Goal: Task Accomplishment & Management: Manage account settings

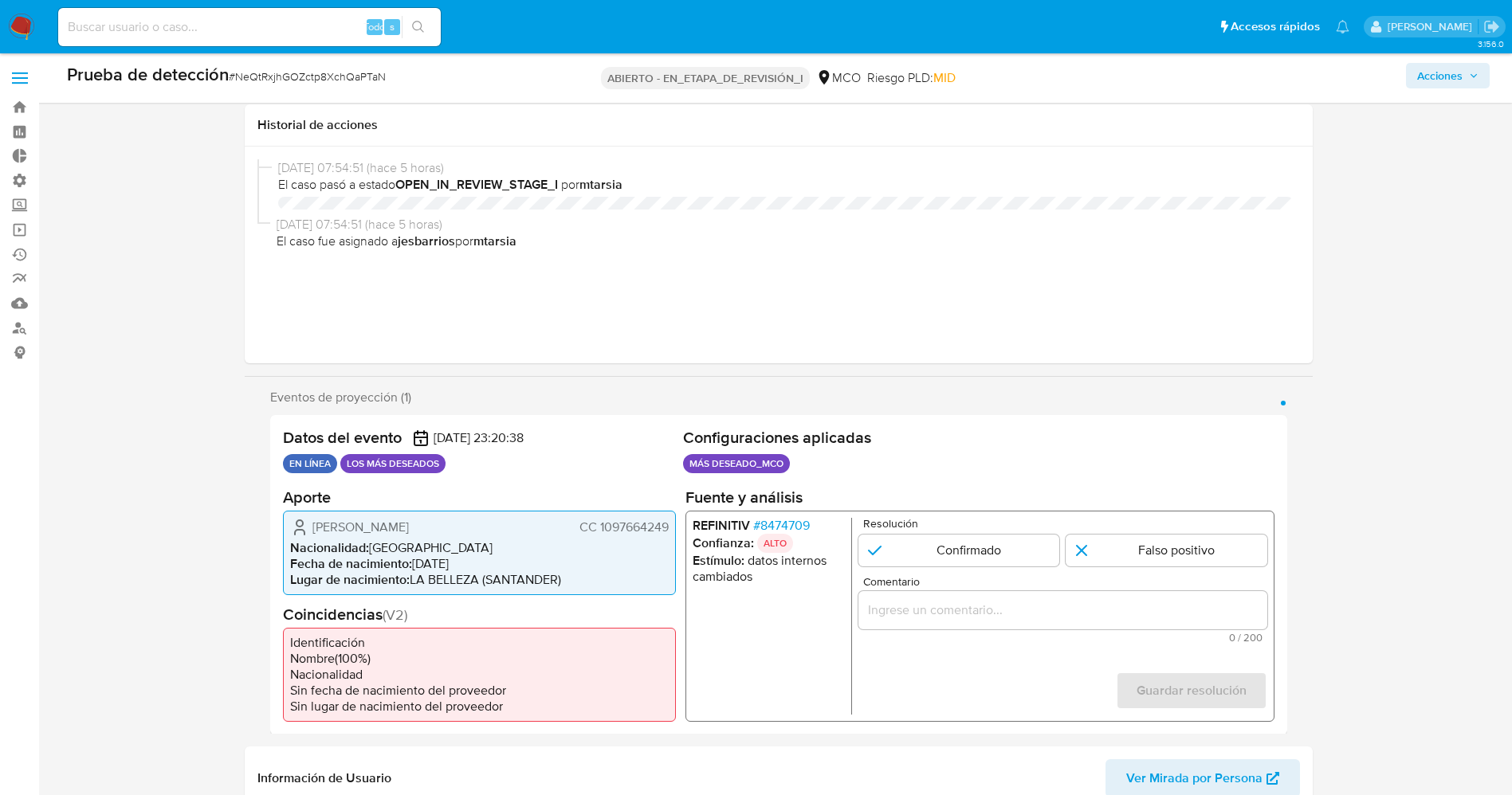
select select "10"
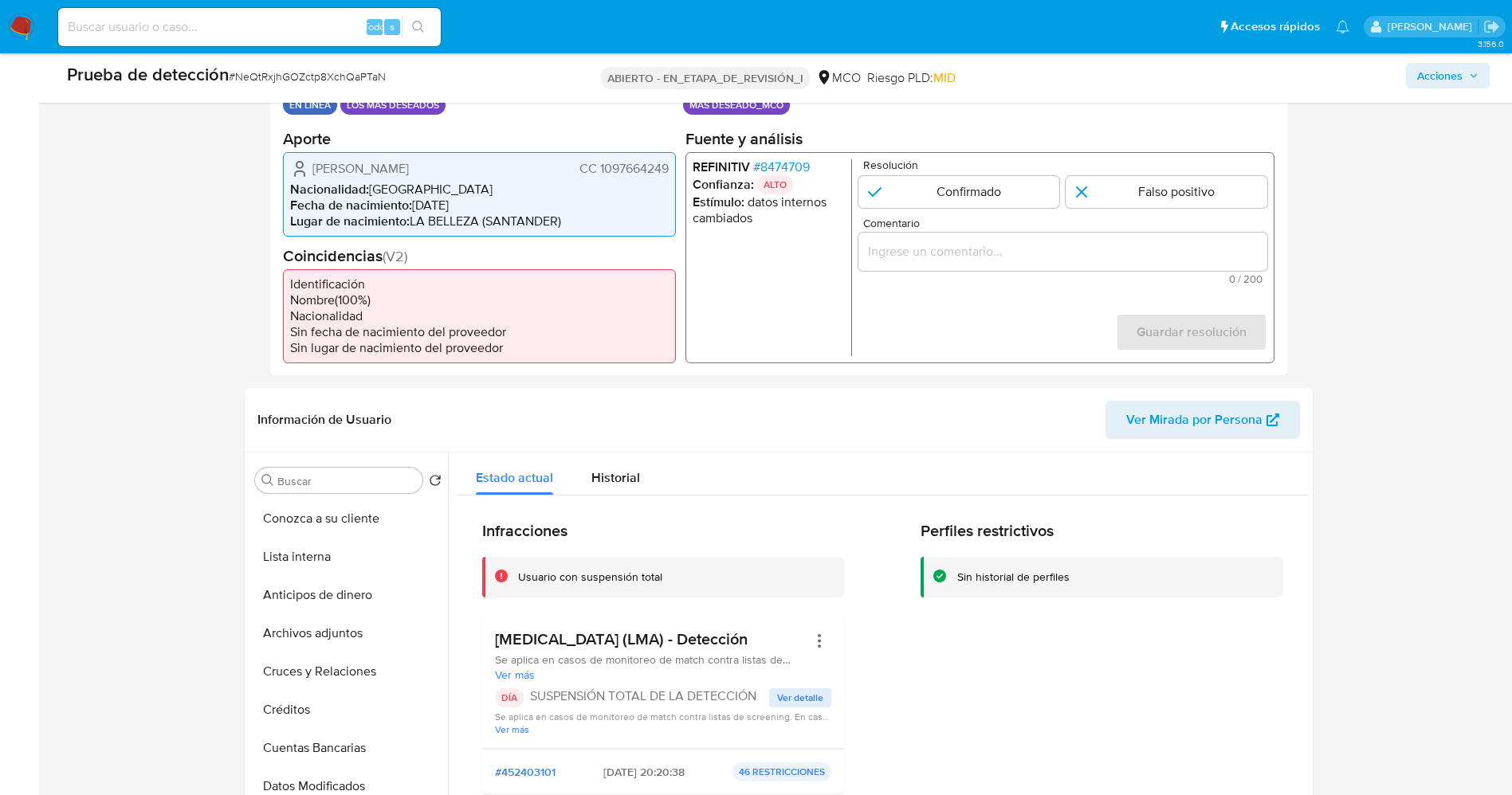
drag, startPoint x: 600, startPoint y: 169, endPoint x: 640, endPoint y: 169, distance: 40.0
click at [674, 169] on div "Luis Alberto Rodriguez Zarate CC 1097664249 Nacionalidad : Colombia Fecha de na…" at bounding box center [480, 194] width 393 height 84
drag, startPoint x: 636, startPoint y: 169, endPoint x: 604, endPoint y: 169, distance: 32.0
click at [604, 169] on font "CC 1097664249" at bounding box center [624, 168] width 90 height 18
click at [599, 169] on font "CC 1097664249" at bounding box center [624, 168] width 90 height 18
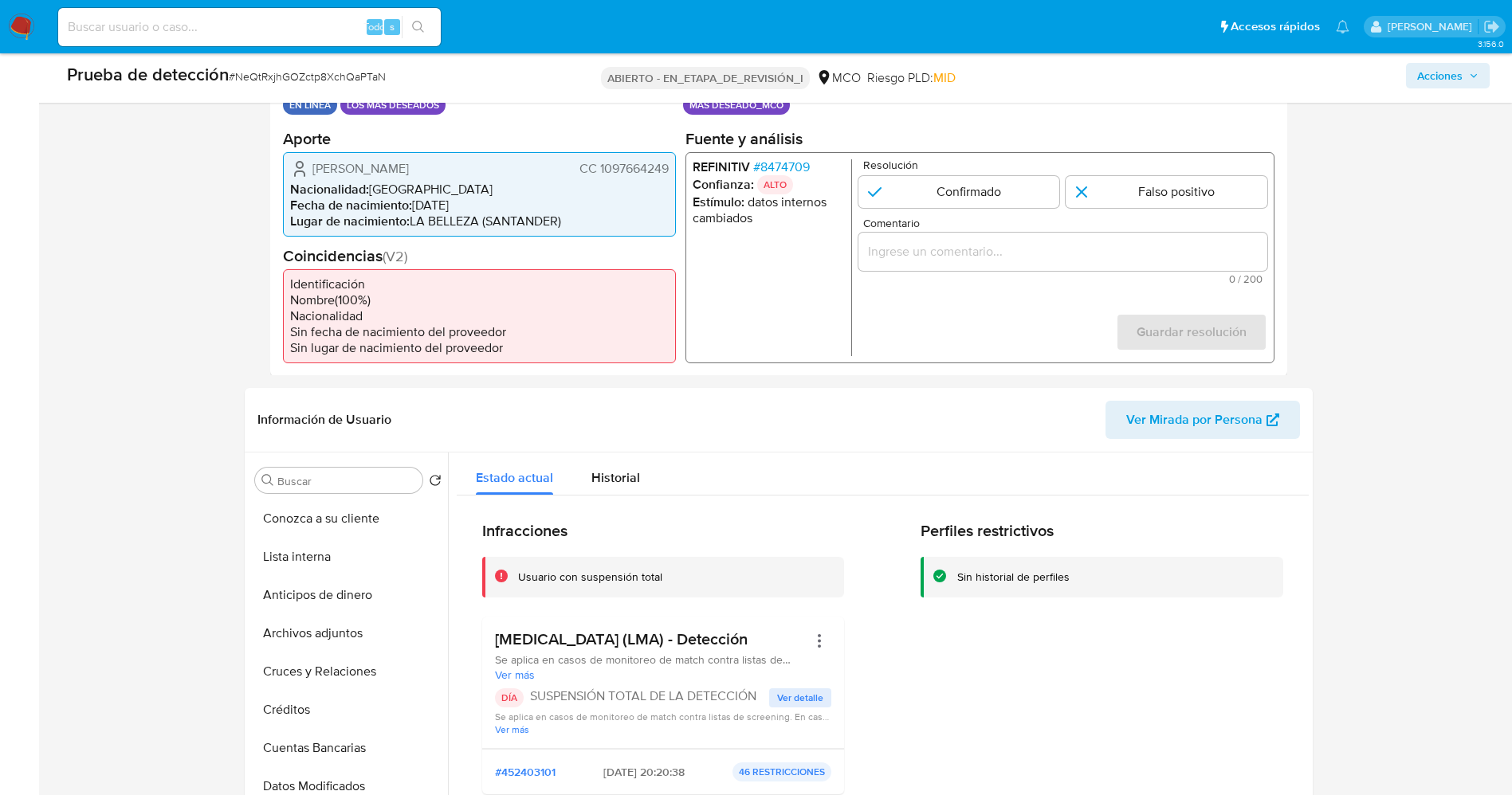
drag, startPoint x: 599, startPoint y: 169, endPoint x: 662, endPoint y: 168, distance: 63.0
click at [676, 168] on div "Datos del evento 26/08/2025 23:20:38 EN LÍNEA LOS MÁS DESEADOS Configuraciones …" at bounding box center [778, 216] width 1017 height 320
drag, startPoint x: 359, startPoint y: 152, endPoint x: 450, endPoint y: 161, distance: 91.4
click at [518, 155] on div "Luis Alberto Rodriguez Zarate CC 1097664249 Nacionalidad : Colombia Fecha de na…" at bounding box center [480, 194] width 393 height 84
click at [376, 179] on font "Colombia" at bounding box center [431, 188] width 124 height 18
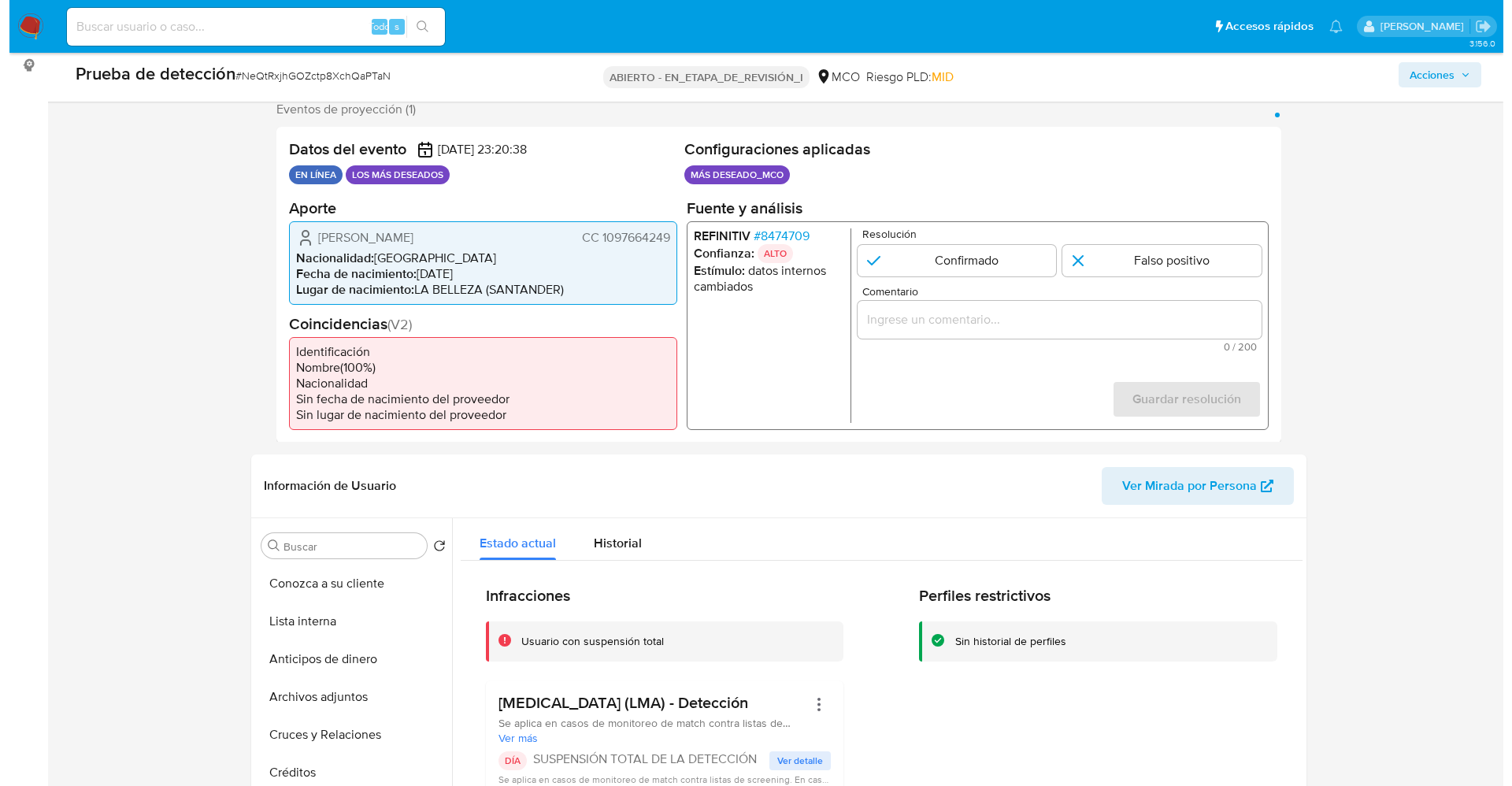
scroll to position [237, 0]
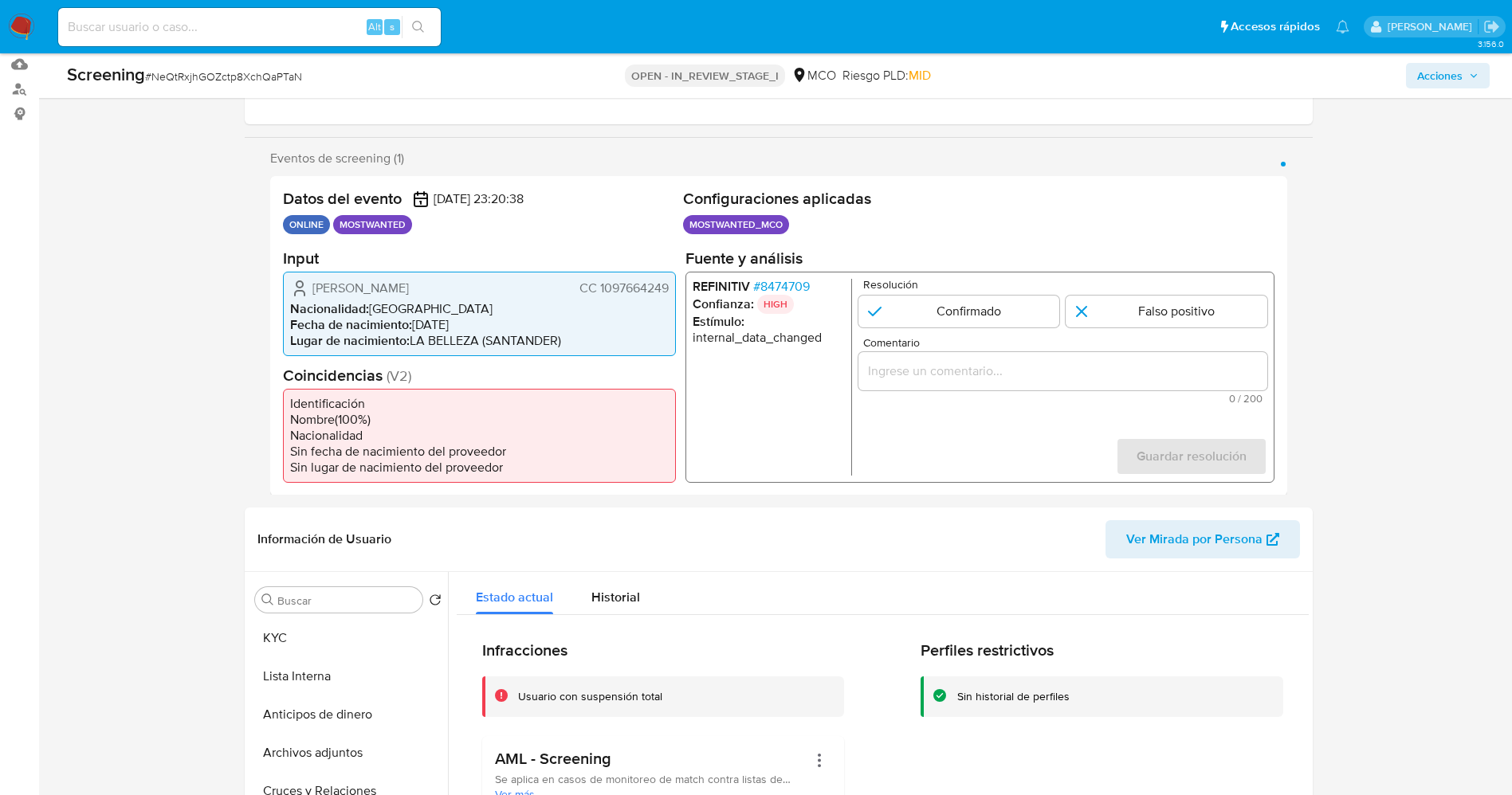
click at [301, 223] on p "ONLINE" at bounding box center [307, 224] width 47 height 19
drag, startPoint x: 281, startPoint y: 227, endPoint x: 318, endPoint y: 222, distance: 37.3
click at [423, 222] on div "Datos del evento 26/08/2025 23:20:38 ONLINE MOSTWANTED Configuraciones aplicada…" at bounding box center [778, 336] width 1017 height 320
click at [307, 220] on p "ONLINE" at bounding box center [307, 224] width 47 height 19
drag, startPoint x: 283, startPoint y: 220, endPoint x: 424, endPoint y: 227, distance: 141.2
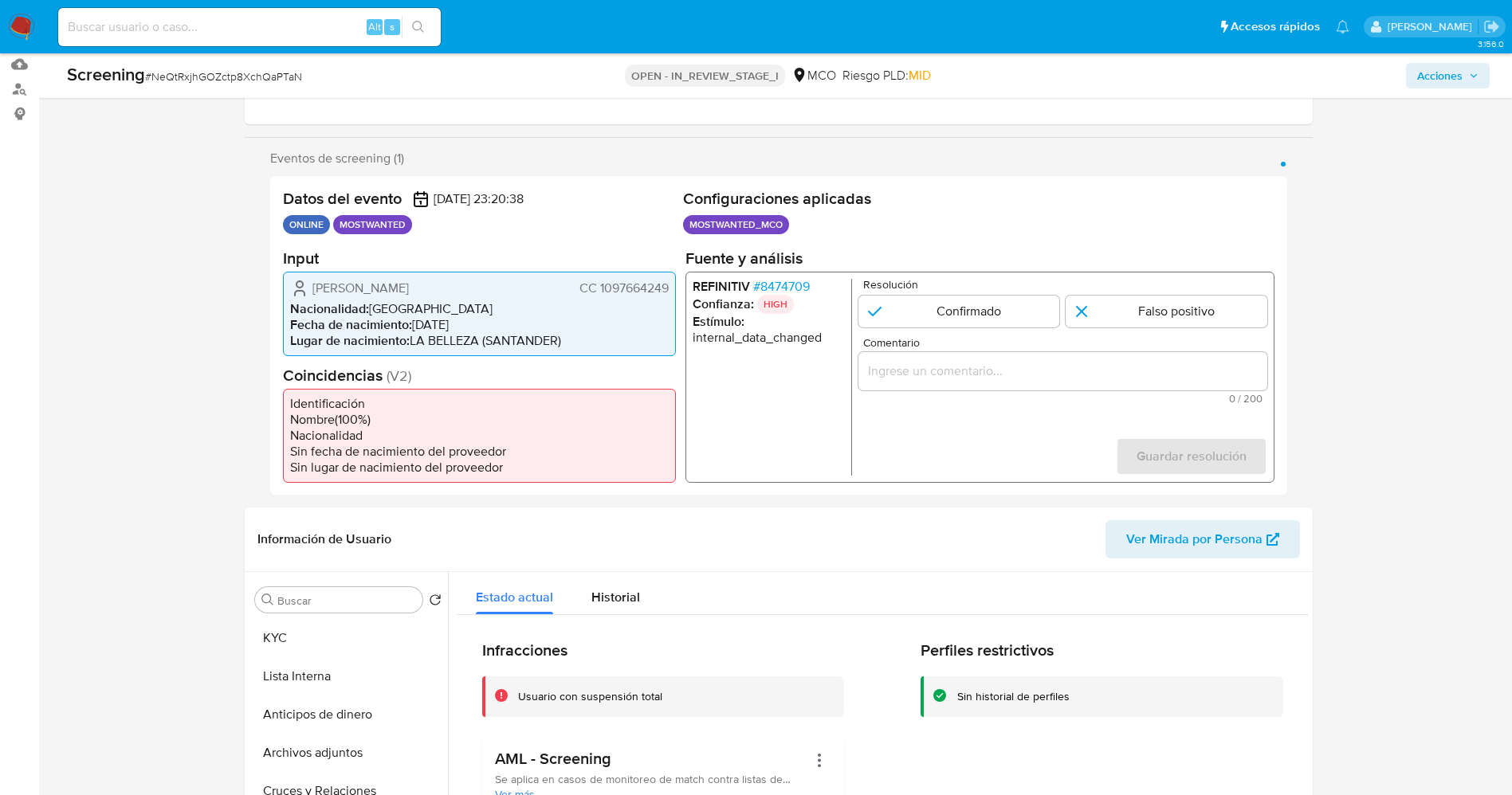
click at [424, 227] on ul "ONLINE MOSTWANTED" at bounding box center [480, 224] width 393 height 19
drag, startPoint x: 327, startPoint y: 287, endPoint x: 674, endPoint y: 280, distance: 347.1
click at [674, 280] on div "Luis Alberto Rodriguez Zarate CC 1097664249 Nacionalidad : Colombia Fecha de na…" at bounding box center [480, 313] width 393 height 84
click at [802, 284] on span "# 8474709" at bounding box center [780, 286] width 56 height 16
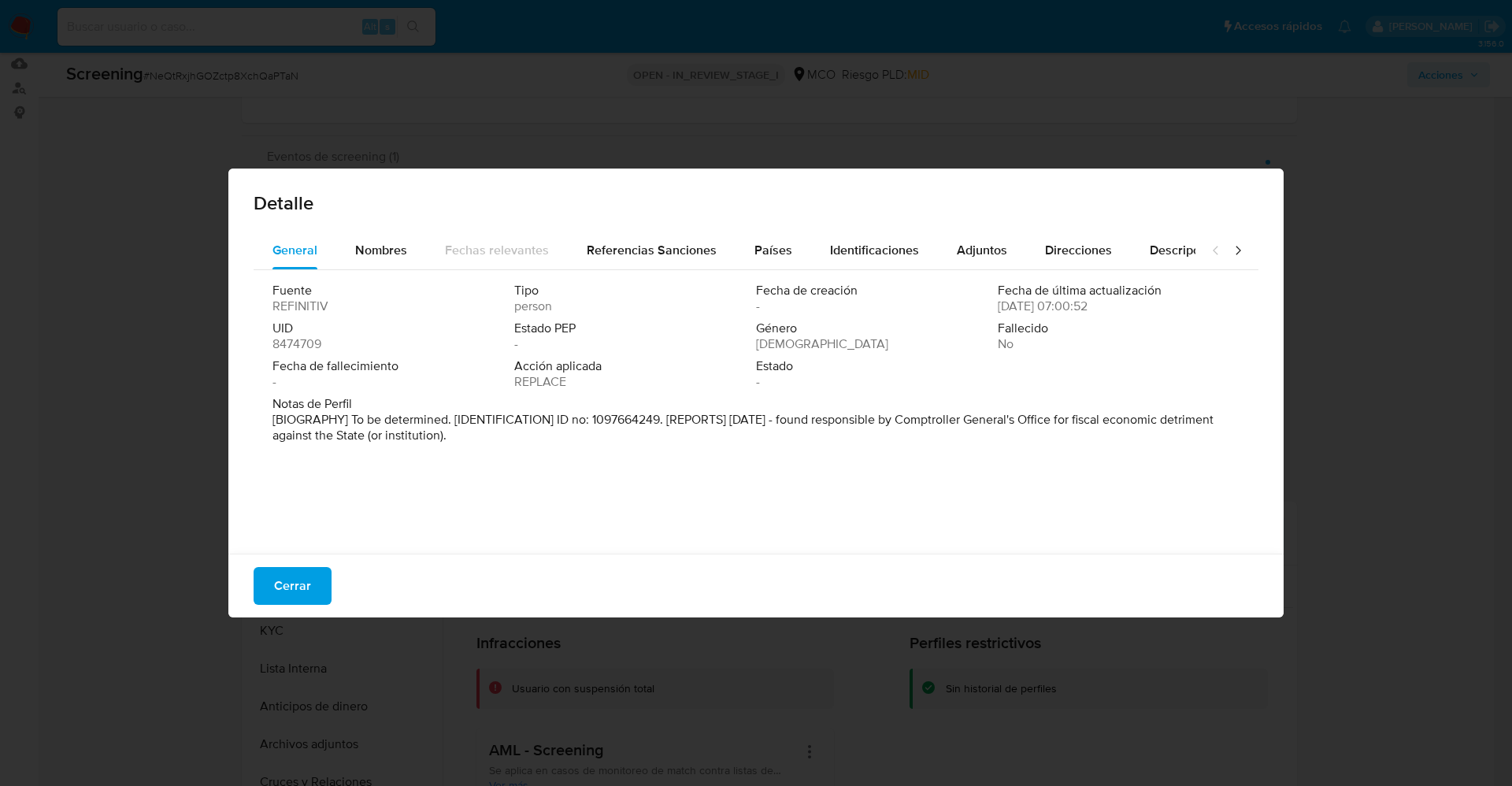
drag, startPoint x: 367, startPoint y: 420, endPoint x: 533, endPoint y: 438, distance: 167.0
click at [533, 438] on p "[BIOGRAPHY] To be determined. [IDENTIFICATION] ID no: 1097664249. [REPORTS] Dec…" at bounding box center [755, 428] width 964 height 32
drag, startPoint x: 835, startPoint y: 422, endPoint x: 469, endPoint y: 437, distance: 366.3
click at [469, 437] on font "[BIOGRAFÍA] Por determinar. [IDENTIFICACIÓN] Núm. de cédula: 1097664249. [INFOR…" at bounding box center [755, 427] width 964 height 34
click at [295, 595] on font "Cerrar" at bounding box center [292, 586] width 37 height 38
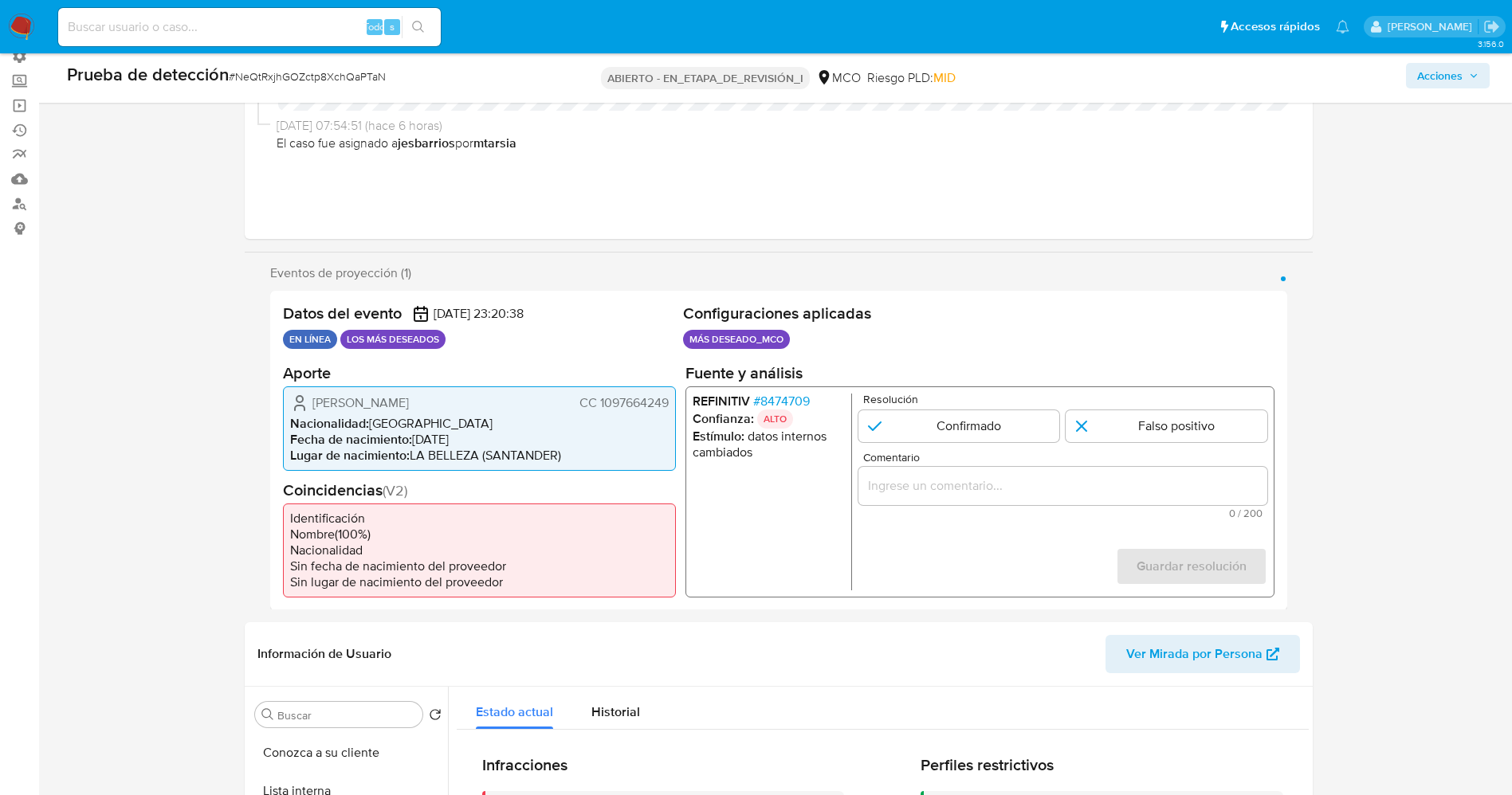
scroll to position [119, 0]
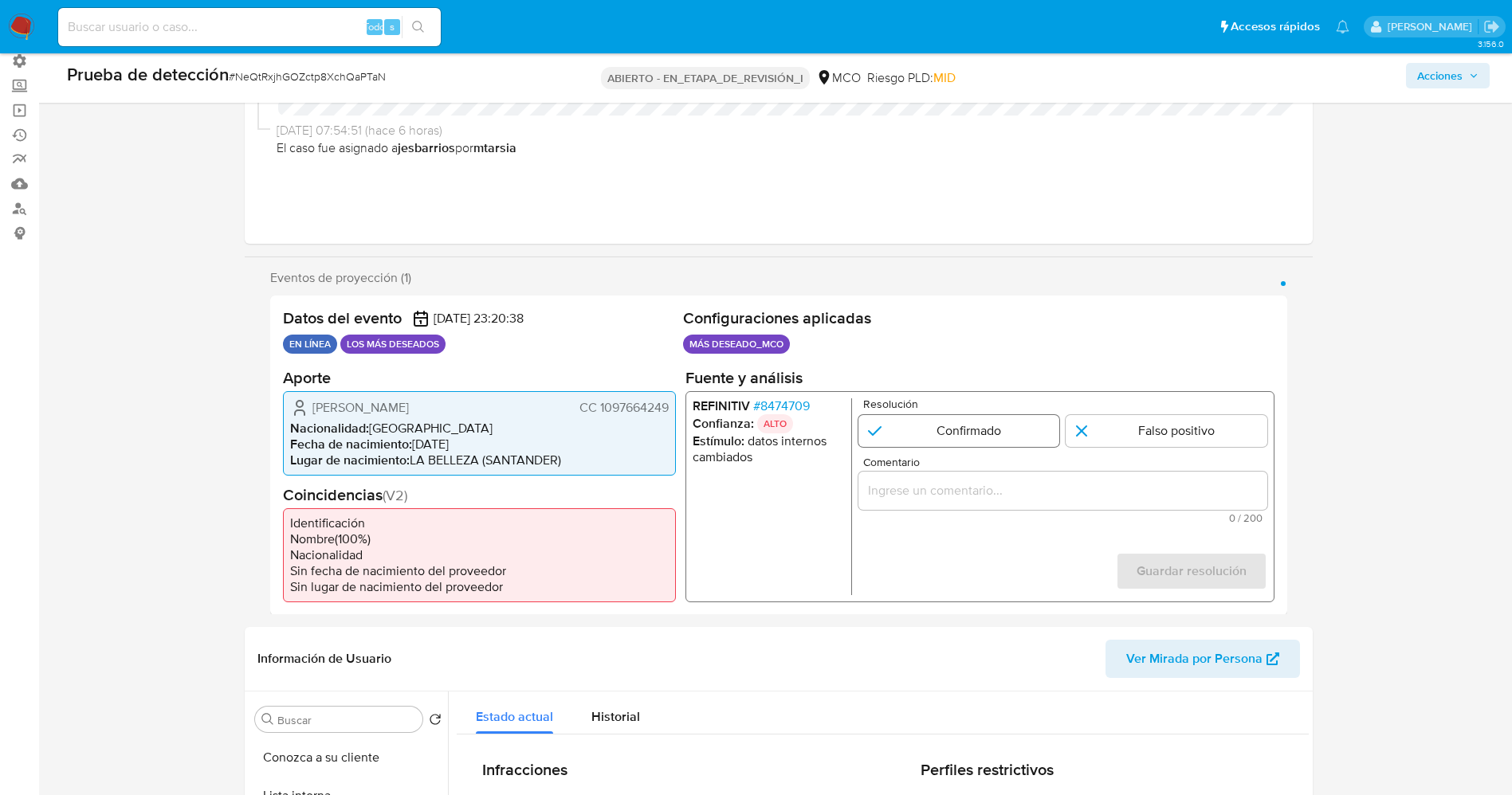
click at [938, 430] on input "1 de 1" at bounding box center [958, 430] width 202 height 32
radio input "true"
click at [929, 487] on input "Comentario" at bounding box center [1062, 489] width 409 height 21
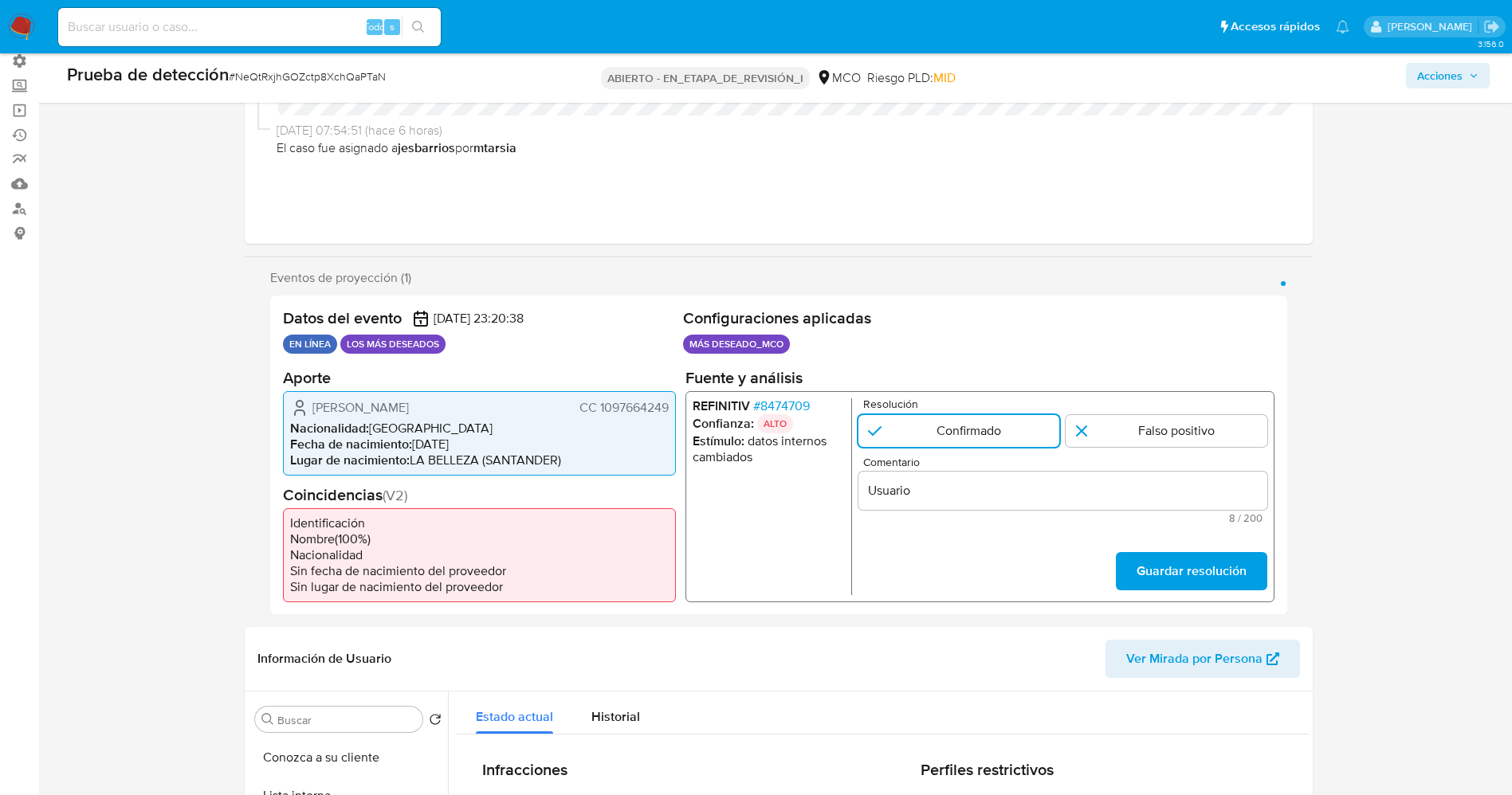
drag, startPoint x: 312, startPoint y: 407, endPoint x: 677, endPoint y: 409, distance: 365.0
click at [677, 409] on div "Datos del evento 26/08/2025 23:20:38 EN LÍNEA LOS MÁS DESEADOS Configuraciones …" at bounding box center [778, 455] width 1017 height 320
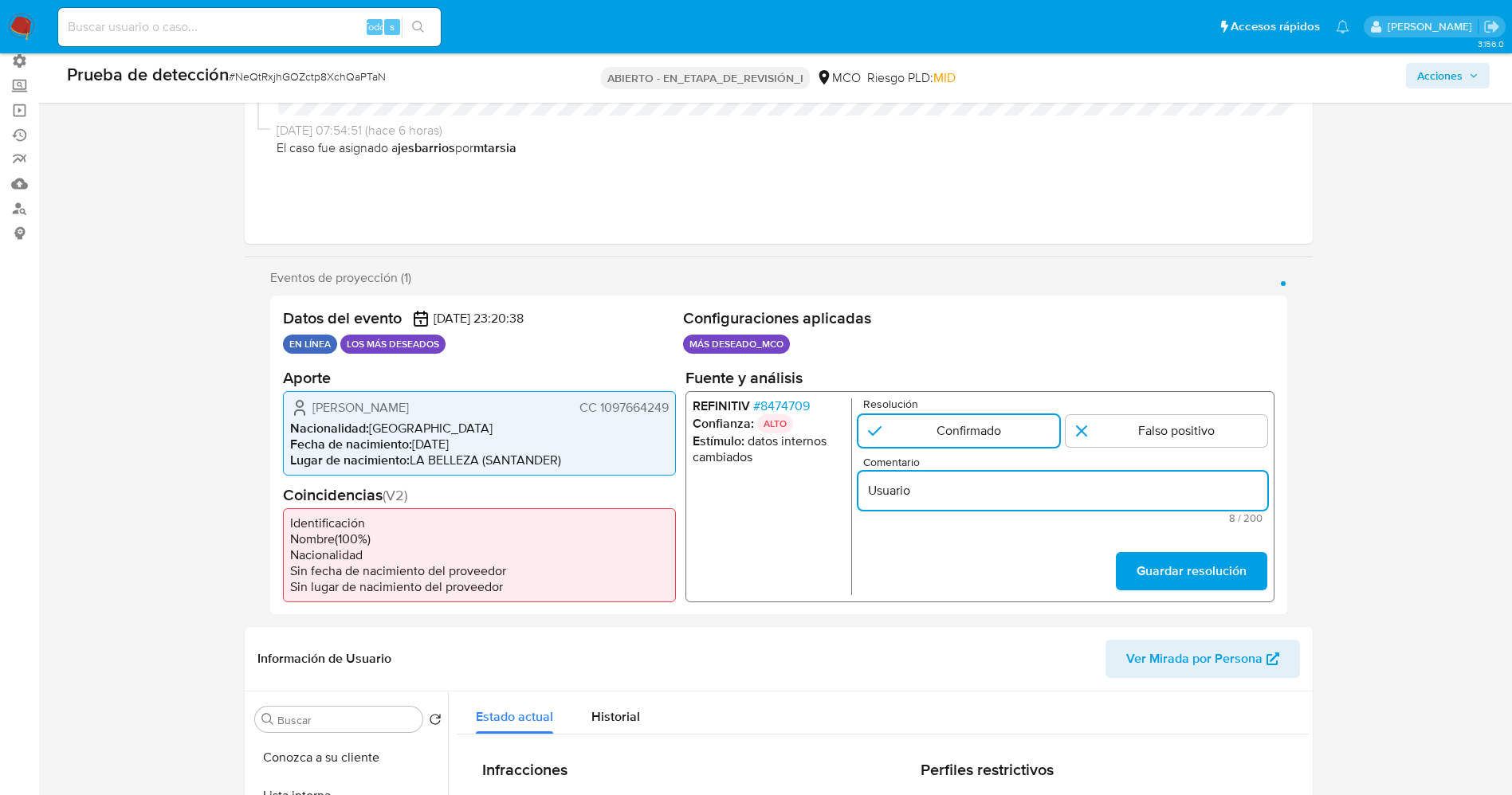
click at [954, 489] on input "Usuario" at bounding box center [1062, 489] width 409 height 21
paste input "Luis Alberto Rodriguez Zarate CC 1097664249"
type input "Usuario Luis Alberto Rodriguez Zarate CC 1097664249 aun sigue listado por Procu…"
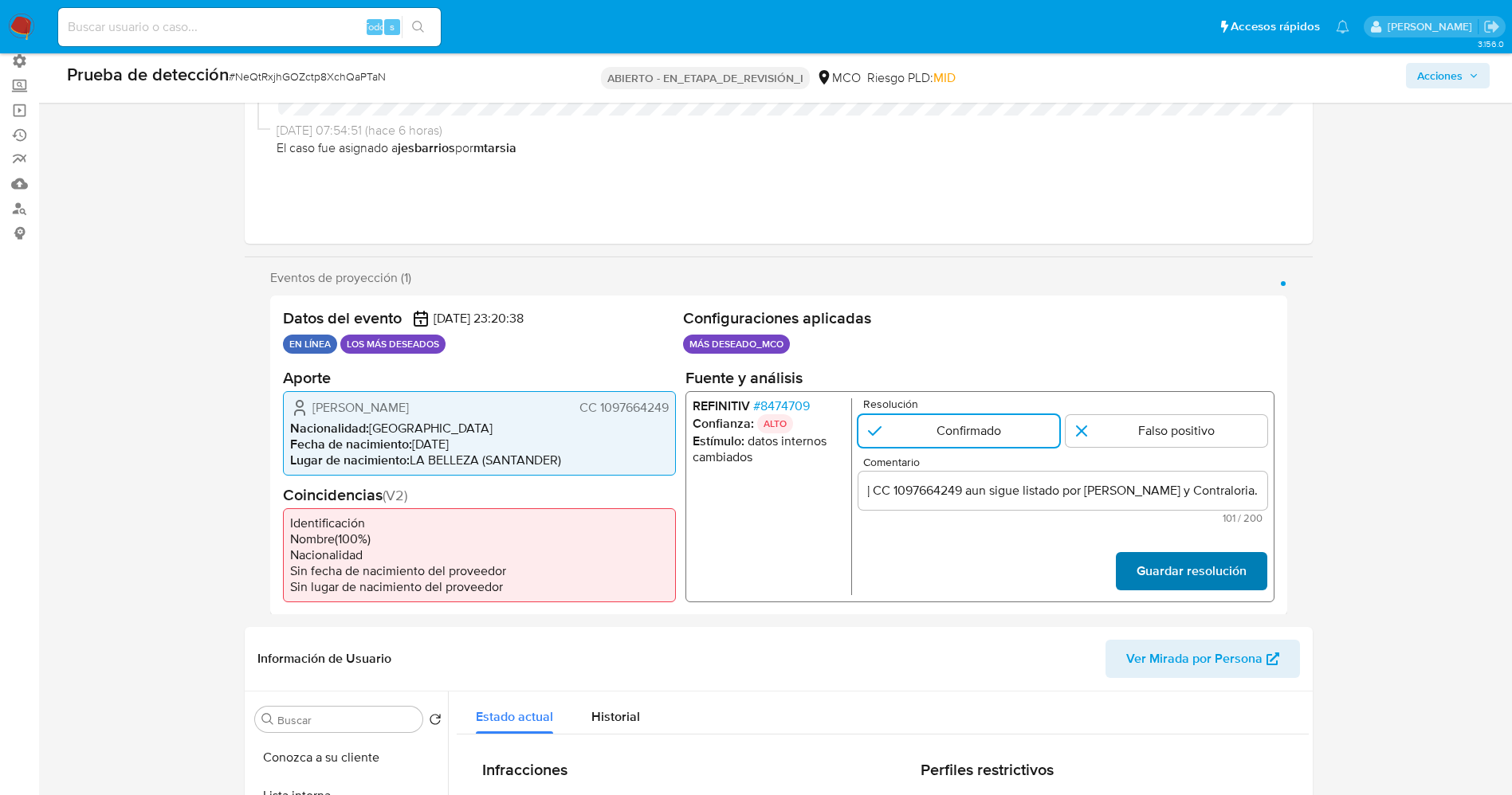
click at [1121, 553] on button "Guardar resolución" at bounding box center [1190, 571] width 151 height 39
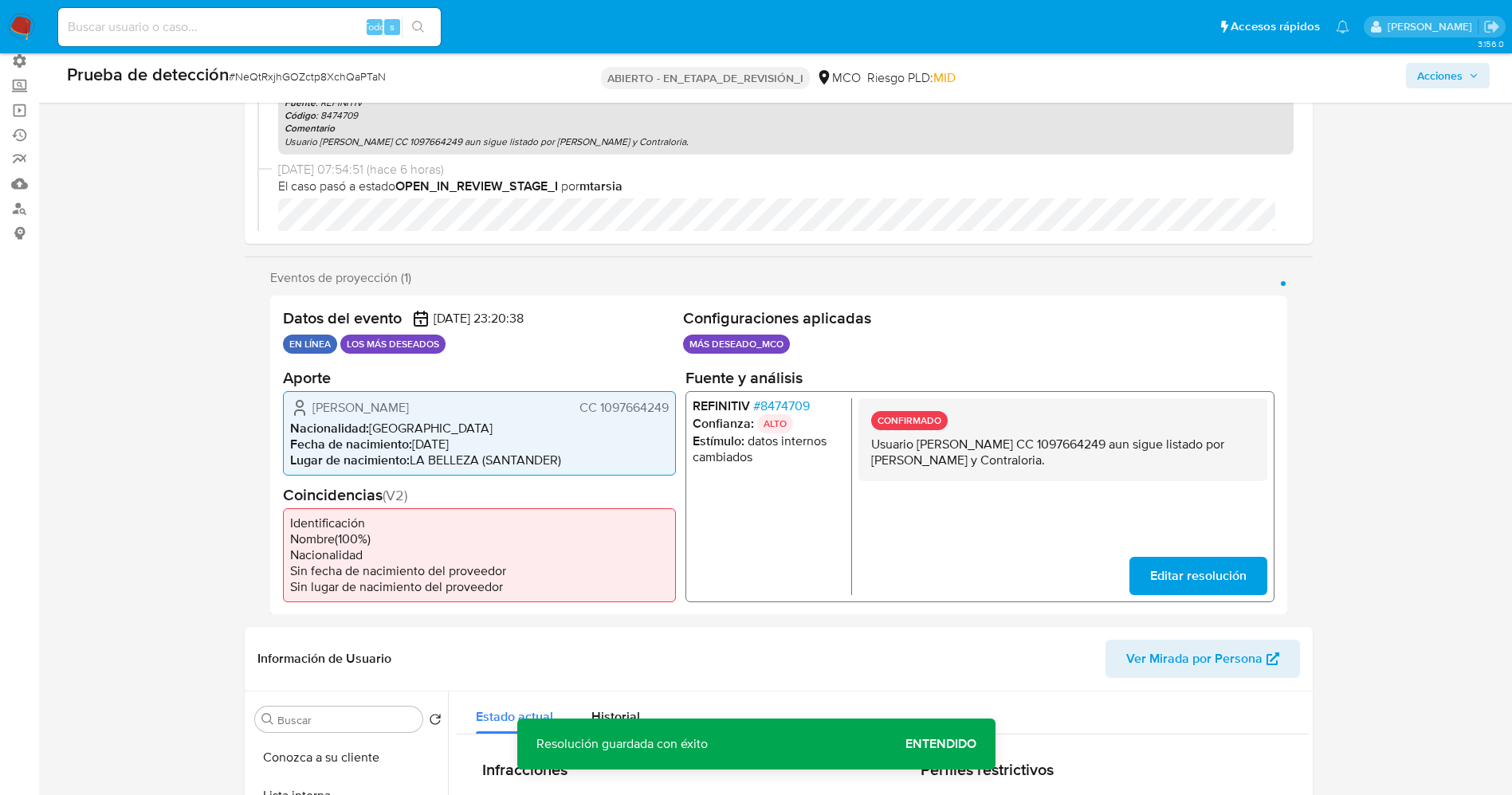
drag, startPoint x: 896, startPoint y: 447, endPoint x: 1130, endPoint y: 455, distance: 234.1
click at [1130, 455] on div "CONFIRMADO Usuario Luis Alberto Rodriguez Zarate CC 1097664249 aun sigue listad…" at bounding box center [1062, 439] width 409 height 82
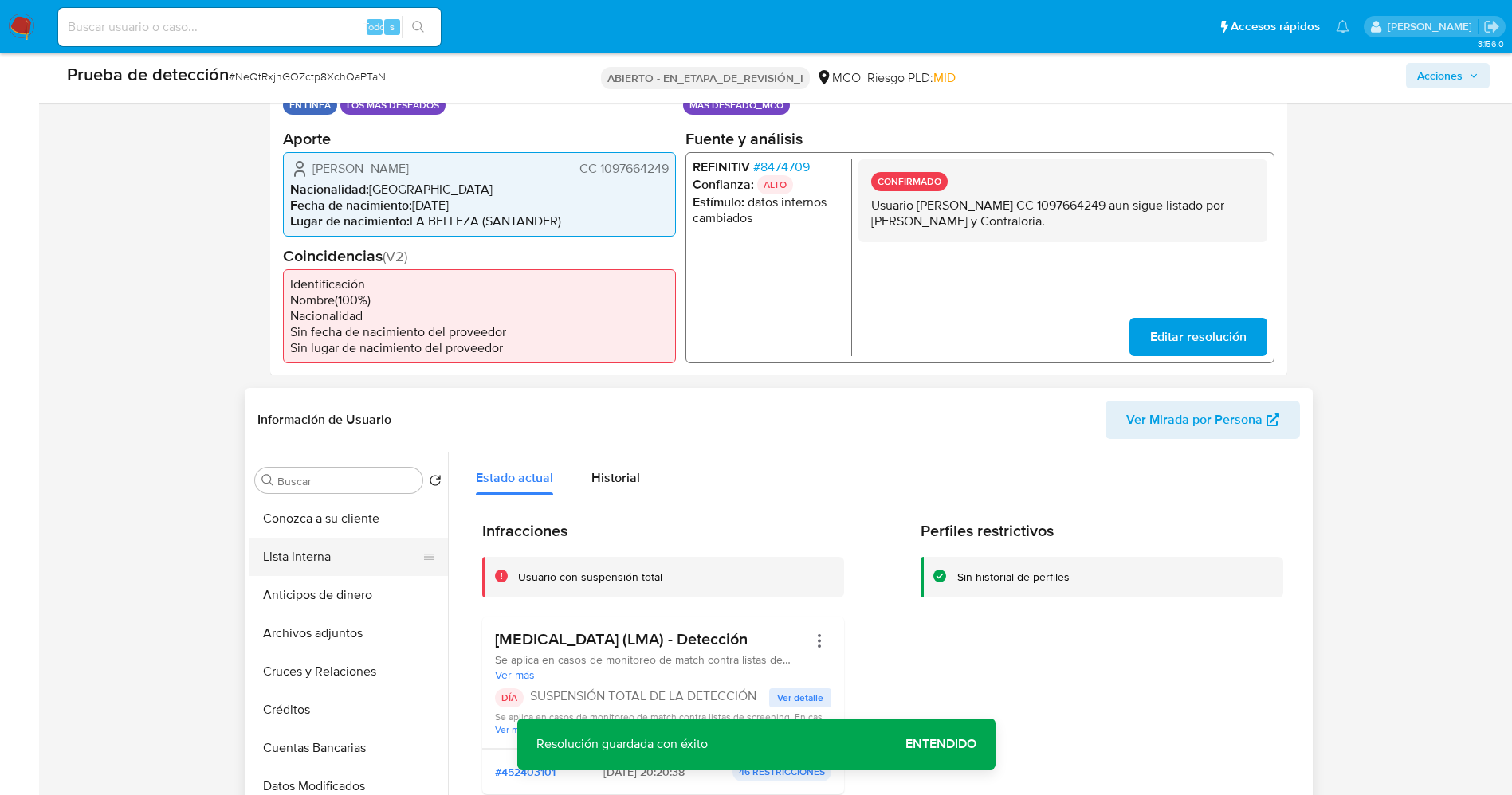
click at [350, 558] on button "Lista interna" at bounding box center [341, 557] width 186 height 39
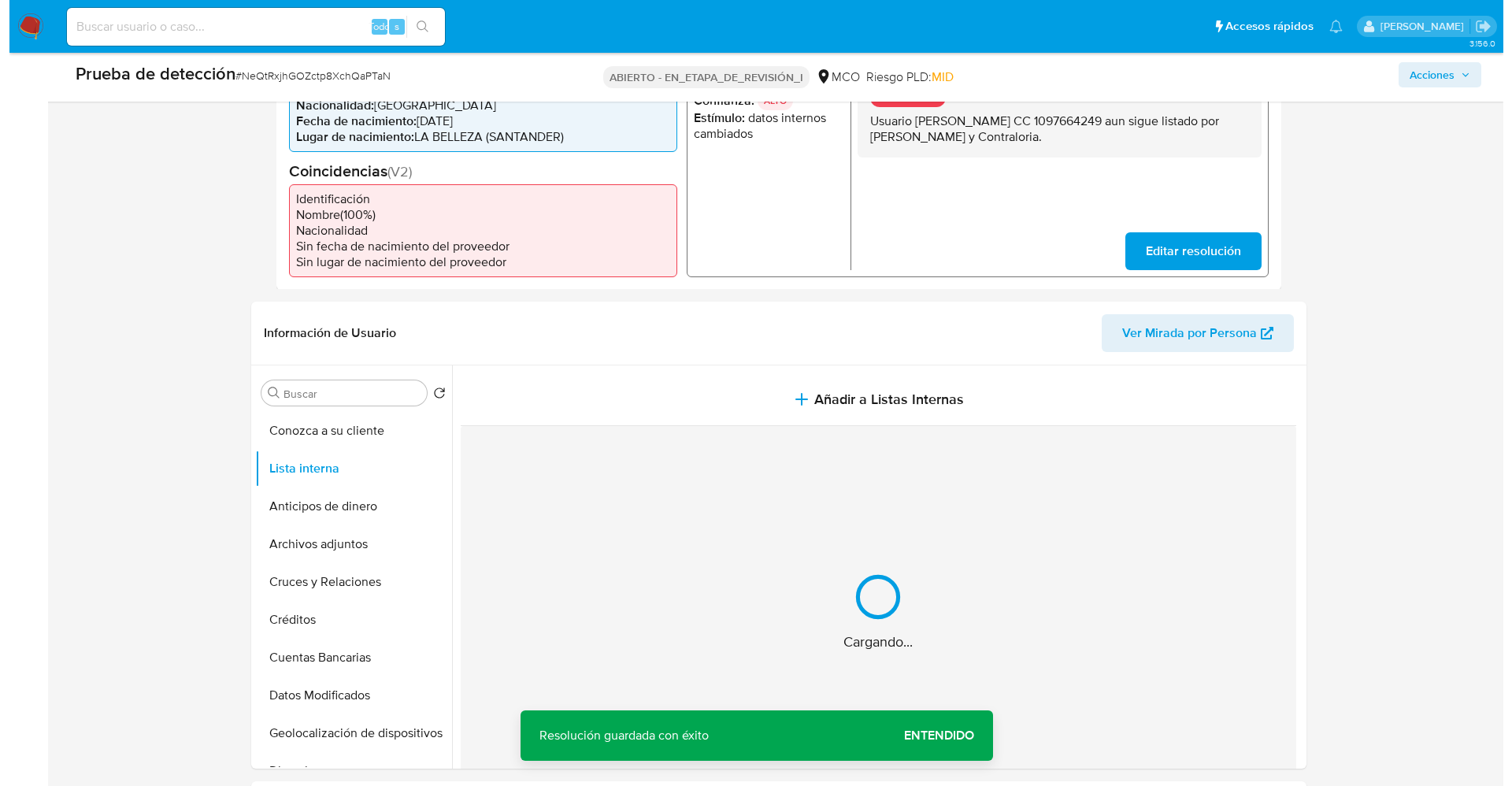
scroll to position [473, 0]
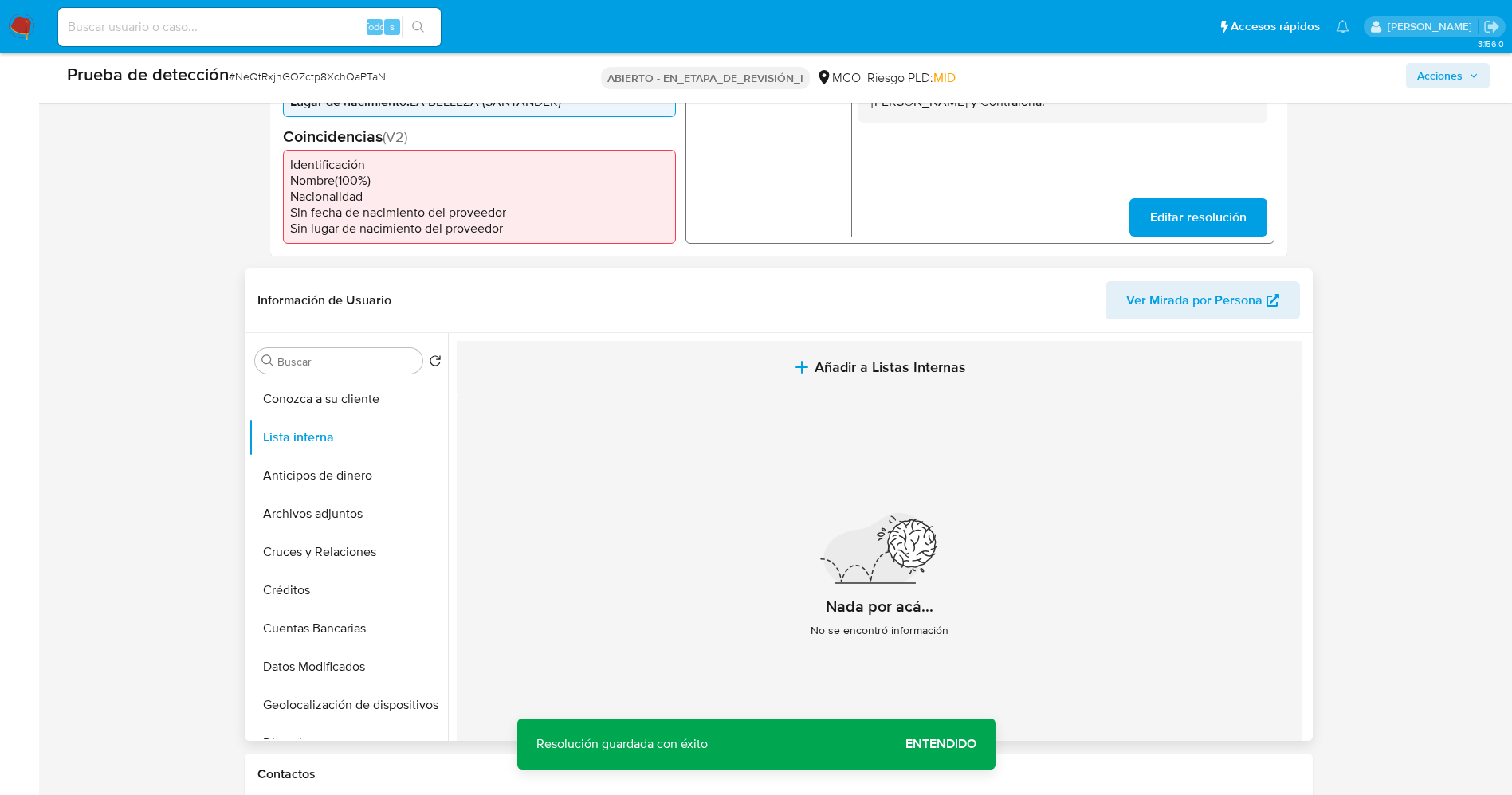
click at [860, 373] on font "Añadir a Listas Internas" at bounding box center [890, 367] width 151 height 21
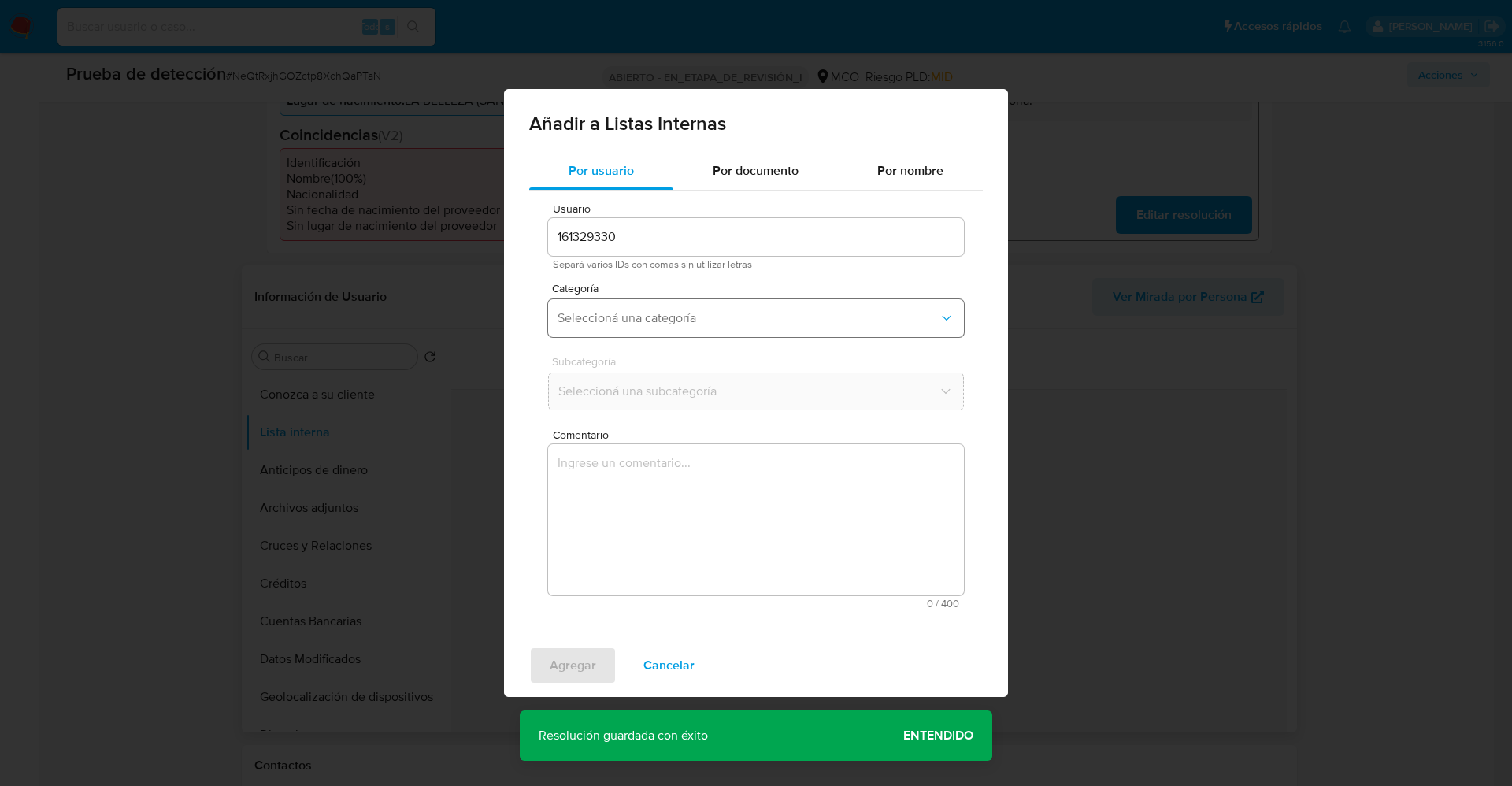
click at [683, 329] on button "Seleccioná una categoría" at bounding box center [756, 318] width 416 height 38
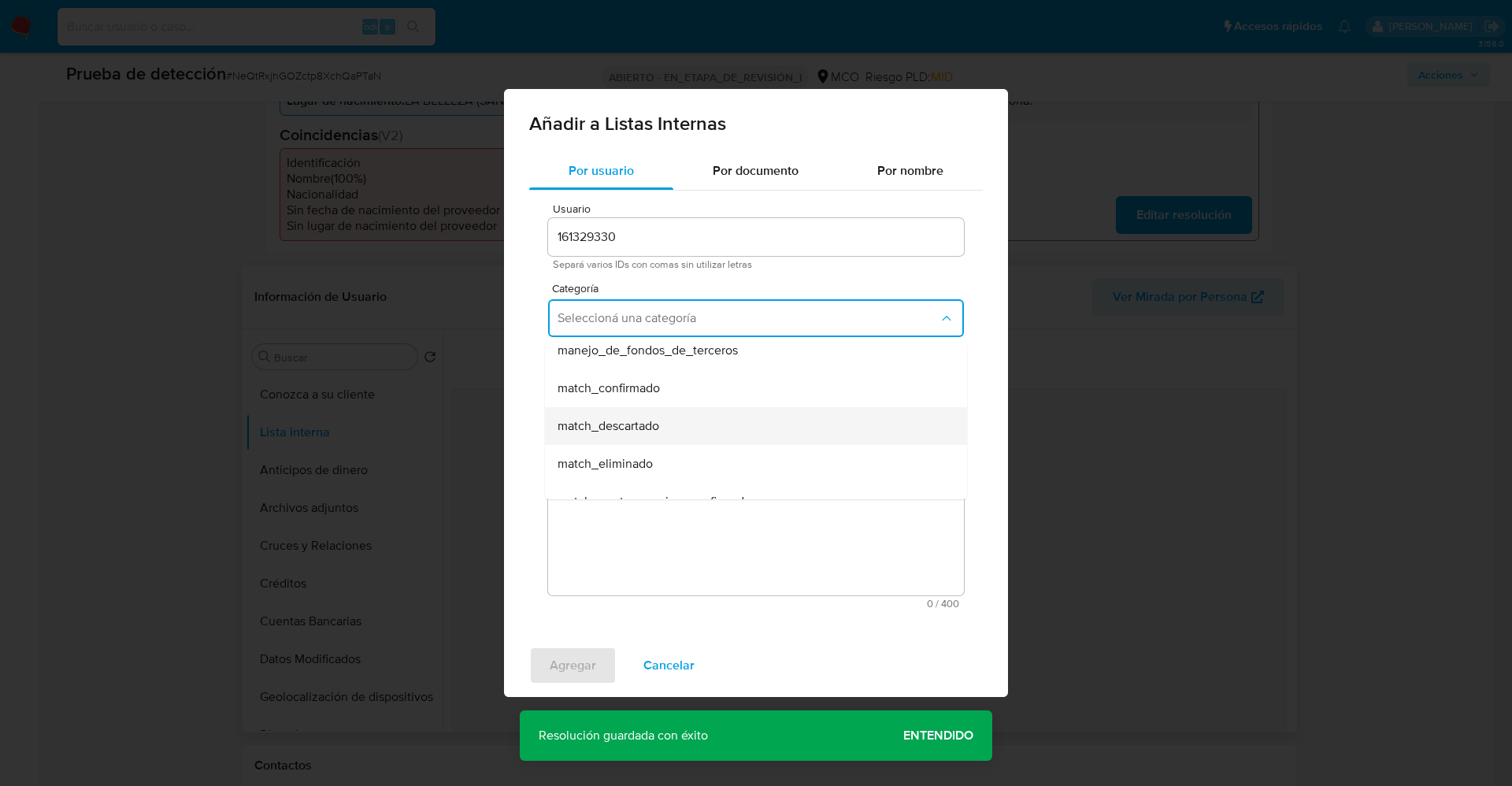
scroll to position [118, 0]
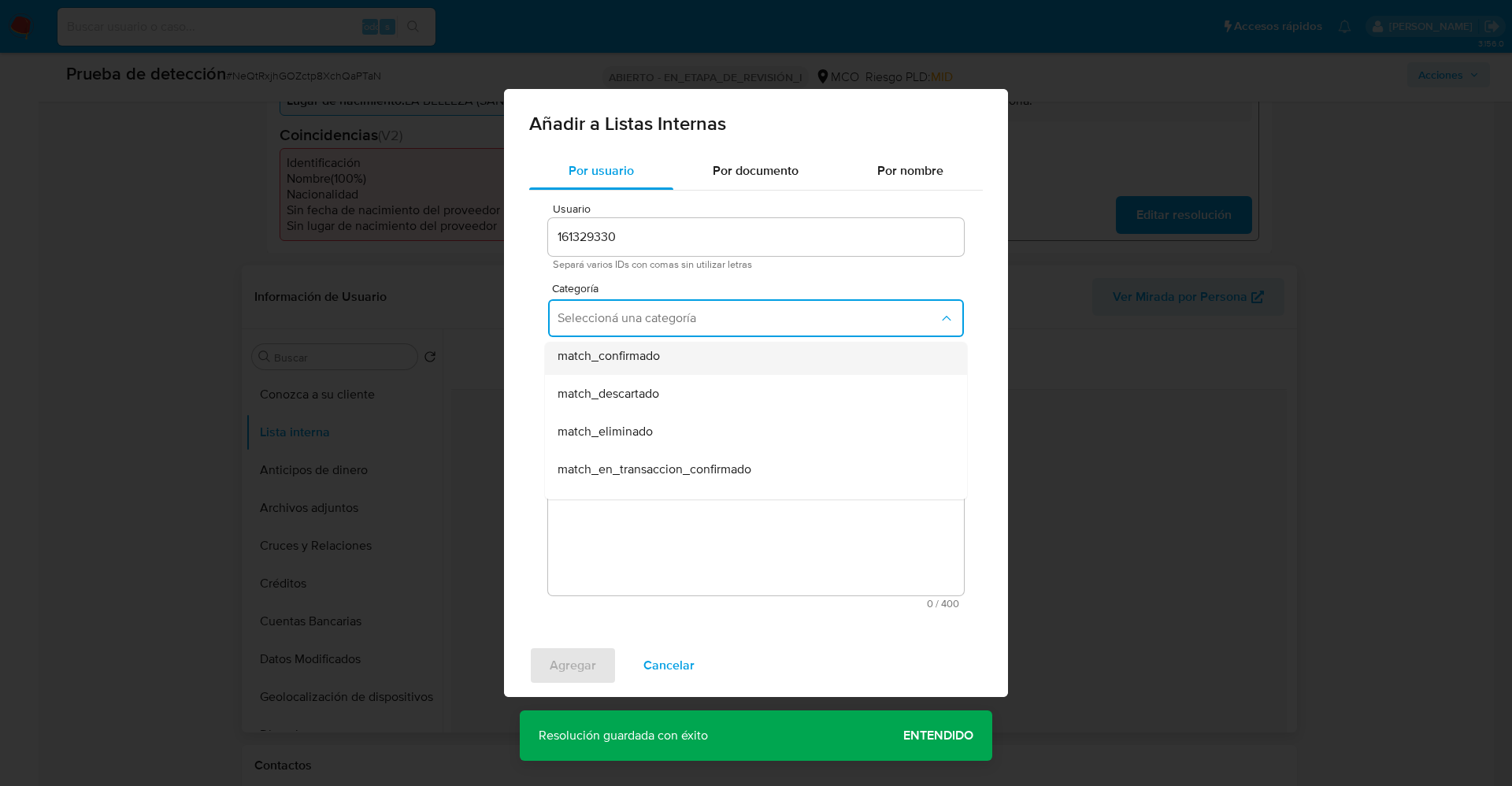
click at [673, 362] on div "match_confirmado" at bounding box center [752, 356] width 388 height 38
click at [673, 379] on button "Seleccioná una subcategoría" at bounding box center [756, 392] width 416 height 38
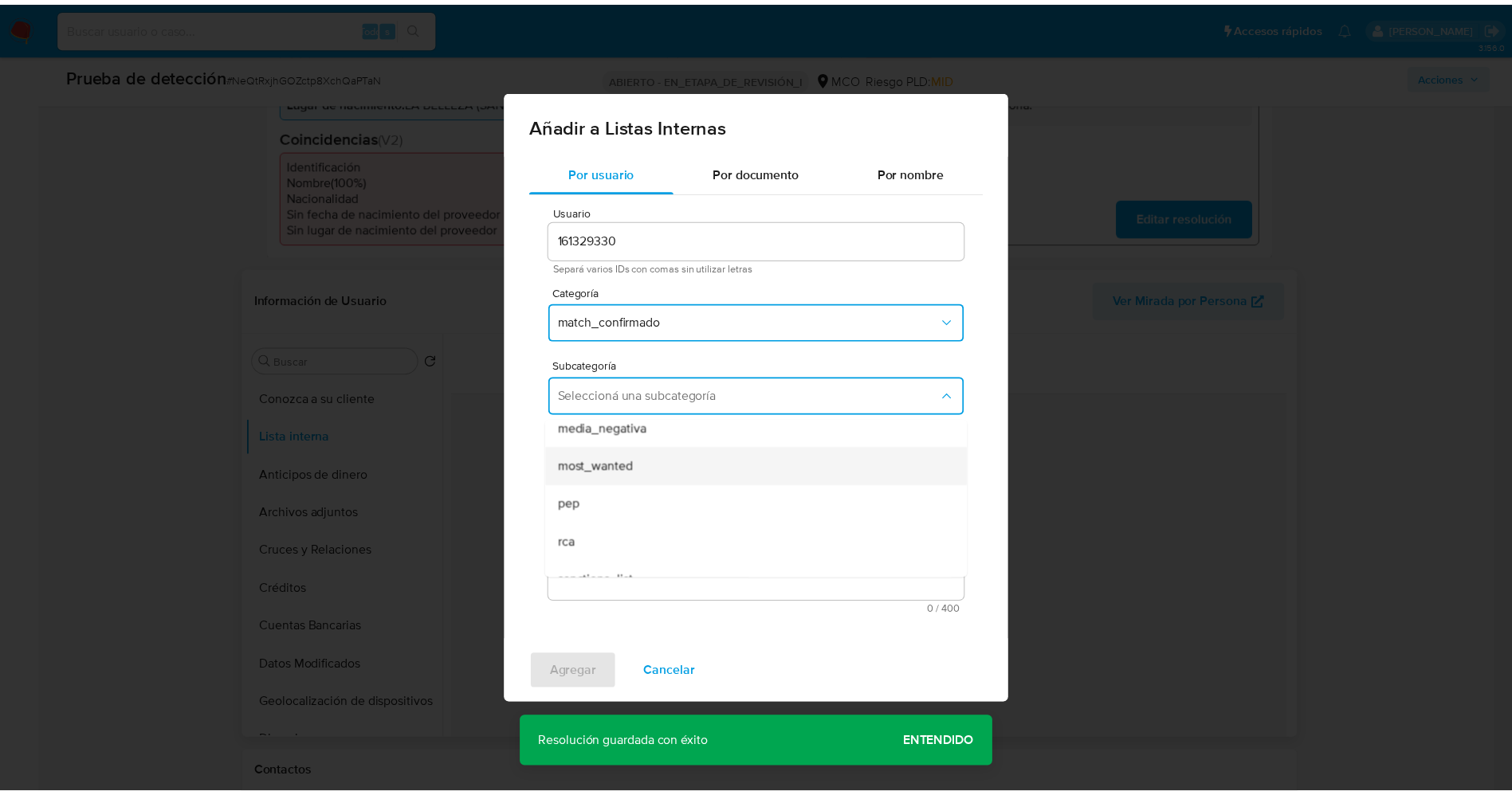
scroll to position [108, 0]
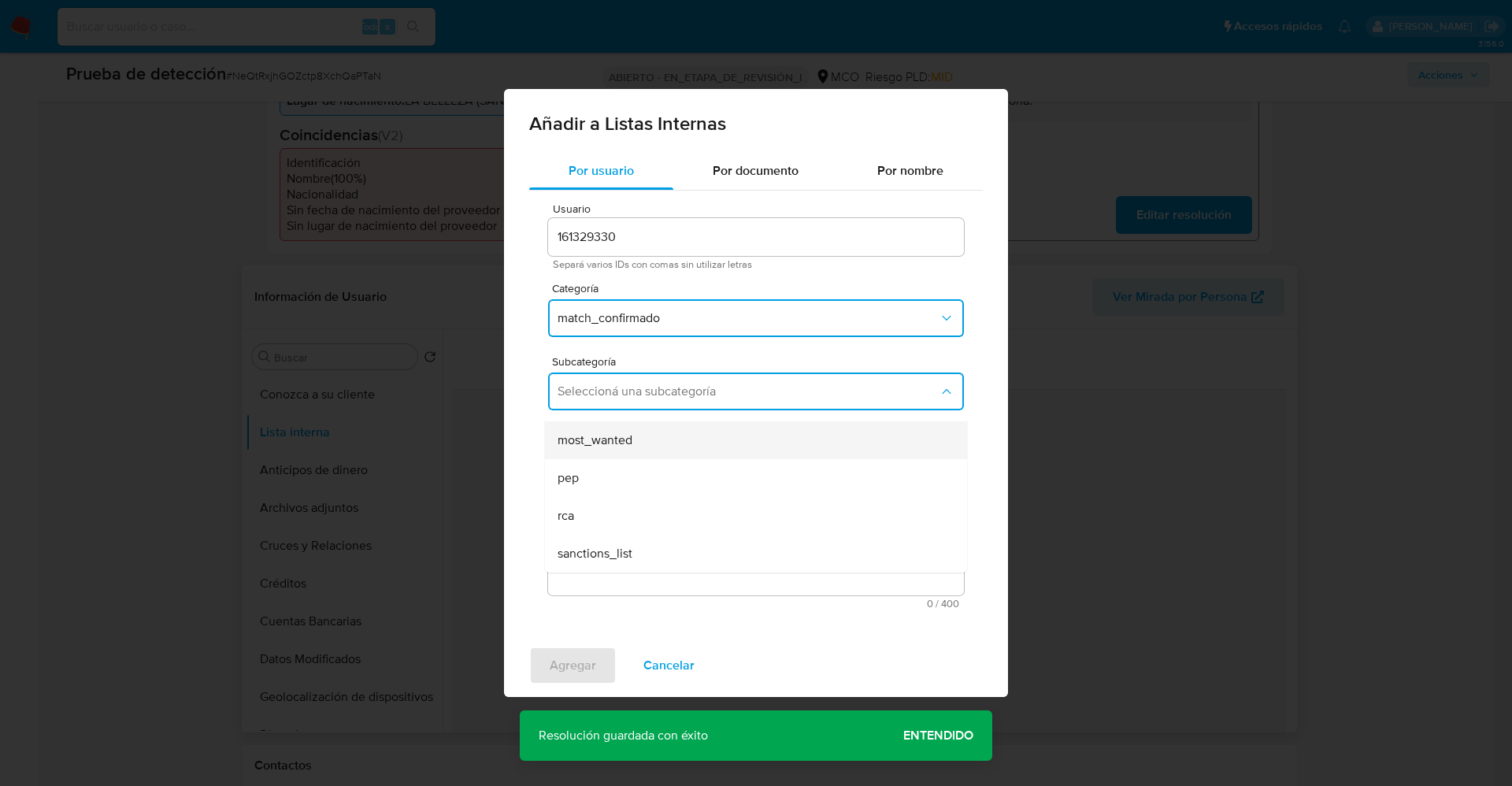
click at [640, 449] on div "most_wanted" at bounding box center [752, 440] width 388 height 38
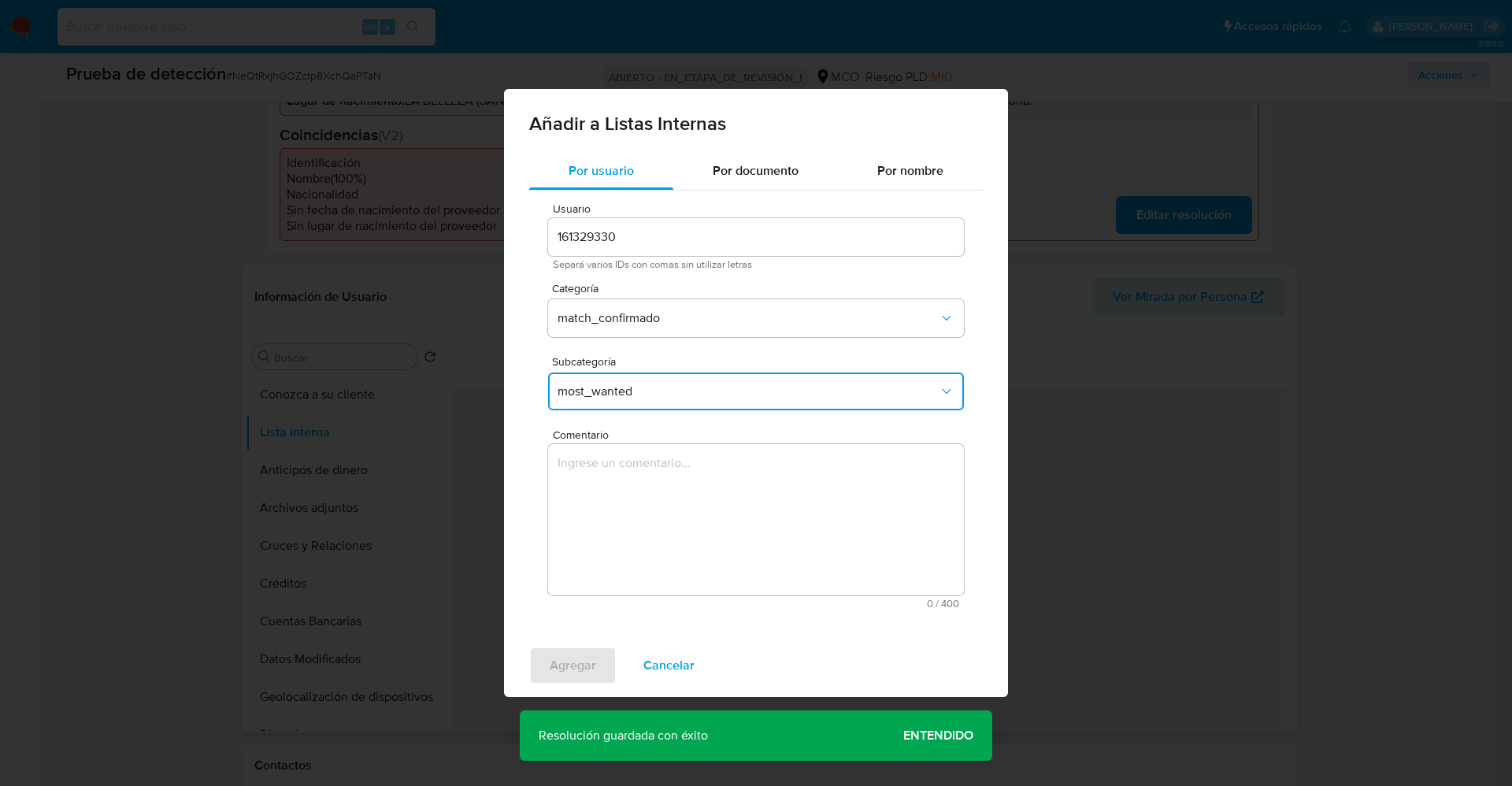
click at [637, 499] on textarea "Comentario" at bounding box center [756, 520] width 416 height 152
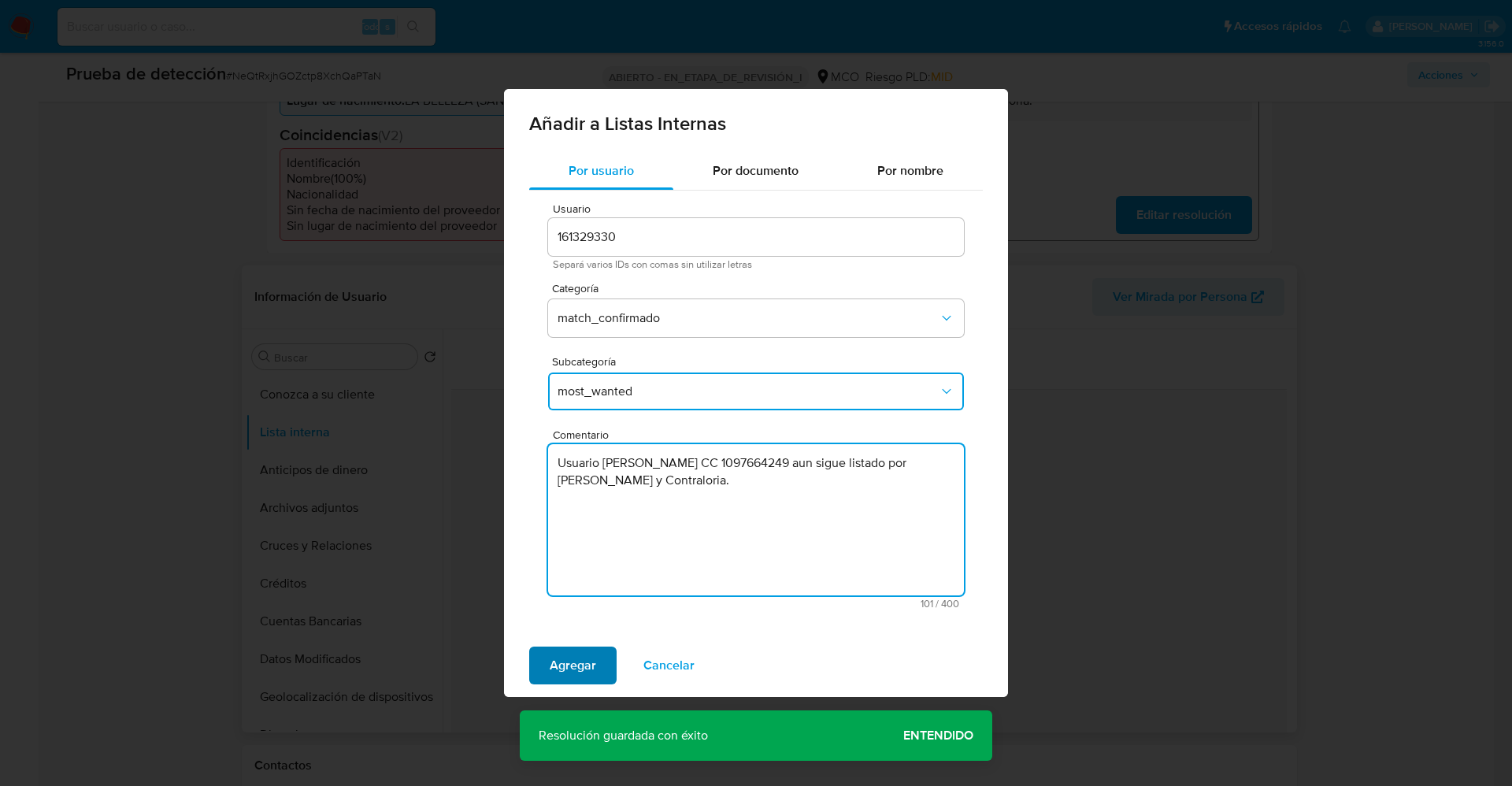
type textarea "Usuario Luis Alberto Rodriguez Zarate CC 1097664249 aun sigue listado por Procu…"
click at [600, 663] on button "Agregar" at bounding box center [573, 665] width 88 height 38
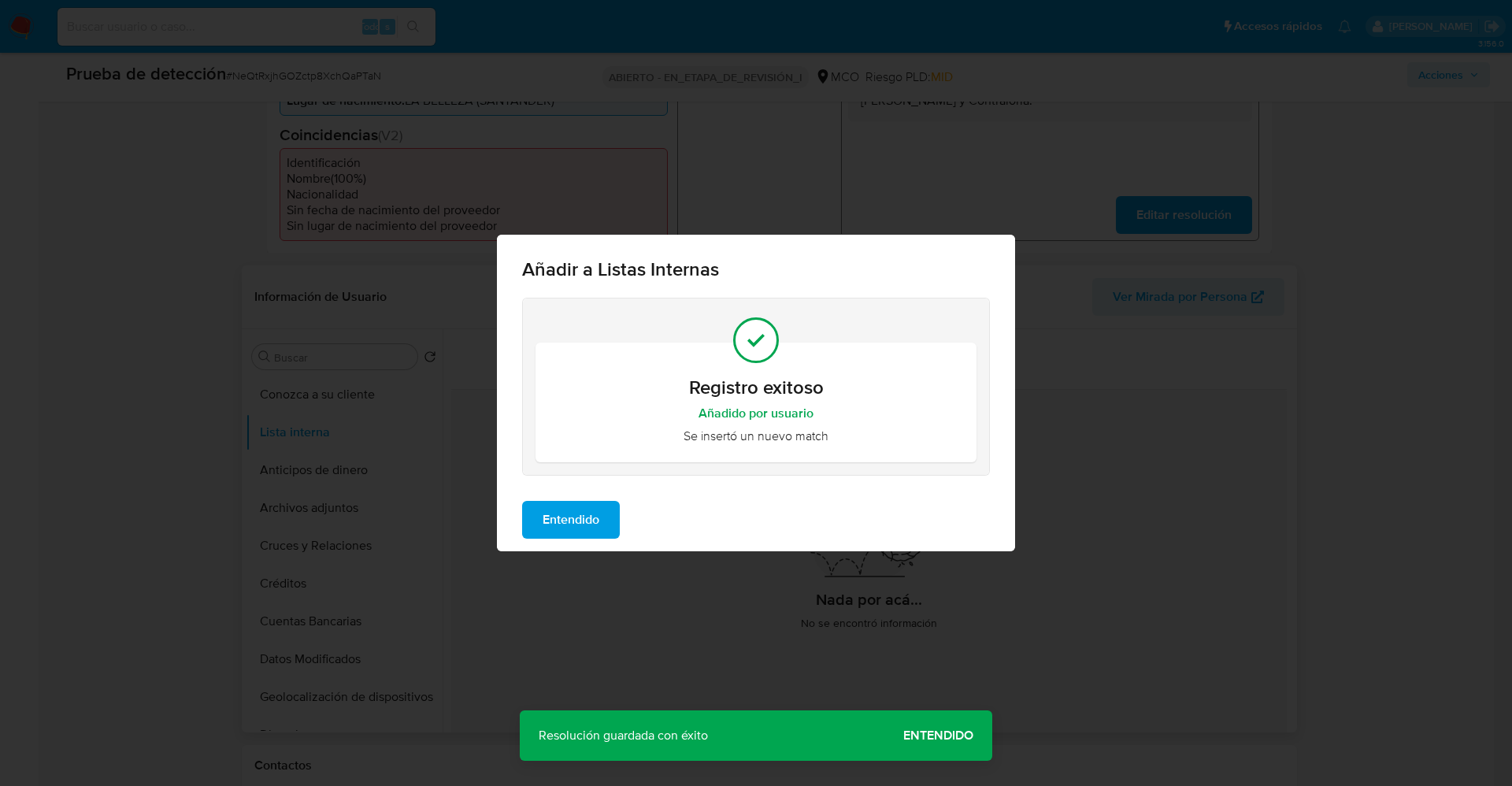
click at [599, 510] on span "Entendido" at bounding box center [571, 519] width 57 height 35
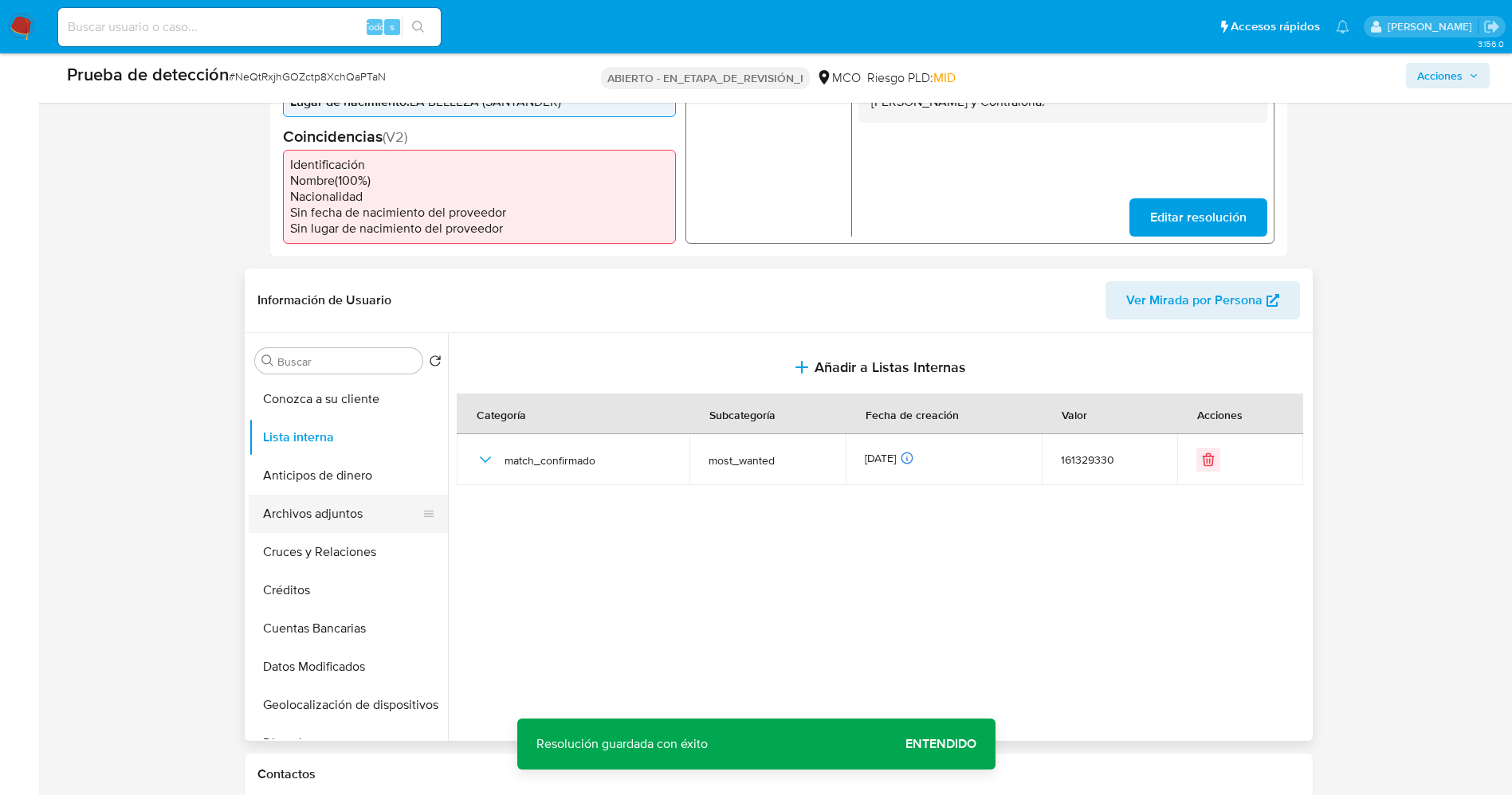
click at [333, 506] on button "Archivos adjuntos" at bounding box center [341, 514] width 186 height 39
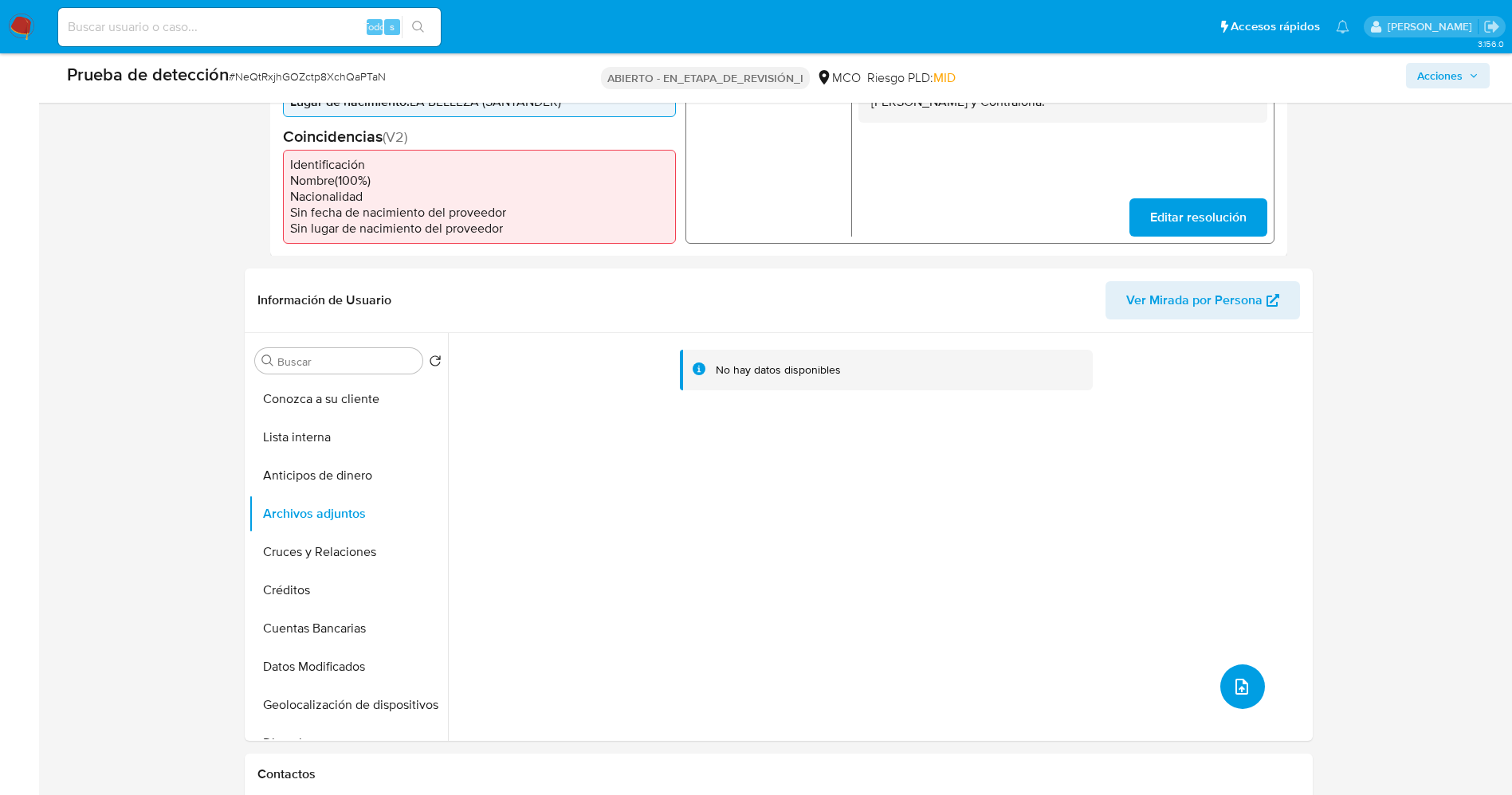
click at [1232, 701] on button "subir archivo" at bounding box center [1242, 687] width 45 height 45
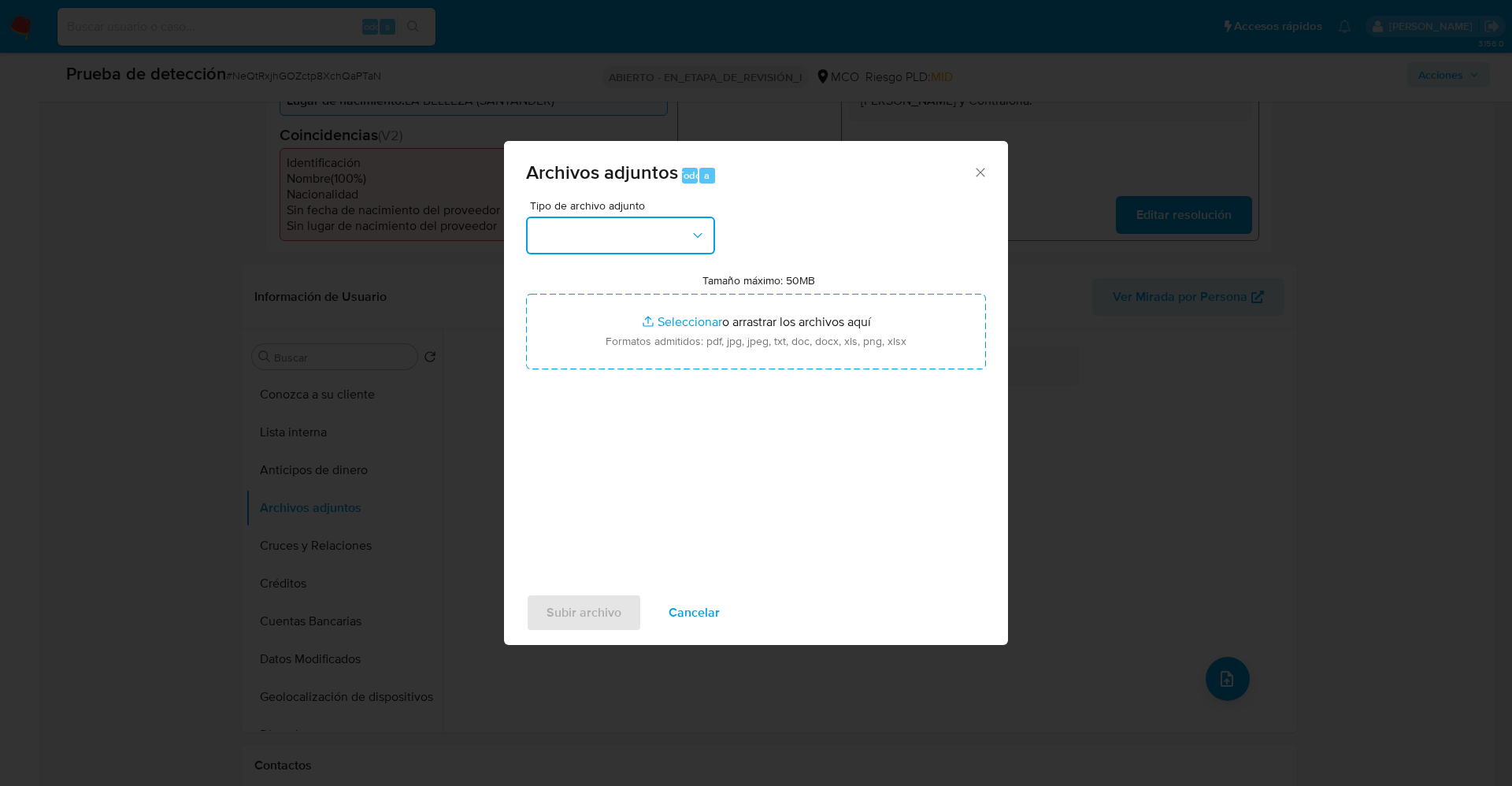
click at [632, 251] on button "button" at bounding box center [620, 236] width 189 height 38
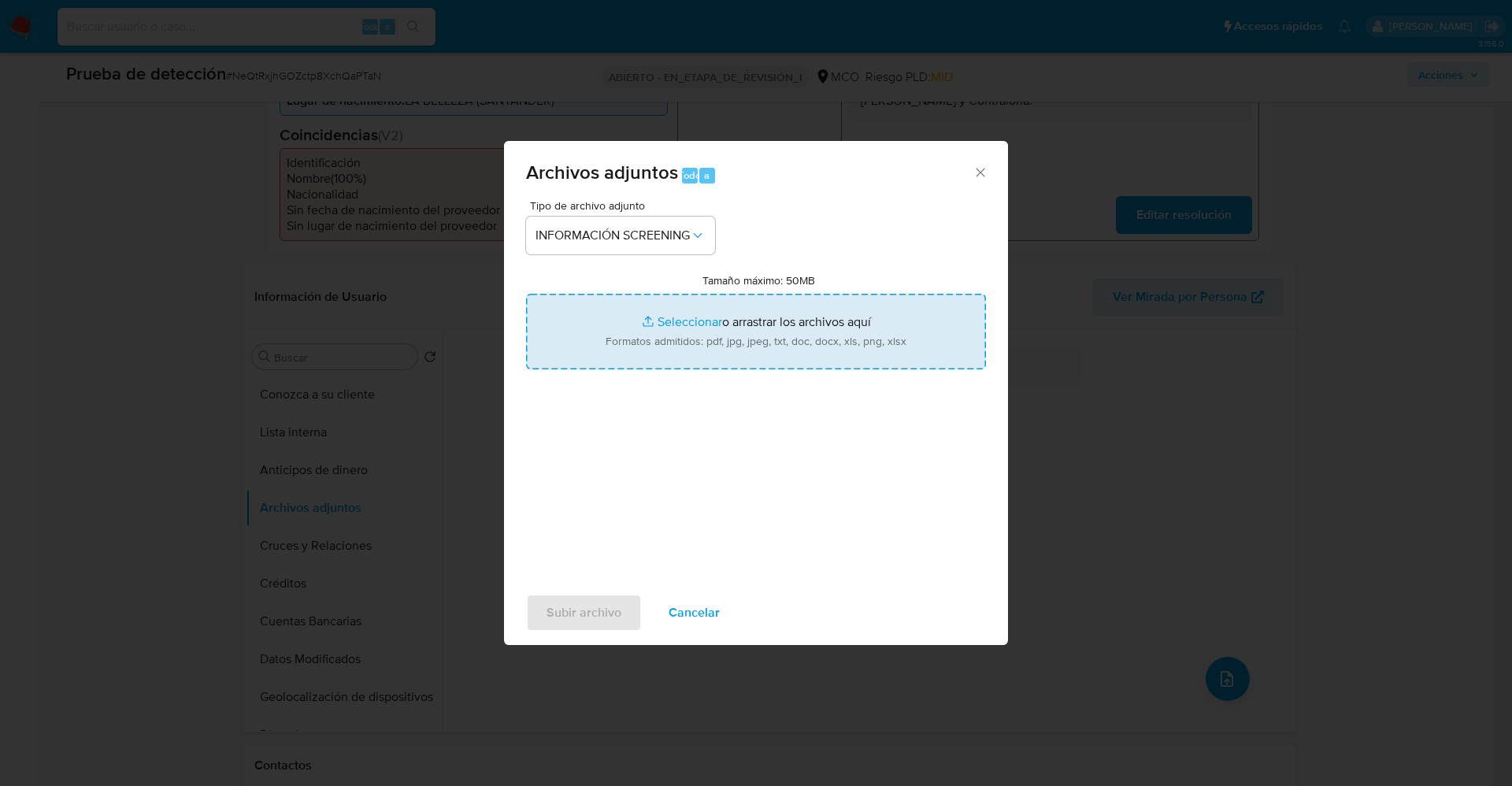
type input "C:\fakepath\_Luis Alberto Rodriguez Zarate_ lavado de dinero - Buscar con Googl…"
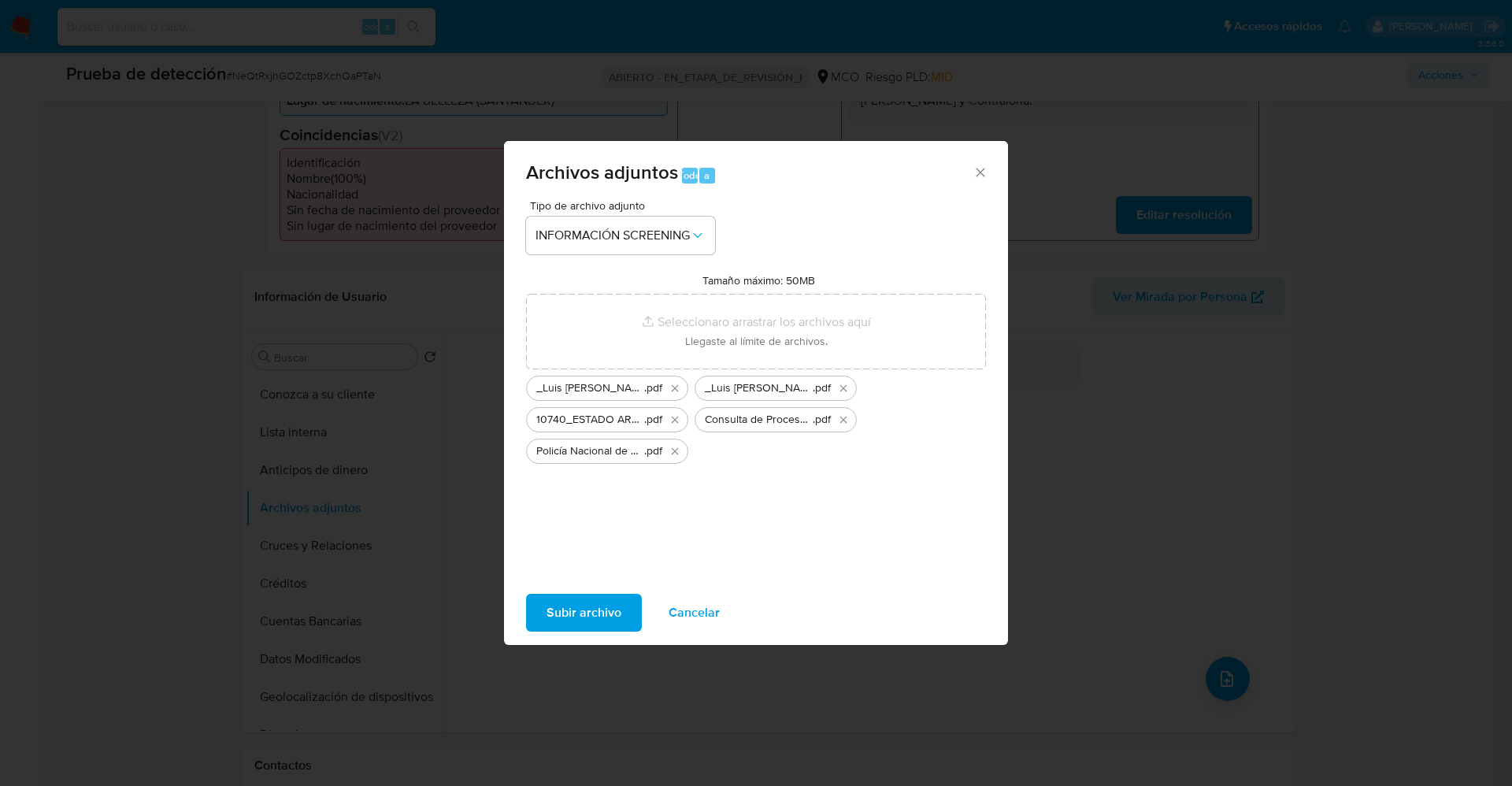
click at [594, 605] on span "Subir archivo" at bounding box center [584, 612] width 74 height 35
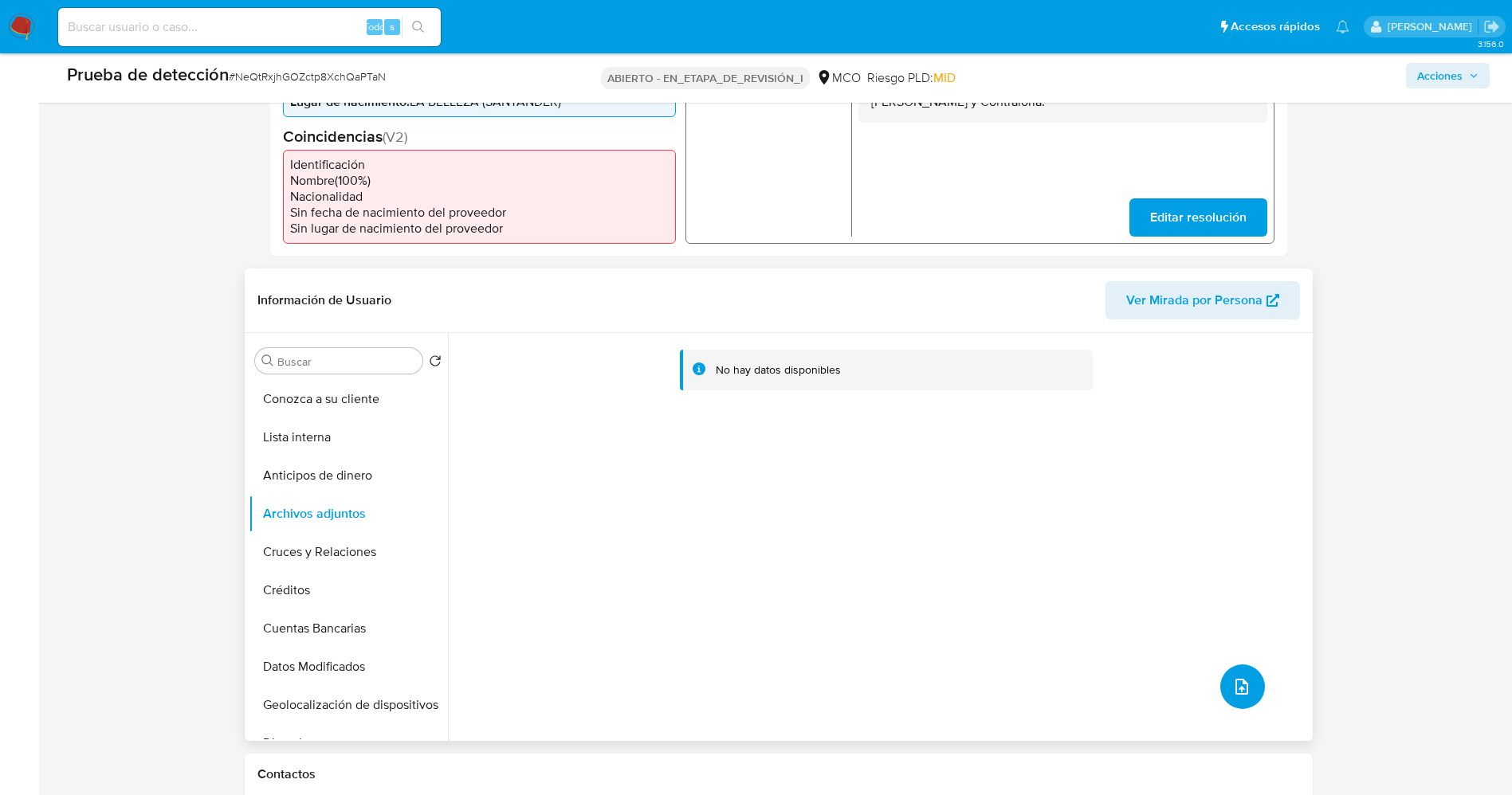
click at [1238, 678] on icon "subir archivo" at bounding box center [1241, 687] width 19 height 19
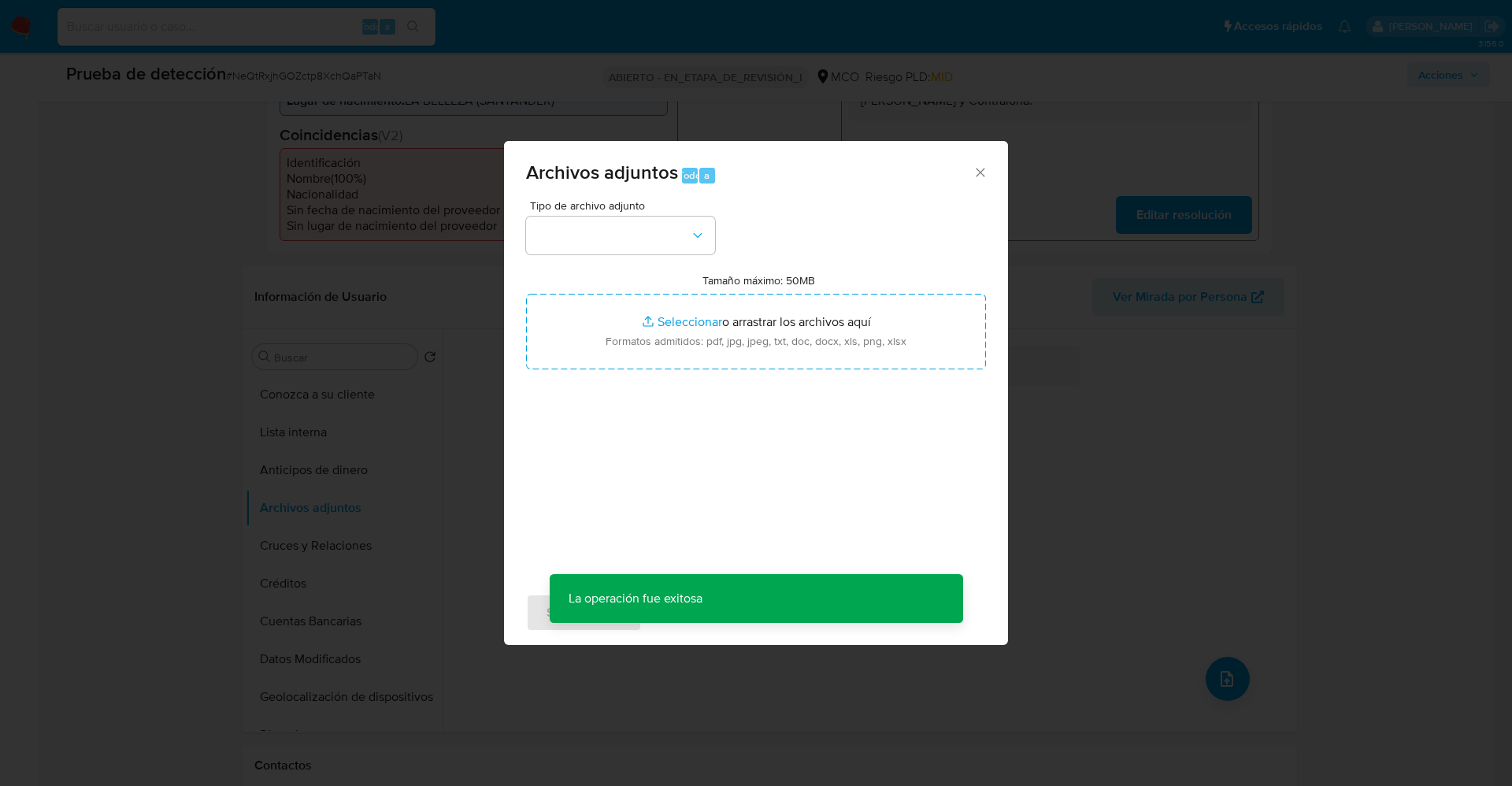
click at [1255, 540] on div "Archivos adjuntos Todo a Tipo de archivo adjunto Tamaño máximo: 50MB Selecciona…" at bounding box center [756, 393] width 1512 height 786
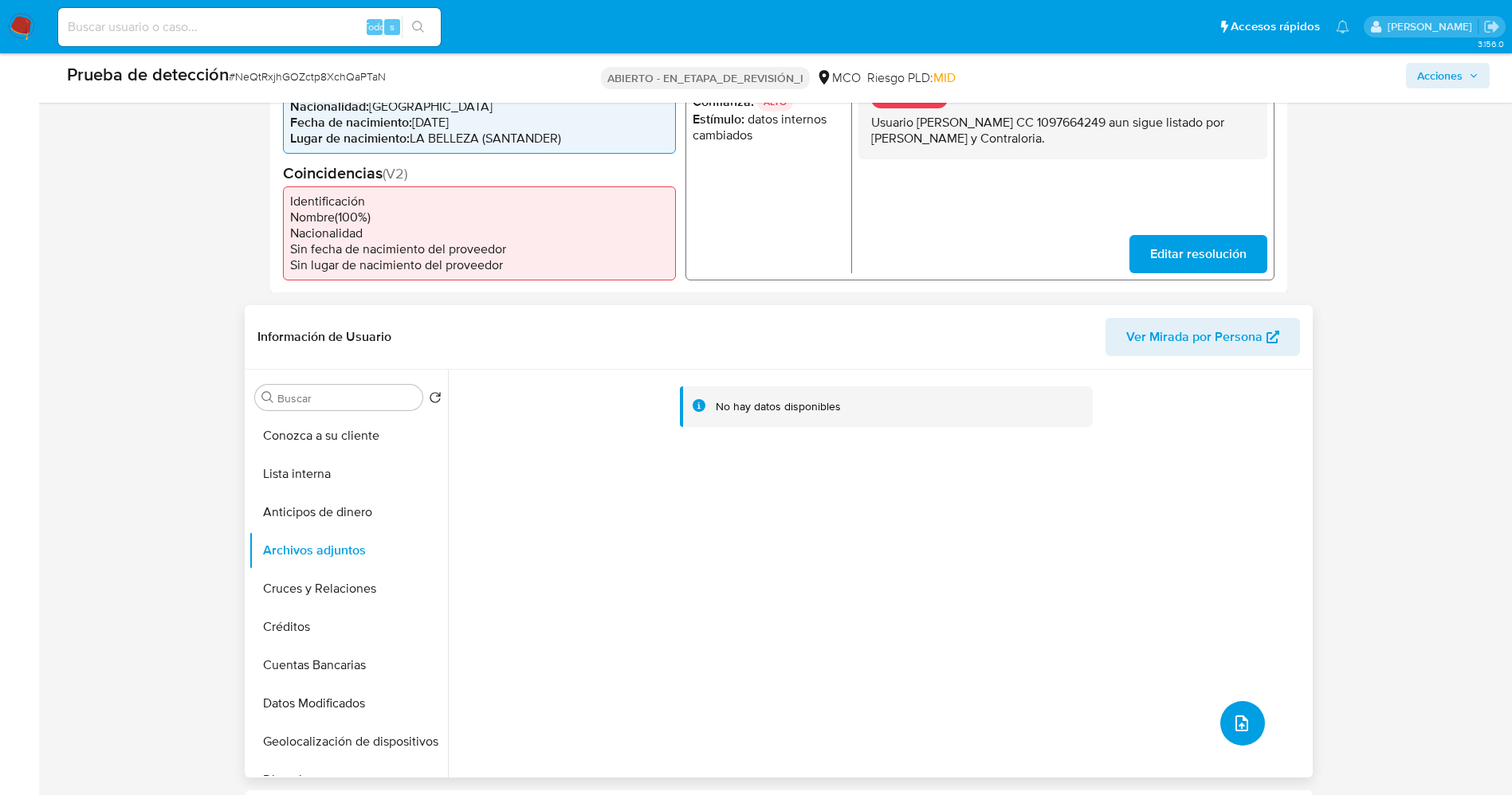
scroll to position [479, 0]
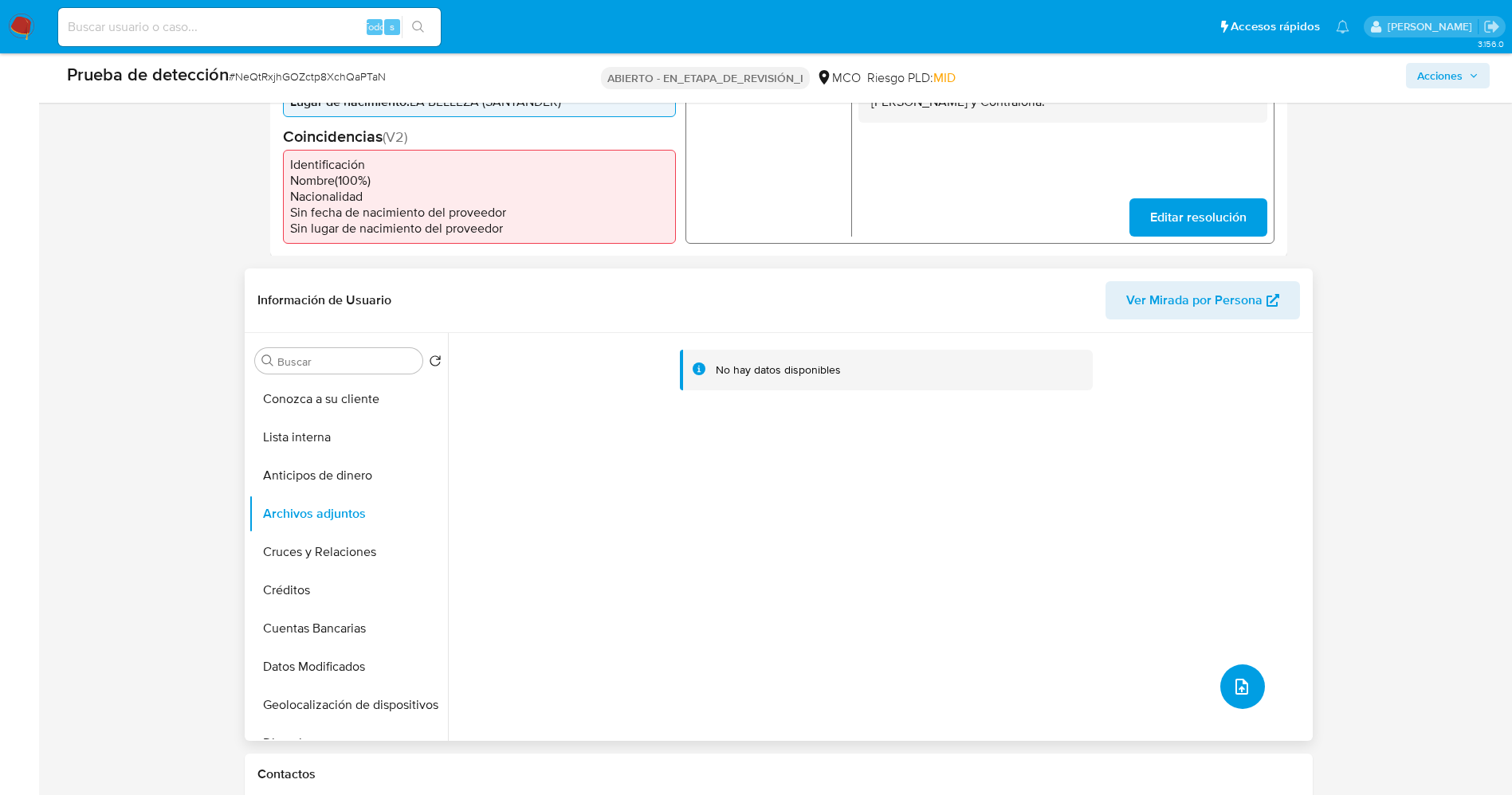
click at [1246, 694] on button "subir archivo" at bounding box center [1242, 687] width 45 height 45
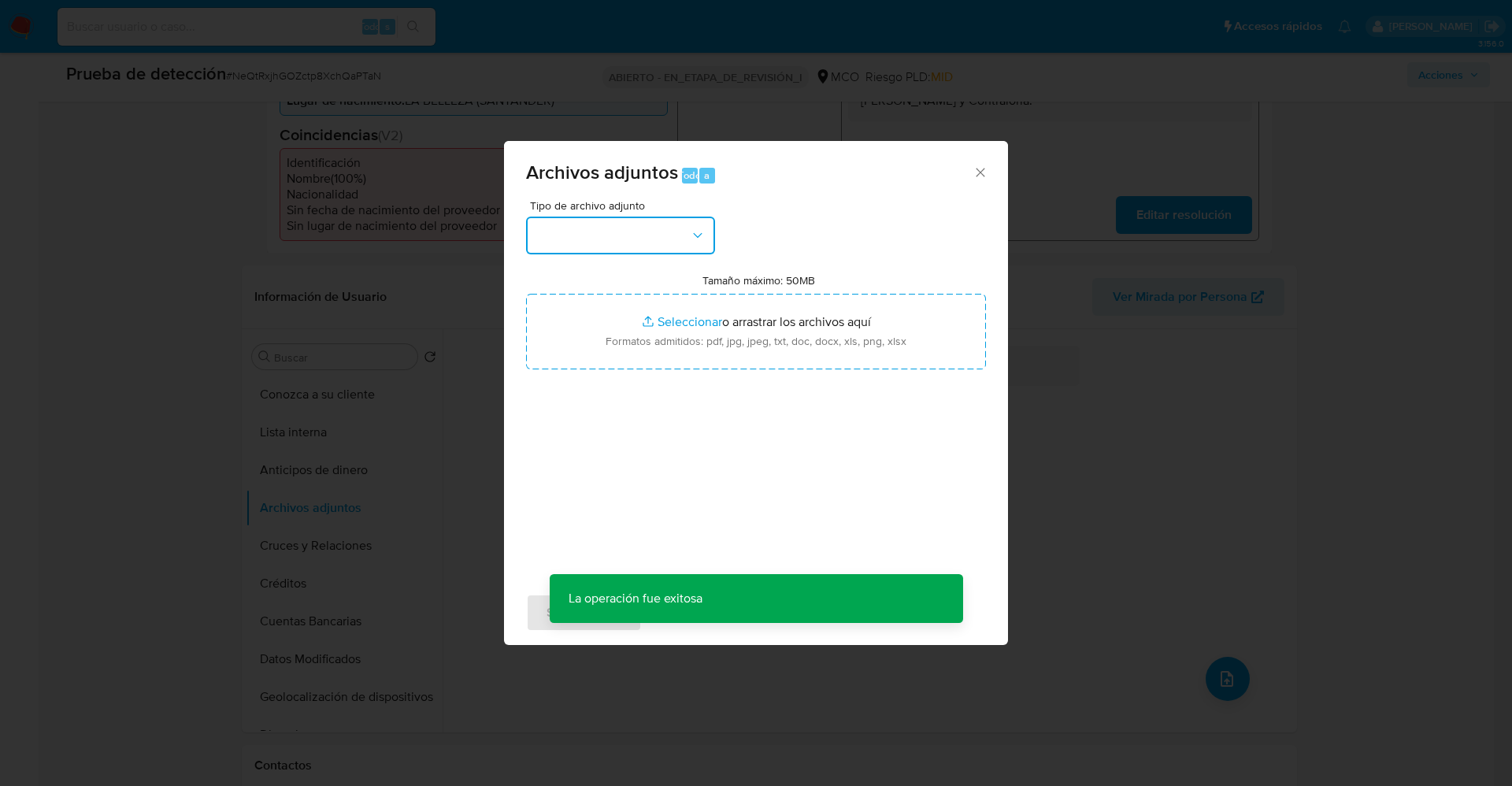
click at [658, 243] on button "button" at bounding box center [620, 236] width 189 height 38
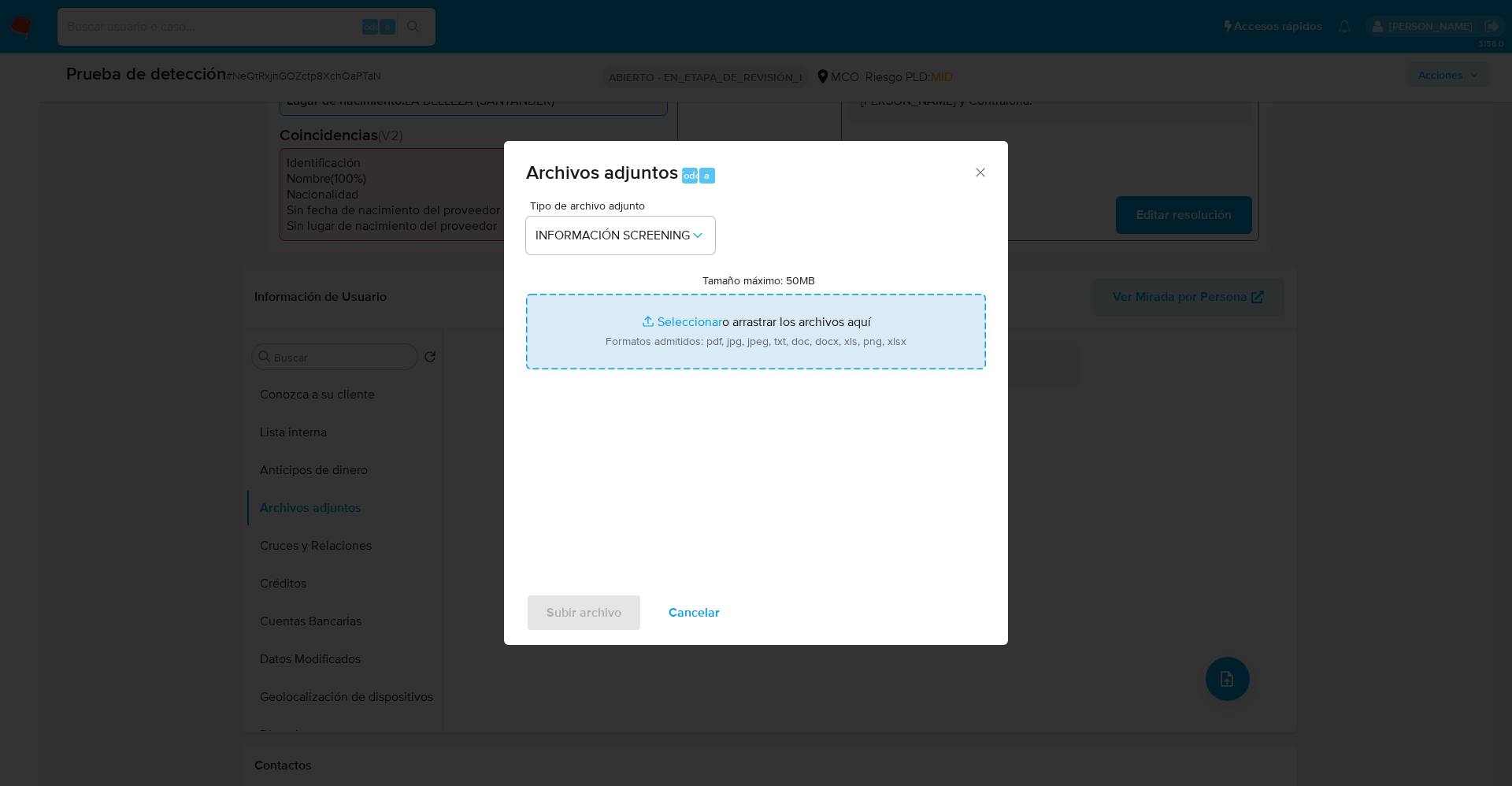
type input "C:\fakepath\All Fugitives _ DEA.gov.pdf"
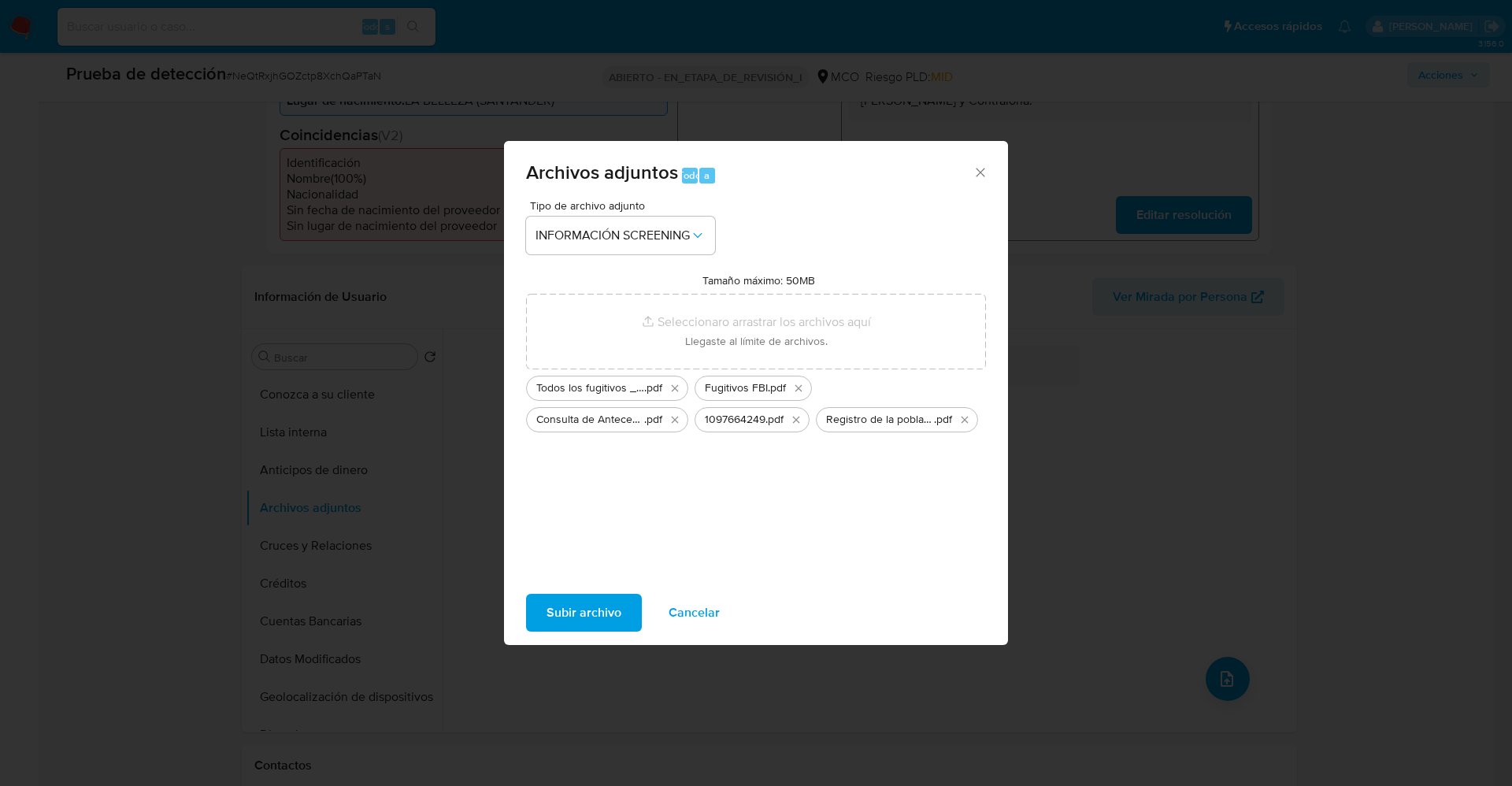
click at [553, 616] on font "Subir archivo" at bounding box center [584, 612] width 74 height 38
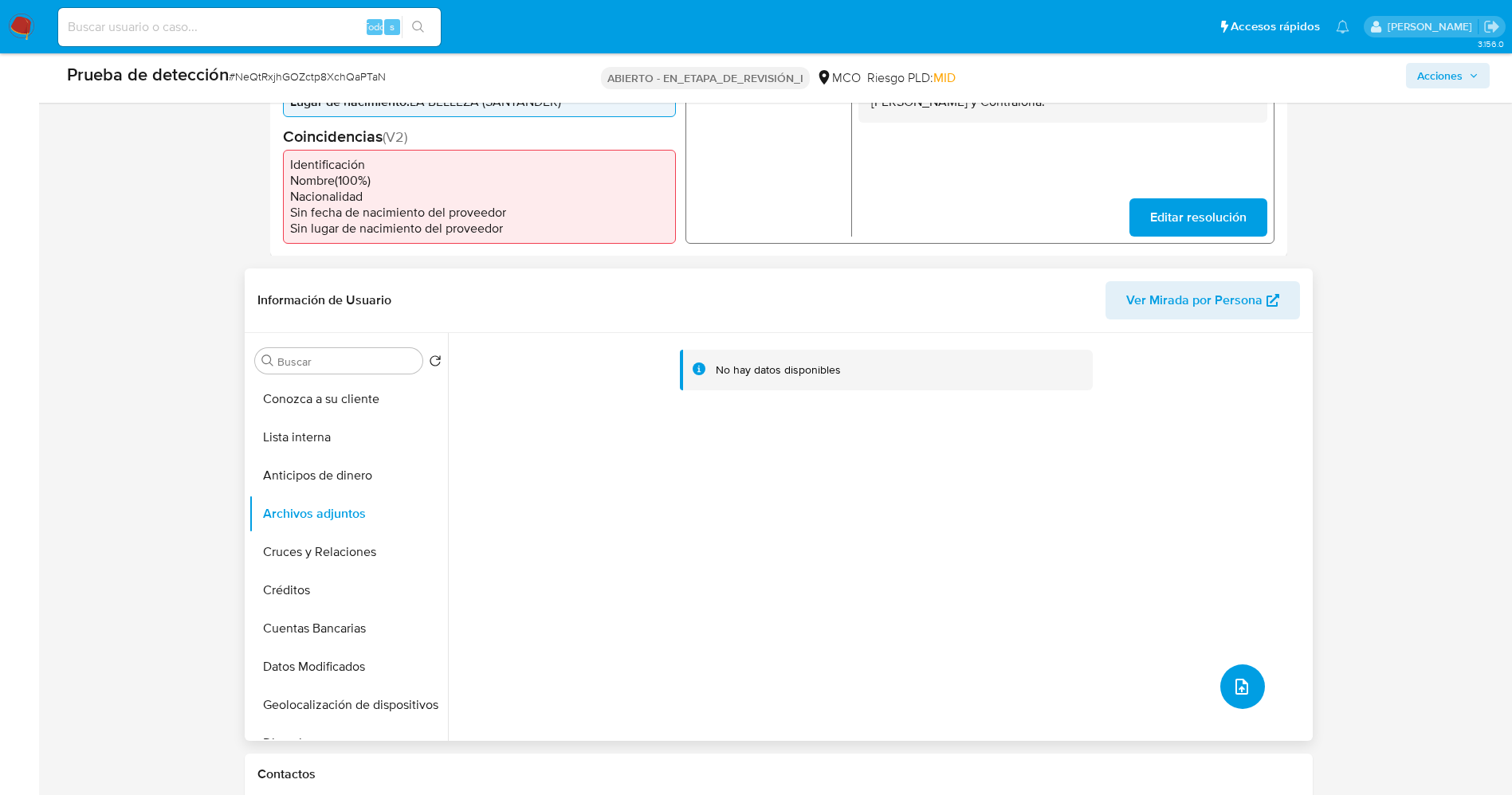
click at [1237, 687] on icon "subir archivo" at bounding box center [1241, 687] width 19 height 19
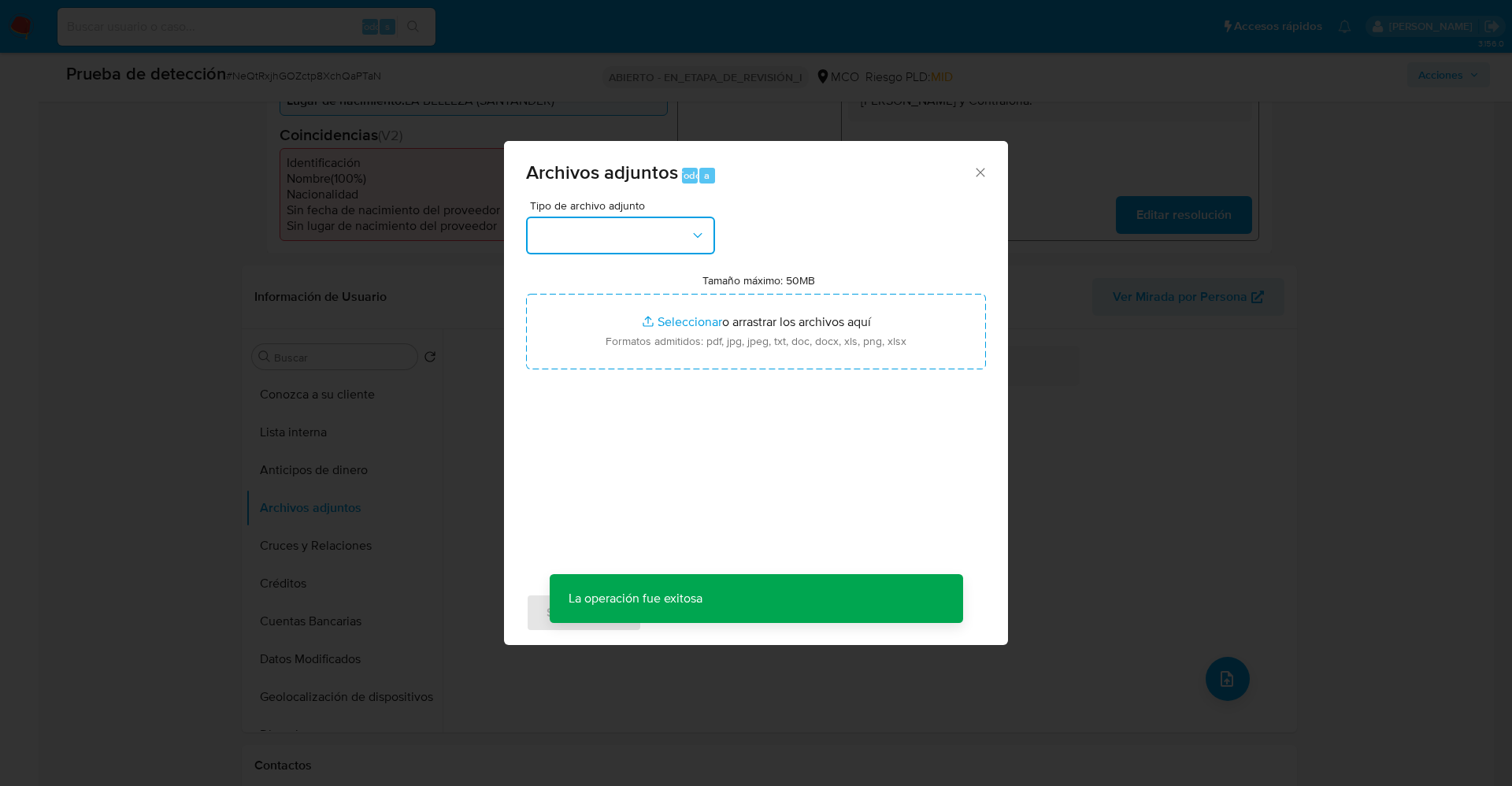
click at [641, 237] on button "button" at bounding box center [620, 236] width 189 height 38
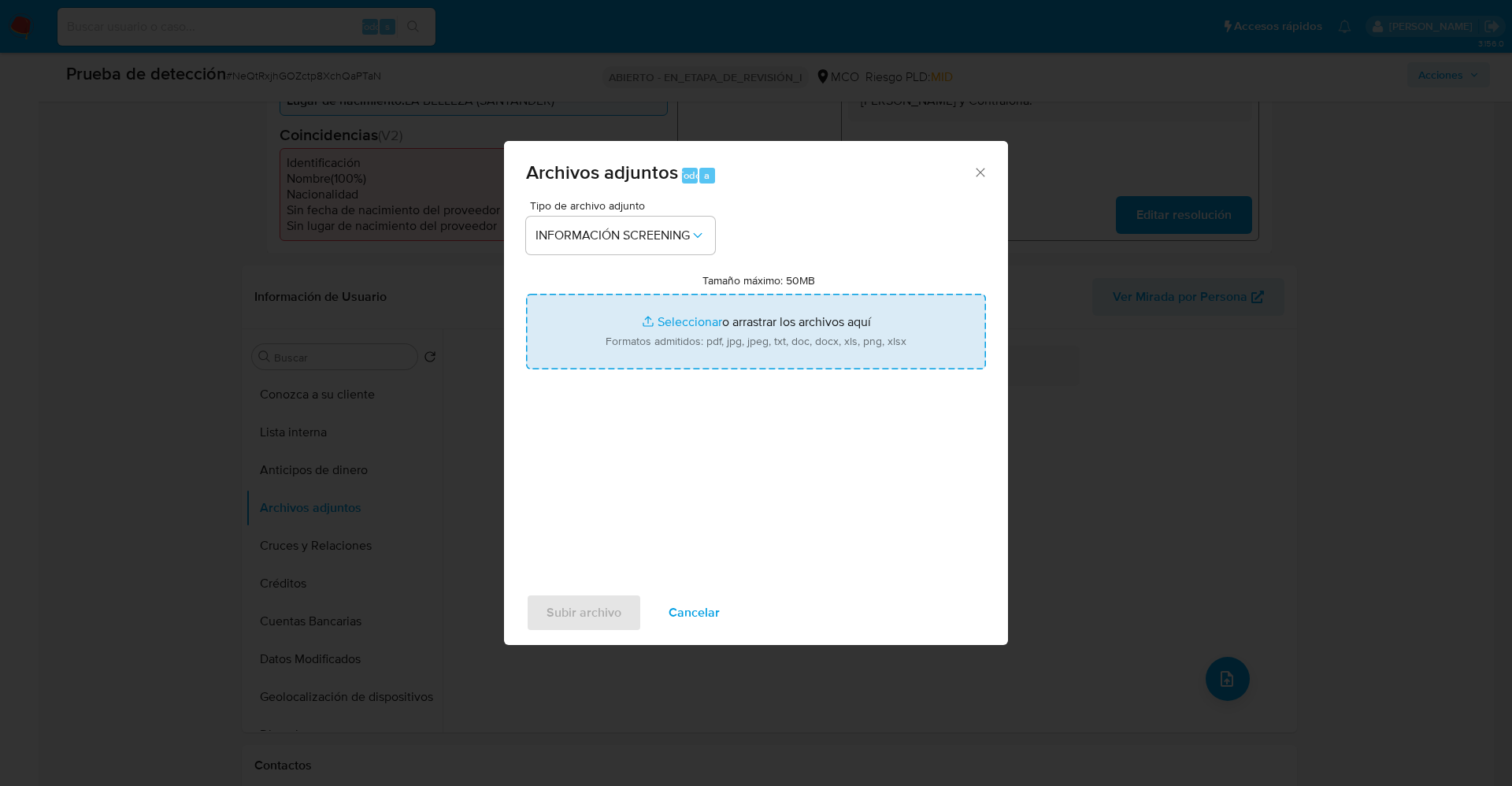
type input "C:\fakepath\Certificado estado cedula 1097664249.pdf"
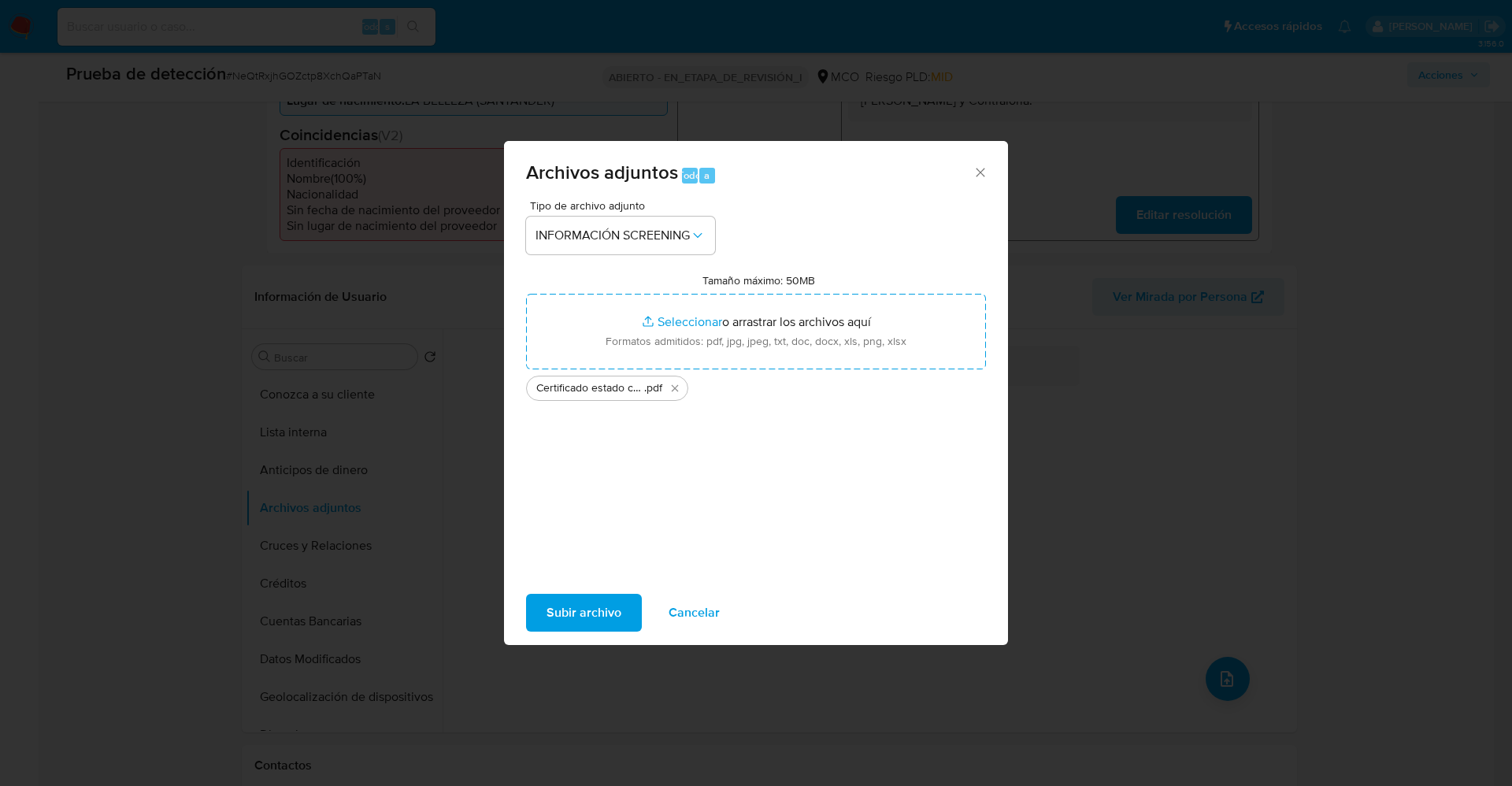
click at [578, 611] on font "Subir archivo" at bounding box center [584, 612] width 74 height 38
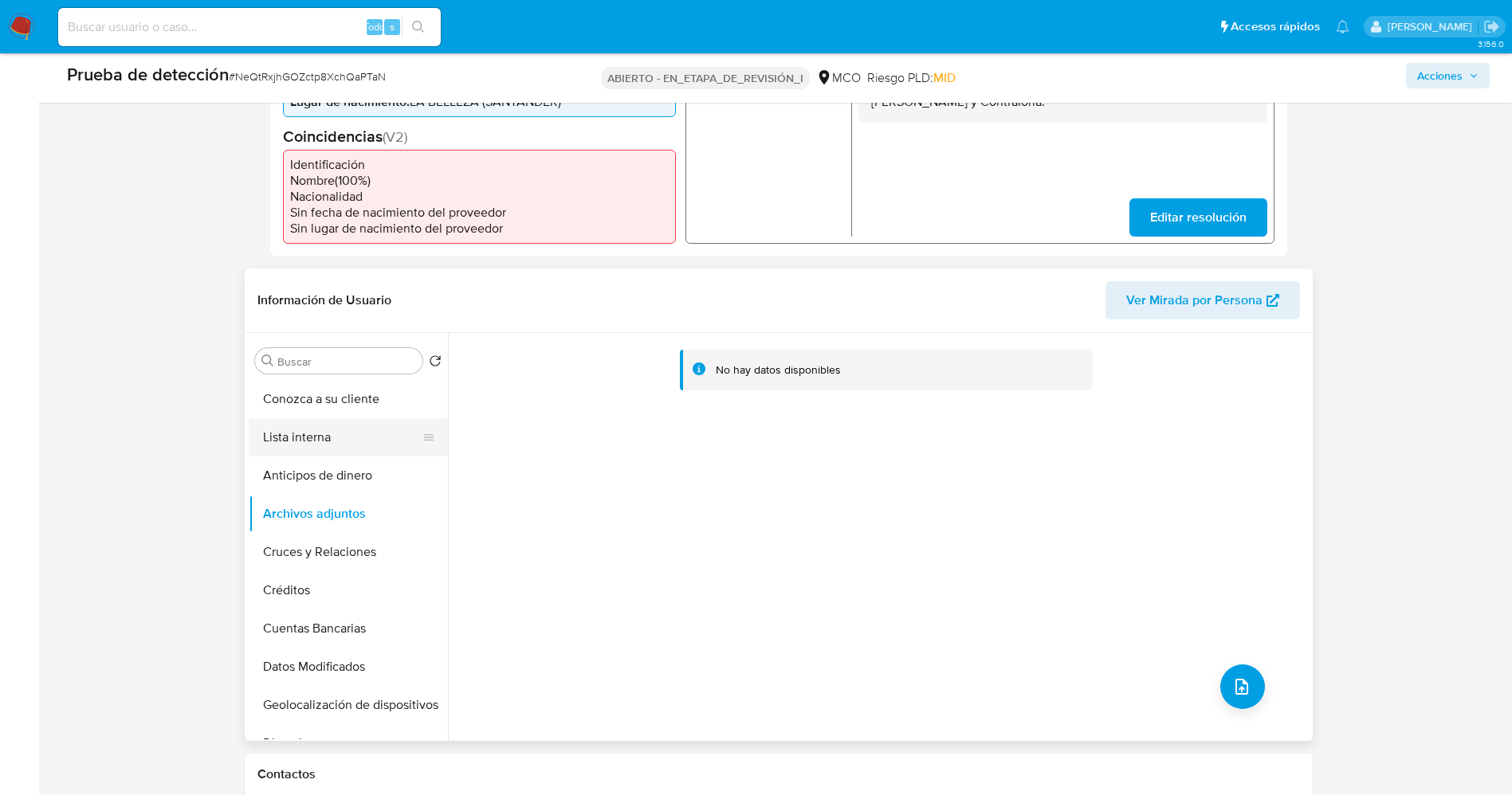
click at [331, 443] on button "Lista interna" at bounding box center [341, 437] width 186 height 39
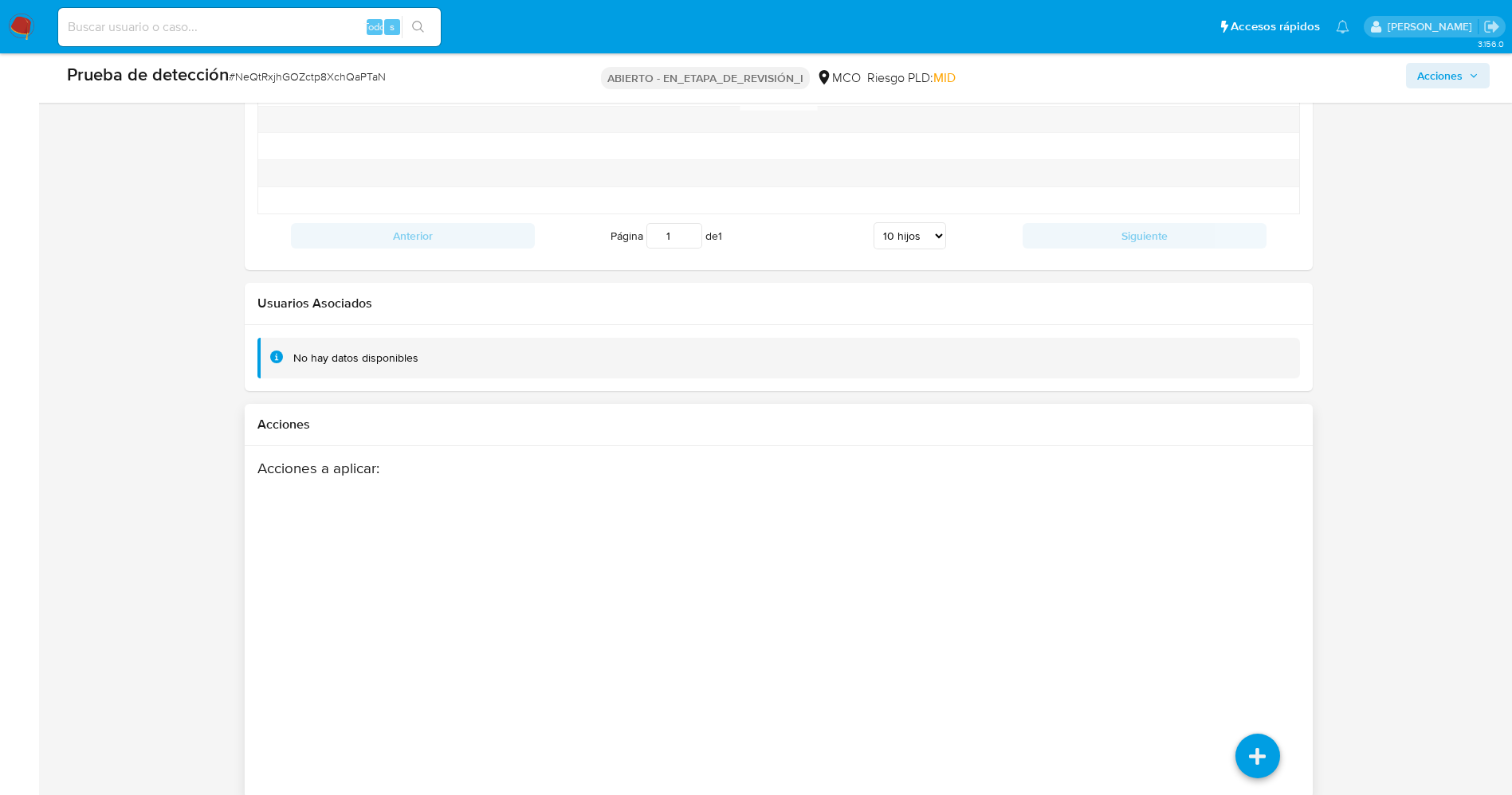
scroll to position [2269, 0]
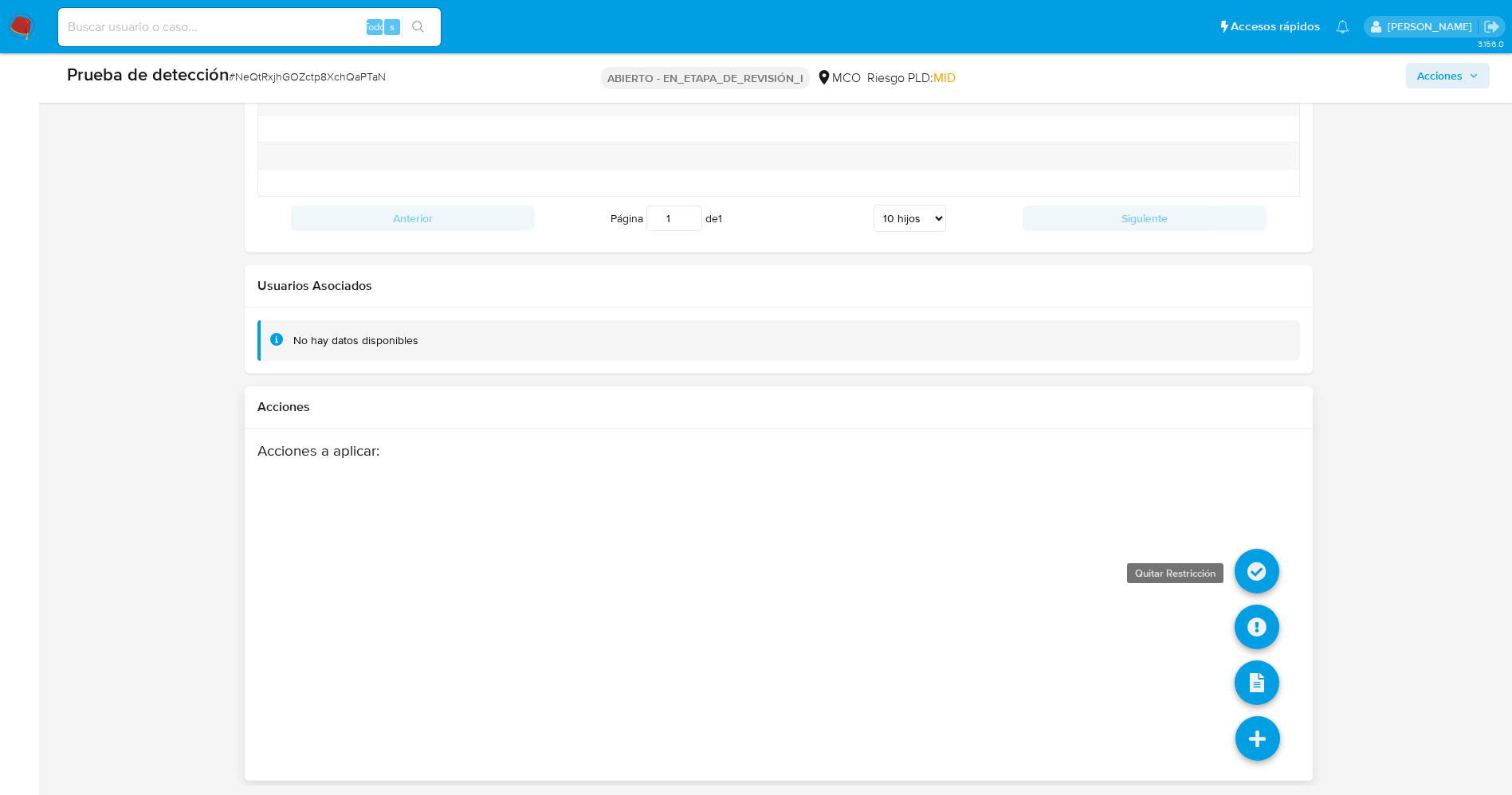
click at [1263, 569] on icon at bounding box center [1257, 572] width 45 height 45
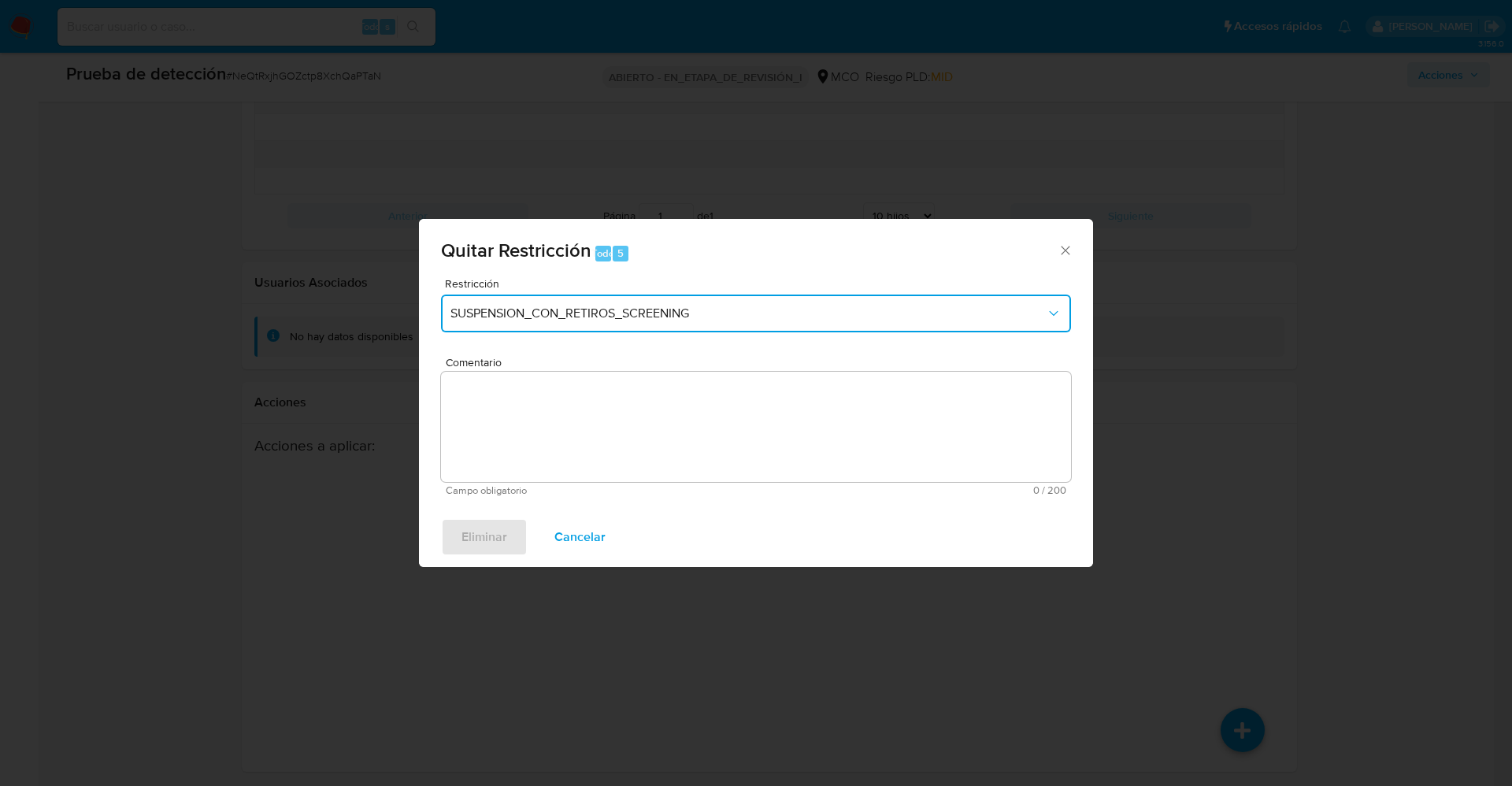
click at [543, 302] on button "SUSPENSION_CON_RETIROS_SCREENING" at bounding box center [756, 314] width 630 height 38
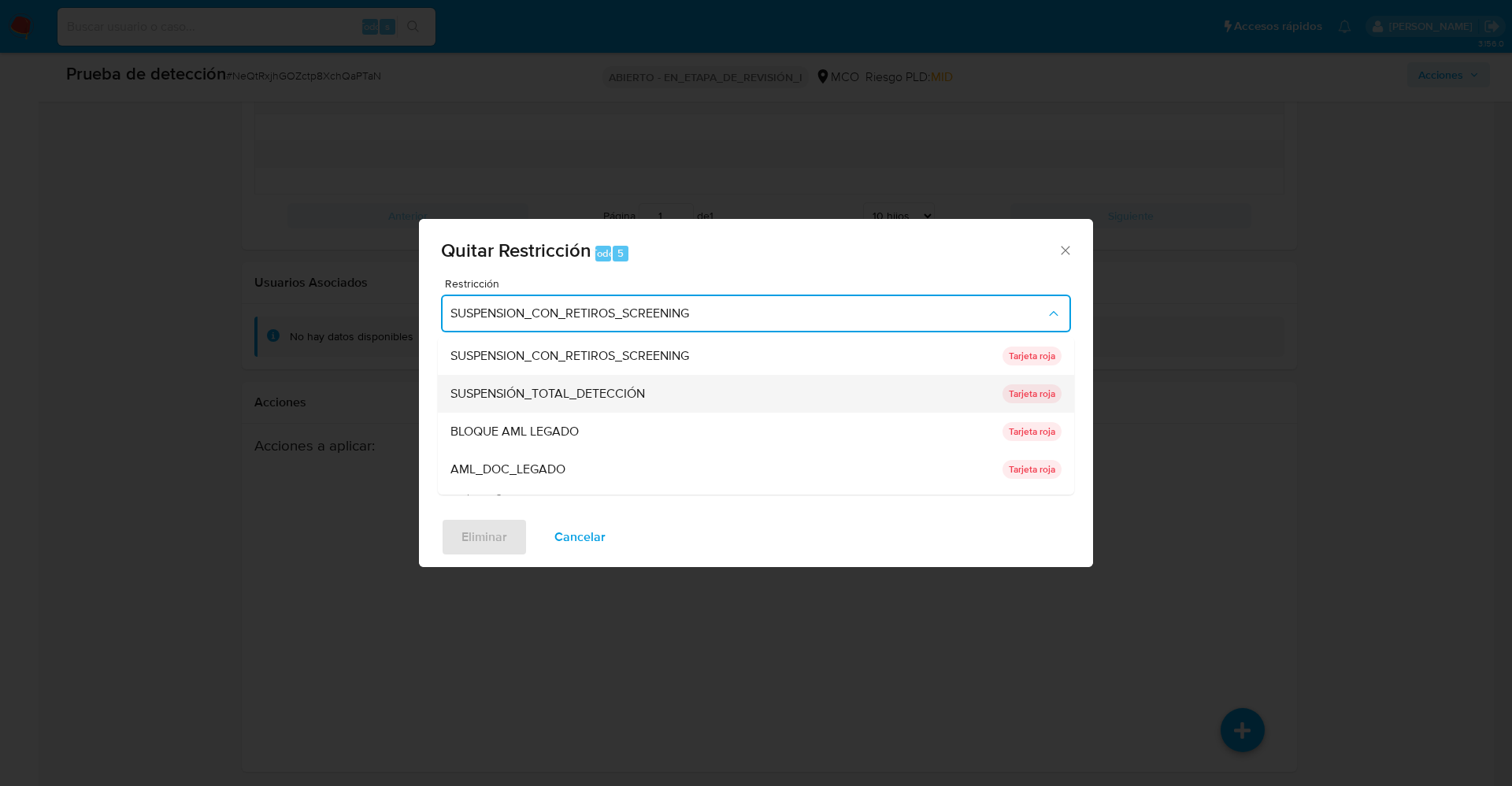
click at [639, 387] on font "SUSPENSIÓN_TOTAL_DETECCIÓN" at bounding box center [548, 393] width 195 height 18
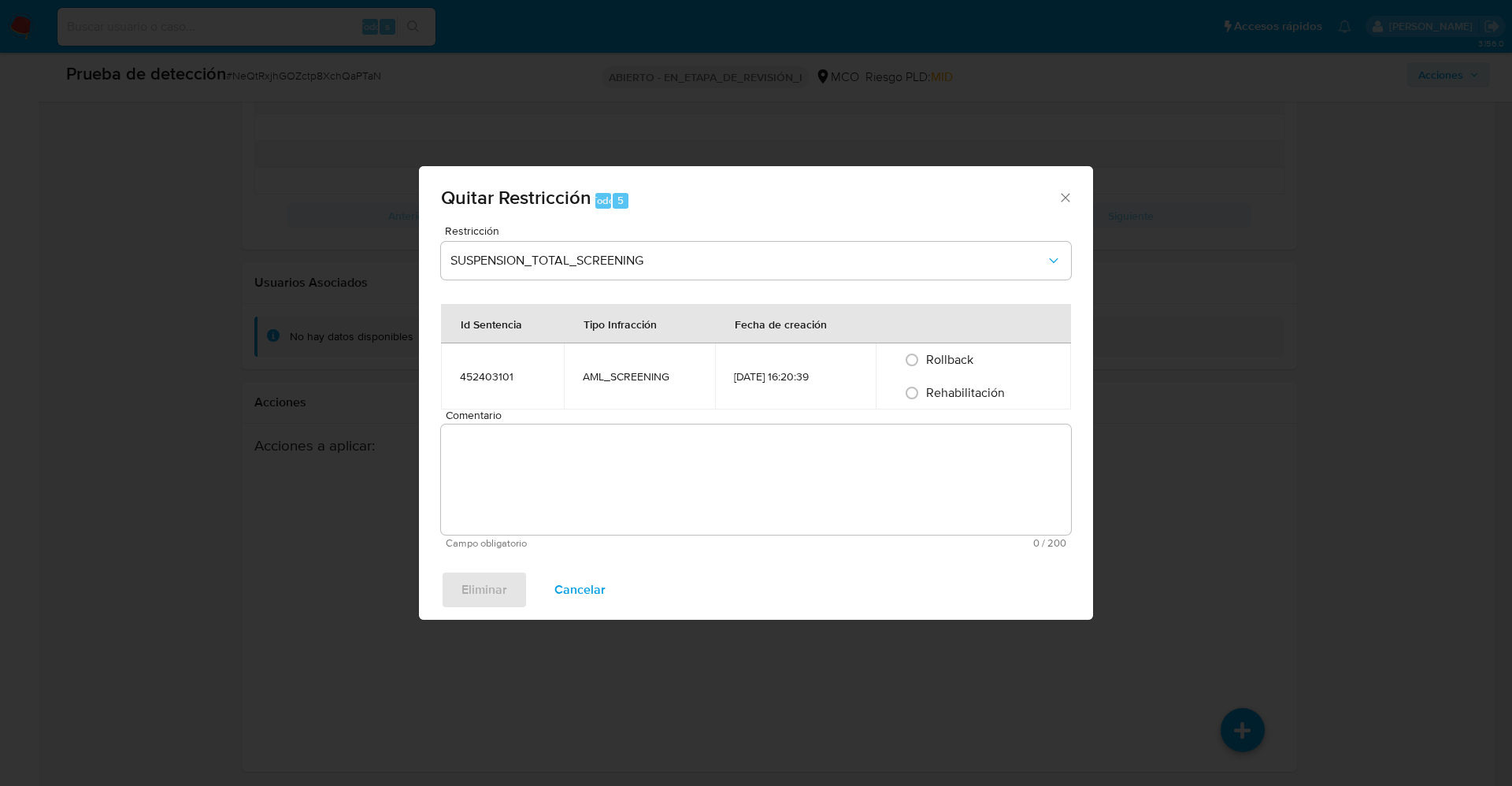
click at [942, 397] on span "Rehabilitación" at bounding box center [965, 393] width 79 height 18
click at [925, 397] on input "Rehabilitación" at bounding box center [912, 393] width 25 height 25
radio input "true"
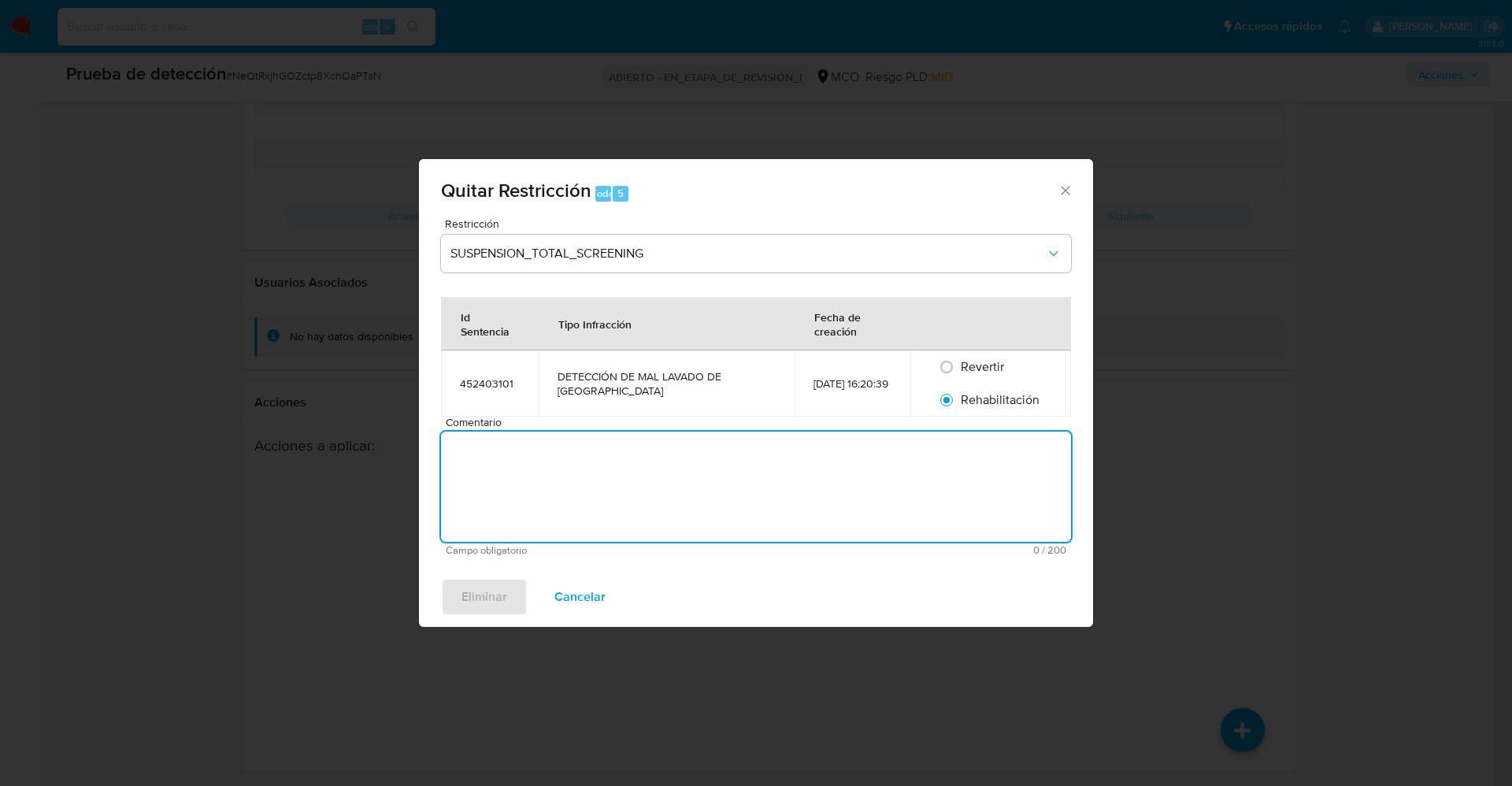
click at [897, 479] on textarea "Comentario" at bounding box center [756, 486] width 630 height 110
type textarea "Se quita restricción ya que se logra descartar el delito."
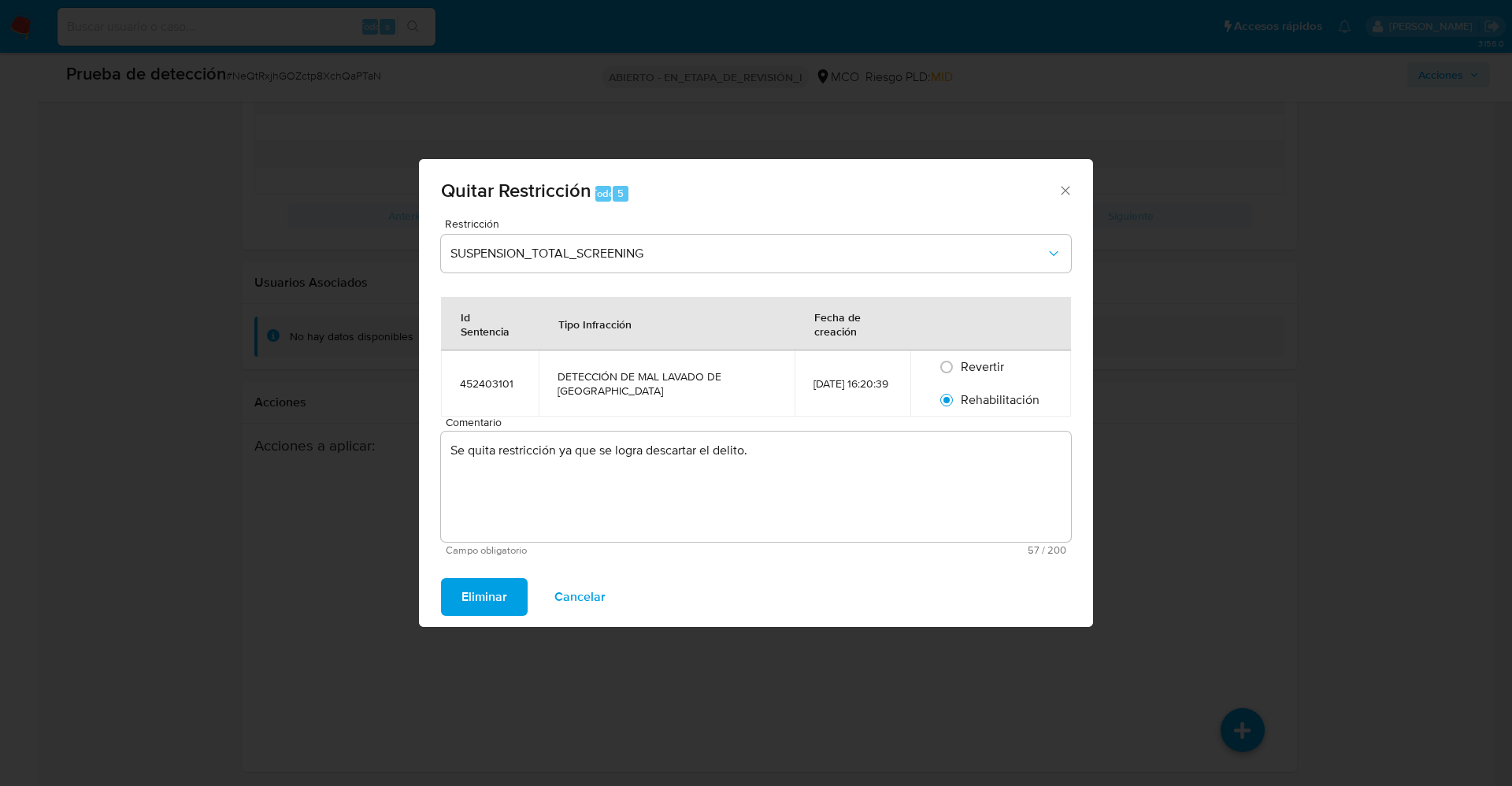
click at [487, 581] on span "Eliminar" at bounding box center [485, 596] width 46 height 35
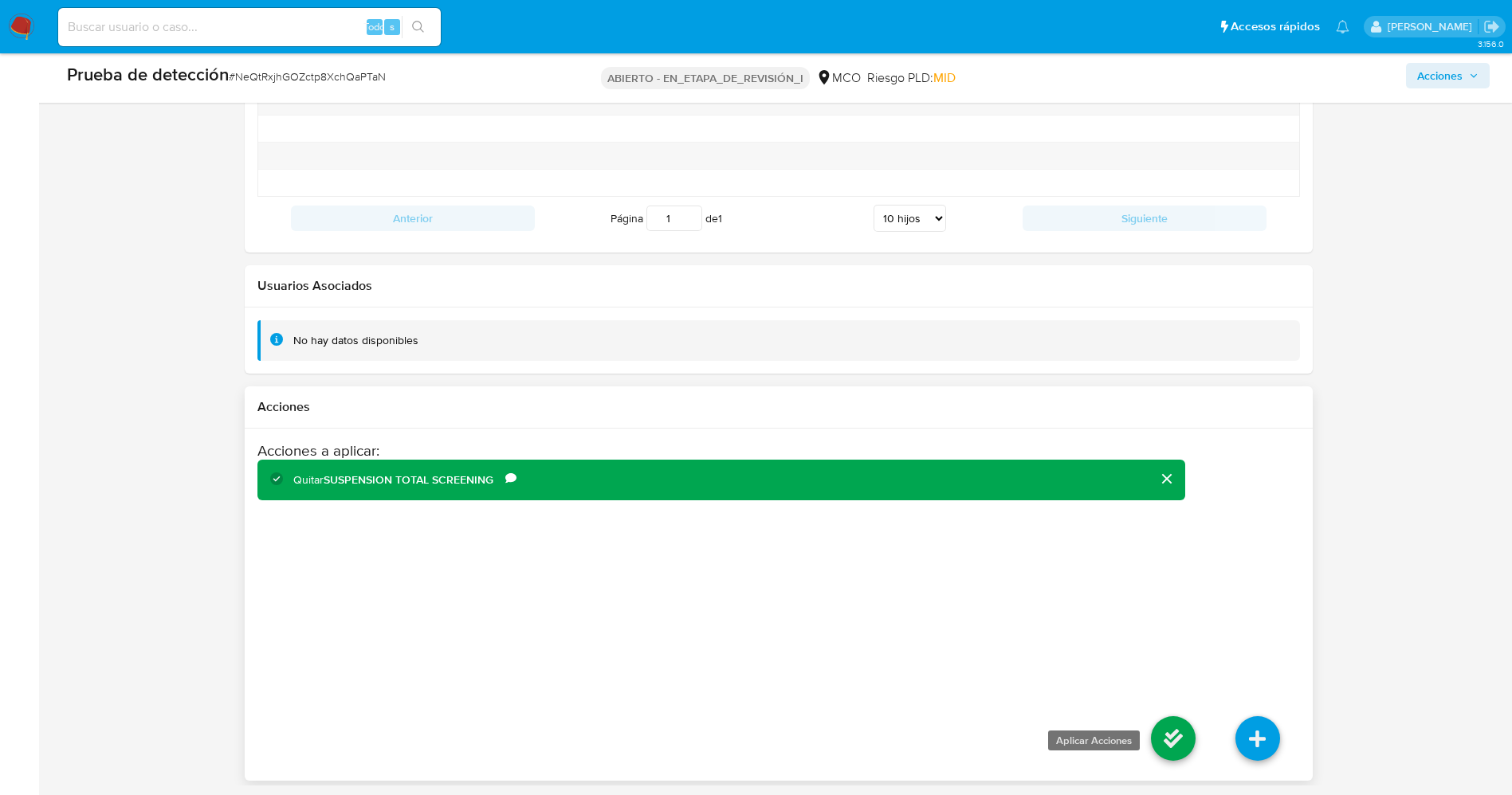
click at [1177, 734] on icon at bounding box center [1173, 739] width 45 height 45
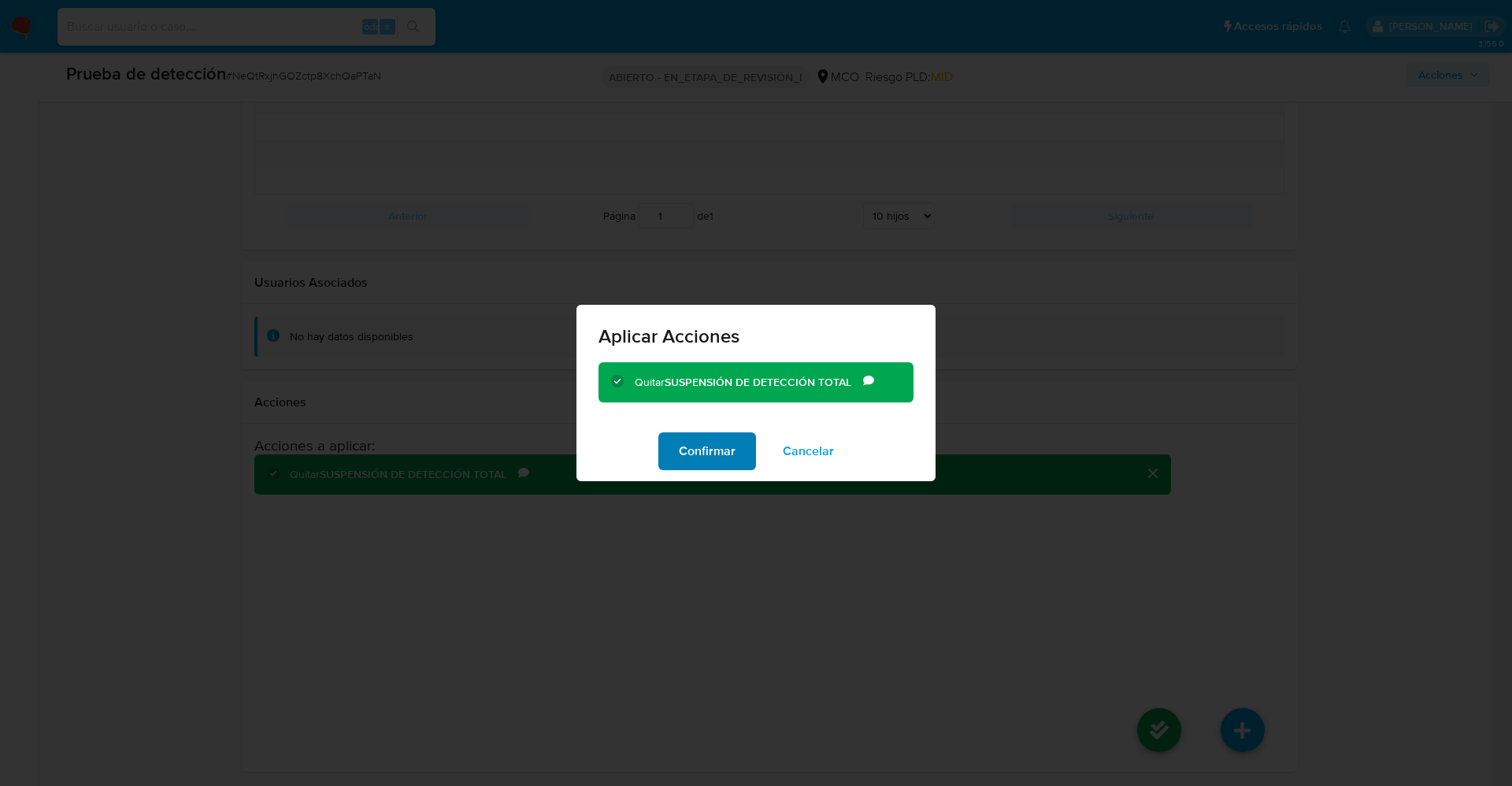
click at [724, 446] on font "Confirmar" at bounding box center [708, 451] width 57 height 38
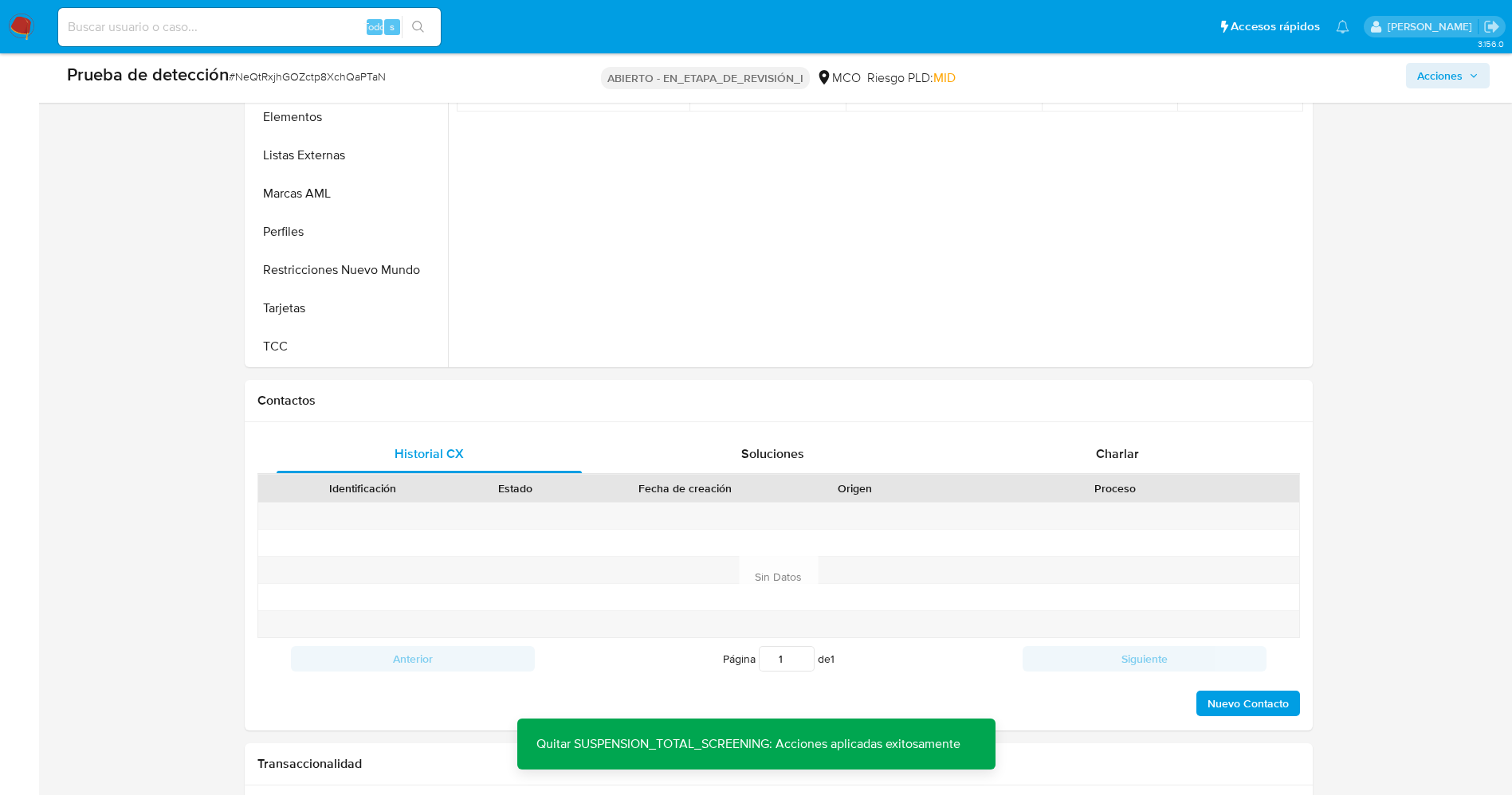
scroll to position [595, 0]
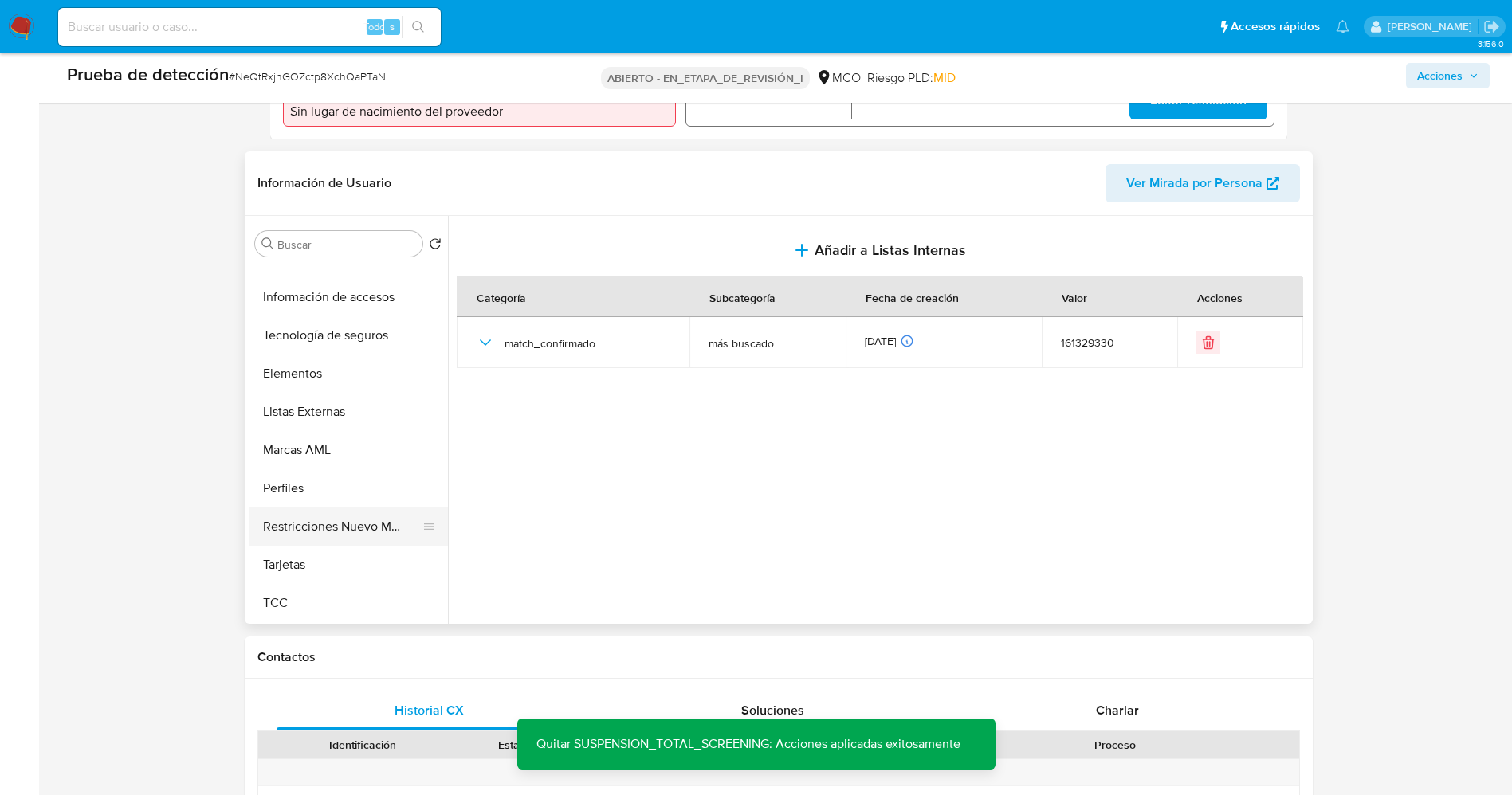
click at [315, 517] on button "Restricciones Nuevo Mundo" at bounding box center [341, 526] width 186 height 39
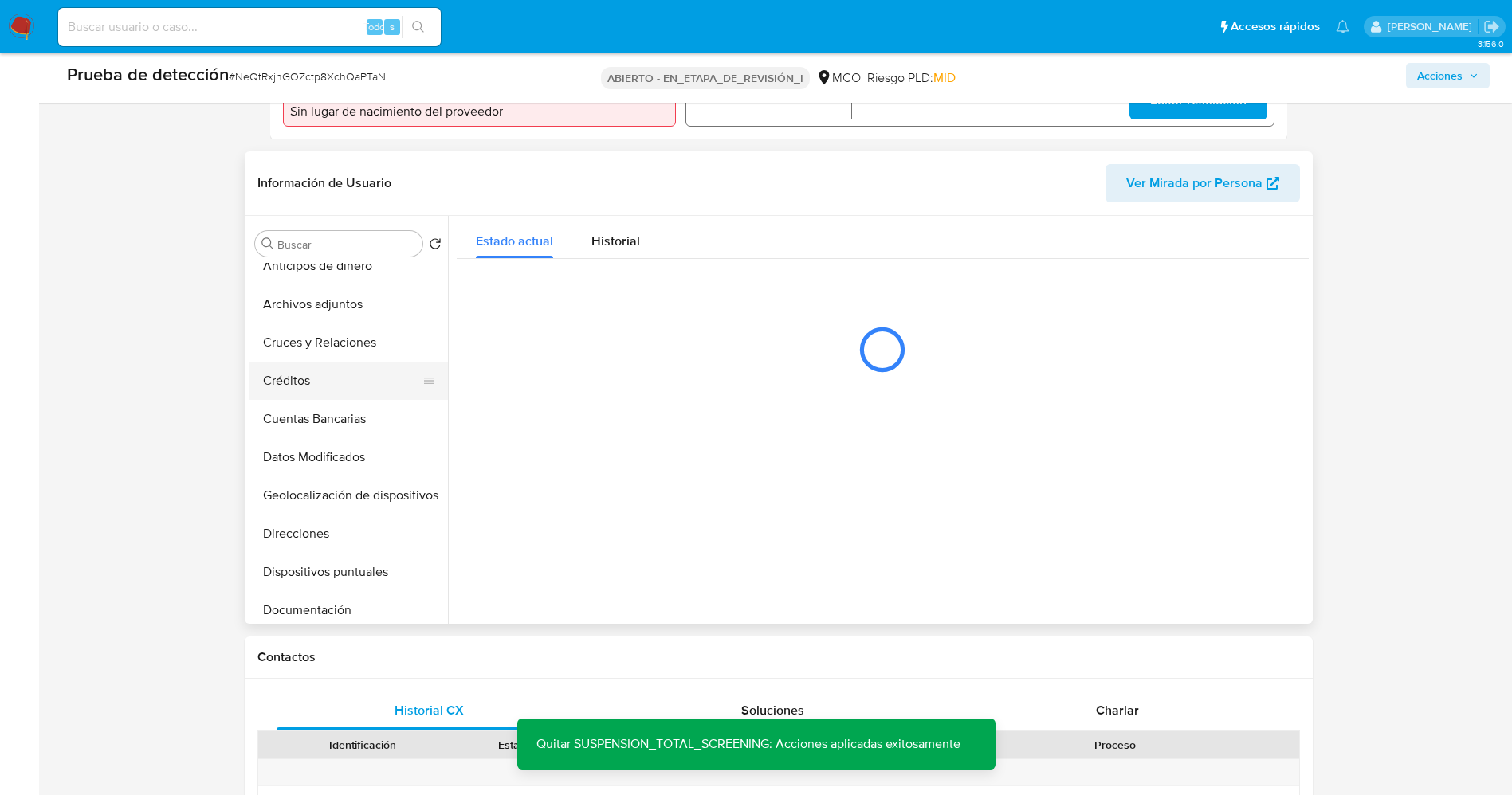
scroll to position [0, 0]
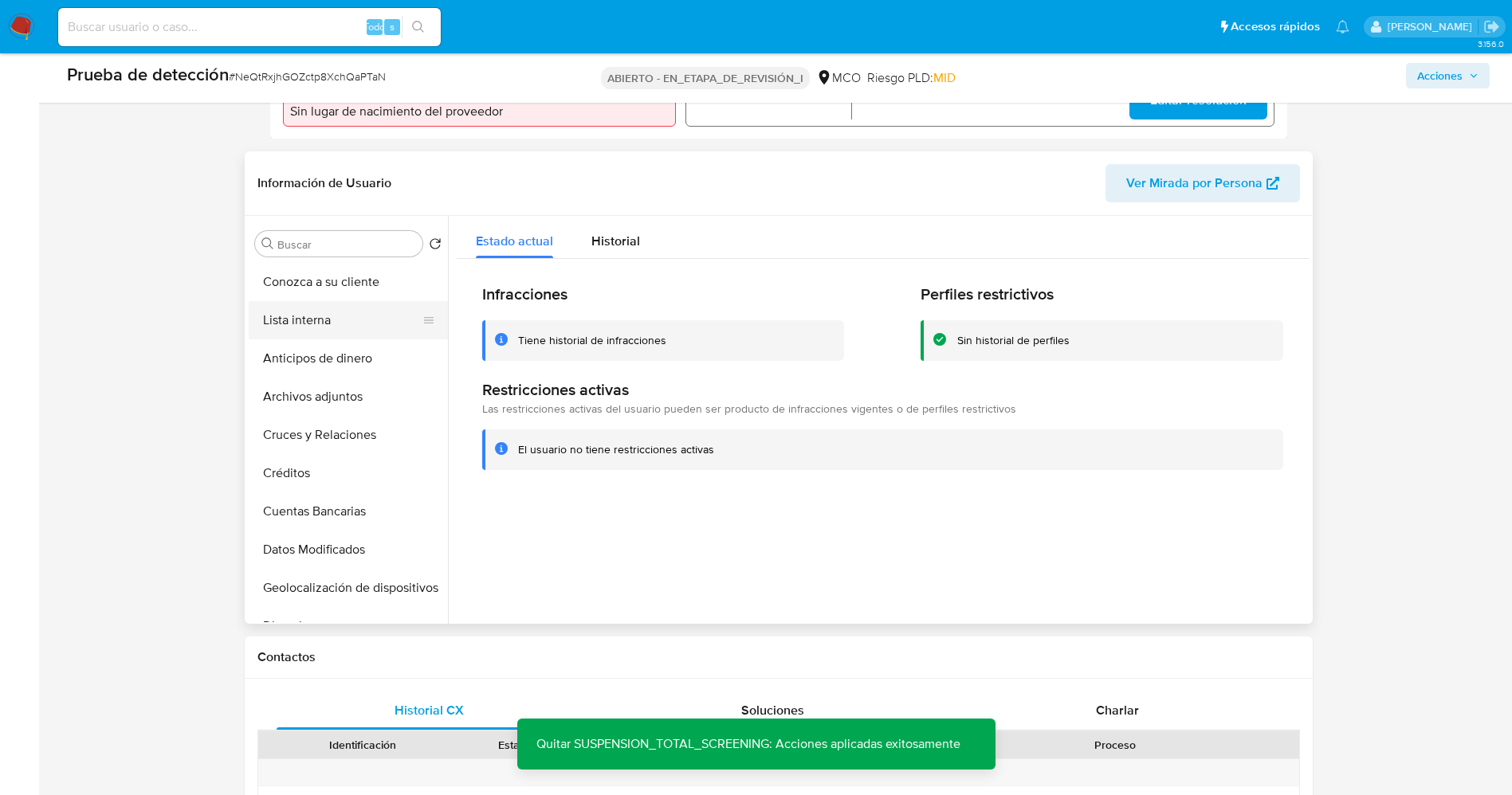
click at [336, 314] on button "Lista interna" at bounding box center [341, 320] width 186 height 39
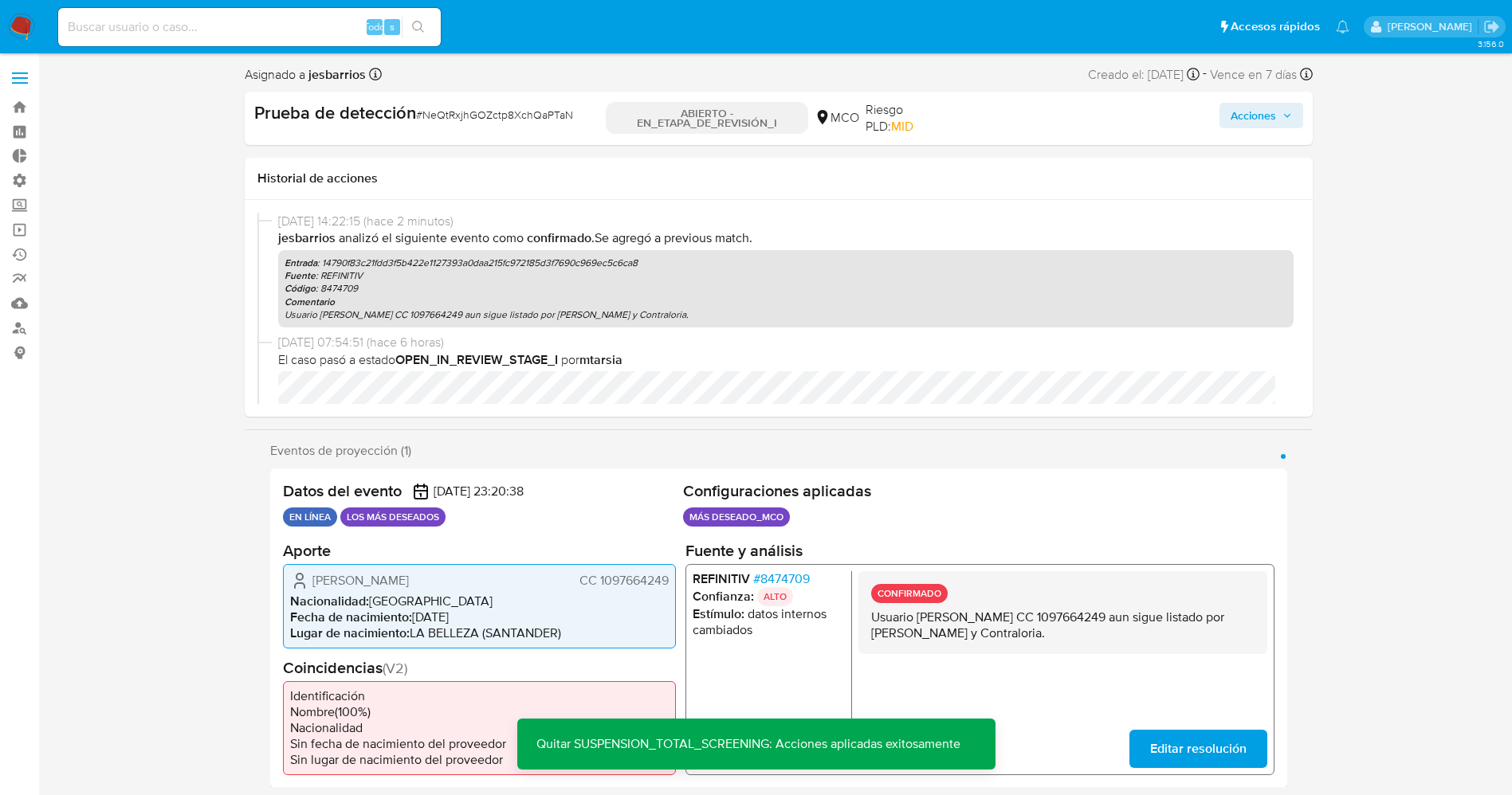
click at [1266, 126] on font "Acciones" at bounding box center [1253, 116] width 46 height 25
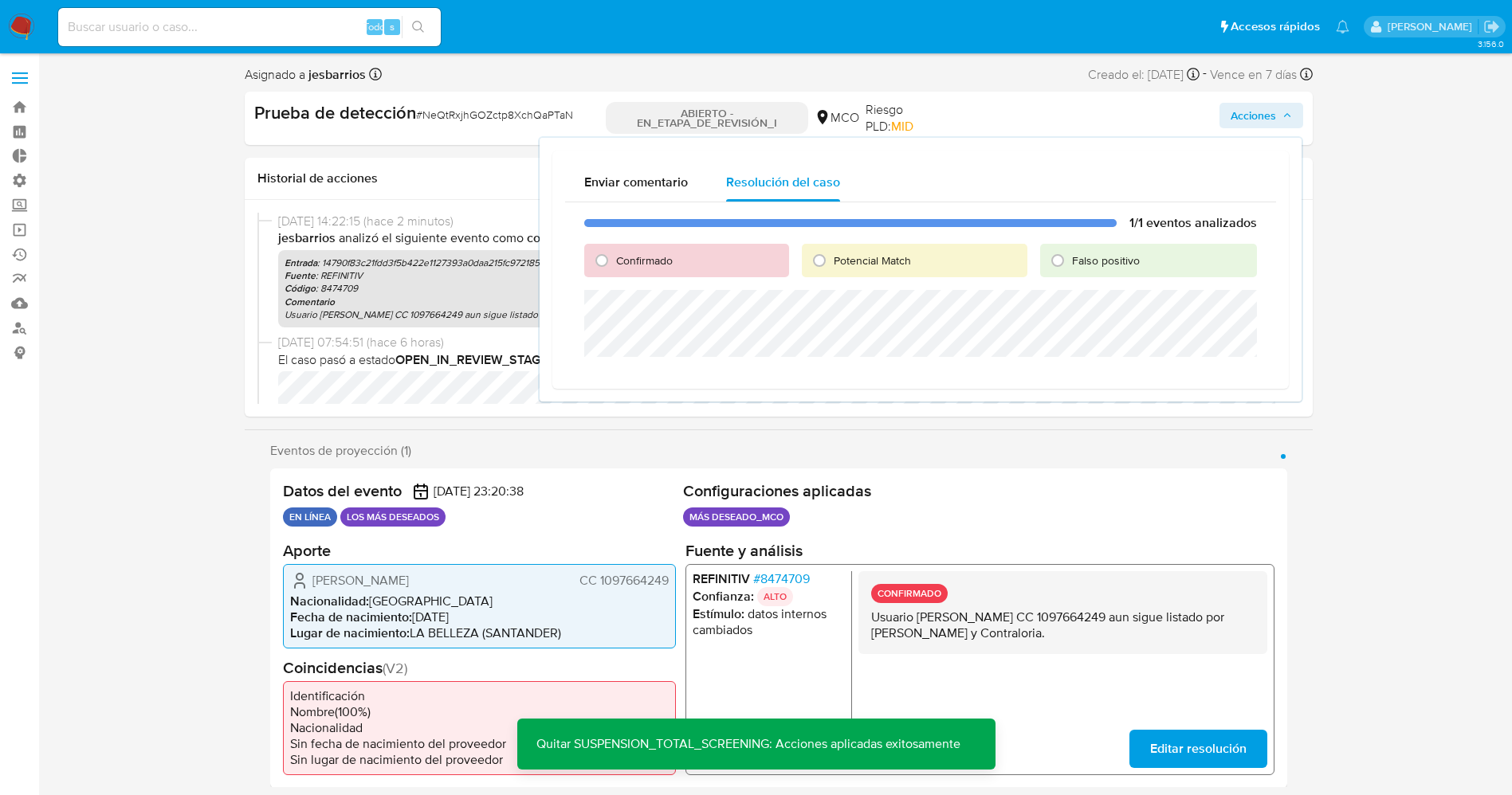
click at [616, 263] on span "Confirmado" at bounding box center [644, 261] width 56 height 16
click at [615, 263] on input "Confirmado" at bounding box center [601, 261] width 25 height 25
radio input "true"
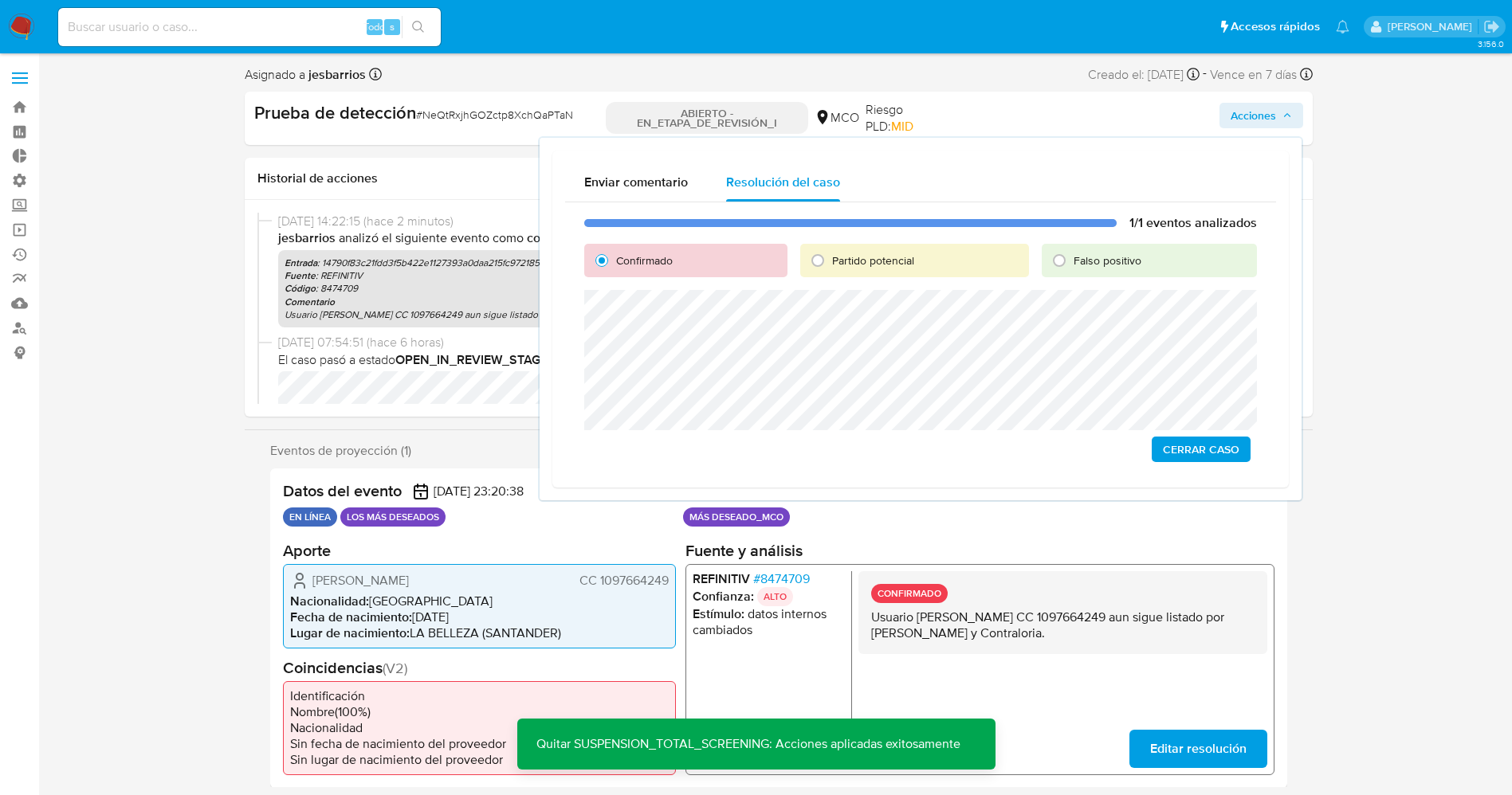
click at [1205, 439] on span "Cerrar Caso" at bounding box center [1200, 449] width 76 height 22
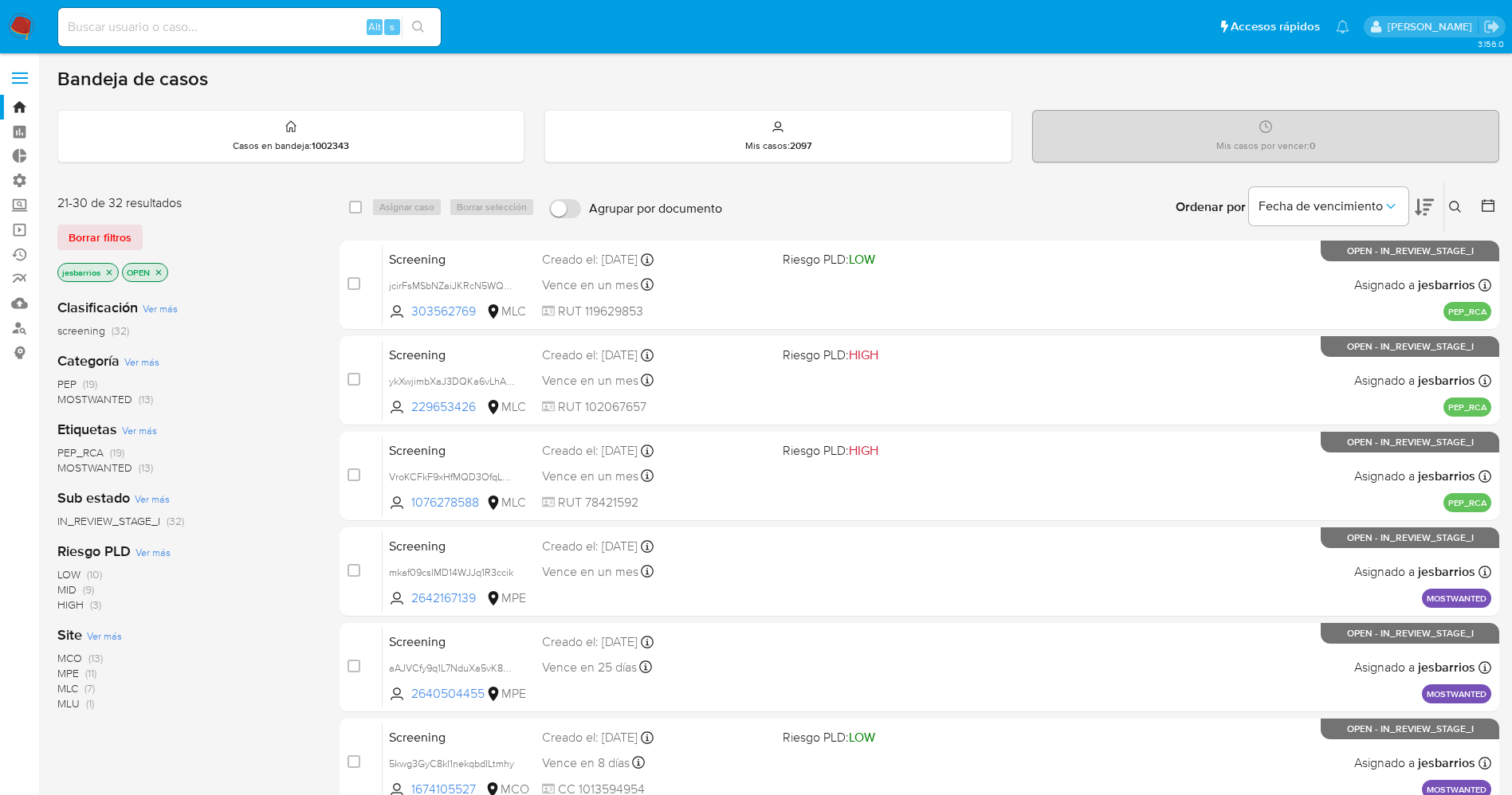
scroll to position [463, 0]
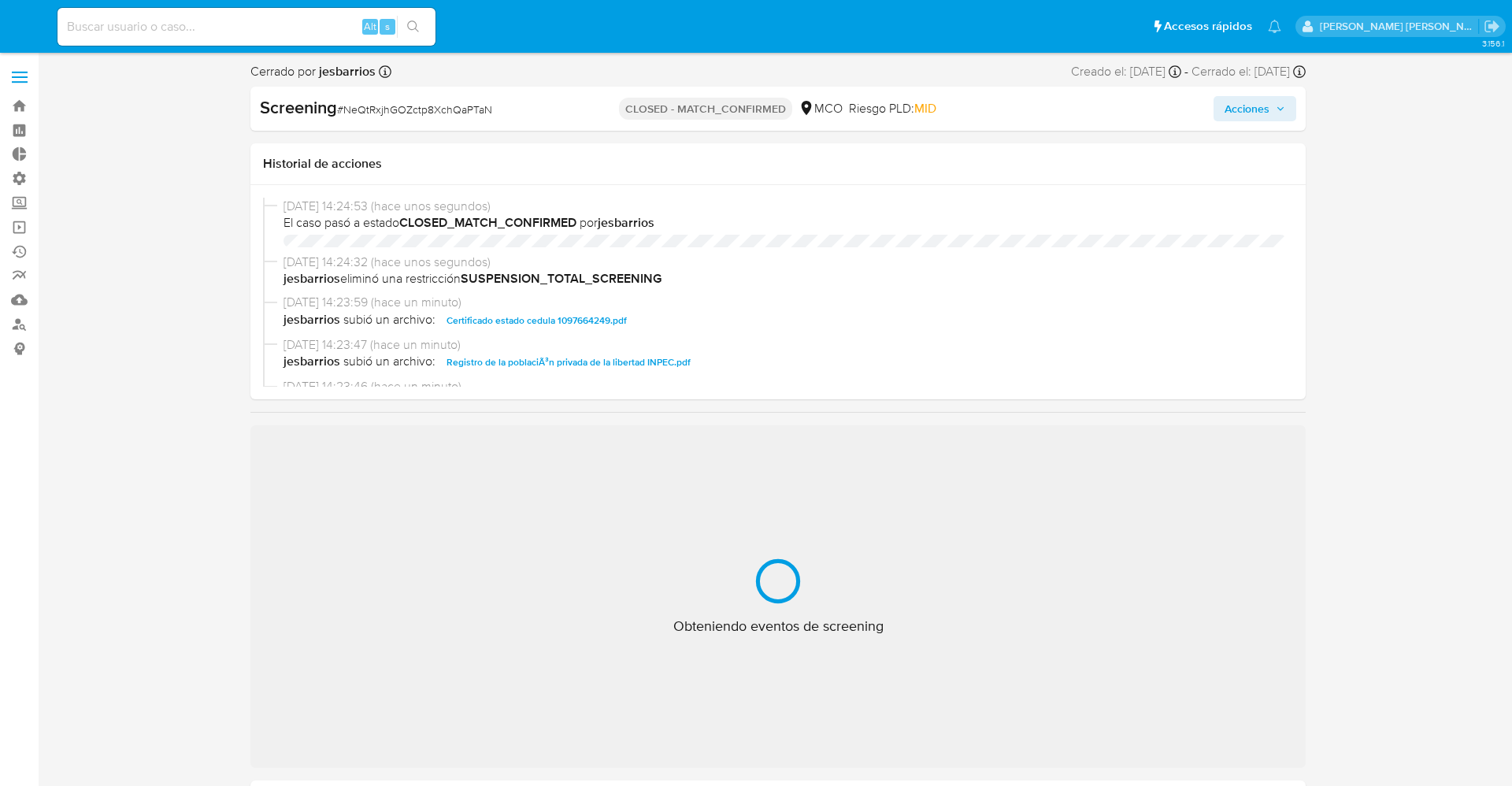
select select "10"
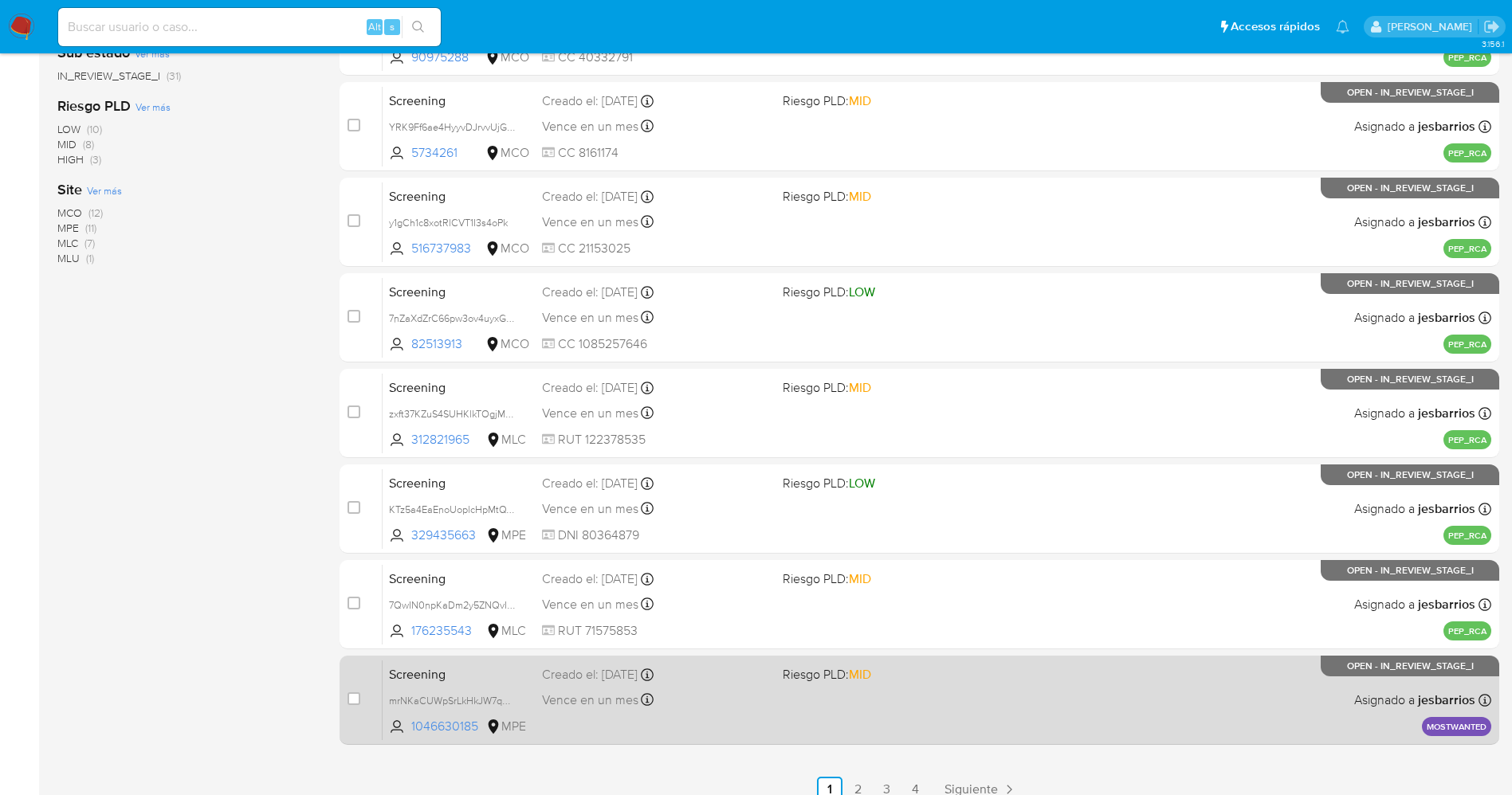
scroll to position [463, 0]
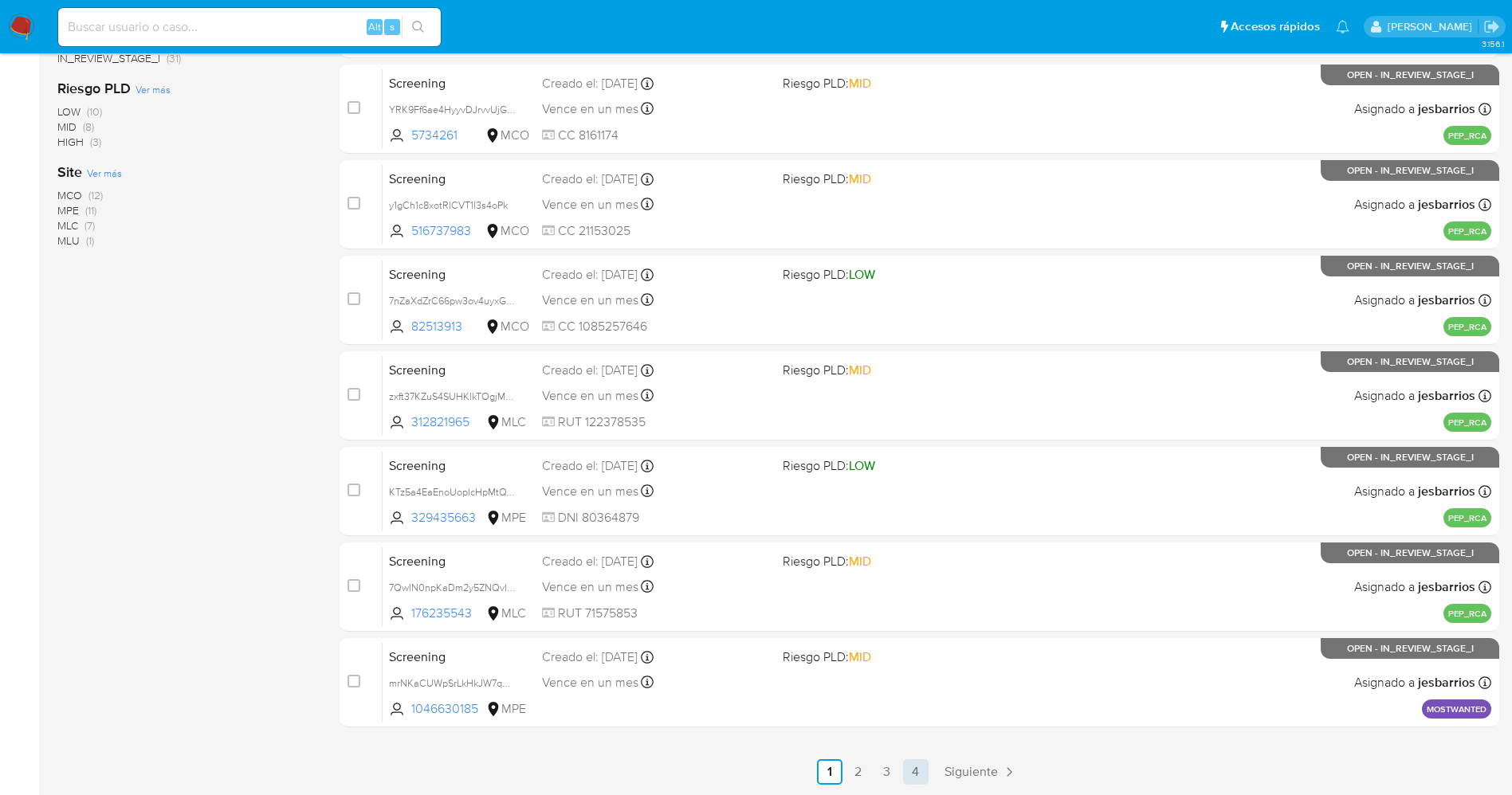
click at [926, 773] on link "4" at bounding box center [916, 772] width 25 height 25
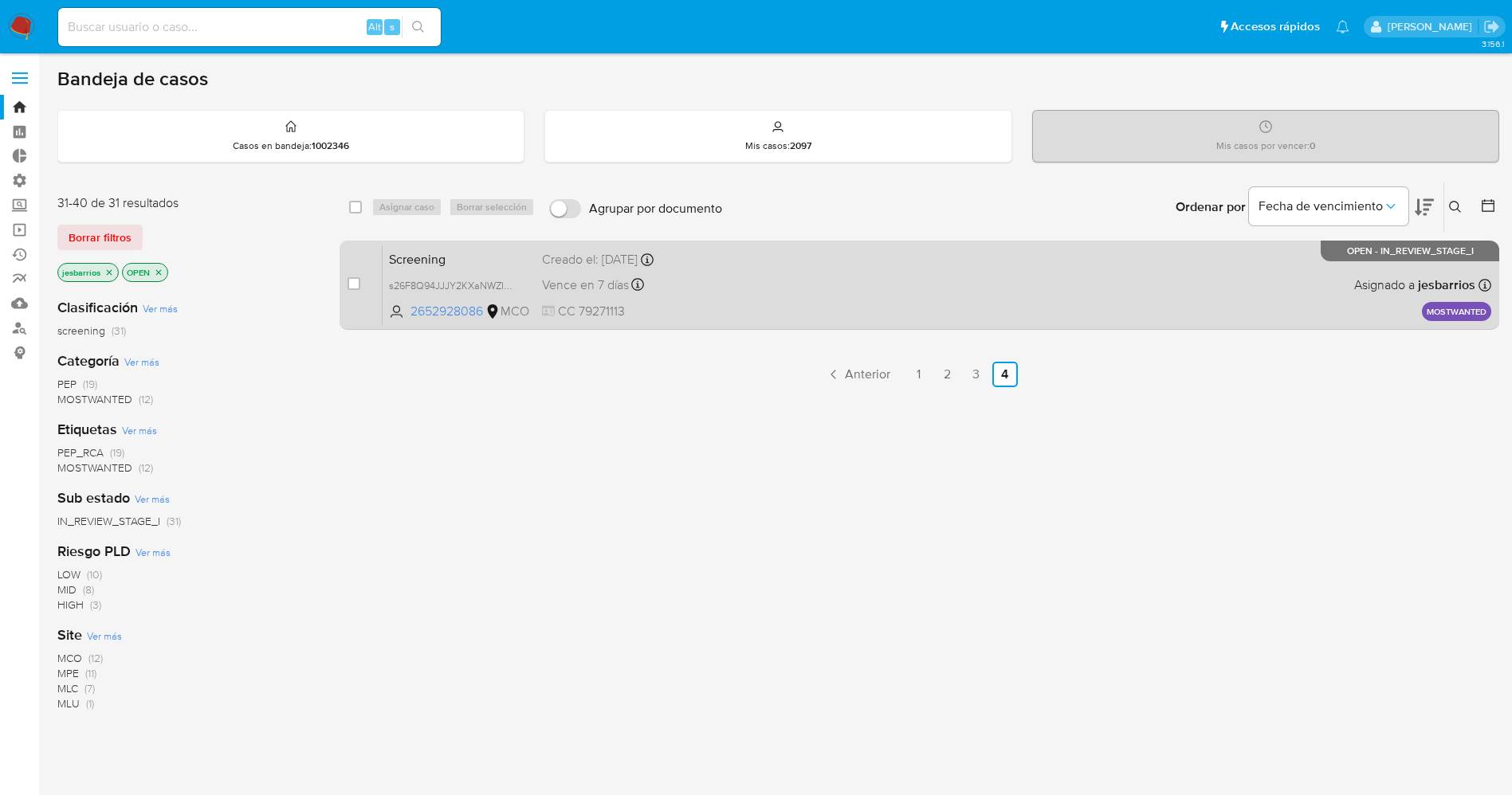
click at [824, 306] on div "Screening s26F8Q94JJJY2KXaNWZId05Y 2652928086 MCO Creado el: 26/08/2025 Creado …" at bounding box center [937, 285] width 1109 height 81
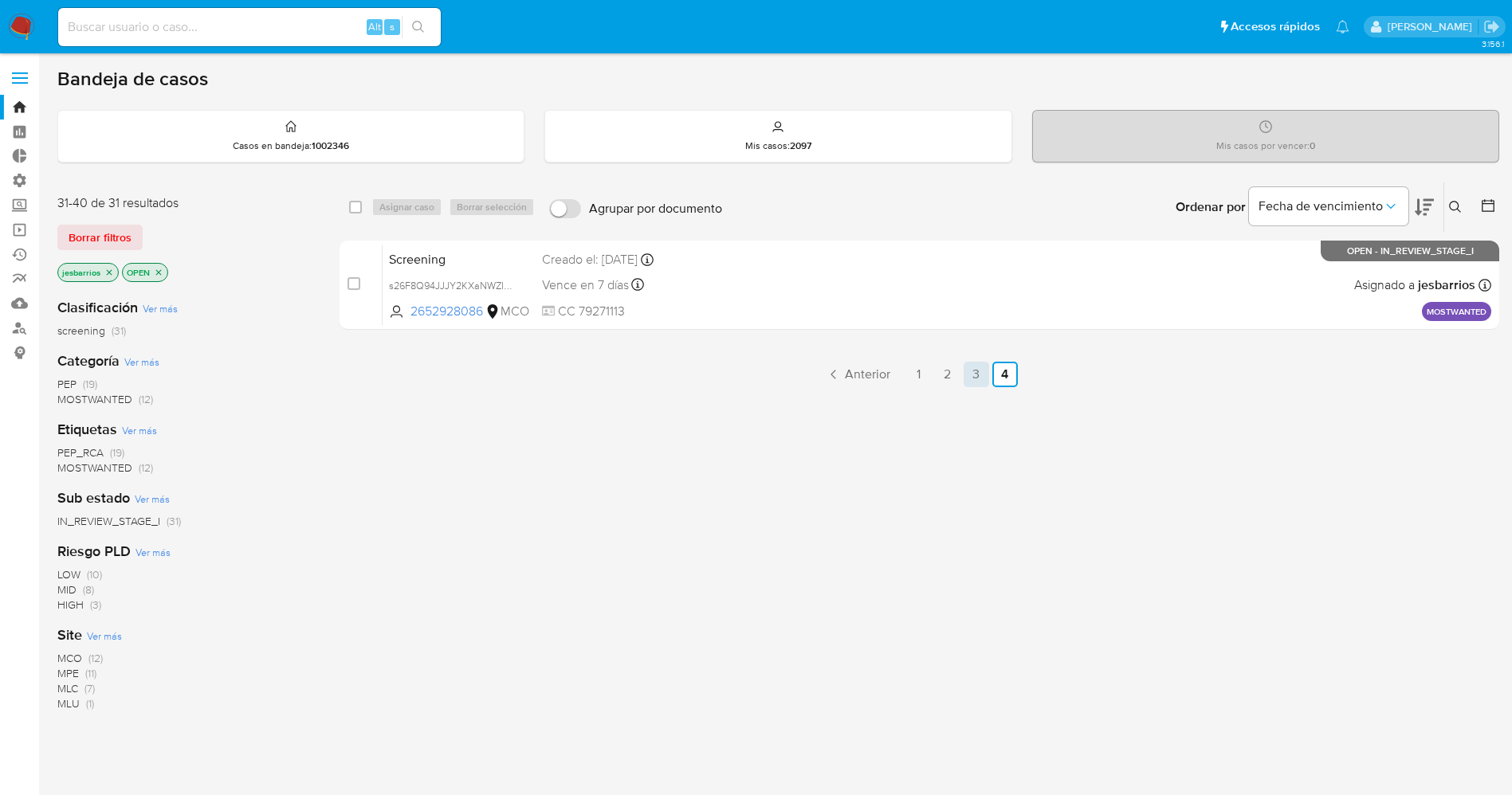
click at [980, 367] on link "3" at bounding box center [976, 375] width 25 height 25
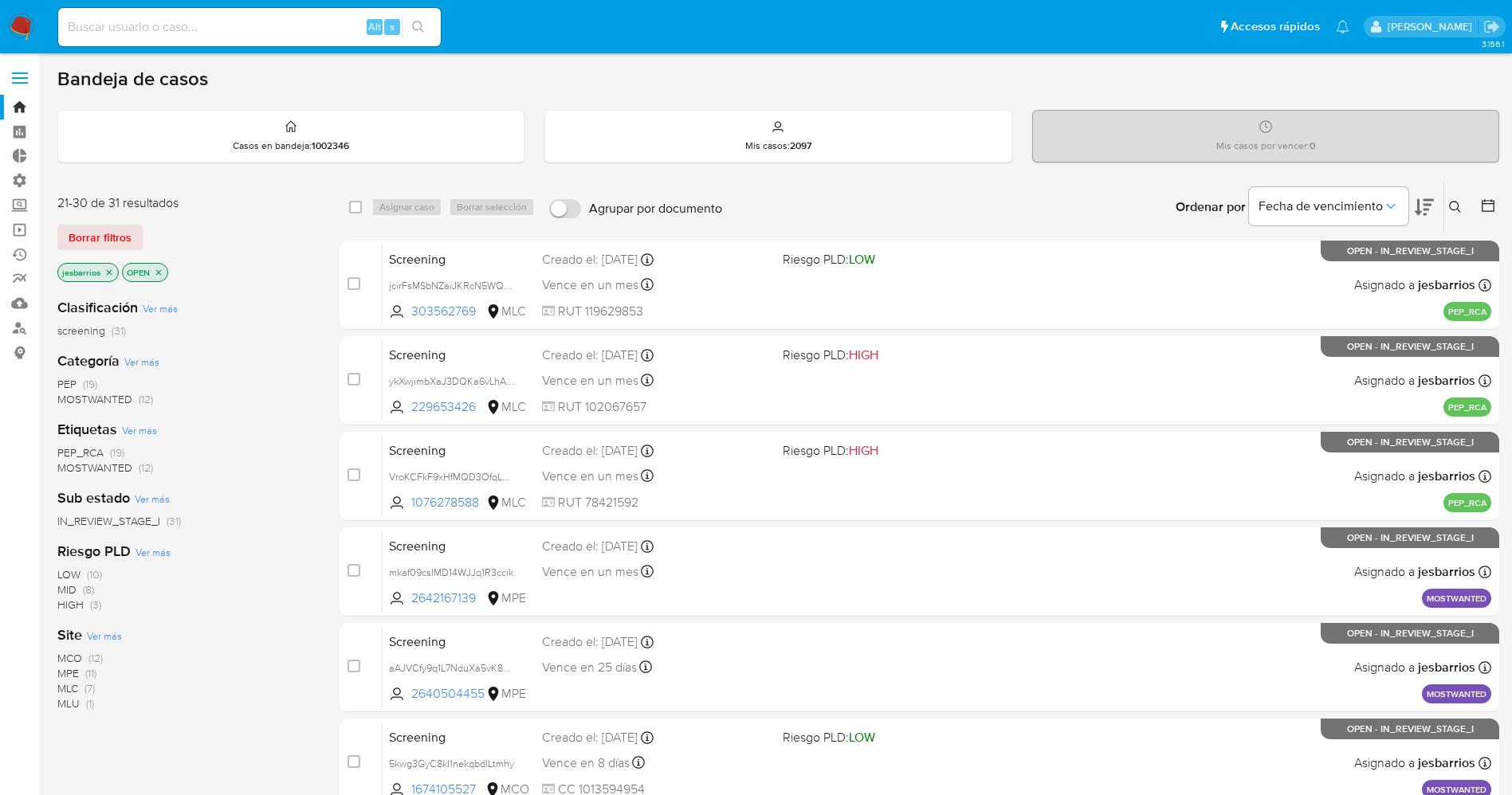
click at [153, 271] on p "OPEN" at bounding box center [145, 272] width 45 height 18
click at [161, 272] on icon "close-filter" at bounding box center [159, 272] width 10 height 10
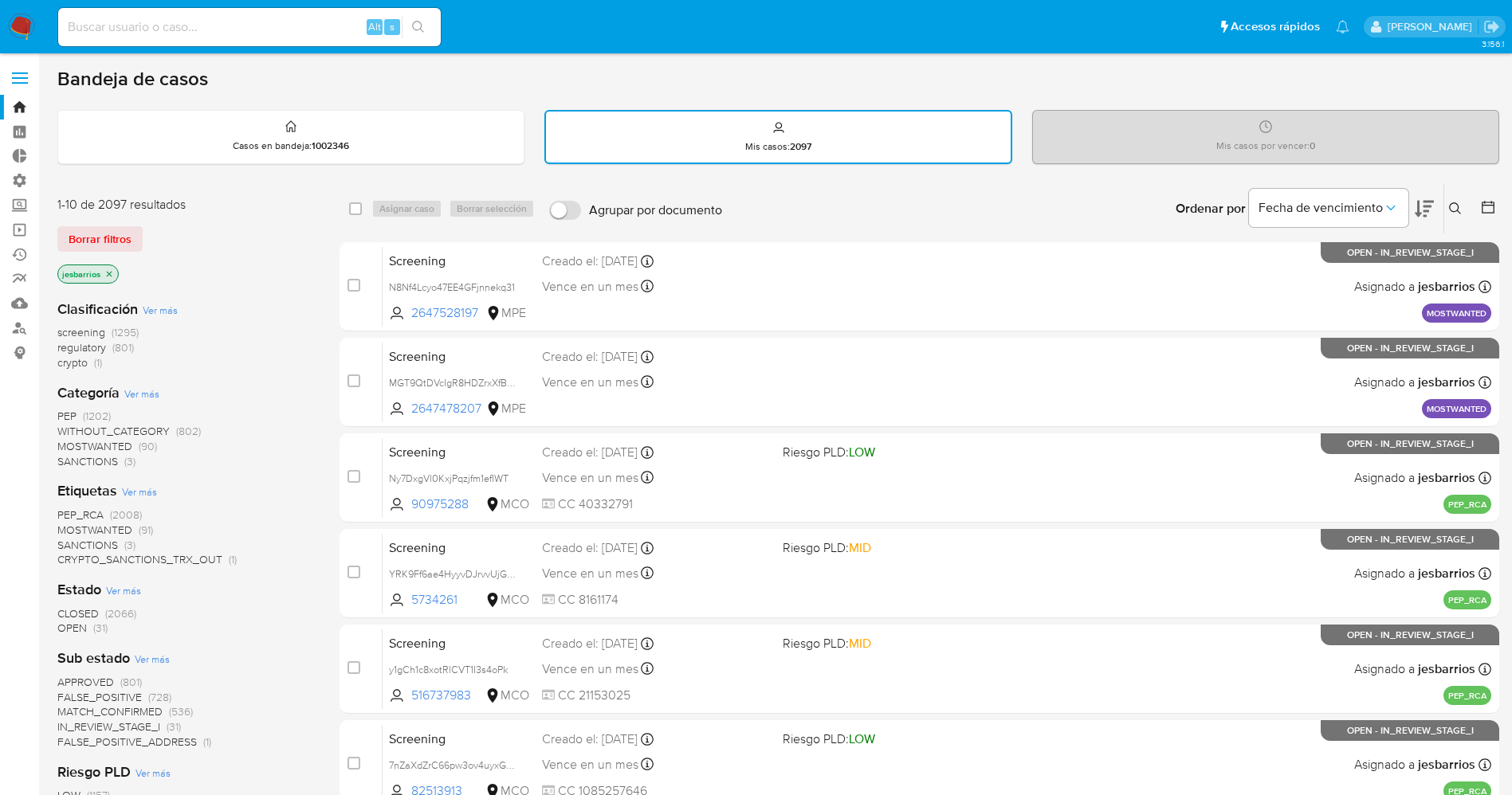
click at [1493, 194] on div at bounding box center [1485, 208] width 29 height 49
click at [1489, 210] on icon at bounding box center [1488, 207] width 16 height 16
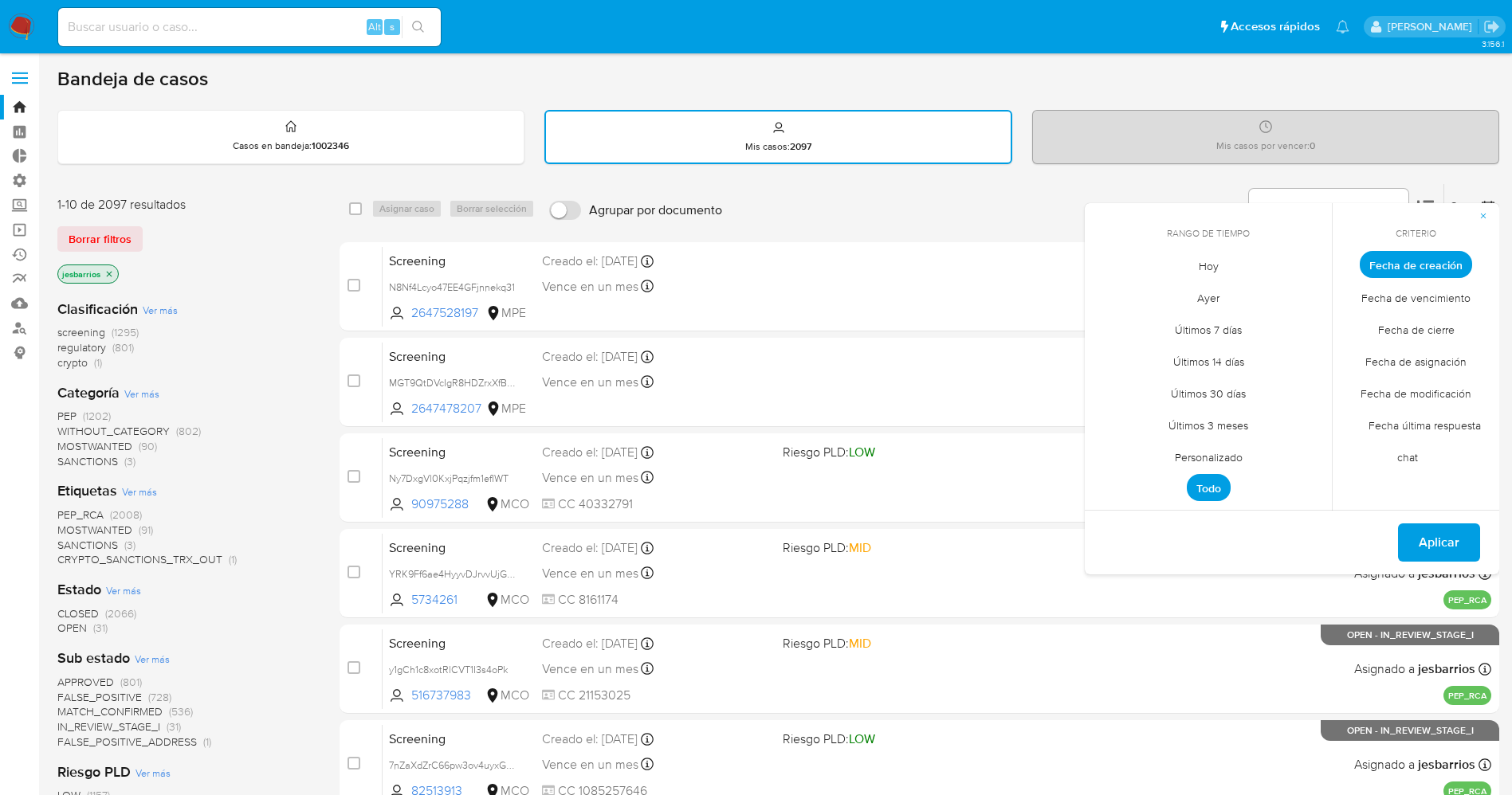
click at [1222, 259] on span "Hoy" at bounding box center [1209, 265] width 54 height 32
click at [1435, 390] on span "Fecha de modificación" at bounding box center [1415, 393] width 144 height 32
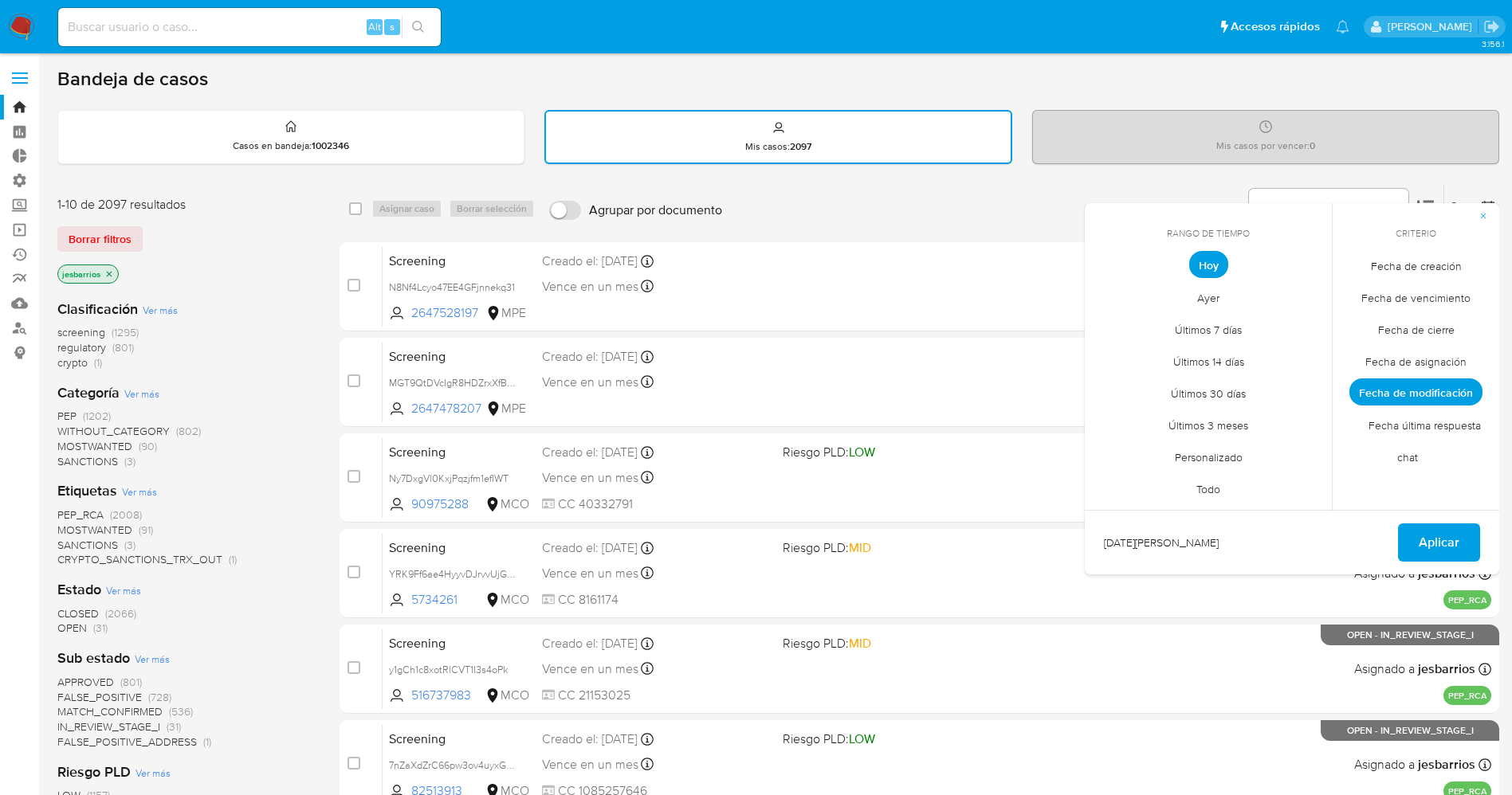
click at [1435, 390] on span "Fecha de modificación" at bounding box center [1415, 392] width 134 height 27
click at [1431, 331] on span "Fecha de cierre" at bounding box center [1416, 329] width 110 height 32
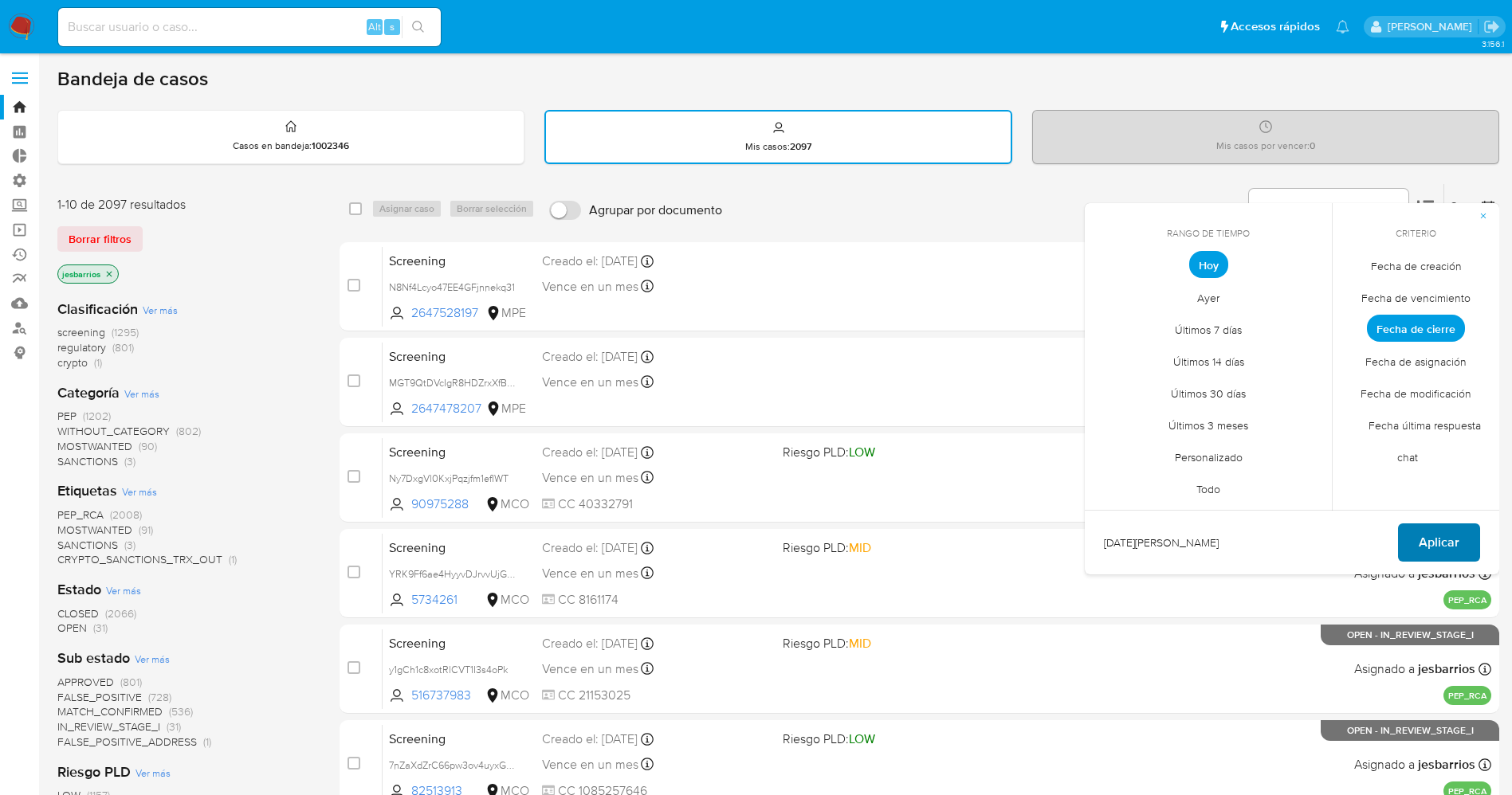
click at [1451, 538] on span "Aplicar" at bounding box center [1439, 542] width 40 height 35
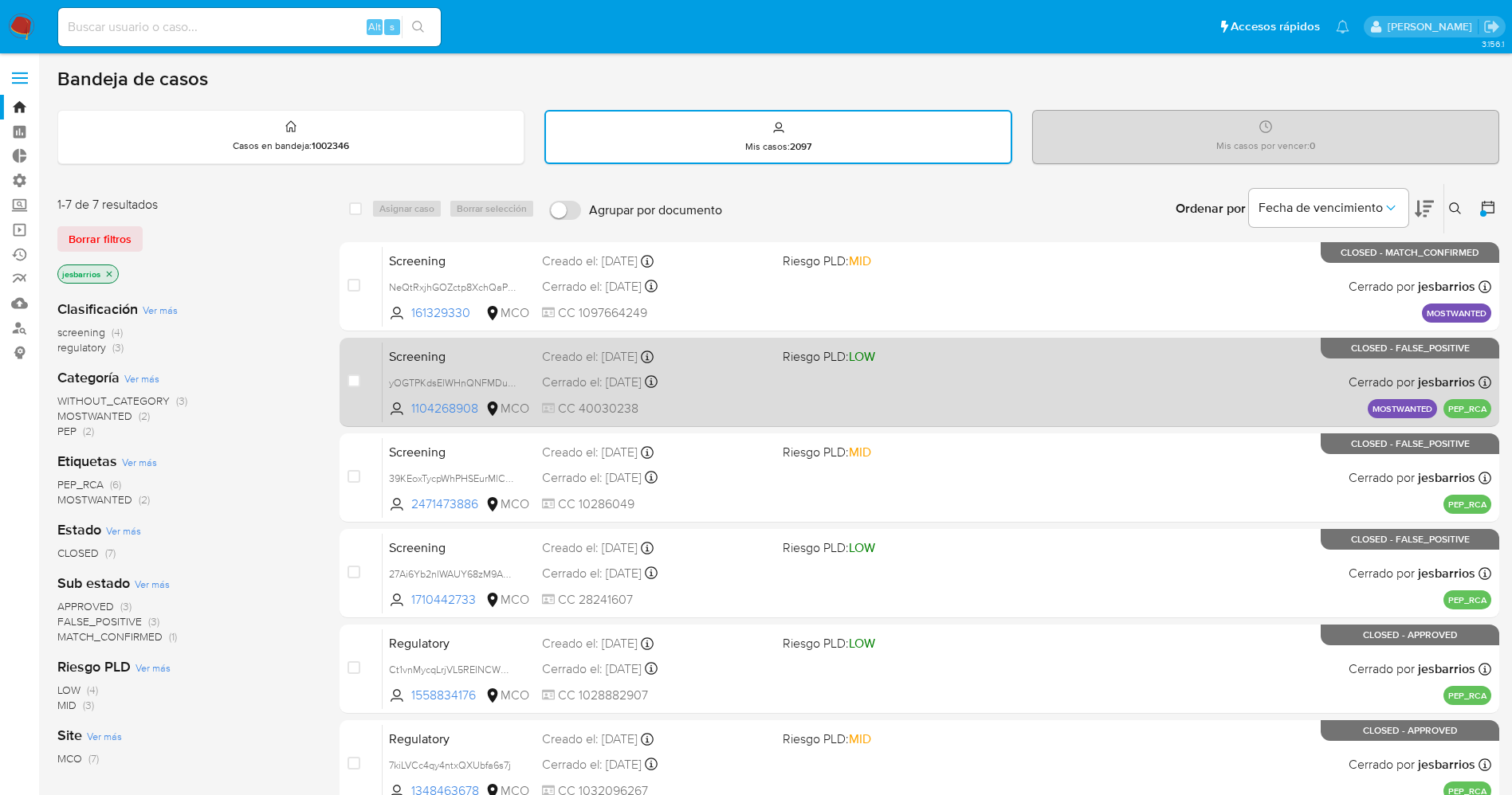
click at [724, 389] on div "Cerrado el: 27/08/2025 Cerrado el: 27/08/2025 12:46:57" at bounding box center [656, 383] width 228 height 18
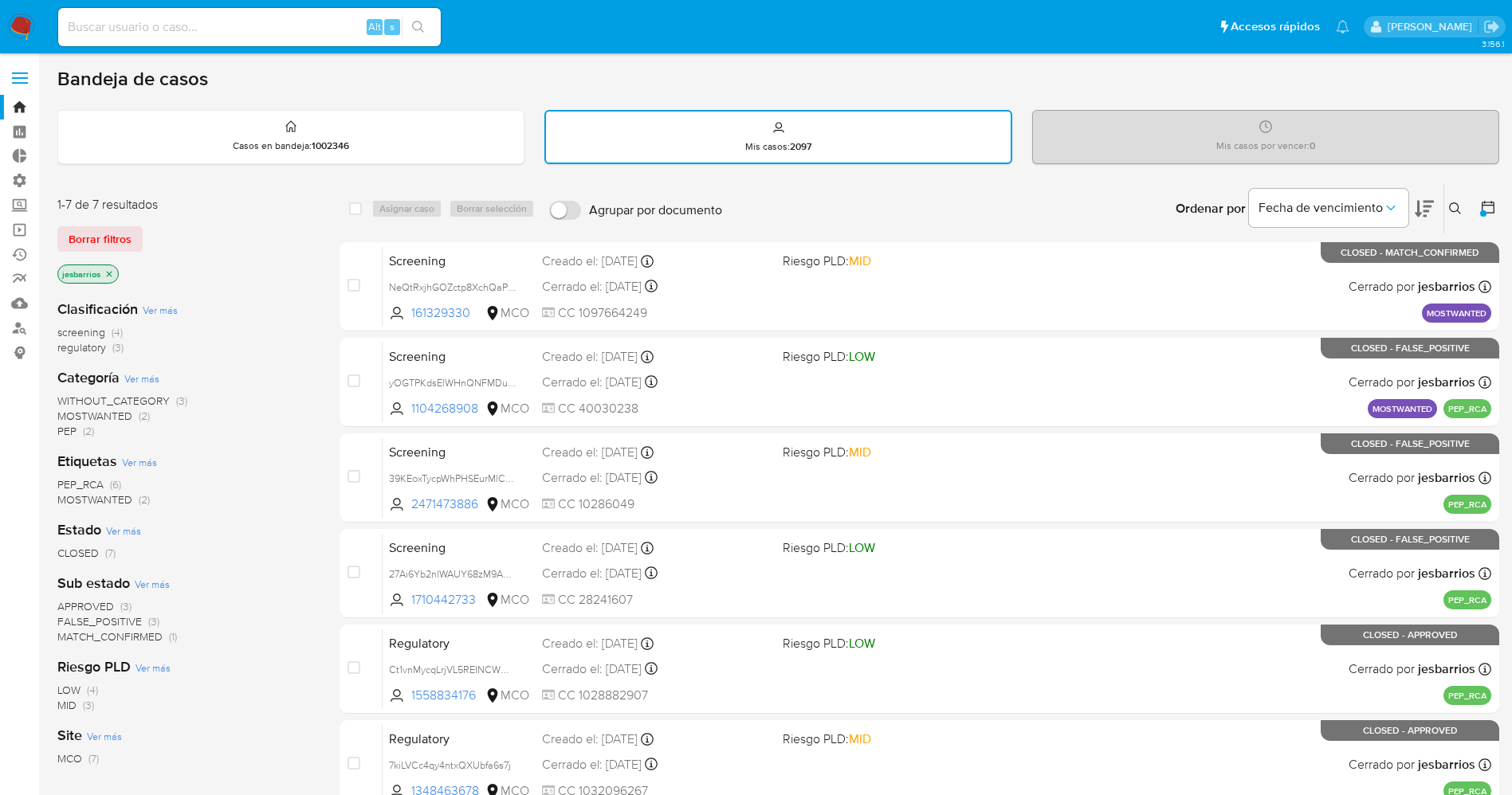
click at [25, 34] on img at bounding box center [22, 27] width 27 height 27
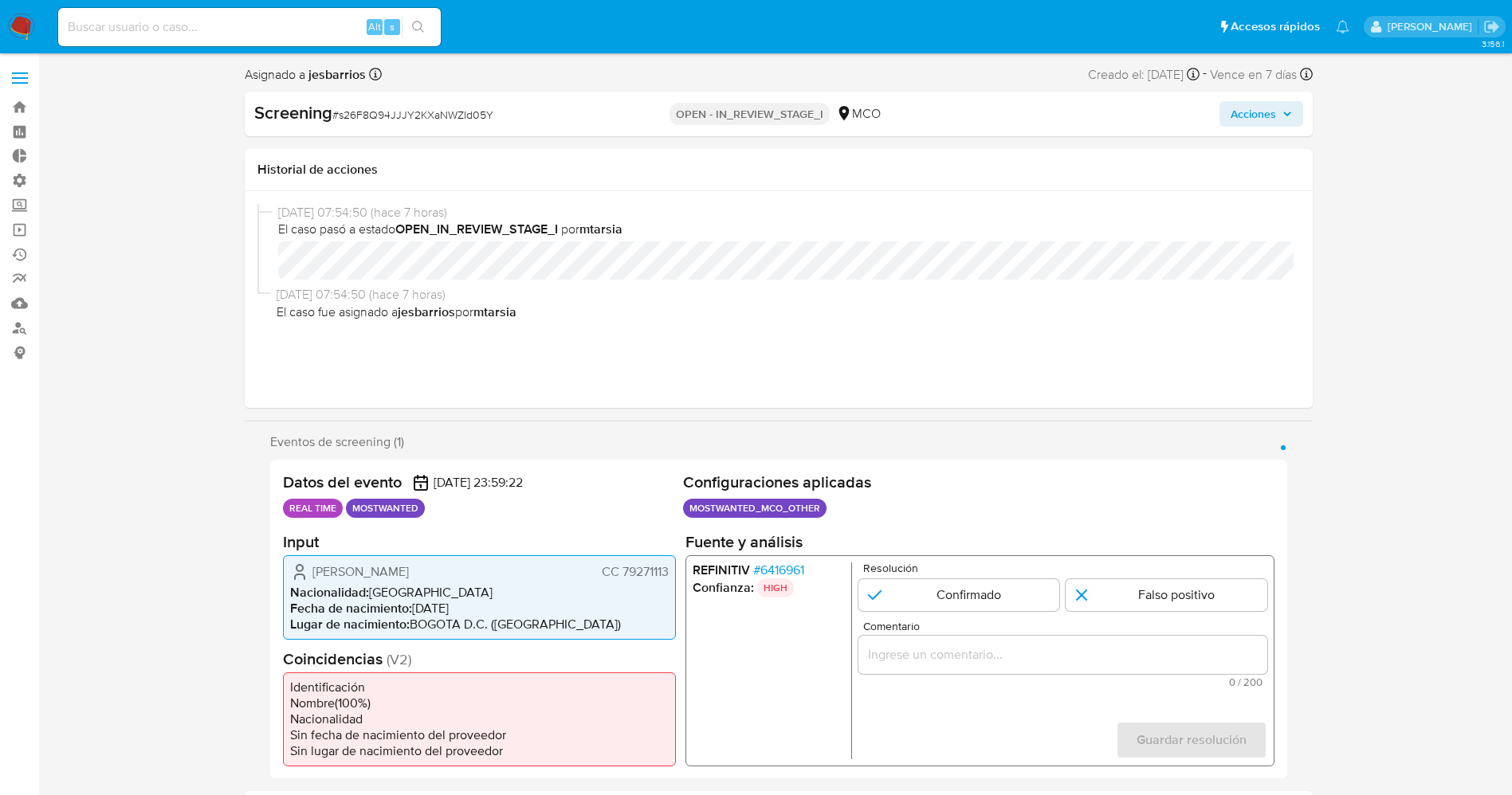
select select "10"
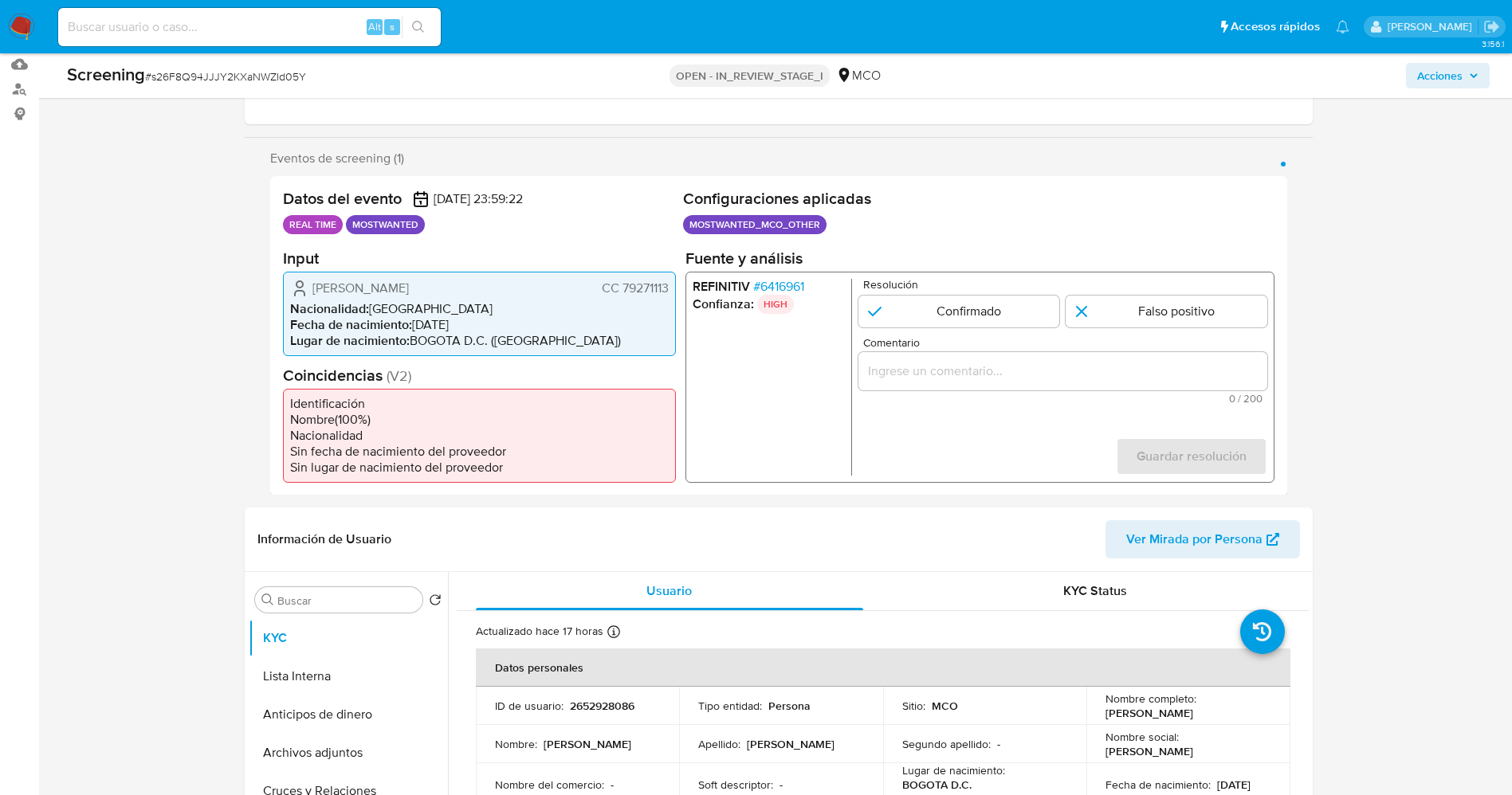
click at [787, 290] on span "# 6416961" at bounding box center [777, 286] width 51 height 16
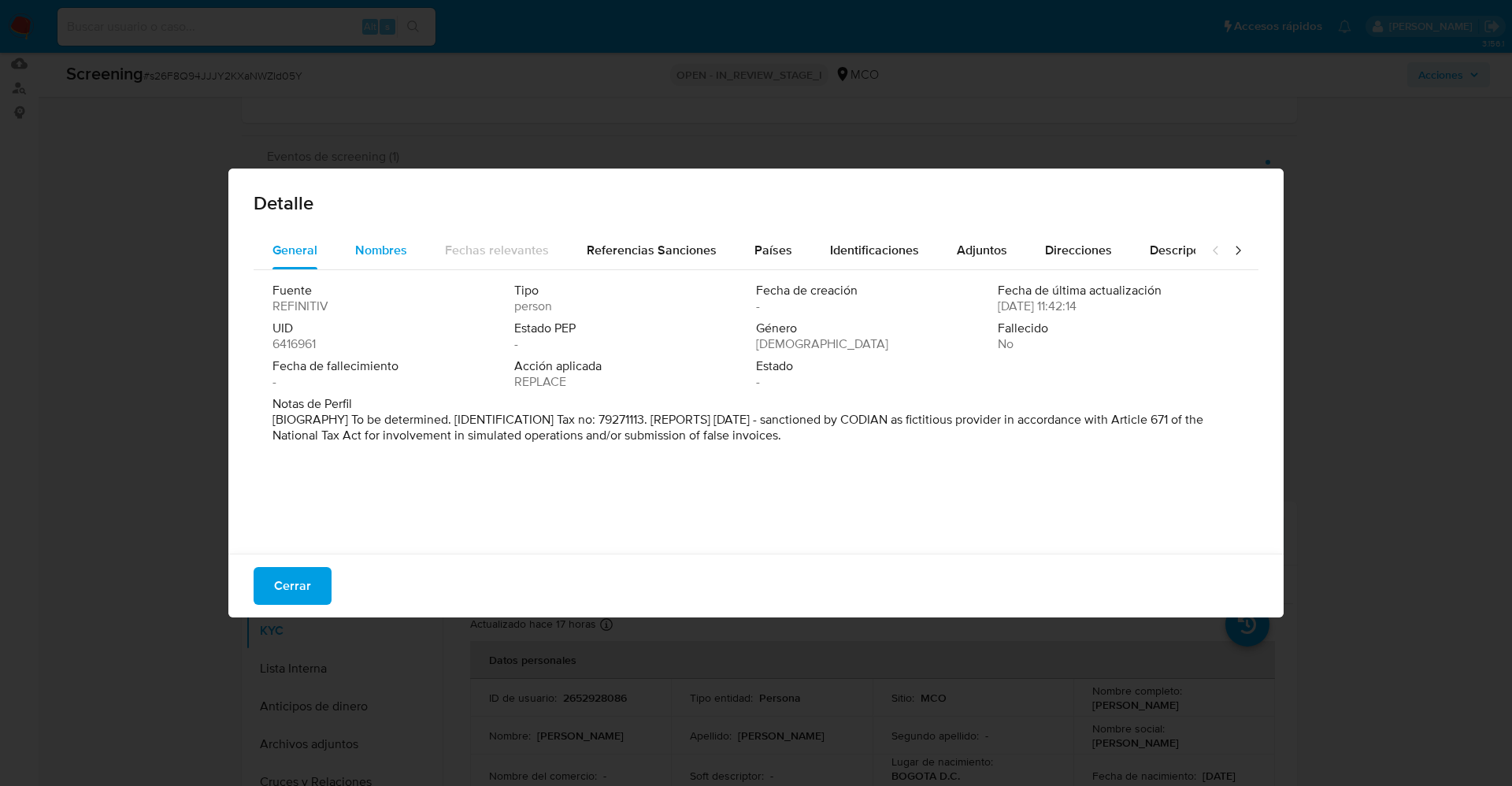
click at [388, 261] on div "Nombres" at bounding box center [381, 250] width 52 height 38
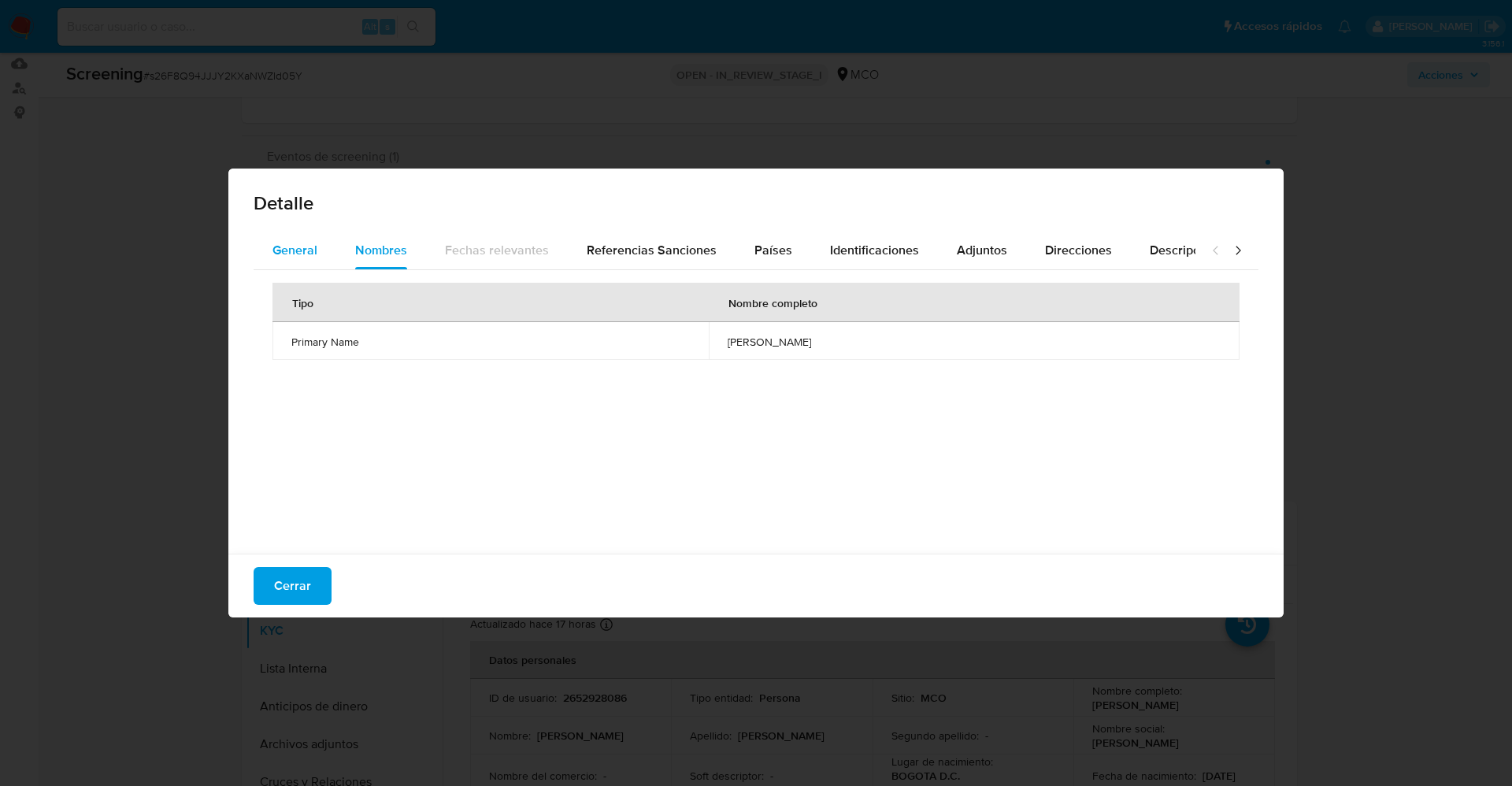
click at [283, 250] on span "General" at bounding box center [295, 250] width 45 height 18
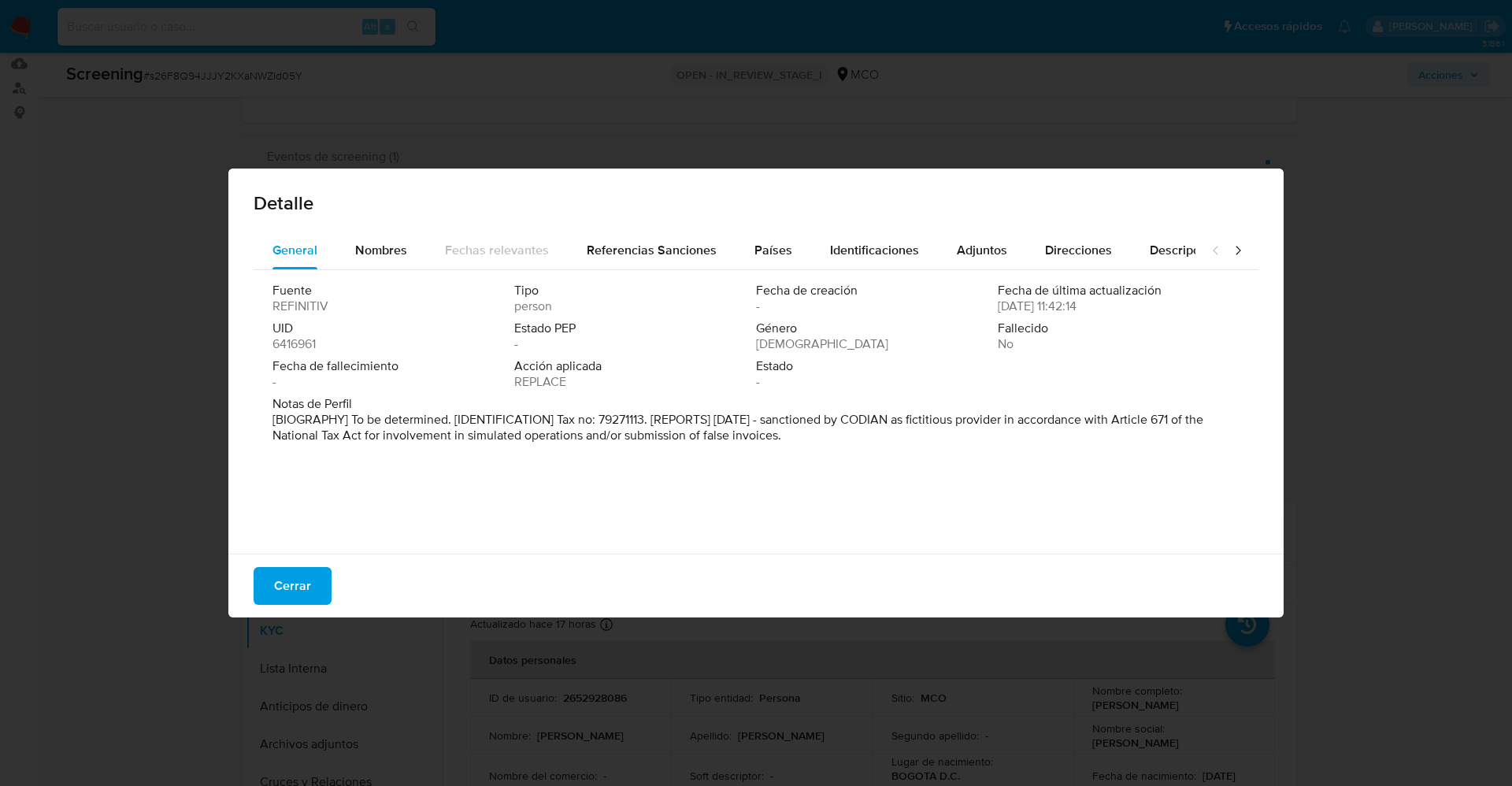
drag, startPoint x: 340, startPoint y: 419, endPoint x: 948, endPoint y: 477, distance: 610.8
click at [958, 478] on div "Fuente REFINITIV Tipo person Fecha de creación - Fecha de última actualización …" at bounding box center [756, 408] width 1005 height 276
click at [376, 256] on span "Nombres" at bounding box center [381, 250] width 52 height 18
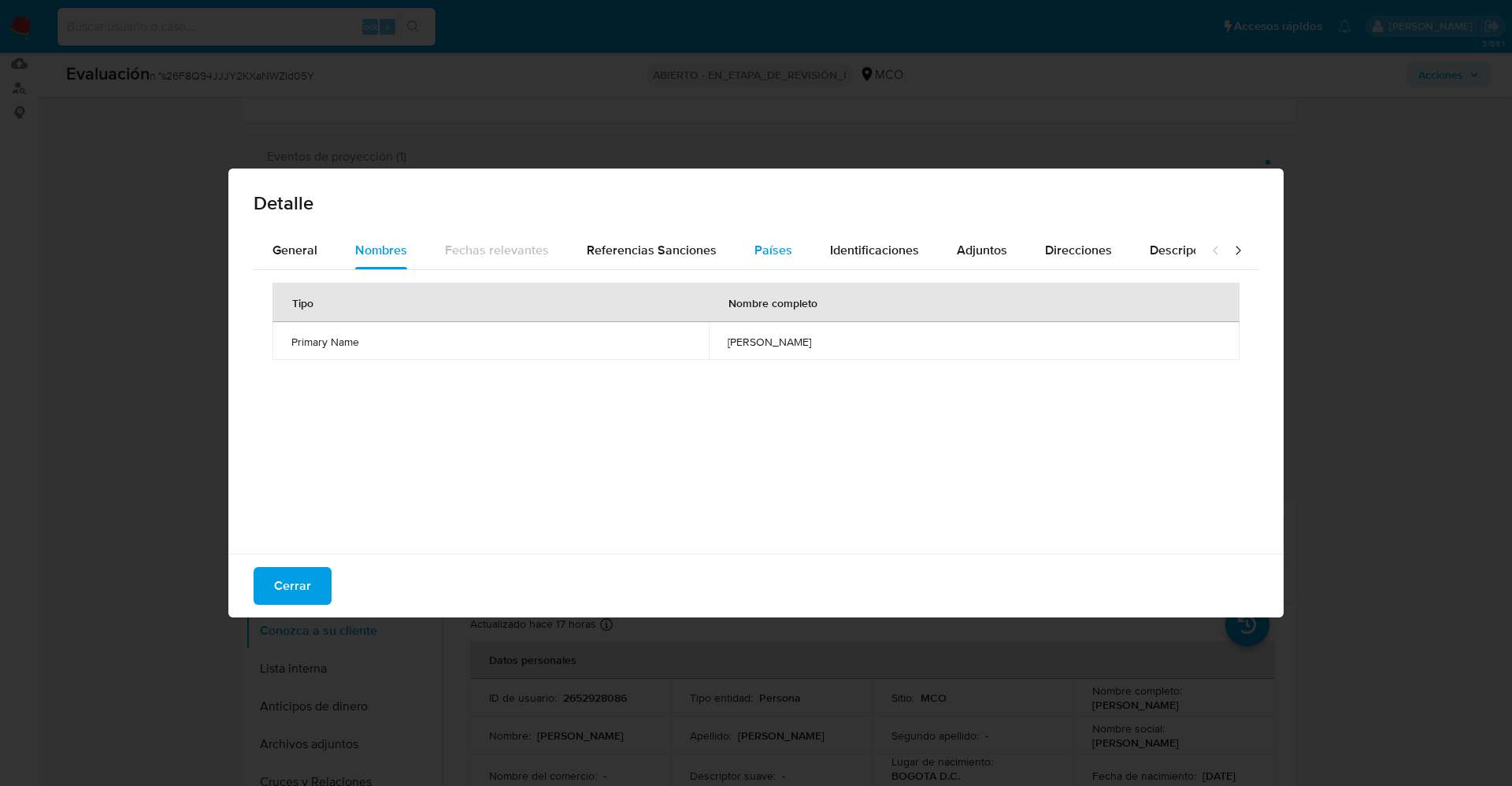
click at [755, 263] on div "Países" at bounding box center [773, 250] width 38 height 38
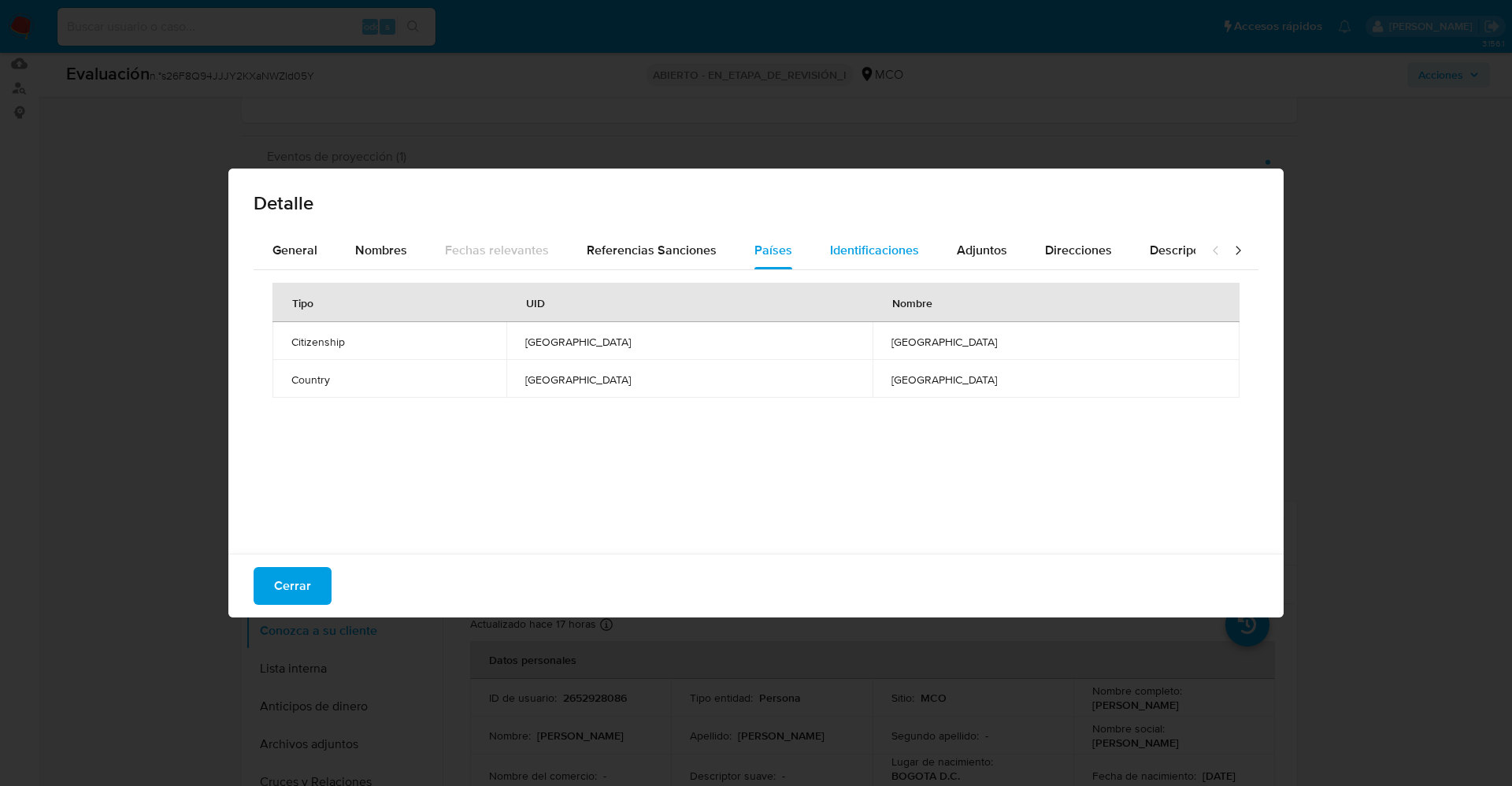
click at [883, 263] on div "Identificaciones" at bounding box center [874, 250] width 89 height 38
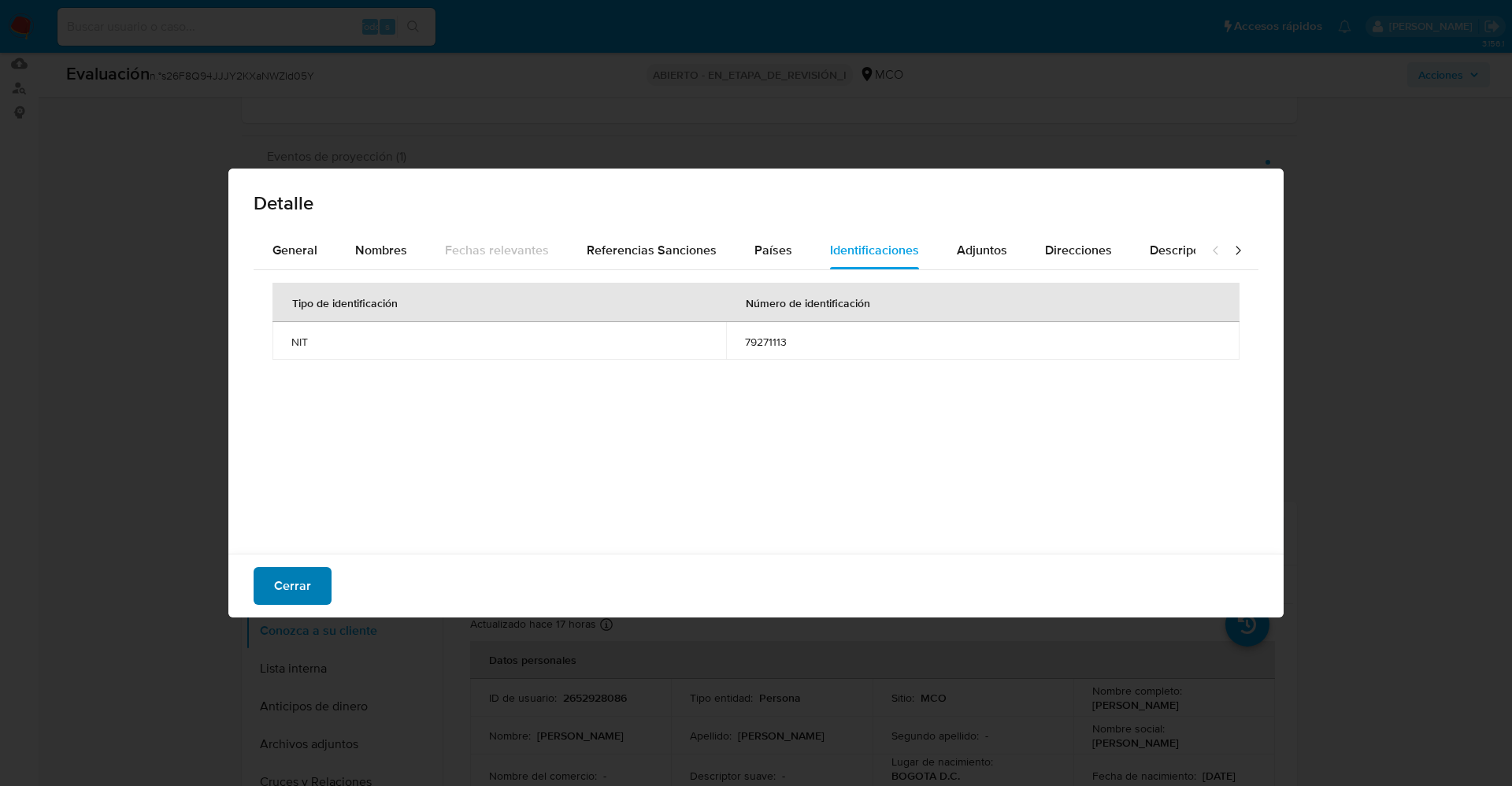
click at [330, 592] on button "Cerrar" at bounding box center [292, 586] width 78 height 38
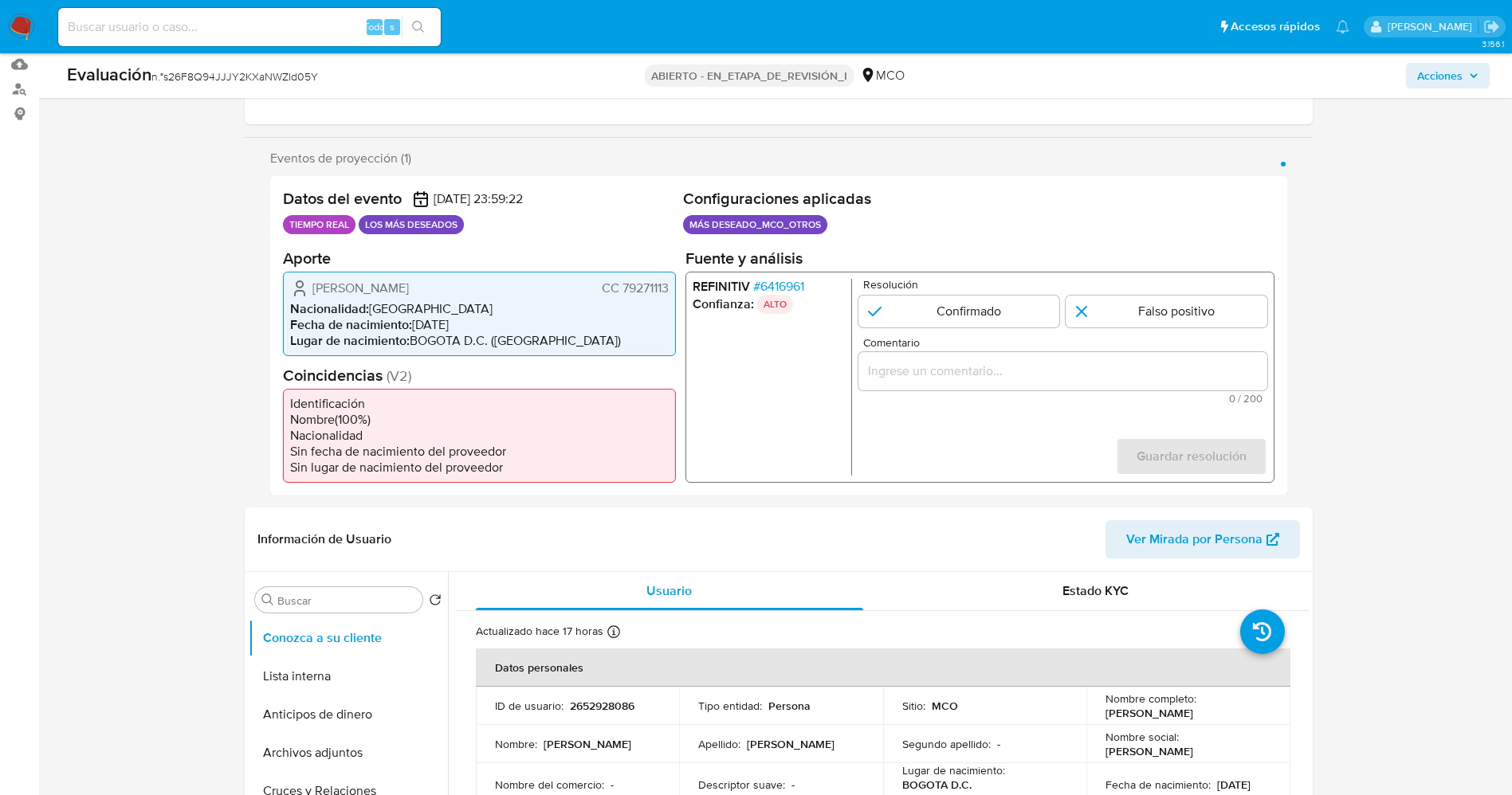
scroll to position [359, 0]
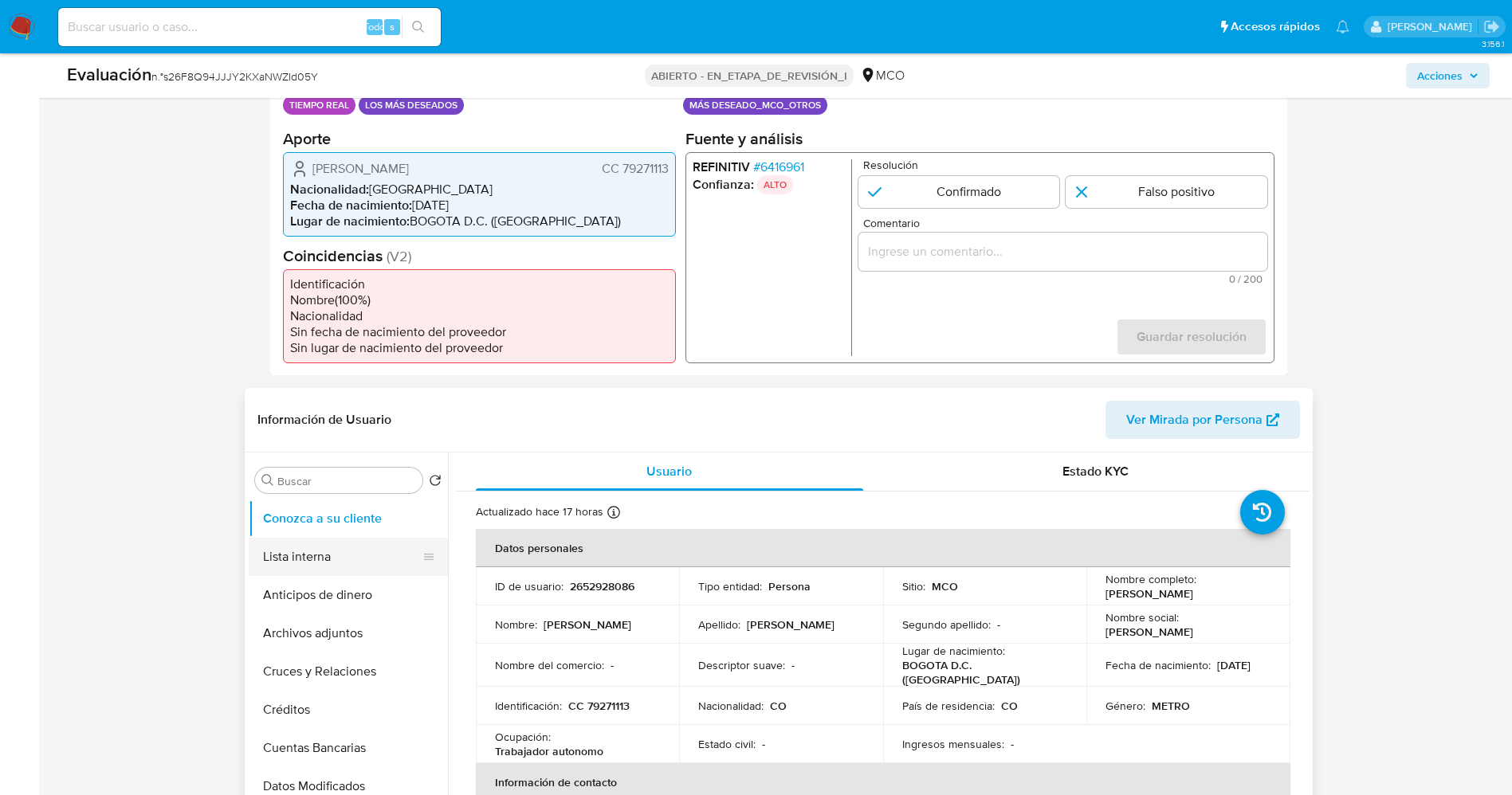
click at [302, 538] on button "Lista interna" at bounding box center [341, 557] width 186 height 39
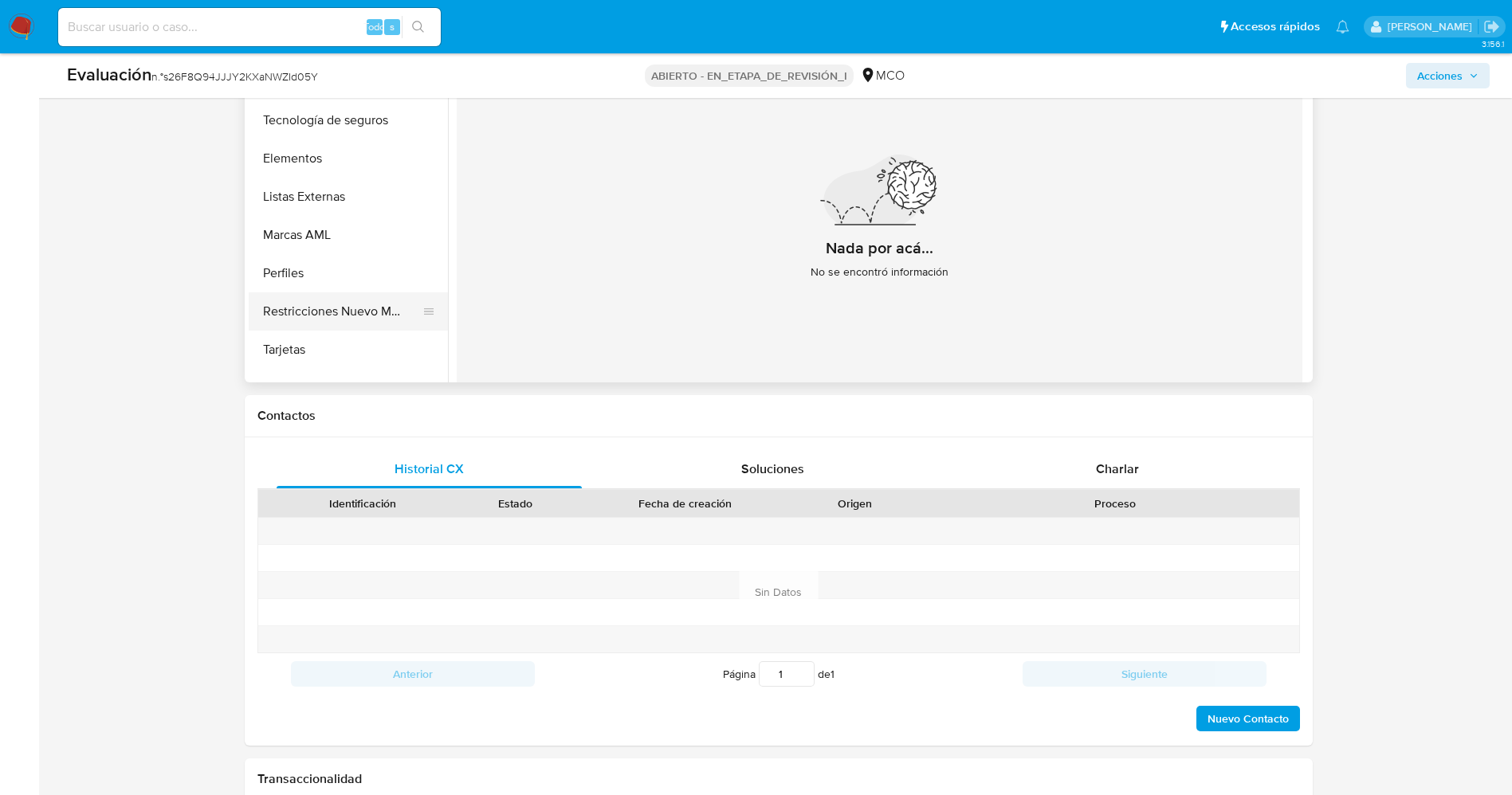
scroll to position [673, 0]
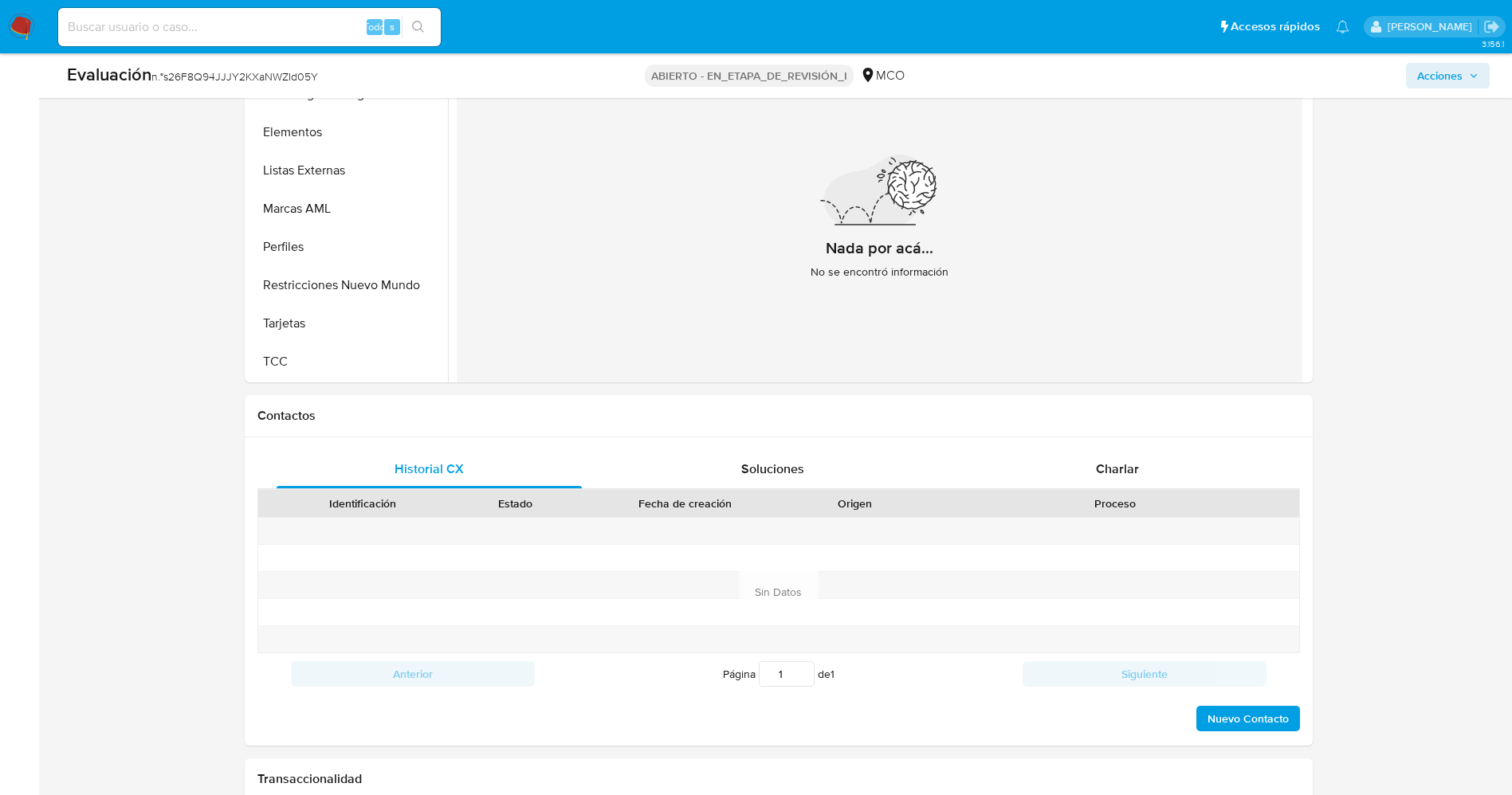
drag, startPoint x: 355, startPoint y: 279, endPoint x: 113, endPoint y: 421, distance: 280.6
click at [350, 283] on button "Restricciones Nuevo Mundo" at bounding box center [348, 285] width 199 height 39
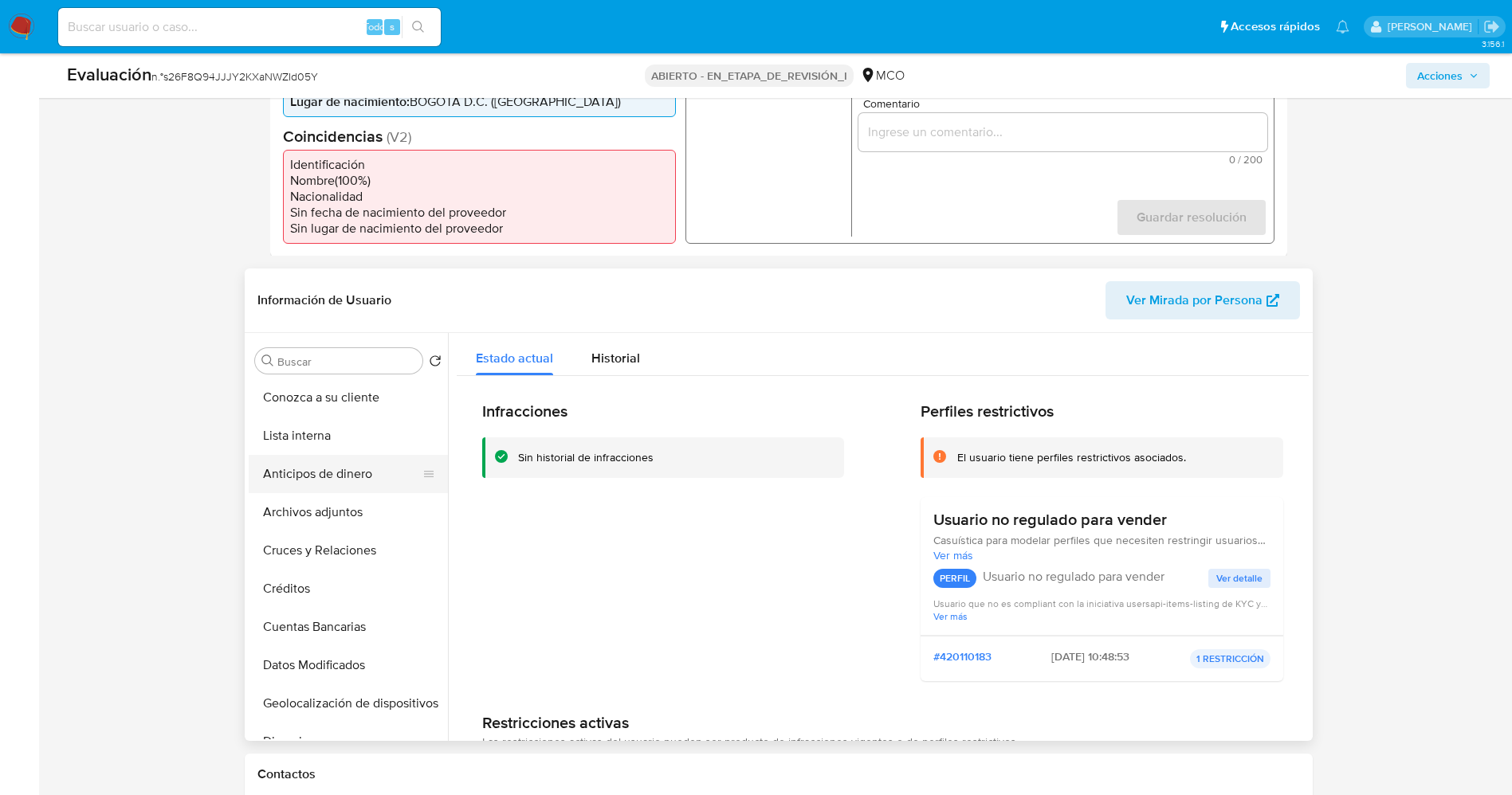
scroll to position [0, 0]
click at [328, 402] on button "Conozca a su cliente" at bounding box center [341, 399] width 186 height 39
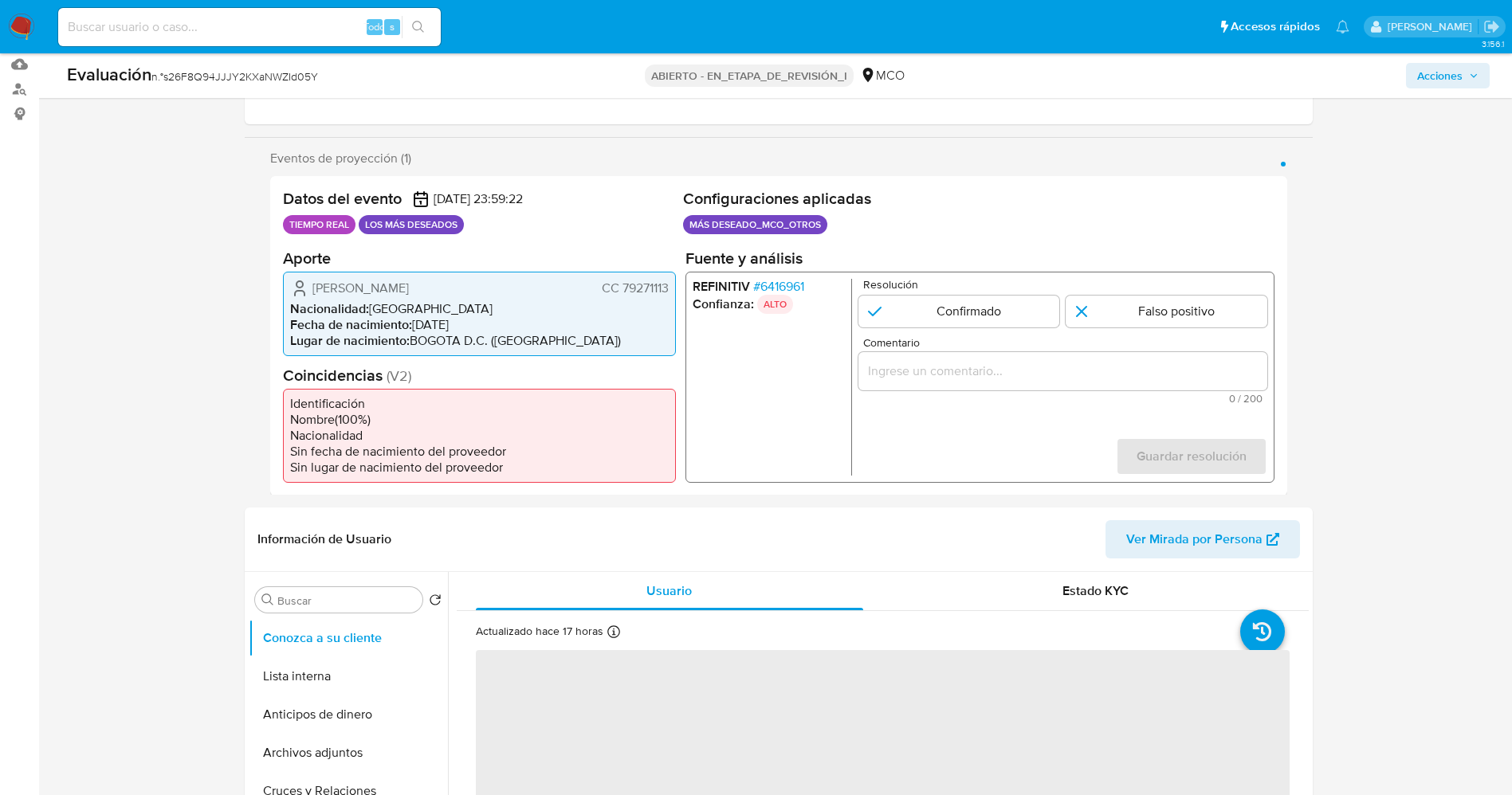
scroll to position [359, 0]
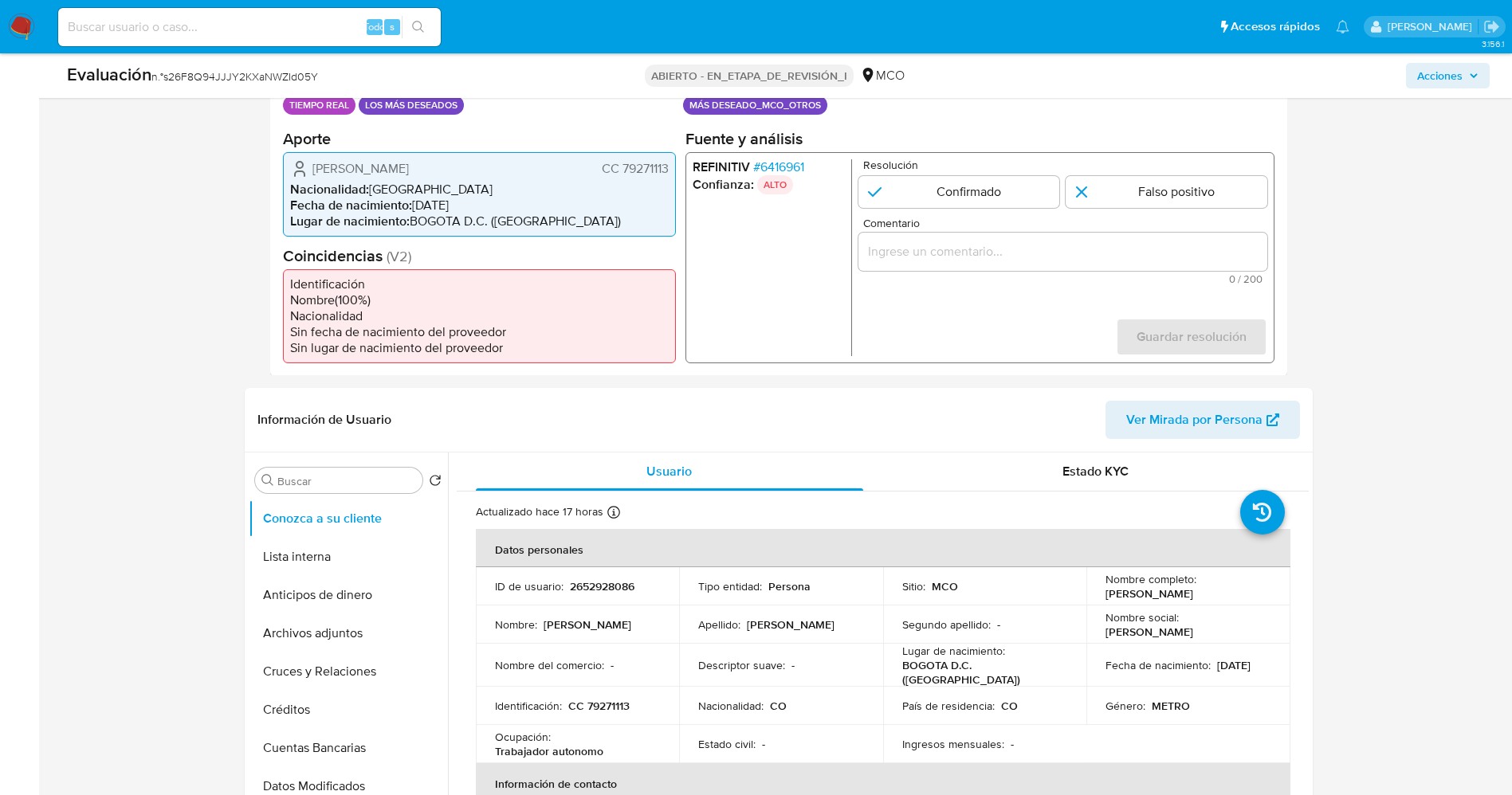
click at [785, 165] on font "6416961" at bounding box center [781, 166] width 44 height 18
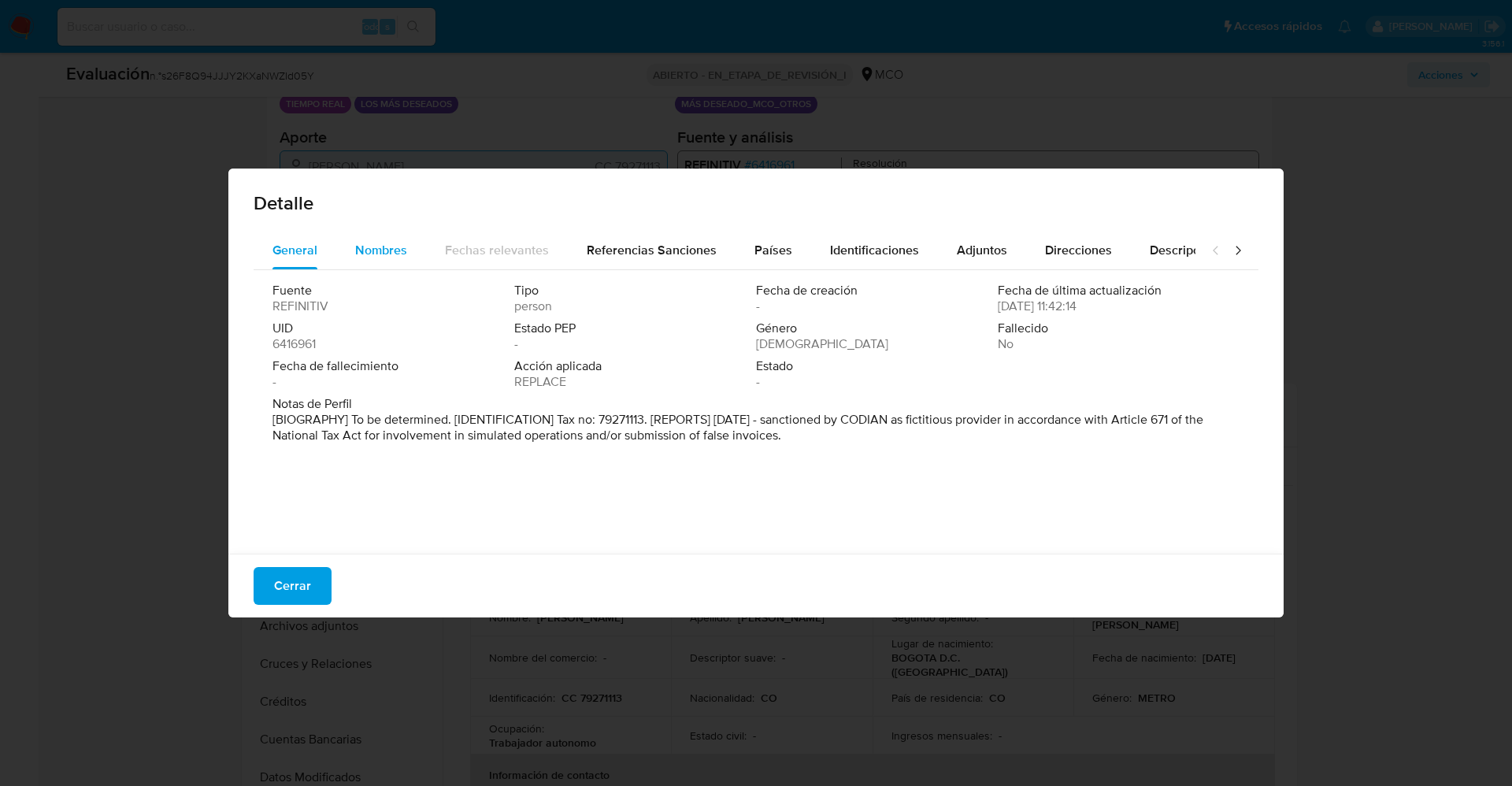
click at [376, 251] on span "Nombres" at bounding box center [381, 250] width 52 height 18
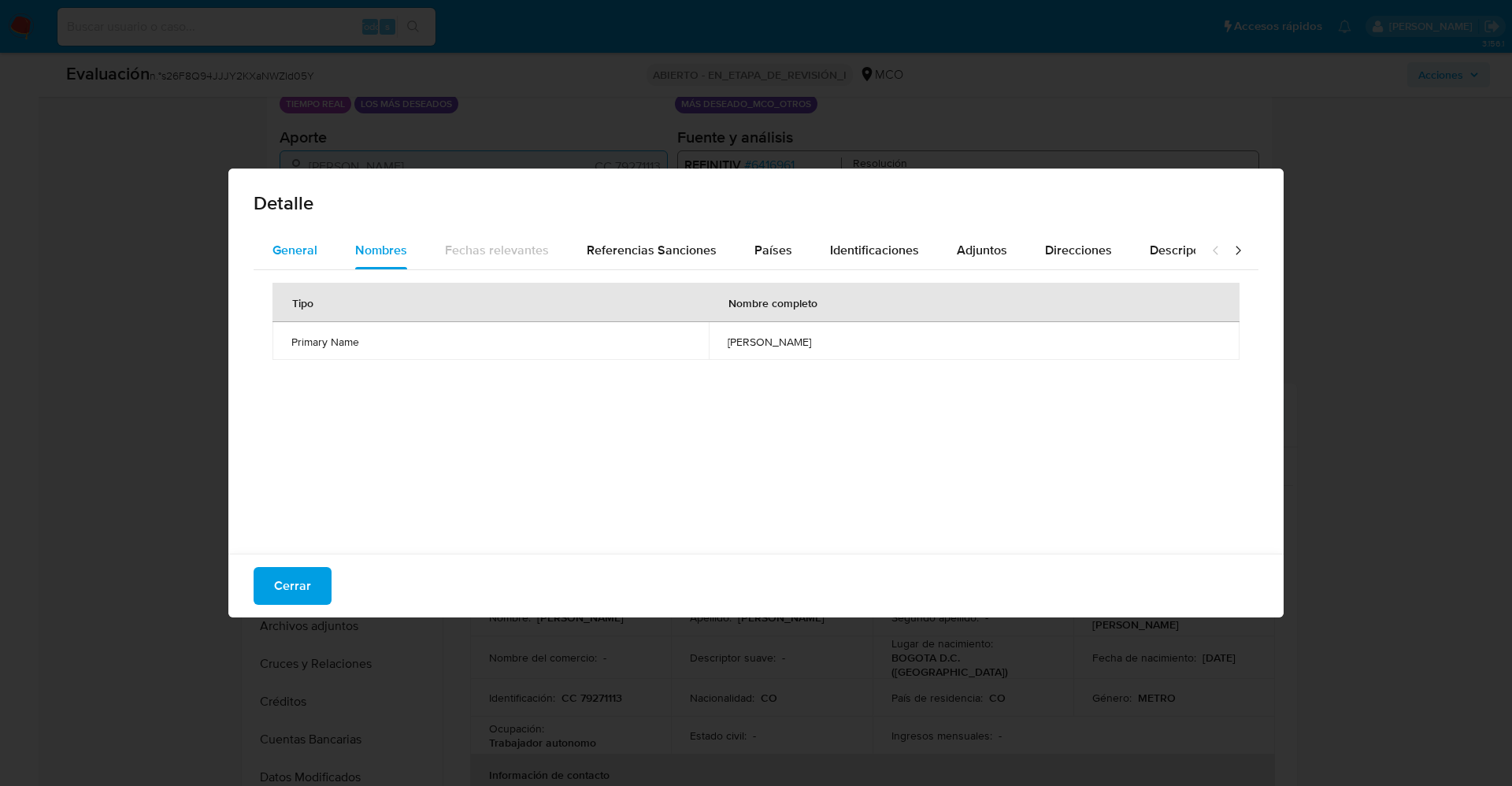
click at [297, 245] on span "General" at bounding box center [295, 250] width 45 height 18
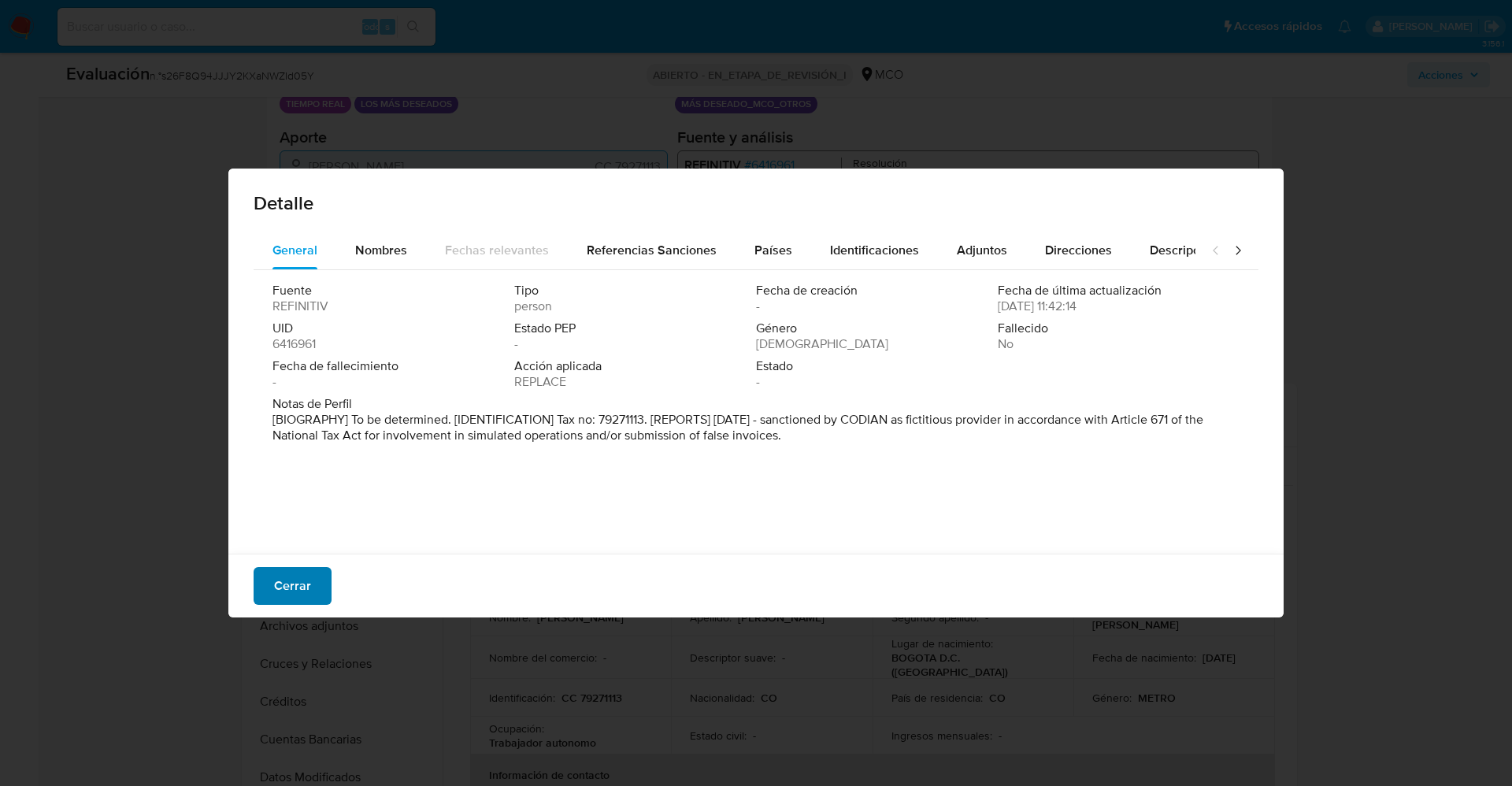
click at [290, 589] on font "Cerrar" at bounding box center [292, 586] width 37 height 38
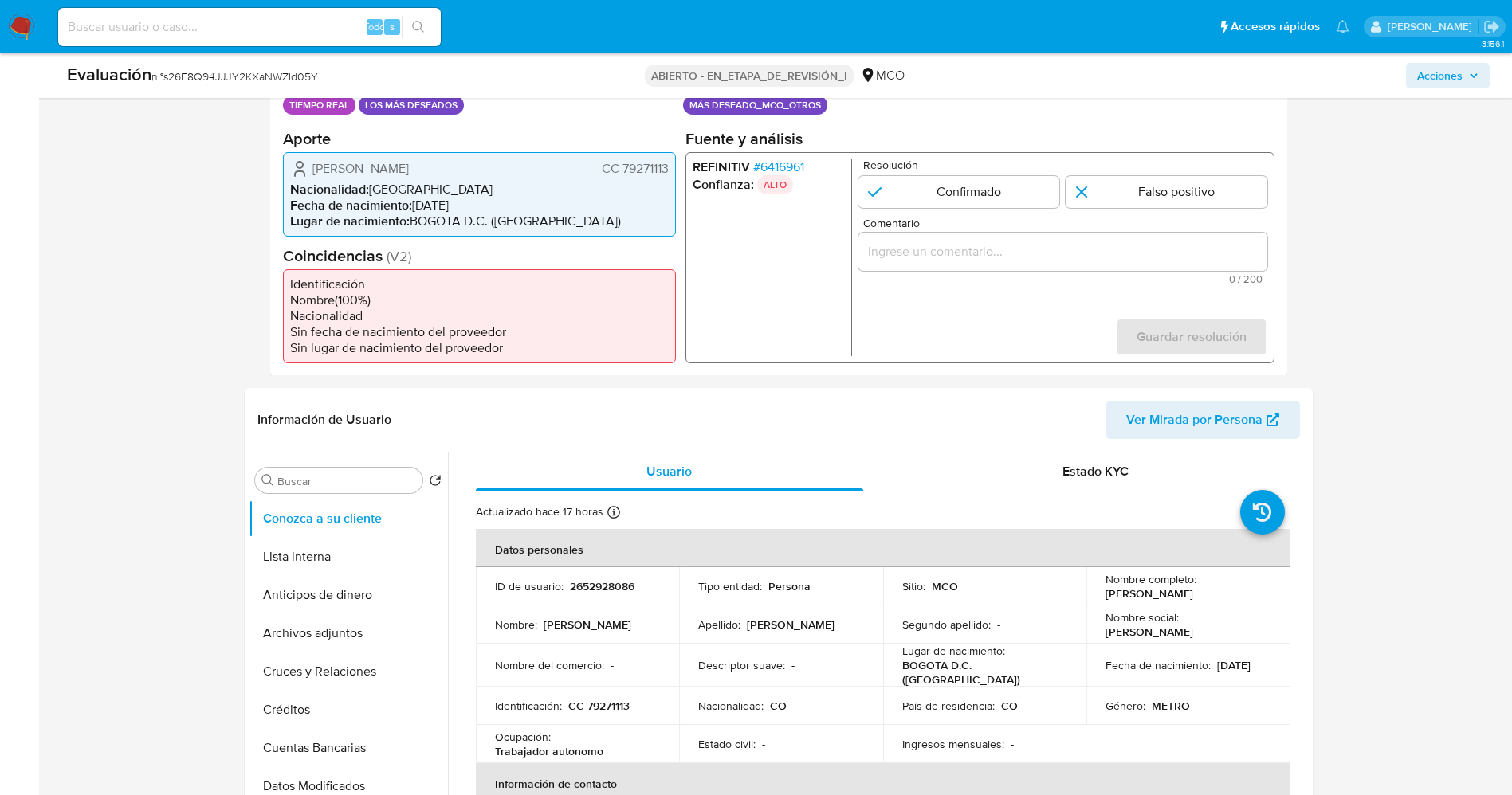
drag, startPoint x: 618, startPoint y: 168, endPoint x: 655, endPoint y: 169, distance: 37.0
click at [678, 169] on div "Datos del evento 26/08/2025 23:59:22 TIEMPO REAL LOS MÁS DESEADOS Configuracion…" at bounding box center [778, 216] width 1017 height 320
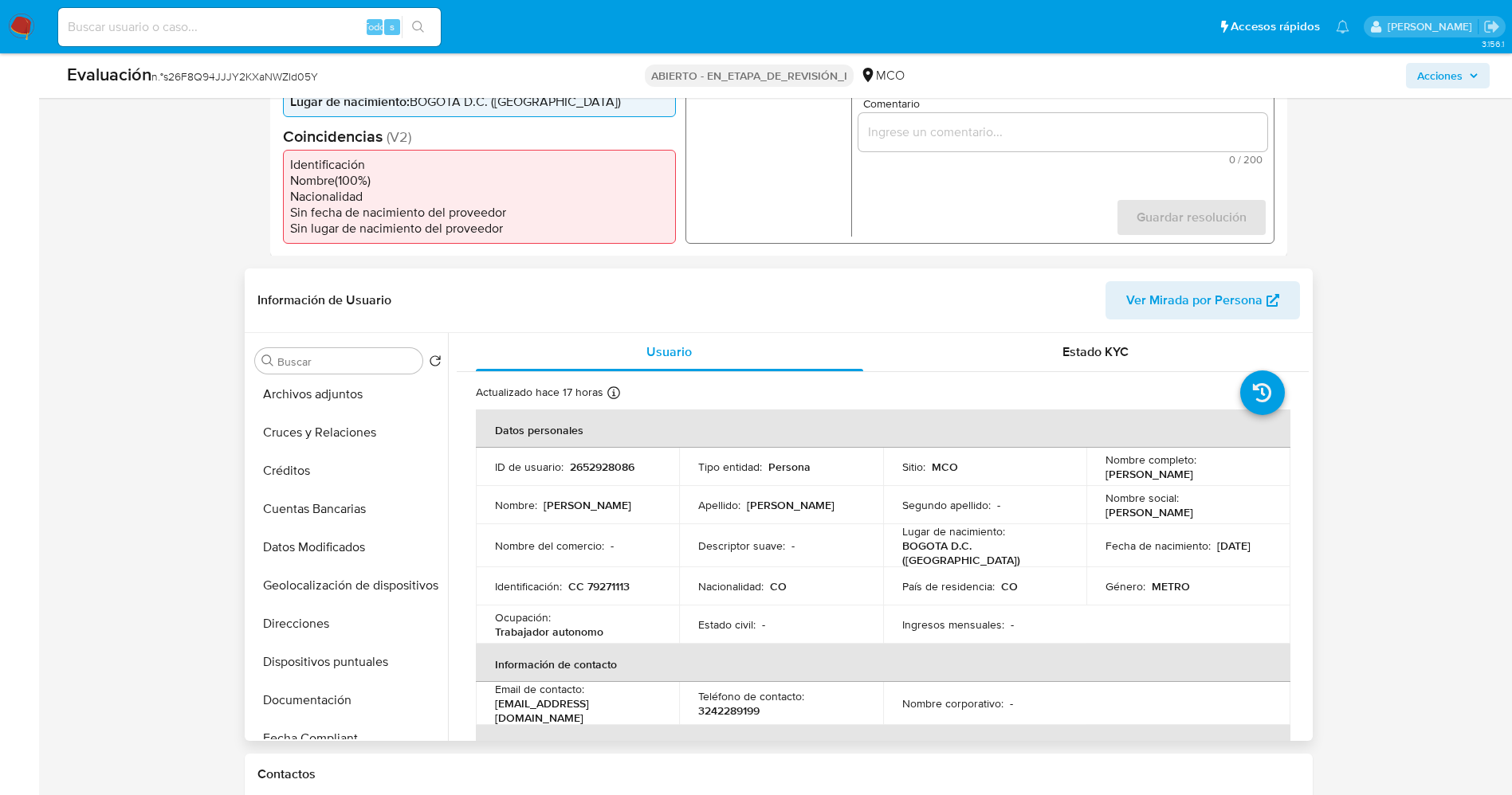
scroll to position [239, 0]
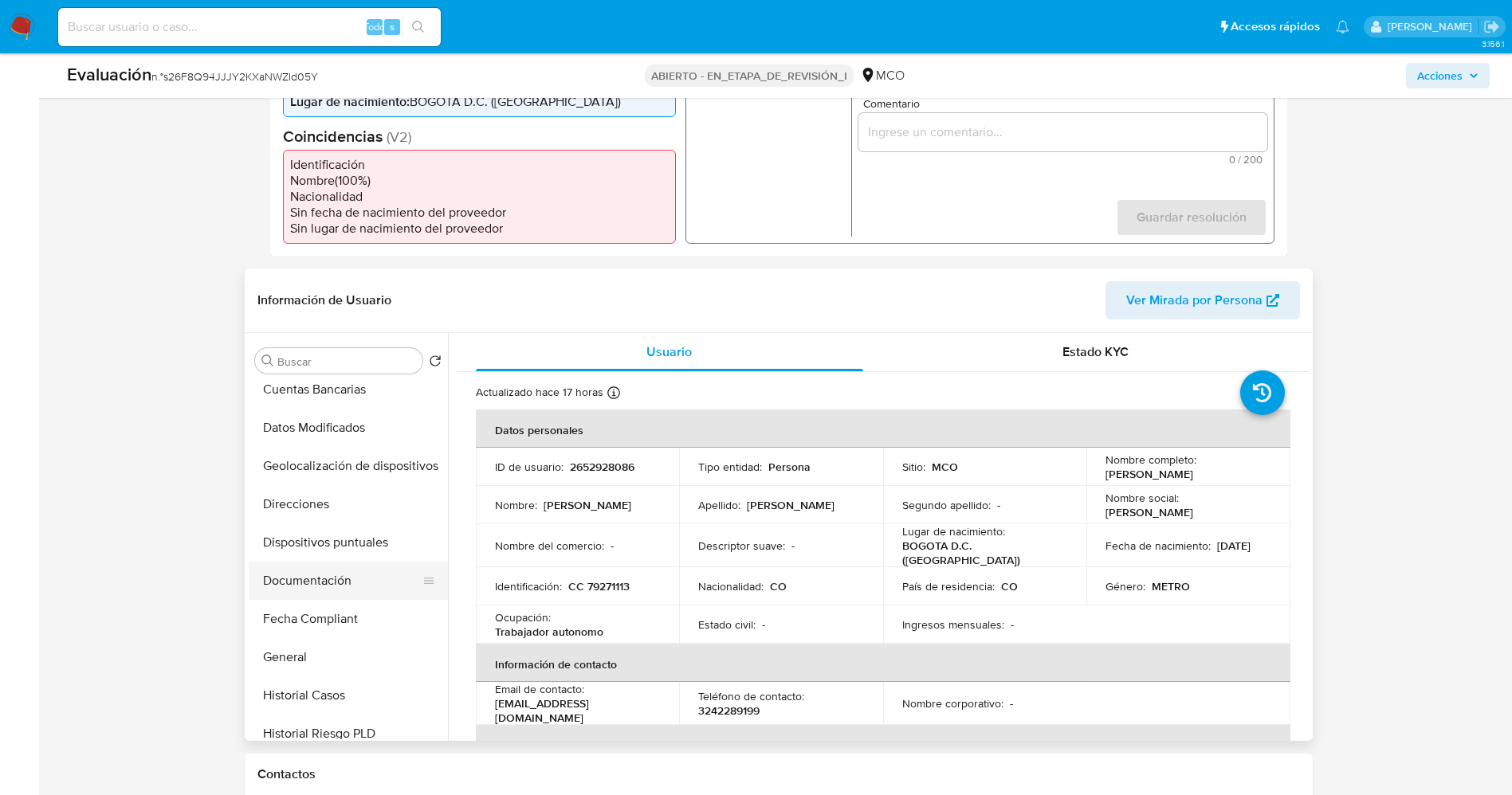
click at [320, 587] on button "Documentación" at bounding box center [341, 581] width 186 height 39
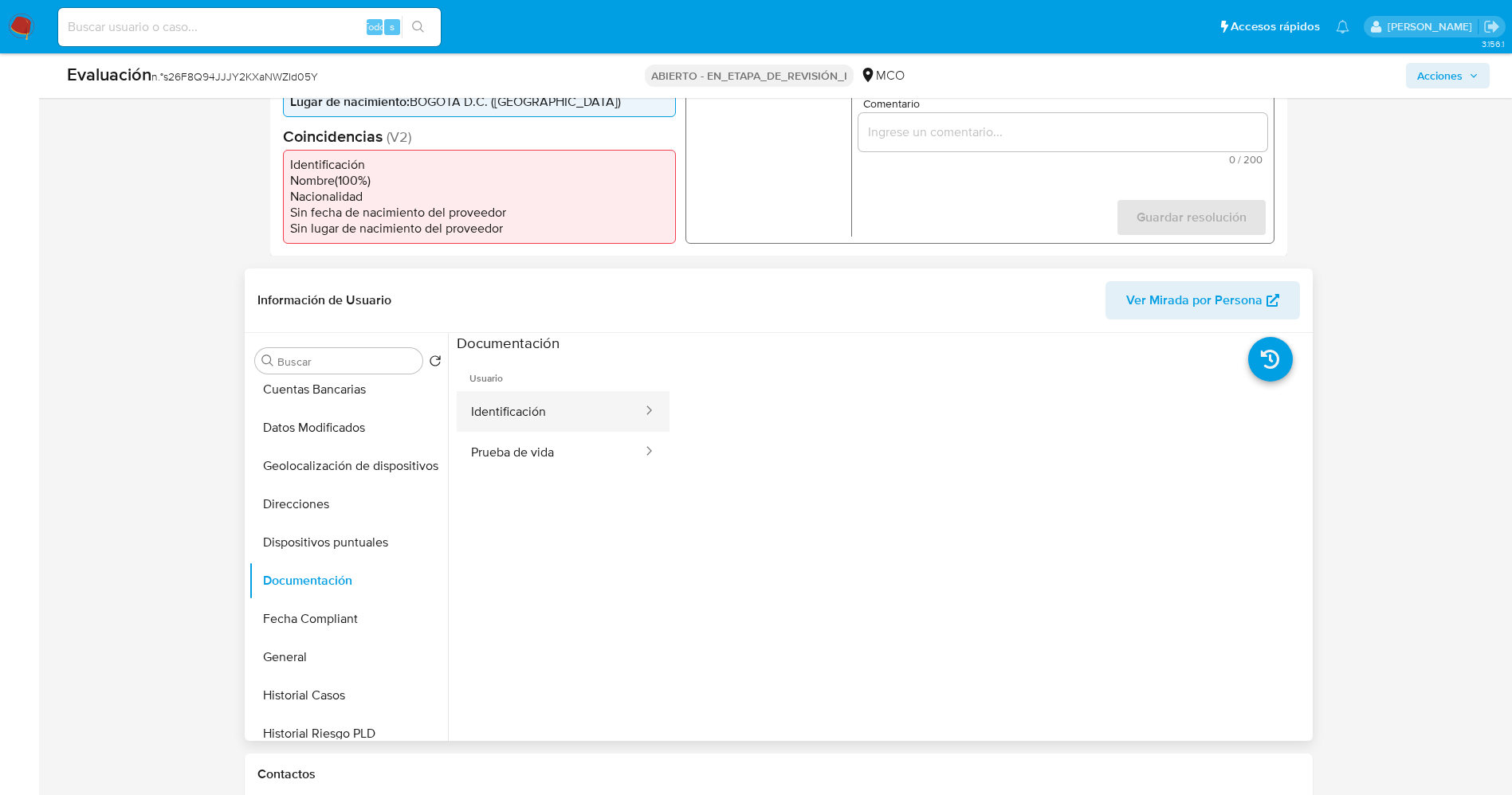
click at [520, 414] on button "Identificación" at bounding box center [550, 411] width 187 height 40
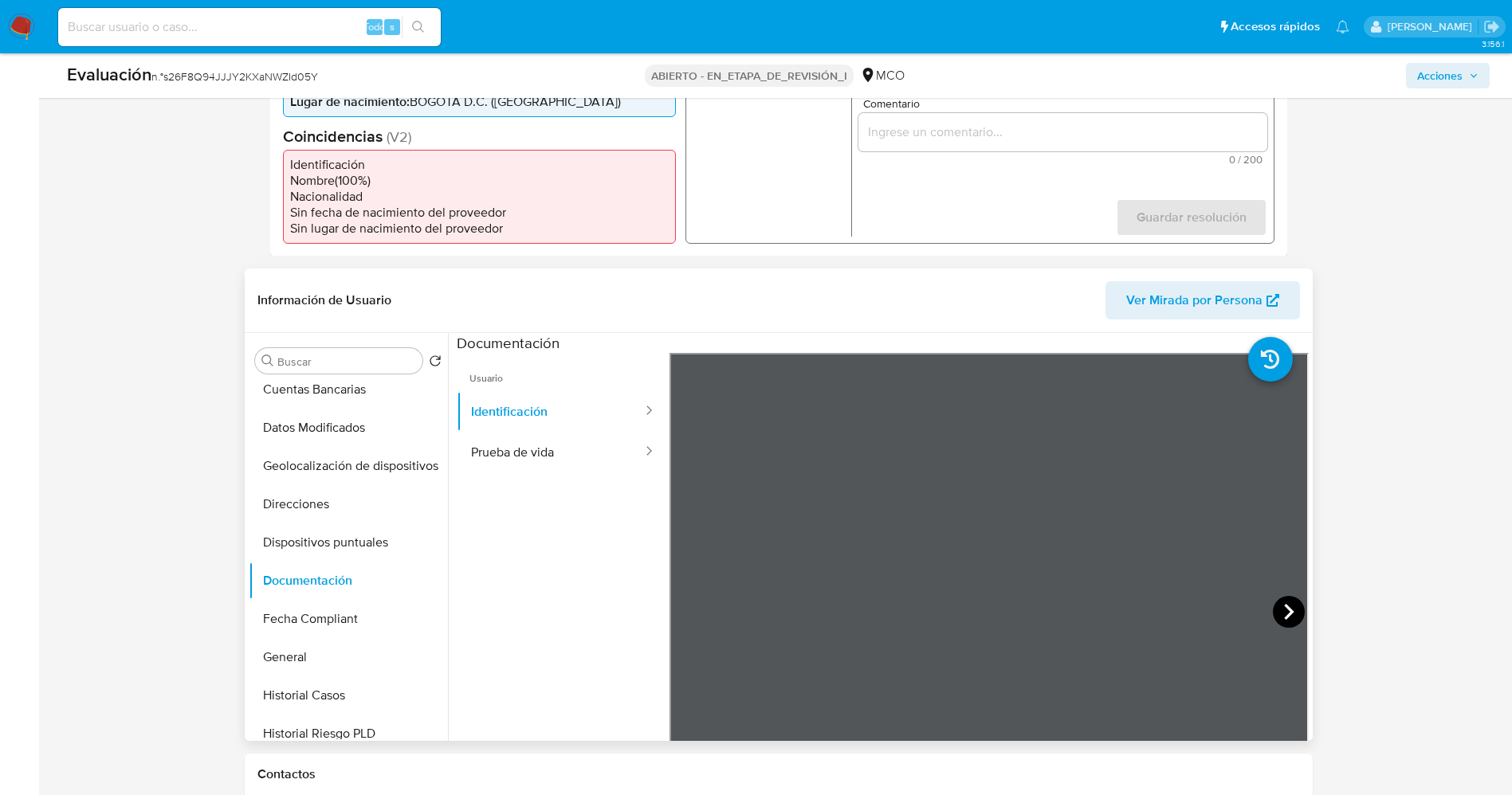
click at [1273, 615] on icon at bounding box center [1289, 612] width 32 height 32
click at [963, 350] on section at bounding box center [883, 598] width 852 height 530
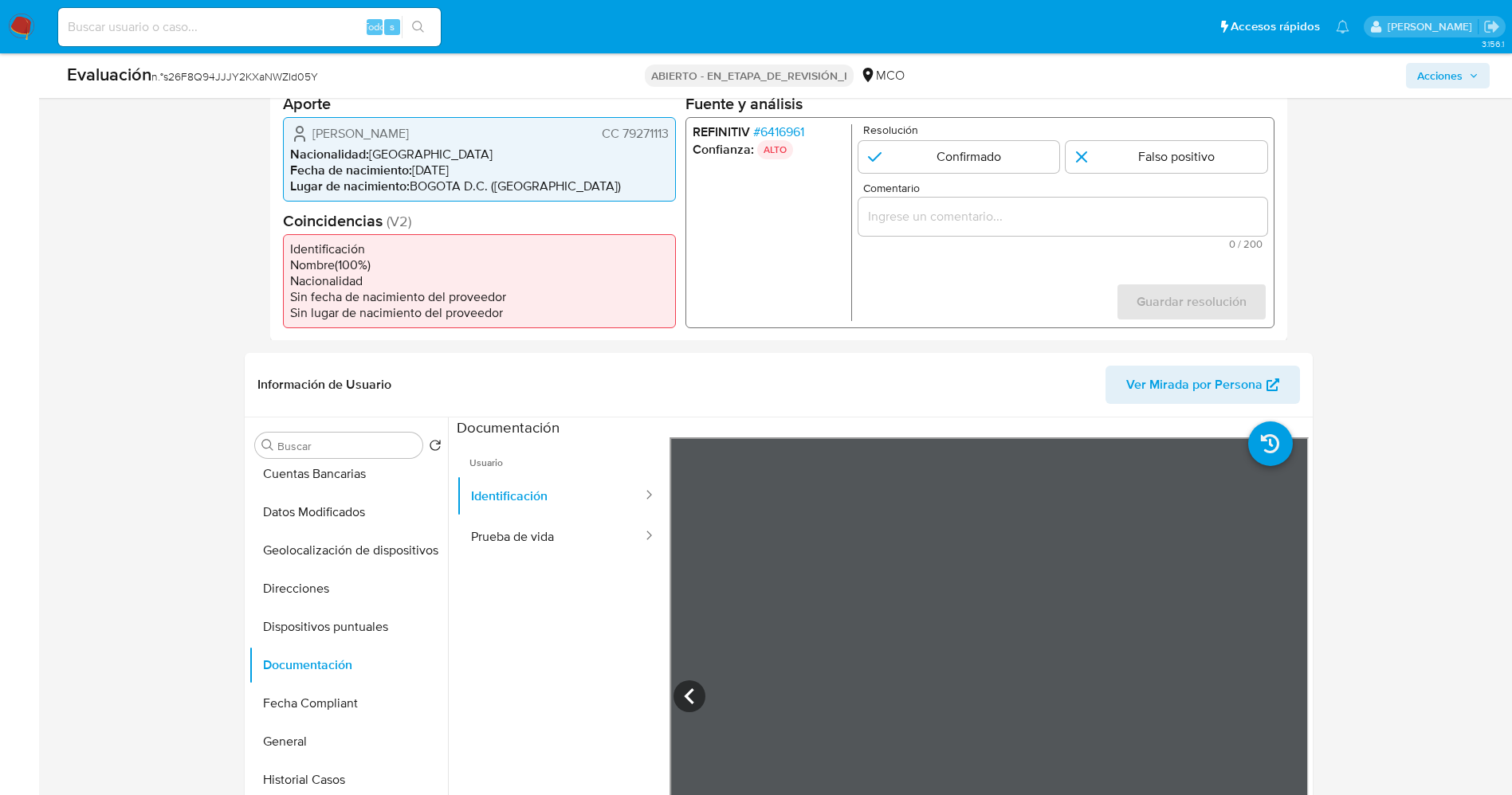
scroll to position [359, 0]
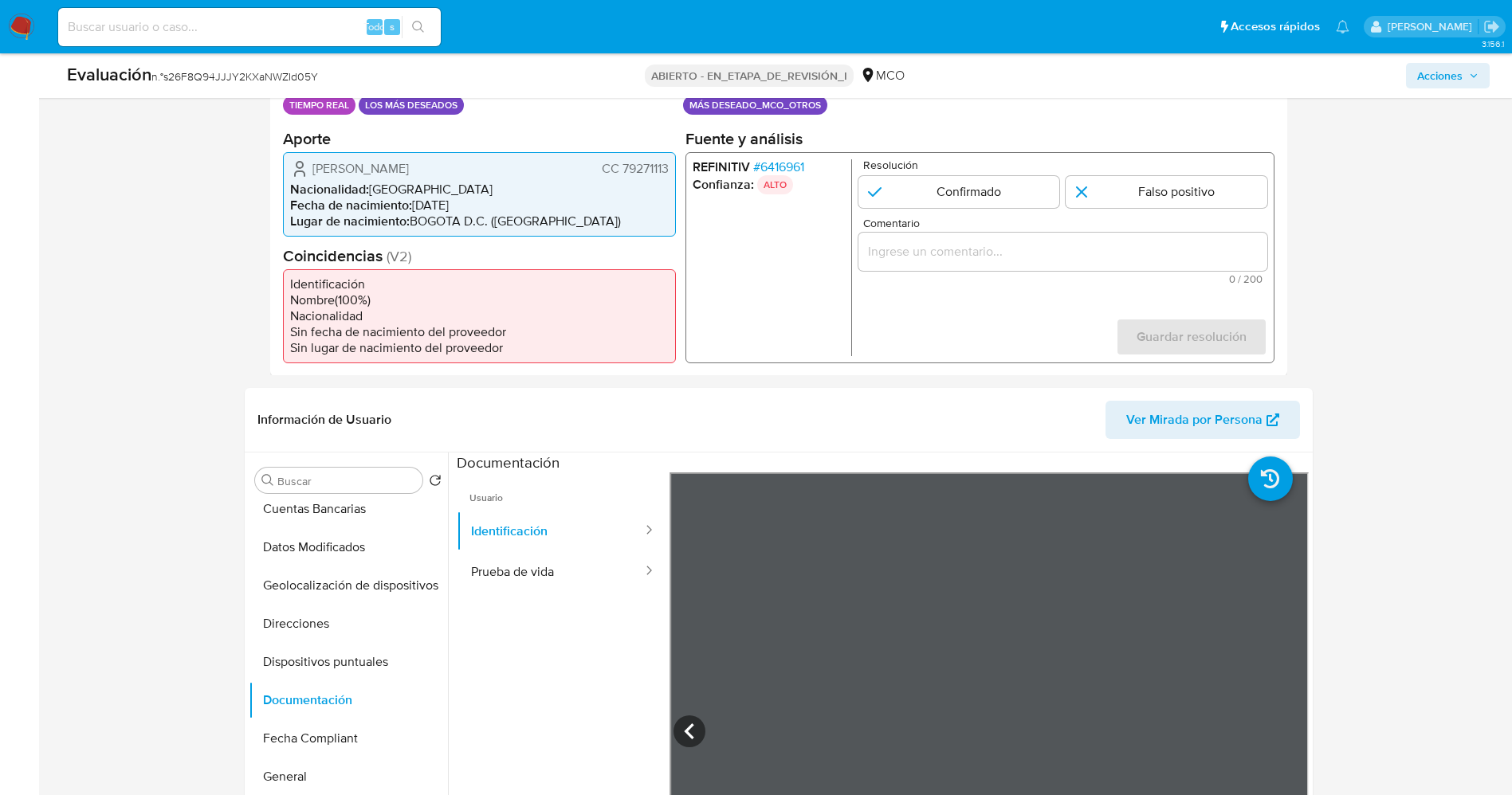
drag, startPoint x: 617, startPoint y: 173, endPoint x: 669, endPoint y: 173, distance: 52.0
click at [669, 173] on div "Francisco Valdivieso Perez CC 79271113 Nacionalidad : Colombia Fecha de nacimie…" at bounding box center [480, 194] width 393 height 84
drag, startPoint x: 375, startPoint y: 171, endPoint x: 415, endPoint y: 169, distance: 40.0
click at [409, 169] on span "Francisco Valdivieso Perez" at bounding box center [361, 169] width 97 height 16
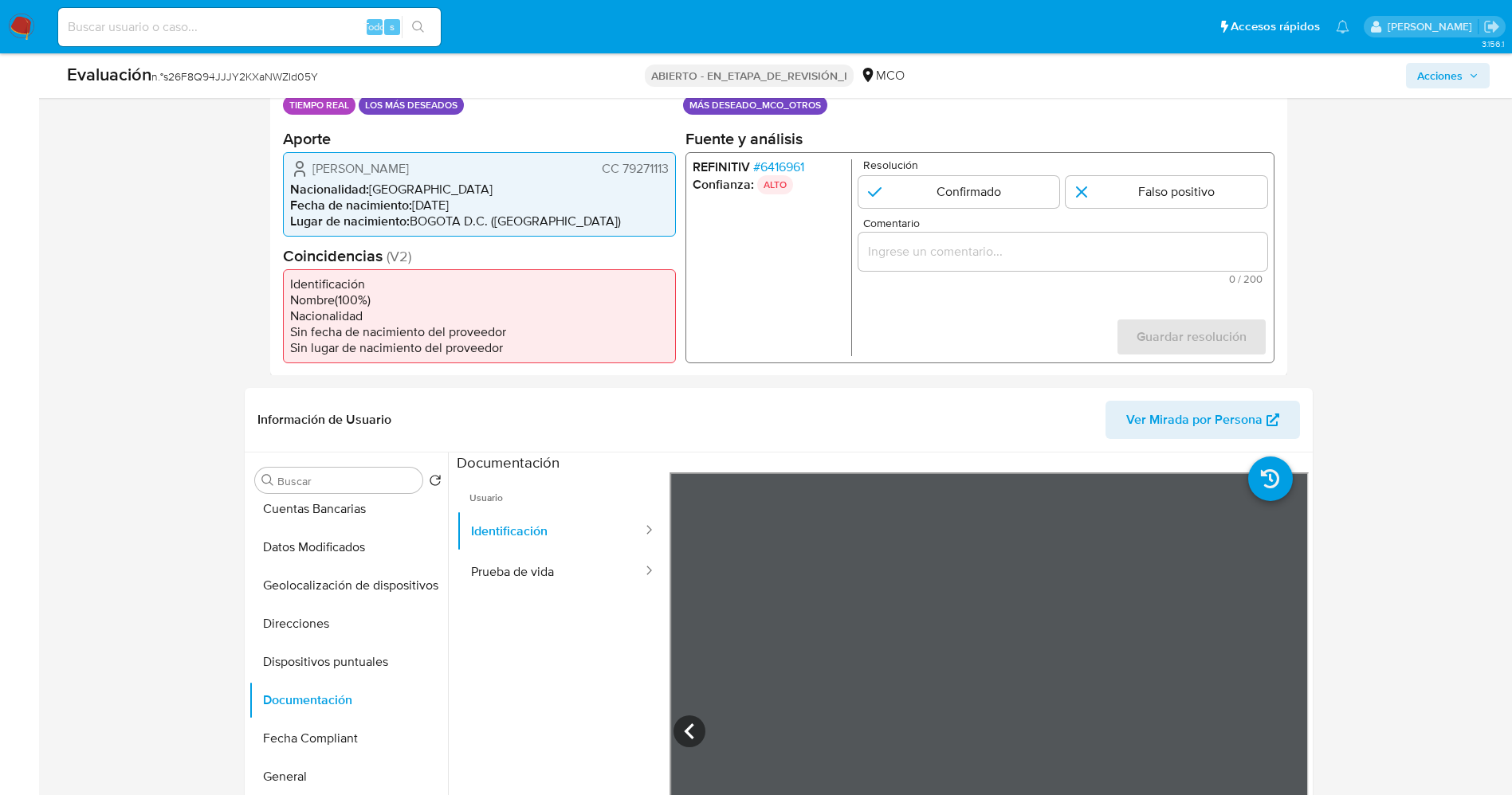
drag, startPoint x: 371, startPoint y: 167, endPoint x: 428, endPoint y: 169, distance: 57.0
click at [409, 169] on span "Francisco Valdivieso Perez" at bounding box center [361, 169] width 97 height 16
drag, startPoint x: 635, startPoint y: 163, endPoint x: 670, endPoint y: 163, distance: 35.0
click at [670, 163] on div "Francisco Valdivieso Perez CC 79271113 Nacionalidad : Colombia Fecha de nacimie…" at bounding box center [480, 194] width 393 height 84
click at [788, 163] on font "6416961" at bounding box center [781, 166] width 44 height 18
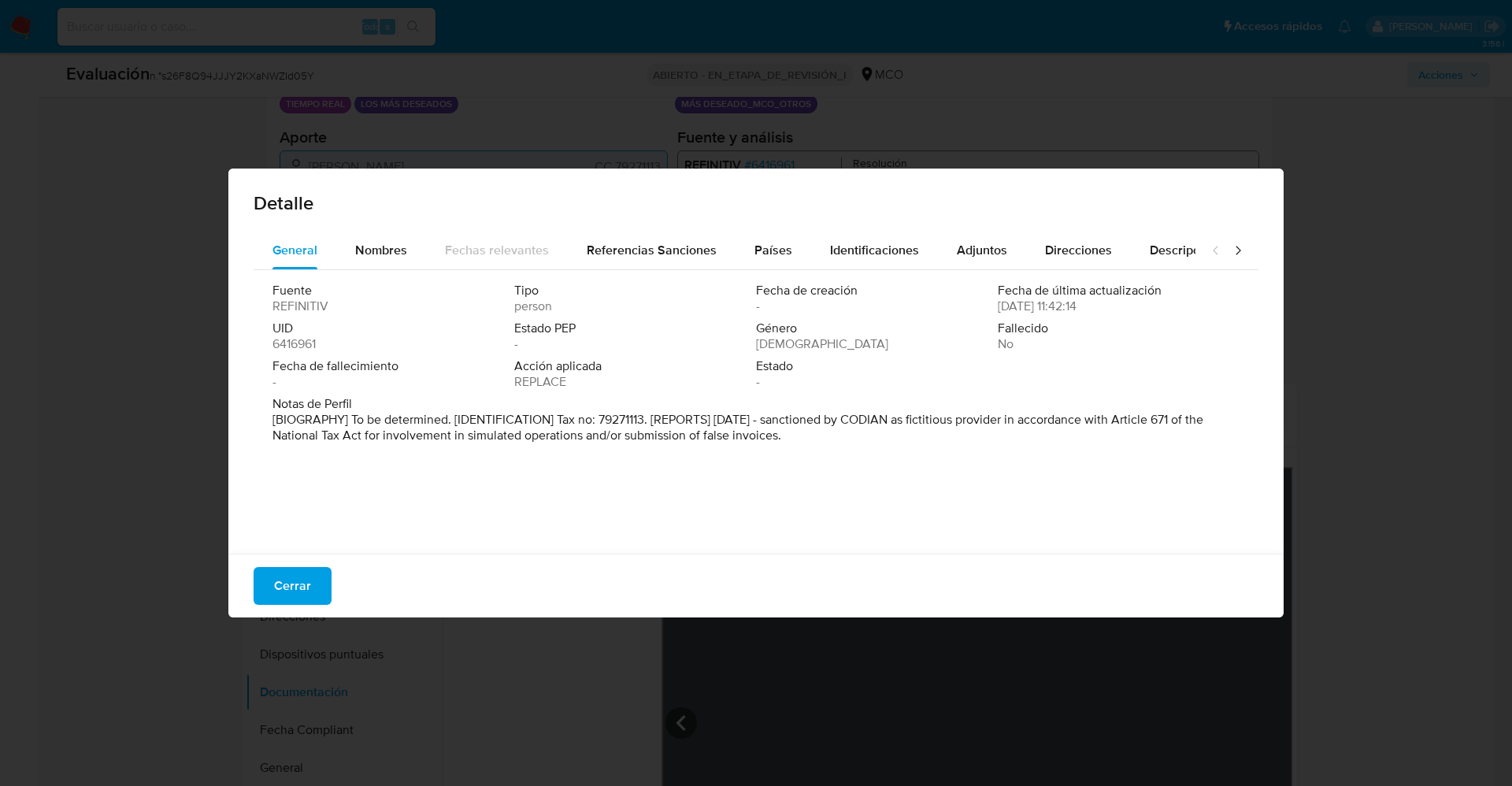
click at [301, 575] on font "Cerrar" at bounding box center [292, 586] width 37 height 38
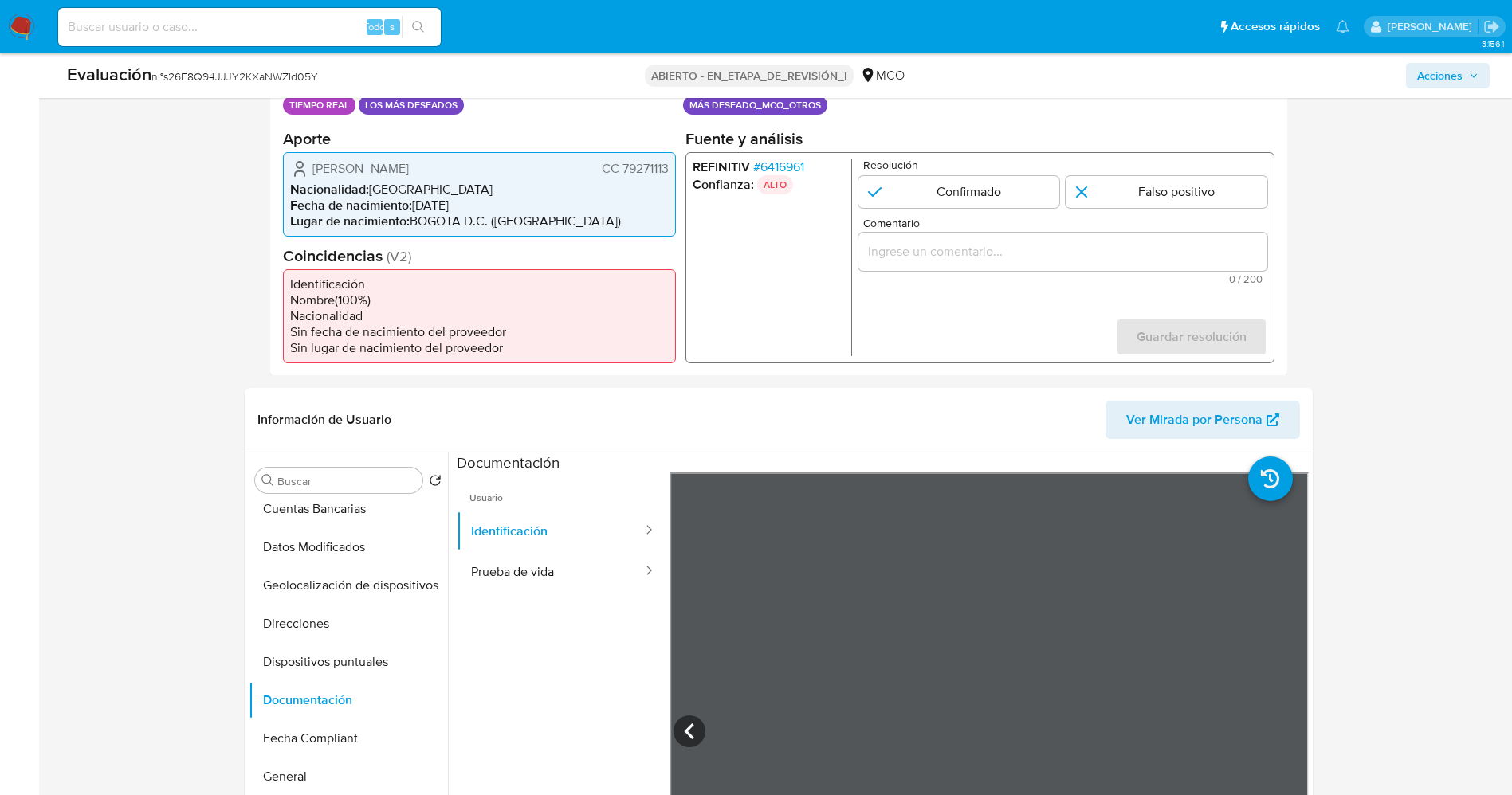
drag, startPoint x: 626, startPoint y: 172, endPoint x: 673, endPoint y: 170, distance: 47.0
click at [673, 170] on div "Francisco Valdivieso Perez CC 79271113 Nacionalidad : Colombia Fecha de nacimie…" at bounding box center [480, 194] width 393 height 84
click at [409, 177] on span "Francisco Valdivieso Perez" at bounding box center [361, 169] width 97 height 16
drag, startPoint x: 314, startPoint y: 171, endPoint x: 364, endPoint y: 168, distance: 50.1
click at [364, 168] on span "Francisco Valdivieso Perez" at bounding box center [361, 169] width 97 height 16
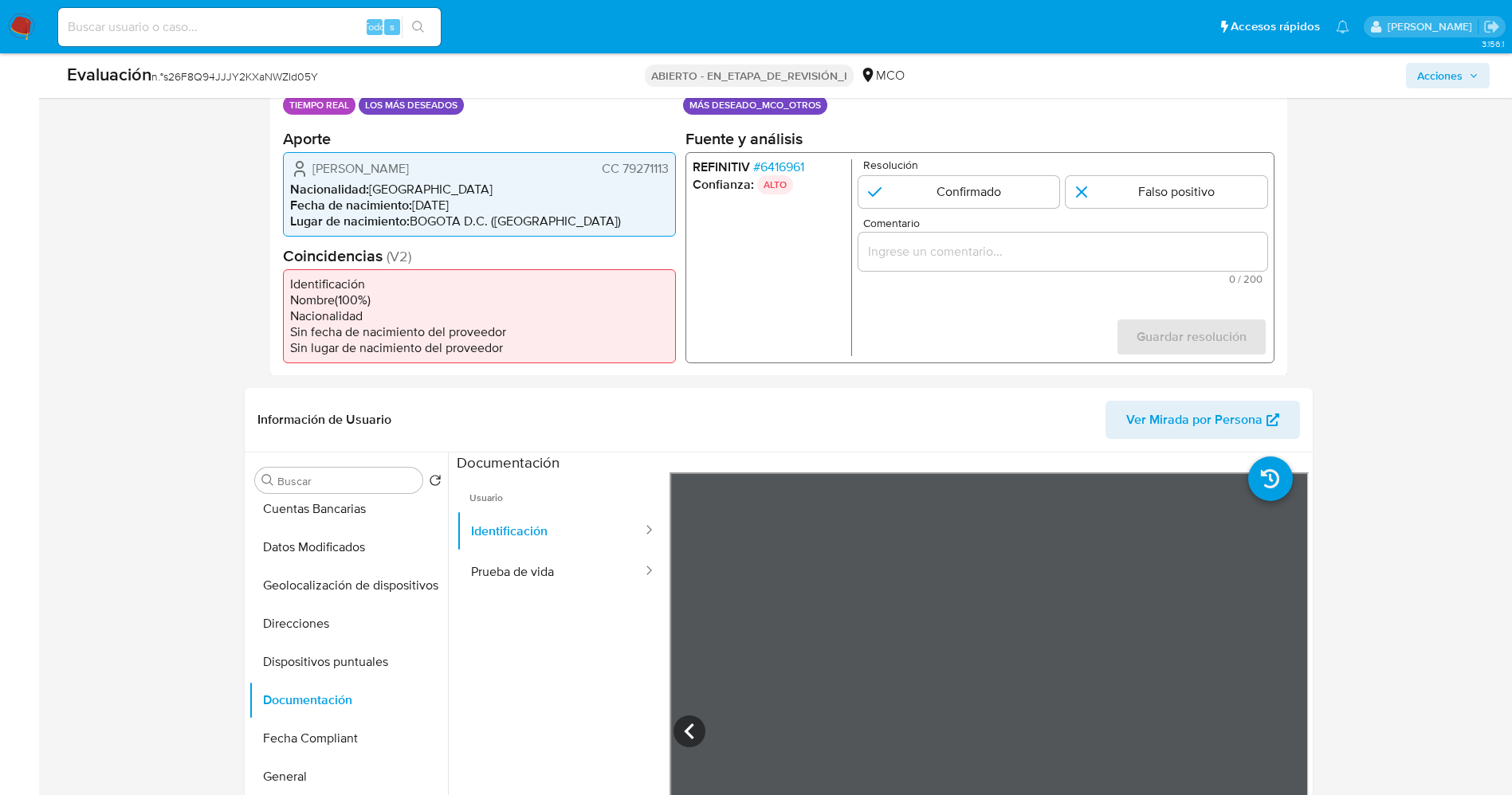
click at [295, 180] on span "Nacionalidad :" at bounding box center [330, 188] width 79 height 18
drag, startPoint x: 310, startPoint y: 169, endPoint x: 431, endPoint y: 169, distance: 121.0
click at [480, 169] on div "Francisco Valdivieso Perez CC 79271113" at bounding box center [480, 168] width 378 height 19
drag, startPoint x: 618, startPoint y: 167, endPoint x: 677, endPoint y: 160, distance: 59.4
click at [677, 160] on div "Datos del evento 26/08/2025 23:59:22 TIEMPO REAL LOS MÁS DESEADOS Configuracion…" at bounding box center [778, 216] width 1017 height 320
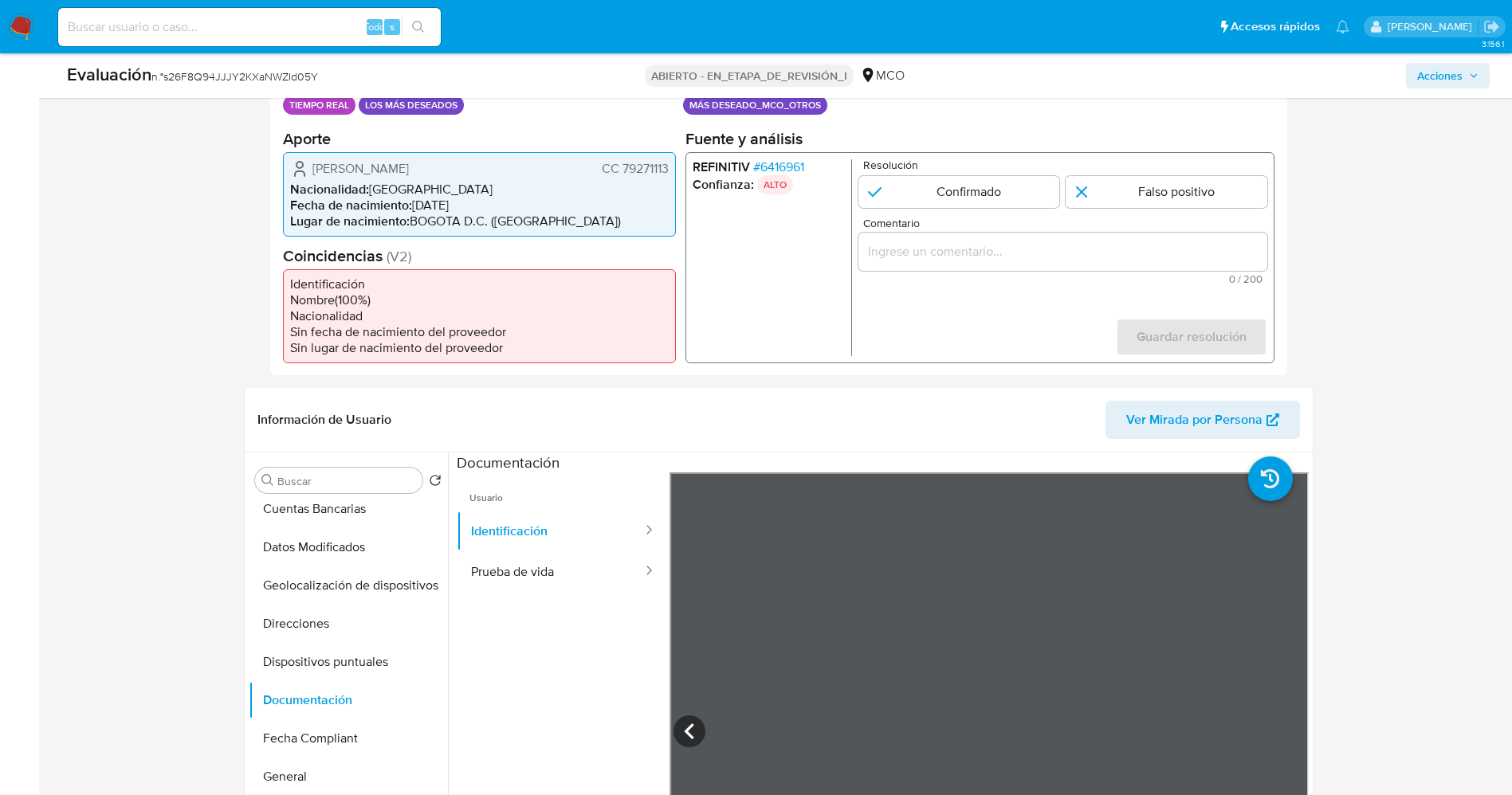
drag, startPoint x: 302, startPoint y: 169, endPoint x: 480, endPoint y: 169, distance: 178.0
click at [480, 169] on div "Francisco Valdivieso Perez CC 79271113" at bounding box center [480, 168] width 378 height 19
drag, startPoint x: 618, startPoint y: 174, endPoint x: 659, endPoint y: 172, distance: 41.0
click at [673, 172] on div "Francisco Valdivieso Perez CC 79271113 Nacionalidad : Colombia Fecha de nacimie…" at bounding box center [480, 194] width 393 height 84
drag, startPoint x: 316, startPoint y: 167, endPoint x: 435, endPoint y: 170, distance: 119.0
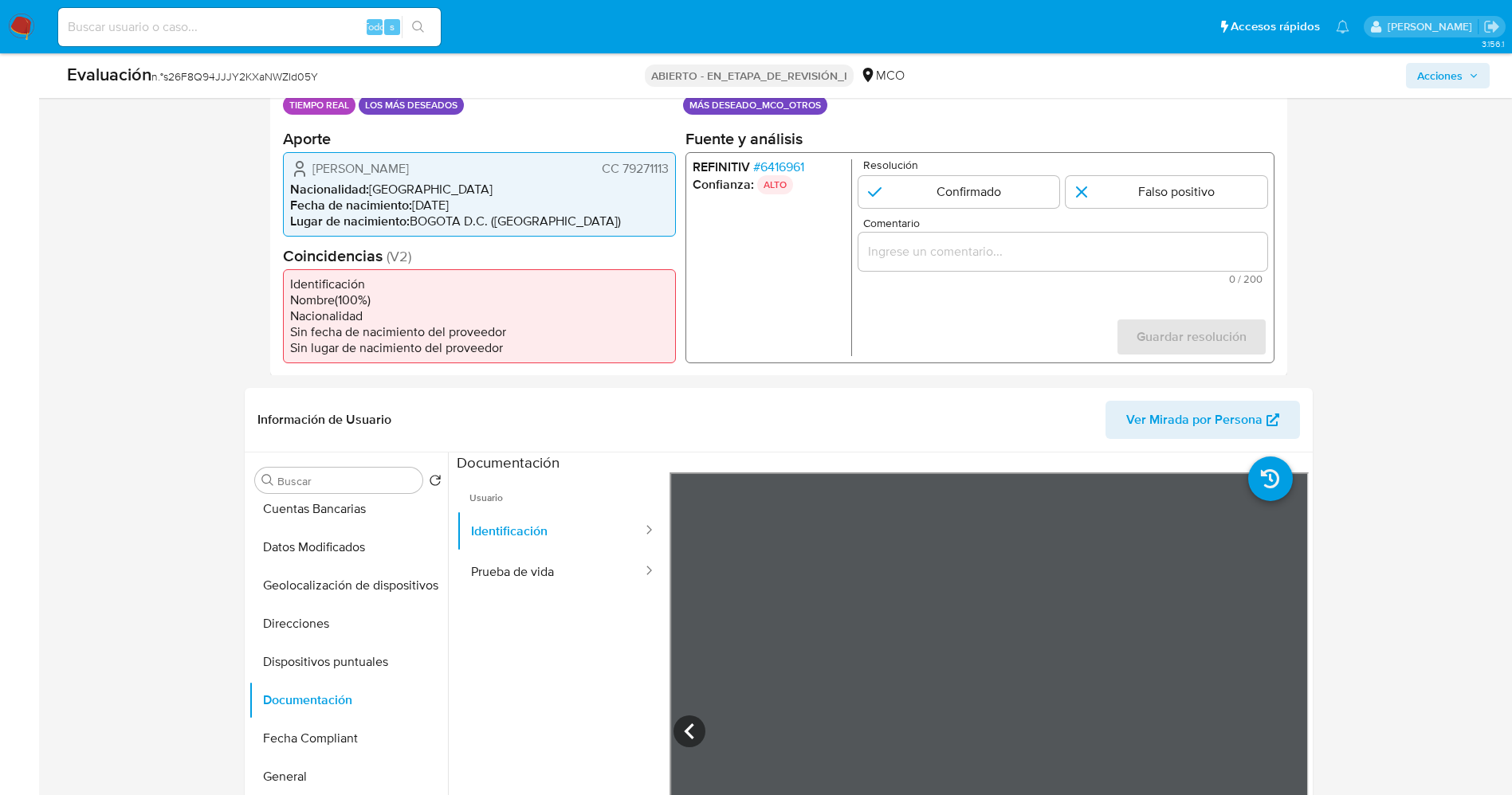
click at [470, 169] on div "Francisco Valdivieso Perez CC 79271113" at bounding box center [480, 168] width 378 height 19
drag, startPoint x: 628, startPoint y: 169, endPoint x: 666, endPoint y: 169, distance: 38.0
click at [687, 169] on div "Datos del evento 26/08/2025 23:59:22 TIEMPO REAL LOS MÁS DESEADOS Configuracion…" at bounding box center [778, 216] width 1017 height 320
click at [659, 169] on font "CC 79271113" at bounding box center [634, 168] width 67 height 18
drag, startPoint x: 621, startPoint y: 166, endPoint x: 666, endPoint y: 166, distance: 45.0
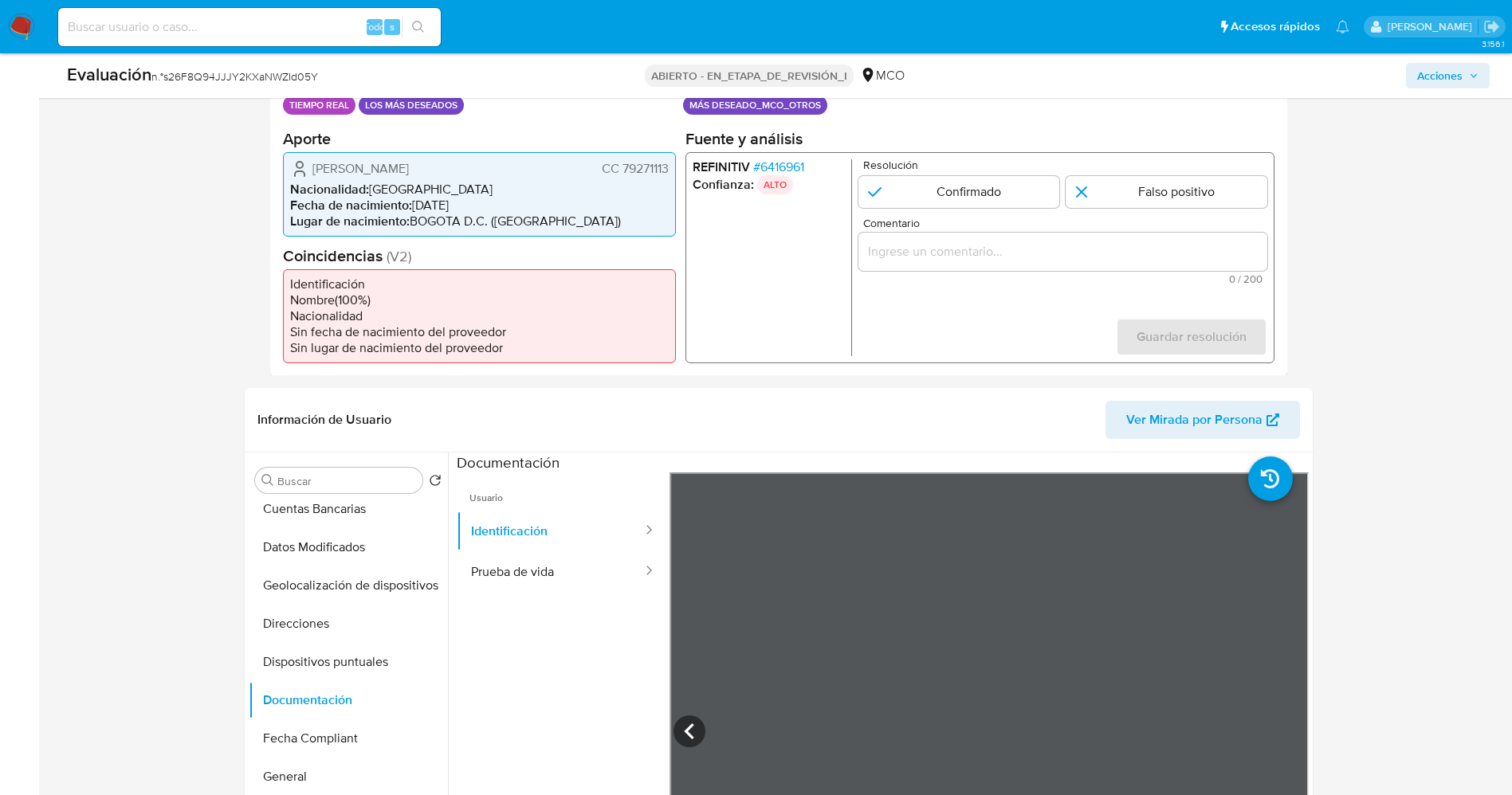
click at [666, 166] on font "CC 79271113" at bounding box center [634, 168] width 67 height 18
click at [350, 154] on div "Francisco Valdivieso Perez CC 79271113 Nacionalidad : Colombia Fecha de nacimie…" at bounding box center [480, 194] width 393 height 84
drag, startPoint x: 307, startPoint y: 160, endPoint x: 652, endPoint y: 169, distance: 345.1
click at [670, 168] on div "Francisco Valdivieso Perez CC 79271113 Nacionalidad : Colombia Fecha de nacimie…" at bounding box center [480, 194] width 393 height 84
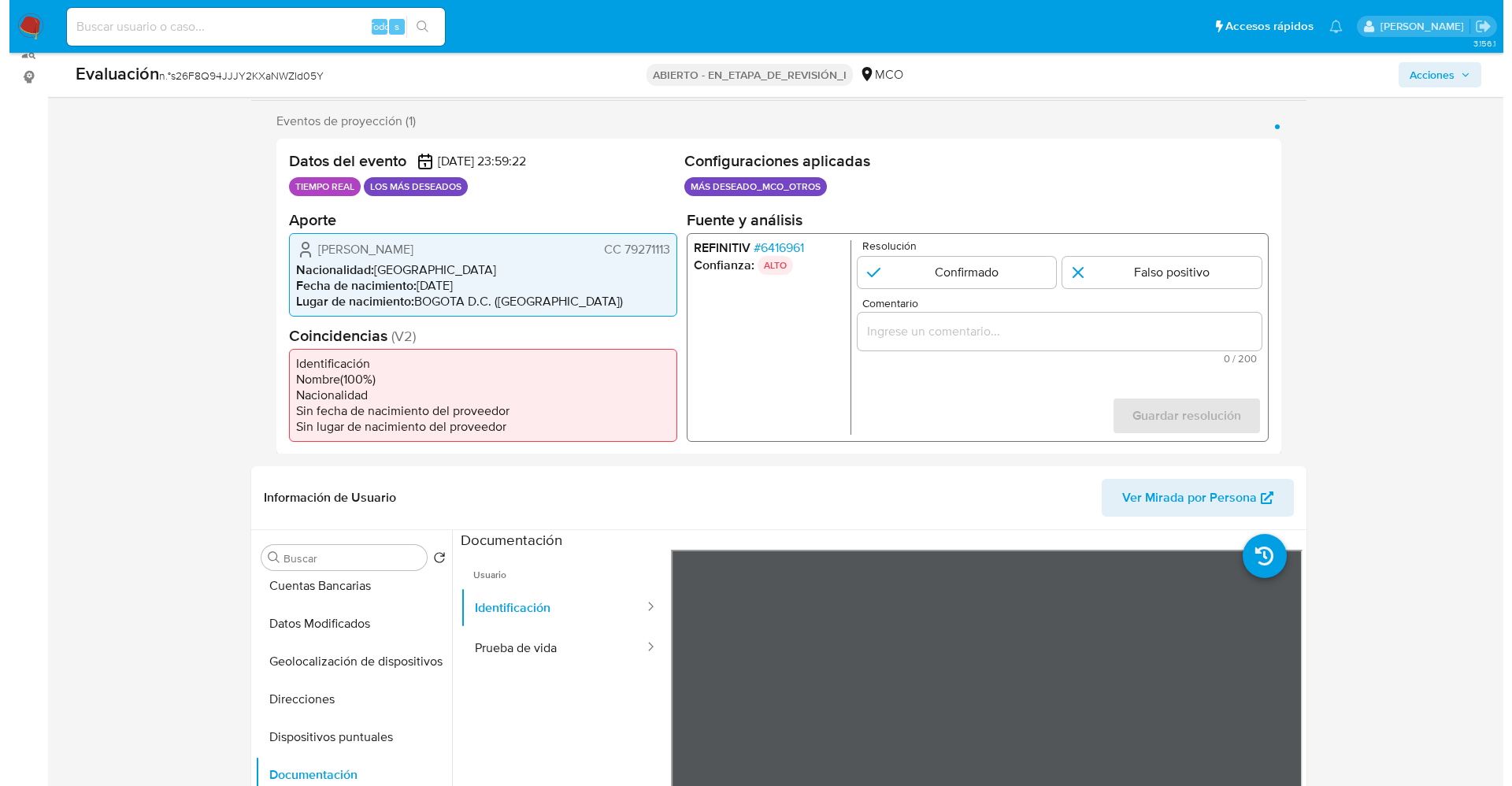
scroll to position [237, 0]
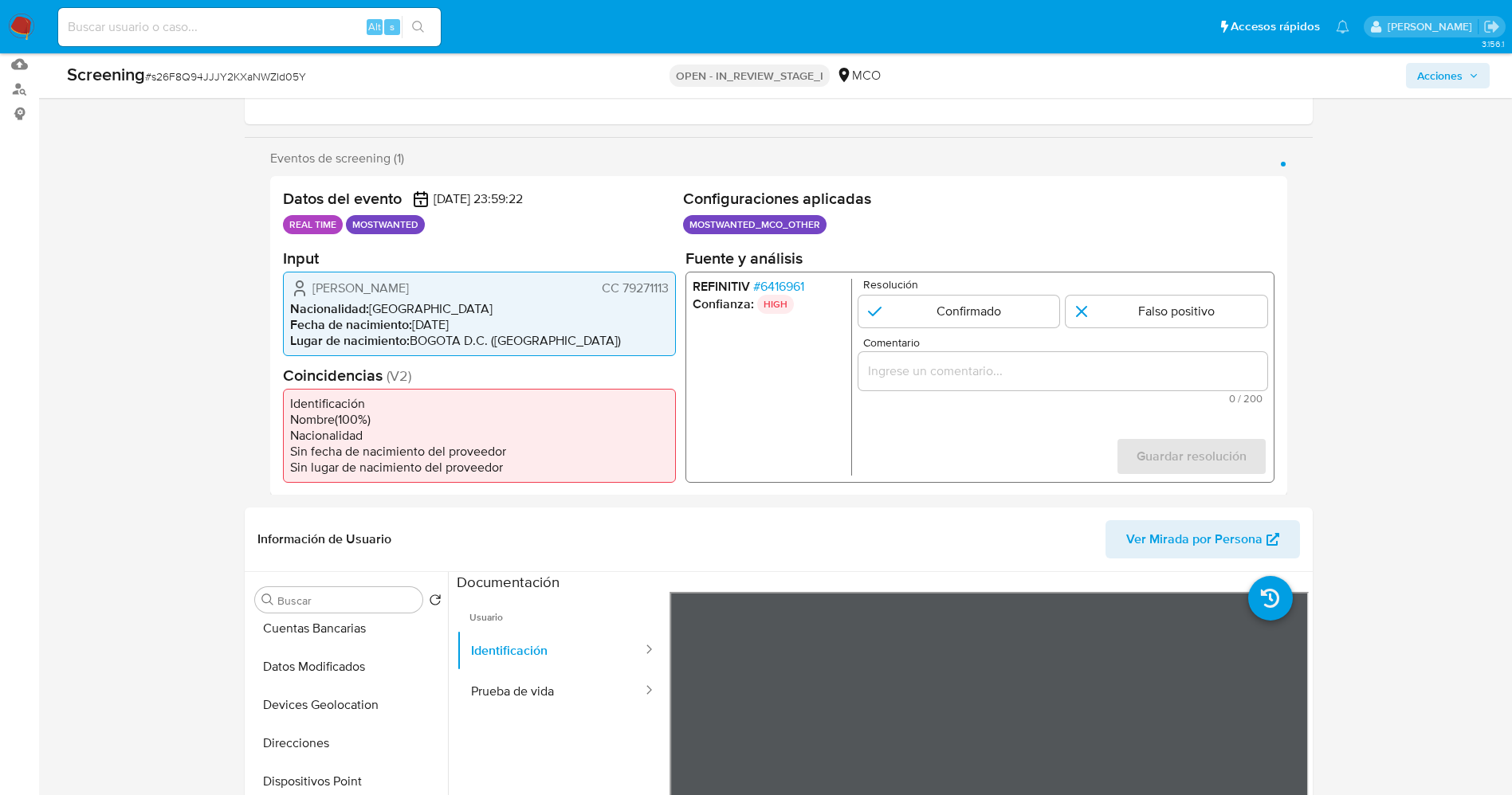
click at [294, 236] on div "Datos del evento 26/08/2025 23:59:22 REAL TIME MOSTWANTED" at bounding box center [480, 214] width 393 height 50
drag, startPoint x: 277, startPoint y: 229, endPoint x: 358, endPoint y: 222, distance: 81.3
click at [427, 228] on div "Datos del evento 26/08/2025 23:59:22 REAL TIME MOSTWANTED Configuraciones aplic…" at bounding box center [778, 336] width 1017 height 320
click at [357, 221] on p "MOSTWANTED" at bounding box center [385, 224] width 79 height 19
drag, startPoint x: 283, startPoint y: 224, endPoint x: 414, endPoint y: 225, distance: 131.0
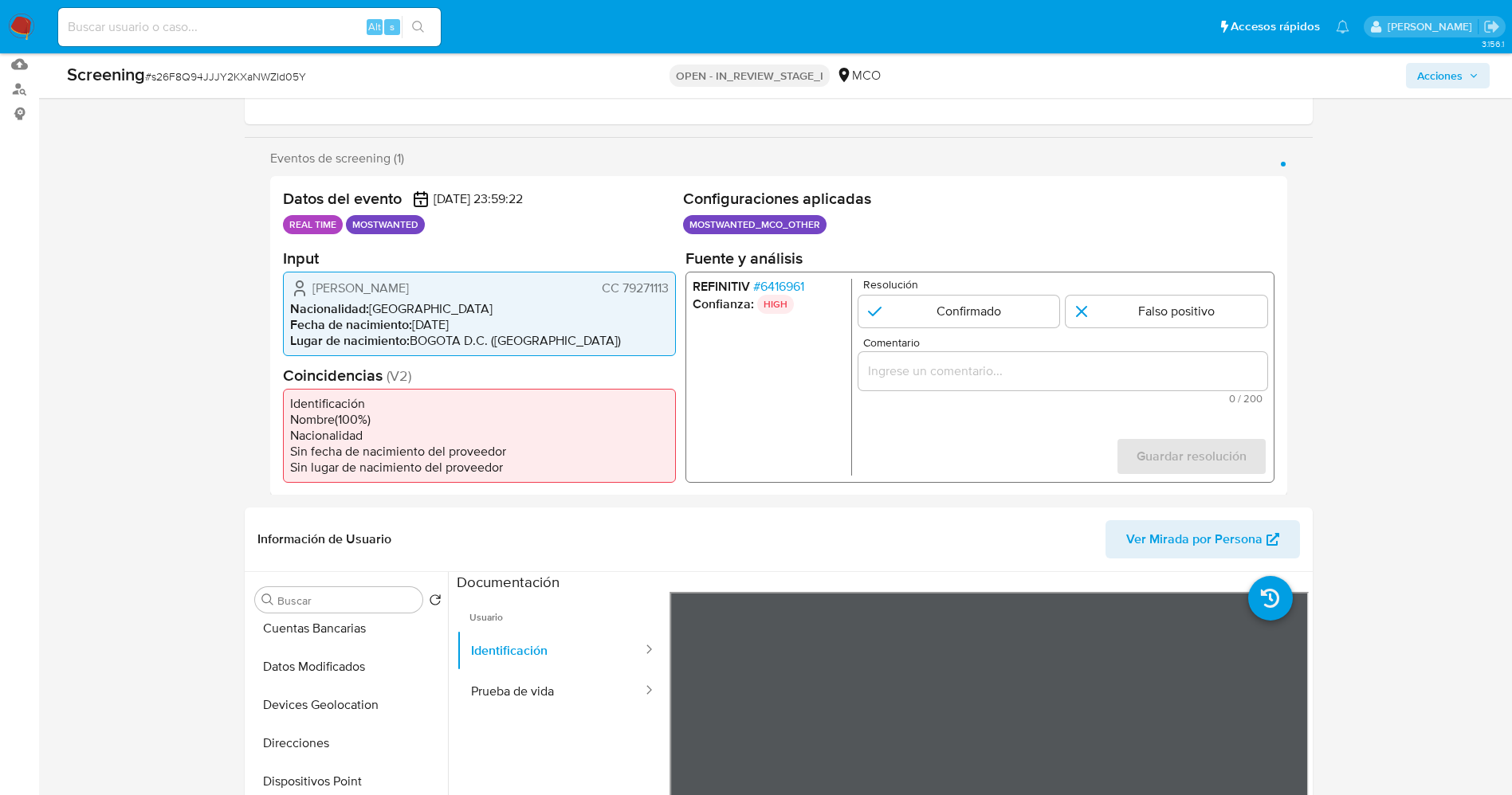
click at [428, 224] on ul "REAL TIME MOSTWANTED" at bounding box center [480, 224] width 393 height 19
click at [319, 288] on span "Francisco Valdivieso Perez" at bounding box center [361, 288] width 97 height 16
drag, startPoint x: 307, startPoint y: 288, endPoint x: 662, endPoint y: 285, distance: 355.0
click at [675, 282] on div "Francisco Valdivieso Perez CC 79271113 Nacionalidad : Colombia Fecha de nacimie…" at bounding box center [480, 313] width 393 height 84
click at [789, 290] on span "# 6416961" at bounding box center [777, 286] width 51 height 16
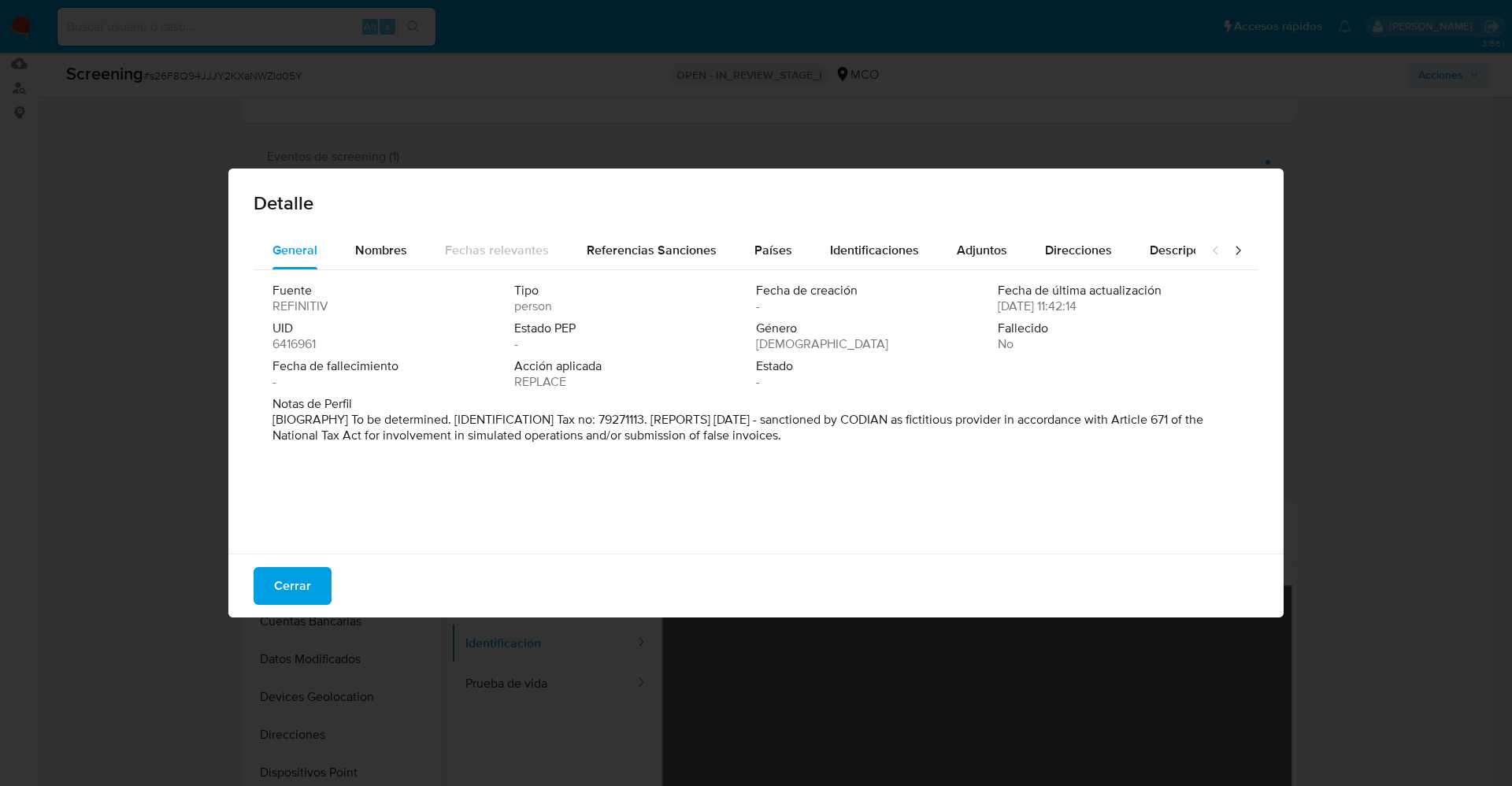
drag, startPoint x: 369, startPoint y: 420, endPoint x: 858, endPoint y: 479, distance: 492.5
click at [887, 484] on div "Fuente REFINITIV Tipo person Fecha de creación - Fecha de última actualización …" at bounding box center [756, 408] width 1005 height 276
drag, startPoint x: 883, startPoint y: 421, endPoint x: 1049, endPoint y: 436, distance: 166.7
click at [1093, 445] on div "Notas de Perfil [BIOGRAFÍA] Por determinar. [IDENTIFICACIÓN] N° de identificaci…" at bounding box center [756, 423] width 967 height 53
click at [309, 582] on font "Cerrar" at bounding box center [292, 586] width 37 height 38
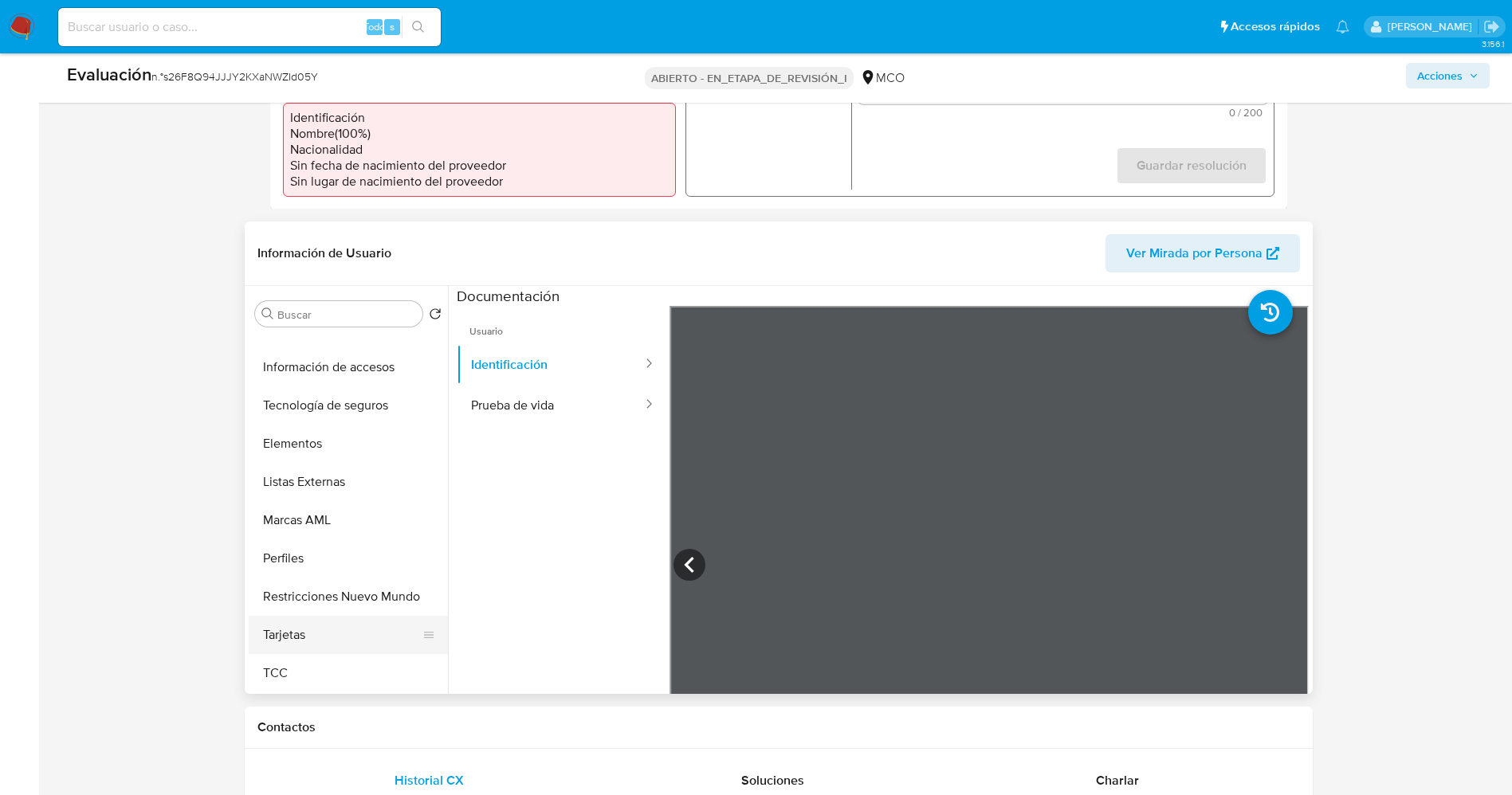
scroll to position [598, 0]
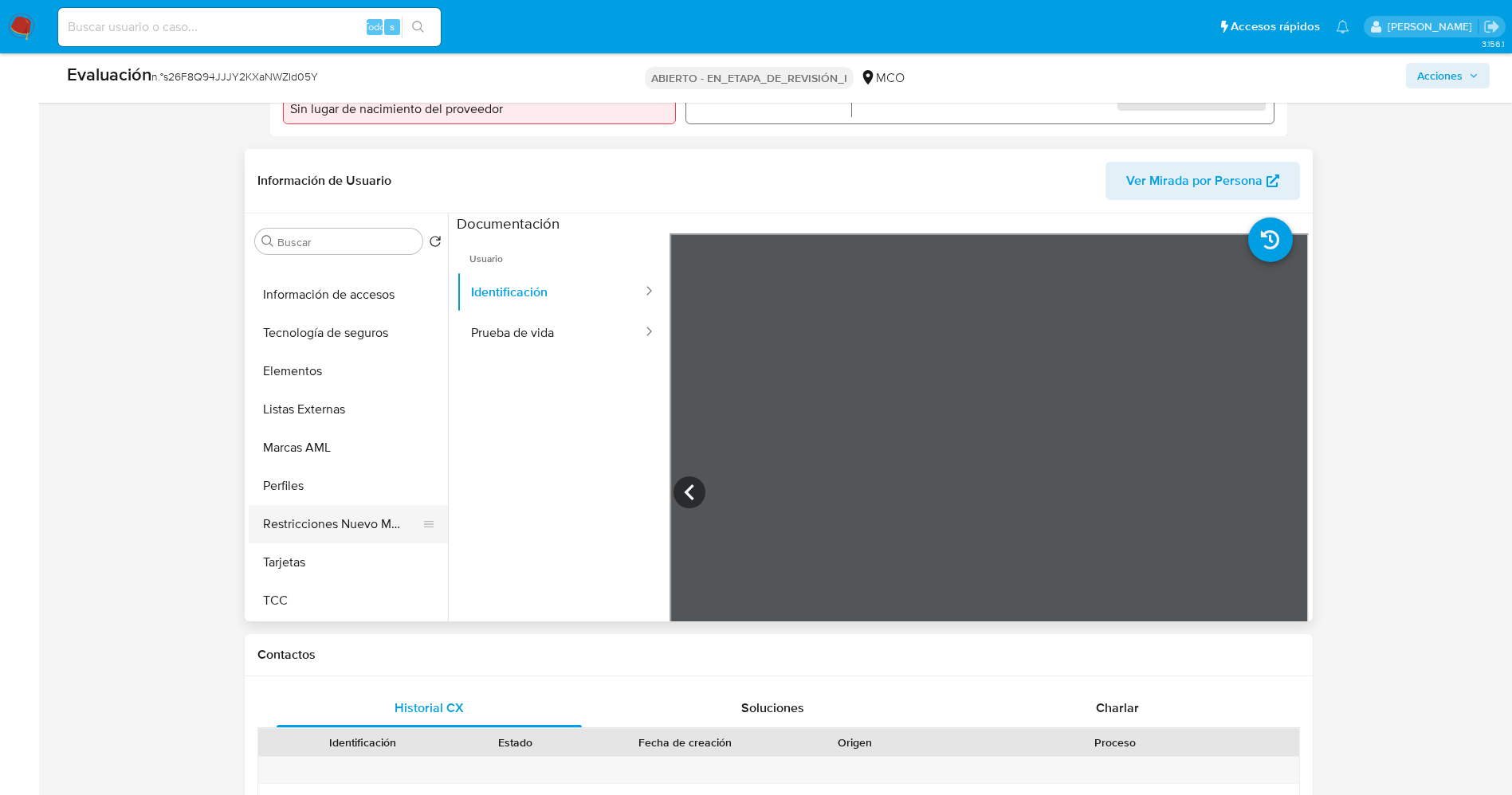
click at [359, 533] on button "Restricciones Nuevo Mundo" at bounding box center [341, 524] width 186 height 39
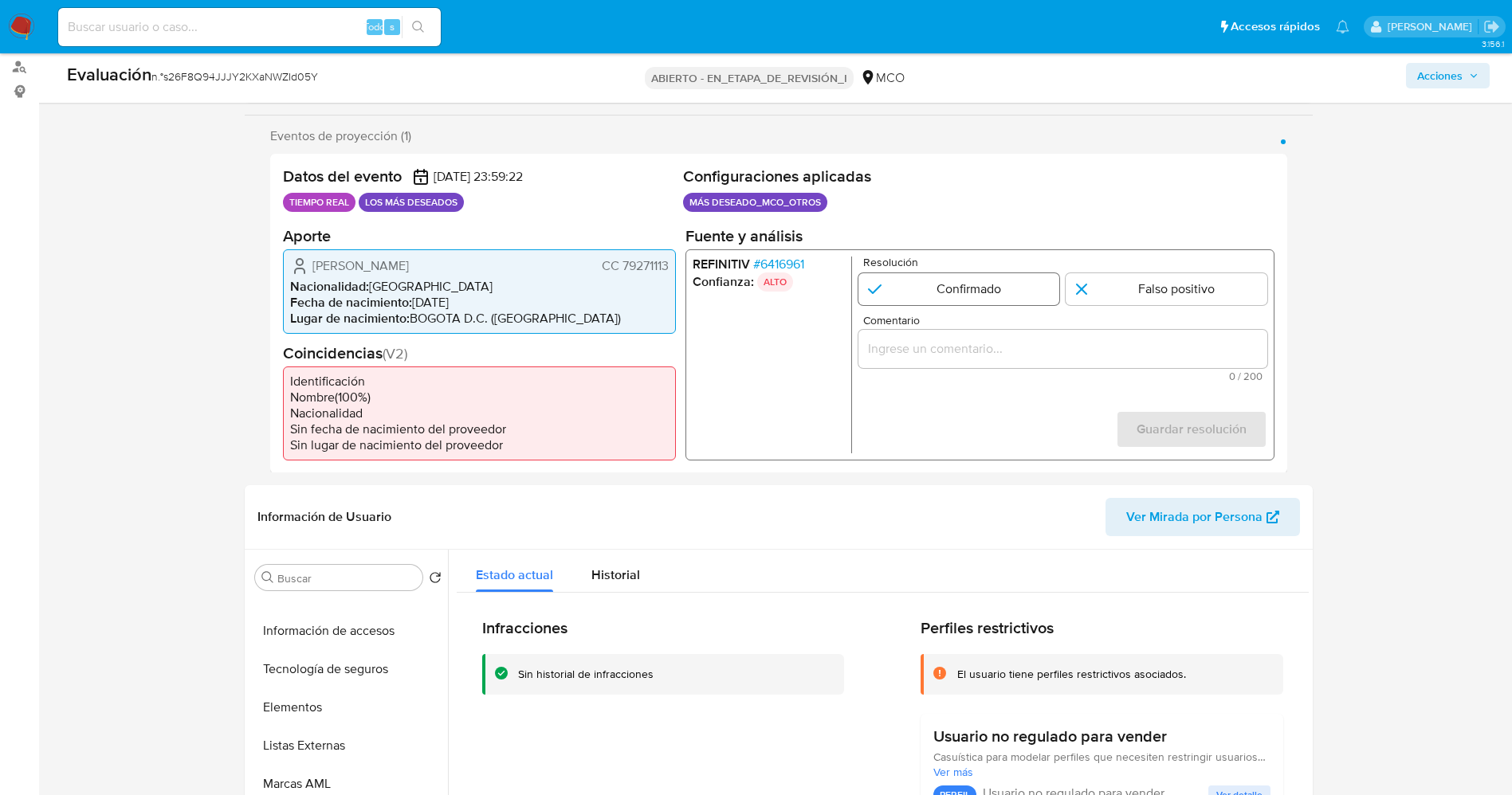
scroll to position [239, 0]
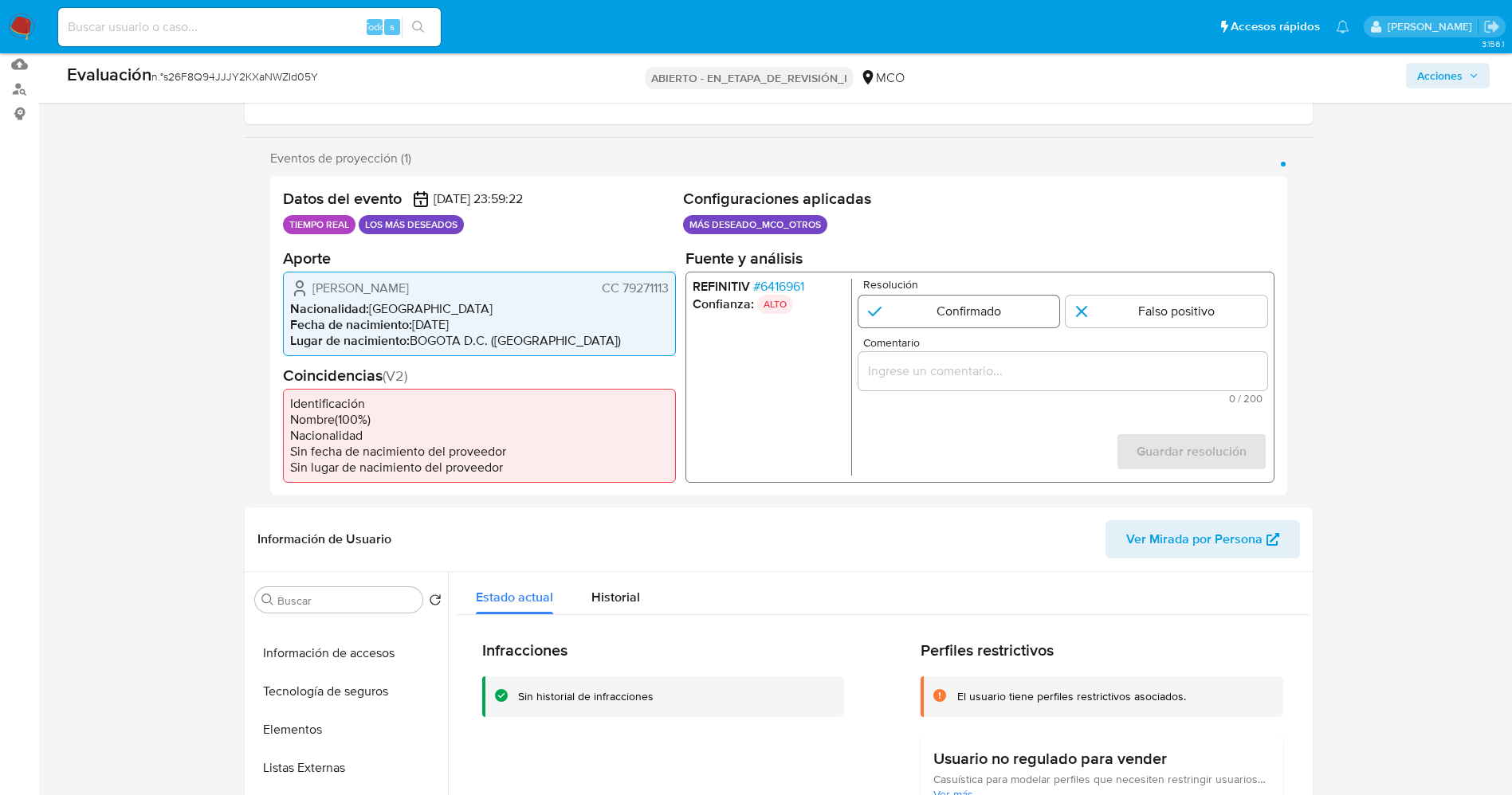
click at [912, 321] on input "1 de 1" at bounding box center [958, 311] width 202 height 32
radio input "true"
click at [932, 354] on div "1 de 1" at bounding box center [1062, 370] width 409 height 39
click at [946, 359] on div "1 de 1" at bounding box center [1062, 370] width 409 height 39
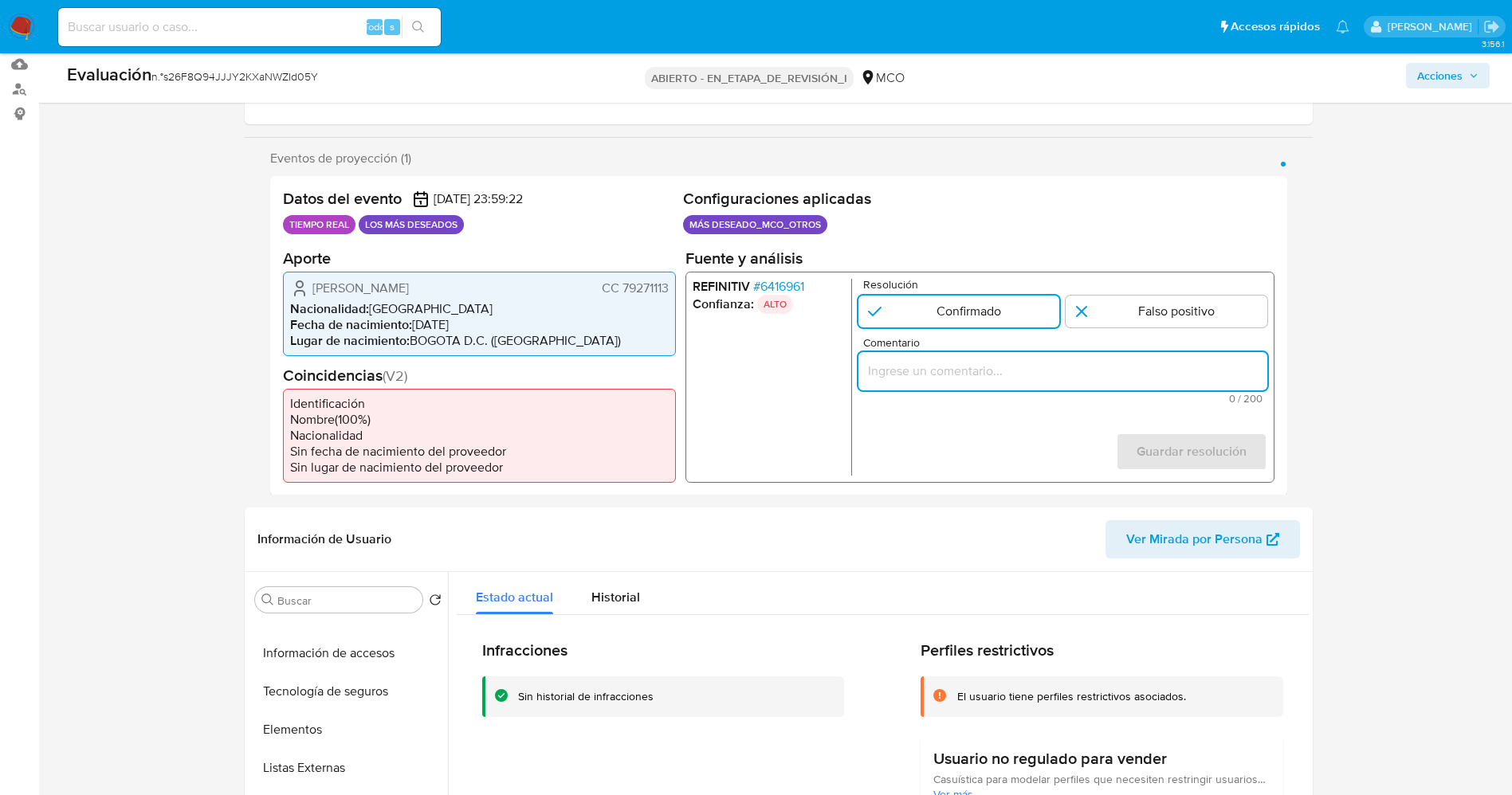
click at [949, 363] on input "Comentario" at bounding box center [1062, 370] width 409 height 21
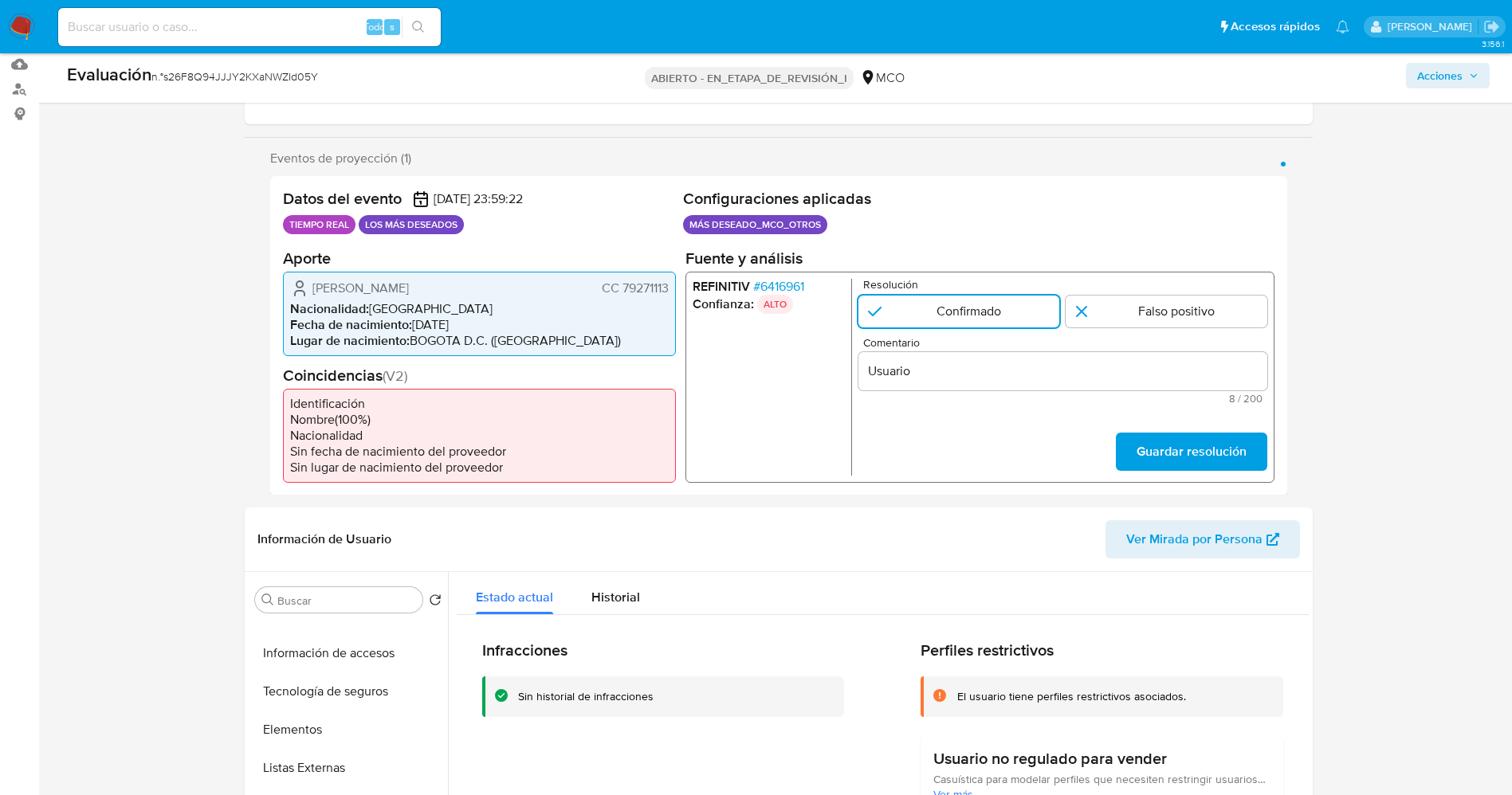
drag, startPoint x: 307, startPoint y: 289, endPoint x: 670, endPoint y: 294, distance: 363.0
click at [670, 294] on div "Francisco Valdivieso Perez CC 79271113 Nacionalidad : Colombia Fecha de nacimie…" at bounding box center [480, 313] width 393 height 84
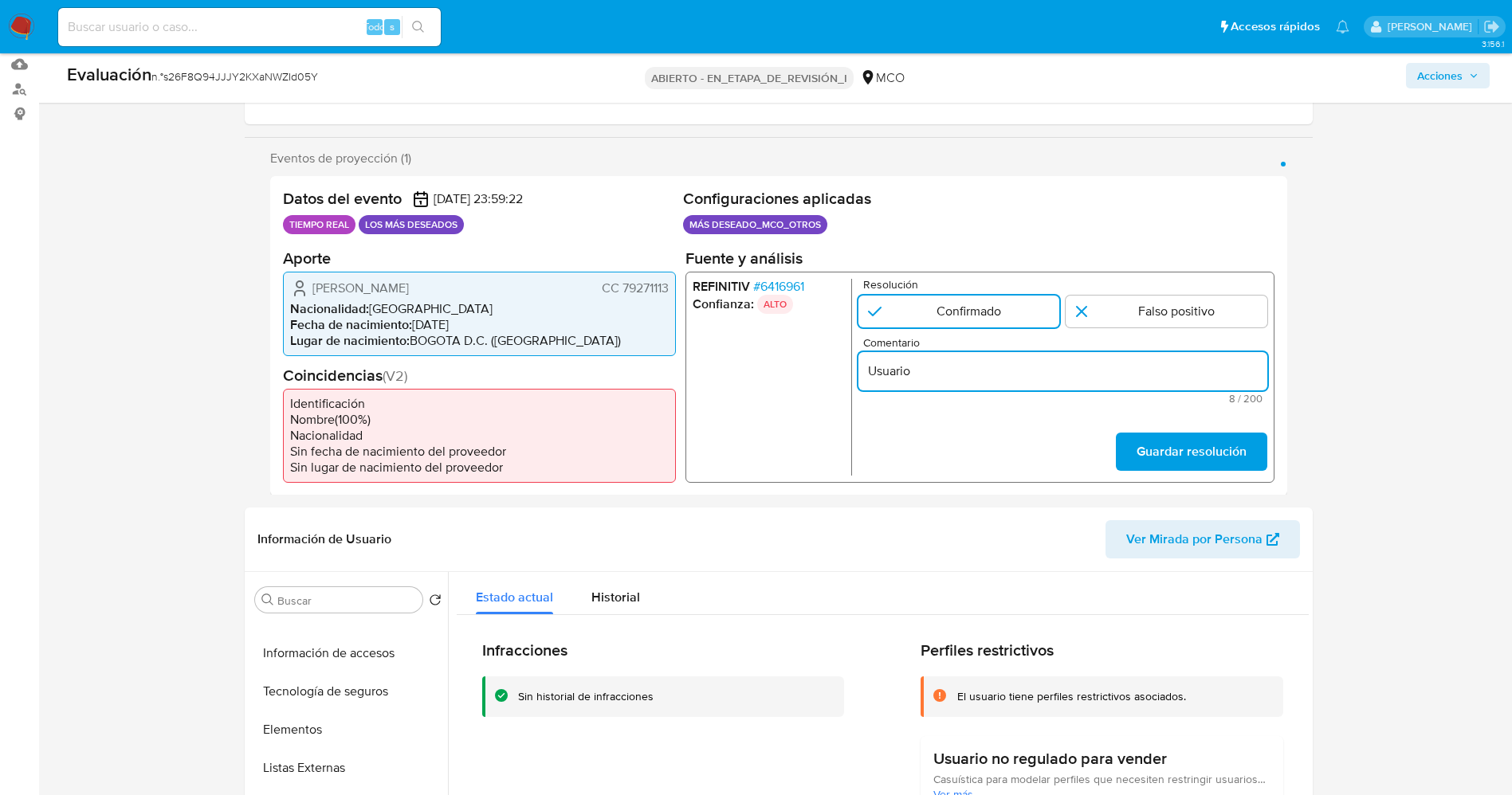
click at [950, 376] on input "Usuario" at bounding box center [1062, 370] width 409 height 21
paste input "Francisco Valdivieso Perez CC 79271113"
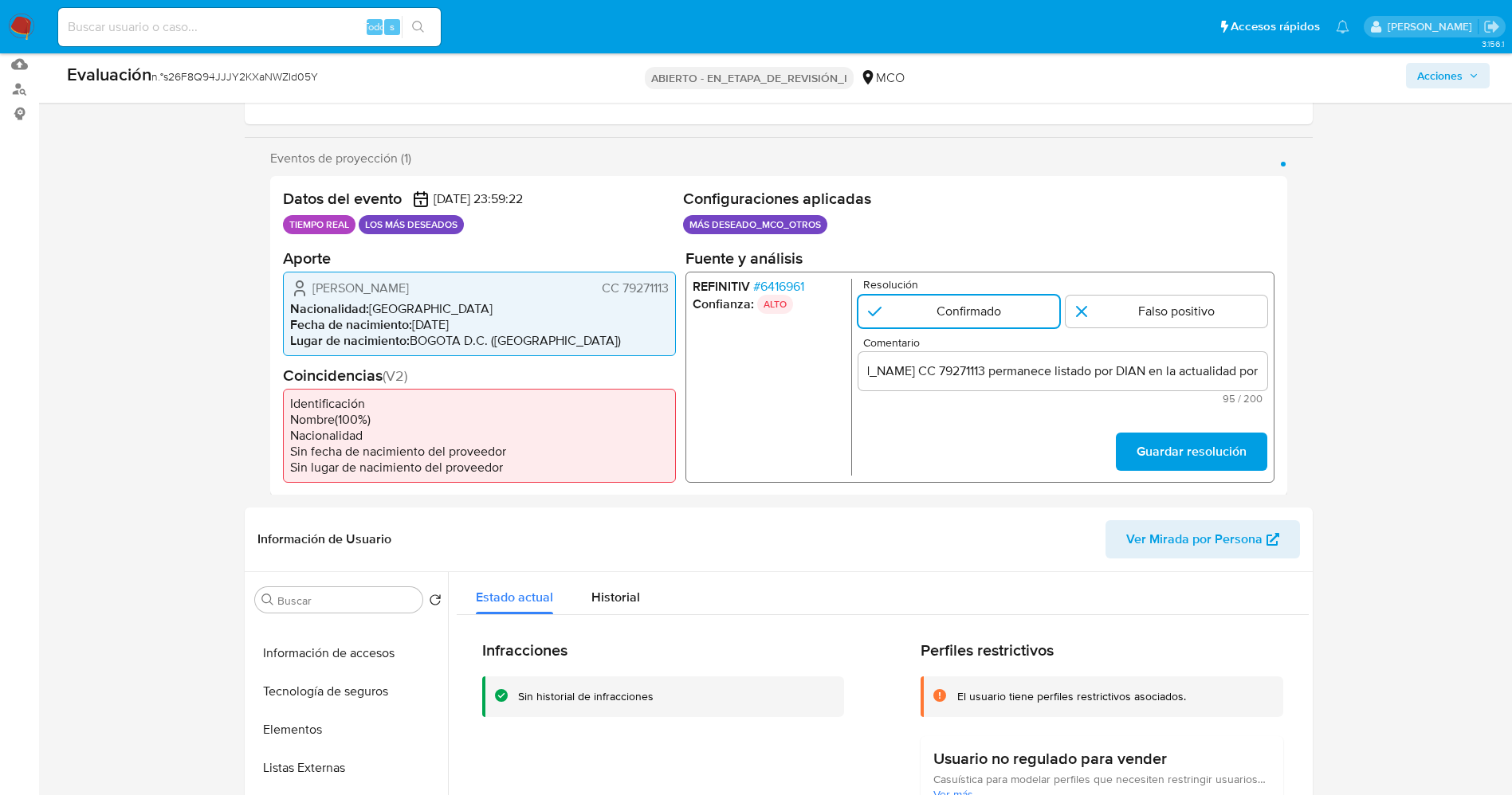
scroll to position [0, 0]
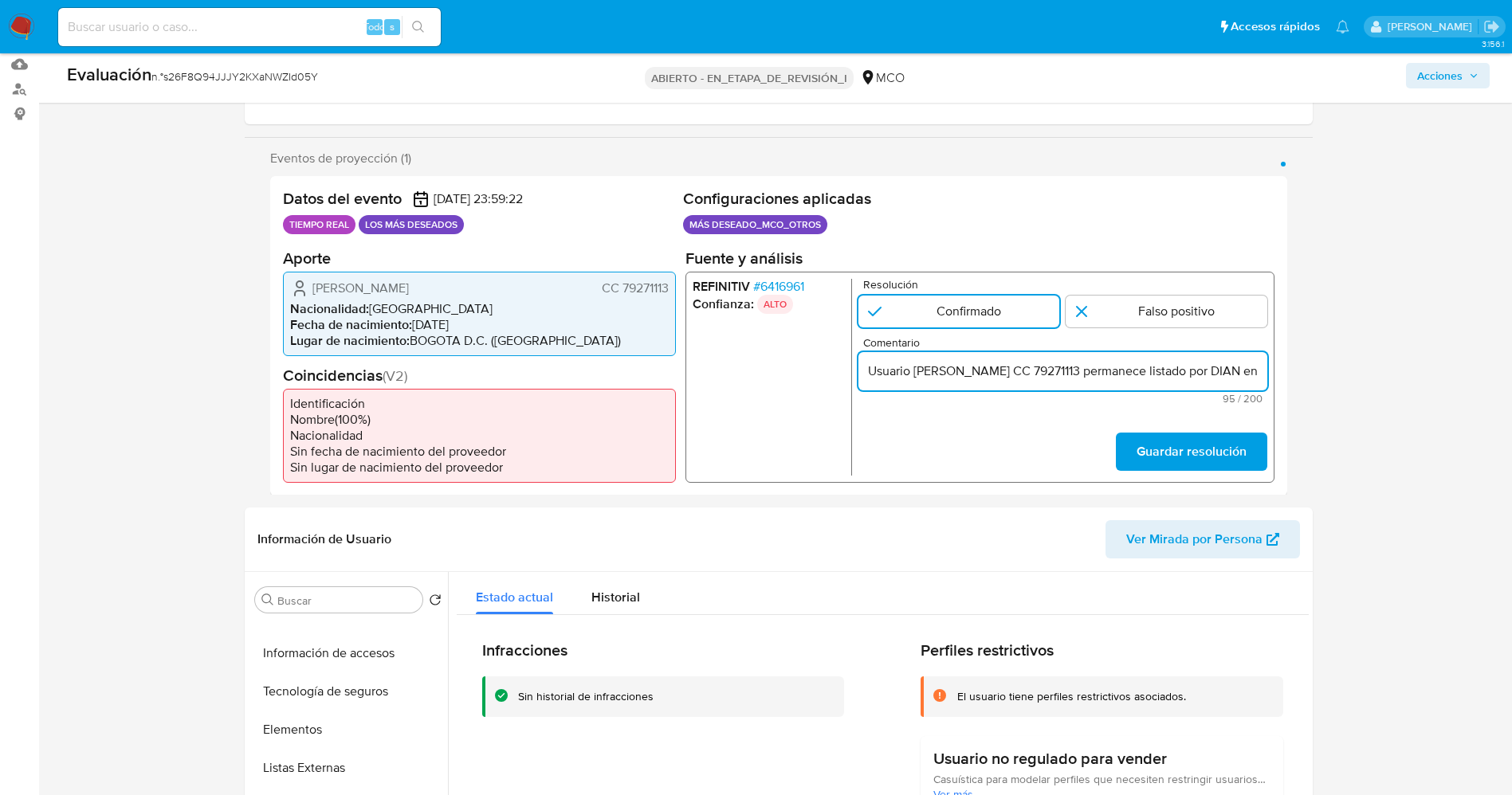
click at [1255, 376] on input "Usuario Francisco Valdivieso Perez CC 79271113 permanece listado por DIAN en la…" at bounding box center [1062, 370] width 409 height 21
paste input "como prestador ficticio de conformidad con el artículo 671 de la Ley Tributaria…"
click at [1013, 367] on input "Usuario Francisco Valdivieso Perez CC 79271113 permanece listado por DIAN en la…" at bounding box center [1062, 370] width 409 height 21
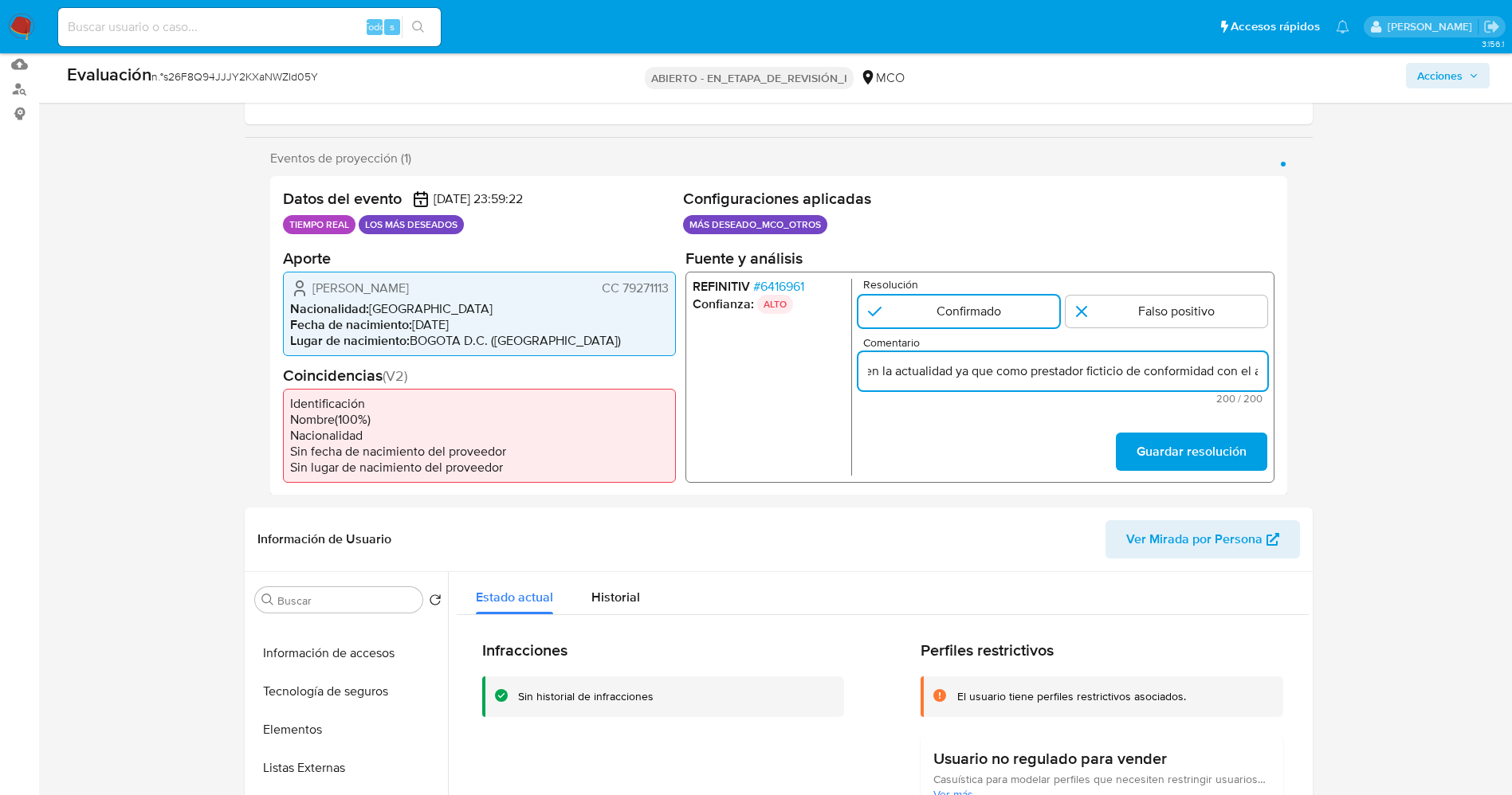
scroll to position [0, 439]
click at [993, 371] on input "Usuario Francisco Valdivieso Perez CC 79271113 permanece listado por DIAN en la…" at bounding box center [1062, 370] width 409 height 21
drag, startPoint x: 993, startPoint y: 371, endPoint x: 953, endPoint y: 371, distance: 40.0
click at [953, 371] on input "Usuario Francisco Valdivieso Perez CC 79271113 permanece listado por DIAN en la…" at bounding box center [1062, 370] width 409 height 21
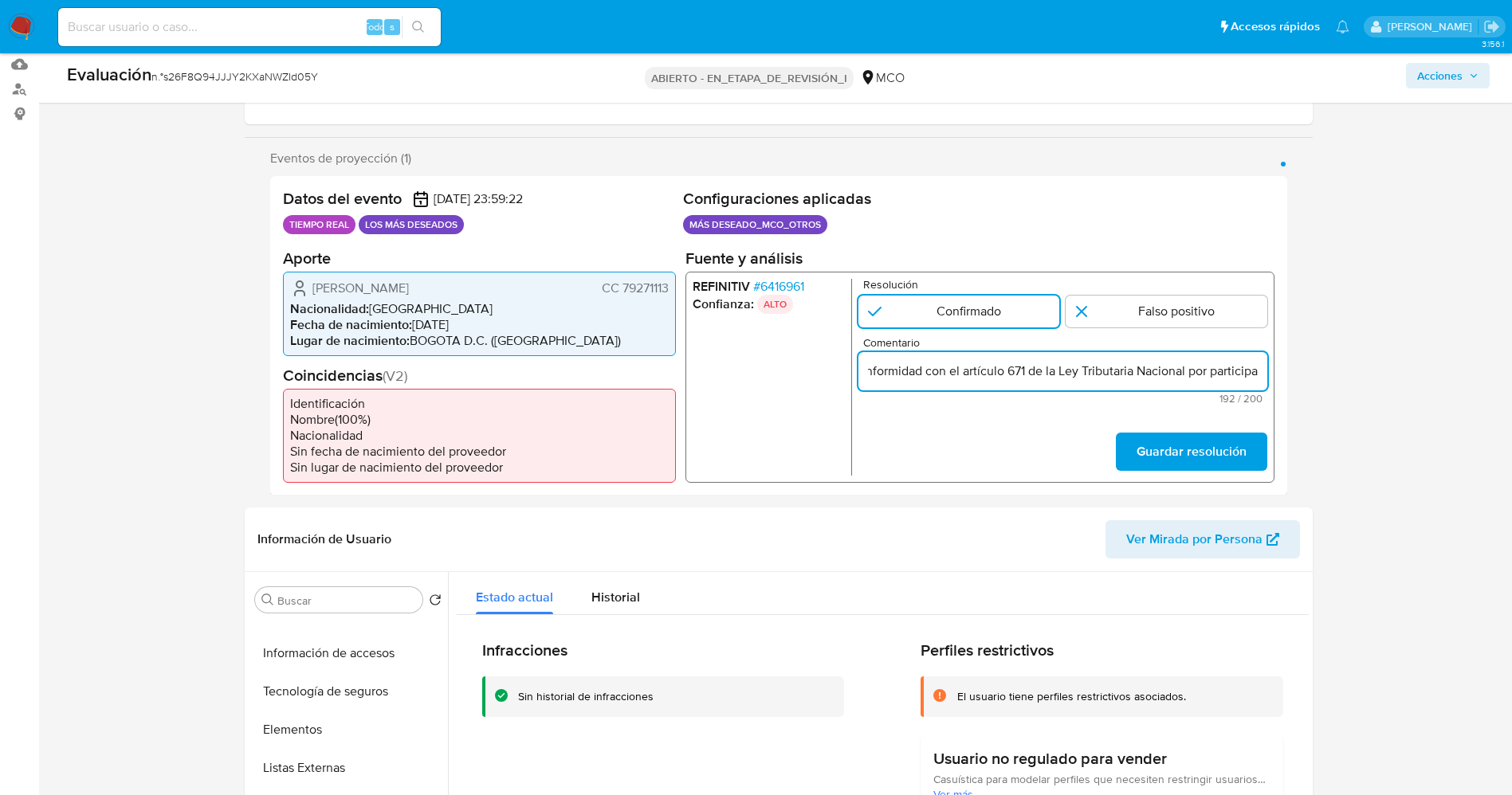
drag, startPoint x: 954, startPoint y: 370, endPoint x: 1184, endPoint y: 372, distance: 230.0
click at [1184, 372] on input "Usuario Francisco Valdivieso Perez CC 79271113 permanece listado por DIAN en la…" at bounding box center [1062, 370] width 409 height 21
click at [959, 372] on input "Usuario Francisco Valdivieso Perez CC 79271113 permanece listado por DIAN en la…" at bounding box center [1062, 370] width 409 height 21
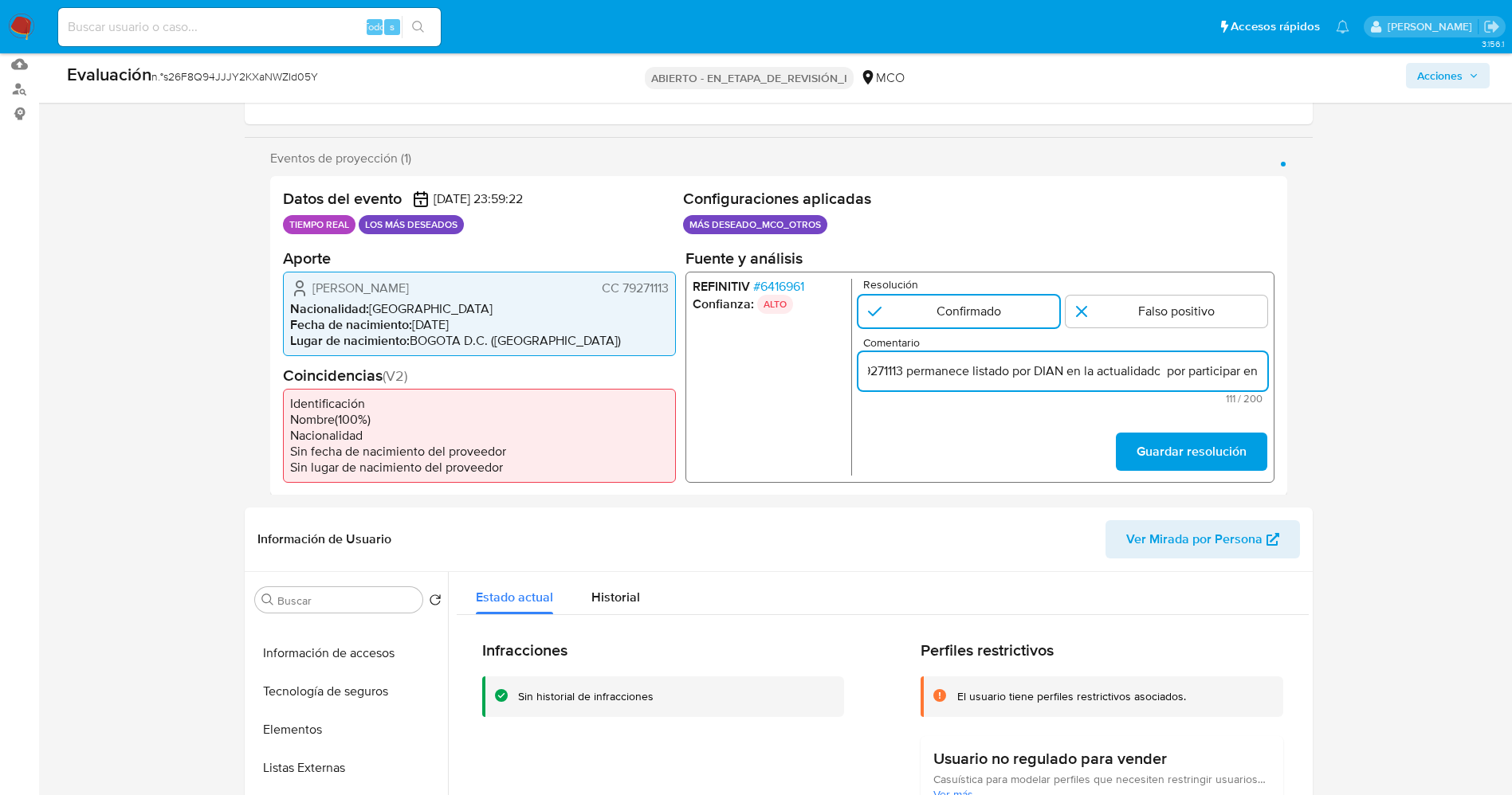
paste input "en operaciones simuladas y/o presentación de facturas falsas,"
type input "Usuario Francisco Valdivieso Perez CC 79271113 permanece listado por DIAN en la…"
click at [1194, 445] on font "Guardar resolución" at bounding box center [1190, 452] width 110 height 39
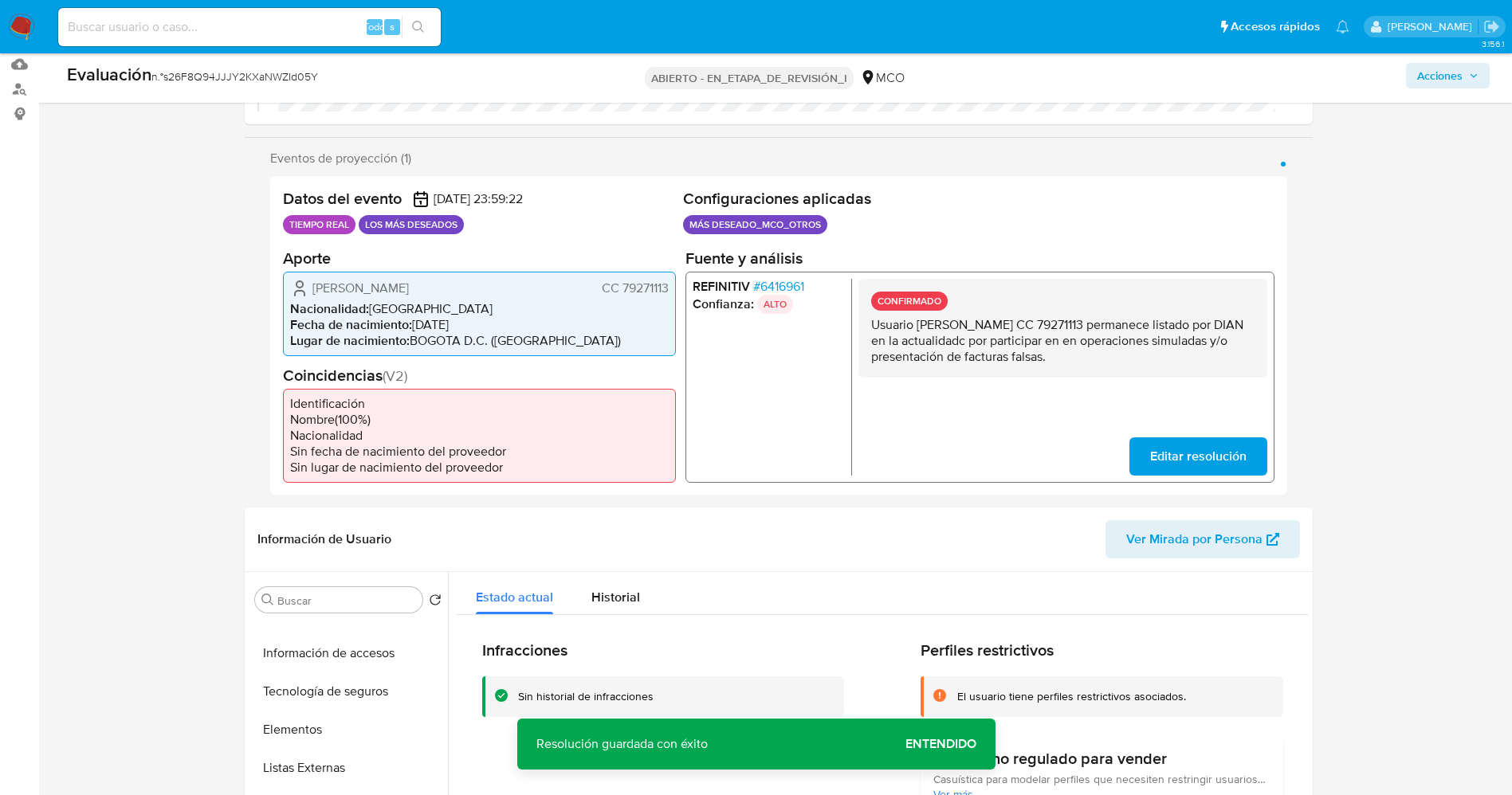
drag, startPoint x: 868, startPoint y: 327, endPoint x: 1054, endPoint y: 348, distance: 187.2
click at [1190, 365] on div "CONFIRMADO Usuario Francisco Valdivieso Perez CC 79271113 permanece listado por…" at bounding box center [1062, 327] width 409 height 99
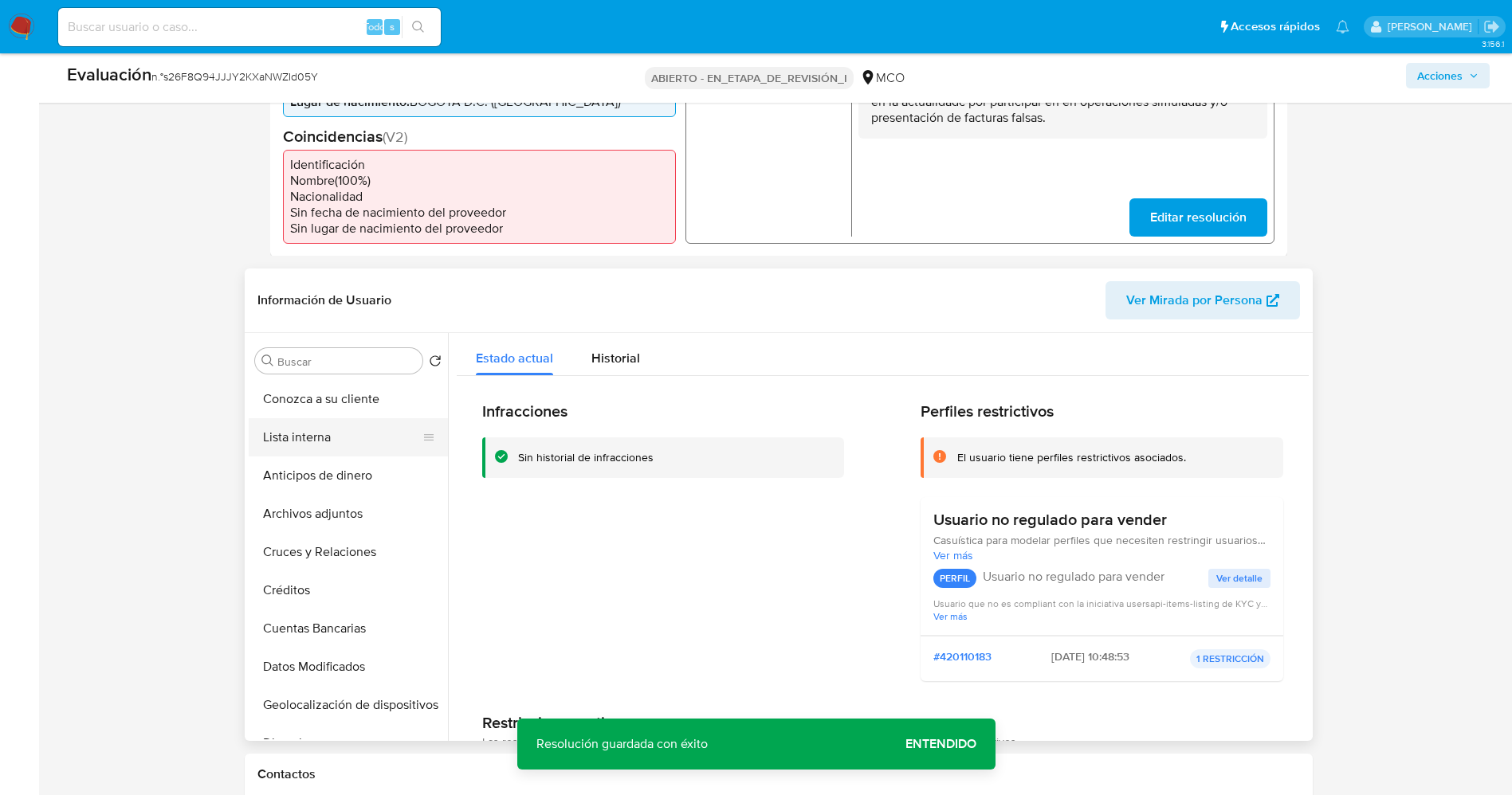
click at [339, 435] on button "Lista interna" at bounding box center [341, 437] width 186 height 39
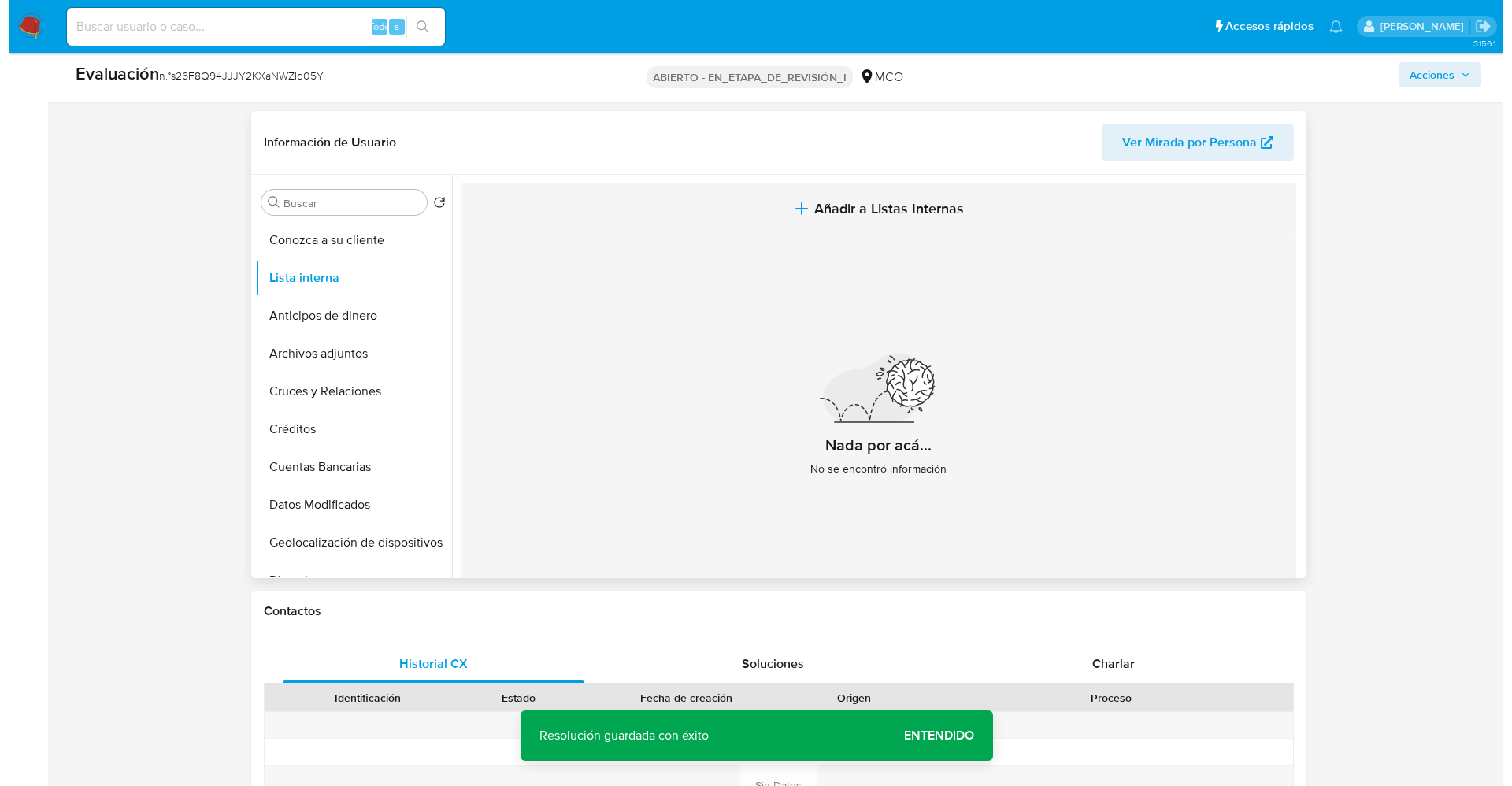
scroll to position [591, 0]
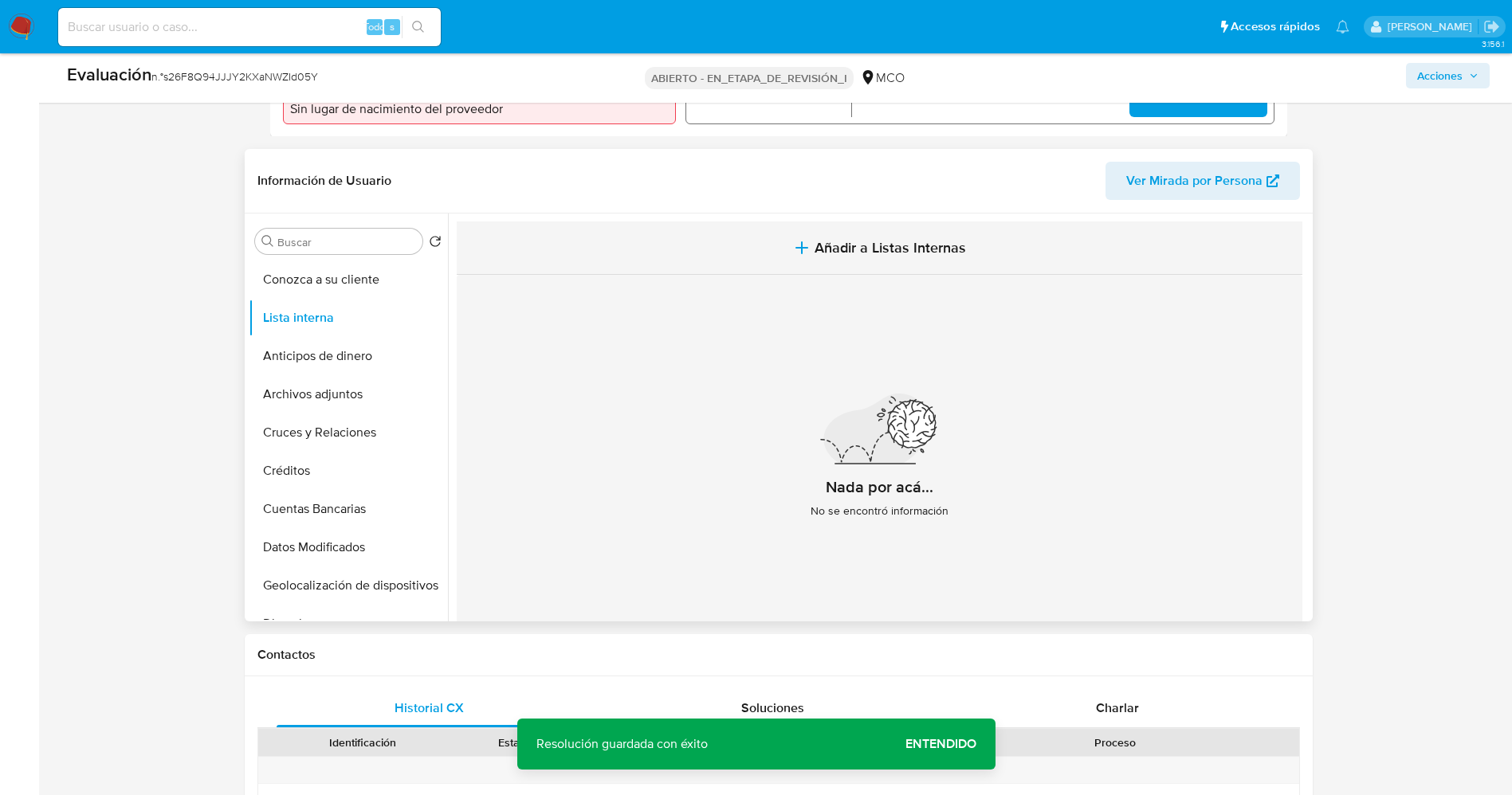
click at [864, 255] on font "Añadir a Listas Internas" at bounding box center [890, 247] width 151 height 21
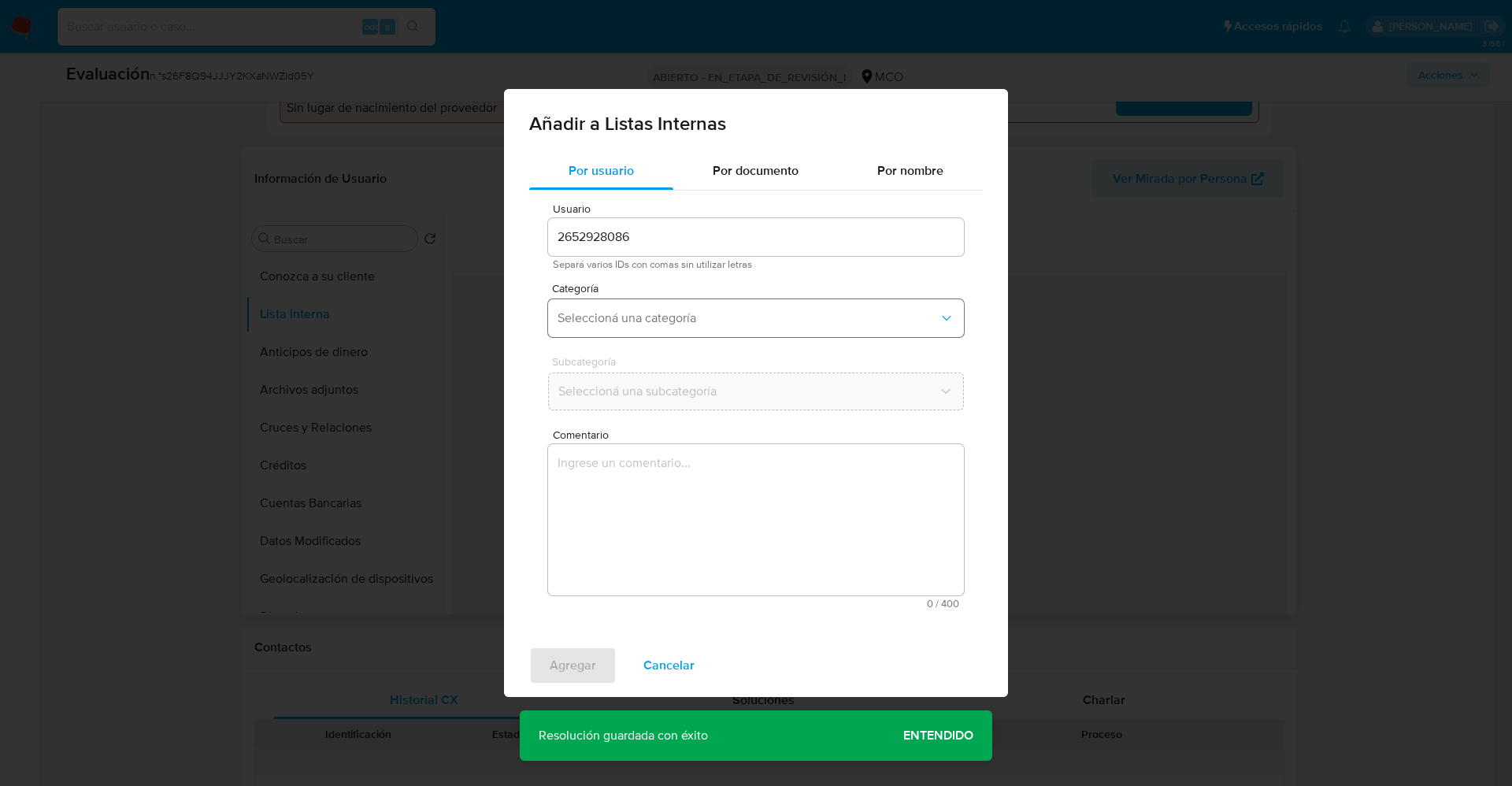
click at [694, 313] on span "Seleccioná una categoría" at bounding box center [748, 318] width 381 height 16
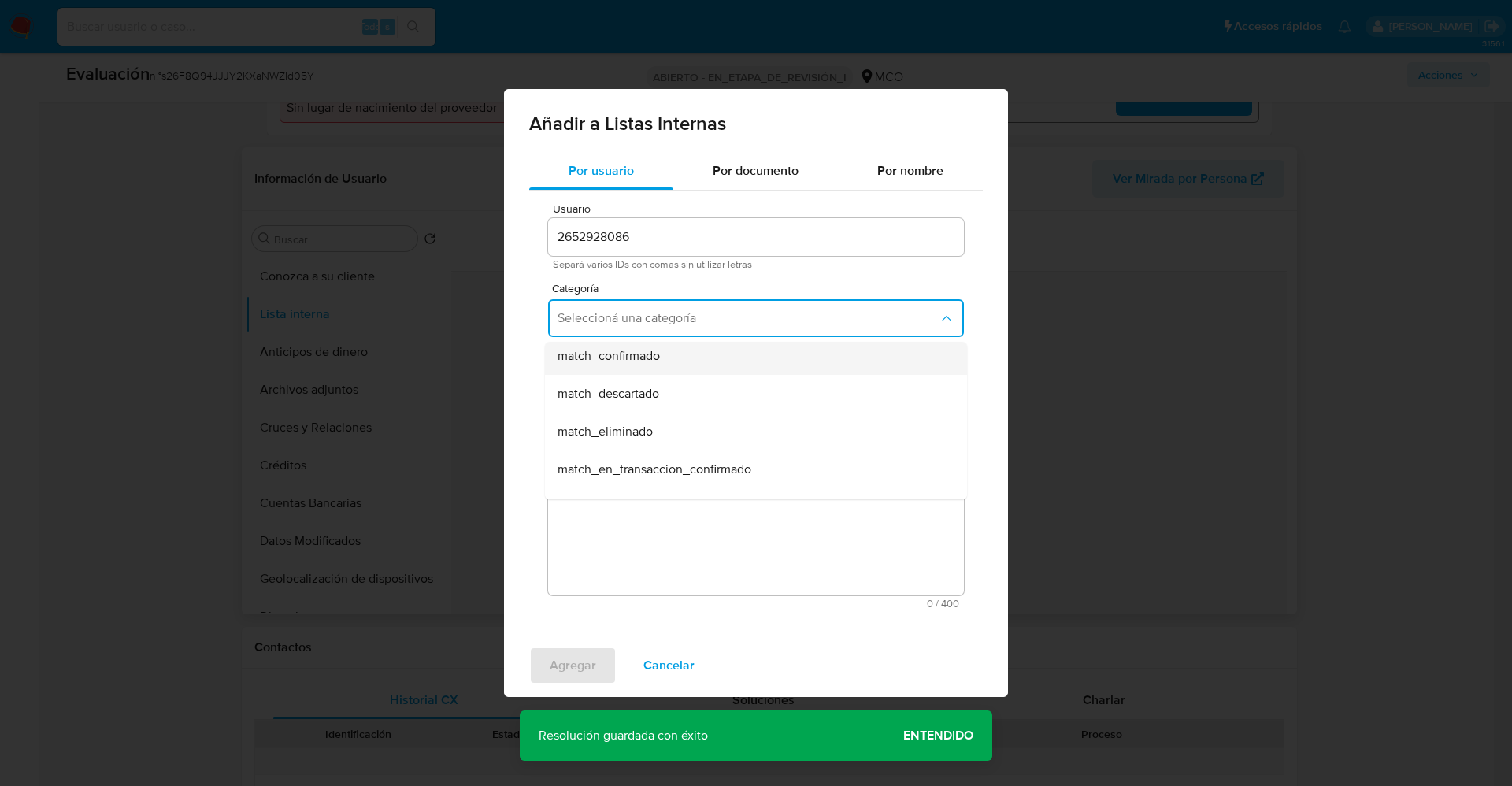
click at [701, 360] on div "match_confirmado" at bounding box center [752, 356] width 388 height 38
click at [691, 373] on button "Seleccioná una subcategoría" at bounding box center [756, 392] width 416 height 38
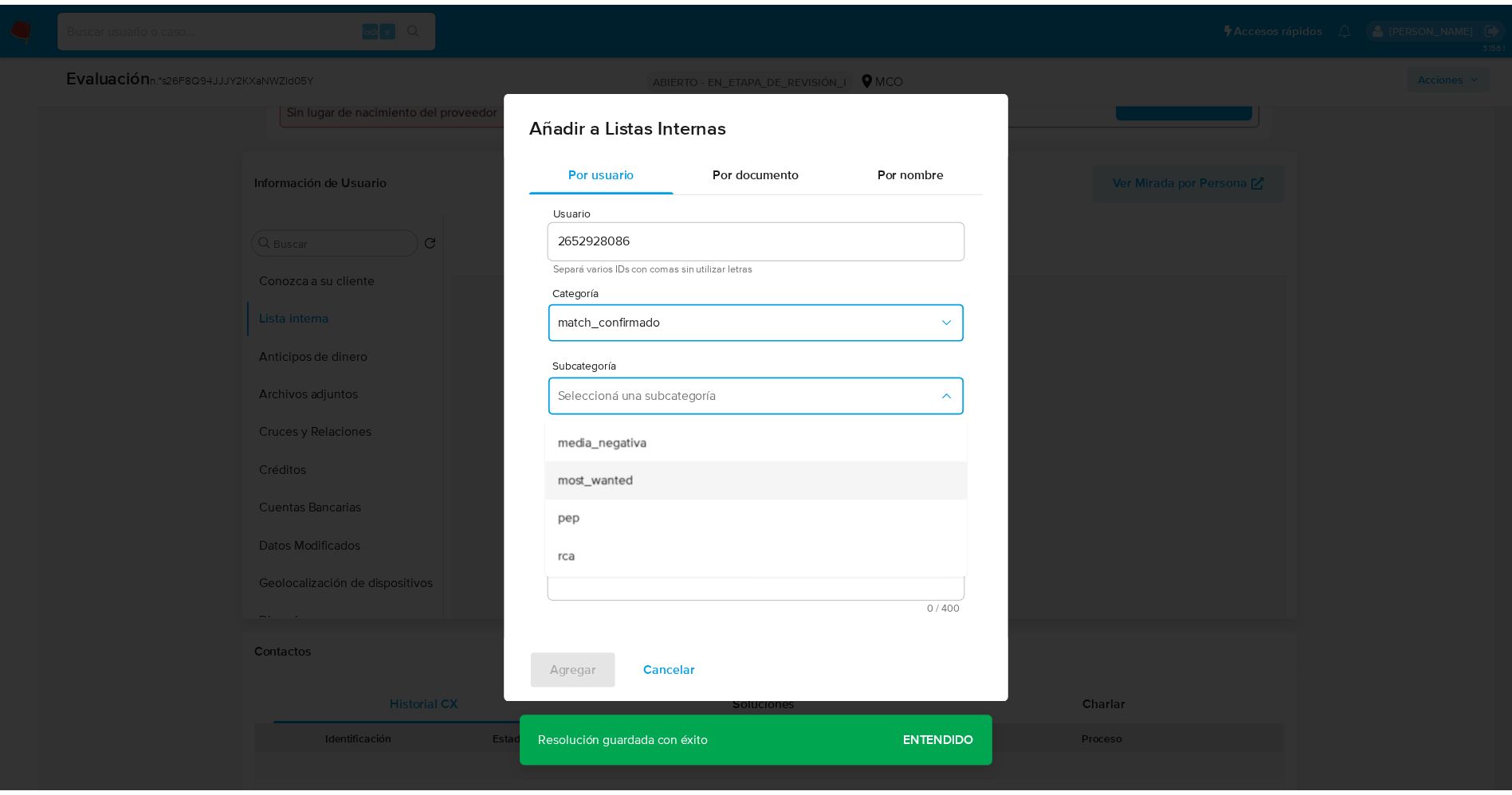
scroll to position [108, 0]
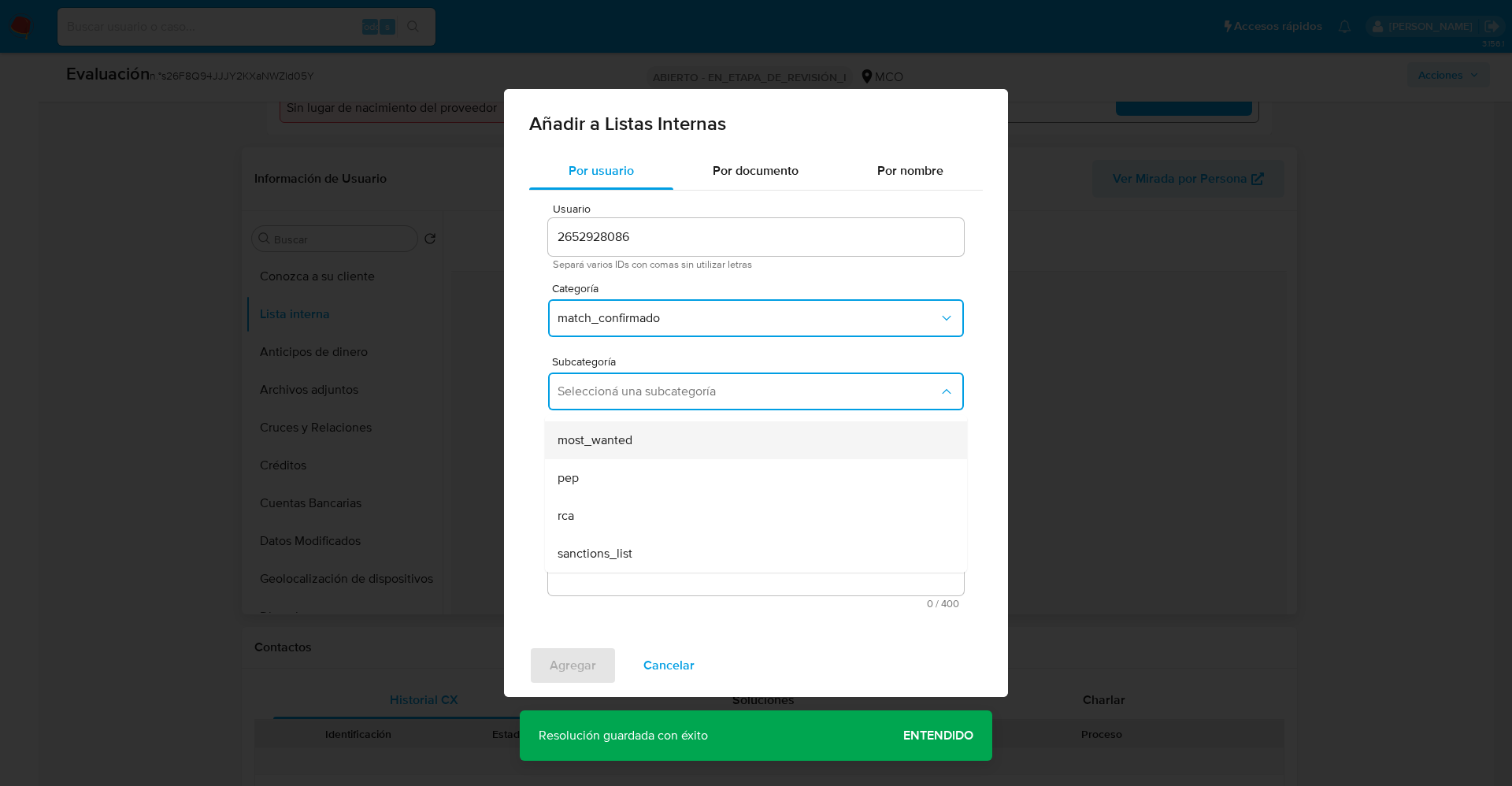
click at [608, 453] on div "most_wanted" at bounding box center [752, 440] width 388 height 38
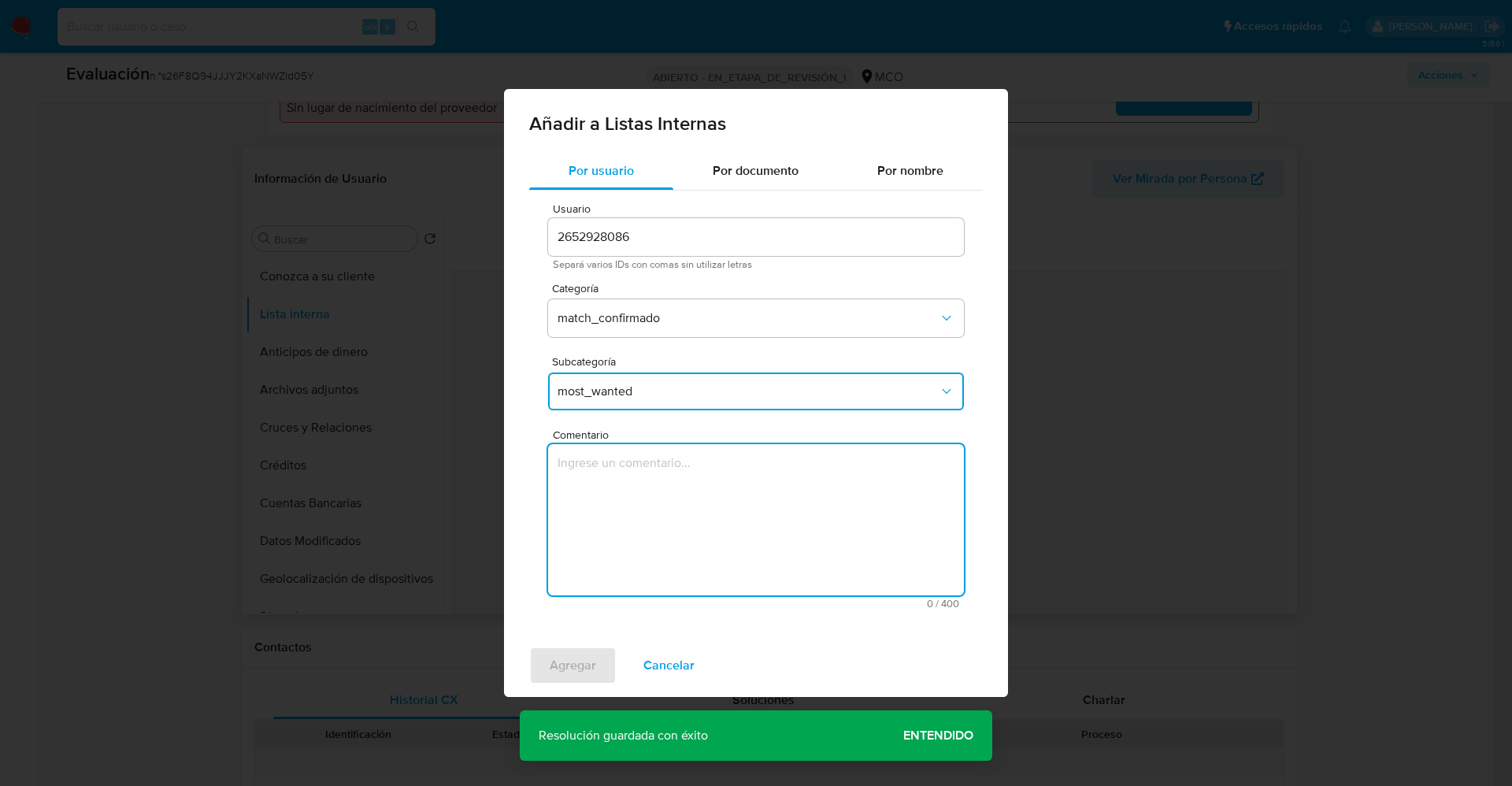
click at [617, 475] on textarea "Comentario" at bounding box center [756, 520] width 416 height 152
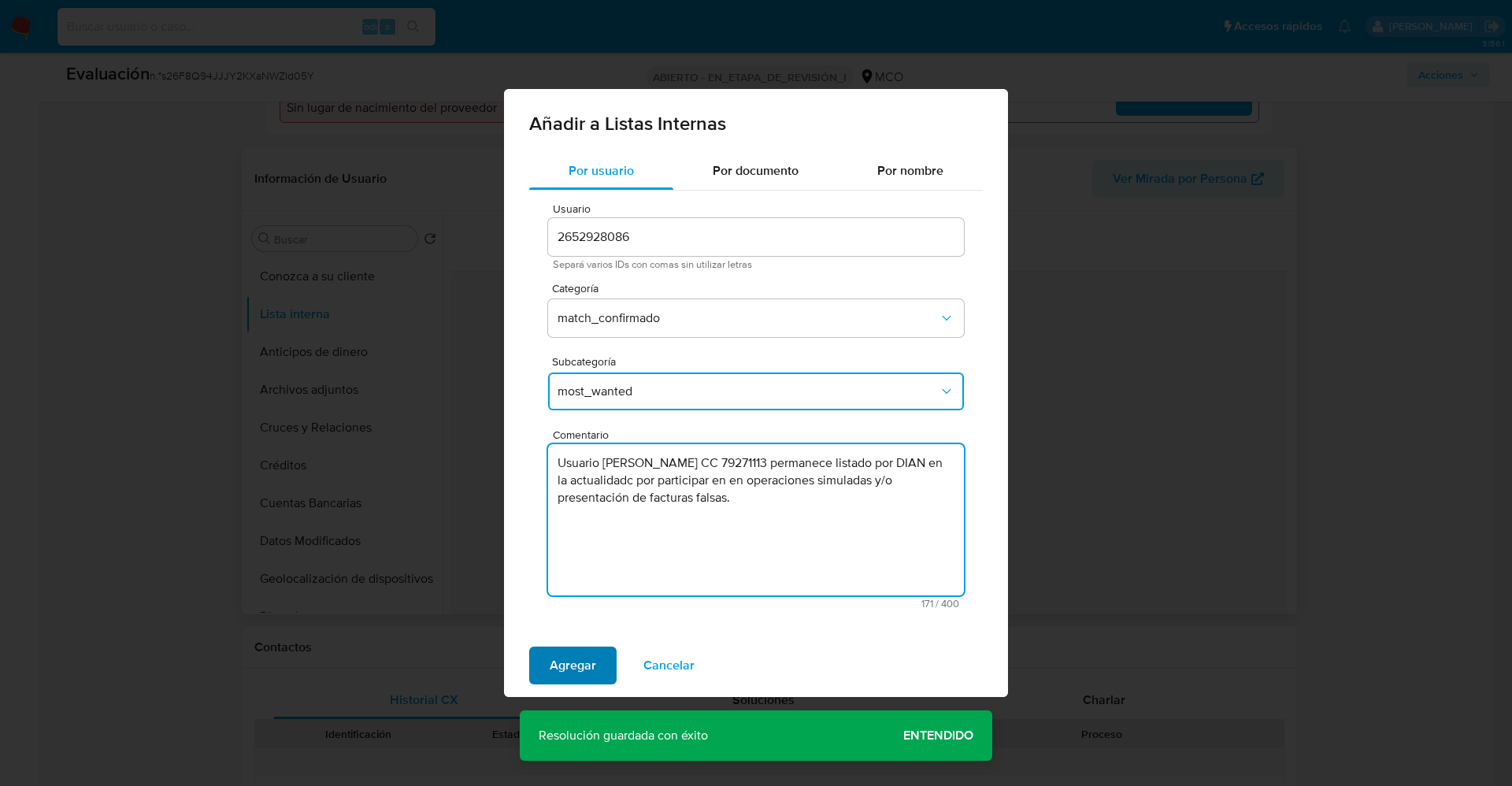
type textarea "Usuario Francisco Valdivieso Perez CC 79271113 permanece listado por DIAN en la…"
click at [540, 653] on button "Agregar" at bounding box center [573, 665] width 88 height 38
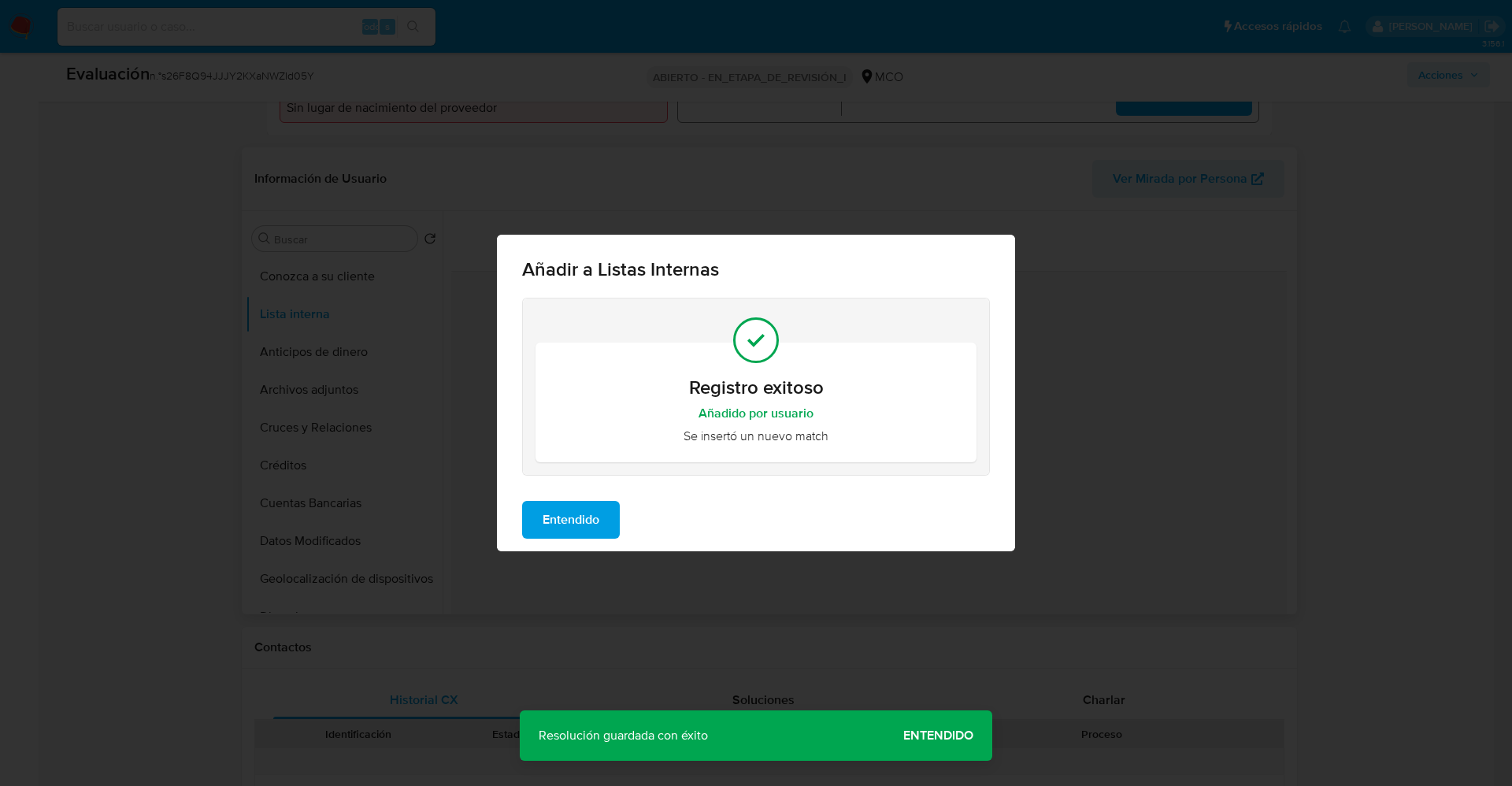
click at [555, 512] on span "Entendido" at bounding box center [571, 519] width 57 height 35
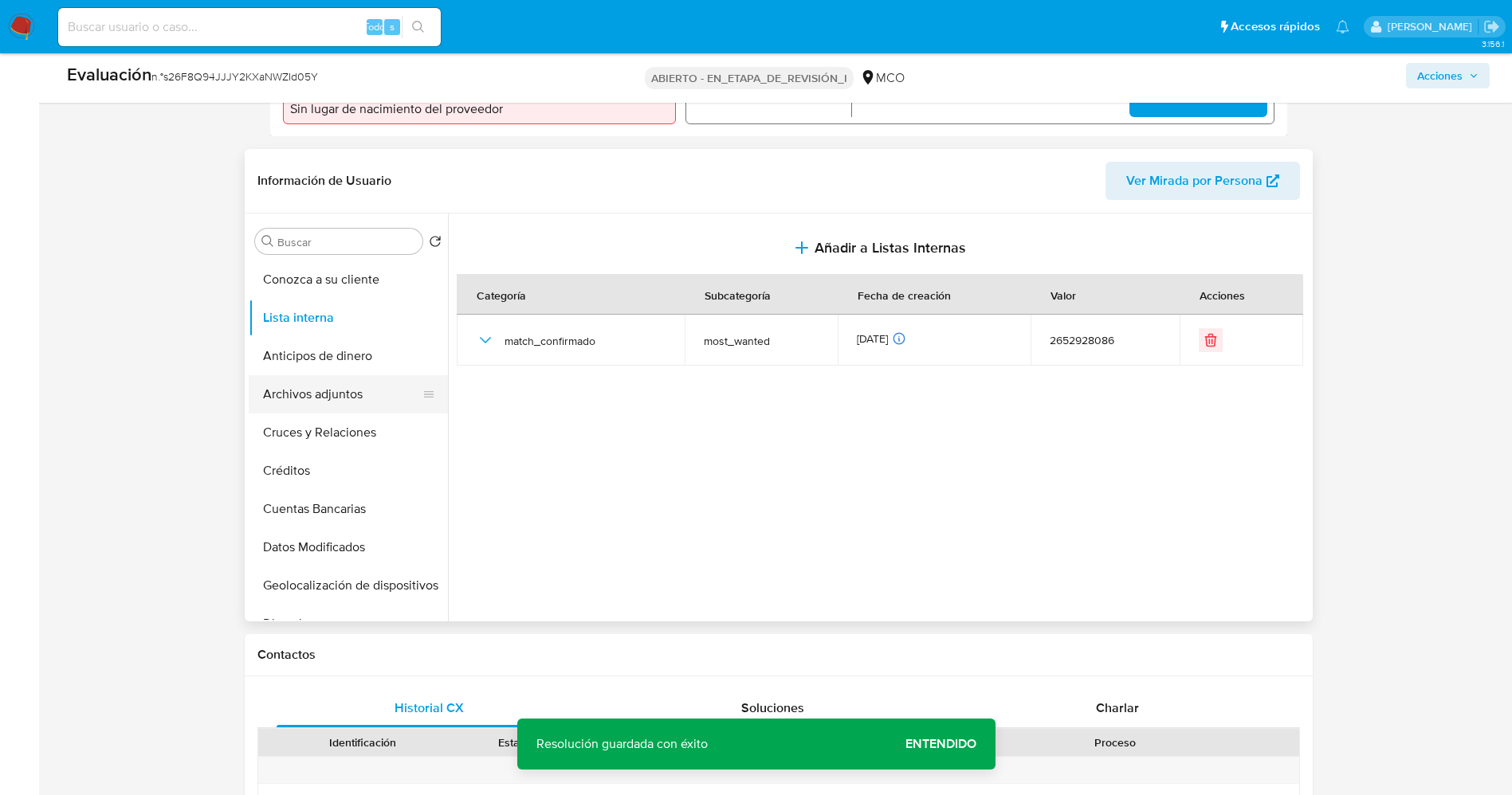
click at [284, 383] on button "Archivos adjuntos" at bounding box center [341, 394] width 186 height 39
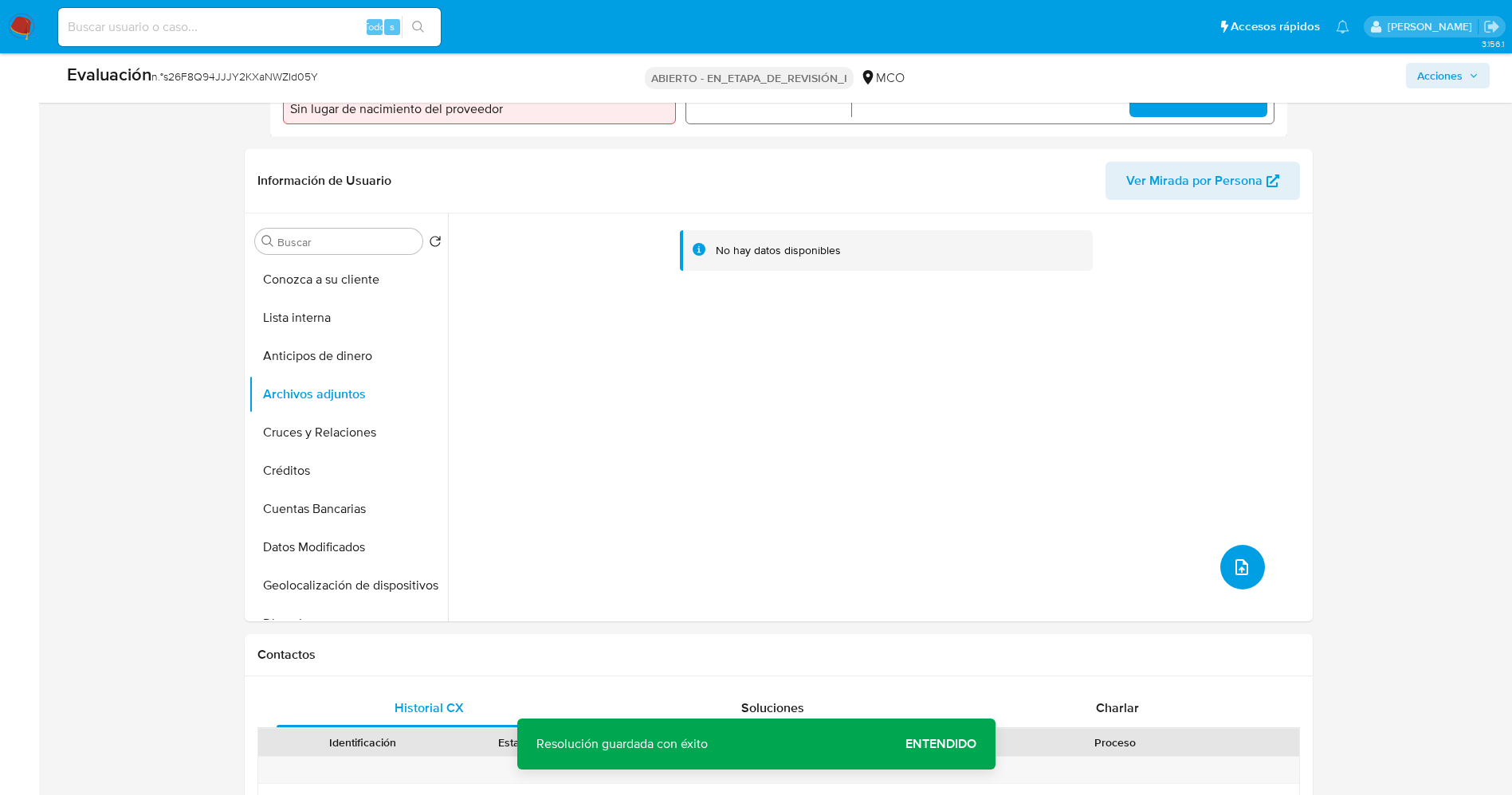
click at [1232, 560] on icon "subir archivo" at bounding box center [1241, 566] width 19 height 19
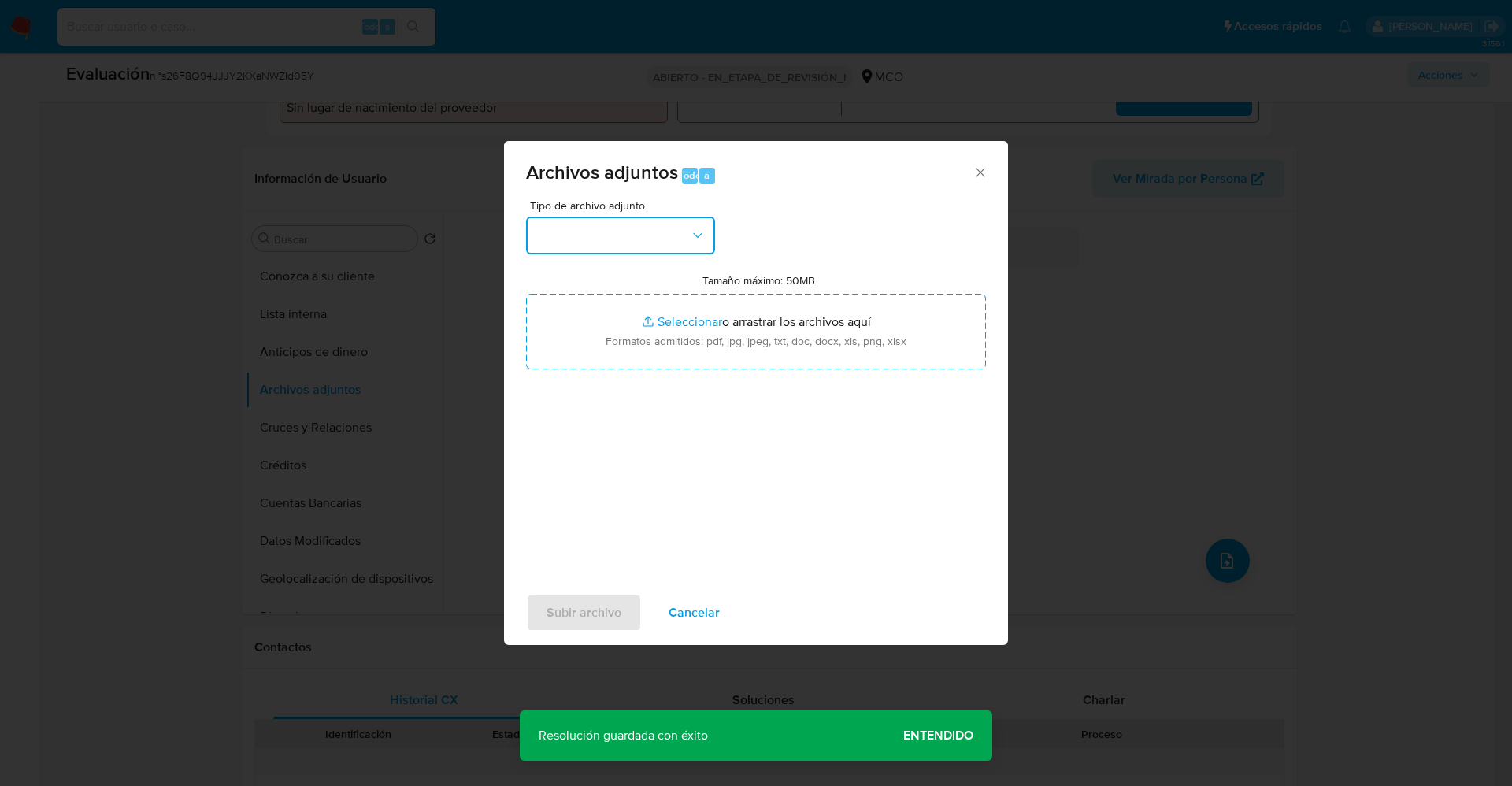
click at [660, 224] on button "button" at bounding box center [620, 236] width 189 height 38
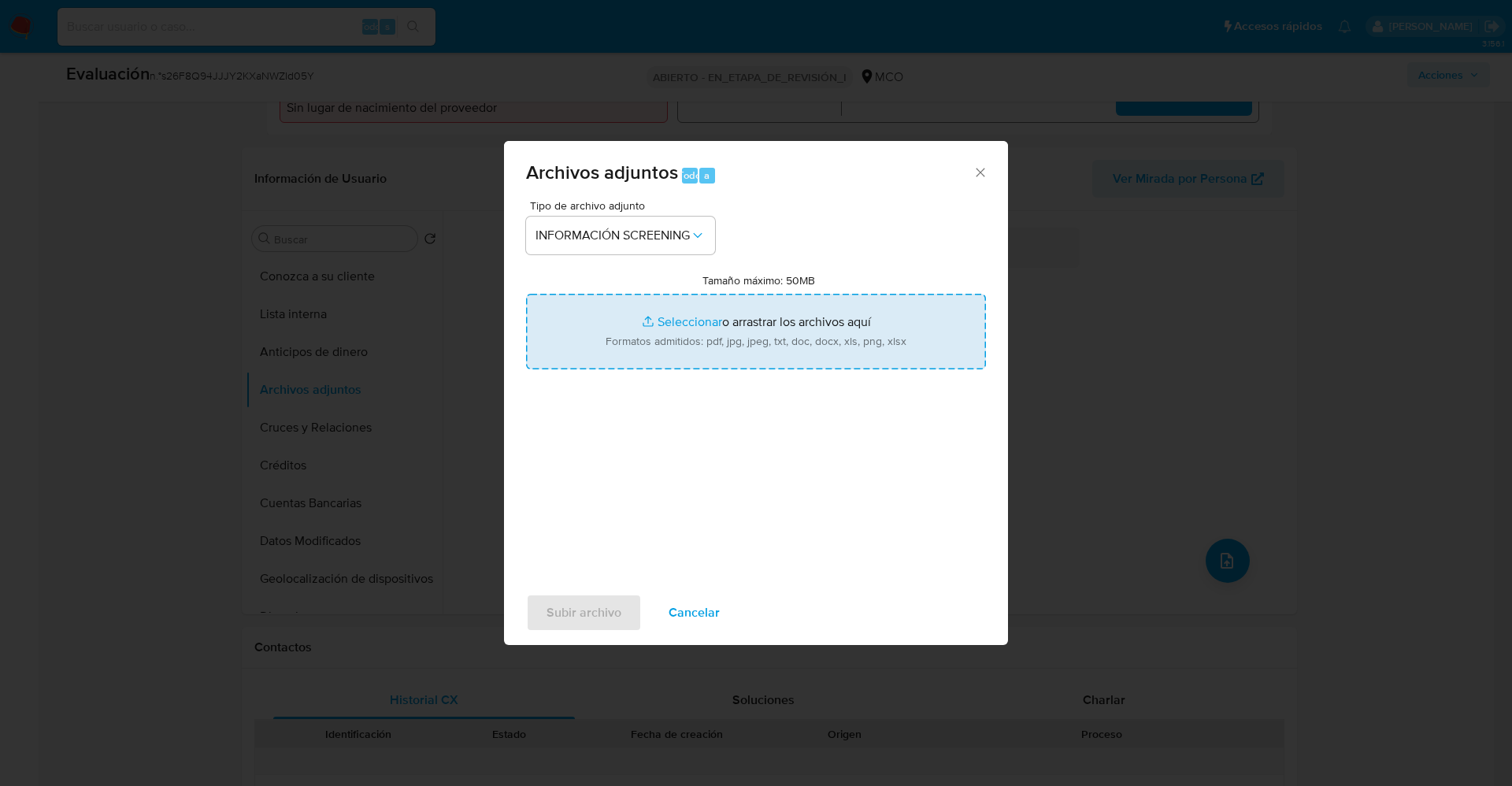
type input "C:\fakepath\_Francisco Valdivieso Perez_ lavado de dinero - Buscar con Google.p…"
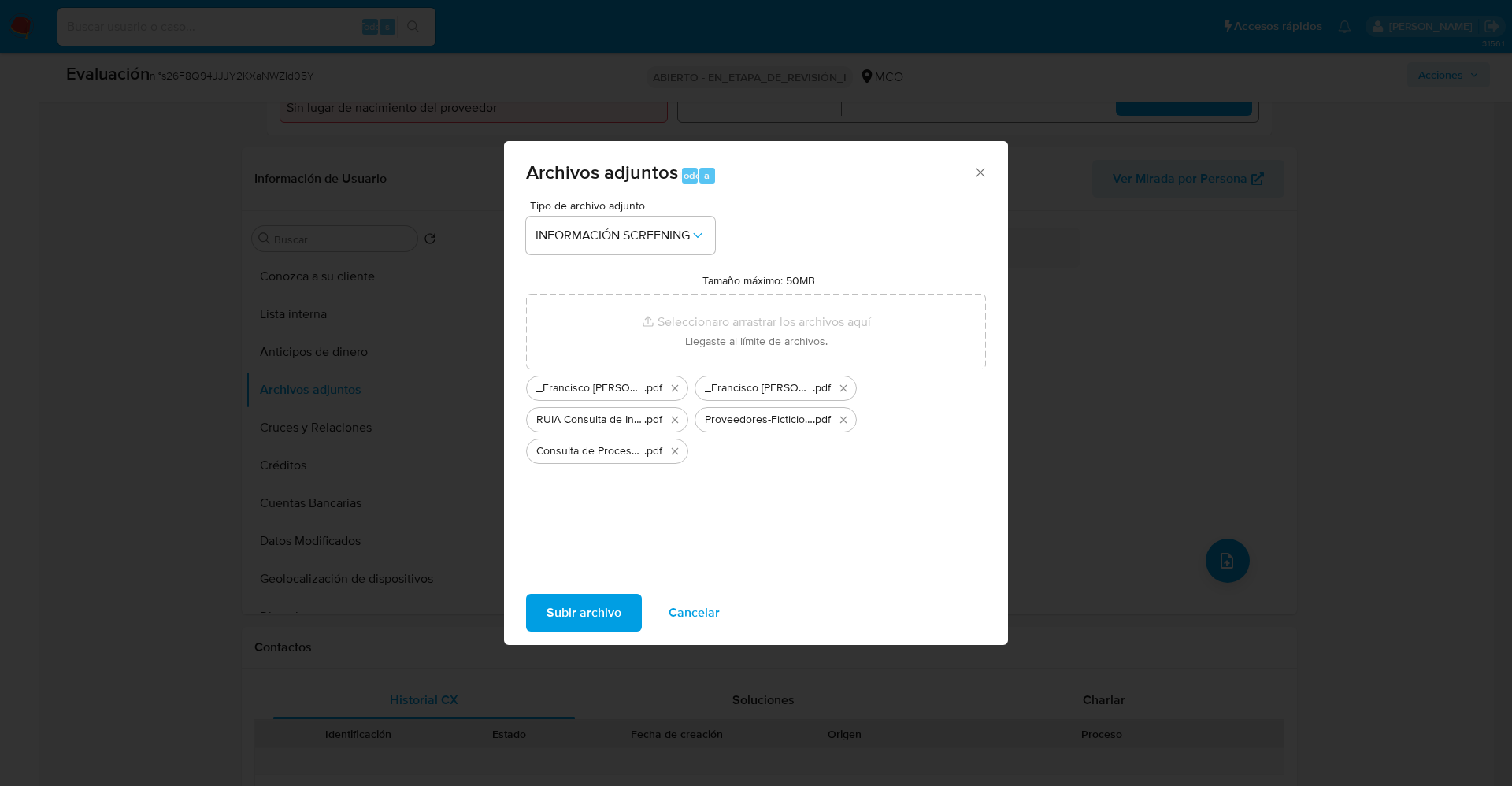
click at [593, 616] on span "Subir archivo" at bounding box center [584, 612] width 74 height 35
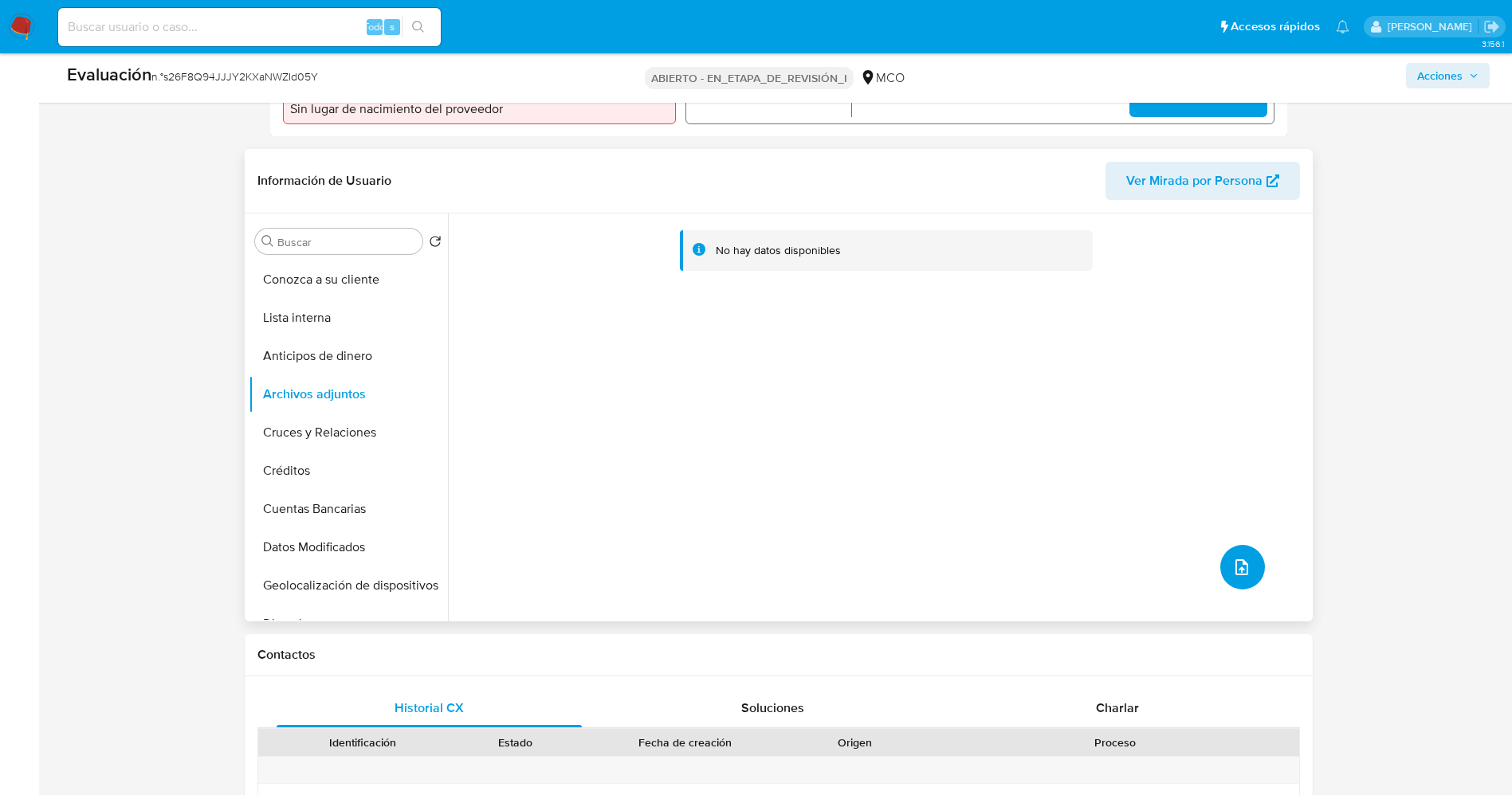
click at [1232, 576] on span "subir archivo" at bounding box center [1241, 566] width 19 height 19
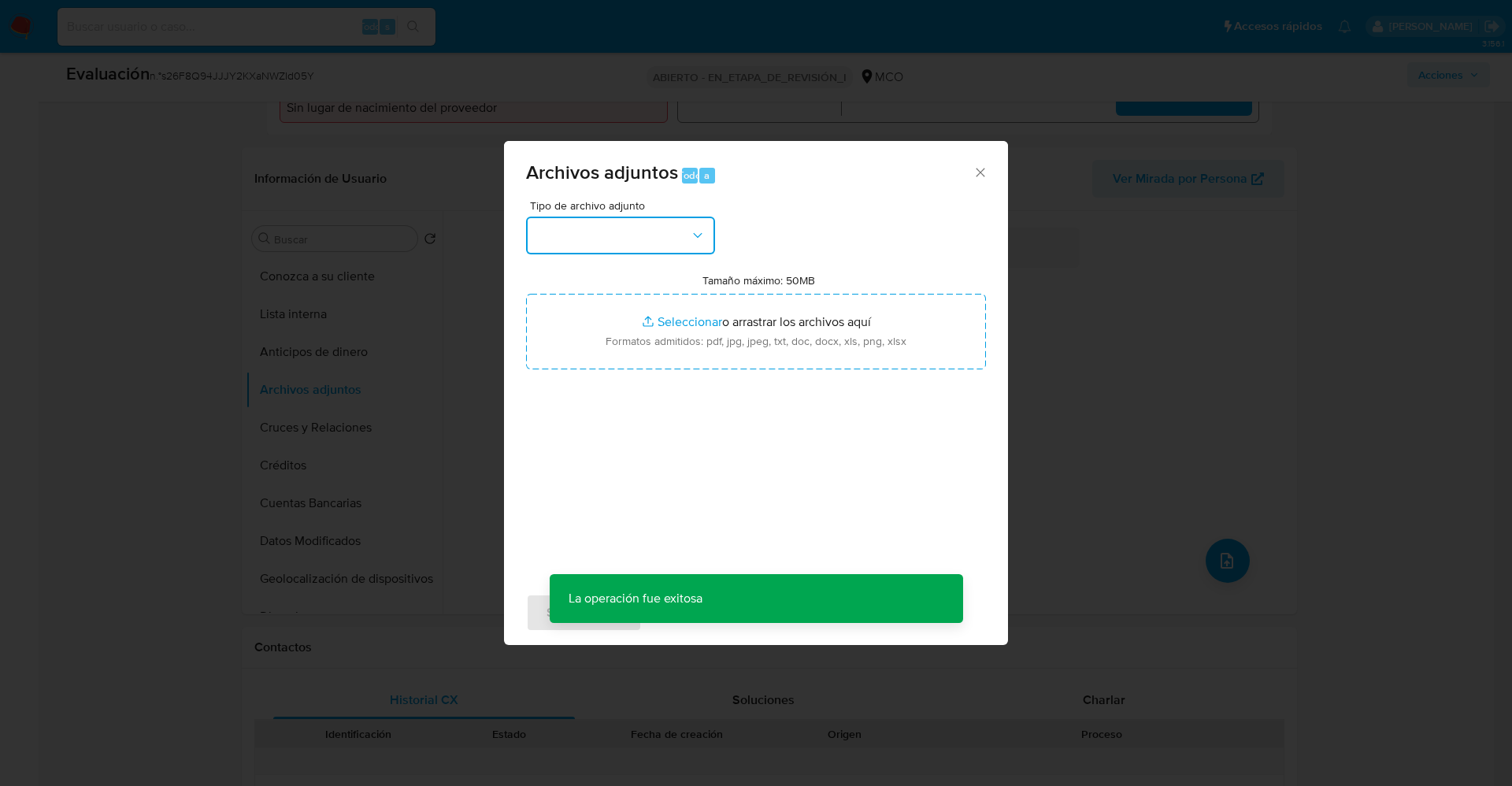
click at [611, 245] on button "button" at bounding box center [620, 236] width 189 height 38
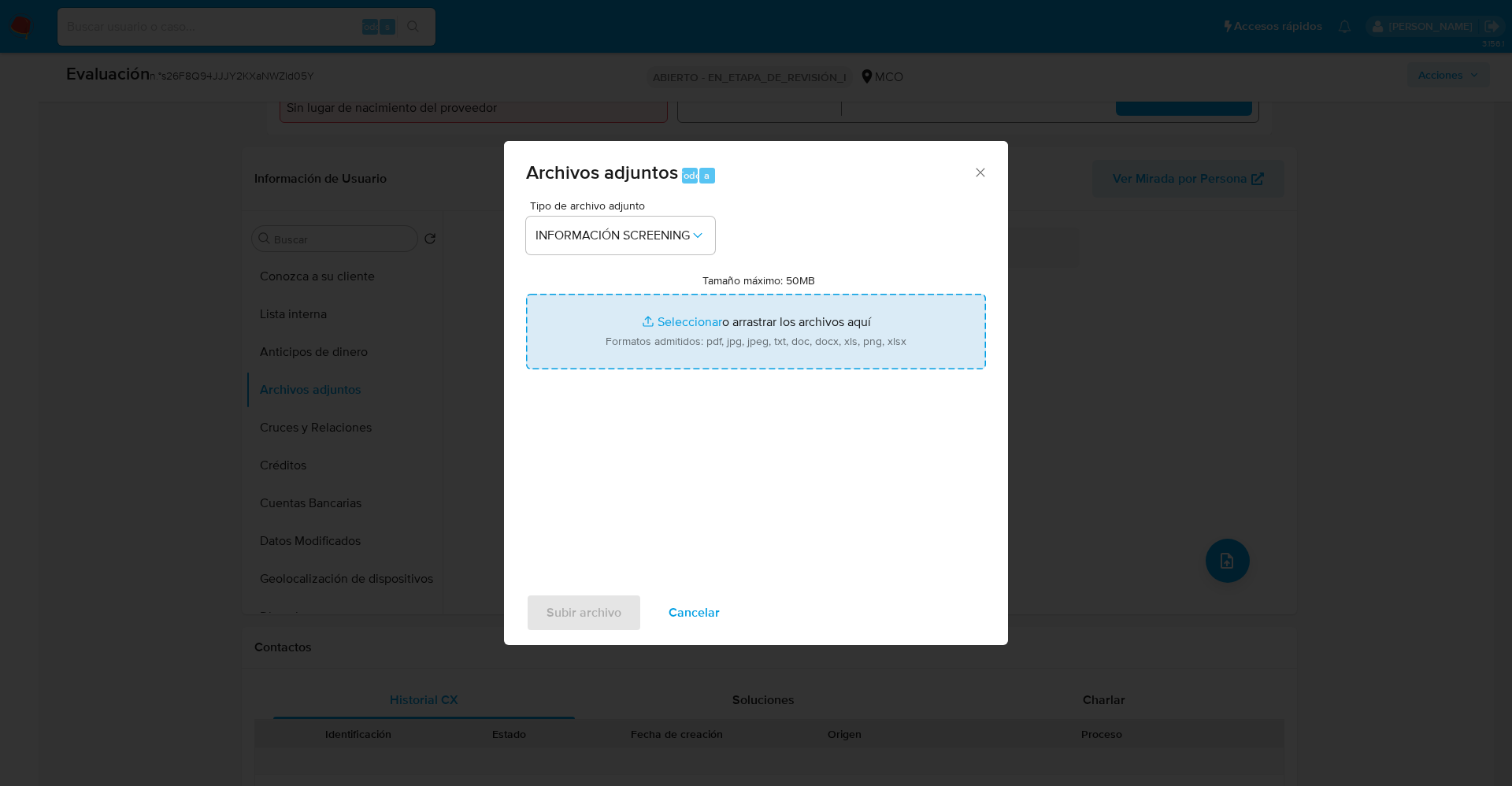
type input "C:\fakepath\Policía Nacional de Colombia.pdf"
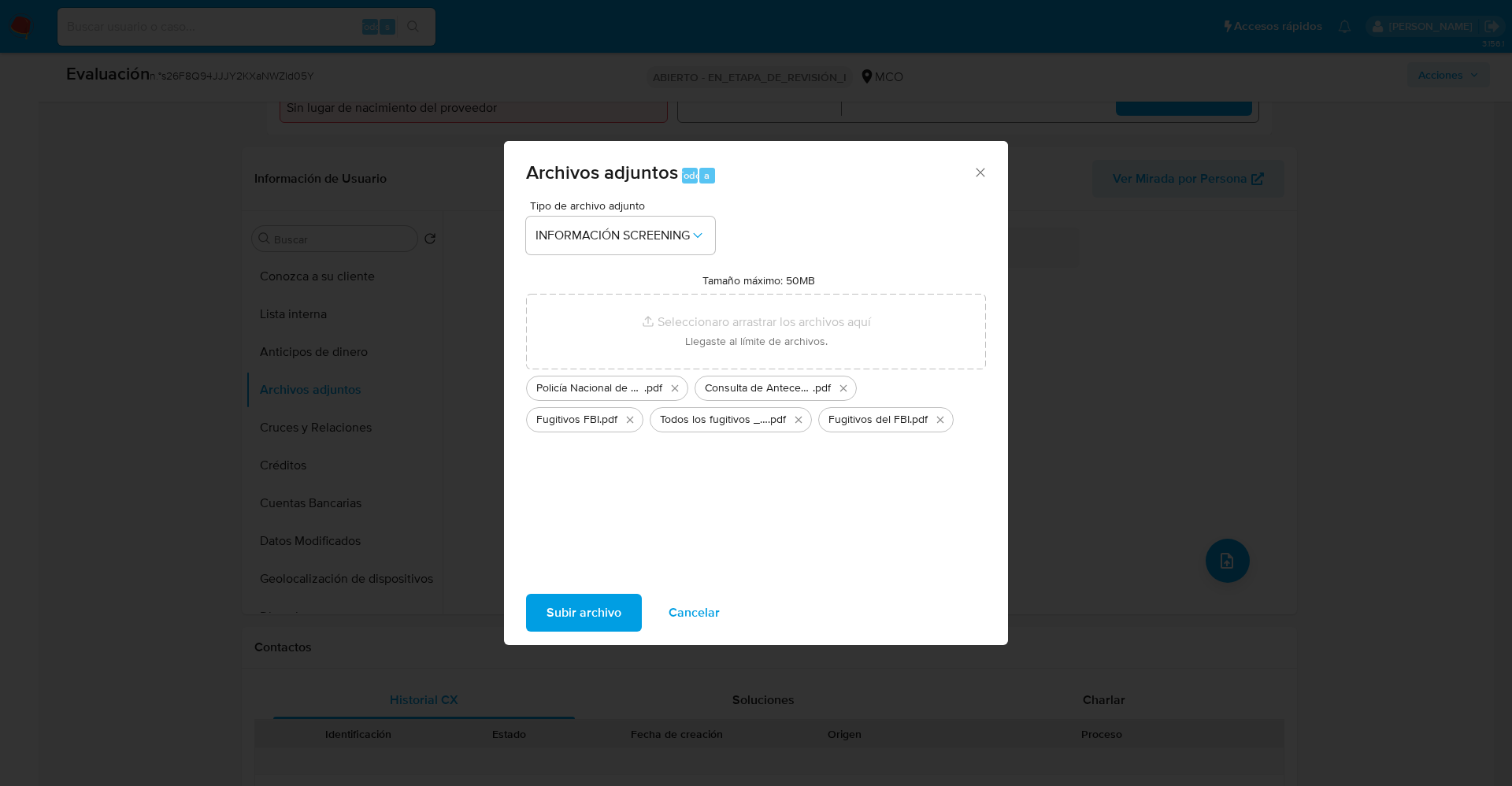
click at [567, 601] on font "Subir archivo" at bounding box center [584, 612] width 74 height 38
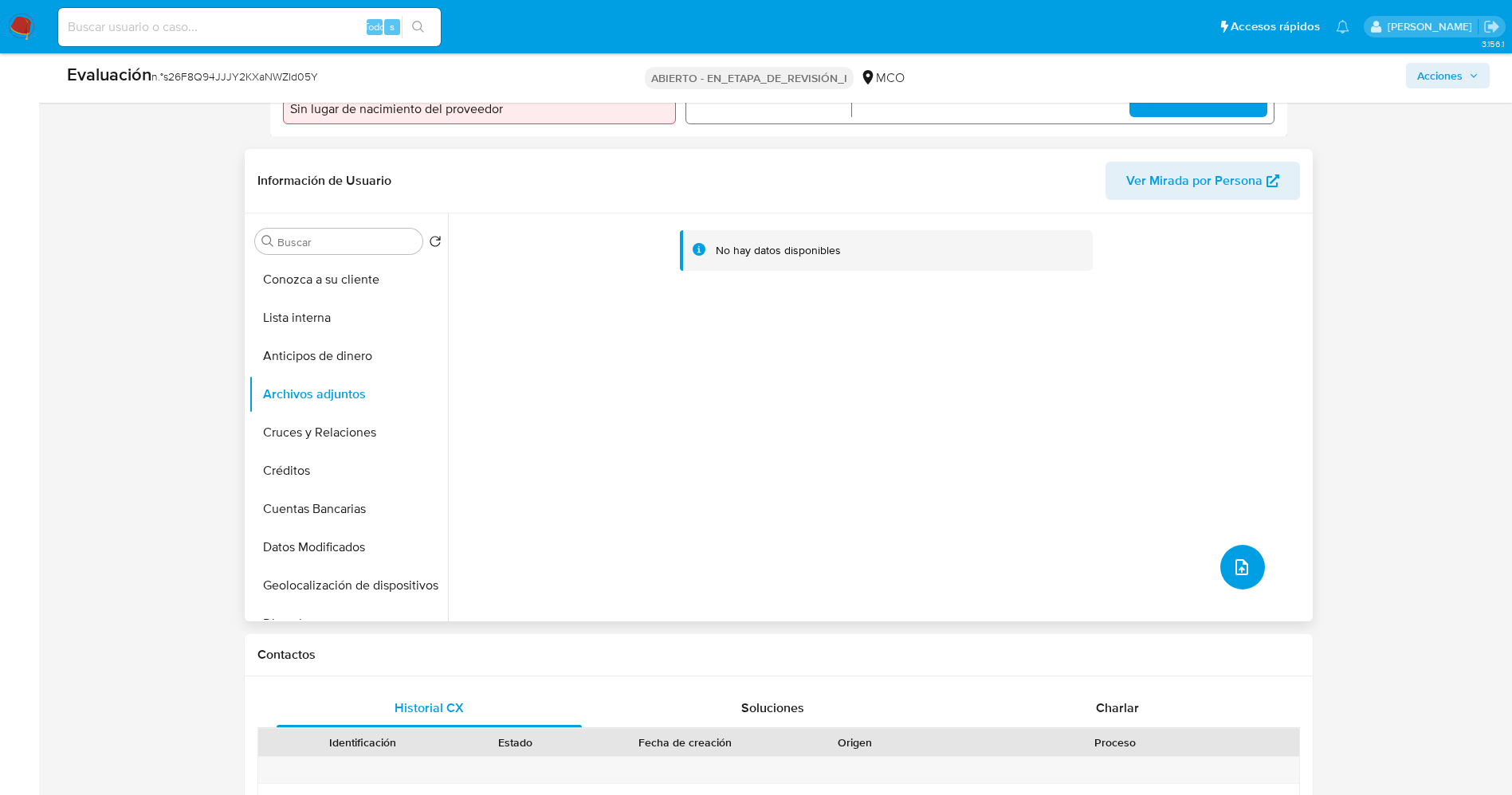
click at [1240, 565] on icon "subir archivo" at bounding box center [1241, 567] width 13 height 16
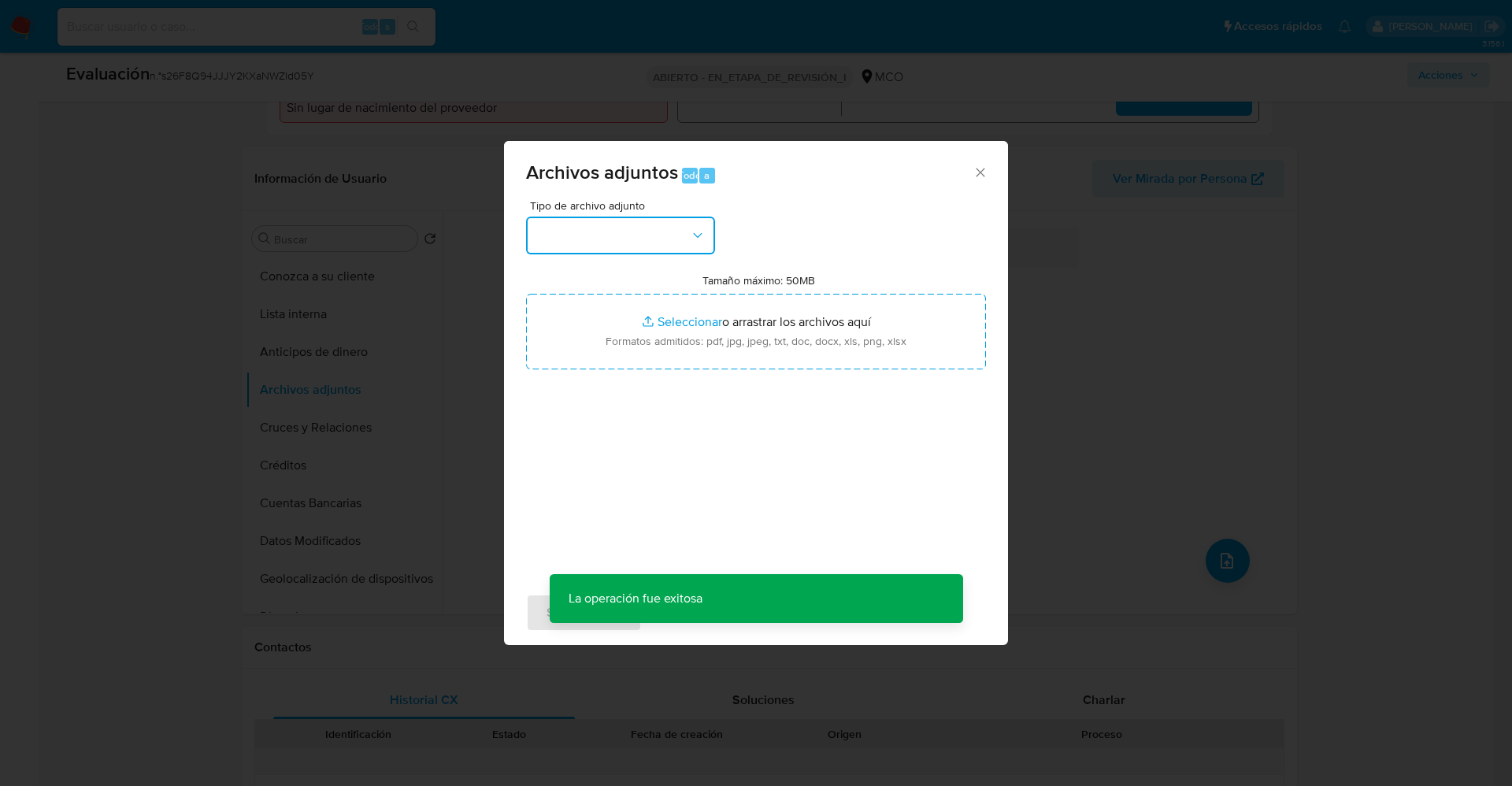
click at [660, 246] on button "button" at bounding box center [620, 236] width 189 height 38
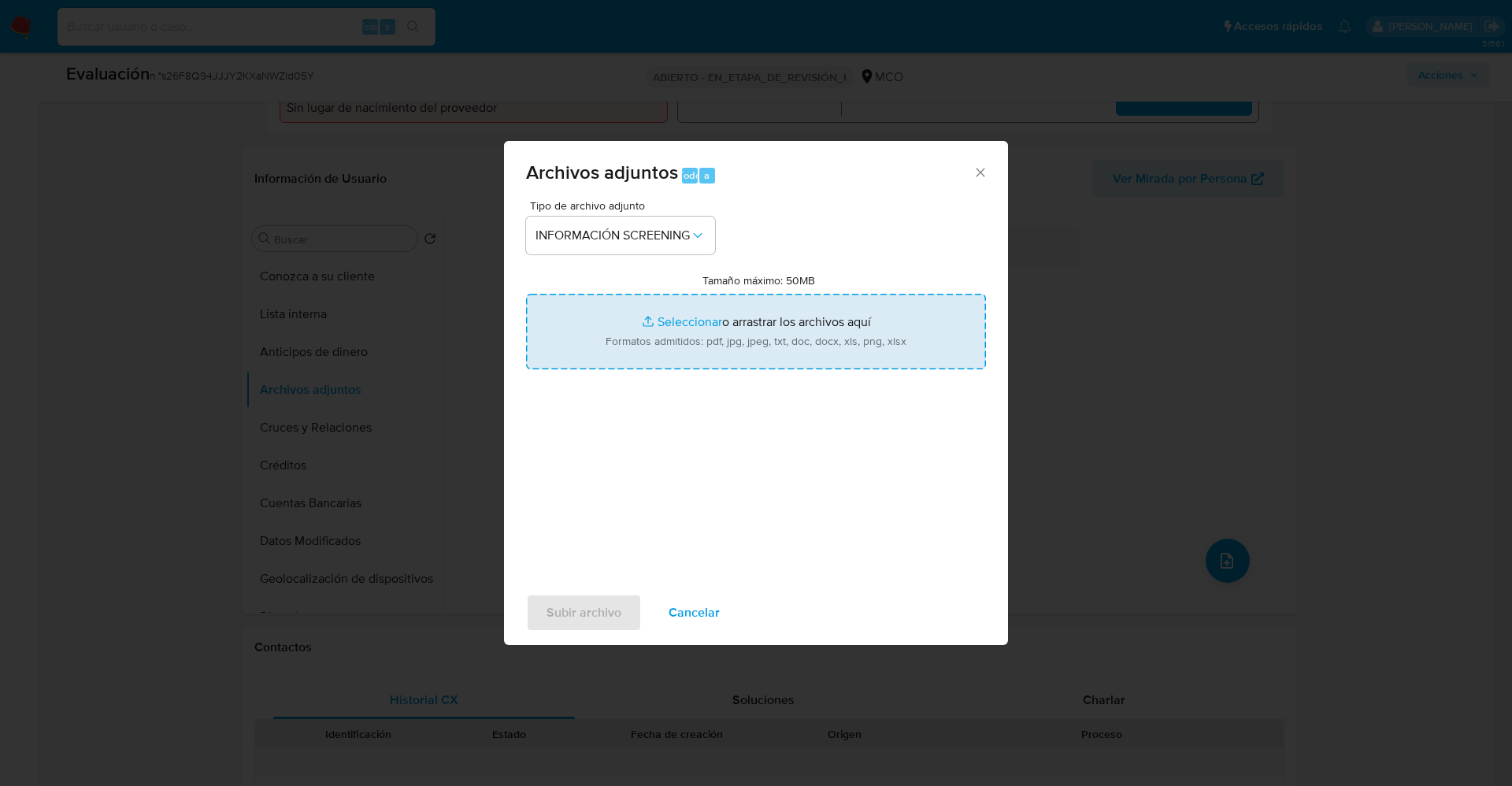
type input "C:\fakepath\79271113.pdf"
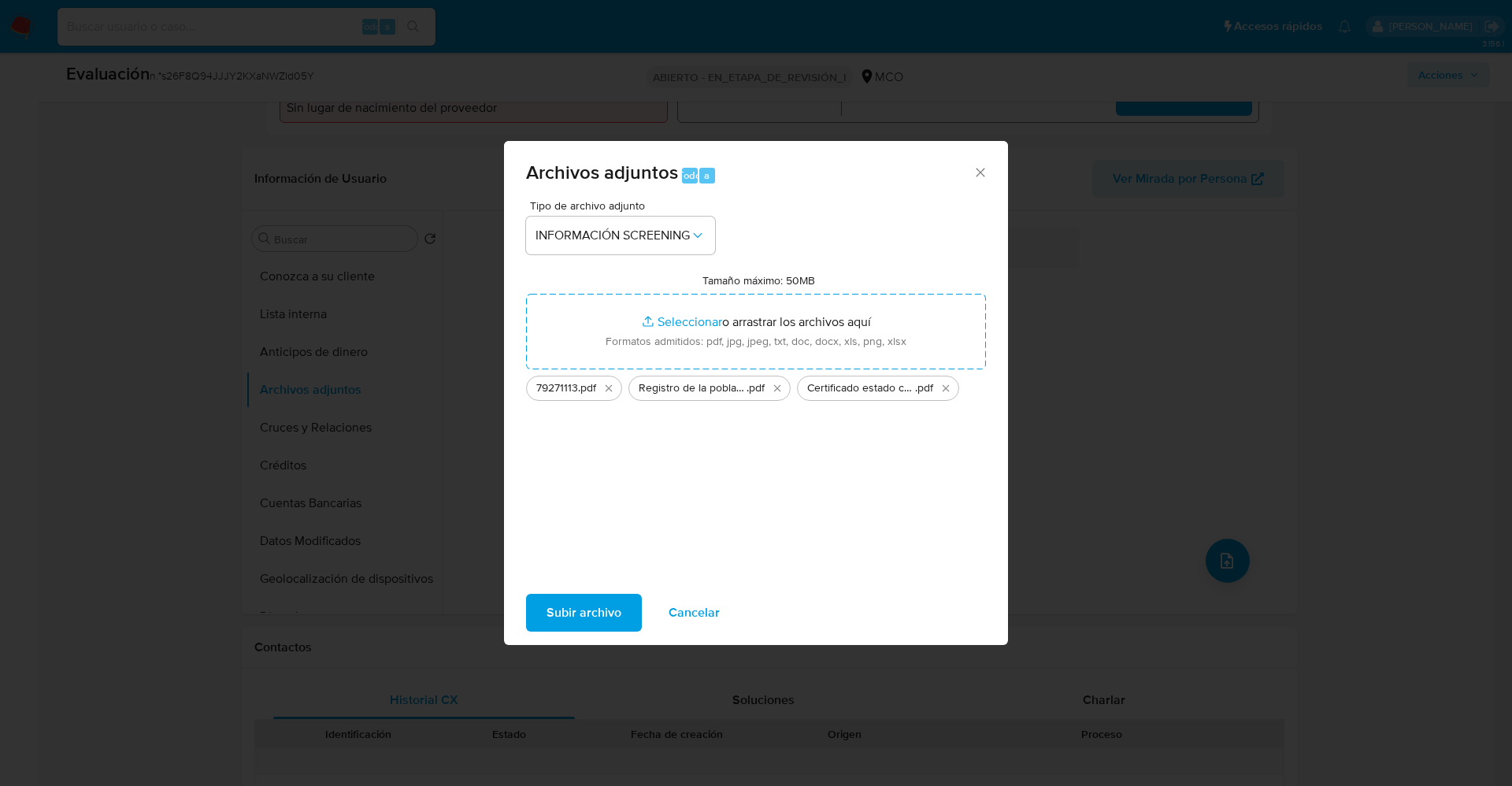
click at [579, 616] on font "Subir archivo" at bounding box center [584, 612] width 74 height 38
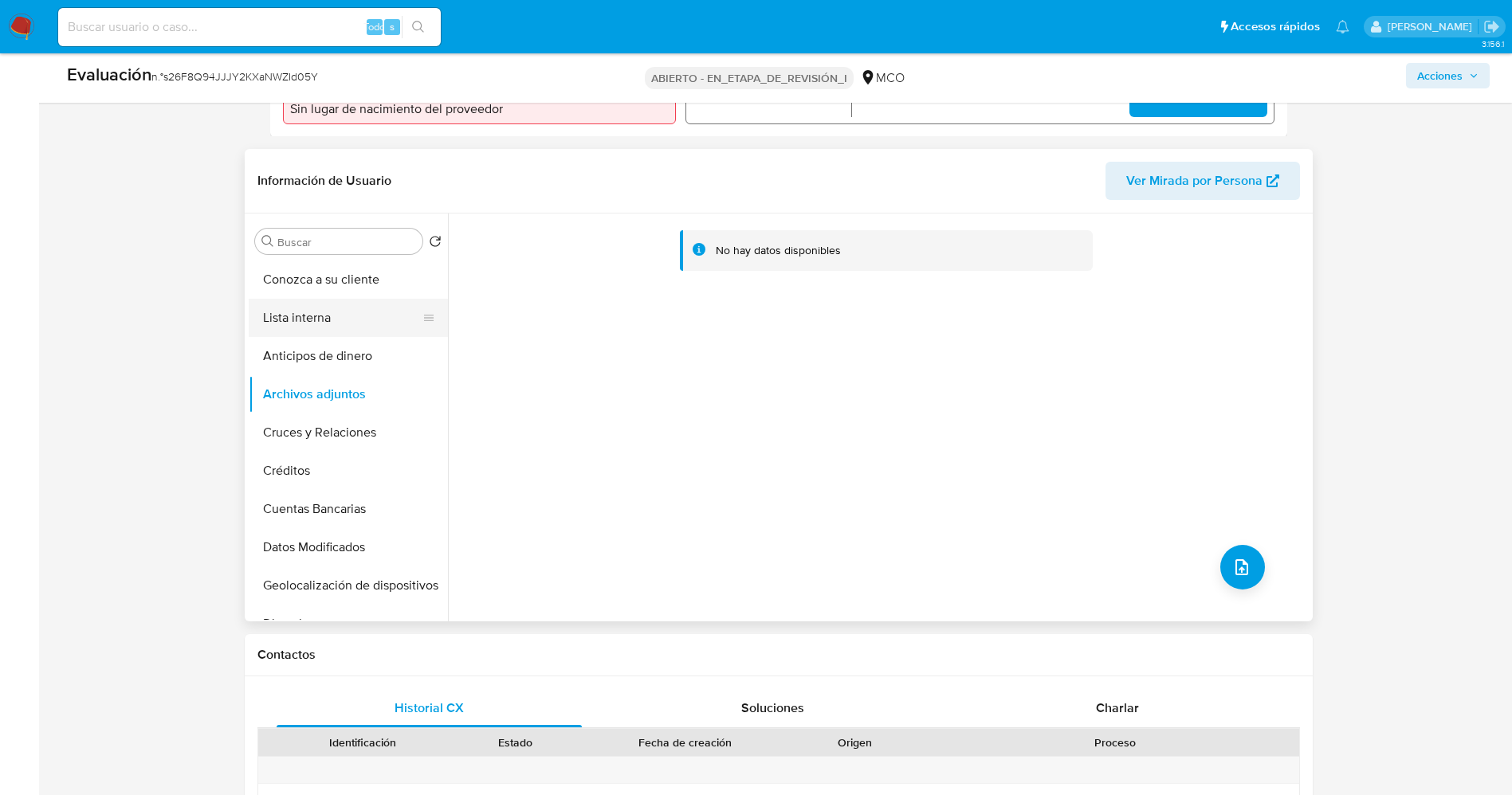
click at [320, 312] on button "Lista interna" at bounding box center [341, 317] width 186 height 39
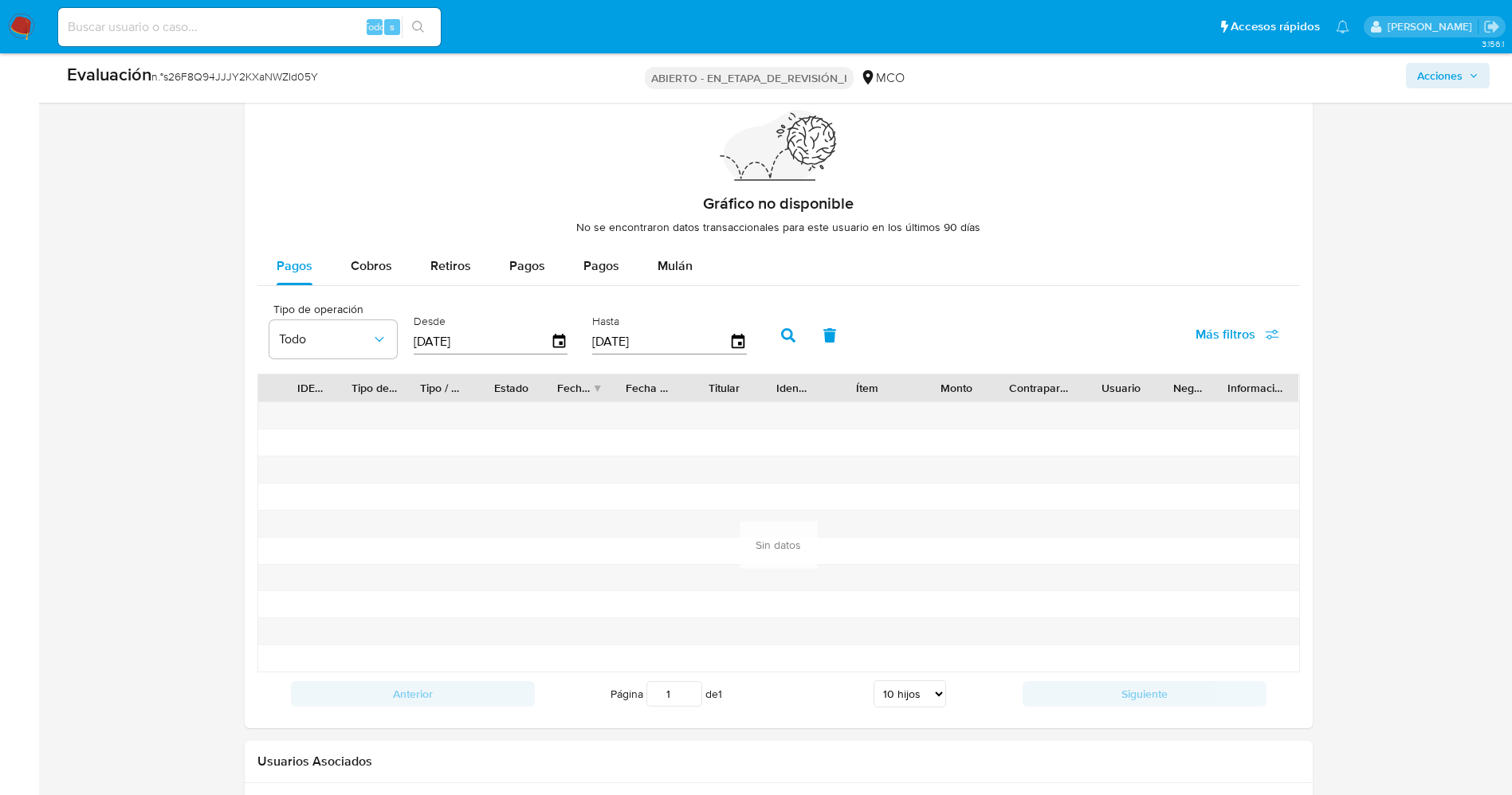
scroll to position [2269, 0]
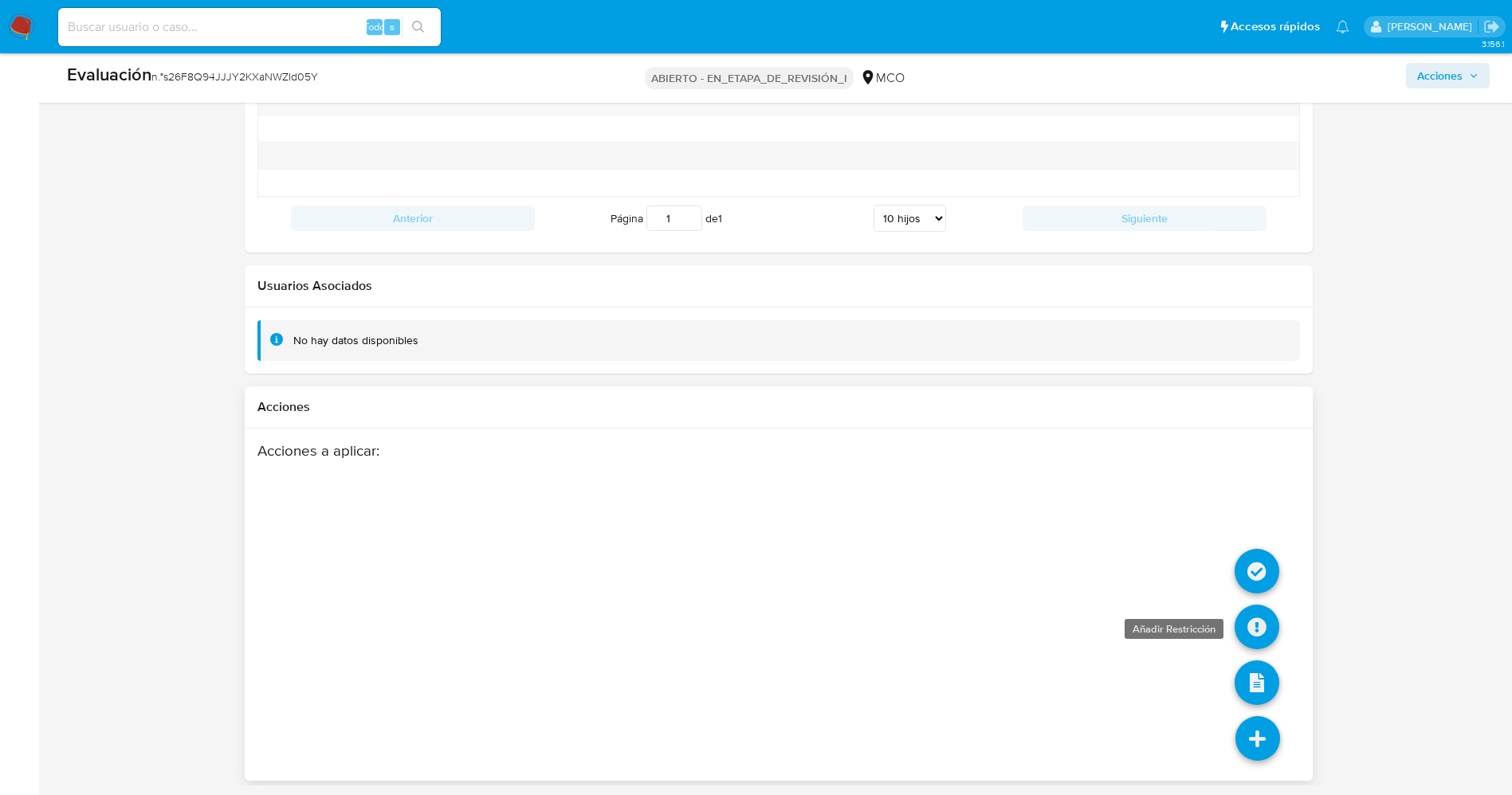
click at [1252, 613] on icon at bounding box center [1257, 627] width 45 height 45
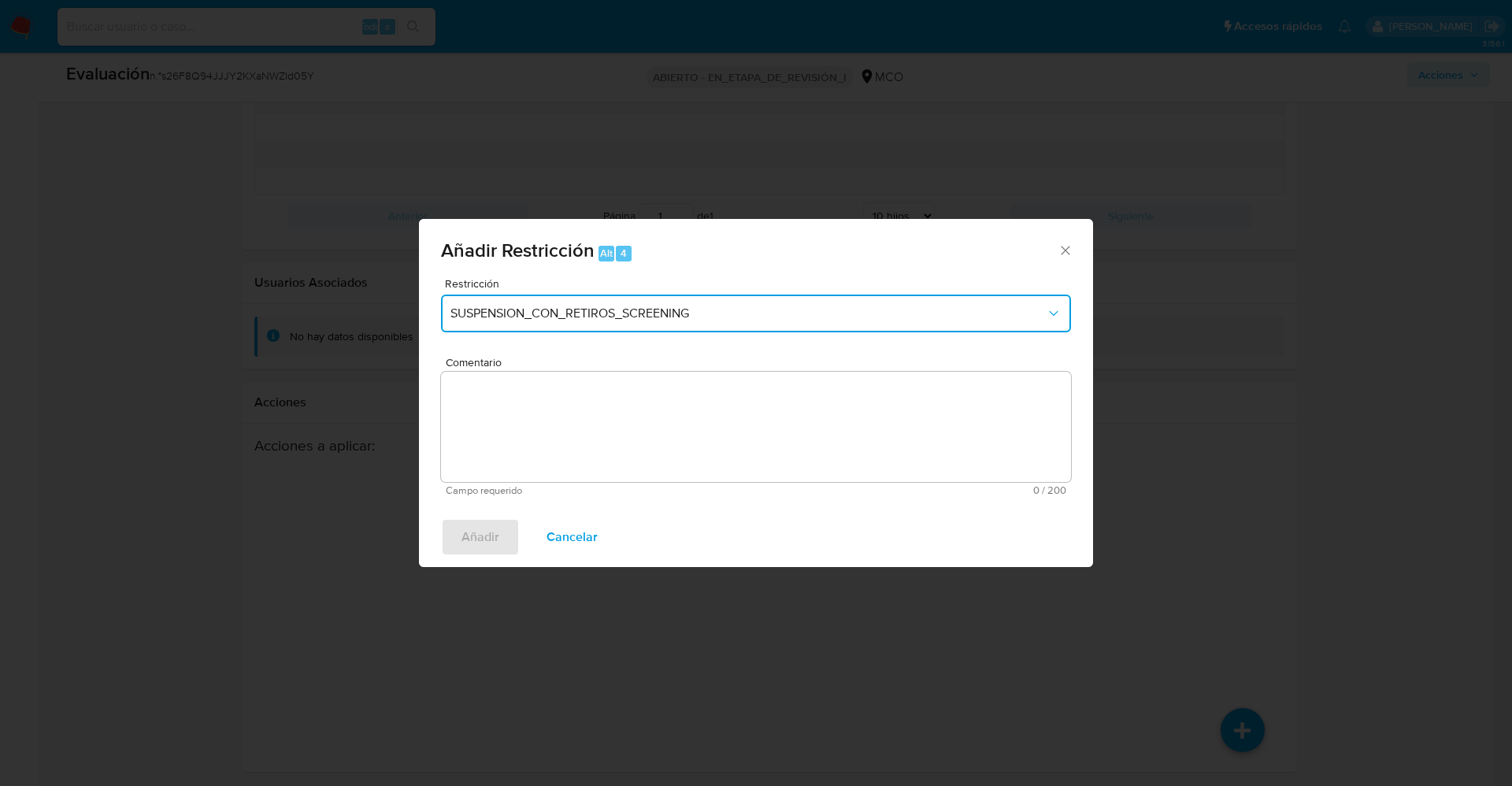
click at [694, 316] on span "SUSPENSION_CON_RETIROS_SCREENING" at bounding box center [748, 314] width 595 height 16
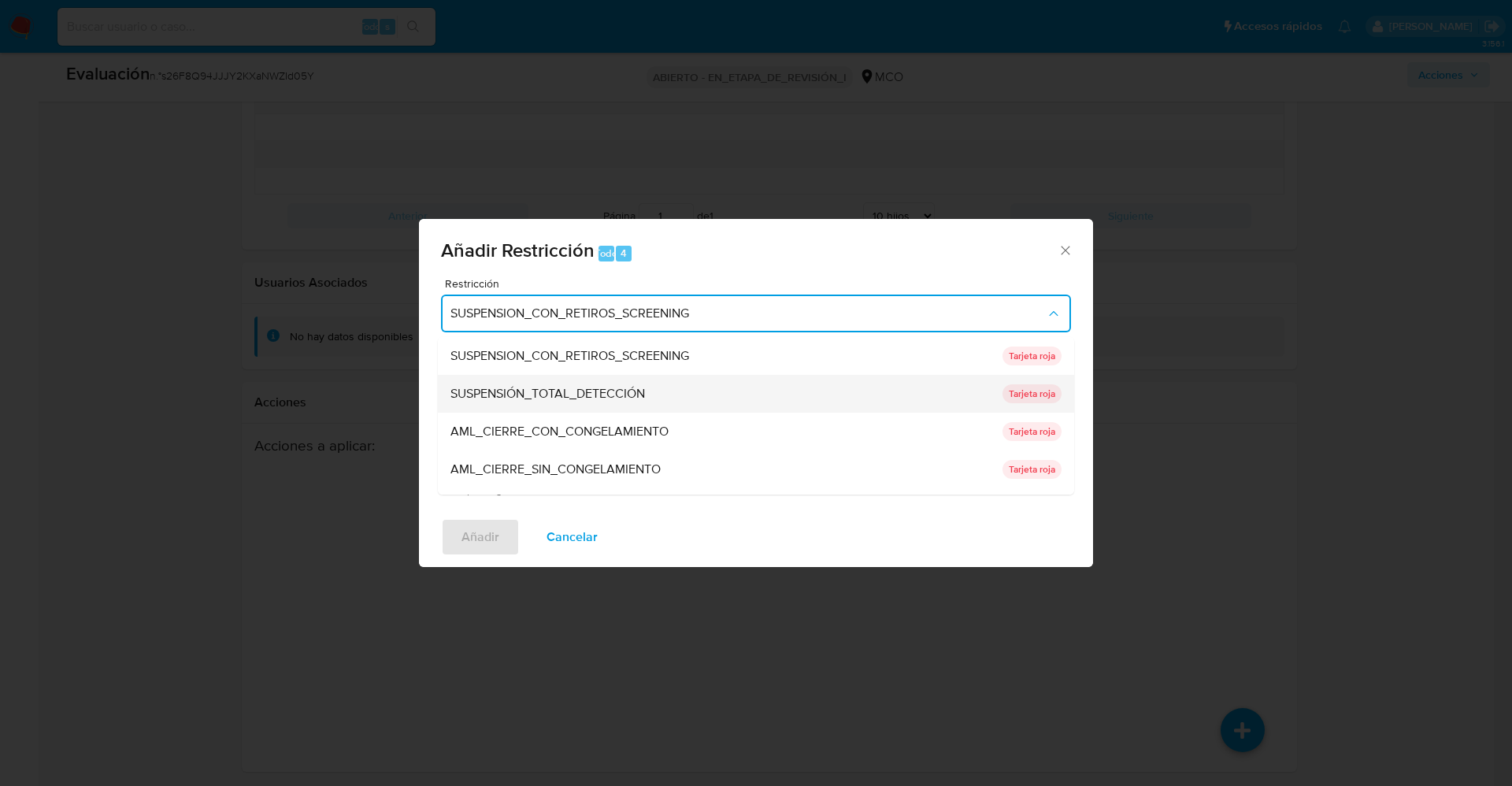
click at [651, 395] on div "SUSPENSIÓN_TOTAL_DETECCIÓN" at bounding box center [722, 393] width 543 height 38
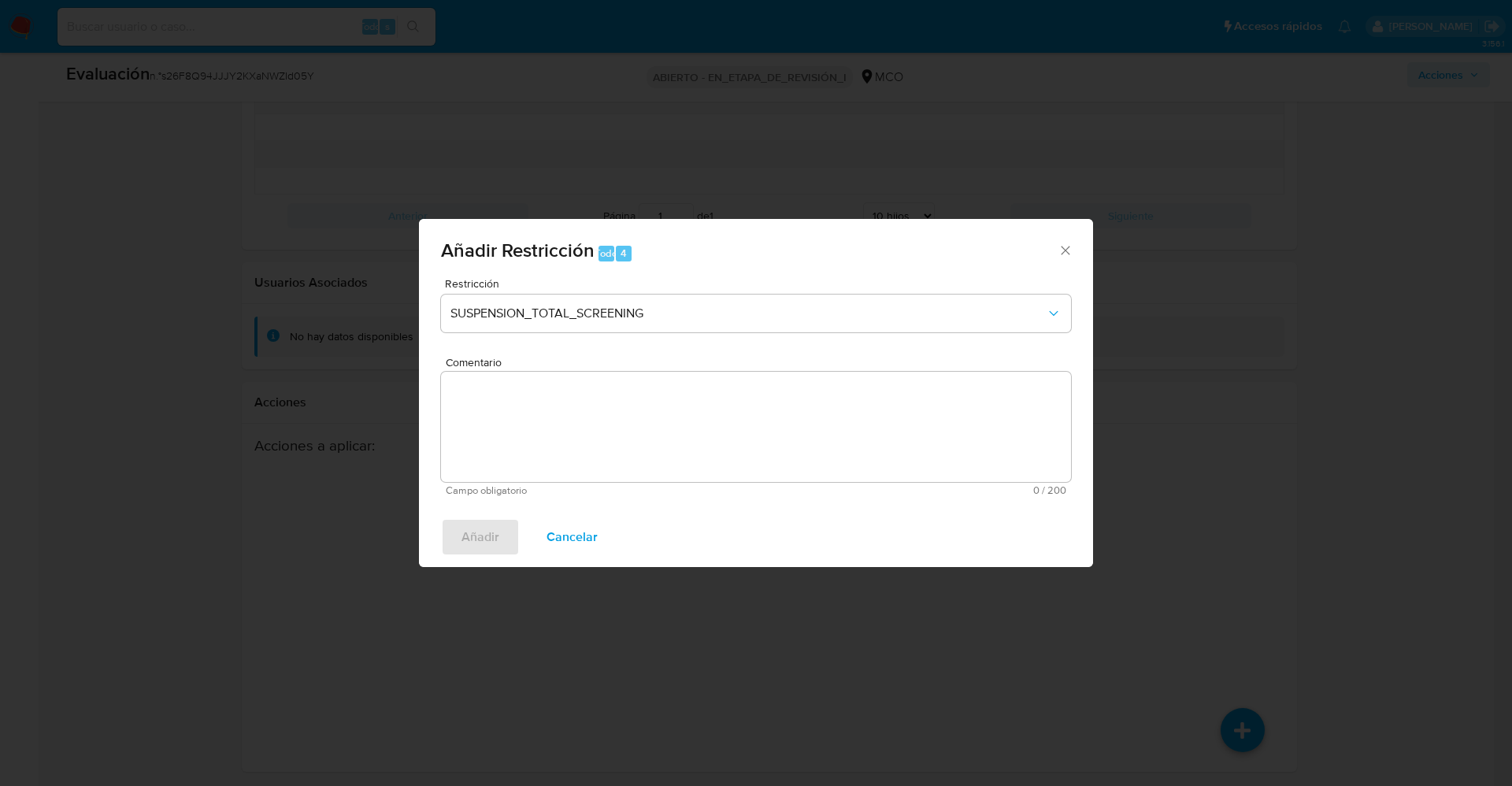
click at [880, 414] on textarea "Comentario" at bounding box center [756, 427] width 630 height 110
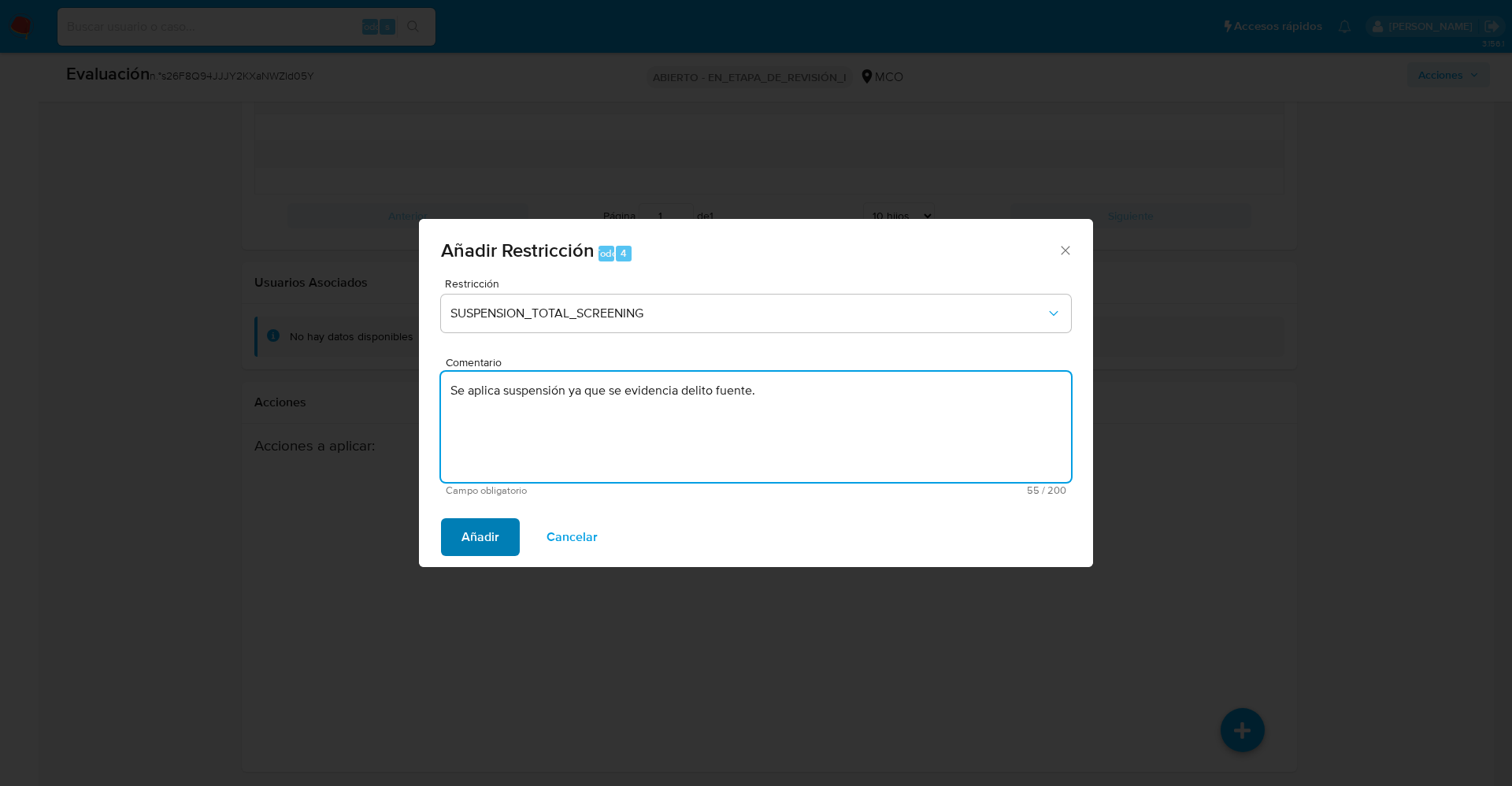
type textarea "Se aplica suspensión ya que se evidencia delito fuente."
click at [488, 535] on span "Añadir" at bounding box center [480, 537] width 38 height 35
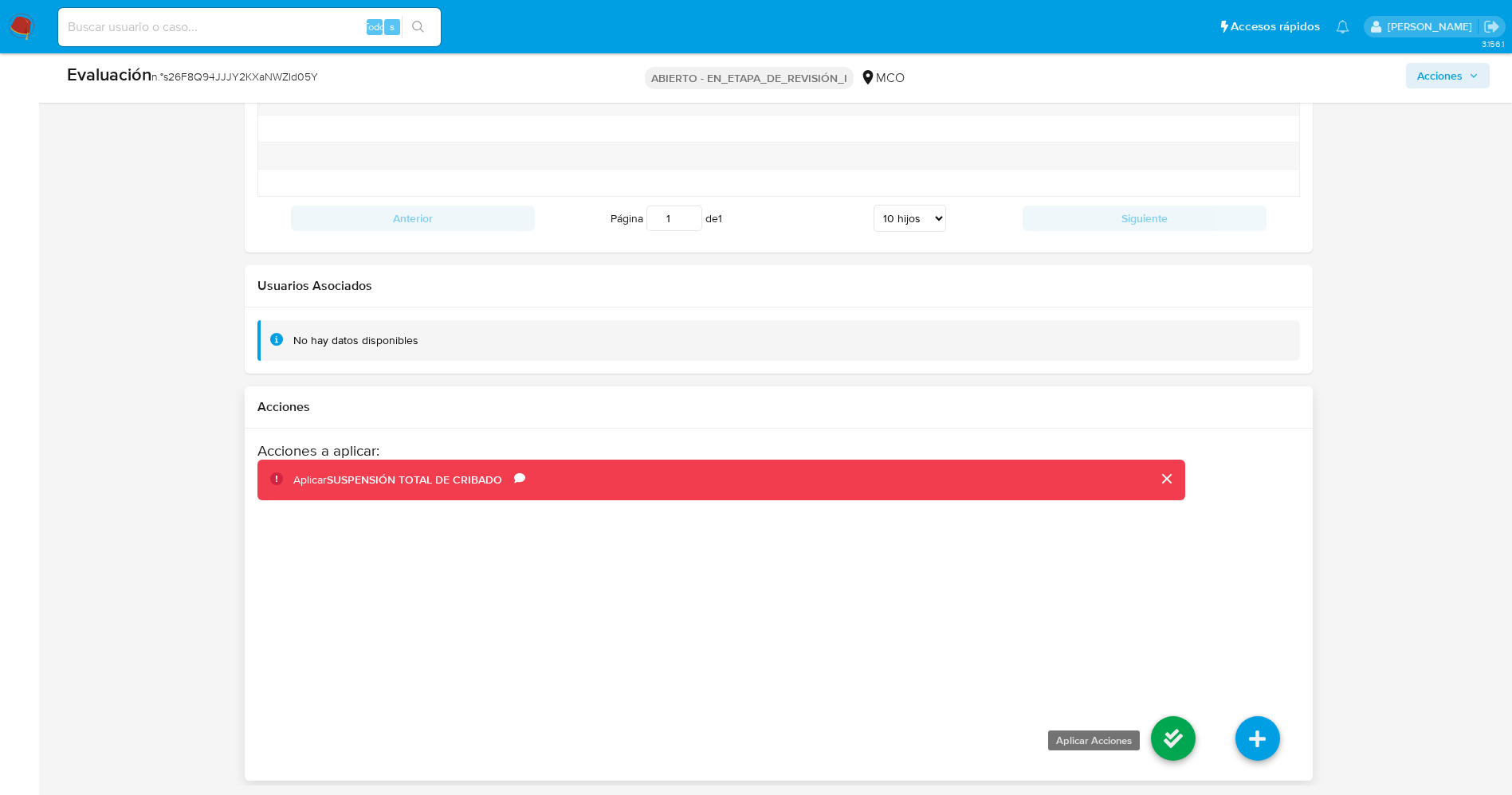
click at [1168, 754] on icon at bounding box center [1173, 739] width 45 height 45
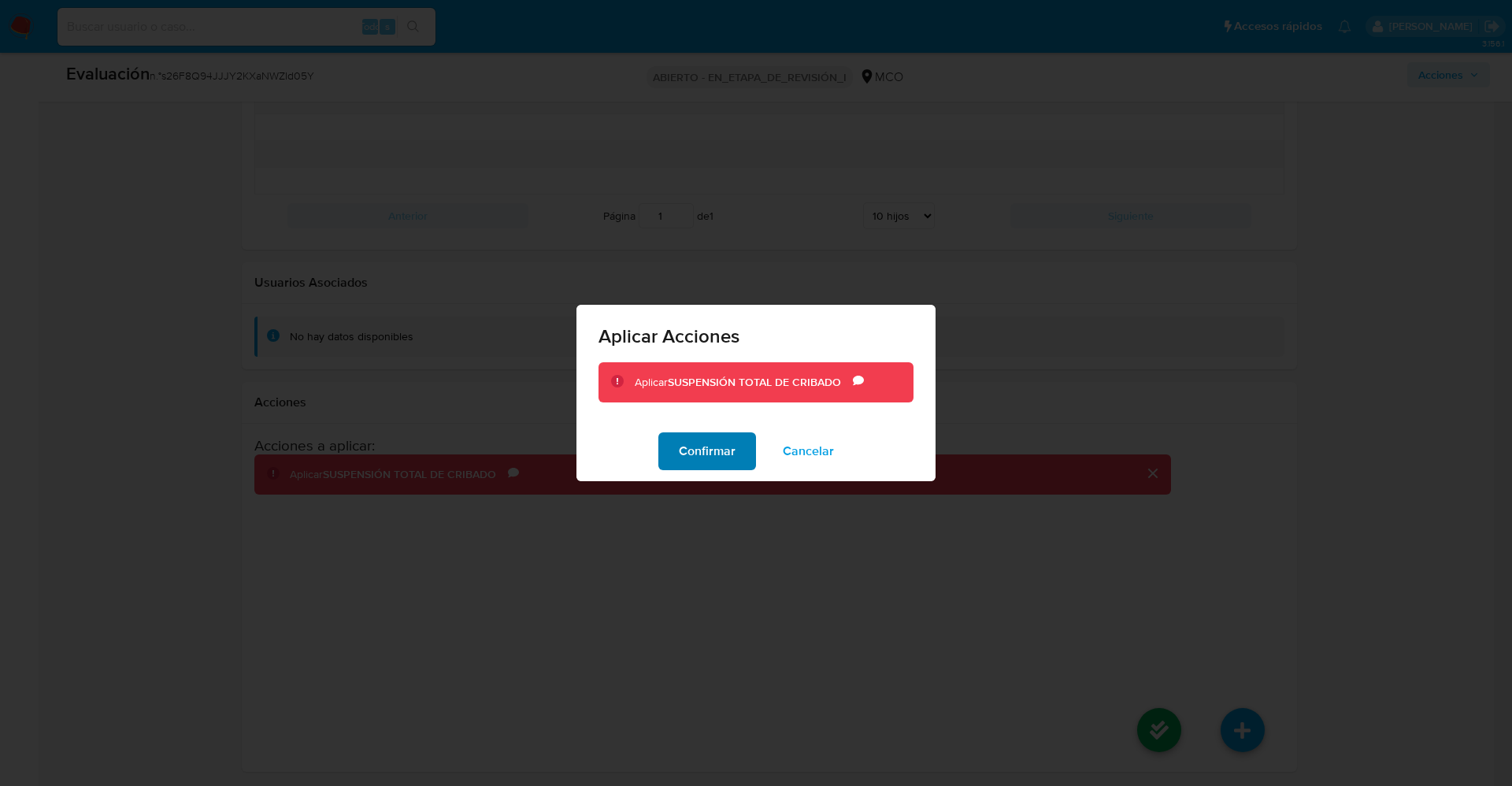
click at [693, 442] on span "Confirmar" at bounding box center [708, 451] width 57 height 35
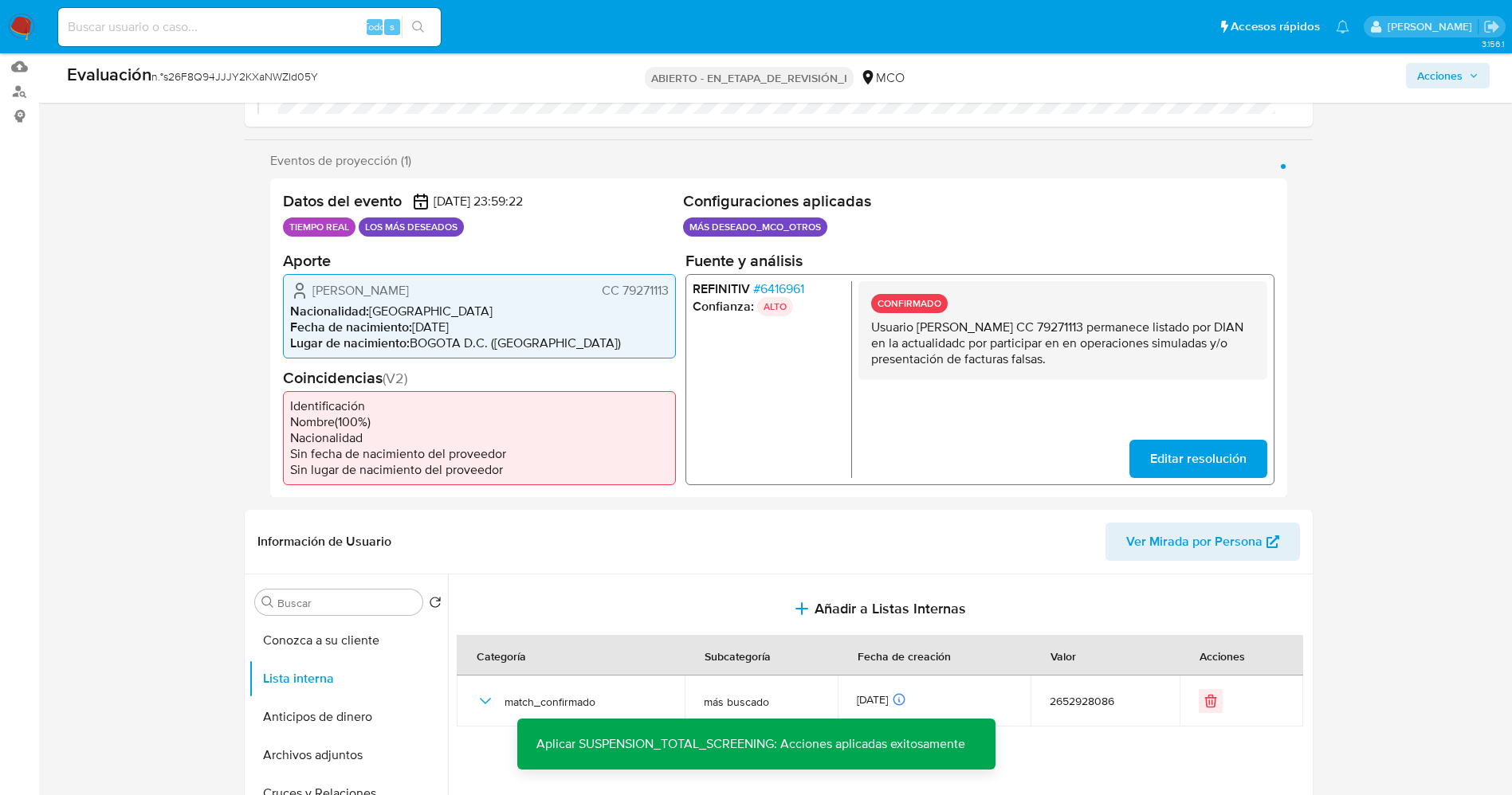
scroll to position [595, 0]
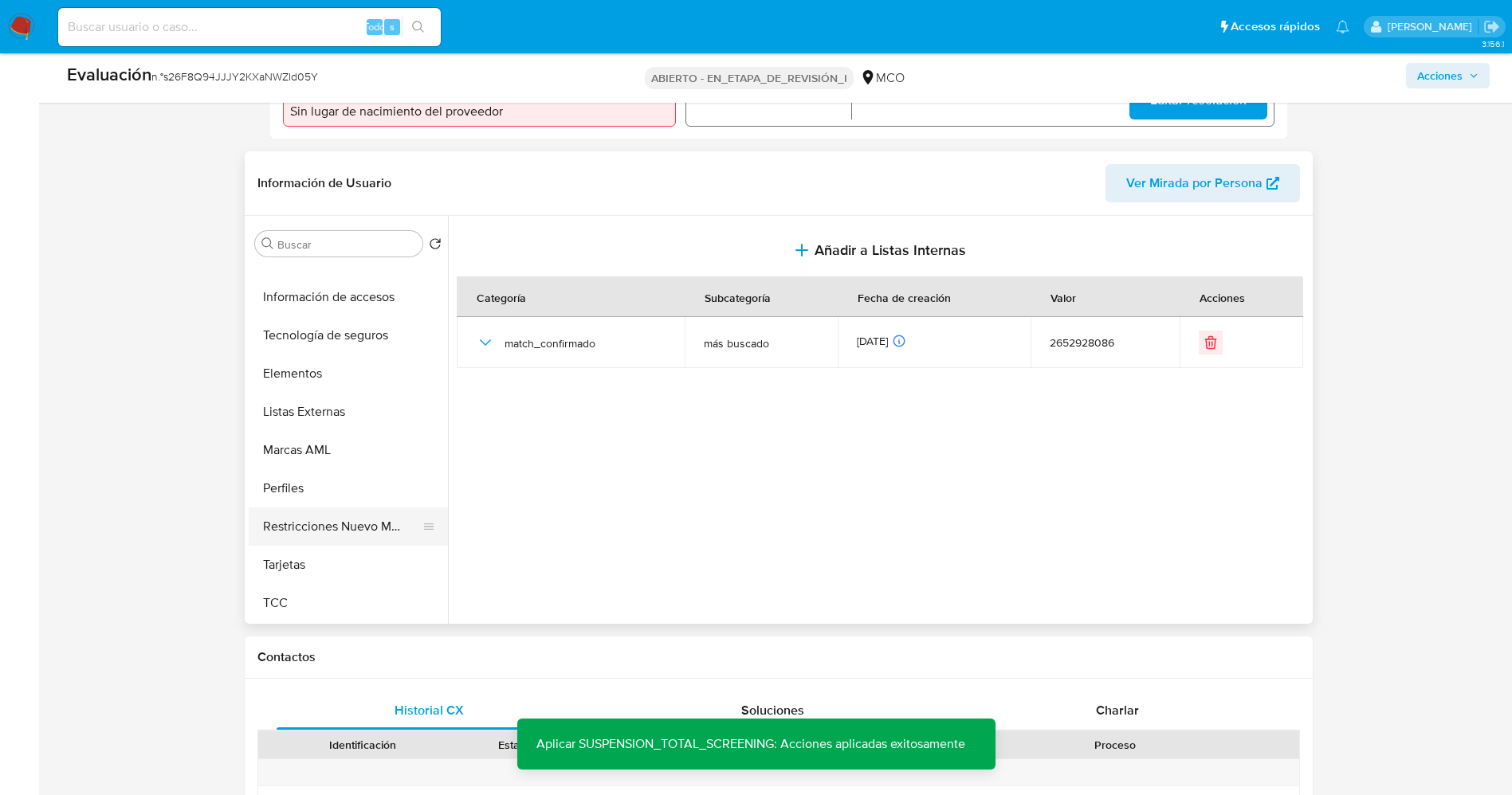
click at [316, 529] on button "Restricciones Nuevo Mundo" at bounding box center [341, 526] width 186 height 39
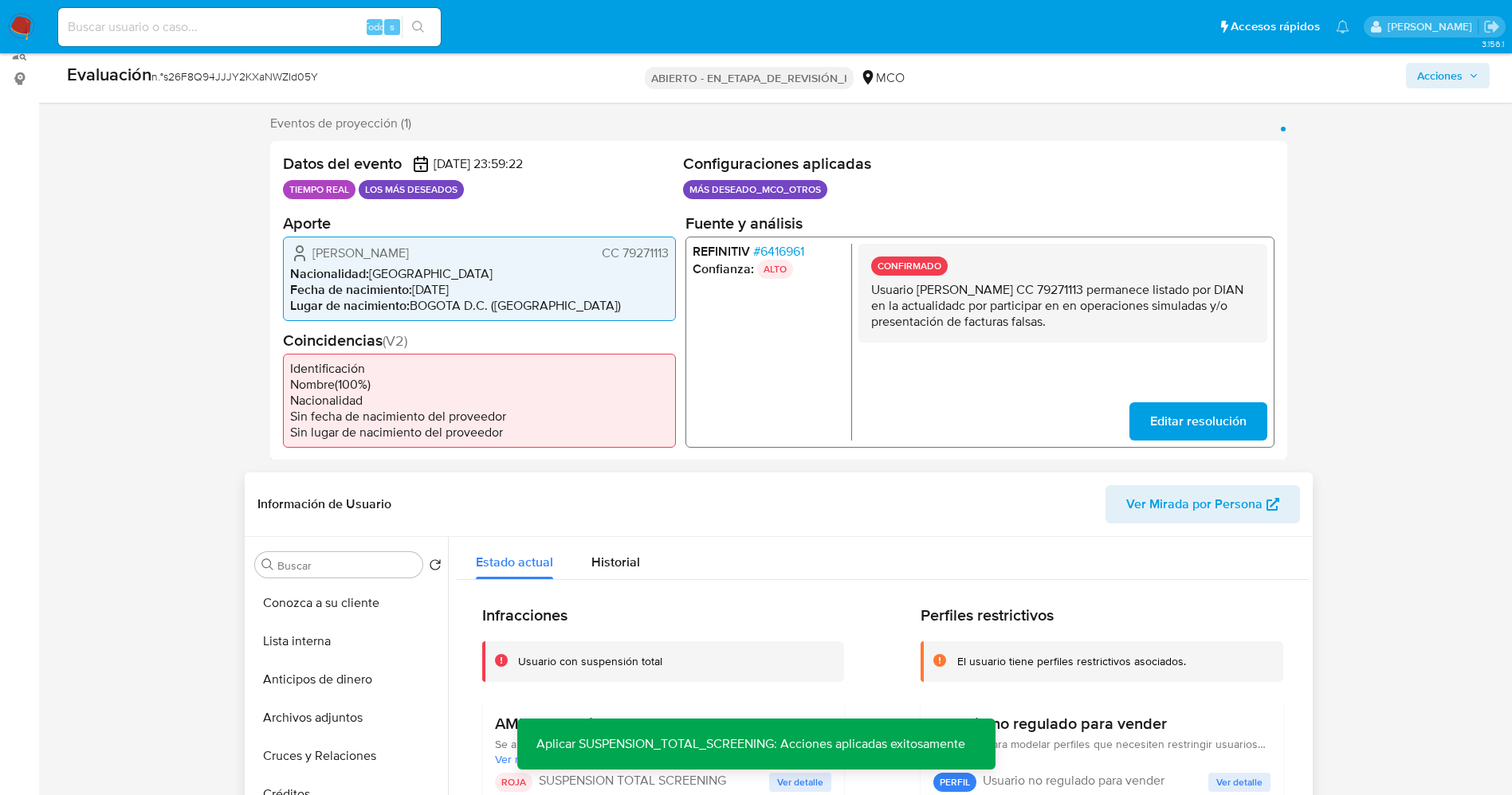
scroll to position [0, 0]
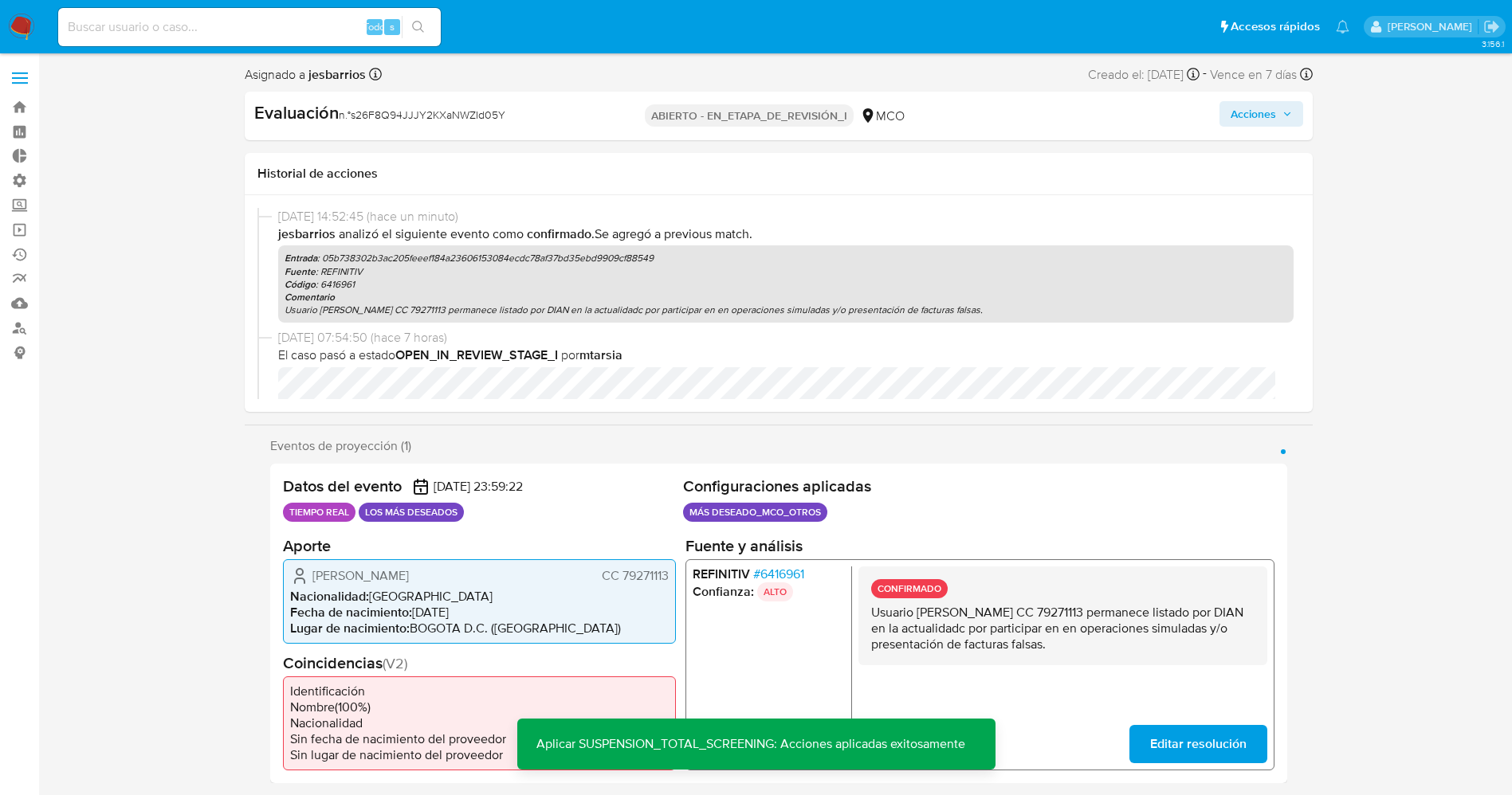
click at [1251, 118] on font "Acciones" at bounding box center [1253, 114] width 46 height 25
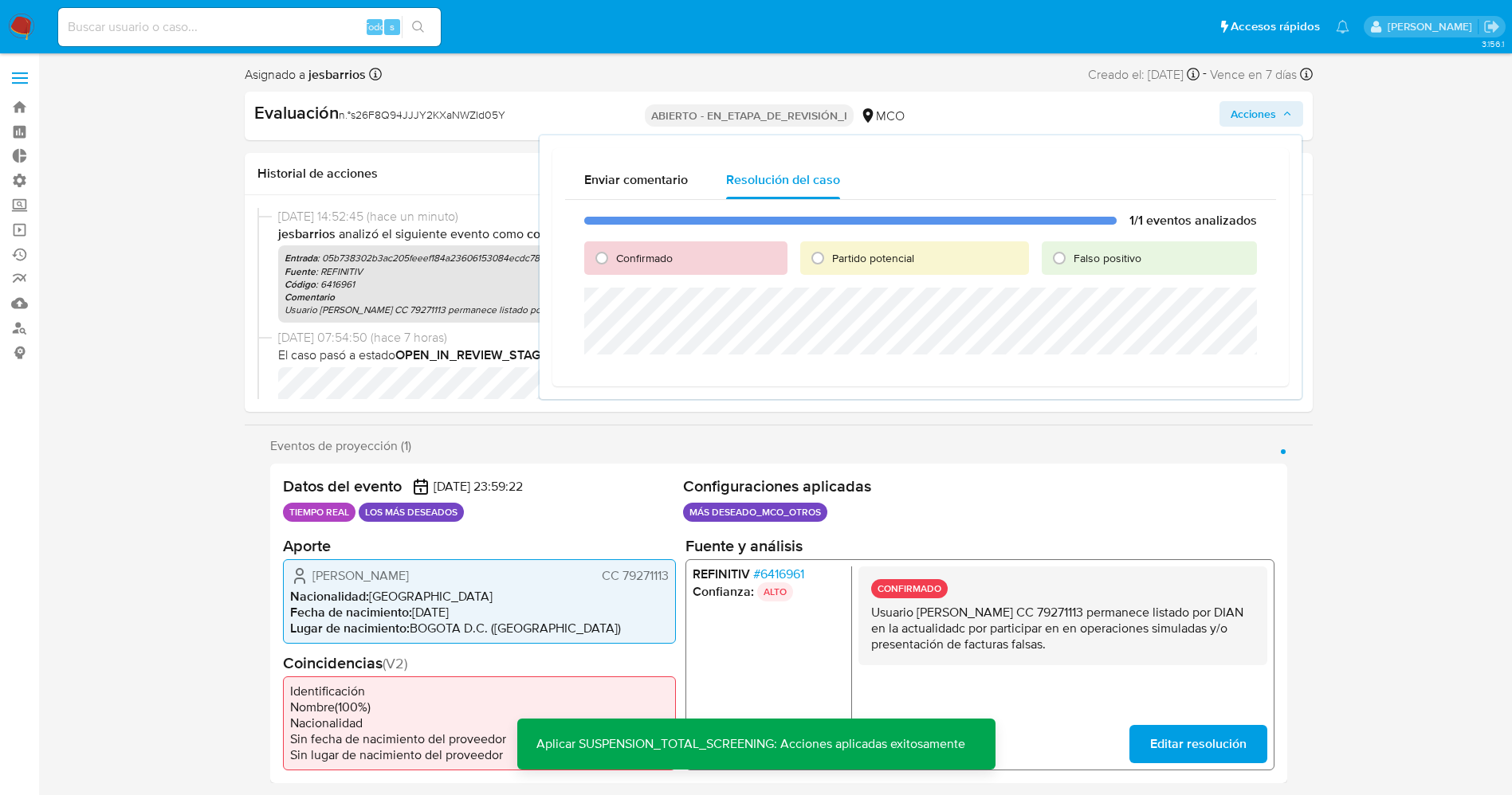
click at [882, 262] on font "Partido potencial" at bounding box center [873, 258] width 82 height 16
click at [831, 262] on input "Partido potencial" at bounding box center [817, 258] width 25 height 25
radio input "true"
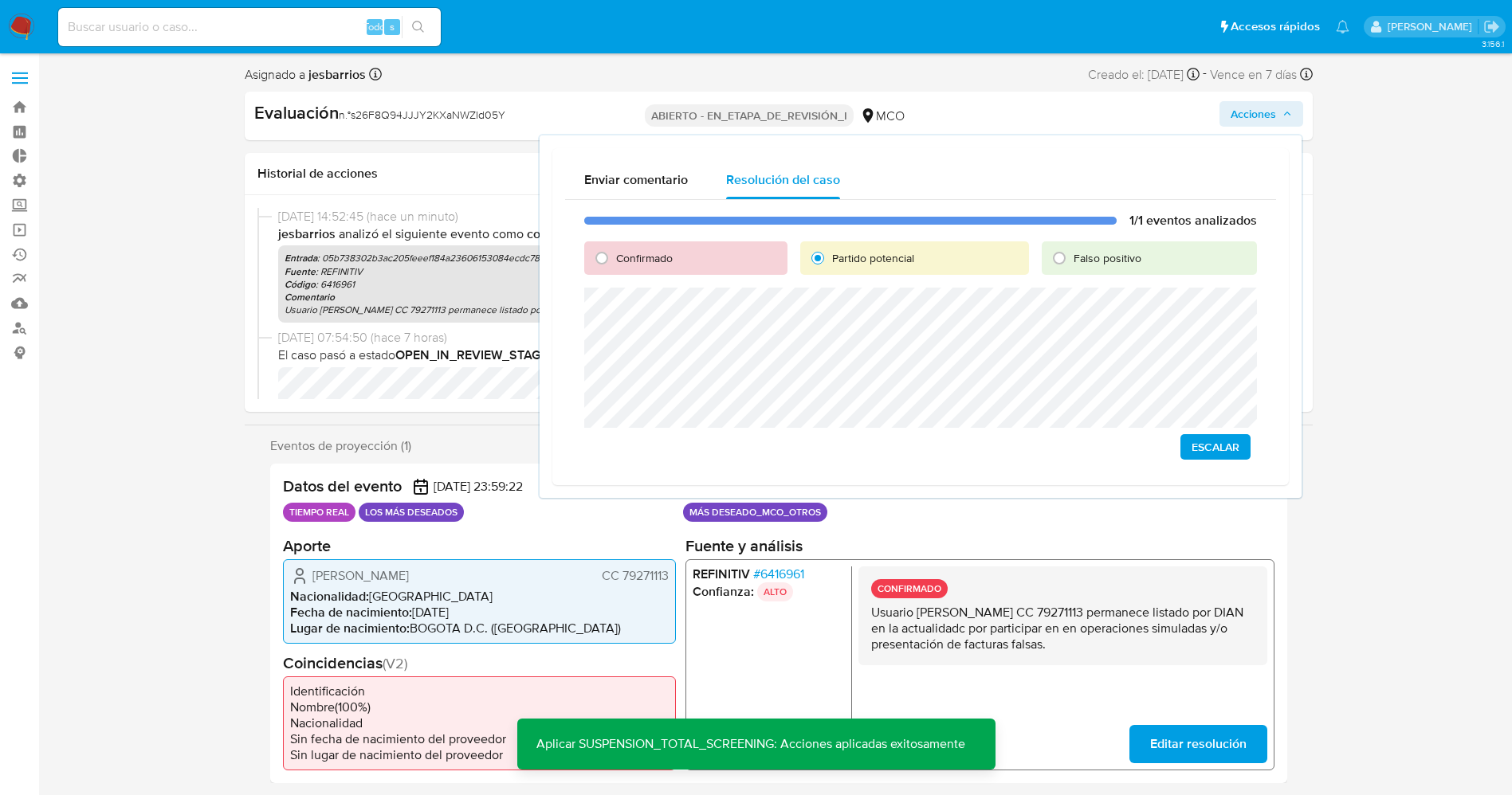
click at [1234, 444] on span "Escalar" at bounding box center [1214, 446] width 48 height 22
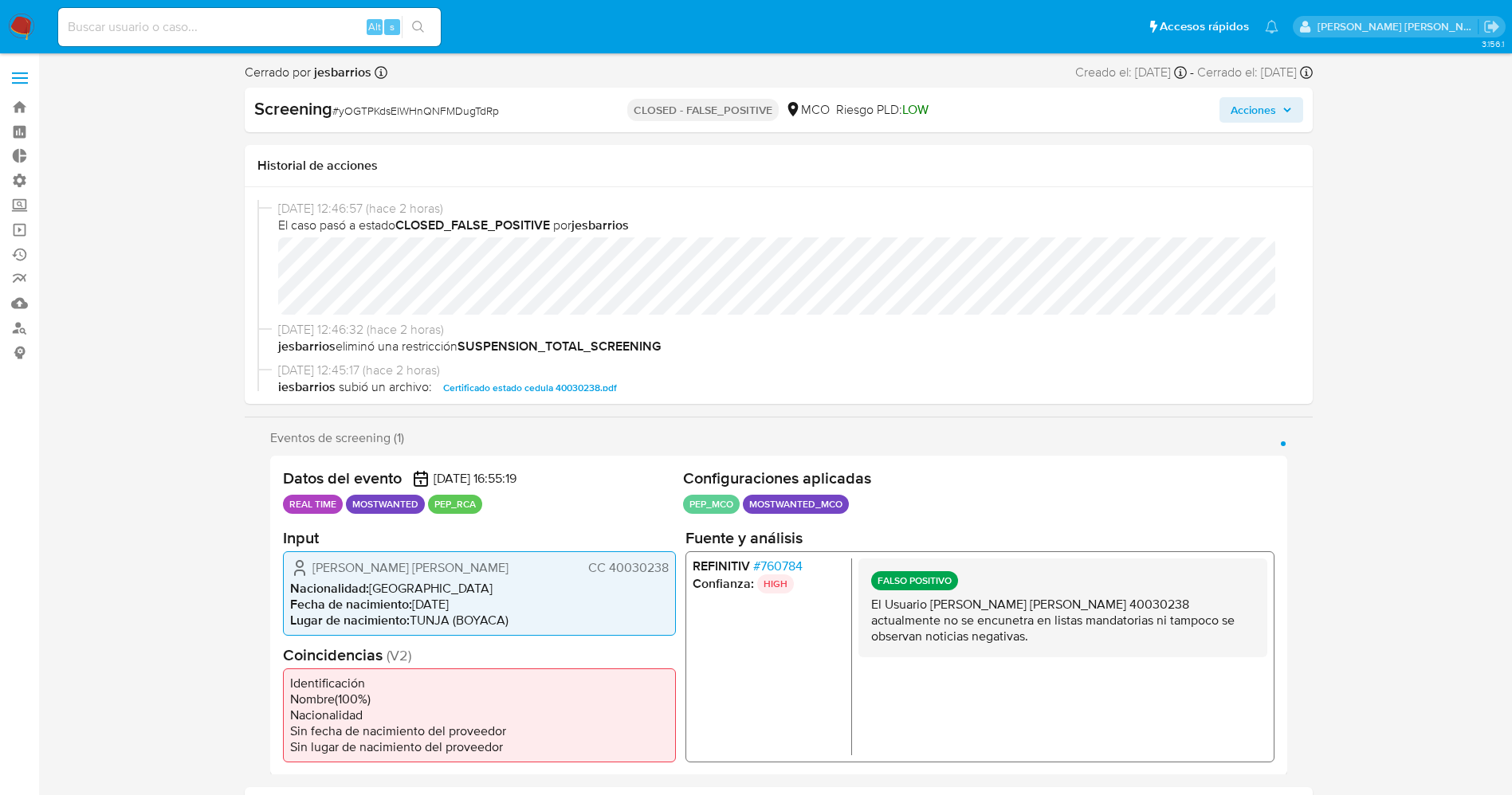
select select "10"
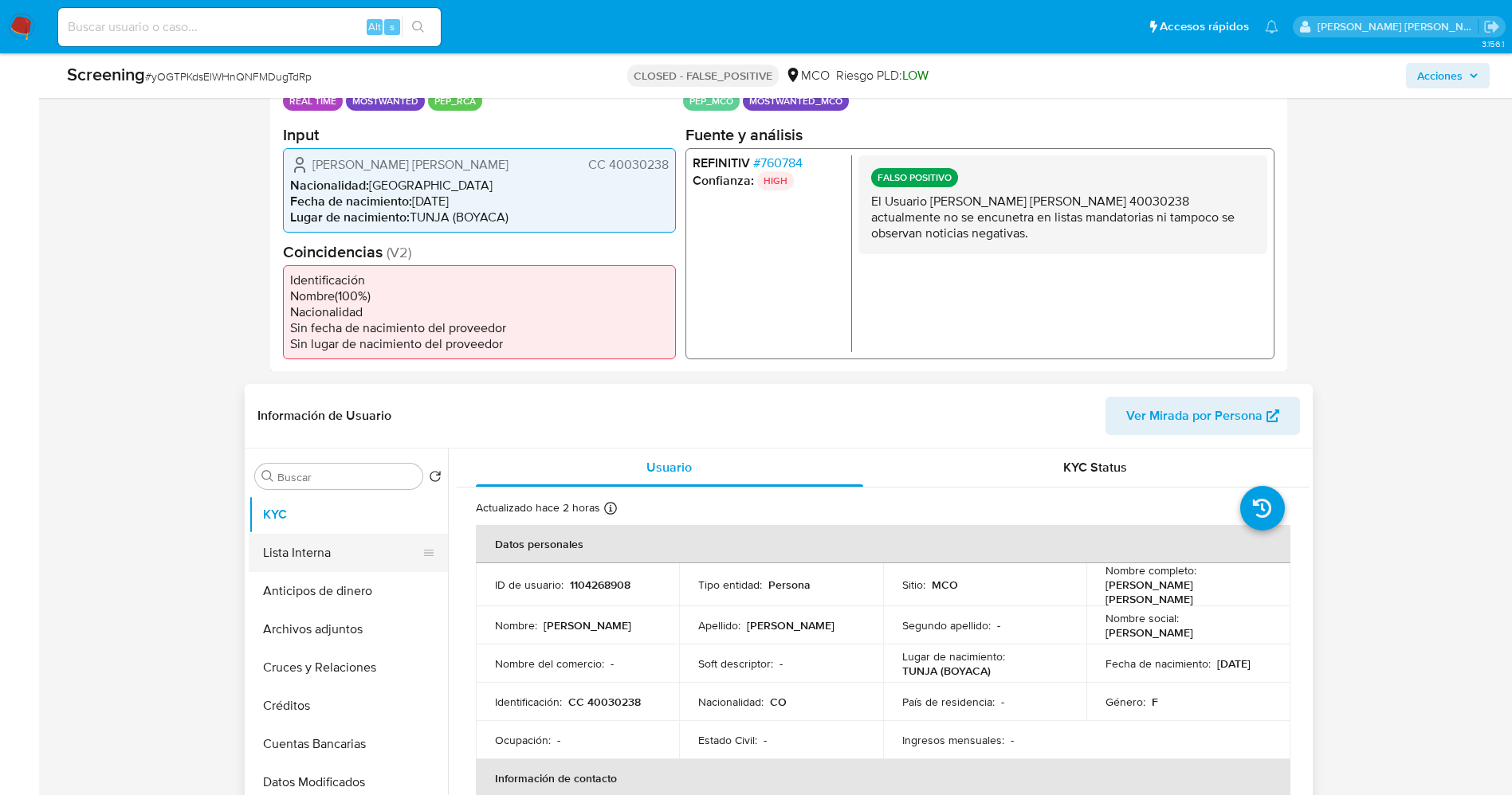
click at [307, 551] on button "Lista Interna" at bounding box center [341, 553] width 186 height 39
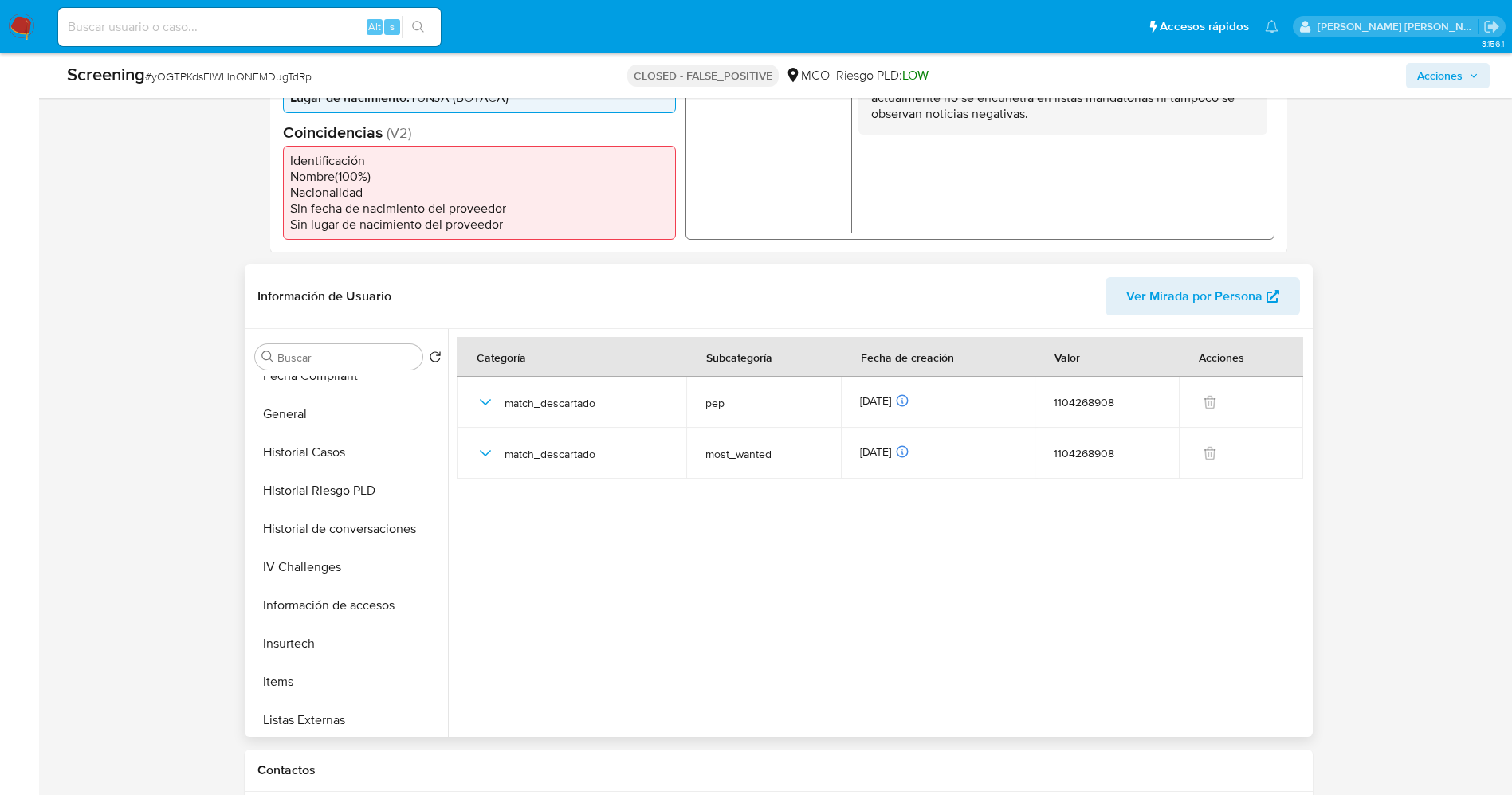
scroll to position [673, 0]
click at [298, 635] on button "Restricciones Nuevo Mundo" at bounding box center [341, 640] width 186 height 39
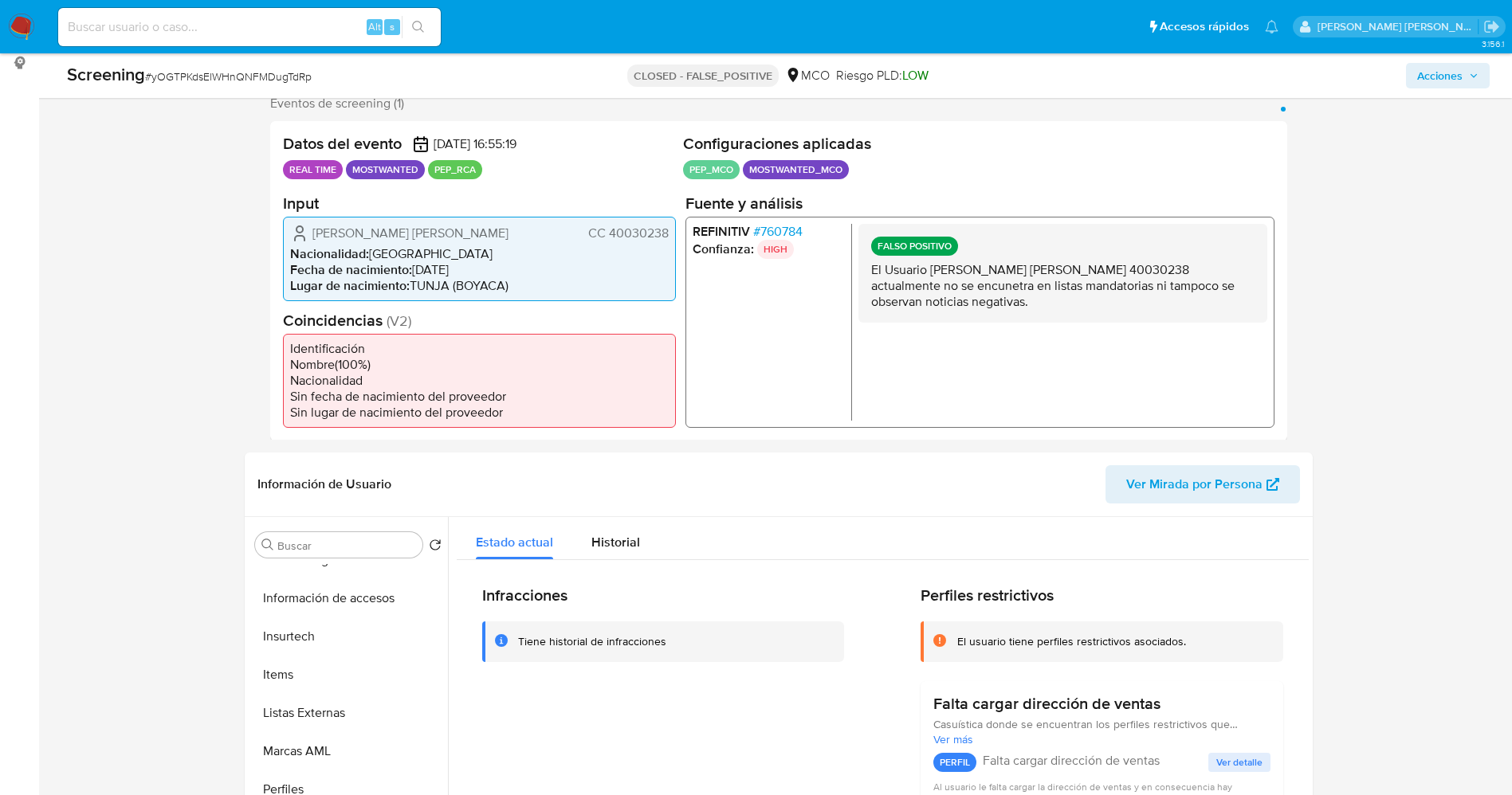
scroll to position [119, 0]
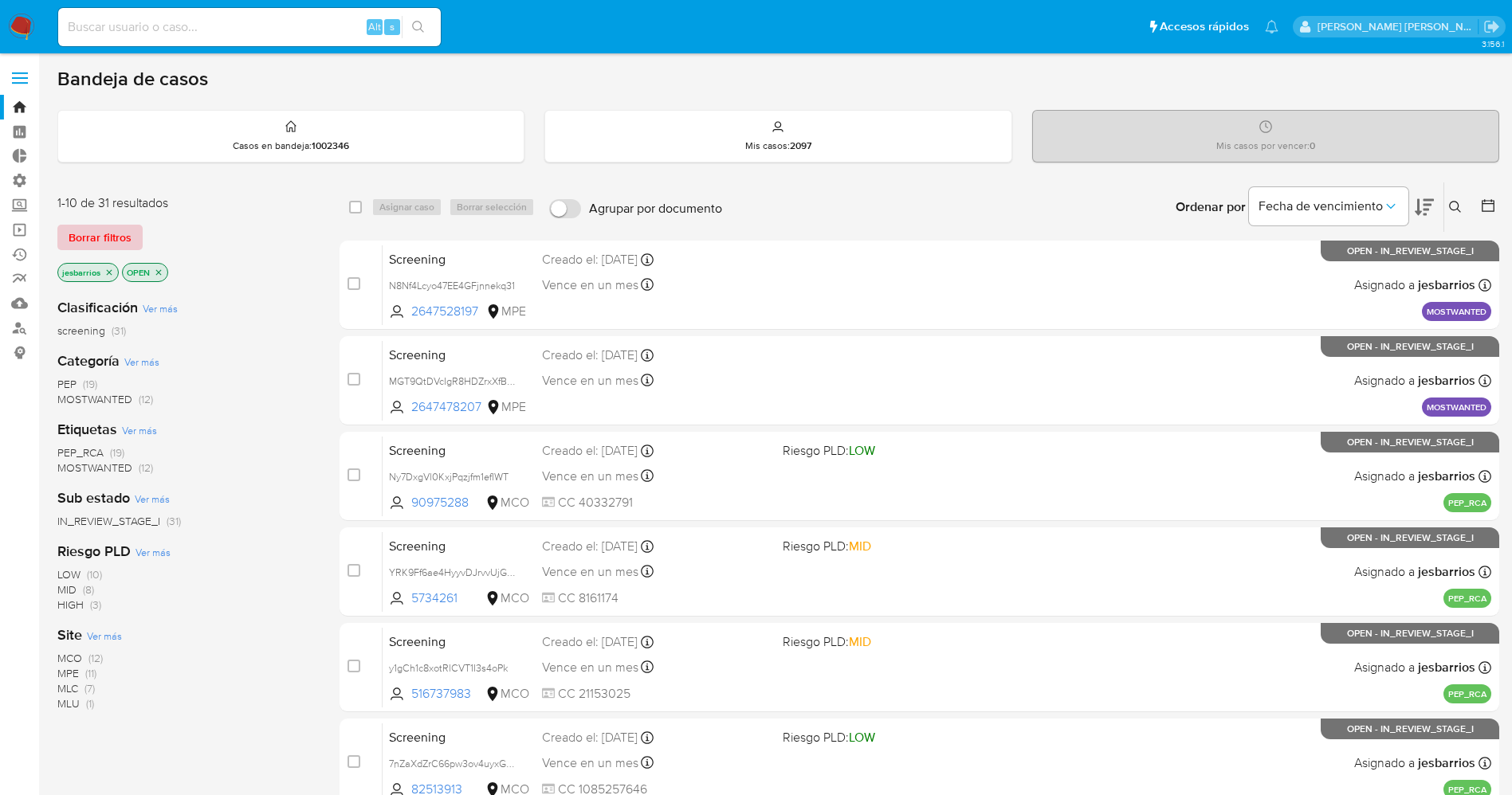
click at [117, 233] on span "Borrar filtros" at bounding box center [99, 238] width 63 height 22
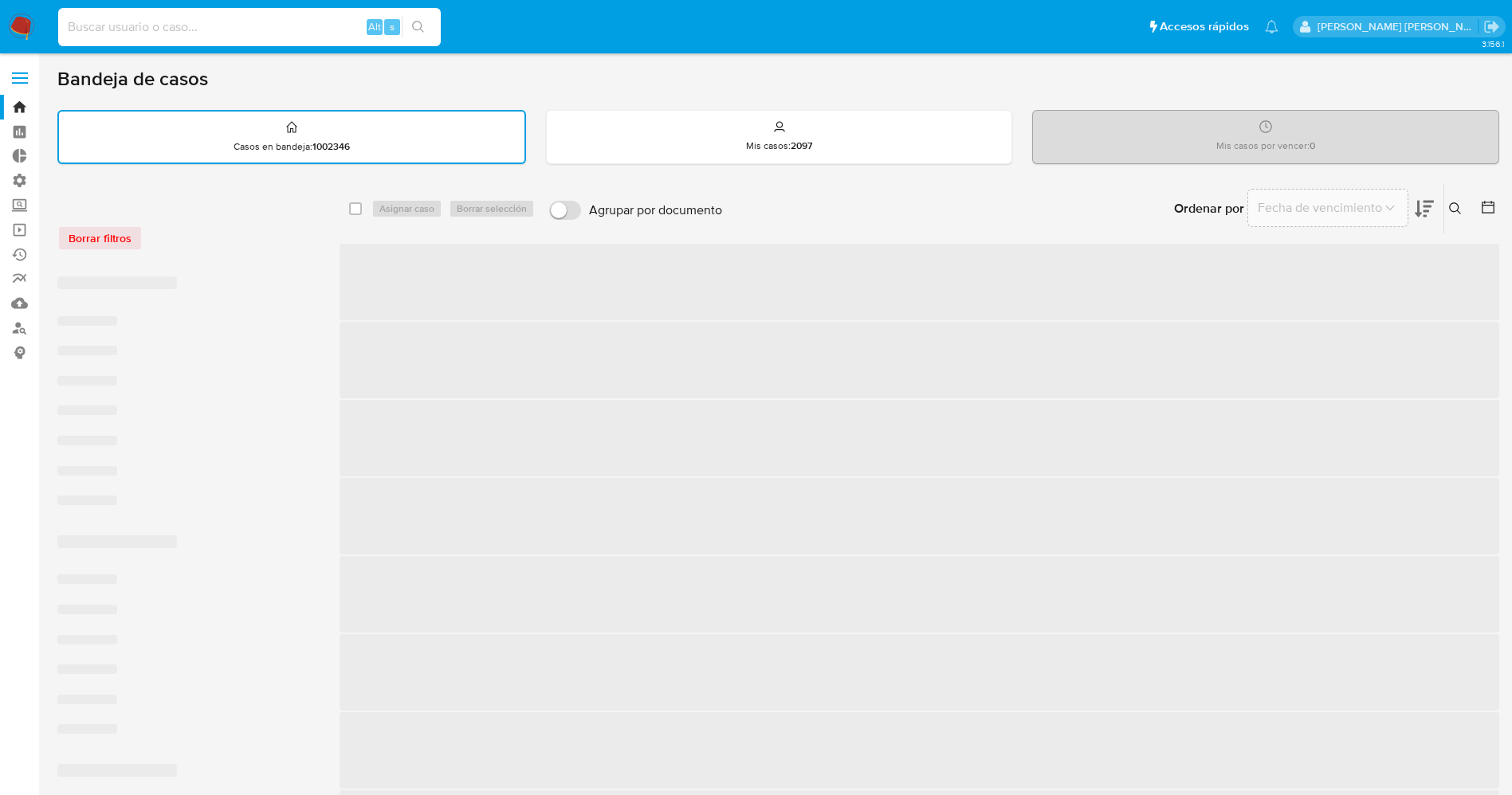
click at [152, 23] on input at bounding box center [249, 27] width 383 height 21
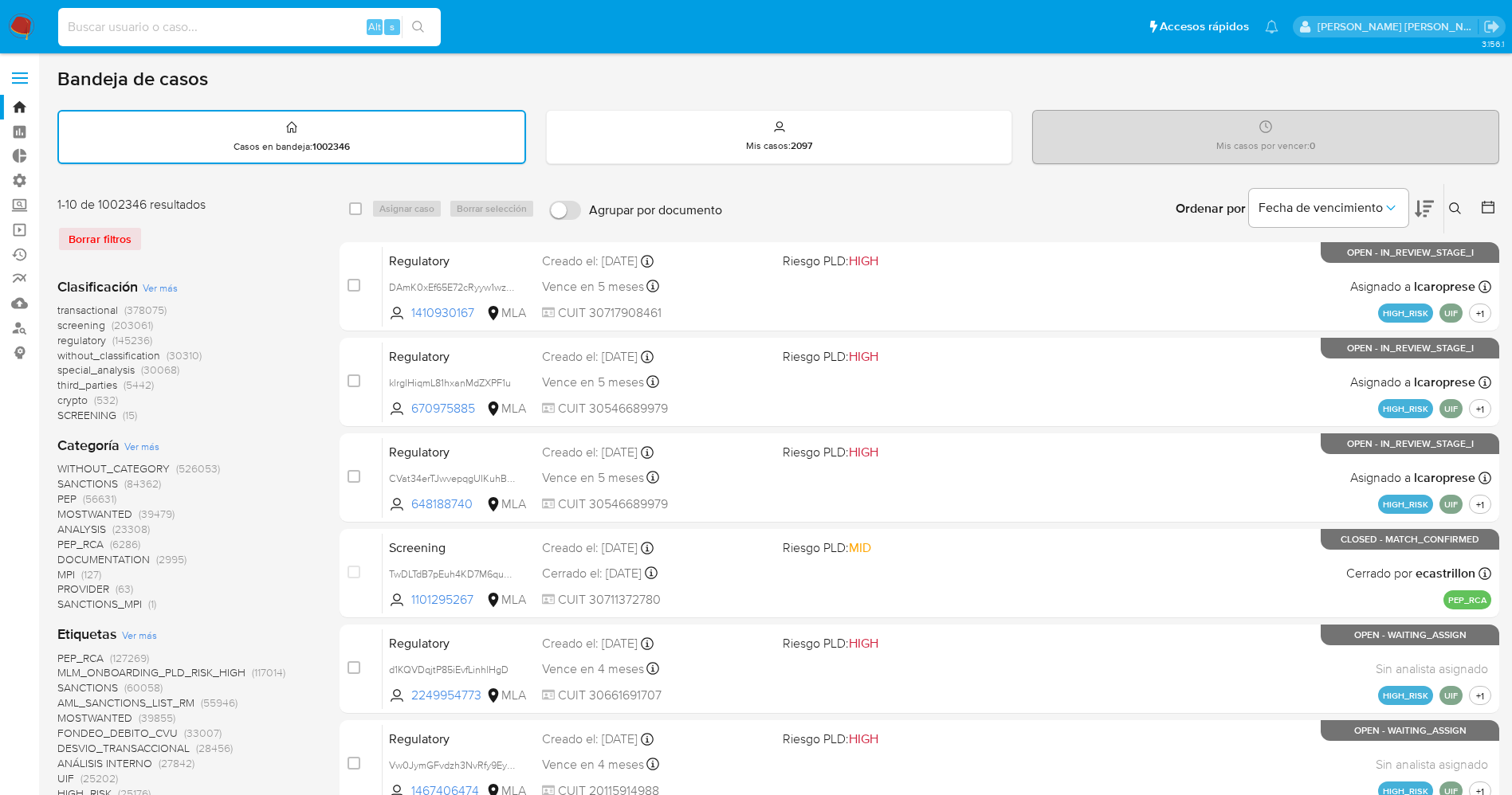
paste input "141978667"
type input "141978667"
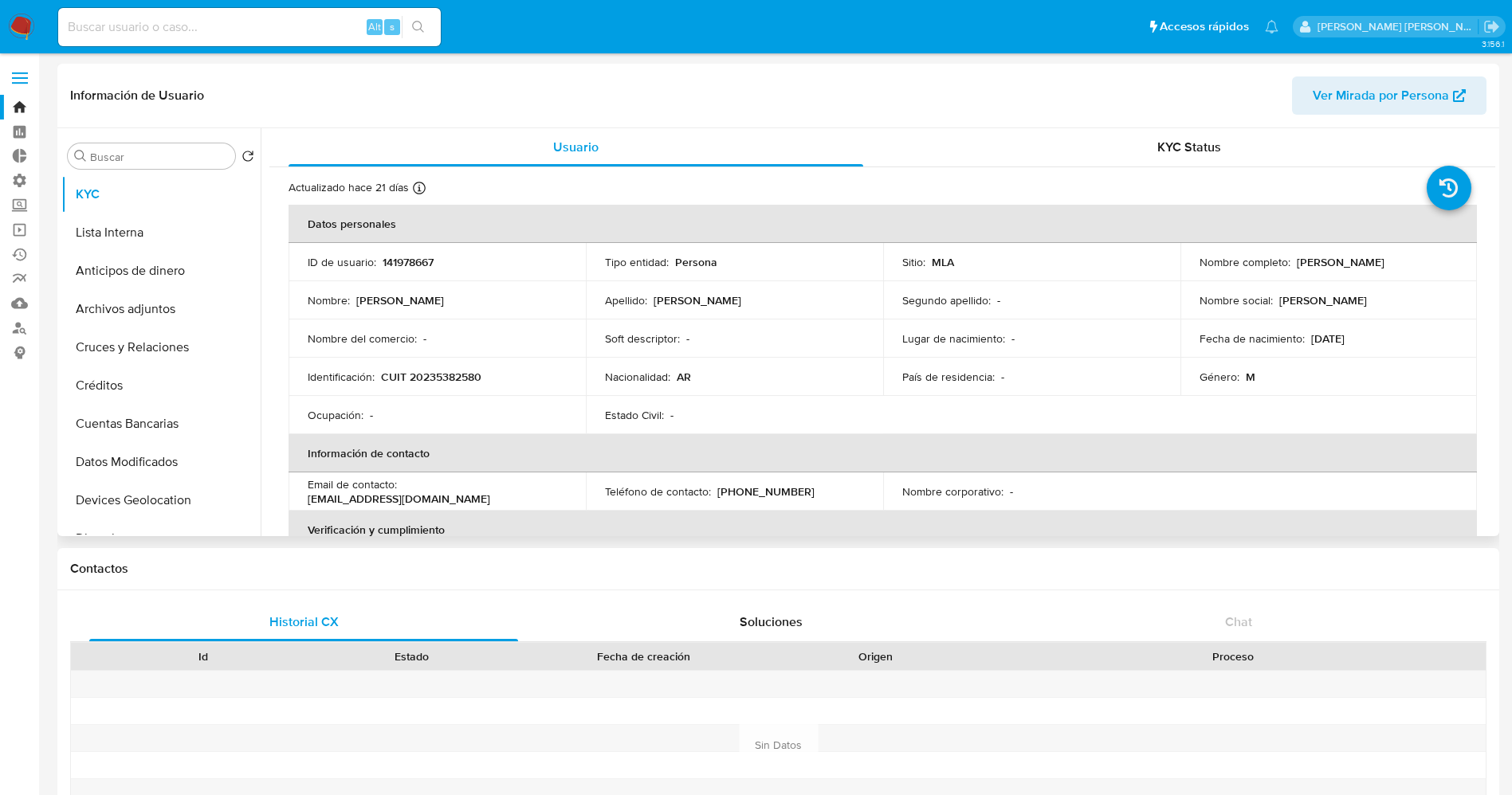
select select "10"
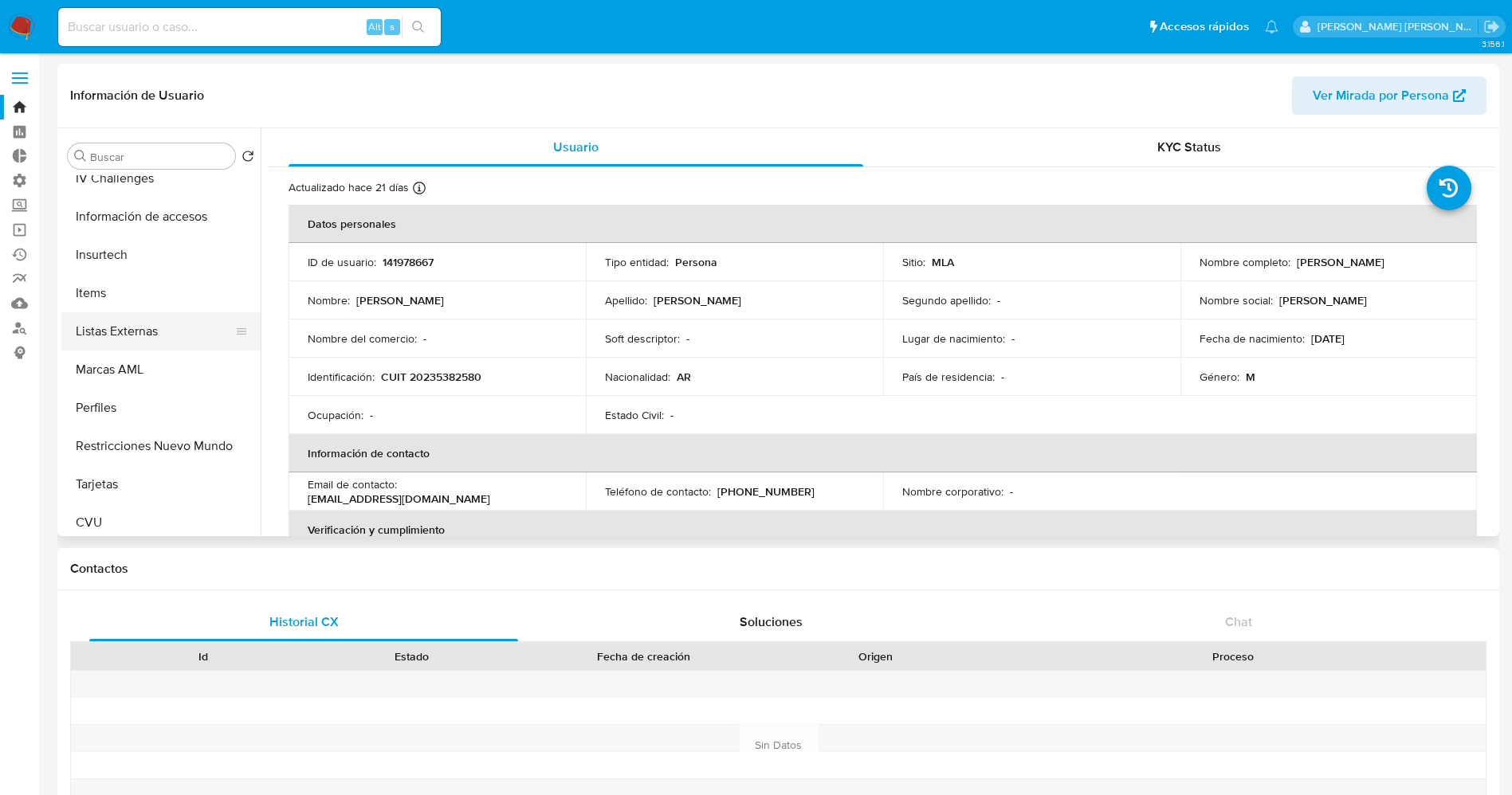
click at [139, 336] on button "Listas Externas" at bounding box center [154, 332] width 186 height 39
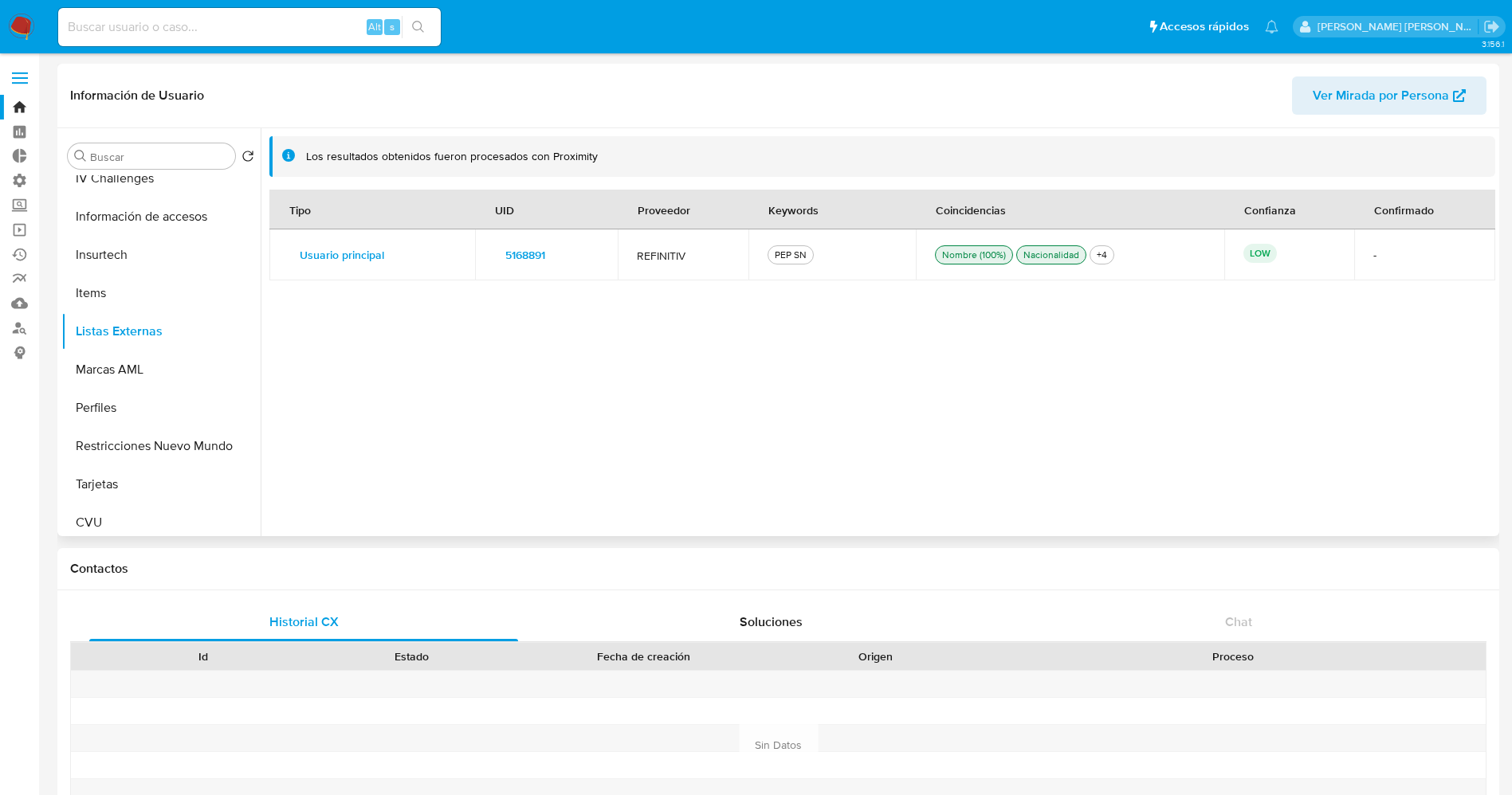
click at [514, 255] on span "5168891" at bounding box center [525, 255] width 39 height 22
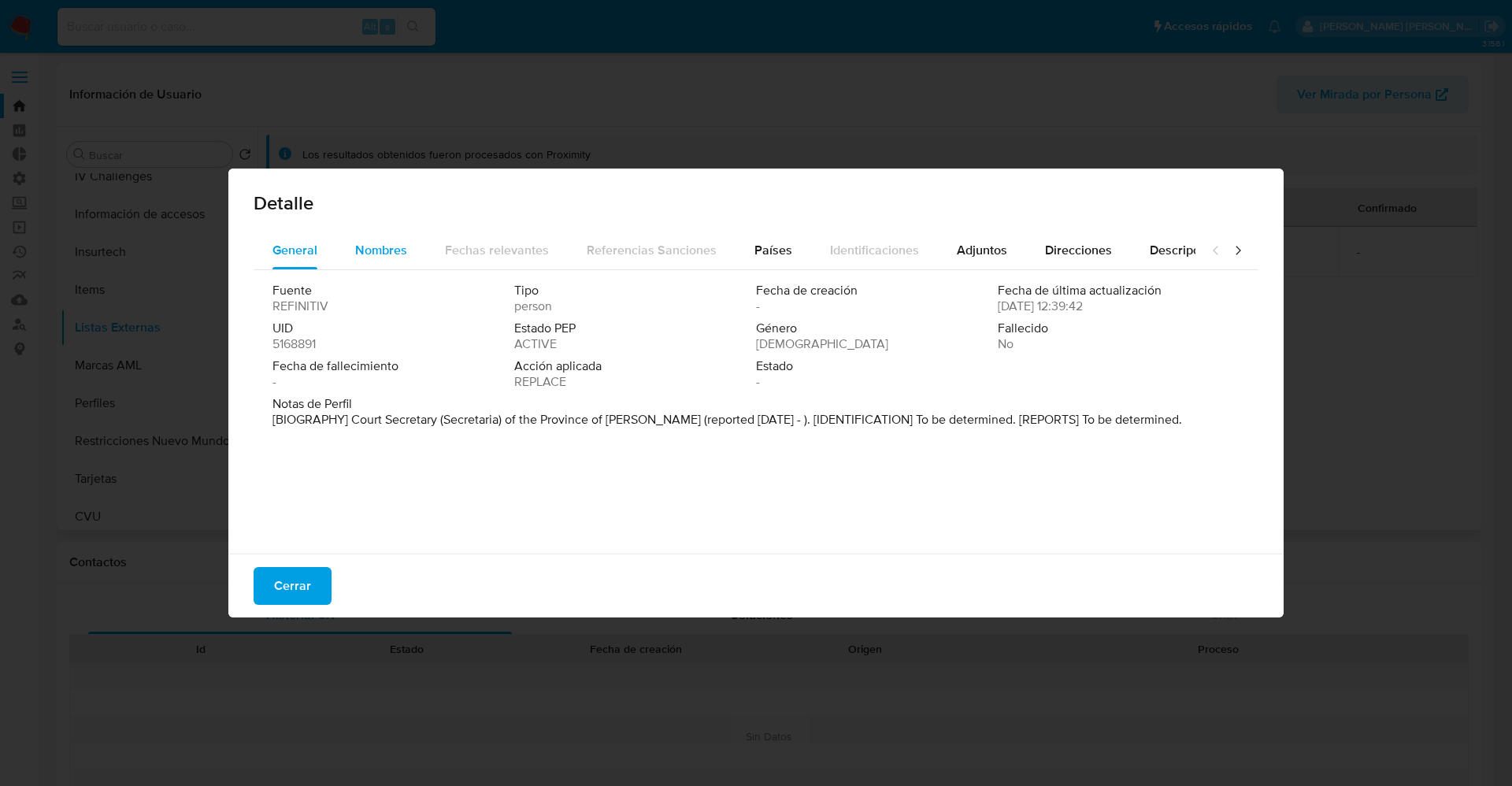
click at [375, 245] on span "Nombres" at bounding box center [381, 250] width 52 height 18
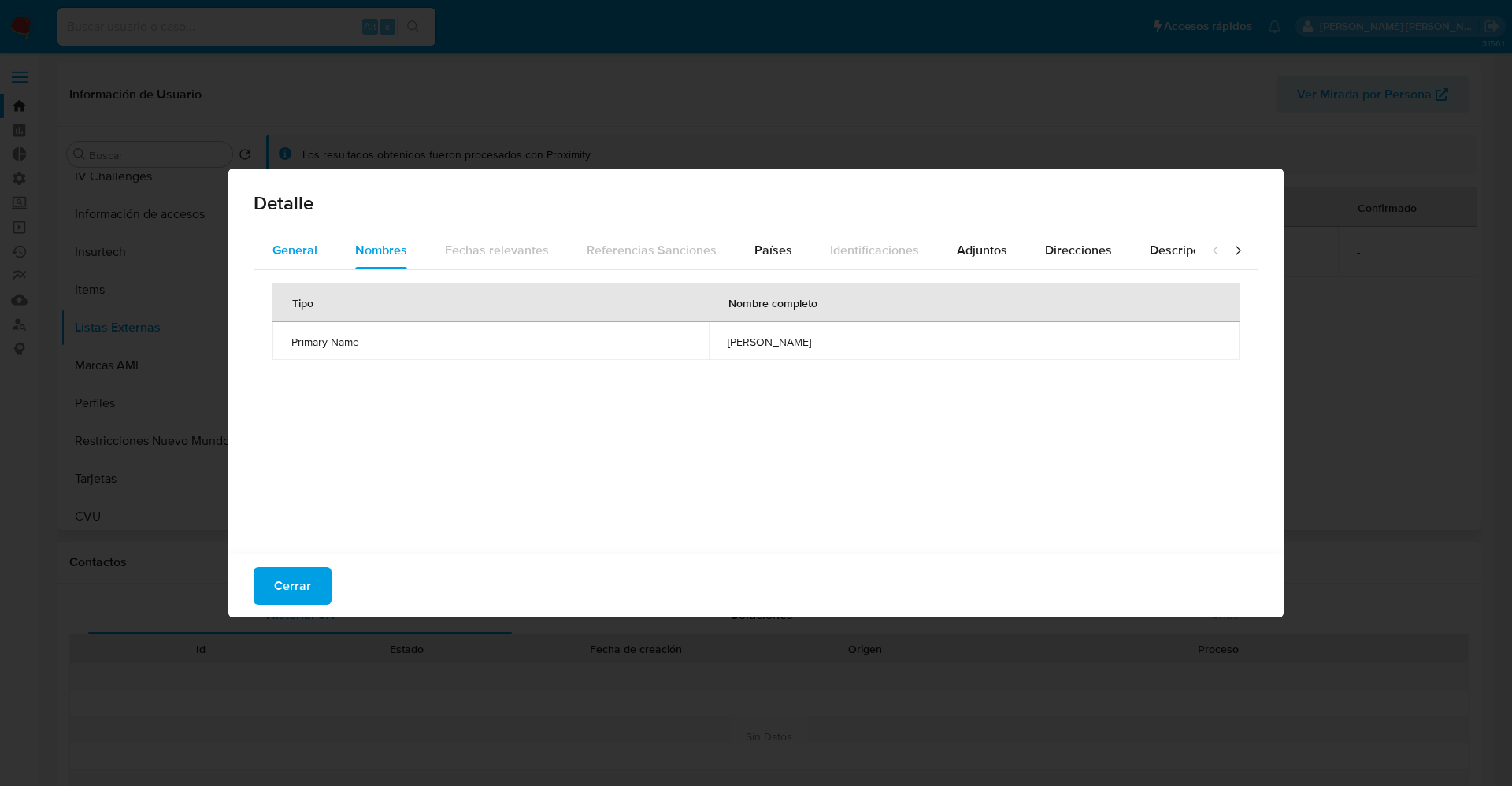
click at [300, 247] on span "General" at bounding box center [295, 250] width 45 height 18
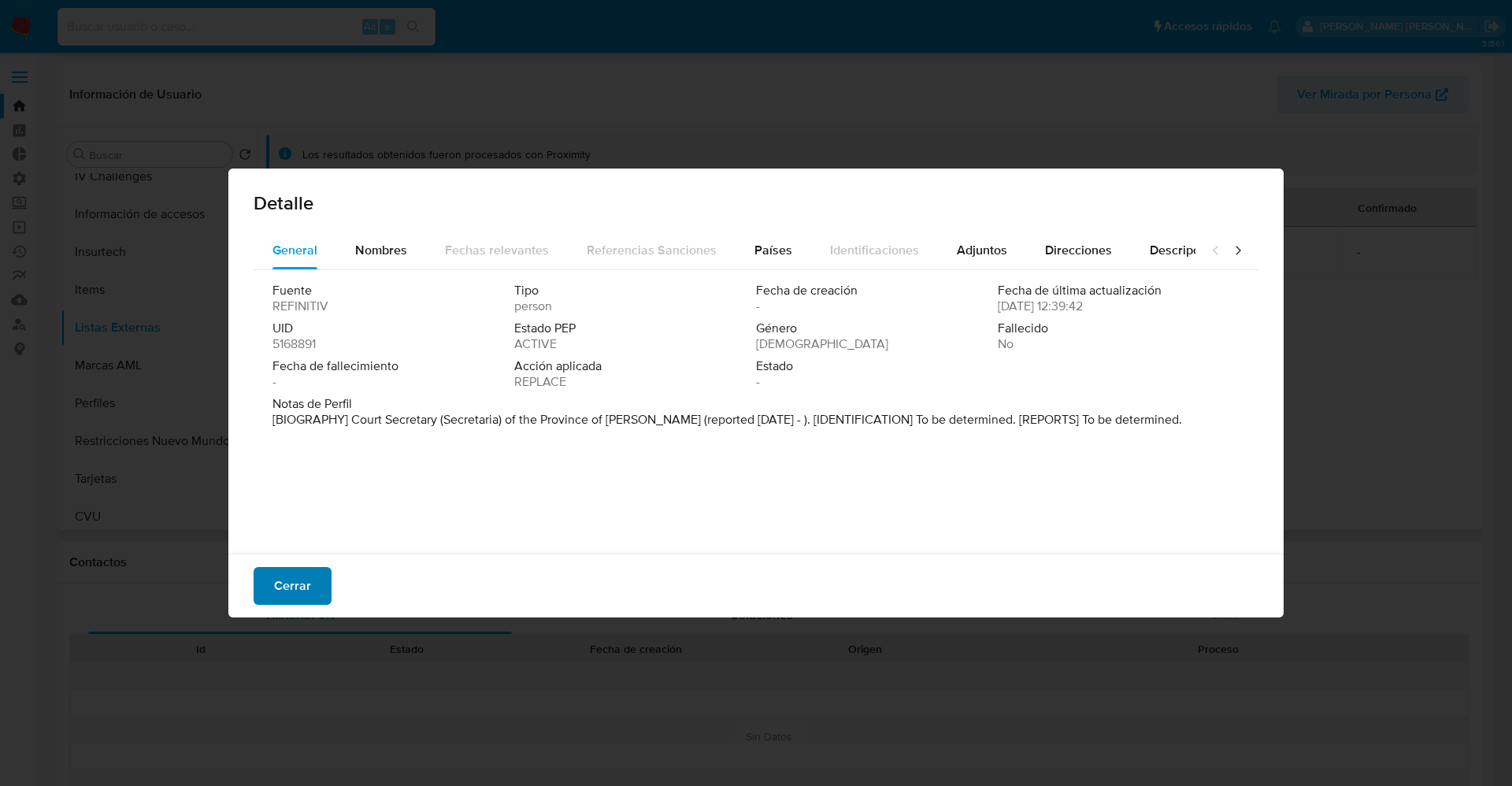
click at [297, 588] on span "Cerrar" at bounding box center [292, 586] width 37 height 35
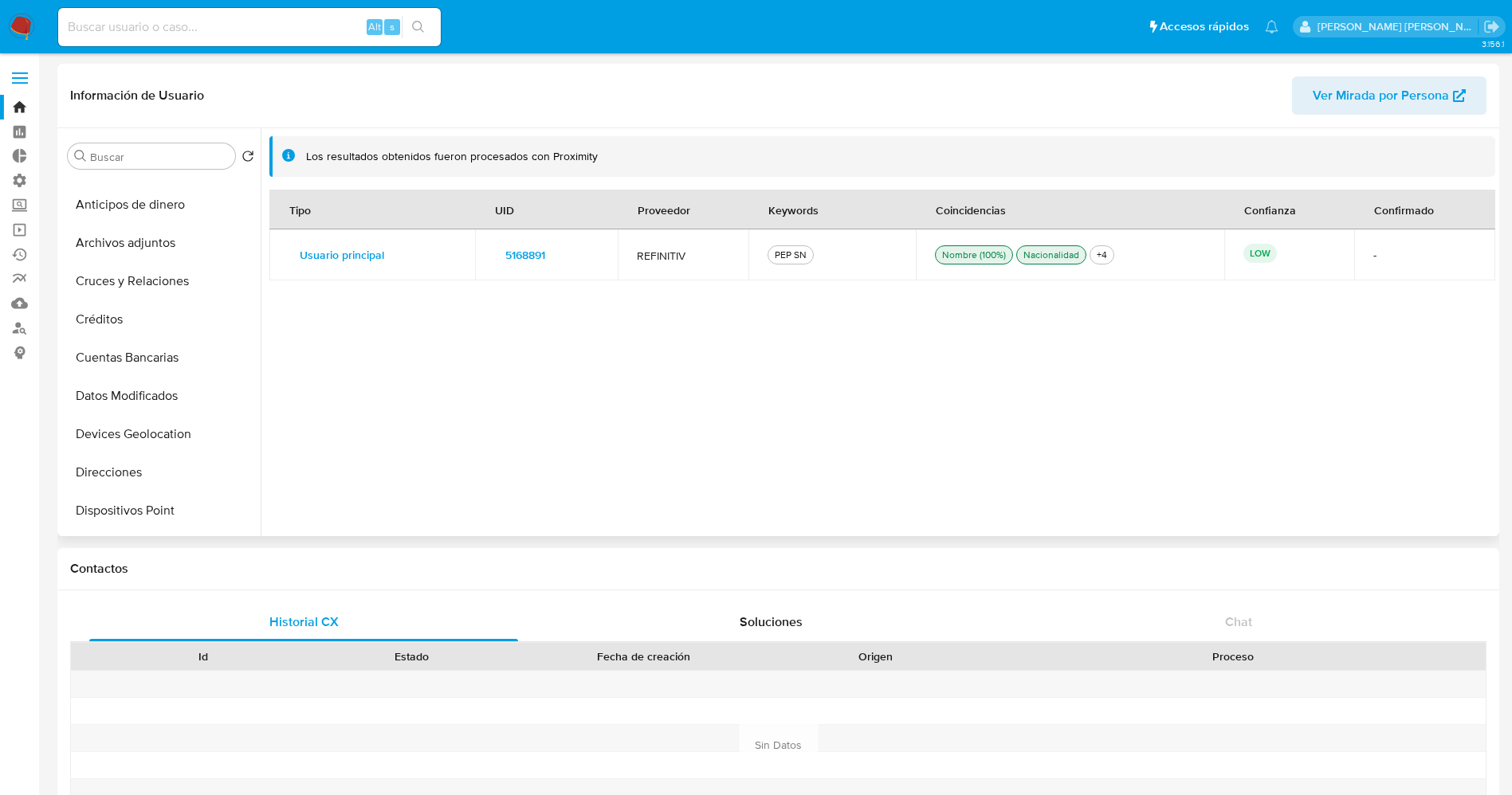
scroll to position [0, 0]
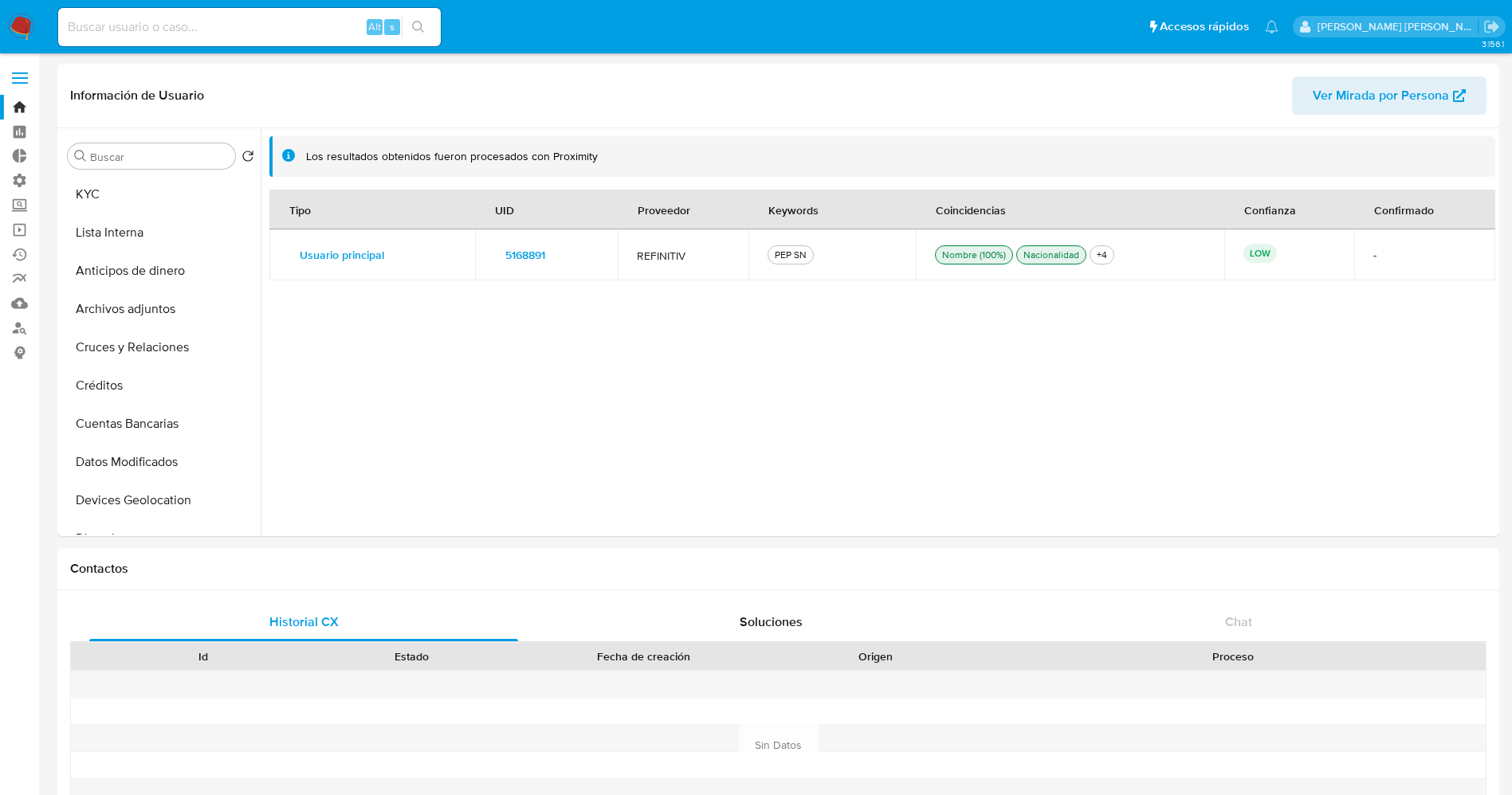
click at [530, 264] on span "5168891" at bounding box center [525, 255] width 39 height 22
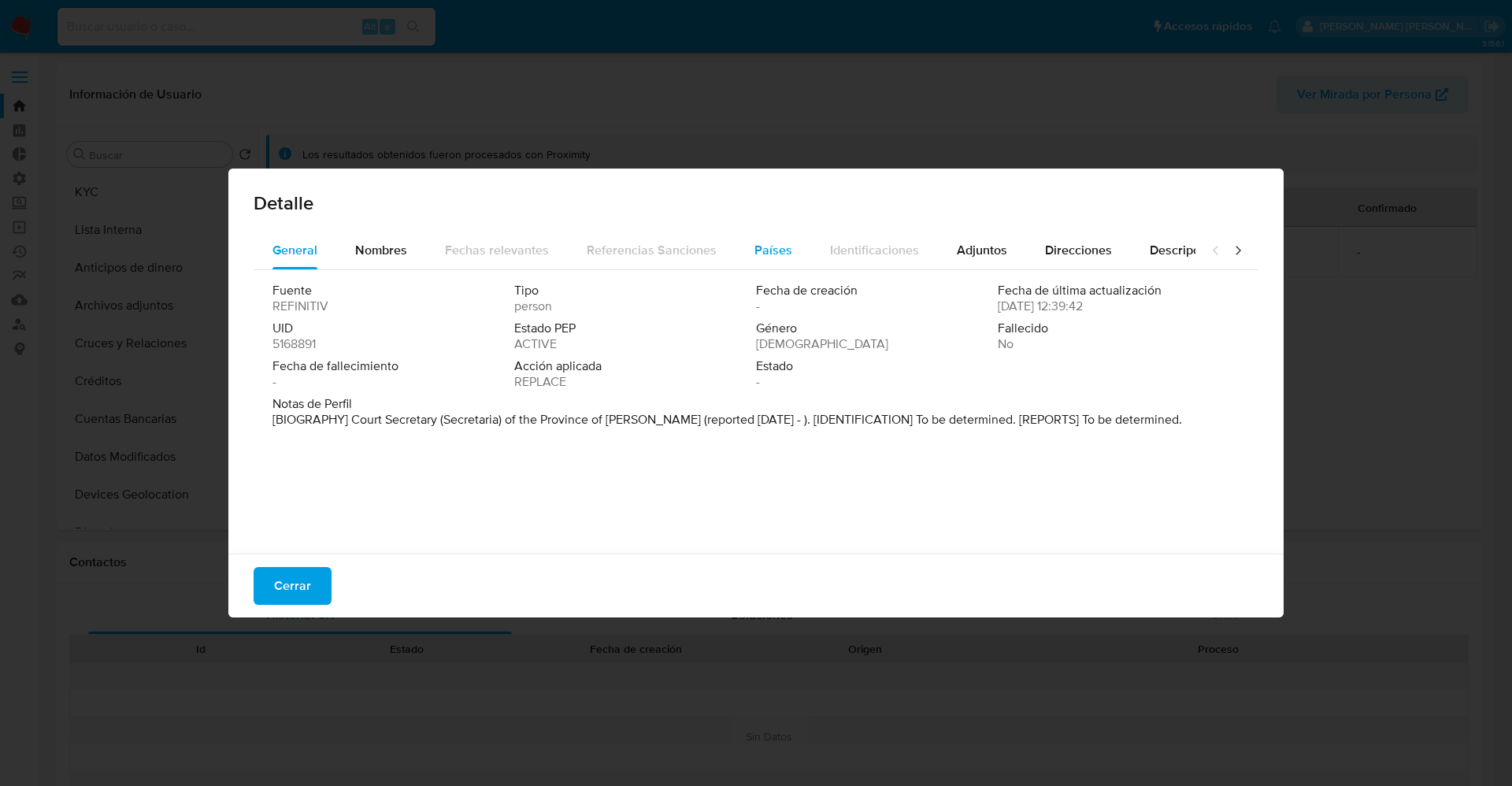
click at [785, 241] on span "Países" at bounding box center [773, 250] width 38 height 18
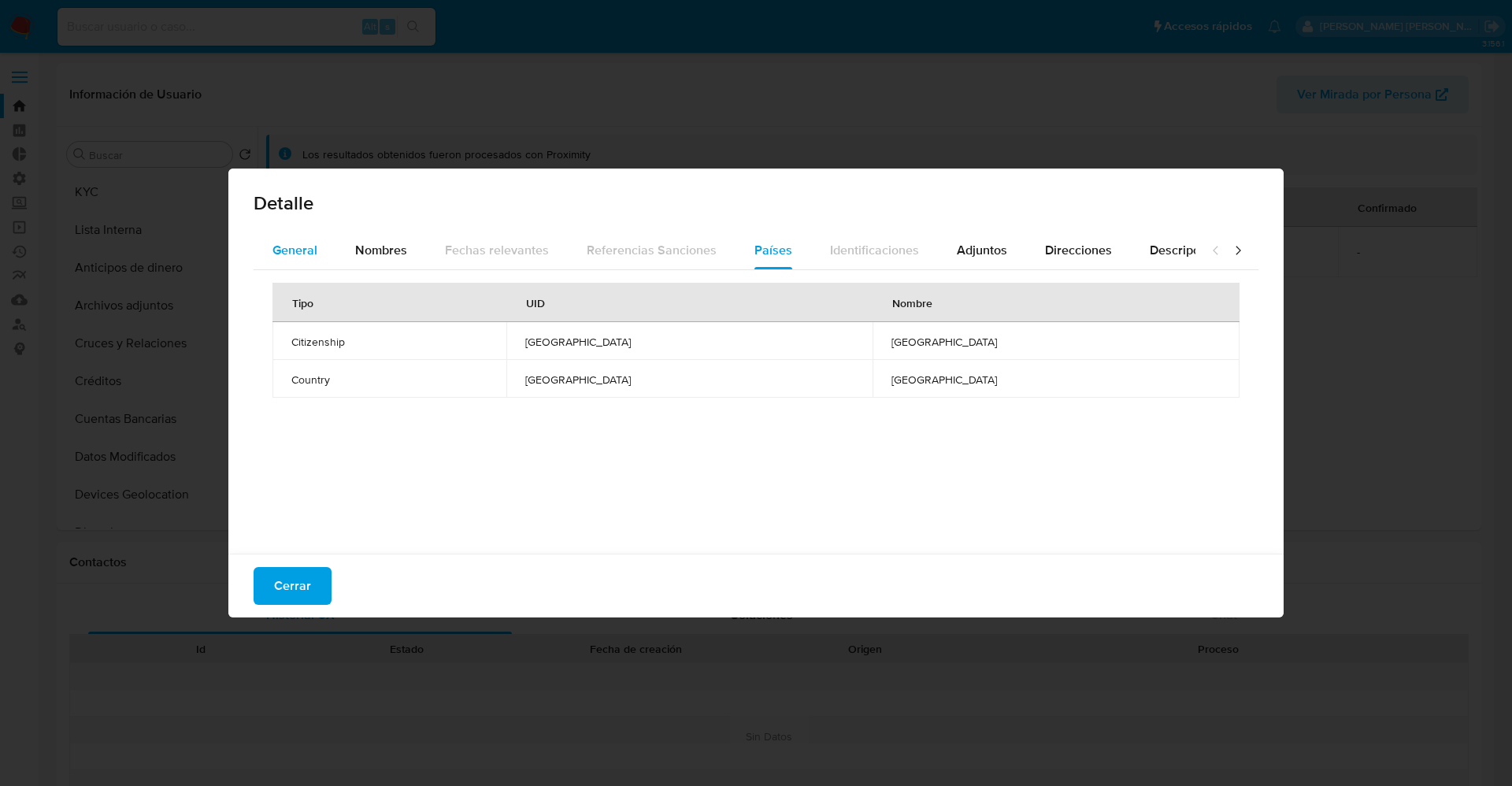
click at [299, 239] on div "General" at bounding box center [295, 250] width 45 height 38
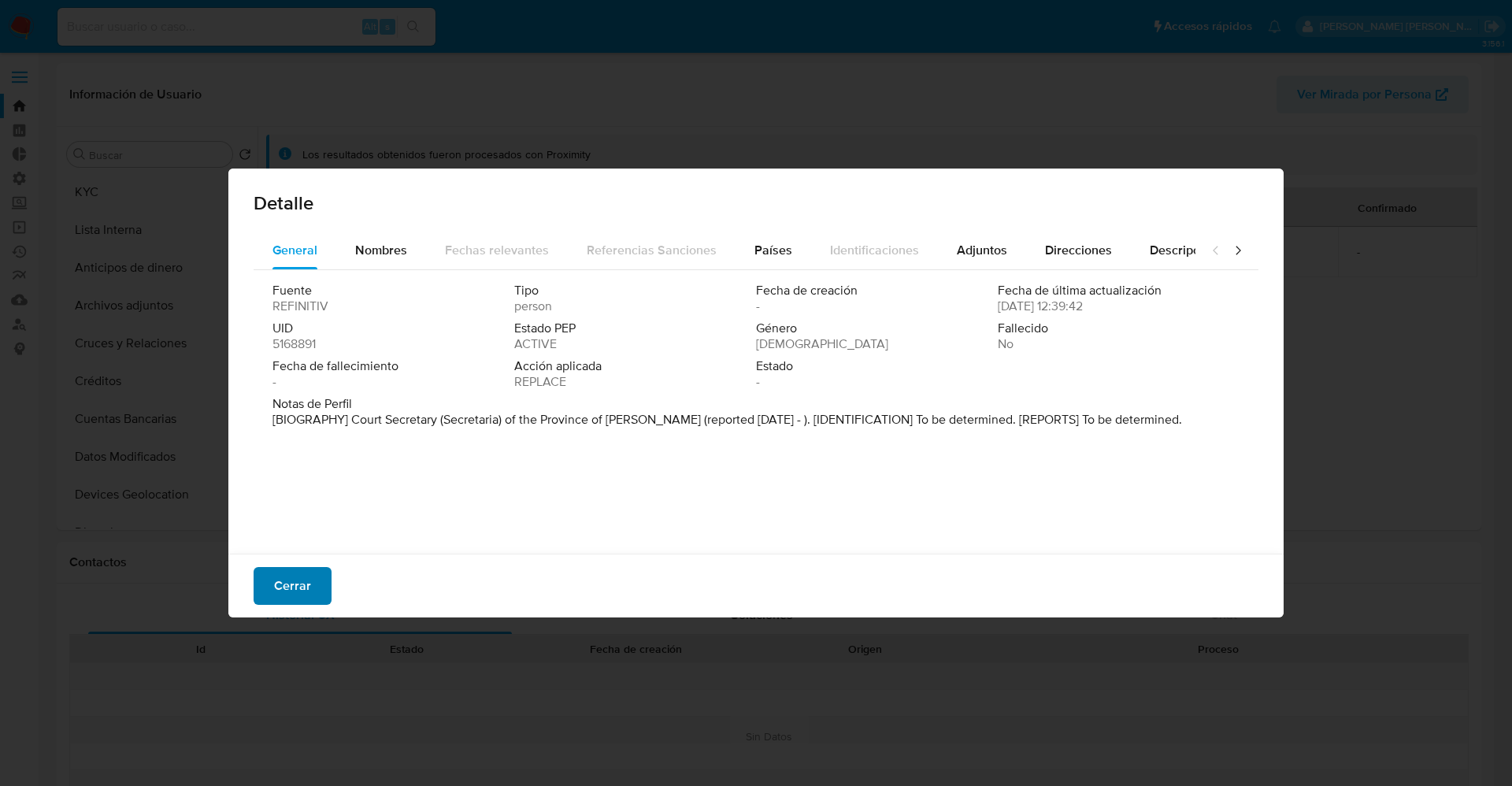
click at [302, 584] on span "Cerrar" at bounding box center [292, 586] width 37 height 35
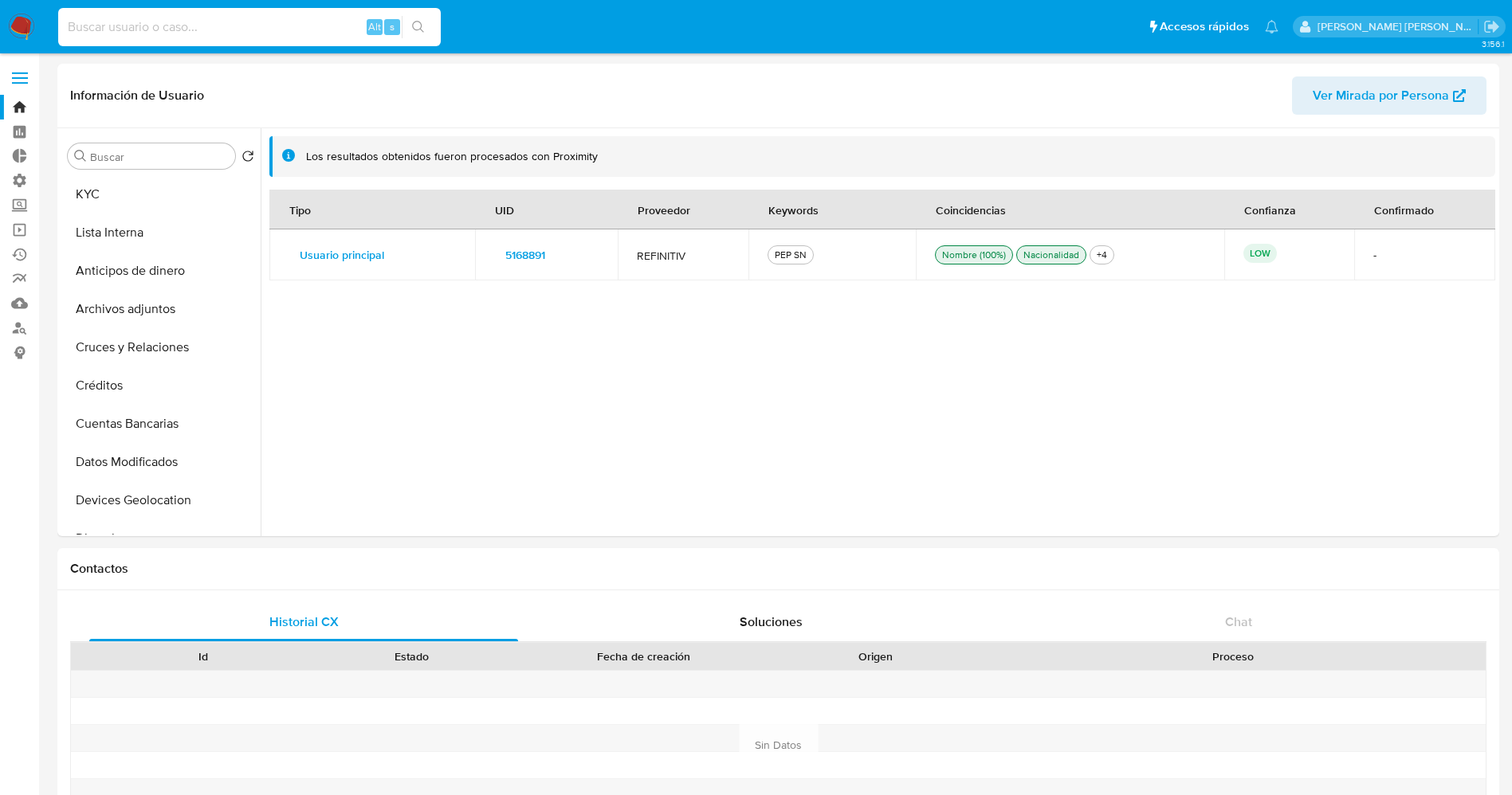
click at [283, 23] on input at bounding box center [249, 27] width 383 height 21
paste input "557517965"
type input "557517965"
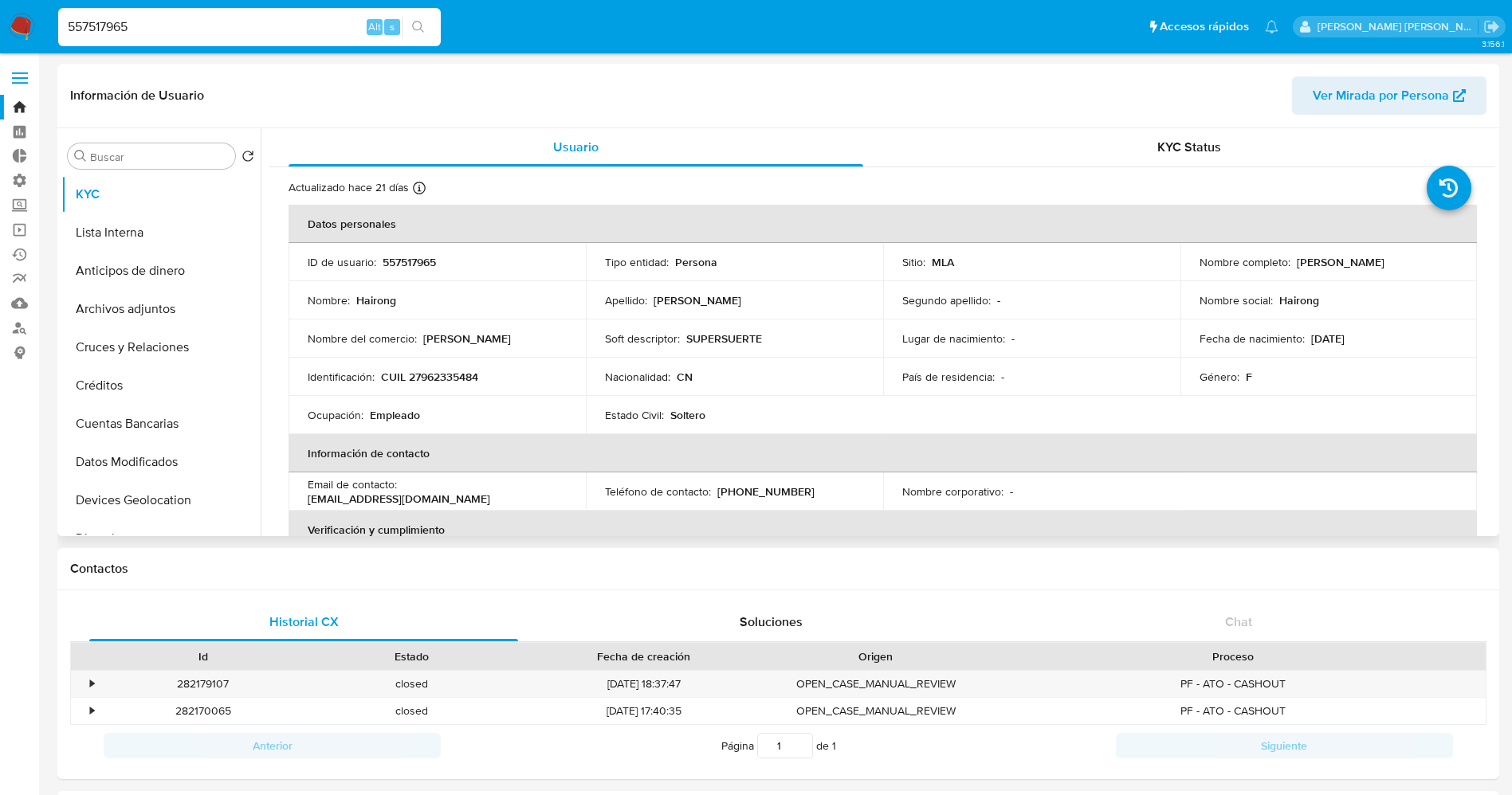
select select "10"
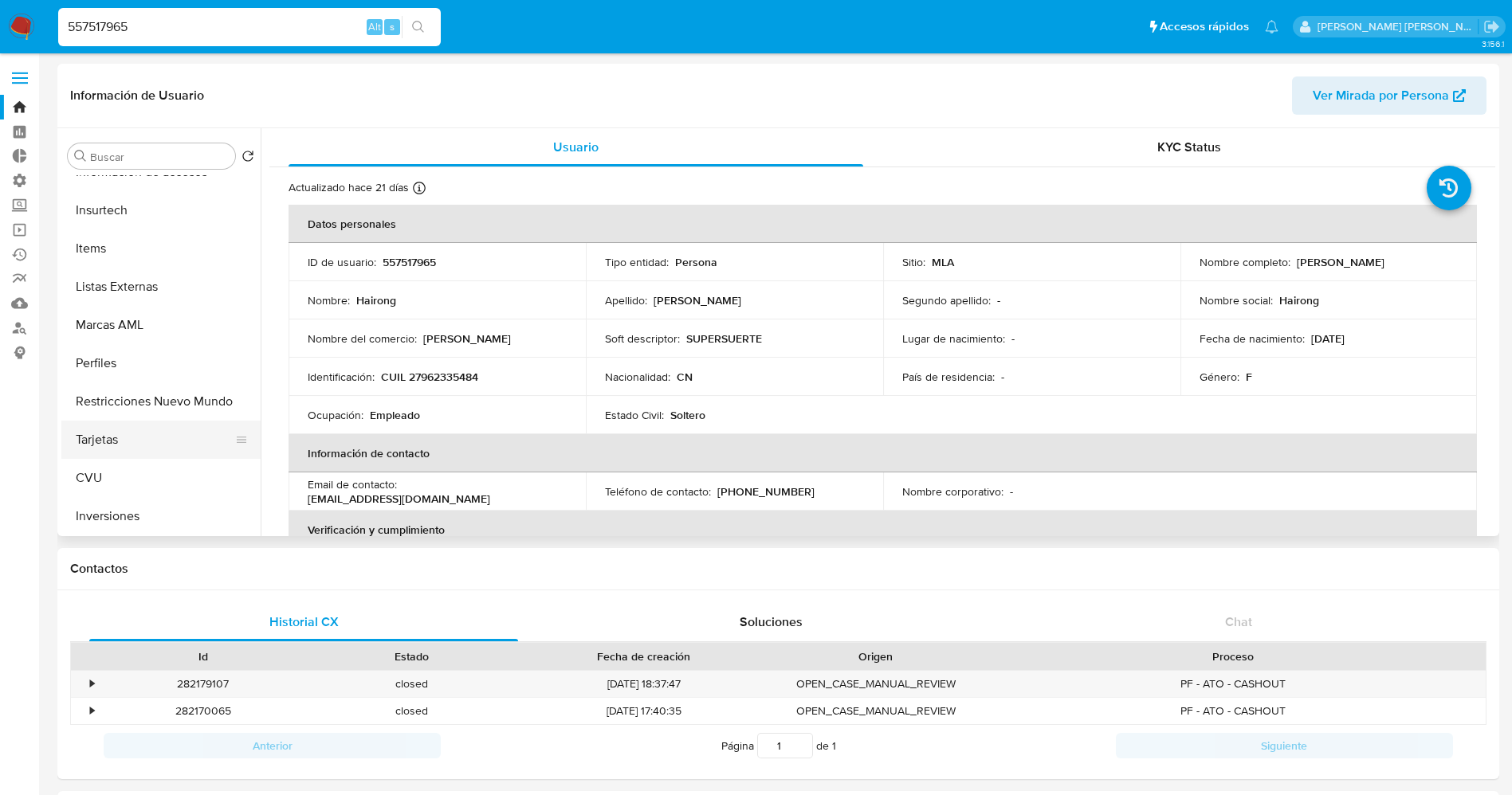
scroll to position [708, 0]
click at [118, 277] on button "Listas Externas" at bounding box center [154, 289] width 186 height 39
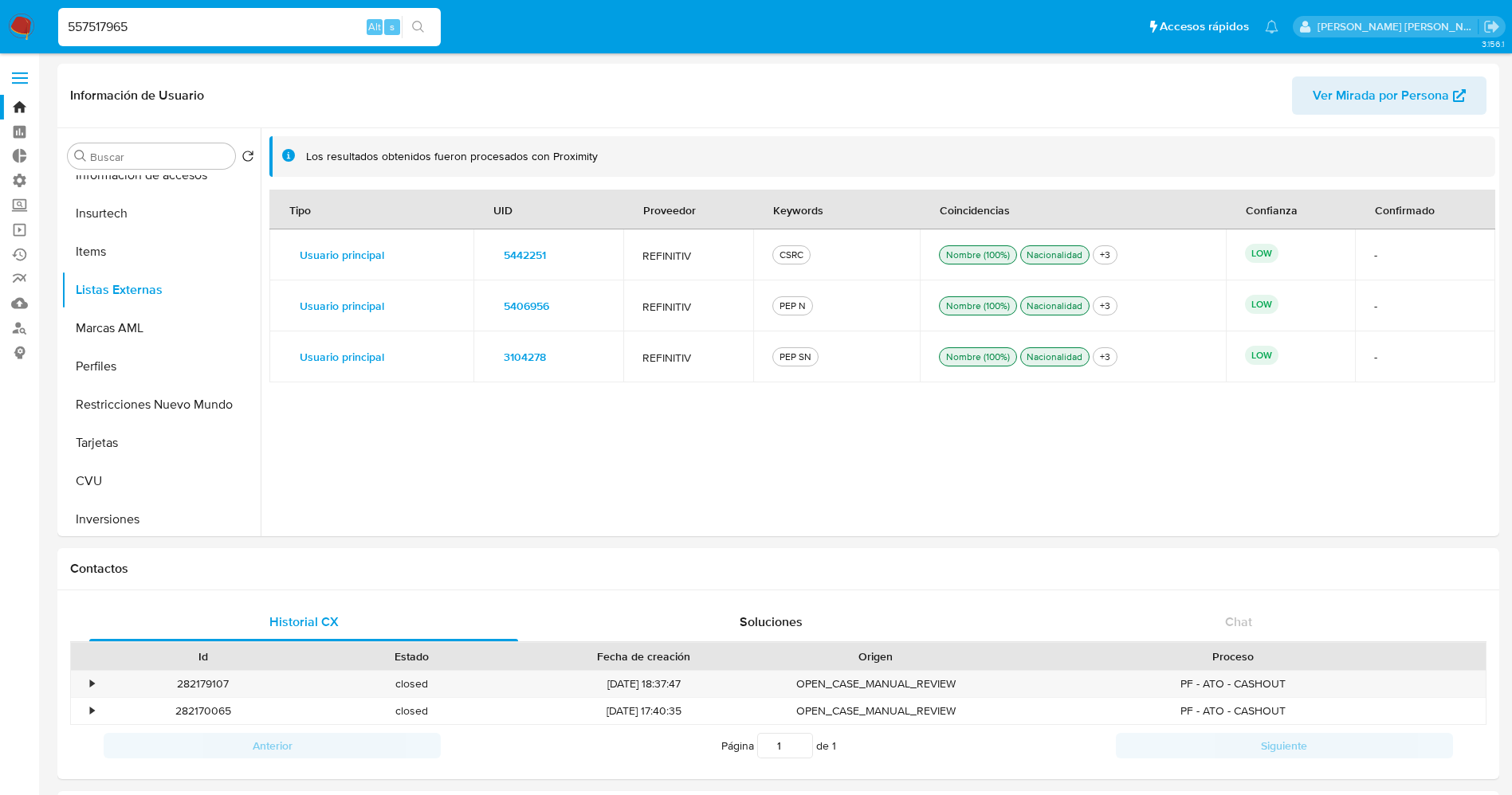
drag, startPoint x: 27, startPoint y: 30, endPoint x: 111, endPoint y: 4, distance: 87.9
click at [26, 30] on img at bounding box center [22, 27] width 27 height 27
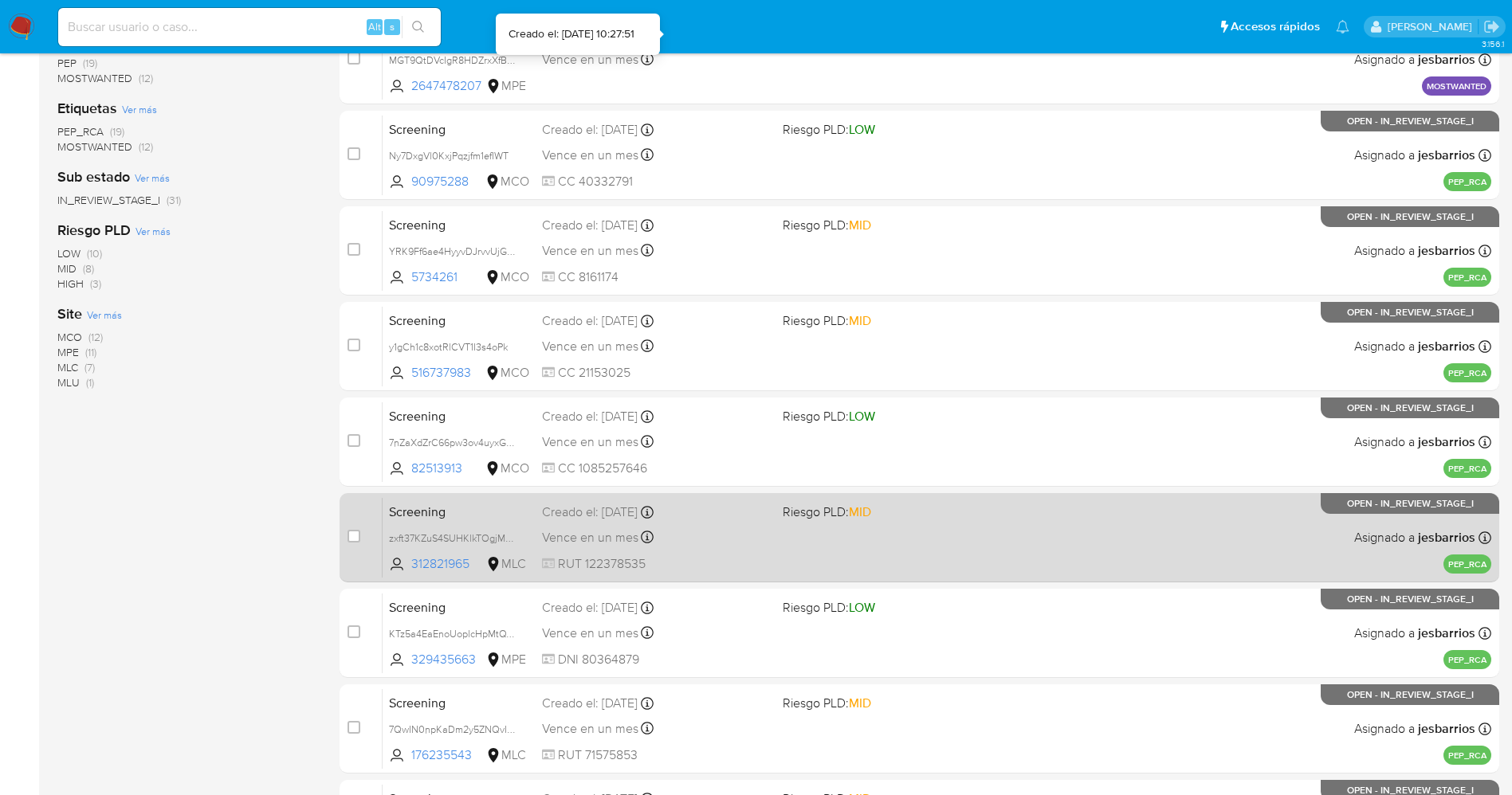
scroll to position [463, 0]
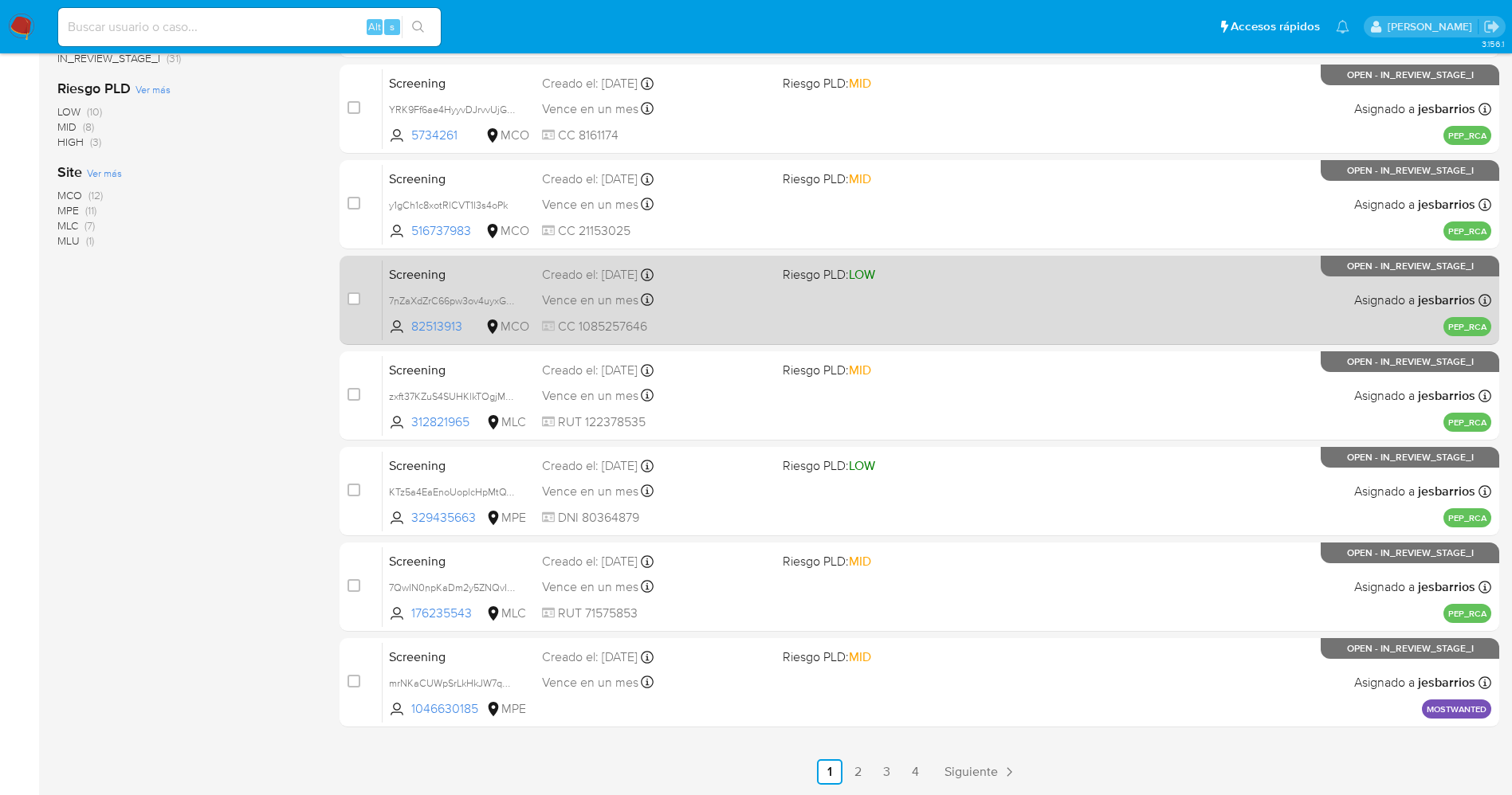
click at [913, 762] on link "4" at bounding box center [916, 772] width 25 height 25
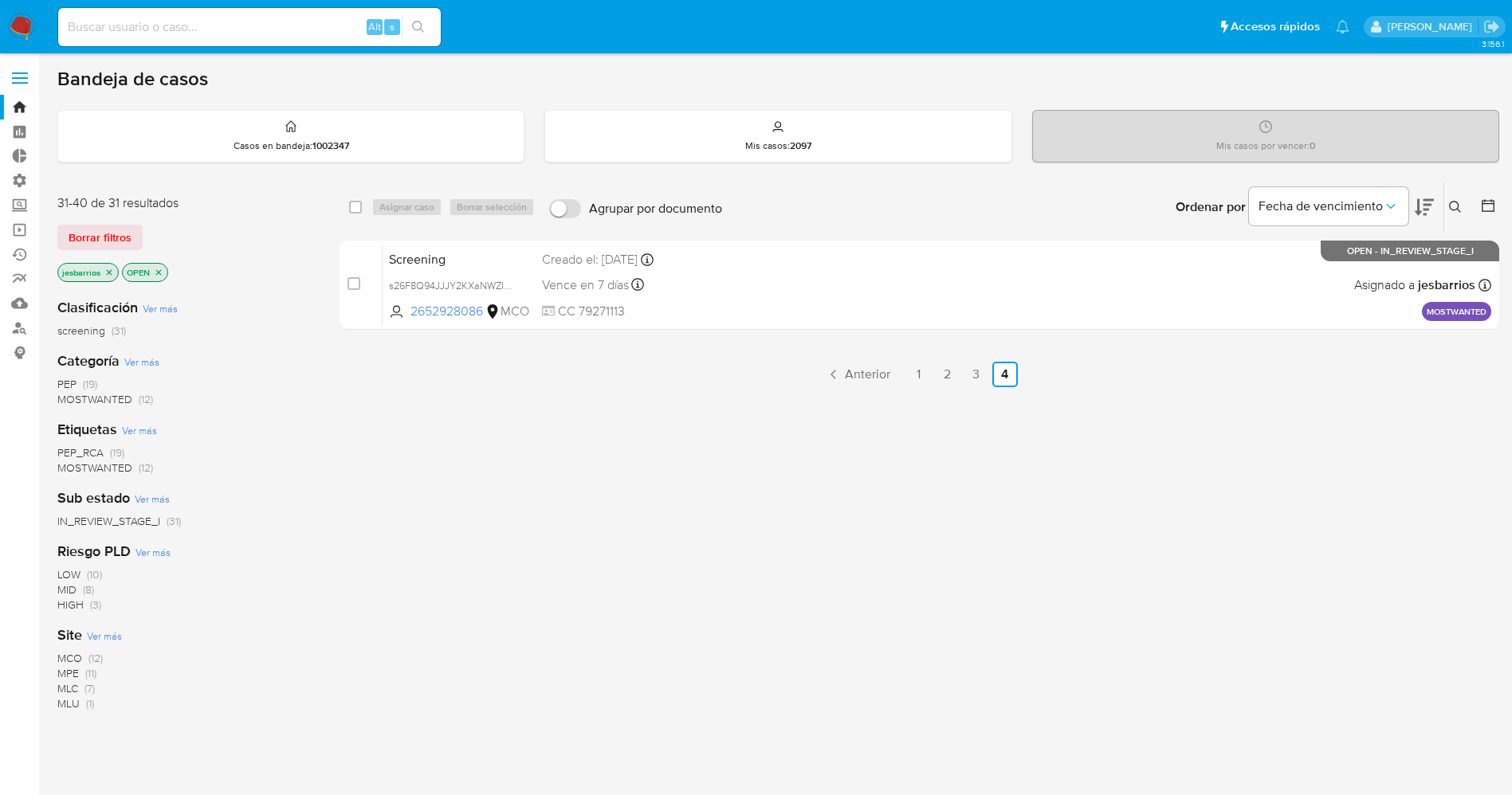
click at [21, 23] on img at bounding box center [22, 27] width 27 height 27
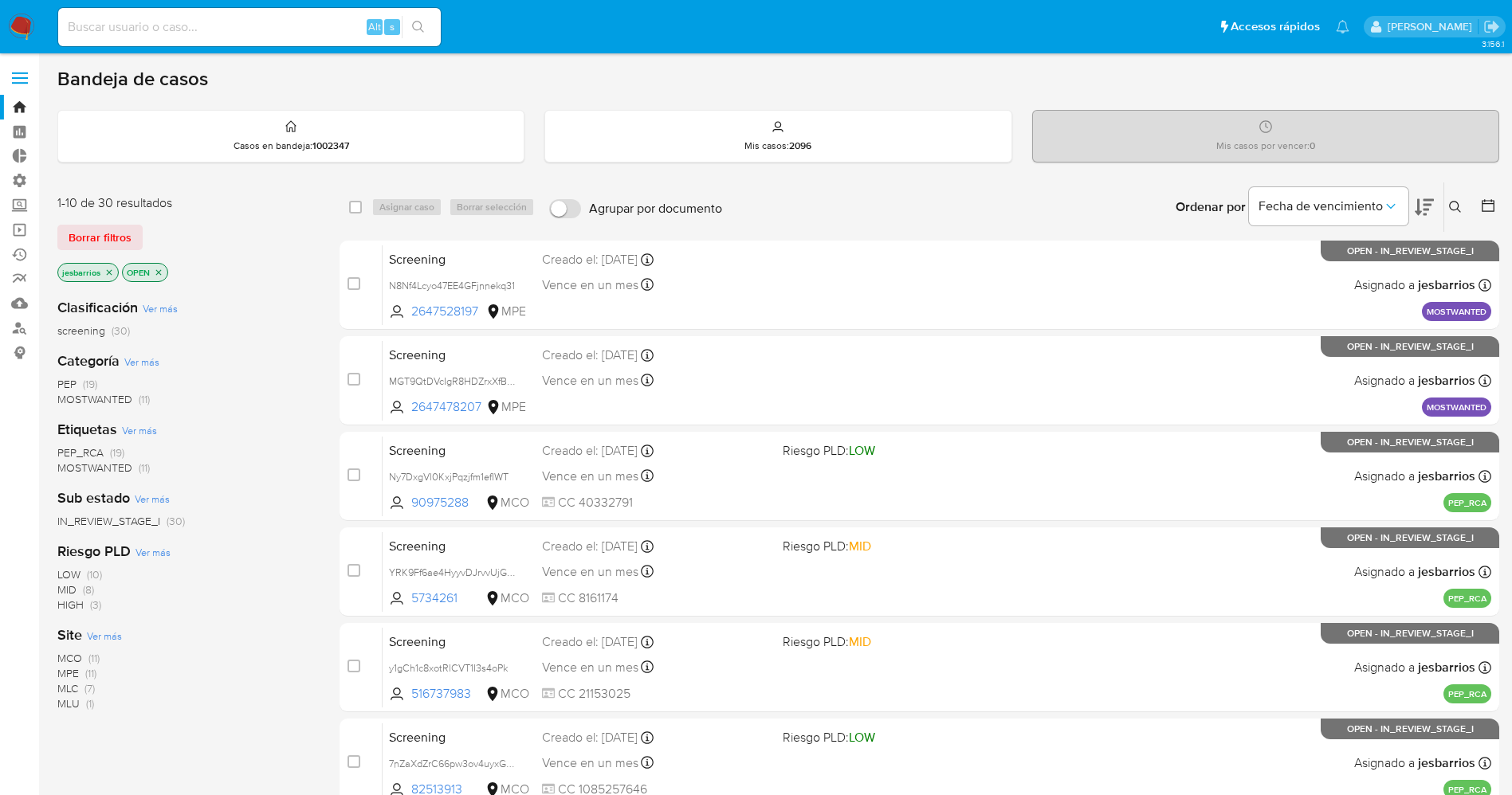
click at [117, 462] on span "MOSTWANTED" at bounding box center [95, 468] width 75 height 16
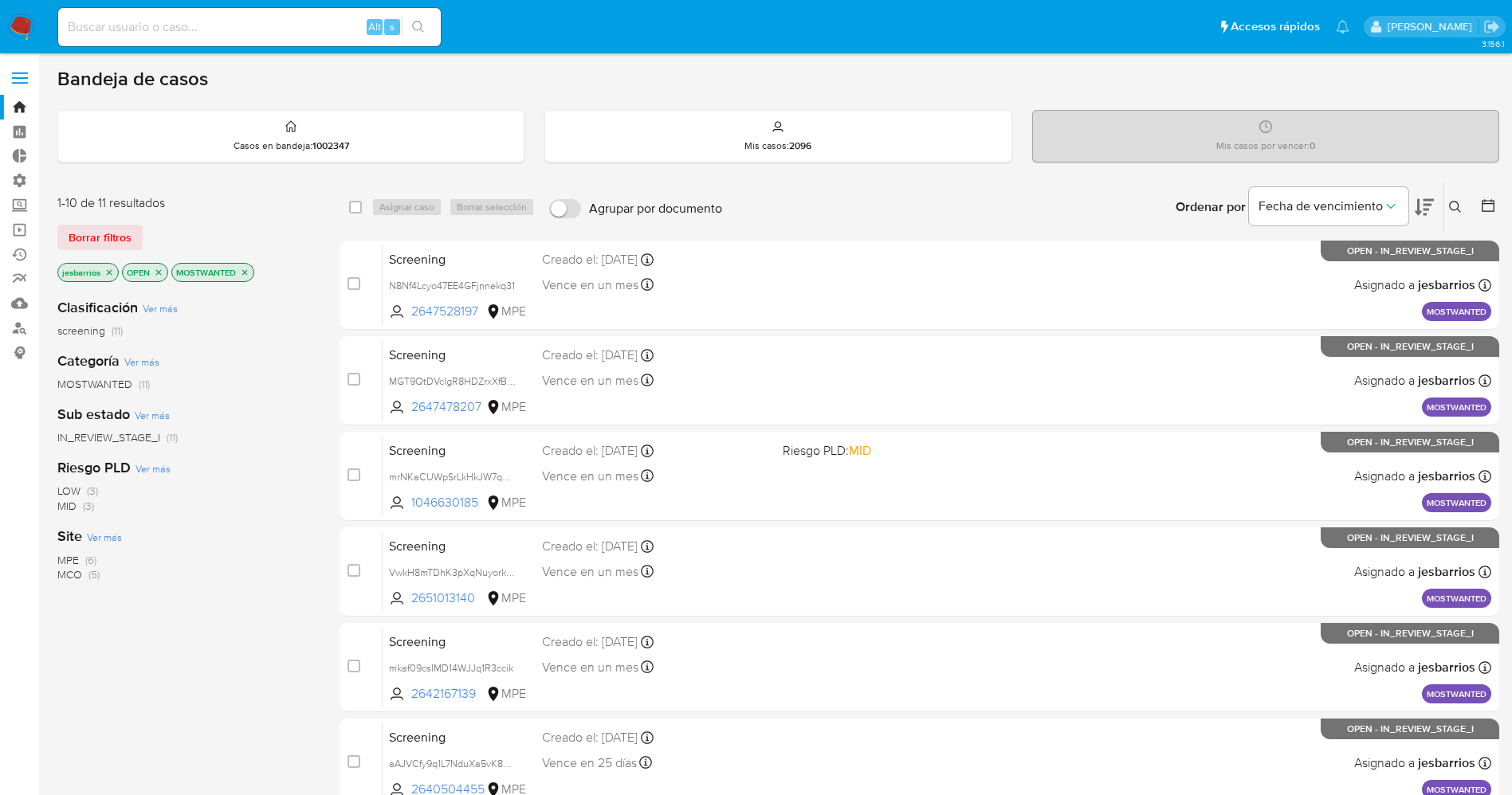
click at [92, 572] on span "(5)" at bounding box center [94, 575] width 11 height 16
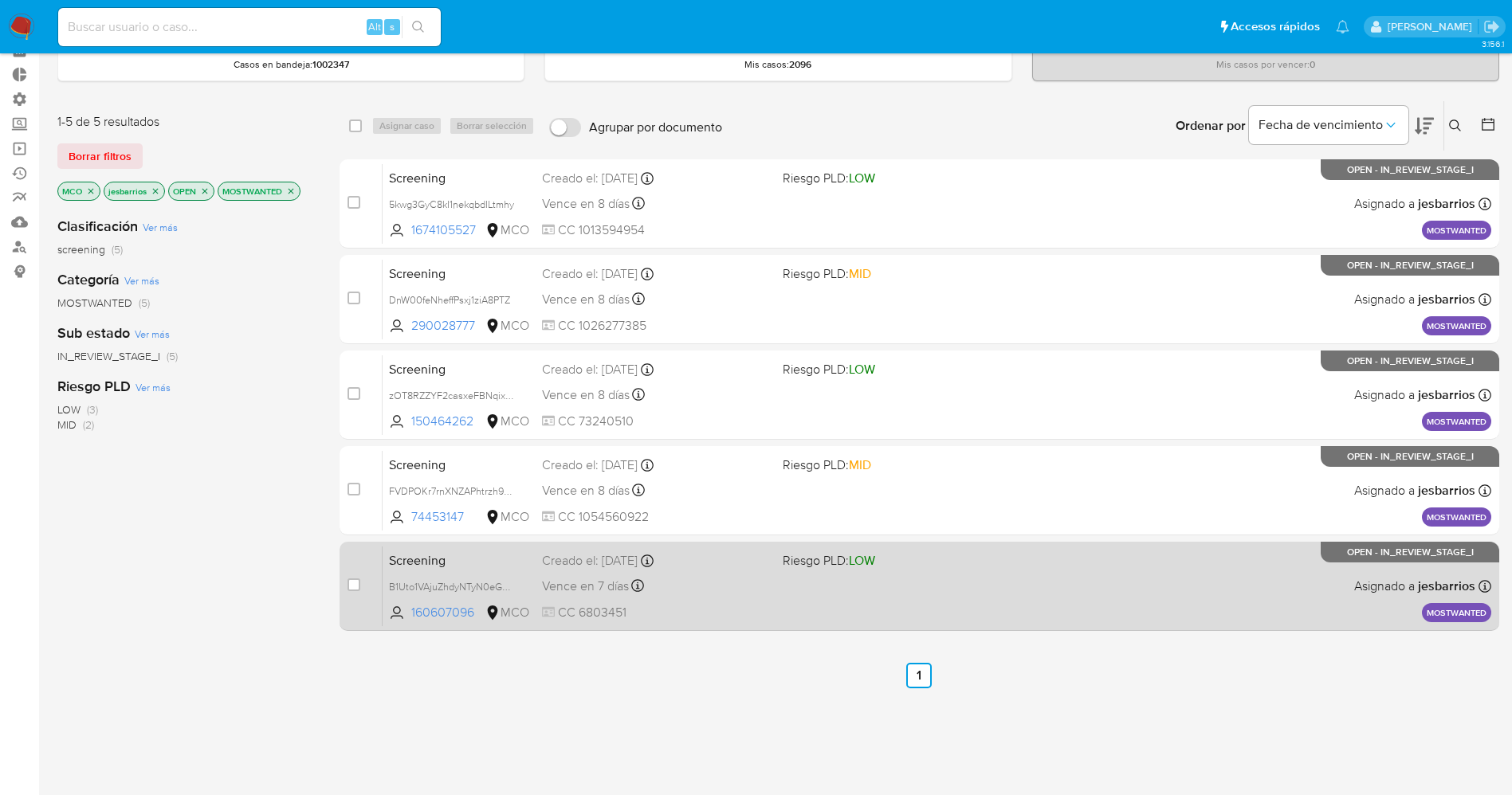
scroll to position [118, 0]
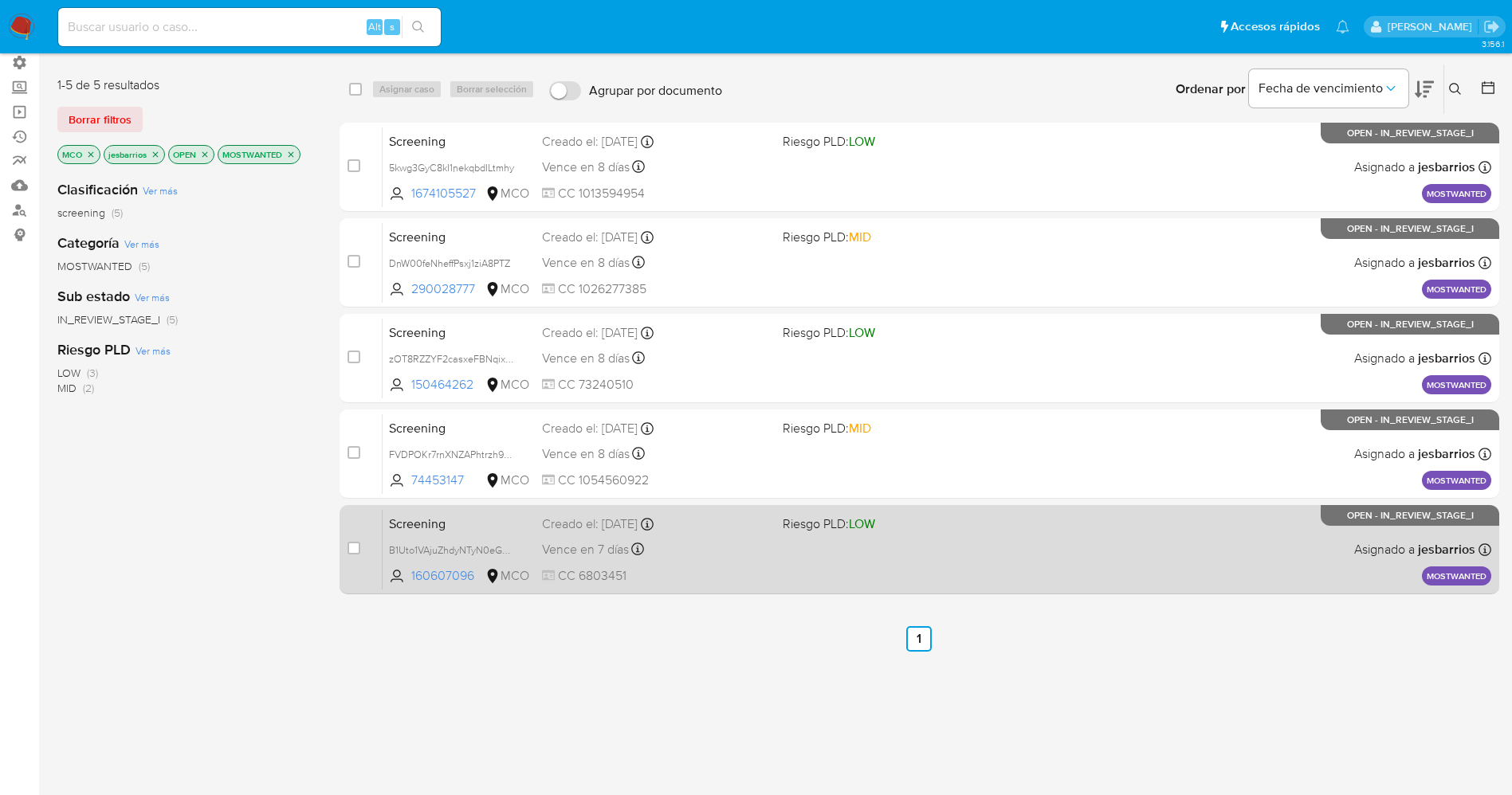
click at [1025, 570] on div "Screening B1Uto1VAjuZhdyNTyN0eGHPg 160607096 MCO Riesgo PLD: LOW Creado el: 26/…" at bounding box center [937, 549] width 1109 height 81
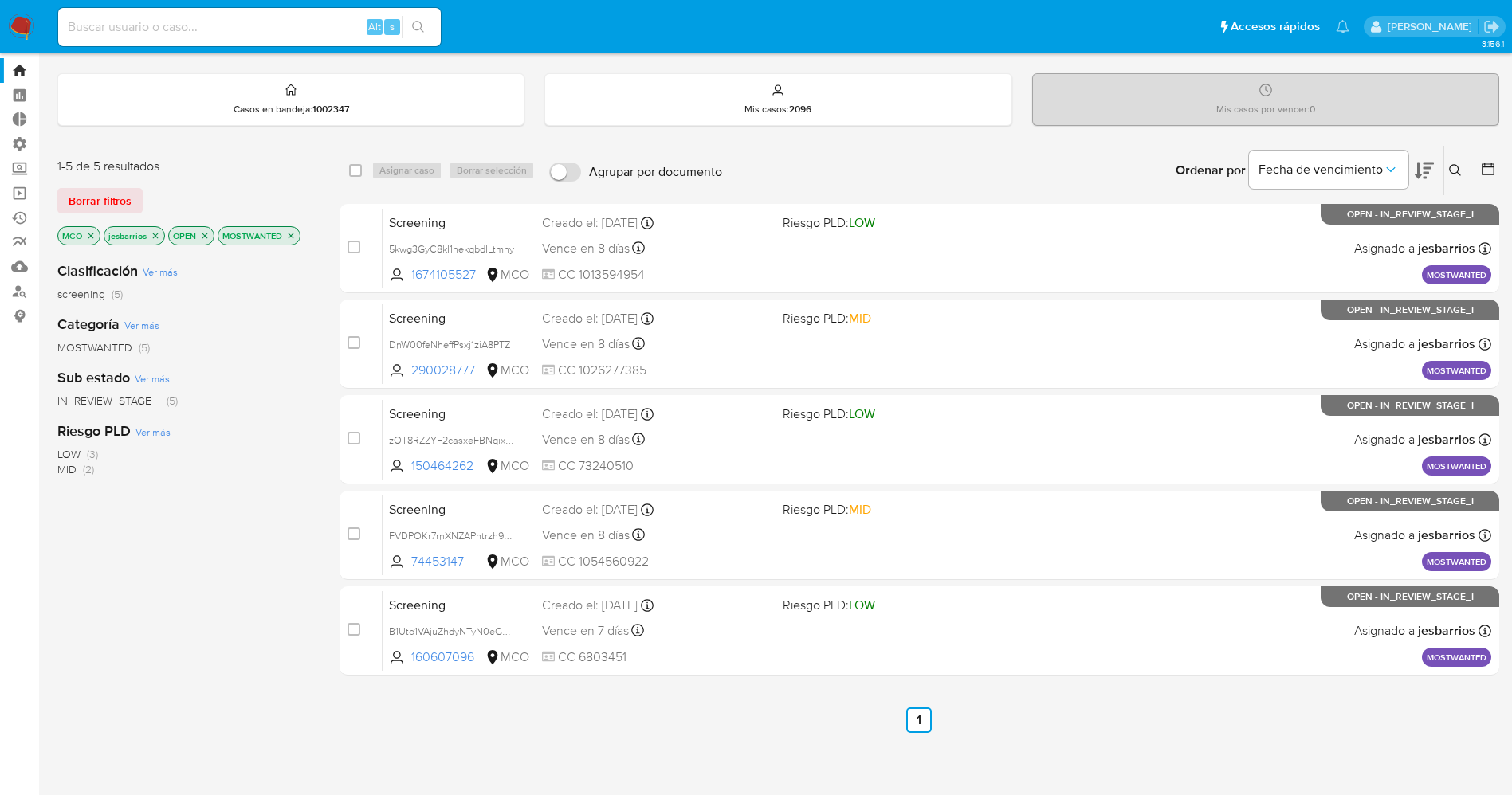
scroll to position [0, 0]
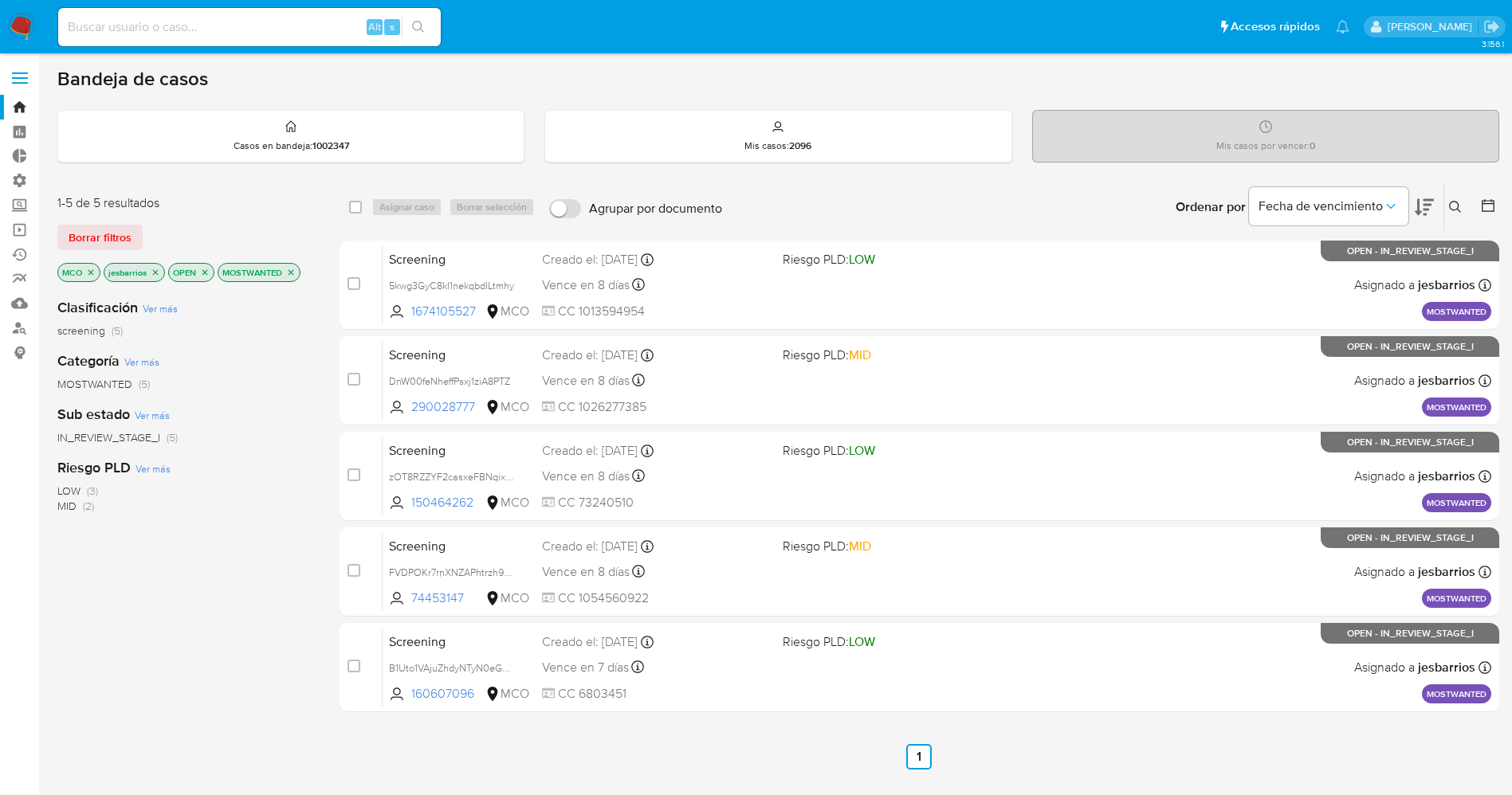
drag, startPoint x: 113, startPoint y: 230, endPoint x: 1215, endPoint y: 151, distance: 1104.8
click at [113, 231] on span "Borrar filtros" at bounding box center [99, 238] width 63 height 22
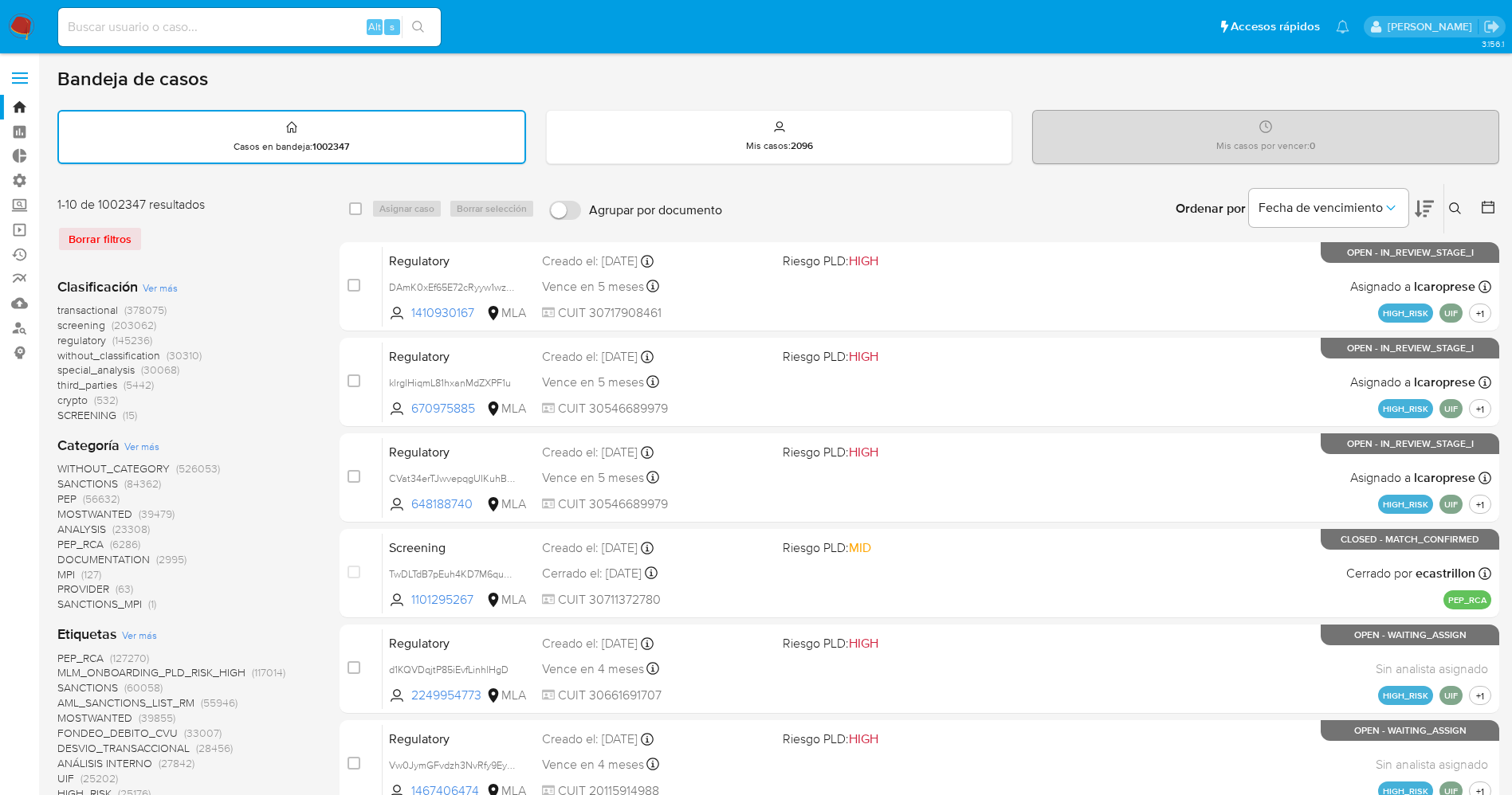
click at [1464, 204] on button at bounding box center [1456, 208] width 26 height 19
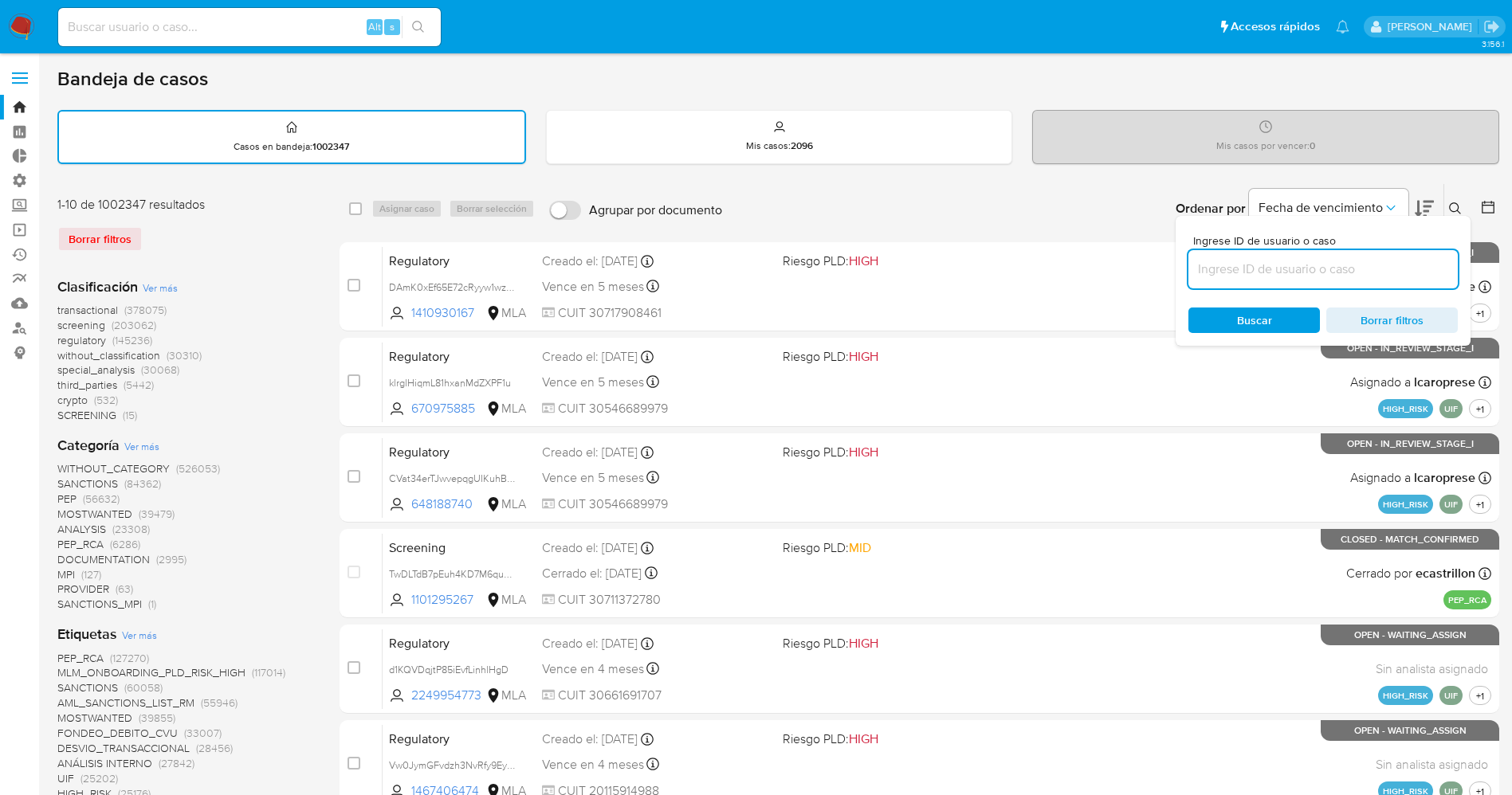
click at [1292, 276] on input at bounding box center [1323, 269] width 270 height 21
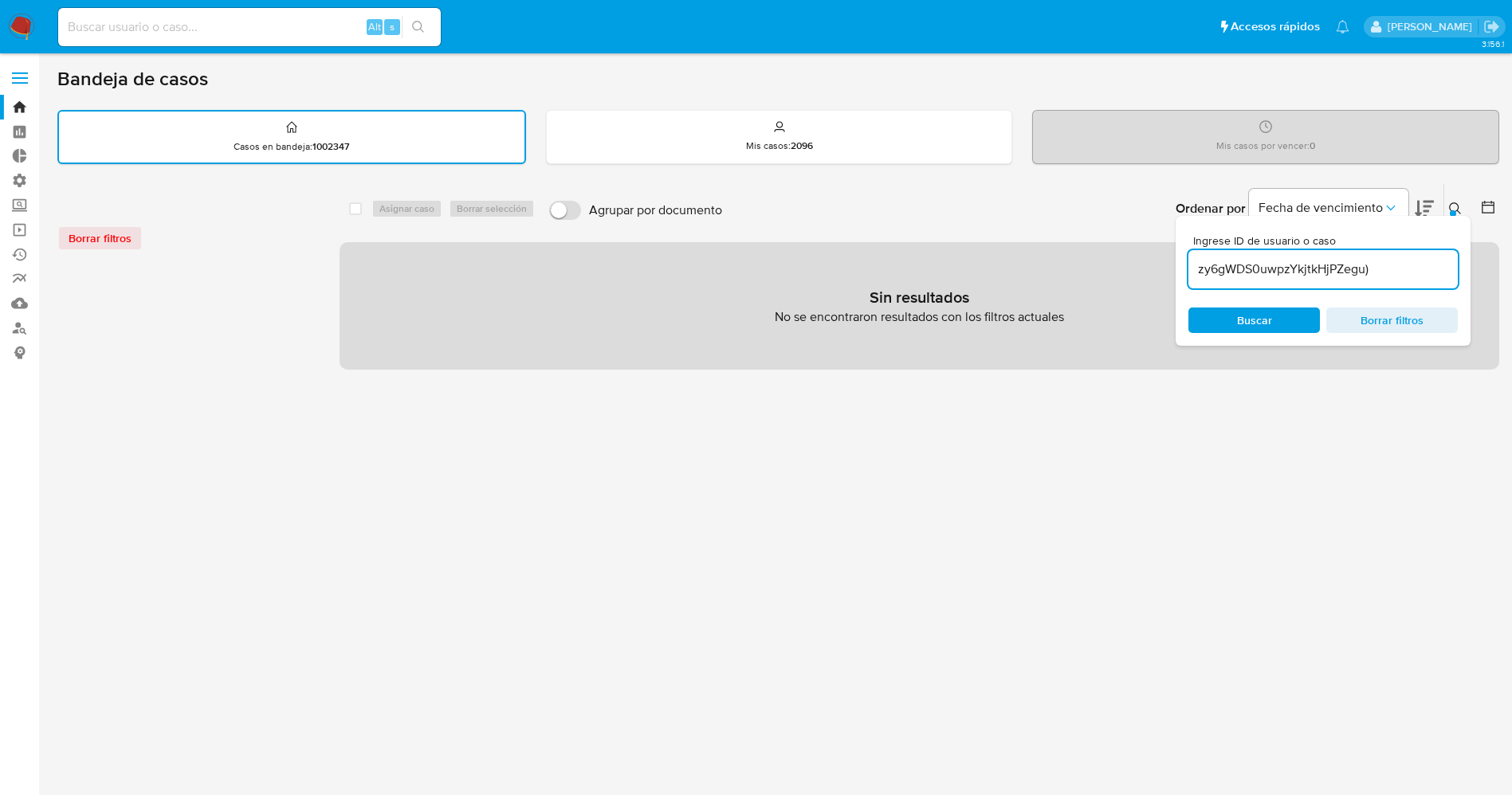
click at [1400, 266] on input "zy6gWDS0uwpzYkjtkHjPZegu)" at bounding box center [1323, 269] width 270 height 21
type input "zy6gWDS0uwpzYkjtkHjPZegu"
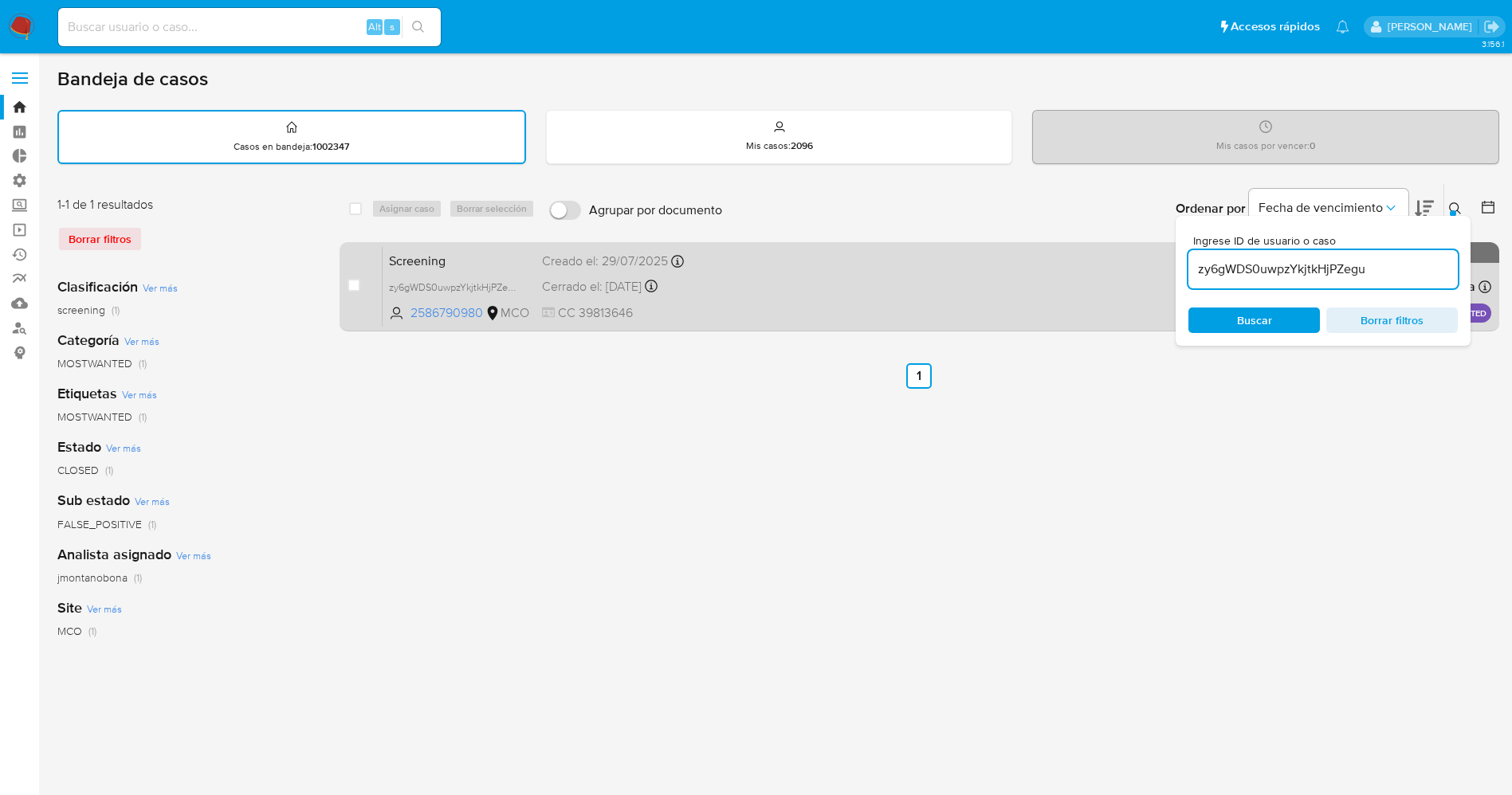
click at [794, 289] on div "Screening zy6gWDS0uwpzYkjtkHjPZegu 2586790980 MCO Creado el: 29/07/2025 Creado …" at bounding box center [937, 287] width 1109 height 81
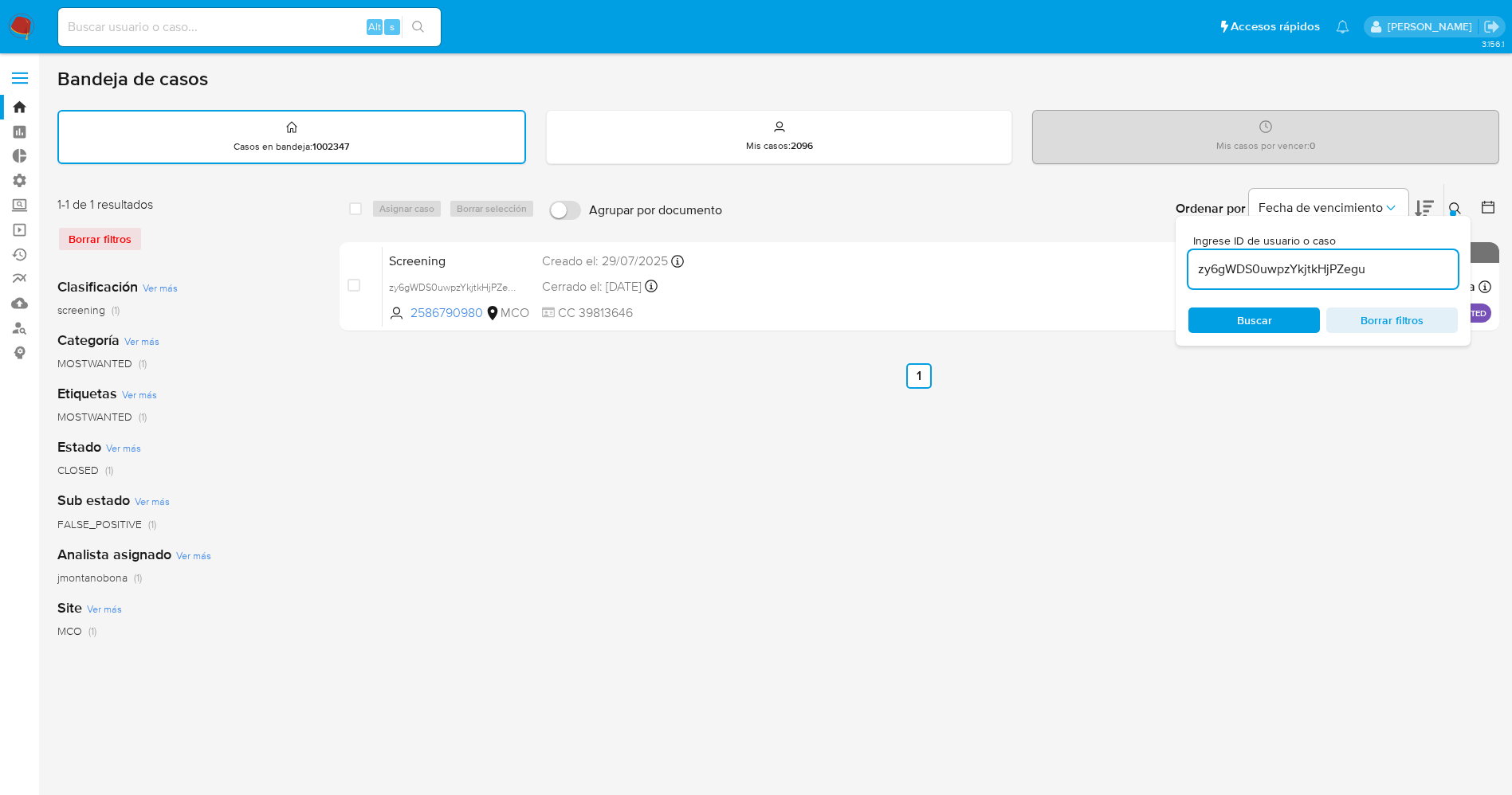
click at [29, 18] on img at bounding box center [22, 27] width 27 height 27
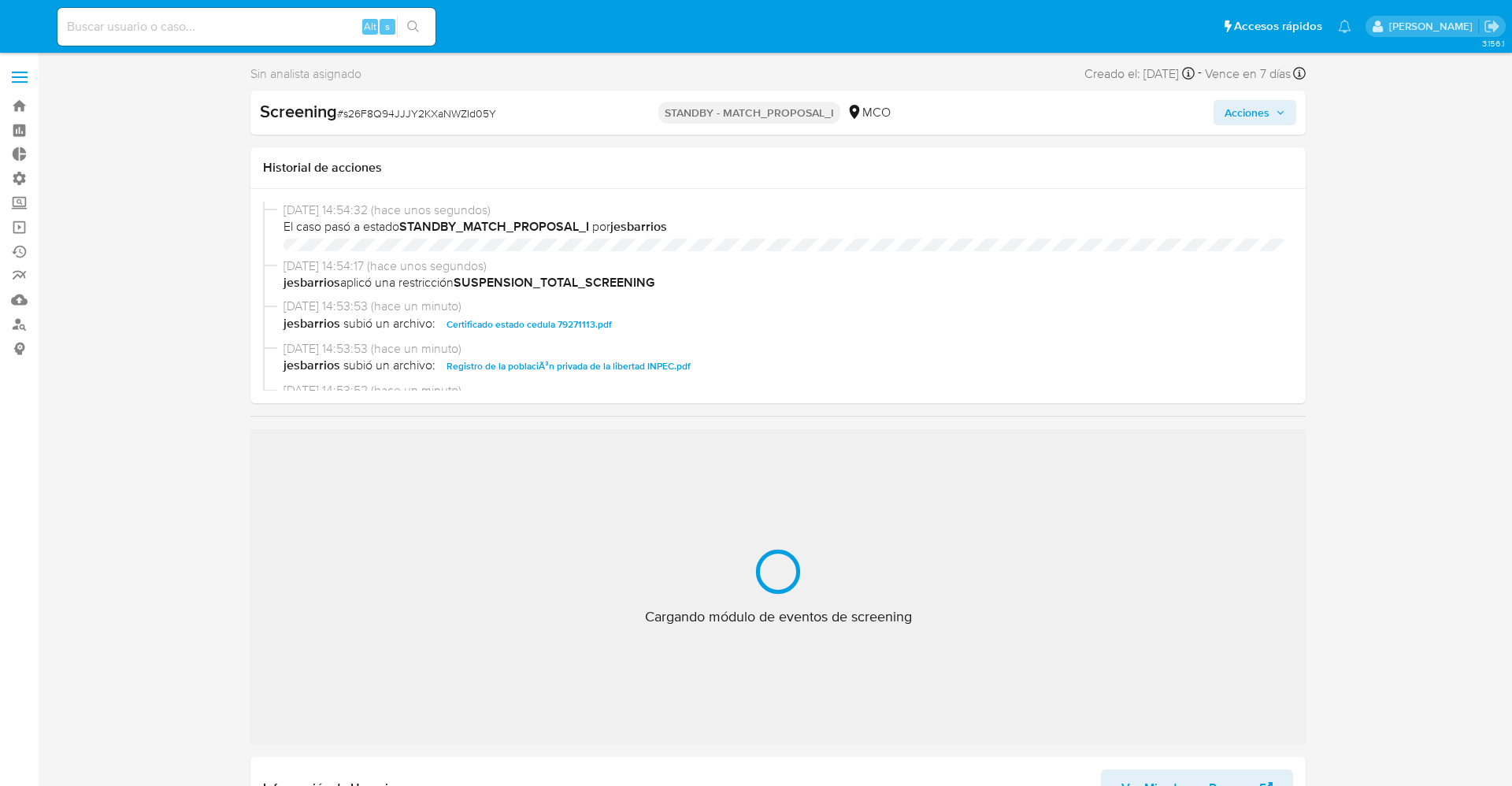
select select "10"
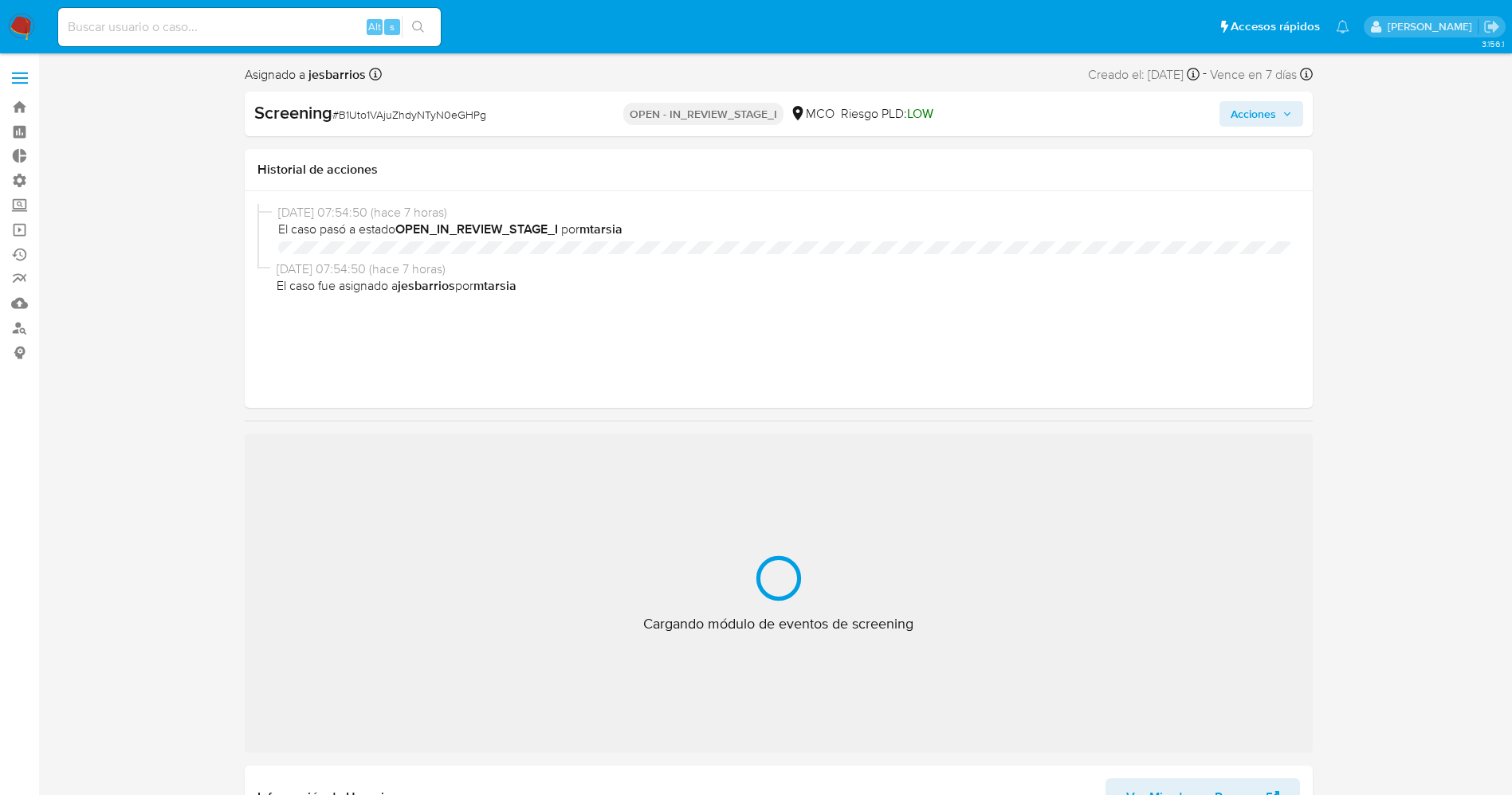
select select "10"
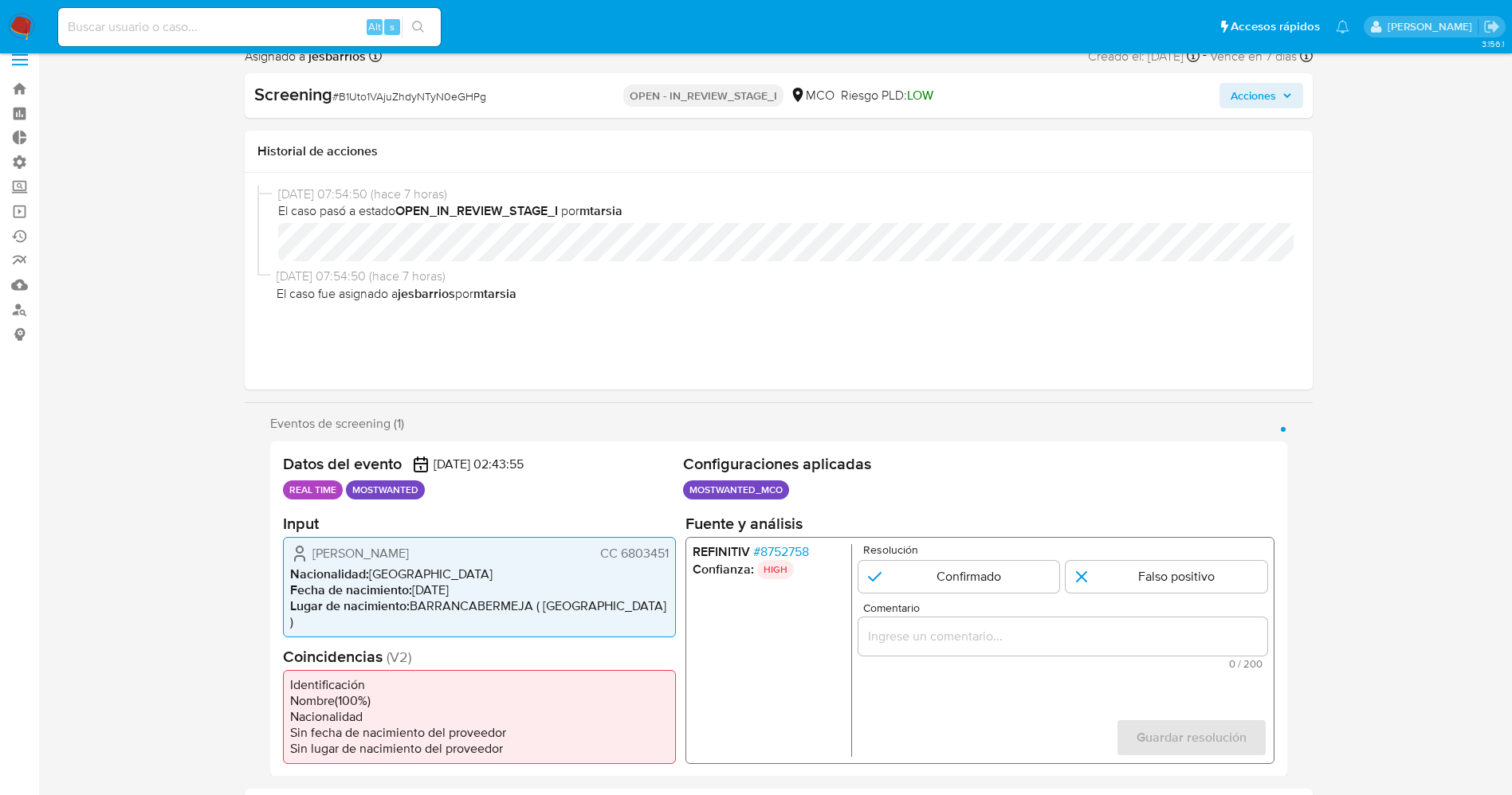
scroll to position [119, 0]
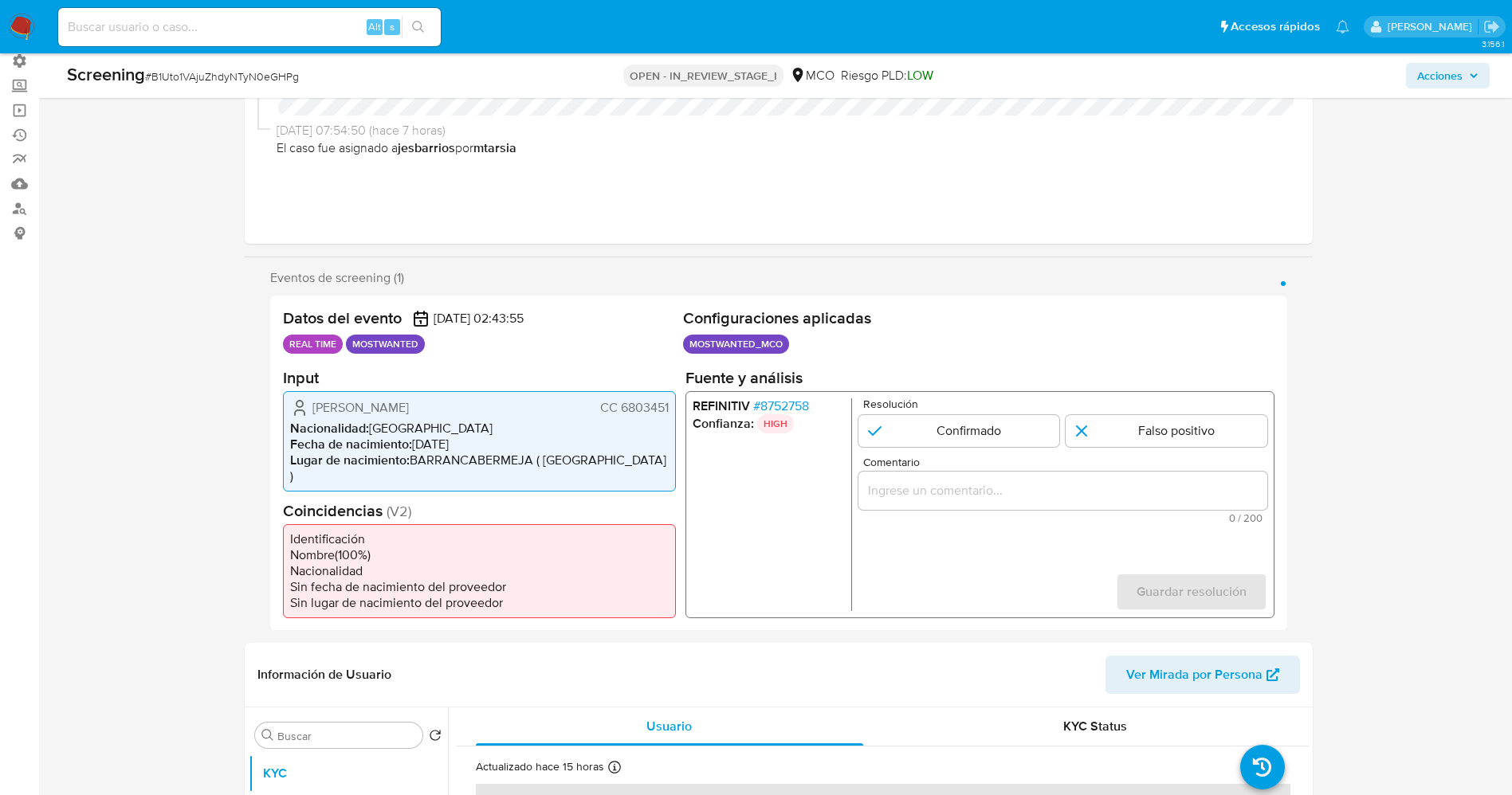
click at [786, 398] on span "# 8752758" at bounding box center [780, 406] width 56 height 16
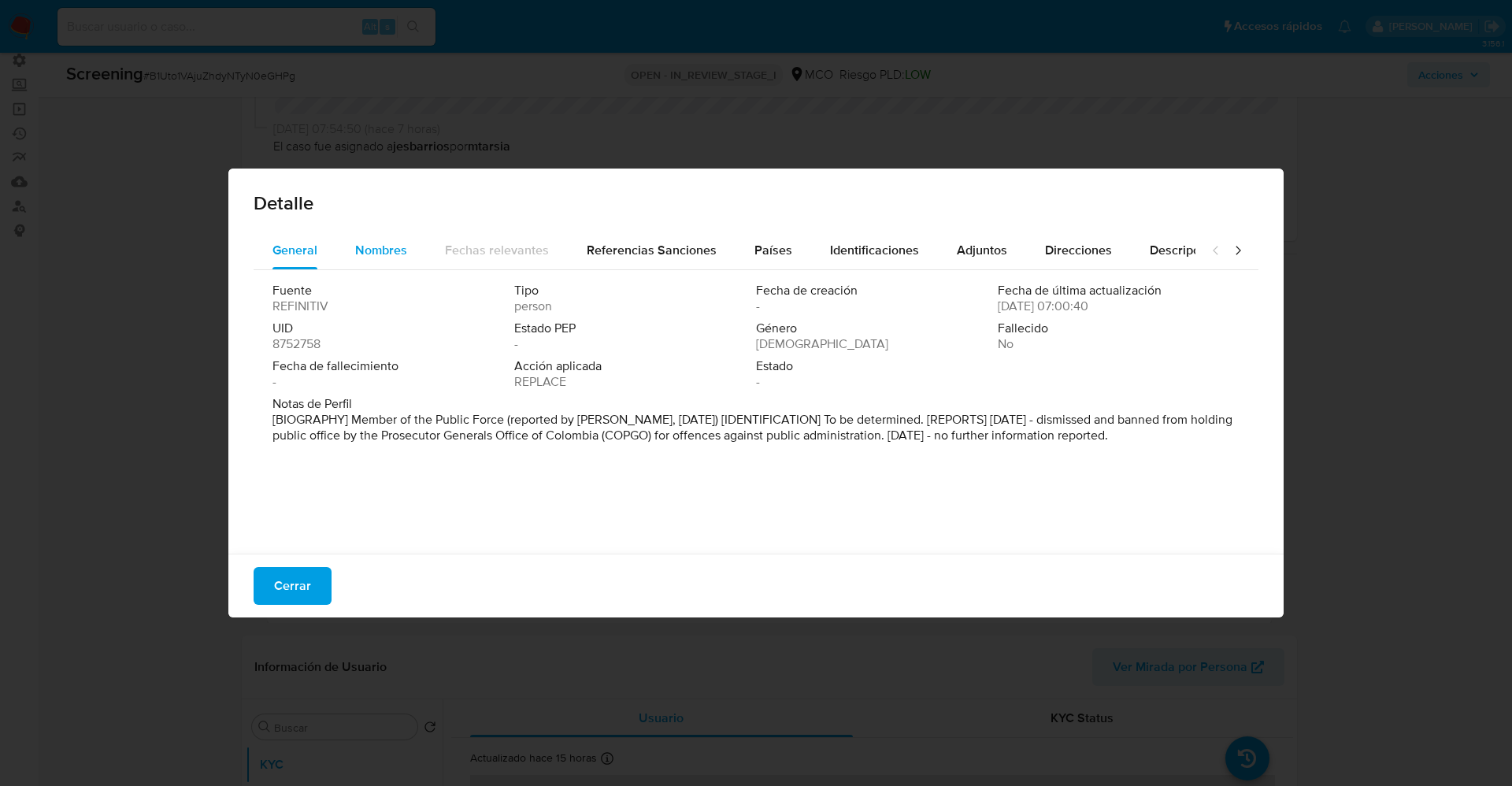
click at [370, 250] on span "Nombres" at bounding box center [381, 250] width 52 height 18
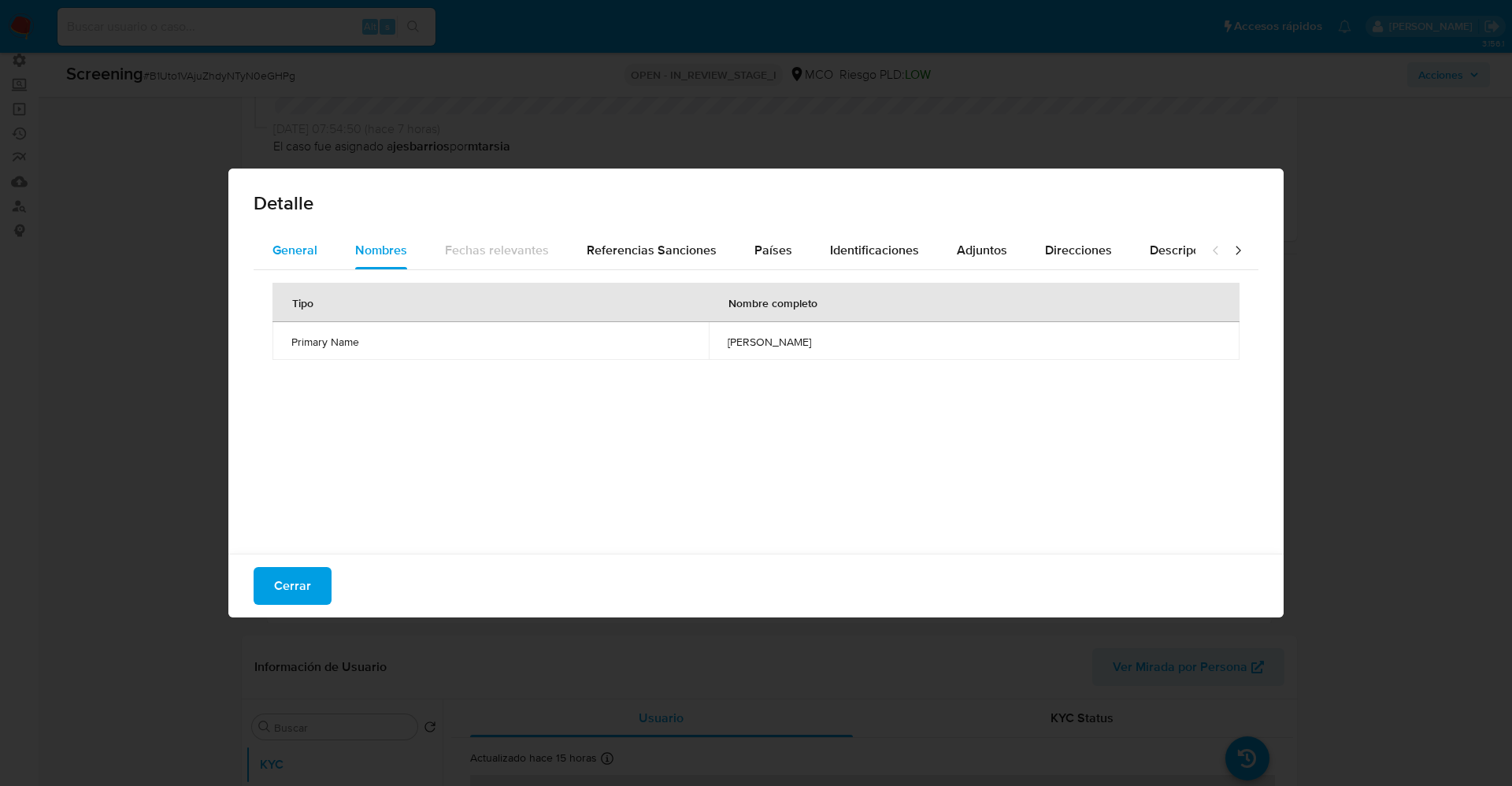
click at [315, 245] on span "General" at bounding box center [295, 250] width 45 height 18
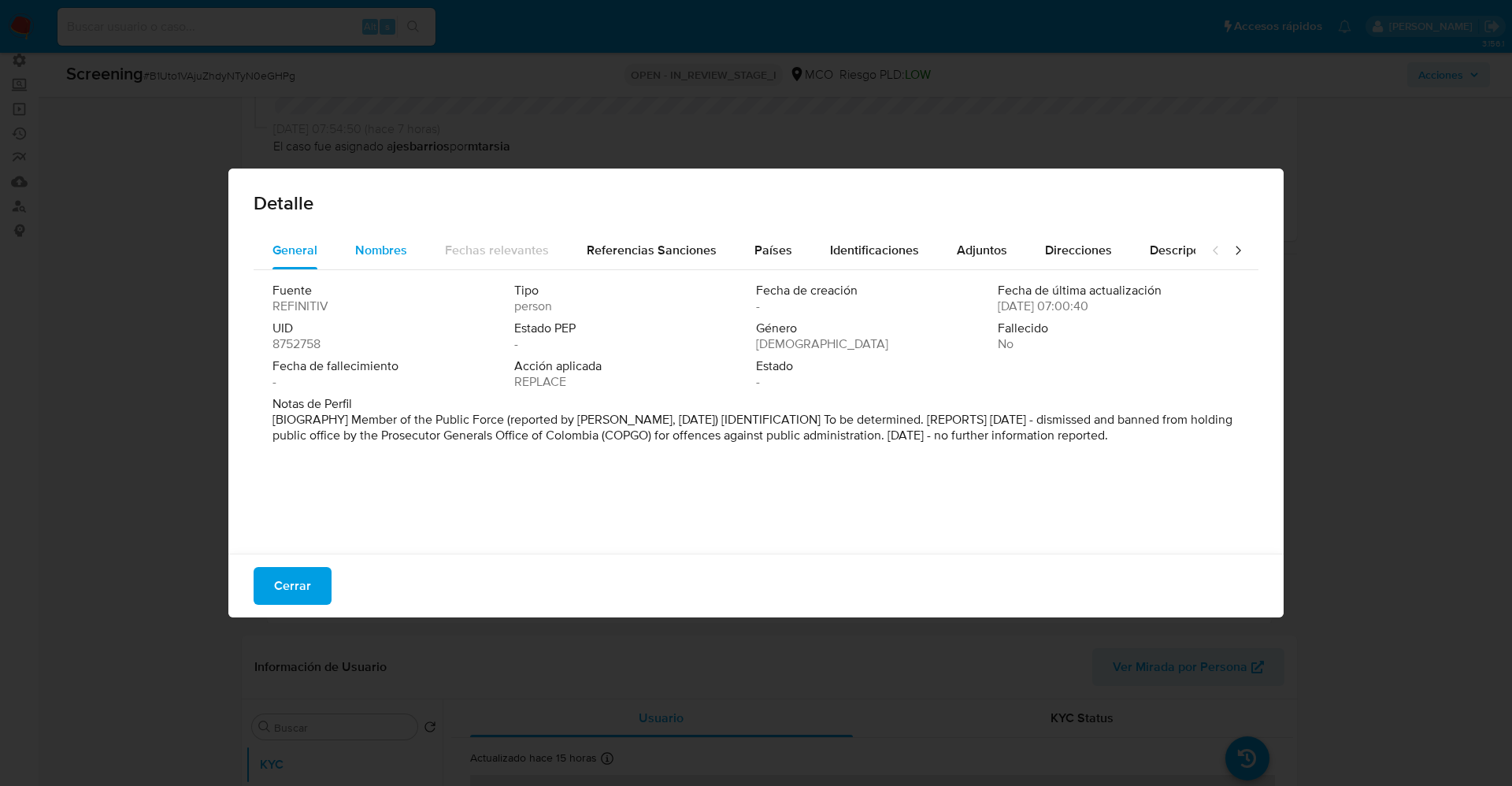
click at [384, 254] on span "Nombres" at bounding box center [381, 250] width 52 height 18
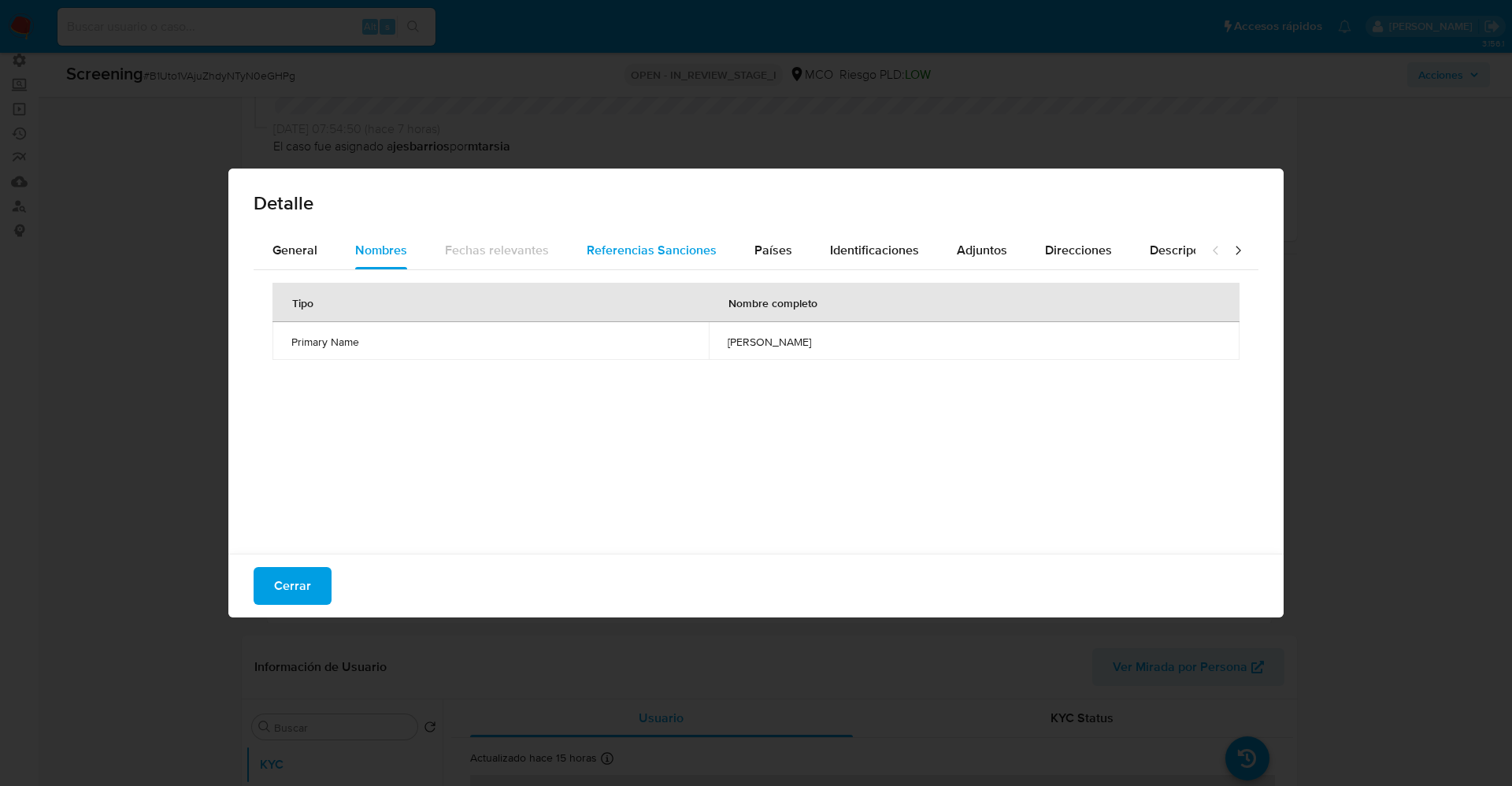
click at [683, 260] on div "Referencias Sanciones" at bounding box center [651, 250] width 130 height 38
click at [795, 260] on button "Países" at bounding box center [773, 250] width 75 height 38
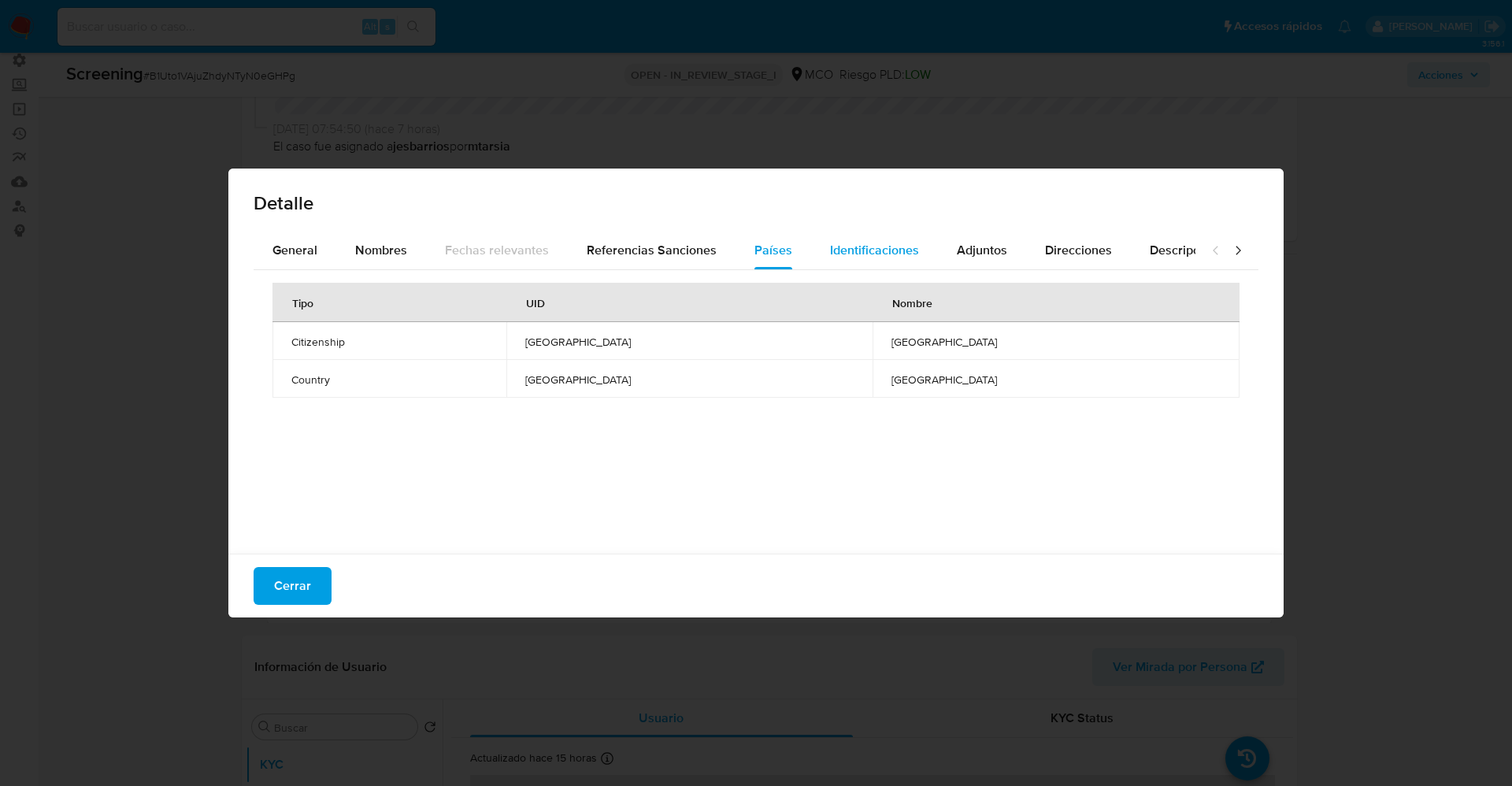
click at [876, 263] on div "Identificaciones" at bounding box center [874, 250] width 89 height 38
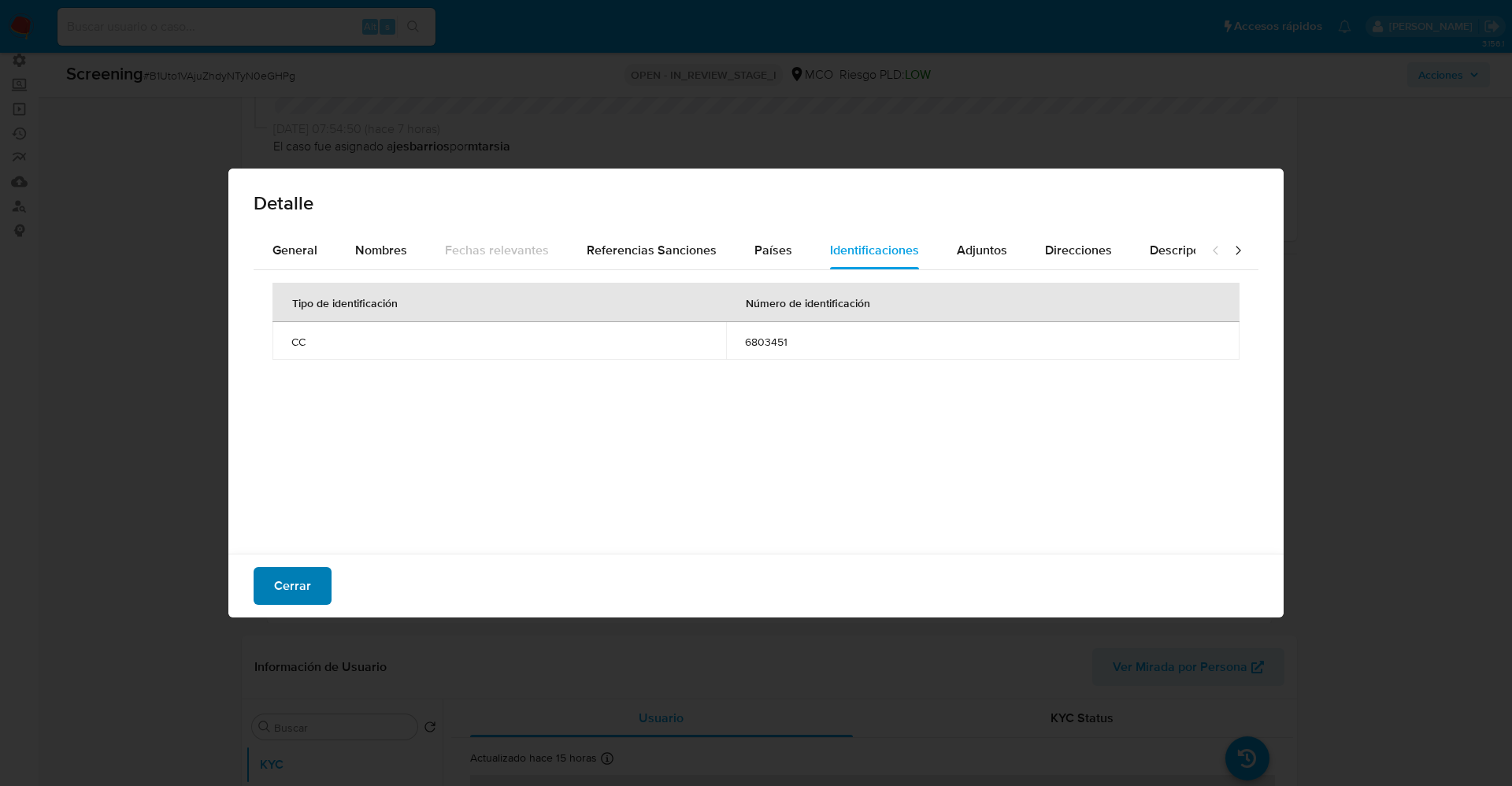
click at [288, 582] on span "Cerrar" at bounding box center [292, 586] width 37 height 35
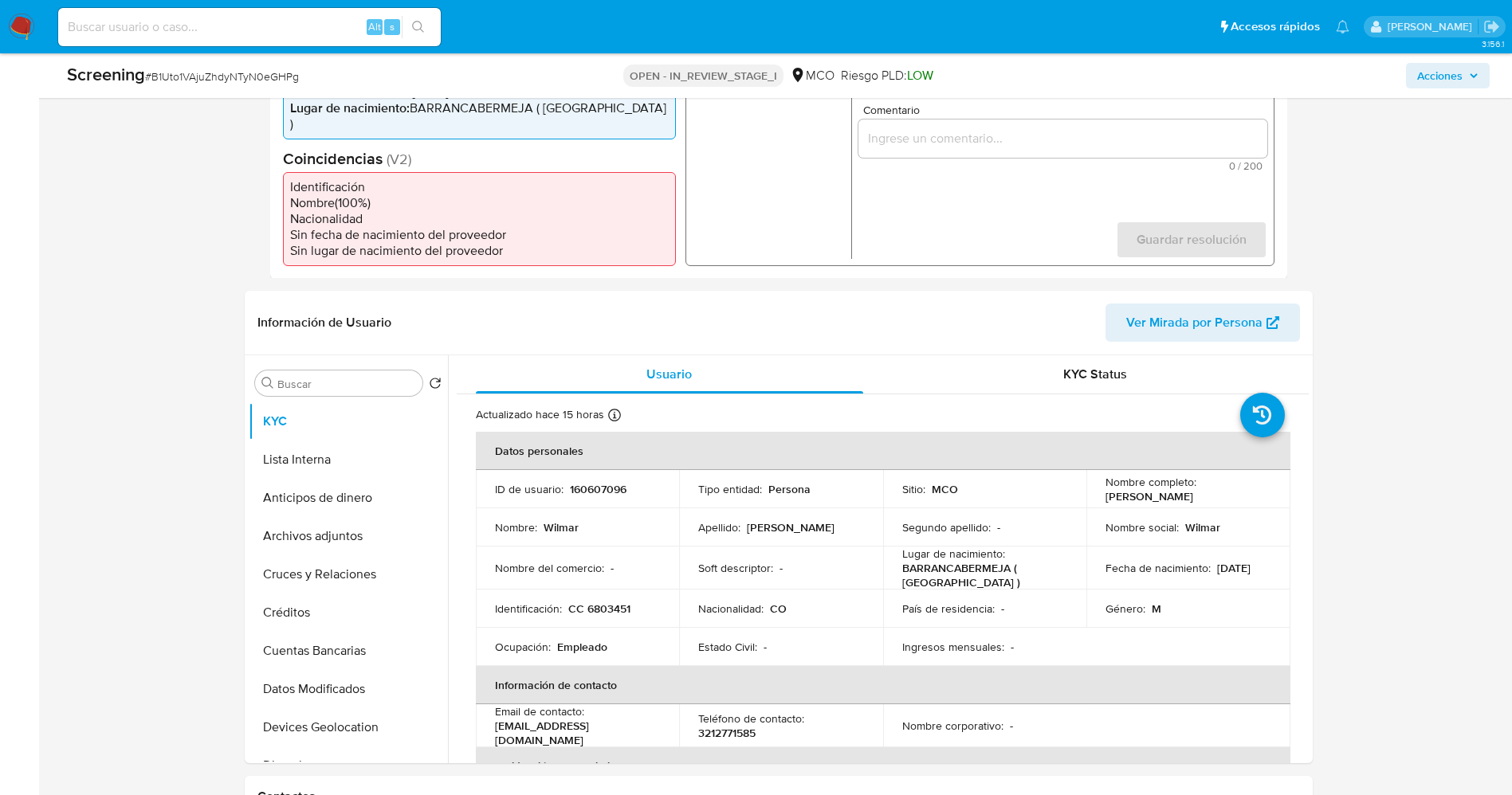
scroll to position [479, 0]
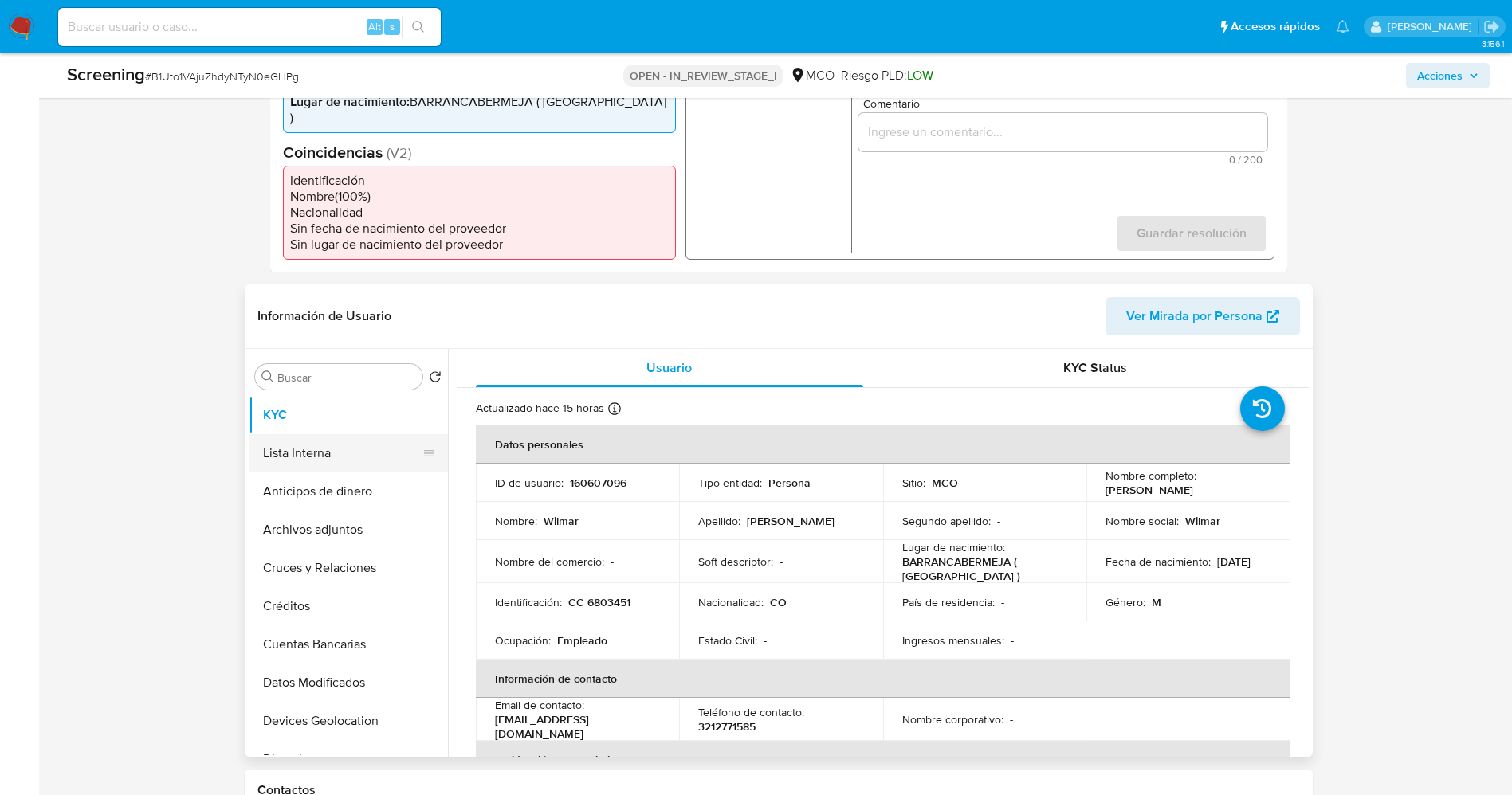
click at [329, 446] on button "Lista Interna" at bounding box center [341, 454] width 186 height 39
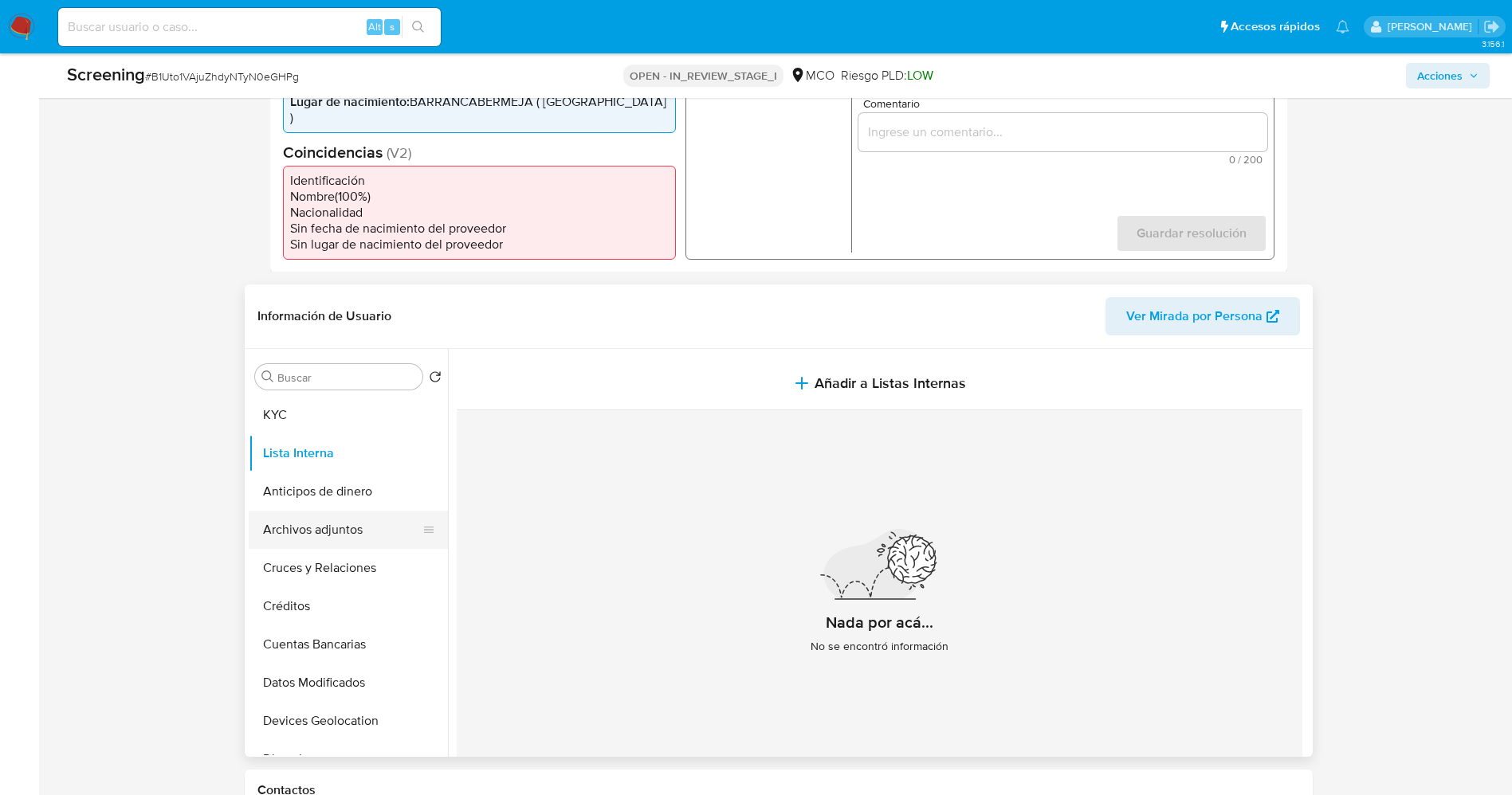
drag, startPoint x: 344, startPoint y: 481, endPoint x: 334, endPoint y: 510, distance: 30.7
click at [343, 482] on button "Anticipos de dinero" at bounding box center [348, 491] width 199 height 39
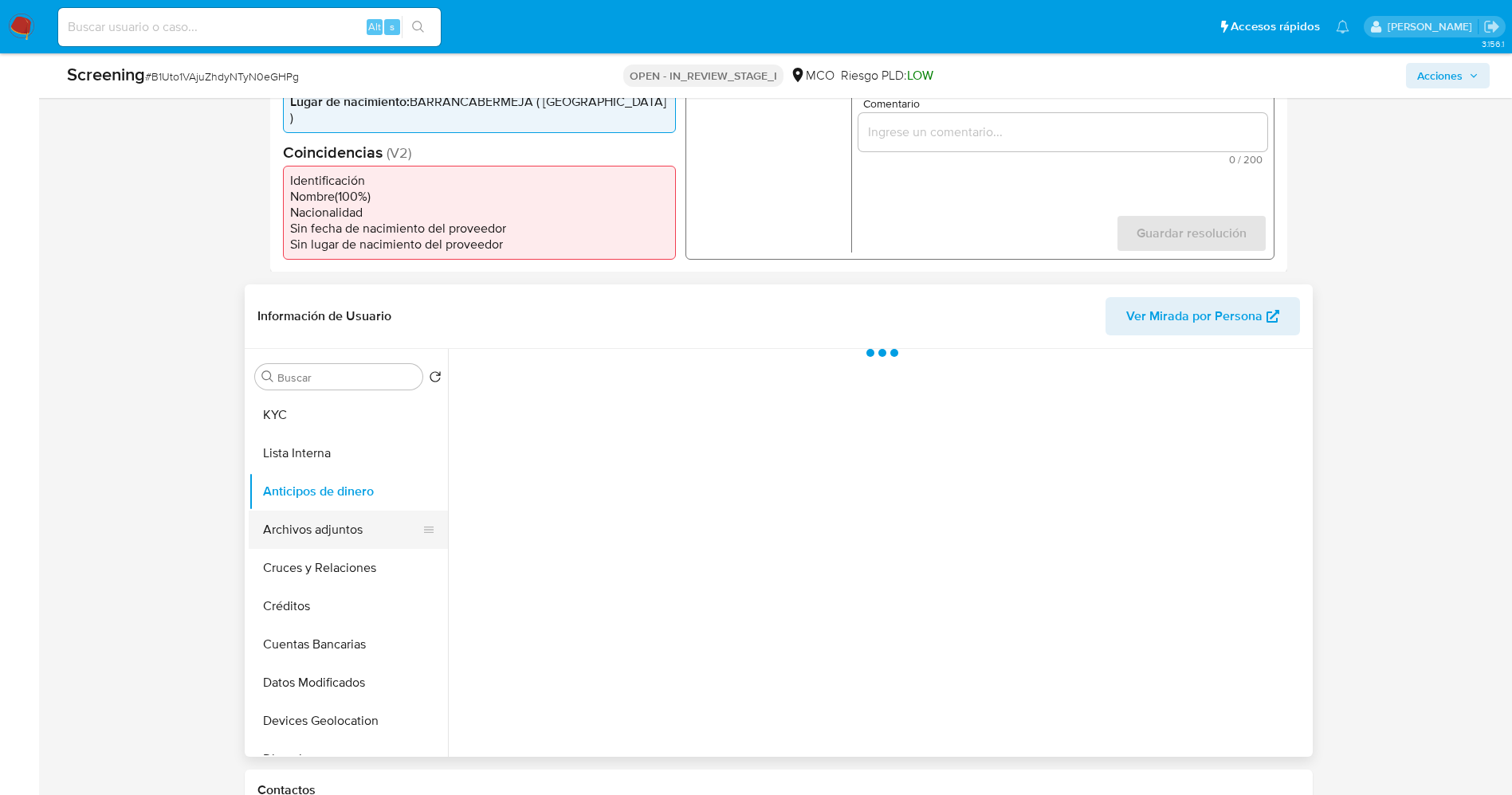
click at [334, 525] on button "Archivos adjuntos" at bounding box center [341, 530] width 186 height 39
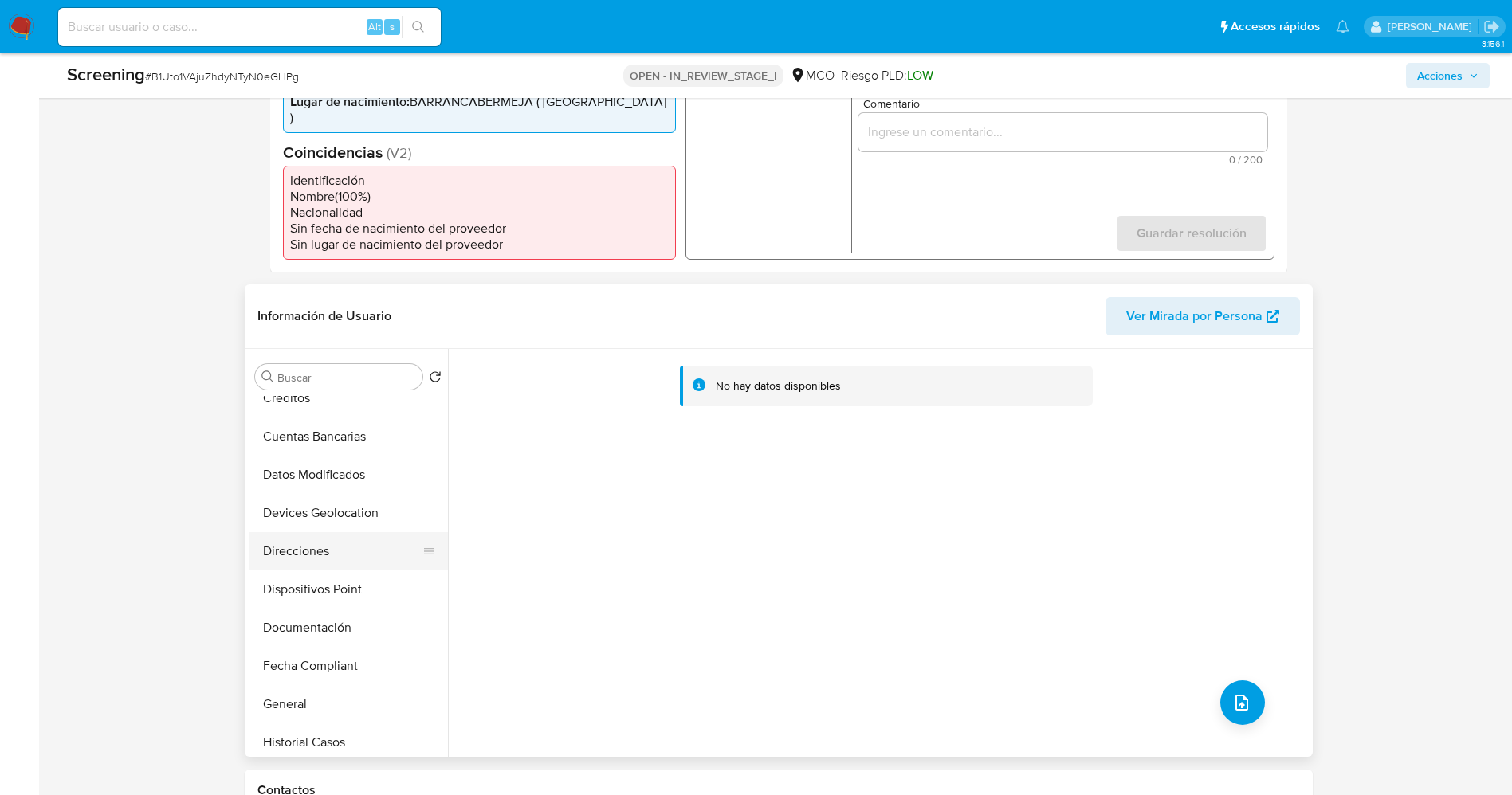
scroll to position [239, 0]
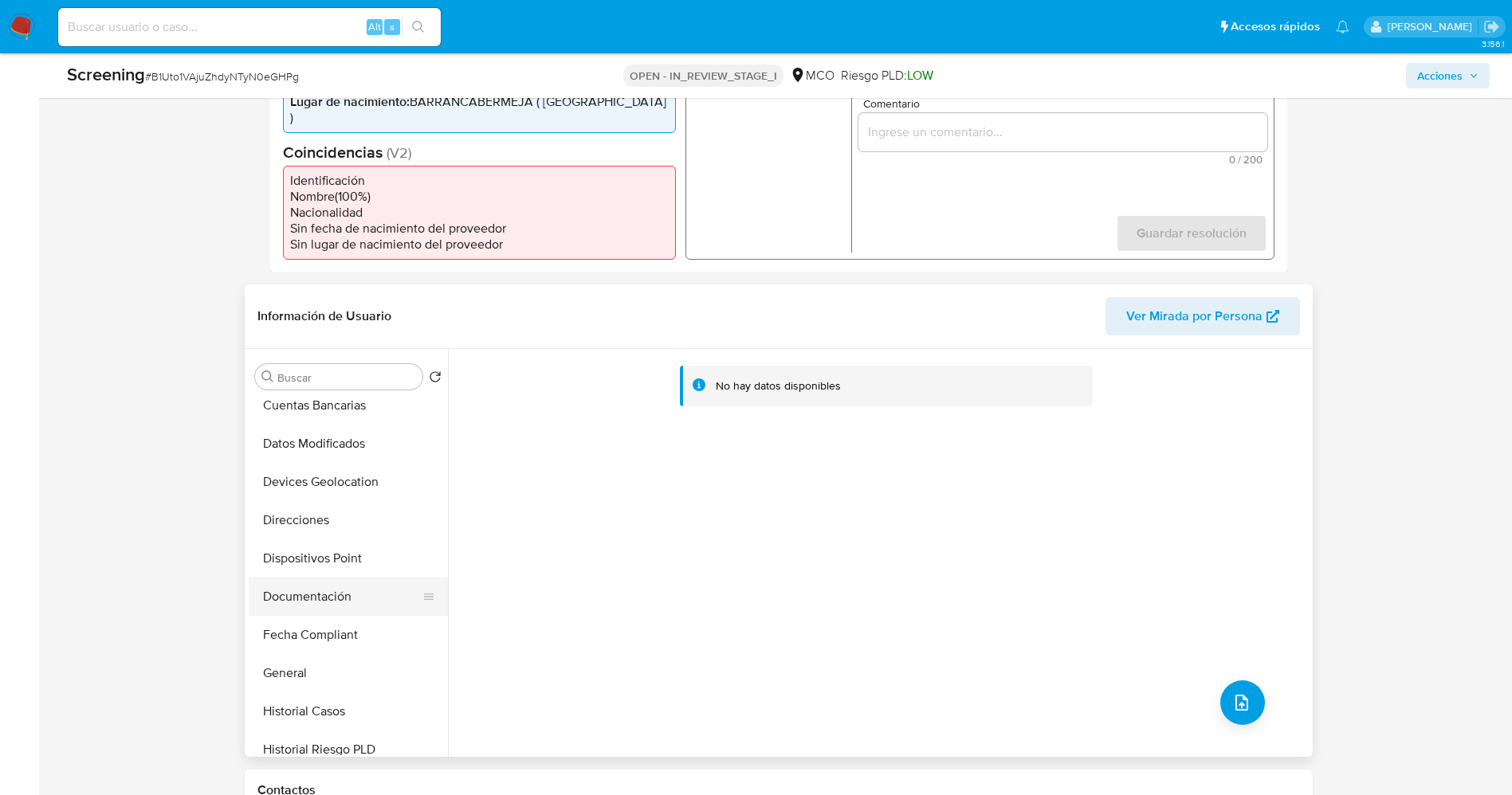
click at [328, 587] on button "Documentación" at bounding box center [341, 597] width 186 height 39
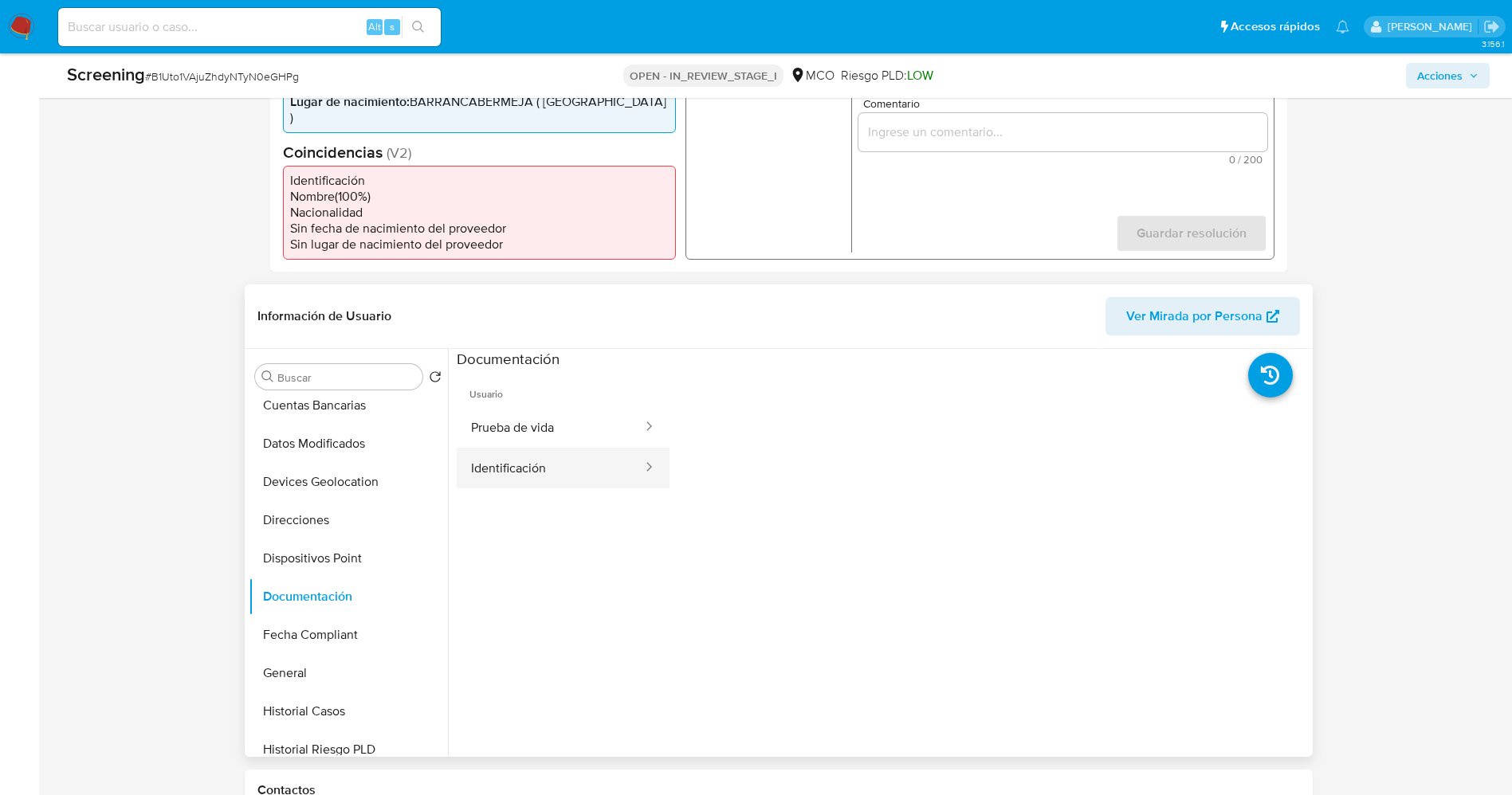
click at [507, 469] on button "Identificación" at bounding box center [550, 468] width 187 height 40
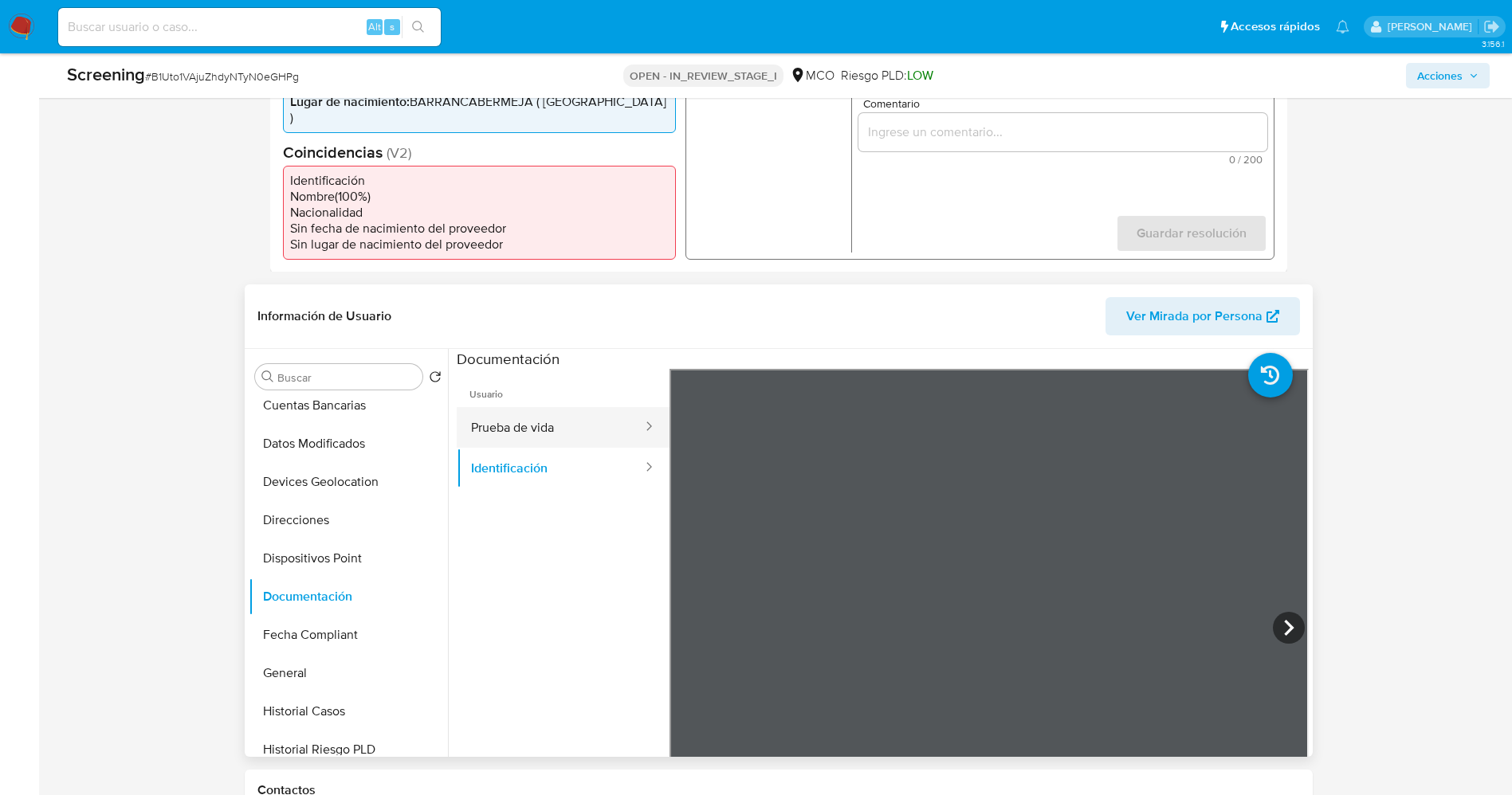
click at [524, 419] on button "Prueba de vida" at bounding box center [550, 427] width 187 height 40
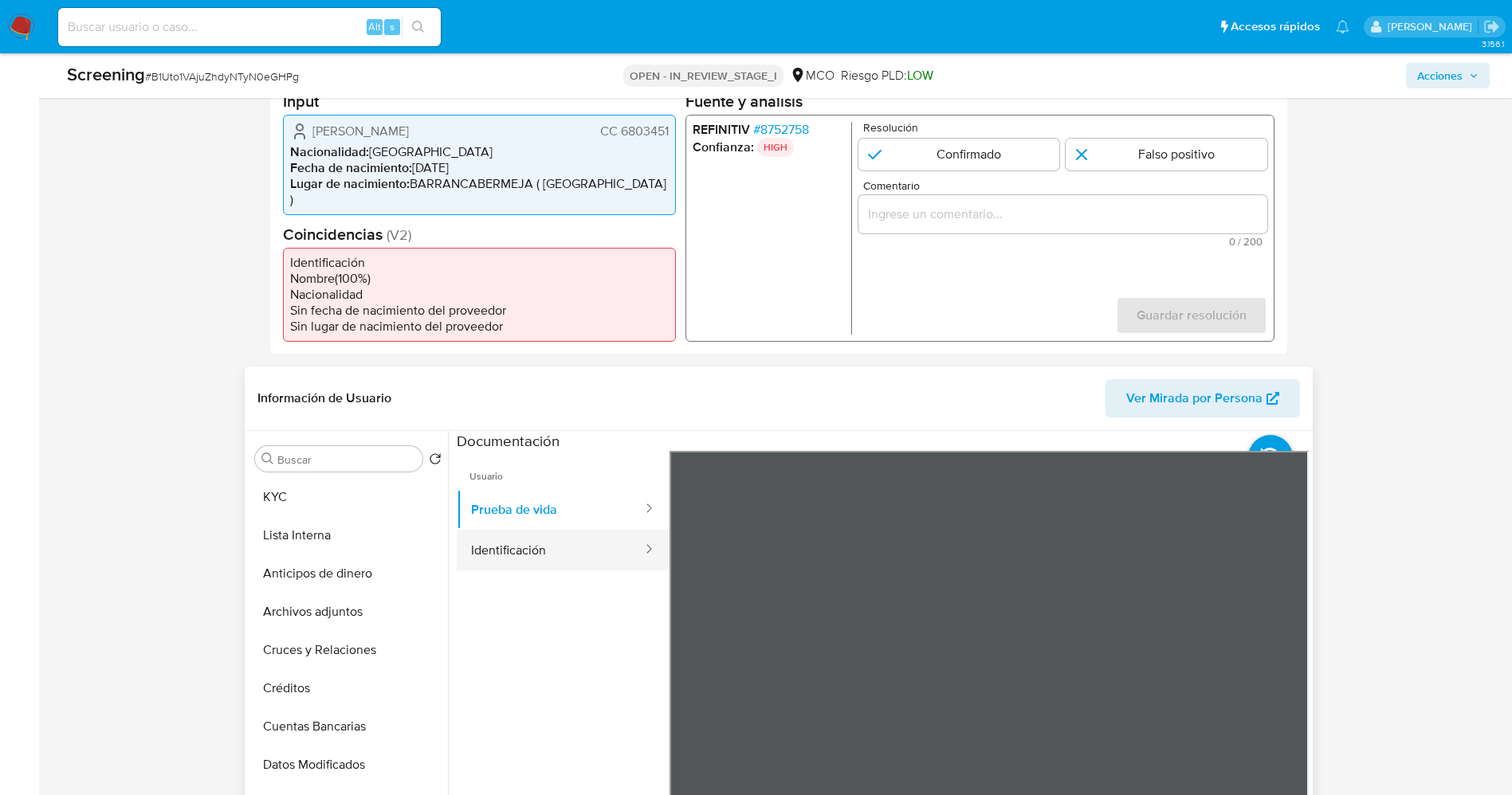
scroll to position [359, 0]
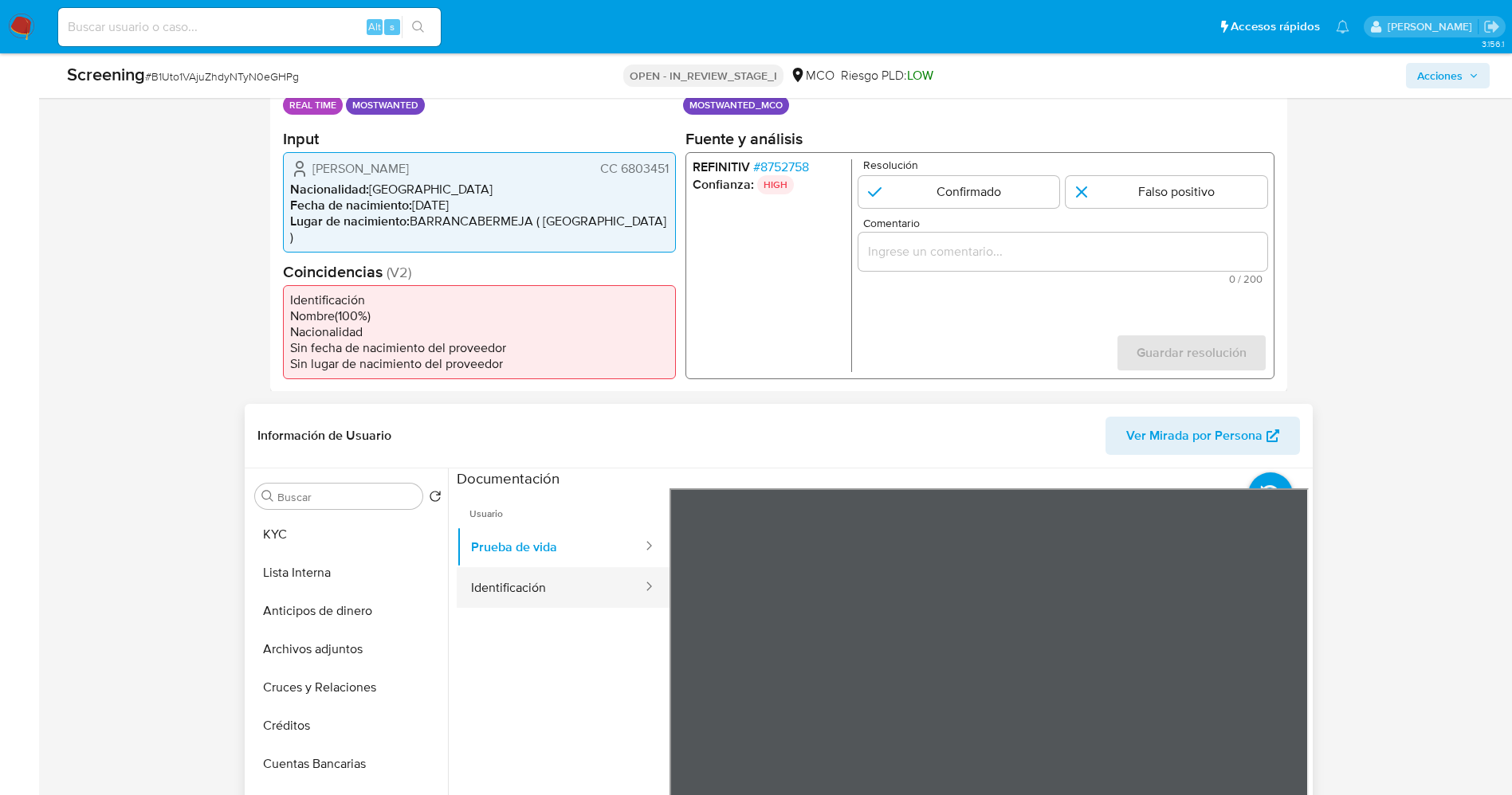
click at [527, 576] on button "Identificación" at bounding box center [550, 587] width 187 height 40
drag, startPoint x: 620, startPoint y: 169, endPoint x: 670, endPoint y: 168, distance: 50.0
click at [670, 168] on div "[PERSON_NAME] CC 6803451 Nacionalidad : [DEMOGRAPHIC_DATA] Fecha de nacimiento …" at bounding box center [480, 202] width 393 height 100
click at [1277, 731] on icon at bounding box center [1289, 747] width 32 height 32
drag, startPoint x: 620, startPoint y: 167, endPoint x: 667, endPoint y: 175, distance: 47.7
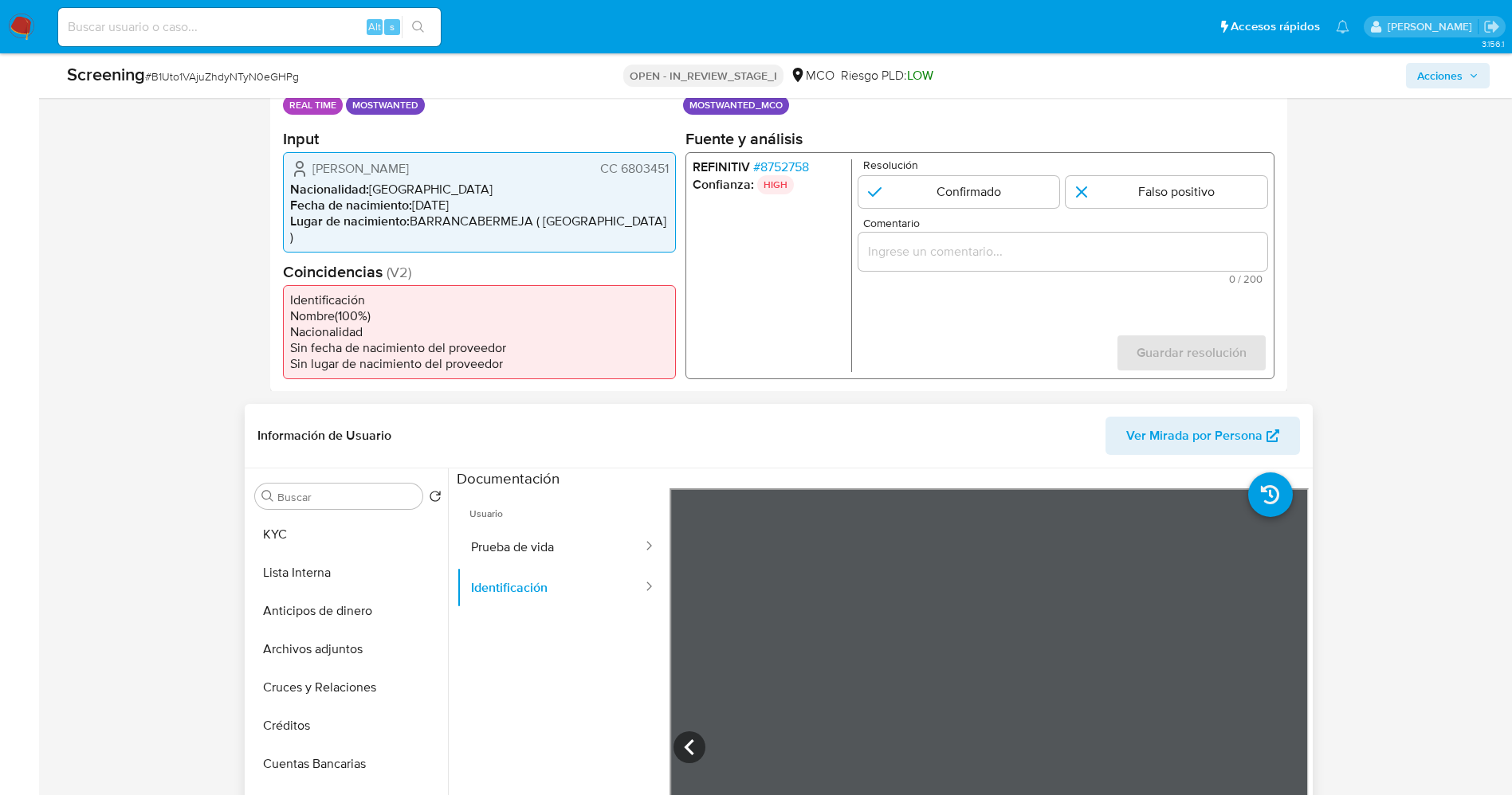
click at [669, 175] on div "[PERSON_NAME] CC 6803451 Nacionalidad : [DEMOGRAPHIC_DATA] Fecha de nacimiento …" at bounding box center [480, 202] width 393 height 100
drag, startPoint x: 354, startPoint y: 169, endPoint x: 384, endPoint y: 169, distance: 30.0
click at [384, 169] on span "[PERSON_NAME]" at bounding box center [361, 169] width 97 height 16
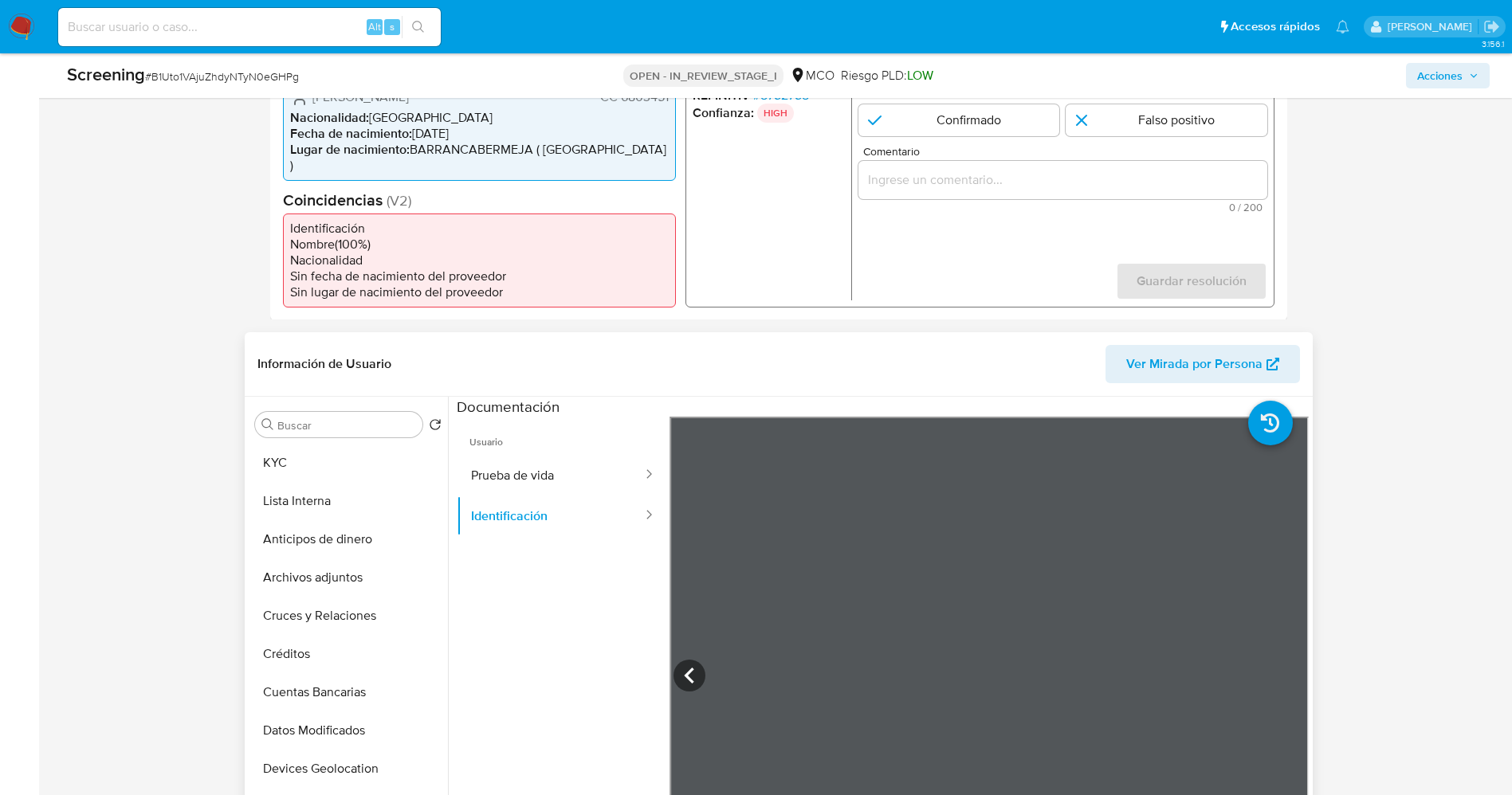
scroll to position [239, 0]
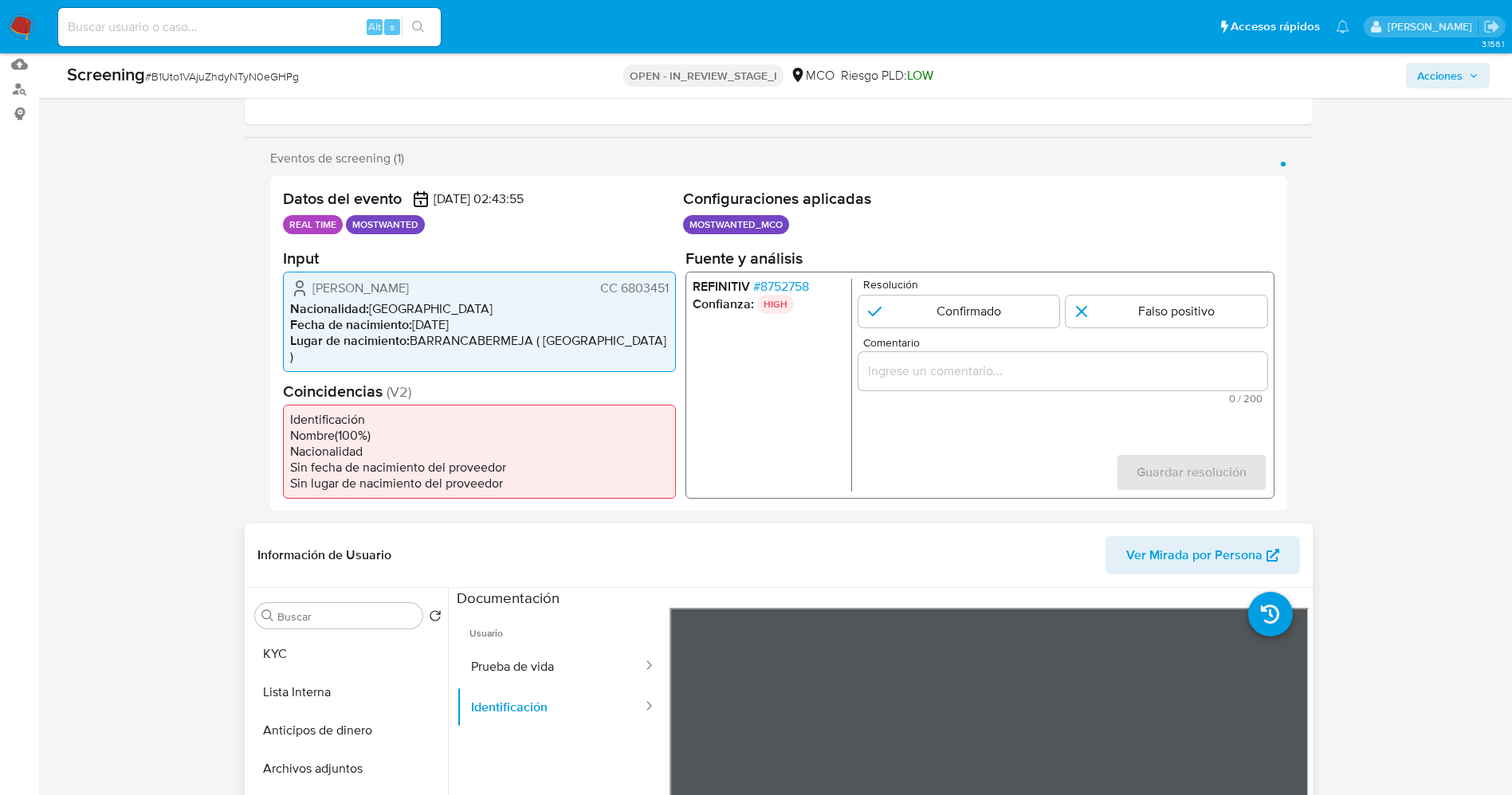
drag, startPoint x: 619, startPoint y: 291, endPoint x: 673, endPoint y: 289, distance: 54.0
click at [673, 289] on div "[PERSON_NAME] CC 6803451 Nacionalidad : [DEMOGRAPHIC_DATA] Fecha de nacimiento …" at bounding box center [480, 321] width 393 height 100
drag, startPoint x: 307, startPoint y: 283, endPoint x: 439, endPoint y: 290, distance: 132.2
click at [440, 289] on div "[PERSON_NAME] CC 6803451" at bounding box center [480, 287] width 378 height 19
drag, startPoint x: 418, startPoint y: 295, endPoint x: 348, endPoint y: 281, distance: 71.4
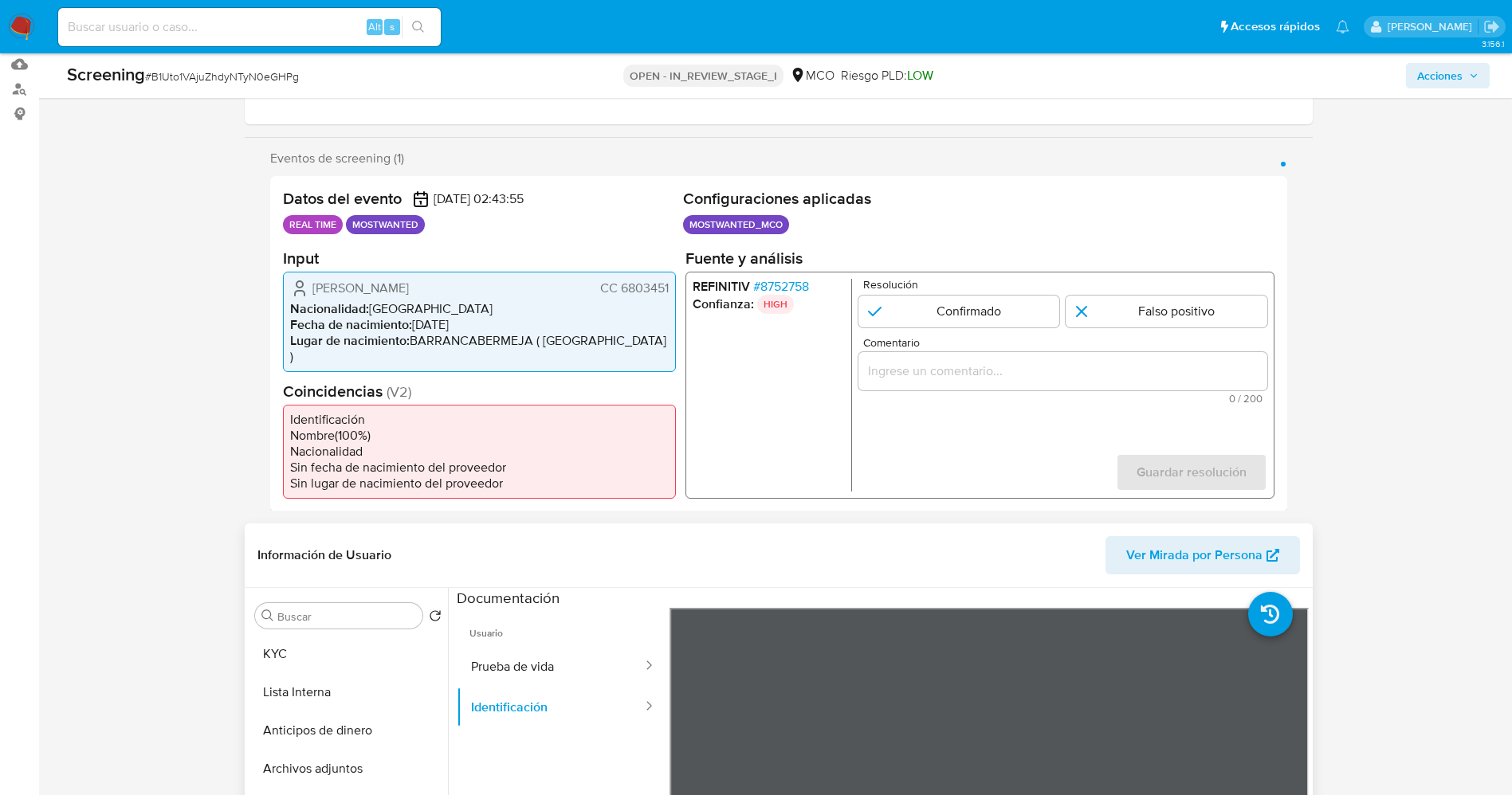
click at [378, 281] on span "[PERSON_NAME]" at bounding box center [361, 288] width 97 height 16
click at [324, 280] on span "[PERSON_NAME]" at bounding box center [361, 288] width 97 height 16
drag, startPoint x: 310, startPoint y: 291, endPoint x: 459, endPoint y: 294, distance: 149.0
click at [459, 294] on div "[PERSON_NAME] CC 6803451" at bounding box center [480, 287] width 378 height 19
drag, startPoint x: 620, startPoint y: 289, endPoint x: 673, endPoint y: 289, distance: 53.0
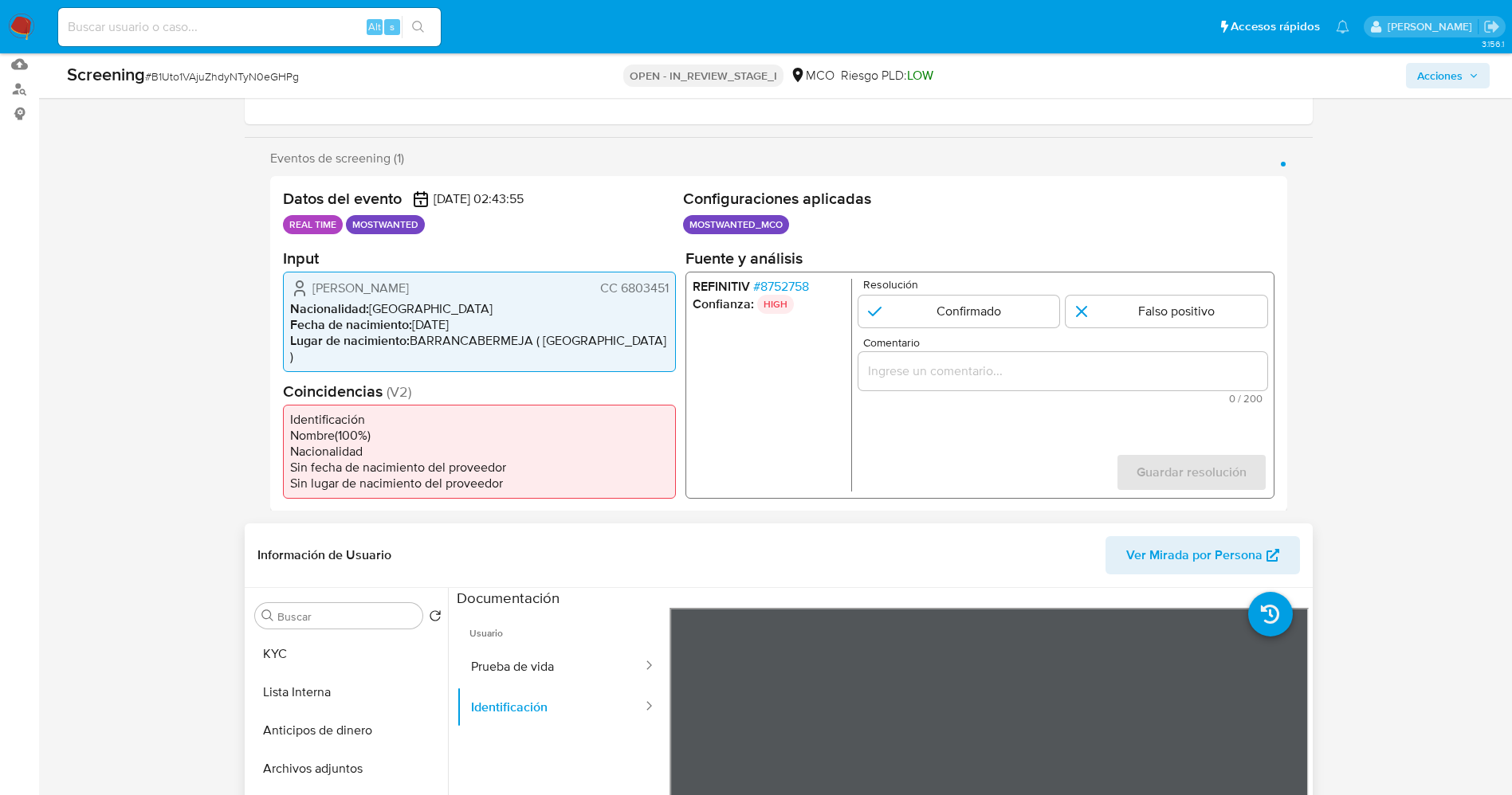
click at [673, 289] on div "[PERSON_NAME] CC 6803451 Nacionalidad : [DEMOGRAPHIC_DATA] Fecha de nacimiento …" at bounding box center [480, 321] width 393 height 100
drag, startPoint x: 387, startPoint y: 281, endPoint x: 419, endPoint y: 287, distance: 32.6
click at [453, 281] on div "[PERSON_NAME] CC 6803451" at bounding box center [480, 287] width 378 height 19
click at [791, 283] on span "# 8752758" at bounding box center [780, 286] width 56 height 16
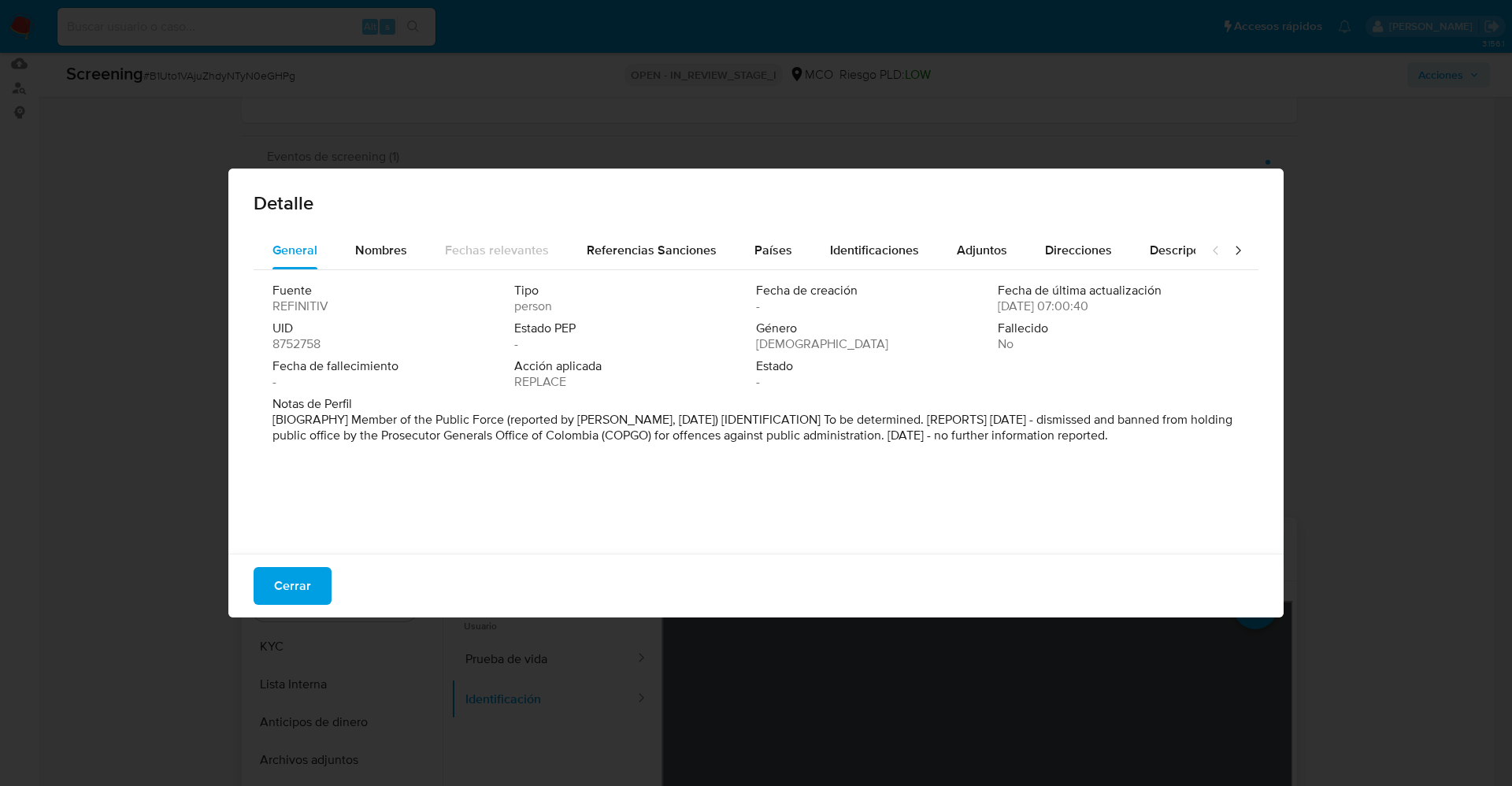
drag, startPoint x: 347, startPoint y: 424, endPoint x: 1213, endPoint y: 452, distance: 866.5
click at [1213, 452] on div "Fuente REFINITIV Tipo person Fecha de creación - Fecha de última actualización …" at bounding box center [756, 408] width 1005 height 276
drag, startPoint x: 288, startPoint y: 590, endPoint x: 288, endPoint y: 555, distance: 35.0
click at [288, 591] on span "Cerrar" at bounding box center [292, 586] width 37 height 35
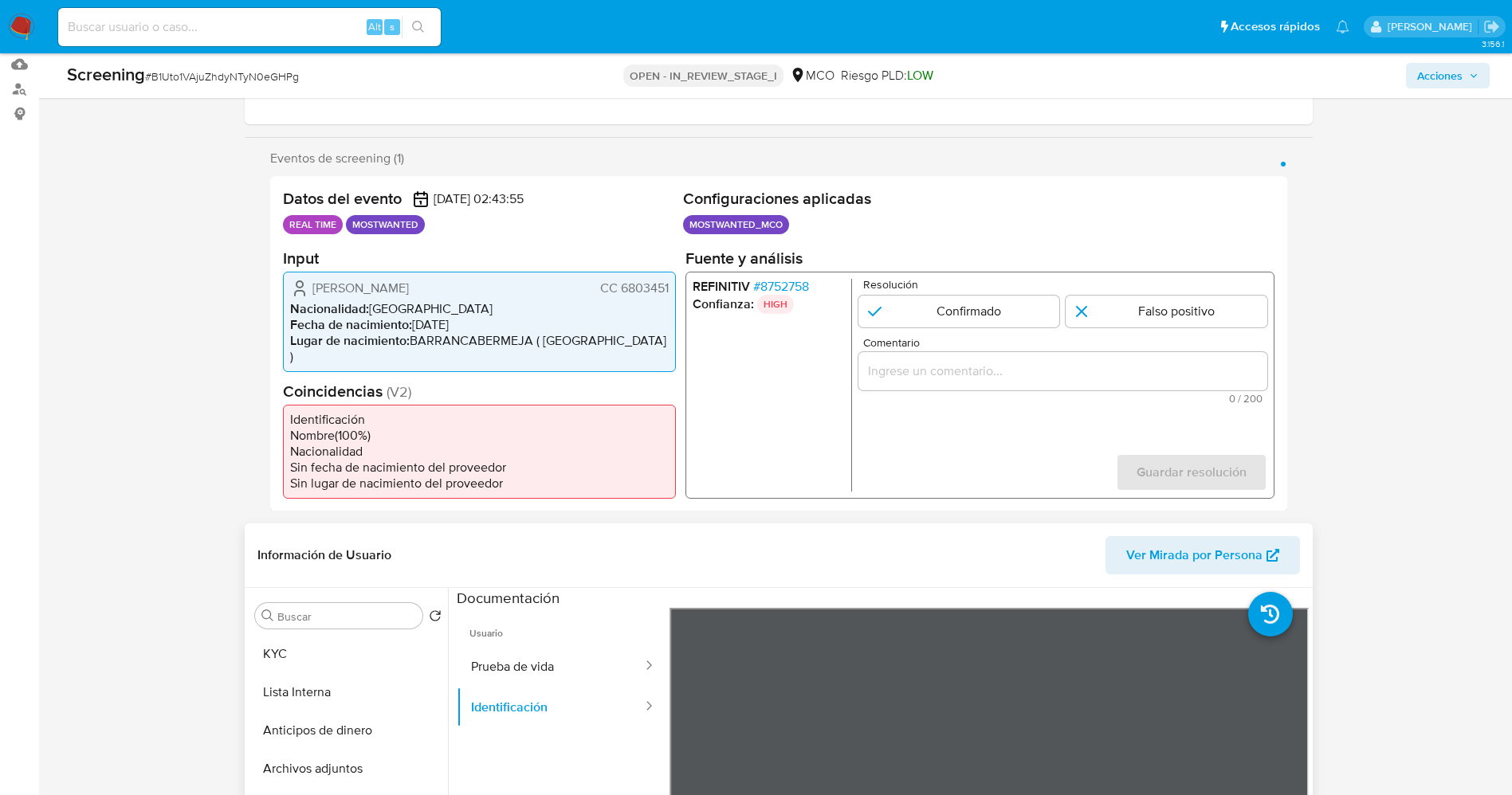
drag, startPoint x: 410, startPoint y: 306, endPoint x: 384, endPoint y: 263, distance: 50.2
click at [410, 304] on li "Nacionalidad : Colombia" at bounding box center [480, 308] width 378 height 16
drag, startPoint x: 351, startPoint y: 222, endPoint x: 393, endPoint y: 221, distance: 42.0
click at [427, 230] on ul "REAL TIME MOSTWANTED" at bounding box center [480, 224] width 393 height 19
click at [480, 349] on li "Lugar de nacimiento : BARRANCABERMEJA ( SANTANDER )" at bounding box center [480, 349] width 378 height 32
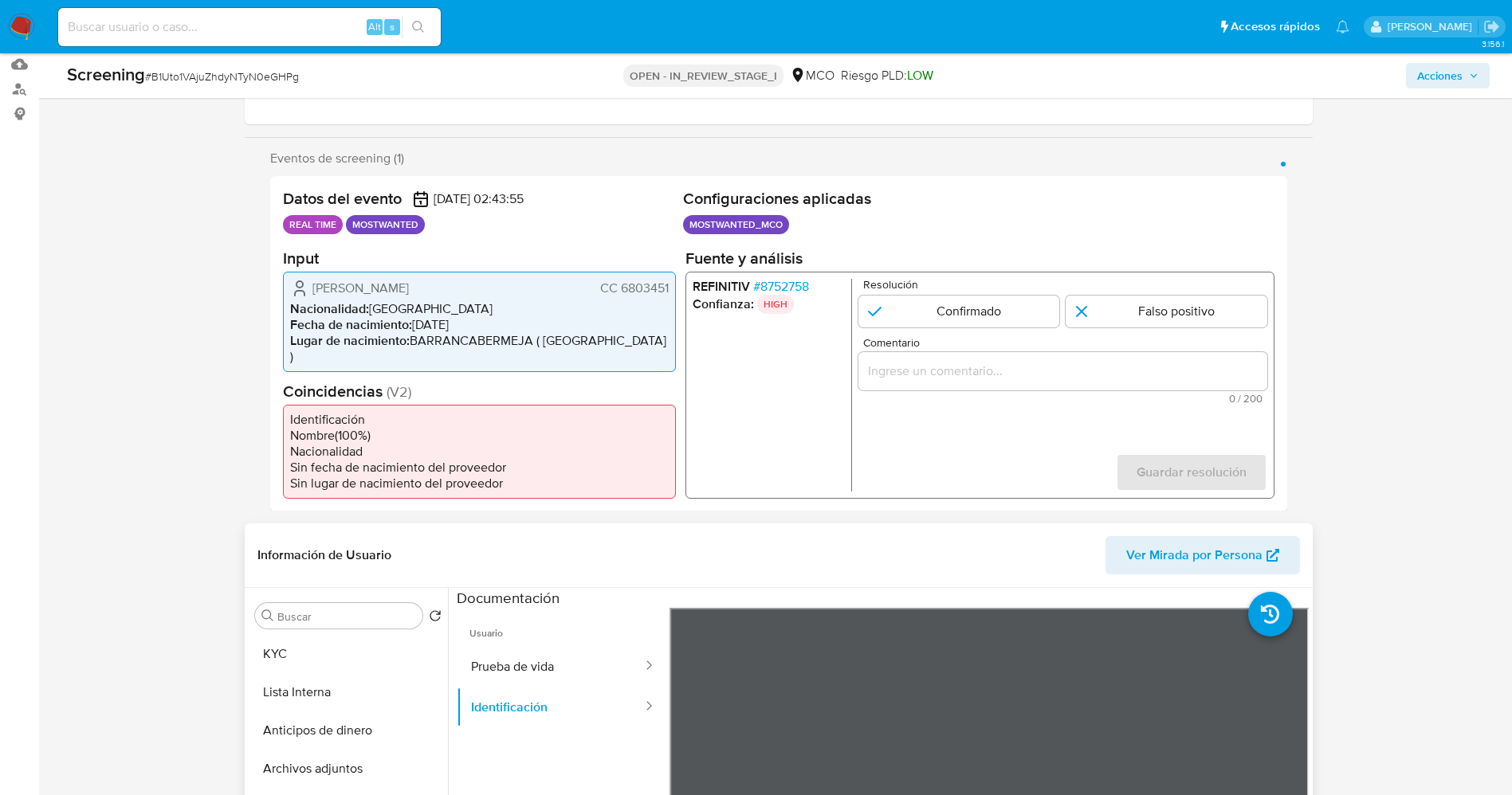
drag, startPoint x: 310, startPoint y: 287, endPoint x: 670, endPoint y: 286, distance: 360.0
click at [676, 286] on div "Datos del evento 27/08/2025 02:43:55 REAL TIME MOSTWANTED Configuraciones aplic…" at bounding box center [778, 344] width 1017 height 335
click at [808, 286] on span "# 8752758" at bounding box center [780, 286] width 56 height 16
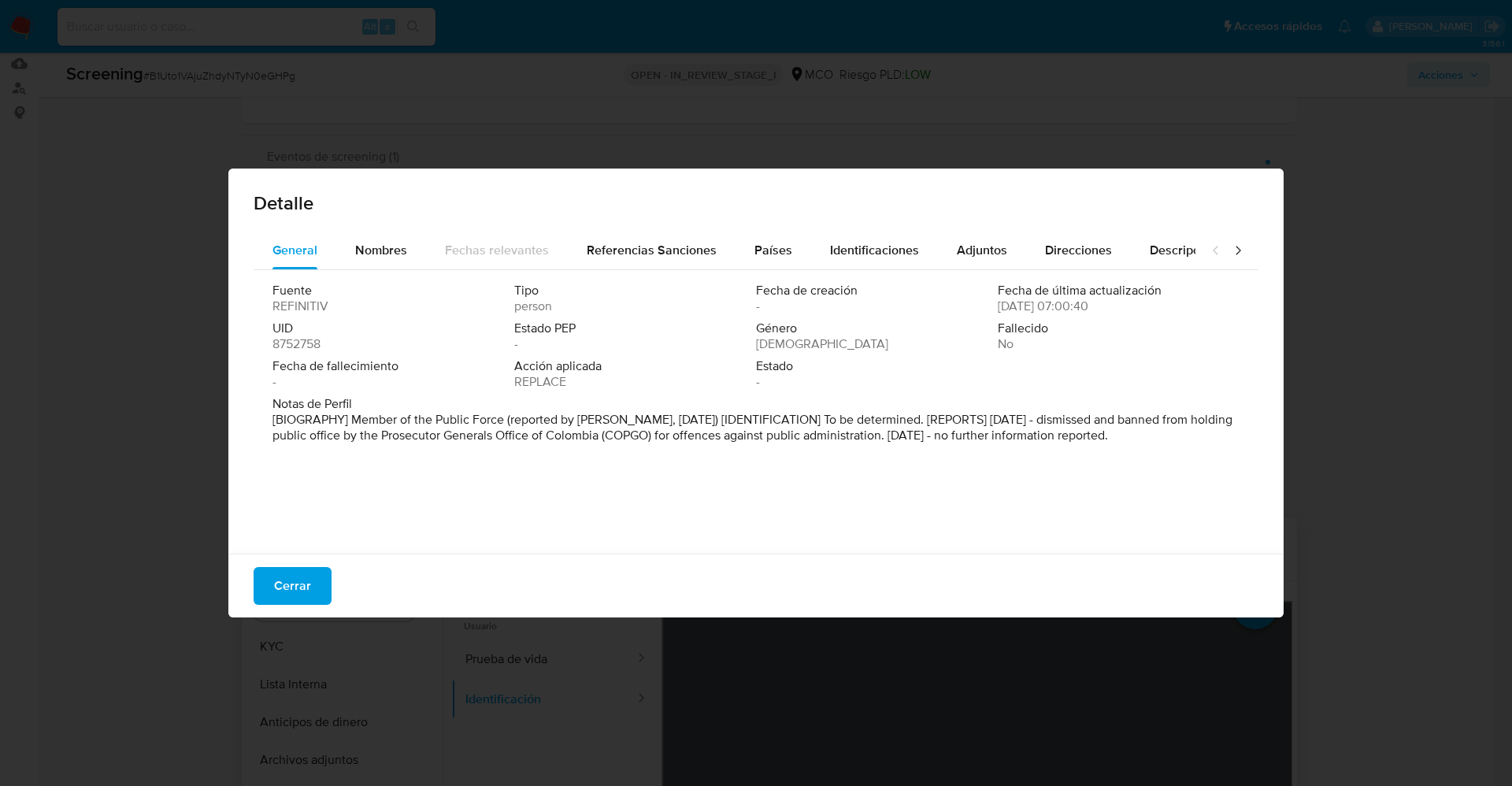
drag, startPoint x: 283, startPoint y: 421, endPoint x: 1266, endPoint y: 460, distance: 983.8
click at [1277, 463] on div "Detalle General Nombres Fechas relevantes Referencias Sanciones Países Identifi…" at bounding box center [756, 393] width 1056 height 449
click at [274, 591] on span "Cerrar" at bounding box center [292, 586] width 37 height 35
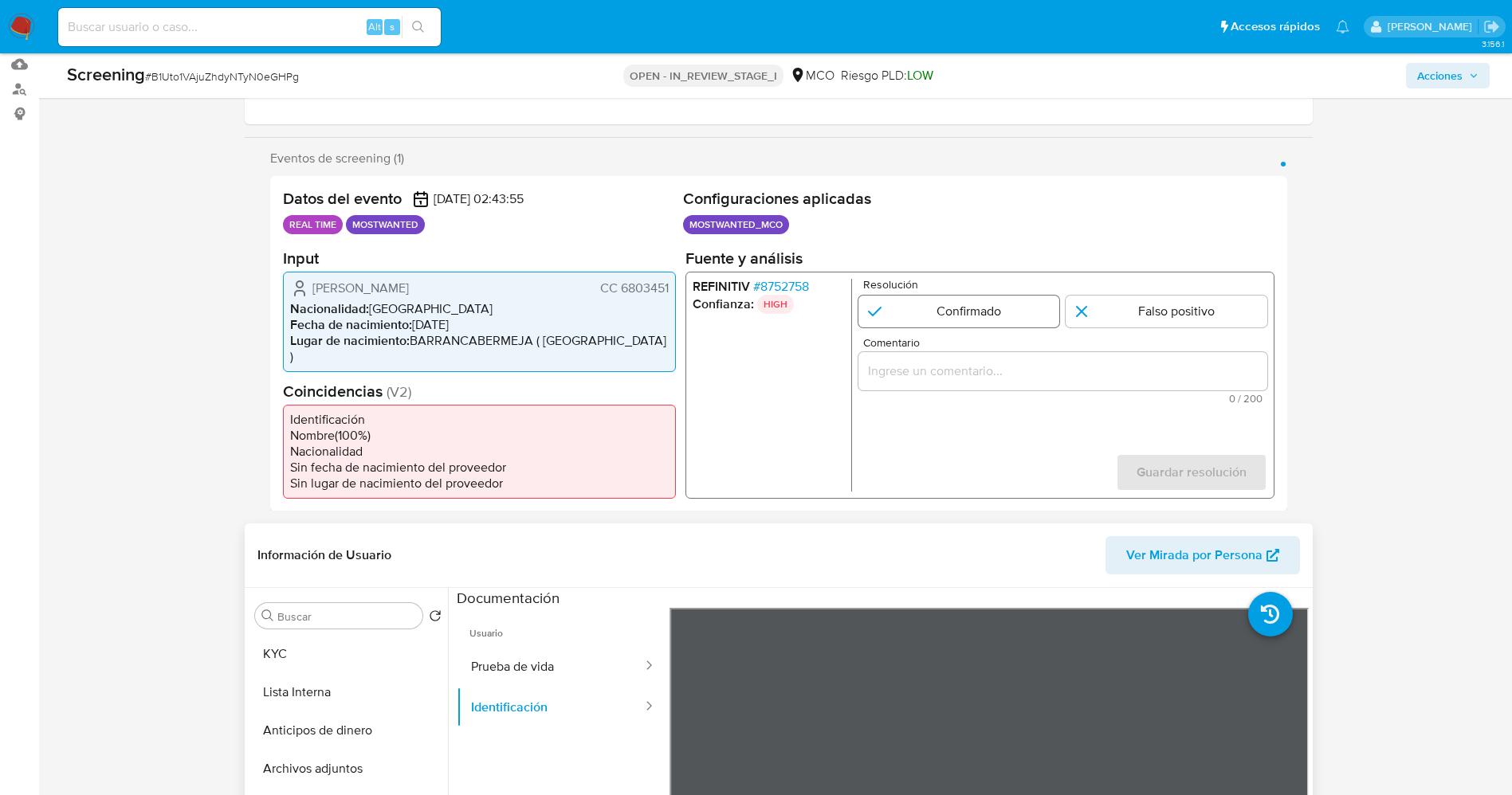
click at [937, 306] on input "1 de 1" at bounding box center [958, 311] width 202 height 32
radio input "true"
click at [943, 378] on input "Comentario" at bounding box center [1062, 370] width 409 height 21
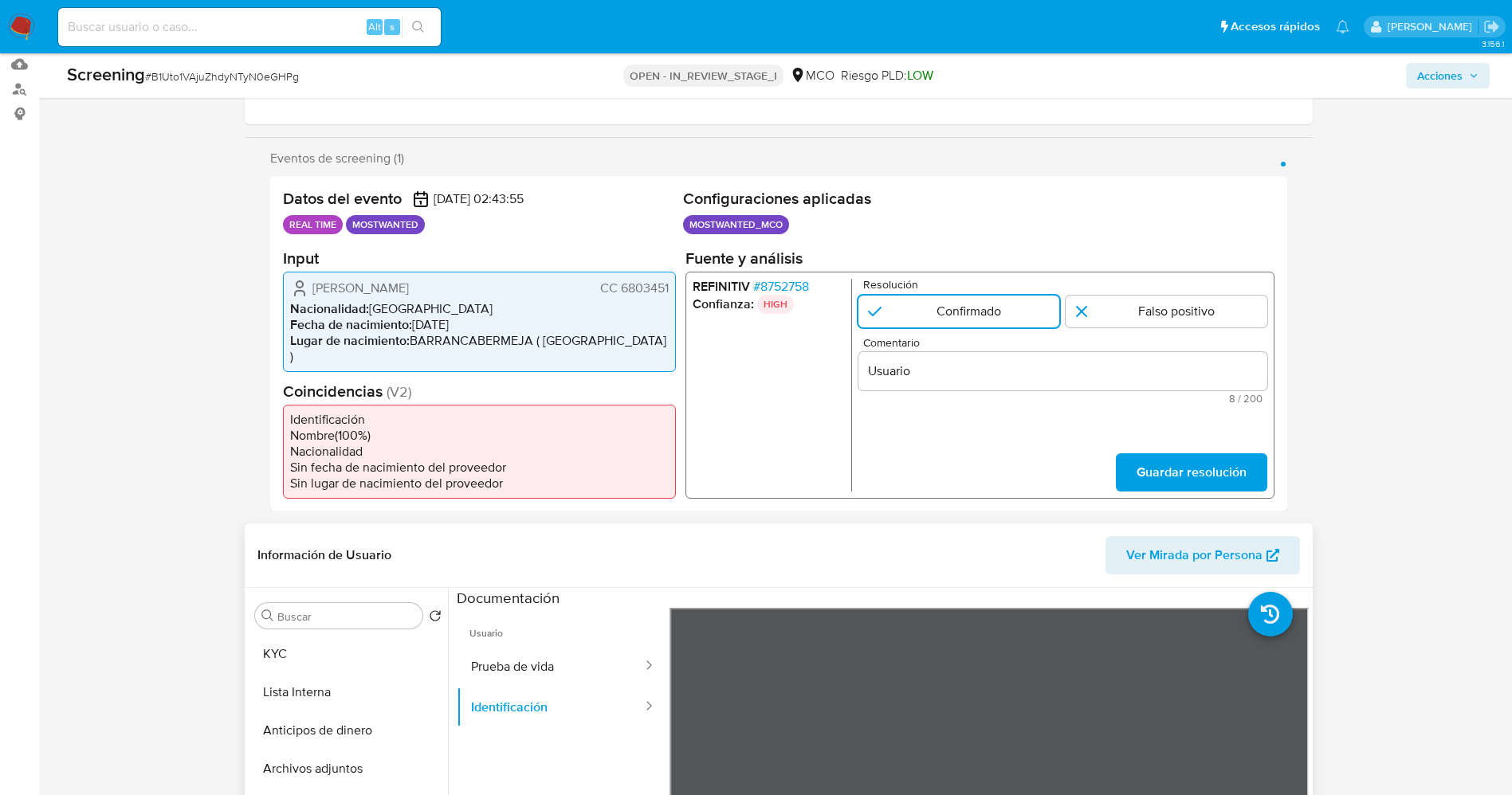
drag, startPoint x: 312, startPoint y: 291, endPoint x: 670, endPoint y: 290, distance: 358.0
click at [670, 290] on div "Wilmar Olaya Santanilla CC 6803451 Nacionalidad : Colombia Fecha de nacimiento …" at bounding box center [480, 321] width 393 height 100
click at [921, 374] on input "Usuario" at bounding box center [1062, 370] width 409 height 21
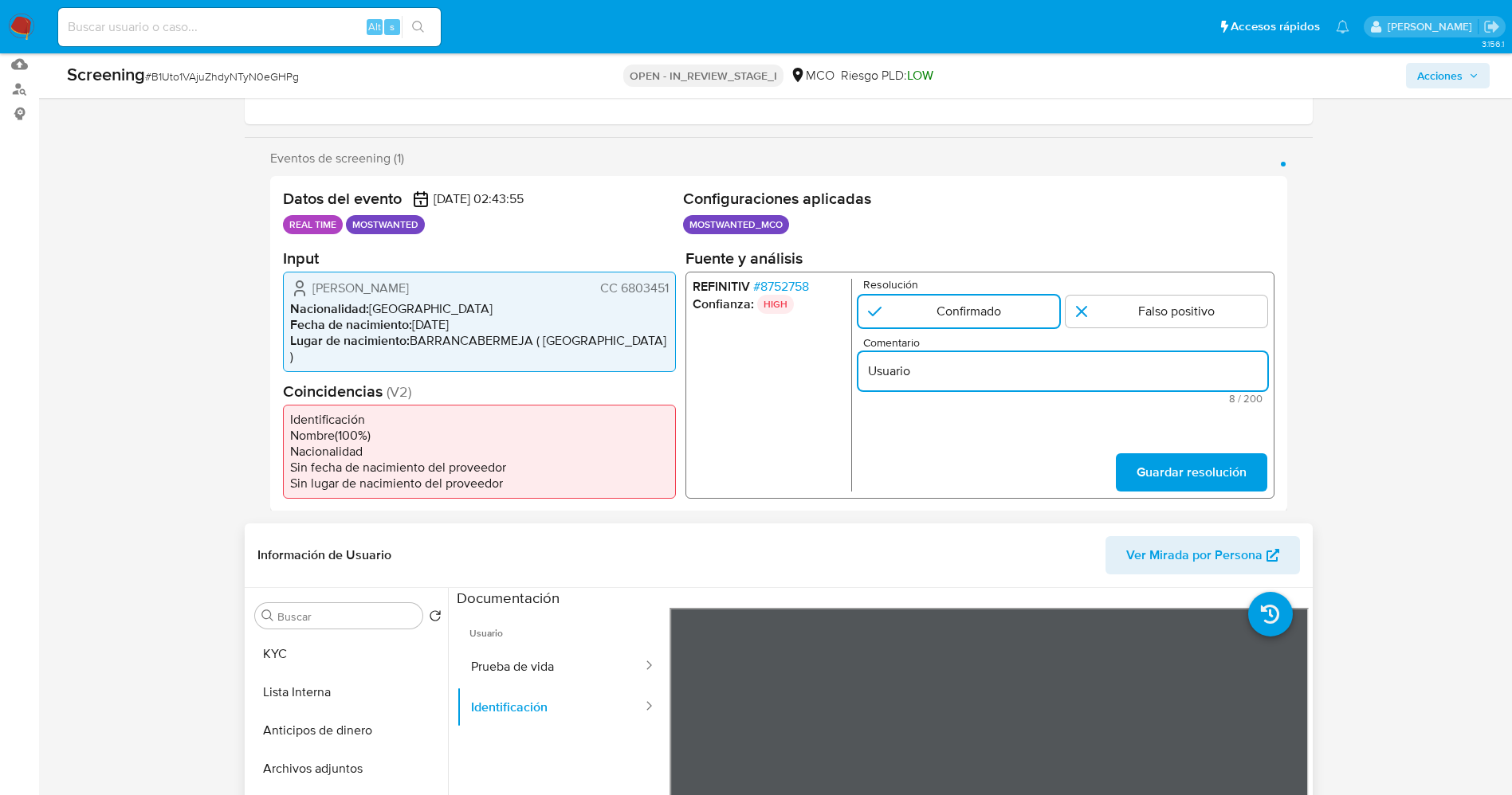
paste input "Wilmar Olaya Santanilla CC 6803451"
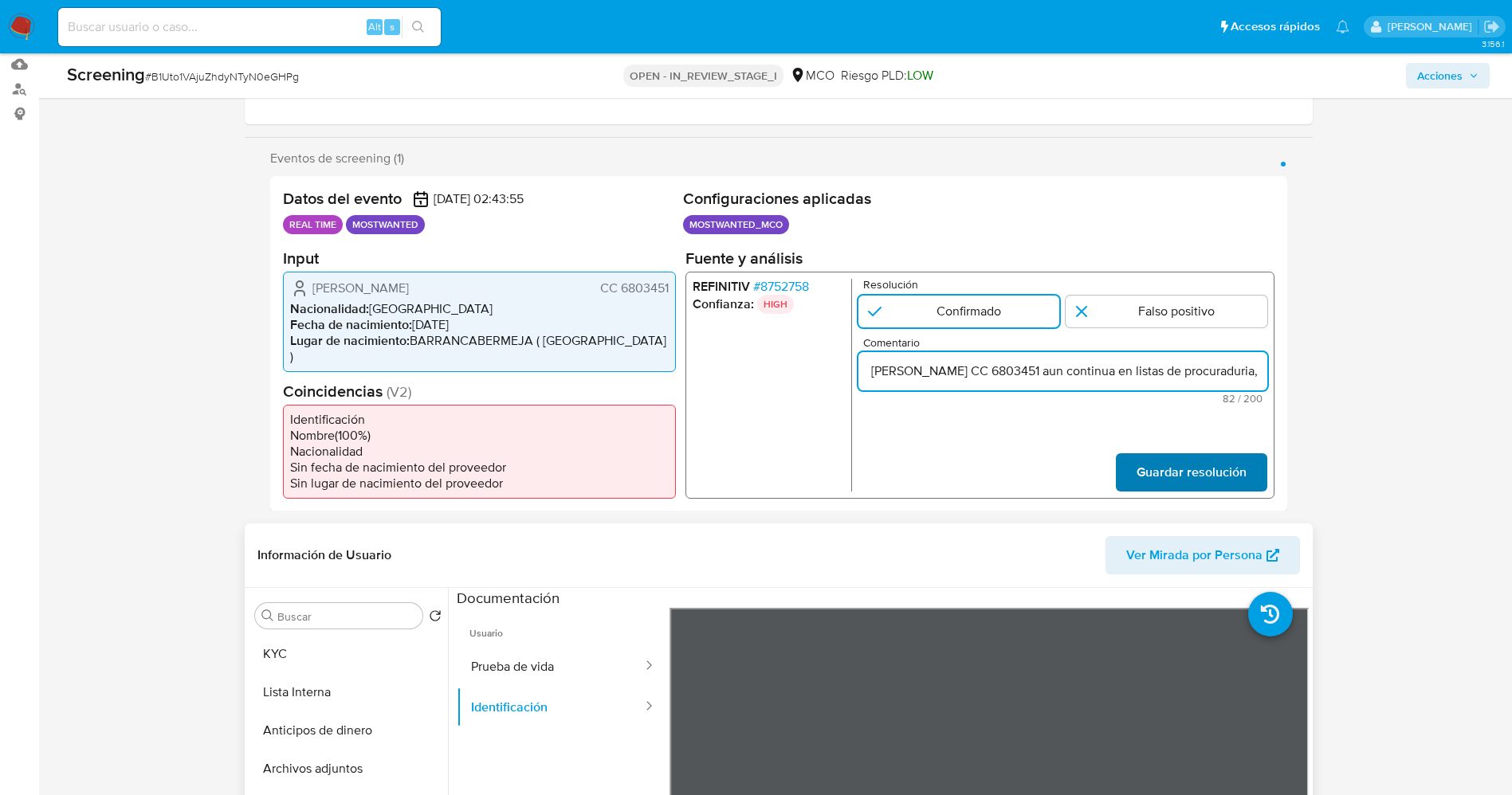
type input "Usuario Wilmar Olaya Santanilla CC 6803451 aun continua en listas de procuradur…"
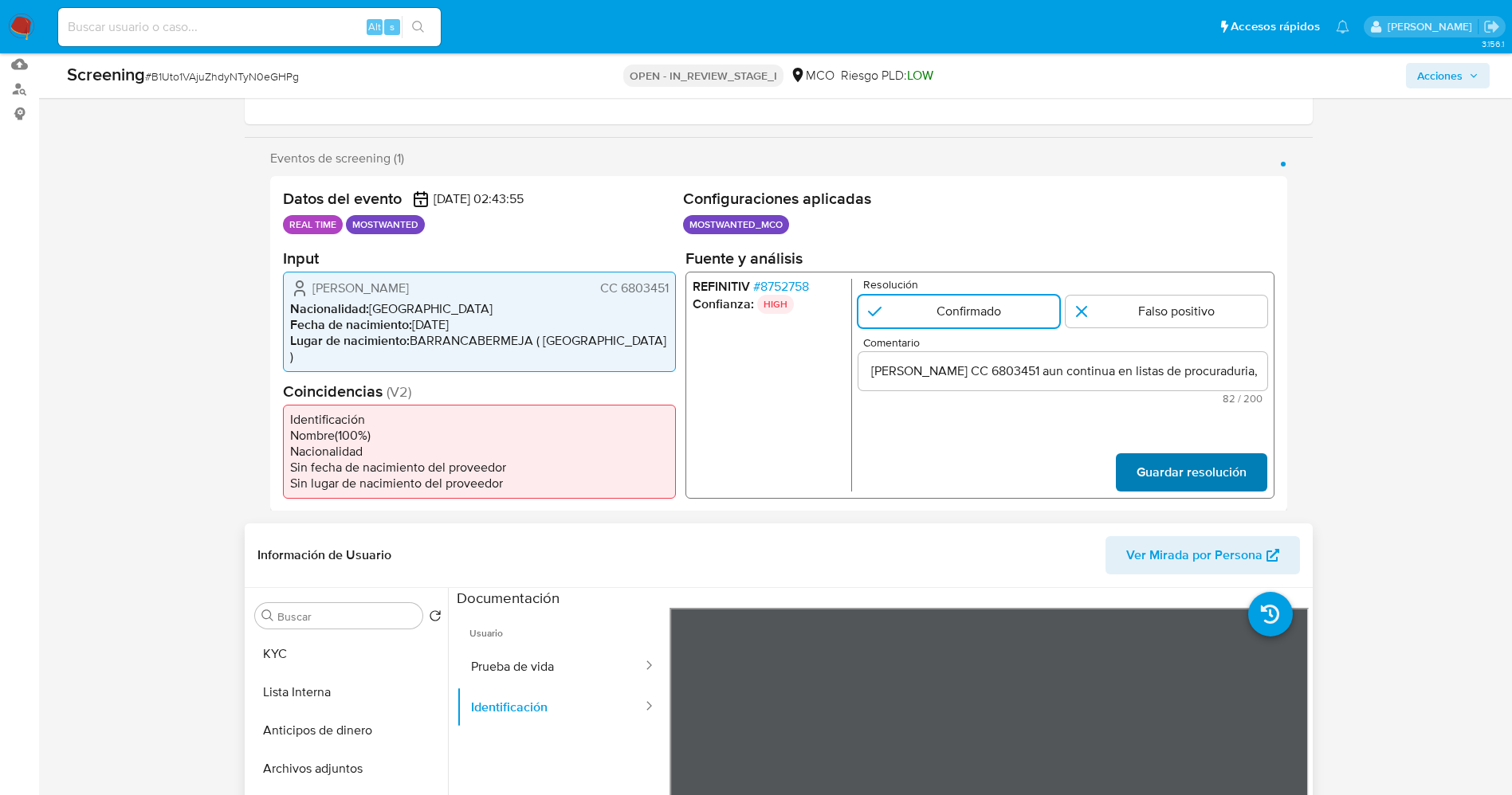
click at [1213, 462] on span "Guardar resolución" at bounding box center [1190, 471] width 110 height 35
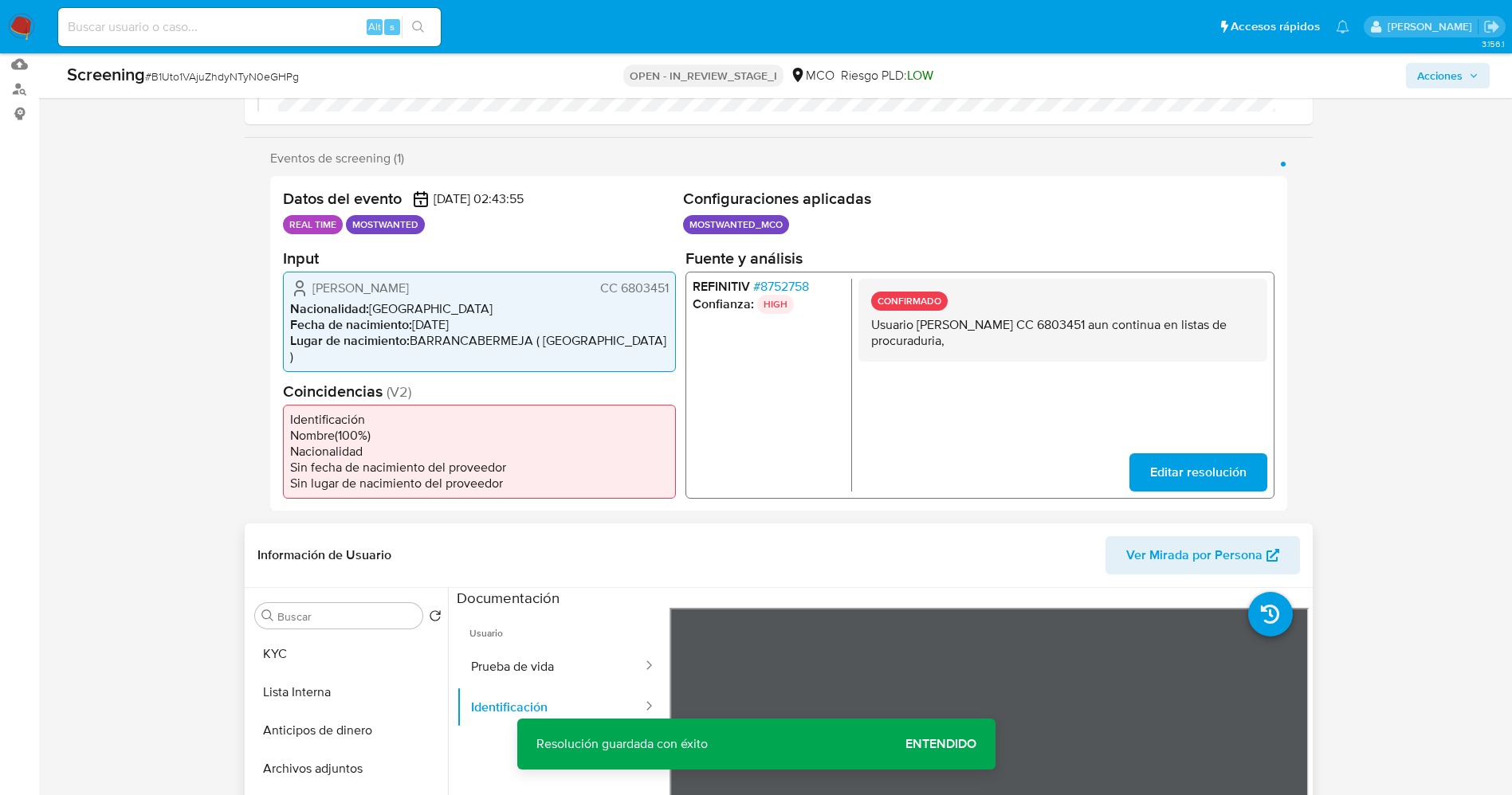
drag, startPoint x: 868, startPoint y: 315, endPoint x: 958, endPoint y: 345, distance: 94.9
click at [974, 344] on div "CONFIRMADO Usuario Wilmar Olaya Santanilla CC 6803451 aun continua en listas de…" at bounding box center [1062, 319] width 409 height 82
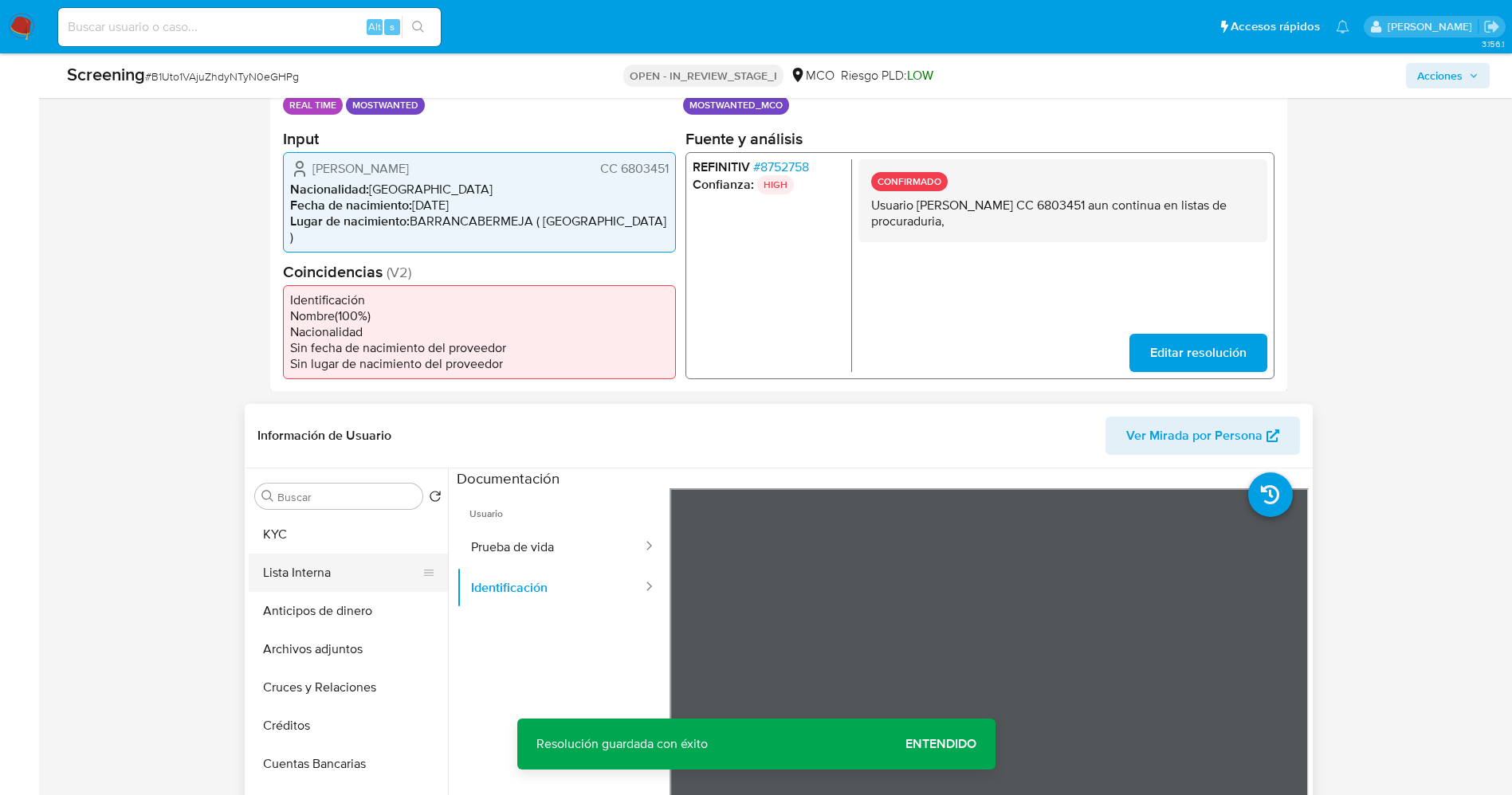
click at [282, 554] on button "Lista Interna" at bounding box center [341, 573] width 186 height 39
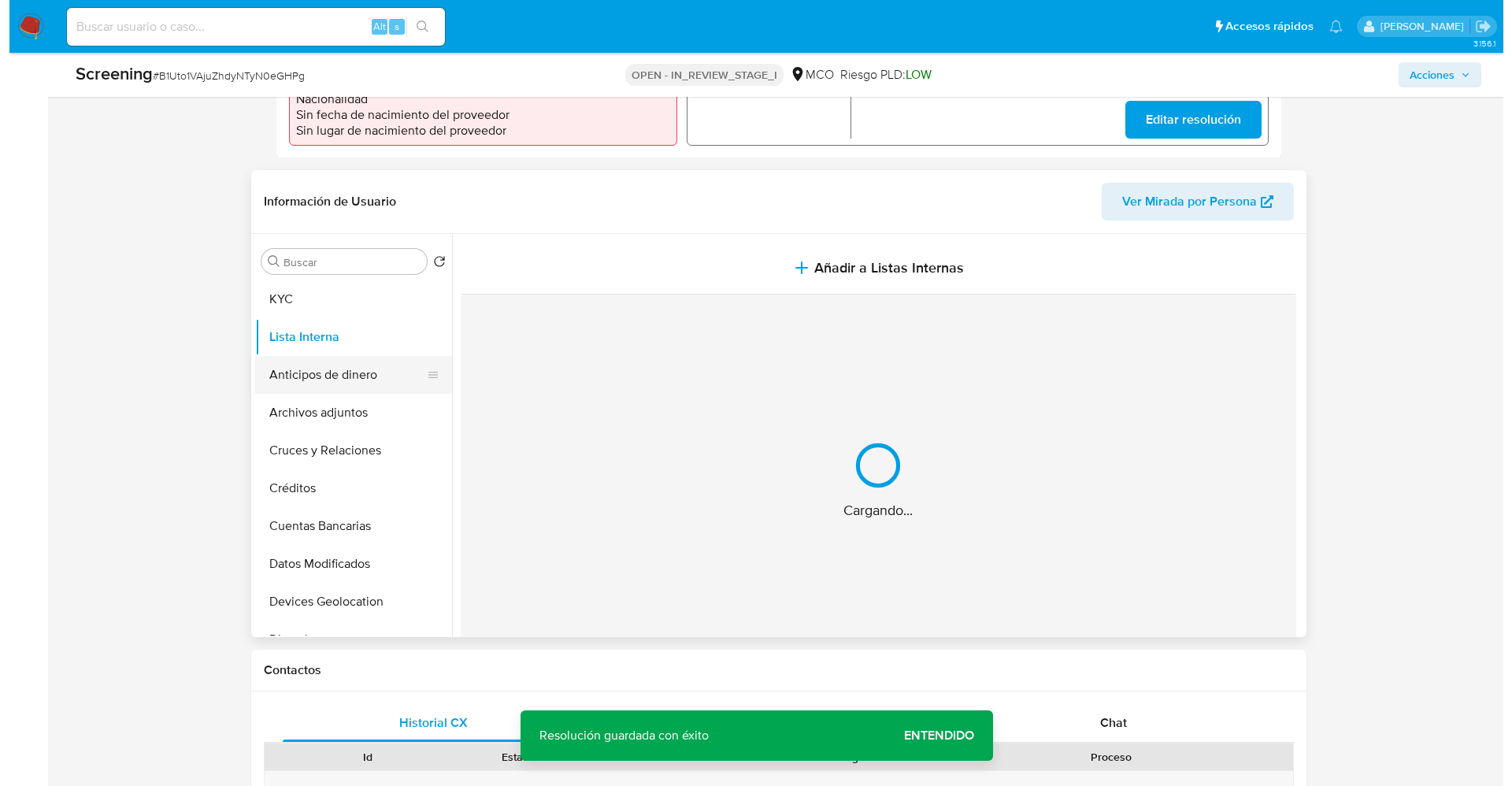
scroll to position [591, 0]
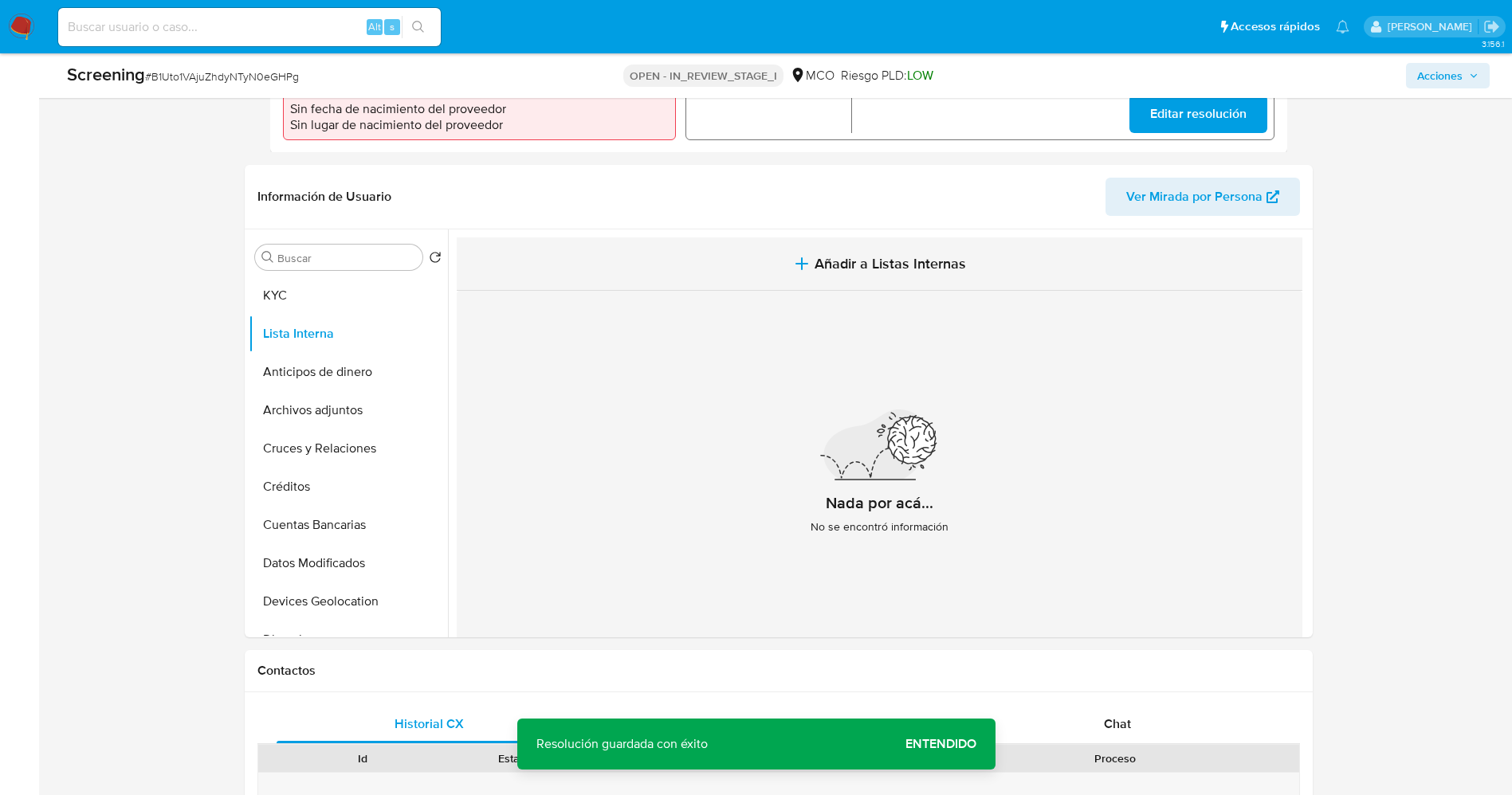
click at [856, 262] on button "Añadir a Listas Internas" at bounding box center [879, 264] width 845 height 54
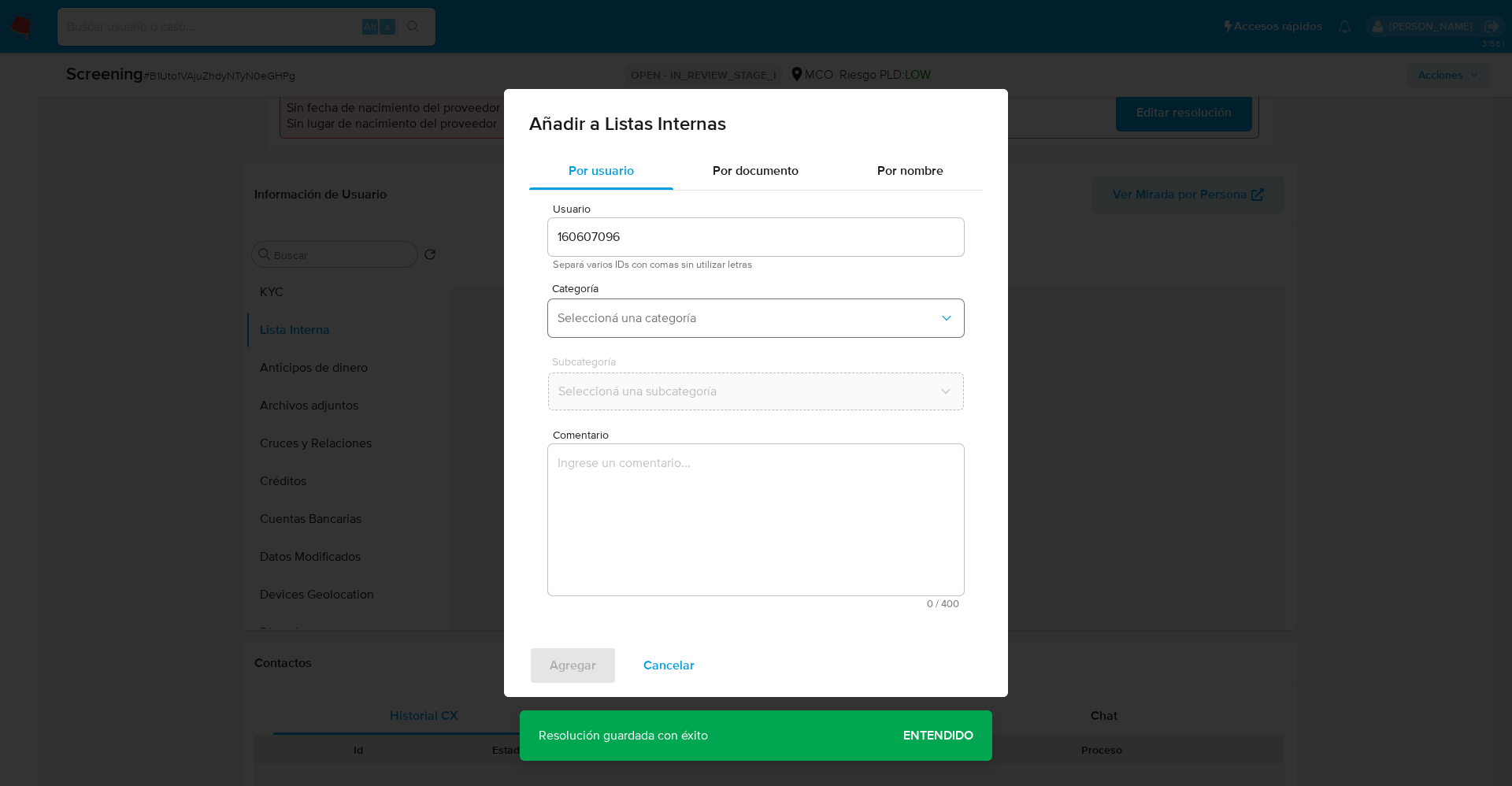
click at [671, 302] on button "Seleccioná una categoría" at bounding box center [756, 318] width 416 height 38
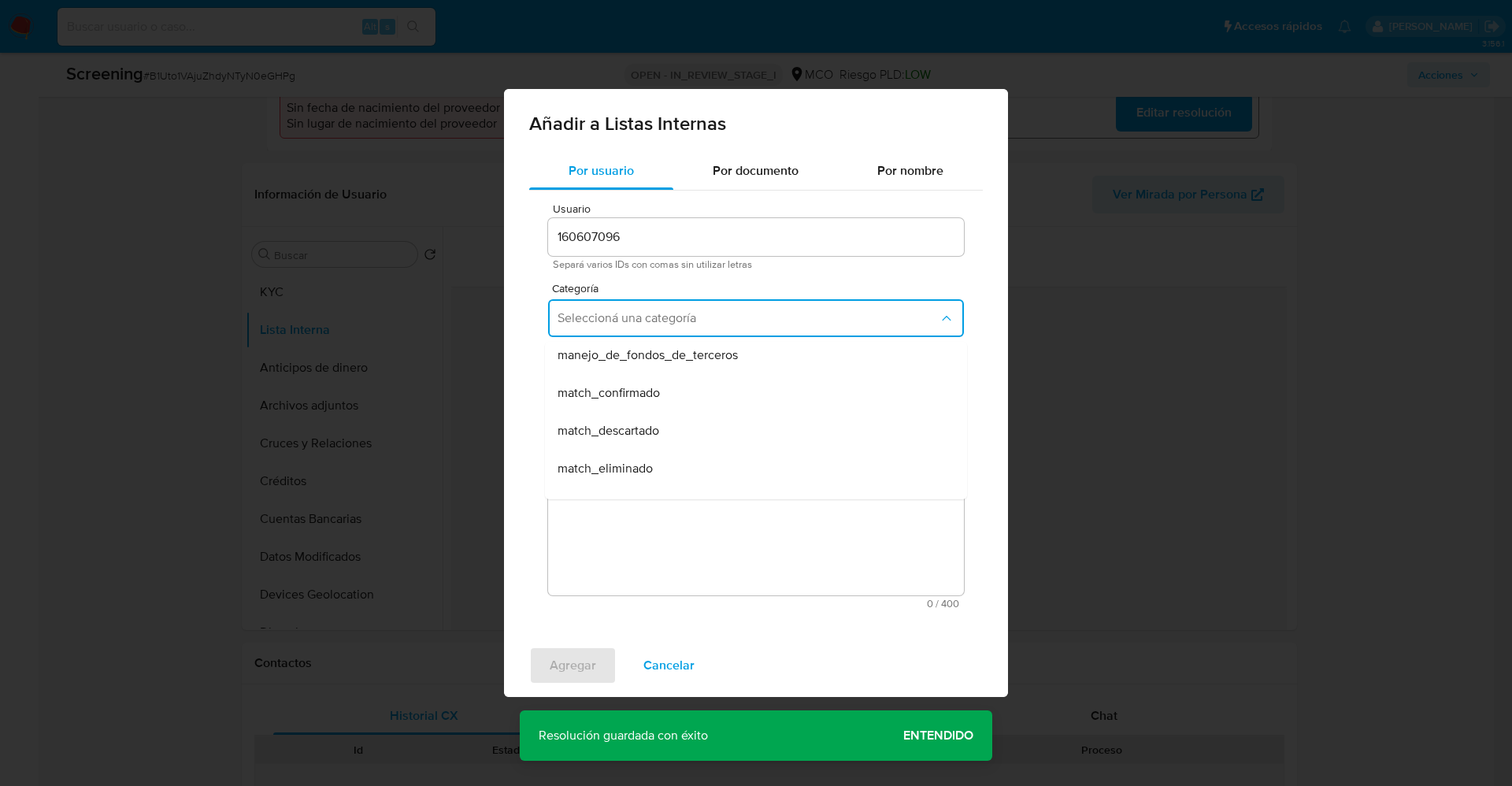
scroll to position [118, 0]
click at [605, 367] on div "match_confirmado" at bounding box center [752, 356] width 388 height 38
click at [667, 403] on button "Seleccioná una subcategoría" at bounding box center [756, 392] width 416 height 38
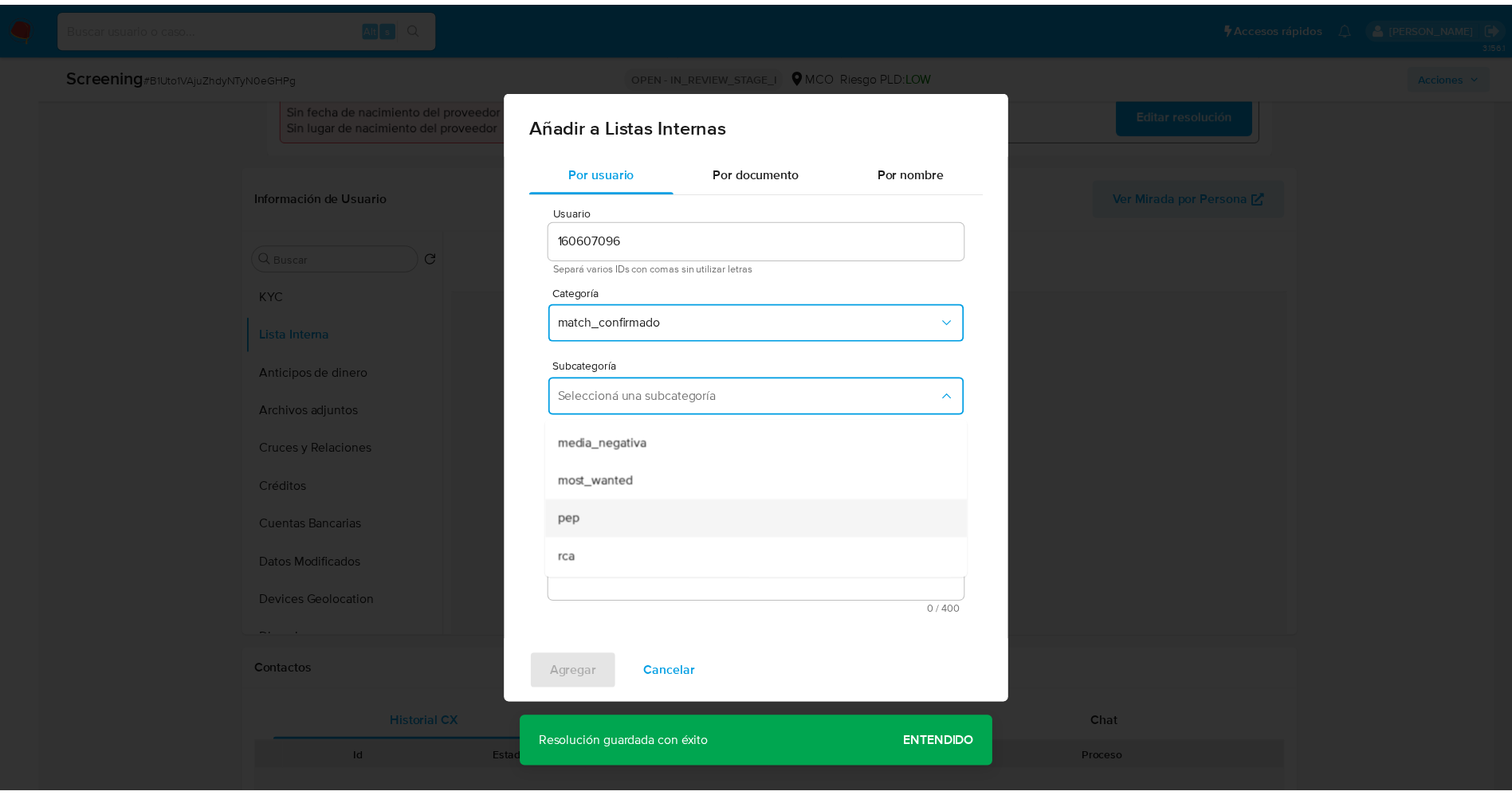
scroll to position [108, 0]
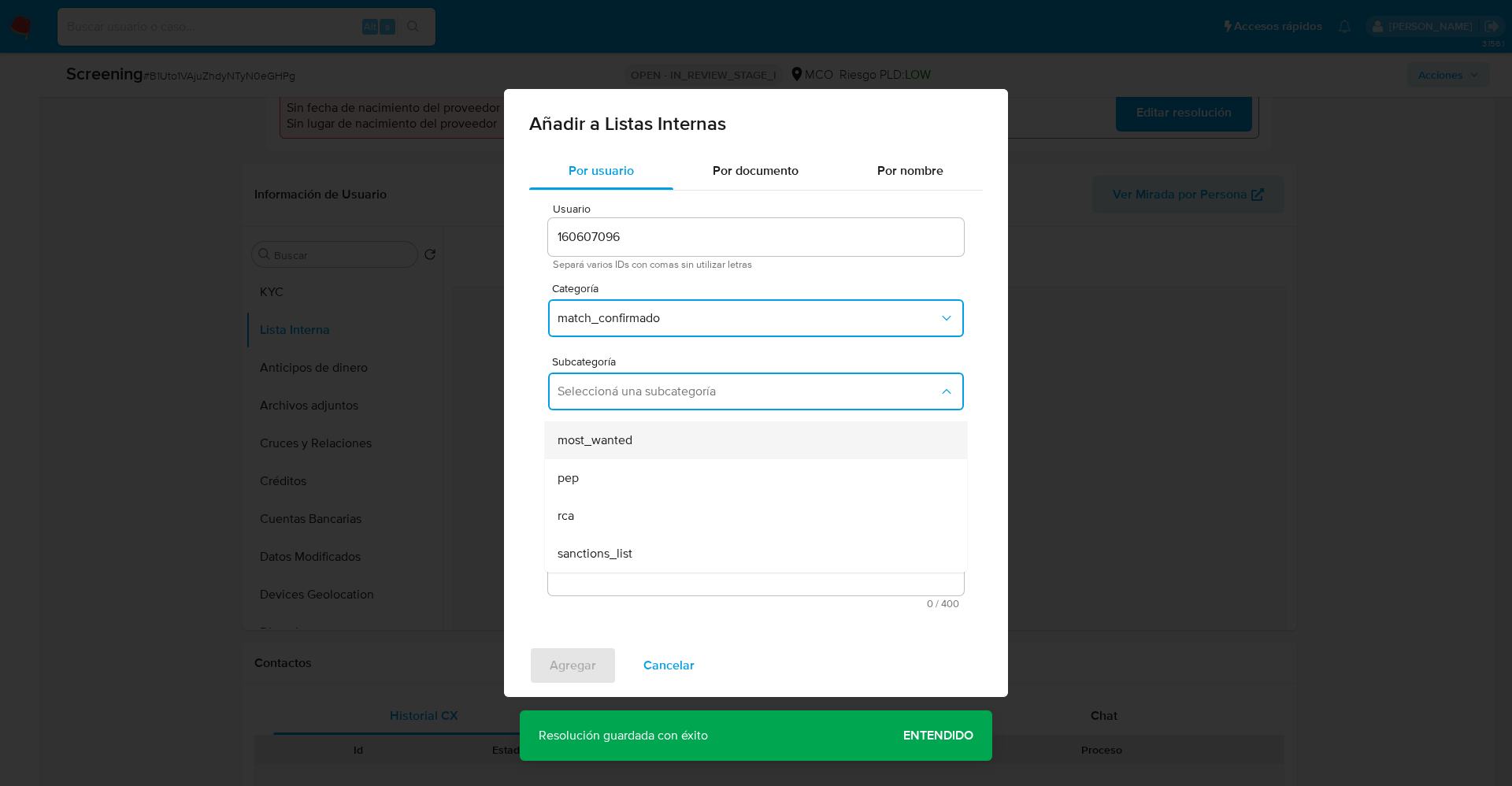
click at [597, 438] on span "most_wanted" at bounding box center [595, 440] width 74 height 16
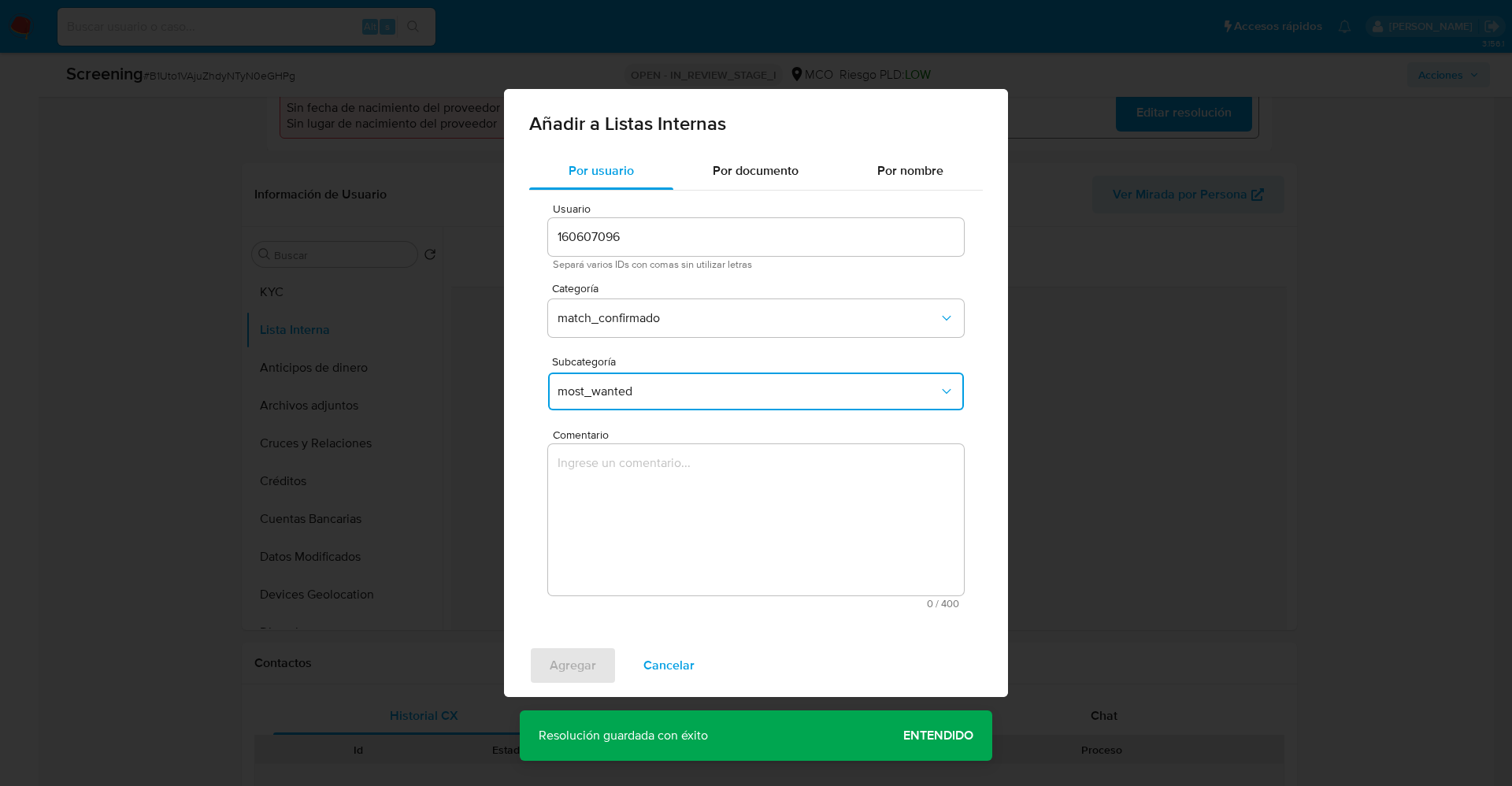
click at [632, 513] on textarea "Comentario" at bounding box center [756, 520] width 416 height 152
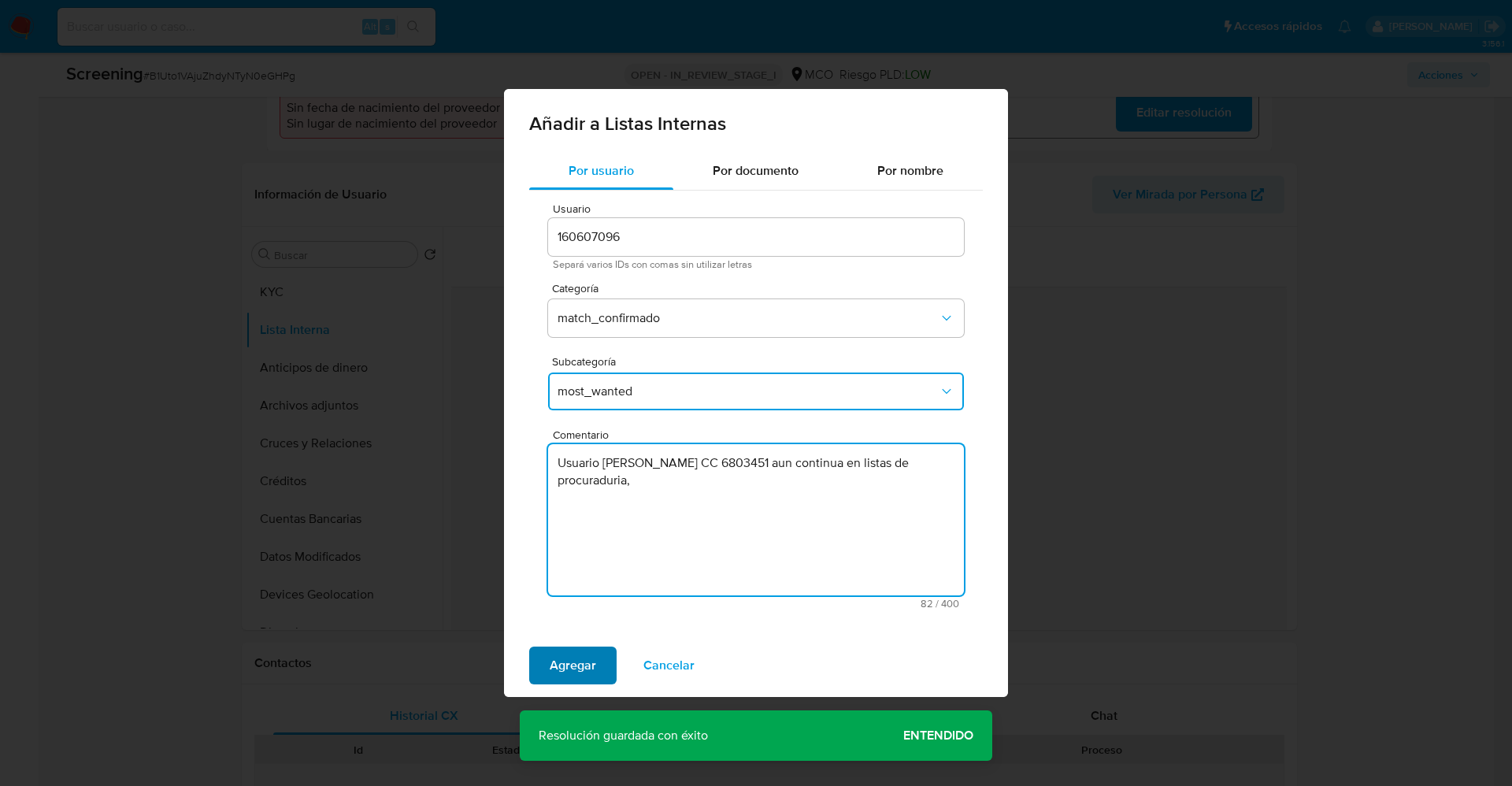
type textarea "Usuario Wilmar Olaya Santanilla CC 6803451 aun continua en listas de procuradur…"
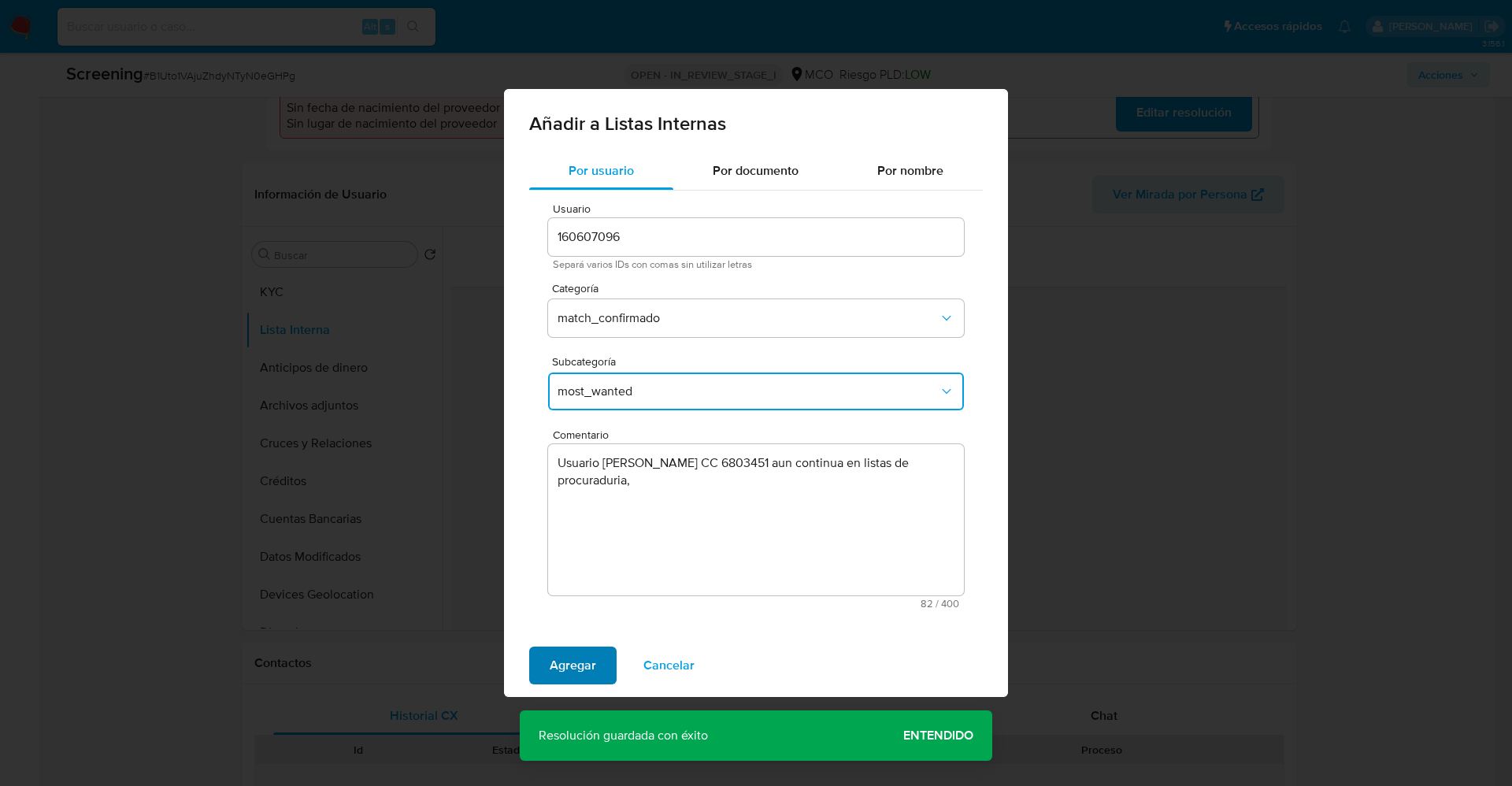
click at [591, 665] on span "Agregar" at bounding box center [573, 665] width 46 height 35
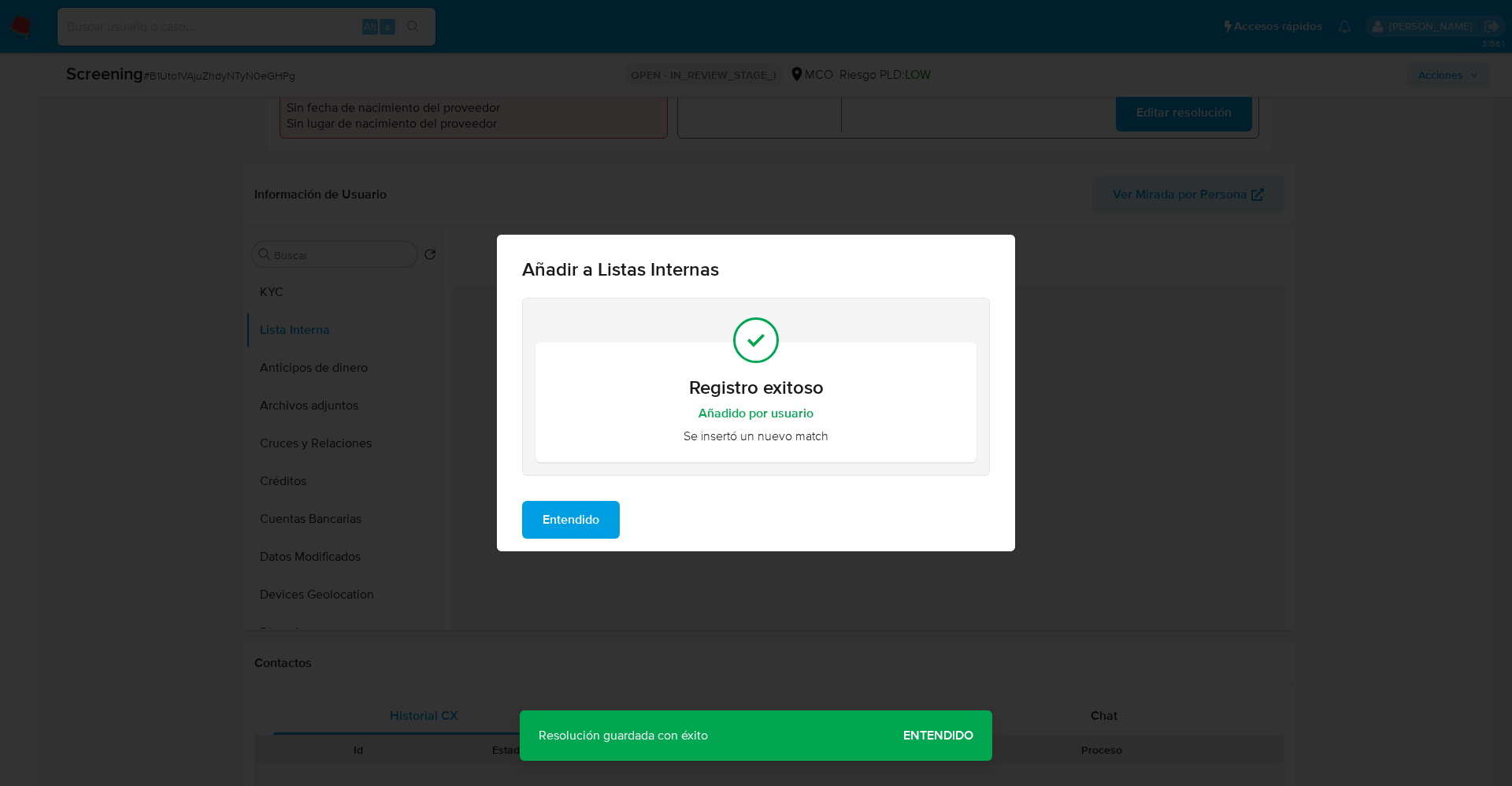
click at [547, 534] on span "Entendido" at bounding box center [571, 519] width 57 height 35
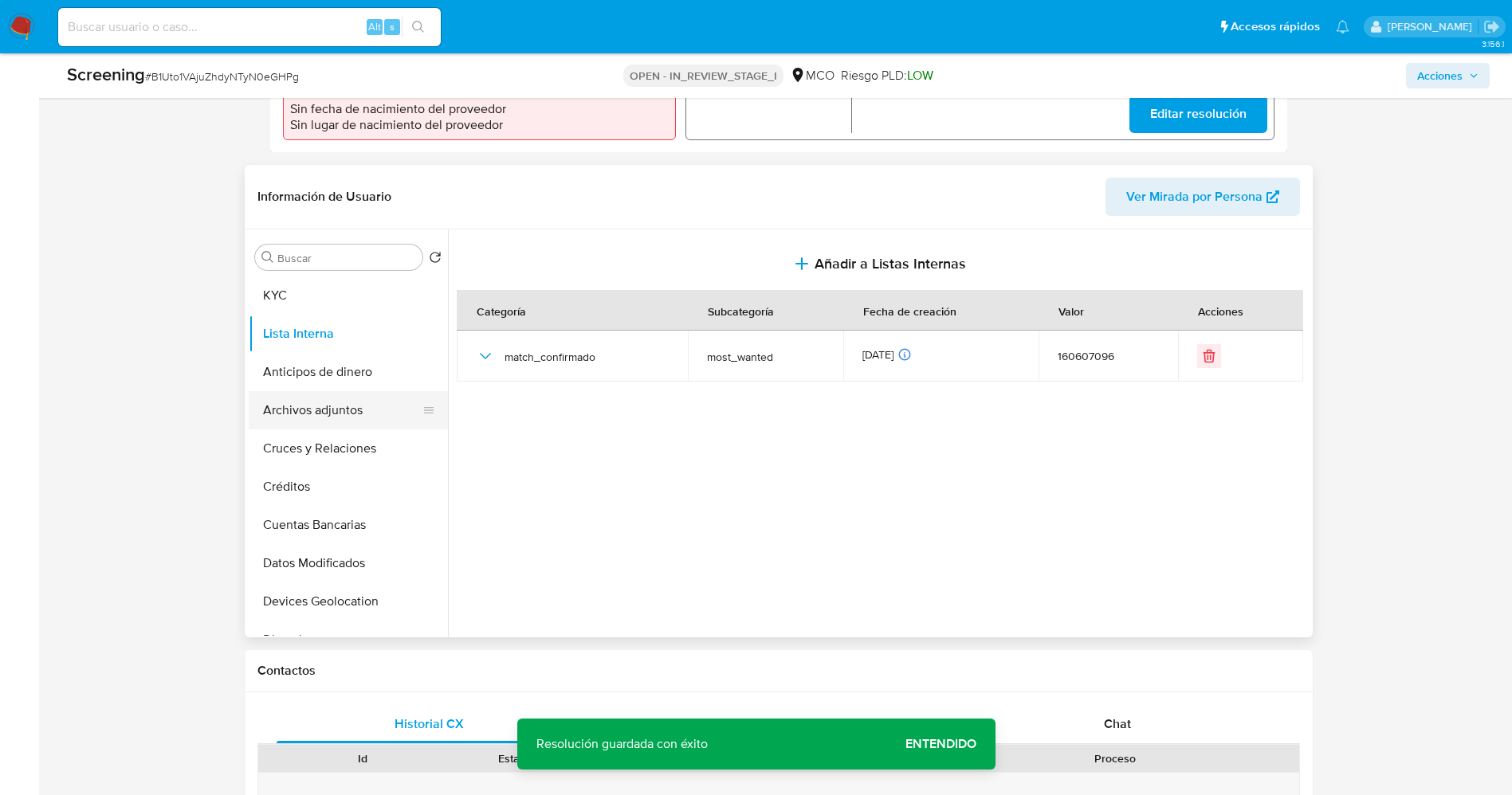
click at [270, 402] on button "Archivos adjuntos" at bounding box center [341, 410] width 186 height 39
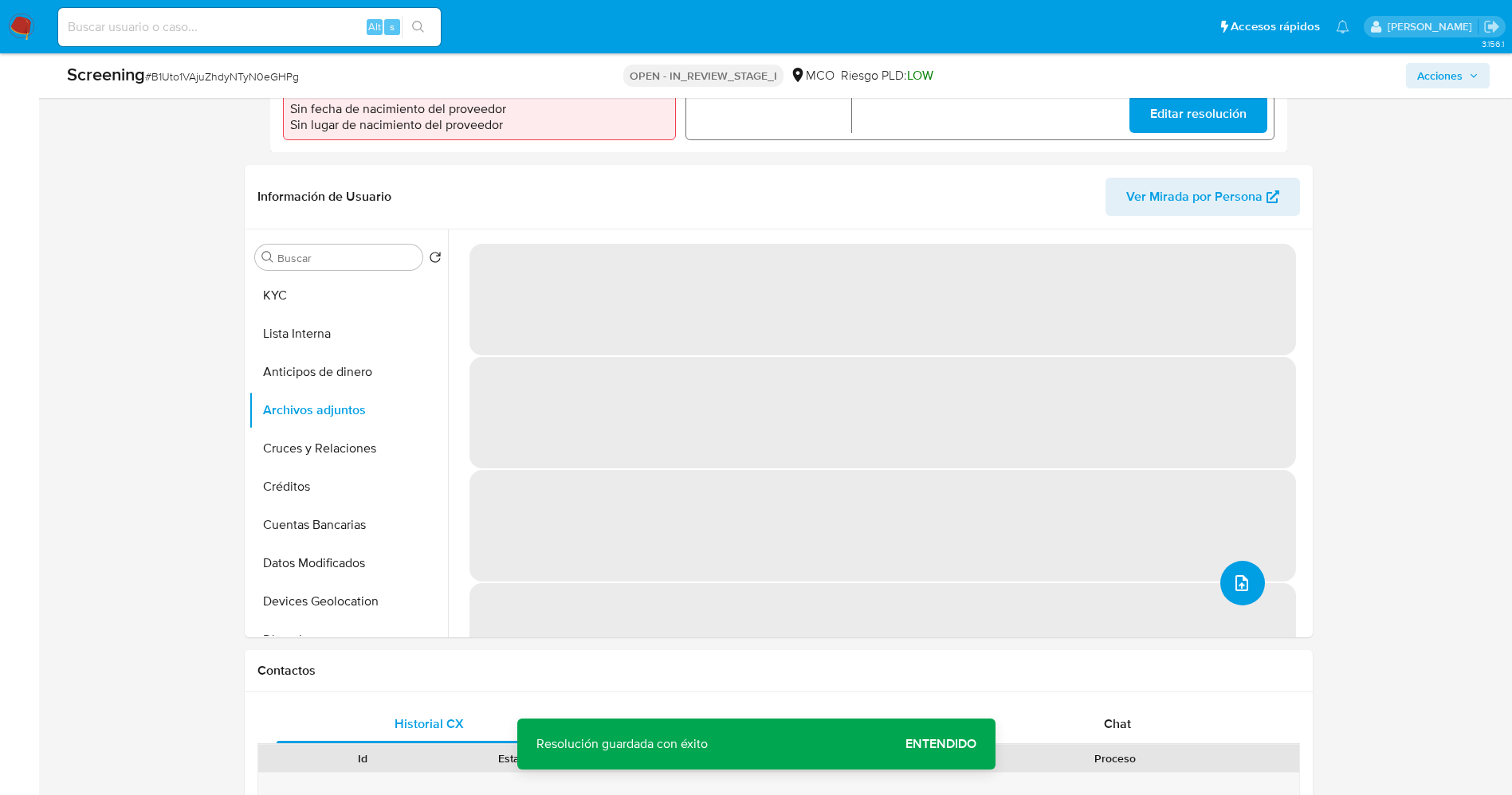
click at [1235, 575] on icon "upload-file" at bounding box center [1241, 583] width 13 height 16
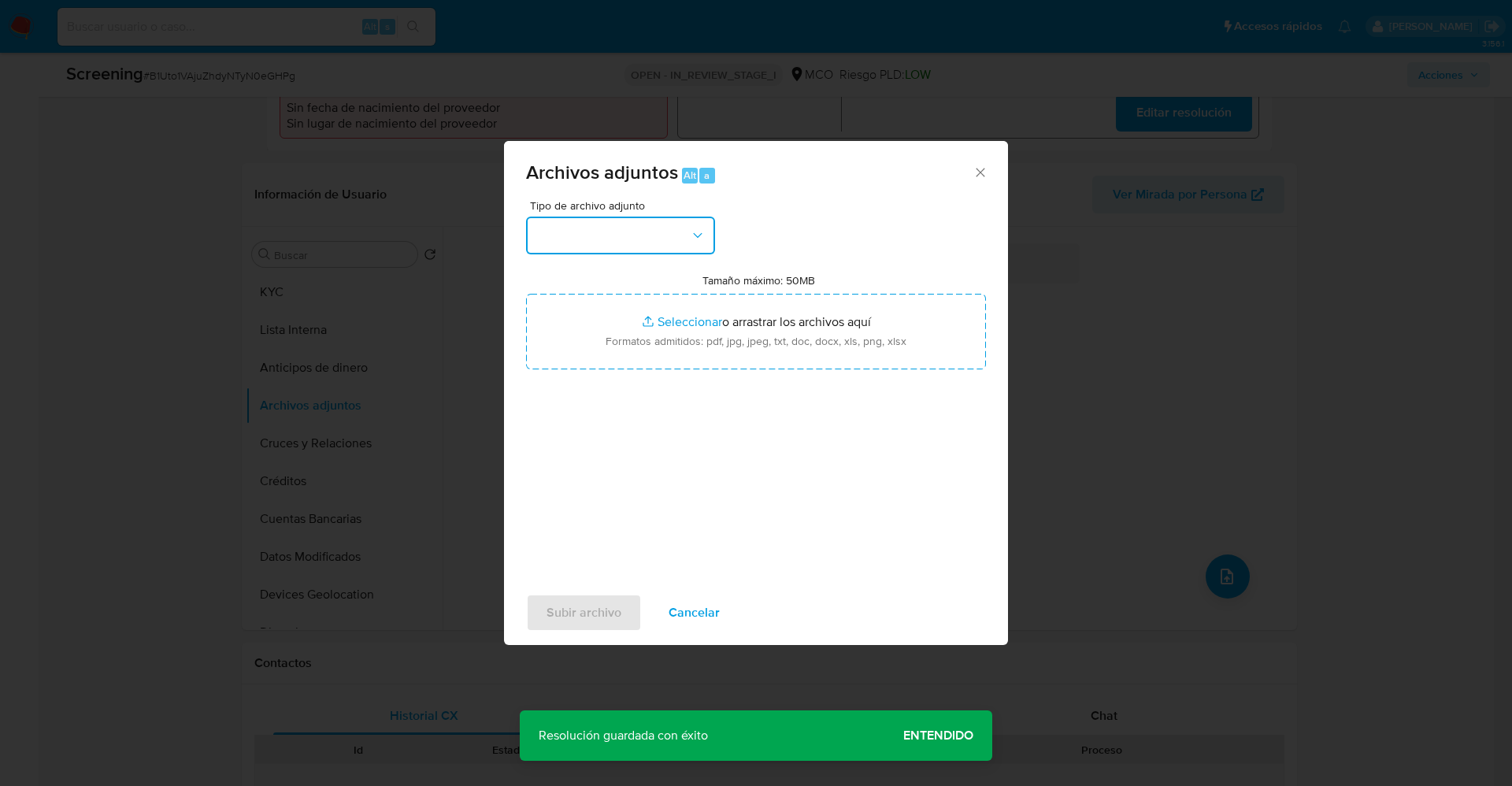
click at [658, 247] on button "button" at bounding box center [620, 236] width 189 height 38
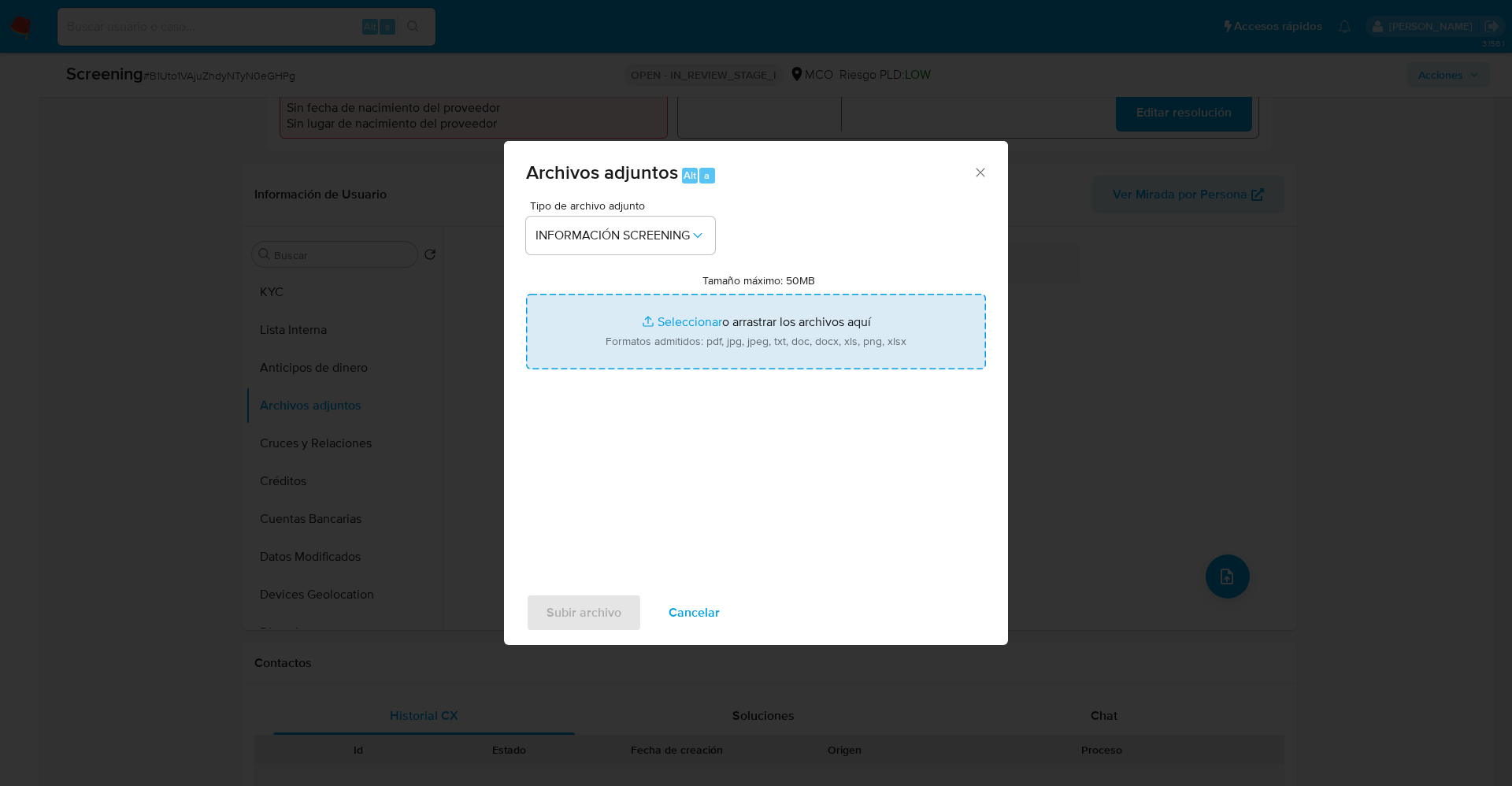
type input "C:\fakepath\_Wilmar Olaya Santanilla_ lavado de dinero - Buscar con Google.pdf"
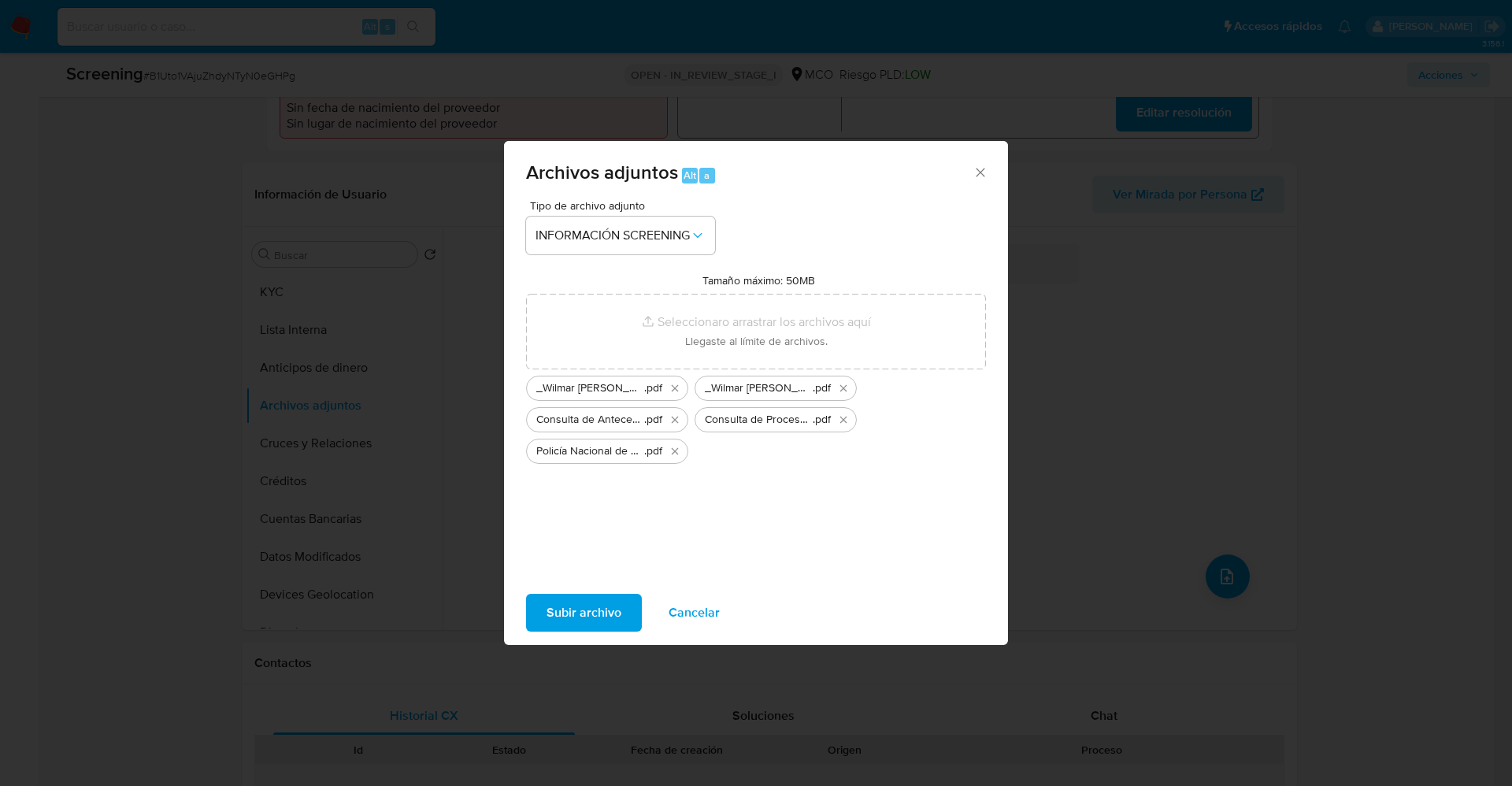
drag, startPoint x: 763, startPoint y: 345, endPoint x: 613, endPoint y: 608, distance: 302.8
click at [613, 608] on span "Subir archivo" at bounding box center [584, 612] width 74 height 35
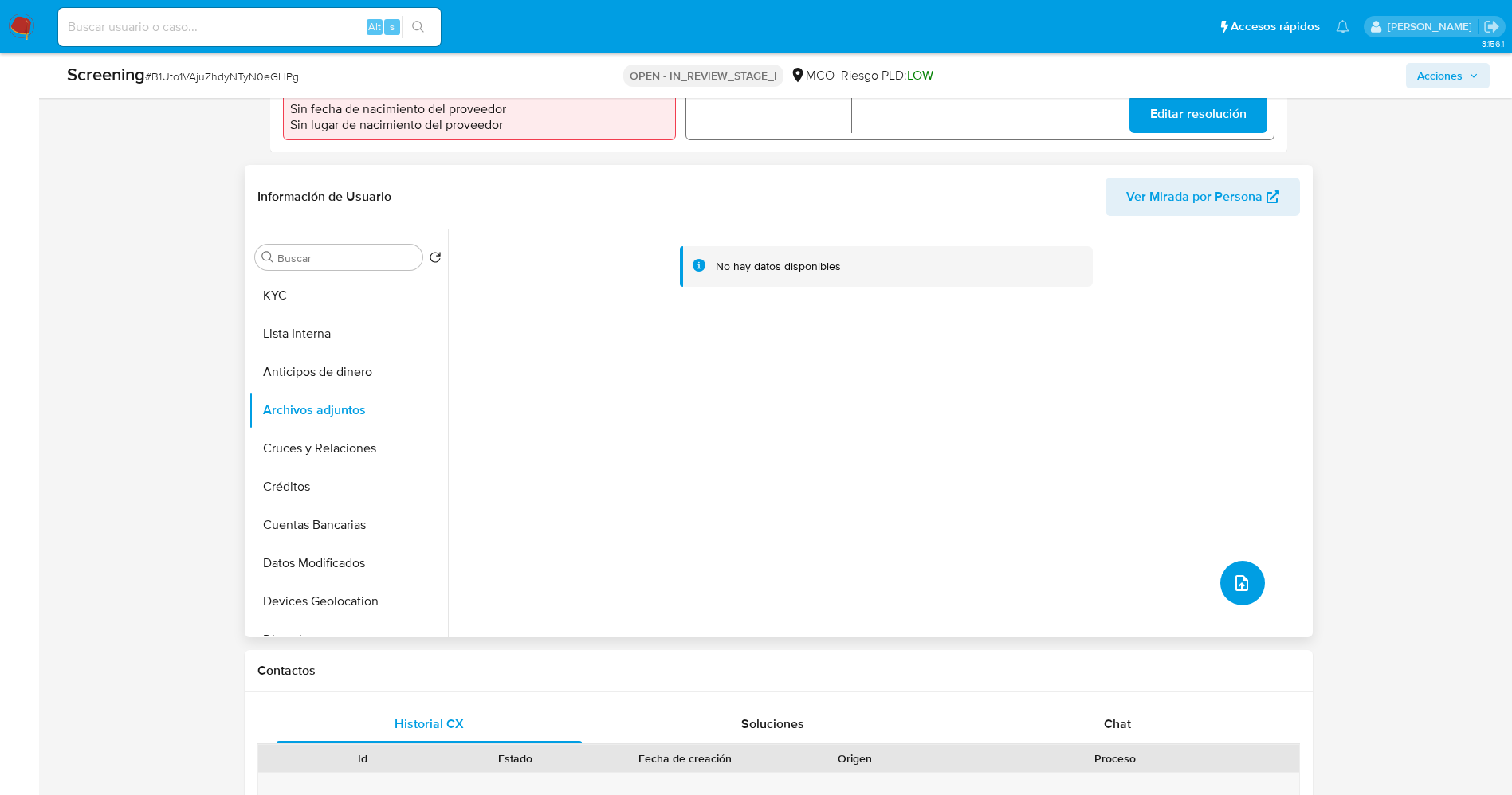
click at [1240, 574] on icon "upload-file" at bounding box center [1241, 583] width 19 height 19
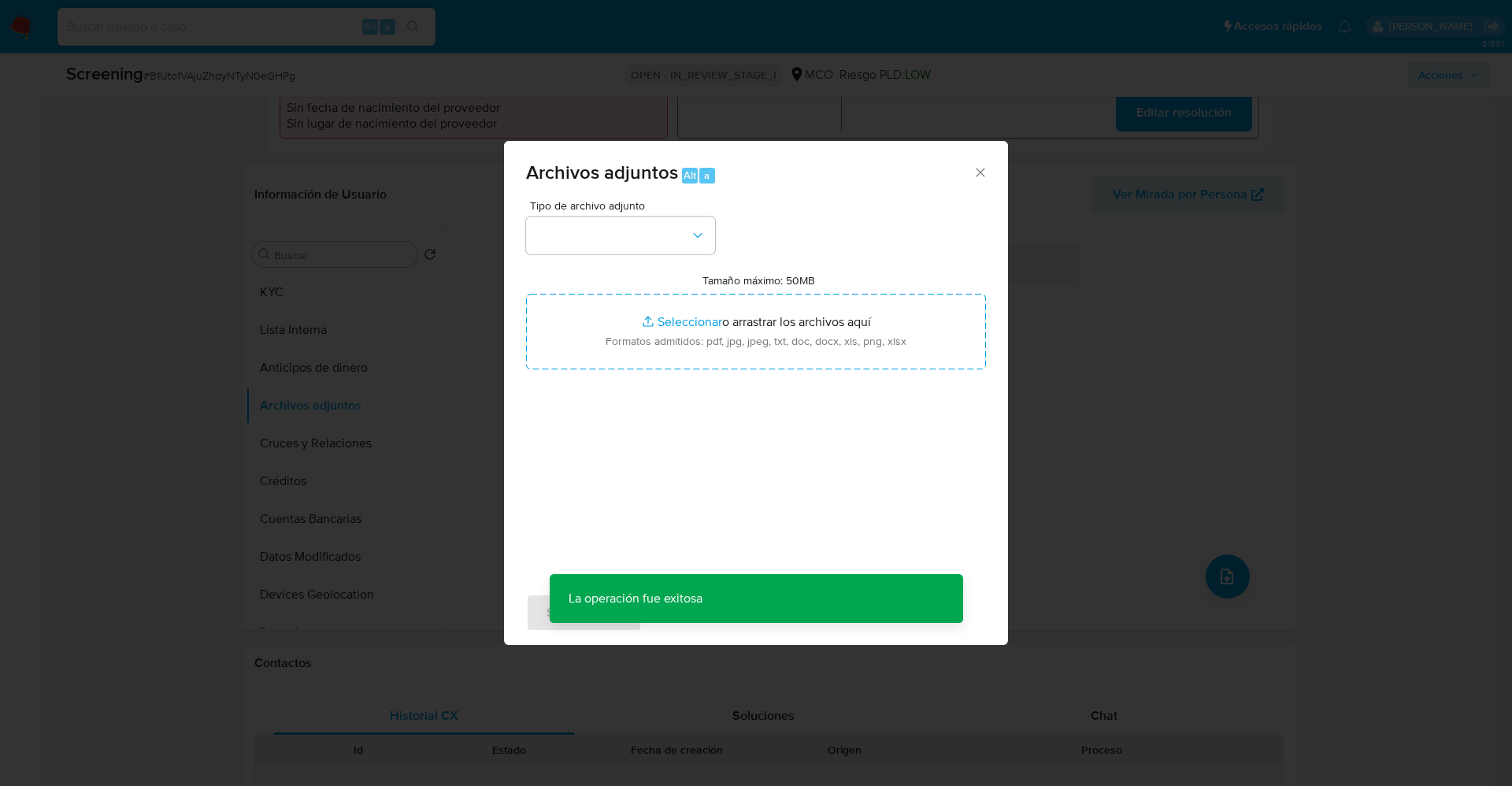
click at [556, 254] on div "Tipo de archivo adjunto Tamaño máximo: 50MB Seleccionar archivos Seleccionar o …" at bounding box center [756, 386] width 460 height 372
click at [541, 250] on button "button" at bounding box center [620, 236] width 189 height 38
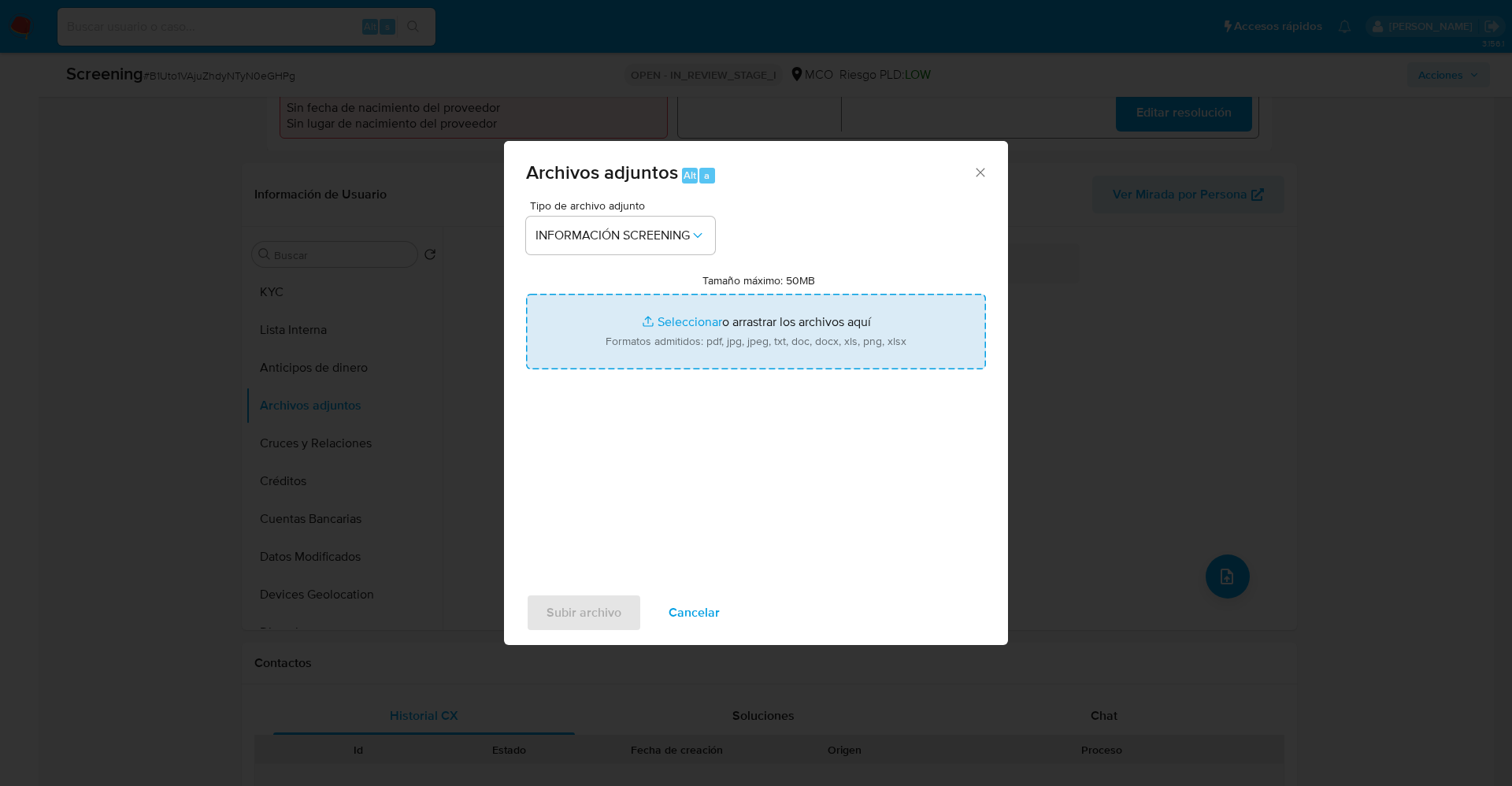
type input "C:\fakepath\All Fugitives _ DEA.gov.pdf"
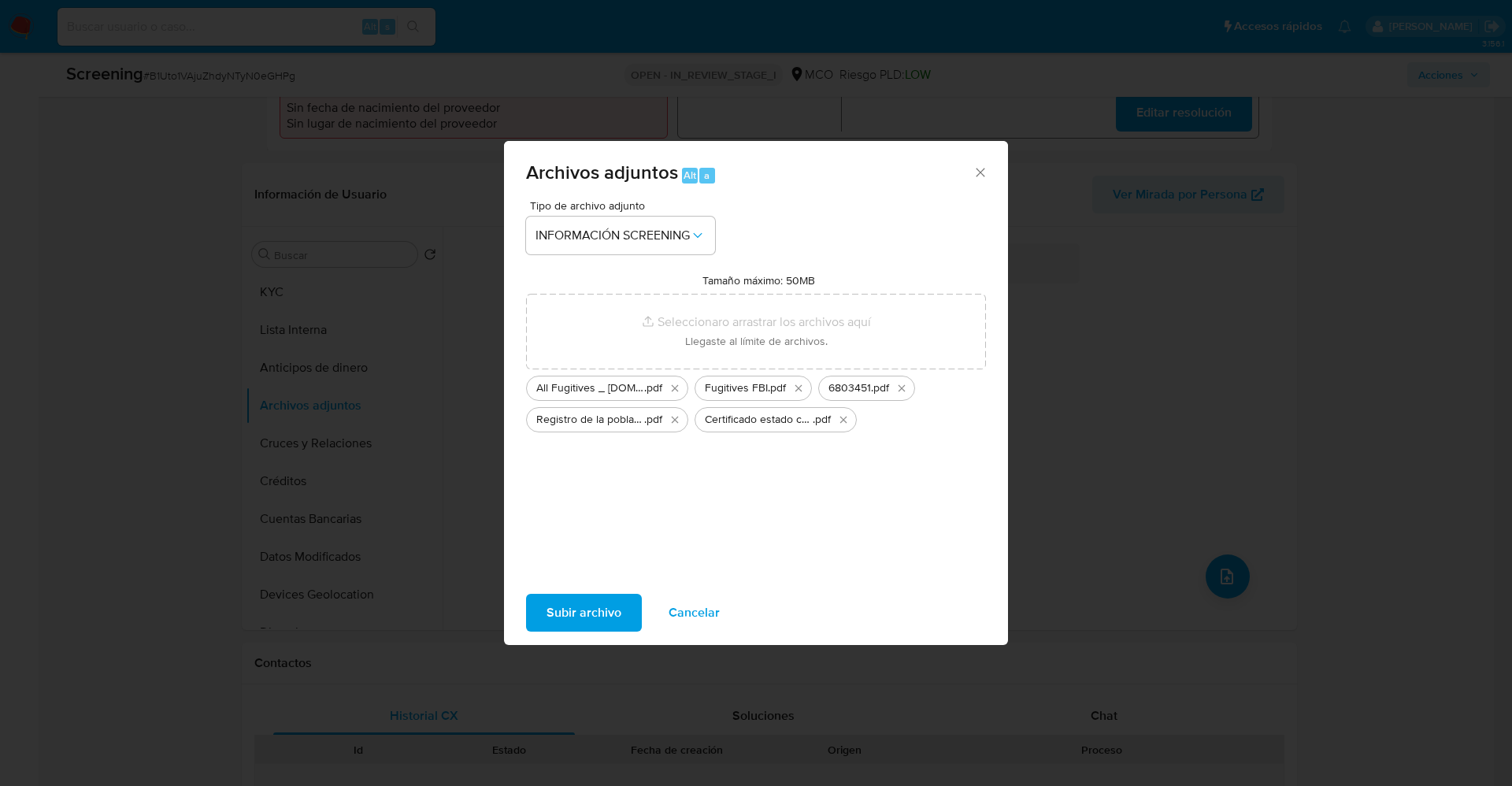
click at [593, 600] on span "Subir archivo" at bounding box center [584, 612] width 74 height 35
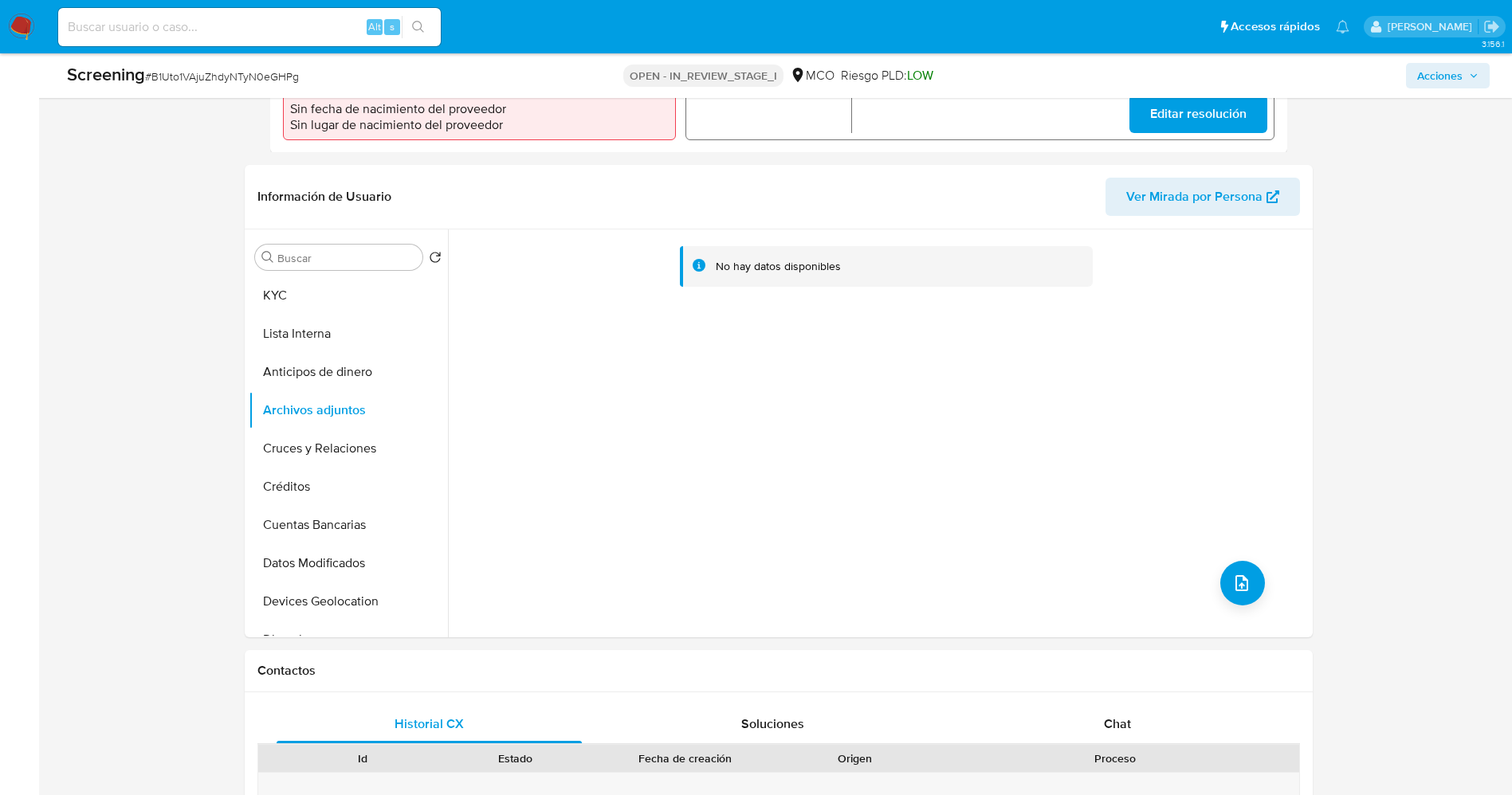
click at [294, 315] on button "Lista Interna" at bounding box center [348, 333] width 199 height 39
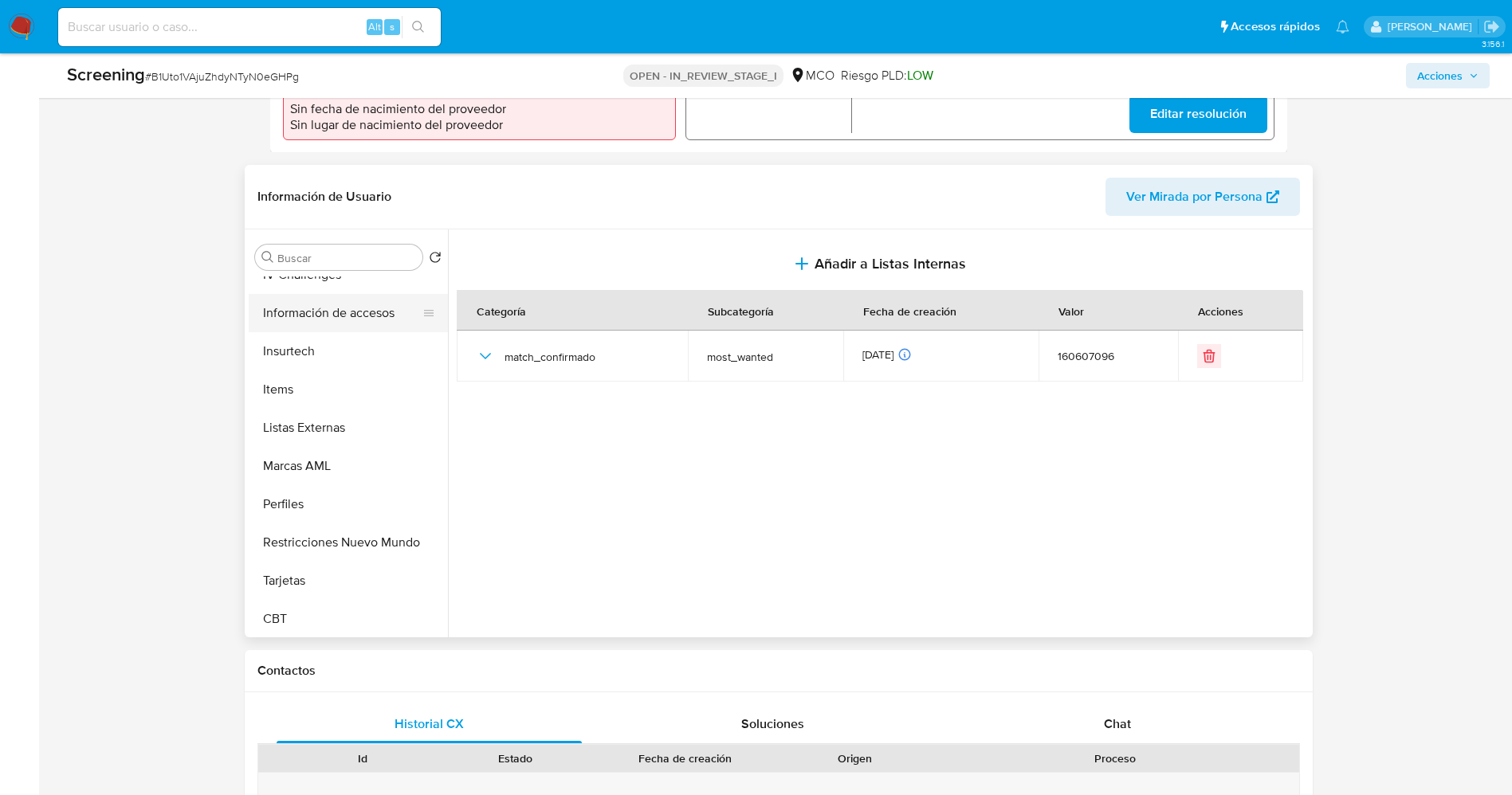
scroll to position [673, 0]
click at [335, 522] on button "Restricciones Nuevo Mundo" at bounding box center [341, 540] width 186 height 39
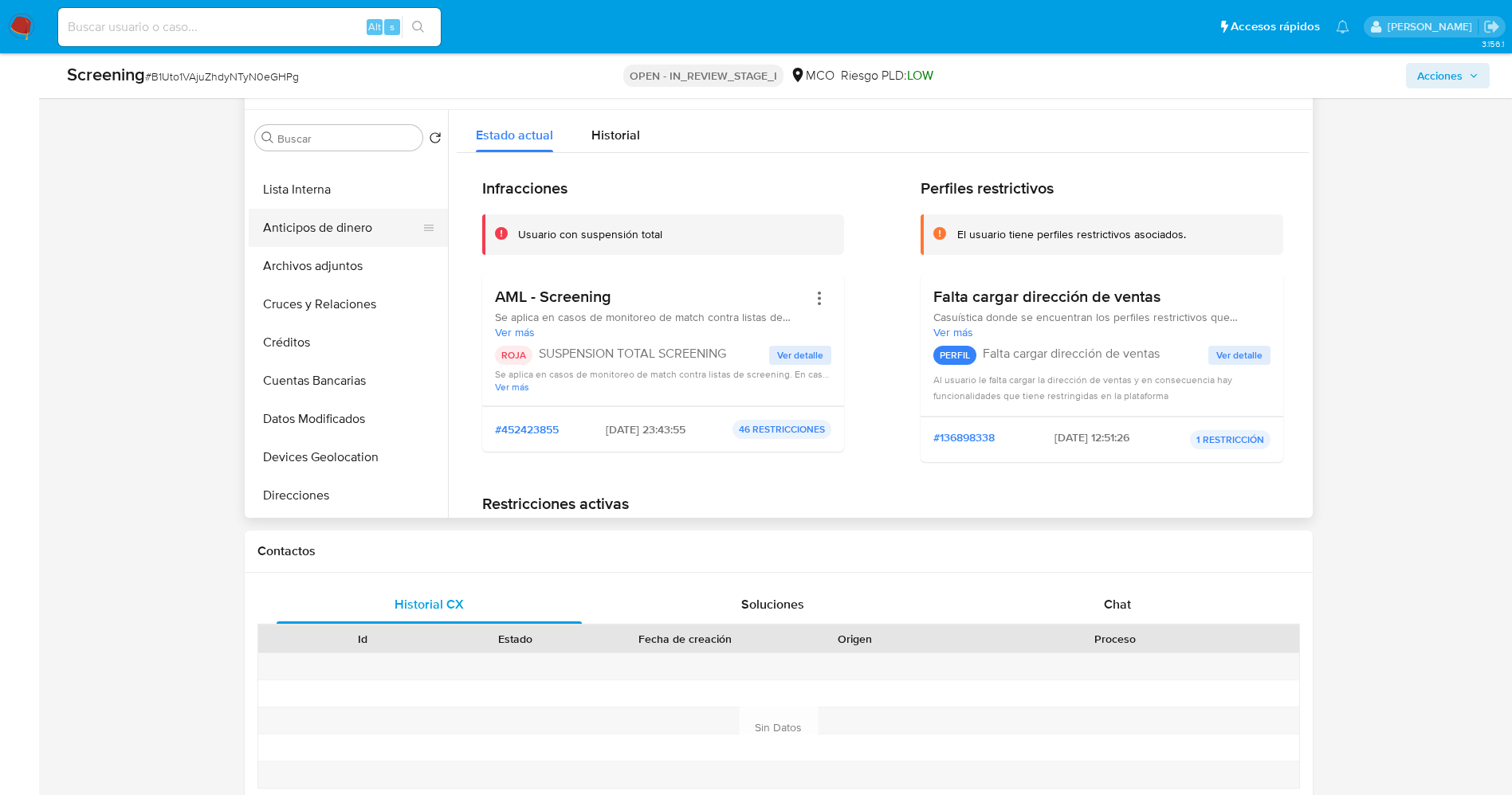
scroll to position [0, 0]
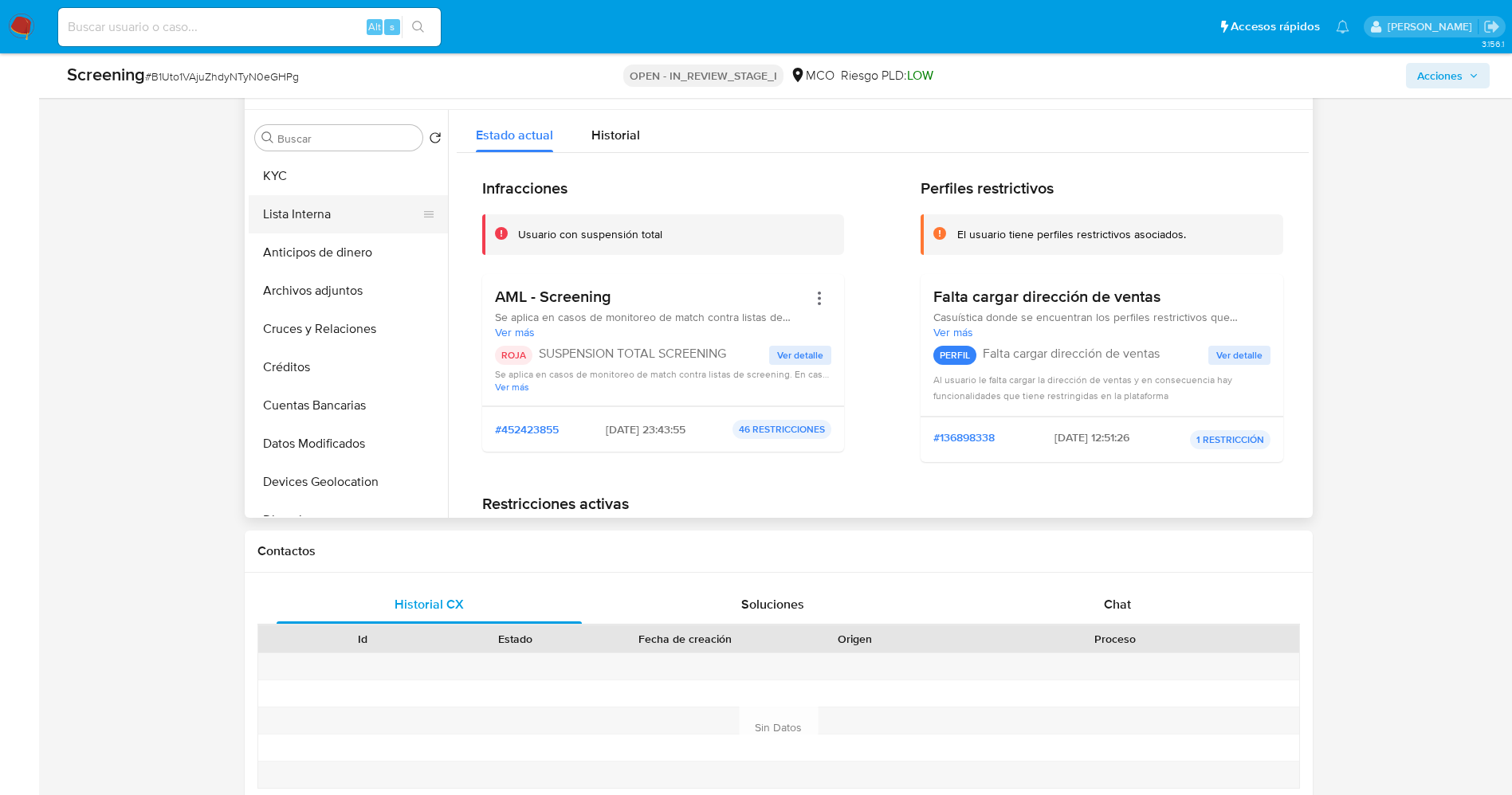
click at [313, 202] on button "Lista Interna" at bounding box center [341, 214] width 186 height 39
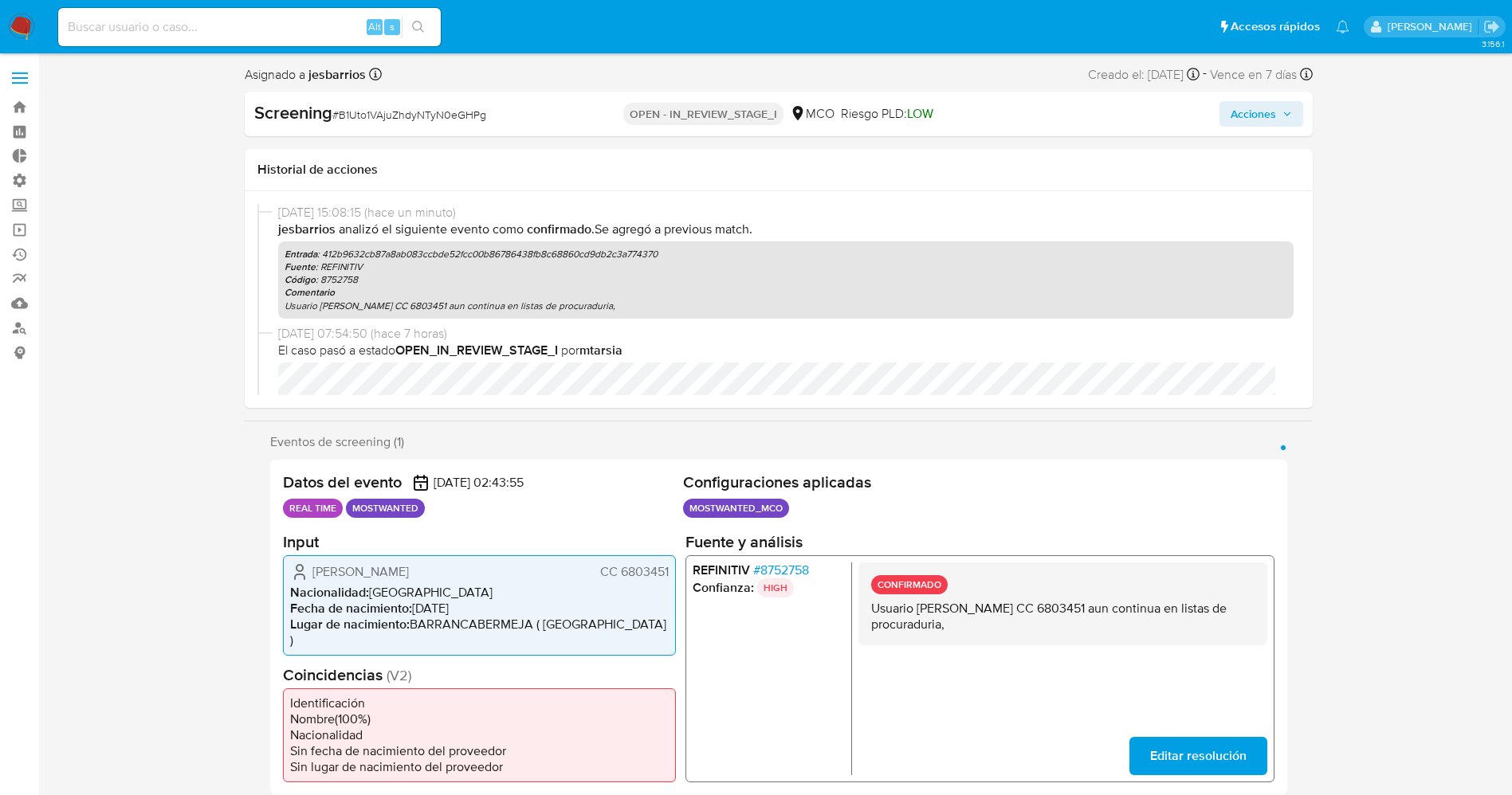
click at [1262, 123] on span "Acciones" at bounding box center [1253, 114] width 46 height 25
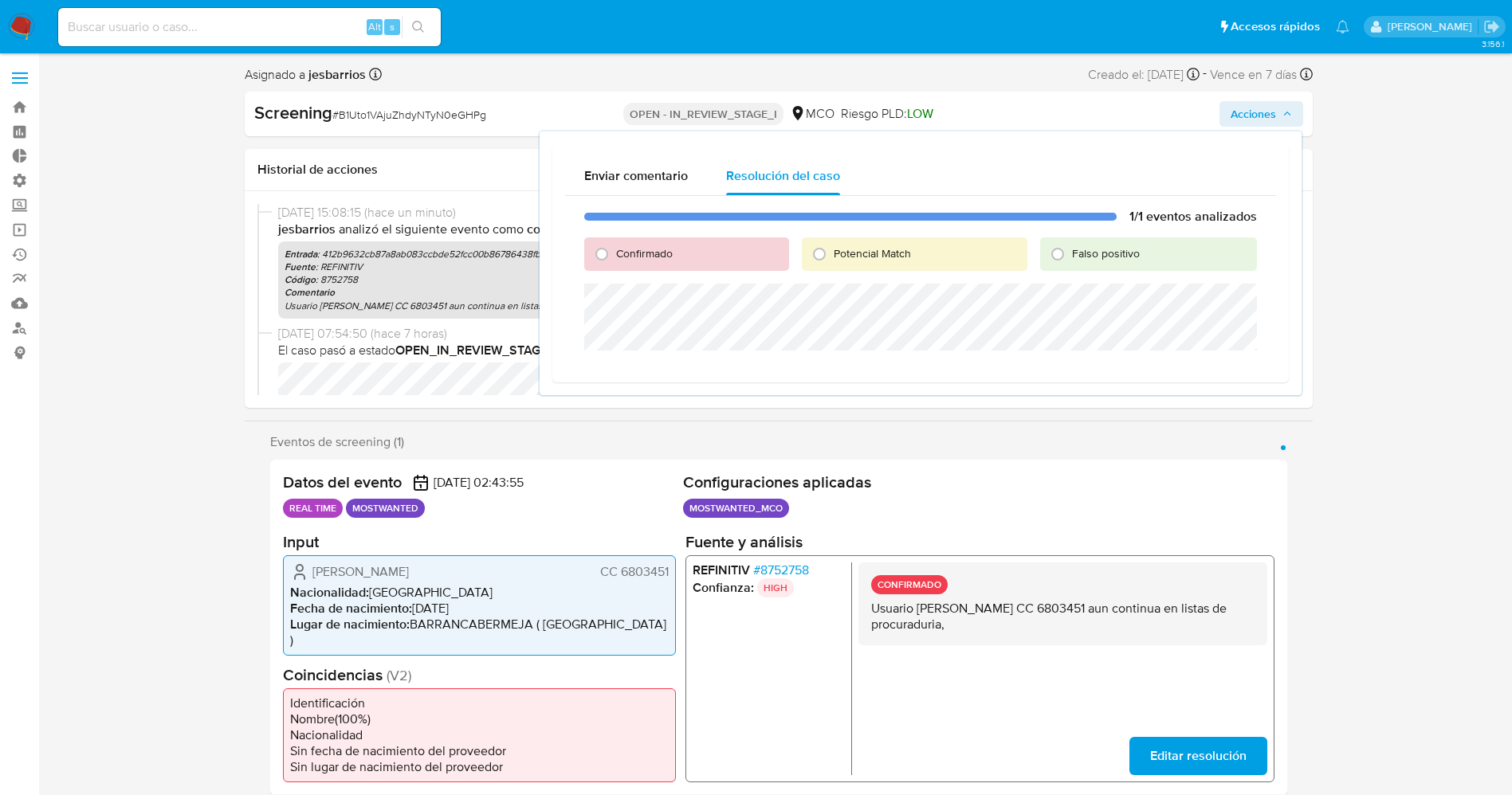
click at [835, 246] on span "Potencial Match" at bounding box center [872, 254] width 77 height 16
click at [832, 246] on input "Potencial Match" at bounding box center [819, 254] width 25 height 25
radio input "true"
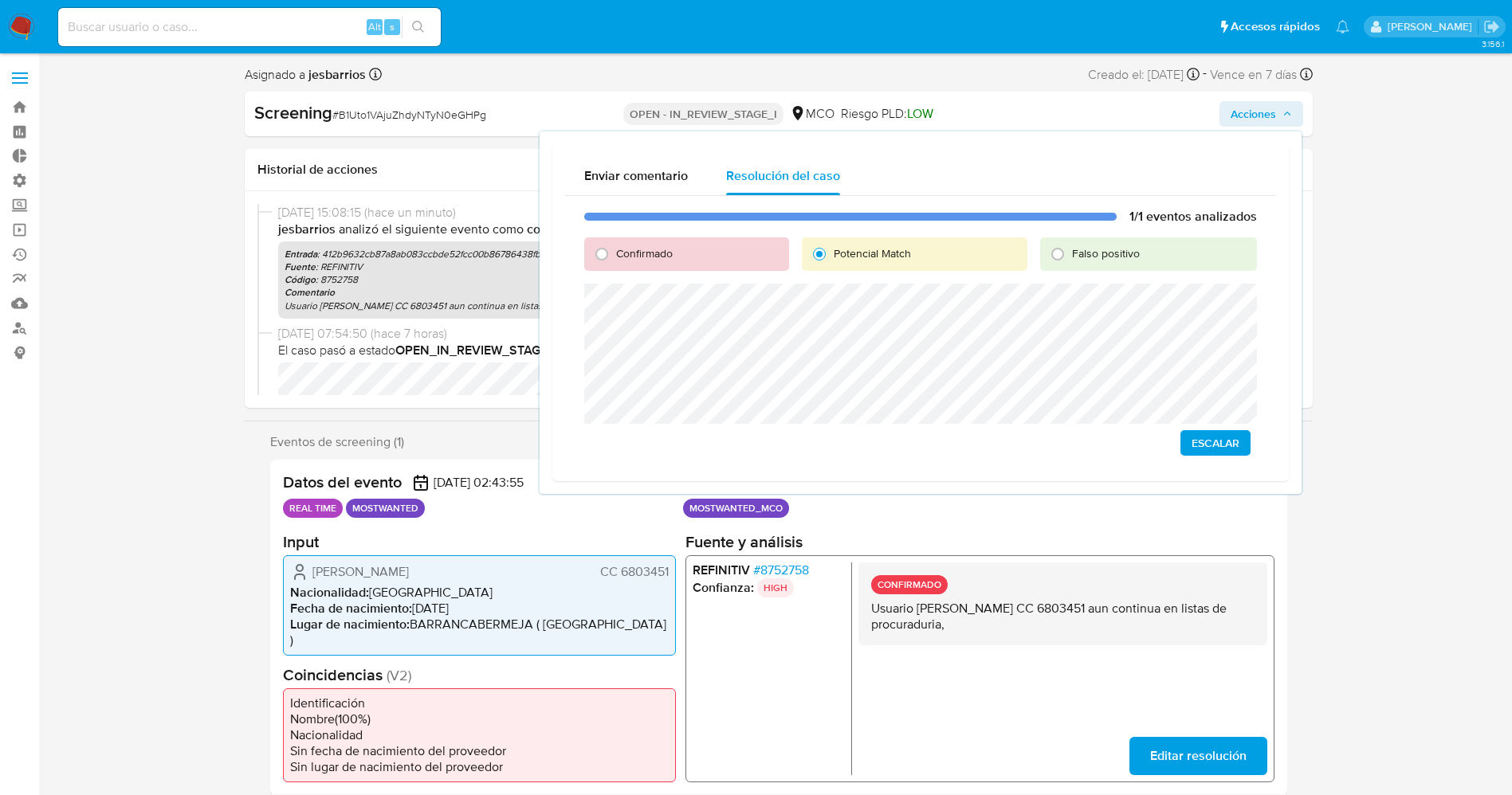
click at [1202, 450] on span "Escalar" at bounding box center [1214, 443] width 48 height 22
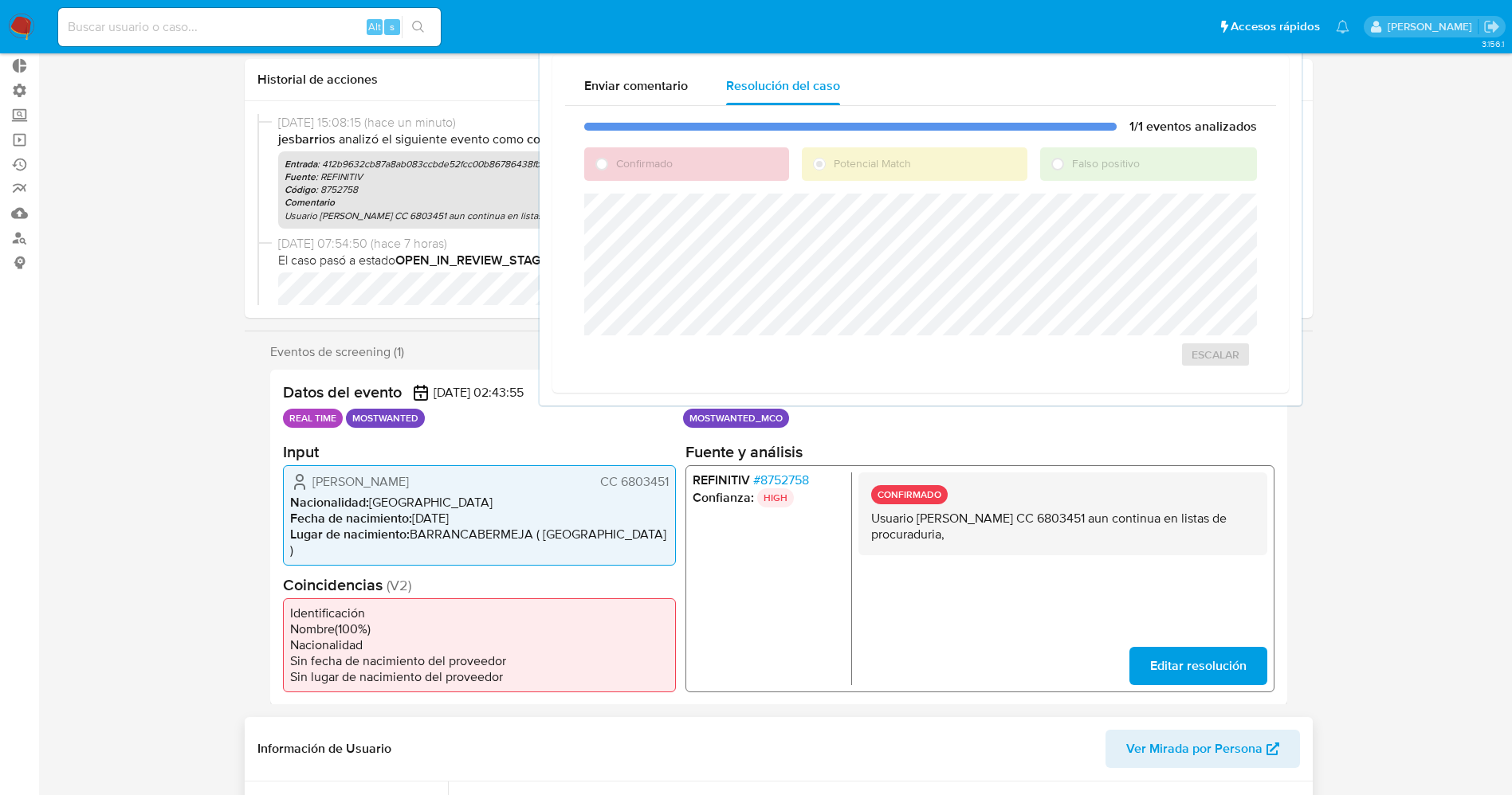
scroll to position [239, 0]
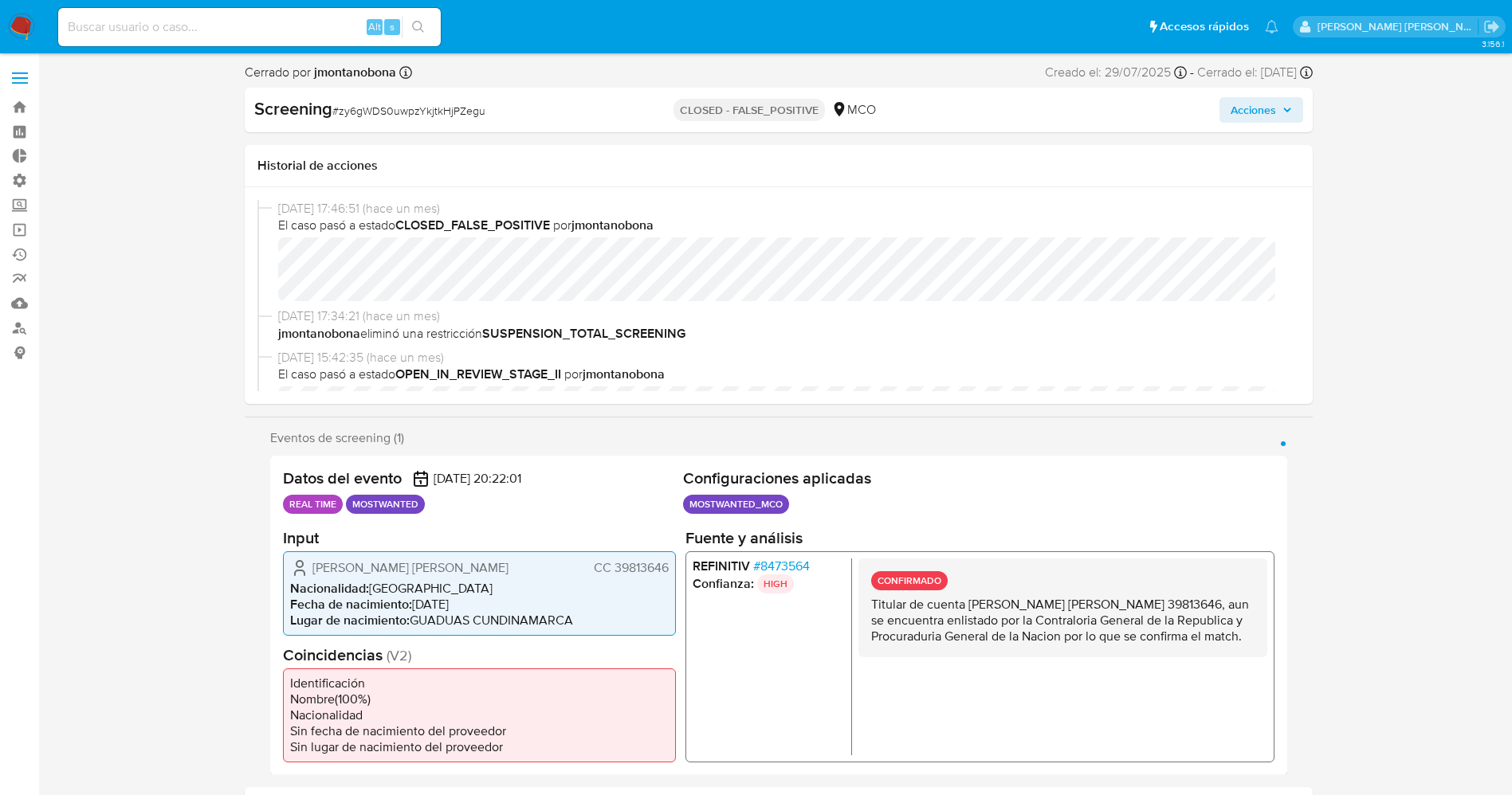
select select "10"
click at [799, 565] on span "# 8473564" at bounding box center [780, 566] width 56 height 16
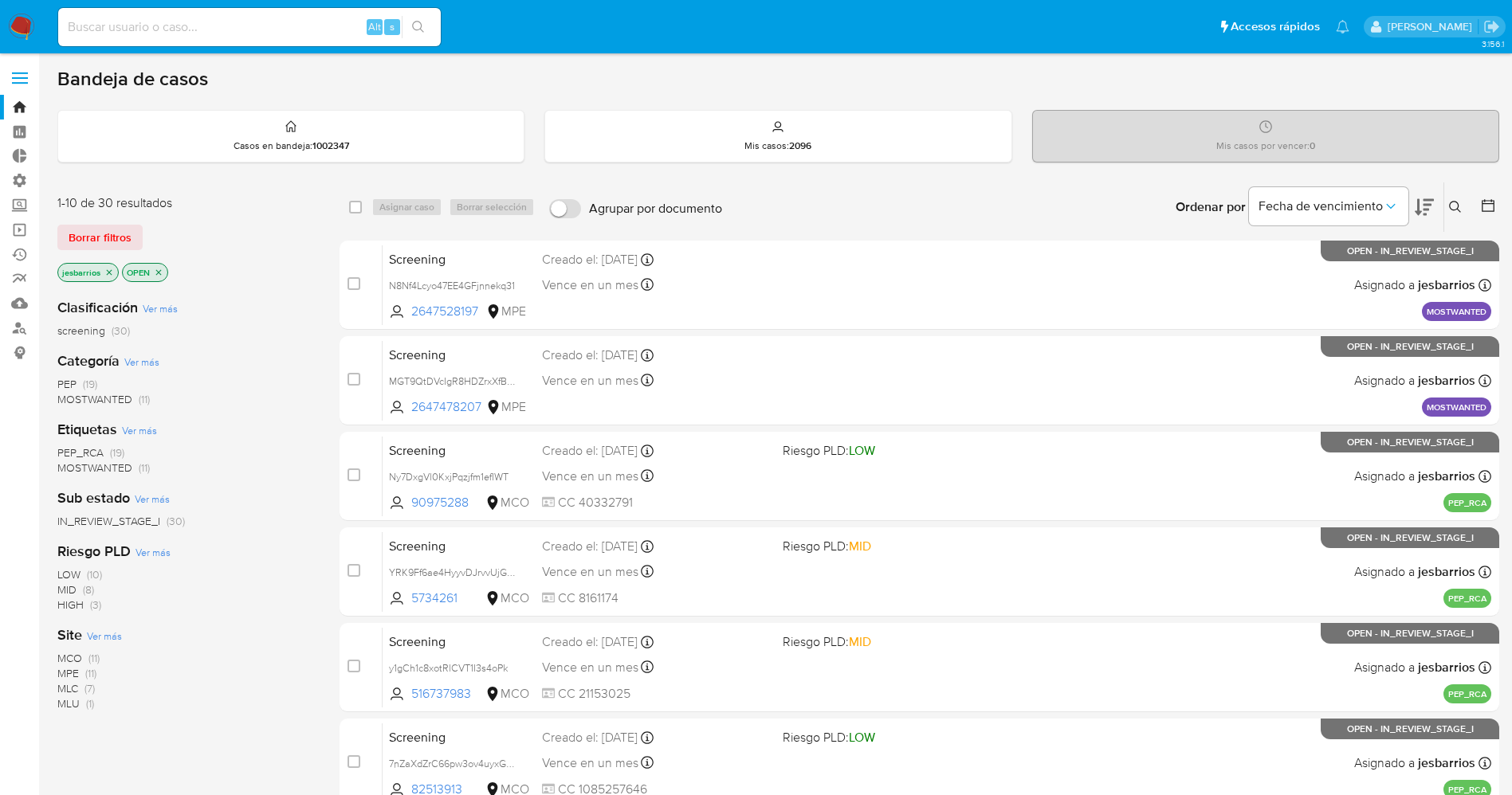
click at [22, 22] on img at bounding box center [22, 27] width 27 height 27
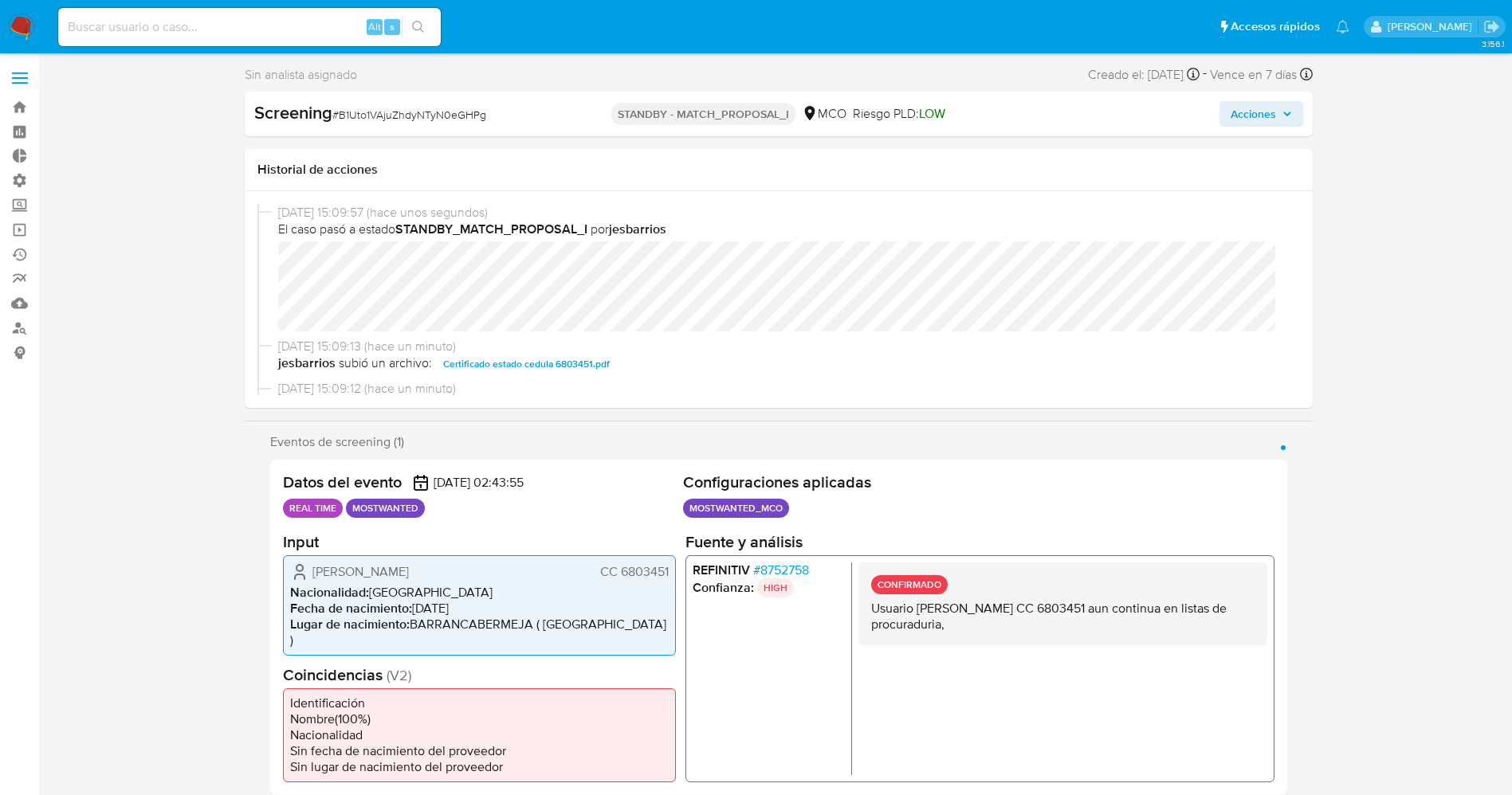
select select "10"
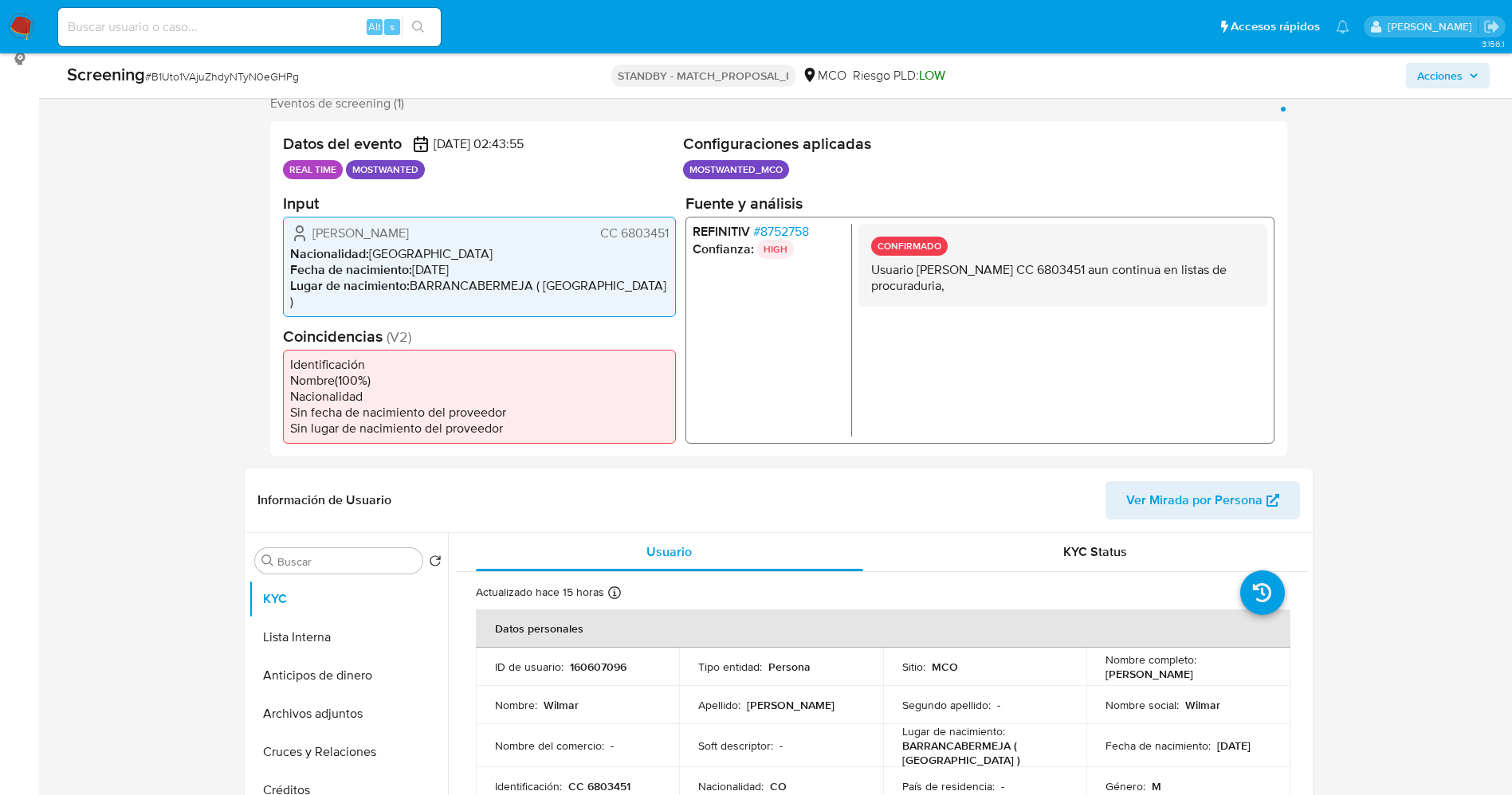
scroll to position [479, 0]
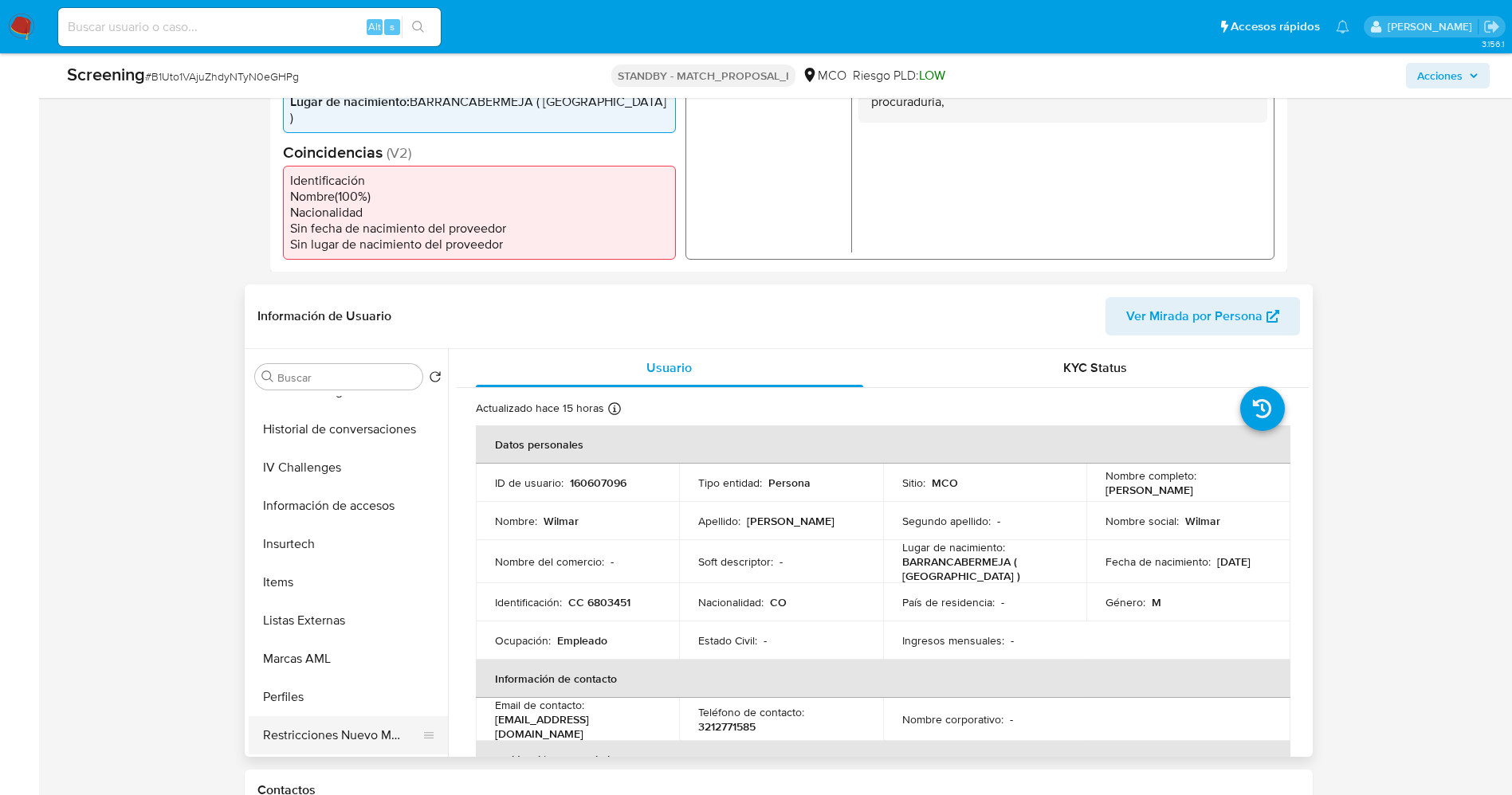
click at [327, 716] on button "Restricciones Nuevo Mundo" at bounding box center [341, 735] width 186 height 39
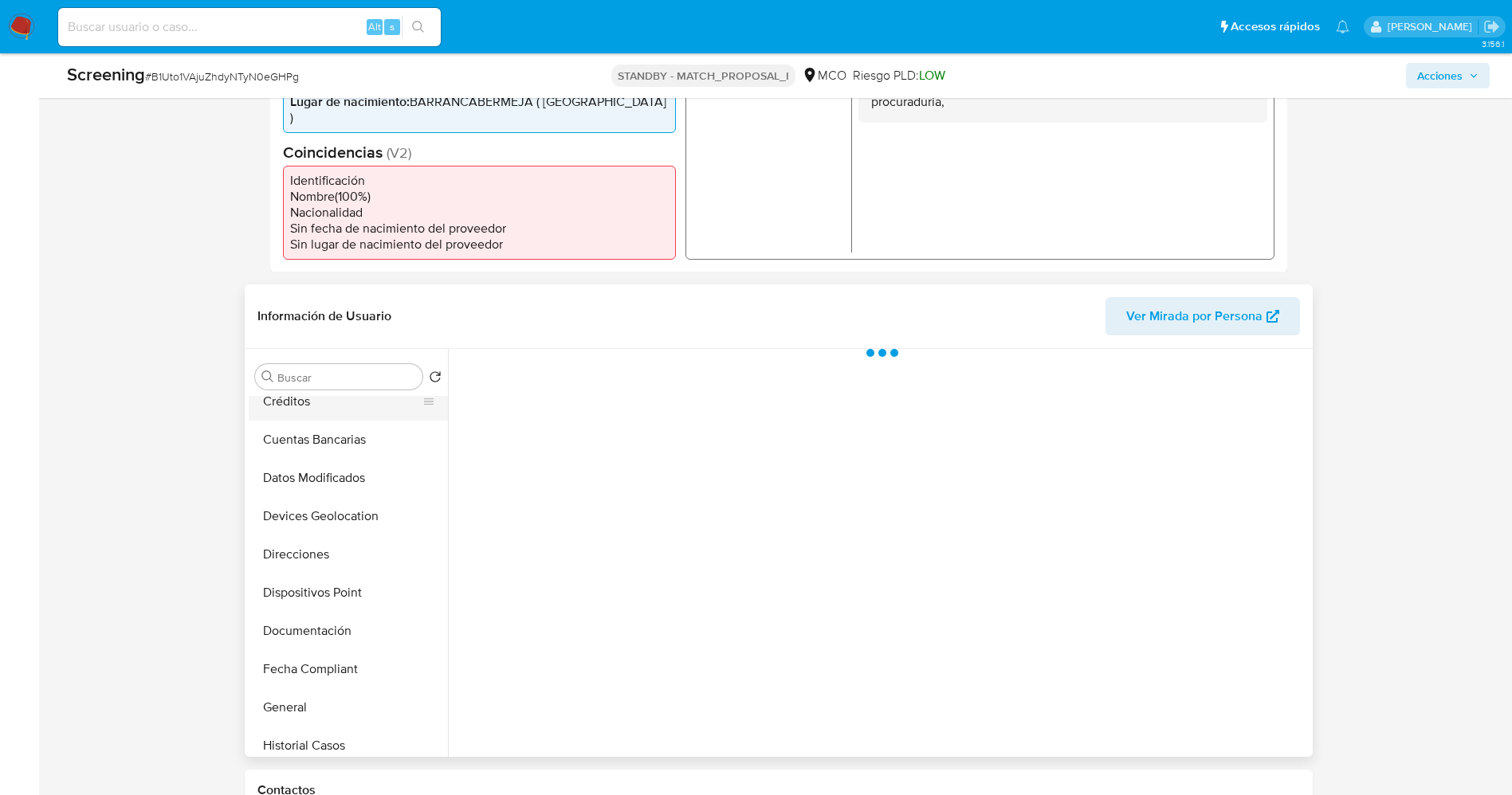
scroll to position [0, 0]
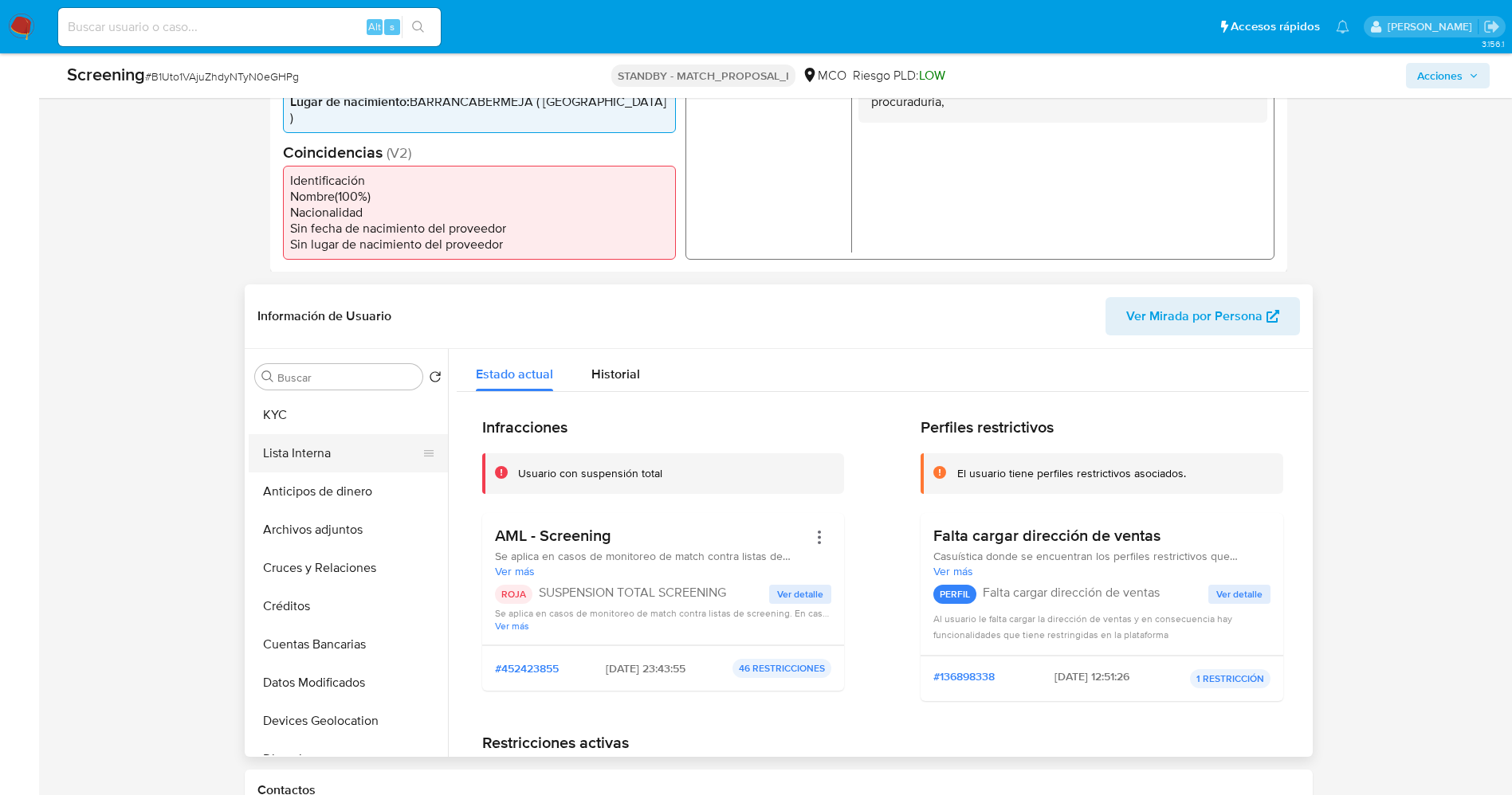
click at [309, 436] on button "Lista Interna" at bounding box center [341, 454] width 186 height 39
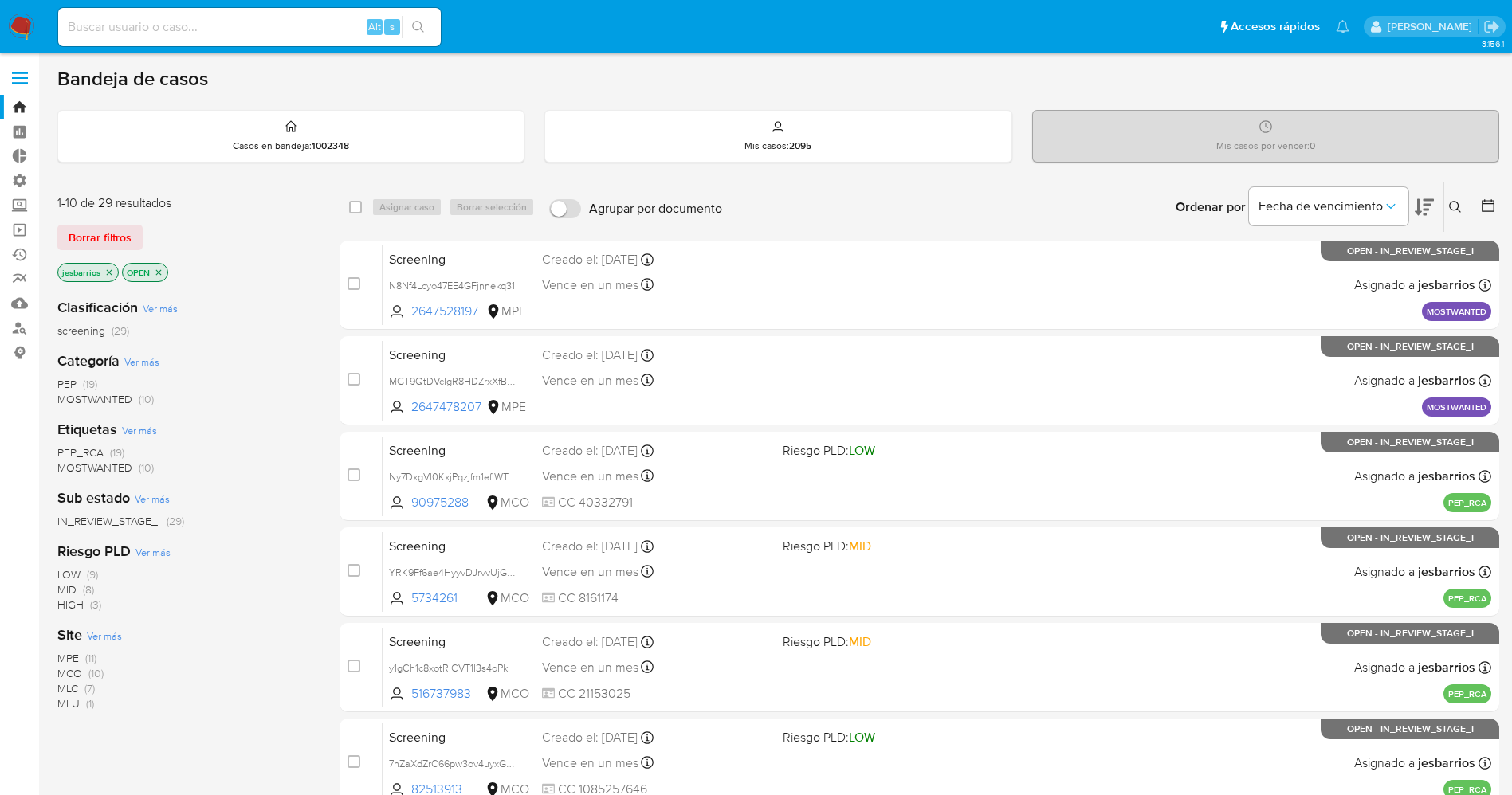
click at [22, 25] on img at bounding box center [22, 27] width 27 height 27
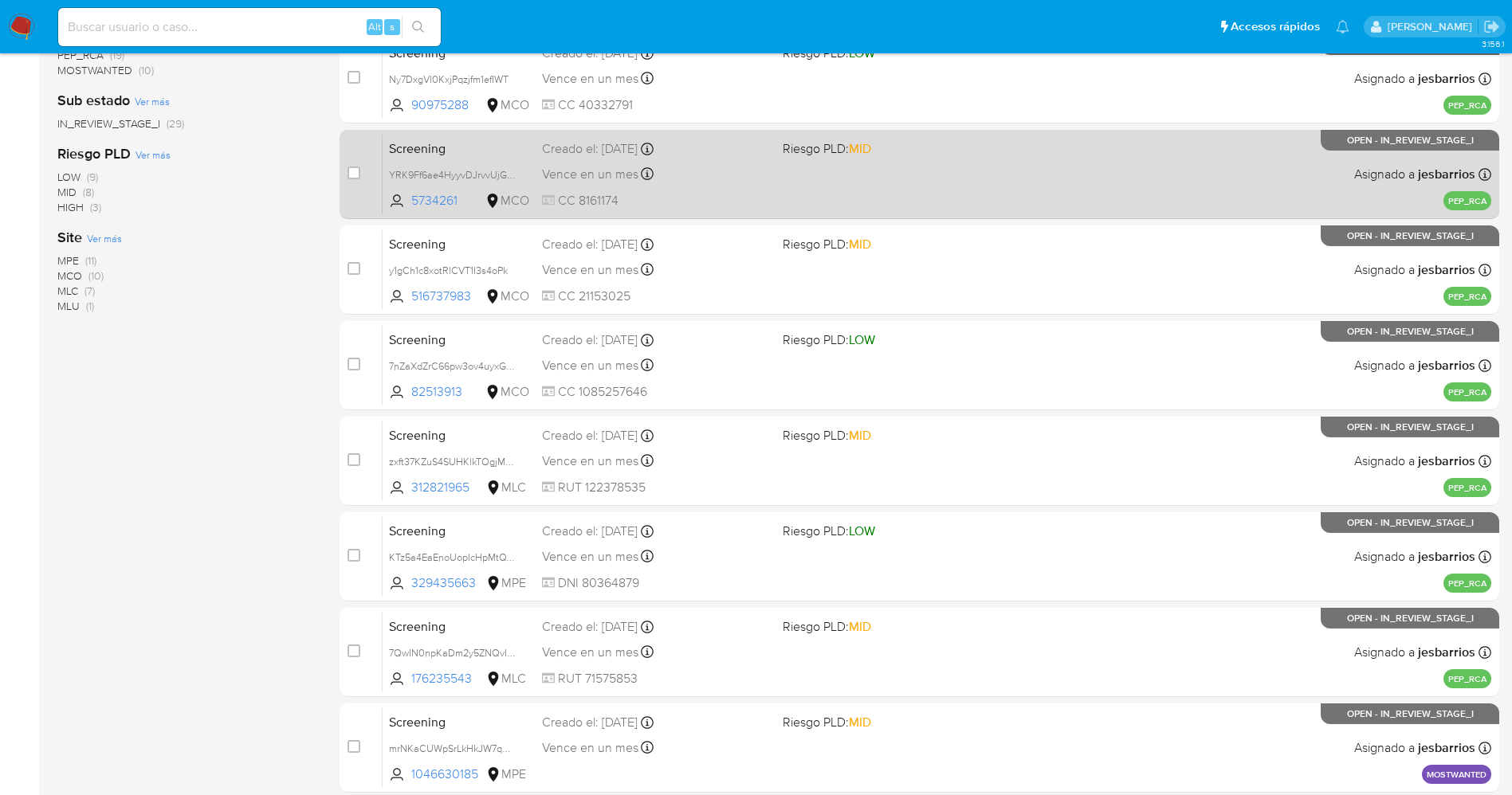
scroll to position [463, 0]
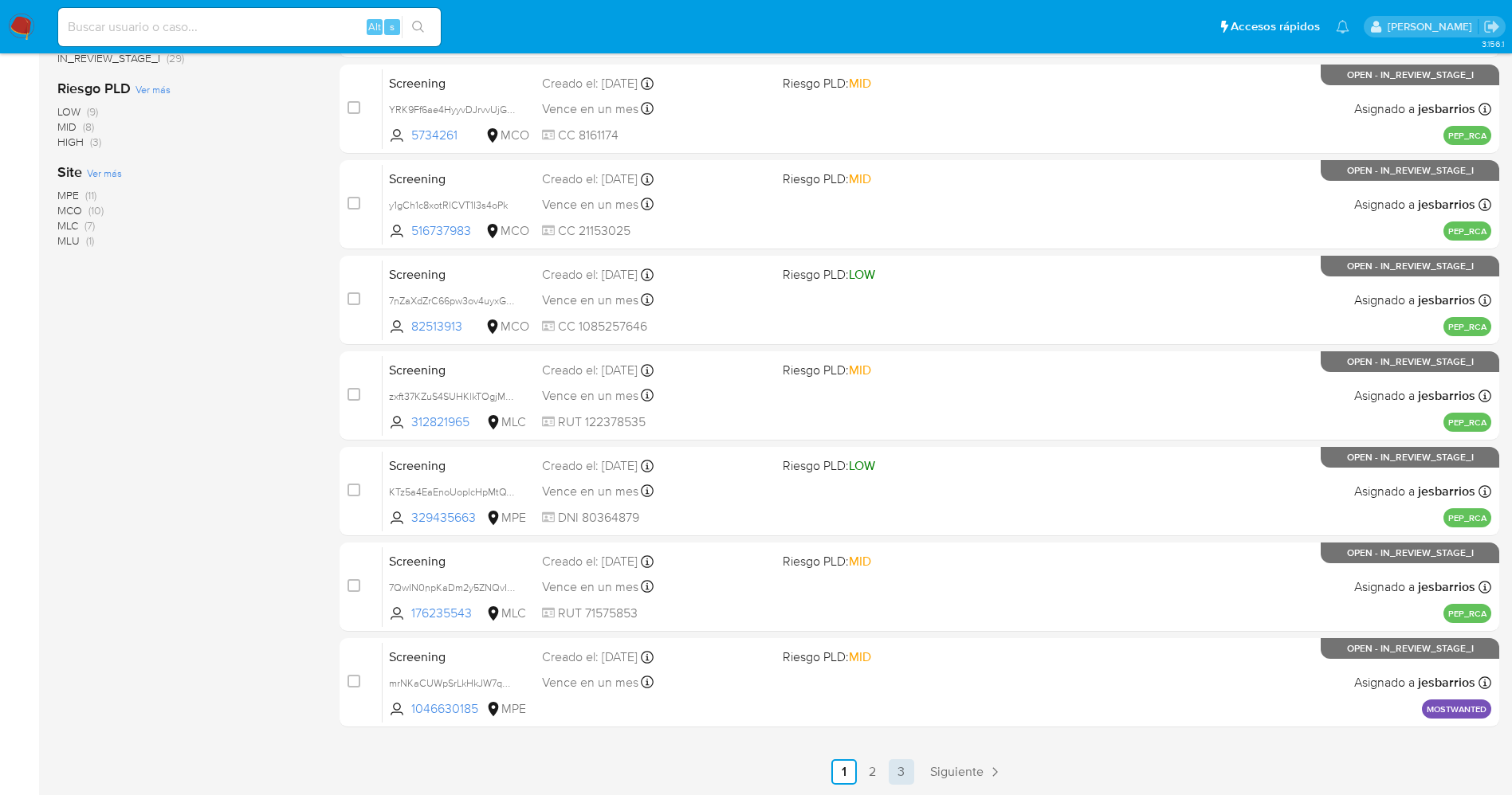
click at [908, 764] on link "3" at bounding box center [902, 772] width 25 height 25
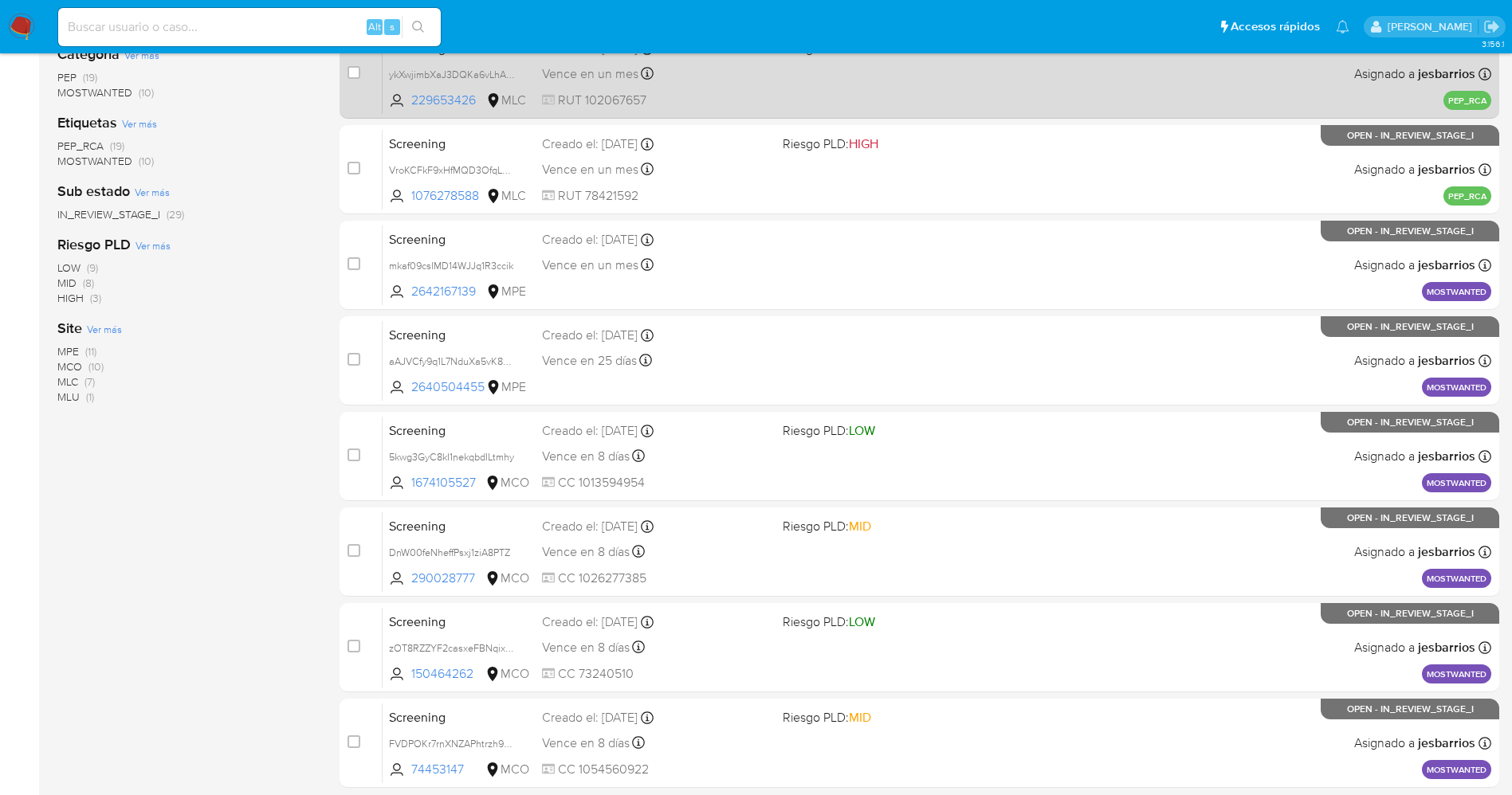
scroll to position [367, 0]
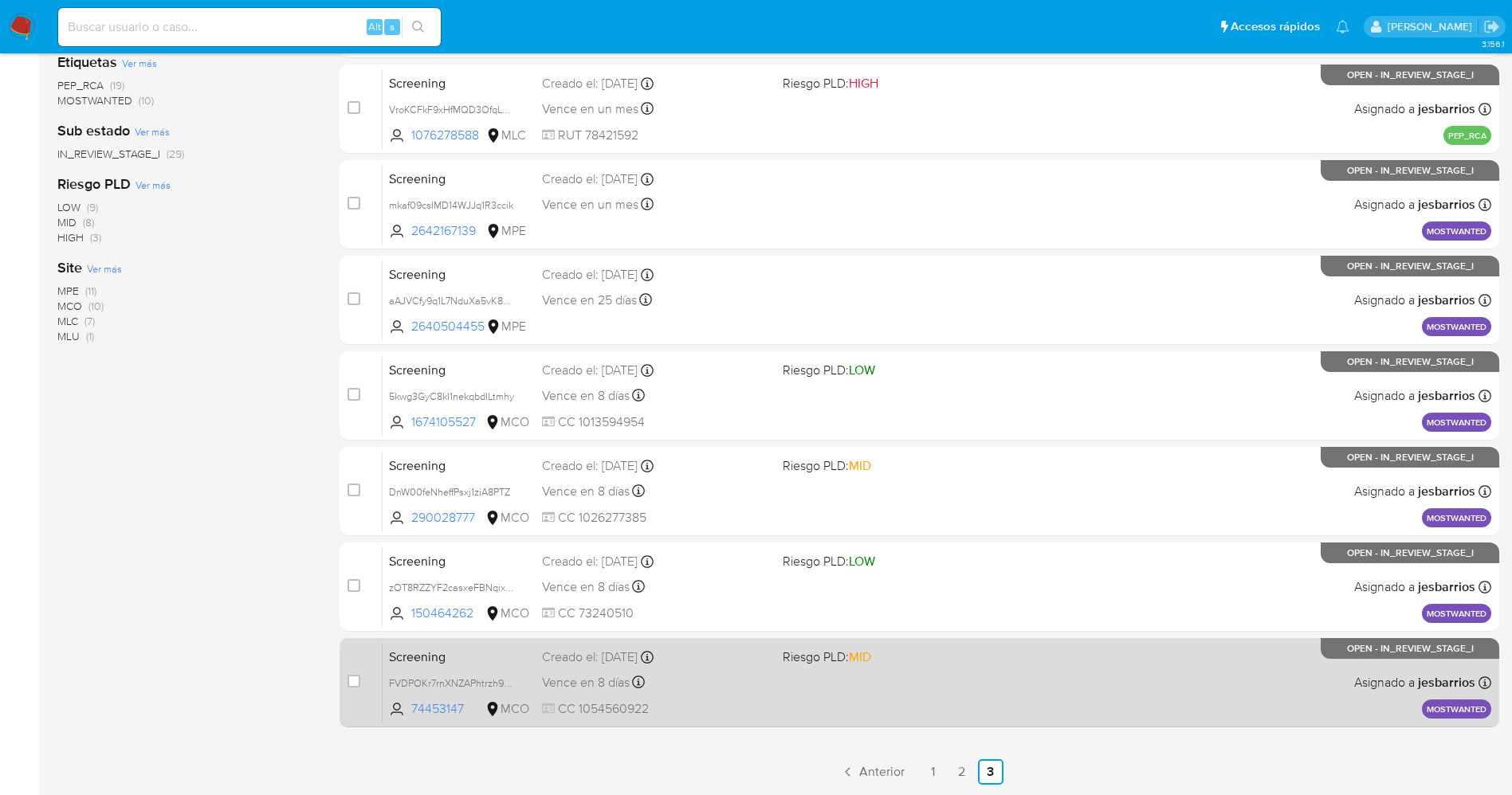
click at [733, 704] on span "CC 1054560922" at bounding box center [656, 710] width 228 height 18
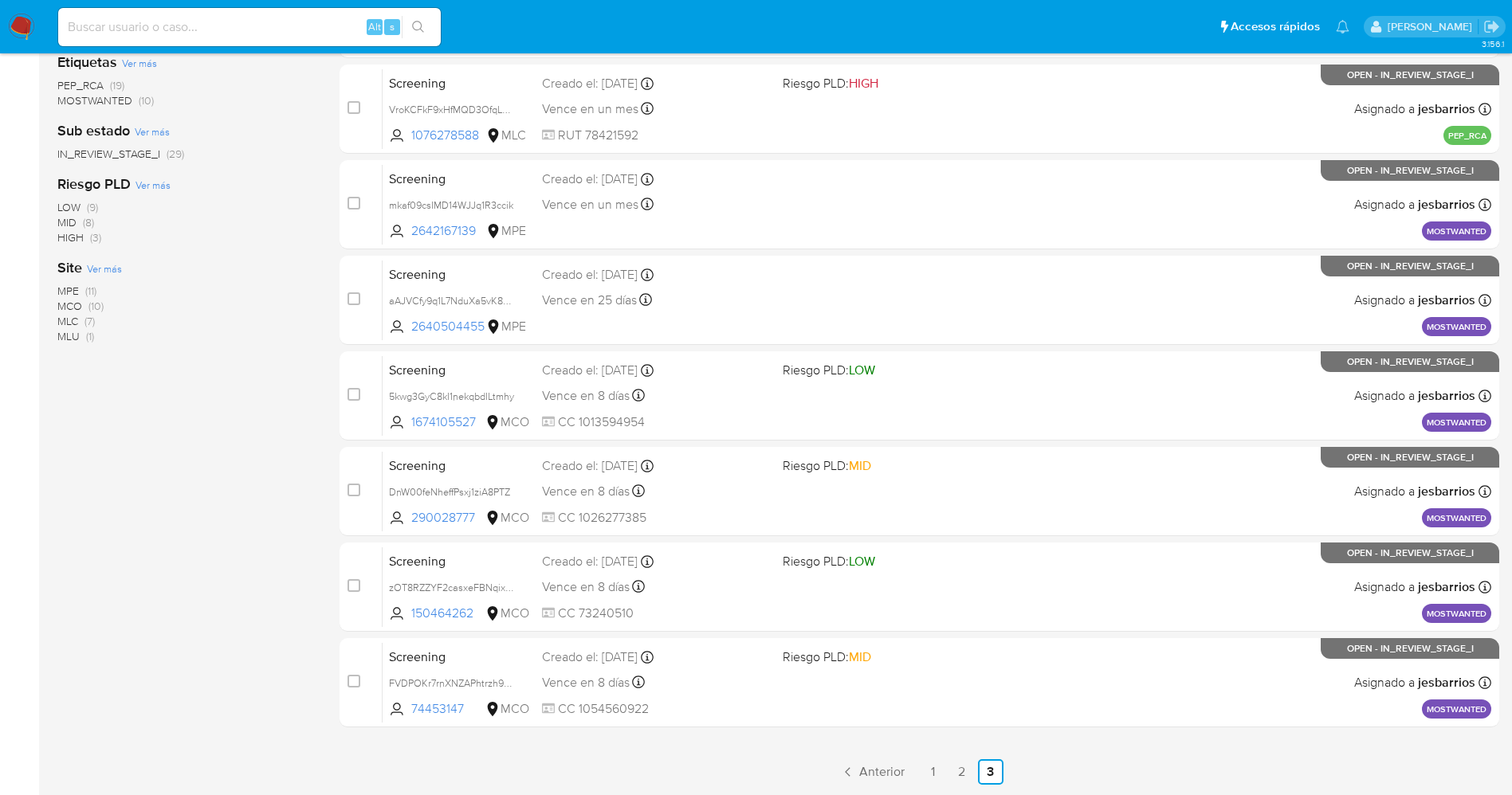
click at [18, 18] on img at bounding box center [22, 27] width 27 height 27
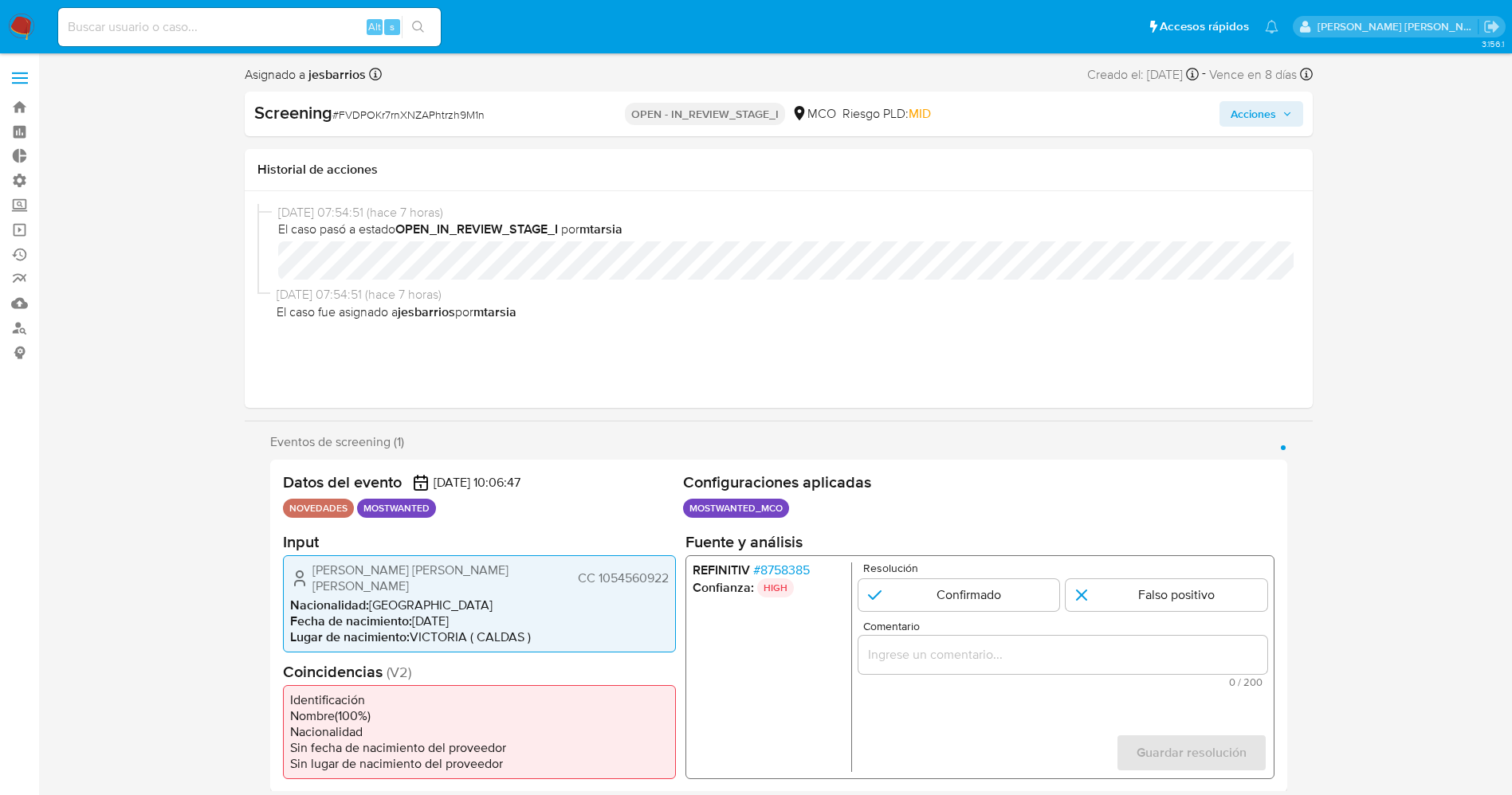
select select "10"
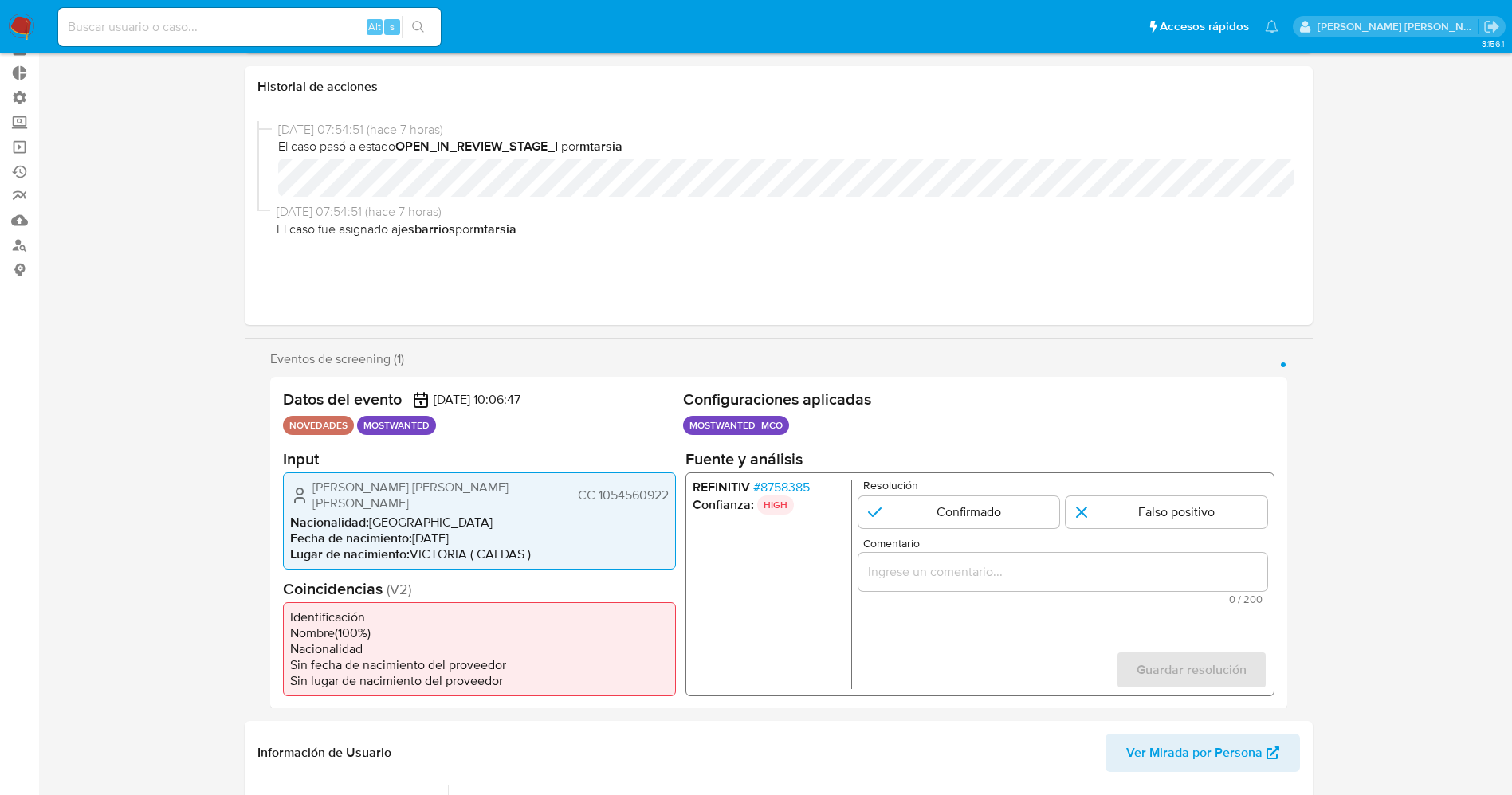
scroll to position [119, 0]
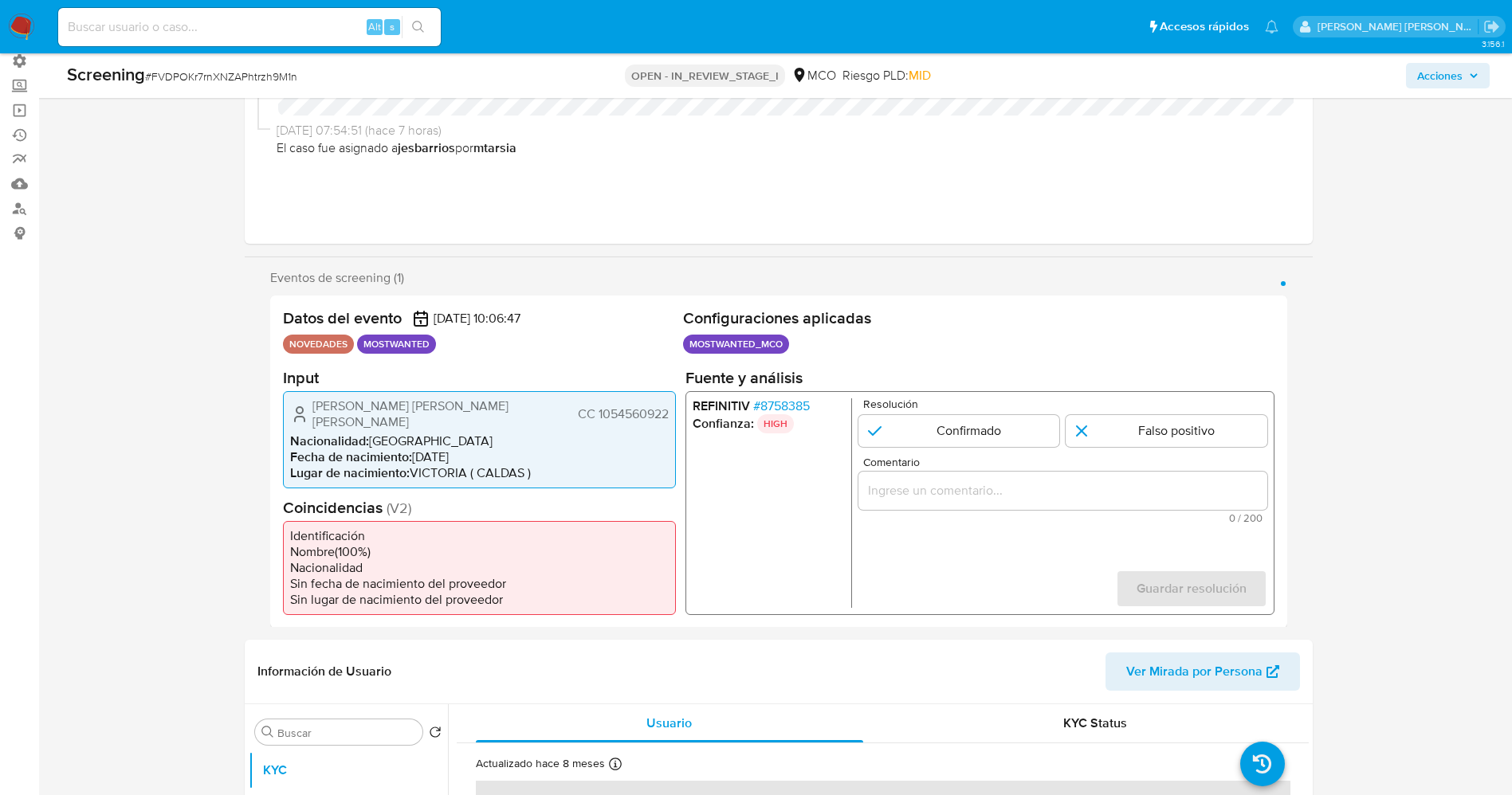
click at [795, 405] on span "# 8758385" at bounding box center [780, 406] width 56 height 16
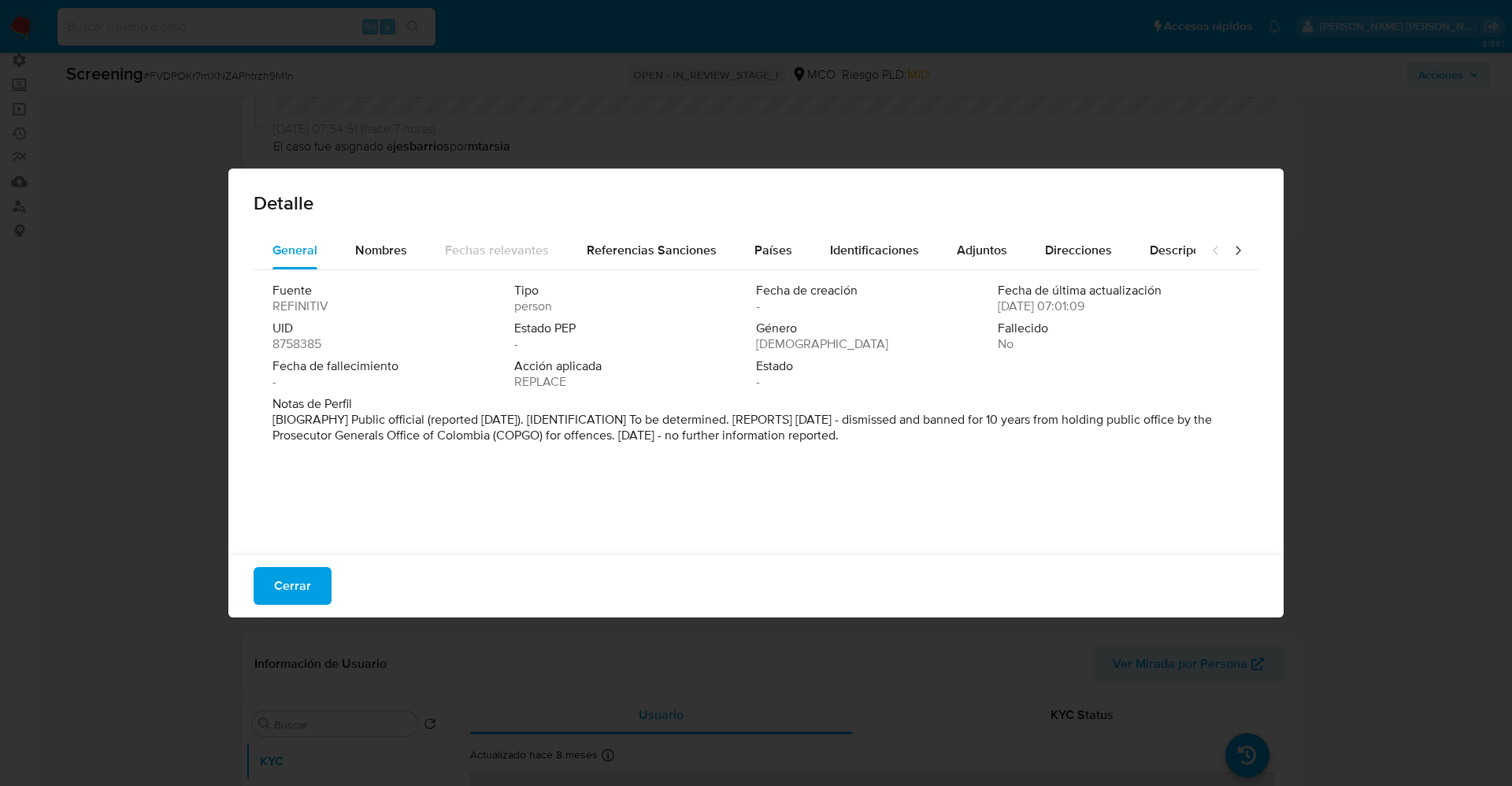
drag, startPoint x: 345, startPoint y: 427, endPoint x: 821, endPoint y: 427, distance: 476.0
click at [945, 459] on div "Fuente REFINITIV Tipo person Fecha de creación - Fecha de última actualización …" at bounding box center [756, 408] width 1005 height 276
click at [360, 245] on span "Nombres" at bounding box center [381, 250] width 52 height 18
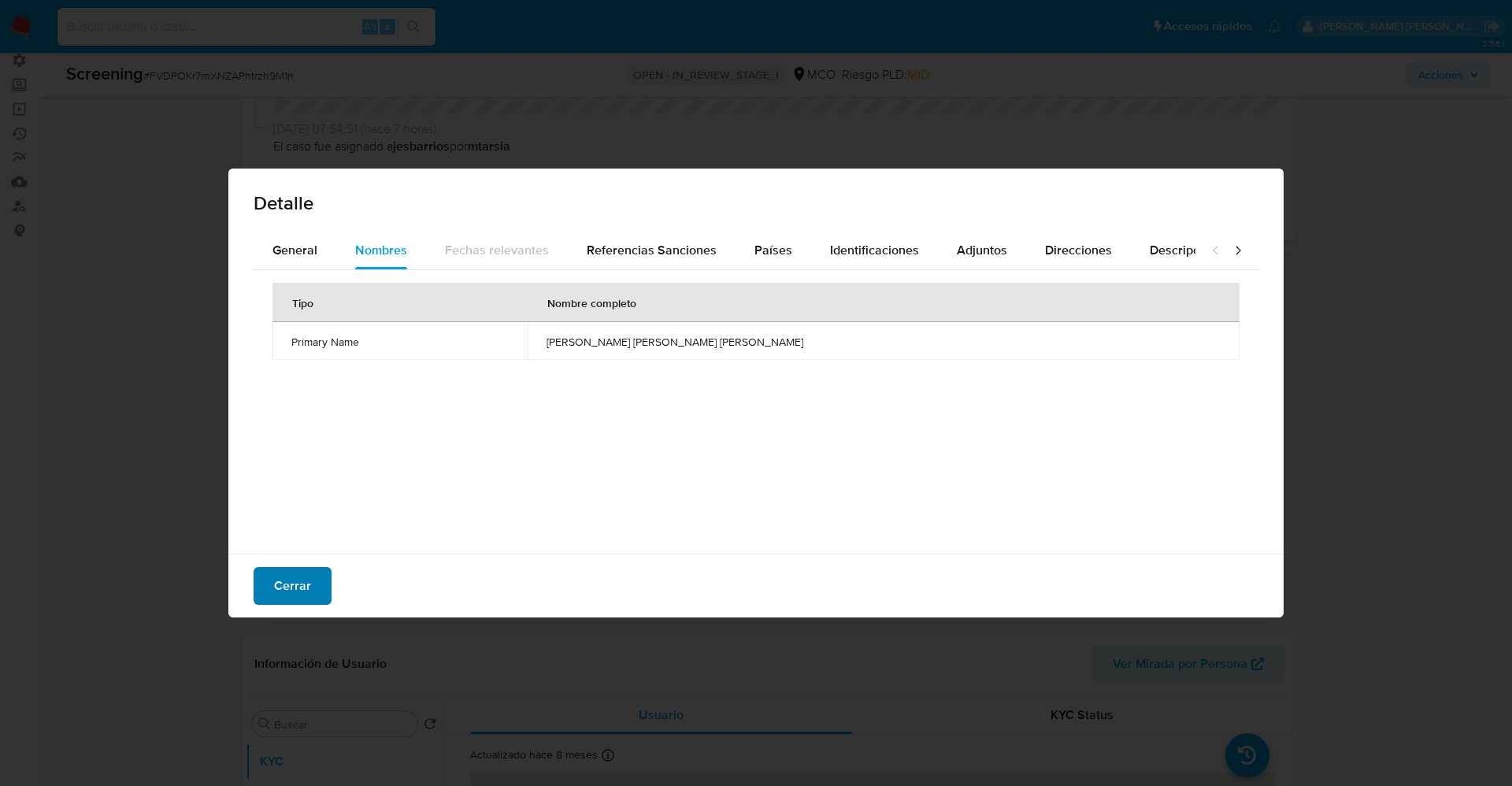
click at [282, 603] on span "Cerrar" at bounding box center [292, 586] width 37 height 35
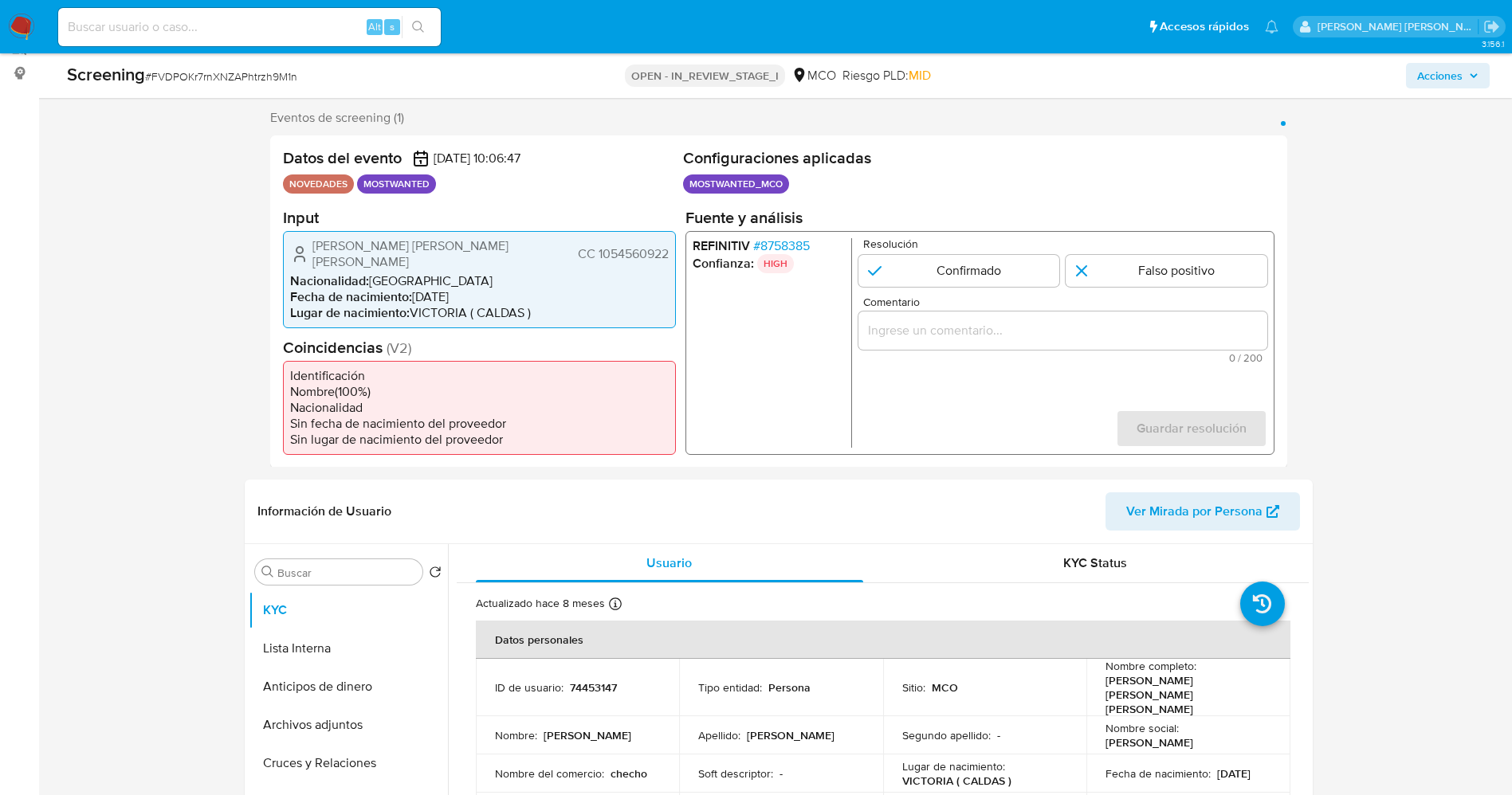
scroll to position [479, 0]
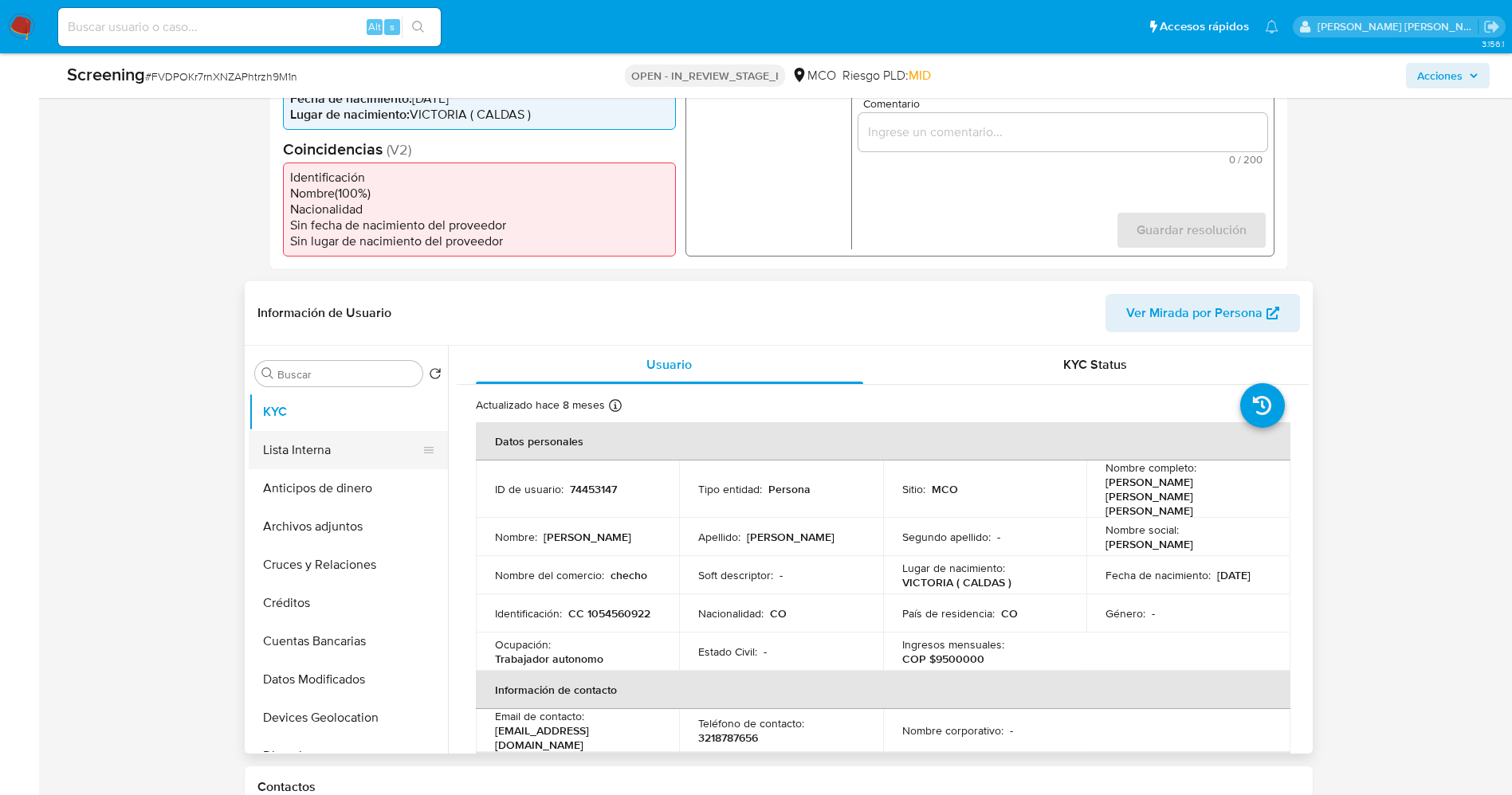
click at [335, 431] on button "Lista Interna" at bounding box center [341, 450] width 186 height 39
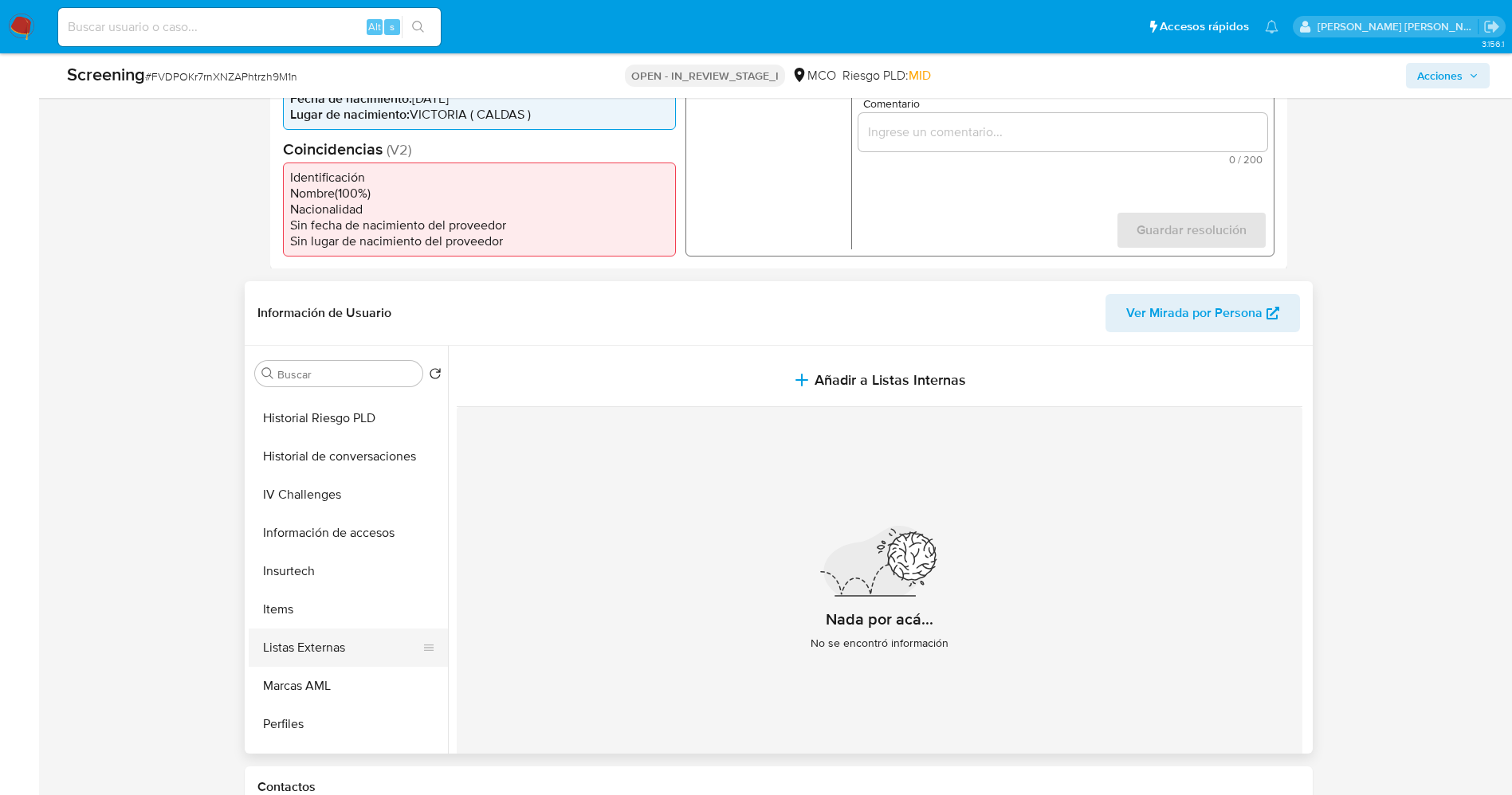
scroll to position [673, 0]
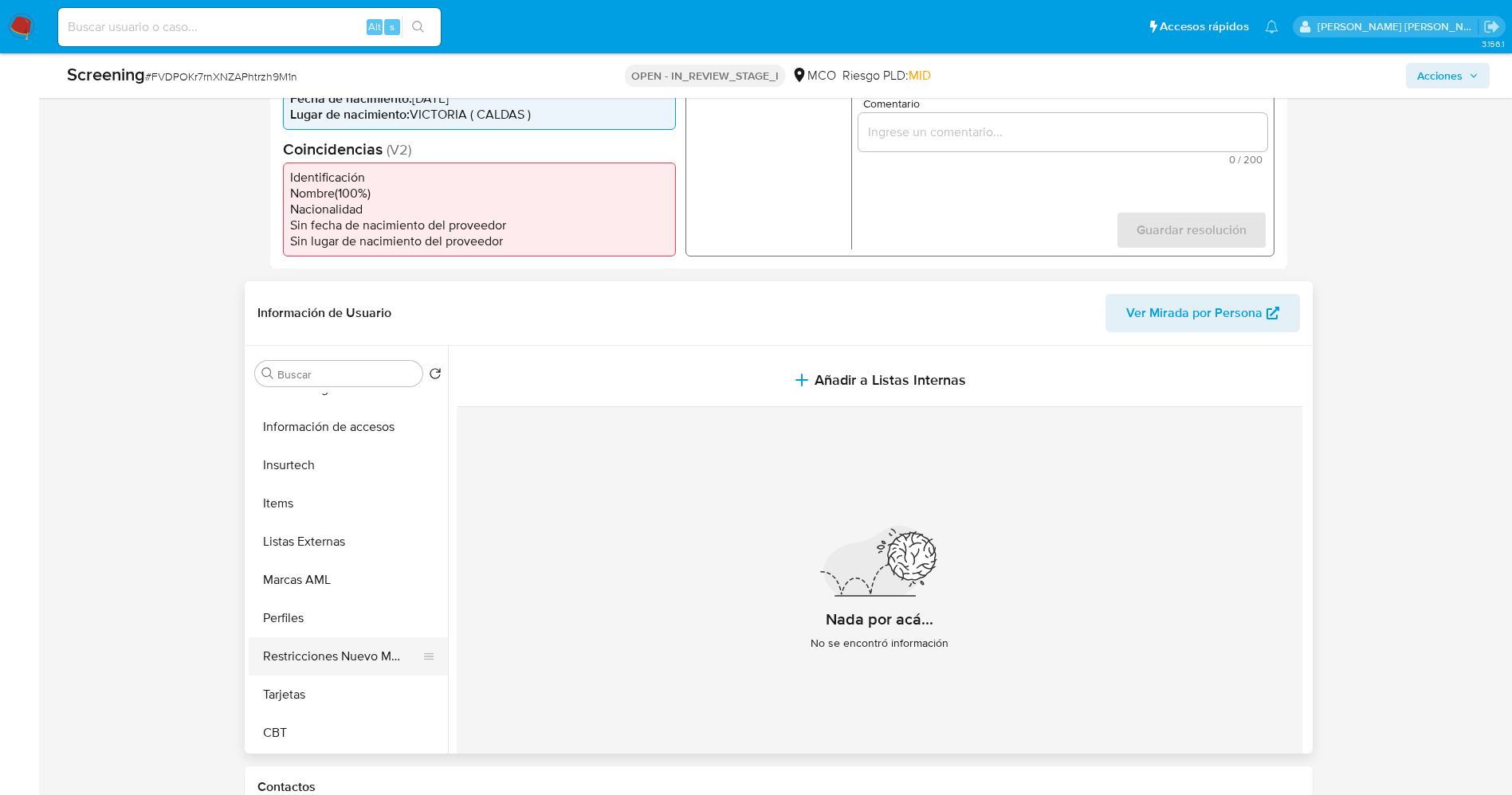
click at [348, 644] on button "Restricciones Nuevo Mundo" at bounding box center [341, 656] width 186 height 39
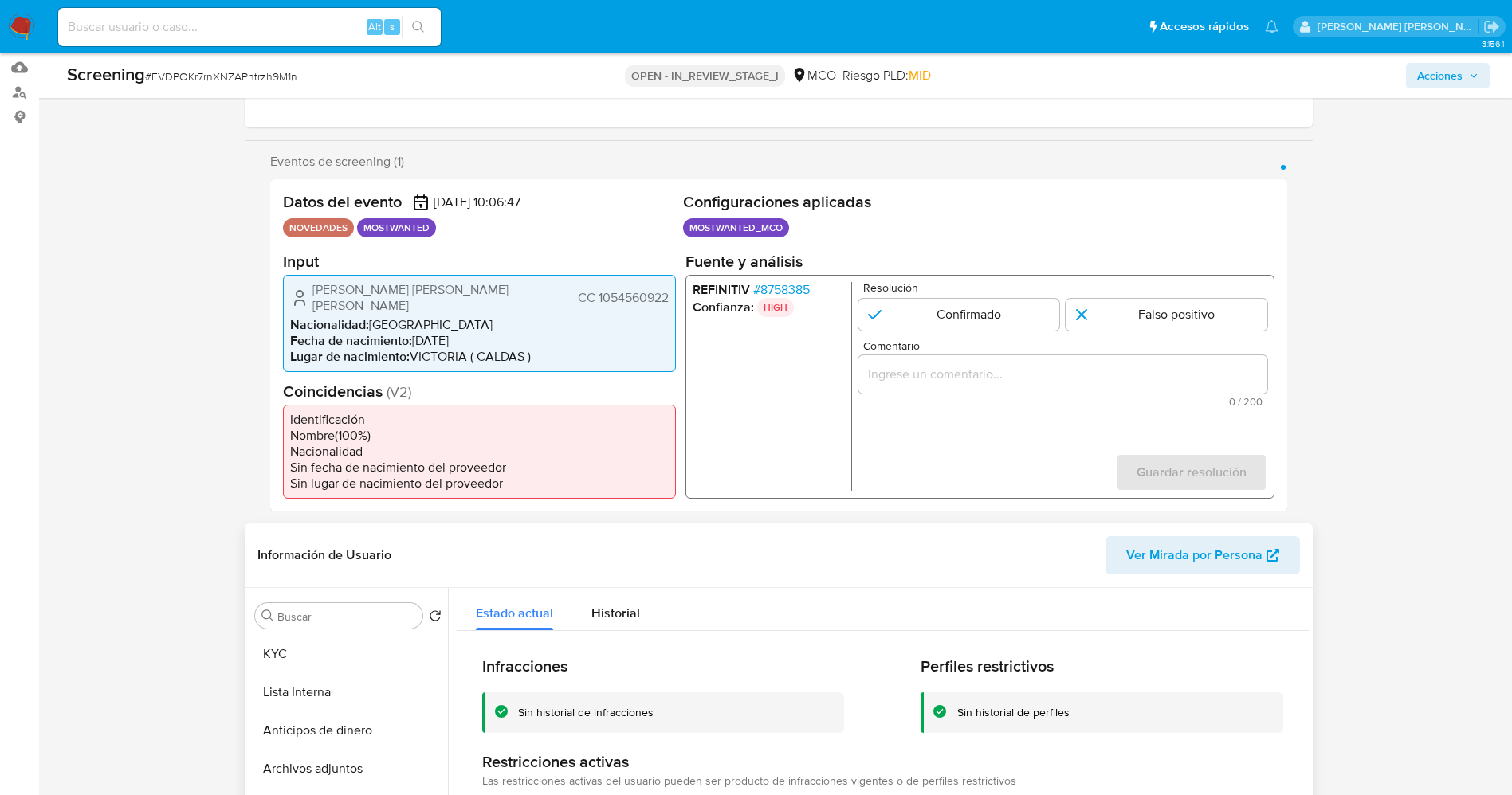
scroll to position [227, 0]
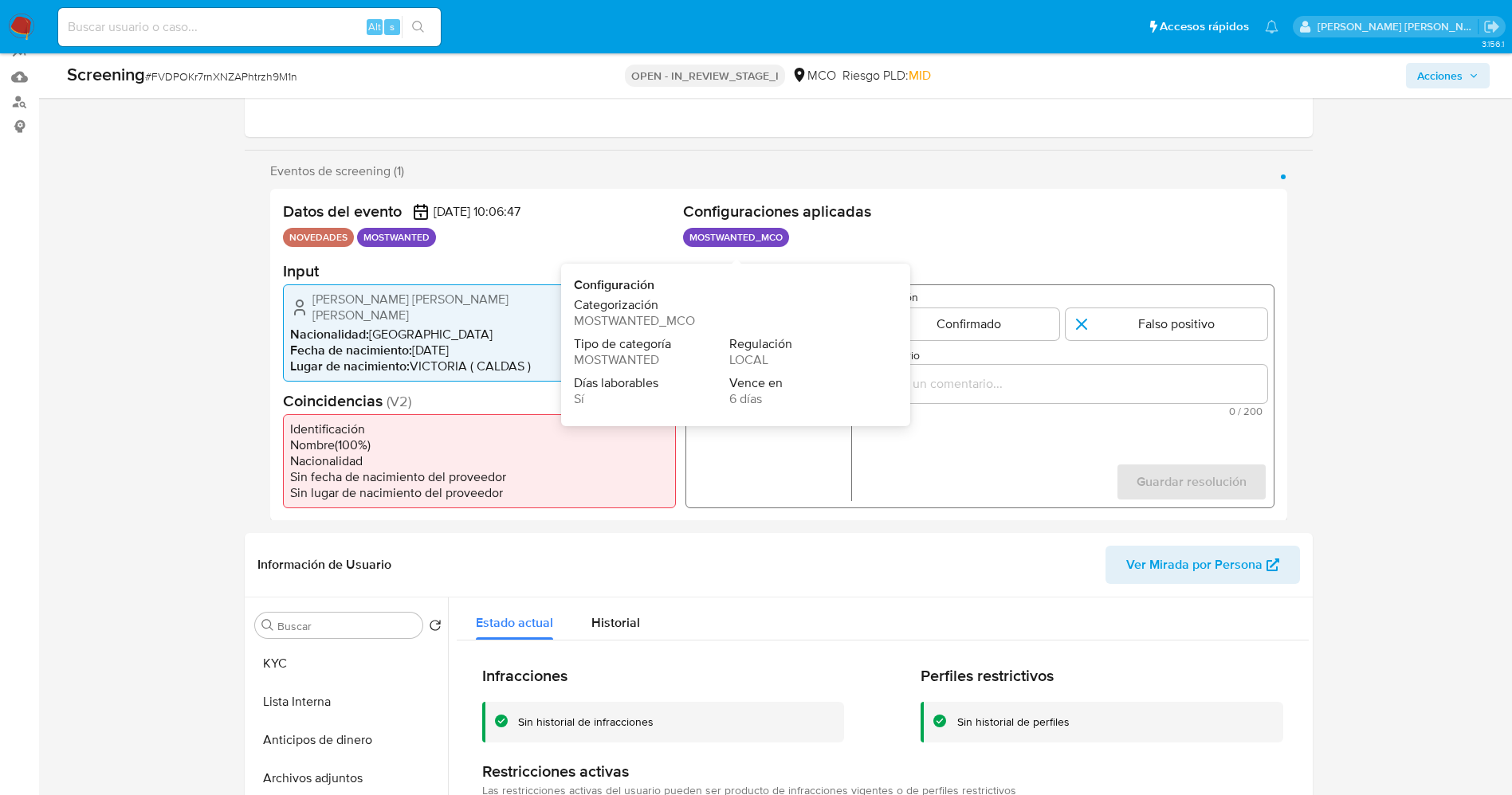
drag, startPoint x: 692, startPoint y: 234, endPoint x: 786, endPoint y: 235, distance: 94.0
click at [786, 235] on p "MOSTWANTED_MCO" at bounding box center [736, 237] width 106 height 19
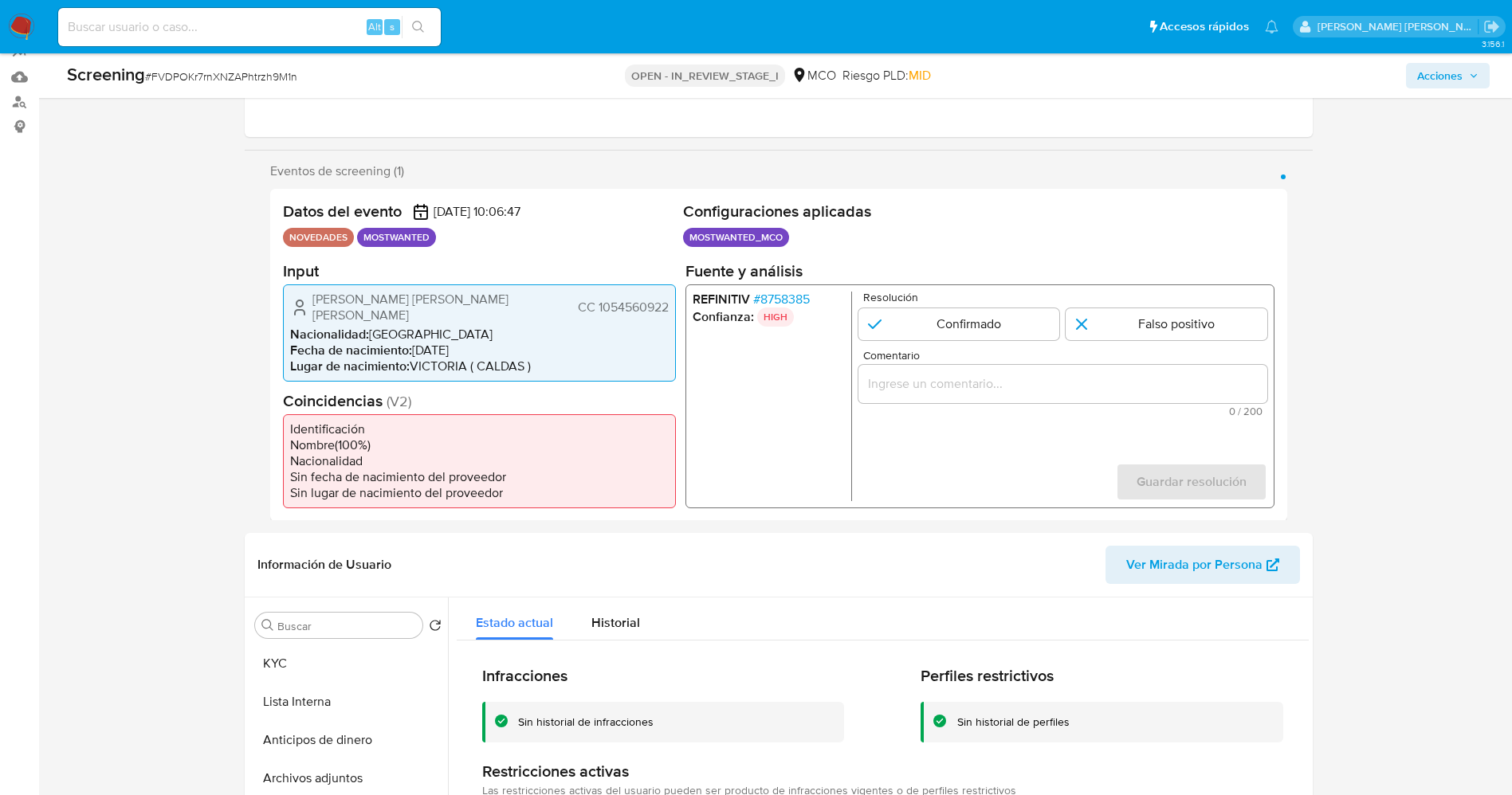
drag, startPoint x: 287, startPoint y: 234, endPoint x: 356, endPoint y: 234, distance: 69.0
click at [356, 234] on ul "NOVEDADES MOSTWANTED" at bounding box center [480, 237] width 393 height 19
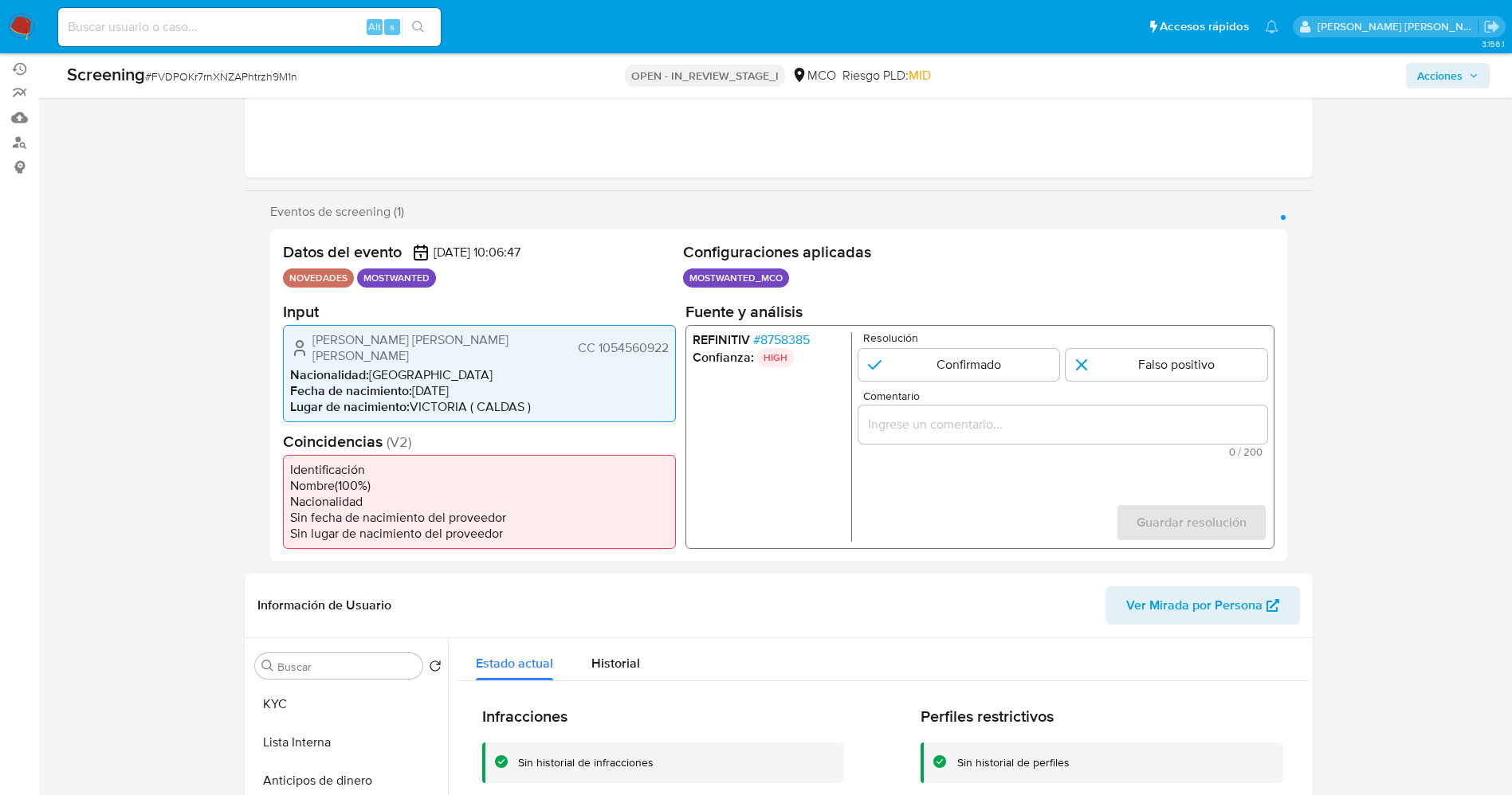
scroll to position [0, 0]
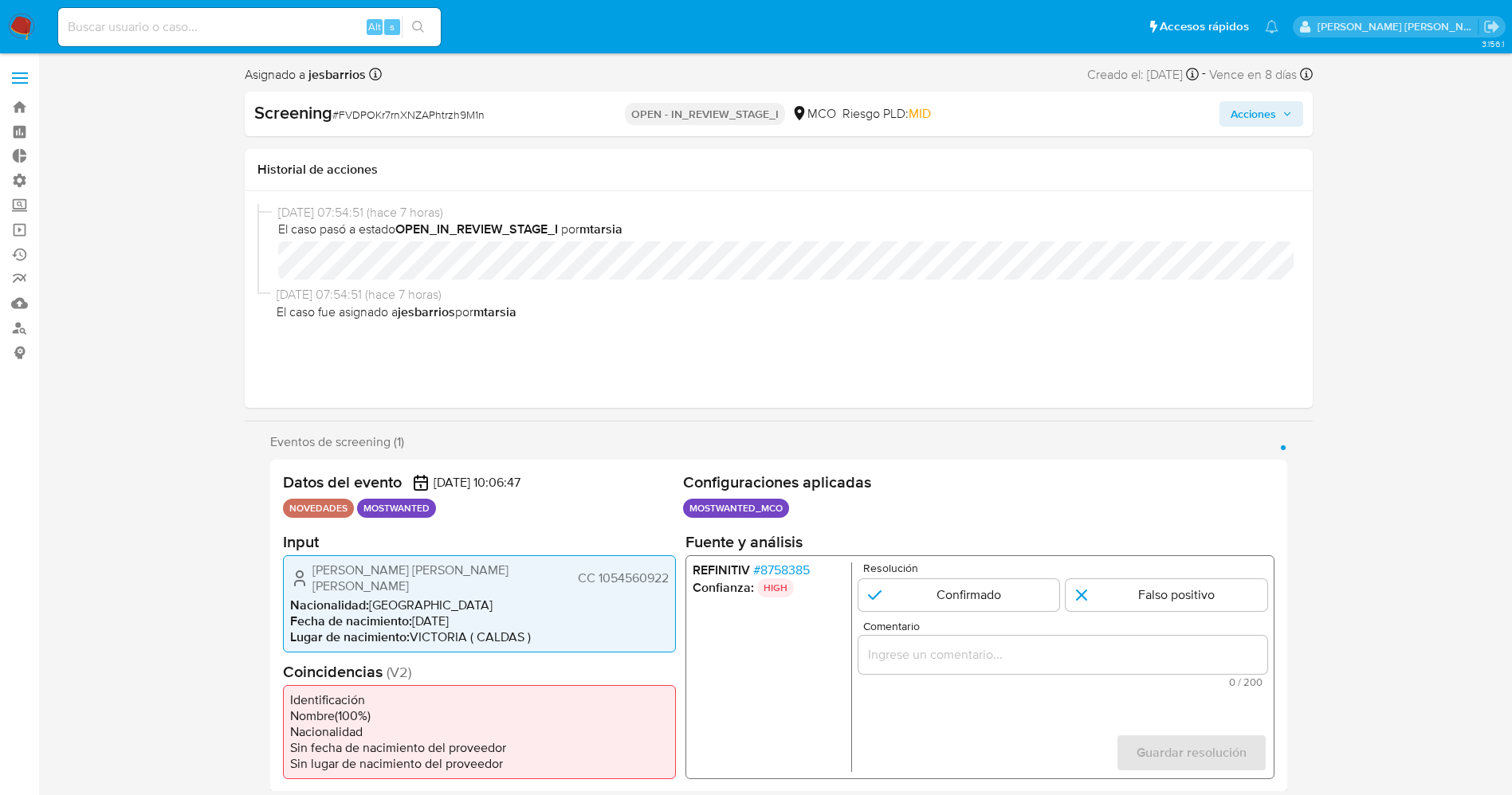
click at [19, 82] on span at bounding box center [20, 83] width 16 height 3
click at [0, 0] on input "checkbox" at bounding box center [0, 0] width 0 height 0
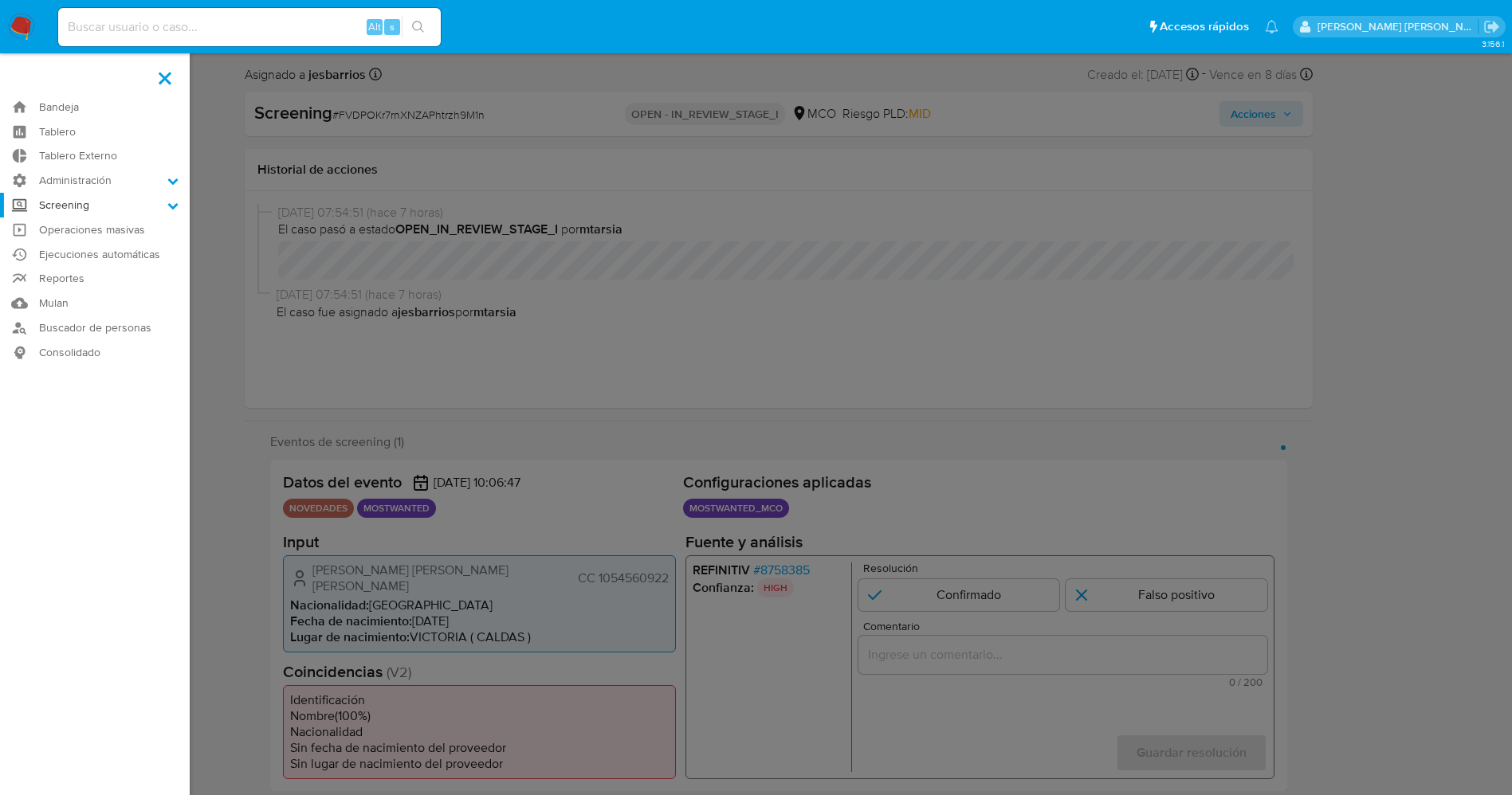
click at [122, 202] on label "Screening" at bounding box center [95, 205] width 190 height 25
click at [0, 0] on input "Screening" at bounding box center [0, 0] width 0 height 0
click at [63, 220] on link "Administrador de Listas" at bounding box center [95, 228] width 190 height 20
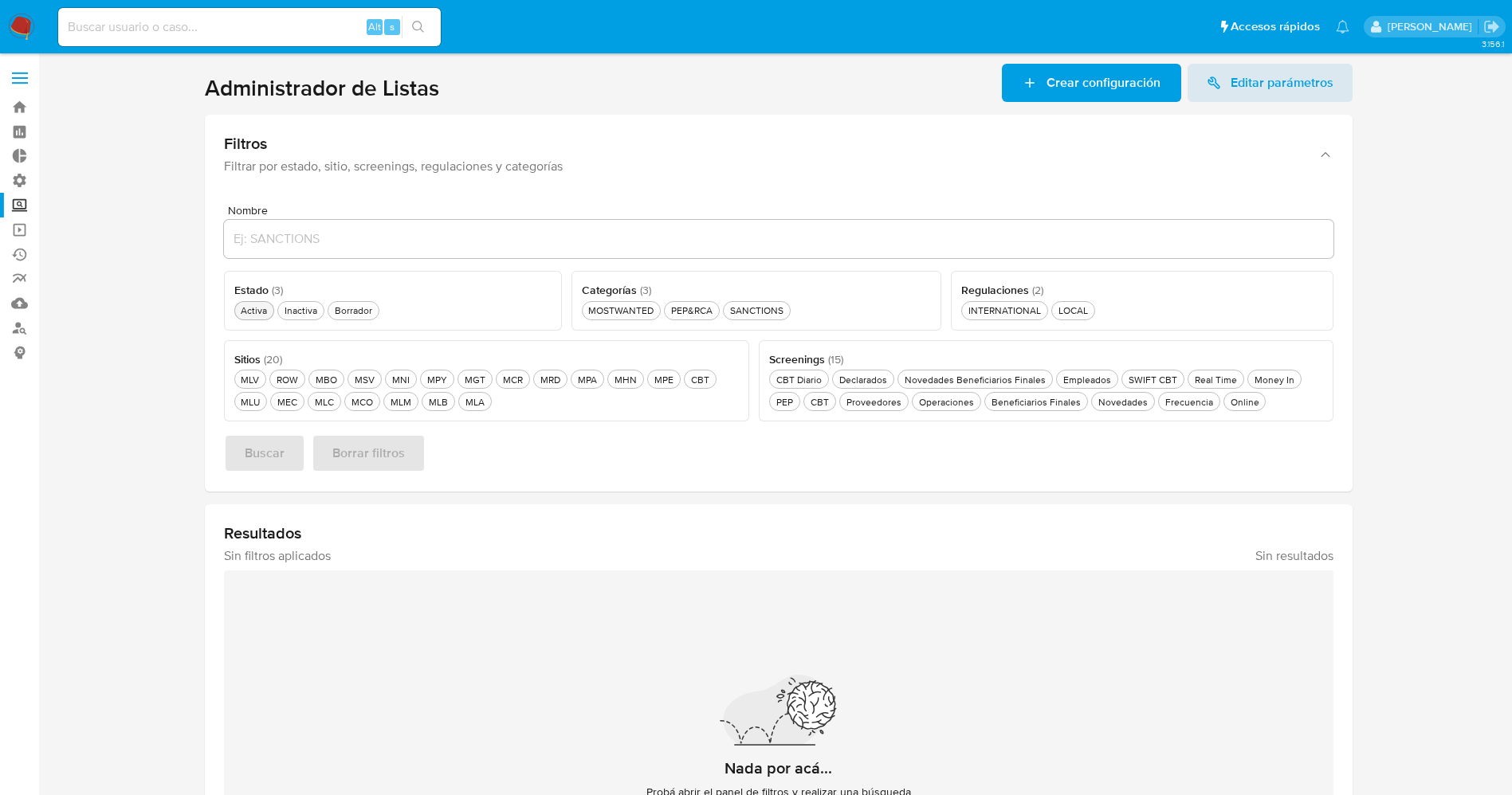
click at [249, 307] on div "Activa Activa" at bounding box center [254, 310] width 32 height 13
click at [363, 405] on div "MCO MCO" at bounding box center [362, 402] width 28 height 13
click at [626, 315] on div "MOSTWANTED MOSTWANTED" at bounding box center [621, 310] width 72 height 13
click at [1129, 396] on div "Novedades Novedades" at bounding box center [1125, 402] width 56 height 13
click at [271, 458] on span "Buscar" at bounding box center [264, 453] width 39 height 35
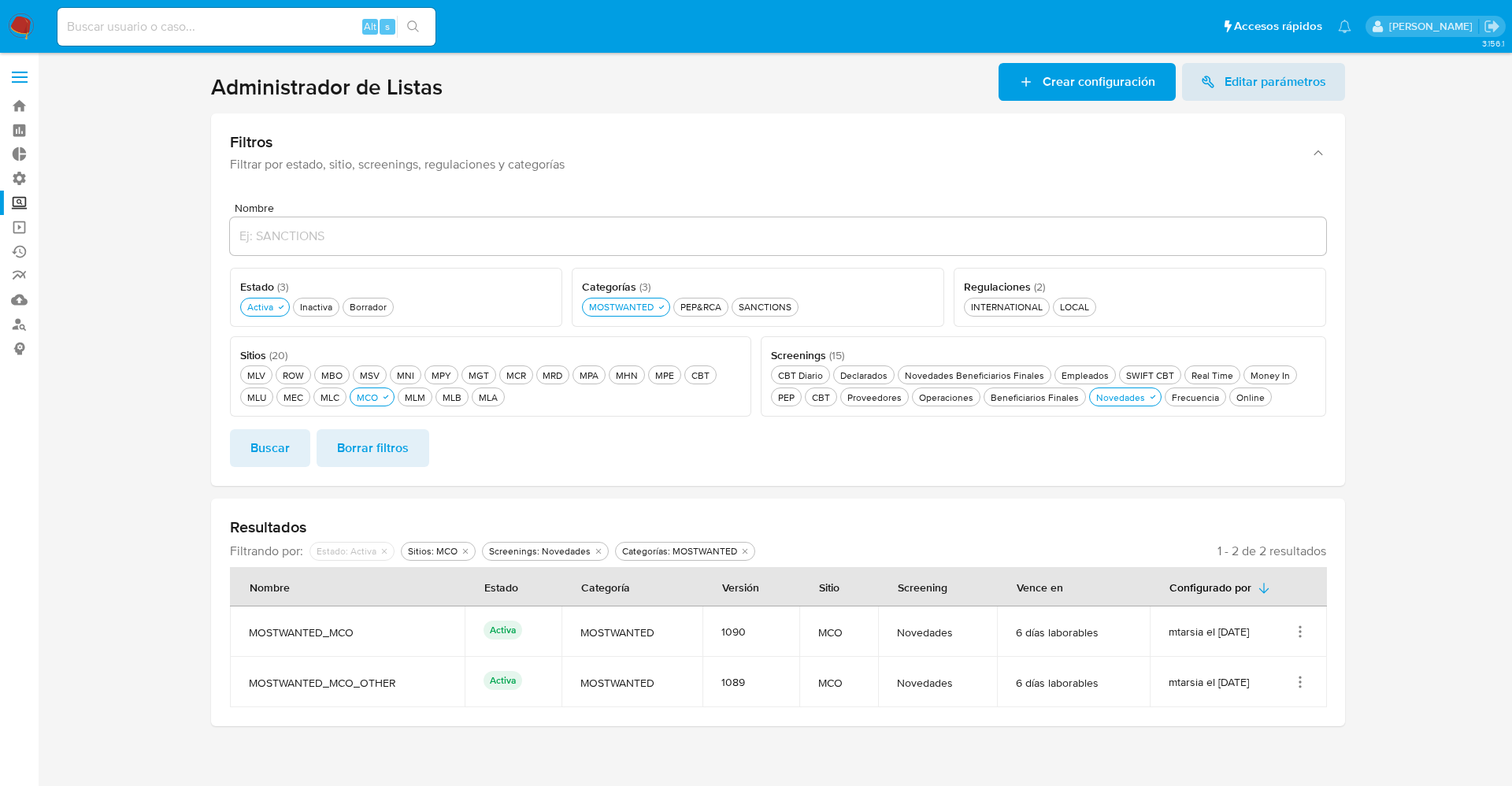
click at [1299, 636] on icon "Acciones" at bounding box center [1300, 632] width 16 height 16
click at [1269, 673] on button "Ver detalles" at bounding box center [1237, 668] width 142 height 42
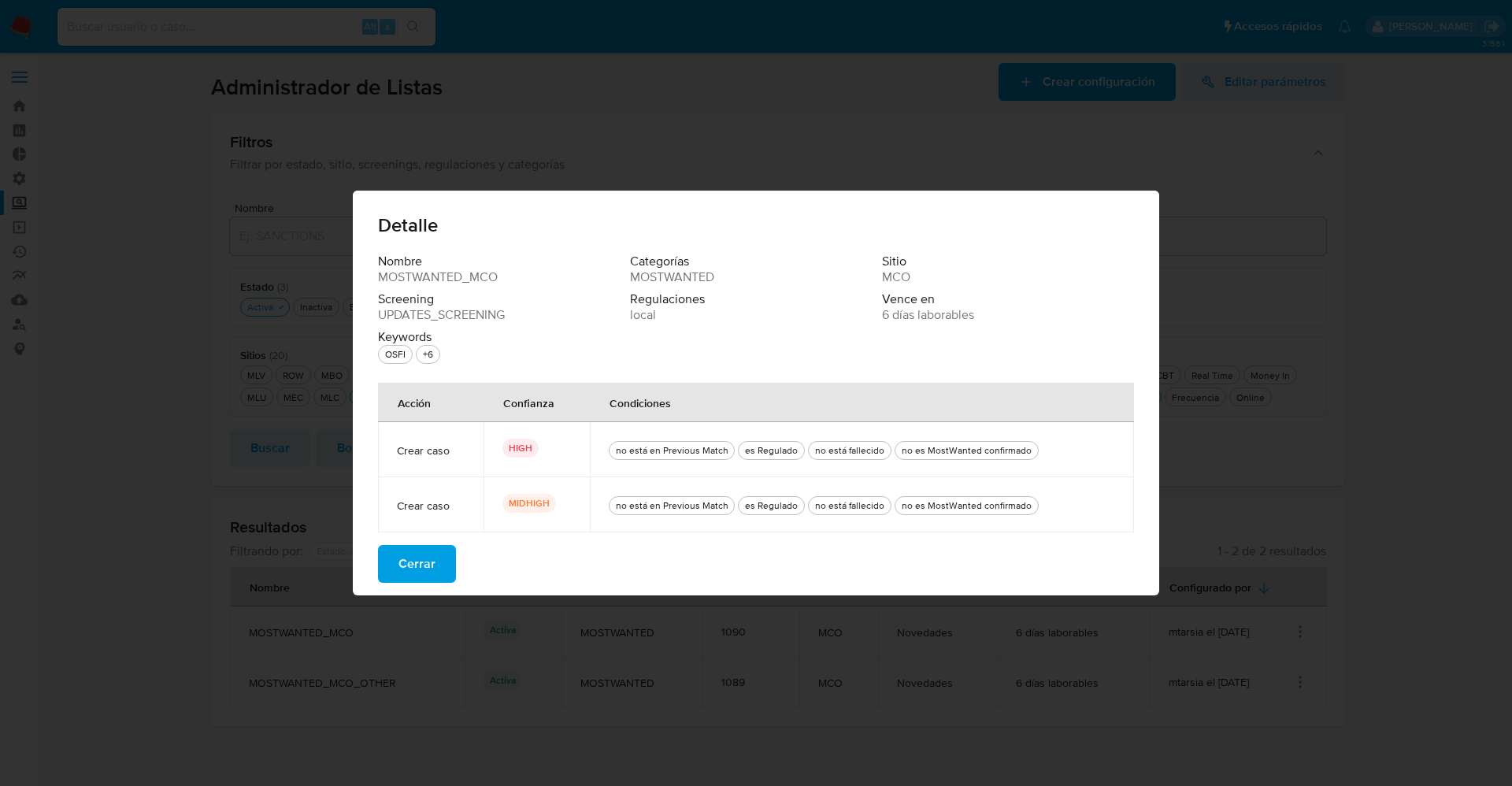
click at [416, 548] on span "Cerrar" at bounding box center [417, 564] width 37 height 35
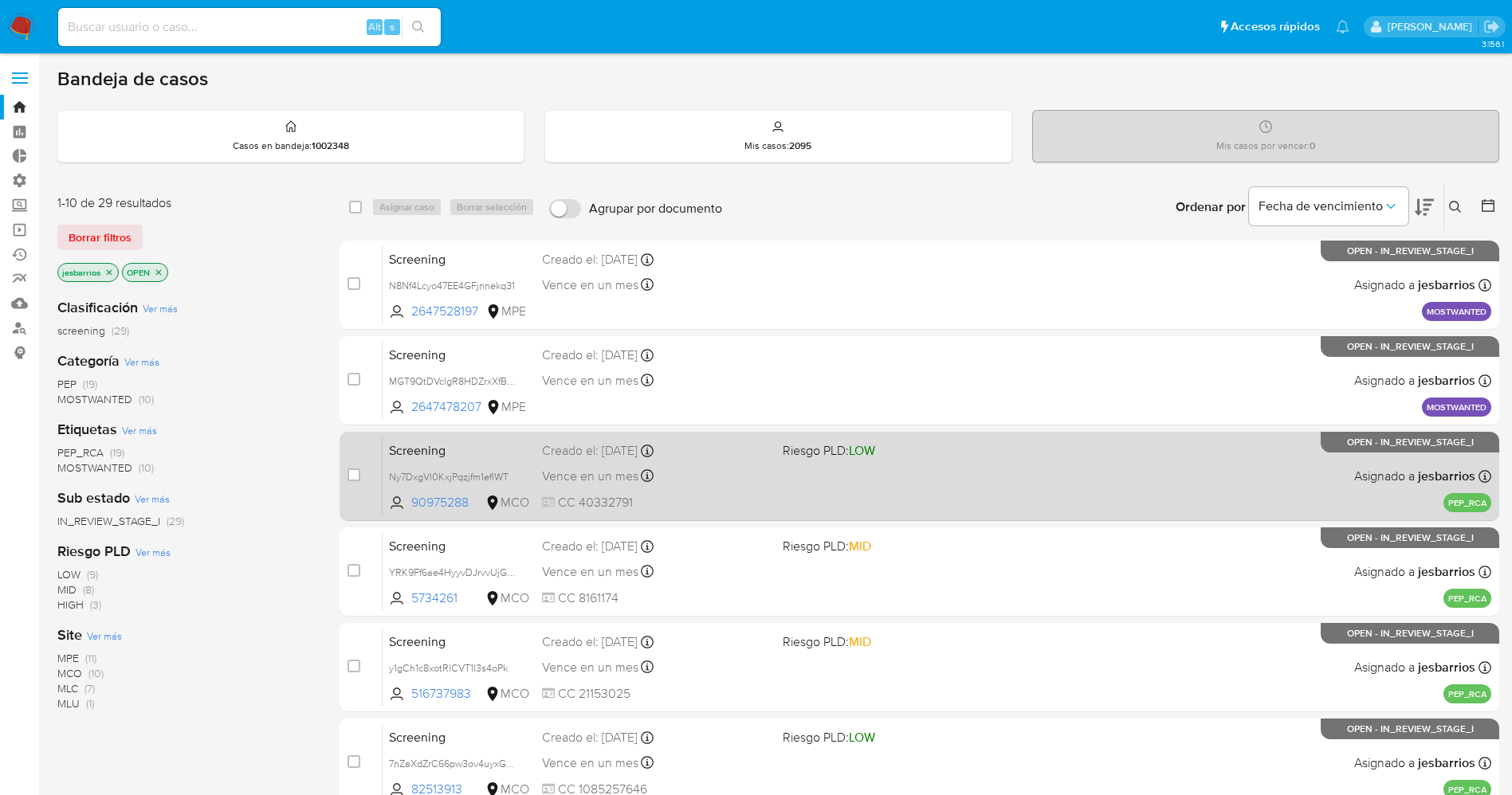
scroll to position [463, 0]
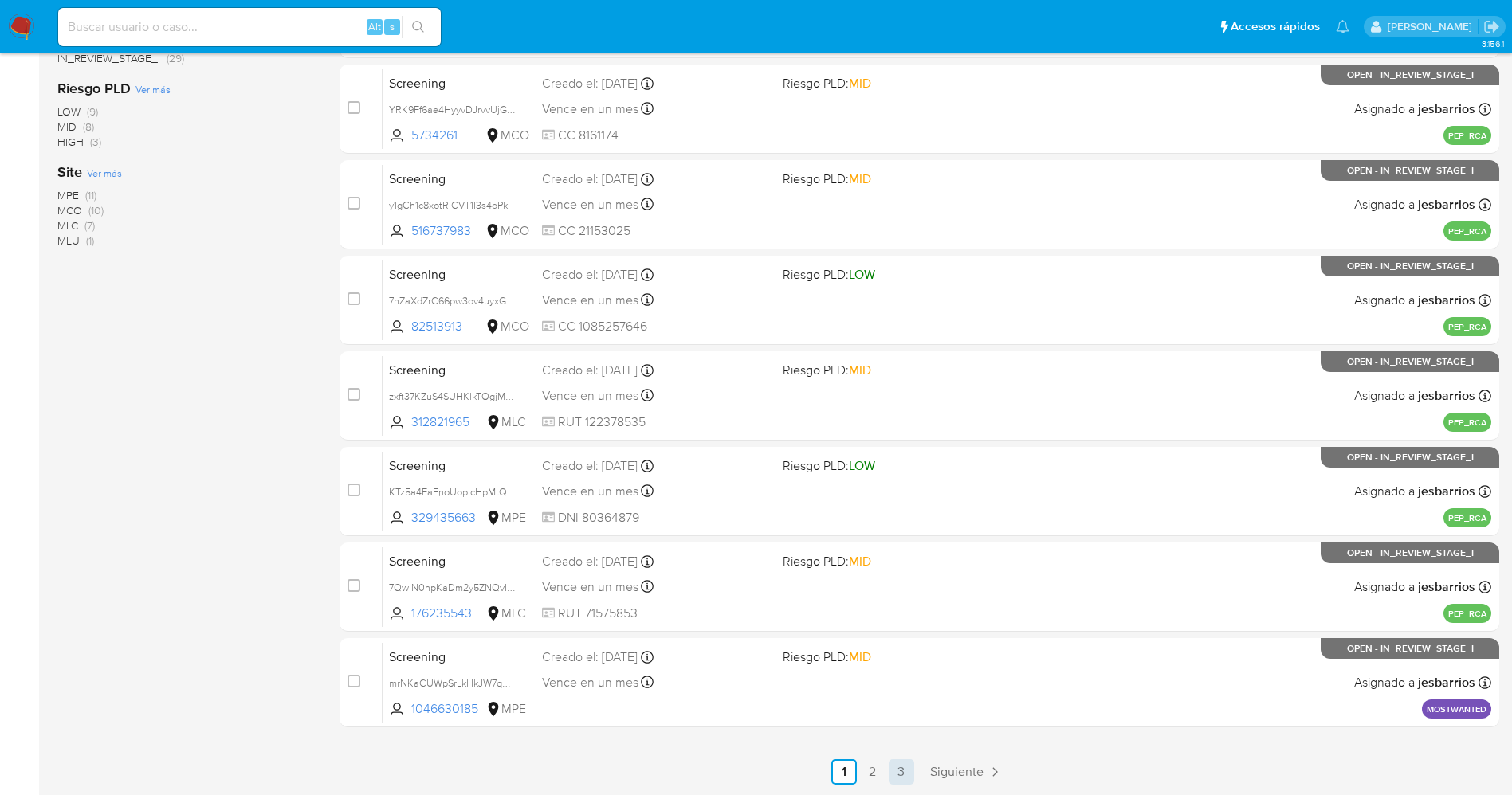
click at [907, 772] on link "3" at bounding box center [902, 772] width 25 height 25
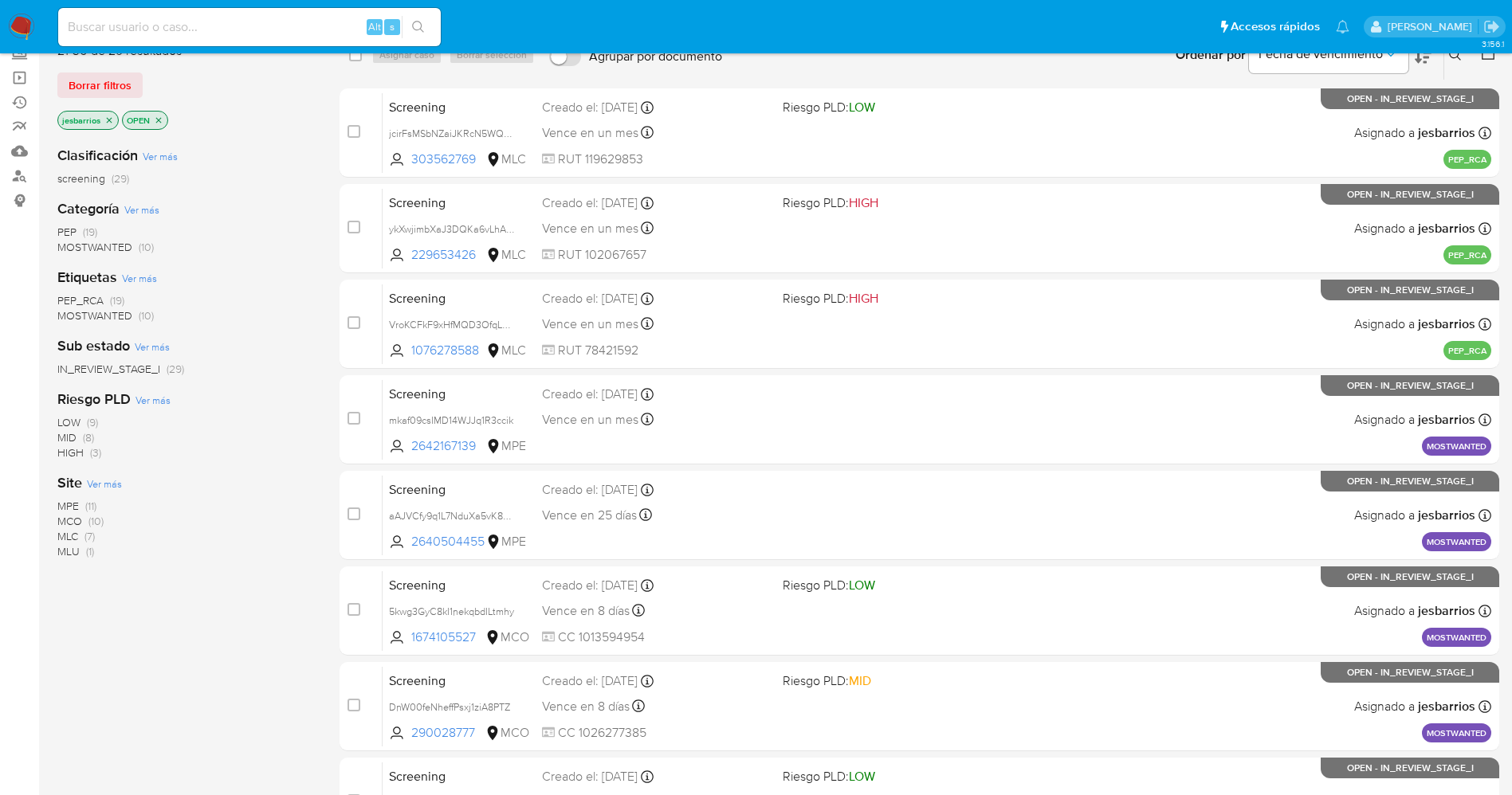
scroll to position [367, 0]
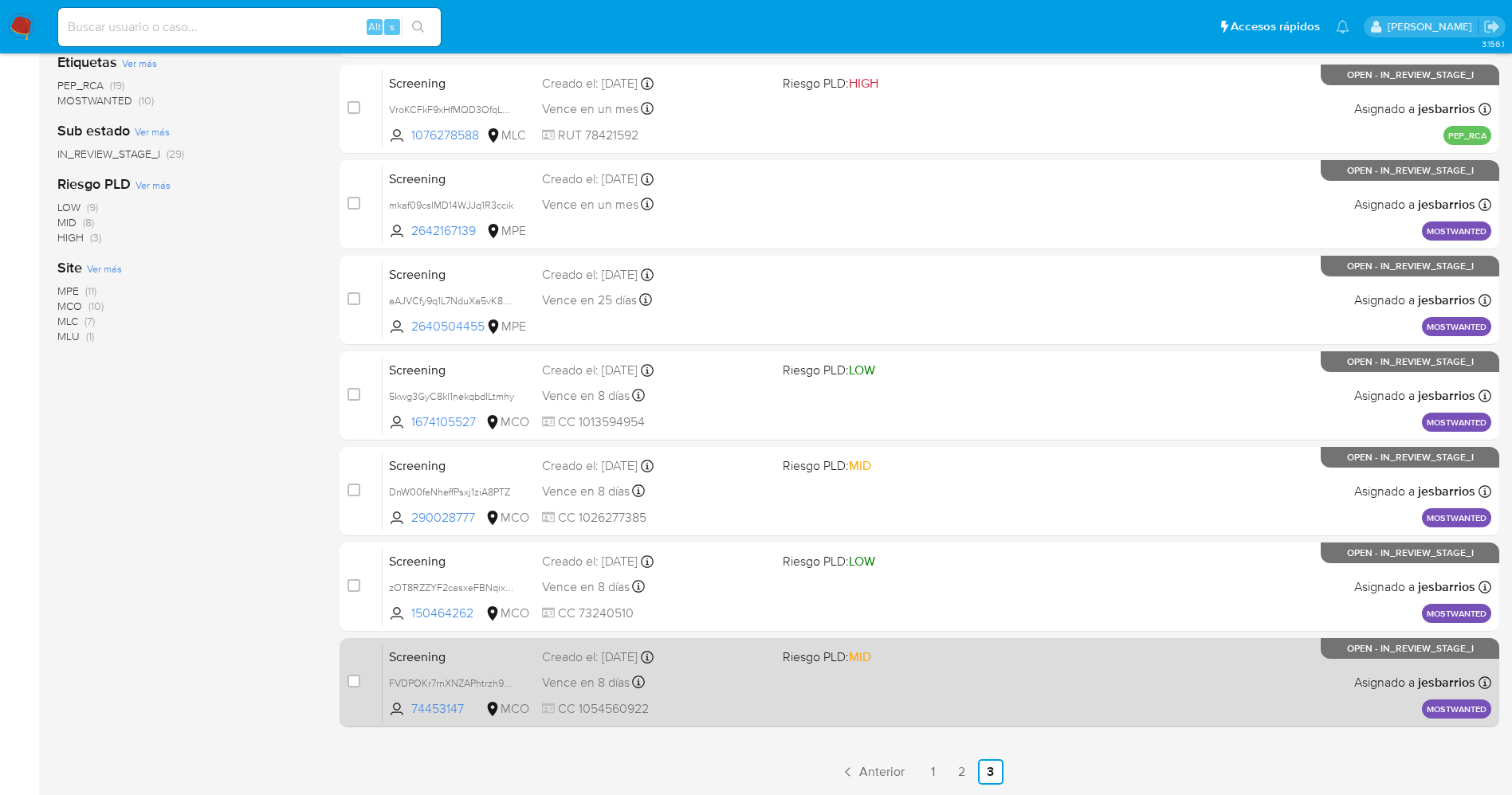
click at [963, 687] on div "Screening FVDPOKr7rnXNZAPhtrzh9M1n 74453147 MCO Riesgo PLD: MID Creado el: 27/0…" at bounding box center [937, 683] width 1109 height 81
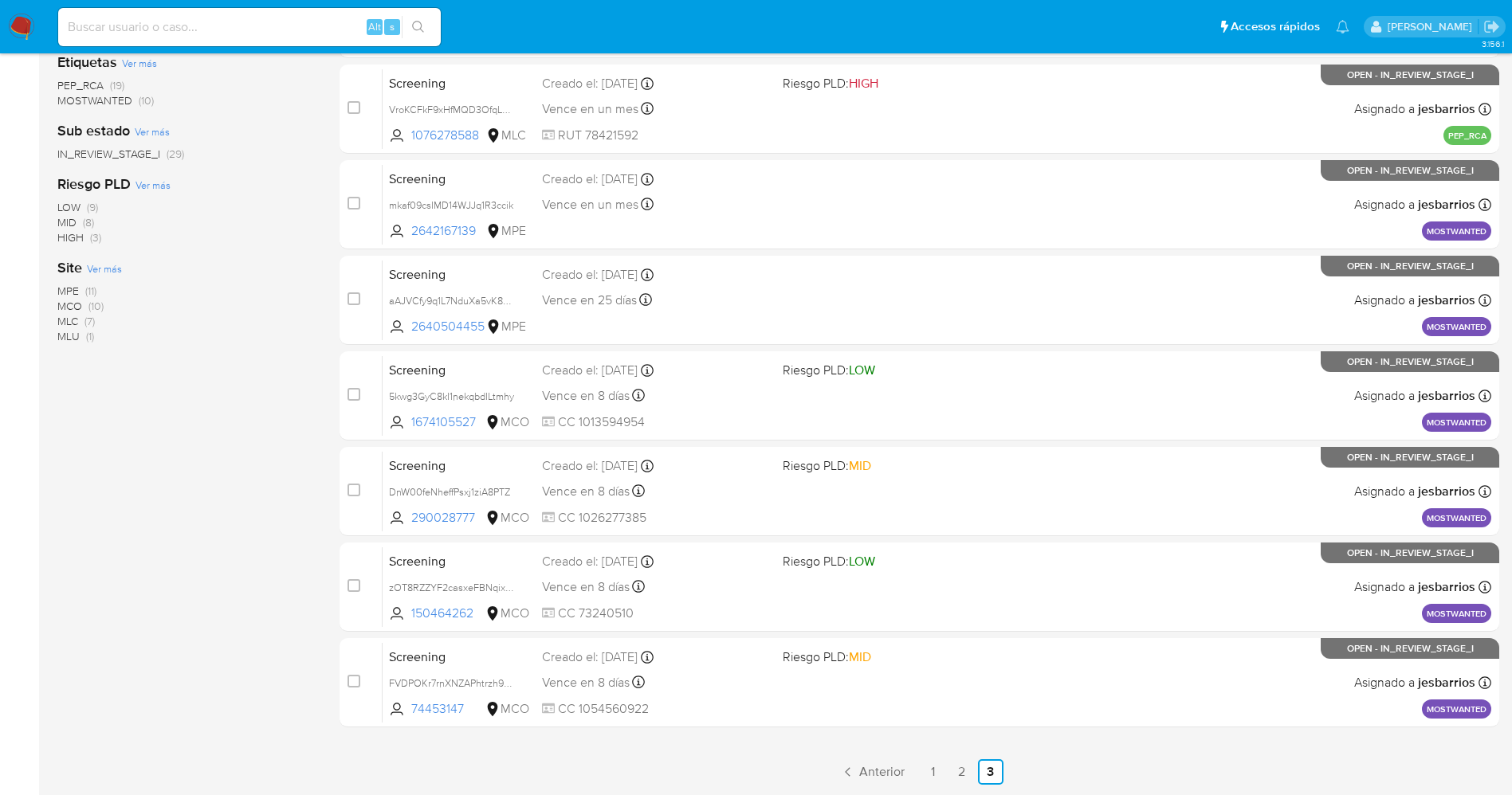
click at [20, 23] on img at bounding box center [22, 27] width 27 height 27
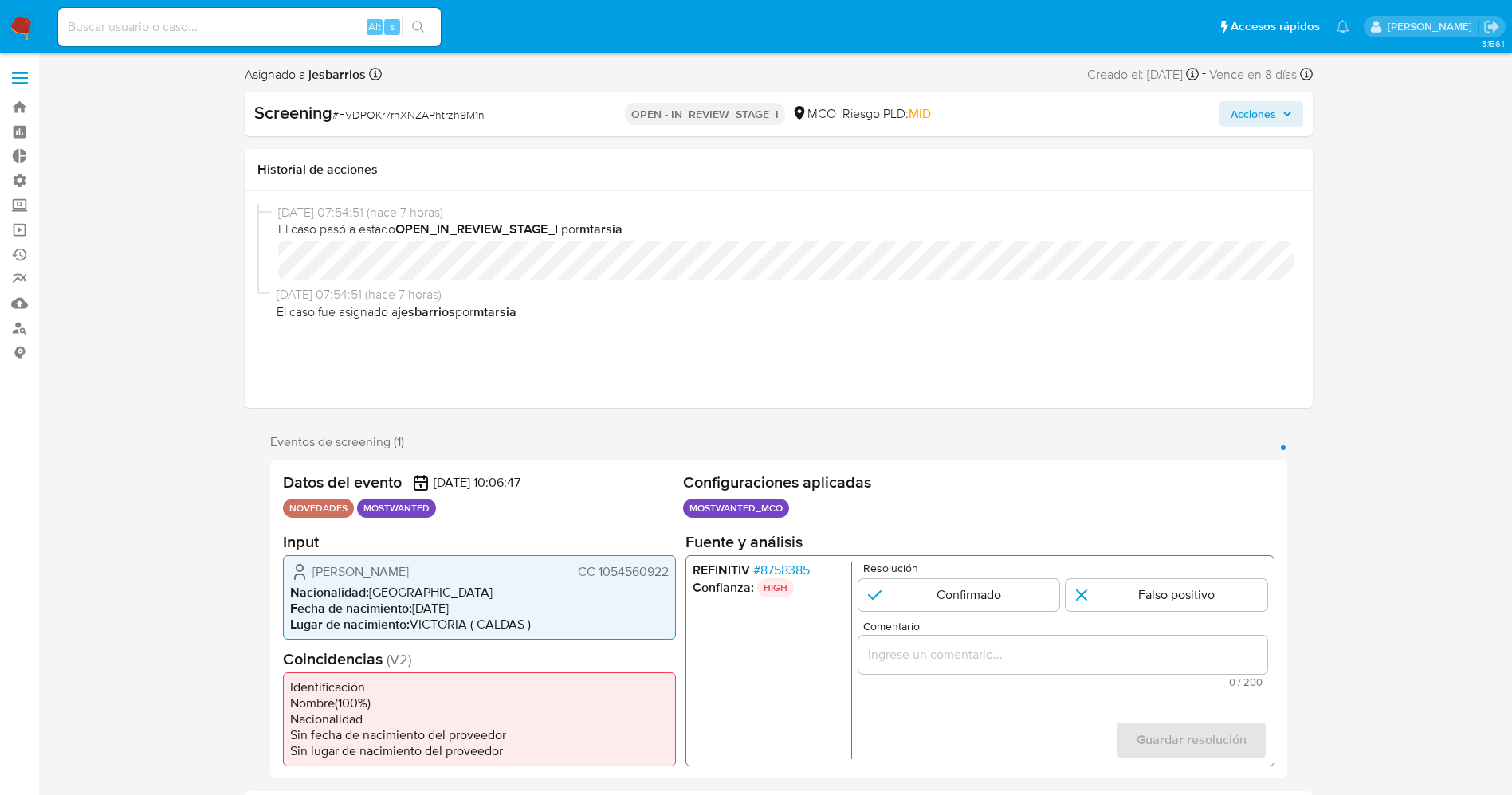
select select "10"
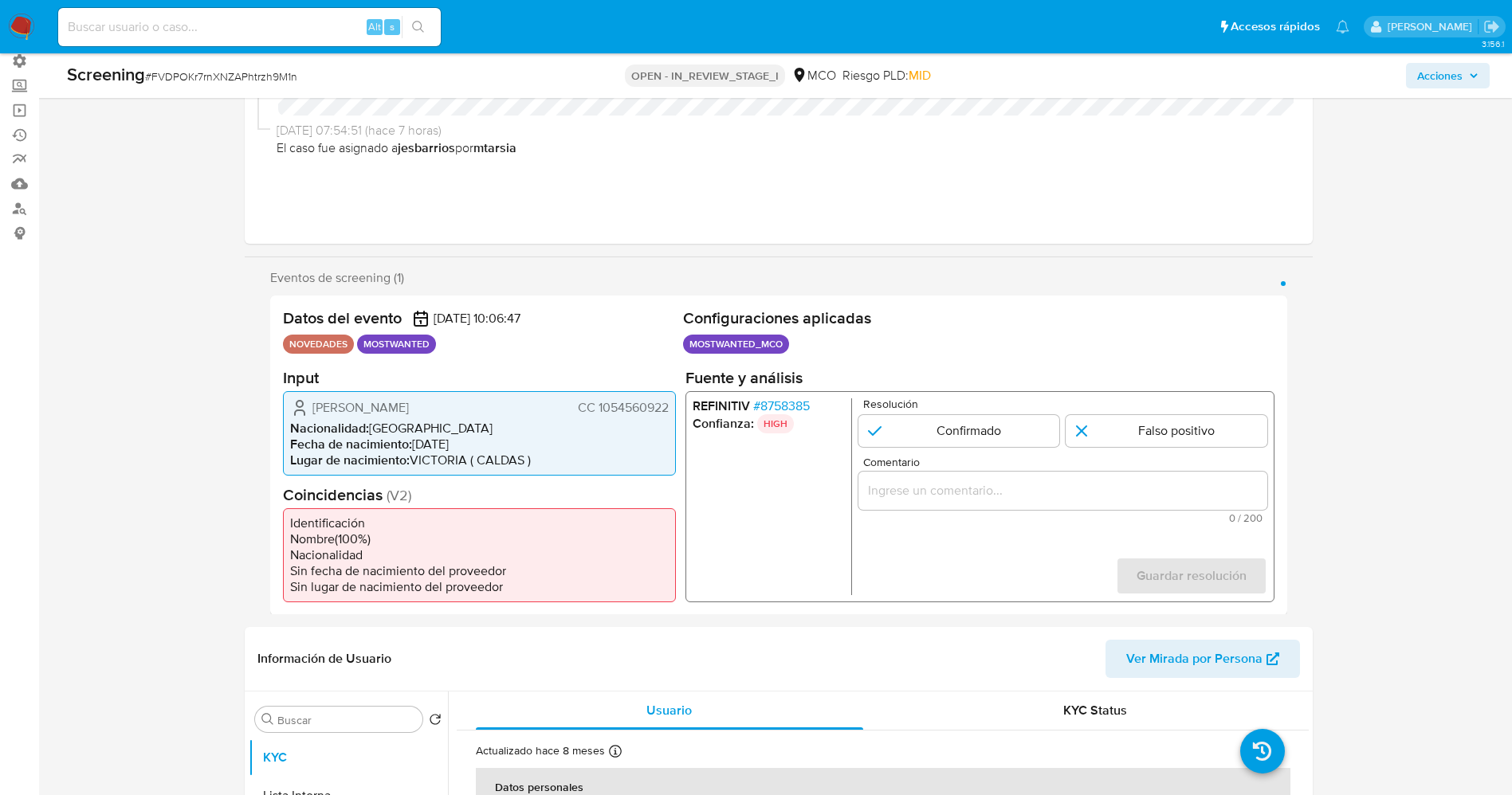
click at [778, 400] on span "# 8758385" at bounding box center [780, 406] width 56 height 16
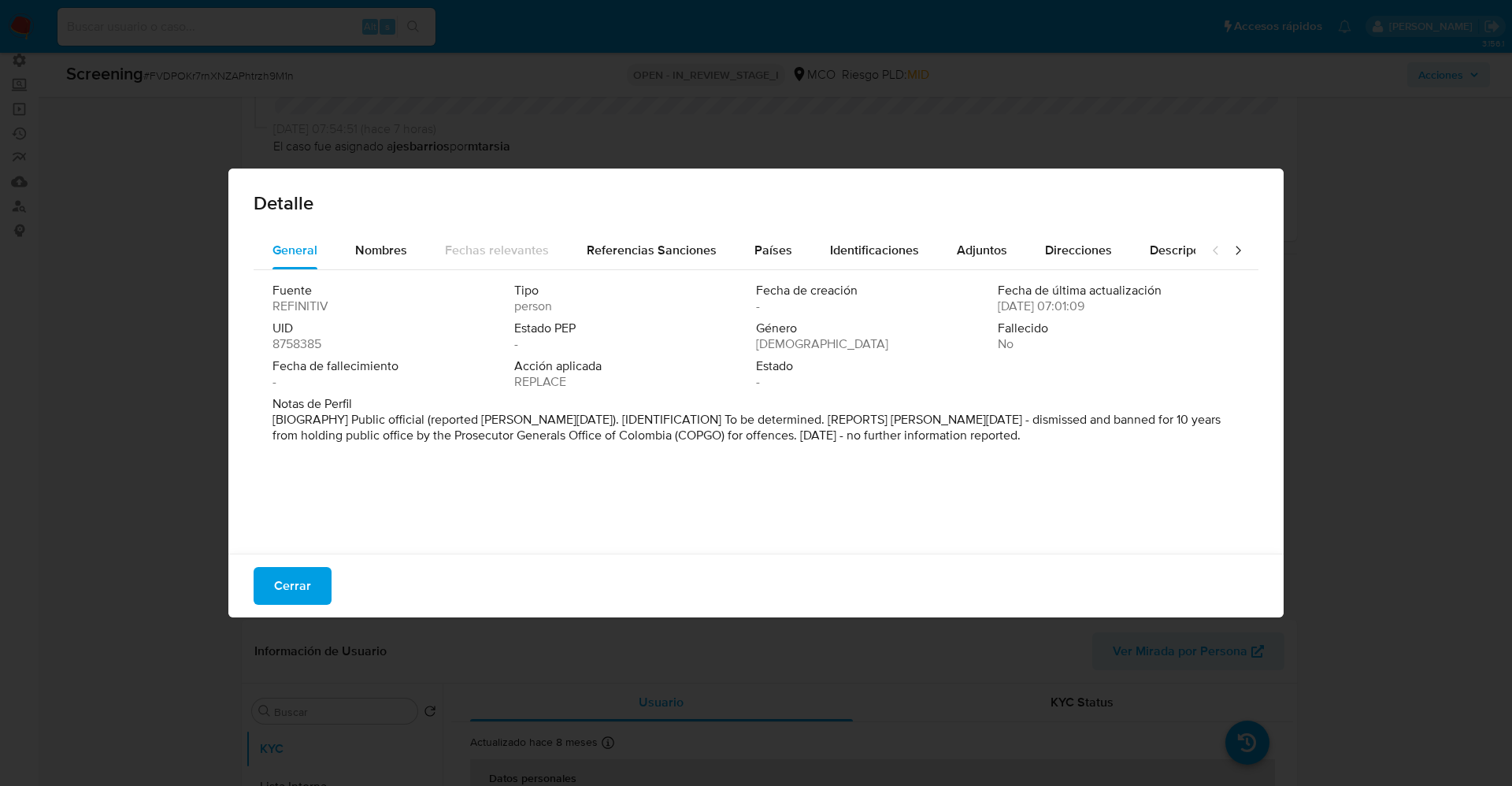
drag, startPoint x: 351, startPoint y: 425, endPoint x: 1001, endPoint y: 459, distance: 650.9
click at [1001, 459] on div "Fuente REFINITIV Tipo person Fecha de creación - Fecha de última actualización …" at bounding box center [756, 408] width 1005 height 276
click at [368, 253] on span "Nombres" at bounding box center [381, 250] width 52 height 18
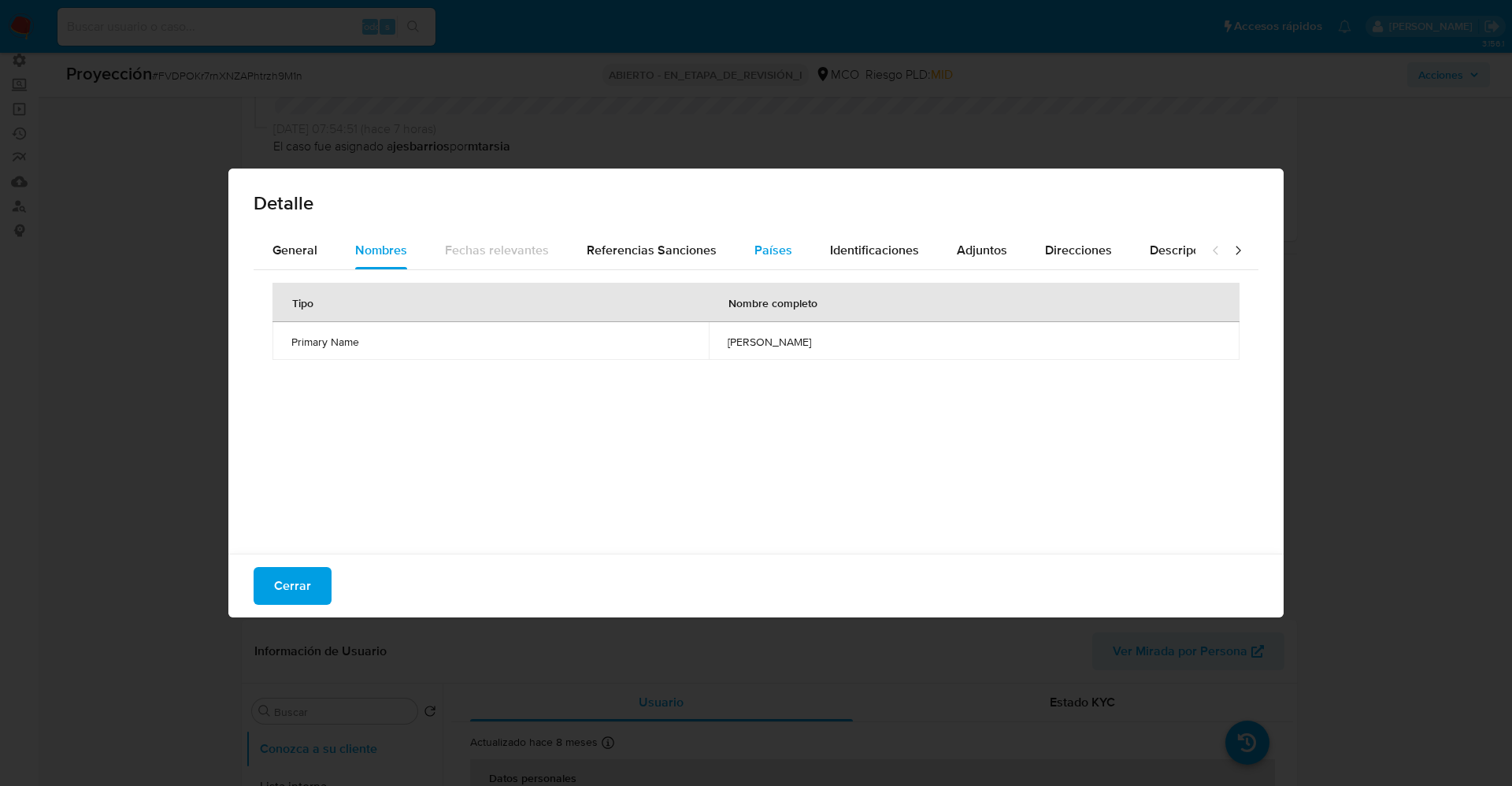
drag, startPoint x: 678, startPoint y: 250, endPoint x: 778, endPoint y: 250, distance: 100.0
click at [678, 250] on span "Referencias Sanciones" at bounding box center [651, 250] width 130 height 18
click at [779, 250] on span "Países" at bounding box center [773, 250] width 38 height 18
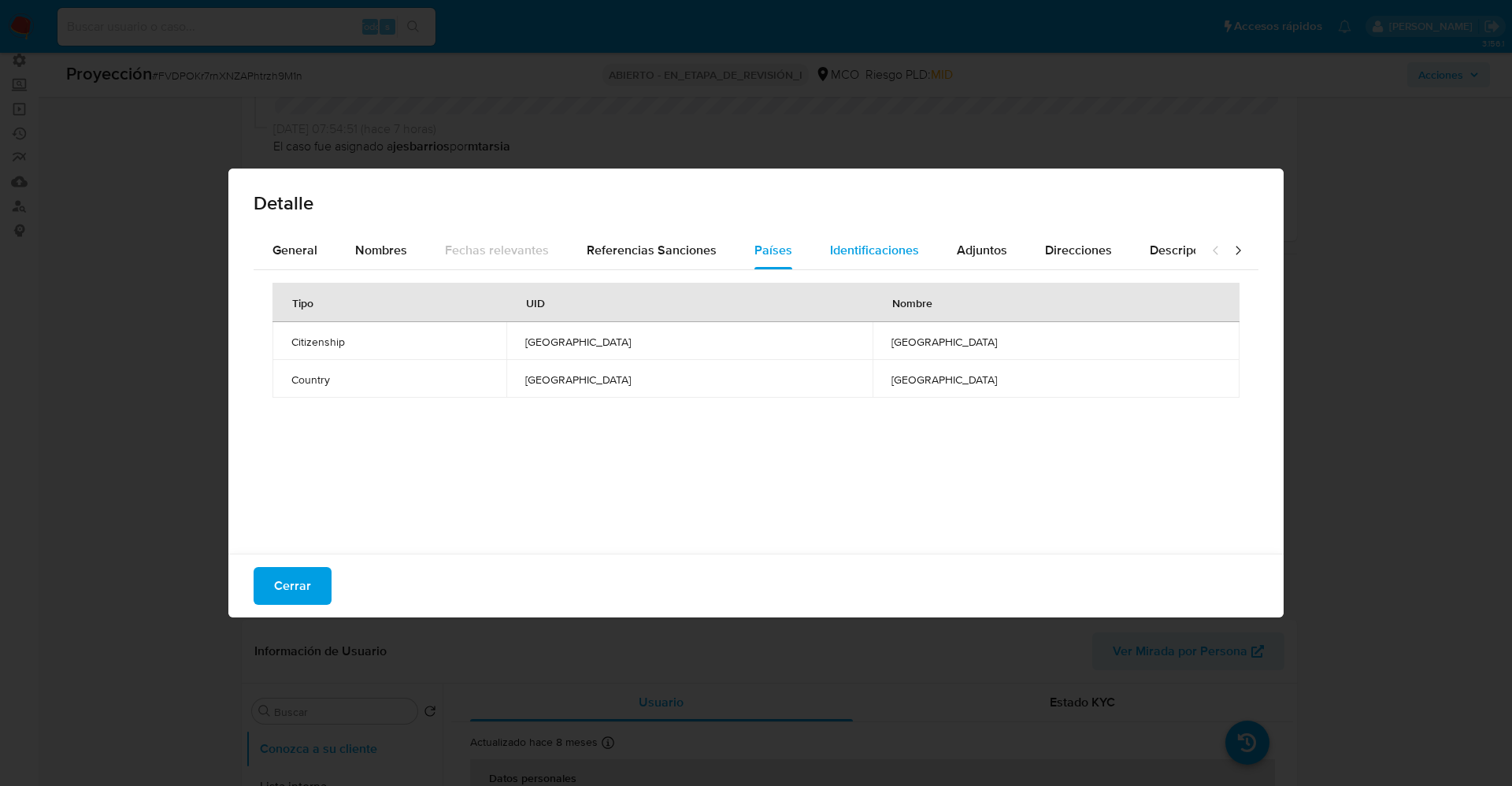
click at [879, 257] on span "Identificaciones" at bounding box center [874, 250] width 89 height 18
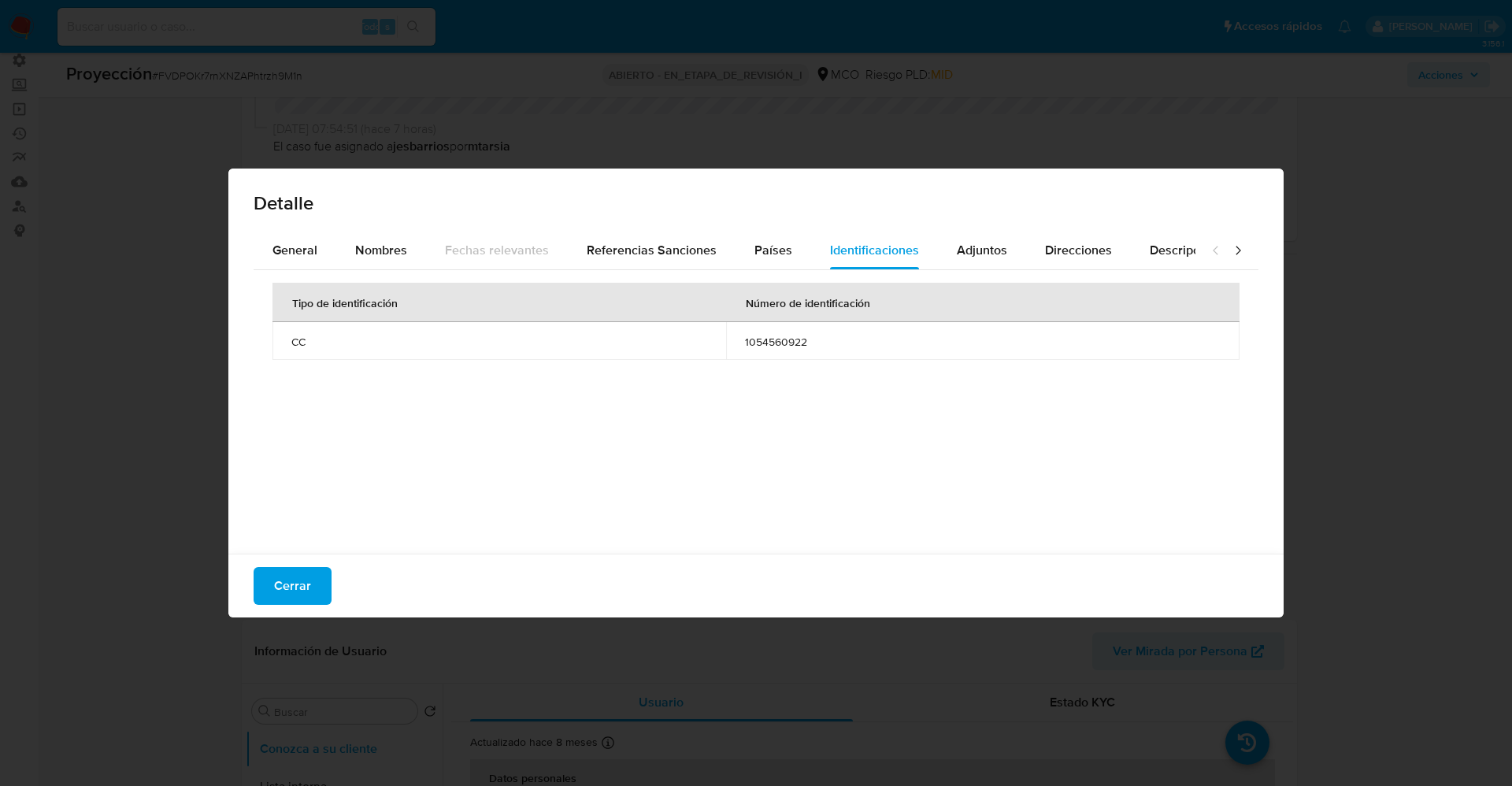
click at [286, 606] on div "Cerrar" at bounding box center [756, 586] width 1056 height 64
click at [282, 593] on span "Cerrar" at bounding box center [292, 586] width 37 height 35
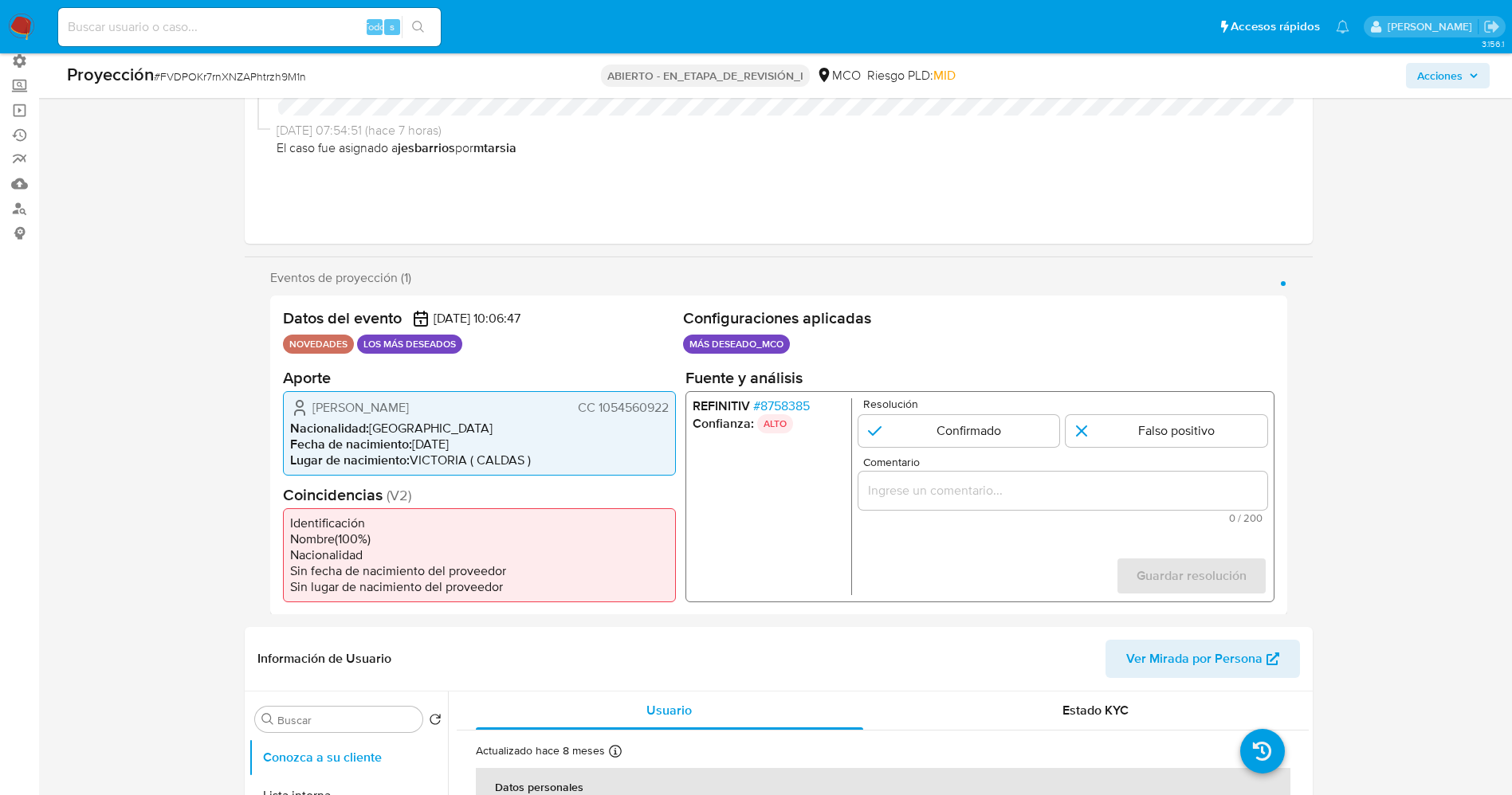
drag, startPoint x: 593, startPoint y: 410, endPoint x: 661, endPoint y: 411, distance: 68.0
click at [665, 410] on font "CC 1054560922" at bounding box center [622, 407] width 91 height 18
drag, startPoint x: 656, startPoint y: 414, endPoint x: 600, endPoint y: 416, distance: 56.0
click at [610, 417] on div "[PERSON_NAME] CC 1054560922" at bounding box center [480, 407] width 378 height 19
click at [595, 412] on font "CC 1054560922" at bounding box center [622, 407] width 91 height 18
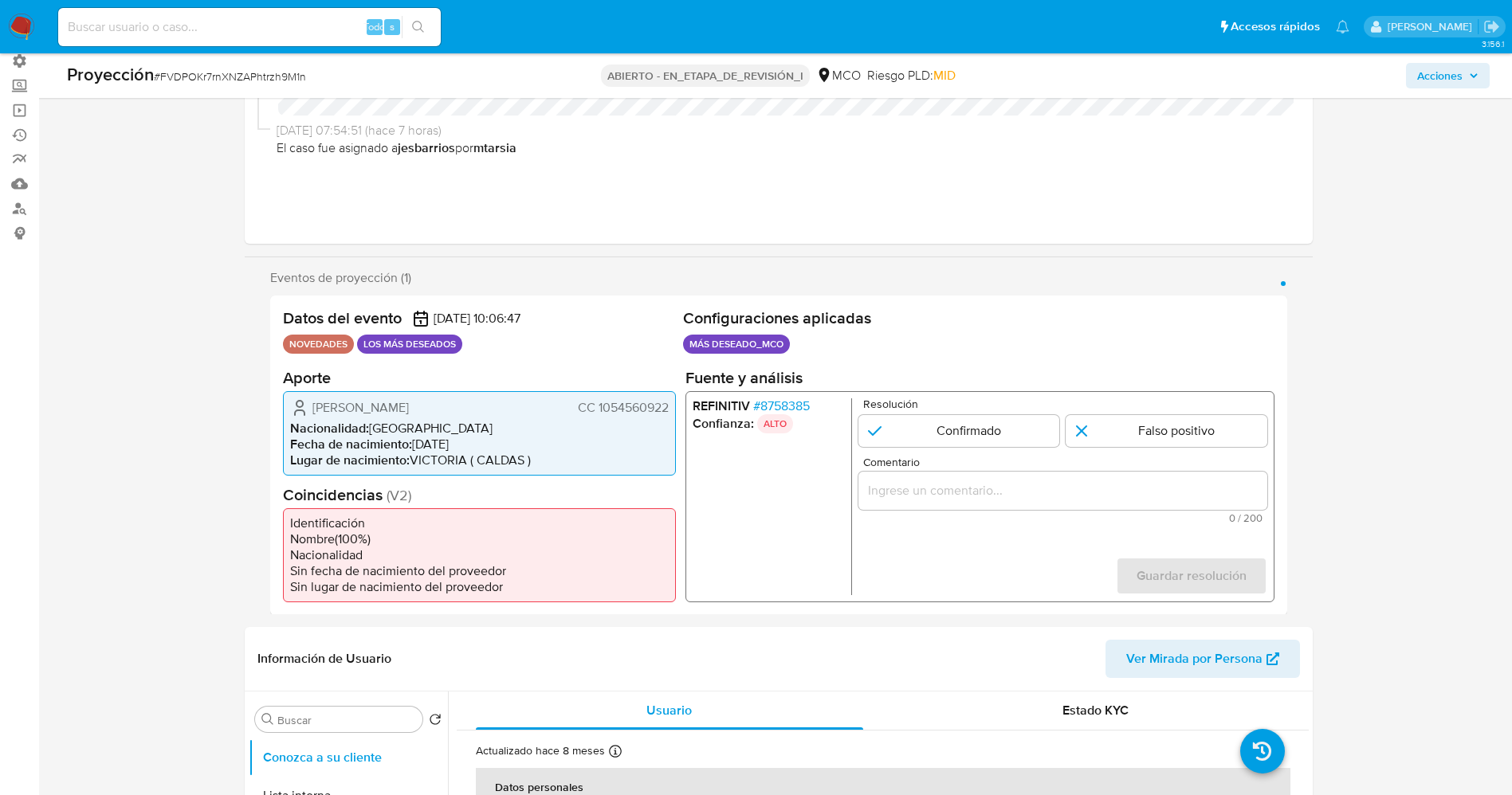
drag, startPoint x: 600, startPoint y: 410, endPoint x: 669, endPoint y: 410, distance: 69.0
click at [669, 410] on div "[PERSON_NAME] CC 1054560922 Nacionalidad : [DEMOGRAPHIC_DATA] Fecha de nacimien…" at bounding box center [480, 433] width 393 height 84
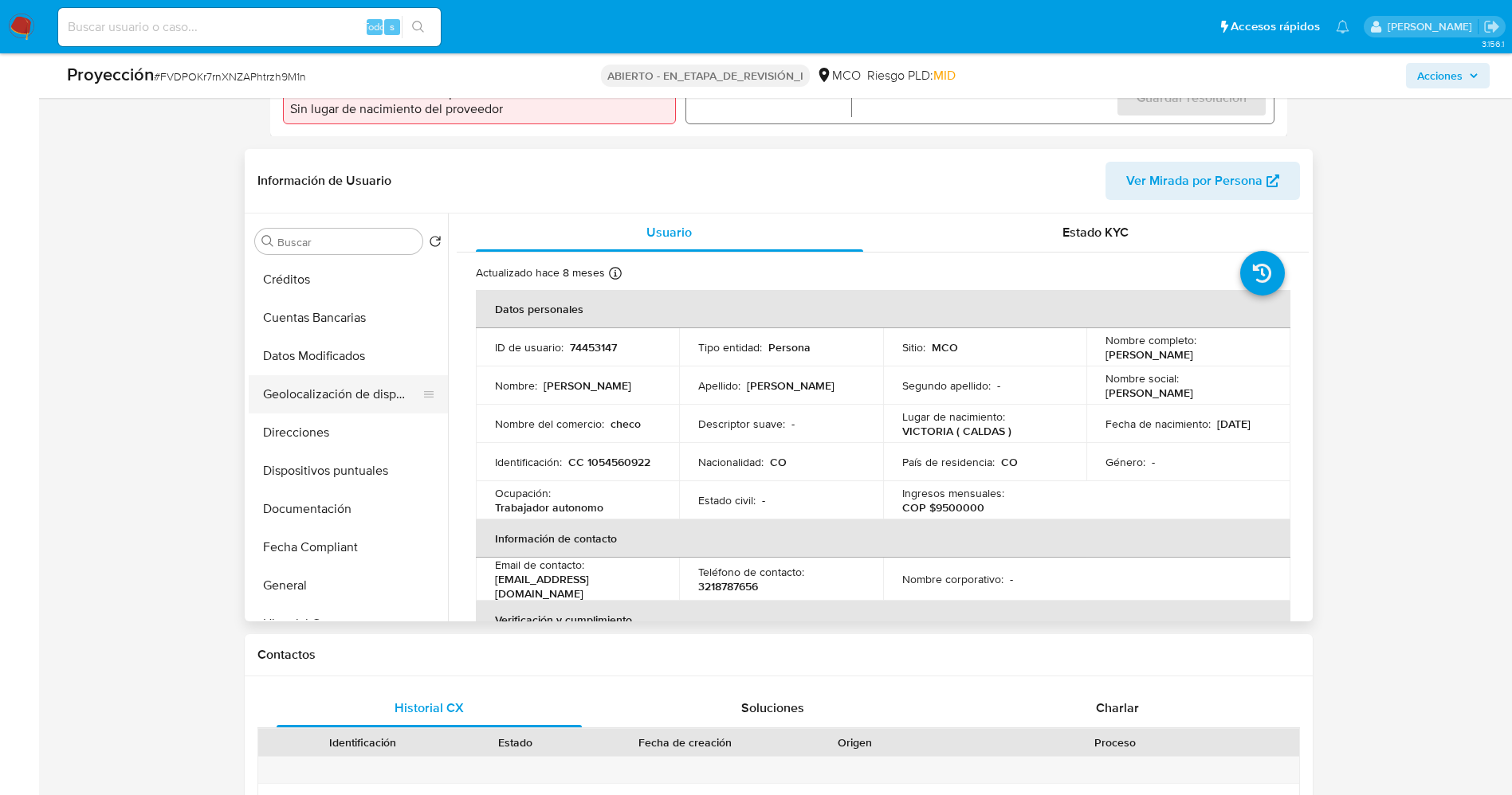
scroll to position [239, 0]
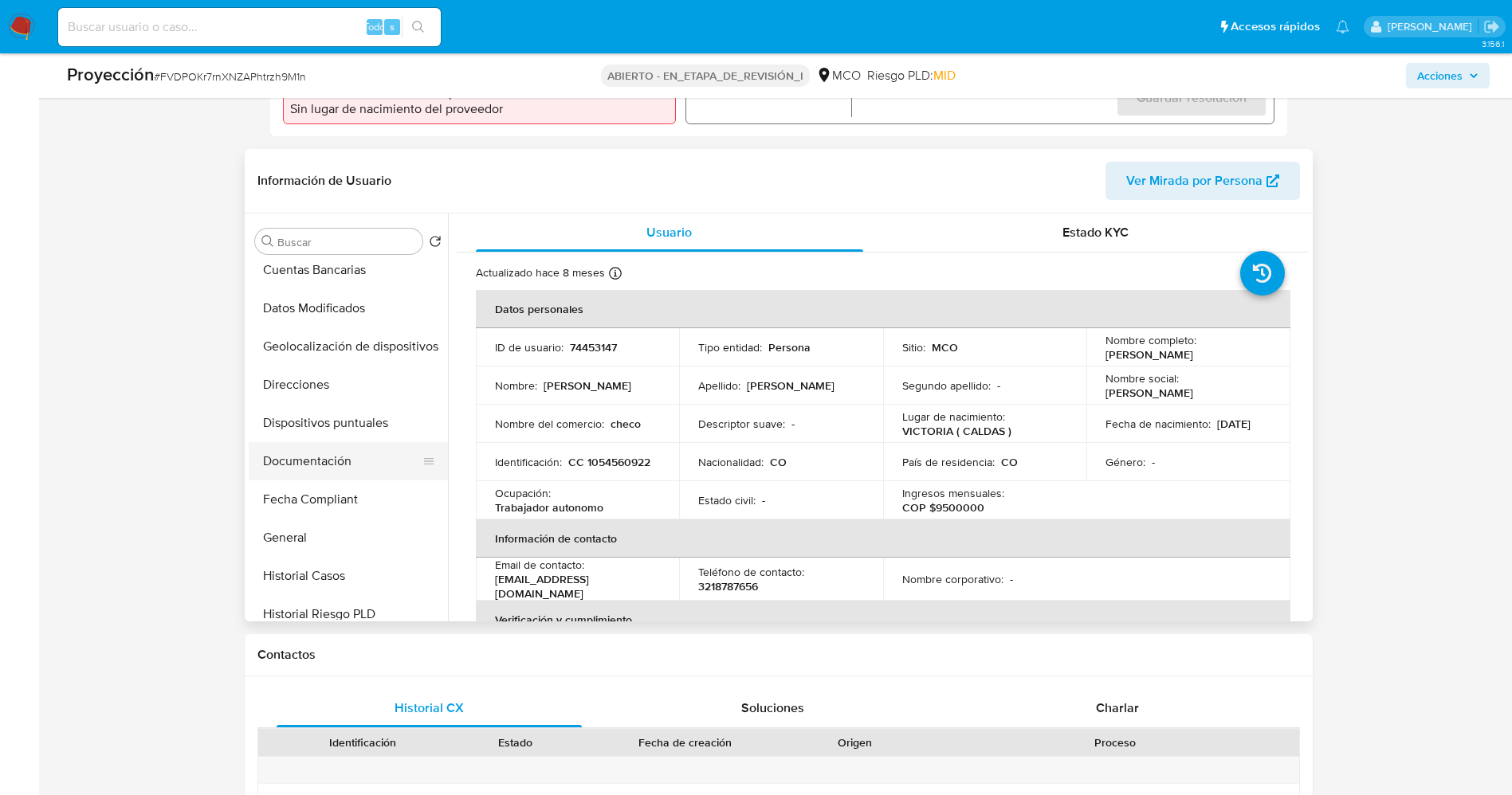
click at [324, 455] on button "Documentación" at bounding box center [341, 462] width 186 height 39
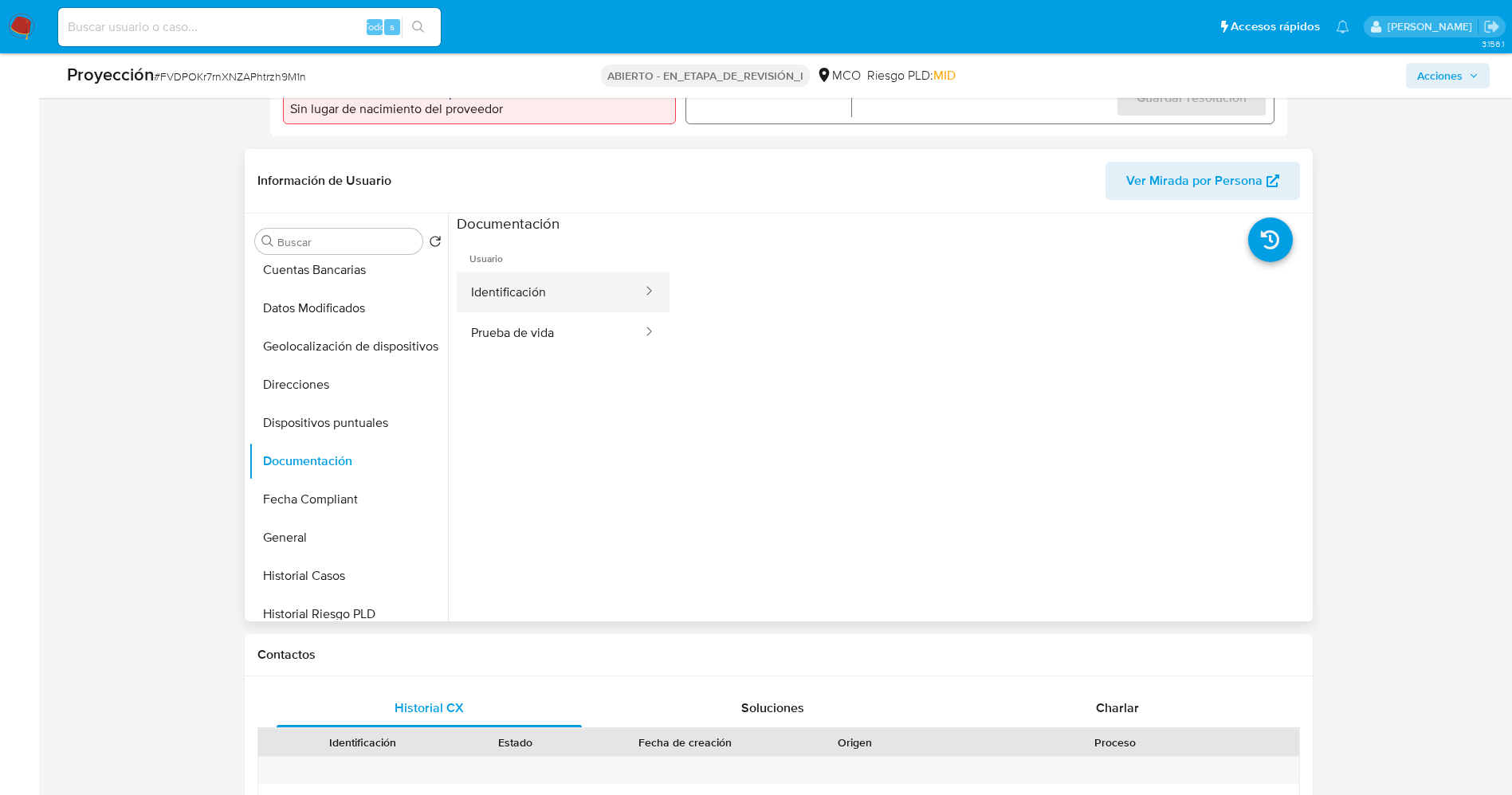
click at [568, 292] on button "Identificación" at bounding box center [550, 291] width 187 height 40
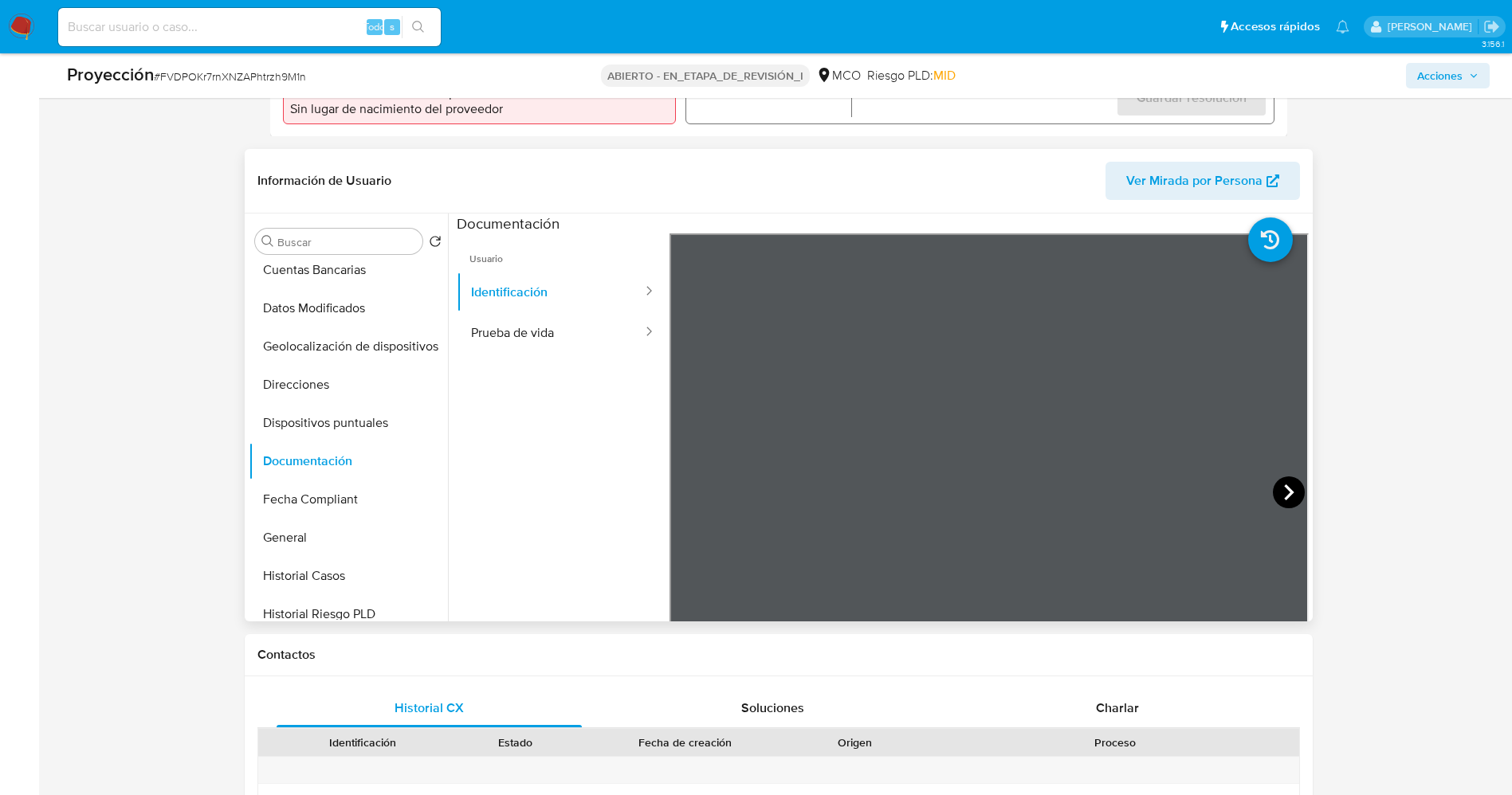
click at [1285, 497] on icon at bounding box center [1289, 493] width 32 height 32
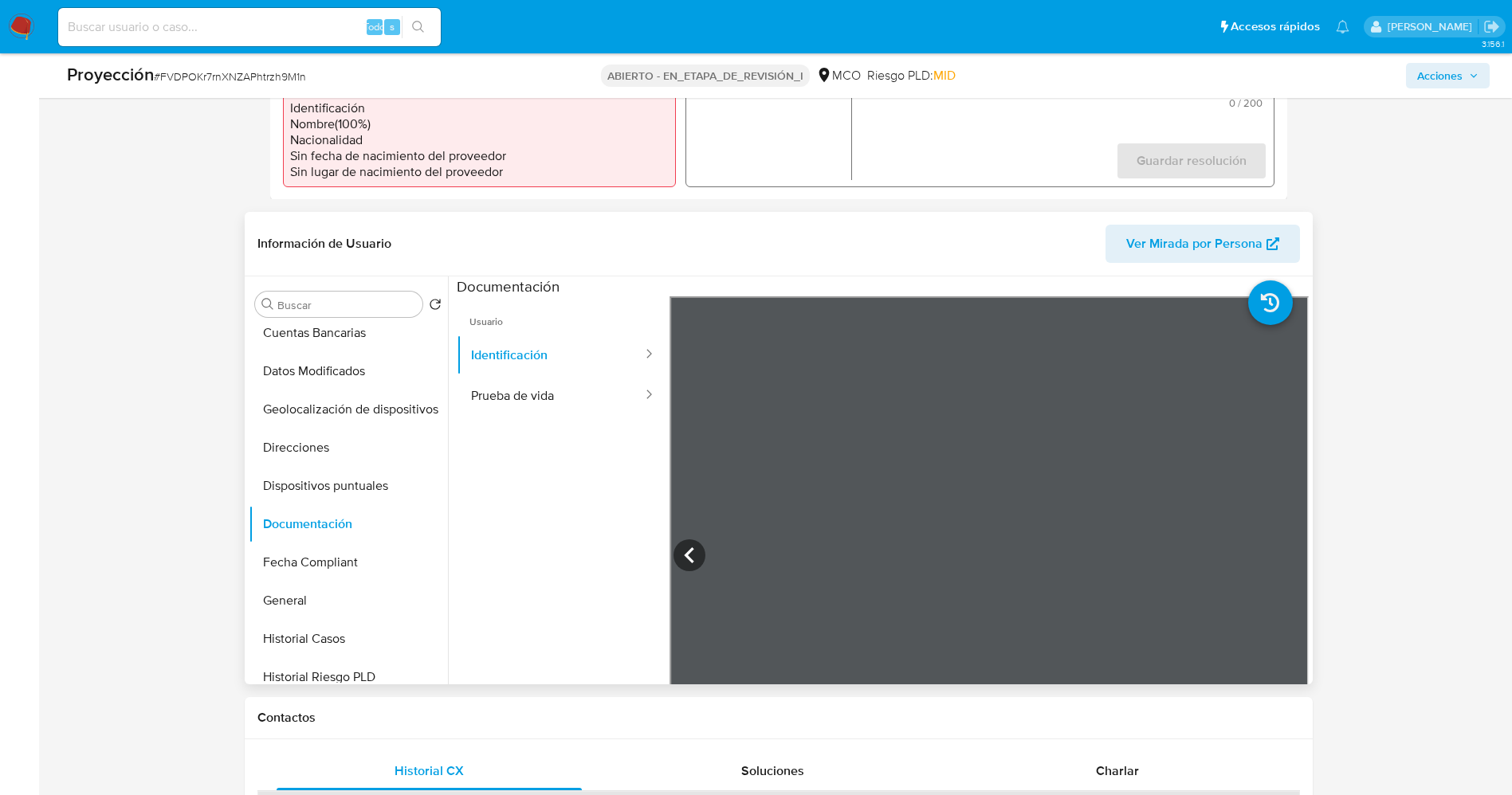
scroll to position [359, 0]
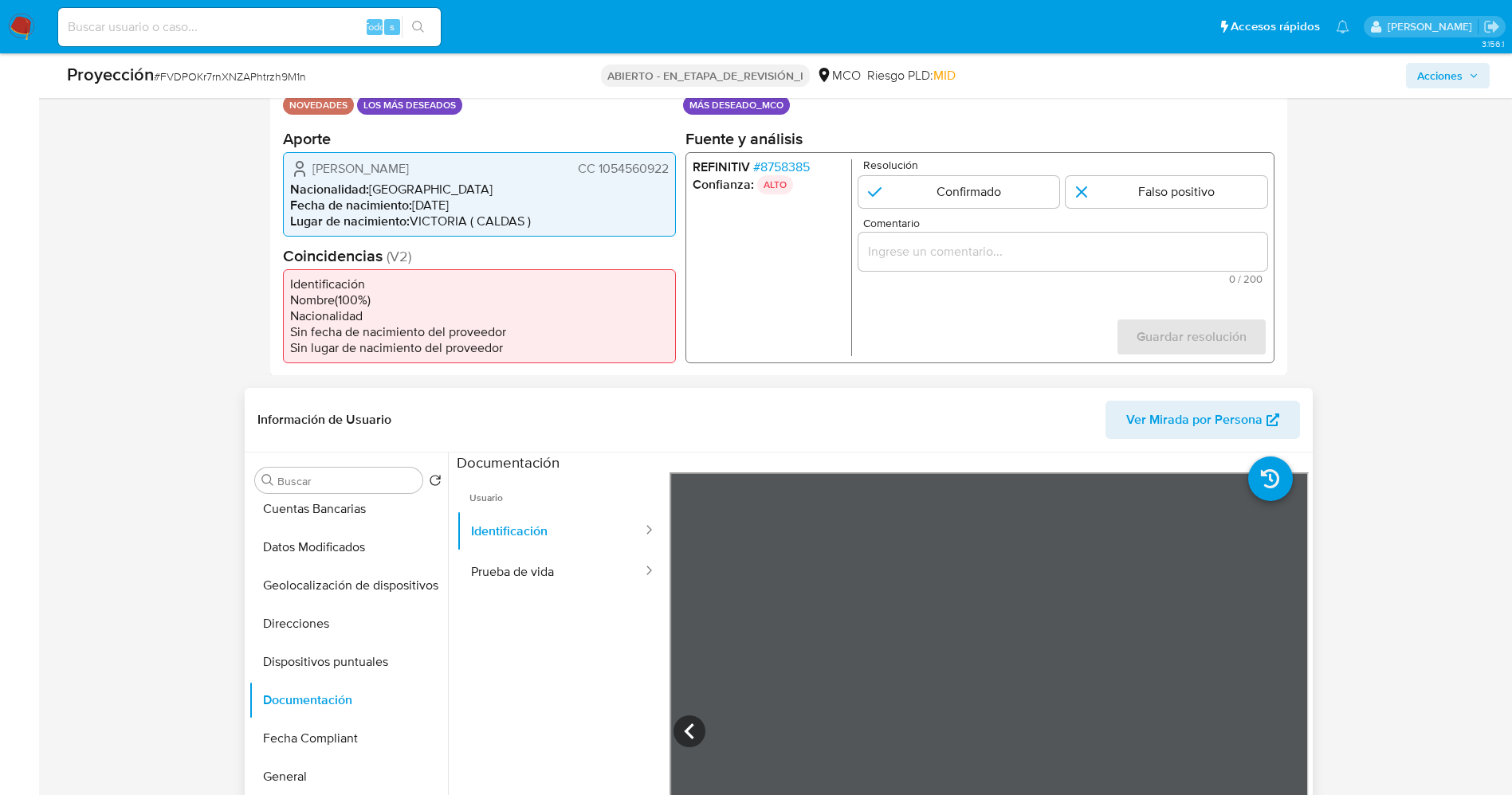
drag, startPoint x: 593, startPoint y: 163, endPoint x: 655, endPoint y: 171, distance: 62.5
click at [670, 171] on div "Sergio Manuel Alvarez Loaiza CC 1054560922 Nacionalidad : Colombia Fecha de nac…" at bounding box center [480, 194] width 393 height 84
drag, startPoint x: 397, startPoint y: 172, endPoint x: 439, endPoint y: 169, distance: 42.1
click at [409, 169] on span "Sergio Manuel Alvarez Loaiza" at bounding box center [361, 169] width 97 height 16
drag, startPoint x: 596, startPoint y: 170, endPoint x: 643, endPoint y: 169, distance: 47.0
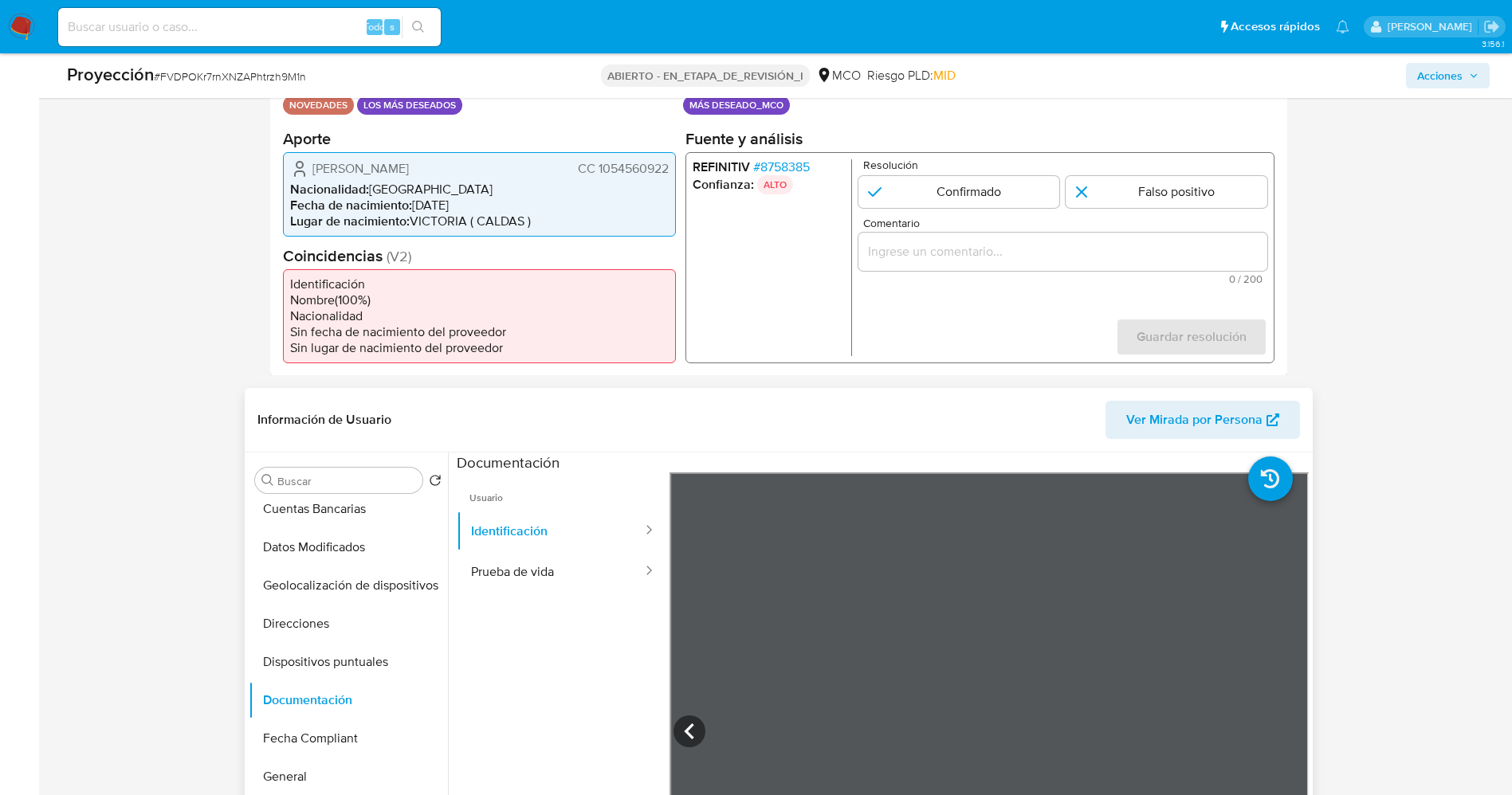
click at [670, 172] on div "Sergio Manuel Alvarez Loaiza CC 1054560922 Nacionalidad : Colombia Fecha de nac…" at bounding box center [480, 194] width 393 height 84
drag, startPoint x: 308, startPoint y: 174, endPoint x: 442, endPoint y: 169, distance: 134.1
click at [479, 171] on div "Sergio Manuel Alvarez Loaiza CC 1054560922" at bounding box center [480, 168] width 378 height 19
drag, startPoint x: 593, startPoint y: 168, endPoint x: 673, endPoint y: 168, distance: 80.0
click at [673, 168] on div "Sergio Manuel Alvarez Loaiza CC 1054560922 Nacionalidad : Colombia Fecha de nac…" at bounding box center [480, 194] width 393 height 84
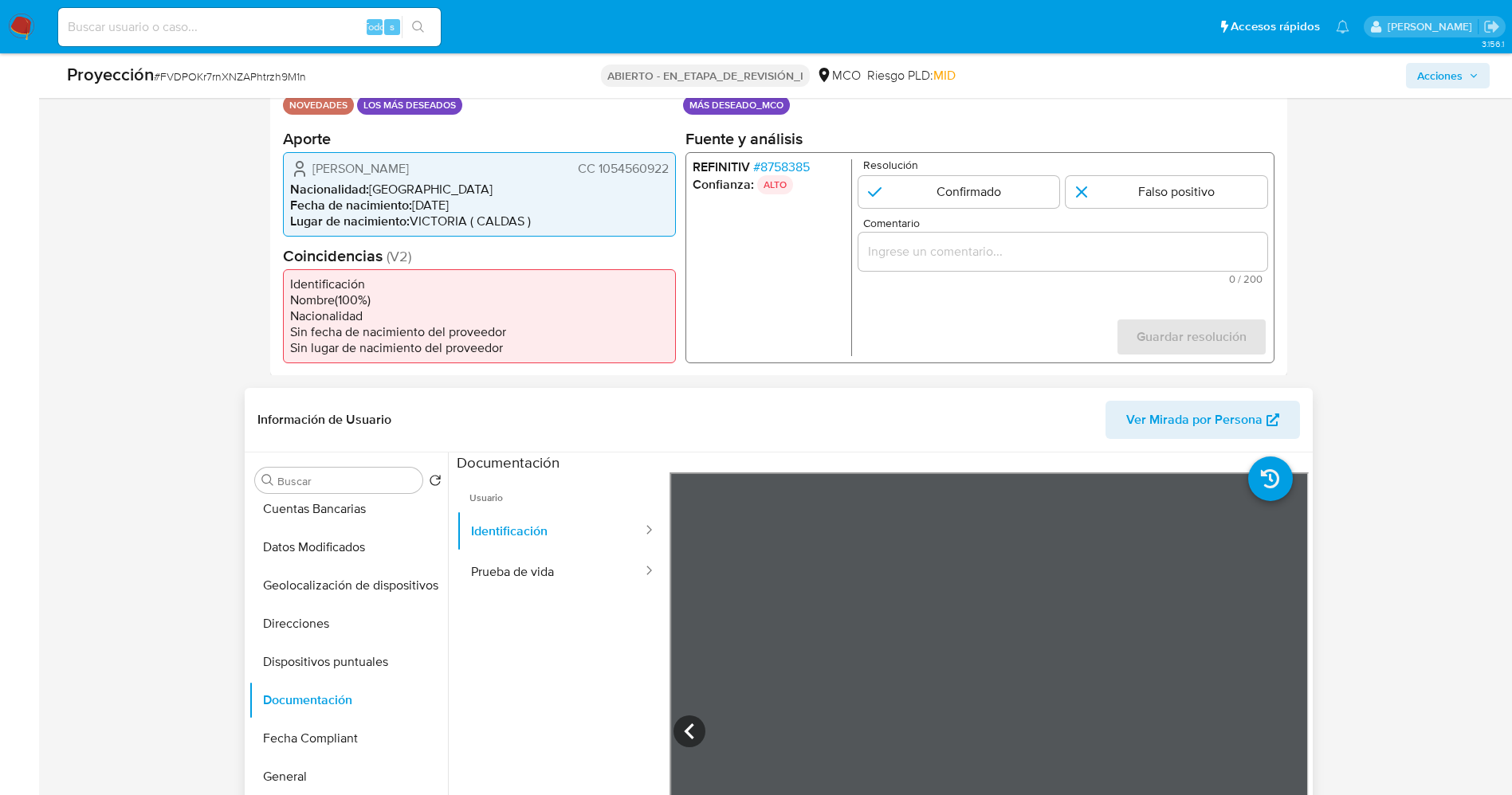
drag, startPoint x: 311, startPoint y: 166, endPoint x: 481, endPoint y: 175, distance: 170.2
click at [488, 175] on div "Sergio Manuel Alvarez Loaiza CC 1054560922" at bounding box center [480, 168] width 378 height 19
drag, startPoint x: 595, startPoint y: 169, endPoint x: 670, endPoint y: 165, distance: 75.1
click at [670, 165] on div "Sergio Manuel Alvarez Loaiza CC 1054560922 Nacionalidad : Colombia Fecha de nac…" at bounding box center [480, 194] width 393 height 84
drag, startPoint x: 310, startPoint y: 158, endPoint x: 428, endPoint y: 165, distance: 118.2
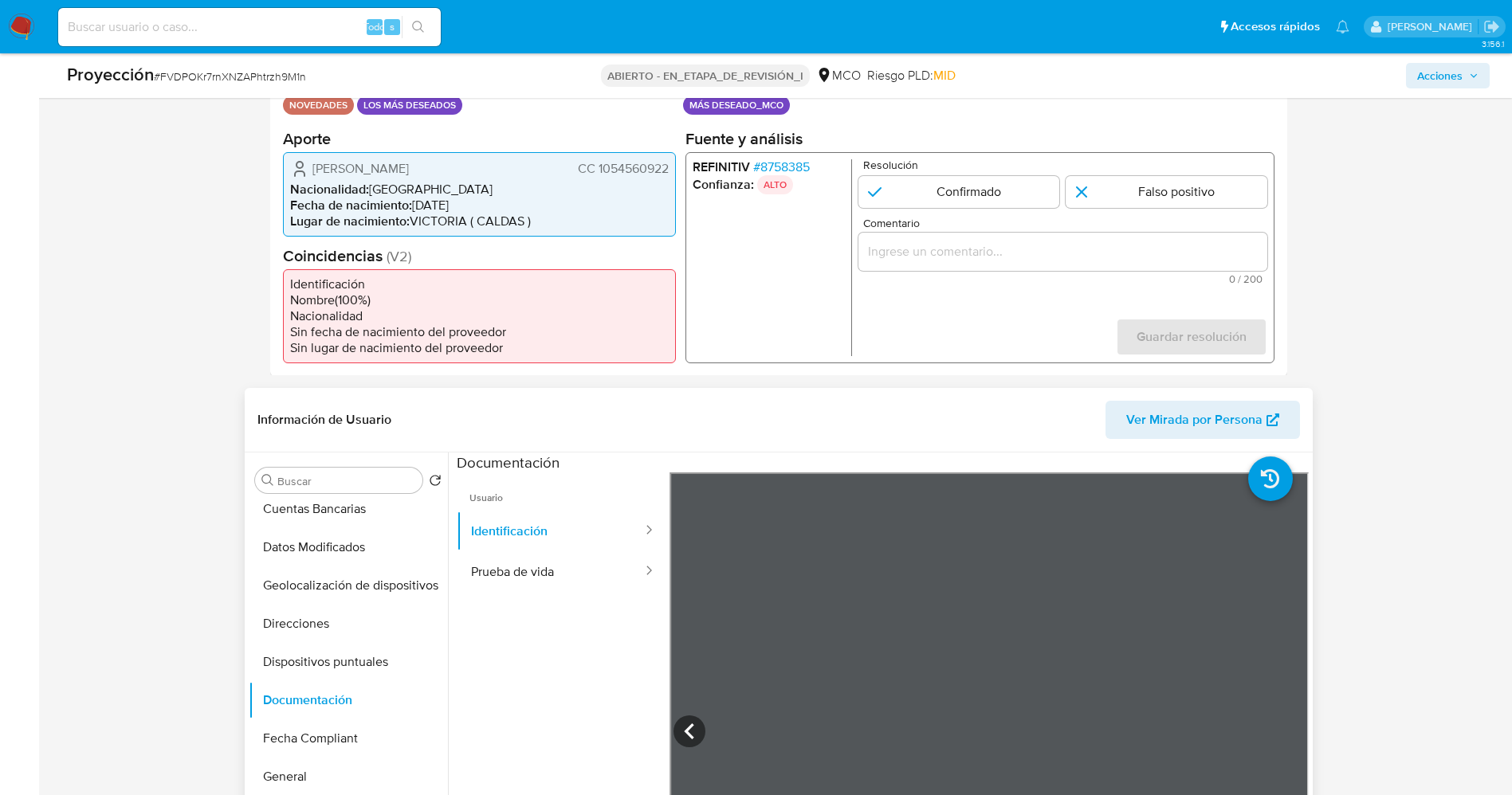
click at [490, 172] on div "Sergio Manuel Alvarez Loaiza CC 1054560922 Nacionalidad : Colombia Fecha de nac…" at bounding box center [480, 194] width 393 height 84
click at [793, 171] on font "8758385" at bounding box center [783, 166] width 49 height 18
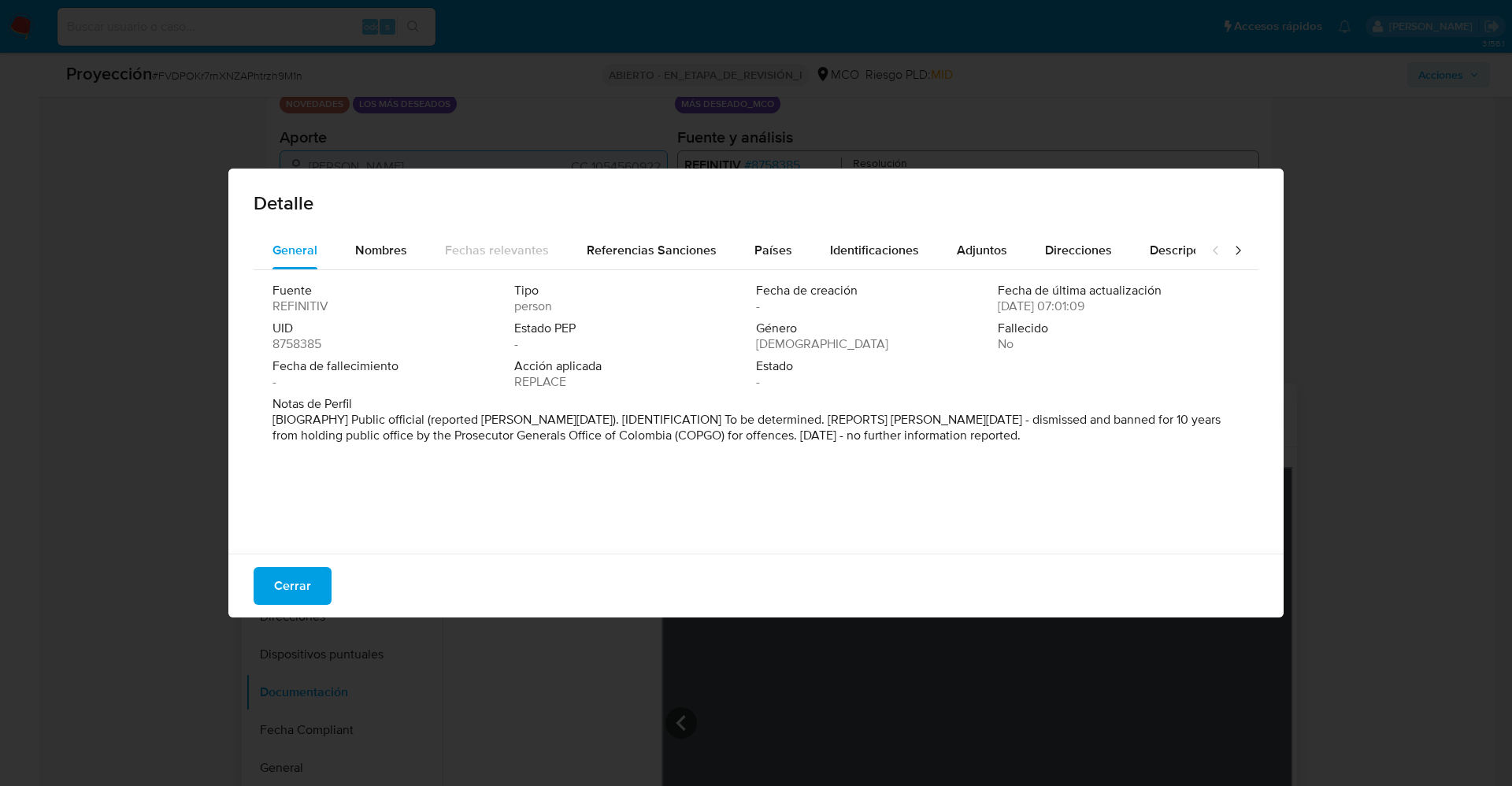
drag, startPoint x: 353, startPoint y: 425, endPoint x: 987, endPoint y: 437, distance: 634.1
click at [987, 437] on p "[BIOGRAPHY] Public official (reported Jan 2022). [IDENTIFICATION] To be determi…" at bounding box center [755, 428] width 964 height 32
click at [303, 588] on font "Cerrar" at bounding box center [292, 586] width 37 height 38
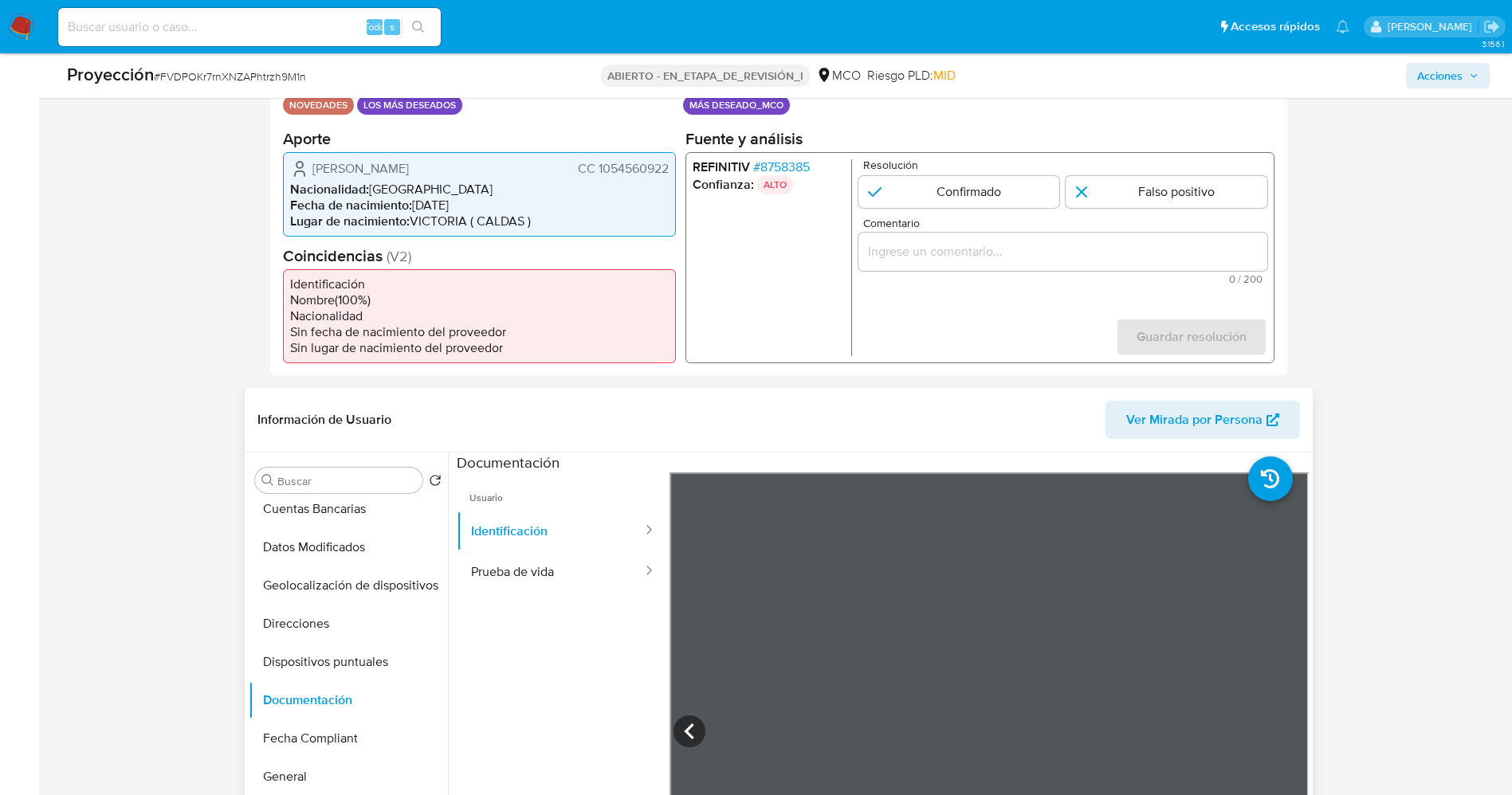
drag, startPoint x: 419, startPoint y: 207, endPoint x: 284, endPoint y: 174, distance: 139.0
click at [414, 208] on li "Fecha de nacimiento : 08/02/1994" at bounding box center [480, 205] width 378 height 16
drag, startPoint x: 306, startPoint y: 160, endPoint x: 678, endPoint y: 166, distance: 372.0
click at [678, 166] on div "Datos del evento 27/08/2025 10:06:47 NOVEDADES LOS MÁS DESEADOS Configuraciones…" at bounding box center [778, 216] width 1017 height 320
click at [953, 185] on input "1 de 1" at bounding box center [958, 192] width 202 height 32
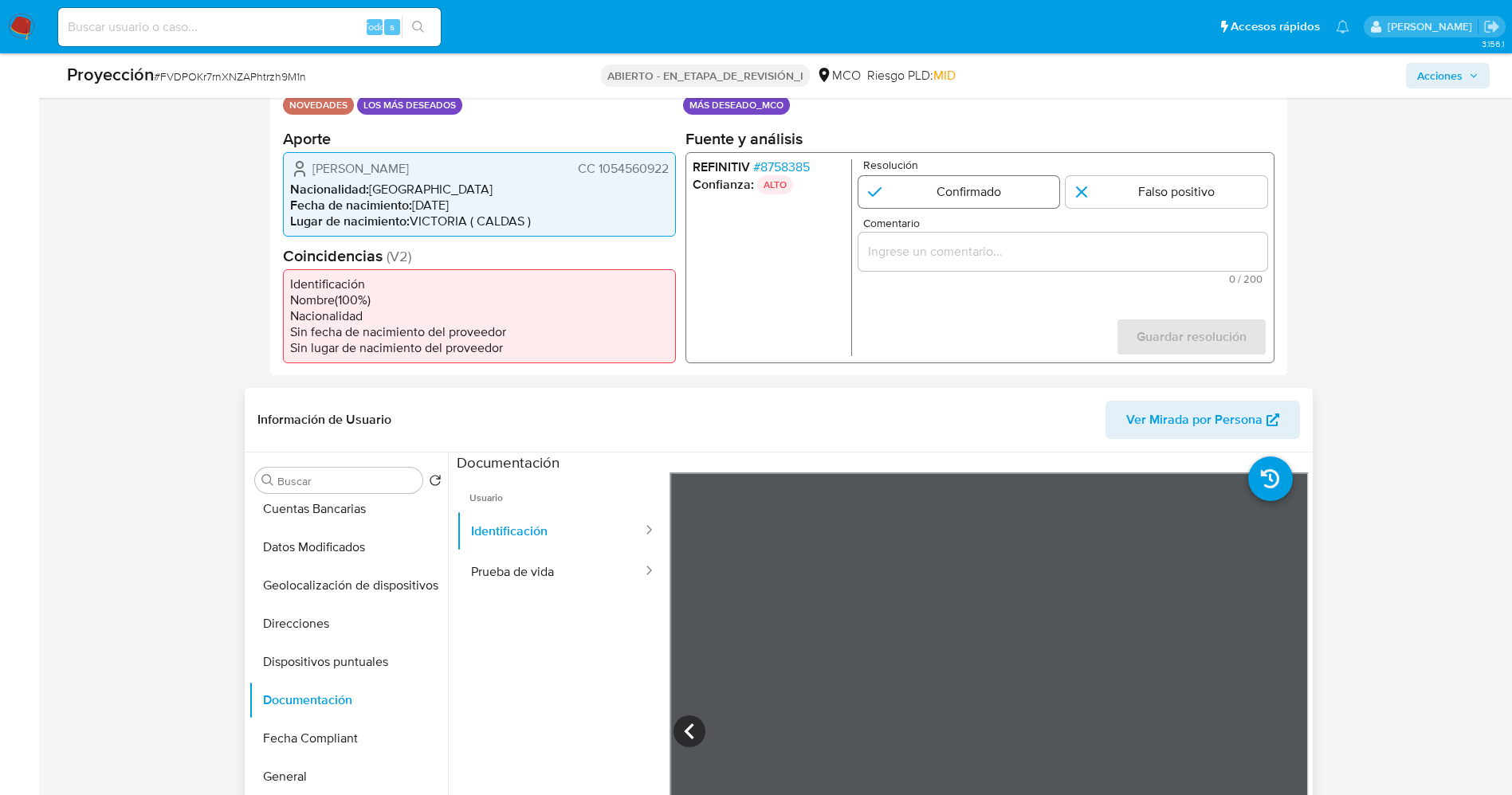
radio input "true"
click at [937, 249] on input "Comentario" at bounding box center [1062, 251] width 409 height 21
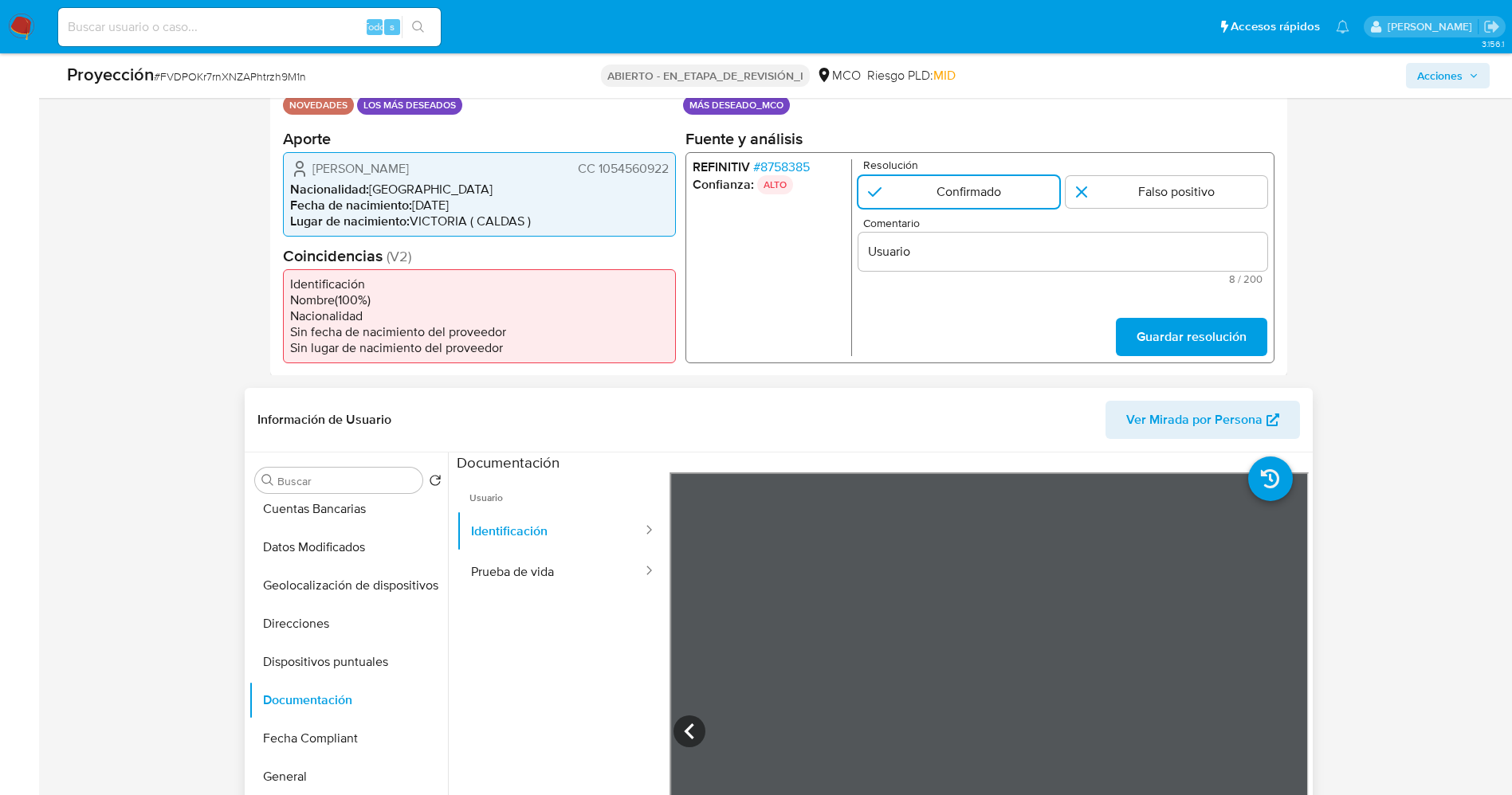
drag, startPoint x: 306, startPoint y: 162, endPoint x: 668, endPoint y: 167, distance: 362.0
click at [682, 167] on div "Datos del evento 27/08/2025 10:06:47 NOVEDADES LOS MÁS DESEADOS Configuraciones…" at bounding box center [778, 216] width 1017 height 320
click at [351, 174] on span "Sergio Manuel Alvarez Loaiza" at bounding box center [361, 169] width 97 height 16
drag, startPoint x: 308, startPoint y: 168, endPoint x: 666, endPoint y: 163, distance: 358.0
click at [666, 163] on div "Sergio Manuel Alvarez Loaiza CC 1054560922" at bounding box center [480, 168] width 378 height 19
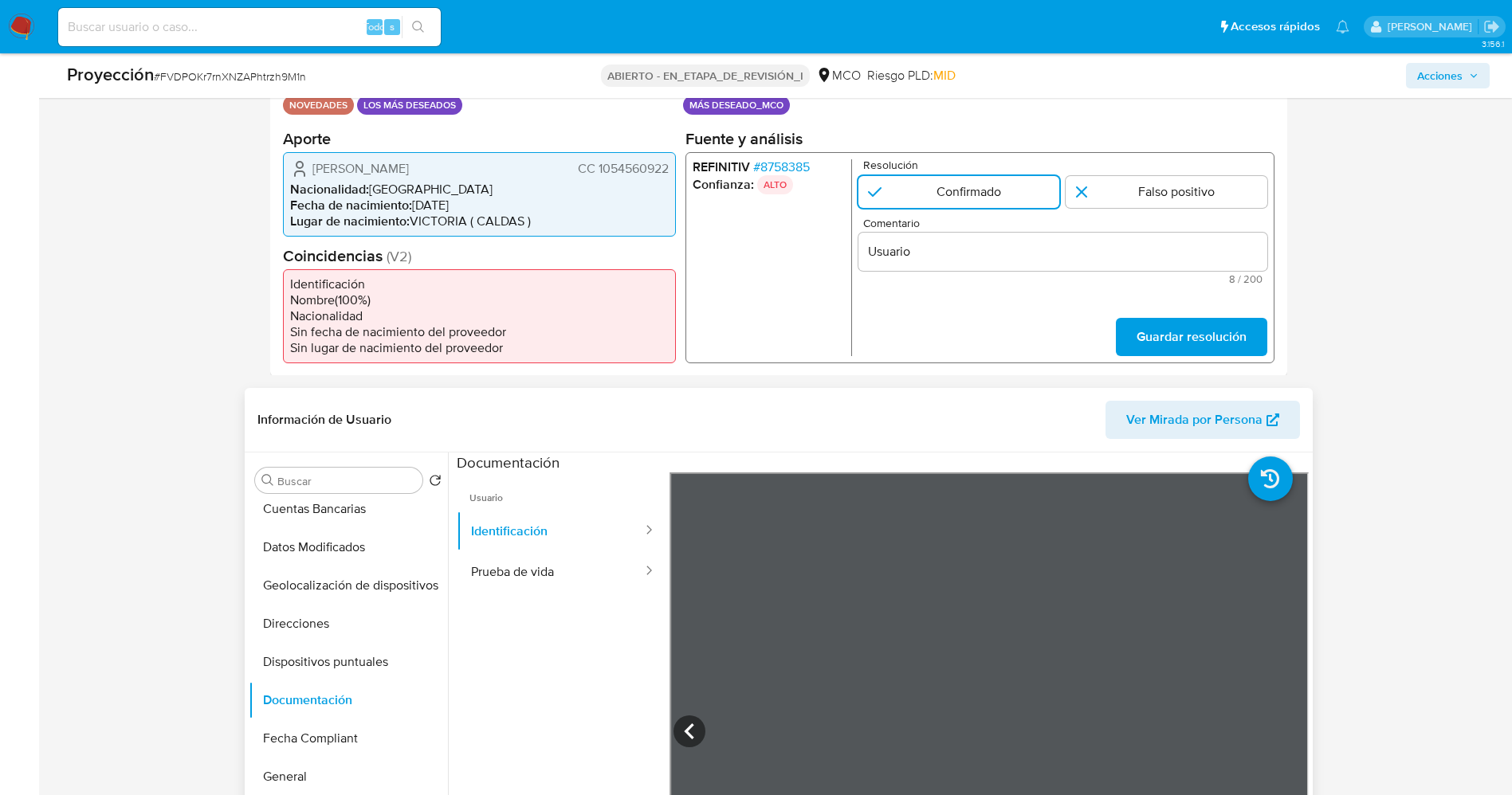
click at [944, 255] on input "Usuario" at bounding box center [1062, 251] width 409 height 21
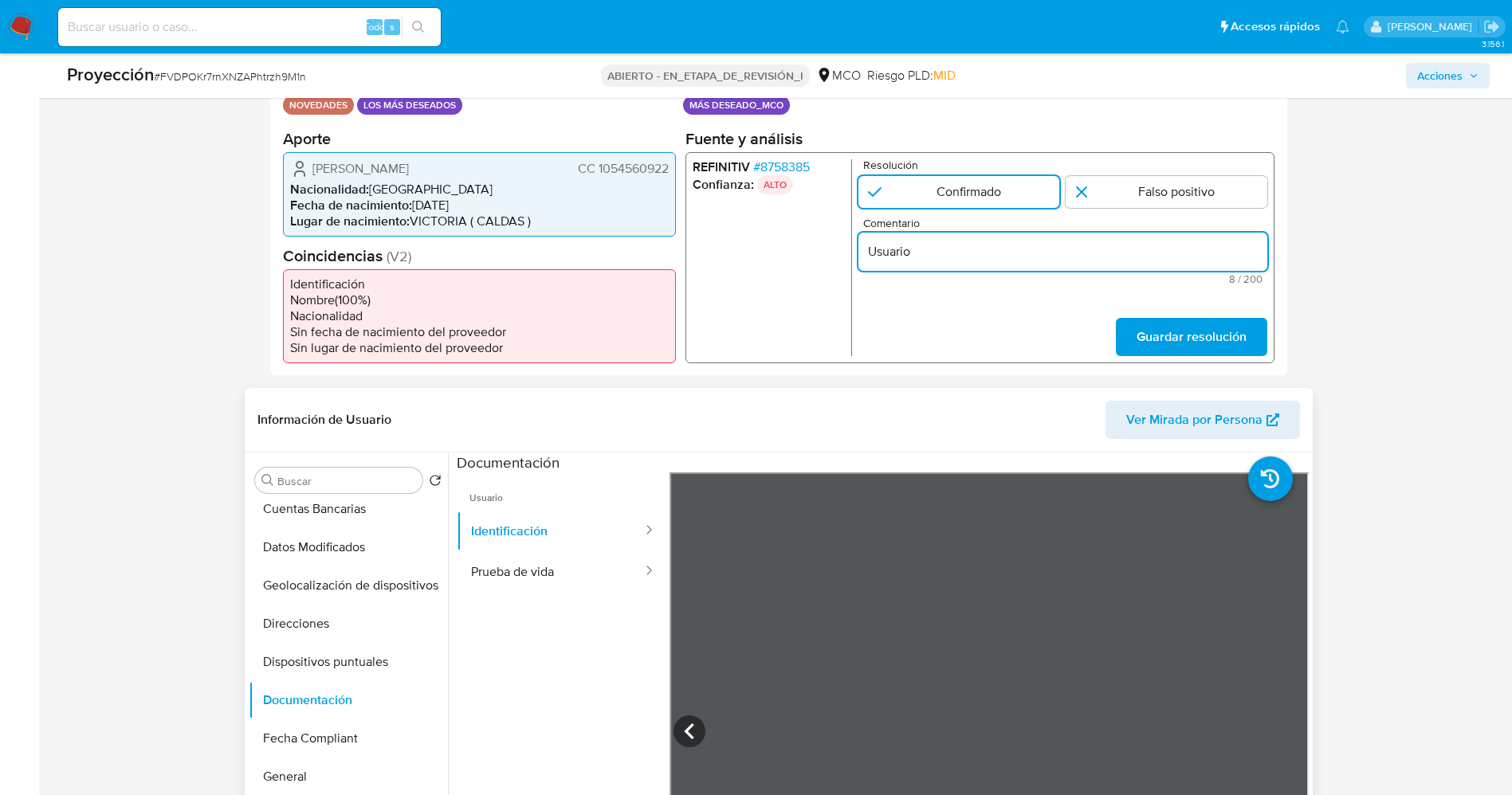
paste input "Sergio Manuel Alvarez Loaiza CC 1054560922"
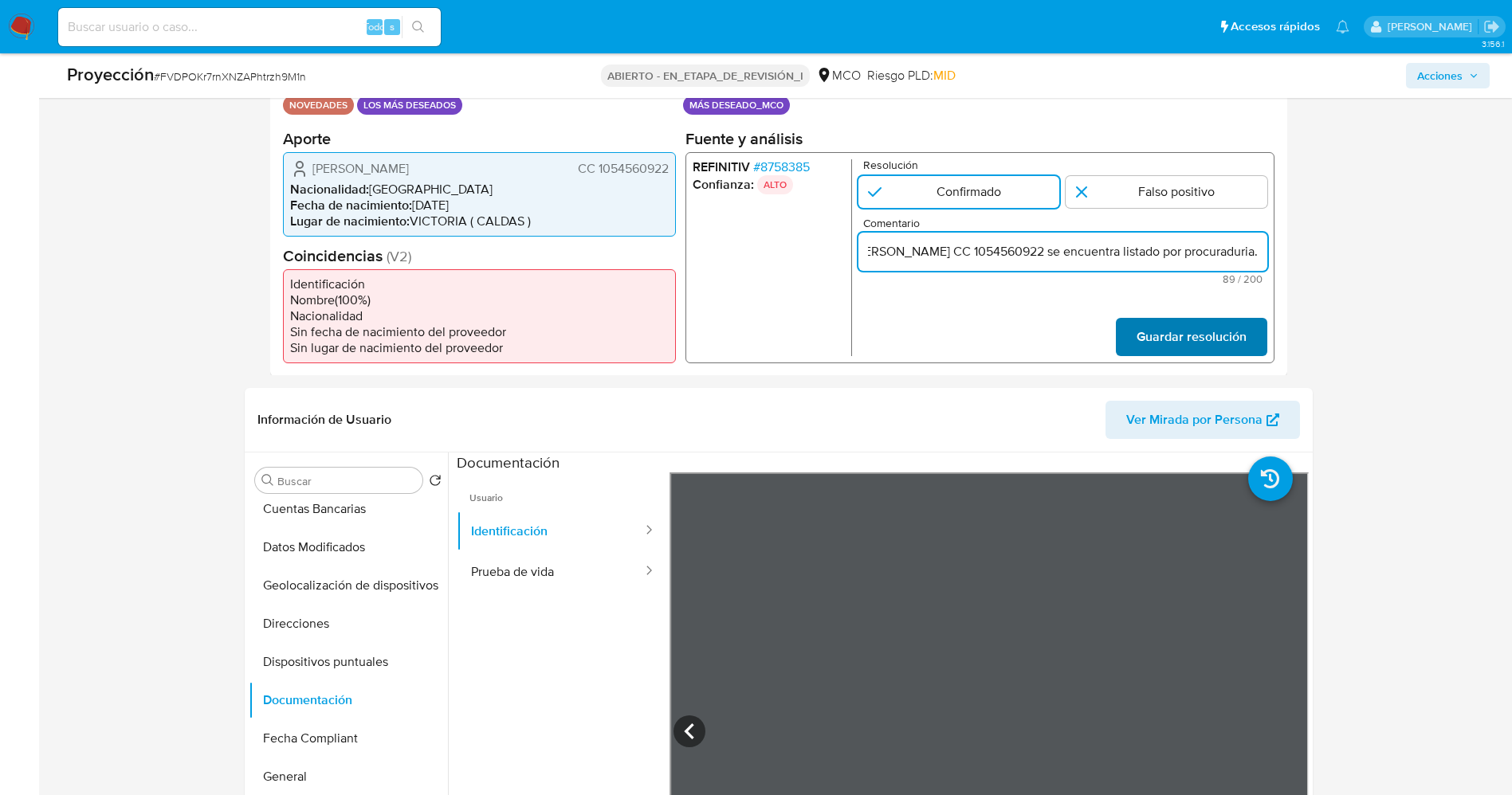
type input "Usuario Sergio Manuel Alvarez Loaiza CC 1054560922 se encuentra listado por pro…"
click at [1184, 336] on span "Guardar resolución" at bounding box center [1190, 336] width 110 height 35
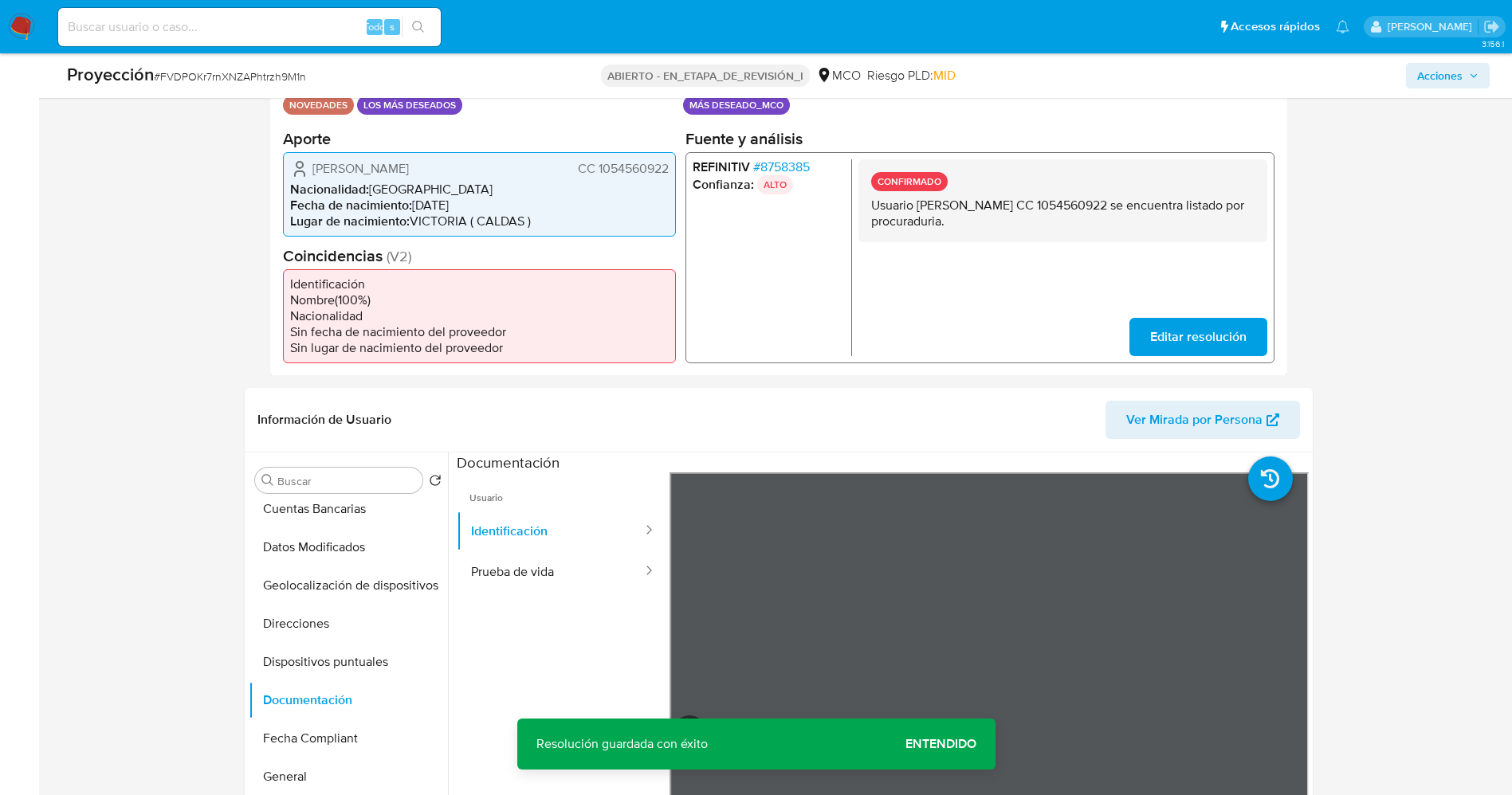
scroll to position [0, 0]
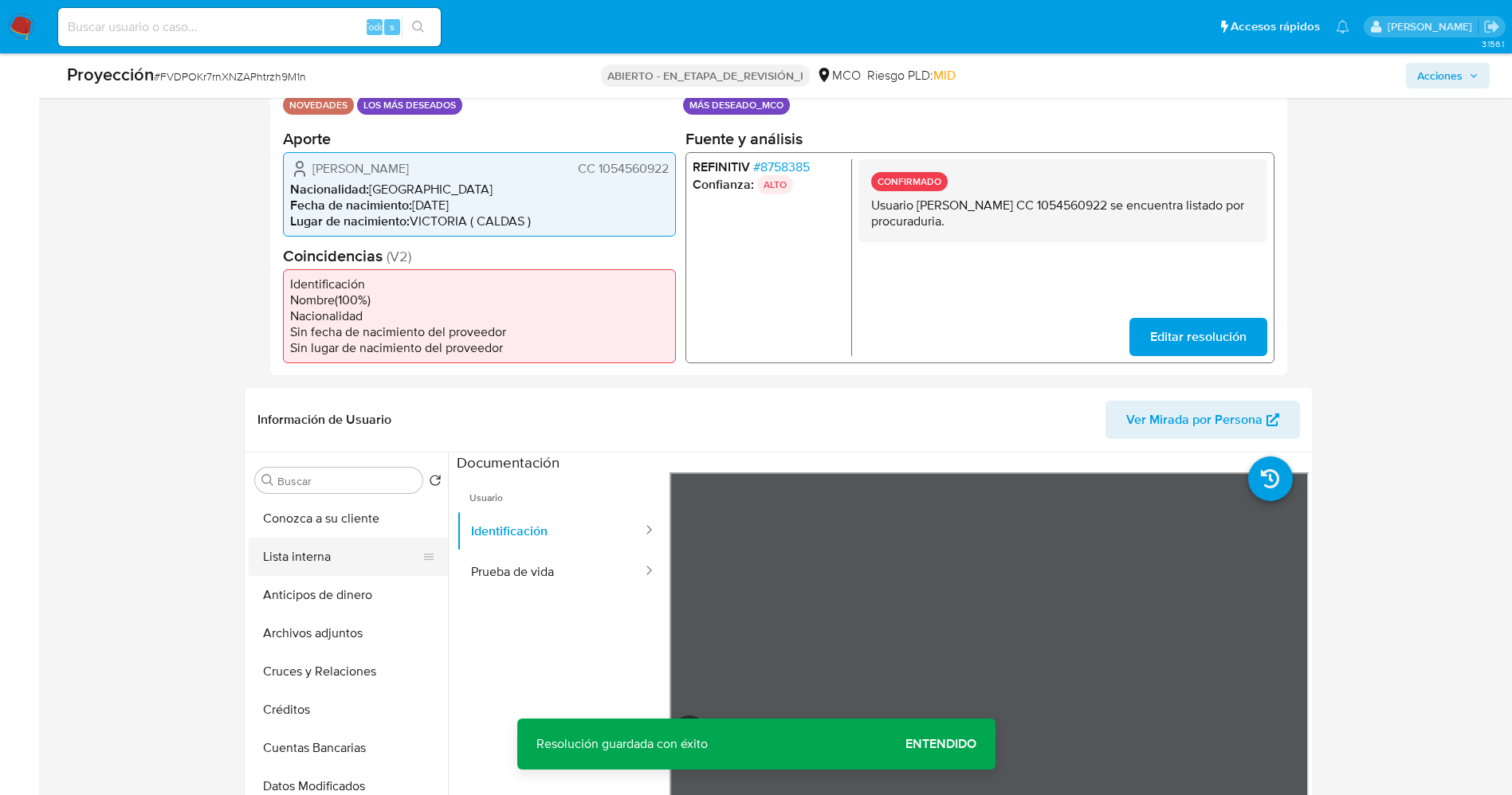
click at [321, 556] on button "Lista interna" at bounding box center [341, 557] width 186 height 39
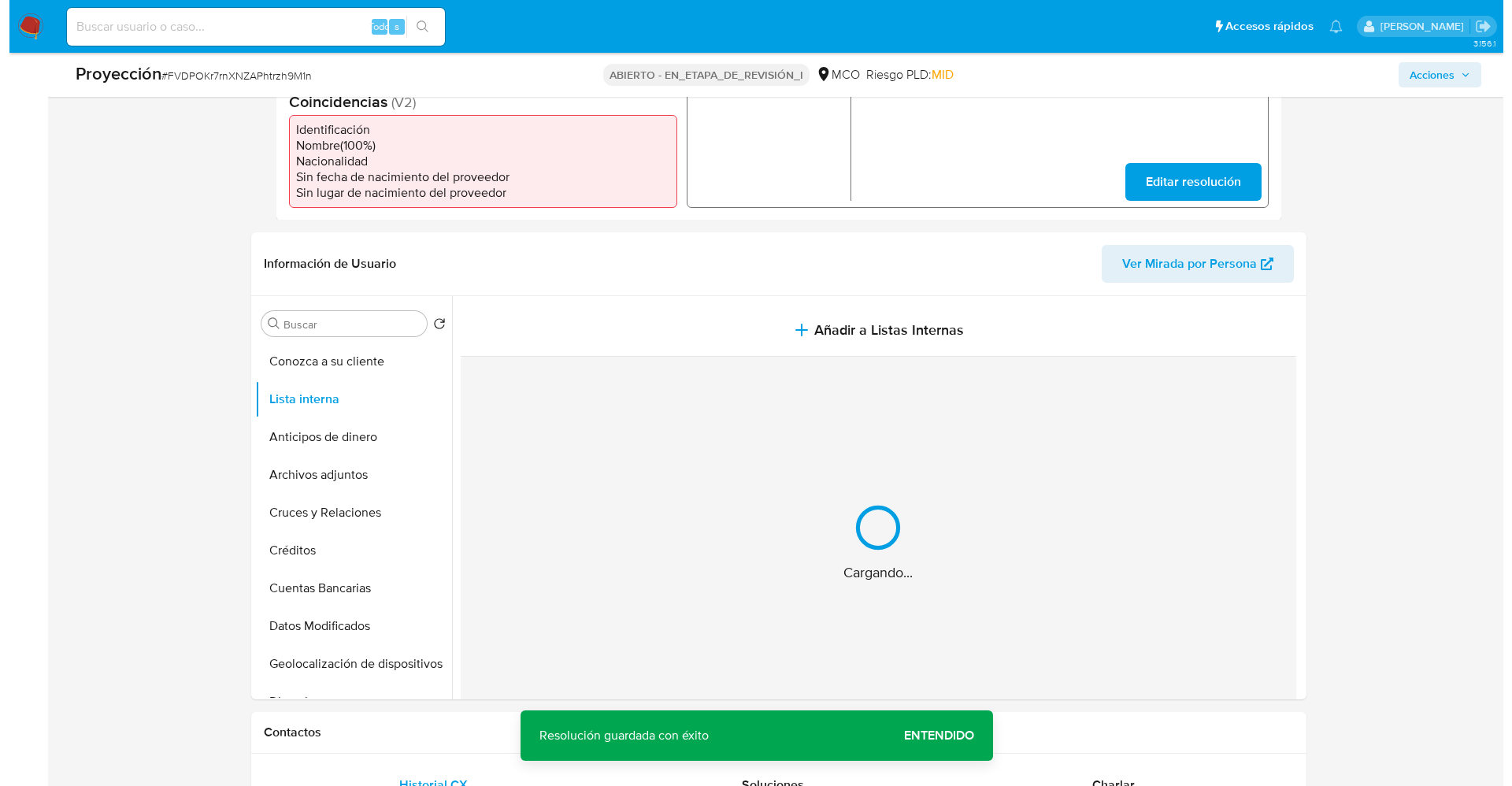
scroll to position [591, 0]
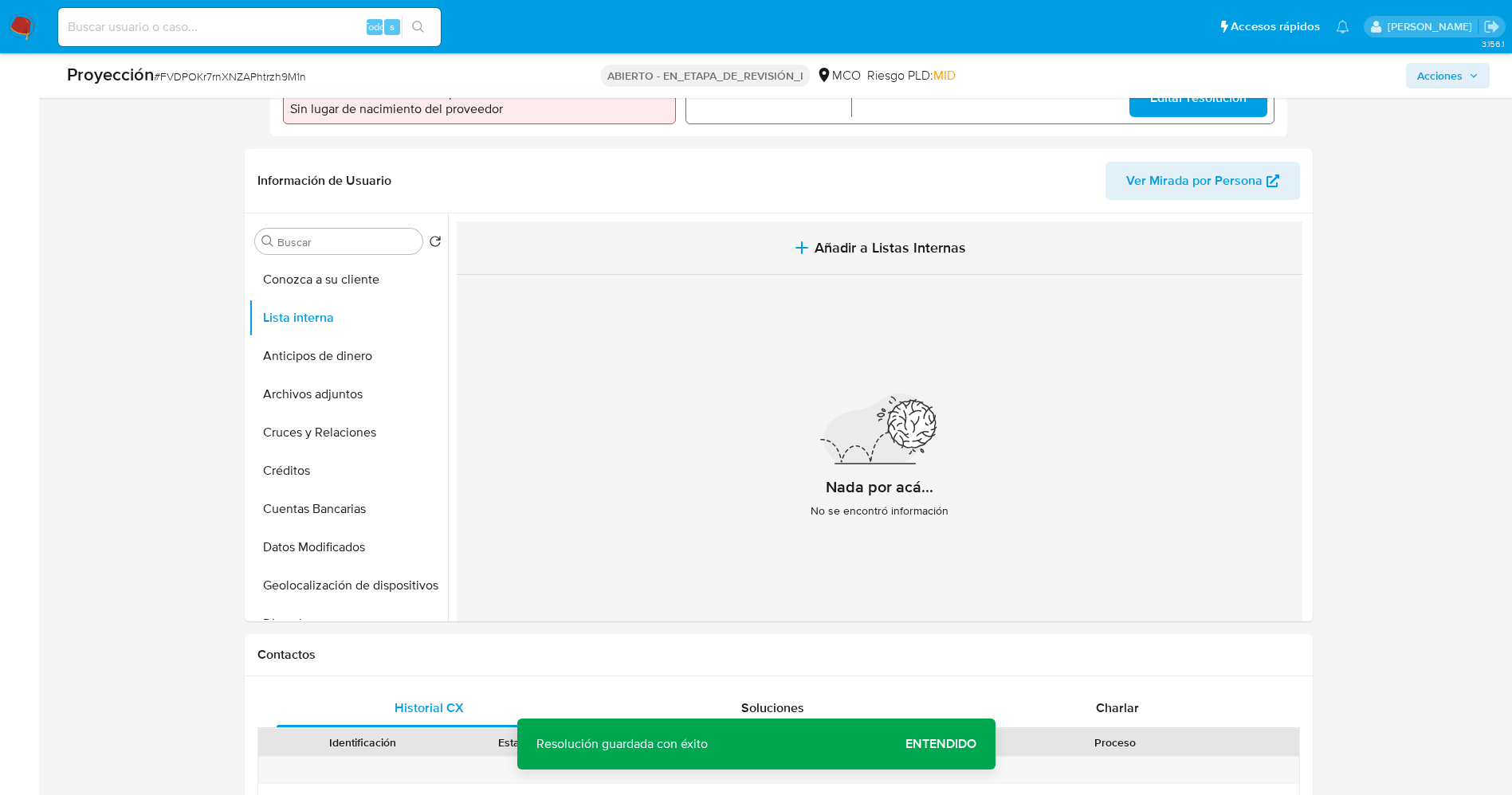
click at [931, 241] on span "Añadir a Listas Internas" at bounding box center [890, 248] width 151 height 18
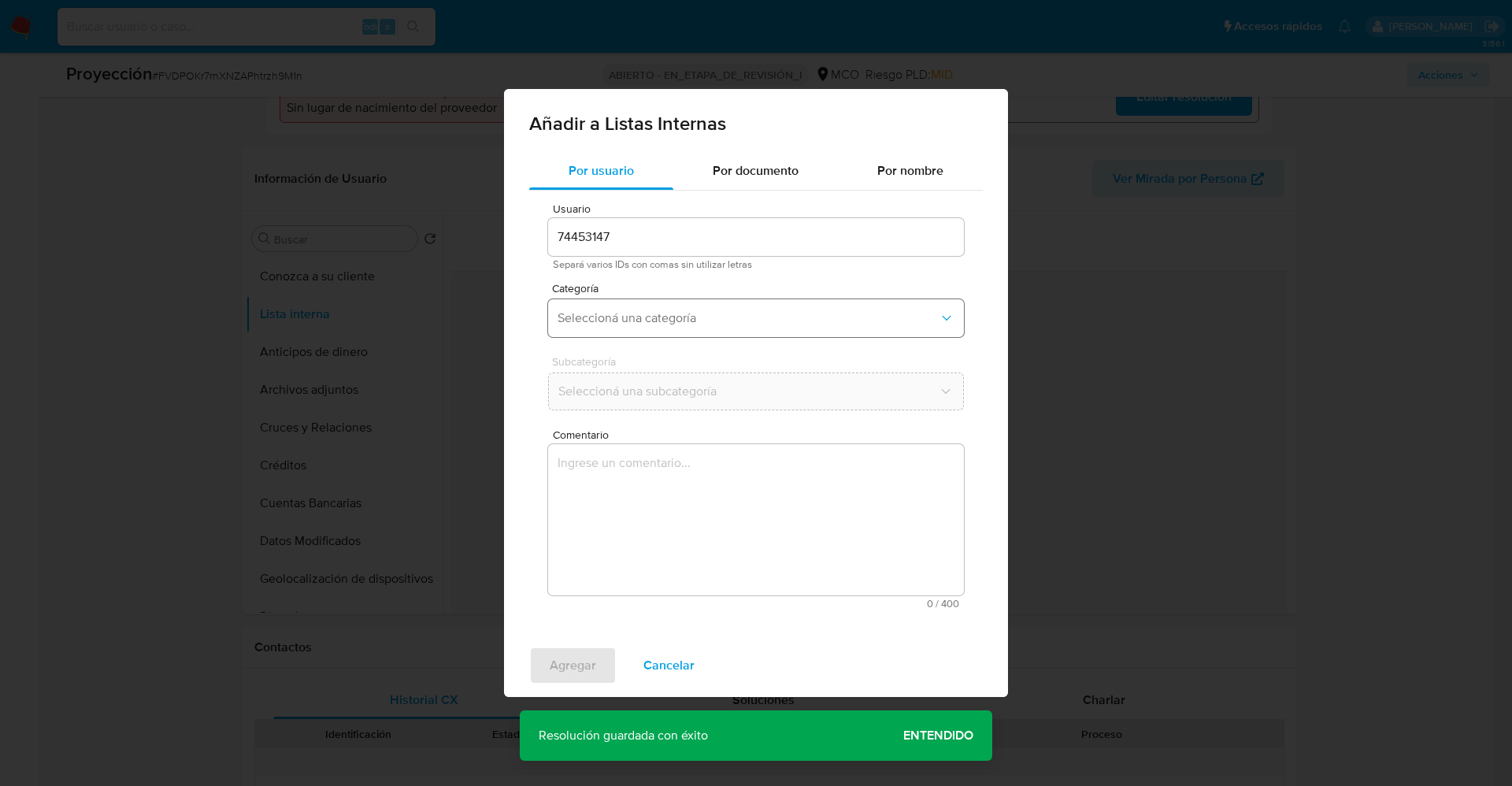
click at [640, 309] on button "Seleccioná una categoría" at bounding box center [756, 318] width 416 height 38
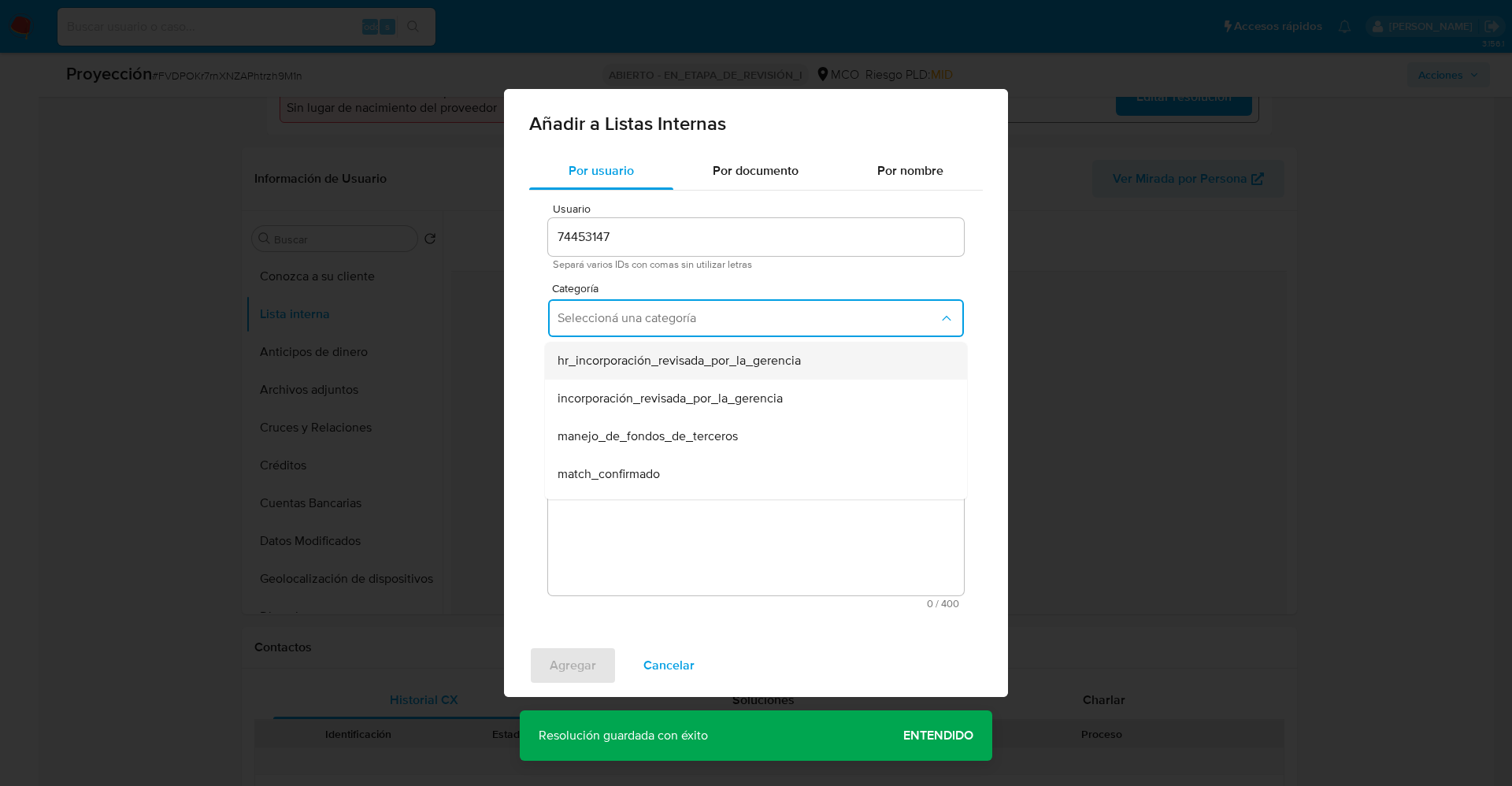
scroll to position [118, 0]
click at [655, 369] on div "match_confirmado" at bounding box center [752, 356] width 388 height 38
click at [662, 392] on span "Seleccioná una subcategoría" at bounding box center [748, 392] width 381 height 16
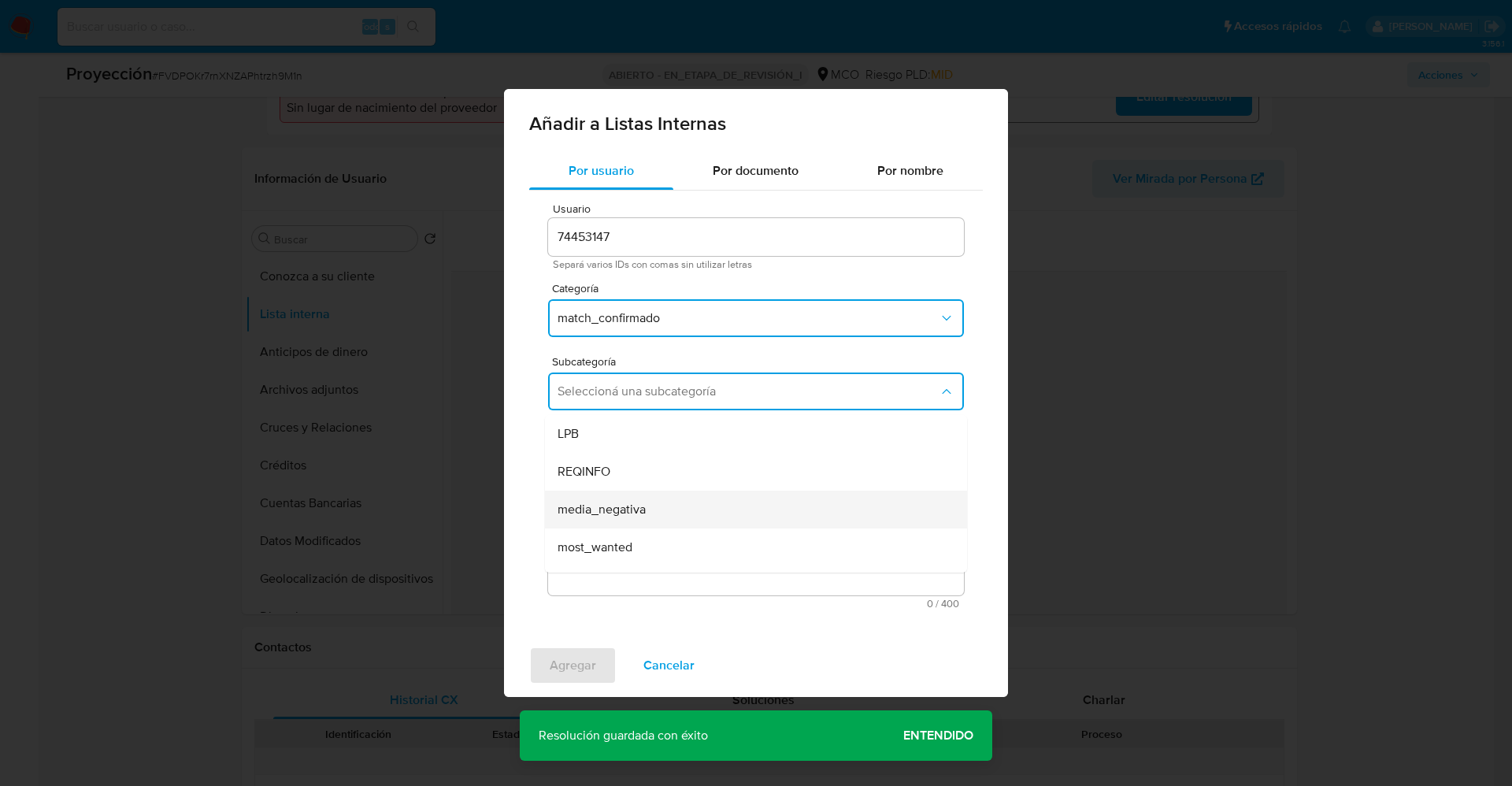
click at [616, 510] on span "media_negativa" at bounding box center [602, 510] width 89 height 16
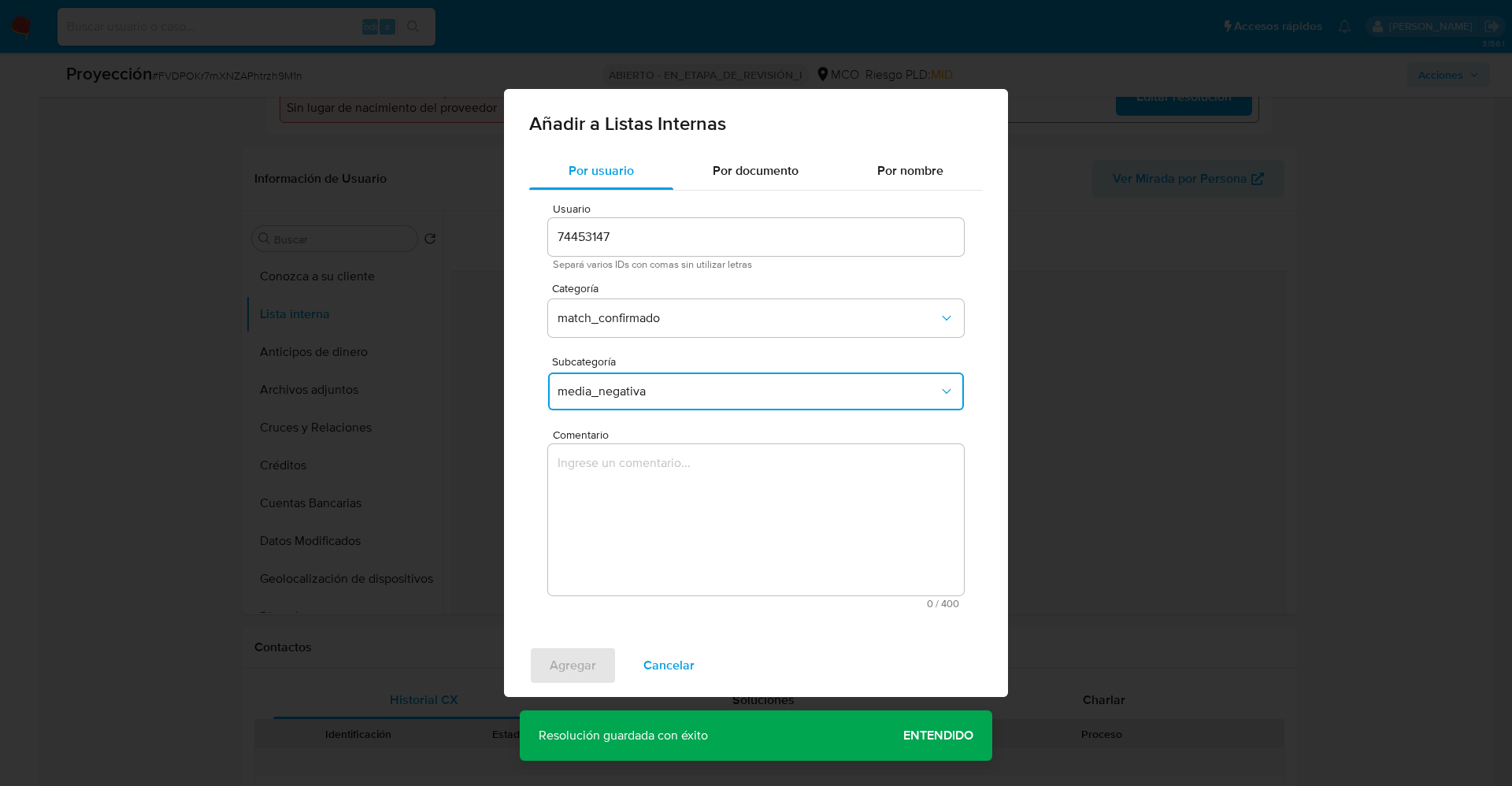
click at [615, 511] on textarea "Comentario" at bounding box center [756, 520] width 416 height 152
click at [728, 389] on span "media_negativa" at bounding box center [748, 392] width 381 height 16
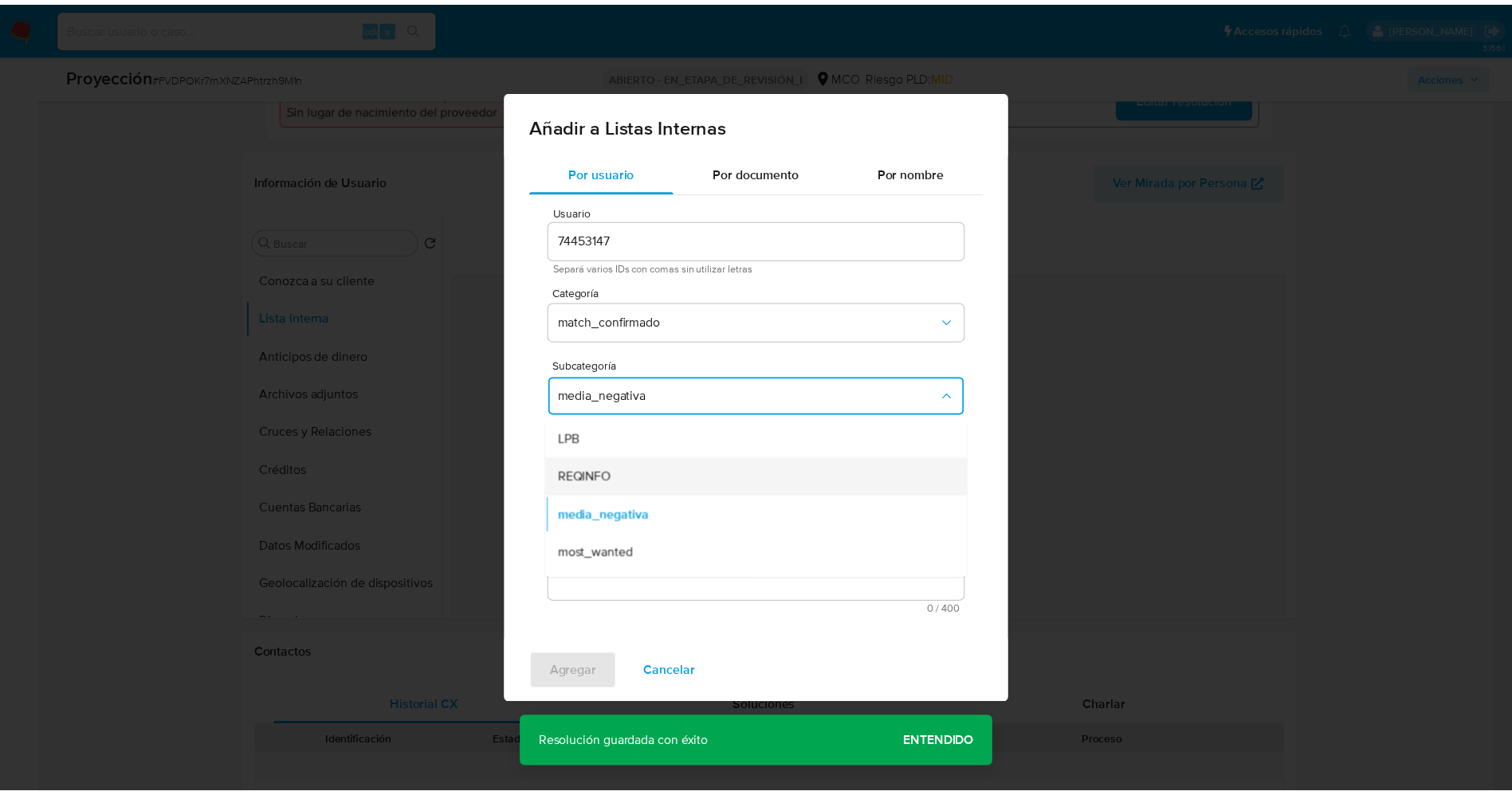
scroll to position [108, 0]
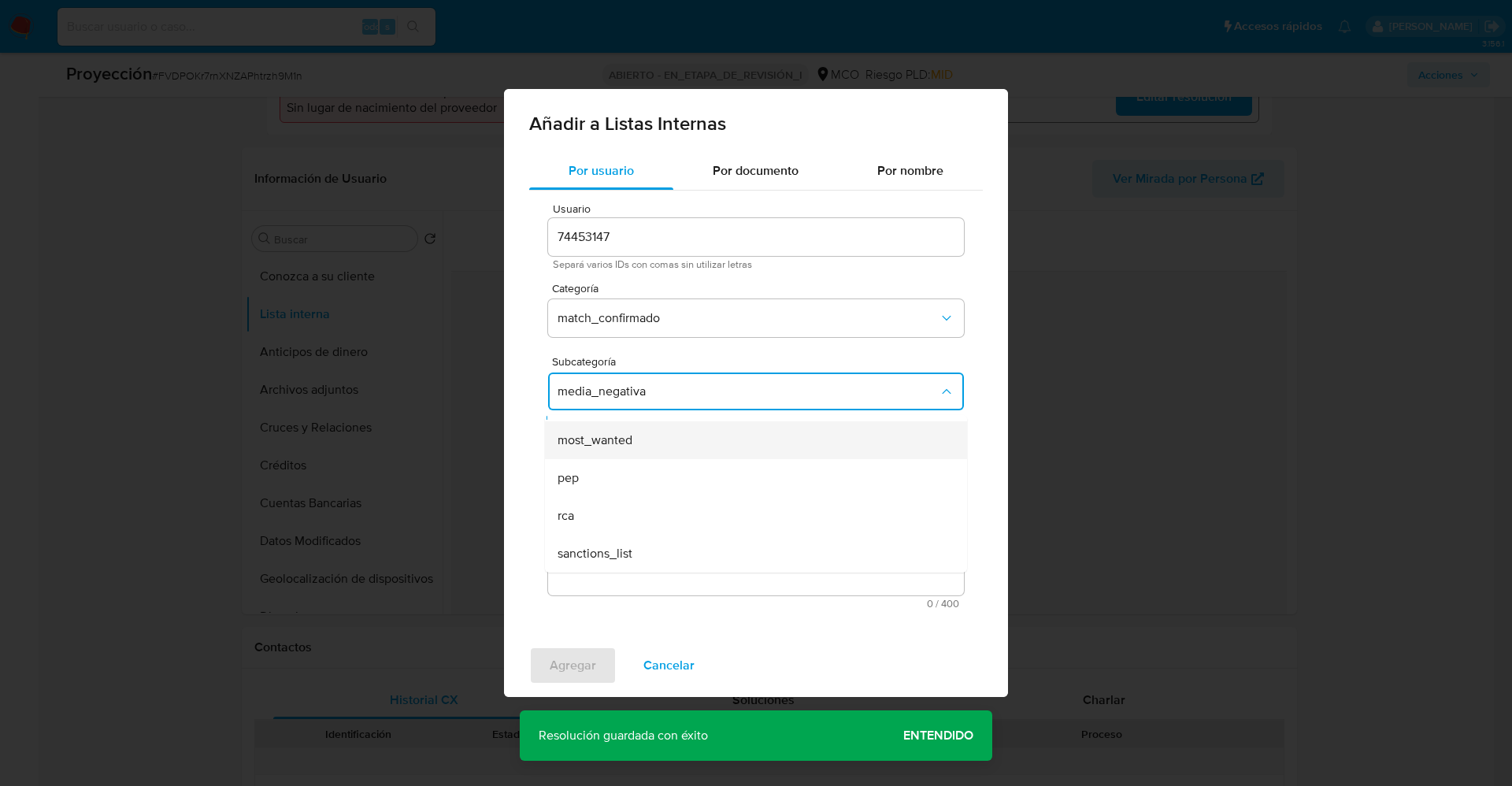
click at [655, 445] on div "most_wanted" at bounding box center [752, 440] width 388 height 38
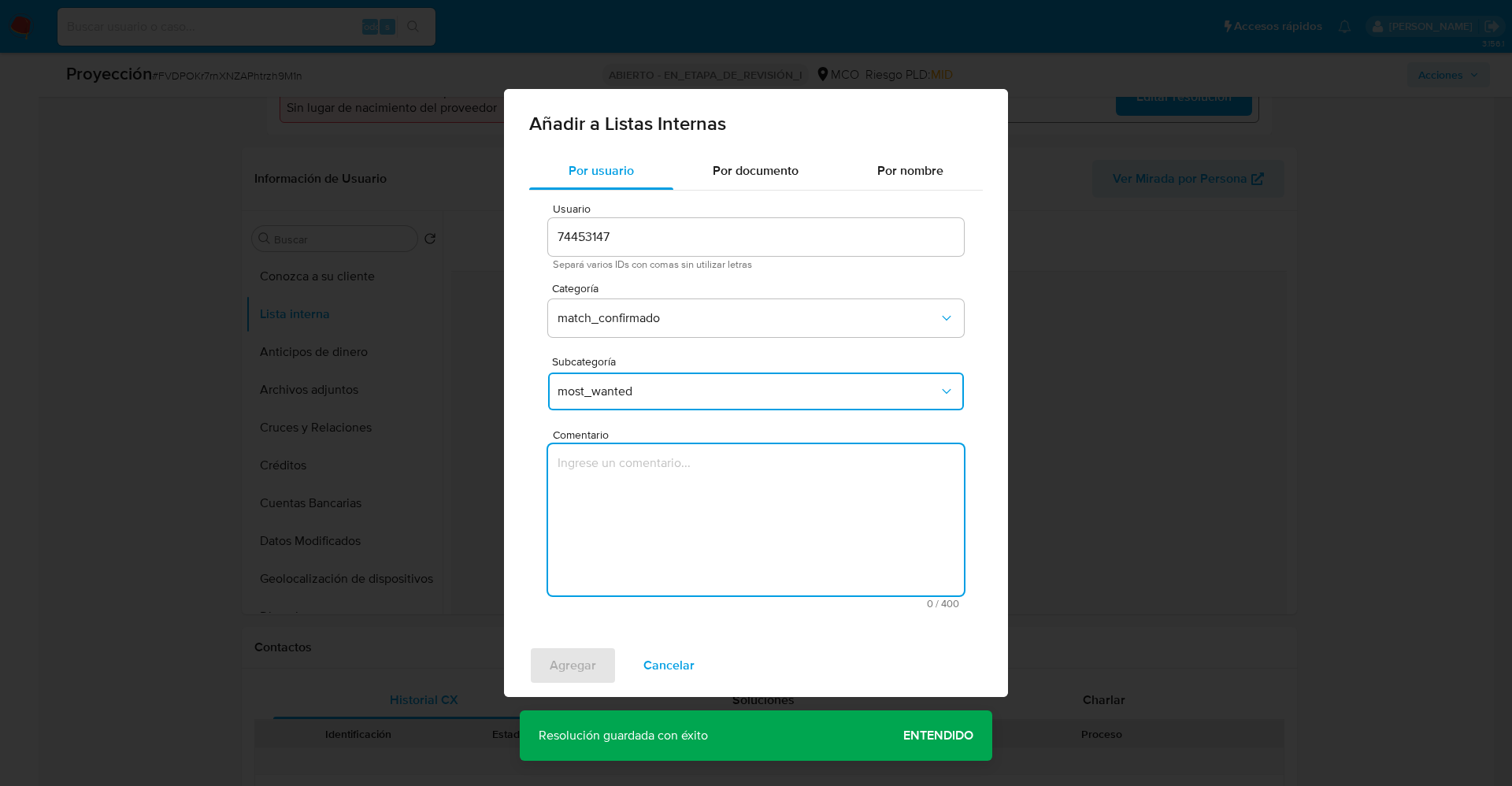
click at [651, 494] on textarea "Comentario" at bounding box center [756, 520] width 416 height 152
type textarea "Sergio Manuel Alvarez Loaiza CC 1054560922"
click at [672, 674] on span "Cancelar" at bounding box center [670, 665] width 51 height 35
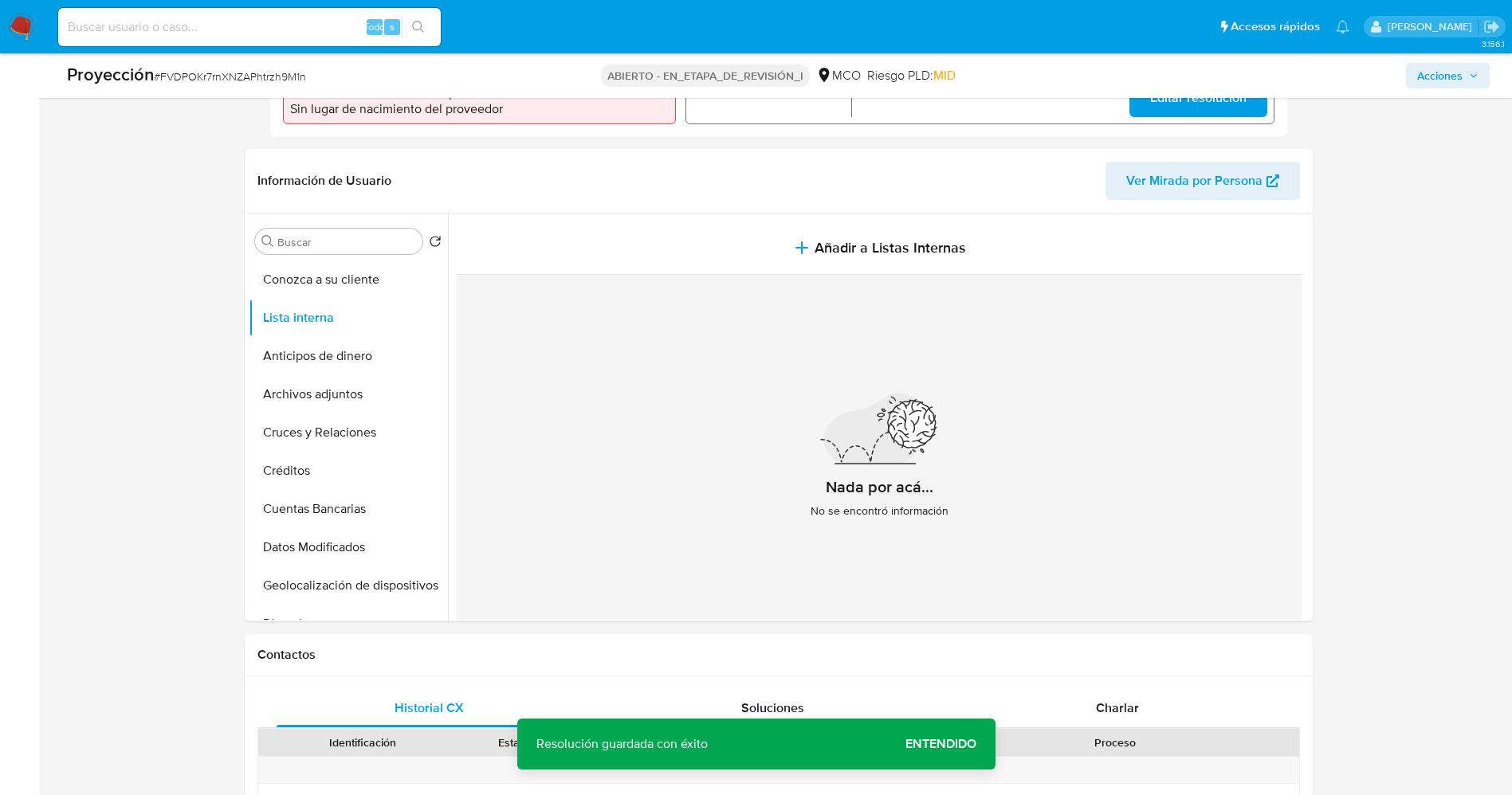
scroll to position [359, 0]
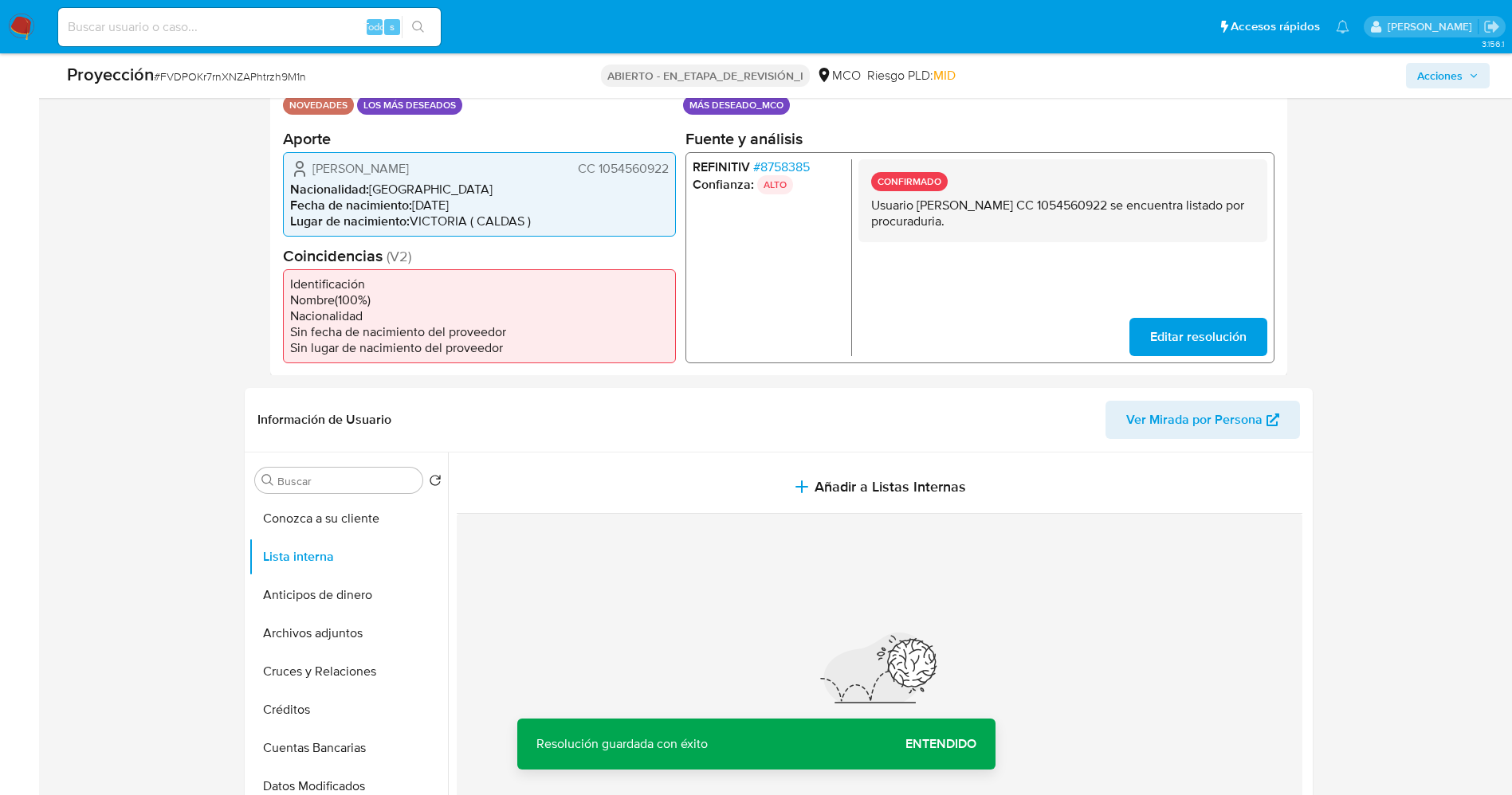
drag, startPoint x: 871, startPoint y: 212, endPoint x: 1009, endPoint y: 221, distance: 138.3
click at [1034, 223] on p "Usuario Sergio Manuel Alvarez Loaiza CC 1054560922 se encuentra listado por pro…" at bounding box center [1062, 213] width 384 height 32
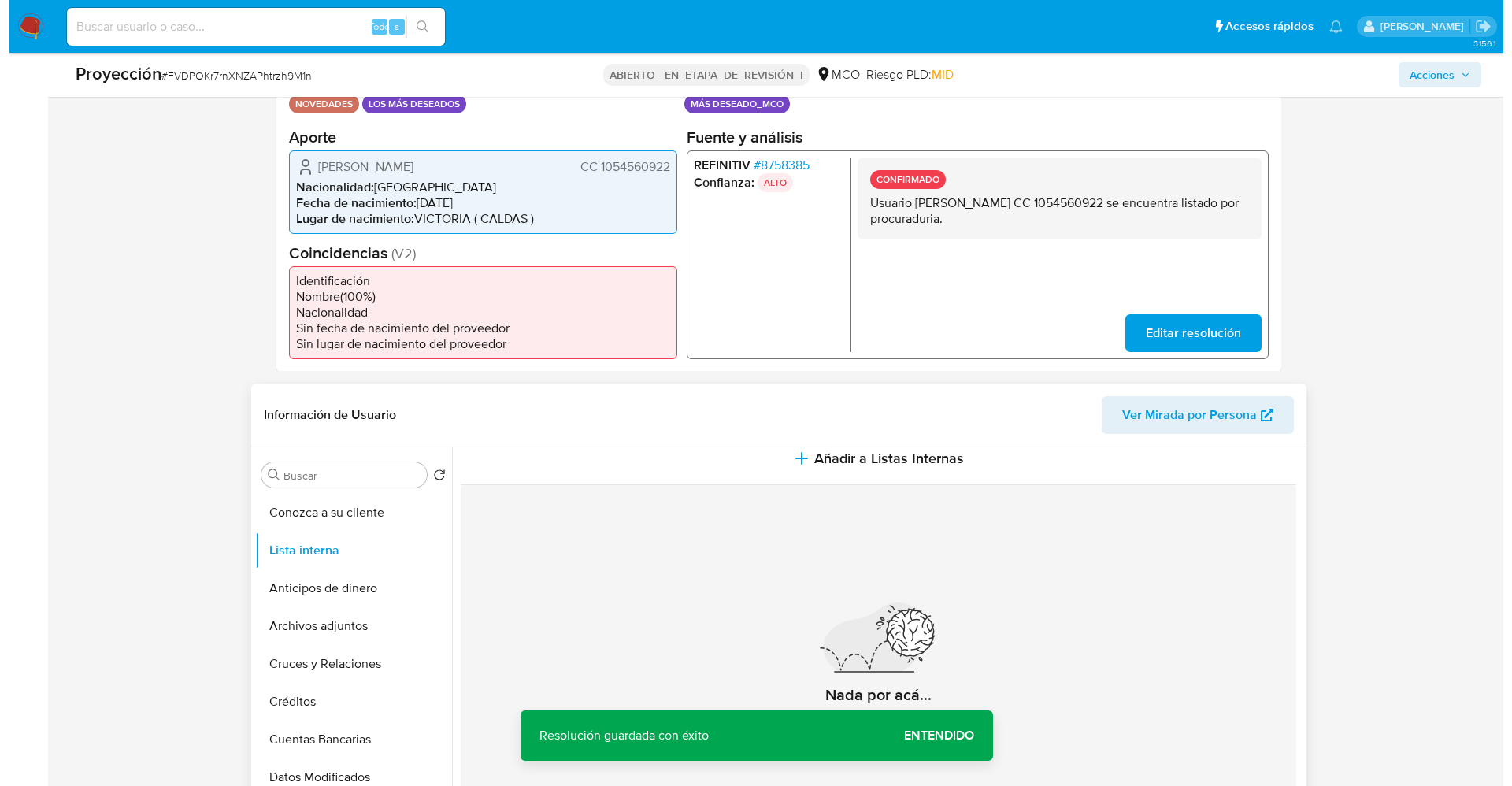
scroll to position [35, 0]
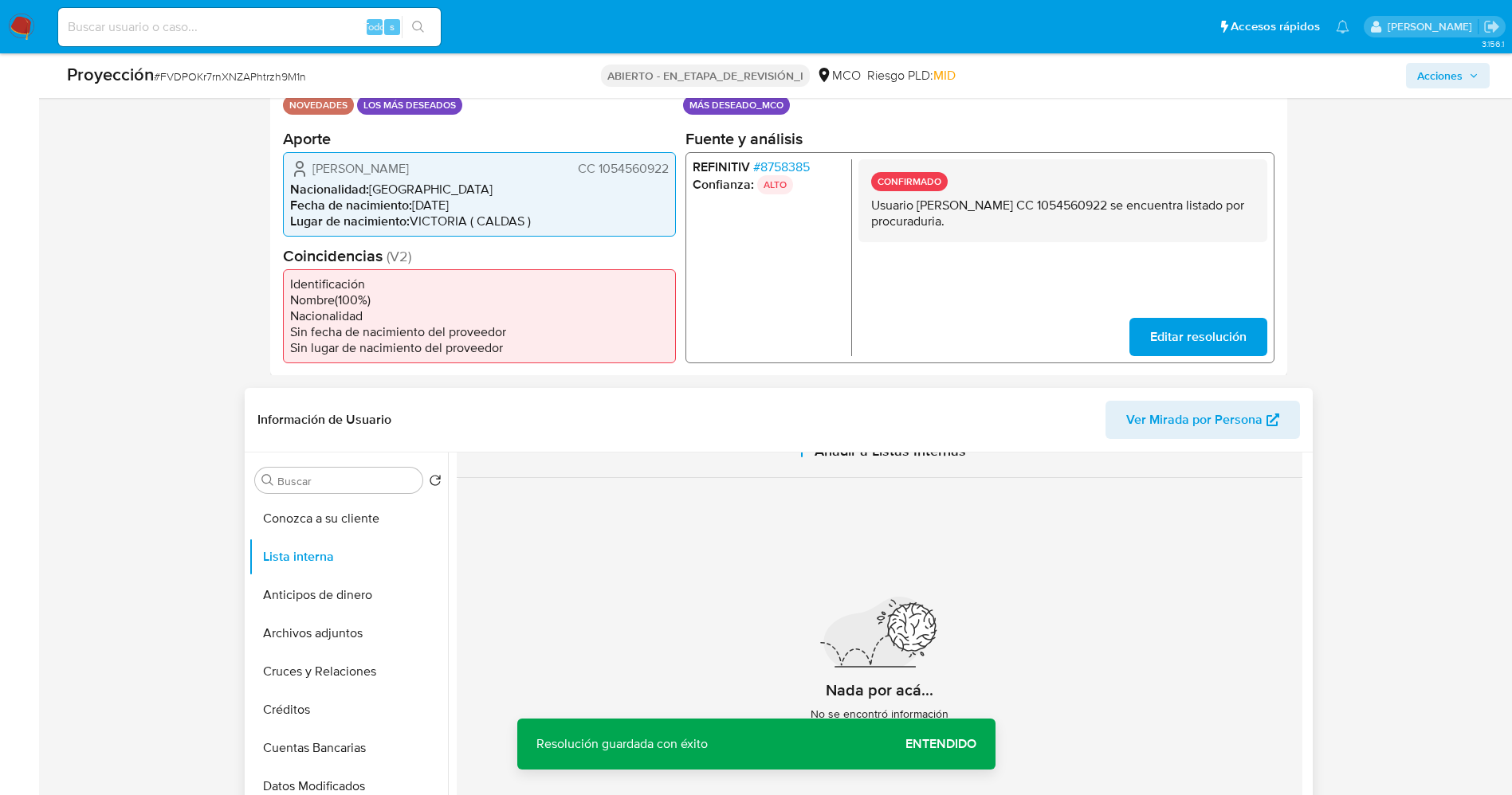
click at [785, 457] on button "Añadir a Listas Internas" at bounding box center [879, 452] width 845 height 54
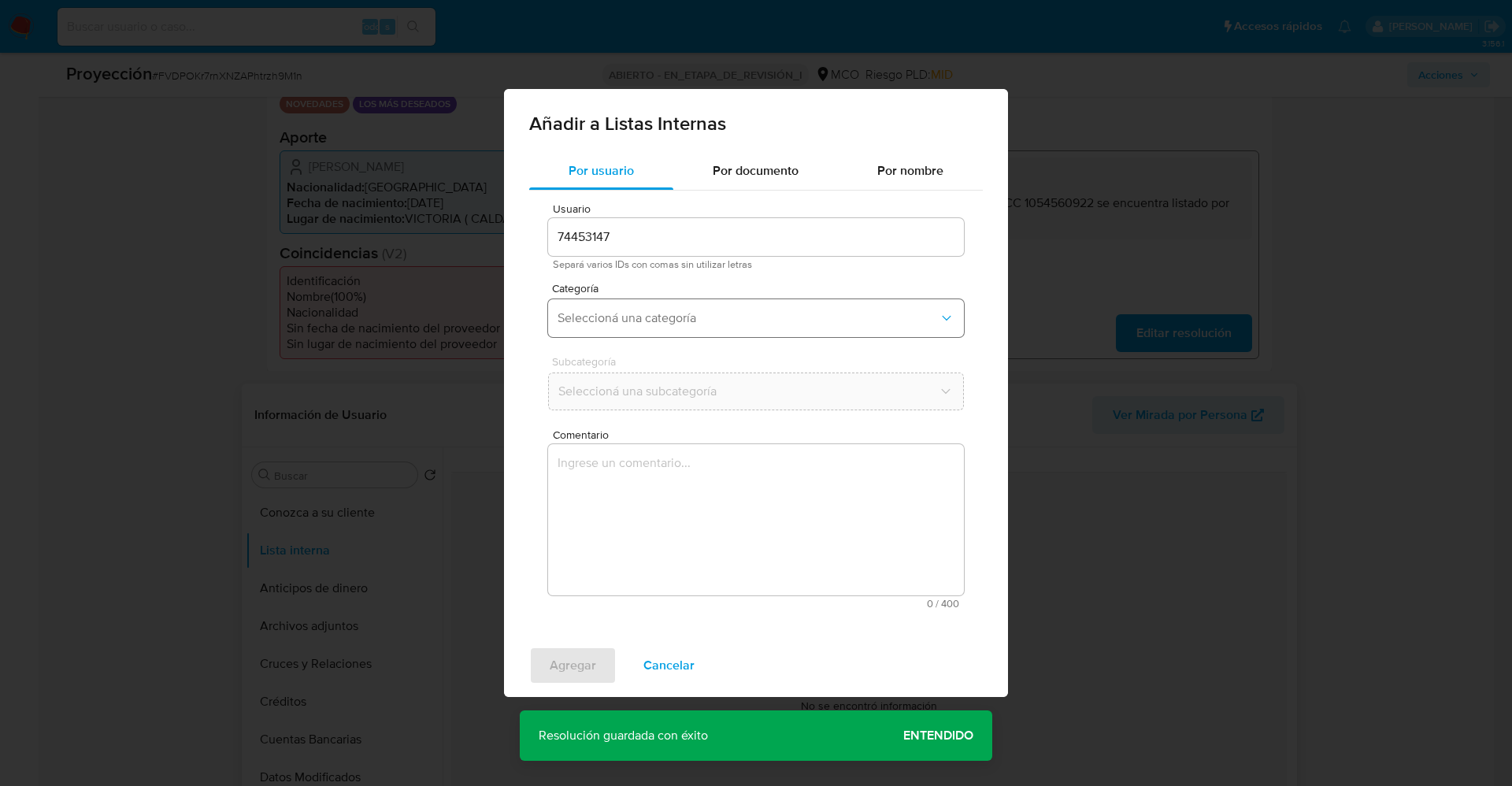
click at [683, 317] on span "Seleccioná una categoría" at bounding box center [748, 318] width 381 height 16
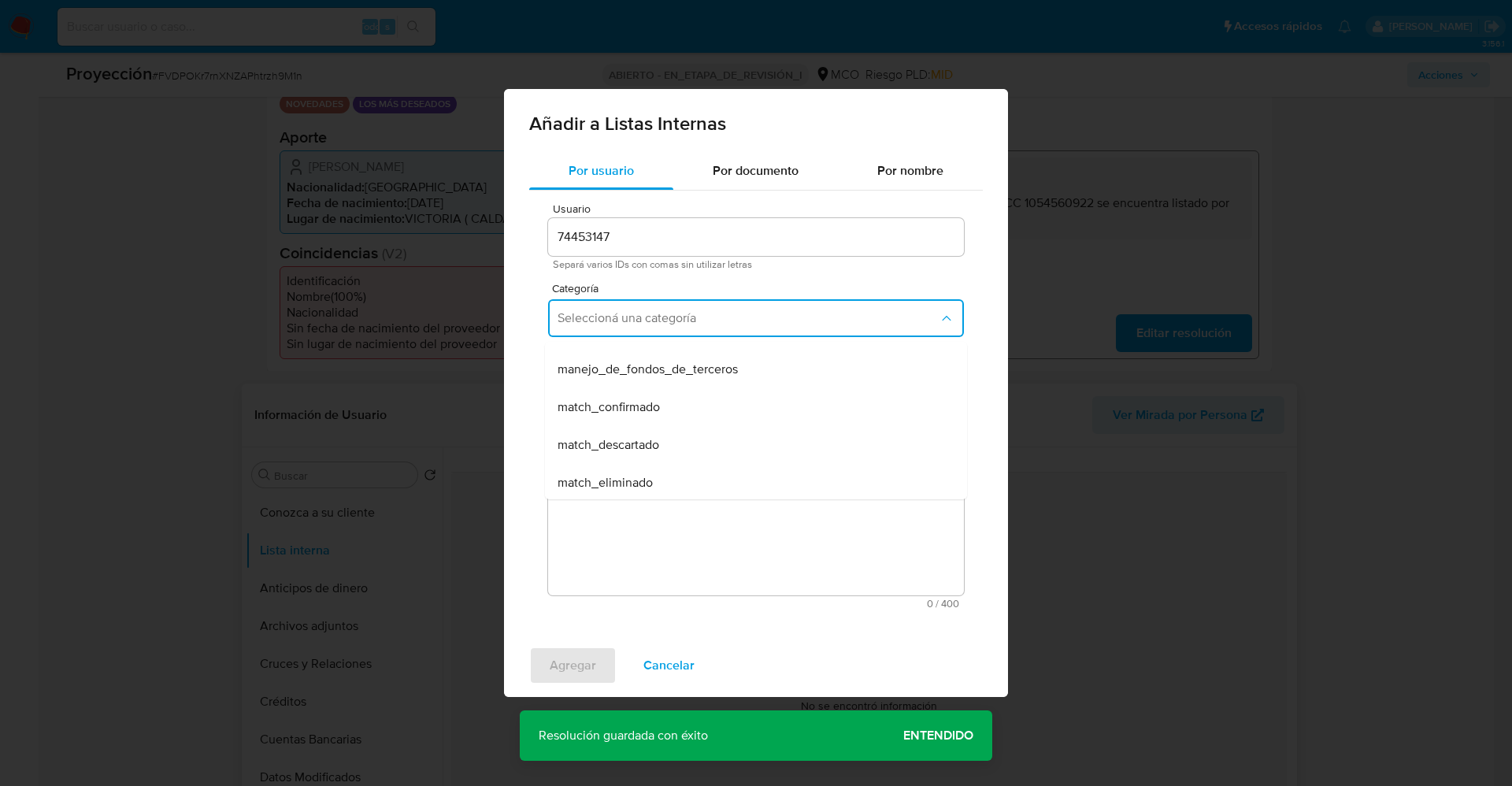
scroll to position [118, 0]
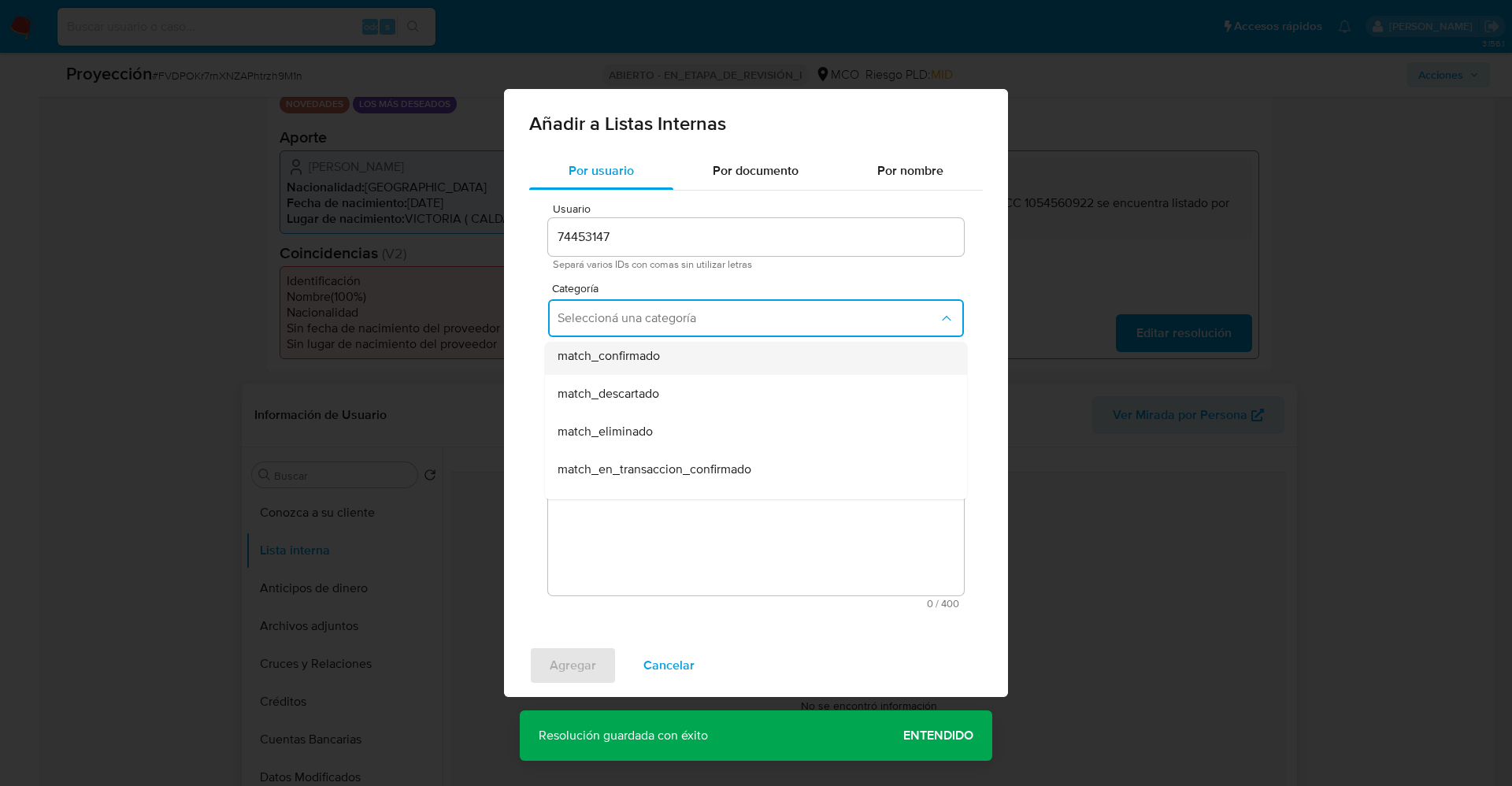
click at [652, 356] on span "match_confirmado" at bounding box center [609, 356] width 103 height 16
click at [673, 388] on span "Seleccioná una subcategoría" at bounding box center [748, 392] width 381 height 16
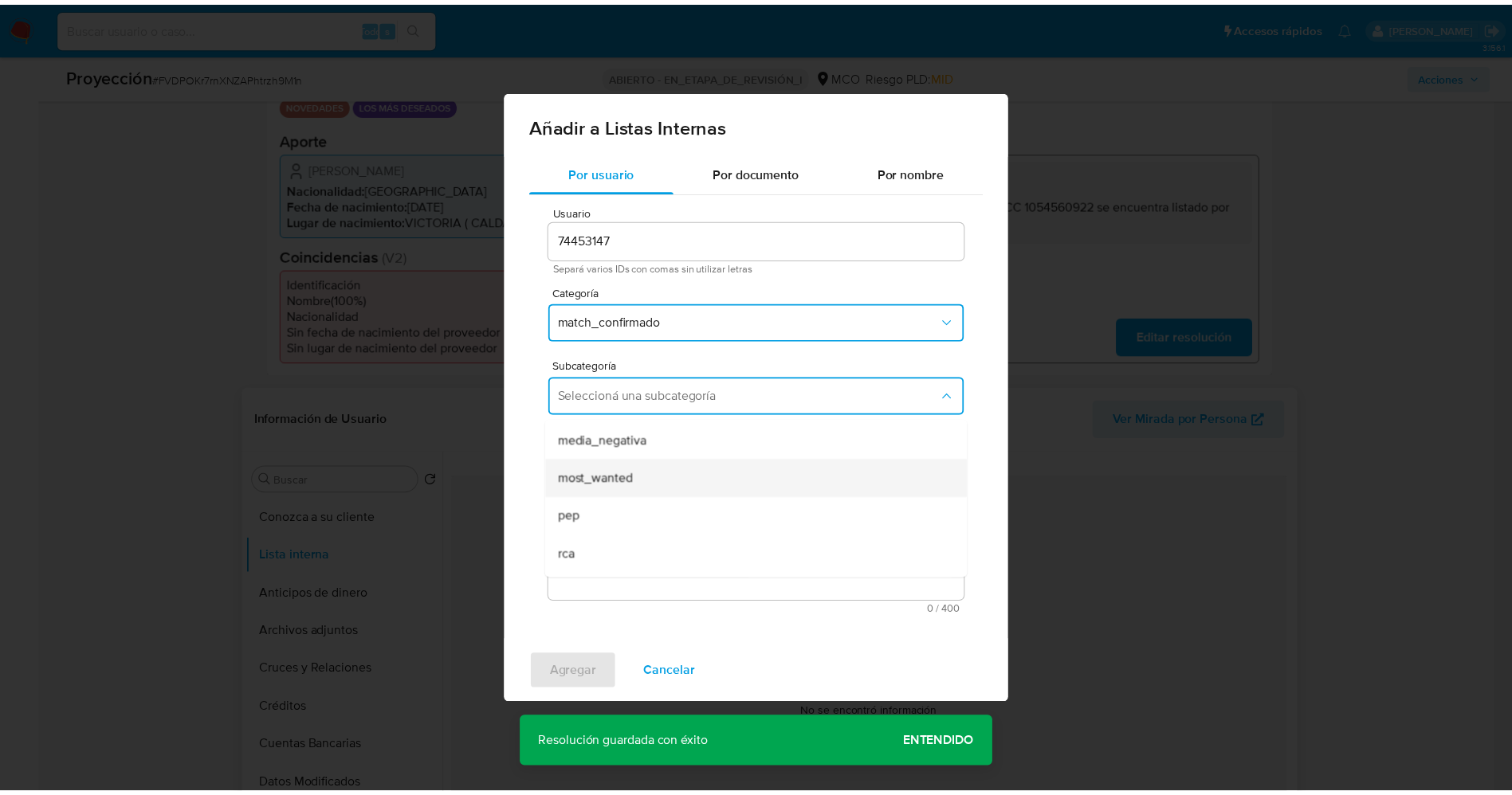
scroll to position [108, 0]
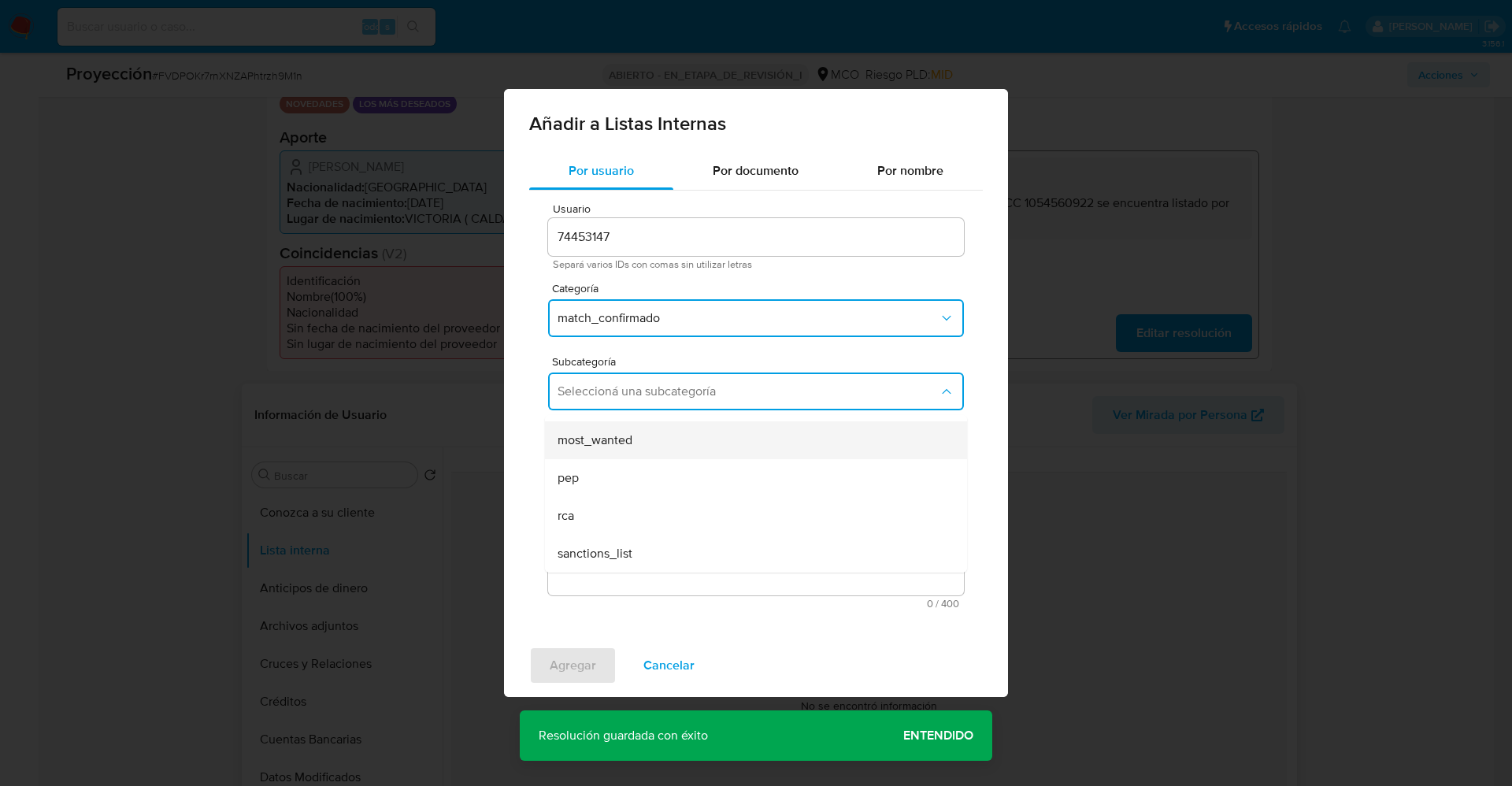
click at [636, 446] on div "most_wanted" at bounding box center [752, 440] width 388 height 38
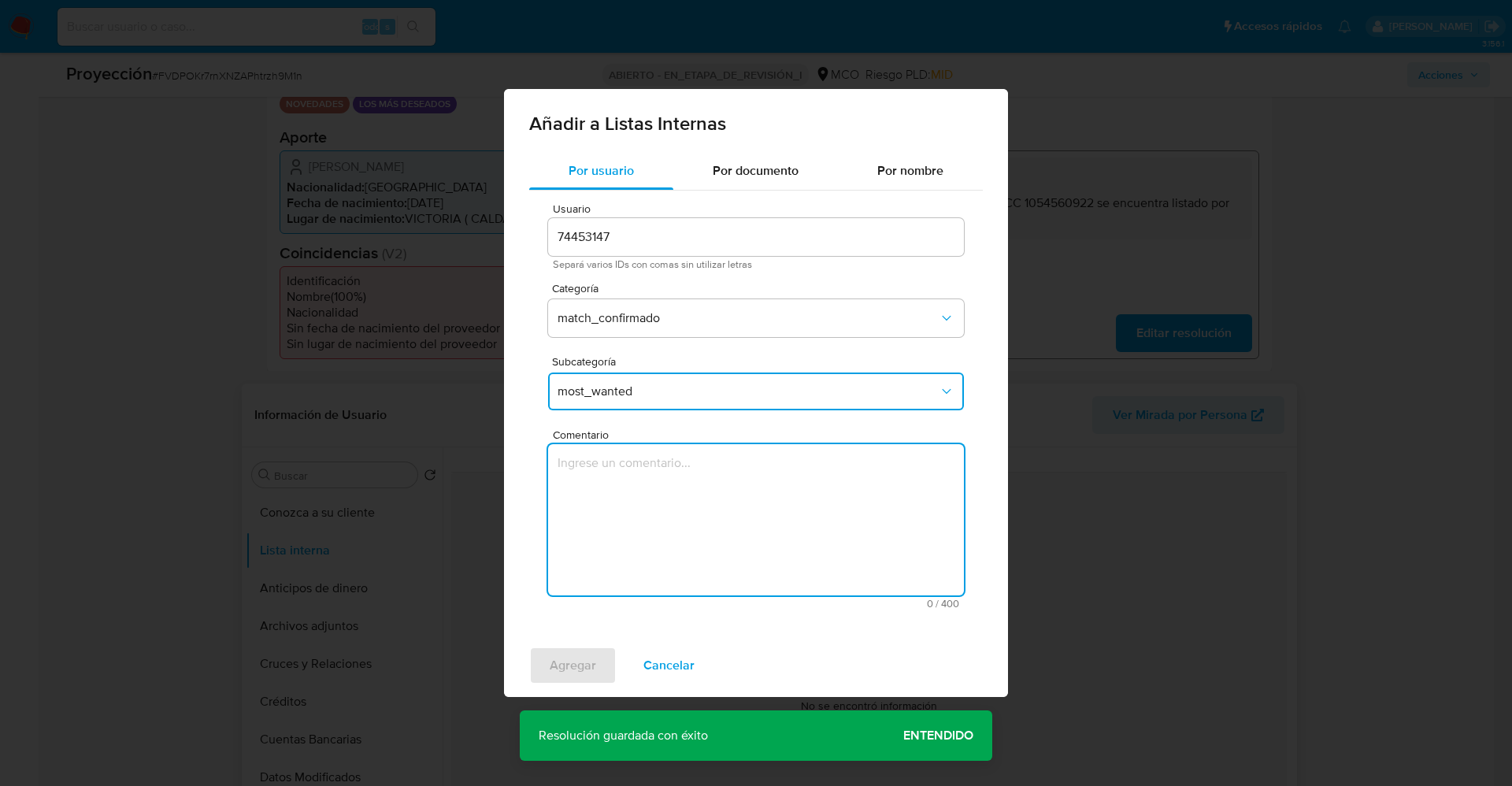
click at [629, 479] on textarea "Comentario" at bounding box center [756, 520] width 416 height 152
type textarea "Usuario Sergio Manuel Alvarez Loaiza CC 1054560922 se encuentra listado por pro…"
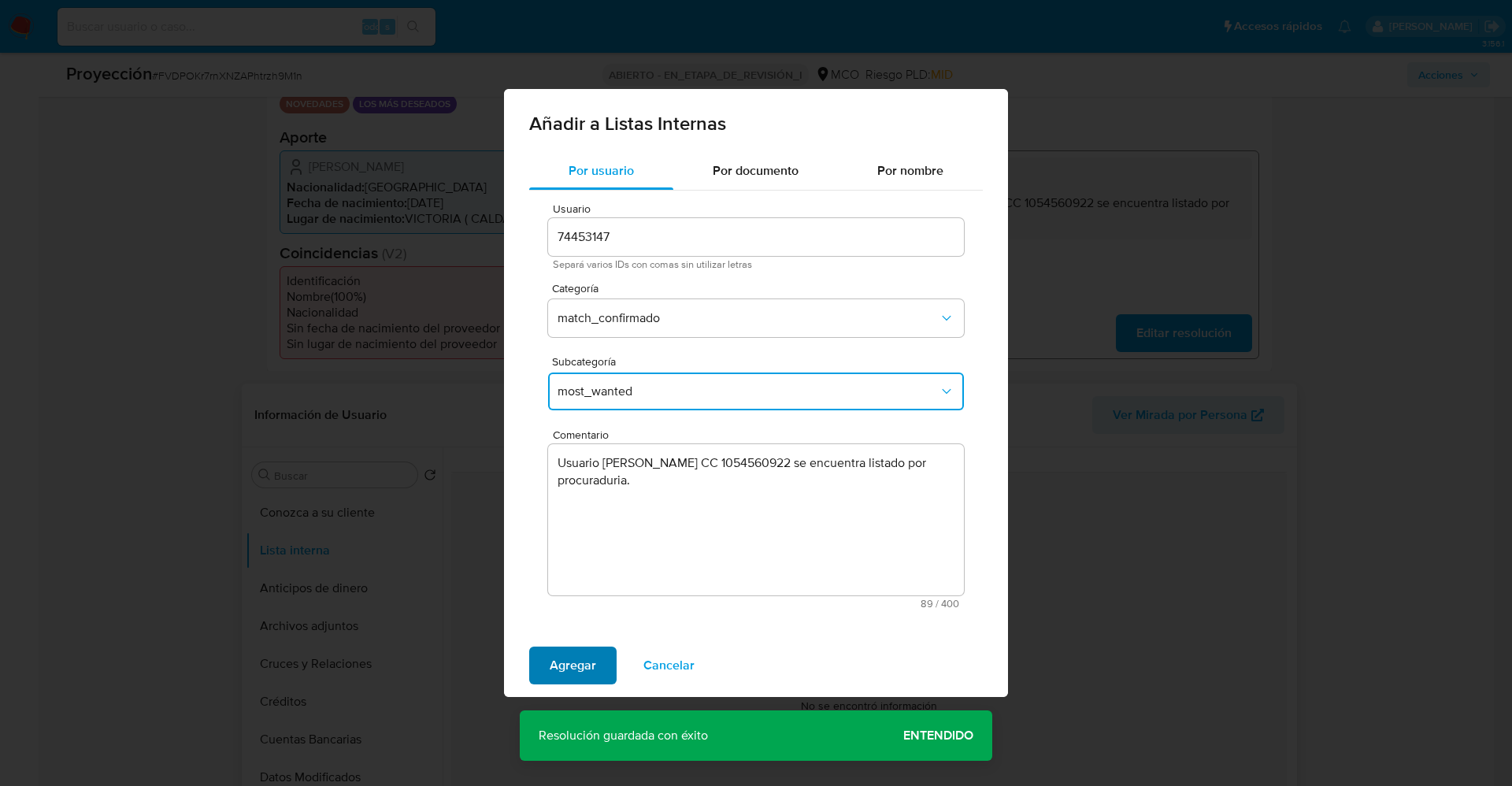
click at [559, 666] on span "Agregar" at bounding box center [573, 665] width 46 height 35
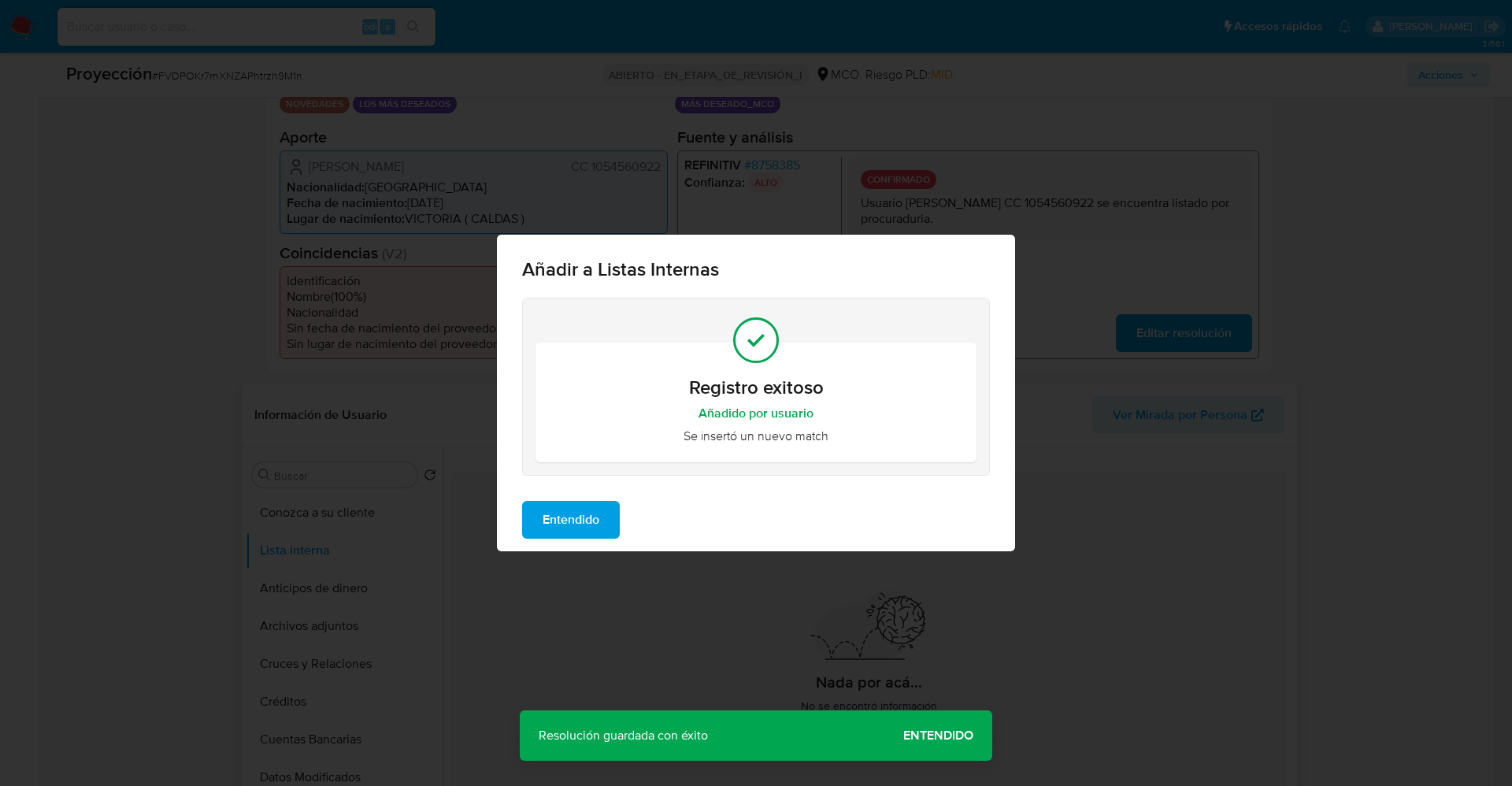
click at [584, 523] on span "Entendido" at bounding box center [571, 519] width 57 height 35
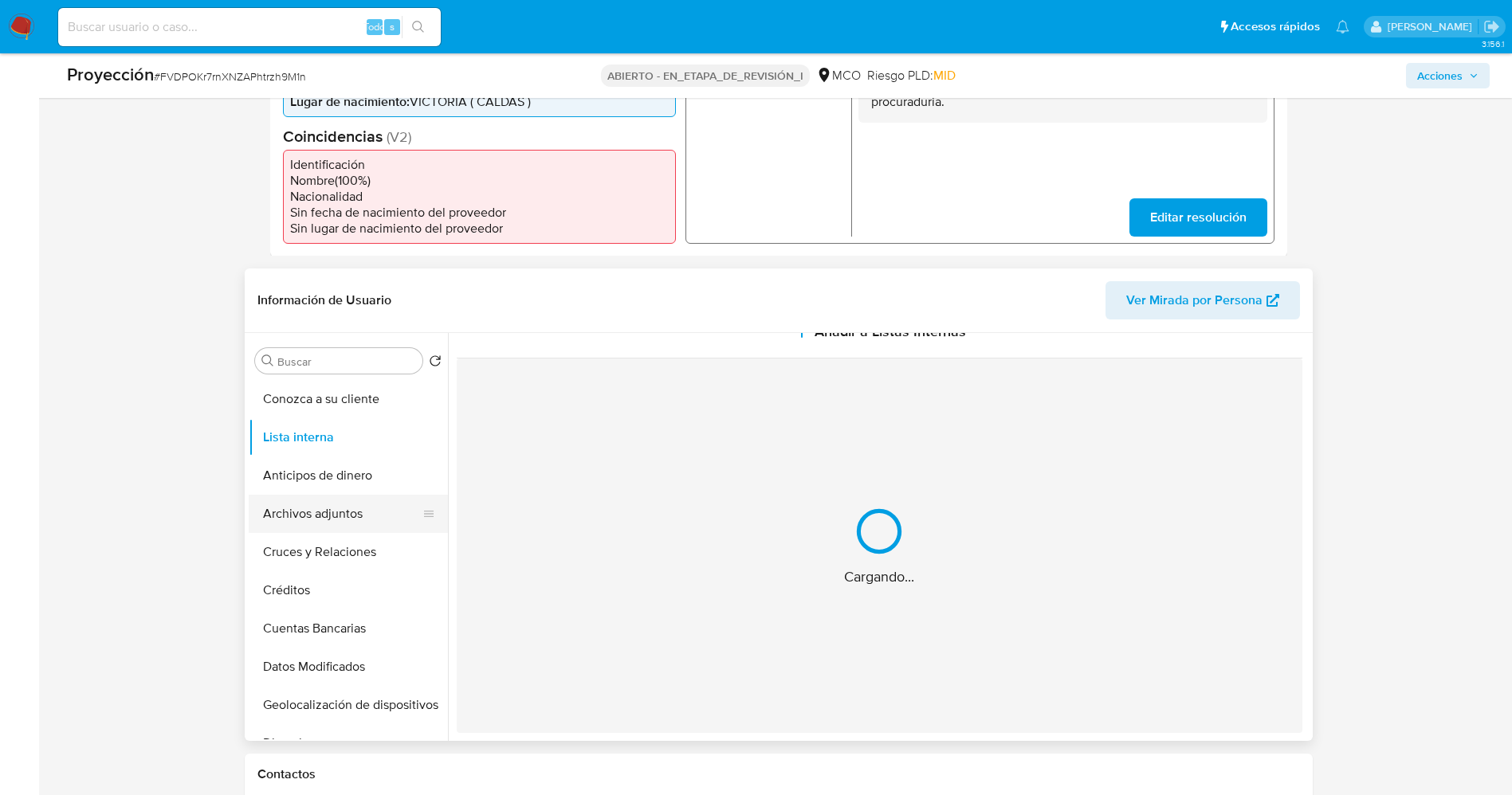
scroll to position [0, 0]
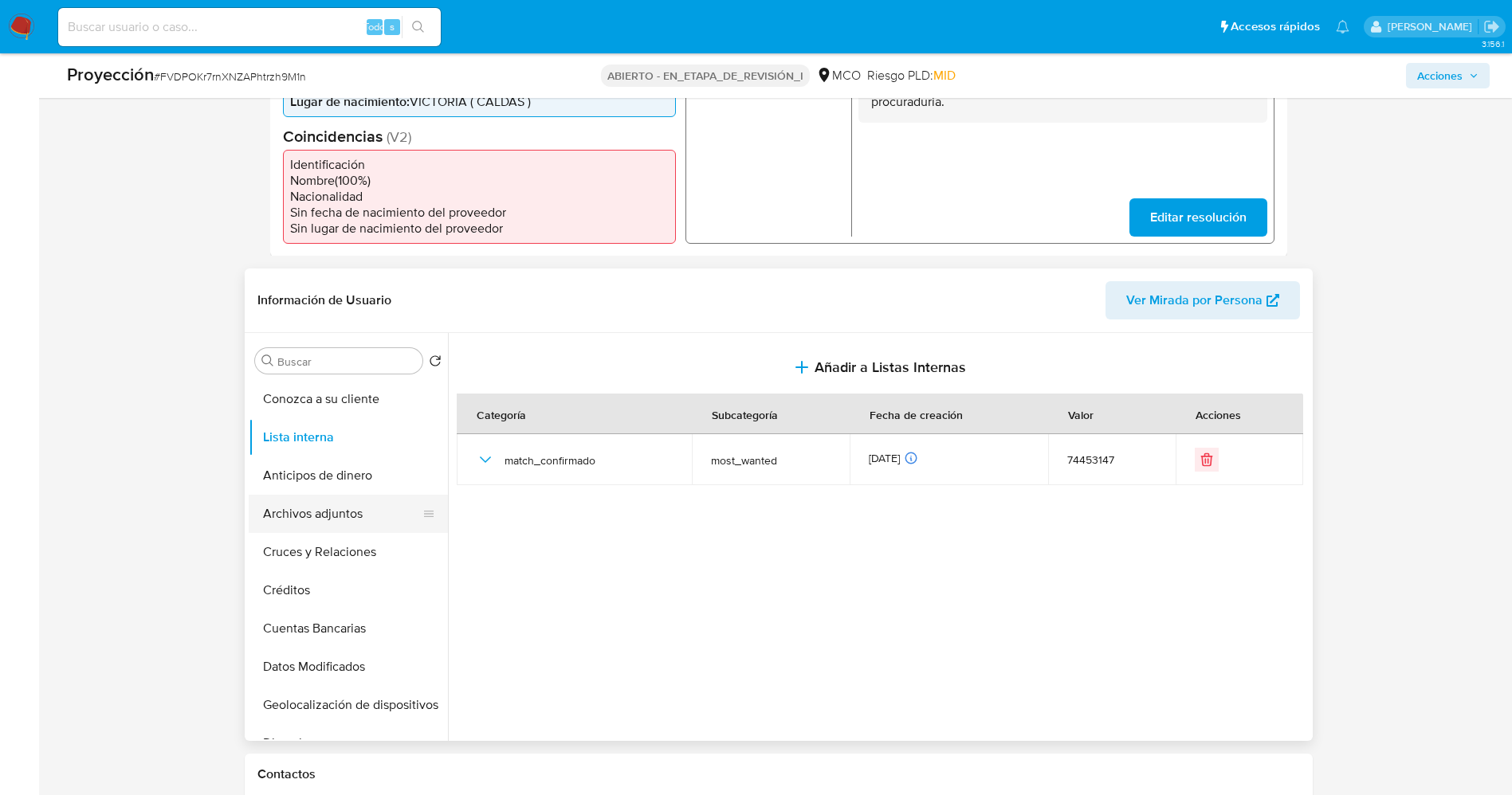
click at [324, 518] on button "Archivos adjuntos" at bounding box center [341, 514] width 186 height 39
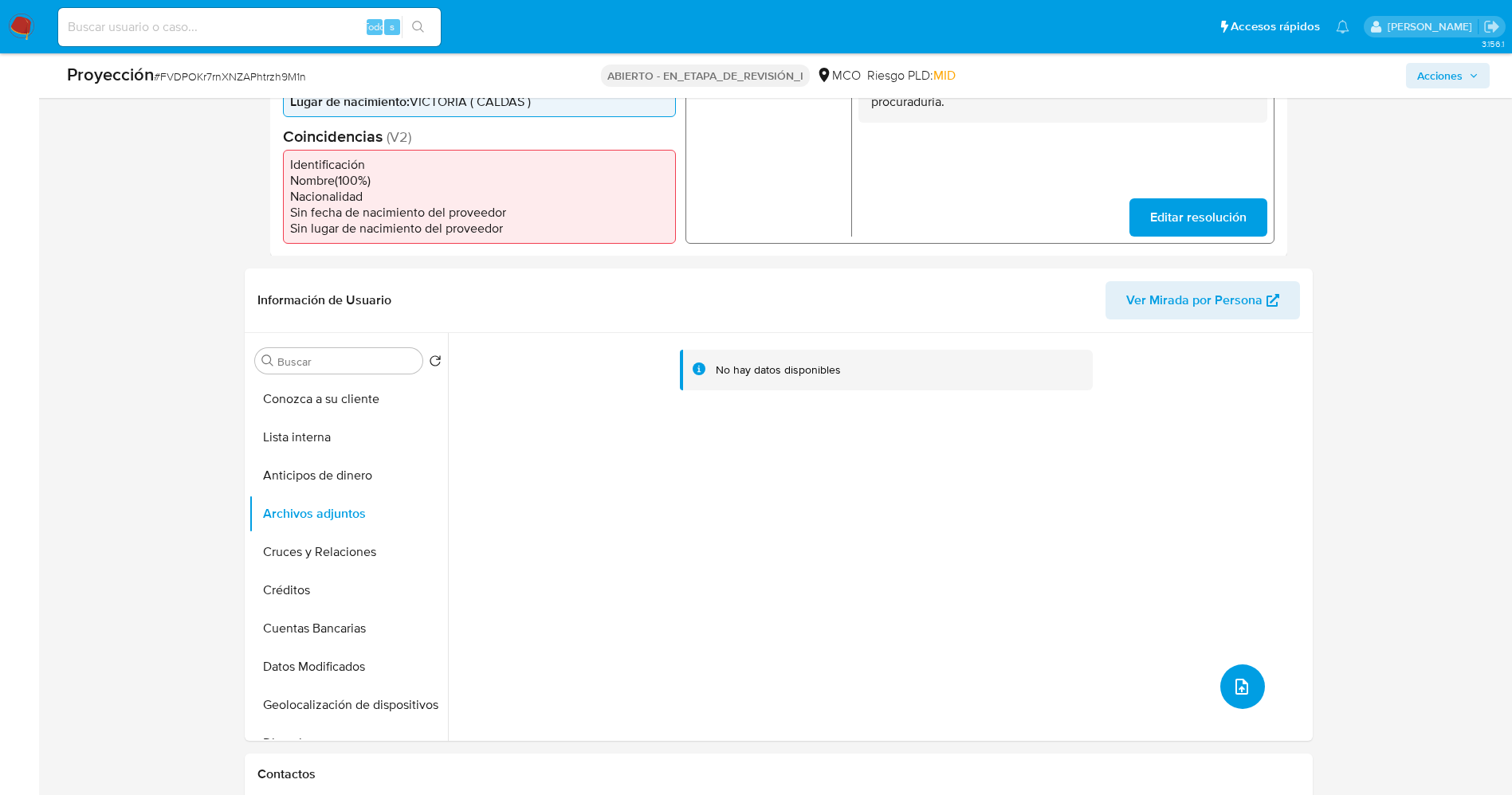
click at [1248, 700] on button "subir archivo" at bounding box center [1242, 687] width 45 height 45
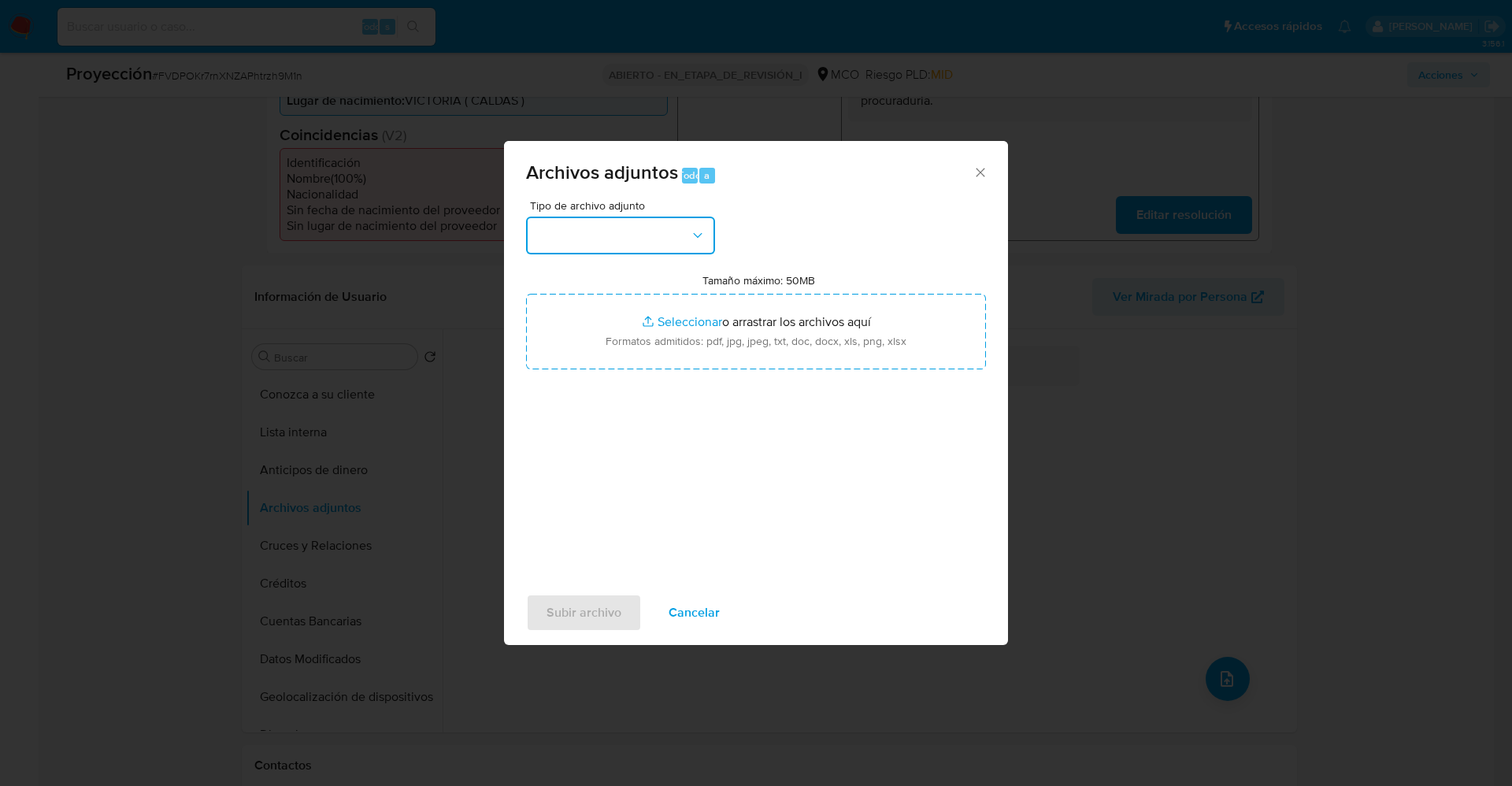
click at [618, 220] on button "button" at bounding box center [620, 236] width 189 height 38
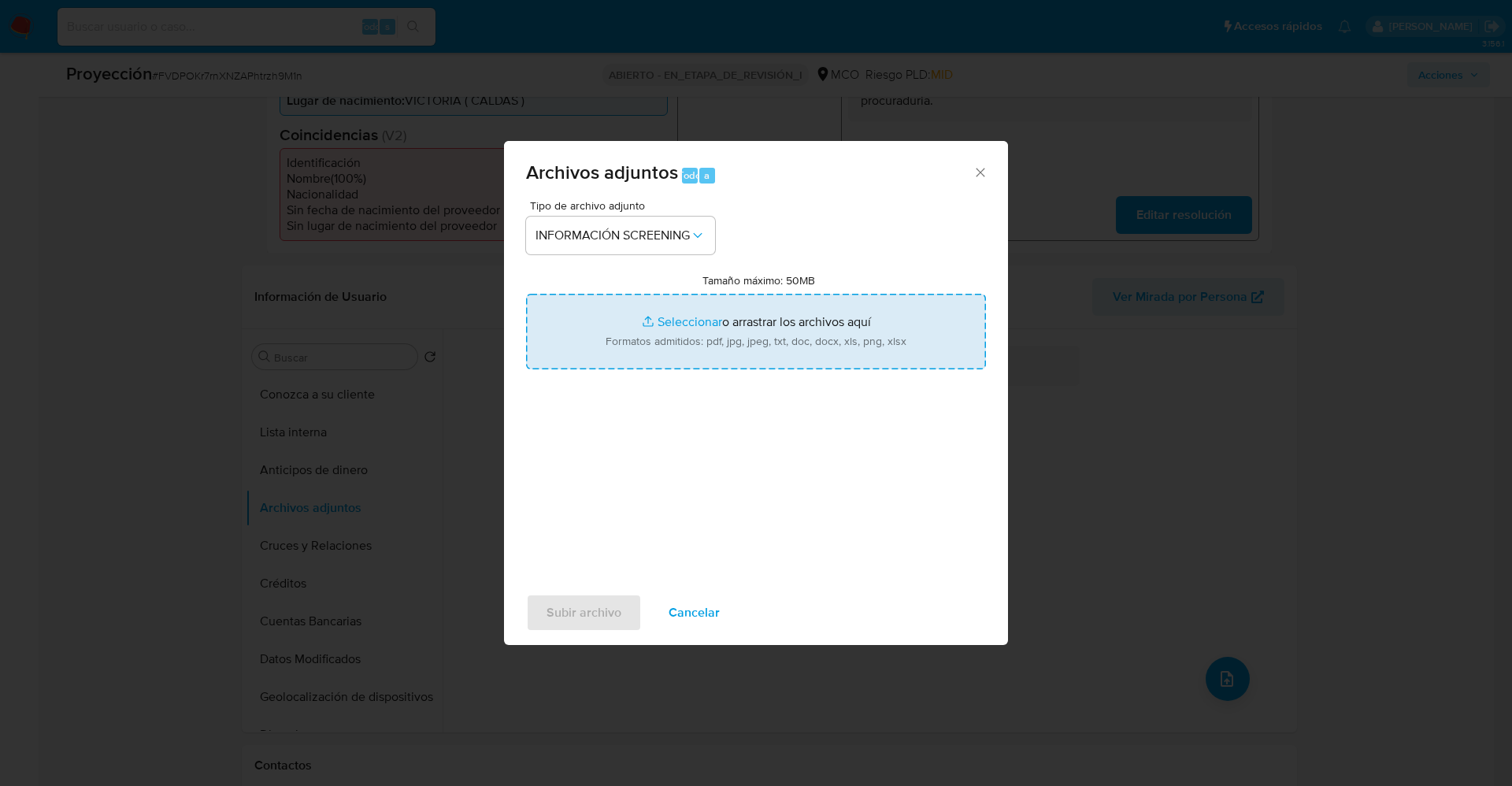
type input "C:\fakepath\_Sergio Manuel Alvarez Loaiza_ lavado de dinero - Buscar con Google…"
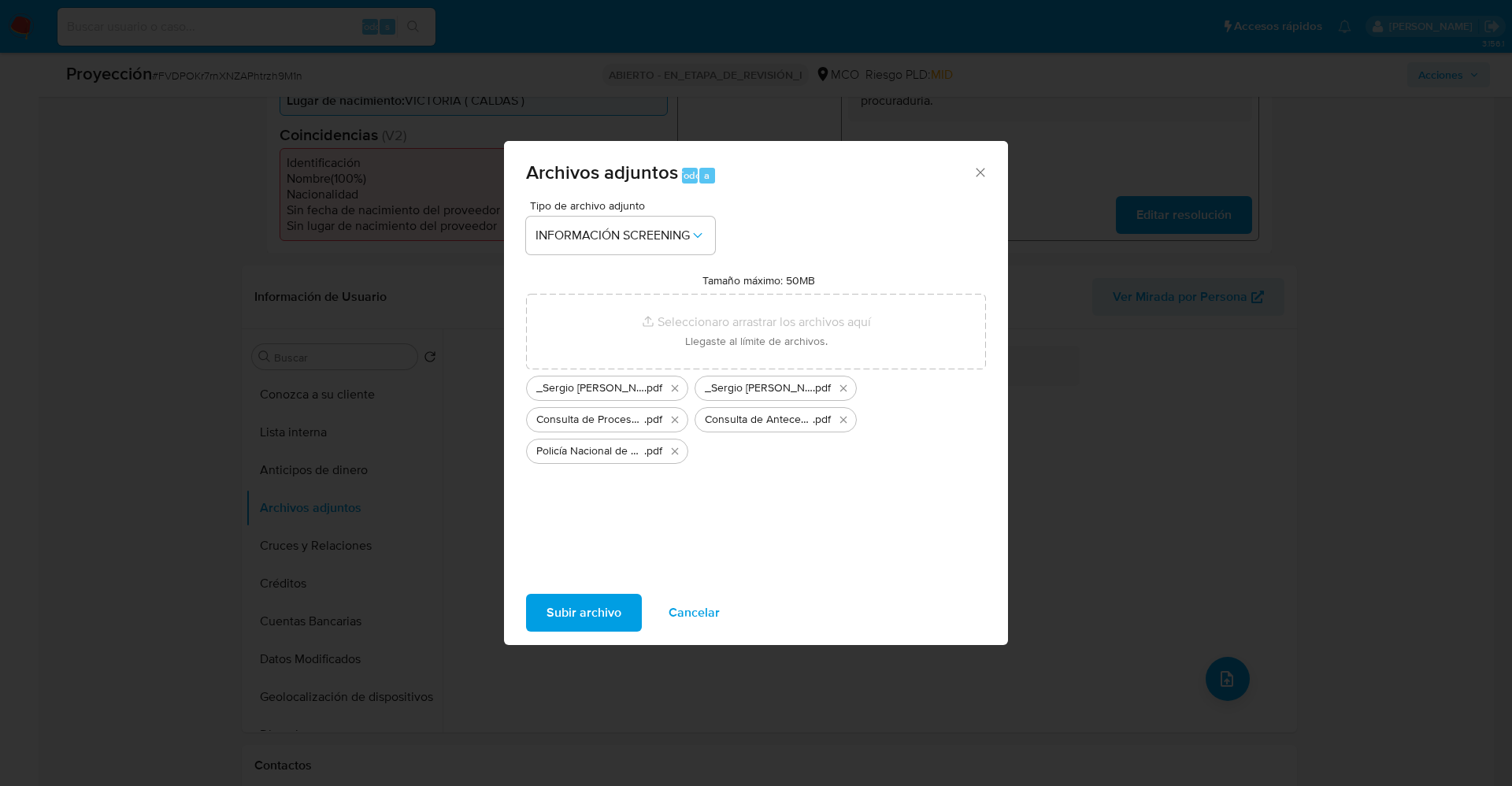
click at [592, 614] on span "Subir archivo" at bounding box center [584, 612] width 74 height 35
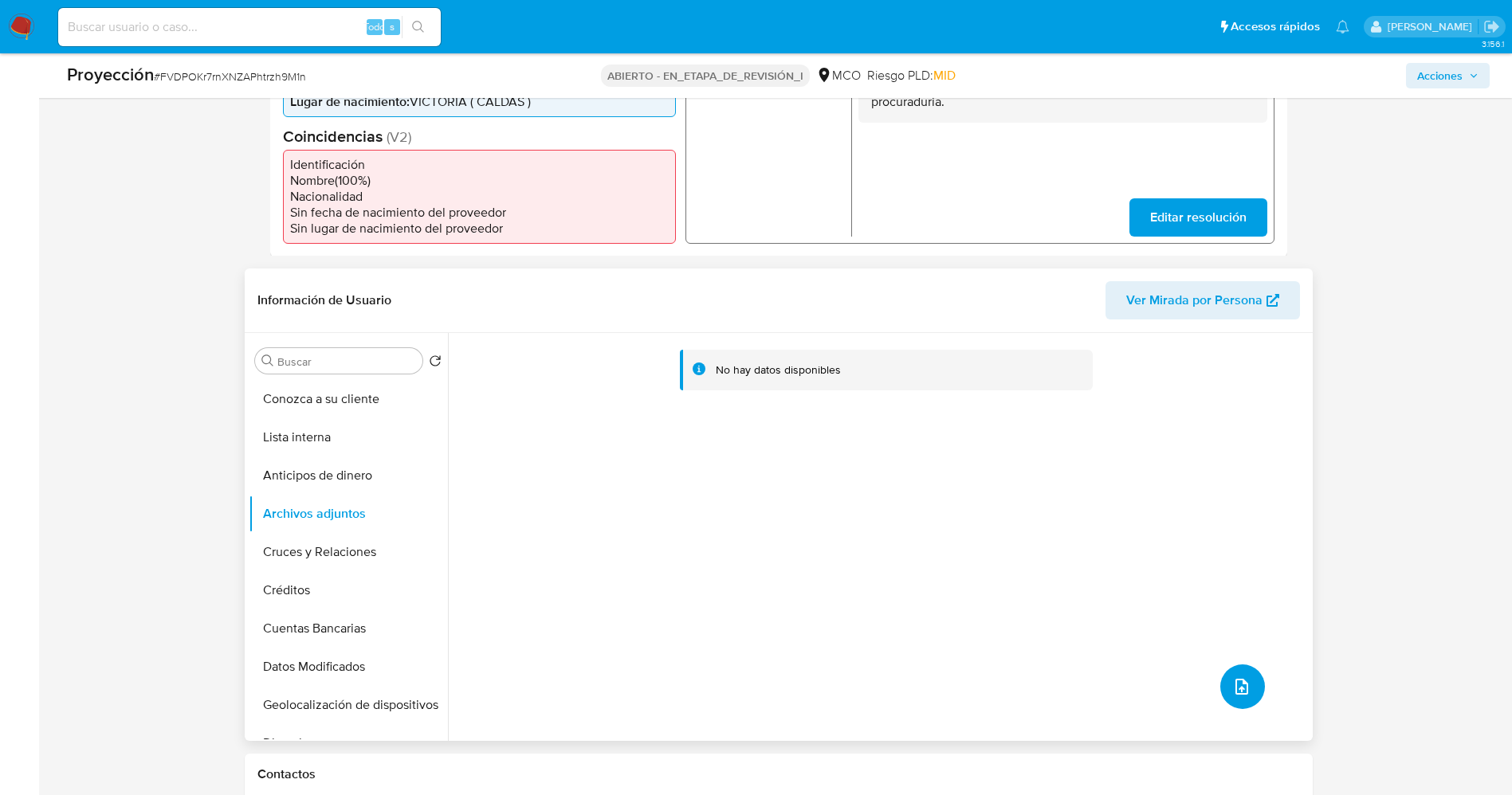
click at [1245, 695] on span "subir archivo" at bounding box center [1241, 687] width 19 height 19
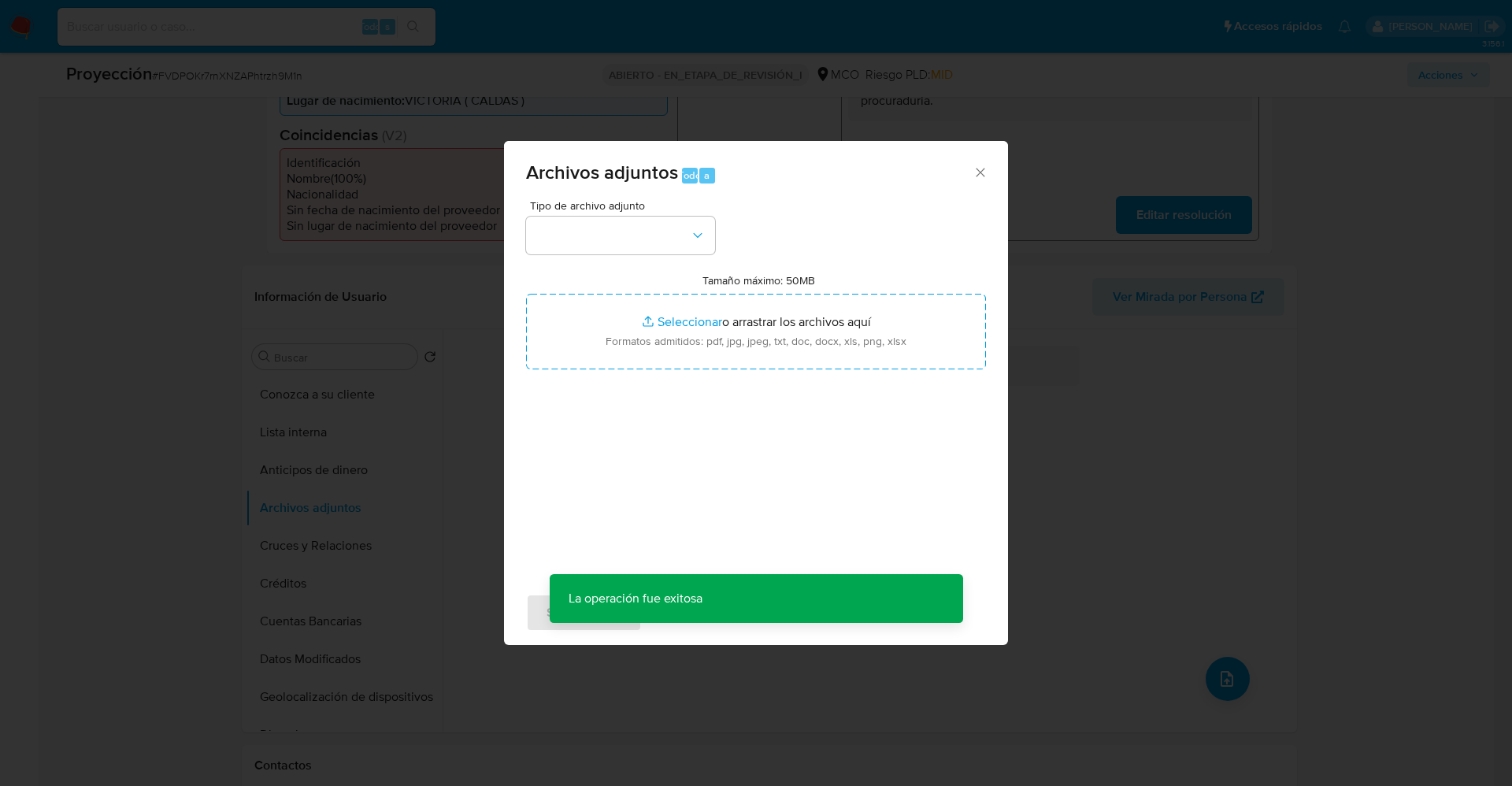
click at [640, 253] on div "Tipo de archivo adjunto Tamaño máximo: 50MB Seleccionar archivos Seleccionar o …" at bounding box center [756, 386] width 460 height 372
click at [652, 229] on button "button" at bounding box center [620, 236] width 189 height 38
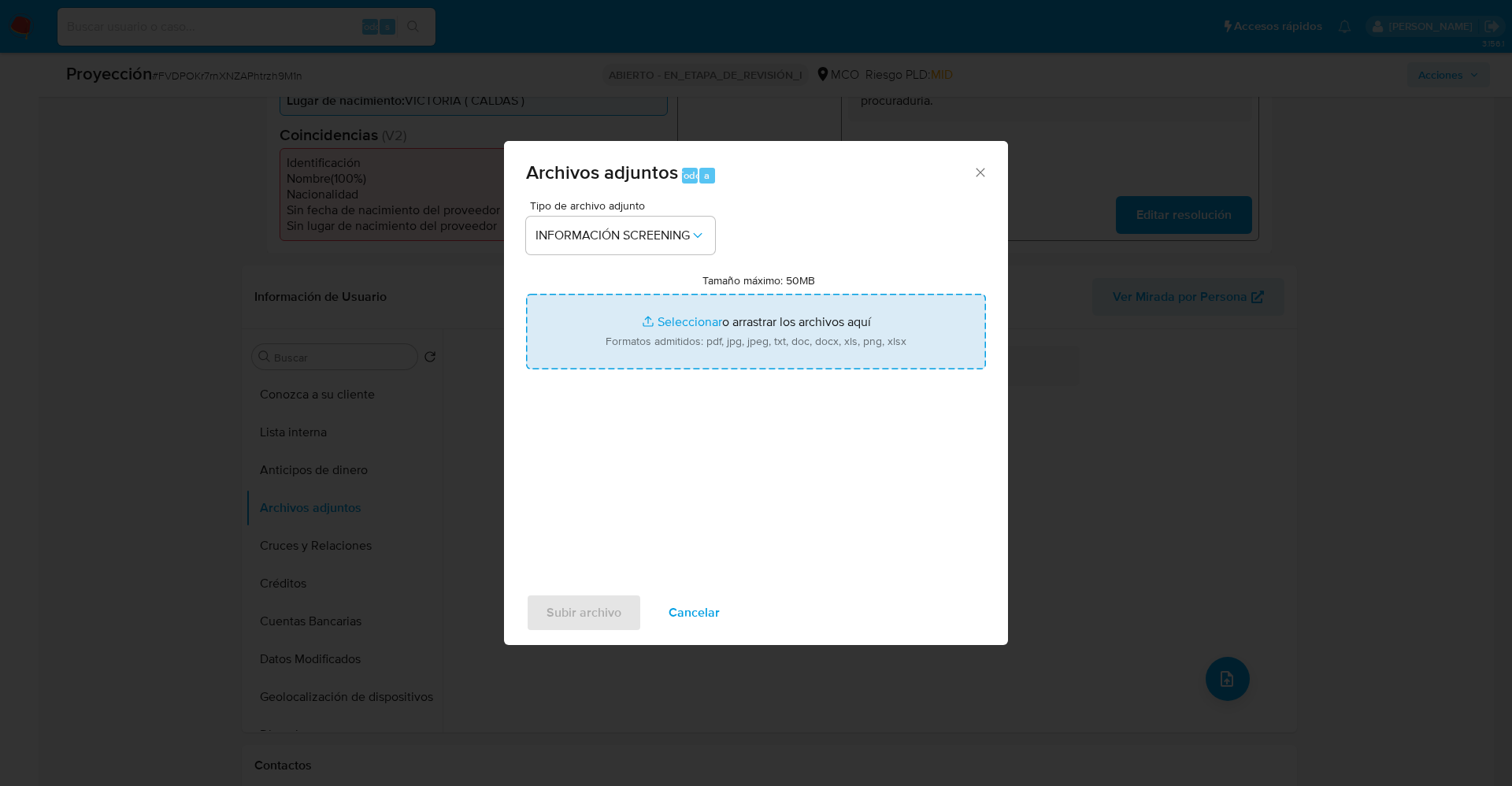
type input "C:\fakepath\All Fugitives _ DEA.gov.pdf"
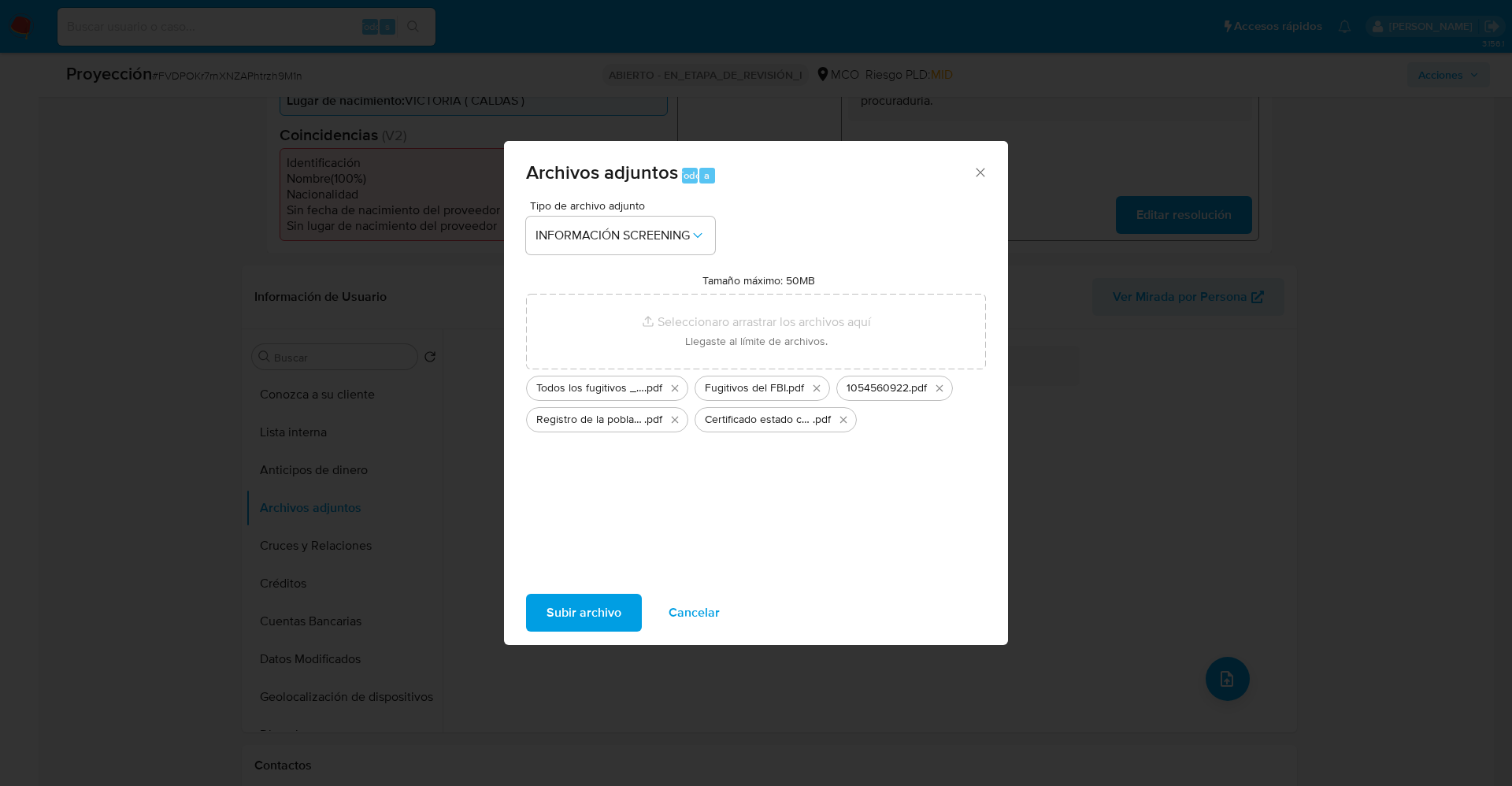
click at [623, 613] on button "Subir archivo" at bounding box center [584, 612] width 116 height 38
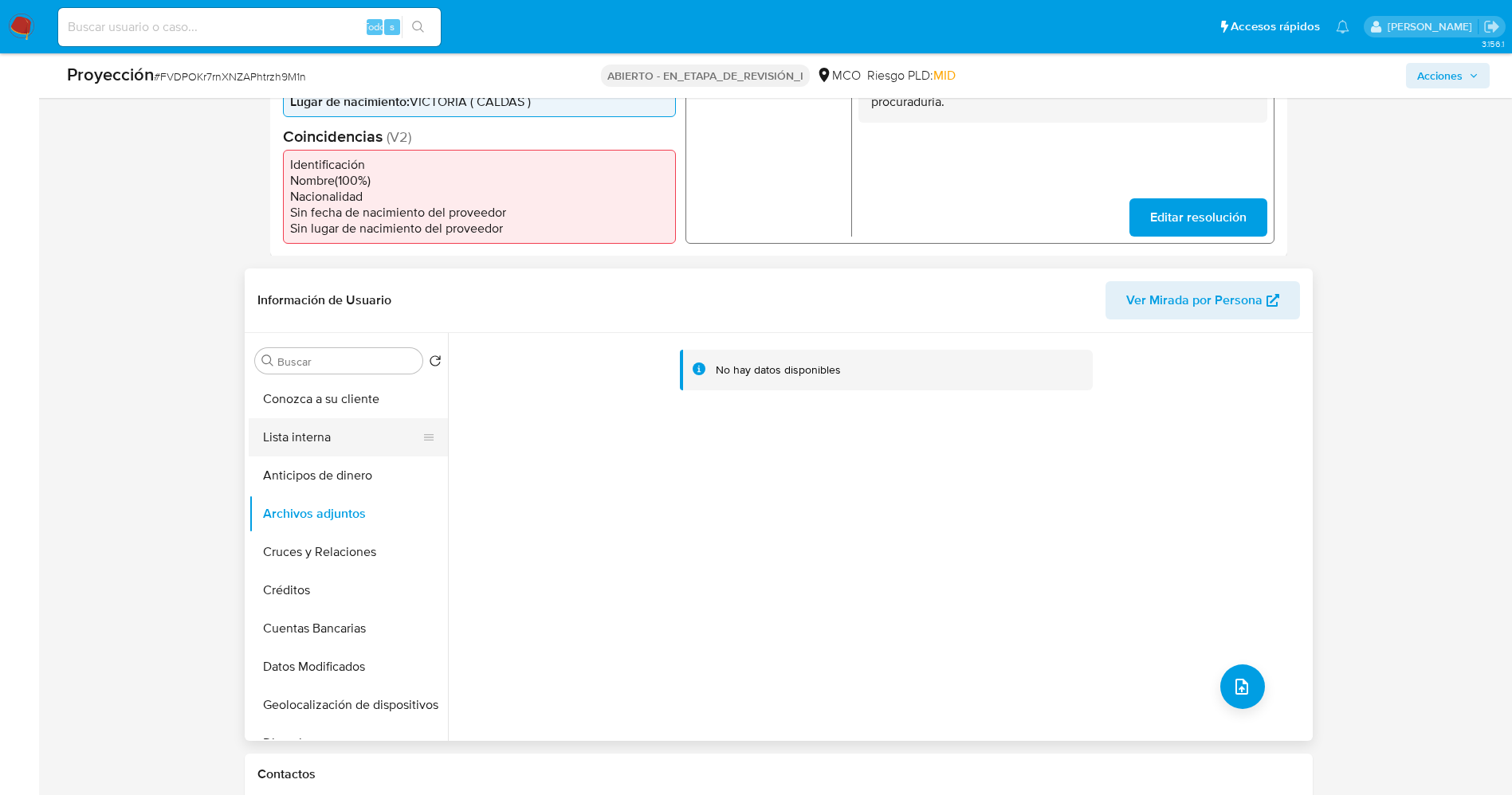
click at [313, 434] on button "Lista interna" at bounding box center [341, 437] width 186 height 39
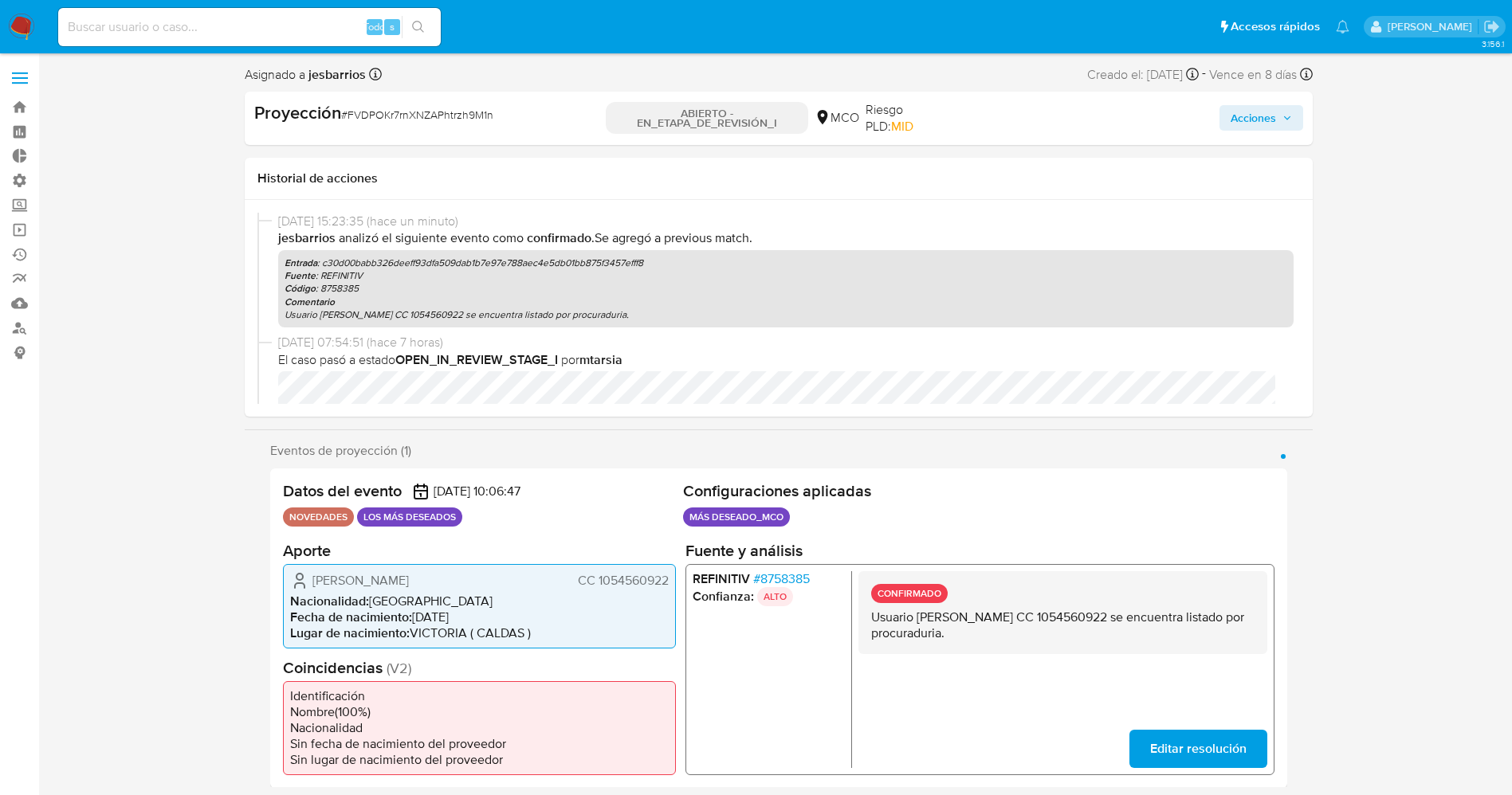
click at [1256, 106] on span "Acciones" at bounding box center [1253, 117] width 46 height 25
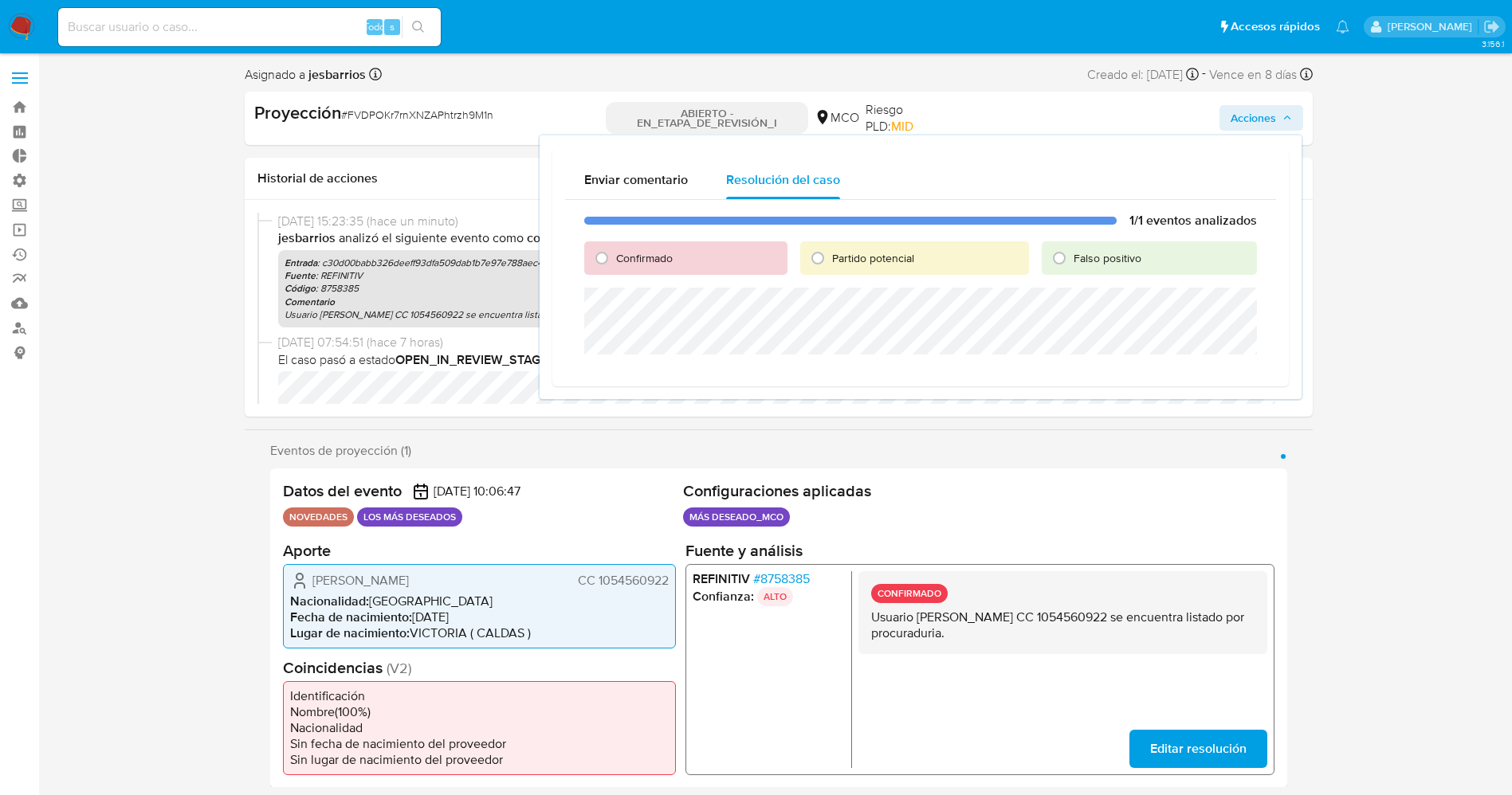
click at [668, 256] on font "Confirmado" at bounding box center [644, 258] width 56 height 16
click at [615, 256] on input "Confirmado" at bounding box center [601, 258] width 25 height 25
radio input "true"
click at [678, 341] on div "1/1 eventos analizados Confirmado Partido potencial Falso positivo Cerrar Caso" at bounding box center [920, 299] width 711 height 199
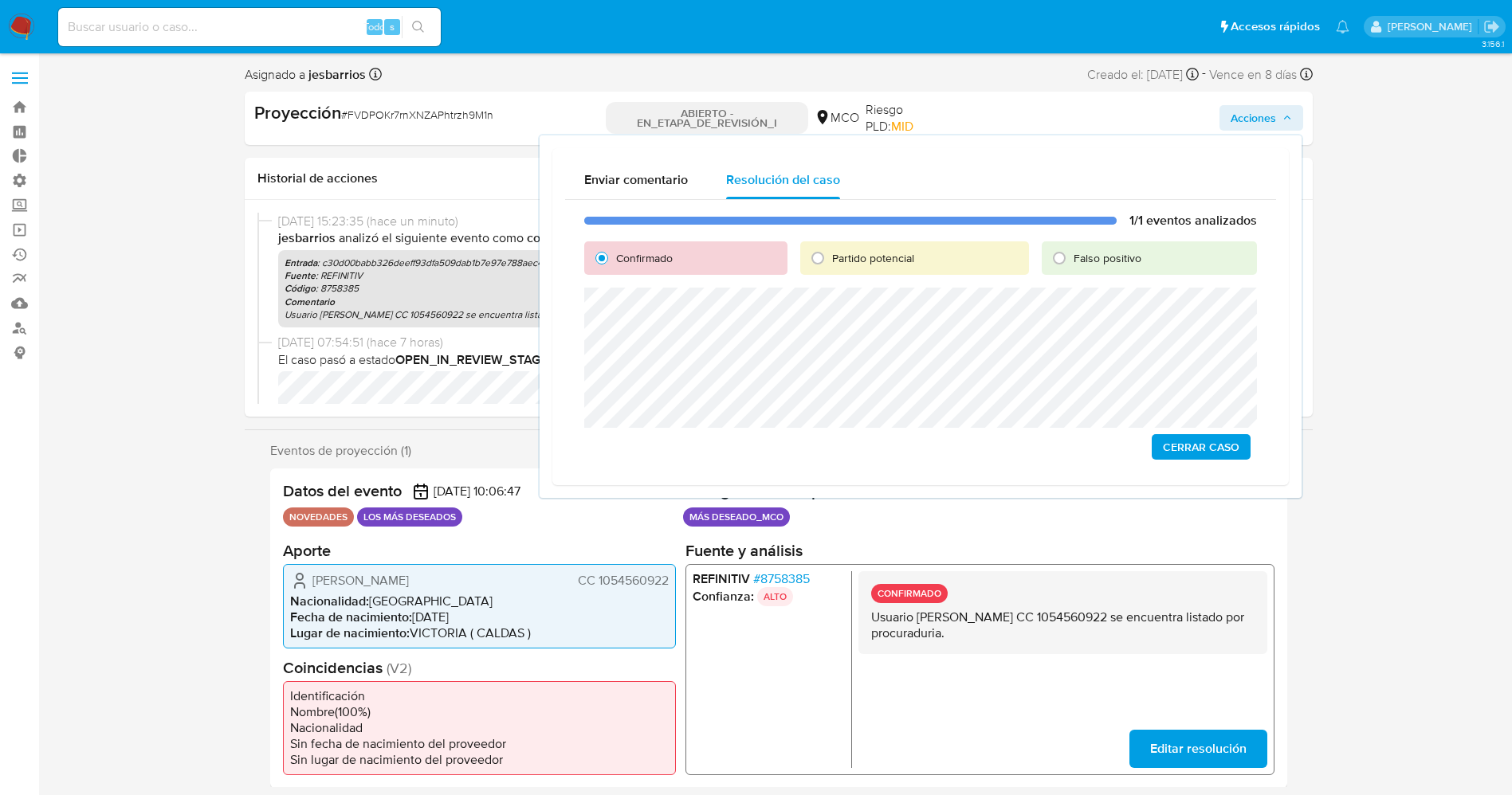
click at [1188, 443] on span "Cerrar Caso" at bounding box center [1200, 446] width 76 height 22
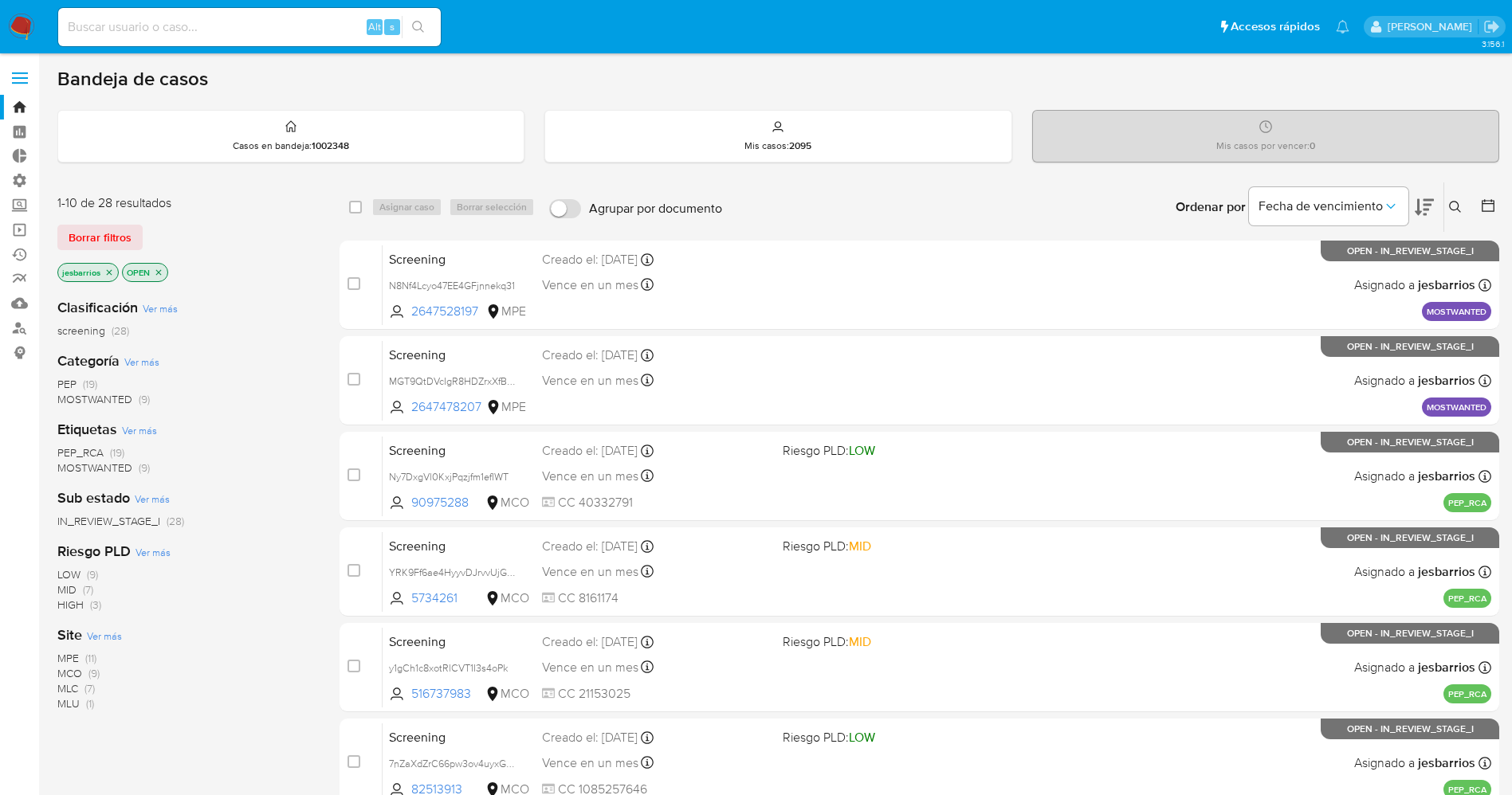
click at [25, 24] on img at bounding box center [22, 27] width 27 height 27
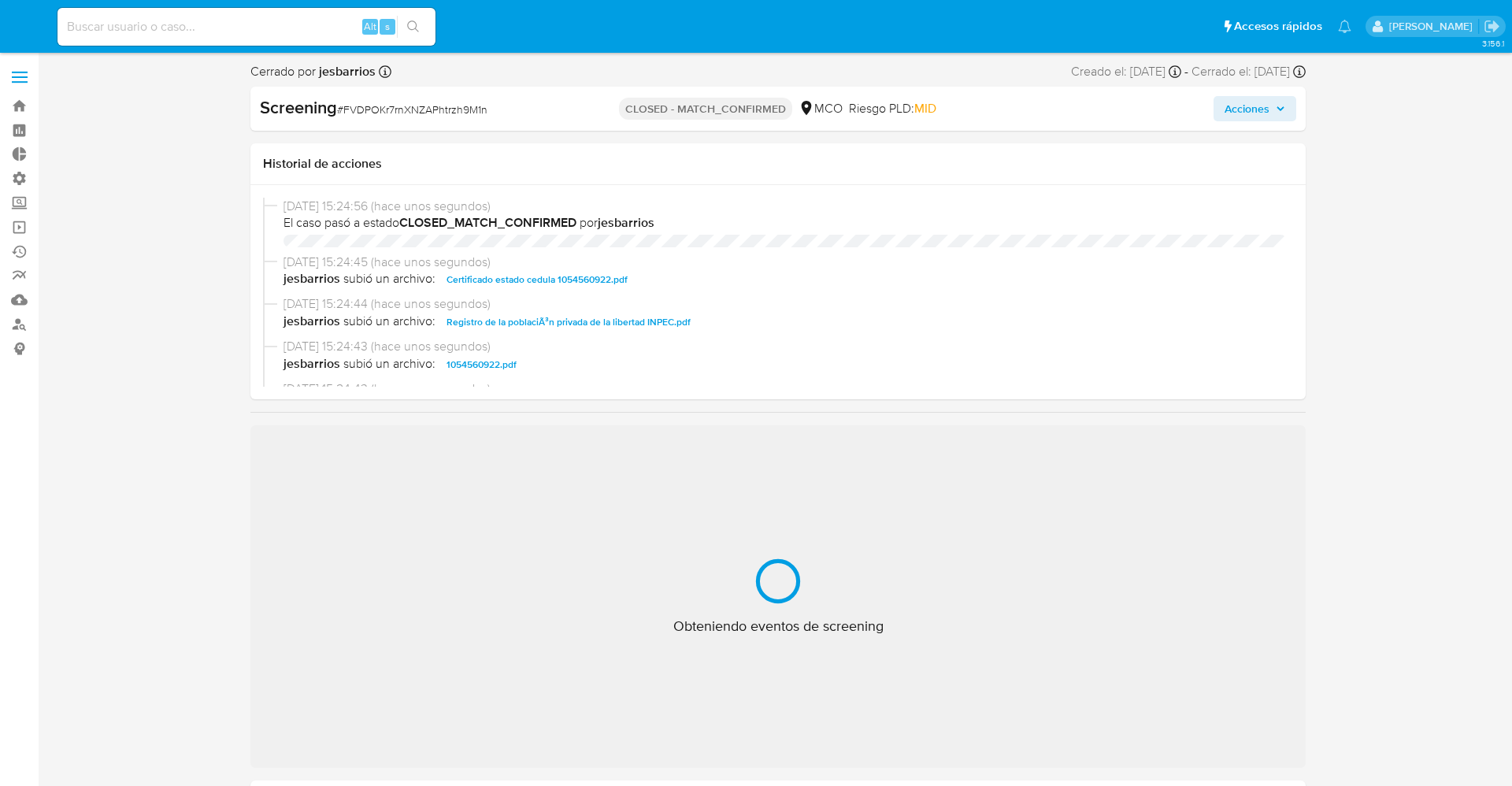
select select "10"
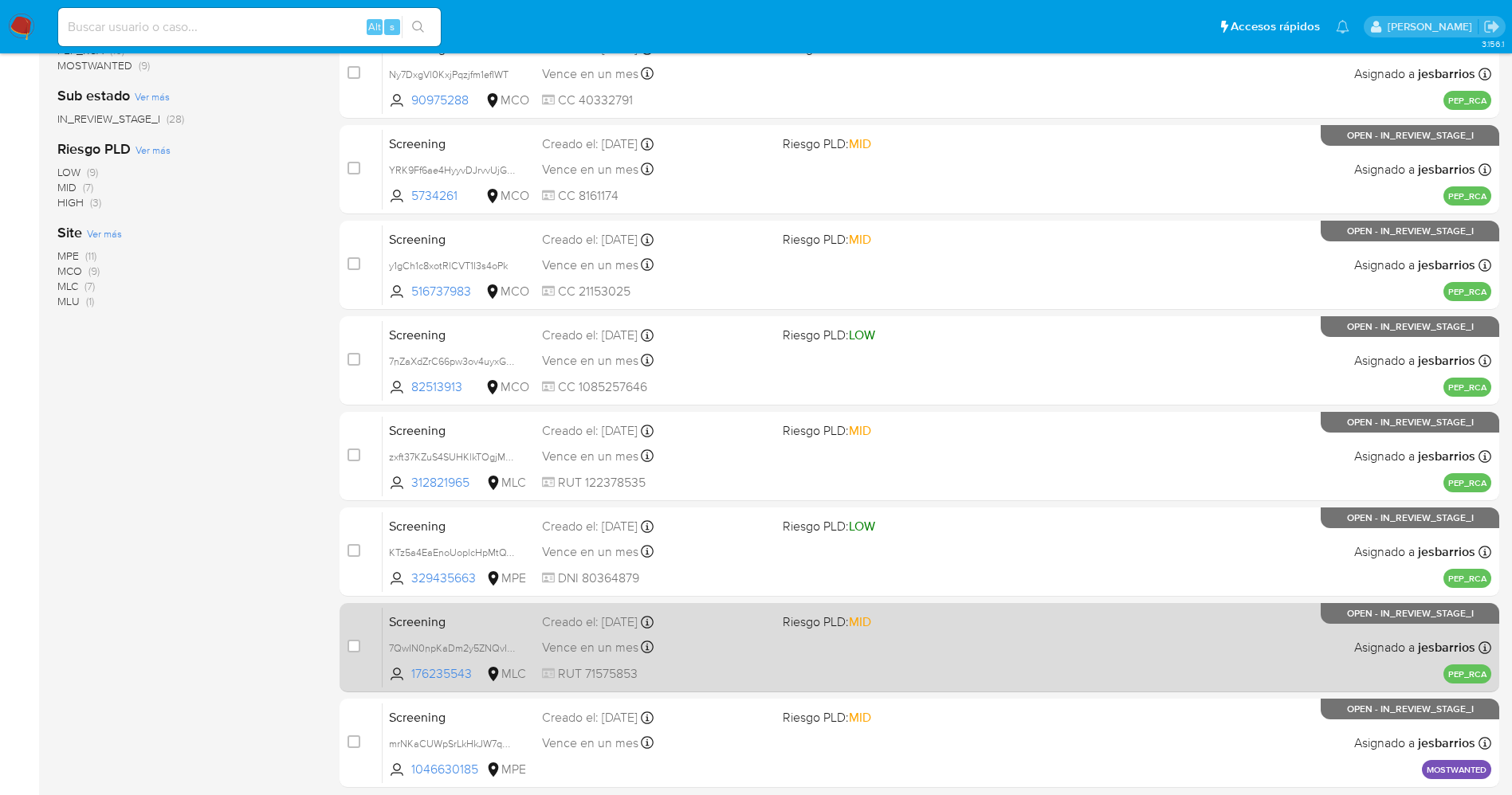
scroll to position [463, 0]
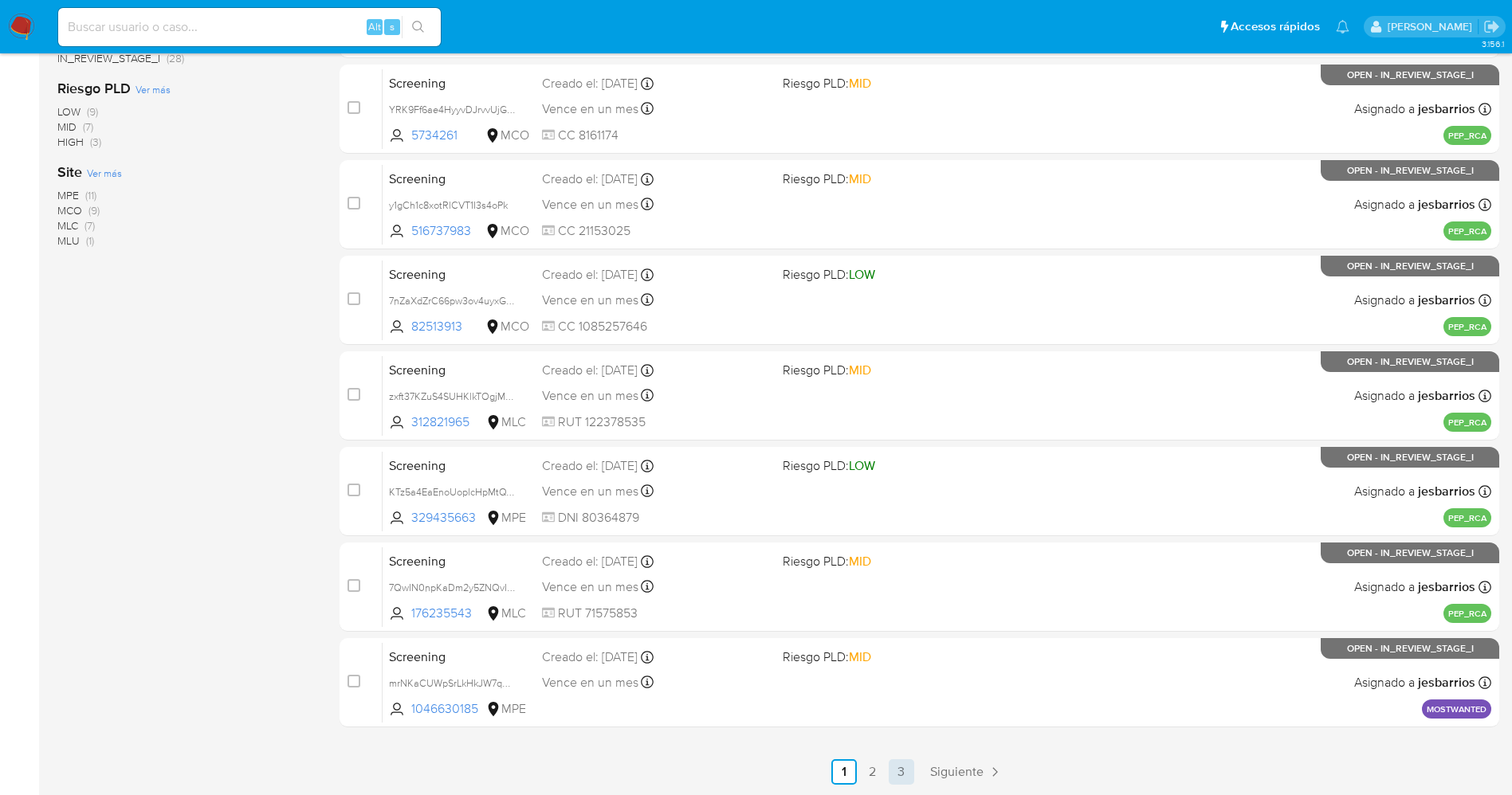
click at [894, 766] on link "3" at bounding box center [902, 772] width 25 height 25
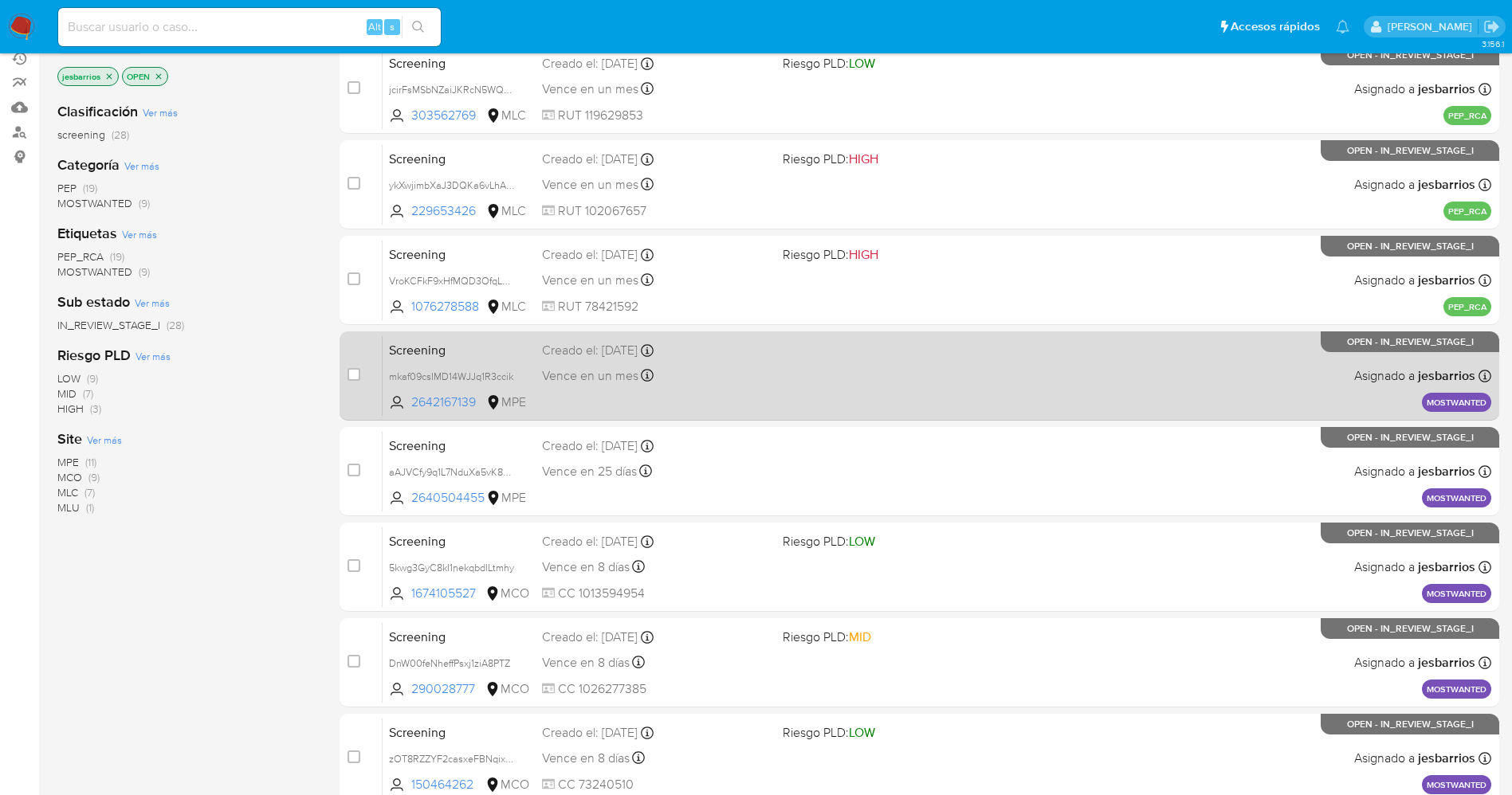
scroll to position [272, 0]
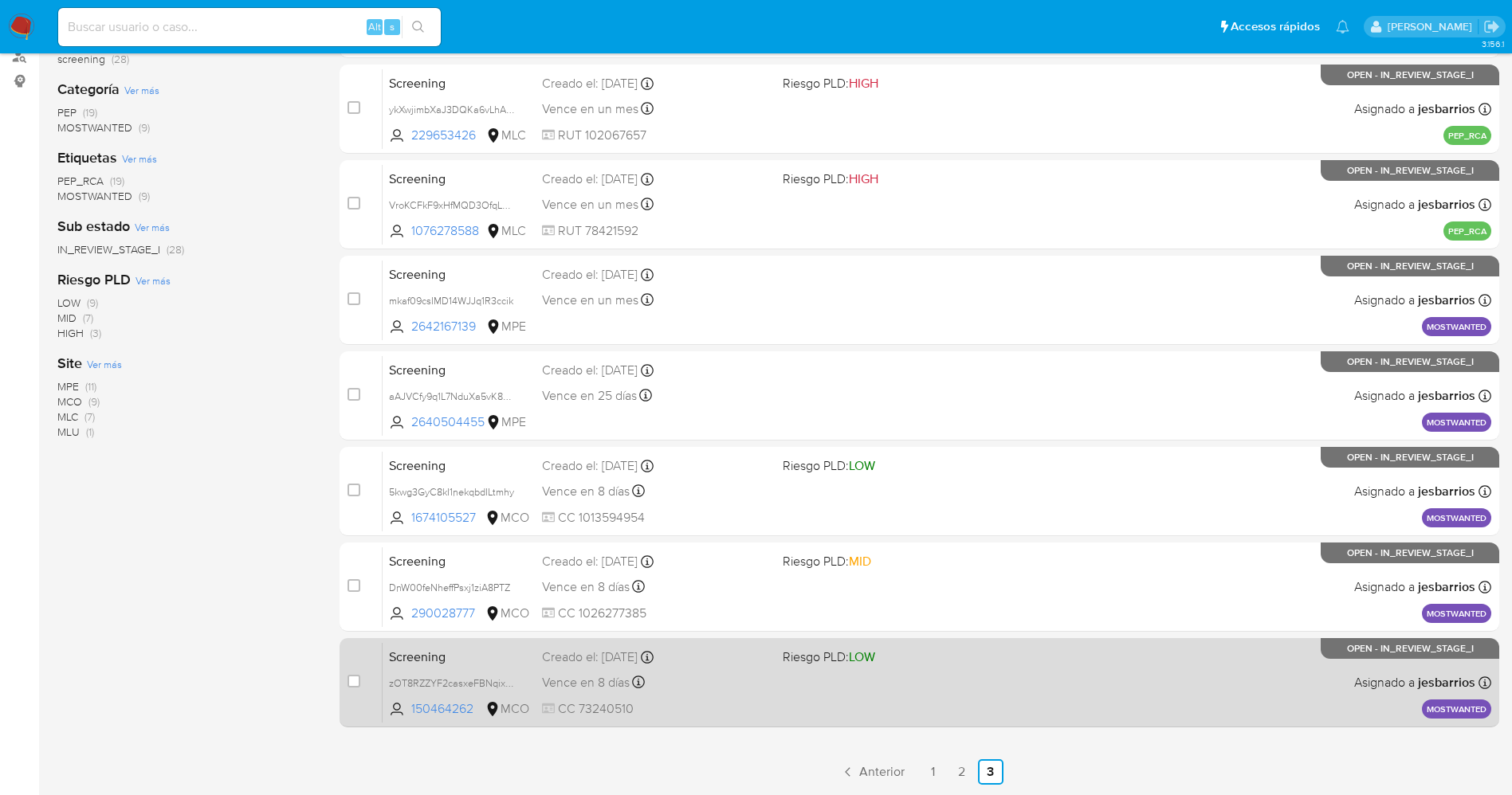
click at [747, 695] on div "Screening zOT8RZZYF2casxeFBNqixsX8 150464262 MCO Riesgo PLD: LOW Creado el: 27/…" at bounding box center [937, 683] width 1109 height 81
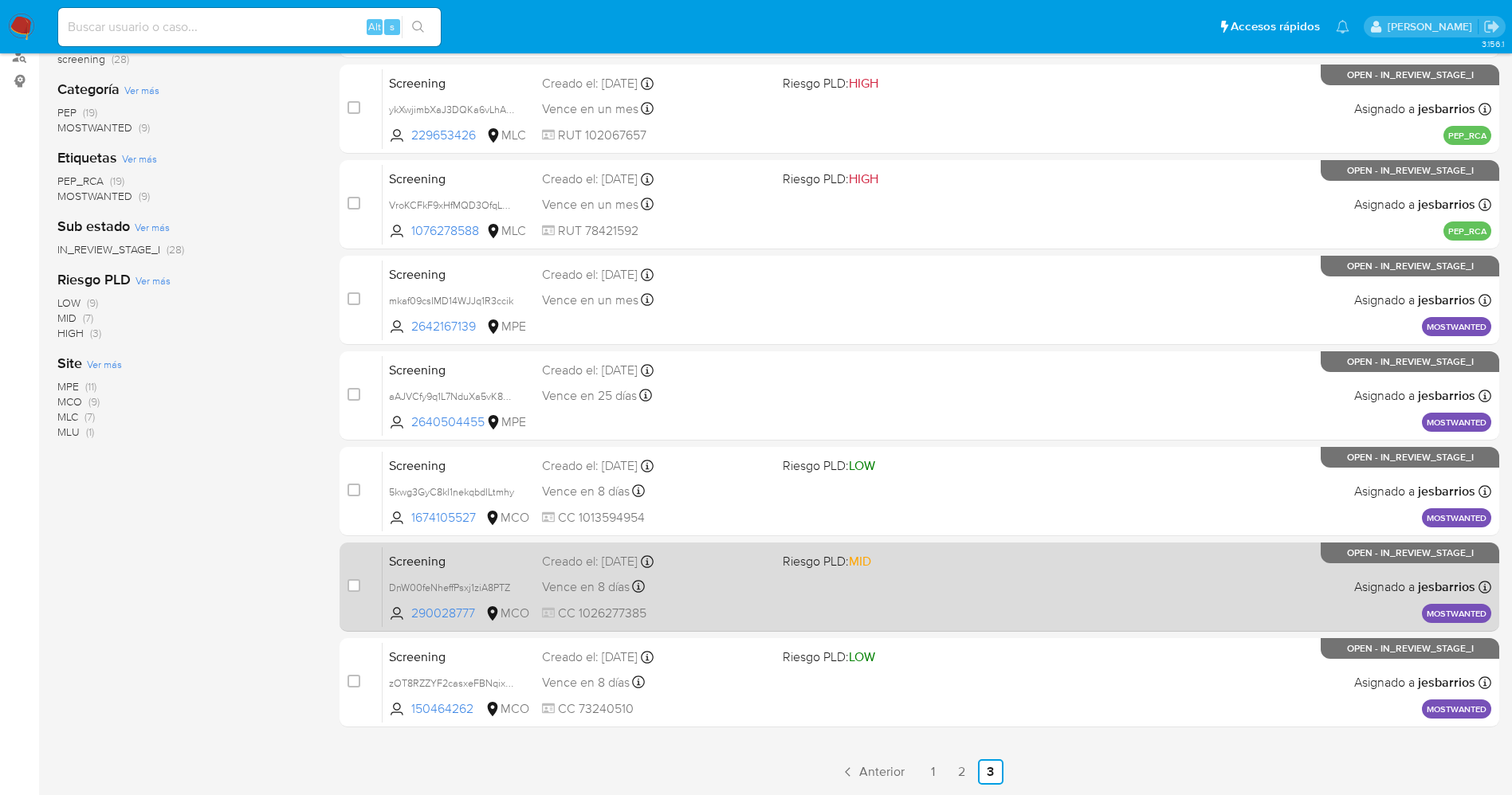
click at [723, 586] on div "Vence en 8 días Vence el 04/09/2025 07:11:10" at bounding box center [656, 587] width 228 height 22
click at [751, 592] on div "Vence en 8 días Vence el 04/09/2025 07:11:10" at bounding box center [656, 587] width 228 height 22
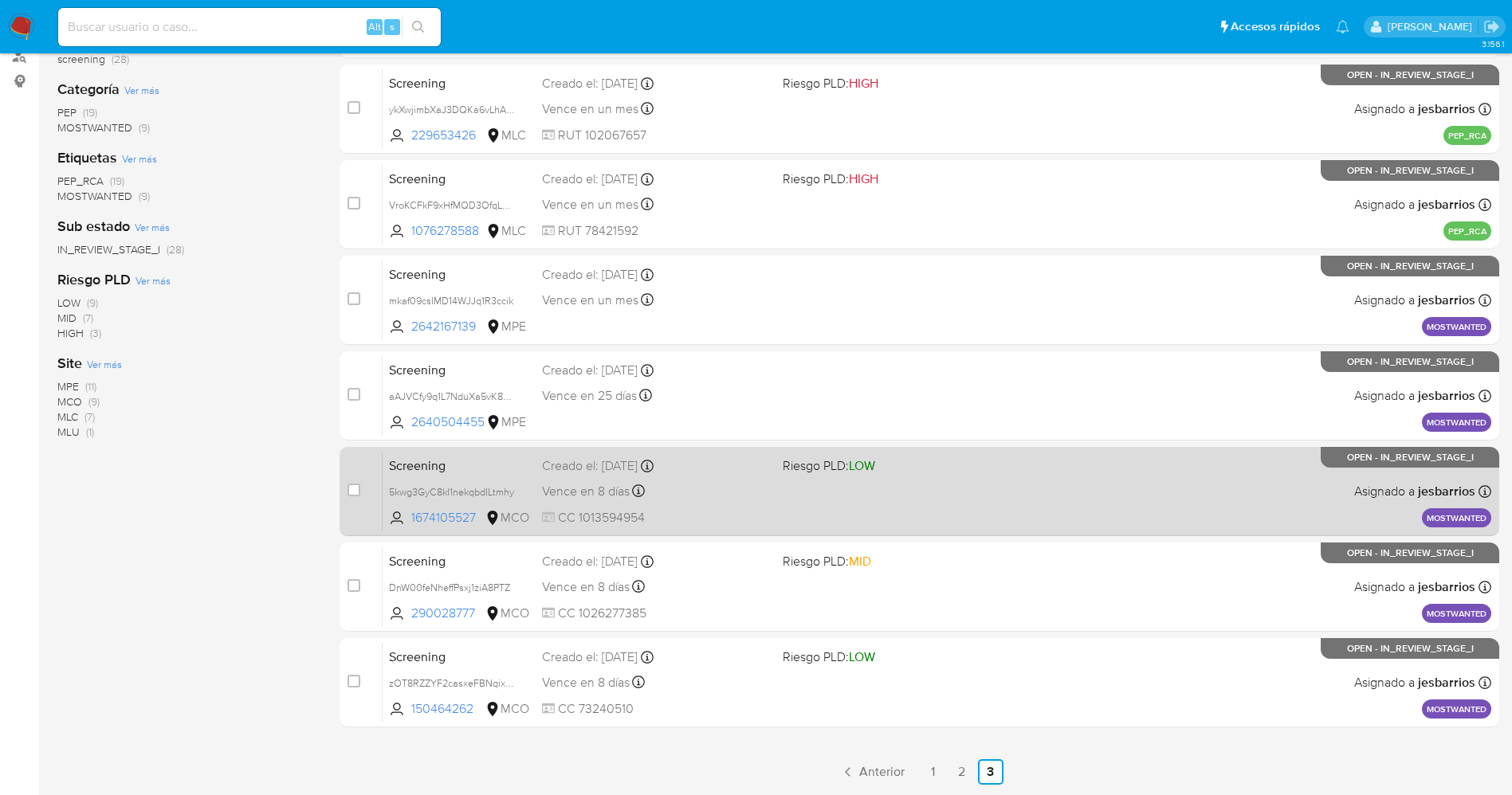
drag, startPoint x: 579, startPoint y: 515, endPoint x: 649, endPoint y: 515, distance: 70.0
click at [649, 515] on span "CC 1013594954" at bounding box center [656, 518] width 228 height 18
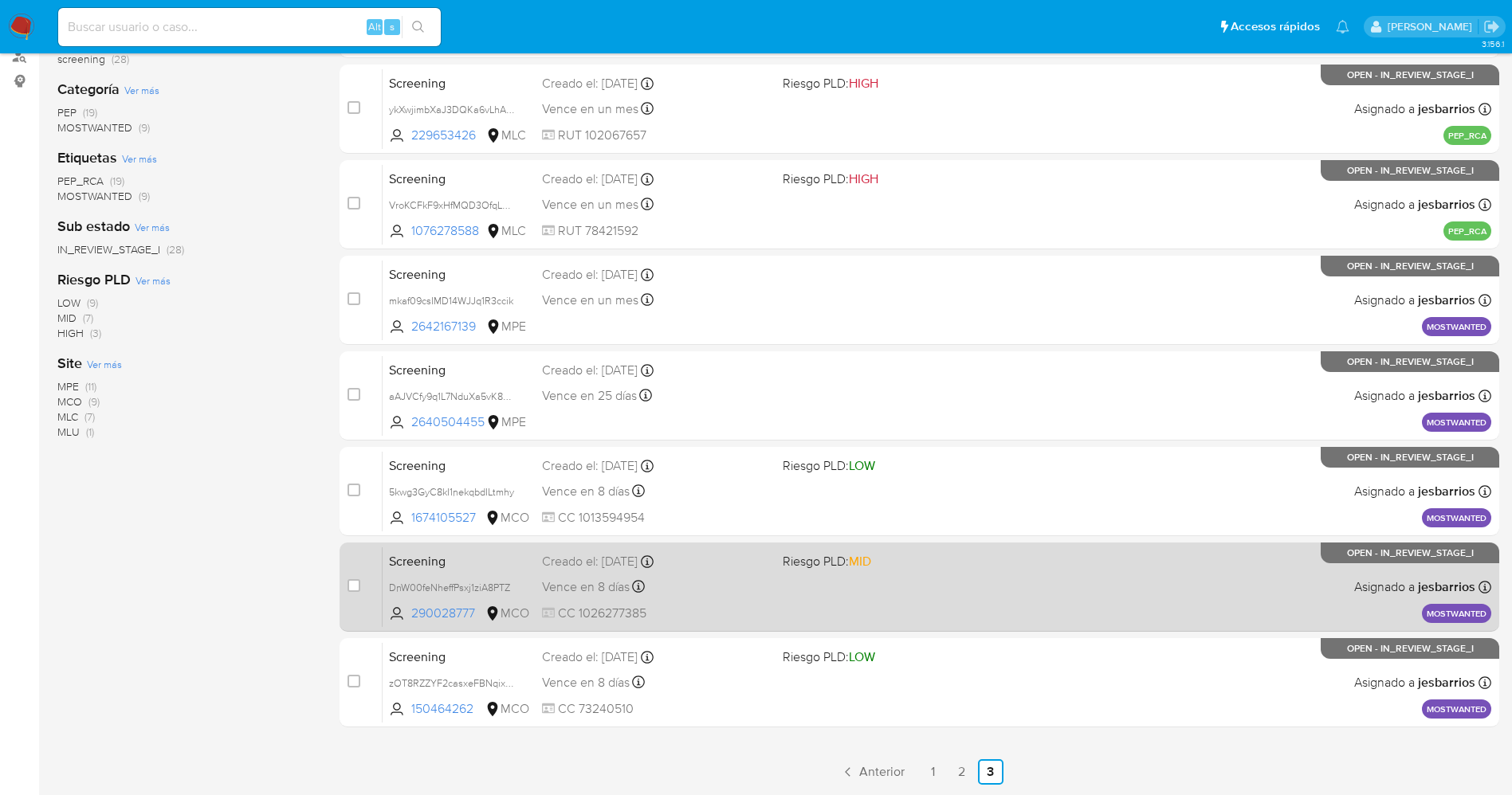
click at [776, 598] on div "Screening DnW00feNheffPsxj1ziA8PTZ 290028777 MCO Riesgo PLD: MID Creado el: 27/…" at bounding box center [937, 587] width 1109 height 81
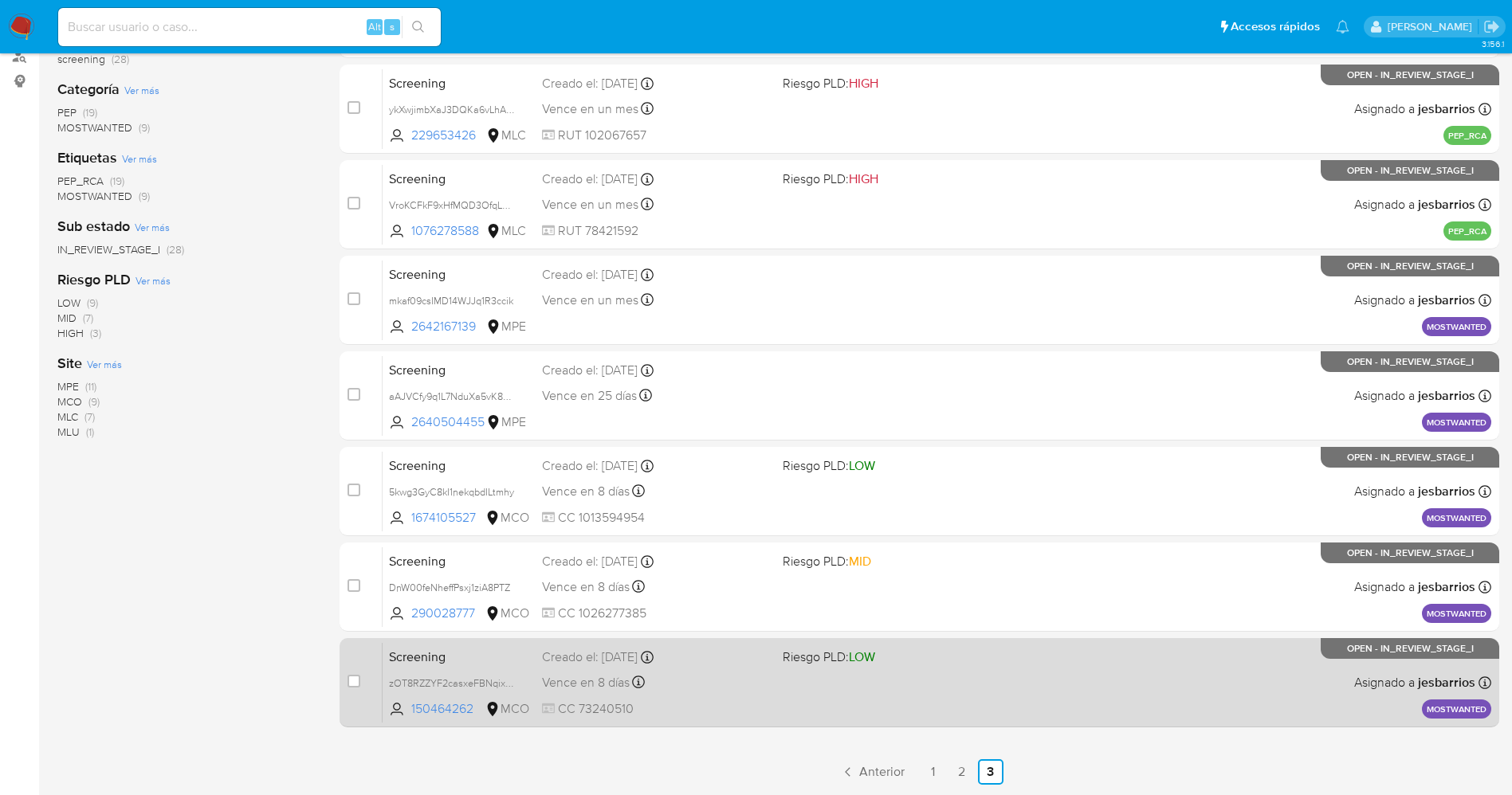
drag, startPoint x: 575, startPoint y: 704, endPoint x: 636, endPoint y: 710, distance: 61.3
click at [636, 710] on span "CC 73240510" at bounding box center [656, 710] width 228 height 18
click at [752, 709] on span "CC 73240510" at bounding box center [656, 710] width 228 height 18
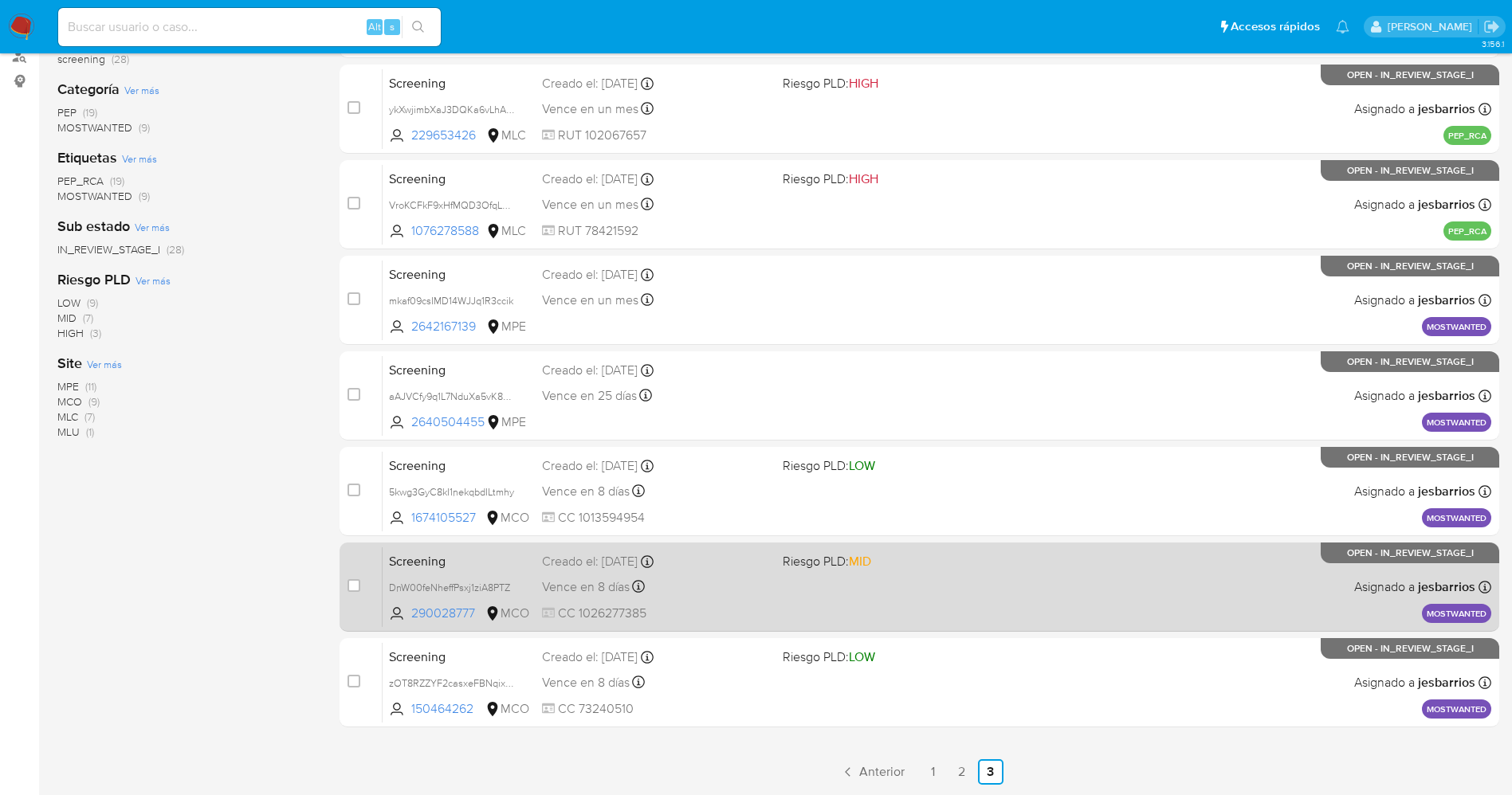
click at [875, 575] on div "Screening DnW00feNheffPsxj1ziA8PTZ 290028777 MCO Riesgo PLD: MID Creado el: 27/…" at bounding box center [937, 587] width 1109 height 81
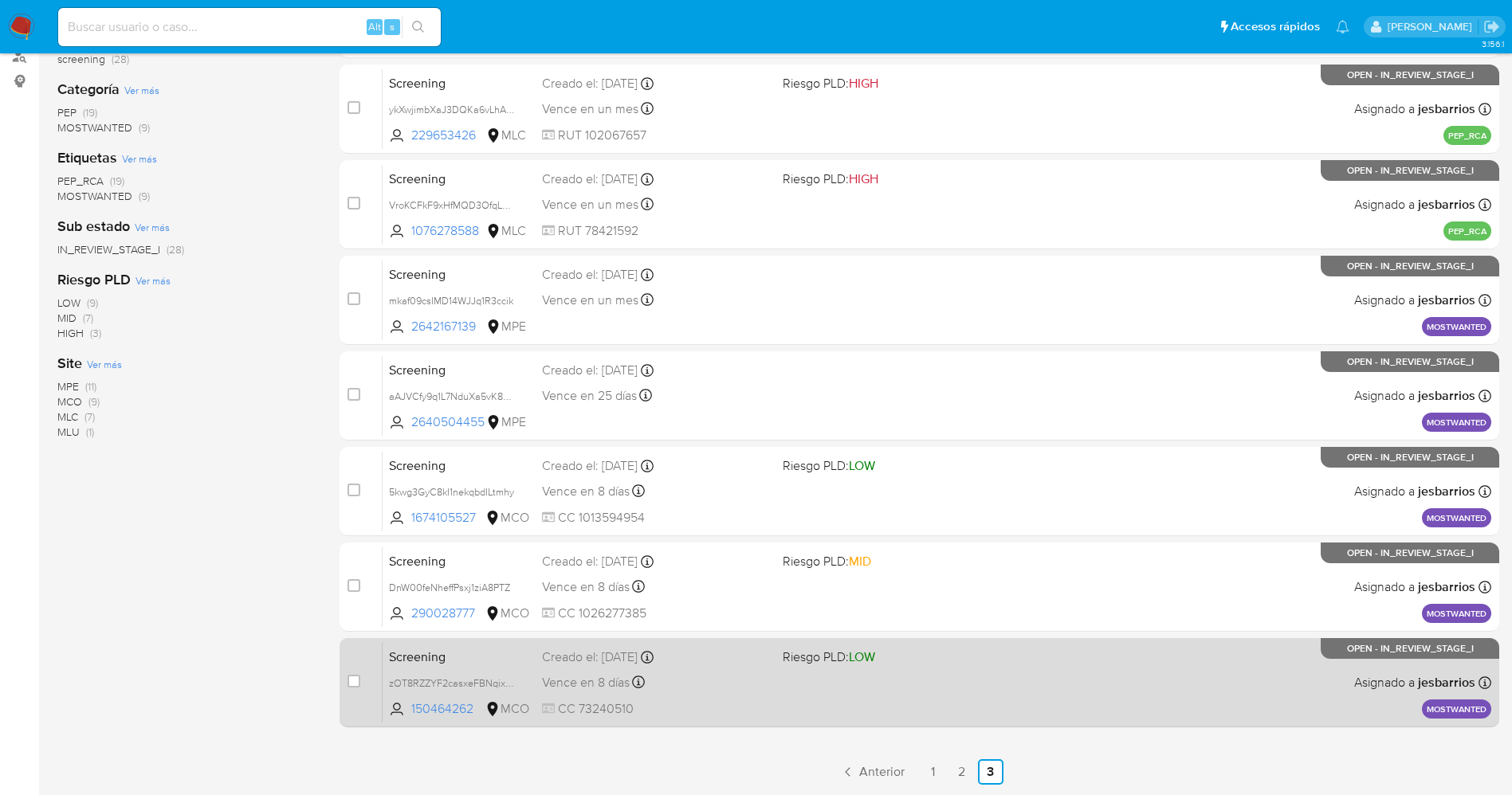
click at [735, 701] on span "CC 73240510" at bounding box center [656, 710] width 228 height 18
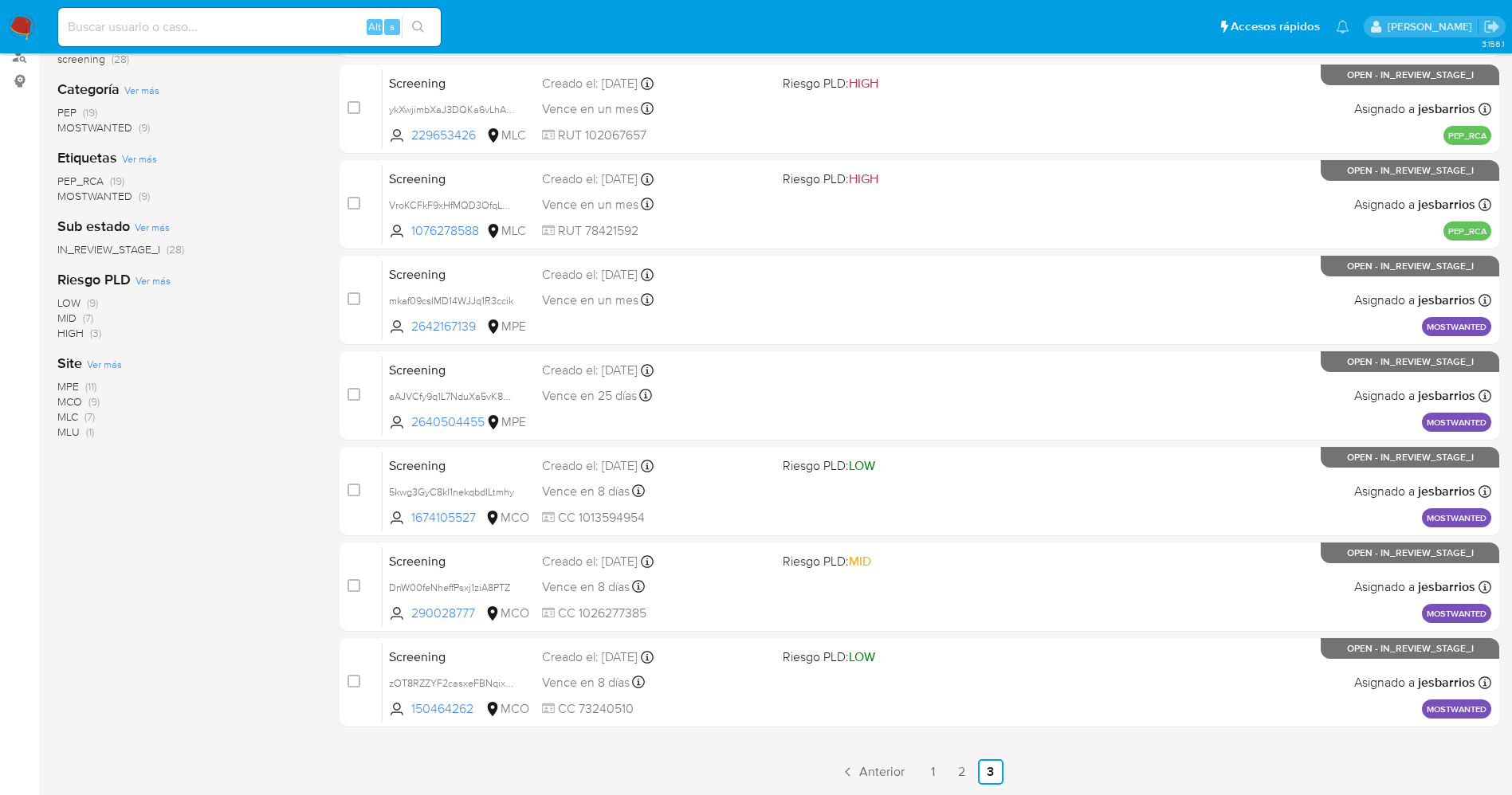
click at [22, 23] on img at bounding box center [22, 27] width 27 height 27
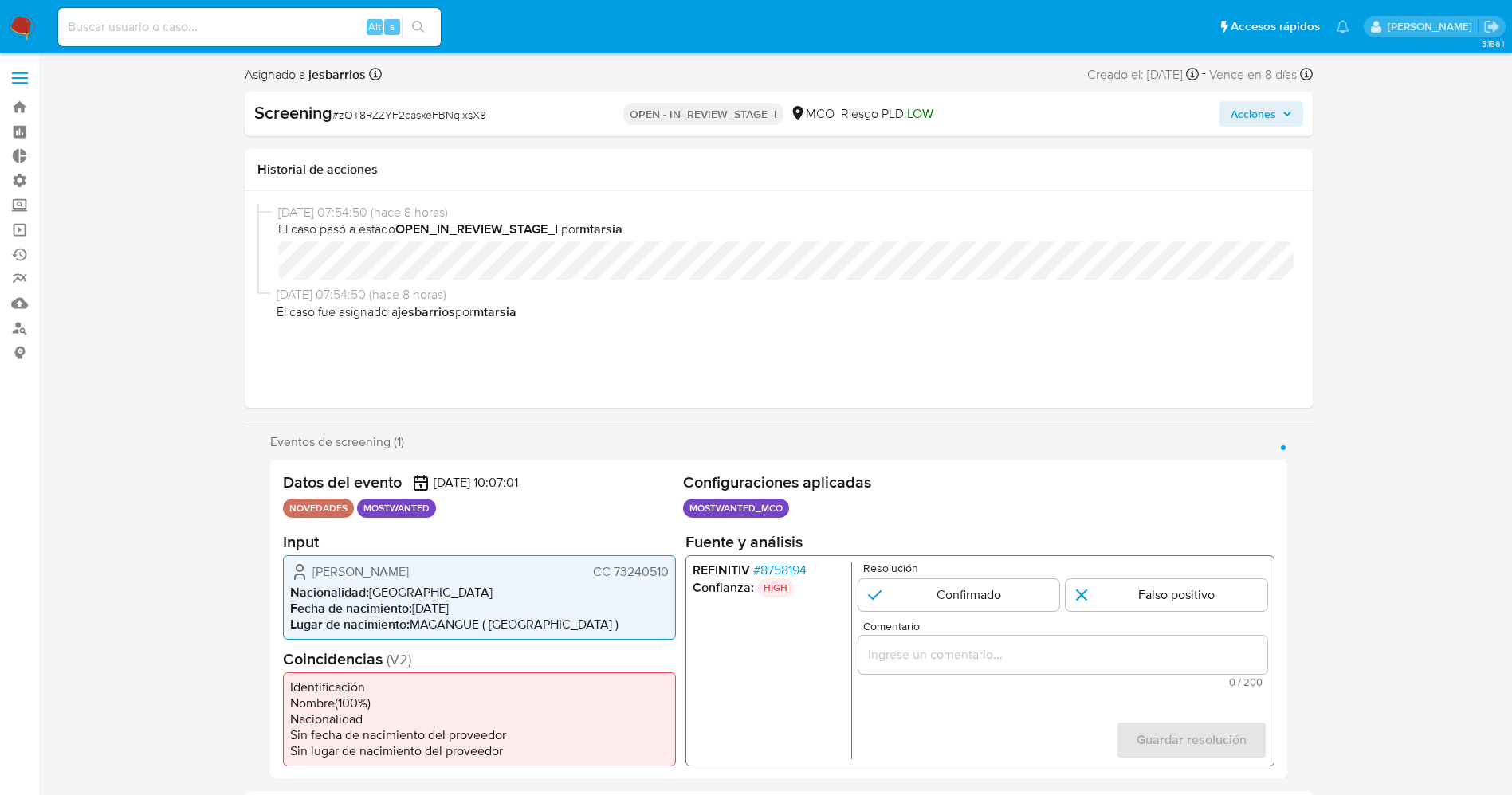
select select "10"
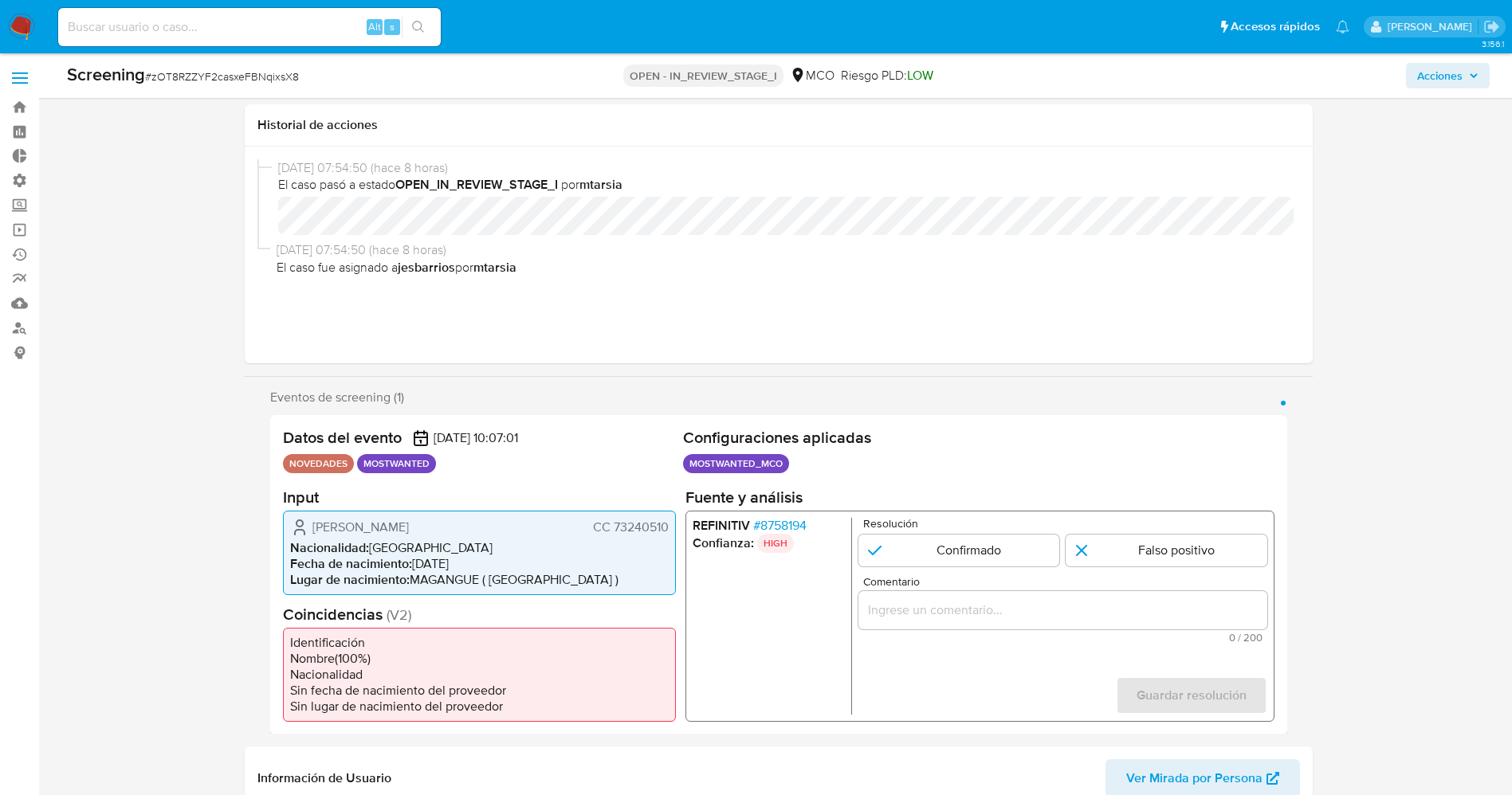
scroll to position [119, 0]
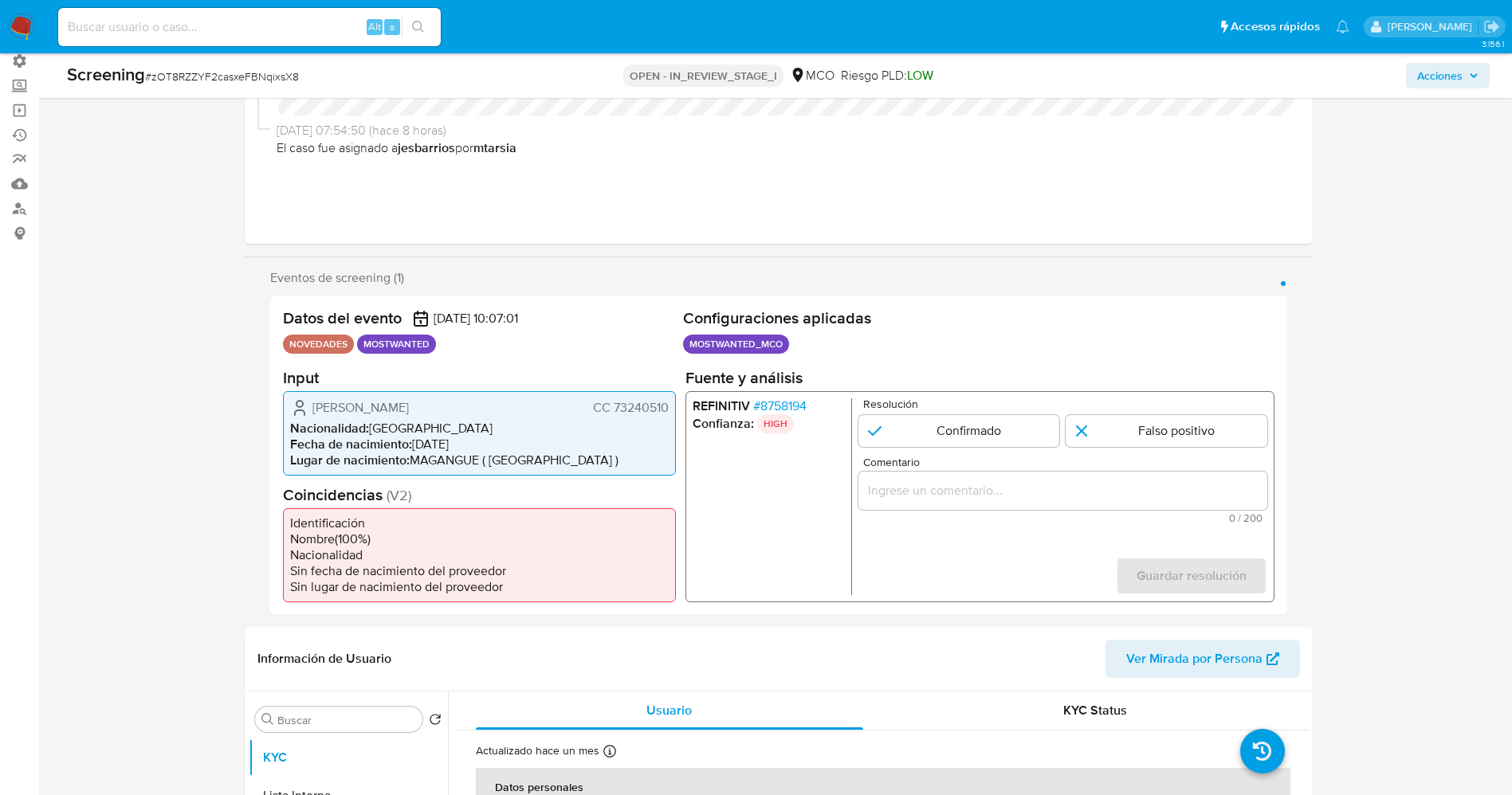
click at [785, 398] on span "# 8758194" at bounding box center [779, 406] width 54 height 16
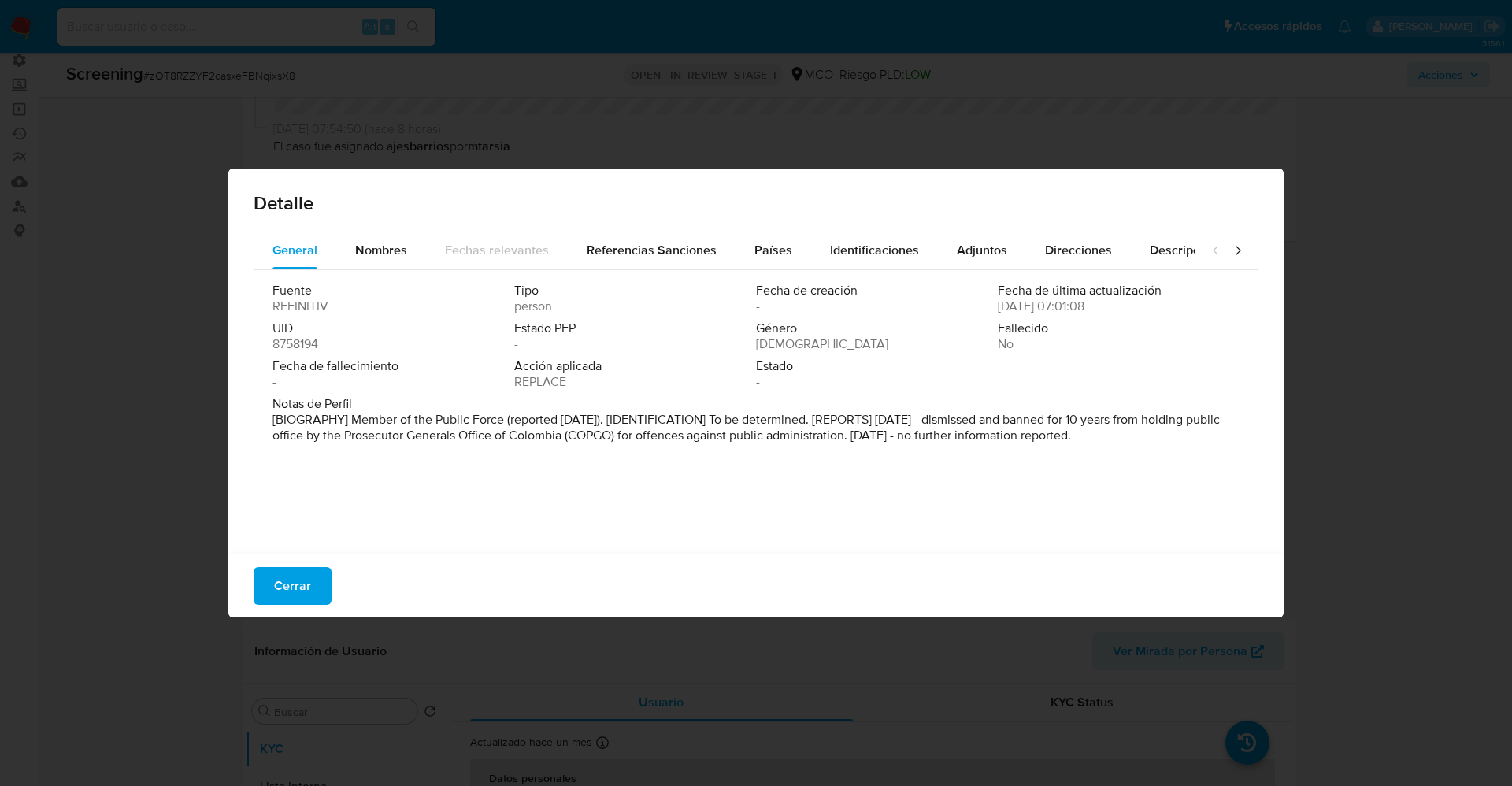
drag, startPoint x: 346, startPoint y: 433, endPoint x: 1333, endPoint y: 513, distance: 990.2
click at [1333, 513] on div "Detalle General Nombres Fechas relevantes Referencias Sanciones Países Identifi…" at bounding box center [756, 393] width 1512 height 786
drag, startPoint x: 337, startPoint y: 423, endPoint x: 1209, endPoint y: 442, distance: 872.2
click at [1209, 442] on p "[BIOGRAPHY] Member of the Public Force (reported [DATE]). [IDENTIFICATION] To b…" at bounding box center [755, 428] width 964 height 32
click at [367, 245] on span "Nombres" at bounding box center [381, 250] width 52 height 18
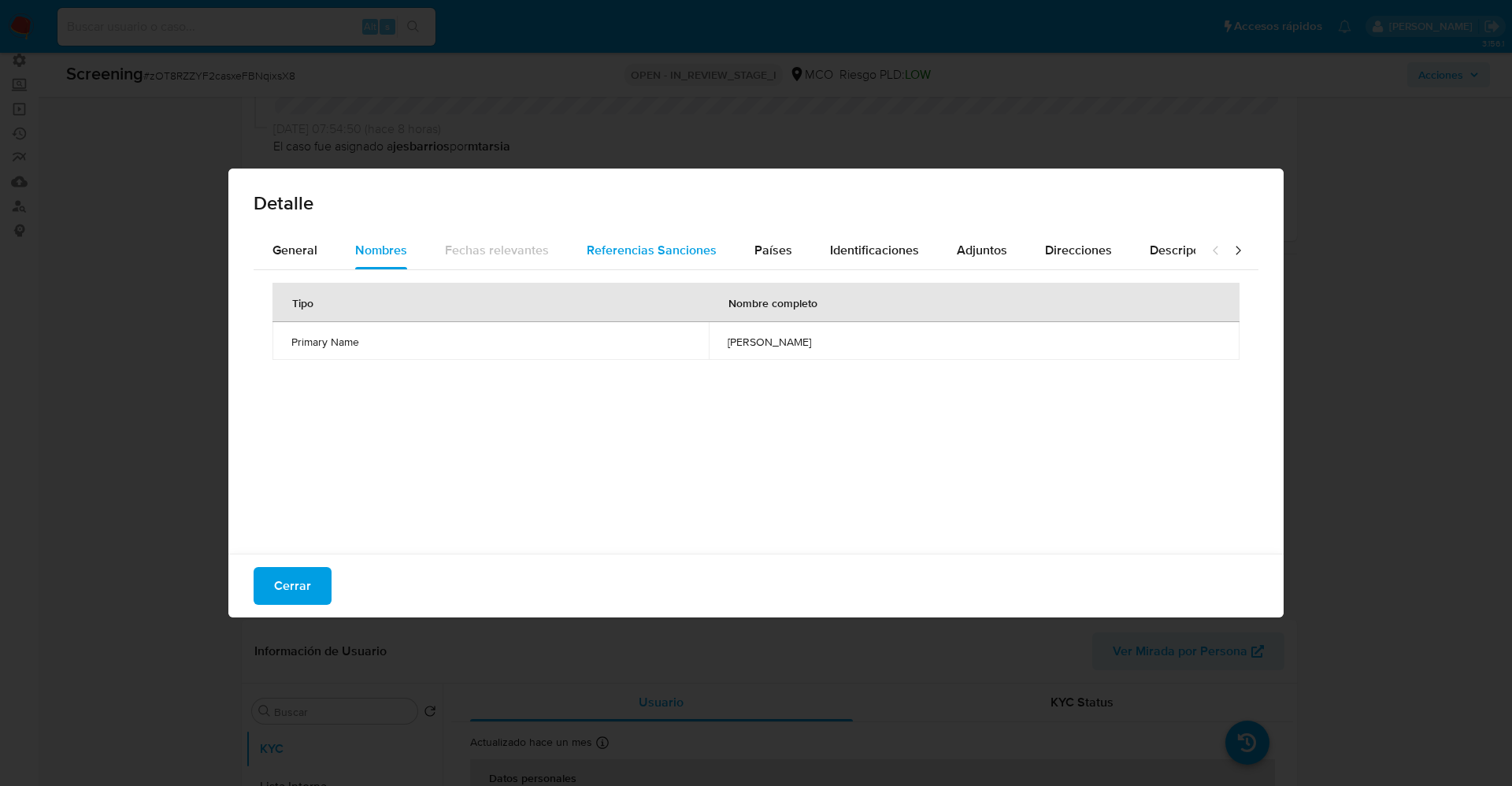
click at [709, 264] on div "Referencias Sanciones" at bounding box center [651, 250] width 130 height 38
click at [780, 259] on span "Países" at bounding box center [773, 250] width 38 height 18
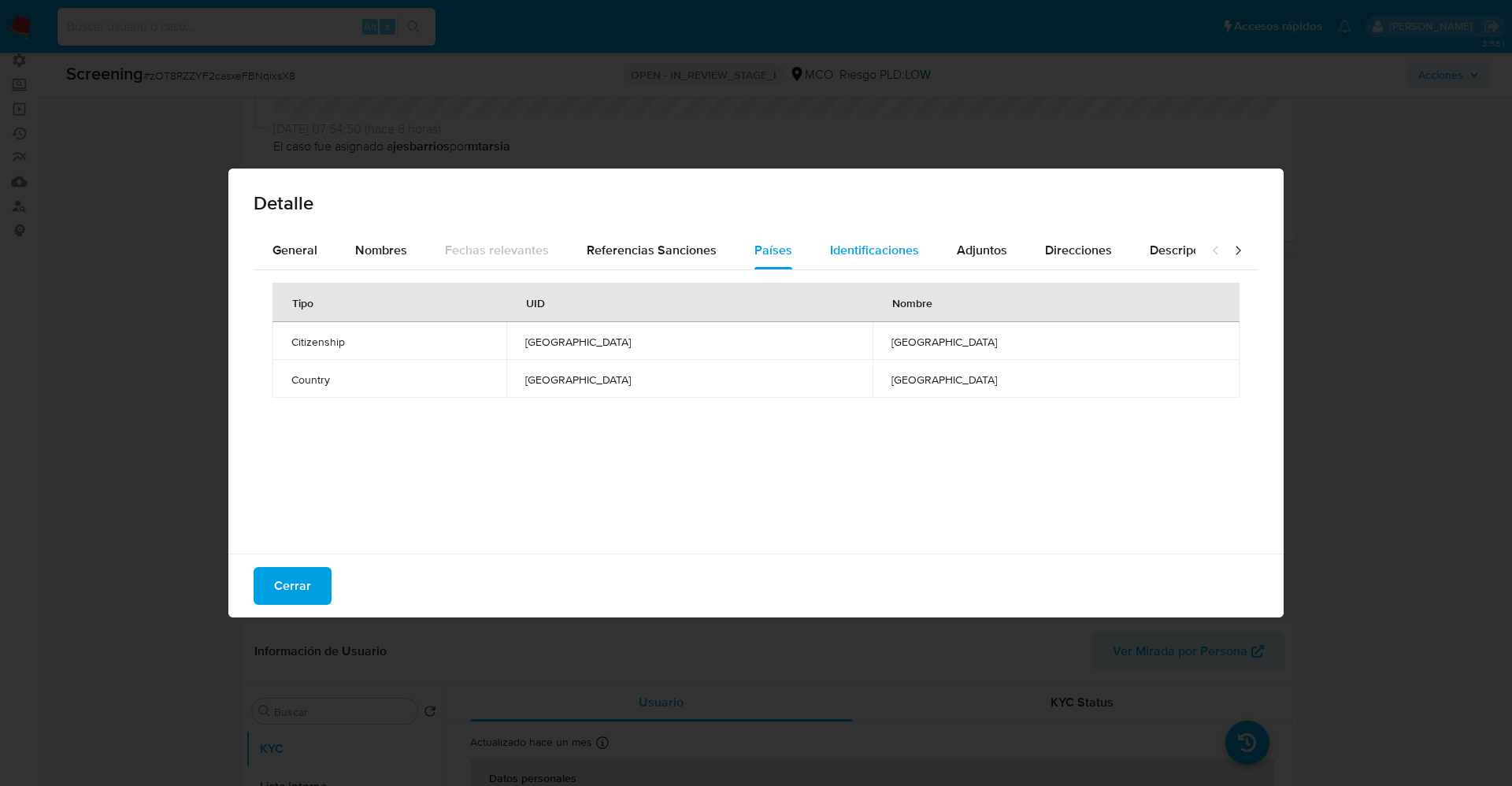
click at [864, 253] on span "Identificaciones" at bounding box center [874, 250] width 89 height 18
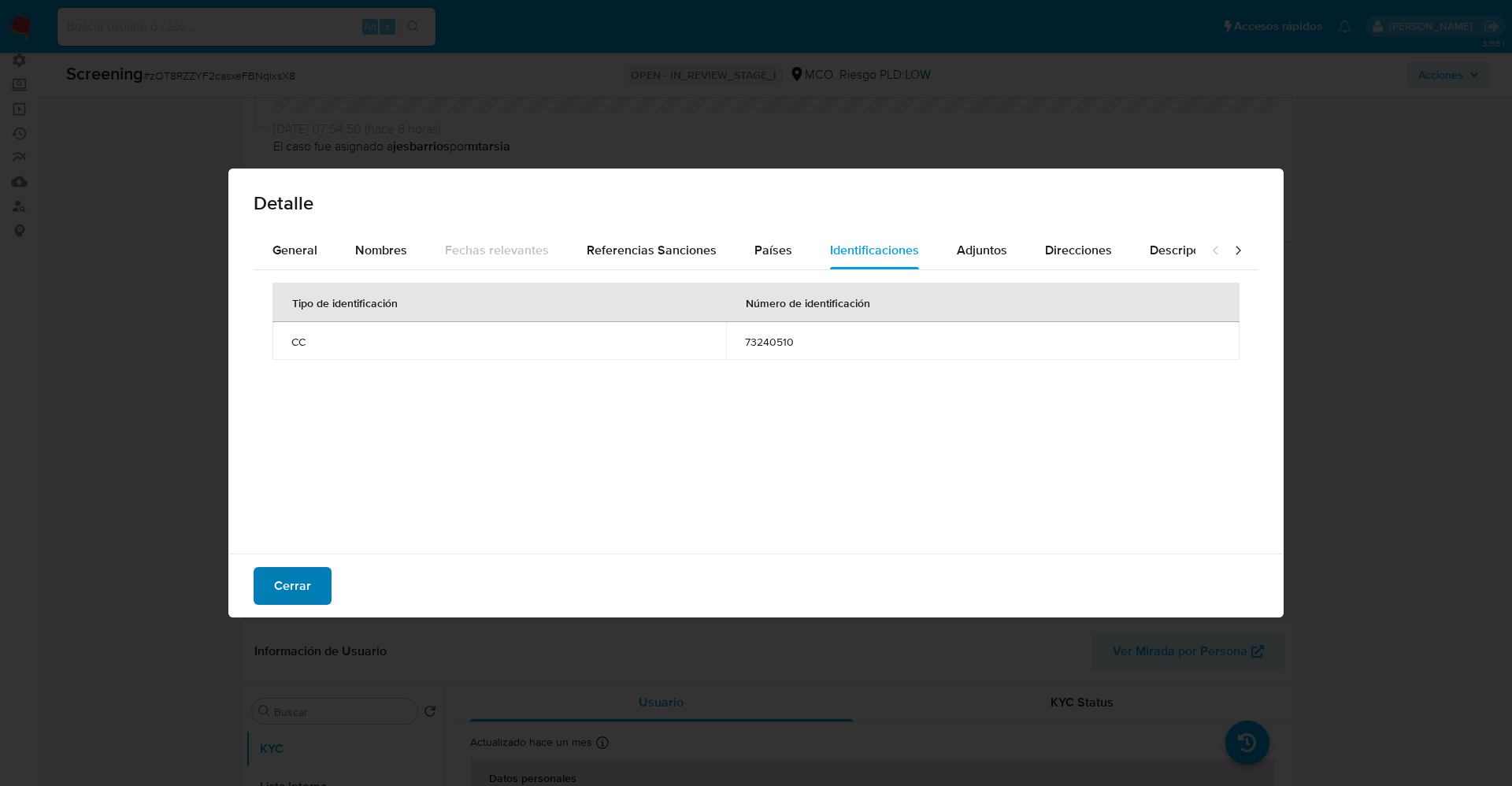
click at [297, 573] on span "Cerrar" at bounding box center [292, 586] width 37 height 35
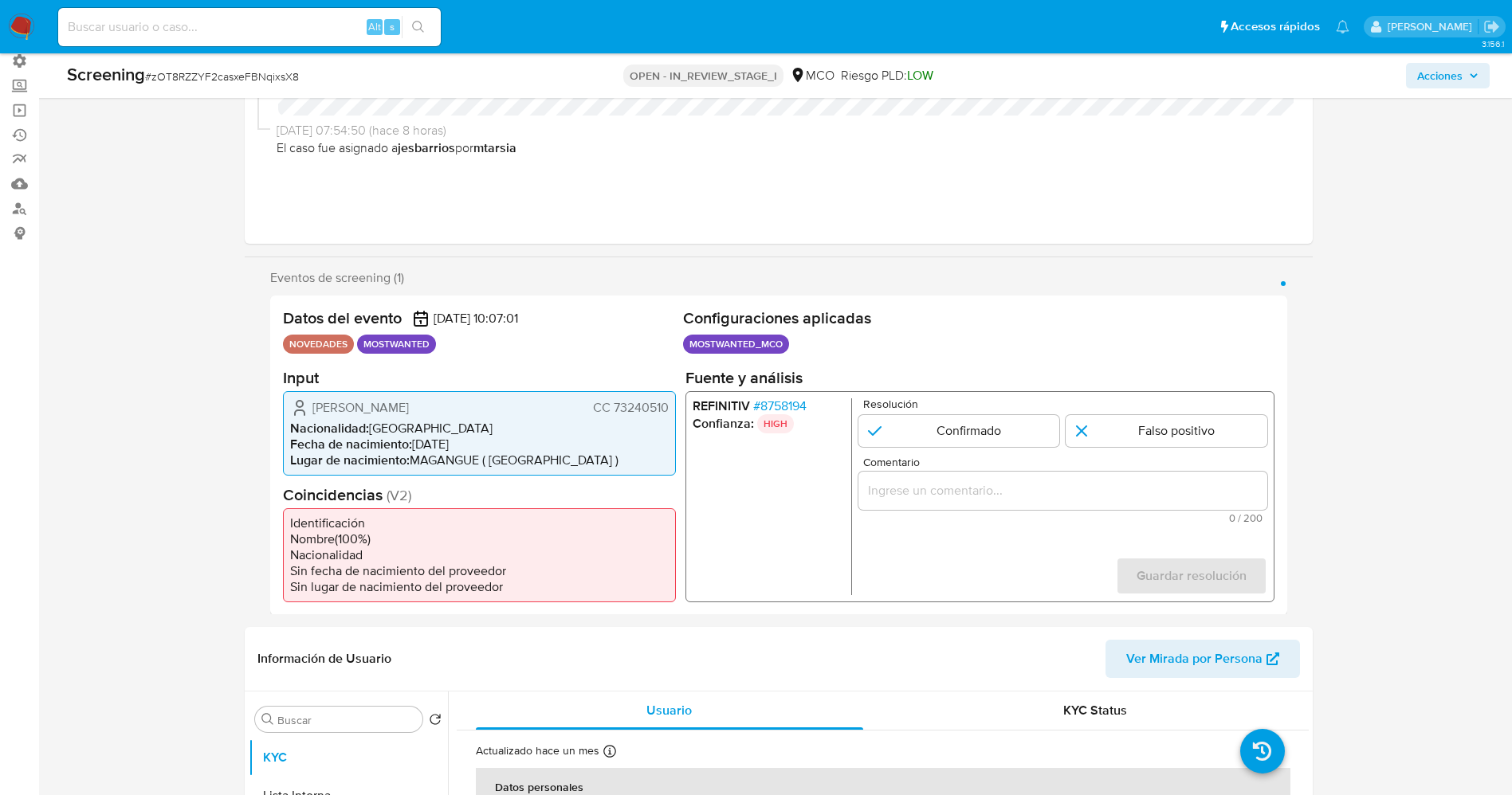
drag, startPoint x: 612, startPoint y: 410, endPoint x: 668, endPoint y: 409, distance: 56.0
click at [668, 409] on span "CC 73240510" at bounding box center [630, 408] width 75 height 16
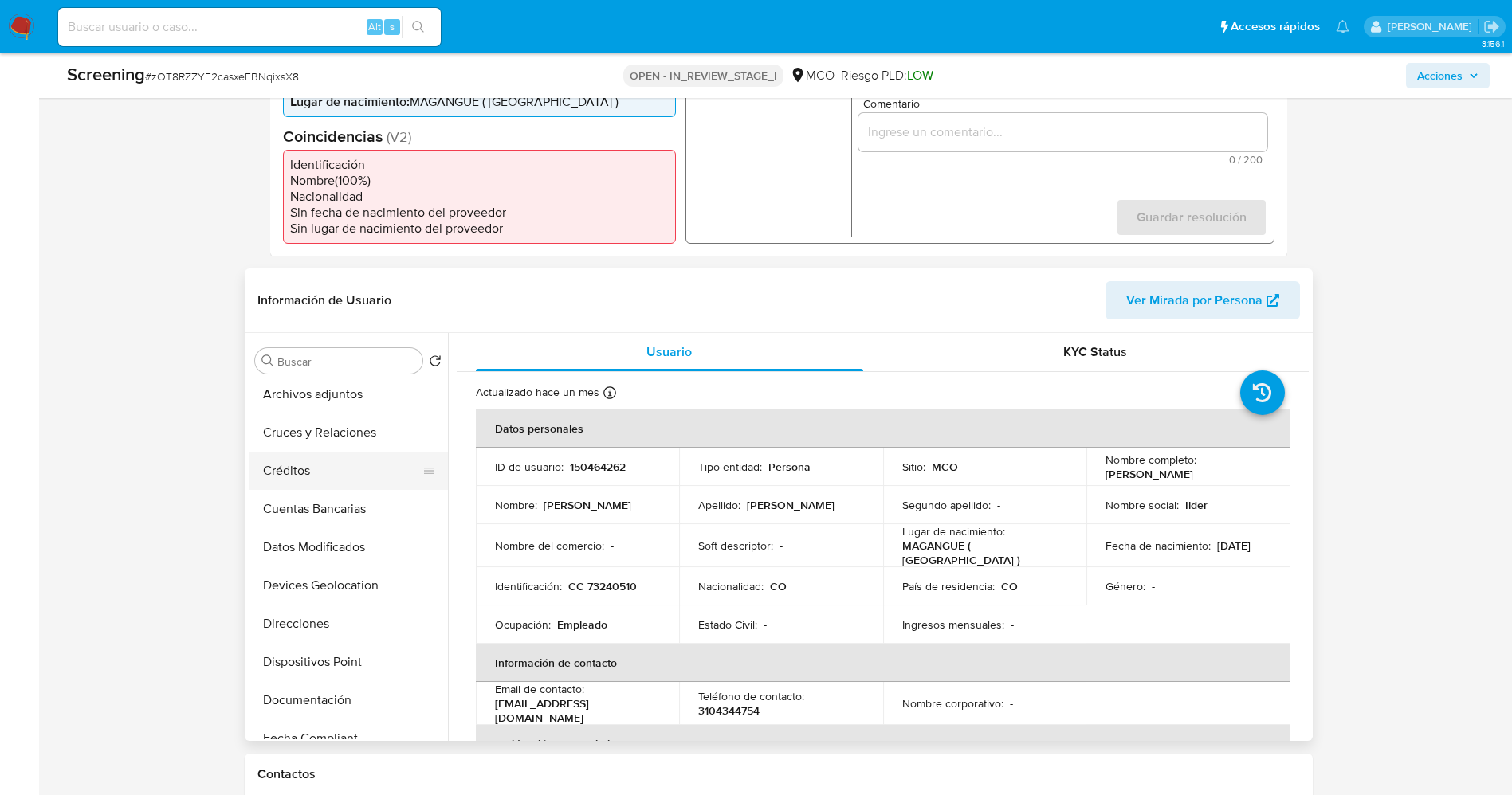
scroll to position [239, 0]
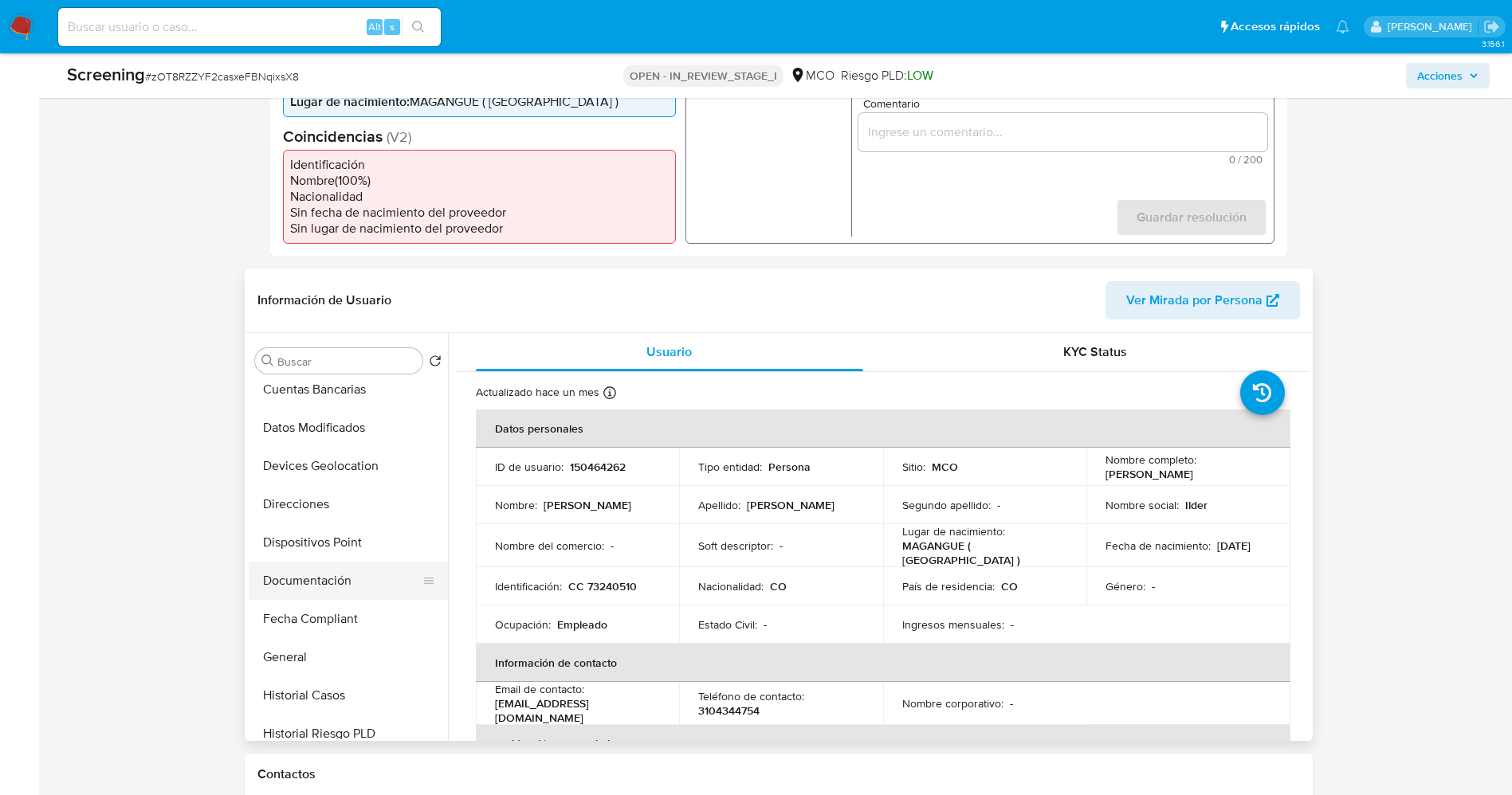
click at [335, 584] on button "Documentación" at bounding box center [341, 581] width 186 height 39
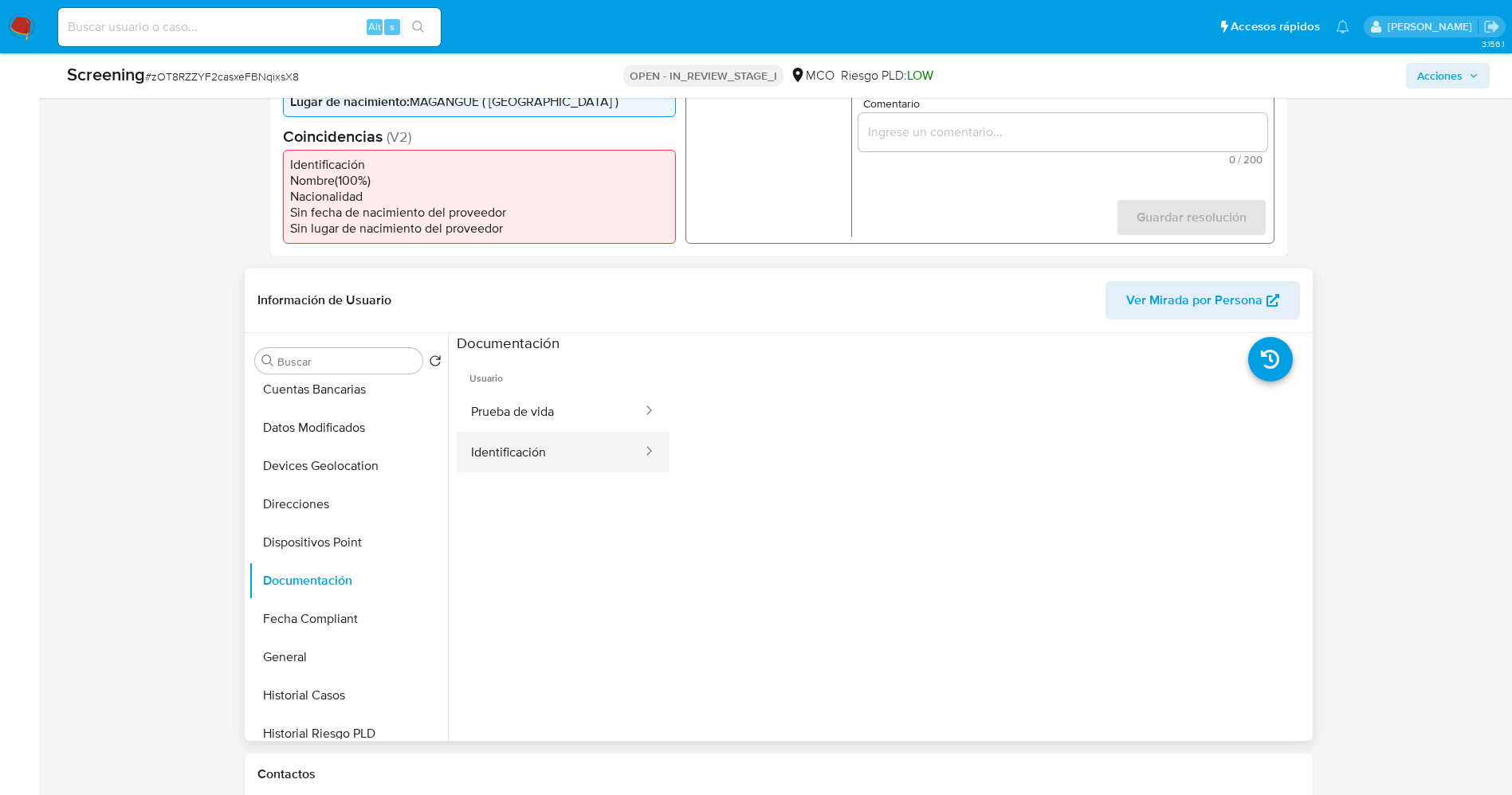
click at [556, 447] on button "Identificación" at bounding box center [550, 452] width 187 height 40
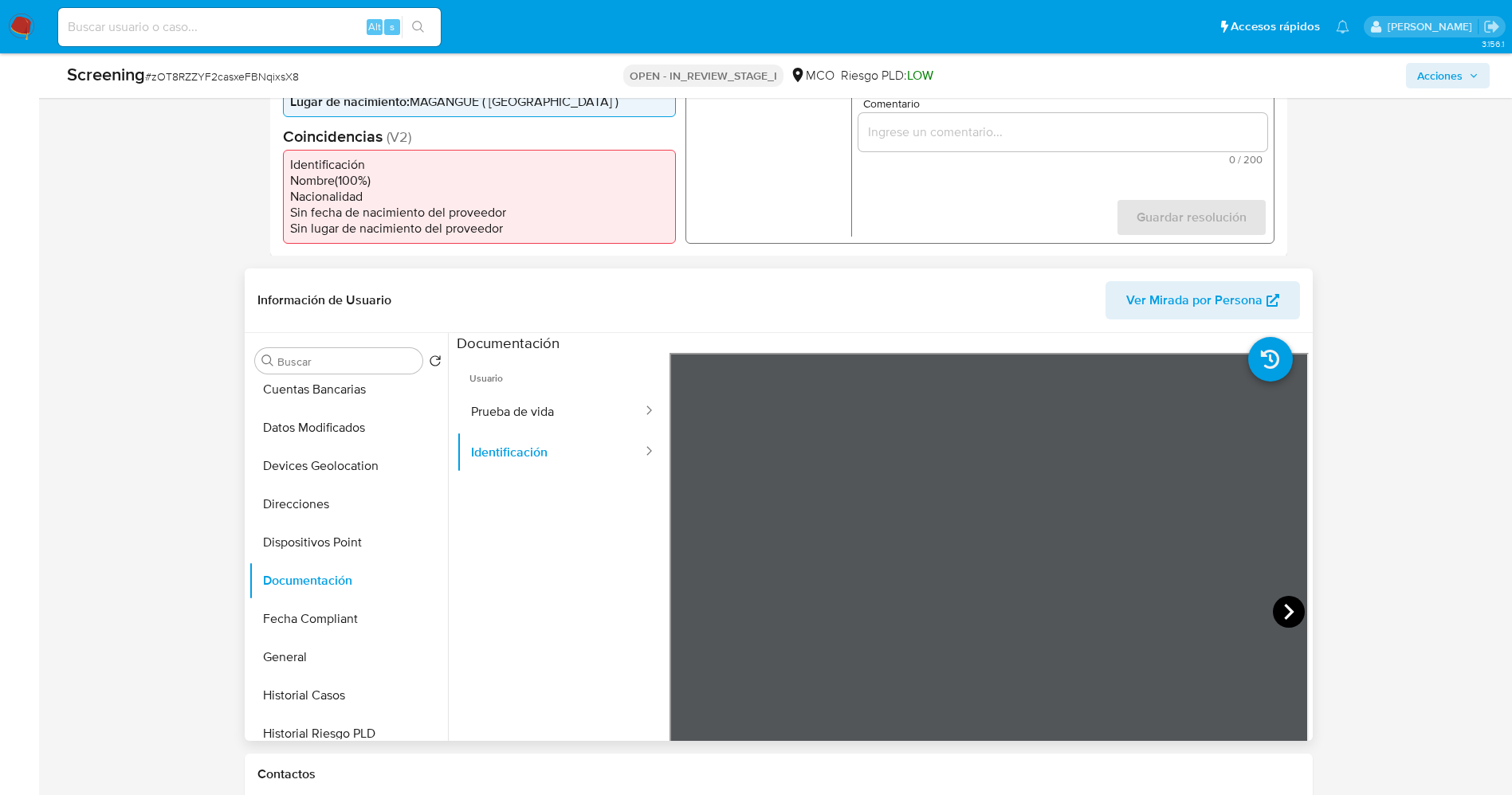
click at [1279, 611] on icon at bounding box center [1289, 612] width 32 height 32
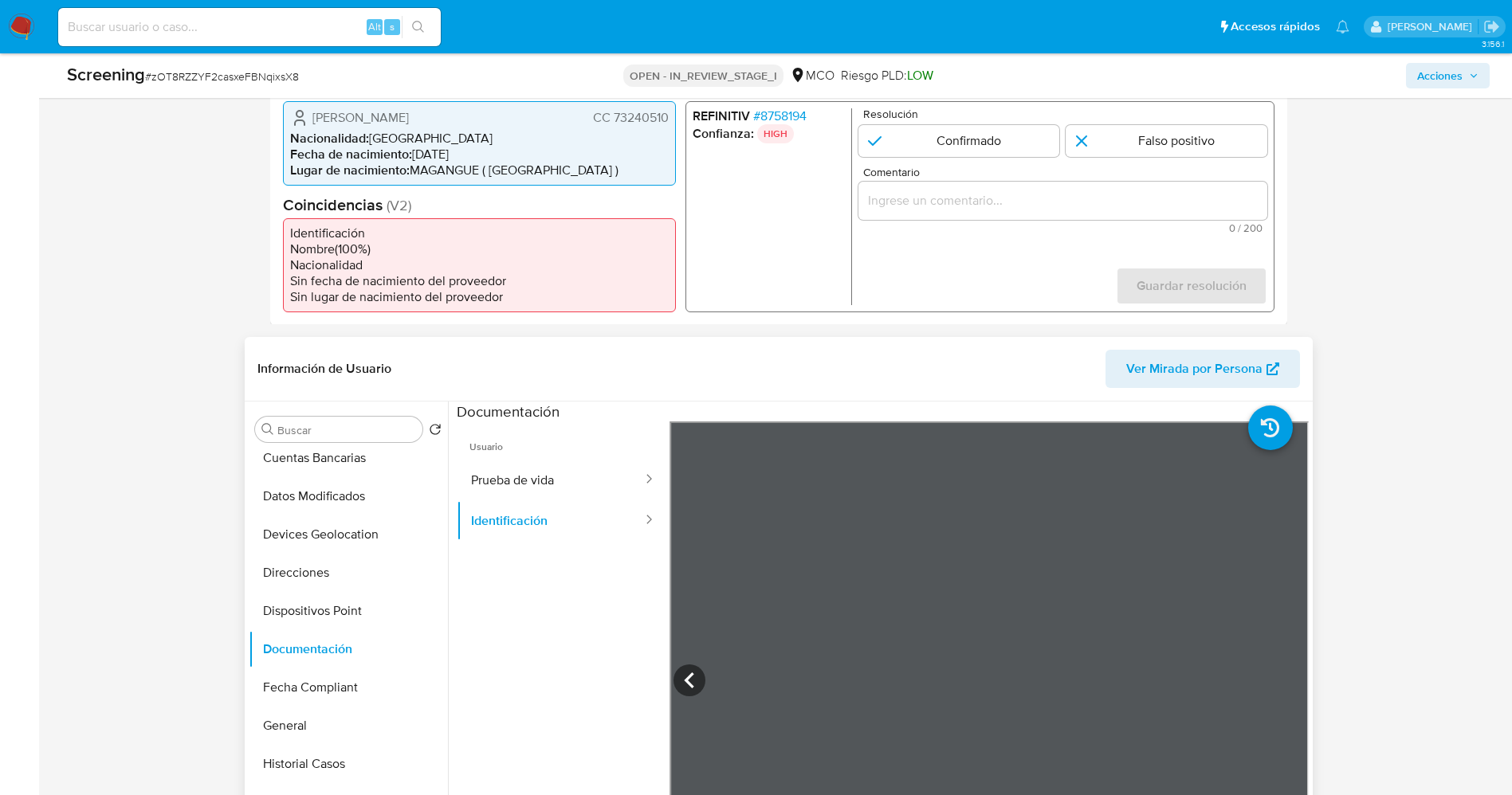
scroll to position [359, 0]
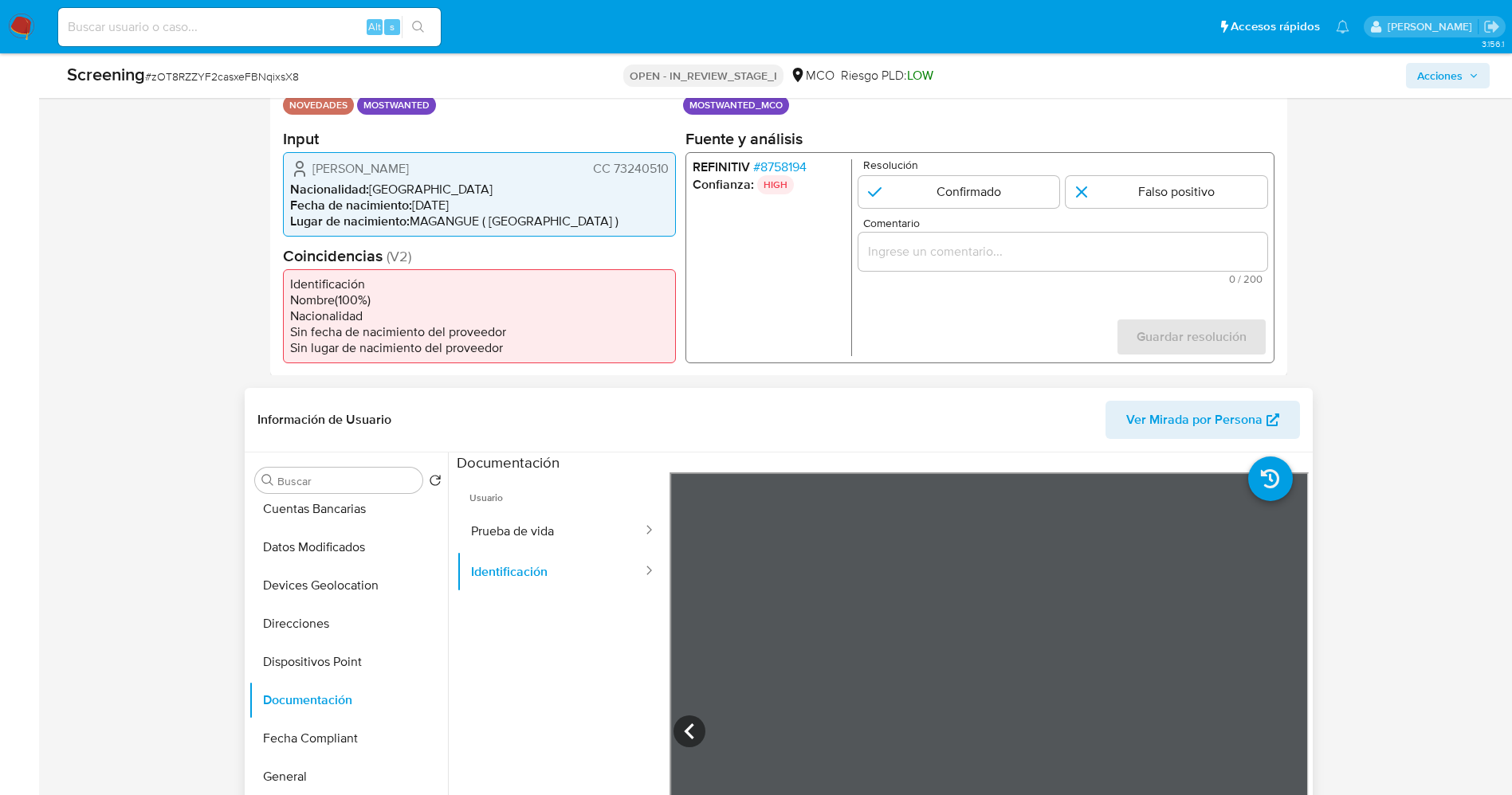
drag, startPoint x: 613, startPoint y: 166, endPoint x: 670, endPoint y: 156, distance: 57.9
click at [670, 156] on div "[PERSON_NAME] CC 73240510 Nacionalidad : [DEMOGRAPHIC_DATA] Fecha de nacimiento…" at bounding box center [480, 194] width 393 height 84
drag, startPoint x: 379, startPoint y: 161, endPoint x: 397, endPoint y: 169, distance: 19.7
click at [409, 167] on span "[PERSON_NAME]" at bounding box center [361, 169] width 97 height 16
drag, startPoint x: 613, startPoint y: 167, endPoint x: 671, endPoint y: 162, distance: 58.2
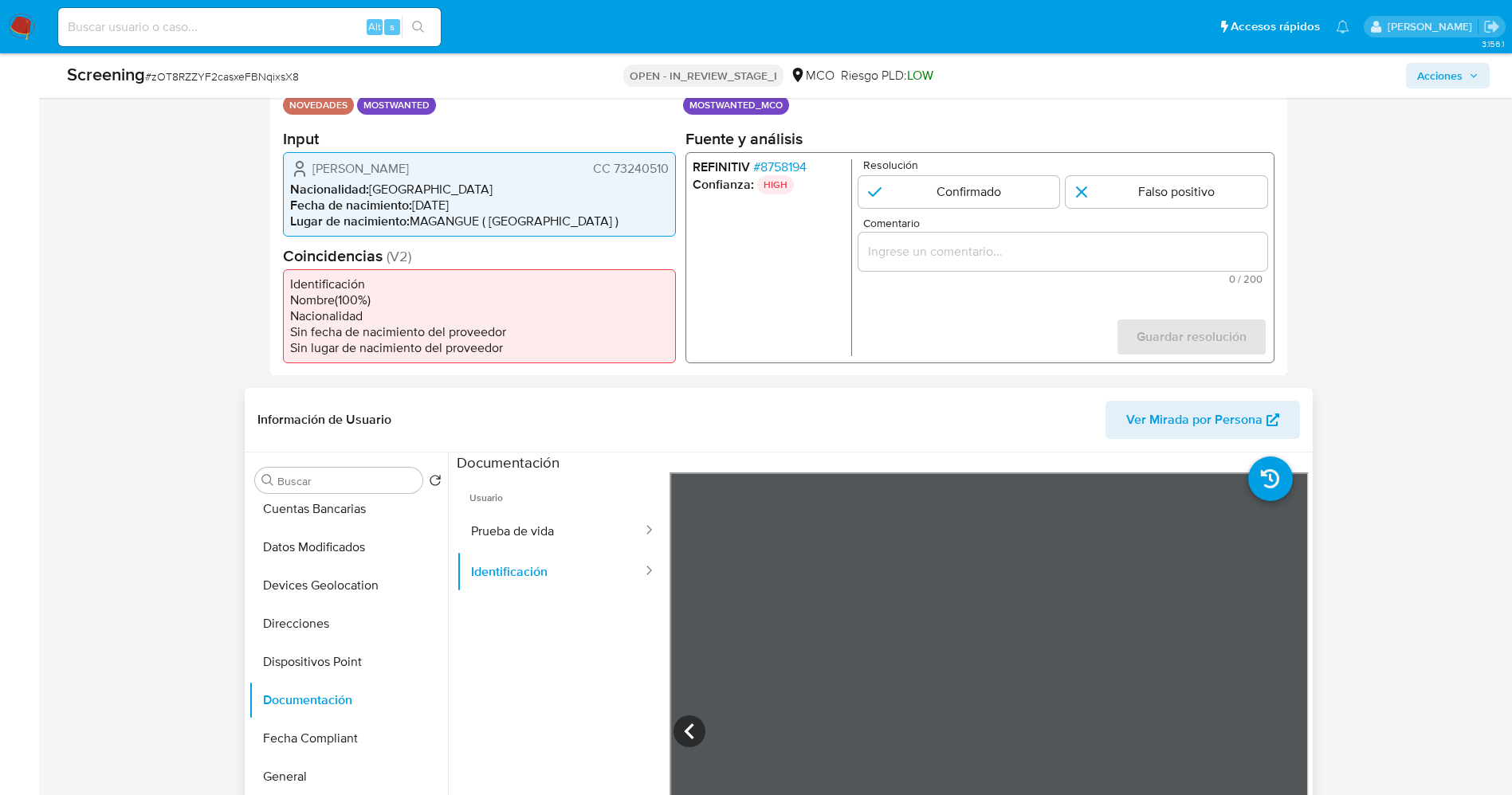
click at [671, 162] on div "[PERSON_NAME] CC 73240510 Nacionalidad : [DEMOGRAPHIC_DATA] Fecha de nacimiento…" at bounding box center [480, 194] width 393 height 84
drag, startPoint x: 655, startPoint y: 151, endPoint x: 612, endPoint y: 174, distance: 48.8
click at [613, 177] on span "CC 73240510" at bounding box center [630, 169] width 75 height 16
drag, startPoint x: 613, startPoint y: 168, endPoint x: 668, endPoint y: 166, distance: 55.0
click at [668, 166] on span "CC 73240510" at bounding box center [630, 169] width 75 height 16
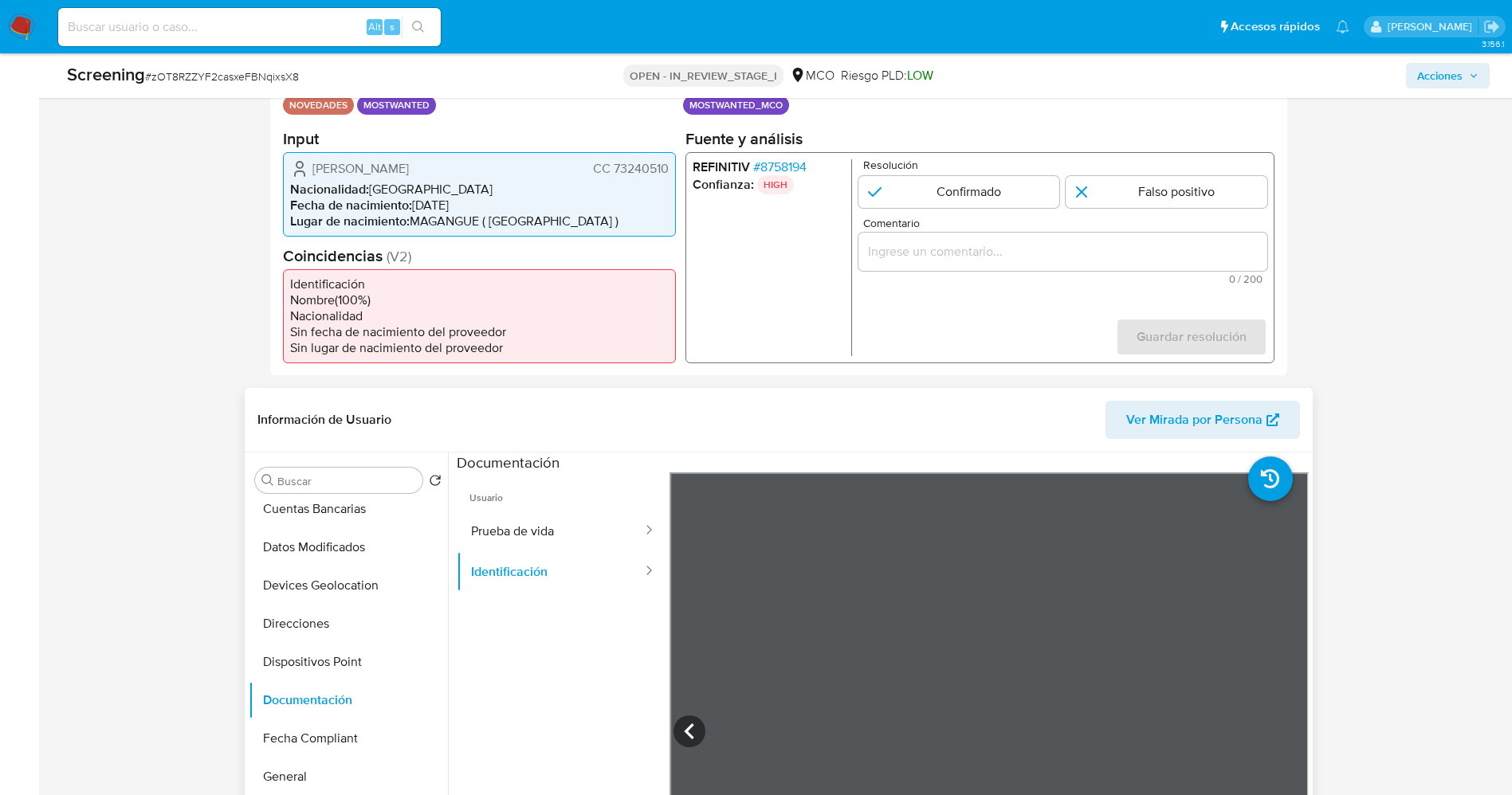
drag, startPoint x: 306, startPoint y: 167, endPoint x: 450, endPoint y: 169, distance: 144.0
click at [482, 169] on div "[PERSON_NAME] CC 73240510" at bounding box center [480, 168] width 378 height 19
click at [805, 159] on span "# 8758194" at bounding box center [779, 167] width 54 height 16
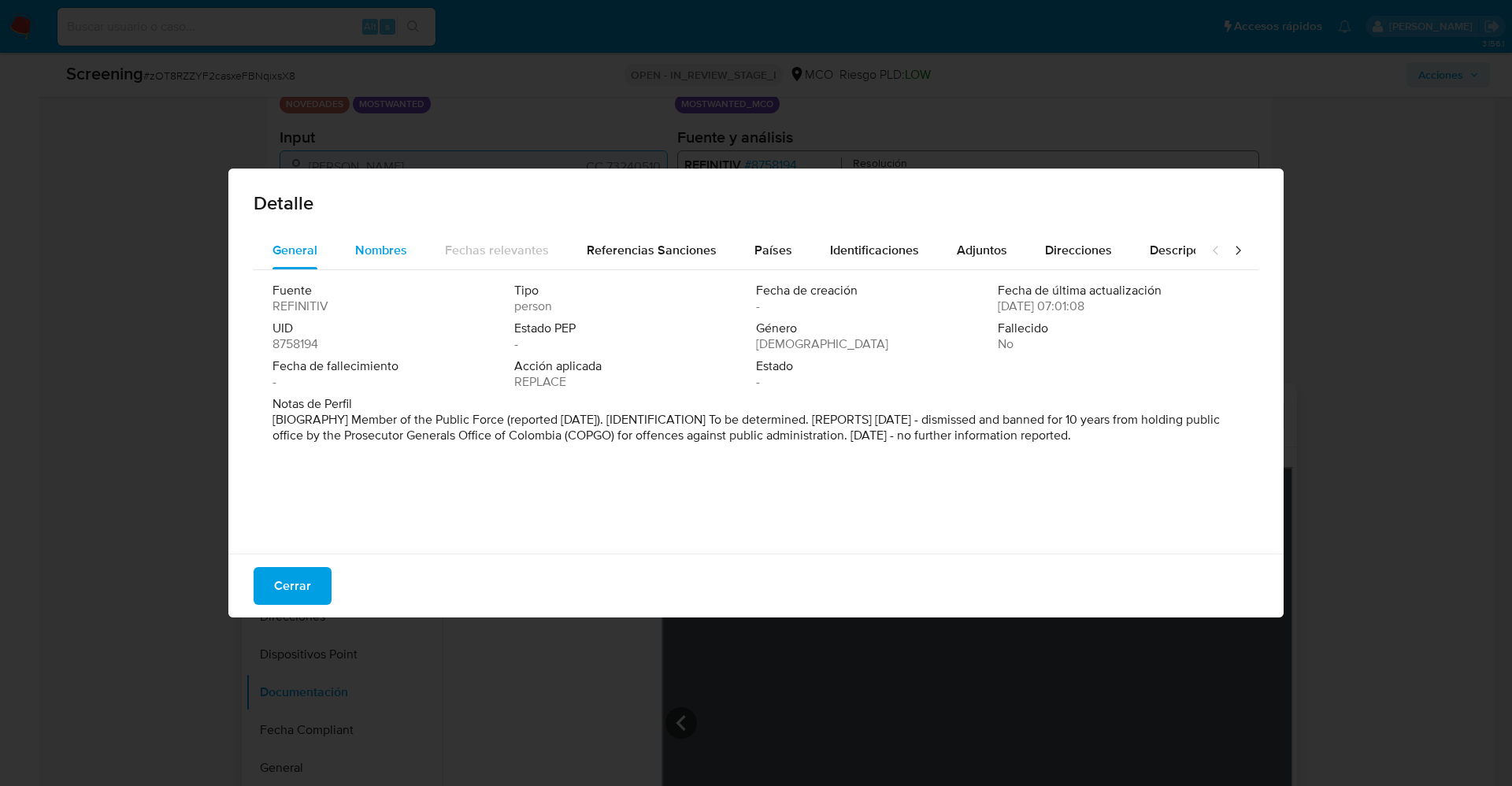
click at [379, 238] on div "Nombres" at bounding box center [381, 250] width 52 height 38
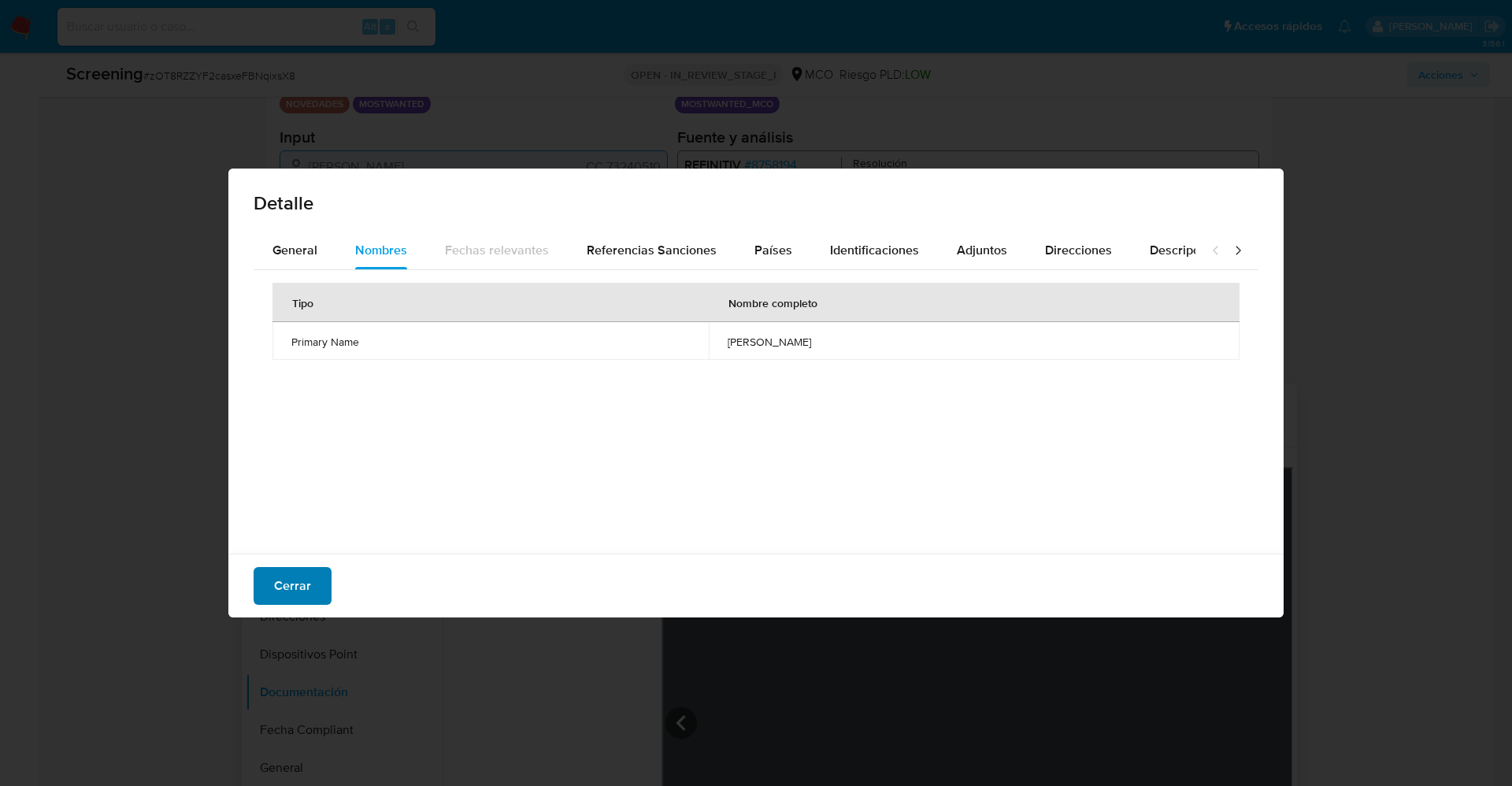
click at [302, 589] on span "Cerrar" at bounding box center [292, 586] width 37 height 35
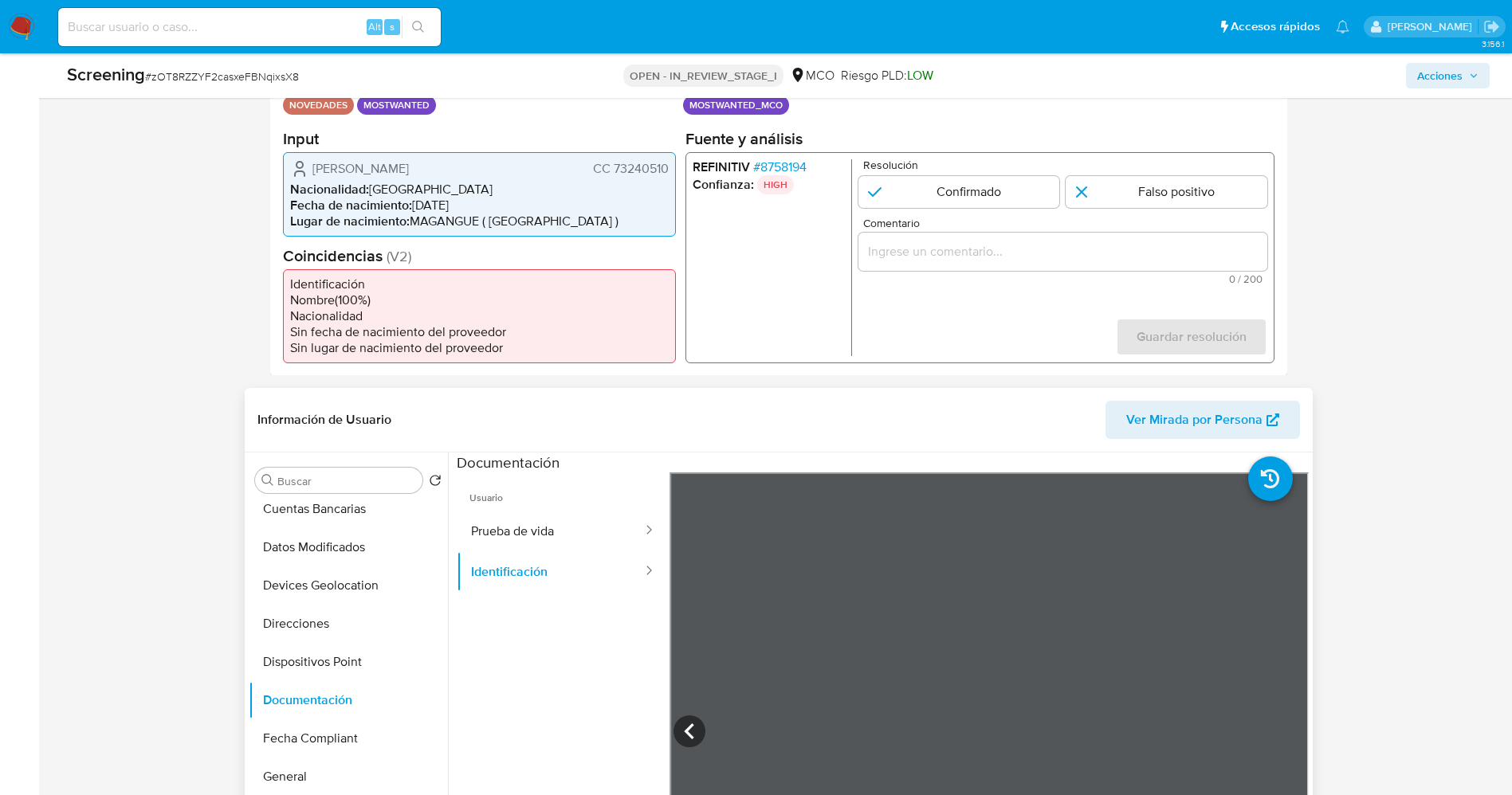
drag, startPoint x: 307, startPoint y: 171, endPoint x: 471, endPoint y: 163, distance: 164.2
click at [471, 163] on div "[PERSON_NAME] CC 73240510" at bounding box center [480, 168] width 378 height 19
drag, startPoint x: 611, startPoint y: 169, endPoint x: 661, endPoint y: 171, distance: 50.0
click at [682, 169] on div "Datos del evento [DATE] 10:07:01 NOVEDADES MOSTWANTED Configuraciones aplicadas…" at bounding box center [778, 216] width 1017 height 320
click at [653, 171] on span "CC 73240510" at bounding box center [630, 169] width 75 height 16
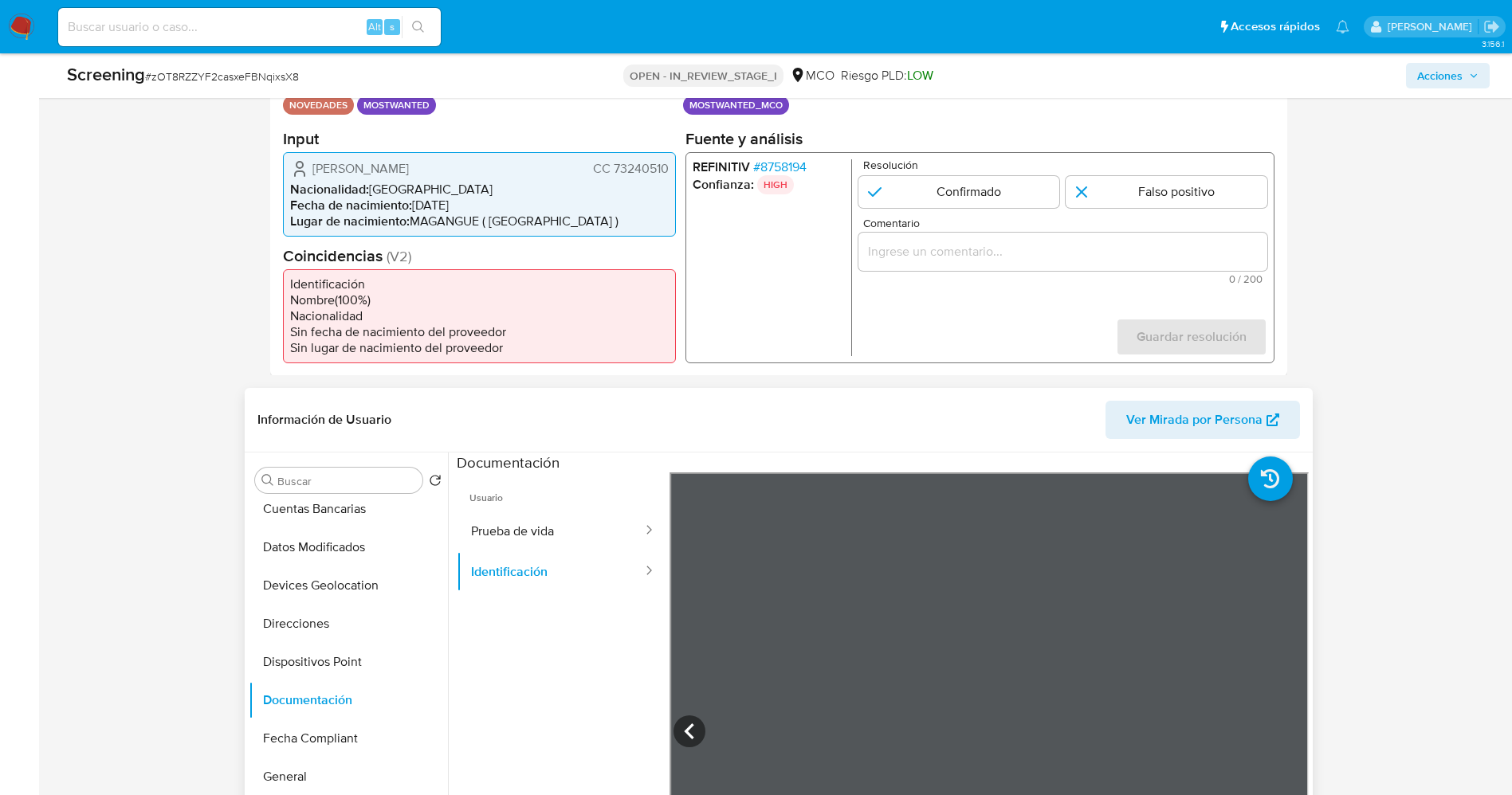
drag, startPoint x: 613, startPoint y: 168, endPoint x: 664, endPoint y: 168, distance: 51.0
click at [669, 168] on div "[PERSON_NAME] CC 73240510 Nacionalidad : [DEMOGRAPHIC_DATA] Fecha de nacimiento…" at bounding box center [480, 194] width 393 height 84
drag, startPoint x: 309, startPoint y: 166, endPoint x: 455, endPoint y: 169, distance: 146.0
click at [482, 169] on div "[PERSON_NAME] CC 73240510" at bounding box center [480, 168] width 378 height 19
click at [357, 144] on h2 "Input" at bounding box center [480, 138] width 393 height 20
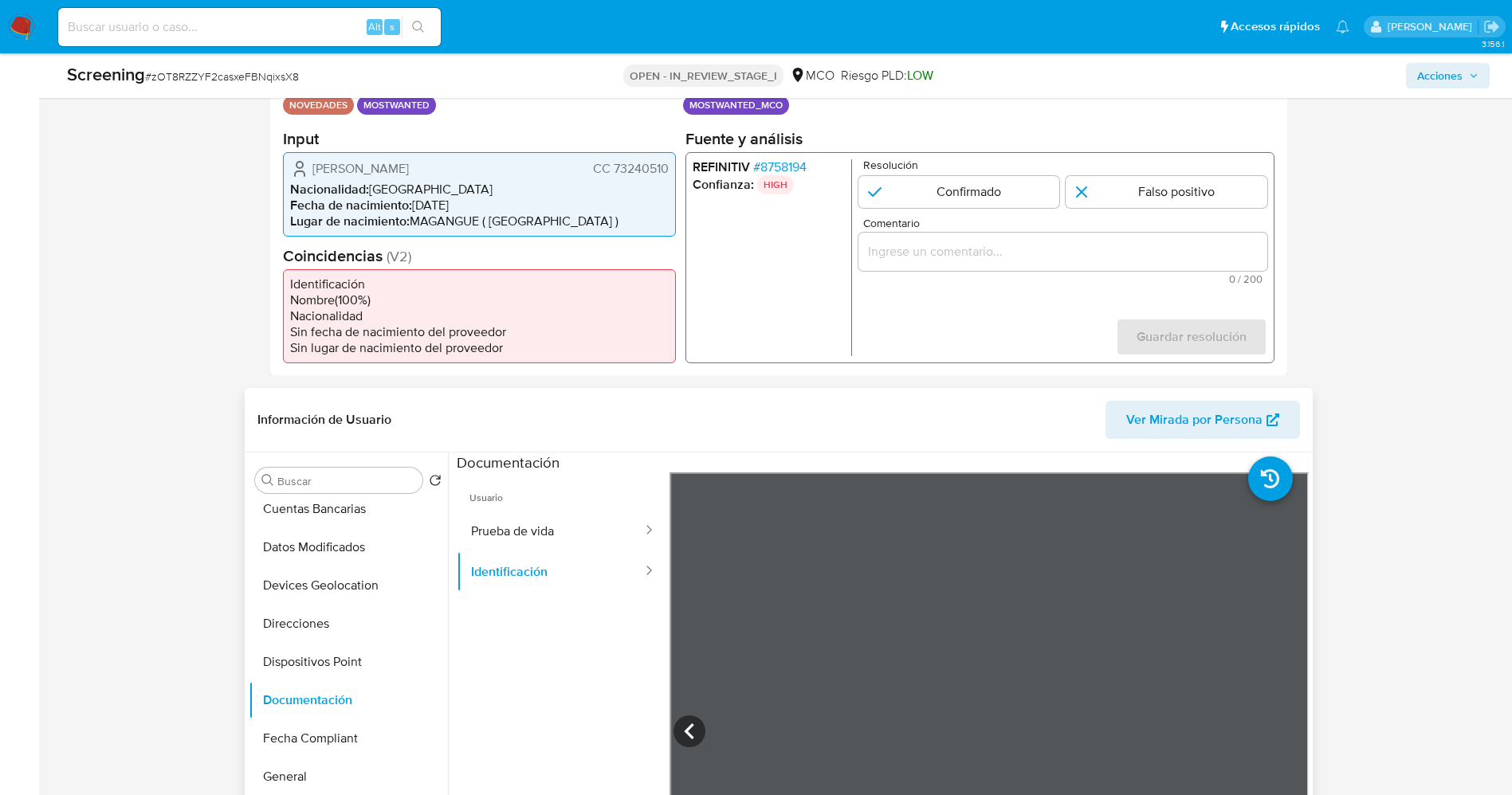
drag, startPoint x: 299, startPoint y: 169, endPoint x: 646, endPoint y: 171, distance: 347.0
click at [663, 171] on div "[PERSON_NAME] CC 73240510" at bounding box center [480, 168] width 378 height 19
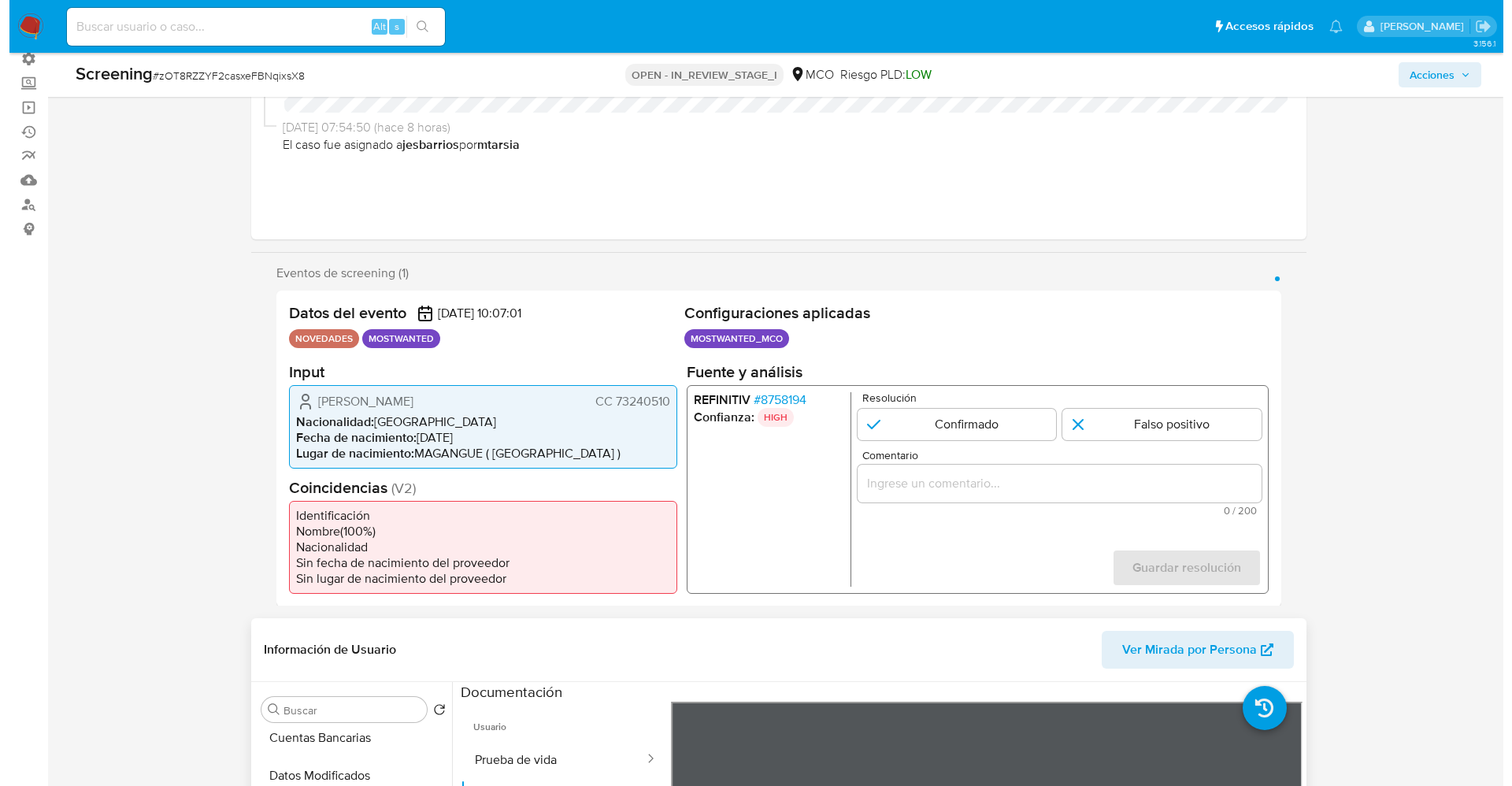
scroll to position [118, 0]
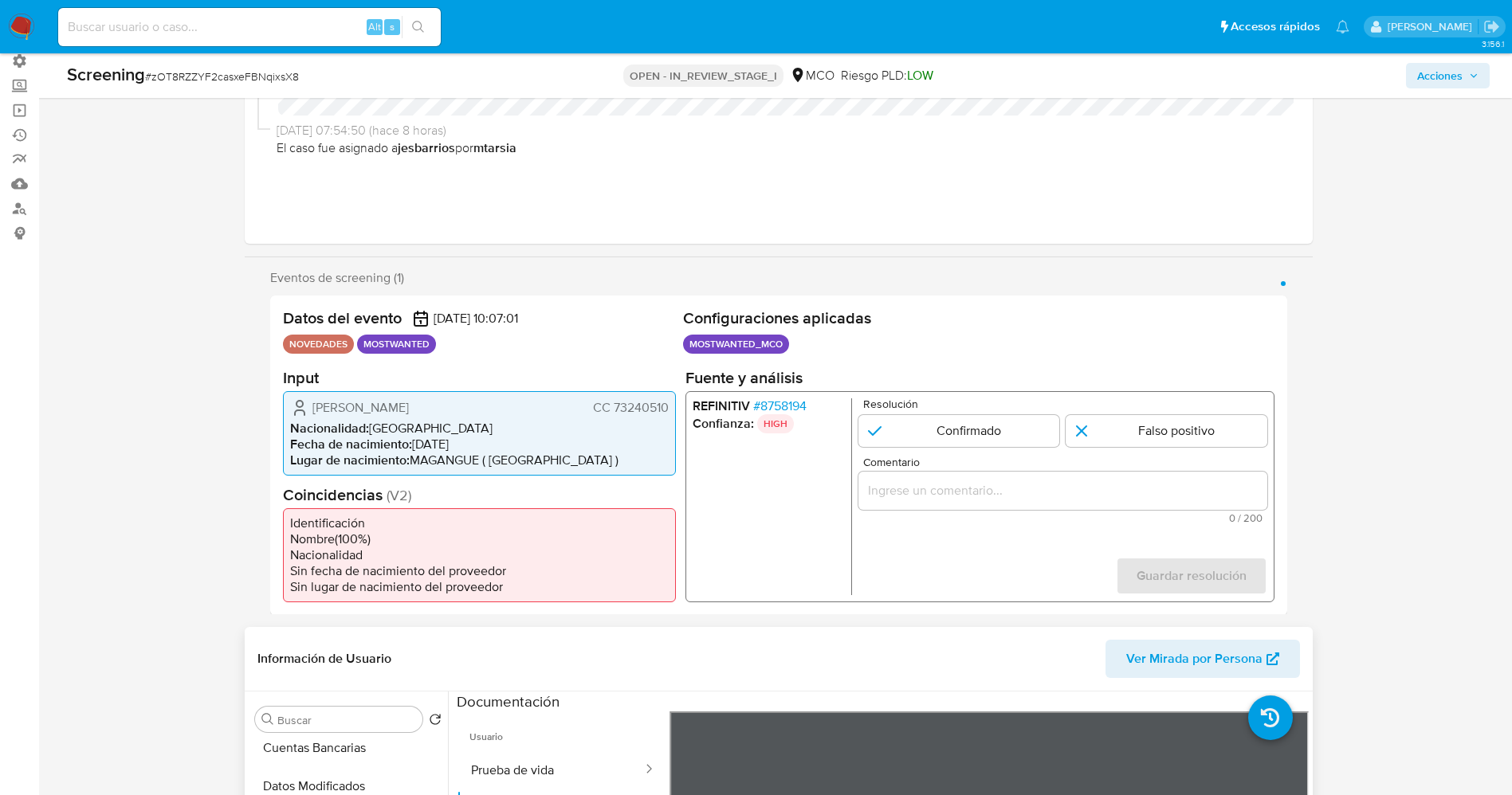
click at [796, 400] on span "# 8758194" at bounding box center [779, 406] width 54 height 16
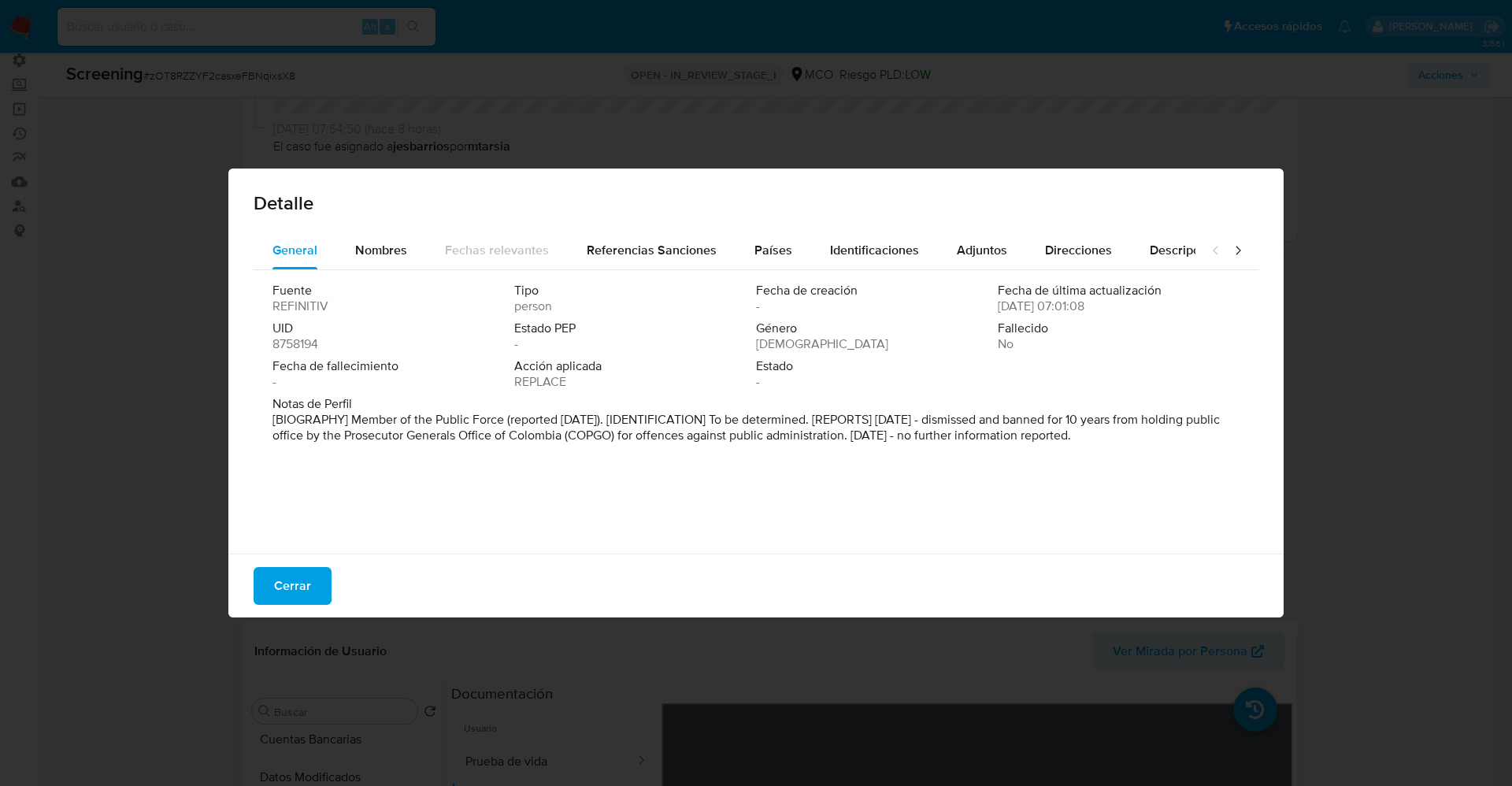
drag, startPoint x: 359, startPoint y: 423, endPoint x: 1324, endPoint y: 468, distance: 966.0
click at [1324, 468] on div "Detalle General Nombres Fechas relevantes Referencias Sanciones Países Identifi…" at bounding box center [756, 393] width 1512 height 786
drag, startPoint x: 1063, startPoint y: 414, endPoint x: 993, endPoint y: 441, distance: 75.0
click at [993, 441] on font "[BIOGRAFÍA] Miembro de la Fuerza Pública (reportado en [DATE]). [IDENTIFICACIÓN…" at bounding box center [740, 427] width 935 height 34
click at [296, 580] on span "Cerrar" at bounding box center [292, 586] width 37 height 35
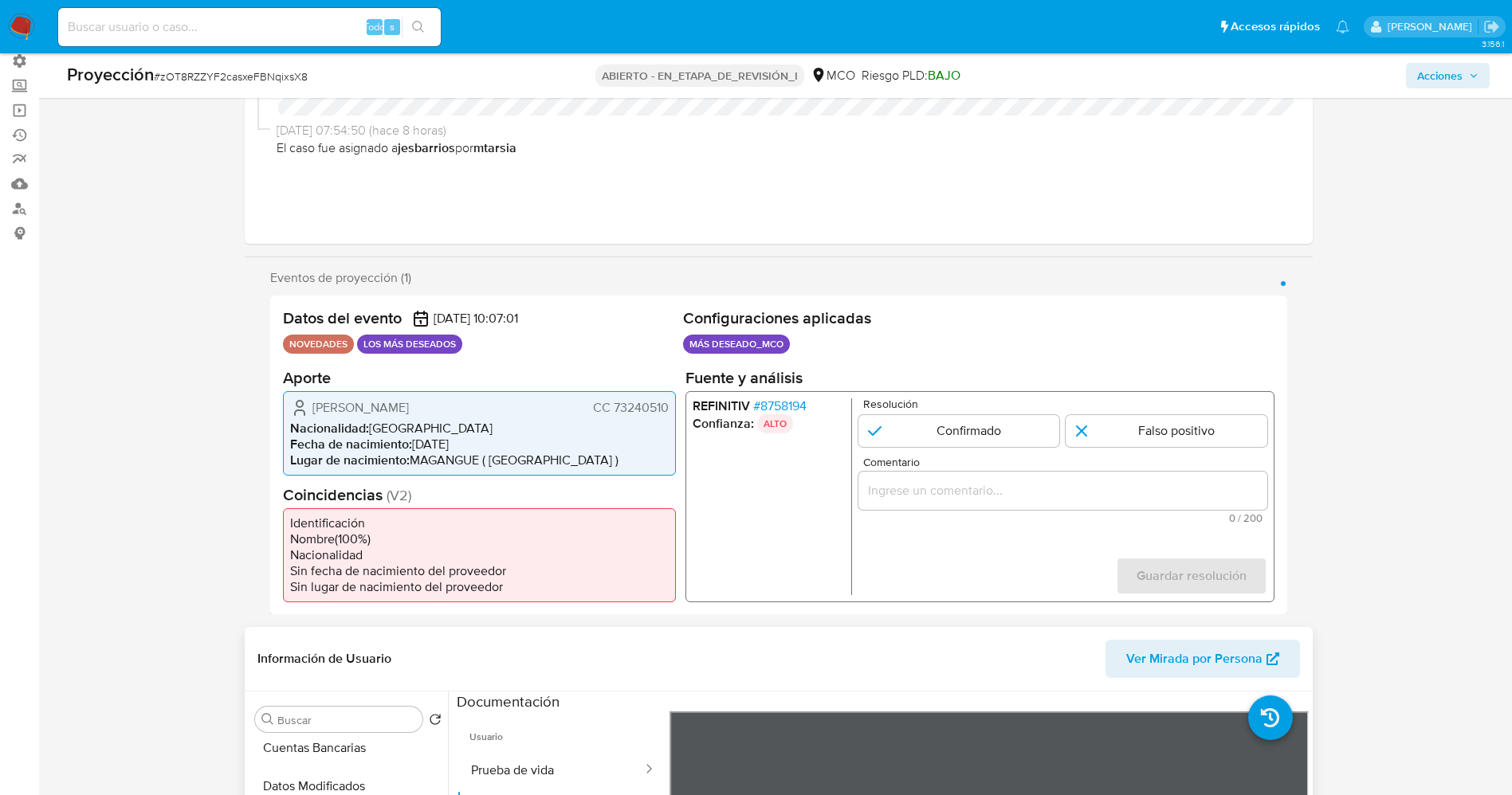
drag, startPoint x: 614, startPoint y: 406, endPoint x: 670, endPoint y: 404, distance: 56.0
click at [670, 404] on div "[PERSON_NAME] CC 73240510 Nacionalidad : [DEMOGRAPHIC_DATA] Fecha de nacimiento…" at bounding box center [480, 433] width 393 height 84
click at [794, 407] on font "8758194" at bounding box center [782, 405] width 47 height 18
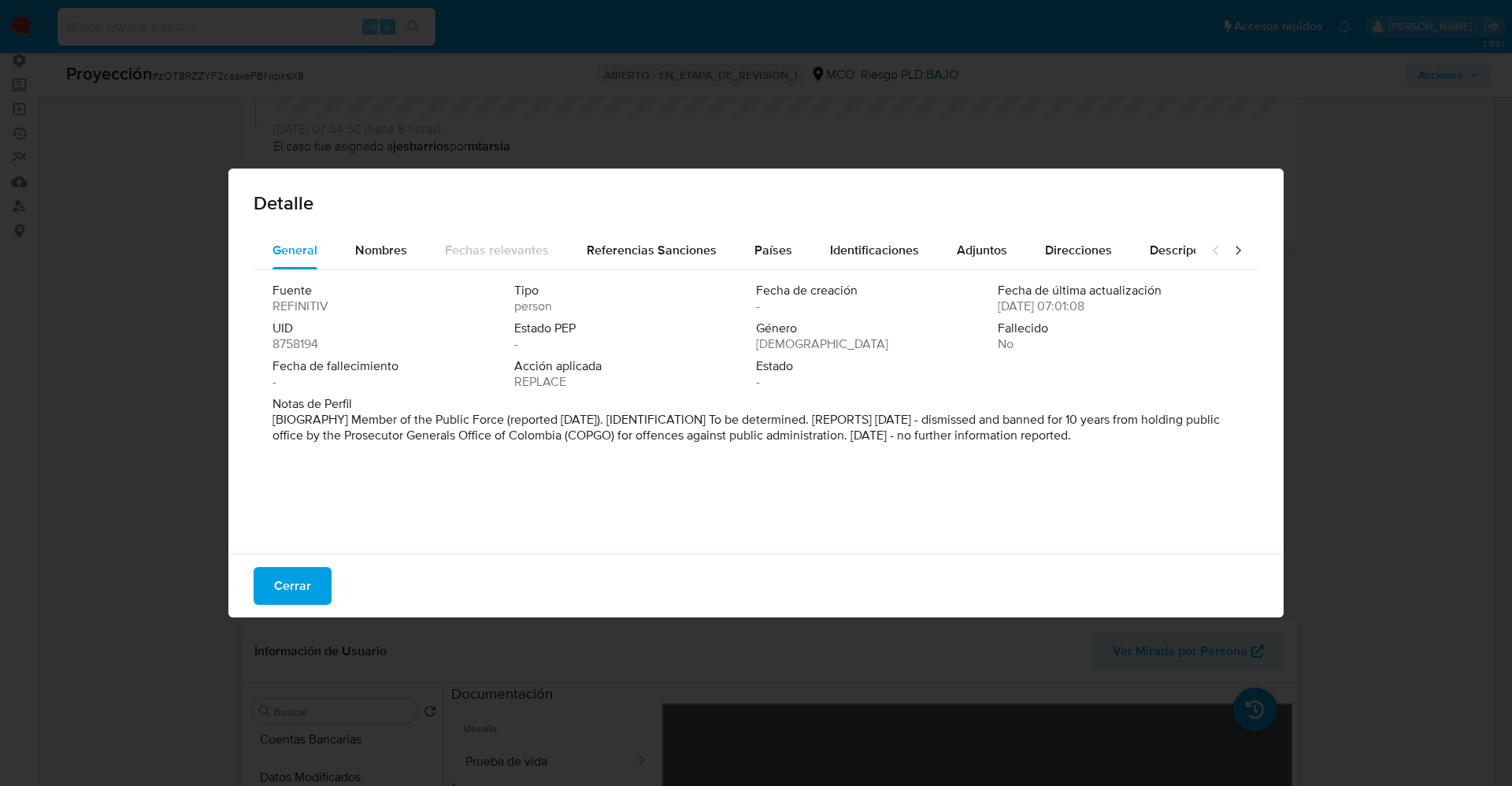
drag, startPoint x: 272, startPoint y: 419, endPoint x: 1184, endPoint y: 455, distance: 912.7
click at [1184, 455] on div "Fuente REFINITIV Tipo person Fecha de creación - Fecha de última actualización …" at bounding box center [756, 408] width 1005 height 276
click at [903, 617] on div "Cerrar" at bounding box center [756, 586] width 1056 height 64
drag, startPoint x: 492, startPoint y: 452, endPoint x: 467, endPoint y: 452, distance: 25.0
click at [491, 444] on p "[BIOGRAFÍA] Miembro de la Fuerza Pública (reportado en agosto de 2025). [IDENTI…" at bounding box center [755, 428] width 964 height 32
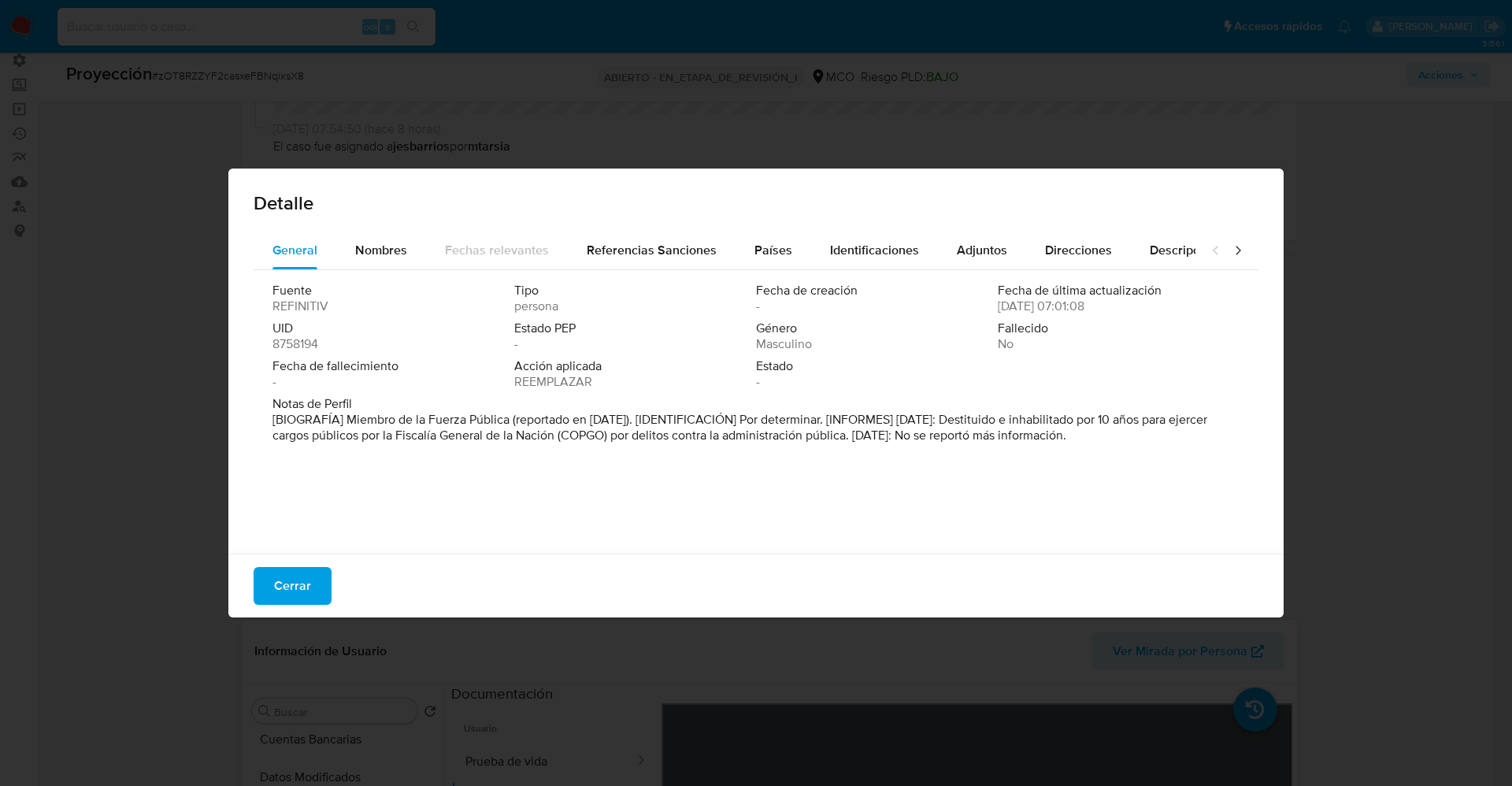
drag, startPoint x: 750, startPoint y: 439, endPoint x: 991, endPoint y: 438, distance: 241.0
click at [991, 438] on font "[BIOGRAFÍA] Miembro de la Fuerza Pública (reportado en agosto de 2025). [IDENTI…" at bounding box center [740, 427] width 935 height 34
click at [288, 579] on font "Cerrar" at bounding box center [292, 586] width 37 height 38
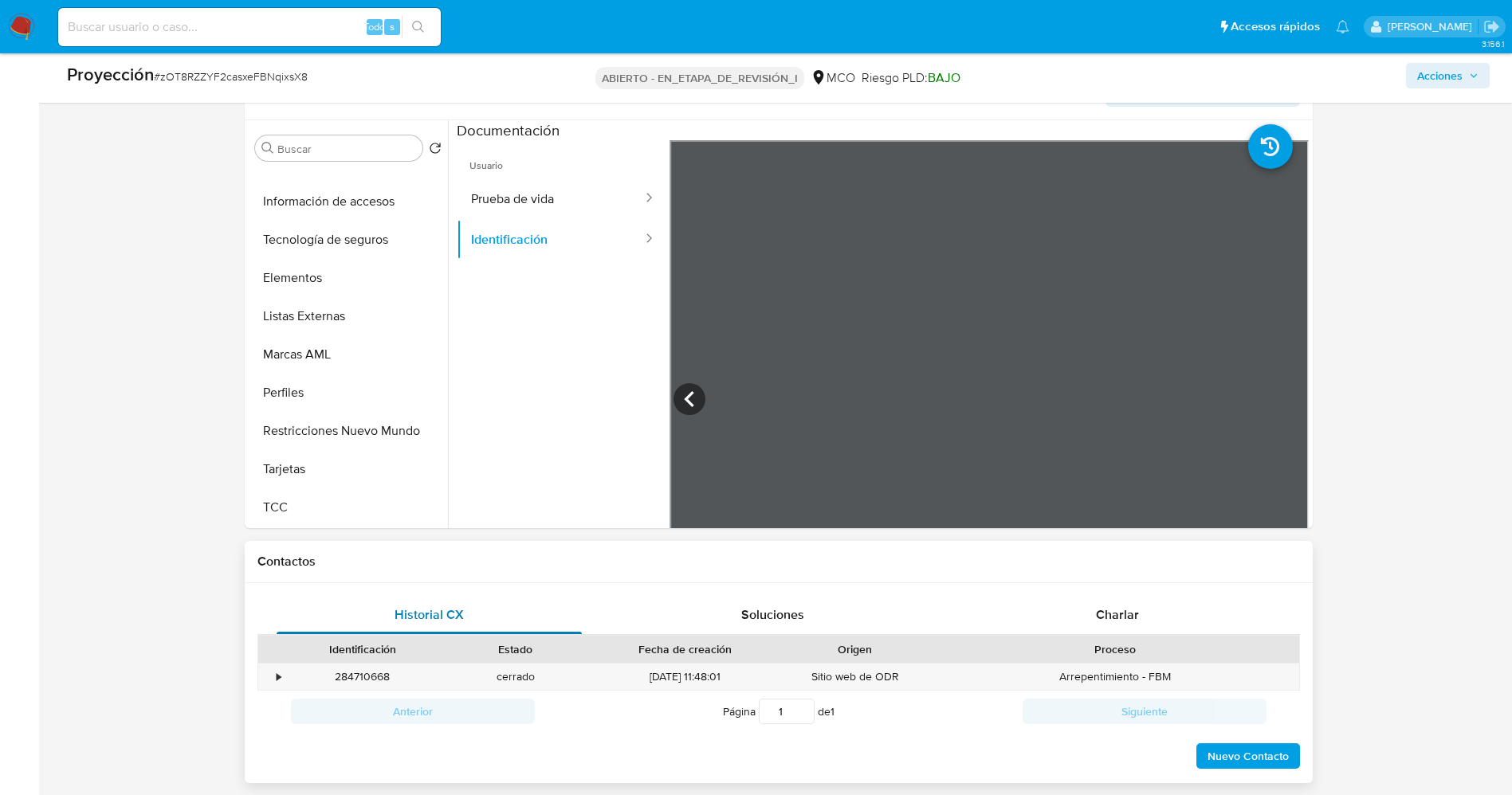
scroll to position [837, 0]
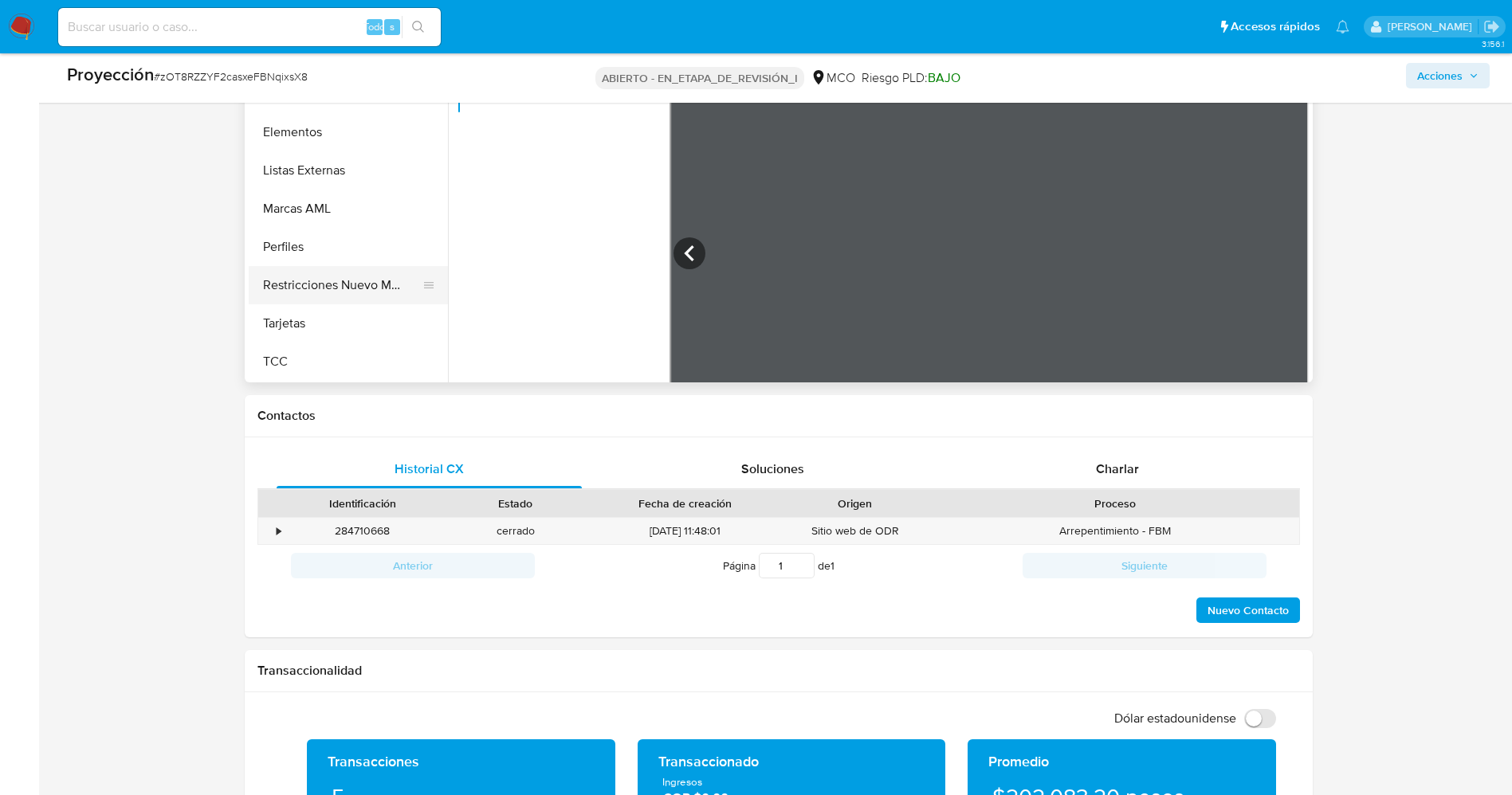
click at [365, 291] on button "Restricciones Nuevo Mundo" at bounding box center [341, 285] width 186 height 39
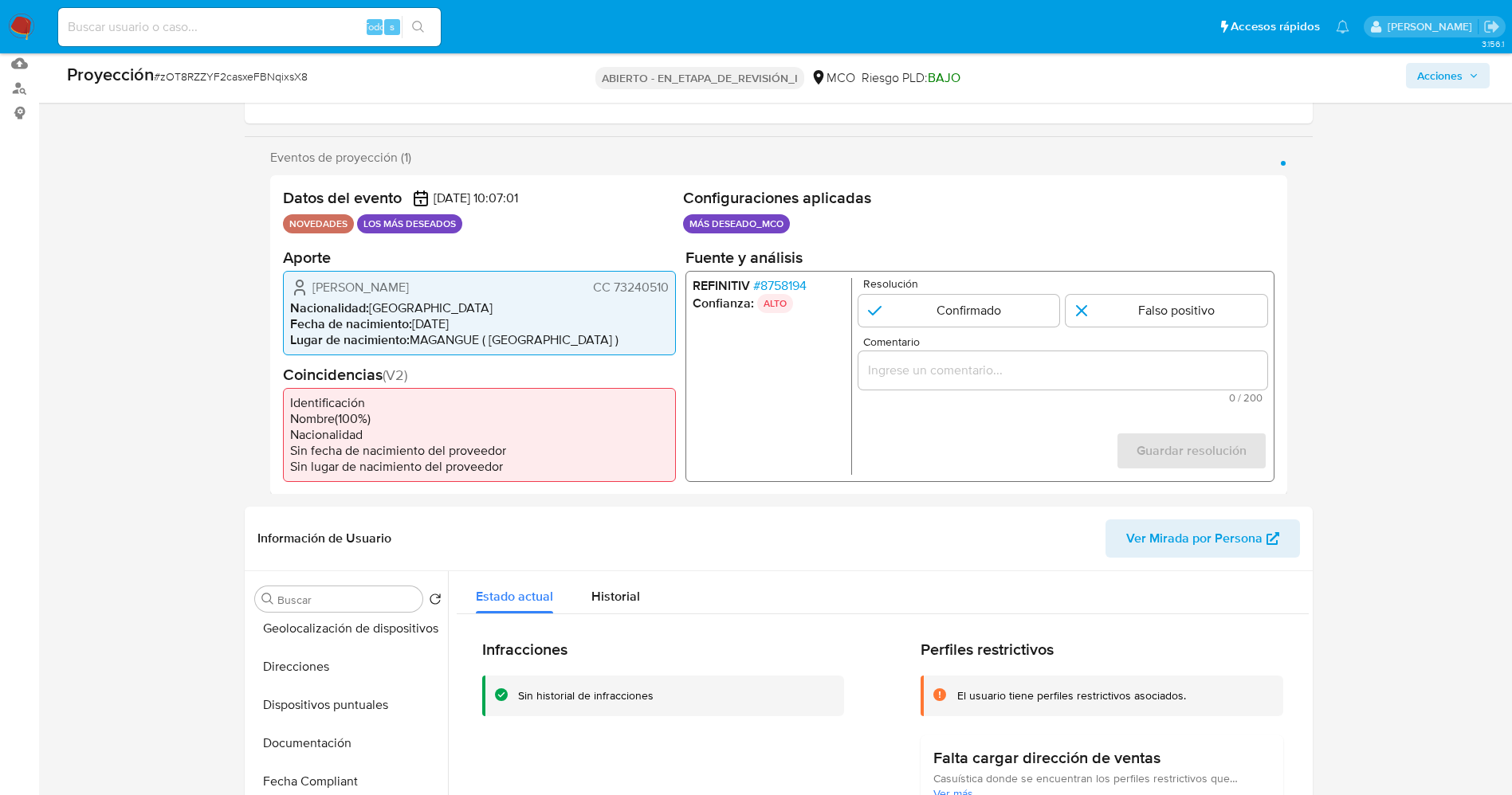
scroll to position [239, 0]
drag, startPoint x: 613, startPoint y: 288, endPoint x: 669, endPoint y: 285, distance: 56.1
click at [669, 285] on div "Ilder David Ortega Gutiérrez CC 73240510 Nacionalidad : Colombia Fecha de nacim…" at bounding box center [480, 313] width 393 height 84
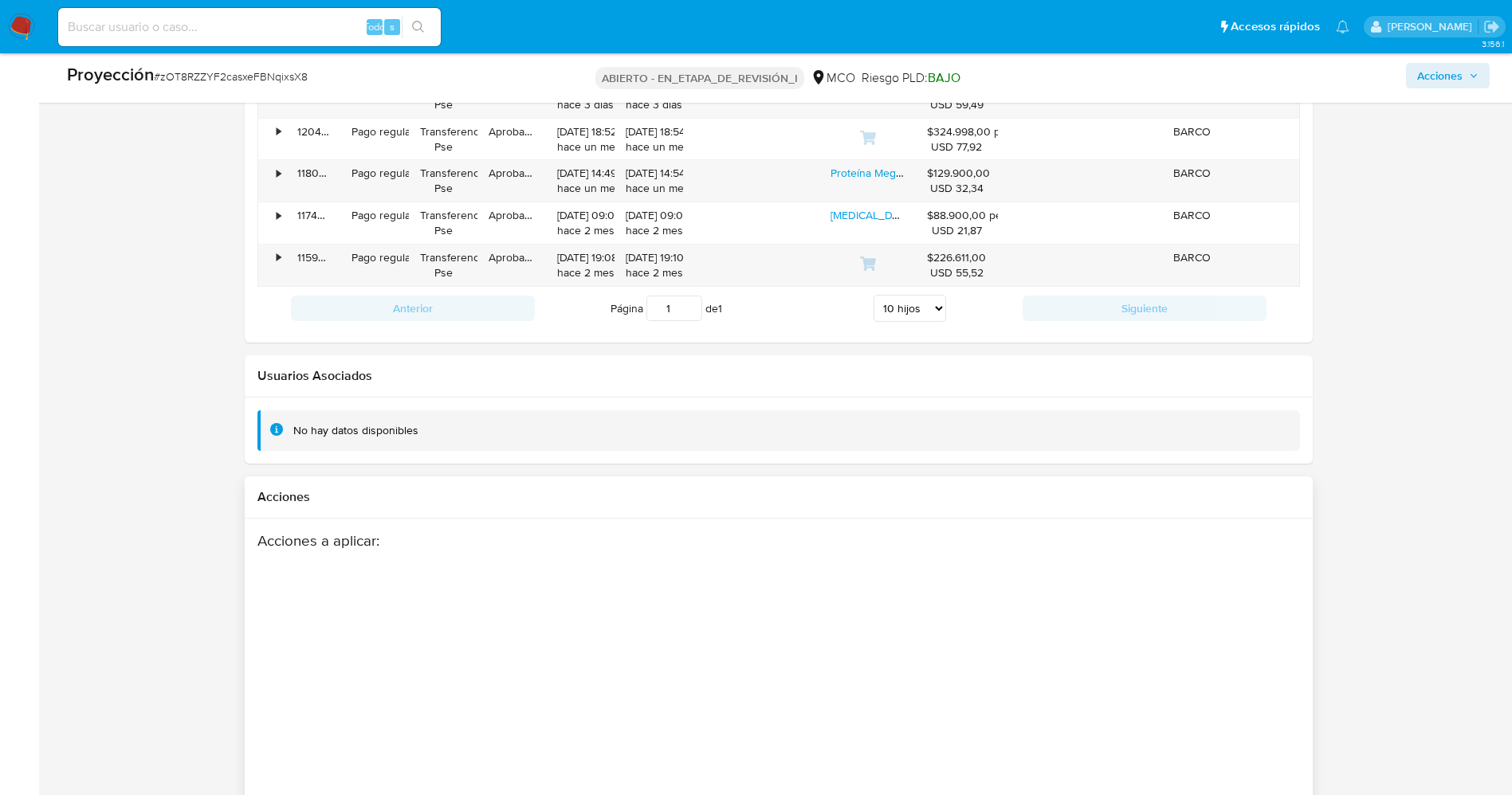
scroll to position [2352, 0]
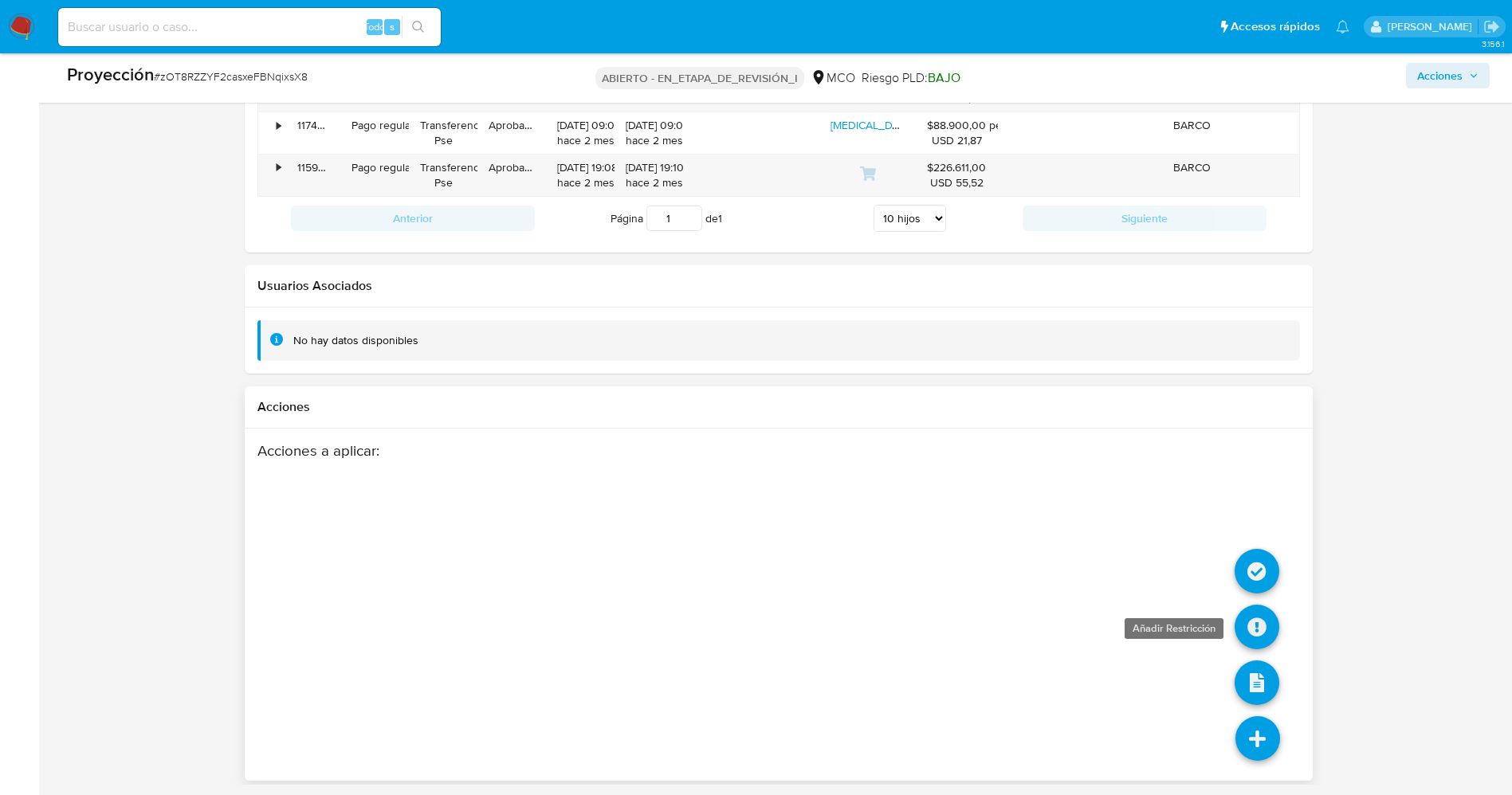
click at [1262, 617] on icon at bounding box center [1257, 627] width 45 height 45
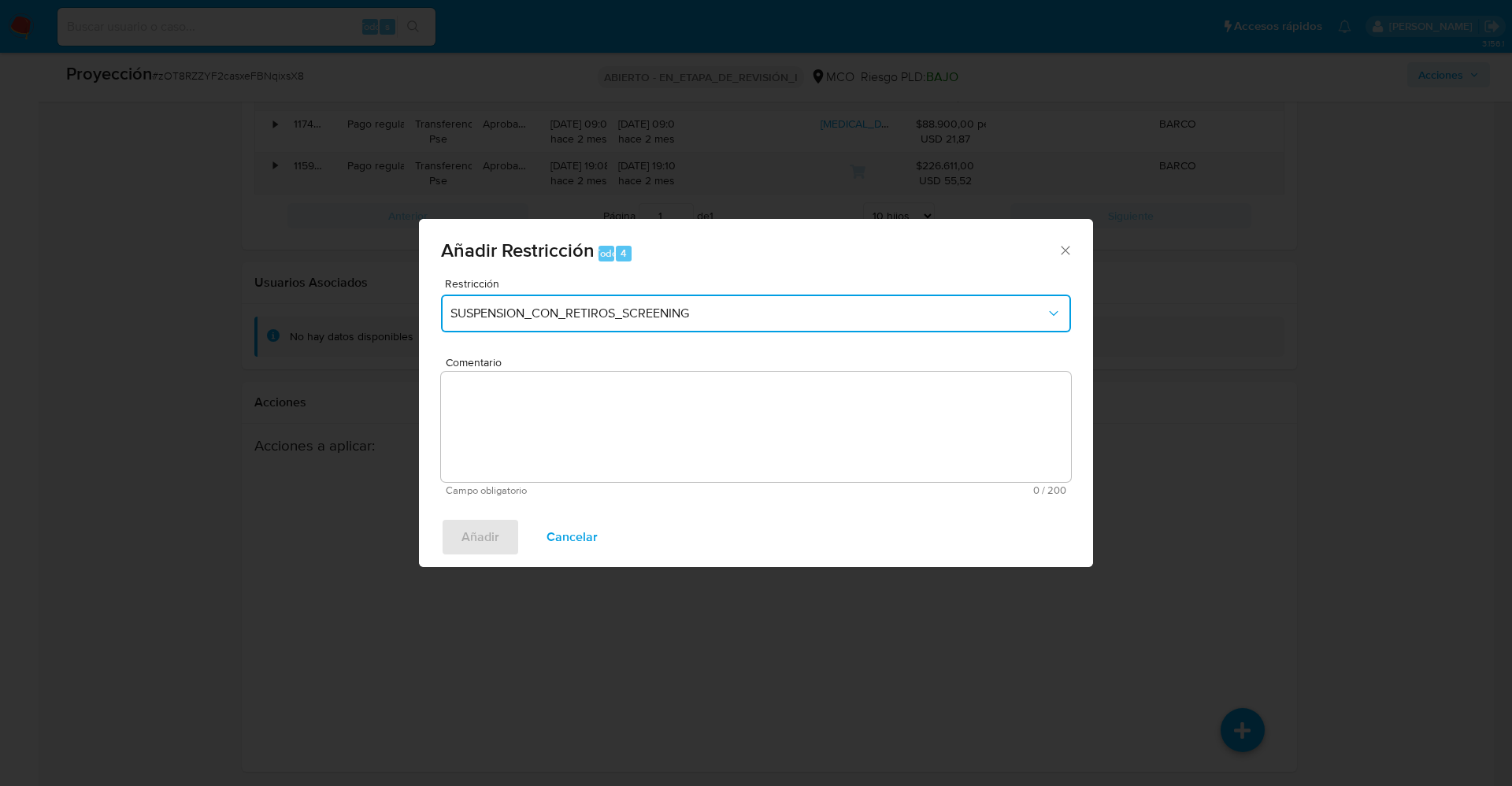
click at [644, 306] on span "SUSPENSION_CON_RETIROS_SCREENING" at bounding box center [748, 314] width 595 height 16
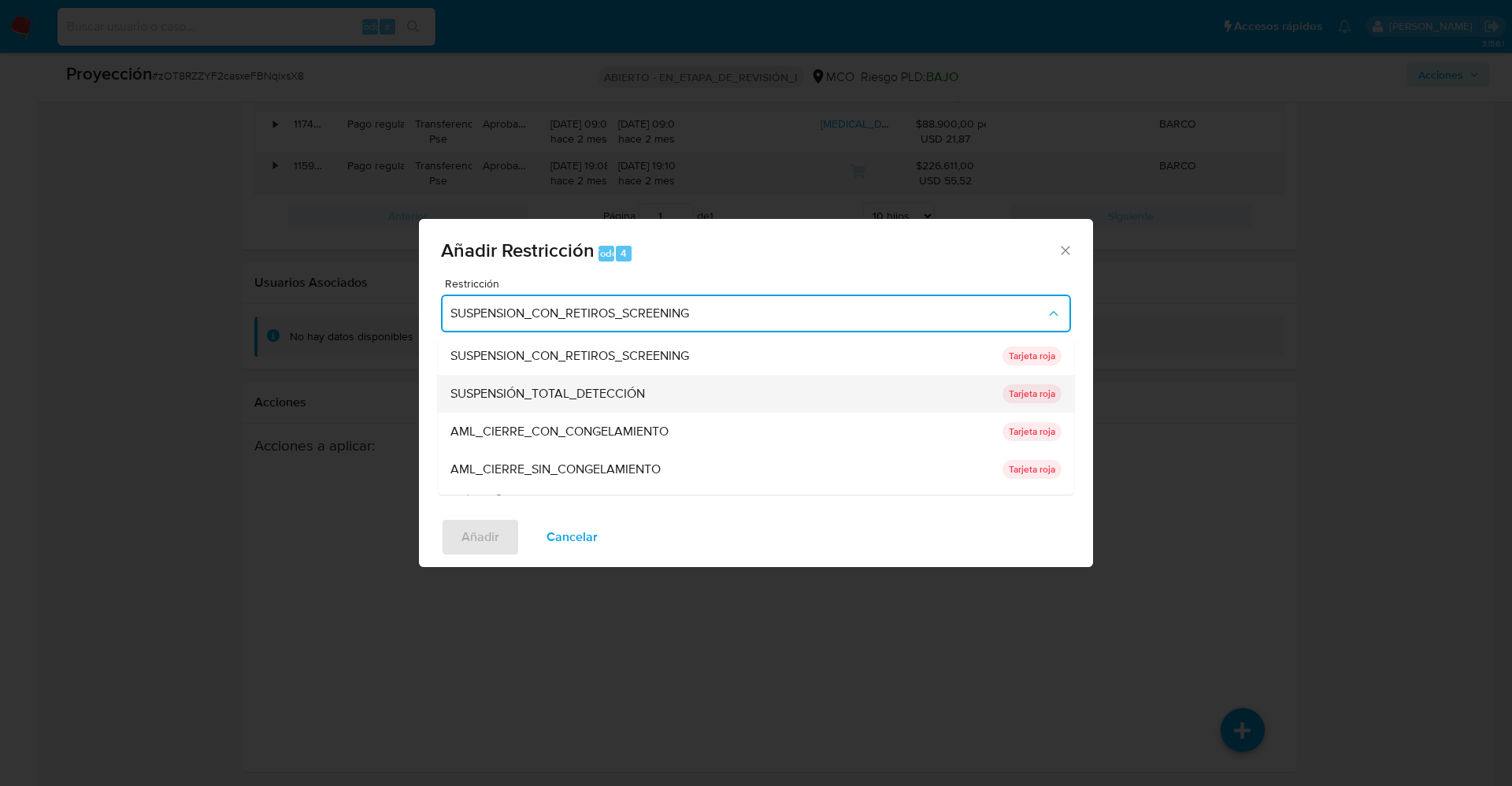
click at [620, 379] on div "SUSPENSIÓN_TOTAL_DETECCIÓN" at bounding box center [722, 393] width 543 height 38
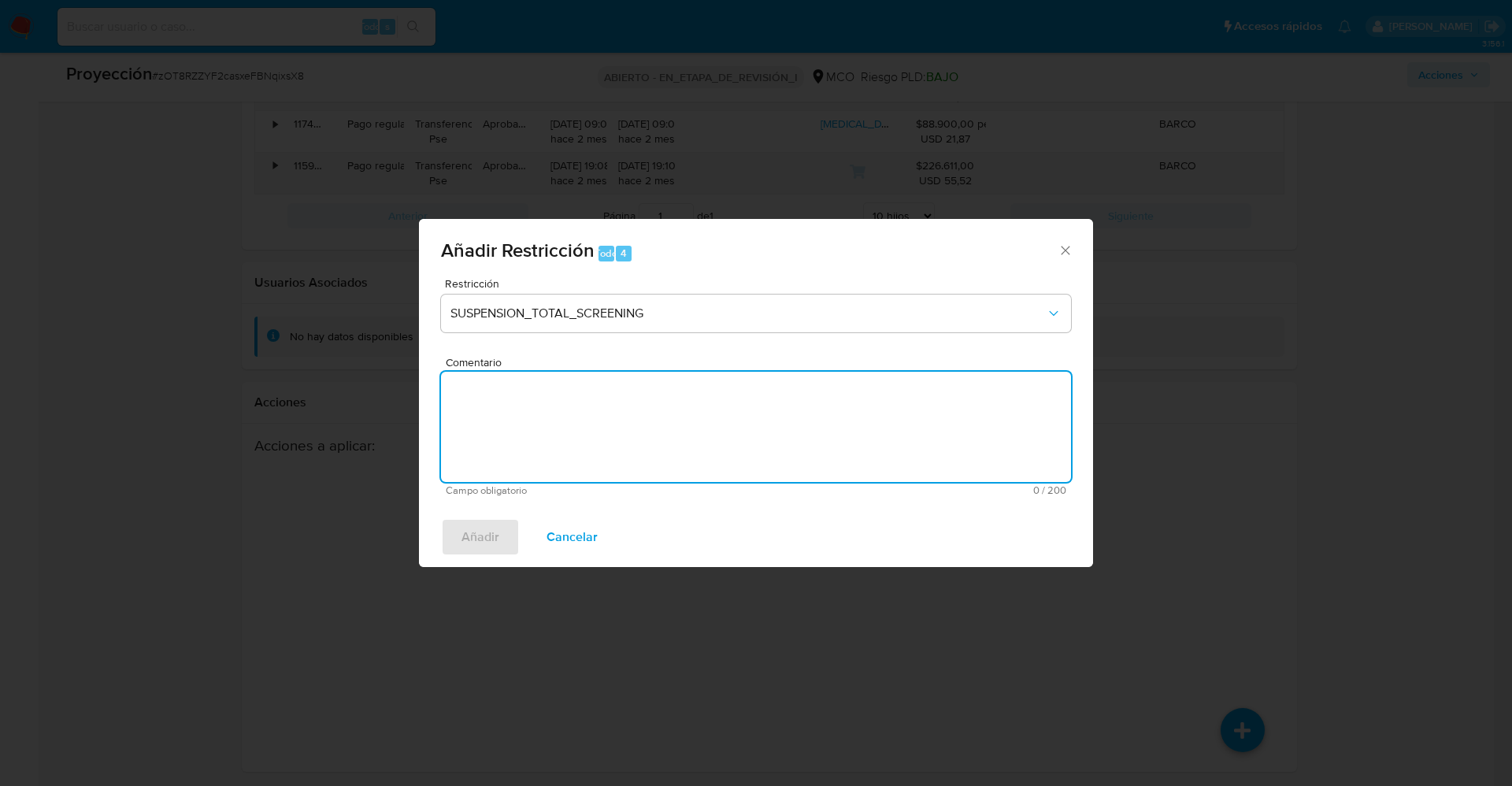
click at [863, 444] on textarea "Comentario" at bounding box center [756, 427] width 630 height 110
type textarea "Se aplica restricción ya que se observa delito fuente."
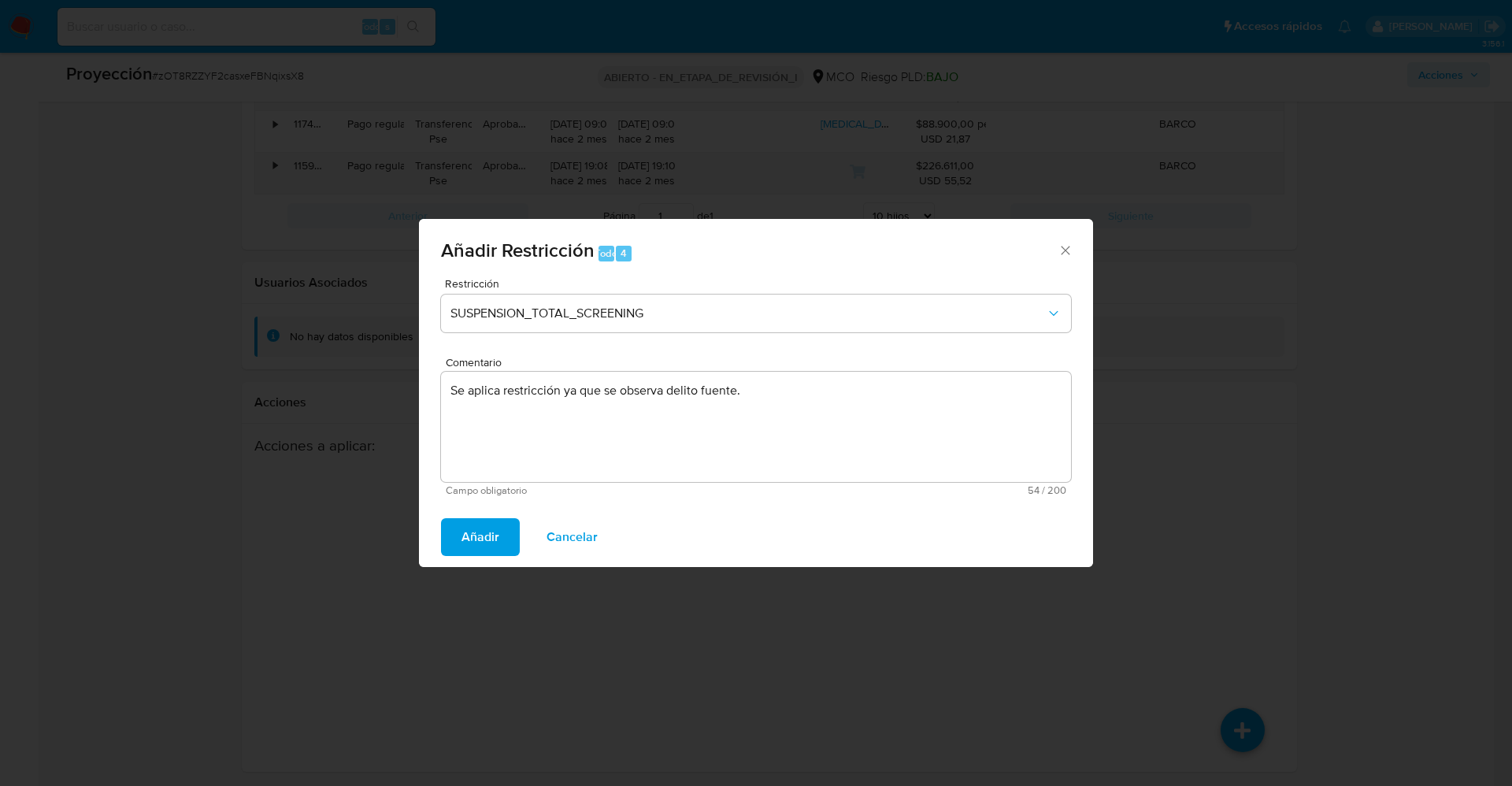
click at [484, 541] on span "Añadir" at bounding box center [480, 537] width 38 height 35
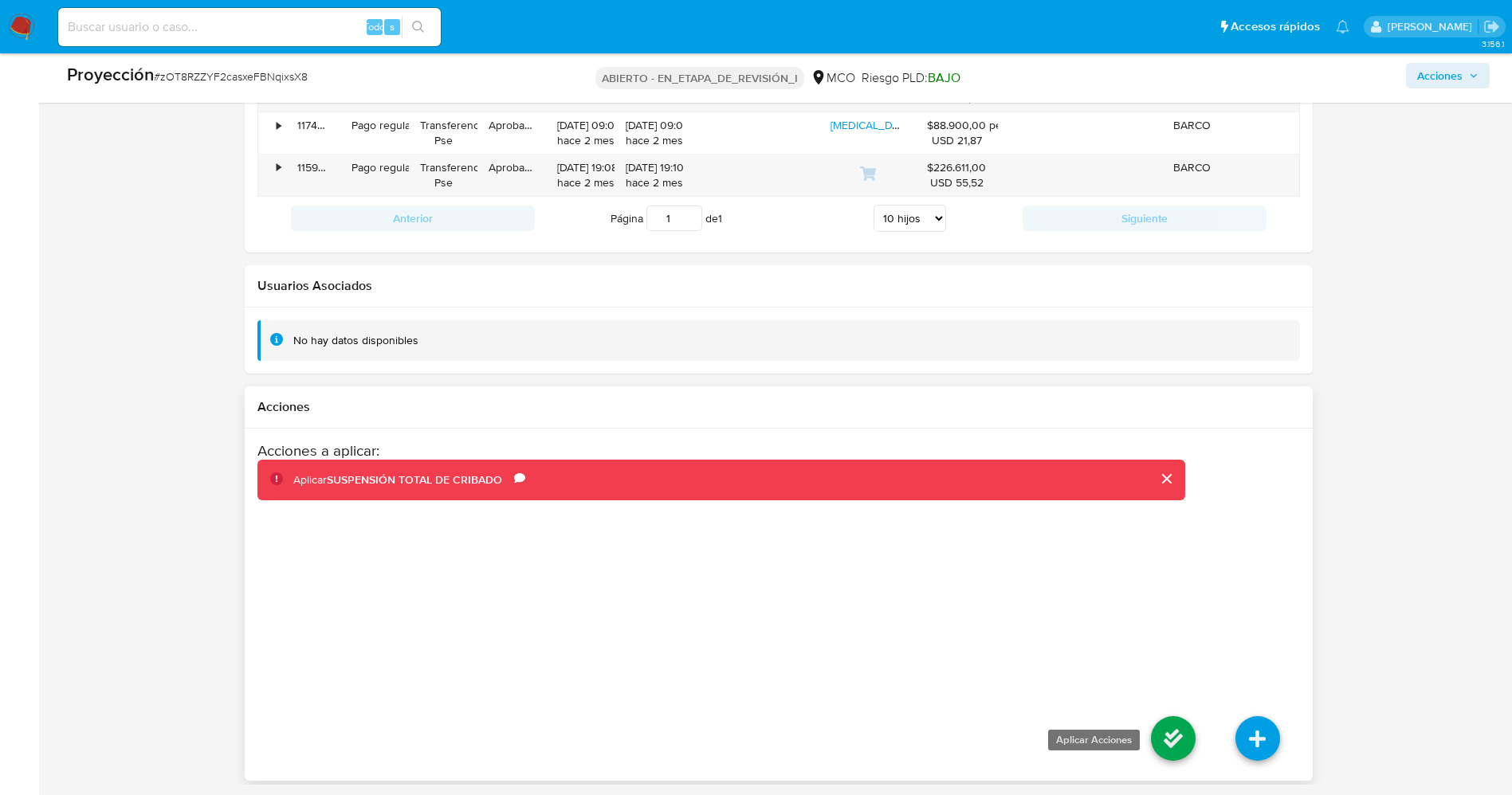
click at [1162, 729] on icon at bounding box center [1173, 739] width 45 height 45
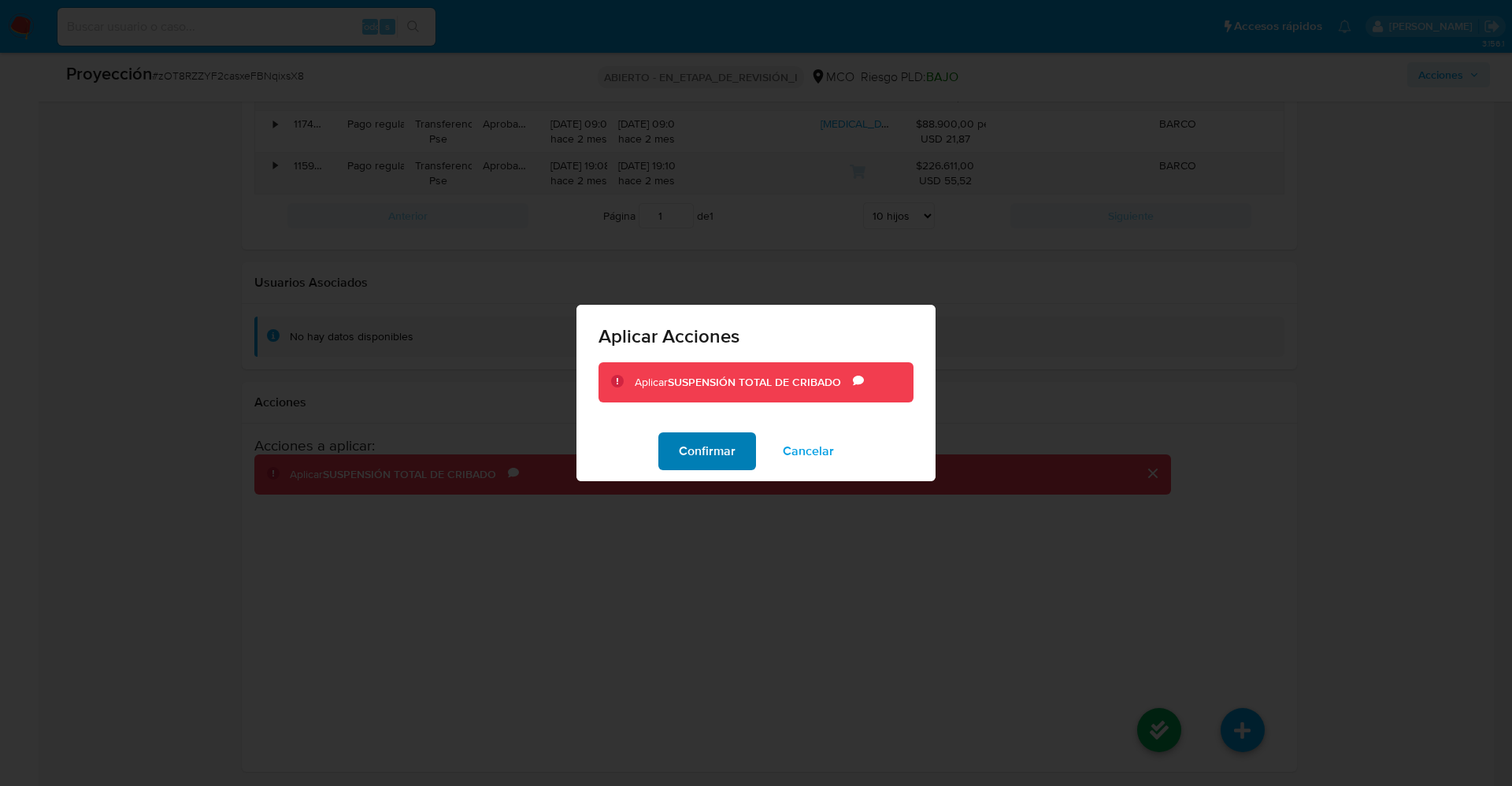
click at [689, 443] on font "Confirmar" at bounding box center [708, 451] width 57 height 38
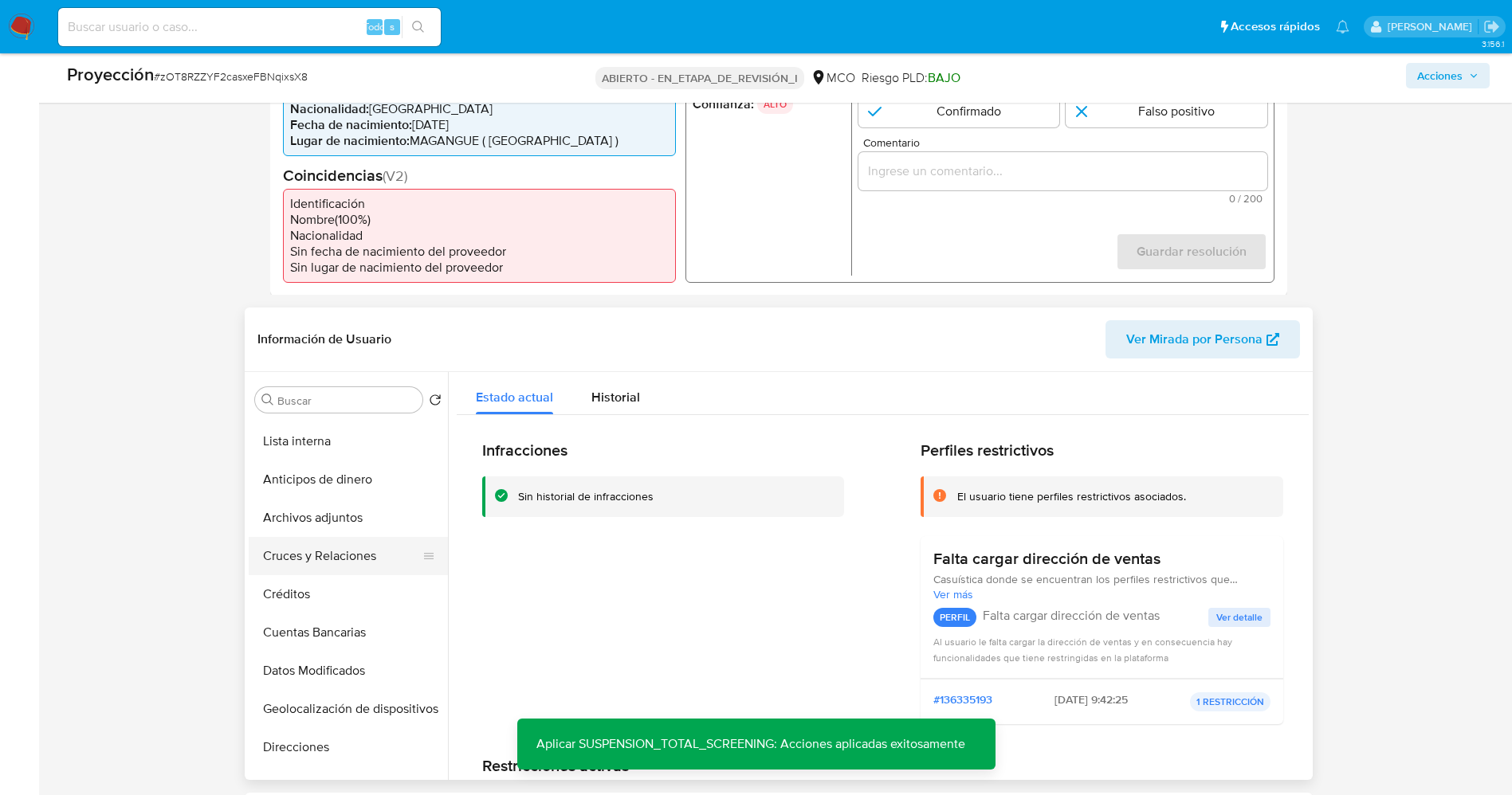
scroll to position [0, 0]
click at [303, 480] on button "Lista interna" at bounding box center [341, 476] width 186 height 39
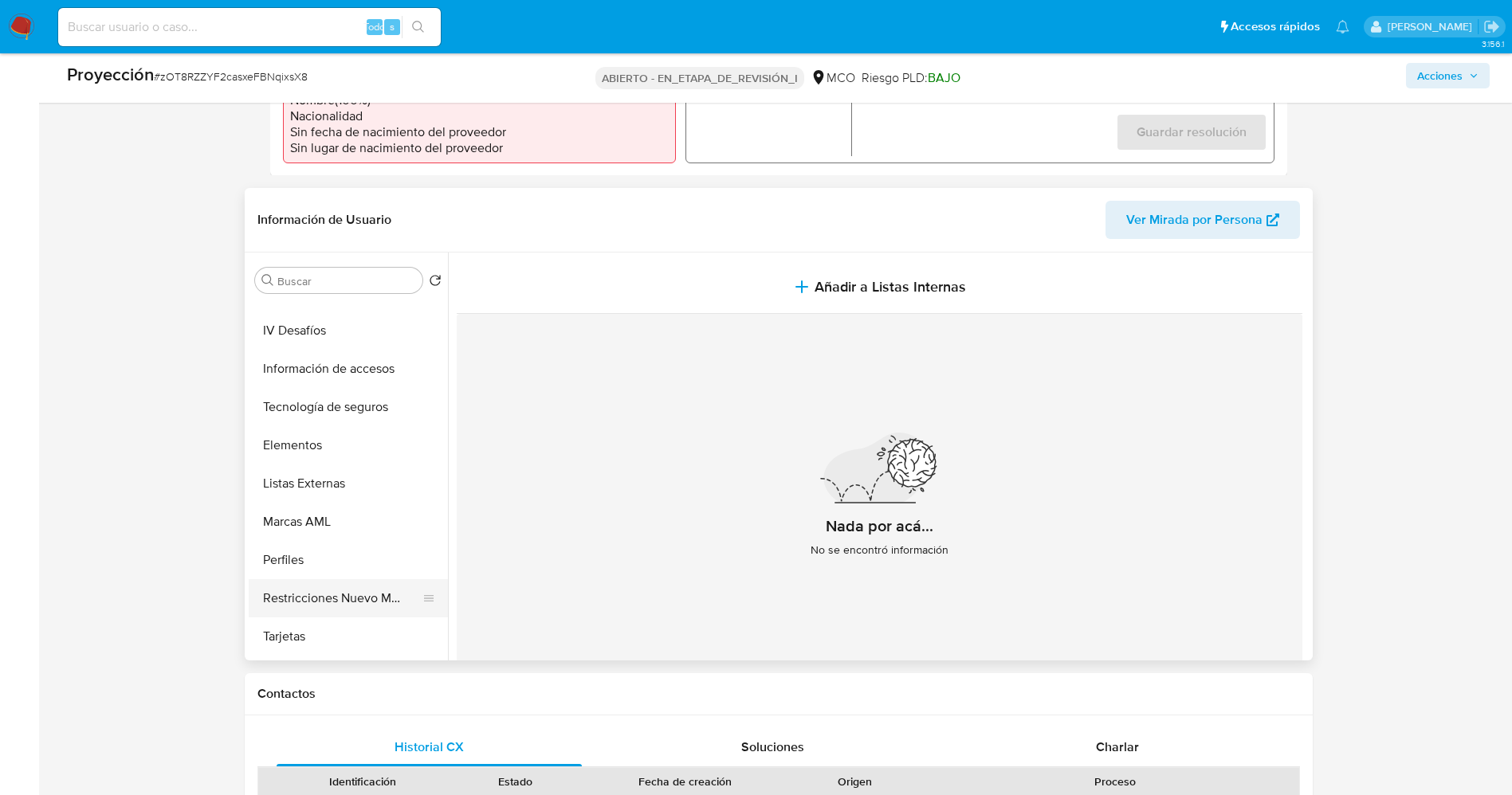
scroll to position [673, 0]
click at [341, 565] on button "Restricciones Nuevo Mundo" at bounding box center [341, 563] width 186 height 39
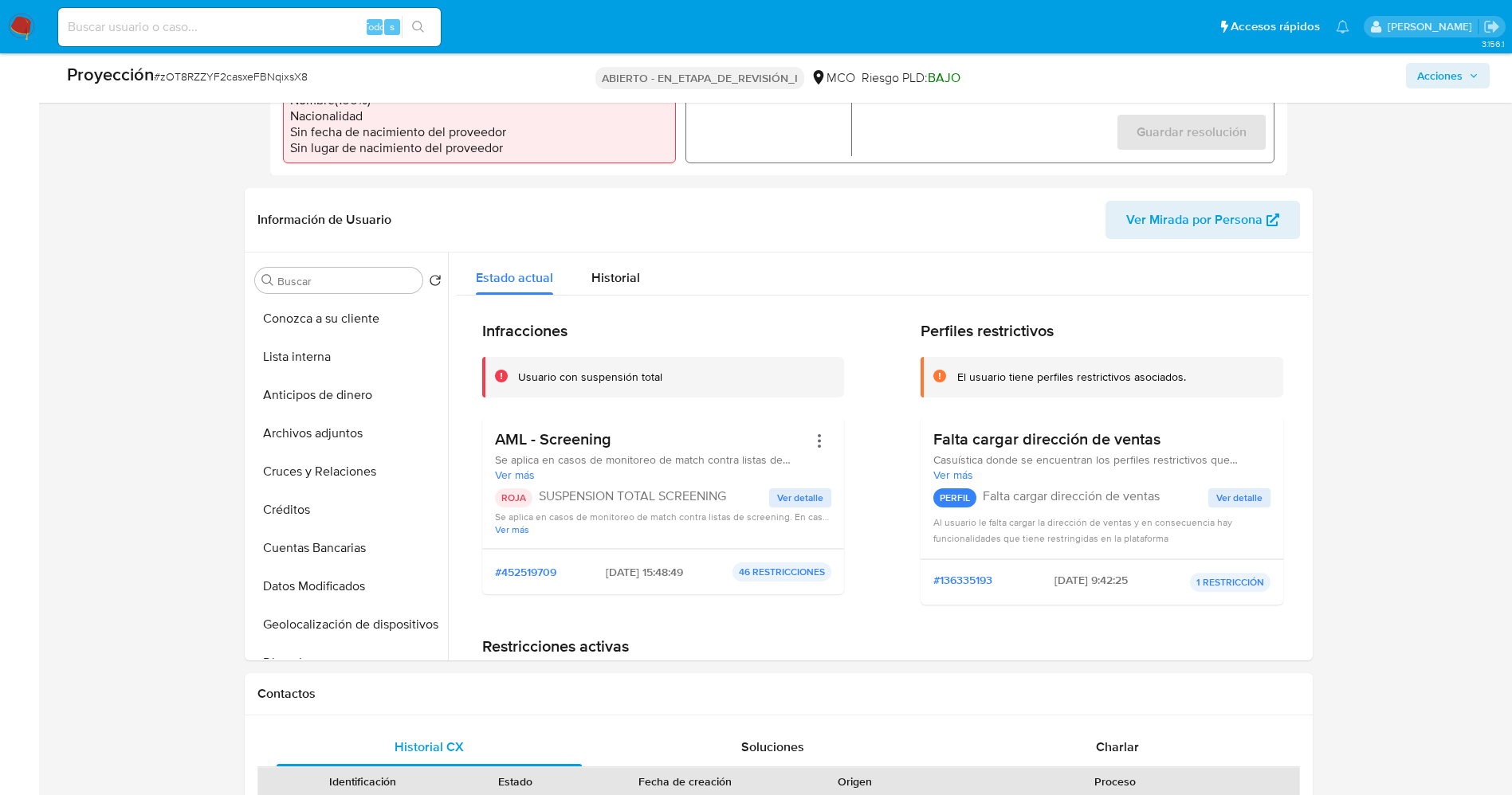
scroll to position [200, 0]
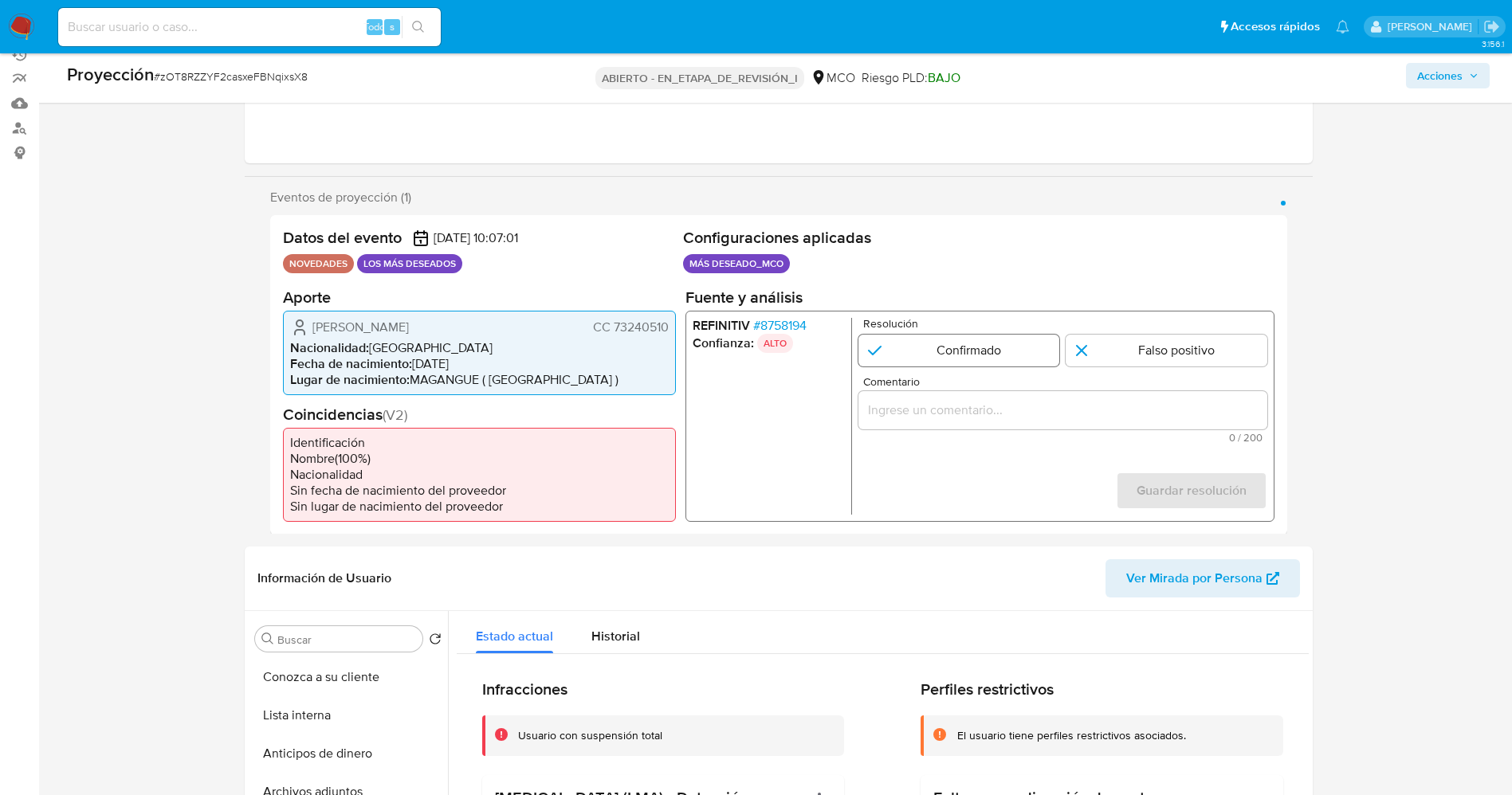
click at [964, 350] on input "1 de 1" at bounding box center [958, 350] width 202 height 32
radio input "true"
click at [948, 407] on input "Comentario" at bounding box center [1062, 410] width 409 height 21
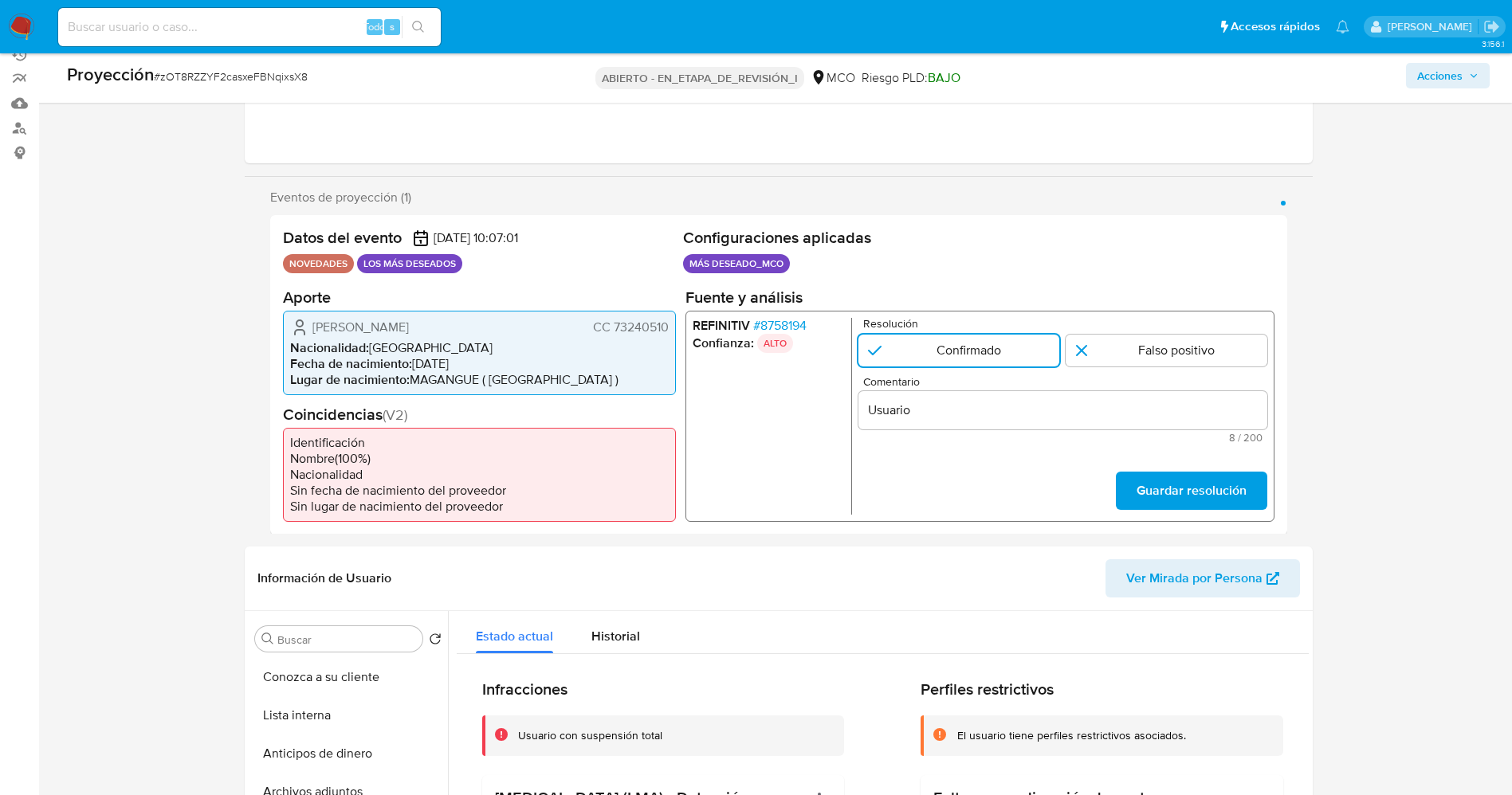
drag, startPoint x: 307, startPoint y: 327, endPoint x: 670, endPoint y: 326, distance: 363.0
click at [670, 326] on div "Ilder David Ortega Gutiérrez CC 73240510 Nacionalidad : Colombia Fecha de nacim…" at bounding box center [480, 352] width 393 height 84
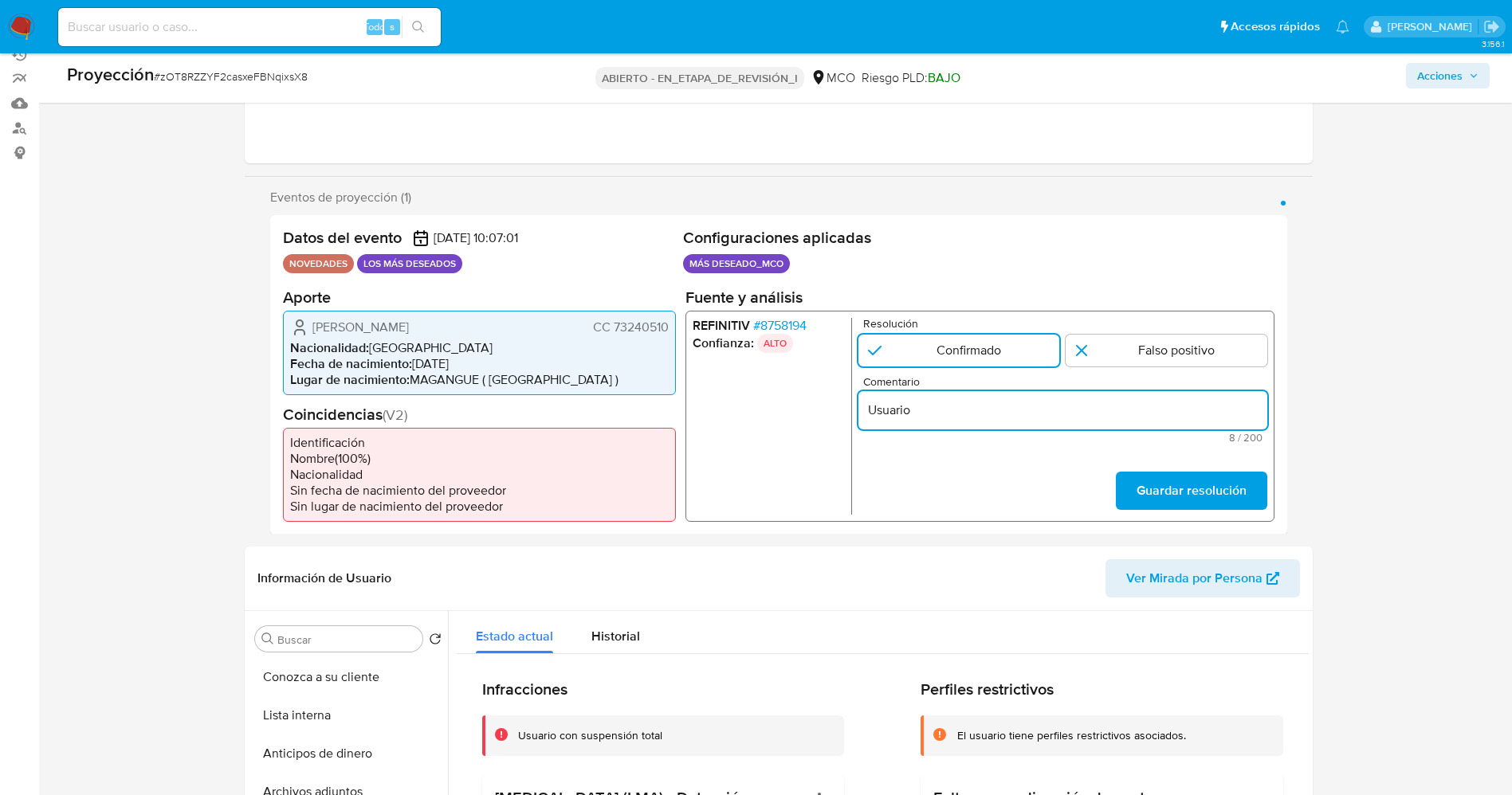
click at [947, 401] on input "Usuario" at bounding box center [1062, 410] width 409 height 21
paste input "Ilder David Ortega Gutiérrez CC 73240510"
type input "Usuario Ilder David Ortega Gutiérrez CC 73240510 ya que se encuentra en listas …"
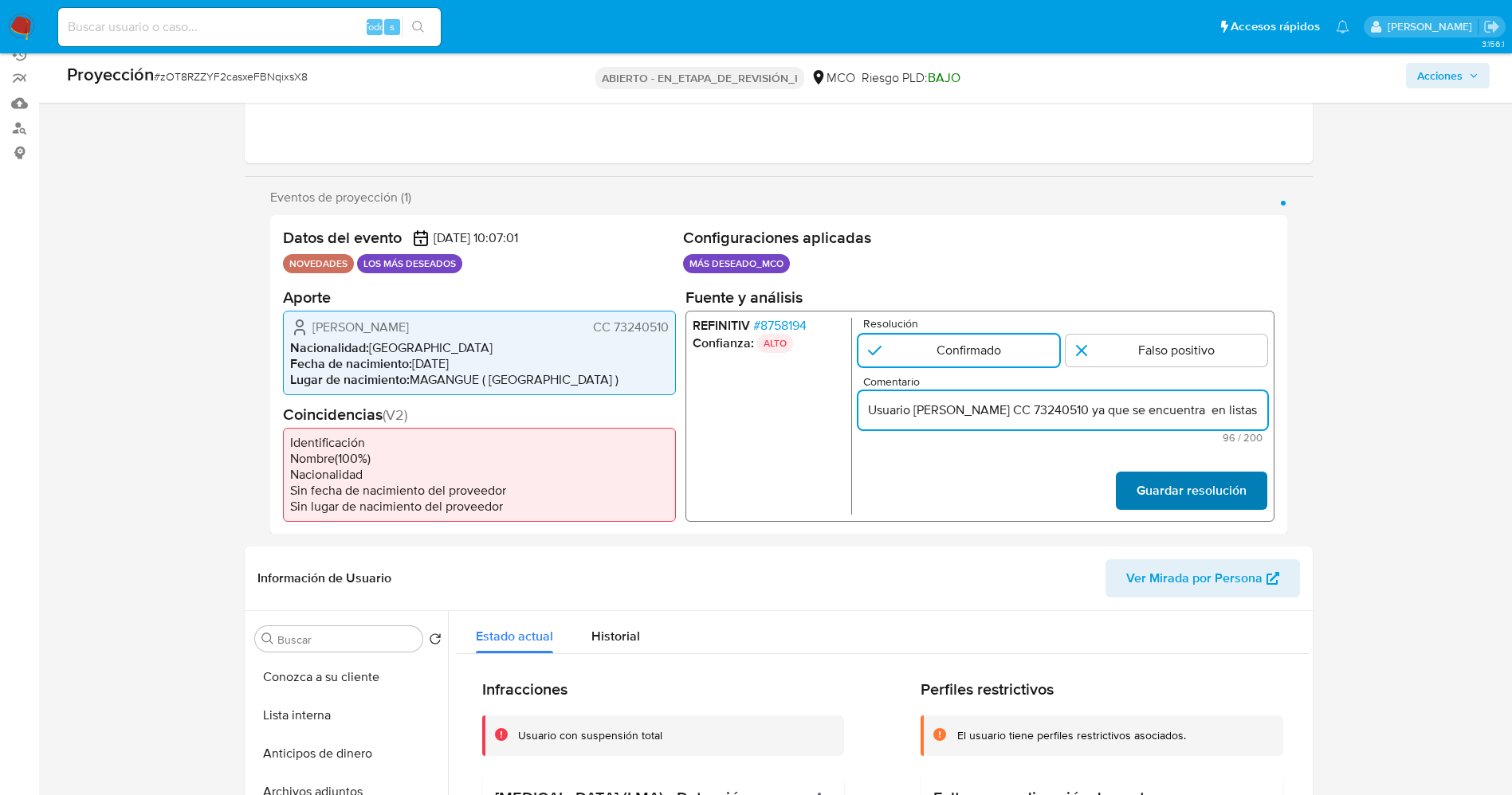
click at [1205, 486] on font "Guardar resolución" at bounding box center [1190, 490] width 110 height 39
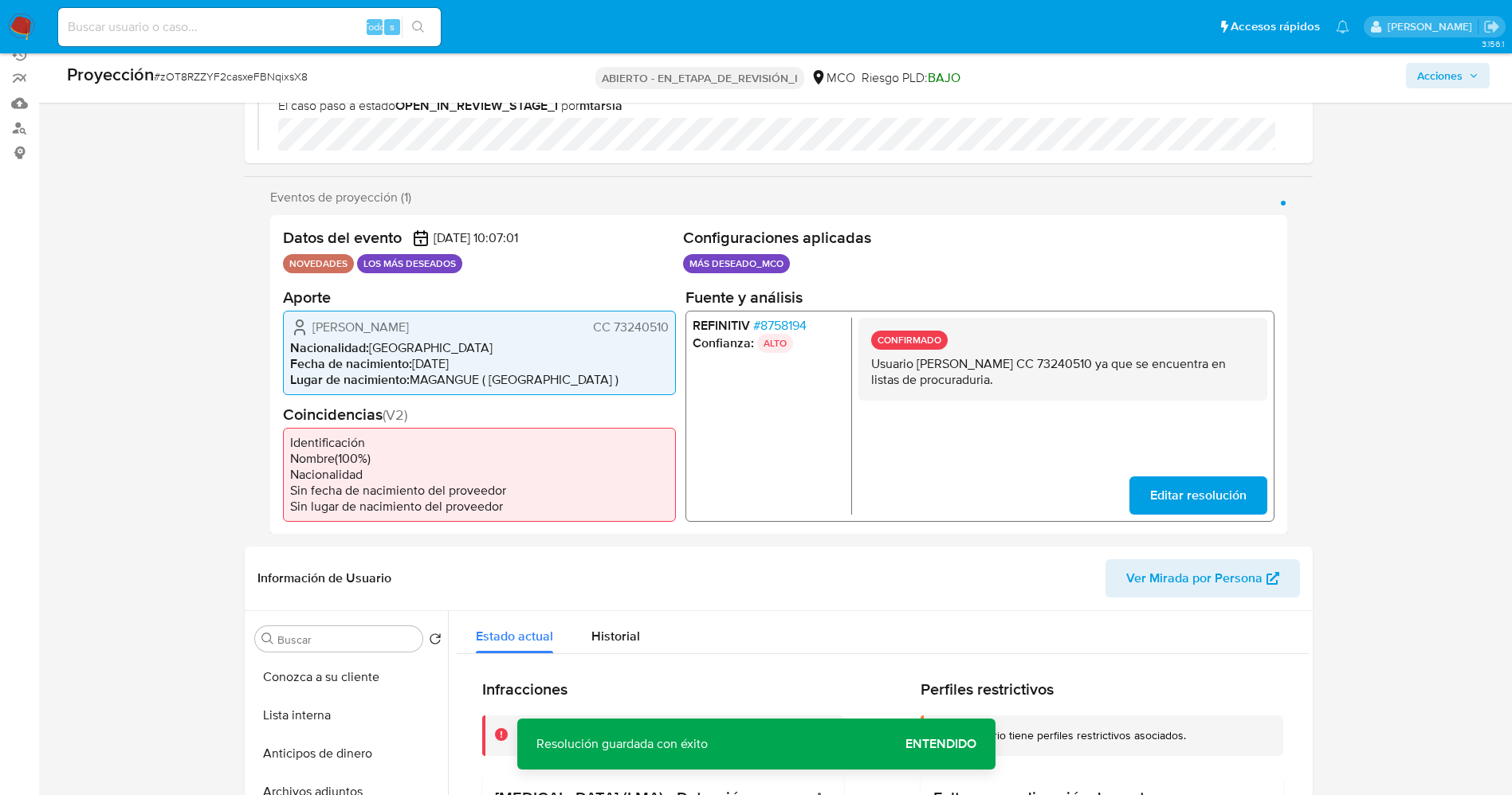
drag, startPoint x: 871, startPoint y: 362, endPoint x: 1119, endPoint y: 385, distance: 249.1
click at [1119, 385] on p "Usuario Ilder David Ortega Gutiérrez CC 73240510 ya que se encuentra en listas …" at bounding box center [1062, 372] width 384 height 32
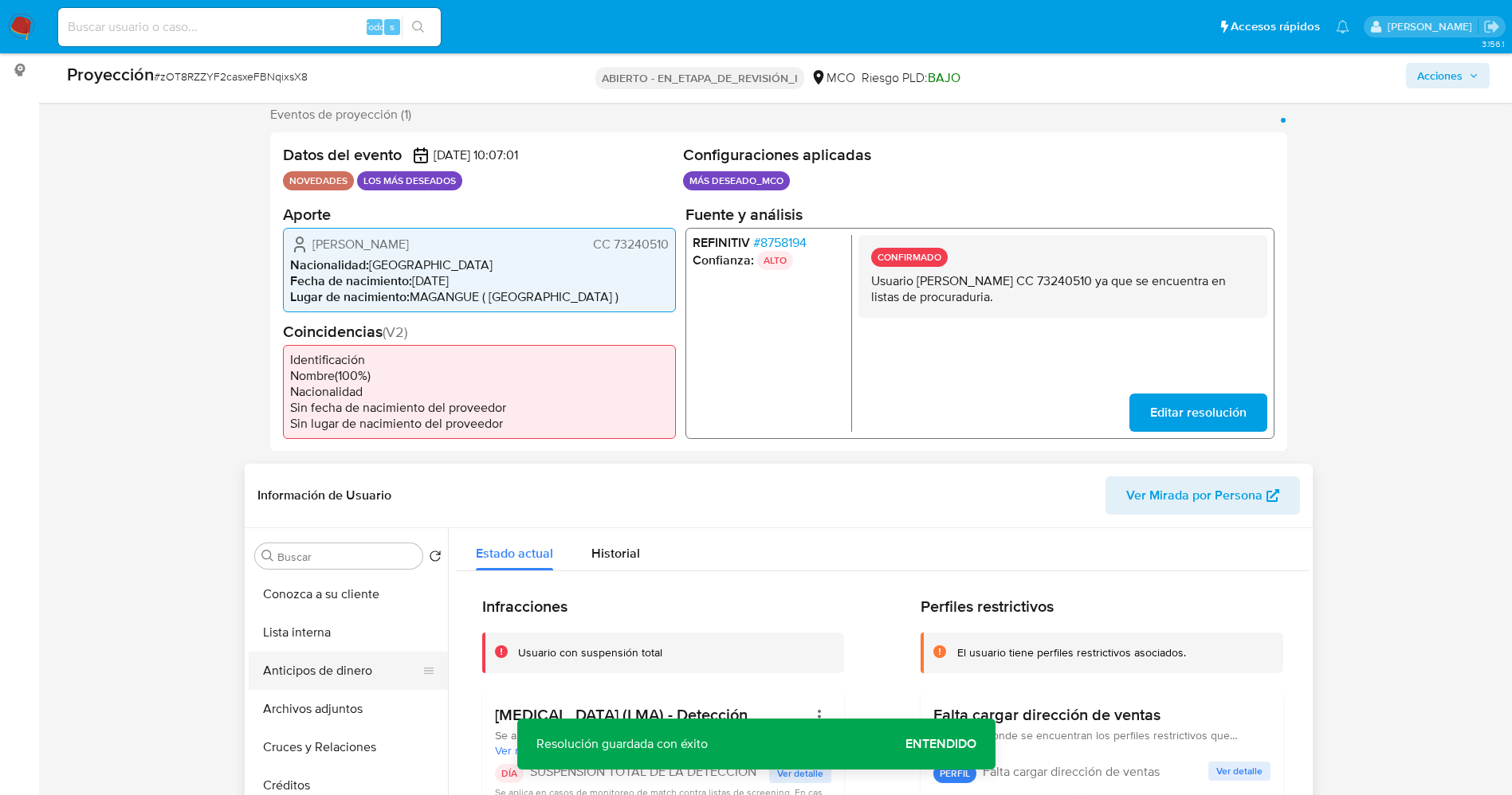
scroll to position [320, 0]
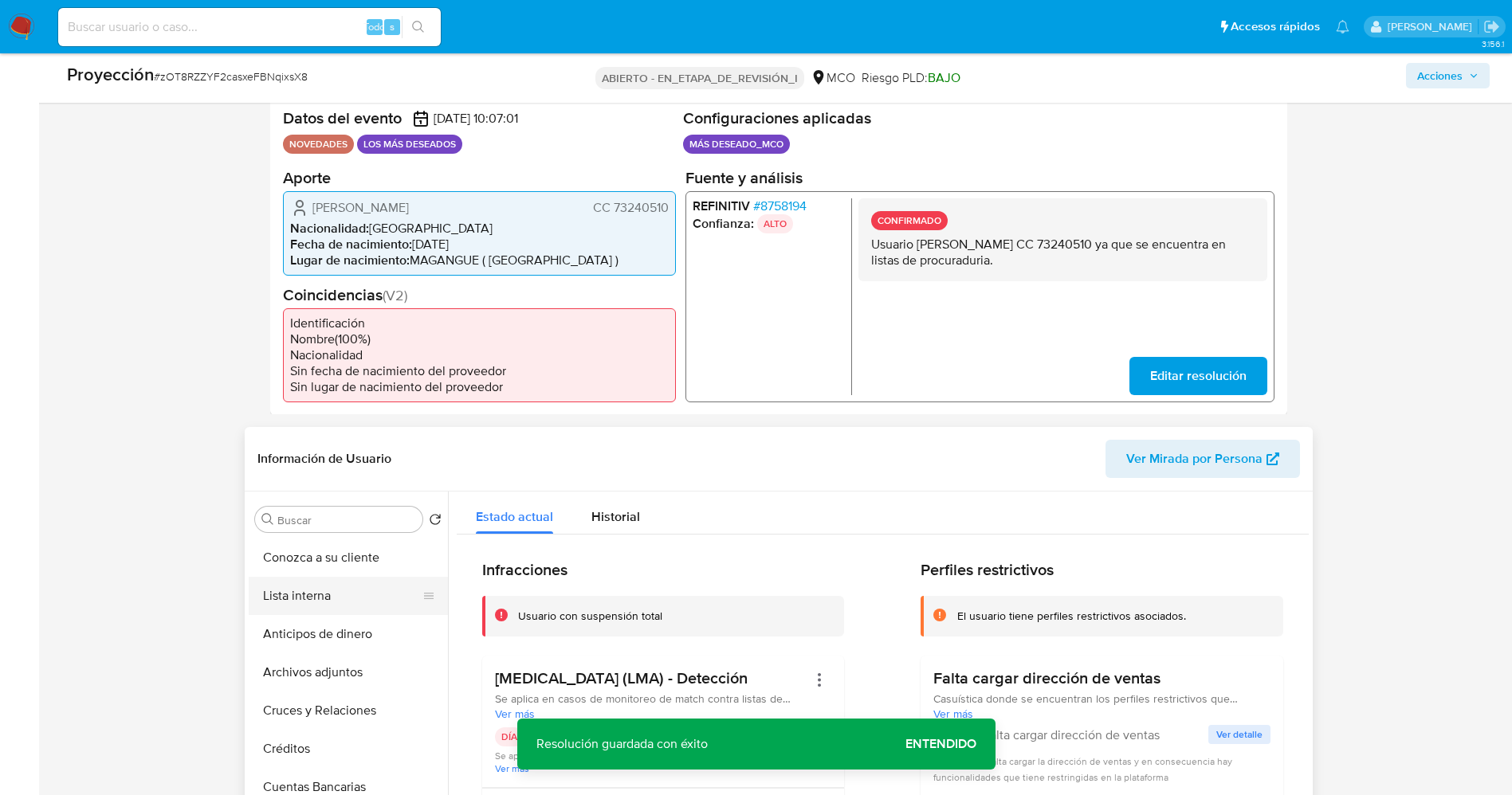
click at [264, 605] on button "Lista interna" at bounding box center [341, 596] width 186 height 39
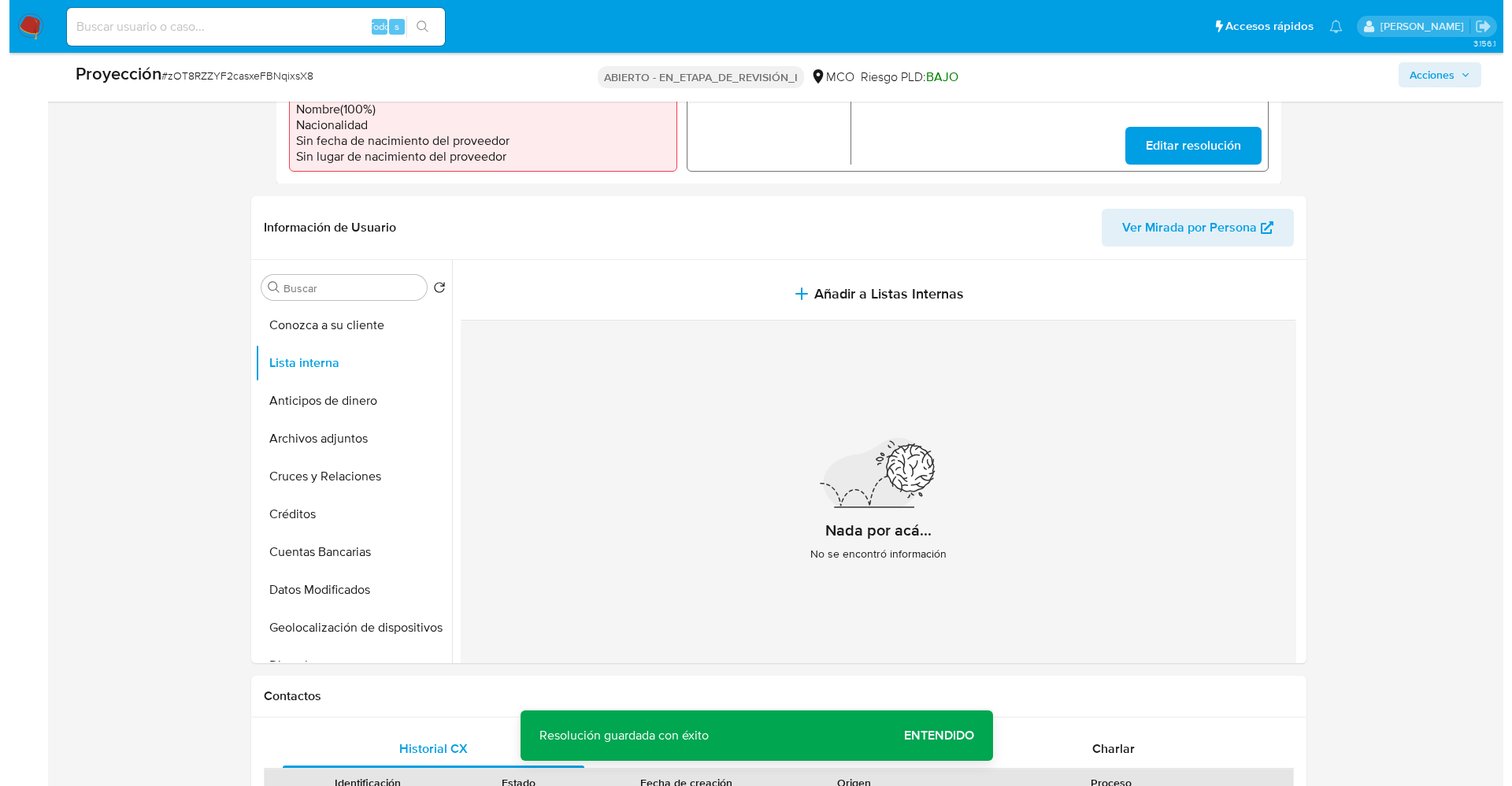
scroll to position [552, 0]
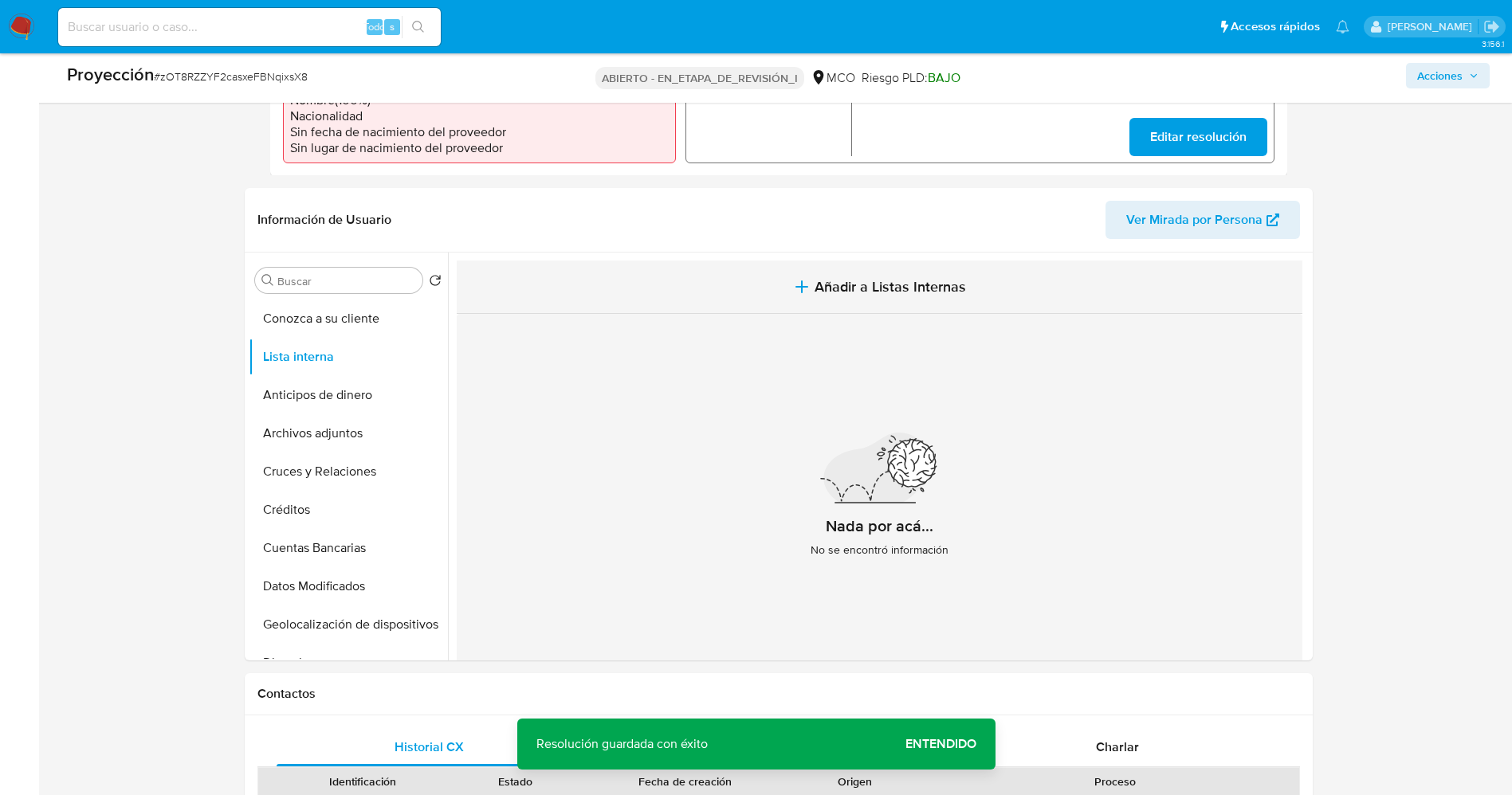
click at [903, 279] on font "Añadir a Listas Internas" at bounding box center [890, 287] width 151 height 21
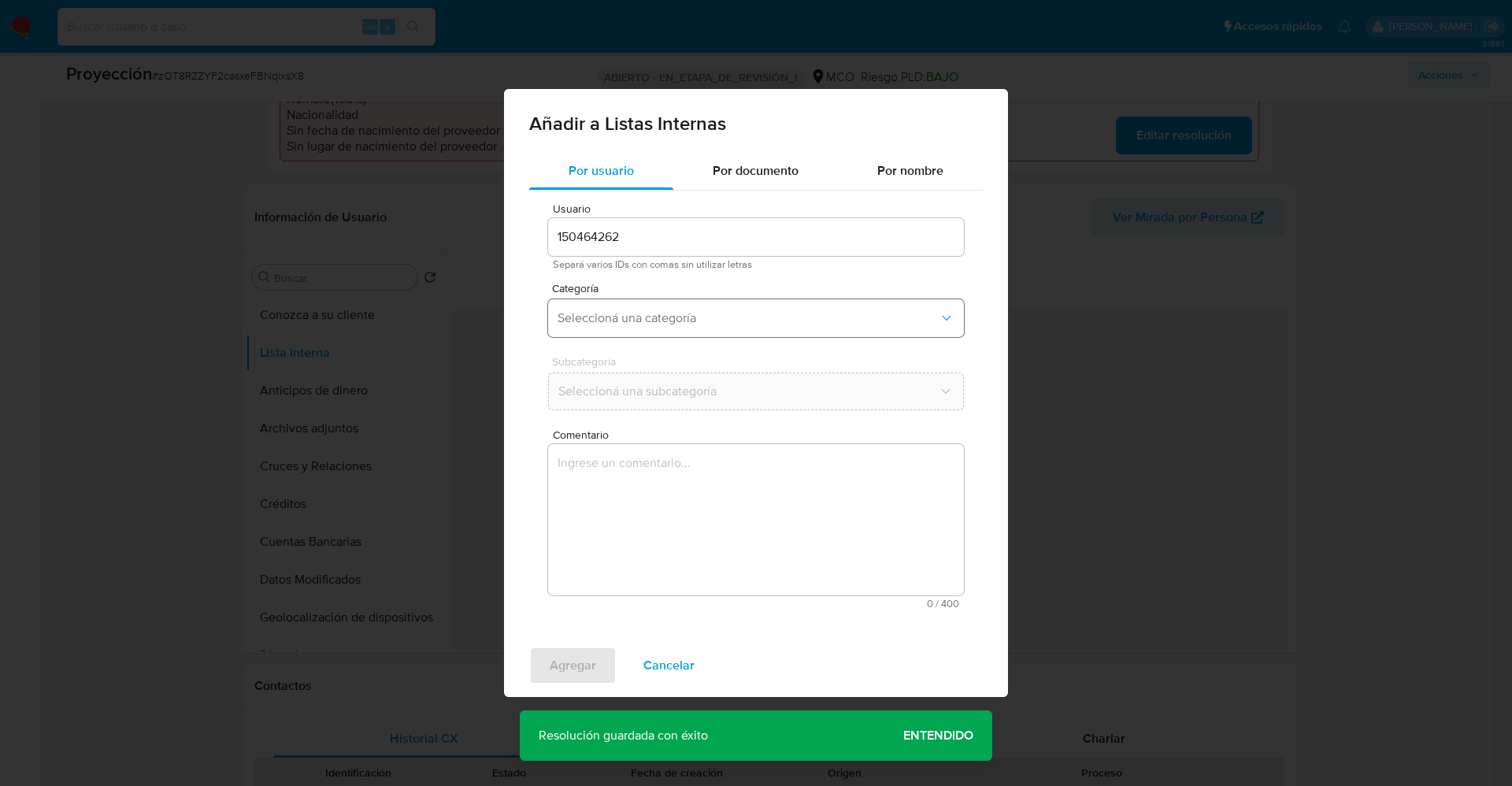
click at [717, 310] on span "Seleccioná una categoría" at bounding box center [748, 318] width 381 height 16
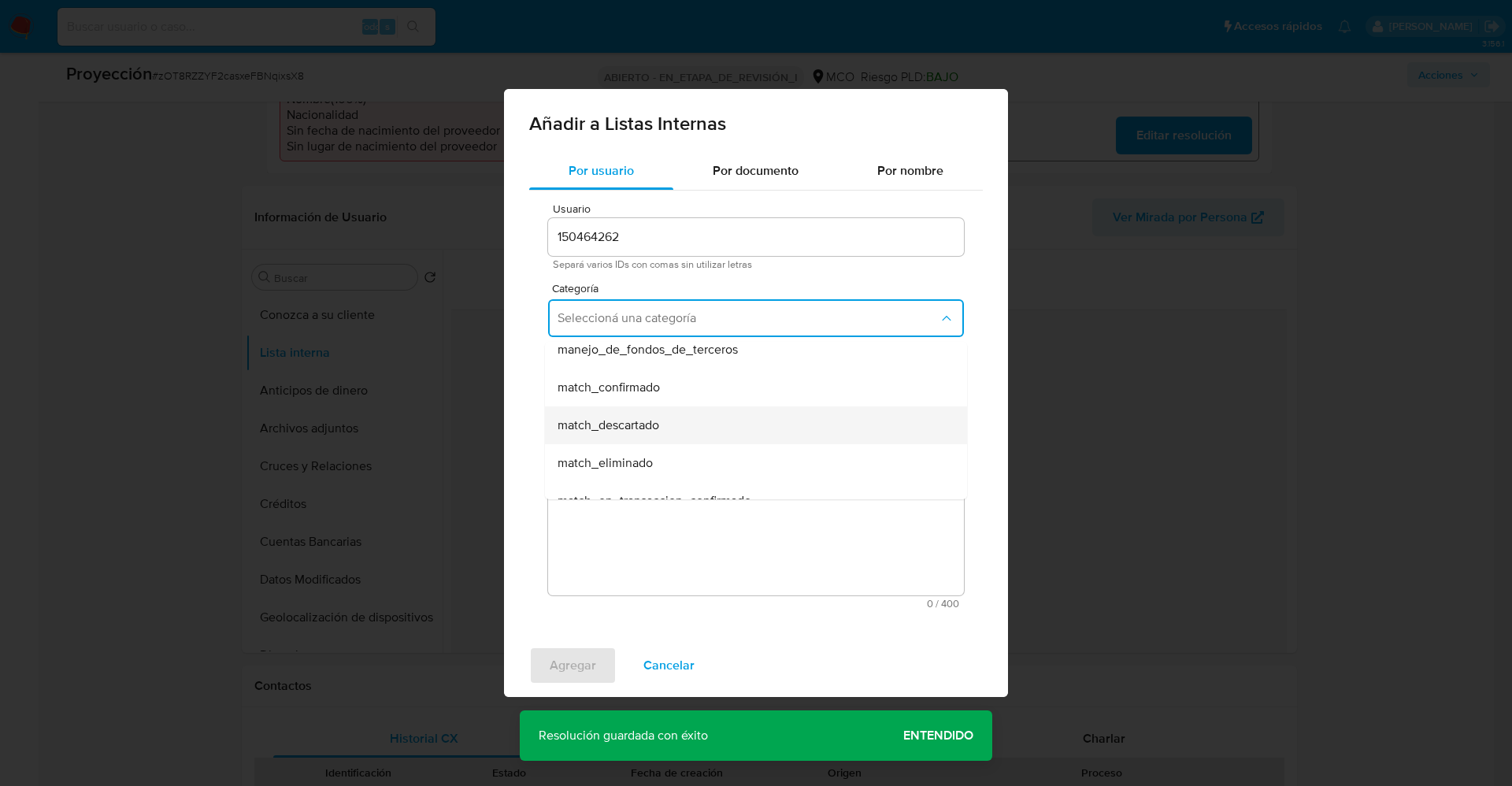
scroll to position [118, 0]
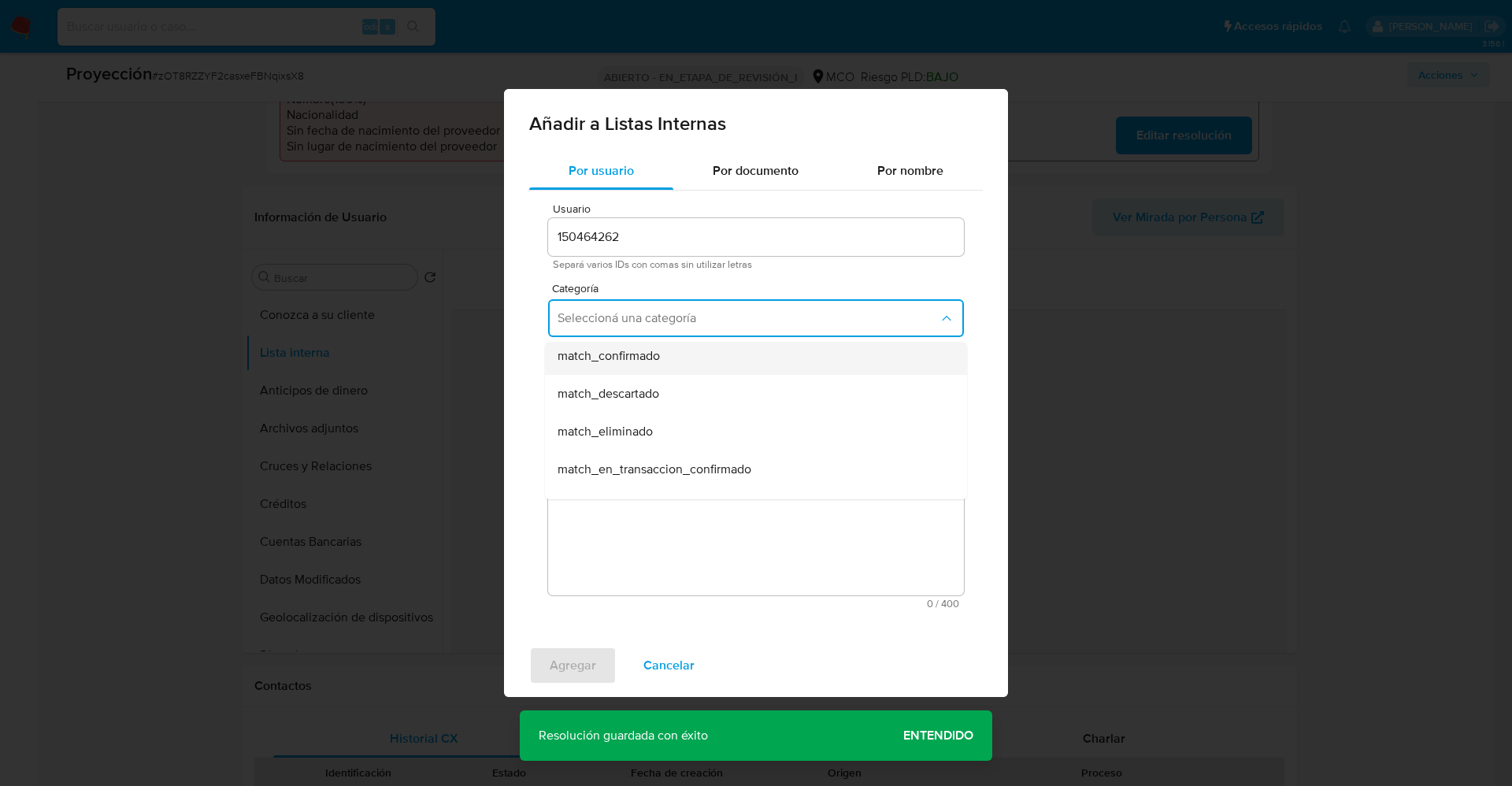
click at [689, 366] on div "match_confirmado" at bounding box center [752, 356] width 388 height 38
drag, startPoint x: 710, startPoint y: 408, endPoint x: 717, endPoint y: 394, distance: 15.7
click at [710, 406] on button "Seleccioná una subcategoría" at bounding box center [756, 392] width 416 height 38
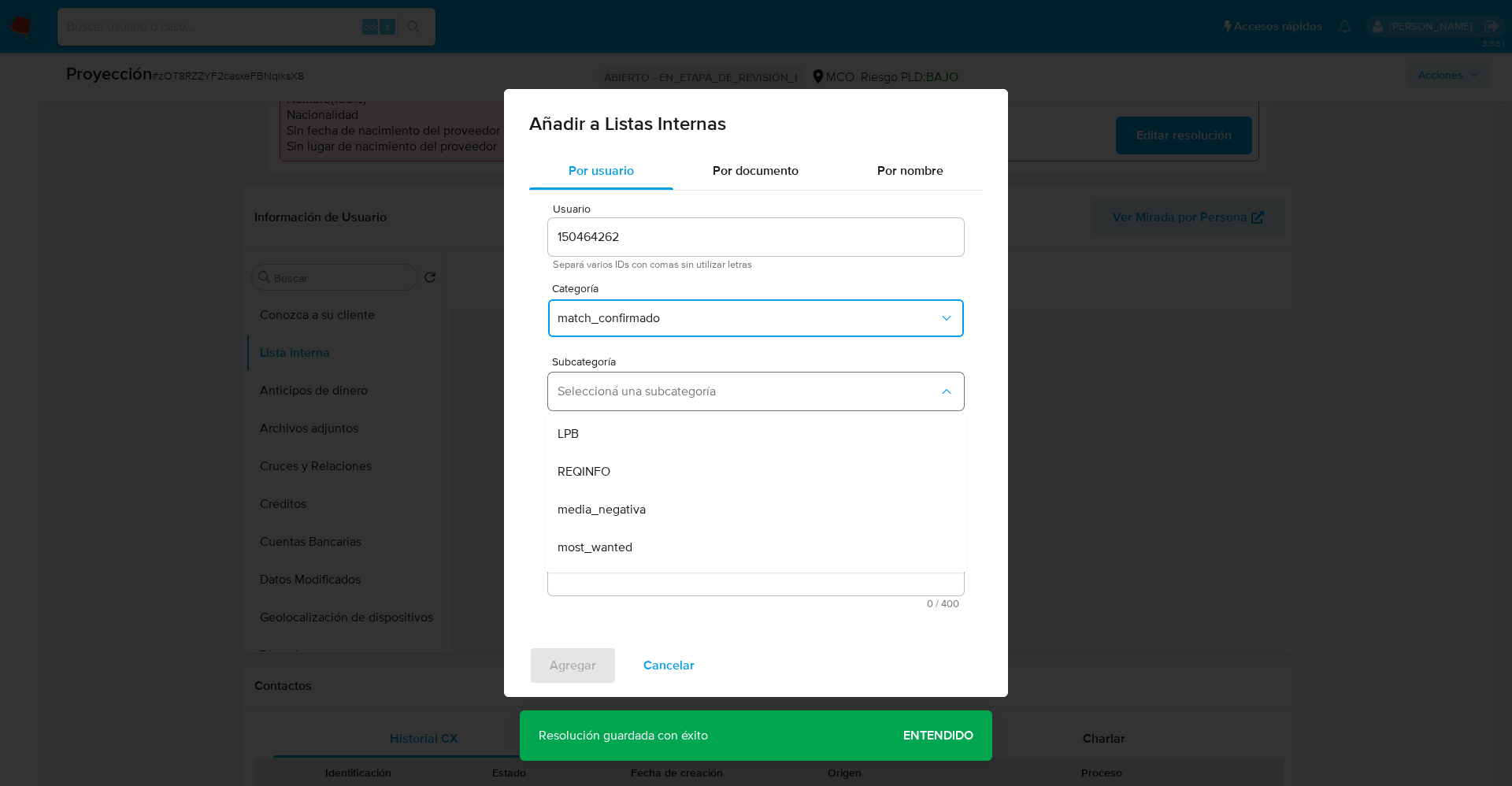
click at [717, 390] on span "Seleccioná una subcategoría" at bounding box center [748, 392] width 381 height 16
click at [727, 397] on span "Seleccioná una subcategoría" at bounding box center [748, 392] width 381 height 16
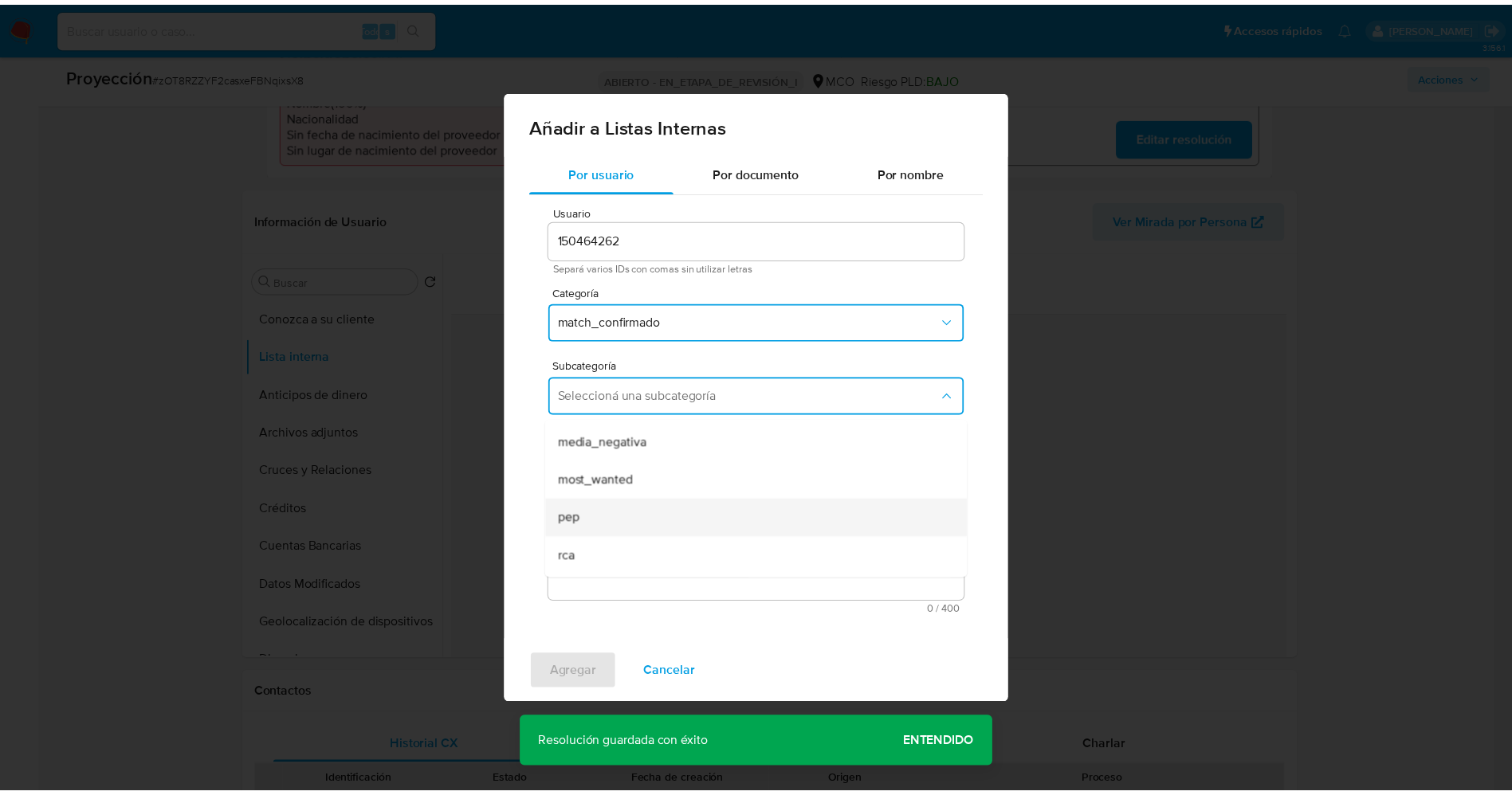
scroll to position [108, 0]
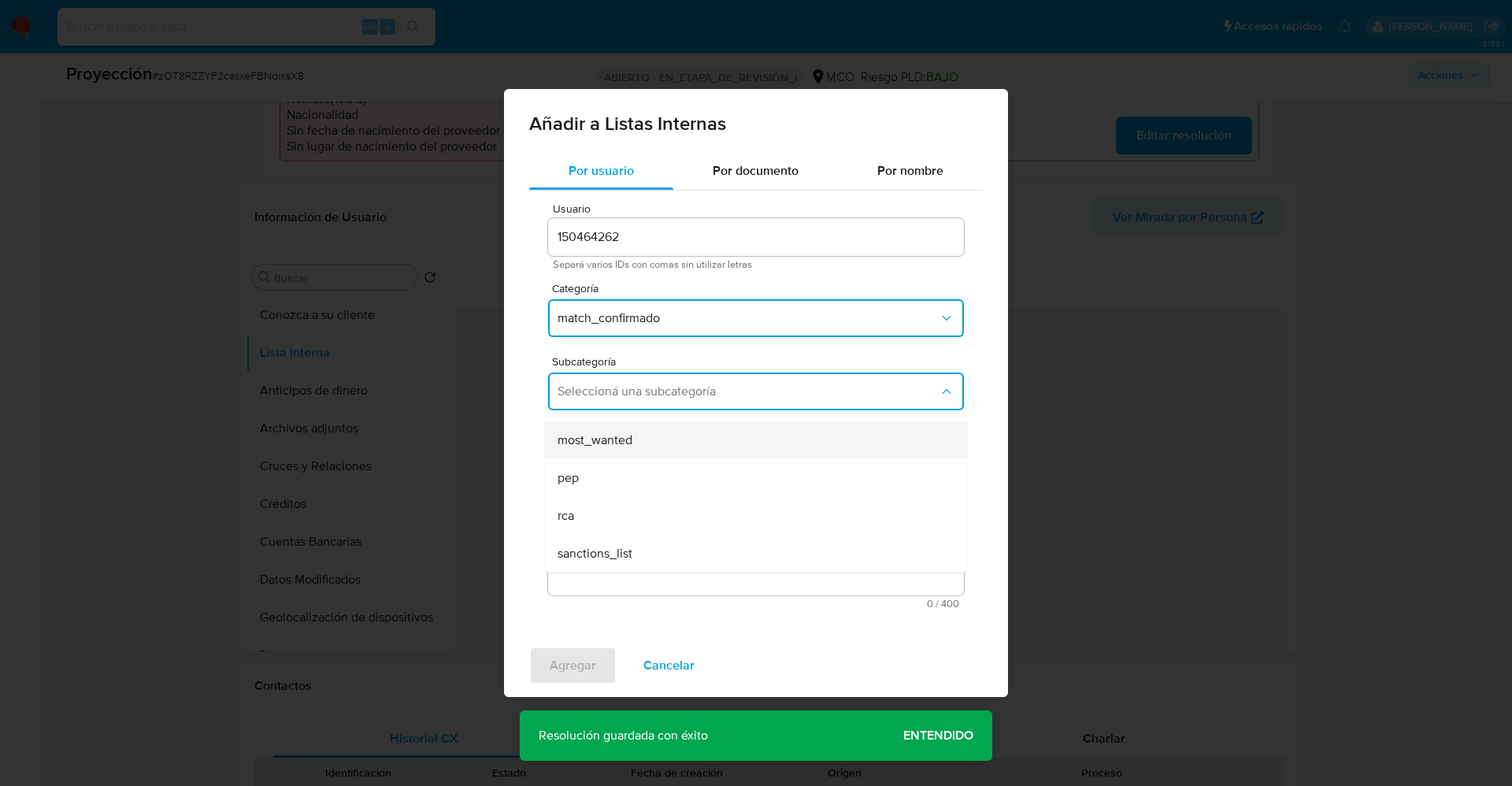
click at [671, 438] on div "most_wanted" at bounding box center [752, 440] width 388 height 38
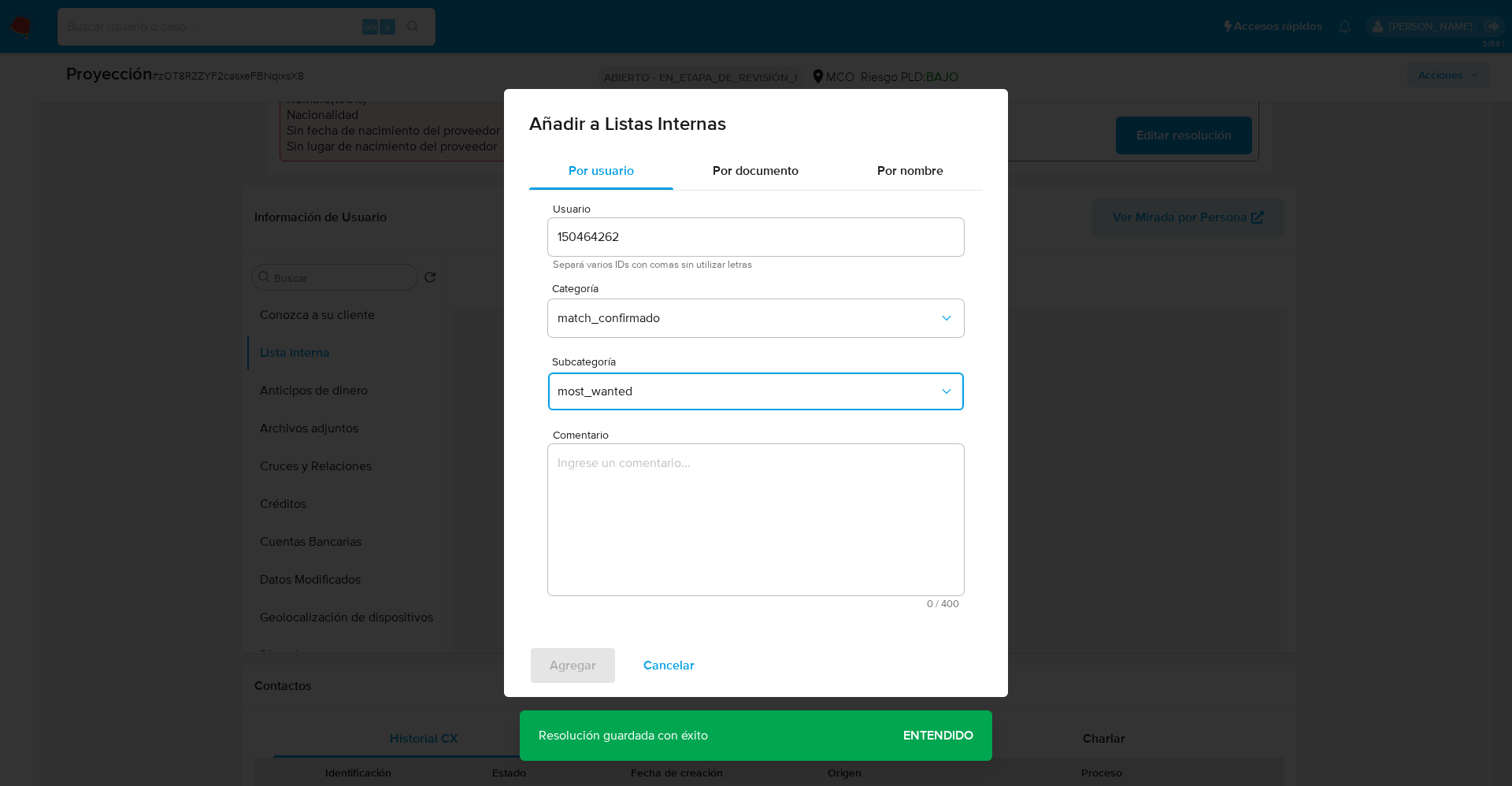
click at [682, 476] on textarea "Comentario" at bounding box center [756, 520] width 416 height 152
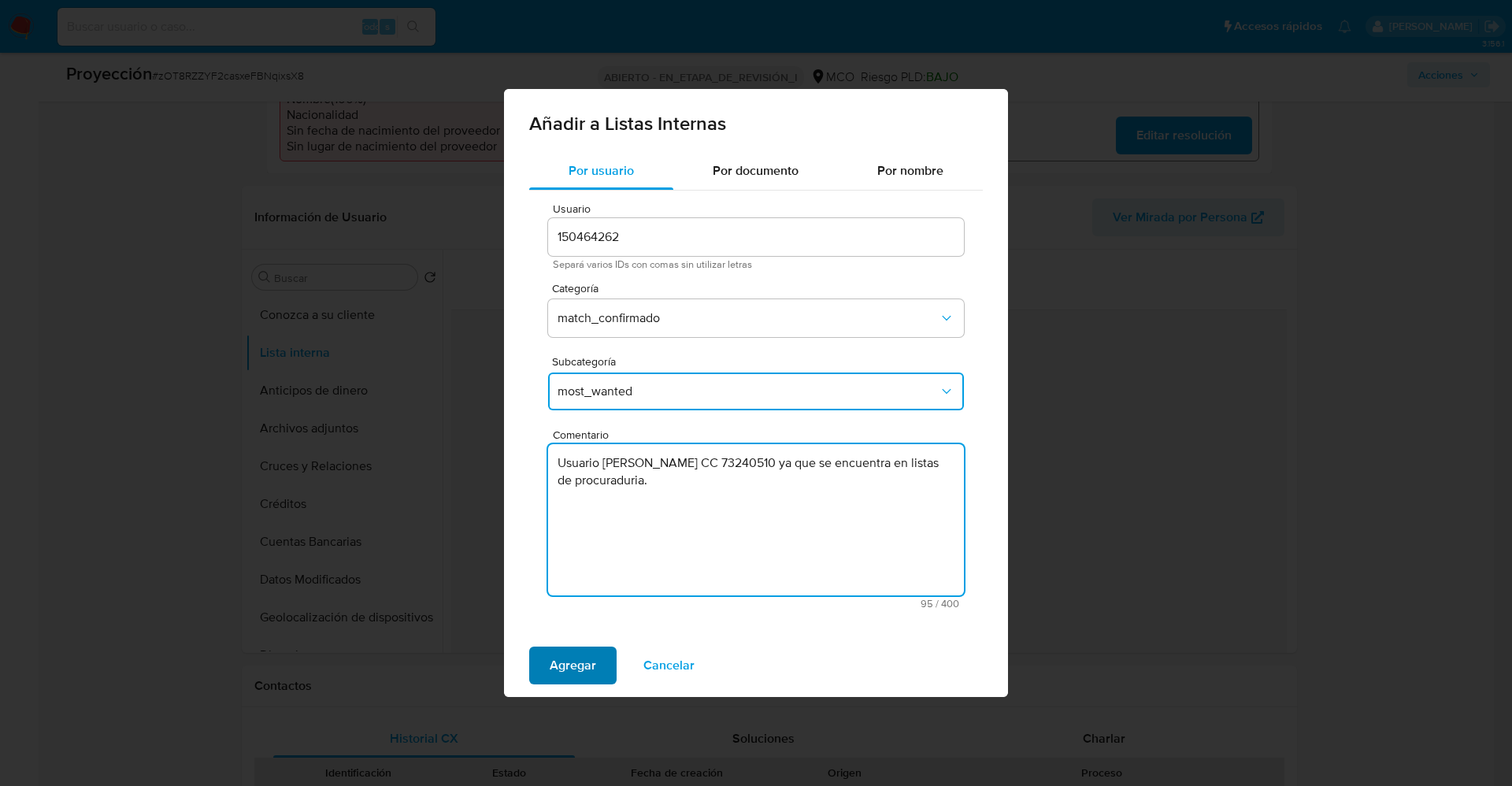
type textarea "Usuario [PERSON_NAME] CC 73240510 ya que se encuentra en listas de procuraduria."
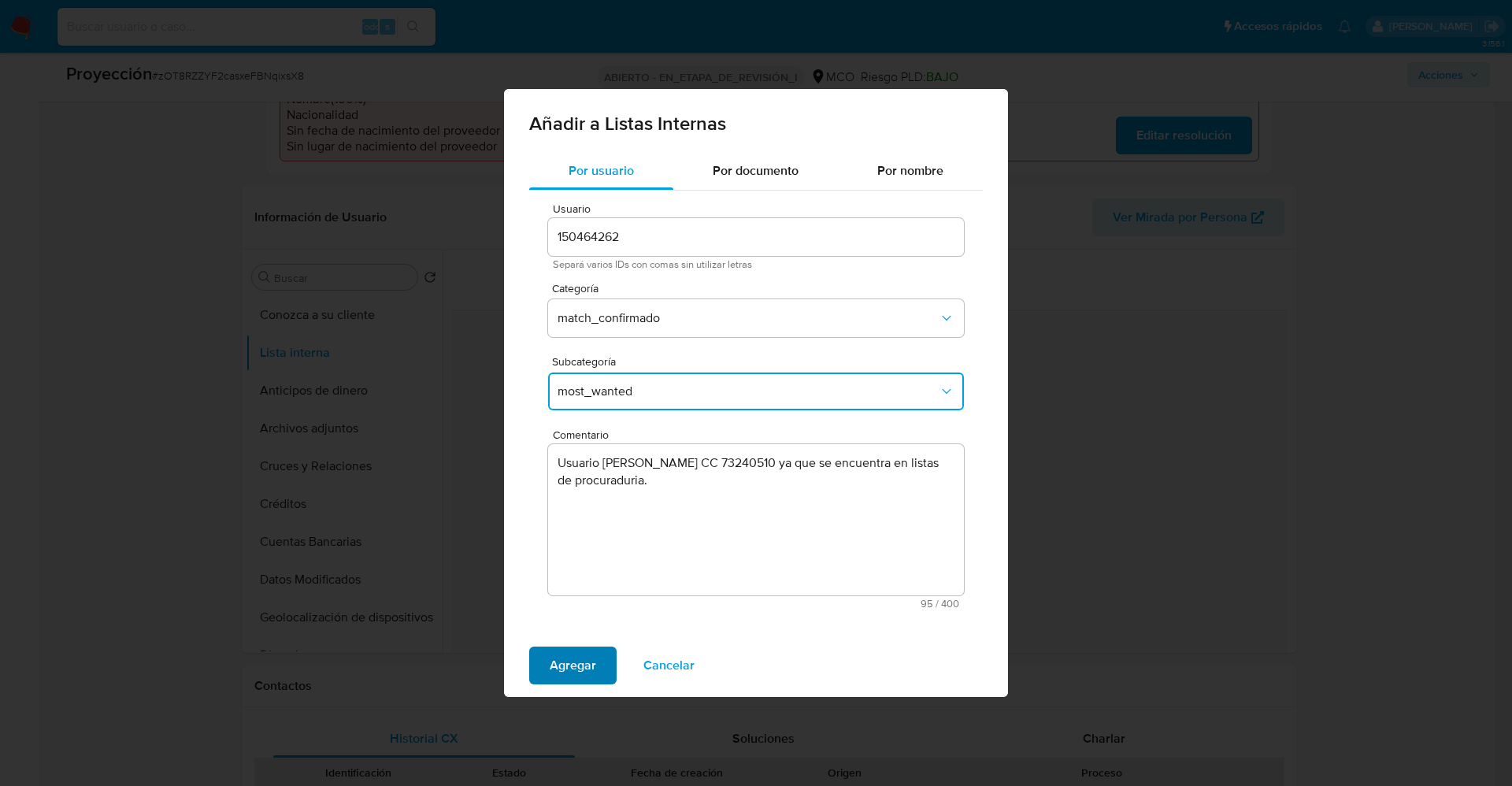
click at [588, 659] on span "Agregar" at bounding box center [573, 665] width 46 height 35
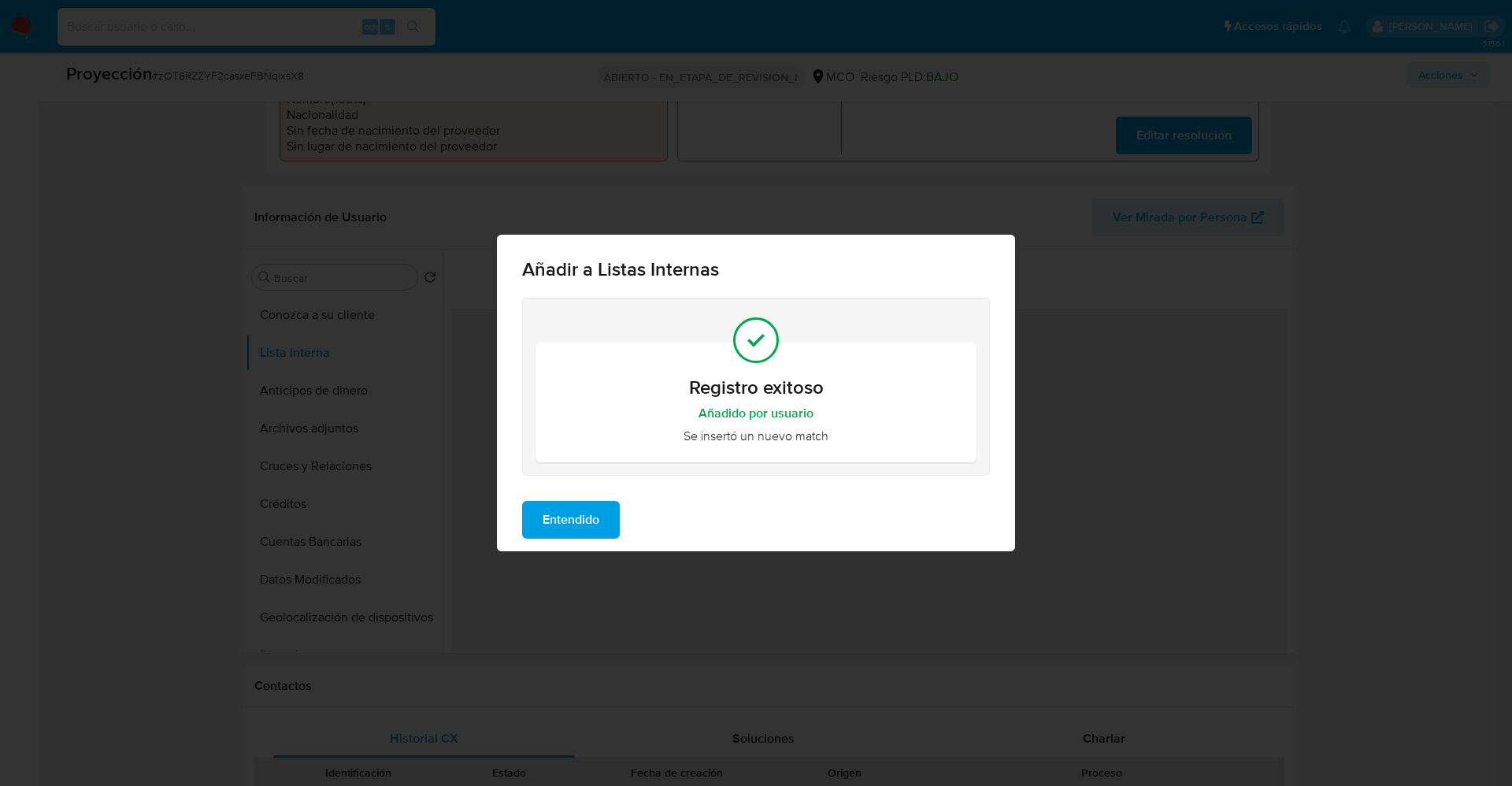
drag, startPoint x: 586, startPoint y: 523, endPoint x: 578, endPoint y: 510, distance: 15.3
click at [585, 523] on span "Entendido" at bounding box center [571, 519] width 57 height 35
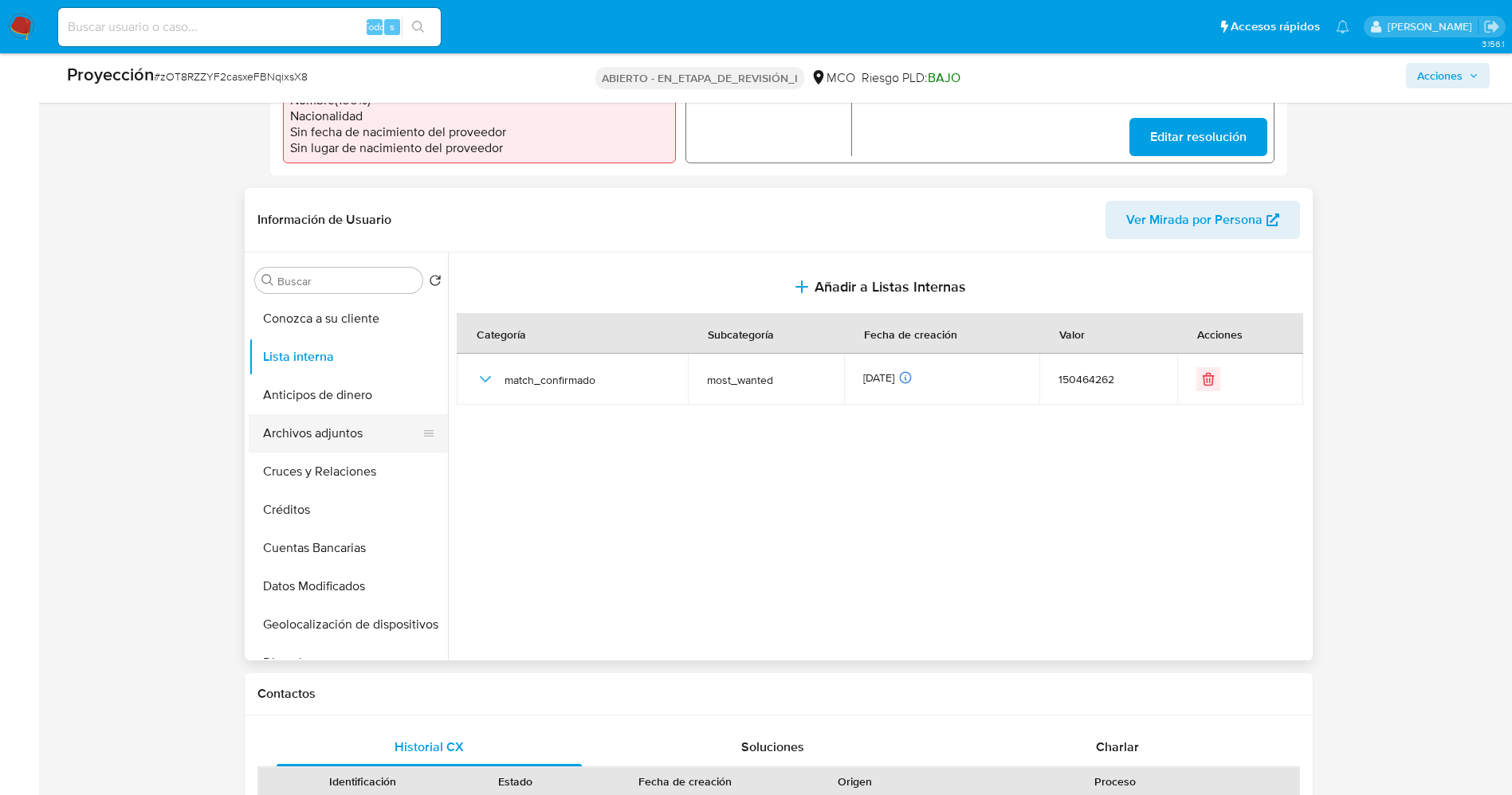
click at [298, 428] on button "Archivos adjuntos" at bounding box center [341, 433] width 186 height 39
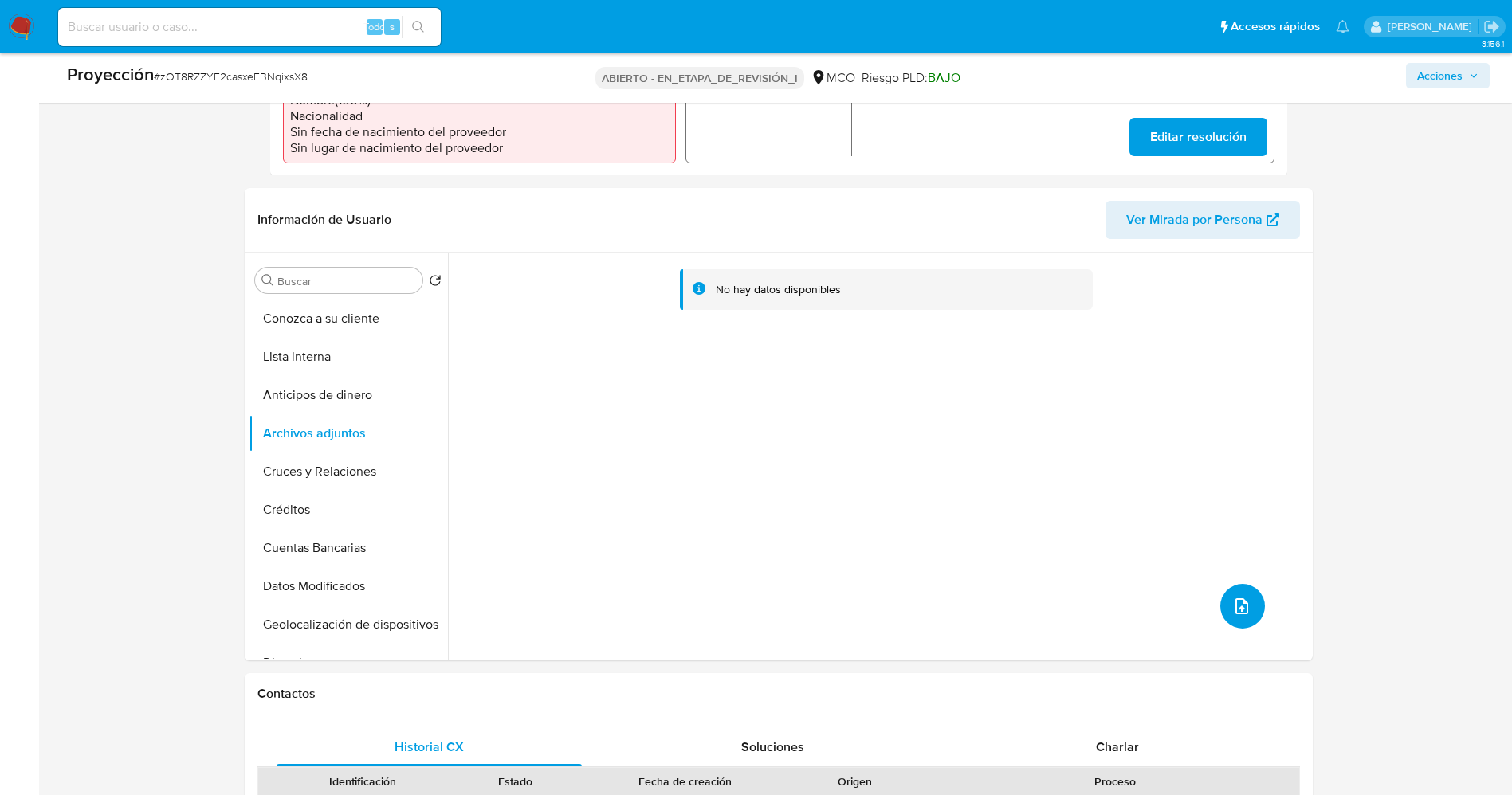
click at [1233, 604] on icon "subir archivo" at bounding box center [1241, 606] width 19 height 19
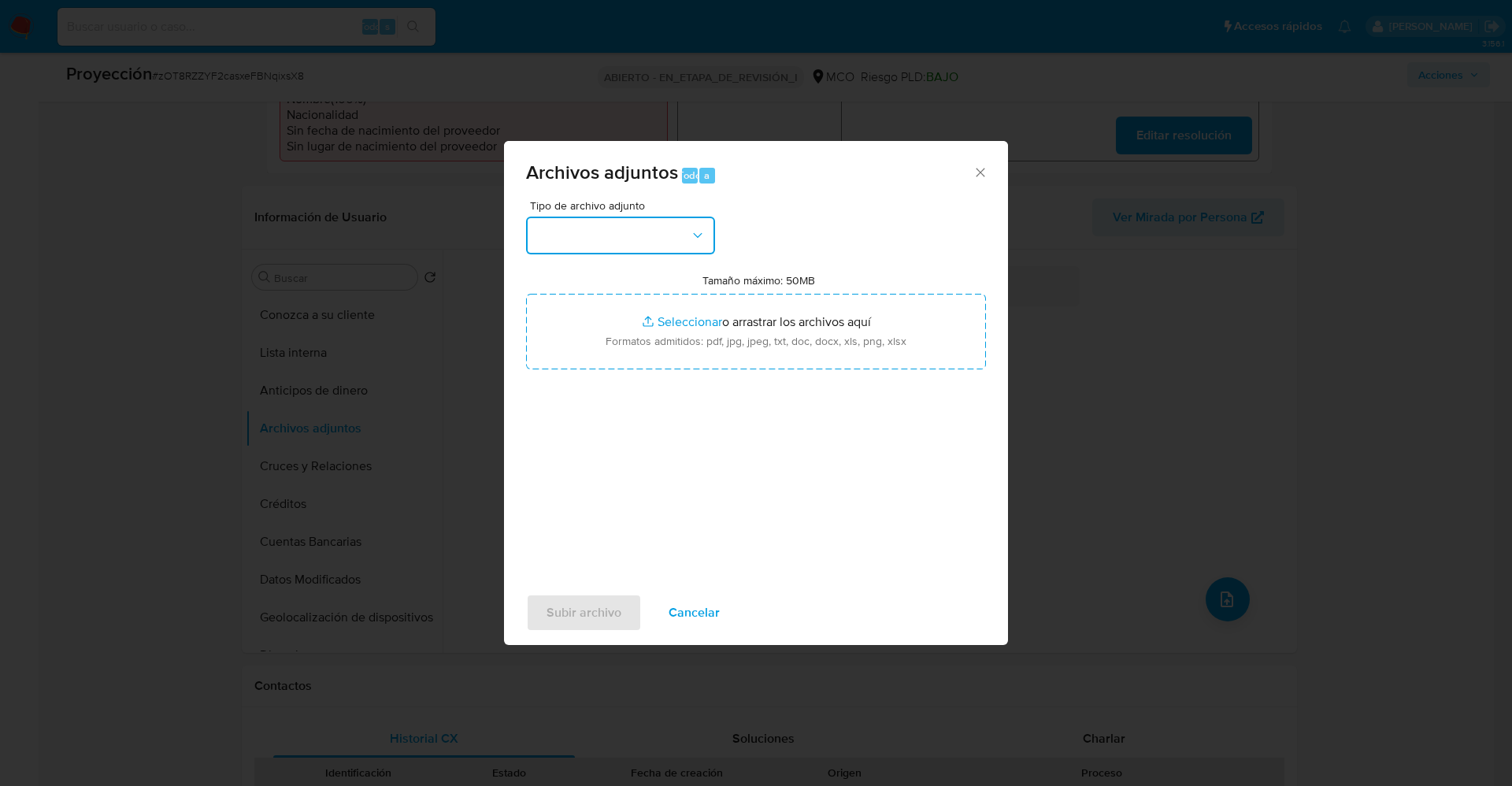
click at [601, 228] on button "button" at bounding box center [620, 236] width 189 height 38
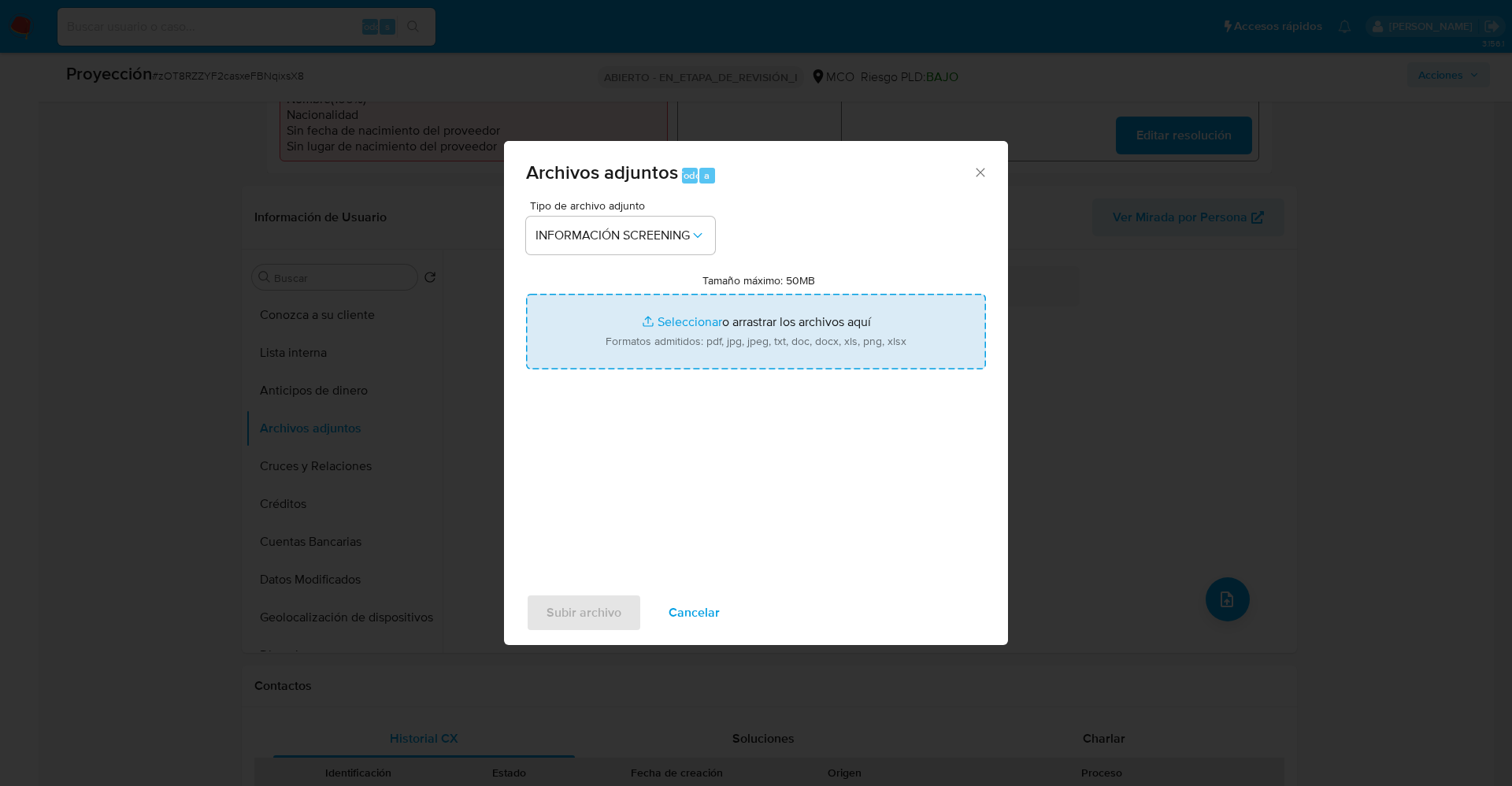
type input "C:\fakepath\_Ilder David Ortega Gutierrez_ lavado de dinero - Buscar con Google…"
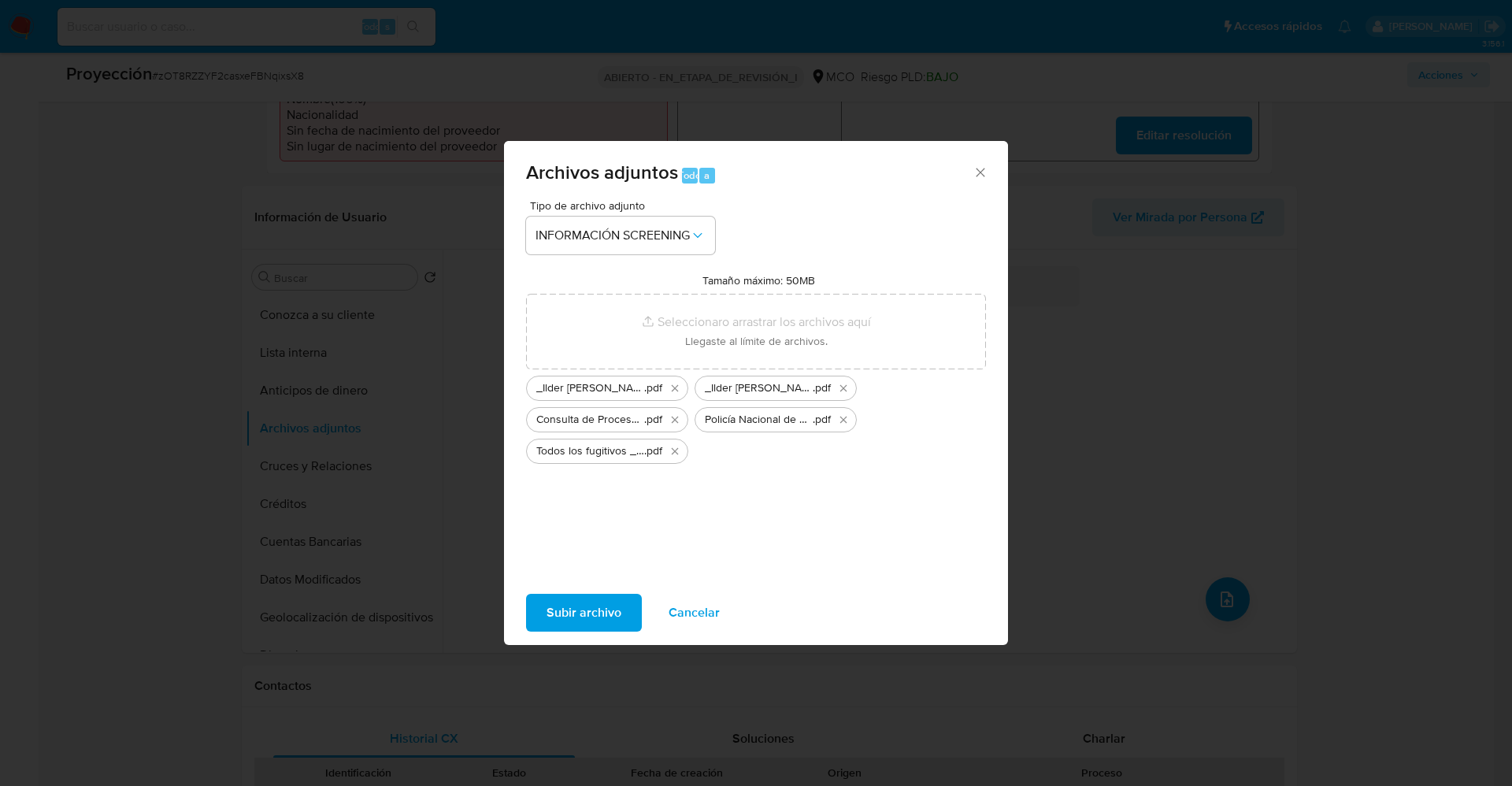
click at [613, 596] on span "Subir archivo" at bounding box center [584, 612] width 74 height 35
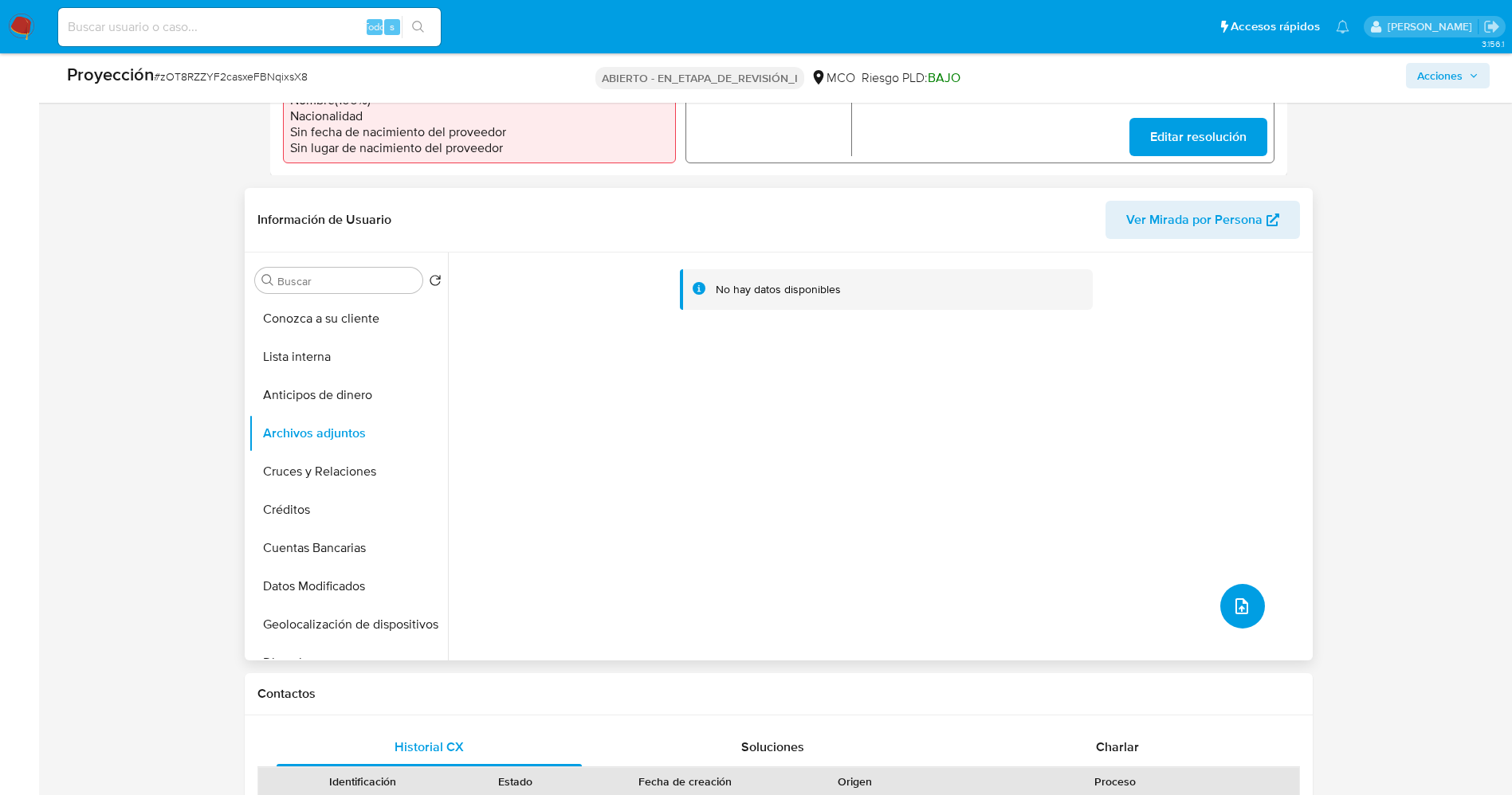
click at [1238, 604] on icon "subir archivo" at bounding box center [1241, 606] width 19 height 19
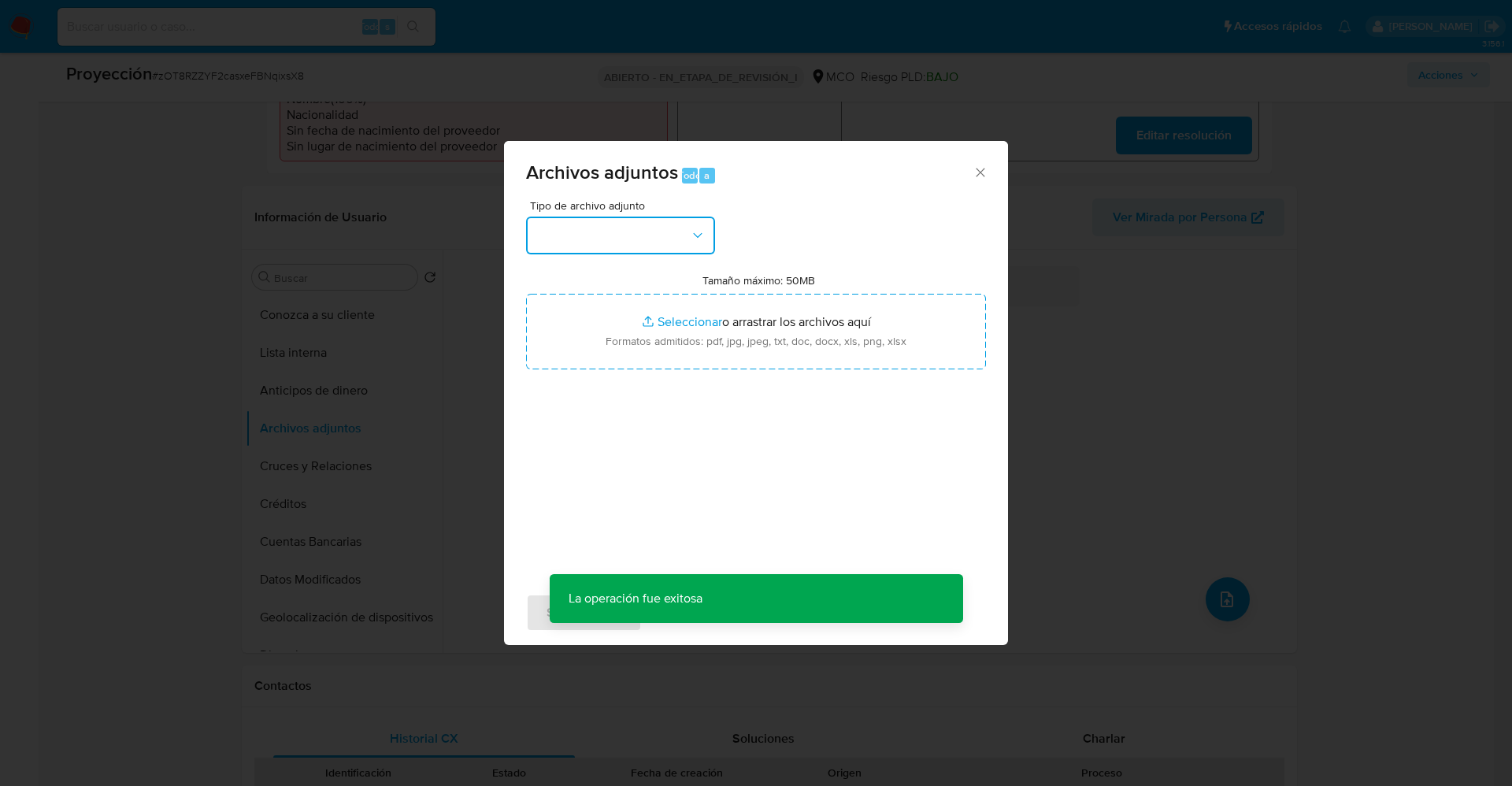
click at [658, 242] on button "button" at bounding box center [620, 236] width 189 height 38
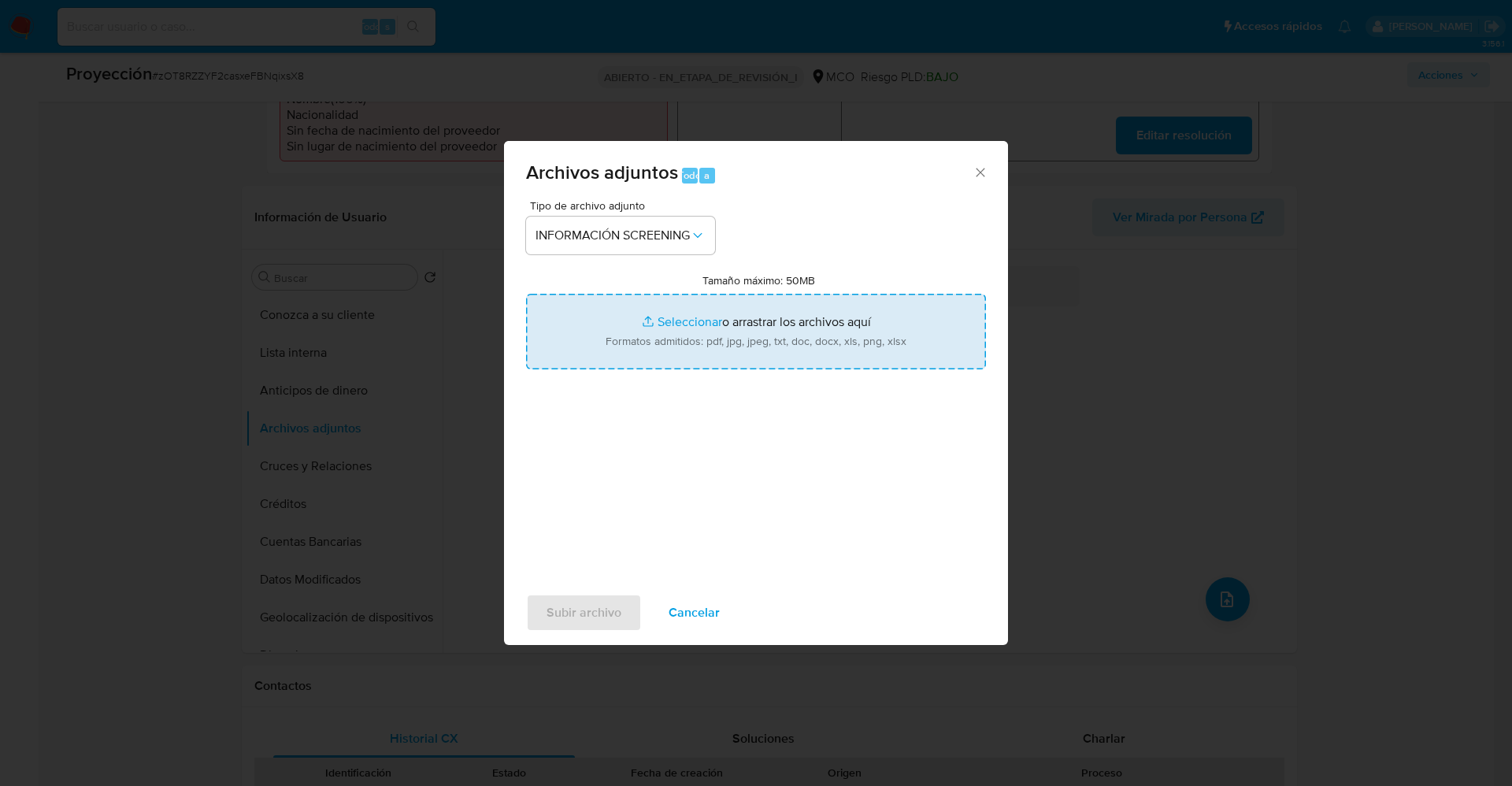
type input "C:\fakepath\Fugitives FBI.pdf"
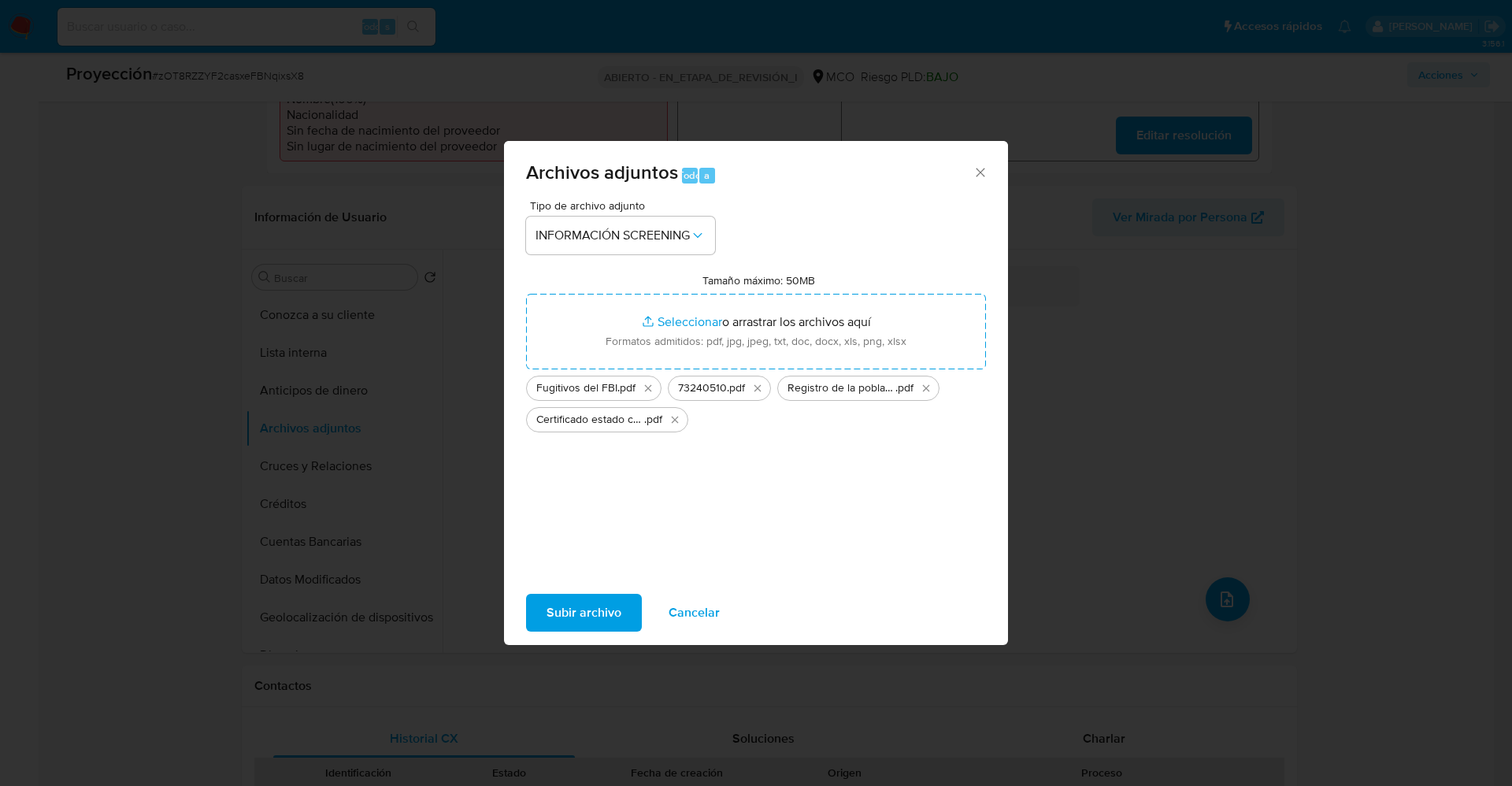
click at [592, 607] on font "Subir archivo" at bounding box center [584, 612] width 74 height 38
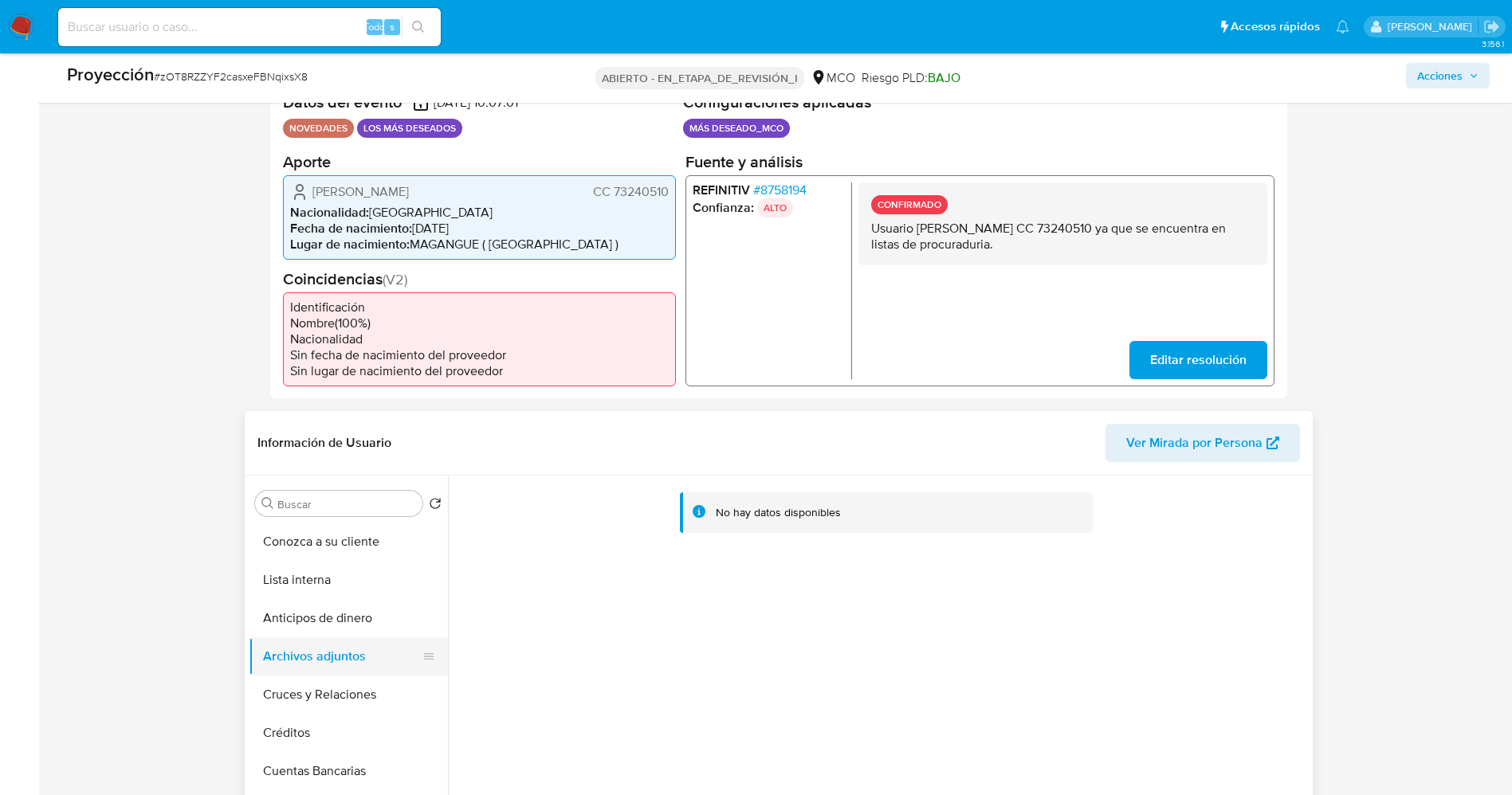
scroll to position [439, 0]
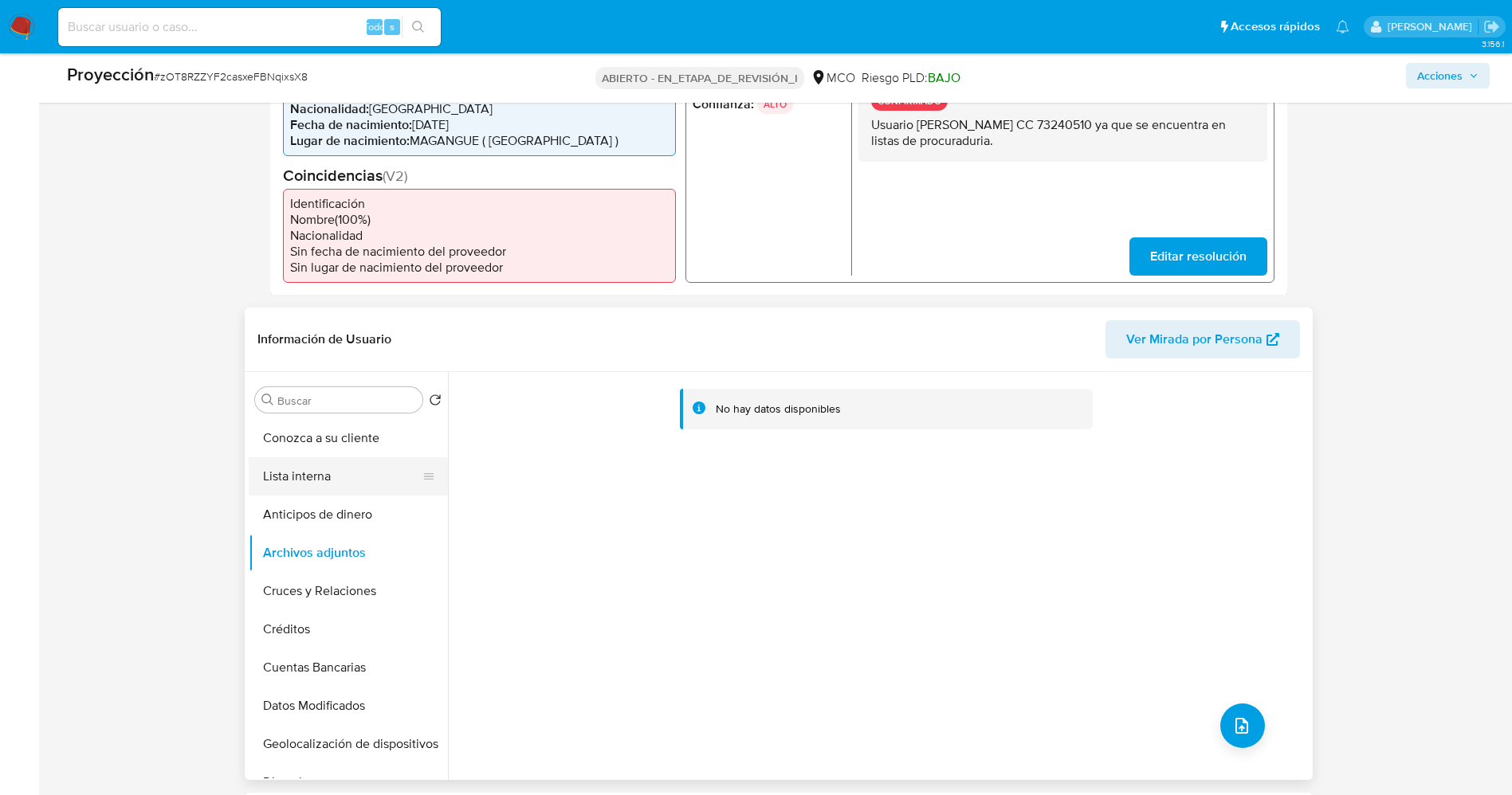
click at [333, 479] on button "Lista interna" at bounding box center [341, 476] width 186 height 39
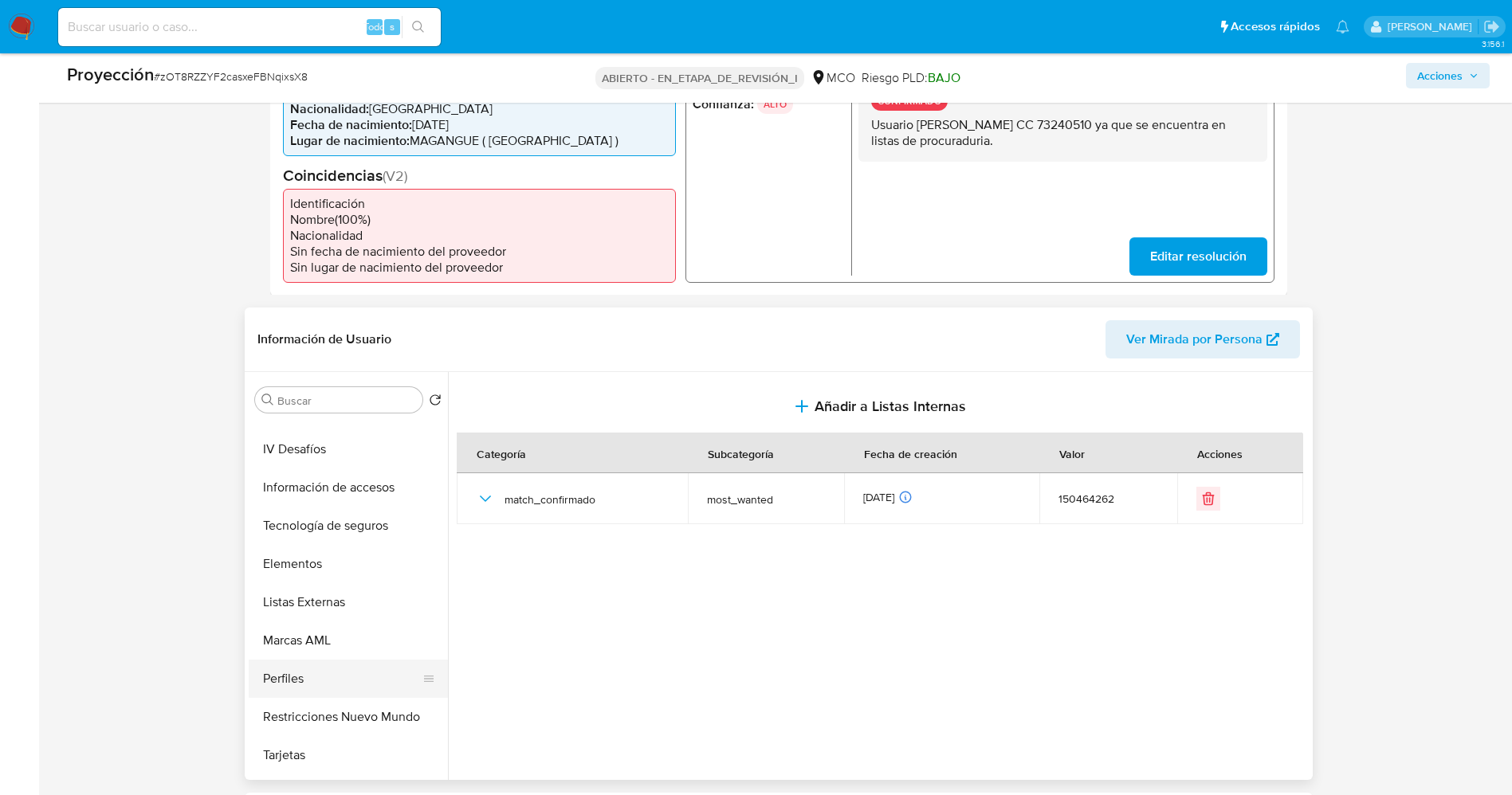
scroll to position [673, 0]
click at [327, 679] on button "Restricciones Nuevo Mundo" at bounding box center [341, 683] width 186 height 39
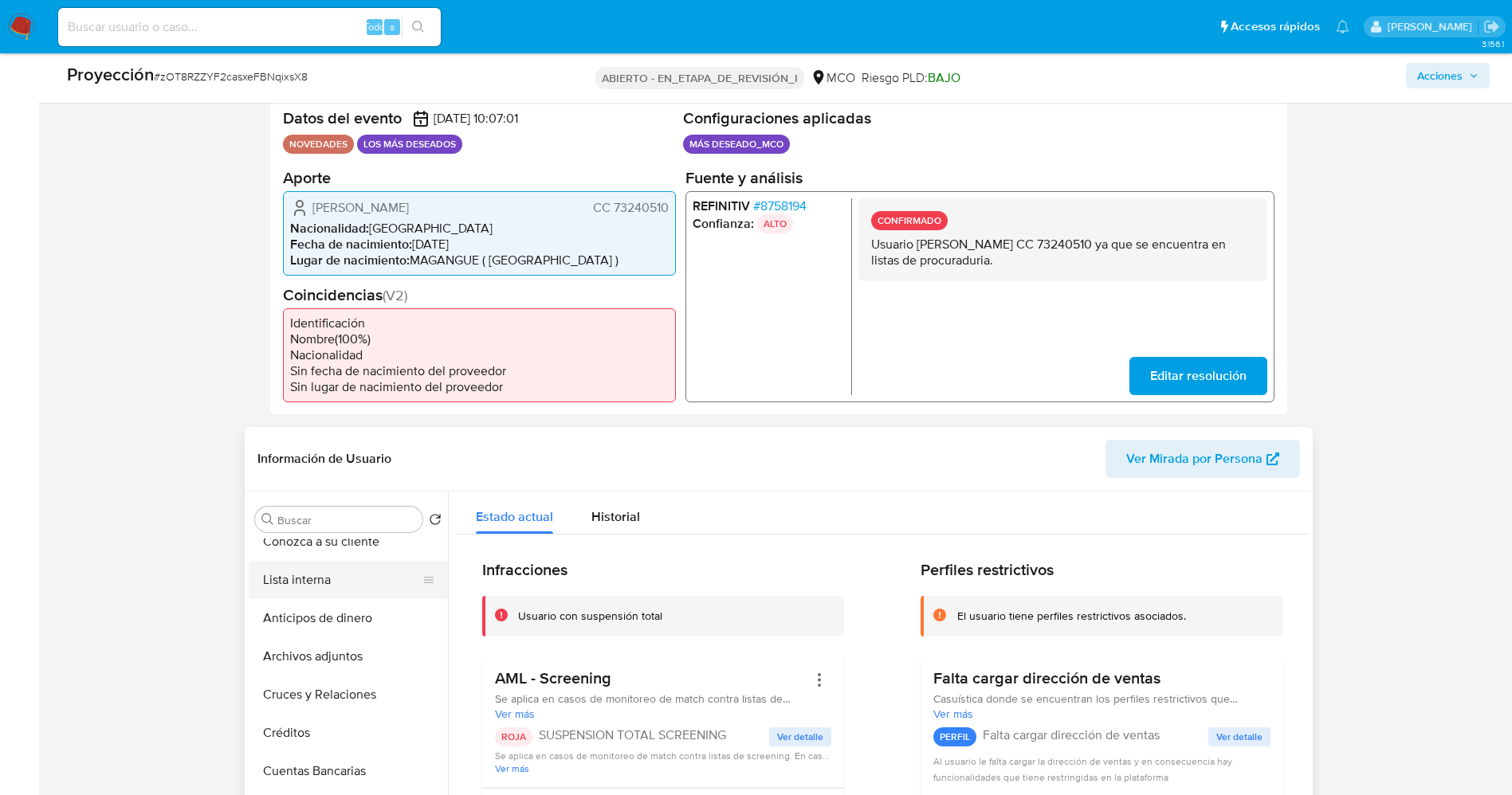
scroll to position [0, 0]
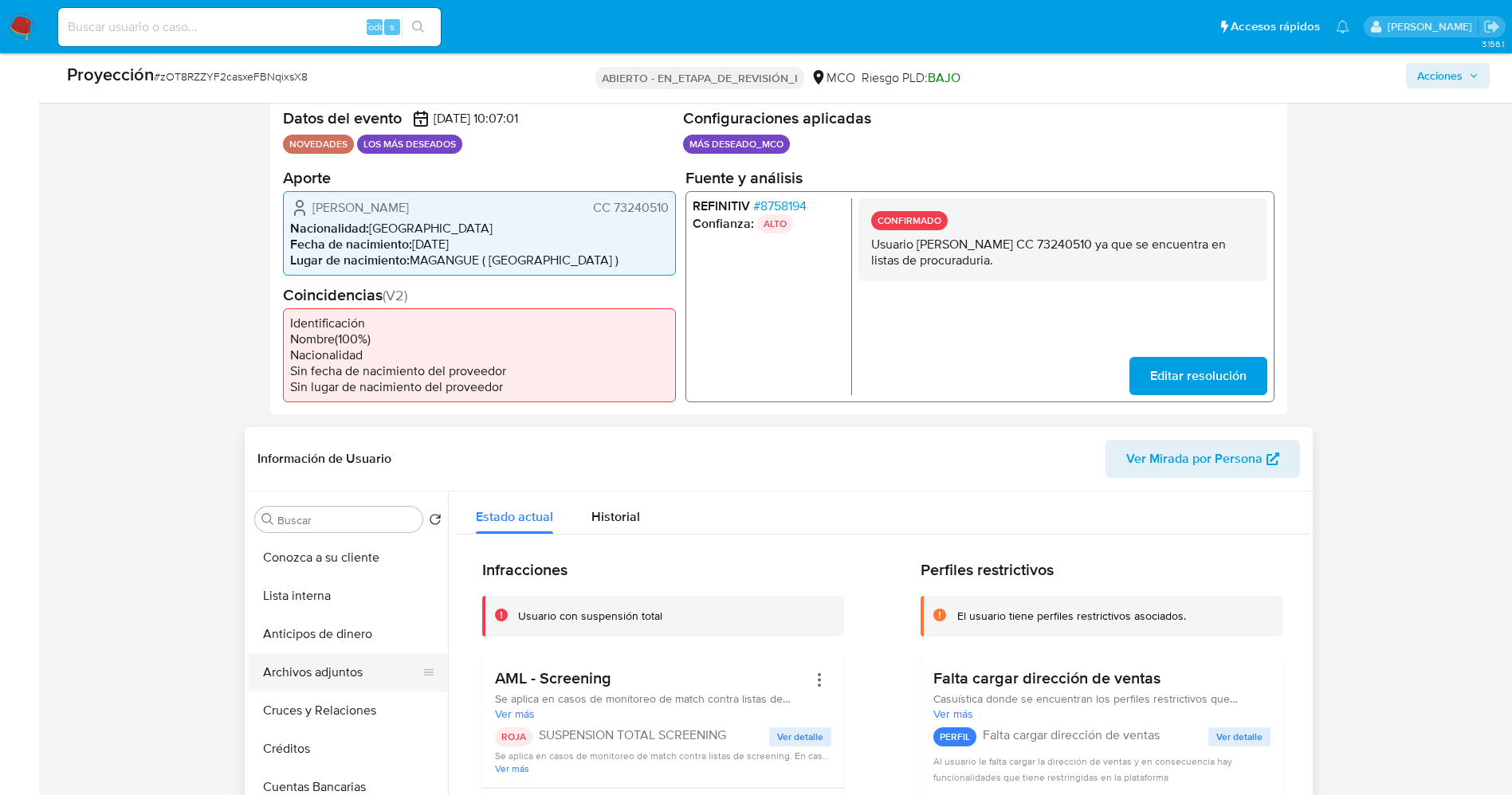
click at [328, 663] on button "Archivos adjuntos" at bounding box center [341, 672] width 186 height 39
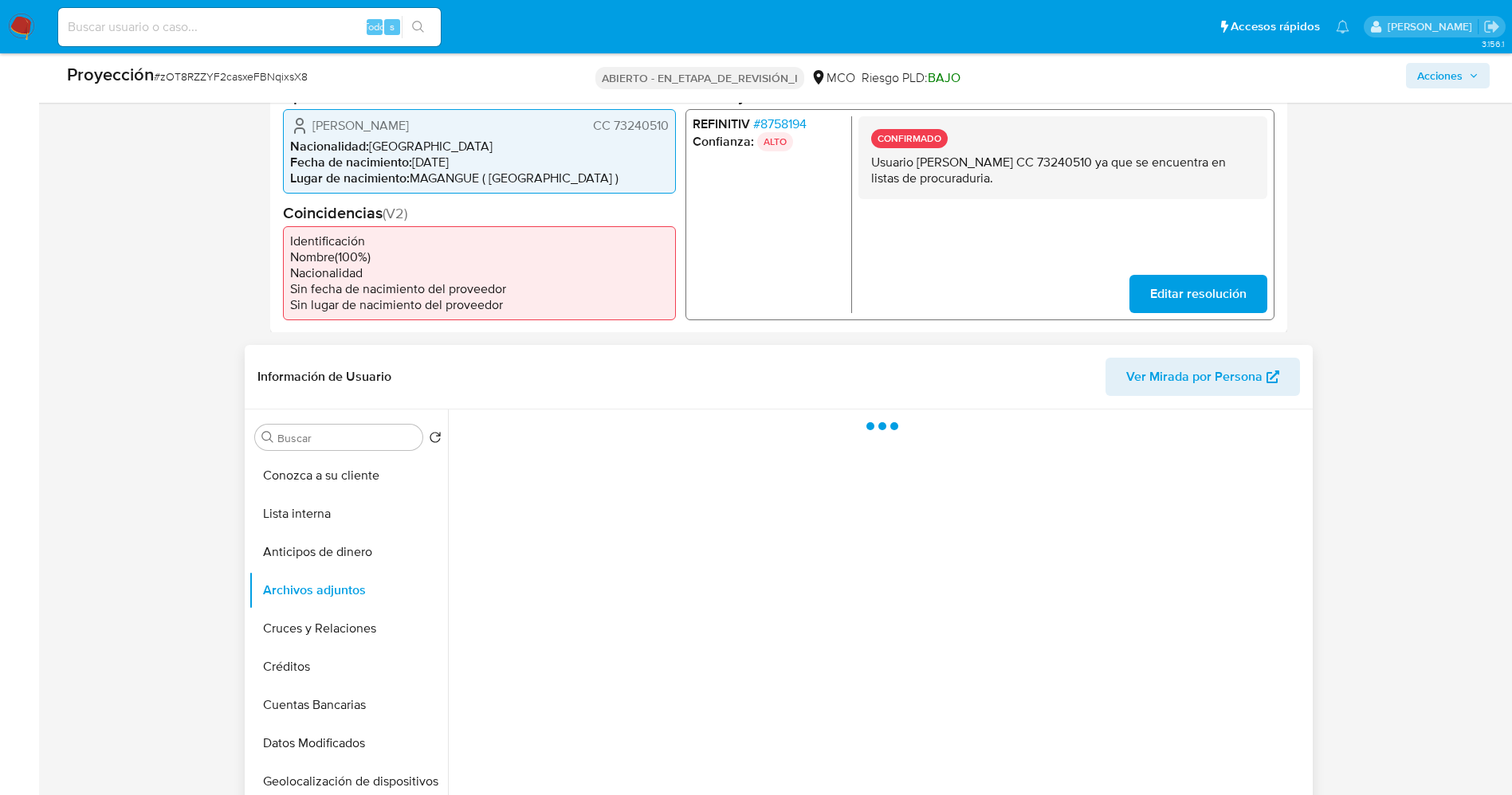
scroll to position [439, 0]
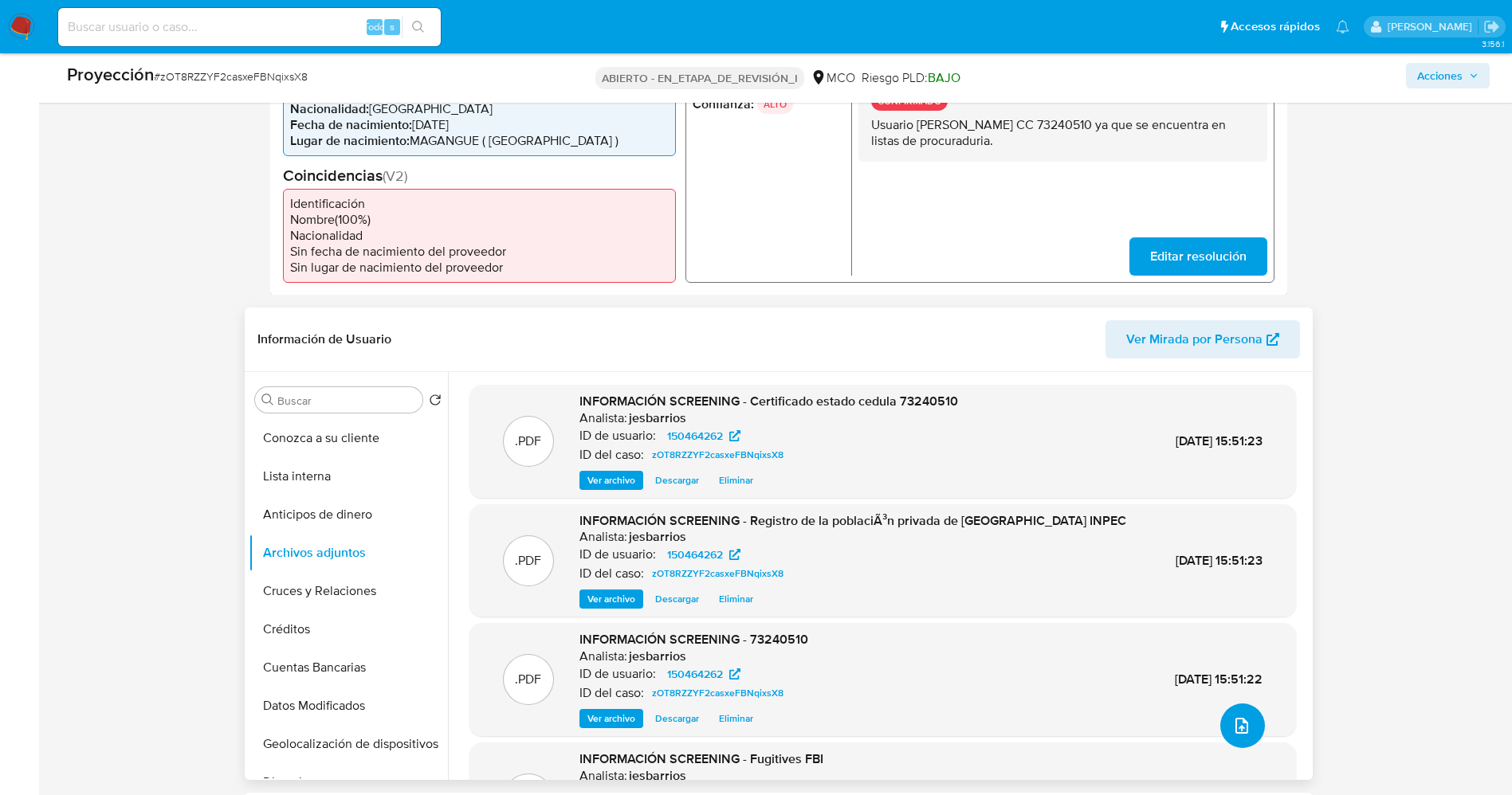
click at [1235, 716] on icon "subir archivo" at bounding box center [1241, 725] width 19 height 19
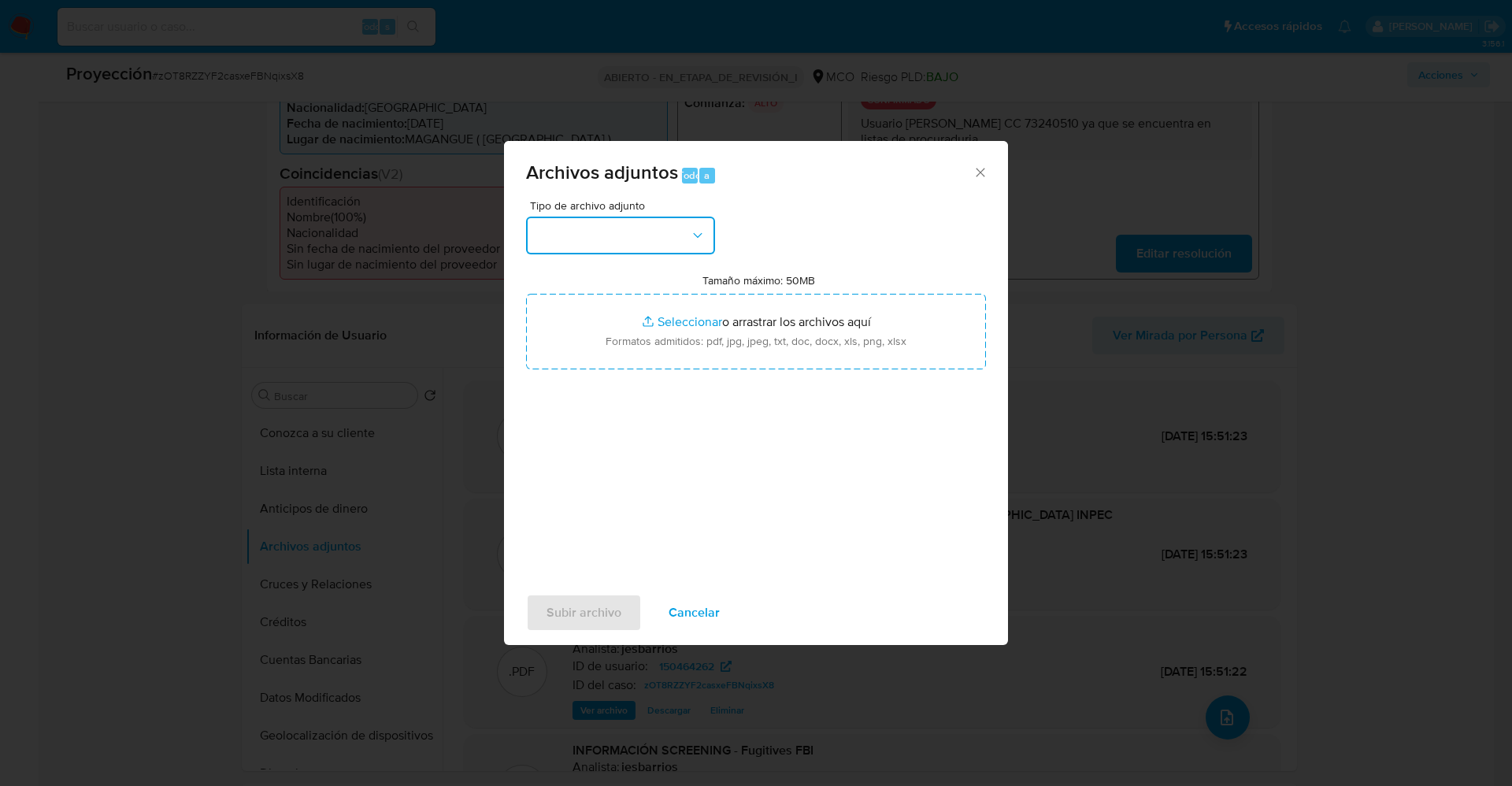
click at [593, 236] on button "button" at bounding box center [620, 236] width 189 height 38
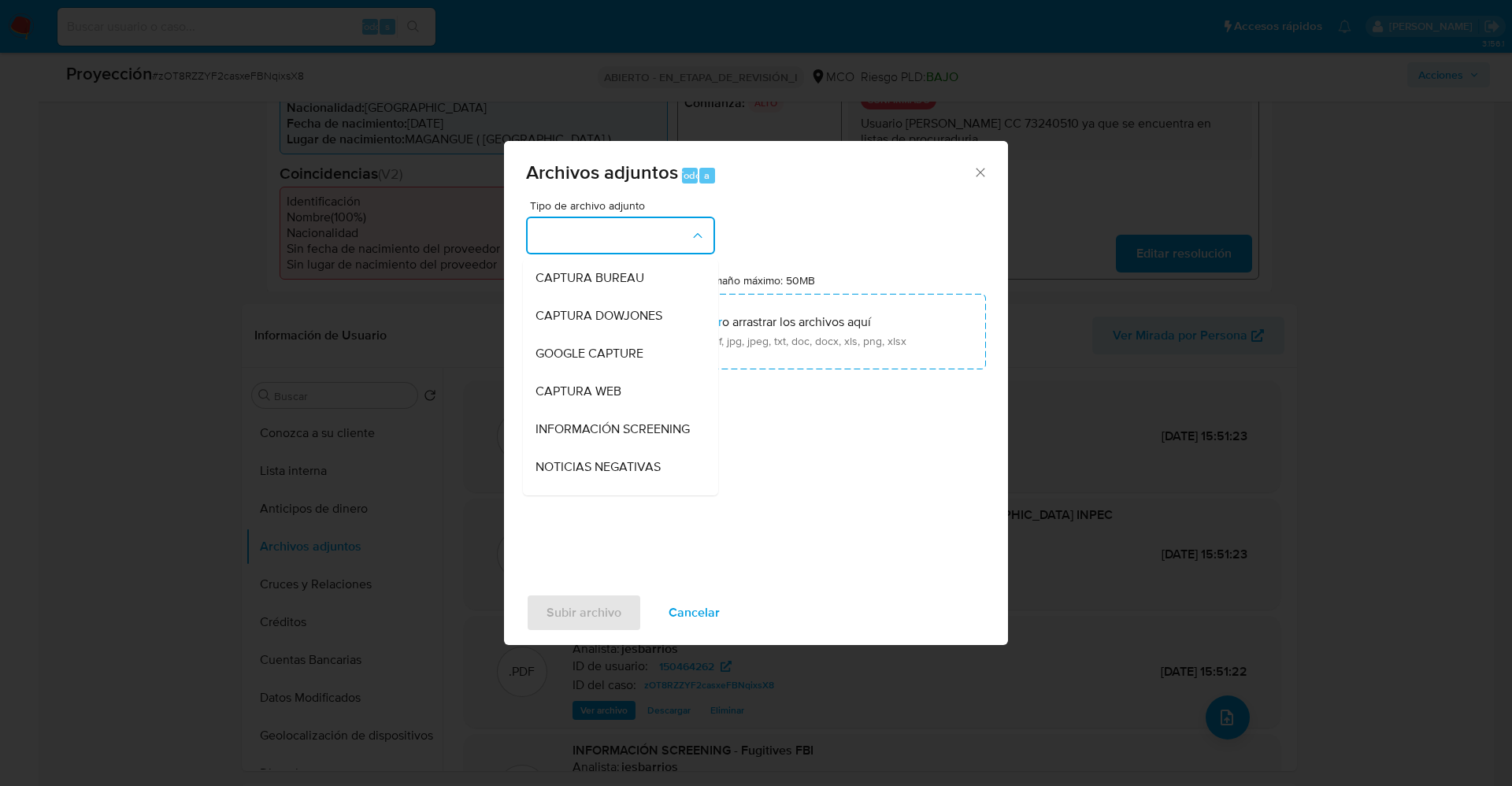
drag, startPoint x: 607, startPoint y: 431, endPoint x: 764, endPoint y: 638, distance: 259.8
click at [608, 432] on font "INFORMACIÓN SCREENING" at bounding box center [613, 429] width 154 height 18
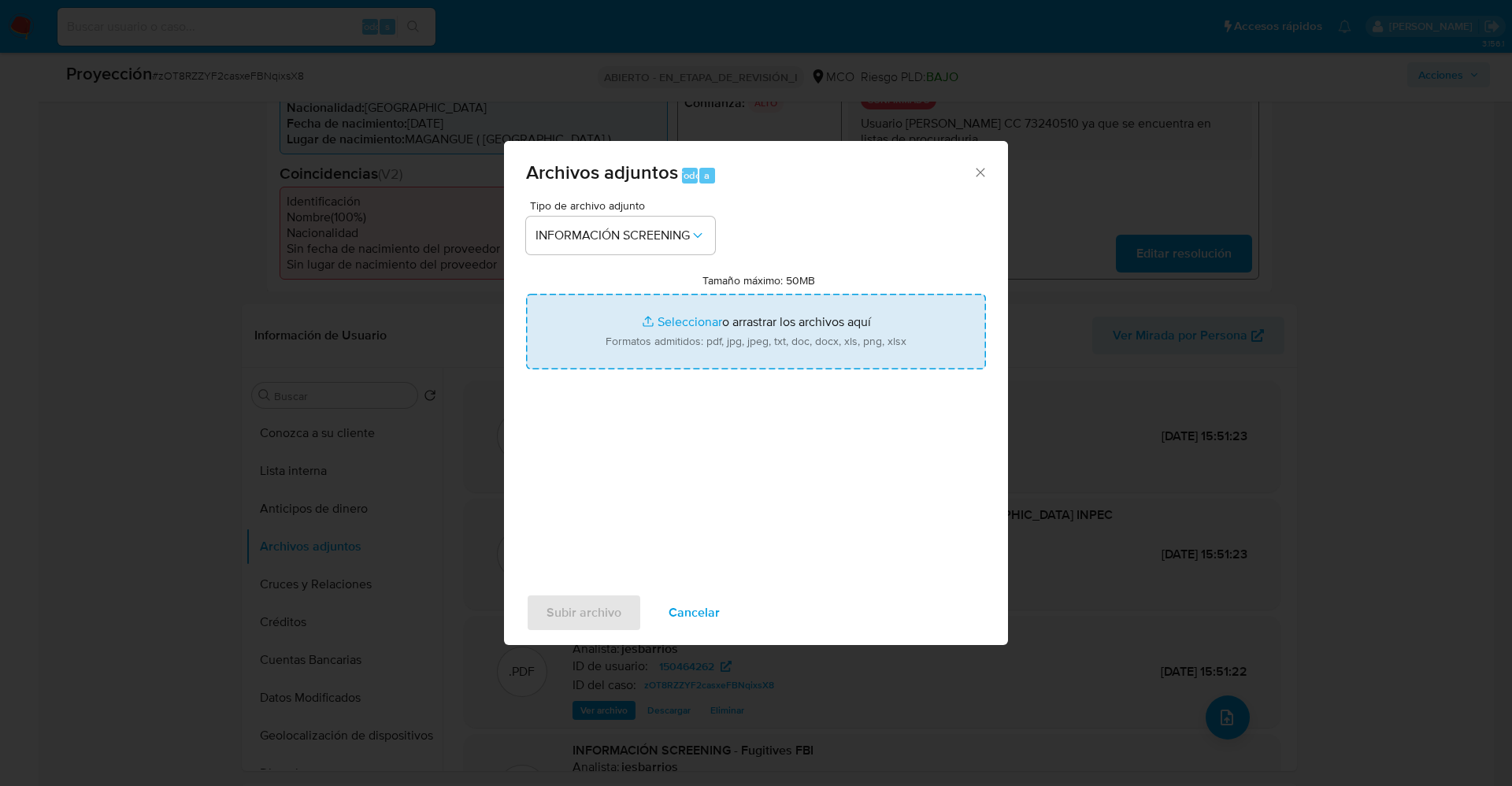
type input "C:\fakepath\Consulta de Antecedentes ILDERDAVIDORTEGAGUTIERREZ.pdf"
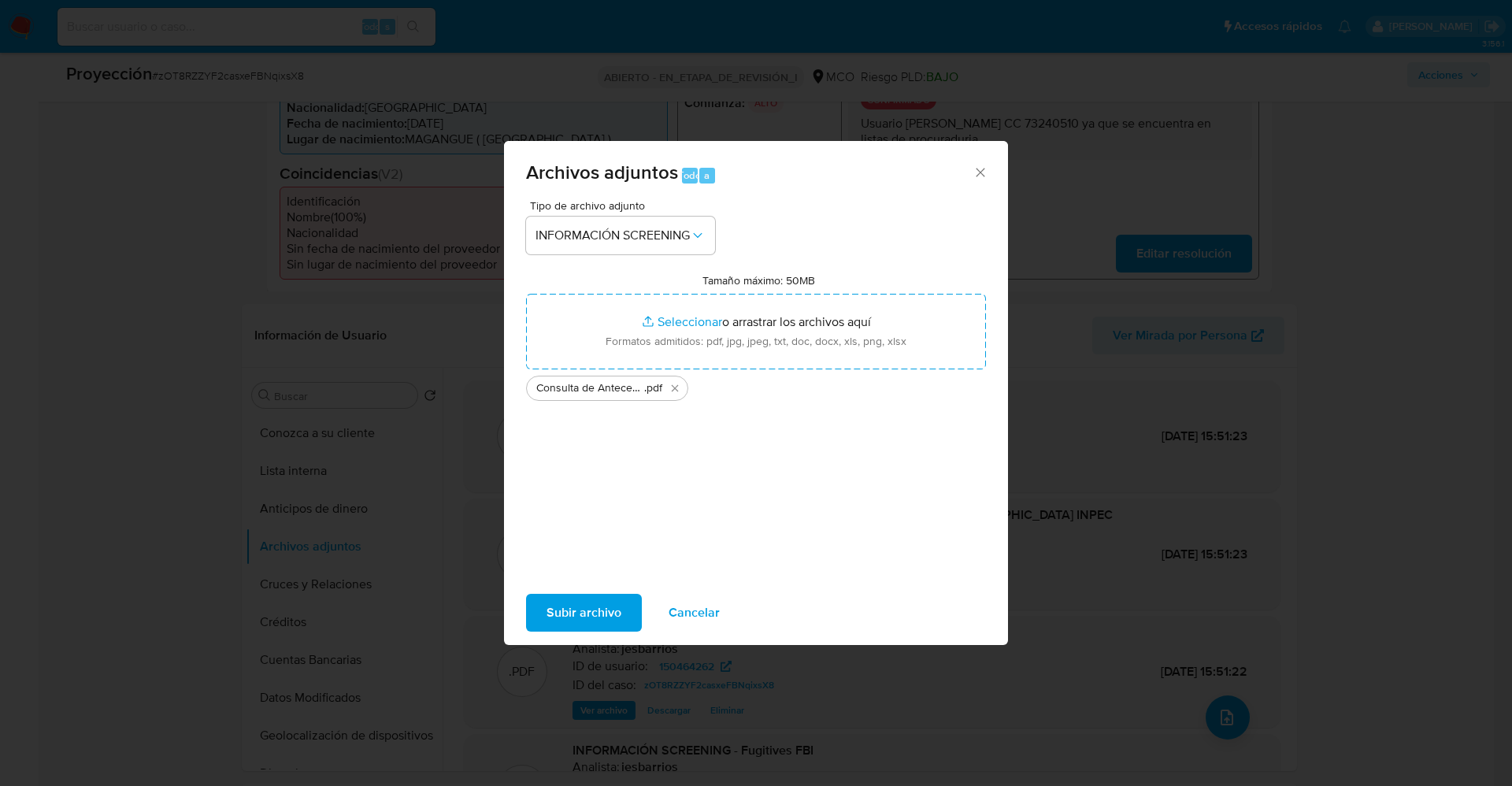
click at [582, 603] on font "Subir archivo" at bounding box center [584, 612] width 74 height 38
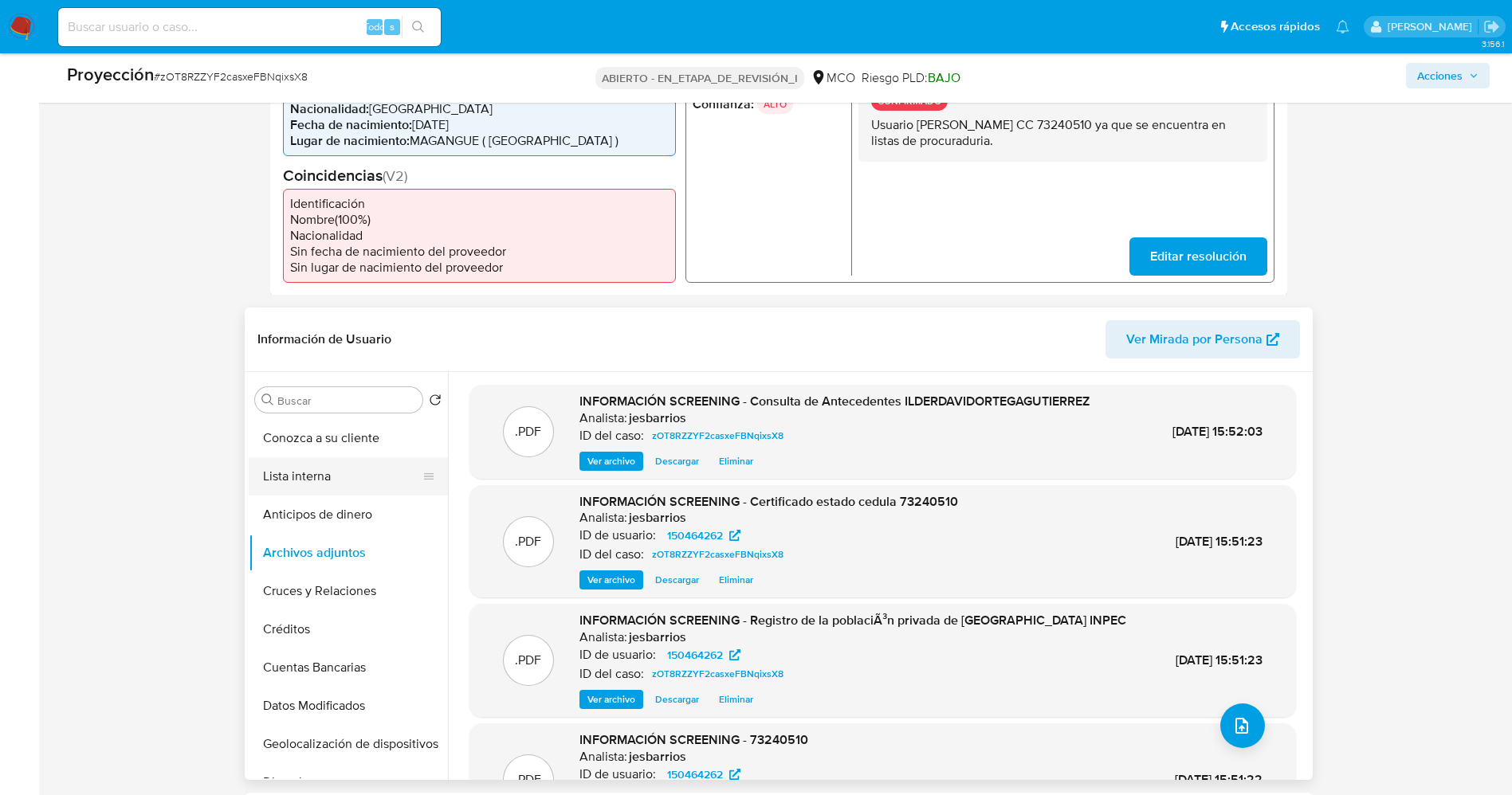
click at [321, 475] on button "Lista interna" at bounding box center [341, 476] width 186 height 39
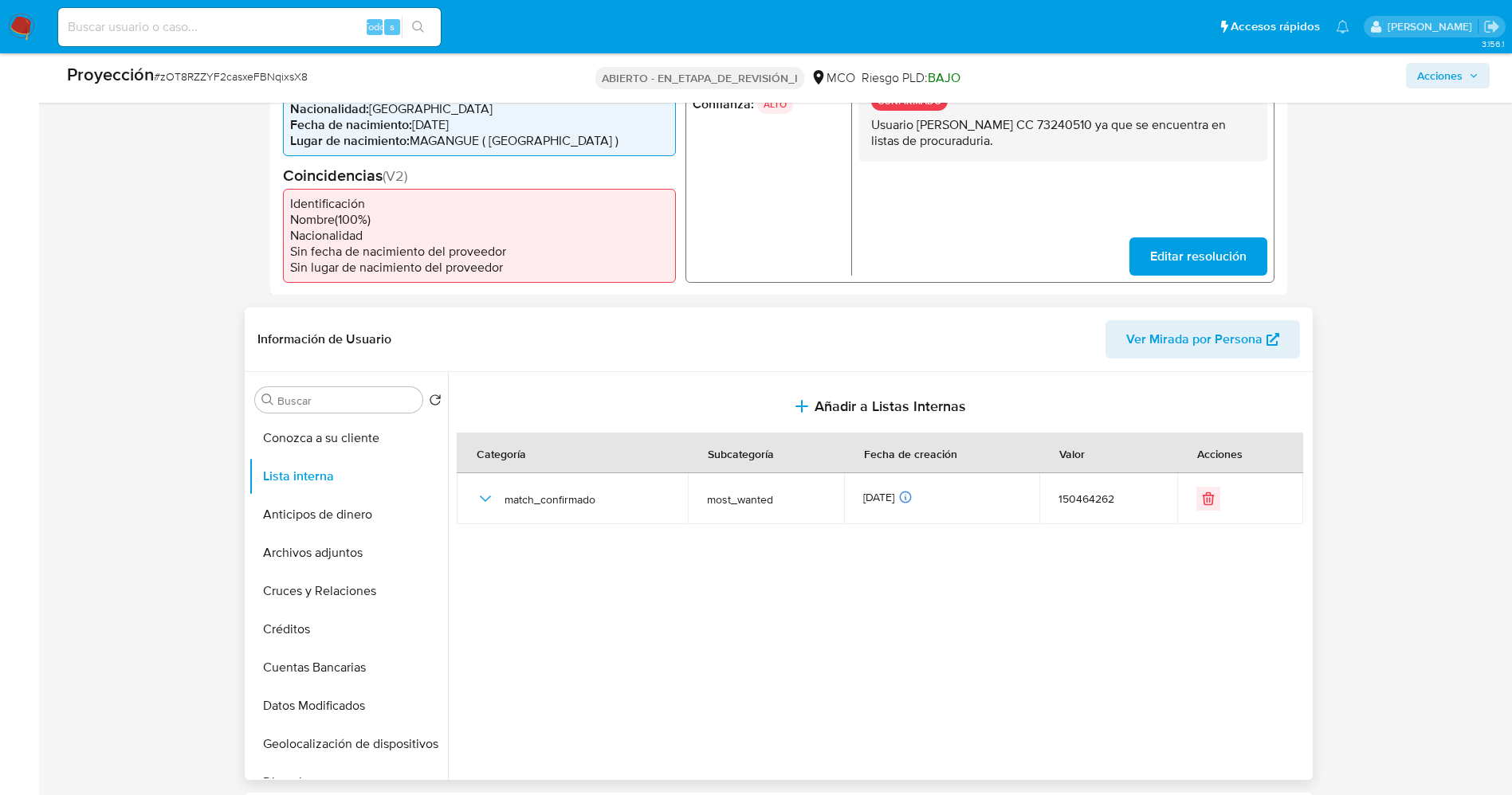
scroll to position [0, 0]
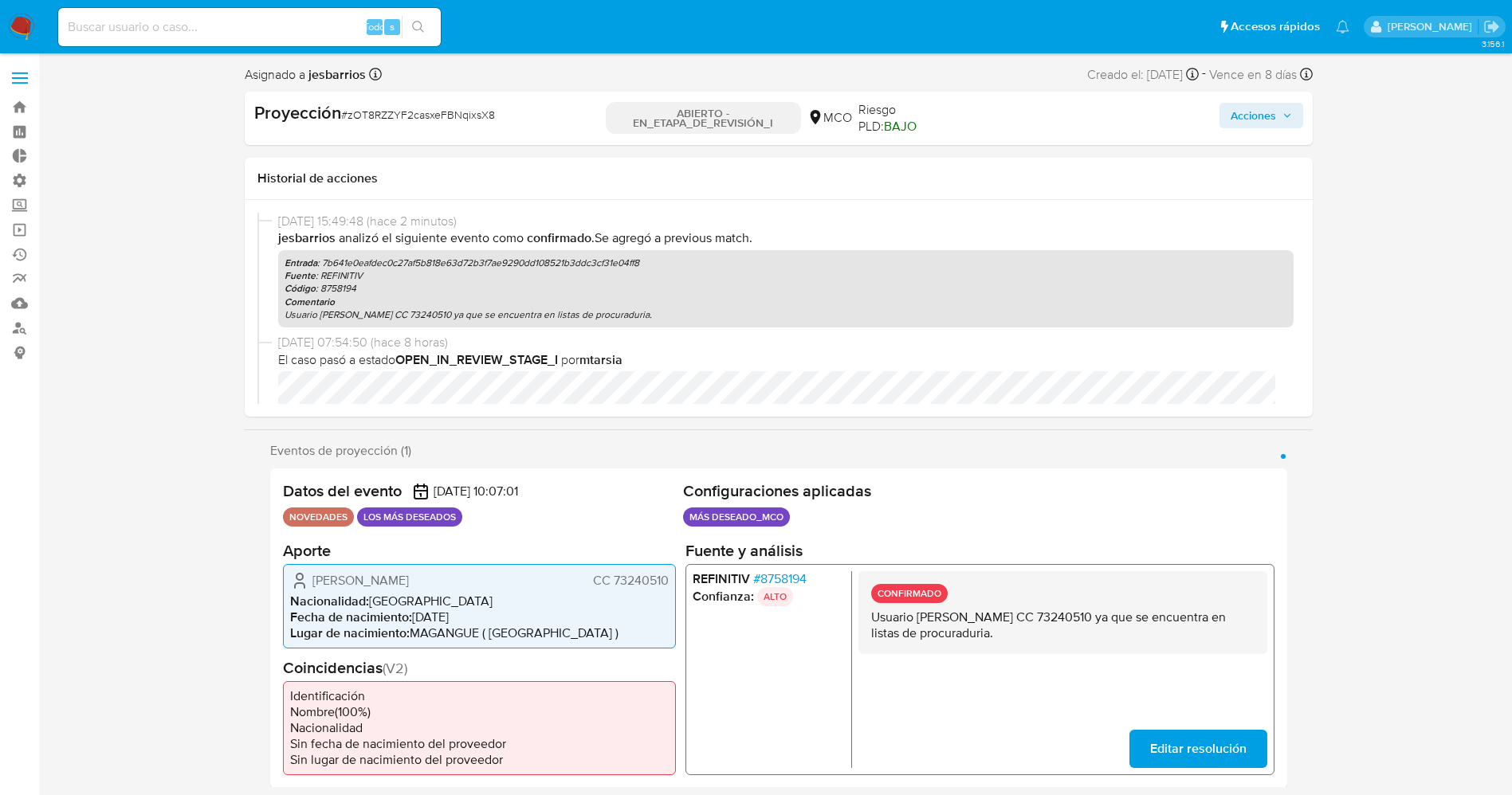
click at [1277, 117] on span "Acciones" at bounding box center [1261, 115] width 61 height 22
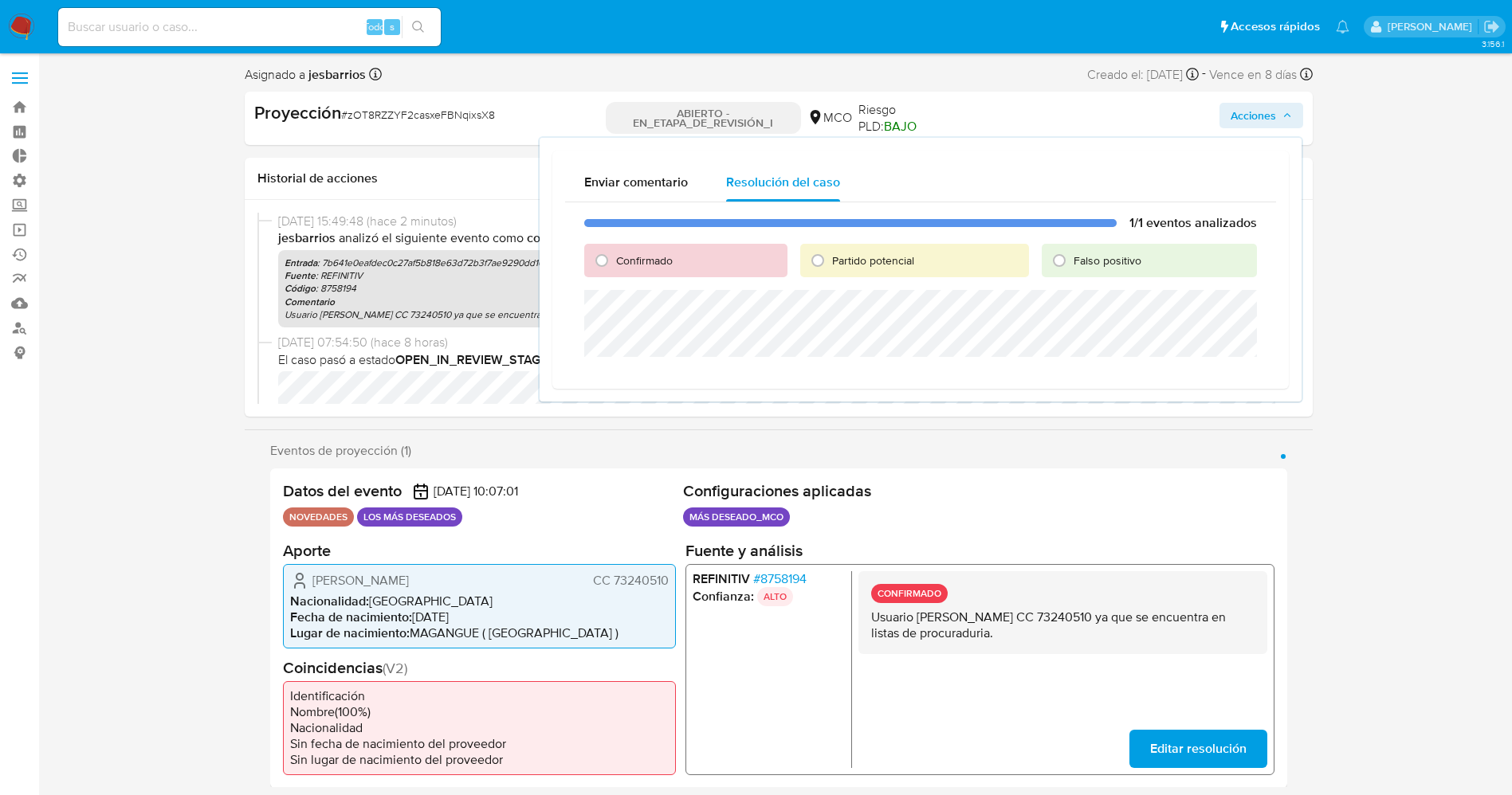
click at [836, 261] on font "Partido potencial" at bounding box center [873, 261] width 82 height 16
click at [831, 261] on input "Partido potencial" at bounding box center [817, 261] width 25 height 25
radio input "true"
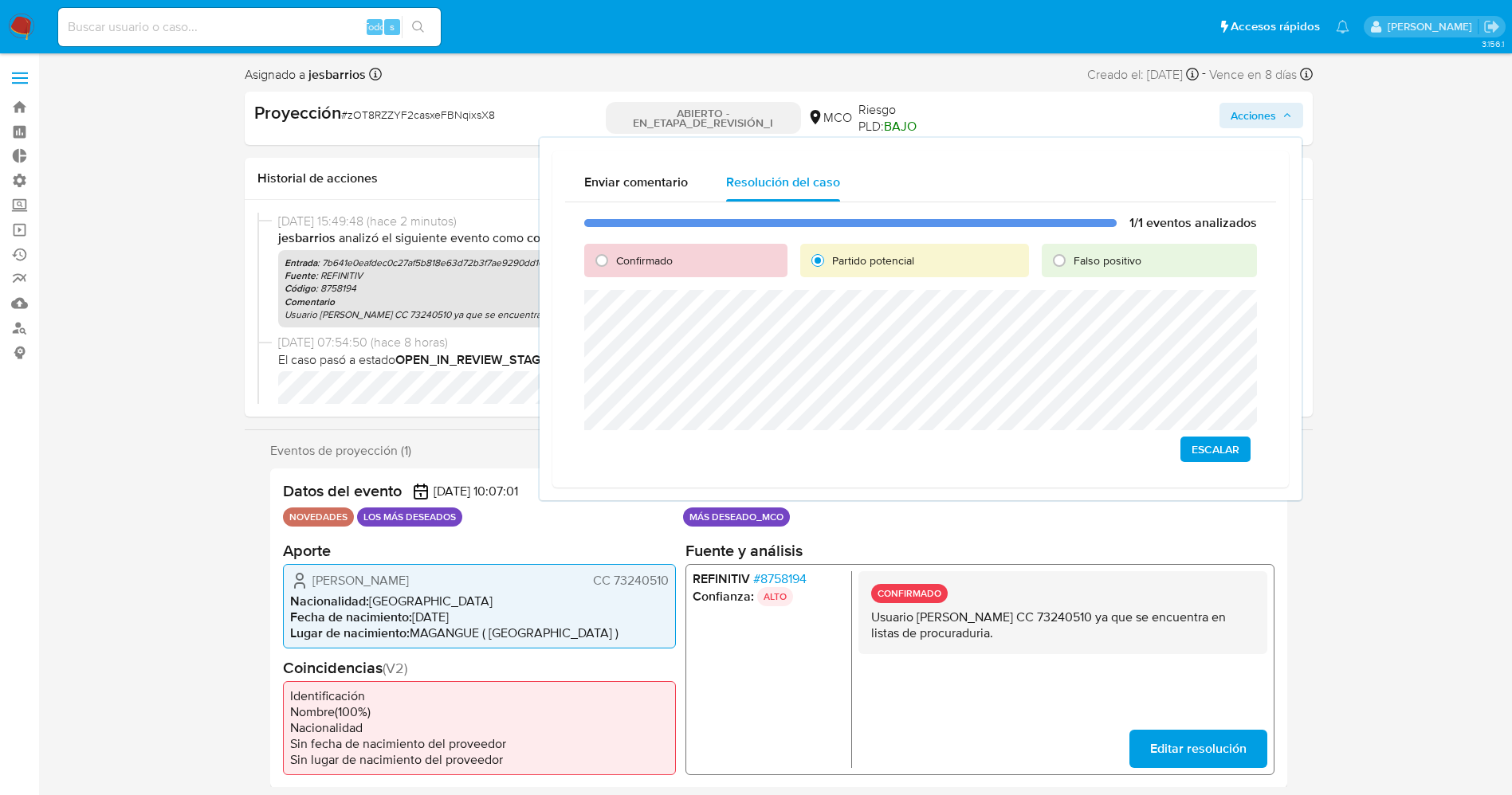
click at [1231, 444] on span "Escalar" at bounding box center [1214, 449] width 48 height 22
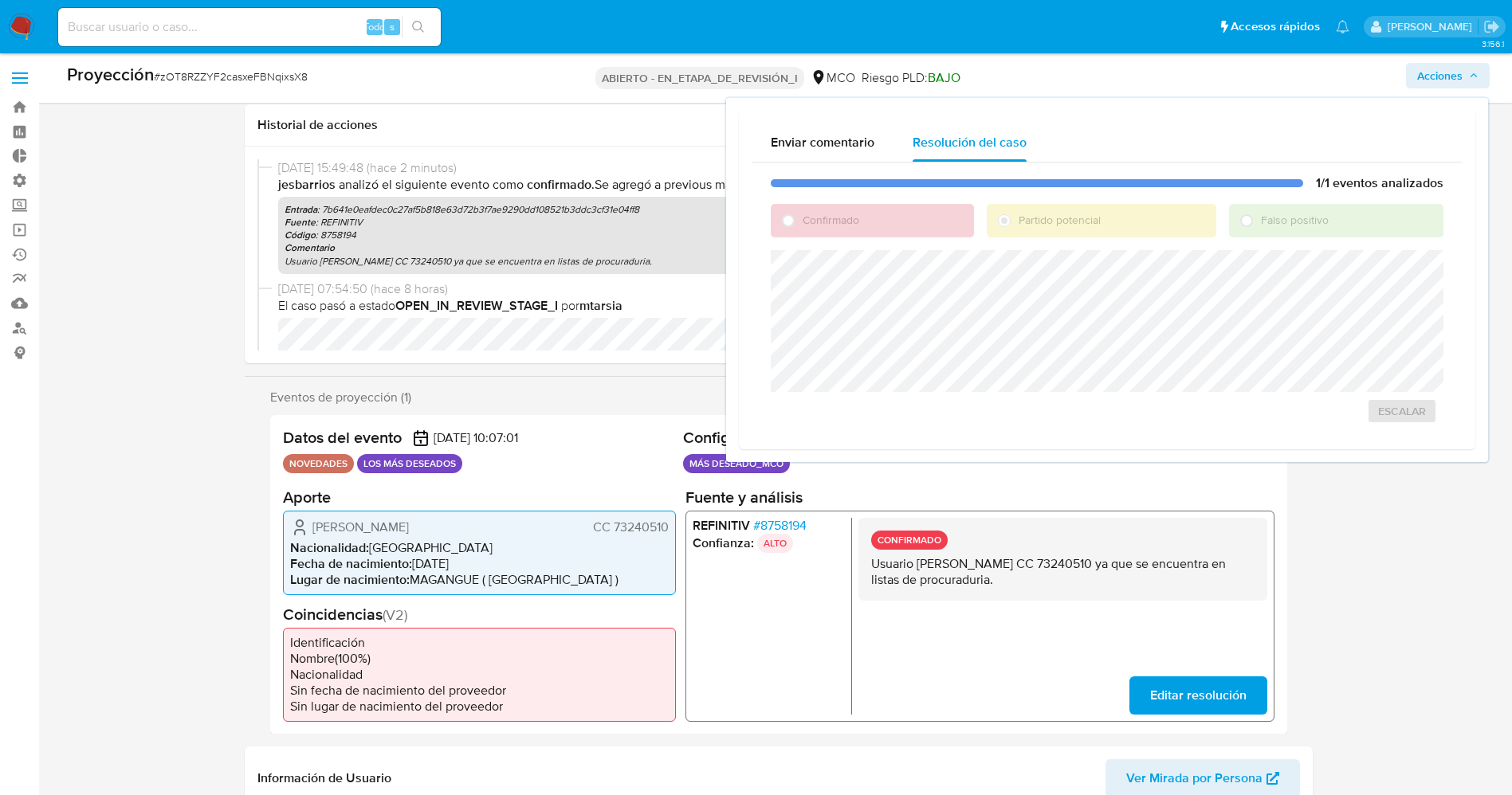
scroll to position [359, 0]
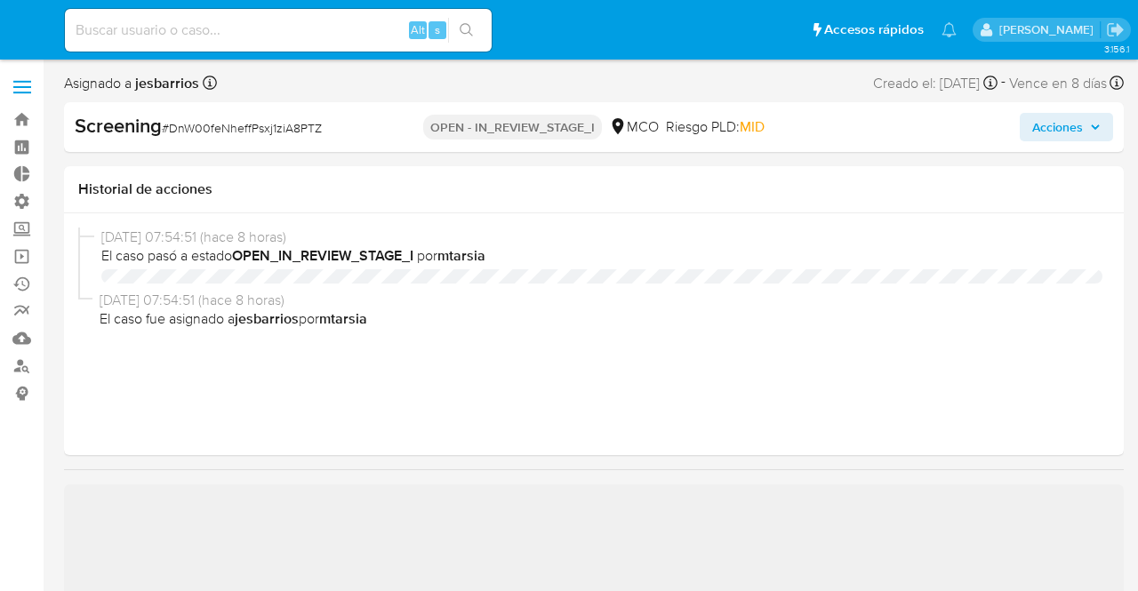
select select "10"
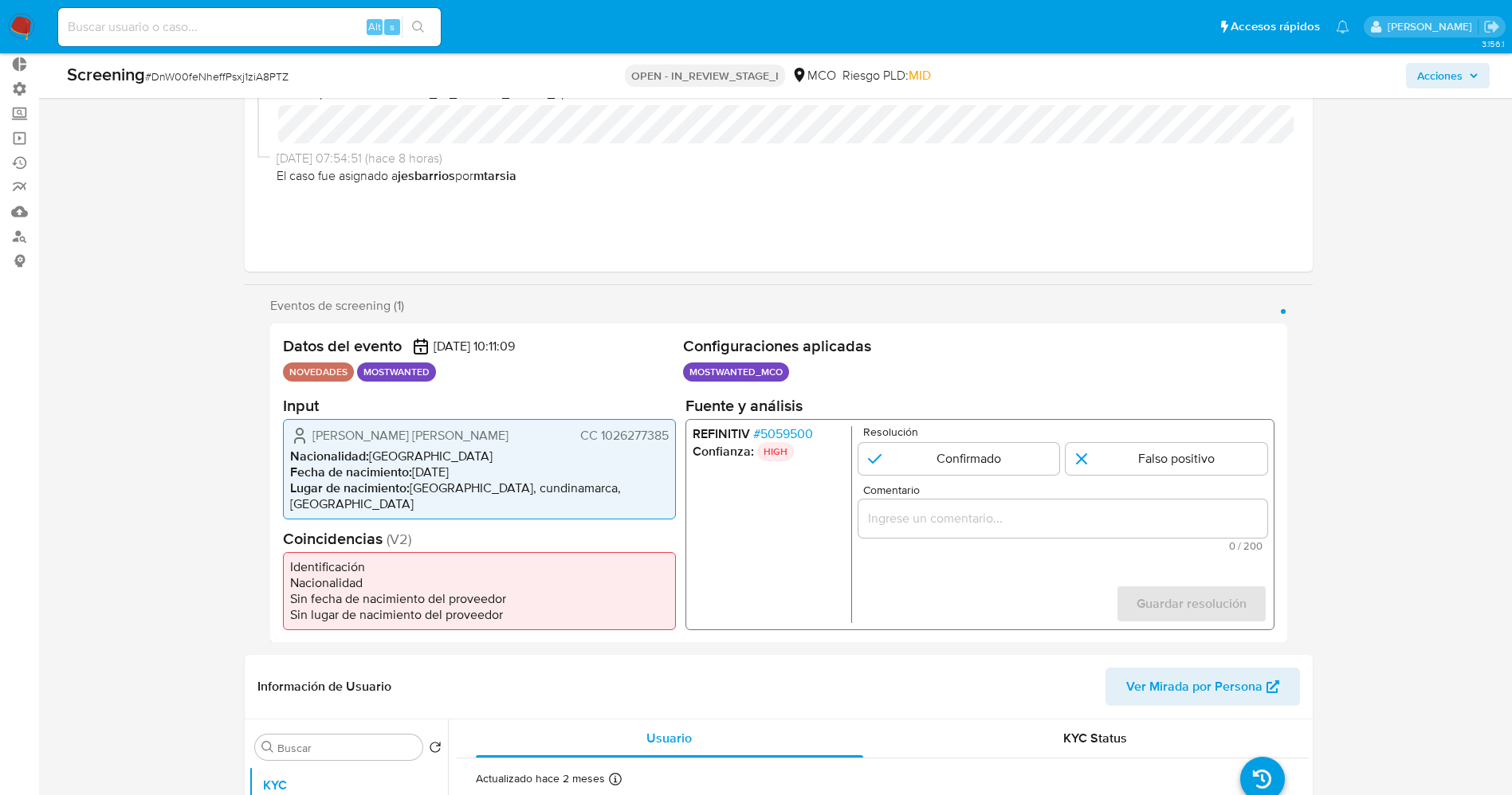
scroll to position [239, 0]
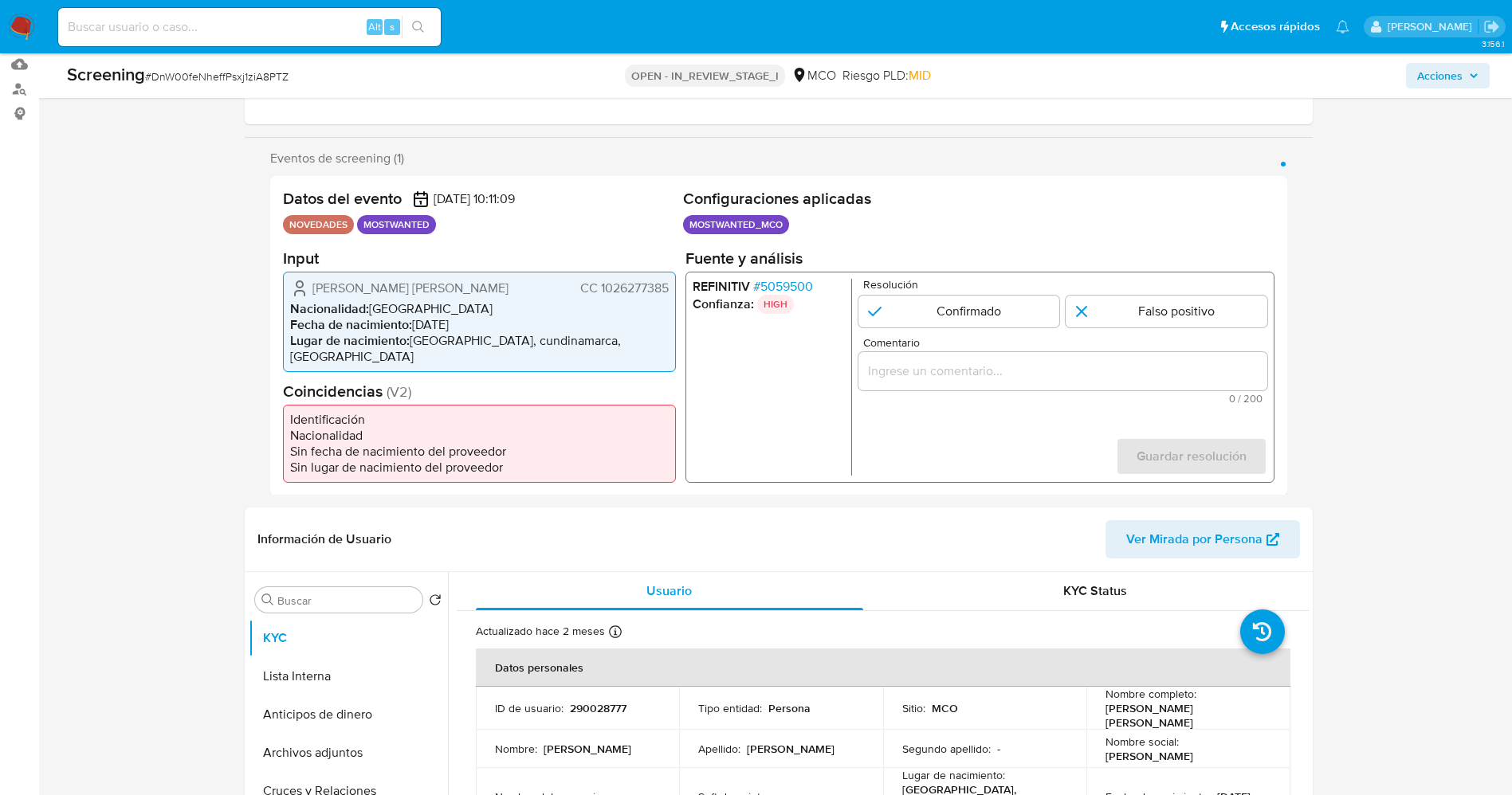
click at [775, 281] on div "REFINITIV # 5059500 Confianza: HIGH Resolución Confirmado Falso positivo Coment…" at bounding box center [979, 376] width 589 height 212
click at [795, 288] on span "# 5059500" at bounding box center [782, 286] width 60 height 16
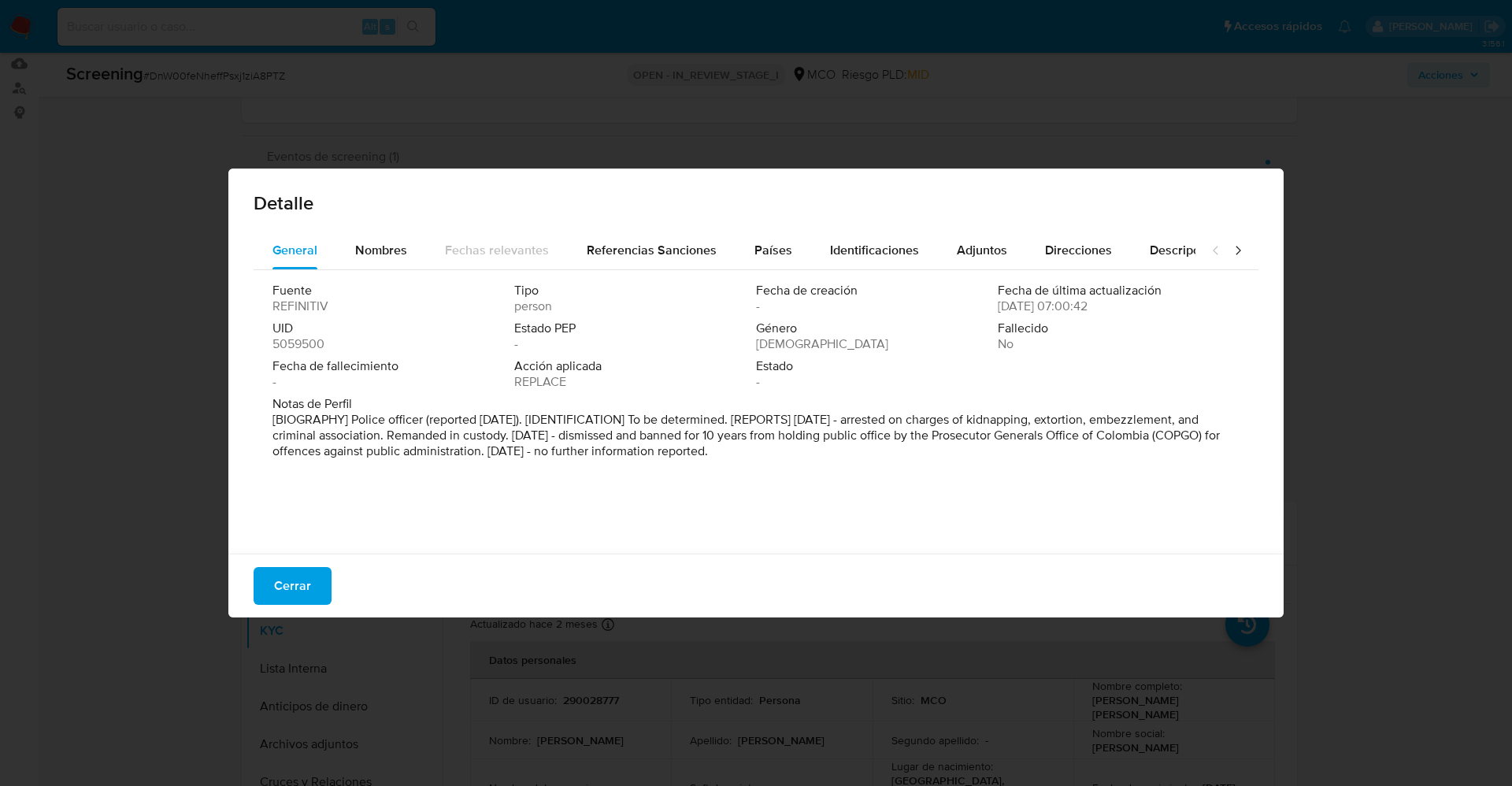
drag, startPoint x: 290, startPoint y: 417, endPoint x: 855, endPoint y: 474, distance: 567.9
click at [855, 474] on div "Fuente REFINITIV Tipo person Fecha de creación - Fecha de última actualización …" at bounding box center [756, 408] width 1005 height 276
click at [1007, 434] on font "[BIOGRAFÍA] Oficial de policía (reportado en junio de 2019). [IDENTIFICACIÓN] P…" at bounding box center [754, 435] width 963 height 50
click at [318, 523] on button "Cerrar" at bounding box center [292, 586] width 78 height 38
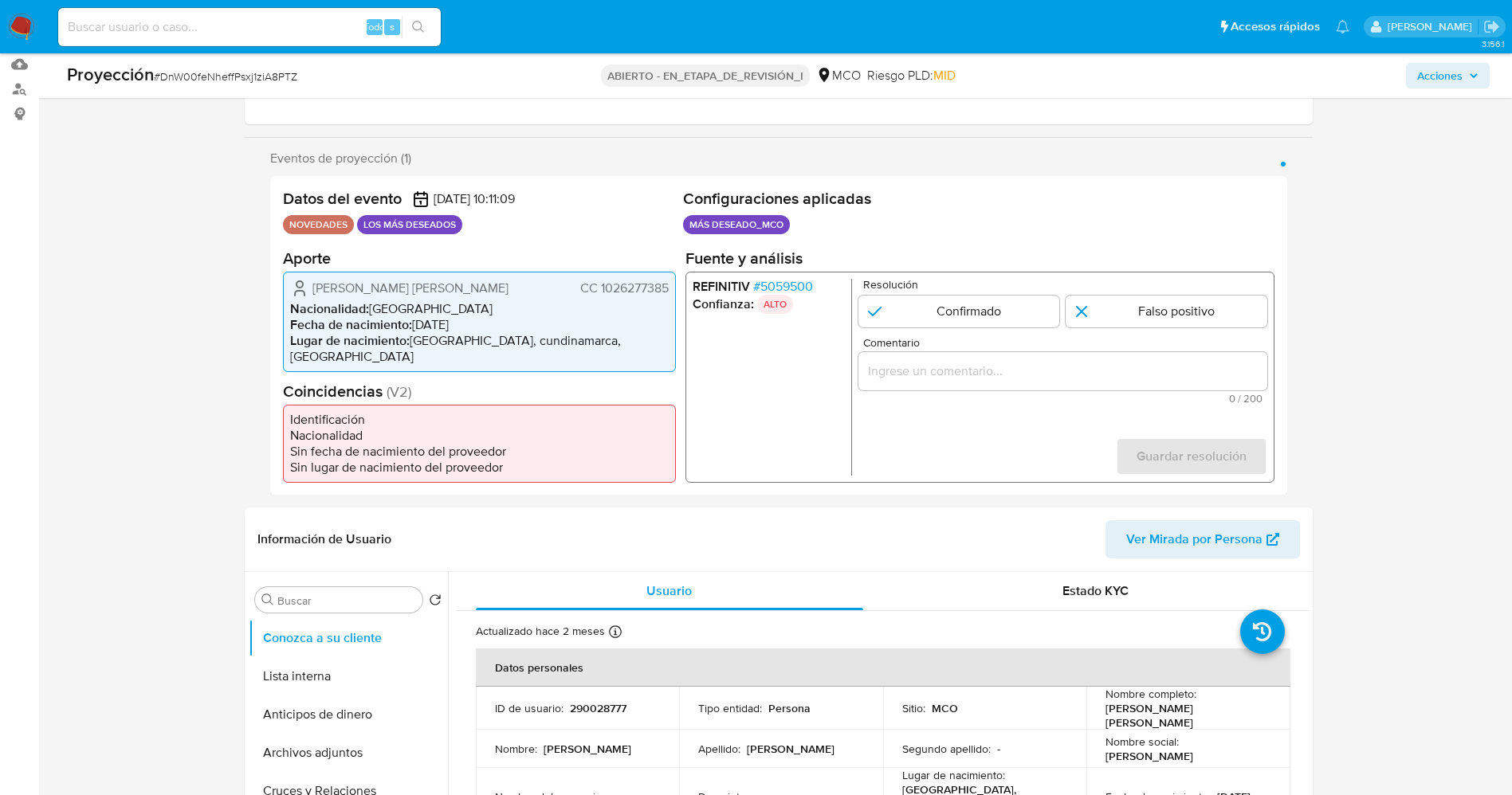
click at [806, 295] on font "5059500" at bounding box center [785, 286] width 53 height 18
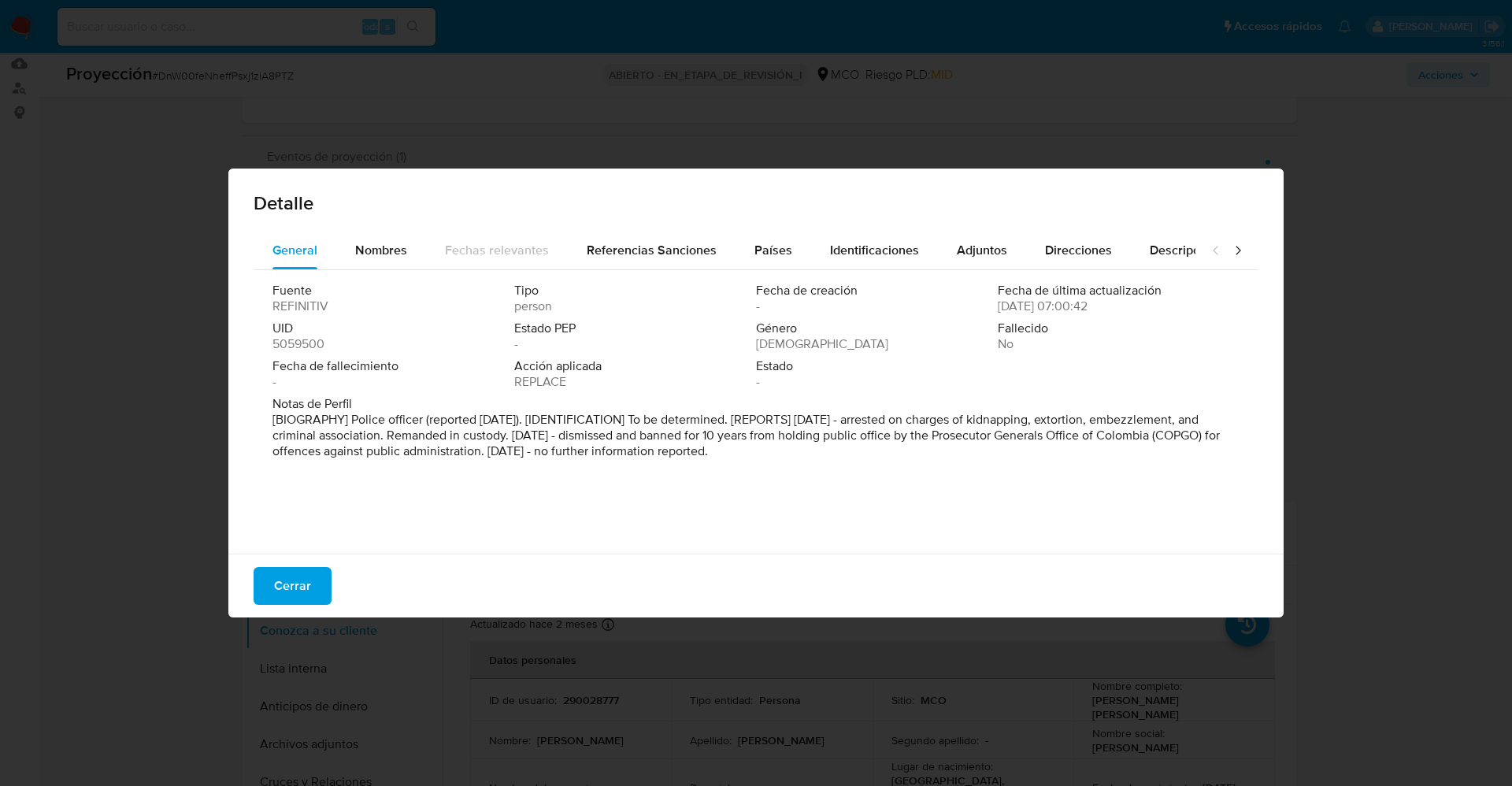
drag, startPoint x: 351, startPoint y: 418, endPoint x: 857, endPoint y: 480, distance: 509.8
click at [913, 502] on div "Fuente REFINITIV Tipo person Fecha de creación - Fecha de última actualización …" at bounding box center [756, 408] width 1005 height 276
drag, startPoint x: 367, startPoint y: 253, endPoint x: 359, endPoint y: 267, distance: 16.1
click at [361, 253] on span "Nombres" at bounding box center [381, 250] width 52 height 18
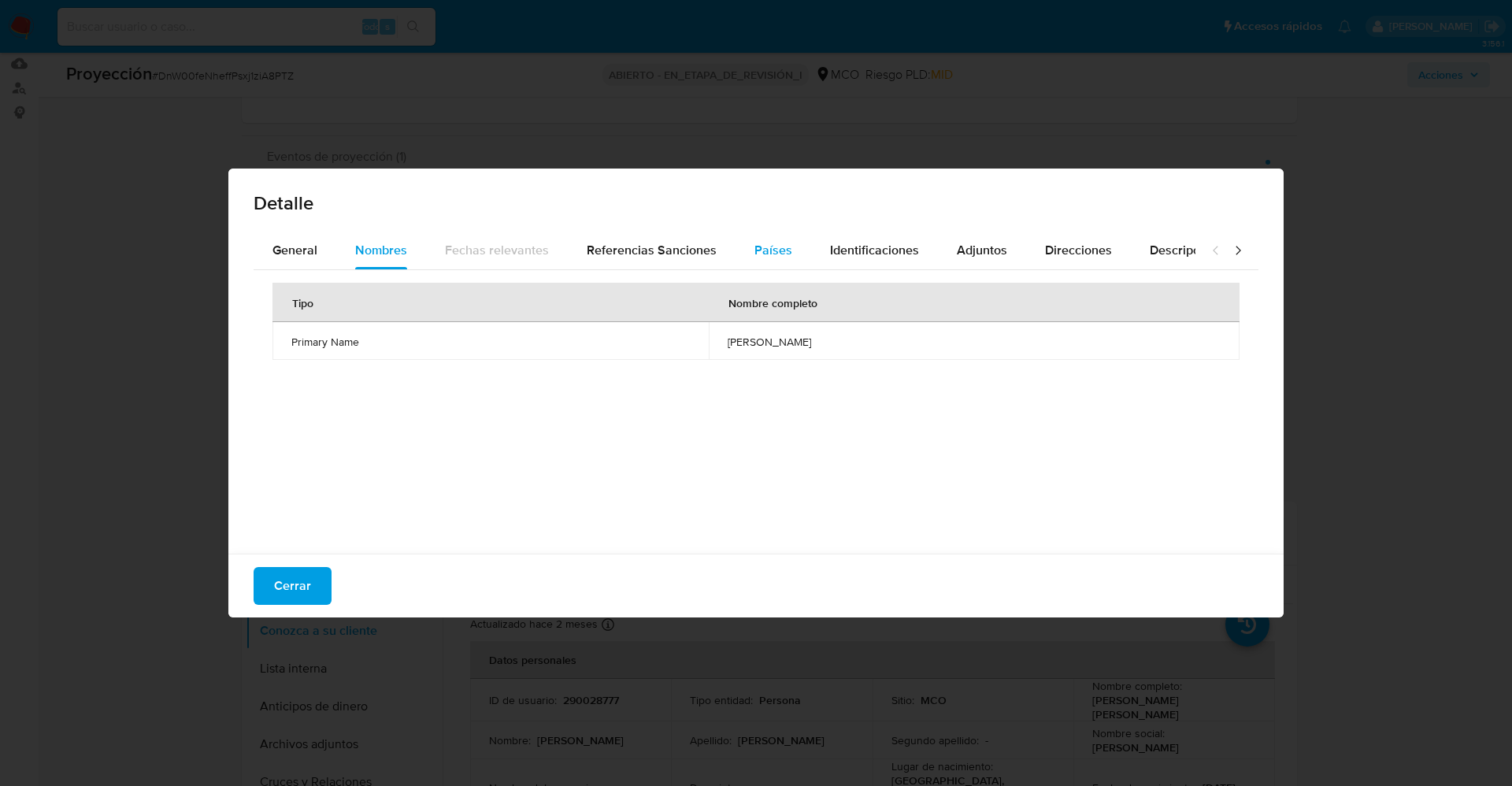
click at [736, 253] on button "Países" at bounding box center [773, 250] width 75 height 38
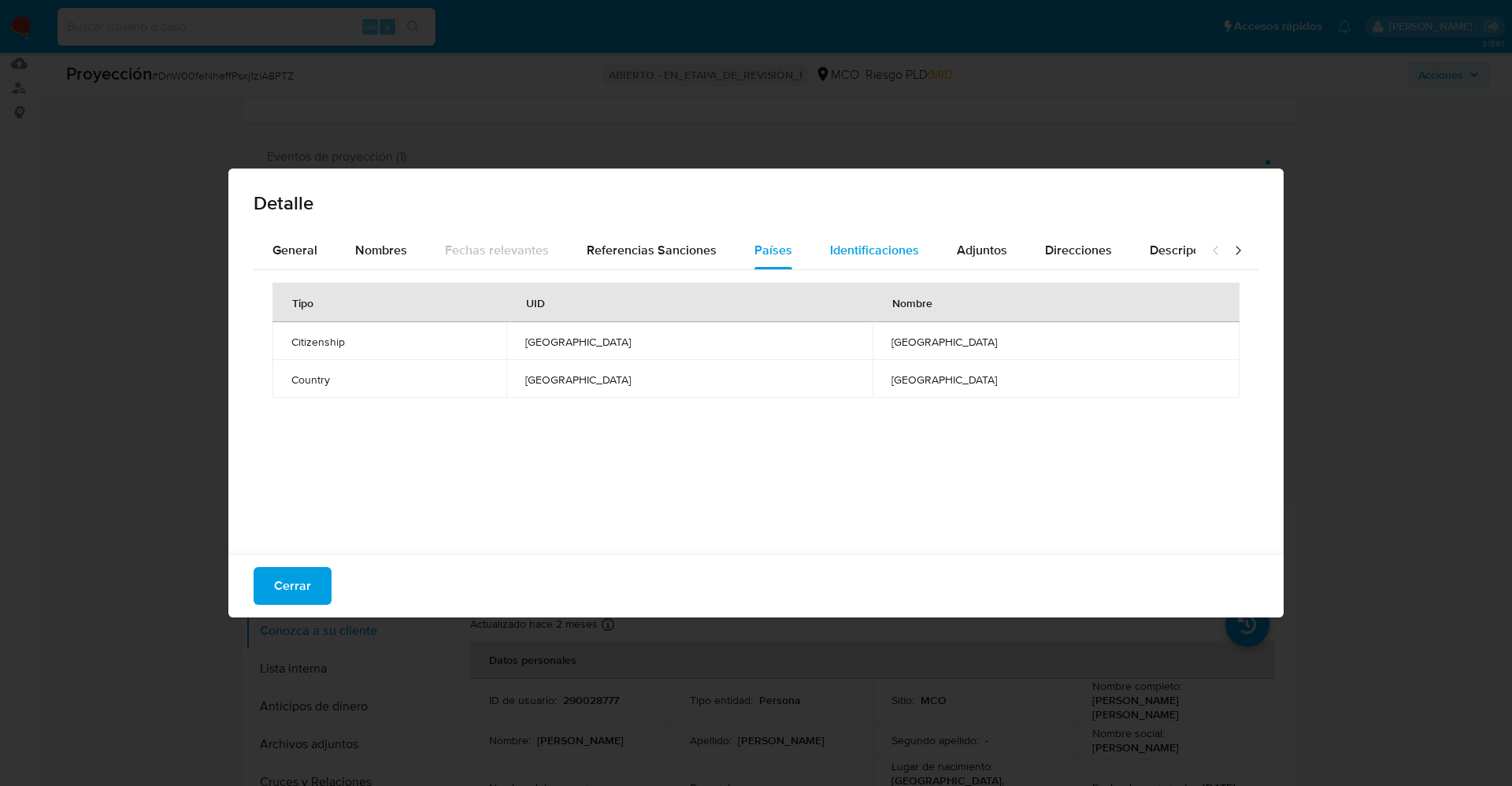
click at [834, 249] on span "Identificaciones" at bounding box center [874, 250] width 89 height 18
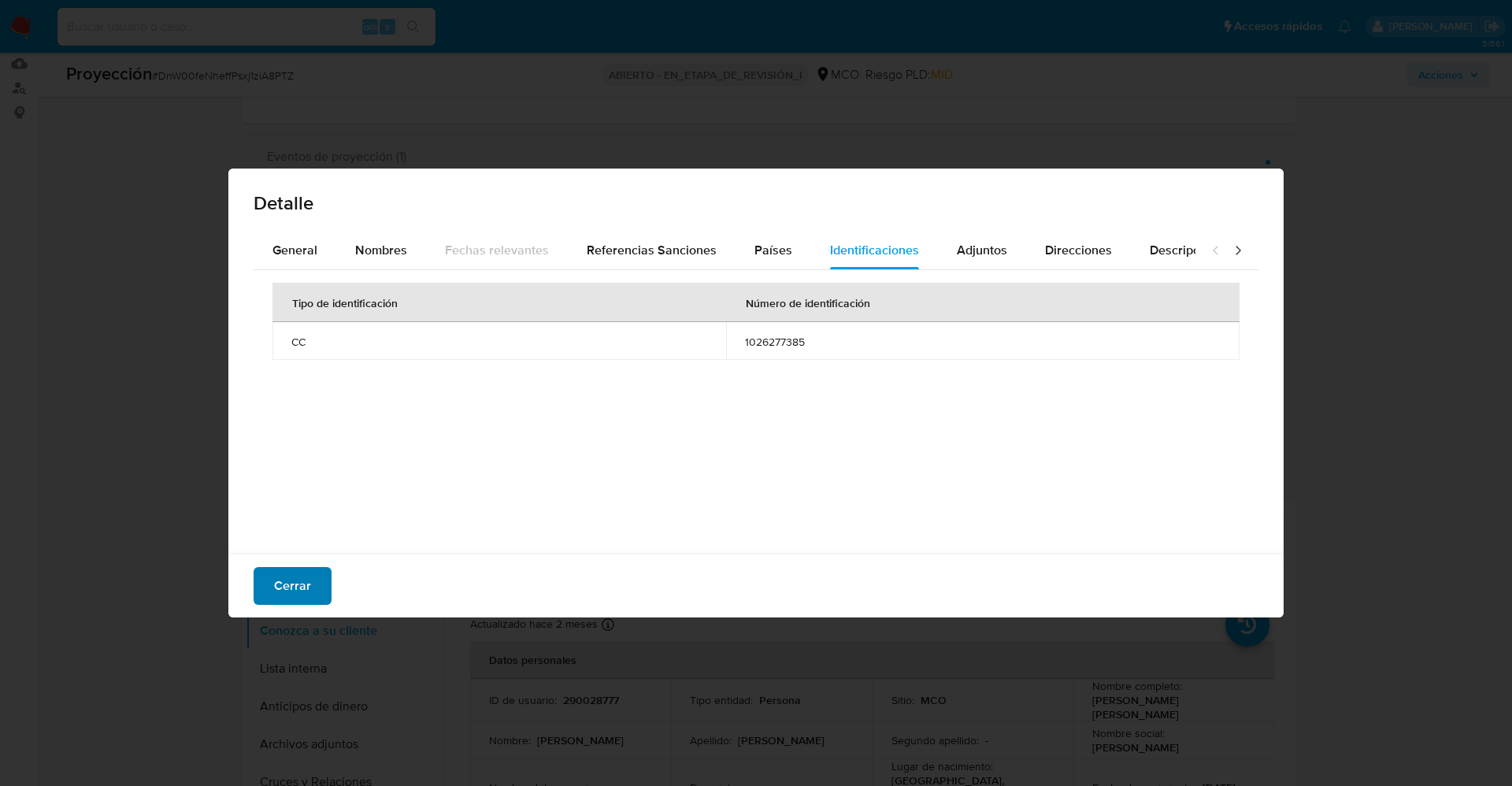
click at [312, 523] on button "Cerrar" at bounding box center [292, 586] width 78 height 38
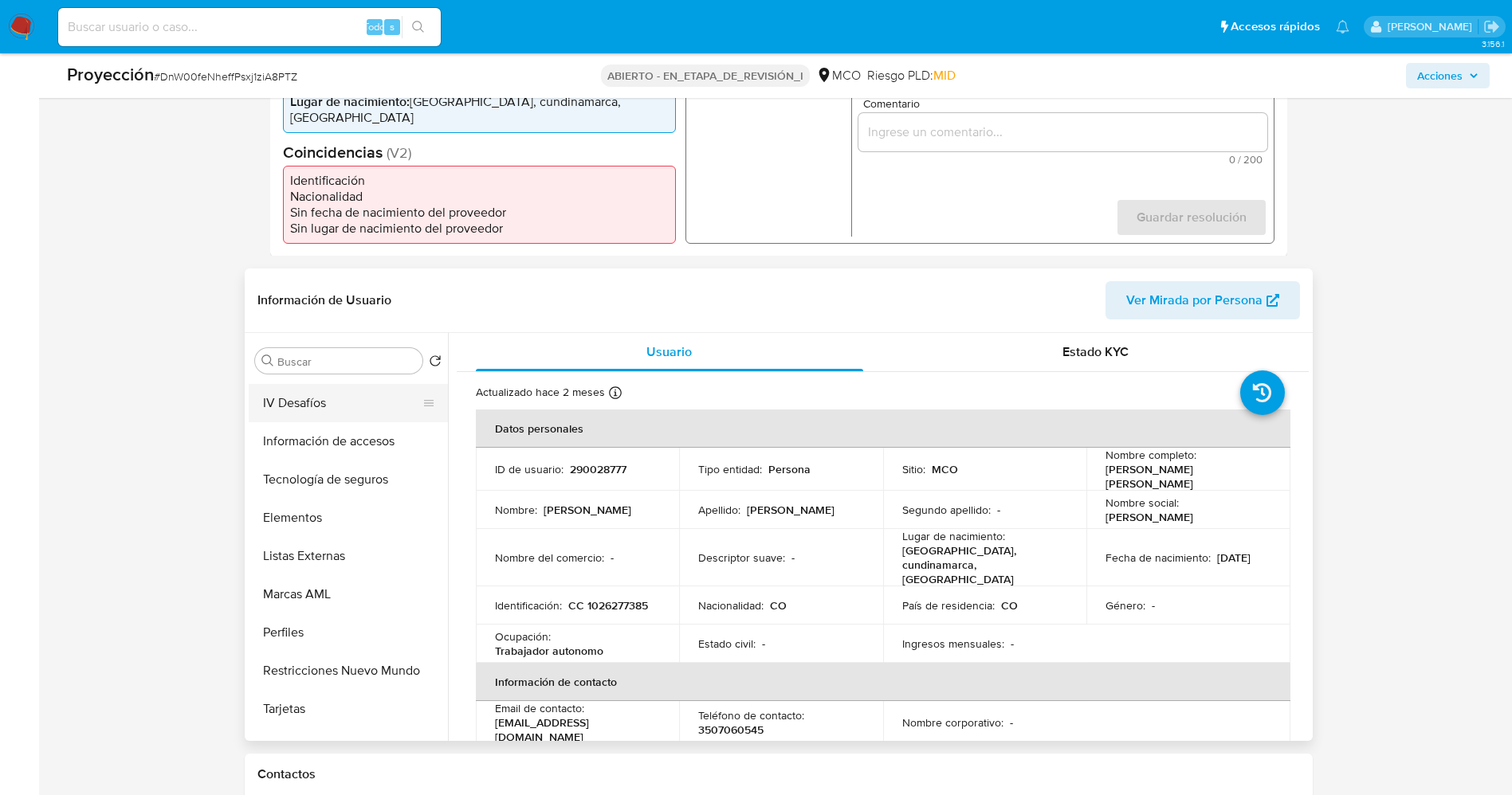
scroll to position [673, 0]
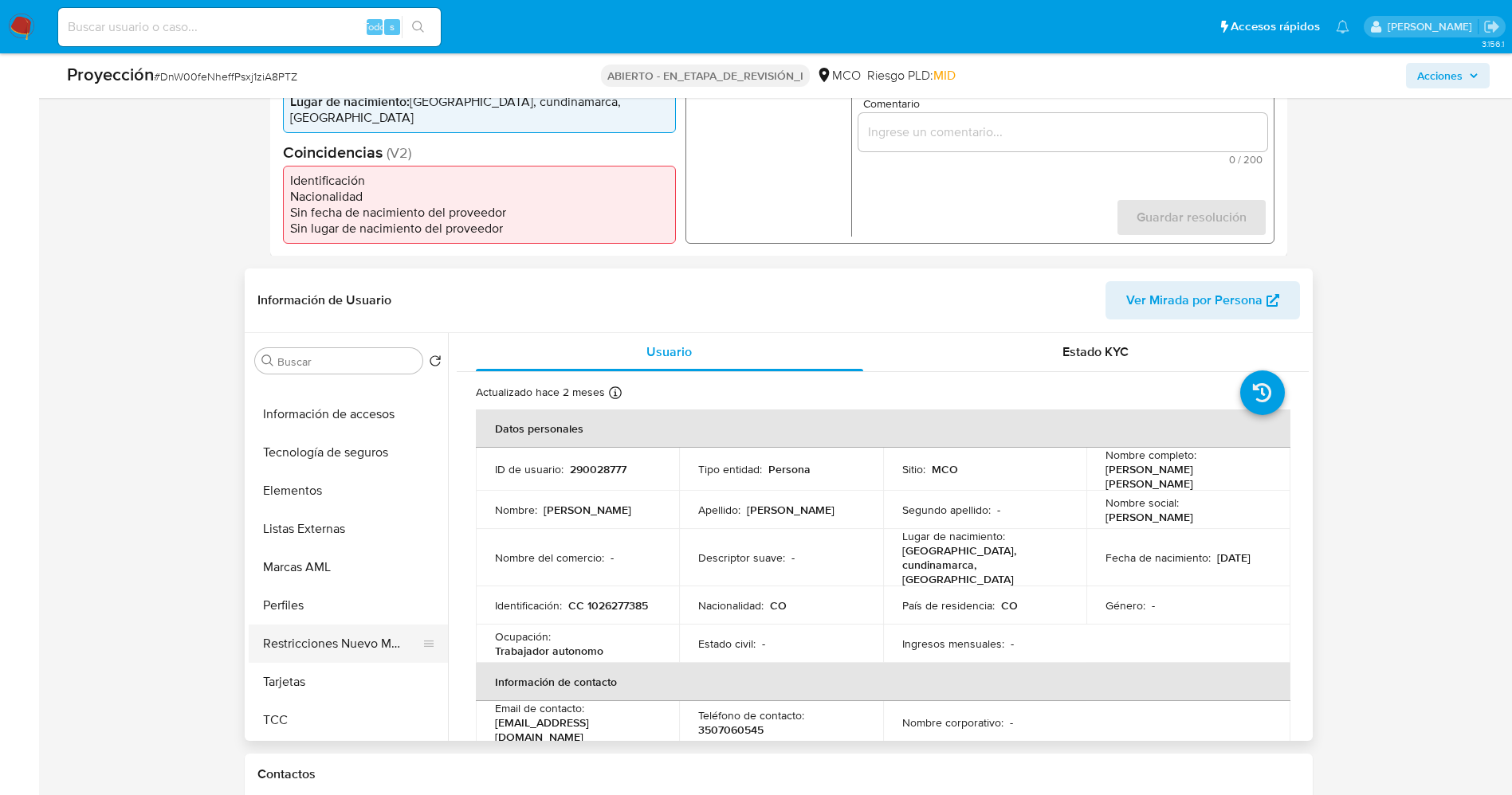
click at [338, 529] on button "Restricciones Nuevo Mundo" at bounding box center [341, 644] width 186 height 39
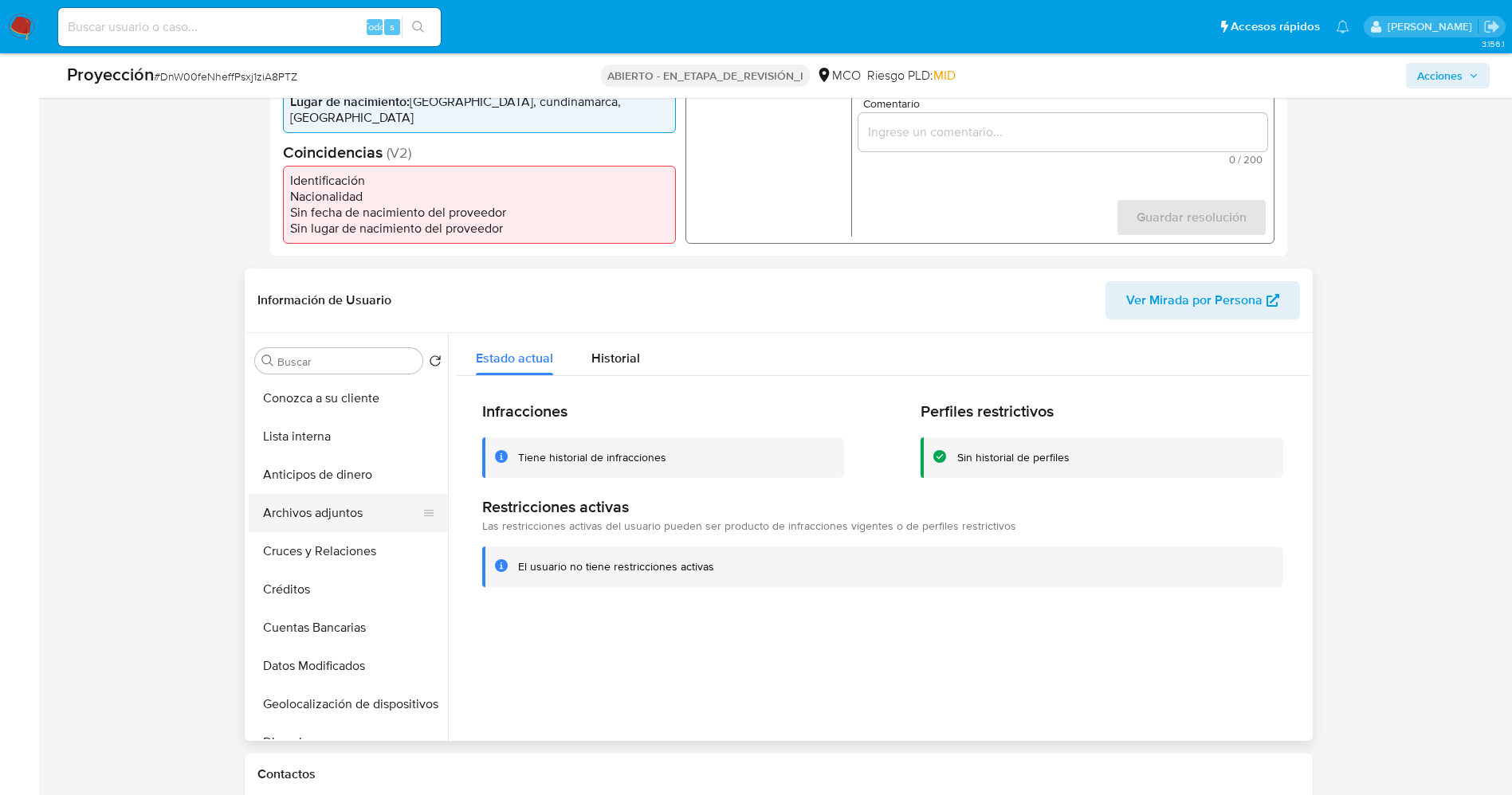
scroll to position [0, 0]
click at [315, 394] on button "Conozca a su cliente" at bounding box center [341, 399] width 186 height 39
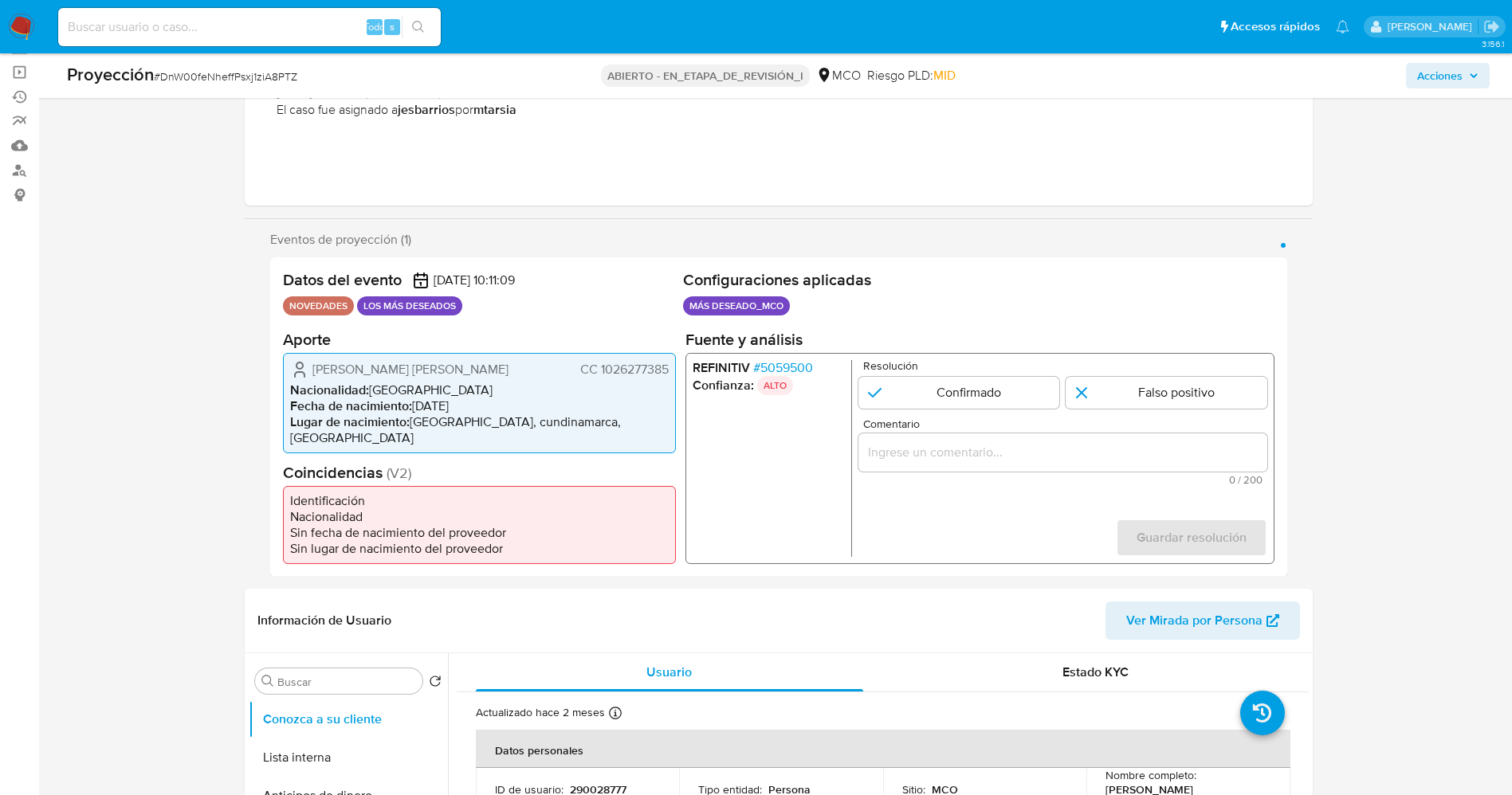
scroll to position [119, 0]
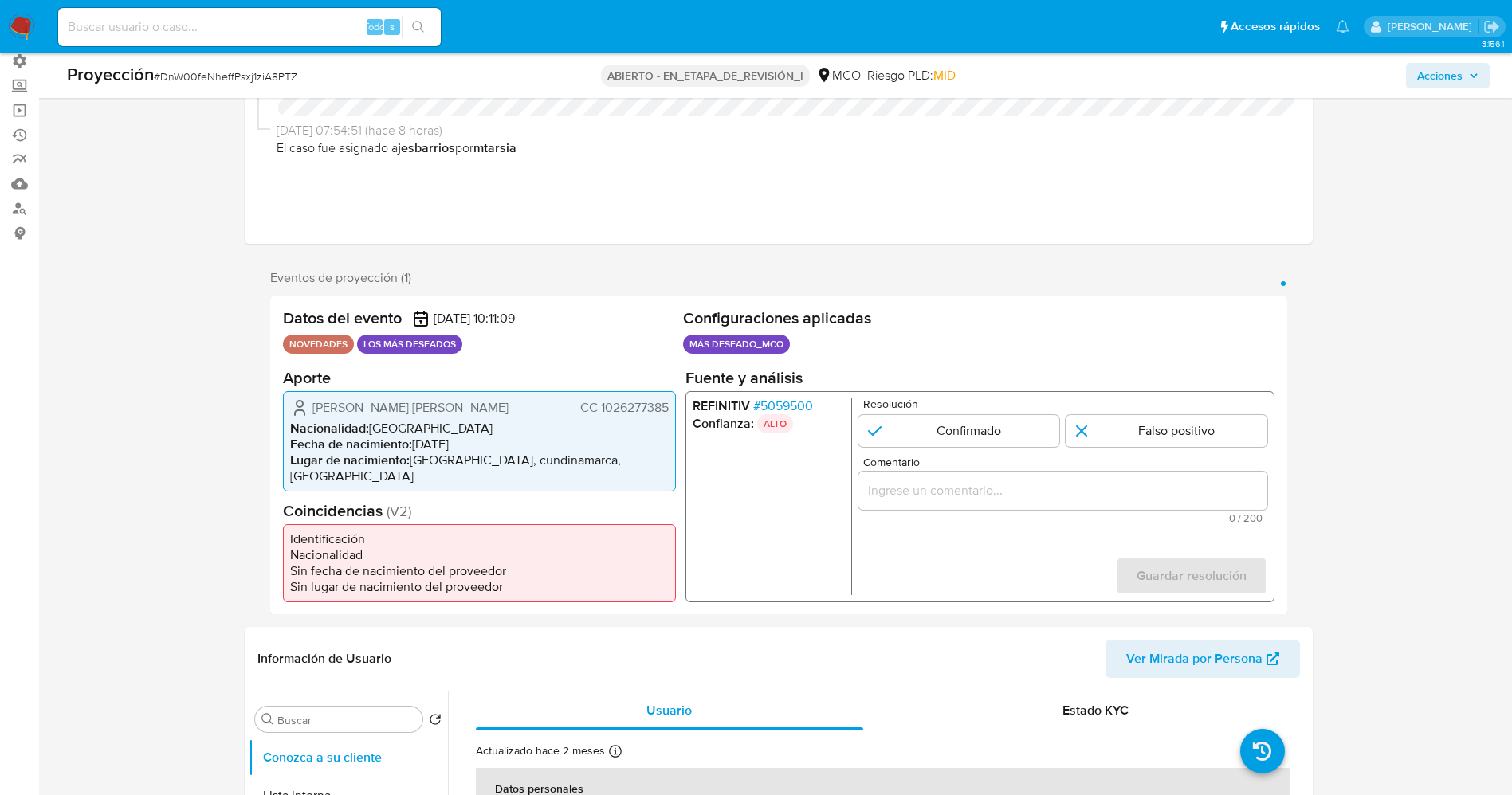
drag, startPoint x: 599, startPoint y: 414, endPoint x: 673, endPoint y: 413, distance: 74.0
click at [673, 413] on div "Duarte Montiel Christian Daniel CC 1026277385 Nacionalidad : Colombia Fecha de …" at bounding box center [480, 441] width 393 height 100
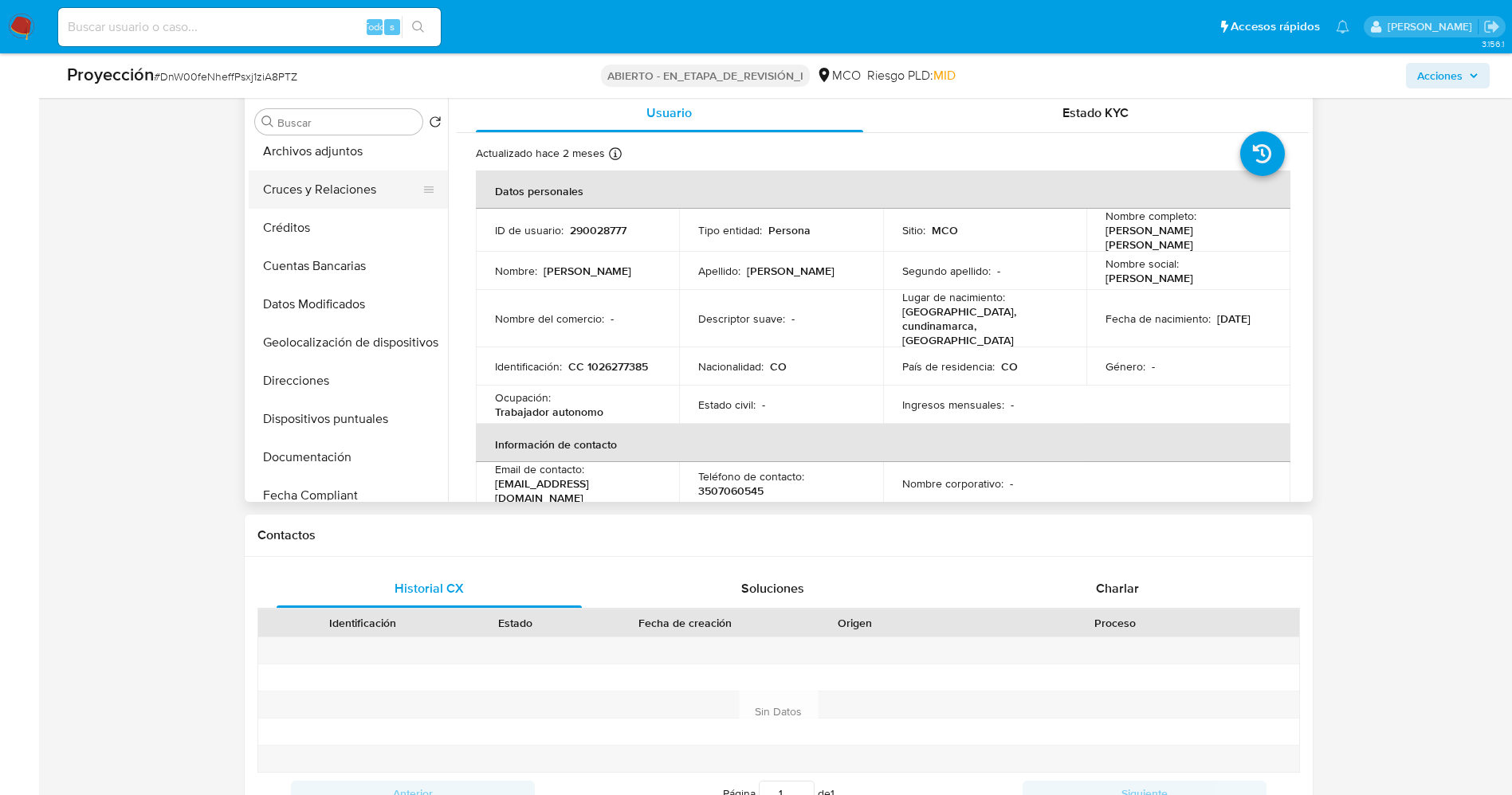
scroll to position [239, 0]
click at [325, 343] on button "Documentación" at bounding box center [341, 341] width 186 height 39
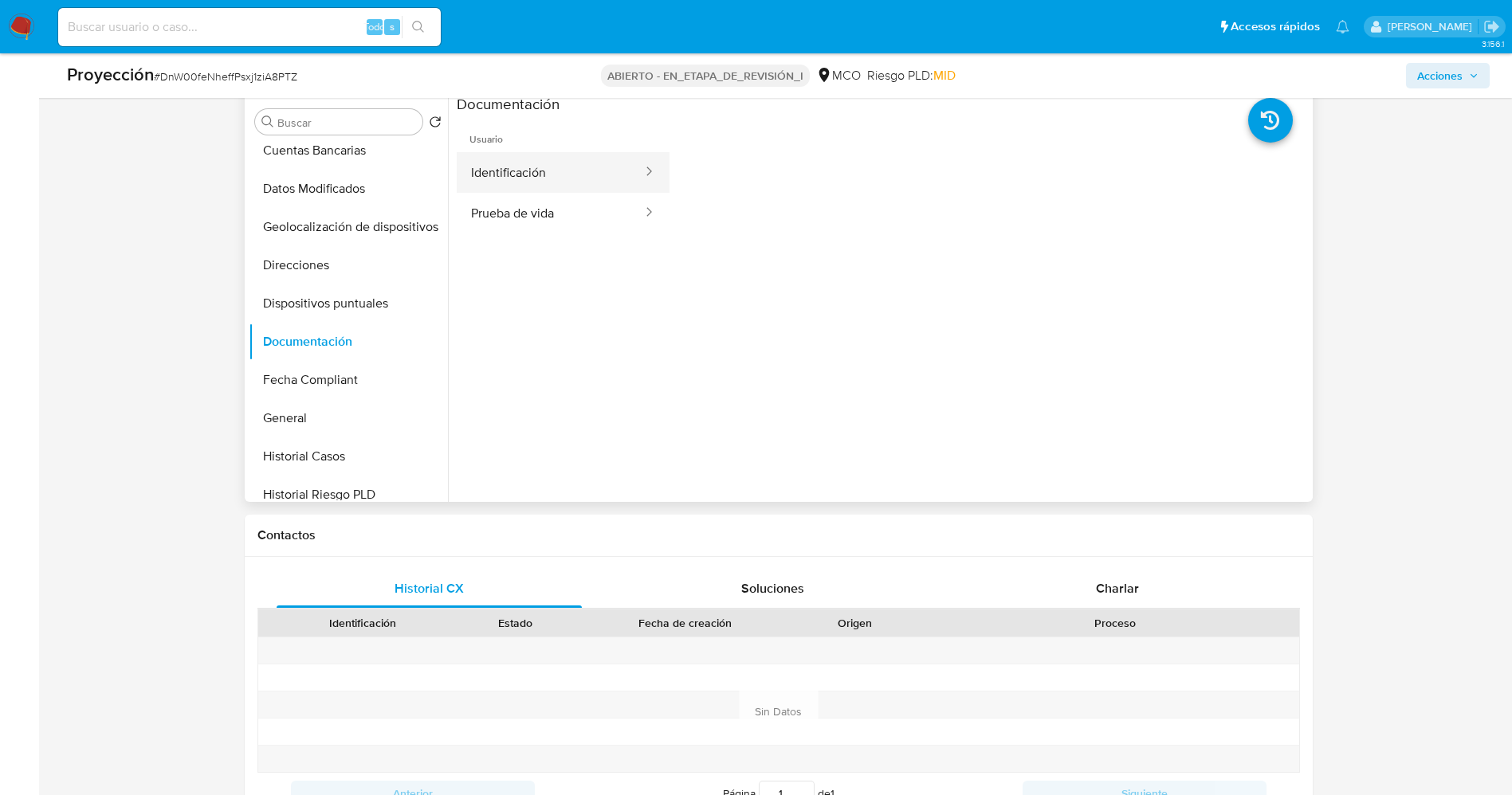
click at [505, 171] on button "Identificación" at bounding box center [550, 172] width 187 height 40
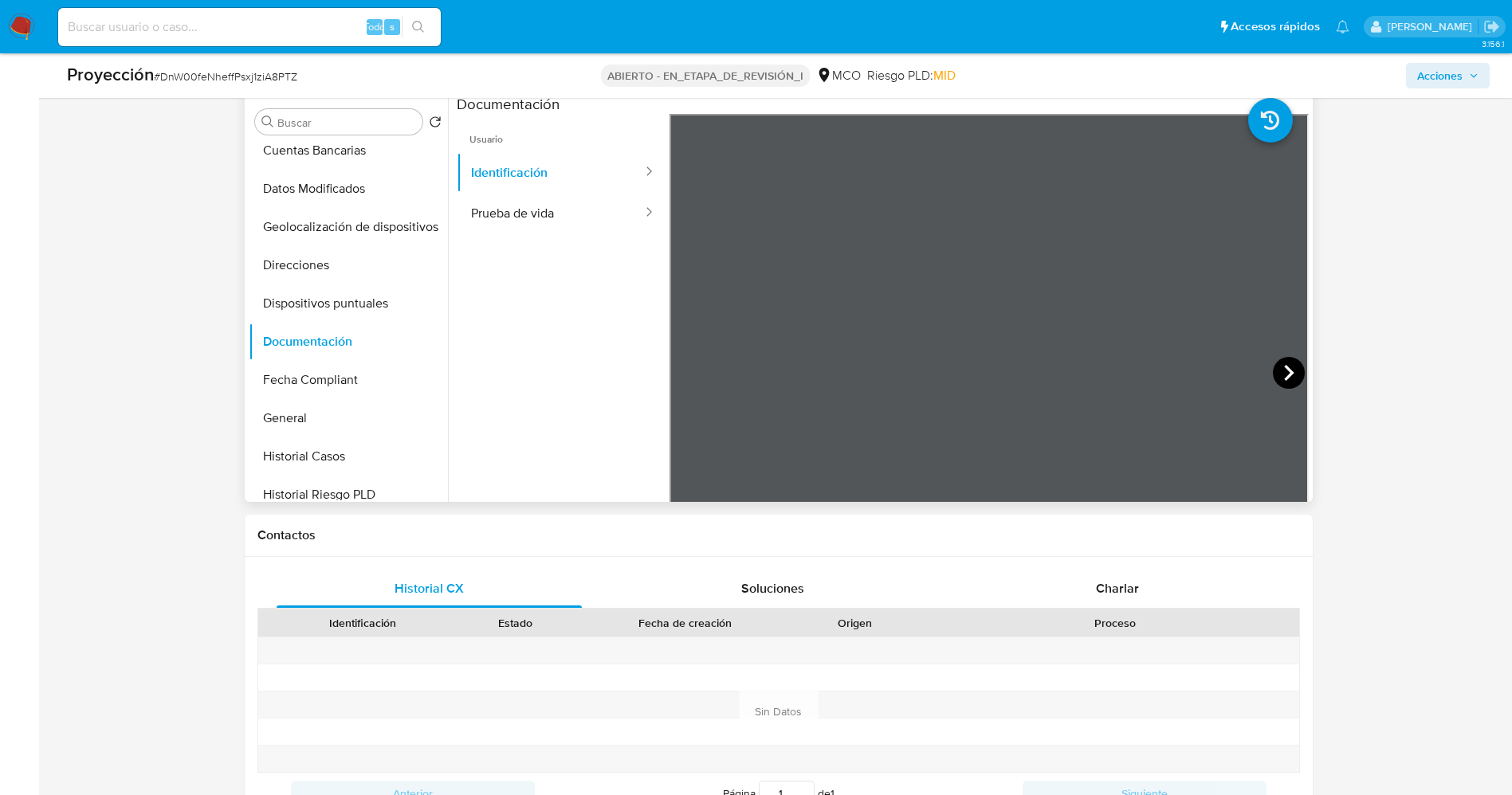
click at [1019, 376] on icon at bounding box center [1289, 373] width 32 height 32
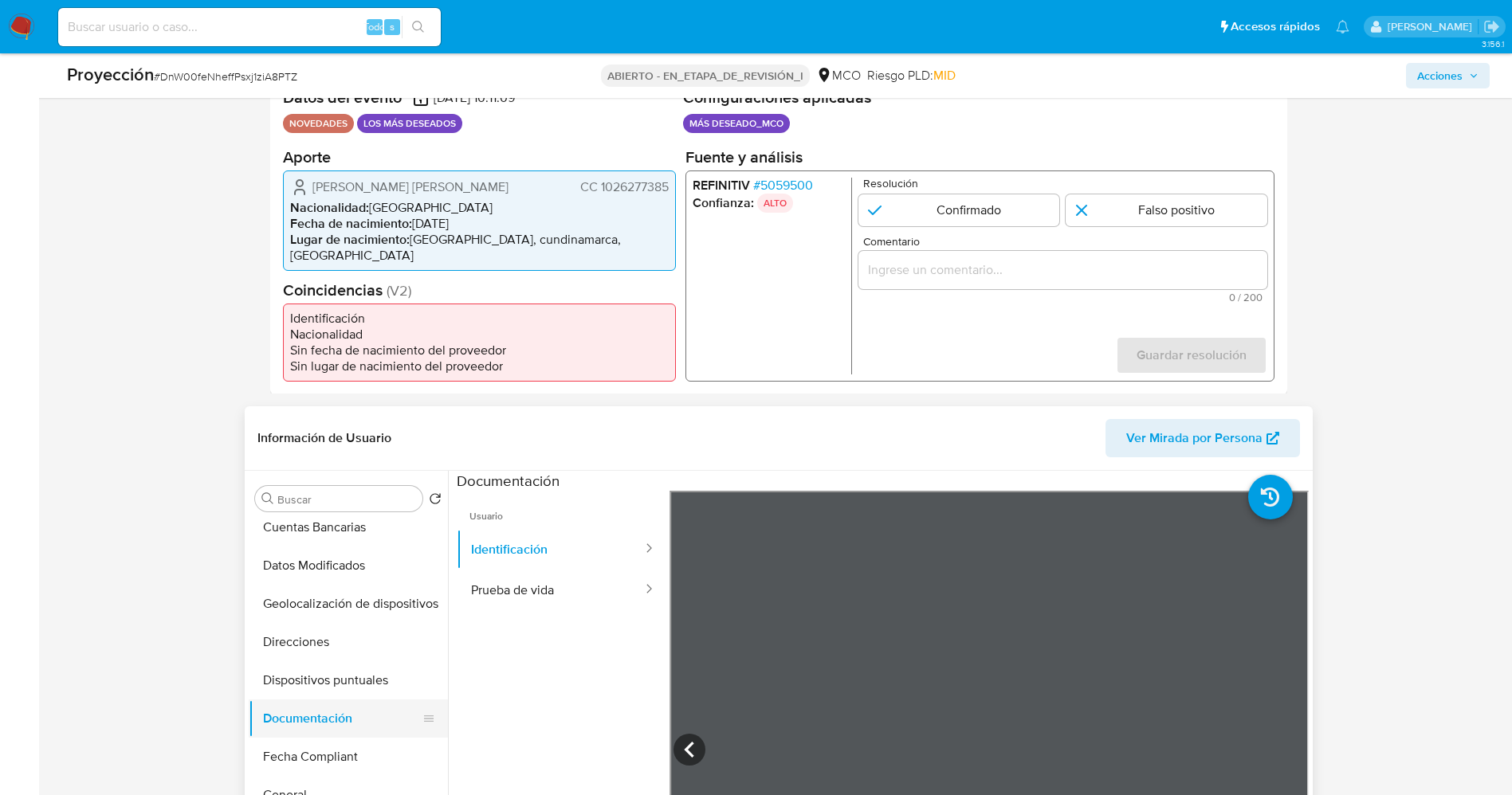
scroll to position [598, 0]
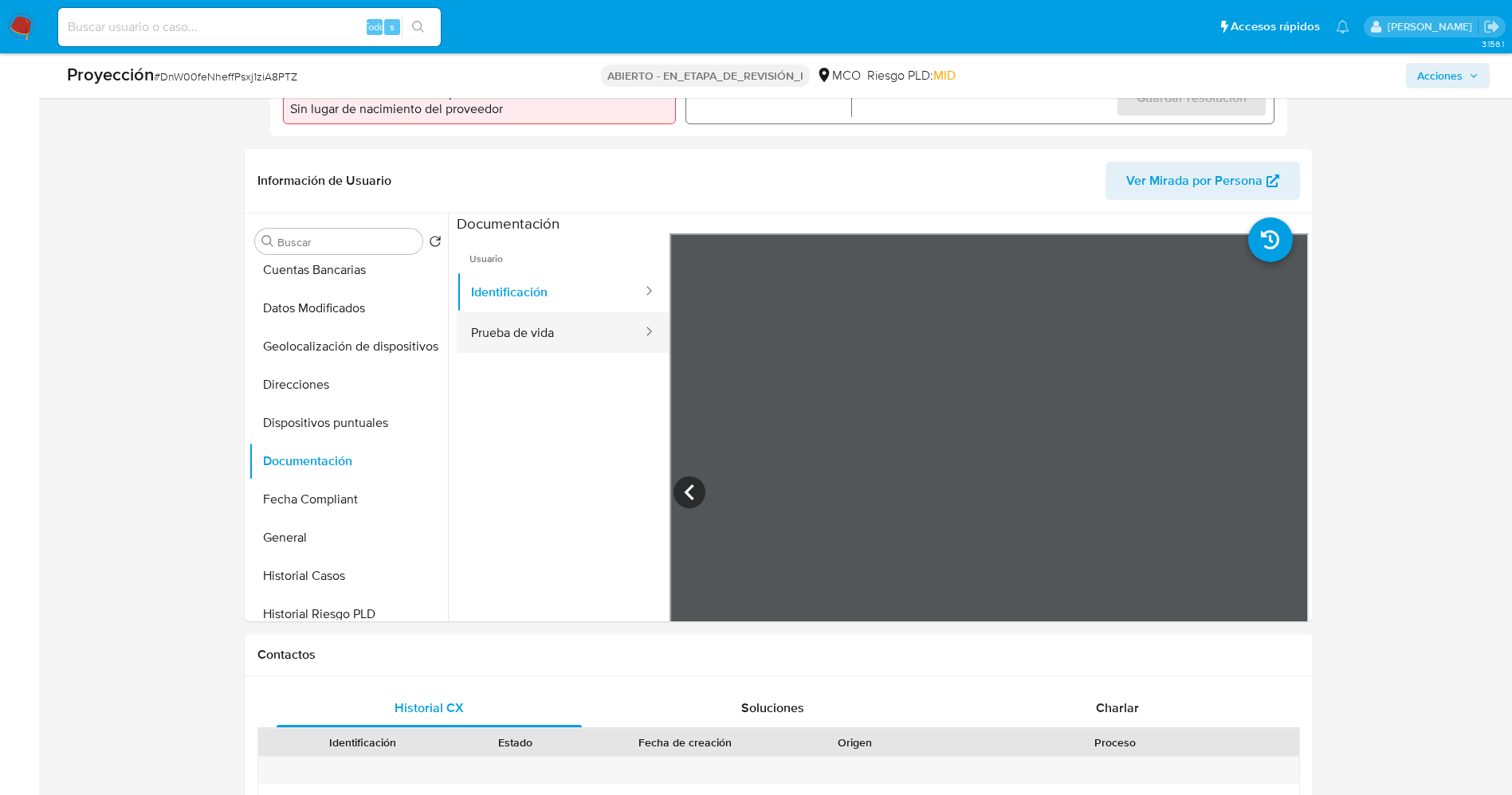
click at [550, 322] on button "Prueba de vida" at bounding box center [550, 333] width 187 height 40
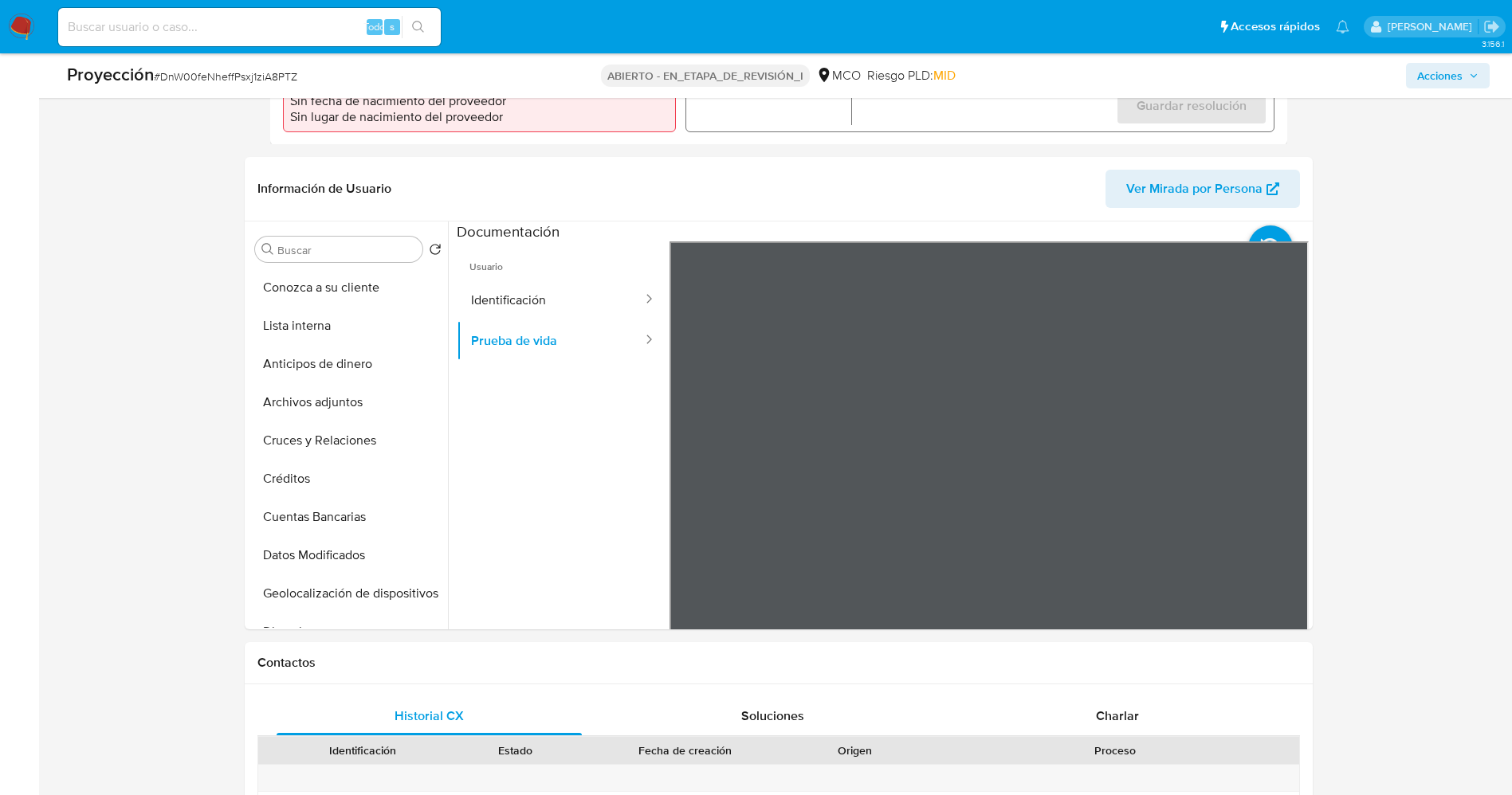
scroll to position [239, 0]
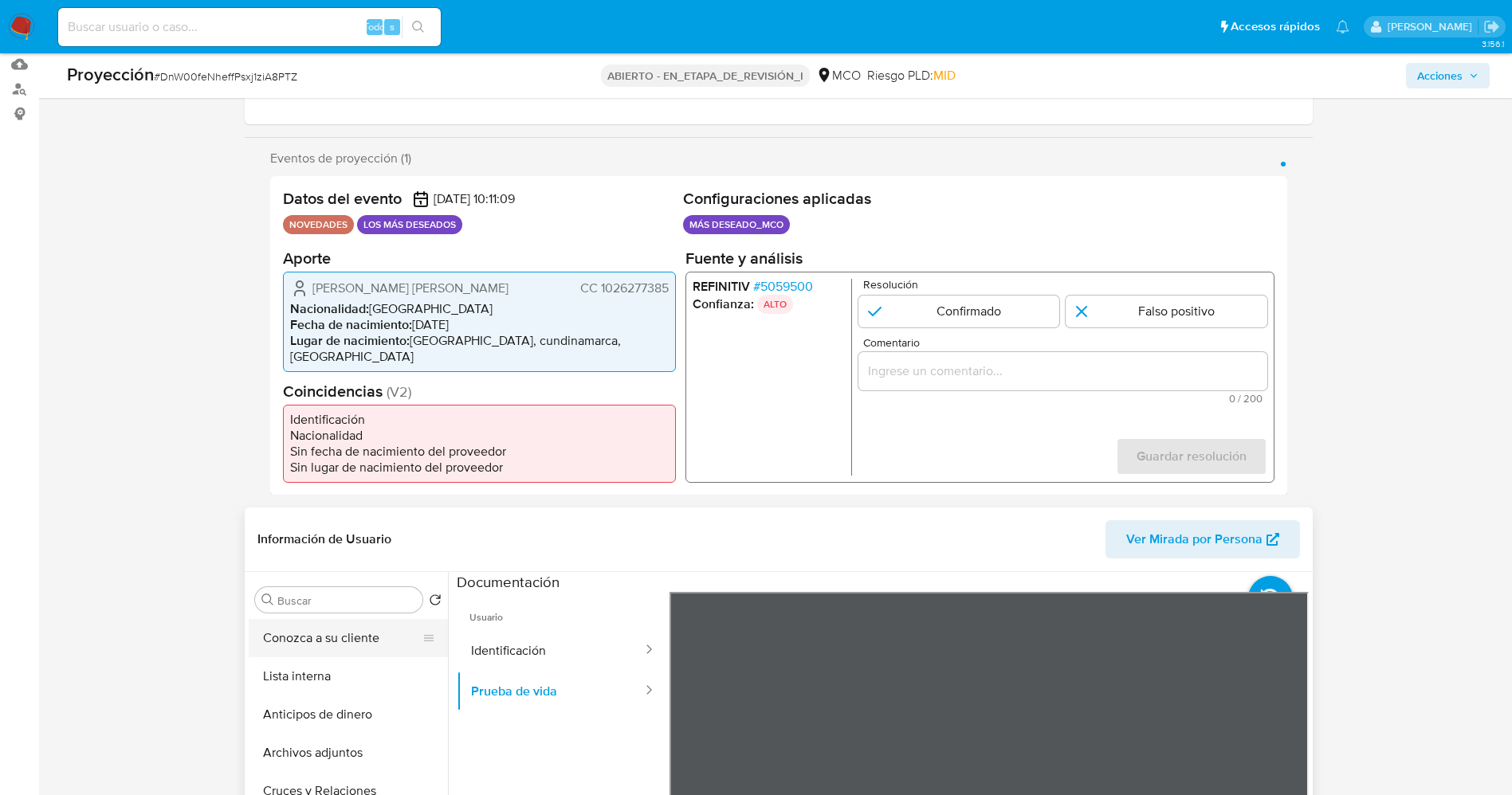
drag, startPoint x: 308, startPoint y: 639, endPoint x: 283, endPoint y: 623, distance: 29.7
click at [309, 529] on button "Conozca a su cliente" at bounding box center [341, 638] width 186 height 39
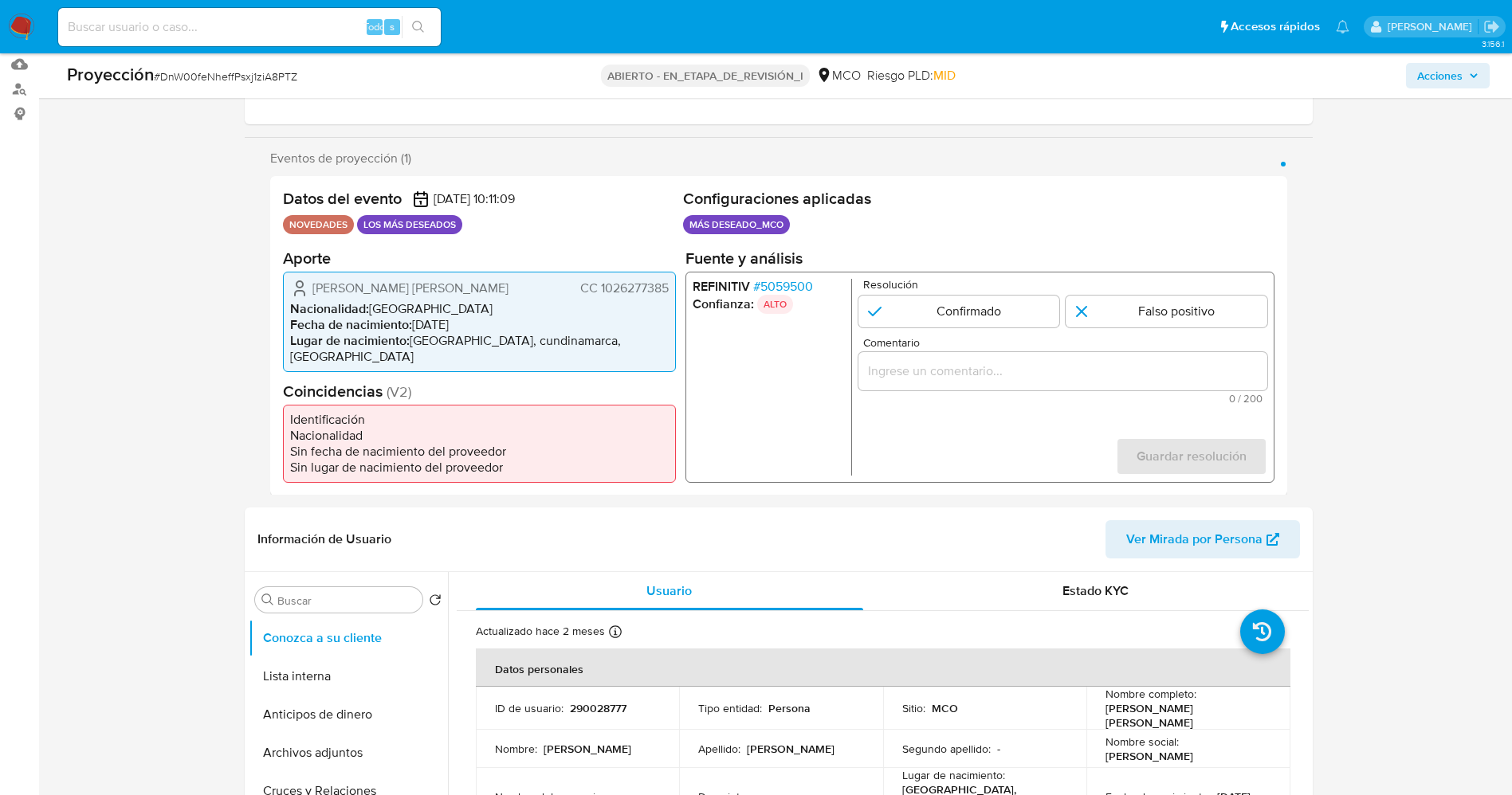
click at [803, 281] on div "REFINITIV # 5059500 Confianza: ALTO Resolución Confirmado Falso positivo Coment…" at bounding box center [979, 376] width 589 height 212
click at [773, 293] on font "5059500" at bounding box center [785, 286] width 53 height 18
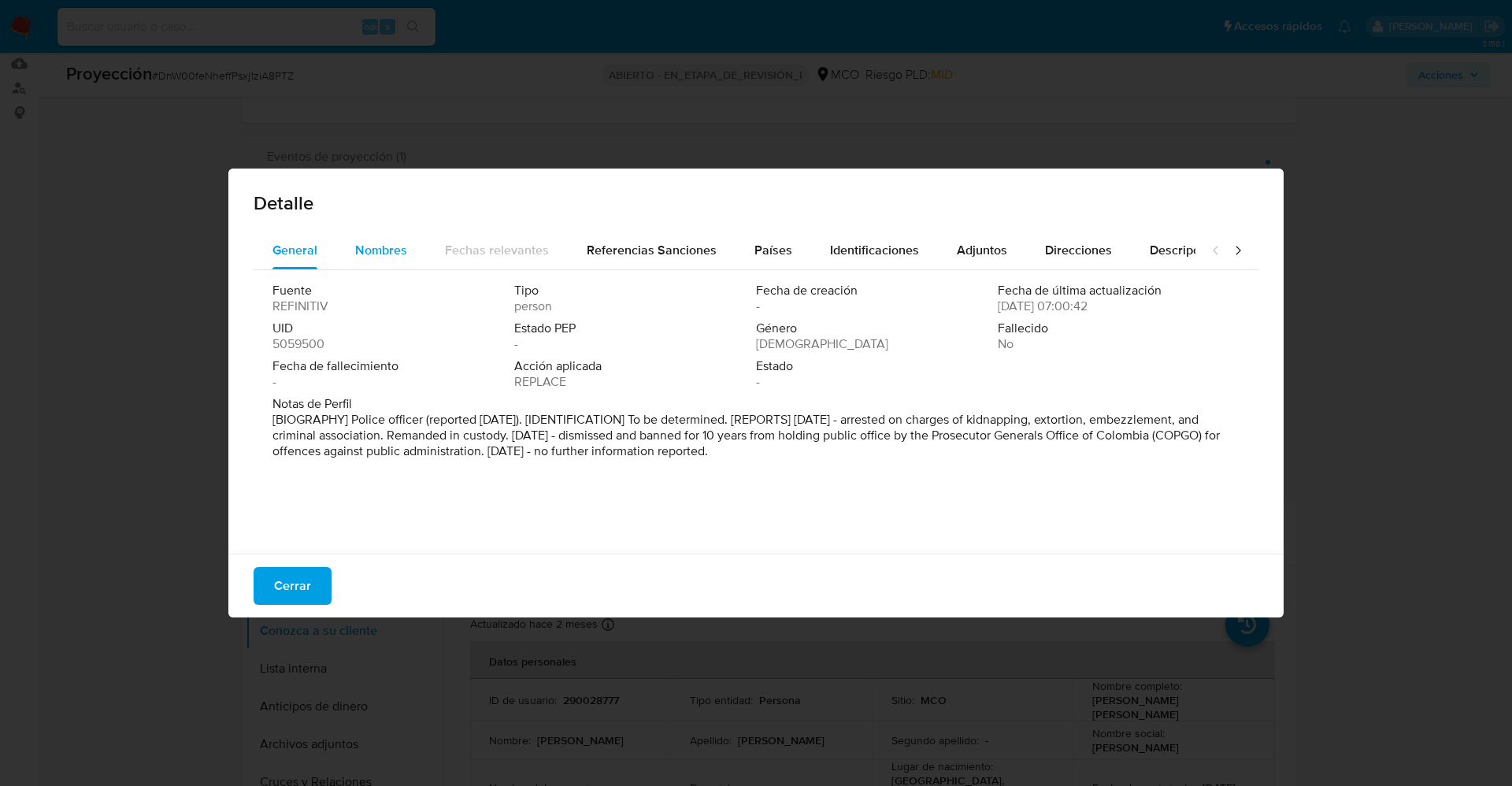
click at [368, 245] on span "Nombres" at bounding box center [381, 250] width 52 height 18
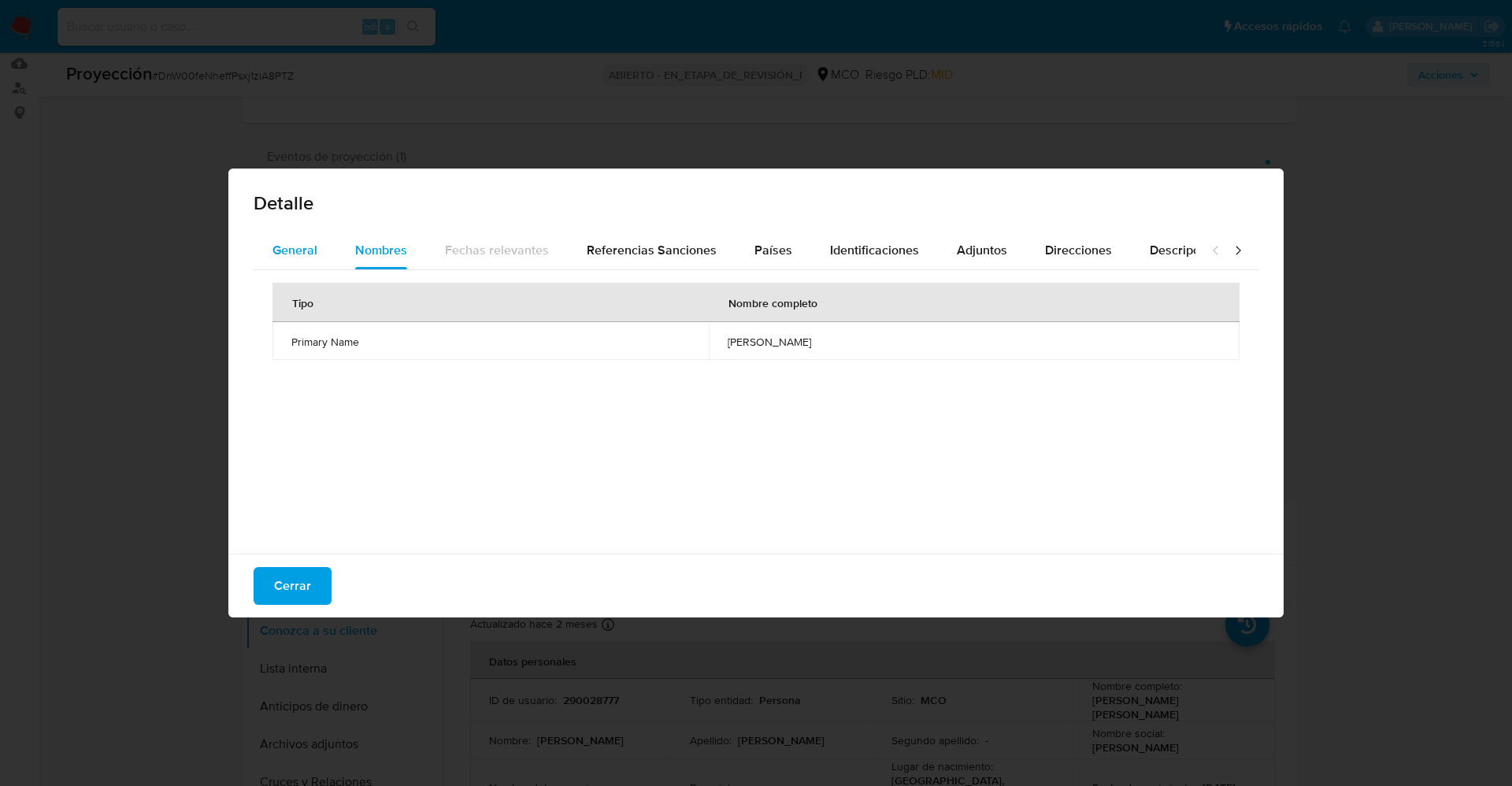
click at [328, 239] on button "General" at bounding box center [294, 250] width 82 height 38
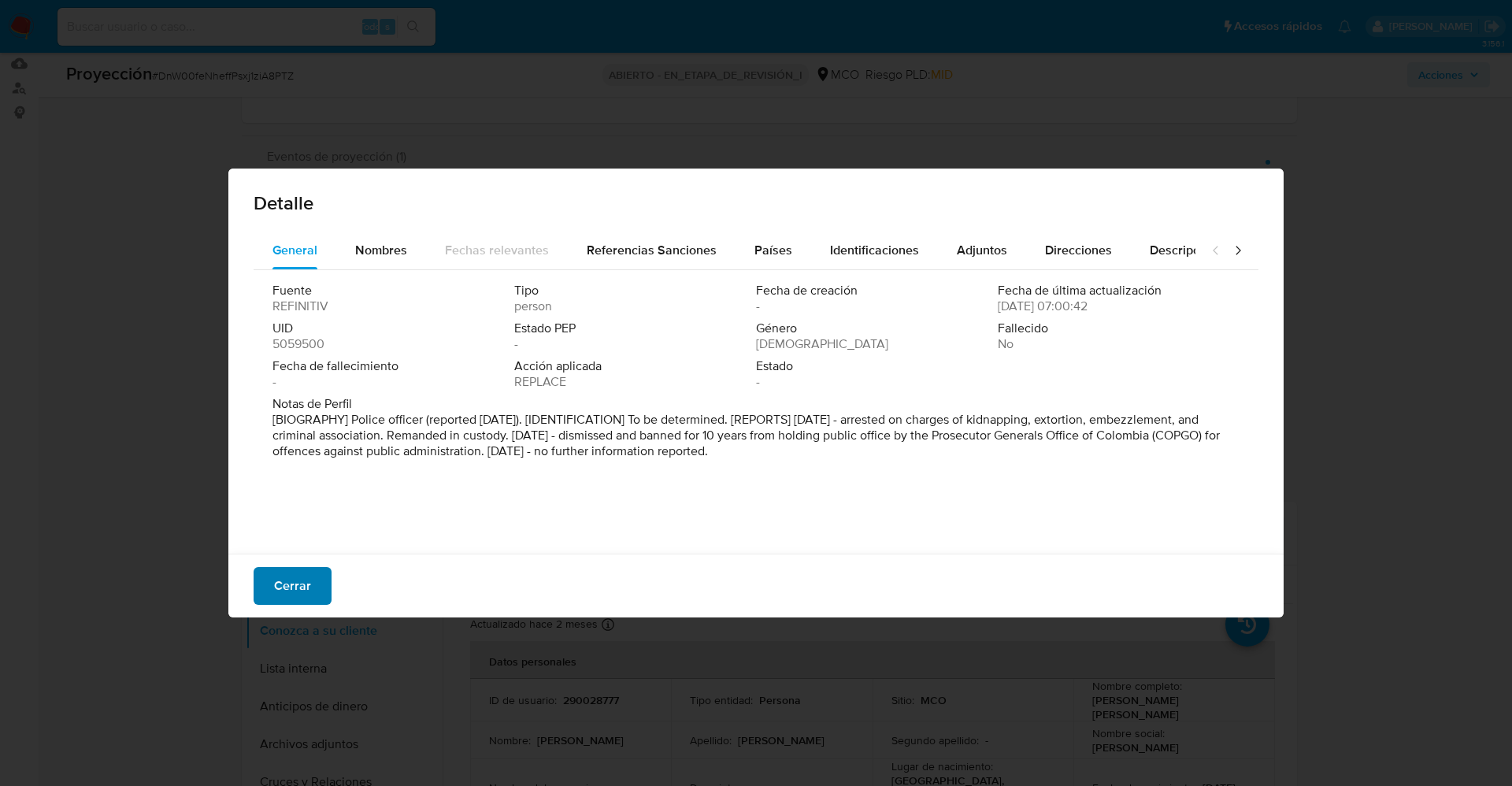
click at [302, 523] on font "Cerrar" at bounding box center [292, 586] width 37 height 38
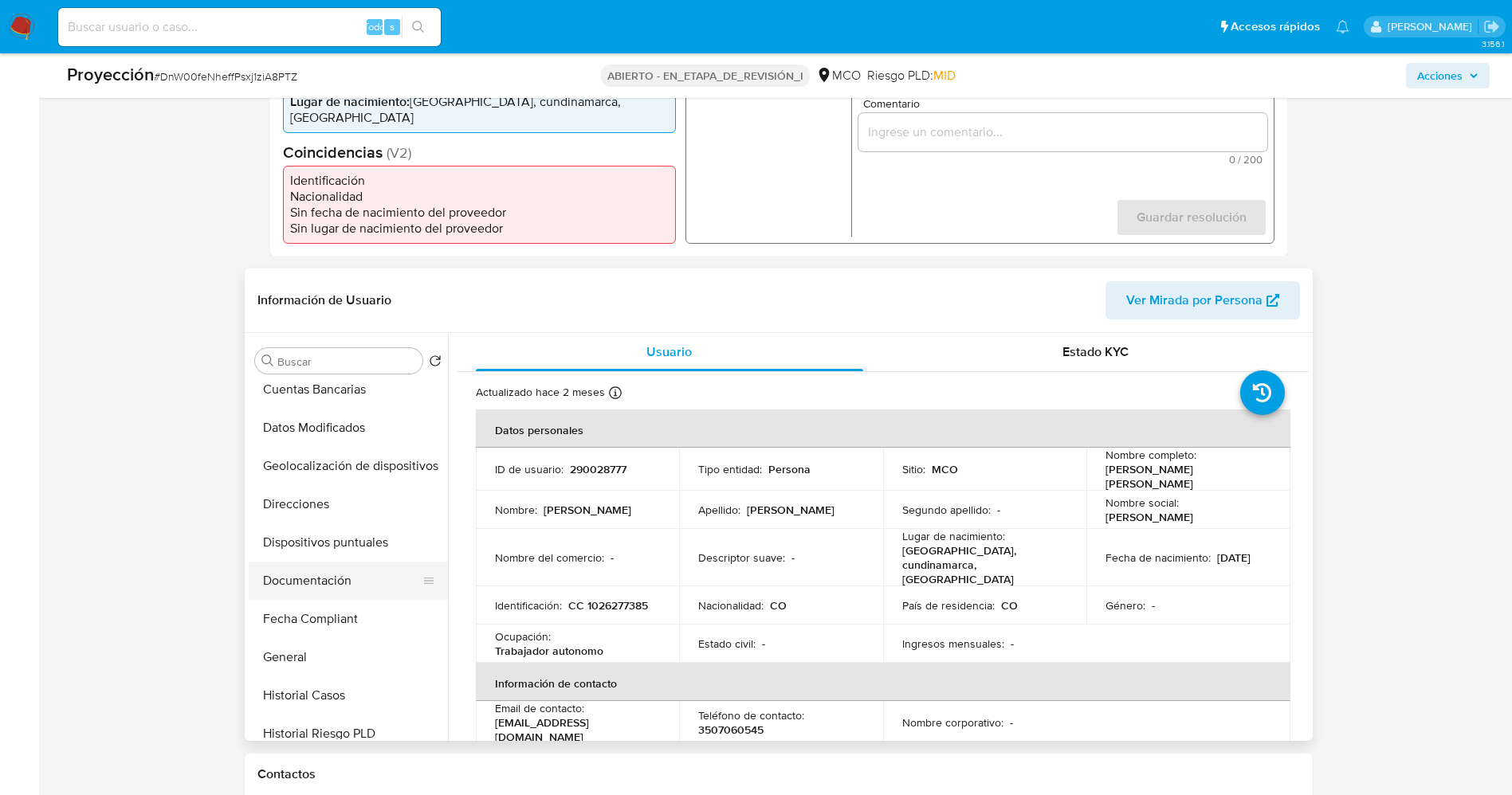
click at [328, 529] on button "Documentación" at bounding box center [341, 581] width 186 height 39
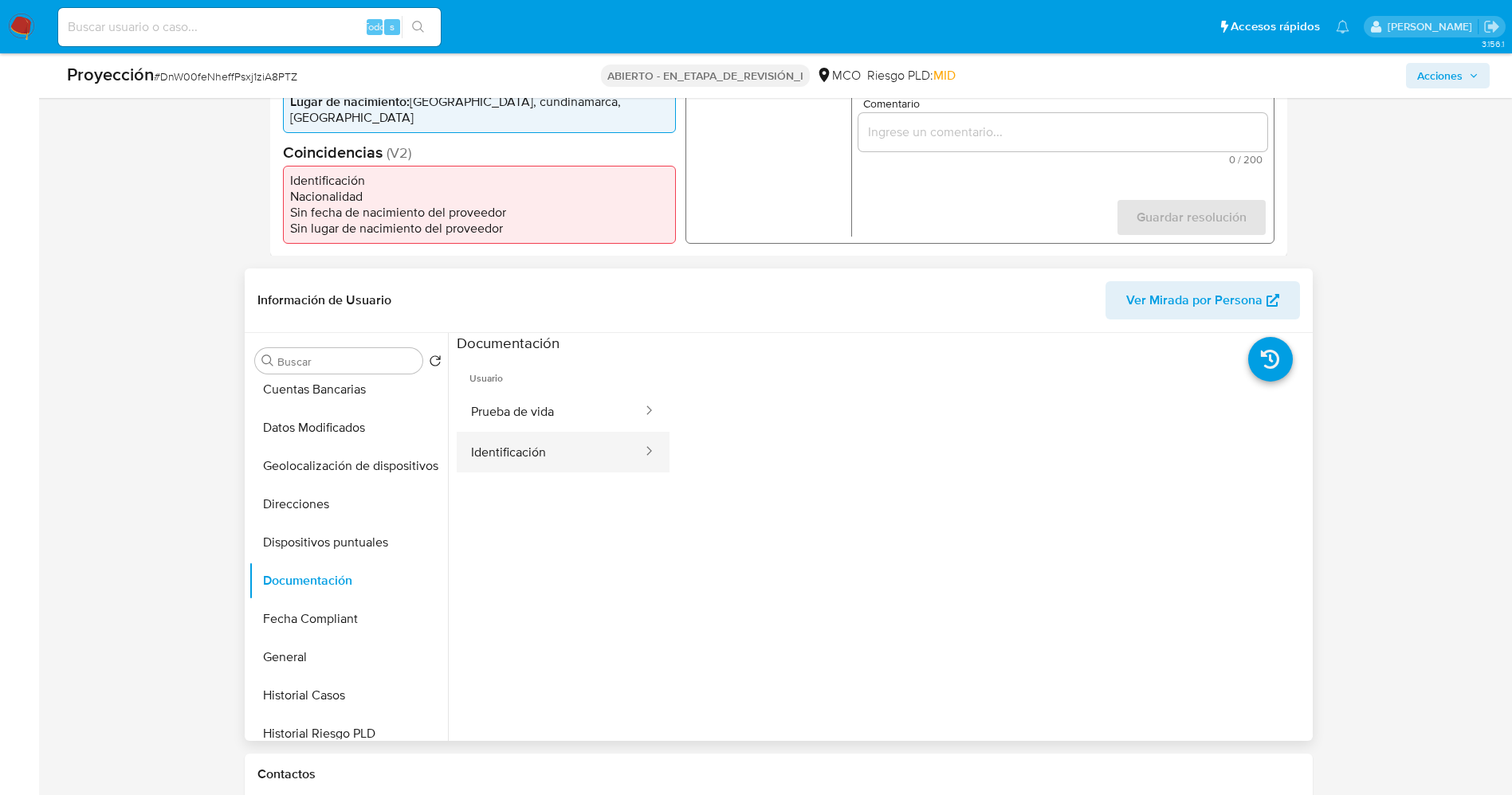
click at [520, 442] on button "Identificación" at bounding box center [550, 452] width 187 height 40
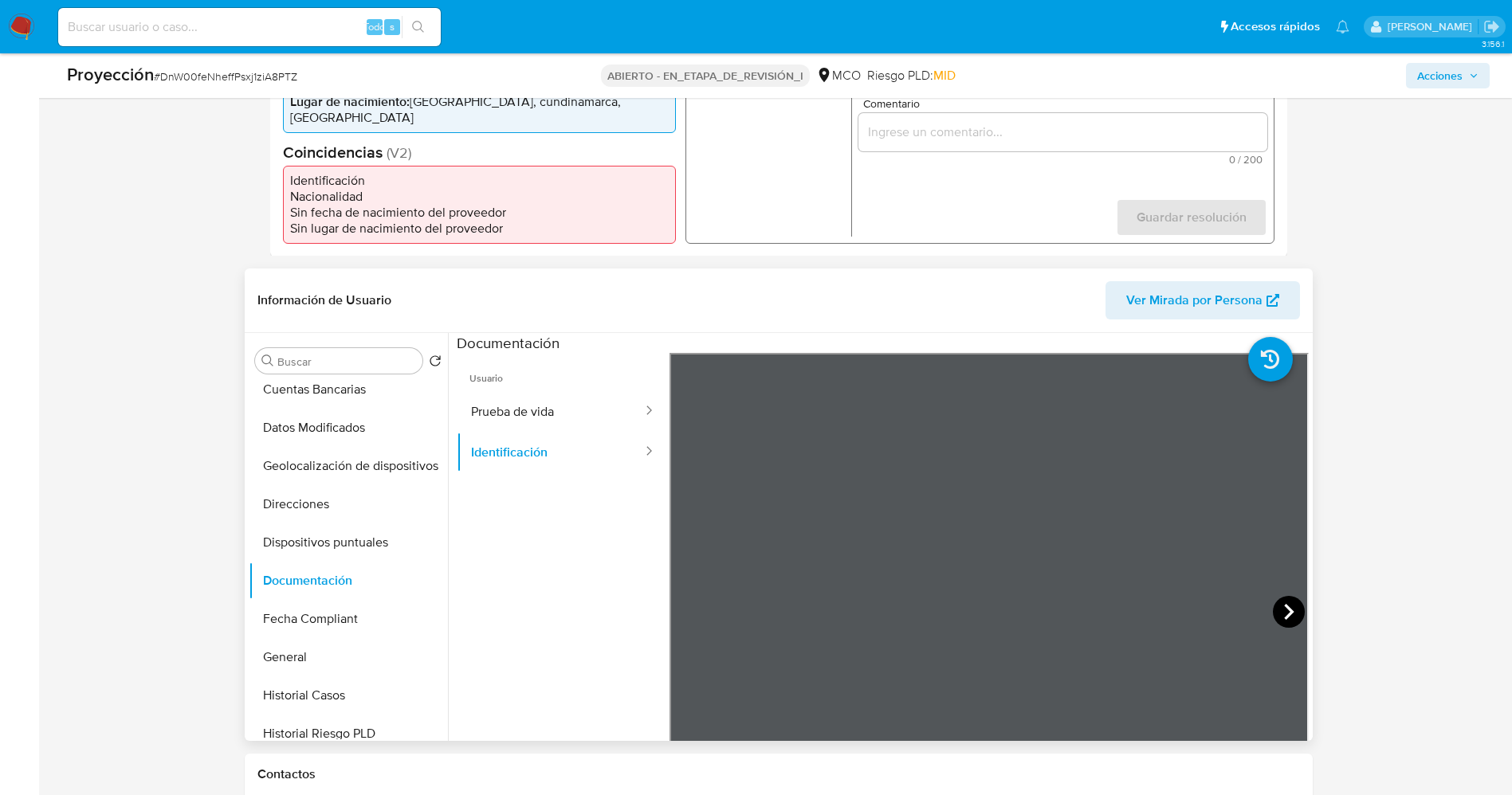
click at [1019, 529] on icon at bounding box center [1289, 612] width 32 height 32
click at [695, 529] on icon at bounding box center [689, 612] width 32 height 32
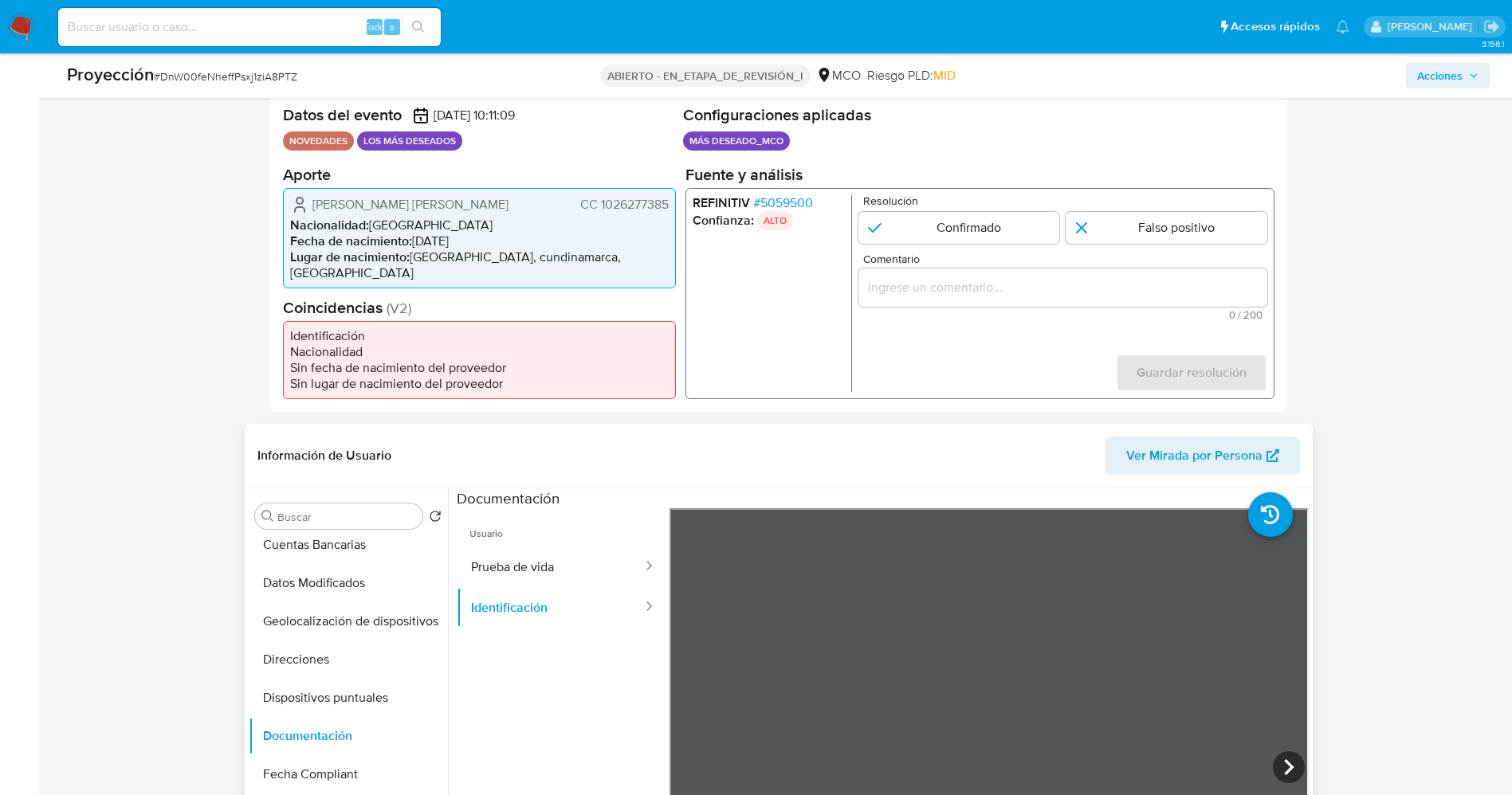
scroll to position [359, 0]
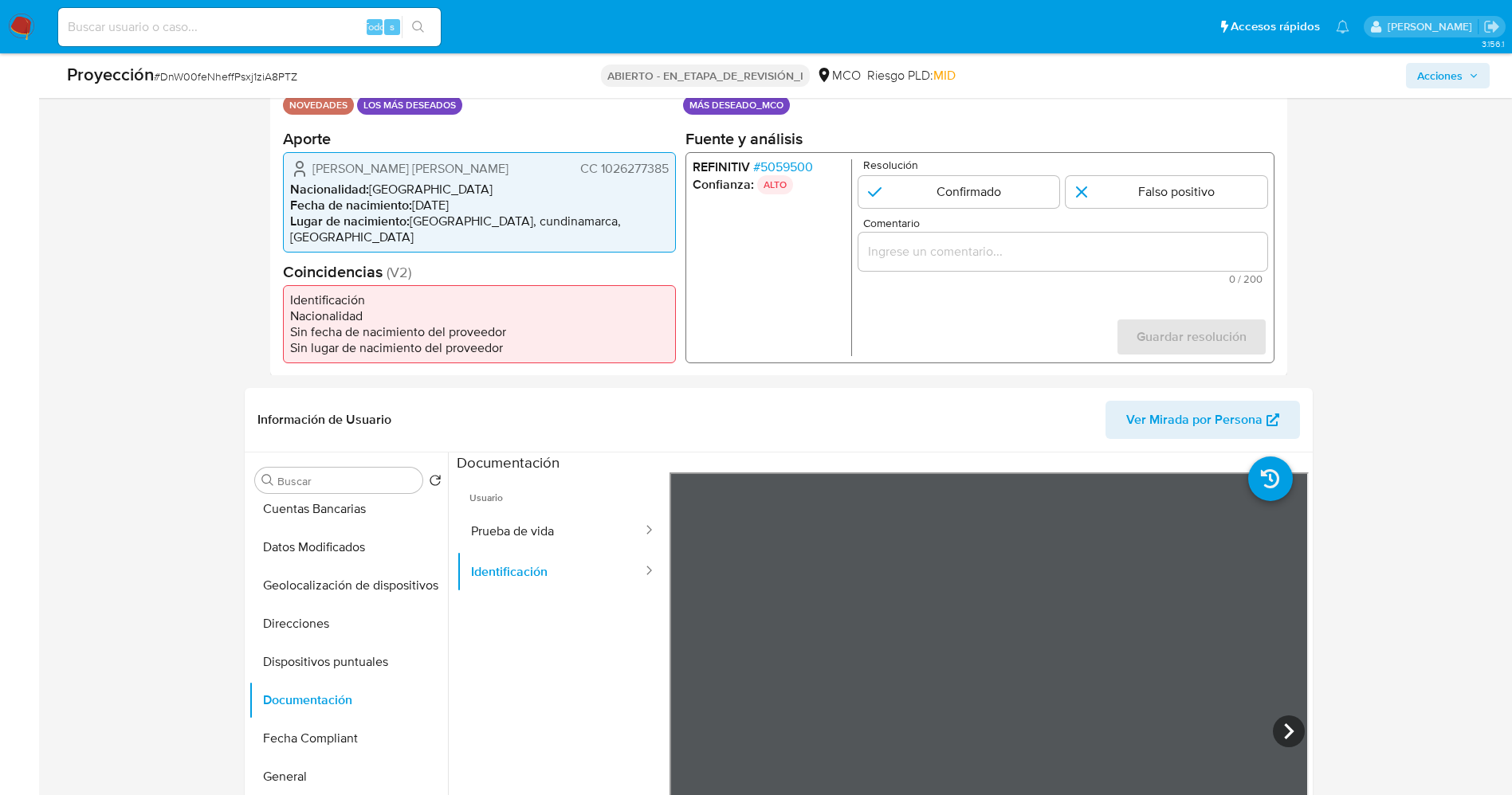
drag, startPoint x: 599, startPoint y: 173, endPoint x: 672, endPoint y: 177, distance: 73.1
click at [672, 177] on div "Duarte Montiel Christian Daniel CC 1026277385 Nacionalidad : Colombia Fecha de …" at bounding box center [480, 202] width 393 height 100
drag, startPoint x: 304, startPoint y: 173, endPoint x: 497, endPoint y: 168, distance: 193.1
click at [516, 169] on div "Duarte Montiel Christian Daniel CC 1026277385" at bounding box center [480, 168] width 378 height 19
drag, startPoint x: 605, startPoint y: 170, endPoint x: 671, endPoint y: 171, distance: 66.0
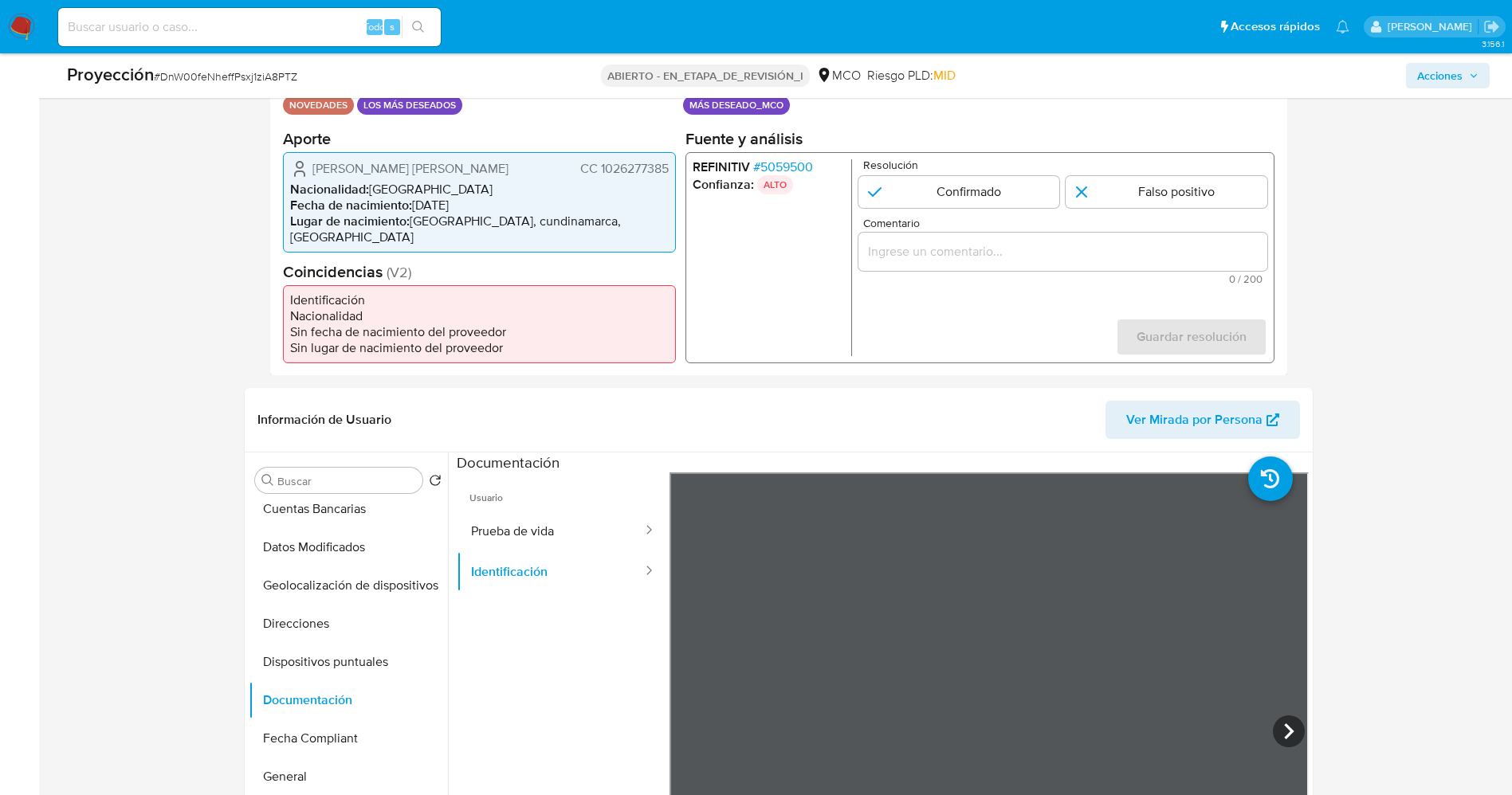
click at [671, 171] on div "Duarte Montiel Christian Daniel CC 1026277385 Nacionalidad : Colombia Fecha de …" at bounding box center [480, 202] width 393 height 100
drag, startPoint x: 307, startPoint y: 177, endPoint x: 487, endPoint y: 169, distance: 180.2
click at [487, 169] on div "Duarte Montiel Christian Daniel CC 1026277385" at bounding box center [480, 168] width 378 height 19
click at [794, 167] on font "5059500" at bounding box center [785, 166] width 53 height 18
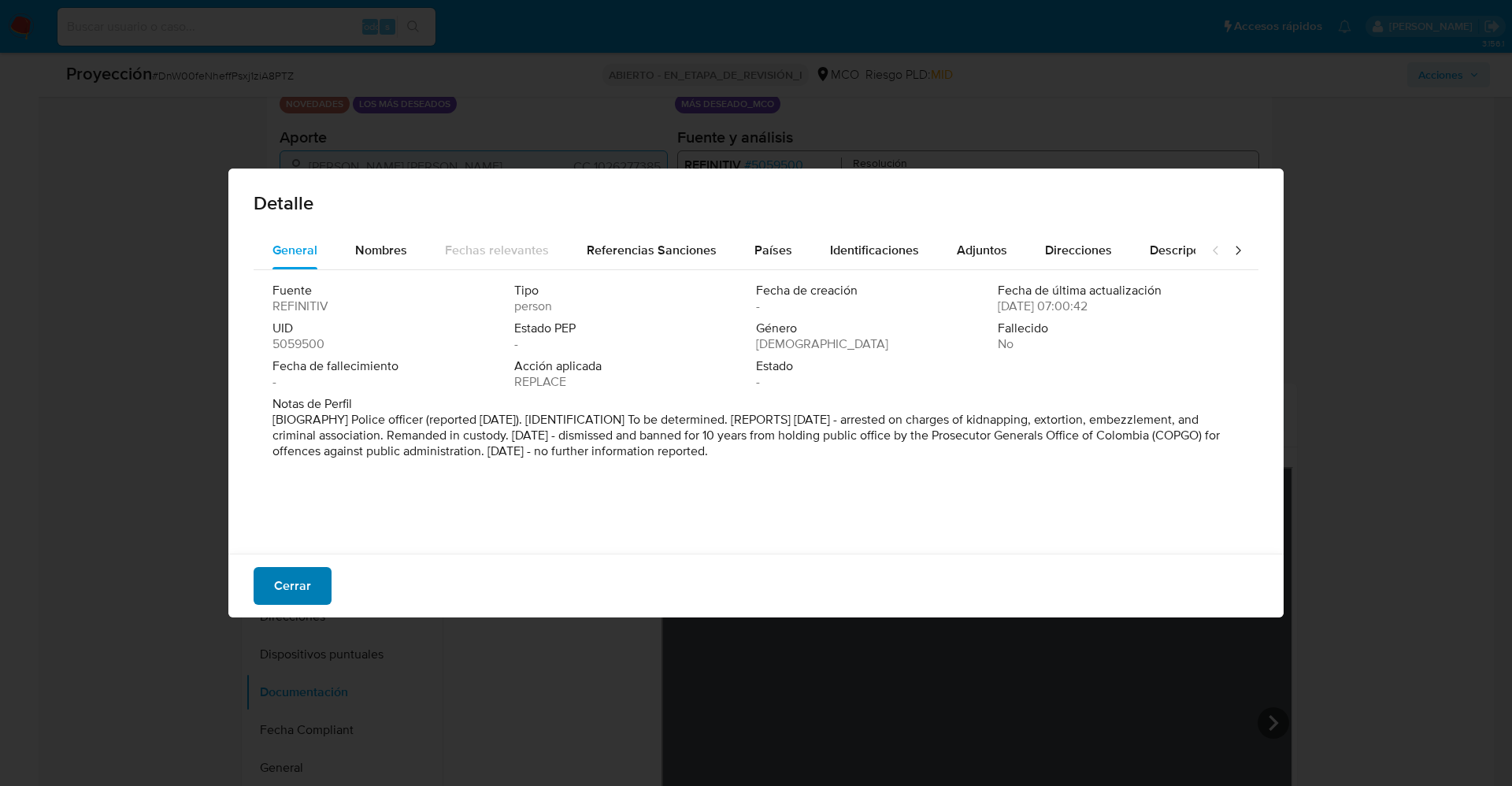
click at [302, 523] on font "Cerrar" at bounding box center [292, 586] width 37 height 38
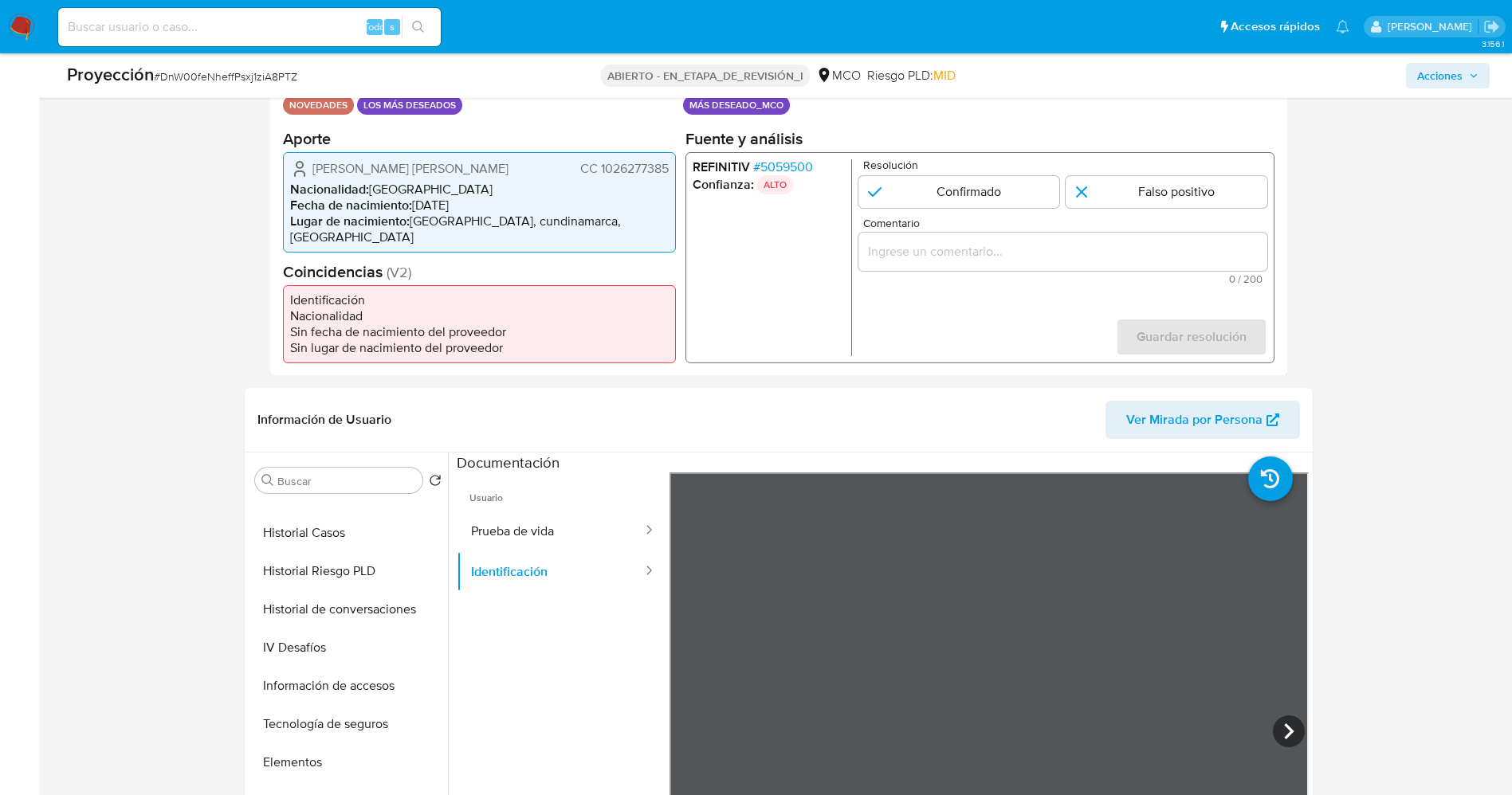
scroll to position [673, 0]
click at [363, 529] on button "Restricciones Nuevo Mundo" at bounding box center [341, 764] width 186 height 39
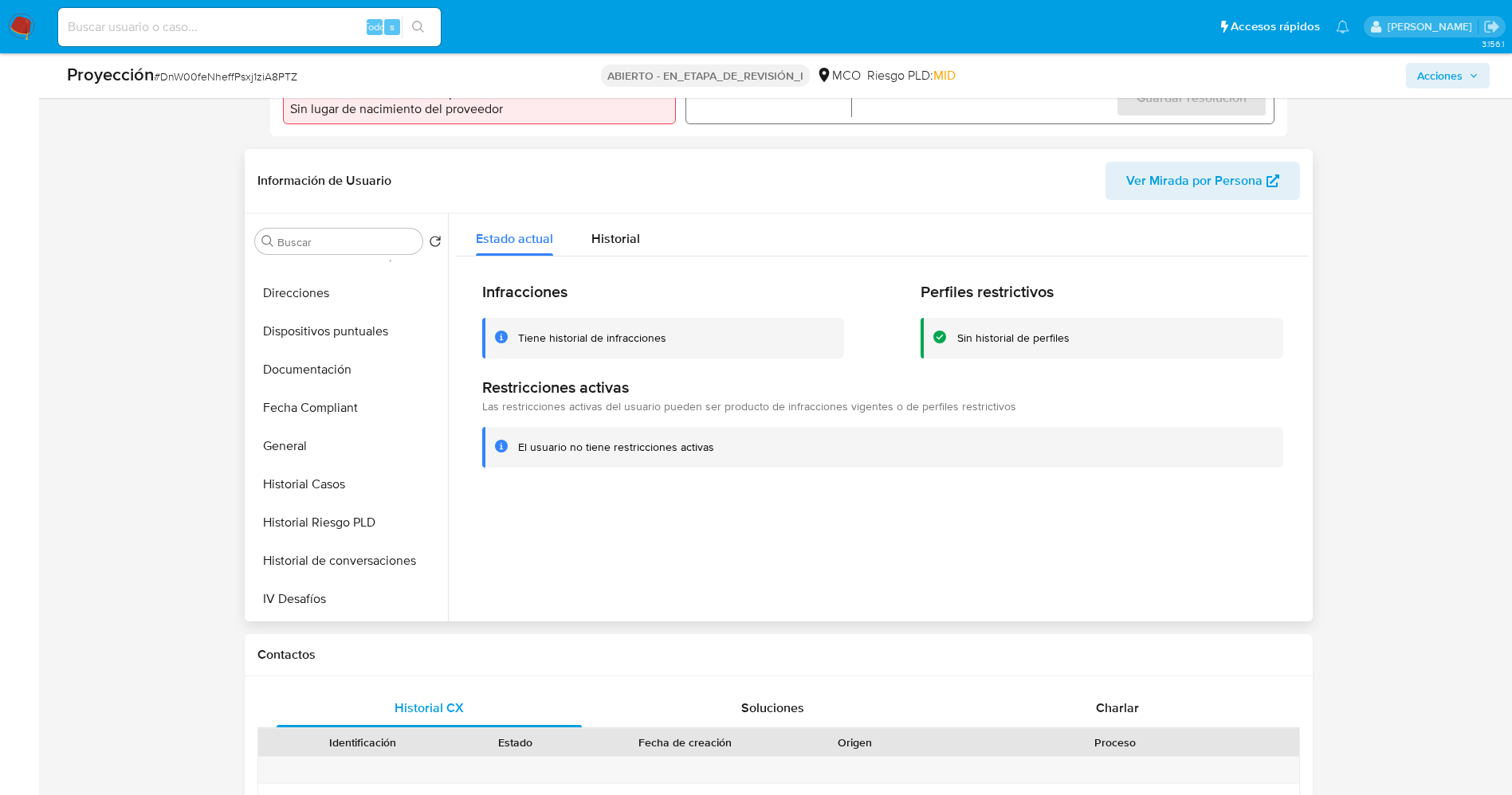
scroll to position [195, 0]
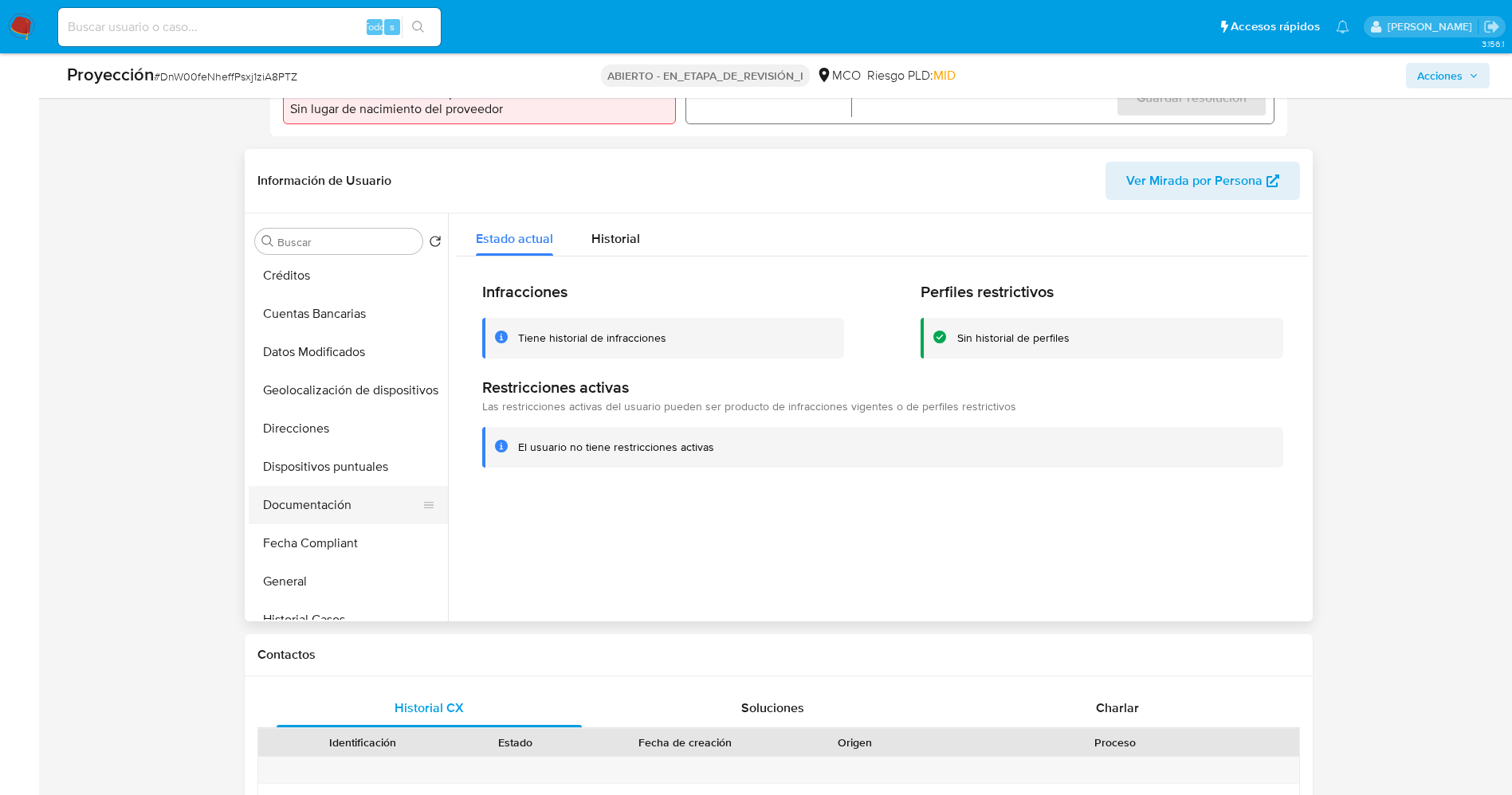
click at [309, 498] on button "Documentación" at bounding box center [341, 505] width 186 height 39
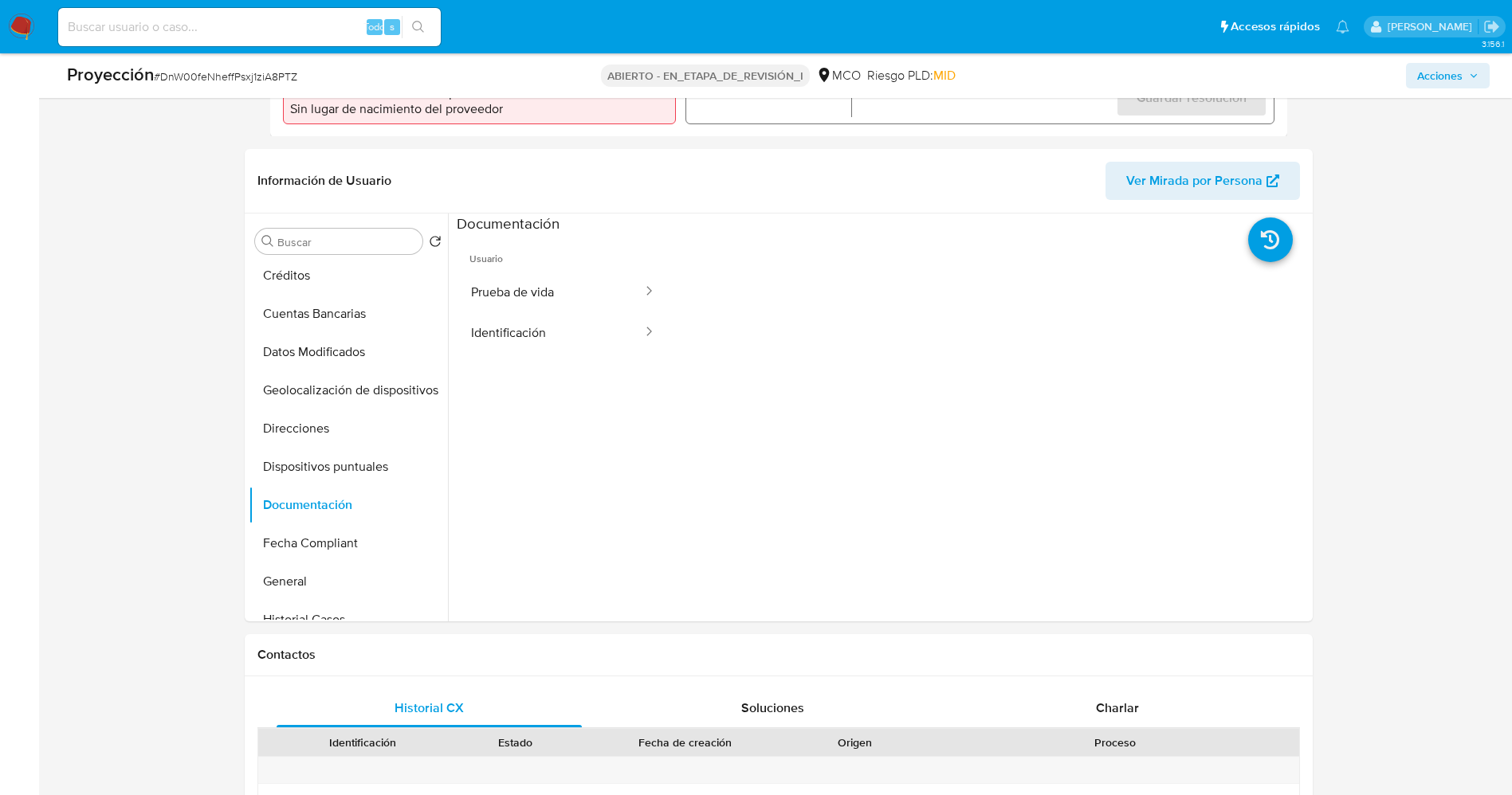
drag, startPoint x: 514, startPoint y: 284, endPoint x: 652, endPoint y: 357, distance: 156.1
click at [514, 282] on button "Prueba de vida" at bounding box center [550, 291] width 187 height 40
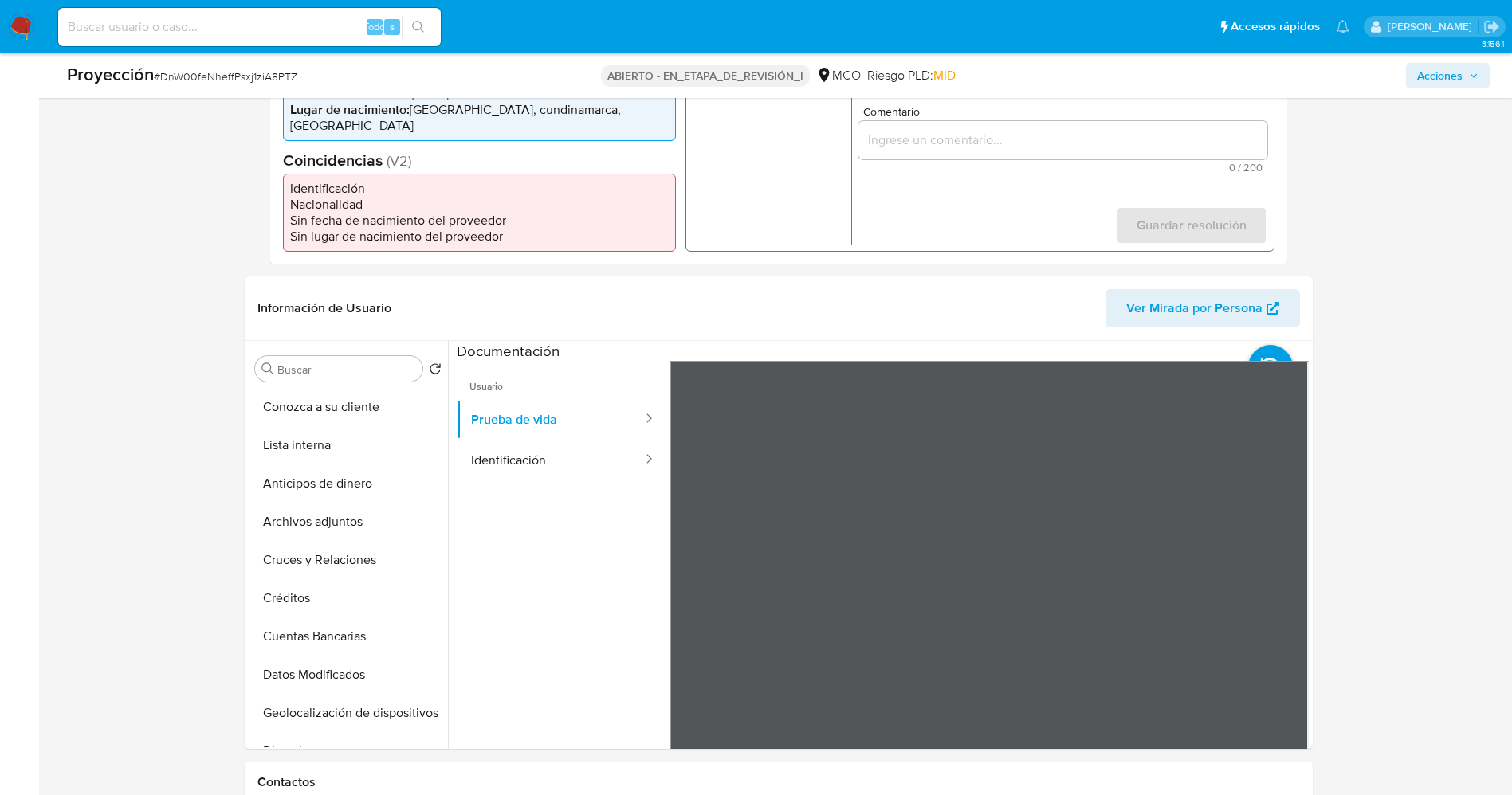
scroll to position [239, 0]
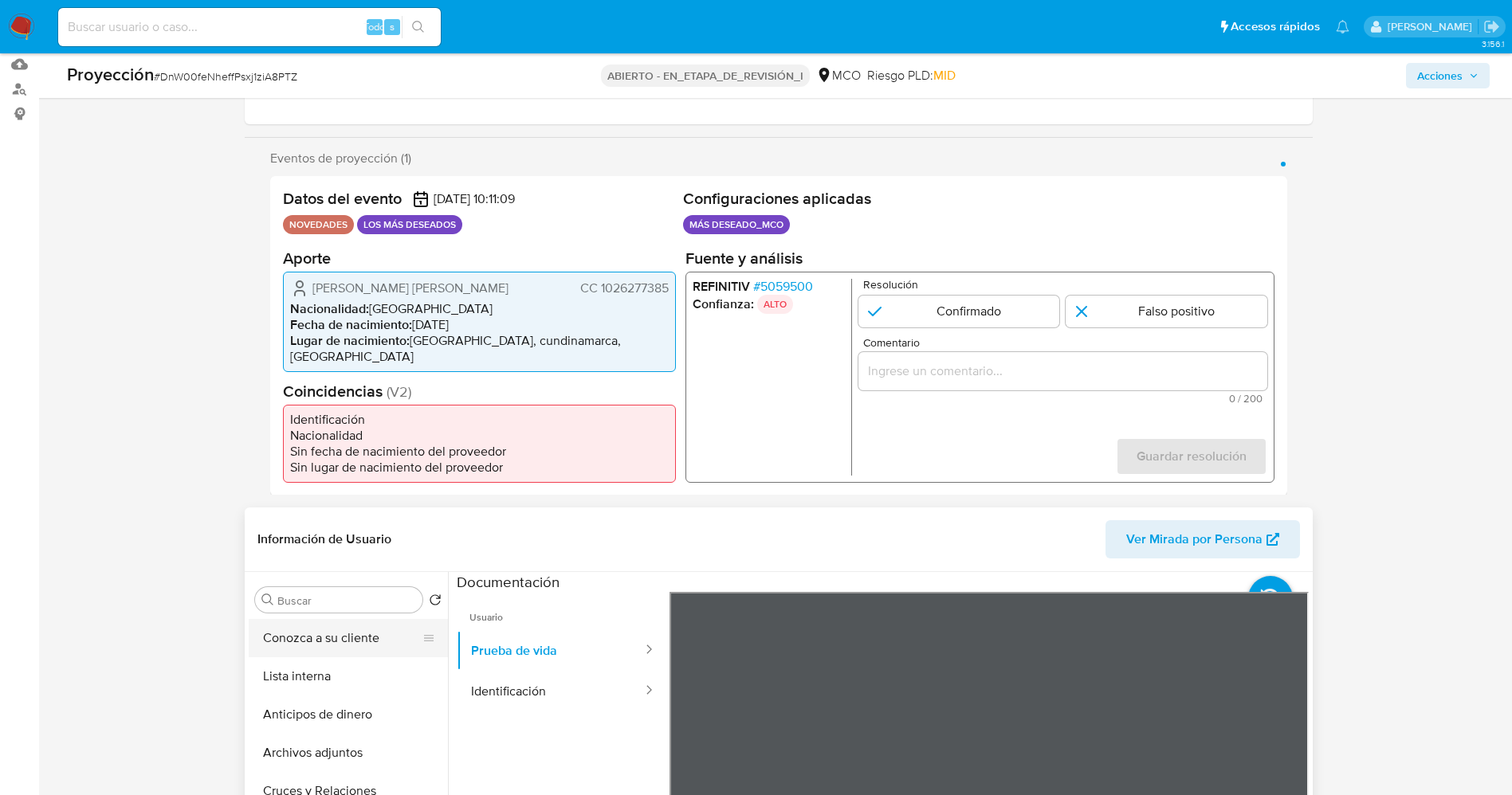
click at [291, 529] on button "Conozca a su cliente" at bounding box center [341, 638] width 186 height 39
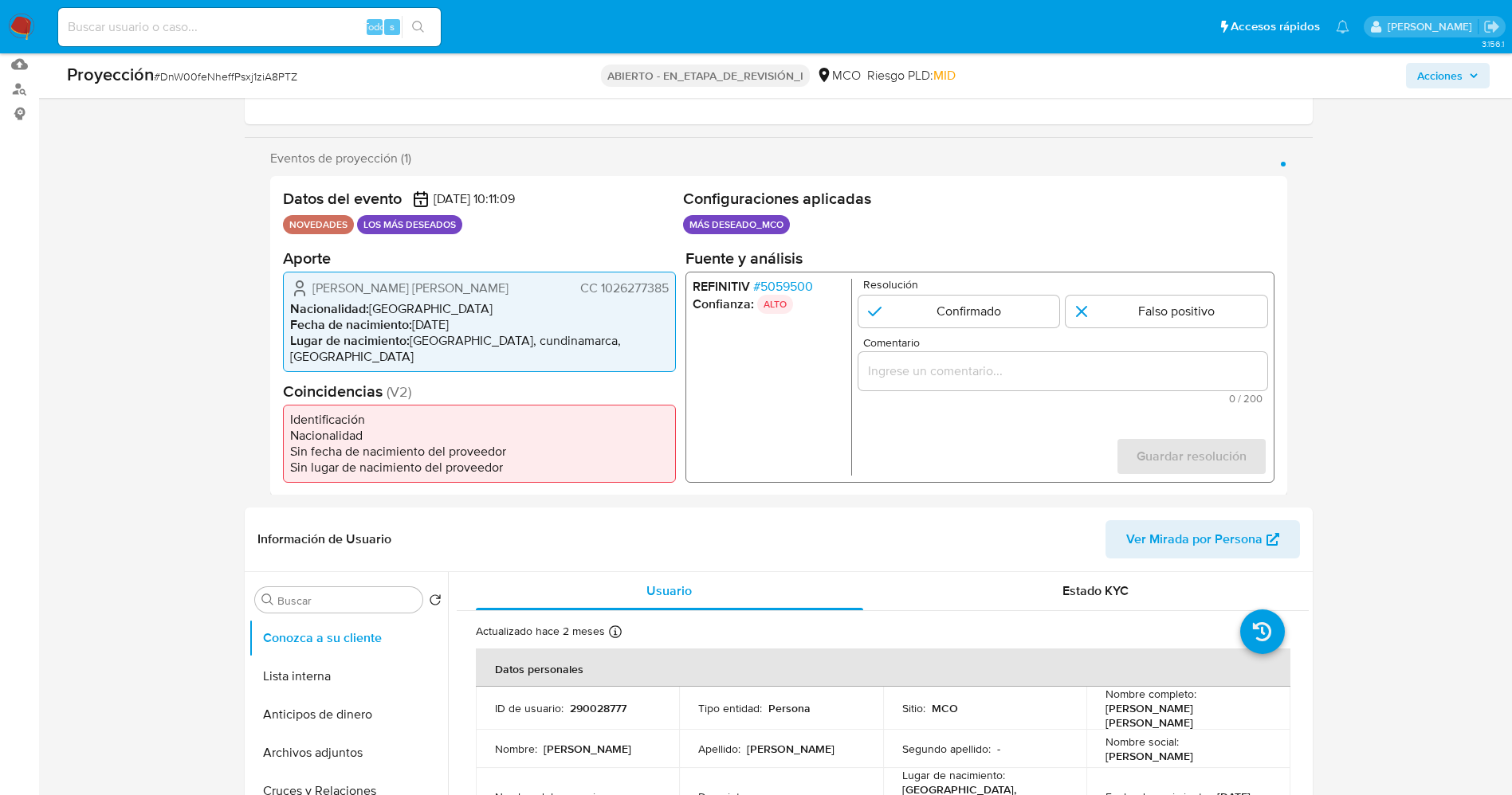
drag, startPoint x: 306, startPoint y: 282, endPoint x: 397, endPoint y: 291, distance: 91.4
click at [504, 289] on div "Duarte Montiel Christian Daniel CC 1026277385 Nacionalidad : Colombia Fecha de …" at bounding box center [480, 321] width 393 height 100
drag, startPoint x: 437, startPoint y: 292, endPoint x: 333, endPoint y: 295, distance: 104.0
click at [436, 295] on span "Duarte Montiel Christian Daniel" at bounding box center [410, 288] width 196 height 16
click at [313, 287] on span "Duarte Montiel Christian Daniel" at bounding box center [410, 288] width 196 height 16
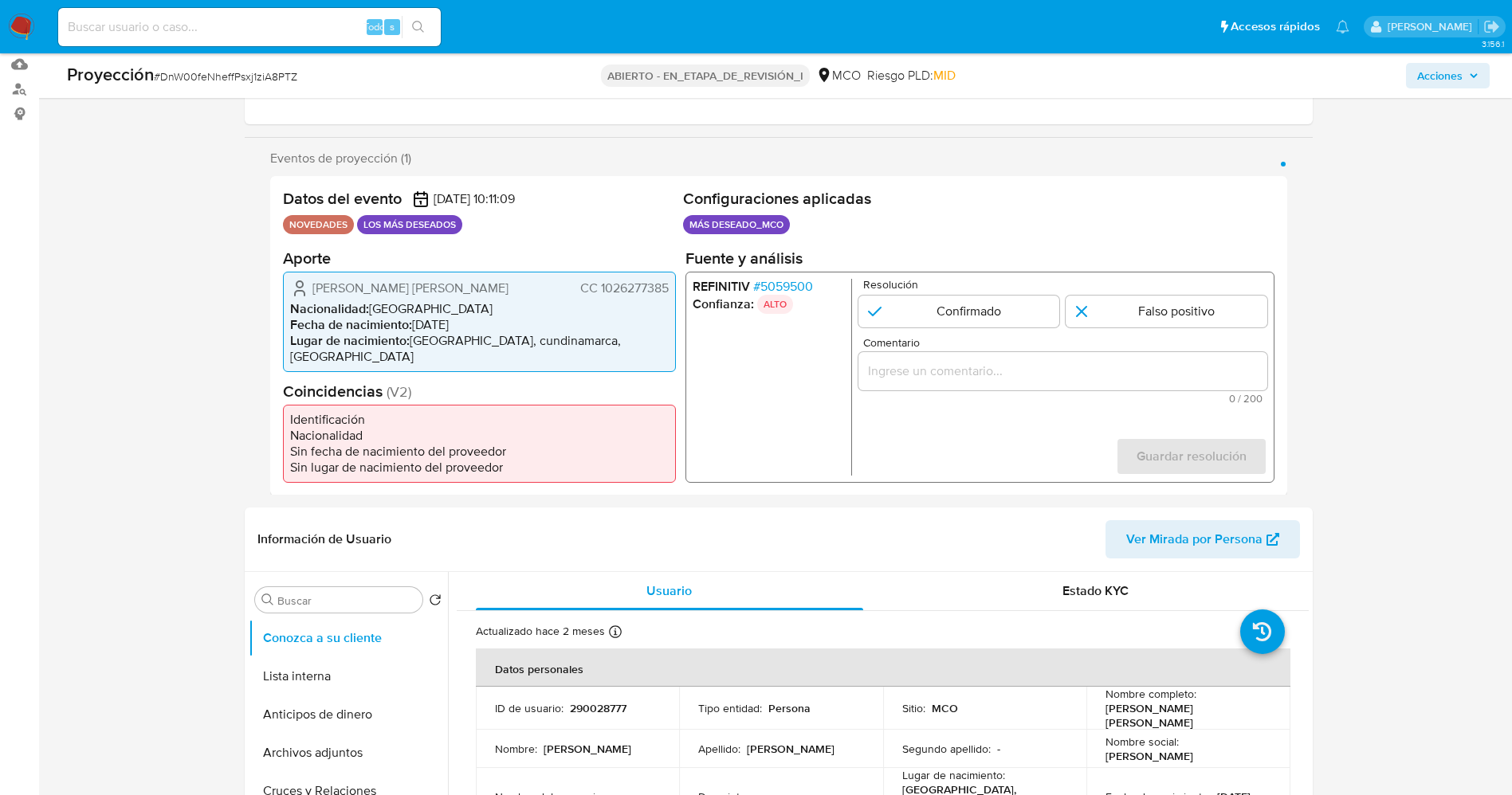
drag, startPoint x: 307, startPoint y: 287, endPoint x: 637, endPoint y: 294, distance: 330.1
click at [682, 287] on div "Datos del evento 27/08/2025 10:11:09 NOVEDADES LOS MÁS DESEADOS Configuraciones…" at bounding box center [778, 336] width 1017 height 320
drag, startPoint x: 637, startPoint y: 294, endPoint x: 371, endPoint y: 299, distance: 266.0
click at [636, 295] on font "CC 1026277385" at bounding box center [623, 287] width 89 height 18
drag, startPoint x: 362, startPoint y: 299, endPoint x: 324, endPoint y: 298, distance: 38.0
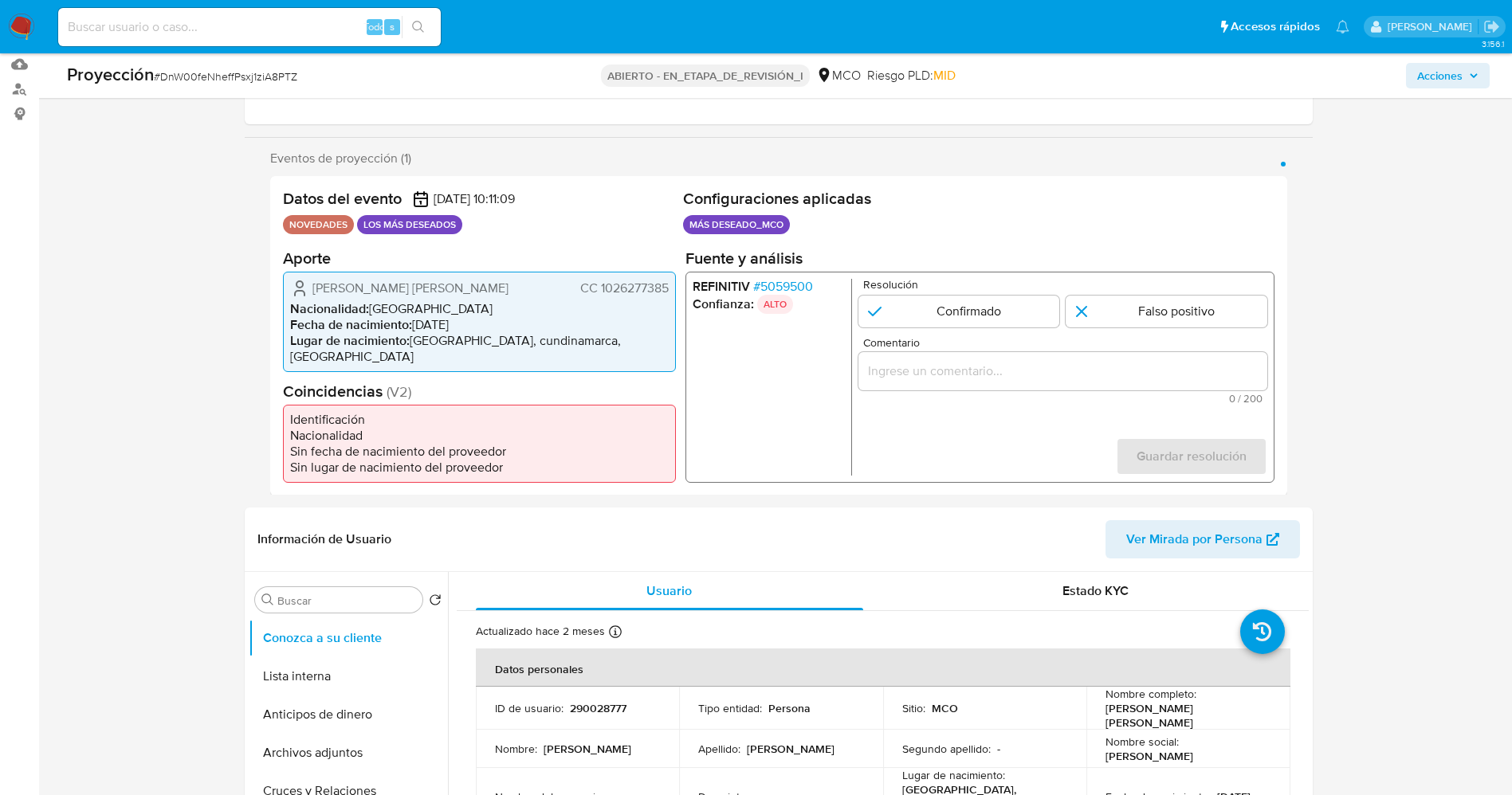
click at [361, 296] on span "Duarte Montiel Christian Daniel" at bounding box center [410, 288] width 196 height 16
click at [311, 295] on div "Duarte Montiel Christian Daniel CC 1026277385" at bounding box center [480, 287] width 378 height 19
drag, startPoint x: 310, startPoint y: 292, endPoint x: 671, endPoint y: 296, distance: 361.0
click at [671, 296] on div "Duarte Montiel Christian Daniel CC 1026277385 Nacionalidad : Colombia Fecha de …" at bounding box center [480, 321] width 393 height 100
click at [791, 285] on font "5059500" at bounding box center [785, 286] width 53 height 18
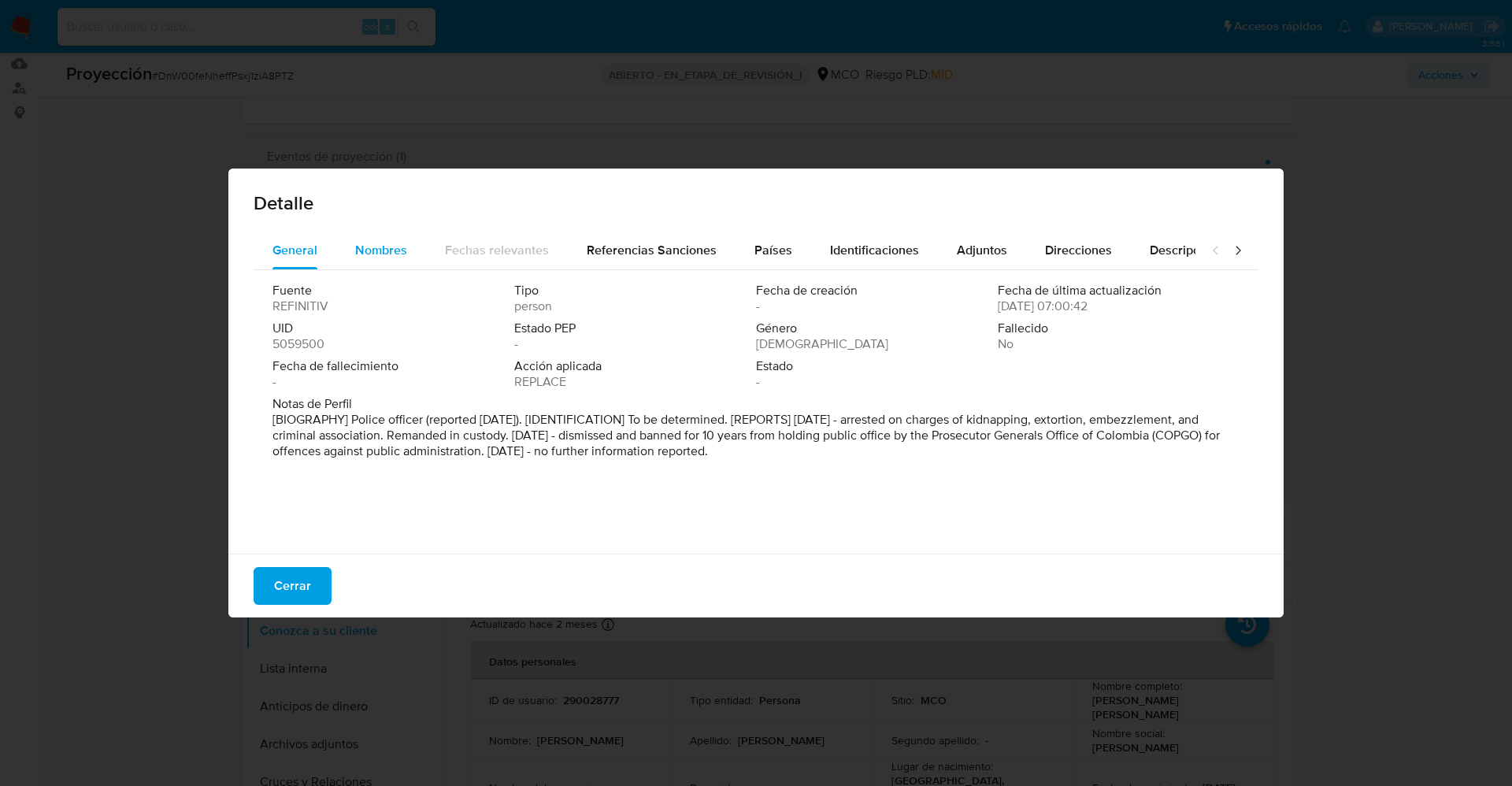
click at [395, 253] on span "Nombres" at bounding box center [381, 250] width 52 height 18
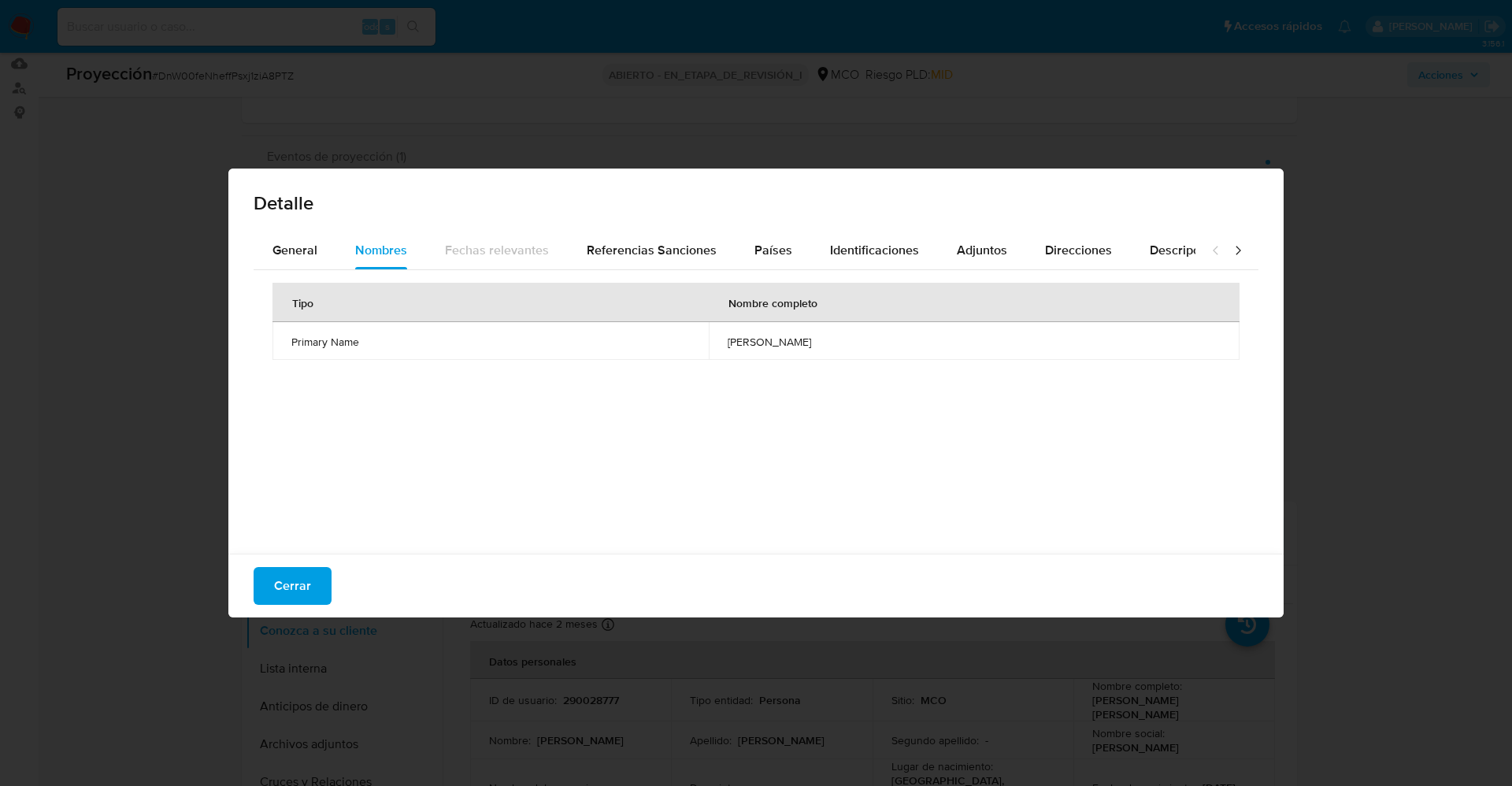
drag, startPoint x: 295, startPoint y: 580, endPoint x: 405, endPoint y: 359, distance: 246.9
click at [296, 523] on font "Cerrar" at bounding box center [292, 586] width 37 height 38
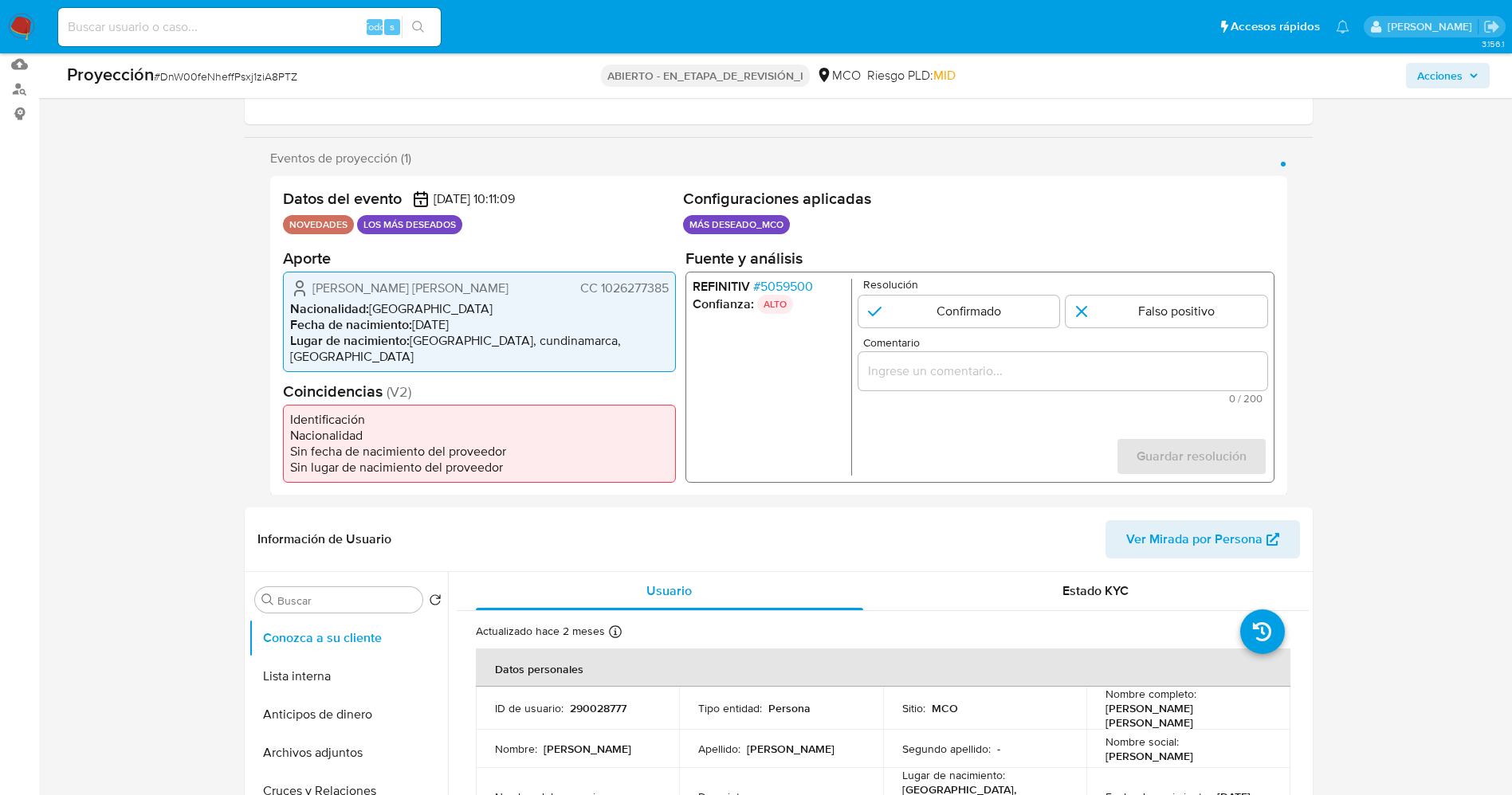
click at [773, 278] on div "REFINITIV # 5059500 Confianza: ALTO Resolución Confirmado Falso positivo Coment…" at bounding box center [979, 376] width 589 height 212
click at [782, 291] on font "5059500" at bounding box center [785, 286] width 53 height 18
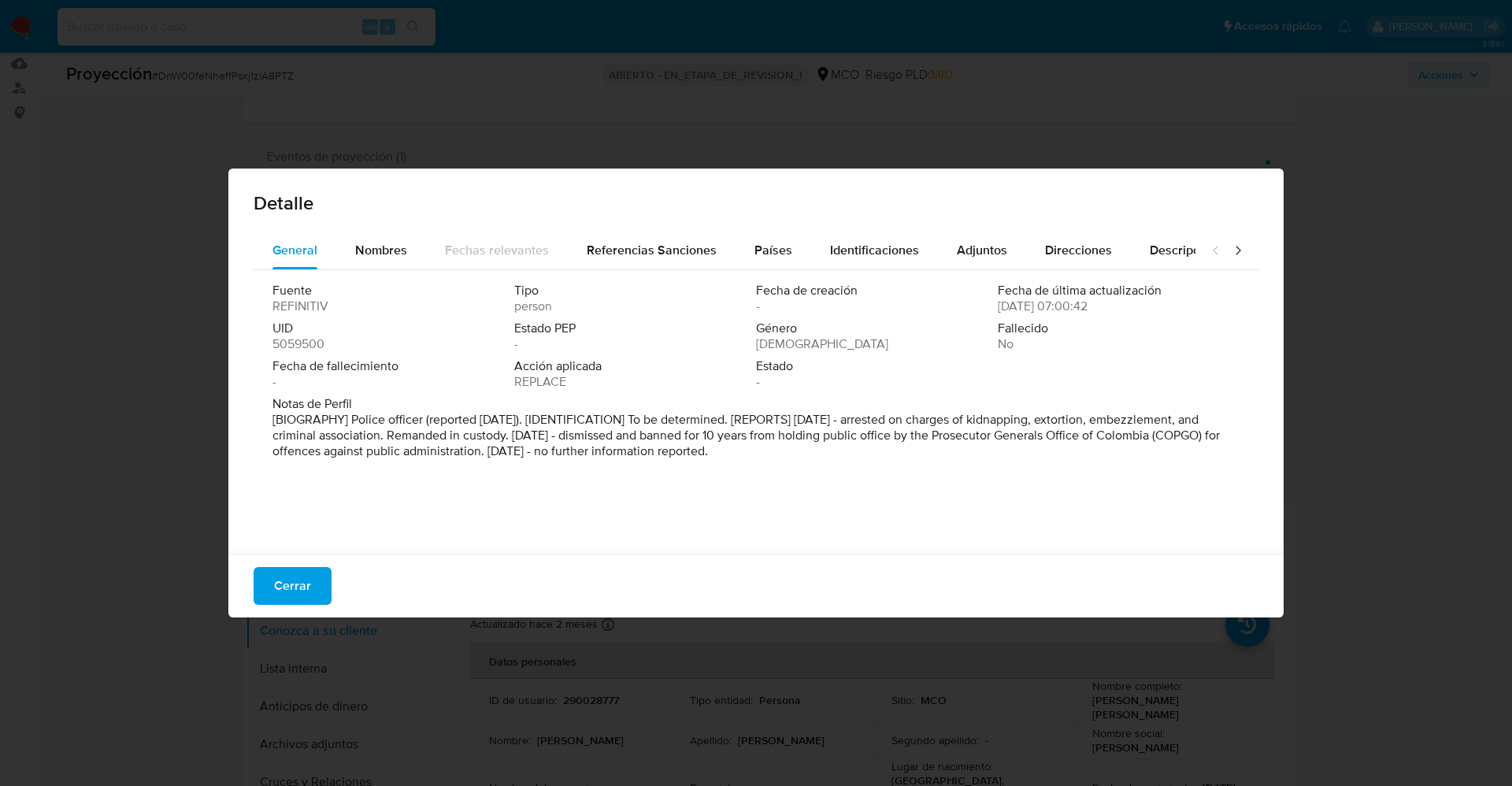
drag, startPoint x: 587, startPoint y: 424, endPoint x: 799, endPoint y: 478, distance: 218.8
click at [922, 478] on div "Fuente REFINITIV Tipo person Fecha de creación - Fecha de última actualización …" at bounding box center [756, 408] width 1005 height 276
drag, startPoint x: 880, startPoint y: 382, endPoint x: 949, endPoint y: 404, distance: 72.4
click at [883, 381] on div "Estado -" at bounding box center [877, 375] width 242 height 32
drag, startPoint x: 970, startPoint y: 420, endPoint x: 567, endPoint y: 448, distance: 404.0
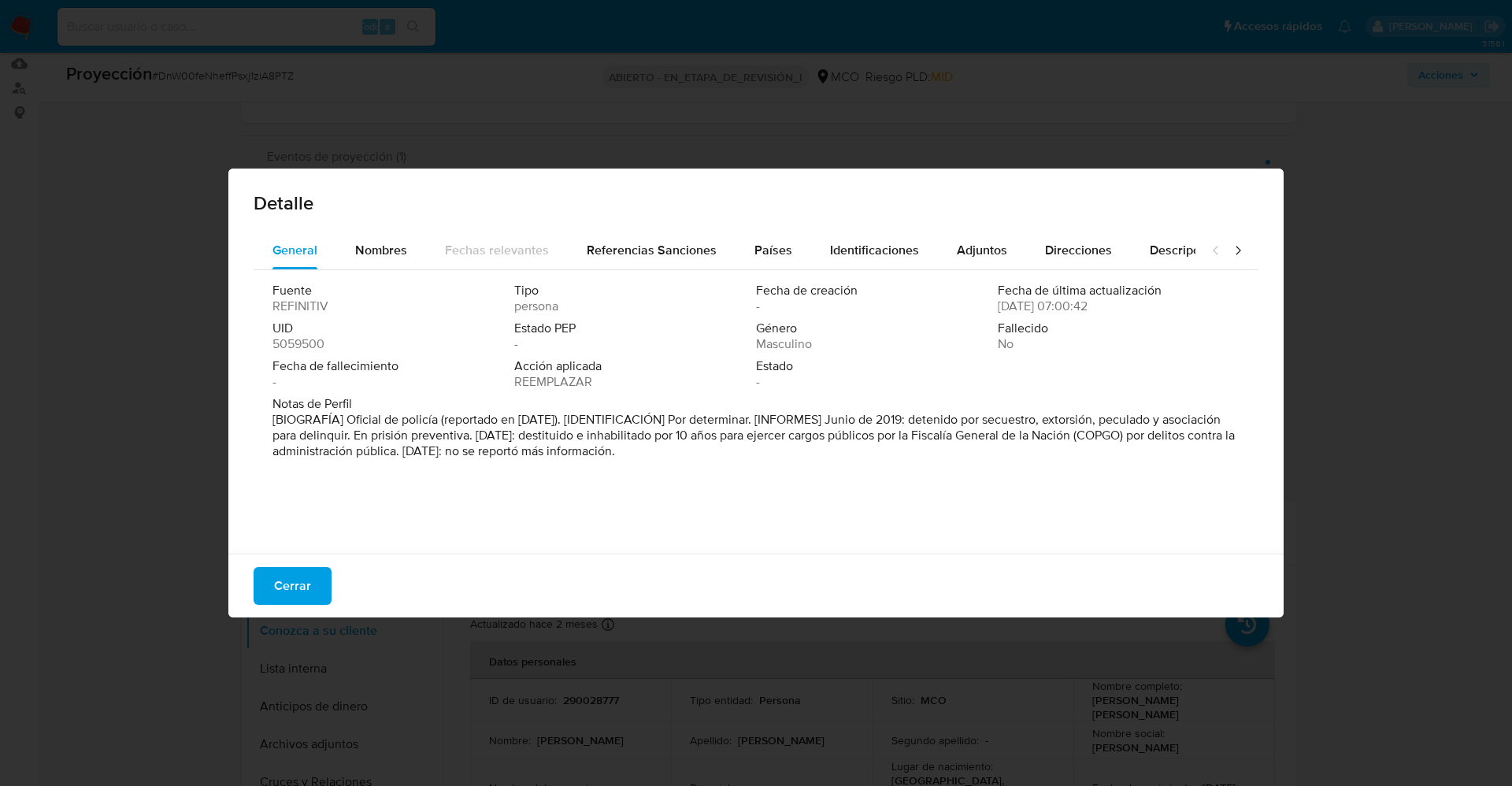
click at [567, 448] on font "[BIOGRAFÍA] Oficial de policía (reportado en junio de 2019). [IDENTIFICACIÓN] P…" at bounding box center [754, 435] width 963 height 50
click at [314, 523] on button "Cerrar" at bounding box center [292, 586] width 78 height 38
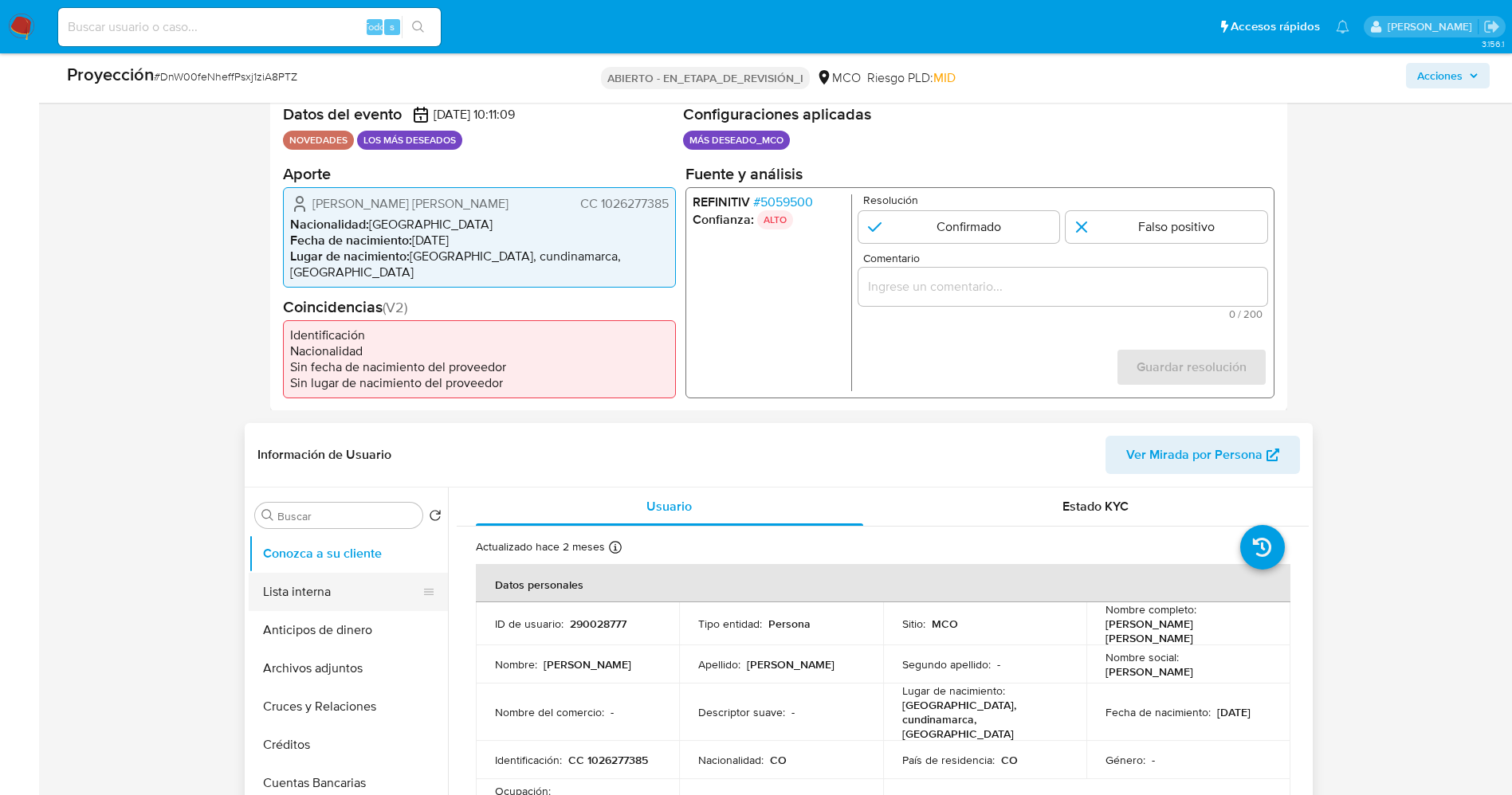
scroll to position [359, 0]
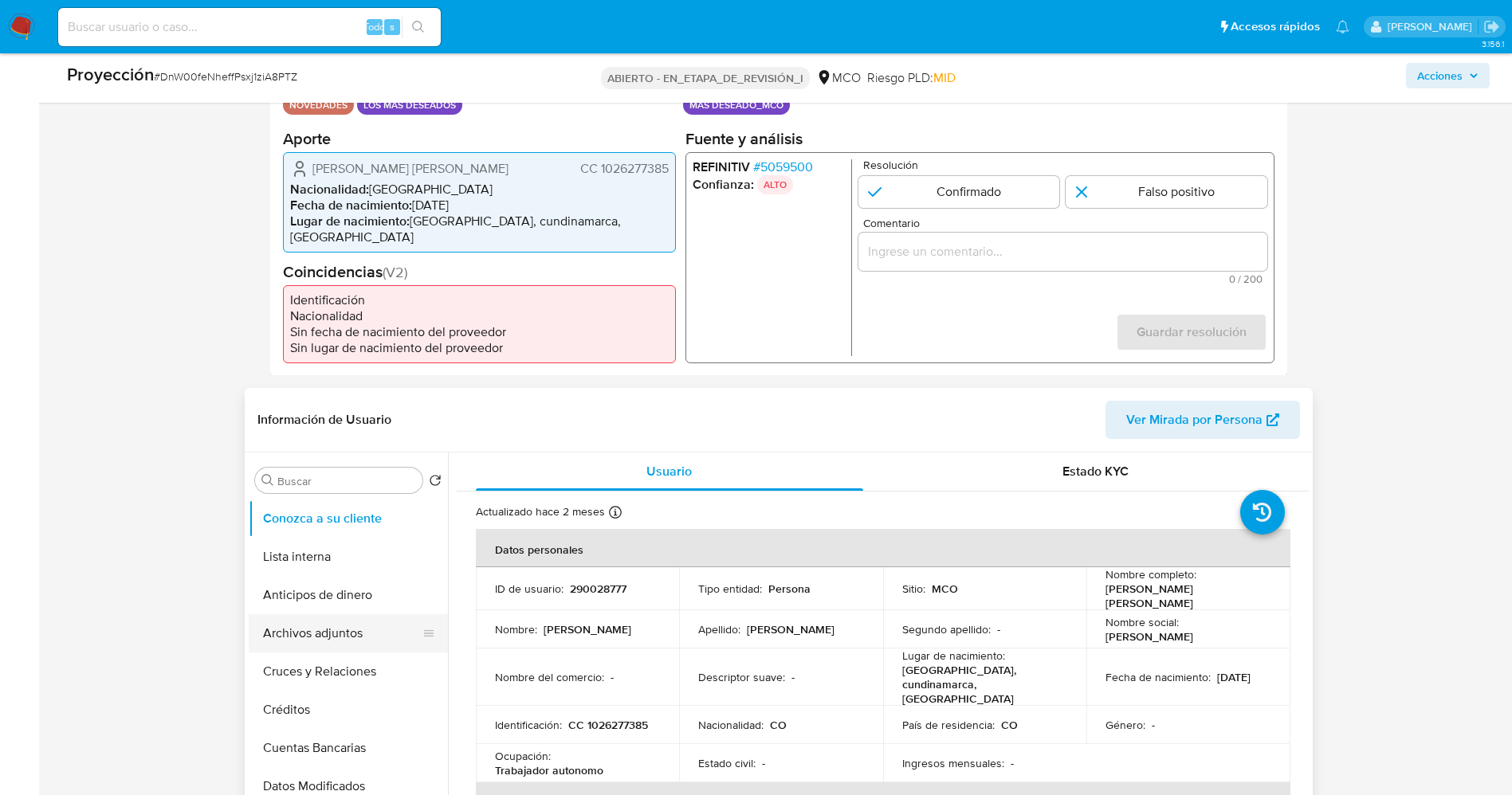
click at [334, 529] on button "Archivos adjuntos" at bounding box center [341, 634] width 186 height 39
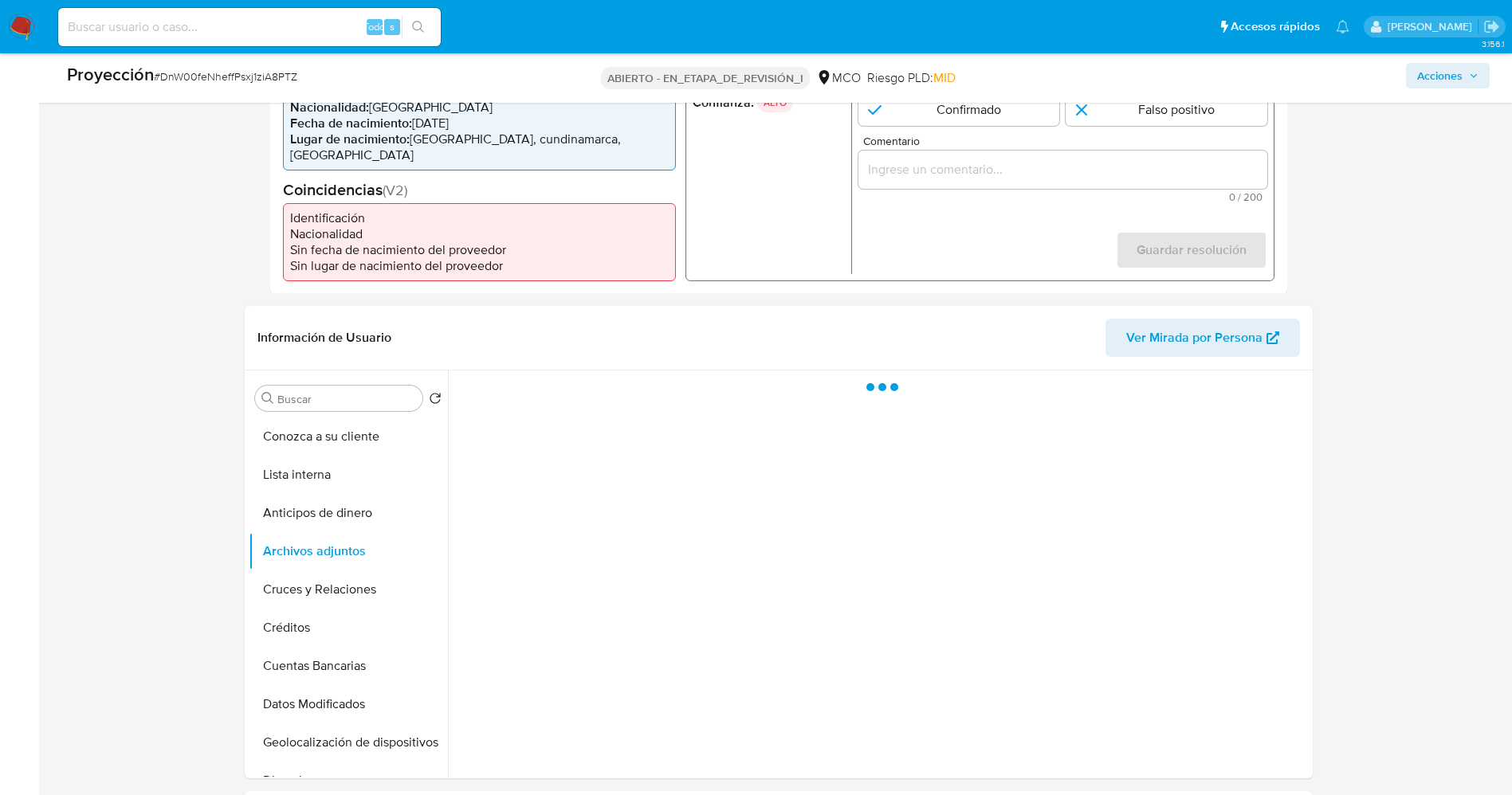
scroll to position [479, 0]
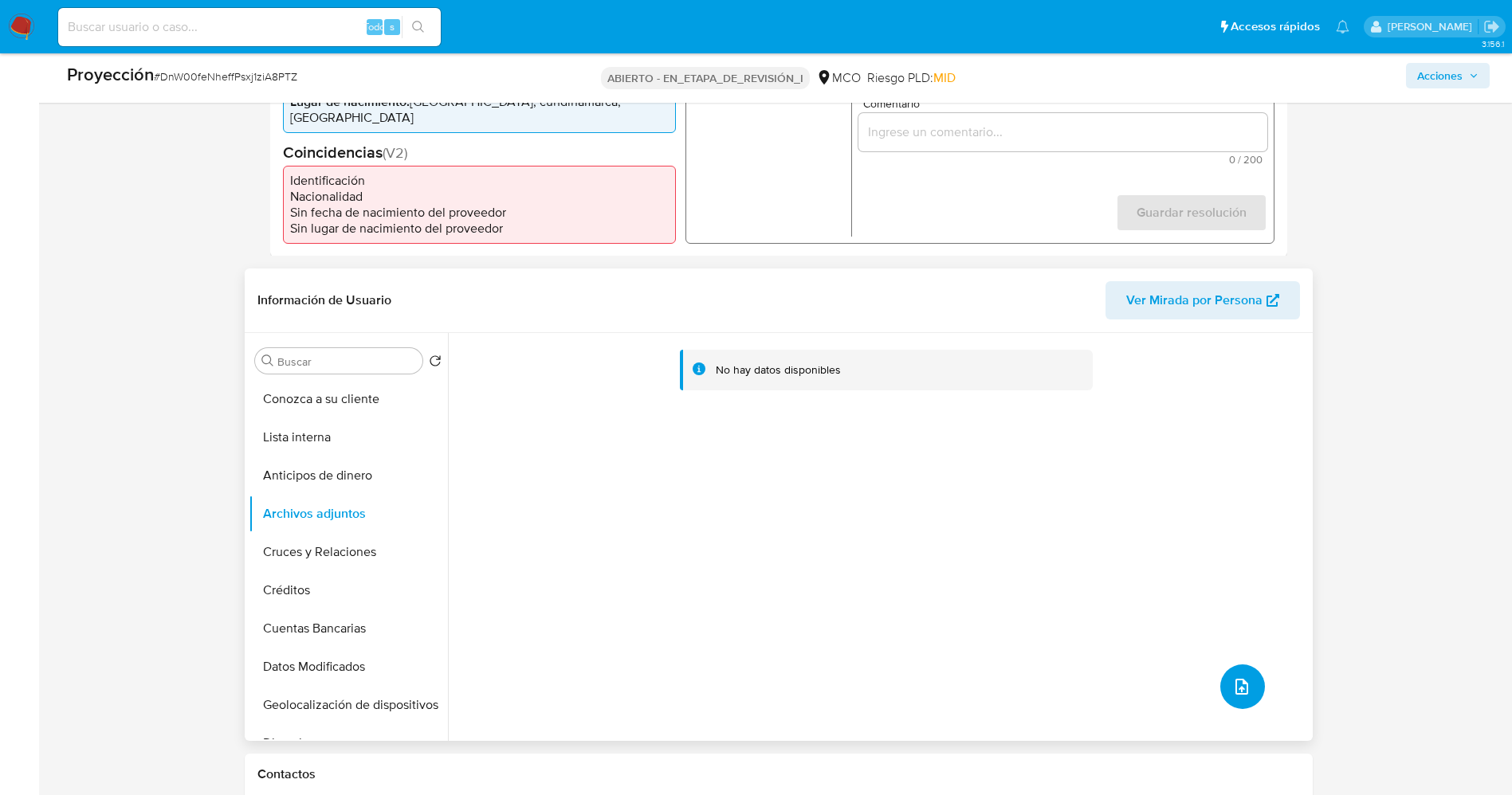
click at [1019, 529] on icon "subir archivo" at bounding box center [1241, 687] width 19 height 19
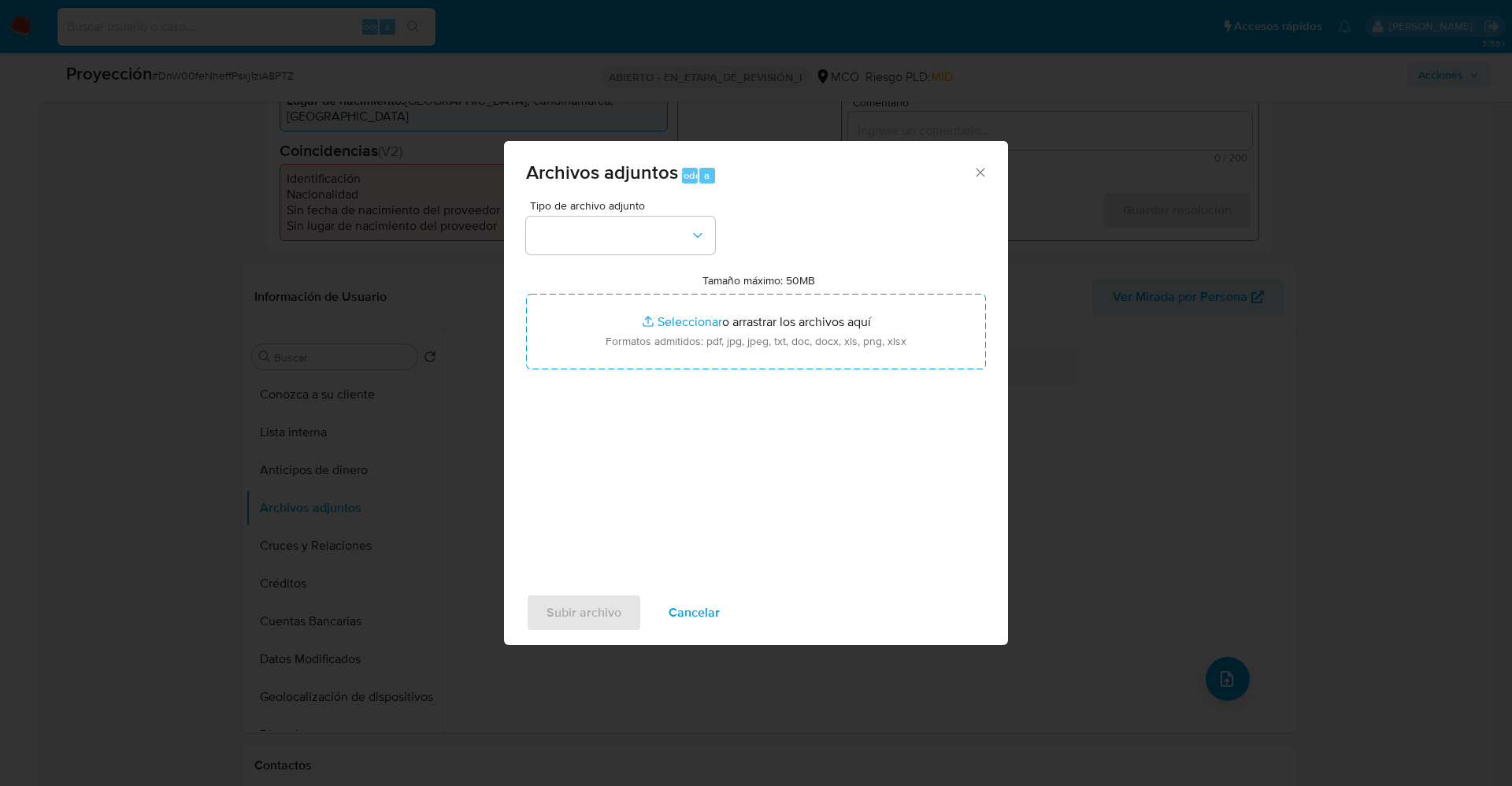
click at [621, 211] on span "Tipo de archivo adjunto" at bounding box center [624, 206] width 189 height 11
click at [626, 246] on button "button" at bounding box center [620, 236] width 189 height 38
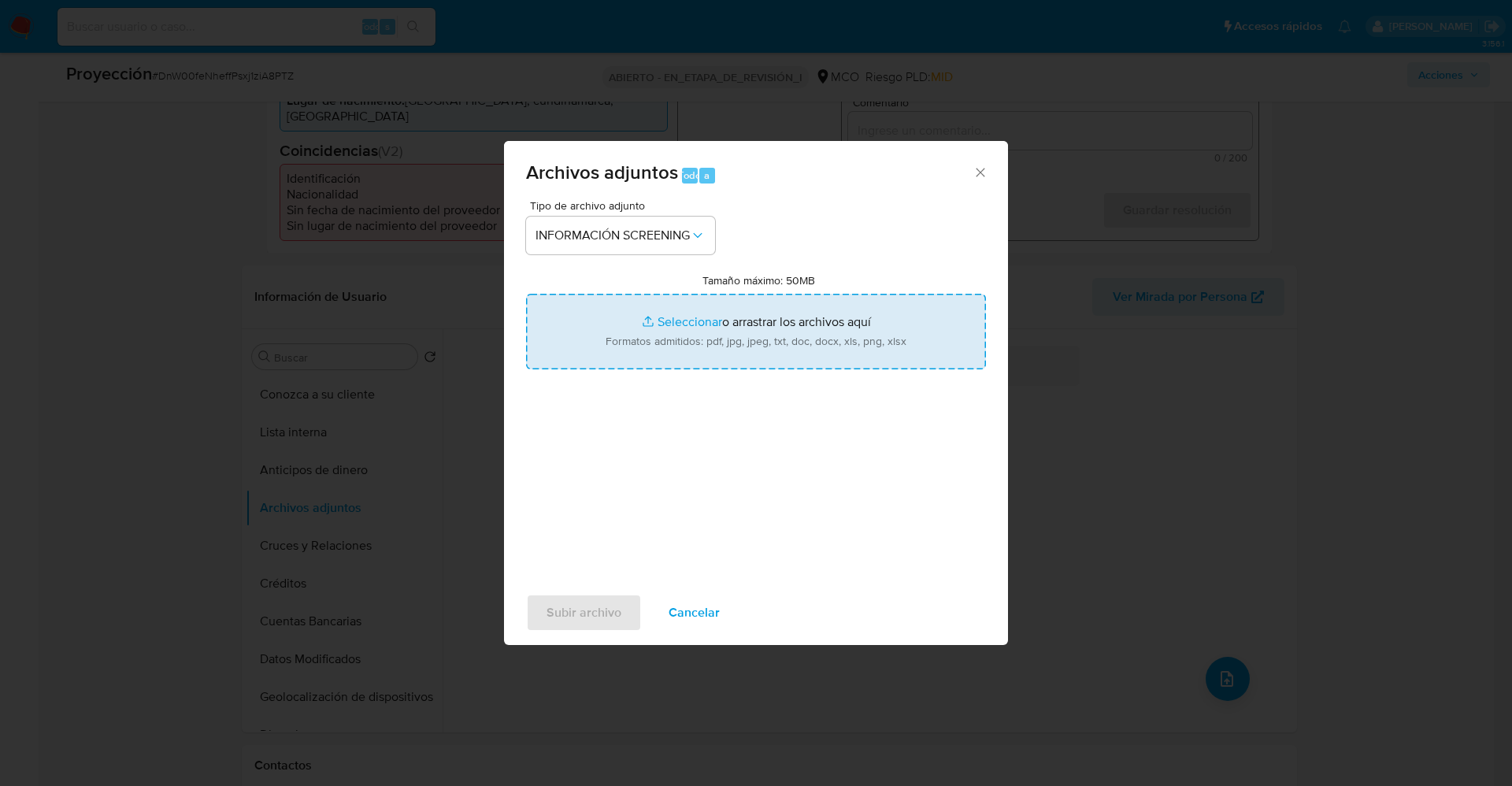
type input "C:\fakepath\_ Christian Daniel Duarte Montiel_ LAVADO DE DINERO - Buscar con Go…"
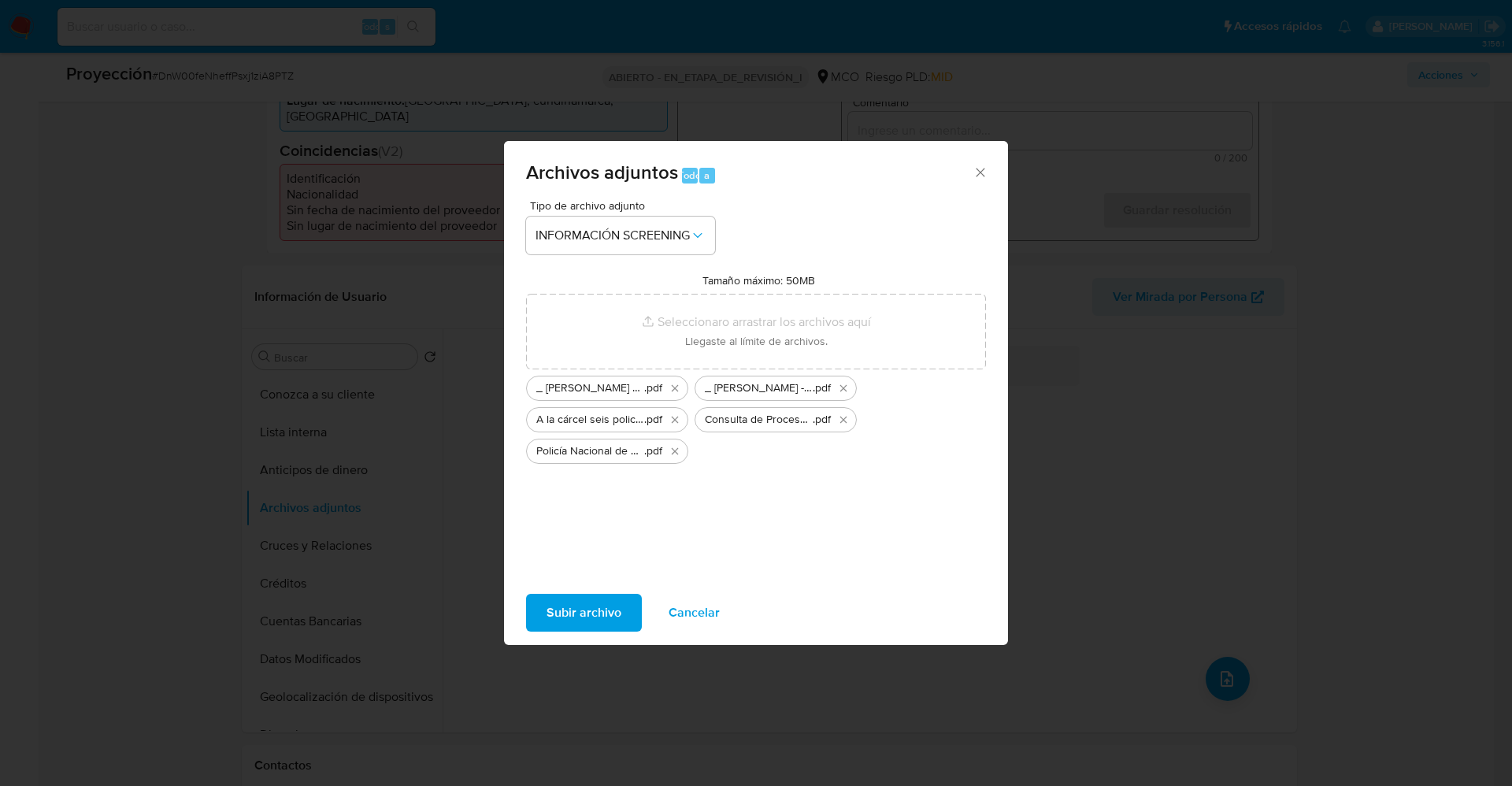
click at [595, 523] on span "Subir archivo" at bounding box center [584, 612] width 74 height 35
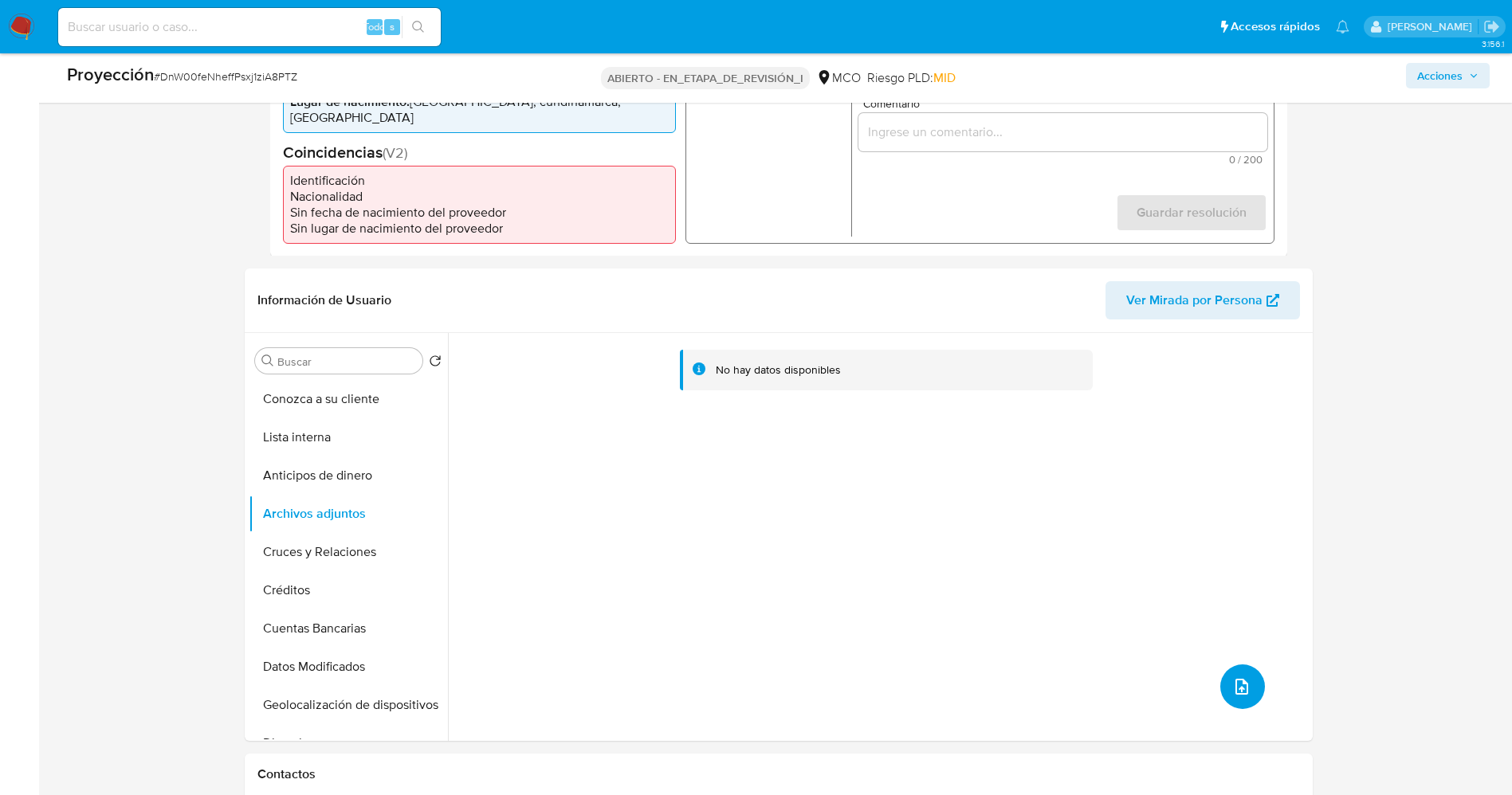
click at [1019, 529] on icon "subir archivo" at bounding box center [1241, 687] width 19 height 19
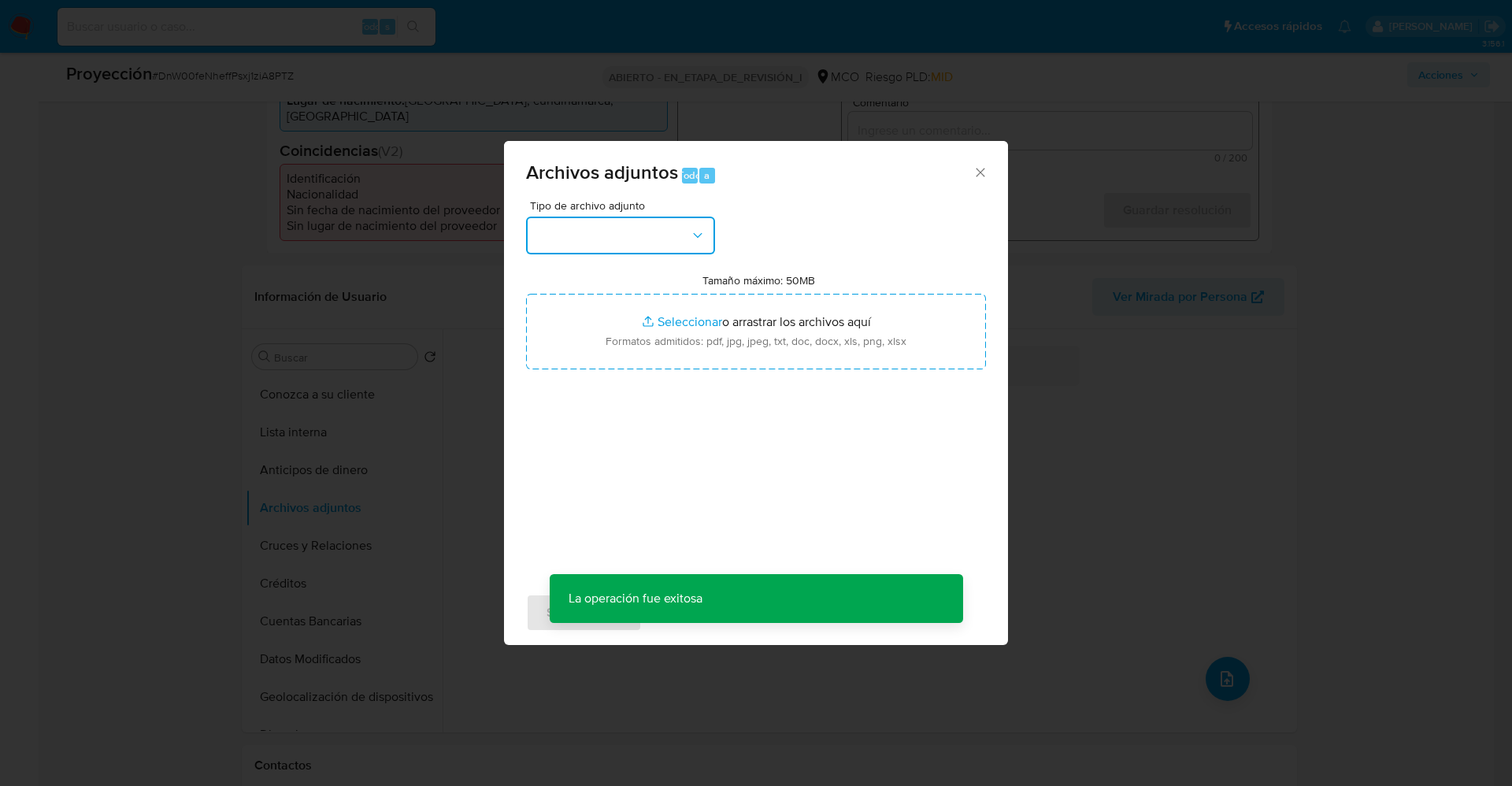
click at [609, 239] on button "button" at bounding box center [620, 236] width 189 height 38
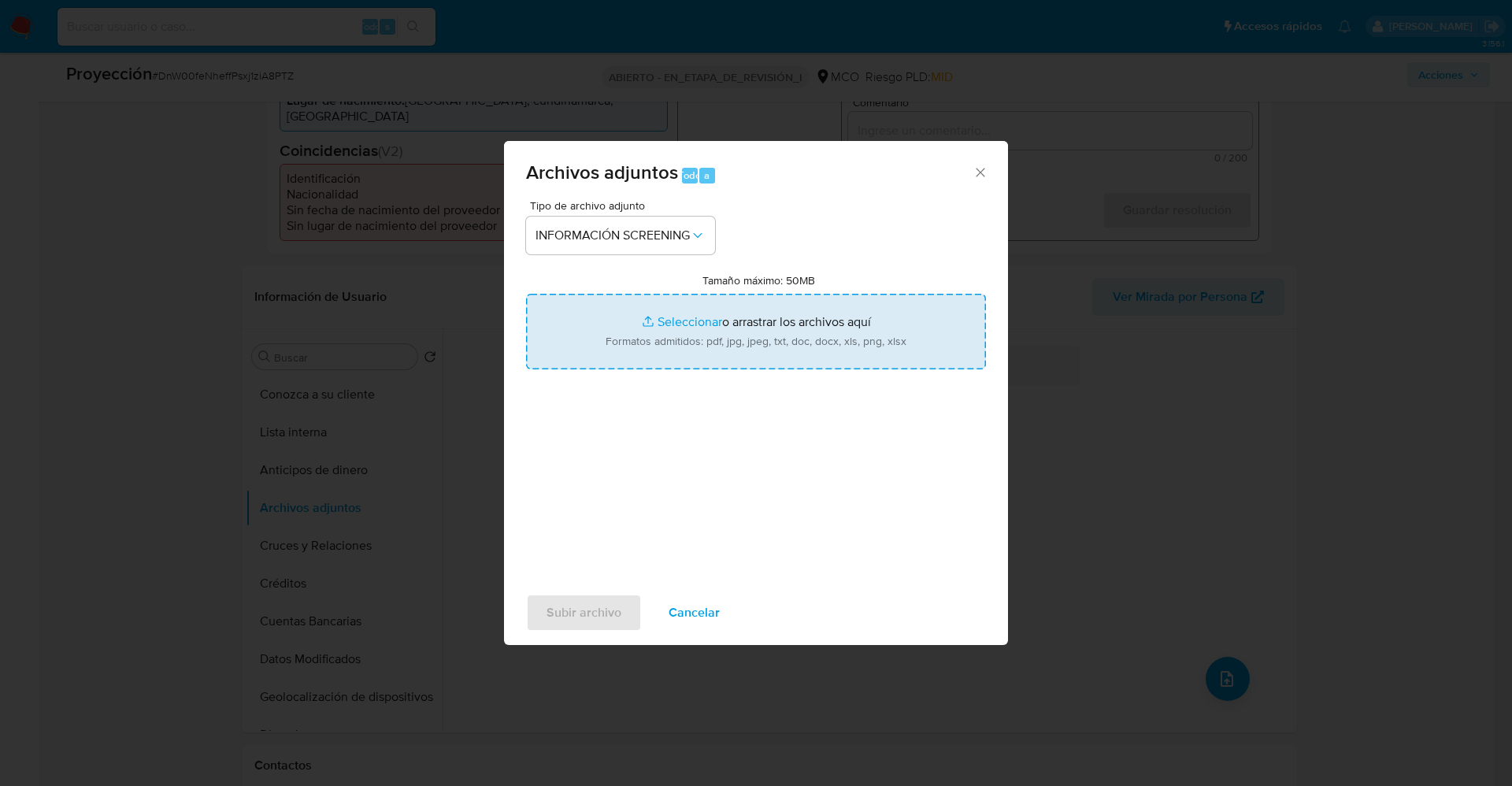
type input "C:\fakepath\All Fugitives _ DEA.gov.pdf"
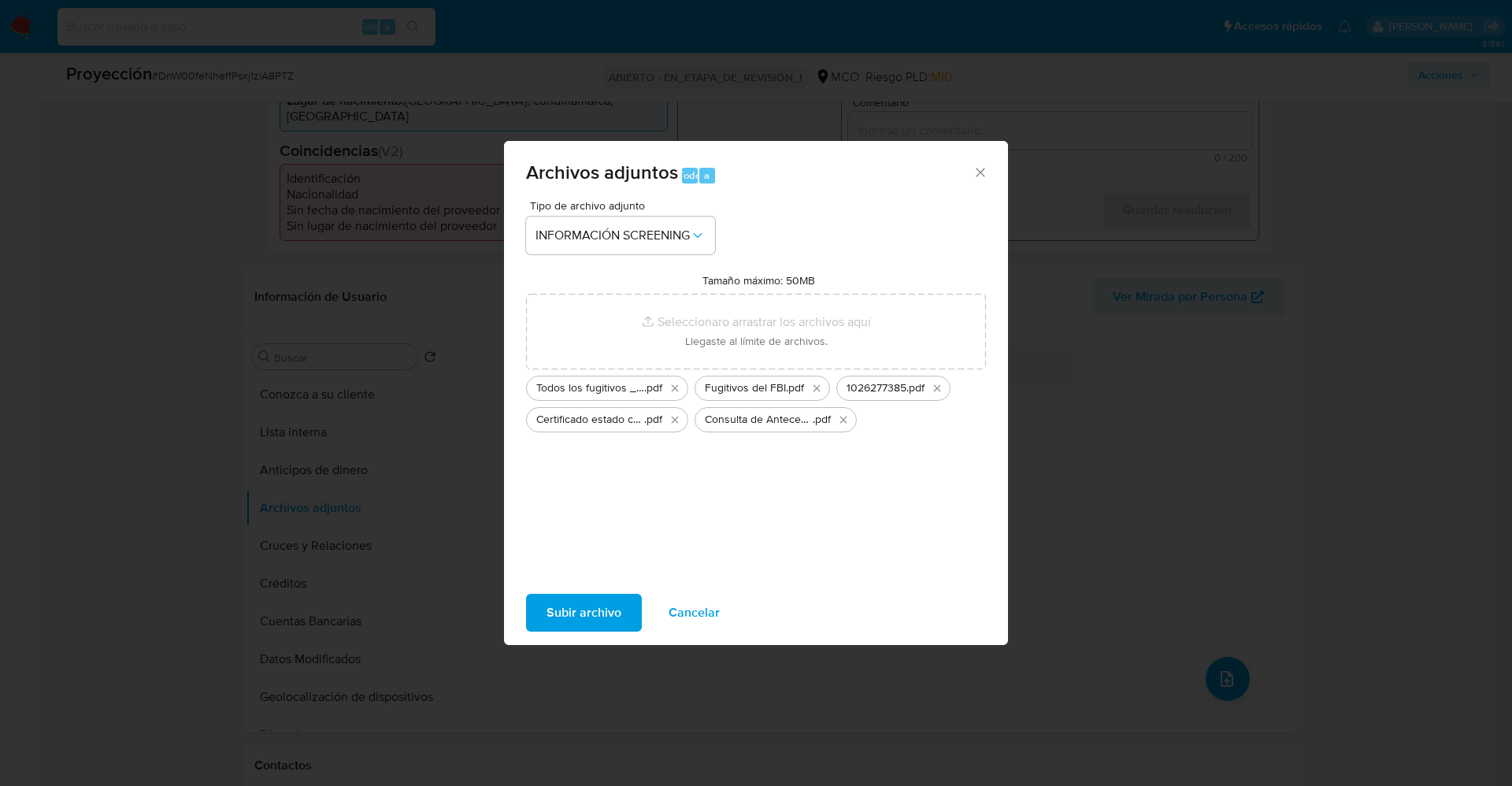
click at [593, 523] on font "Subir archivo" at bounding box center [584, 612] width 74 height 38
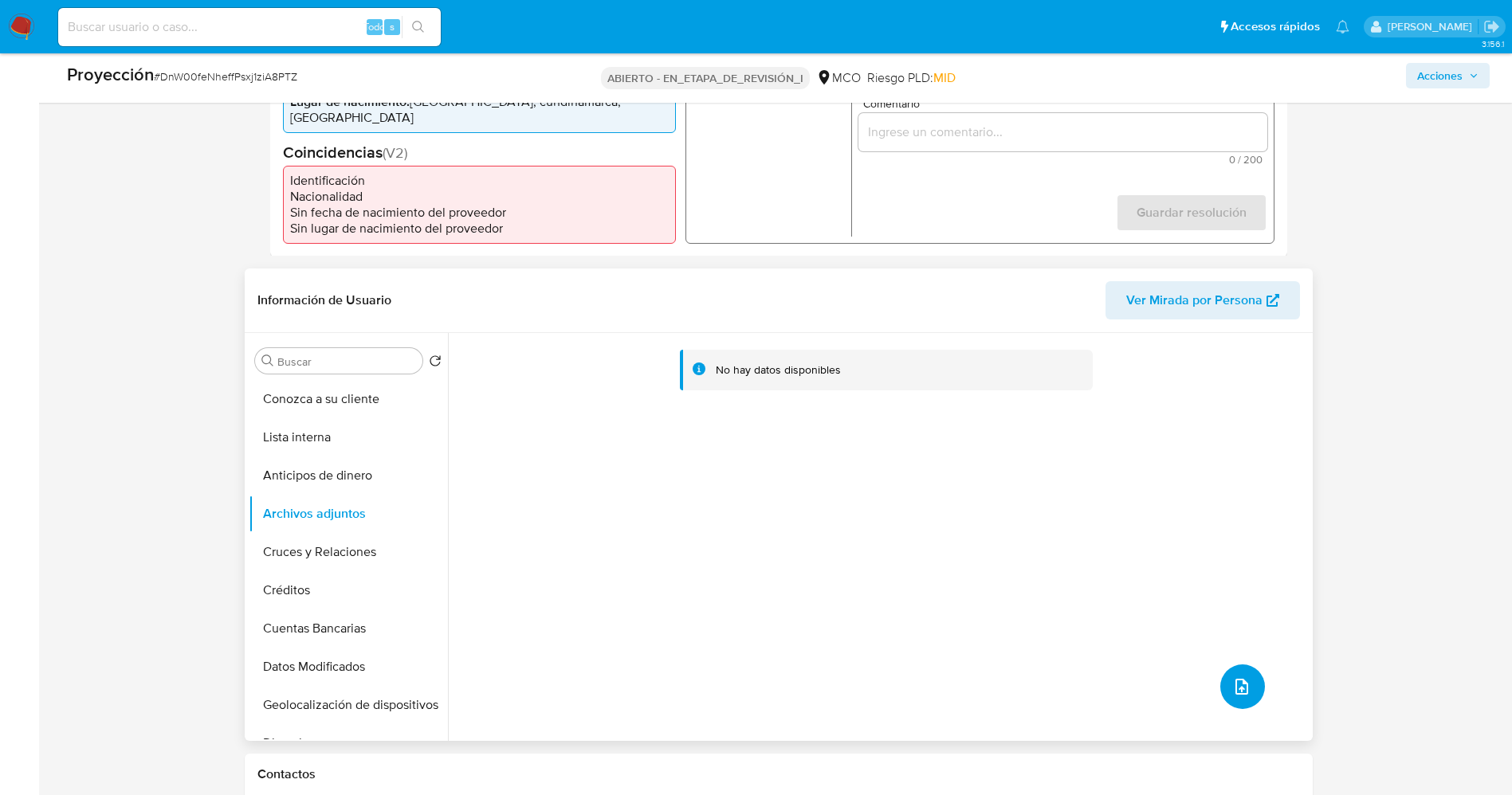
click at [1019, 529] on button "subir archivo" at bounding box center [1242, 687] width 45 height 45
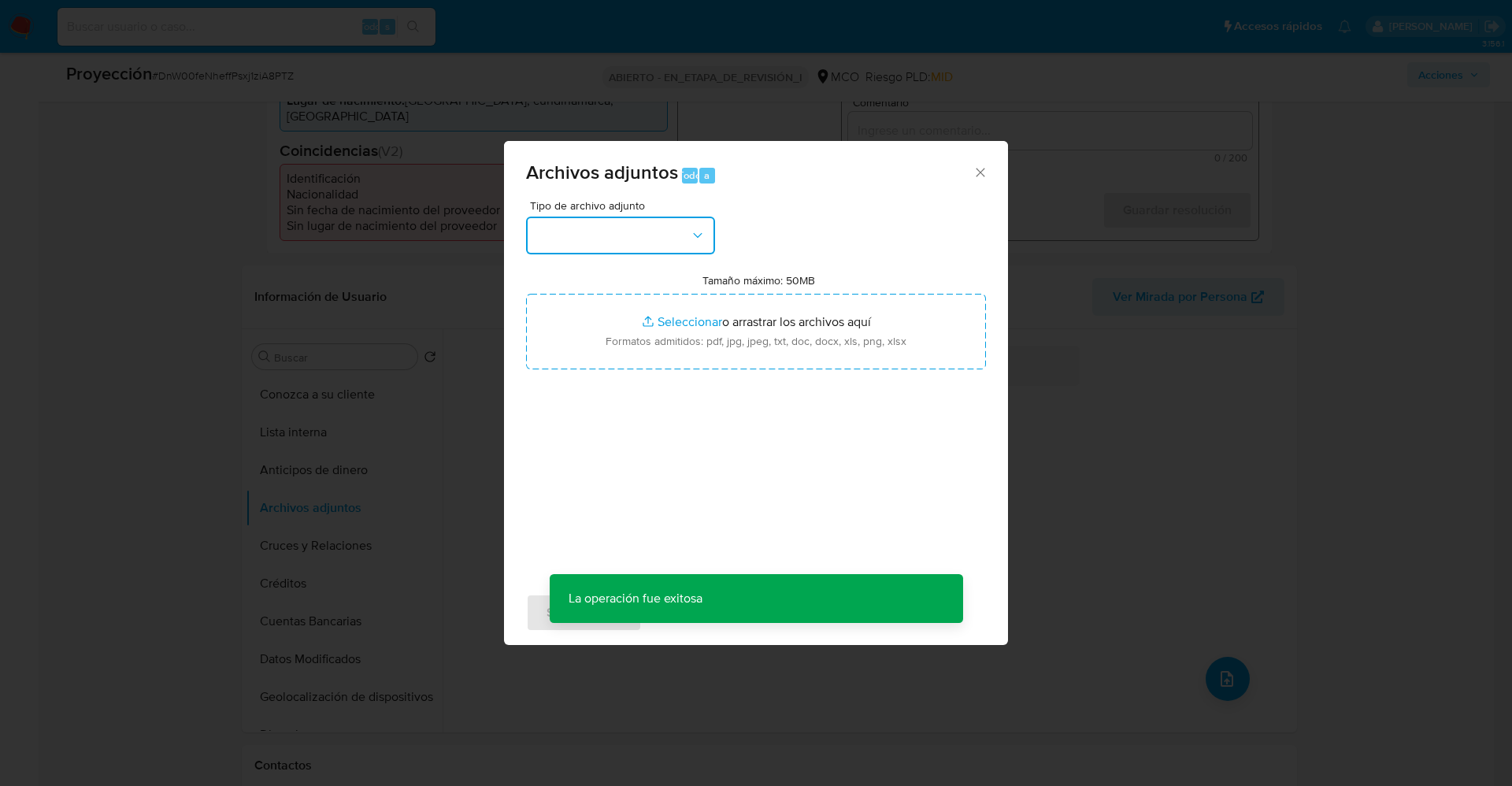
click at [559, 240] on button "button" at bounding box center [620, 236] width 189 height 38
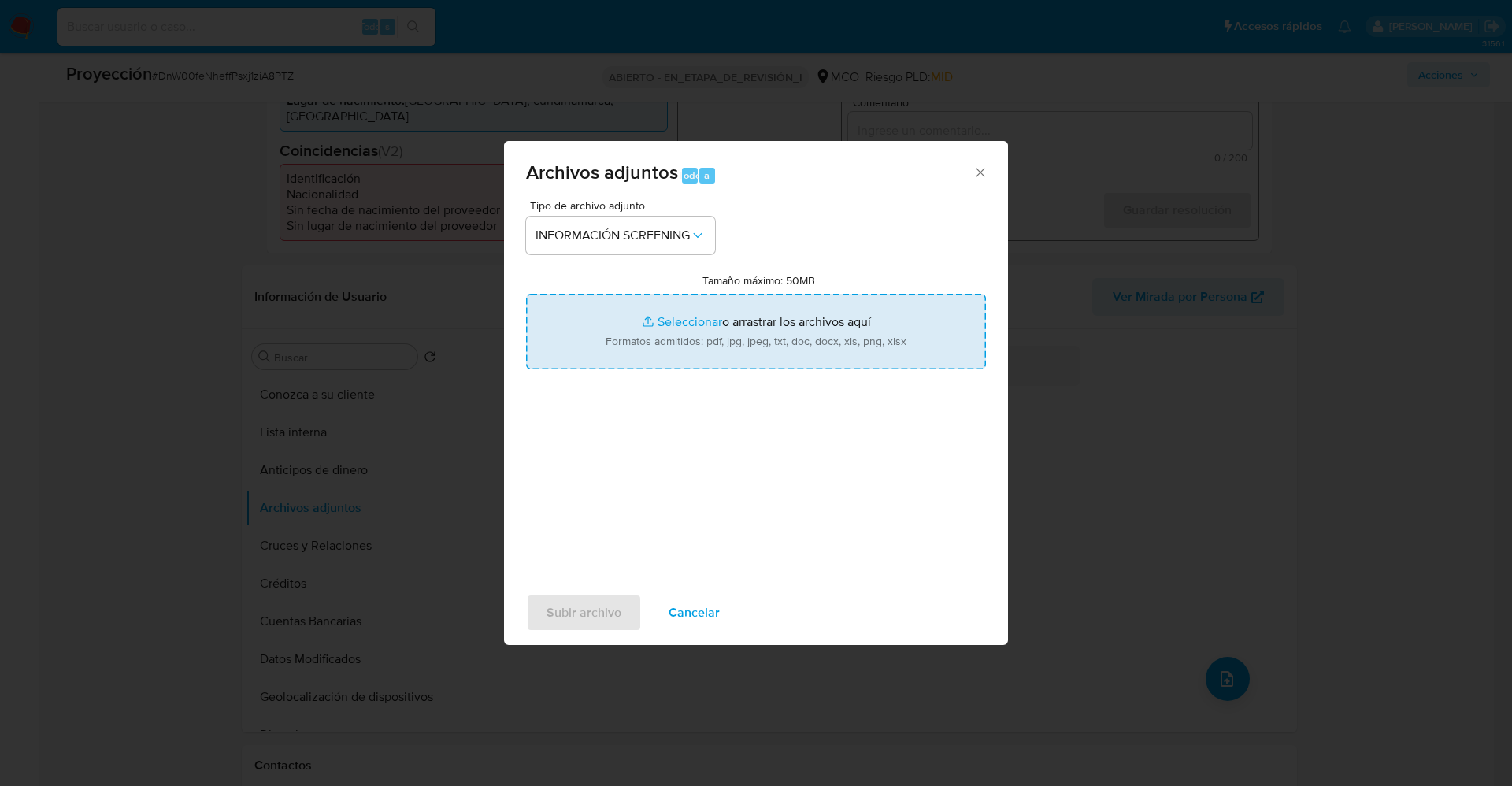
type input "C:\fakepath\79698783.pdf"
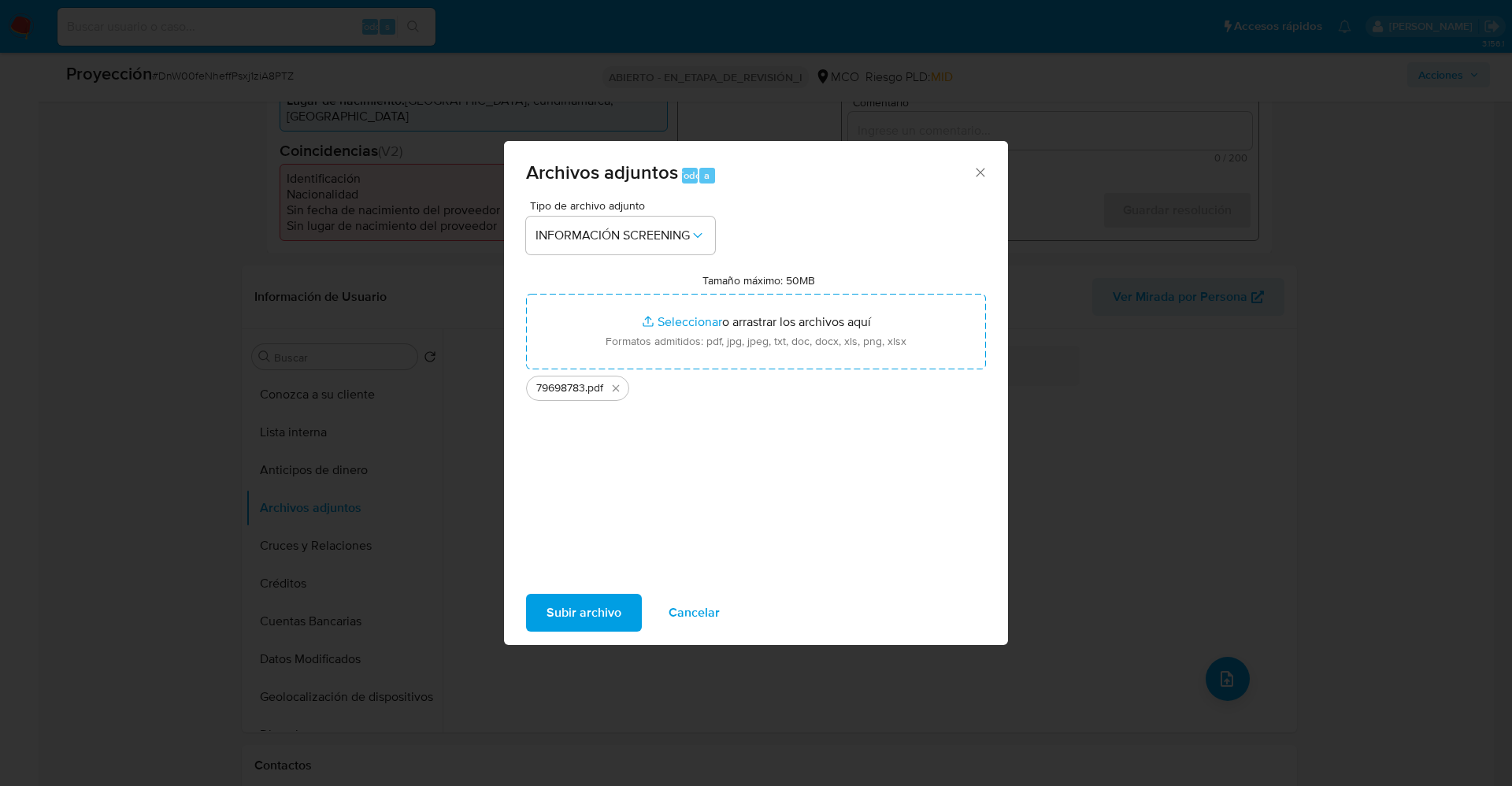
click at [608, 523] on font "Subir archivo" at bounding box center [584, 612] width 74 height 38
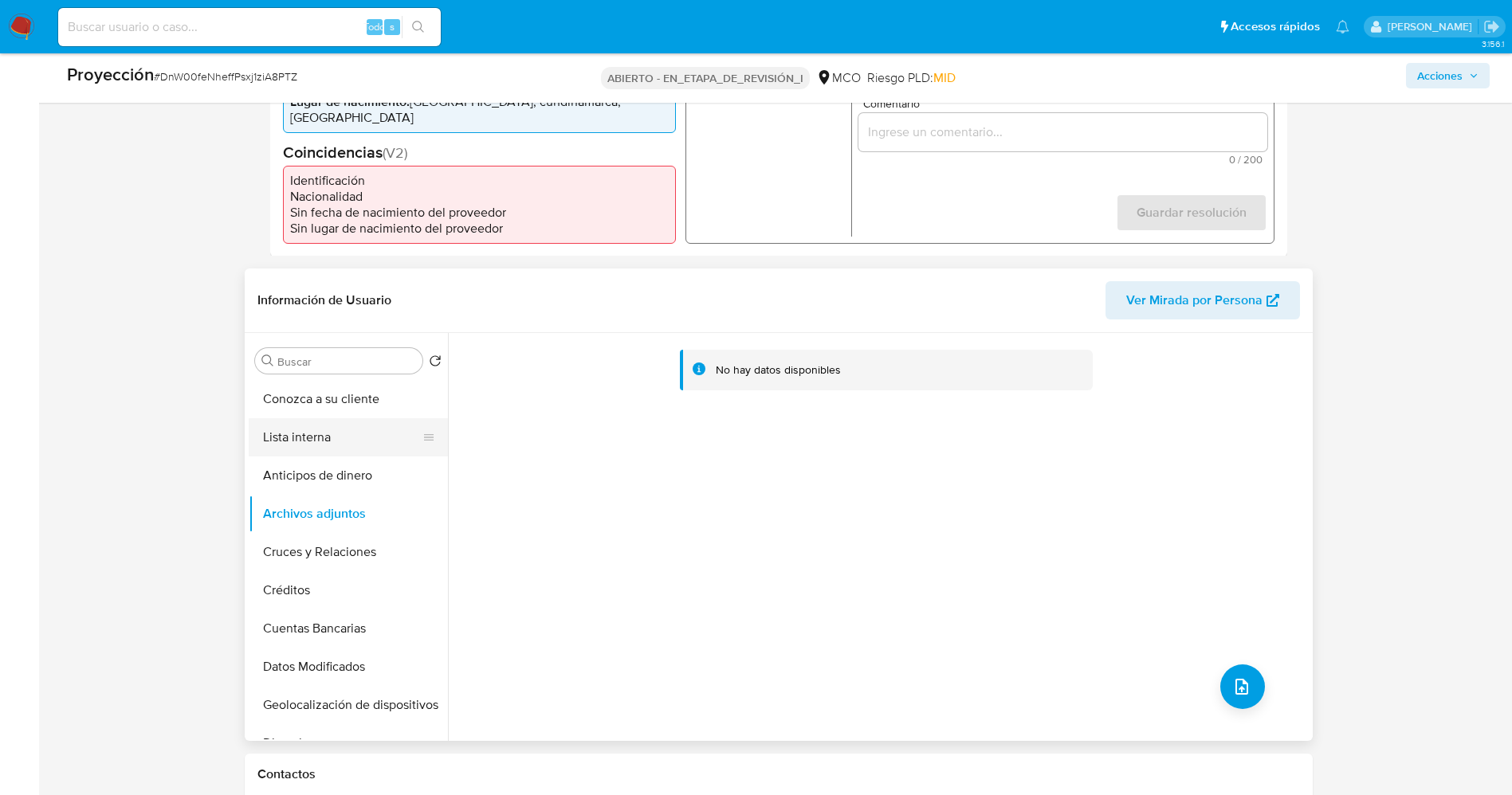
click at [332, 441] on button "Lista interna" at bounding box center [341, 437] width 186 height 39
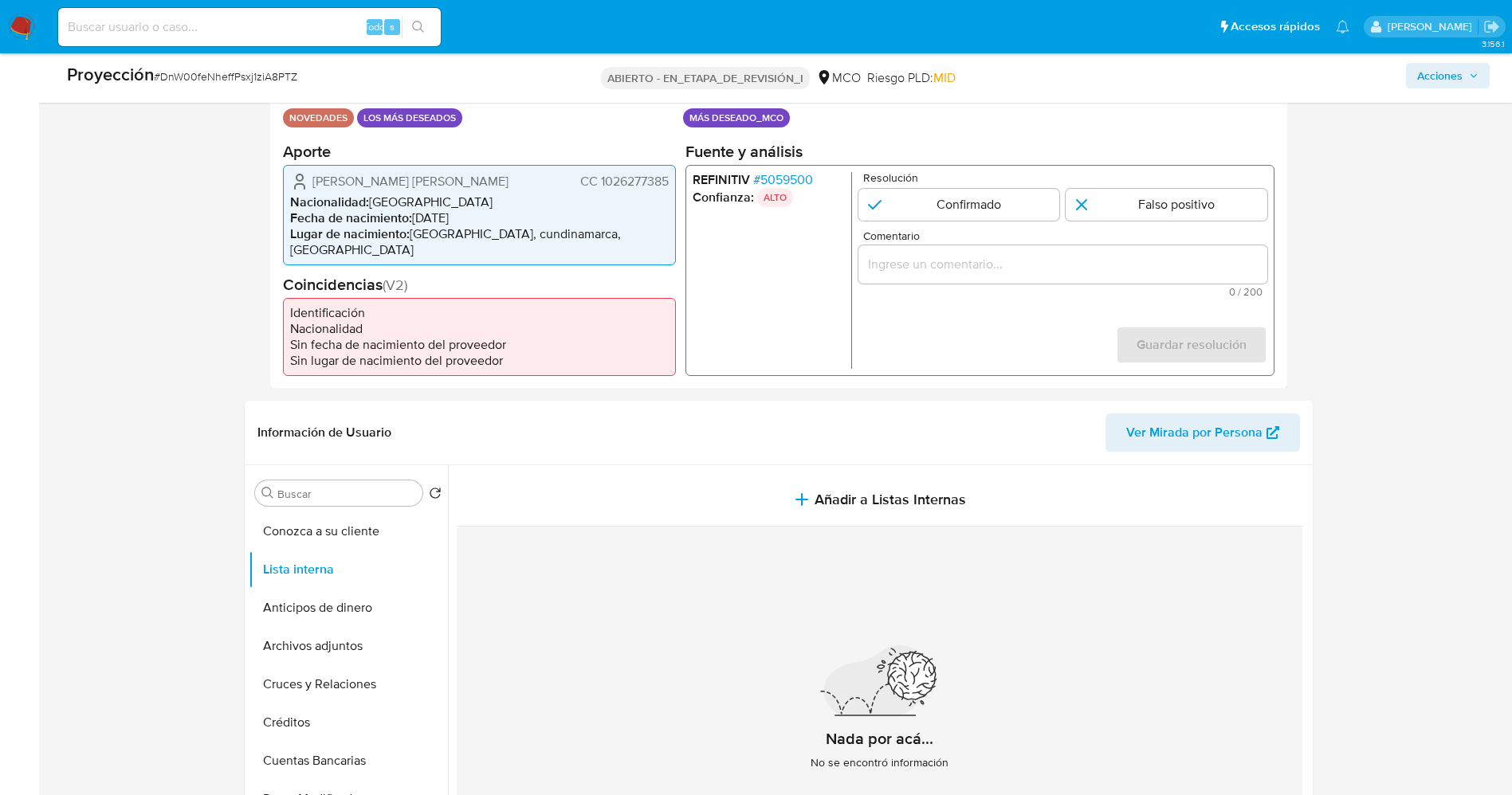
scroll to position [239, 0]
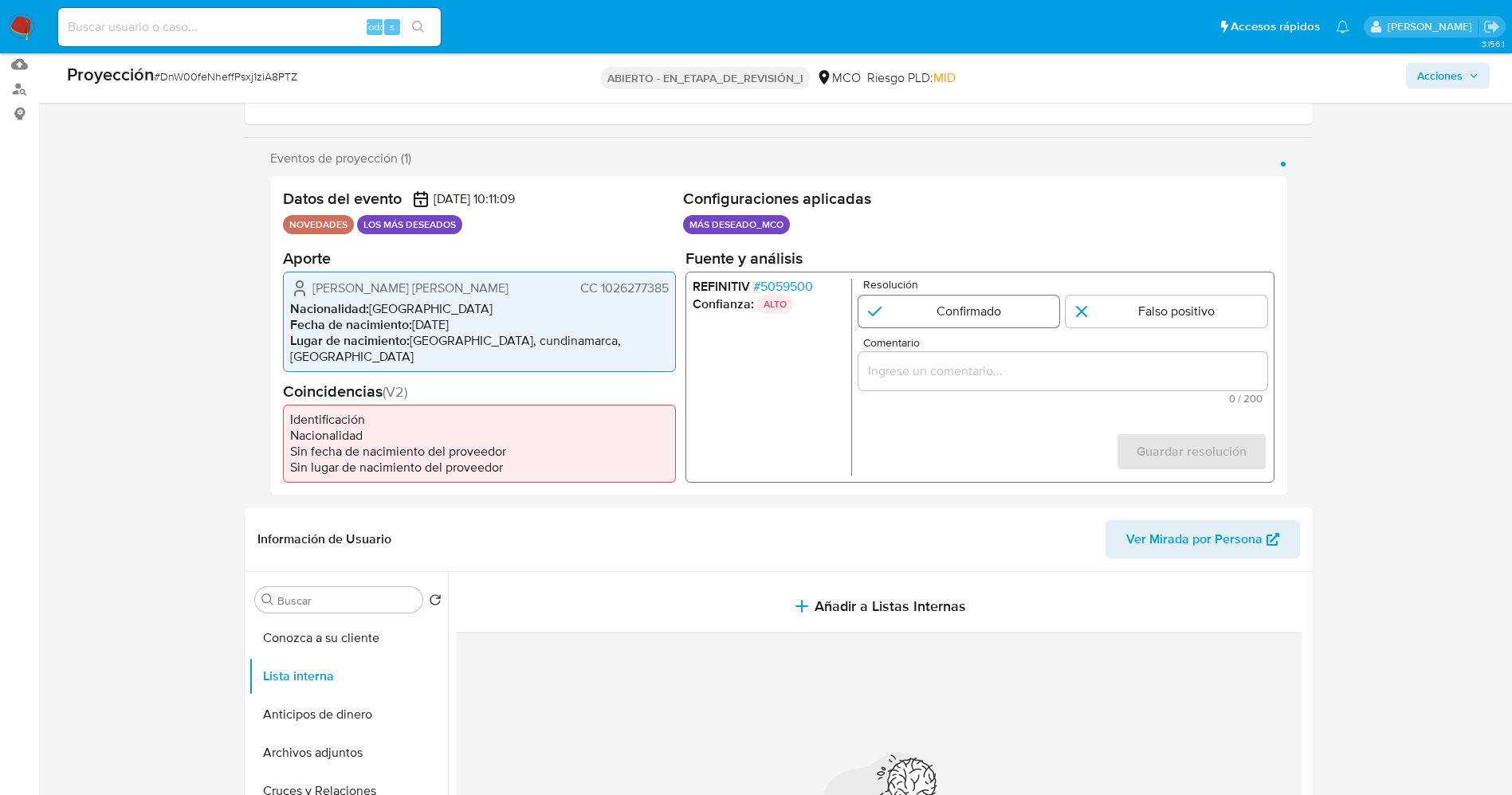
click at [969, 327] on input "1 de 1" at bounding box center [958, 311] width 202 height 32
radio input "true"
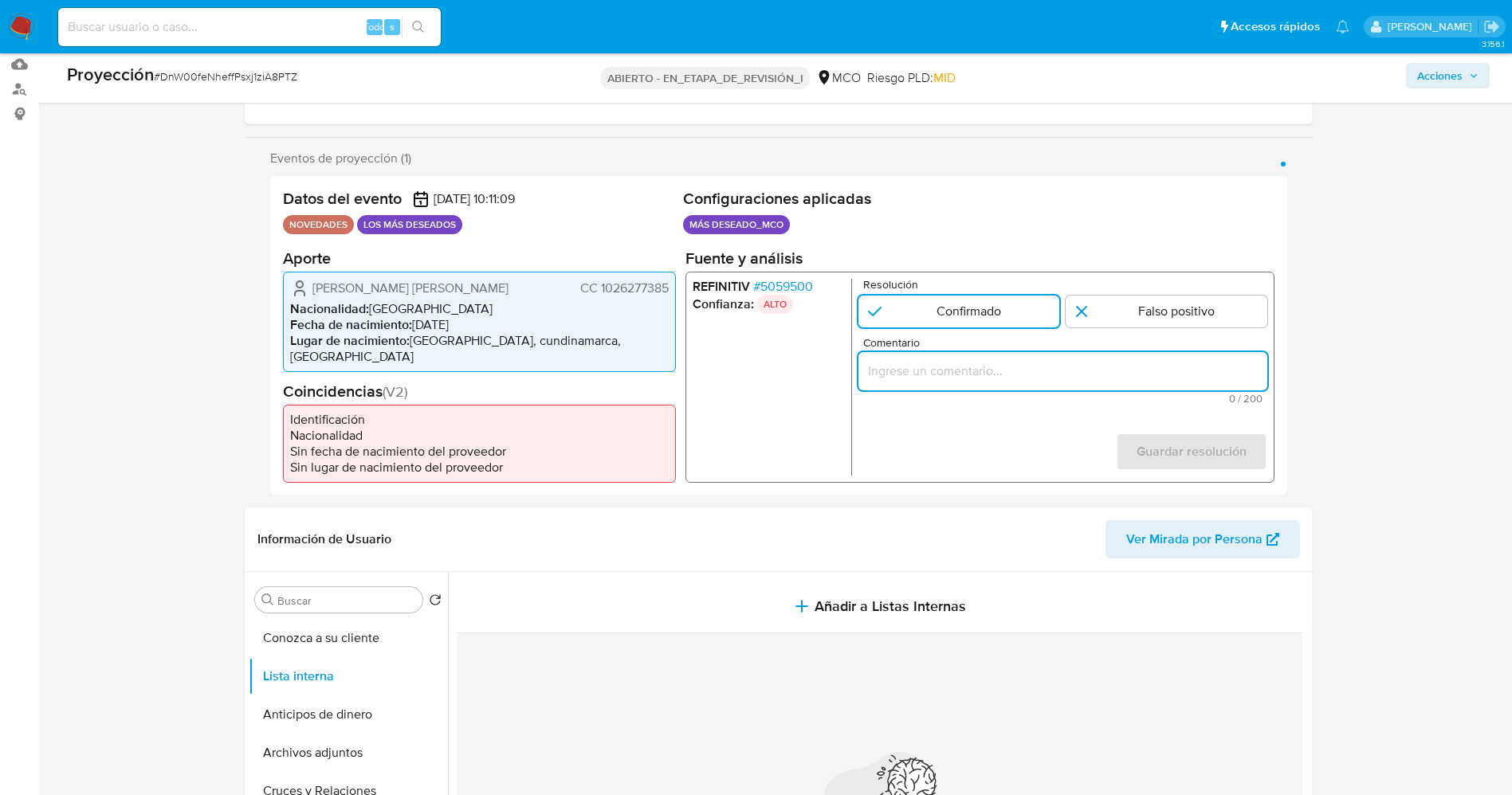
click at [973, 375] on input "Comentario" at bounding box center [1062, 370] width 409 height 21
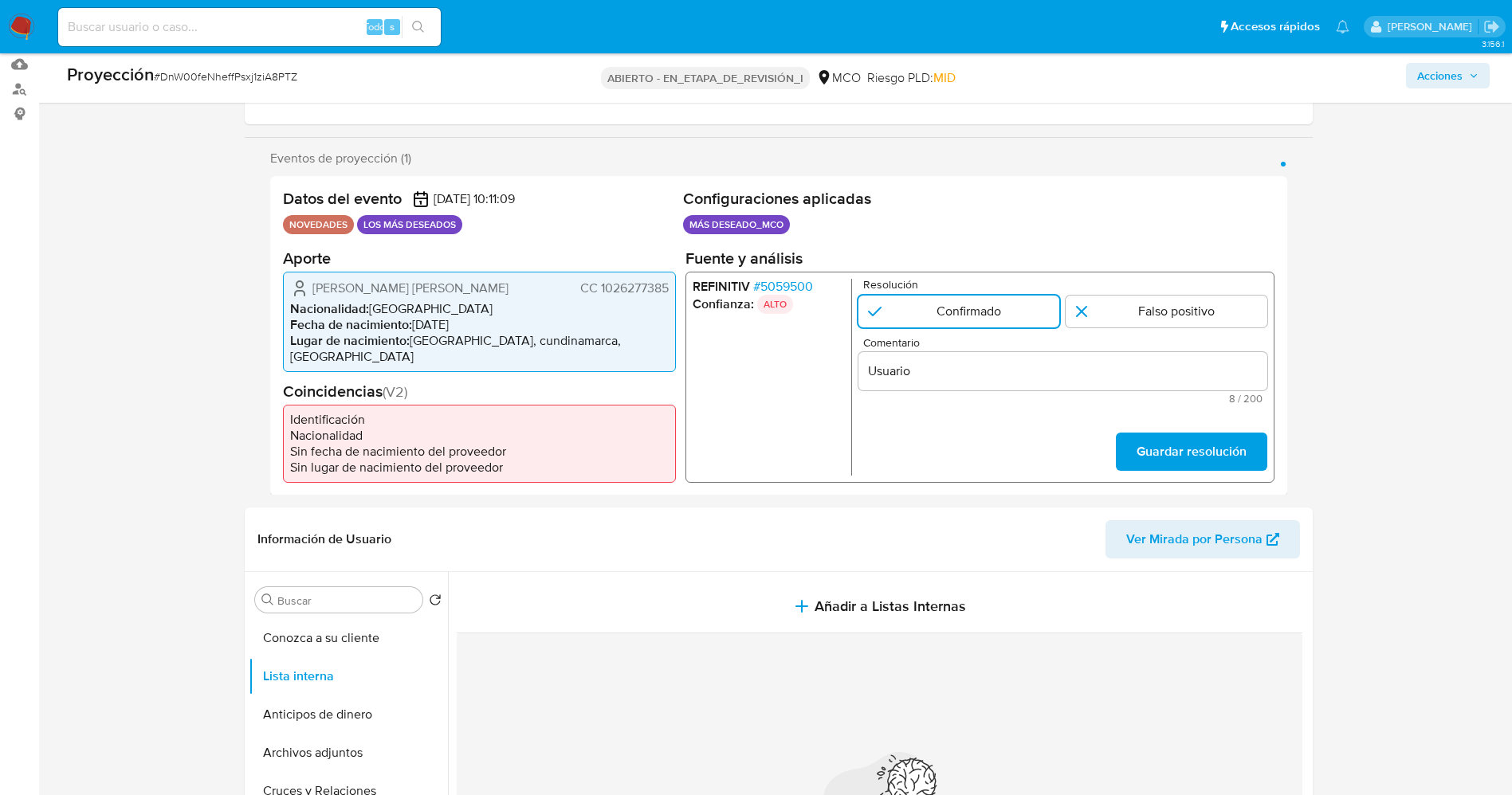
drag, startPoint x: 310, startPoint y: 299, endPoint x: 677, endPoint y: 299, distance: 367.0
click at [677, 299] on div "Datos del evento 27/08/2025 10:11:09 NOVEDADES LOS MÁS DESEADOS Configuraciones…" at bounding box center [778, 336] width 1017 height 320
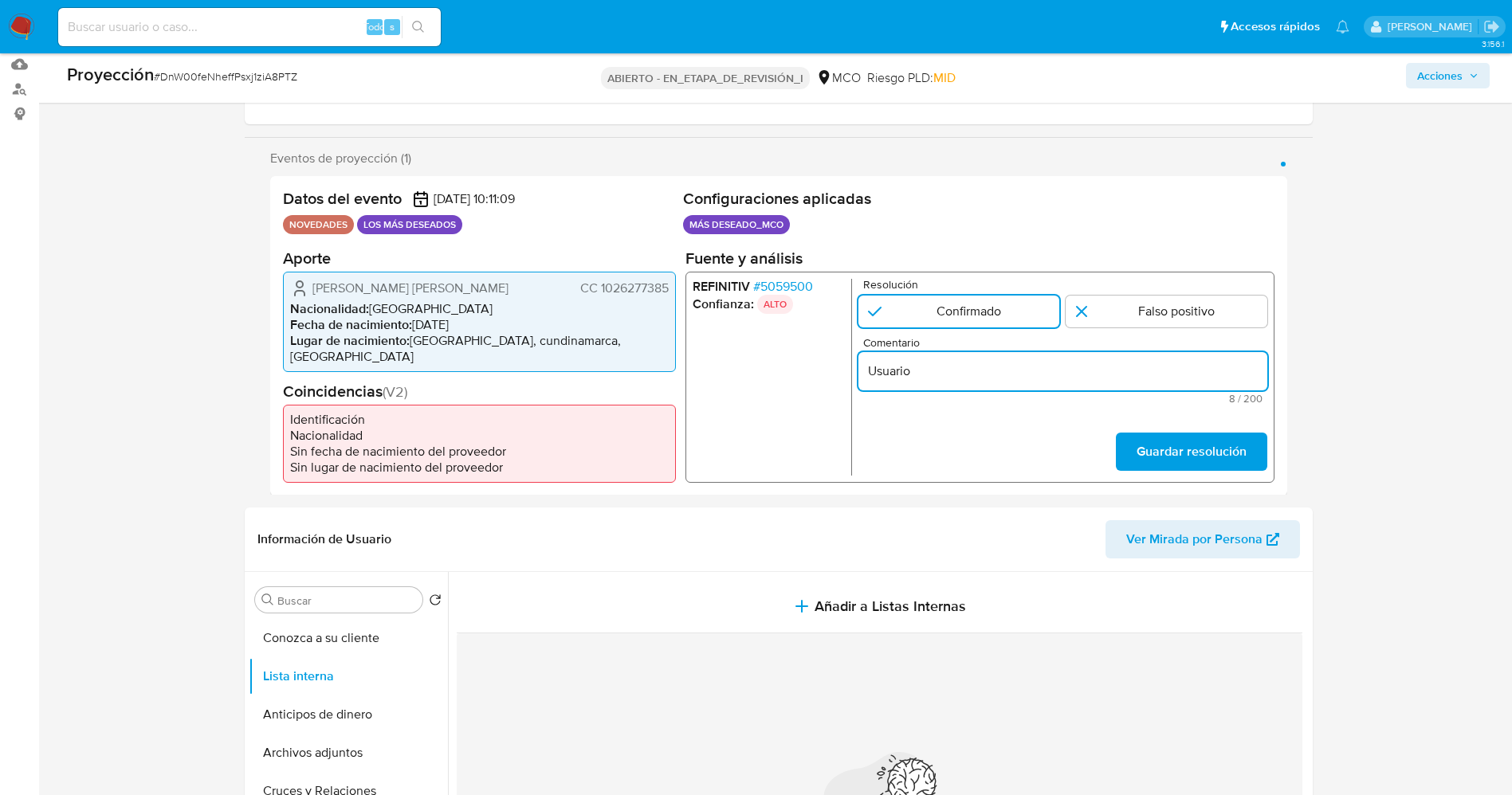
click at [1016, 381] on input "Usuario" at bounding box center [1062, 370] width 409 height 21
paste input "Duarte Montiel Christian Daniel CC 1026277385"
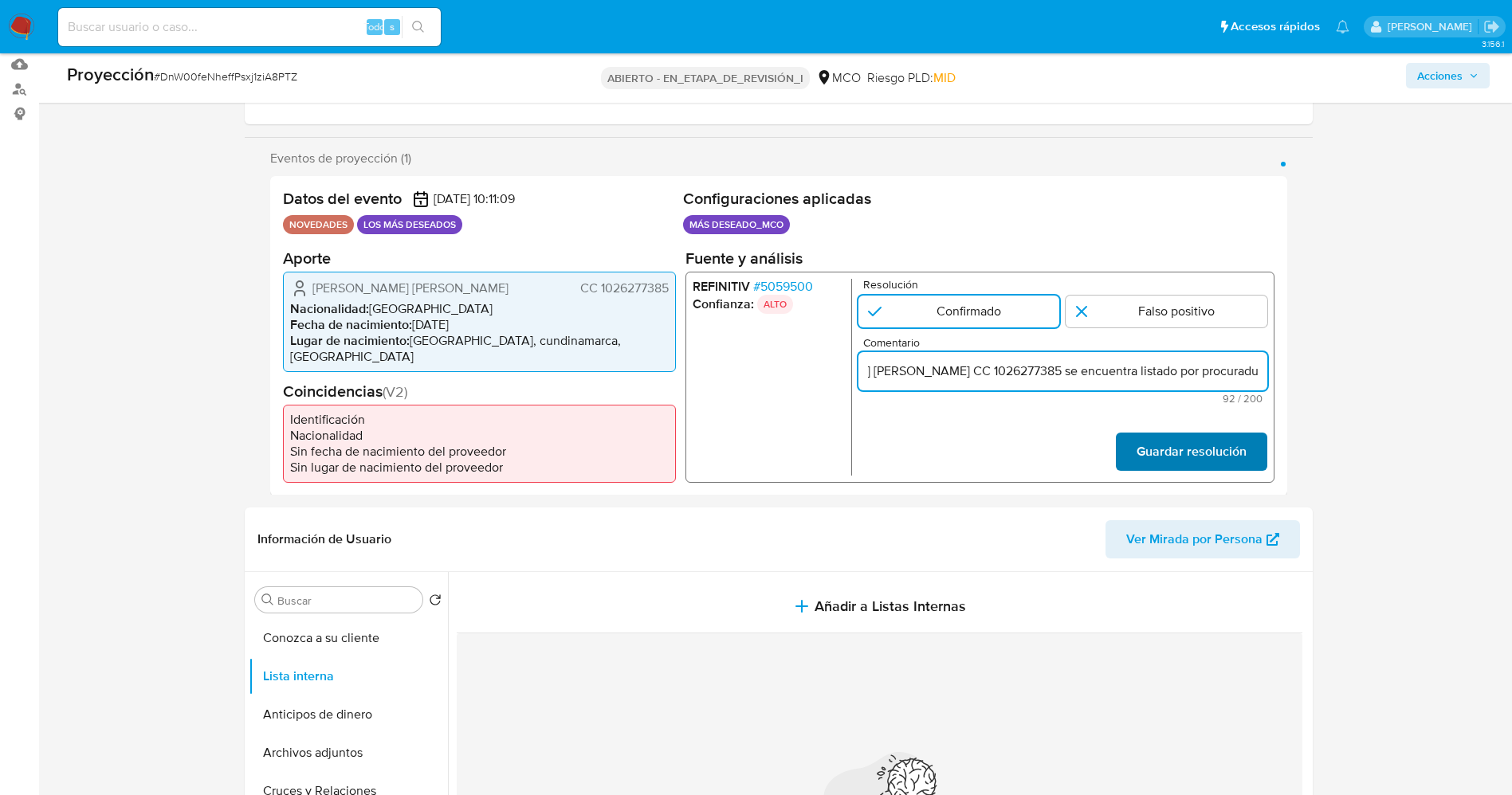
type input "Usuario Duarte Montiel Christian Daniel CC 1026277385 se encuentra listado por …"
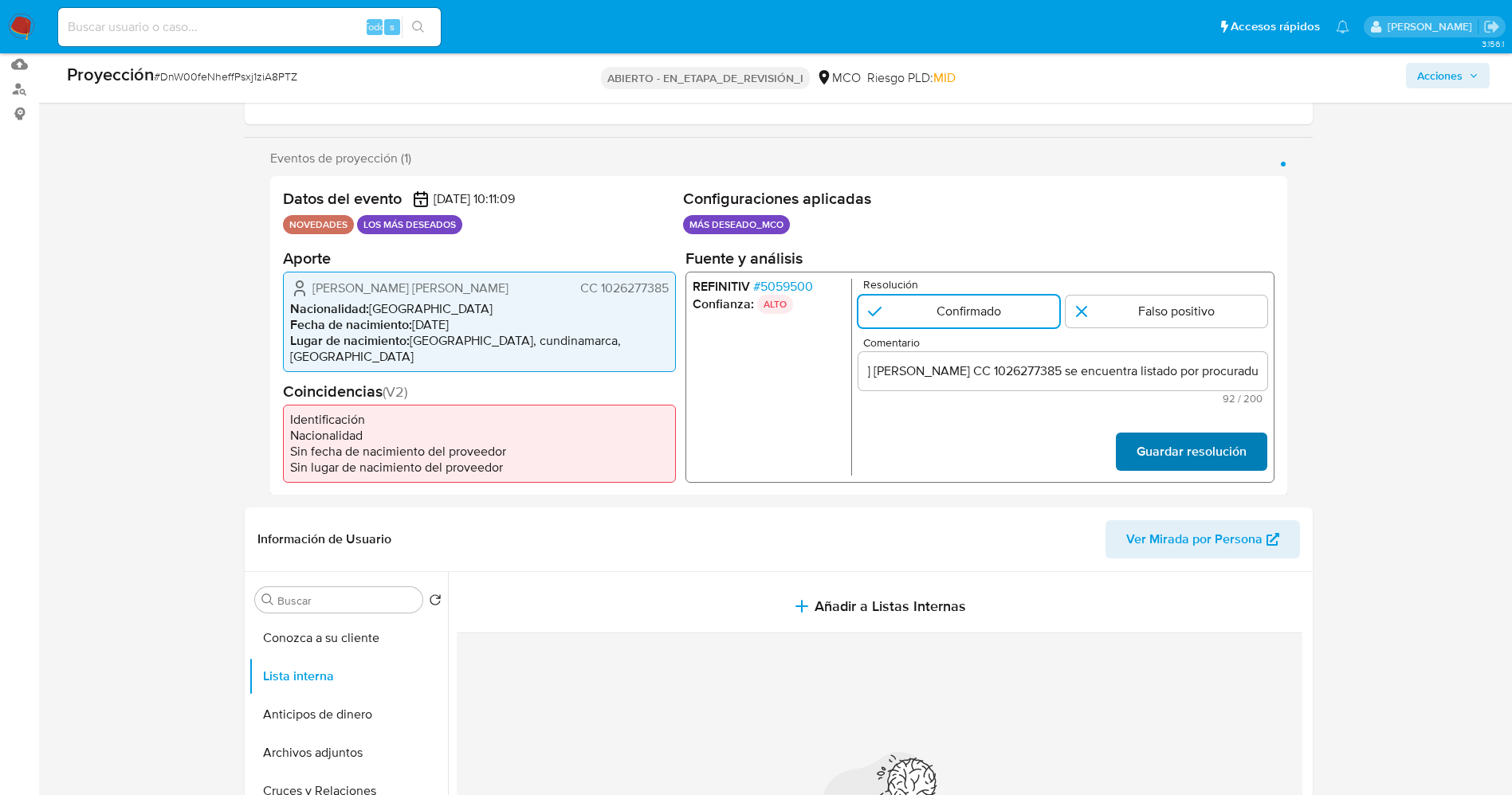
click at [1019, 454] on font "Guardar resolución" at bounding box center [1190, 452] width 110 height 39
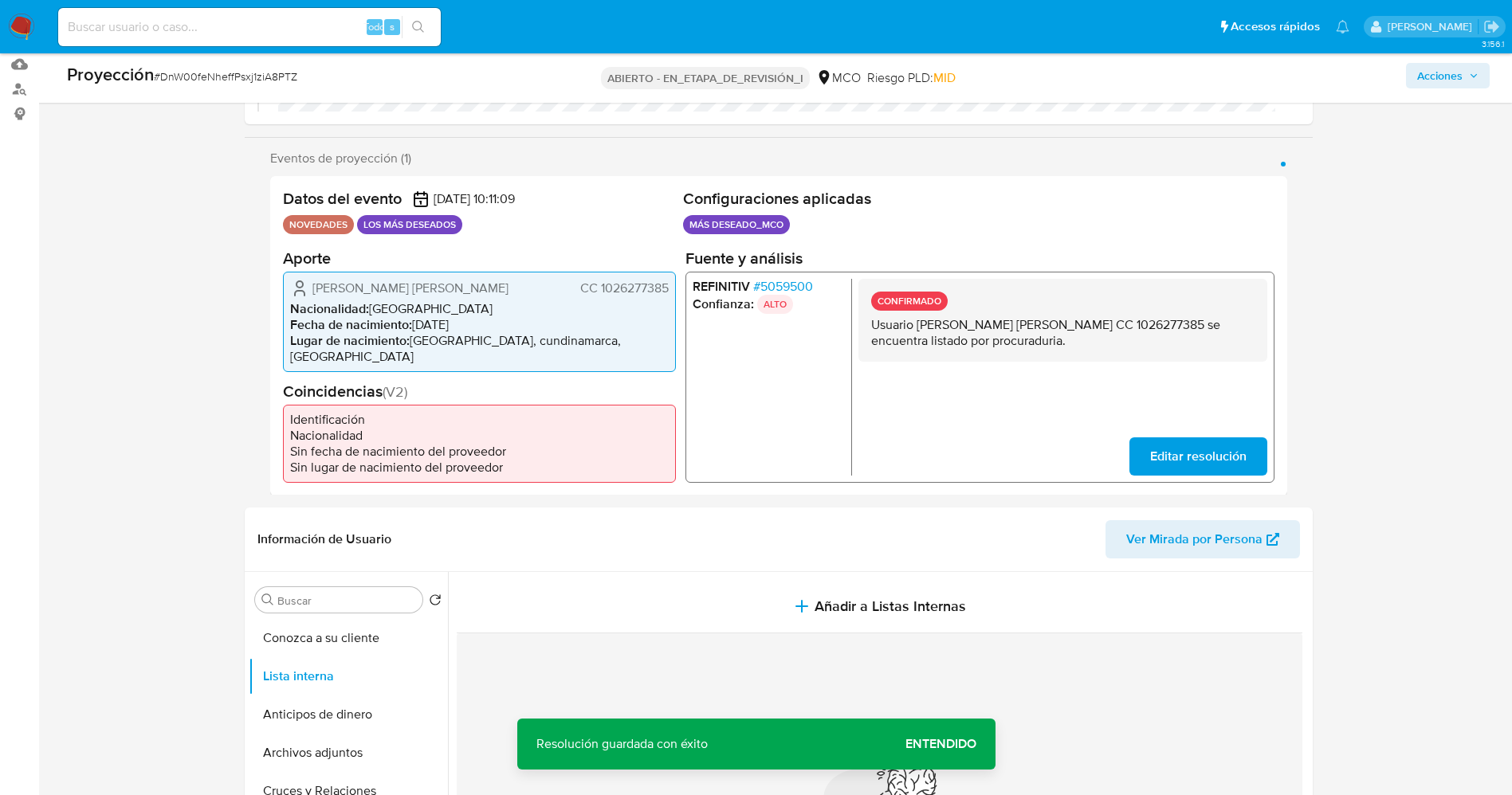
drag, startPoint x: 865, startPoint y: 332, endPoint x: 1034, endPoint y: 350, distance: 170.0
click at [1019, 349] on div "CONFIRMADO Usuario Duarte Montiel Christian Daniel CC 1026277385 se encuentra l…" at bounding box center [1062, 319] width 409 height 82
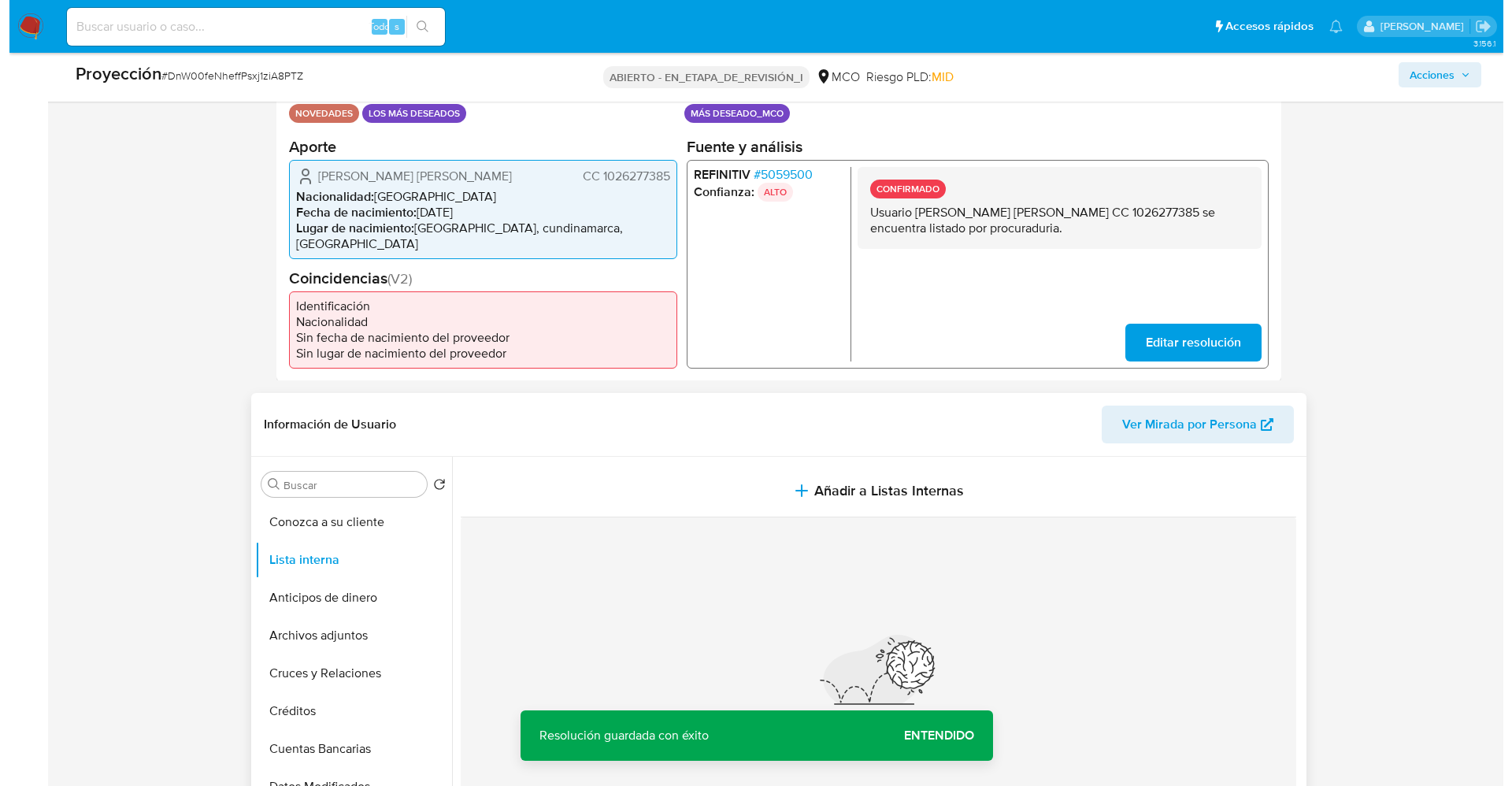
scroll to position [473, 0]
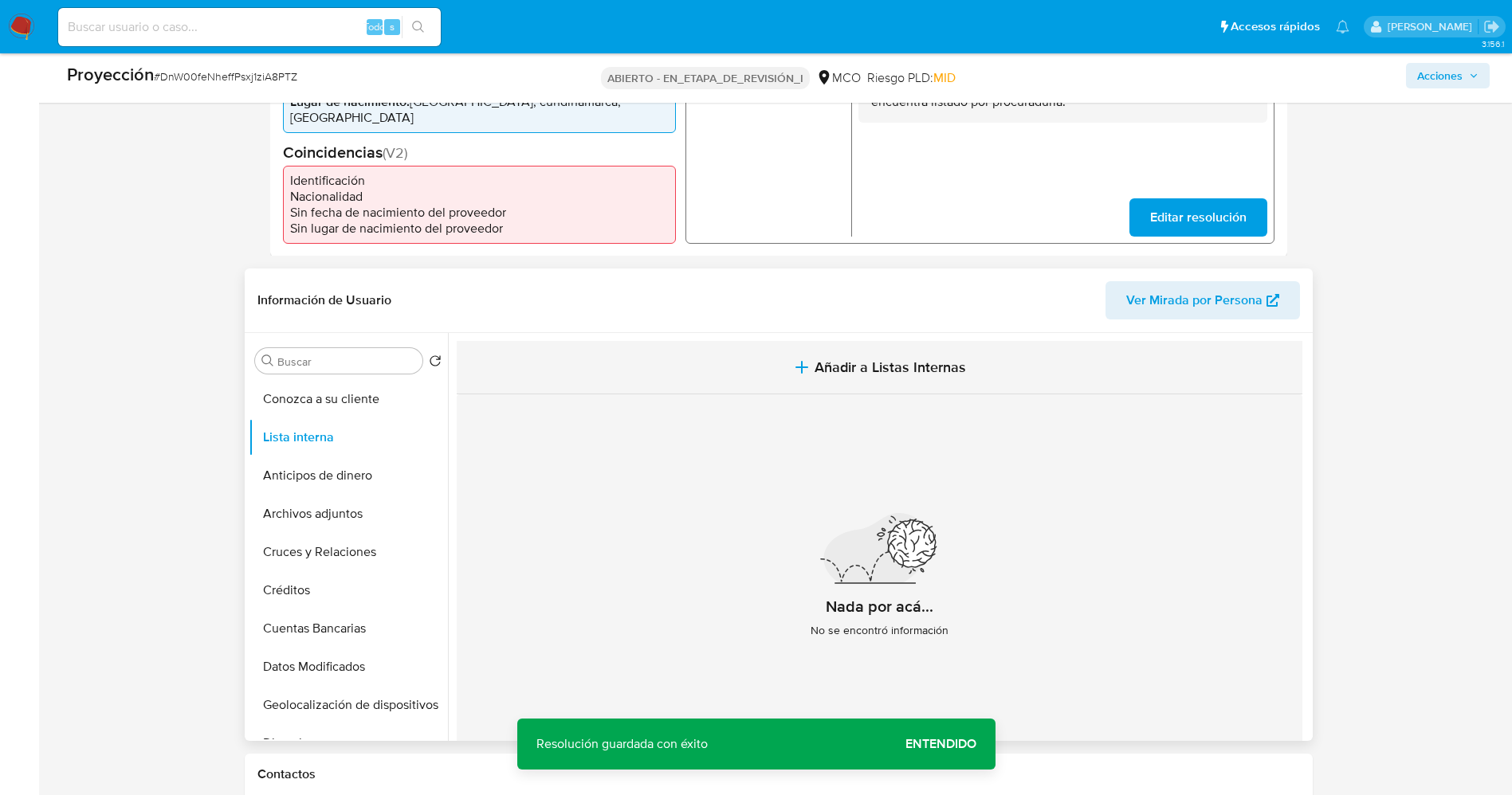
click at [900, 353] on button "Añadir a Listas Internas" at bounding box center [879, 368] width 845 height 54
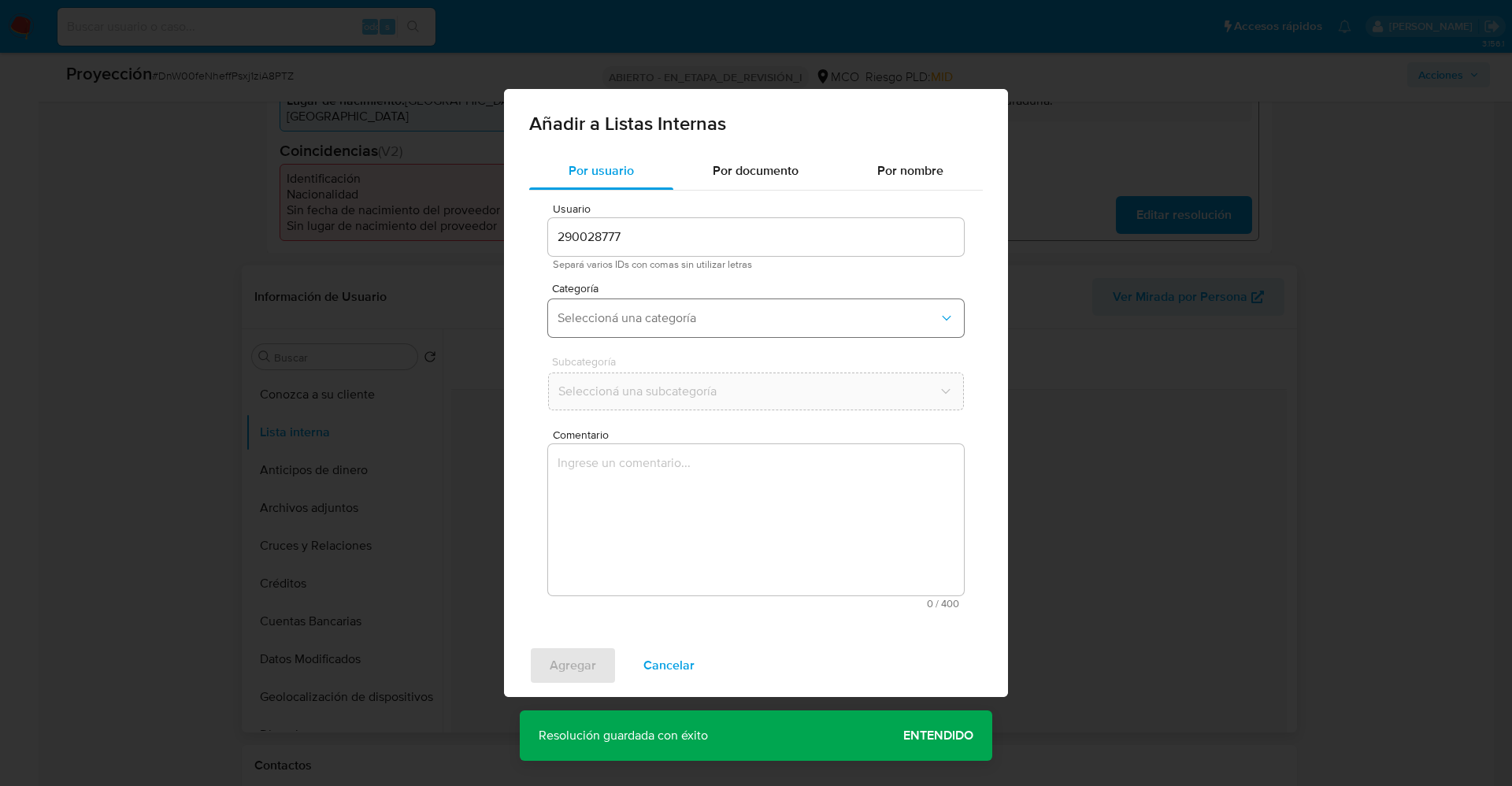
click at [710, 315] on span "Seleccioná una categoría" at bounding box center [748, 318] width 381 height 16
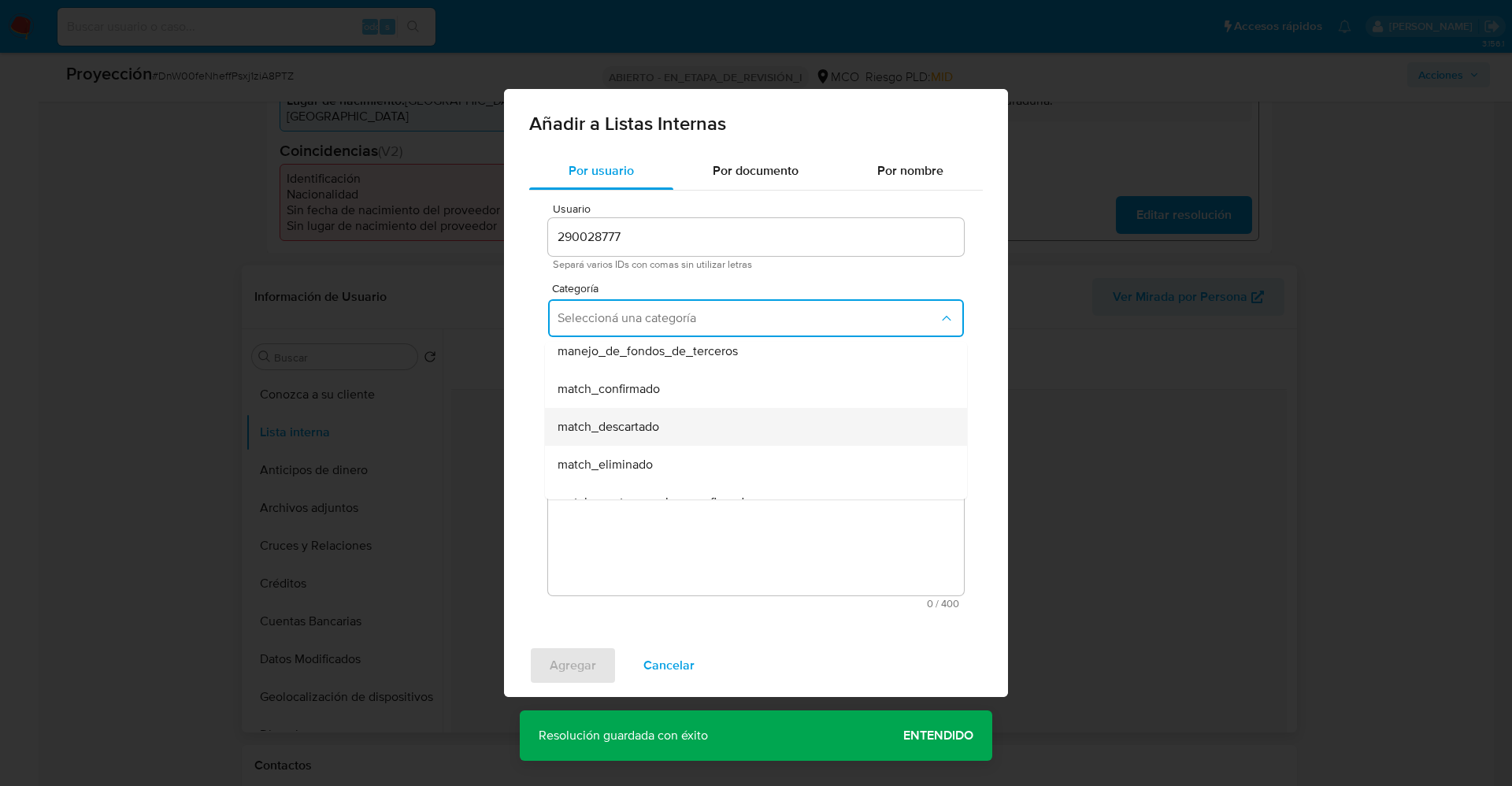
scroll to position [118, 0]
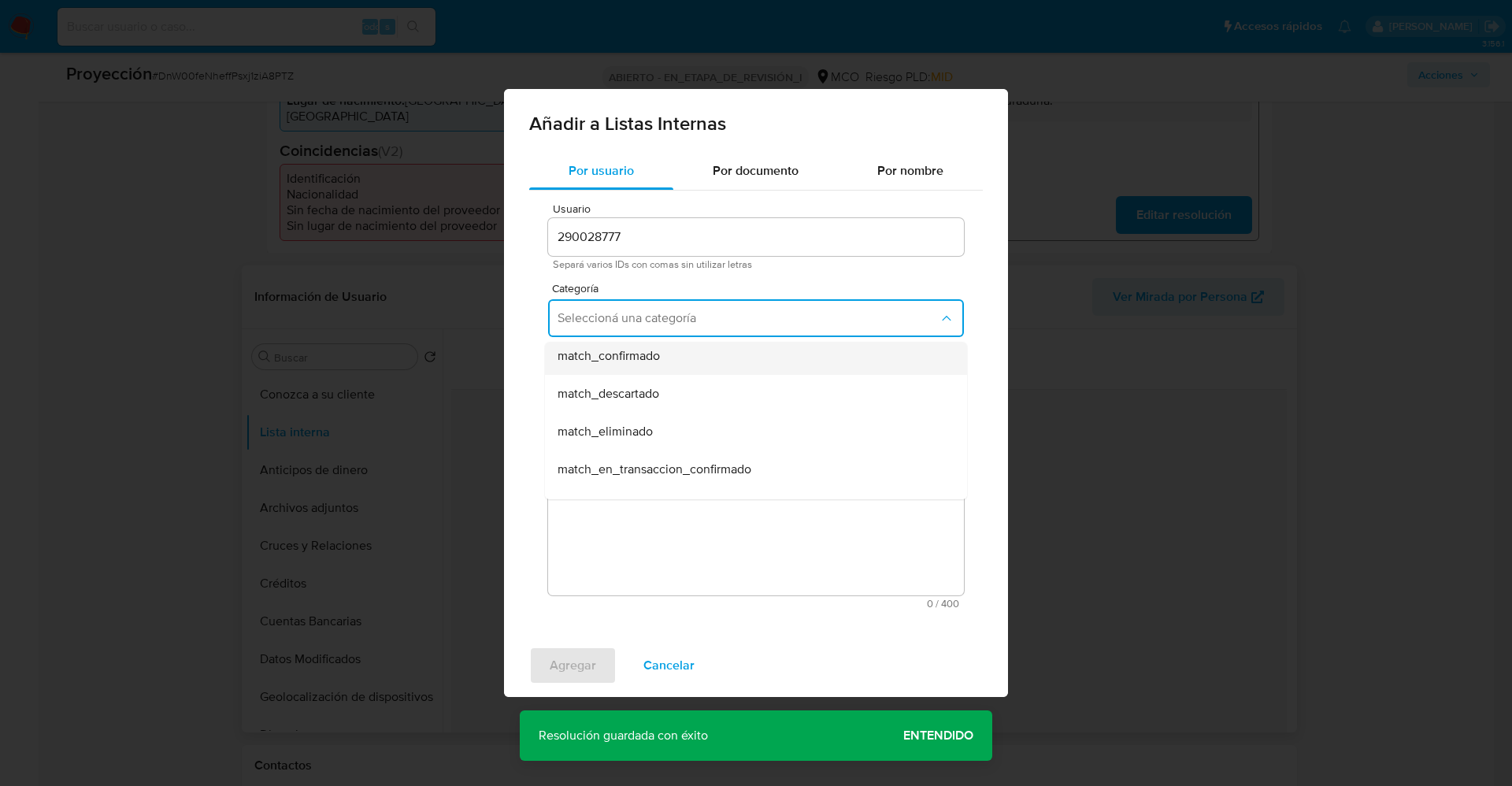
click at [686, 359] on div "match_confirmado" at bounding box center [752, 356] width 388 height 38
click at [684, 388] on span "Seleccioná una subcategoría" at bounding box center [748, 392] width 381 height 16
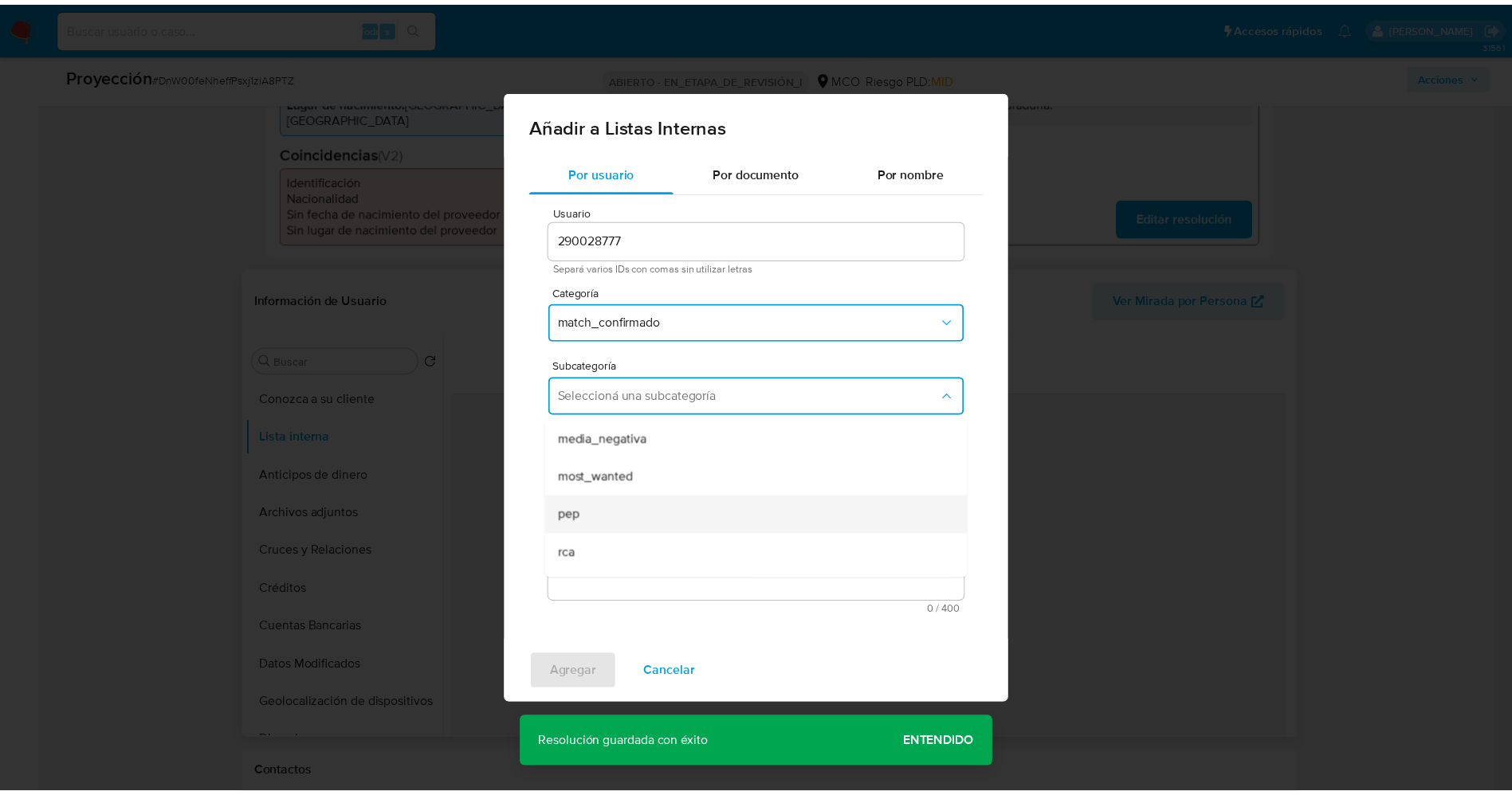
scroll to position [108, 0]
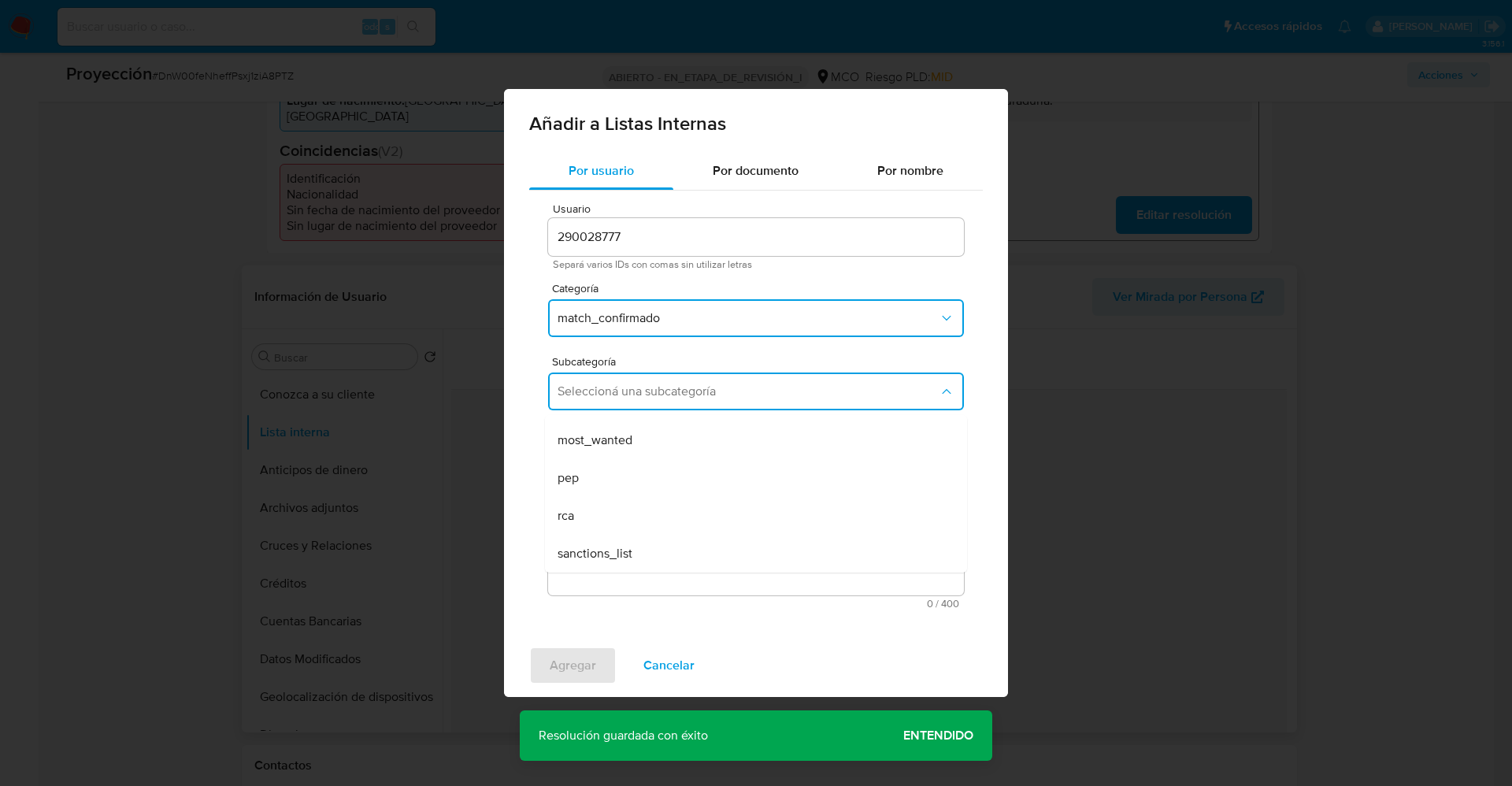
drag, startPoint x: 625, startPoint y: 447, endPoint x: 654, endPoint y: 497, distance: 57.8
click at [625, 447] on div "most_wanted" at bounding box center [752, 440] width 388 height 38
click at [654, 497] on textarea "Comentario" at bounding box center [756, 520] width 416 height 152
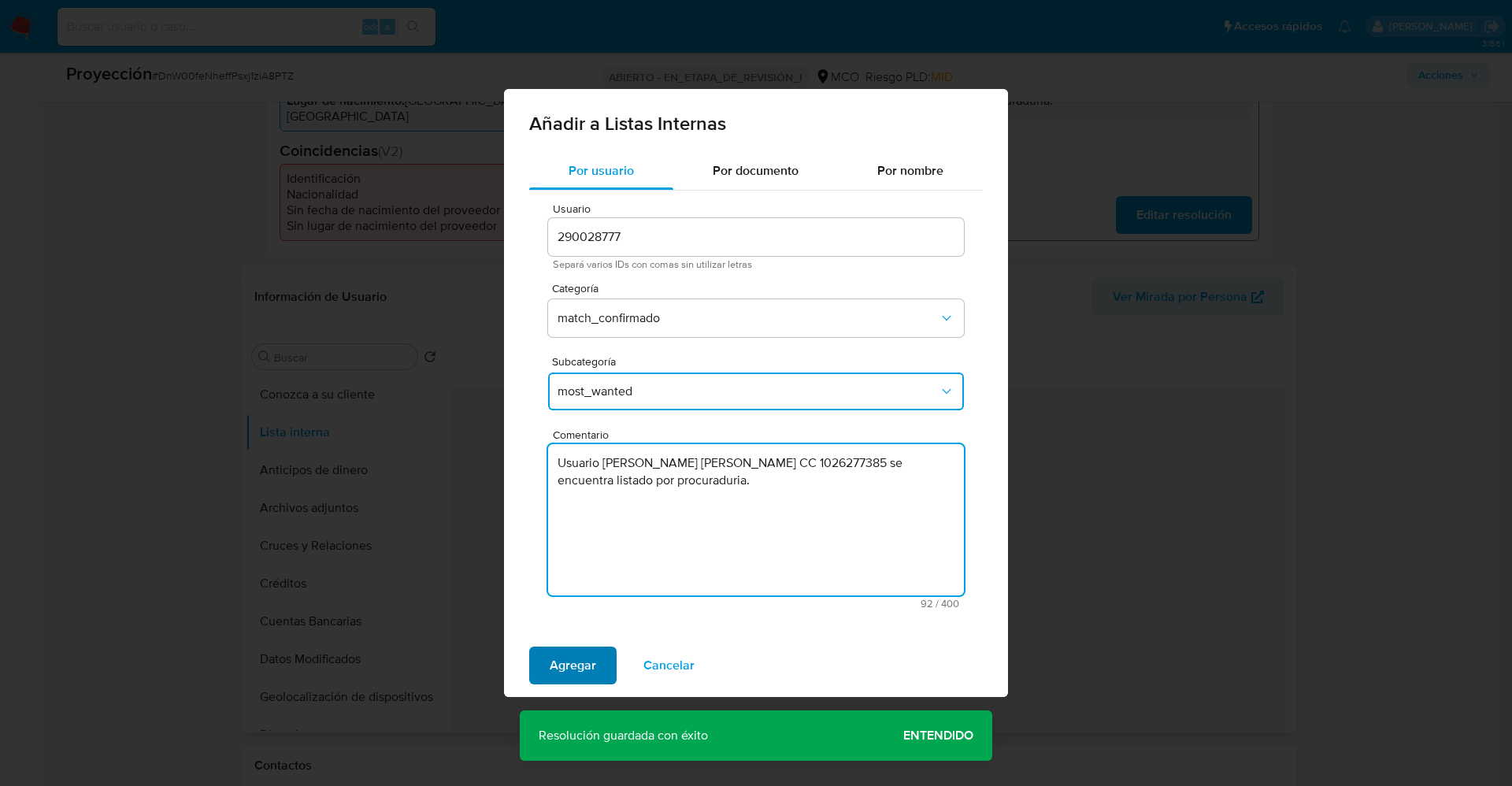
type textarea "Usuario Duarte Montiel Christian Daniel CC 1026277385 se encuentra listado por …"
click at [586, 523] on span "Agregar" at bounding box center [573, 665] width 46 height 35
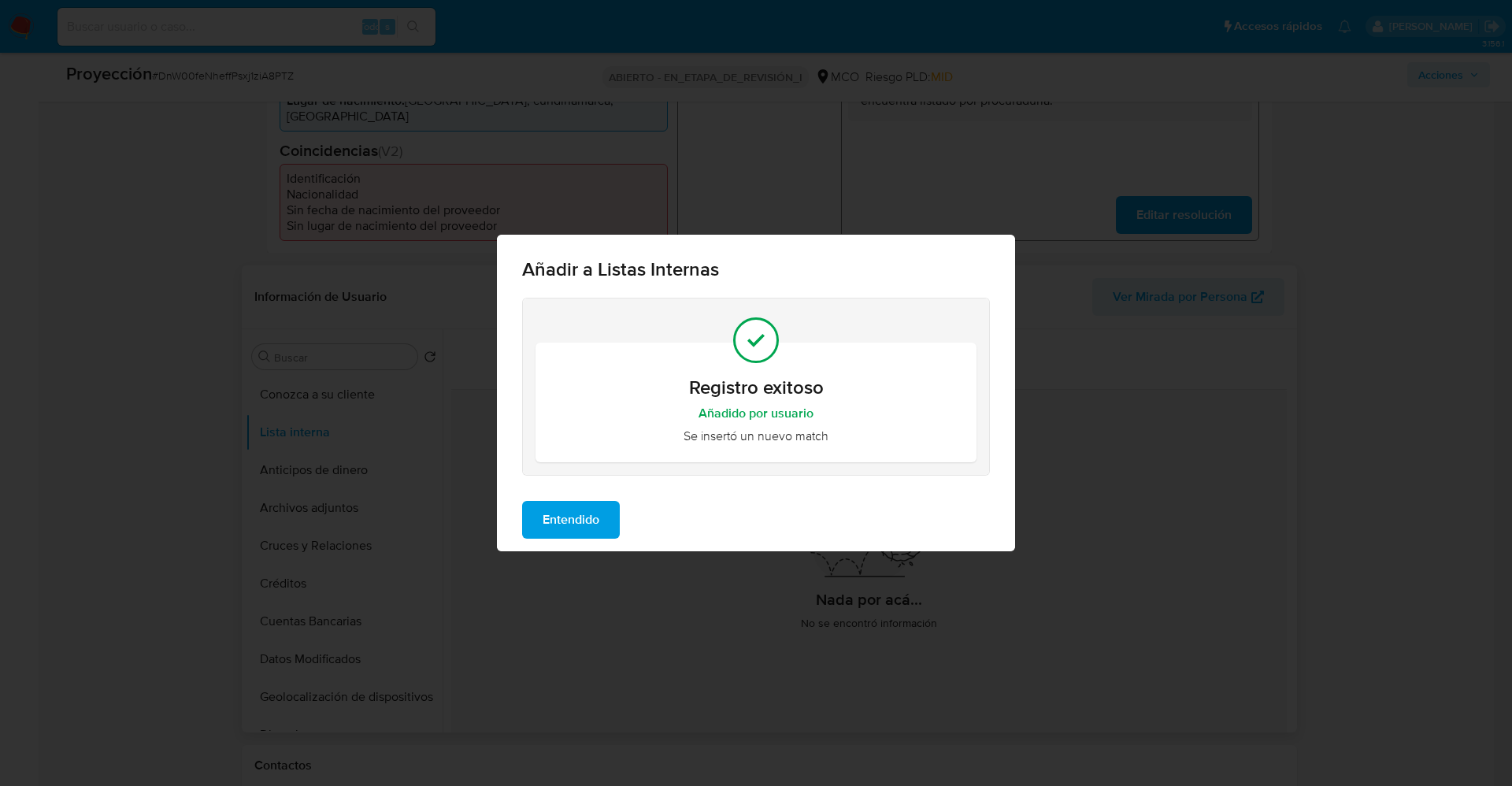
click at [601, 523] on button "Entendido" at bounding box center [571, 520] width 97 height 38
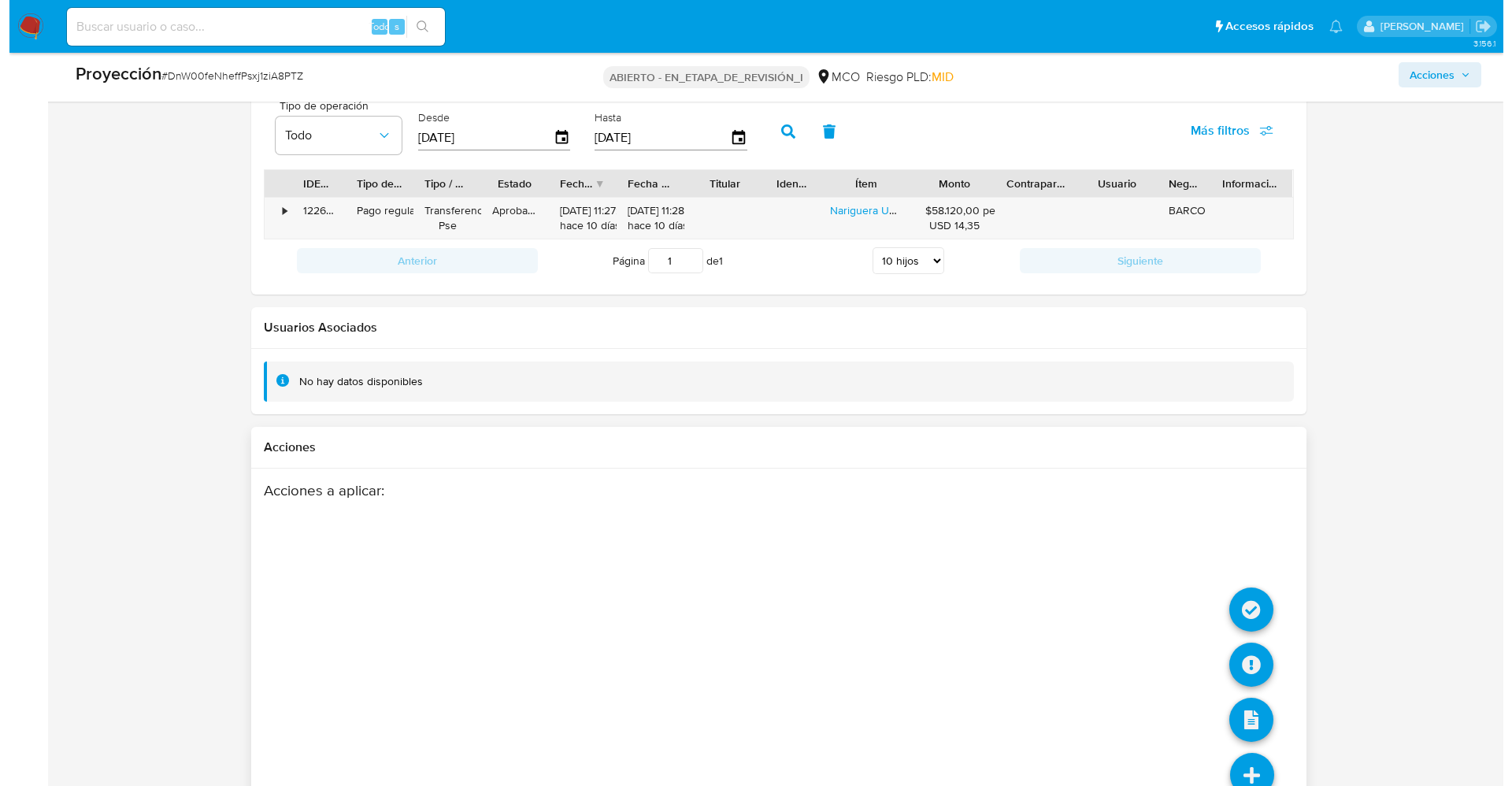
scroll to position [2266, 0]
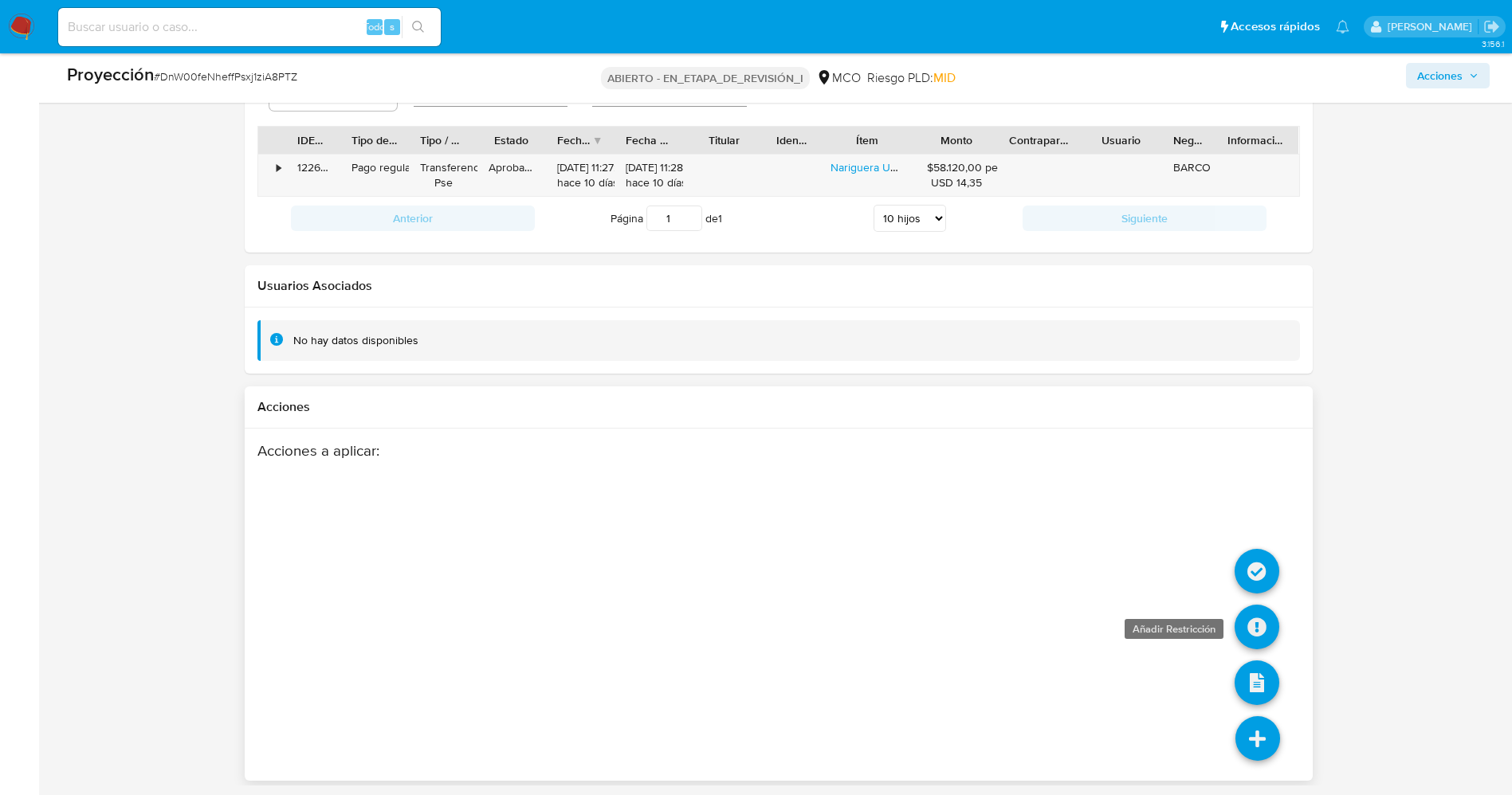
click at [1019, 529] on icon at bounding box center [1257, 627] width 45 height 45
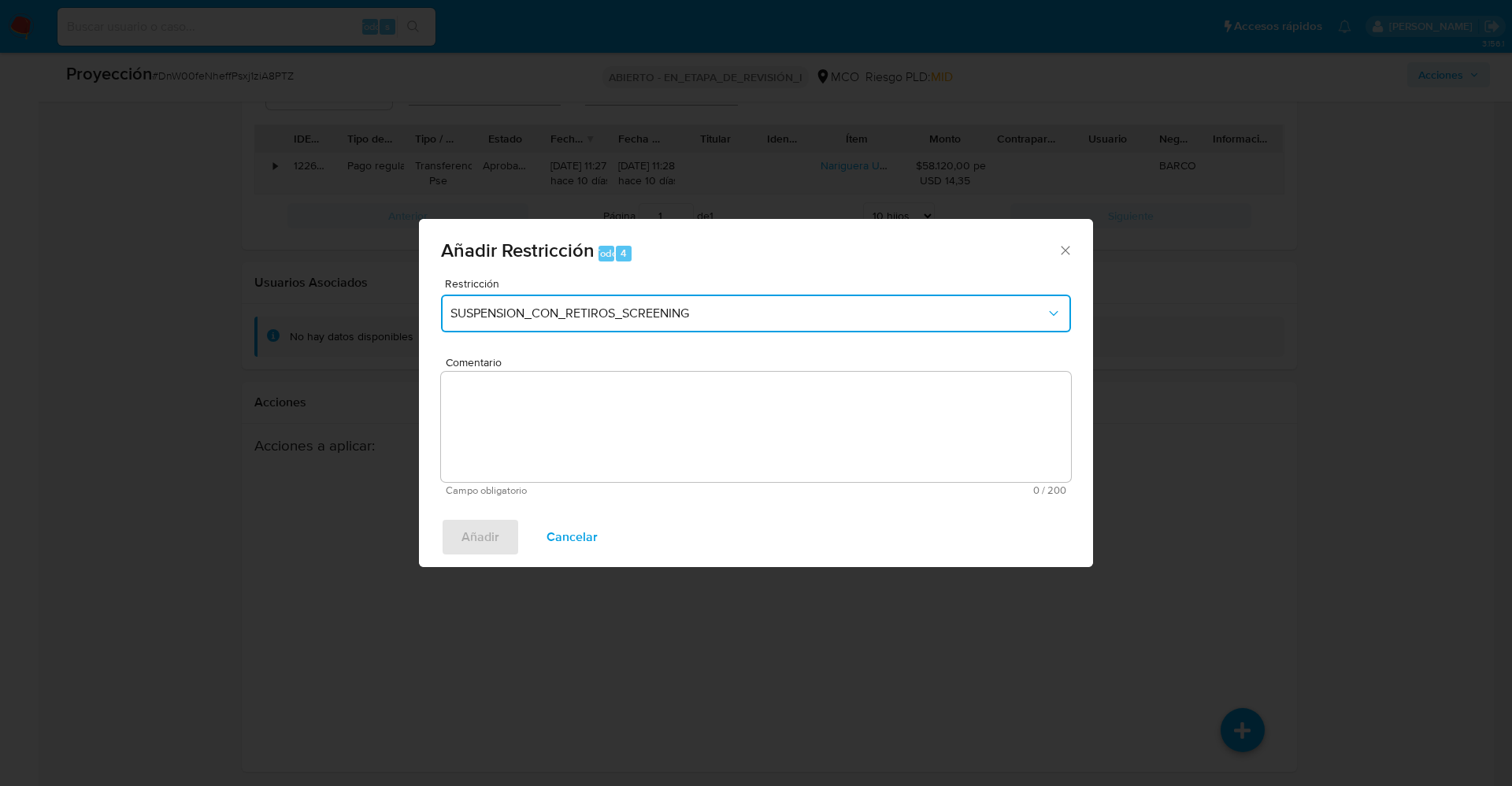
click at [639, 314] on span "SUSPENSION_CON_RETIROS_SCREENING" at bounding box center [748, 314] width 595 height 16
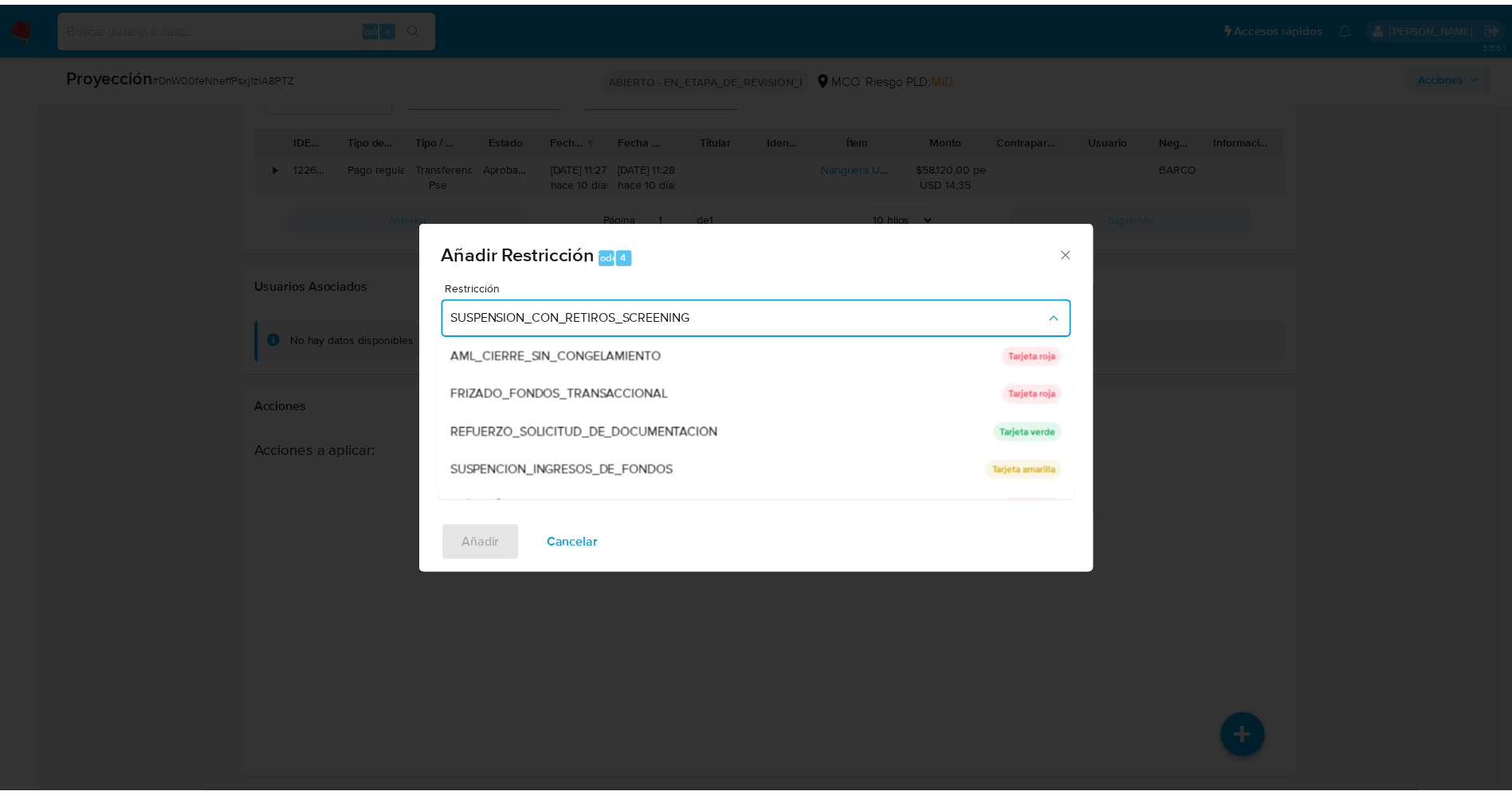
scroll to position [0, 0]
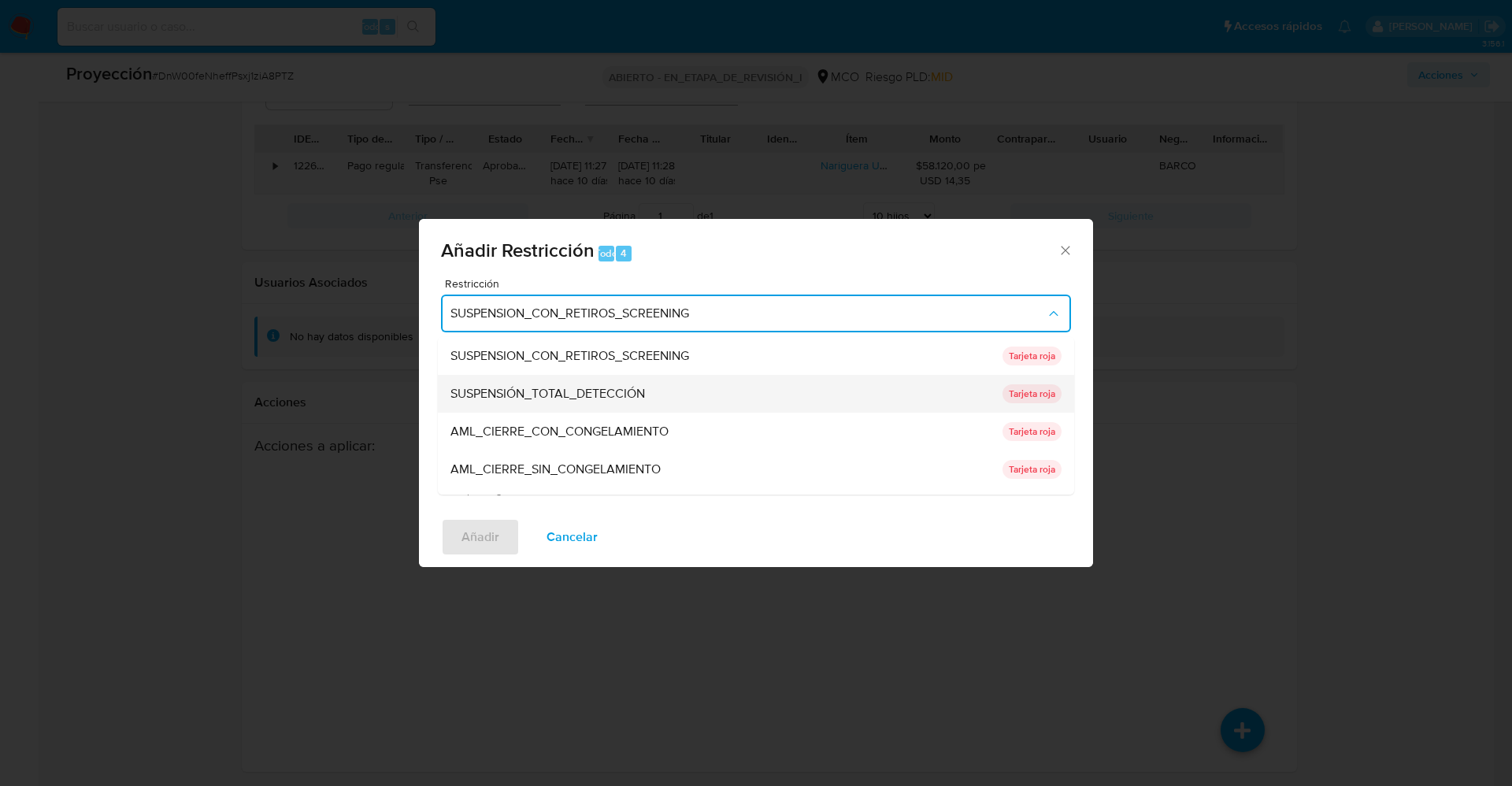
click at [627, 394] on font "SUSPENSIÓN_TOTAL_DETECCIÓN" at bounding box center [548, 393] width 195 height 18
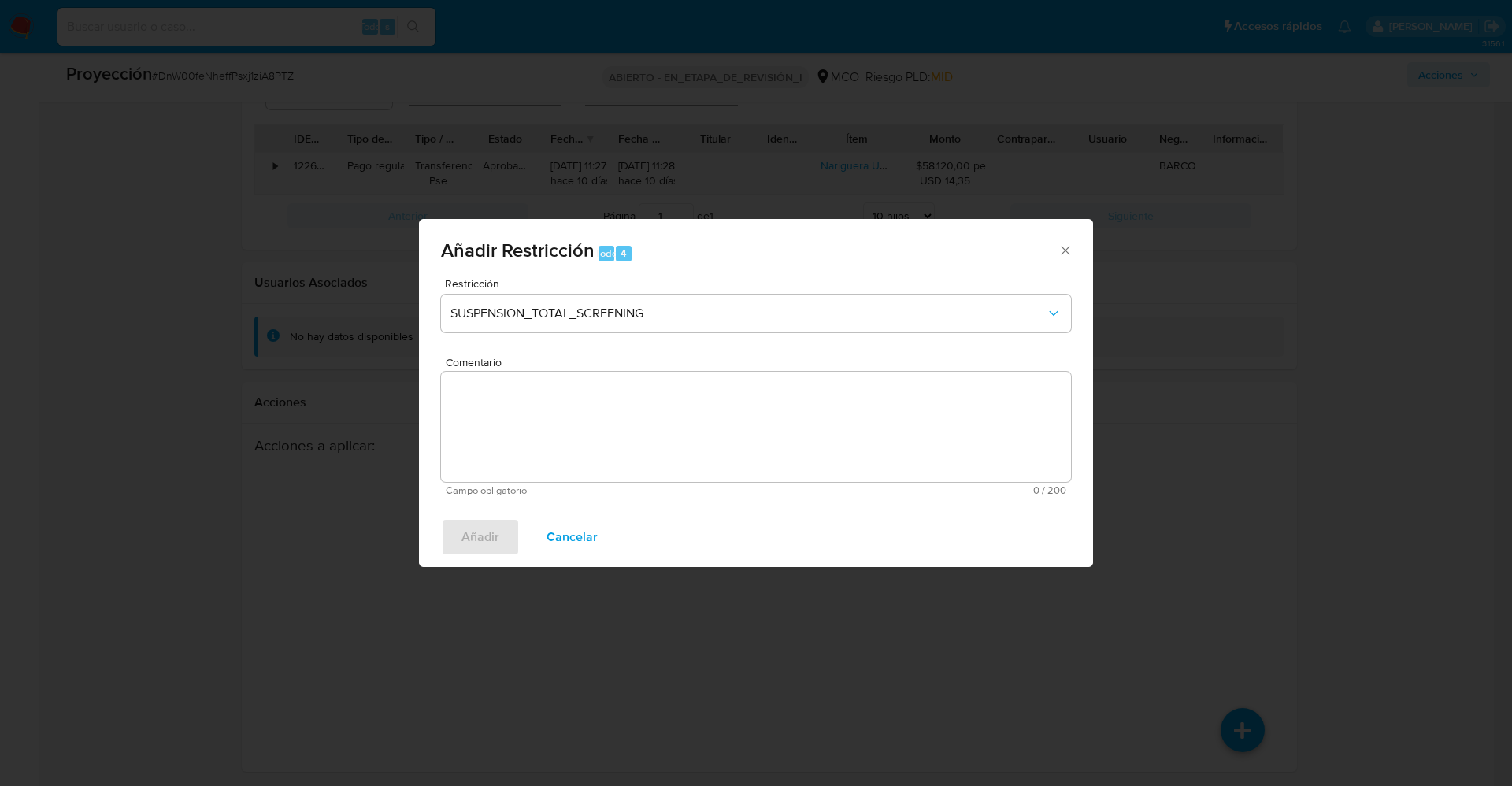
click at [627, 419] on textarea "Comentario" at bounding box center [756, 427] width 630 height 110
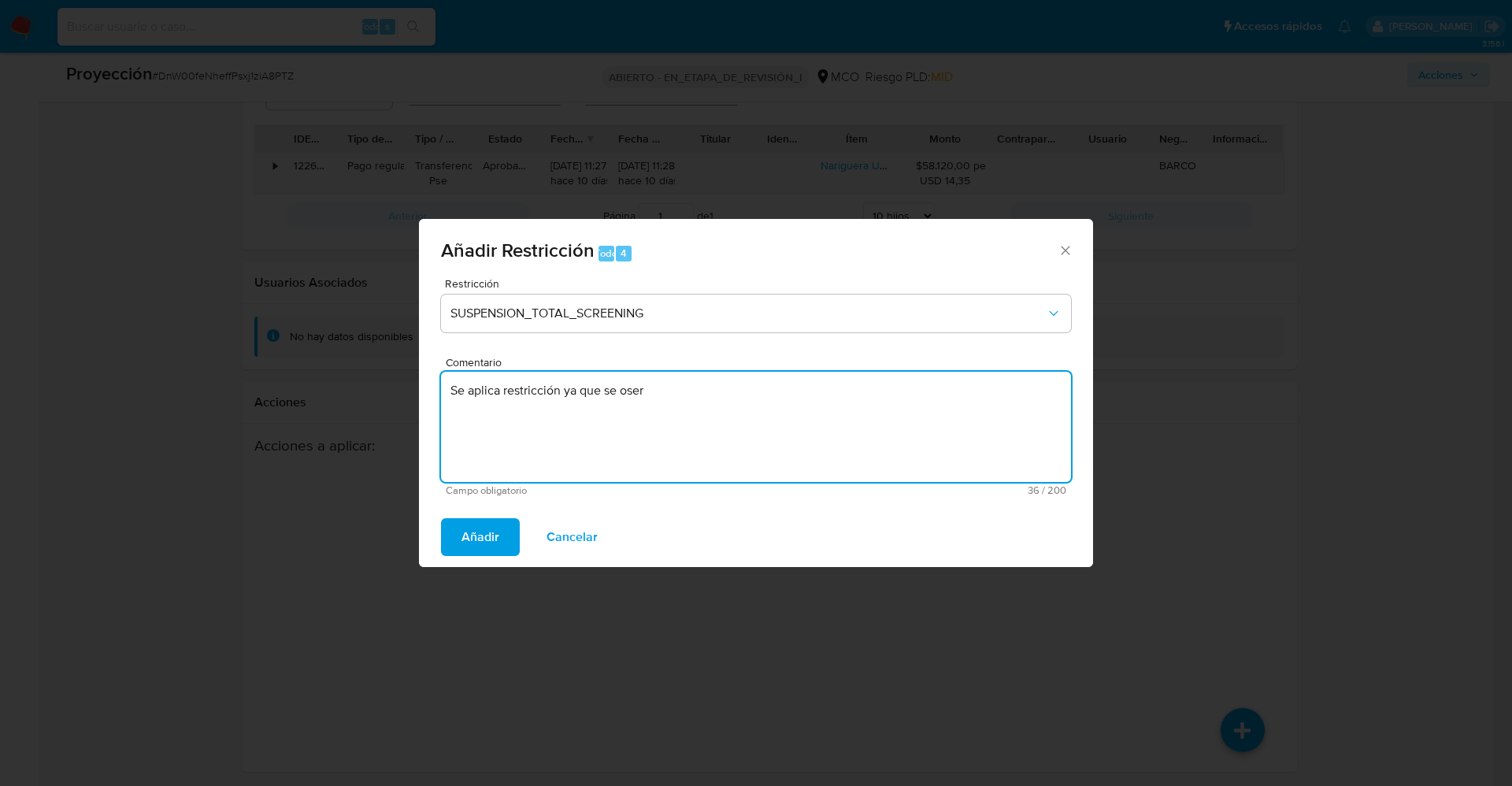
type textarea "Se aplica restricción ya que se oser"
click at [473, 523] on span "Añadir" at bounding box center [480, 537] width 38 height 35
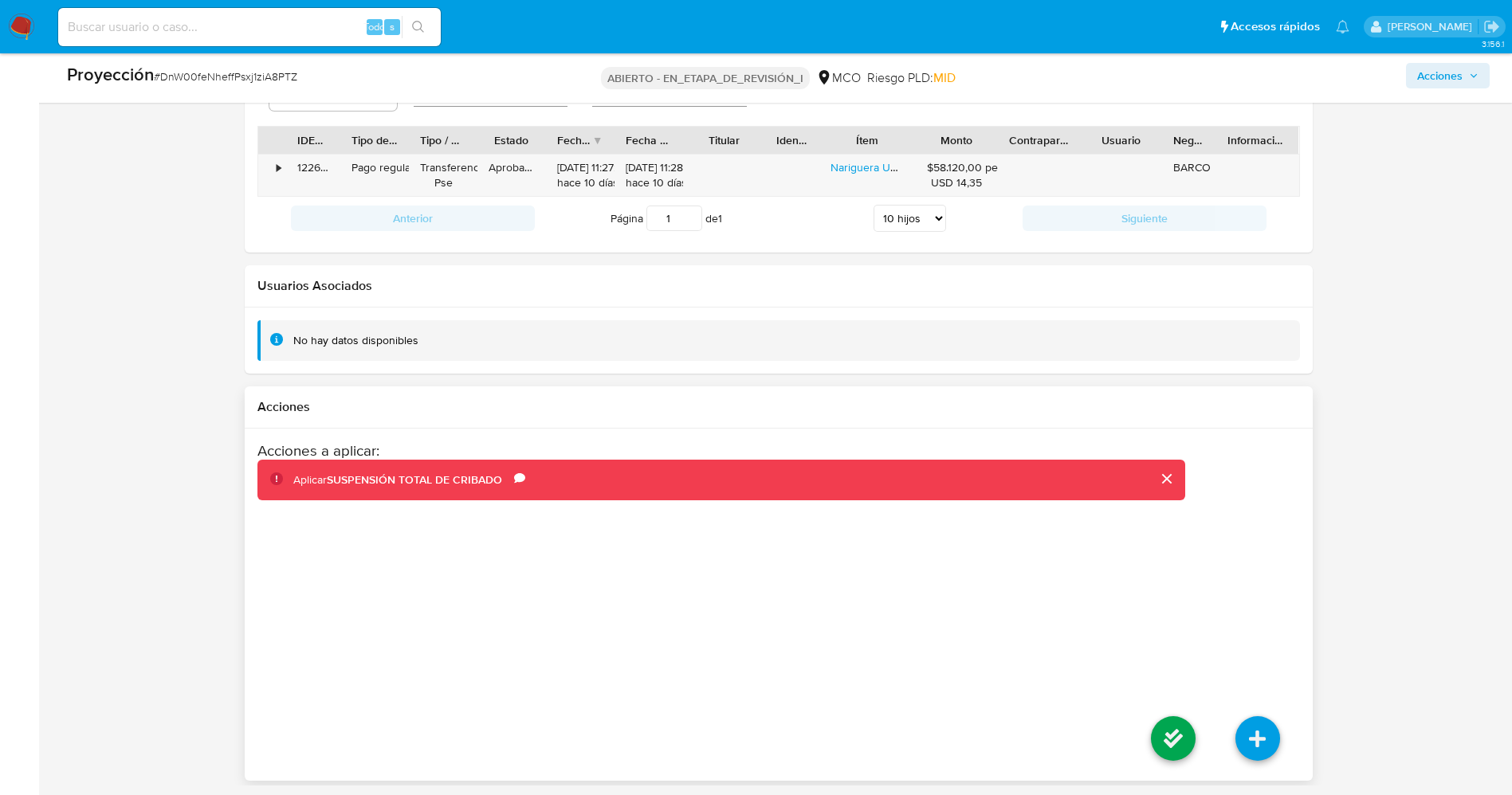
drag, startPoint x: 1215, startPoint y: 567, endPoint x: 1158, endPoint y: 474, distance: 109.1
click at [1019, 529] on div "Acciones a aplicar : Aplicar SUSPENSIÓN TOTAL DE CRIBADO Comentario Se aplica r…" at bounding box center [778, 569] width 1042 height 255
click at [1019, 468] on button "cerrar" at bounding box center [1166, 479] width 39 height 39
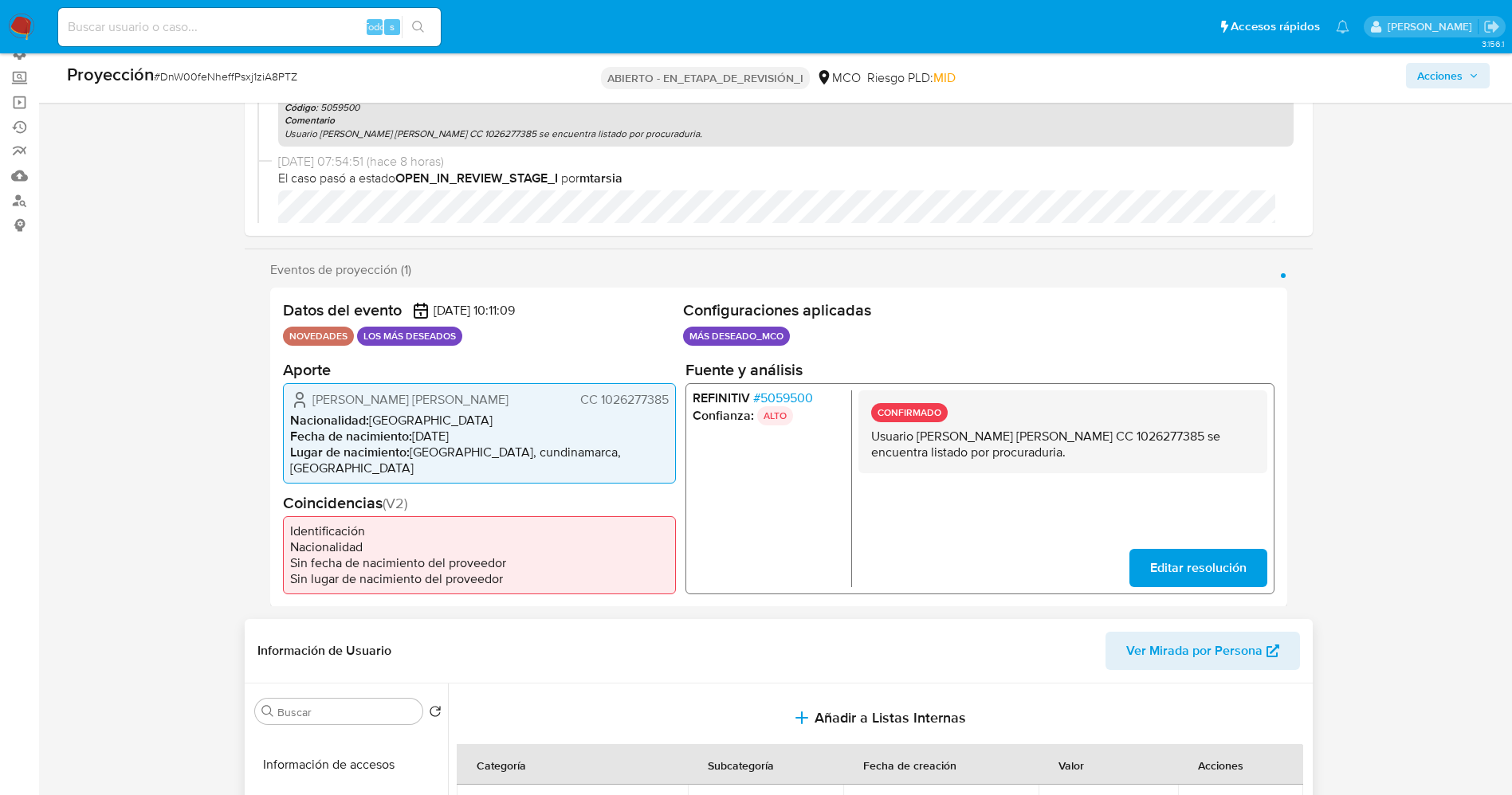
scroll to position [140, 0]
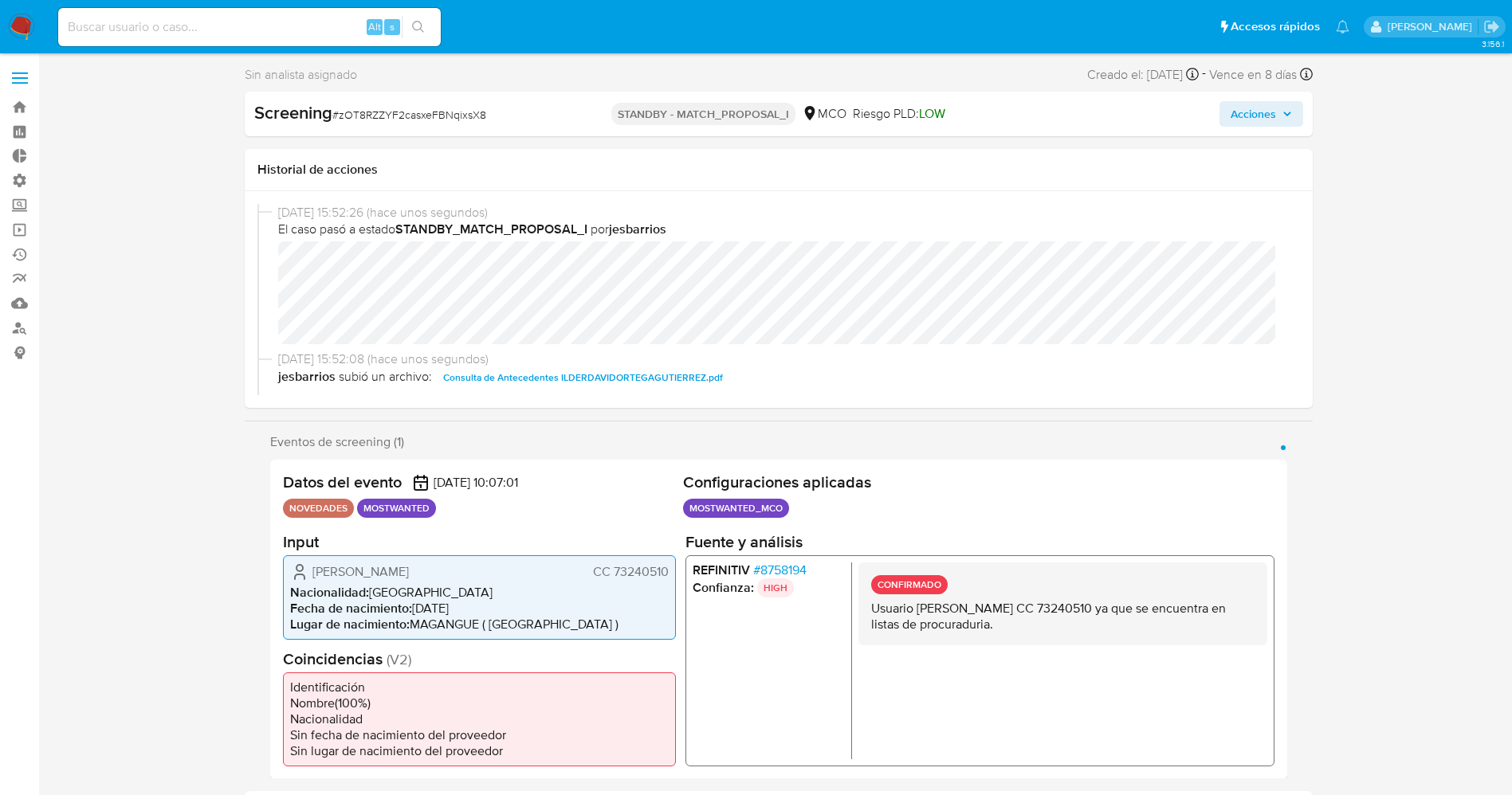
select select "10"
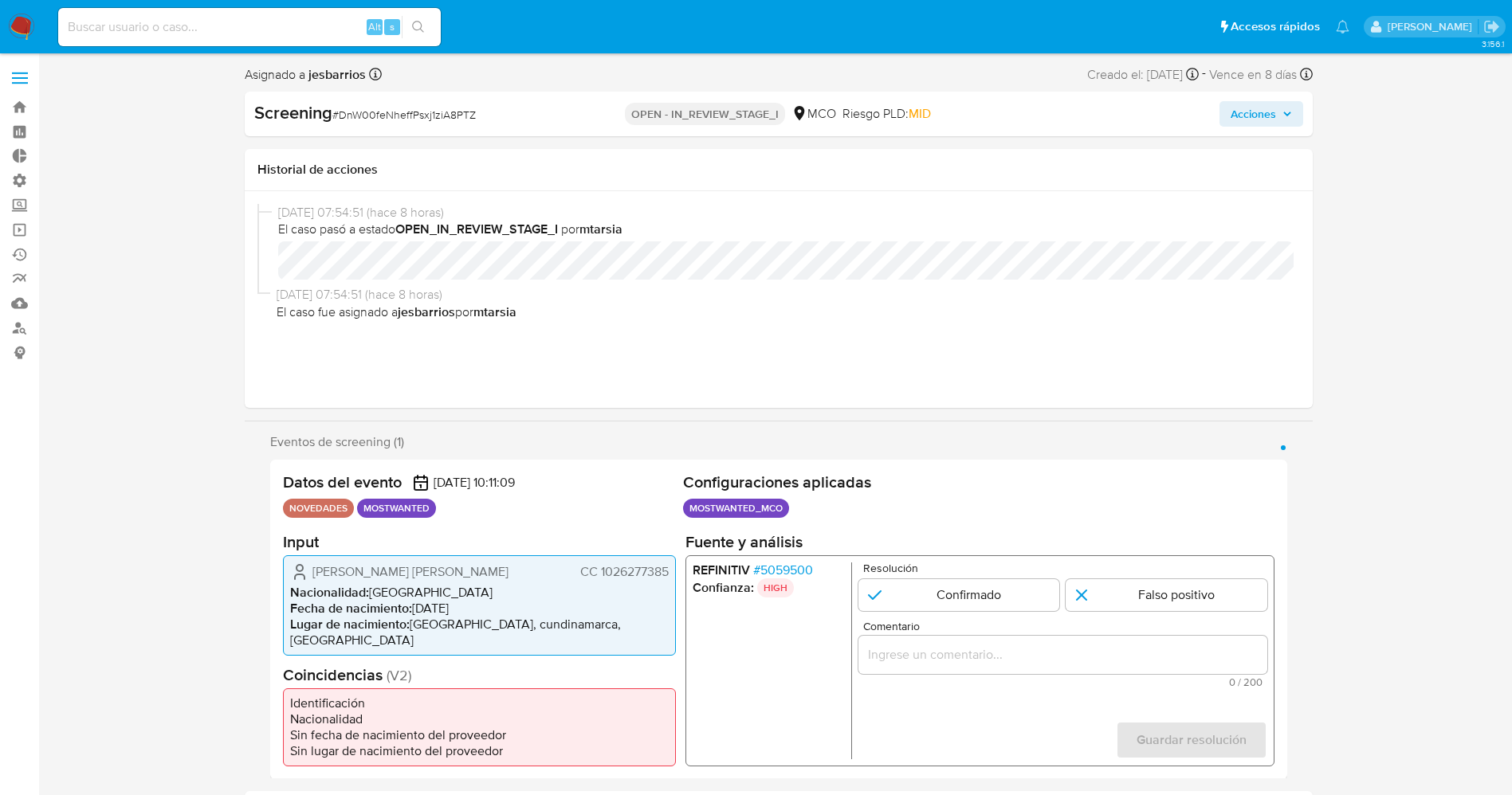
select select "10"
drag, startPoint x: 605, startPoint y: 575, endPoint x: 672, endPoint y: 569, distance: 67.3
click at [673, 569] on div "[PERSON_NAME] [PERSON_NAME] CC 1026277385 Nacionalidad : [DEMOGRAPHIC_DATA] Fec…" at bounding box center [480, 605] width 393 height 100
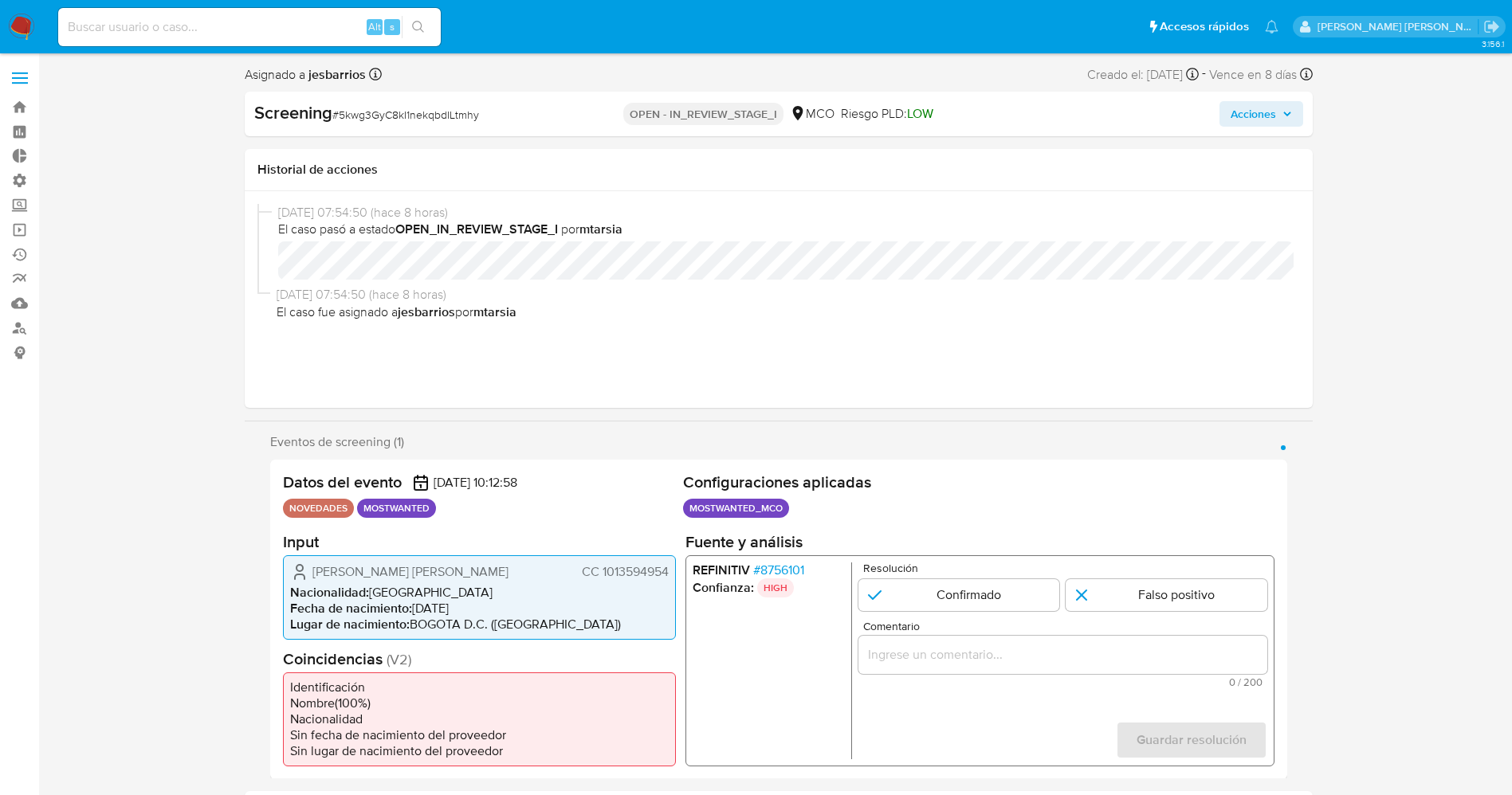
select select "10"
drag, startPoint x: 600, startPoint y: 568, endPoint x: 670, endPoint y: 569, distance: 70.0
click at [670, 569] on div "[PERSON_NAME] [PERSON_NAME] 1013594954 Nacionalidad : Colombia Fecha de nacimie…" at bounding box center [480, 597] width 393 height 84
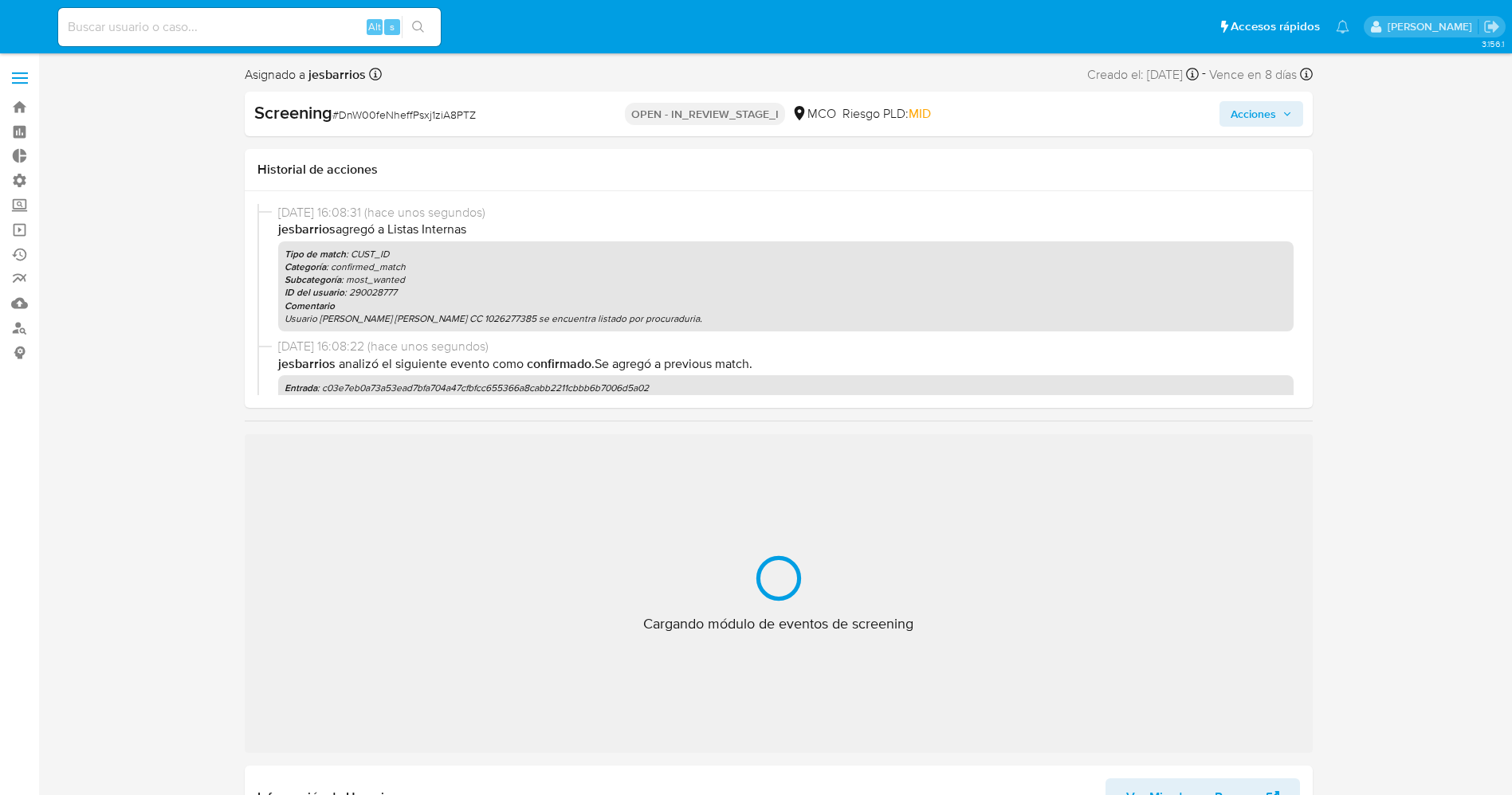
select select "10"
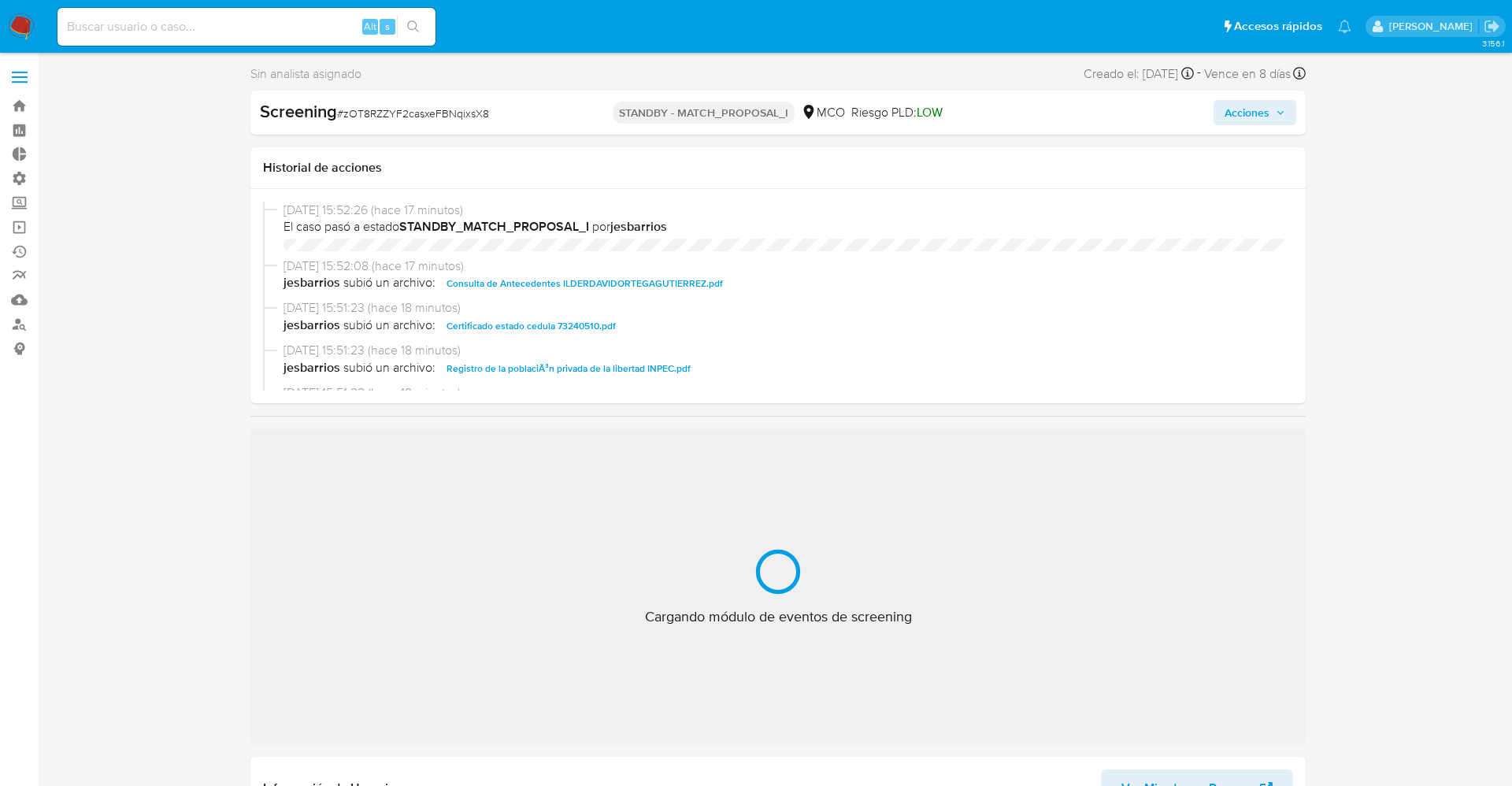
select select "10"
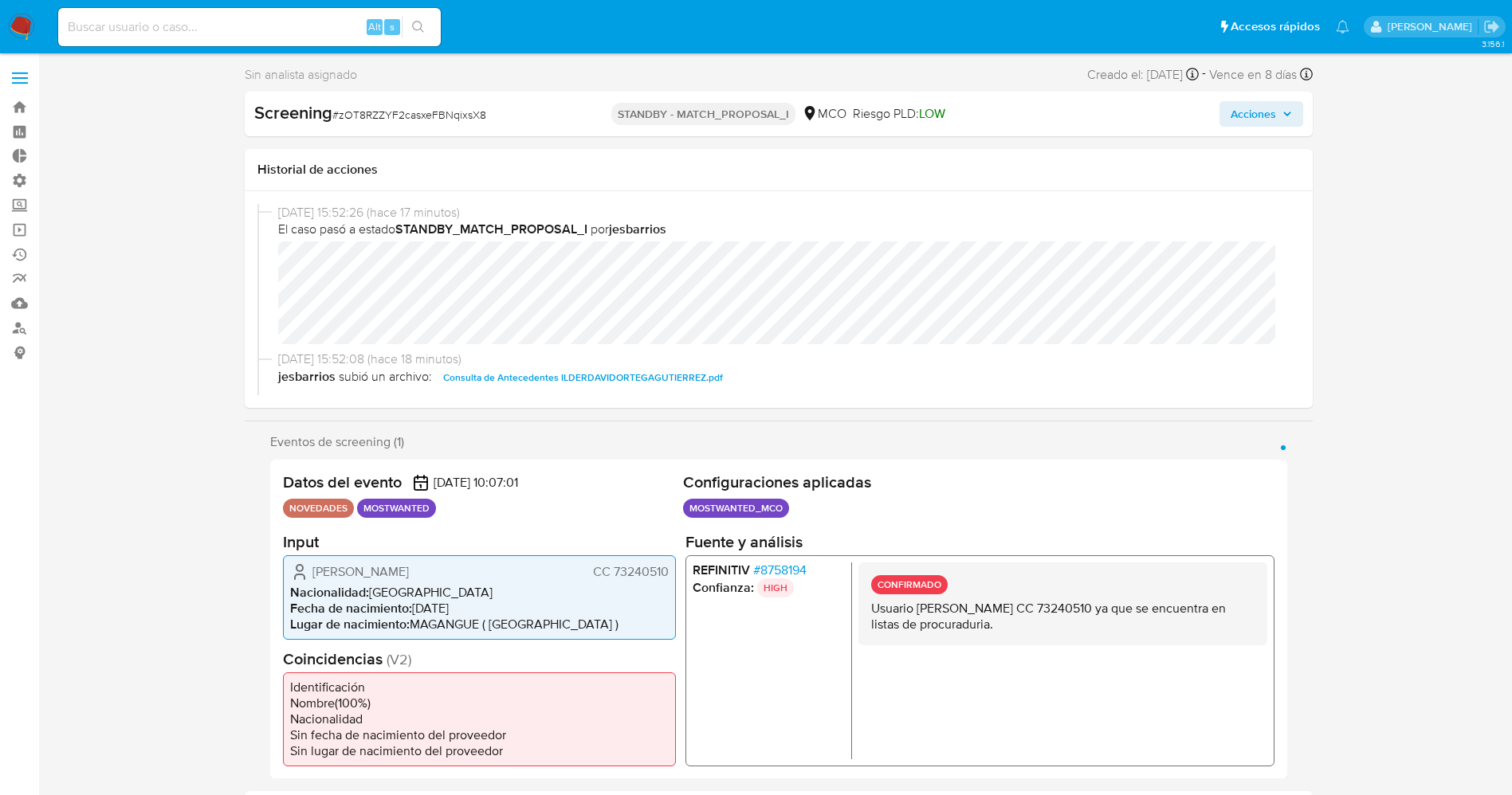
select select "10"
drag, startPoint x: 613, startPoint y: 569, endPoint x: 658, endPoint y: 571, distance: 45.0
click at [666, 571] on span "CC 73240510" at bounding box center [630, 572] width 75 height 16
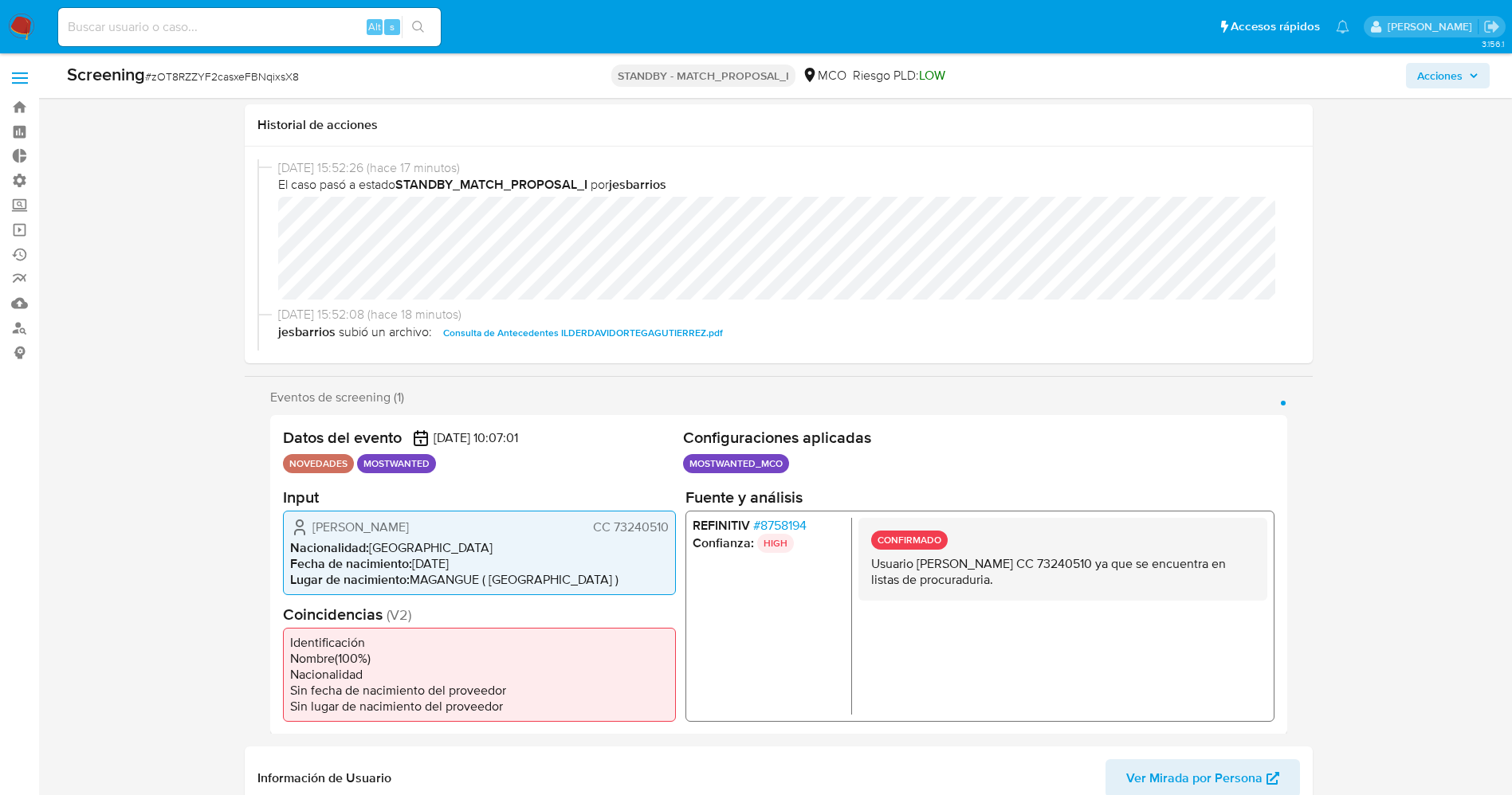
scroll to position [479, 0]
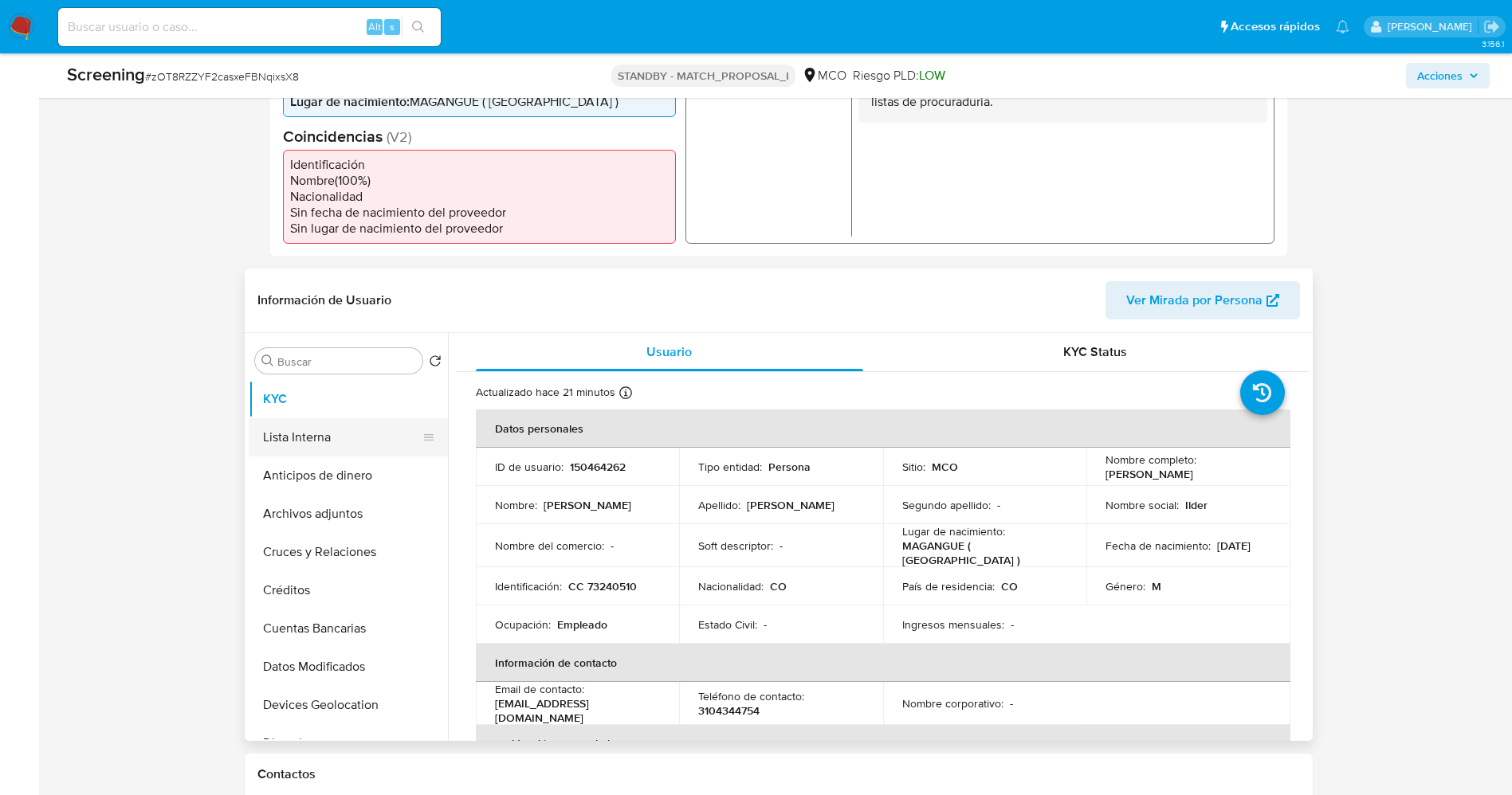
click at [316, 429] on button "Lista Interna" at bounding box center [341, 437] width 186 height 39
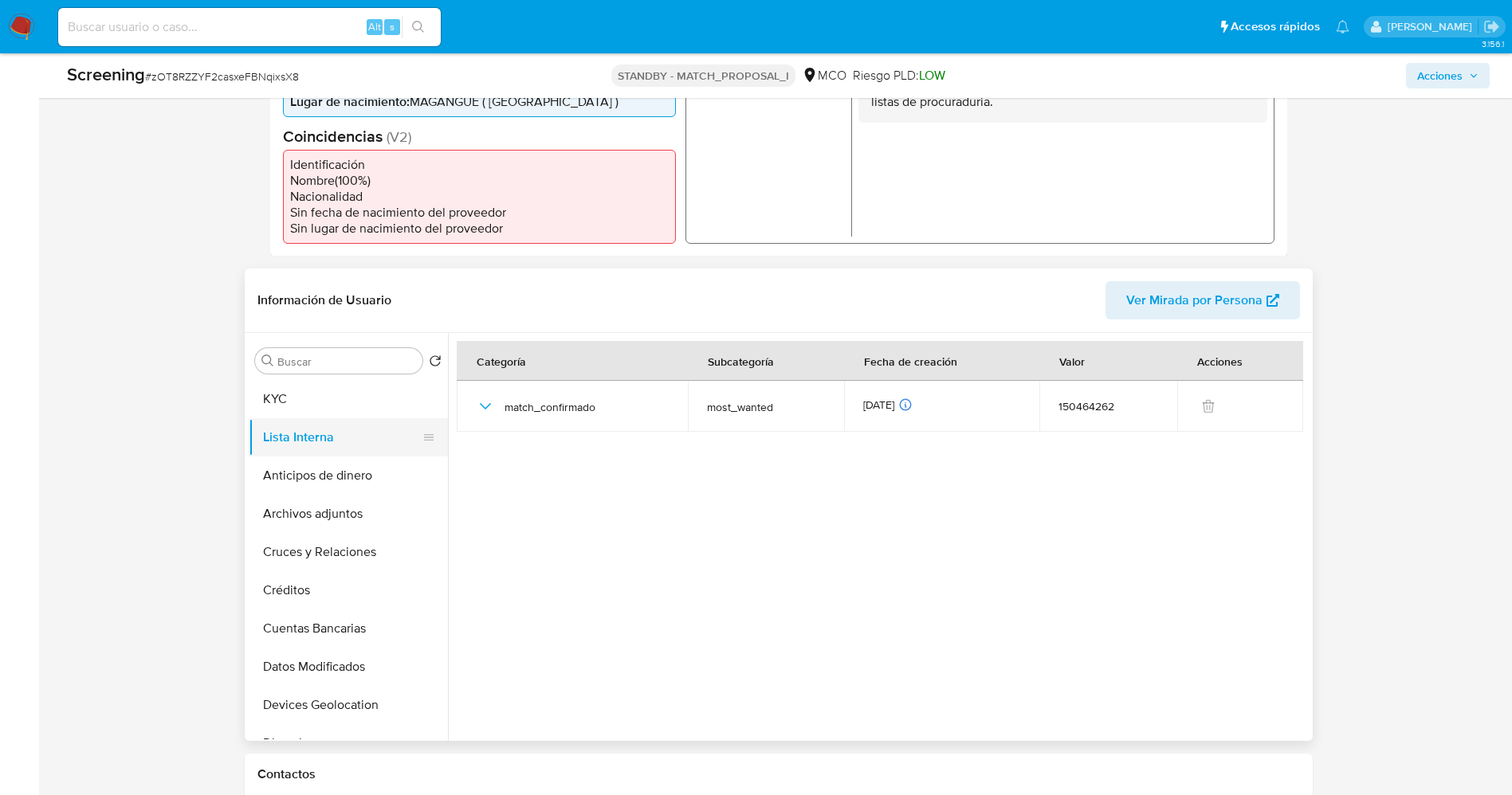
scroll to position [0, 0]
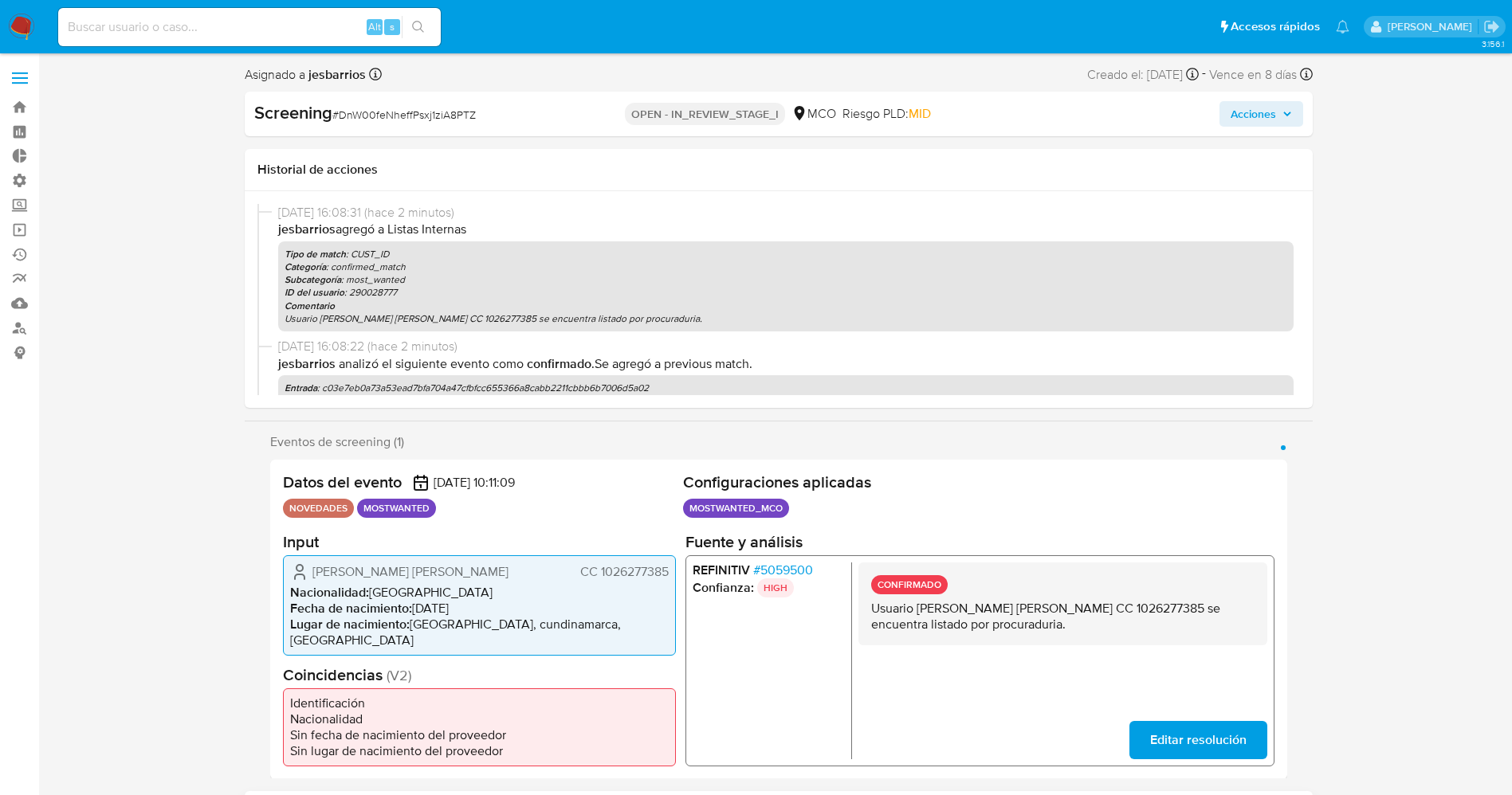
select select "10"
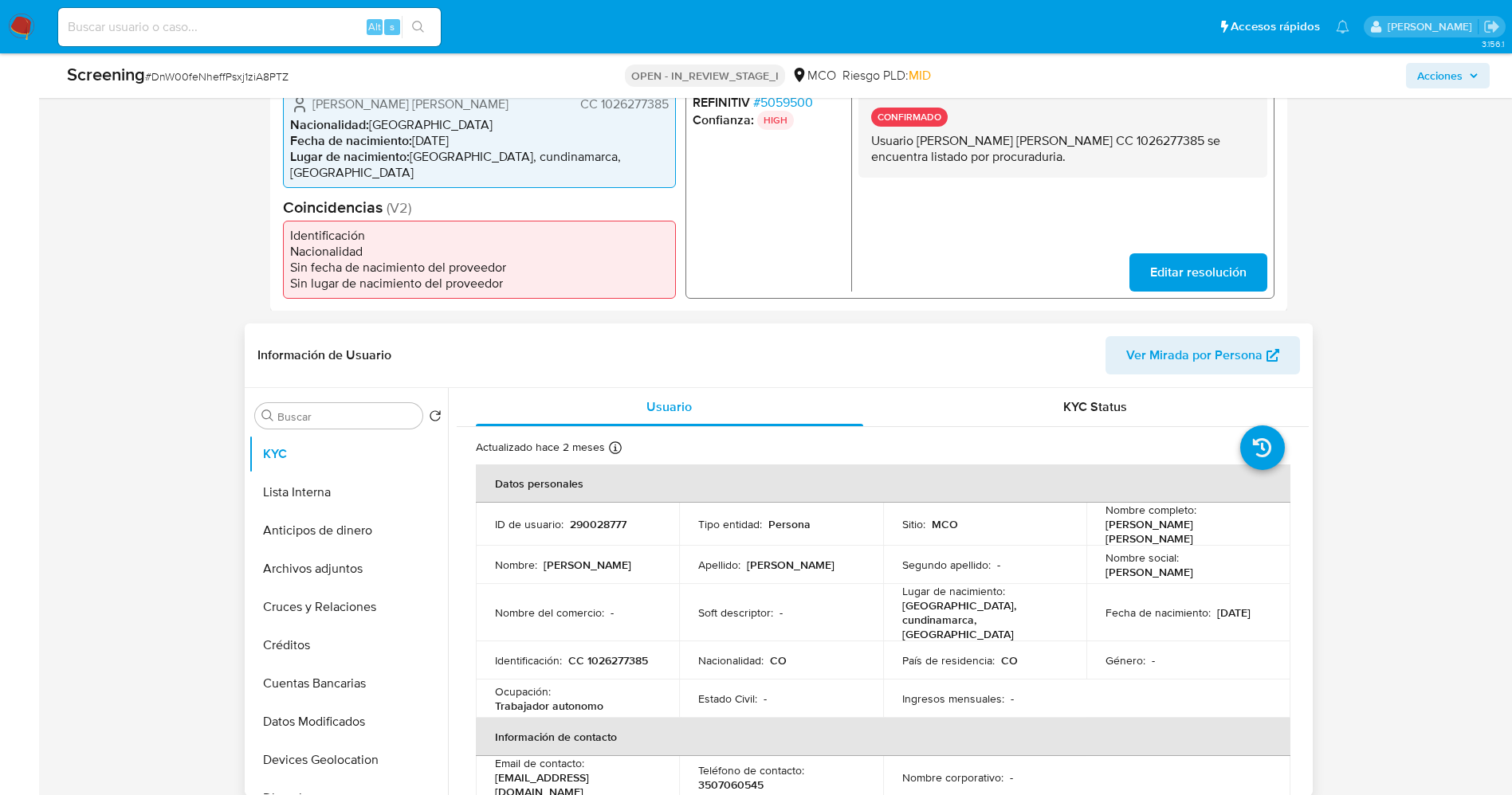
scroll to position [479, 0]
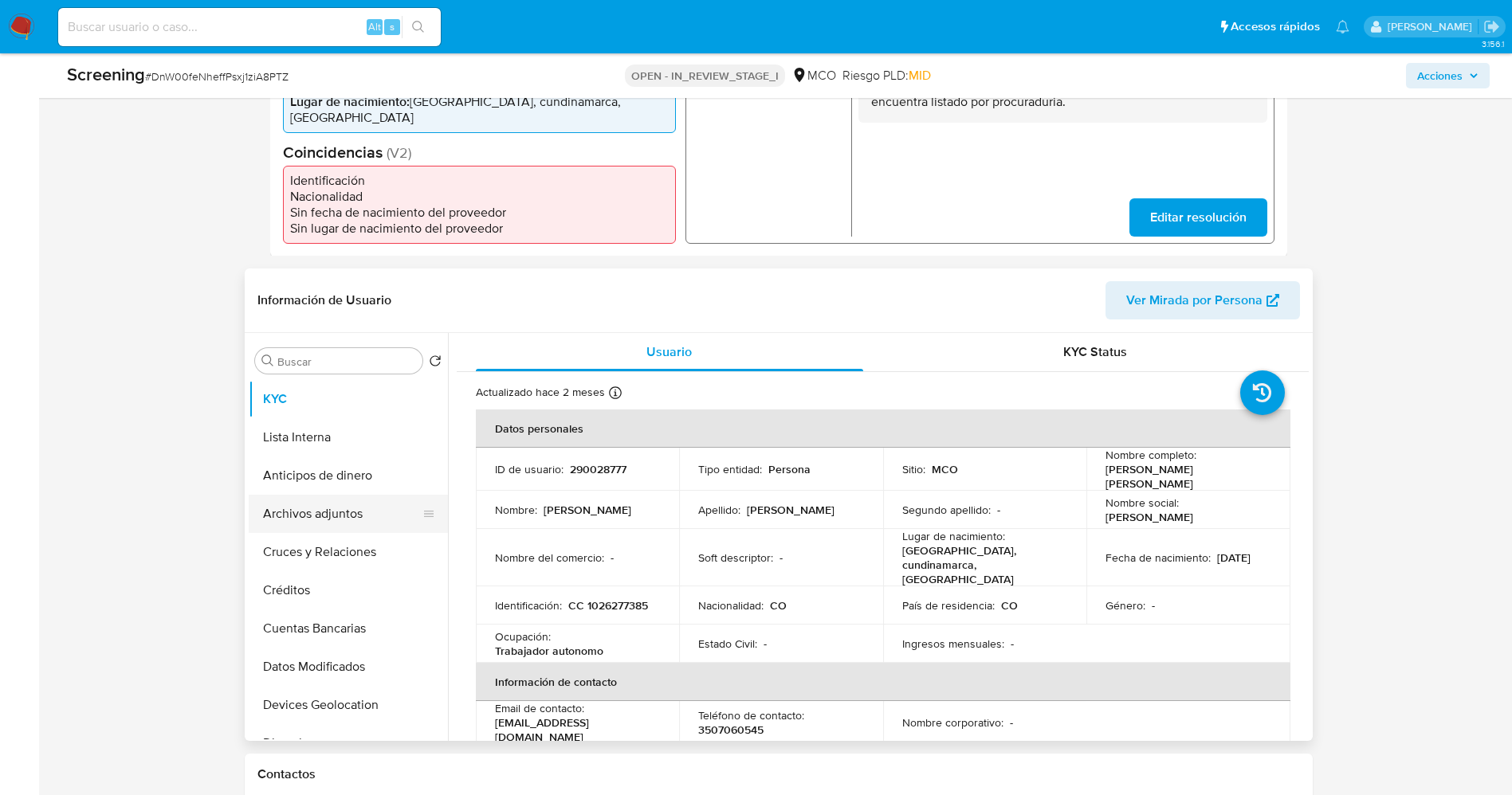
click at [313, 515] on button "Archivos adjuntos" at bounding box center [341, 514] width 186 height 39
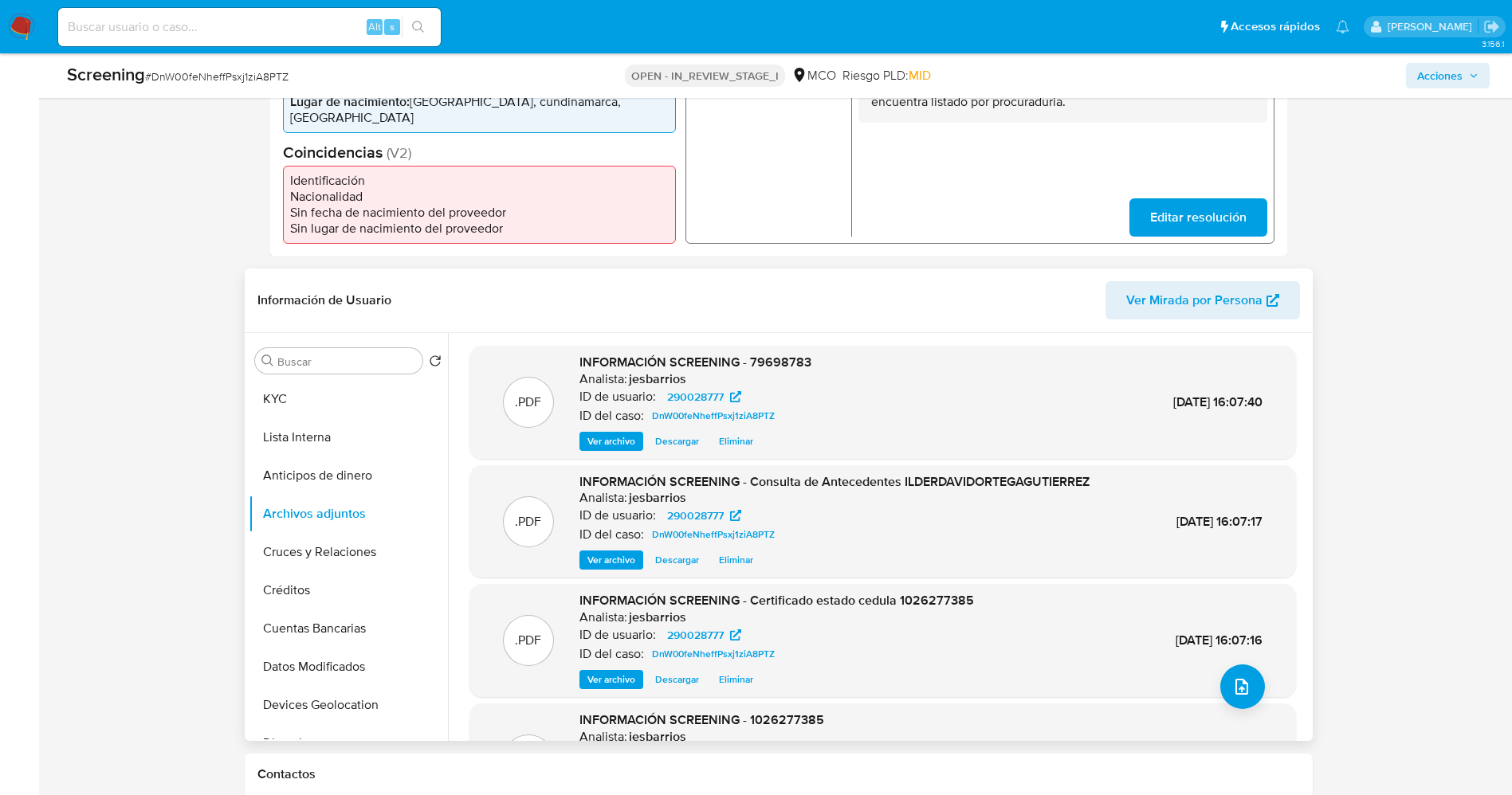
click at [745, 445] on span "Eliminar" at bounding box center [736, 442] width 34 height 16
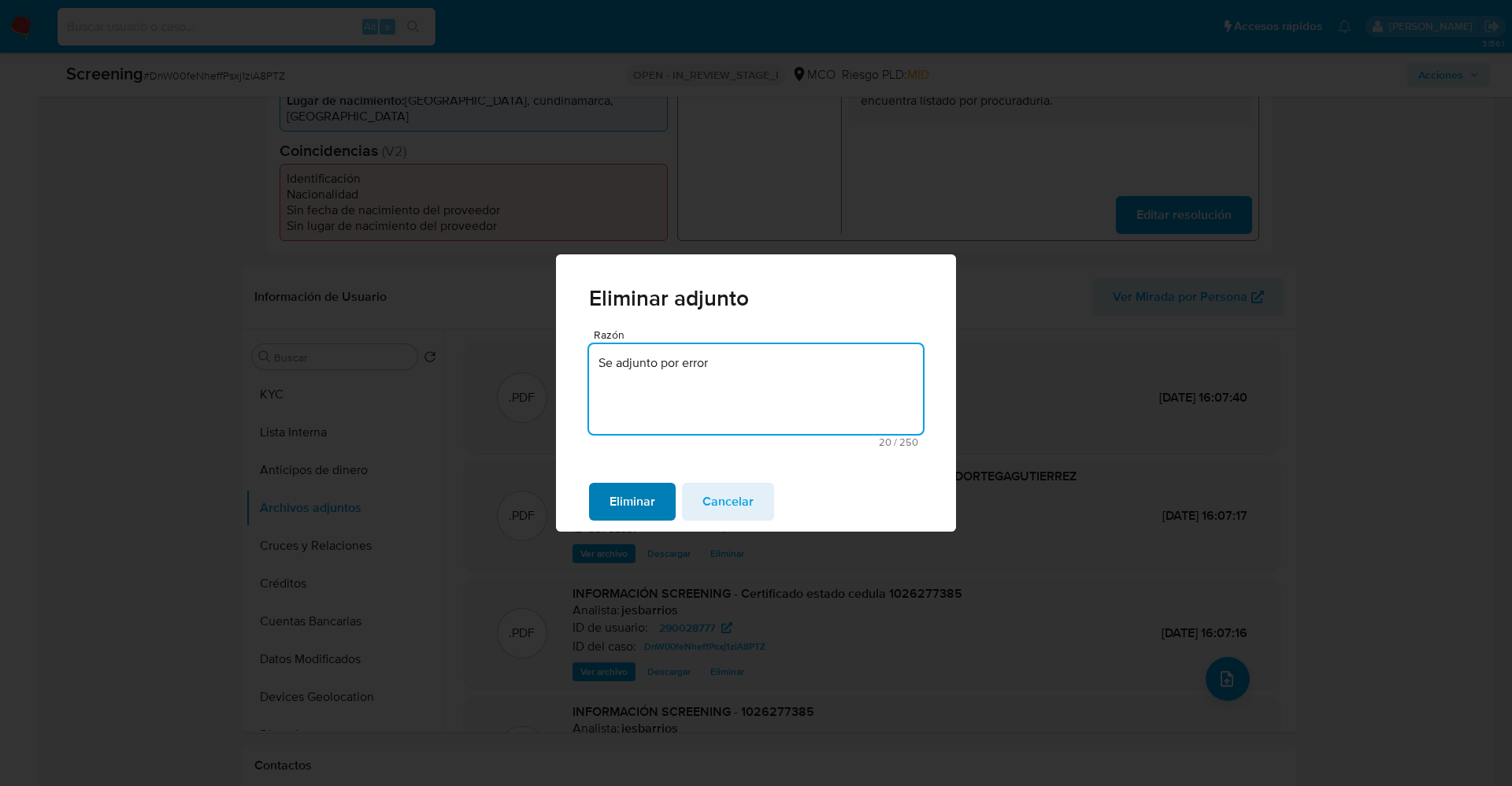
type textarea "Se adjunto por error"
click at [645, 516] on span "Eliminar" at bounding box center [632, 502] width 46 height 35
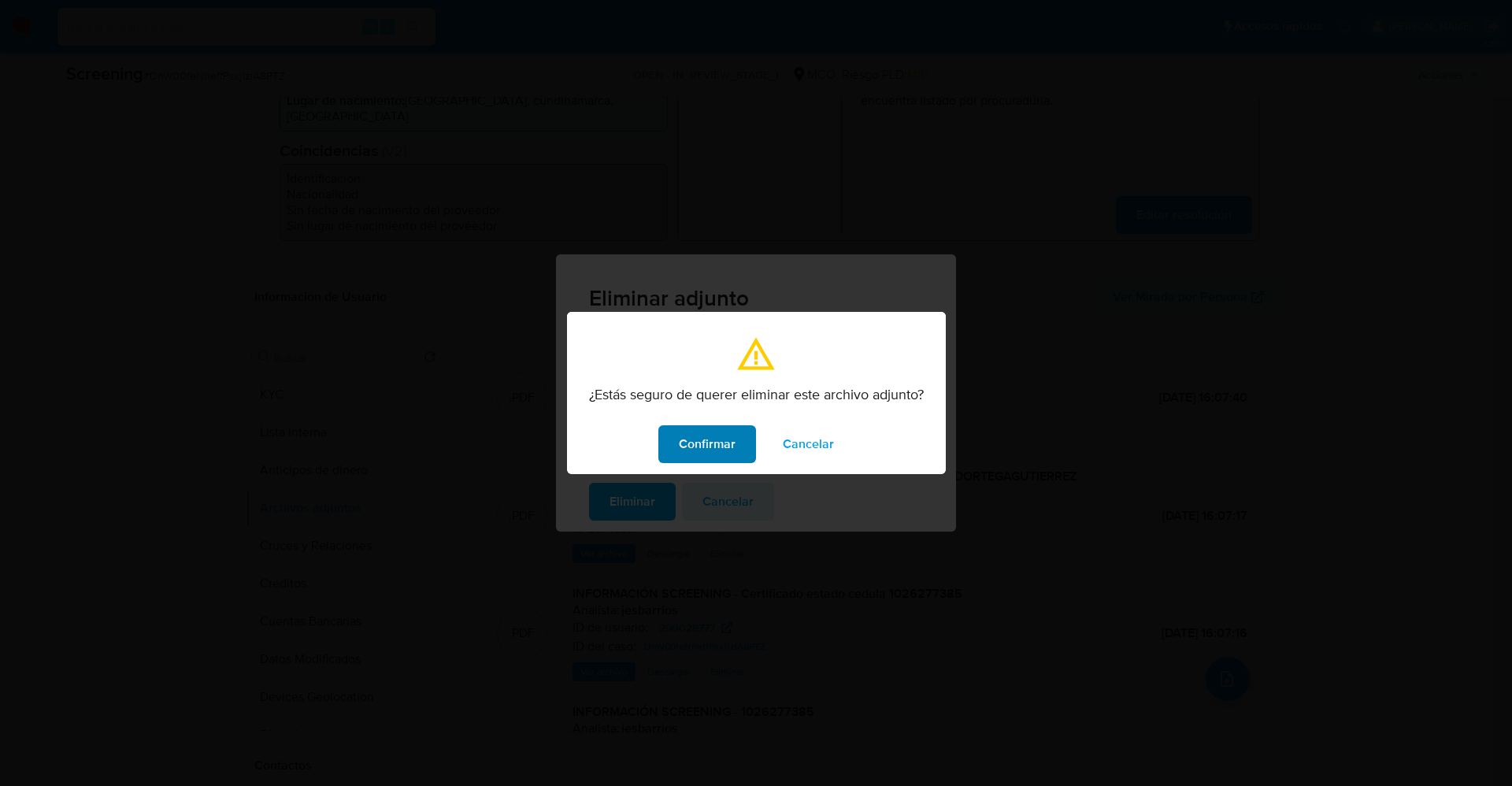
click at [704, 440] on span "Confirmar" at bounding box center [708, 444] width 57 height 35
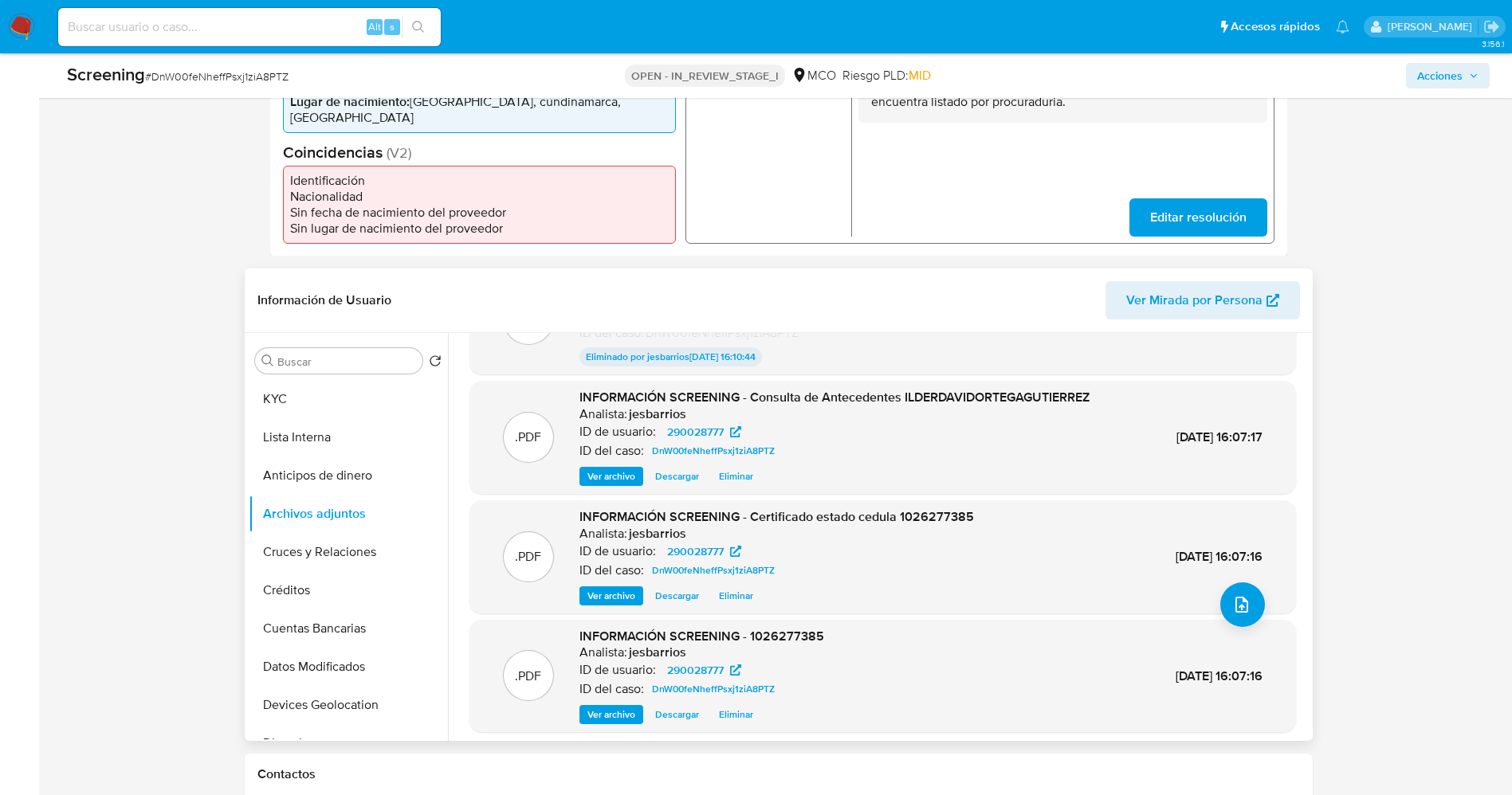
scroll to position [119, 0]
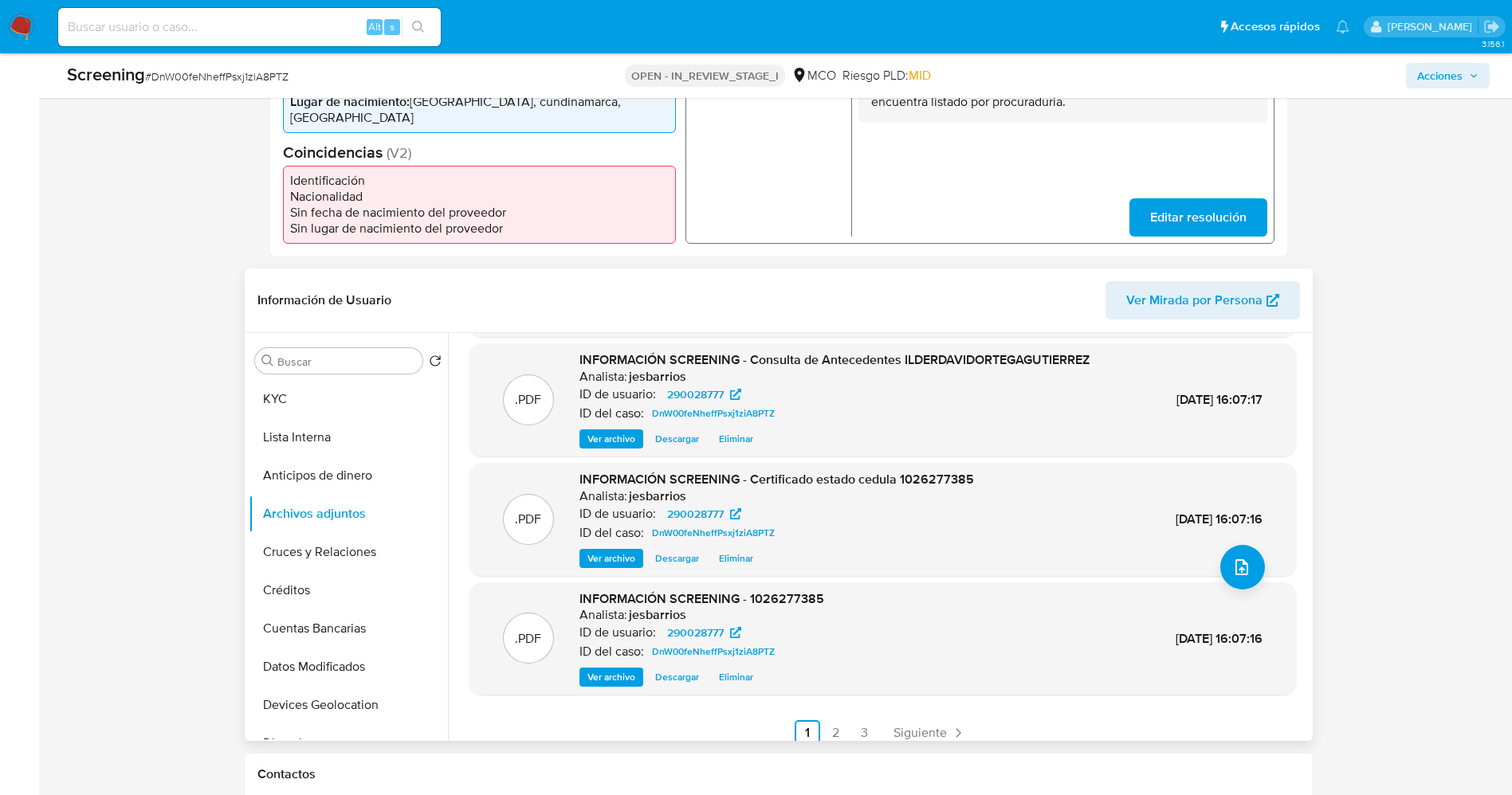
click at [753, 557] on button "Eliminar" at bounding box center [736, 558] width 50 height 19
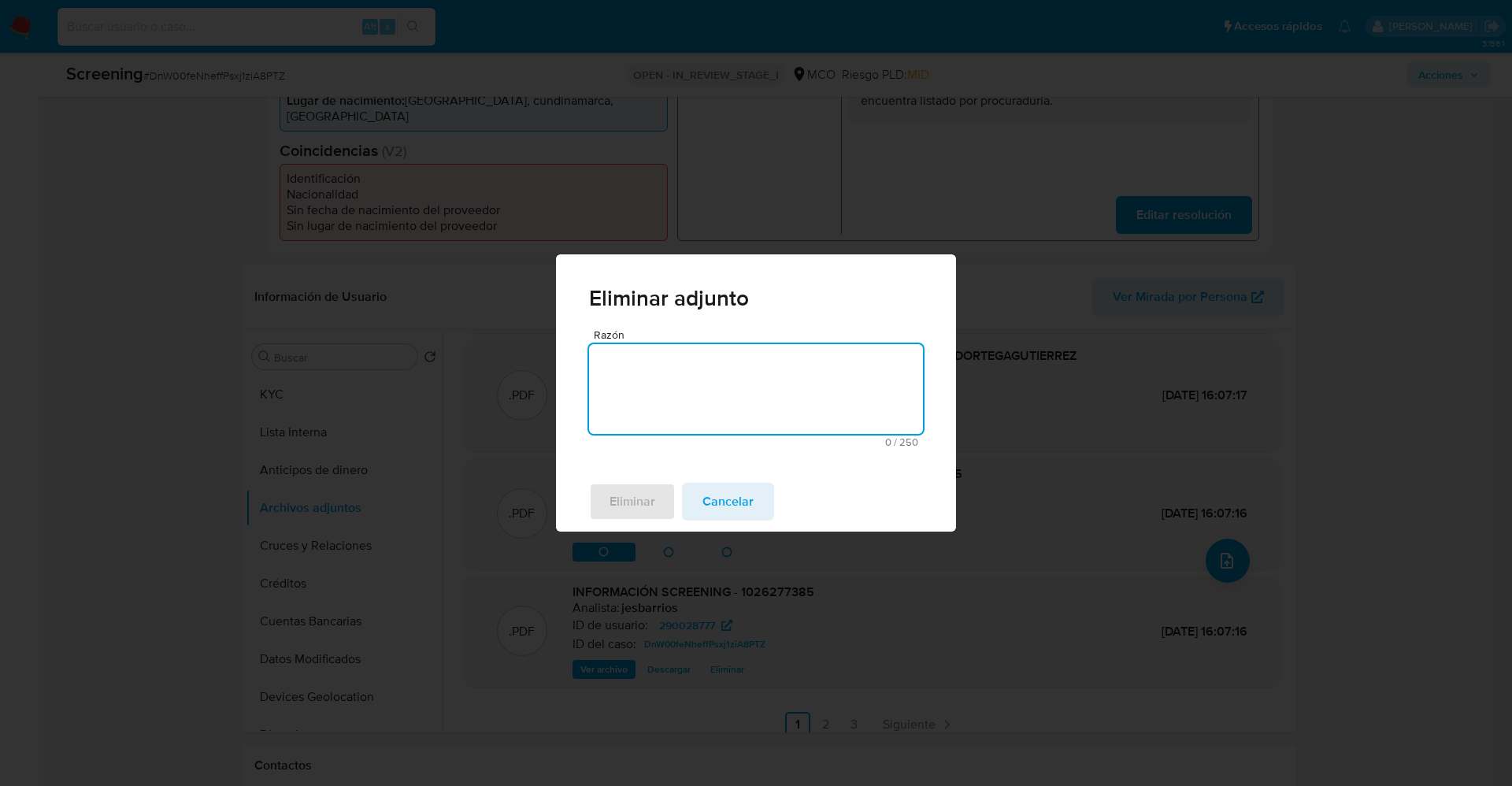
click at [715, 406] on textarea "Razón" at bounding box center [756, 389] width 334 height 89
type textarea "73240510"
type textarea "Se tomo por errror"
click at [631, 503] on span "Eliminar" at bounding box center [632, 502] width 46 height 35
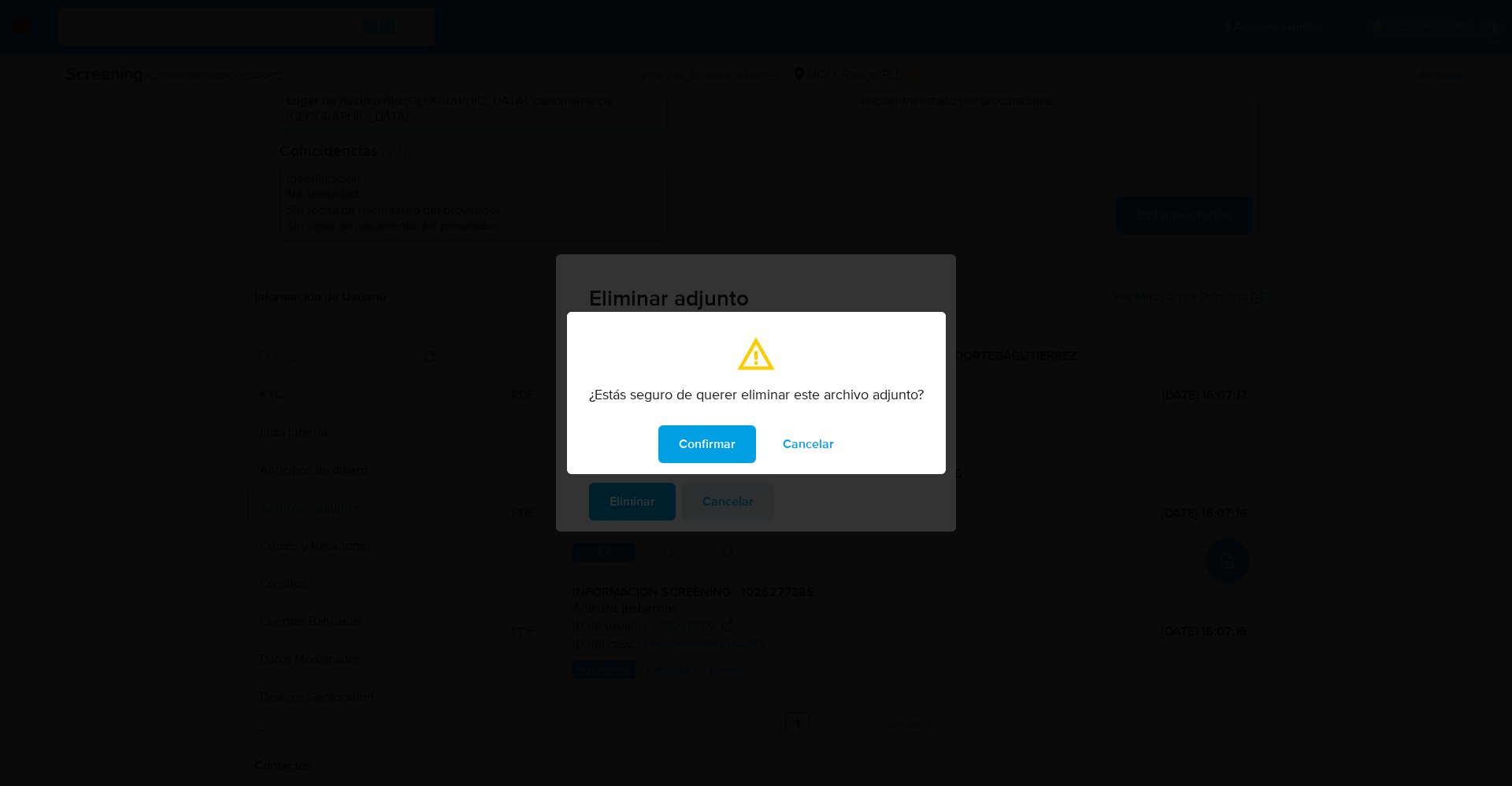
click at [806, 451] on span "Cancelar" at bounding box center [809, 444] width 51 height 35
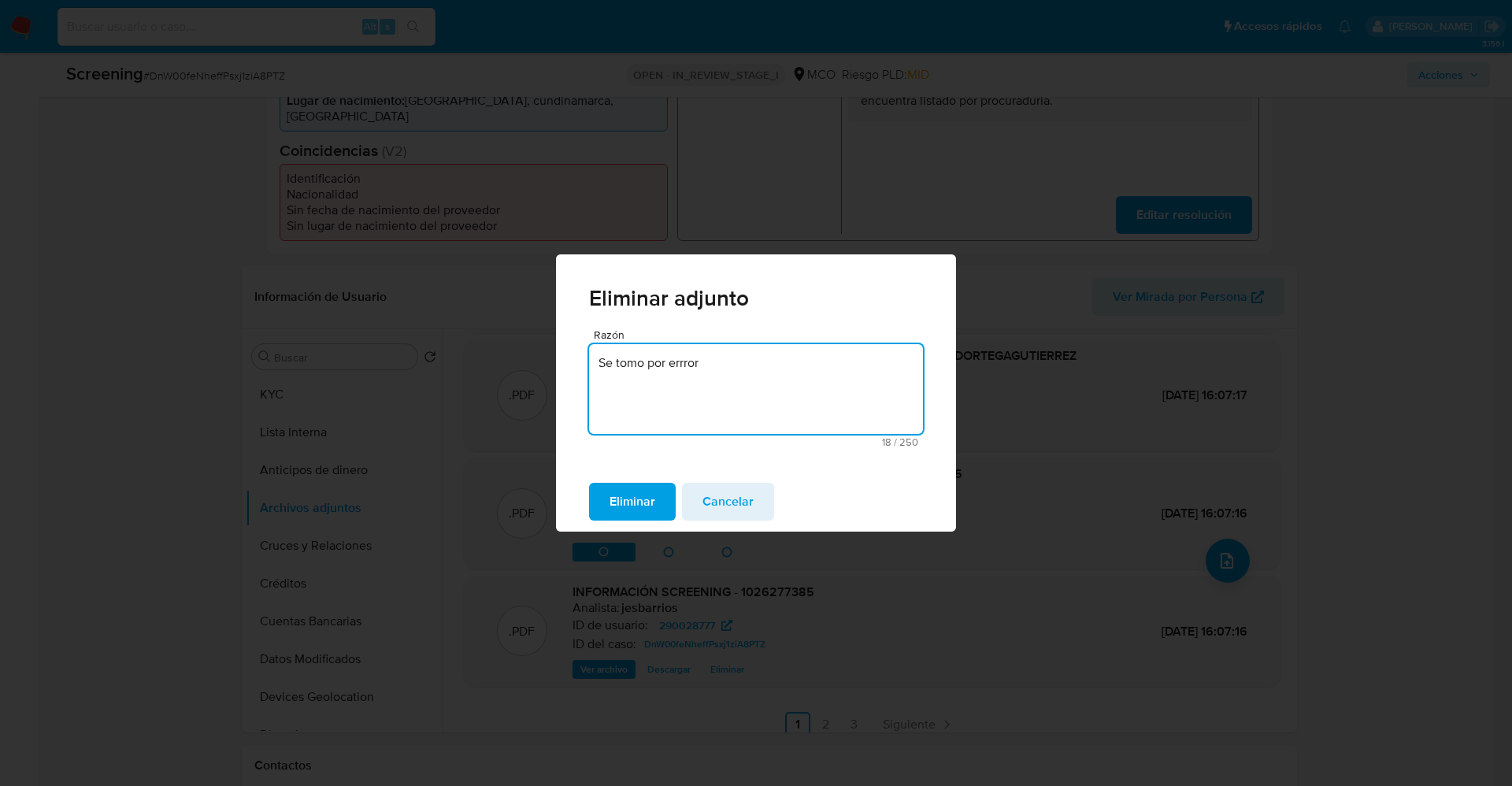
drag, startPoint x: 739, startPoint y: 356, endPoint x: 556, endPoint y: 357, distance: 183.0
click at [556, 357] on div "Razón Se tomo por errror 18 / 250 232 caracteres restantes" at bounding box center [756, 401] width 400 height 144
click at [665, 449] on div "Razón Se tomo por errror 18 / 250 232 caracteres restantes" at bounding box center [756, 401] width 400 height 144
click at [641, 507] on span "Eliminar" at bounding box center [632, 502] width 46 height 35
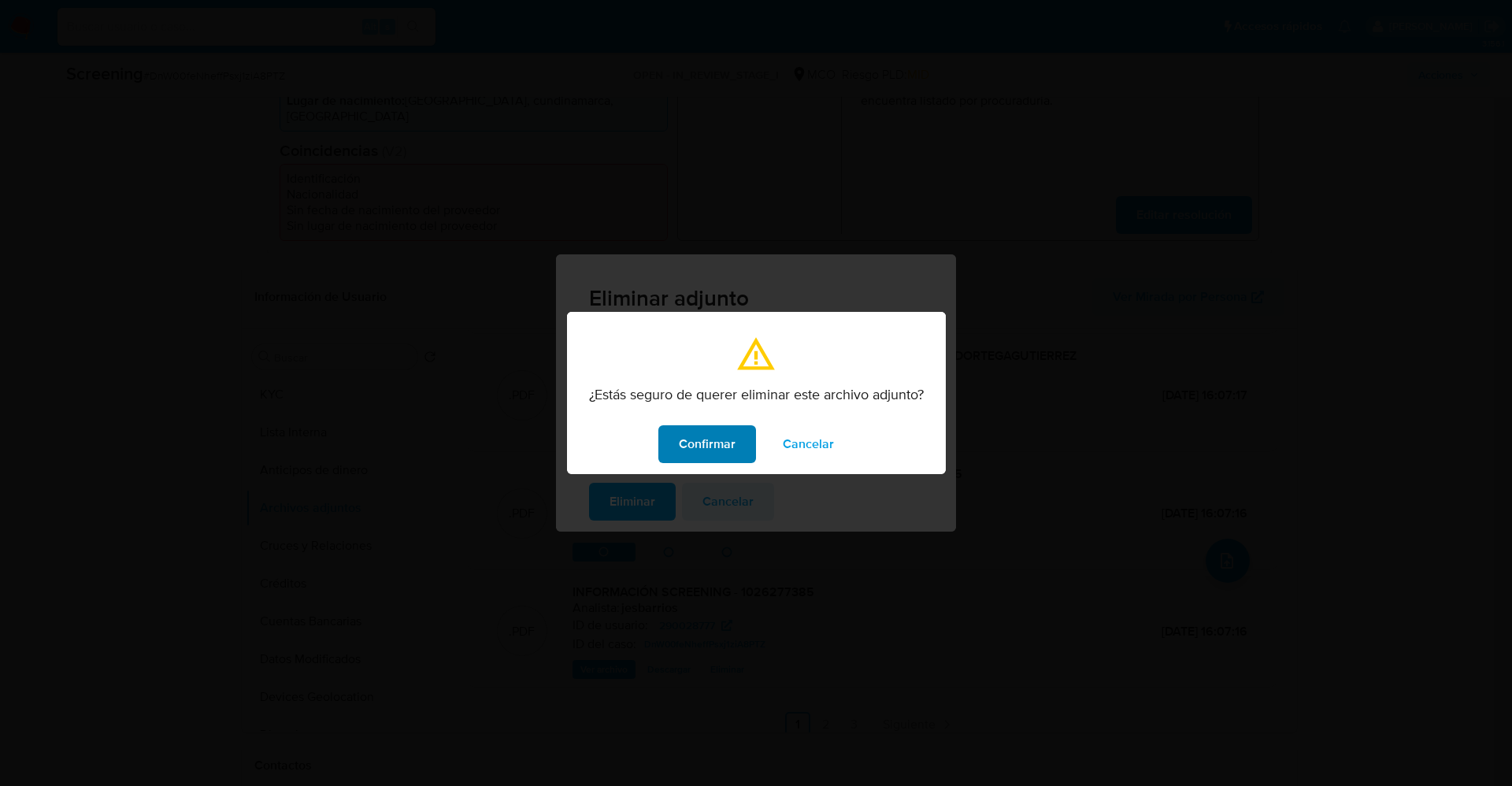
click at [693, 459] on span "Confirmar" at bounding box center [708, 444] width 57 height 35
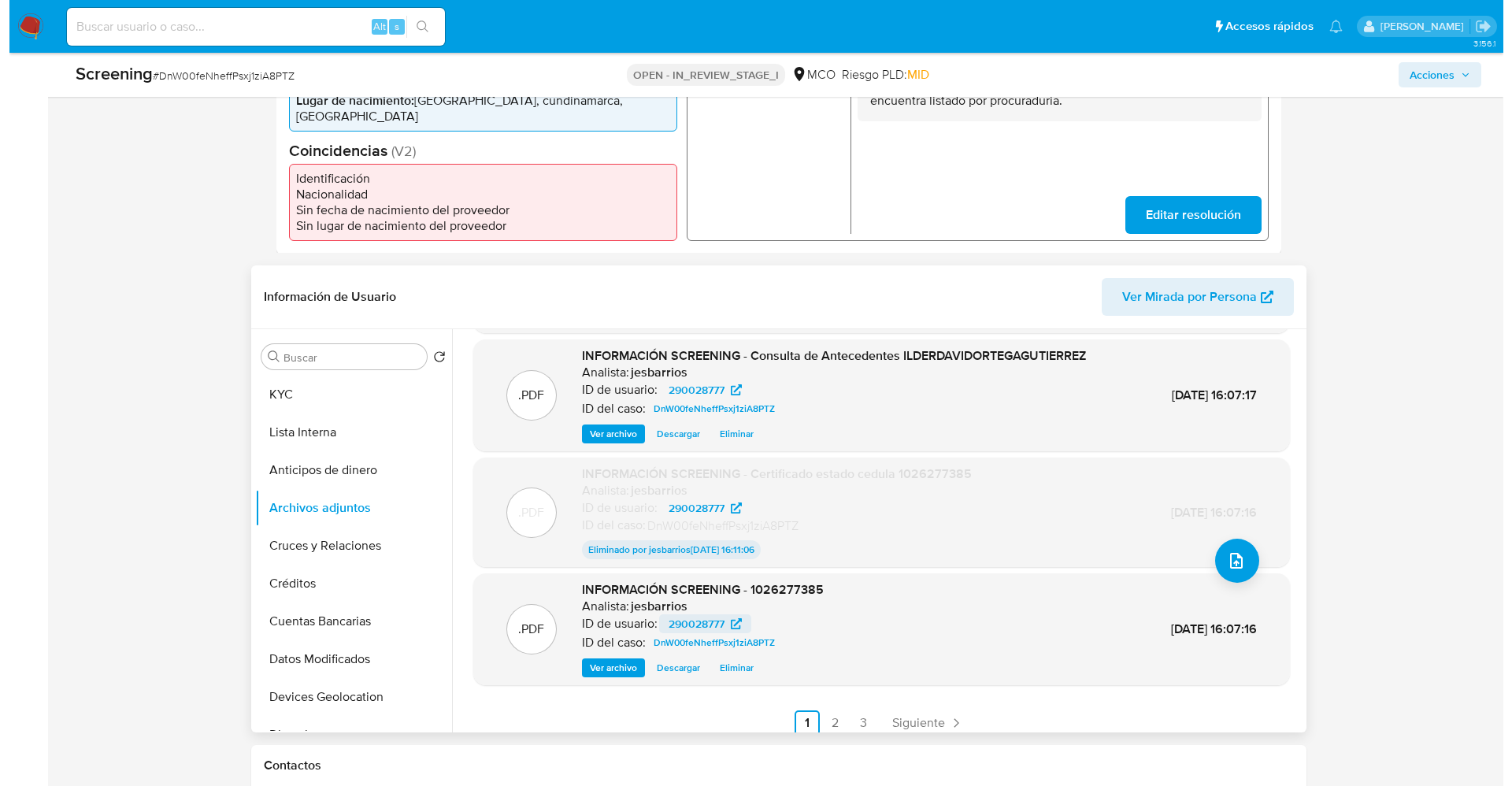
scroll to position [128, 0]
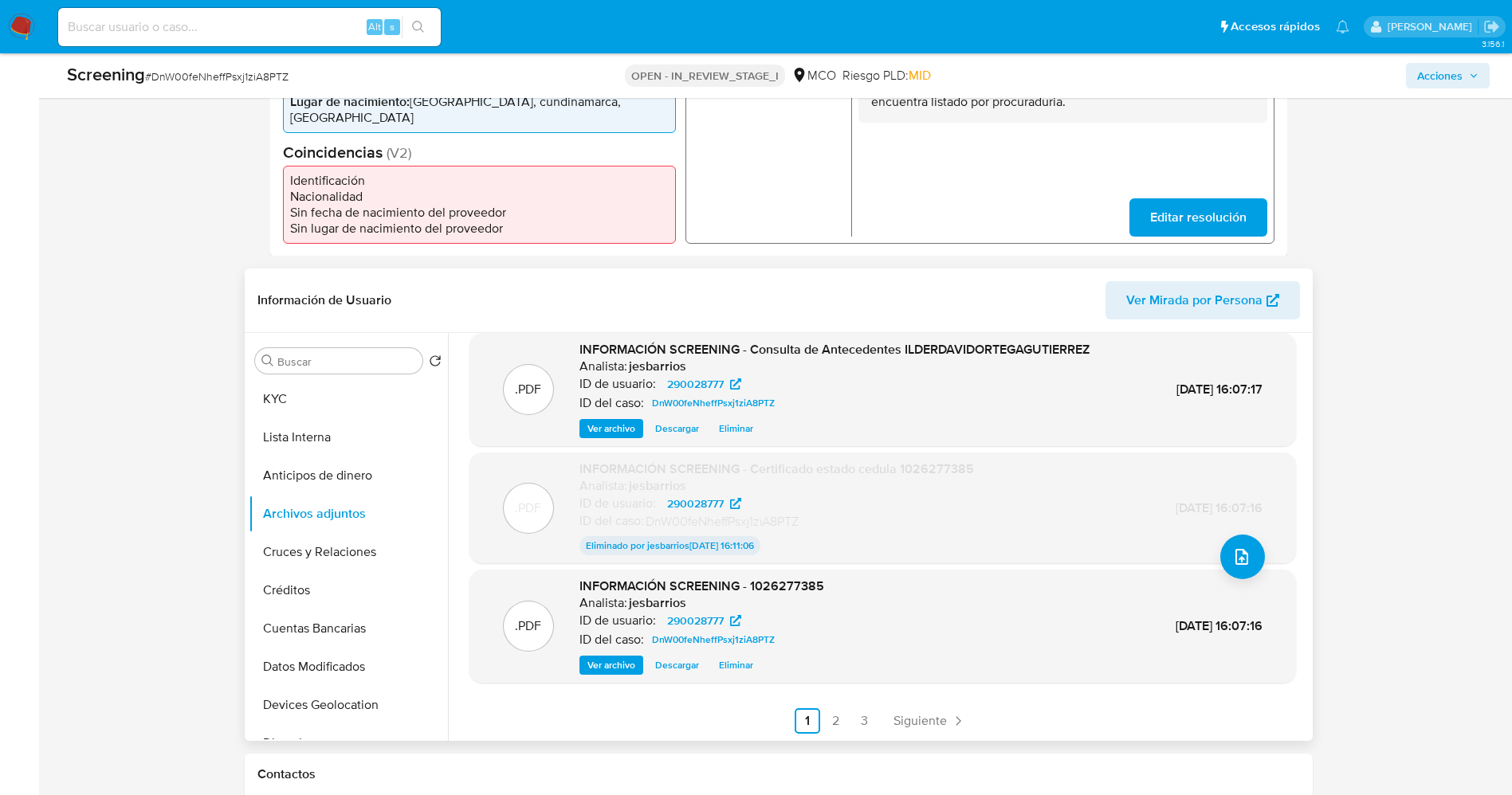
click at [741, 662] on span "Eliminar" at bounding box center [736, 666] width 34 height 16
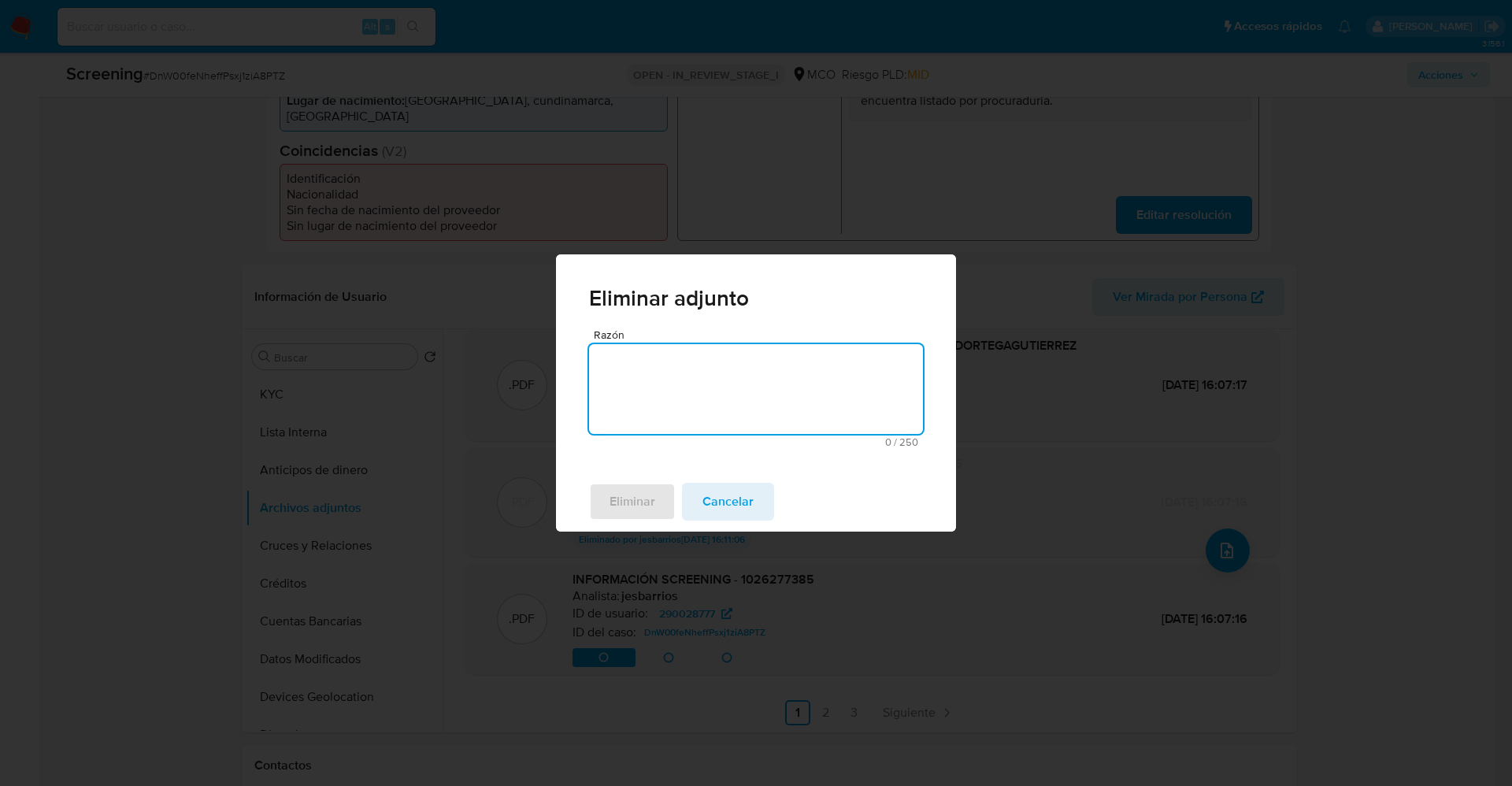
click at [700, 388] on textarea "Razón" at bounding box center [756, 389] width 334 height 89
type textarea "Se tomo por errror"
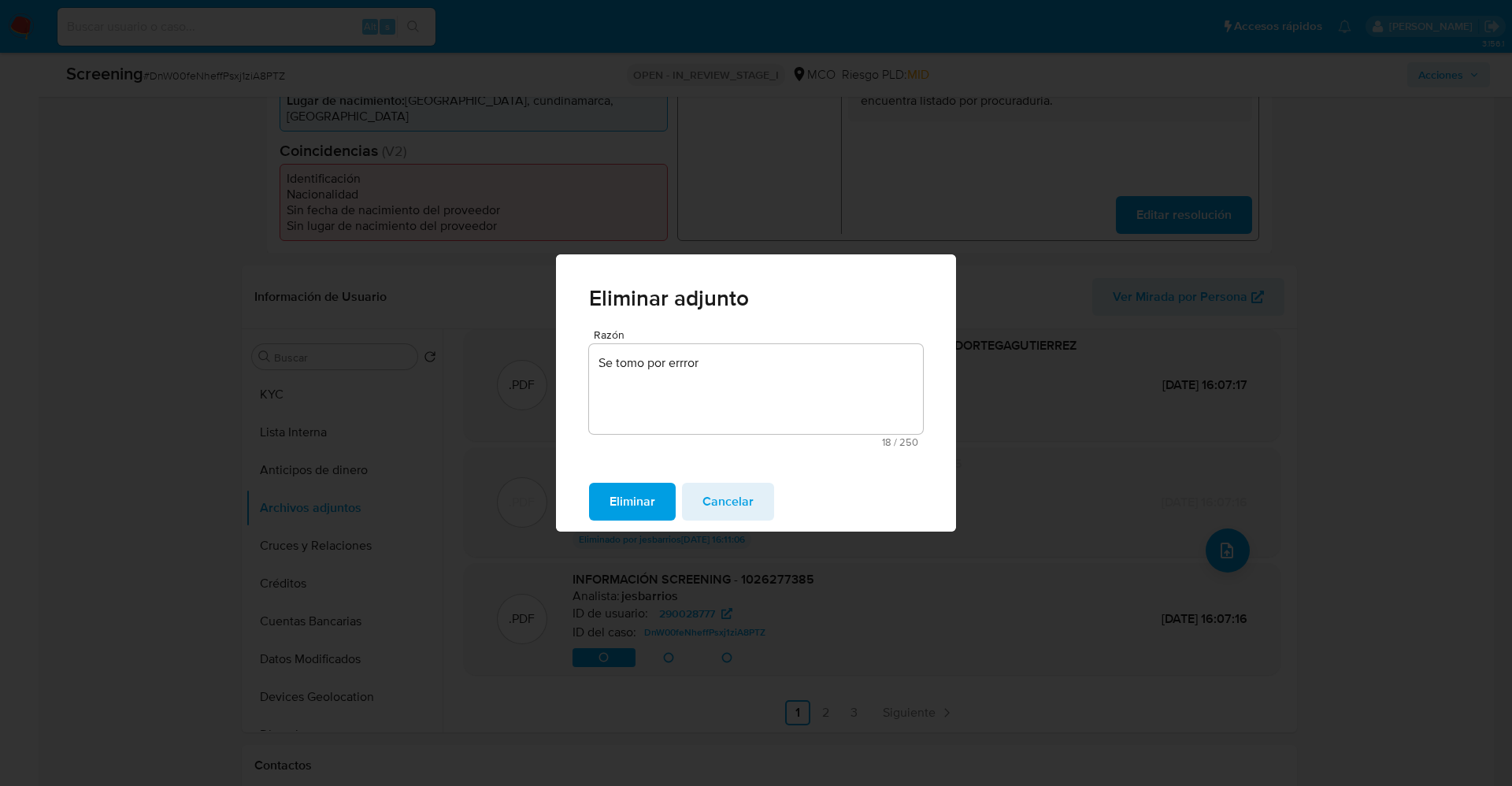
click at [637, 477] on div "Eliminar Cancelar" at bounding box center [756, 502] width 400 height 60
click at [640, 485] on span "Eliminar" at bounding box center [632, 502] width 46 height 35
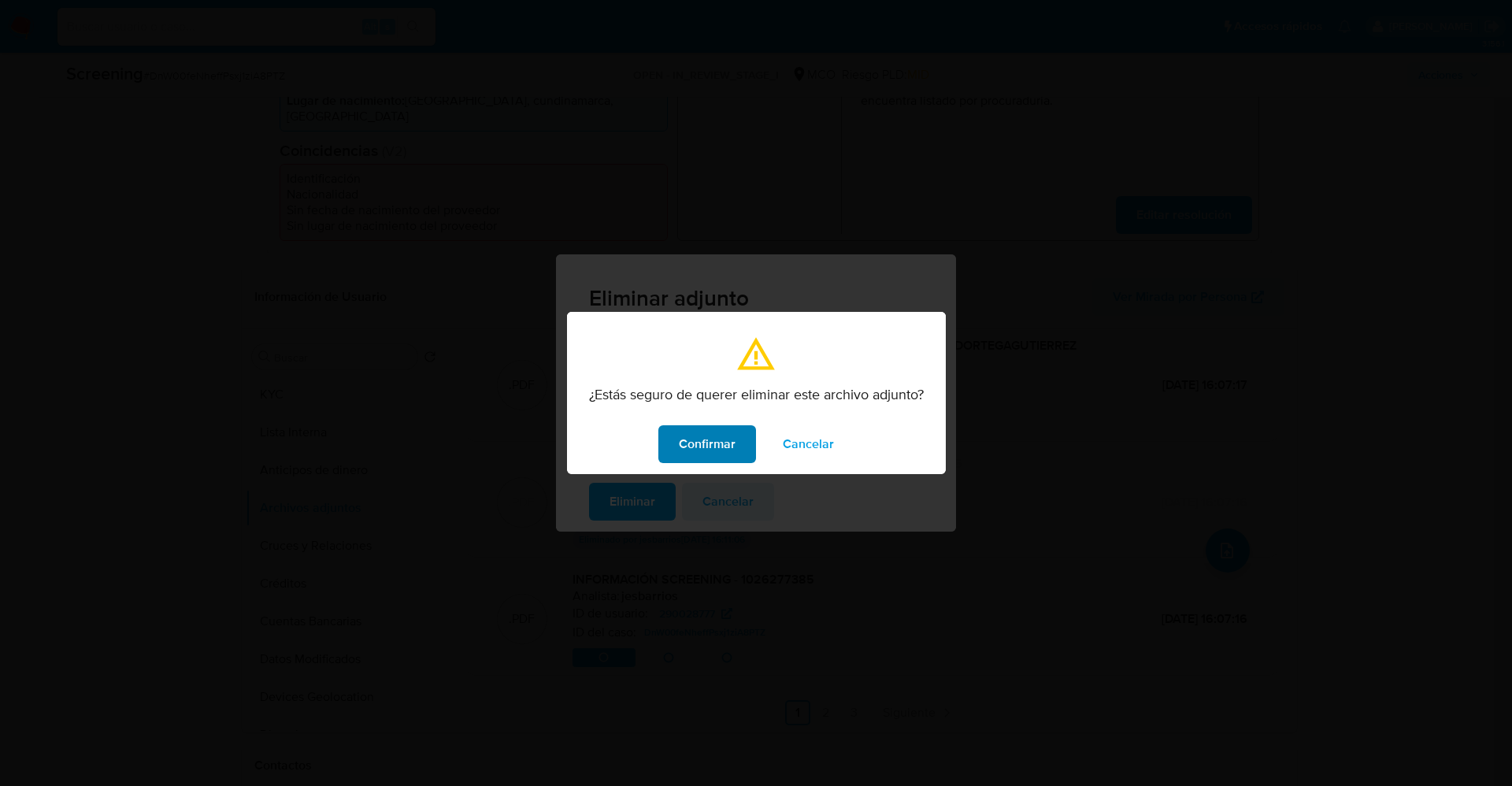
click at [714, 447] on span "Confirmar" at bounding box center [708, 444] width 57 height 35
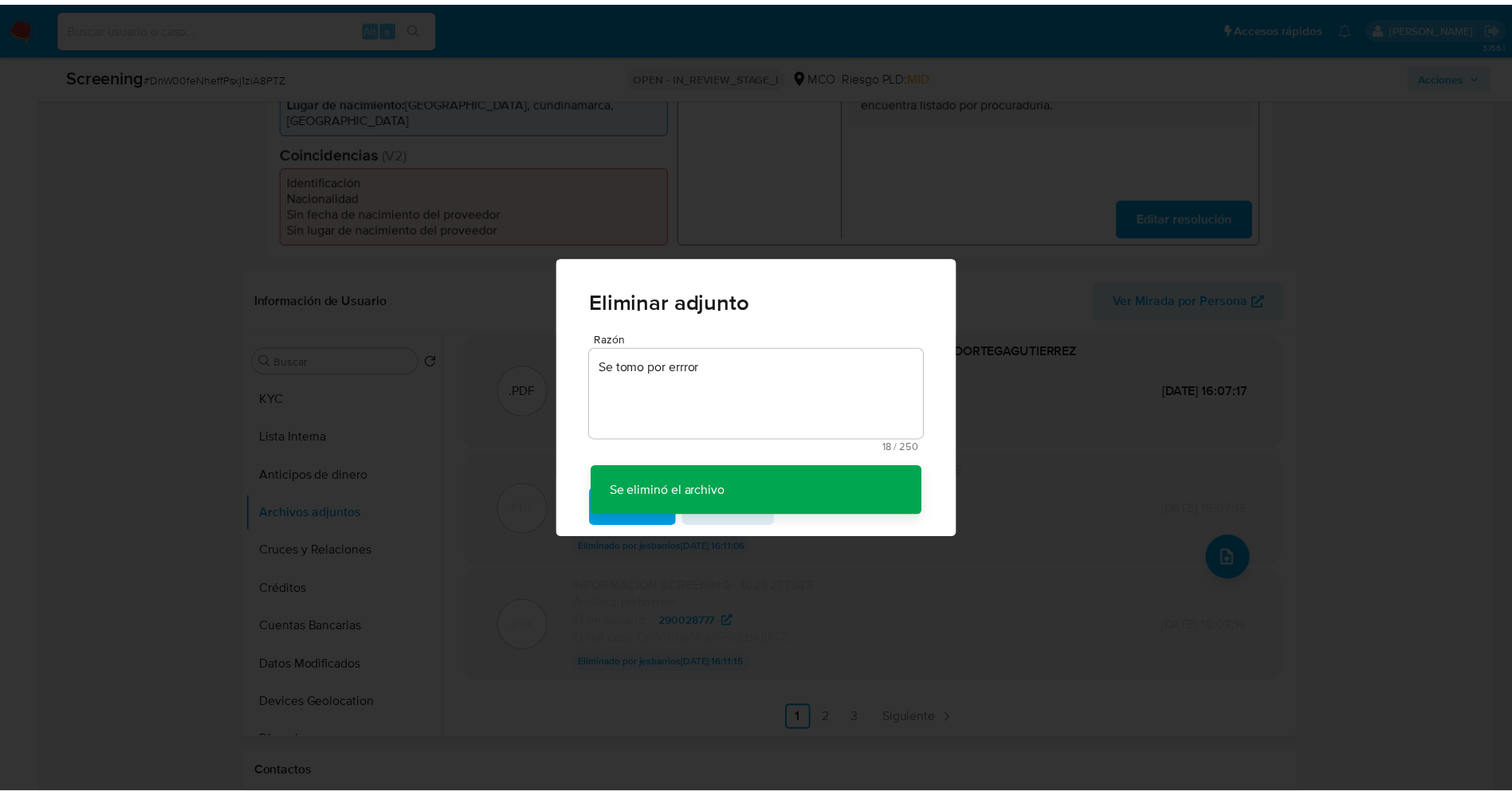
scroll to position [128, 0]
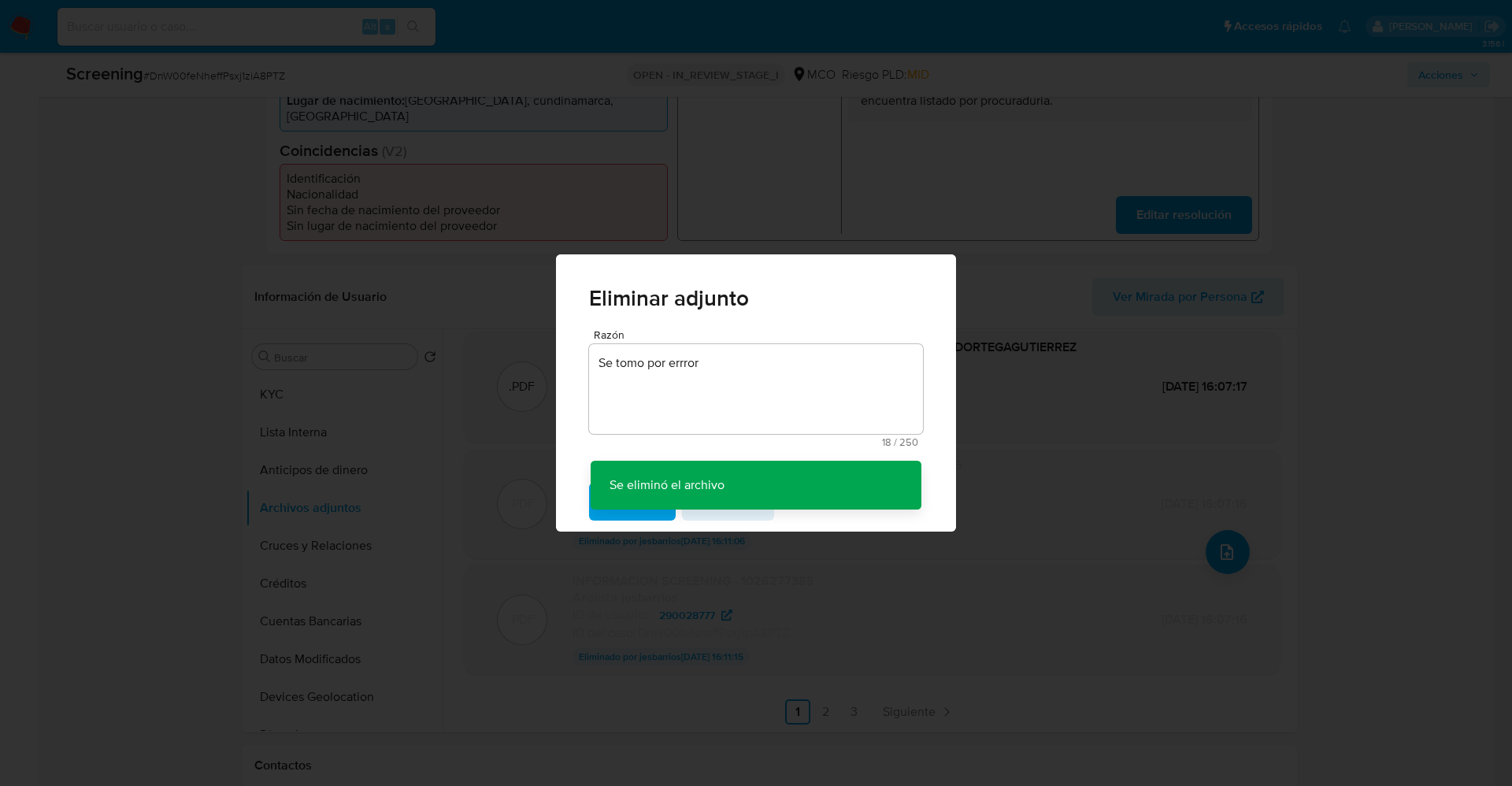
click at [1234, 492] on div "Eliminar adjunto Razón Se tomo por errror 18 / 250 232 caracteres restantes Se …" at bounding box center [756, 393] width 1512 height 786
click at [873, 500] on div "Se eliminó el archivo Se eliminó el archivo" at bounding box center [756, 485] width 330 height 49
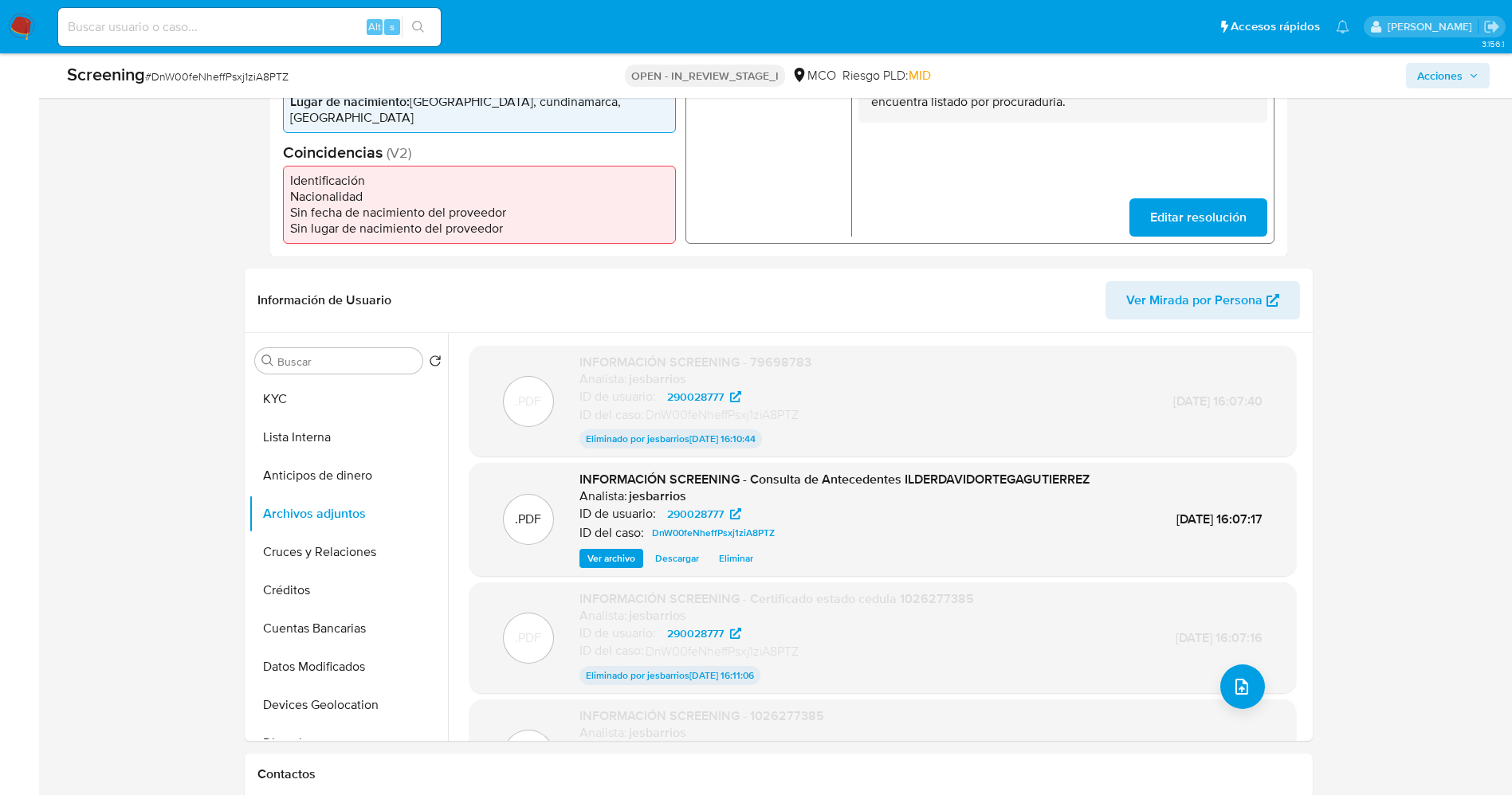
scroll to position [239, 0]
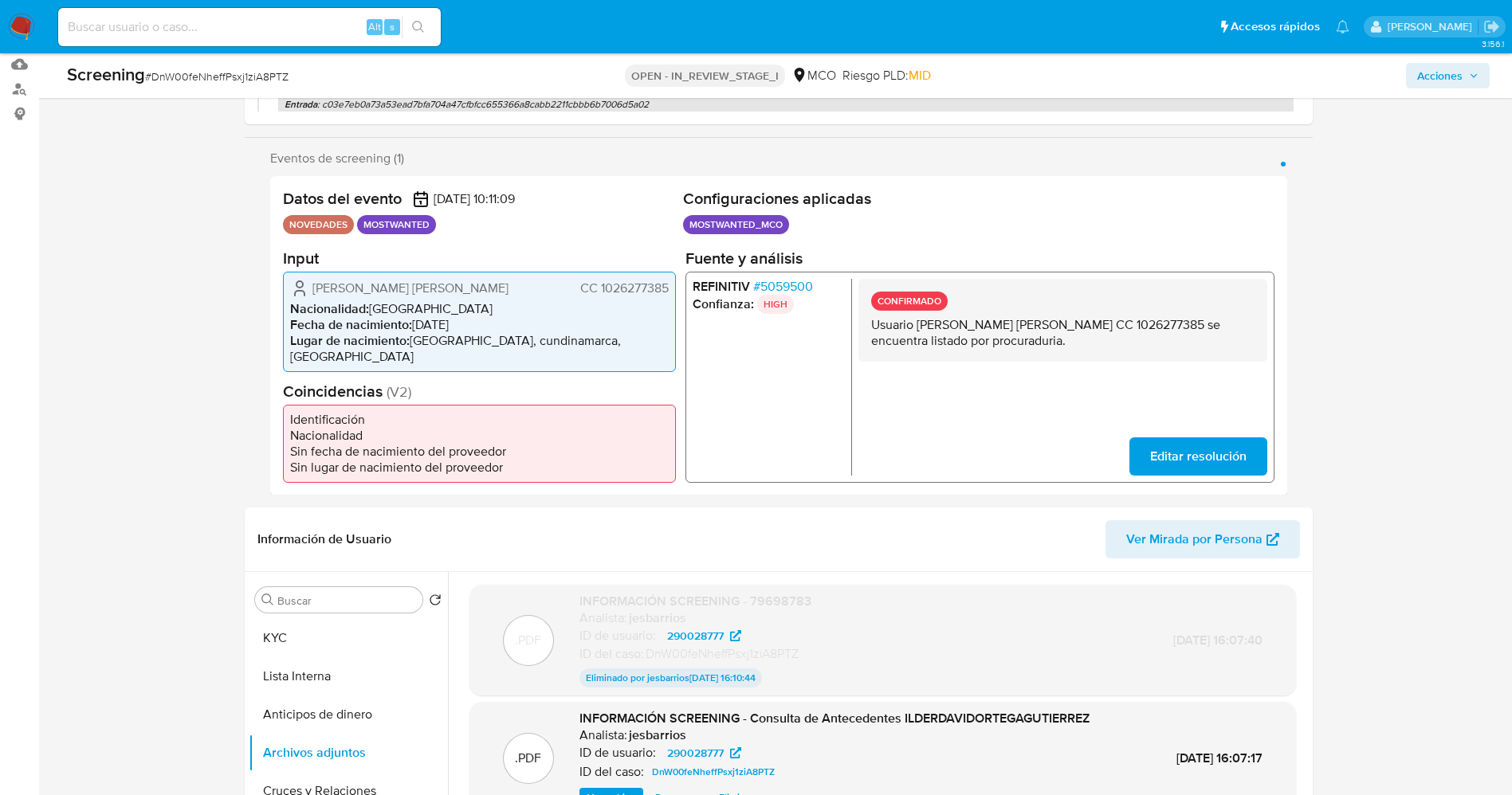
drag, startPoint x: 293, startPoint y: 285, endPoint x: 340, endPoint y: 288, distance: 47.1
click at [340, 288] on div "Duarte Montiel Christian Daniel CC 1026277385" at bounding box center [480, 287] width 378 height 19
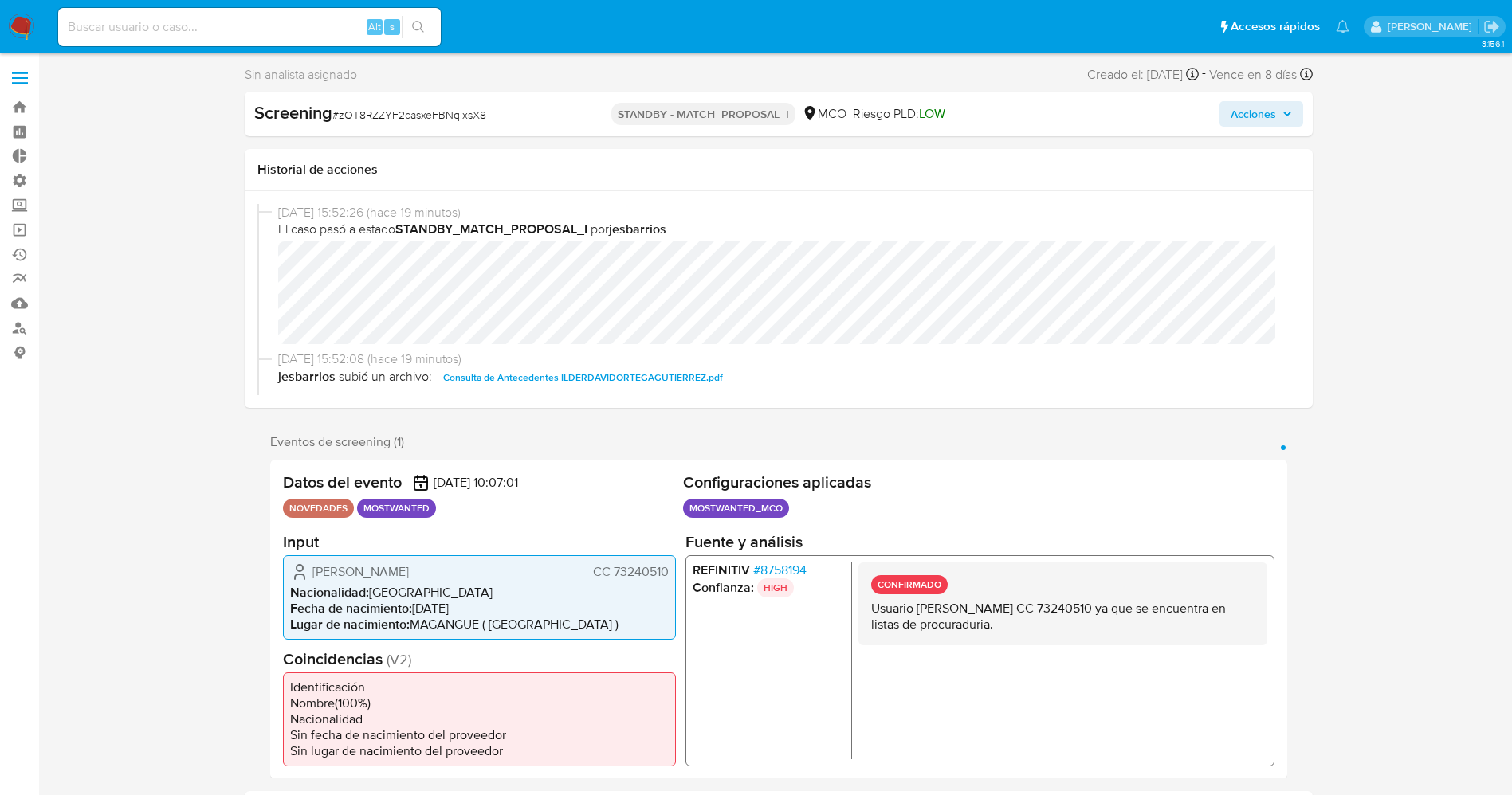
select select "10"
drag, startPoint x: 305, startPoint y: 575, endPoint x: 669, endPoint y: 574, distance: 364.0
click at [669, 574] on div "[PERSON_NAME] CC 73240510 Nacionalidad : [DEMOGRAPHIC_DATA] Fecha de nacimiento…" at bounding box center [480, 597] width 393 height 84
click at [785, 566] on span "# 8758194" at bounding box center [779, 570] width 54 height 16
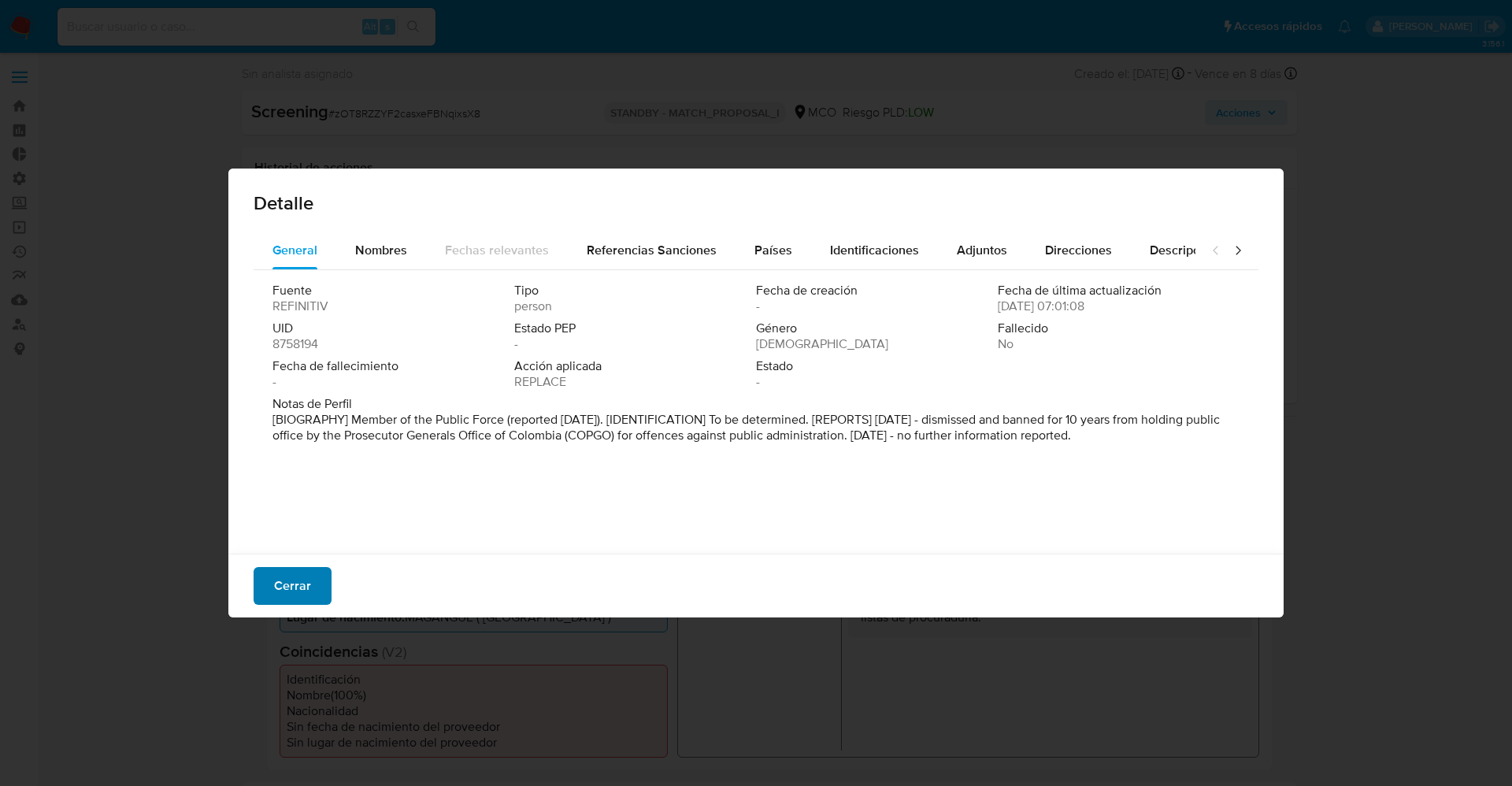
click at [301, 576] on span "Cerrar" at bounding box center [292, 586] width 37 height 35
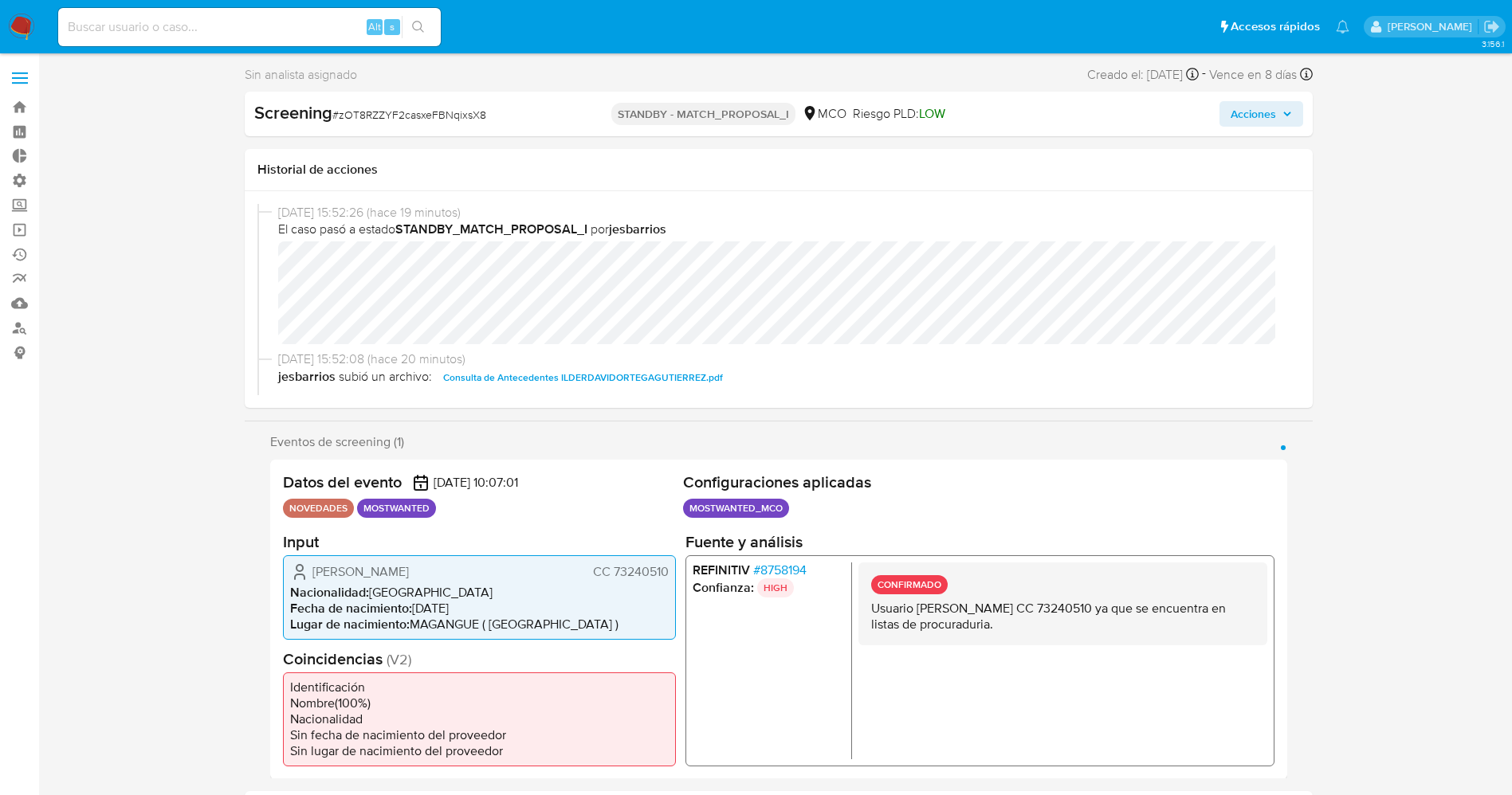
click at [797, 566] on span "# 8758194" at bounding box center [779, 570] width 54 height 16
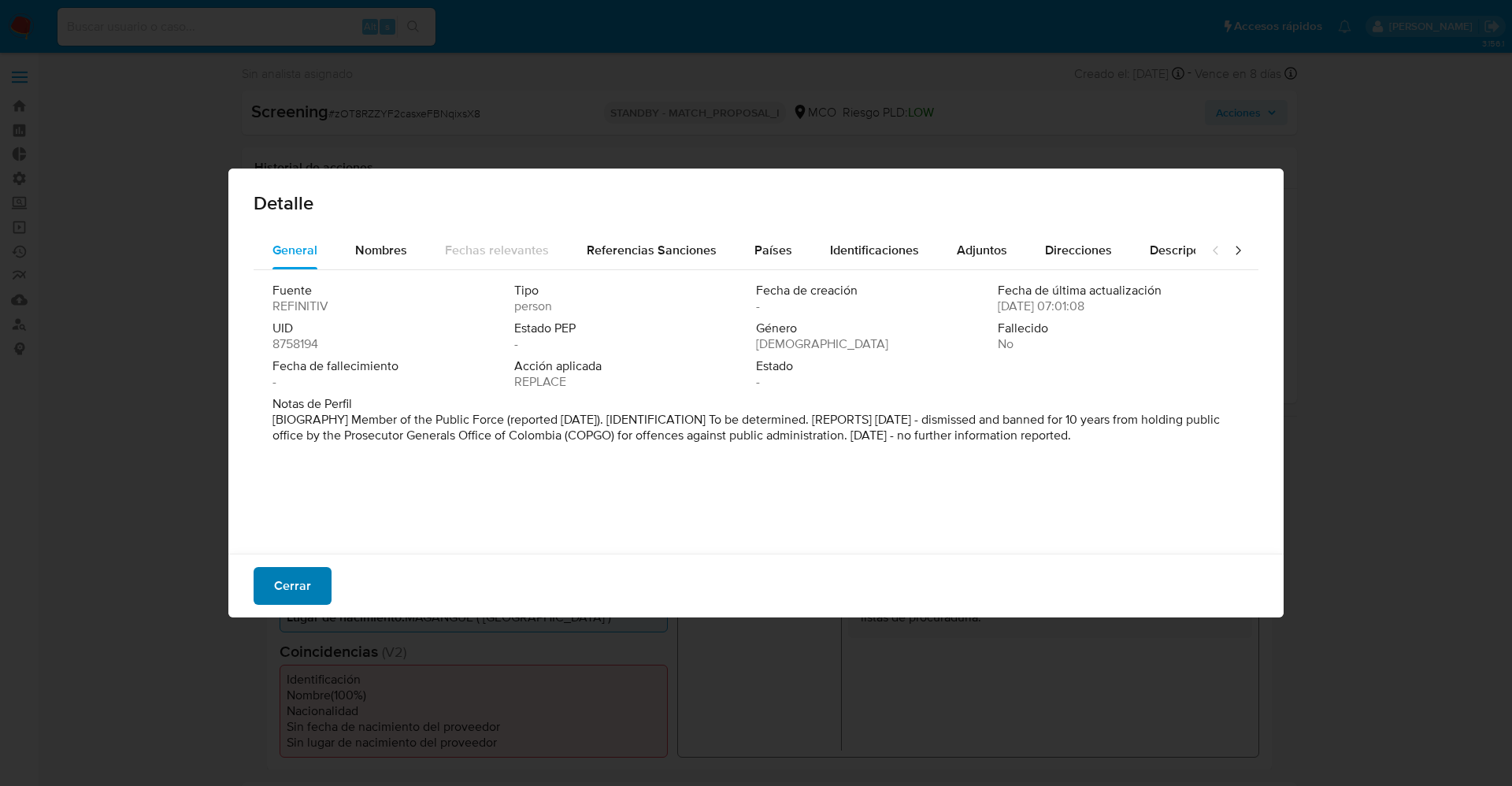
drag, startPoint x: 302, startPoint y: 582, endPoint x: 401, endPoint y: 118, distance: 474.4
click at [302, 581] on span "Cerrar" at bounding box center [292, 586] width 37 height 35
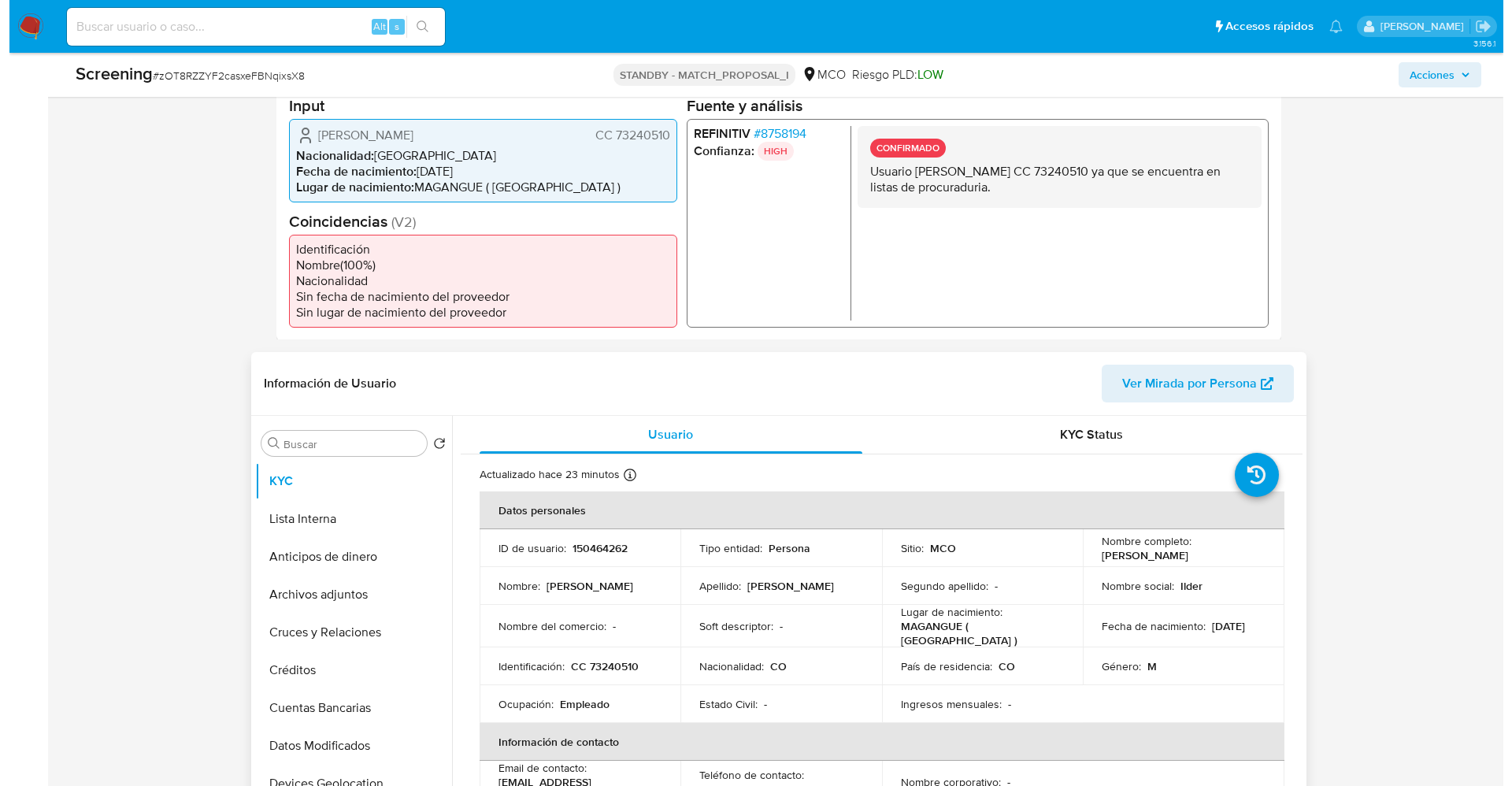
scroll to position [473, 0]
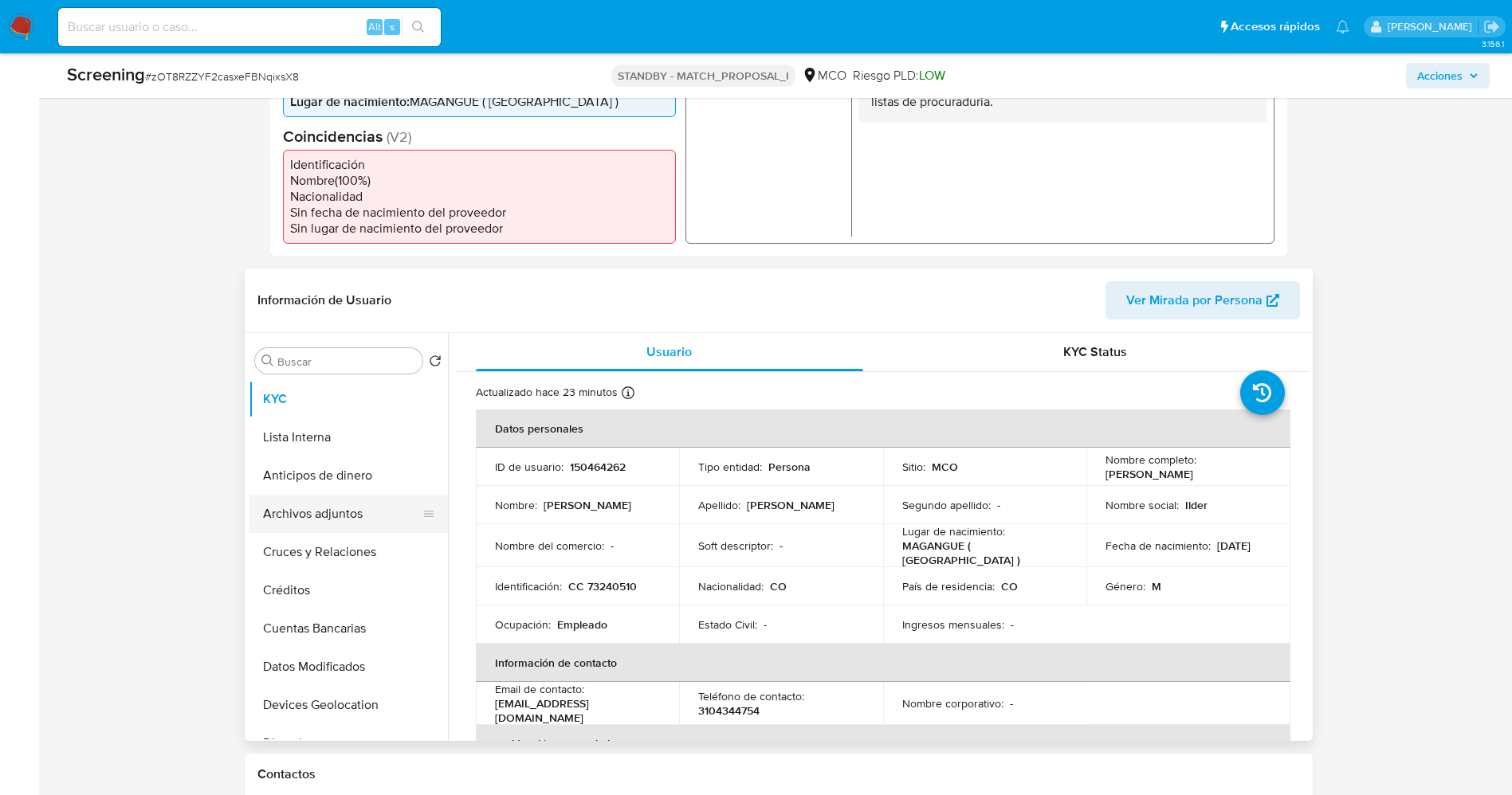
click at [341, 521] on button "Archivos adjuntos" at bounding box center [341, 514] width 186 height 39
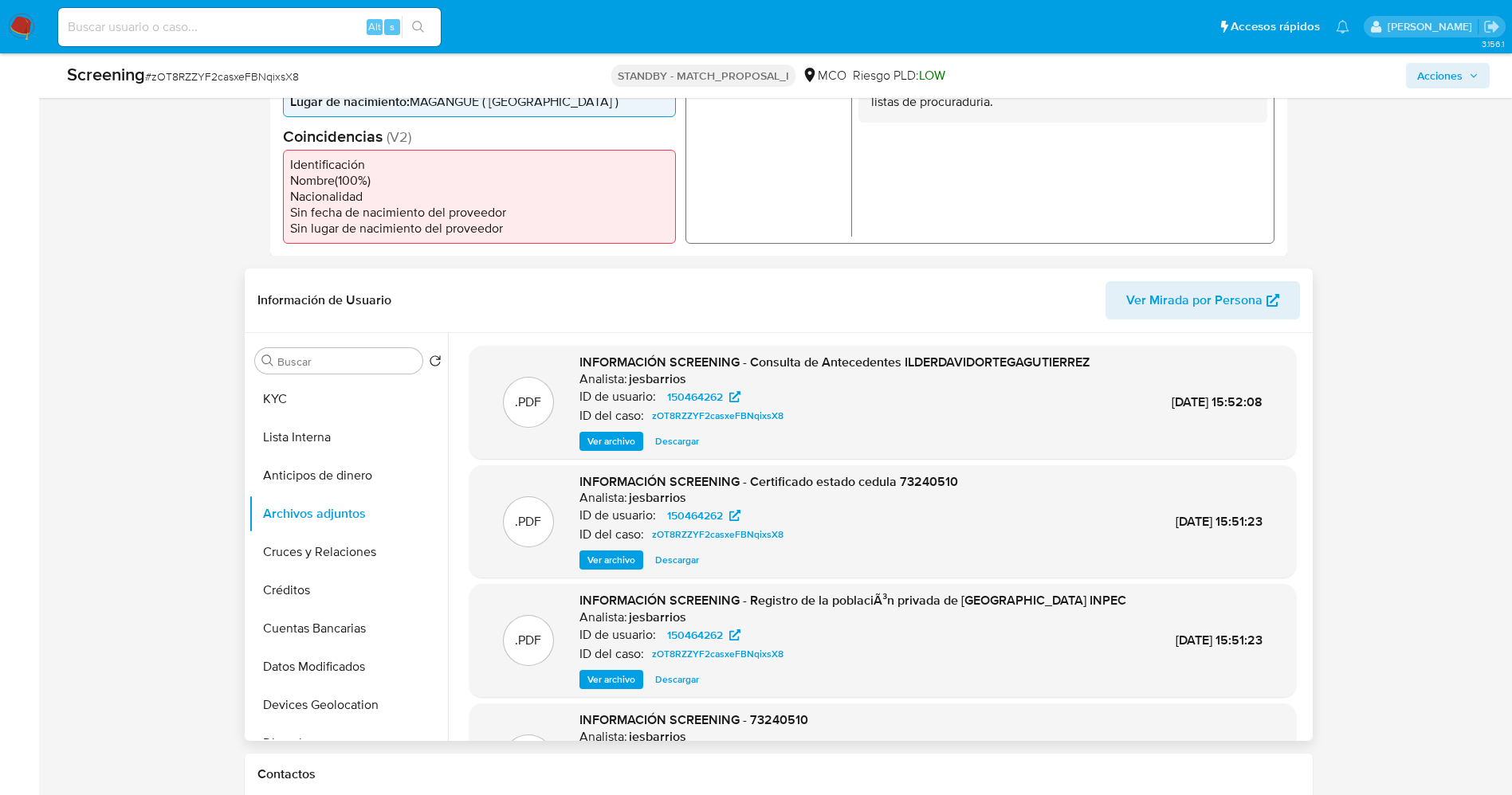
click at [630, 446] on span "Ver archivo" at bounding box center [610, 442] width 48 height 16
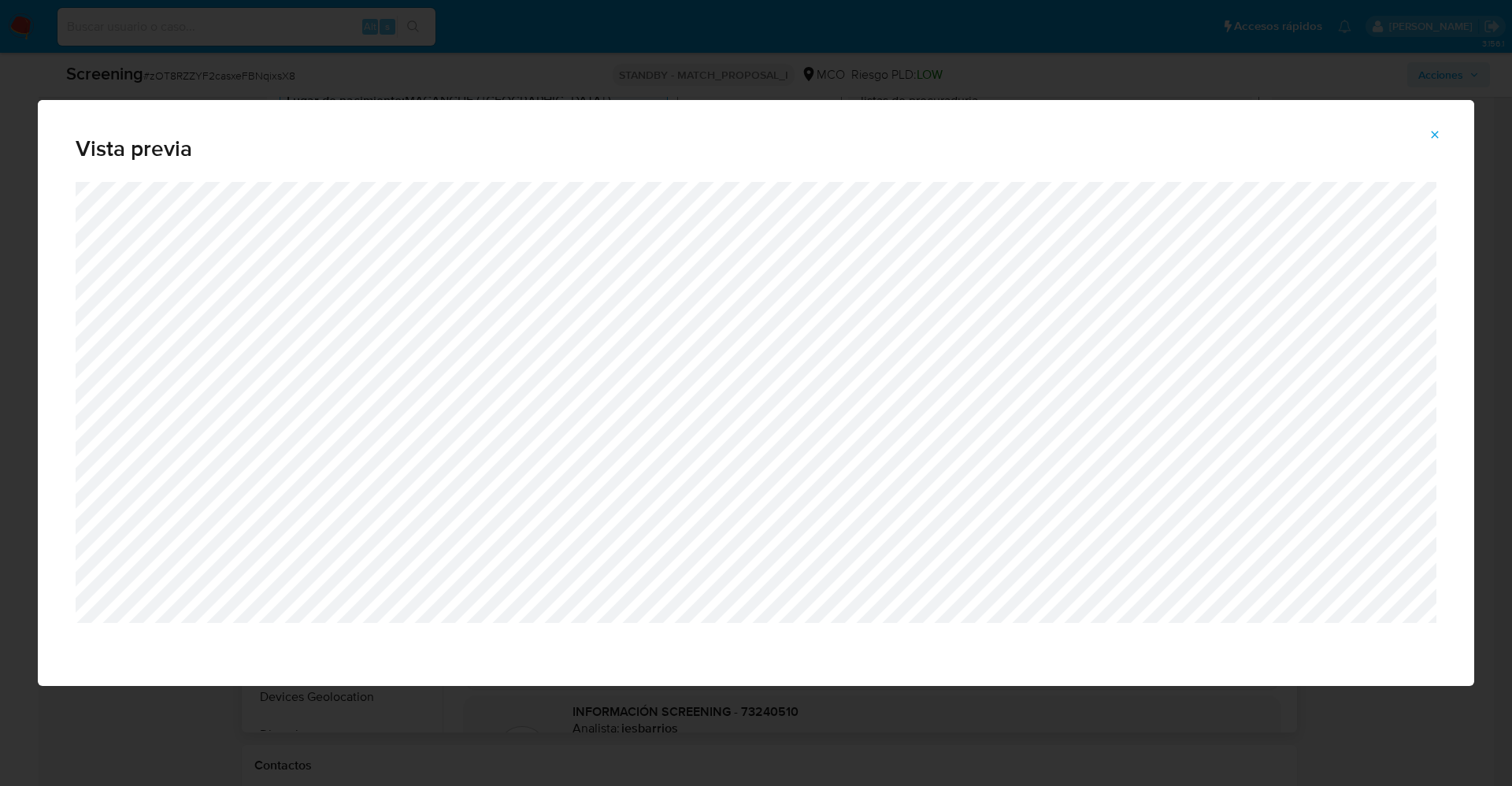
click at [824, 708] on div "Vista previa" at bounding box center [756, 393] width 1512 height 786
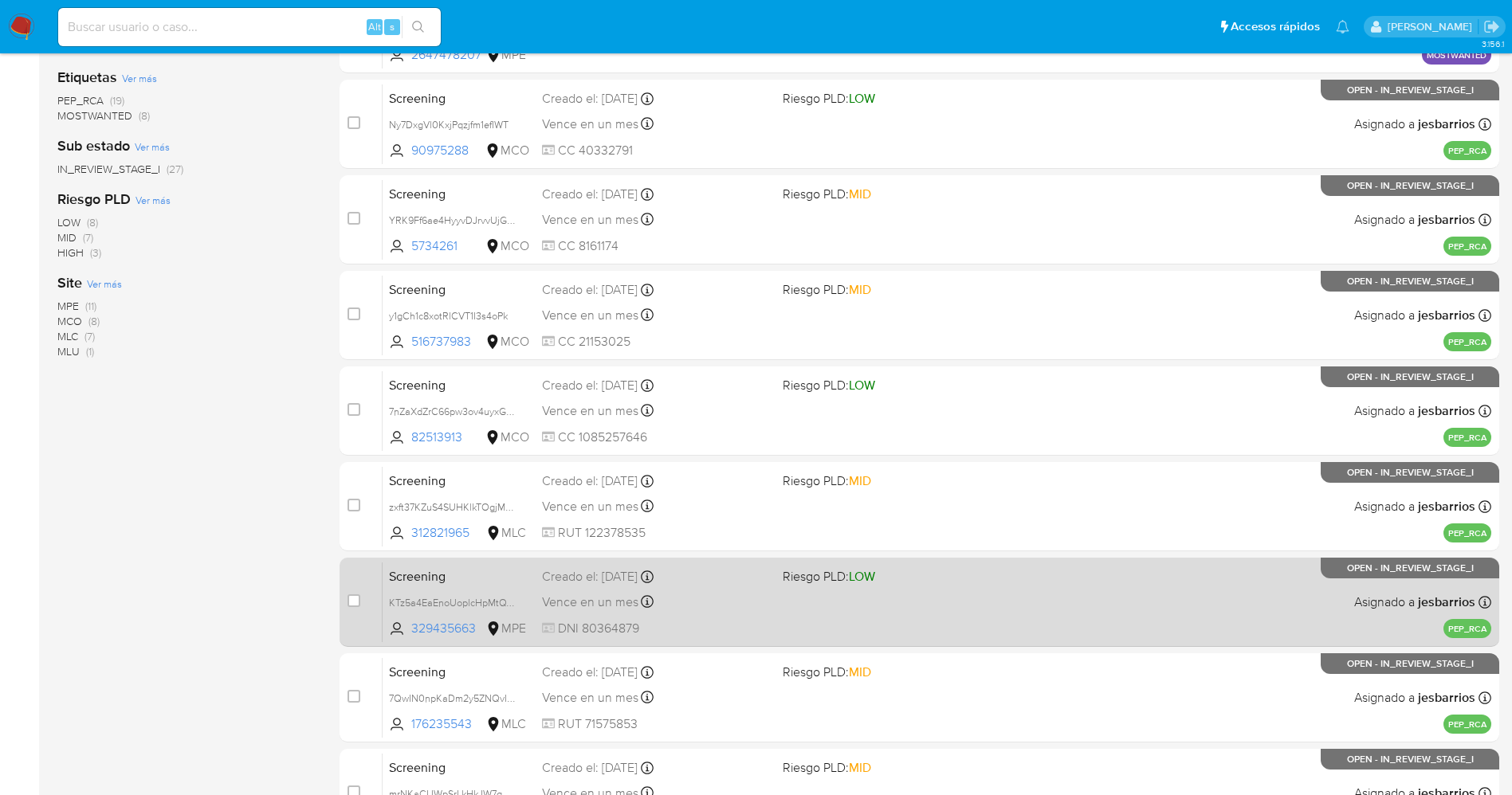
scroll to position [463, 0]
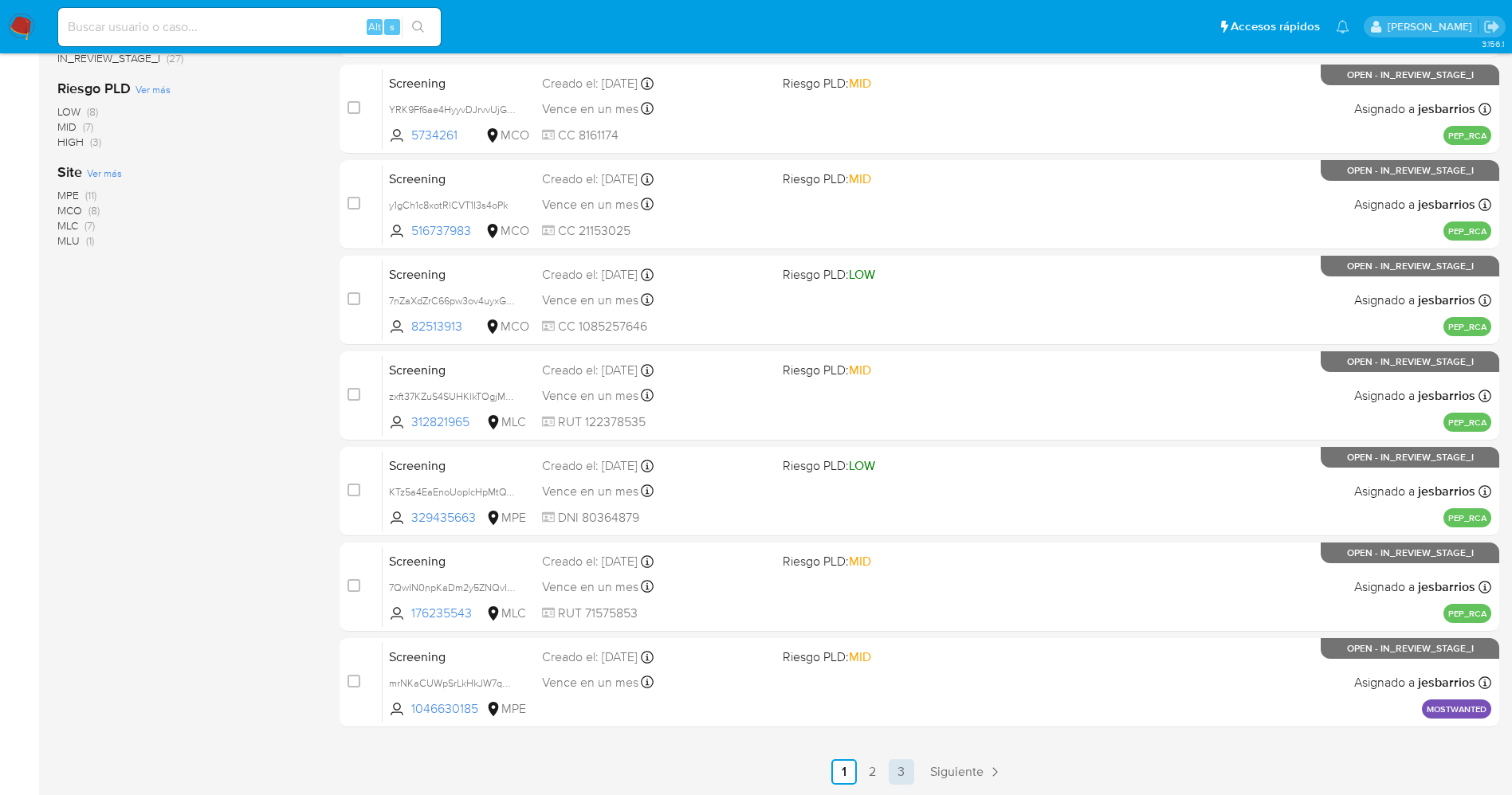
click at [899, 778] on link "3" at bounding box center [902, 772] width 25 height 25
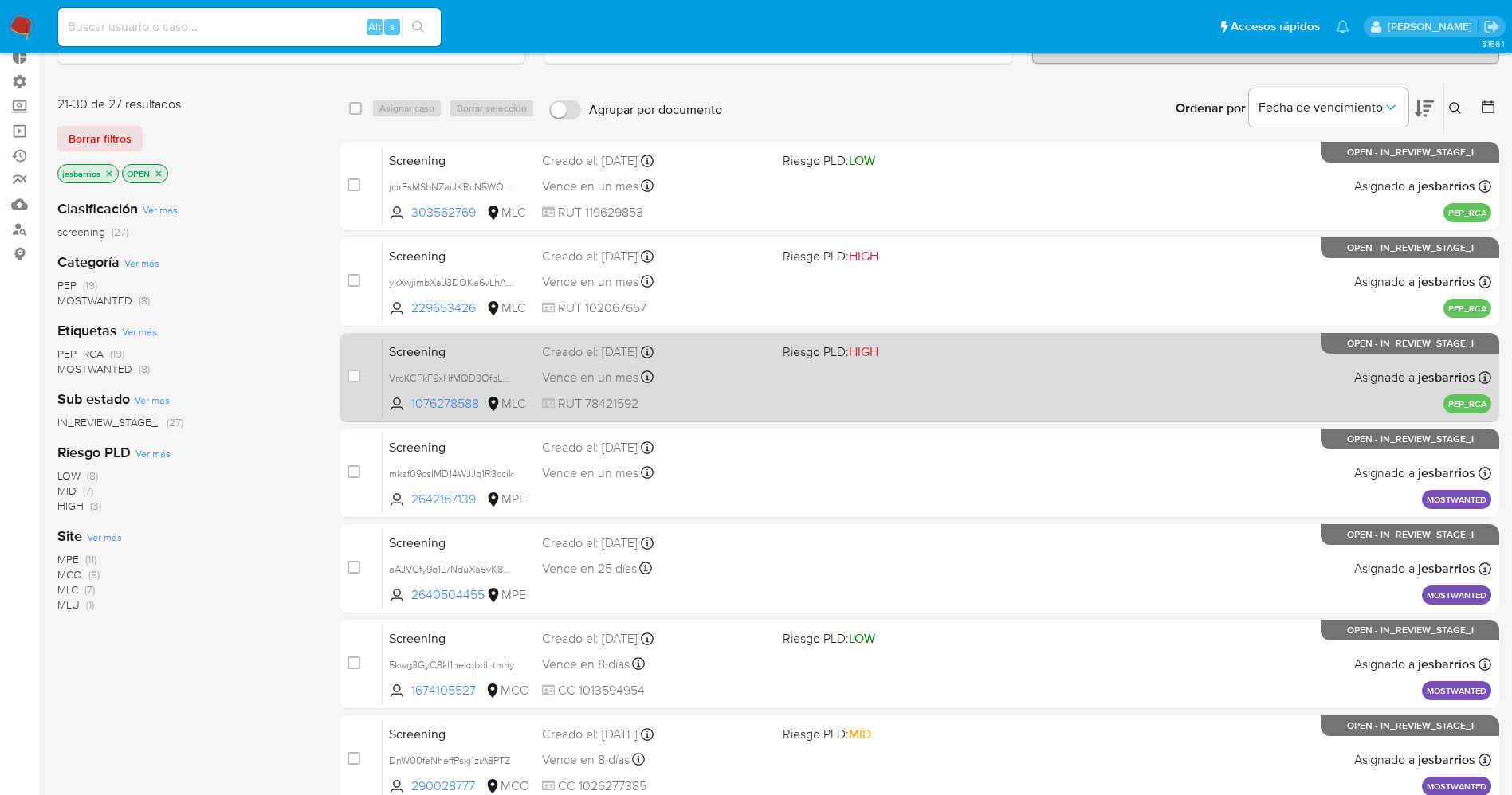
scroll to position [177, 0]
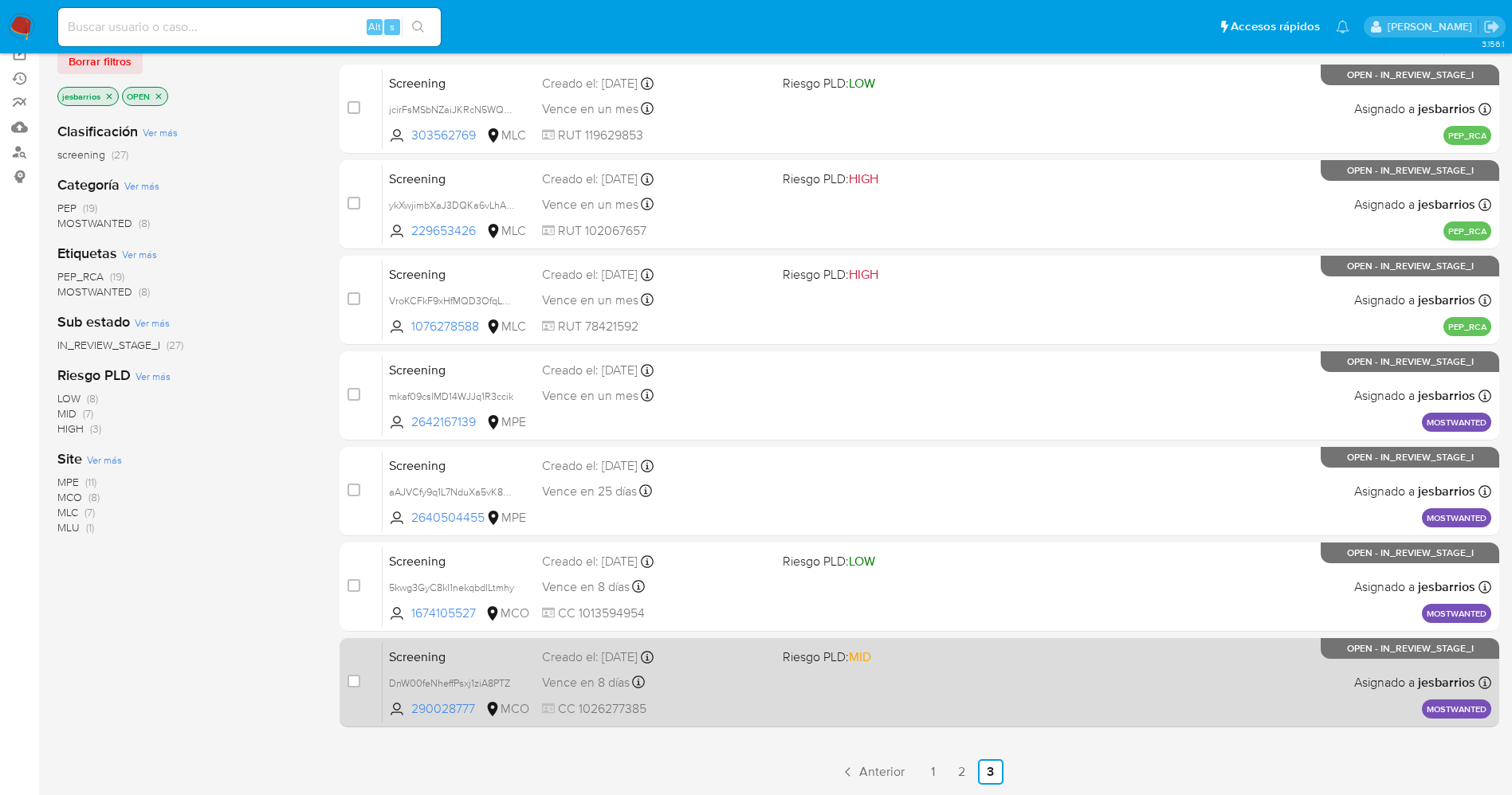
click at [871, 684] on div "Screening DnW00feNheffPsxj1ziA8PTZ 290028777 MCO Riesgo PLD: MID Creado el: [DA…" at bounding box center [937, 683] width 1109 height 81
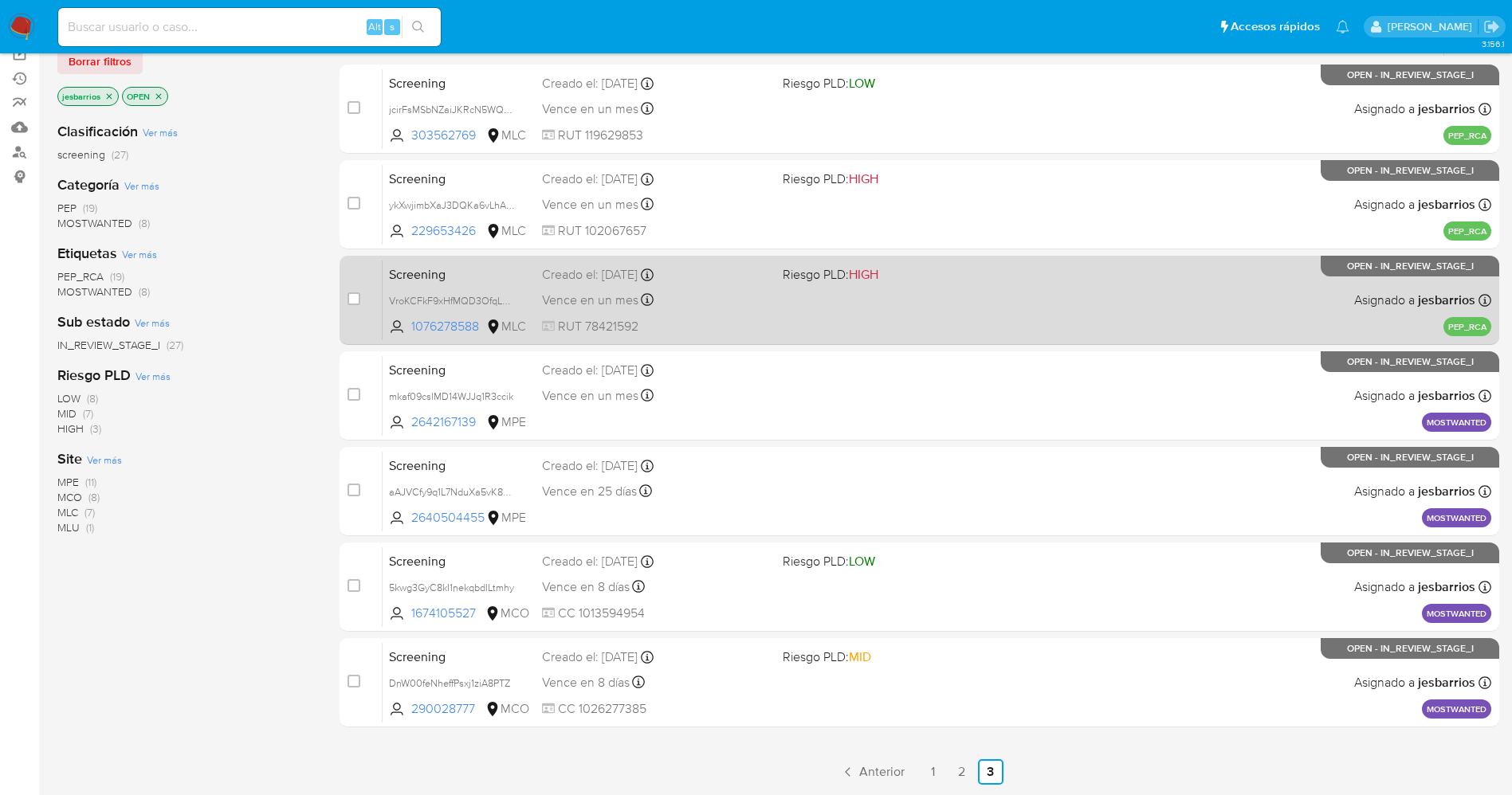
scroll to position [0, 0]
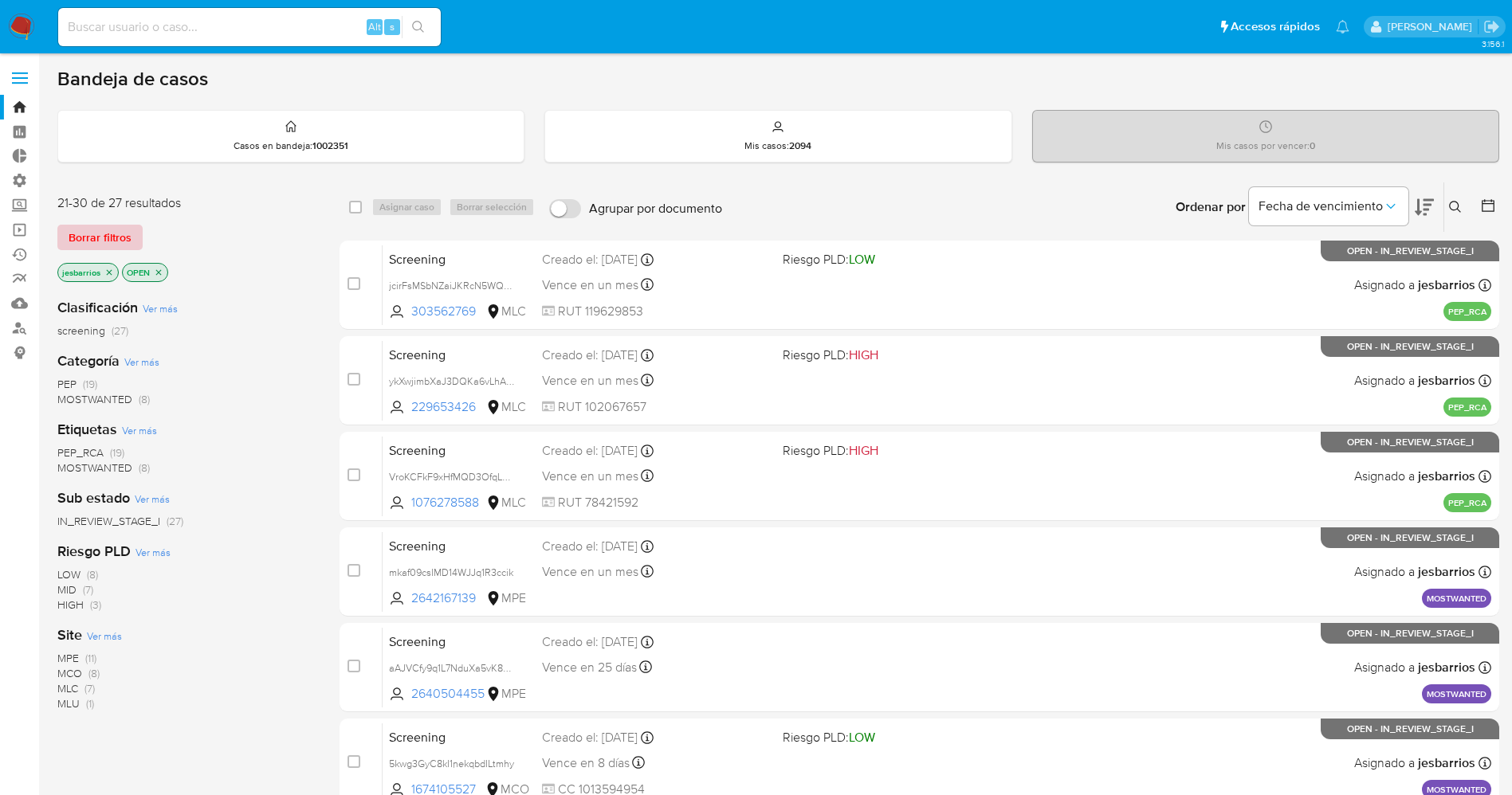
click at [115, 234] on span "Borrar filtros" at bounding box center [99, 238] width 63 height 22
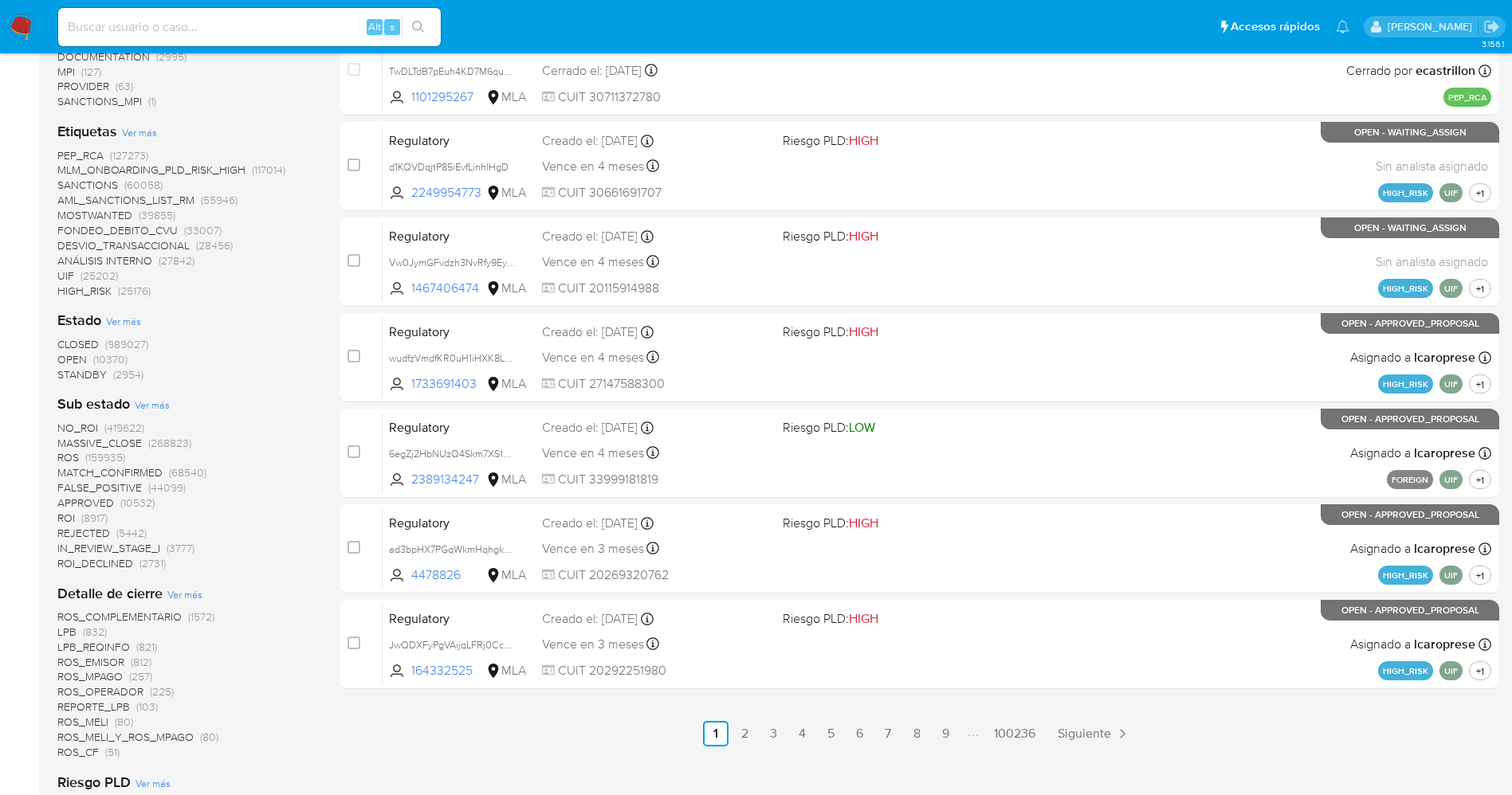
scroll to position [359, 0]
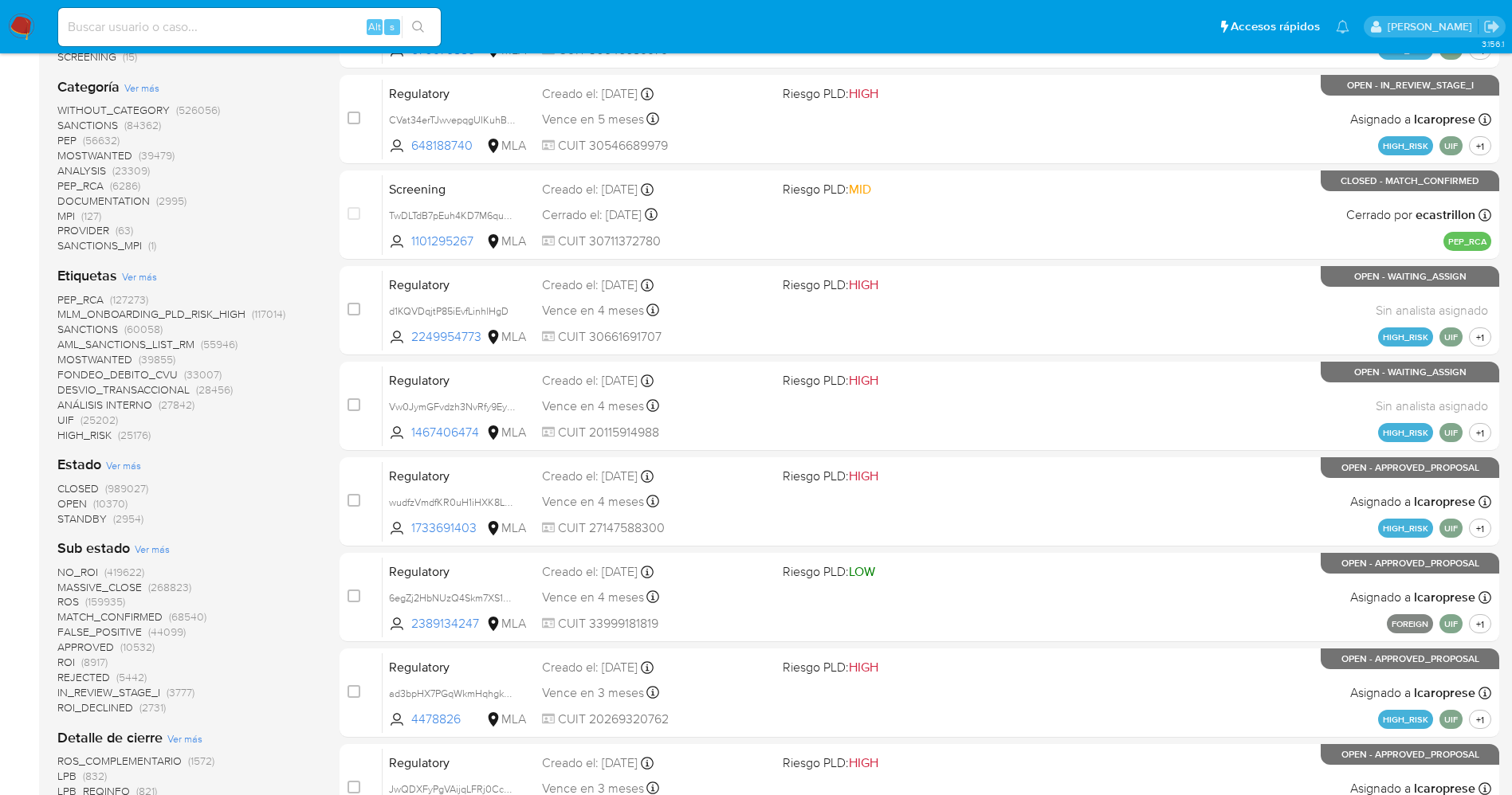
click at [91, 518] on span "STANDBY" at bounding box center [82, 519] width 49 height 16
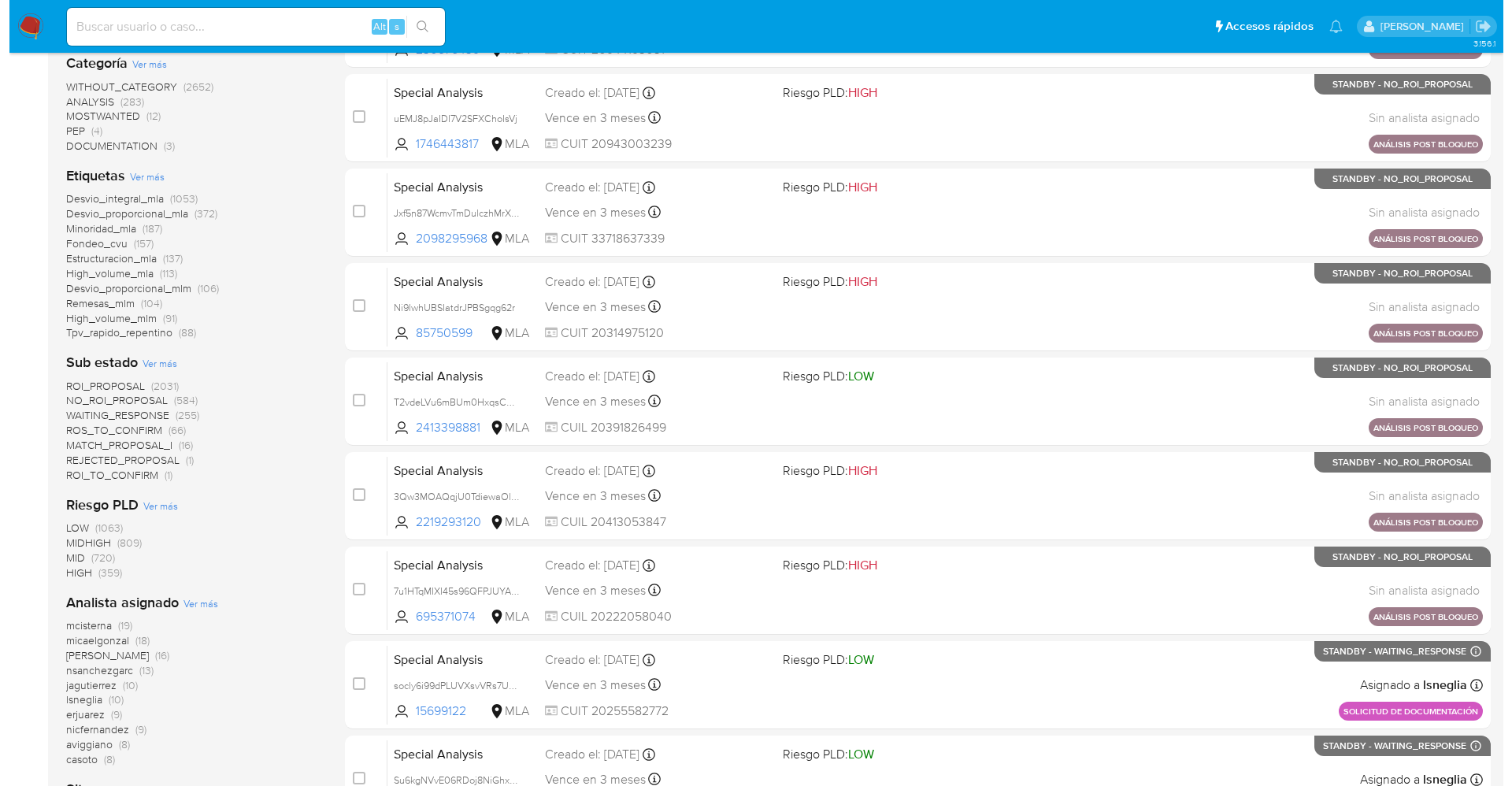
scroll to position [237, 0]
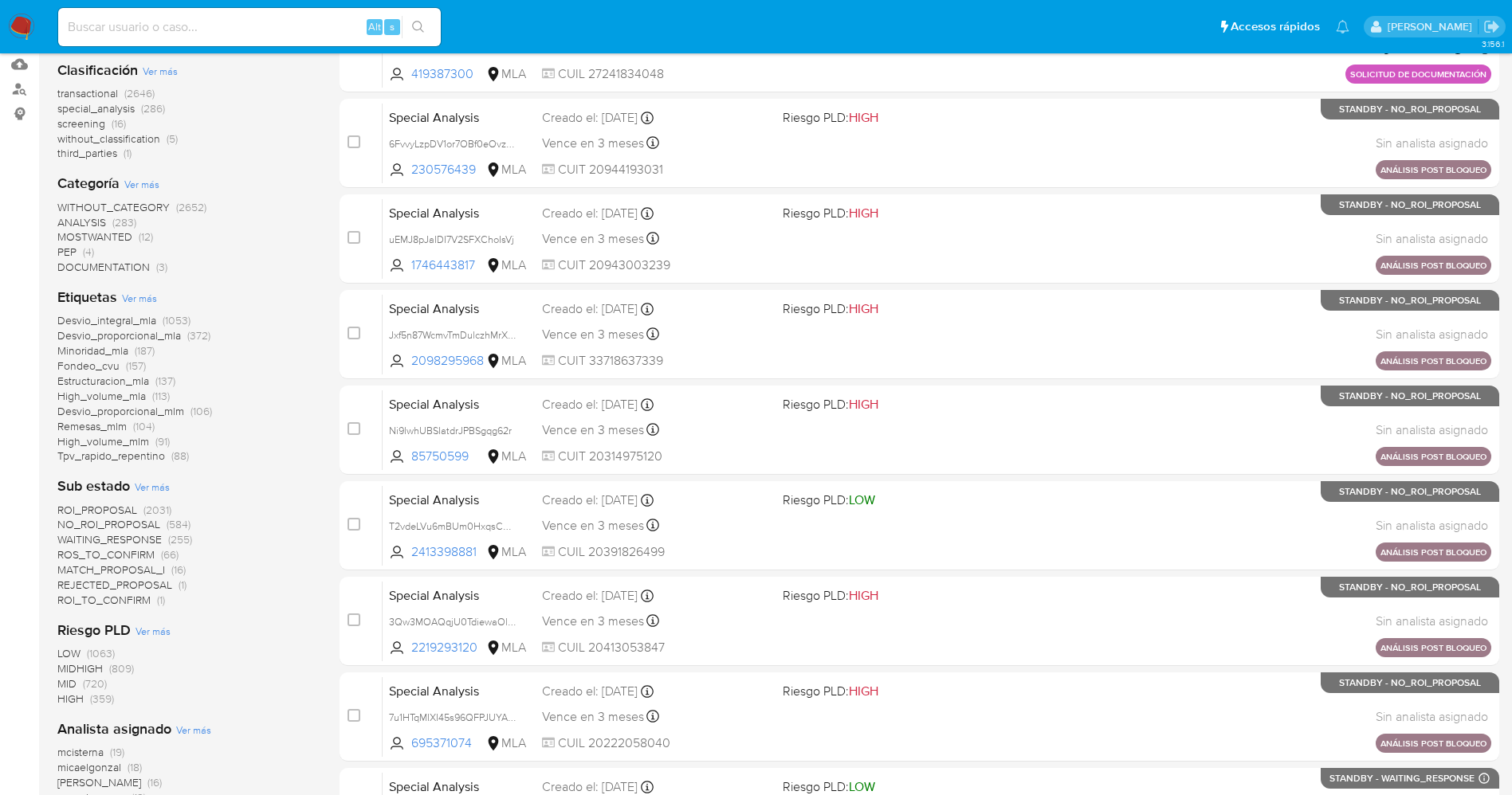
click at [152, 292] on span "Ver más" at bounding box center [139, 298] width 35 height 14
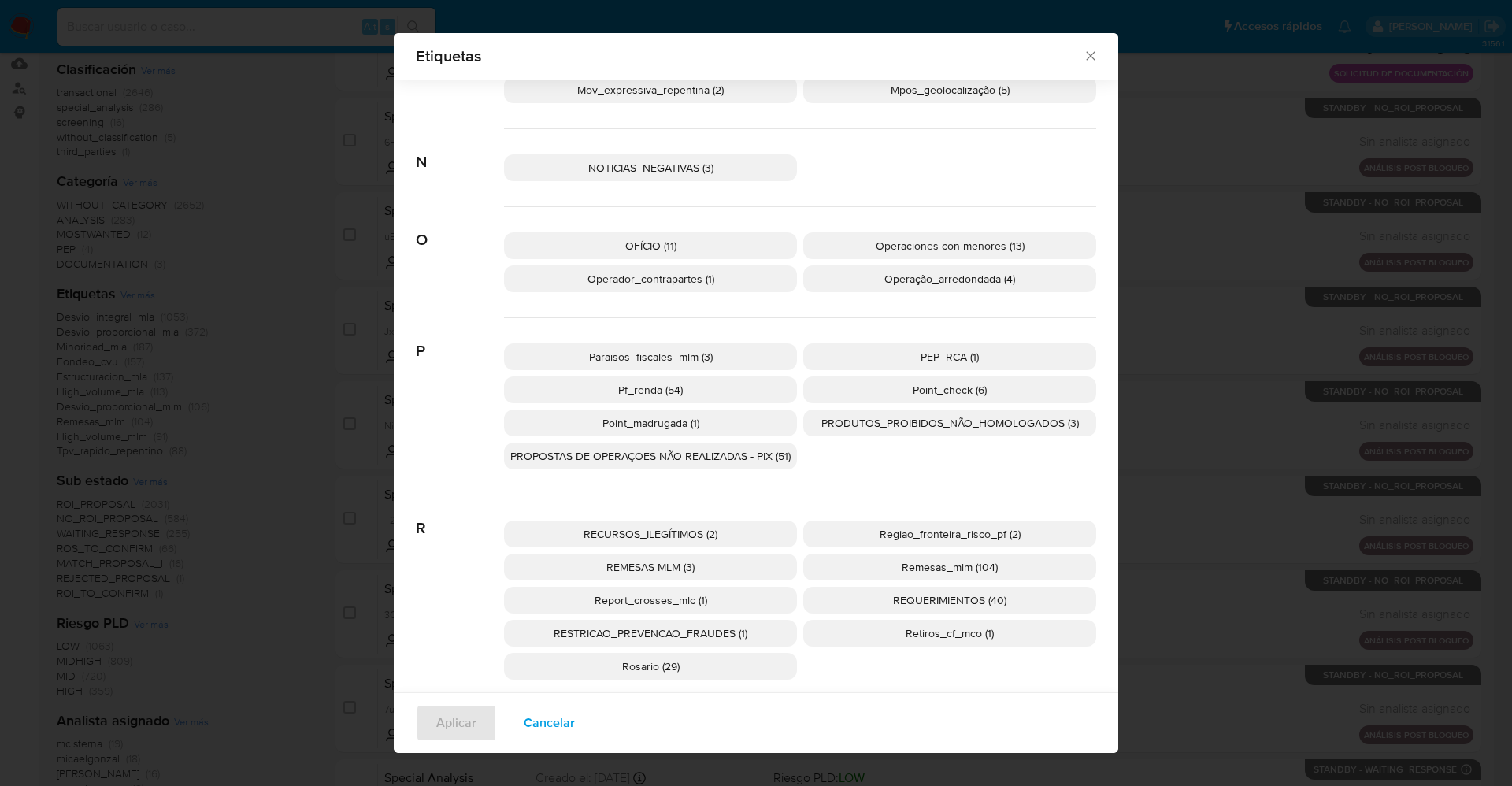
scroll to position [1289, 0]
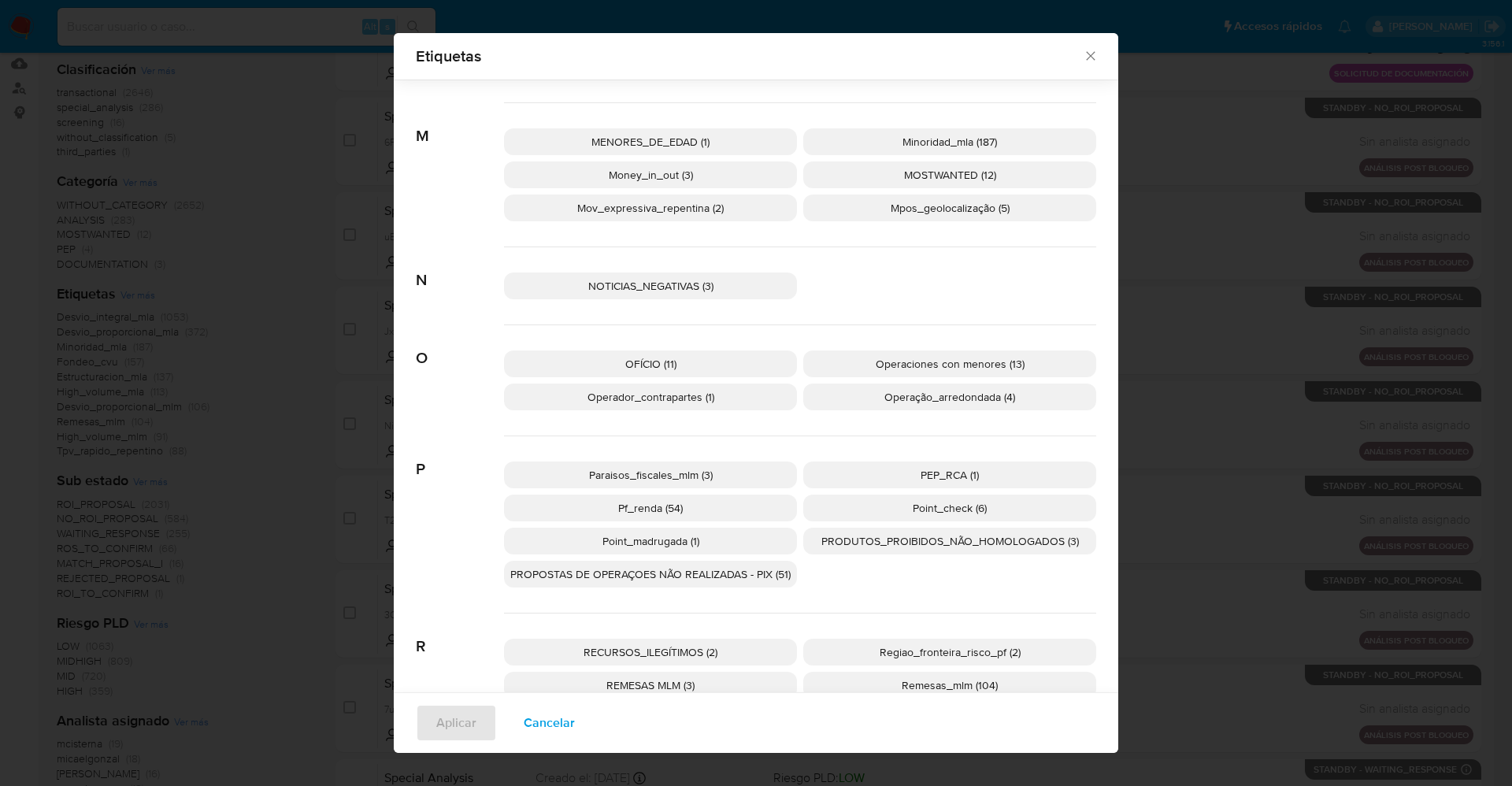
click at [925, 162] on p "MOSTWANTED (12)" at bounding box center [950, 175] width 293 height 27
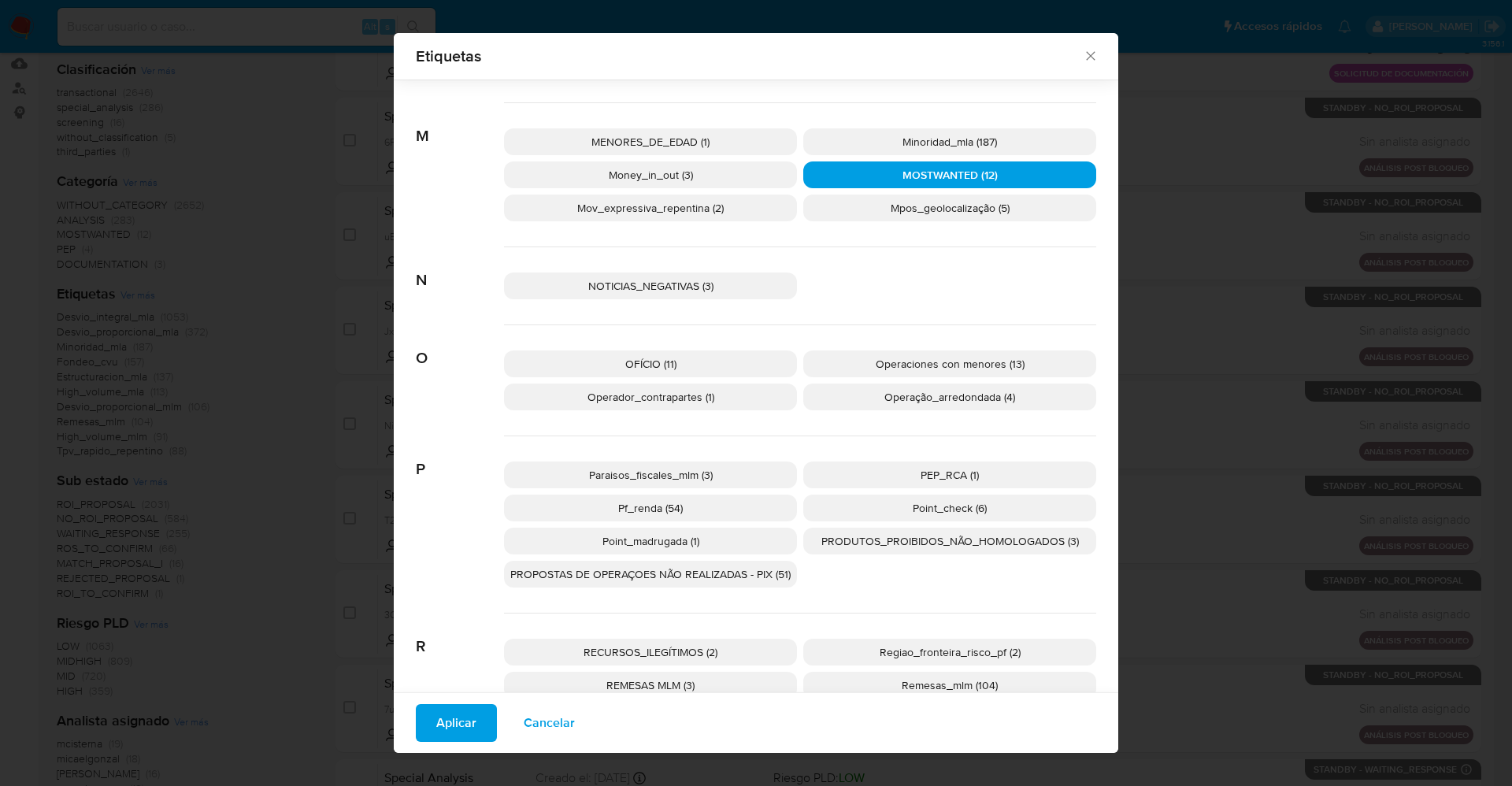
click at [424, 726] on button "Aplicar" at bounding box center [457, 723] width 81 height 38
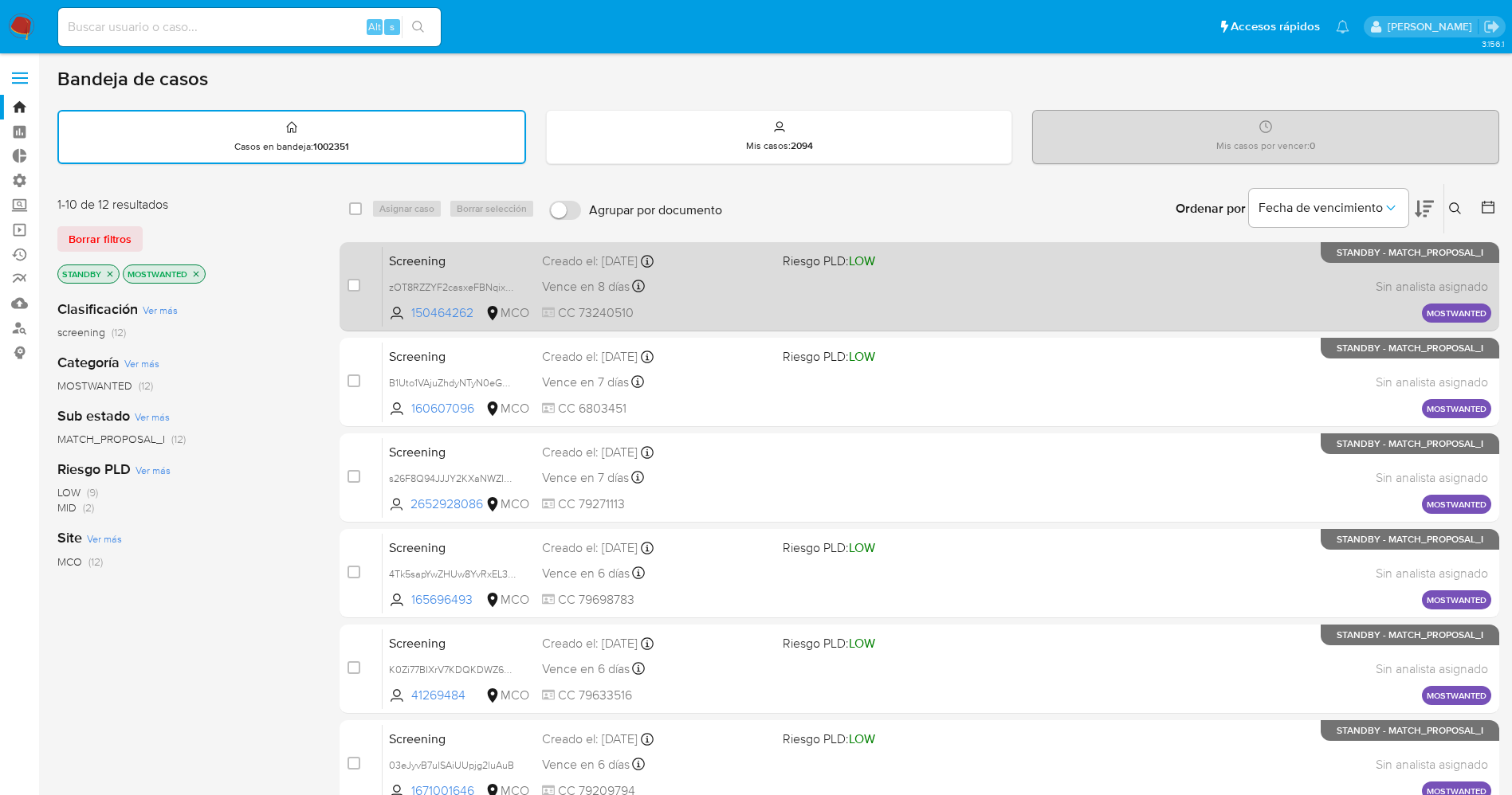
click at [740, 305] on span "CC 73240510" at bounding box center [656, 314] width 228 height 18
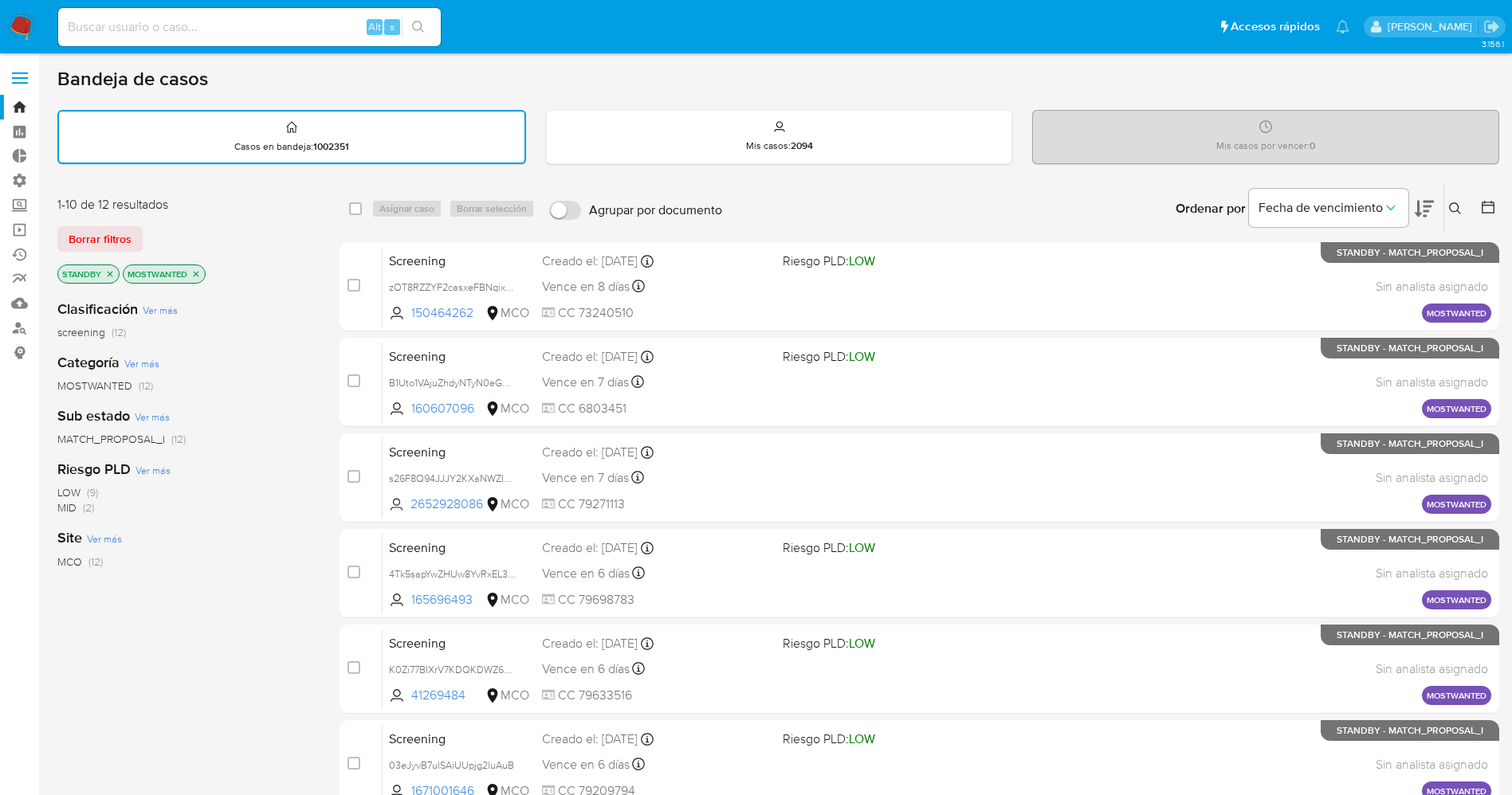
click at [30, 27] on img at bounding box center [22, 27] width 27 height 27
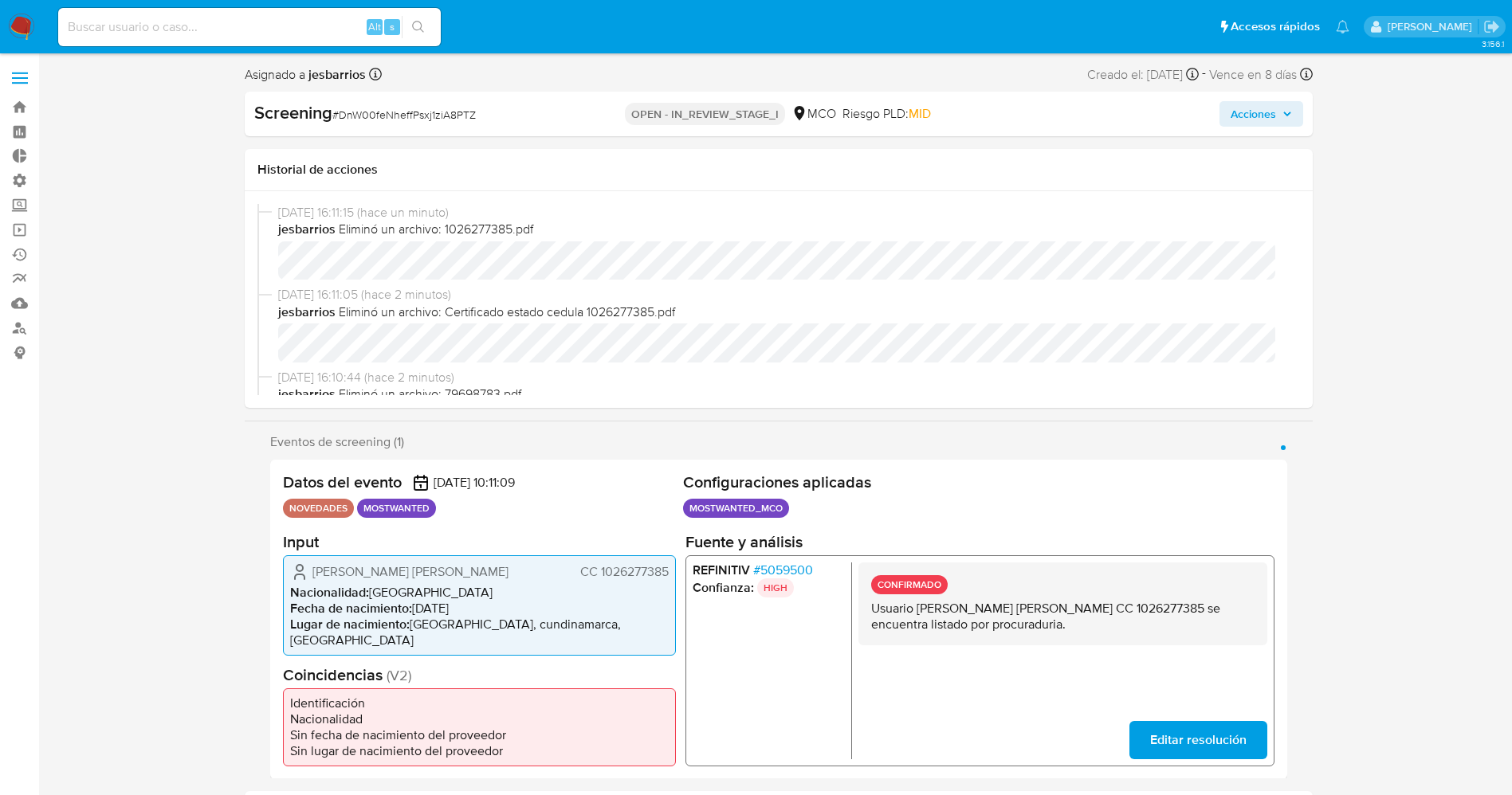
select select "10"
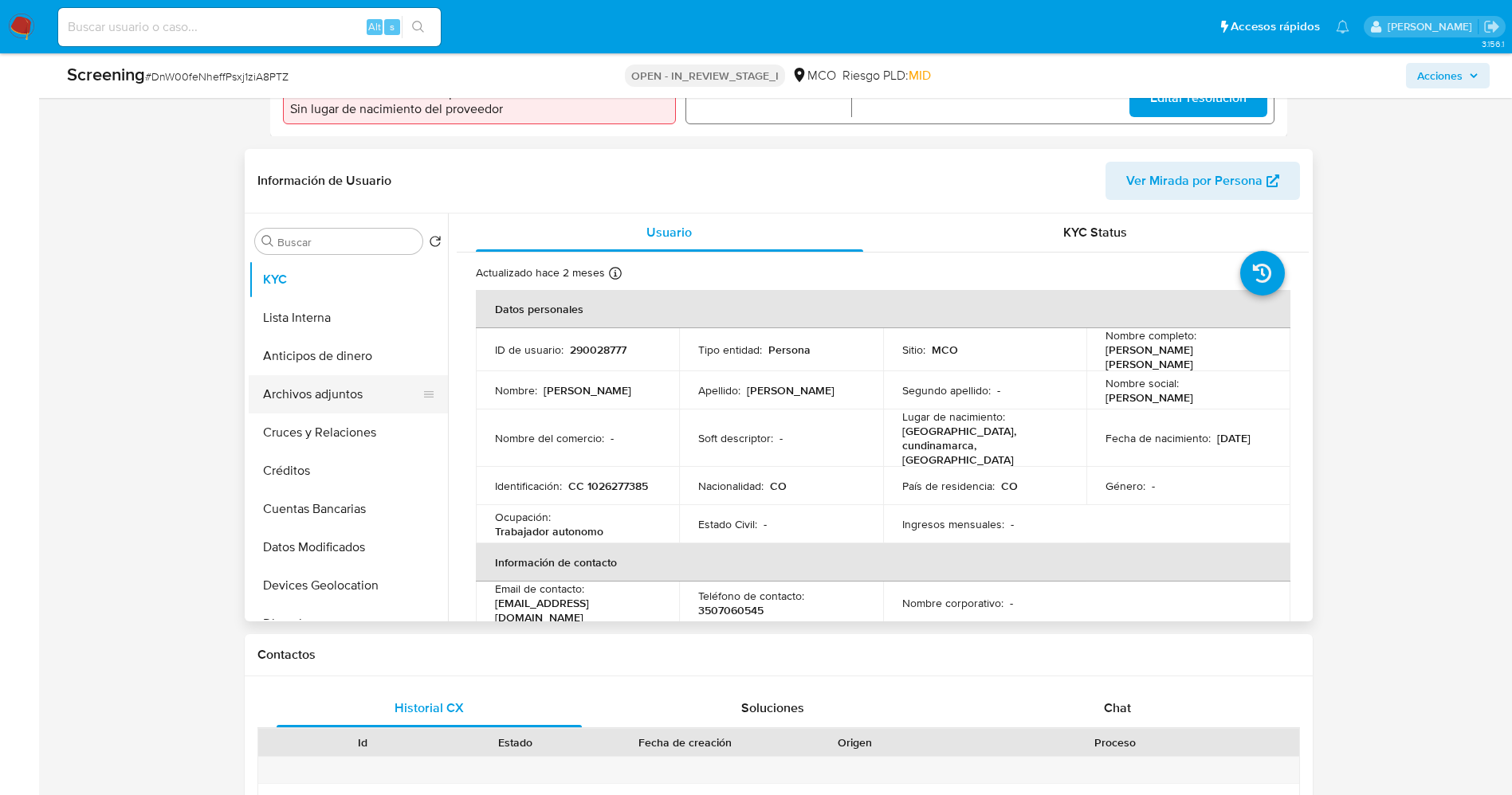
click at [334, 393] on button "Archivos adjuntos" at bounding box center [341, 394] width 186 height 39
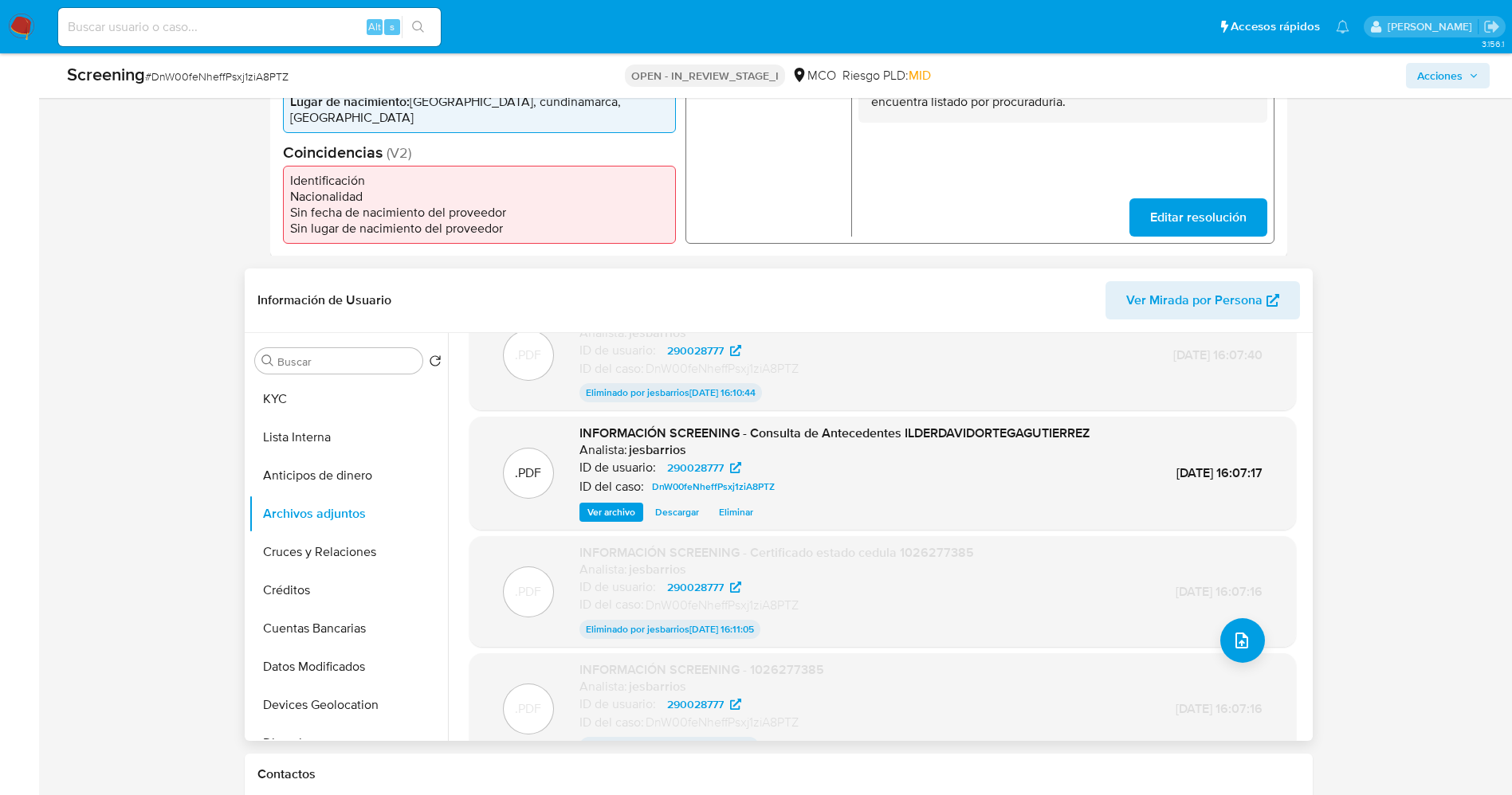
scroll to position [9, 0]
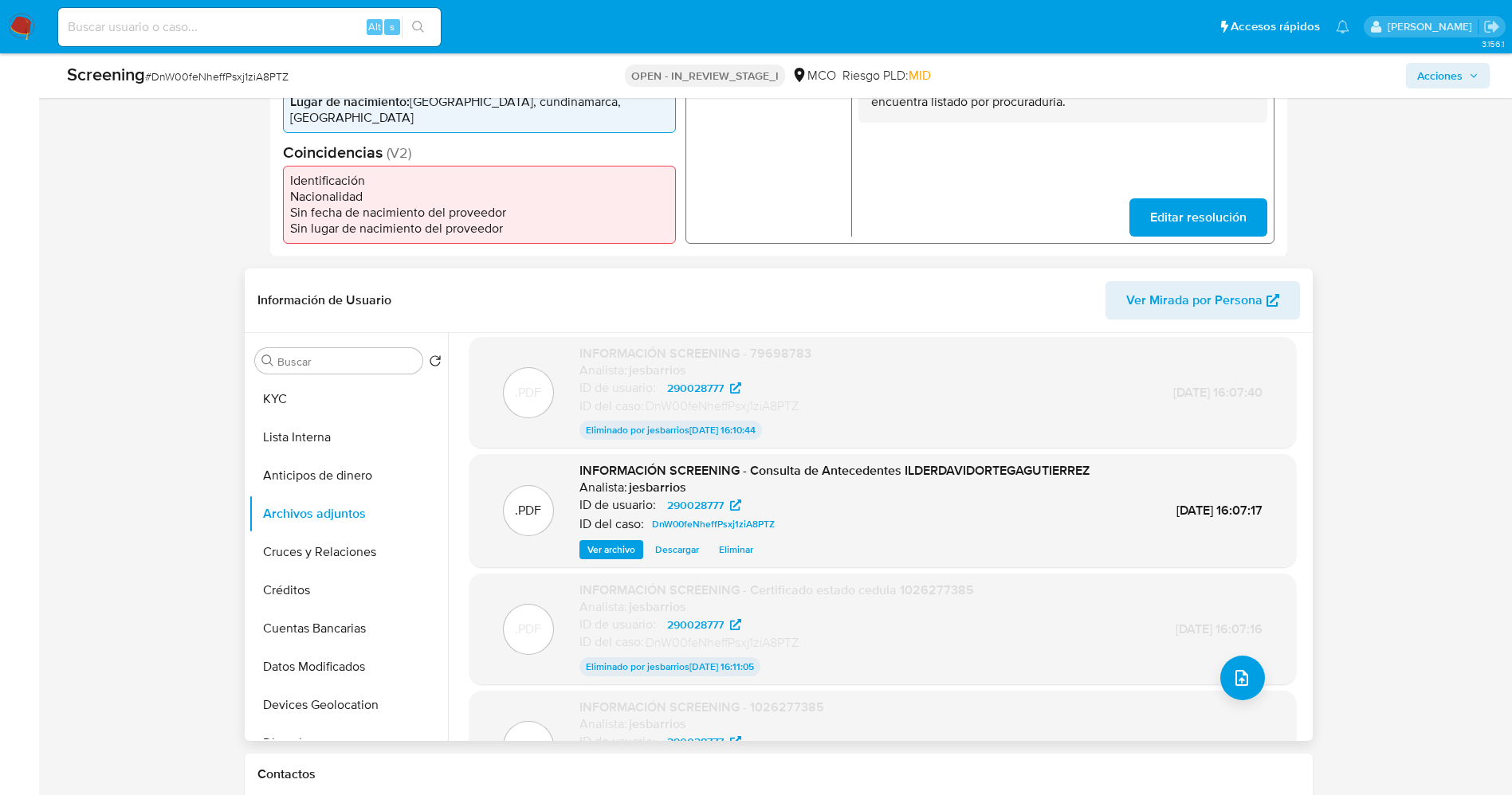
click at [644, 429] on p "Eliminado por jesbarrios [DATE] 16:10:44" at bounding box center [670, 430] width 183 height 19
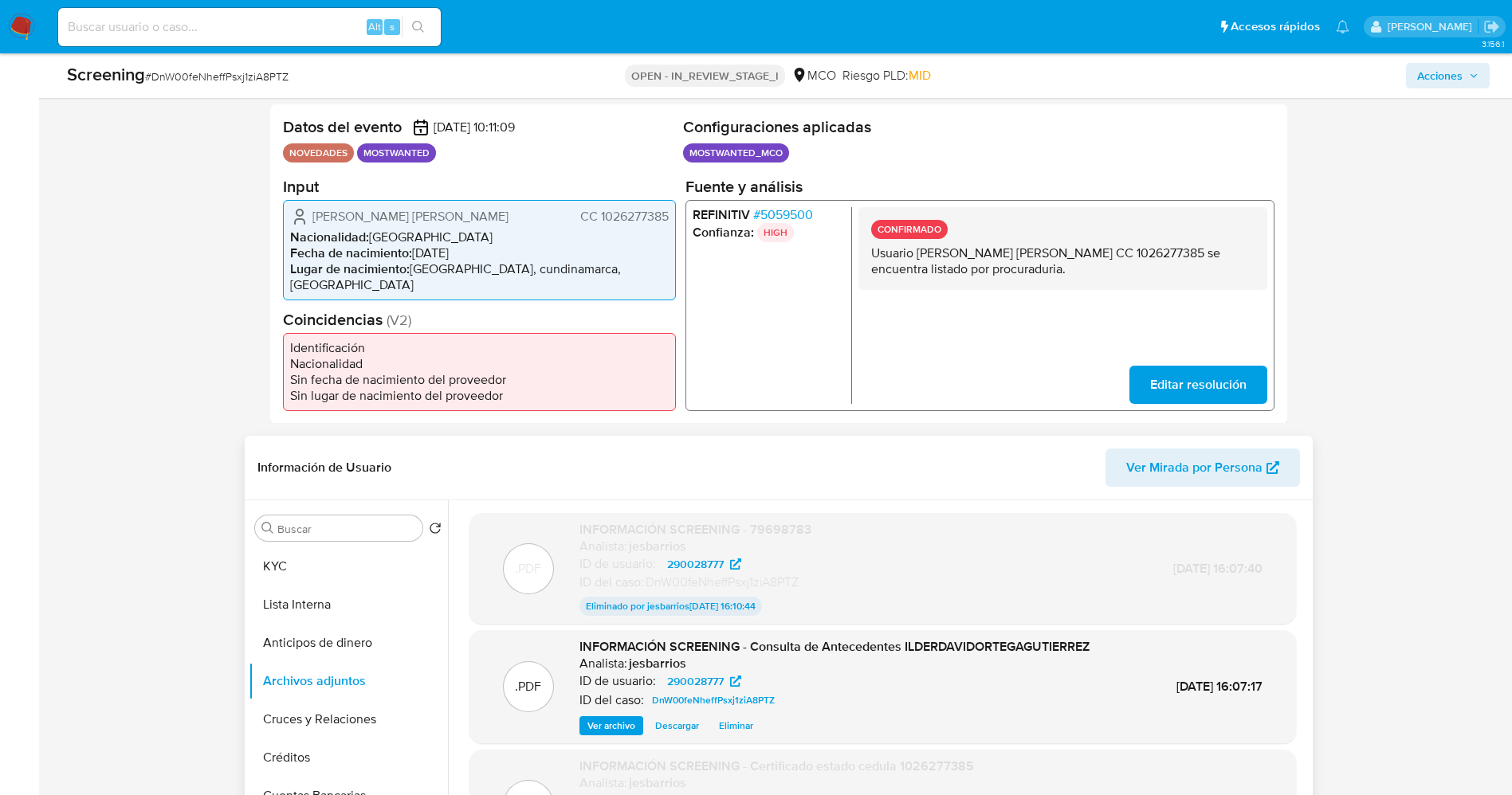
scroll to position [239, 0]
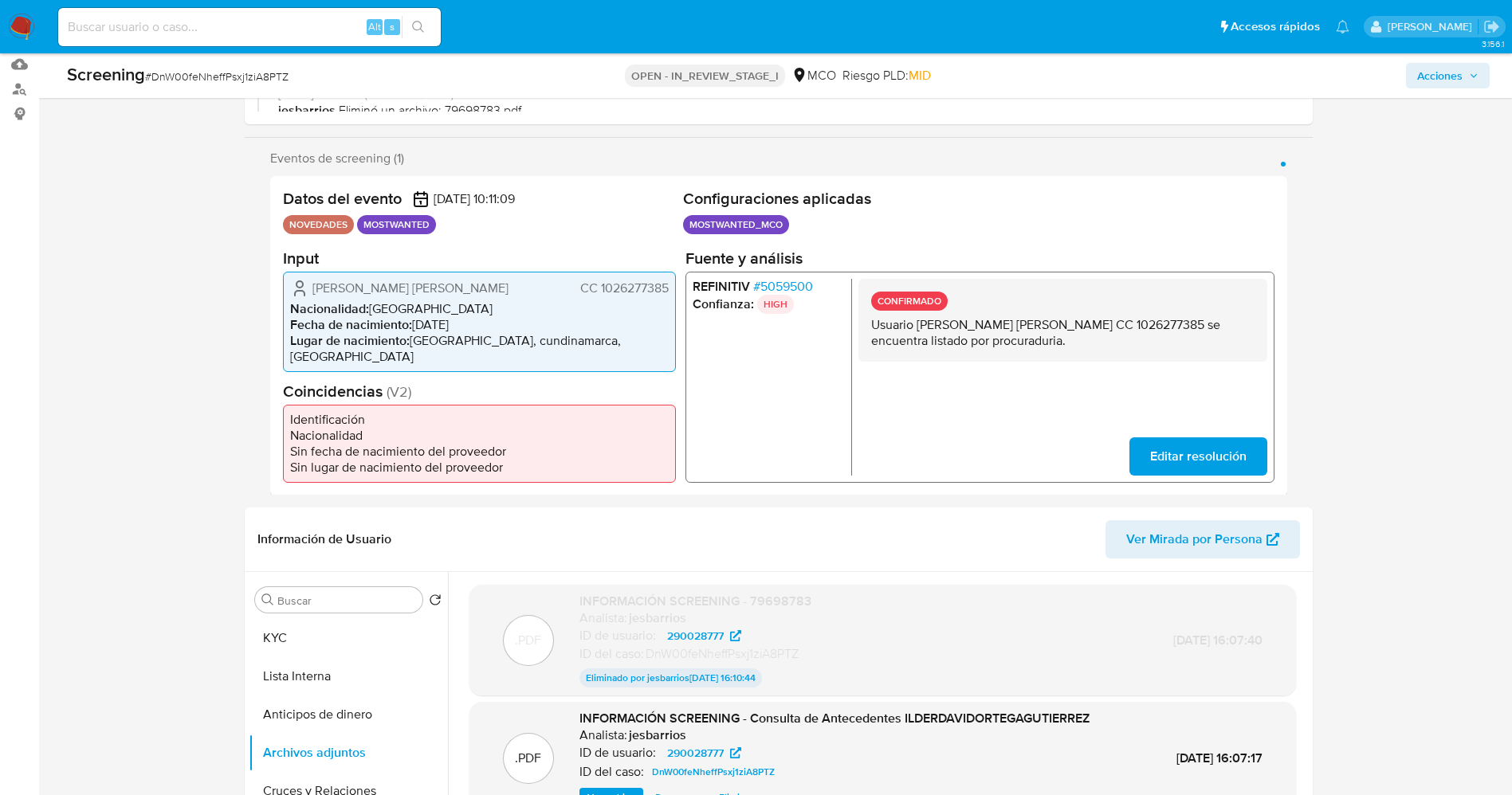
drag, startPoint x: 300, startPoint y: 272, endPoint x: 316, endPoint y: 295, distance: 28.0
click at [316, 295] on section "Input [PERSON_NAME] [PERSON_NAME] CC 1026277385 Nacionalidad : [DEMOGRAPHIC_DAT…" at bounding box center [480, 310] width 393 height 124
click at [315, 295] on span "Duarte Montiel Christian Daniel" at bounding box center [410, 288] width 196 height 16
drag, startPoint x: 305, startPoint y: 295, endPoint x: 654, endPoint y: 296, distance: 349.0
click at [678, 287] on div "Datos del evento 27/08/2025 10:11:09 NOVEDADES MOSTWANTED Configuraciones aplic…" at bounding box center [778, 336] width 1017 height 320
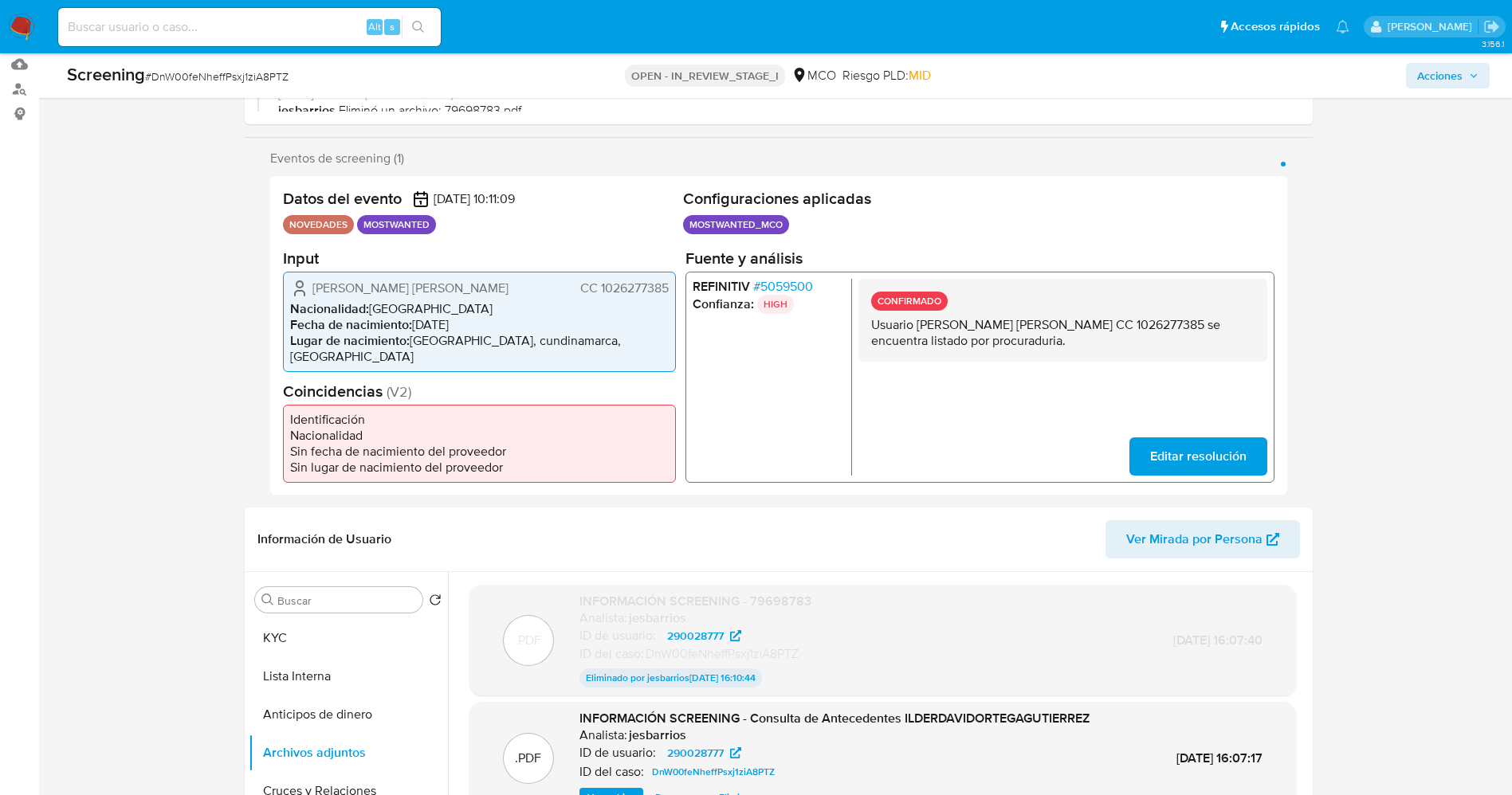
click at [791, 285] on span "# 5059500" at bounding box center [782, 286] width 60 height 16
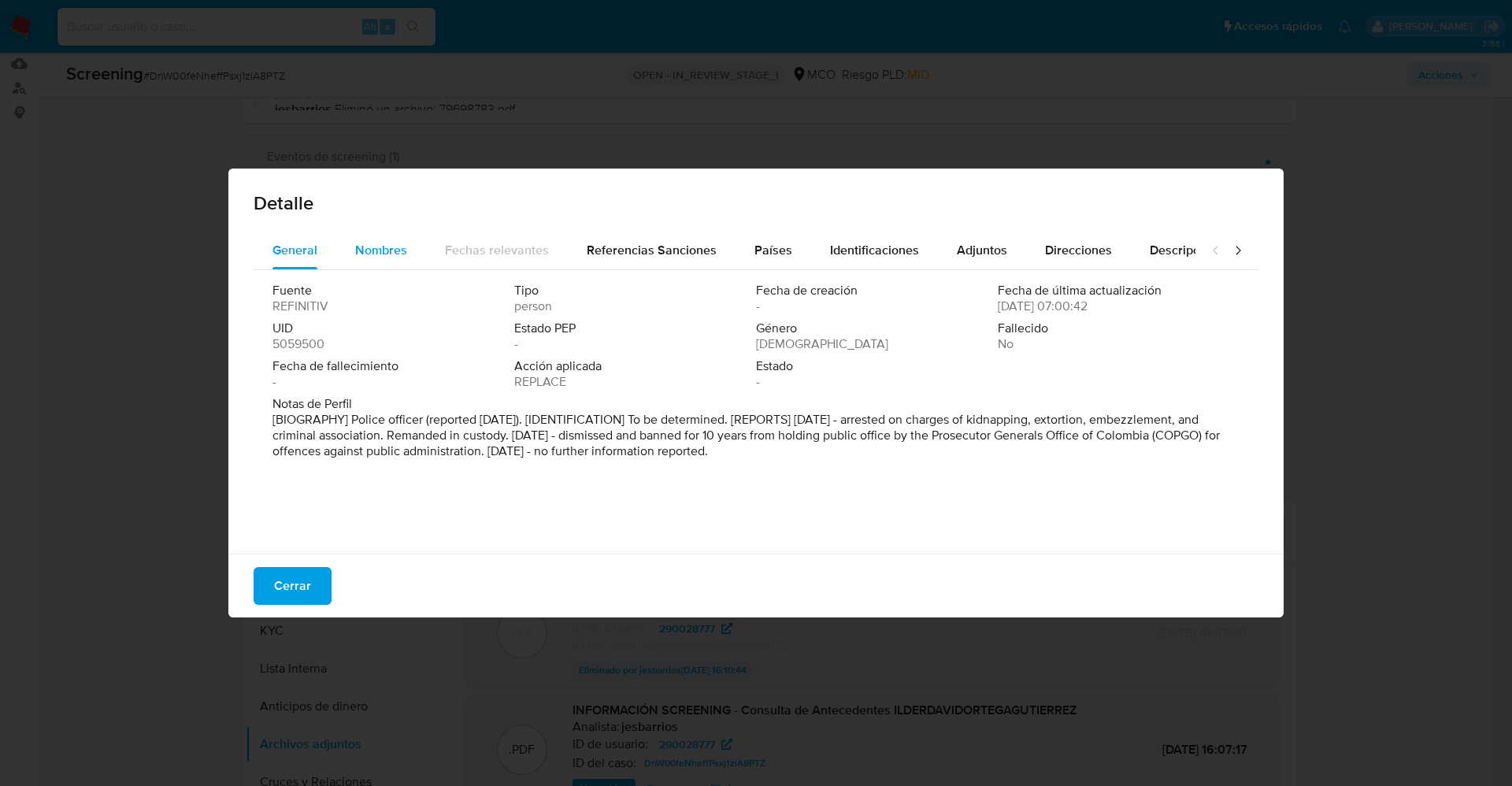
click at [401, 242] on span "Nombres" at bounding box center [381, 250] width 52 height 18
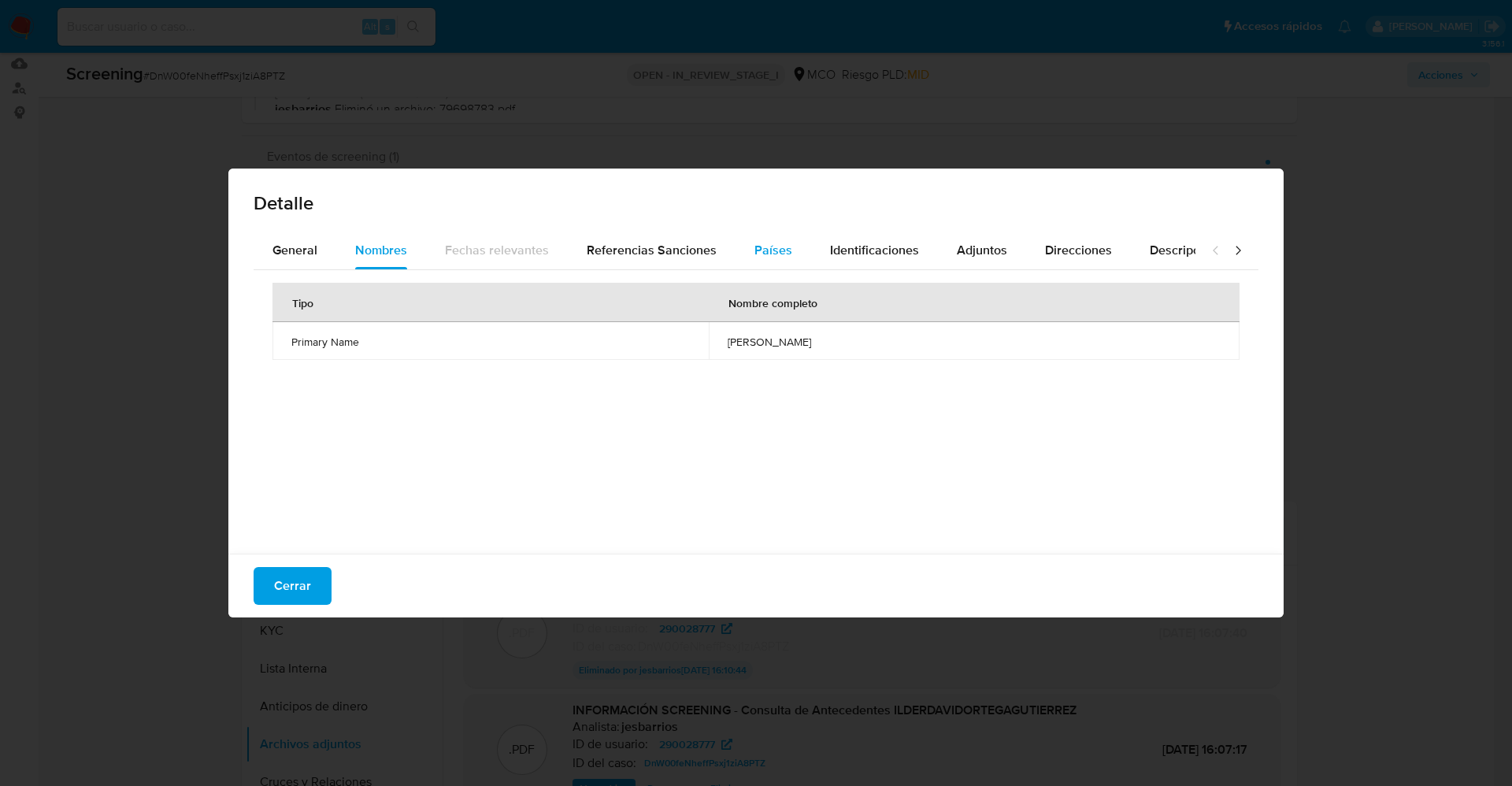
drag, startPoint x: 693, startPoint y: 265, endPoint x: 761, endPoint y: 267, distance: 68.0
click at [695, 265] on div "Referencias Sanciones" at bounding box center [651, 250] width 130 height 38
click at [830, 263] on div "Identificaciones" at bounding box center [874, 250] width 89 height 38
click at [269, 584] on button "Cerrar" at bounding box center [292, 586] width 78 height 38
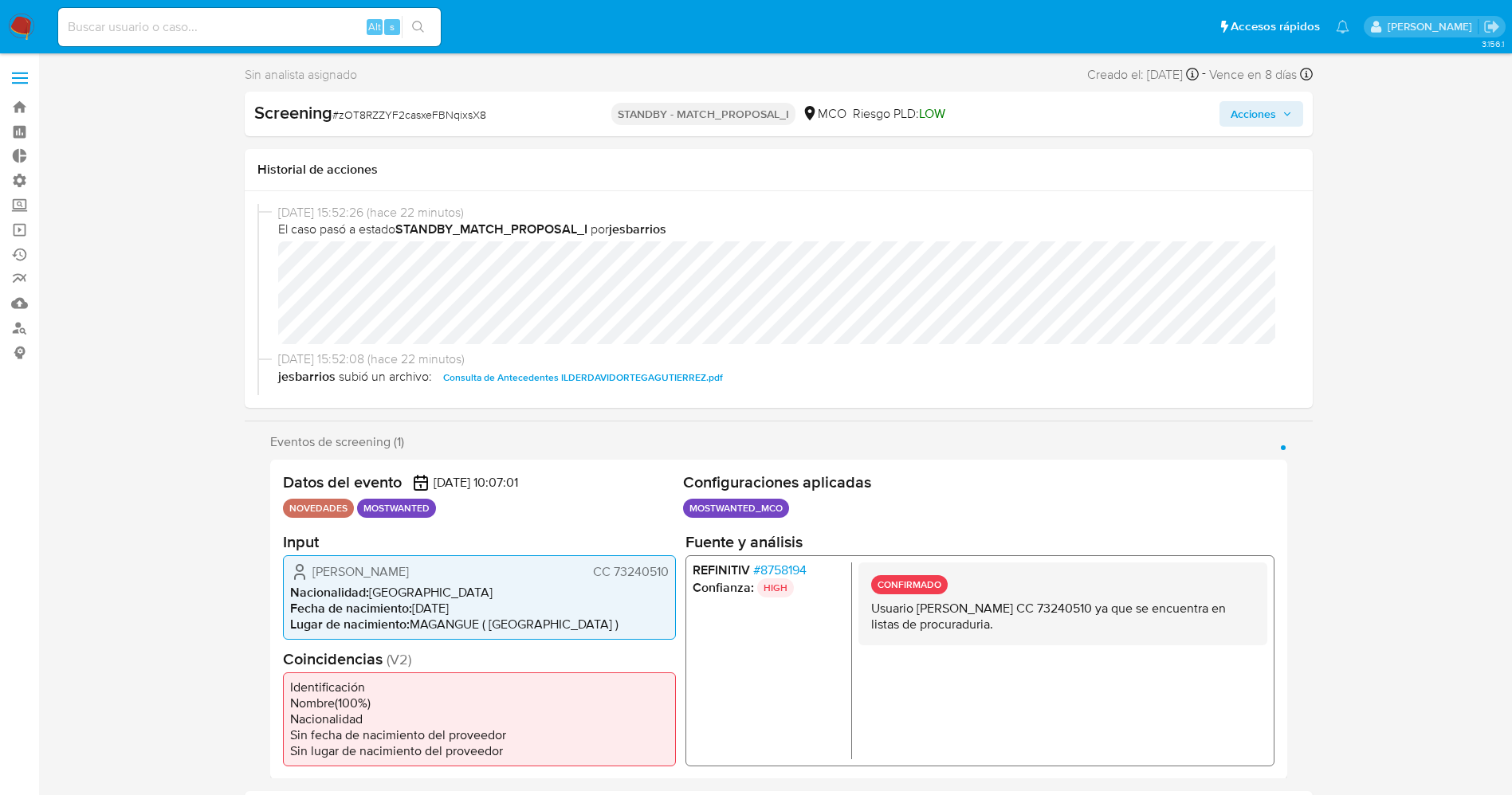
select select "10"
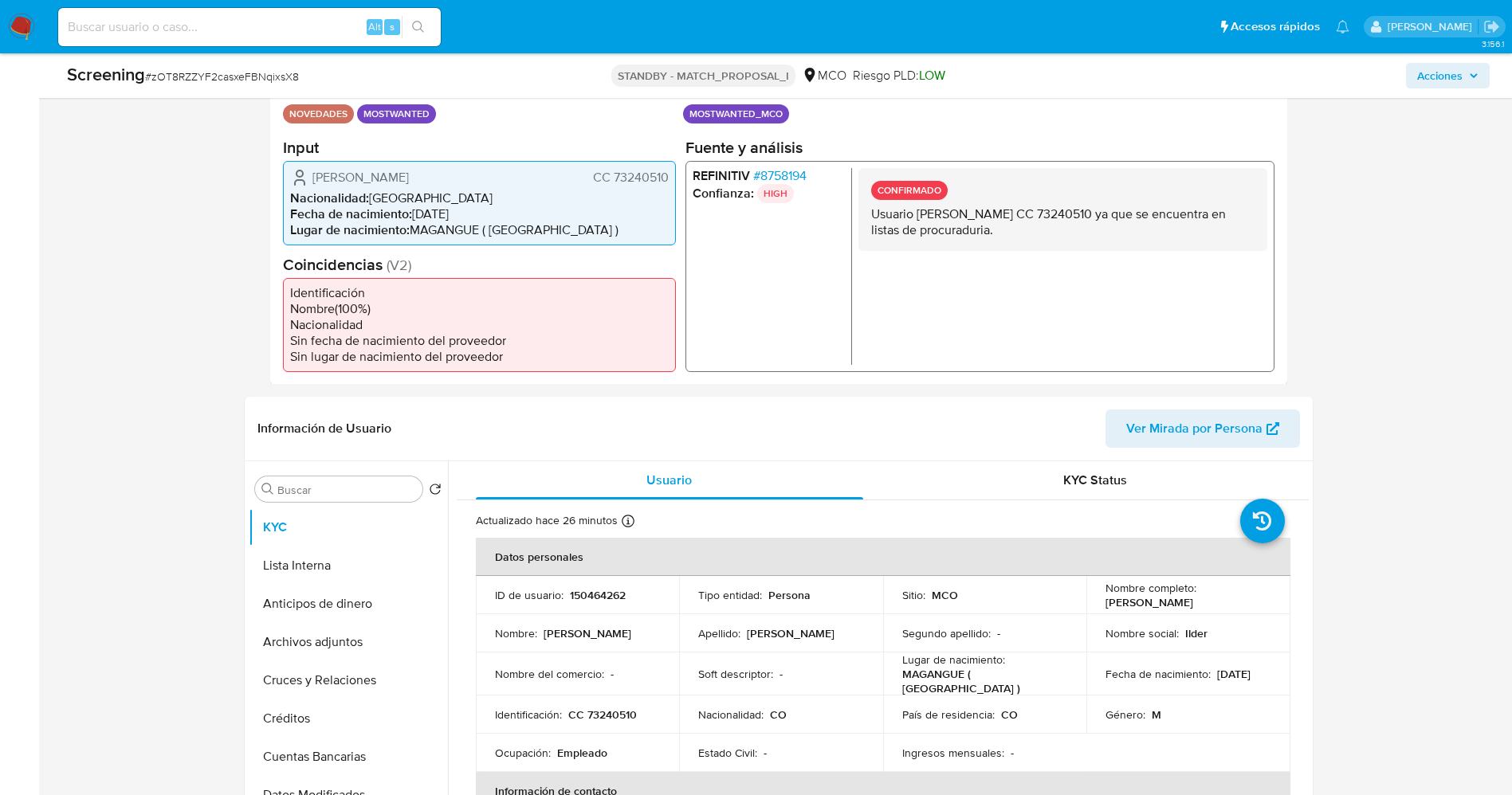
scroll to position [359, 0]
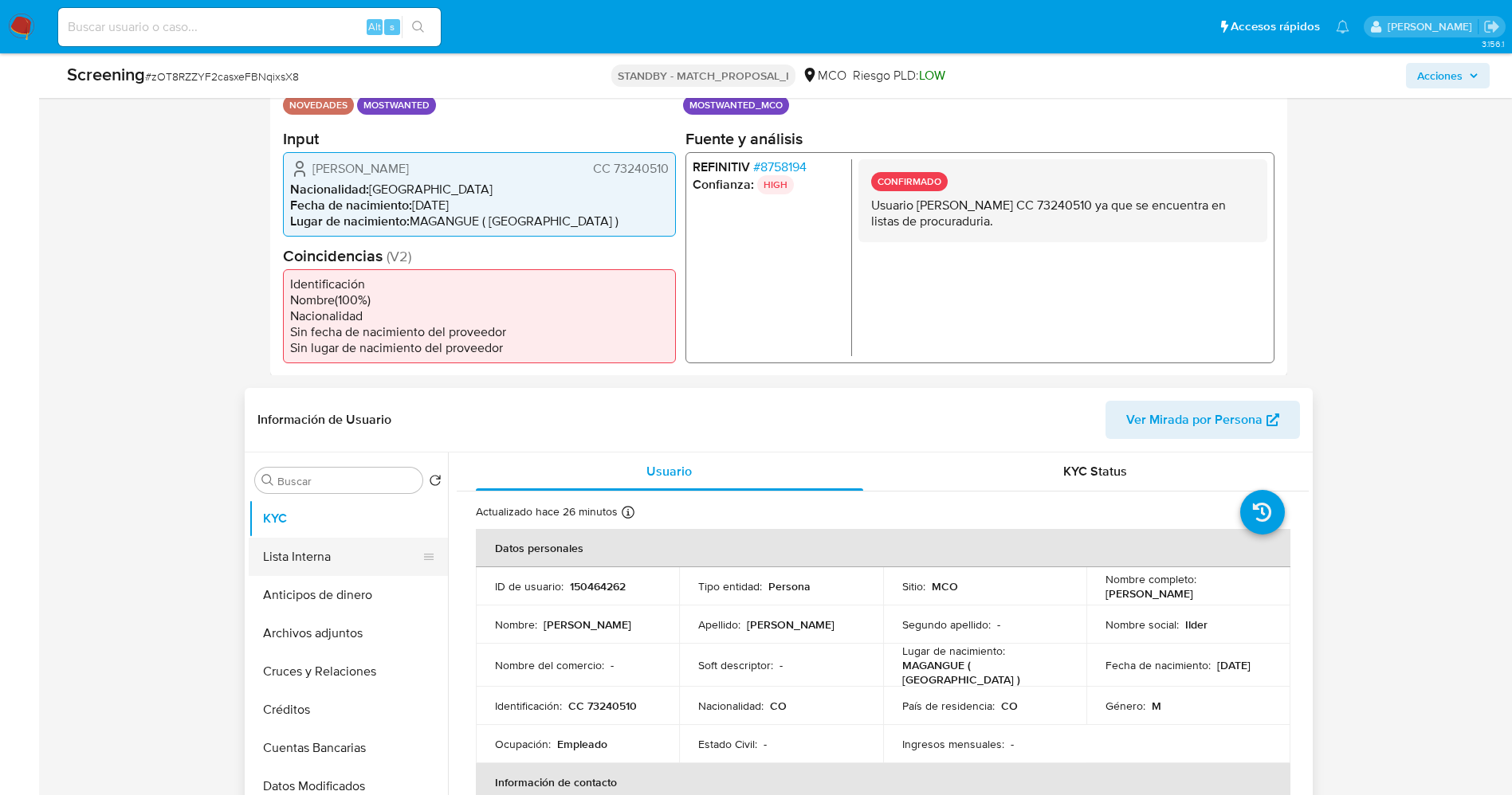
click at [322, 557] on button "Lista Interna" at bounding box center [341, 557] width 186 height 39
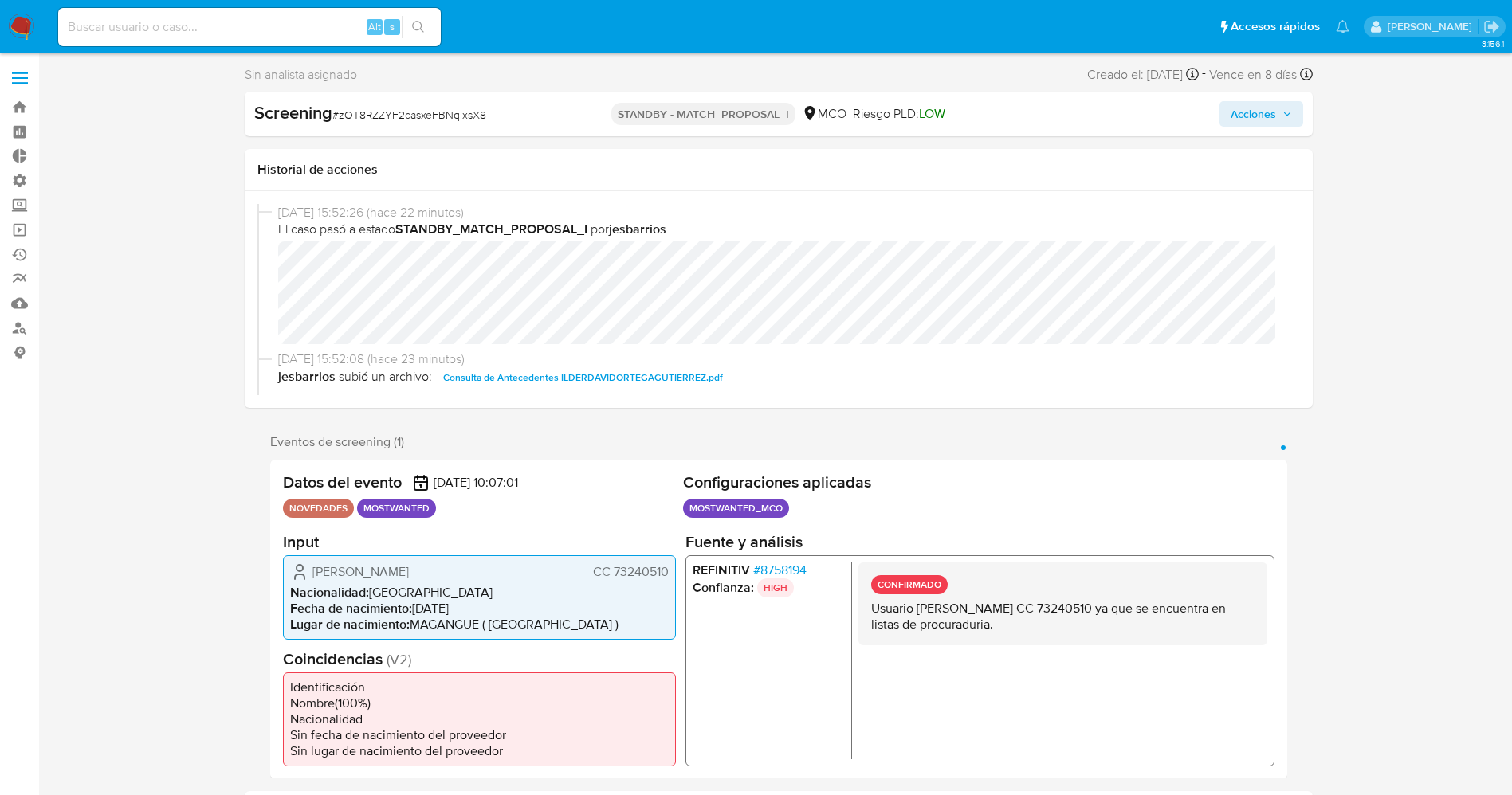
scroll to position [119, 0]
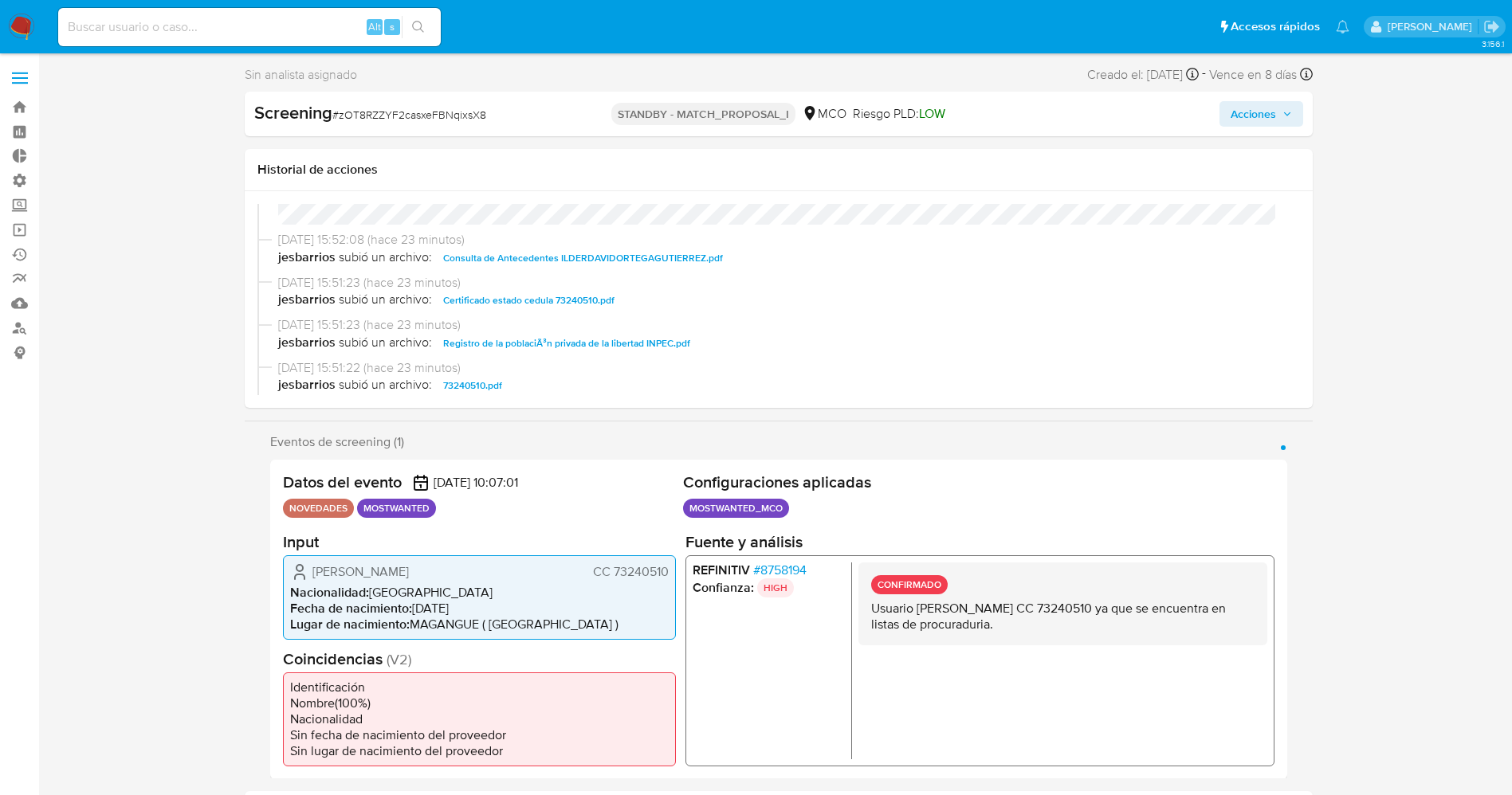
click at [516, 263] on span "Consulta de Antecedentes ILDERDAVIDORTEGAGUTIERREZ.pdf" at bounding box center [583, 257] width 280 height 19
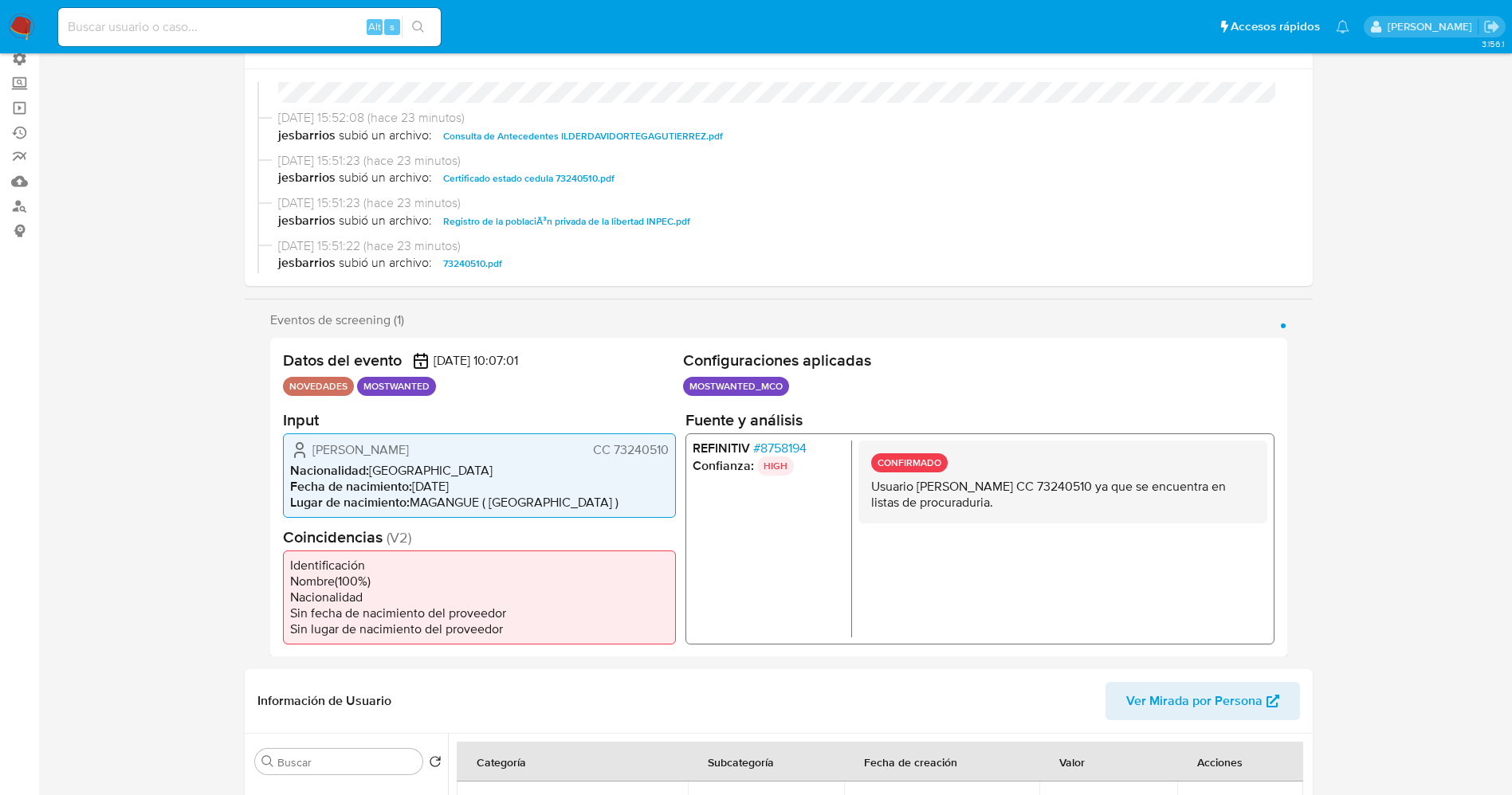
scroll to position [0, 0]
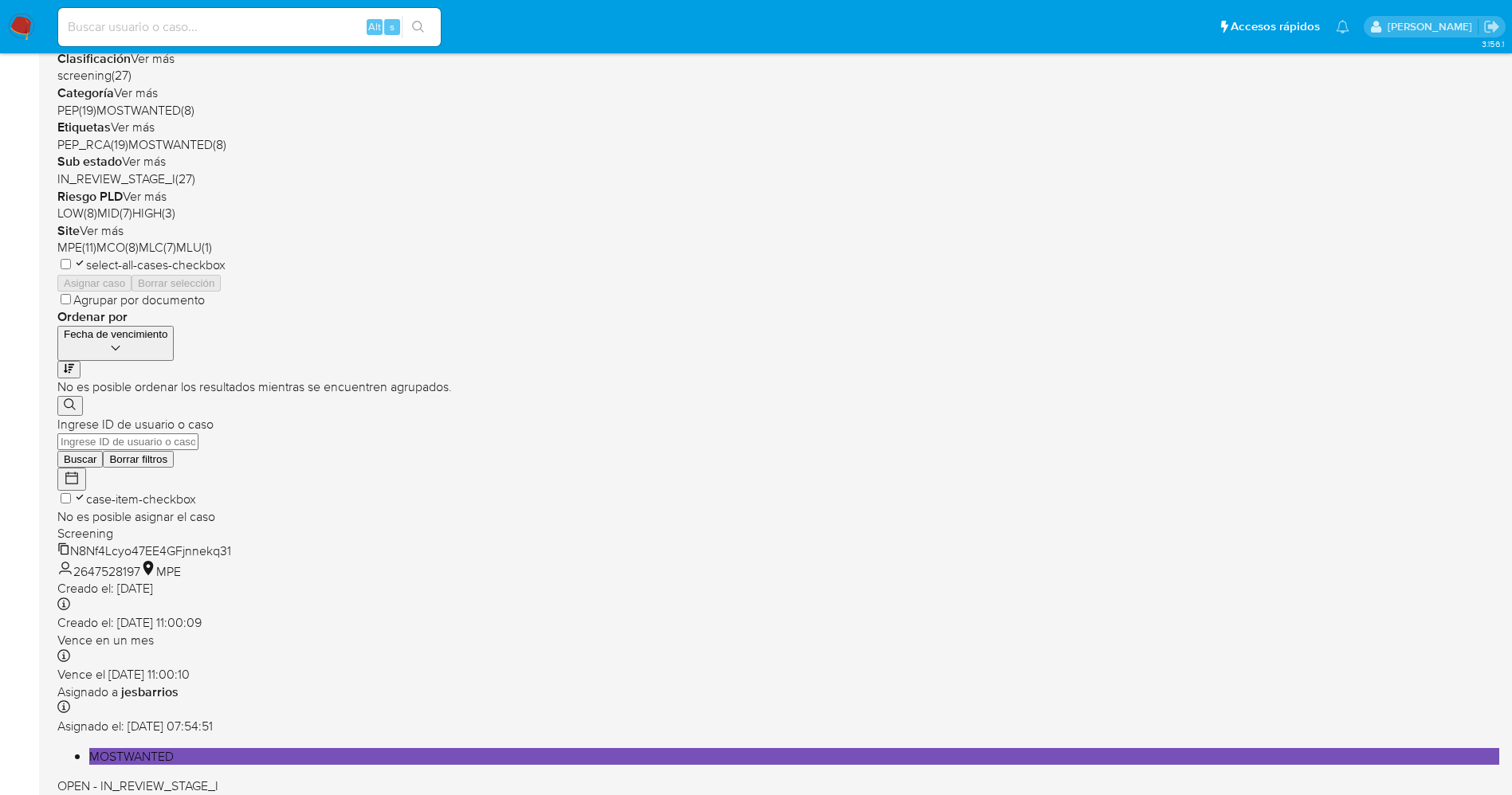
scroll to position [463, 0]
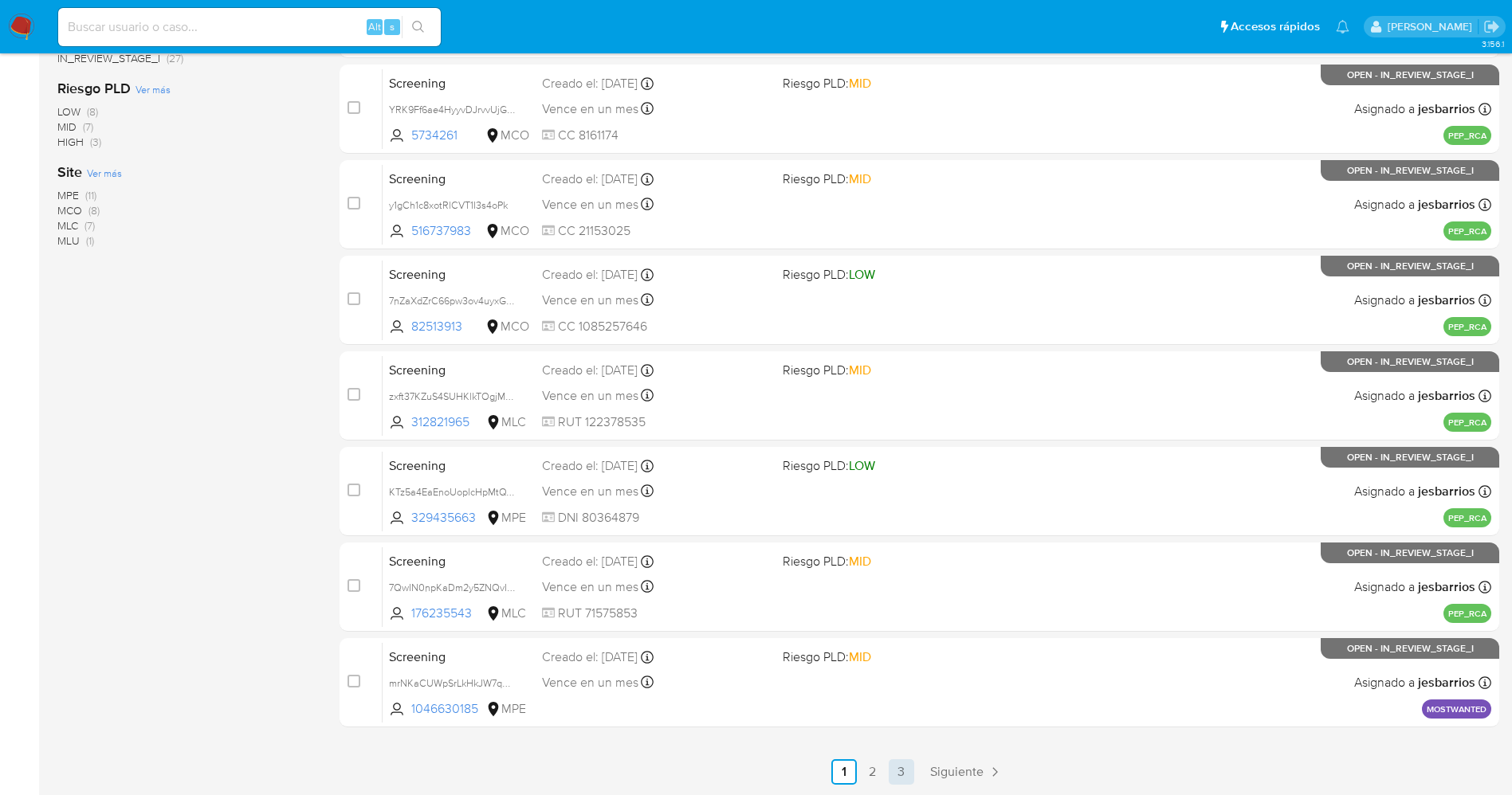
click at [905, 773] on link "3" at bounding box center [902, 772] width 25 height 25
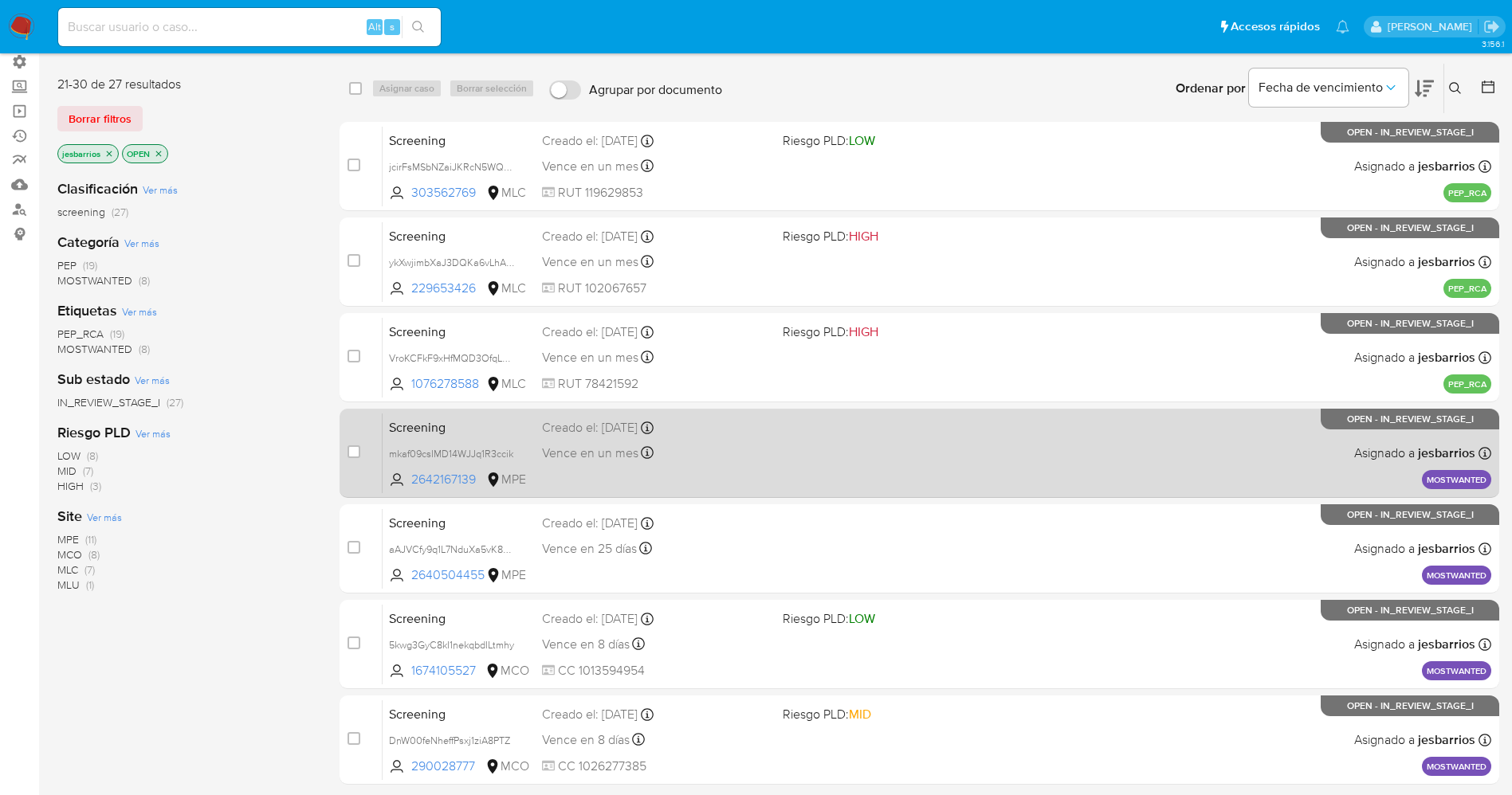
scroll to position [177, 0]
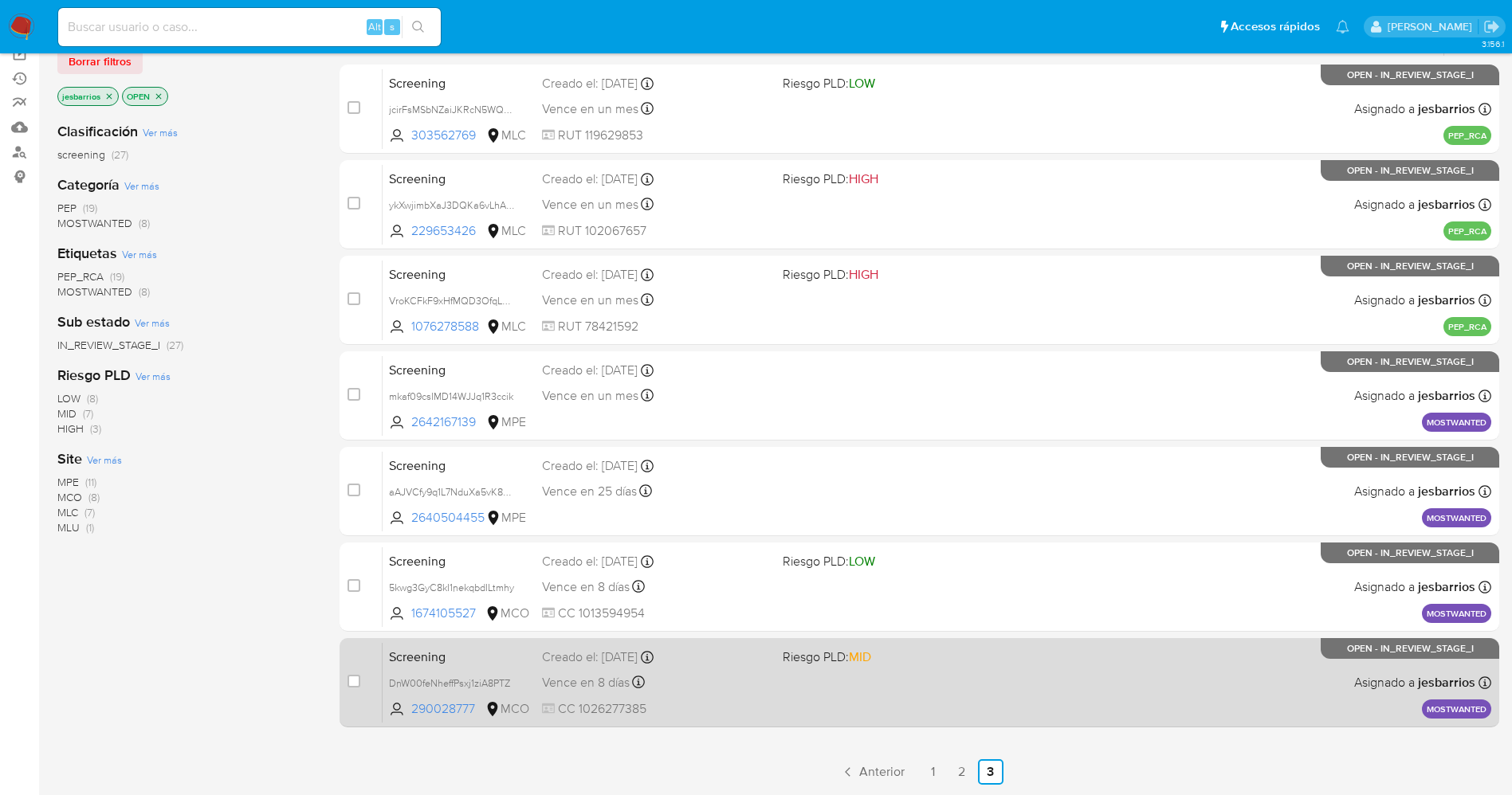
click at [732, 687] on div "Vence en 8 días Vence el [DATE] 07:11:10" at bounding box center [656, 683] width 228 height 22
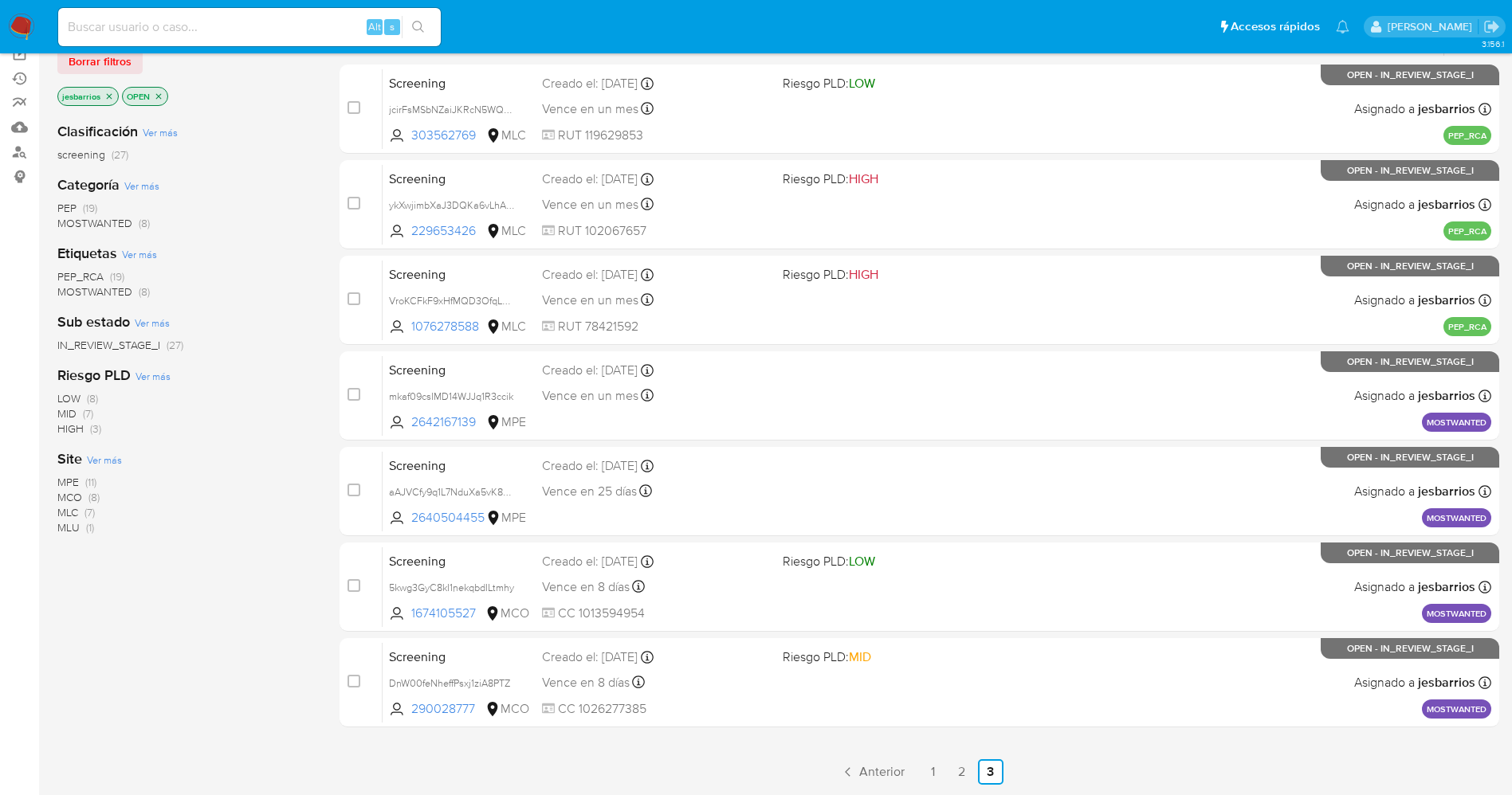
click at [22, 19] on img at bounding box center [22, 27] width 27 height 27
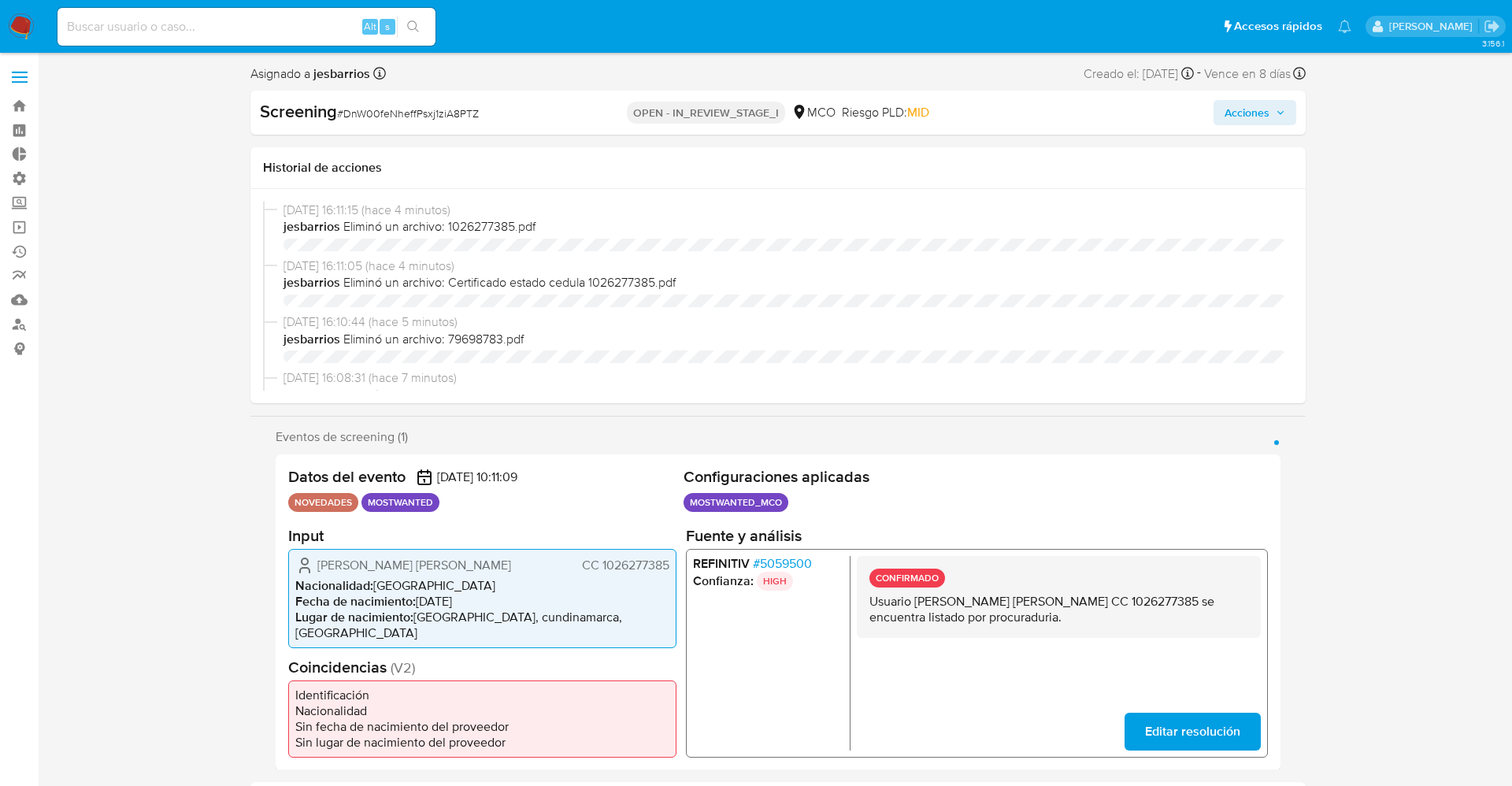
select select "10"
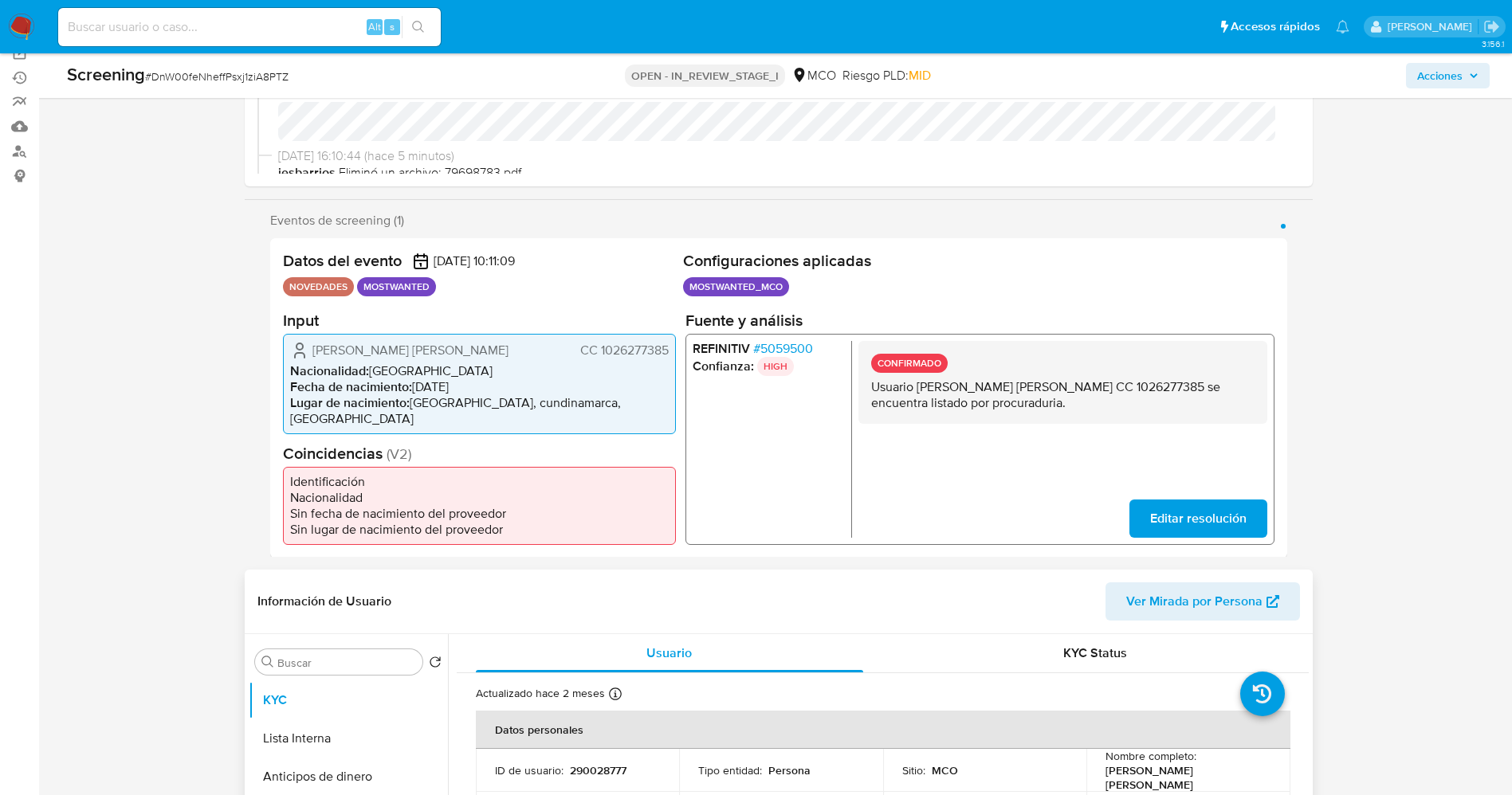
scroll to position [479, 0]
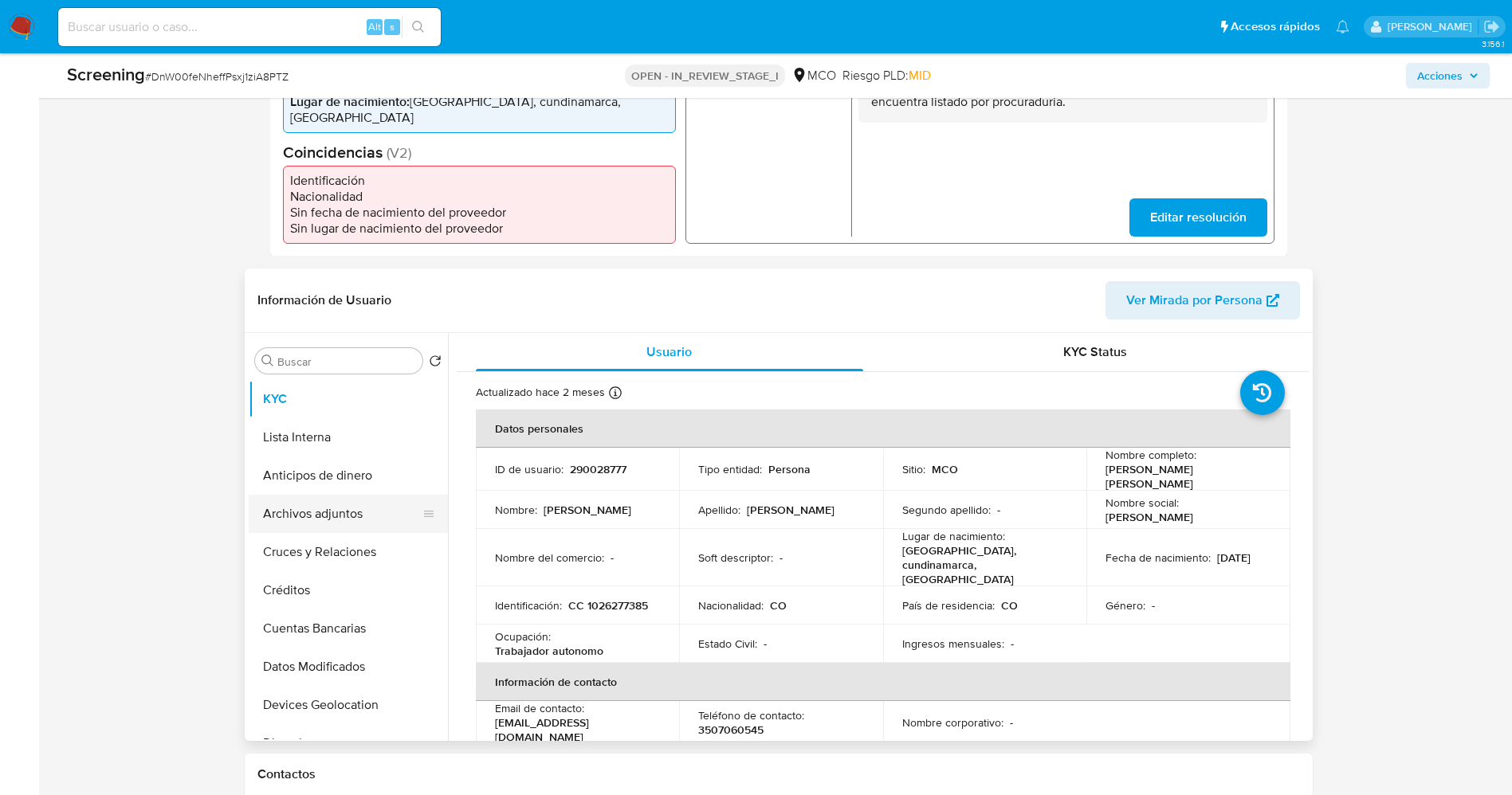
click at [320, 509] on button "Archivos adjuntos" at bounding box center [341, 514] width 186 height 39
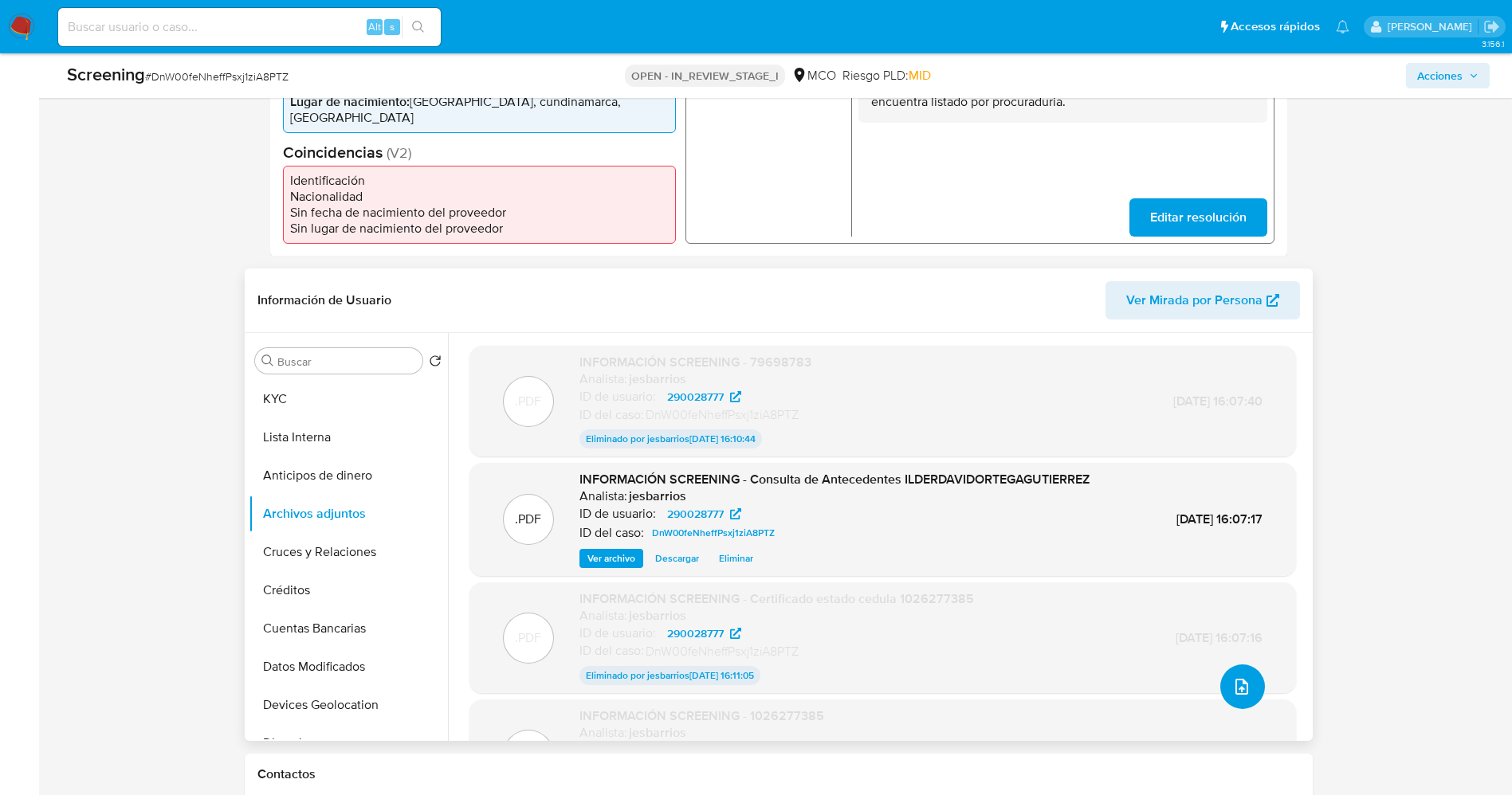
click at [1248, 678] on button "upload-file" at bounding box center [1242, 687] width 45 height 45
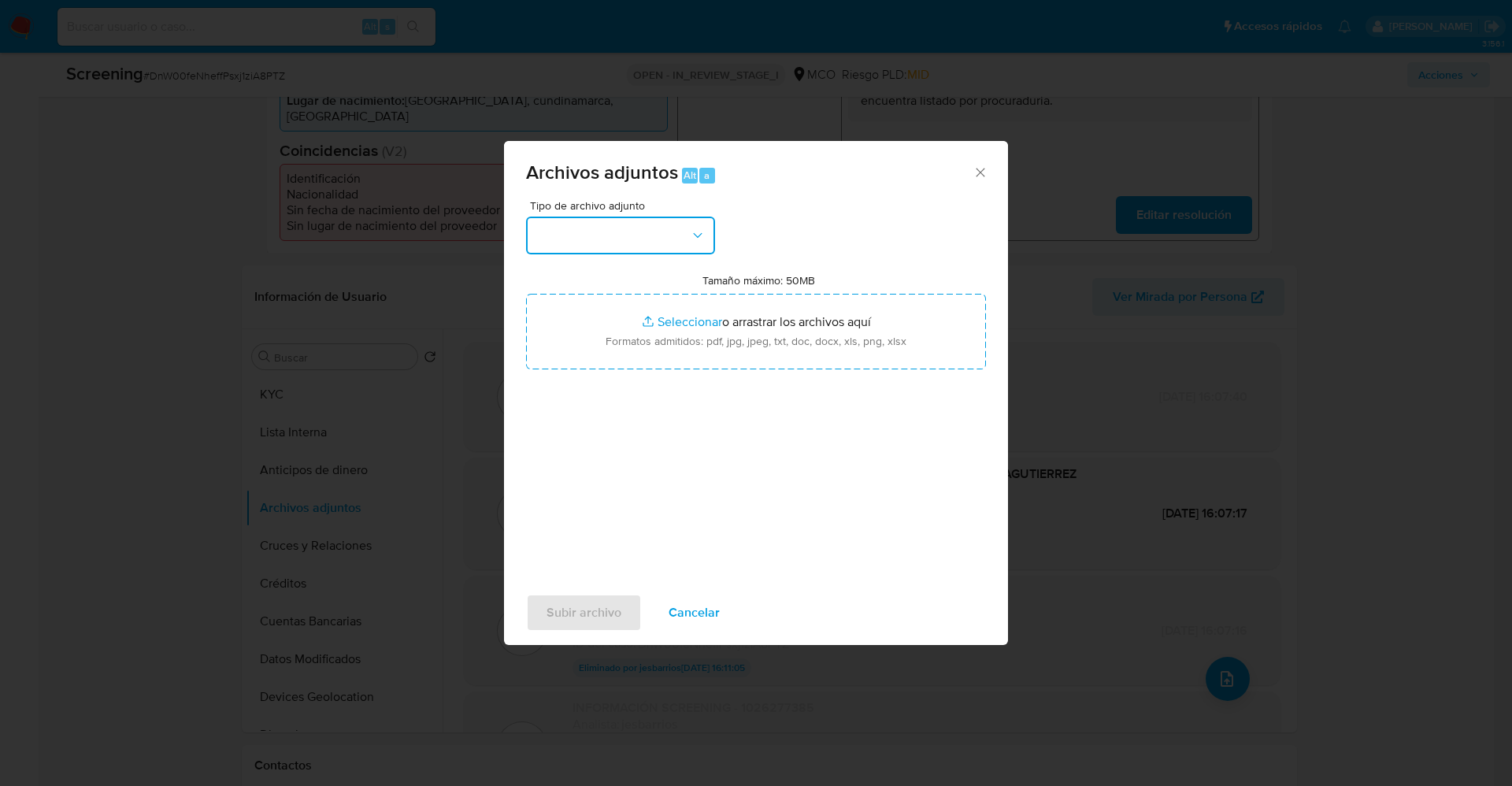
click at [690, 253] on button "button" at bounding box center [620, 236] width 189 height 38
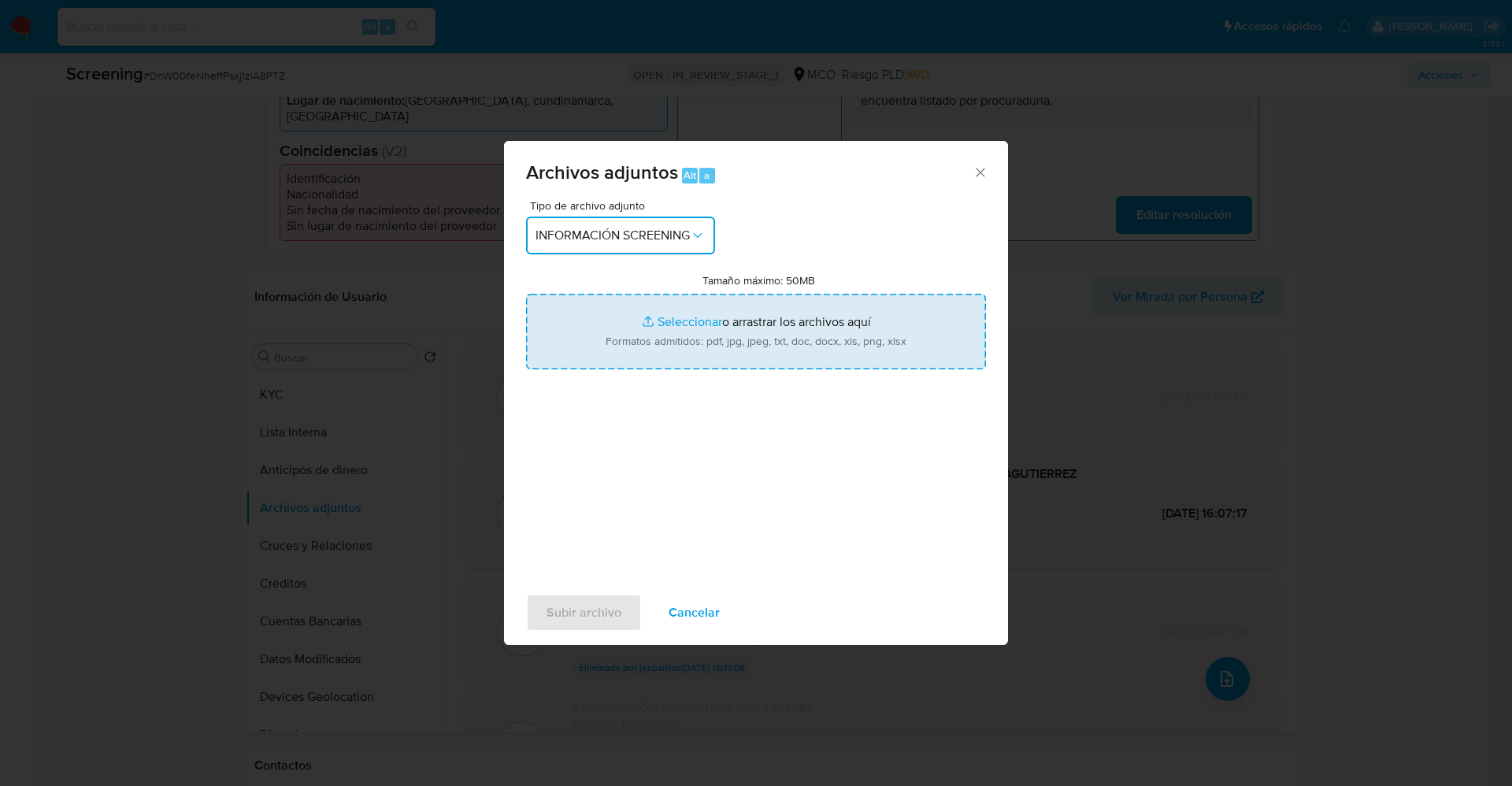
type input "C:\fakepath\79698783.pdf"
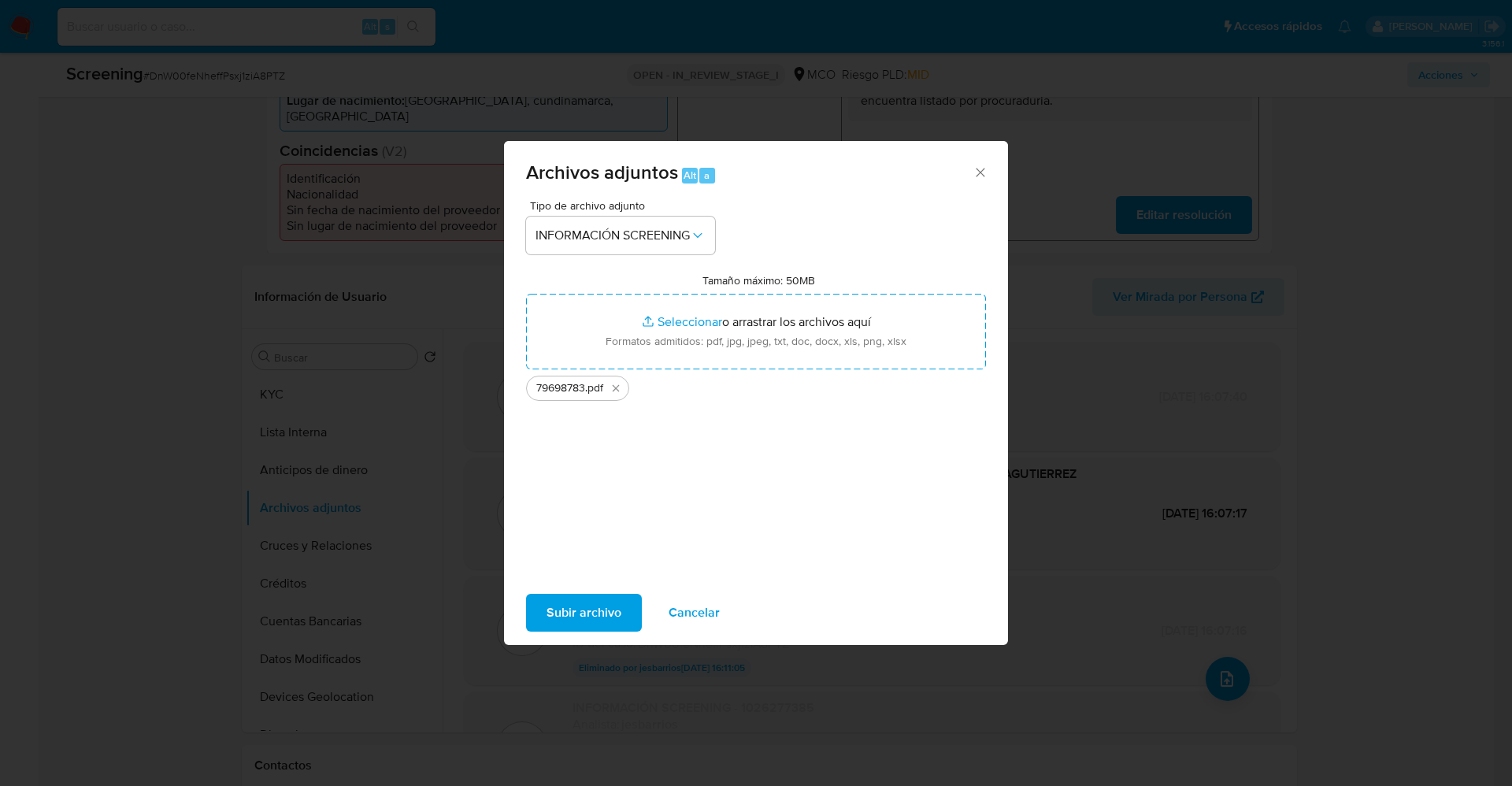
click at [609, 613] on span "Subir archivo" at bounding box center [584, 612] width 74 height 35
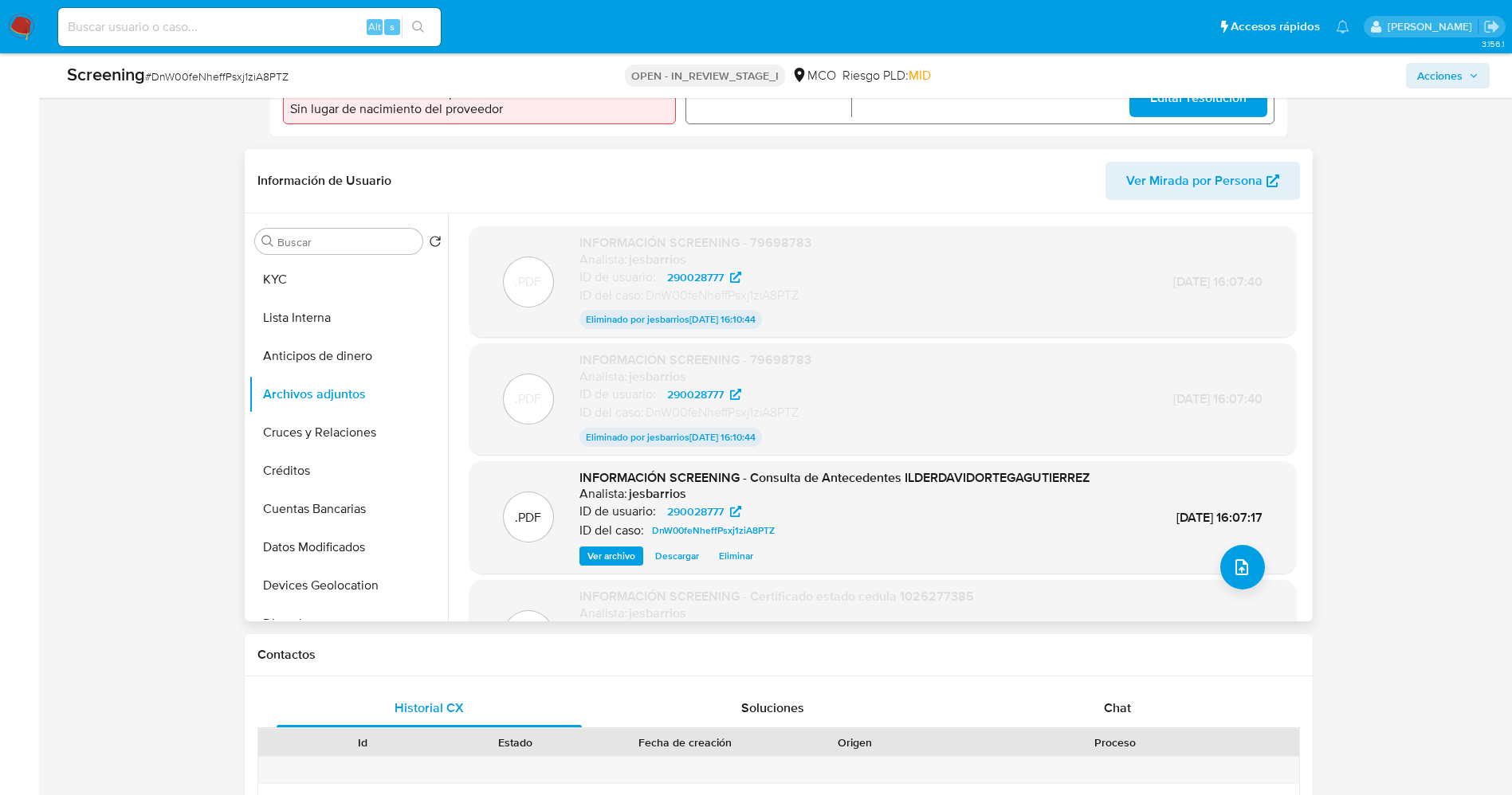
scroll to position [128, 0]
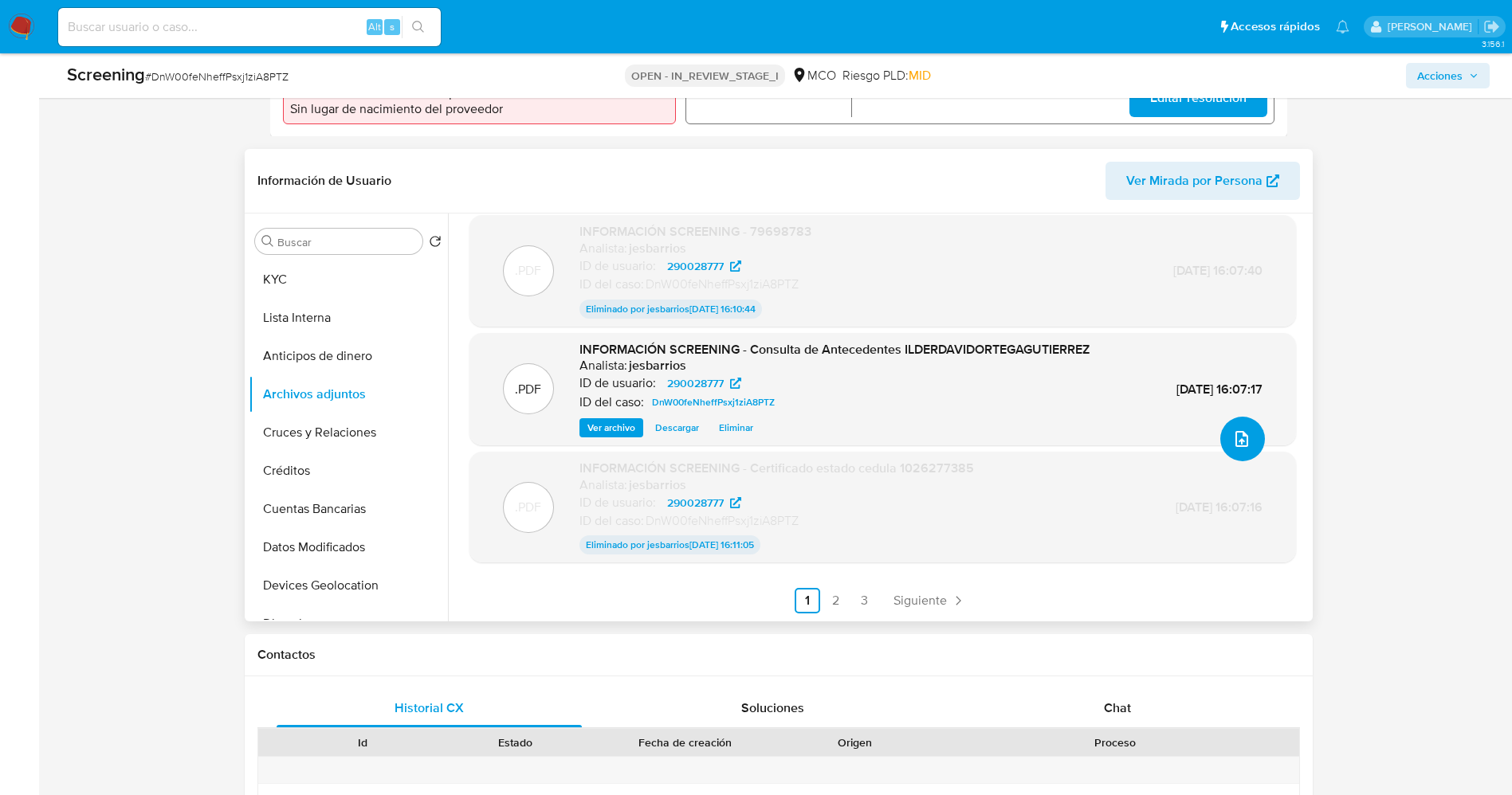
click at [1234, 451] on button "upload-file" at bounding box center [1242, 439] width 45 height 45
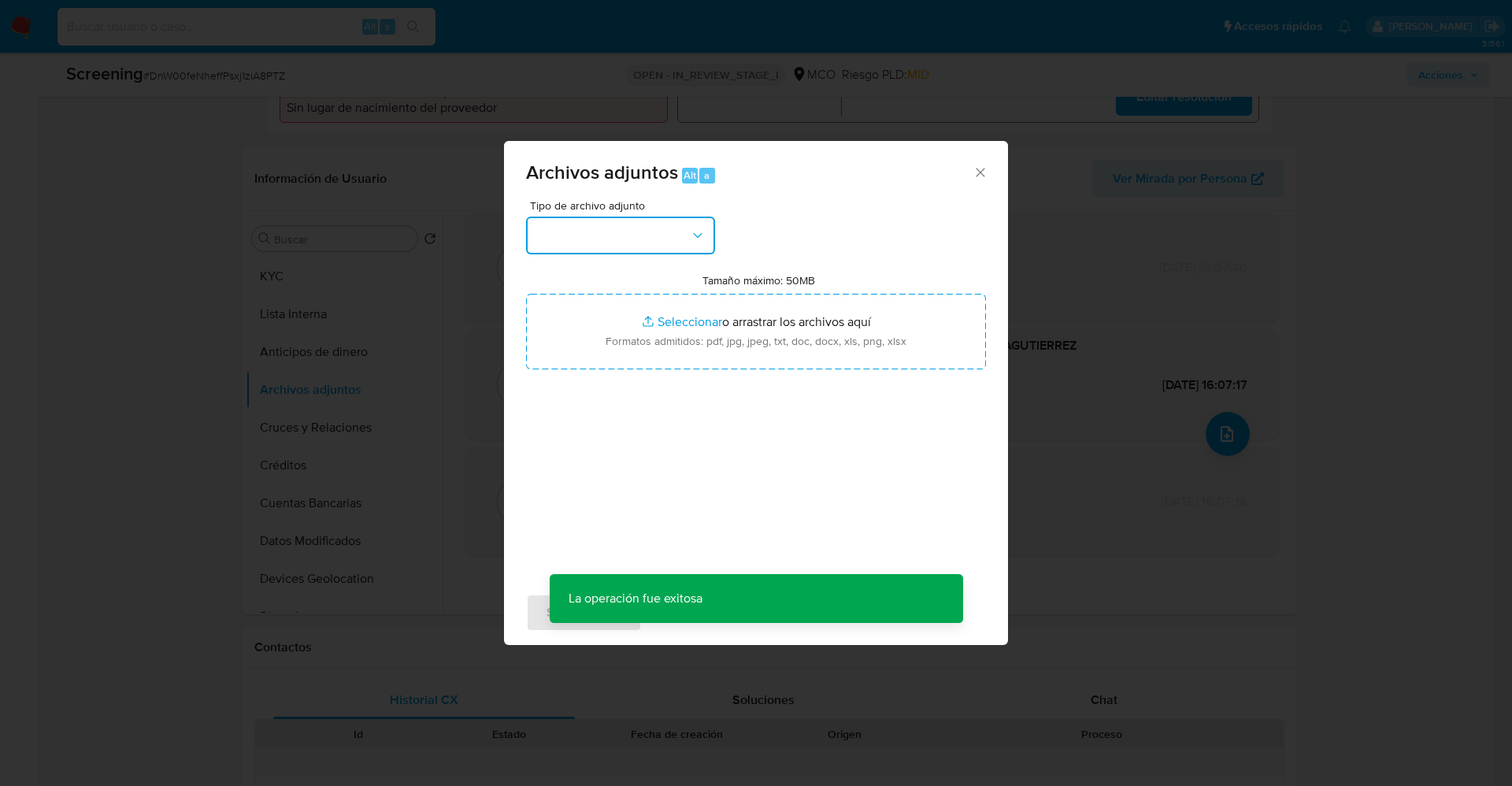
click at [672, 247] on button "button" at bounding box center [620, 236] width 189 height 38
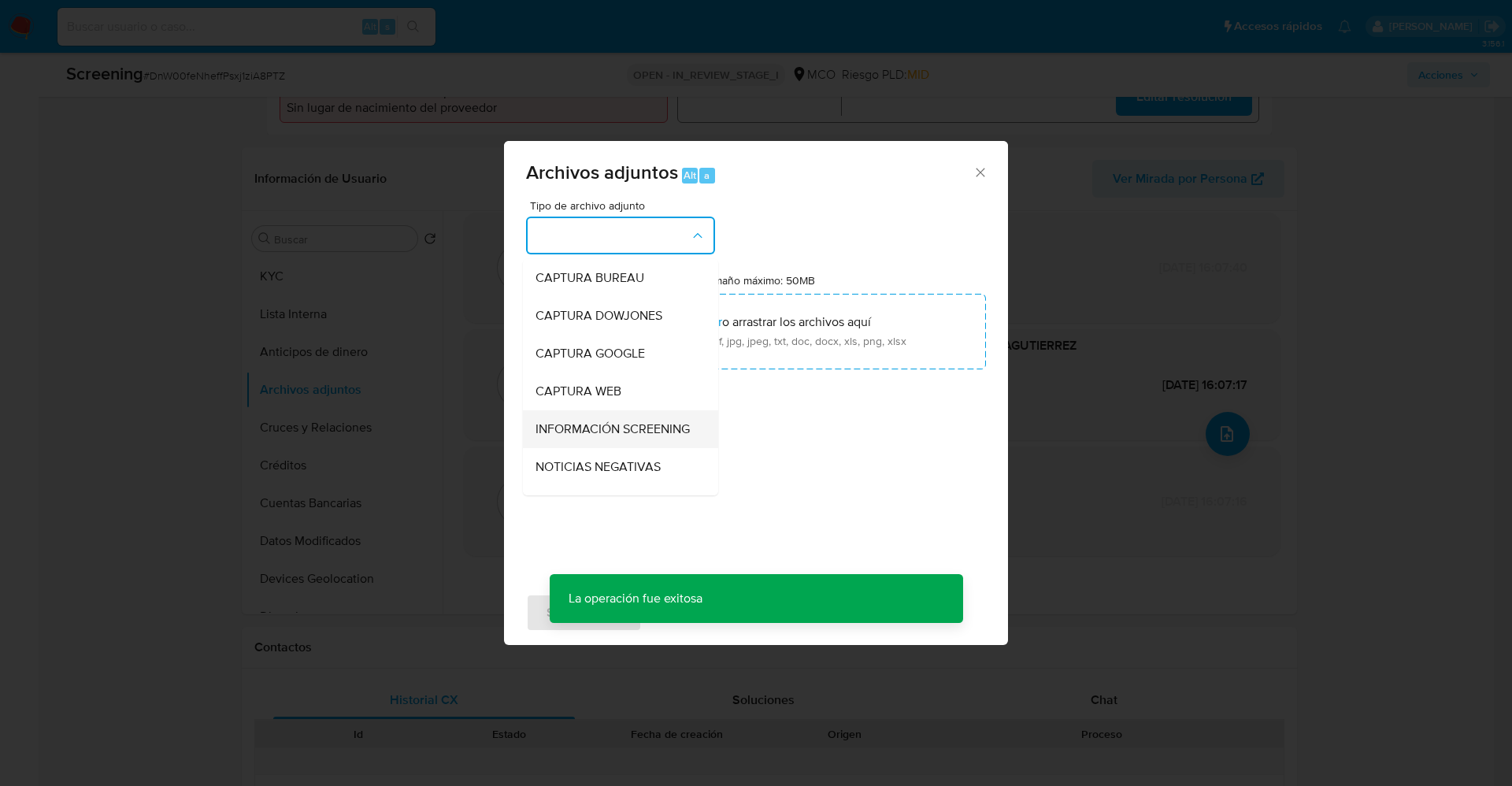
click at [619, 418] on div "INFORMACIÓN SCREENING" at bounding box center [616, 429] width 160 height 38
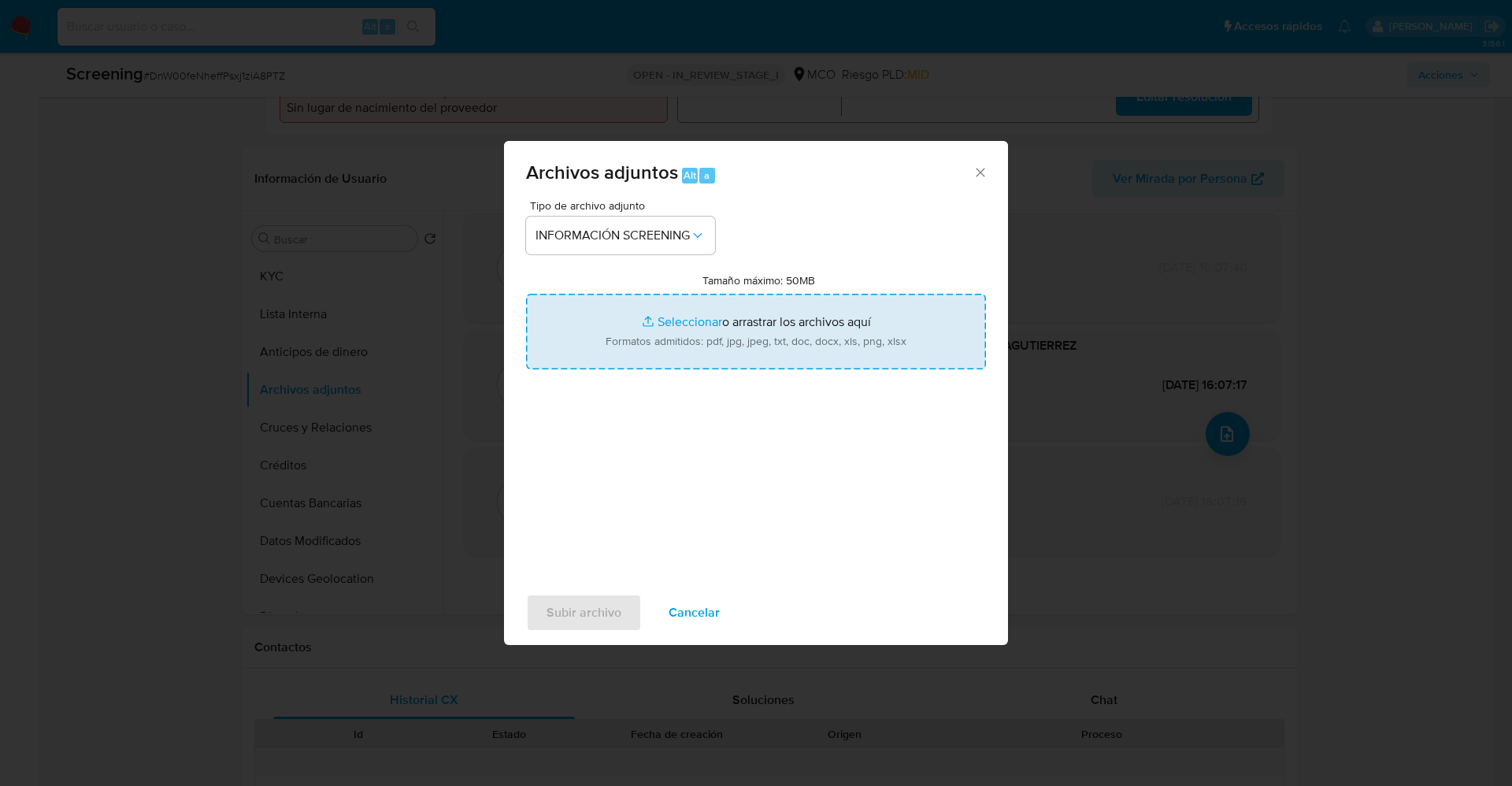
type input "C:\fakepath\Certificado estado cedula 1026277385.pdf"
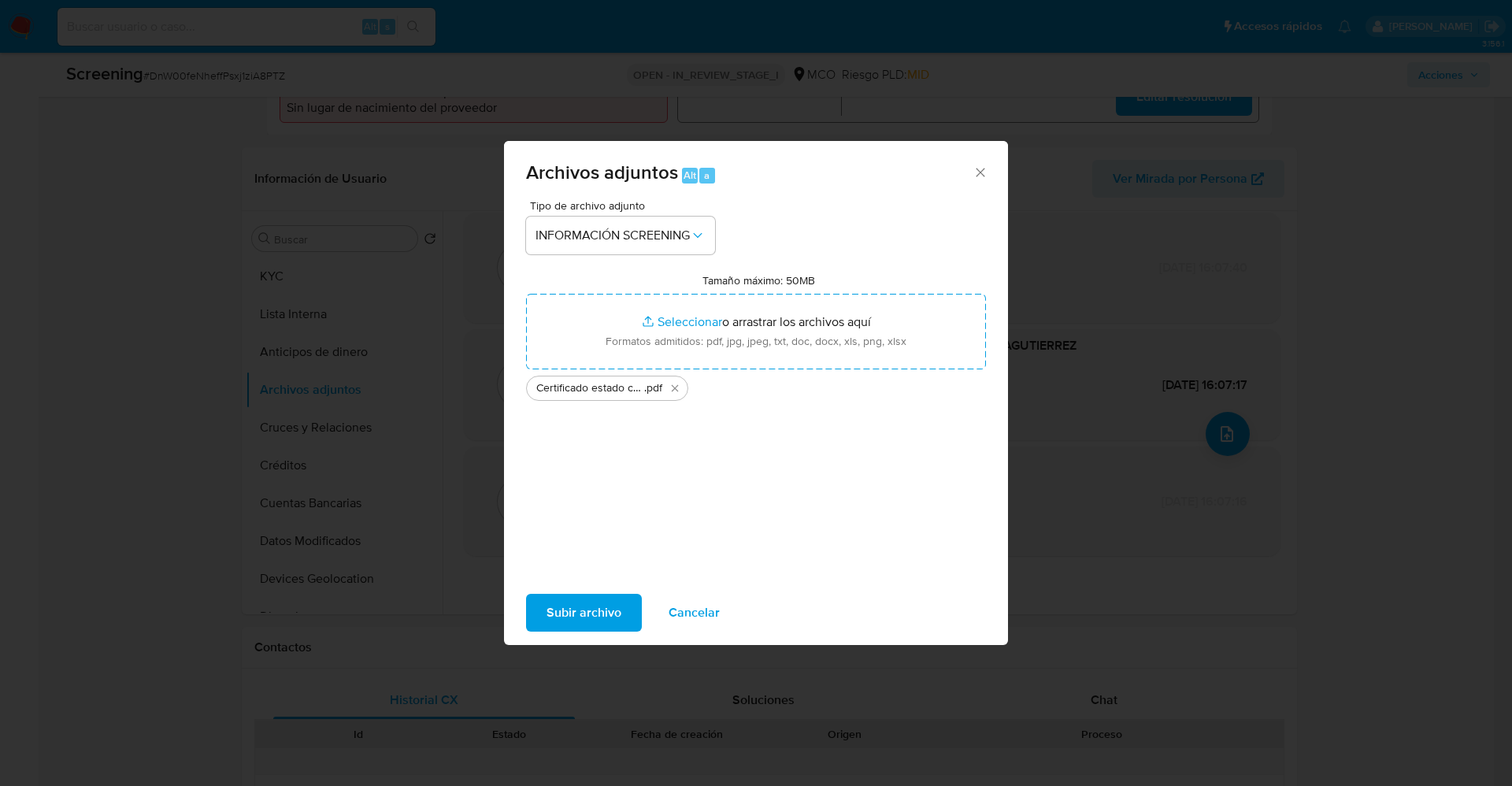
click at [590, 615] on span "Subir archivo" at bounding box center [584, 612] width 74 height 35
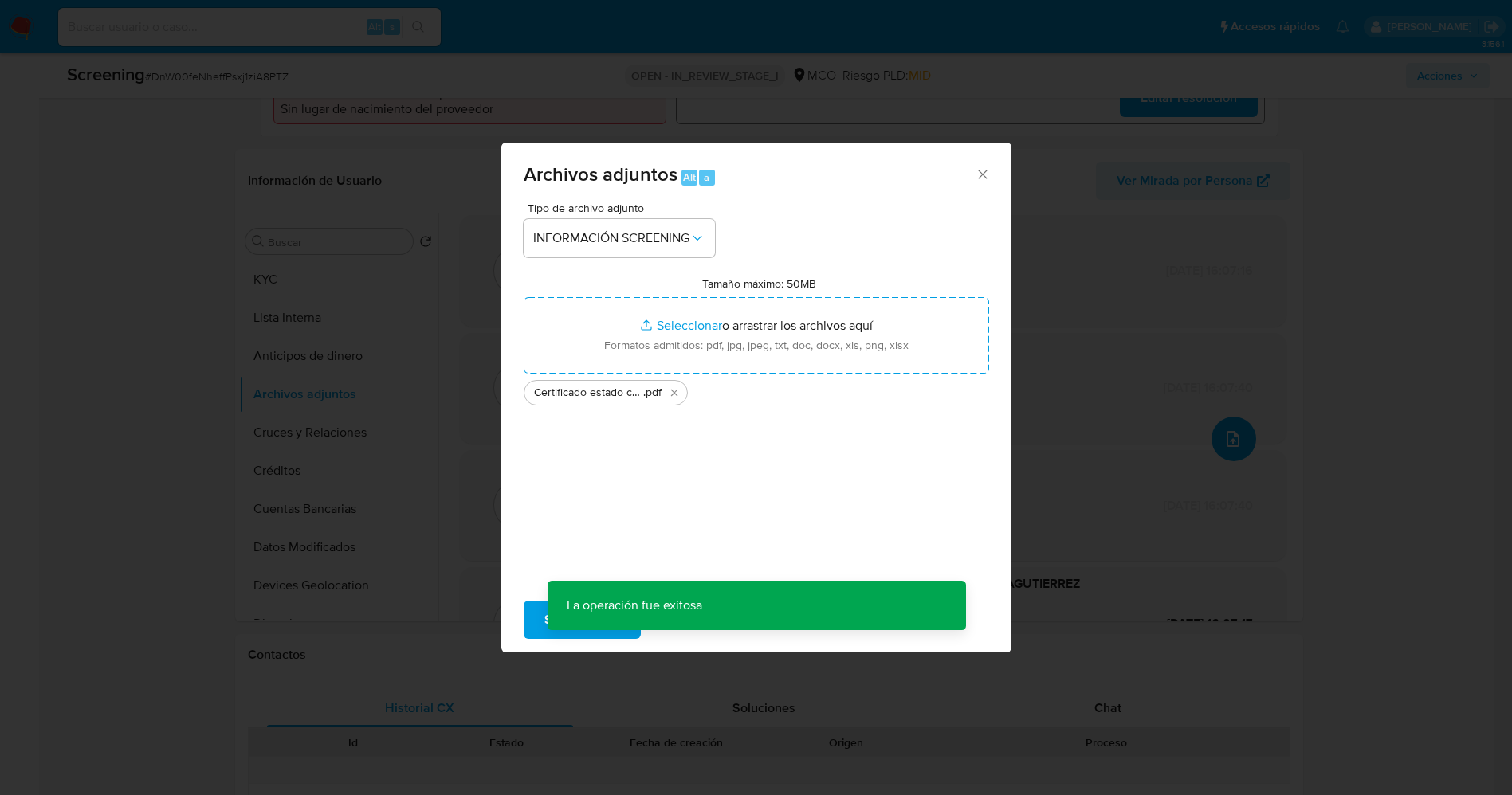
scroll to position [0, 0]
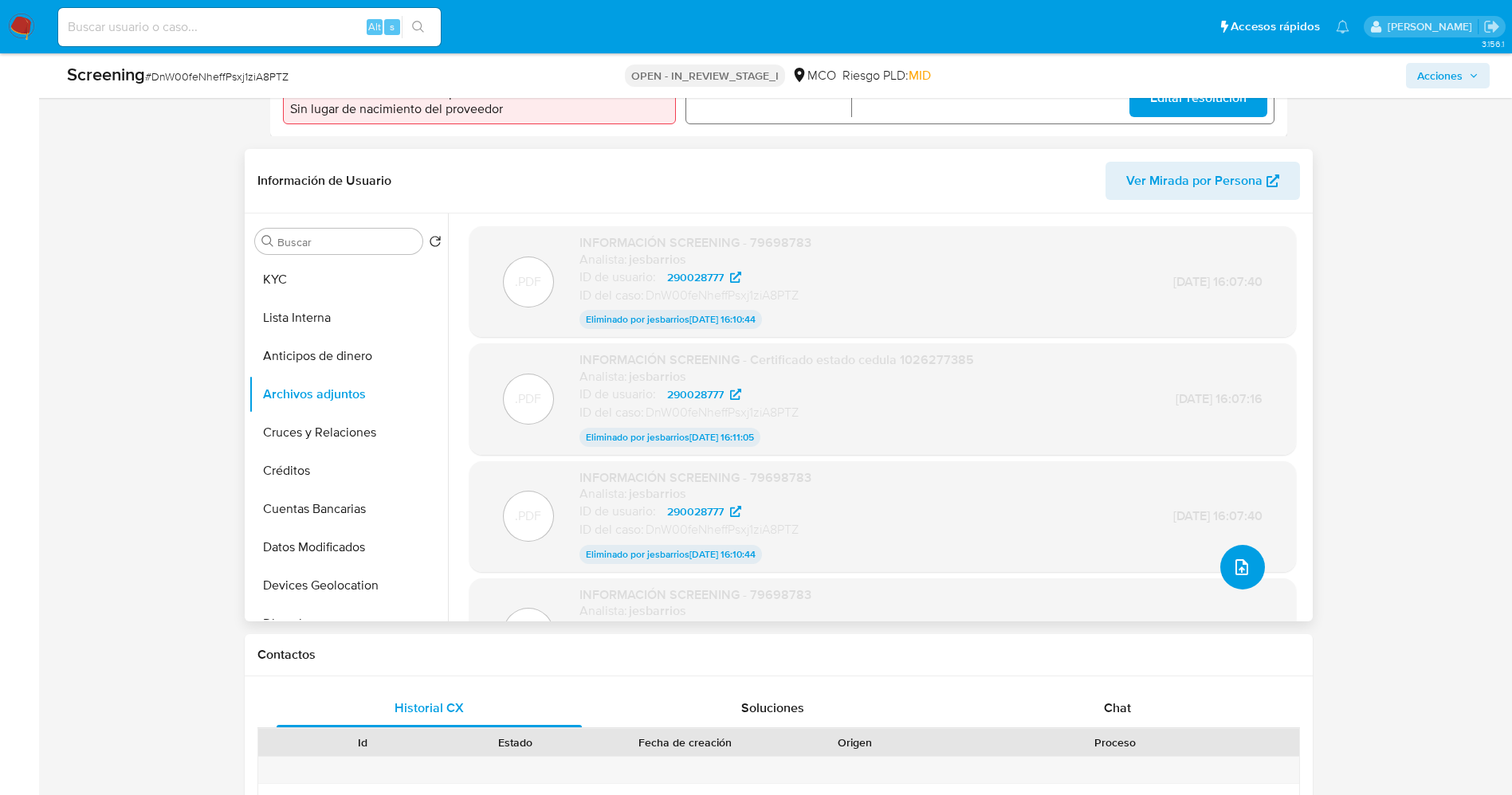
click at [1240, 567] on icon "upload-file" at bounding box center [1241, 566] width 19 height 19
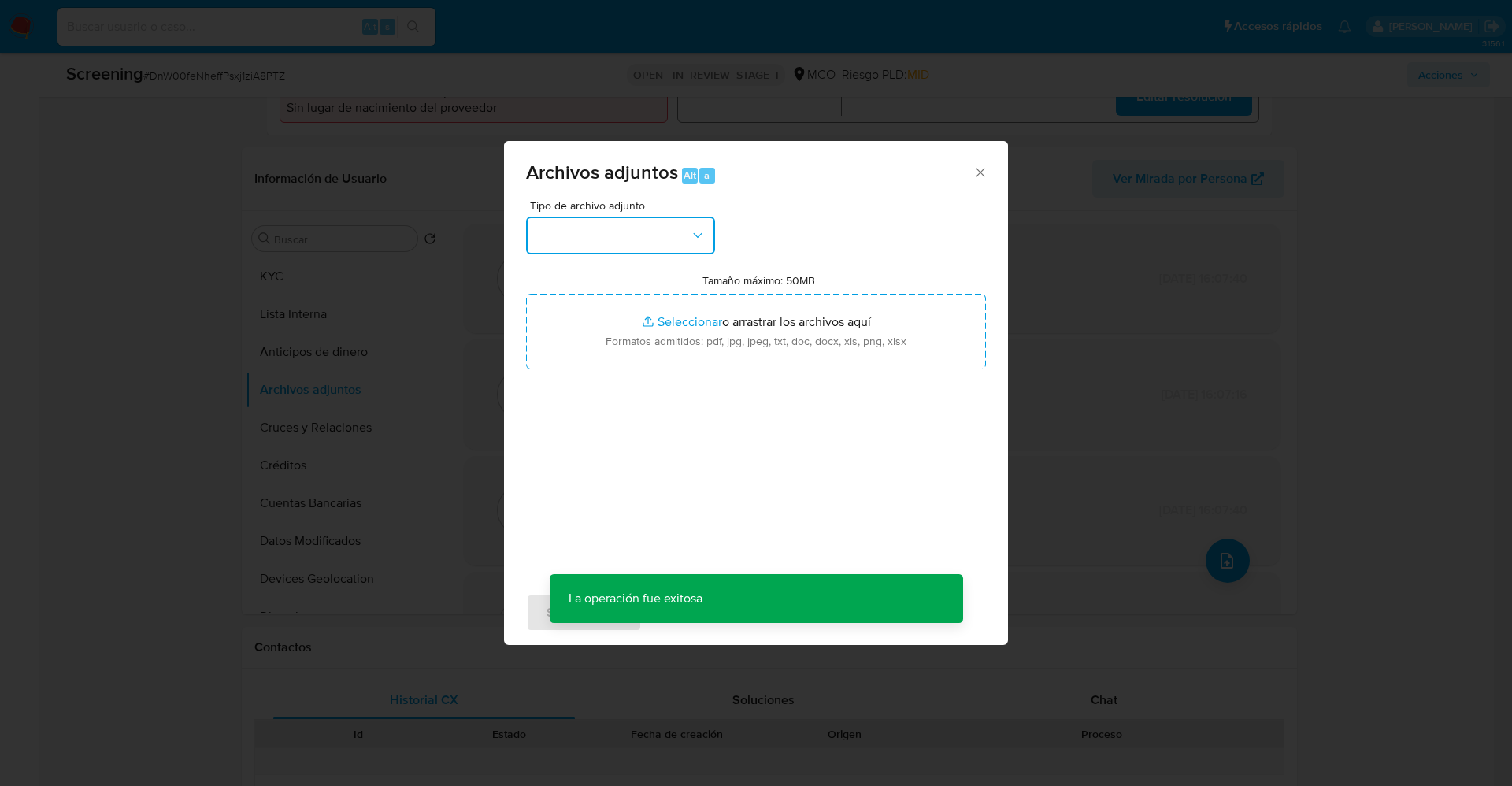
click at [573, 231] on button "button" at bounding box center [620, 236] width 189 height 38
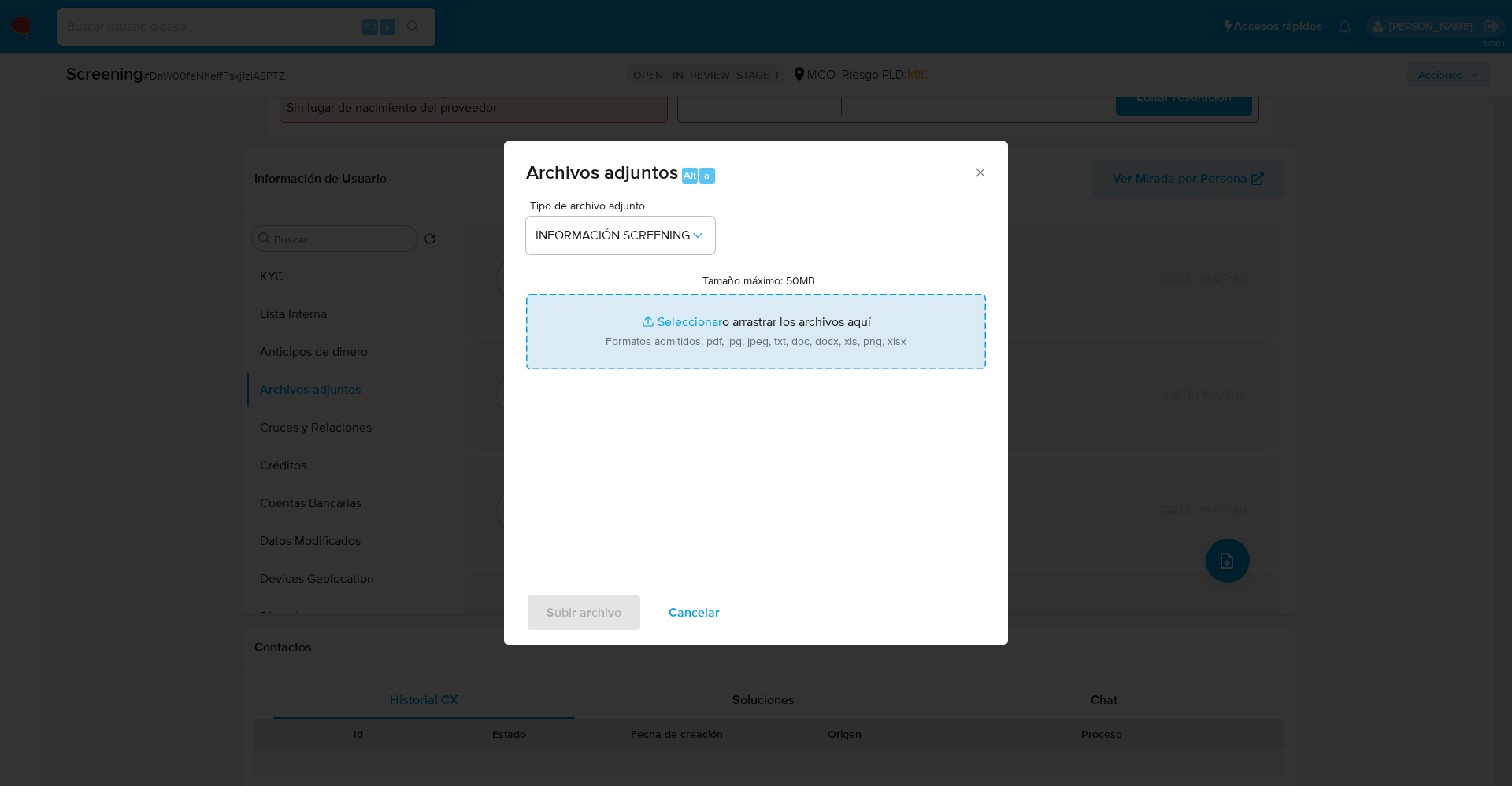
type input "C:\fakepath\Consulta de Antecedentes 1026277385.pdf"
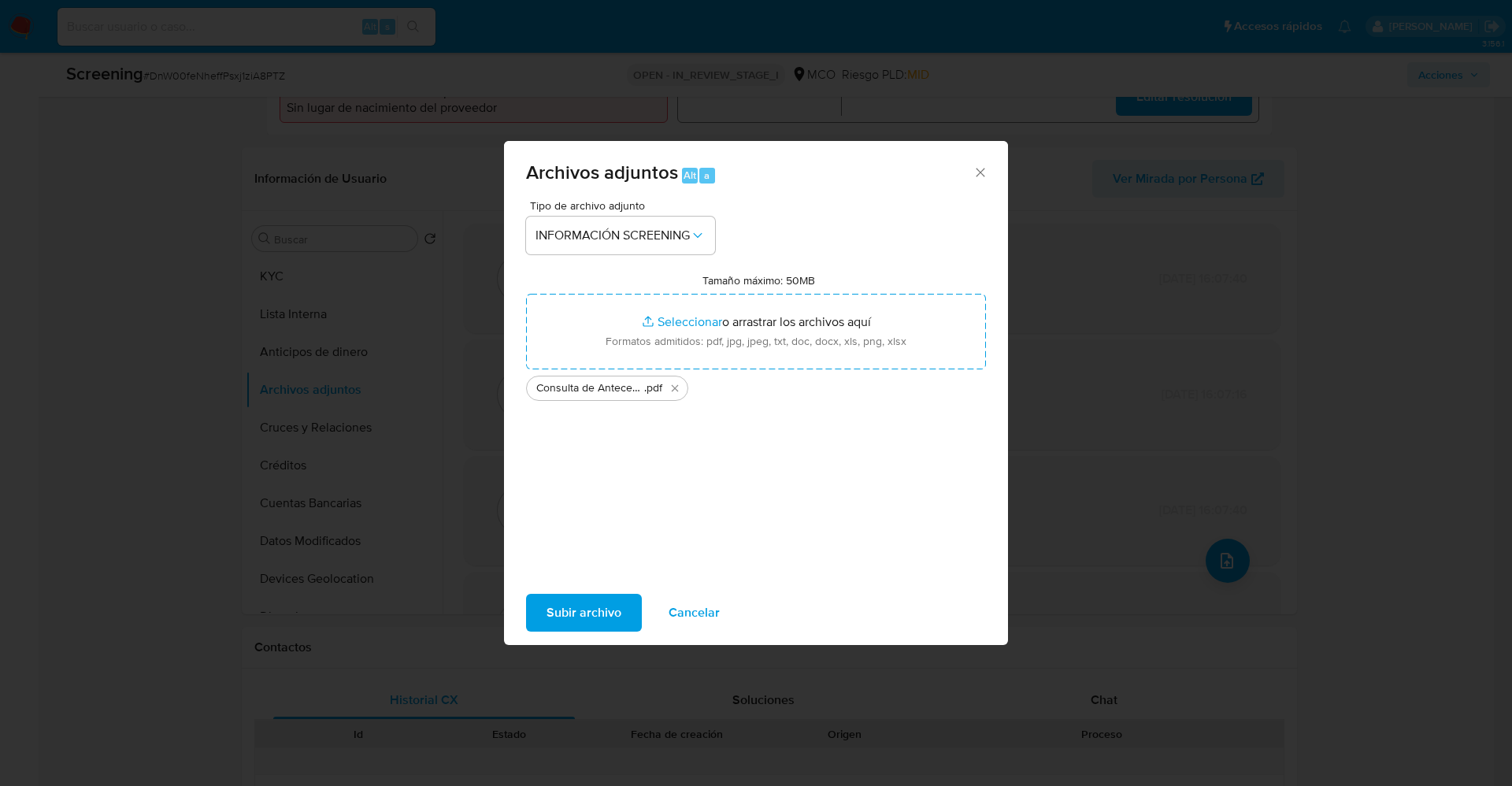
click at [604, 615] on span "Subir archivo" at bounding box center [584, 612] width 74 height 35
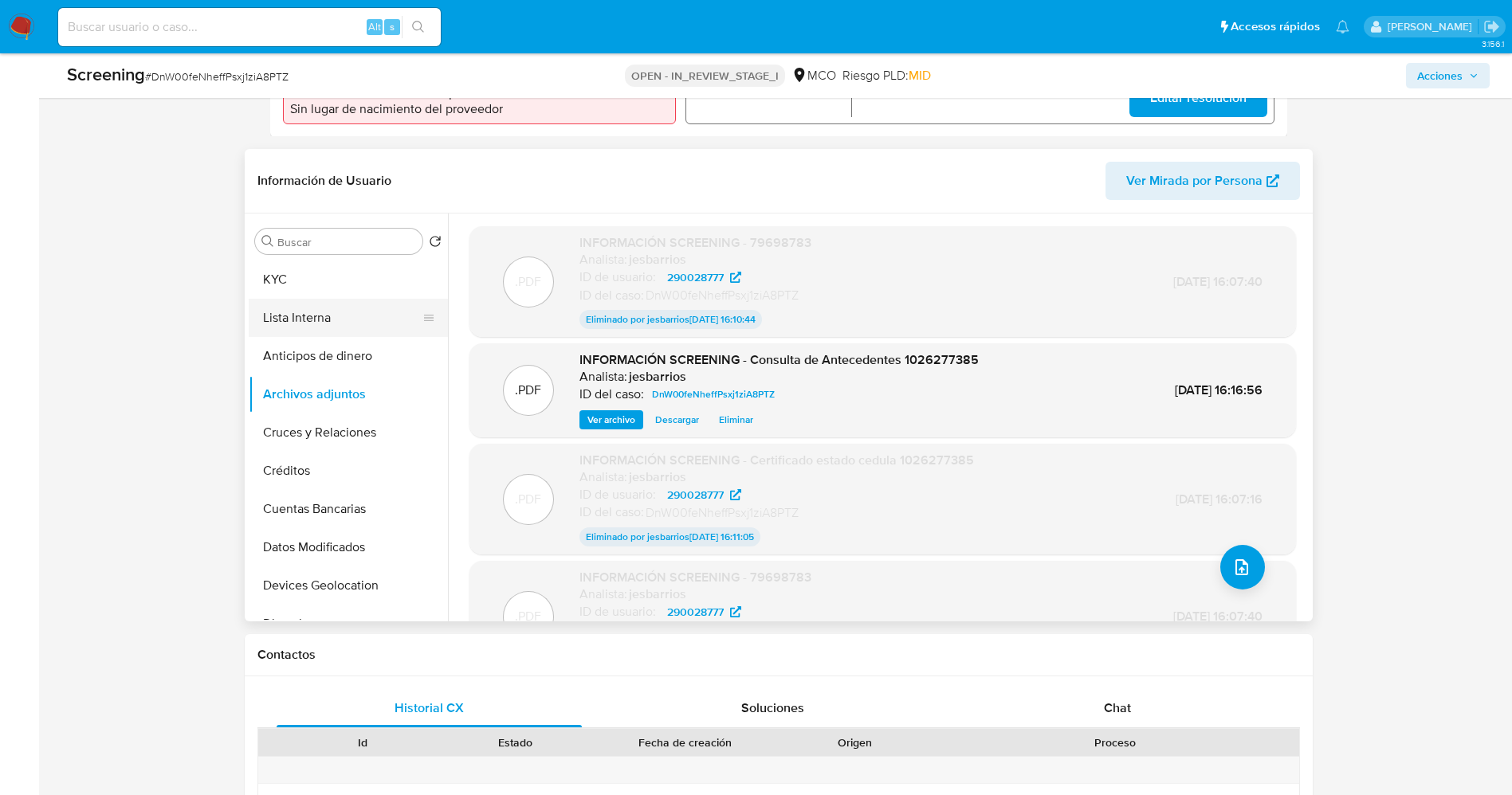
click at [311, 318] on button "Lista Interna" at bounding box center [341, 317] width 186 height 39
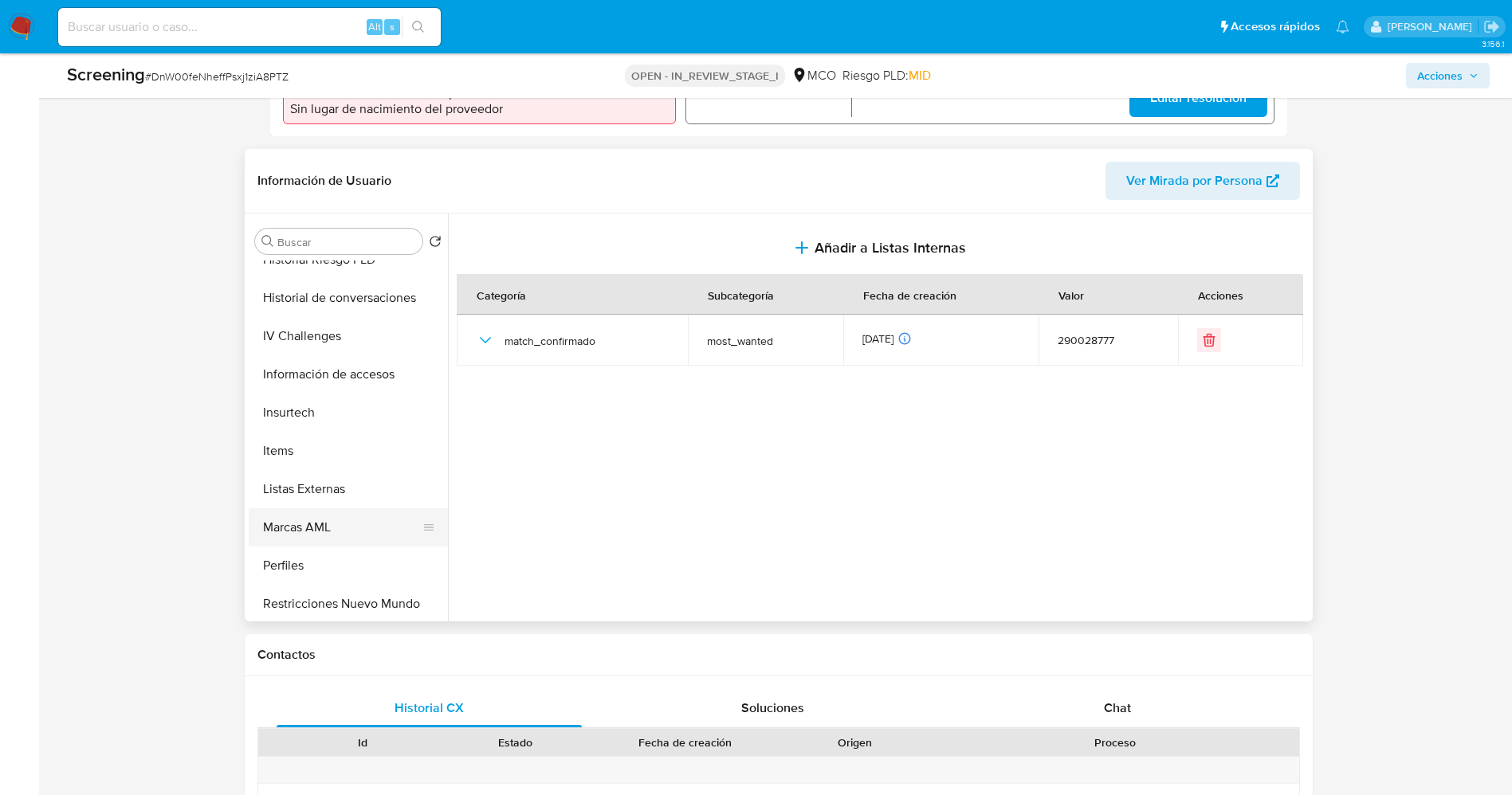
scroll to position [673, 0]
click at [338, 525] on button "Restricciones Nuevo Mundo" at bounding box center [341, 524] width 186 height 39
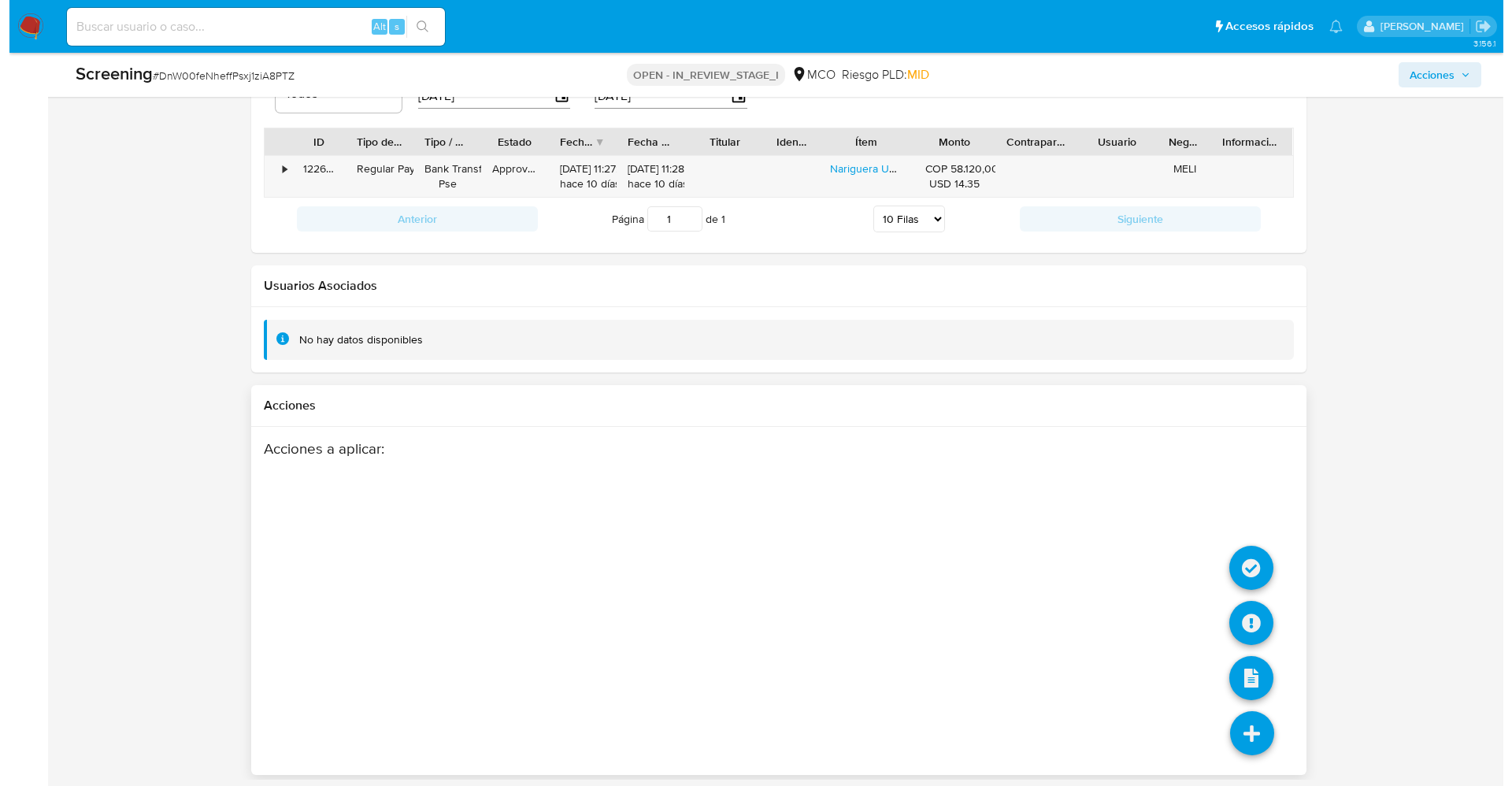
scroll to position [2259, 0]
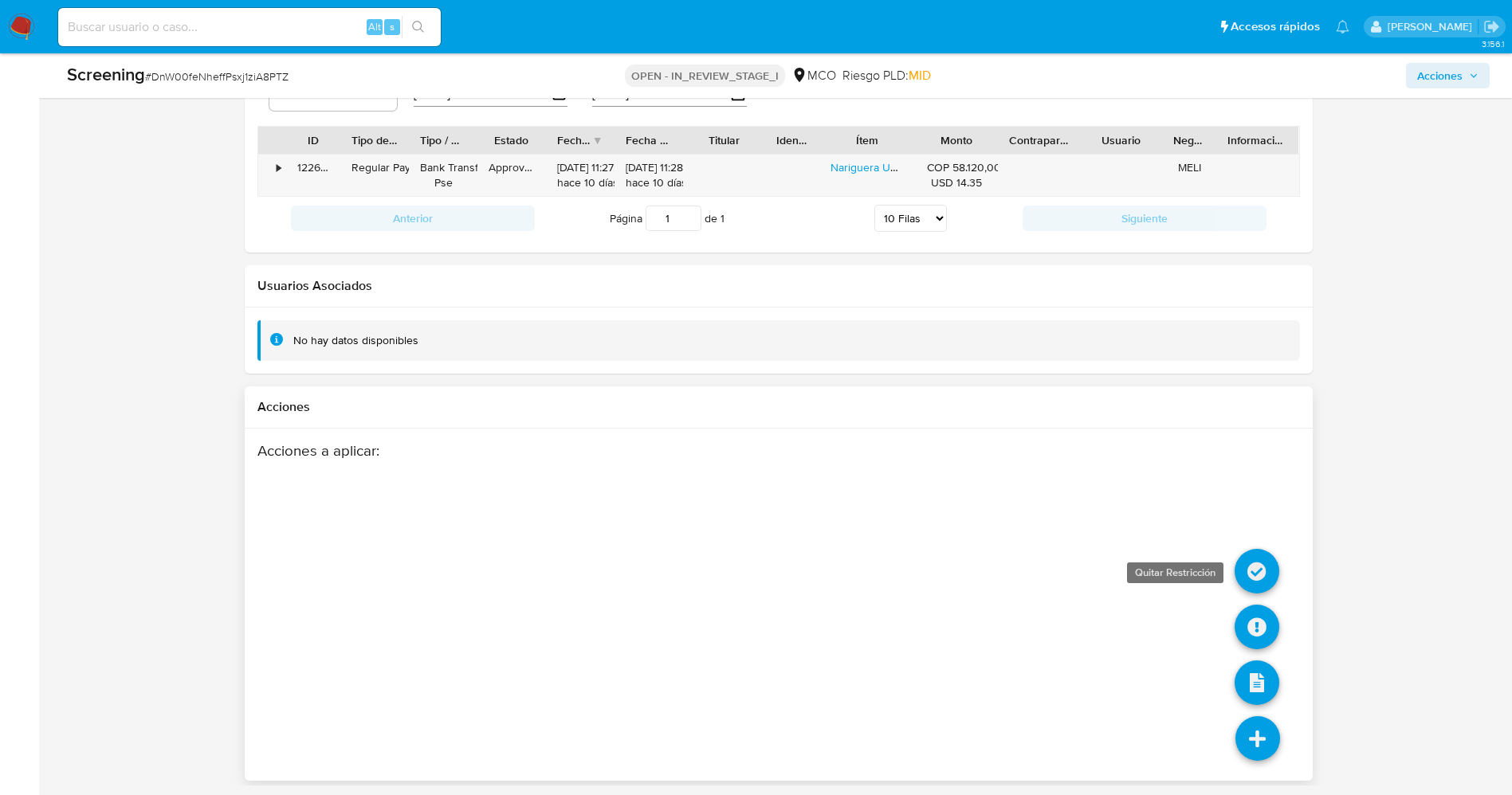
click at [1246, 565] on icon at bounding box center [1257, 572] width 45 height 45
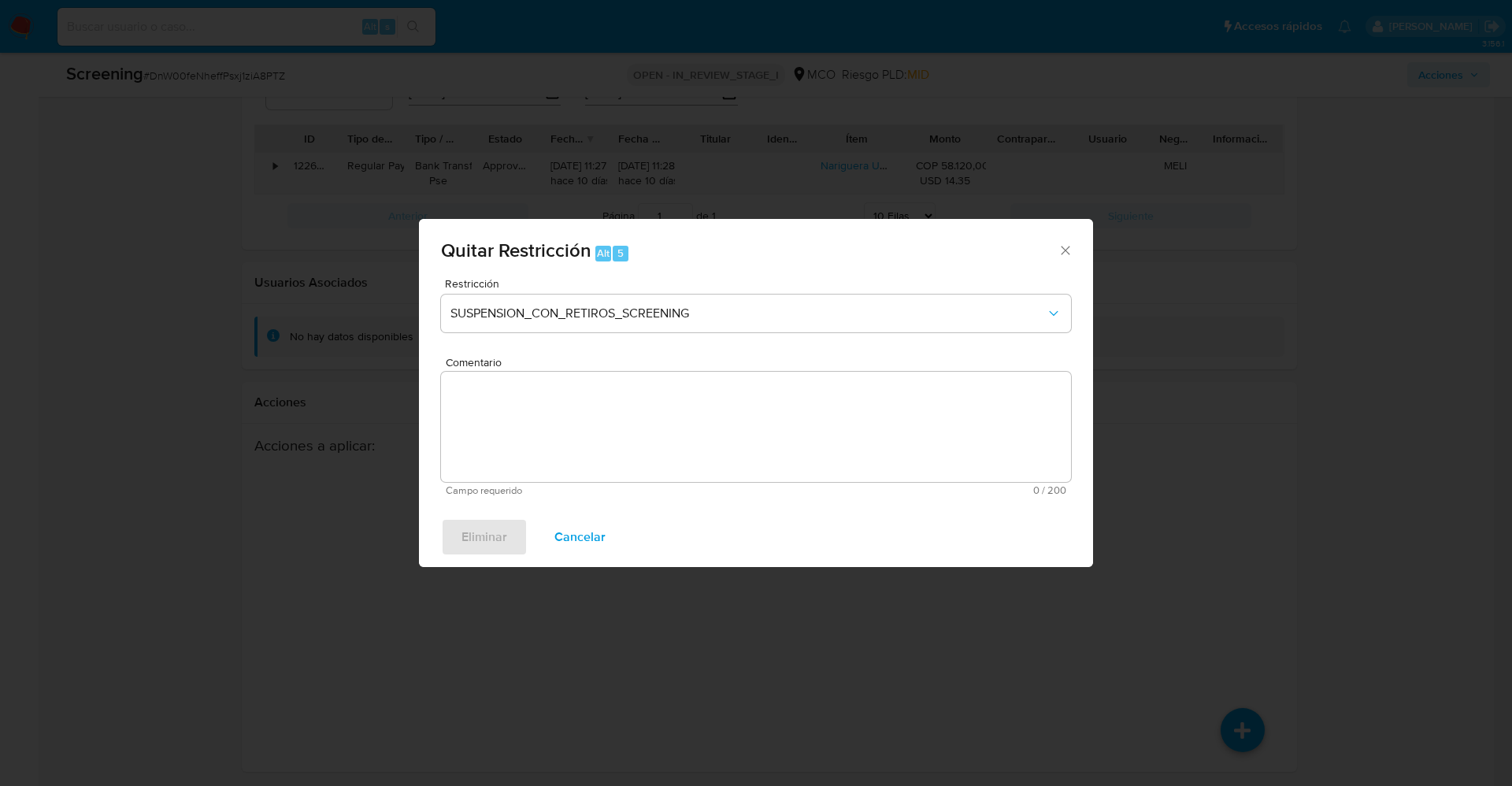
drag, startPoint x: 584, startPoint y: 543, endPoint x: 723, endPoint y: 557, distance: 139.7
click at [585, 541] on span "Cancelar" at bounding box center [580, 537] width 51 height 35
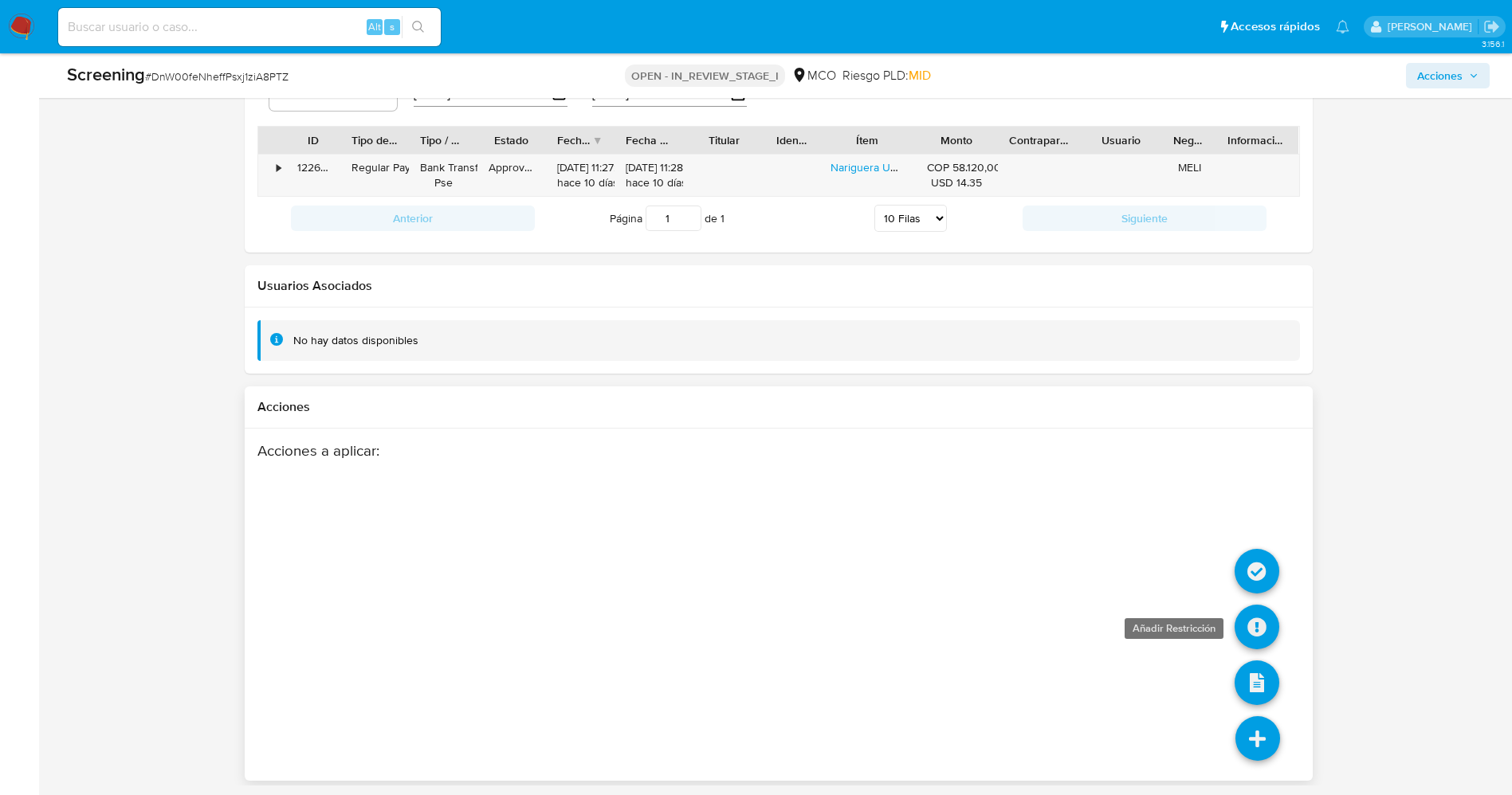
click at [1259, 634] on icon at bounding box center [1257, 627] width 45 height 45
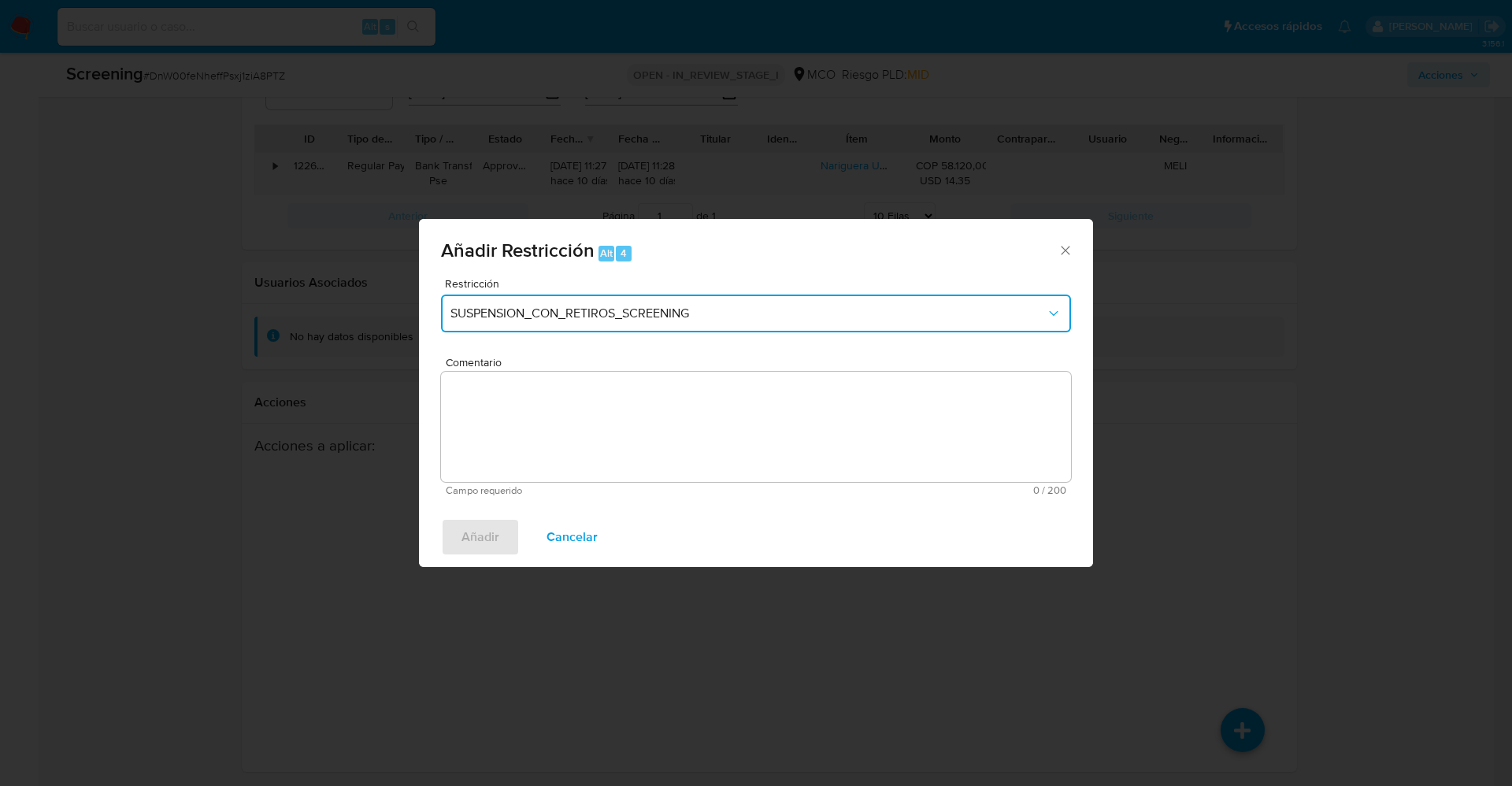
click at [652, 307] on span "SUSPENSION_CON_RETIROS_SCREENING" at bounding box center [748, 314] width 595 height 16
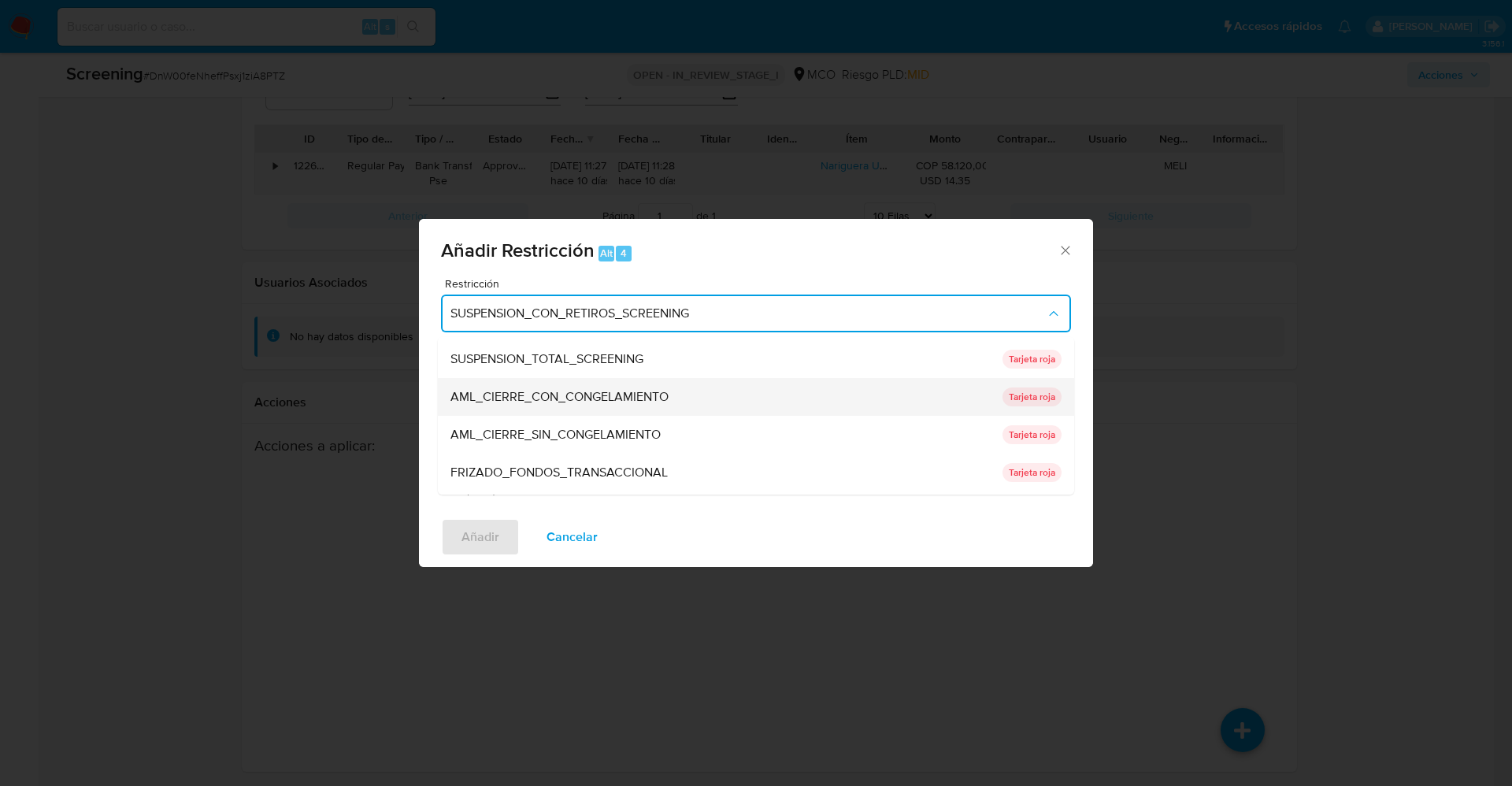
scroll to position [0, 0]
click at [614, 398] on span "SUSPENSION_TOTAL_SCREENING" at bounding box center [547, 394] width 193 height 16
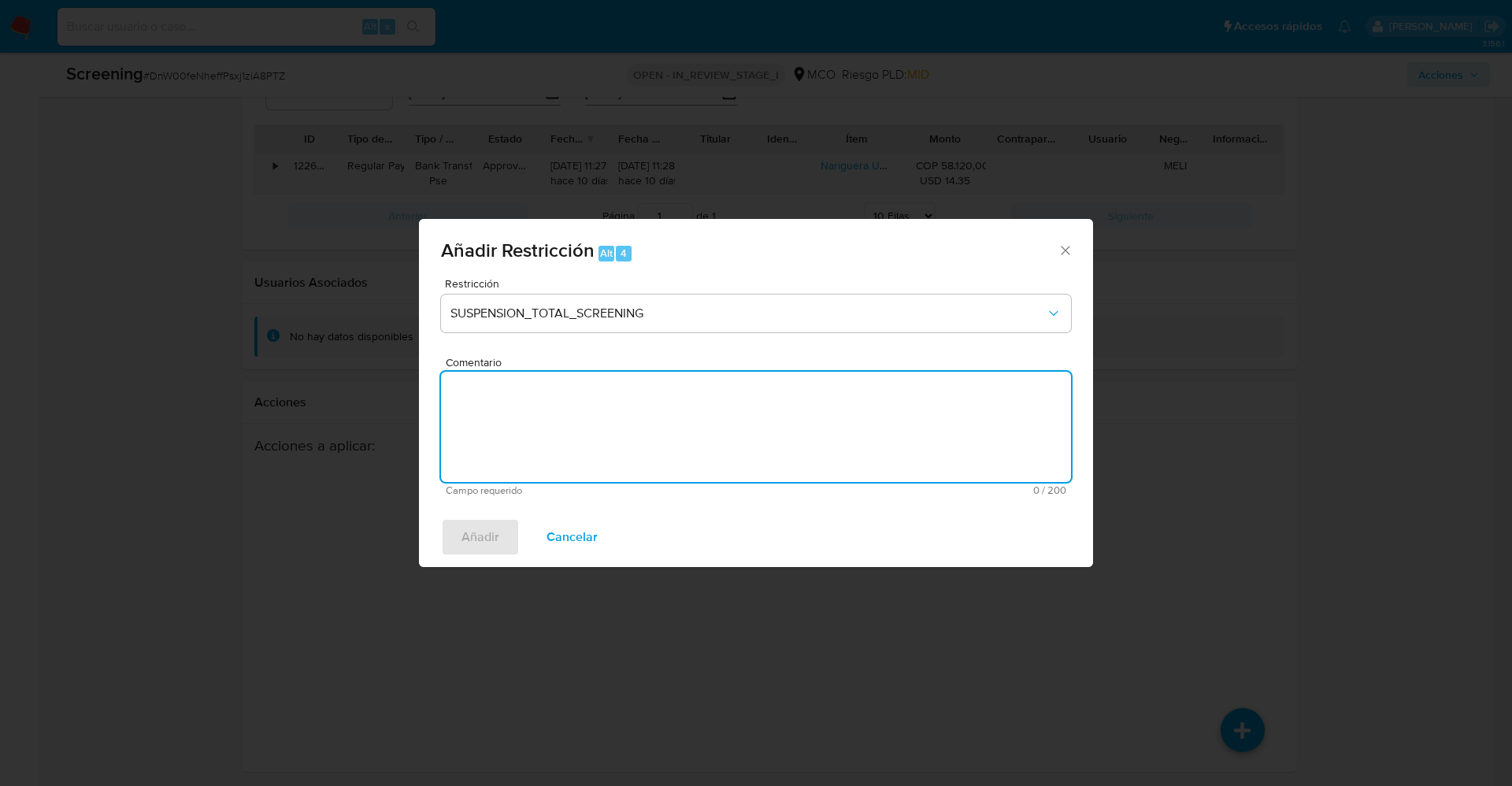
click at [800, 423] on textarea "Comentario" at bounding box center [756, 427] width 630 height 110
type textarea "Se añade ya que se observa delito fuente"
click at [464, 536] on span "Añadir" at bounding box center [480, 537] width 38 height 35
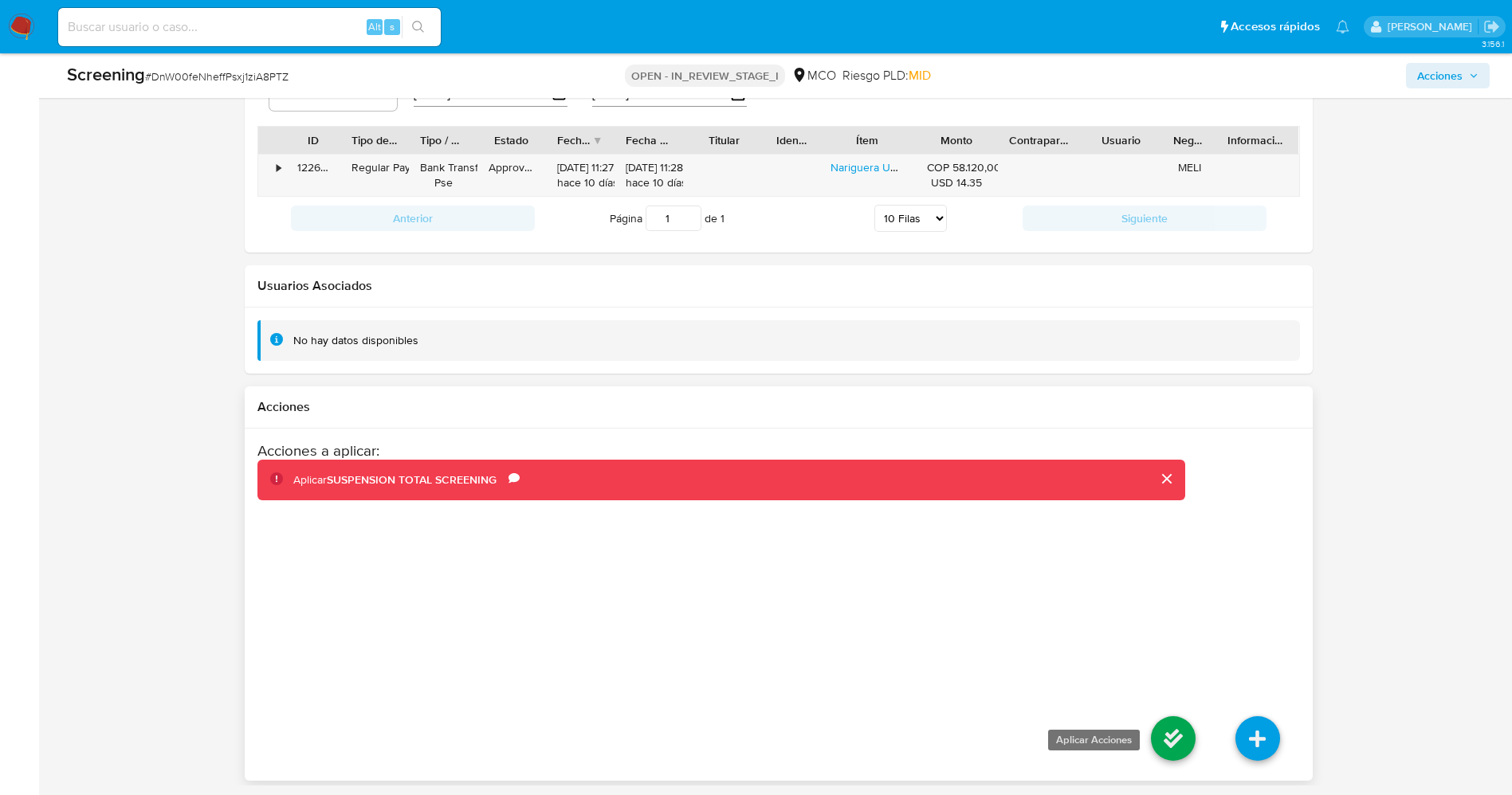
click at [1177, 725] on icon at bounding box center [1173, 739] width 45 height 45
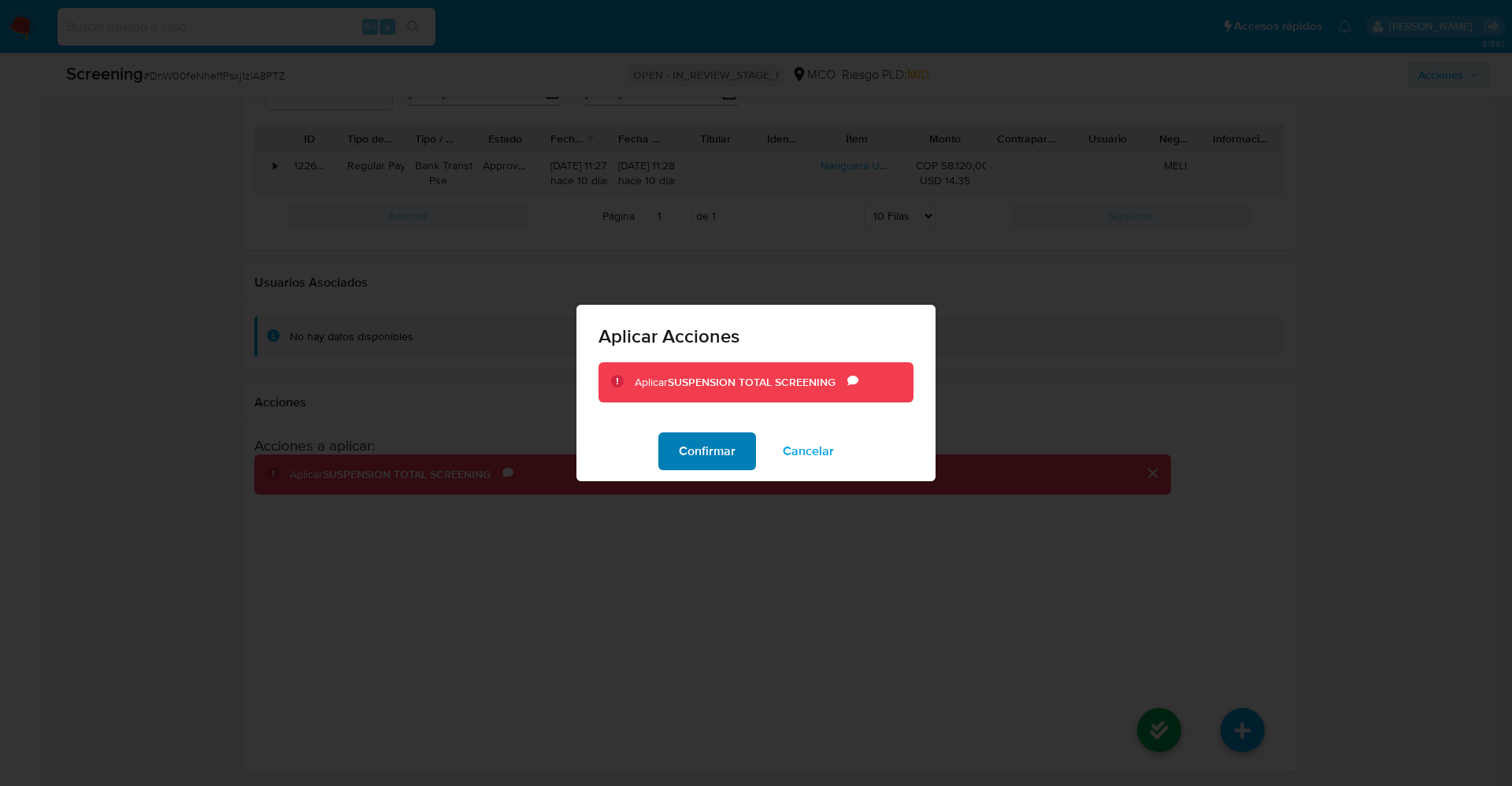
click at [702, 443] on span "Confirmar" at bounding box center [708, 451] width 57 height 35
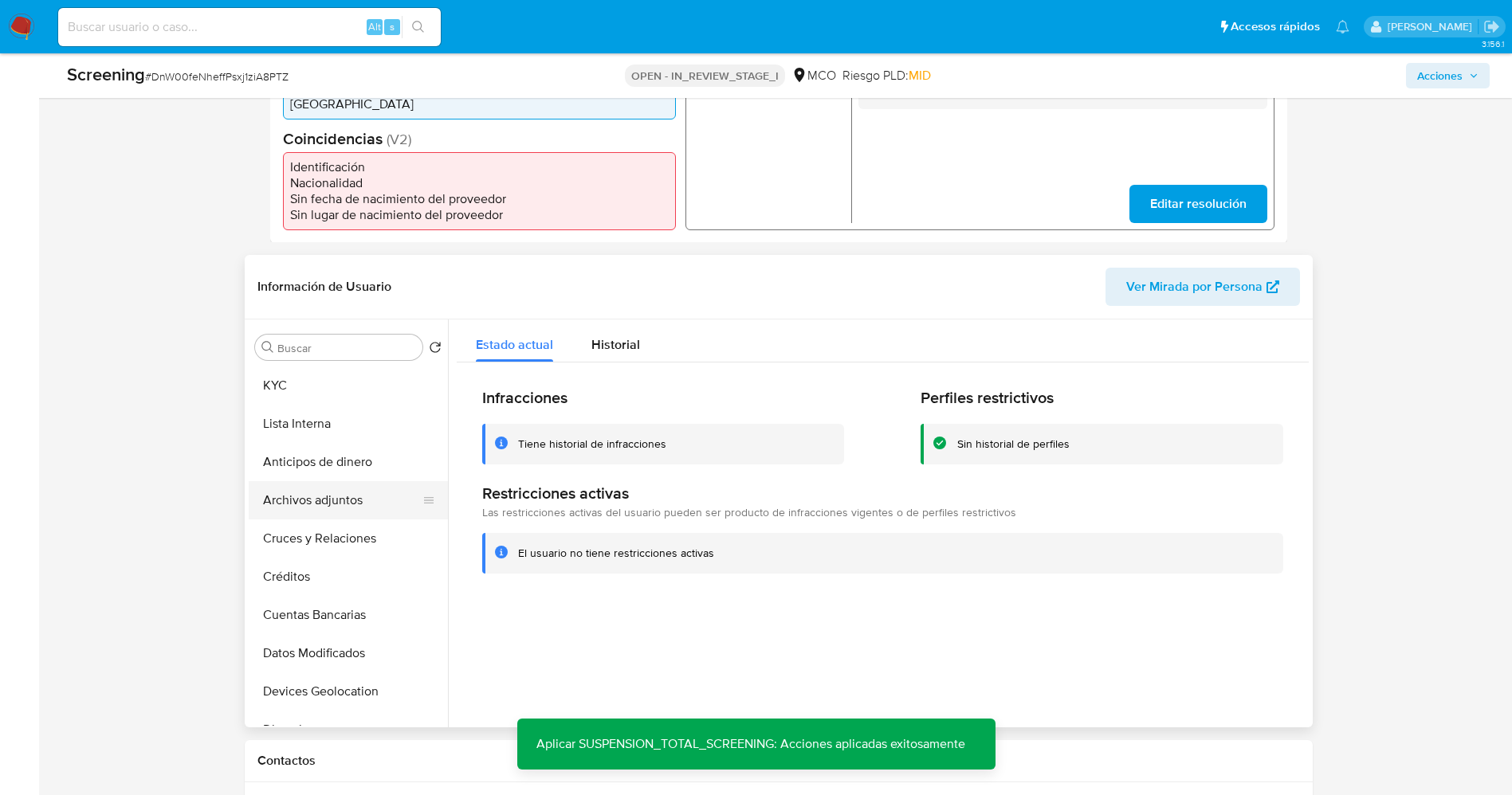
click at [315, 497] on button "Archivos adjuntos" at bounding box center [341, 500] width 186 height 39
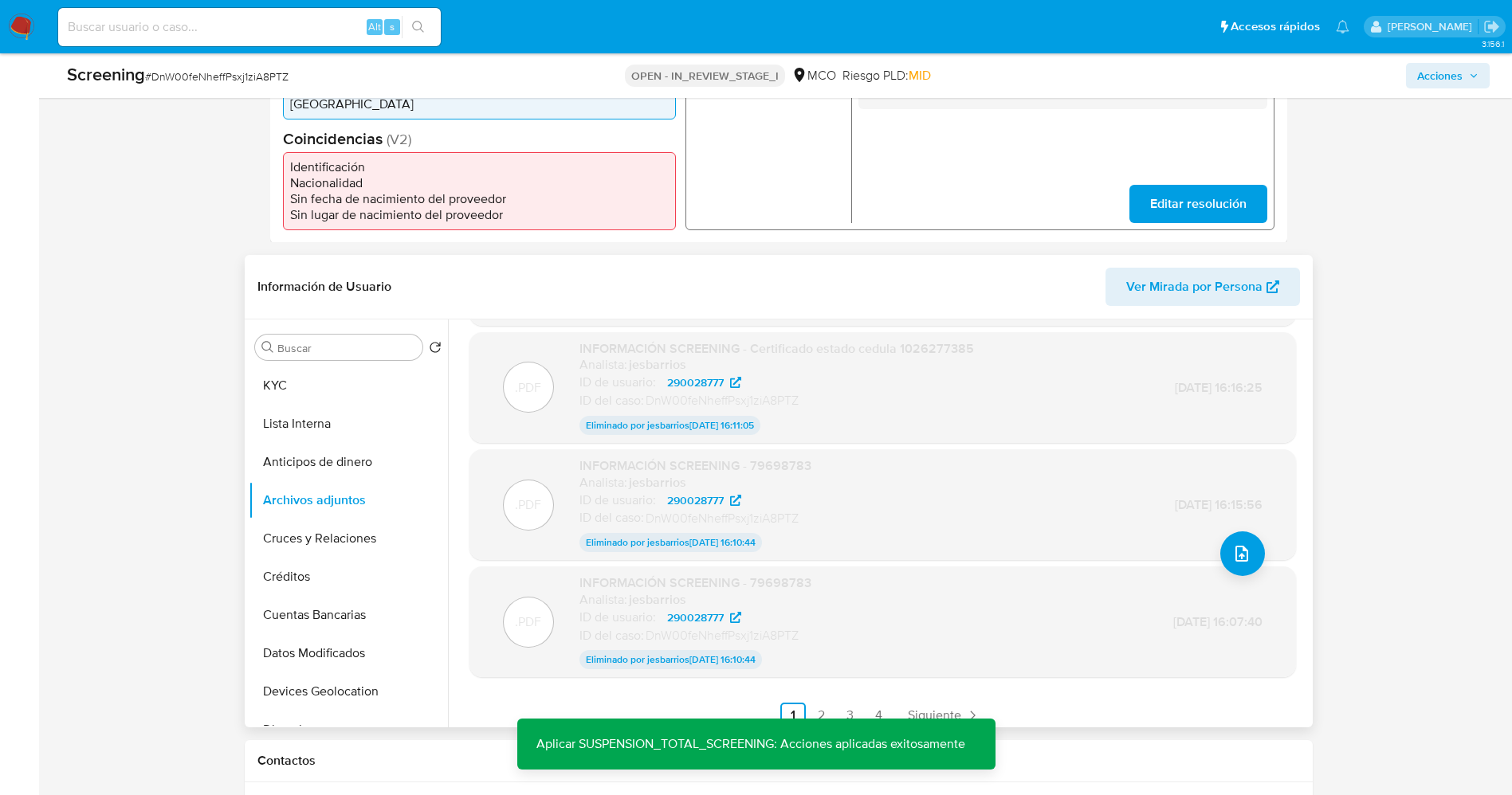
scroll to position [128, 0]
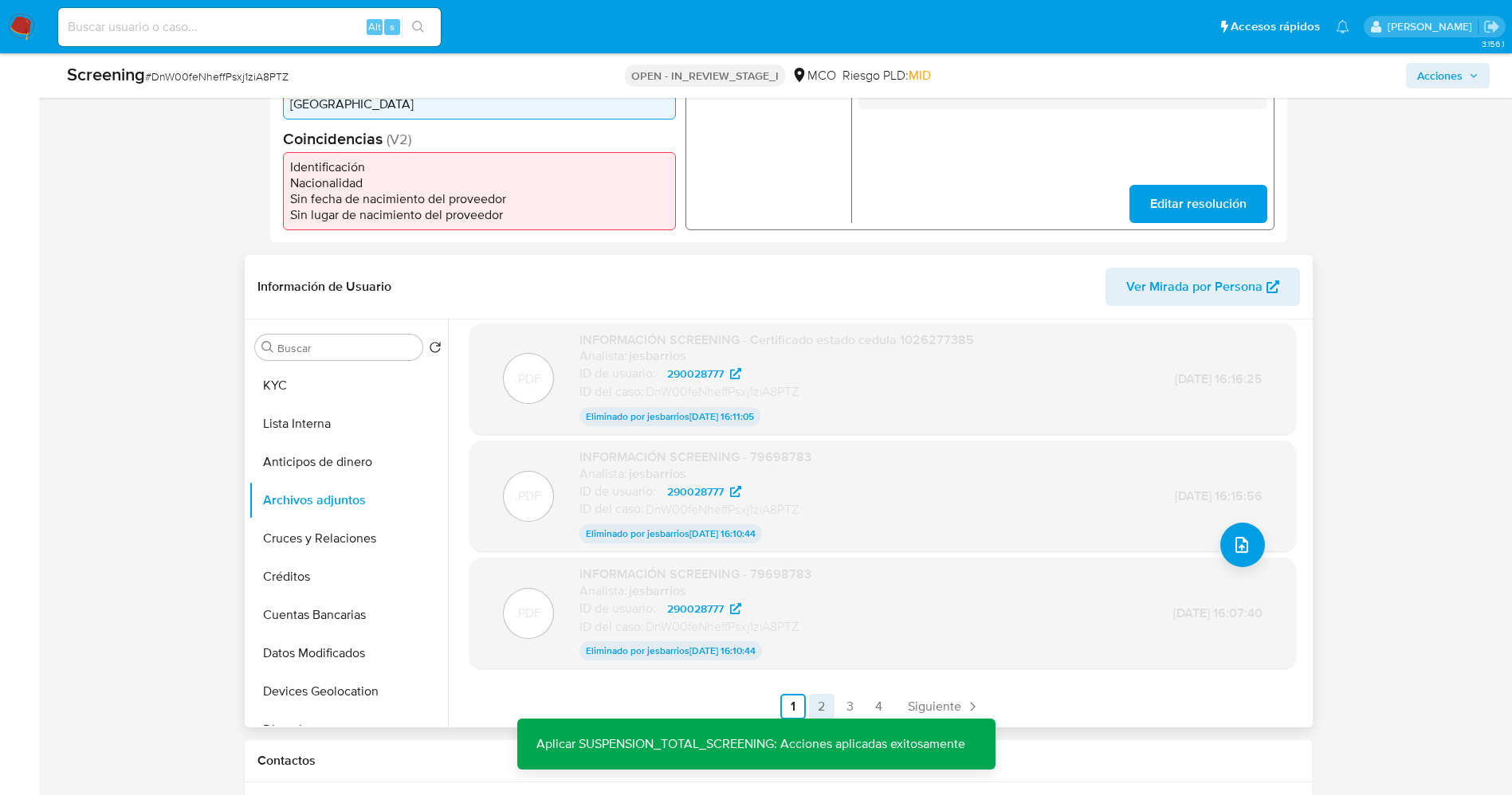
click at [824, 702] on link "2" at bounding box center [822, 707] width 25 height 25
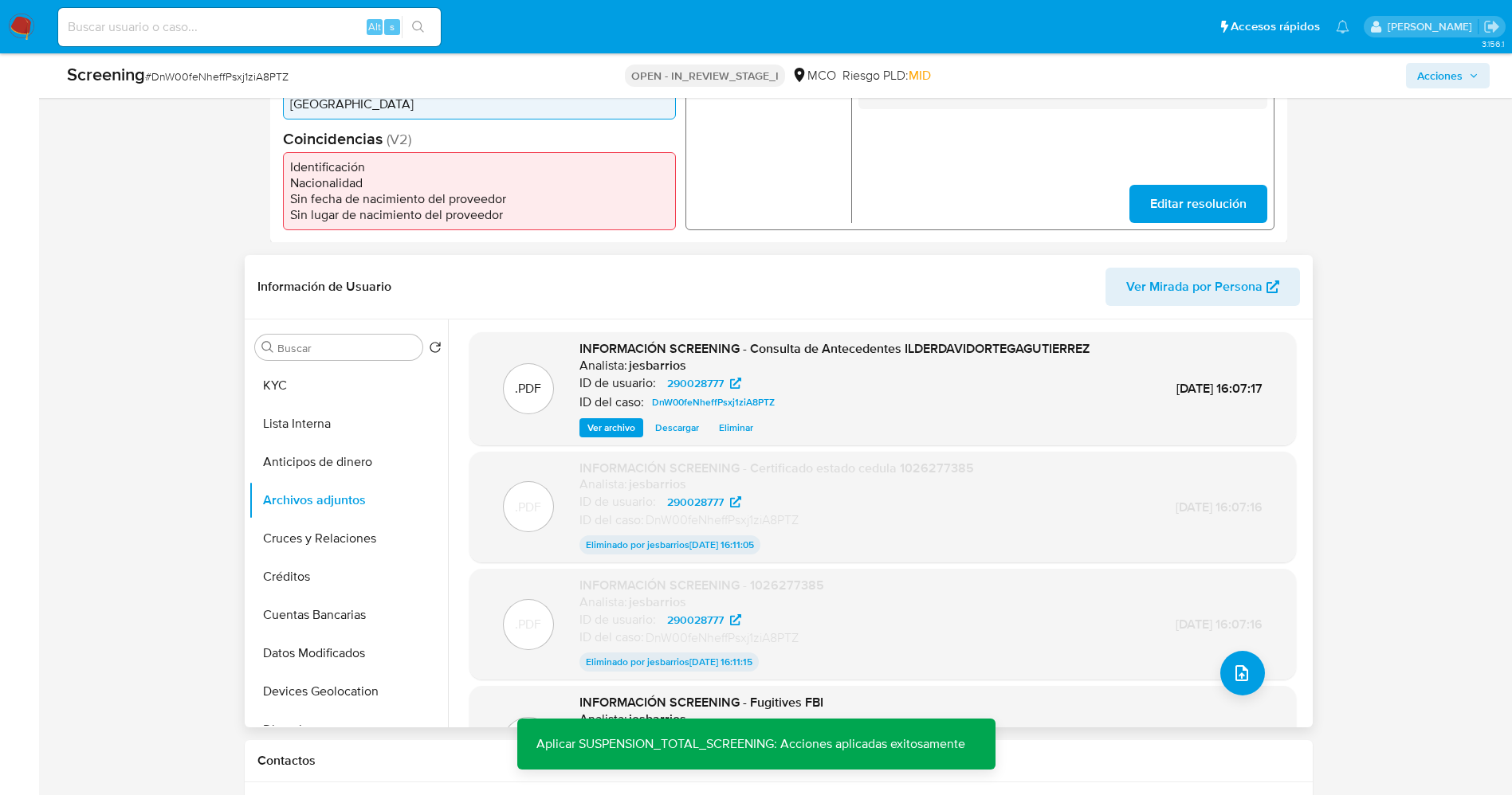
scroll to position [130, 0]
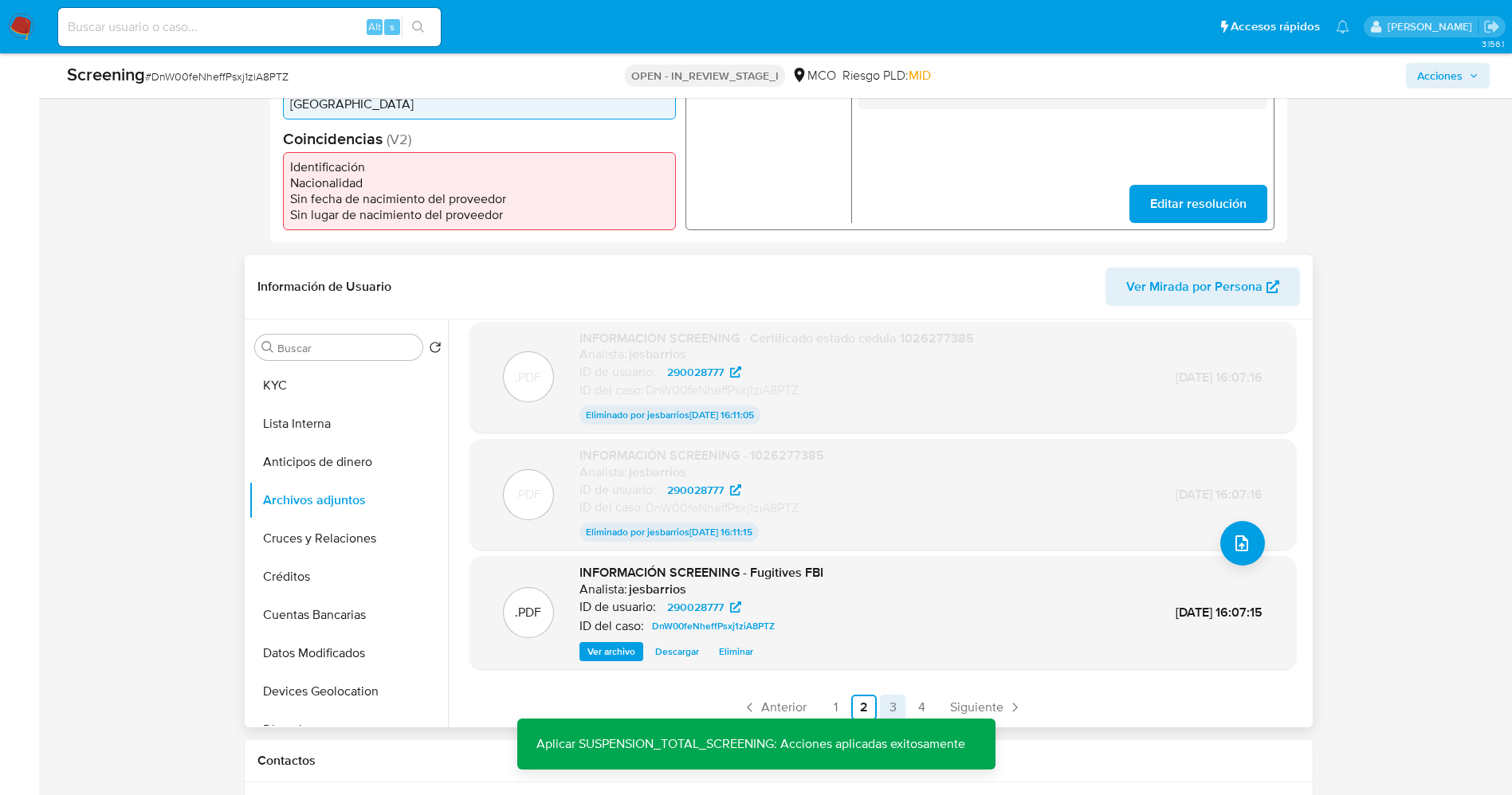
click at [883, 707] on link "3" at bounding box center [893, 707] width 25 height 25
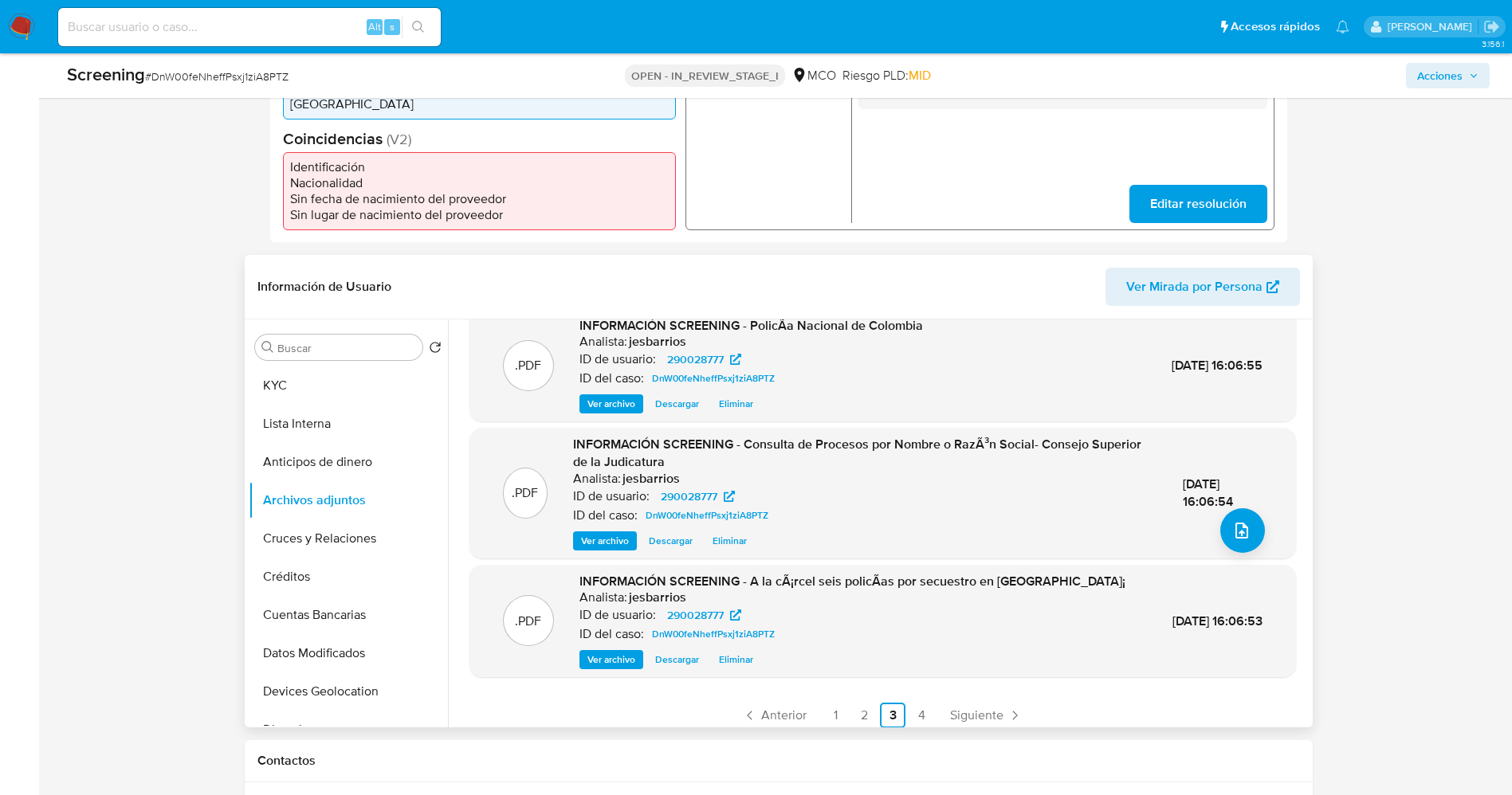
scroll to position [151, 0]
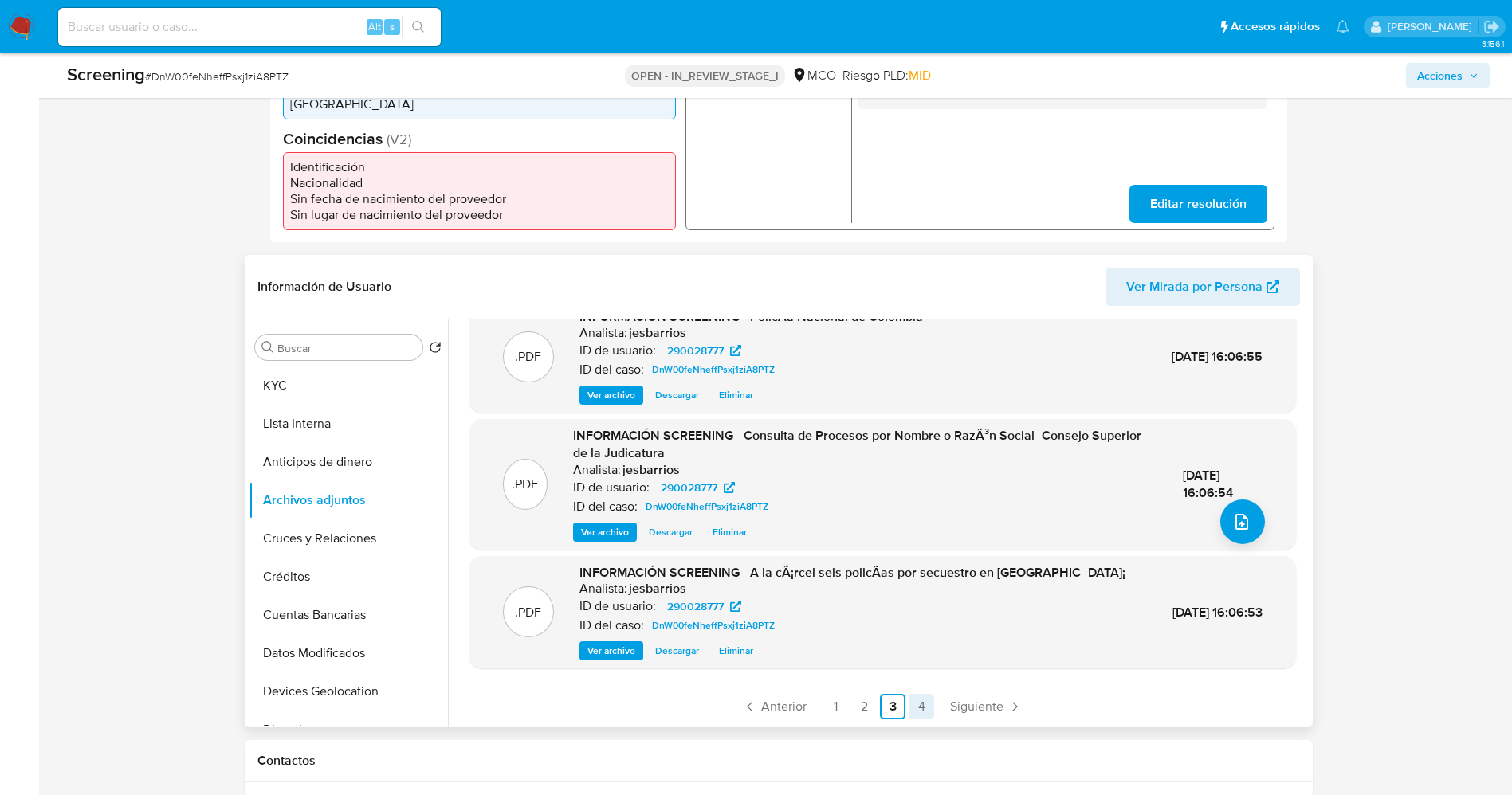
click at [925, 708] on link "4" at bounding box center [921, 707] width 25 height 25
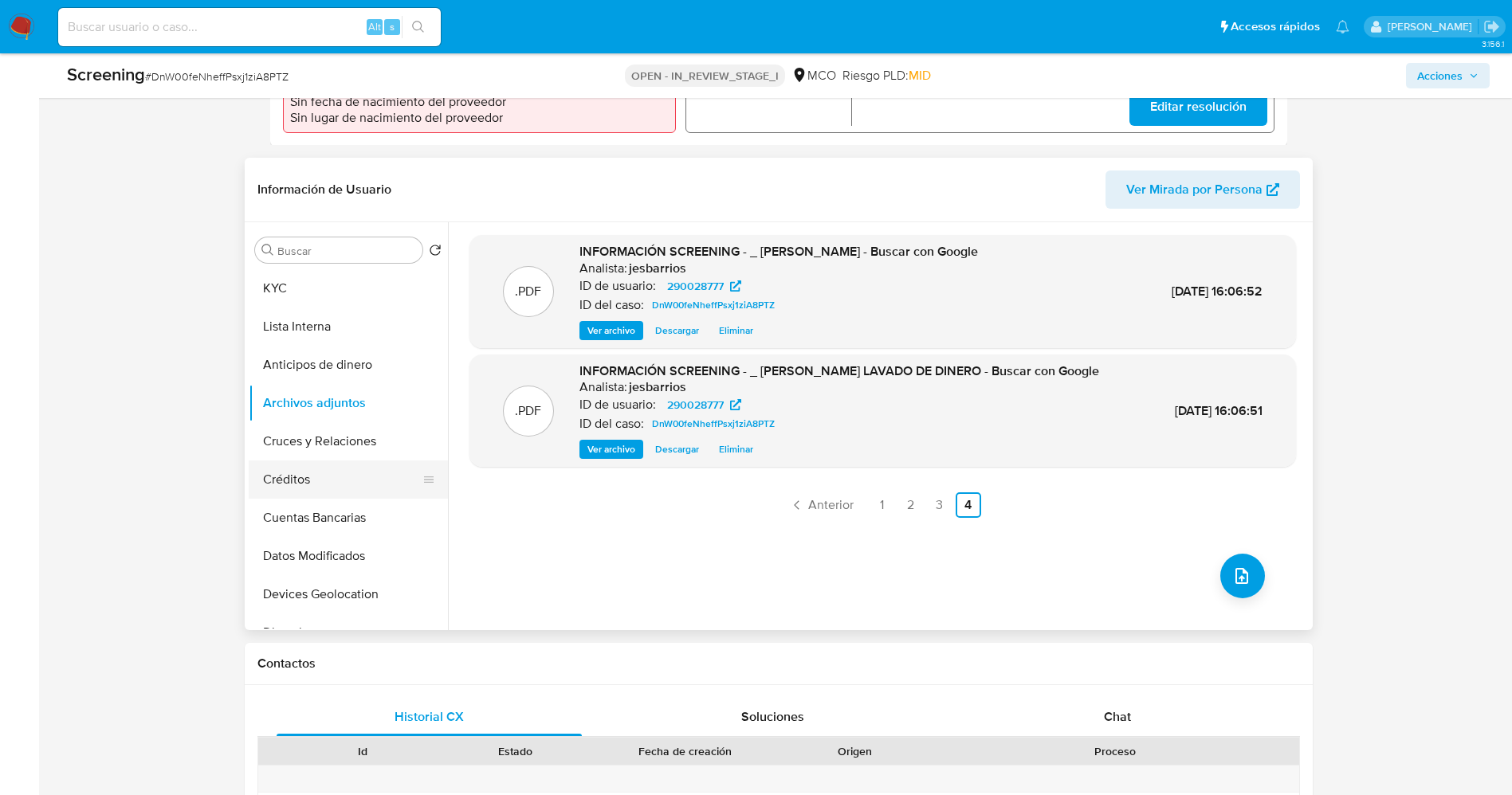
scroll to position [611, 0]
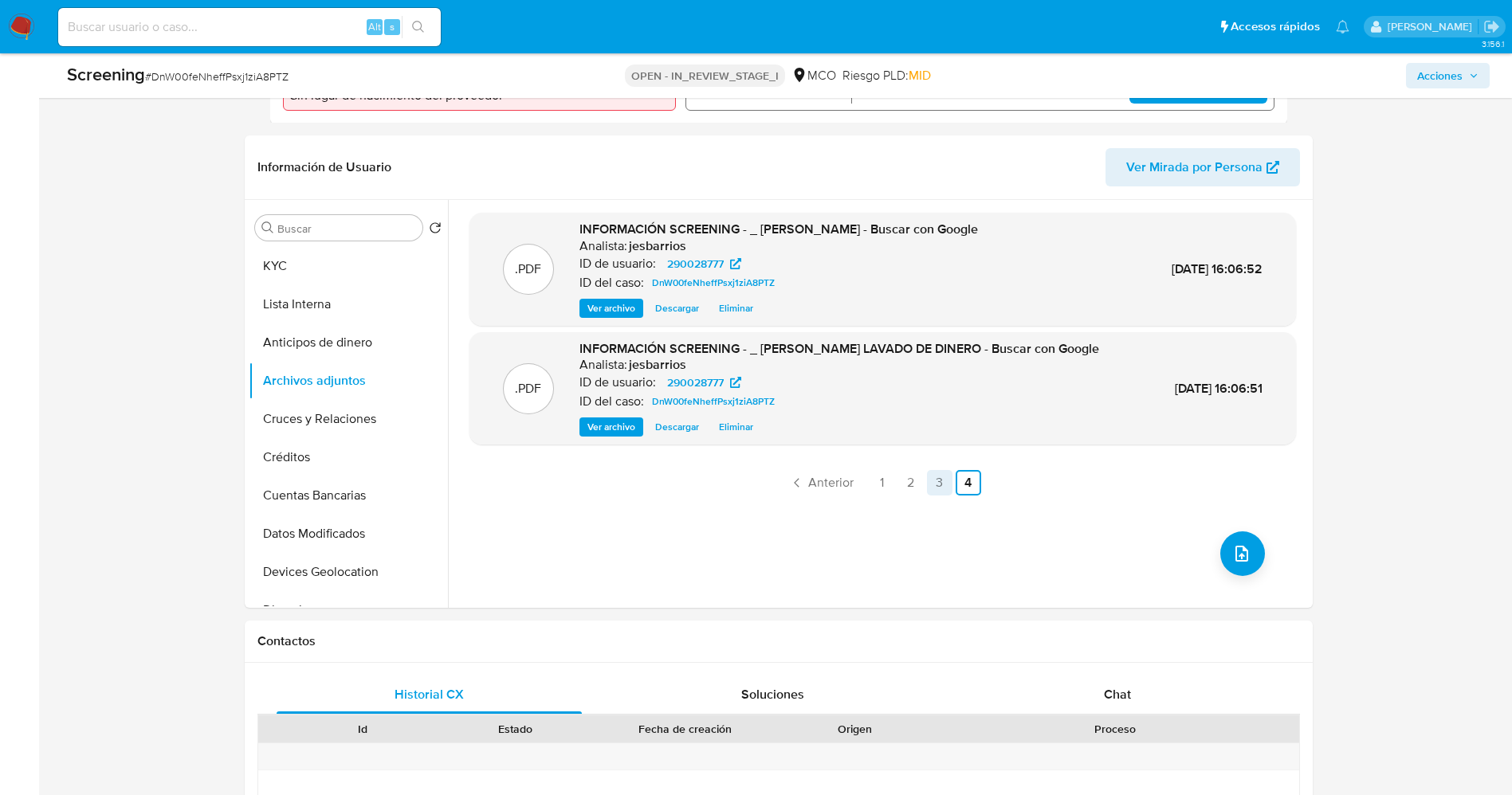
click at [937, 496] on link "3" at bounding box center [939, 483] width 25 height 25
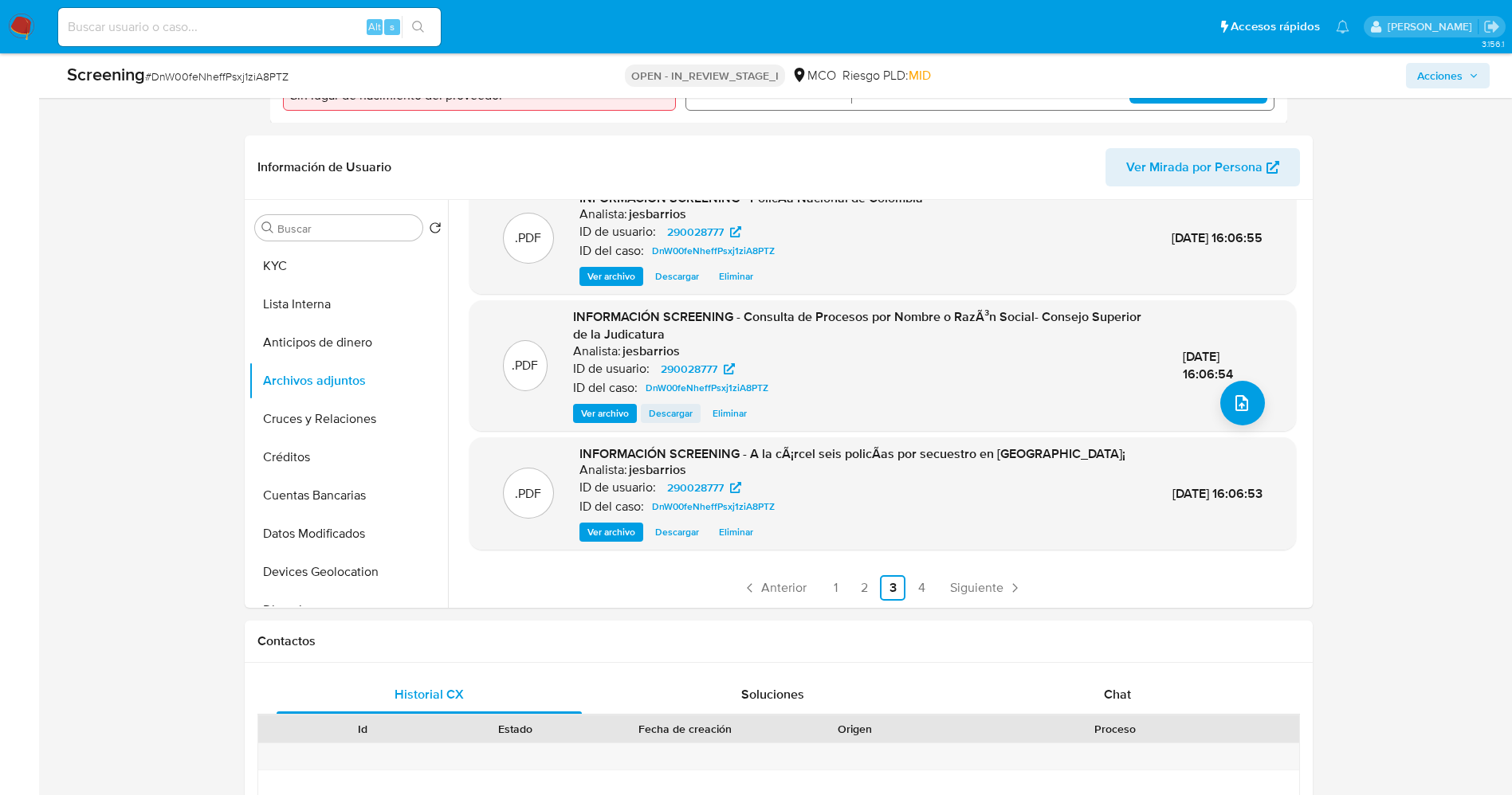
scroll to position [151, 0]
click at [614, 533] on span "Ver archivo" at bounding box center [610, 531] width 48 height 16
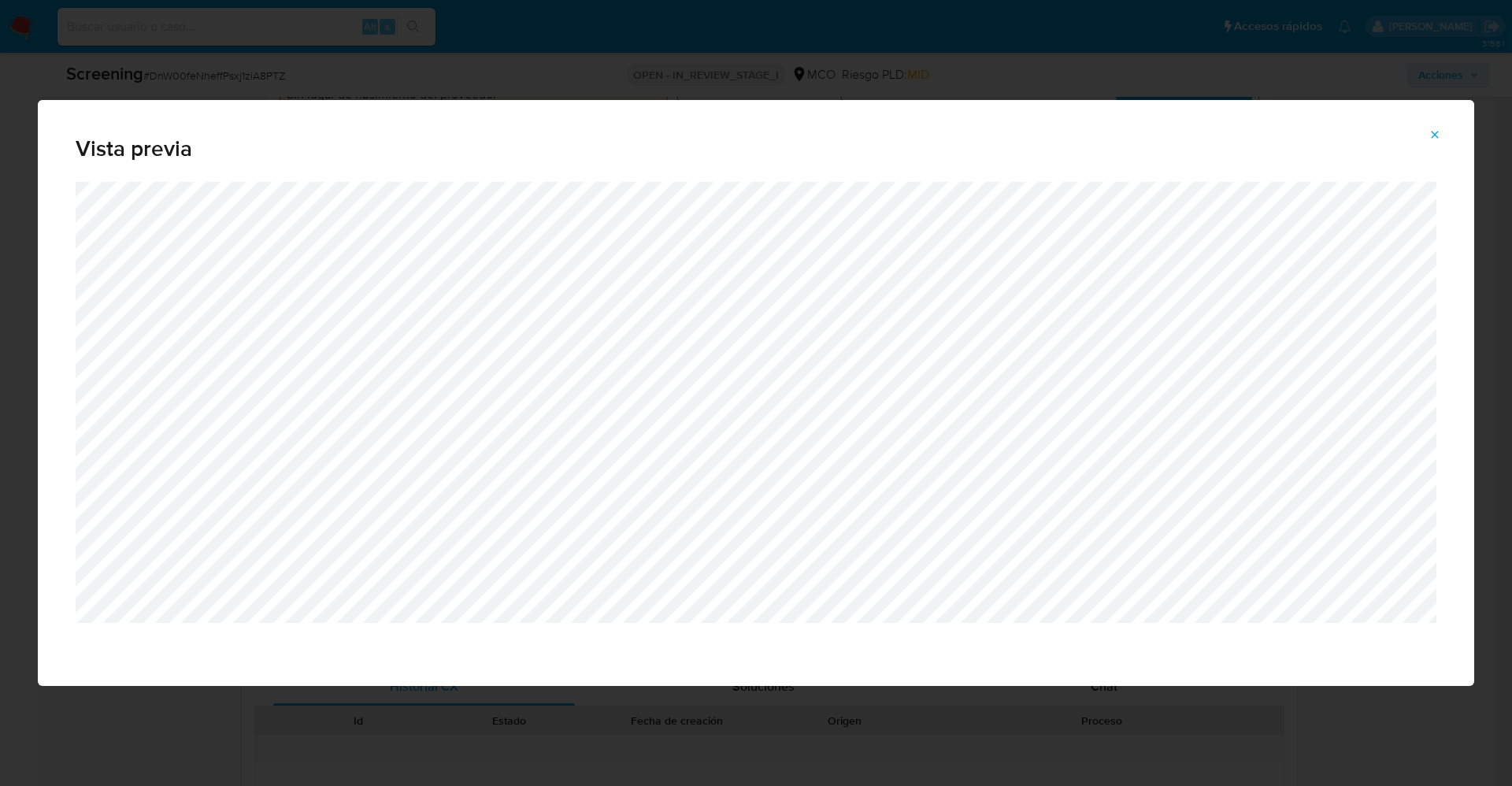
click at [1436, 137] on icon "Attachment preview" at bounding box center [1435, 135] width 12 height 12
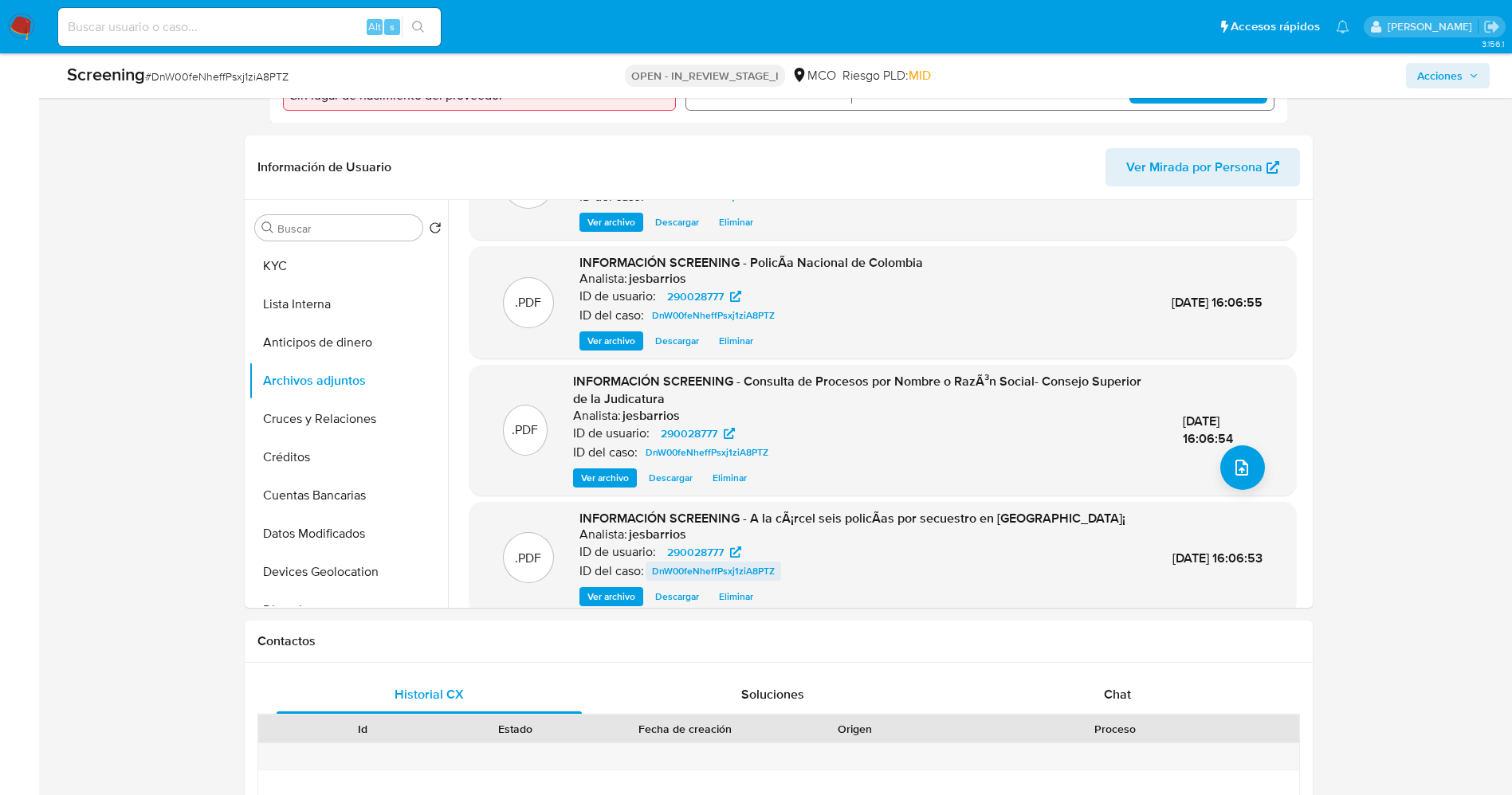
scroll to position [32, 0]
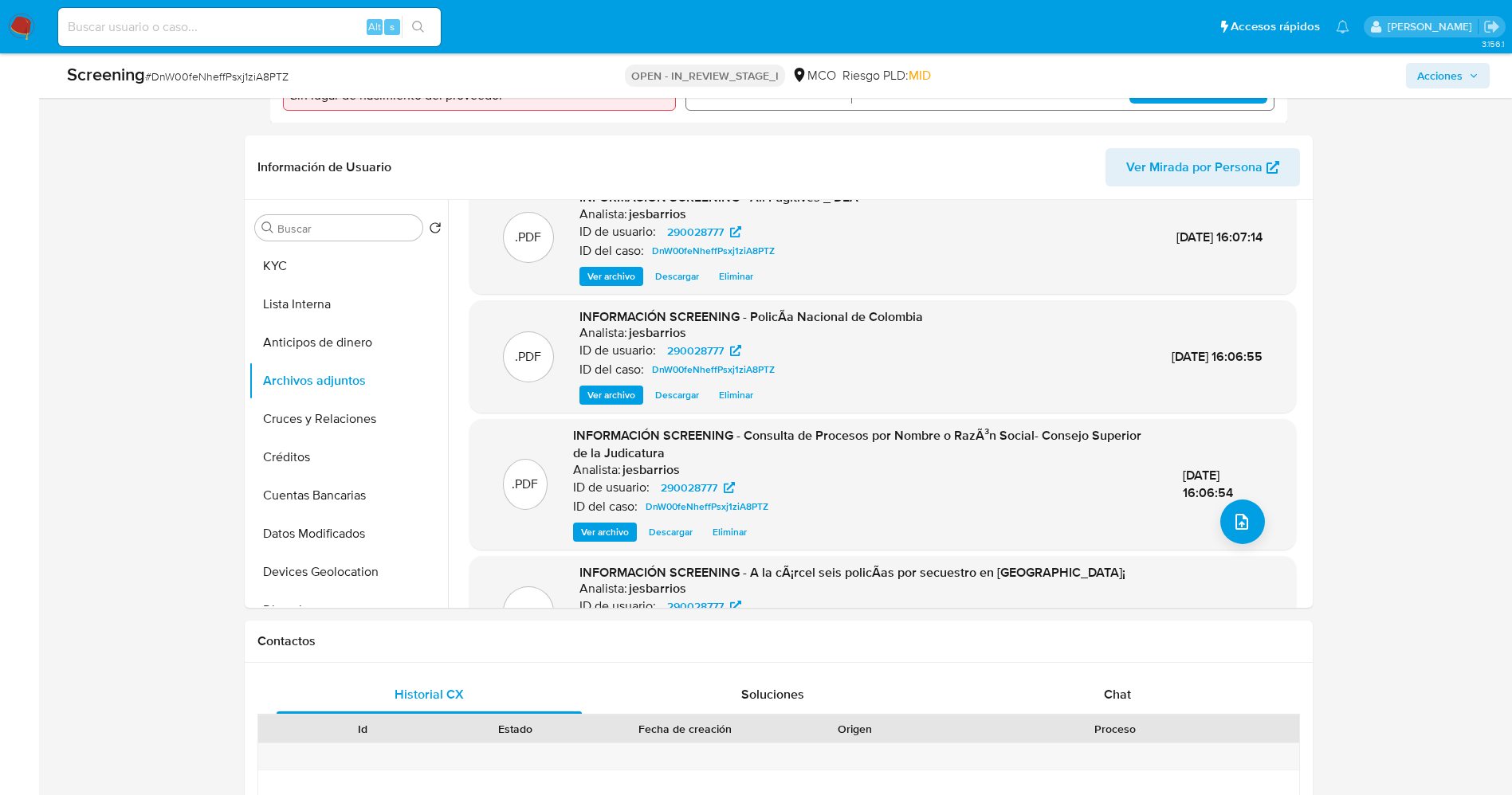
click at [590, 533] on span "Ver archivo" at bounding box center [604, 532] width 48 height 16
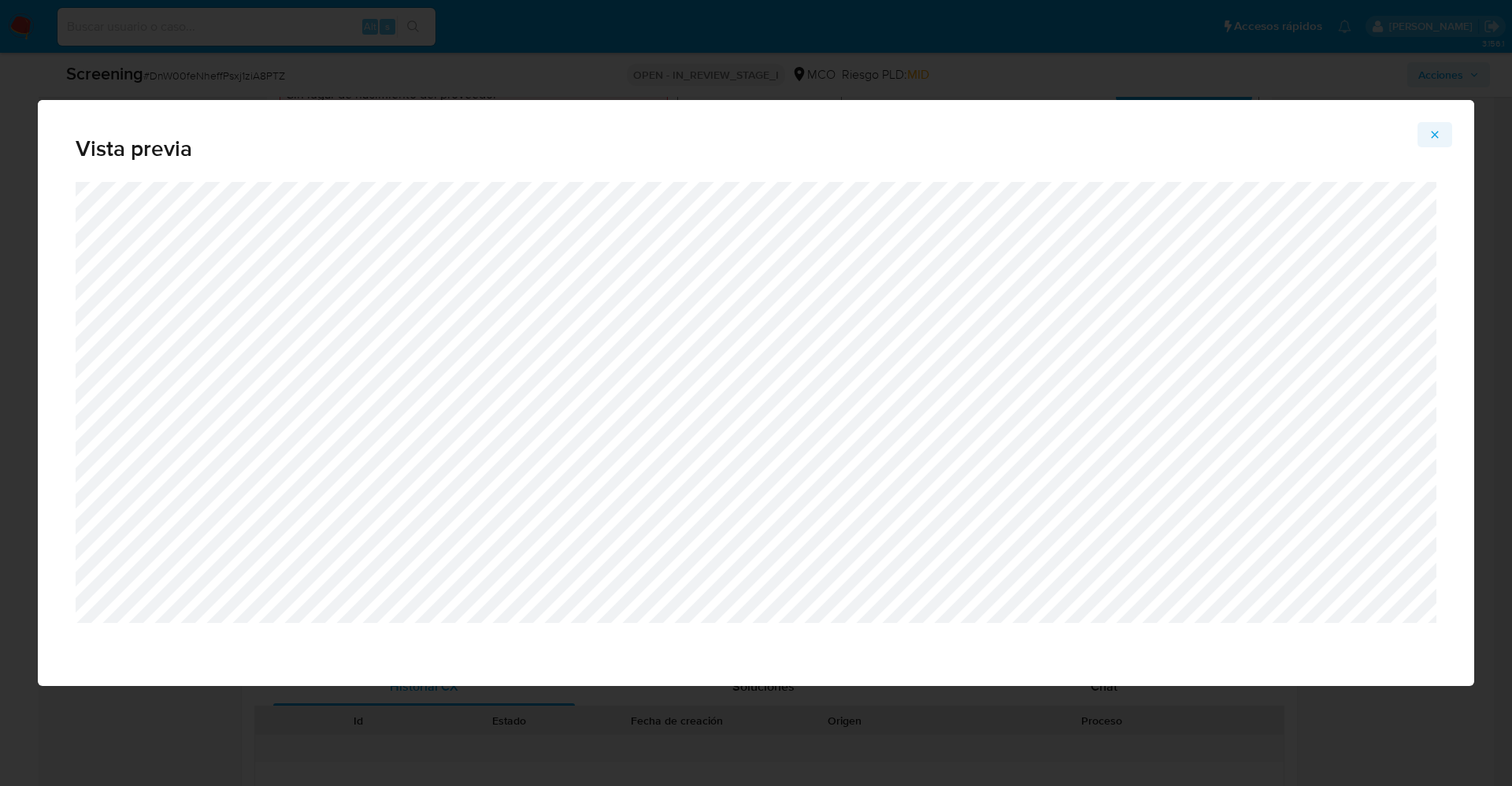
click at [1437, 132] on icon "Attachment preview" at bounding box center [1435, 135] width 12 height 12
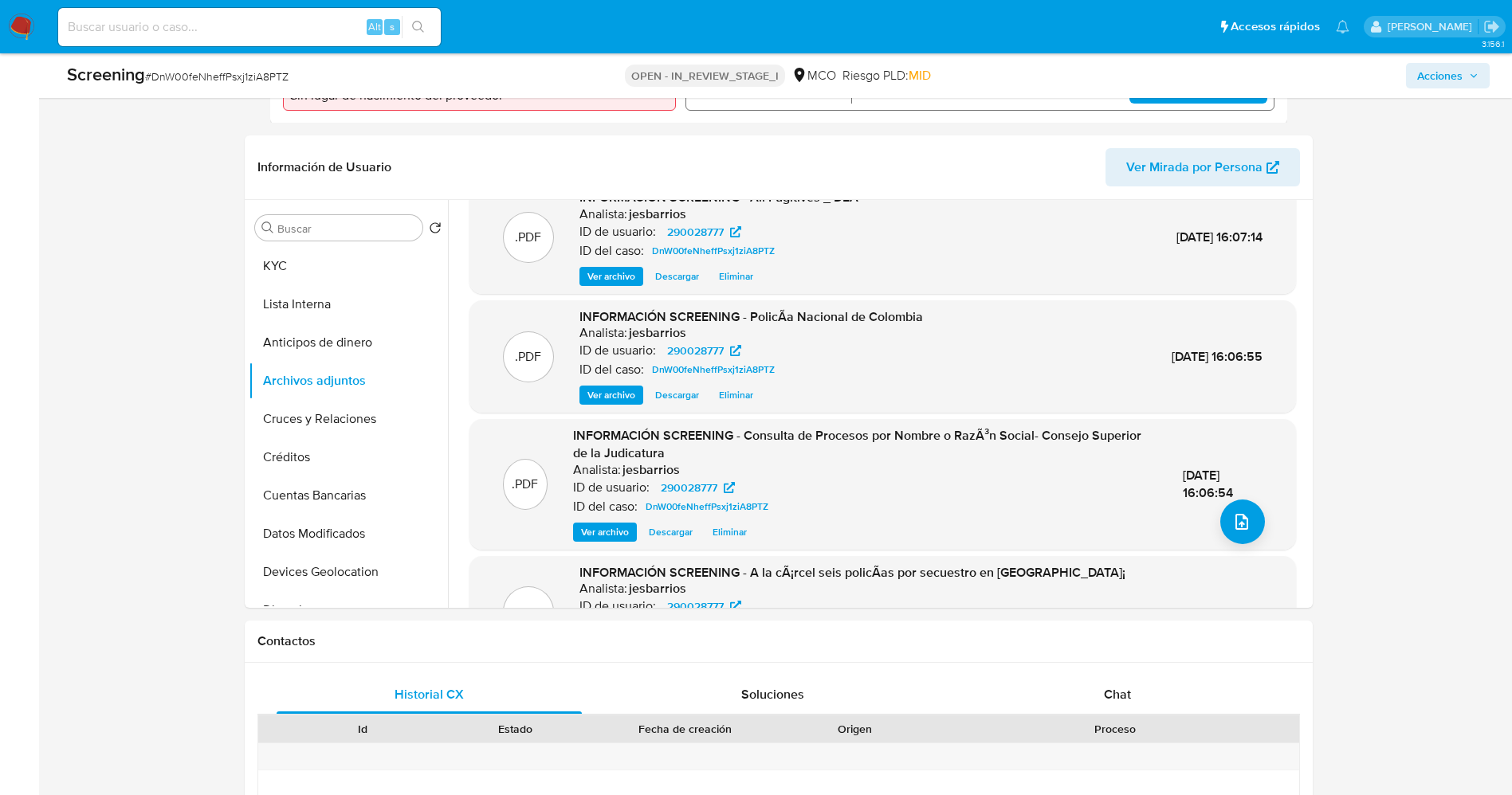
scroll to position [0, 0]
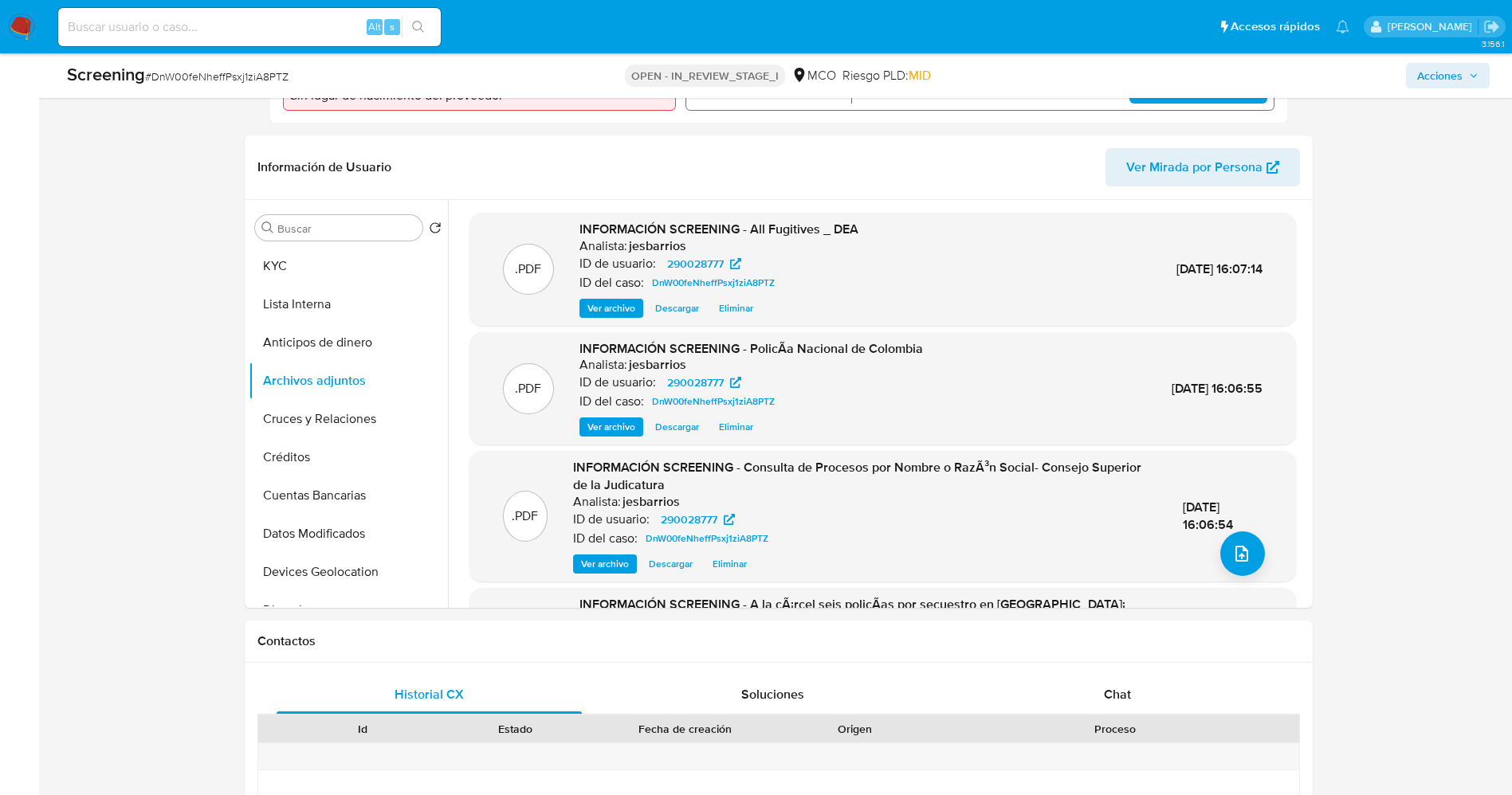
click at [635, 427] on button "Ver archivo" at bounding box center [610, 427] width 64 height 19
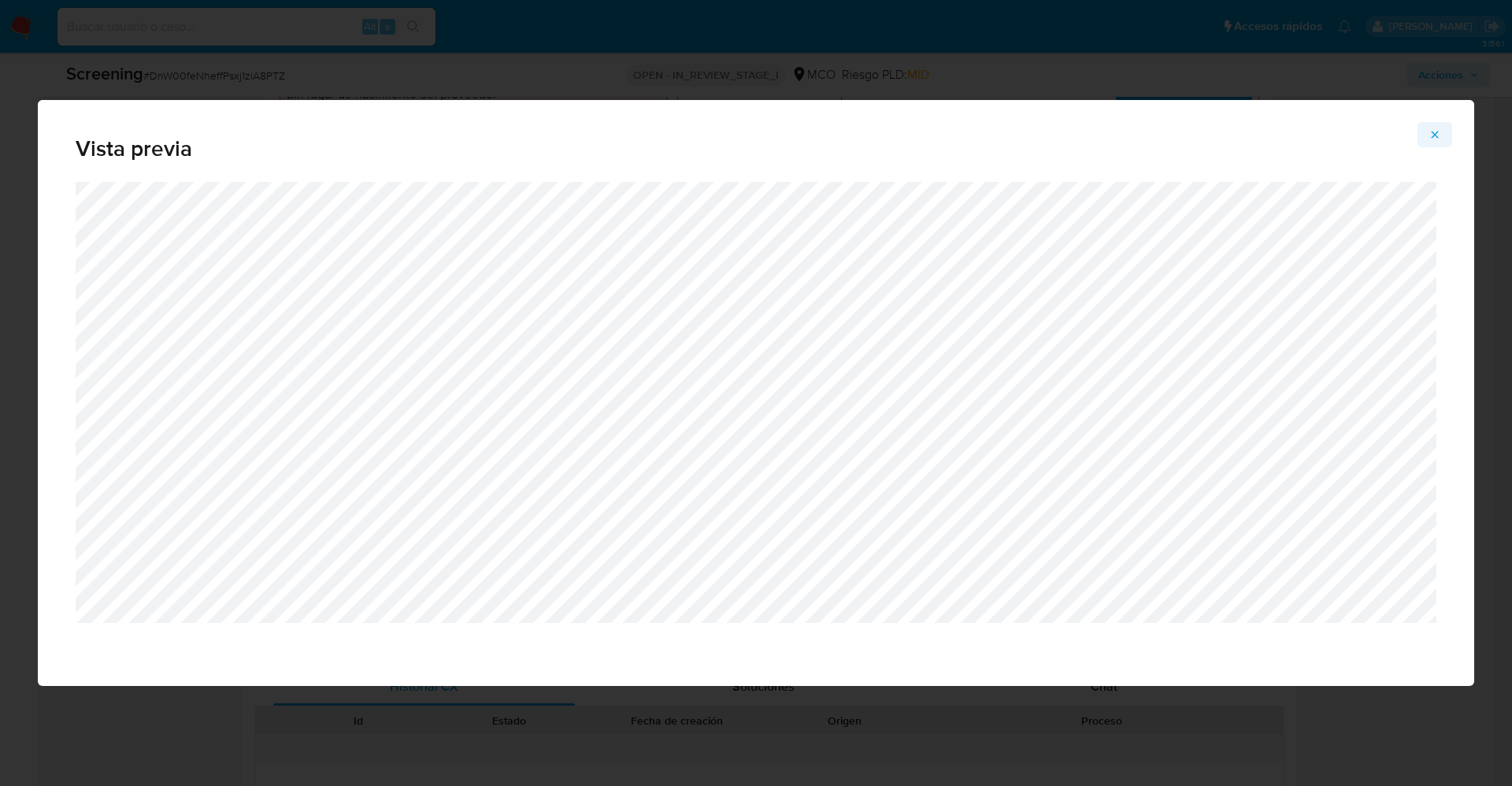
click at [1447, 132] on button "Attachment preview" at bounding box center [1435, 135] width 35 height 25
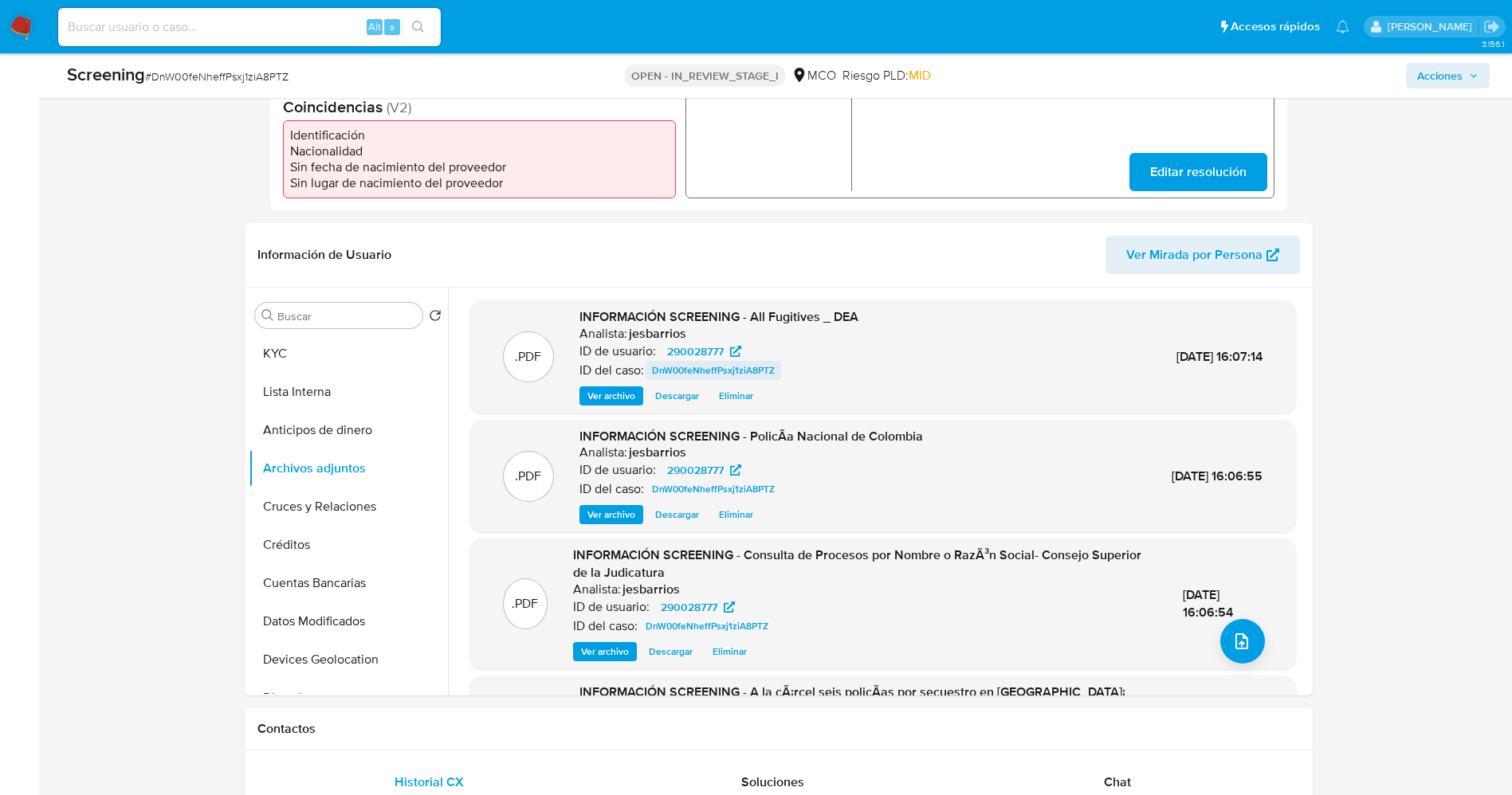
scroll to position [492, 0]
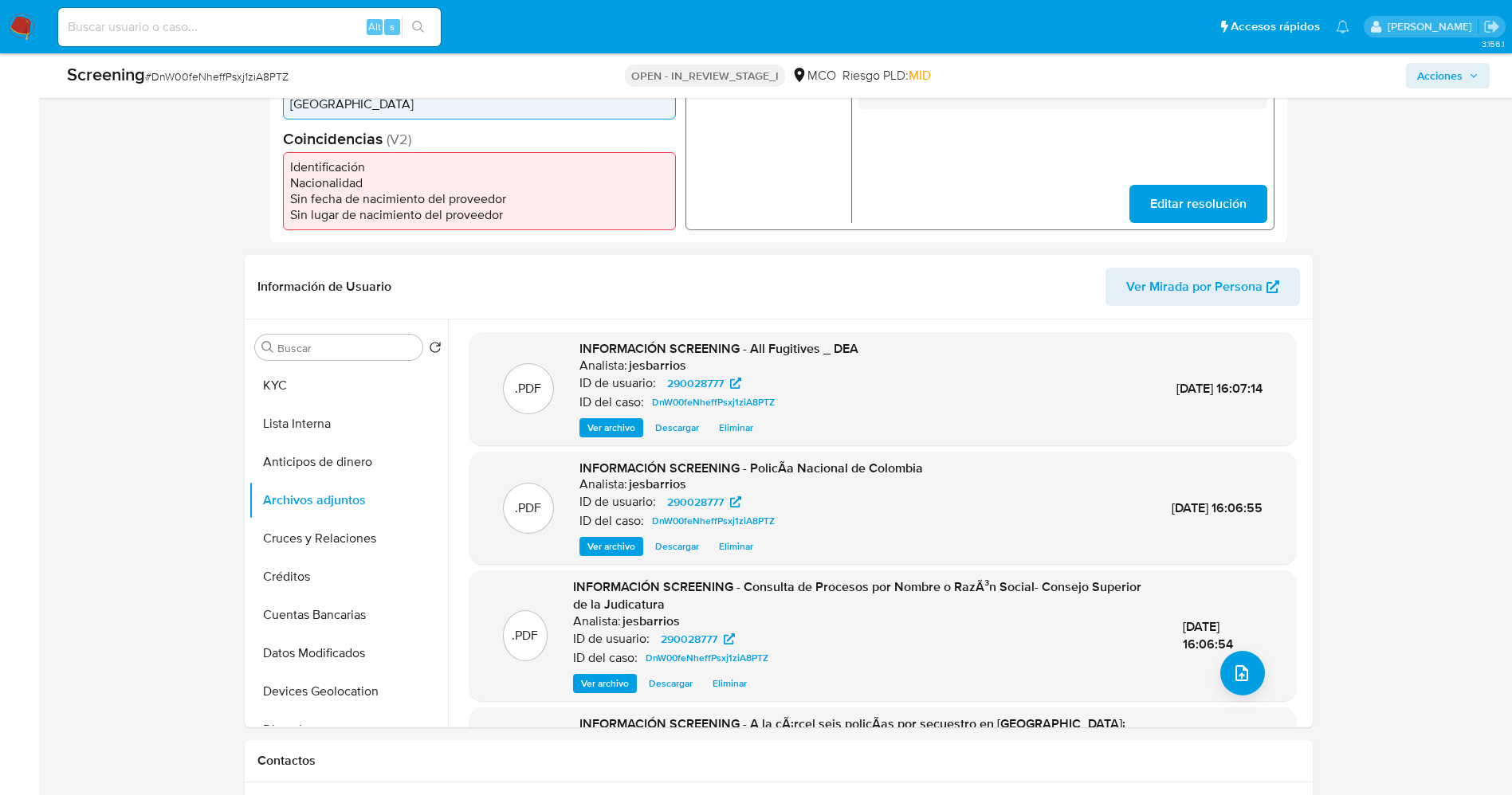
click at [619, 435] on span "Ver archivo" at bounding box center [610, 428] width 48 height 16
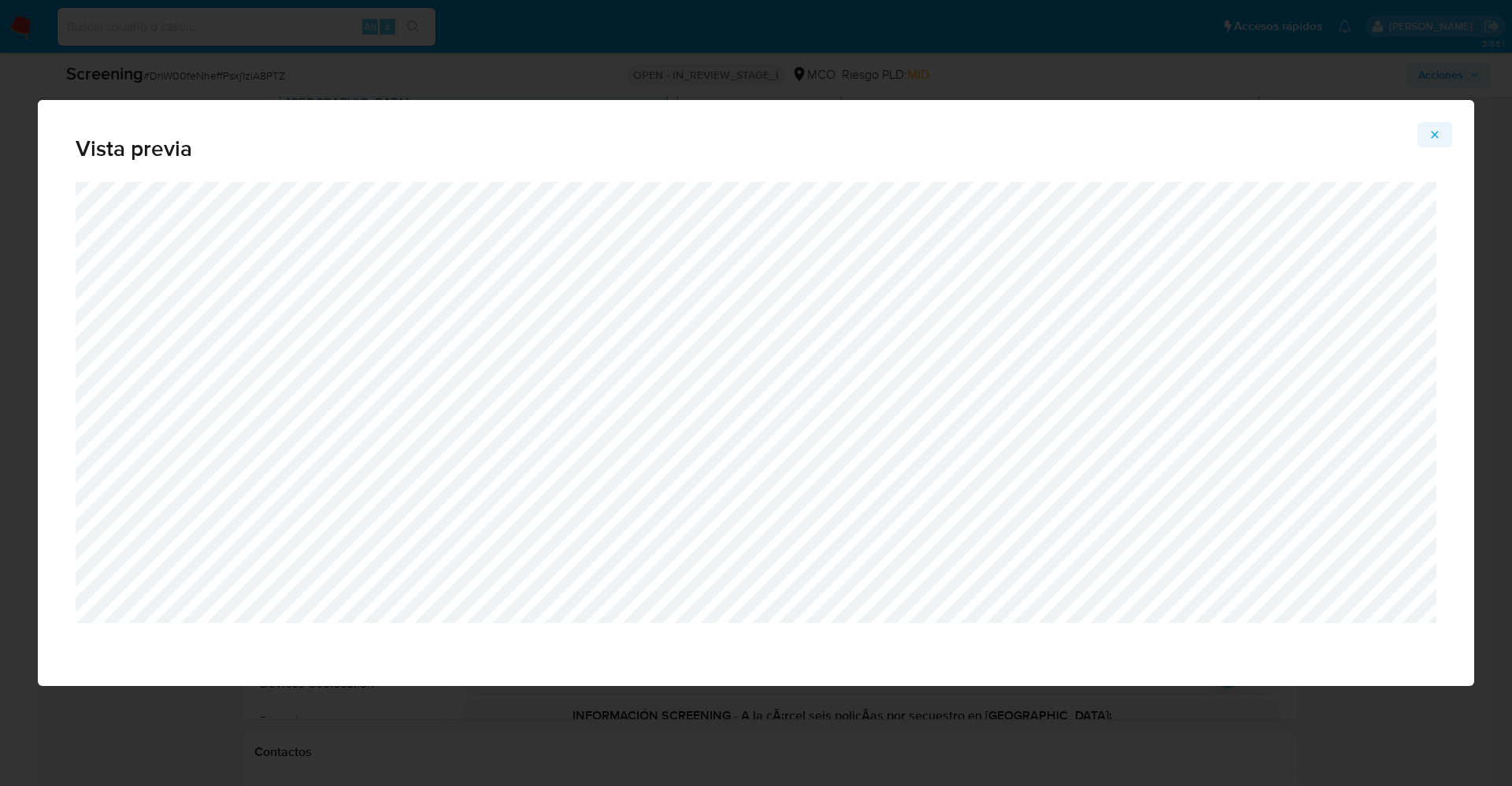
click at [1438, 141] on span "Attachment preview" at bounding box center [1435, 135] width 12 height 22
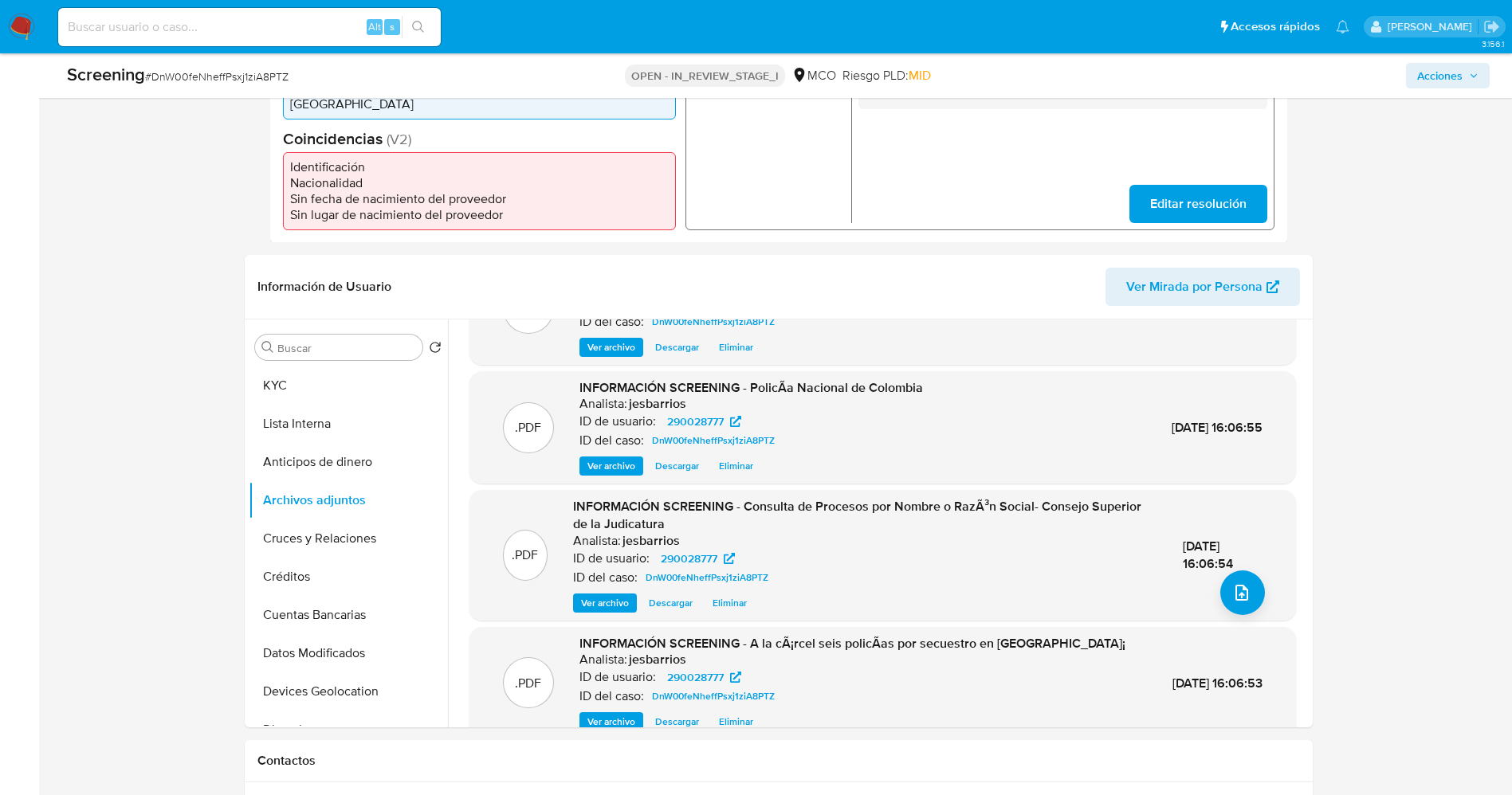
scroll to position [151, 0]
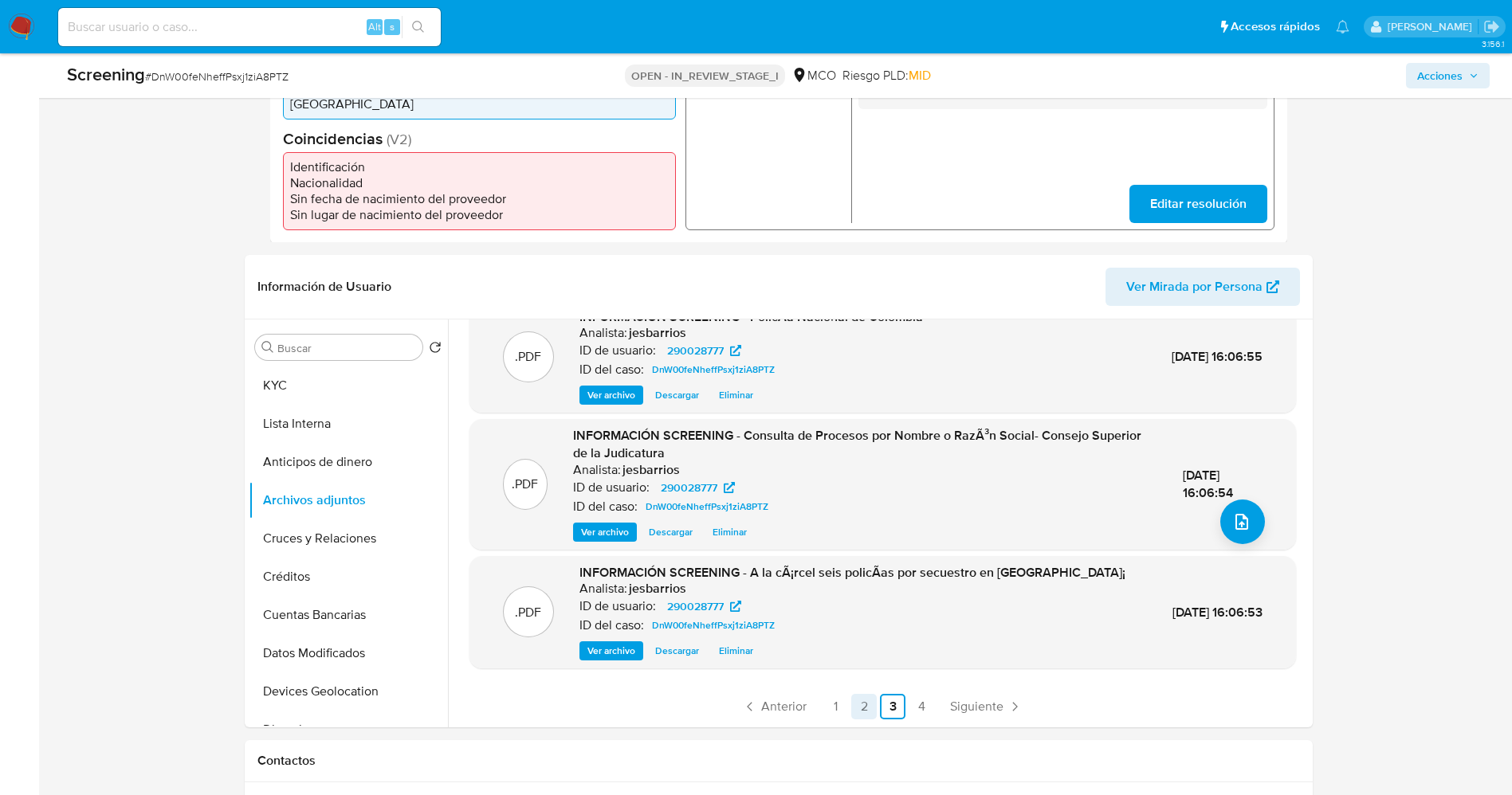
click at [862, 702] on link "2" at bounding box center [864, 707] width 25 height 25
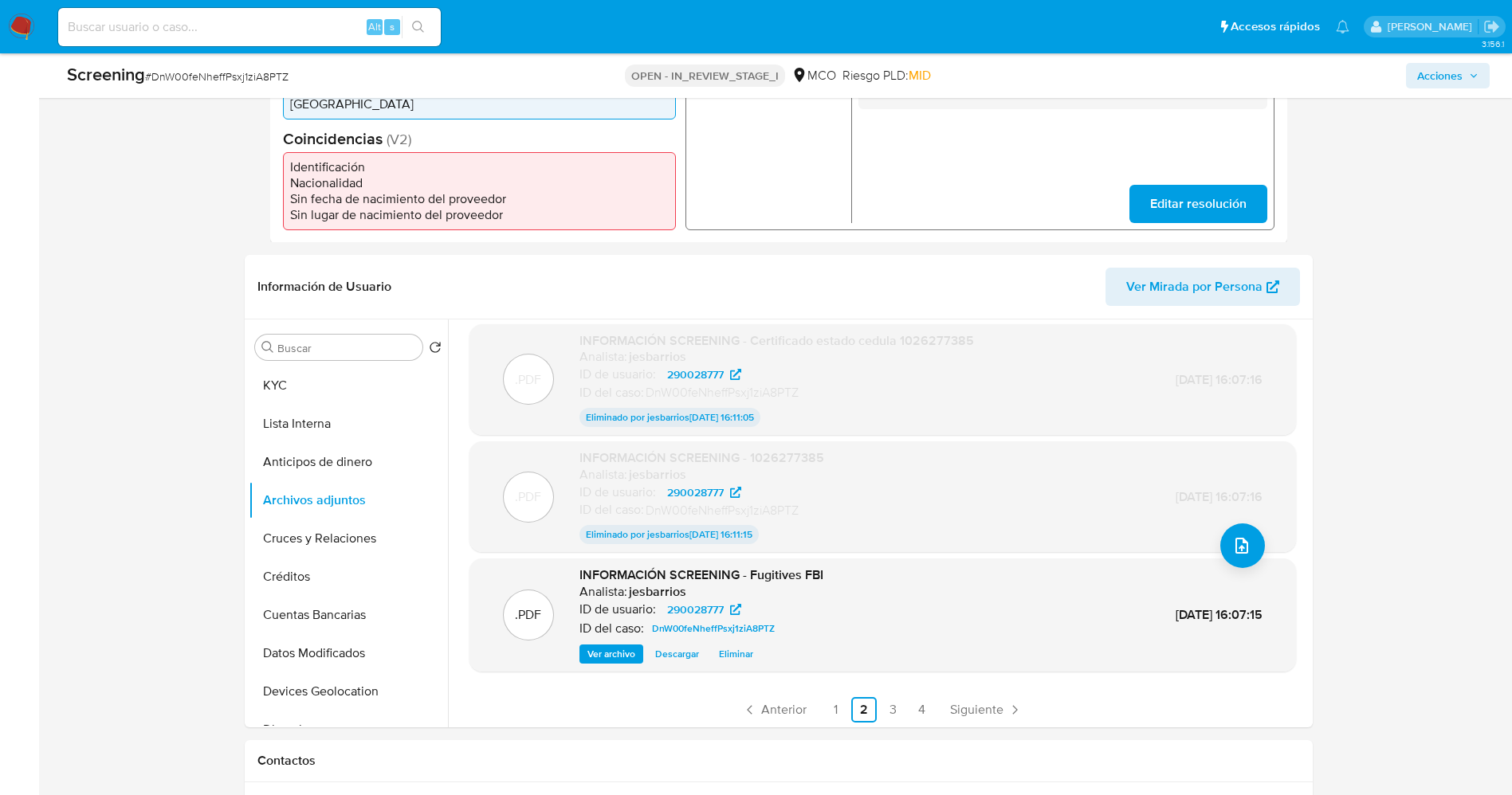
scroll to position [130, 0]
click at [618, 653] on span "Ver archivo" at bounding box center [610, 652] width 48 height 16
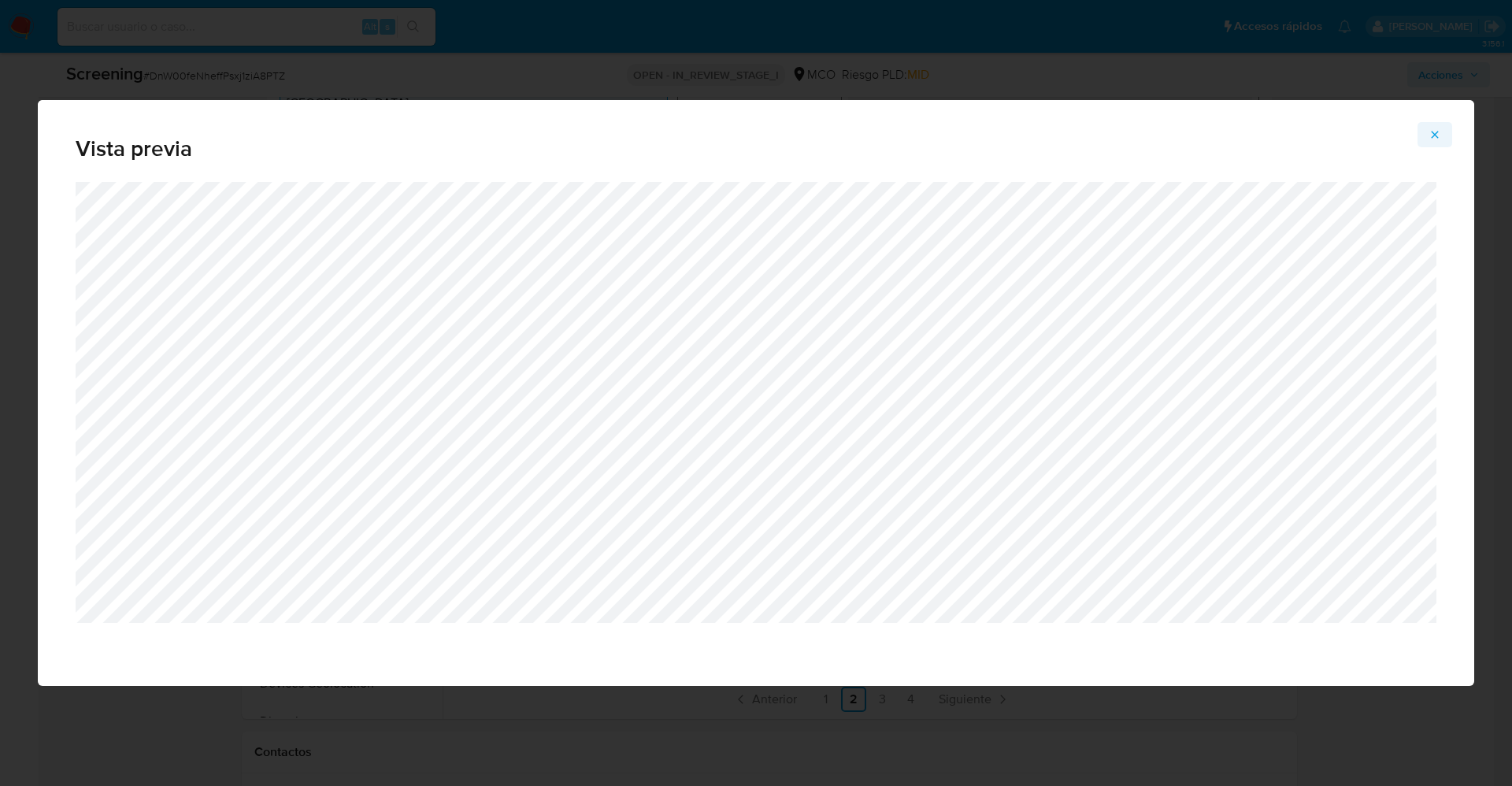
click at [1434, 129] on icon "Attachment preview" at bounding box center [1435, 135] width 12 height 12
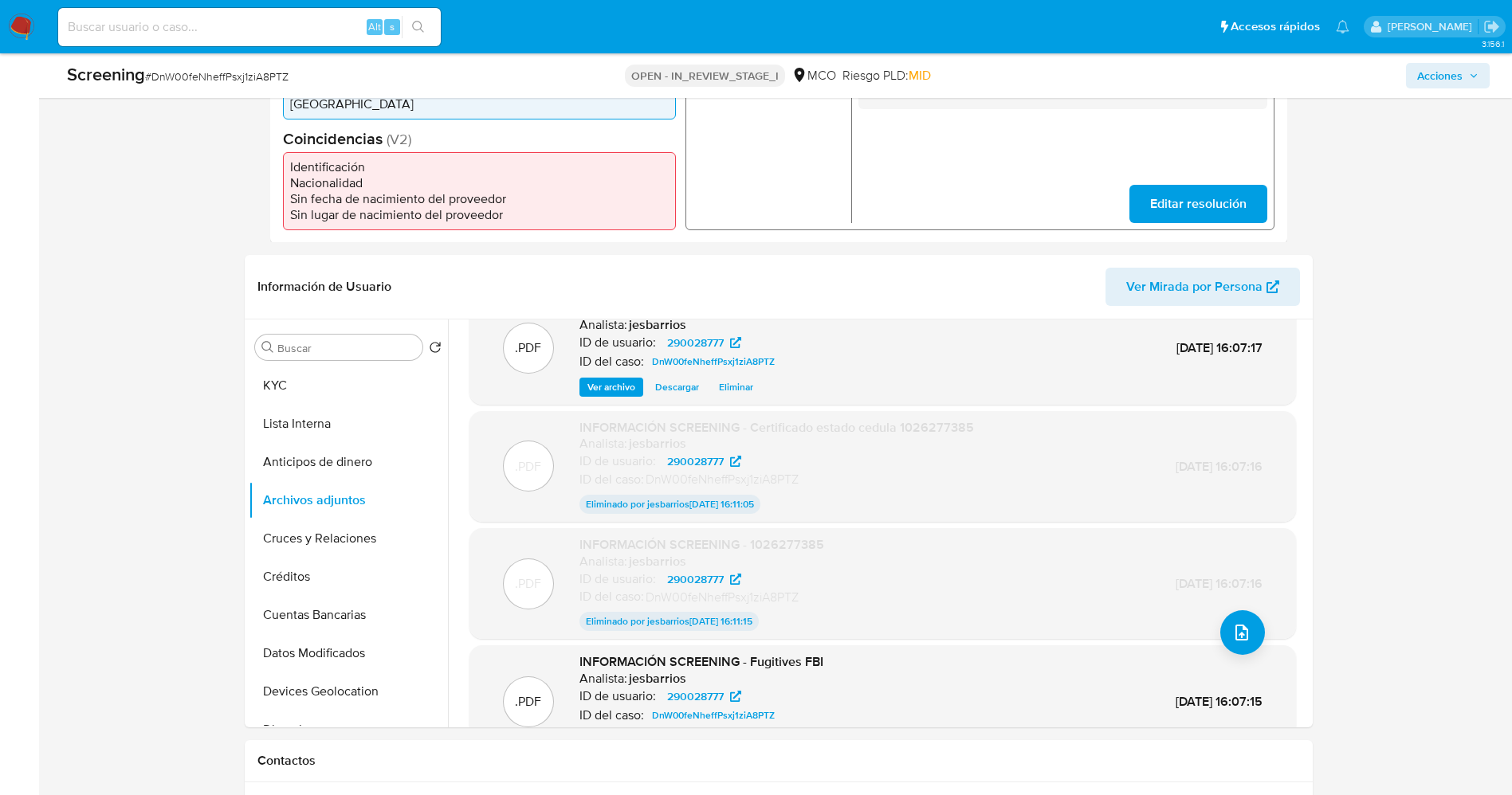
scroll to position [0, 0]
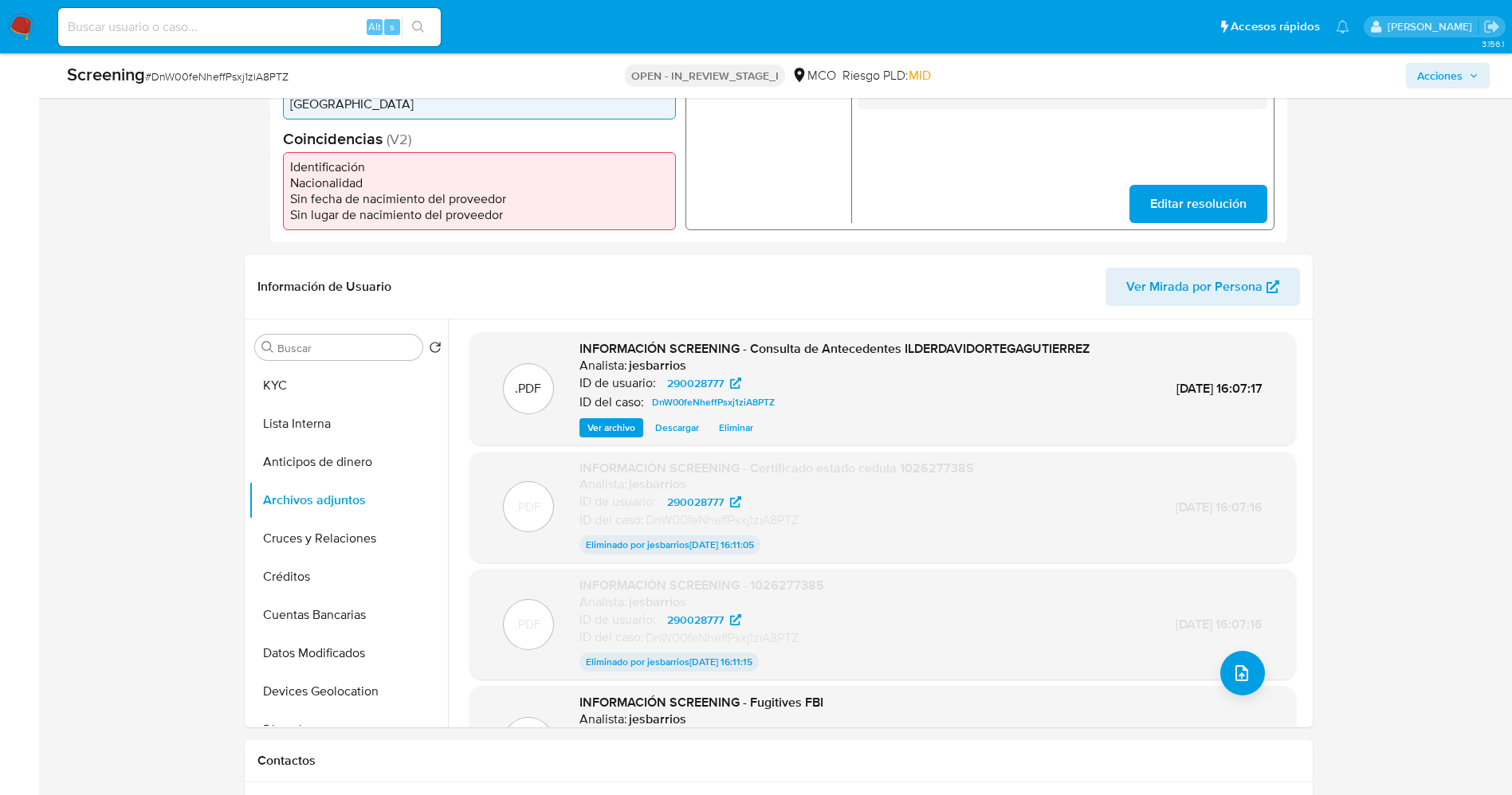
drag, startPoint x: 759, startPoint y: 433, endPoint x: 899, endPoint y: 401, distance: 143.6
click at [899, 401] on div "INFORMACIÓN SCREENING - Consulta de Antecedentes ILDERDAVIDORTEGAGUTIERREZ Anal…" at bounding box center [834, 389] width 510 height 97
click at [627, 432] on span "Ver archivo" at bounding box center [610, 428] width 48 height 16
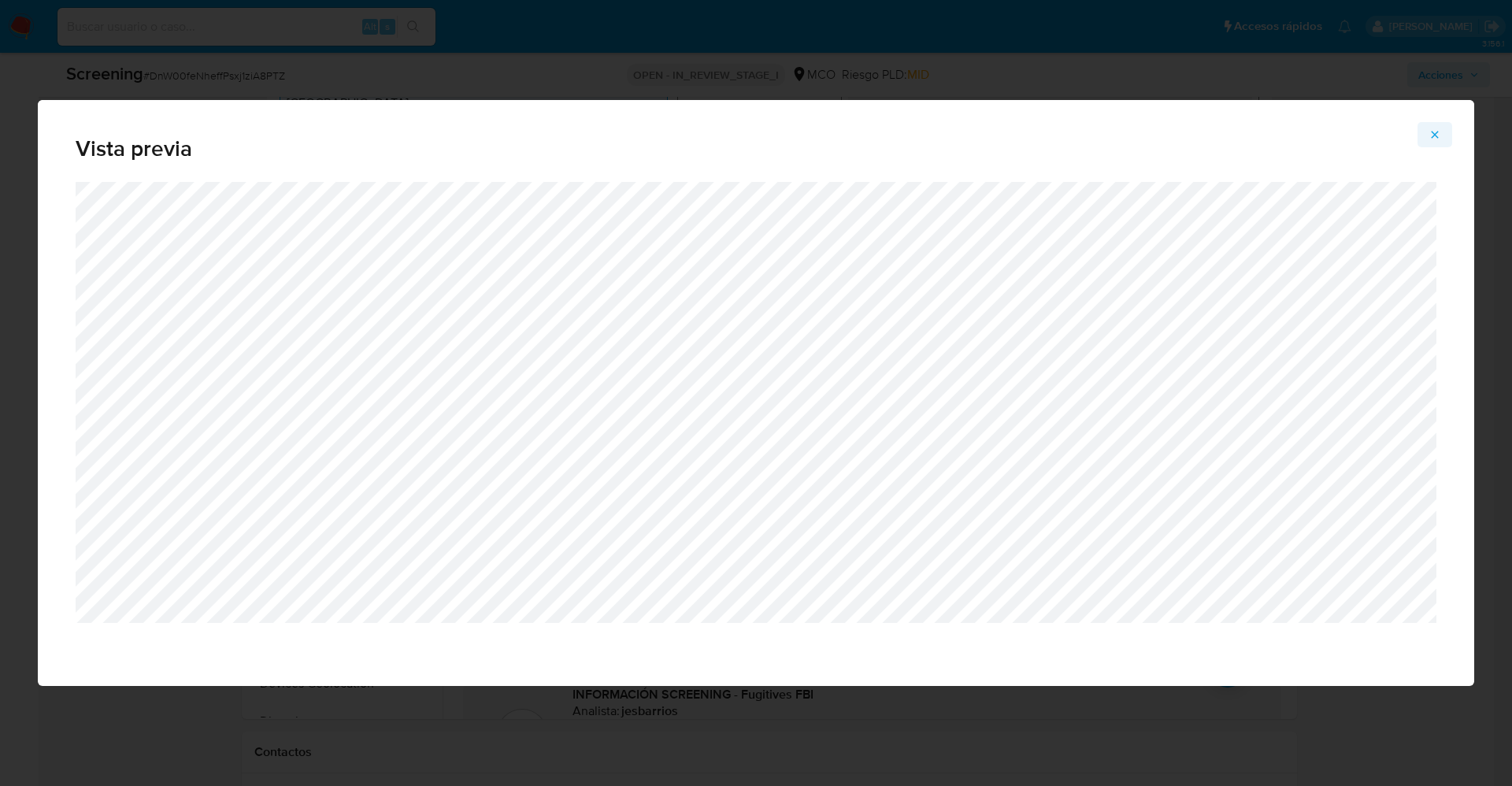
click at [1432, 139] on icon "Attachment preview" at bounding box center [1435, 135] width 12 height 12
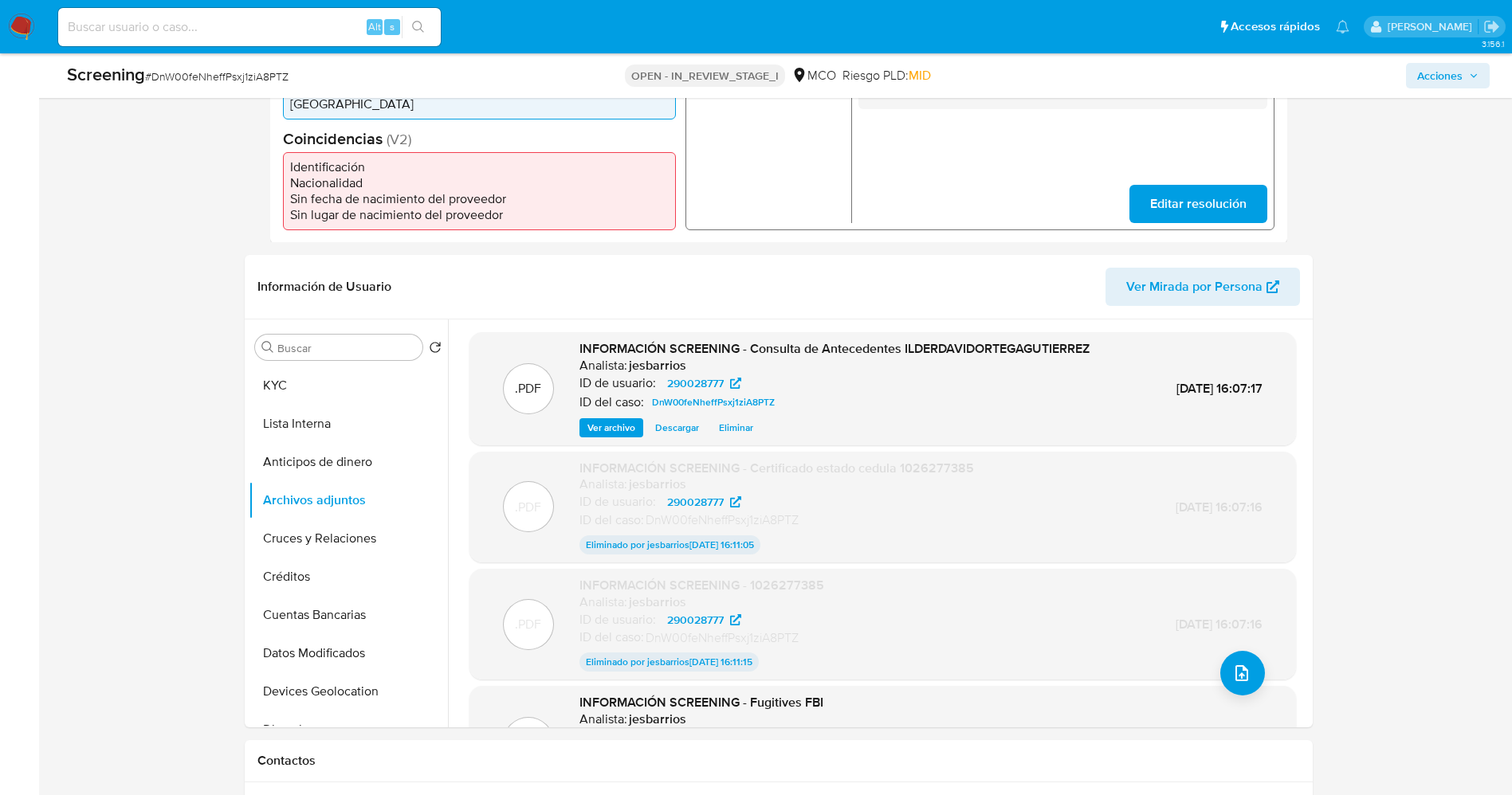
click at [723, 426] on span "Eliminar" at bounding box center [736, 428] width 34 height 16
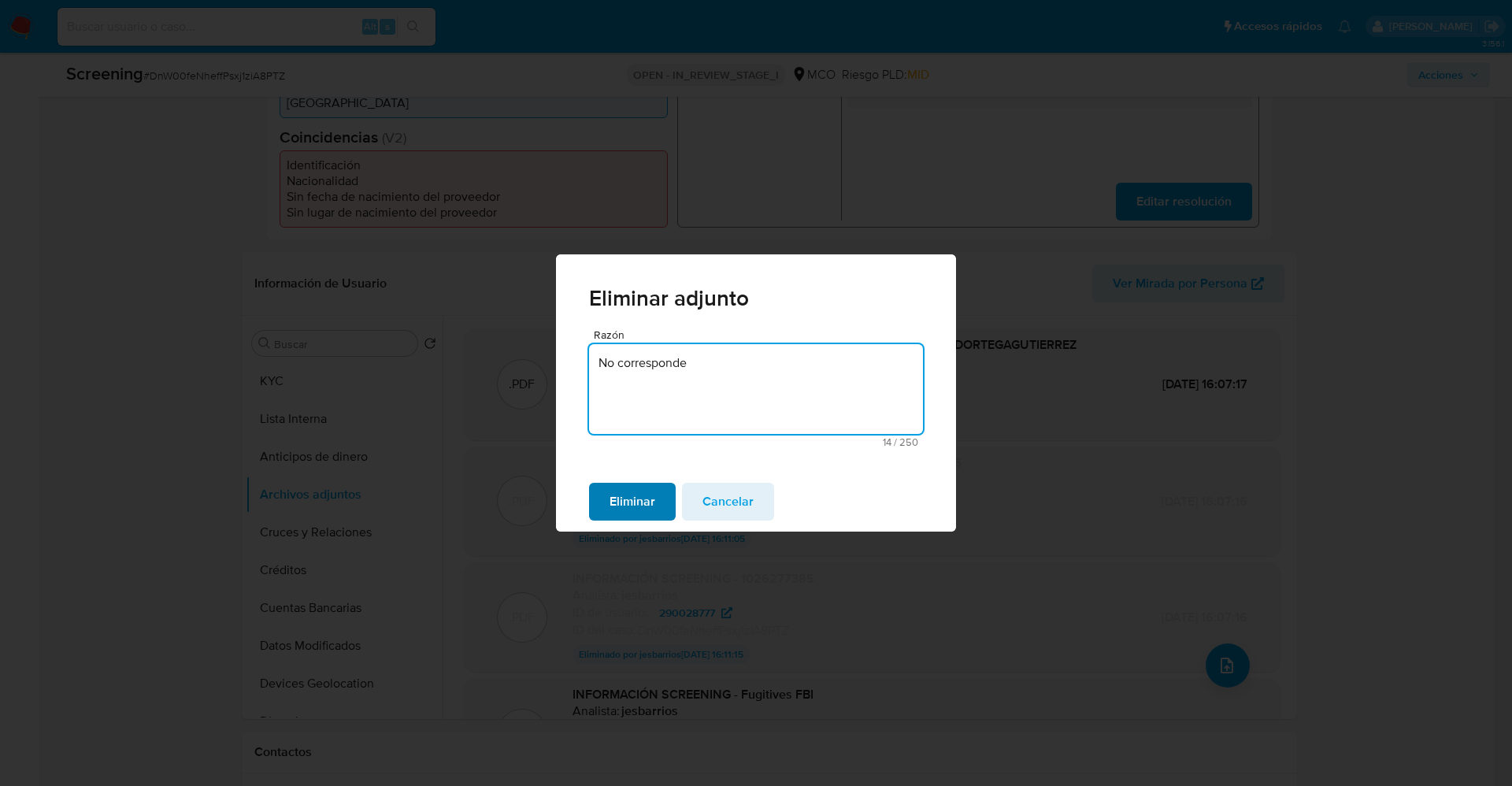
type textarea "No corresponde"
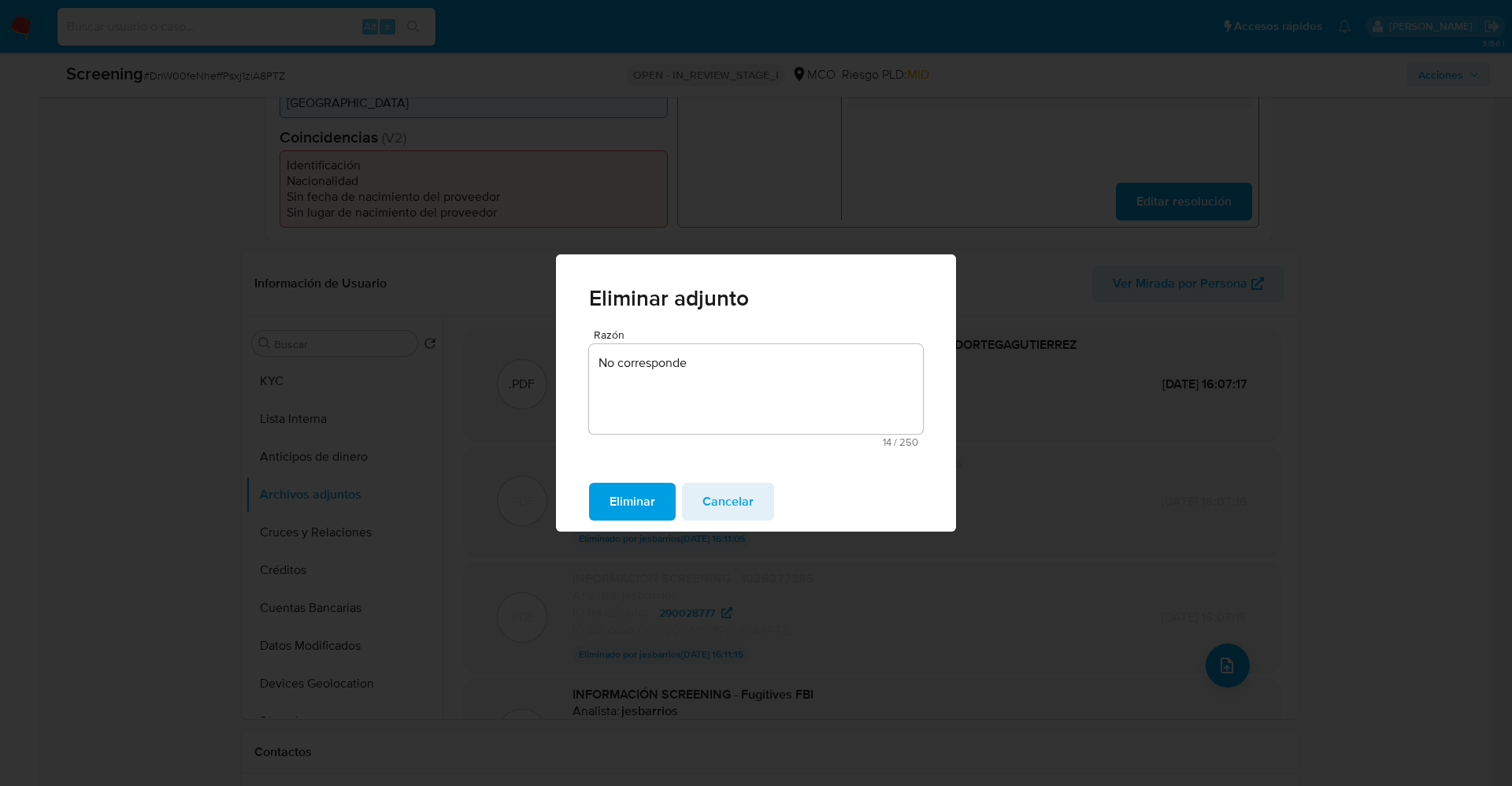
click at [621, 515] on span "Eliminar" at bounding box center [632, 502] width 46 height 35
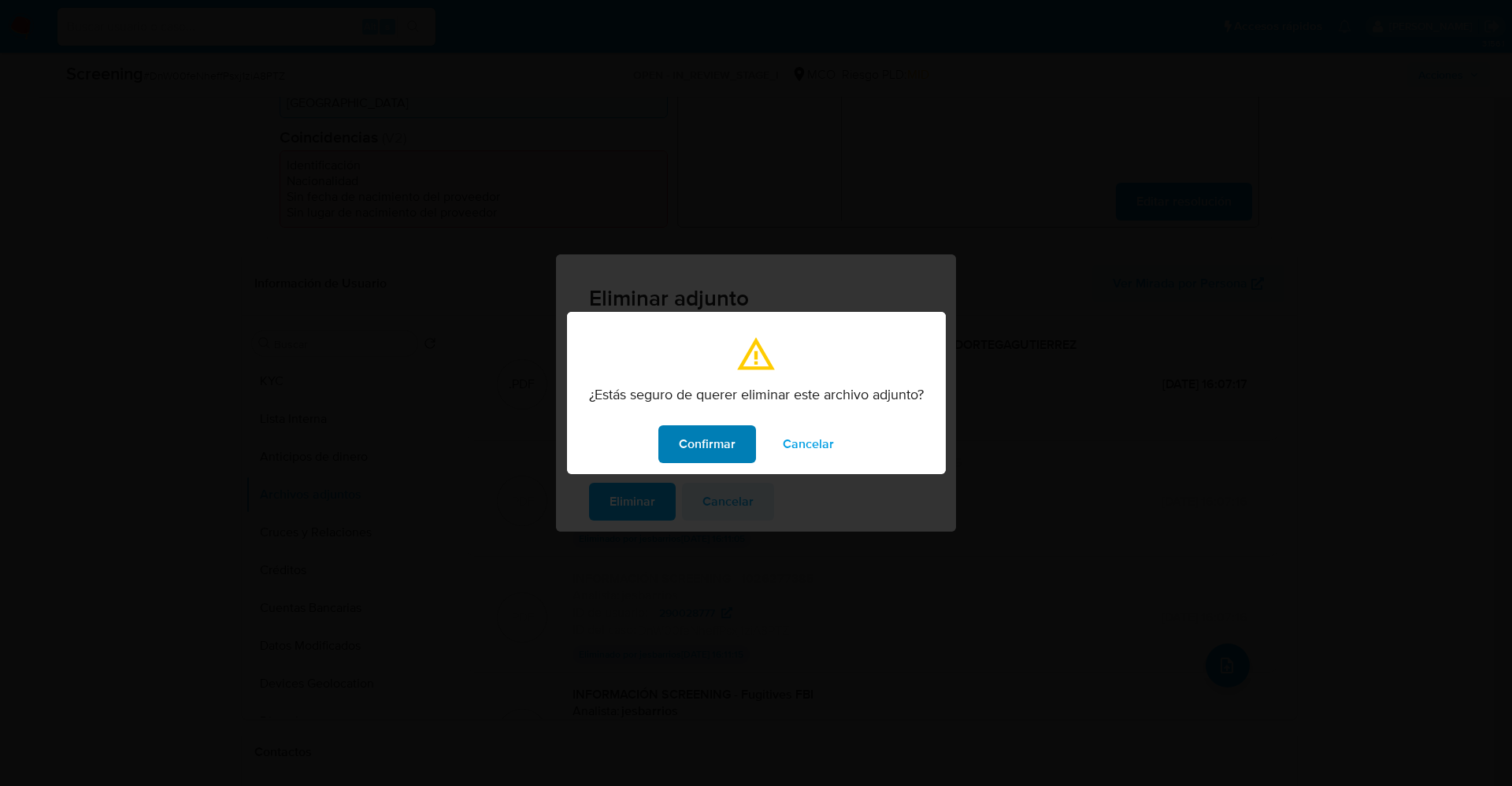
click at [716, 455] on span "Confirmar" at bounding box center [708, 444] width 57 height 35
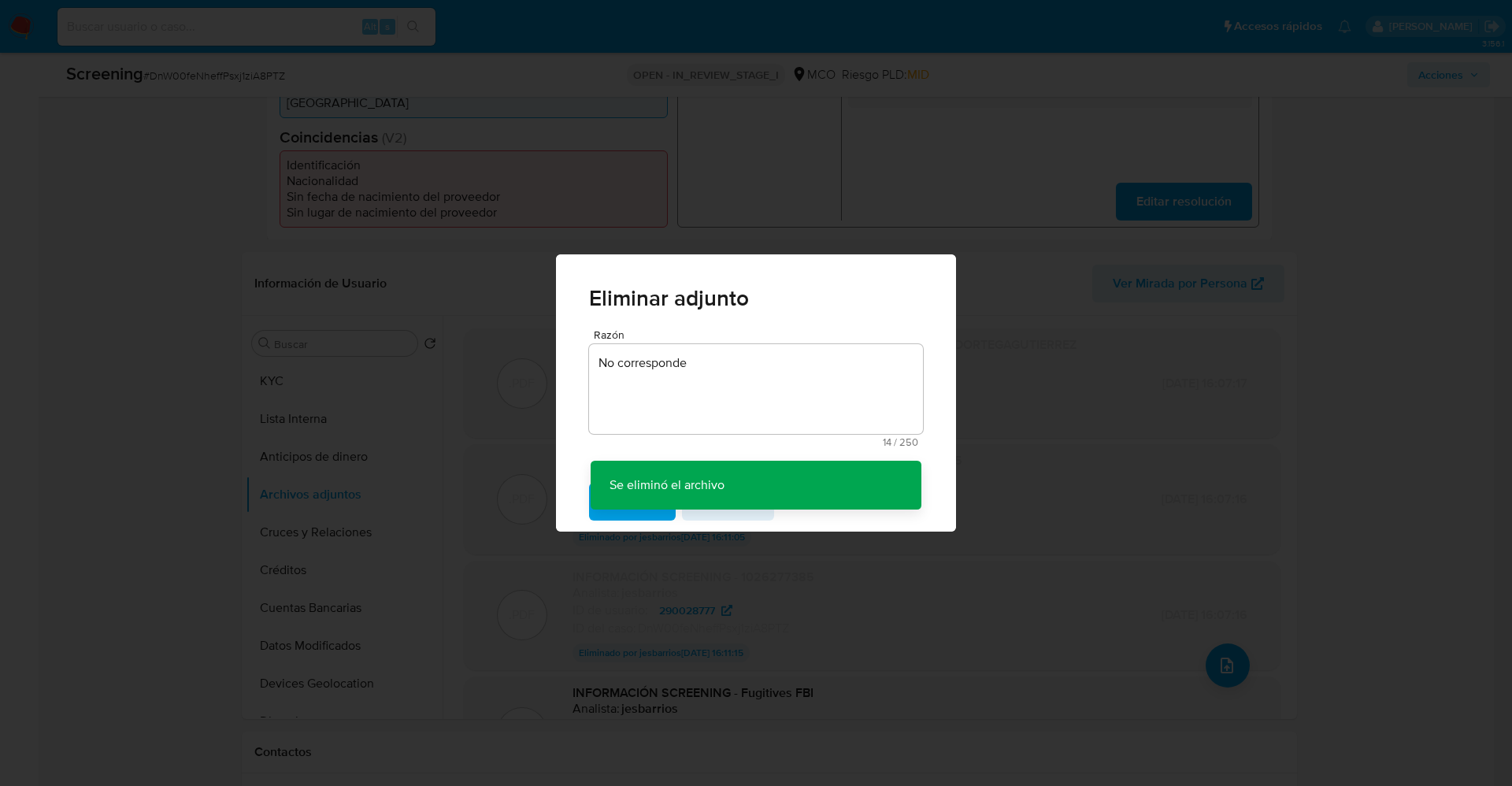
click at [1087, 444] on div "Eliminar adjunto Razón No corresponde 14 / 250 236 caracteres restantes Se elim…" at bounding box center [756, 393] width 1512 height 786
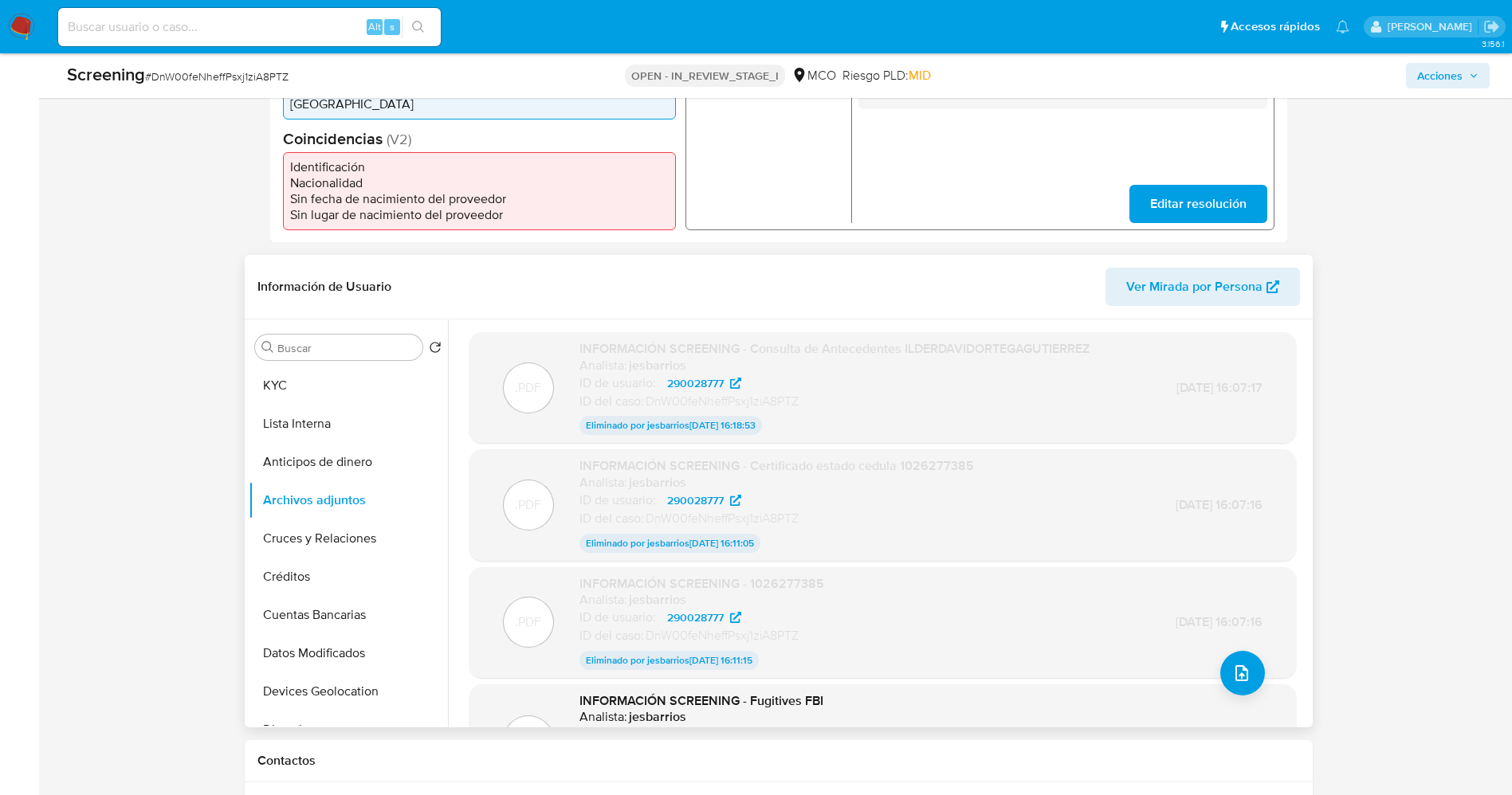
scroll to position [128, 0]
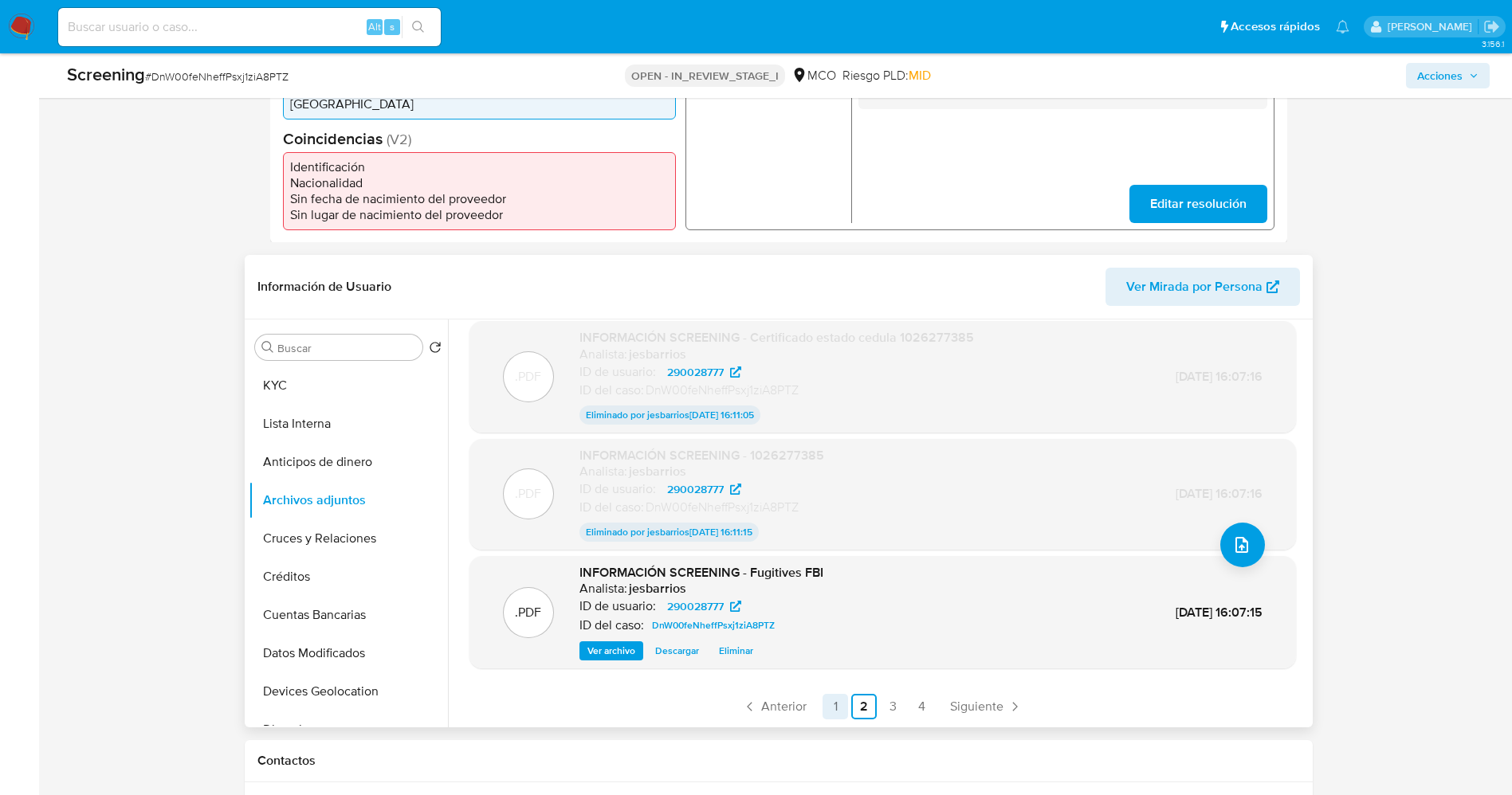
click at [834, 714] on link "1" at bounding box center [835, 707] width 25 height 25
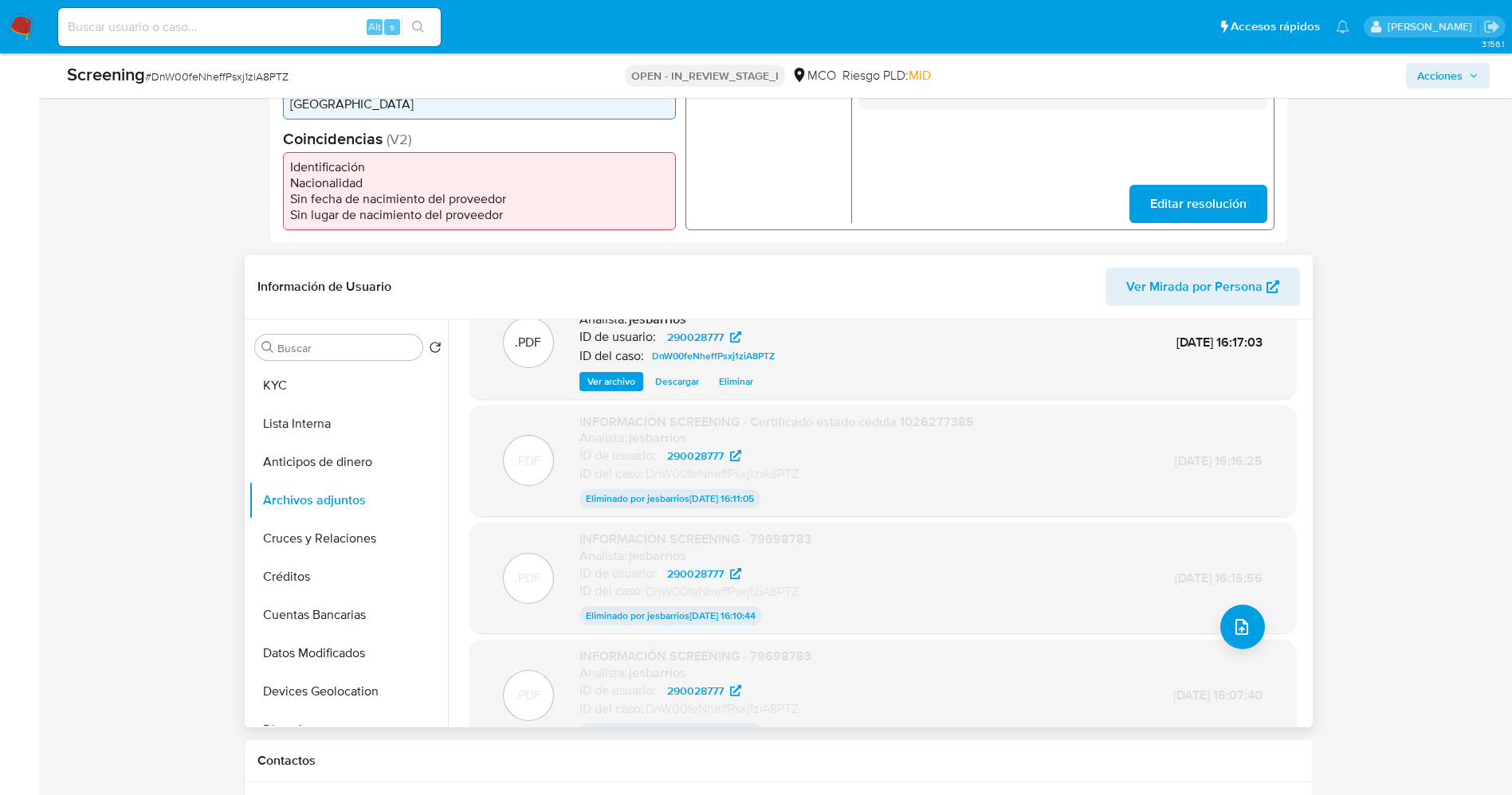
scroll to position [9, 0]
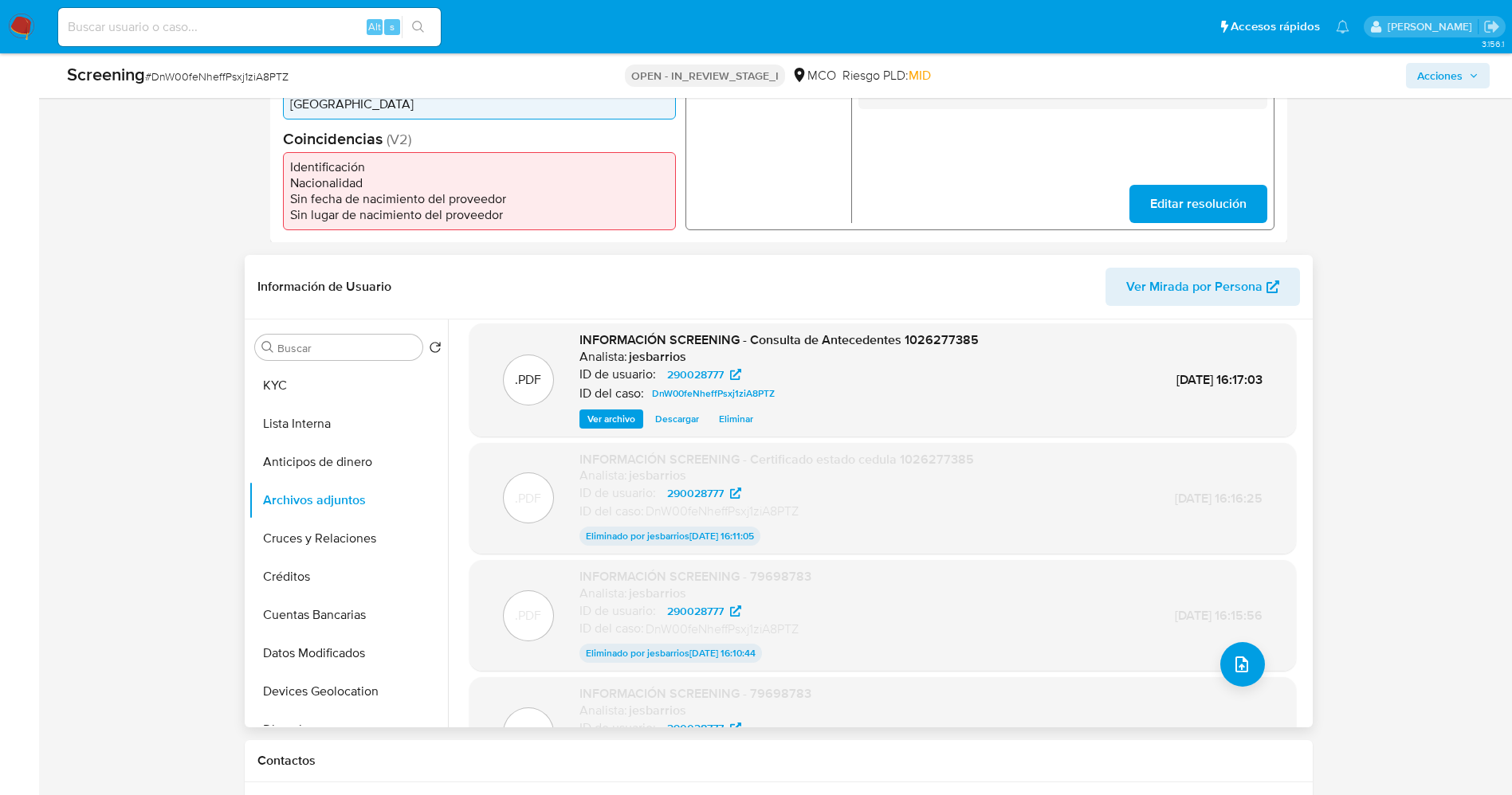
click at [608, 421] on span "Ver archivo" at bounding box center [610, 419] width 48 height 16
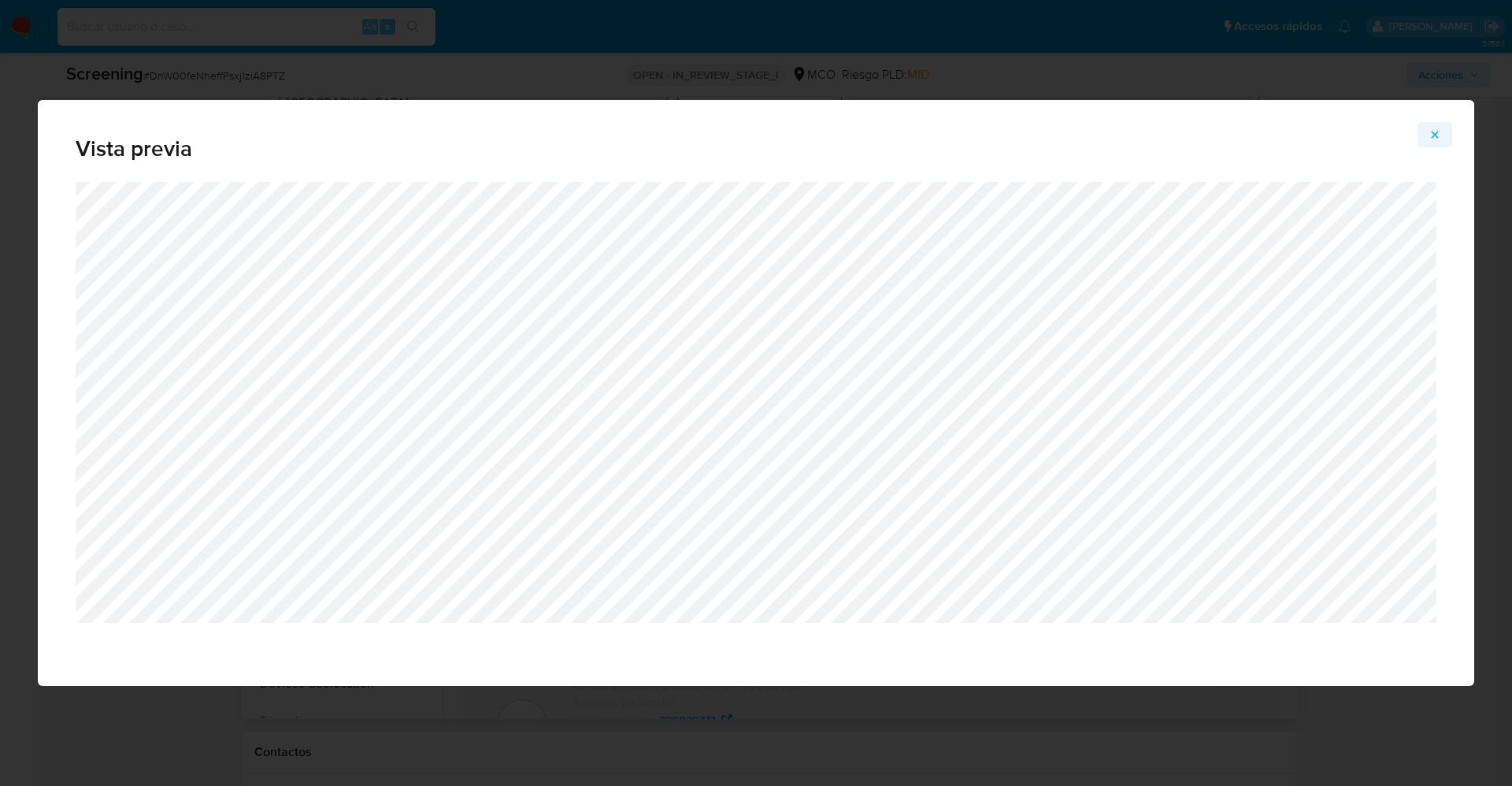
click at [1437, 129] on icon "Attachment preview" at bounding box center [1435, 135] width 12 height 12
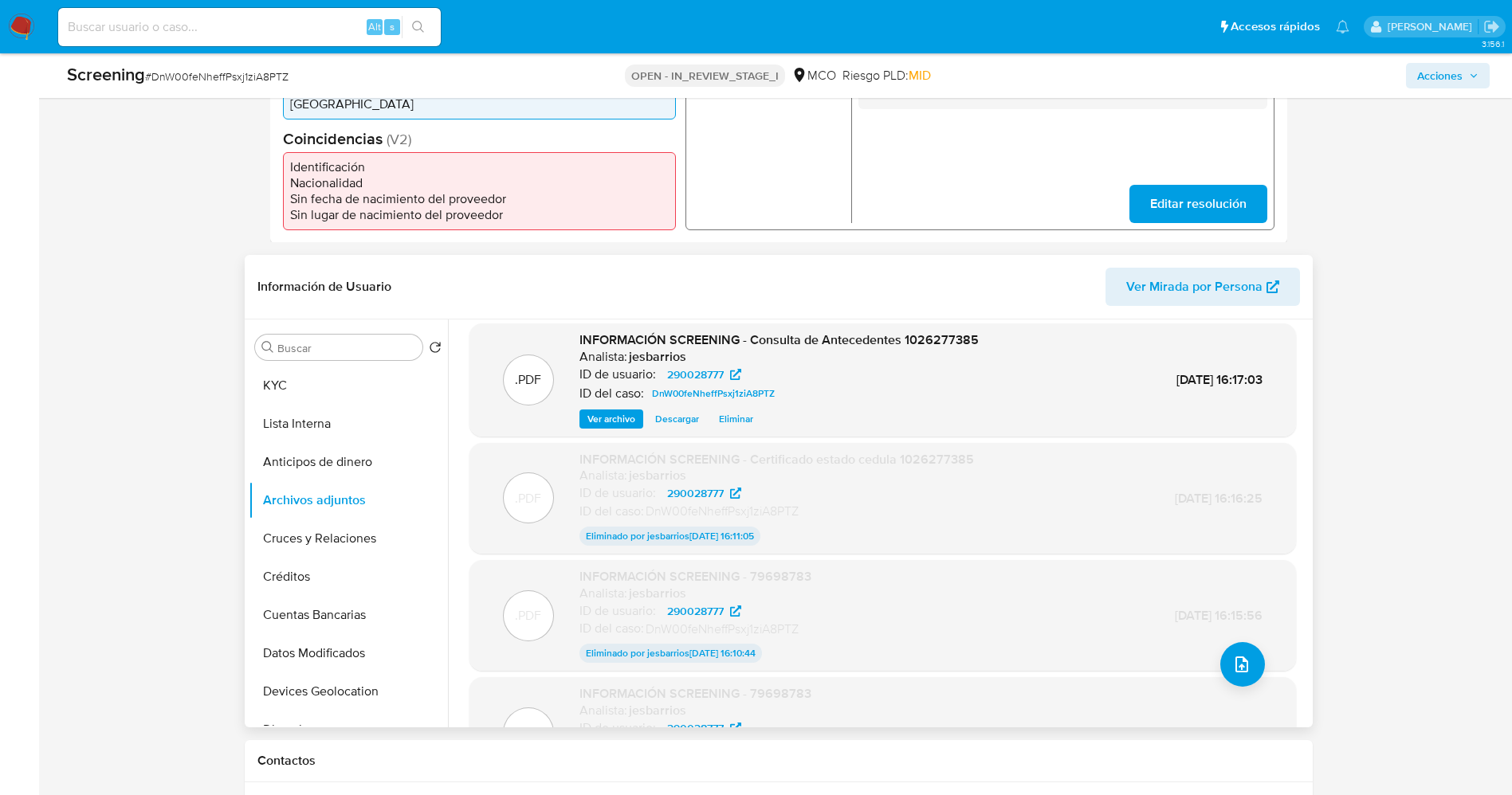
click at [618, 416] on span "Ver archivo" at bounding box center [610, 419] width 48 height 16
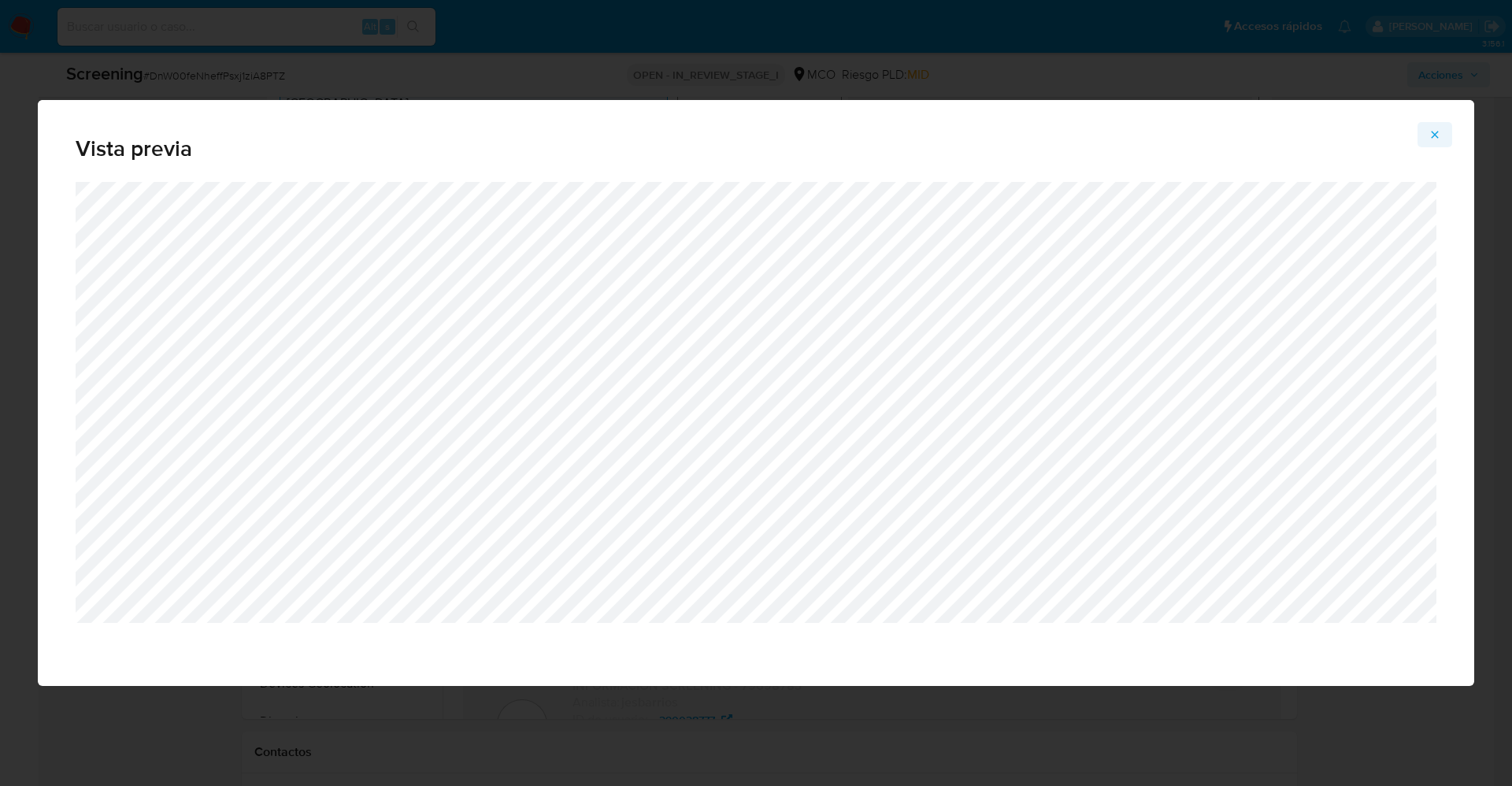
click at [1435, 131] on icon "Attachment preview" at bounding box center [1435, 135] width 12 height 12
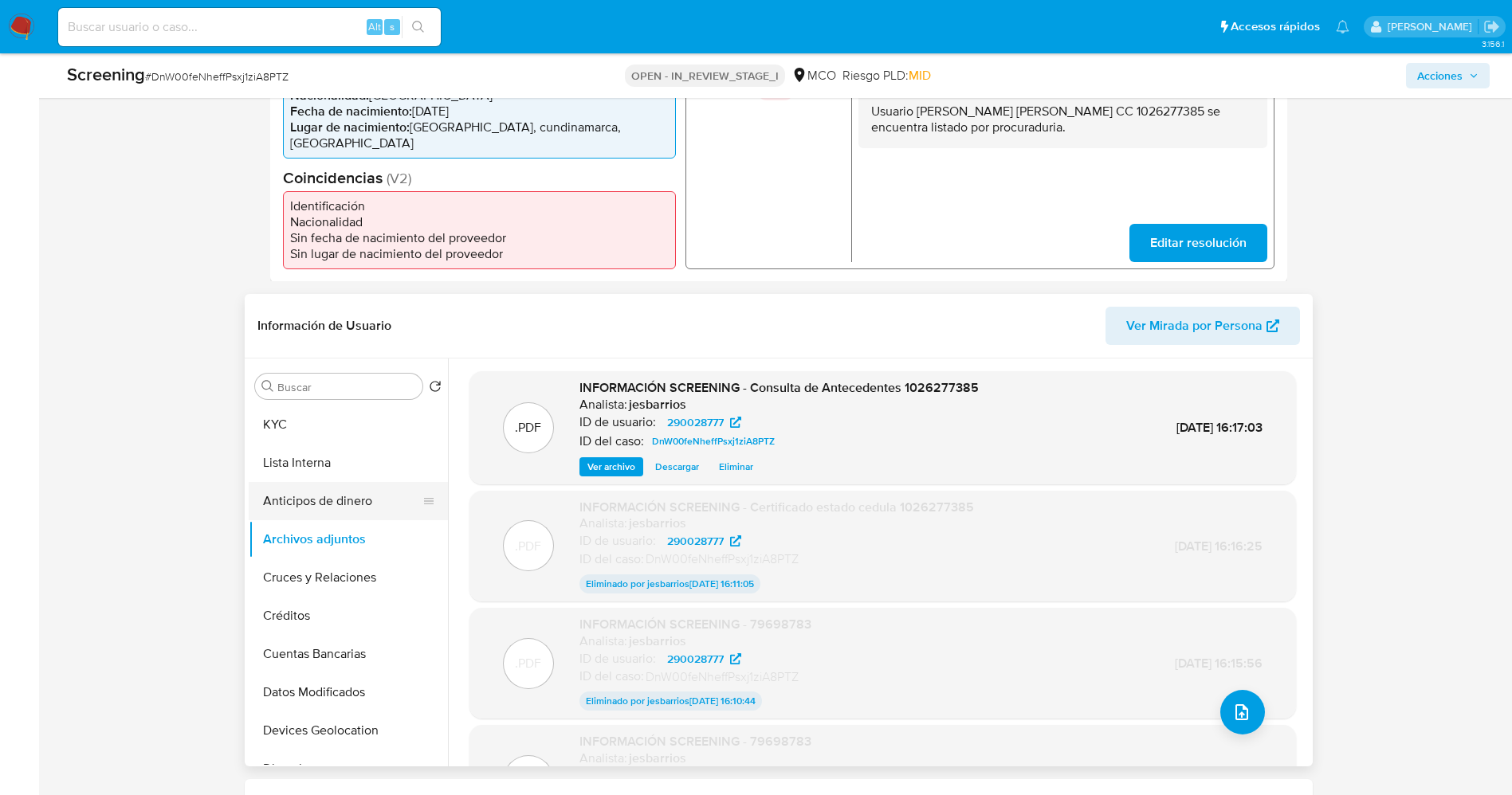
scroll to position [492, 0]
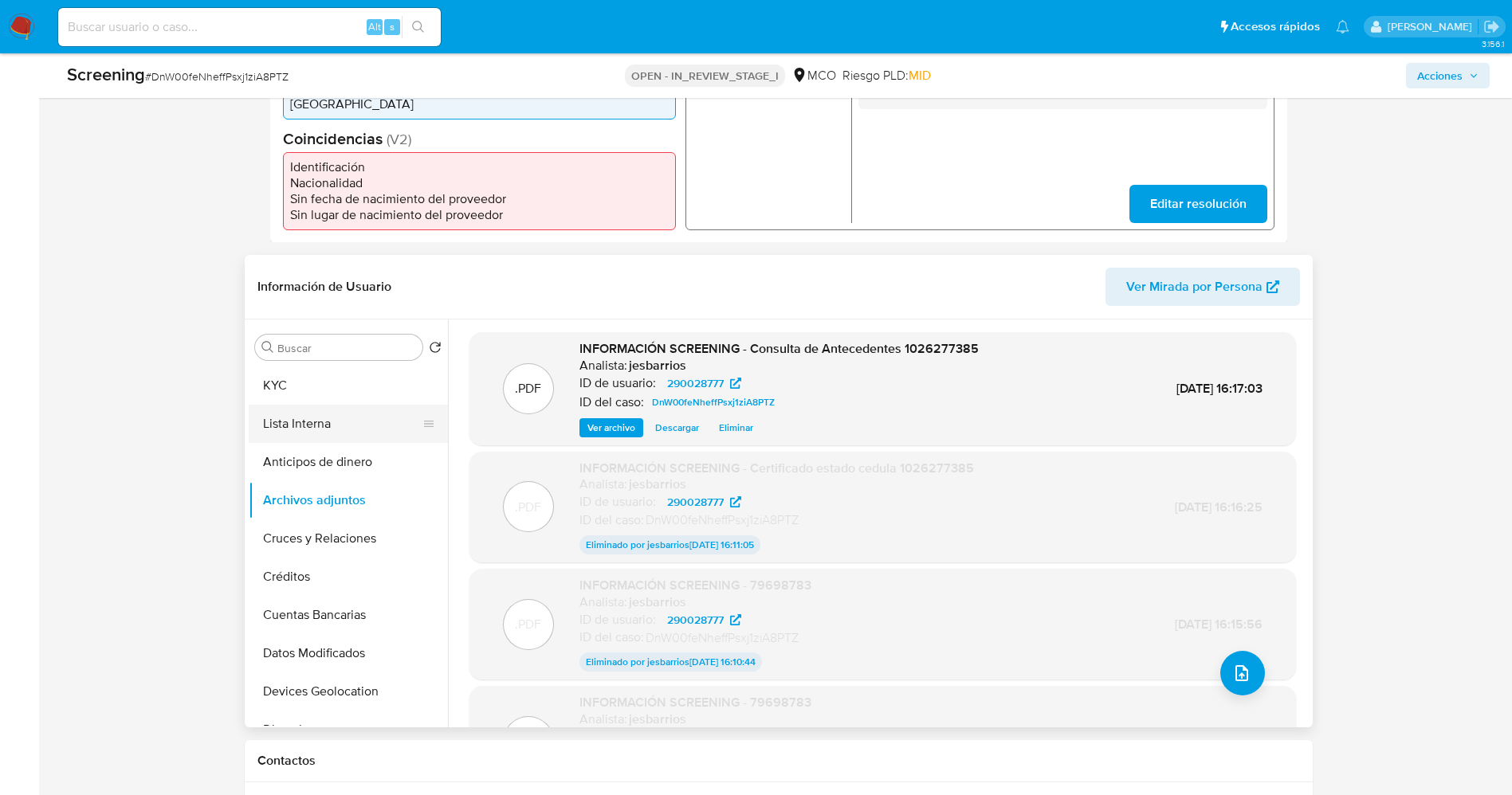
click at [291, 423] on button "Lista Interna" at bounding box center [341, 424] width 186 height 39
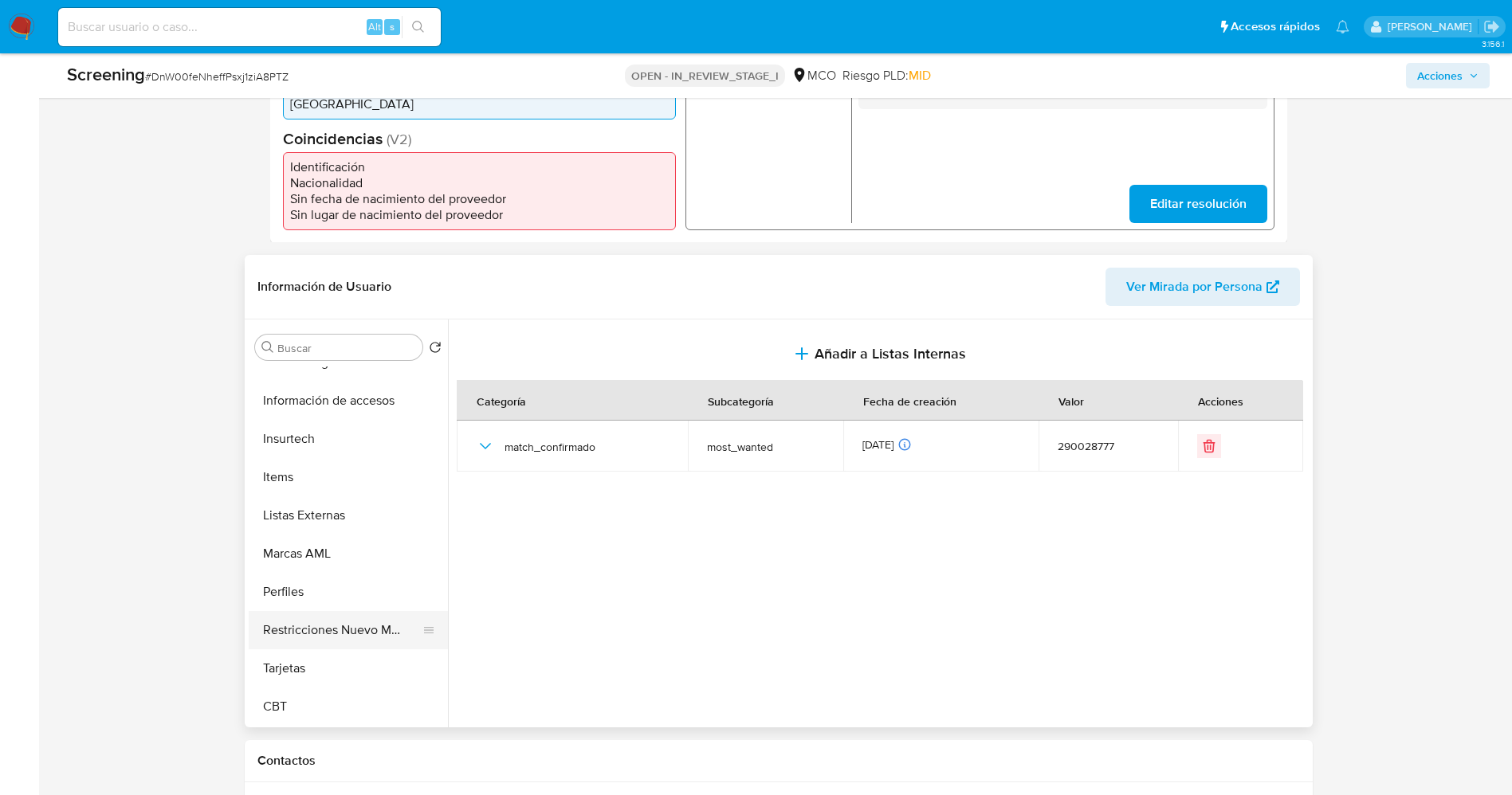
click at [338, 636] on button "Restricciones Nuevo Mundo" at bounding box center [341, 630] width 186 height 39
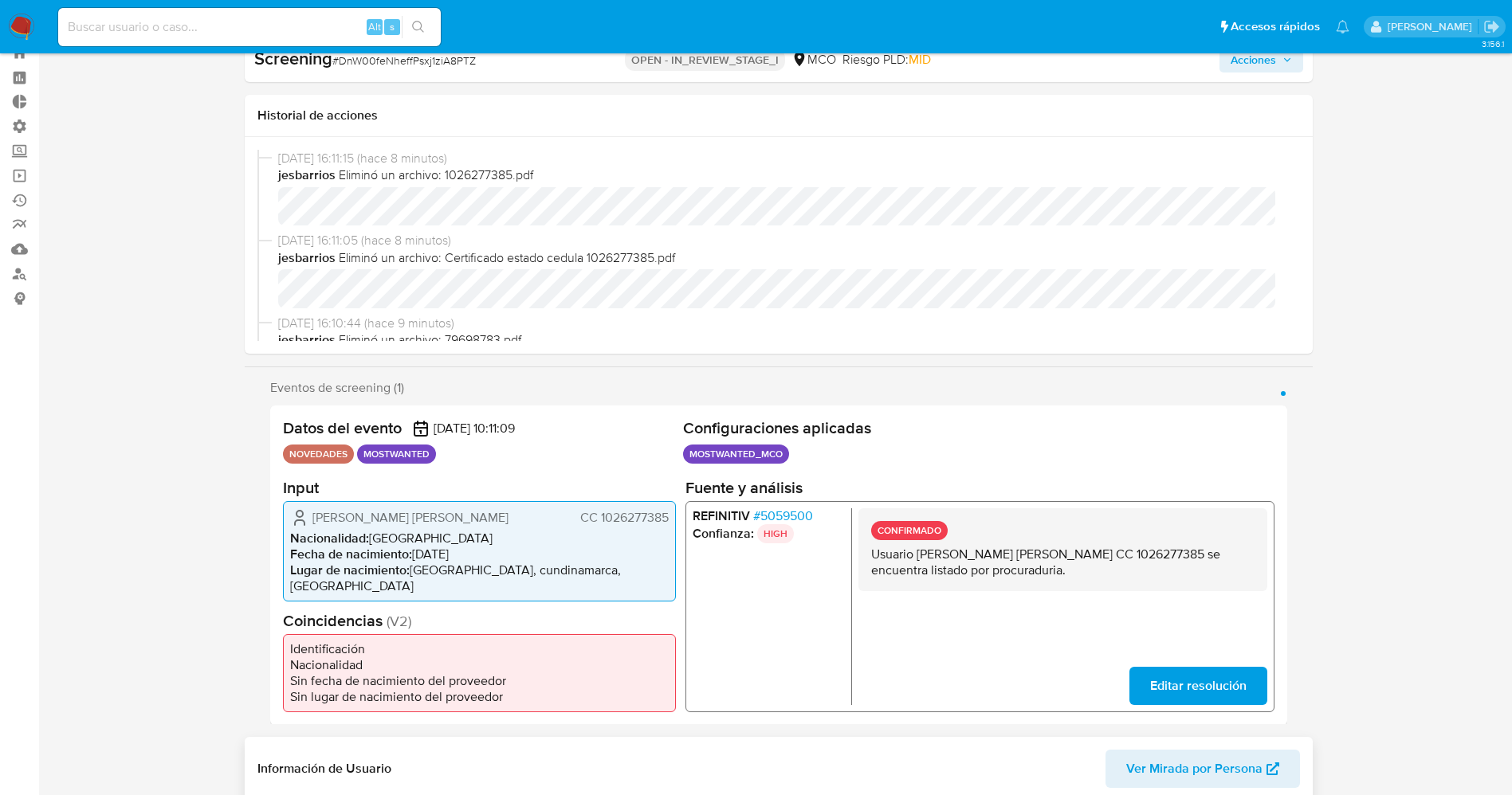
scroll to position [0, 0]
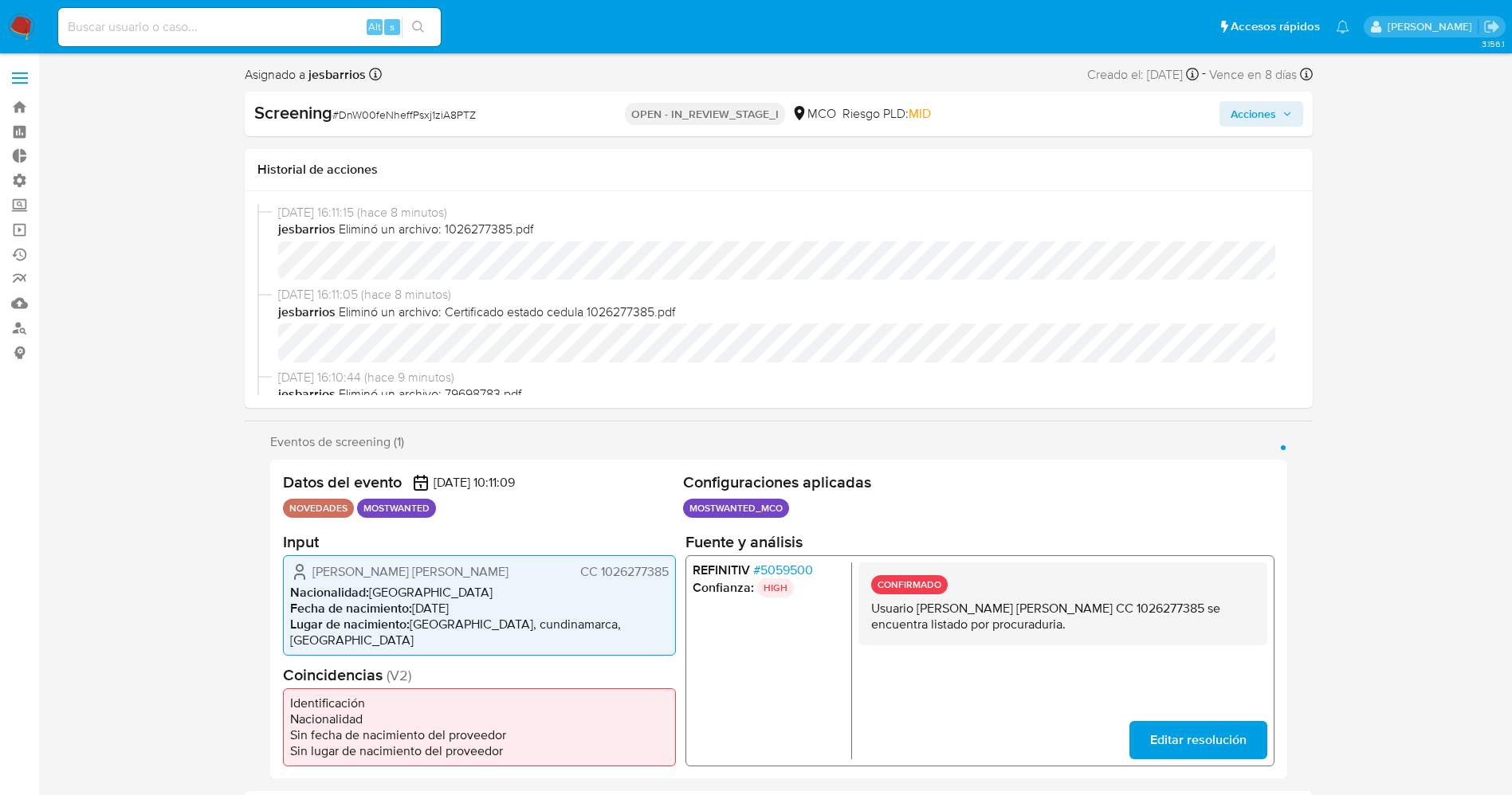
click at [1281, 118] on span "Acciones" at bounding box center [1261, 114] width 61 height 22
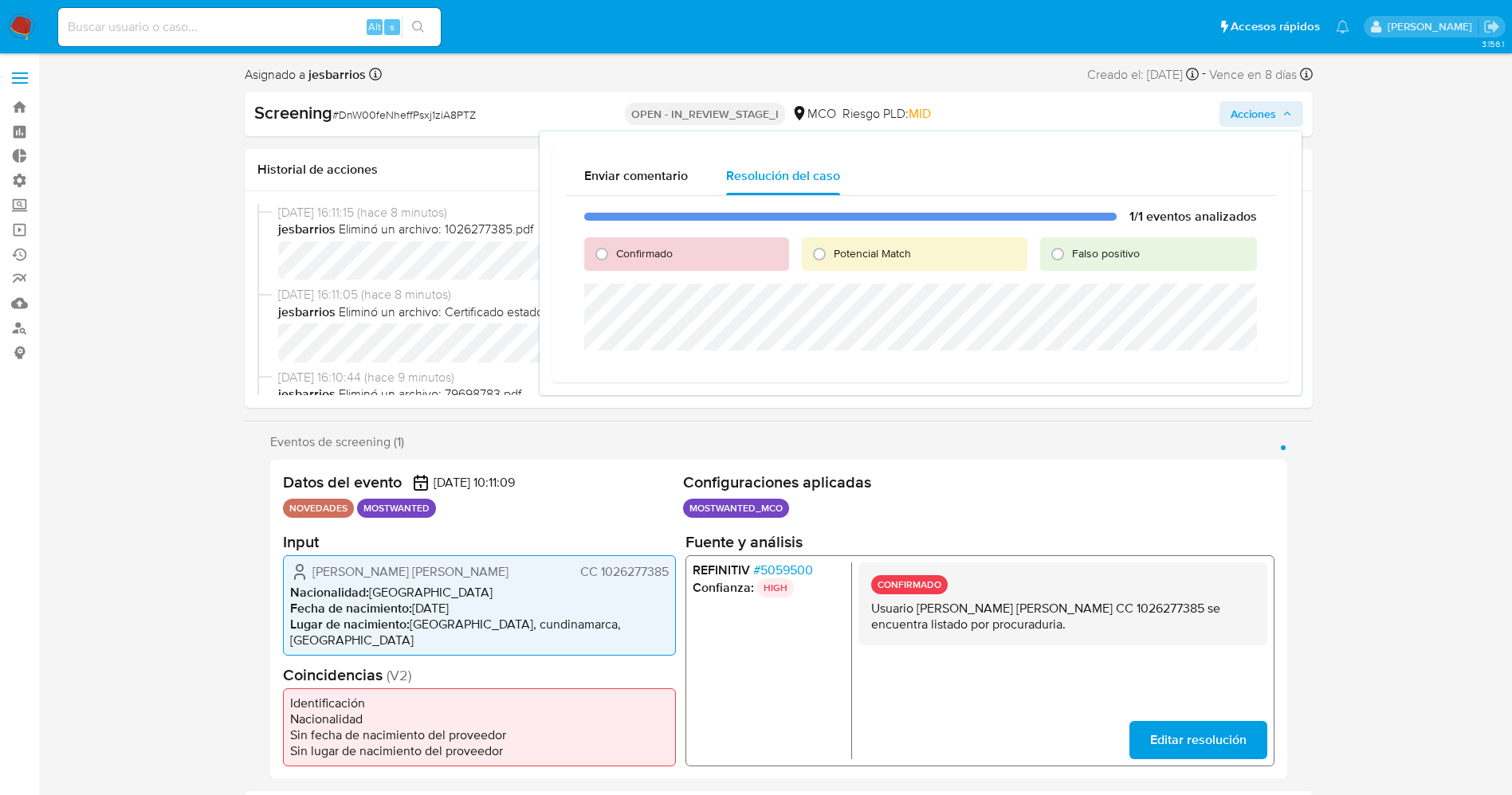
click at [643, 246] on span "Confirmado" at bounding box center [644, 254] width 56 height 16
click at [615, 246] on input "Confirmado" at bounding box center [601, 254] width 25 height 25
radio input "true"
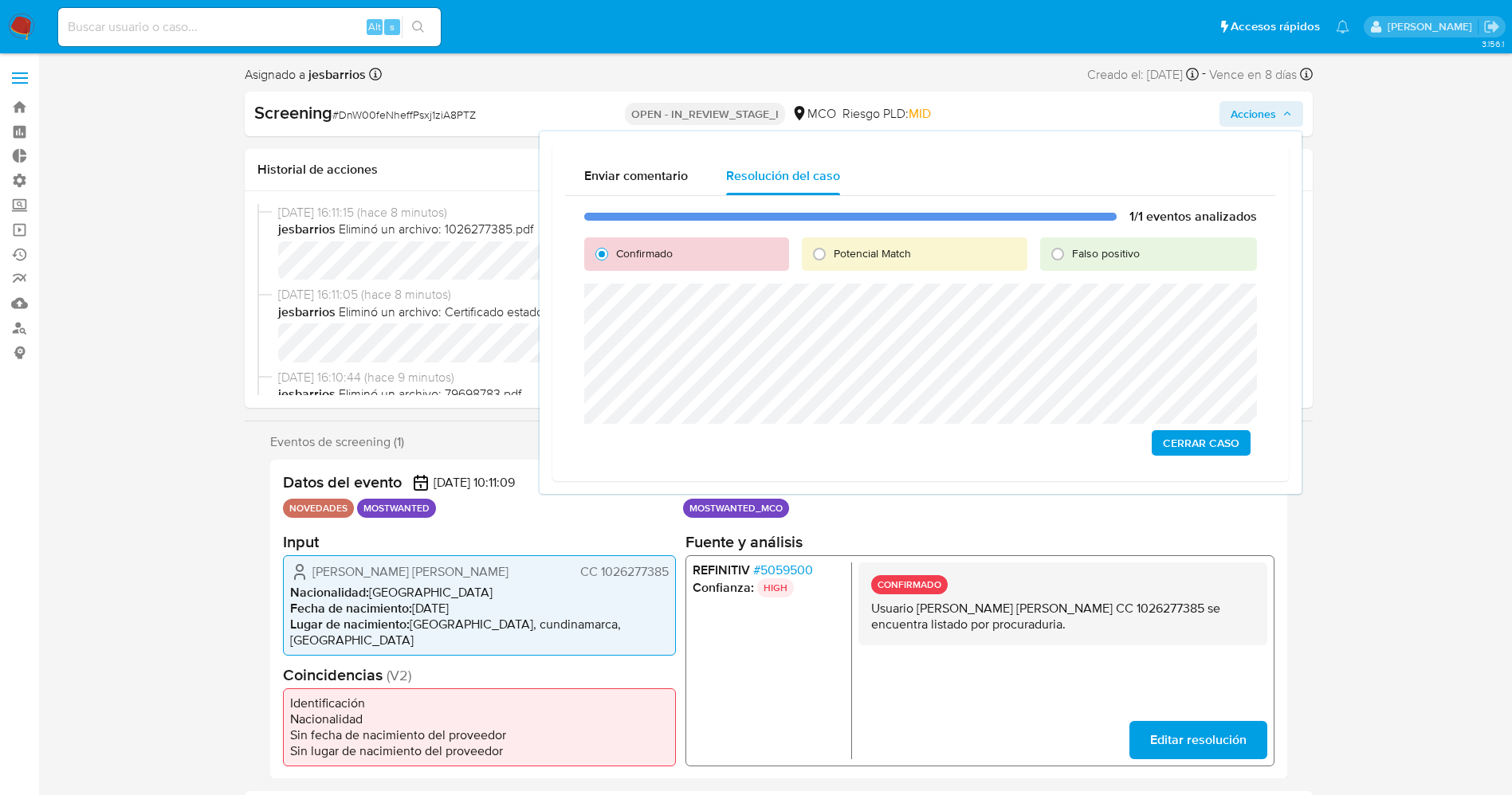
click at [849, 263] on div "Potencial Match" at bounding box center [915, 254] width 226 height 33
click at [851, 247] on span "Potencial Match" at bounding box center [872, 254] width 77 height 16
click at [832, 247] on input "Potencial Match" at bounding box center [819, 254] width 25 height 25
radio input "true"
click at [1196, 443] on span "Escalar" at bounding box center [1214, 443] width 48 height 22
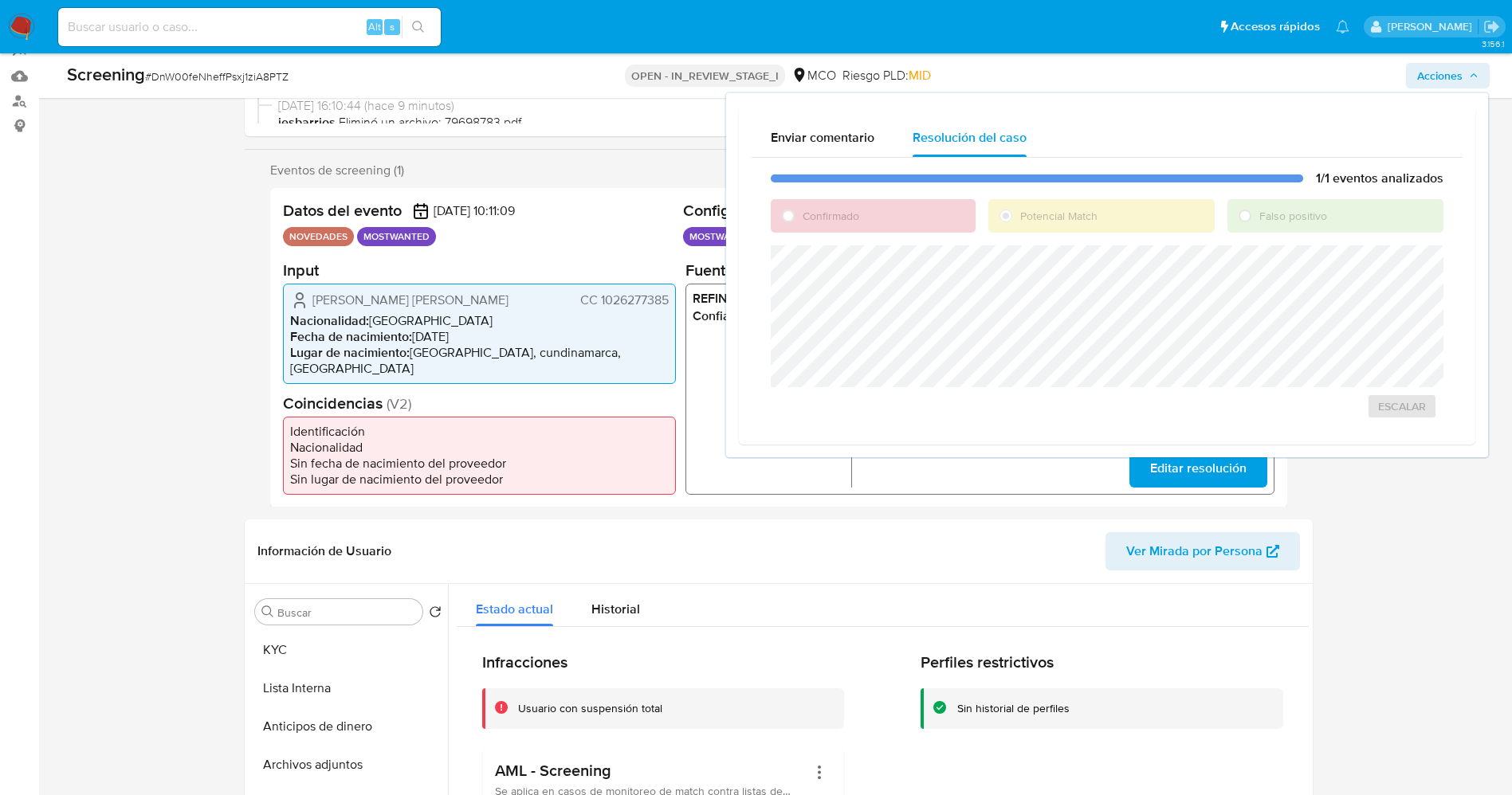
scroll to position [359, 0]
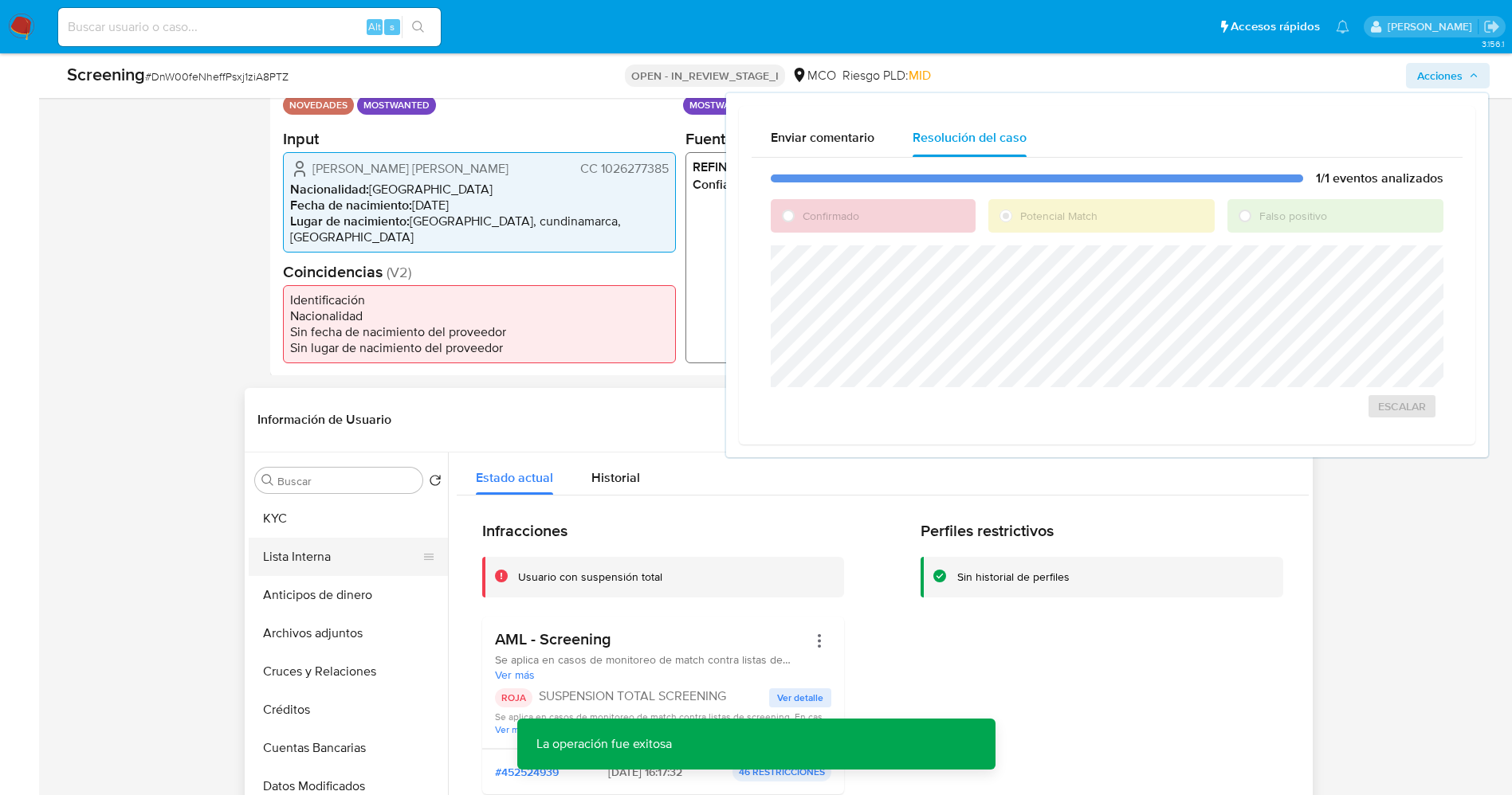
click at [316, 564] on button "Lista Interna" at bounding box center [341, 557] width 186 height 39
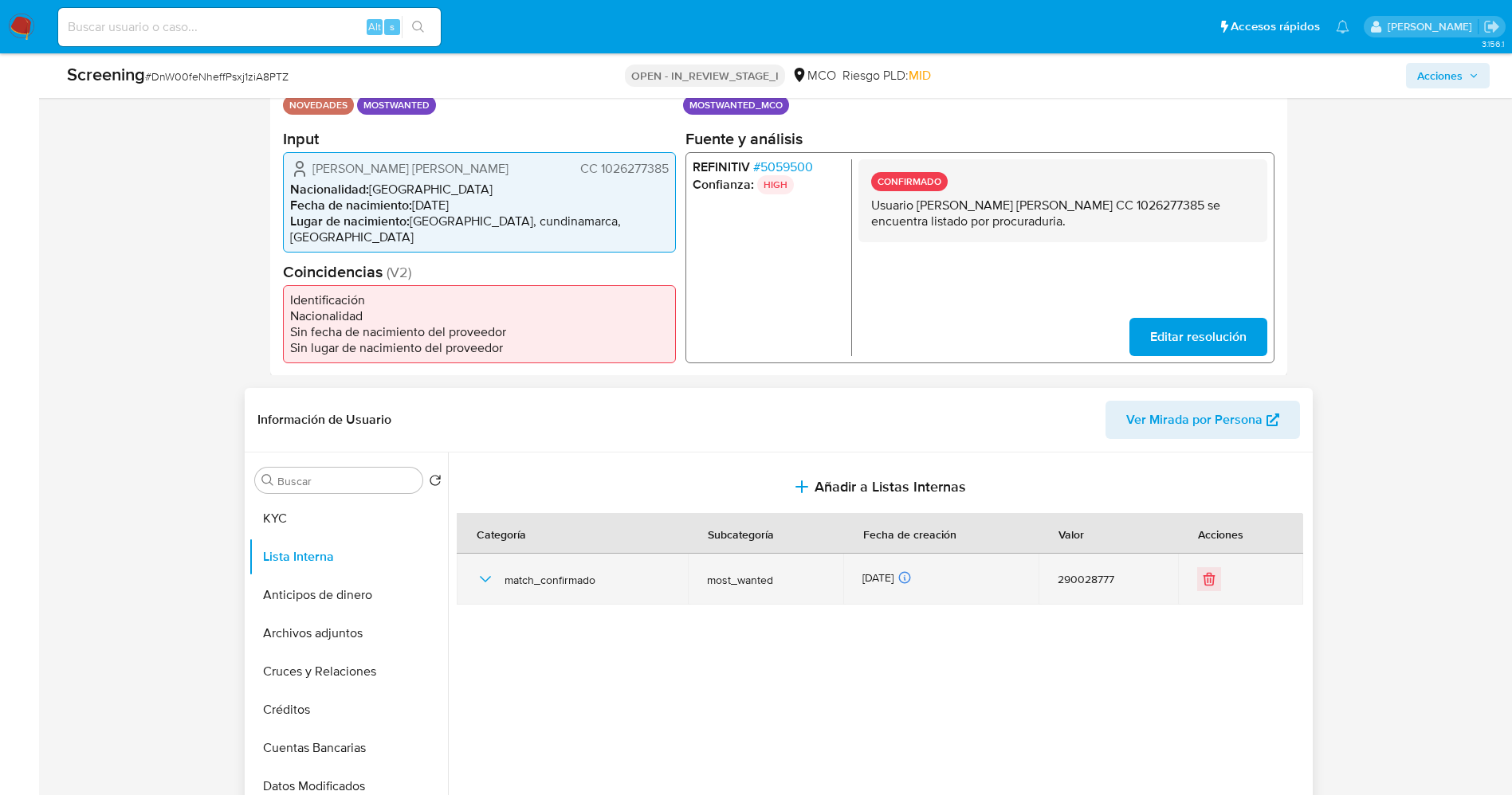
scroll to position [0, 0]
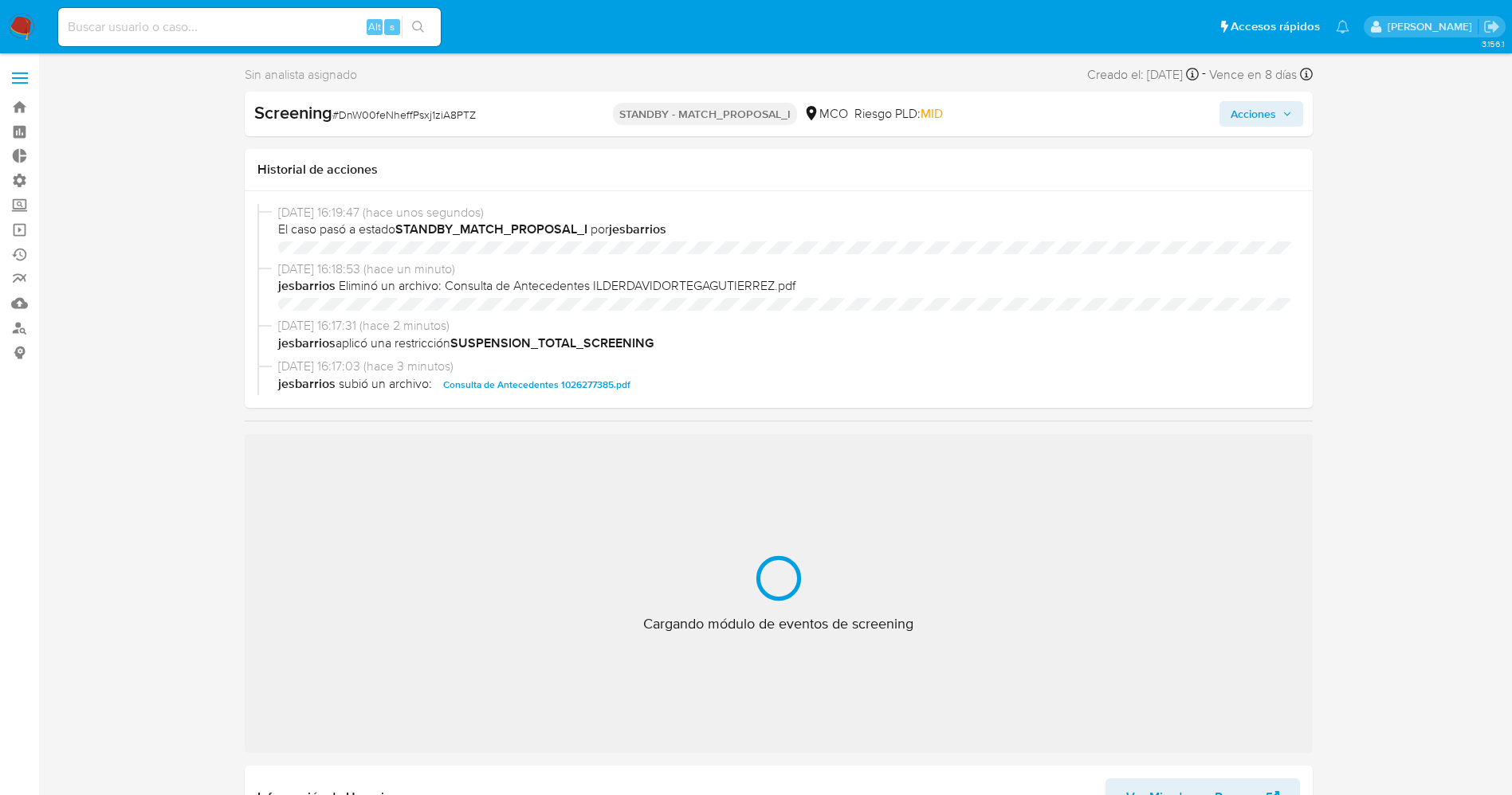
select select "10"
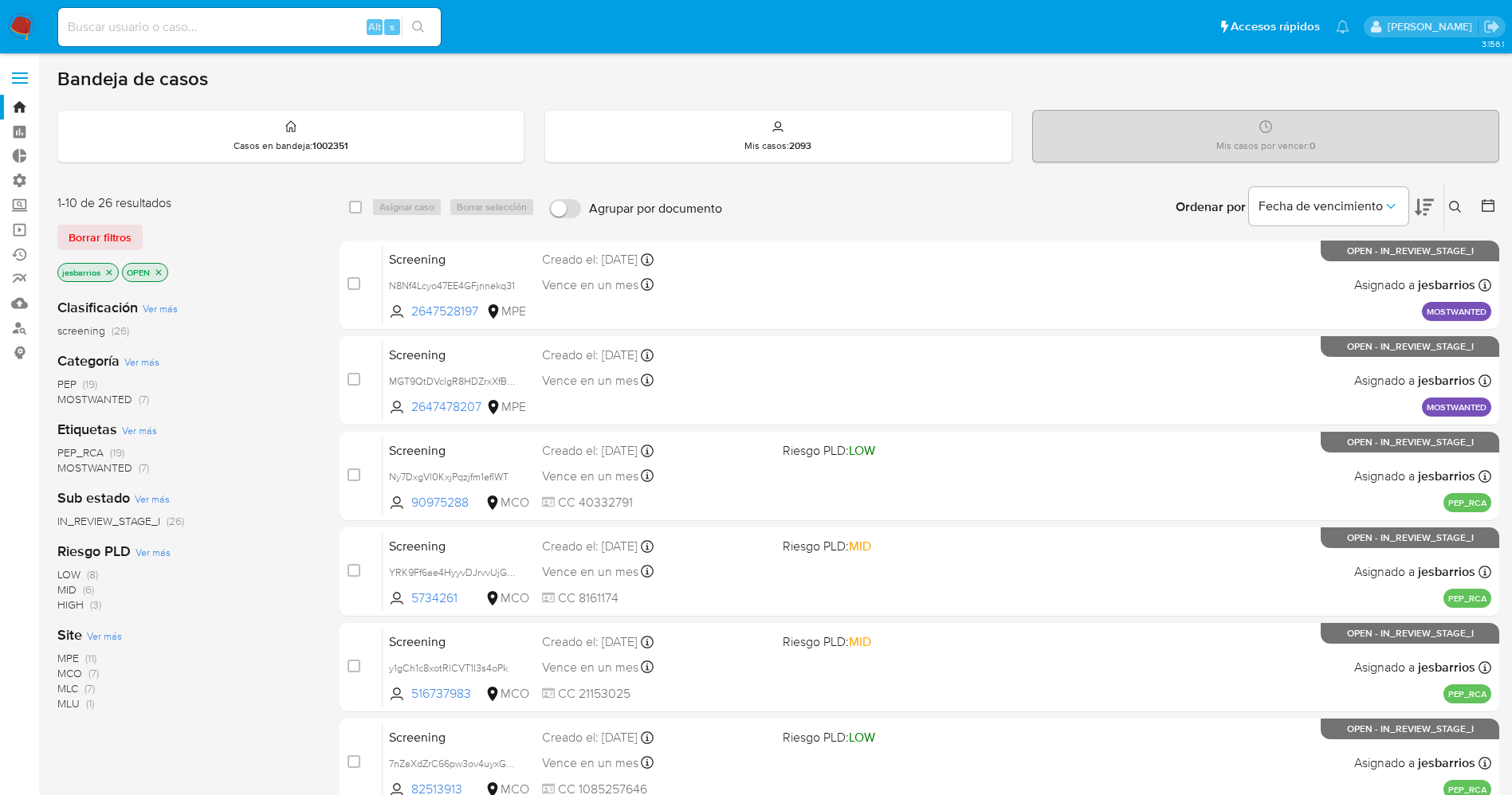
scroll to position [463, 0]
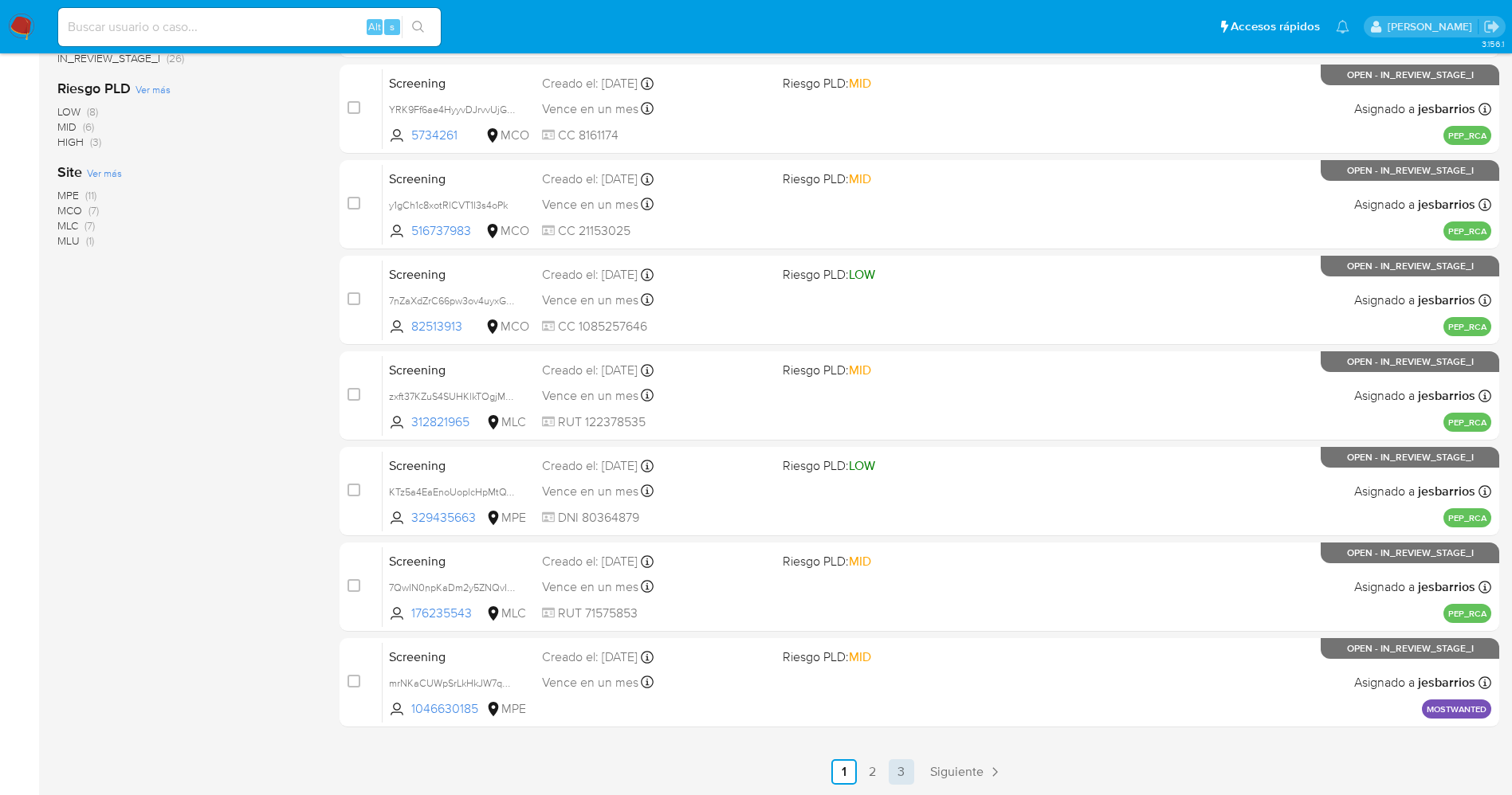
click at [901, 768] on link "3" at bounding box center [902, 772] width 25 height 25
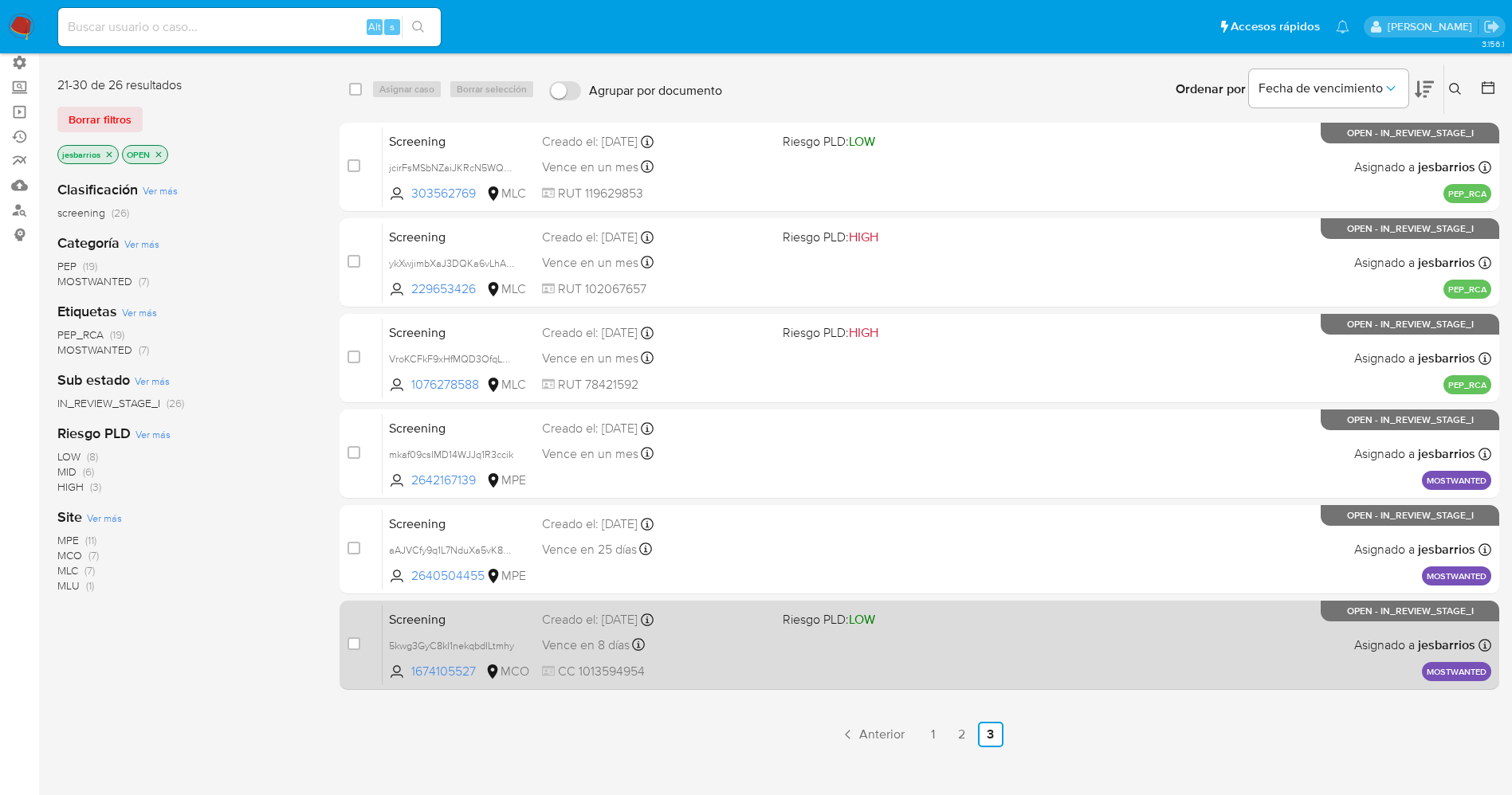
scroll to position [32, 0]
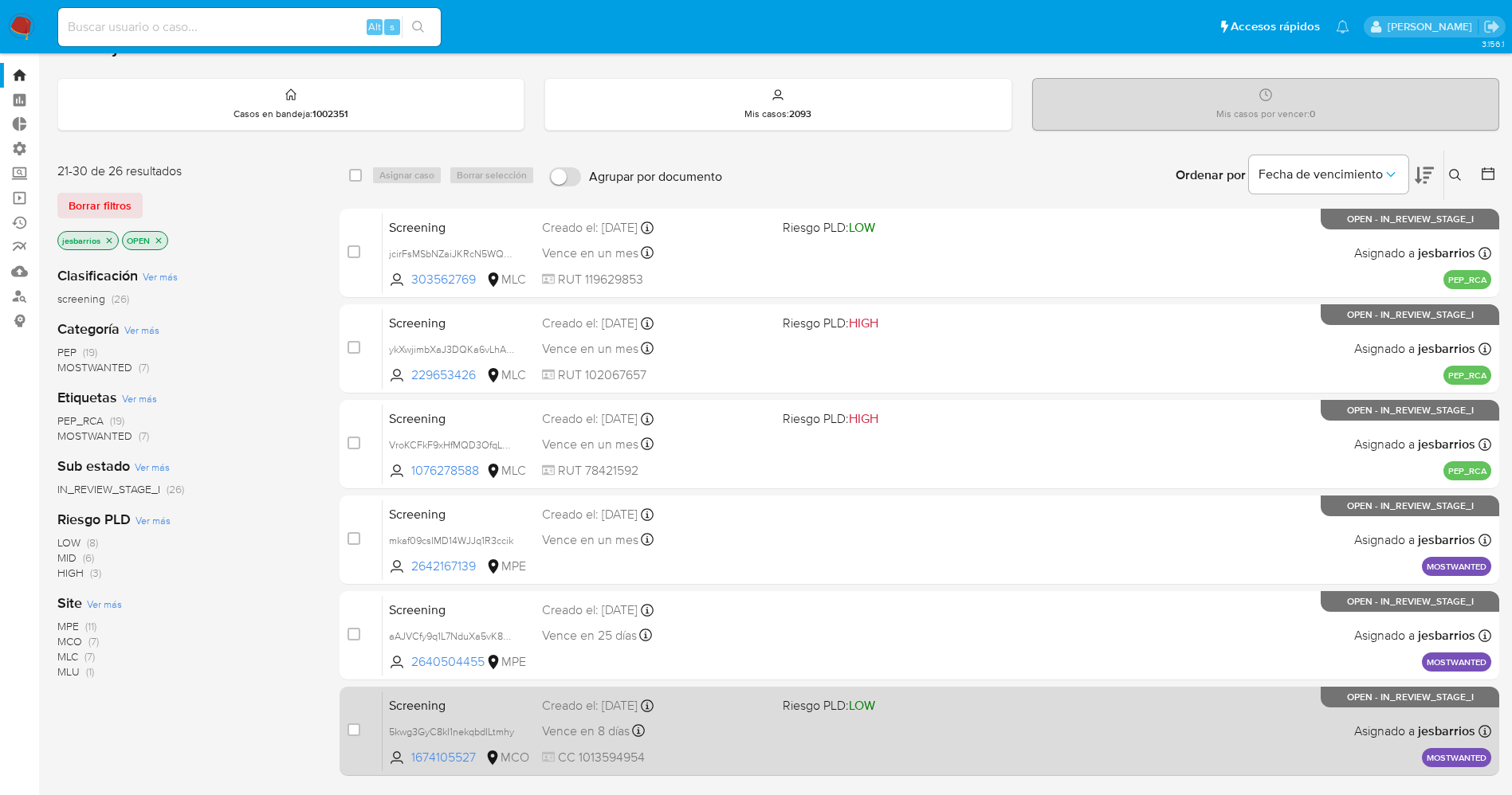
click at [779, 639] on div "Screening aAJVCfy9q1L7NduXa5vK8FFD 2640504455 MPE Creado el: [DATE] Creado el: …" at bounding box center [937, 635] width 1109 height 81
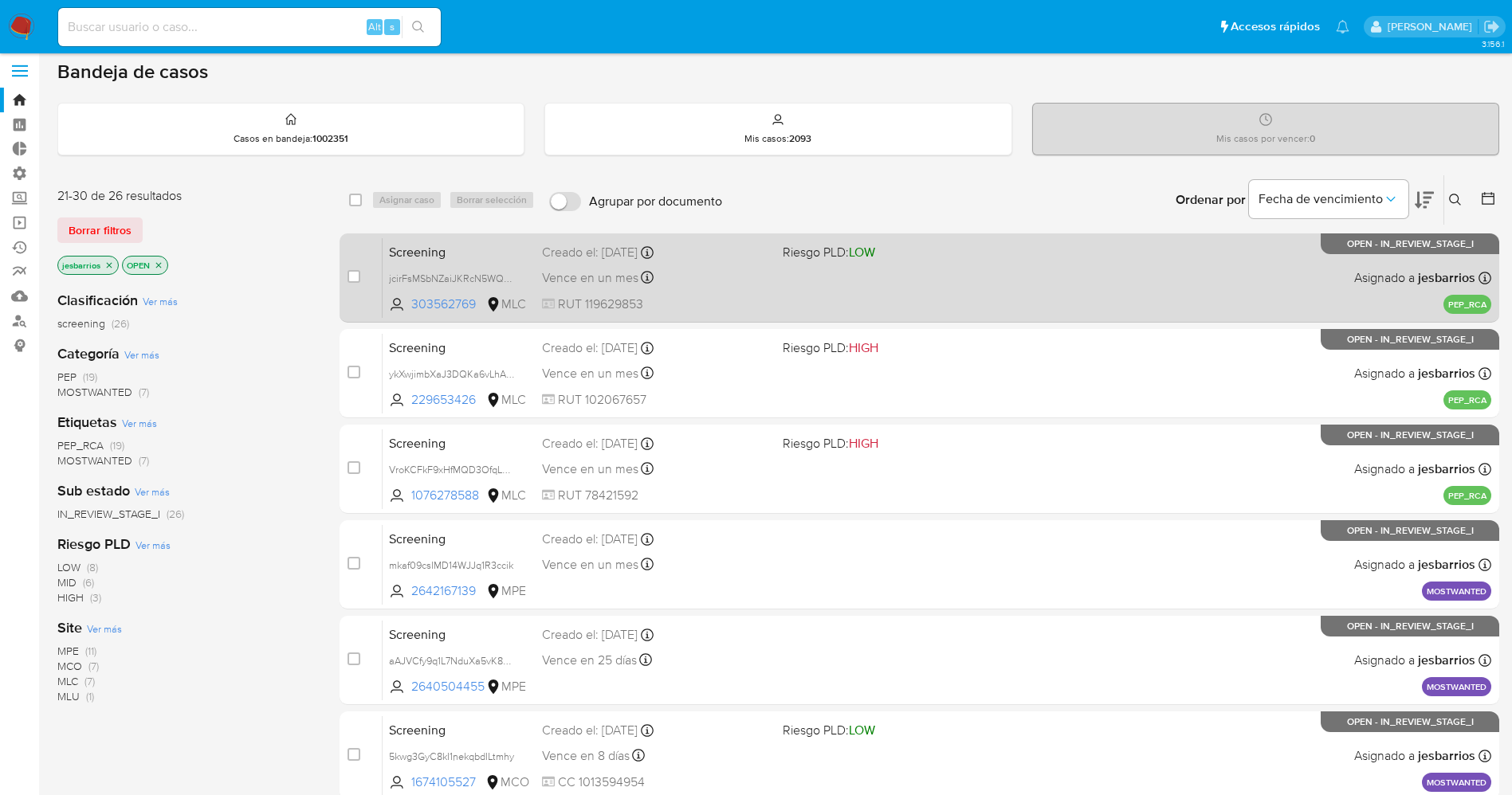
scroll to position [118, 0]
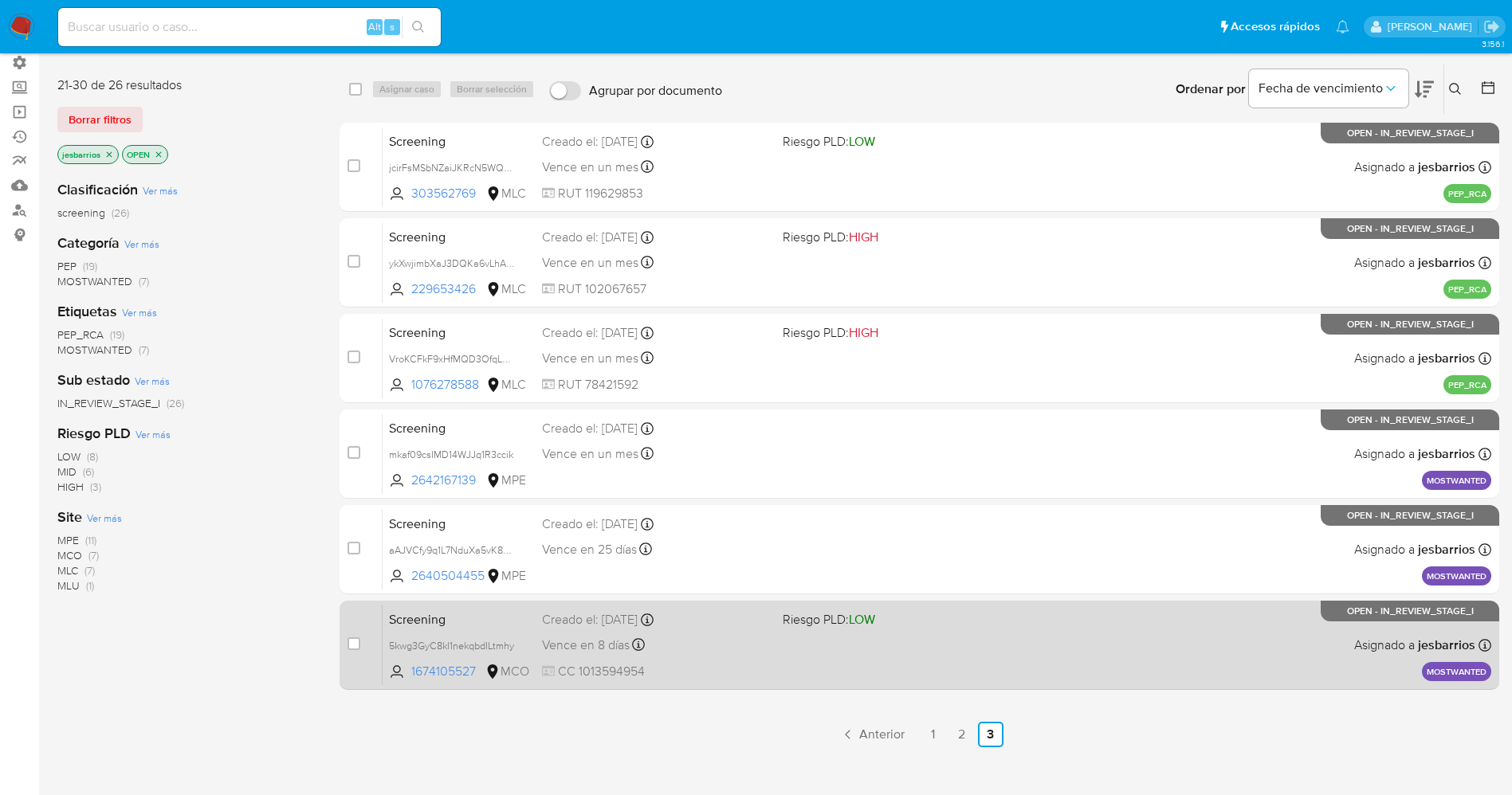
click at [715, 637] on div "Vence en 8 días Vence el [DATE] 07:12:58" at bounding box center [656, 645] width 228 height 22
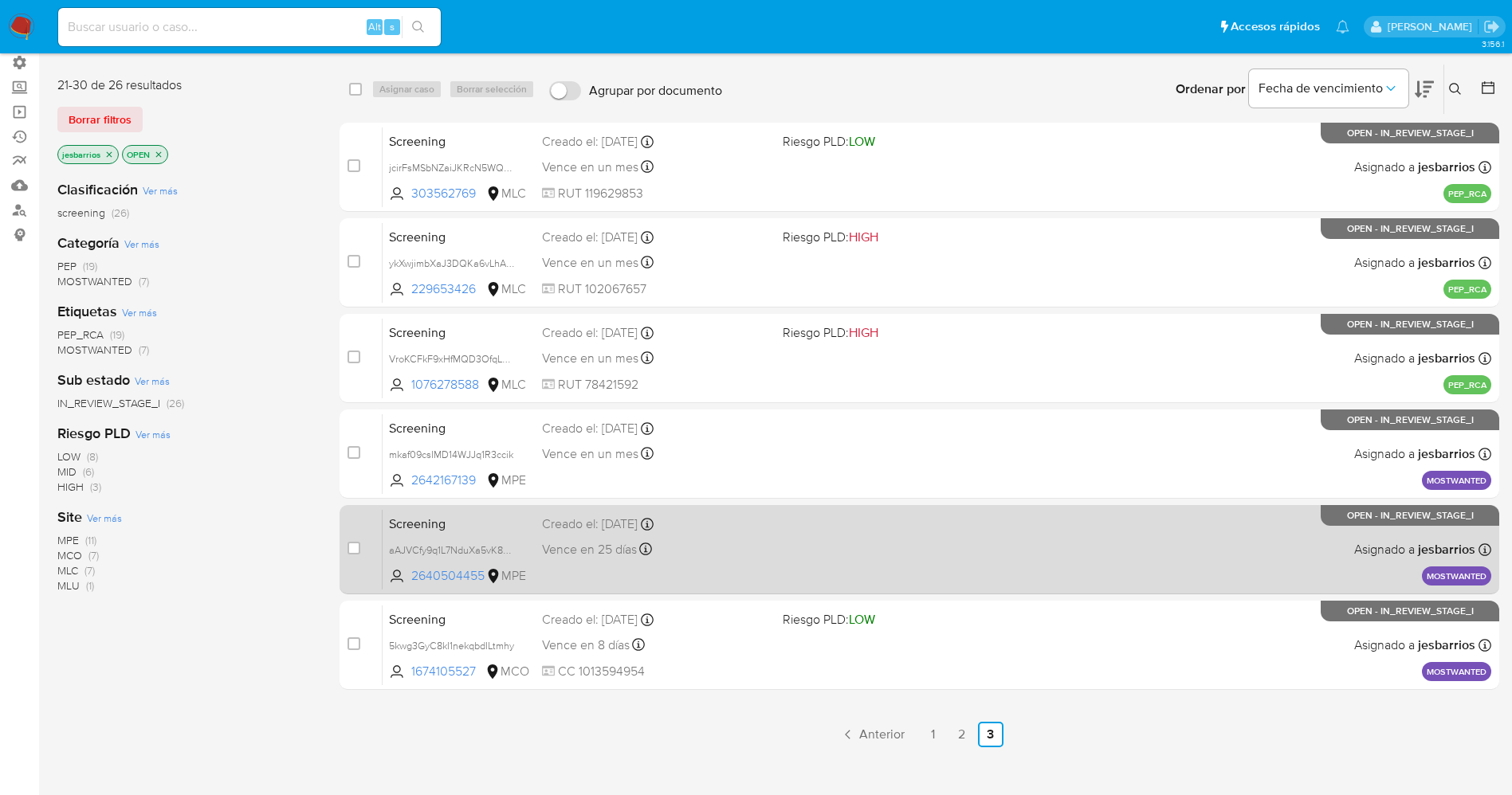
scroll to position [0, 0]
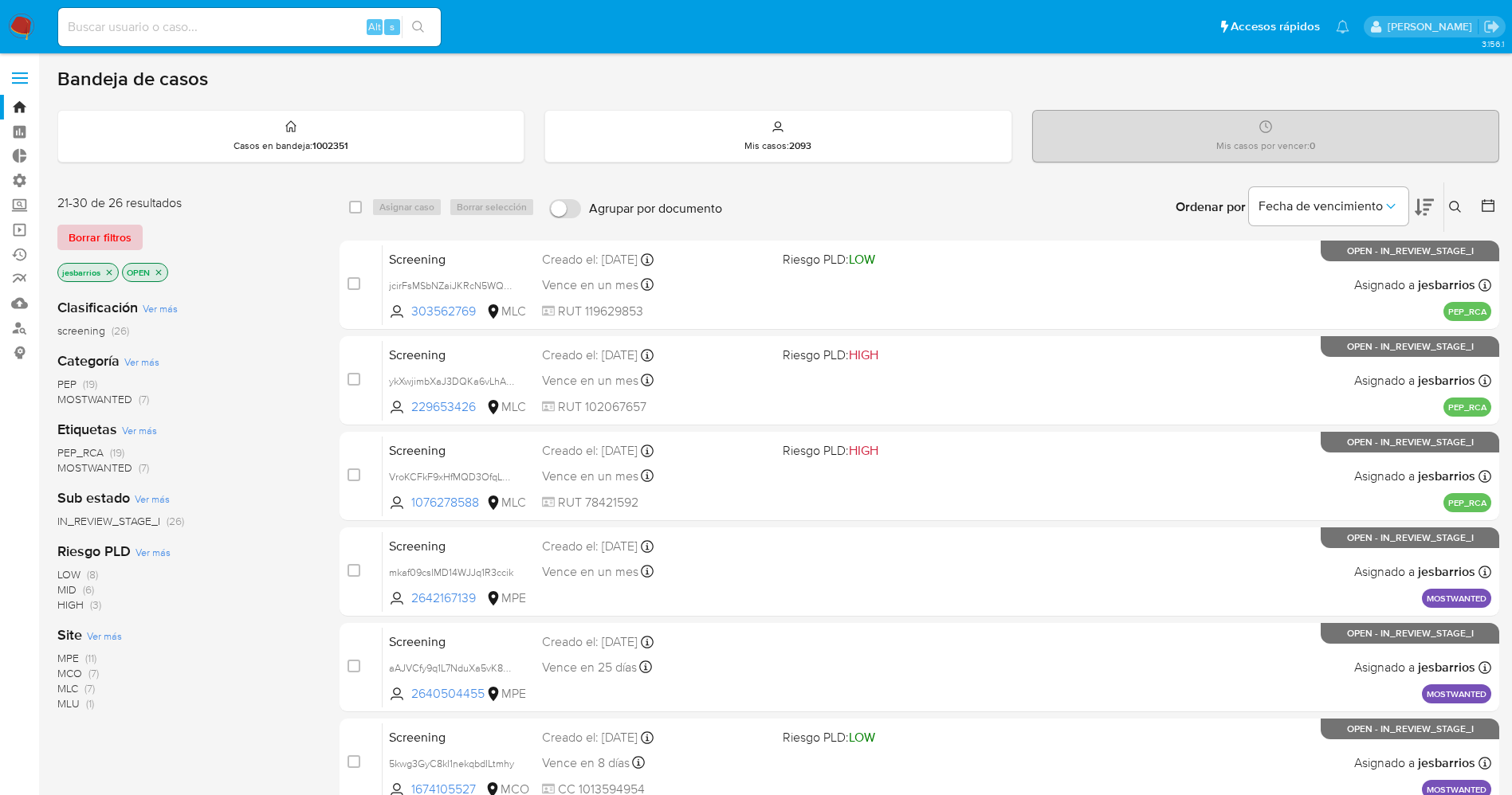
click at [120, 239] on span "Borrar filtros" at bounding box center [99, 238] width 63 height 22
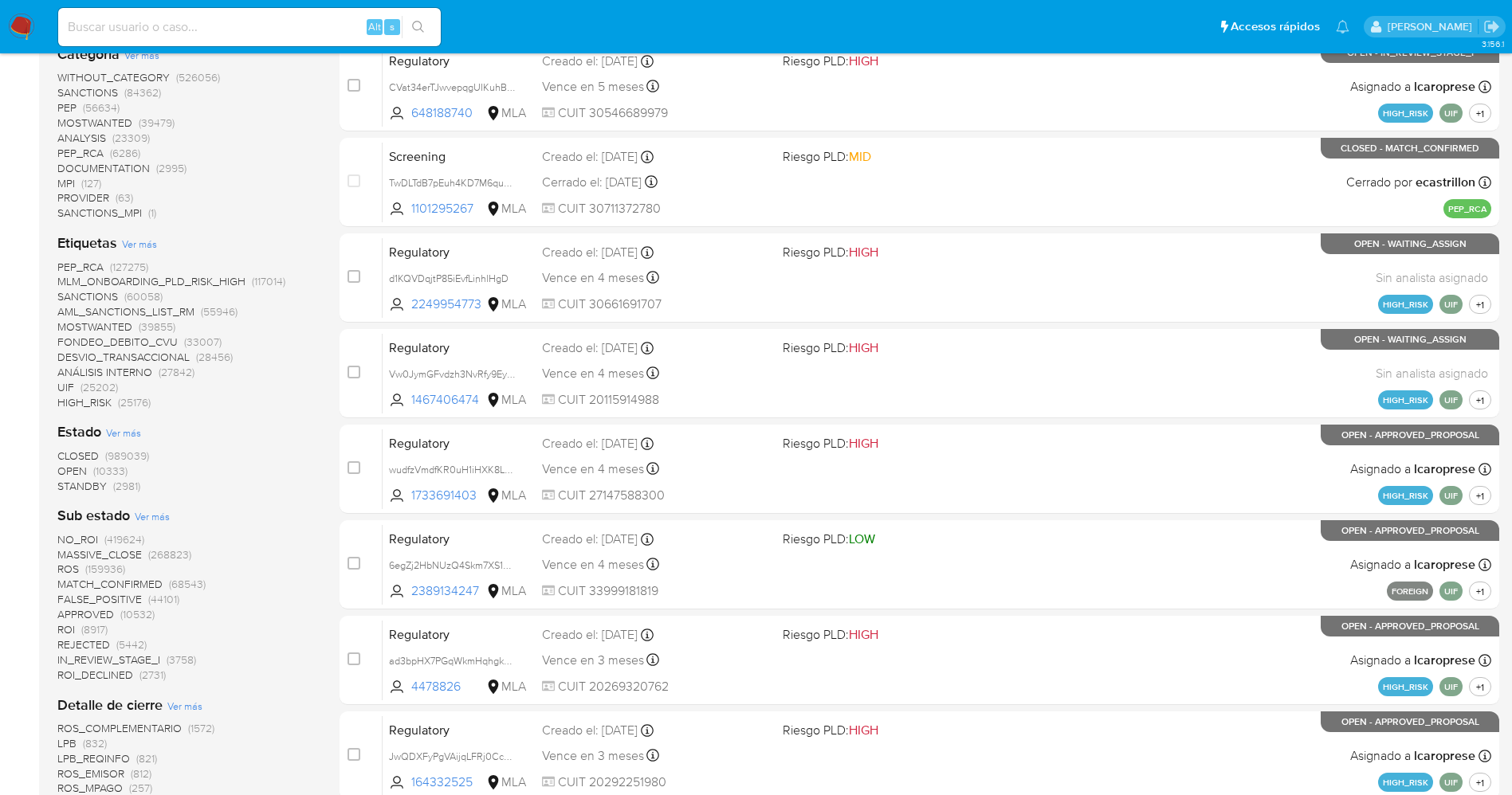
scroll to position [479, 0]
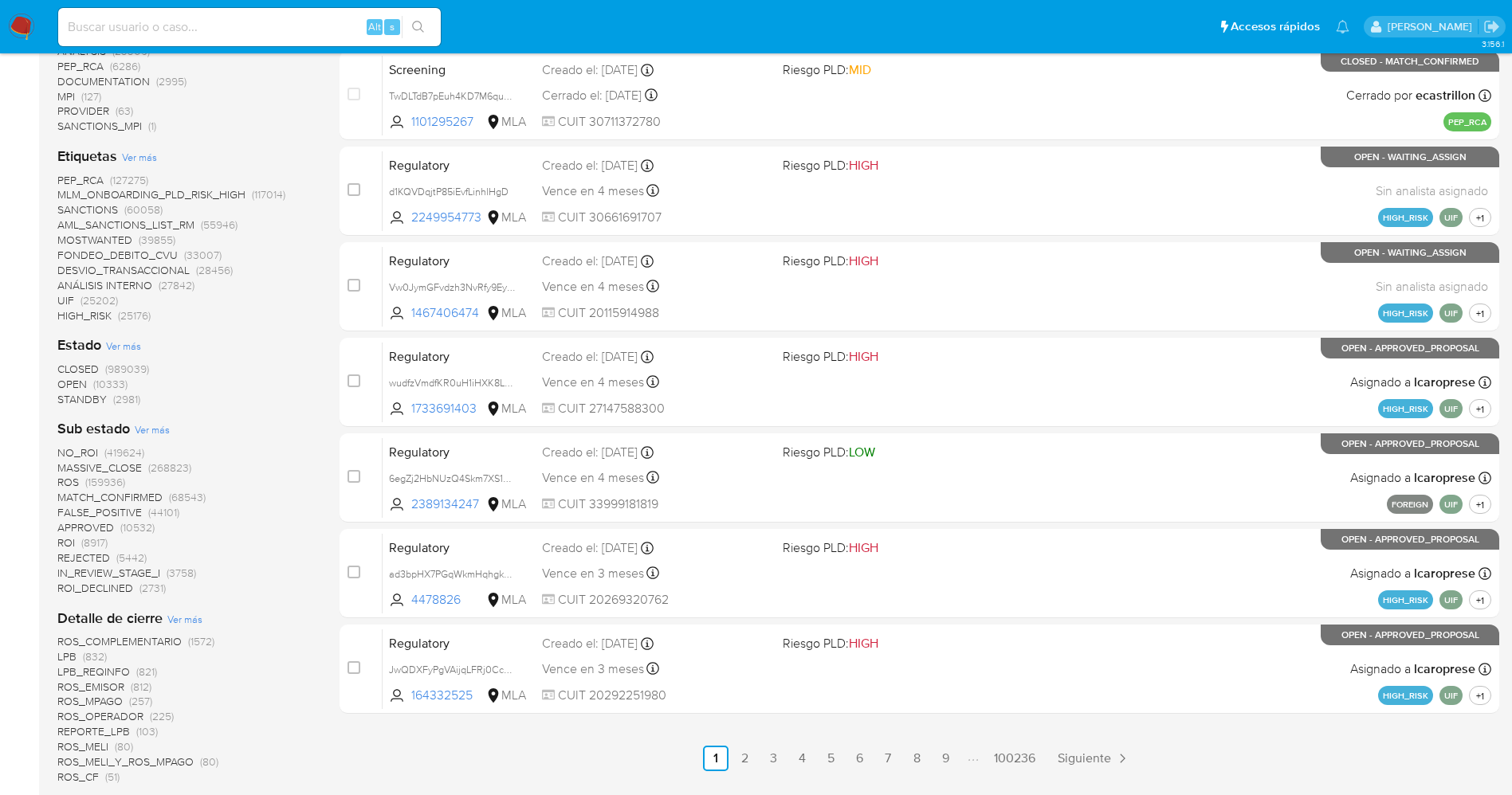
click at [92, 402] on span "STANDBY" at bounding box center [82, 400] width 49 height 16
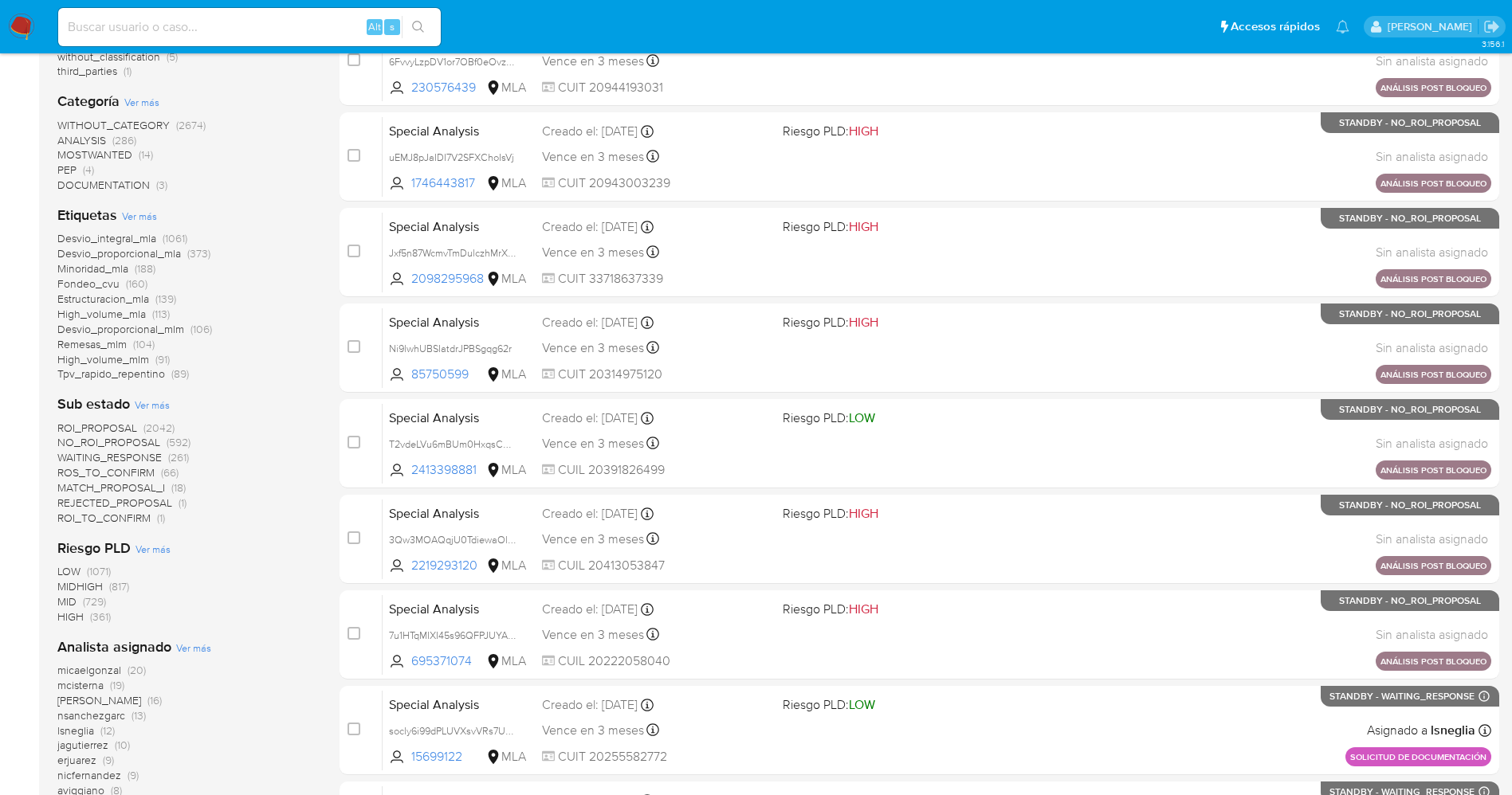
scroll to position [570, 0]
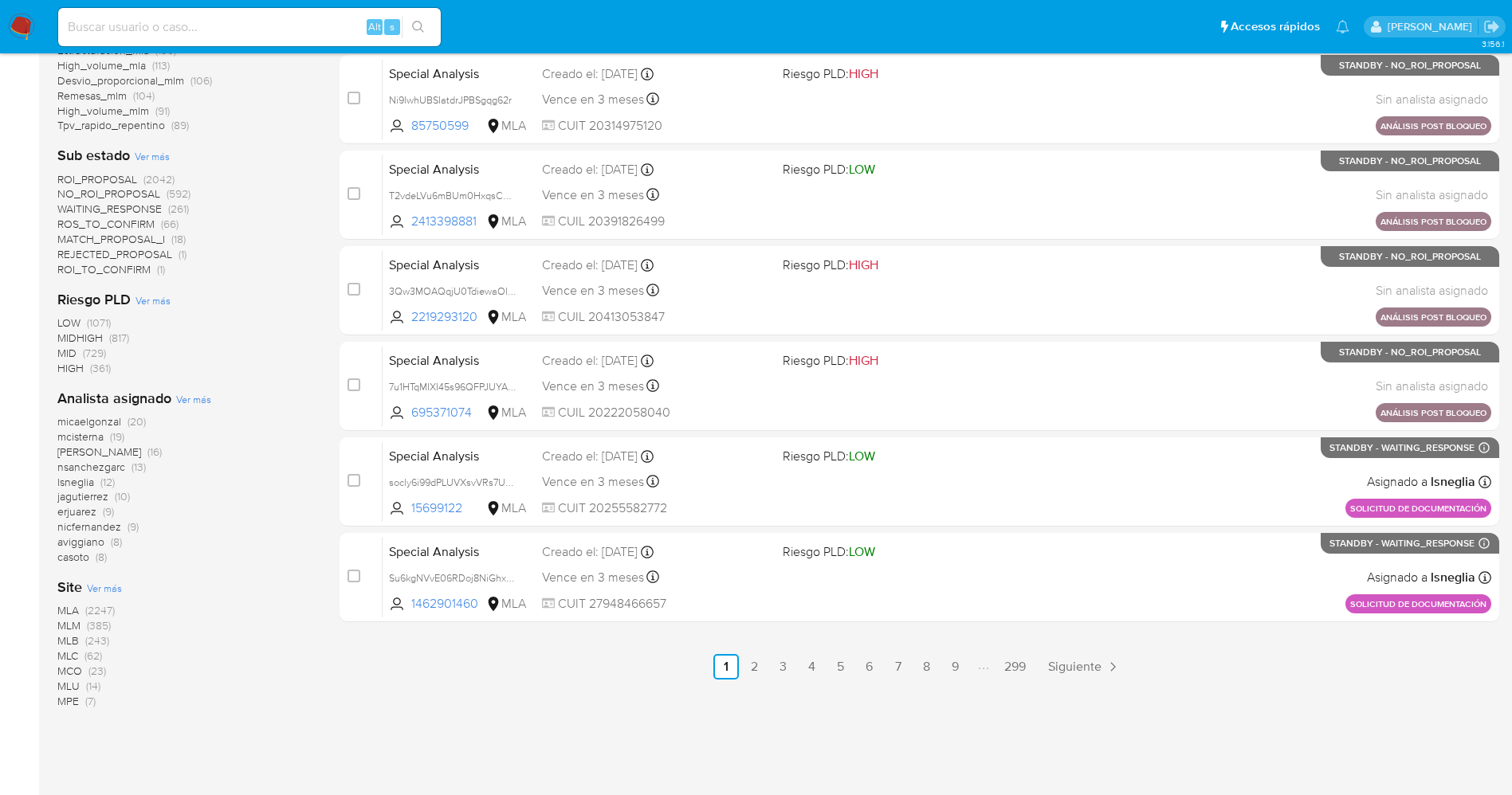
click at [78, 667] on span "MCO" at bounding box center [70, 671] width 25 height 16
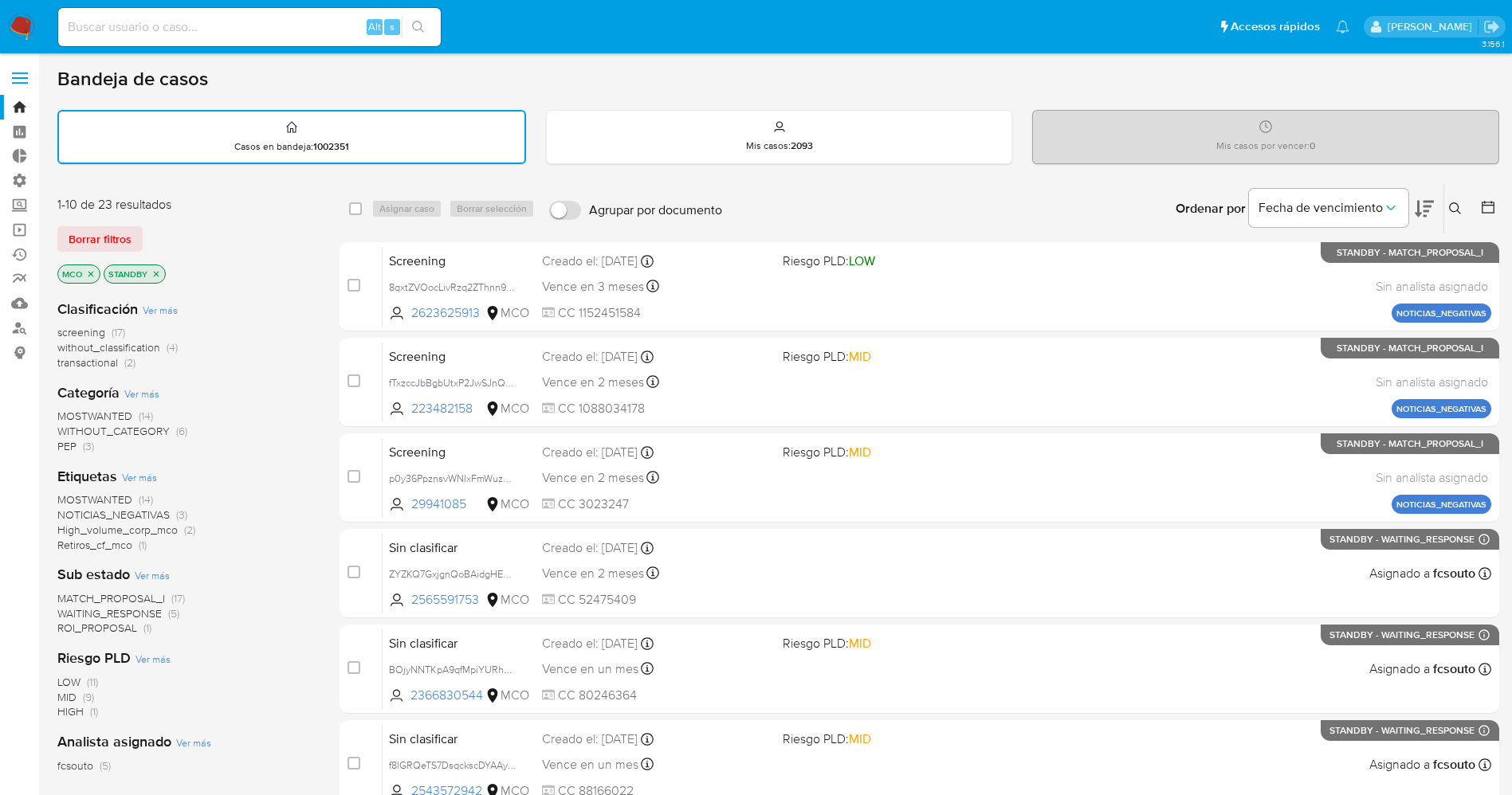
click at [99, 414] on span "MOSTWANTED" at bounding box center [95, 416] width 75 height 16
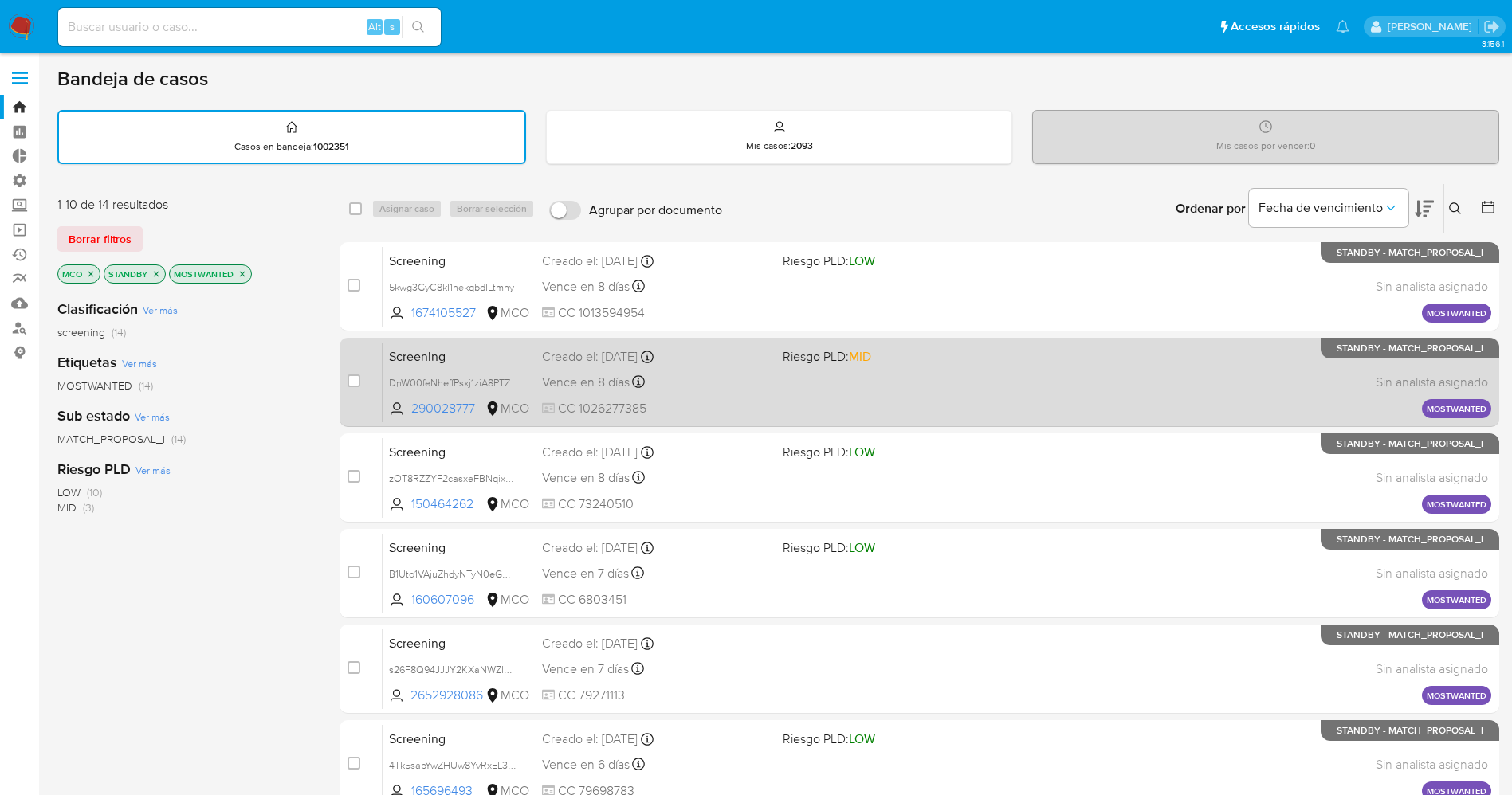
click at [775, 387] on div "Screening DnW00feNheffPsxj1ziA8PTZ 290028777 MCO Riesgo PLD: MID Creado el: [DA…" at bounding box center [937, 382] width 1109 height 81
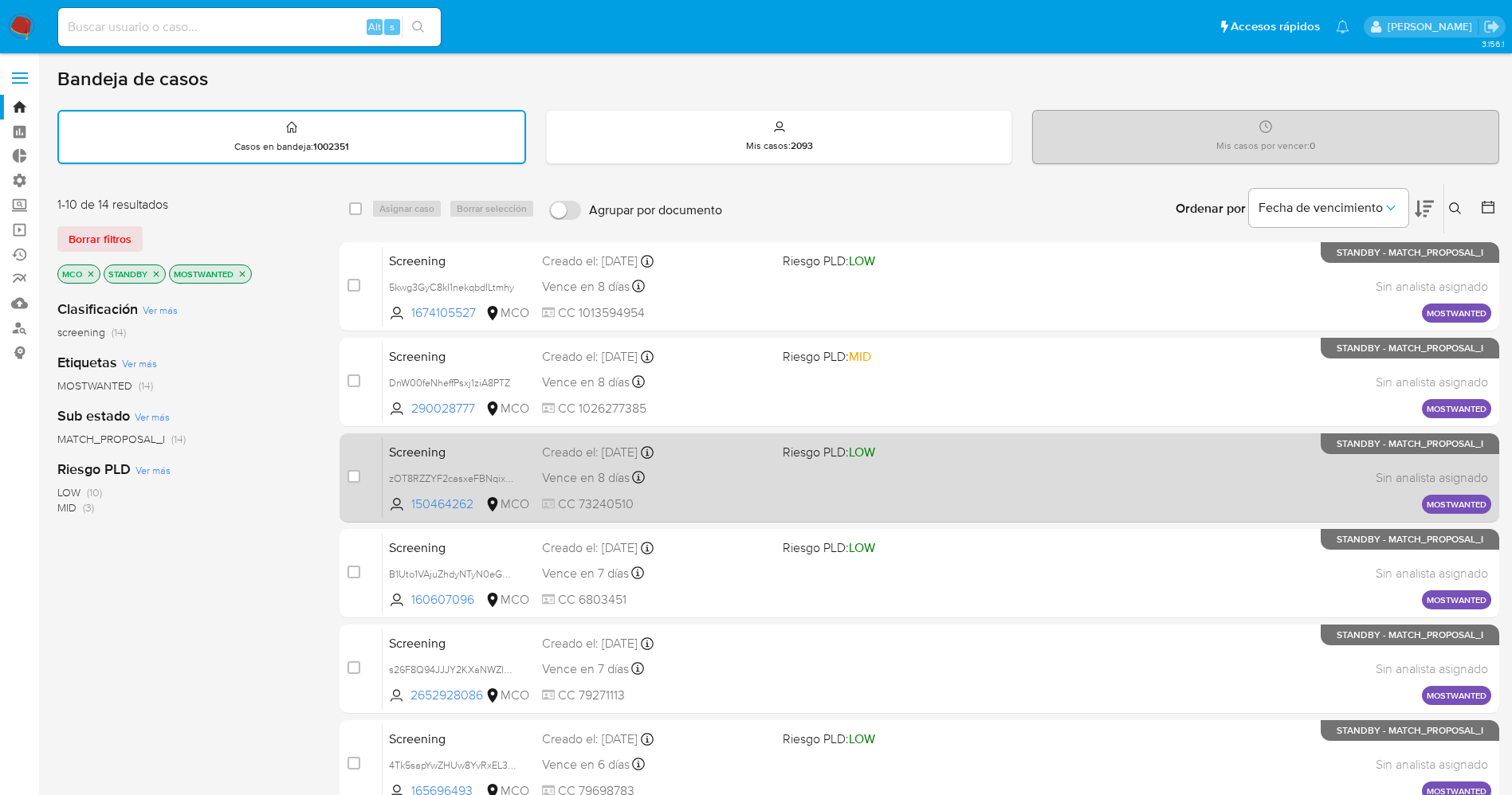
click at [704, 472] on div "Vence en 8 días Vence el [DATE] 07:07:02" at bounding box center [656, 478] width 228 height 22
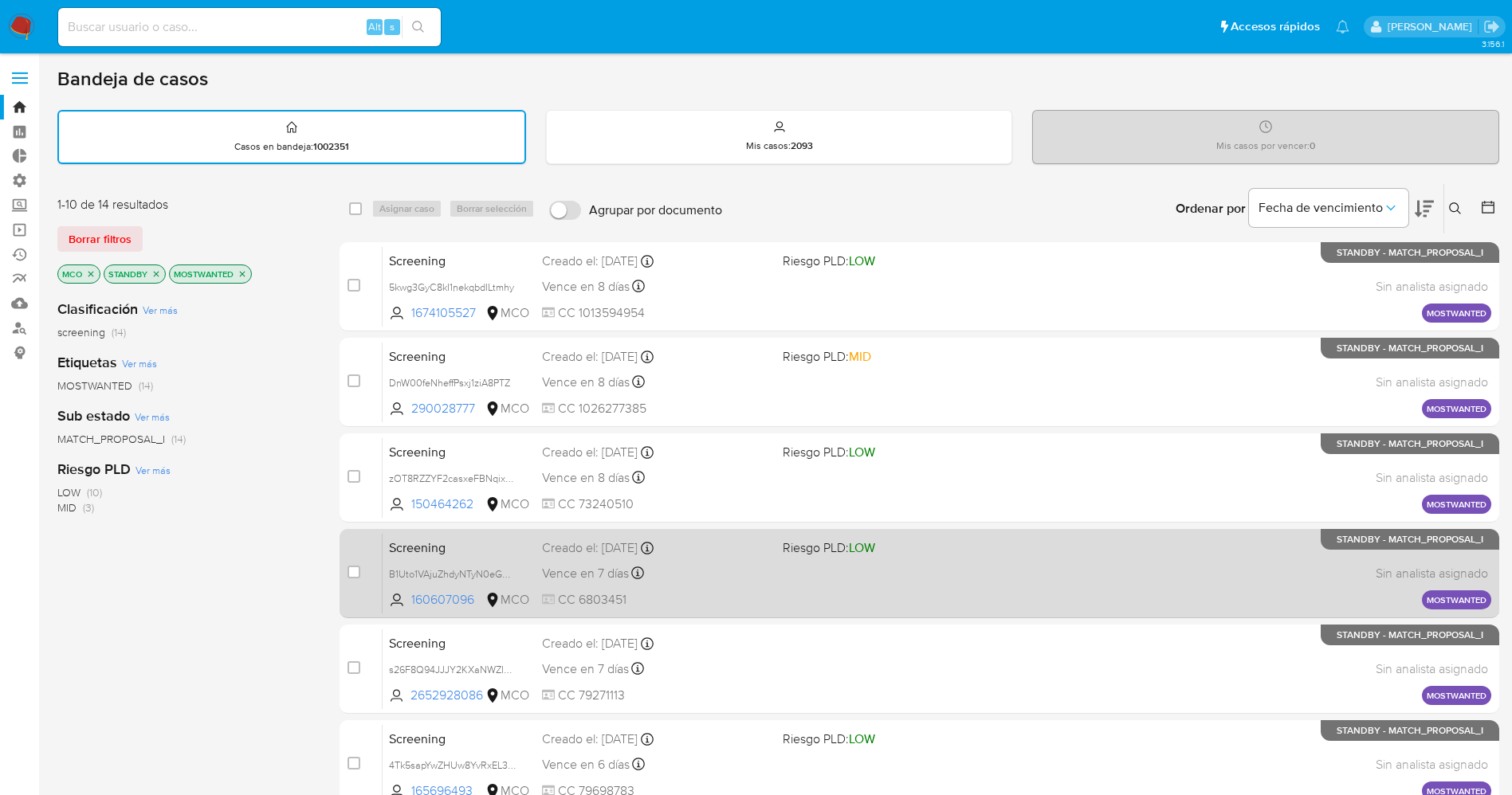
click at [731, 579] on div "Vence en 7 días Vence el [DATE] 23:43:56" at bounding box center [656, 574] width 228 height 22
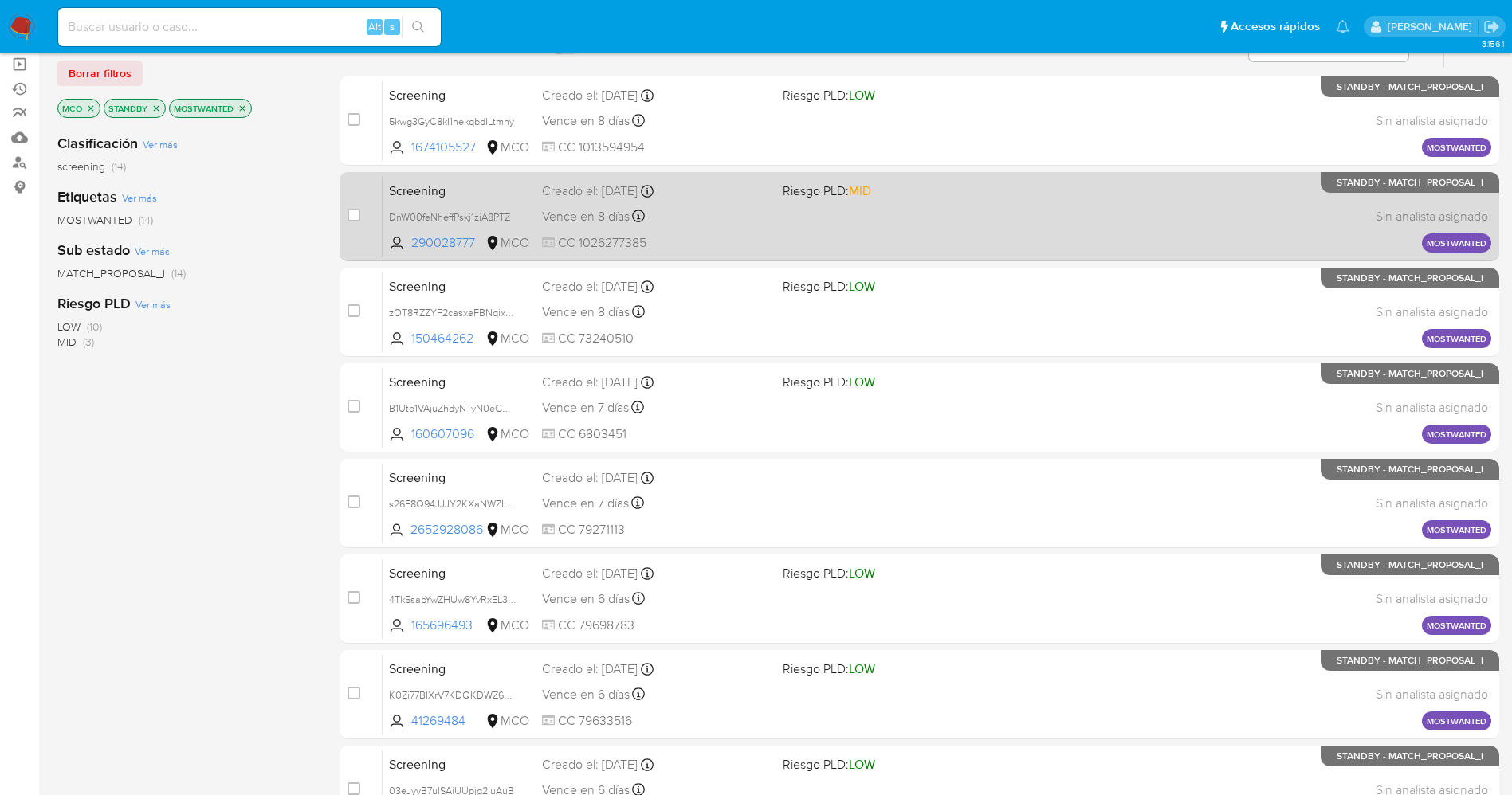
scroll to position [239, 0]
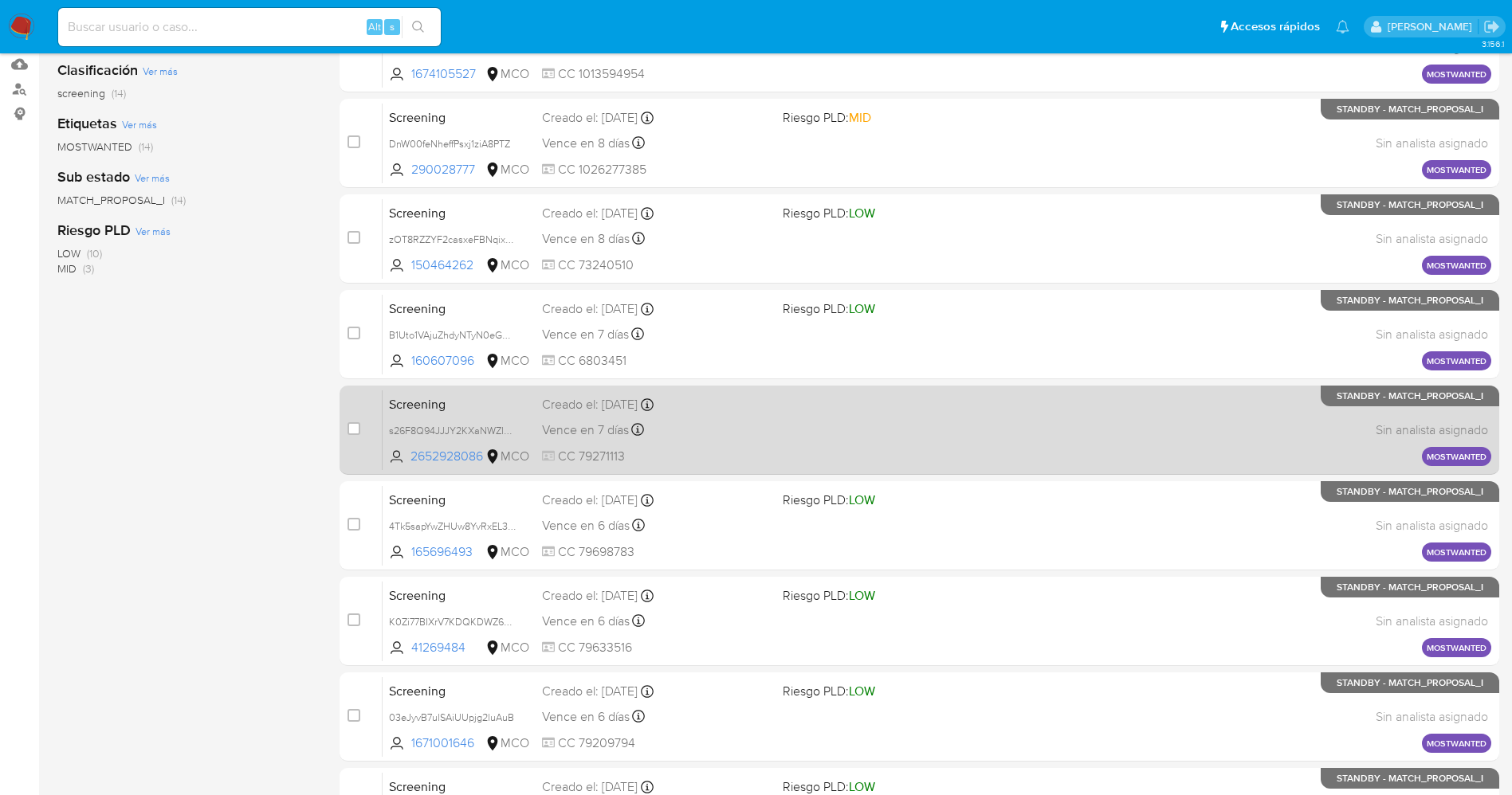
click at [784, 445] on div "Screening s26F8Q94JJJY2KXaNWZId05Y 2652928086 MCO Creado el: [DATE] Creado el: …" at bounding box center [937, 430] width 1109 height 81
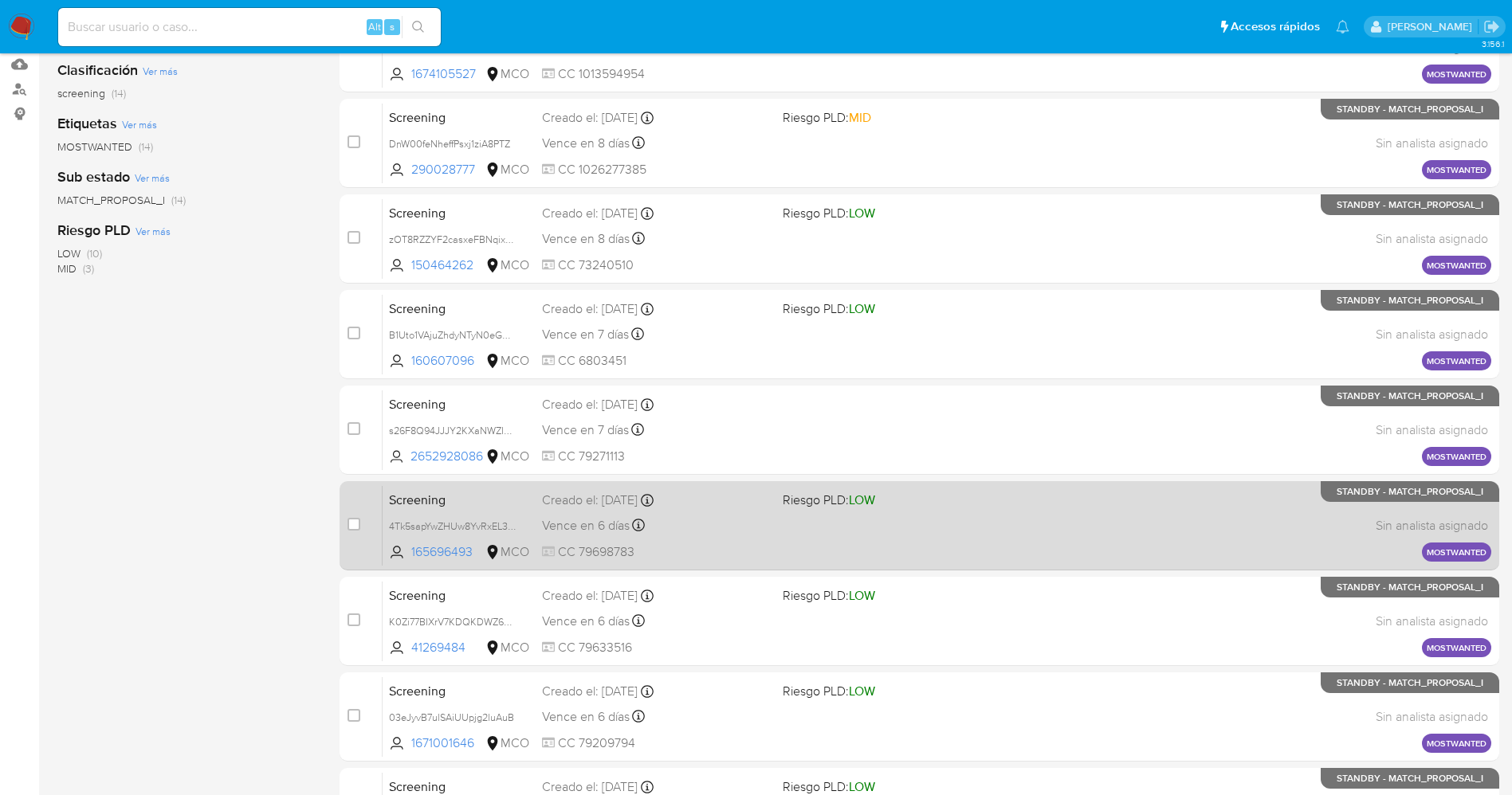
click at [778, 540] on div "Screening 4Tk5sapYwZHUw8YvRxEL3jeM 165696493 MCO Riesgo PLD: LOW Creado el: [DA…" at bounding box center [937, 526] width 1109 height 81
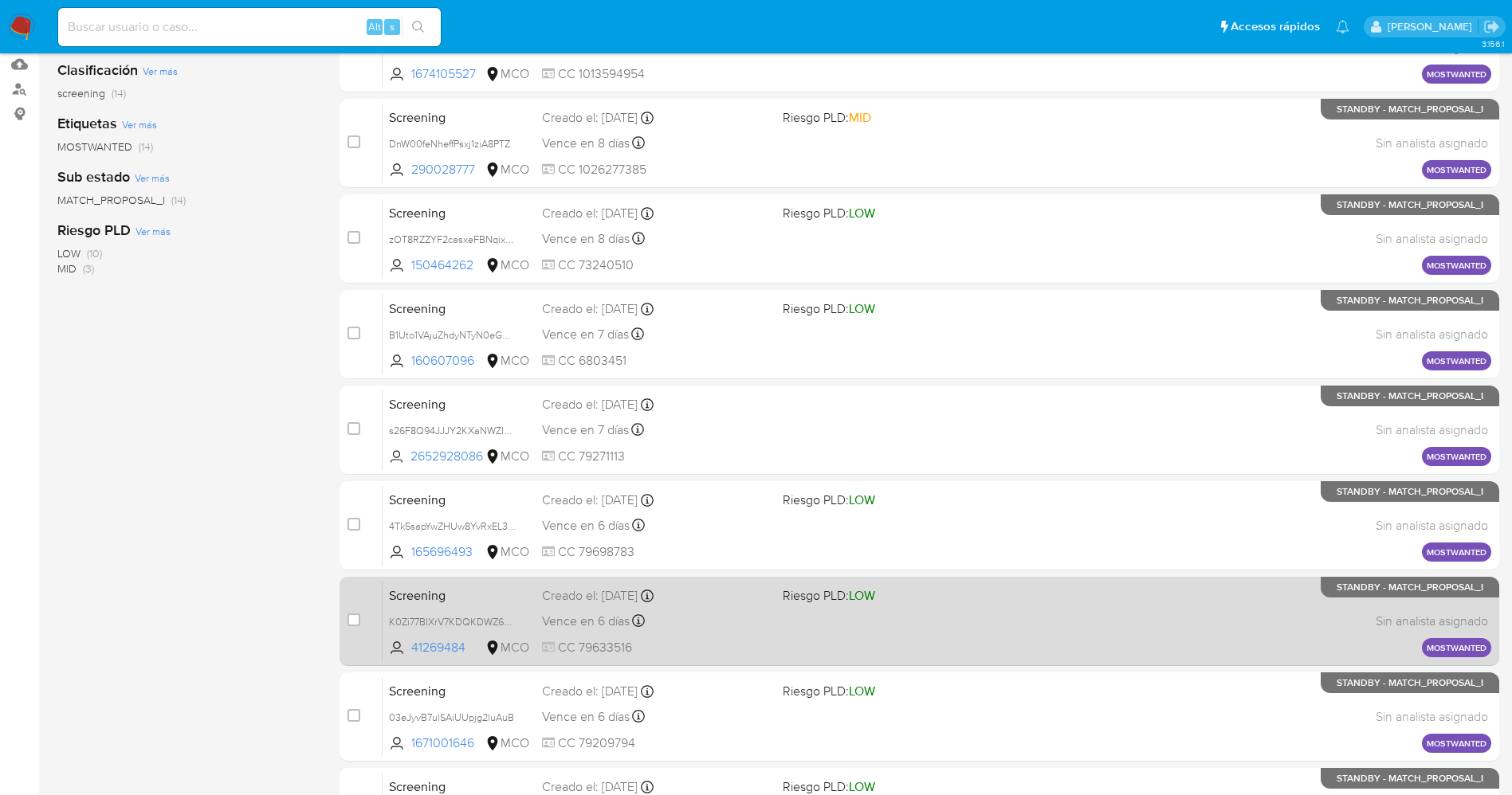
click at [730, 609] on div "Screening K0Zi77BIXrV7KDQKDWZ60WXO 41269484 MCO Riesgo PLD: LOW Creado el: [DAT…" at bounding box center [937, 621] width 1109 height 81
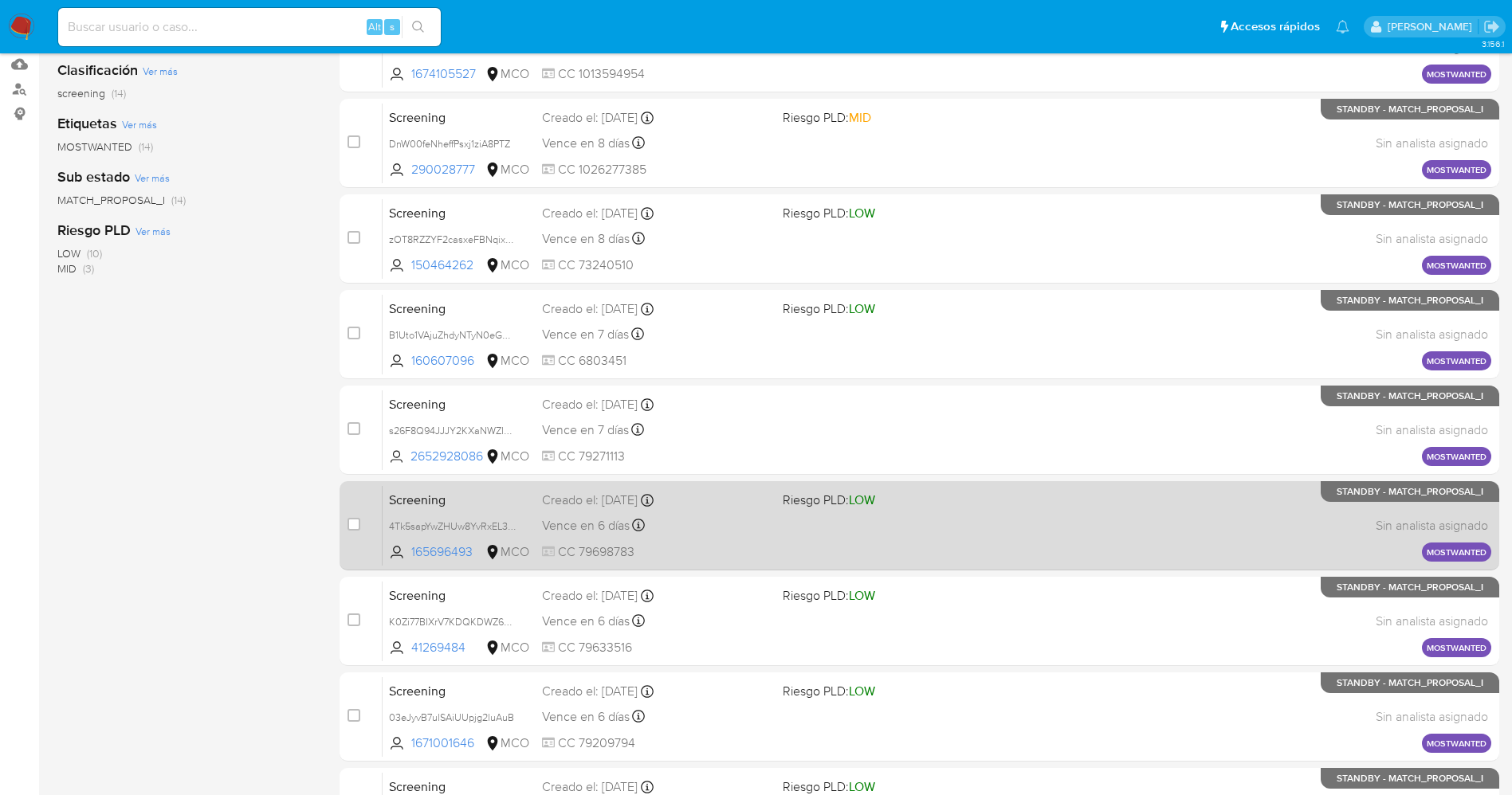
scroll to position [359, 0]
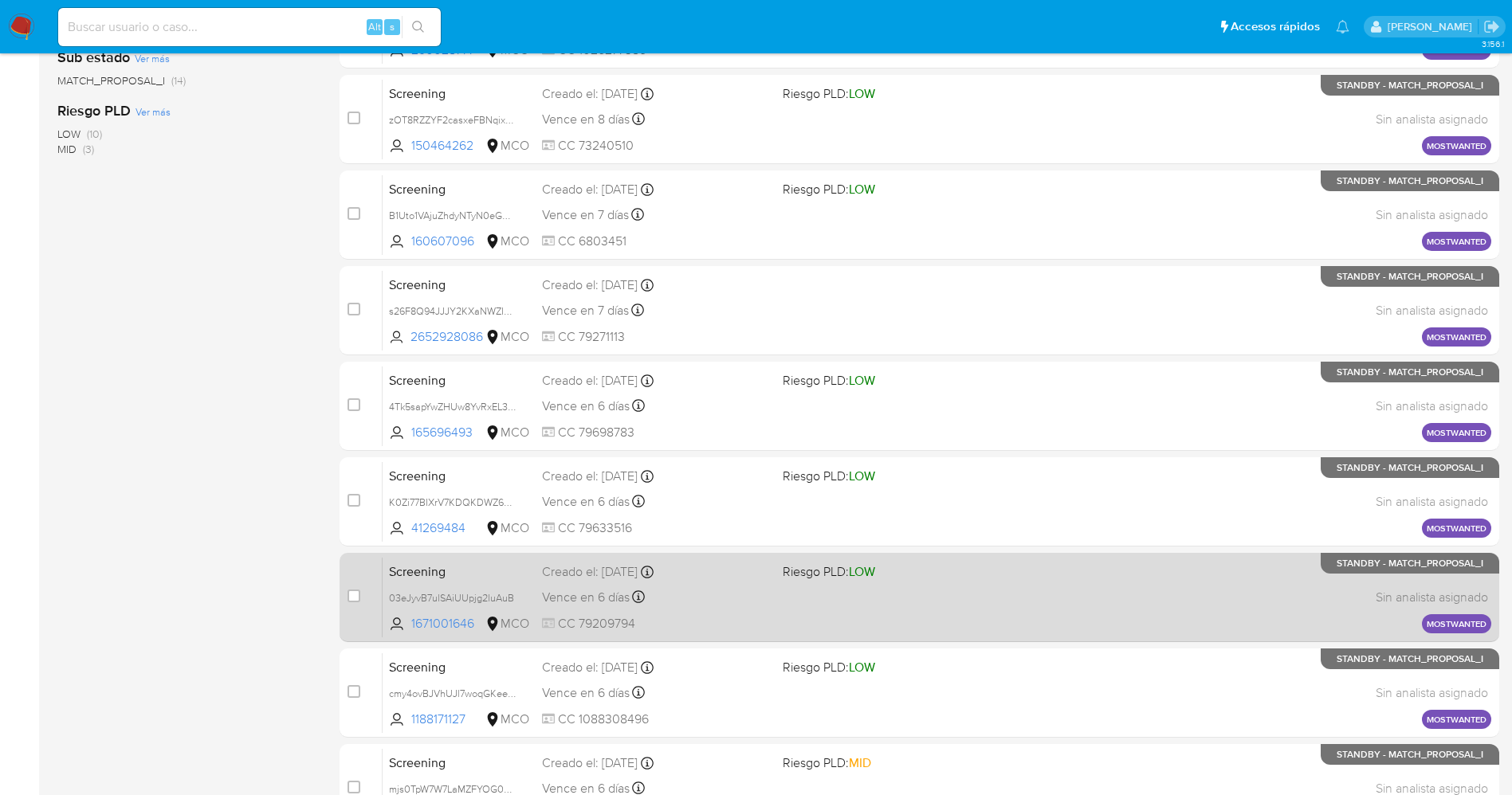
click at [701, 604] on div "Vence en 6 días Vence el [DATE] 07:05:50" at bounding box center [656, 597] width 228 height 22
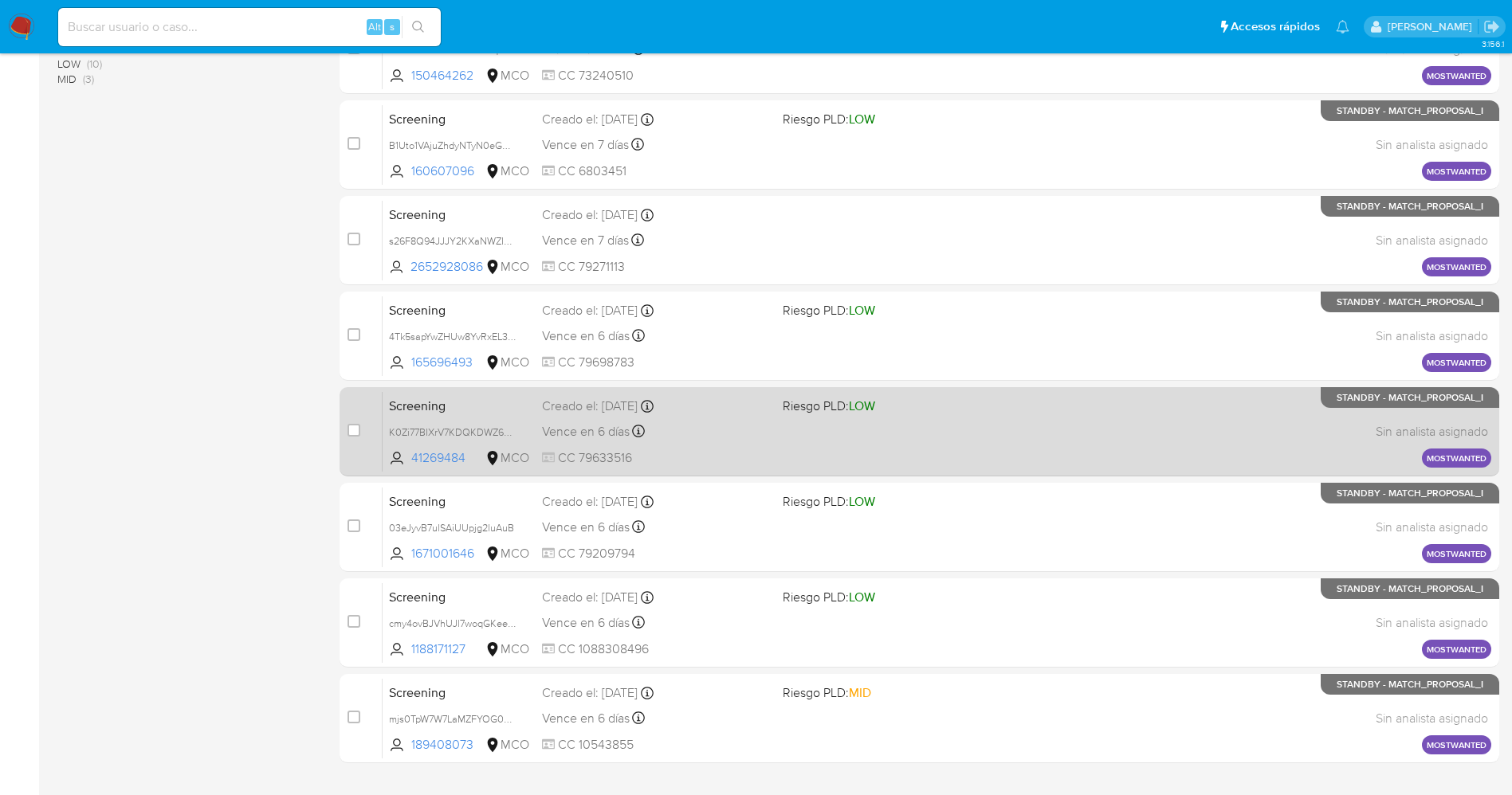
scroll to position [464, 0]
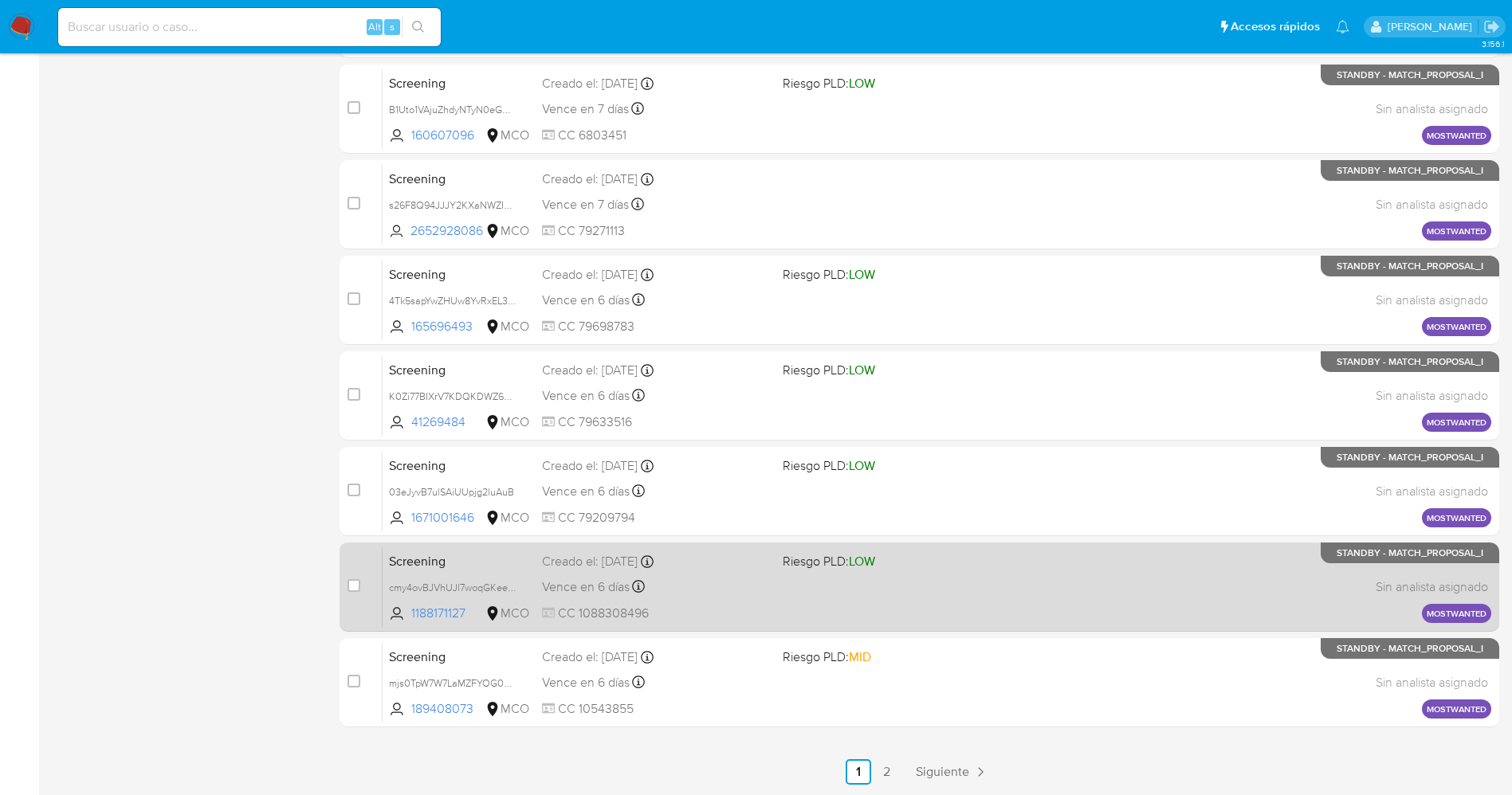
click at [691, 579] on div "Vence en 6 días Vence el [DATE] 07:05:50" at bounding box center [656, 587] width 228 height 22
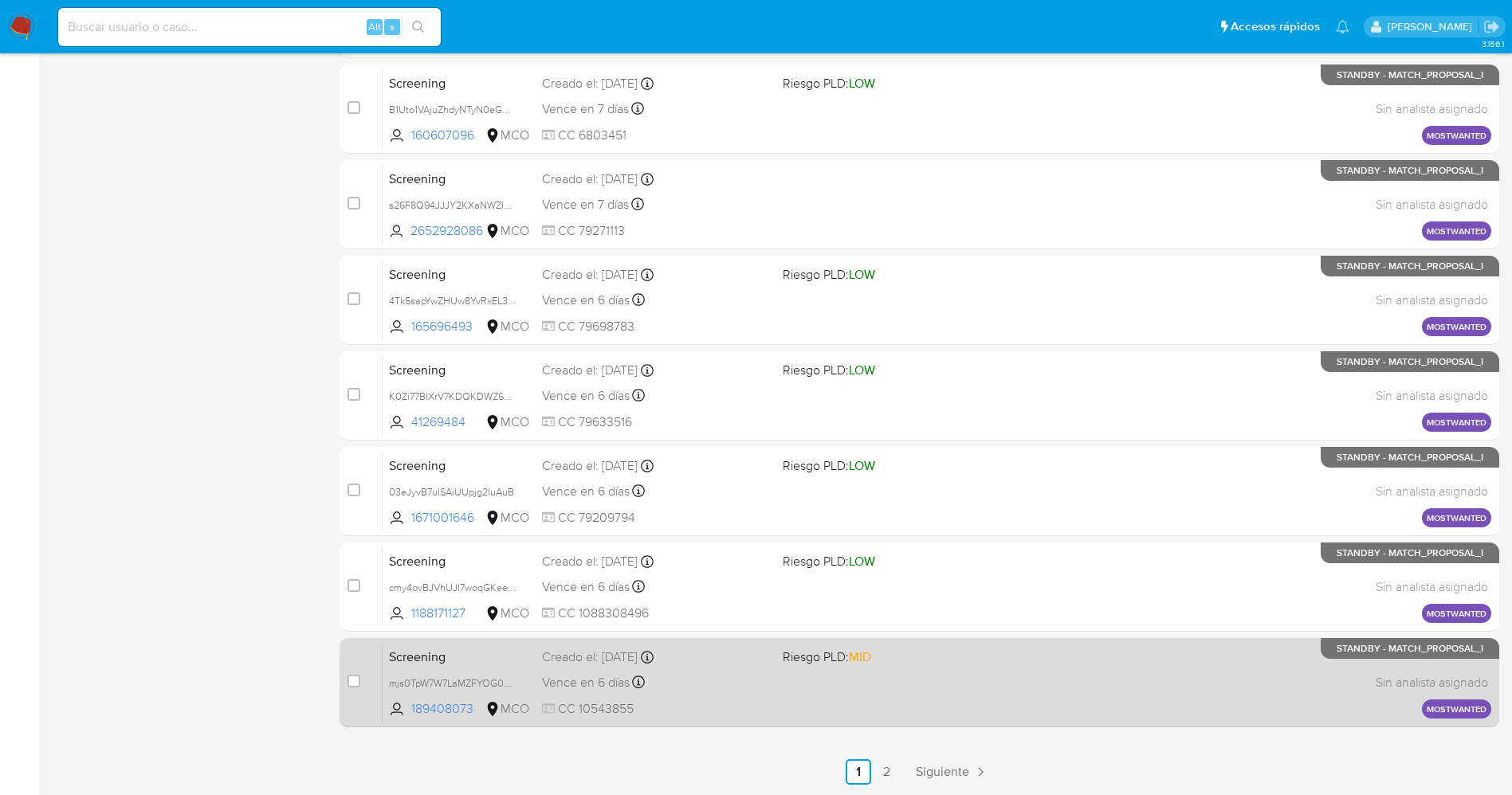
click at [746, 709] on span "CC 10543855" at bounding box center [656, 710] width 228 height 18
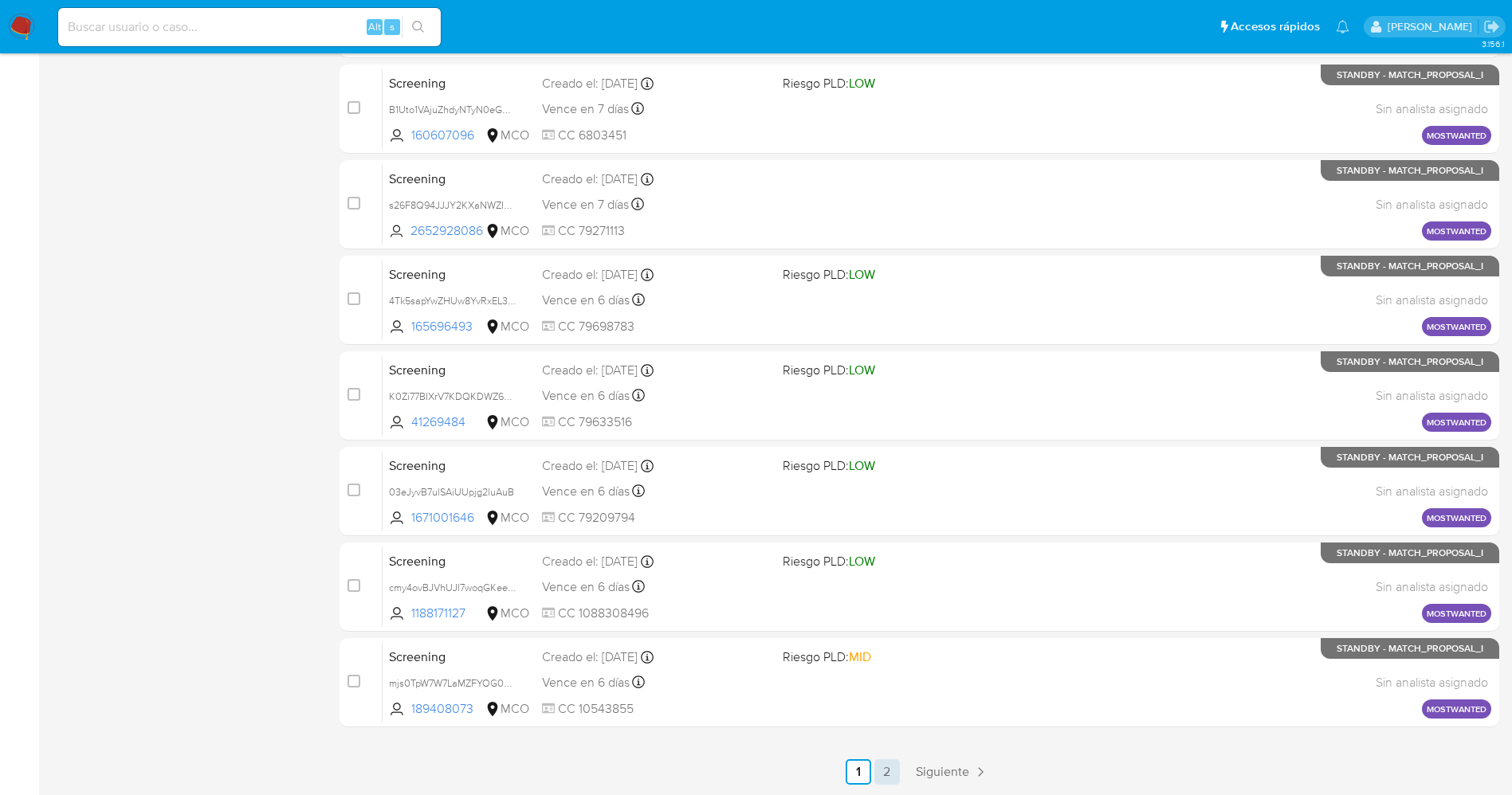
click at [889, 771] on link "2" at bounding box center [887, 772] width 25 height 25
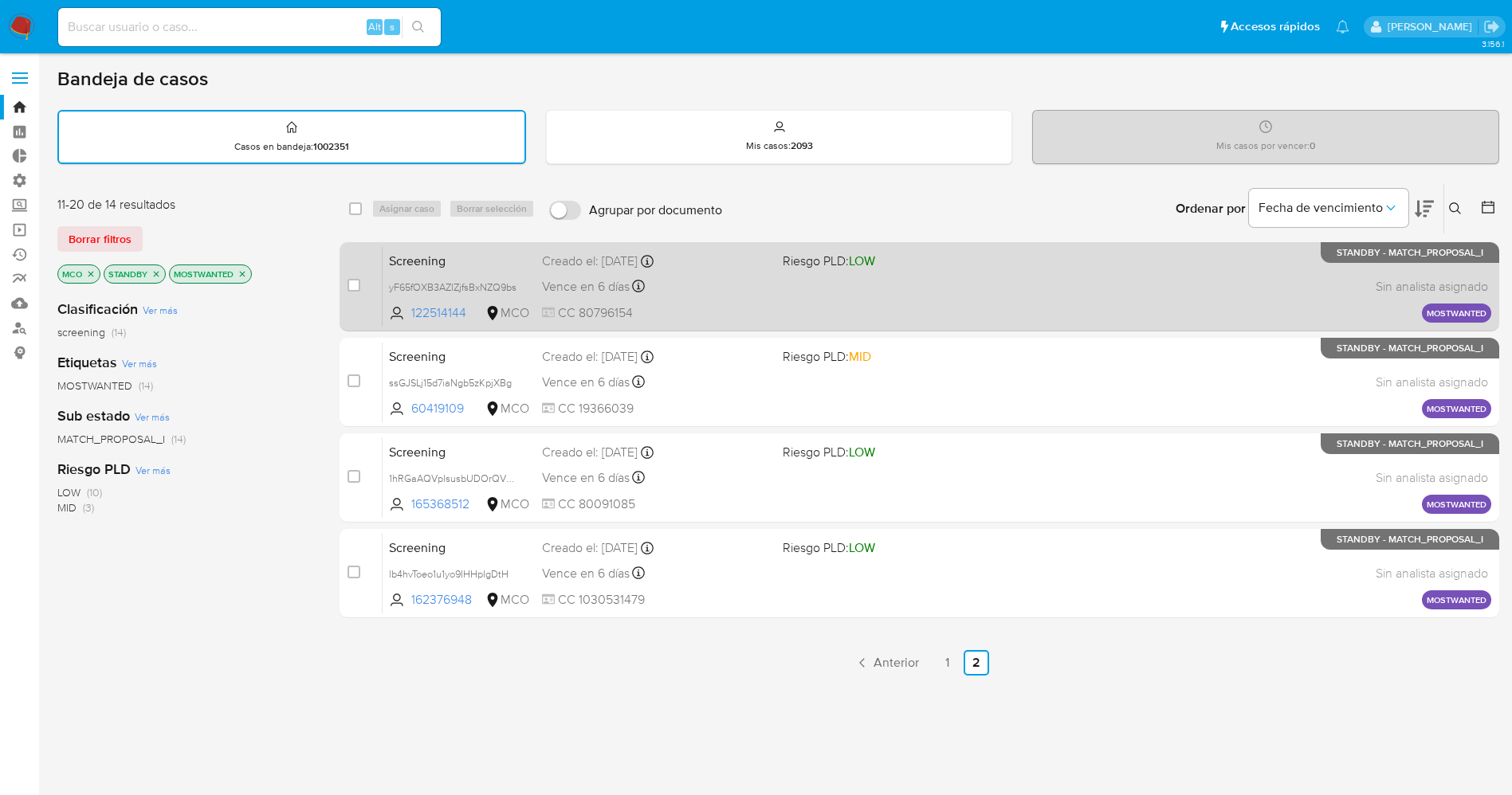
click at [814, 288] on div "Screening yF65fOXB3AZlZjfsBxNZQ9bs 122514144 MCO Riesgo PLD: LOW Creado el: [DA…" at bounding box center [937, 287] width 1109 height 81
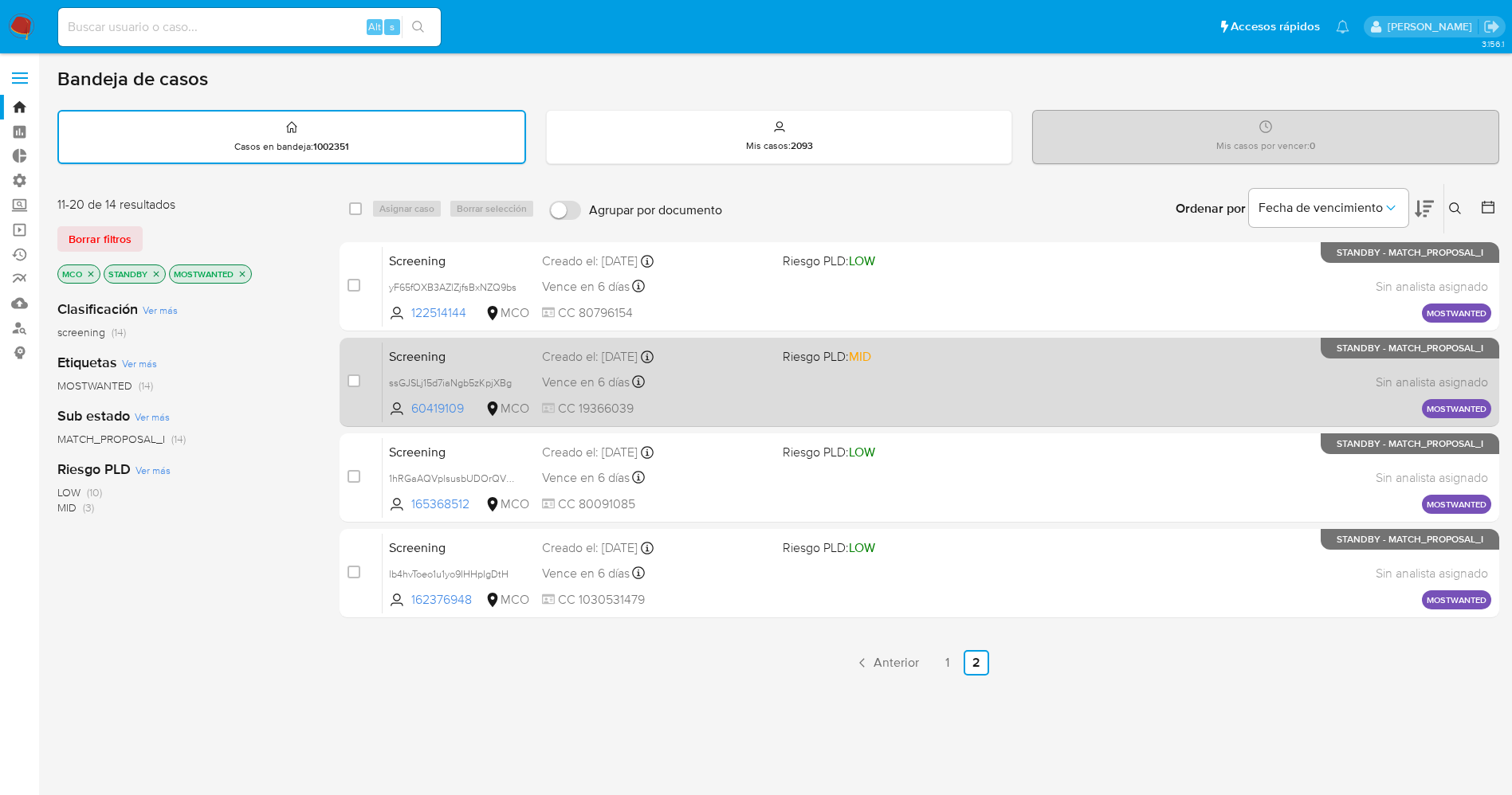
click at [709, 378] on div "Vence en 6 días Vence el [DATE] 07:05:47" at bounding box center [656, 382] width 228 height 22
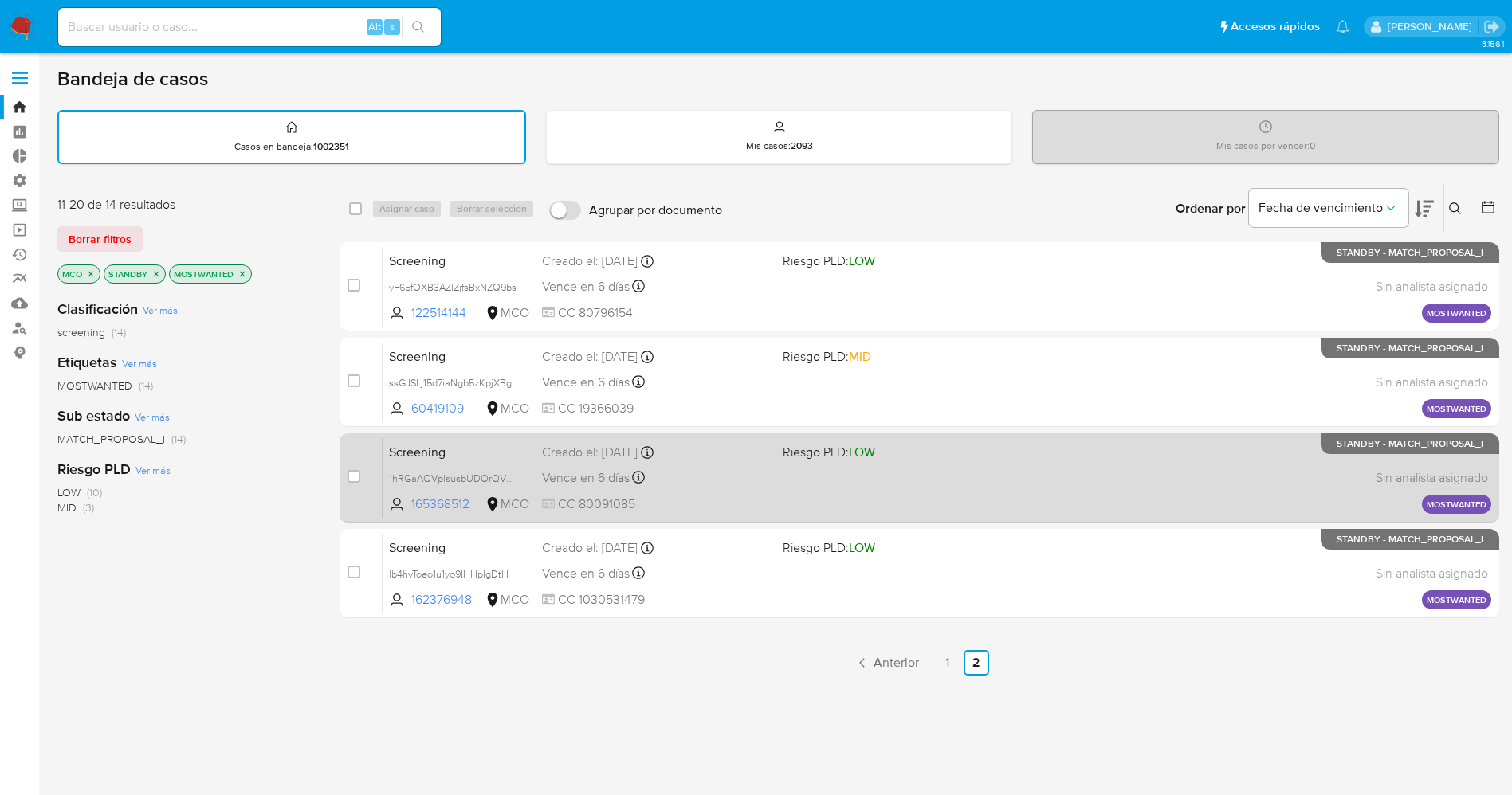
click at [742, 487] on div "Vence en 6 días Vence el [DATE] 07:05:45" at bounding box center [656, 478] width 228 height 22
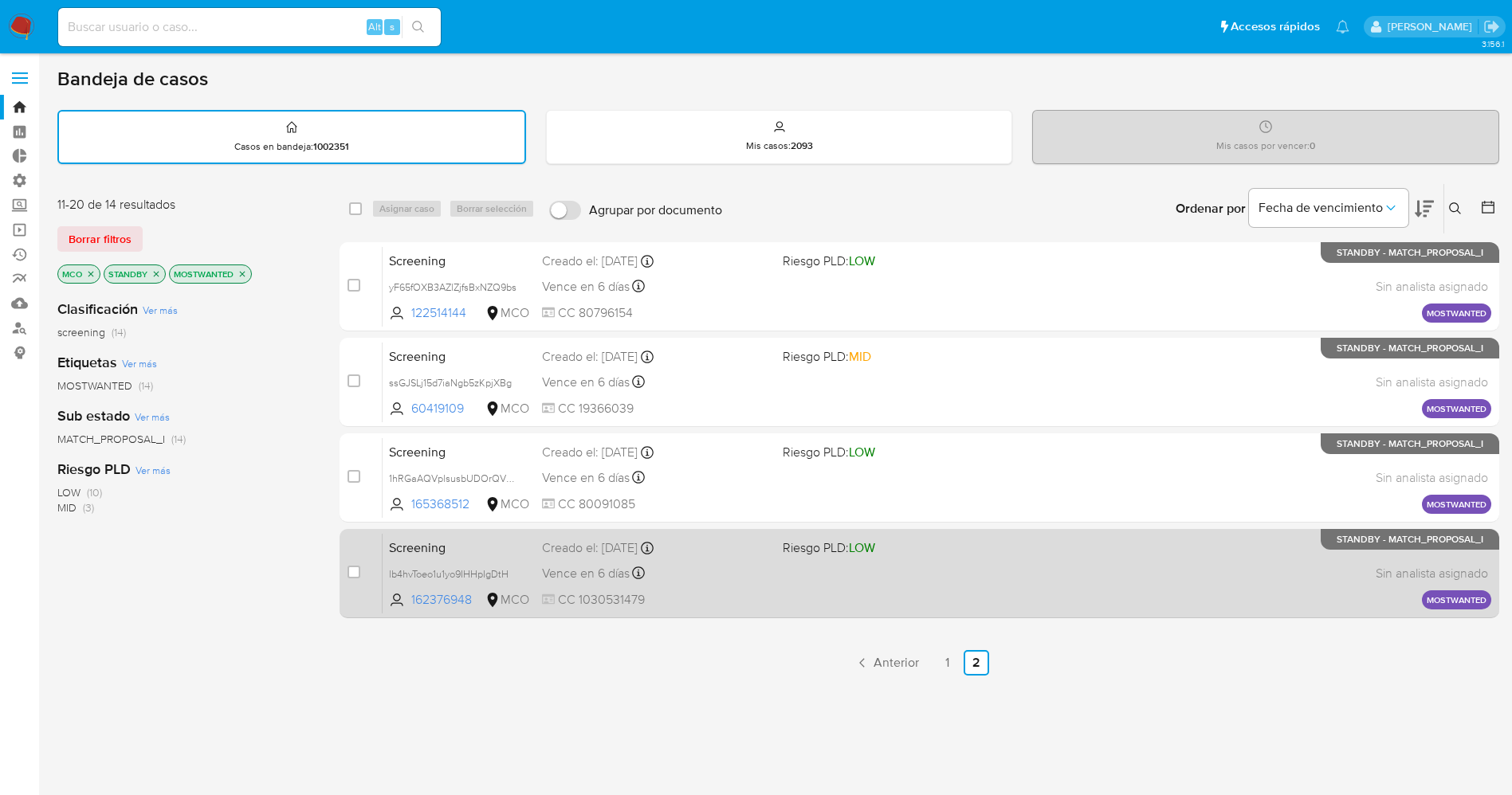
click at [782, 566] on div "Screening lb4hvToeo1u1yo9IHHpIgDtH 162376948 MCO Riesgo PLD: LOW Creado el: [DA…" at bounding box center [937, 574] width 1109 height 81
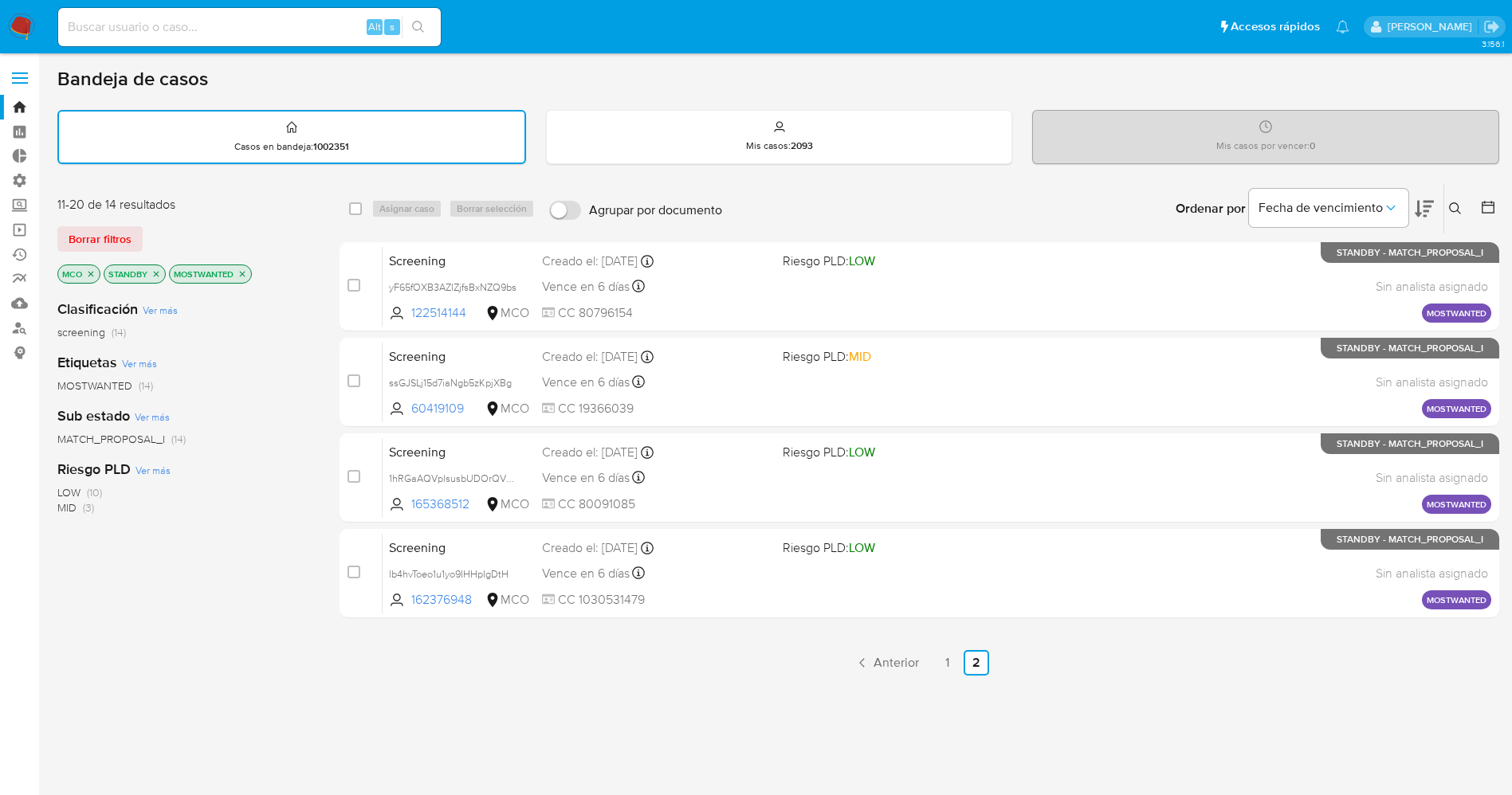
click at [11, 17] on img at bounding box center [22, 27] width 27 height 27
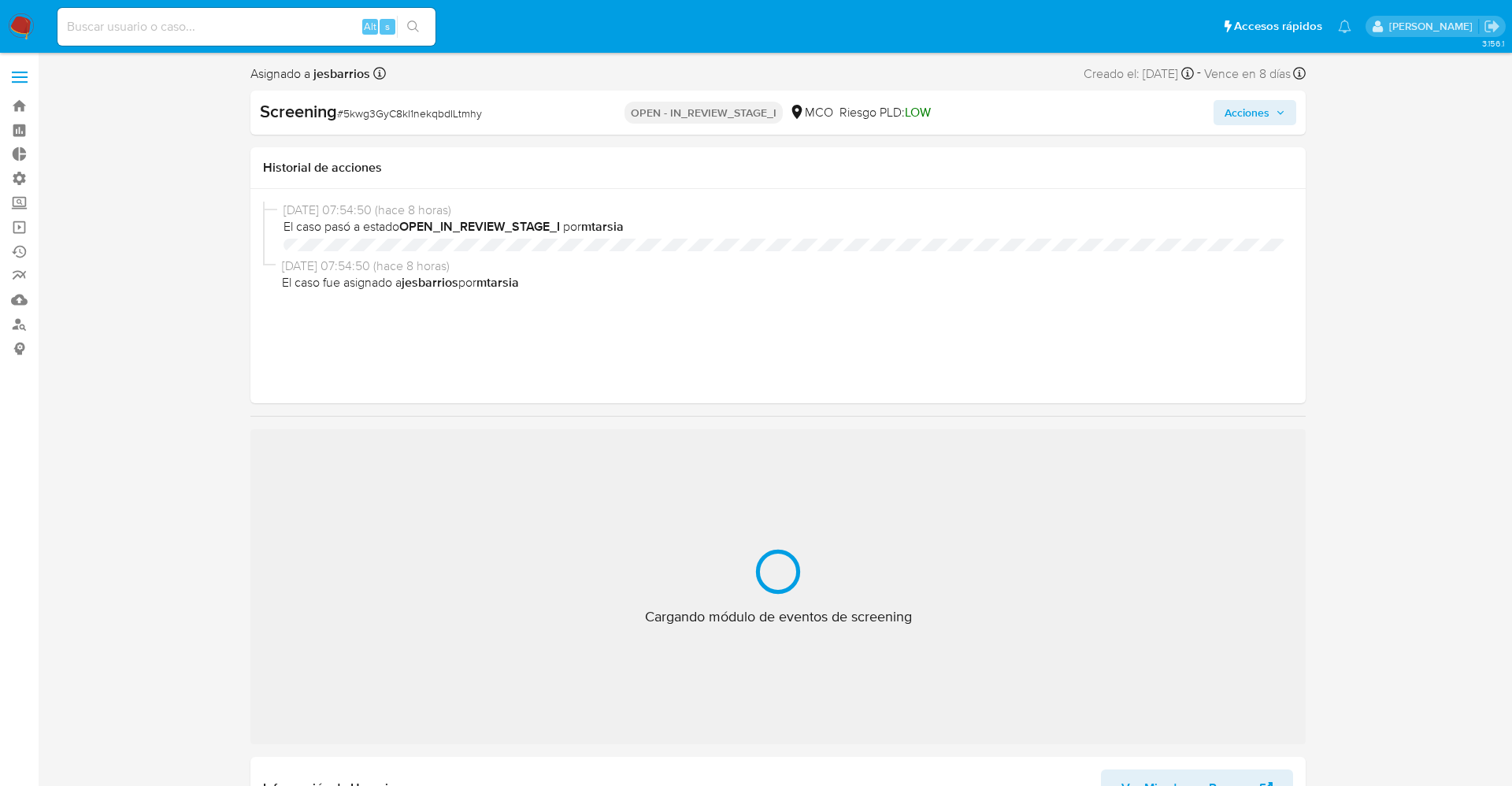
select select "10"
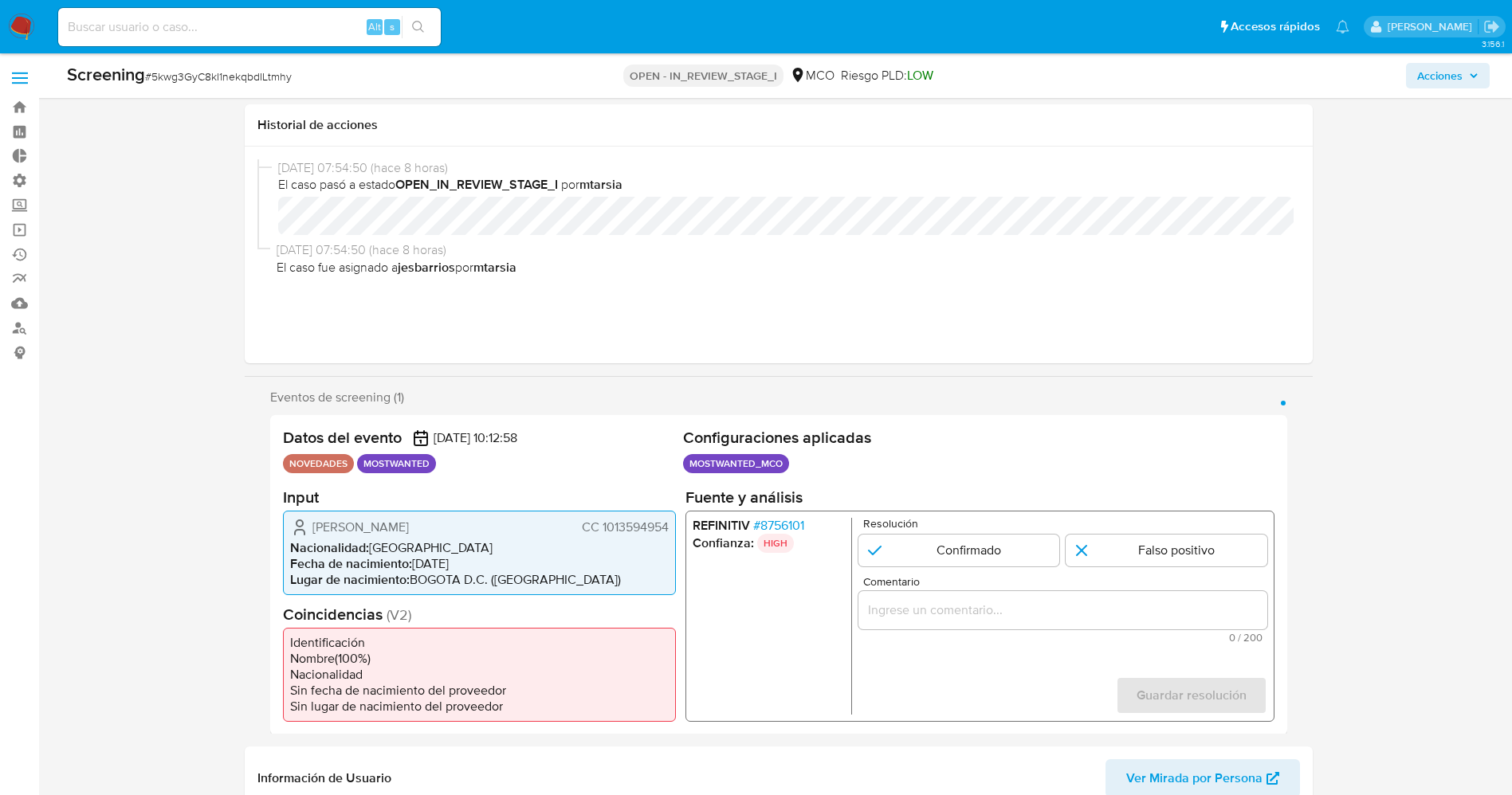
scroll to position [119, 0]
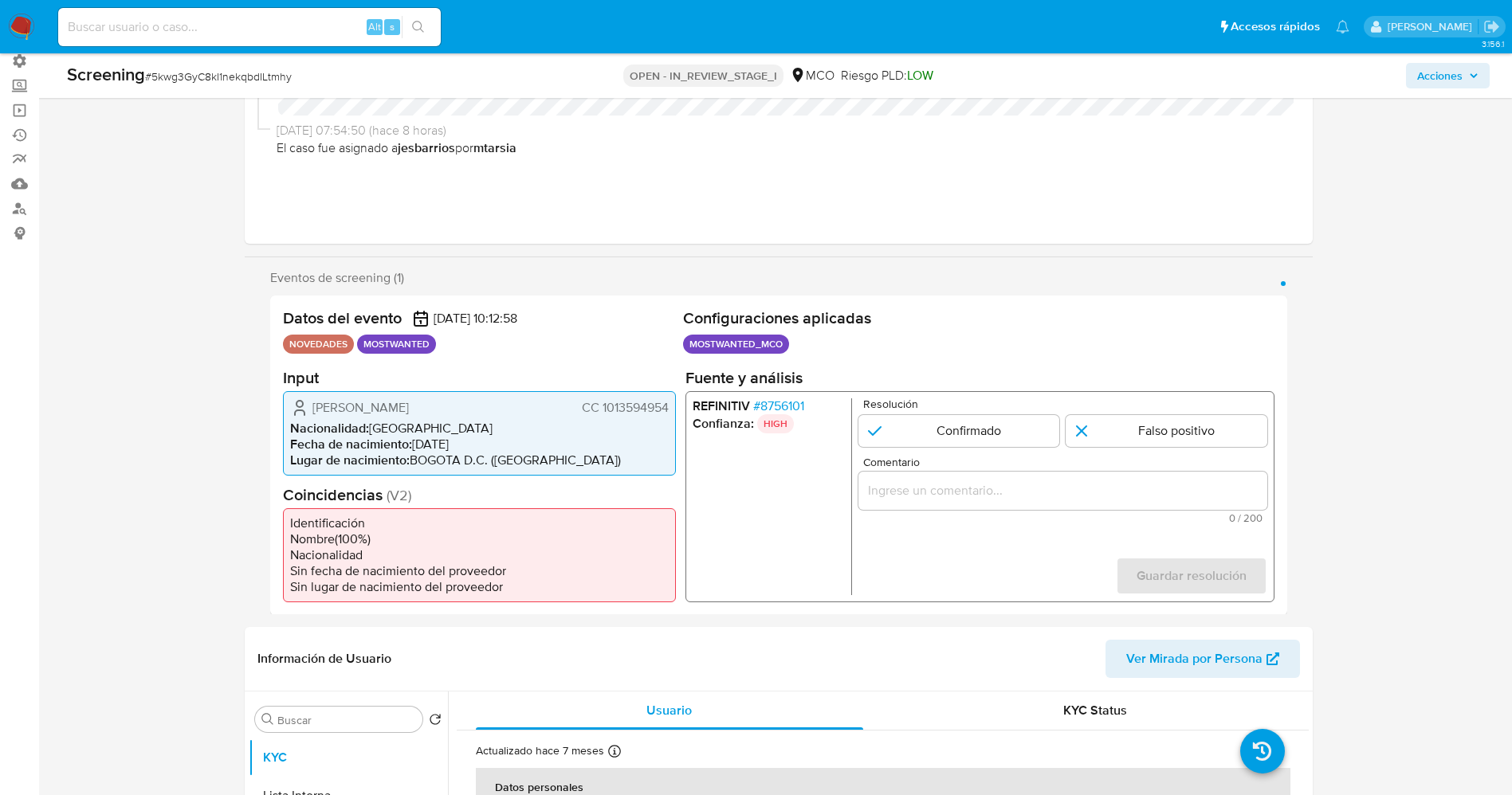
click at [785, 402] on span "# 8756101" at bounding box center [777, 406] width 51 height 16
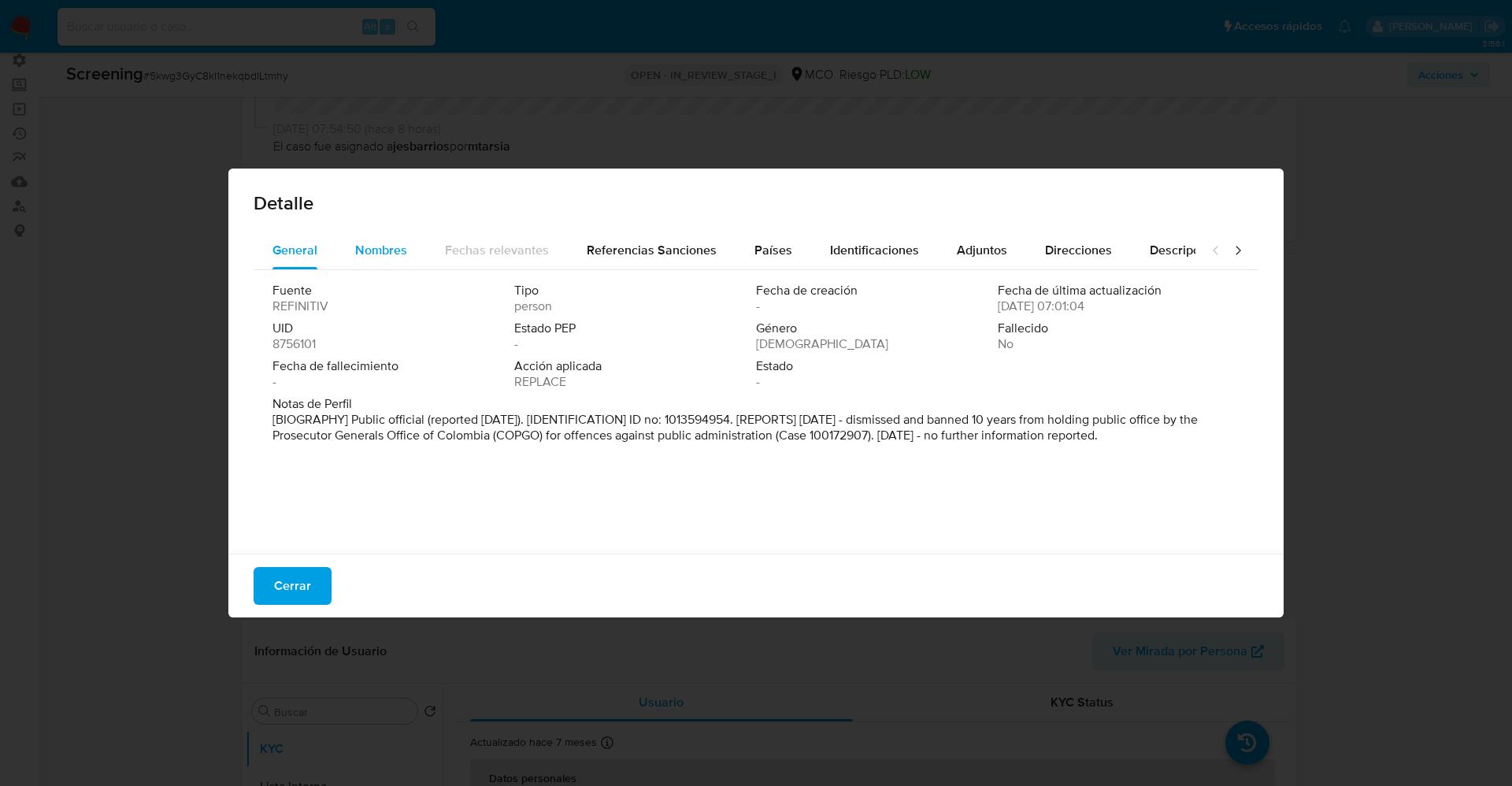
click at [367, 247] on span "Nombres" at bounding box center [381, 250] width 52 height 18
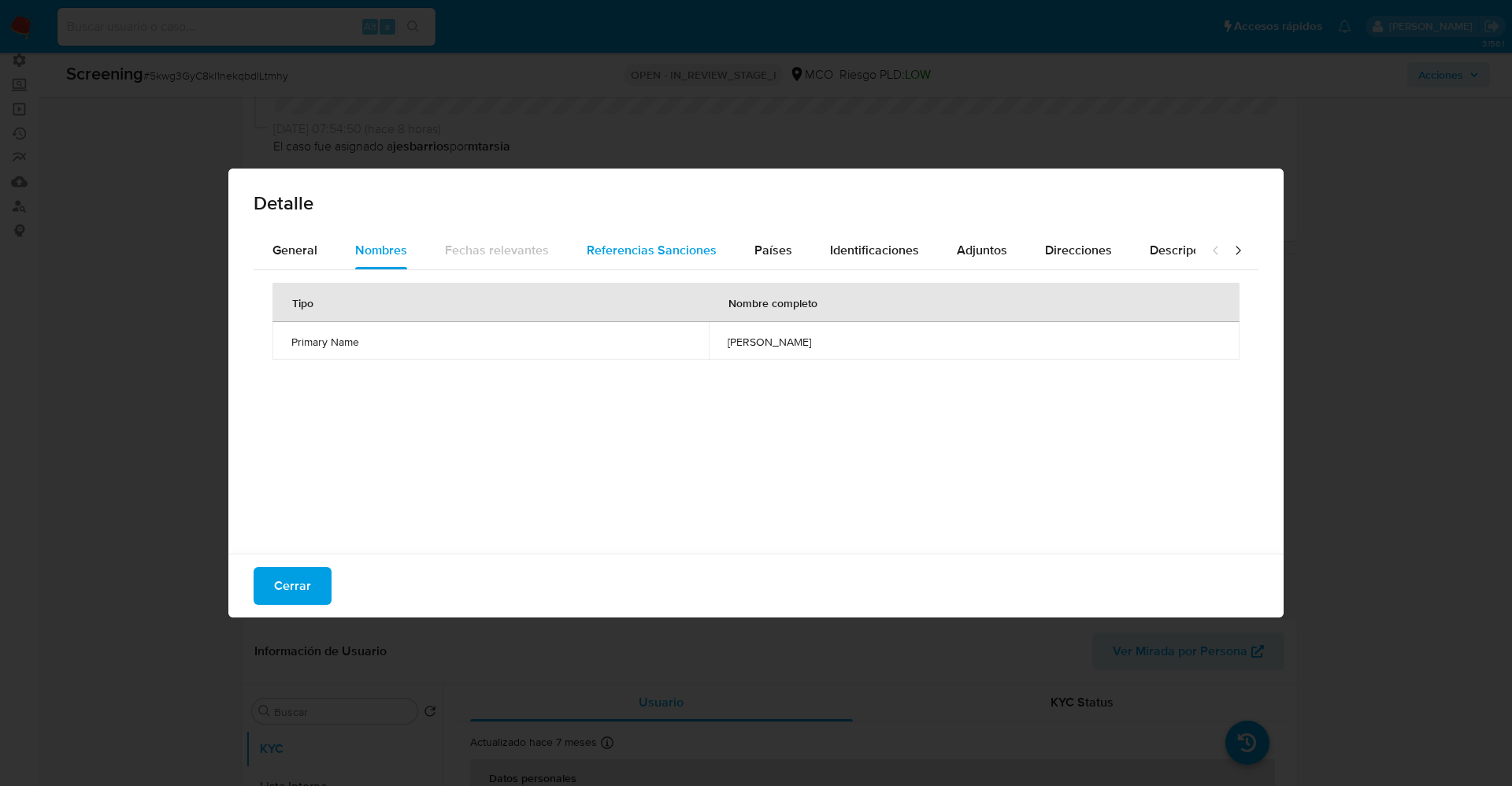
click at [652, 259] on span "Referencias Sanciones" at bounding box center [651, 250] width 130 height 18
drag, startPoint x: 771, startPoint y: 259, endPoint x: 841, endPoint y: 252, distance: 70.3
click at [774, 259] on span "Países" at bounding box center [773, 250] width 38 height 18
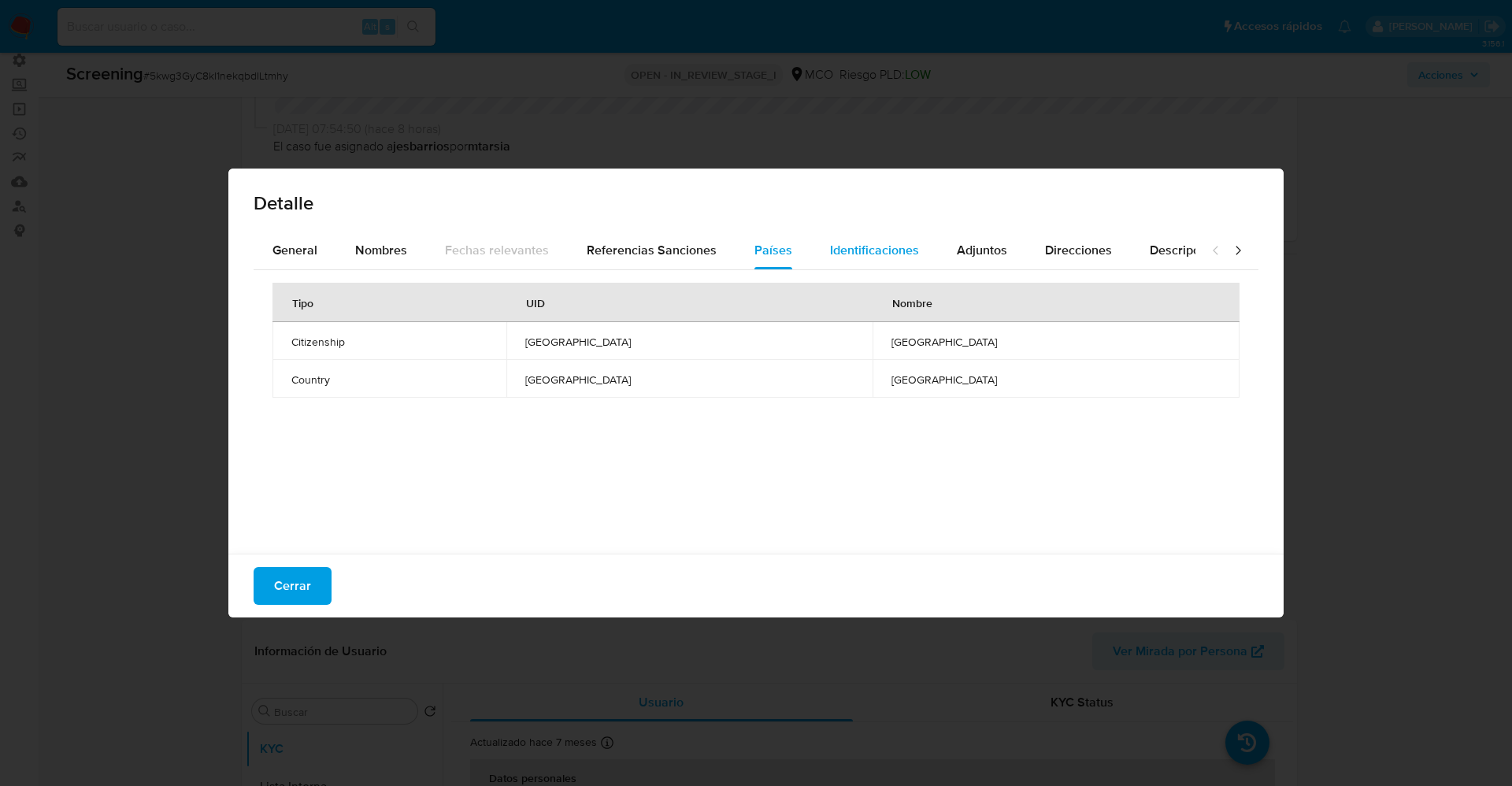
click at [849, 250] on span "Identificaciones" at bounding box center [874, 250] width 89 height 18
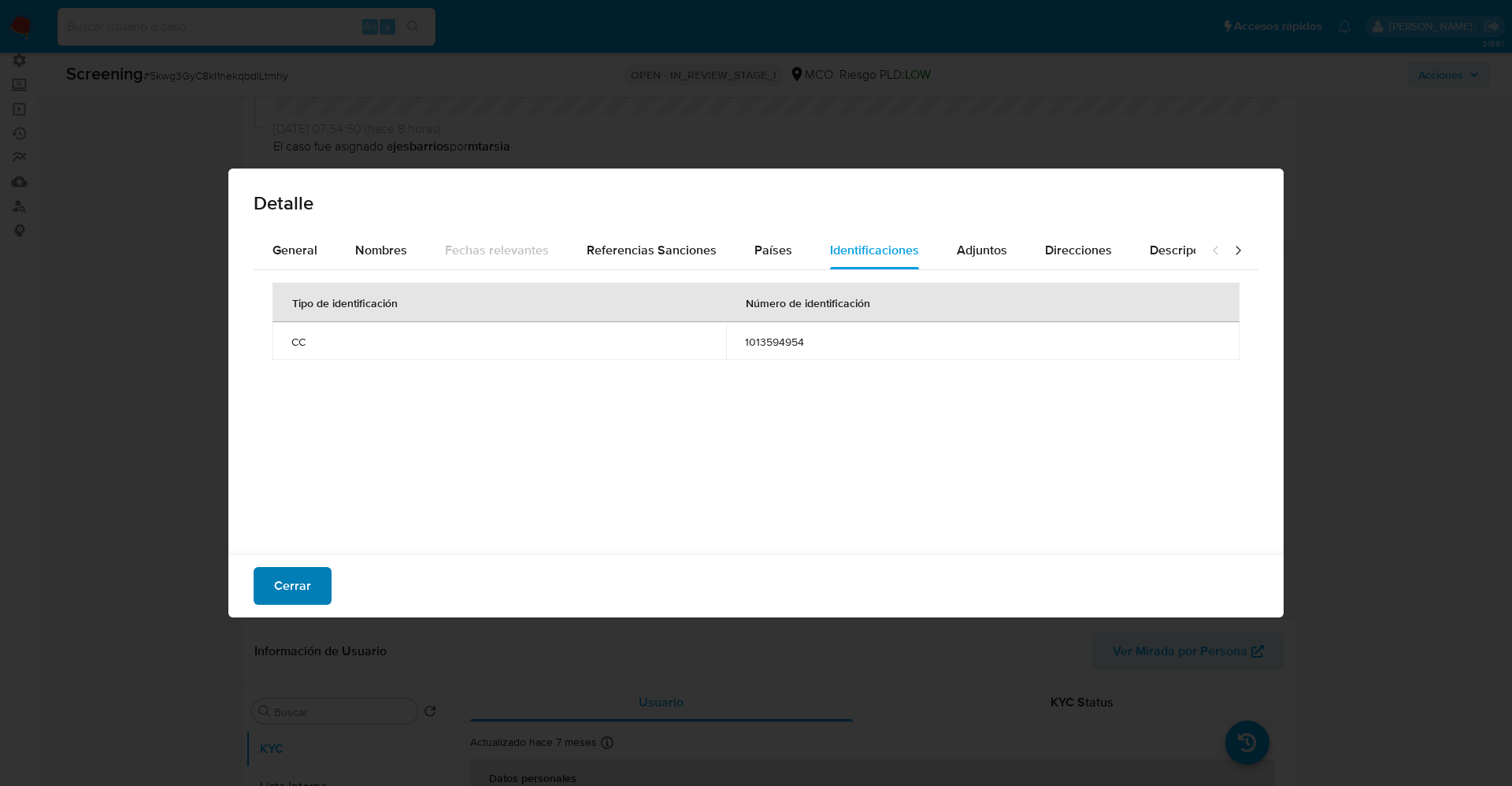
click at [293, 572] on span "Cerrar" at bounding box center [292, 586] width 37 height 35
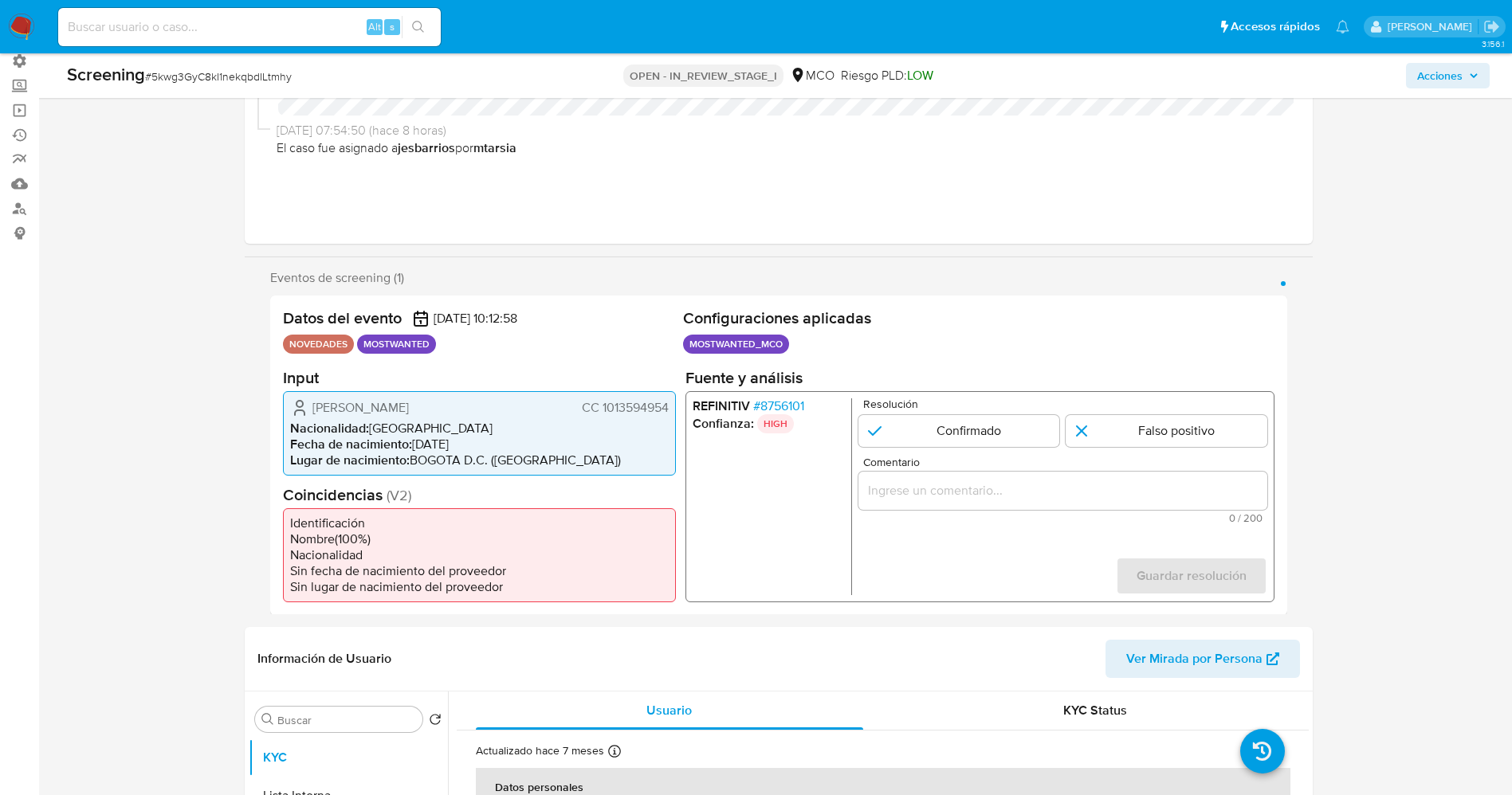
click at [799, 407] on span "# 8756101" at bounding box center [777, 406] width 51 height 16
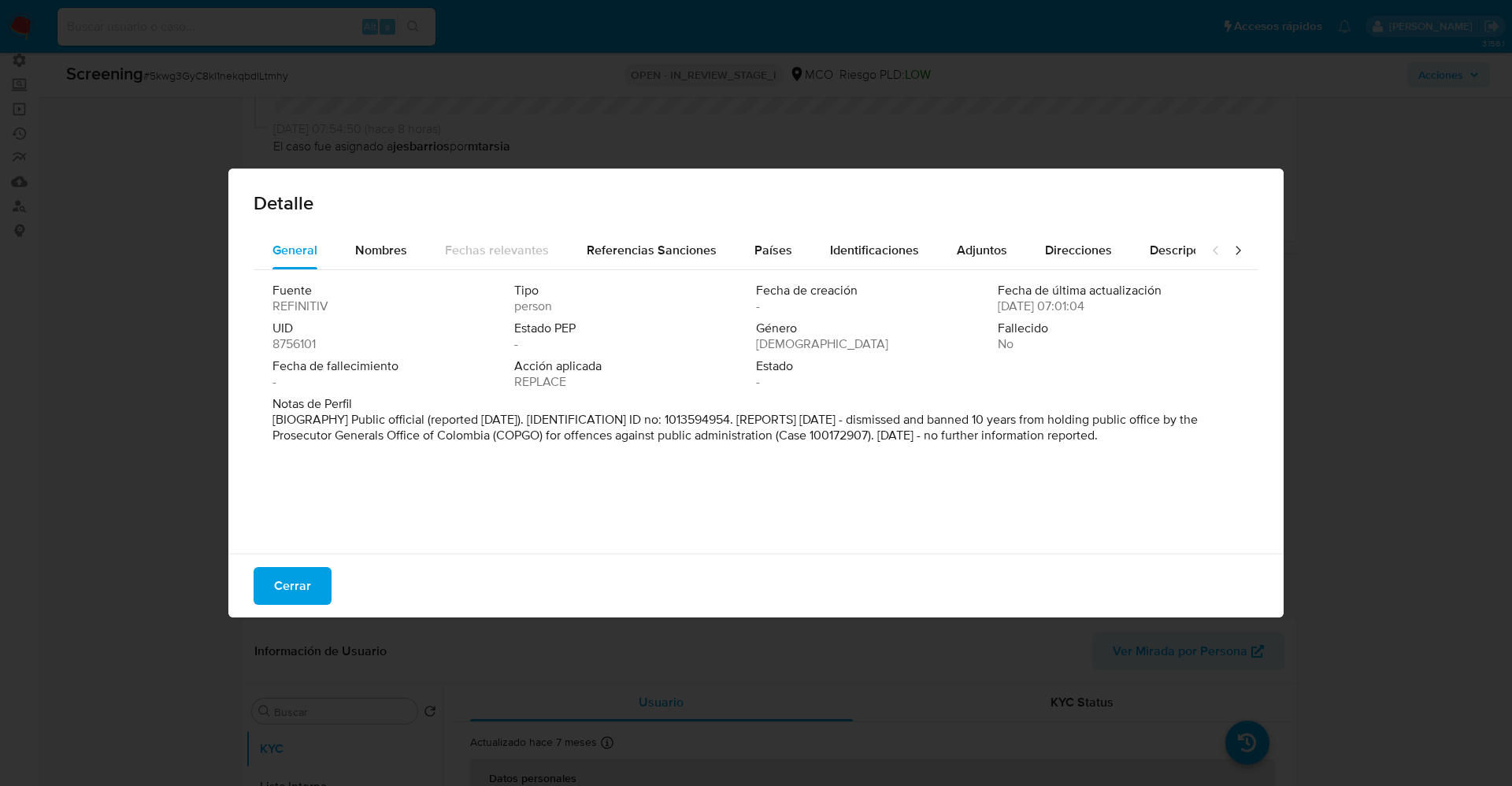
drag, startPoint x: 398, startPoint y: 424, endPoint x: 1175, endPoint y: 447, distance: 777.3
click at [1175, 447] on div "Notas de Perfil [BIOGRAPHY] Public official (reported Dec 2023). [IDENTIFICATIO…" at bounding box center [756, 423] width 967 height 53
click at [306, 588] on span "Cerrar" at bounding box center [292, 586] width 37 height 35
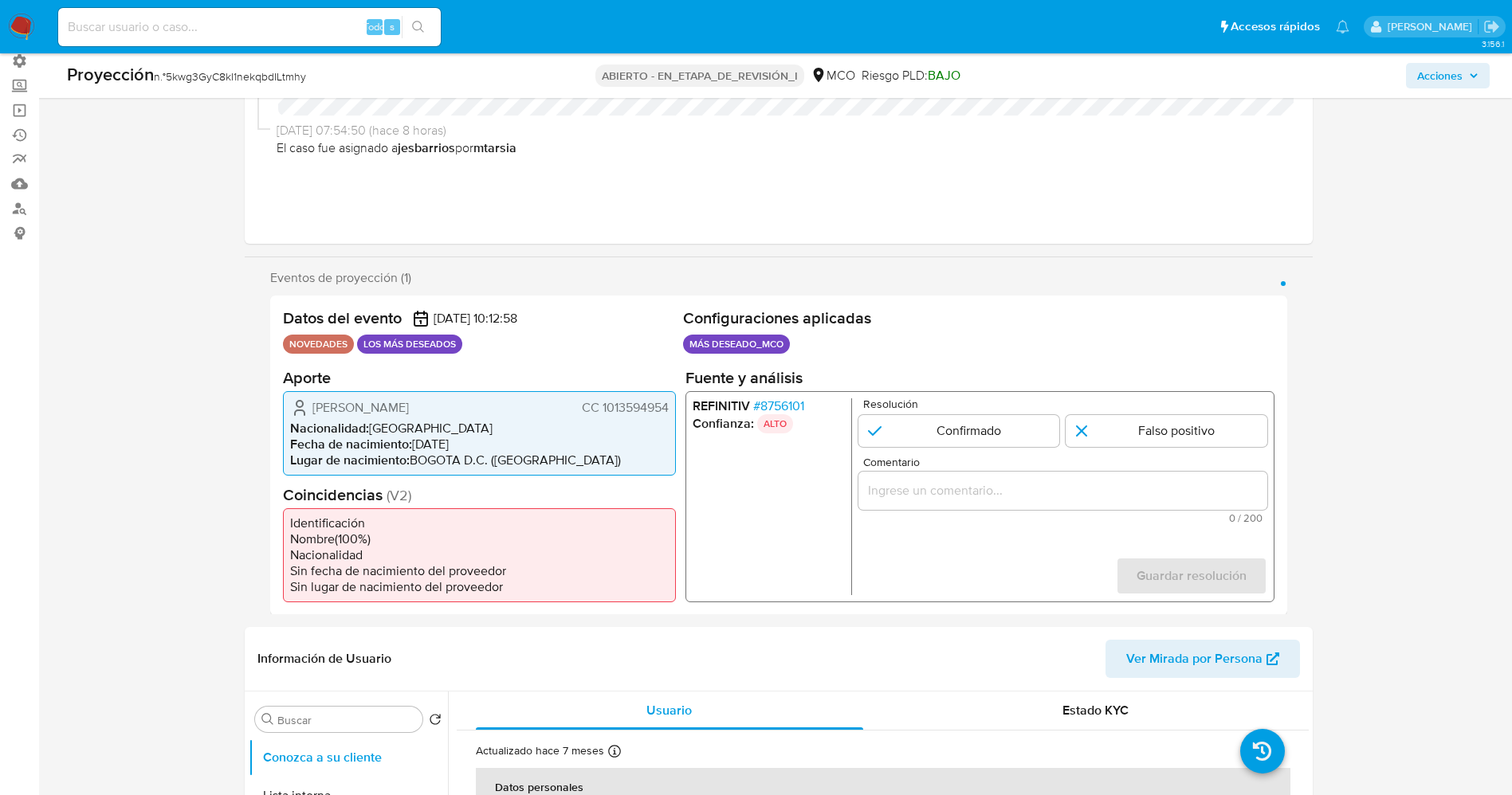
drag, startPoint x: 600, startPoint y: 409, endPoint x: 672, endPoint y: 410, distance: 72.0
click at [672, 410] on div "Sergio Yesid Sandoval Diaz CC 1013594954 Nacionalidad : Colombia Fecha de nacim…" at bounding box center [480, 433] width 393 height 84
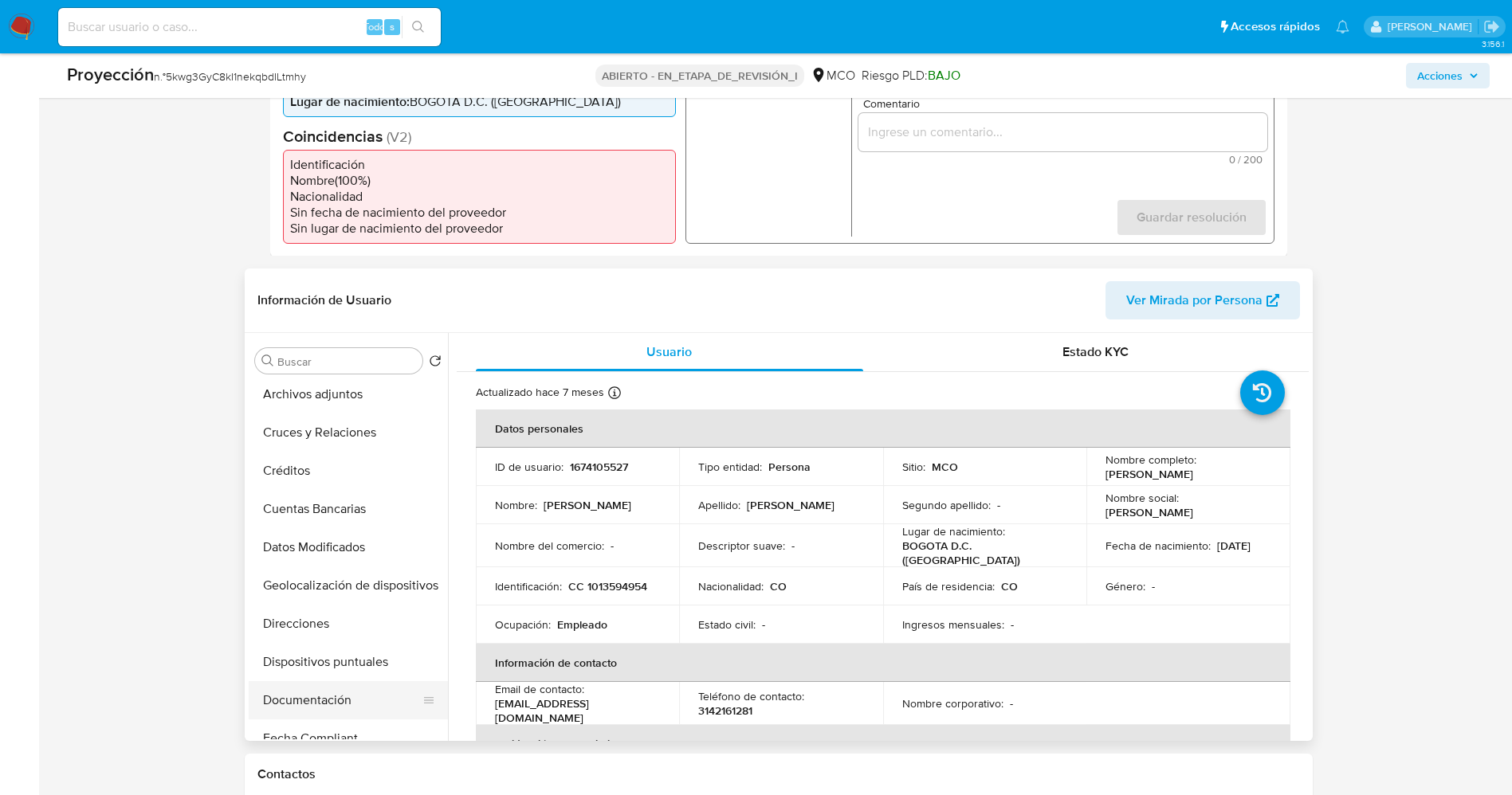
click at [327, 709] on button "Documentación" at bounding box center [341, 700] width 186 height 39
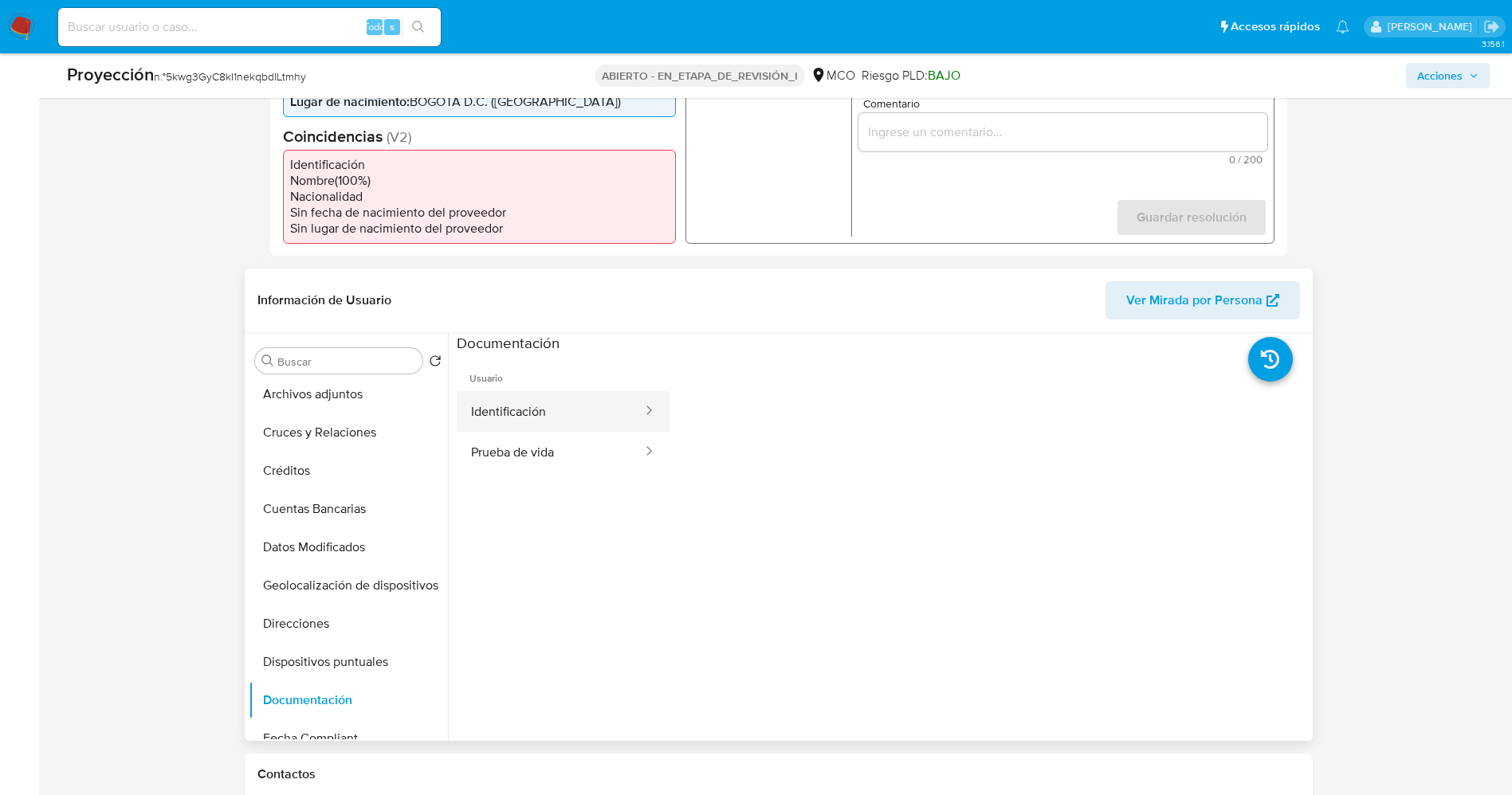
click at [521, 430] on button "Identificación" at bounding box center [550, 411] width 187 height 40
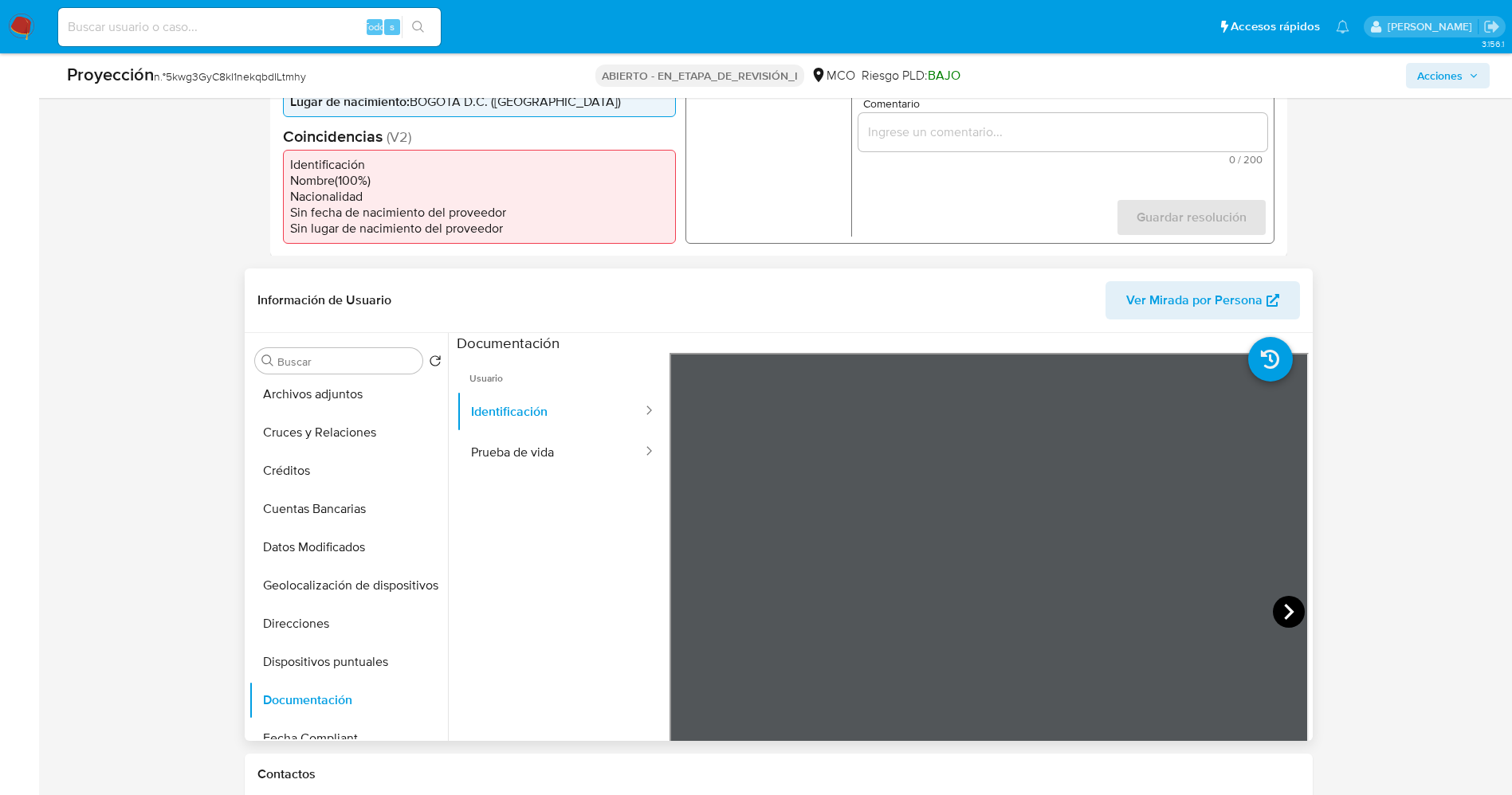
click at [1276, 614] on icon at bounding box center [1289, 612] width 32 height 32
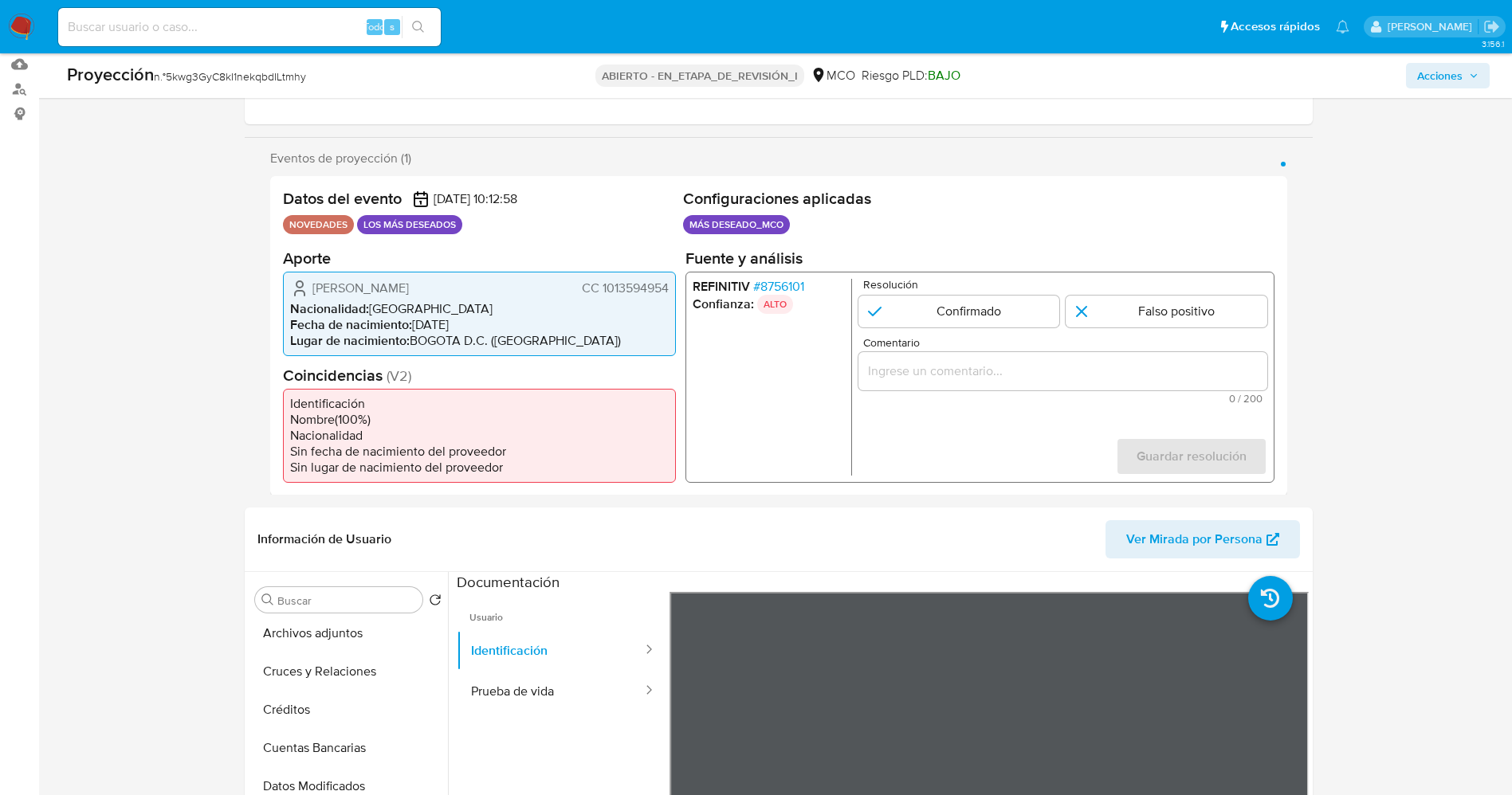
drag, startPoint x: 597, startPoint y: 284, endPoint x: 666, endPoint y: 285, distance: 69.0
click at [666, 285] on font "CC 1013594954" at bounding box center [624, 287] width 87 height 18
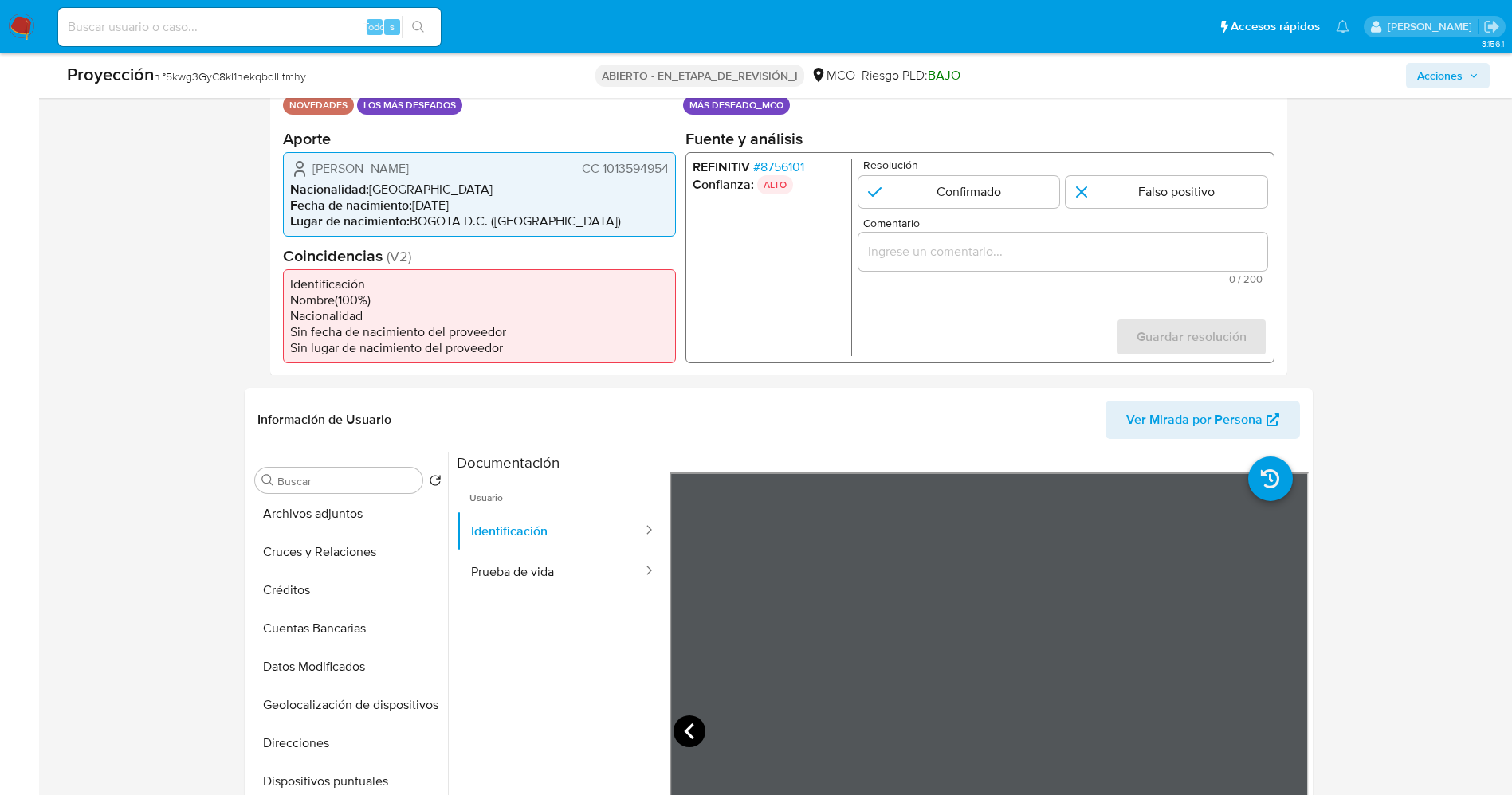
click at [685, 728] on icon at bounding box center [689, 732] width 32 height 32
drag, startPoint x: 600, startPoint y: 166, endPoint x: 670, endPoint y: 169, distance: 70.1
click at [670, 169] on div "Sergio Yesid Sandoval Diaz CC 1013594954 Nacionalidad : Colombia Fecha de nacim…" at bounding box center [480, 194] width 393 height 84
click at [1288, 728] on icon at bounding box center [1289, 732] width 32 height 32
drag, startPoint x: 600, startPoint y: 168, endPoint x: 671, endPoint y: 166, distance: 71.0
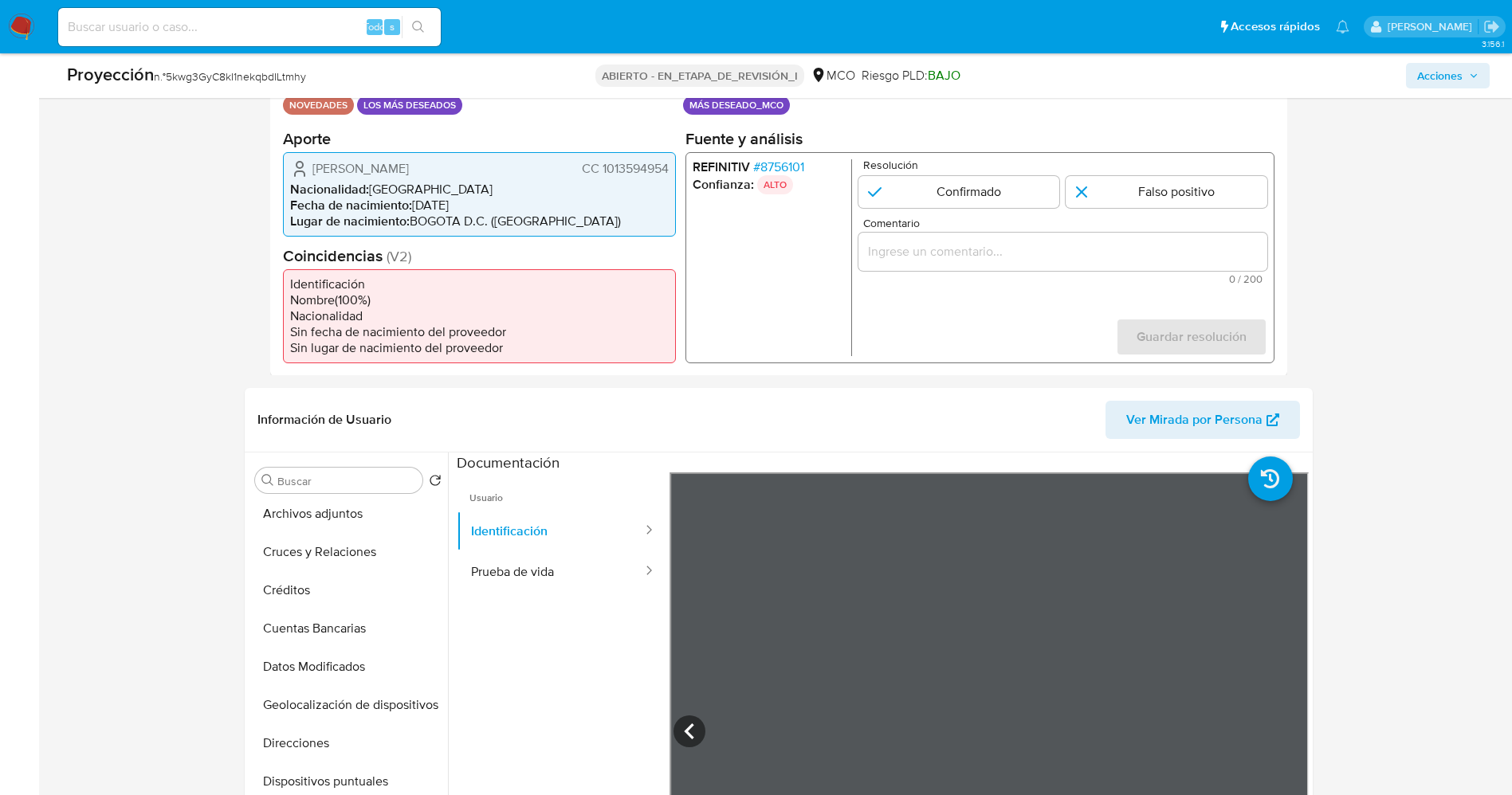
click at [671, 166] on div "Sergio Yesid Sandoval Diaz CC 1013594954 Nacionalidad : Colombia Fecha de nacim…" at bounding box center [480, 194] width 393 height 84
drag, startPoint x: 393, startPoint y: 169, endPoint x: 432, endPoint y: 174, distance: 39.3
click at [409, 174] on span "Sergio Yesid Sandoval Diaz" at bounding box center [361, 169] width 97 height 16
drag, startPoint x: 437, startPoint y: 168, endPoint x: 385, endPoint y: 169, distance: 52.0
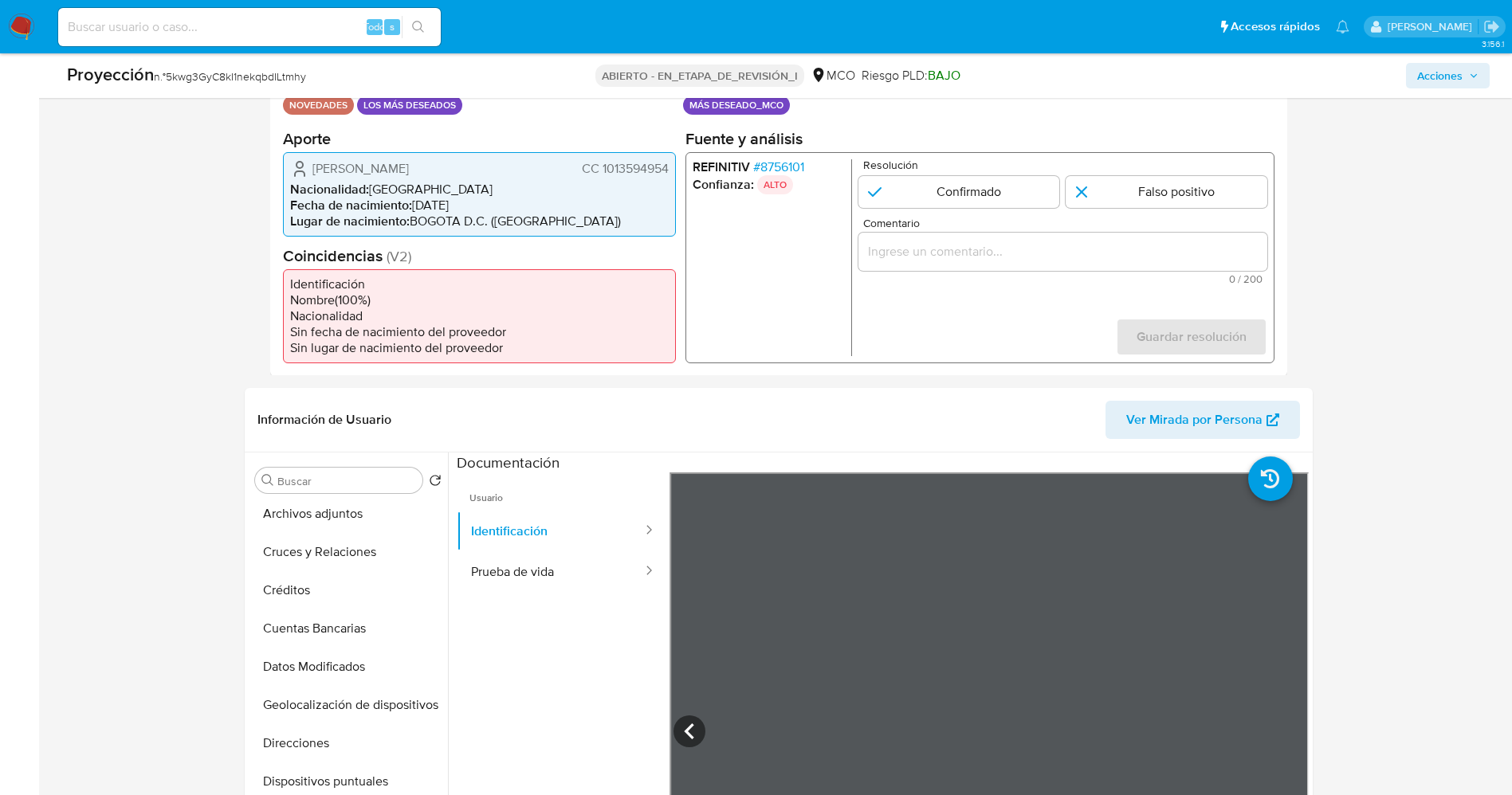
click at [385, 169] on span "Sergio Yesid Sandoval Diaz" at bounding box center [361, 169] width 97 height 16
drag, startPoint x: 600, startPoint y: 168, endPoint x: 670, endPoint y: 168, distance: 70.0
click at [670, 168] on div "Sergio Yesid Sandoval Diaz CC 1013594954 Nacionalidad : Colombia Fecha de nacim…" at bounding box center [480, 194] width 393 height 84
drag, startPoint x: 309, startPoint y: 171, endPoint x: 478, endPoint y: 167, distance: 169.0
click at [488, 167] on div "Sergio Yesid Sandoval Diaz CC 1013594954" at bounding box center [480, 168] width 378 height 19
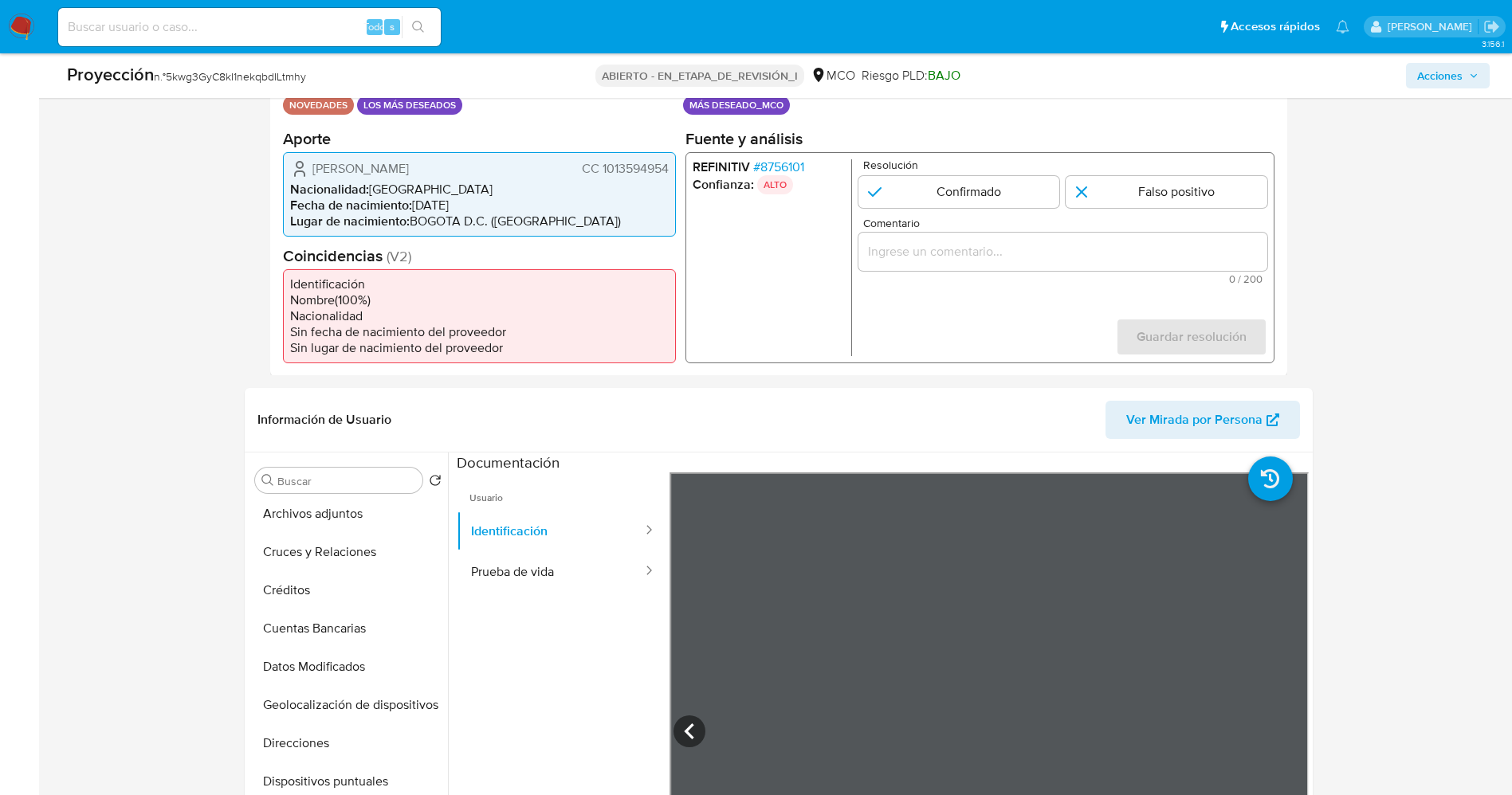
drag, startPoint x: 600, startPoint y: 169, endPoint x: 672, endPoint y: 169, distance: 72.0
click at [672, 169] on div "Sergio Yesid Sandoval Diaz CC 1013594954 Nacionalidad : Colombia Fecha de nacim…" at bounding box center [480, 194] width 393 height 84
drag, startPoint x: 307, startPoint y: 167, endPoint x: 464, endPoint y: 163, distance: 157.1
click at [464, 163] on div "Sergio Yesid Sandoval Diaz CC 1013594954" at bounding box center [480, 168] width 378 height 19
click at [461, 246] on h2 "Coincidencias ( V2 )" at bounding box center [480, 255] width 393 height 20
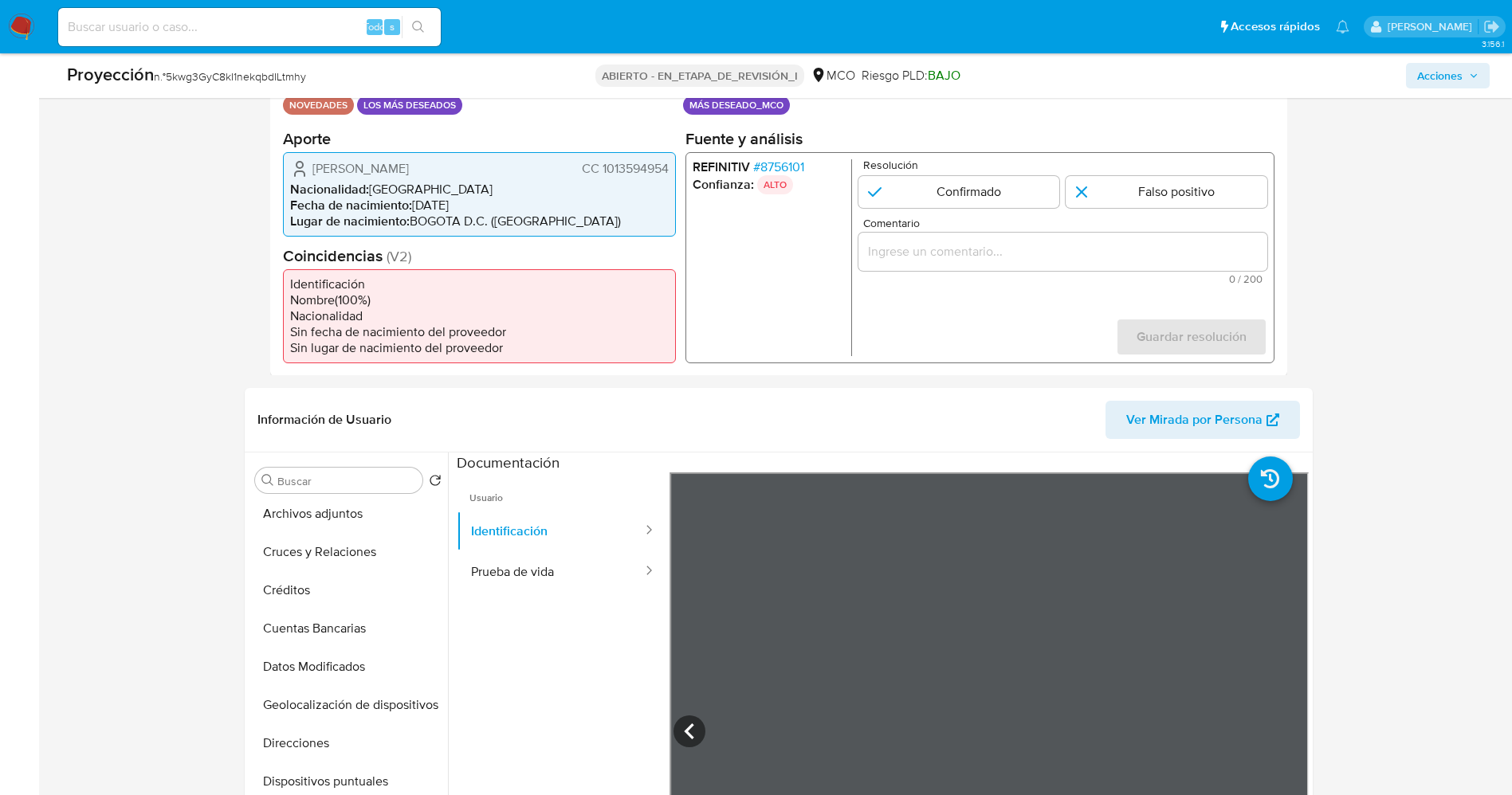
drag, startPoint x: 306, startPoint y: 161, endPoint x: 670, endPoint y: 176, distance: 364.3
click at [670, 176] on div "Sergio Yesid Sandoval Diaz CC 1013594954 Nacionalidad : Colombia Fecha de nacim…" at bounding box center [480, 194] width 393 height 84
click at [796, 168] on font "8756101" at bounding box center [781, 166] width 44 height 18
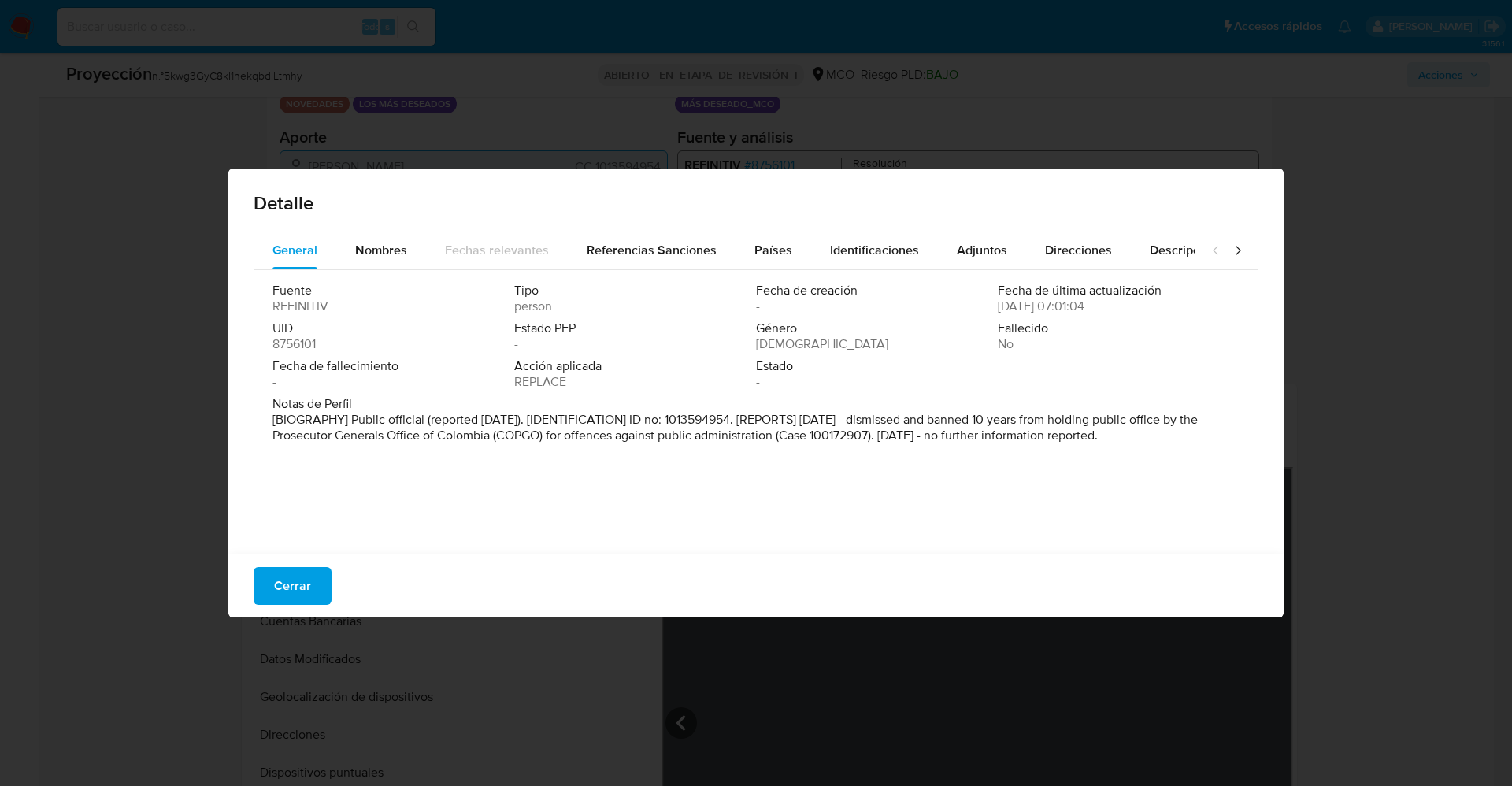
drag, startPoint x: 348, startPoint y: 422, endPoint x: 1049, endPoint y: 445, distance: 701.4
click at [1241, 450] on div "General Nombres Fechas relevantes Referencias Sanciones Países Identificaciones…" at bounding box center [756, 394] width 1056 height 327
click at [942, 338] on div "Género Masculino" at bounding box center [877, 337] width 242 height 32
drag, startPoint x: 1128, startPoint y: 422, endPoint x: 1083, endPoint y: 435, distance: 46.8
click at [1083, 435] on font "[BIOGRAFÍA] Funcionario público (reportado en diciembre de 2023). [IDENTIFICACI…" at bounding box center [742, 435] width 940 height 50
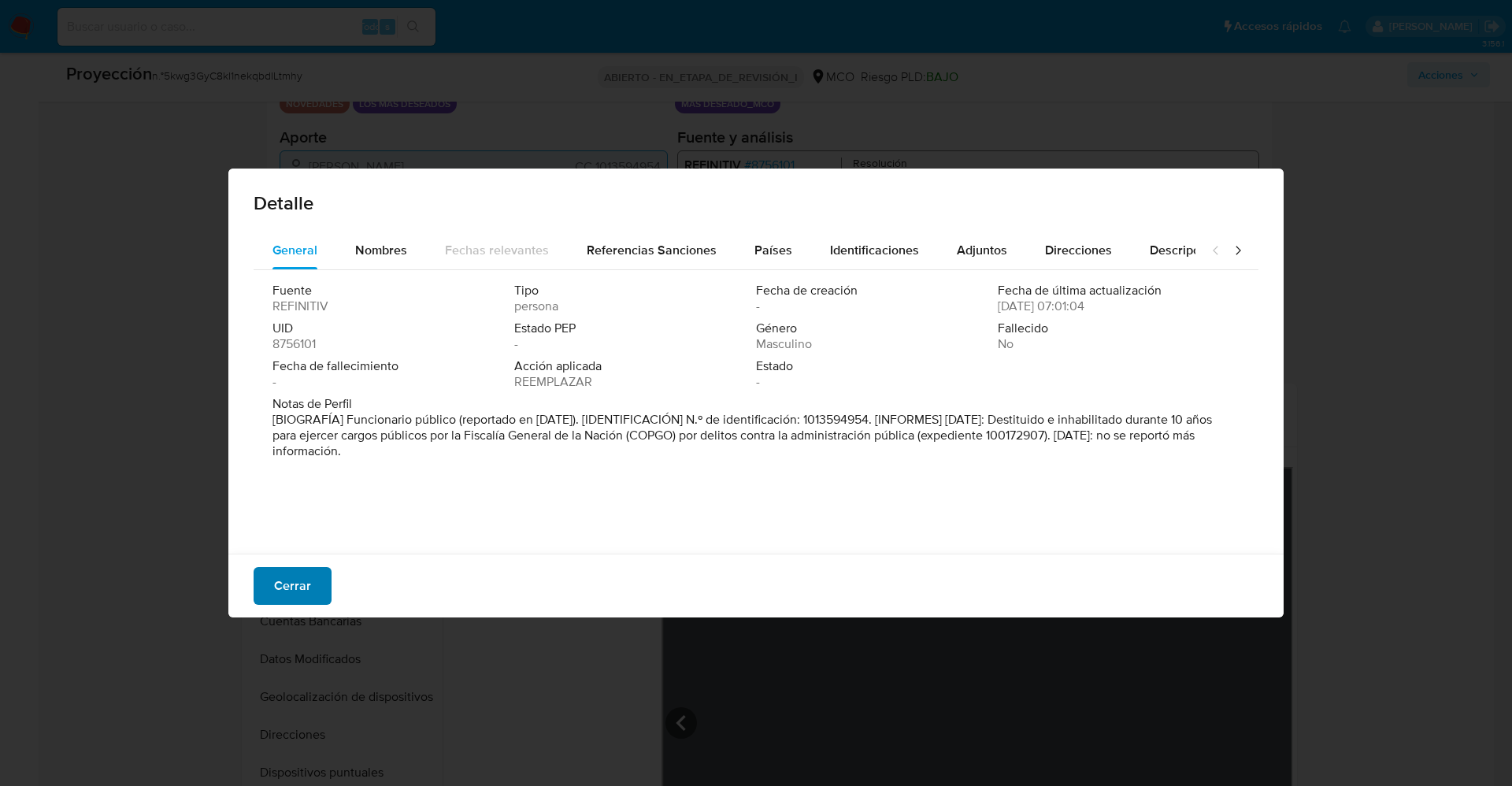
click at [306, 567] on font "Cerrar" at bounding box center [292, 586] width 37 height 38
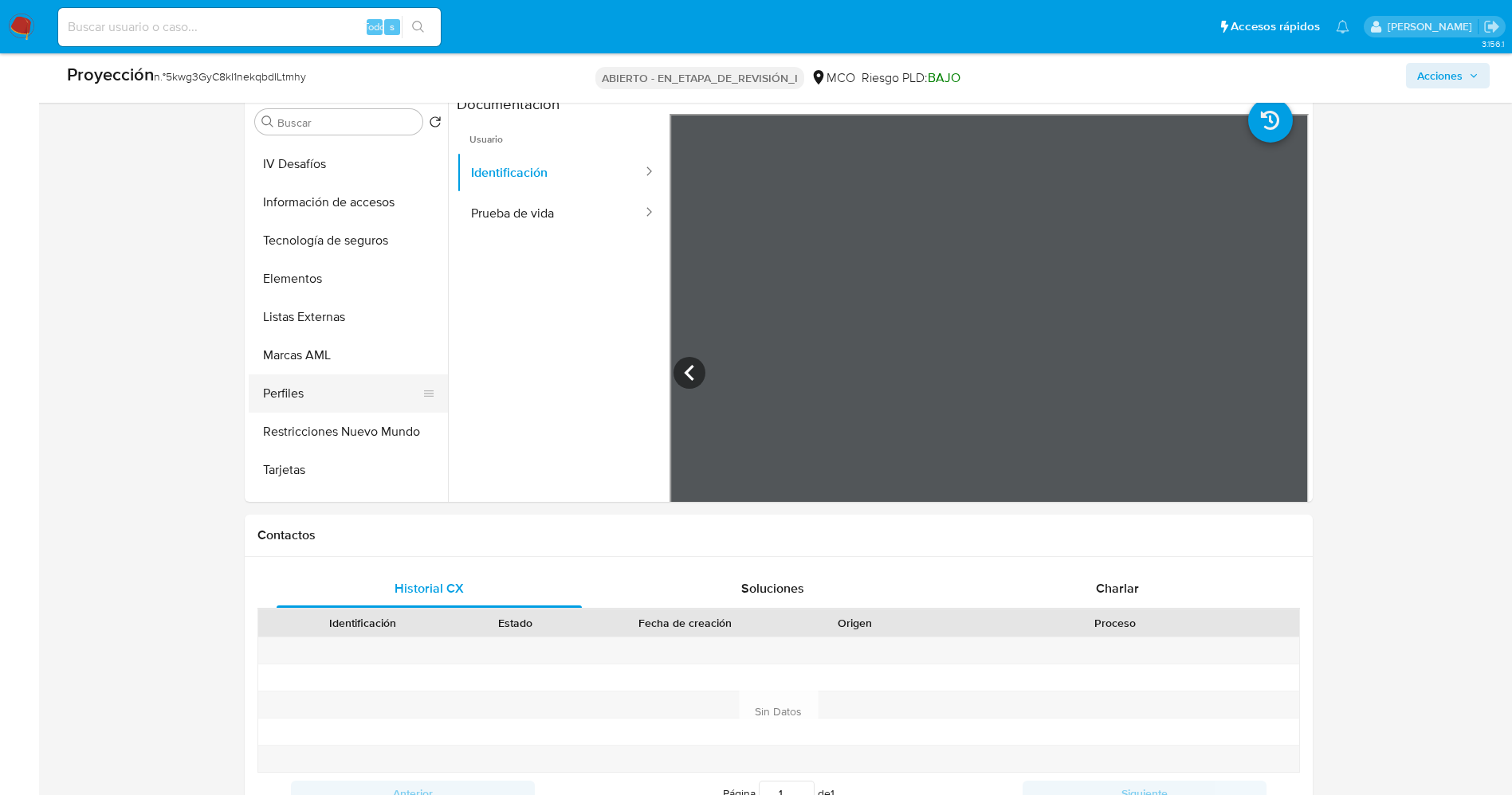
scroll to position [673, 0]
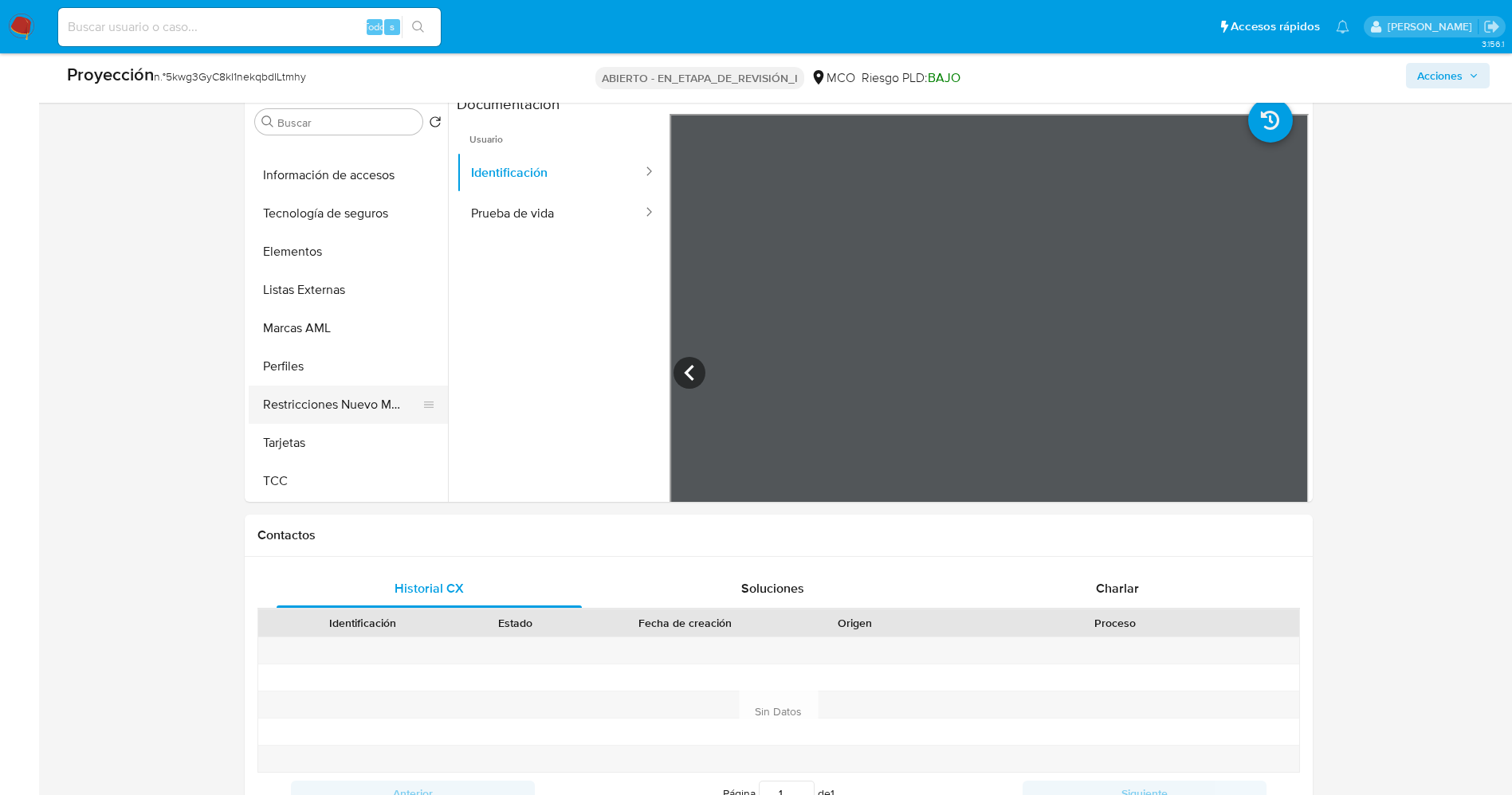
click at [331, 393] on button "Restricciones Nuevo Mundo" at bounding box center [341, 404] width 186 height 39
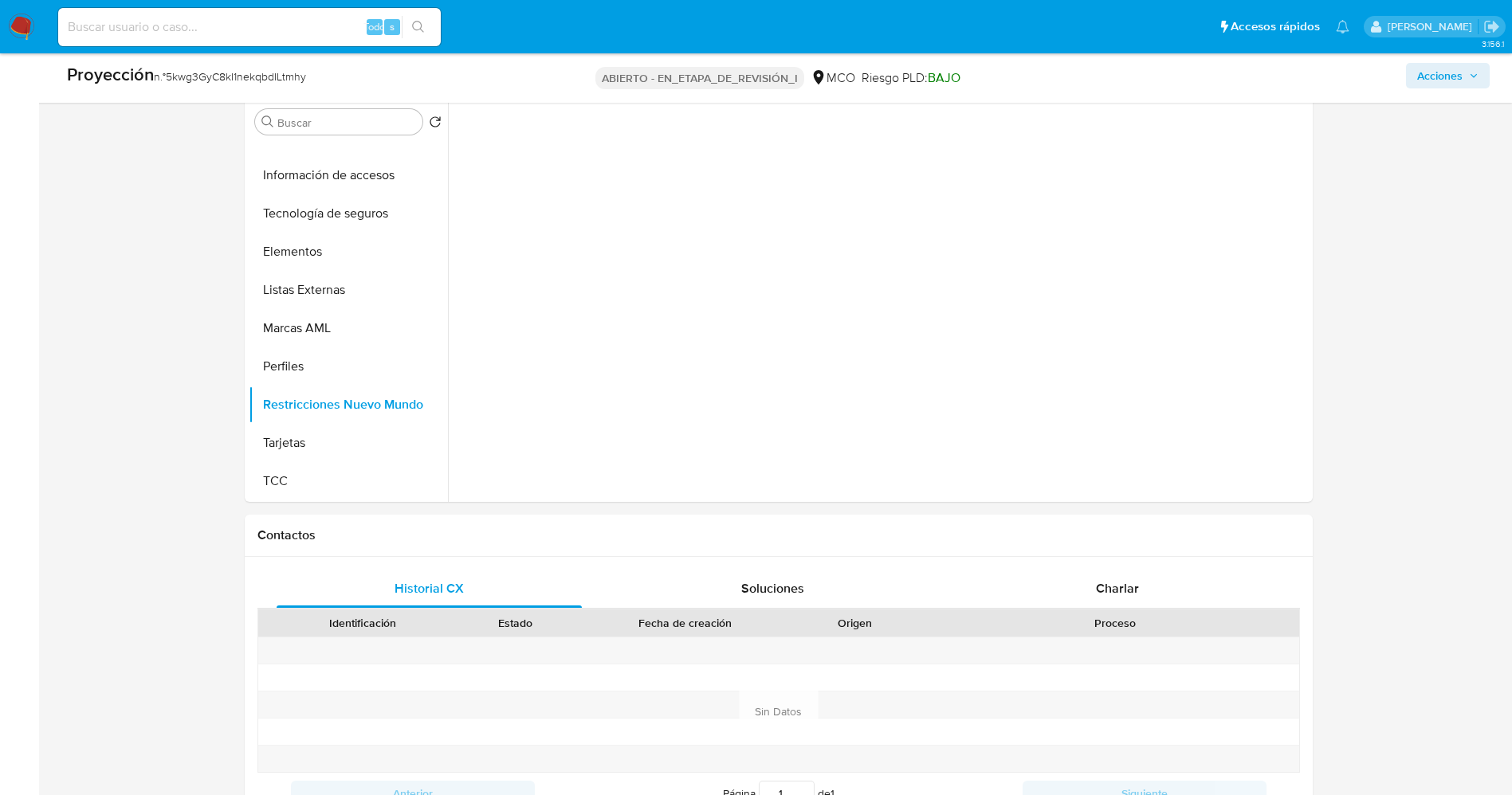
scroll to position [359, 0]
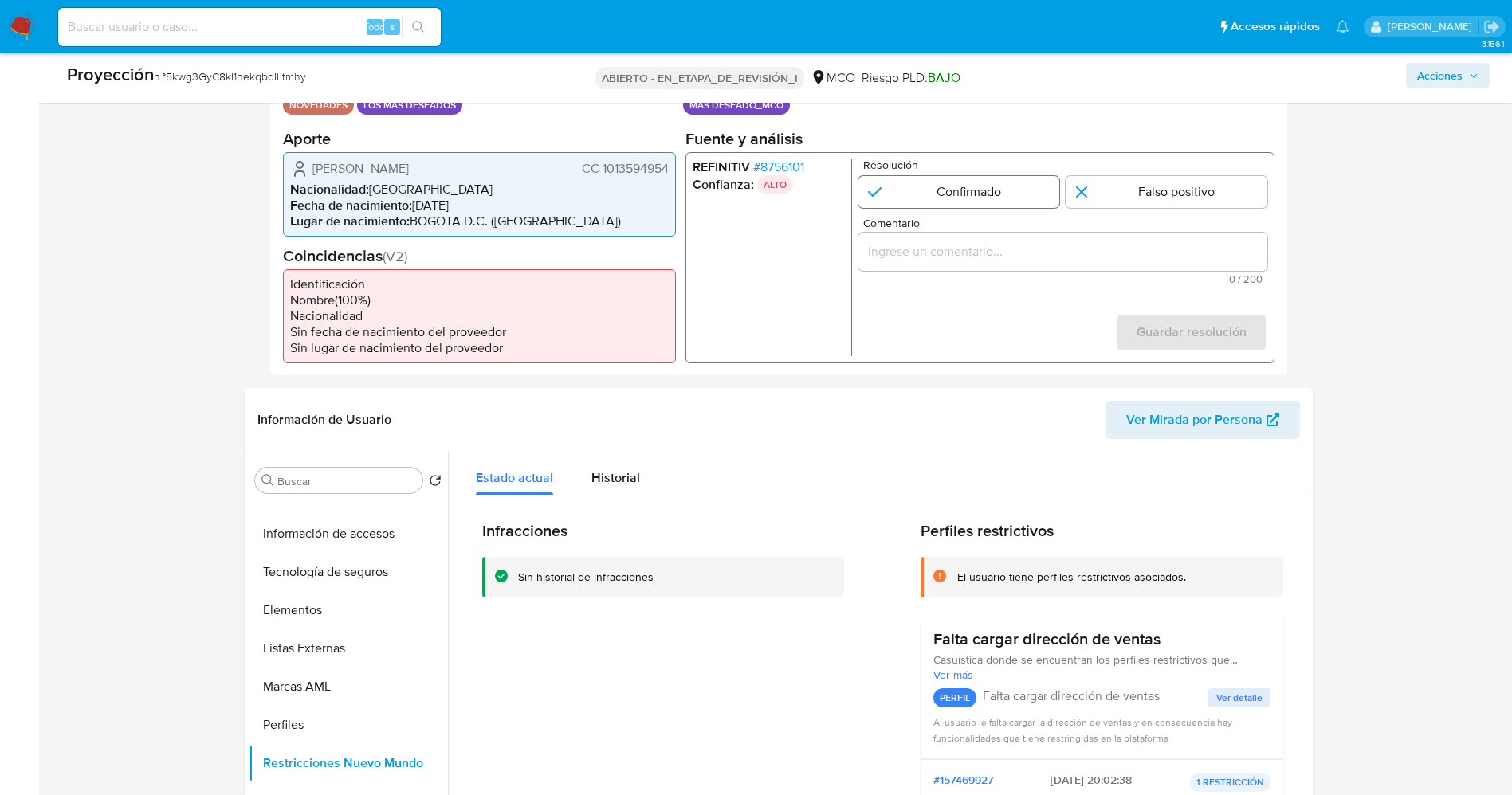
click at [912, 193] on input "1 de 1" at bounding box center [958, 192] width 202 height 32
radio input "true"
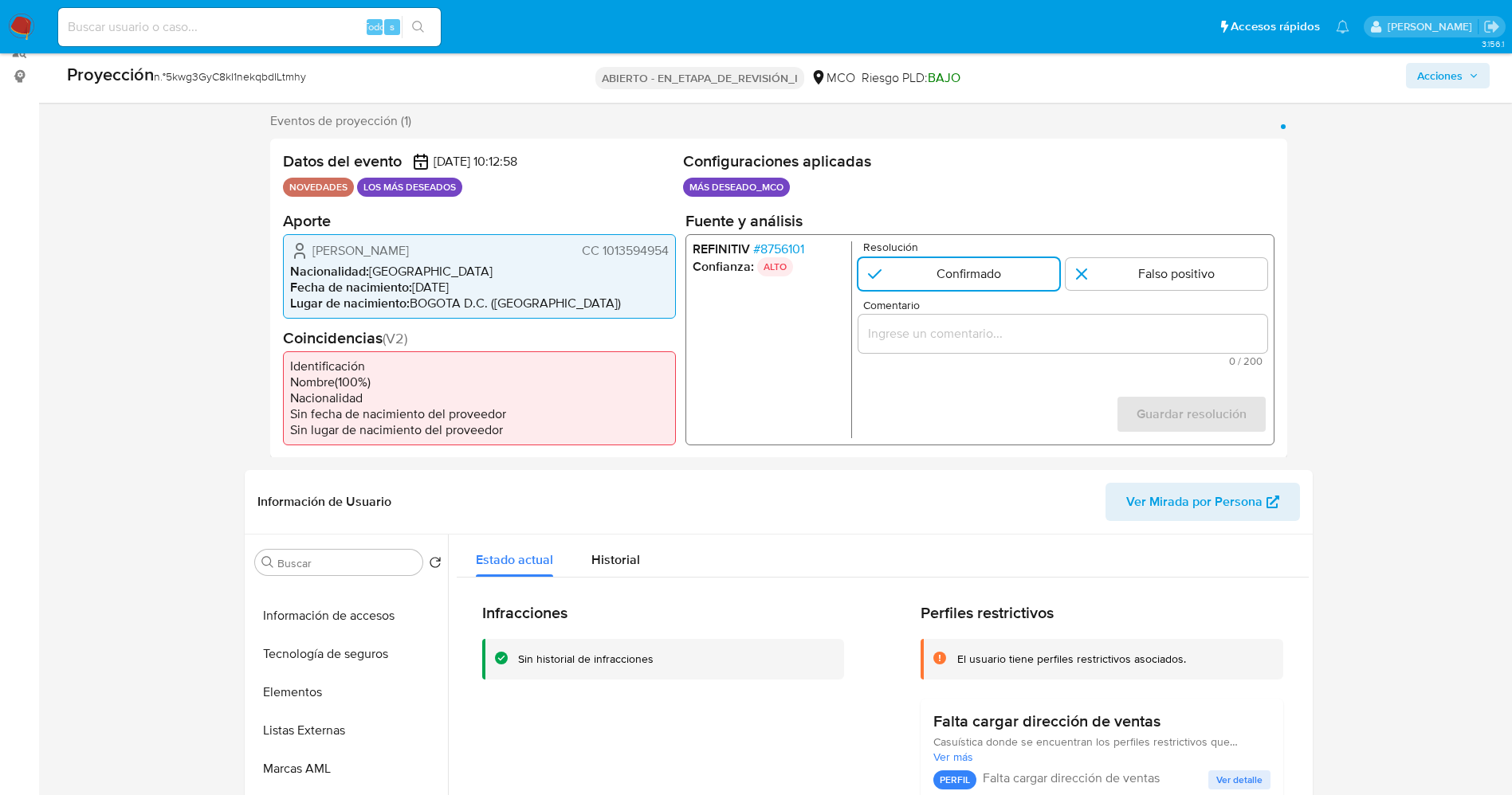
scroll to position [239, 0]
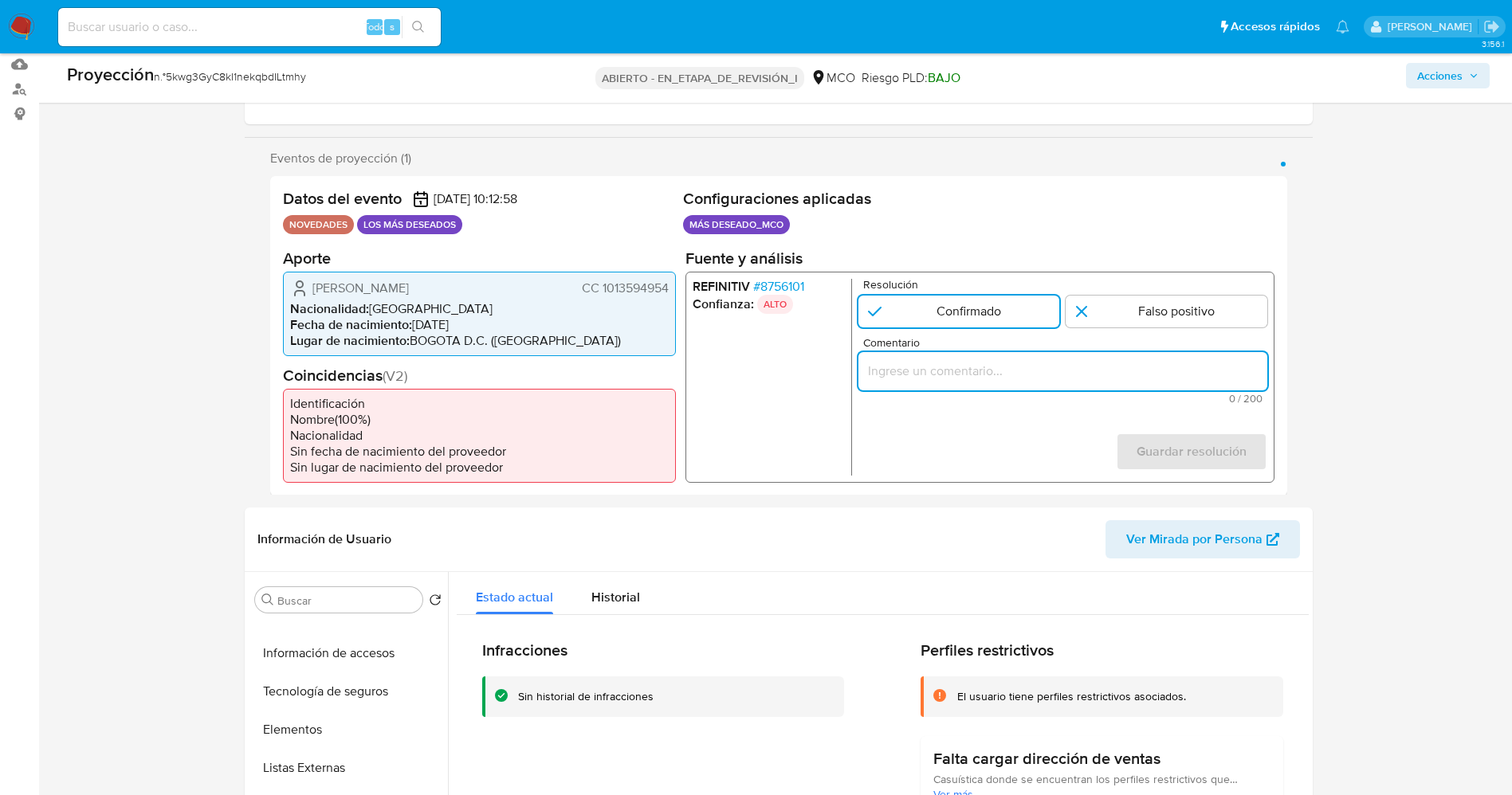
click at [933, 377] on input "Comentario" at bounding box center [1062, 370] width 409 height 21
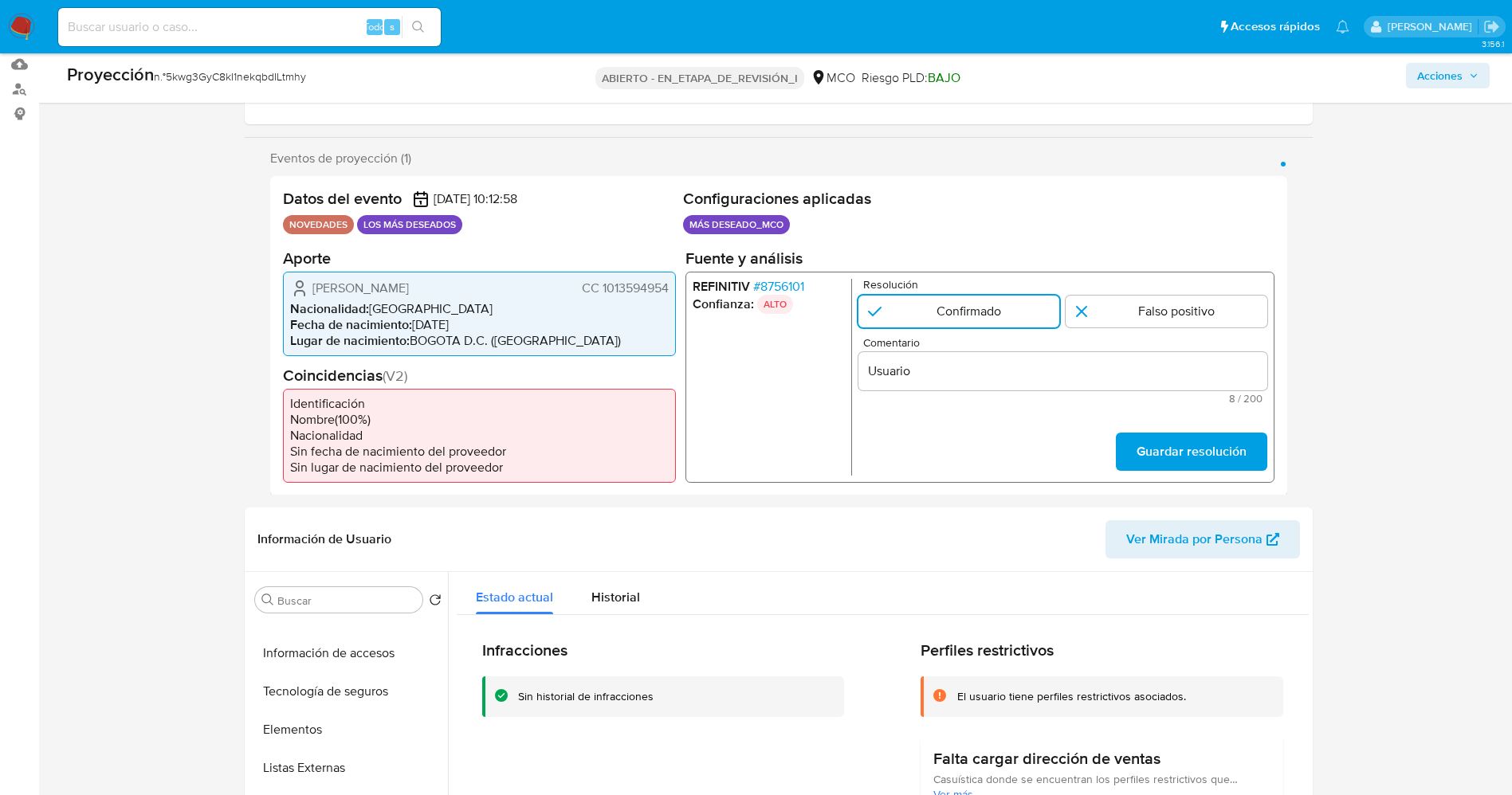
drag, startPoint x: 306, startPoint y: 291, endPoint x: 659, endPoint y: 287, distance: 353.0
click at [666, 287] on div "Sergio Yesid Sandoval Diaz CC 1013594954" at bounding box center [480, 287] width 378 height 19
click at [961, 374] on input "Usuario" at bounding box center [1062, 370] width 409 height 21
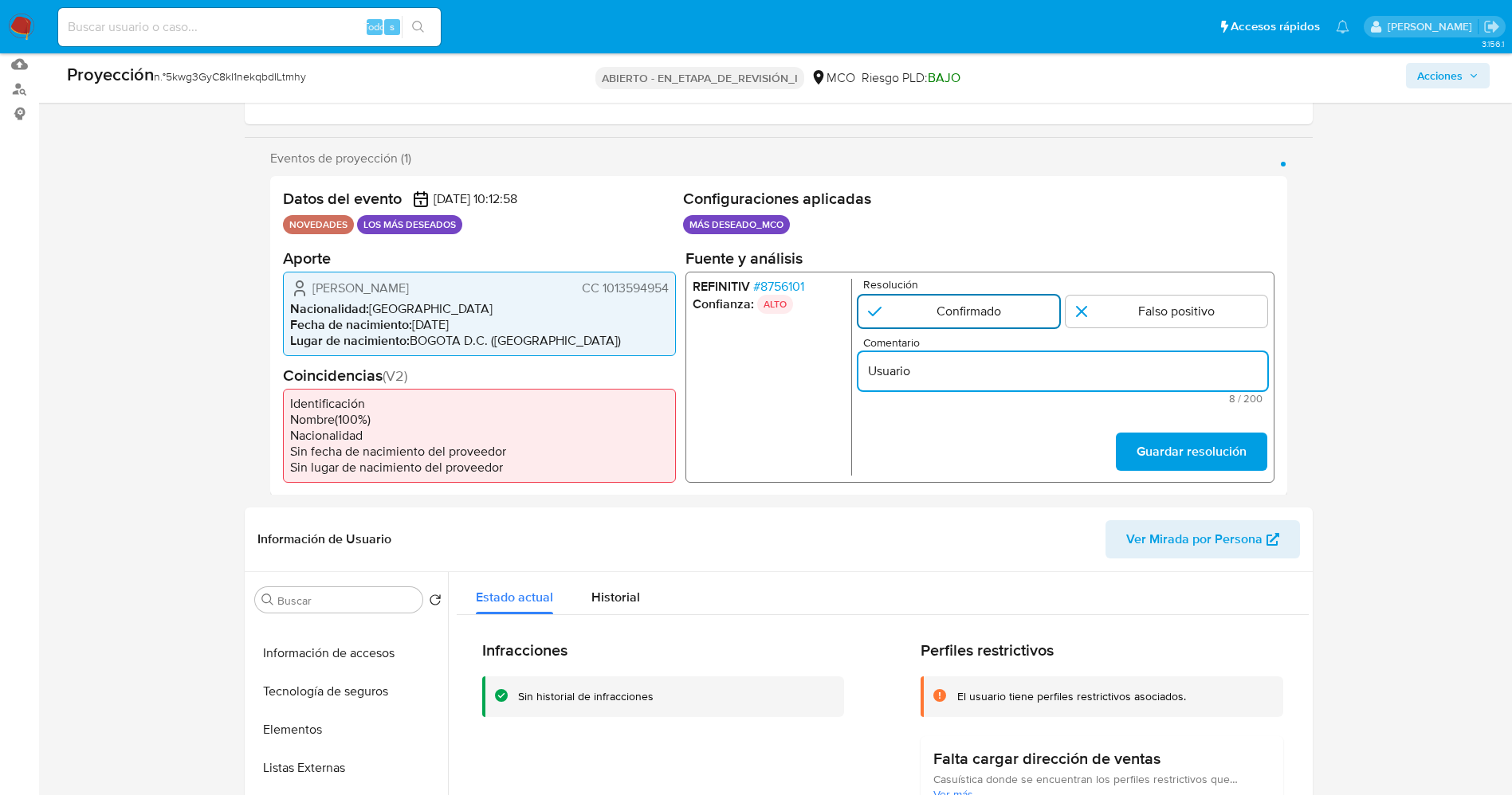
paste input "Sergio Yesid Sandoval Diaz CC 1013594954"
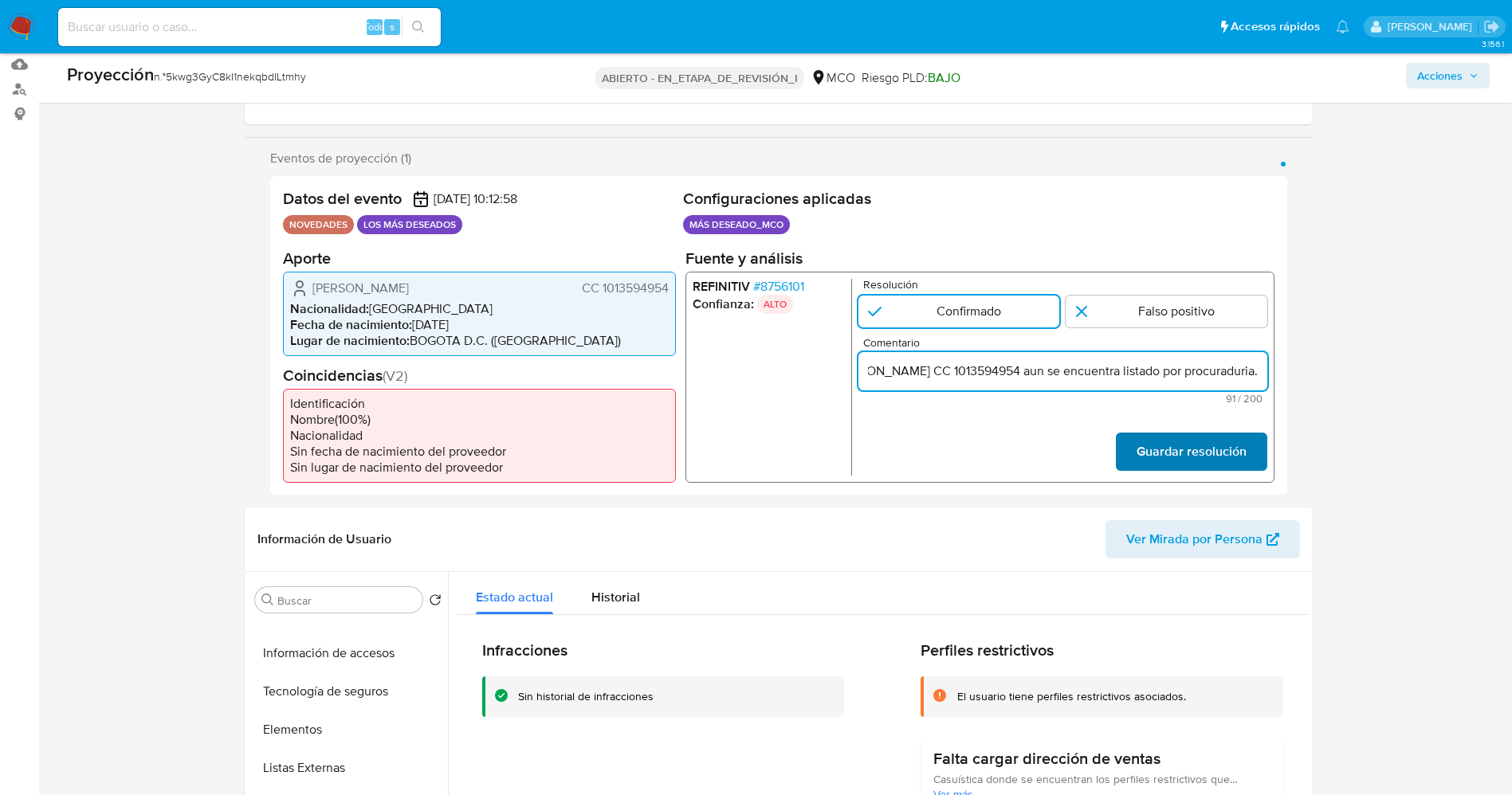
type input "Usuario Sergio Yesid Sandoval Diaz CC 1013594954 aun se encuentra listado por p…"
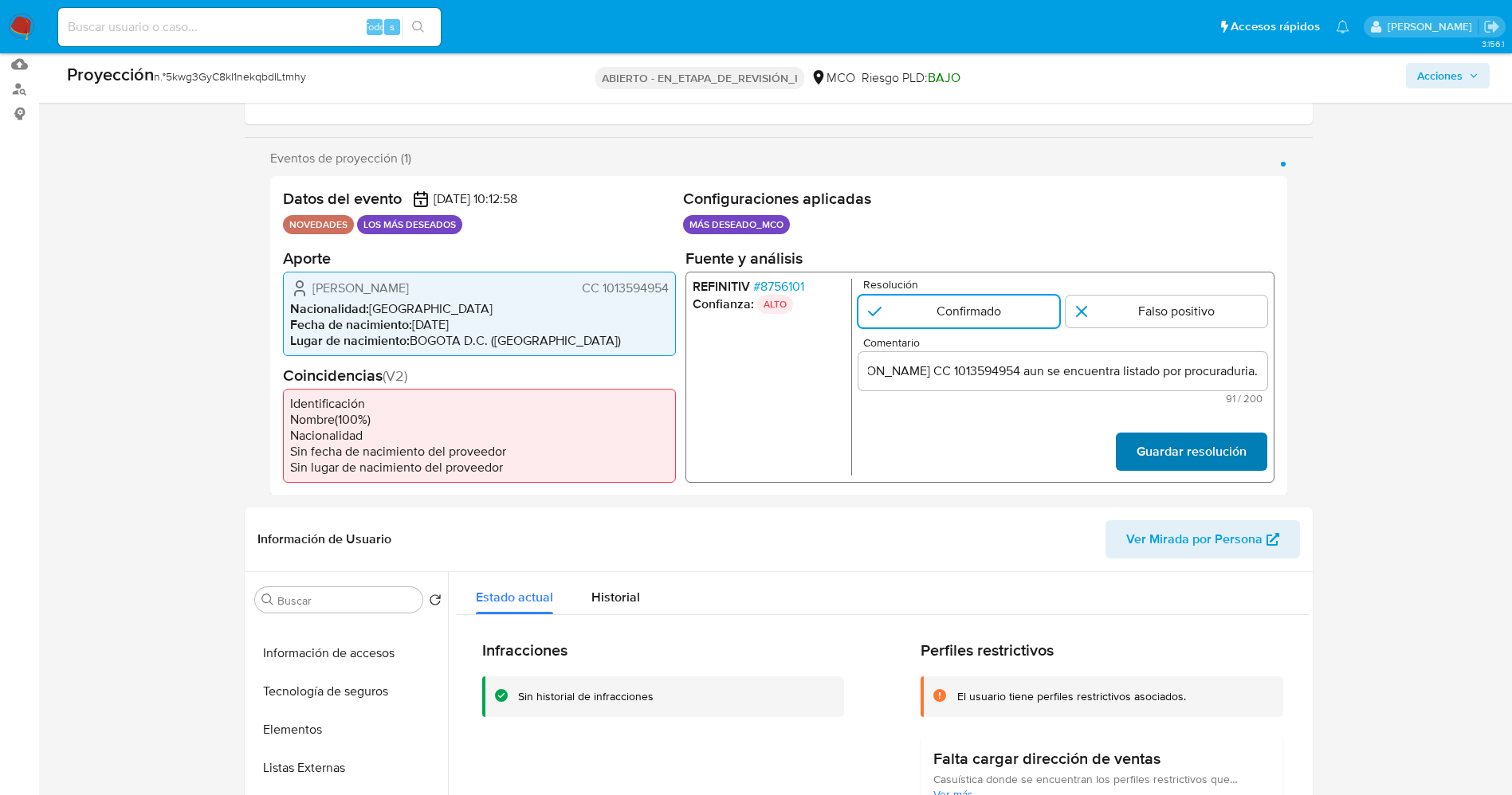
click at [1145, 465] on font "Guardar resolución" at bounding box center [1190, 452] width 110 height 39
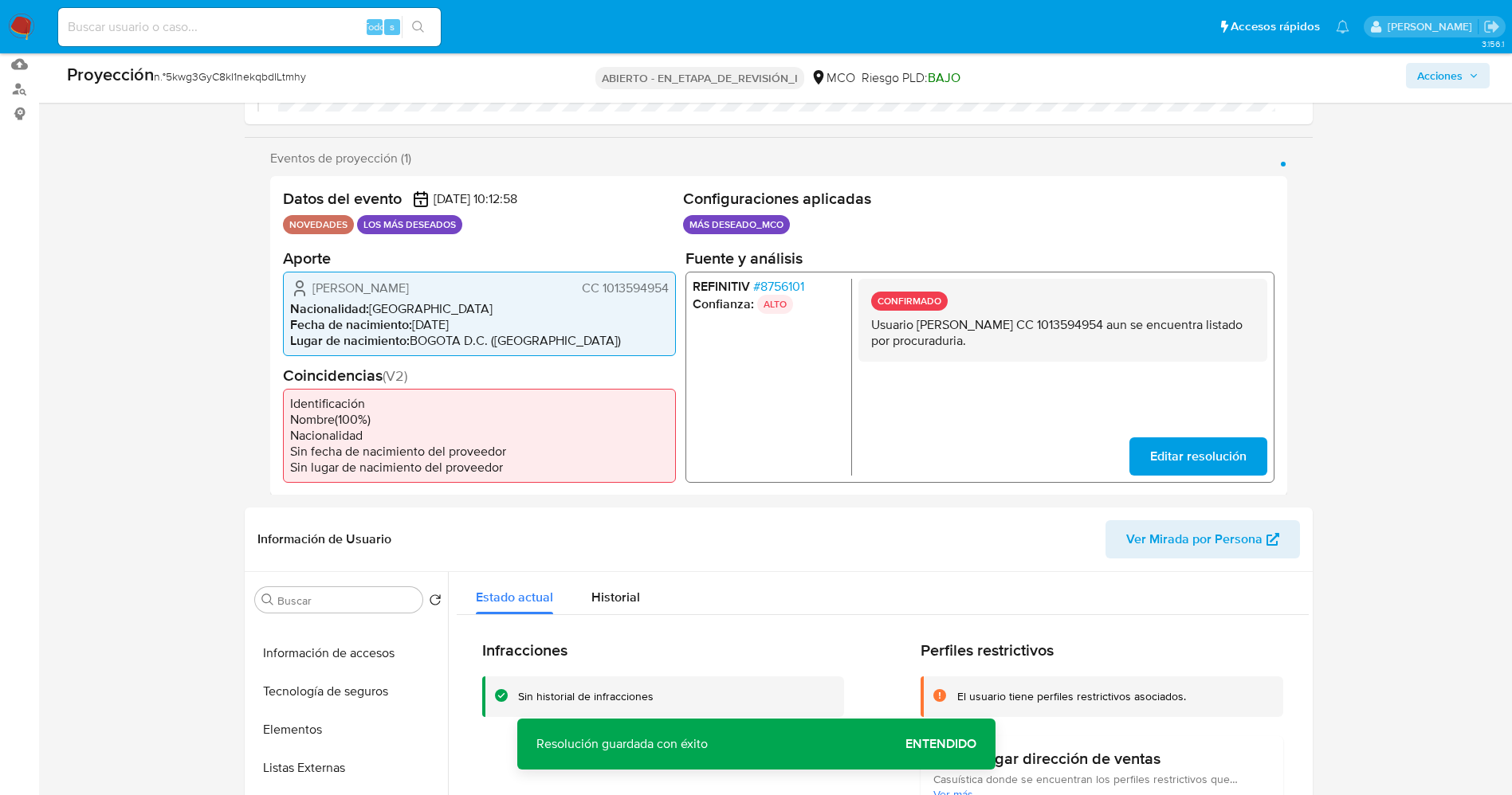
drag, startPoint x: 860, startPoint y: 327, endPoint x: 1128, endPoint y: 341, distance: 268.4
click at [1128, 341] on div "CONFIRMADO Usuario Sergio Yesid Sandoval Diaz CC 1013594954 aun se encuentra li…" at bounding box center [1062, 319] width 409 height 82
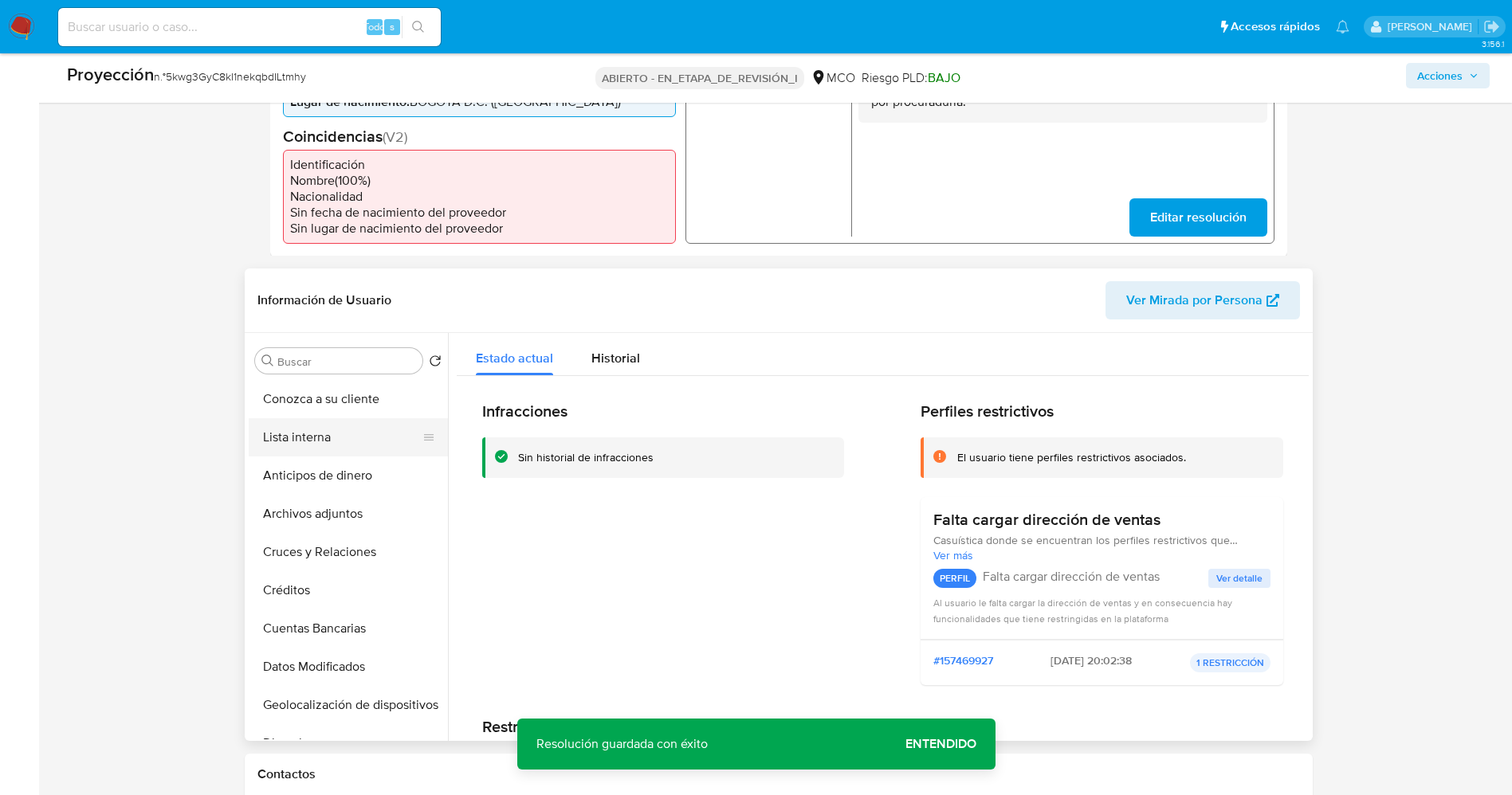
click at [329, 444] on button "Lista interna" at bounding box center [341, 437] width 186 height 39
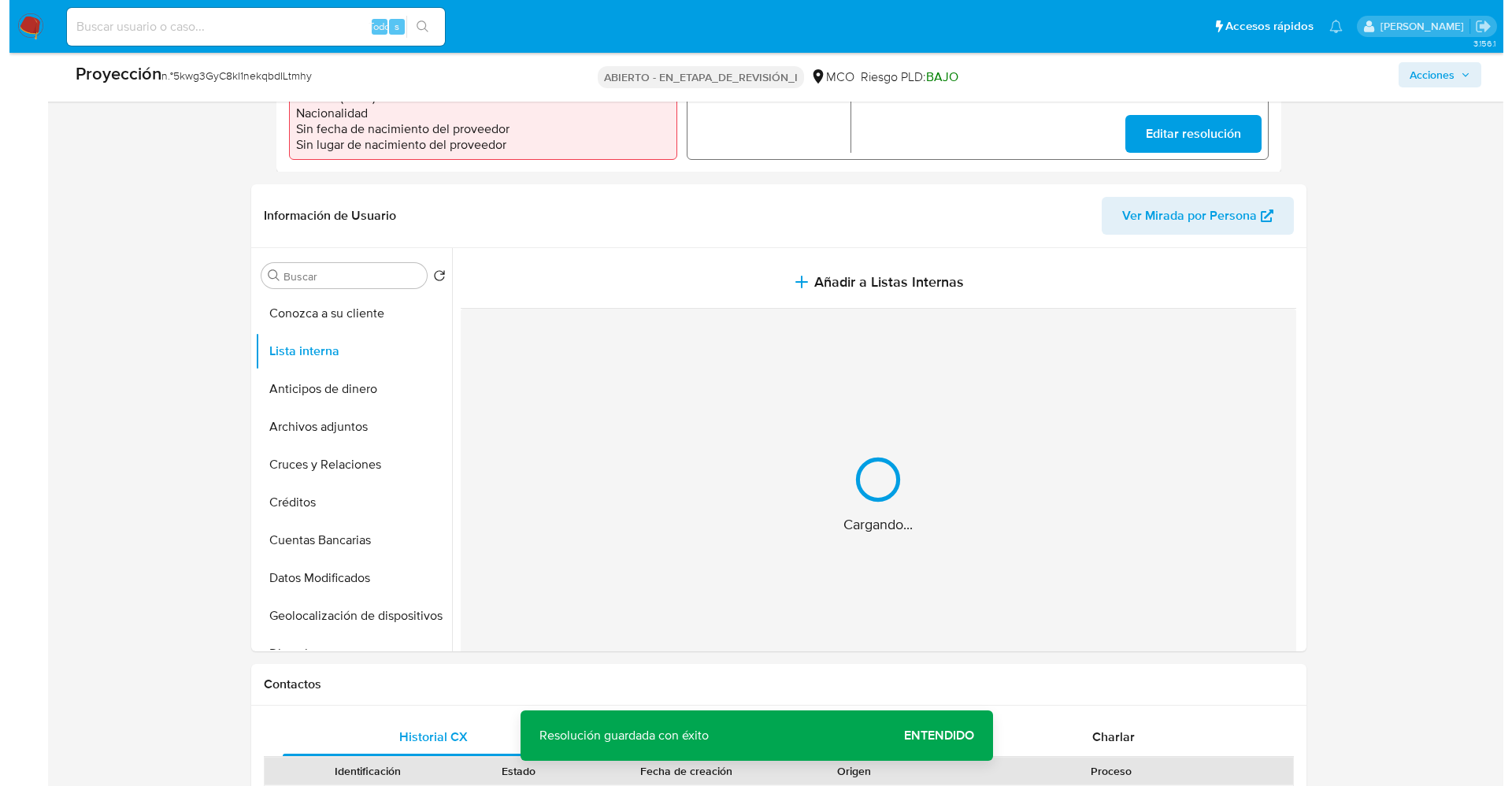
scroll to position [591, 0]
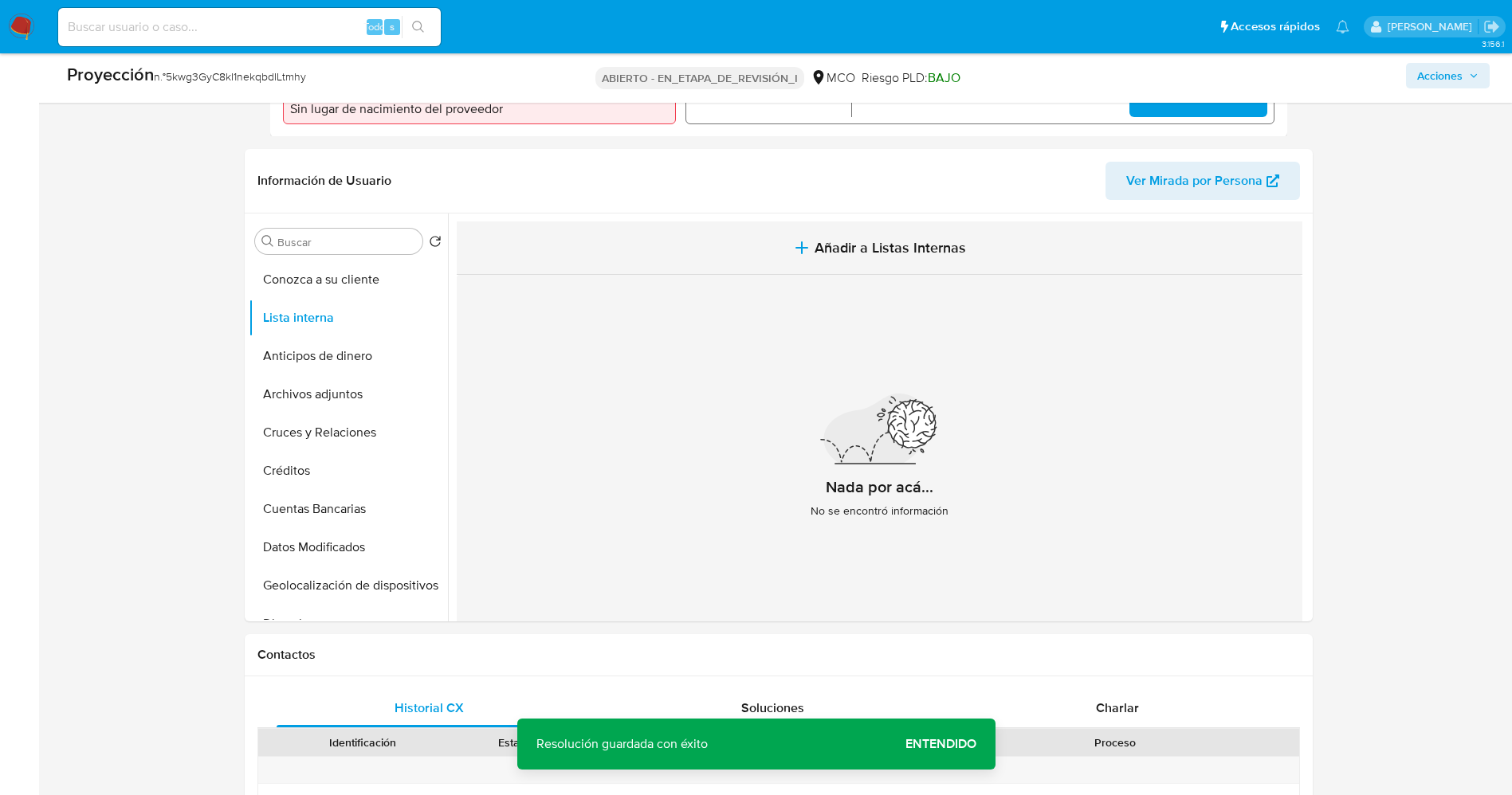
click at [852, 229] on button "Añadir a Listas Internas" at bounding box center [879, 248] width 845 height 54
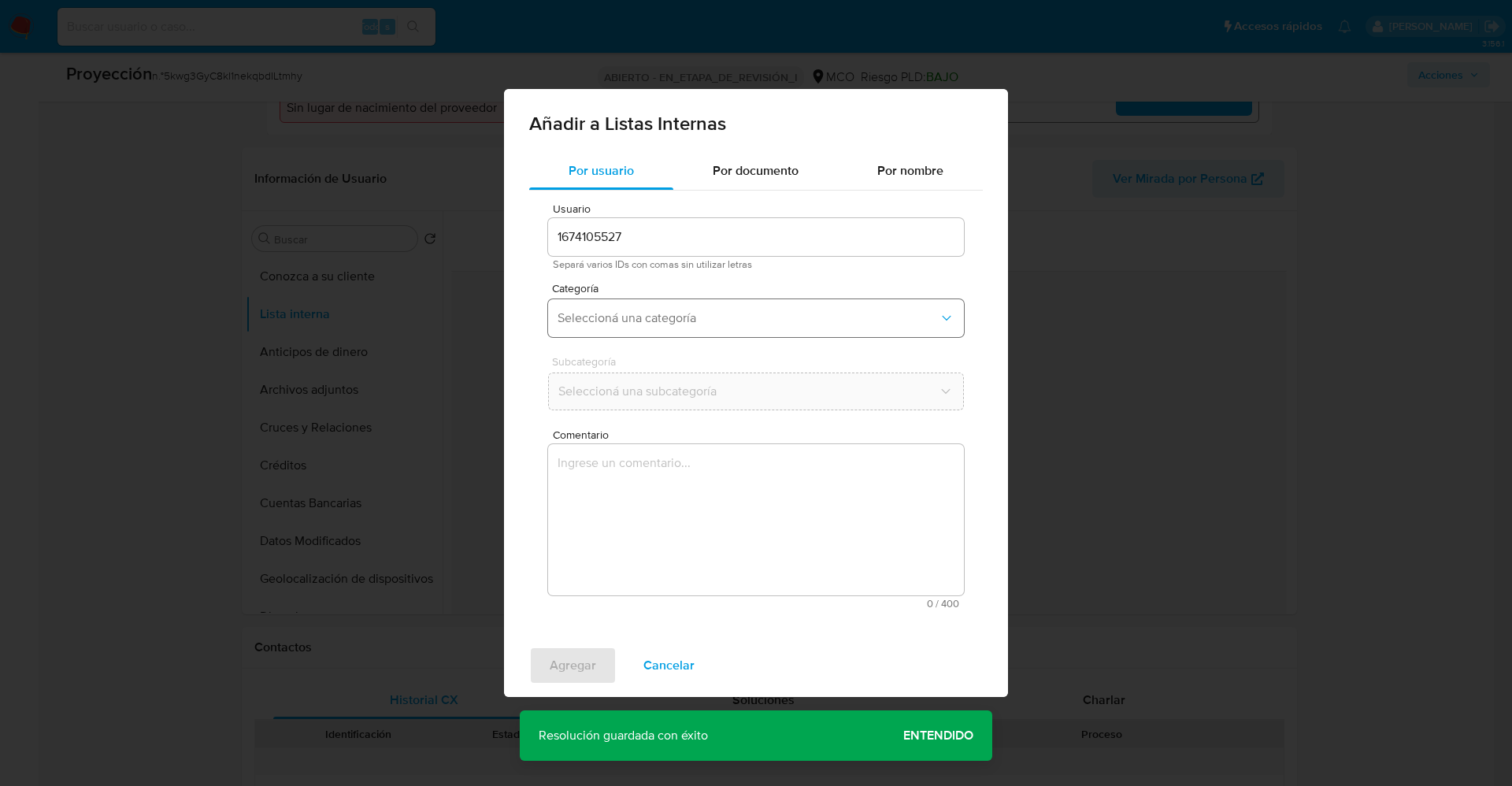
click at [740, 335] on button "Seleccioná una categoría" at bounding box center [756, 318] width 416 height 38
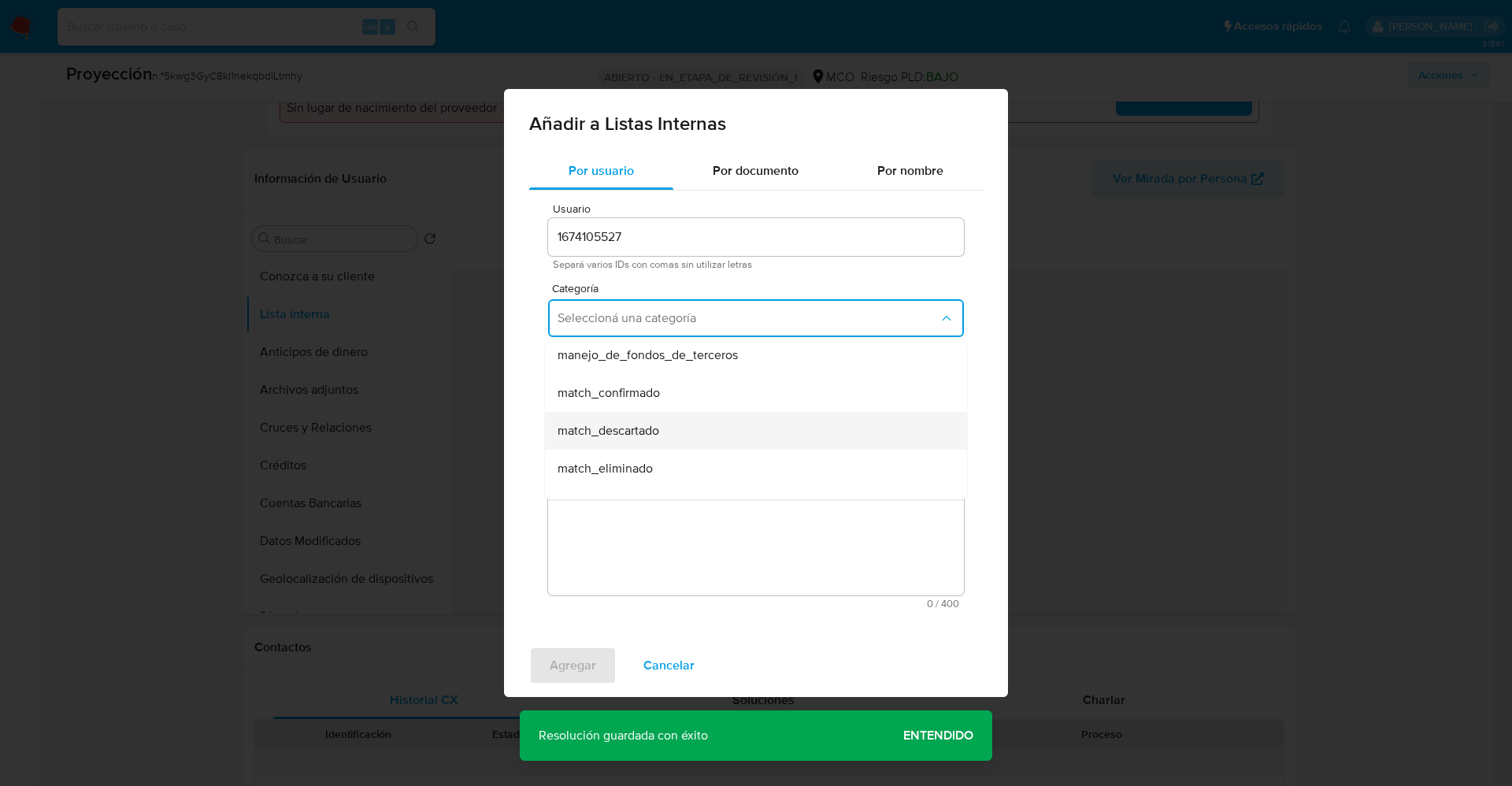
scroll to position [118, 0]
click at [686, 374] on div "match_confirmado" at bounding box center [752, 356] width 388 height 38
click at [696, 402] on button "Seleccioná una subcategoría" at bounding box center [756, 392] width 416 height 38
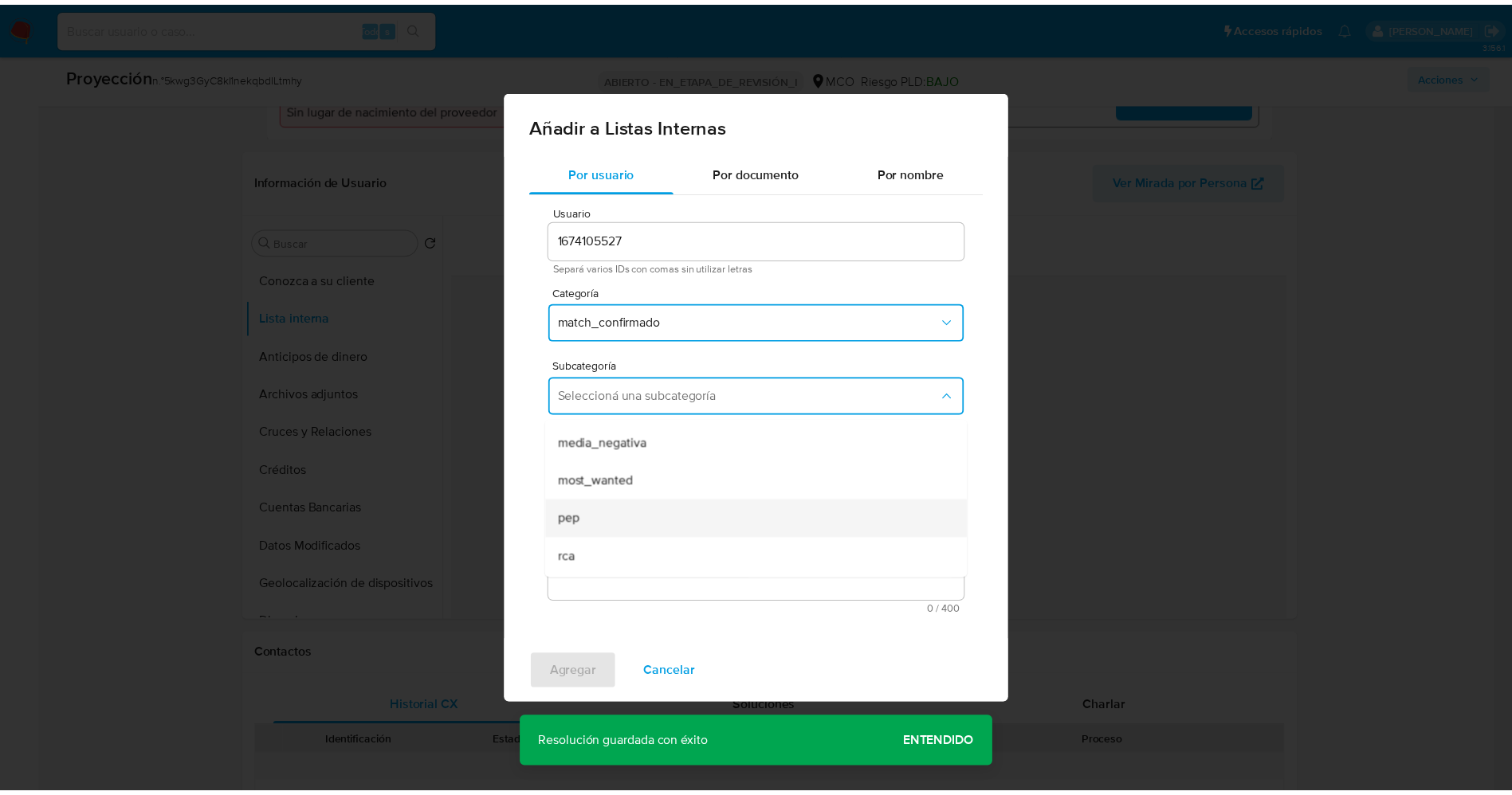
scroll to position [108, 0]
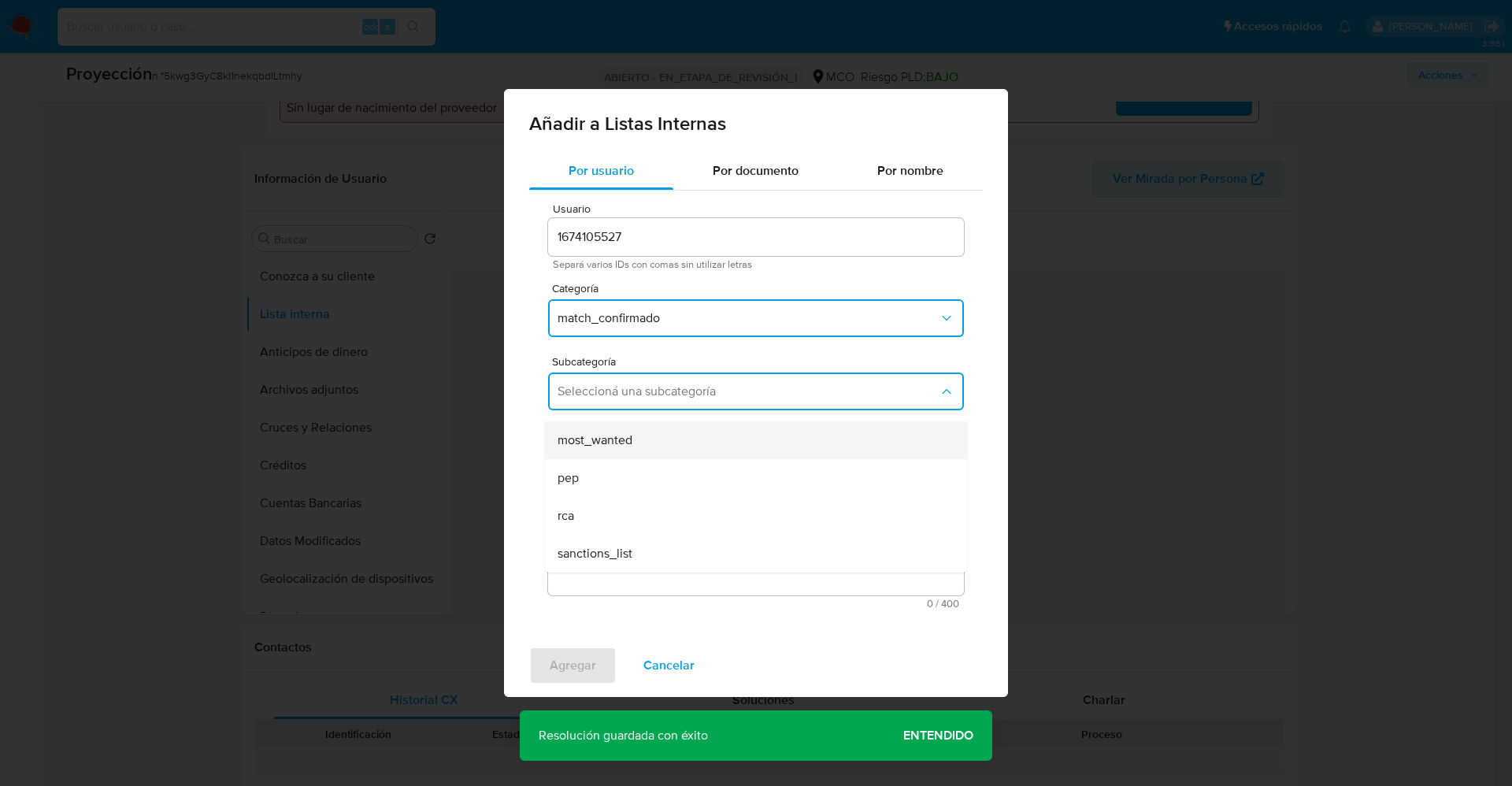
click at [631, 442] on span "most_wanted" at bounding box center [595, 440] width 74 height 16
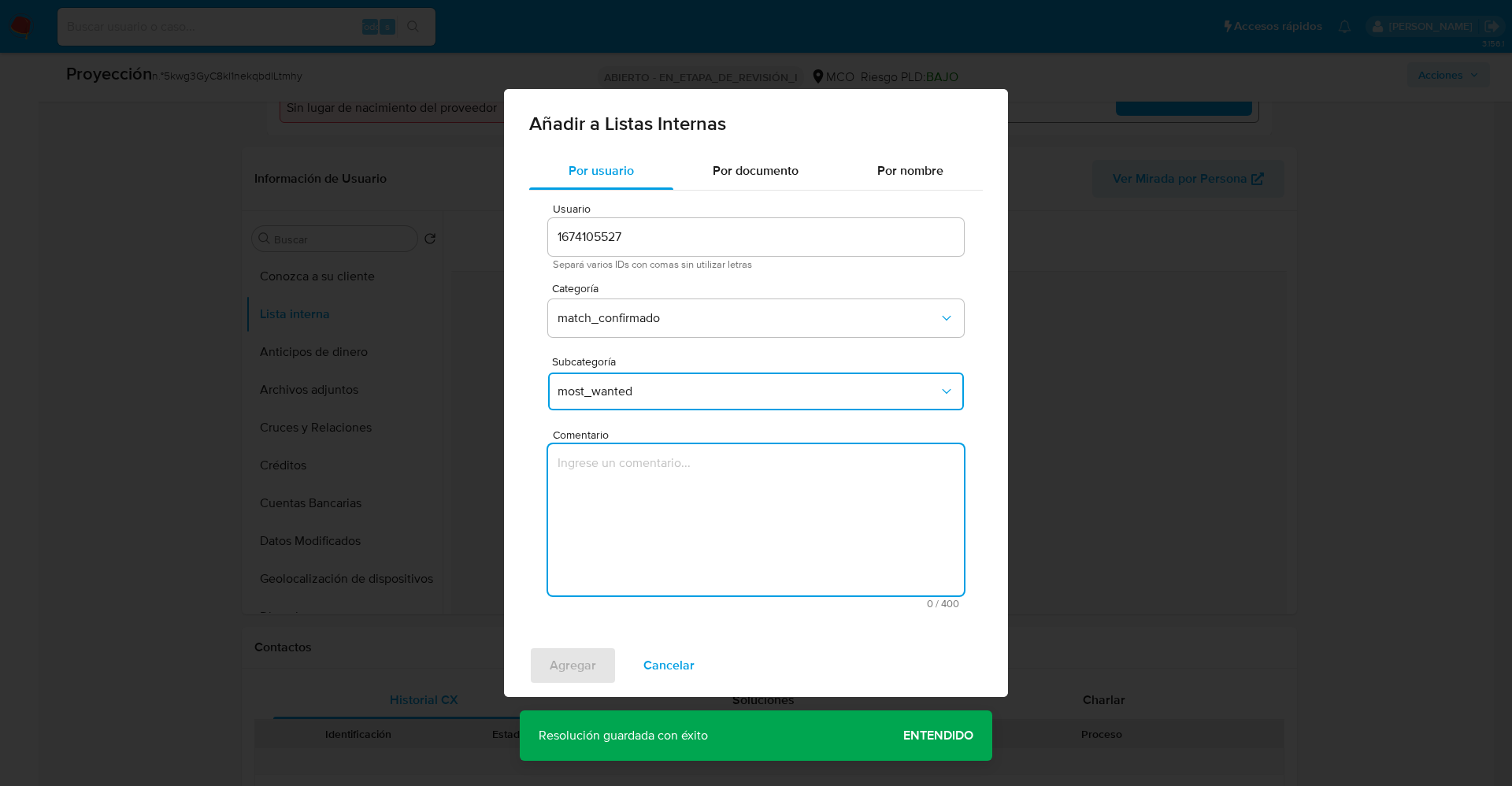
click at [635, 466] on textarea "Comentario" at bounding box center [756, 520] width 416 height 152
type textarea "Usuario Sergio Yesid Sandoval Diaz CC 1013594954 aun se encuentra listado por p…"
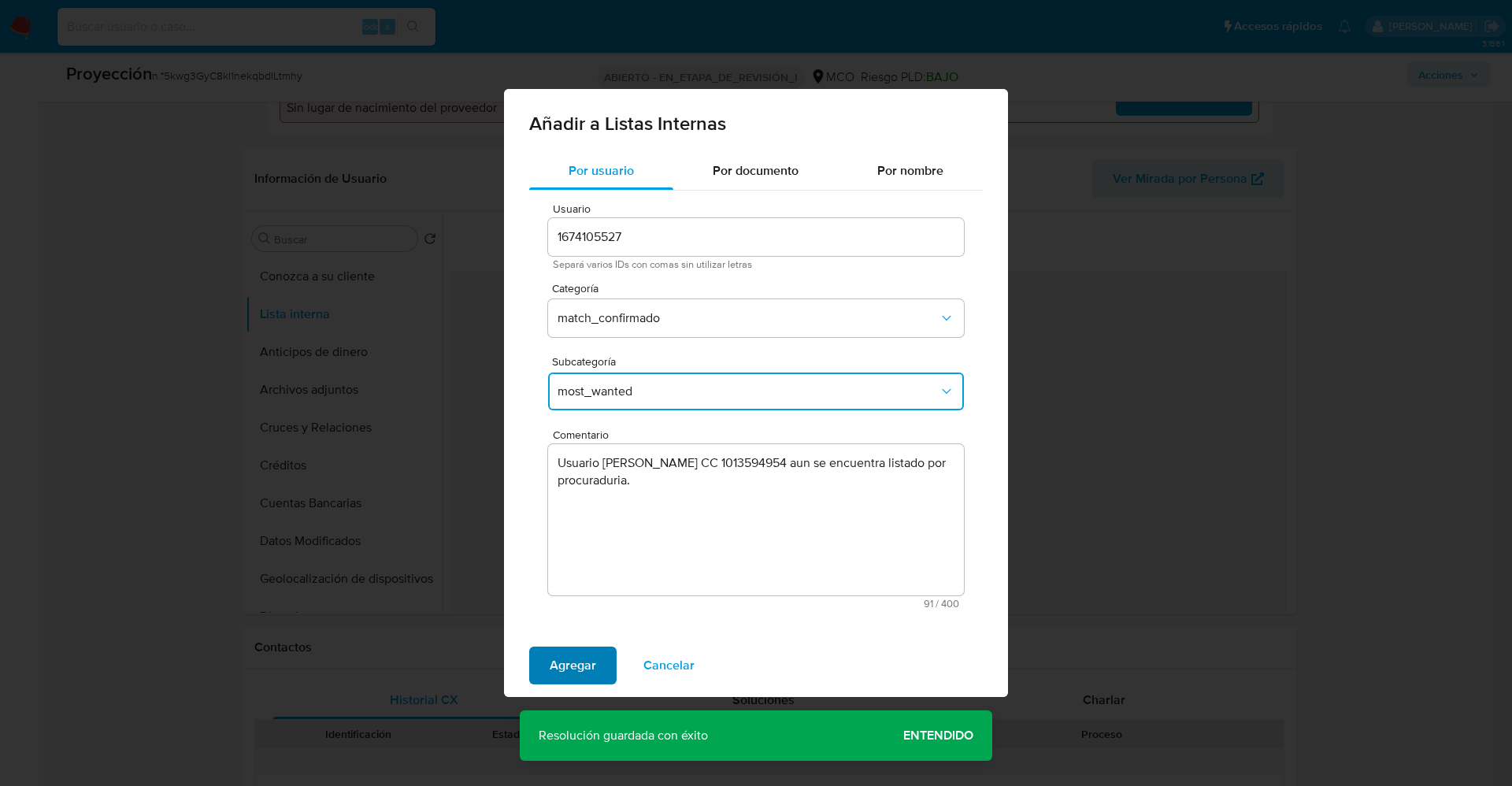
click at [568, 670] on span "Agregar" at bounding box center [573, 665] width 46 height 35
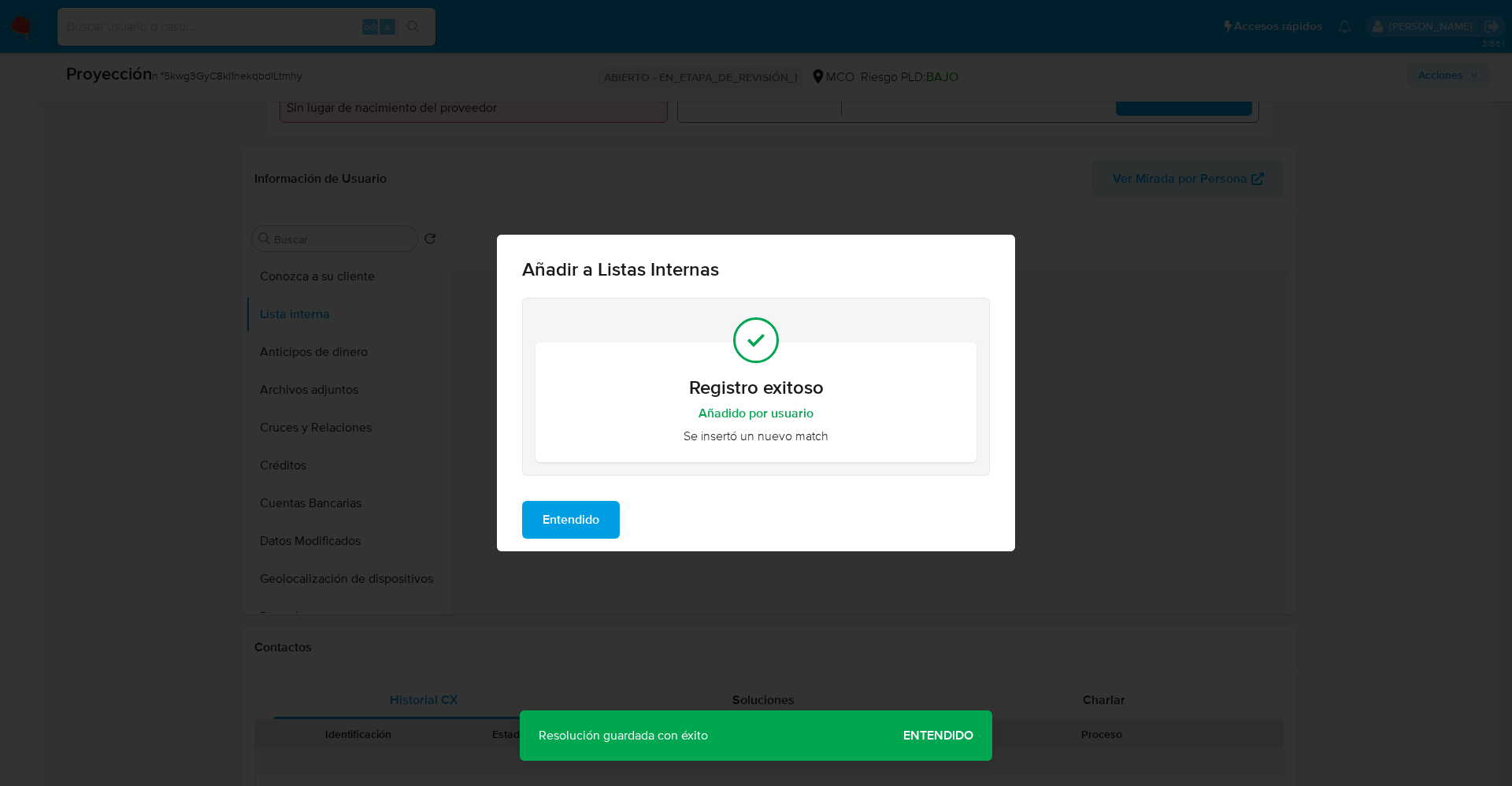
click at [599, 525] on span "Entendido" at bounding box center [571, 519] width 57 height 35
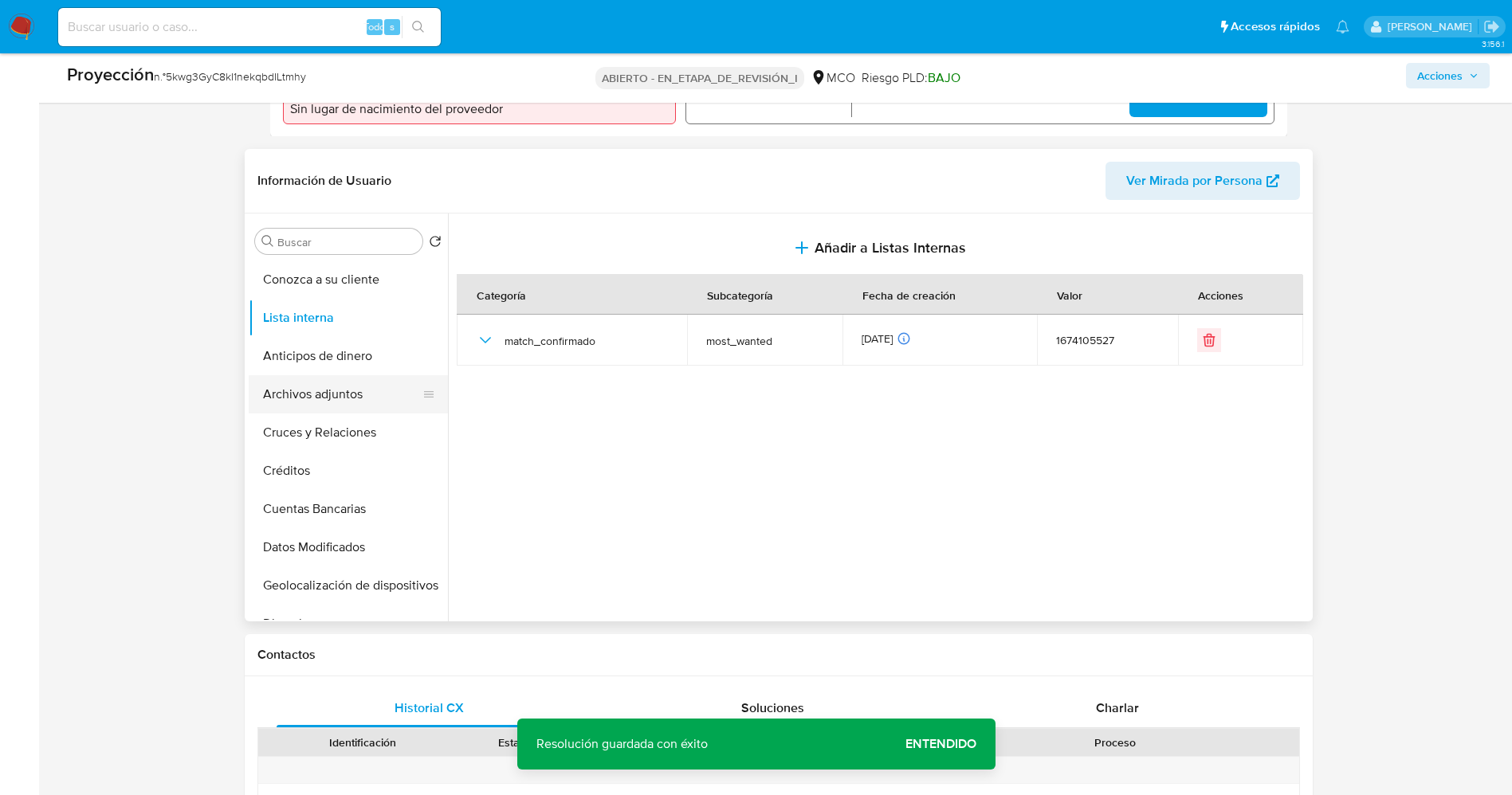
click at [341, 400] on button "Archivos adjuntos" at bounding box center [341, 394] width 186 height 39
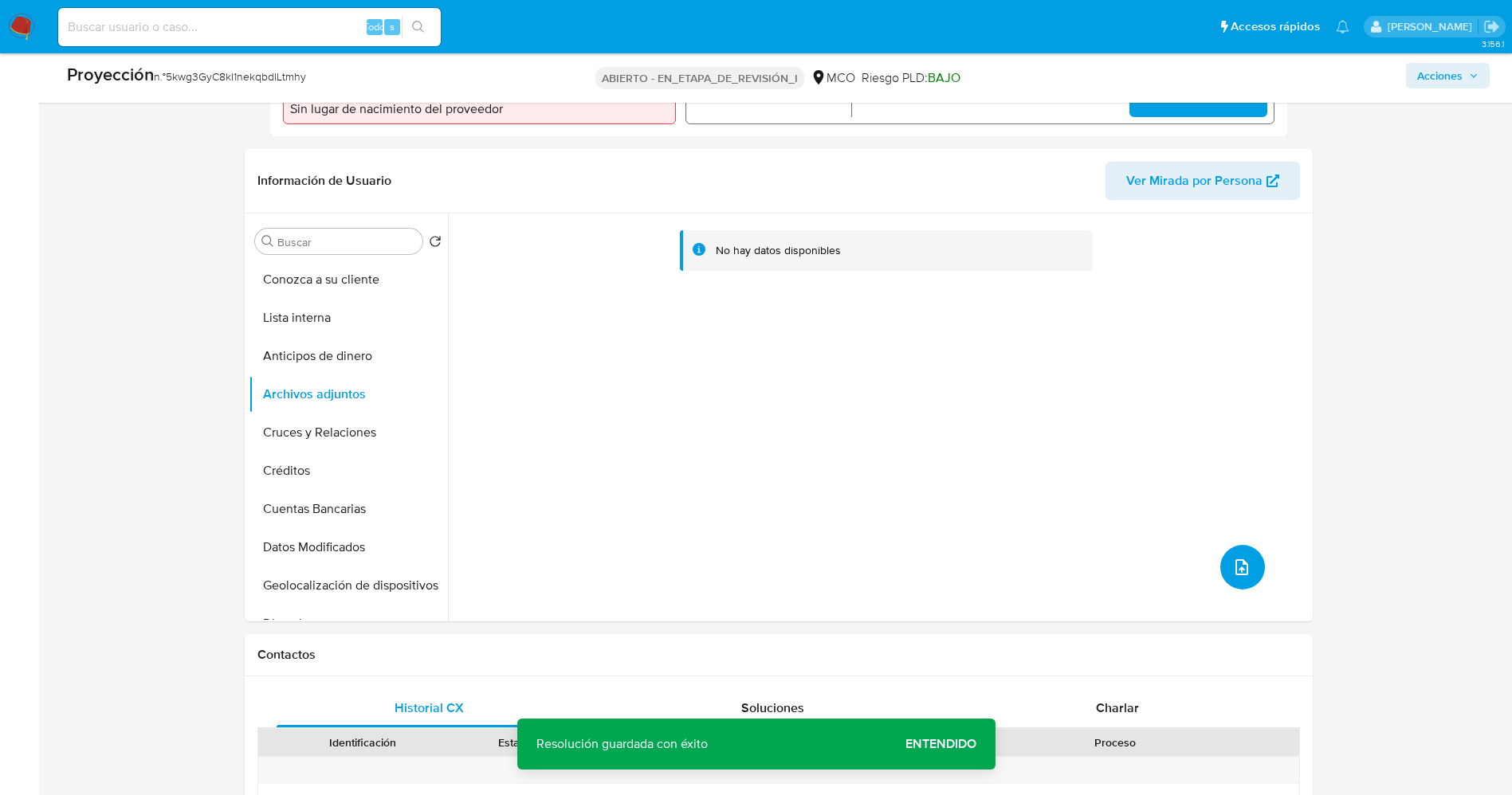
click at [1235, 566] on icon "subir archivo" at bounding box center [1241, 567] width 13 height 16
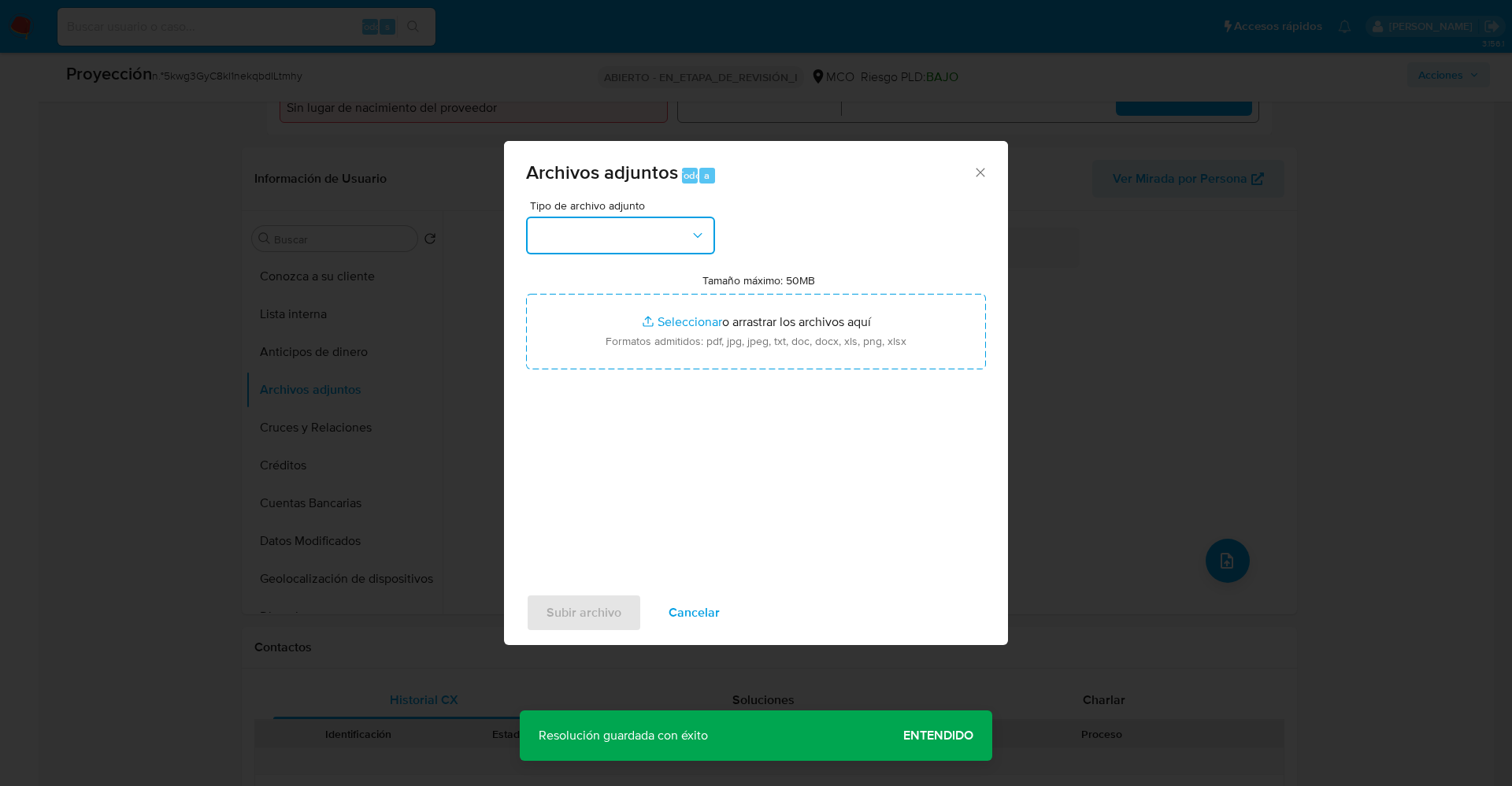
click at [640, 226] on button "button" at bounding box center [620, 236] width 189 height 38
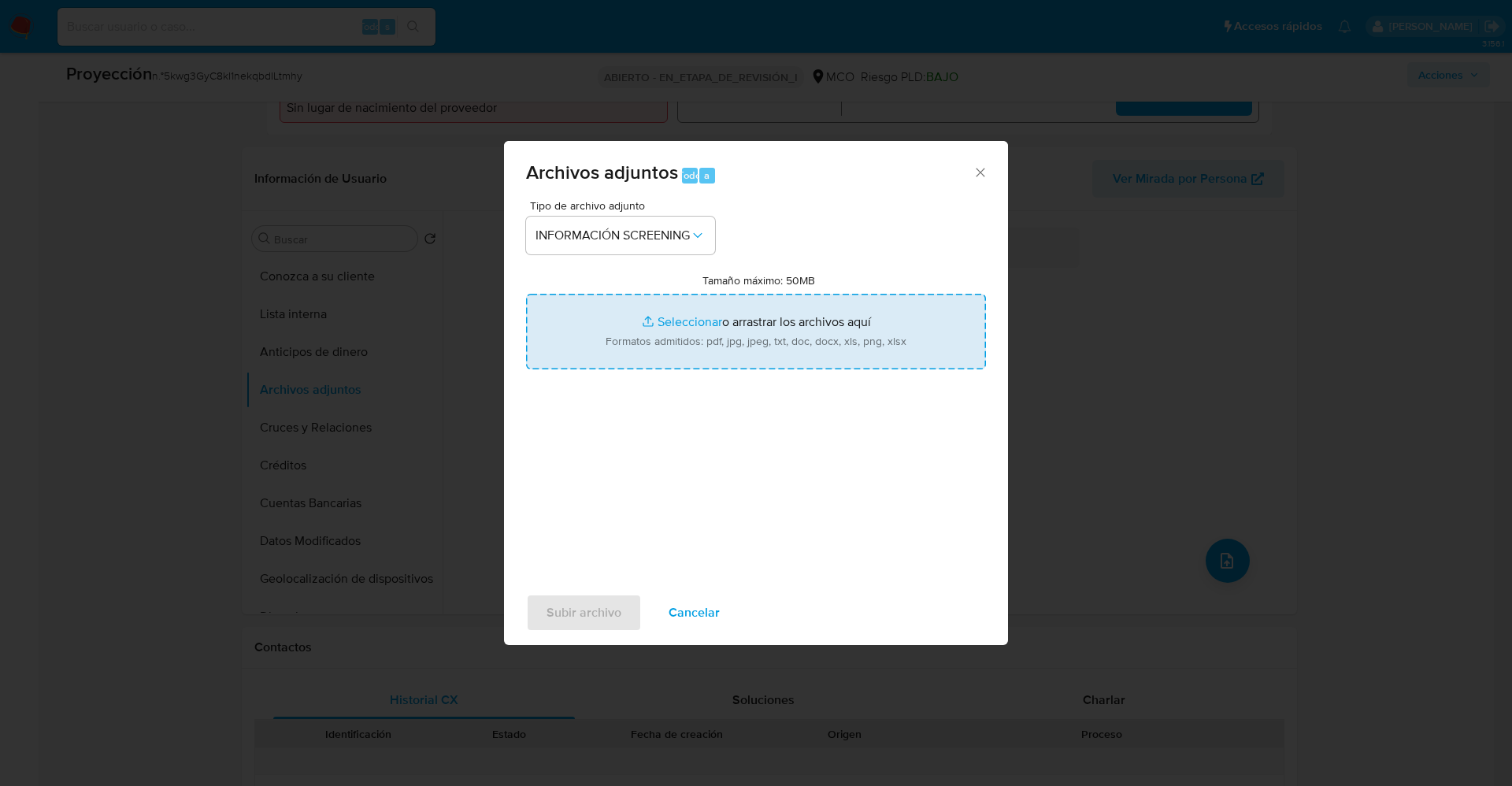
type input "C:\fakepath\_Sergio Yesid Sandoval Diaz_ lavado de dinero - Buscar con Google.p…"
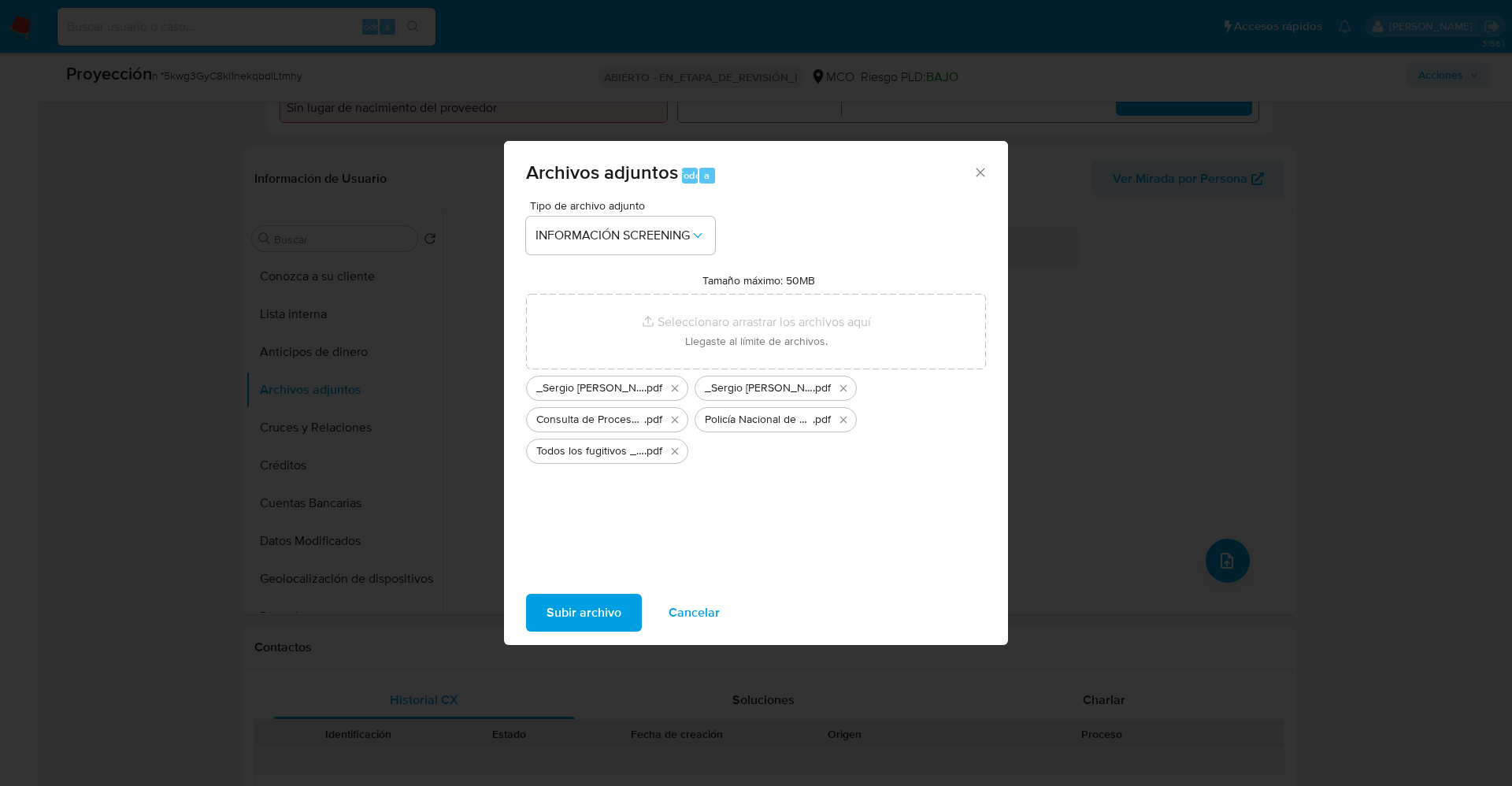
click at [568, 619] on span "Subir archivo" at bounding box center [584, 612] width 74 height 35
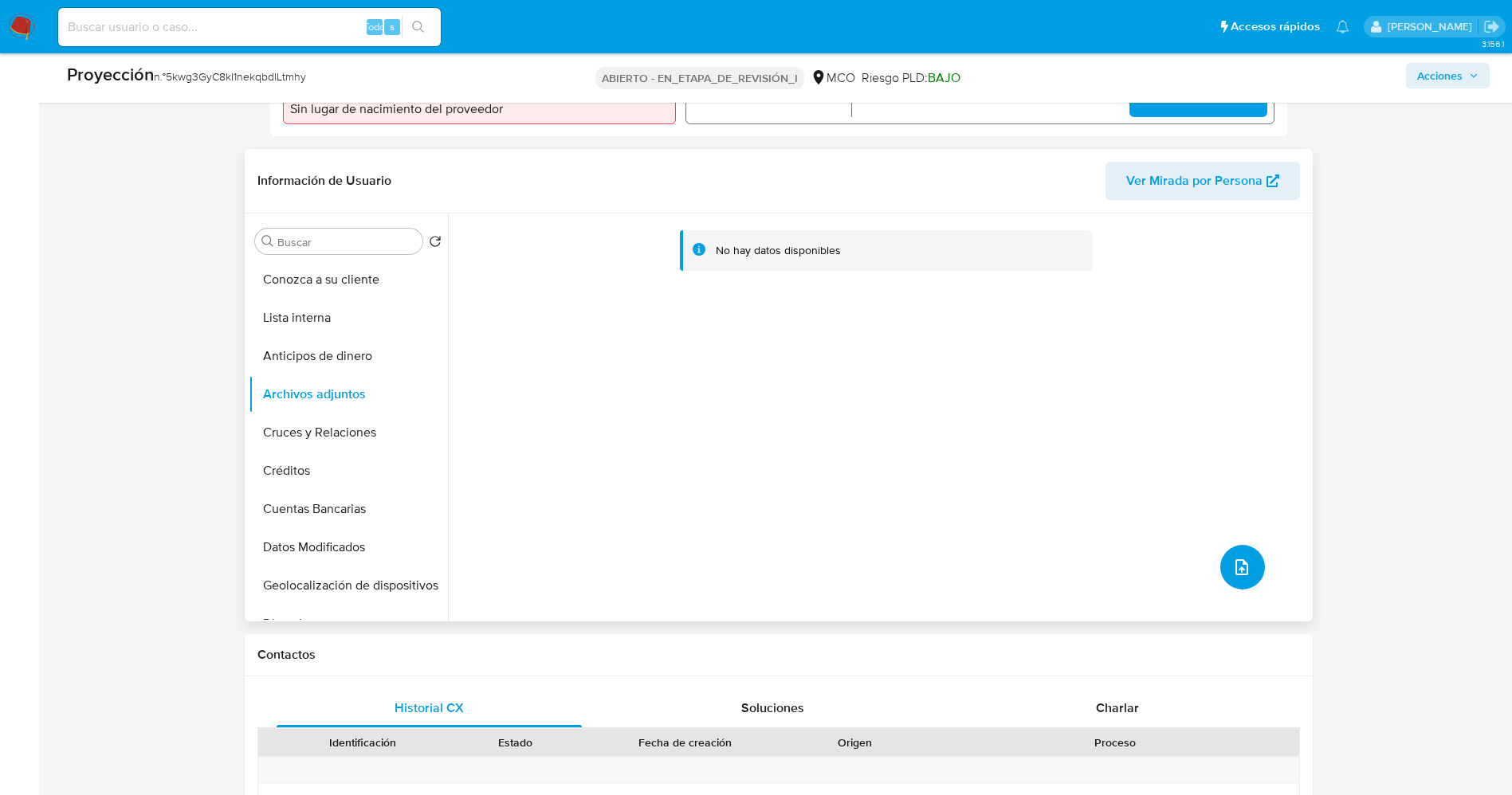
click at [1243, 575] on span "subir archivo" at bounding box center [1241, 566] width 19 height 19
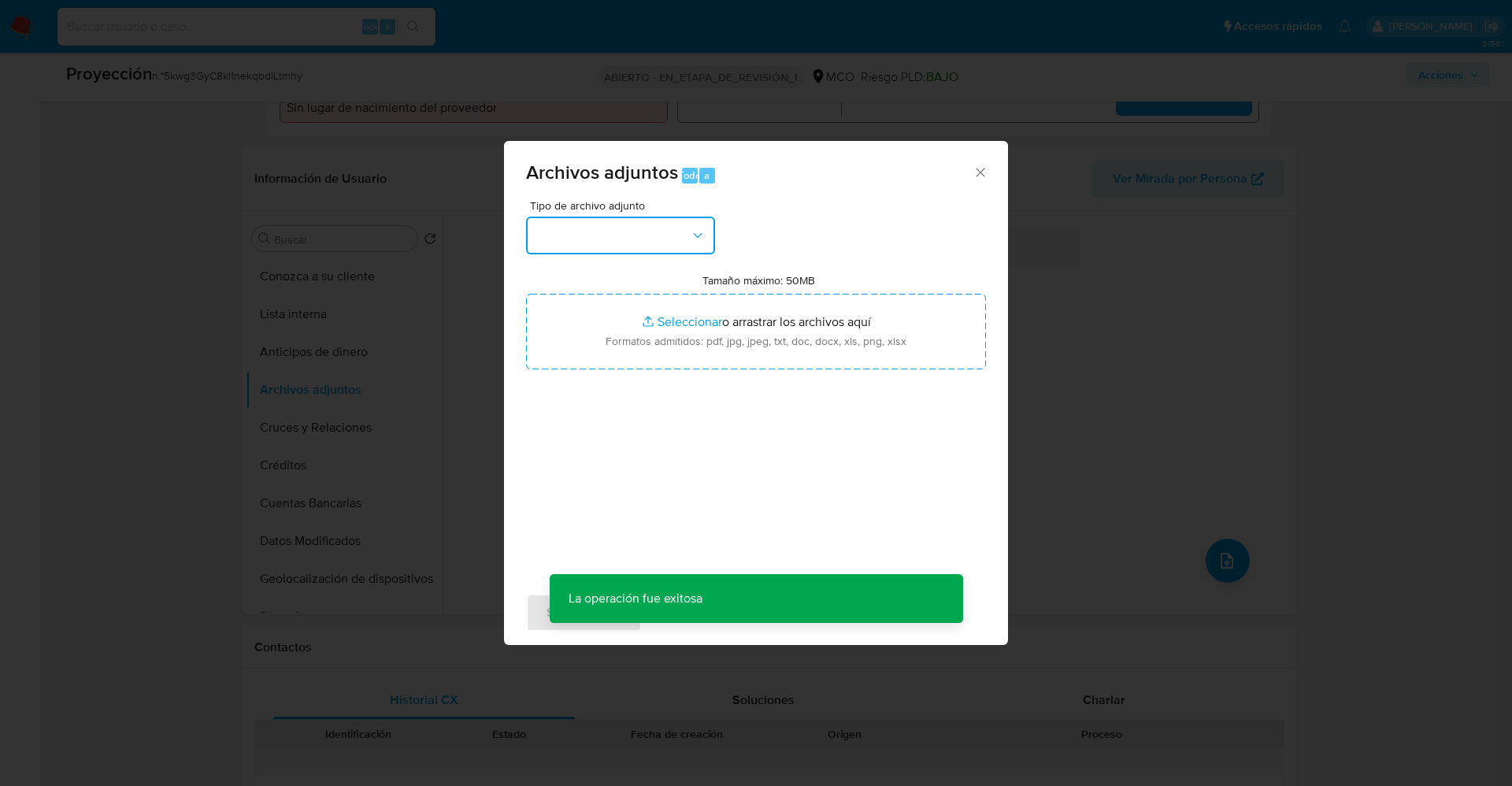
click at [668, 253] on button "button" at bounding box center [620, 236] width 189 height 38
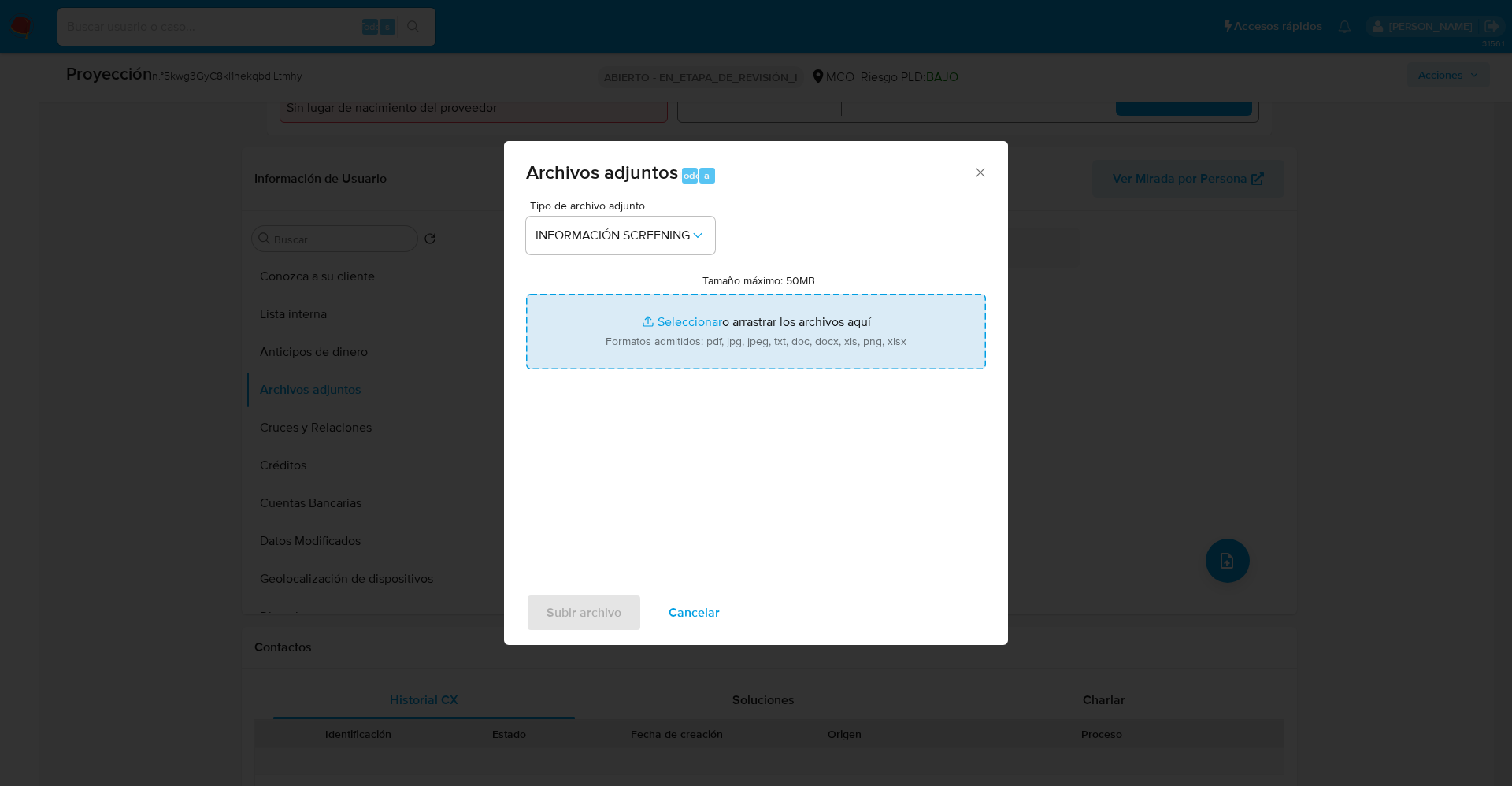
type input "C:\fakepath\Fugitives FBI.pdf"
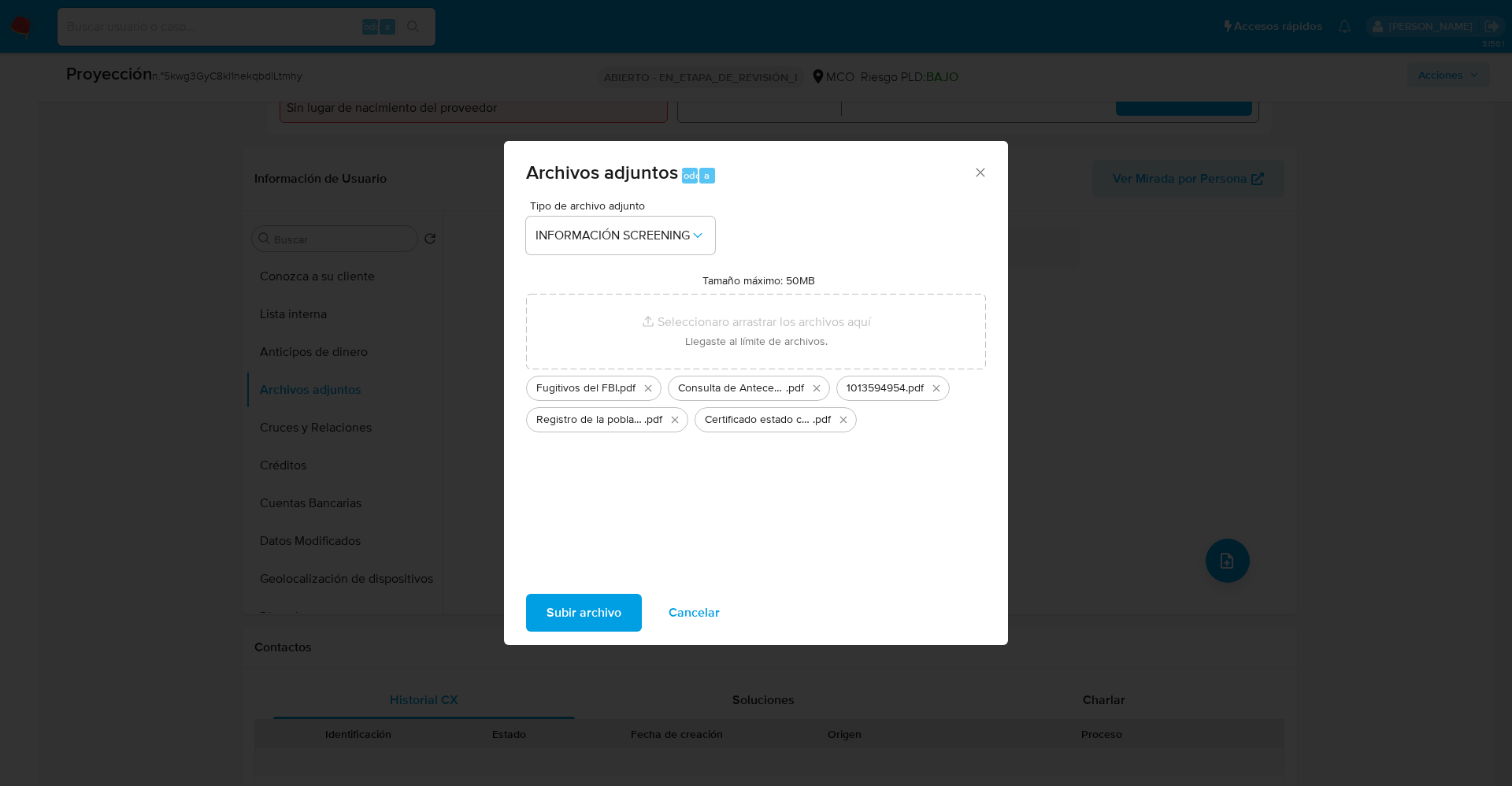
click at [573, 617] on font "Subir archivo" at bounding box center [584, 612] width 74 height 38
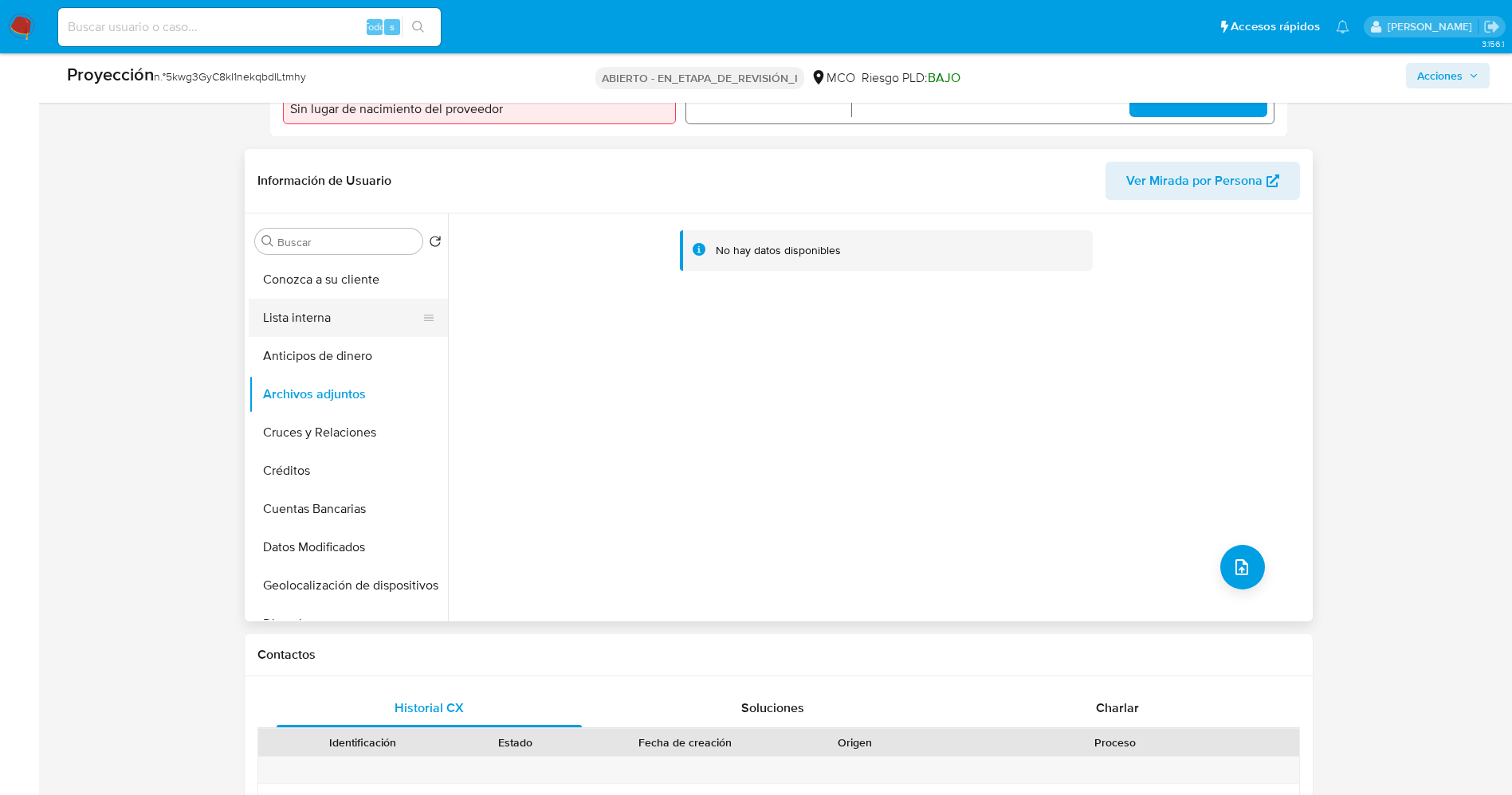
click at [371, 324] on button "Lista interna" at bounding box center [341, 317] width 186 height 39
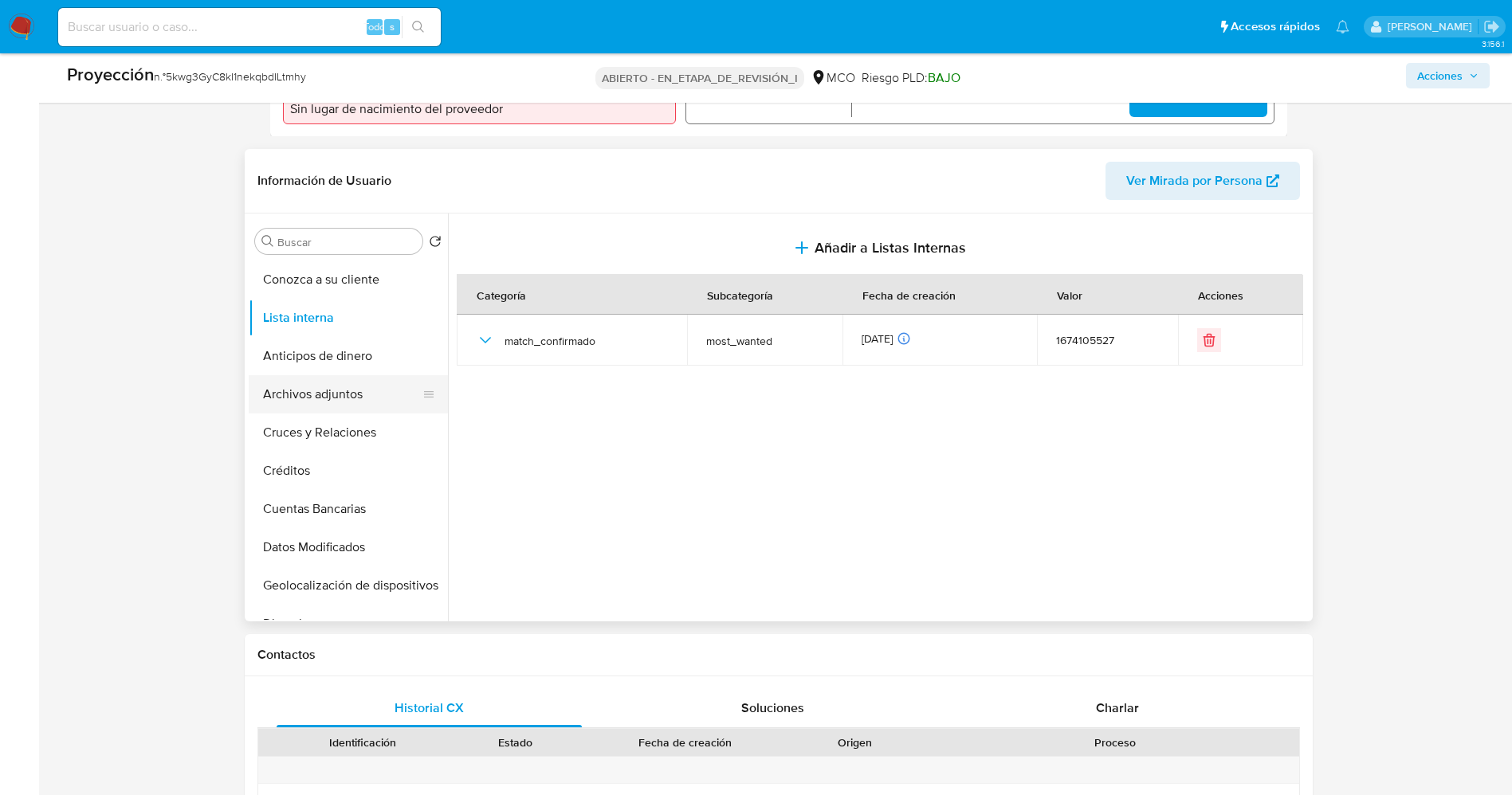
click at [347, 400] on button "Archivos adjuntos" at bounding box center [341, 394] width 186 height 39
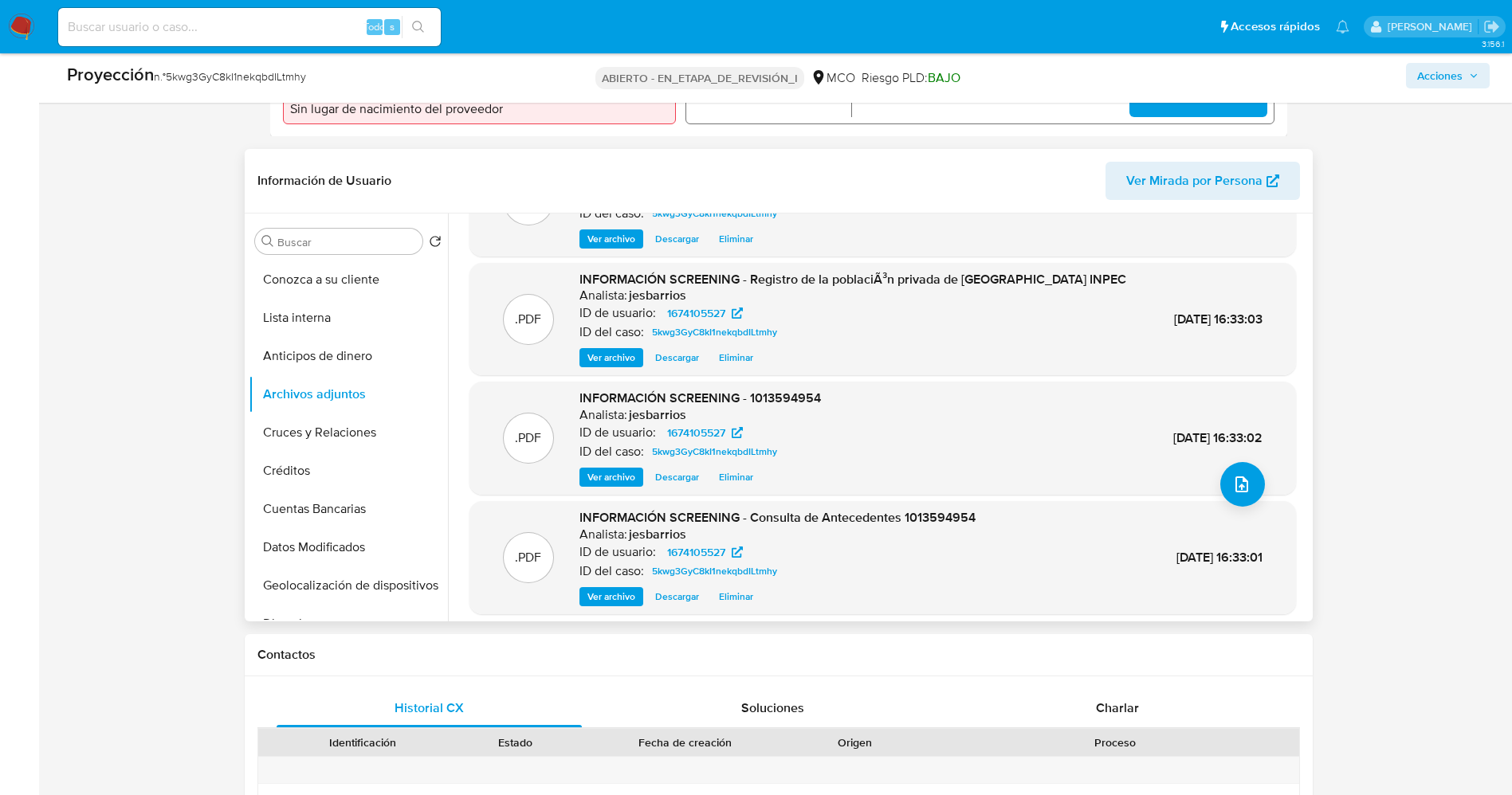
scroll to position [119, 0]
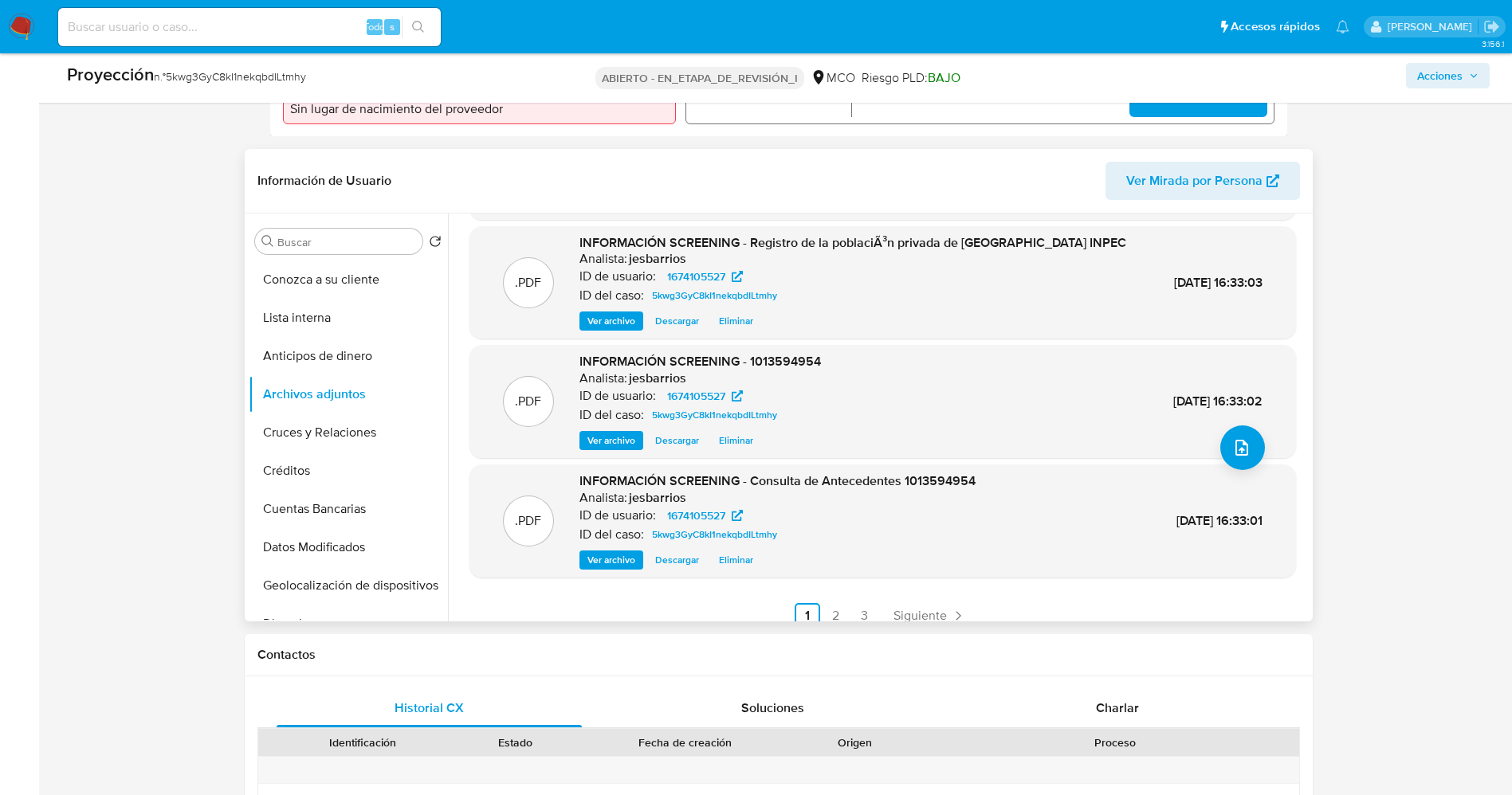
click at [593, 563] on font "Ver archivo" at bounding box center [610, 559] width 48 height 19
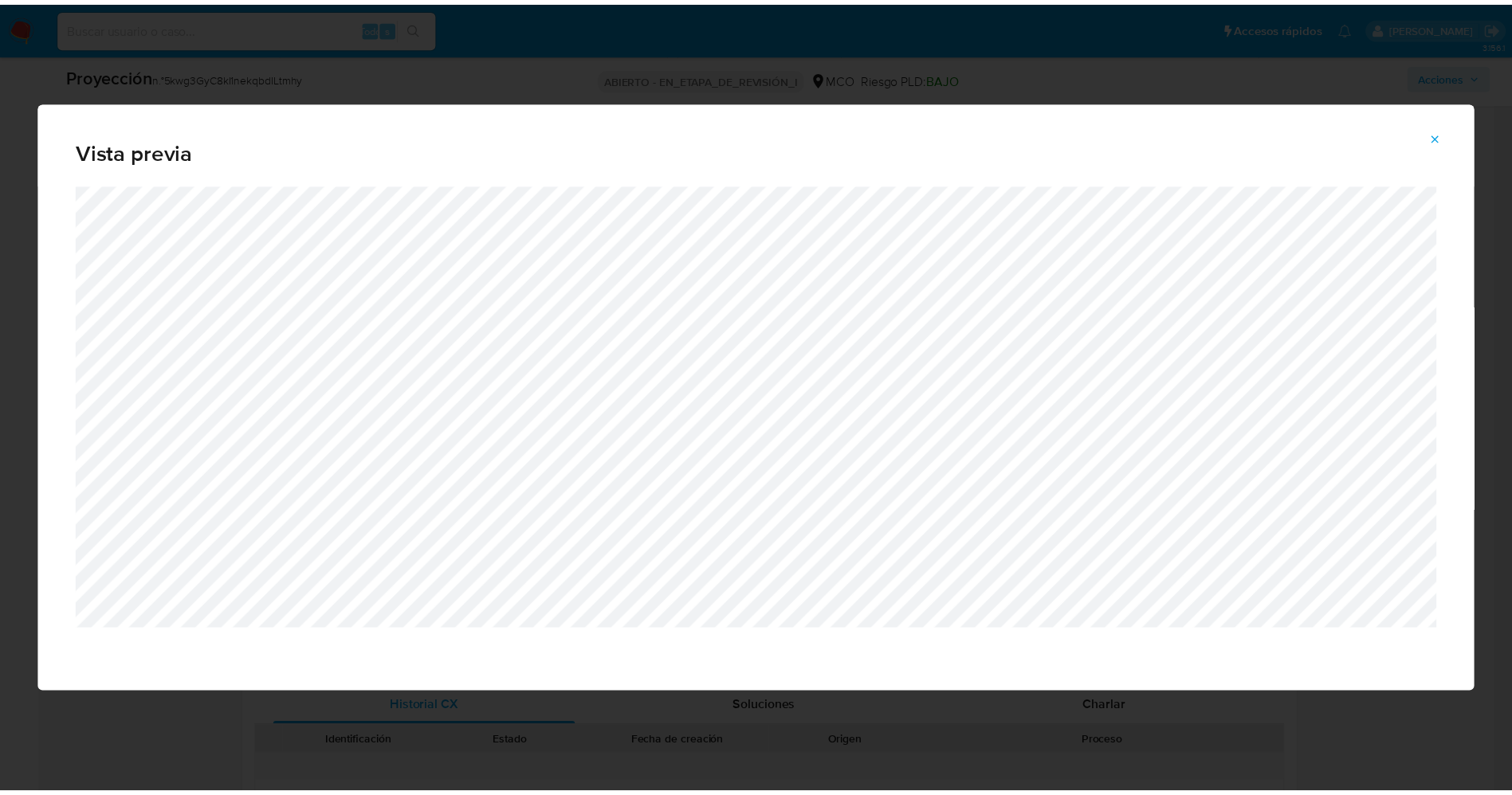
scroll to position [0, 0]
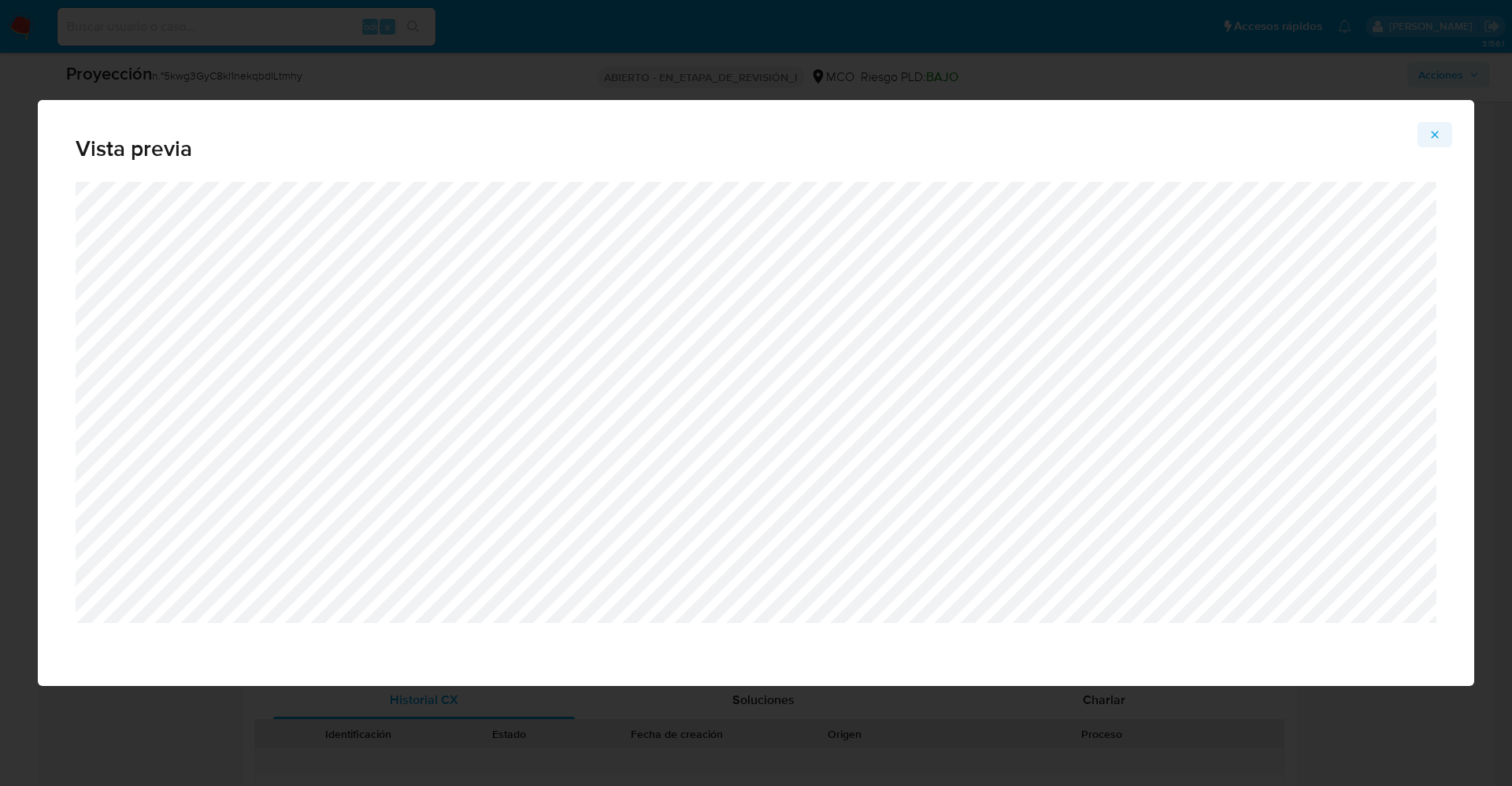
click at [1440, 136] on icon "Vista previa del archivo adjunto" at bounding box center [1435, 135] width 12 height 12
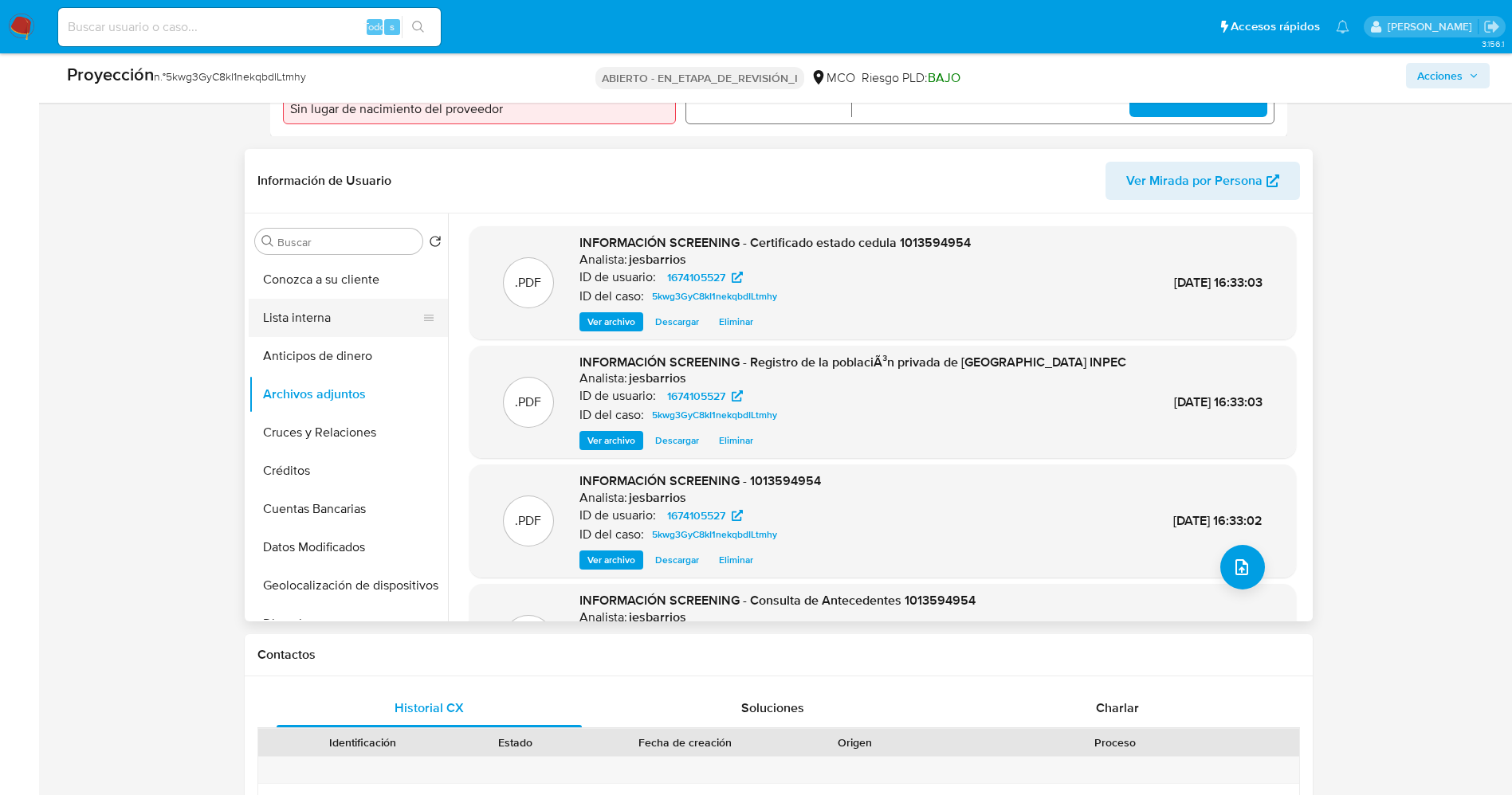
click at [300, 320] on button "Lista interna" at bounding box center [341, 317] width 186 height 39
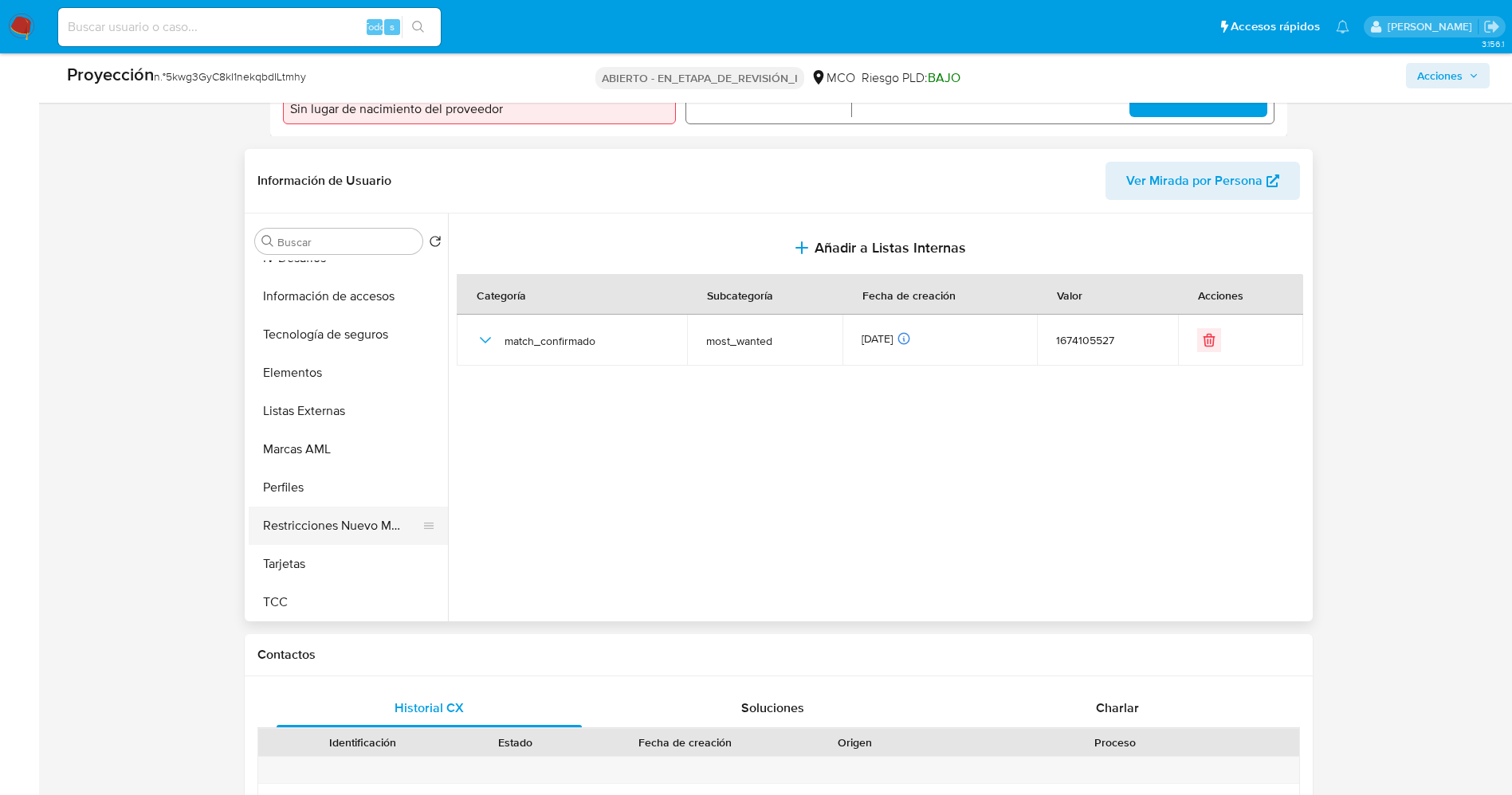
scroll to position [673, 0]
click at [340, 540] on button "Restricciones Nuevo Mundo" at bounding box center [341, 524] width 186 height 39
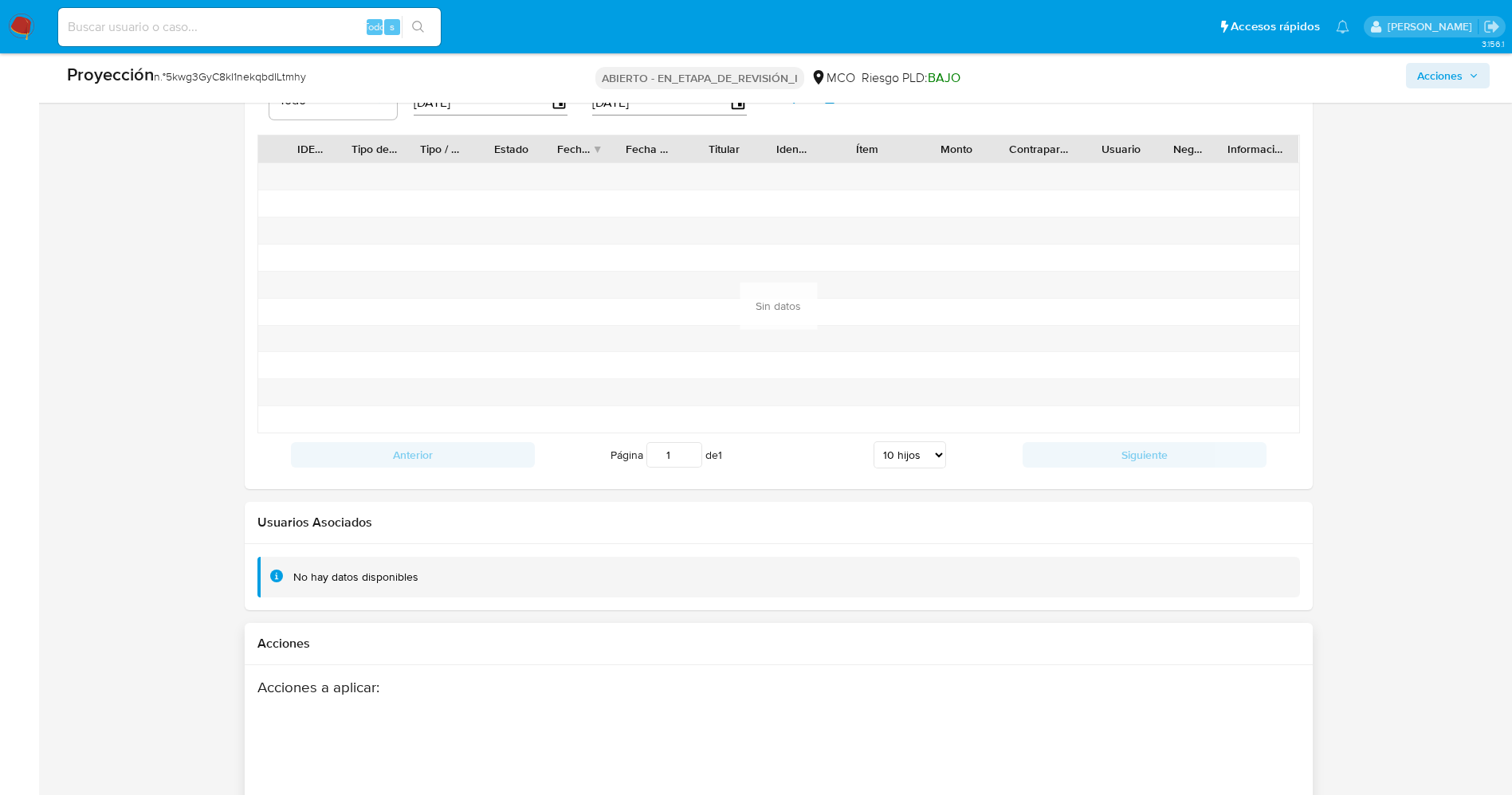
scroll to position [2269, 0]
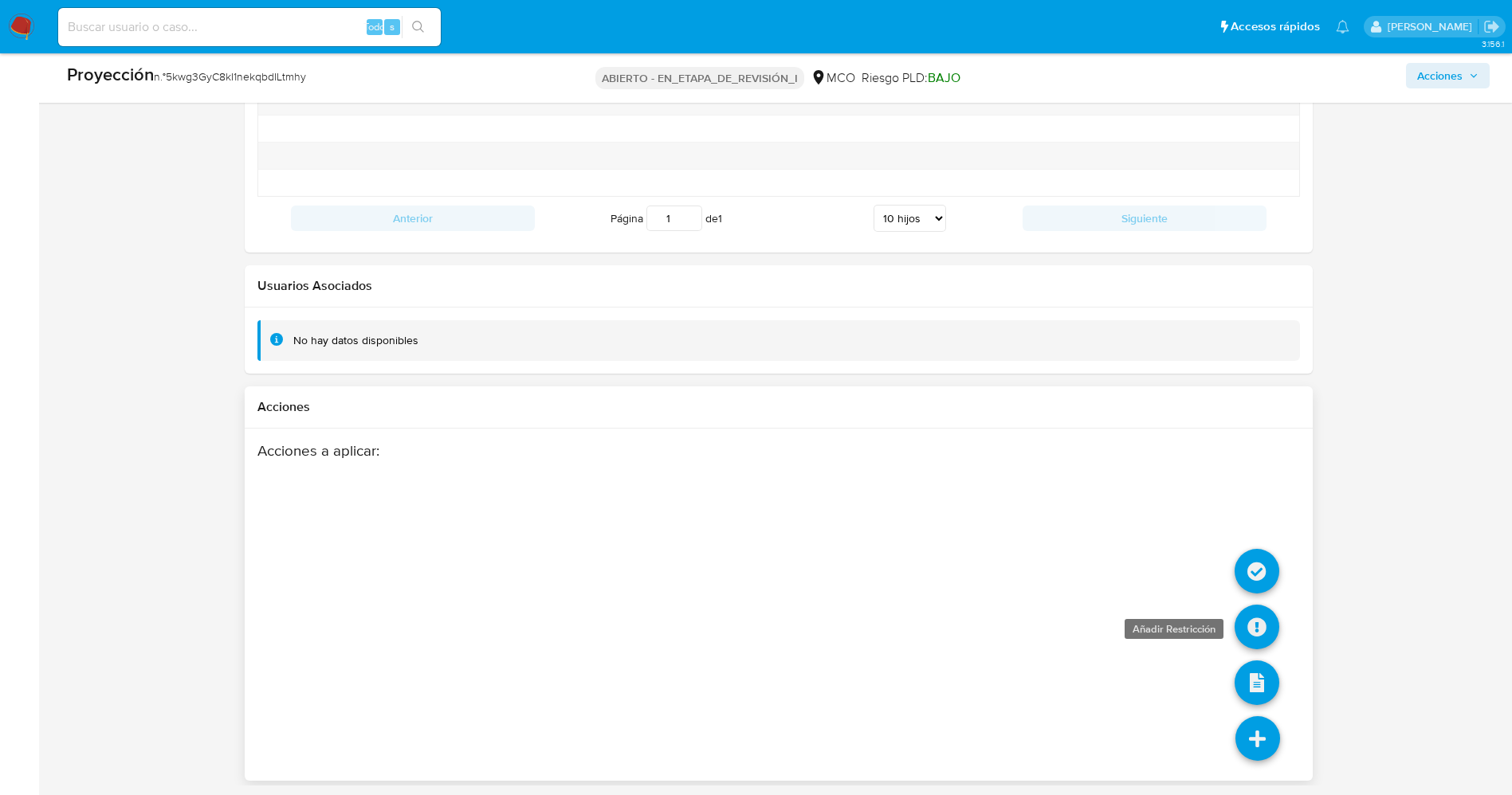
click at [1259, 618] on icon at bounding box center [1257, 627] width 45 height 45
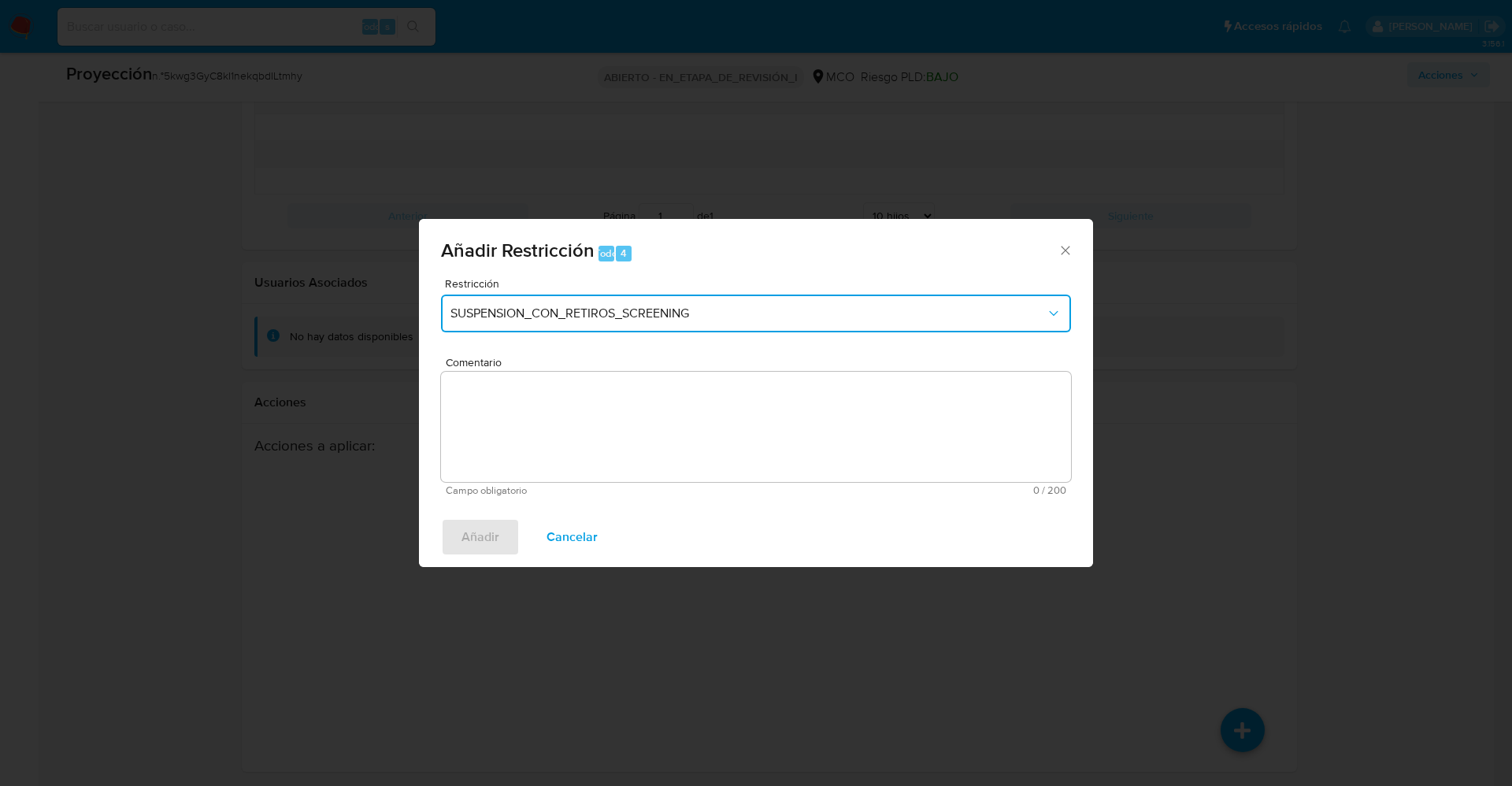
click at [745, 312] on span "SUSPENSION_CON_RETIROS_SCREENING" at bounding box center [748, 314] width 595 height 16
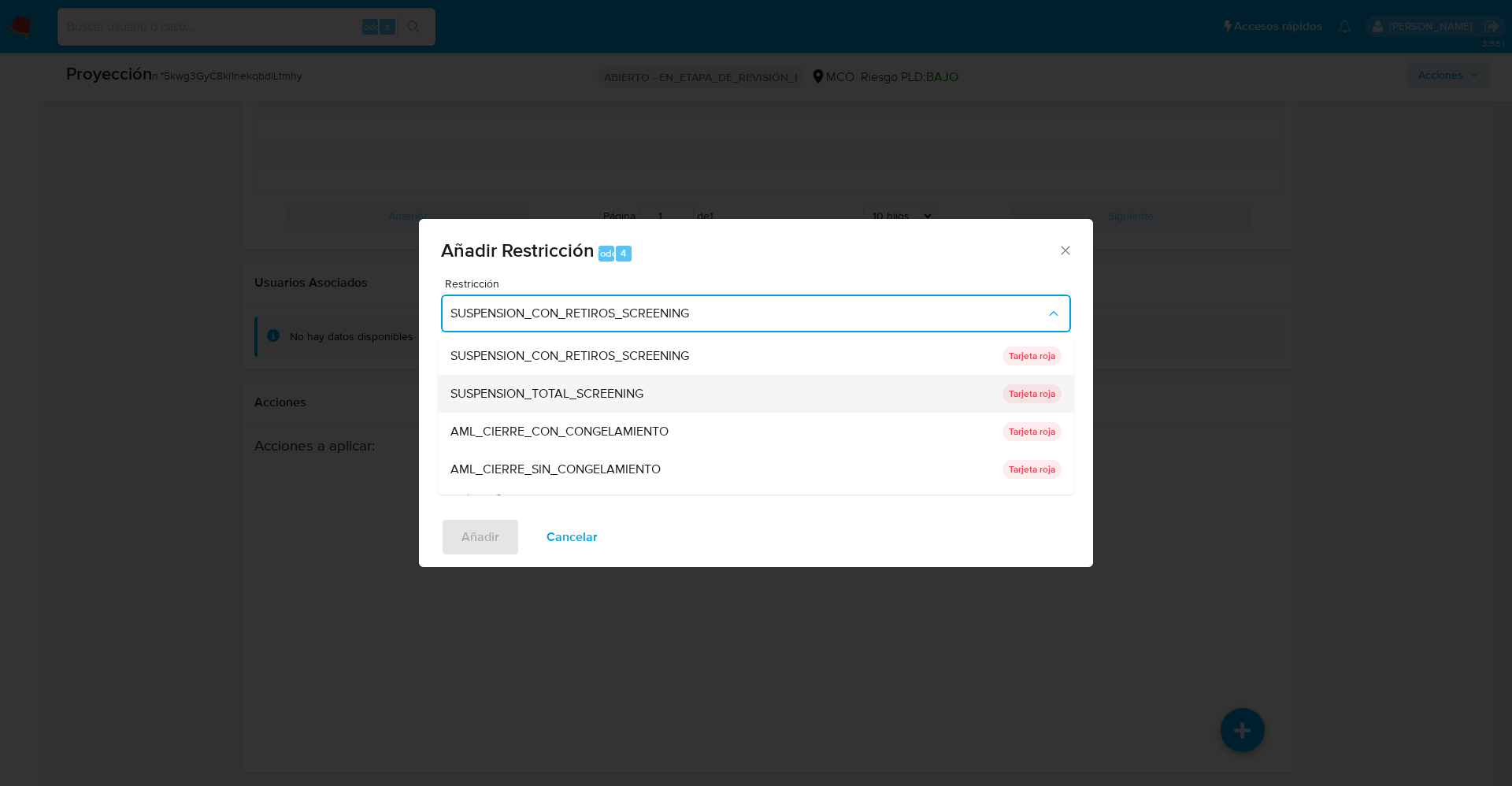
click at [664, 395] on div "SUSPENSION_TOTAL_SCREENING" at bounding box center [722, 393] width 543 height 38
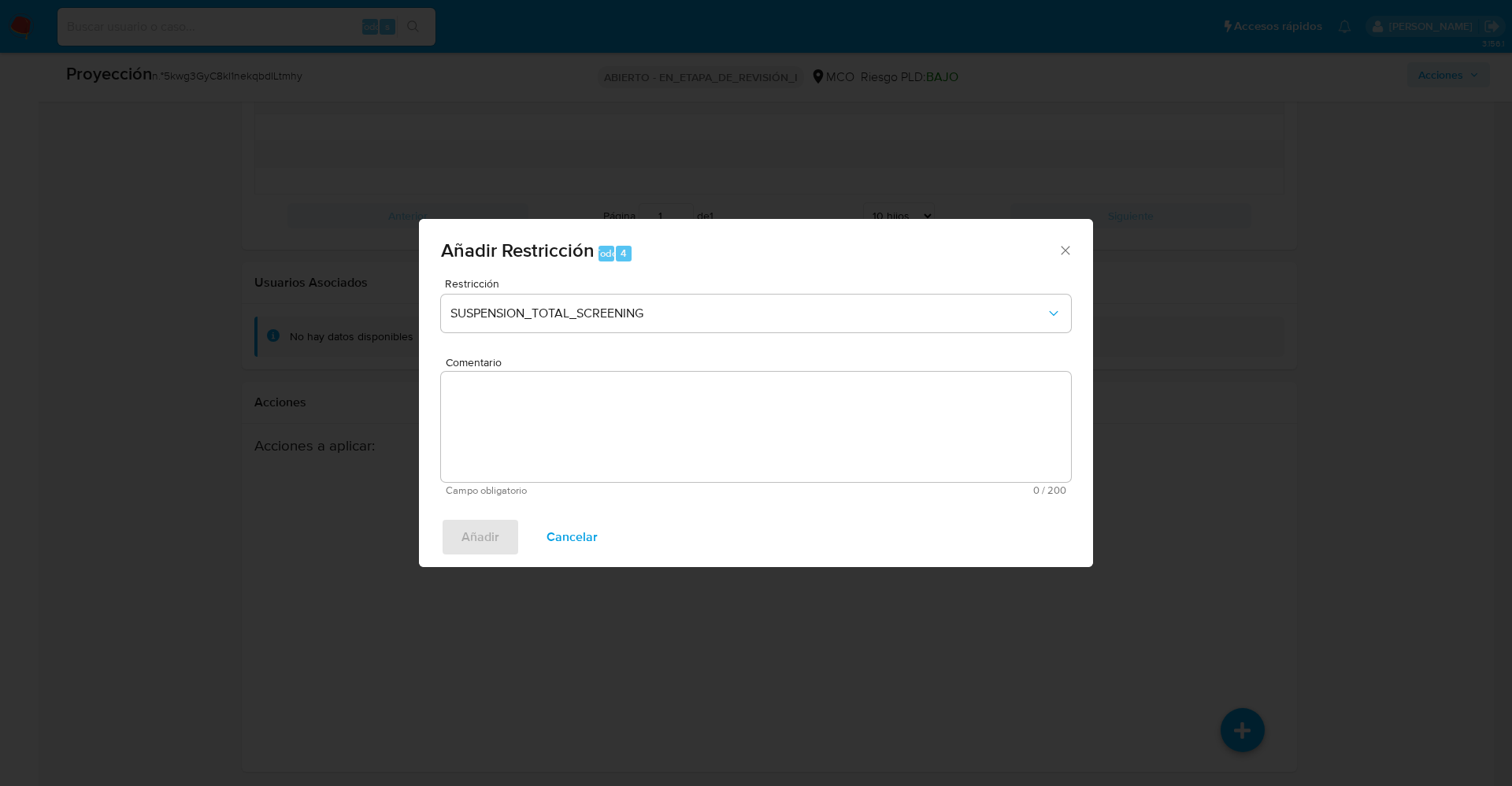
click at [708, 441] on textarea "Comentario" at bounding box center [756, 427] width 630 height 110
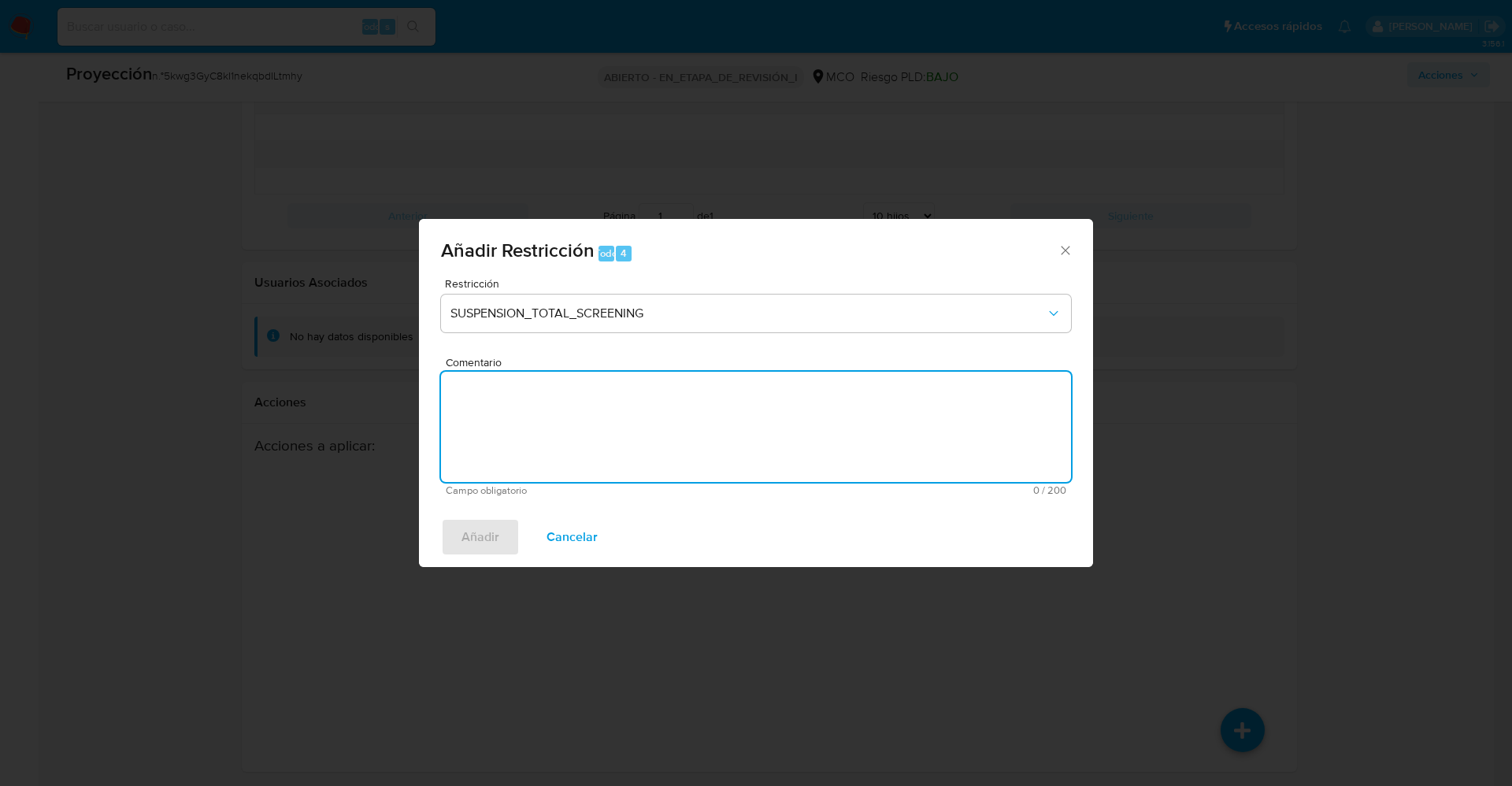
type textarea "S"
type textarea "."
click at [480, 533] on span "Añadir" at bounding box center [480, 537] width 38 height 35
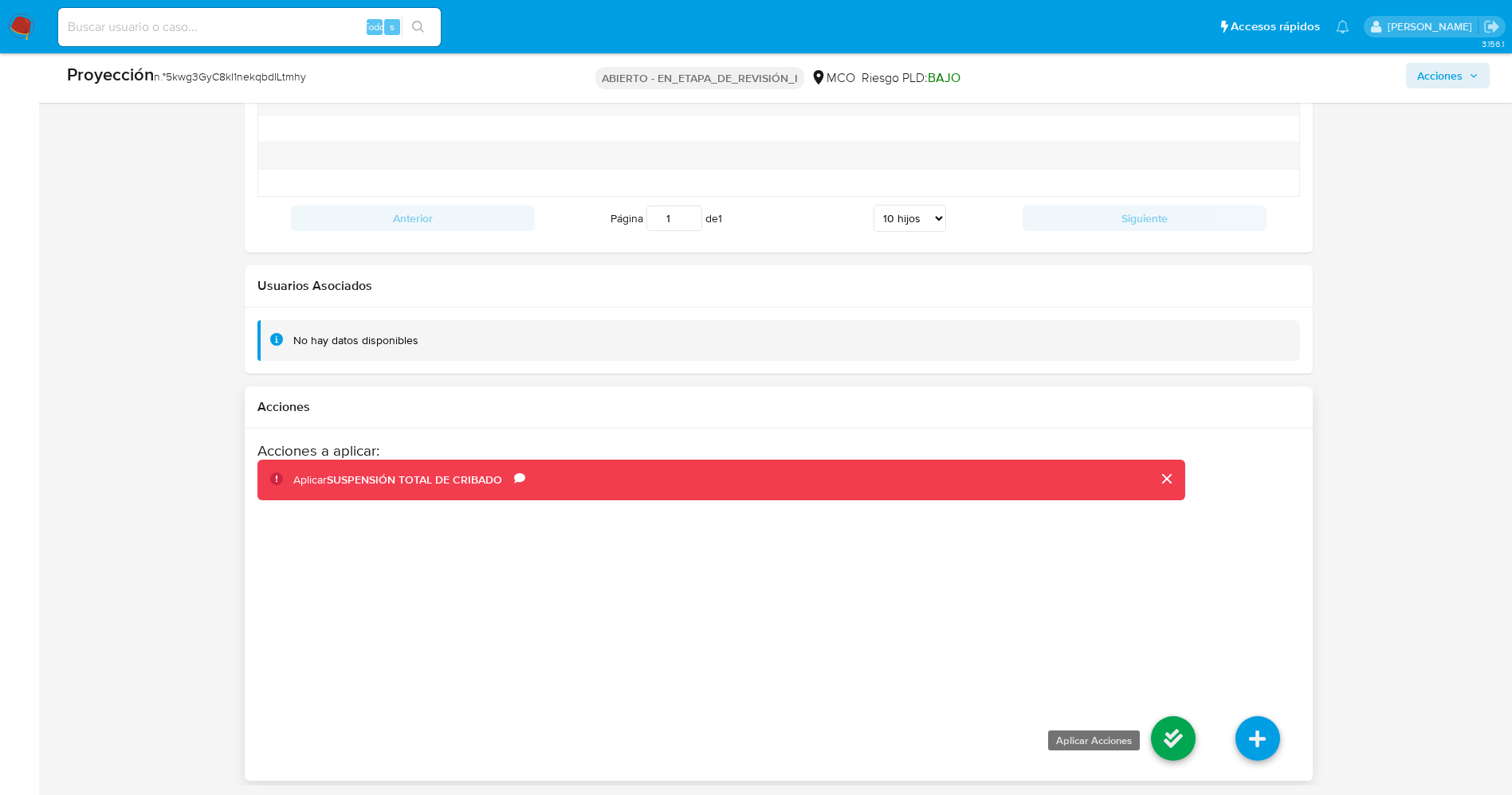
click at [1178, 729] on icon at bounding box center [1173, 739] width 45 height 45
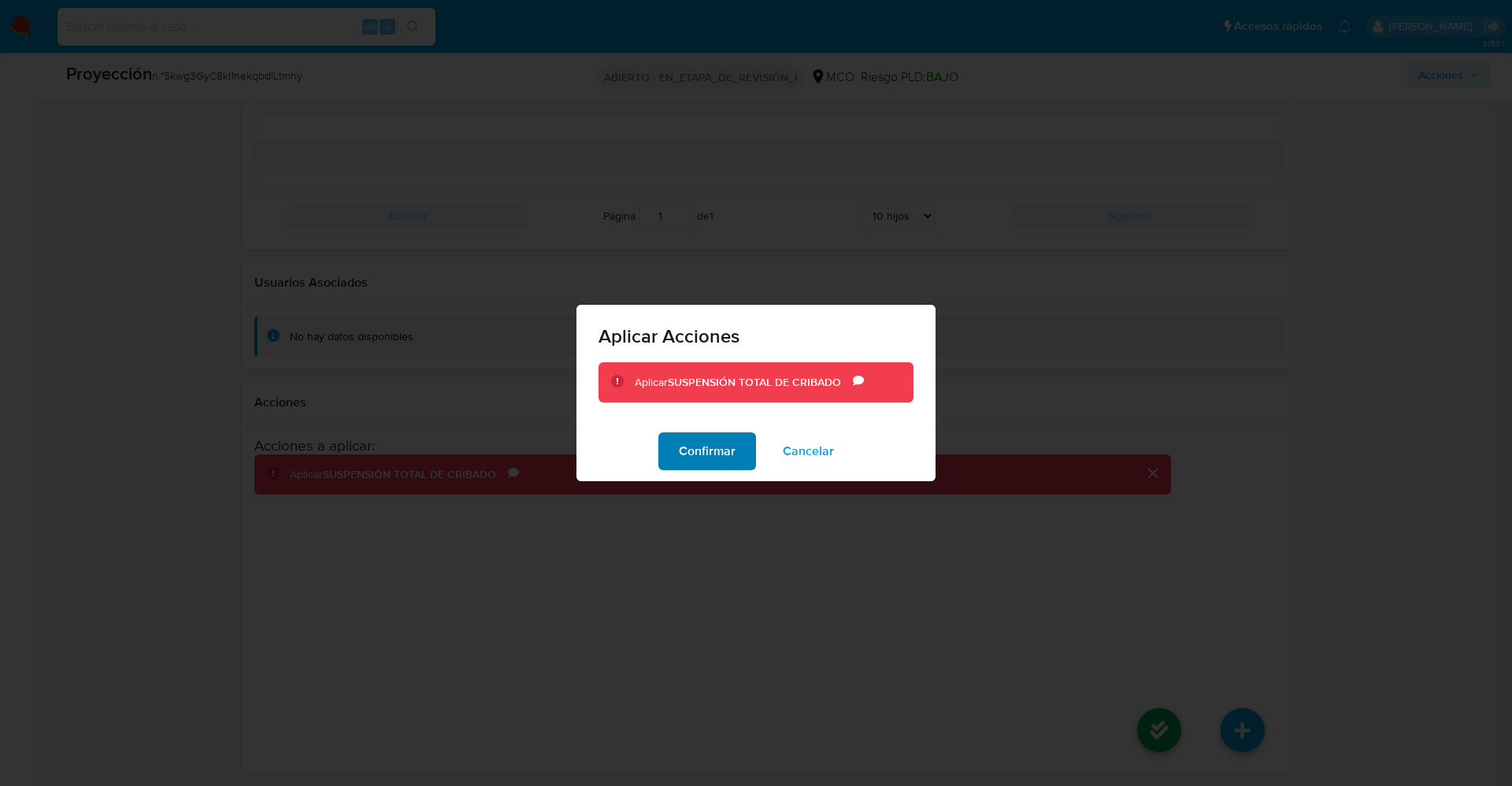
click at [705, 459] on font "Confirmar" at bounding box center [708, 451] width 57 height 38
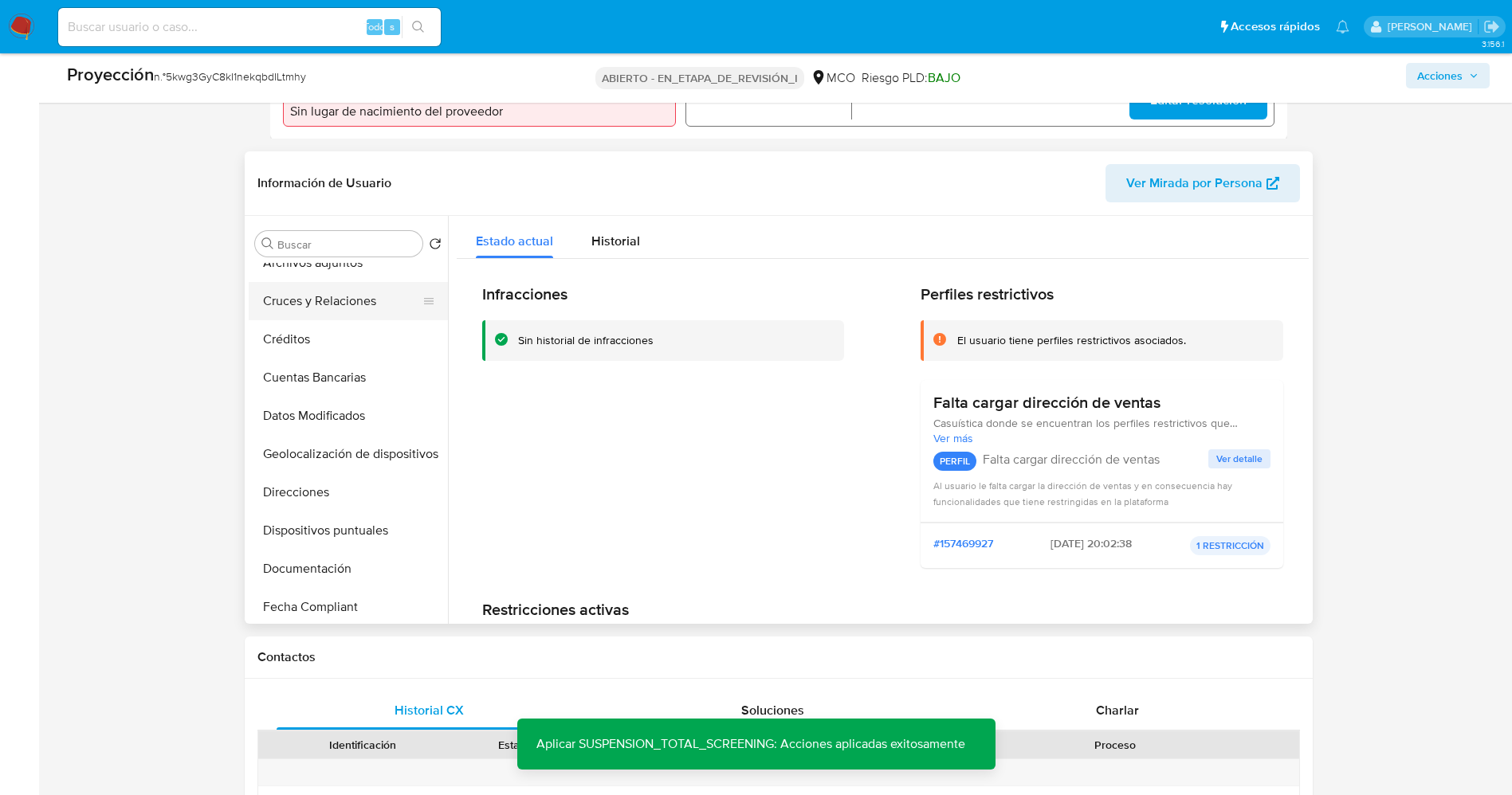
scroll to position [0, 0]
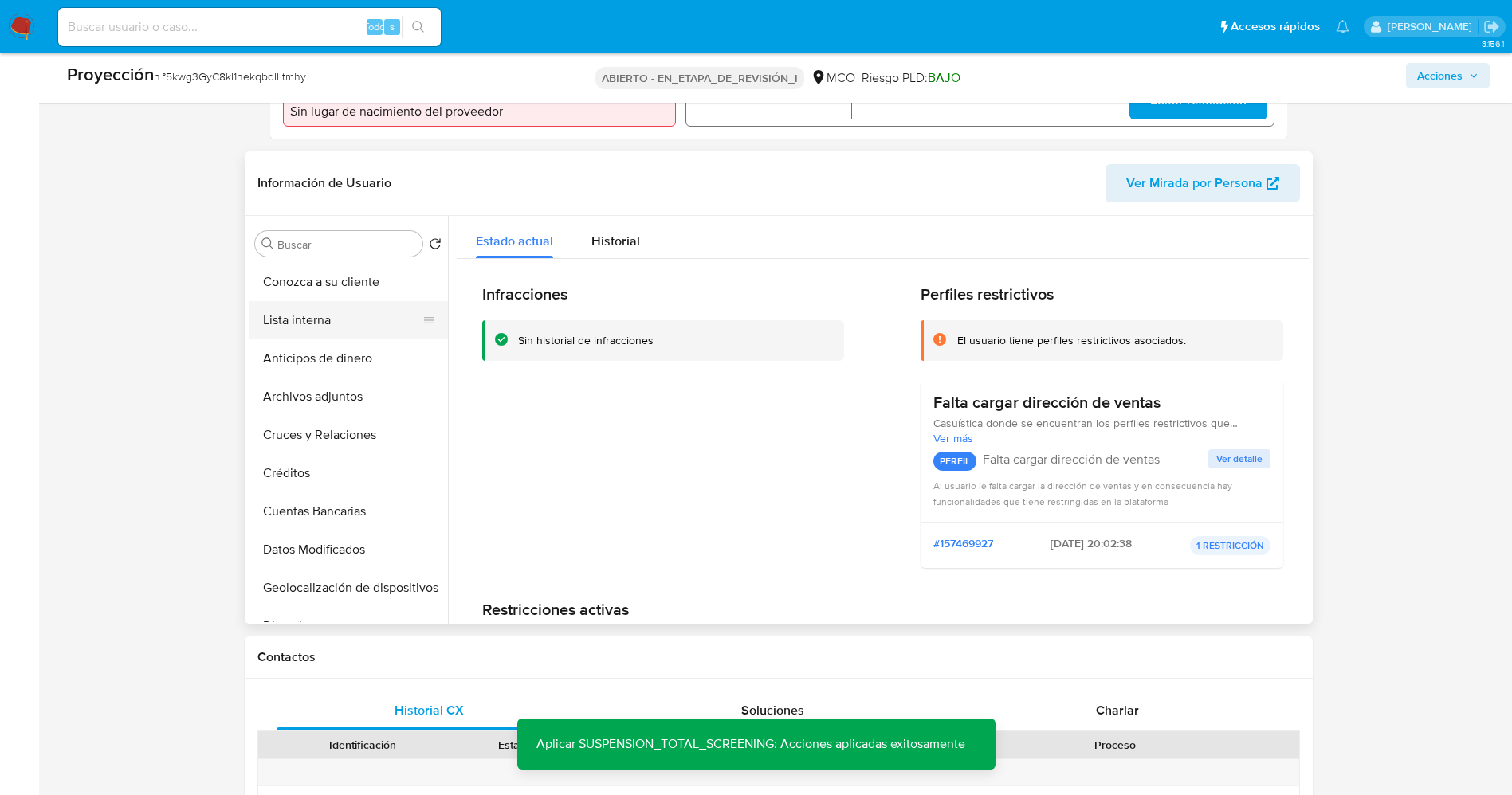
click at [302, 327] on button "Lista interna" at bounding box center [341, 320] width 186 height 39
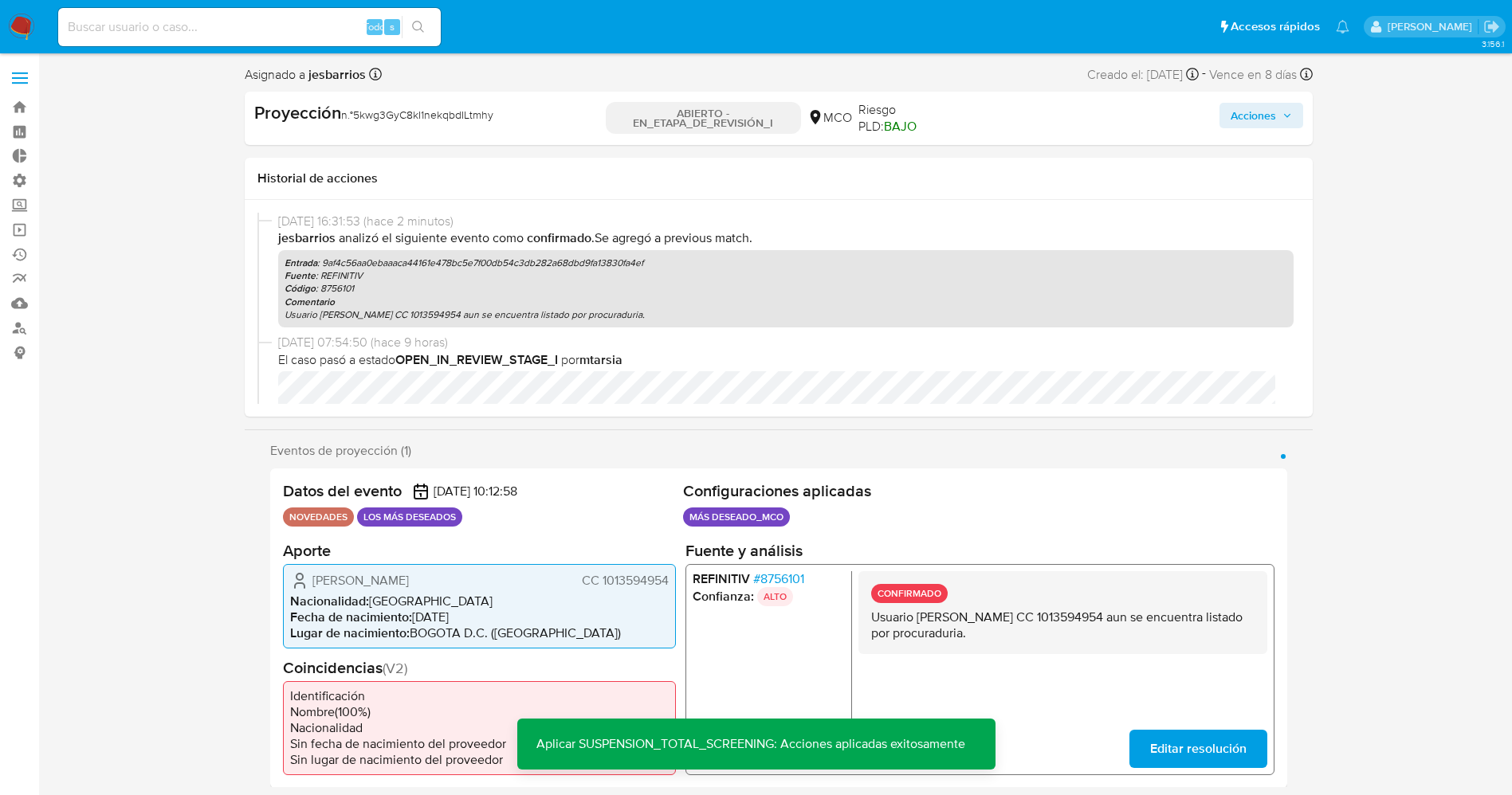
click at [1263, 110] on font "Acciones" at bounding box center [1253, 116] width 46 height 25
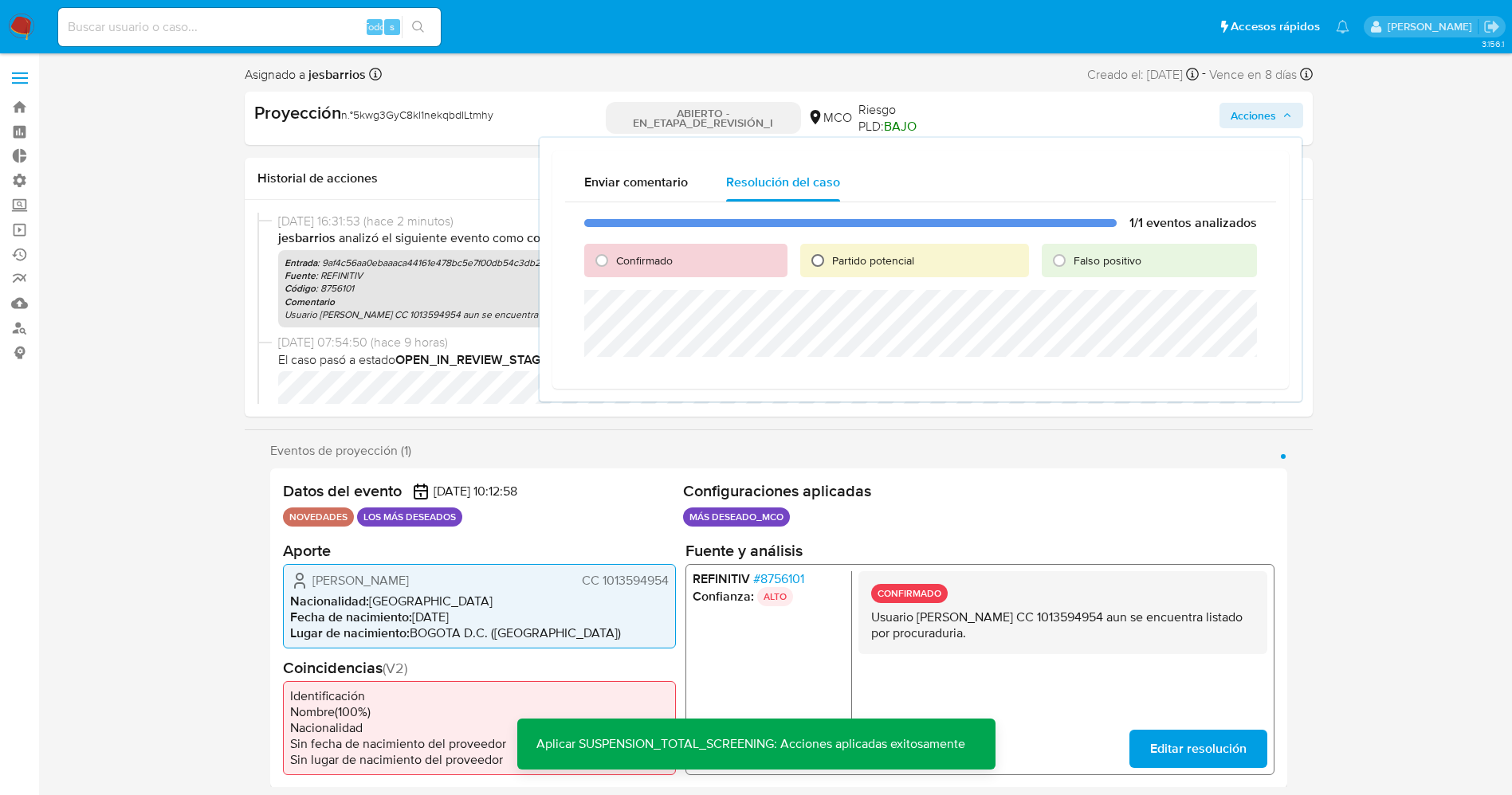
click at [819, 256] on input "Partido potencial" at bounding box center [817, 261] width 25 height 25
radio input "true"
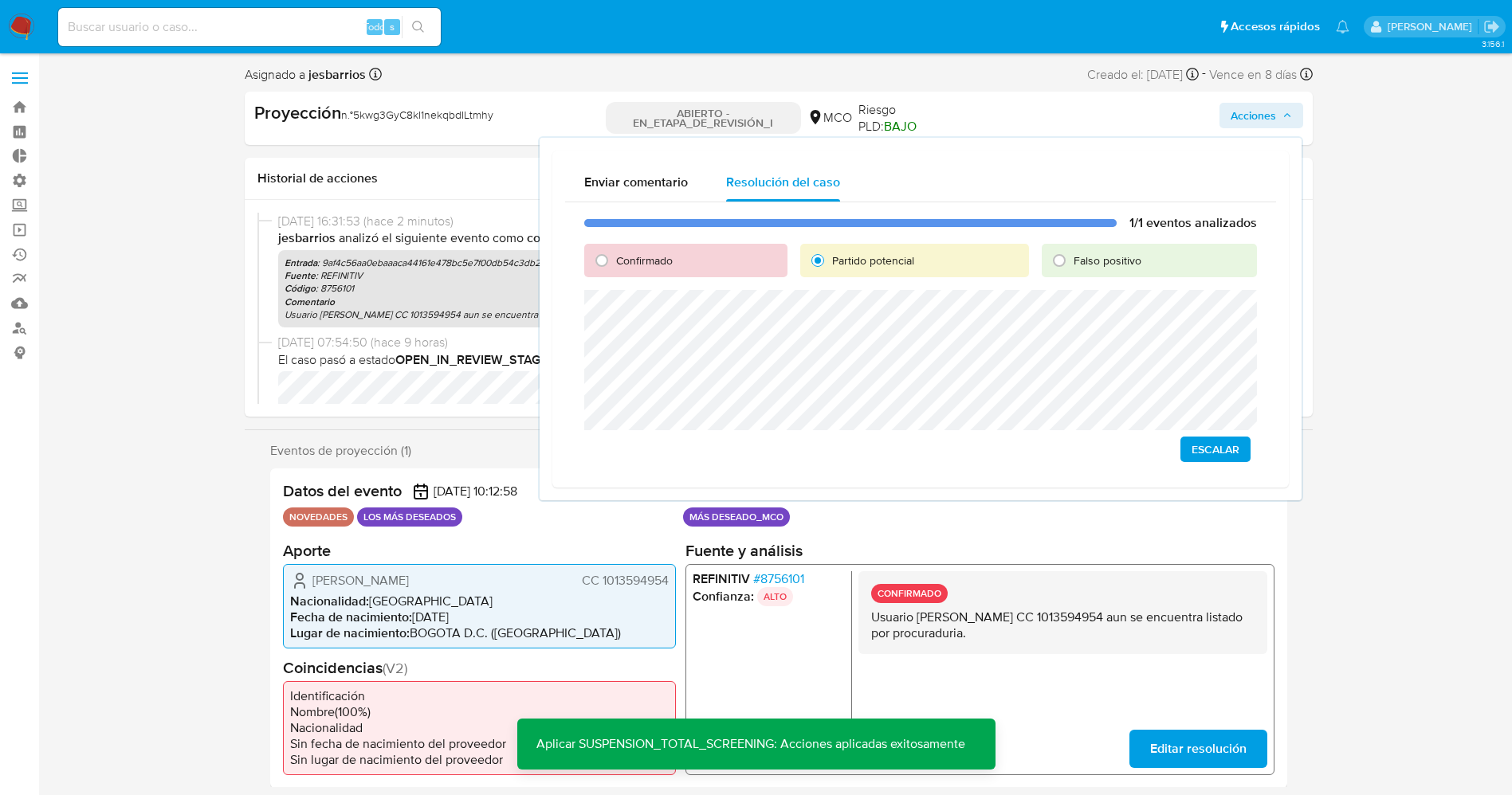
click at [1244, 465] on div "1/1 eventos analizados Confirmado Partido potencial Falso positivo Escalar" at bounding box center [920, 339] width 711 height 272
click at [1240, 454] on button "Escalar" at bounding box center [1215, 449] width 70 height 25
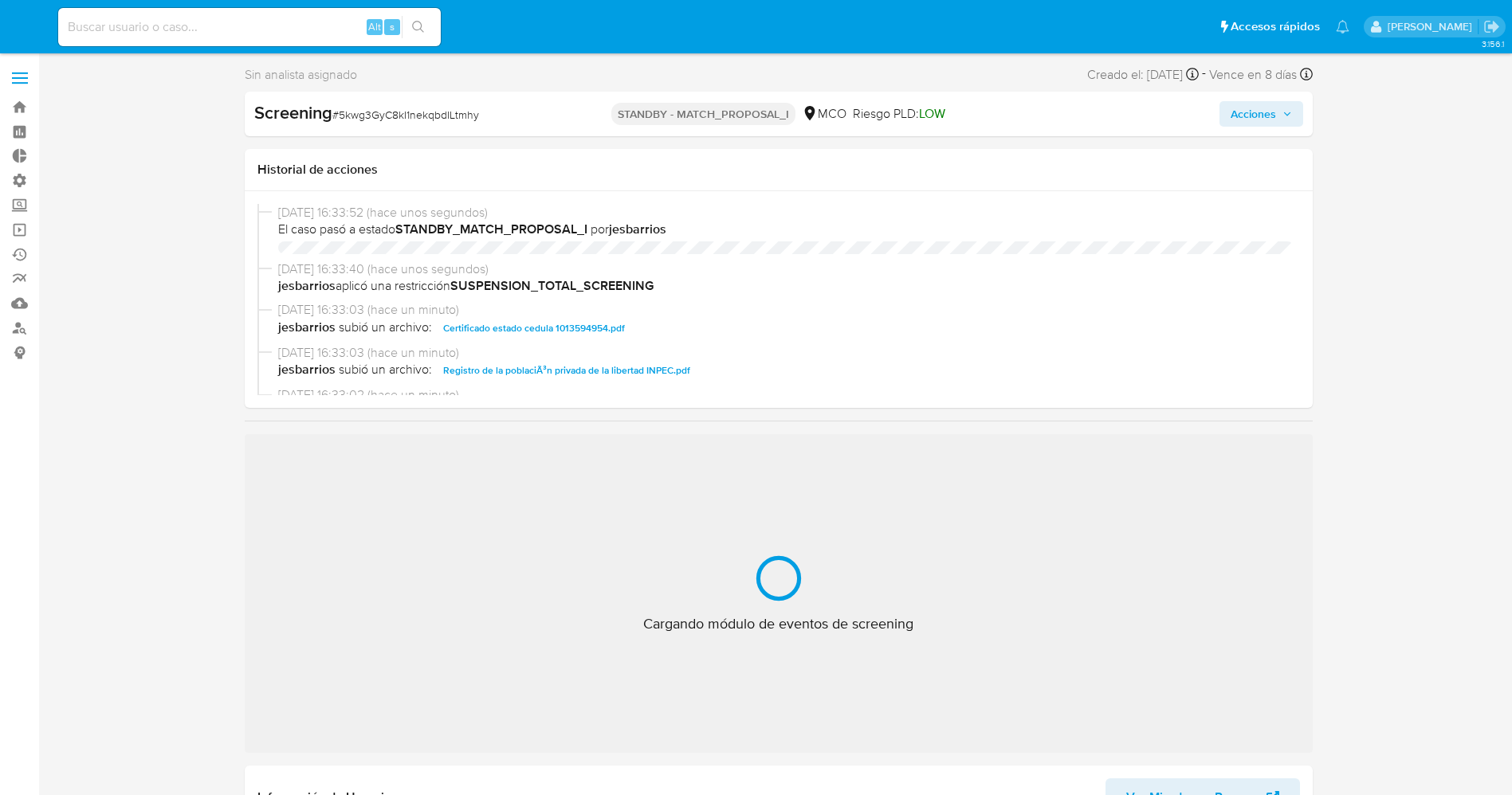
select select "10"
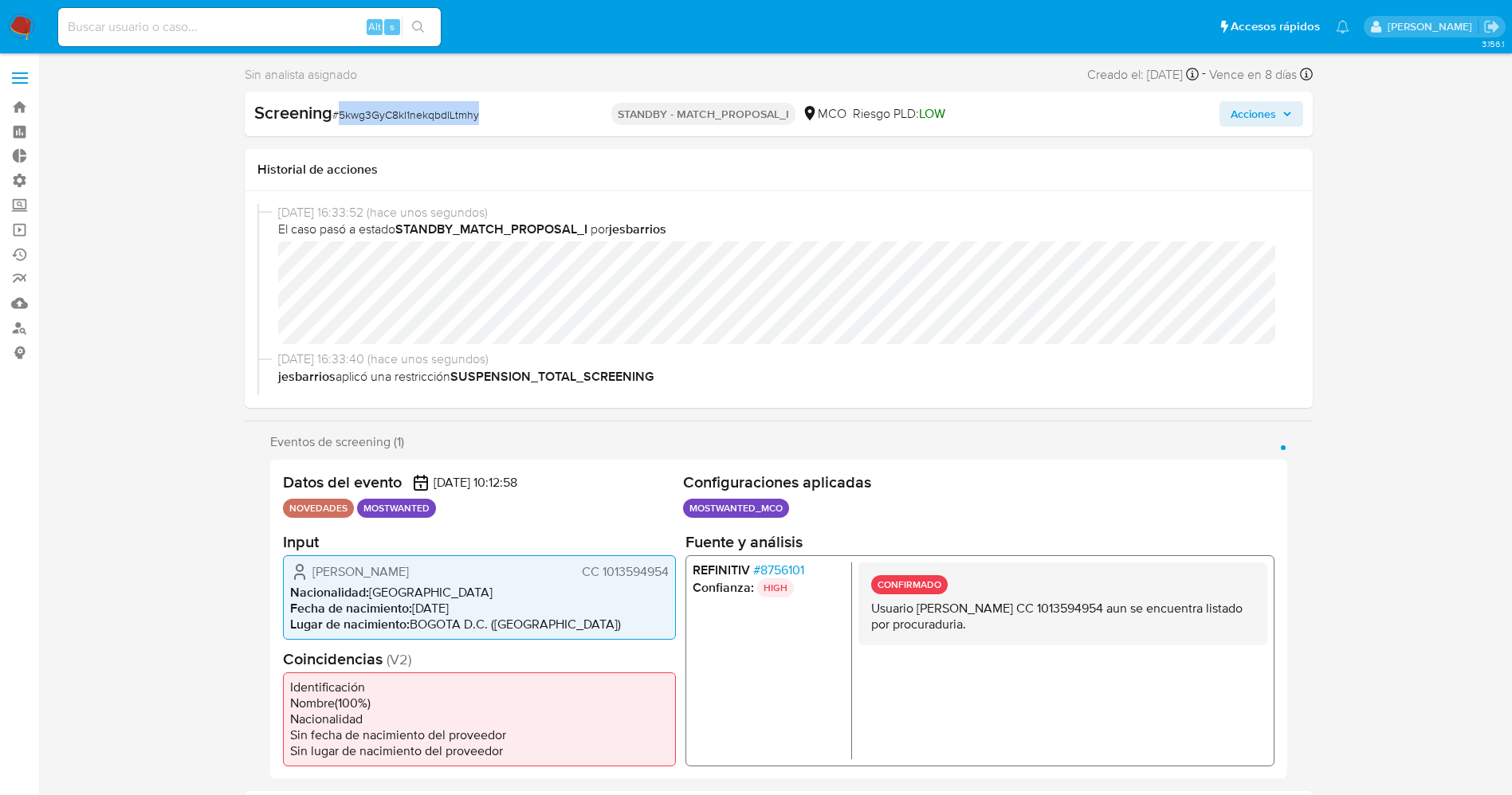
drag, startPoint x: 341, startPoint y: 117, endPoint x: 455, endPoint y: 125, distance: 114.3
click at [501, 116] on div "Screening # 5kwg3GyC8kI1nekqbdILtmhy" at bounding box center [426, 113] width 343 height 24
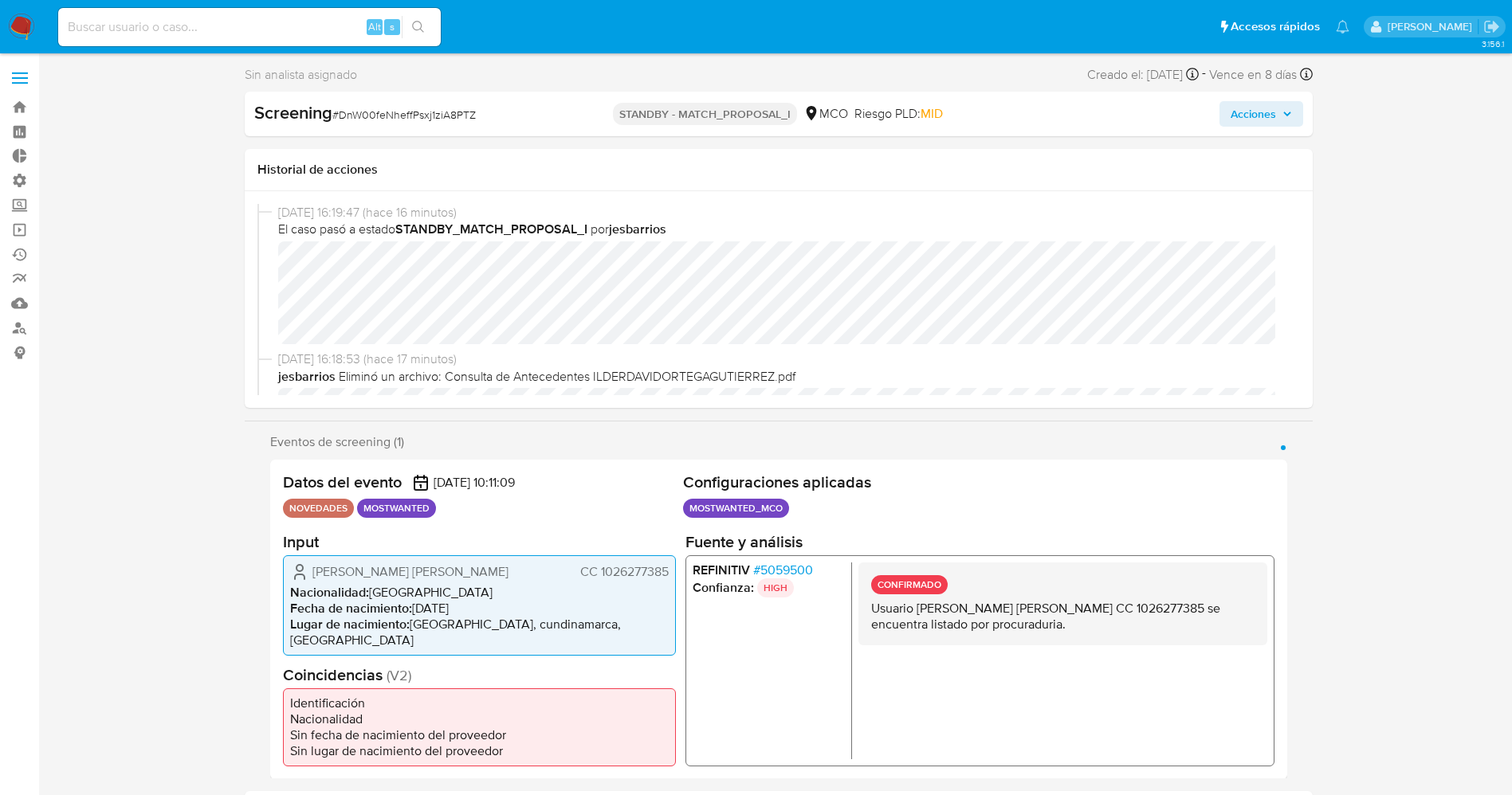
select select "10"
drag, startPoint x: 408, startPoint y: 110, endPoint x: 488, endPoint y: 110, distance: 80.0
click at [488, 110] on div "Screening # DnW00feNheffPsxj1ziA8PTZ" at bounding box center [426, 113] width 343 height 24
copy span "DnW00feNheffPsxj1ziA8PTZ"
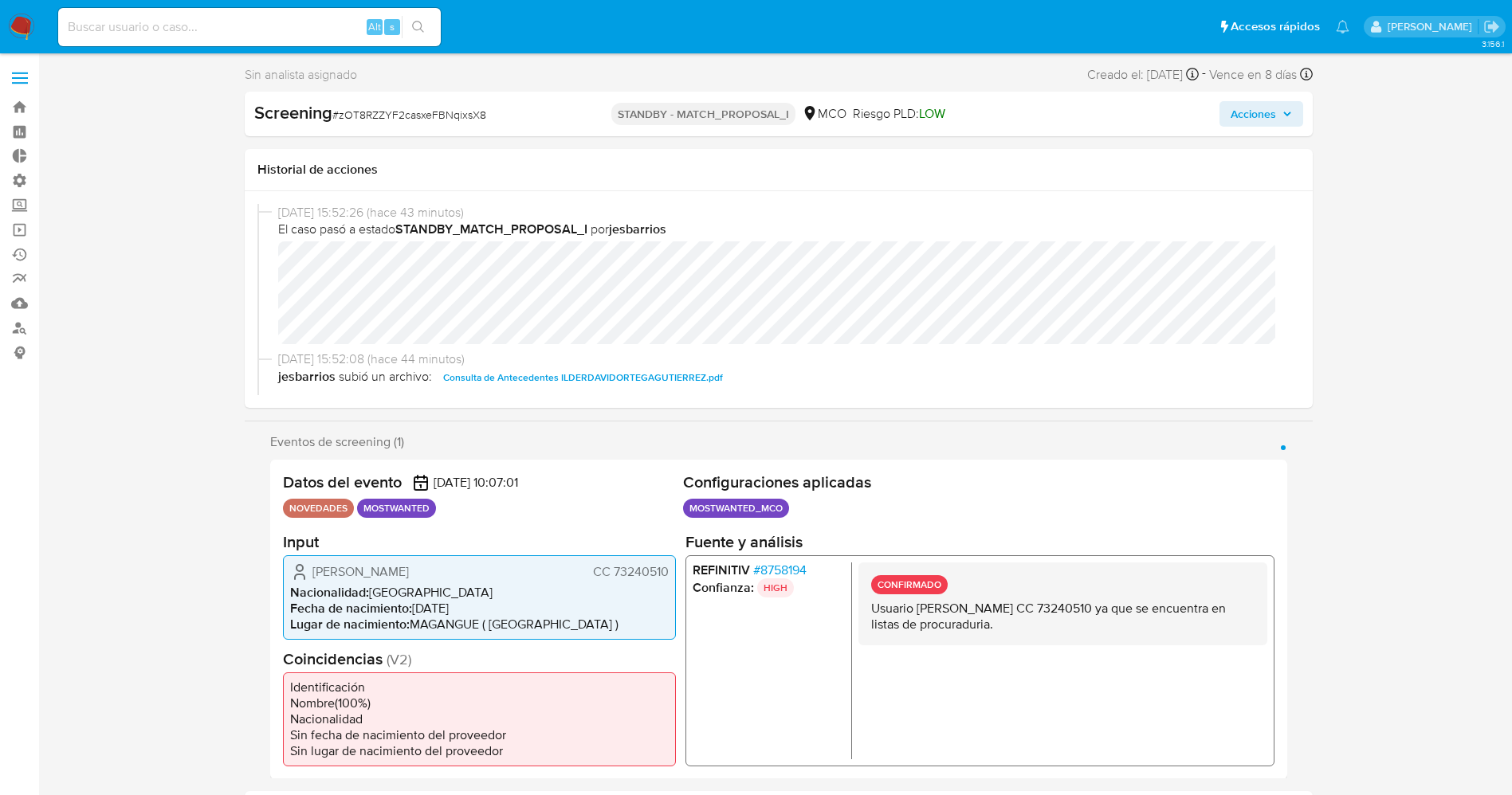
select select "10"
drag, startPoint x: 336, startPoint y: 117, endPoint x: 490, endPoint y: 109, distance: 154.2
click at [493, 109] on div "Screening # zOT8RZZYF2casxeFBNqixsX8" at bounding box center [426, 113] width 343 height 24
copy span "zOT8RZZYF2casxeFBNqixsX8"
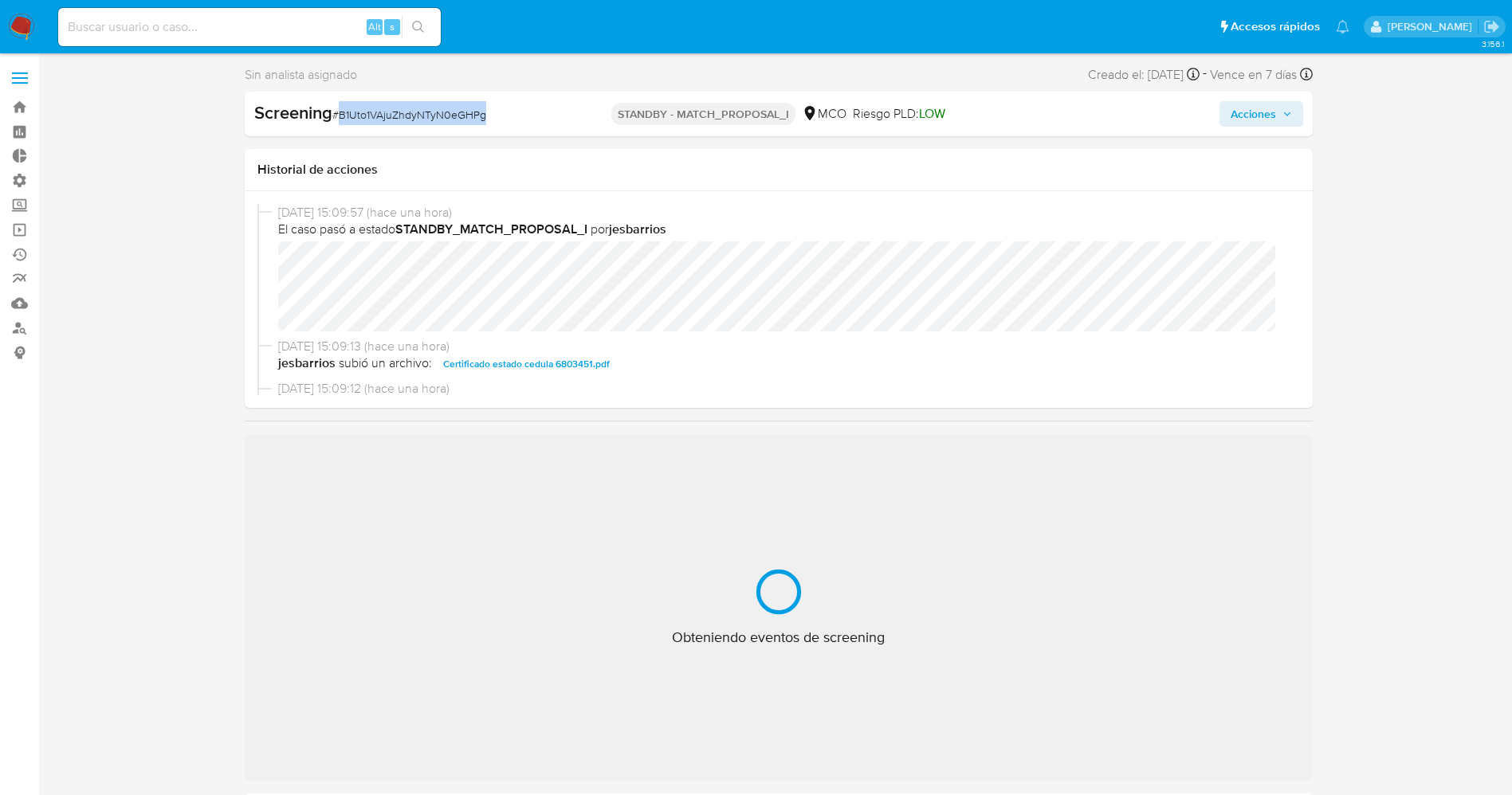
drag, startPoint x: 385, startPoint y: 123, endPoint x: 490, endPoint y: 118, distance: 105.1
click at [490, 118] on div "Screening # B1Uto1VAjuZhdyNTyN0eGHPg" at bounding box center [426, 113] width 343 height 24
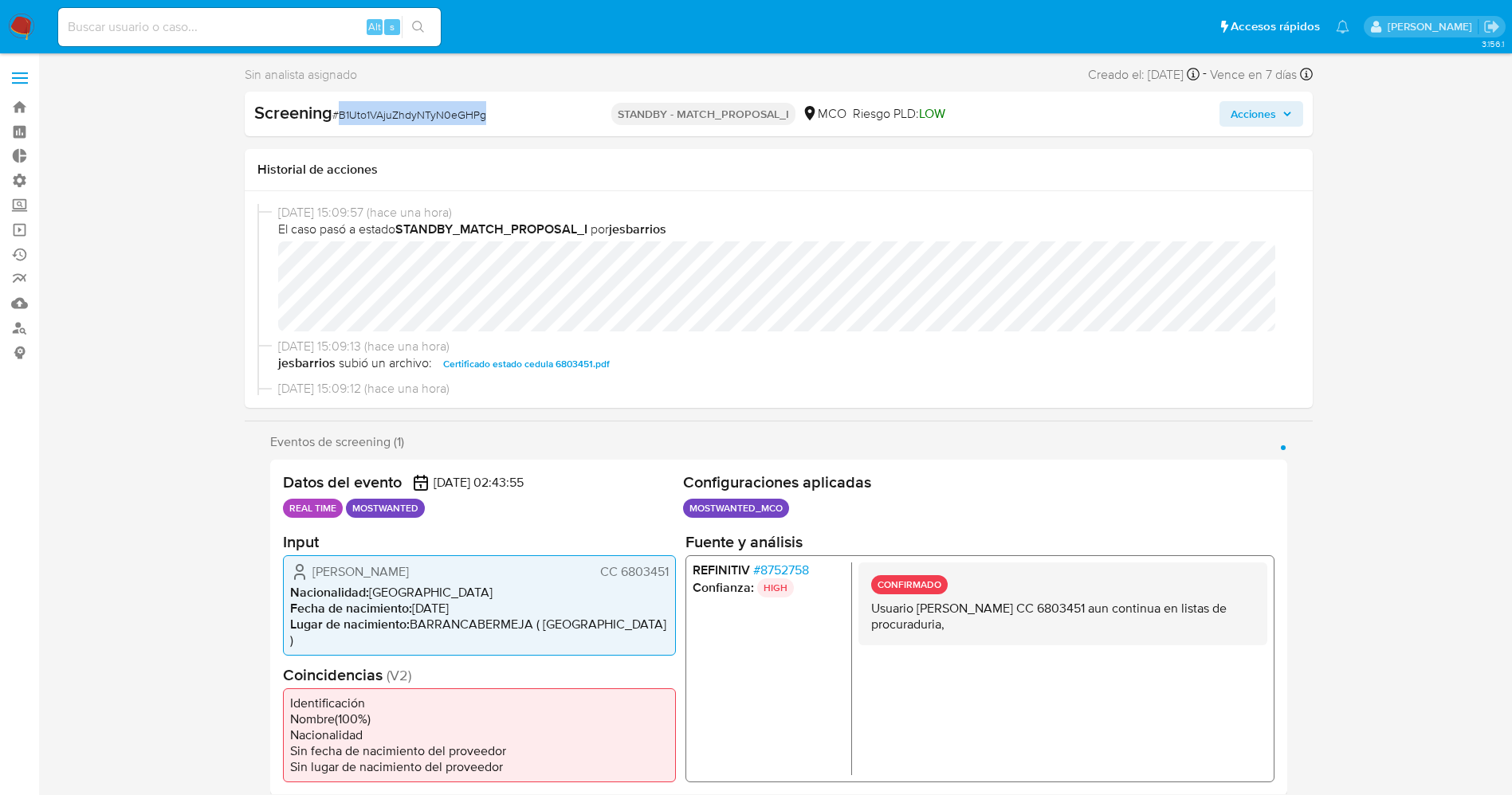
select select "10"
copy span "B1Uto1VAjuZhdyNTyN0eGHPg"
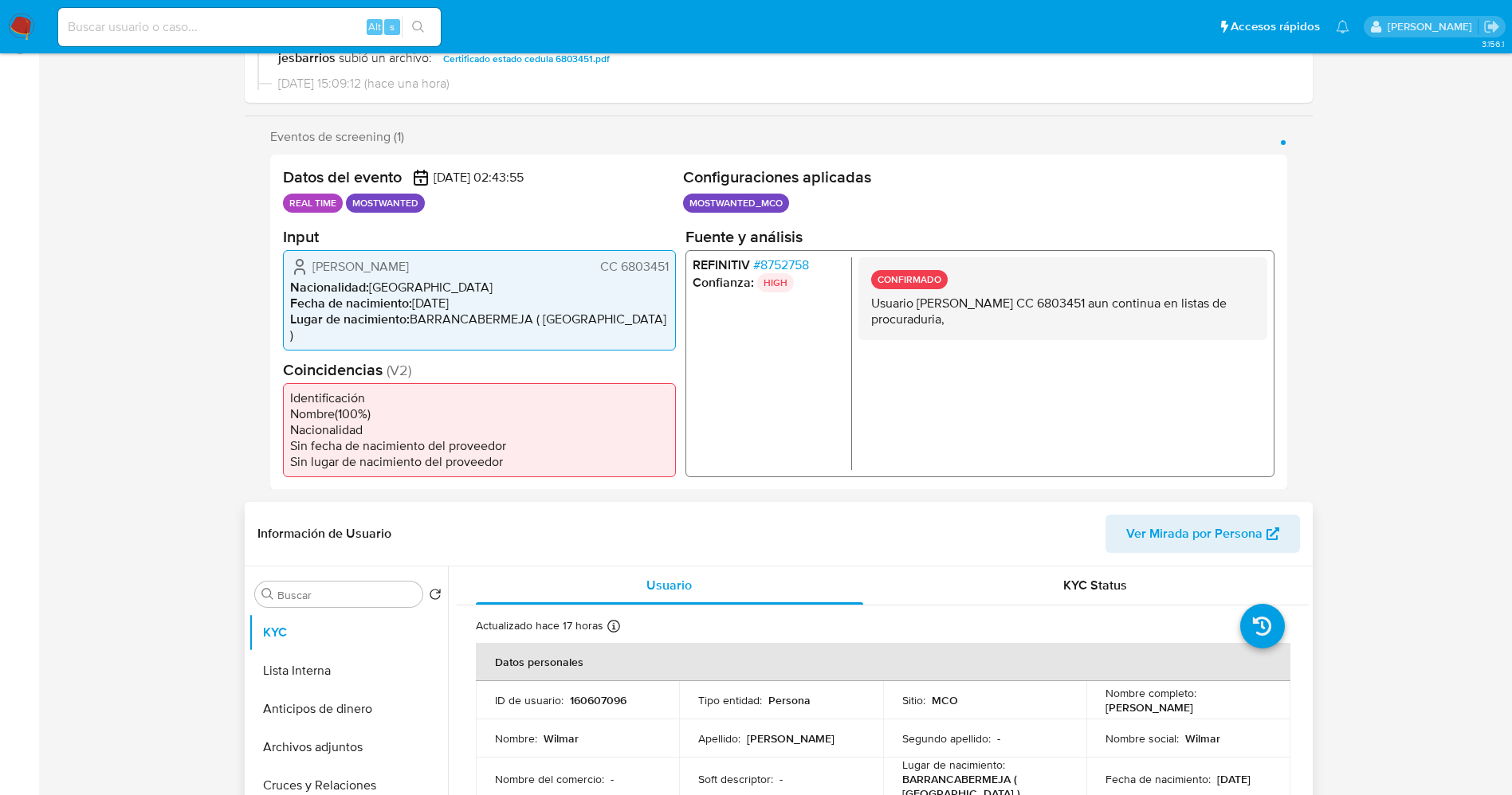
scroll to position [479, 0]
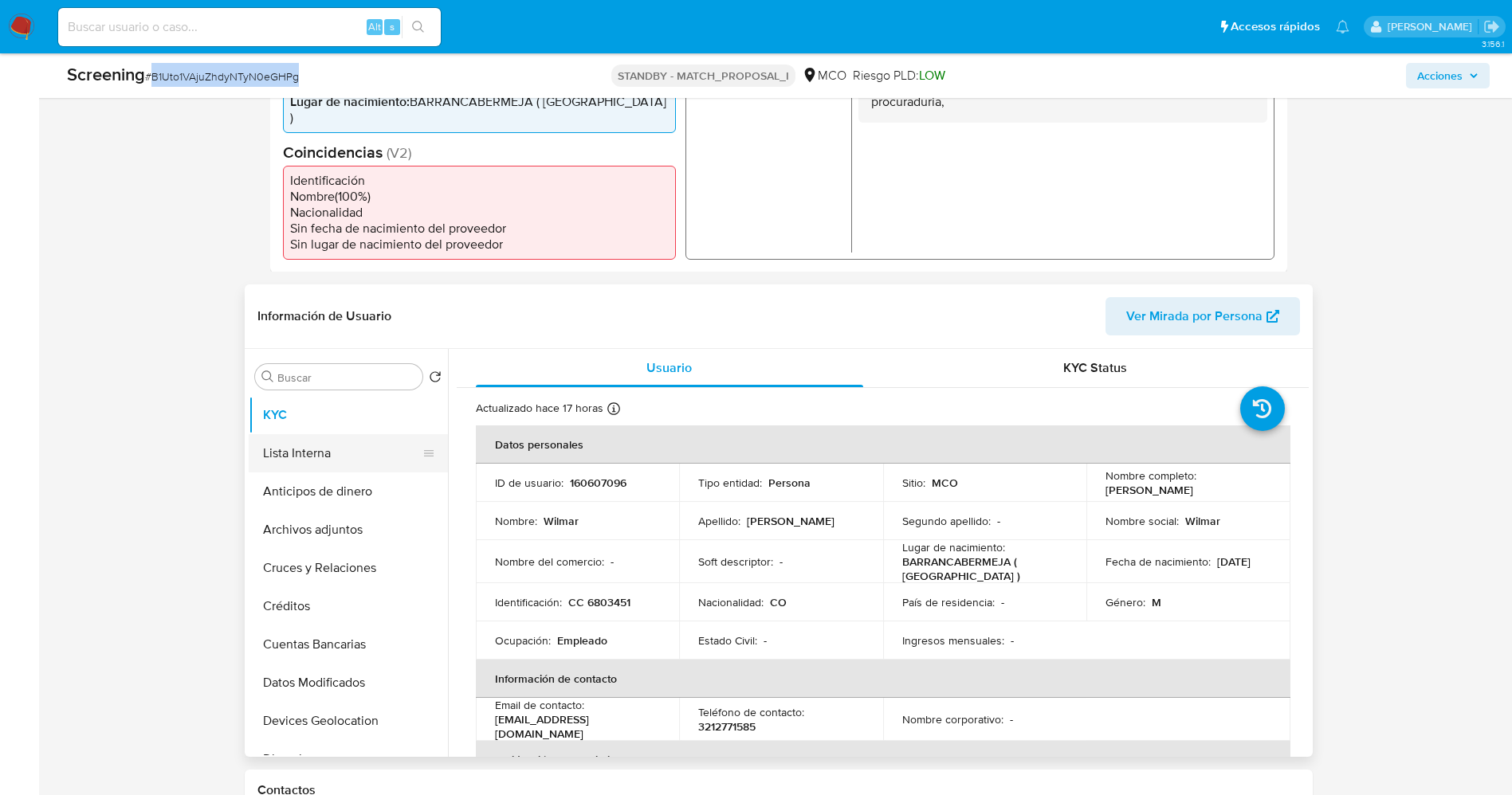
click at [307, 446] on button "Lista Interna" at bounding box center [341, 454] width 186 height 39
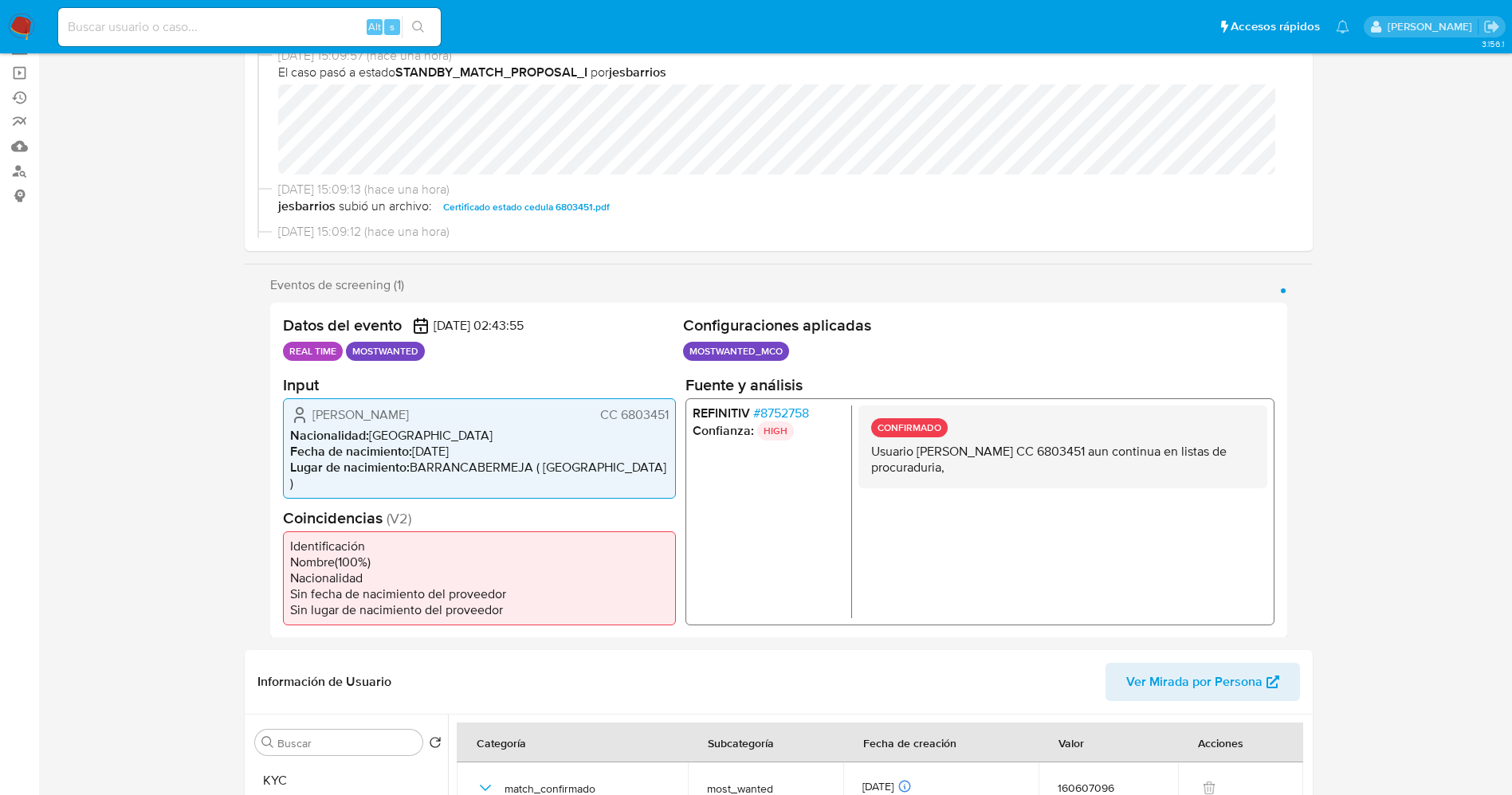
scroll to position [0, 0]
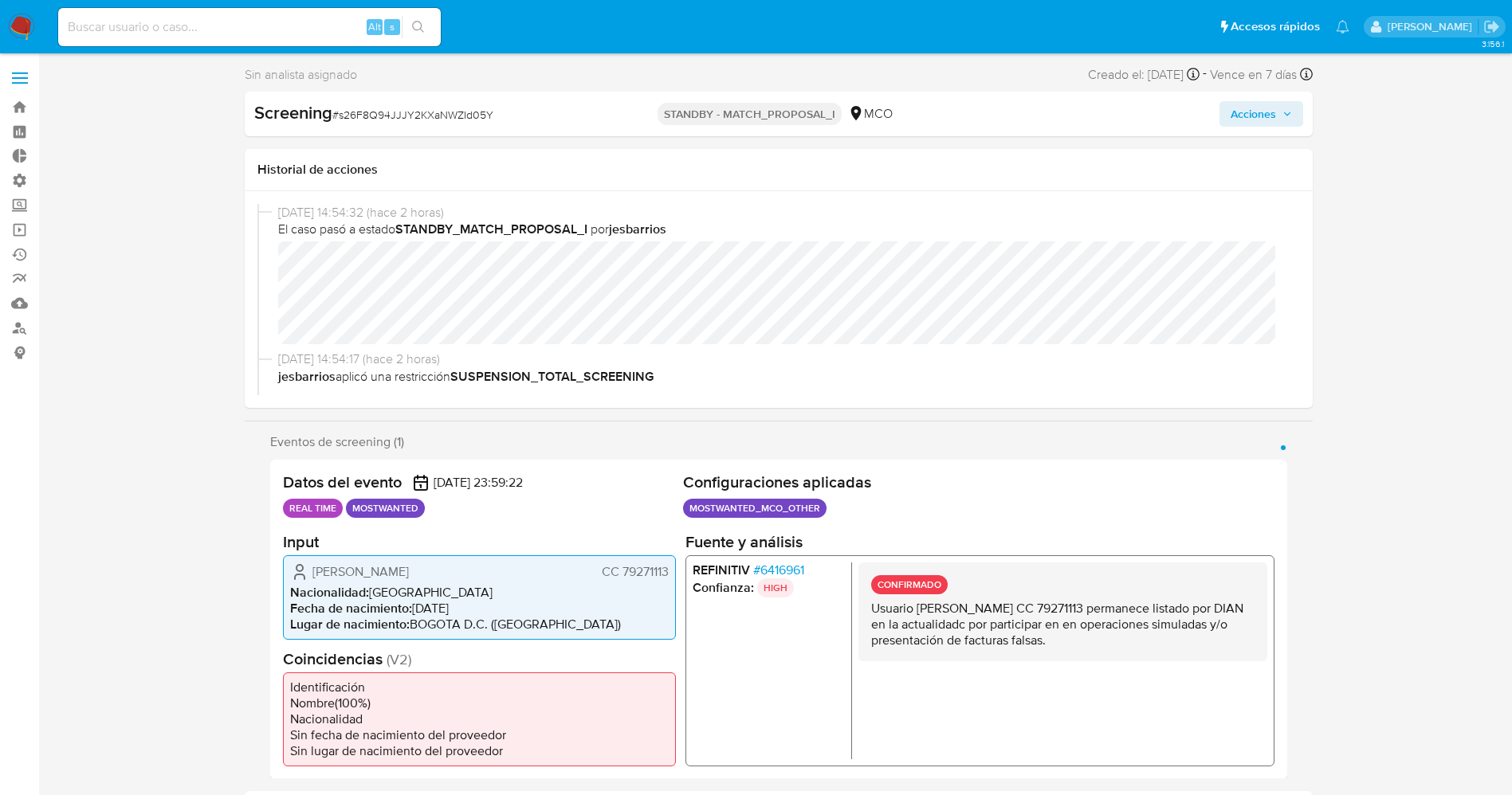
select select "10"
drag, startPoint x: 338, startPoint y: 114, endPoint x: 514, endPoint y: 113, distance: 176.0
click at [514, 113] on div "Screening # s26F8Q94JJJY2KXaNWZId05Y" at bounding box center [426, 113] width 343 height 24
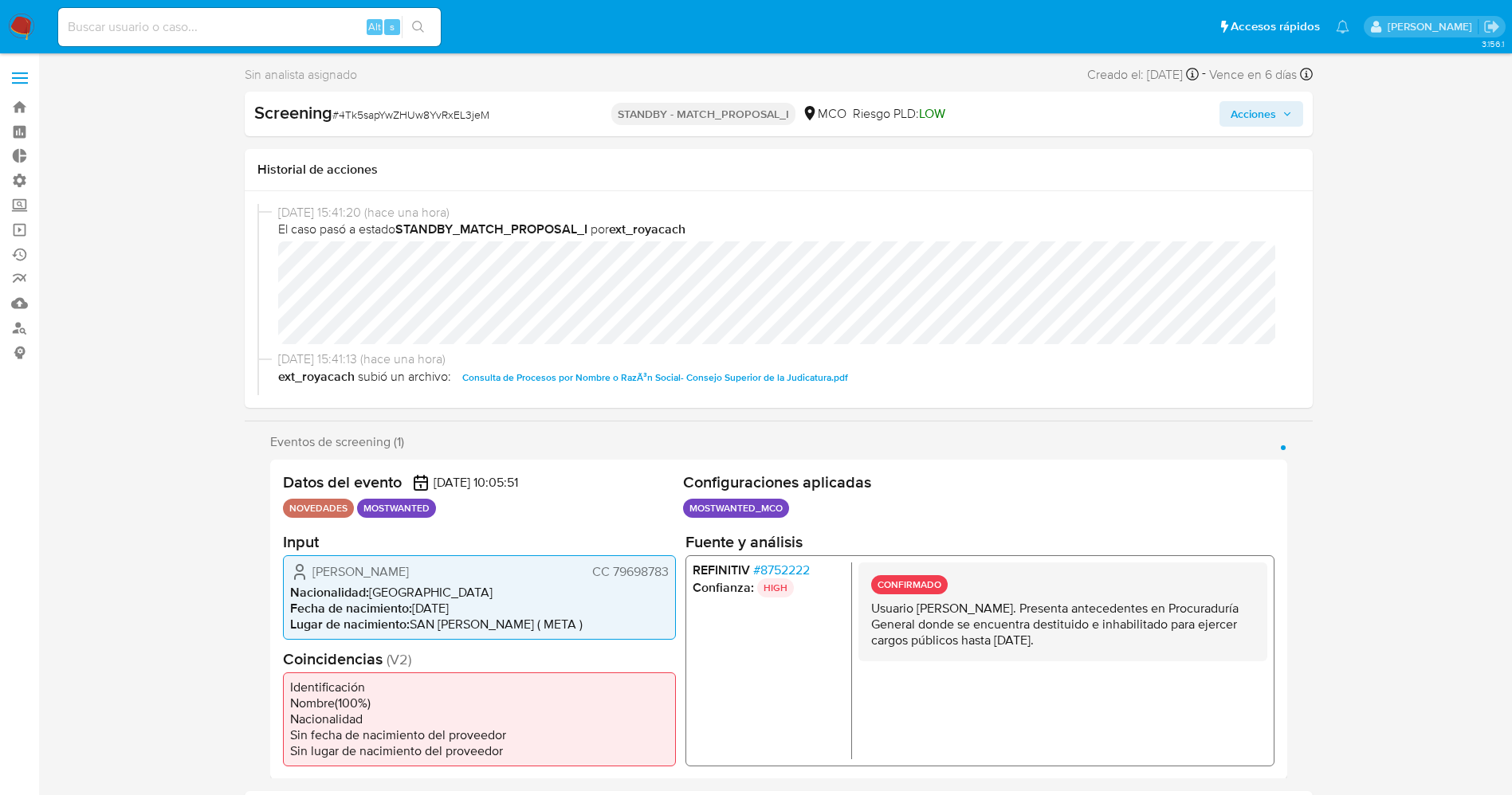
select select "10"
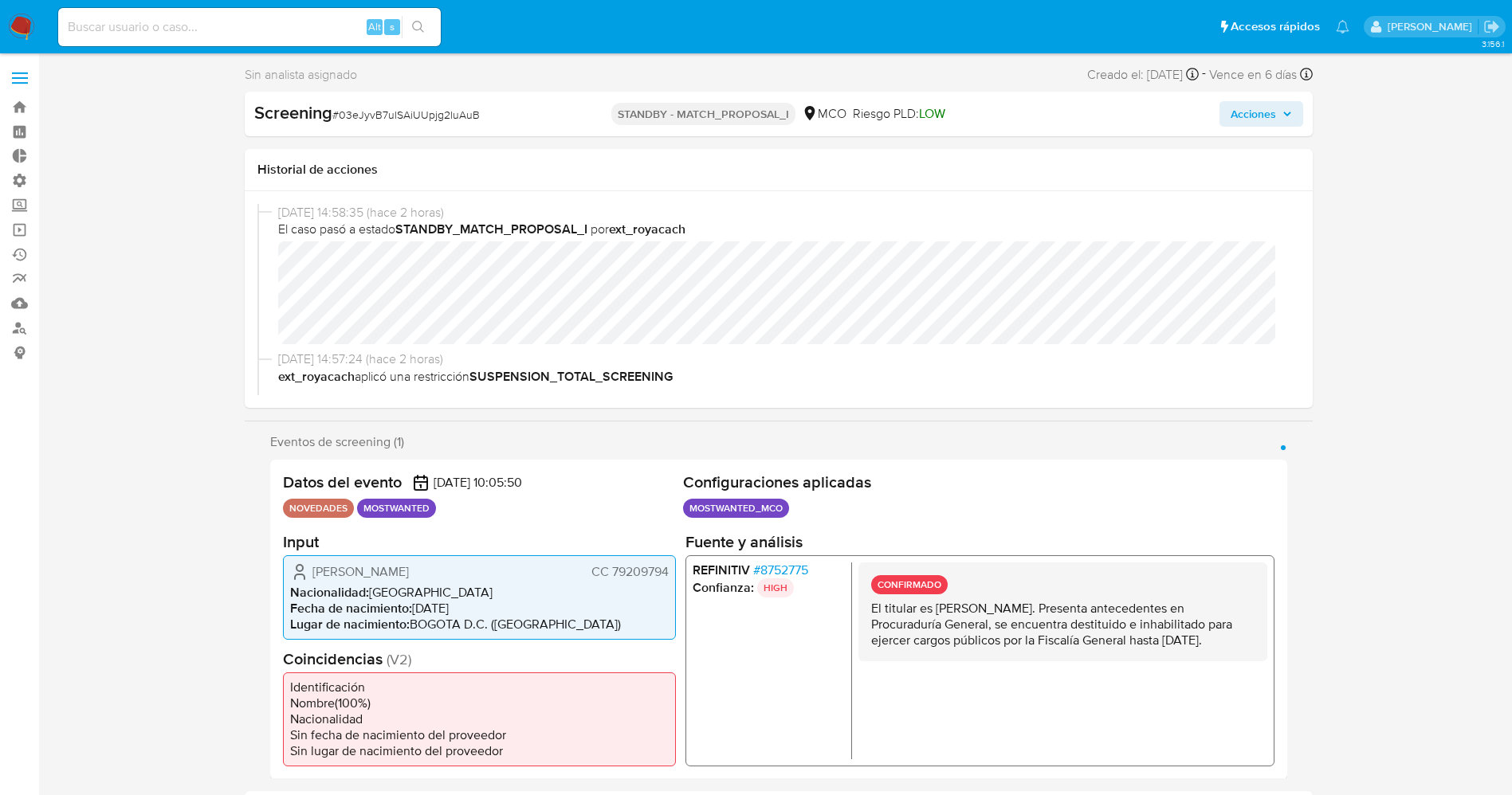
select select "10"
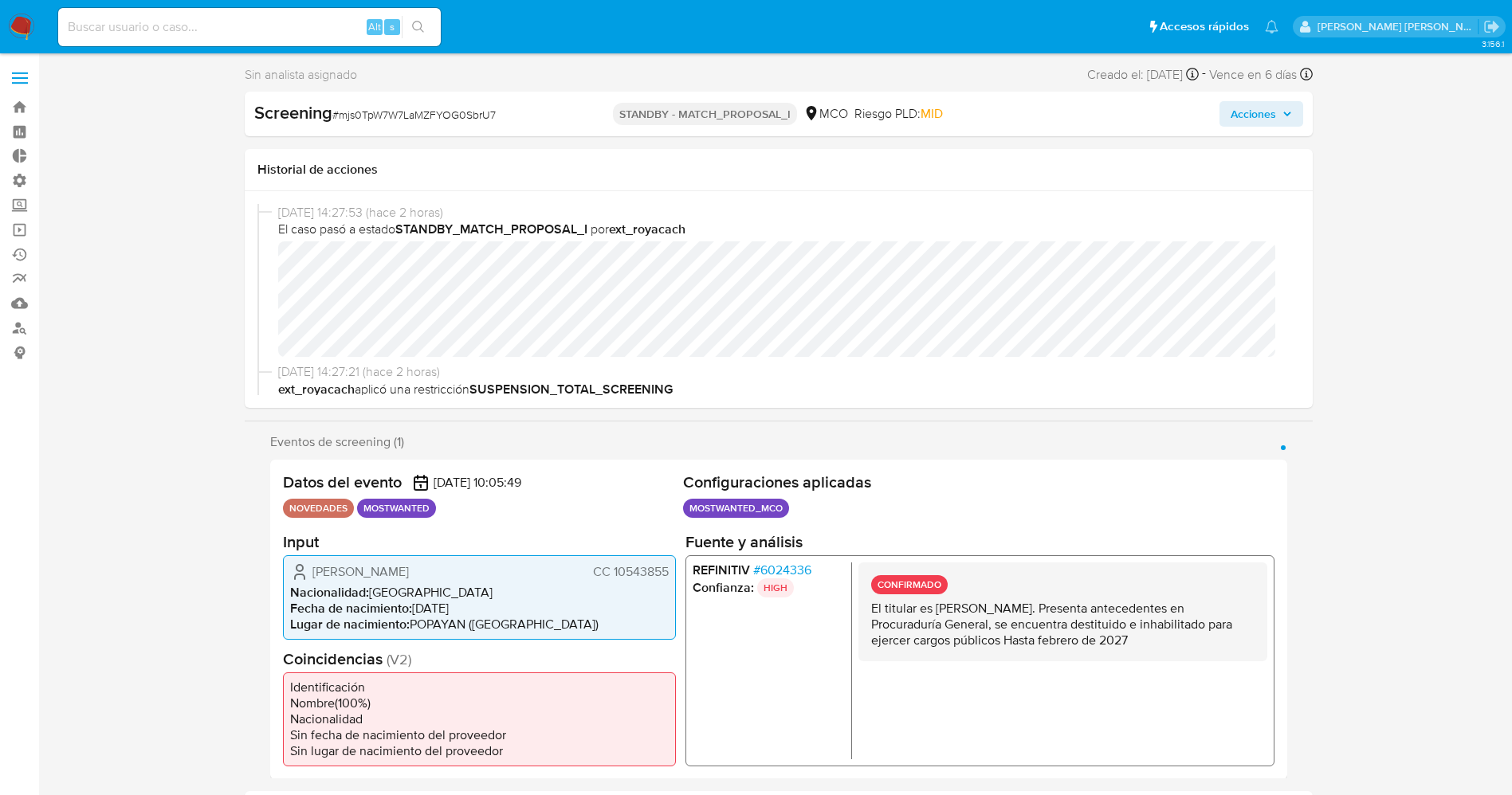
select select "10"
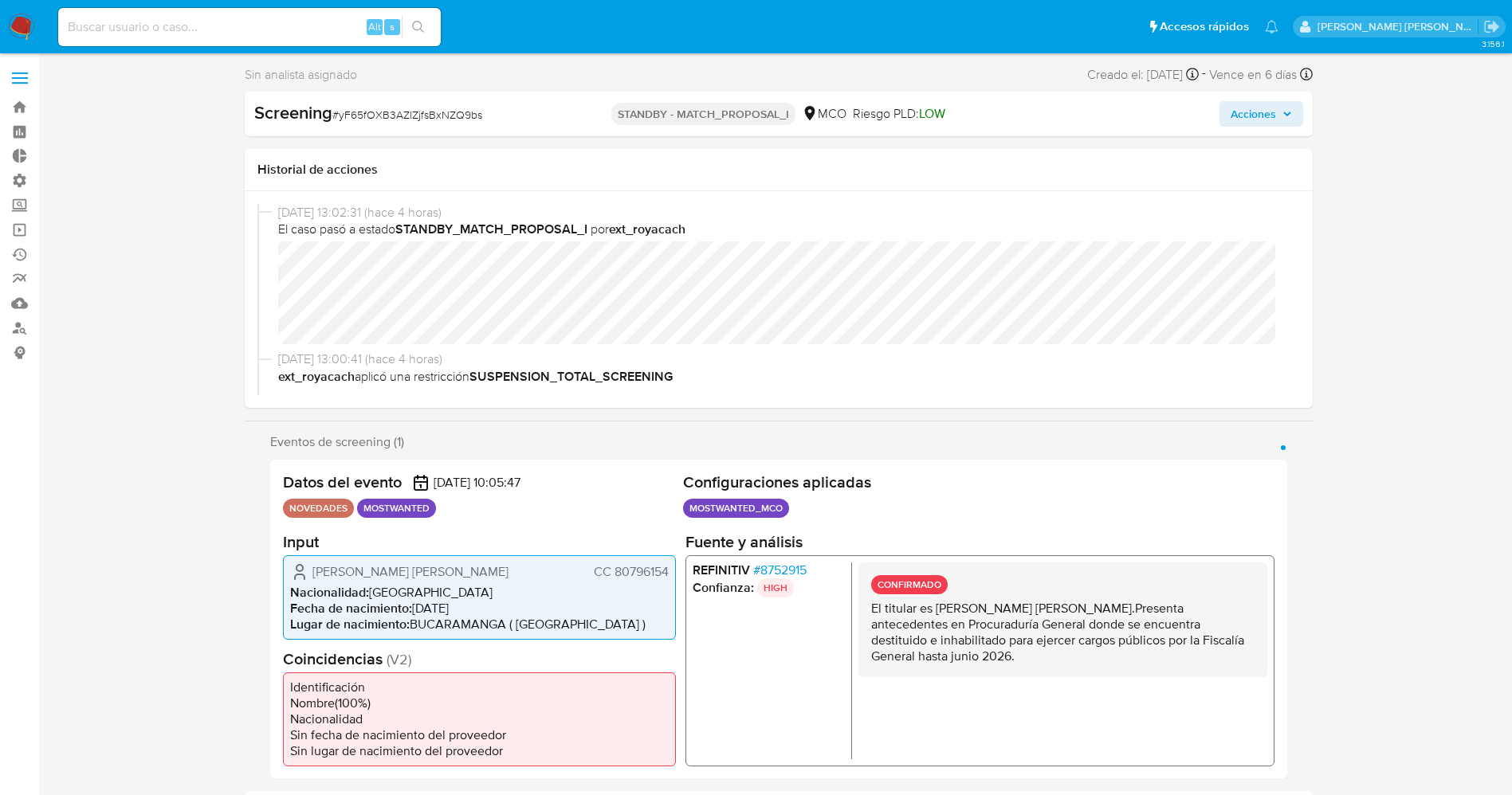
select select "10"
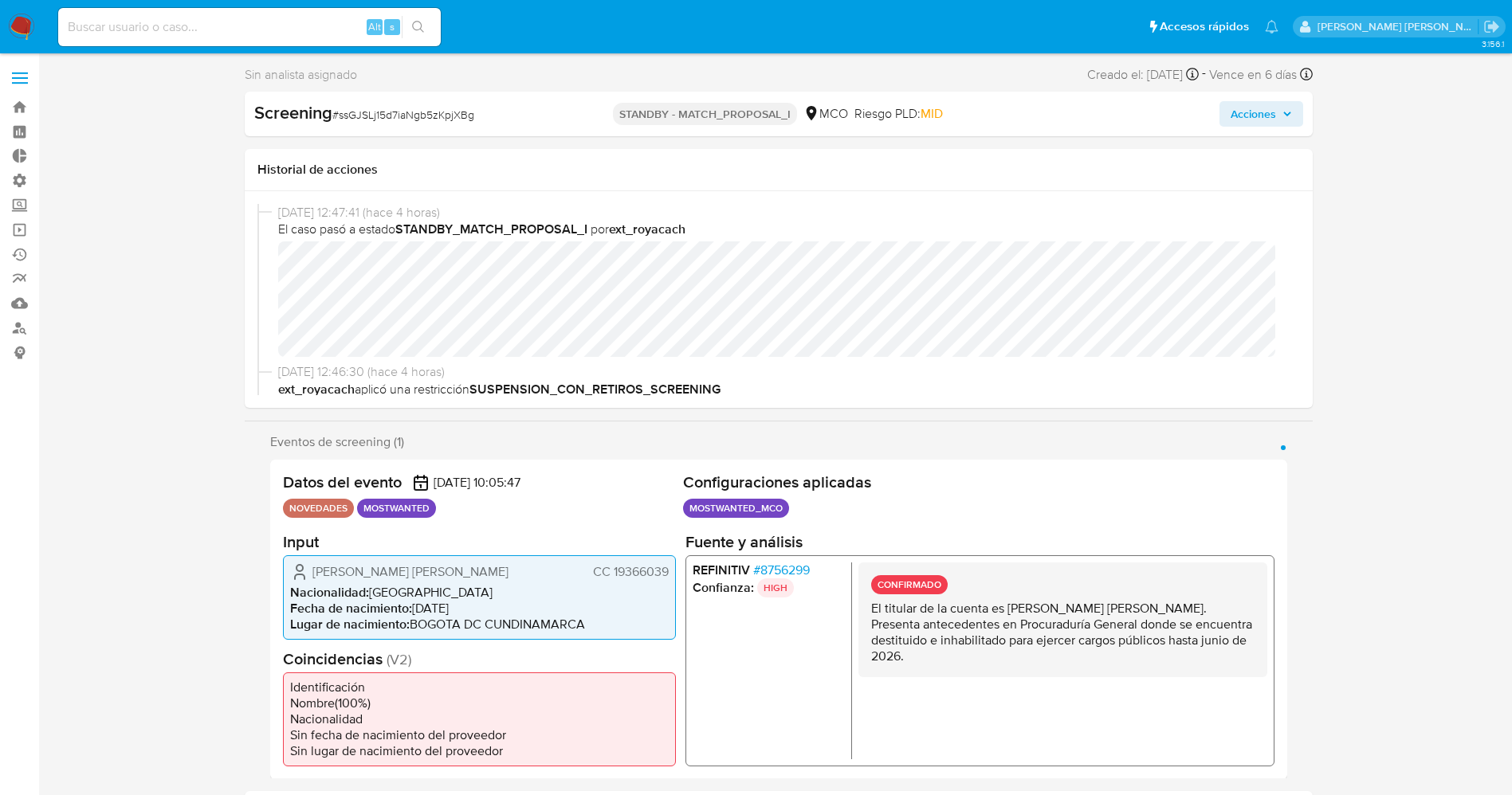
select select "10"
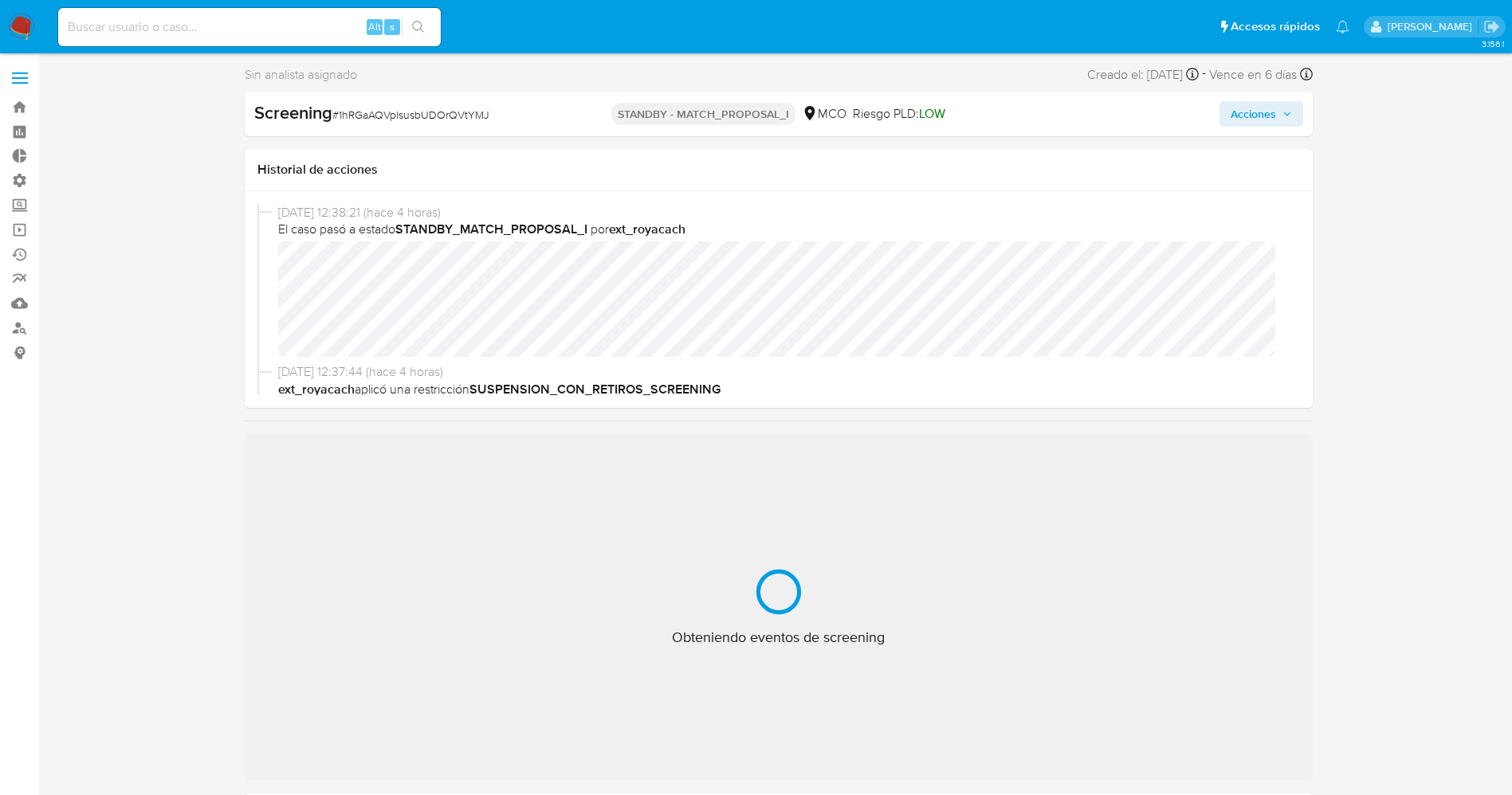
select select "10"
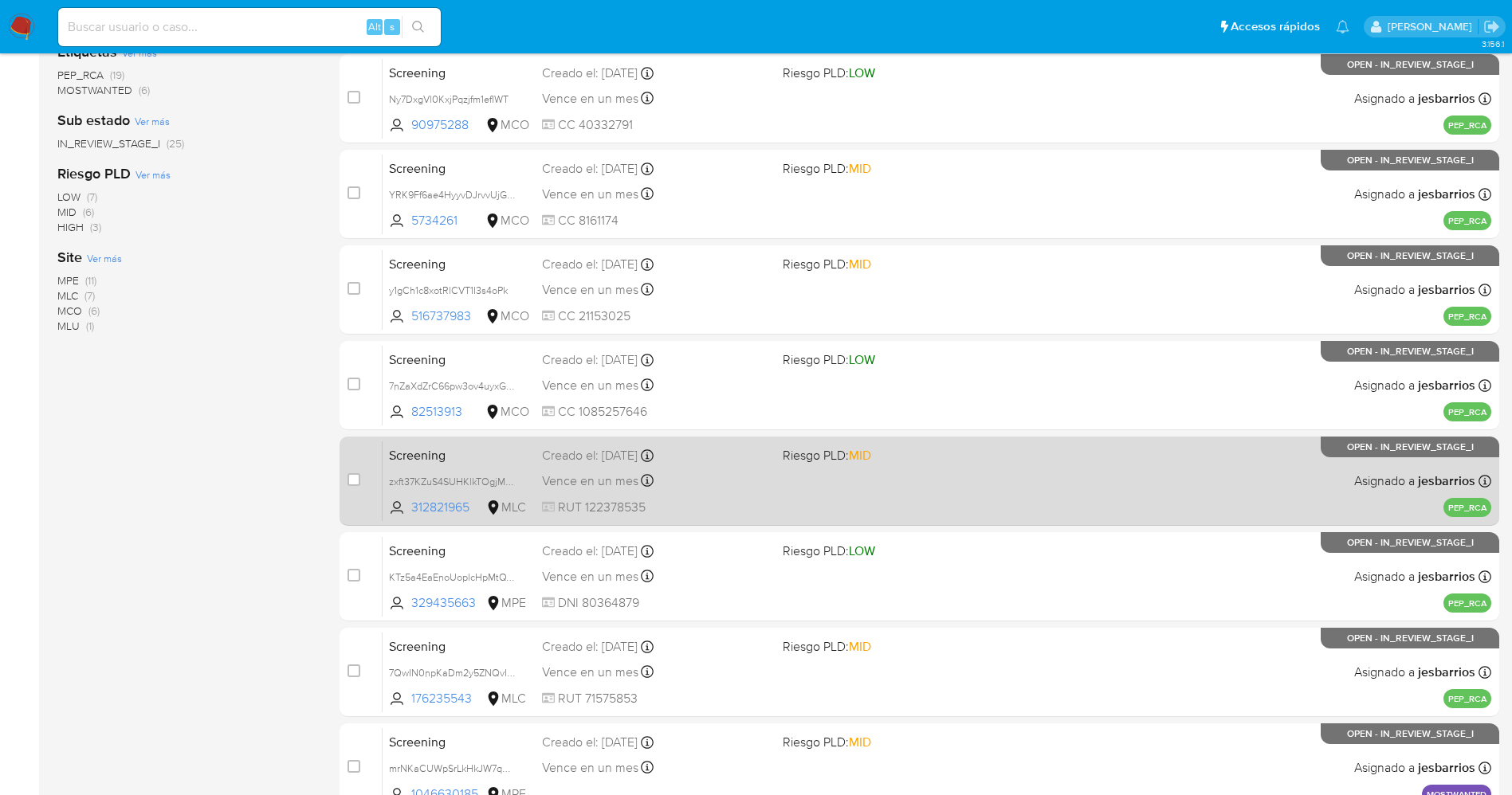
scroll to position [463, 0]
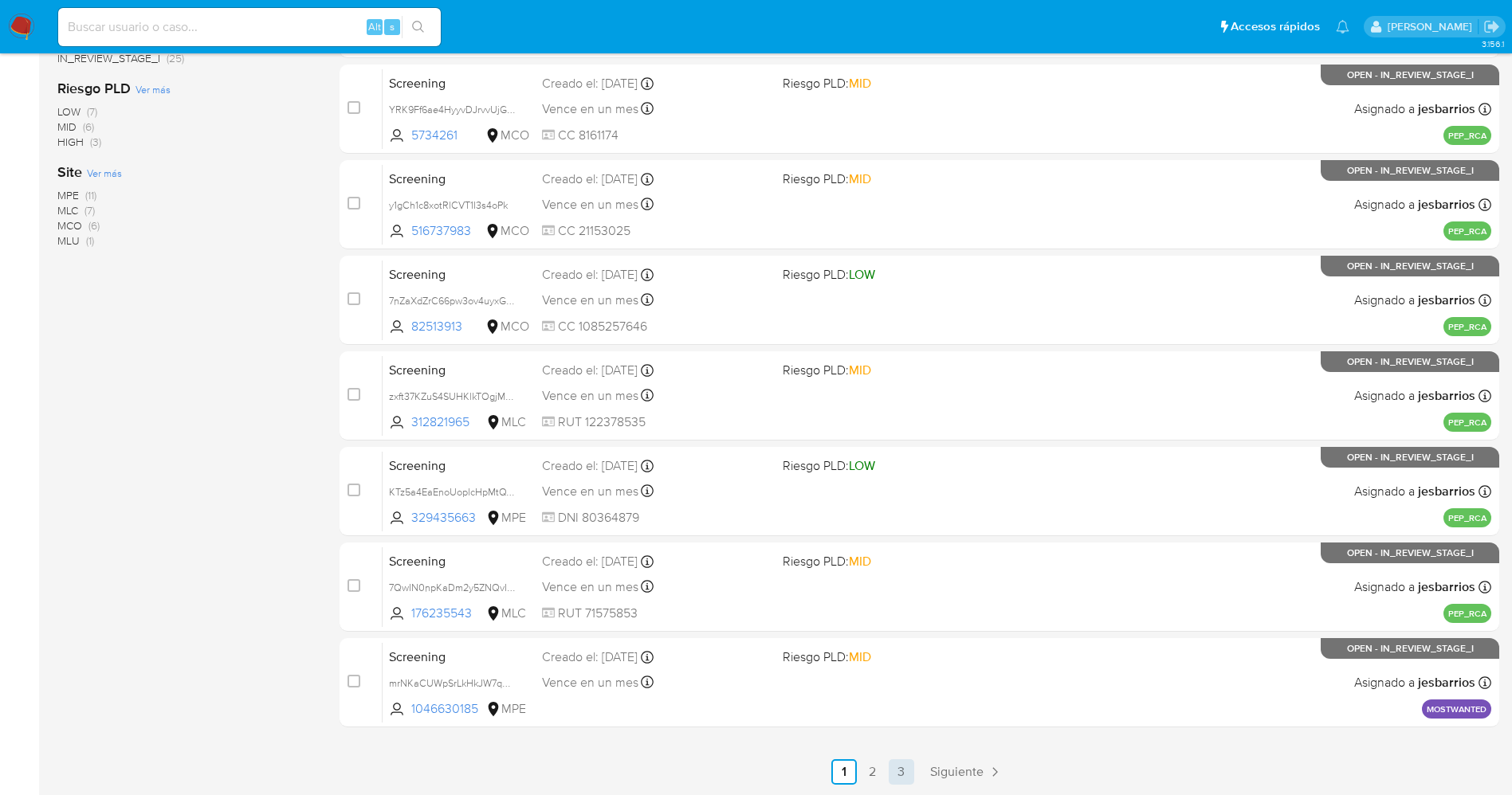
click at [894, 767] on link "3" at bounding box center [902, 772] width 25 height 25
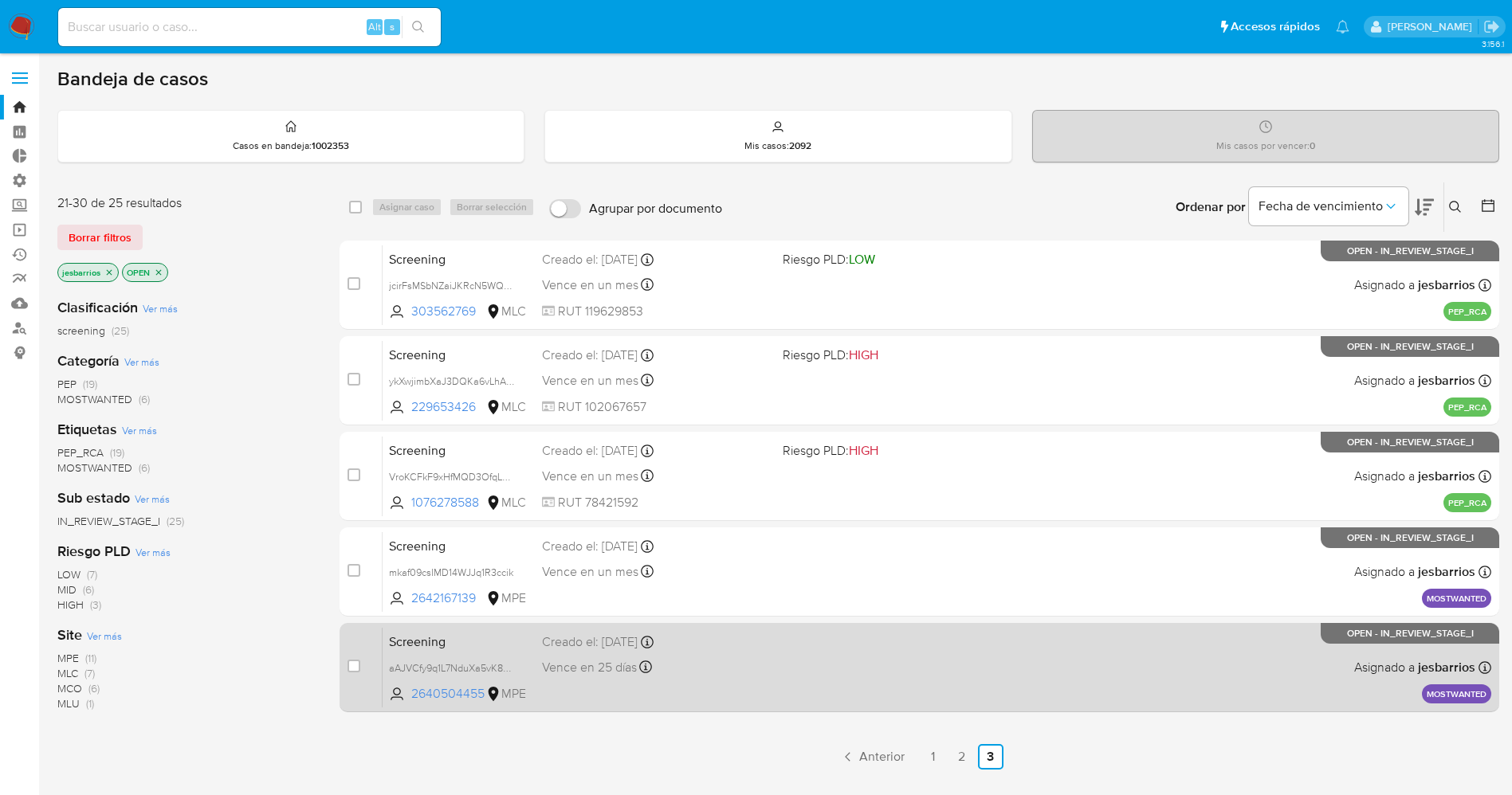
click at [697, 657] on div "Vence en 25 días Vence el [DATE] 15:53:07" at bounding box center [656, 668] width 228 height 22
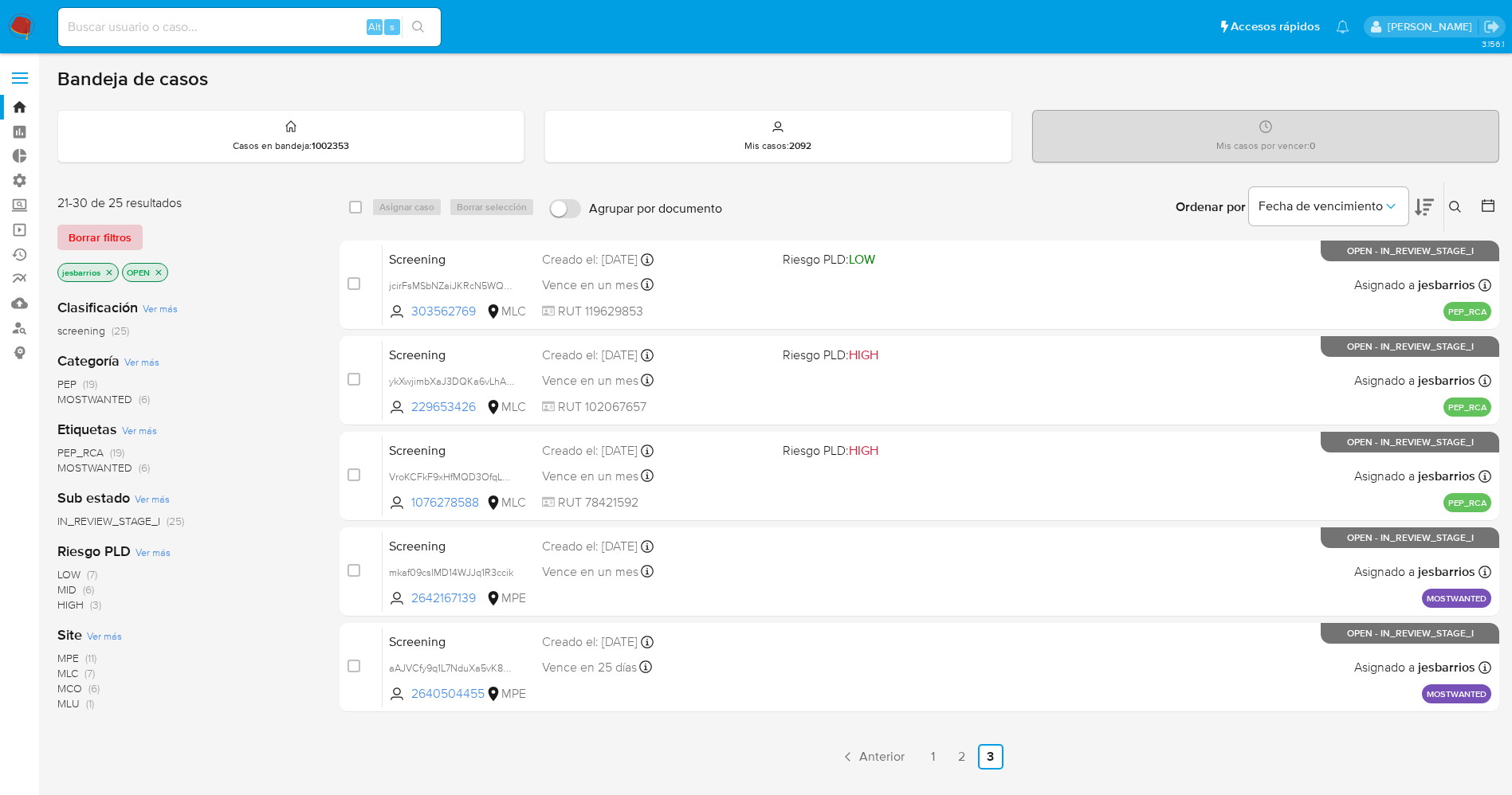
click at [114, 237] on span "Borrar filtros" at bounding box center [99, 238] width 63 height 22
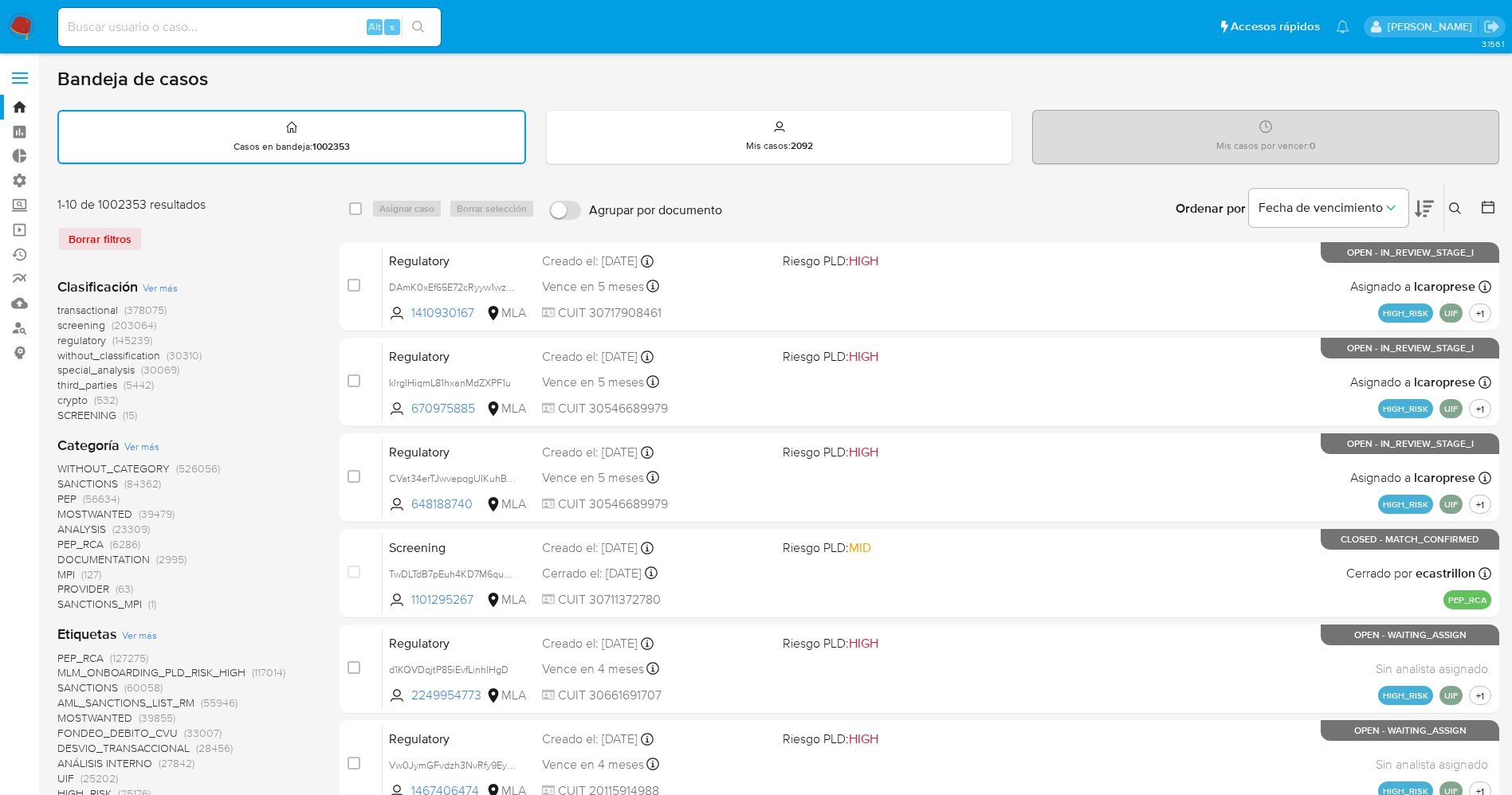
click at [146, 642] on span "Ver más" at bounding box center [139, 635] width 35 height 14
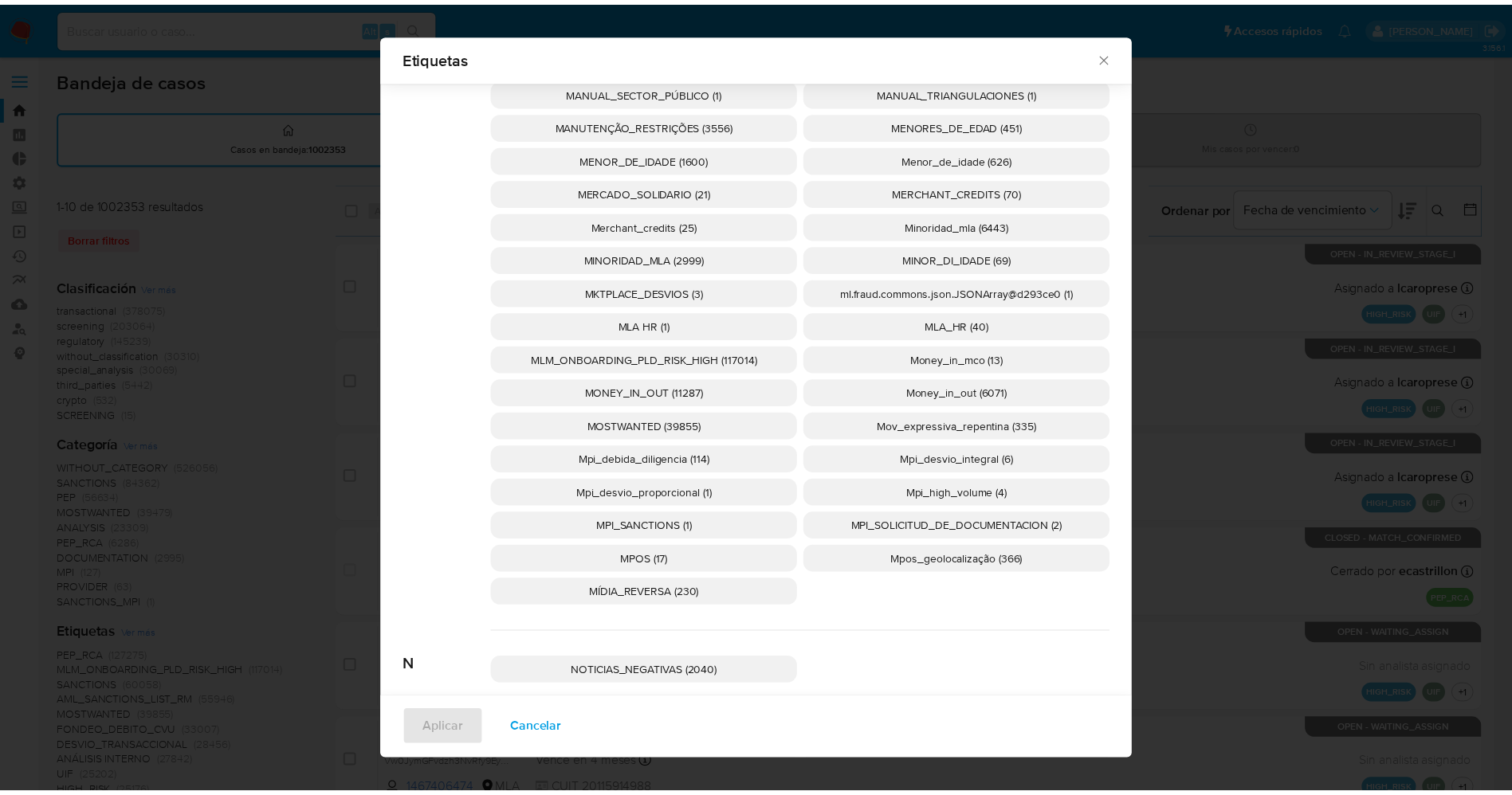
scroll to position [5870, 0]
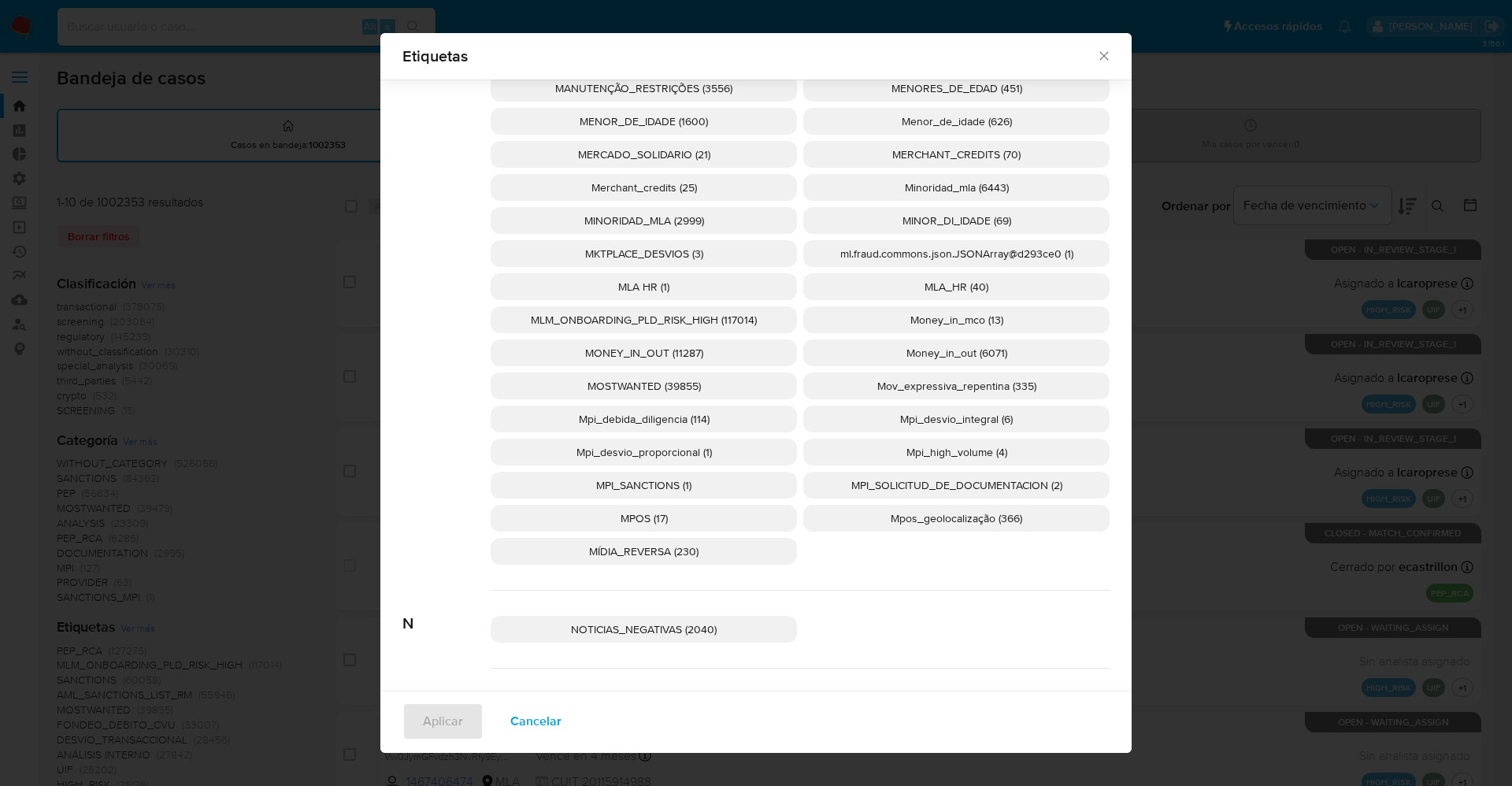
click at [645, 384] on span "MOSTWANTED (39855)" at bounding box center [644, 386] width 113 height 16
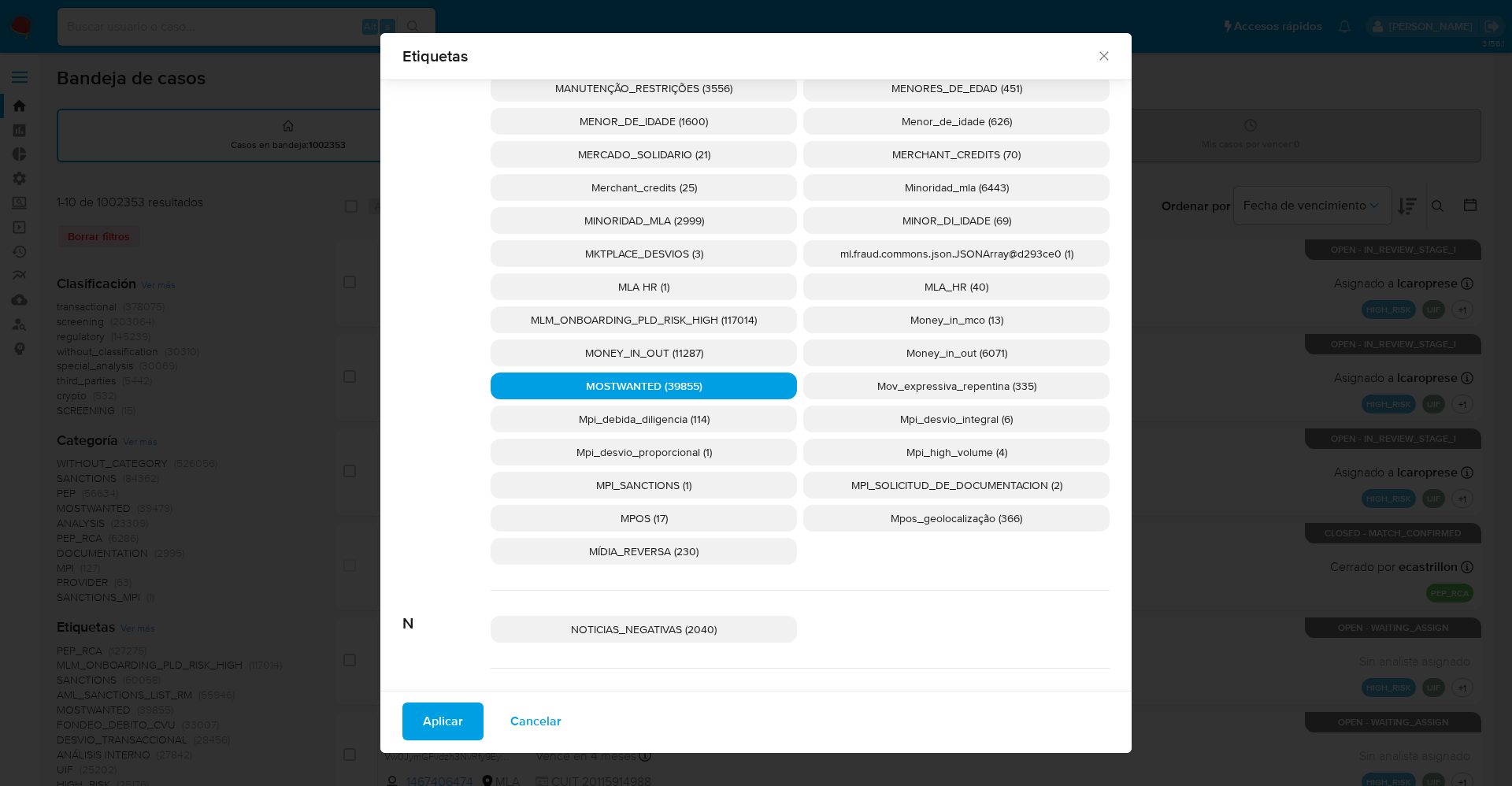
click at [430, 727] on span "Aplicar" at bounding box center [443, 721] width 40 height 35
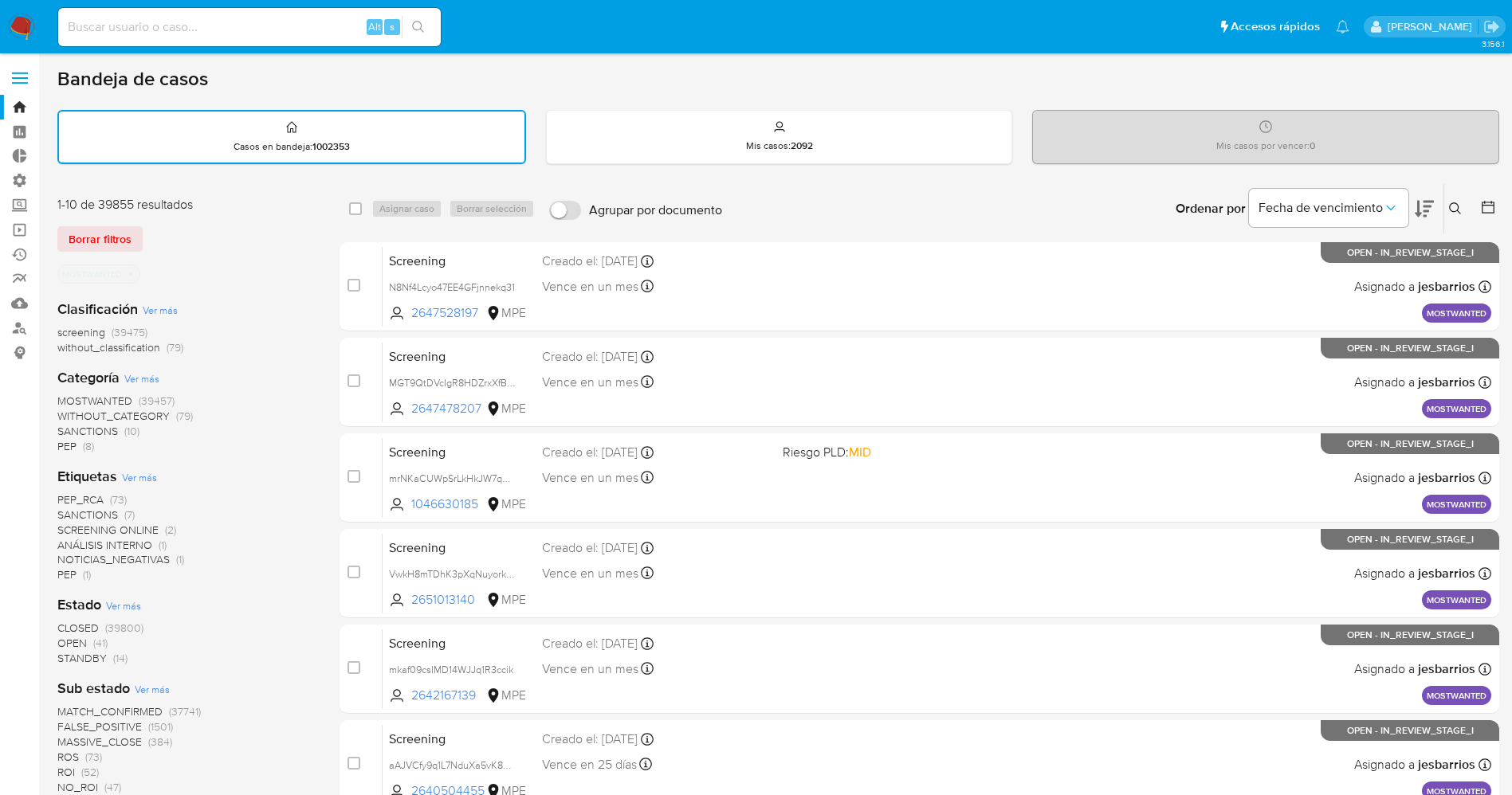
click at [91, 626] on span "CLOSED" at bounding box center [78, 628] width 41 height 16
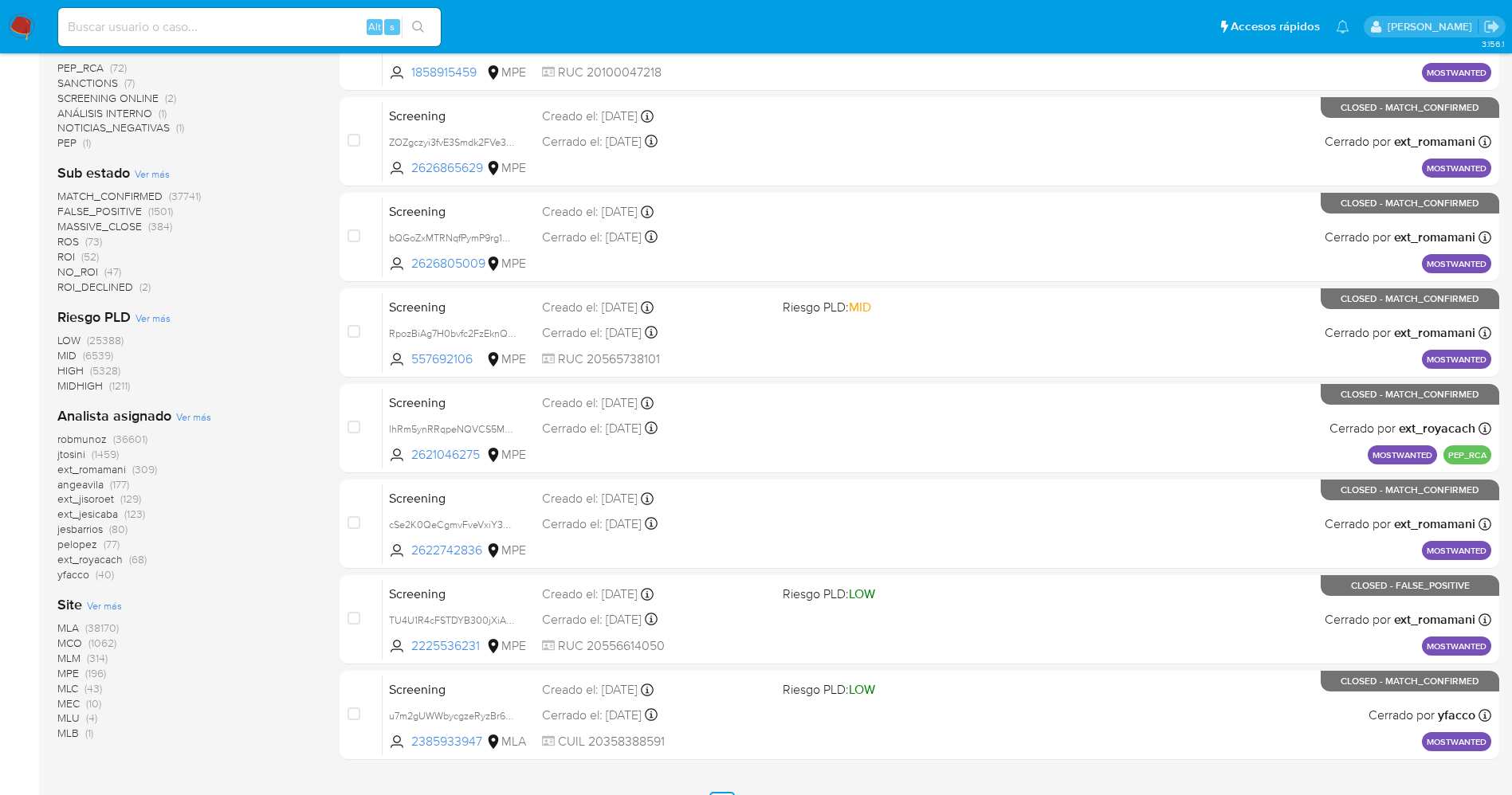
scroll to position [464, 0]
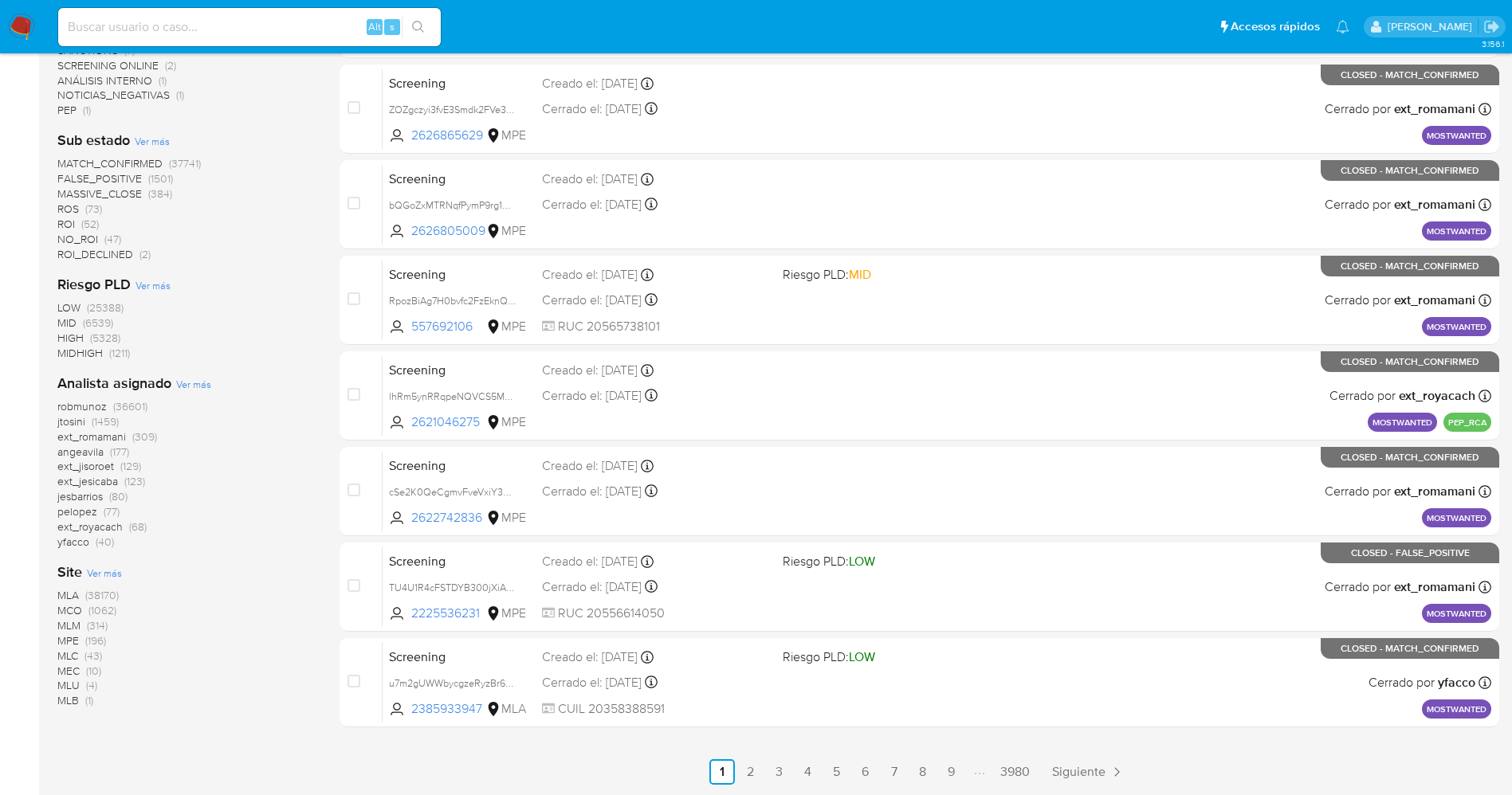
click at [71, 636] on span "MPE" at bounding box center [68, 641] width 22 height 16
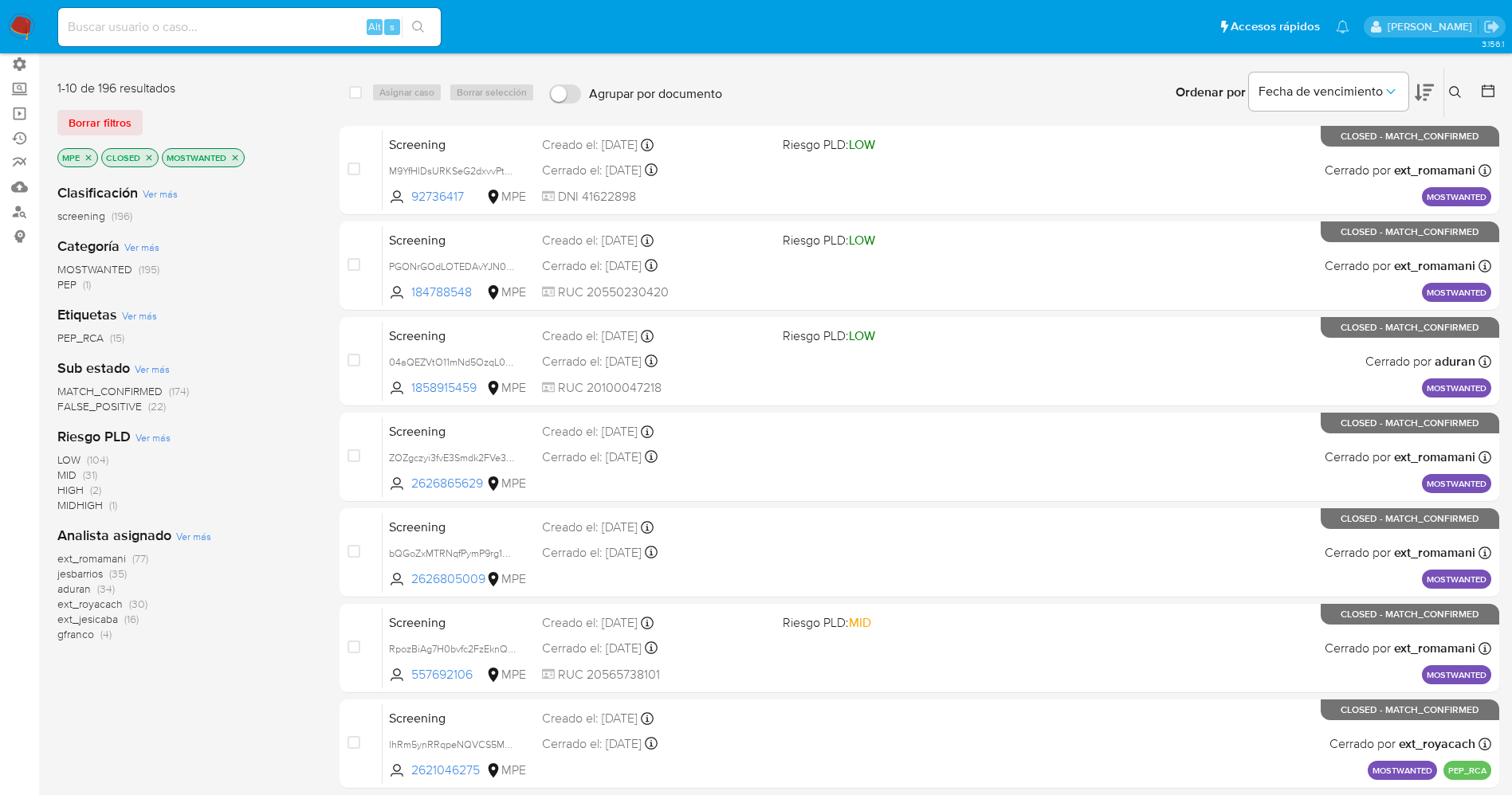
scroll to position [106, 0]
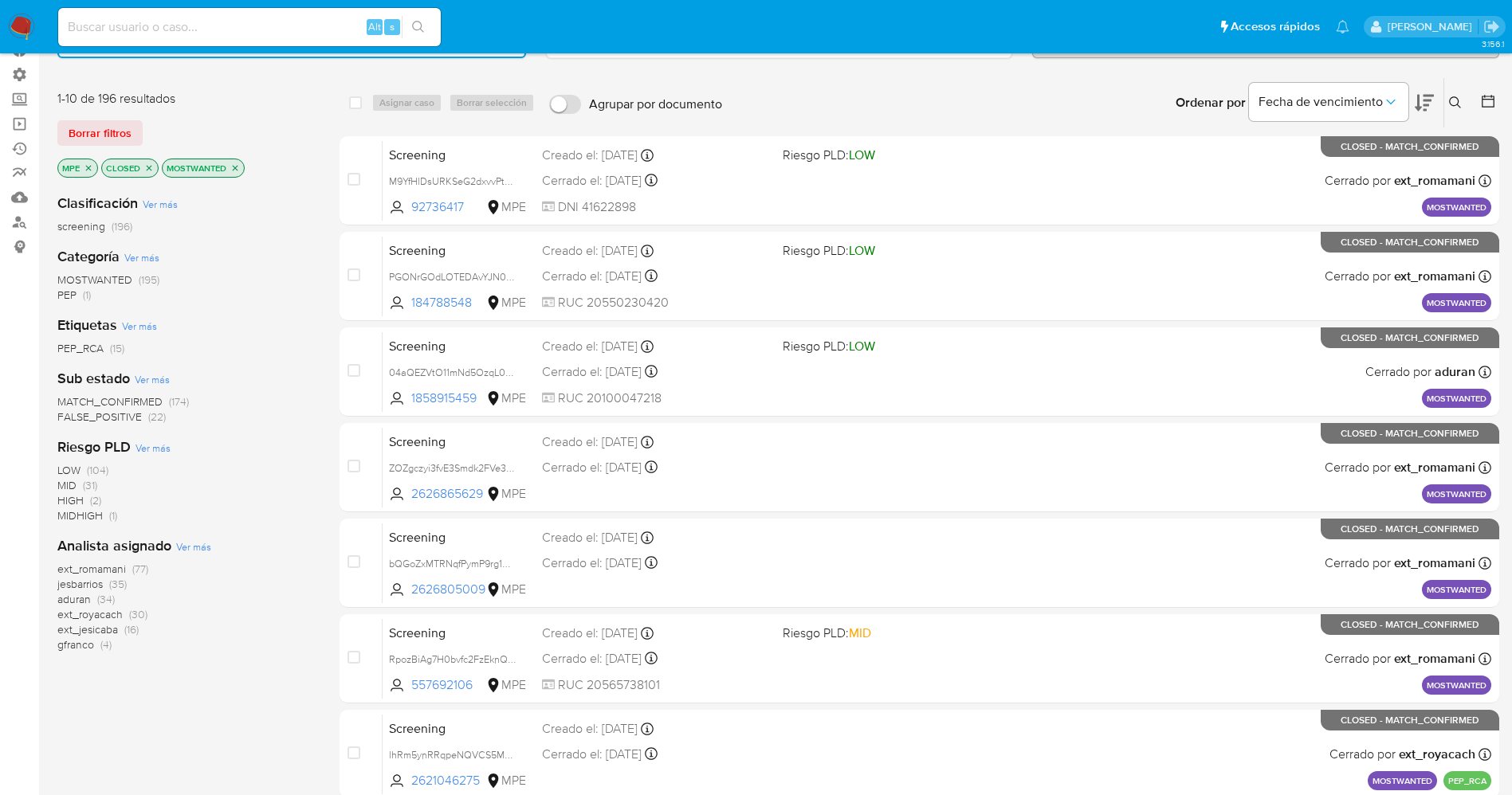
click at [103, 398] on span "MATCH_CONFIRMED" at bounding box center [109, 402] width 105 height 16
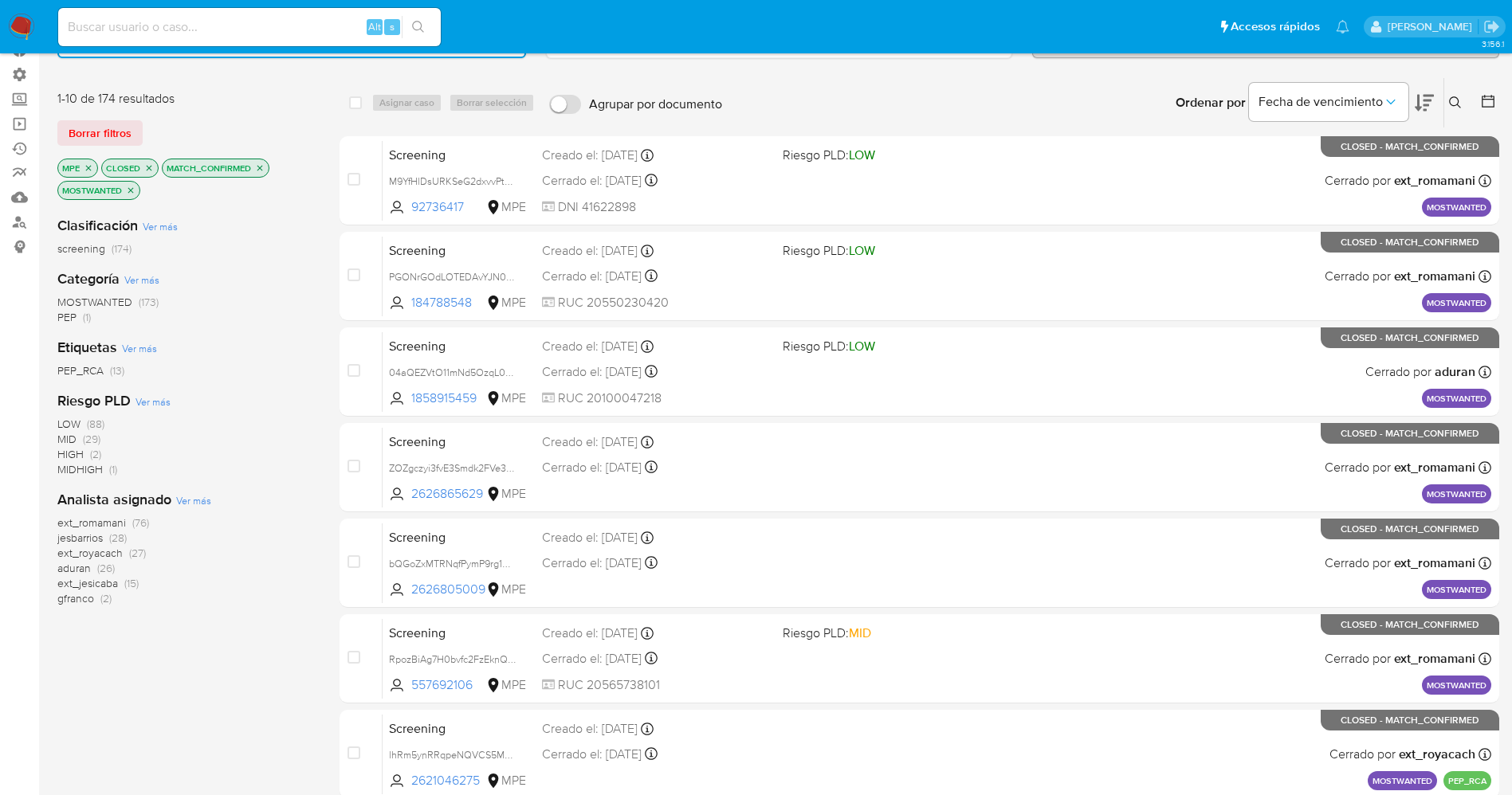
click at [75, 534] on span "jesbarrios" at bounding box center [80, 538] width 46 height 16
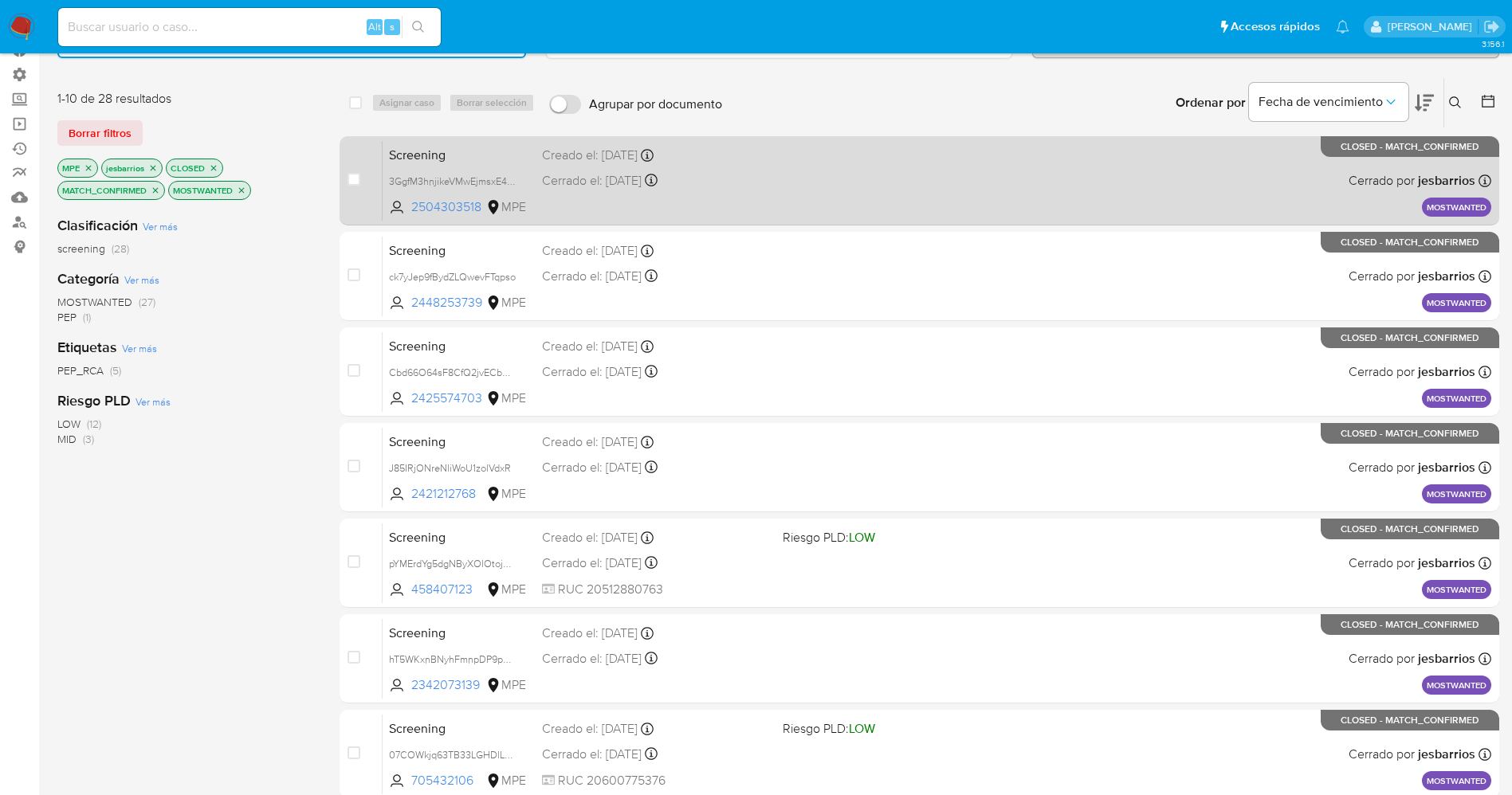
click at [792, 181] on div "Screening 3GgfM3hnjikeVMwEjmsxE40W 2504303518 MPE Creado el: [DATE] Creado el: …" at bounding box center [937, 181] width 1109 height 81
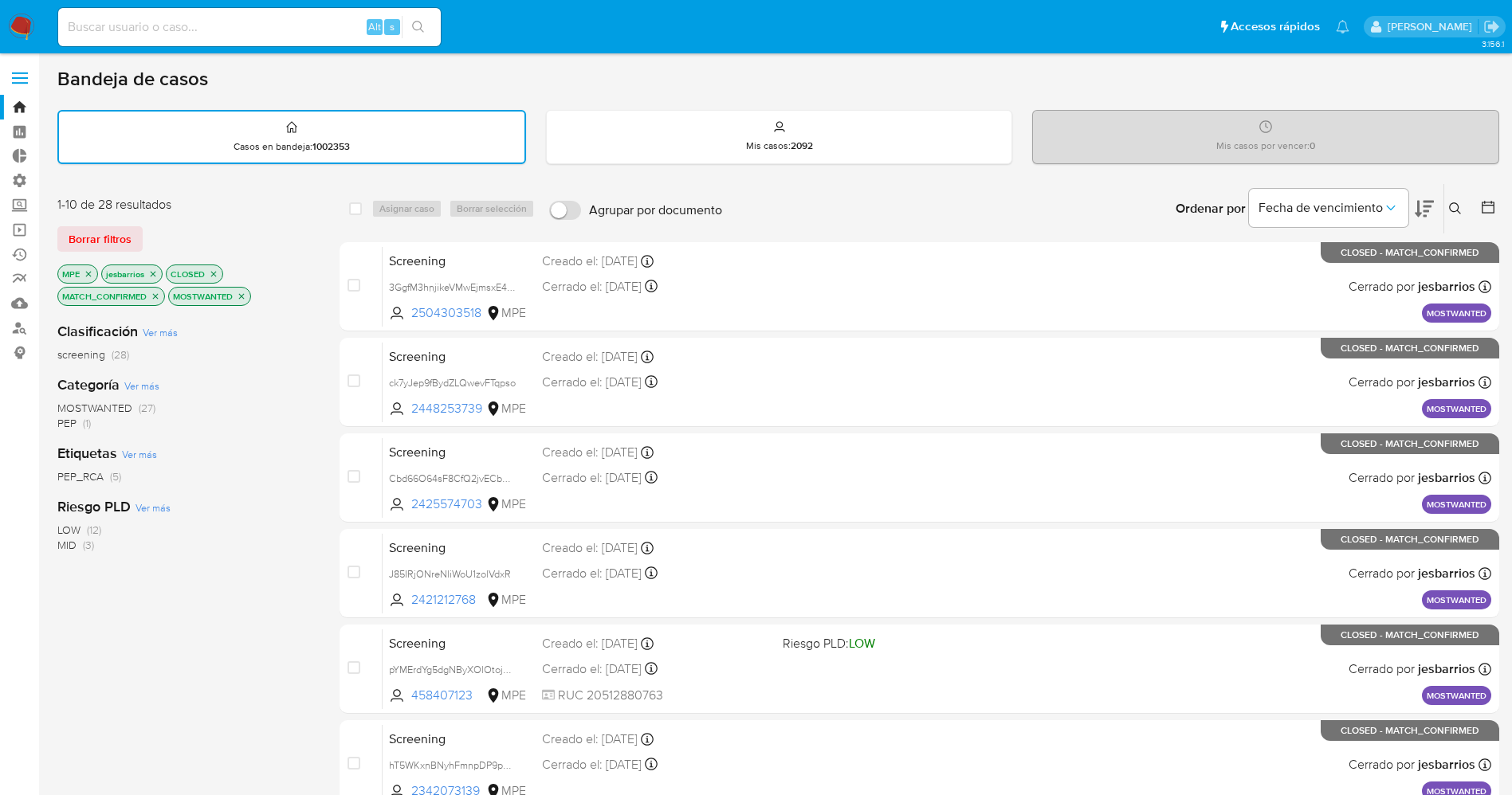
click at [152, 277] on icon "close-filter" at bounding box center [152, 274] width 10 height 10
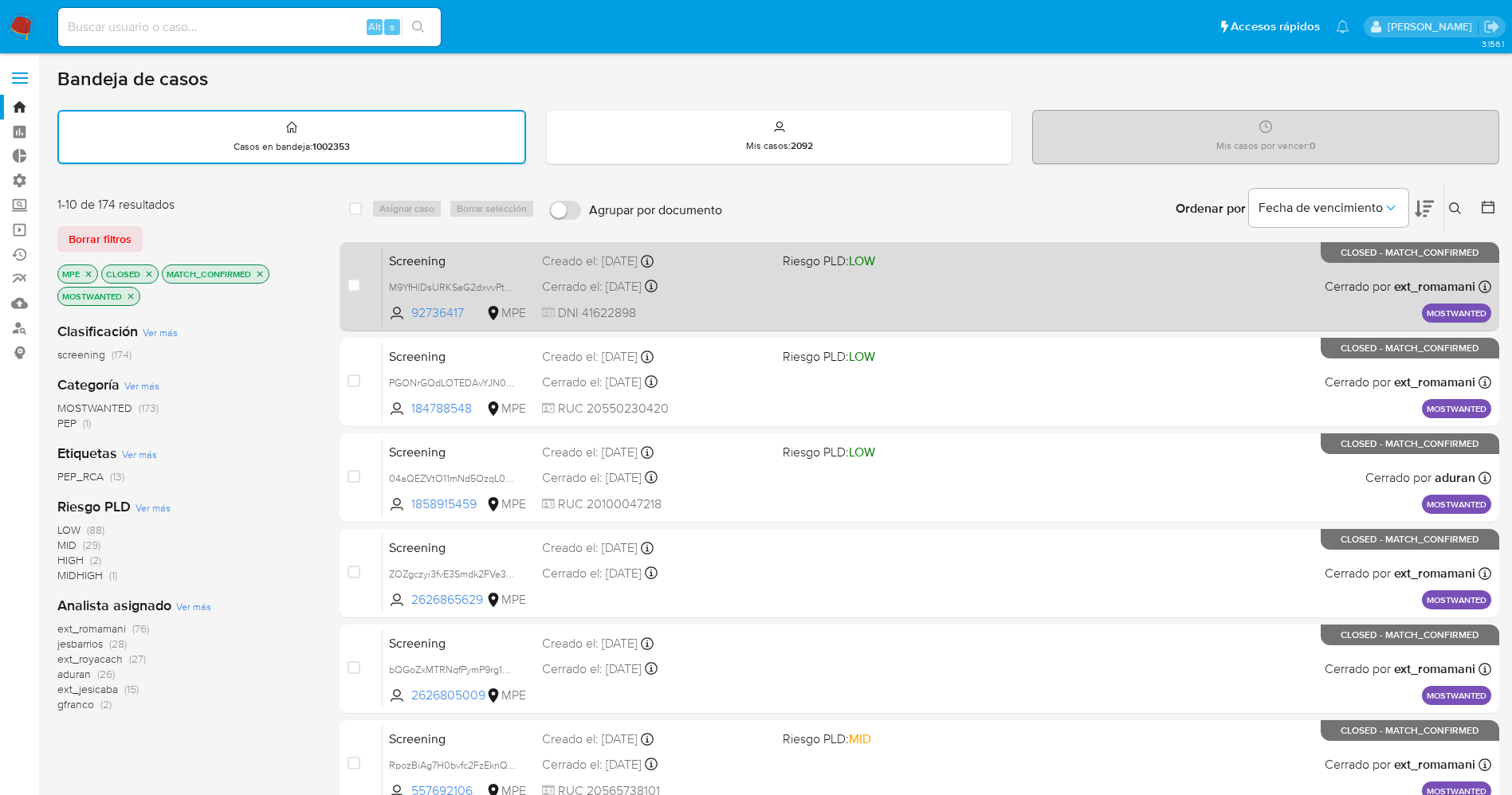
click at [939, 296] on div "Screening M9YfHlDsURKSeG2dxvvPtL4W 92736417 MPE Riesgo PLD: LOW Creado el: [DAT…" at bounding box center [937, 287] width 1109 height 81
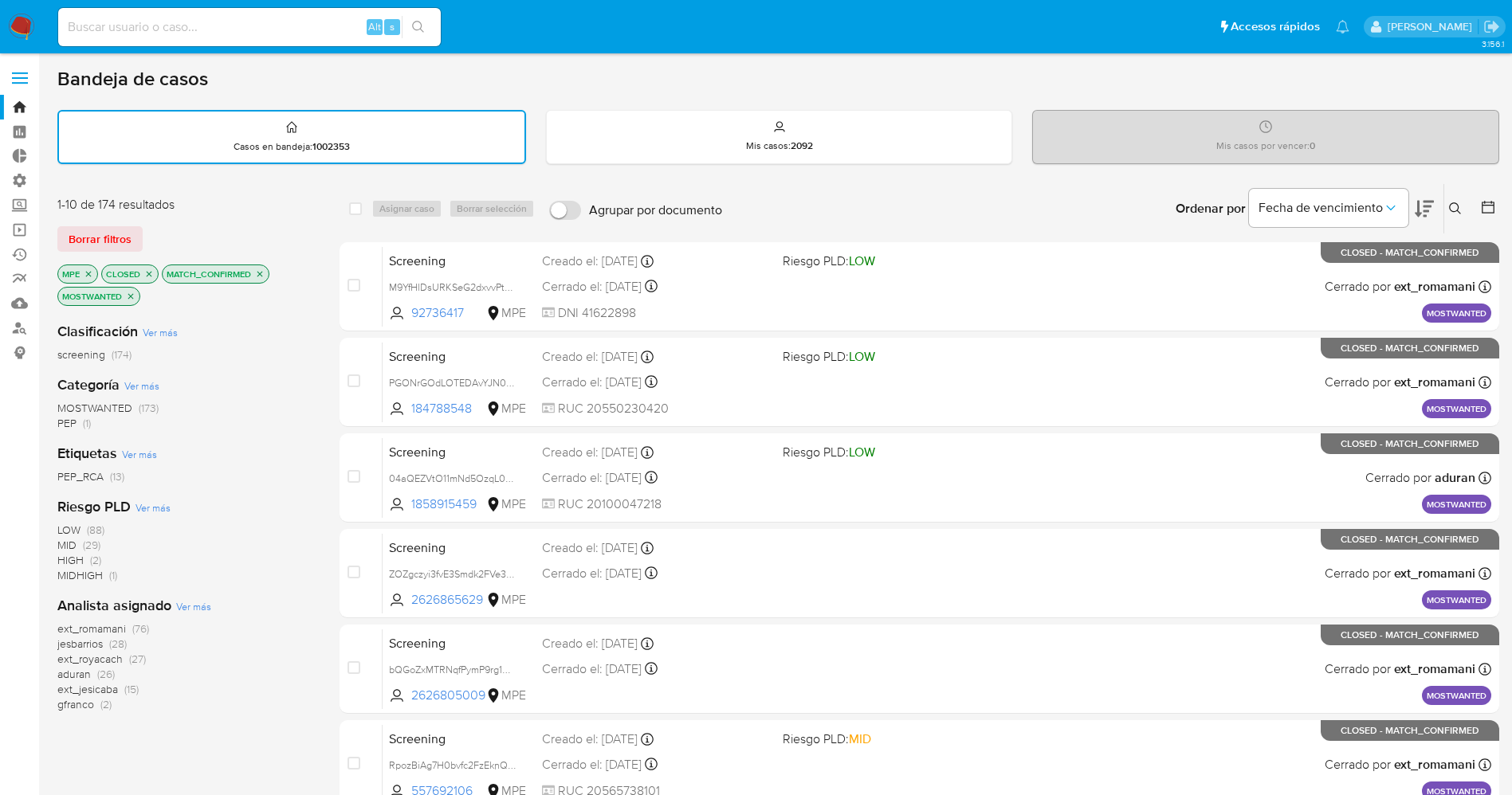
click at [19, 27] on img at bounding box center [22, 27] width 27 height 27
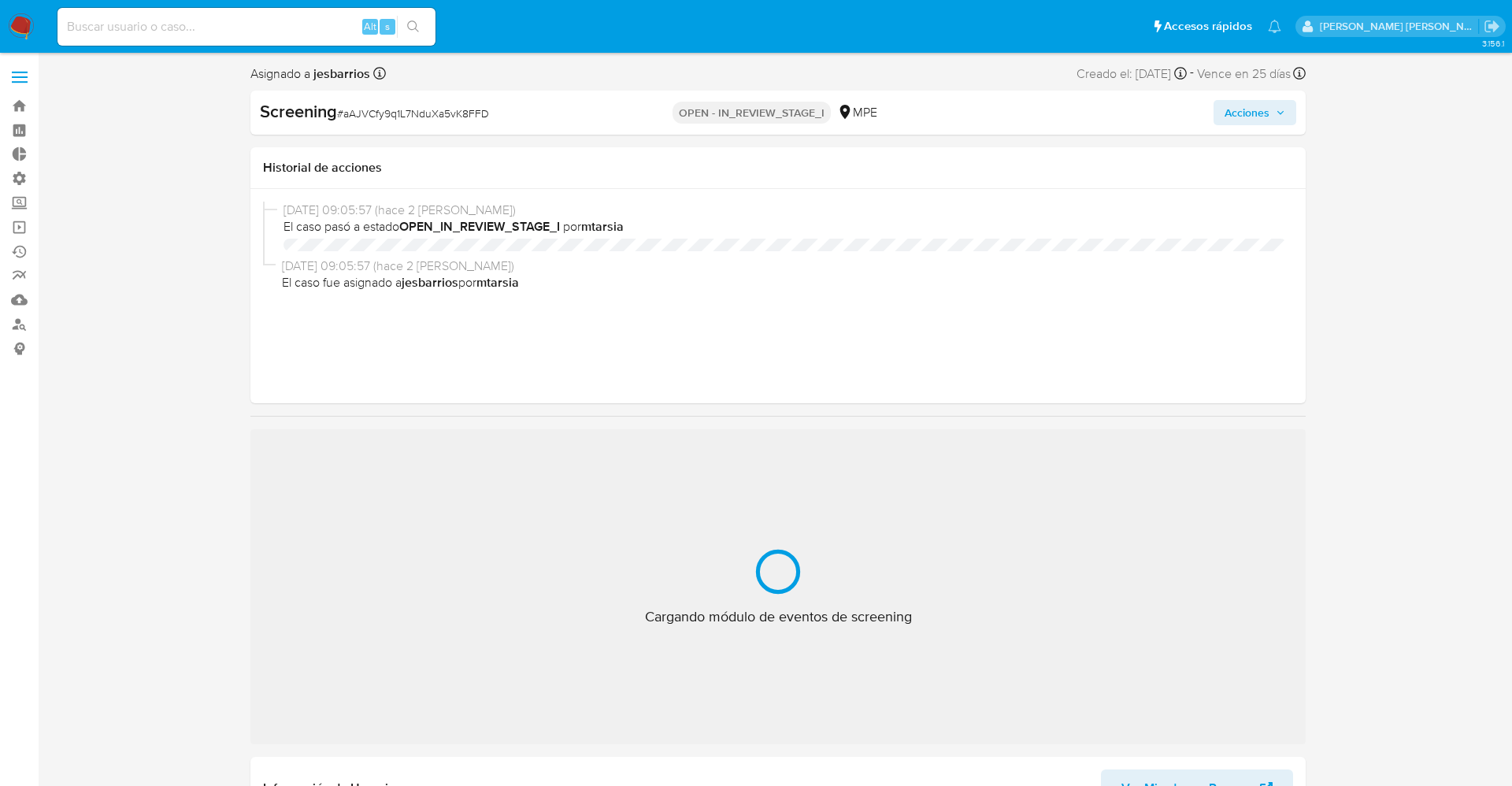
select select "10"
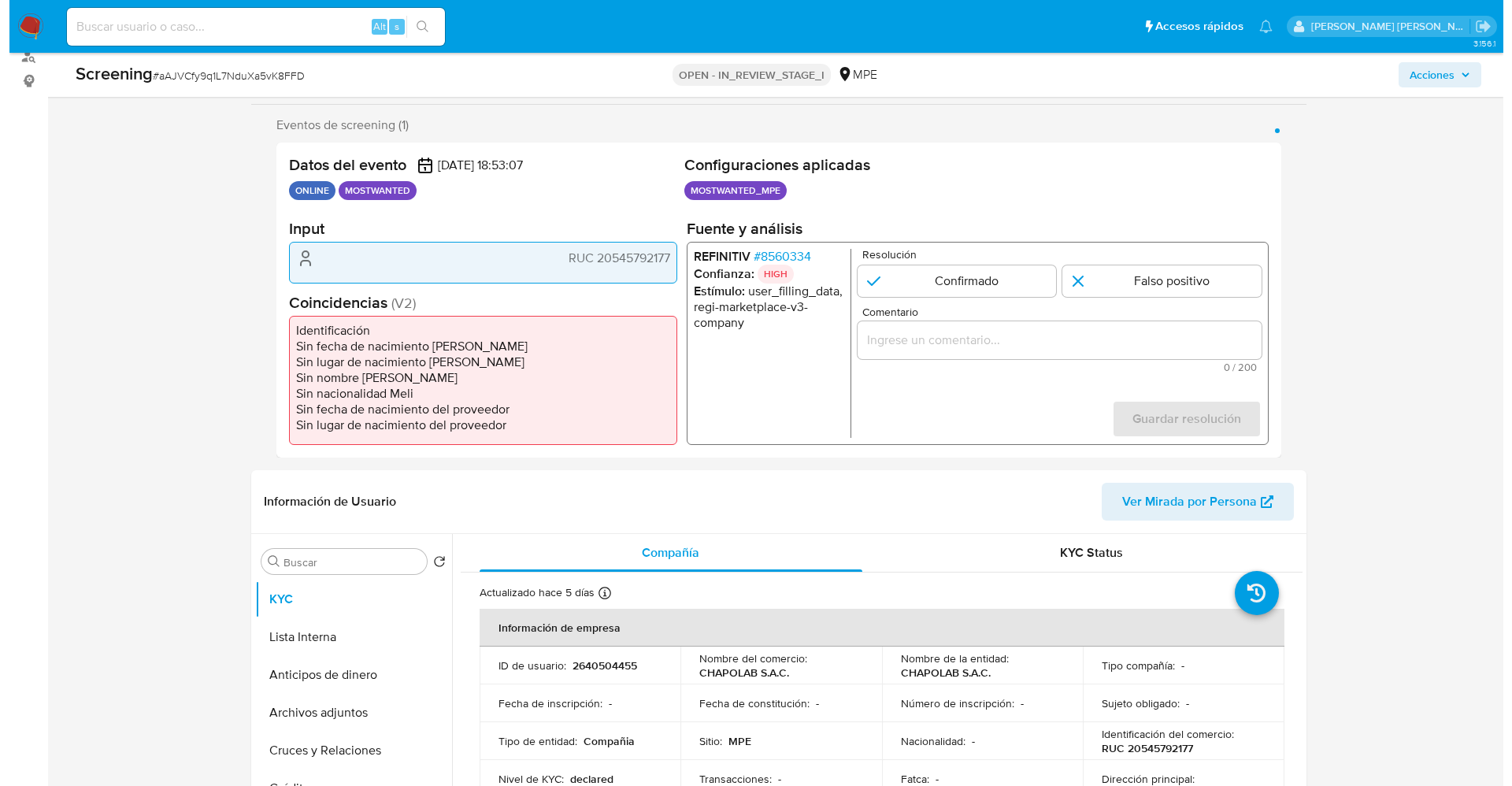
scroll to position [237, 0]
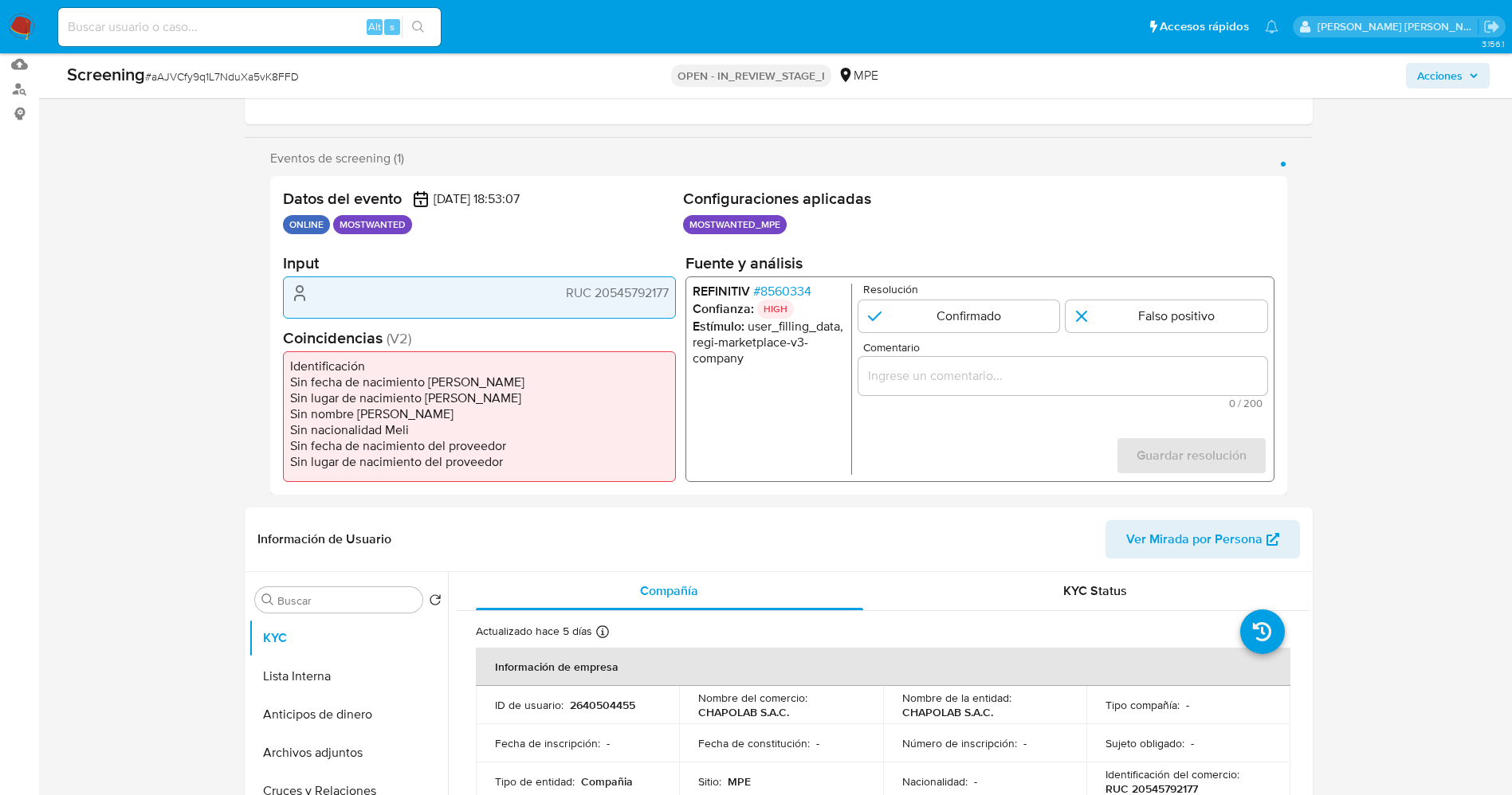
click at [797, 293] on span "# 8560334" at bounding box center [781, 292] width 58 height 16
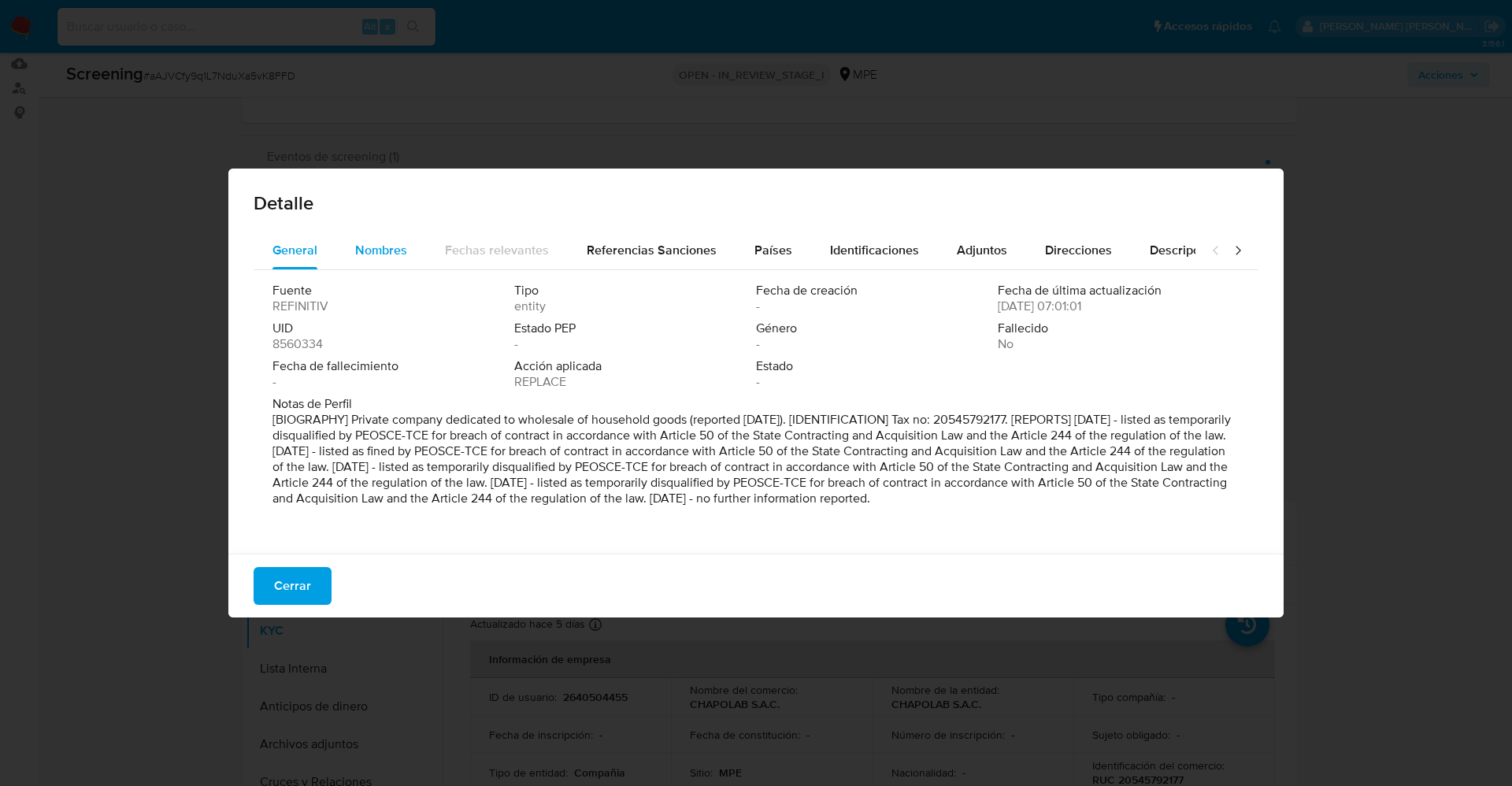
click at [372, 245] on span "Nombres" at bounding box center [381, 250] width 52 height 18
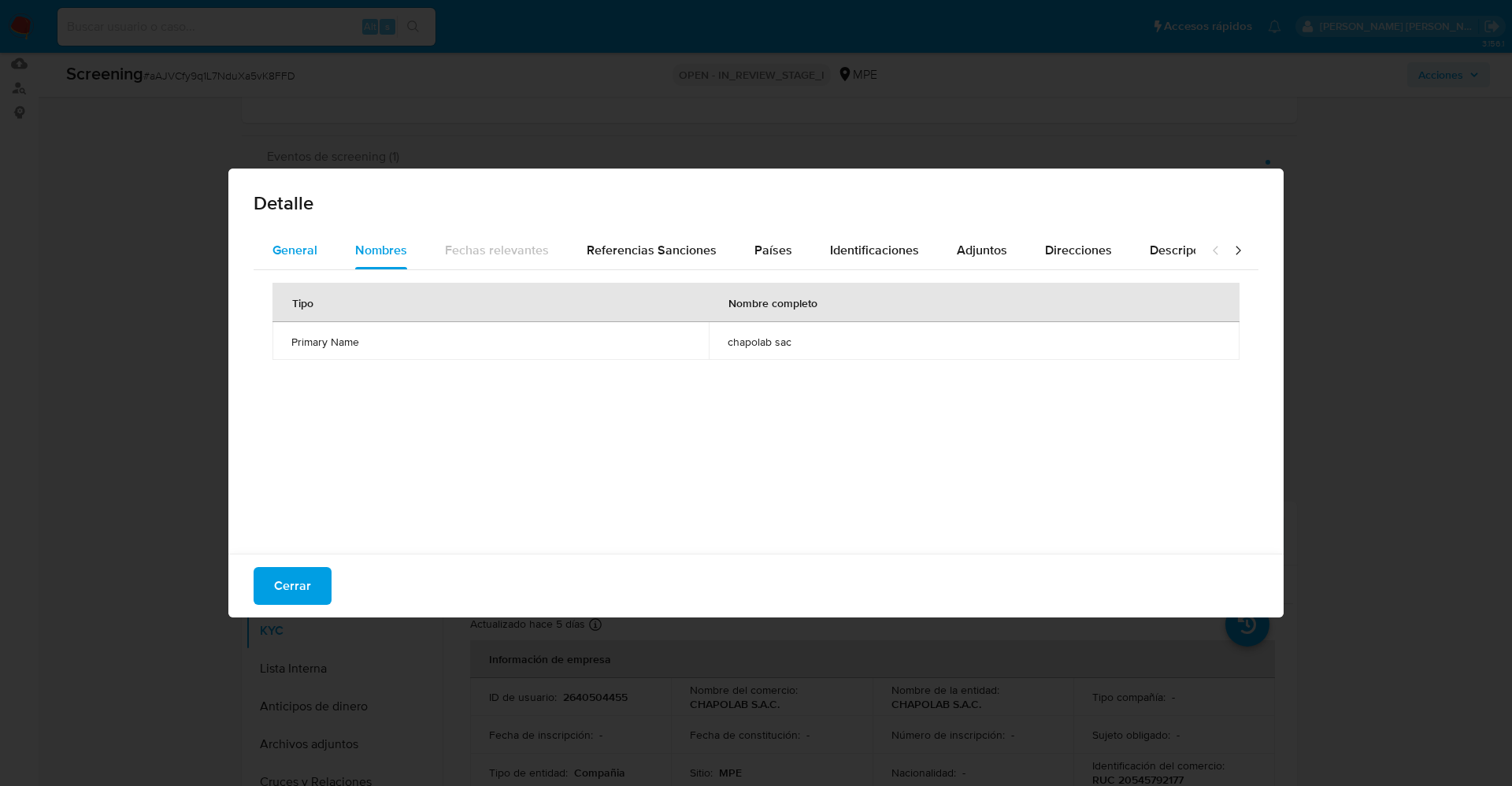
click at [322, 241] on button "General" at bounding box center [294, 250] width 82 height 38
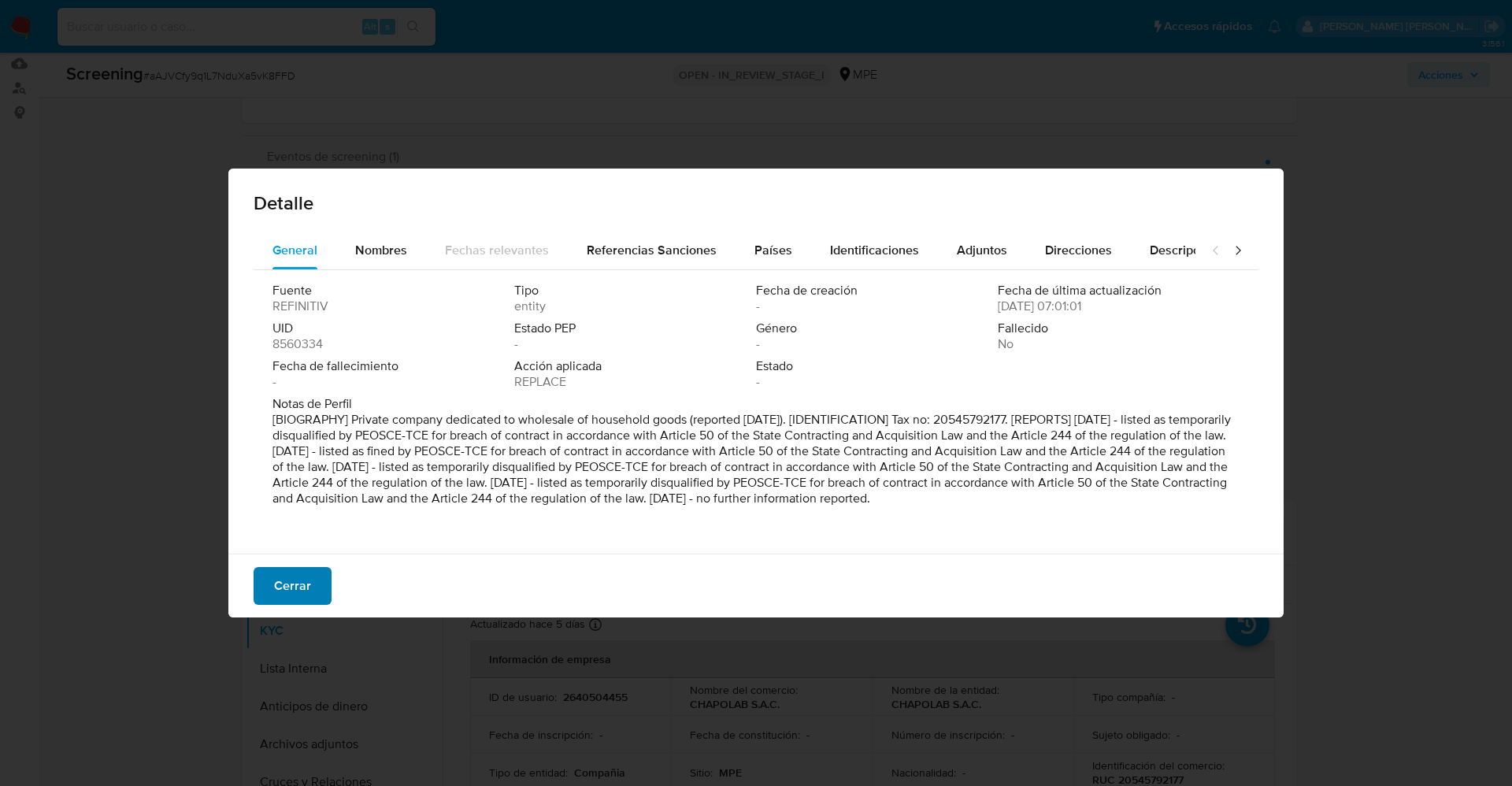
click at [306, 589] on span "Cerrar" at bounding box center [292, 586] width 37 height 35
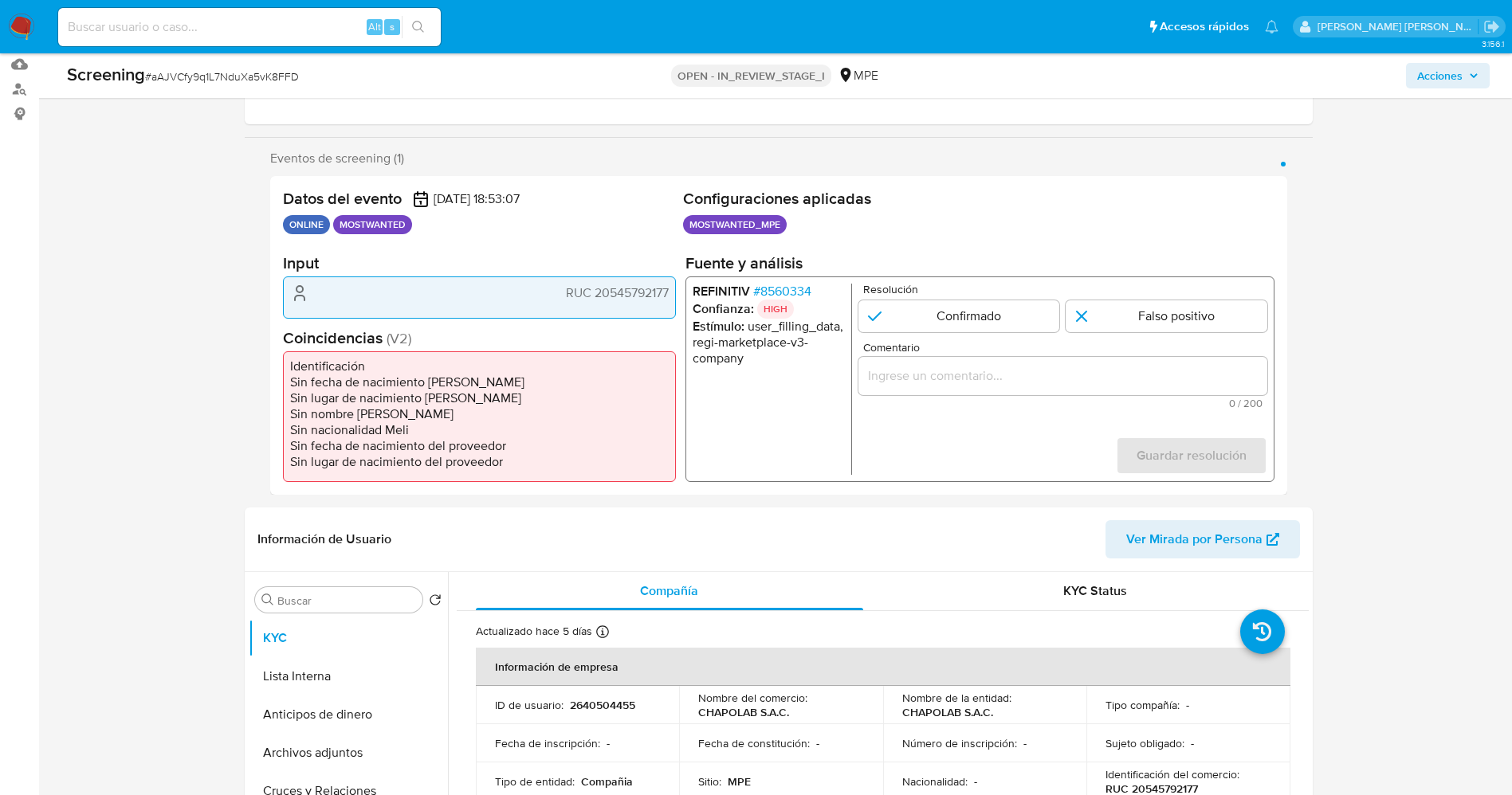
click at [785, 289] on span "# 8560334" at bounding box center [781, 292] width 58 height 16
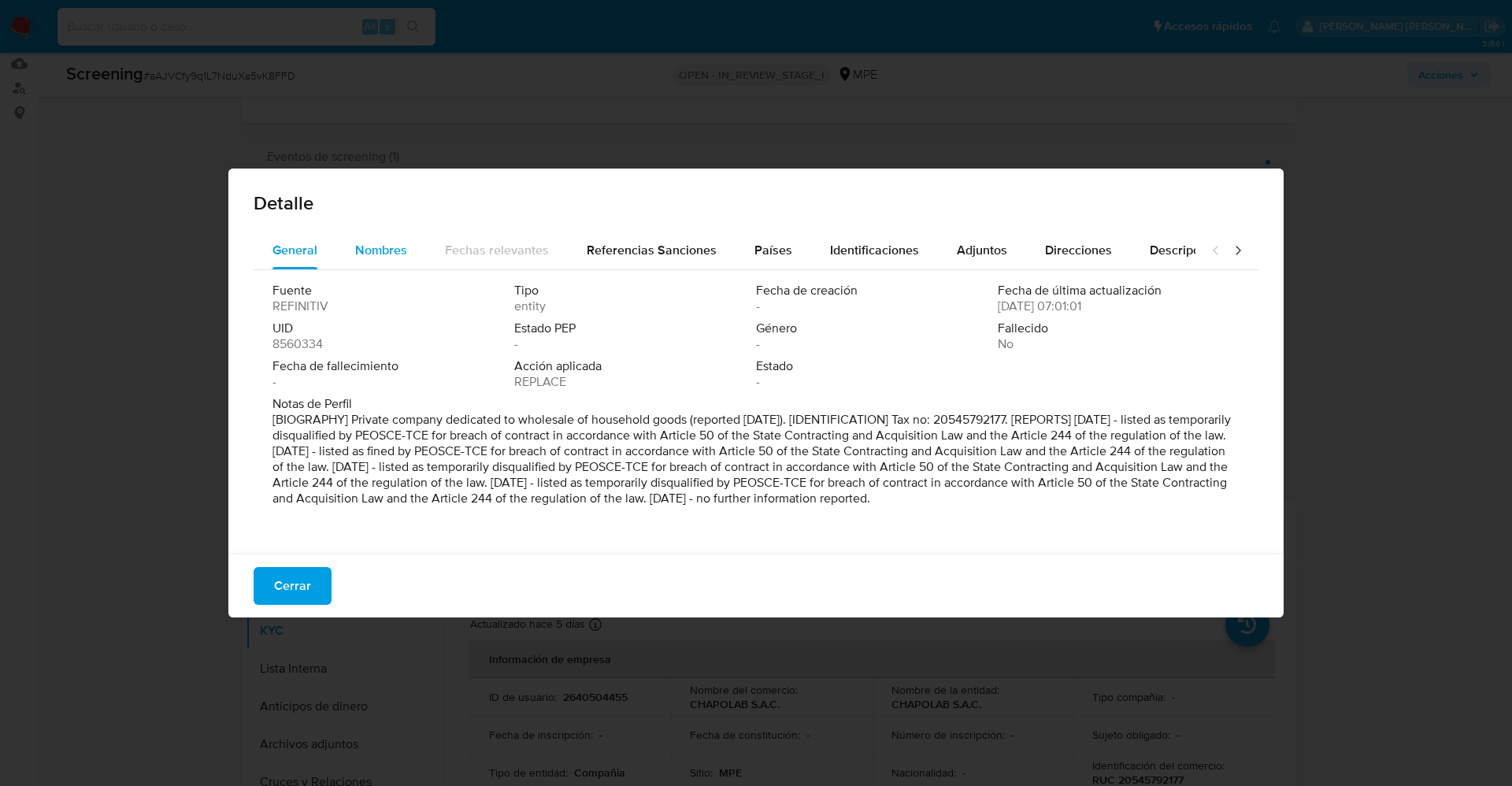
click at [359, 246] on span "Nombres" at bounding box center [381, 250] width 52 height 18
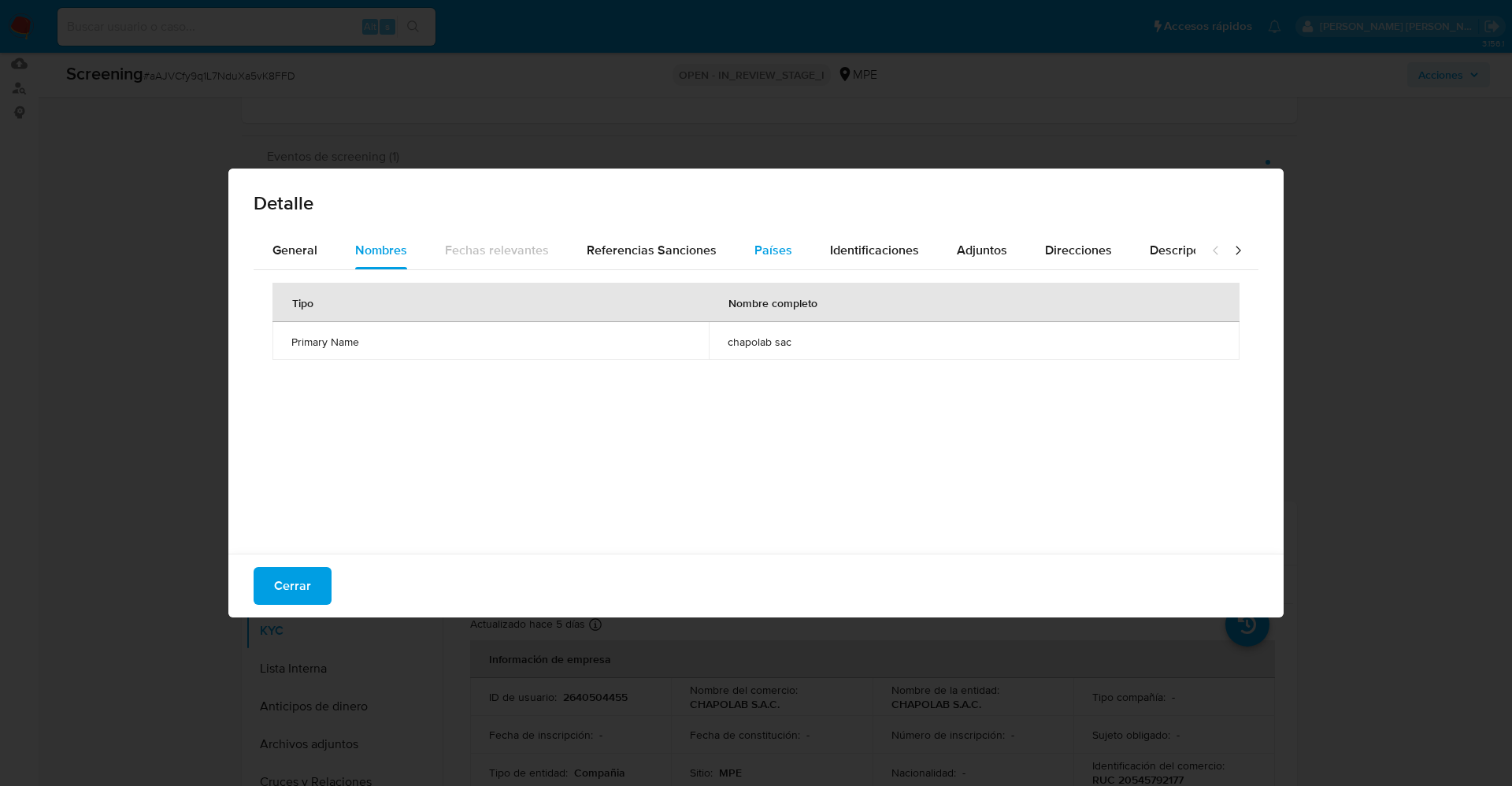
click at [755, 261] on div "Países" at bounding box center [773, 250] width 38 height 38
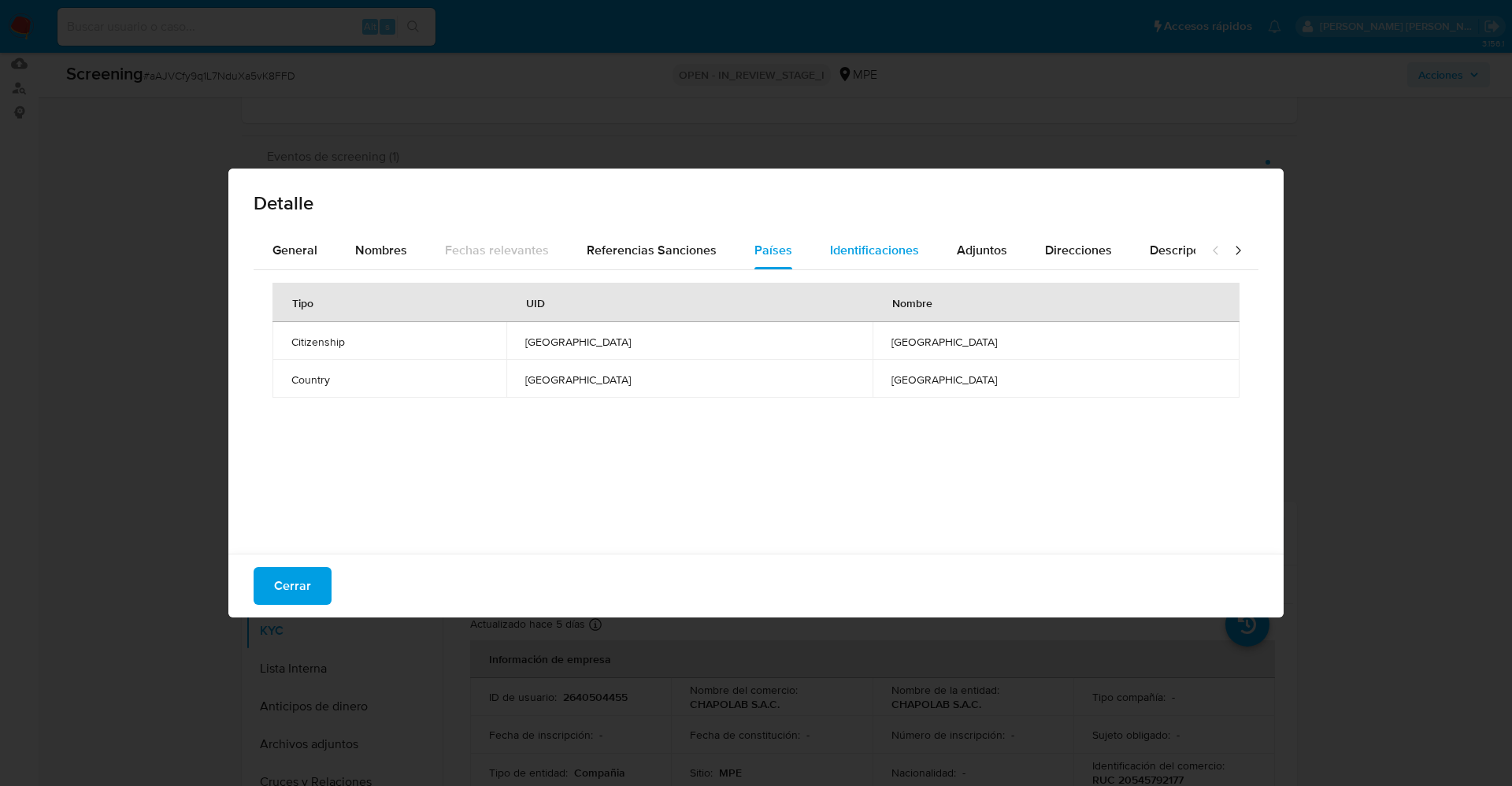
click at [896, 257] on span "Identificaciones" at bounding box center [874, 250] width 89 height 18
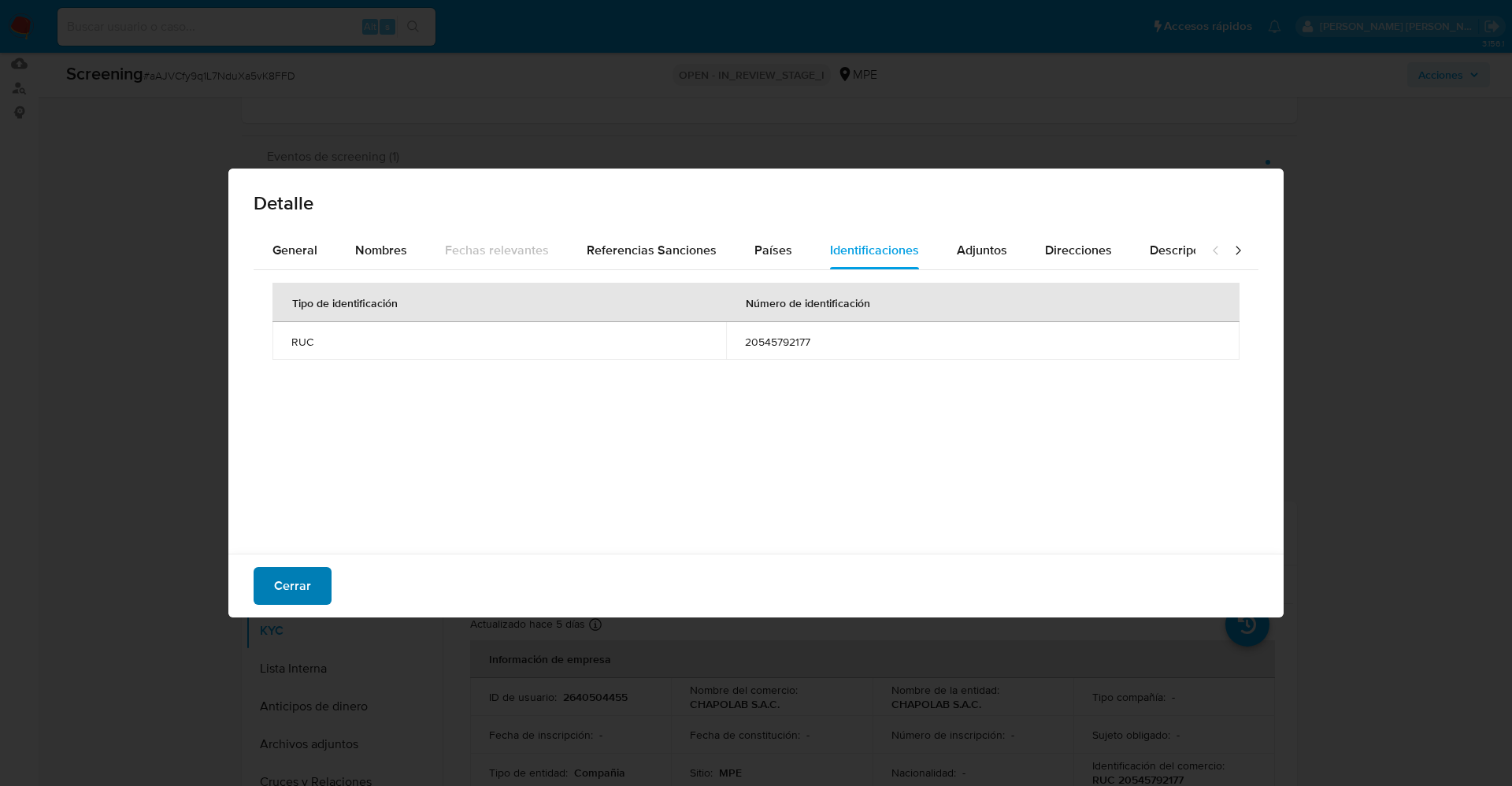
click at [308, 589] on span "Cerrar" at bounding box center [292, 586] width 37 height 35
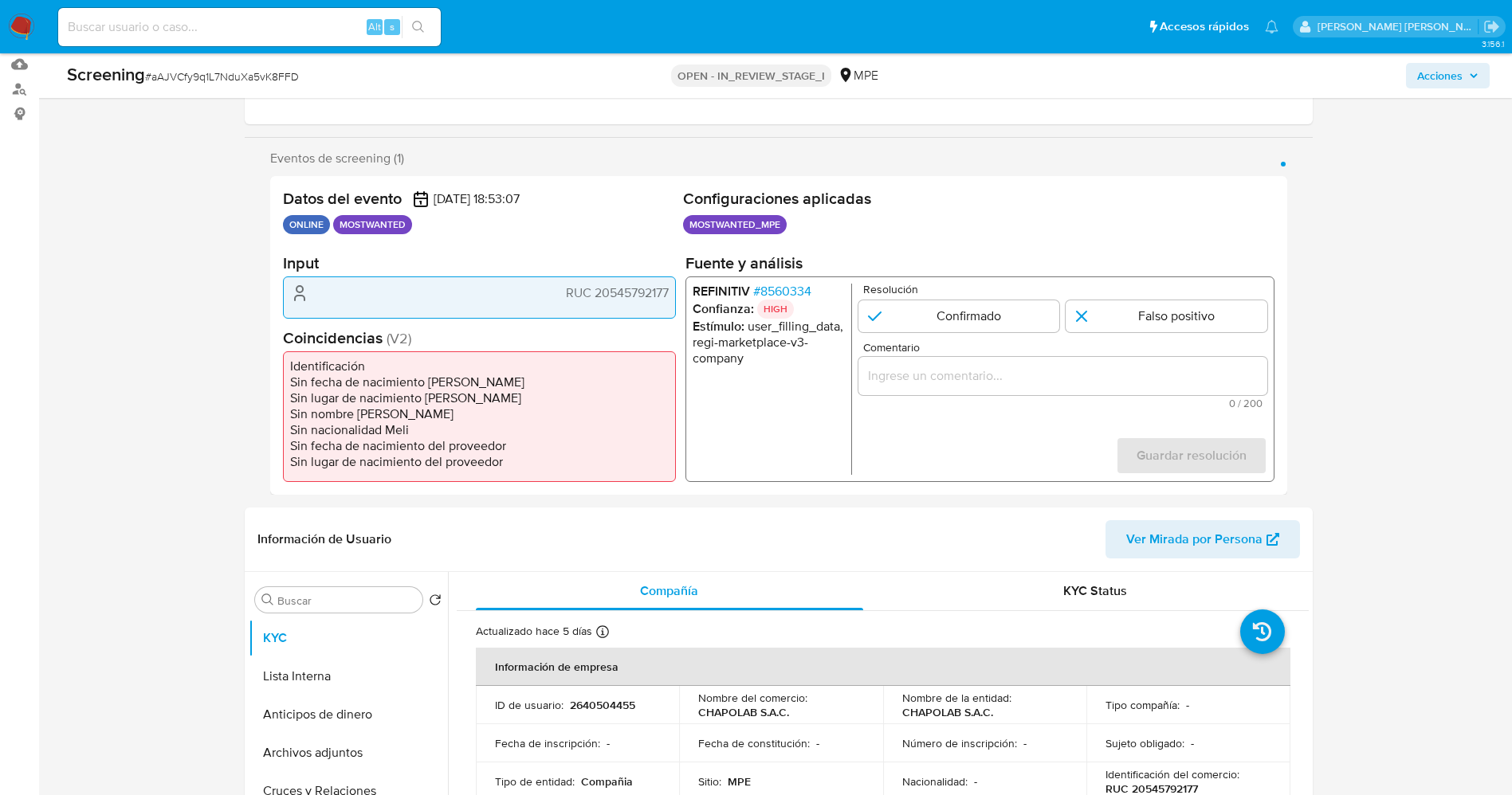
click at [795, 285] on span "# 8560334" at bounding box center [781, 292] width 58 height 16
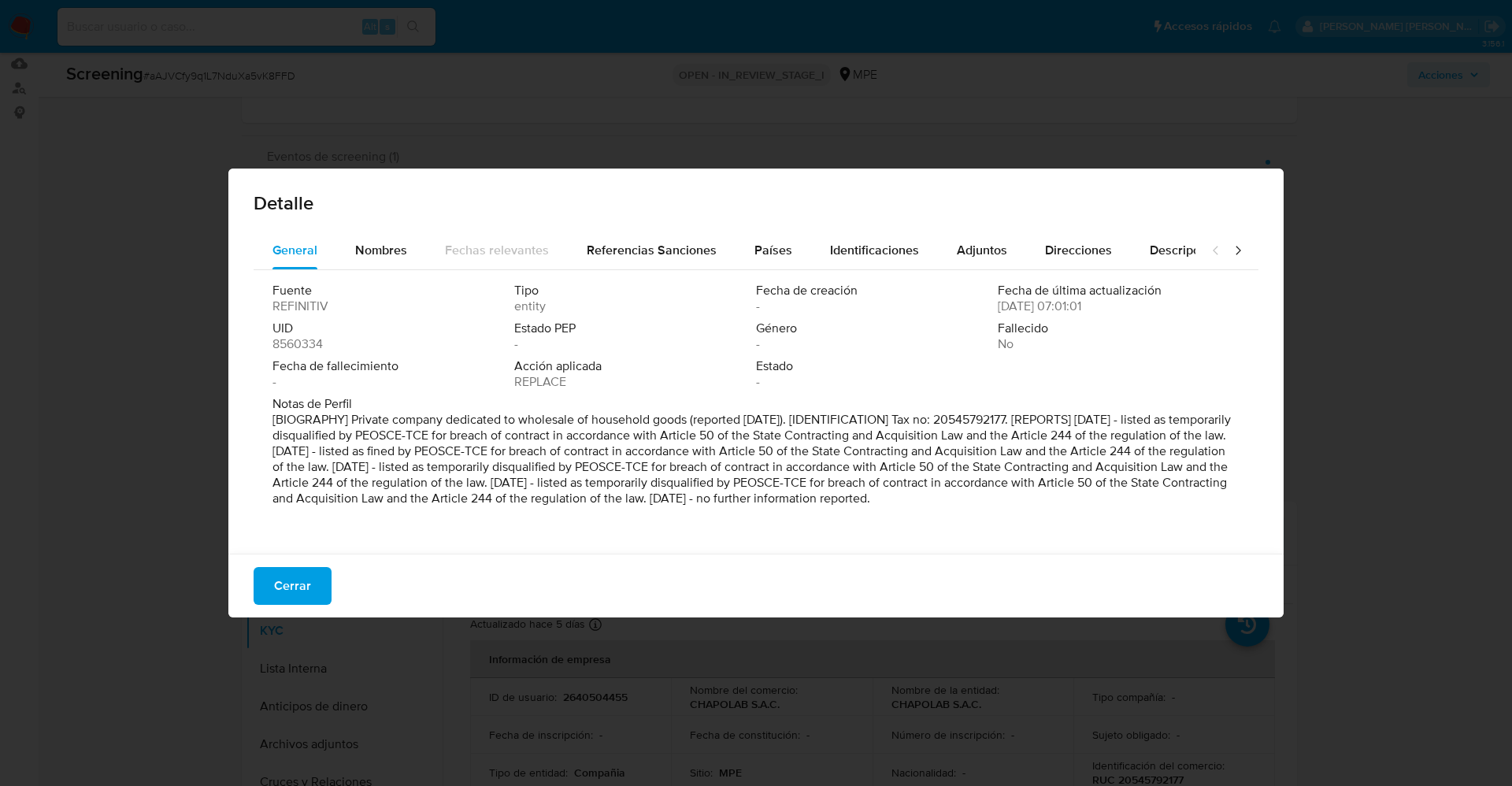
drag, startPoint x: 270, startPoint y: 416, endPoint x: 1283, endPoint y: 505, distance: 1016.9
click at [1283, 505] on div "Detalle General Nombres Fechas relevantes Referencias Sanciones Países Identifi…" at bounding box center [756, 393] width 1056 height 449
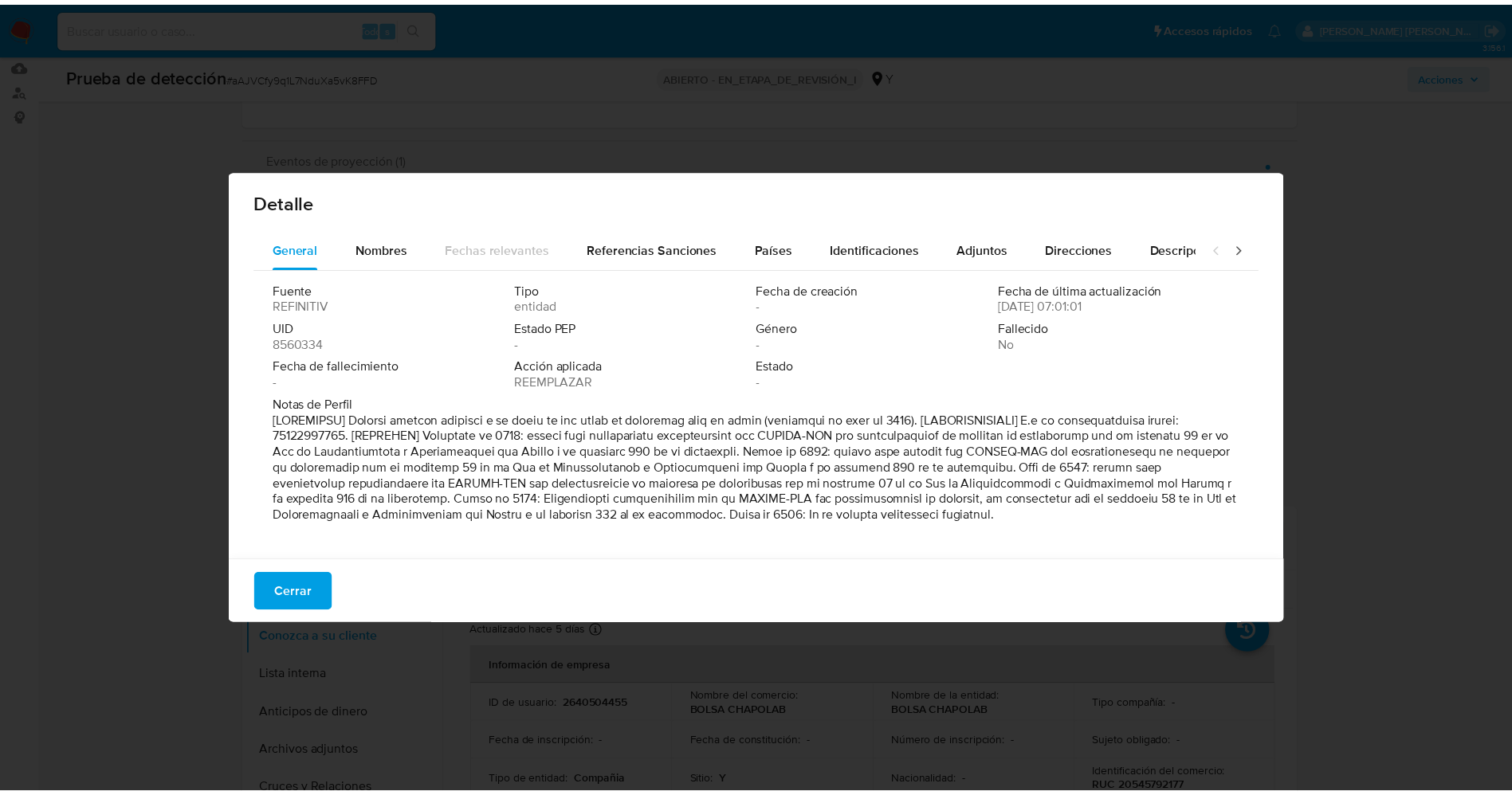
scroll to position [4, 0]
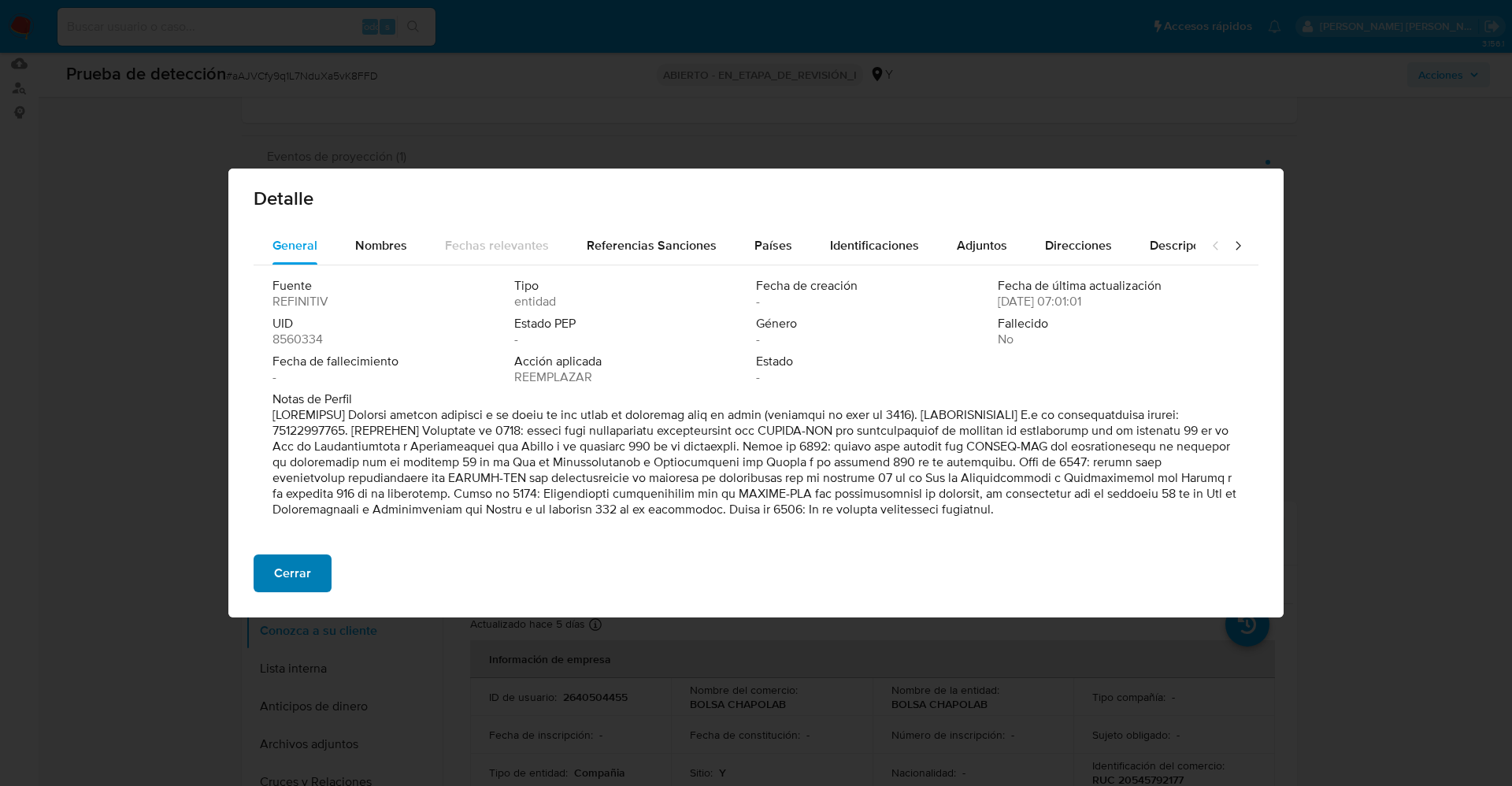
drag, startPoint x: 338, startPoint y: 586, endPoint x: 323, endPoint y: 587, distance: 15.0
click at [335, 586] on div "Cerrar" at bounding box center [756, 580] width 1056 height 75
click at [315, 583] on button "Cerrar" at bounding box center [292, 573] width 78 height 38
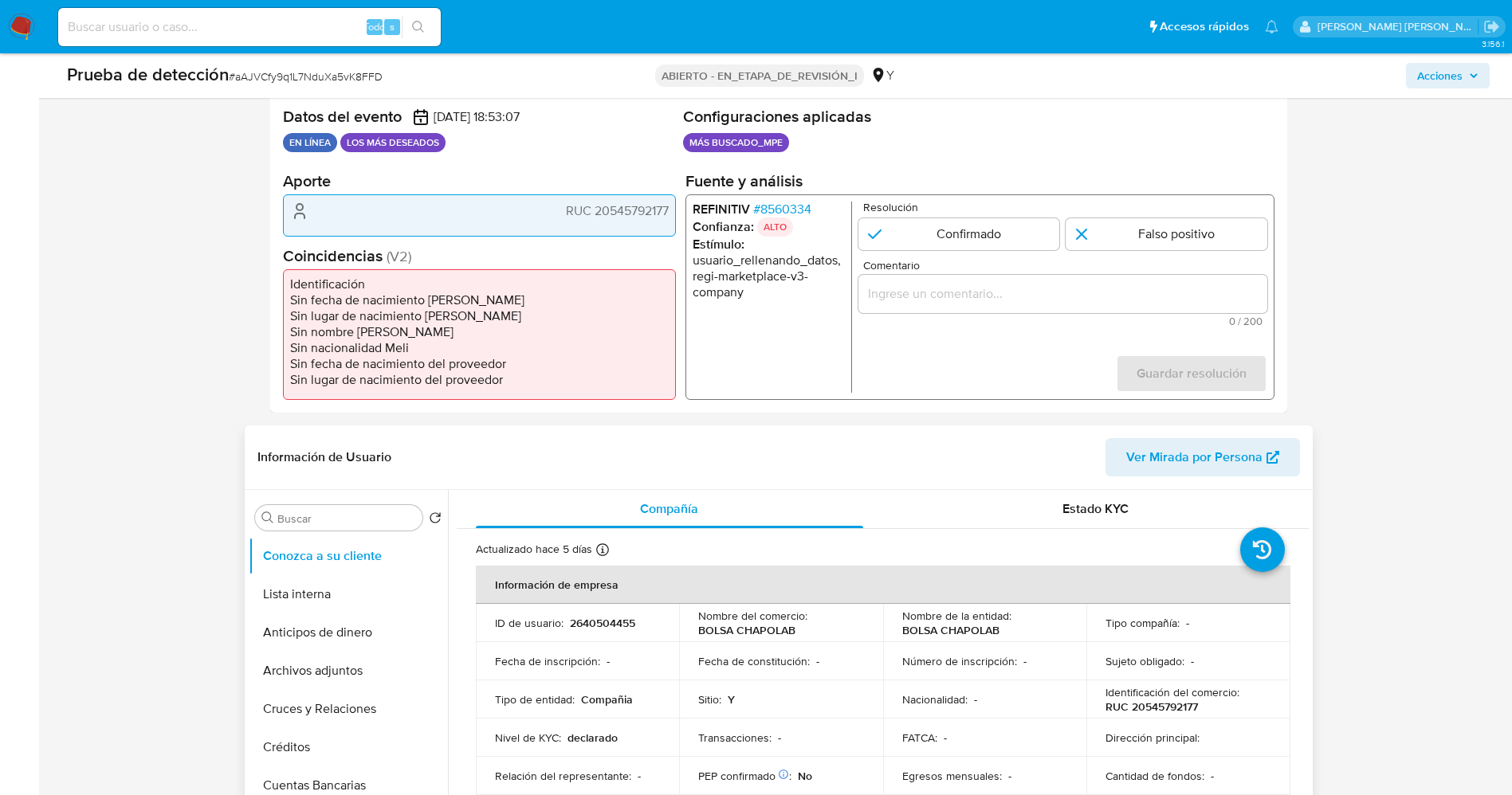
scroll to position [359, 0]
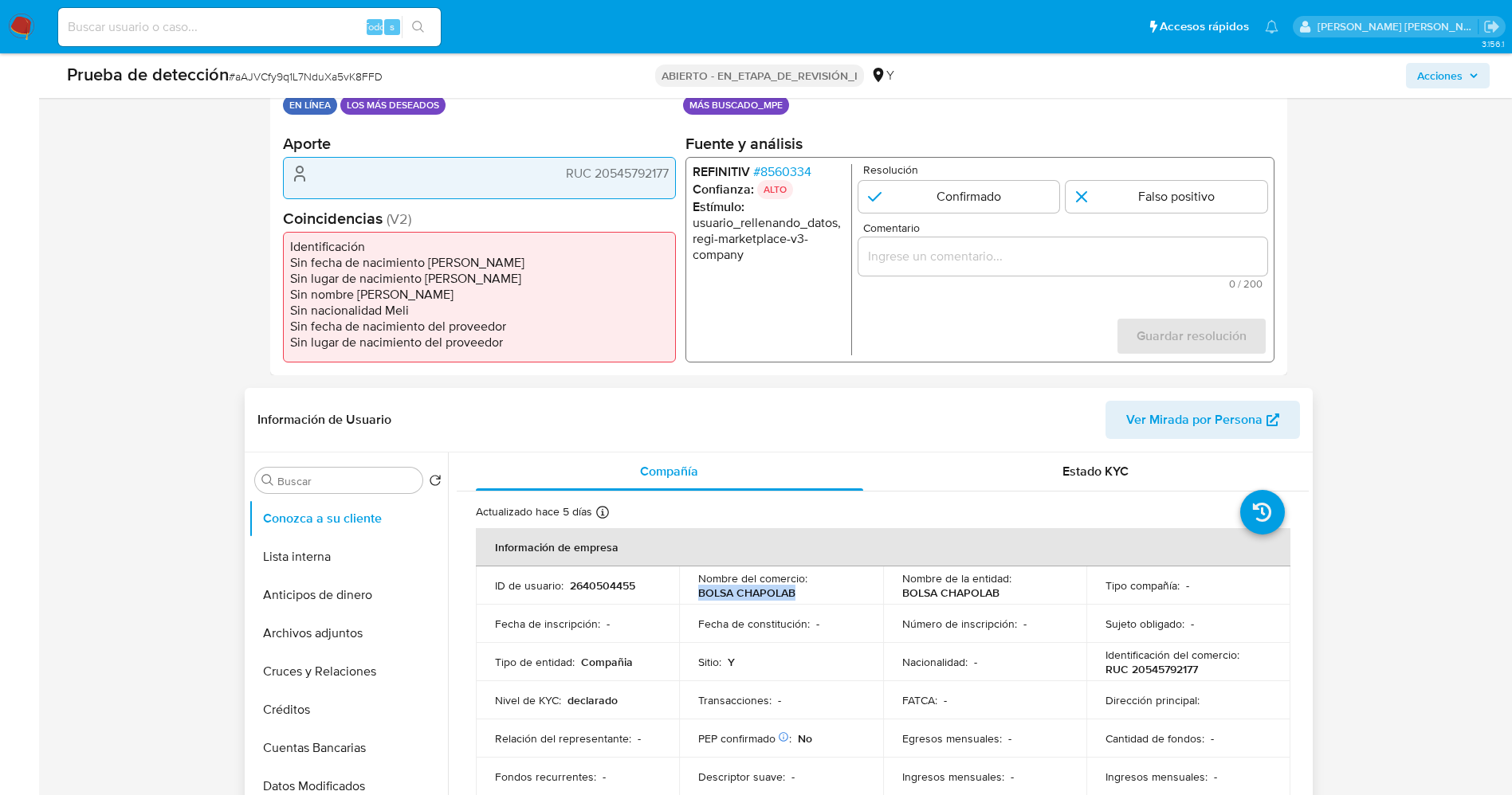
drag, startPoint x: 695, startPoint y: 593, endPoint x: 788, endPoint y: 586, distance: 93.3
click at [795, 586] on td "Nombre del comercio : BOLSA CHAPOLAB" at bounding box center [782, 585] width 204 height 39
copy font "BOLSA CHAPOLAB"
click at [333, 251] on li "Identificación" at bounding box center [480, 246] width 378 height 16
drag, startPoint x: 593, startPoint y: 177, endPoint x: 678, endPoint y: 176, distance: 85.0
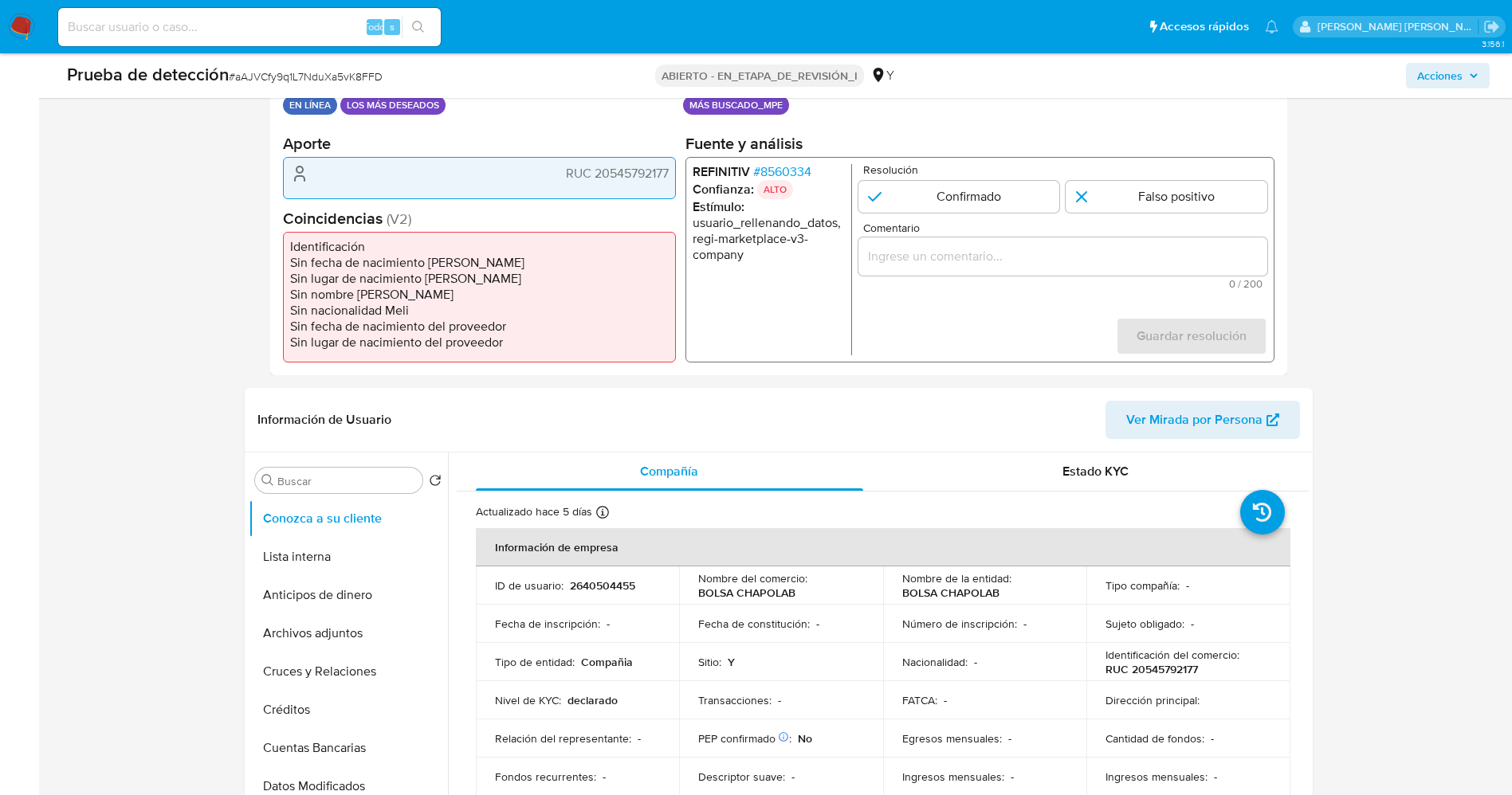
click at [680, 176] on div "Datos del evento 22/08/2025 18:53:07 EN LÍNEA LOS MÁS DESEADOS Configuraciones …" at bounding box center [778, 216] width 1017 height 319
click at [604, 183] on div "RUC 20545792177" at bounding box center [480, 173] width 378 height 19
click at [603, 177] on font "RUC 20545792177" at bounding box center [616, 173] width 103 height 18
drag, startPoint x: 592, startPoint y: 175, endPoint x: 671, endPoint y: 169, distance: 79.2
click at [671, 169] on div "RUC 20545792177" at bounding box center [480, 177] width 393 height 41
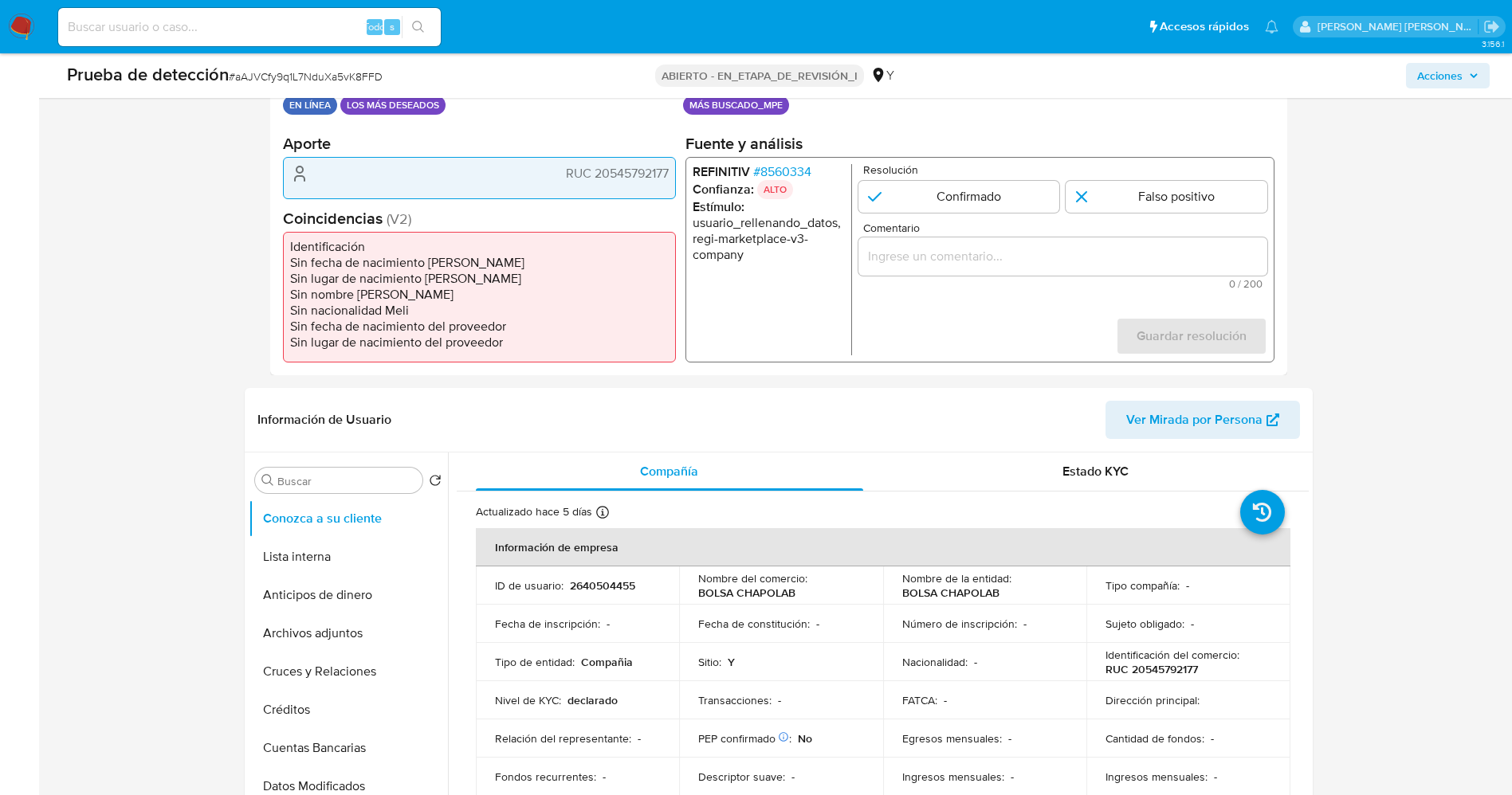
click at [809, 173] on font "8560334" at bounding box center [784, 171] width 51 height 18
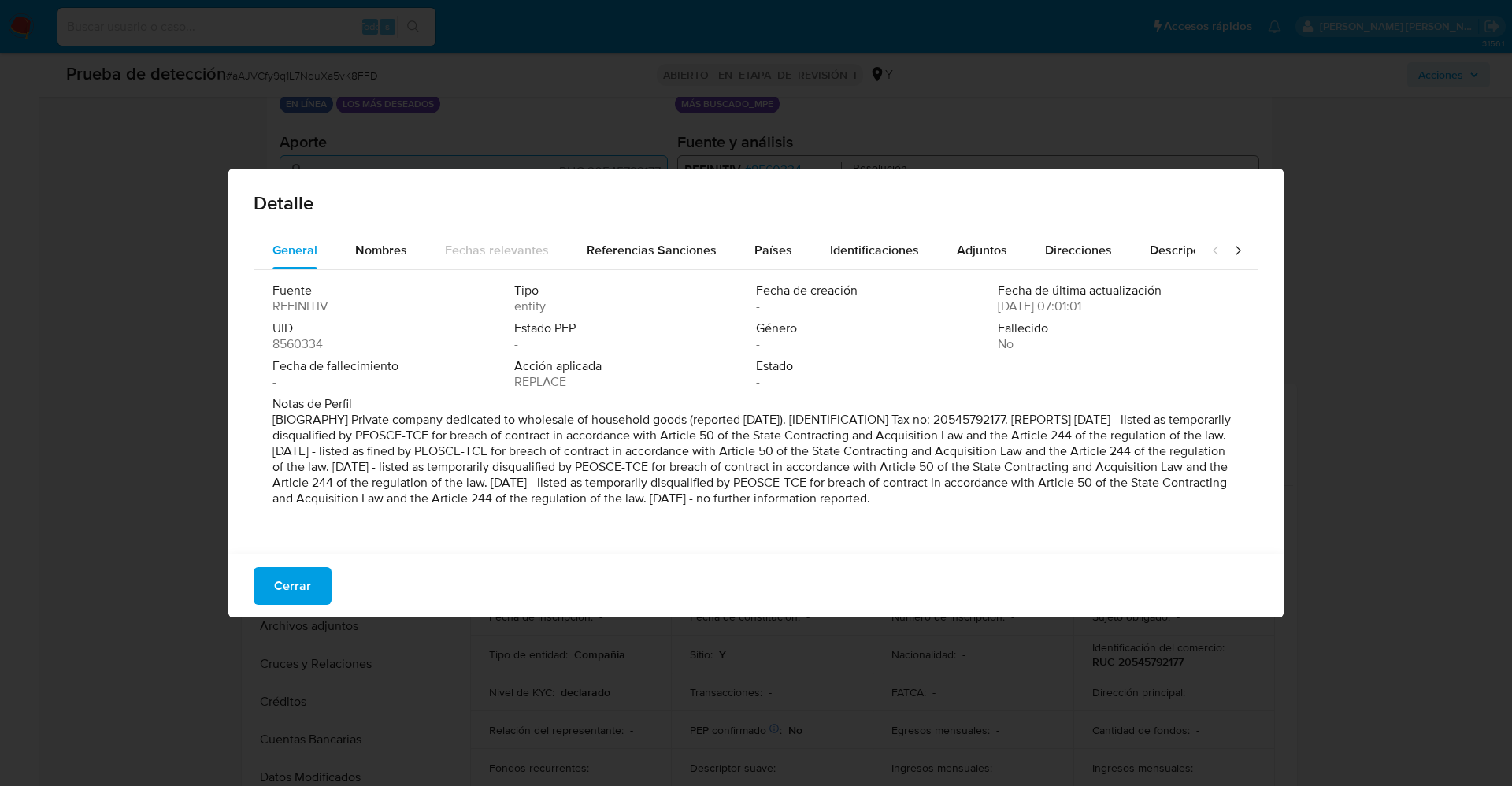
click at [304, 587] on font "Cerrar" at bounding box center [292, 586] width 37 height 38
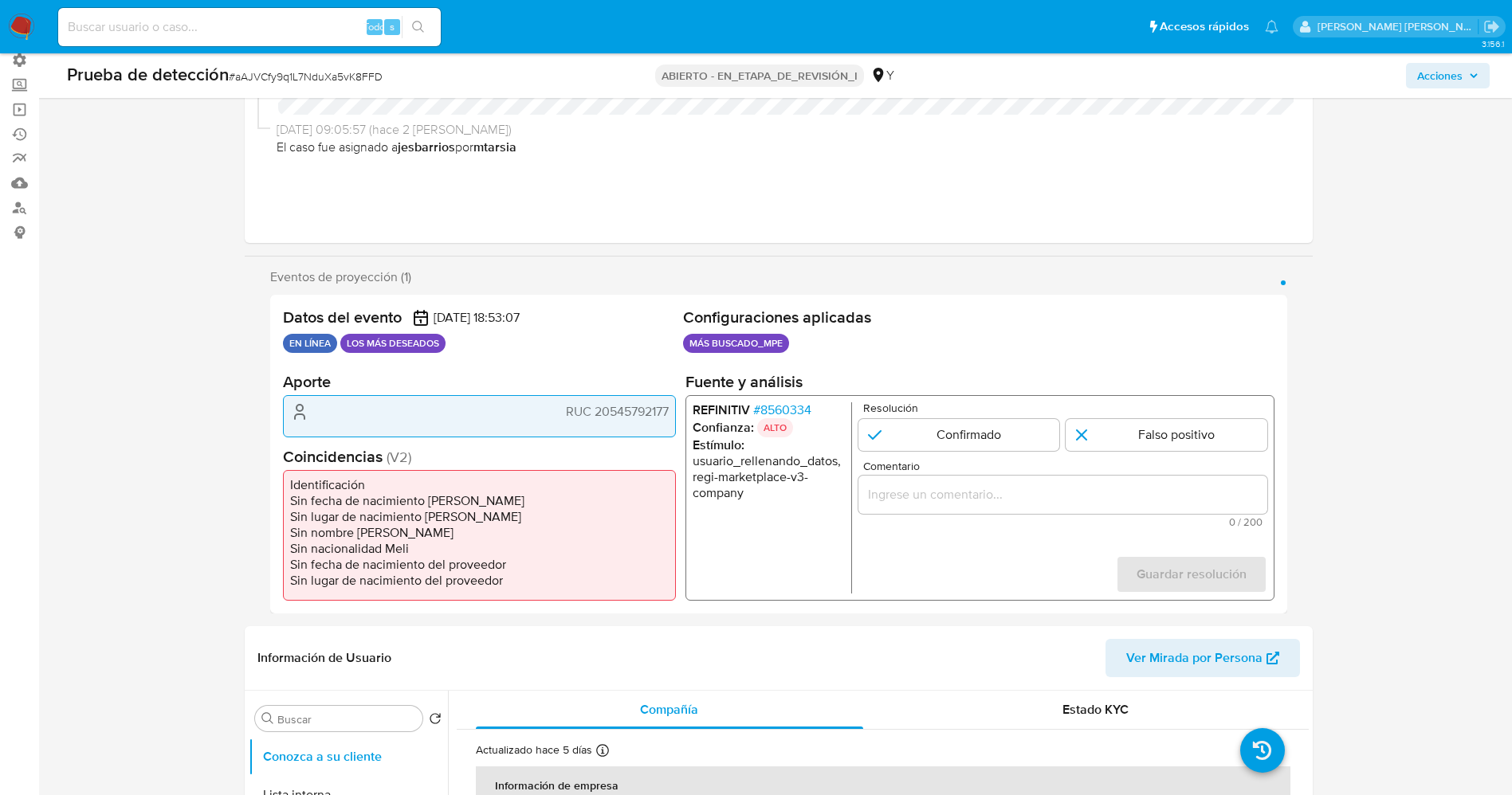
scroll to position [119, 0]
click at [961, 421] on input "1 de 1" at bounding box center [958, 436] width 202 height 32
radio input "true"
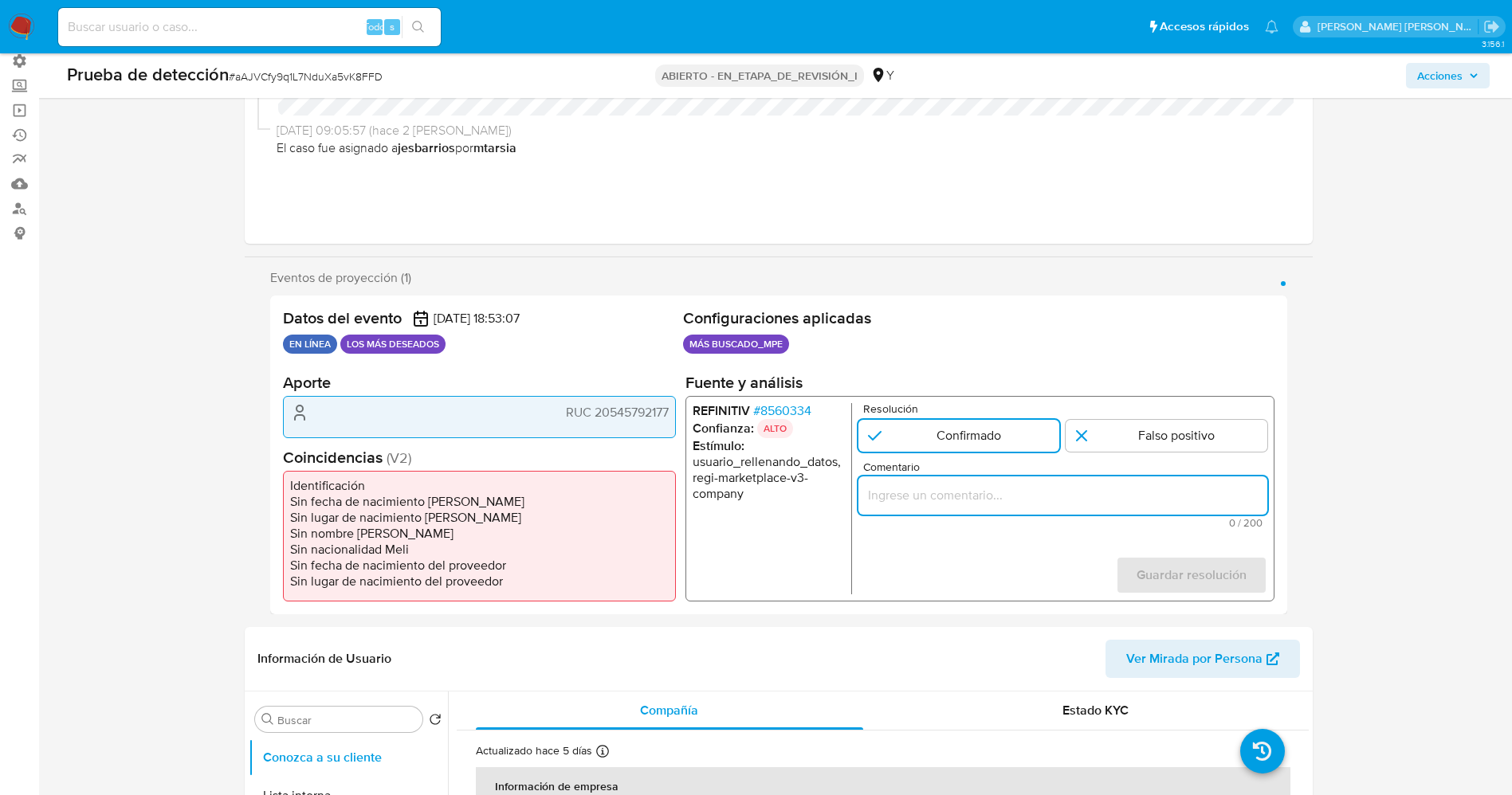
click at [961, 494] on input "Comentario" at bounding box center [1062, 496] width 409 height 21
type input "u"
click at [943, 493] on input "Usuario" at bounding box center [1062, 496] width 409 height 21
paste input "El usuario fue multado por el PEOSCE-TCE por incumplimiento de contrato, de con…"
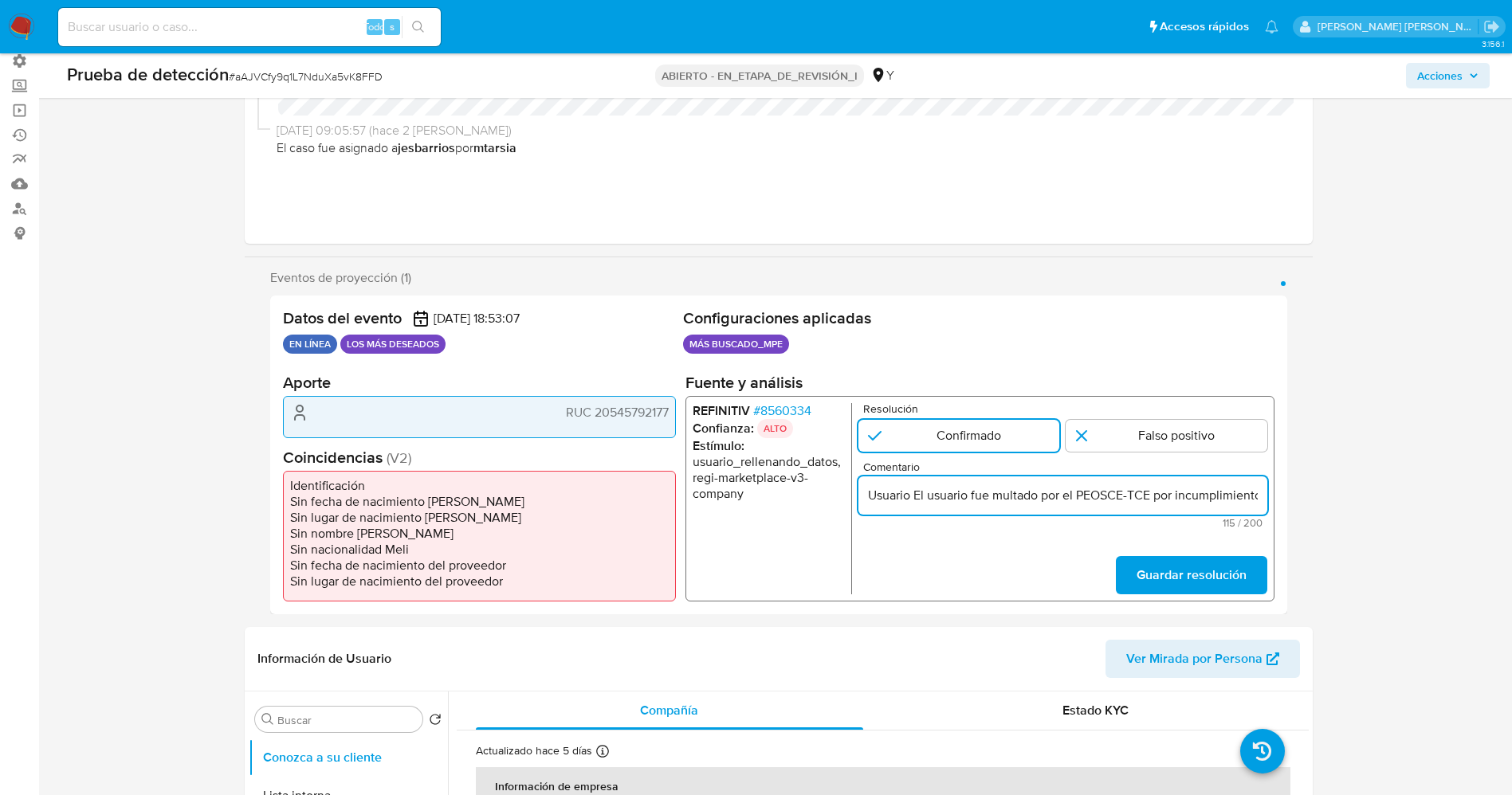
scroll to position [0, 270]
click at [928, 497] on input "Usuario El usuario fue multado por el PEOSCE-TCE por incumplimiento de contrato…" at bounding box center [1062, 496] width 409 height 21
drag, startPoint x: 919, startPoint y: 500, endPoint x: 970, endPoint y: 495, distance: 51.2
click at [970, 495] on input "Usuario El usuario fue multado por el PEOSCE-TCE por incumplimiento de contrato…" at bounding box center [1062, 496] width 409 height 21
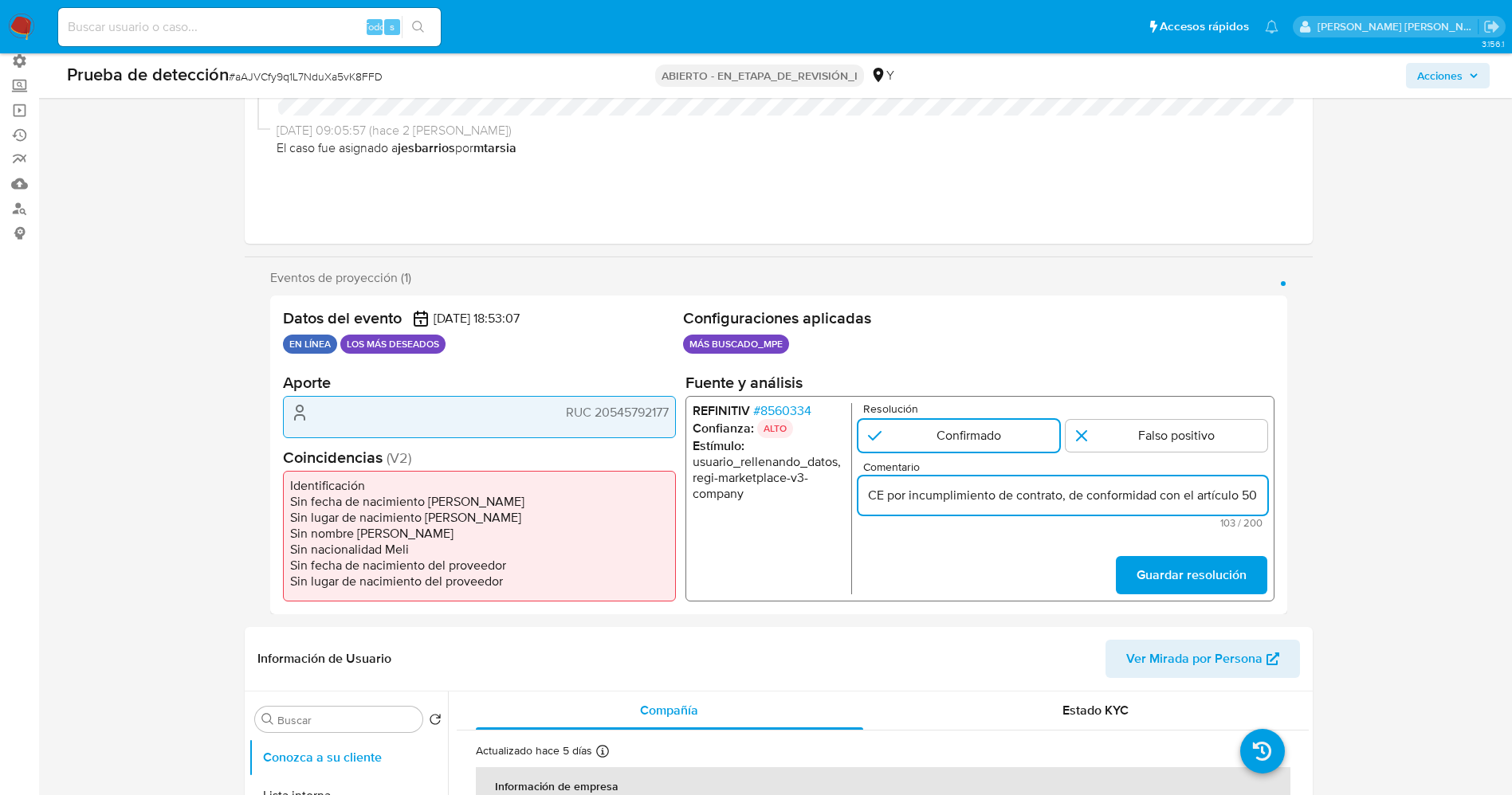
scroll to position [0, 212]
type input "Usuario fue multado por el PEOSCE-TCE por incumplimiento de contrato, de confor…"
click at [1160, 575] on span "Guardar resolución" at bounding box center [1190, 575] width 110 height 35
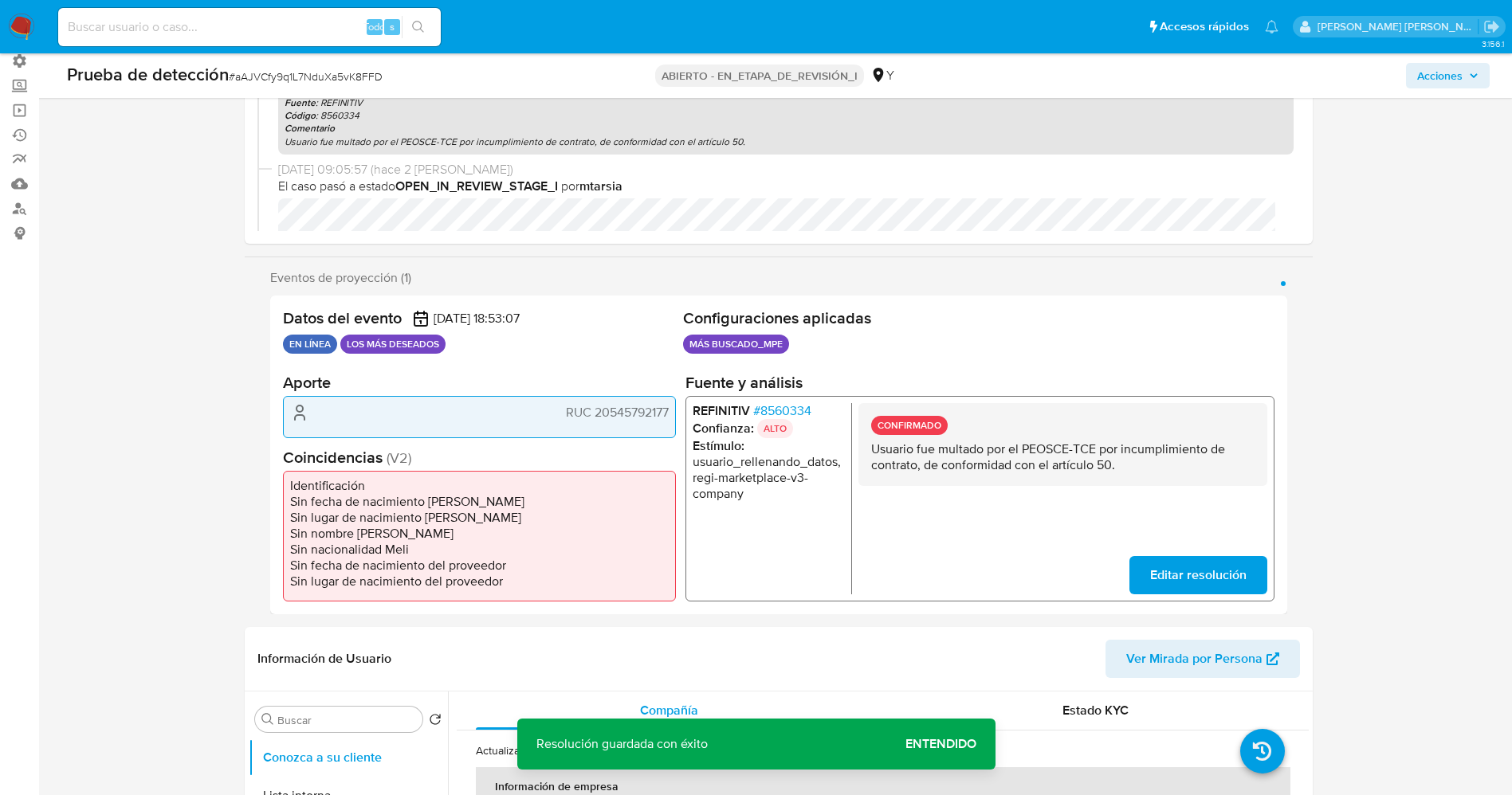
drag, startPoint x: 872, startPoint y: 450, endPoint x: 1140, endPoint y: 494, distance: 271.6
click at [1157, 506] on div "CONFIRMADO Usuario fue multado por el PEOSCE-TCE por incumplimiento de contrato…" at bounding box center [1062, 498] width 409 height 191
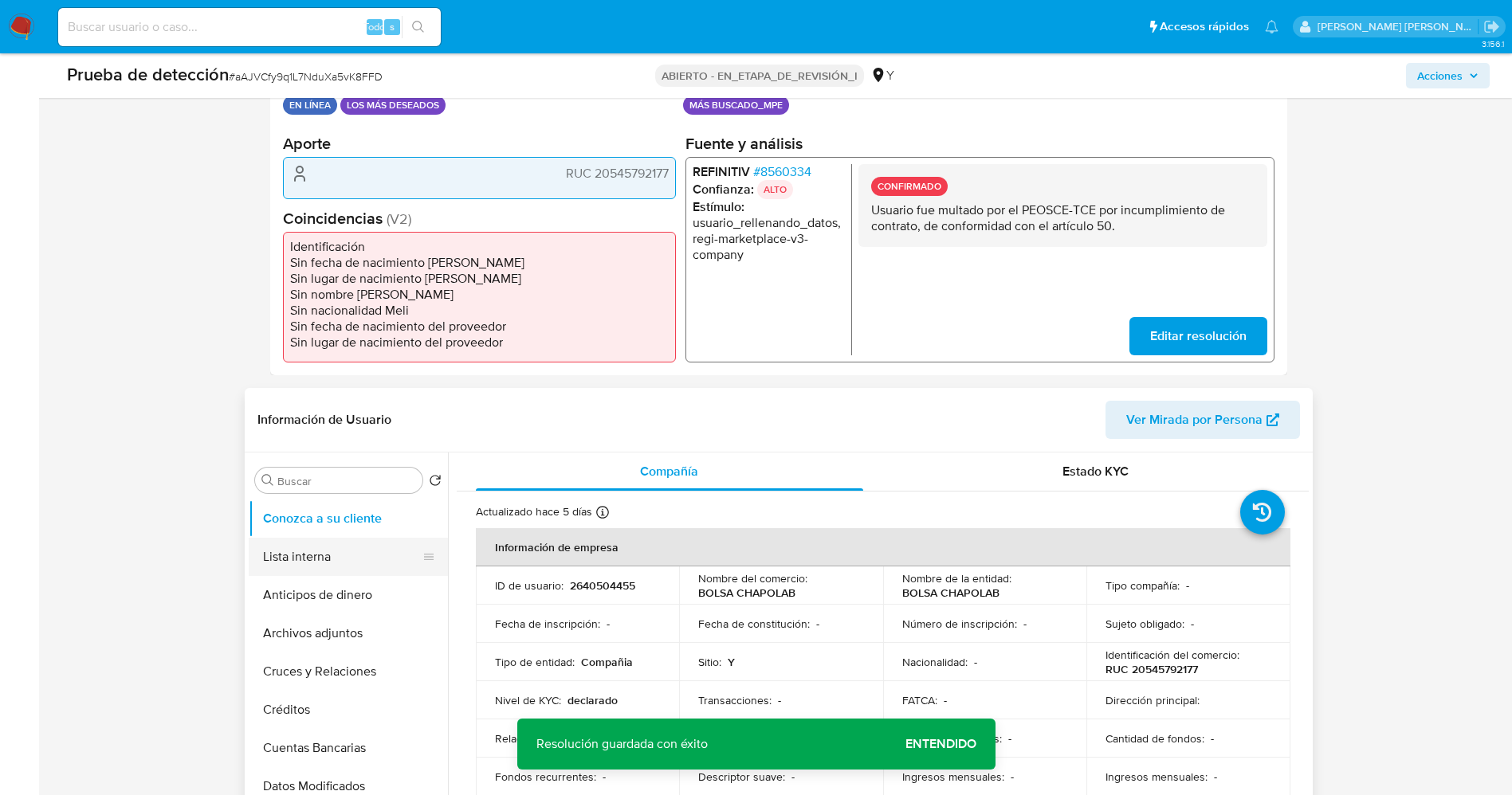
click at [282, 548] on button "Lista interna" at bounding box center [341, 557] width 186 height 39
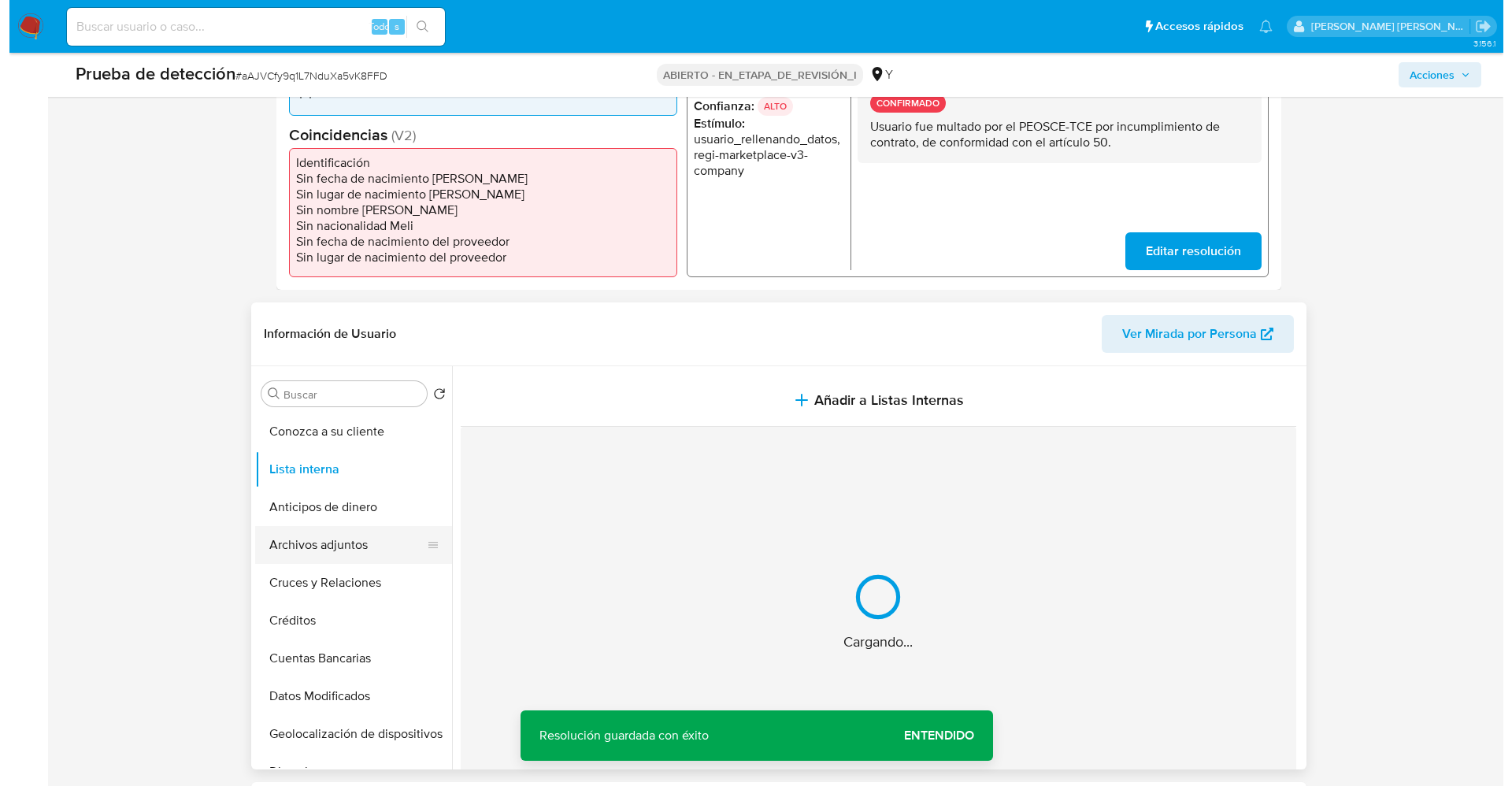
scroll to position [473, 0]
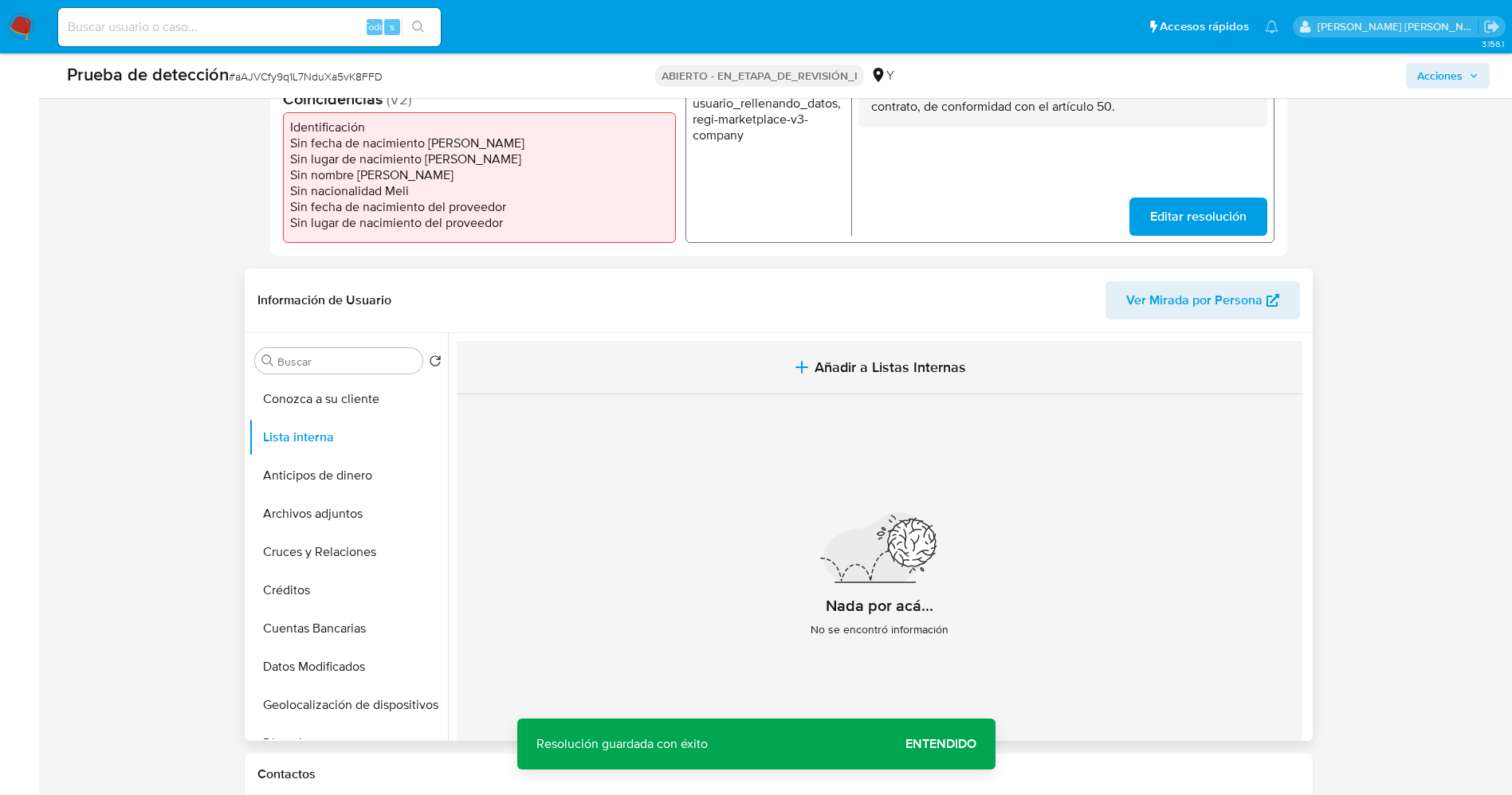
click at [808, 371] on icon "button" at bounding box center [801, 367] width 19 height 19
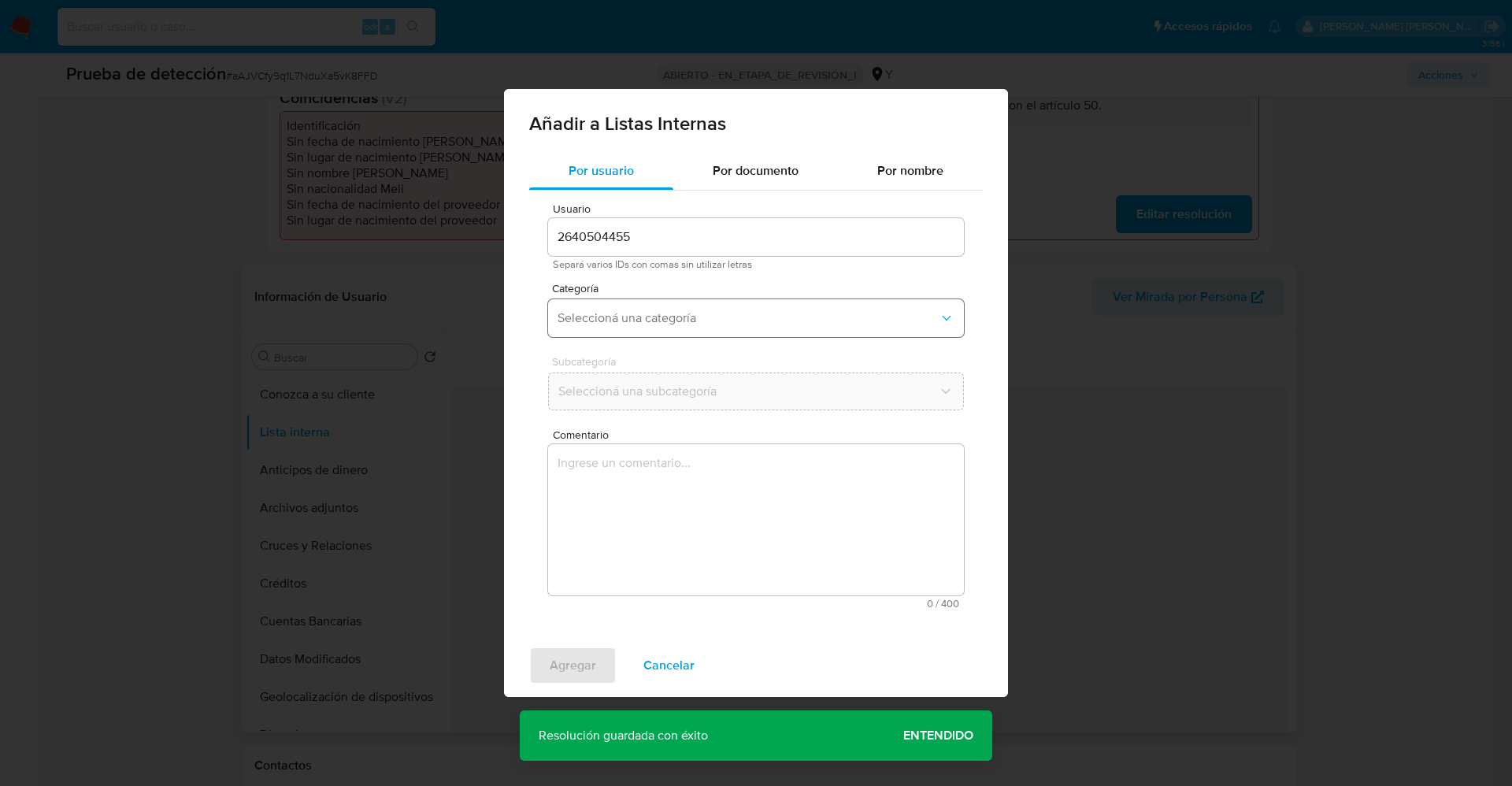
click at [712, 325] on span "Seleccioná una categoría" at bounding box center [748, 318] width 381 height 16
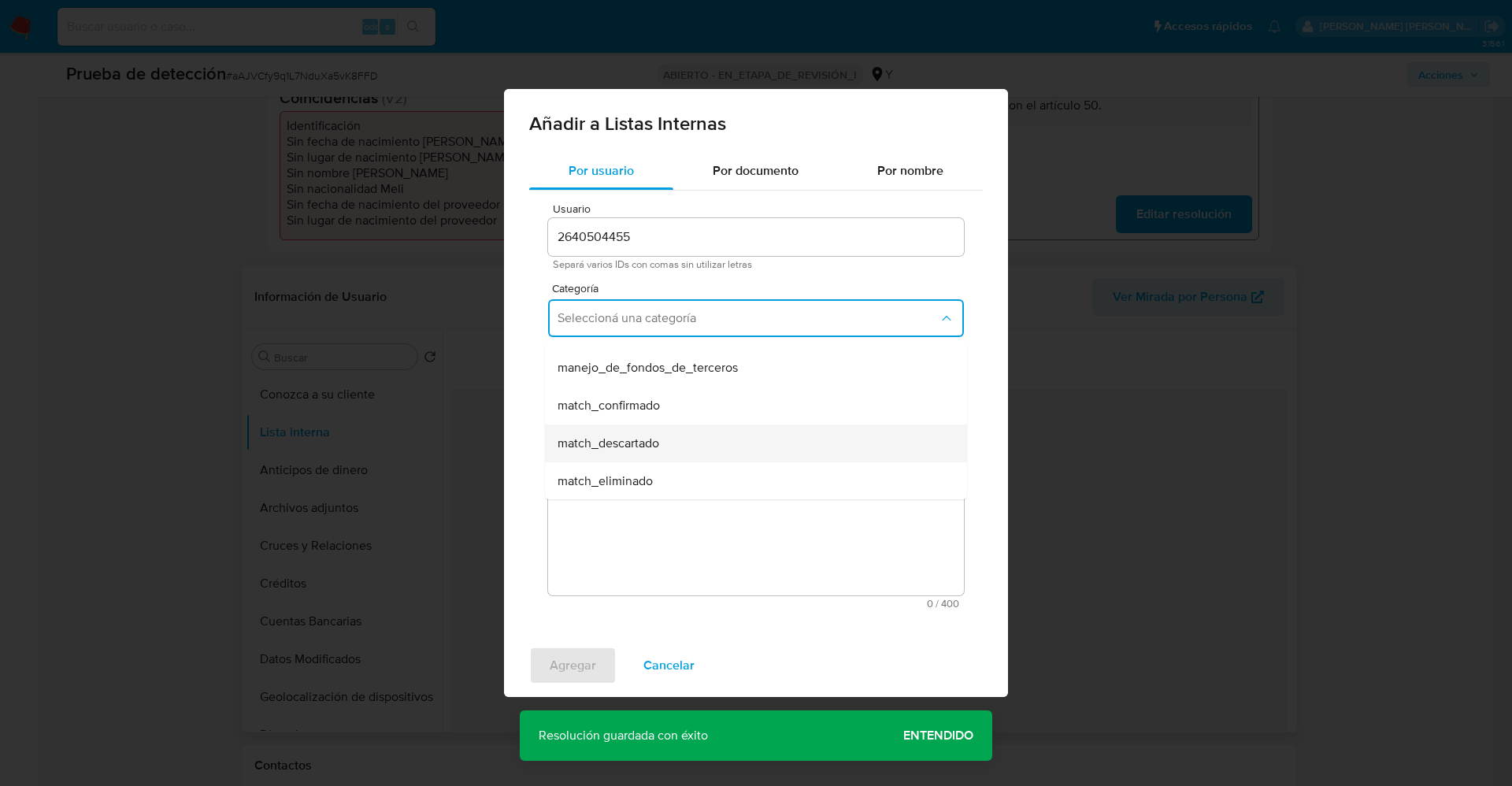
scroll to position [118, 0]
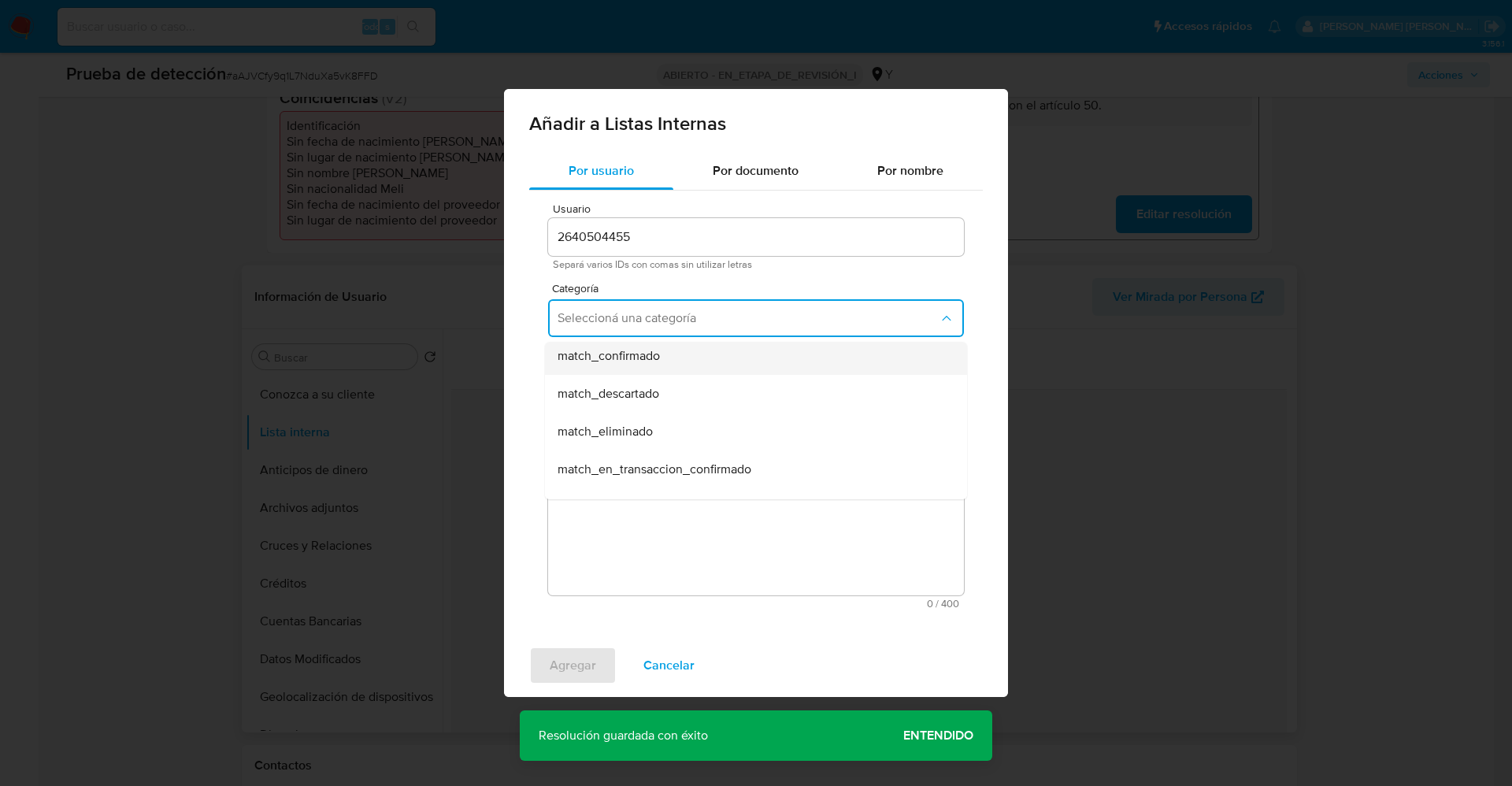
click at [667, 356] on div "match_confirmado" at bounding box center [752, 356] width 388 height 38
click at [664, 387] on span "Seleccioná una subcategoría" at bounding box center [748, 392] width 381 height 16
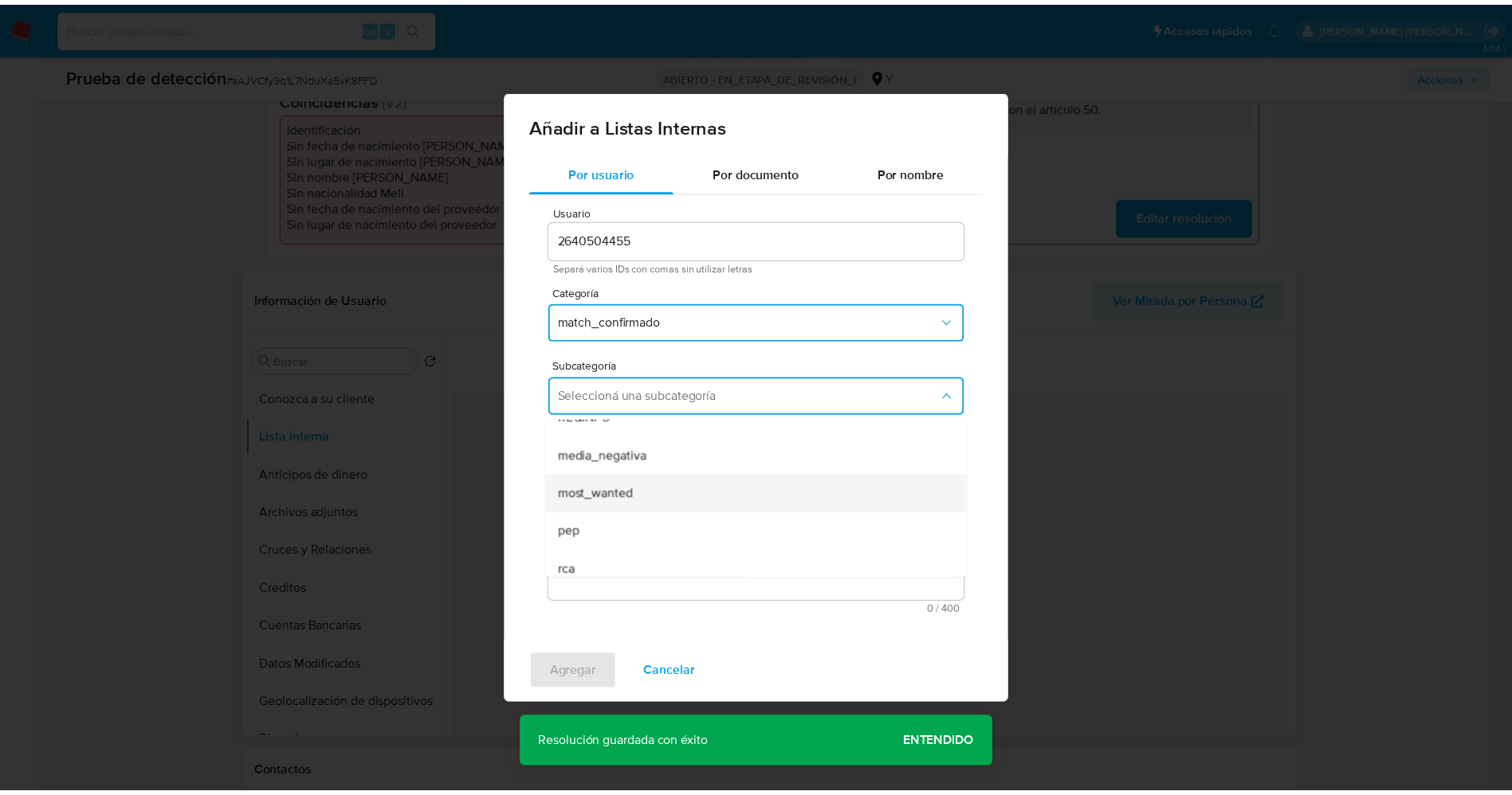
scroll to position [108, 0]
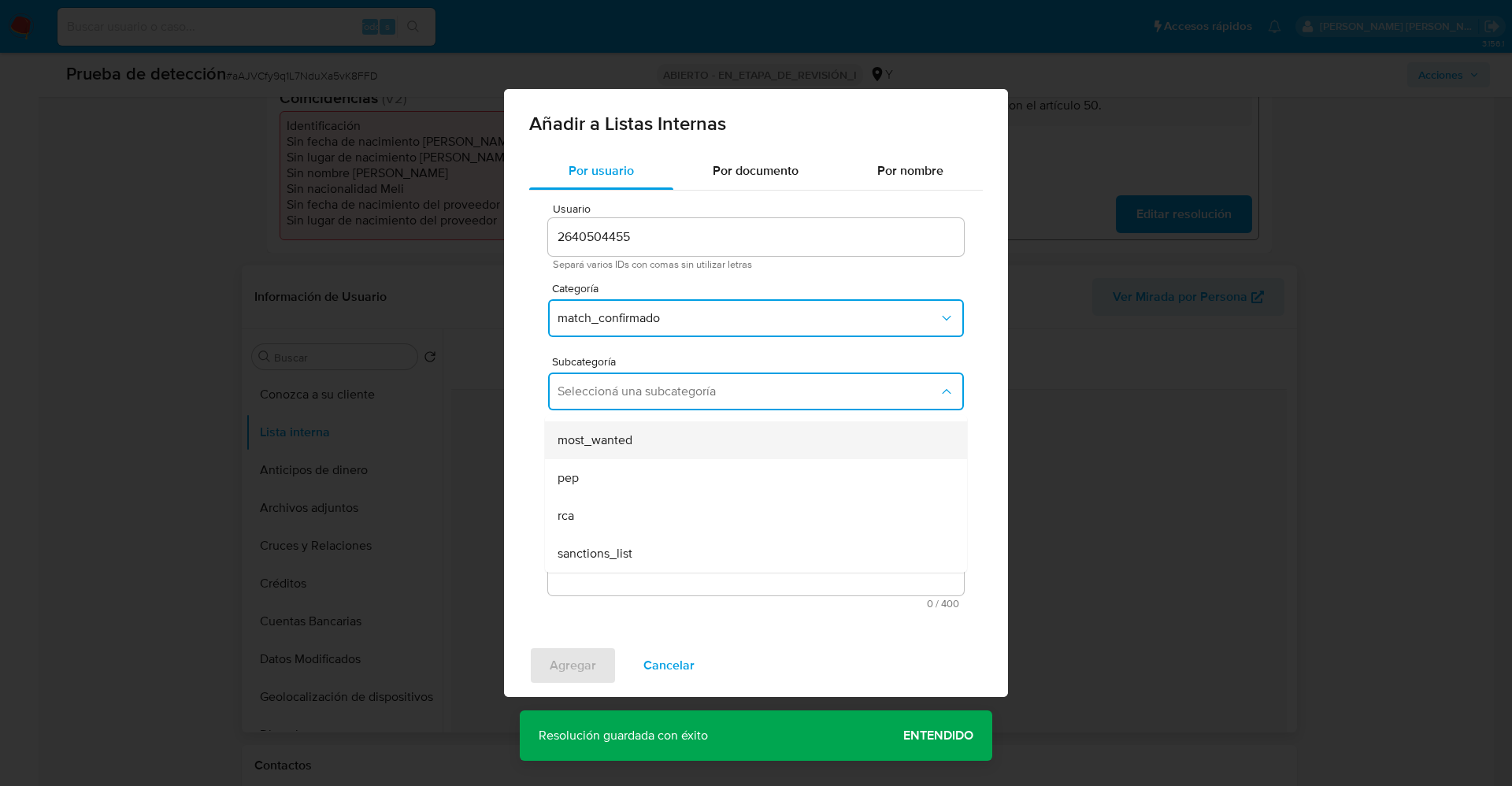
click at [622, 445] on span "most_wanted" at bounding box center [595, 440] width 74 height 16
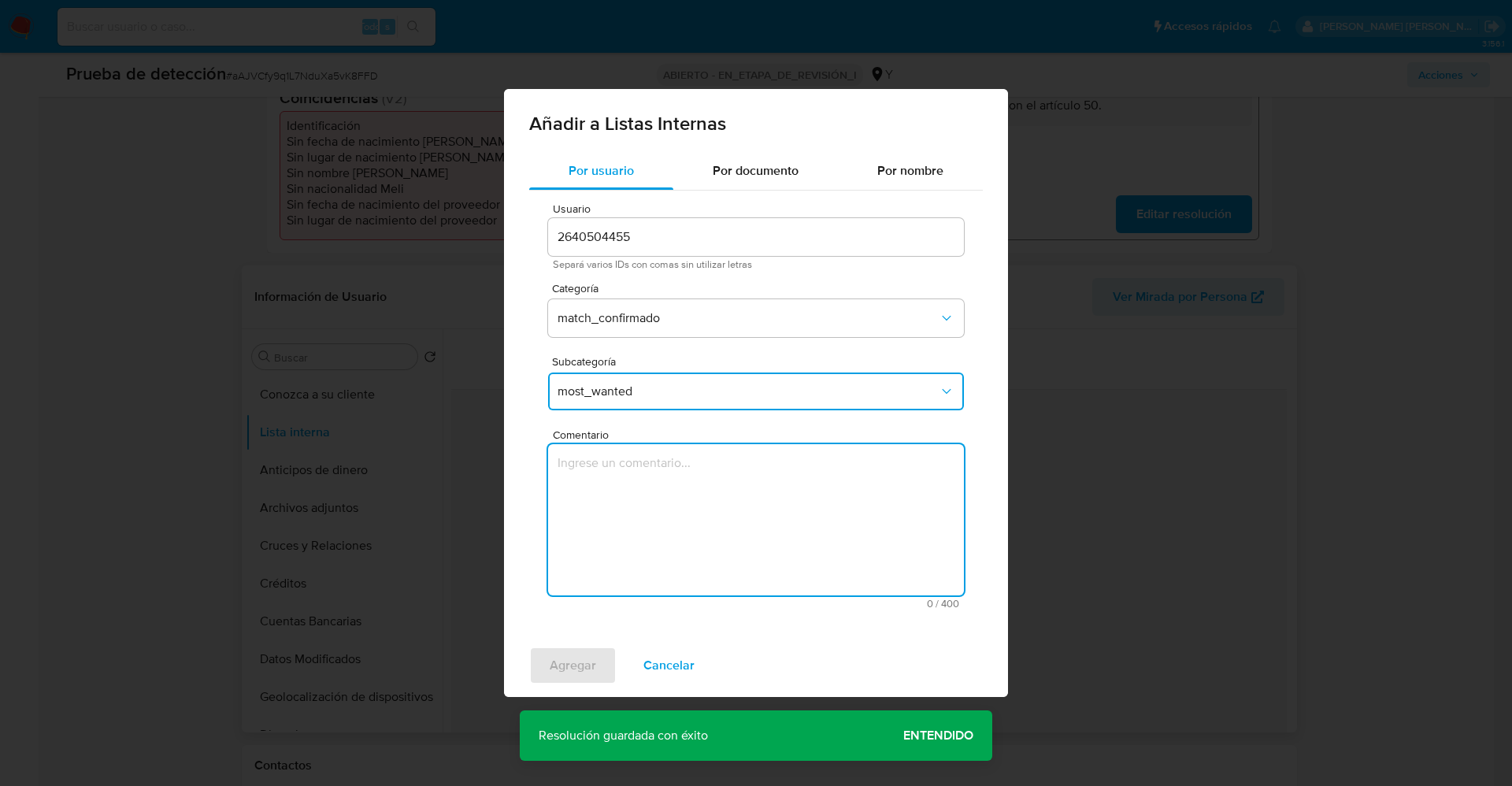
drag, startPoint x: 617, startPoint y: 509, endPoint x: 603, endPoint y: 495, distance: 19.8
click at [616, 510] on textarea "Comentario" at bounding box center [756, 520] width 416 height 152
type textarea "Usuario fue multado por el PEOSCE-TCE por incumplimiento de contrato, de confor…"
click at [558, 664] on span "Agregar" at bounding box center [573, 665] width 46 height 35
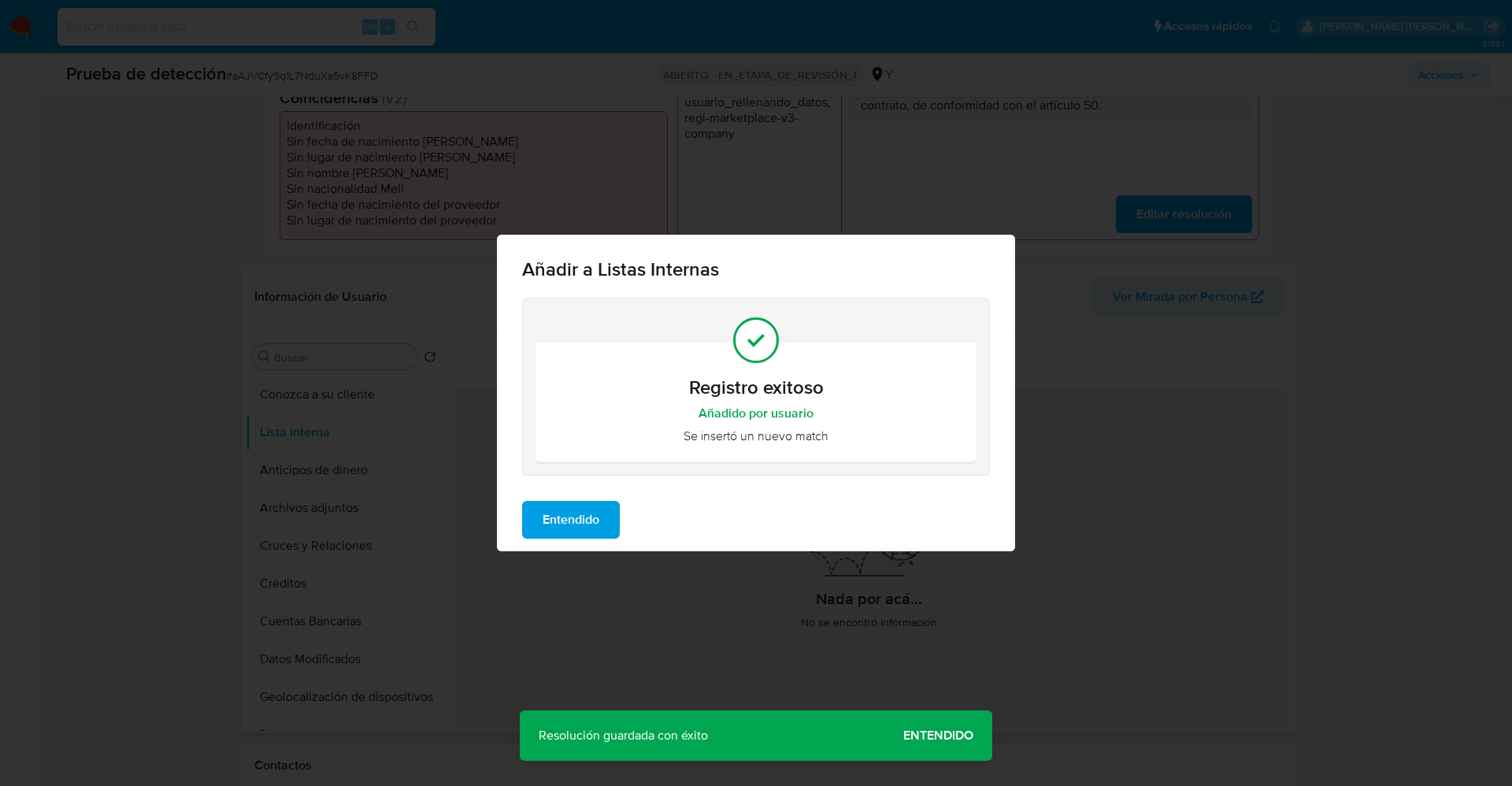
drag, startPoint x: 571, startPoint y: 523, endPoint x: 537, endPoint y: 523, distance: 34.0
click at [570, 523] on span "Entendido" at bounding box center [571, 519] width 57 height 35
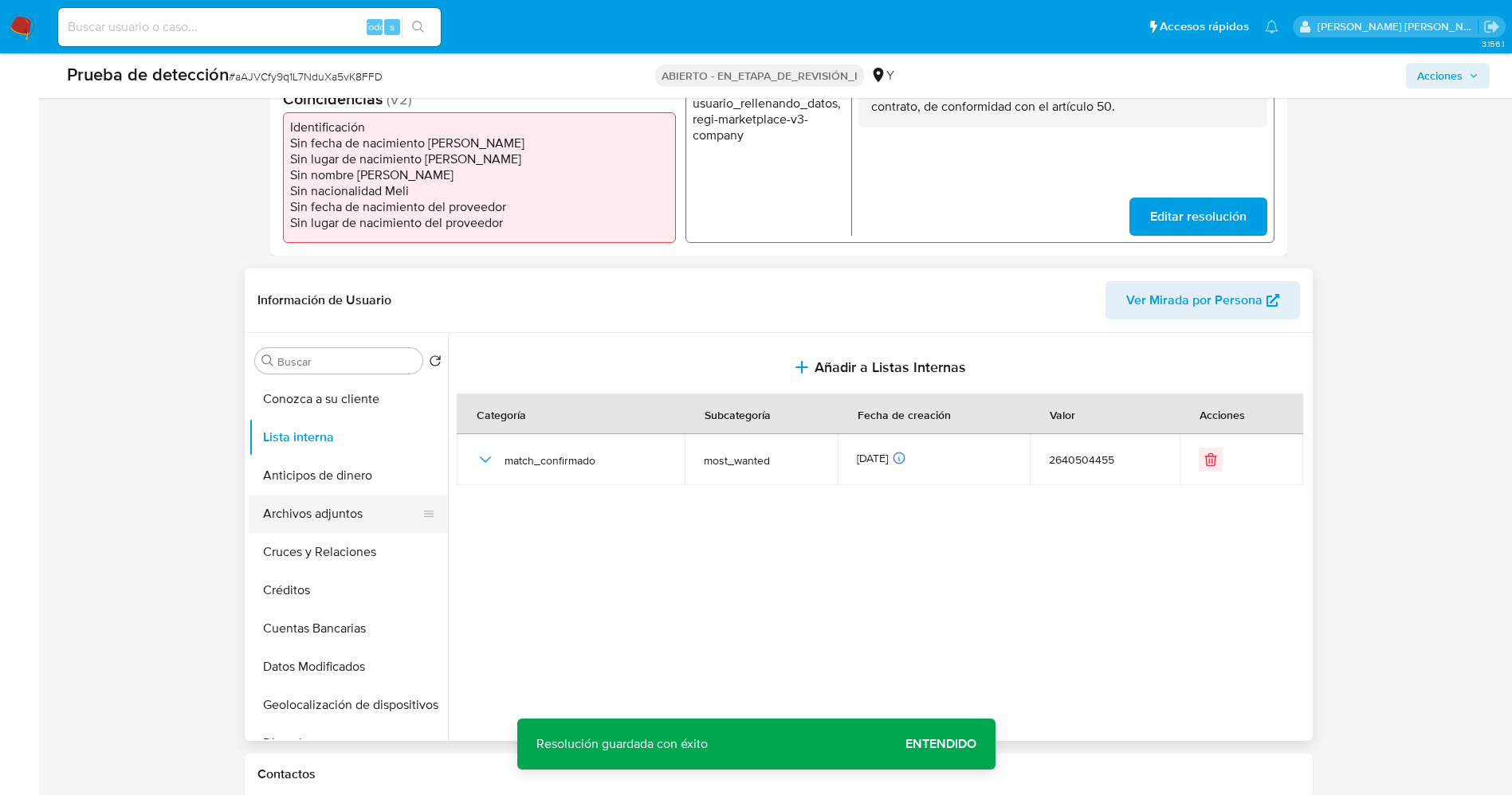
click at [363, 522] on button "Archivos adjuntos" at bounding box center [341, 514] width 186 height 39
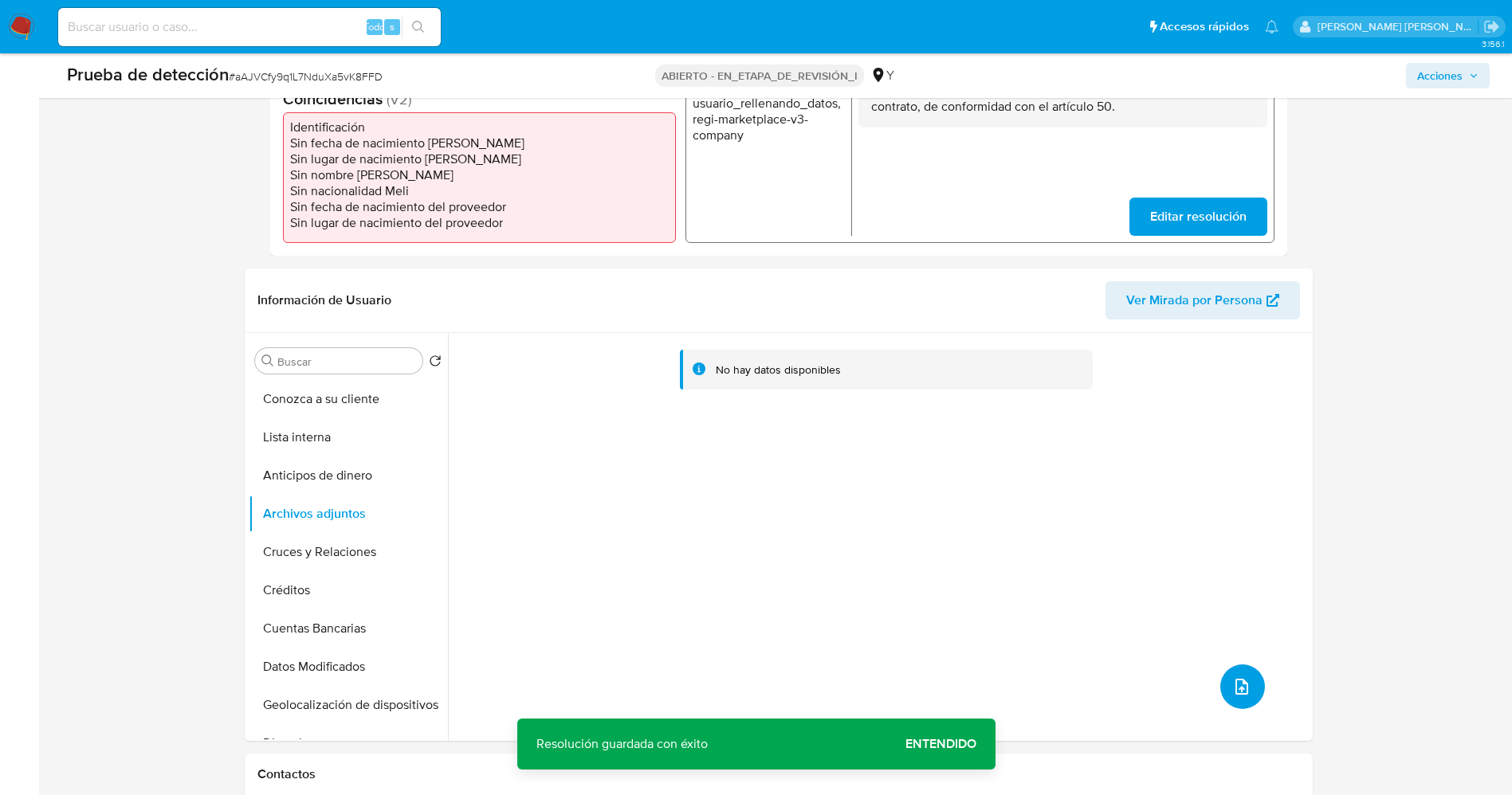
click at [1243, 678] on span "subir archivo" at bounding box center [1241, 687] width 19 height 19
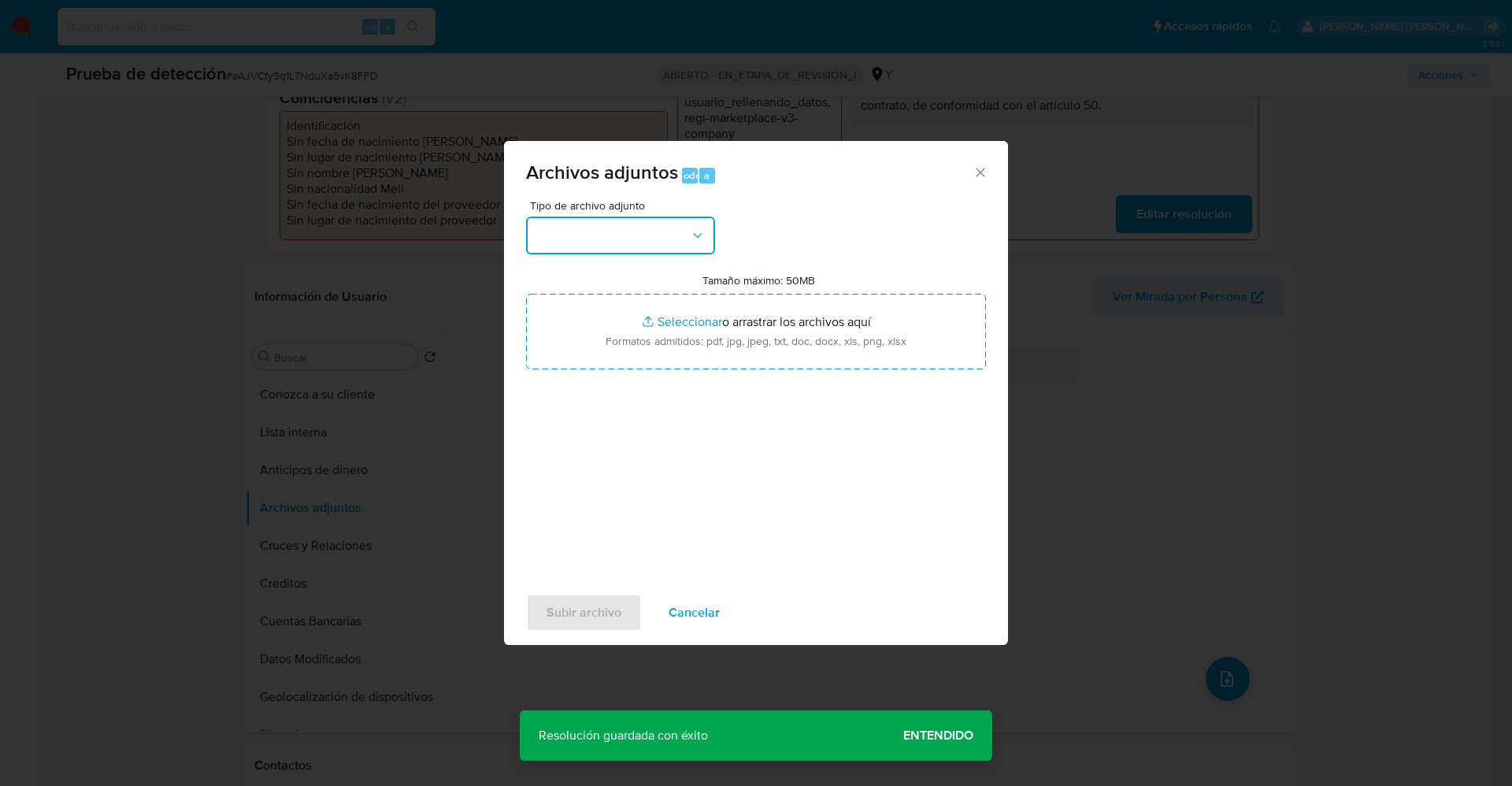
click at [620, 236] on button "button" at bounding box center [620, 236] width 189 height 38
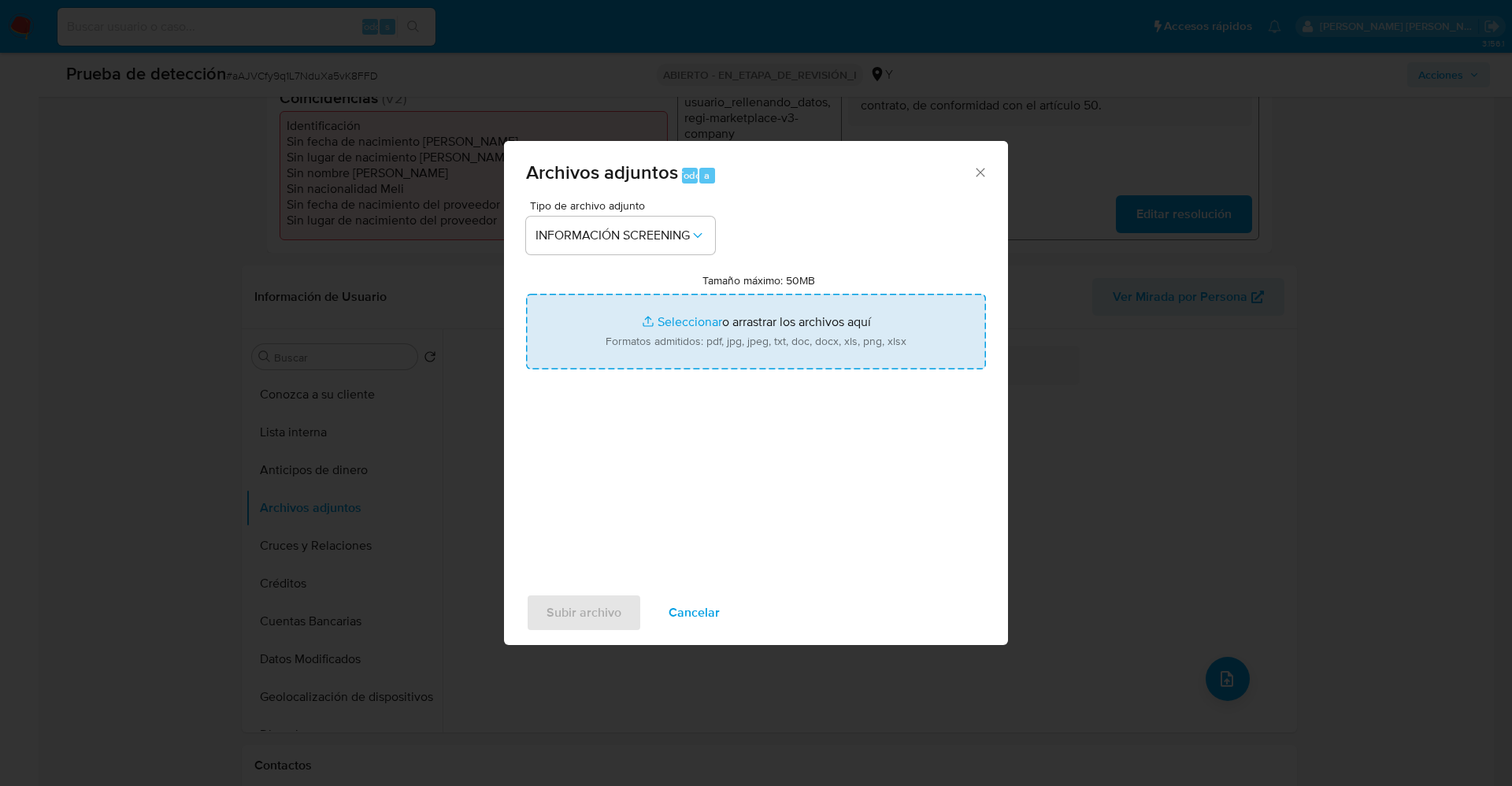
type input "C:\fakepath\_BOLSA CHAPOLAB_ lavado de dinero - Buscar con Google.pdf"
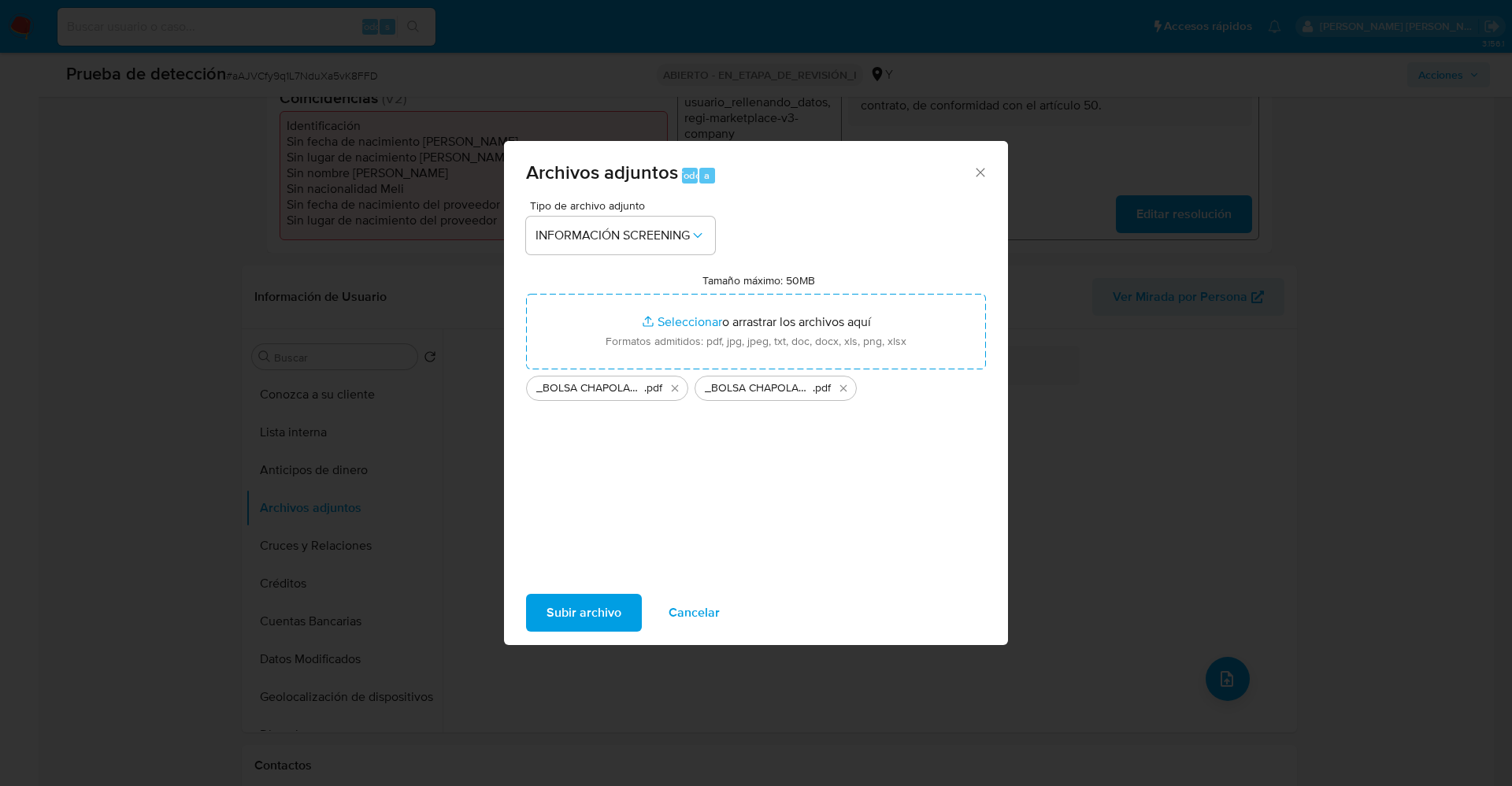
drag, startPoint x: 601, startPoint y: 625, endPoint x: 523, endPoint y: 23, distance: 607.0
click at [598, 626] on span "Subir archivo" at bounding box center [584, 612] width 74 height 35
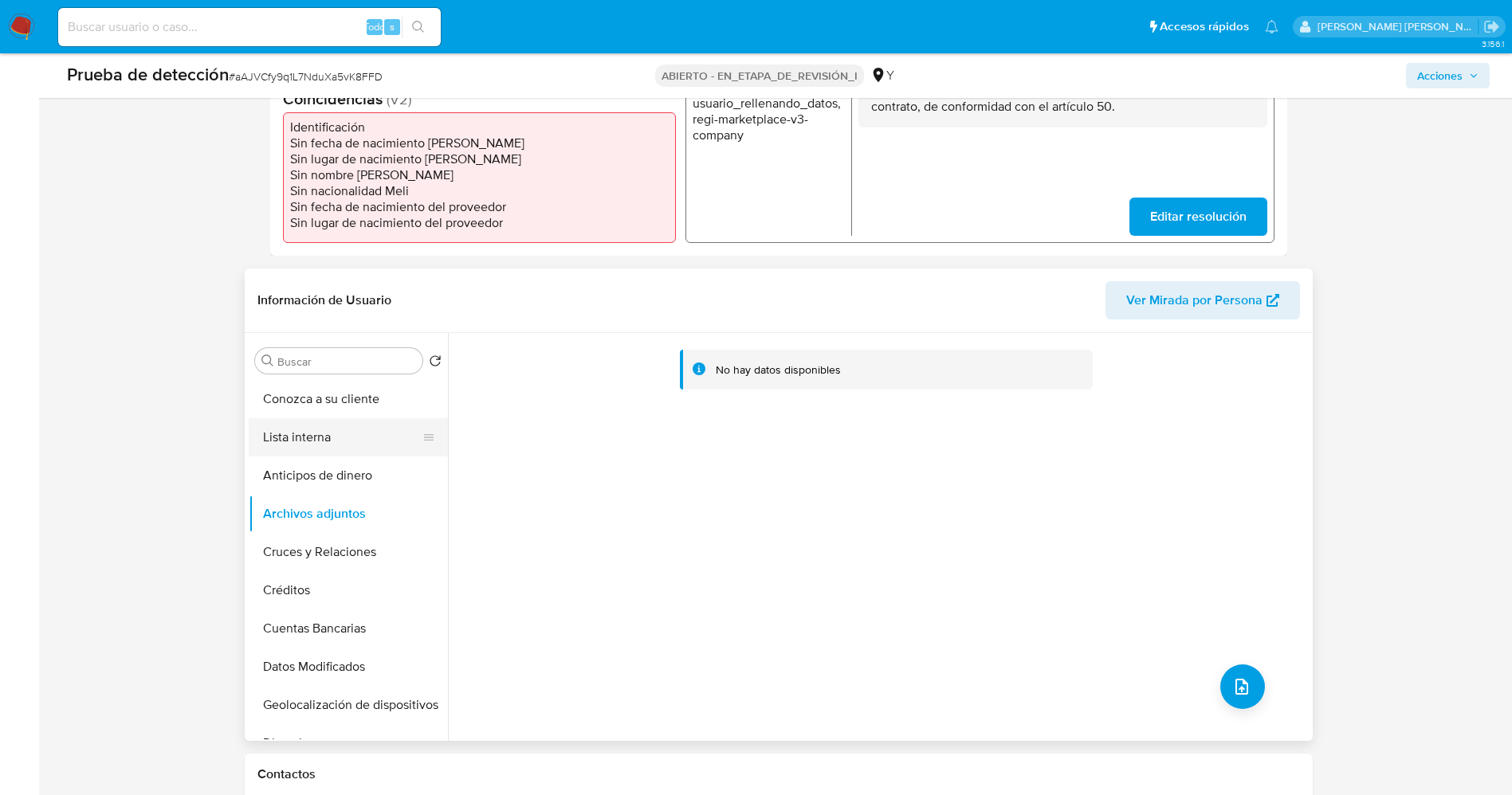
click at [324, 445] on button "Lista interna" at bounding box center [341, 437] width 186 height 39
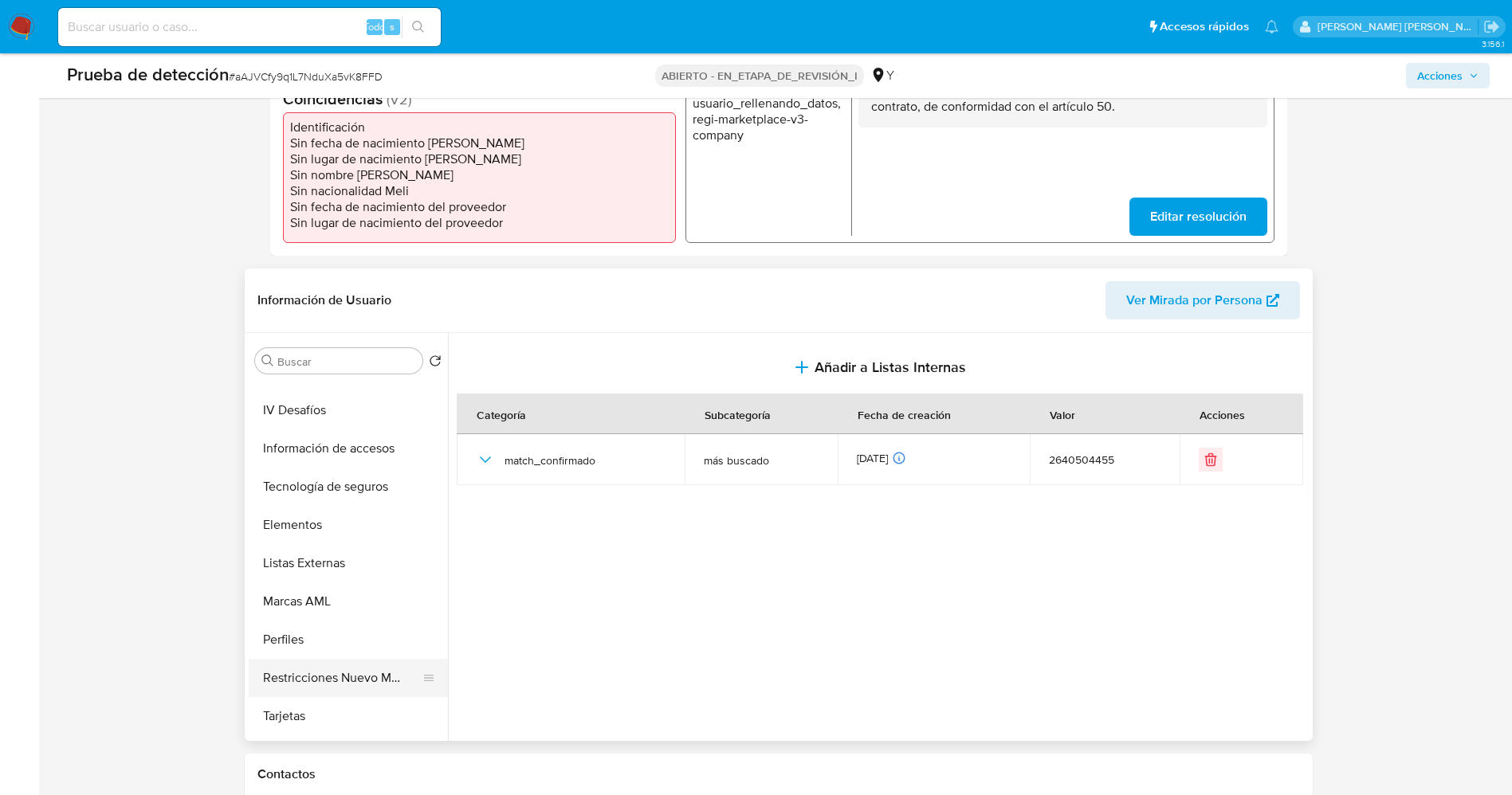
scroll to position [673, 0]
click at [334, 642] on button "Restricciones Nuevo Mundo" at bounding box center [341, 644] width 186 height 39
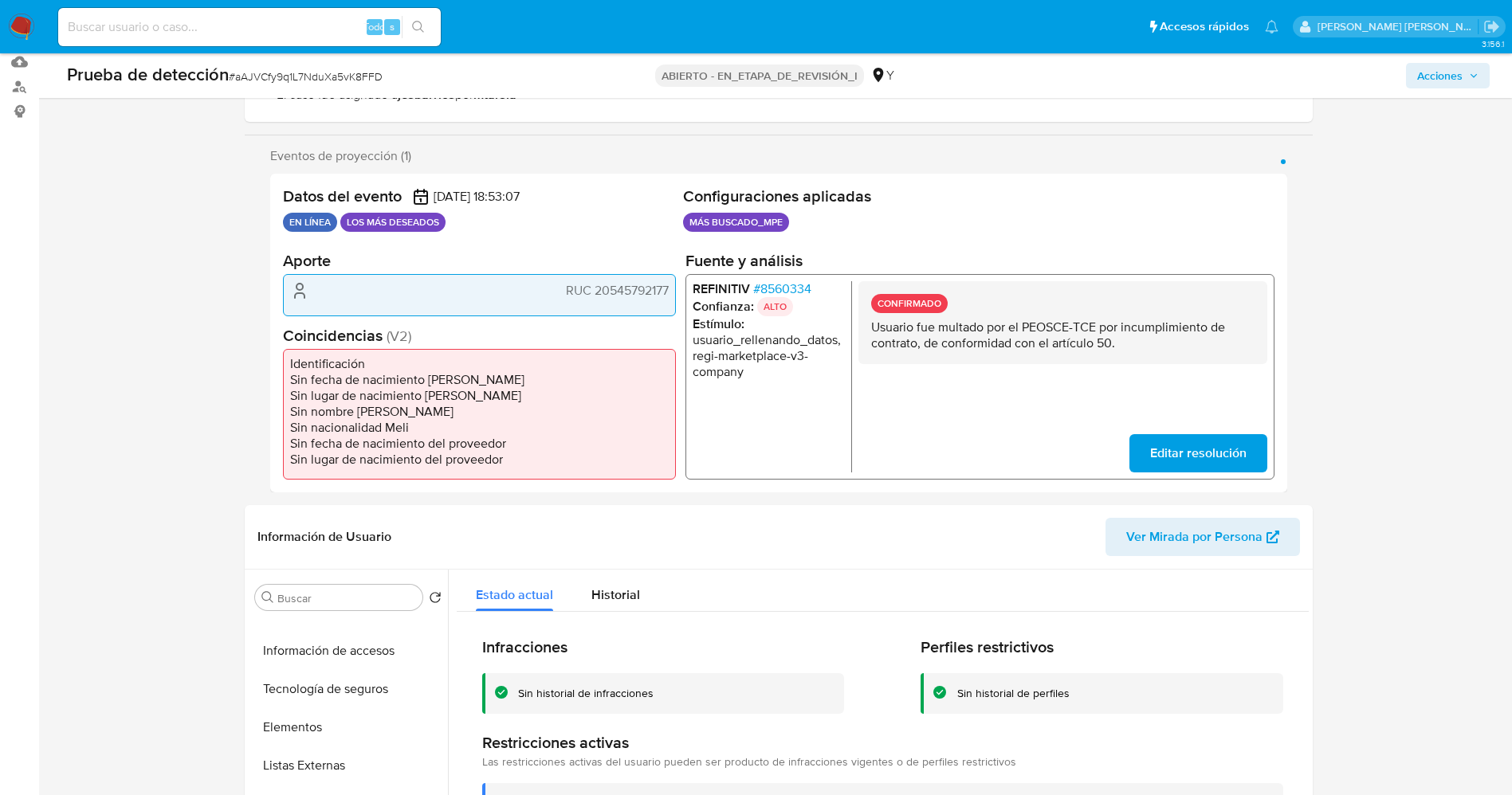
scroll to position [0, 0]
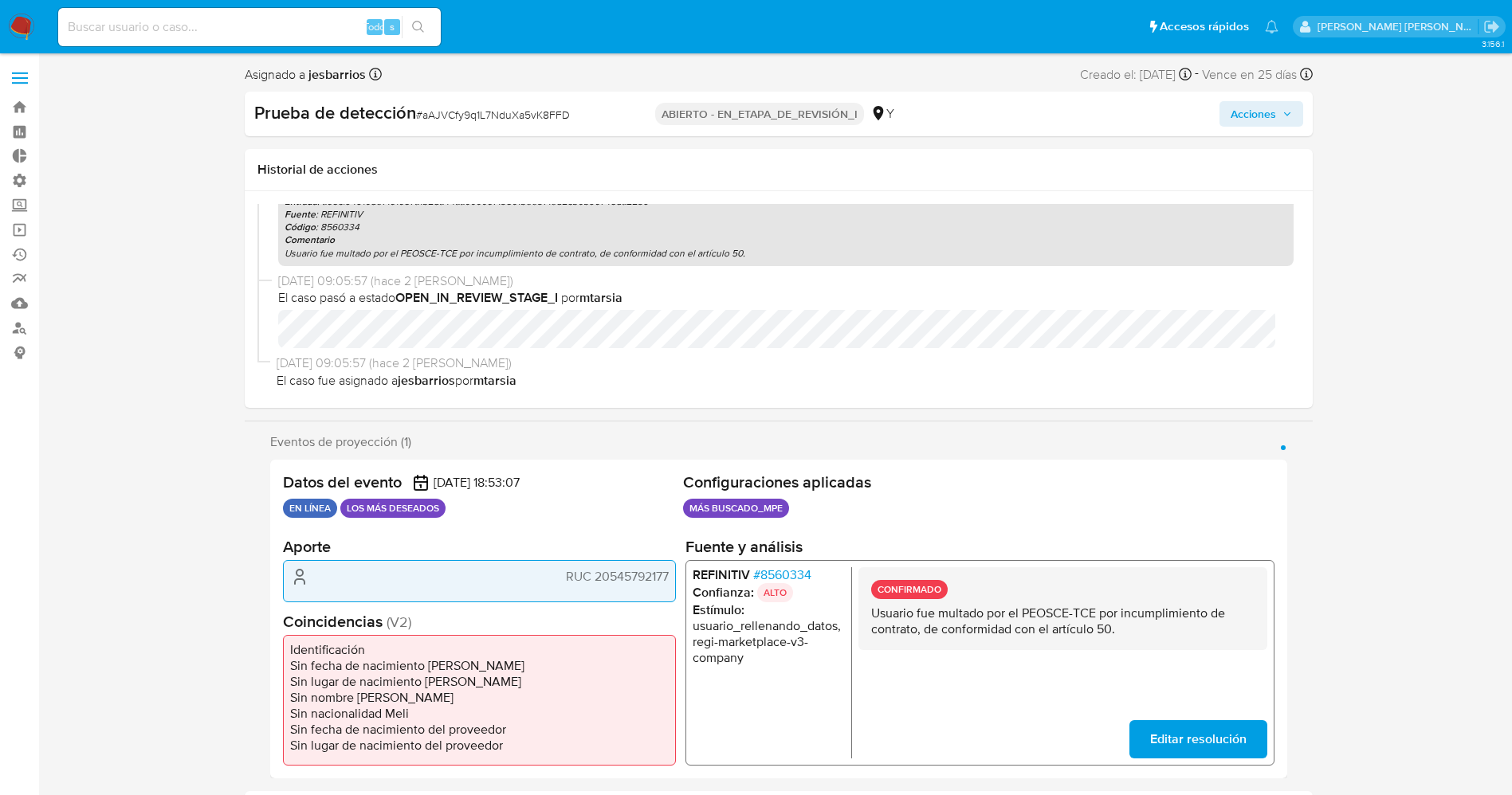
click at [1257, 127] on div "Prueba de detección # aAJVCfy9q1L7NduXa5vK8FFD ABIERTO - EN_ETAPA_DE_REVISIÓN_I…" at bounding box center [779, 114] width 1068 height 45
click at [1258, 120] on span "Acciones" at bounding box center [1253, 114] width 46 height 25
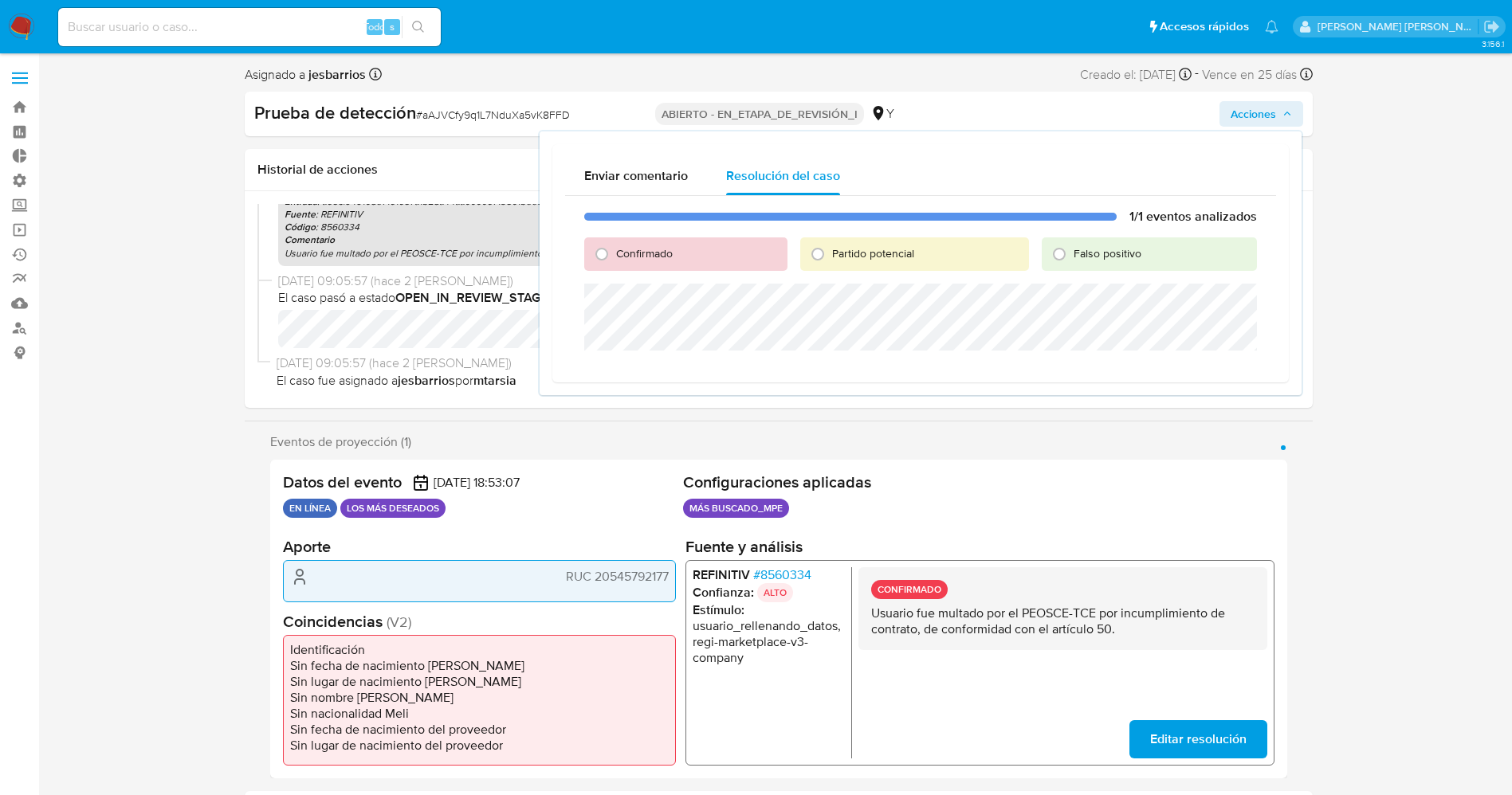
click at [655, 251] on font "Confirmado" at bounding box center [644, 254] width 56 height 16
click at [615, 251] on input "Confirmado" at bounding box center [601, 254] width 25 height 25
radio input "true"
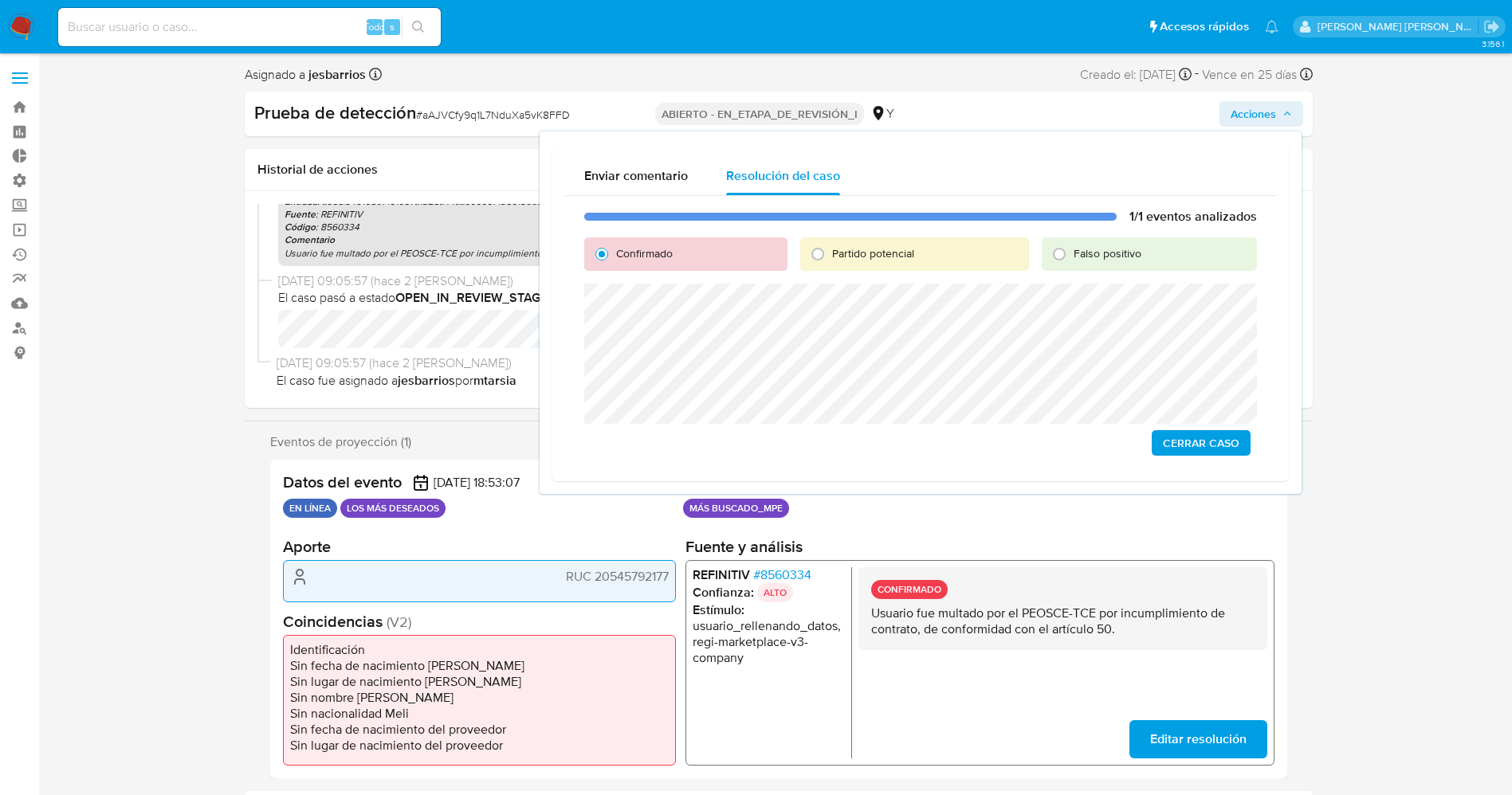
click at [1201, 448] on span "Cerrar Caso" at bounding box center [1200, 443] width 76 height 22
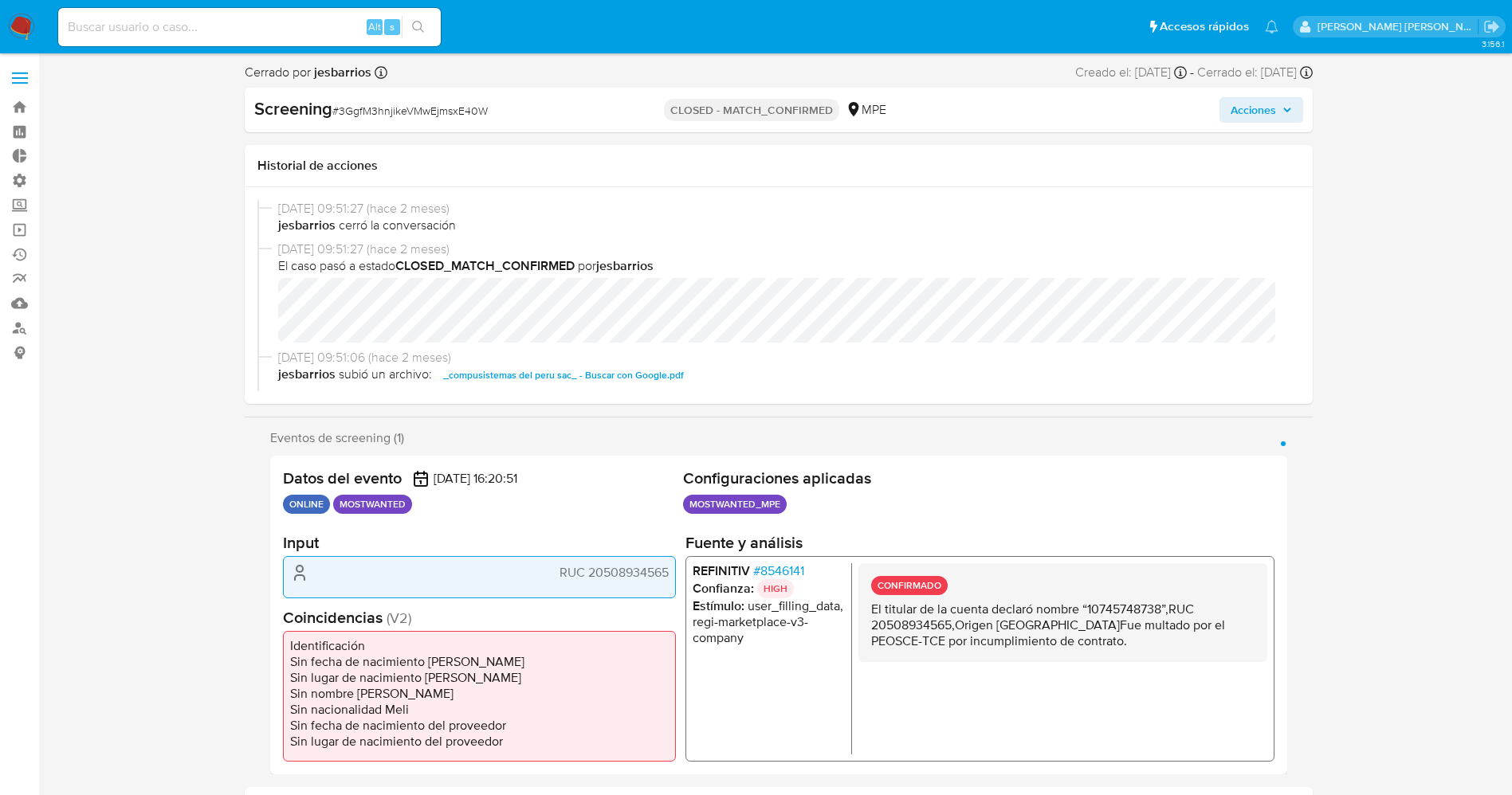
select select "10"
click at [656, 330] on div "[DATE] 09:51:27 (hace 2 meses) El caso pasó a estado CLOSED_MATCH_CONFIRMED por…" at bounding box center [778, 295] width 1042 height 108
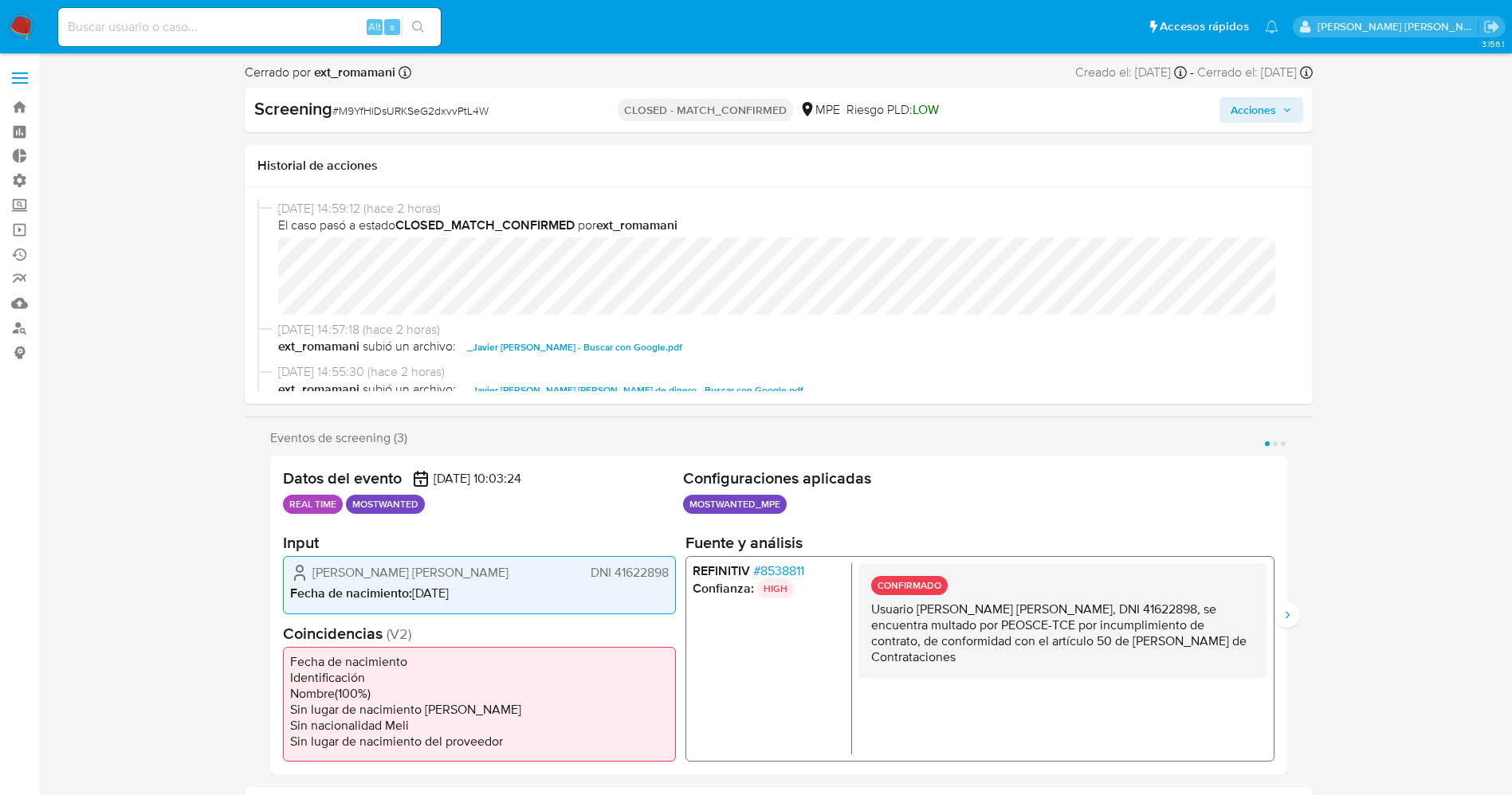
select select "10"
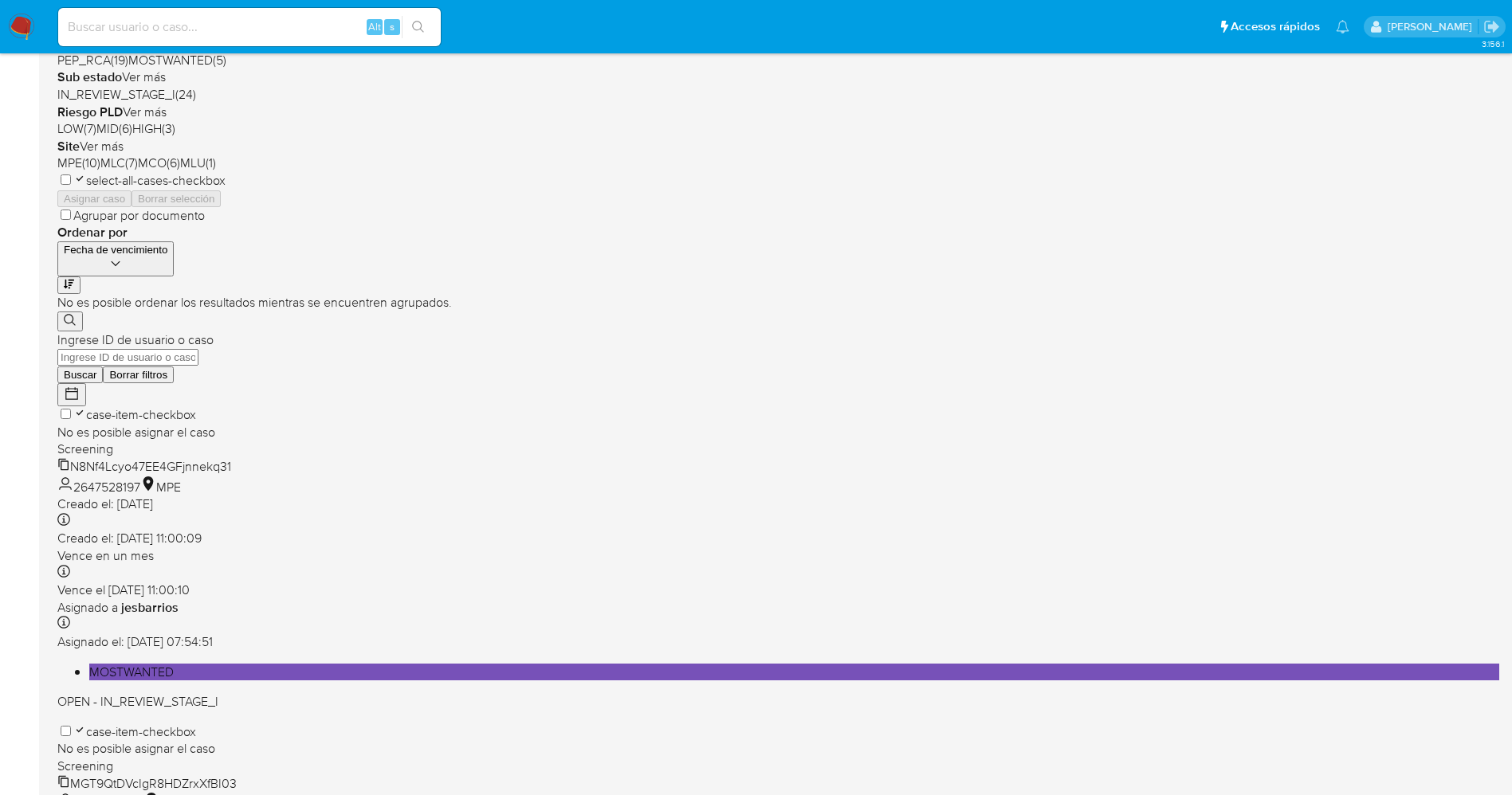
scroll to position [463, 0]
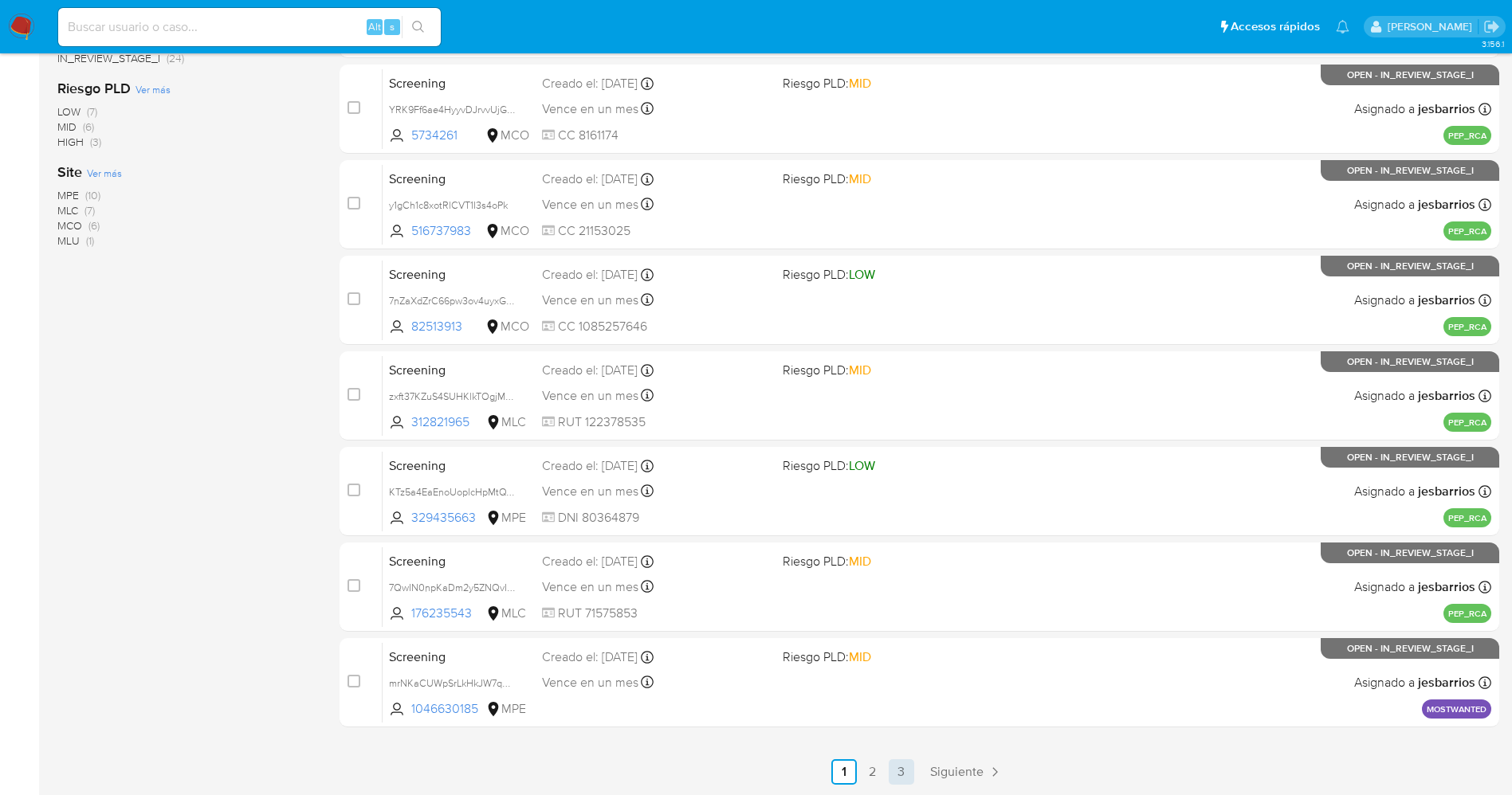
click at [907, 779] on link "3" at bounding box center [902, 772] width 25 height 25
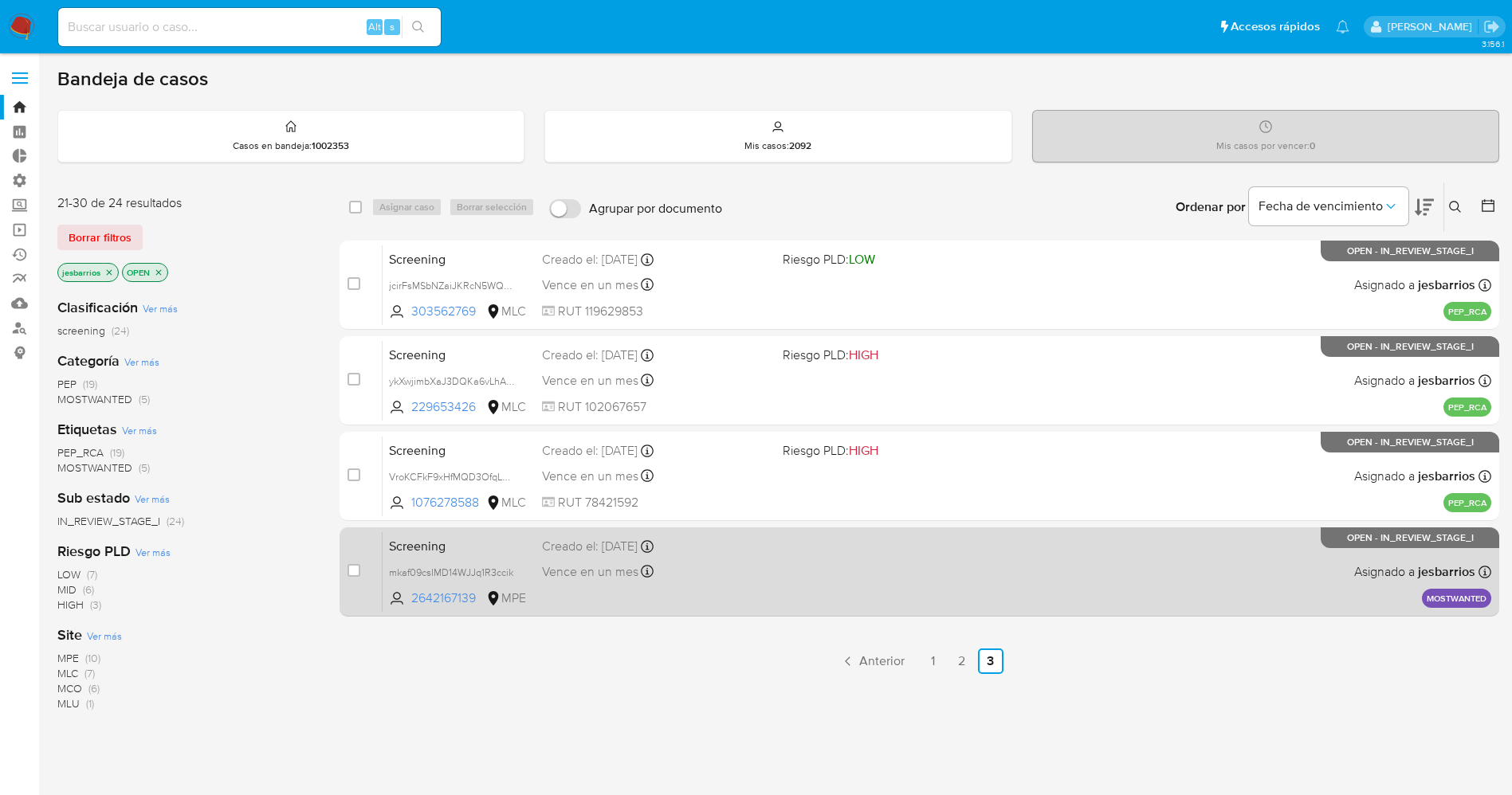
click at [795, 569] on div "Screening mkaf09csIMD14WJJq1R3ccik 2642167139 MPE Creado el: [DATE] Creado el: …" at bounding box center [937, 572] width 1109 height 81
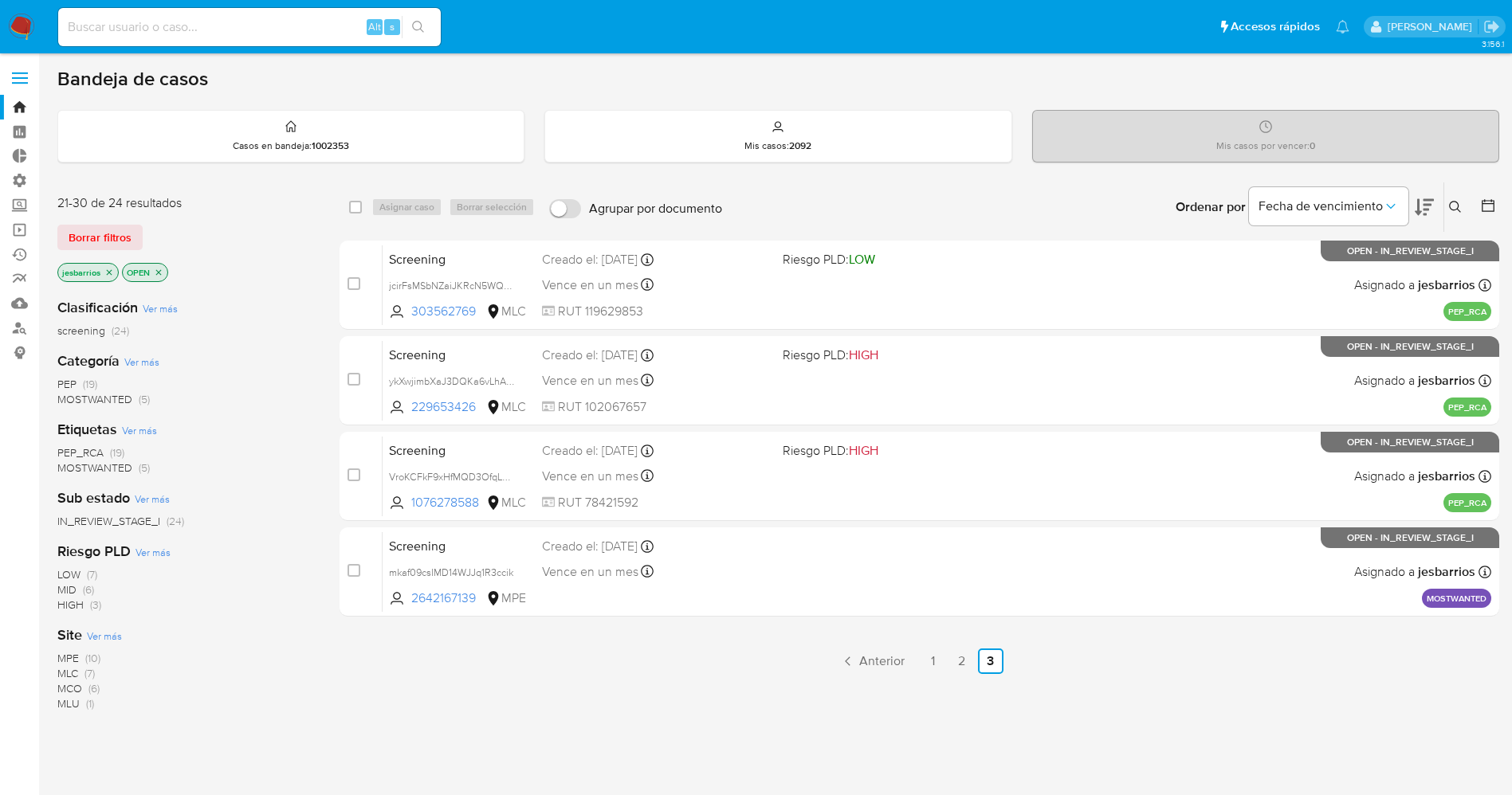
click at [13, 38] on img at bounding box center [22, 27] width 27 height 27
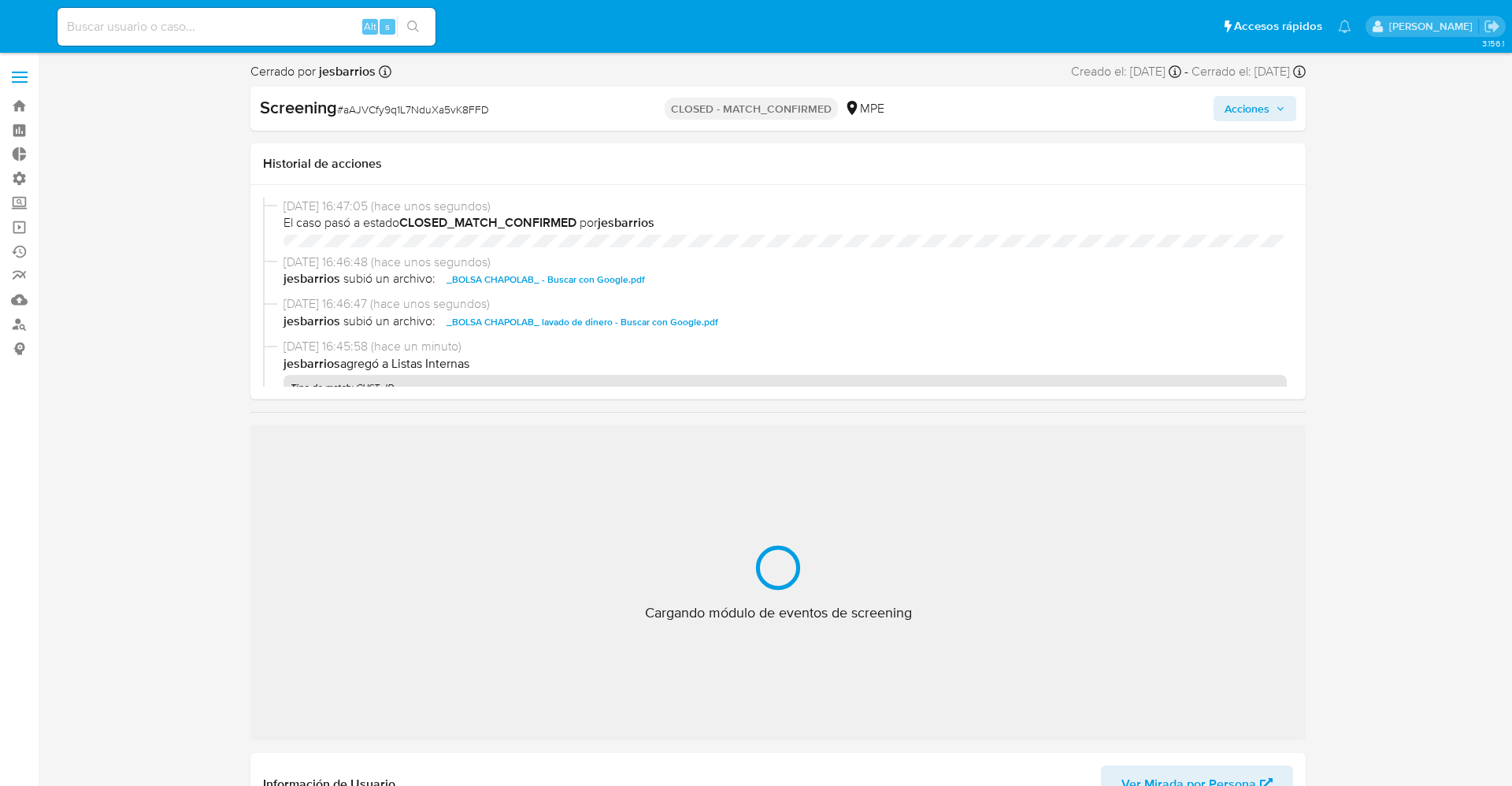
select select "10"
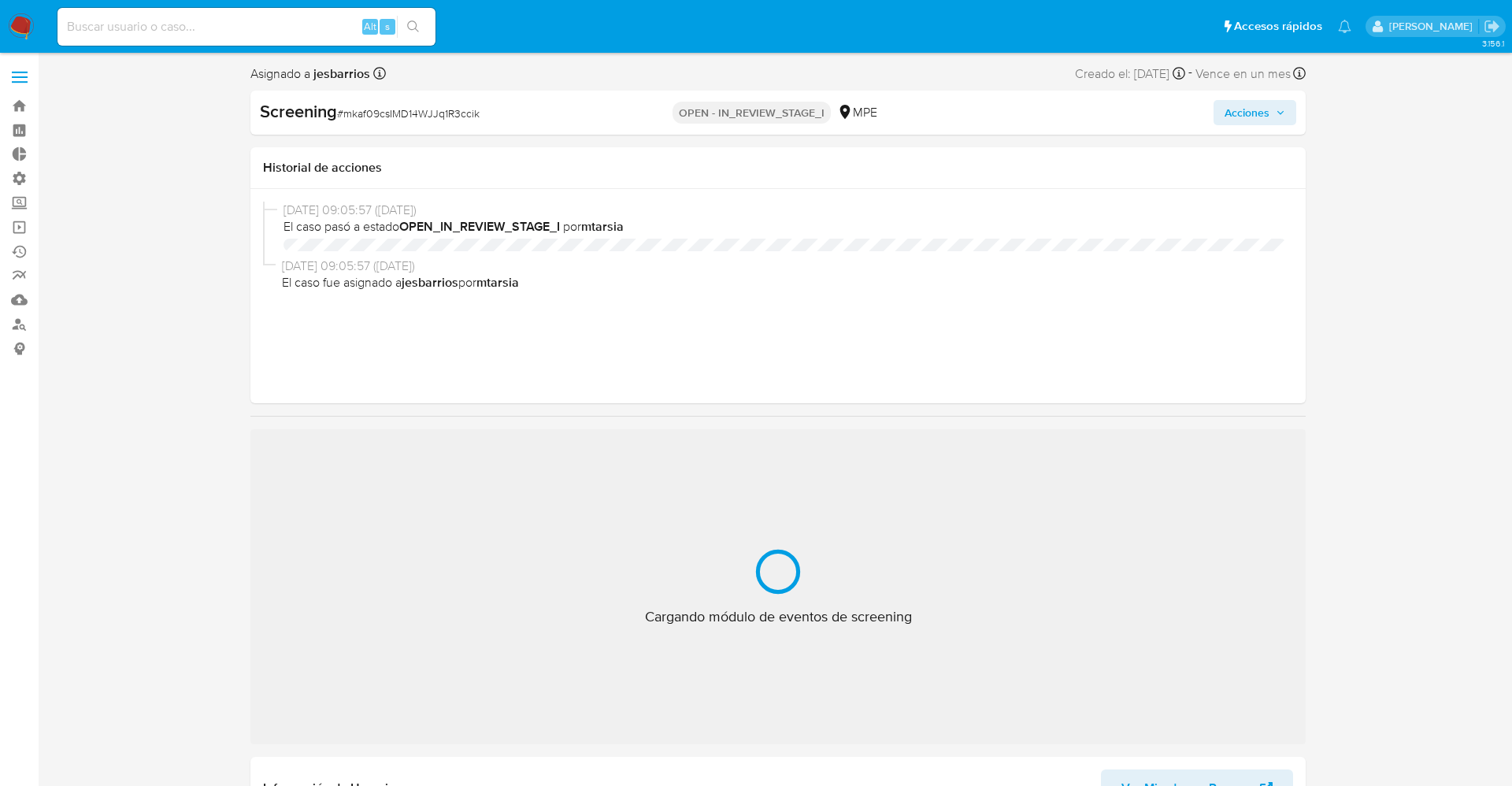
select select "10"
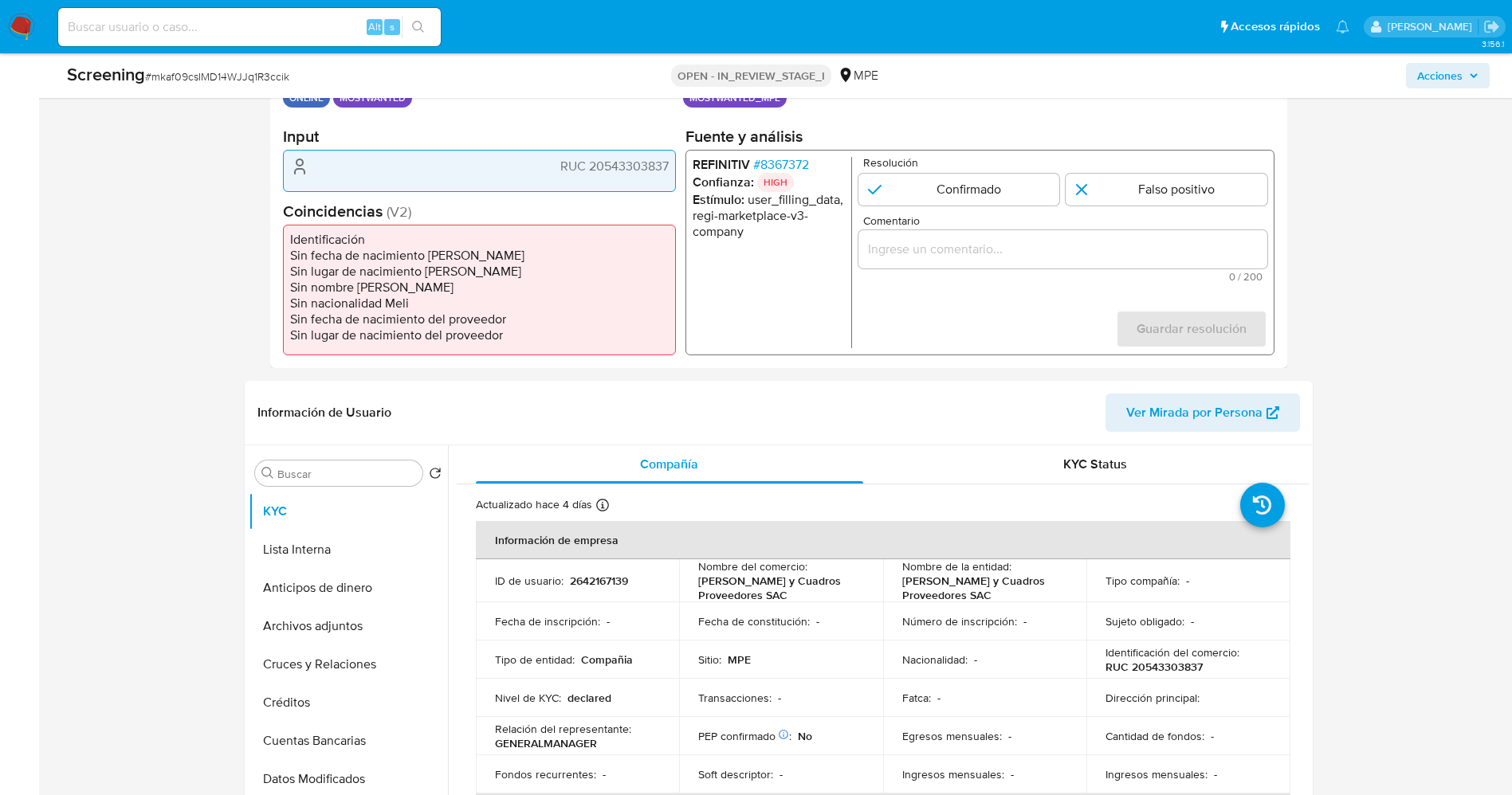
scroll to position [239, 0]
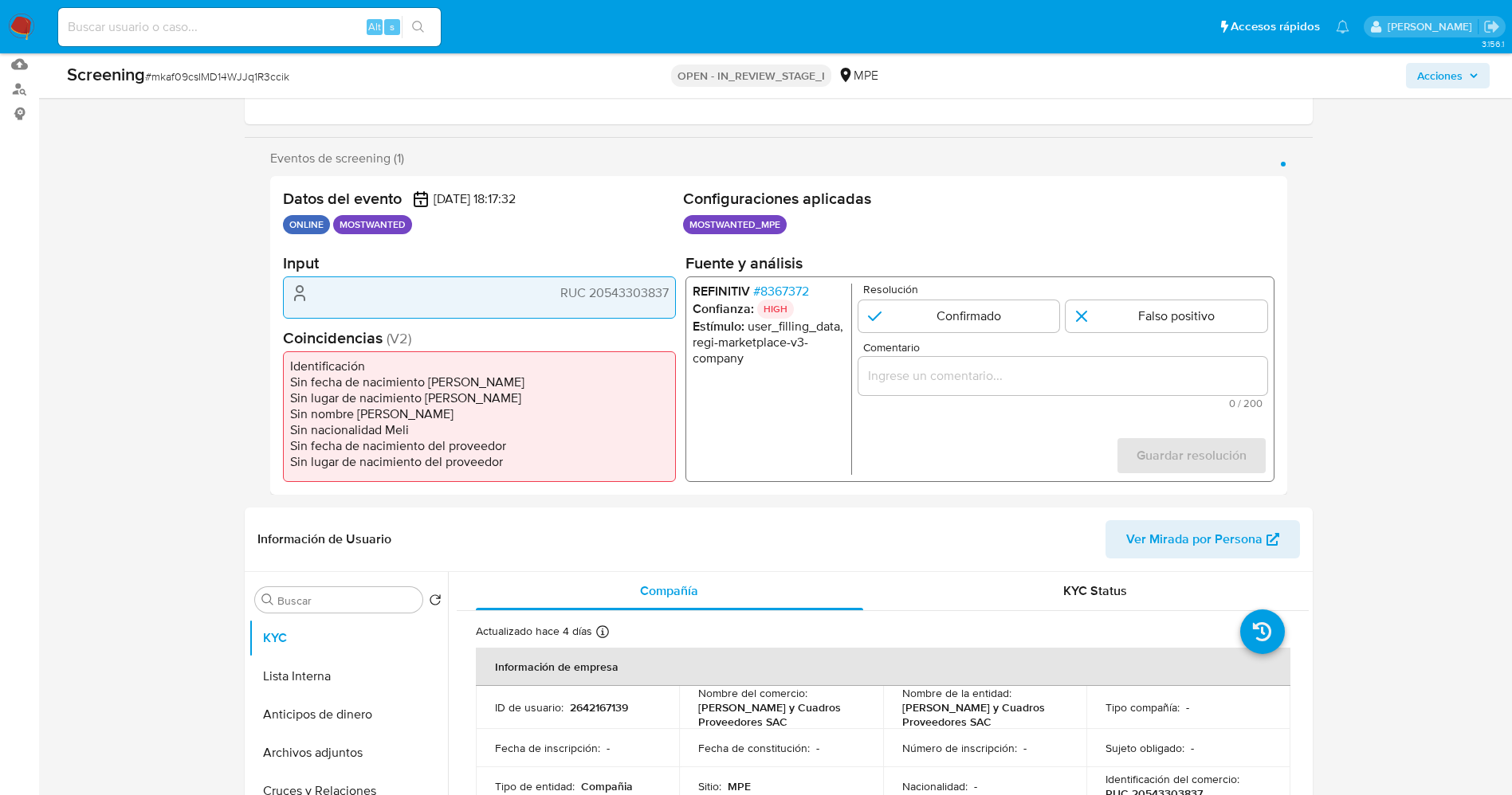
click at [812, 289] on li "REFINITIV # 8367372" at bounding box center [768, 292] width 152 height 16
click at [803, 289] on span "# 8367372" at bounding box center [780, 292] width 56 height 16
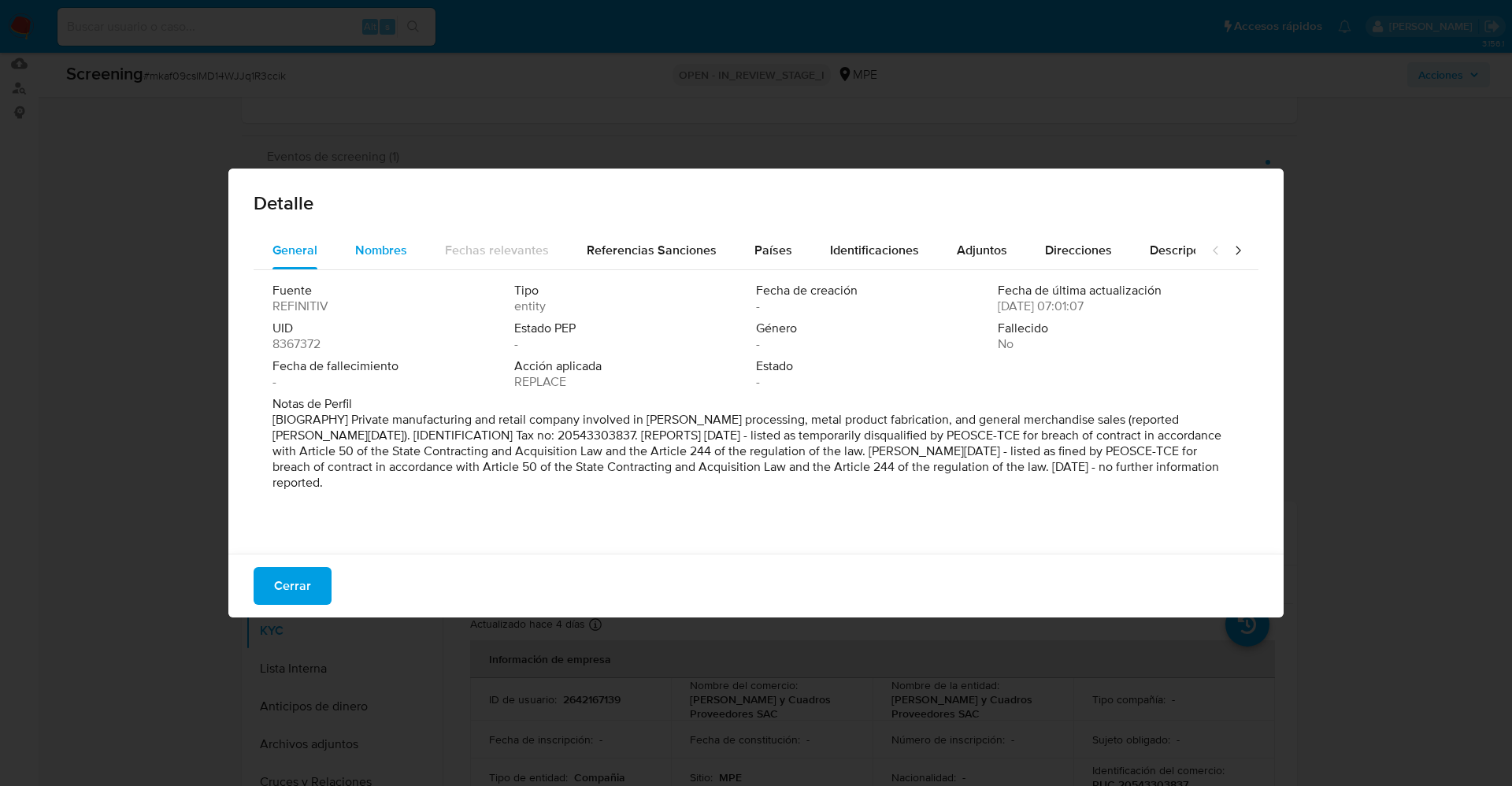
click at [392, 252] on span "Nombres" at bounding box center [381, 250] width 52 height 18
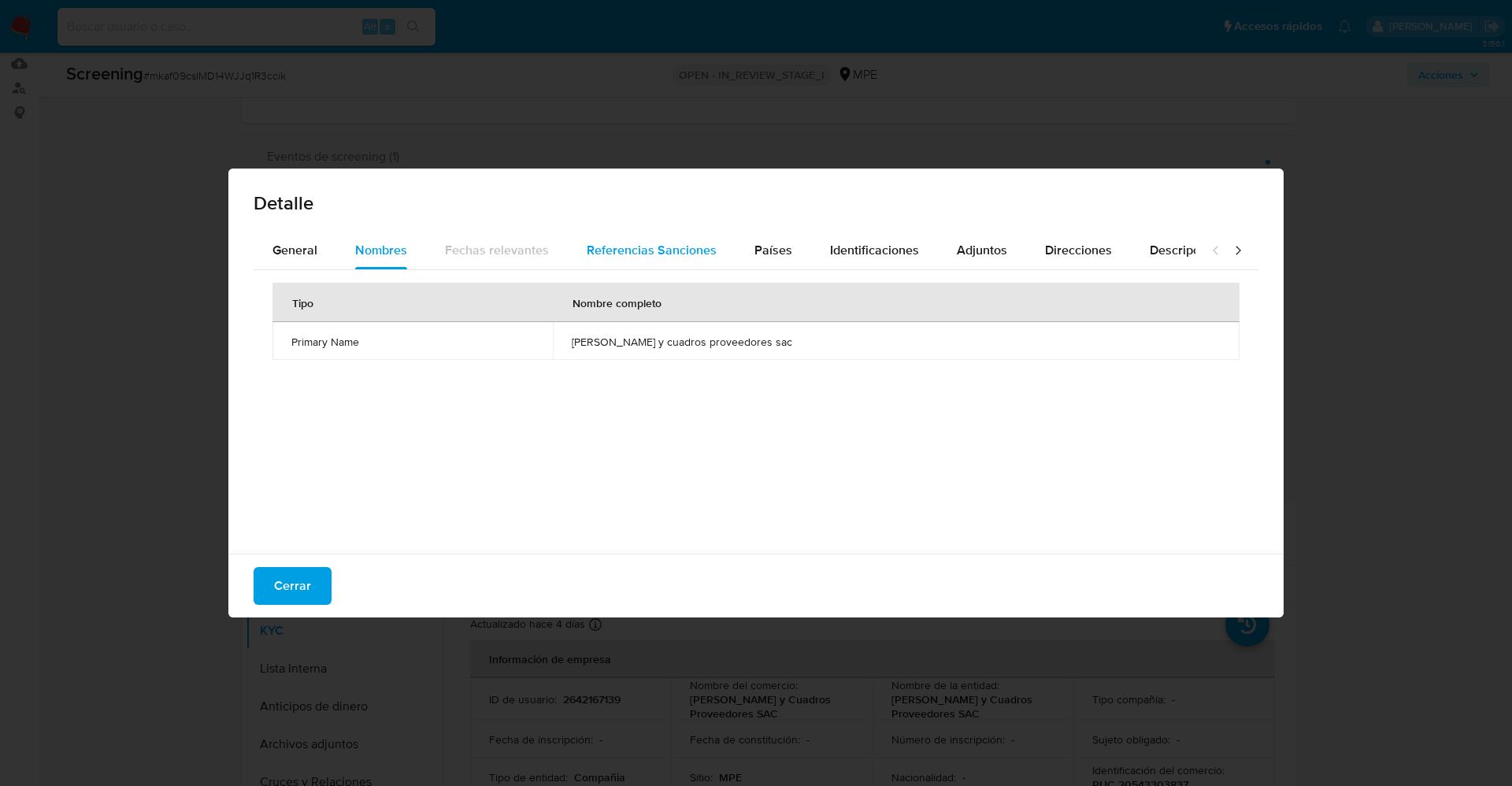
click at [672, 250] on span "Referencias Sanciones" at bounding box center [651, 250] width 130 height 18
click at [777, 246] on span "Países" at bounding box center [773, 250] width 38 height 18
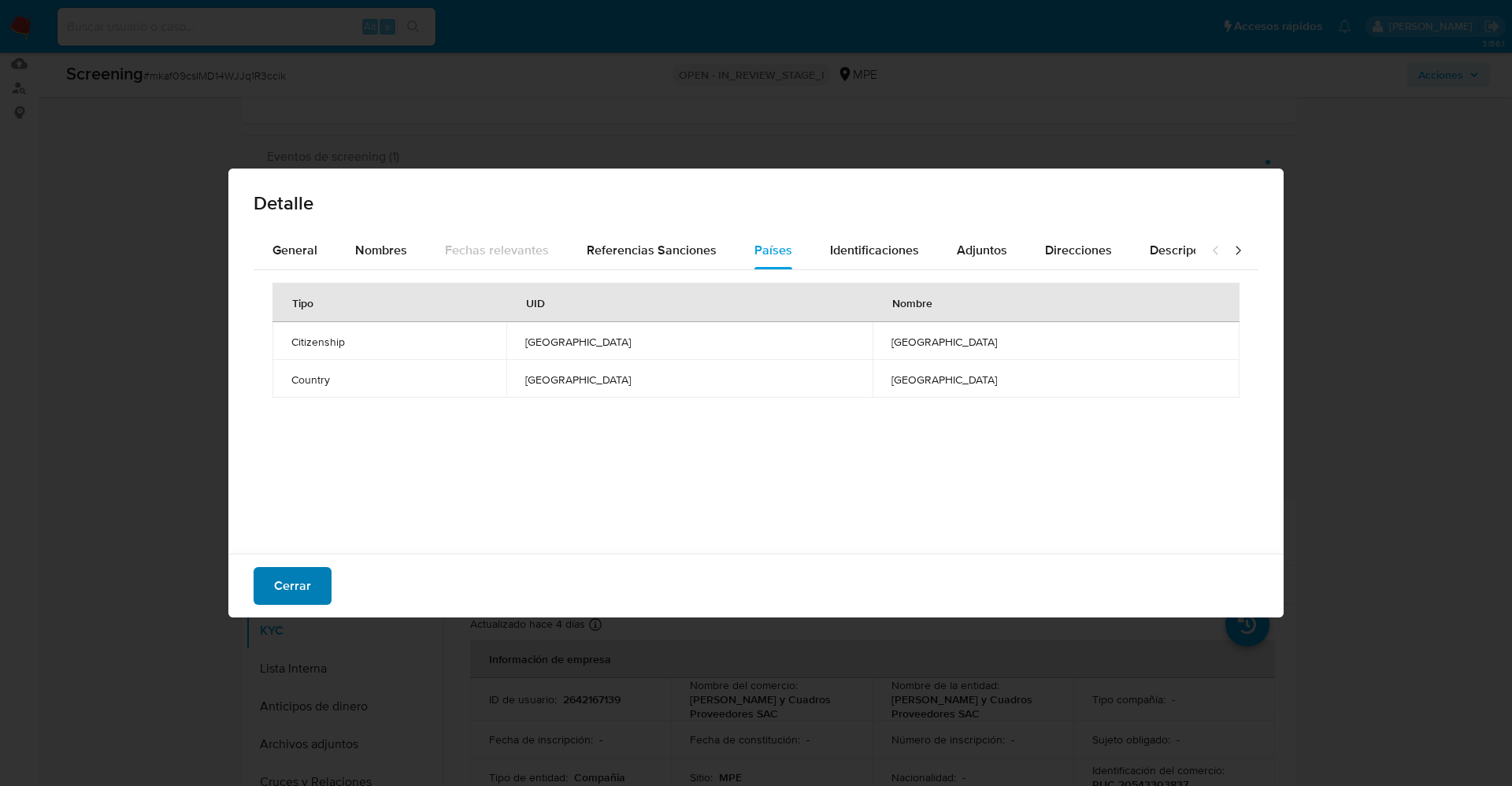
click at [293, 587] on span "Cerrar" at bounding box center [292, 586] width 37 height 35
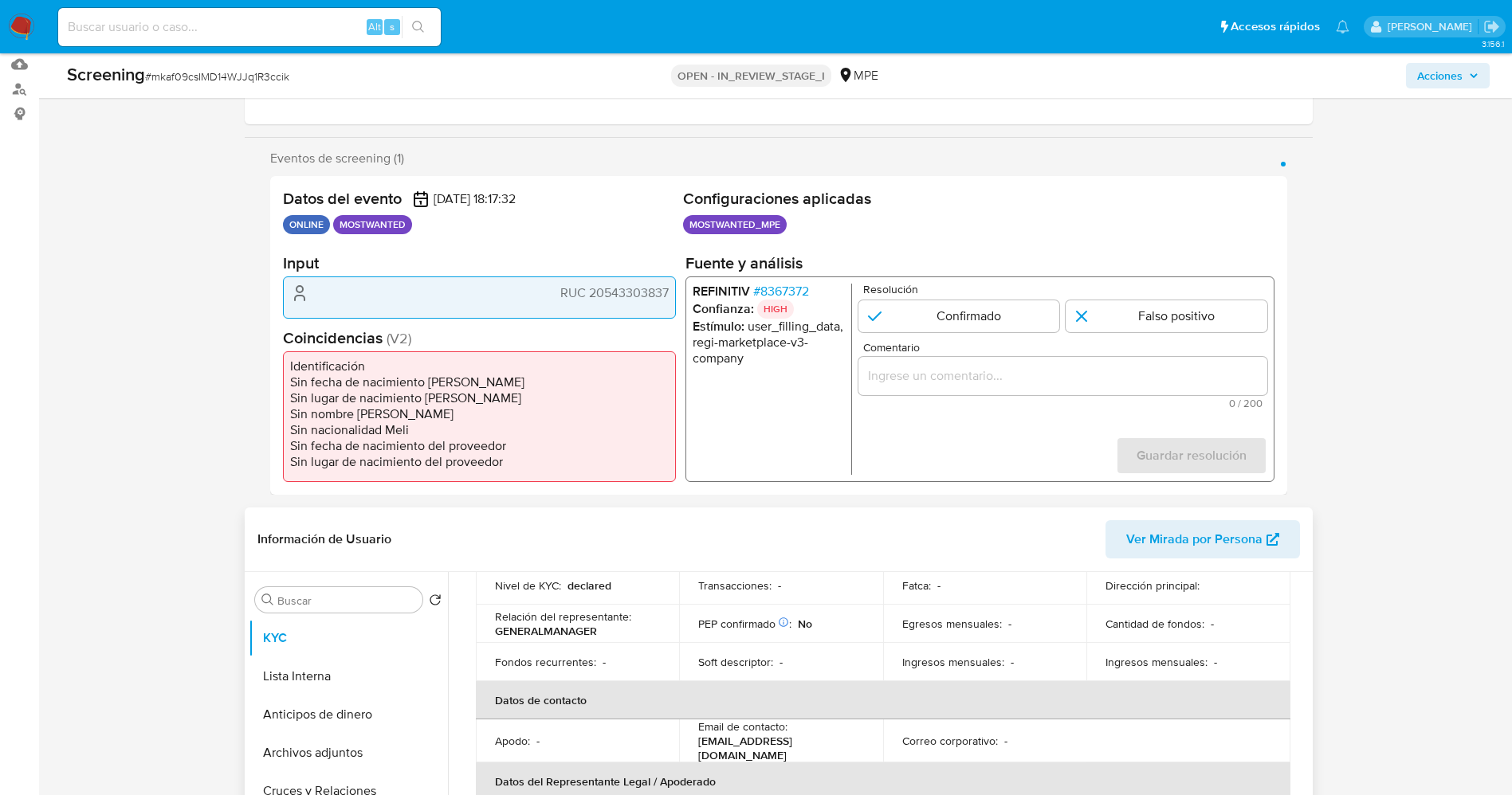
scroll to position [119, 0]
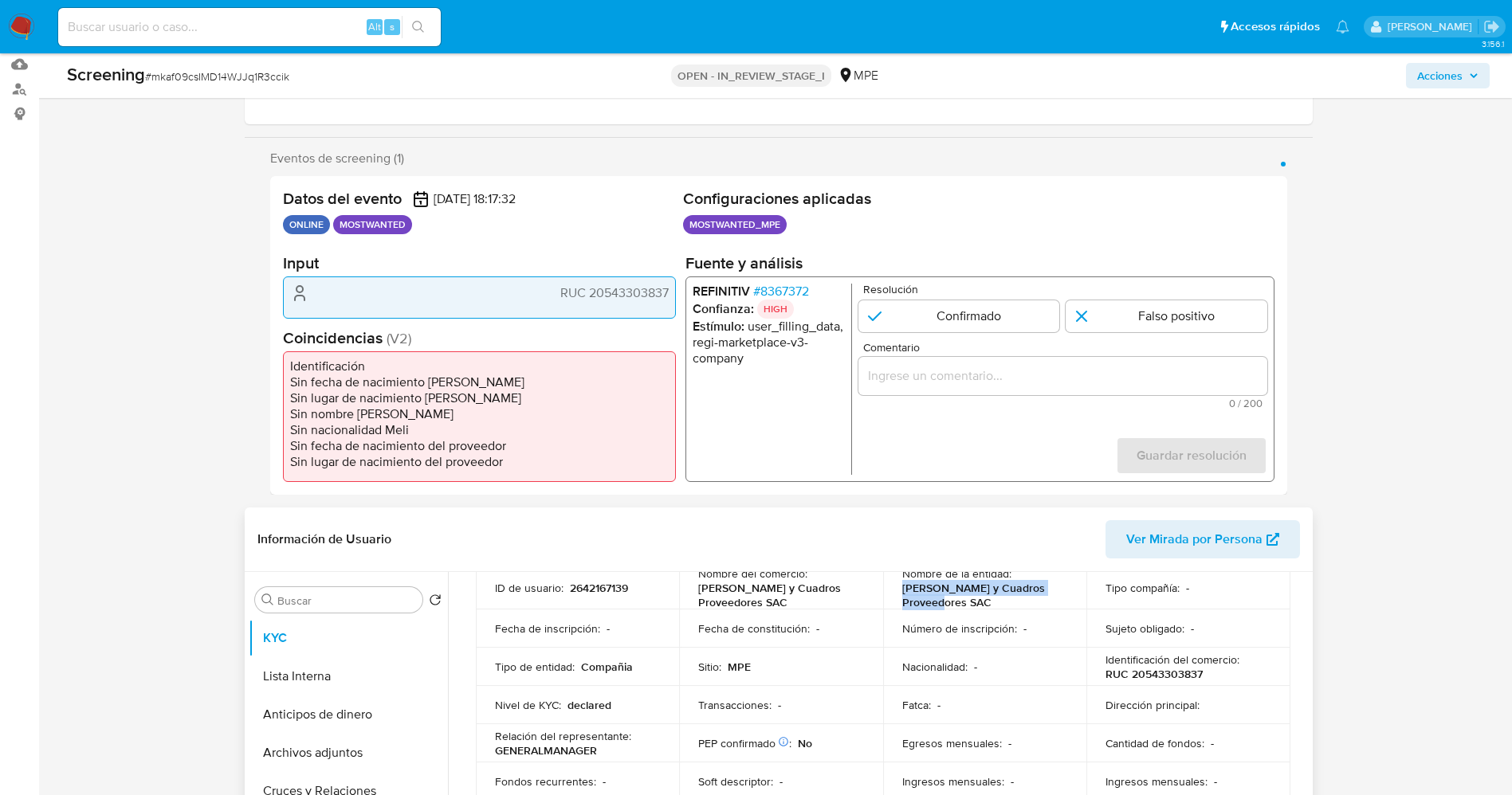
drag, startPoint x: 902, startPoint y: 590, endPoint x: 925, endPoint y: 600, distance: 25.1
click at [947, 601] on p "Uceda y Cuadros Proveedores SAC" at bounding box center [982, 595] width 160 height 29
copy p "[PERSON_NAME] y Cuadros Proveedores SAC"
drag, startPoint x: 590, startPoint y: 293, endPoint x: 670, endPoint y: 288, distance: 80.2
click at [678, 290] on div "Datos del evento 23/08/2025 18:17:32 ONLINE MOSTWANTED Configuraciones aplicada…" at bounding box center [778, 336] width 1017 height 319
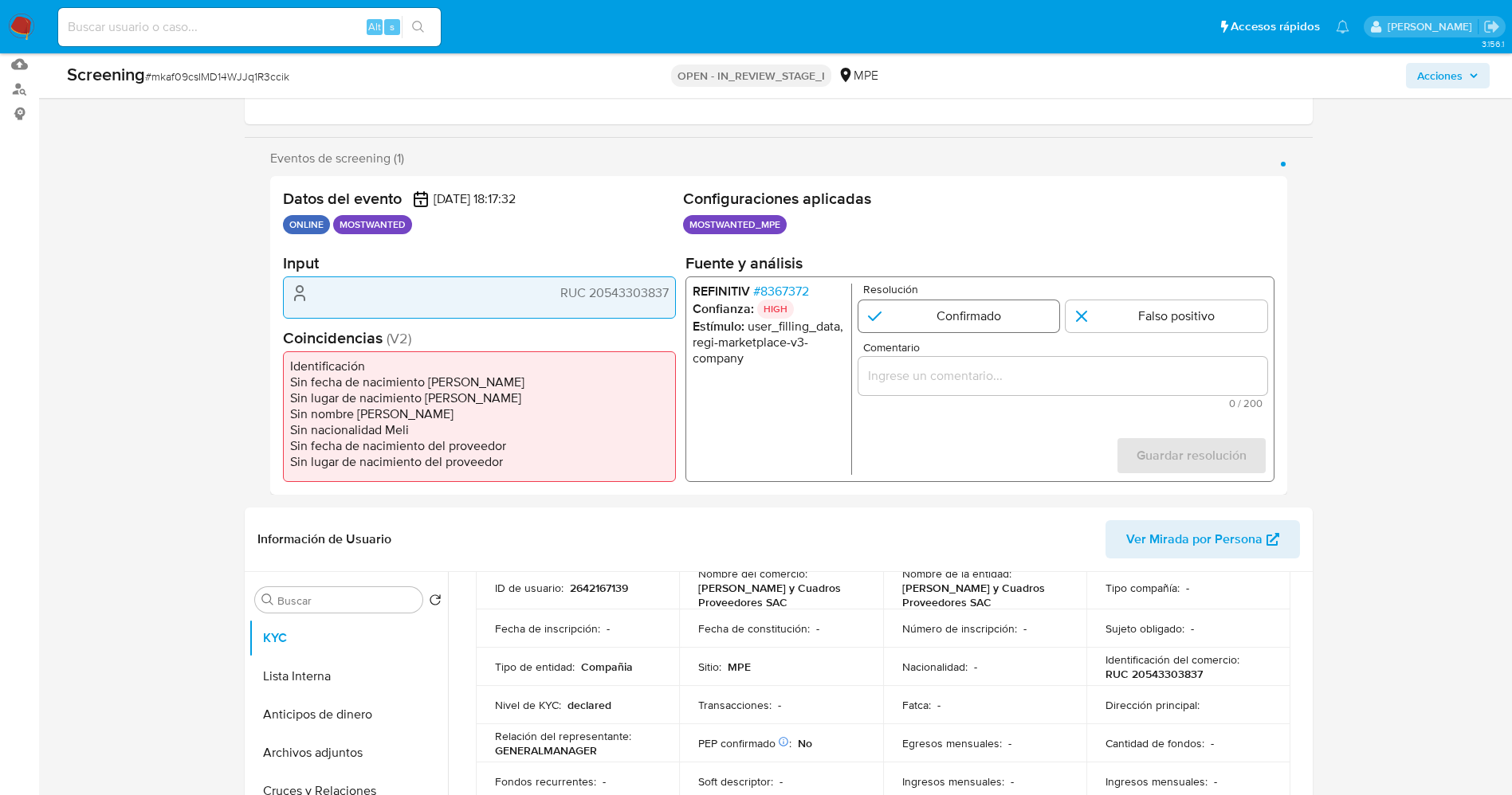
click at [911, 306] on input "1 de 1" at bounding box center [958, 316] width 202 height 32
radio input "true"
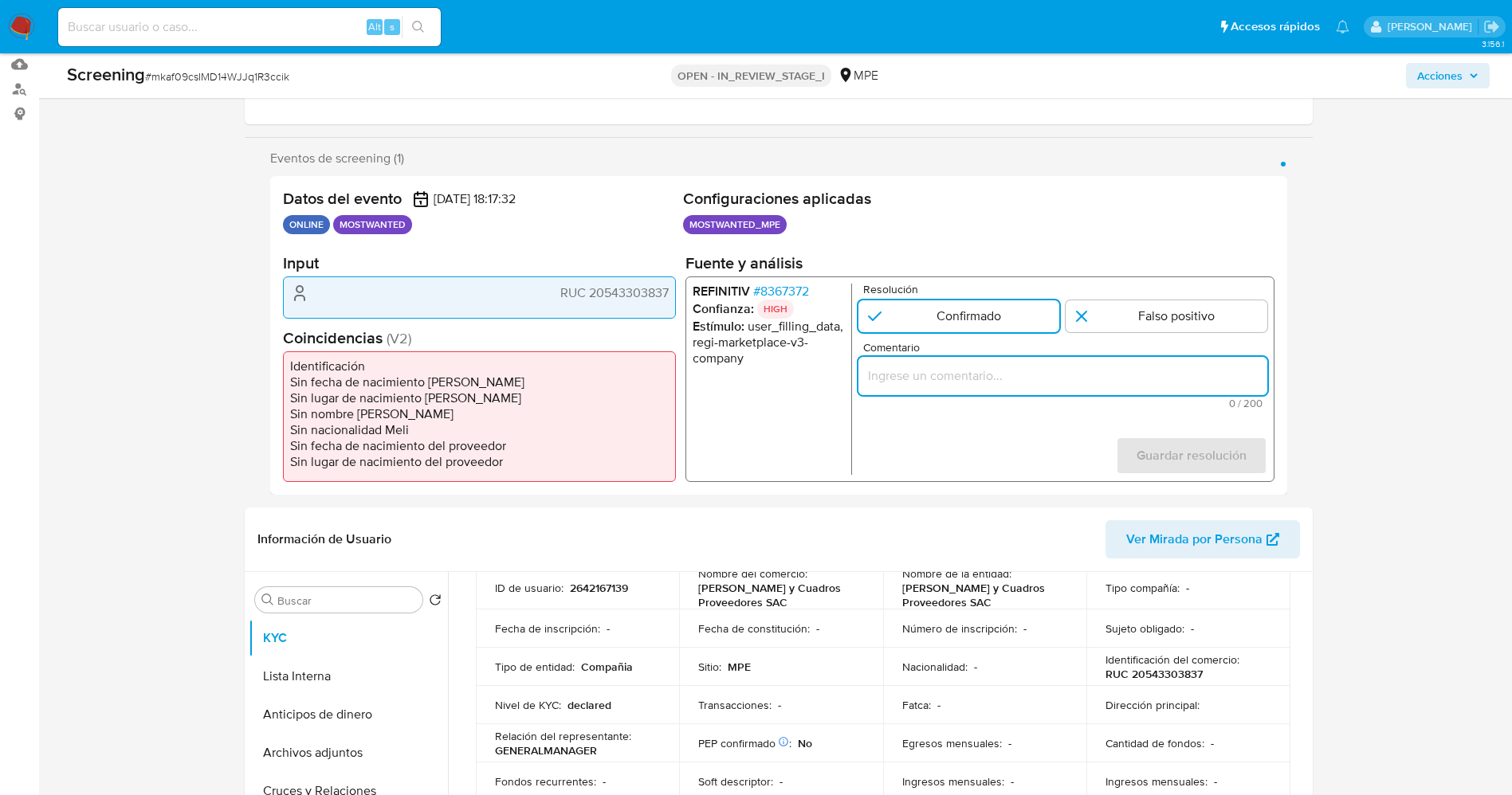
click at [928, 367] on input "Comentario" at bounding box center [1062, 376] width 409 height 21
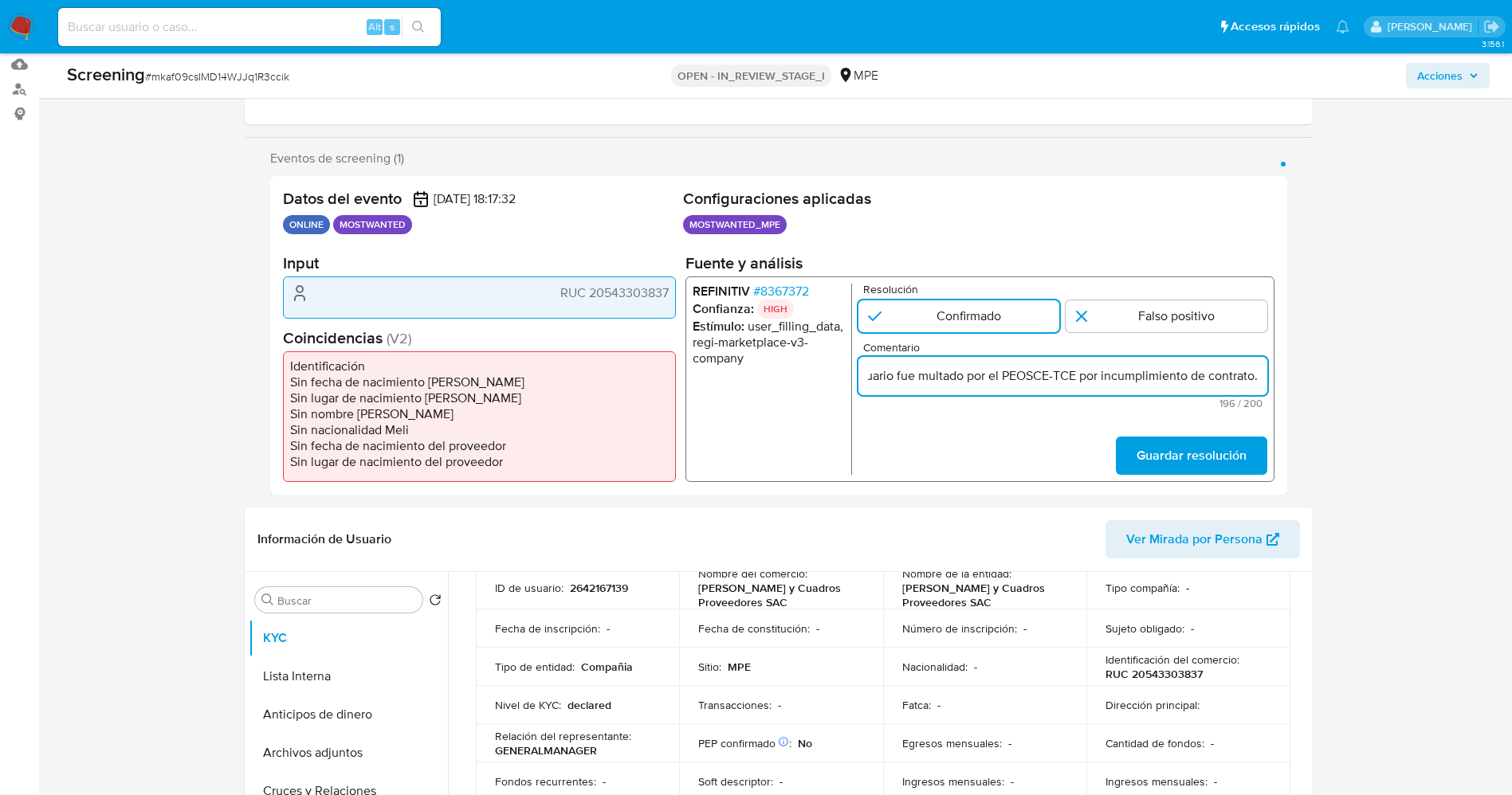
scroll to position [0, 715]
type input "El titular de la cuenta declaró nombre “ “ , RUC 20543303837,,Origen Peru. Se g…"
click at [1130, 462] on button "Guardar resolución" at bounding box center [1190, 455] width 151 height 39
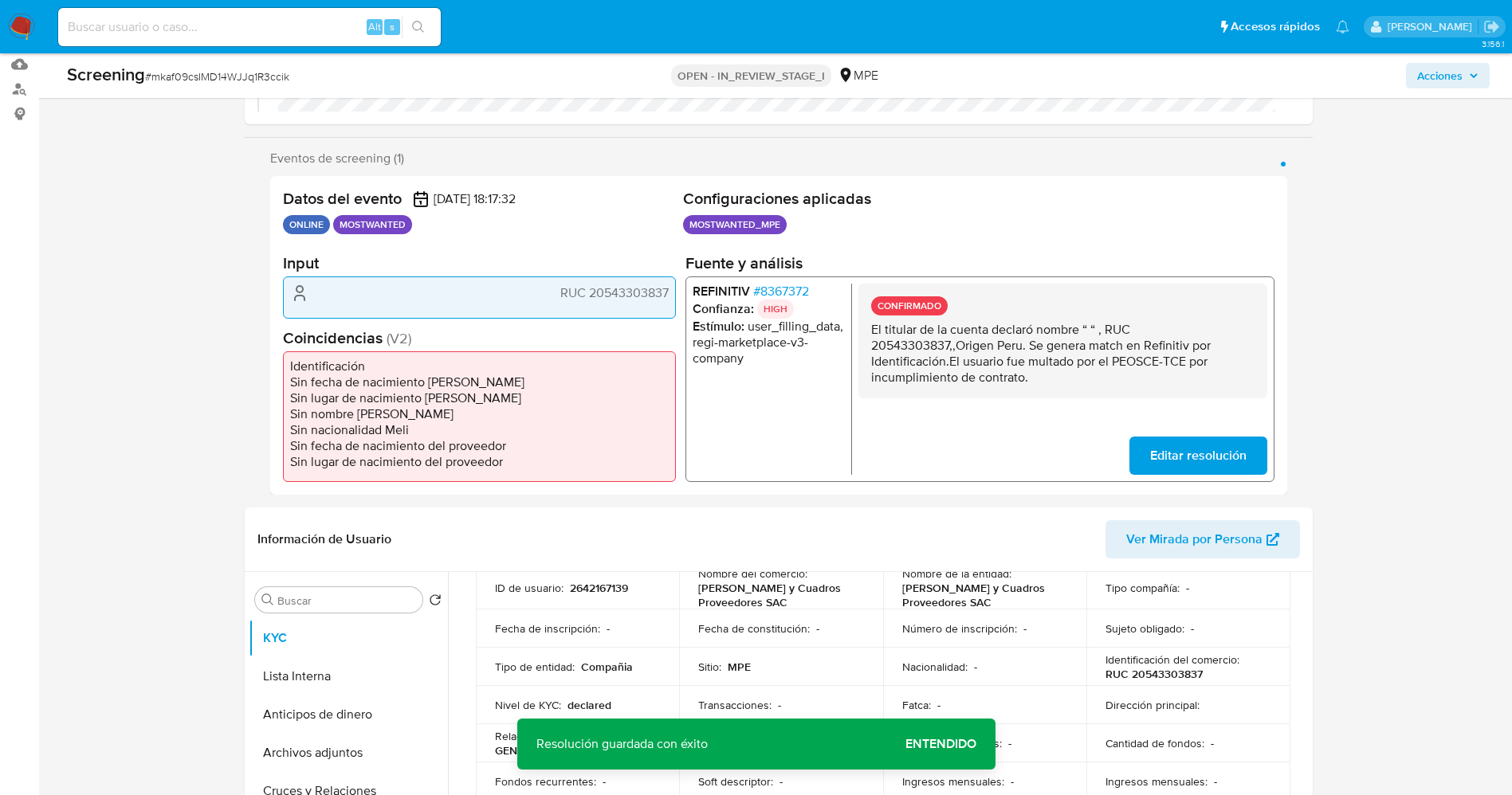
drag, startPoint x: 863, startPoint y: 328, endPoint x: 1055, endPoint y: 385, distance: 200.3
click at [1055, 385] on div "CONFIRMADO El titular de la cuenta declaró nombre “ “ , RUC 20543303837,,Origen…" at bounding box center [1062, 341] width 409 height 115
click at [334, 673] on button "Lista Interna" at bounding box center [341, 677] width 186 height 39
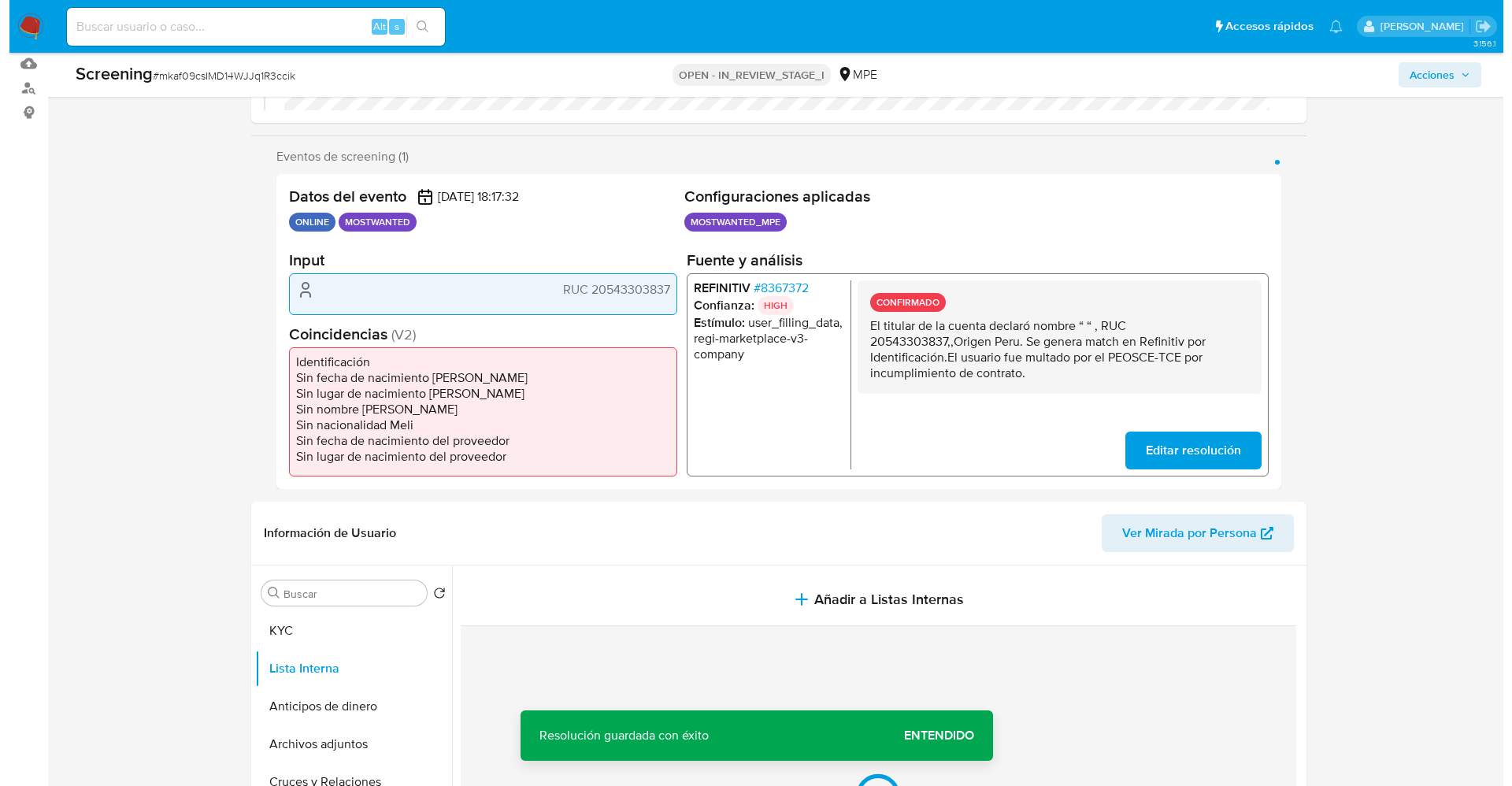
scroll to position [473, 0]
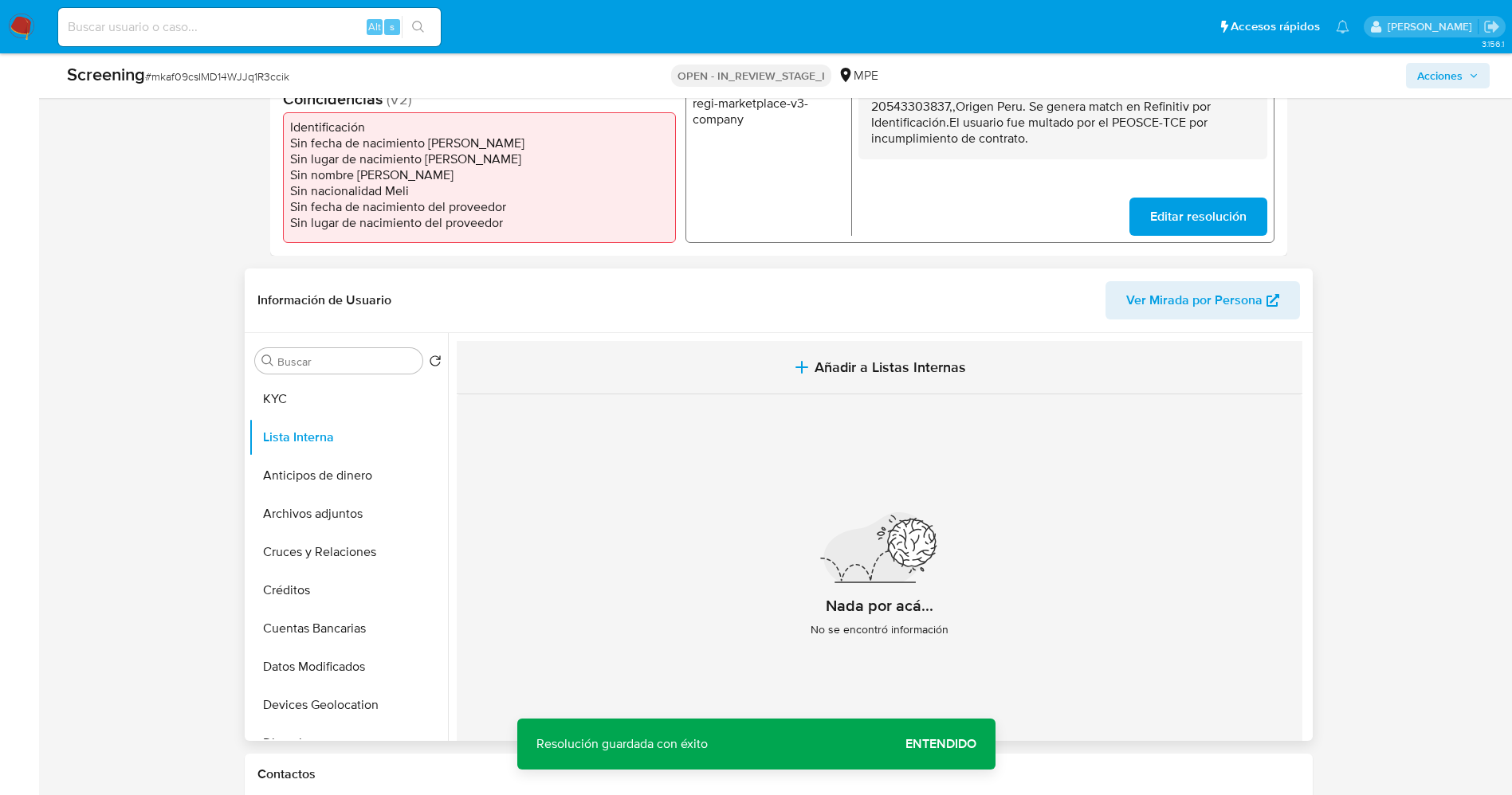
click at [732, 378] on button "Añadir a Listas Internas" at bounding box center [879, 368] width 845 height 54
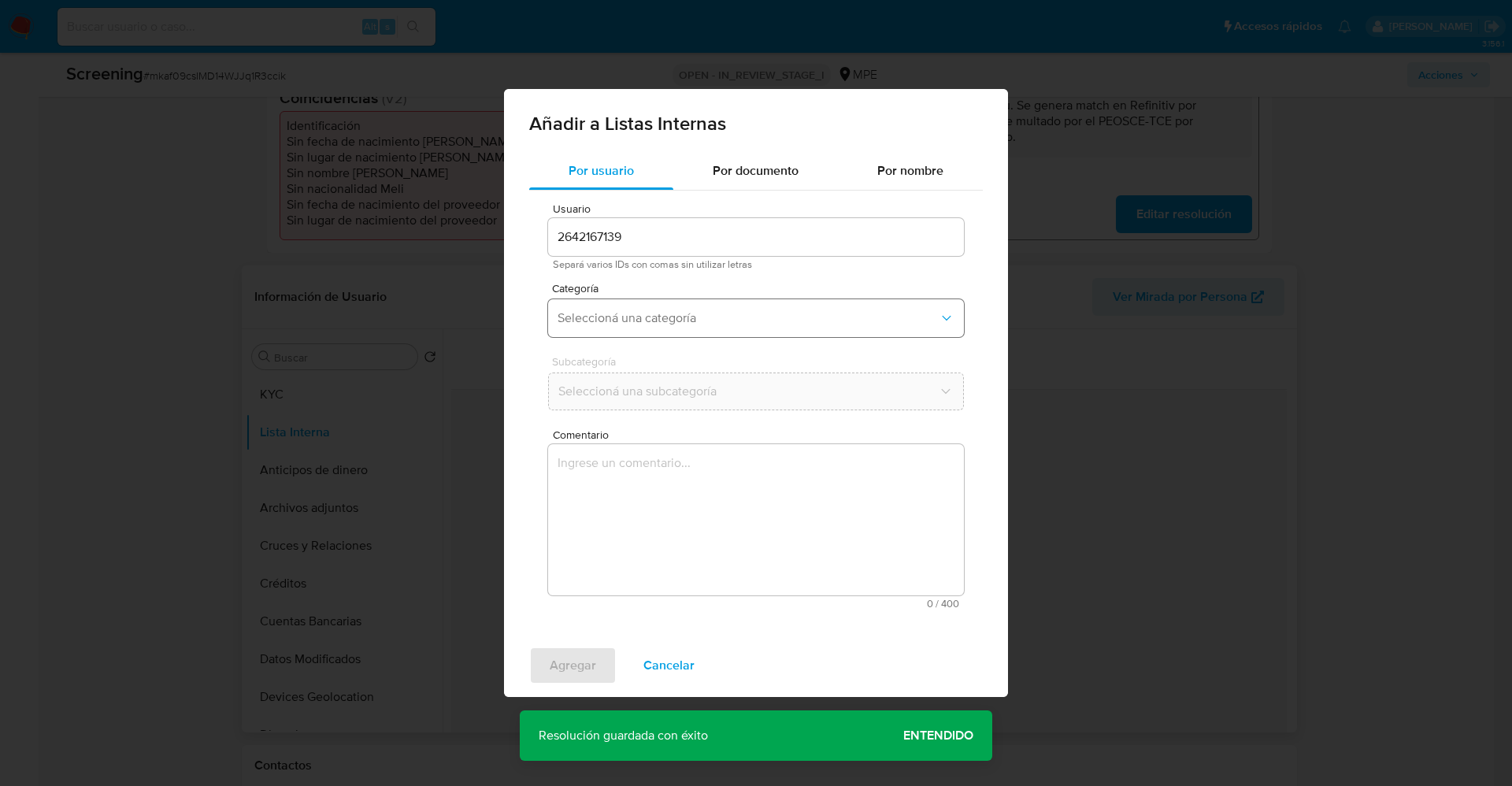
click at [686, 330] on button "Seleccioná una categoría" at bounding box center [756, 318] width 416 height 38
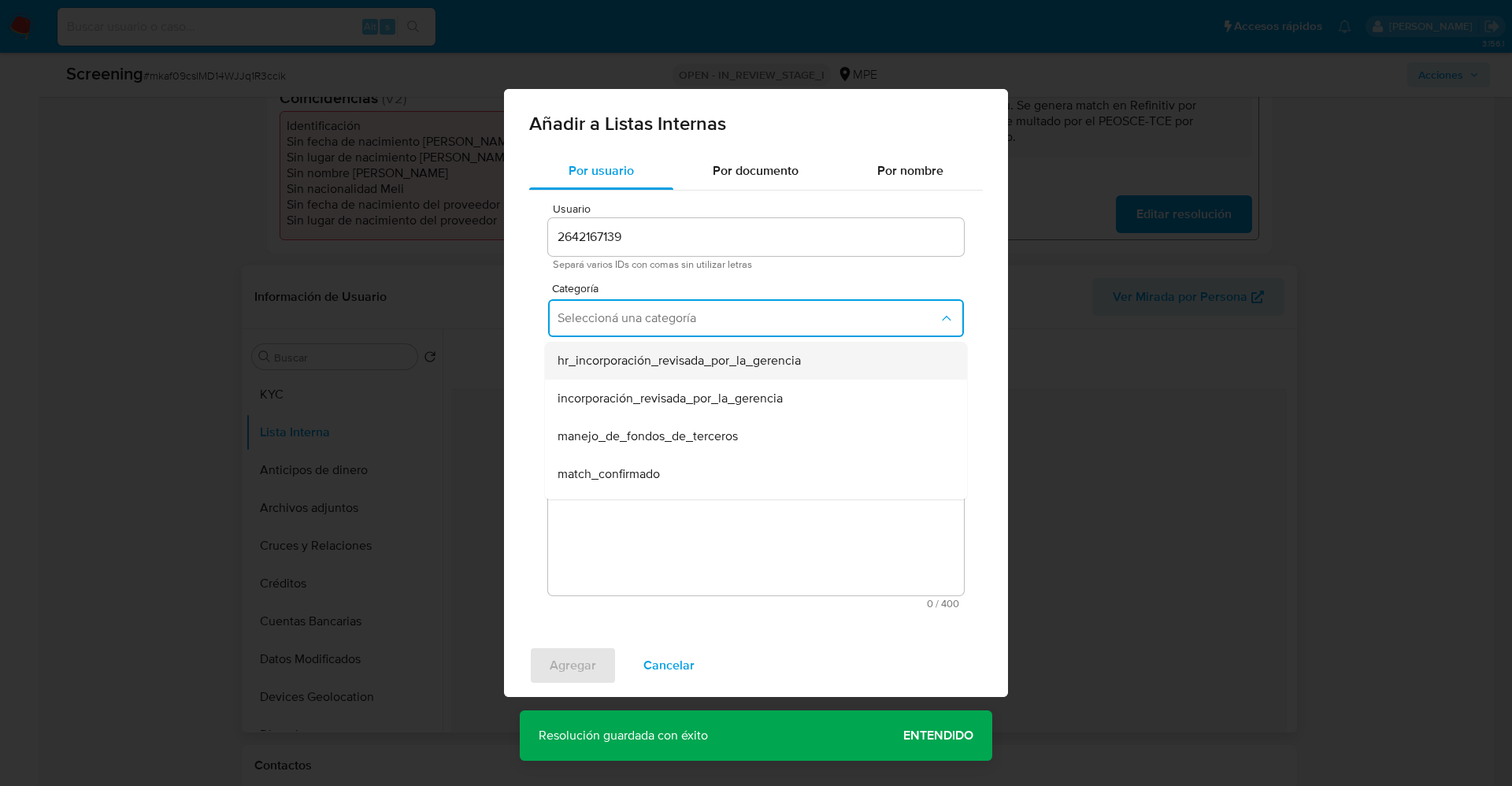
scroll to position [118, 0]
click at [650, 359] on span "match_confirmado" at bounding box center [609, 356] width 103 height 16
click at [657, 389] on span "Seleccioná una subcategoría" at bounding box center [748, 392] width 381 height 16
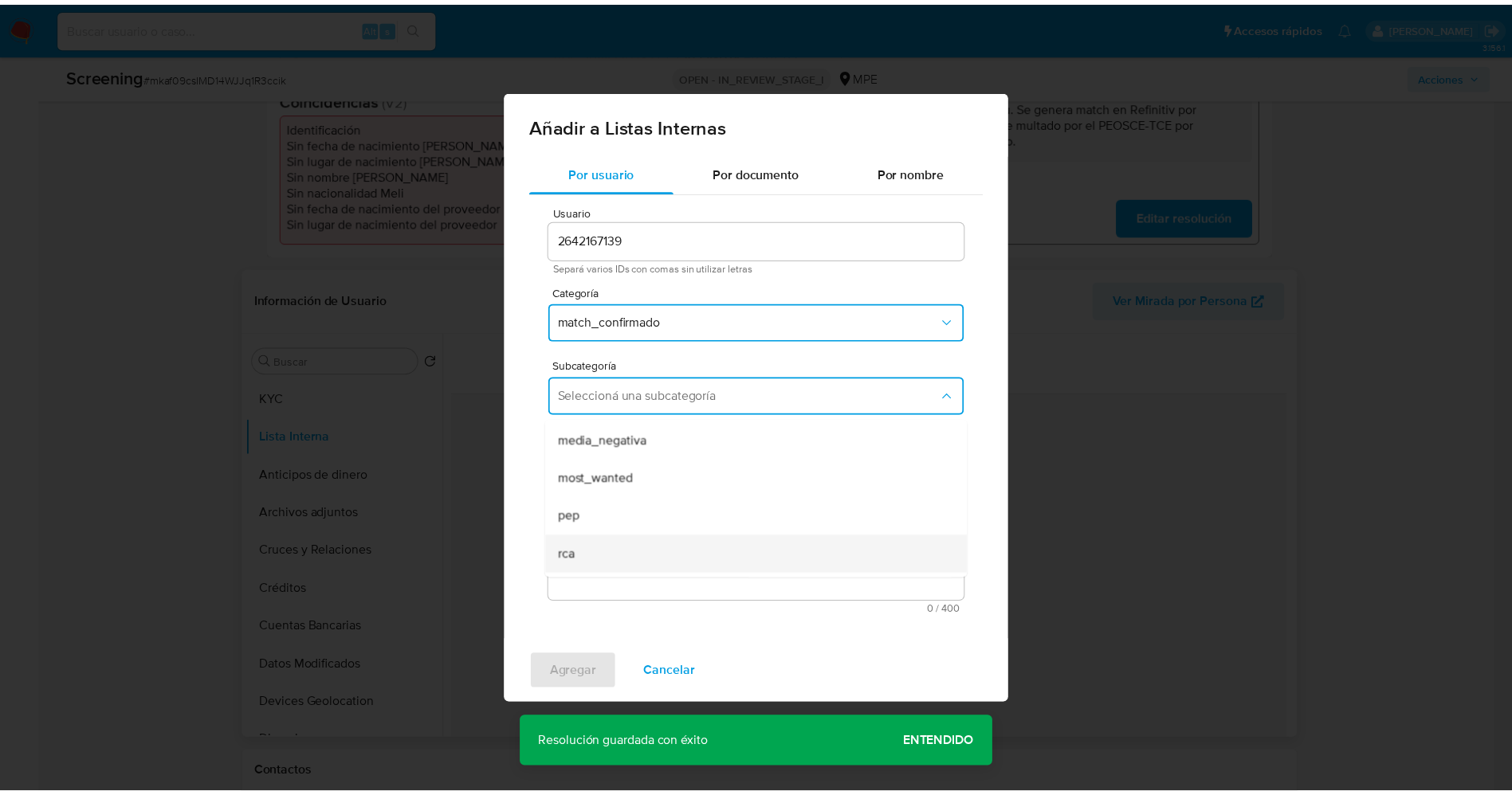
scroll to position [108, 0]
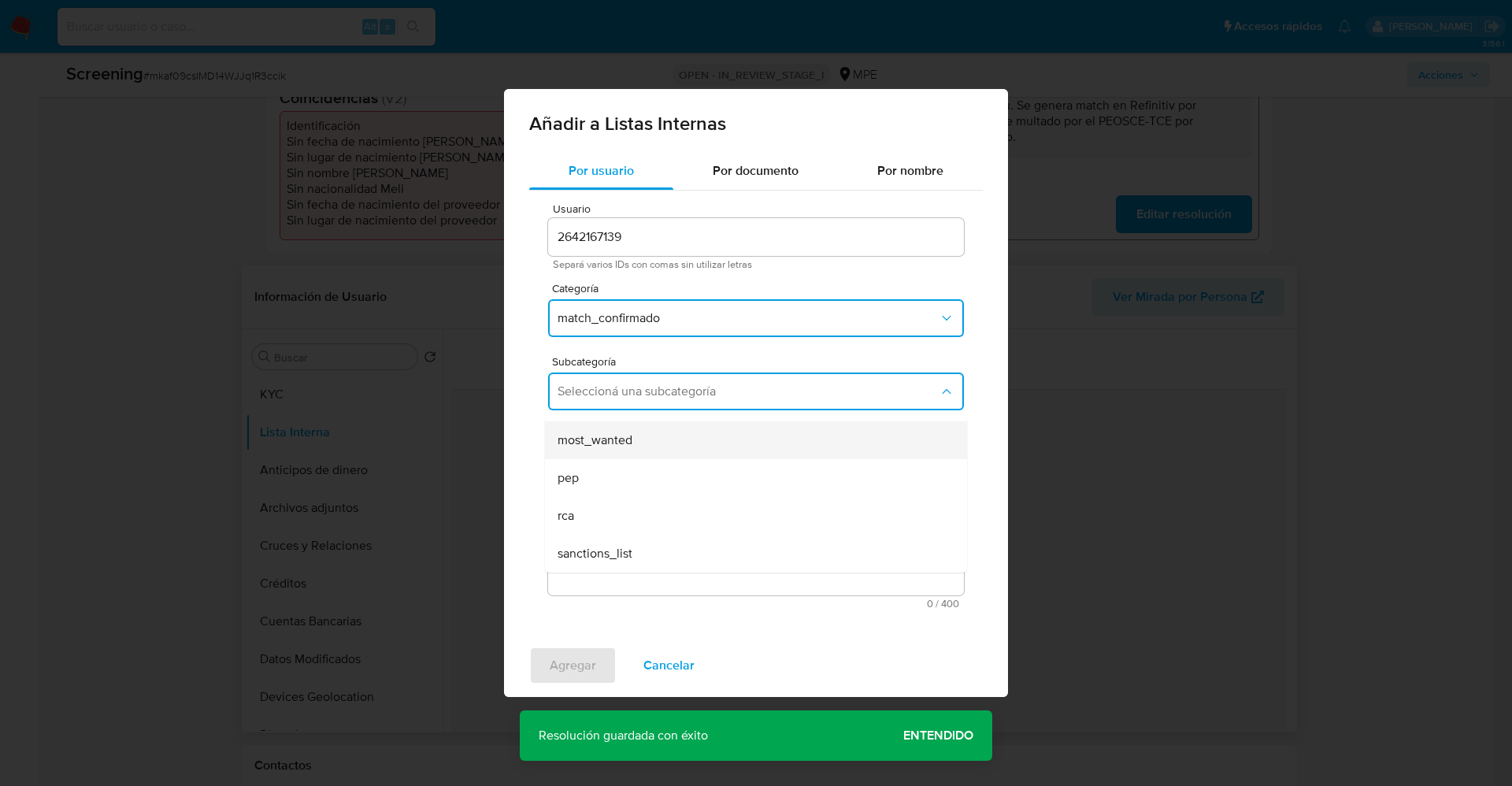
click at [603, 443] on span "most_wanted" at bounding box center [595, 440] width 74 height 16
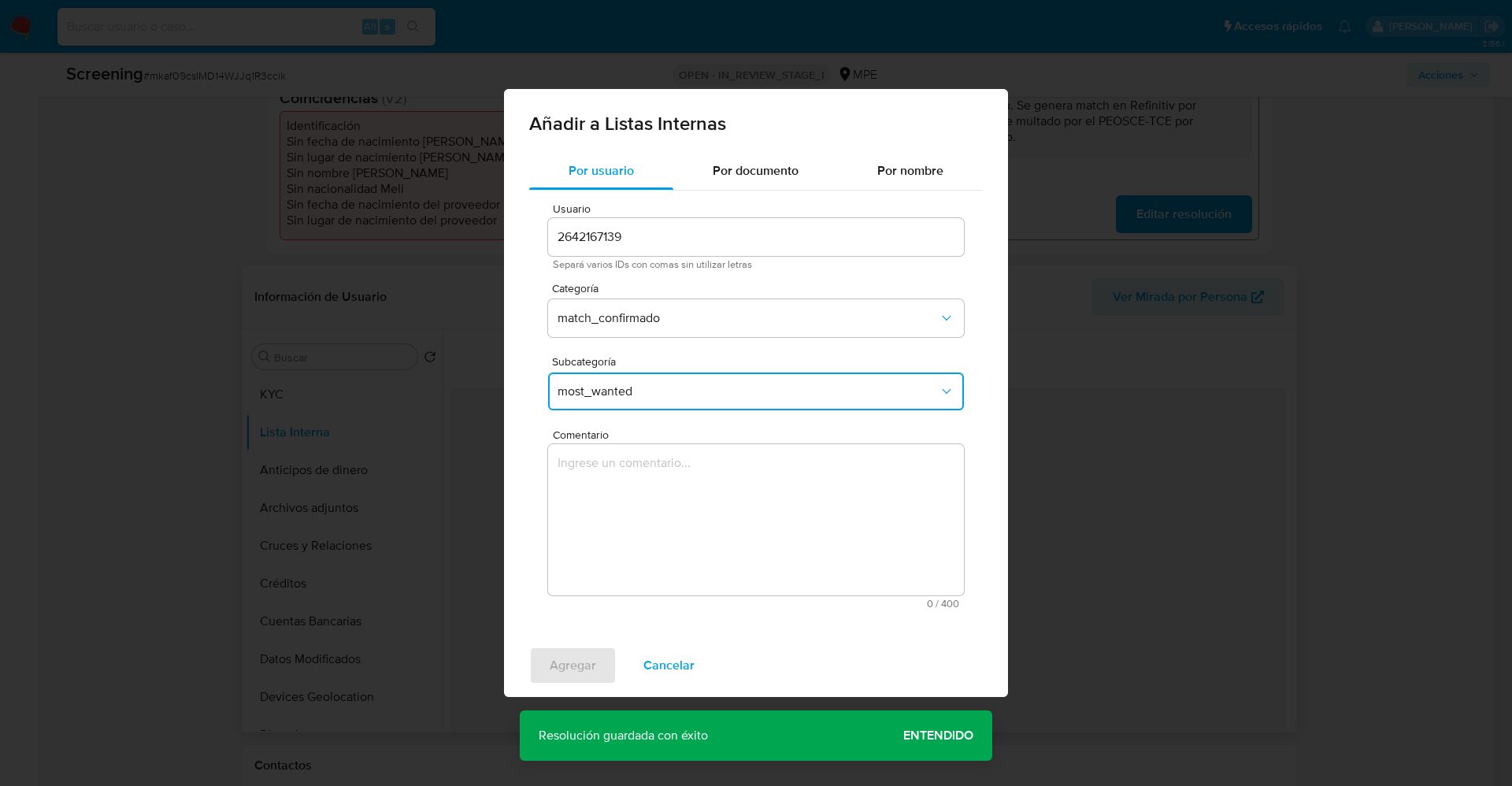
click at [603, 500] on textarea "Comentario" at bounding box center [756, 520] width 416 height 152
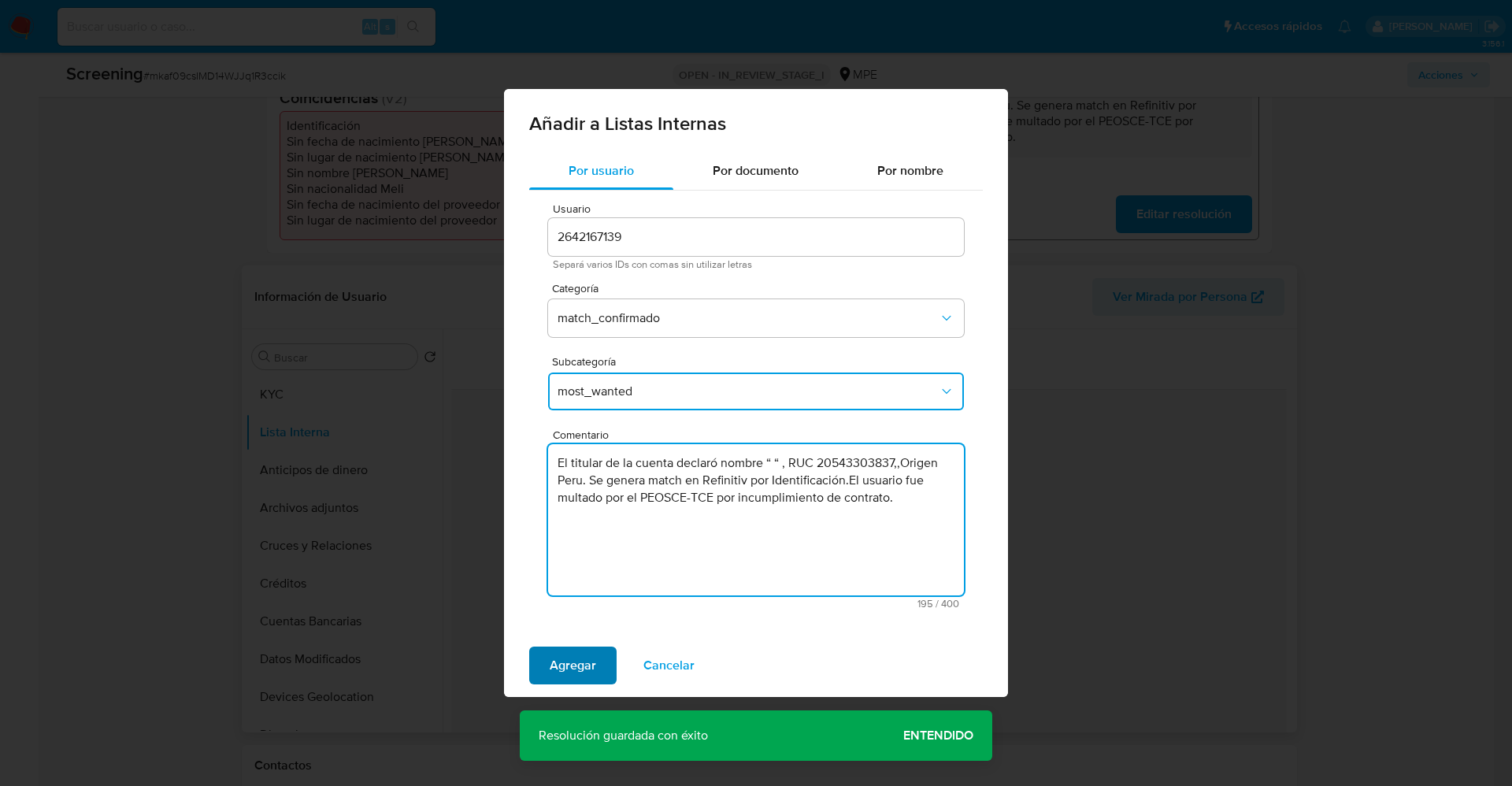
type textarea "El titular de la cuenta declaró nombre “ “ , RUC 20543303837,,Origen Peru. Se g…"
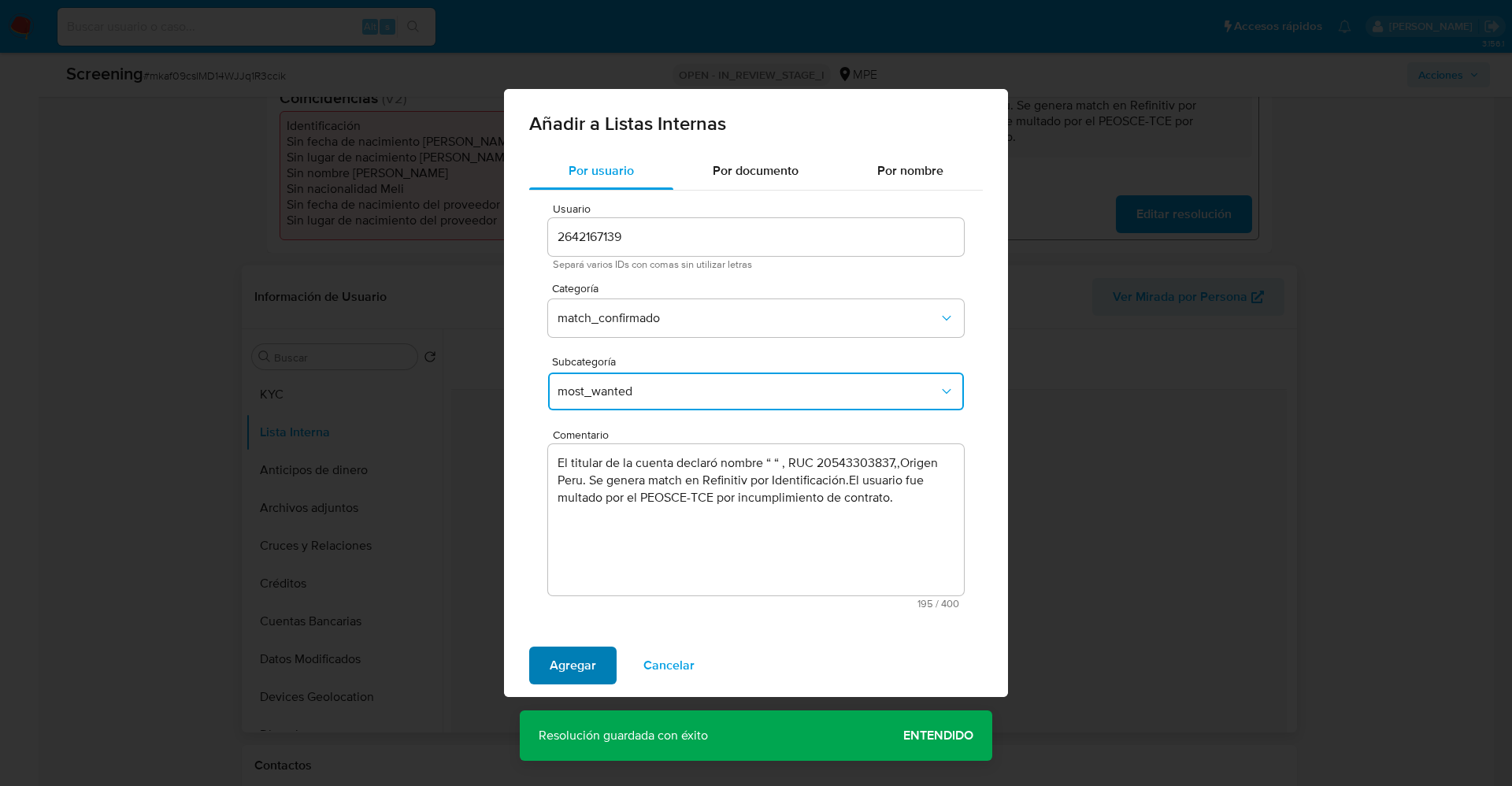
click at [585, 662] on span "Agregar" at bounding box center [573, 665] width 46 height 35
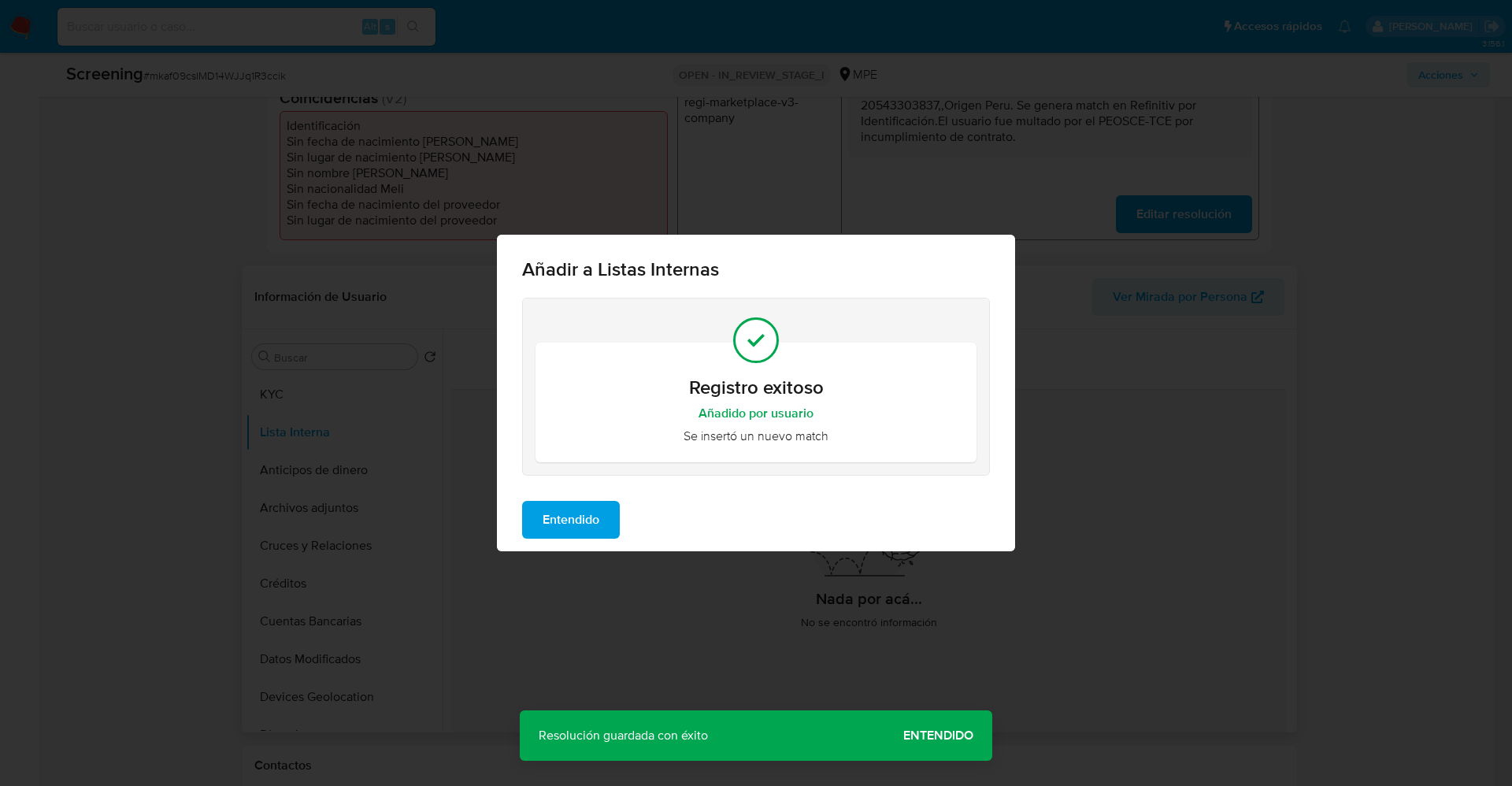
click at [580, 526] on span "Entendido" at bounding box center [571, 519] width 57 height 35
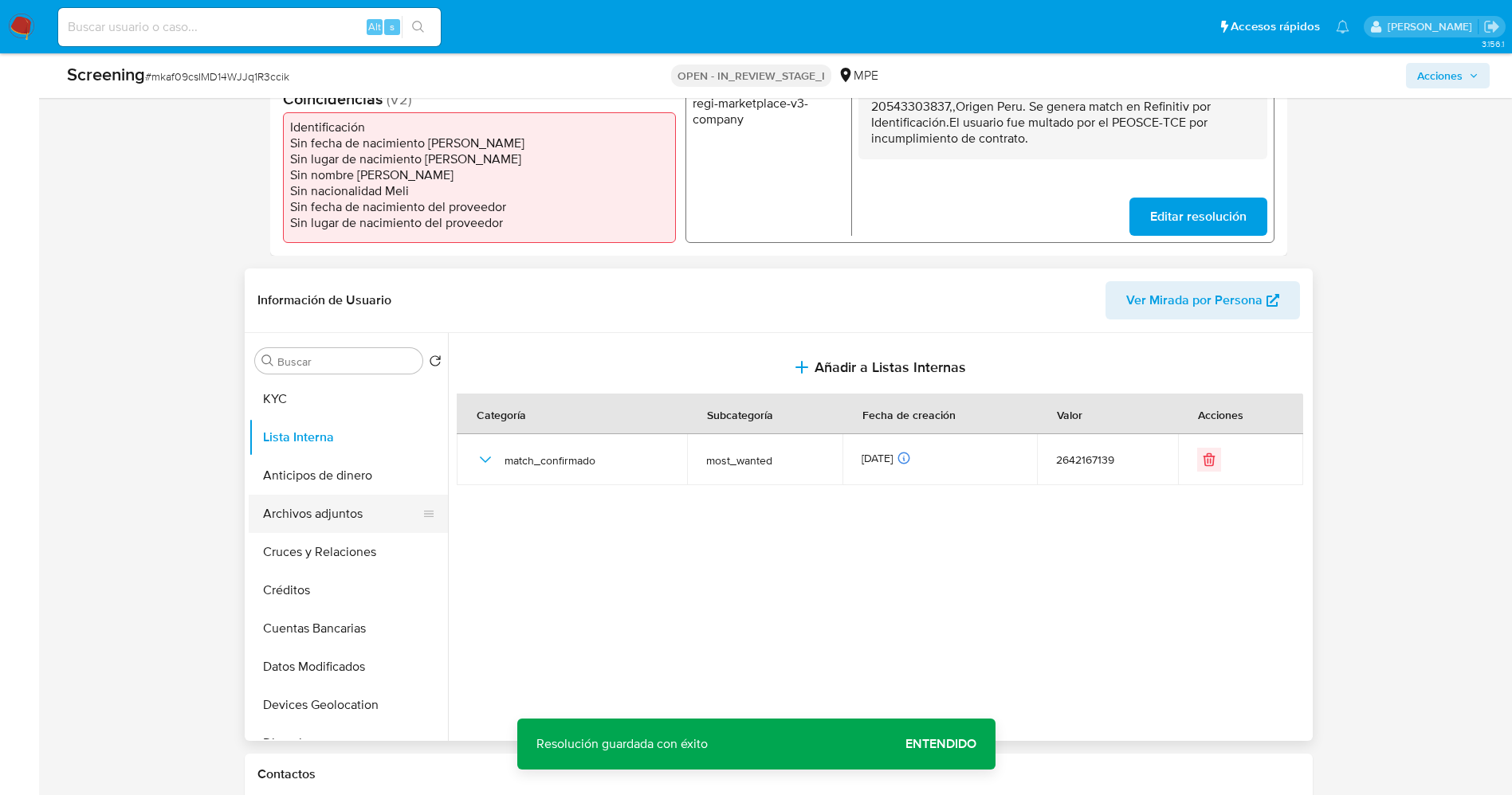
click at [324, 518] on button "Archivos adjuntos" at bounding box center [341, 514] width 186 height 39
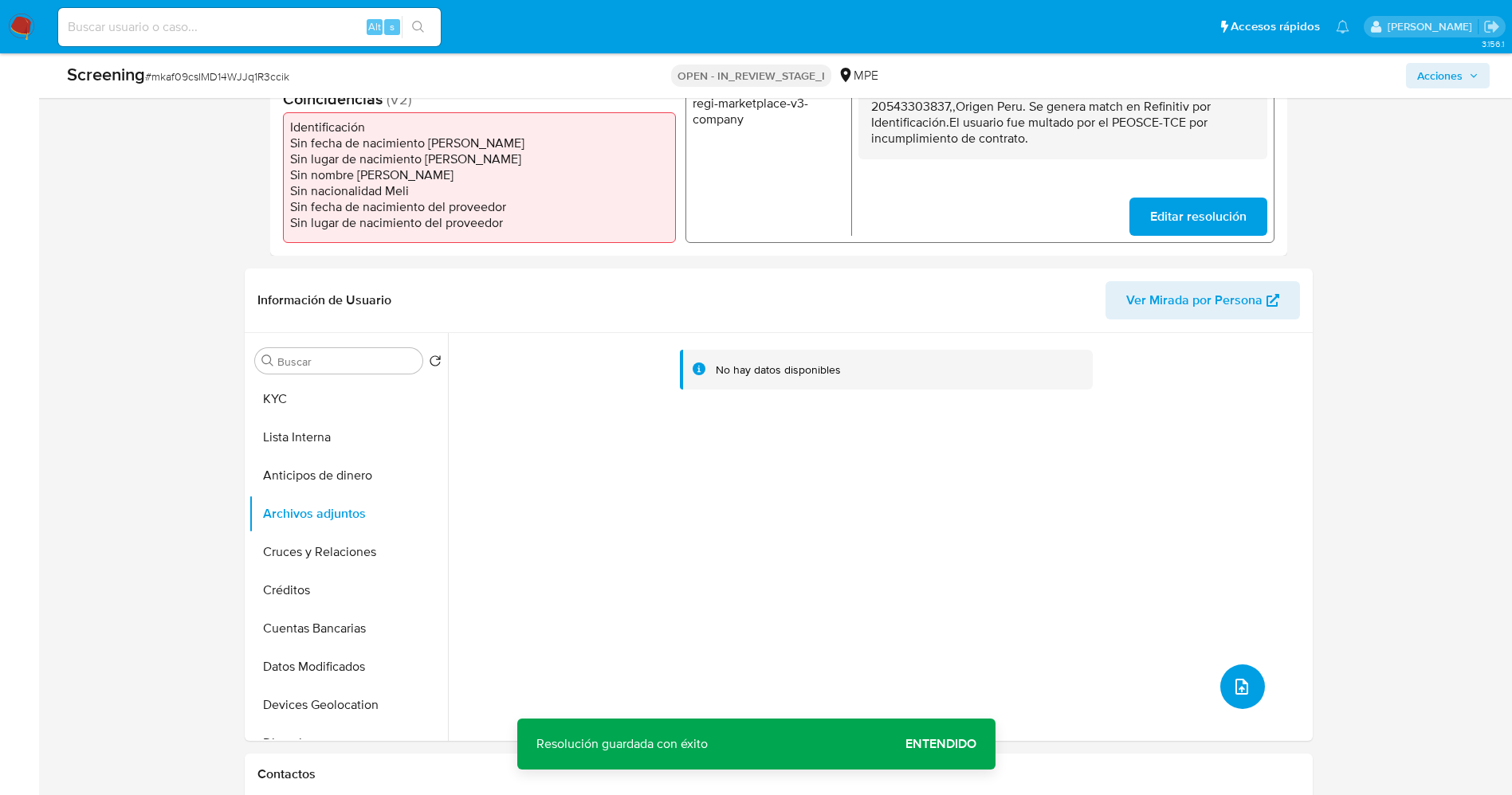
click at [1240, 678] on icon "upload-file" at bounding box center [1241, 687] width 19 height 19
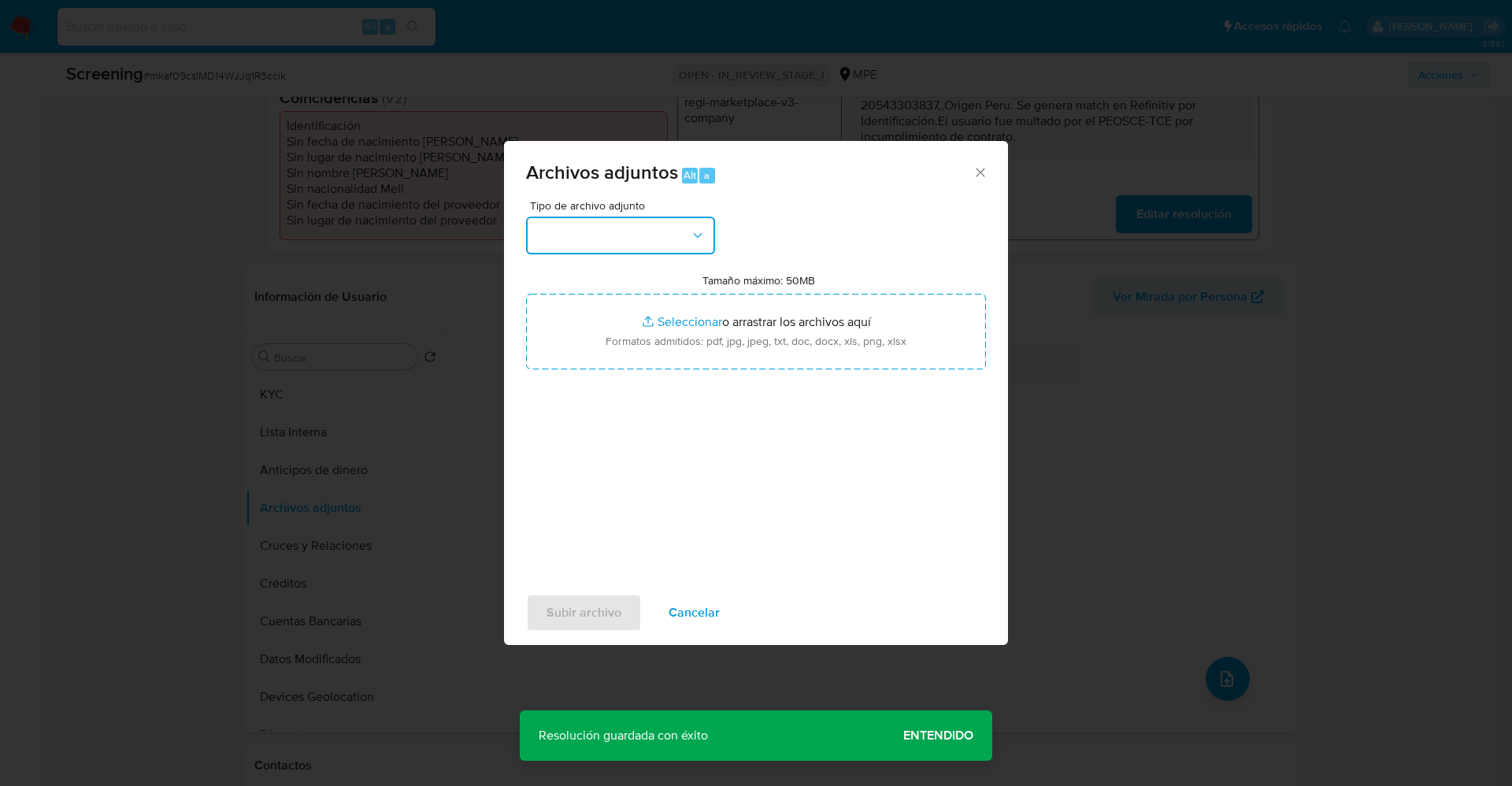
click at [637, 238] on button "button" at bounding box center [620, 236] width 189 height 38
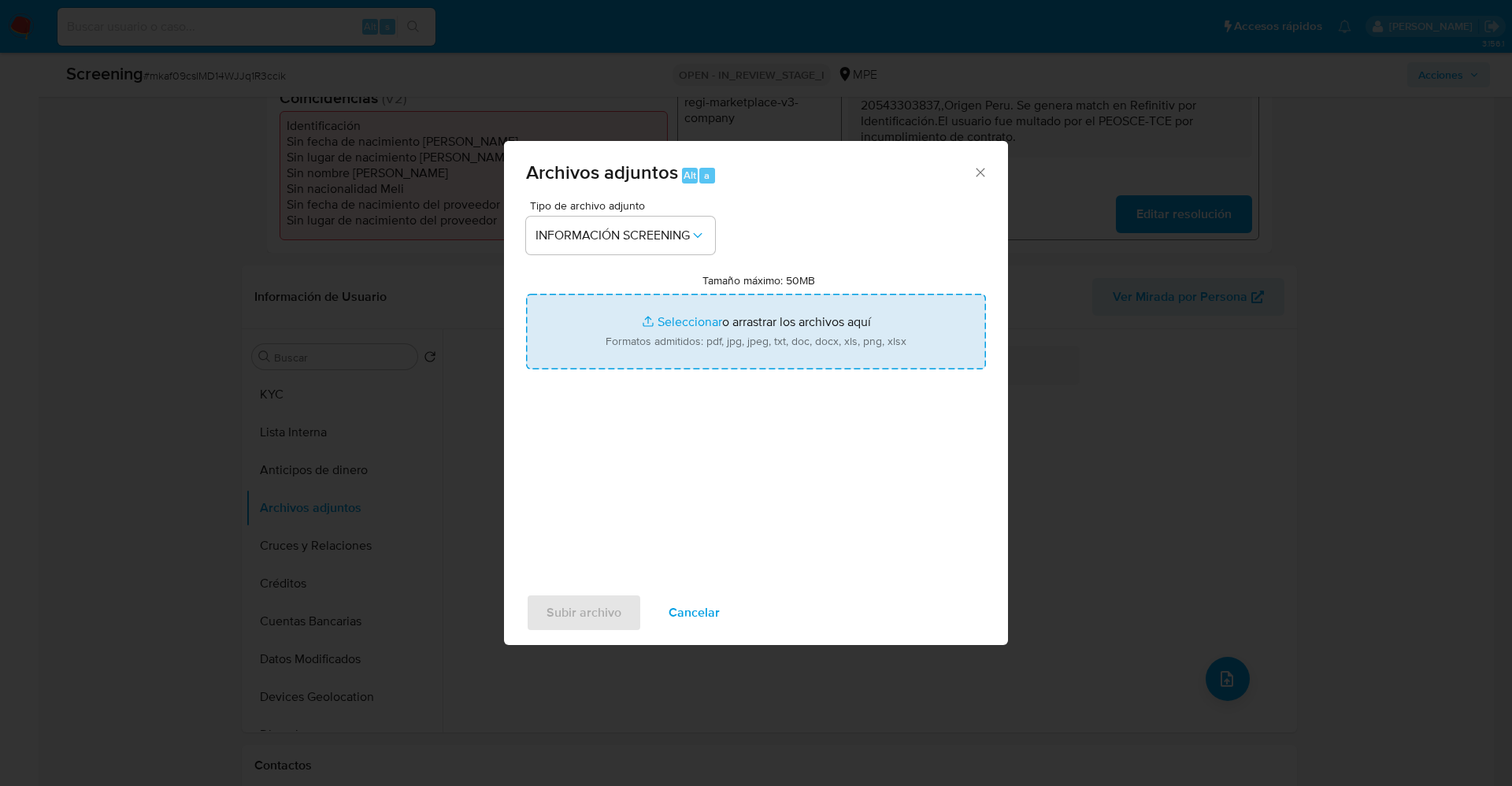
type input "C:\fakepath\_Uceda y Cuadros Proveedores SAC_ lavado de dinero - Buscar con Goo…"
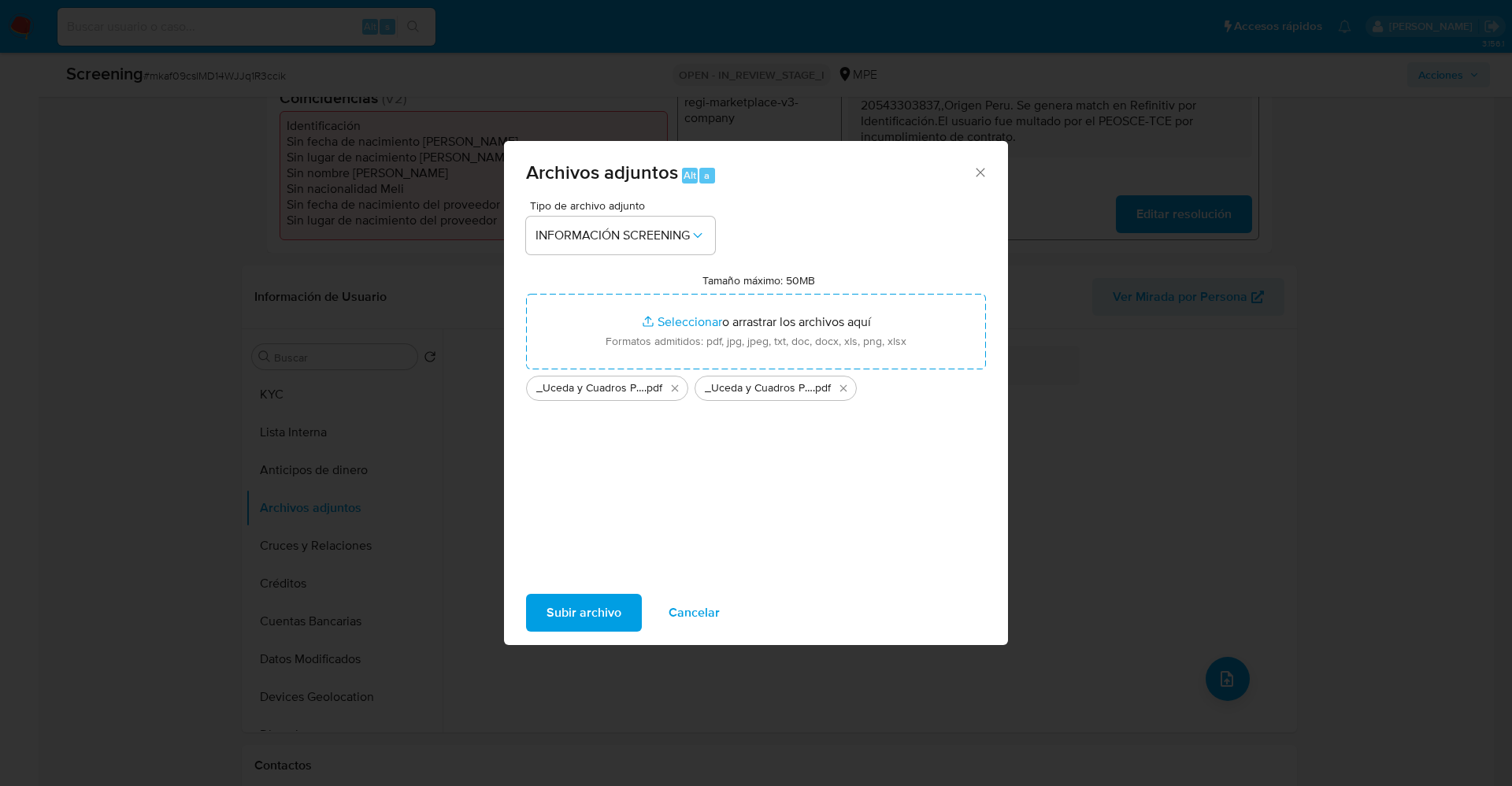
click at [567, 624] on span "Subir archivo" at bounding box center [584, 612] width 74 height 35
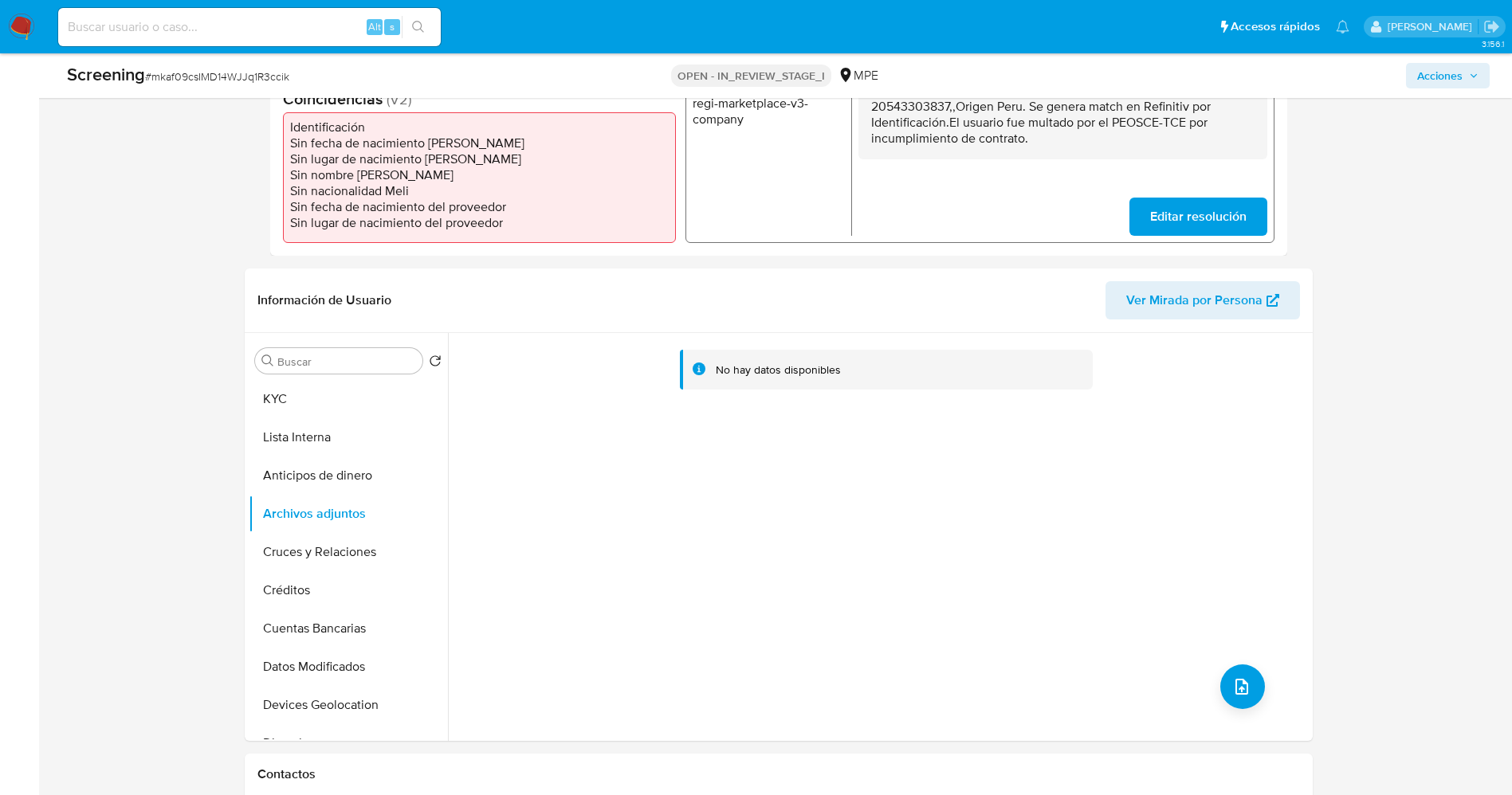
click at [329, 436] on button "Lista Interna" at bounding box center [348, 437] width 199 height 39
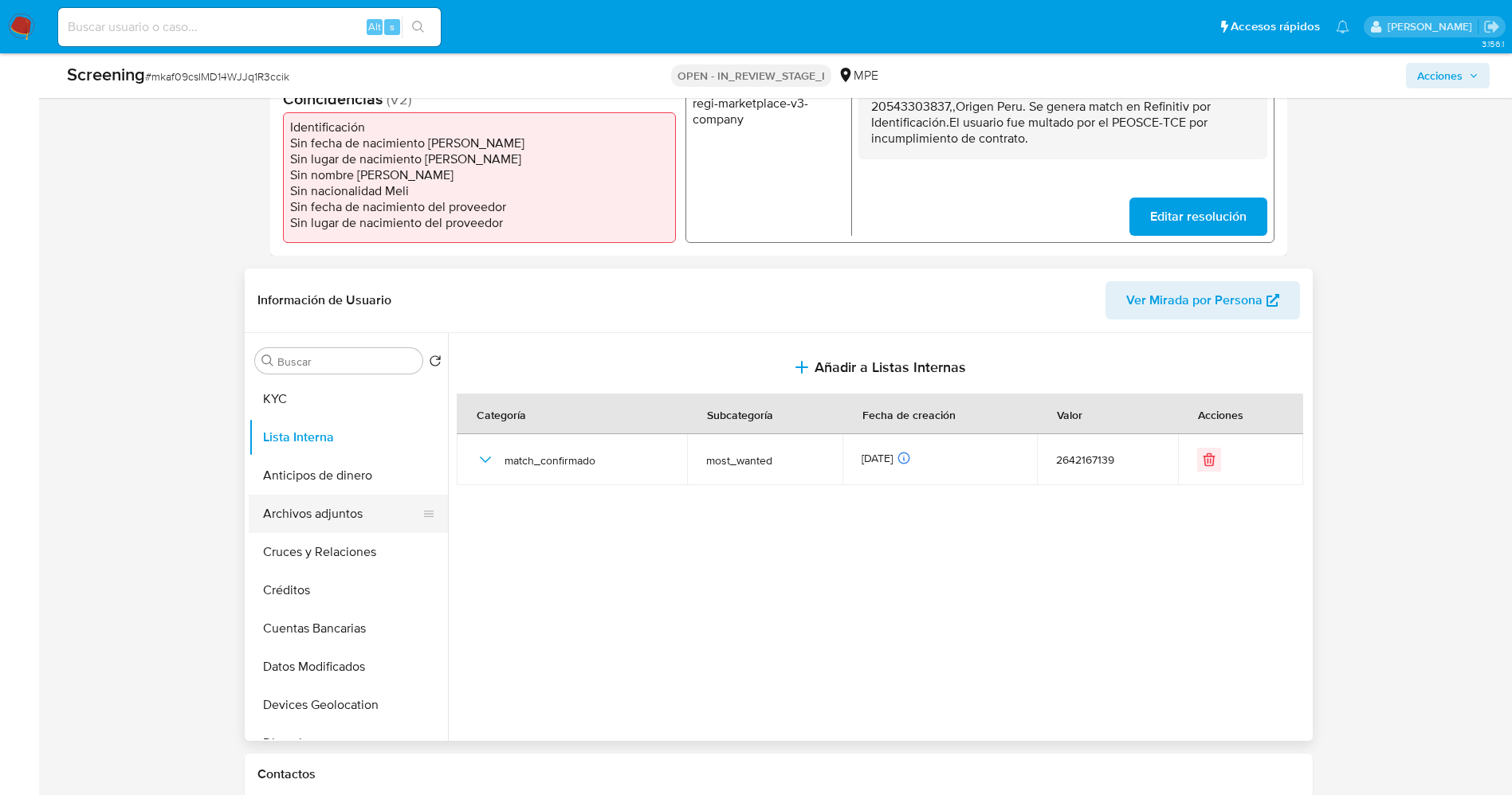
click at [337, 514] on button "Archivos adjuntos" at bounding box center [341, 514] width 186 height 39
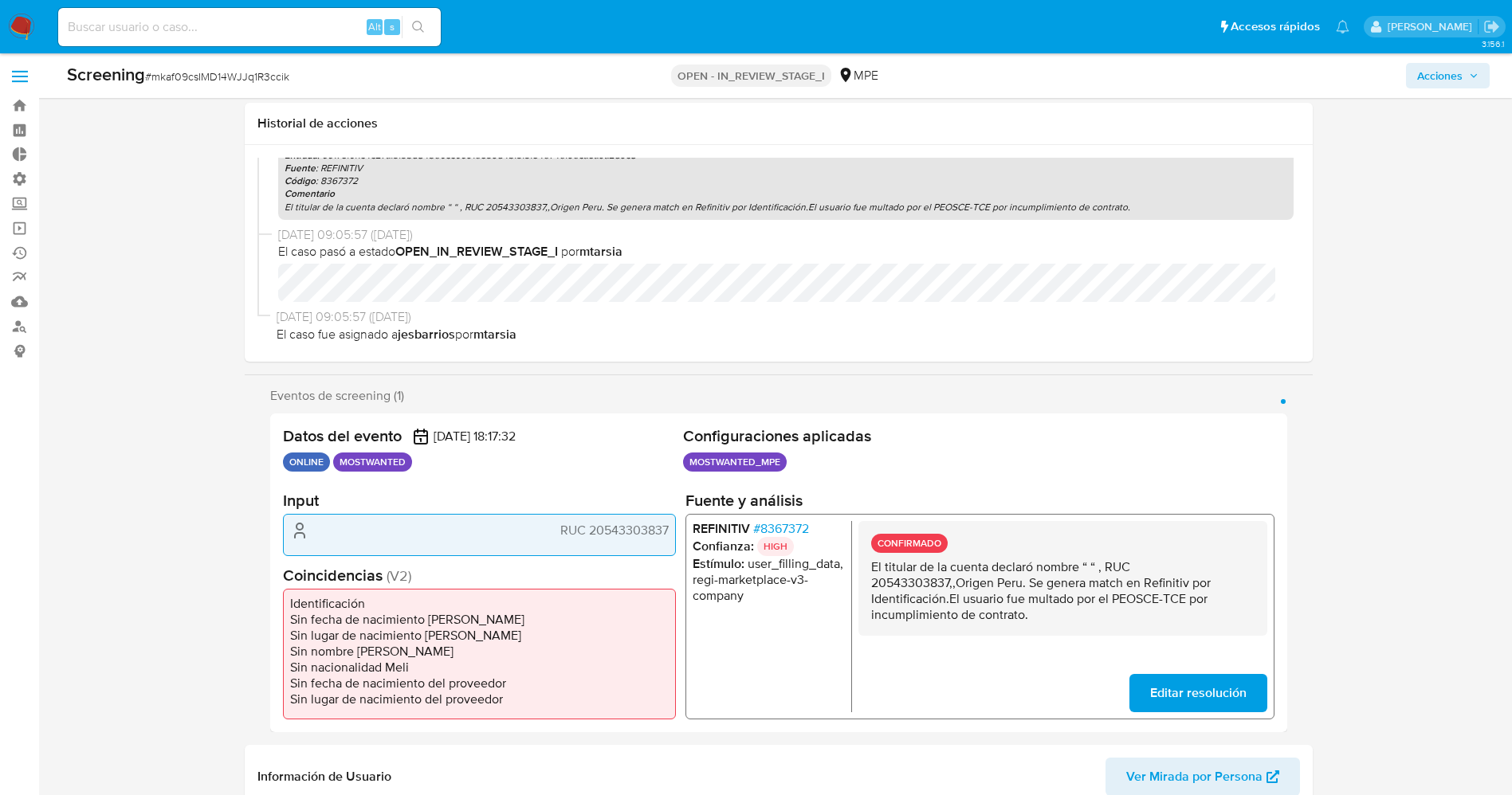
scroll to position [0, 0]
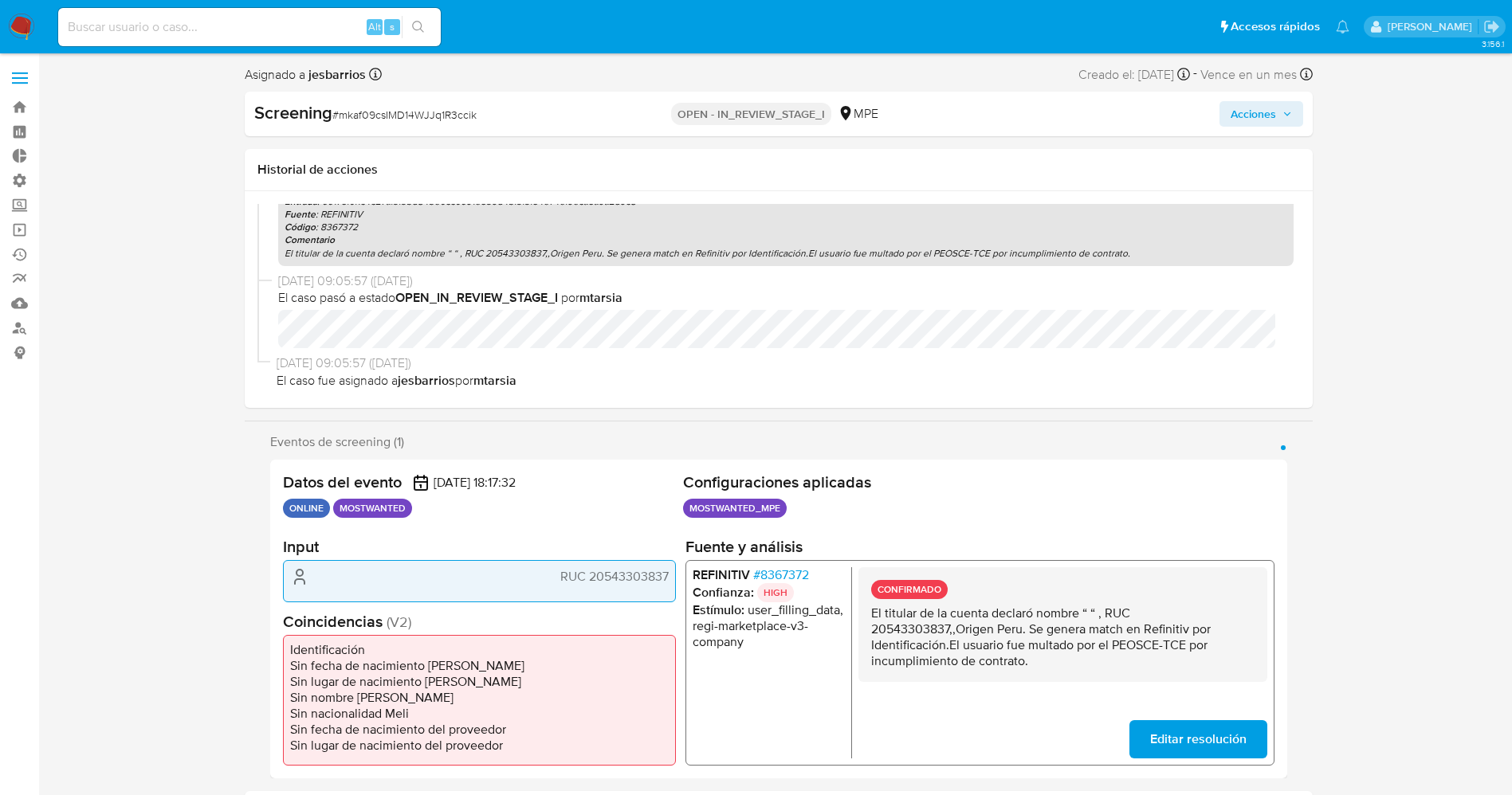
click at [1270, 113] on span "Acciones" at bounding box center [1253, 114] width 46 height 25
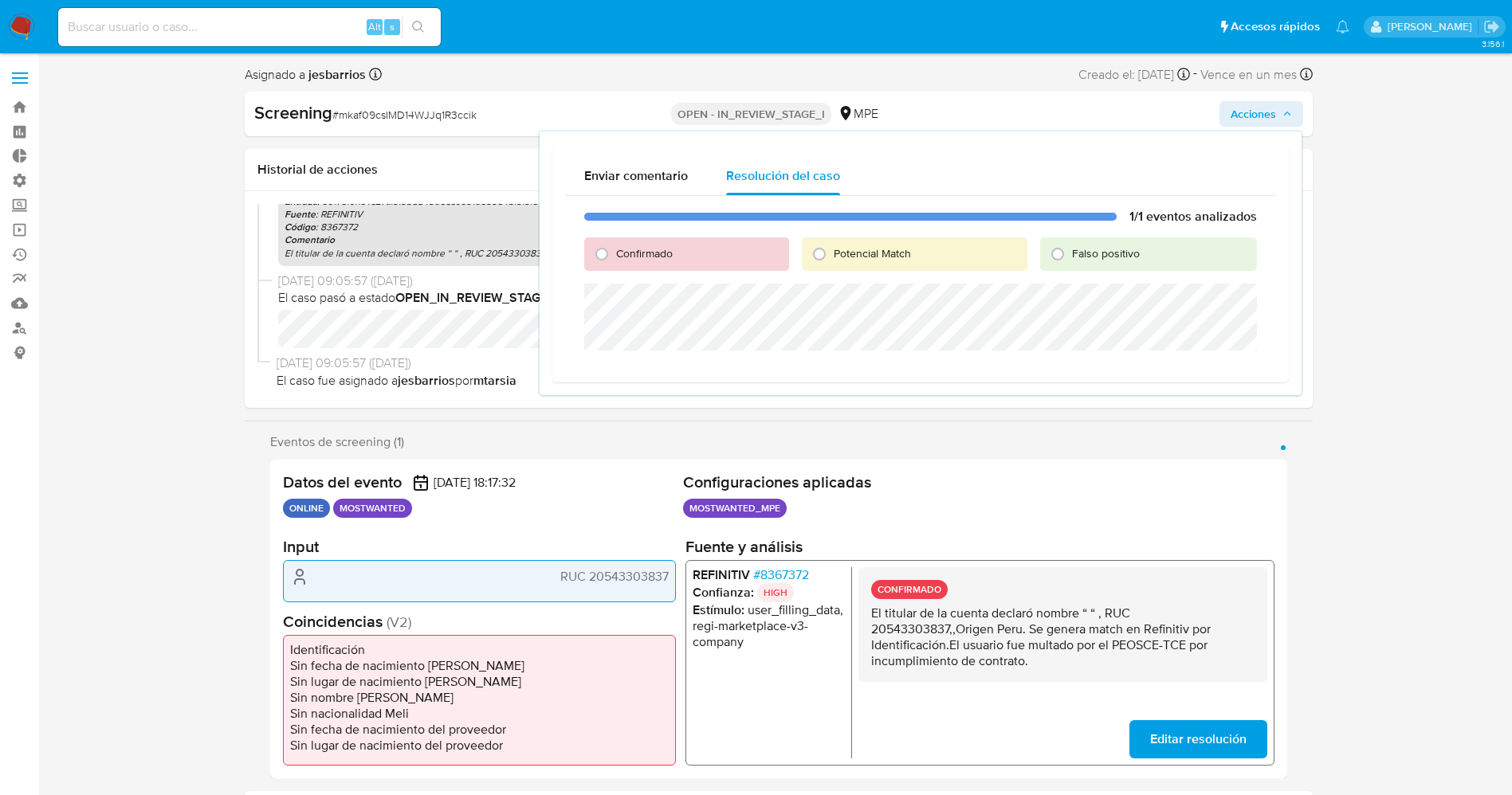
click at [644, 256] on span "Confirmado" at bounding box center [644, 254] width 56 height 16
click at [615, 256] on input "Confirmado" at bounding box center [601, 254] width 25 height 25
radio input "true"
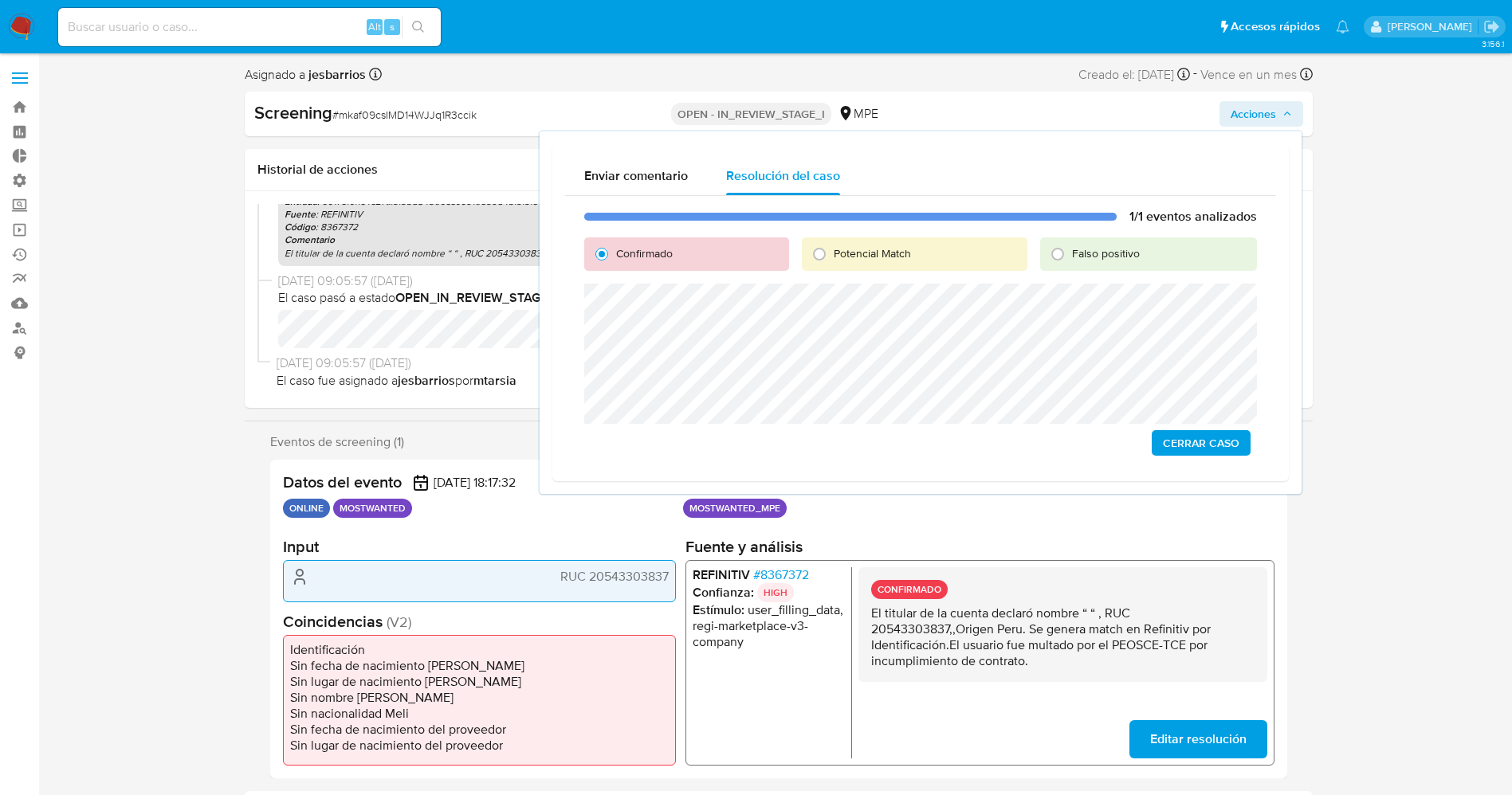
click at [1213, 436] on span "Cerrar Caso" at bounding box center [1200, 443] width 76 height 22
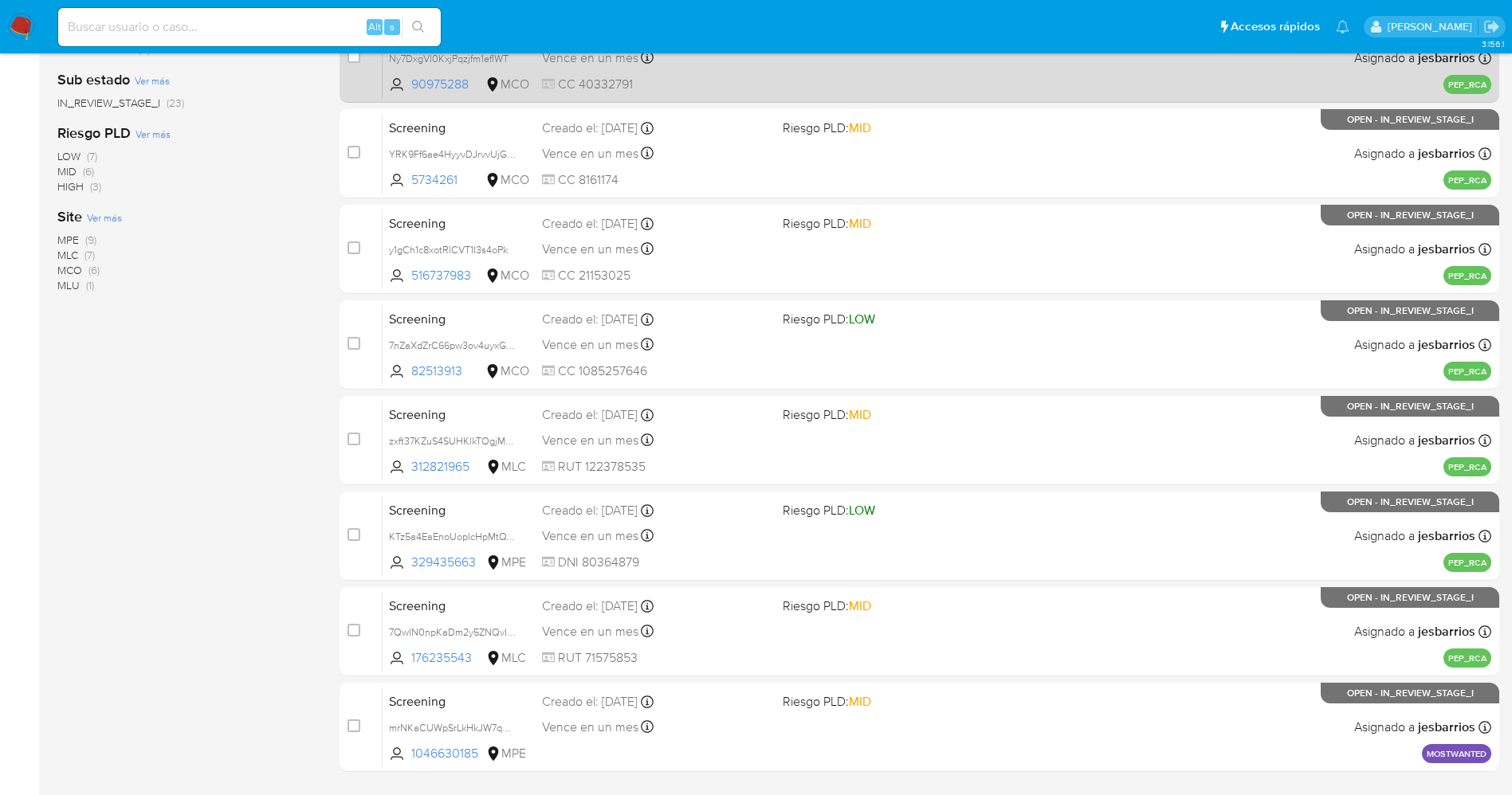
scroll to position [463, 0]
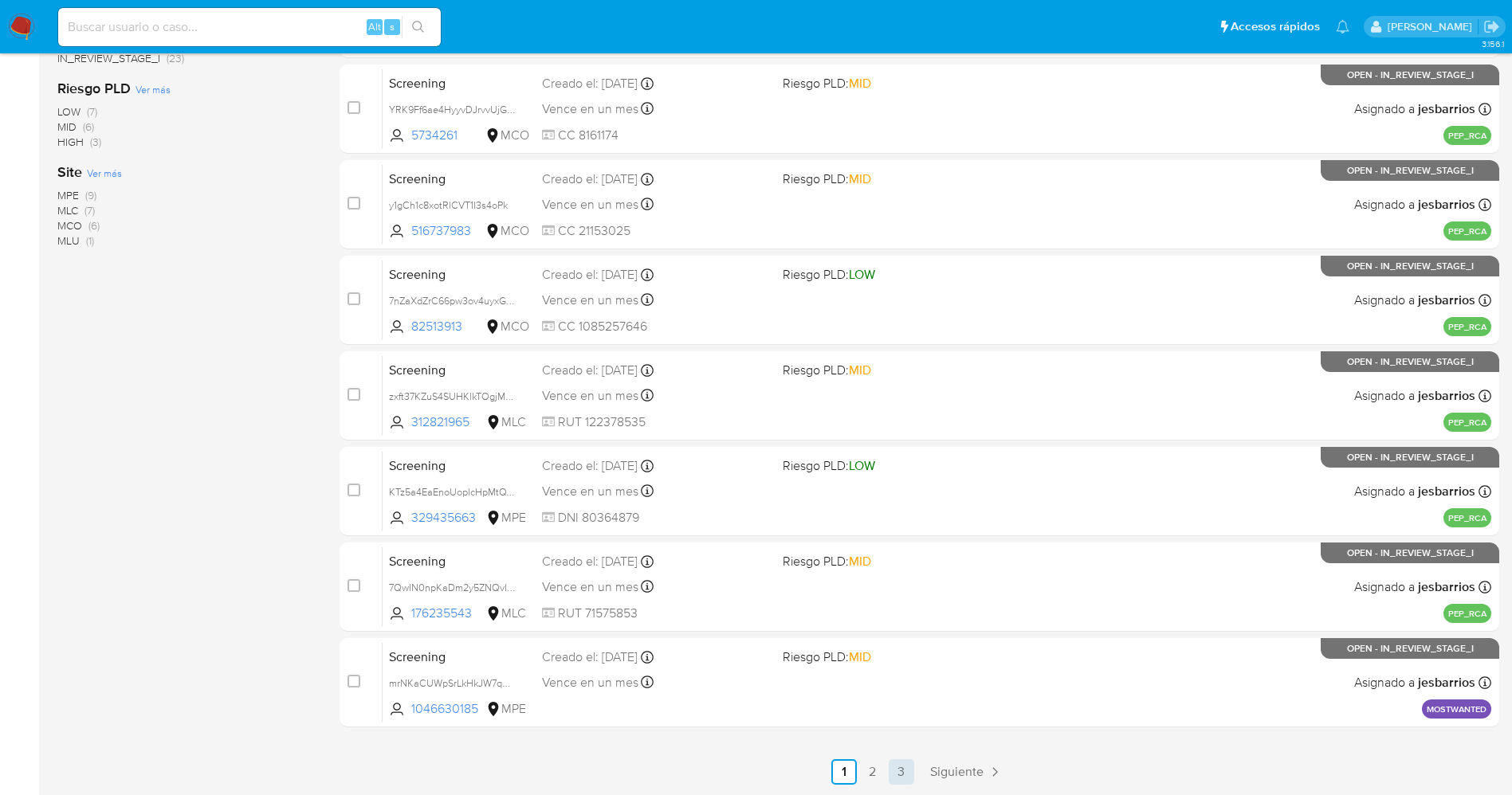
click at [911, 764] on link "3" at bounding box center [902, 772] width 25 height 25
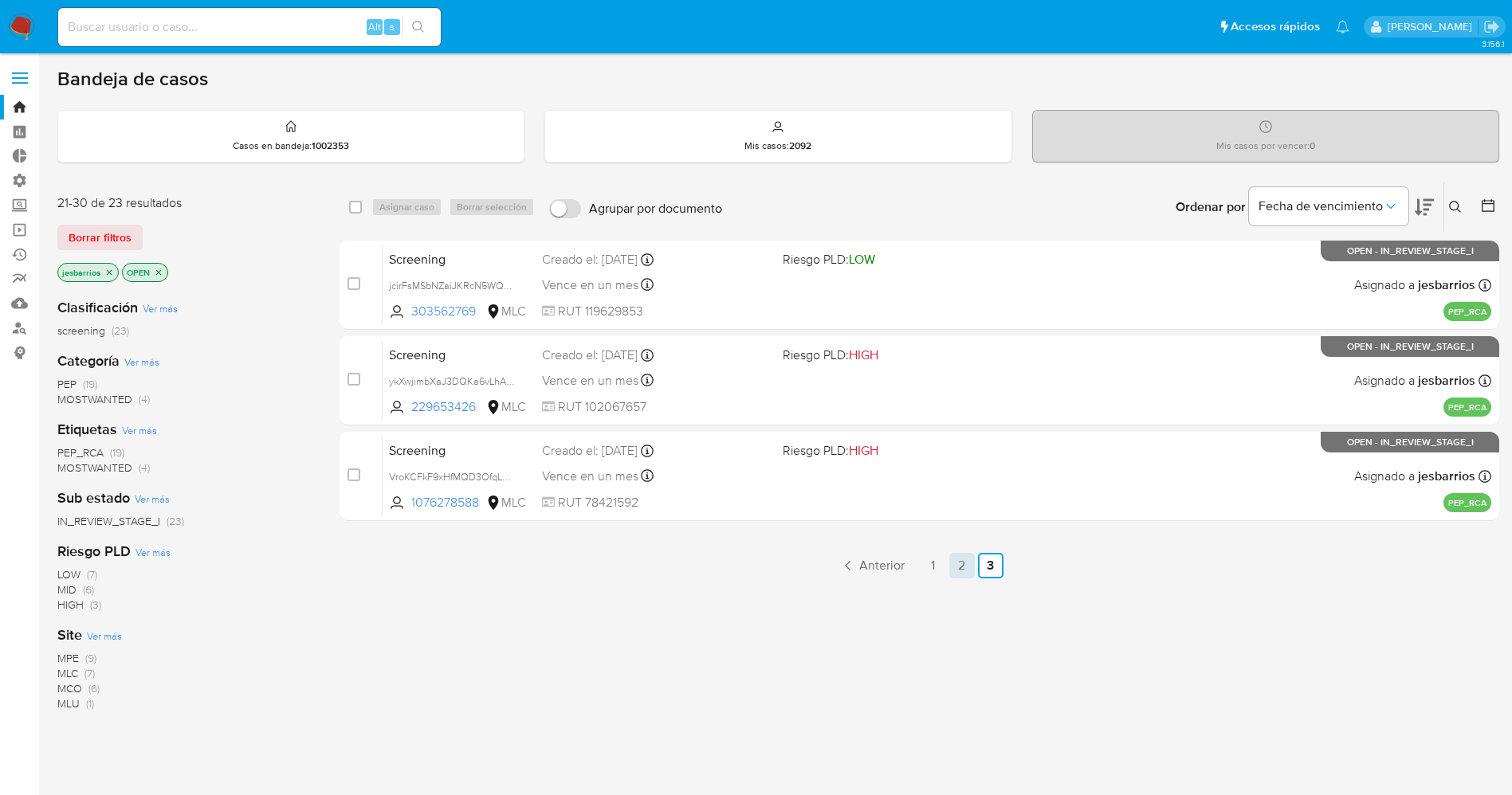
click at [970, 569] on link "2" at bounding box center [962, 566] width 25 height 25
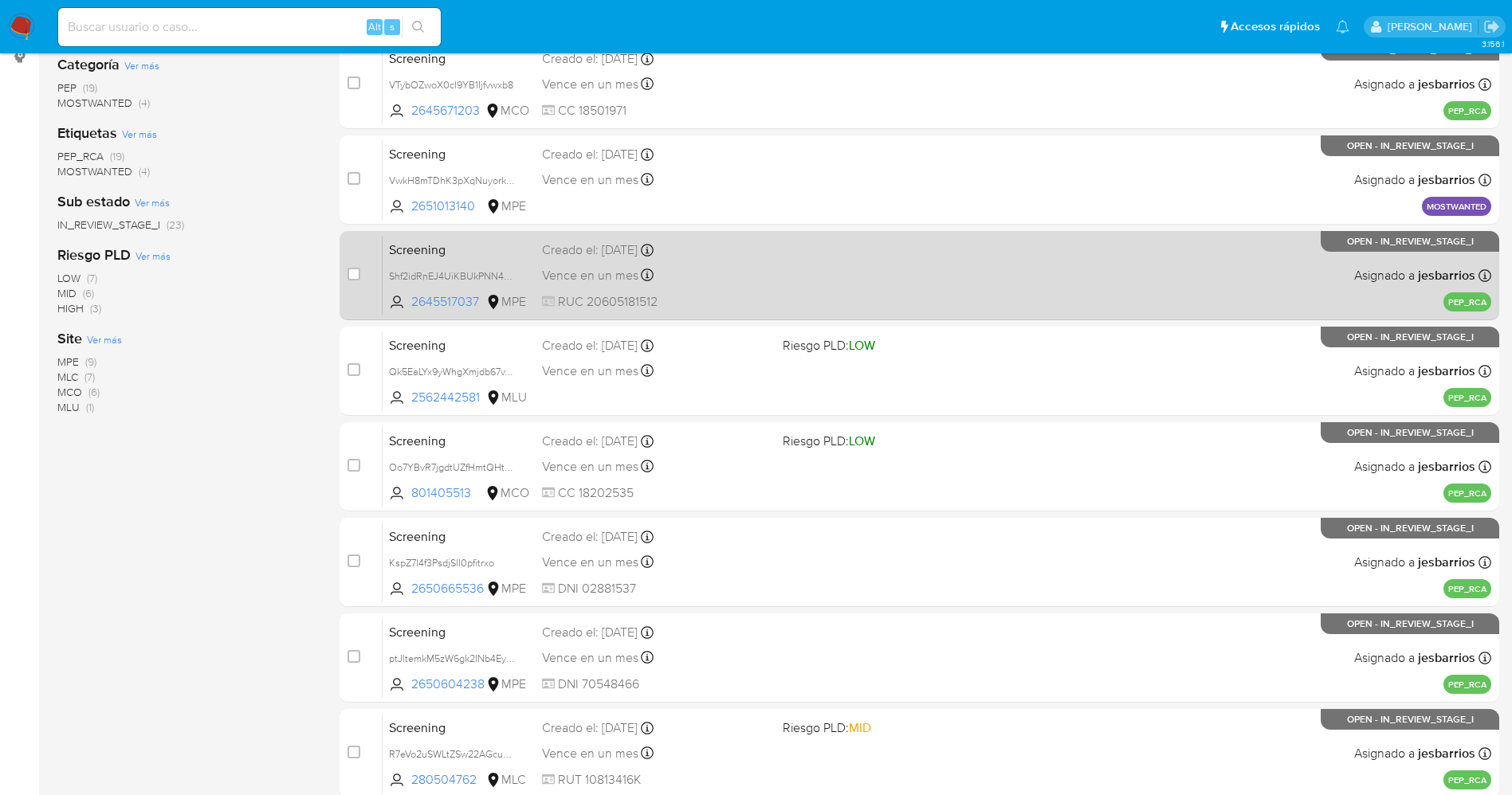
scroll to position [463, 0]
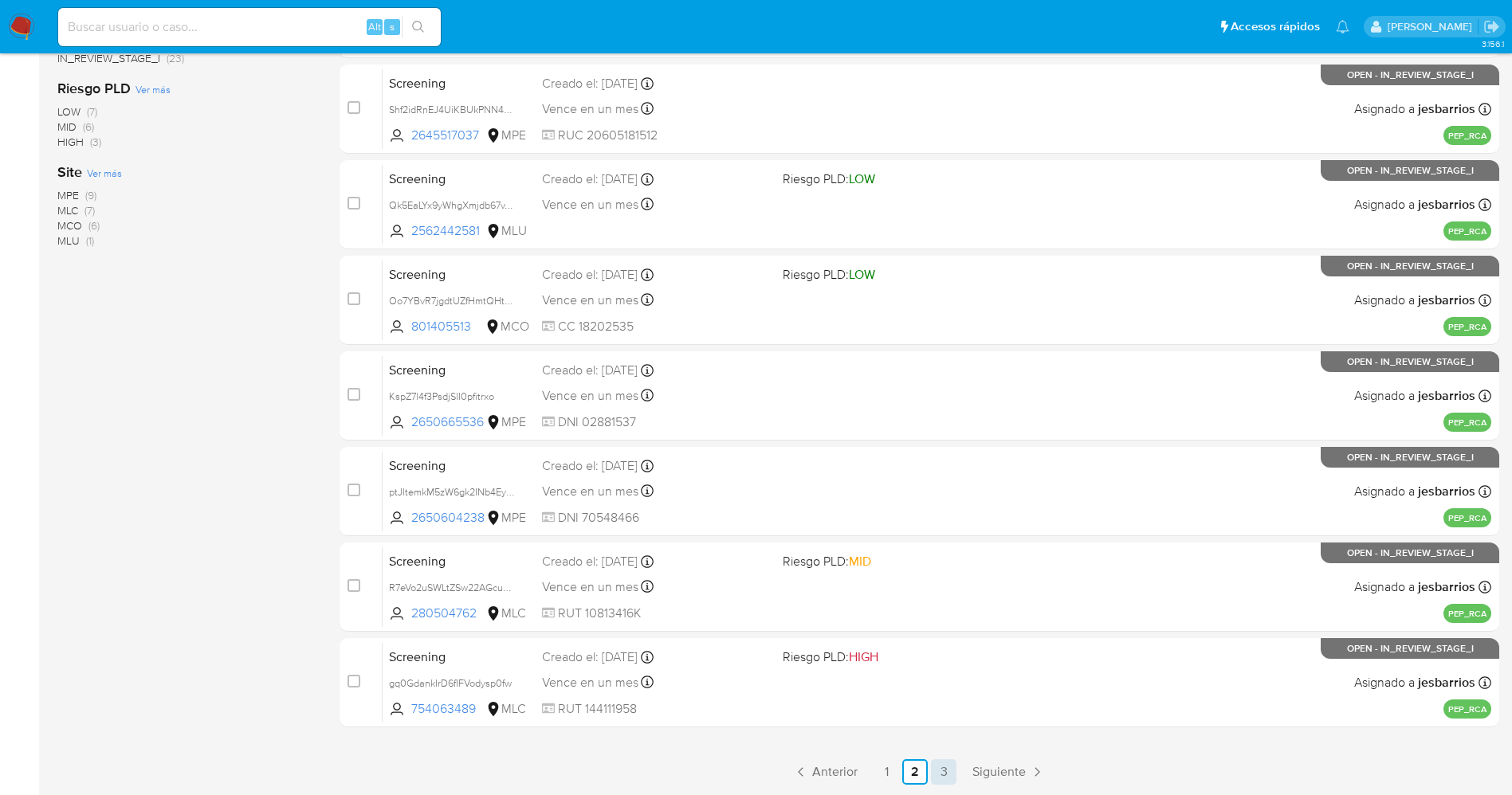
click at [949, 774] on link "3" at bounding box center [944, 772] width 25 height 25
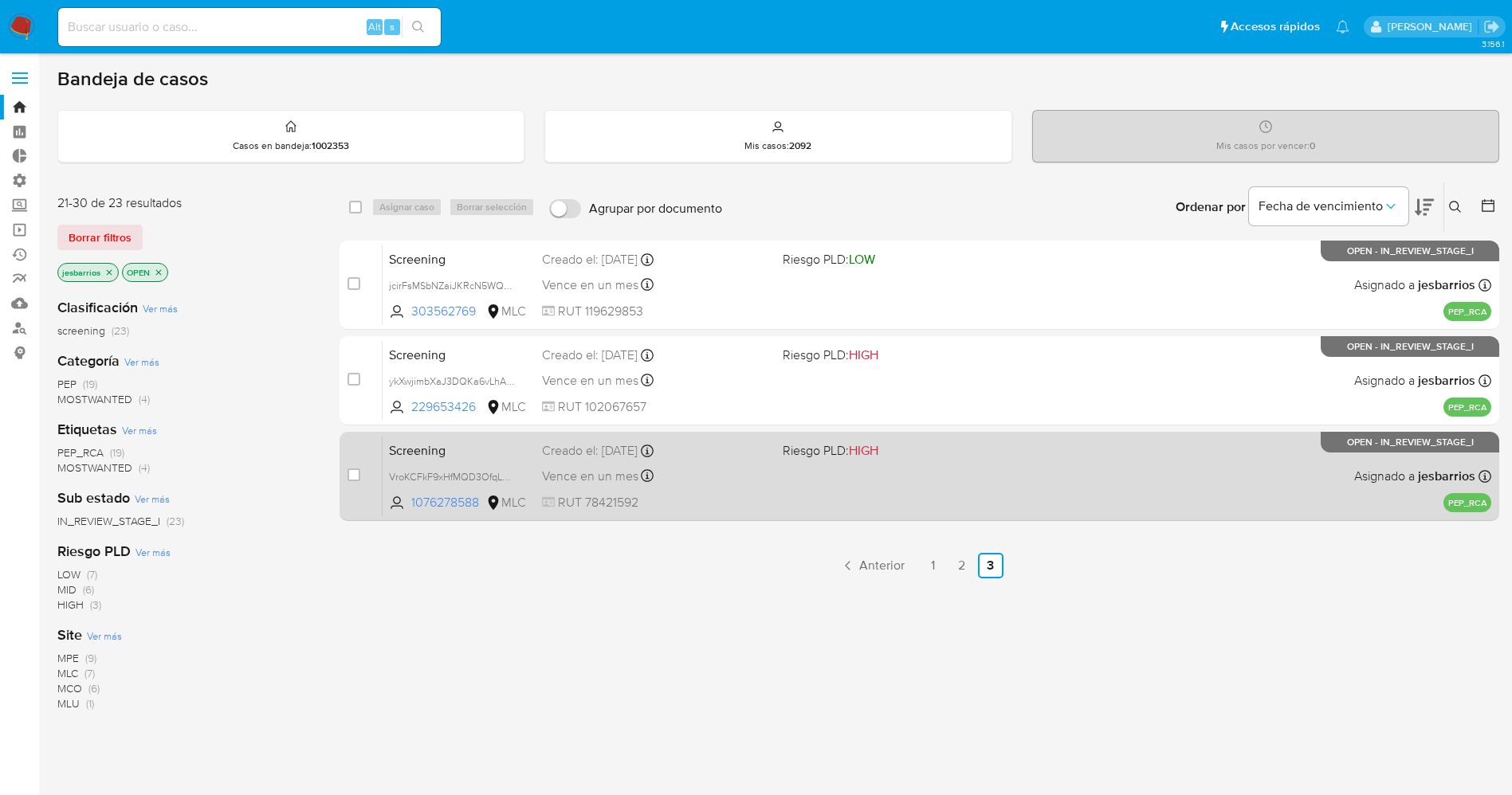
click at [773, 488] on div "Screening VroKCFkF9xHfMQD3OfqLRp6R 1076278588 MLC Riesgo PLD: HIGH Creado el: […" at bounding box center [937, 476] width 1109 height 81
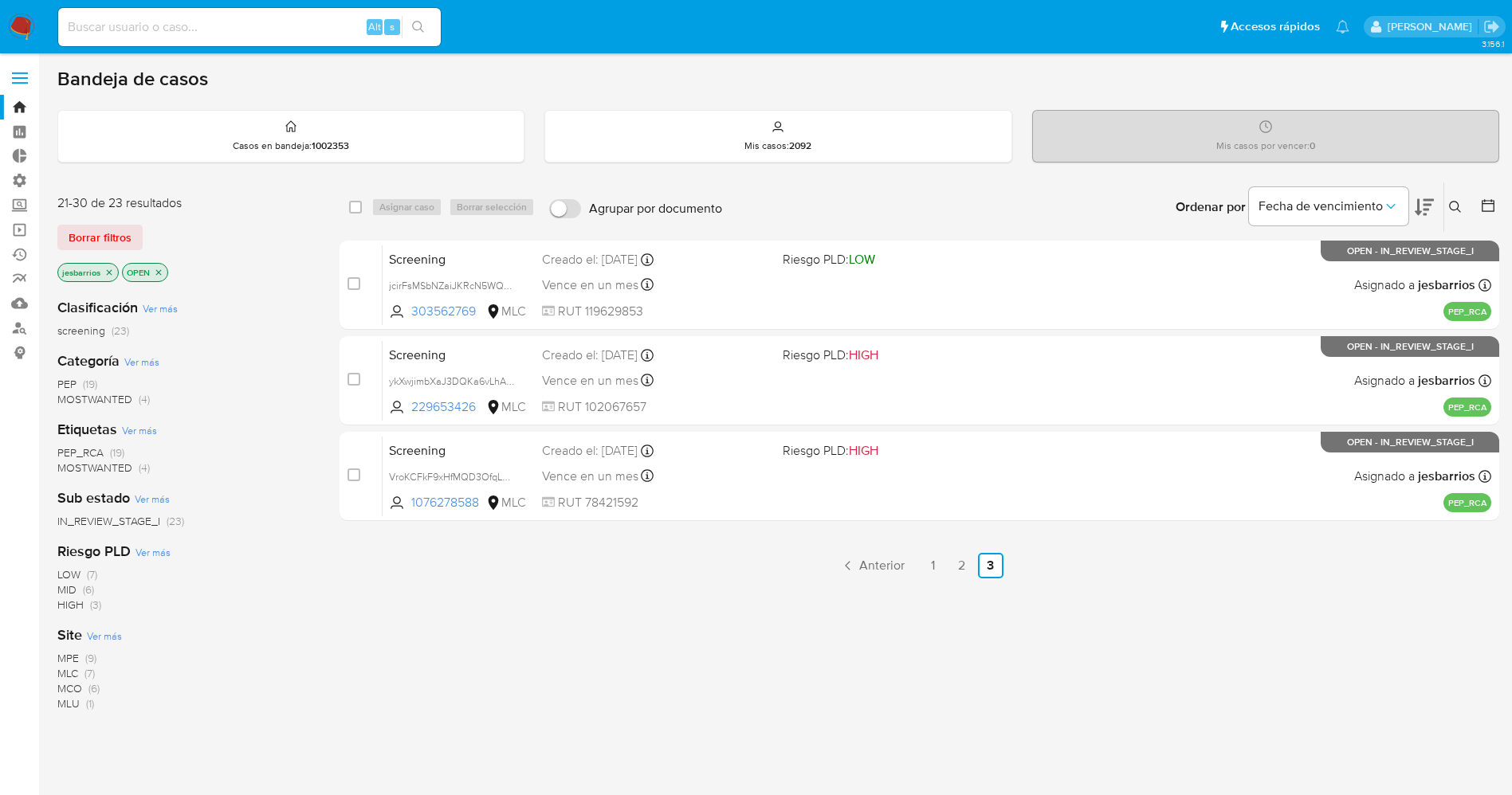
click at [25, 23] on img at bounding box center [22, 27] width 27 height 27
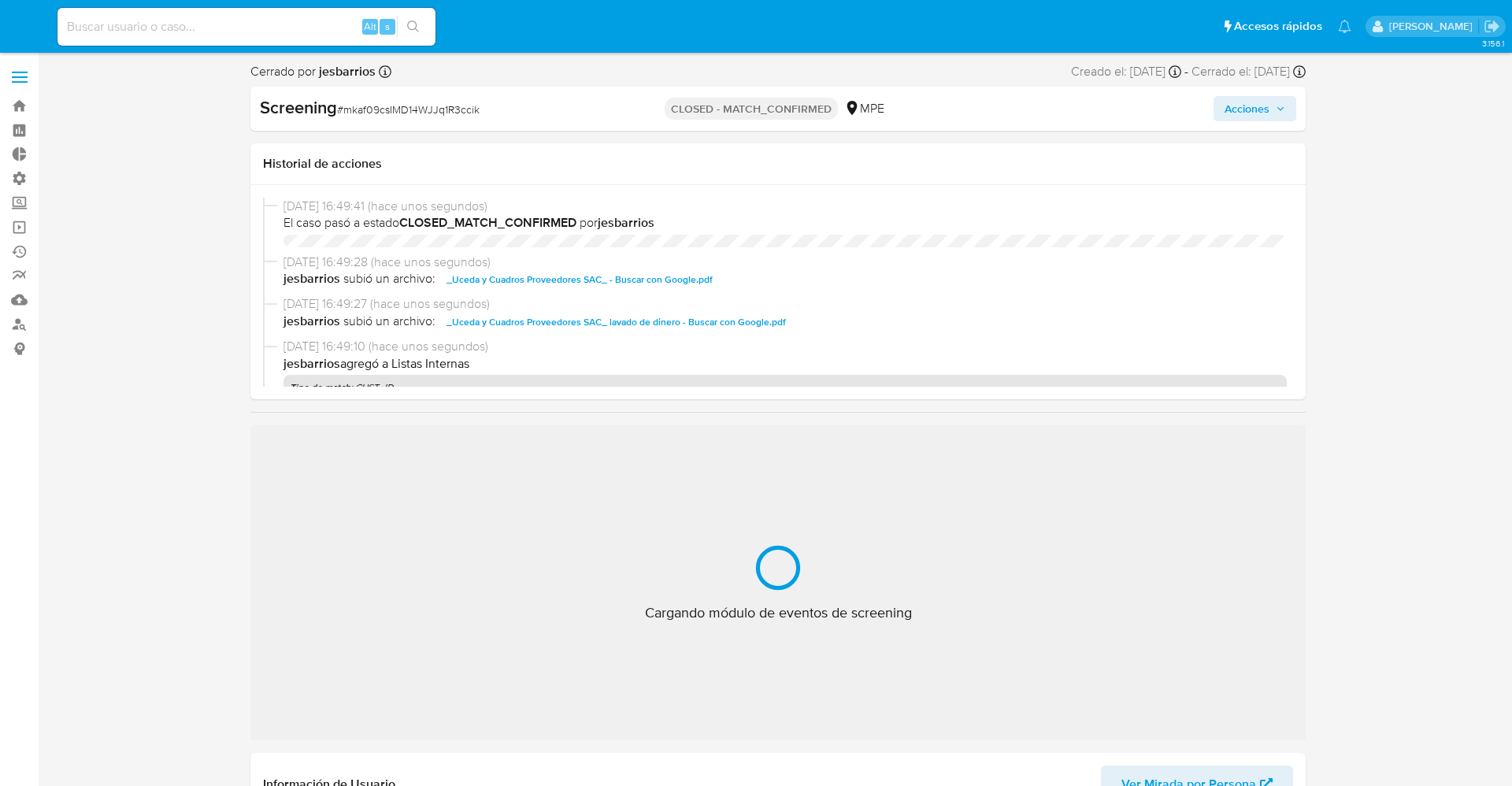
select select "10"
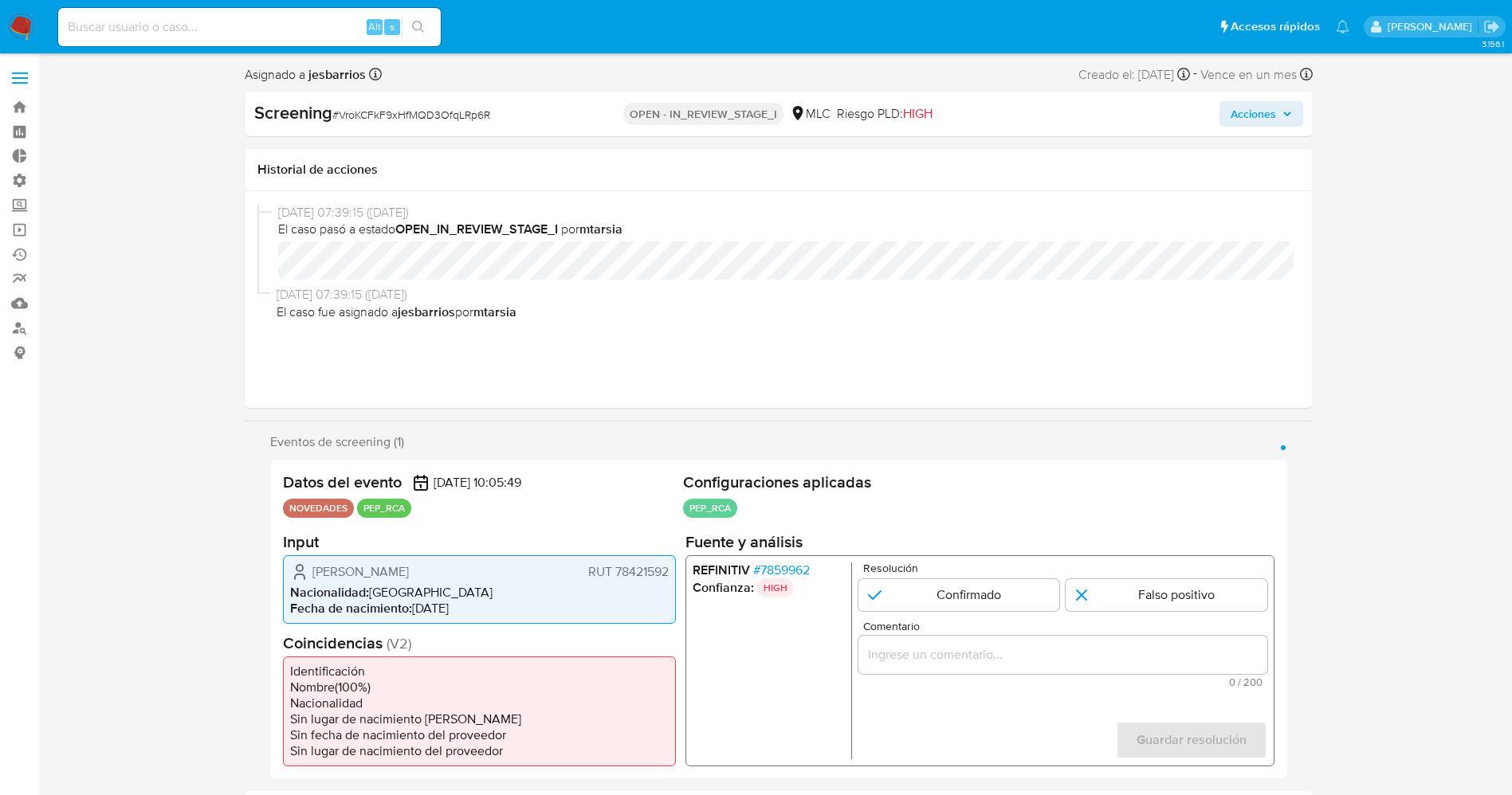
select select "10"
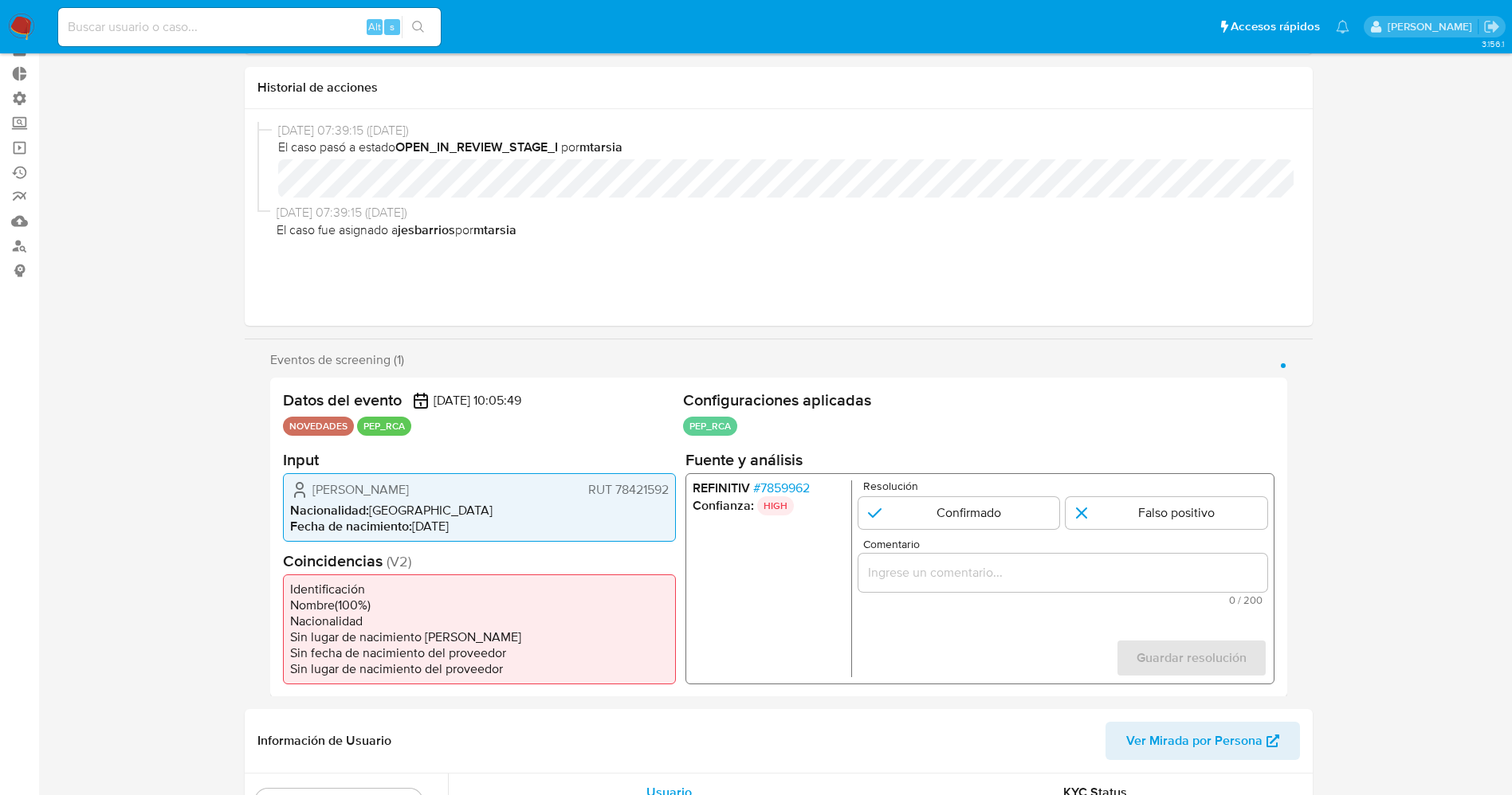
scroll to position [119, 0]
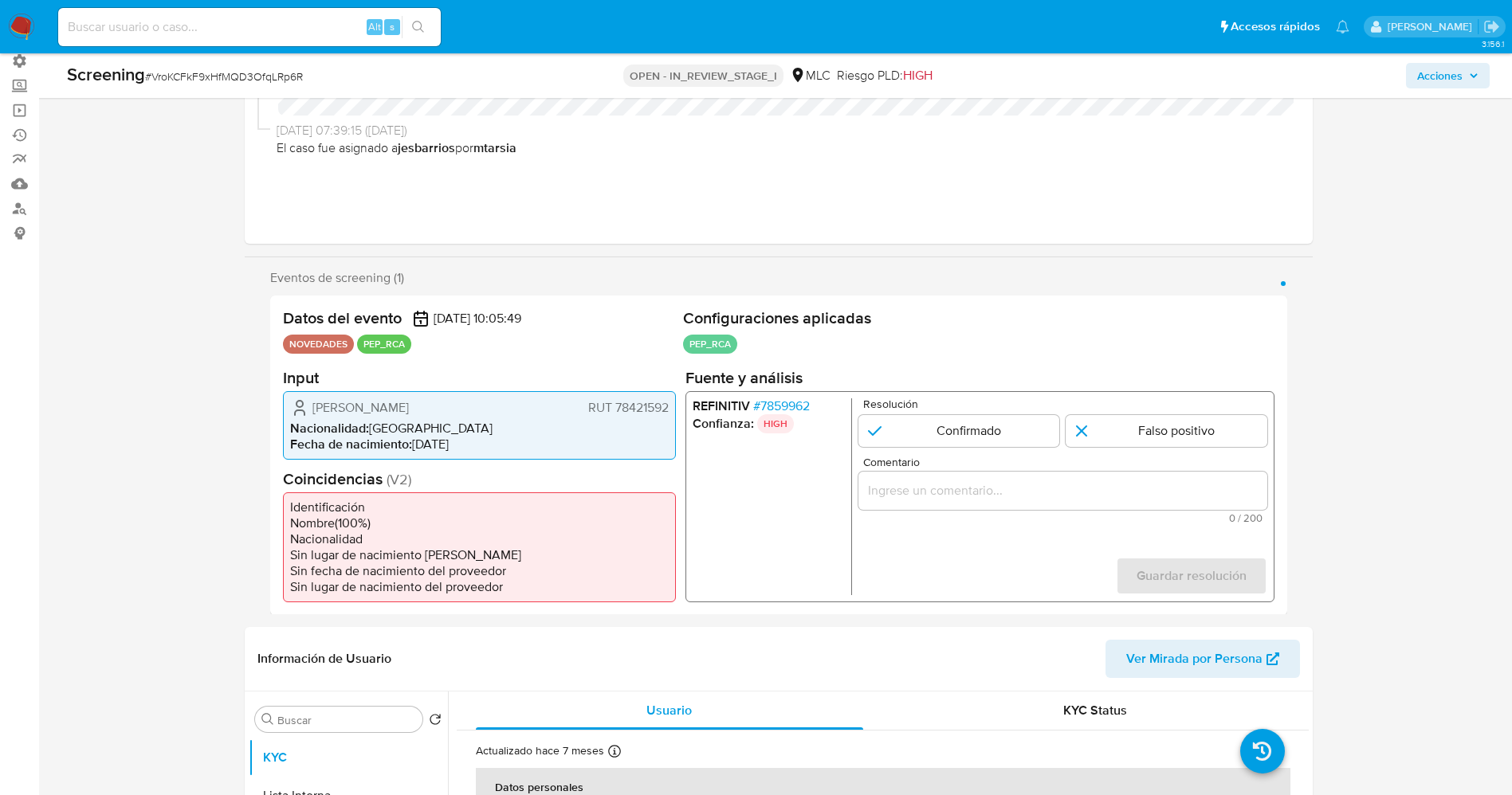
click at [773, 400] on span "# 7859962" at bounding box center [780, 406] width 56 height 16
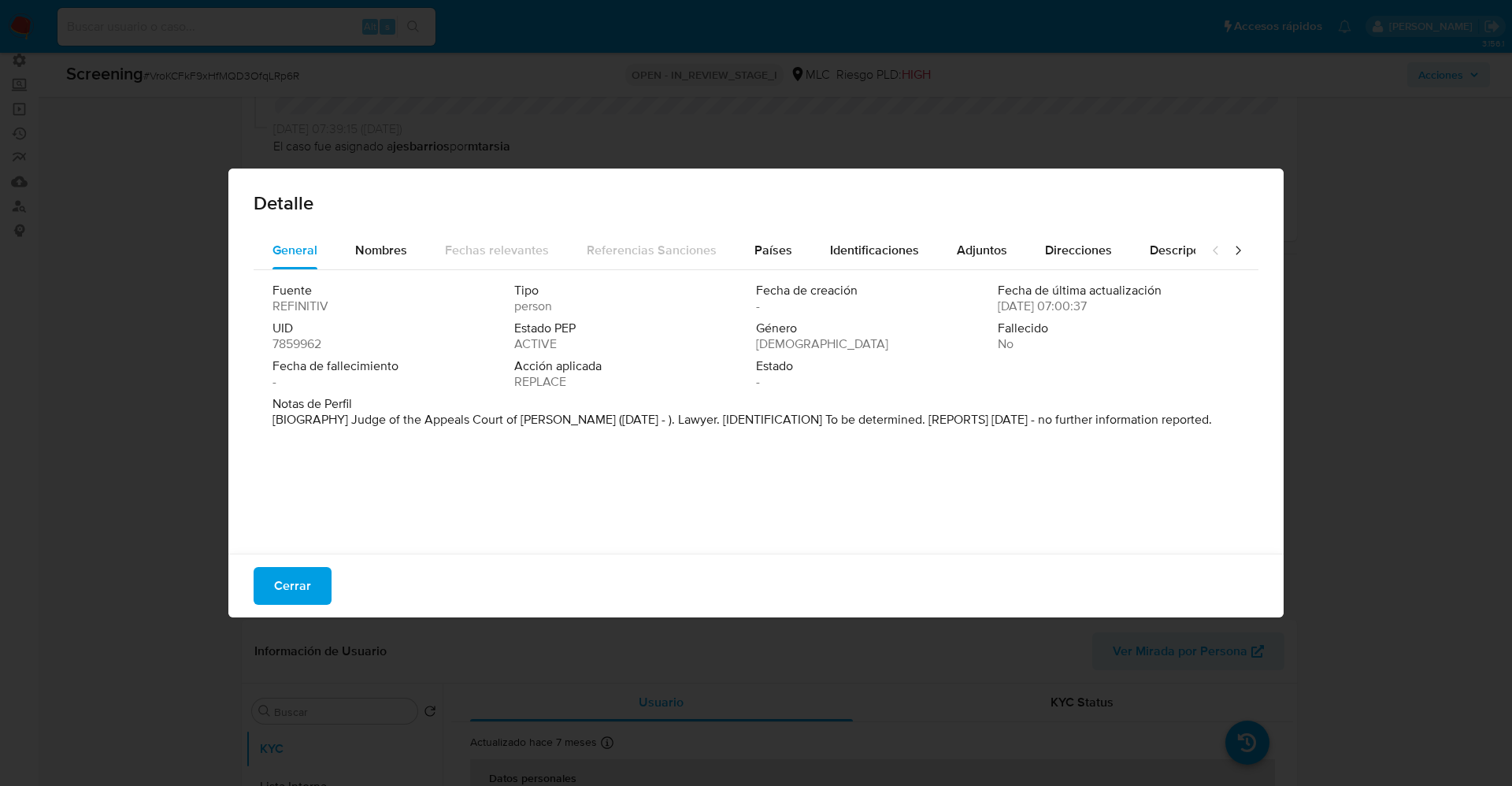
drag, startPoint x: 413, startPoint y: 413, endPoint x: 1286, endPoint y: 421, distance: 873.0
click at [1286, 421] on div "Detalle General Nombres Fechas relevantes Referencias Sanciones Países Identifi…" at bounding box center [756, 393] width 1512 height 786
drag, startPoint x: 353, startPoint y: 416, endPoint x: 1191, endPoint y: 424, distance: 838.0
click at [1216, 424] on div "Notas de Perfil [BIOGRAPHY] Judge of the Appeals Court of [PERSON_NAME] ([DATE]…" at bounding box center [756, 412] width 967 height 32
click at [380, 251] on span "Nombres" at bounding box center [381, 250] width 52 height 18
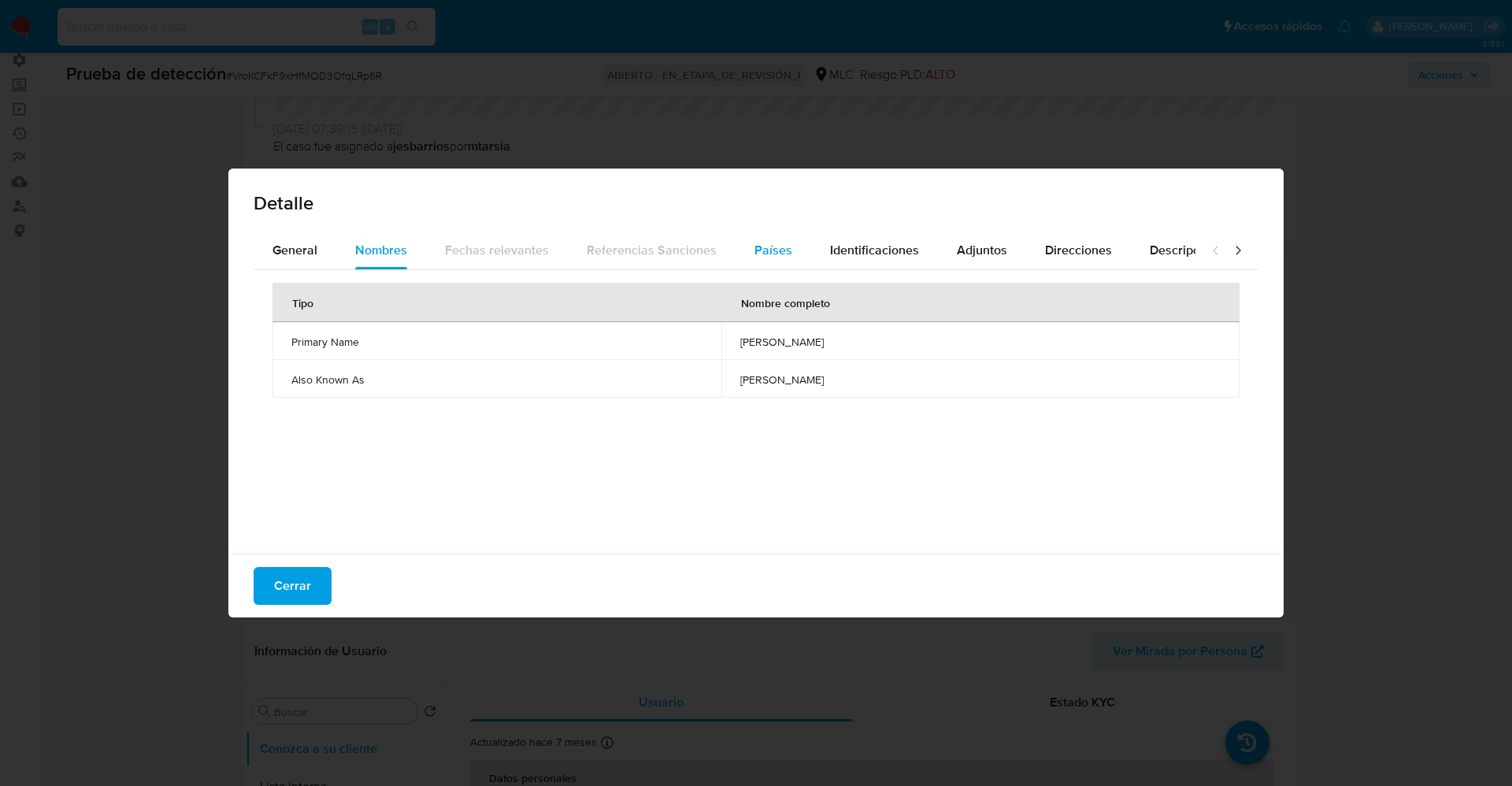
click at [777, 258] on span "Países" at bounding box center [773, 250] width 38 height 18
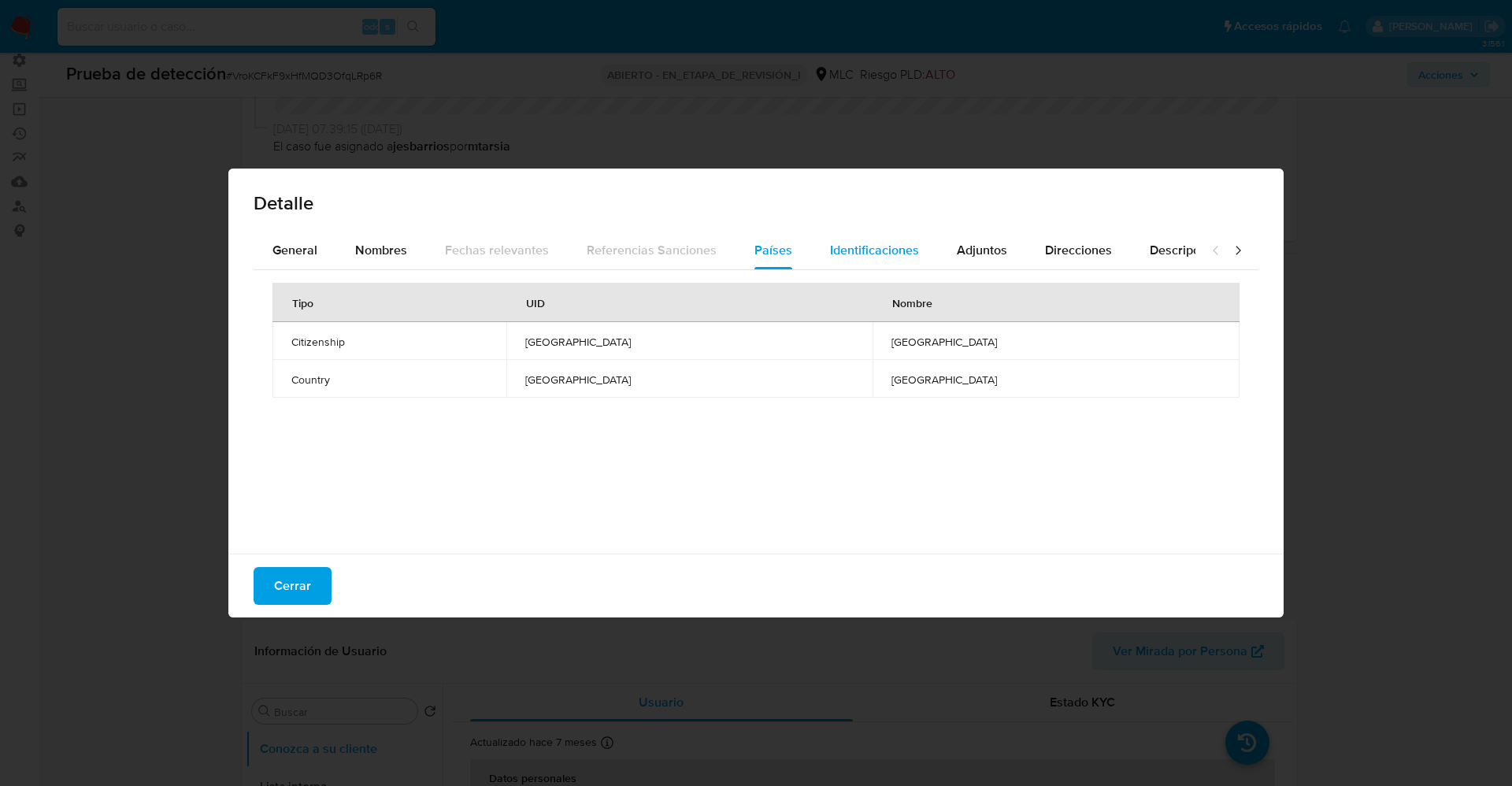
click at [857, 262] on div "Identificaciones" at bounding box center [874, 250] width 89 height 38
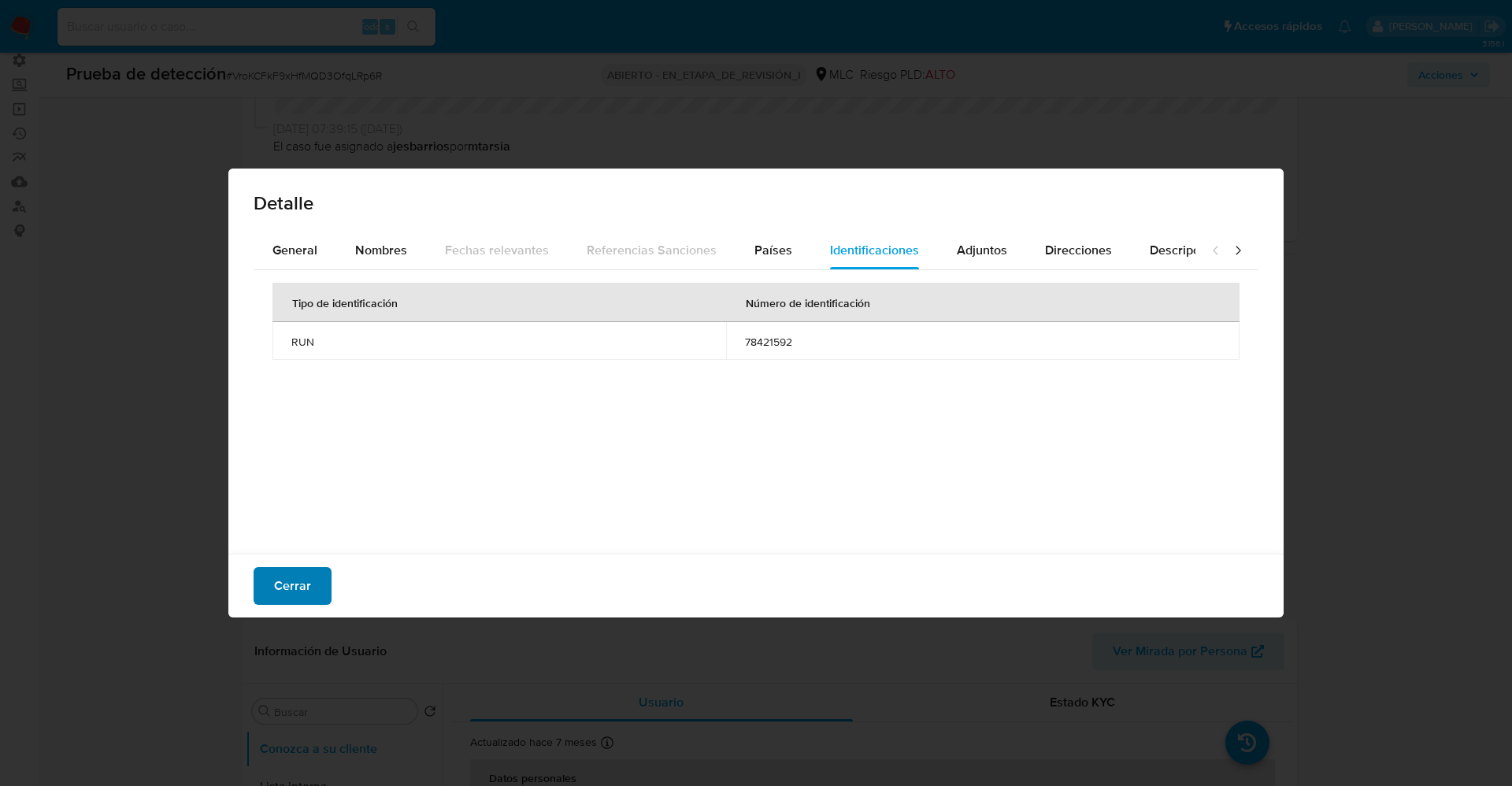
click at [273, 588] on button "Cerrar" at bounding box center [292, 586] width 78 height 38
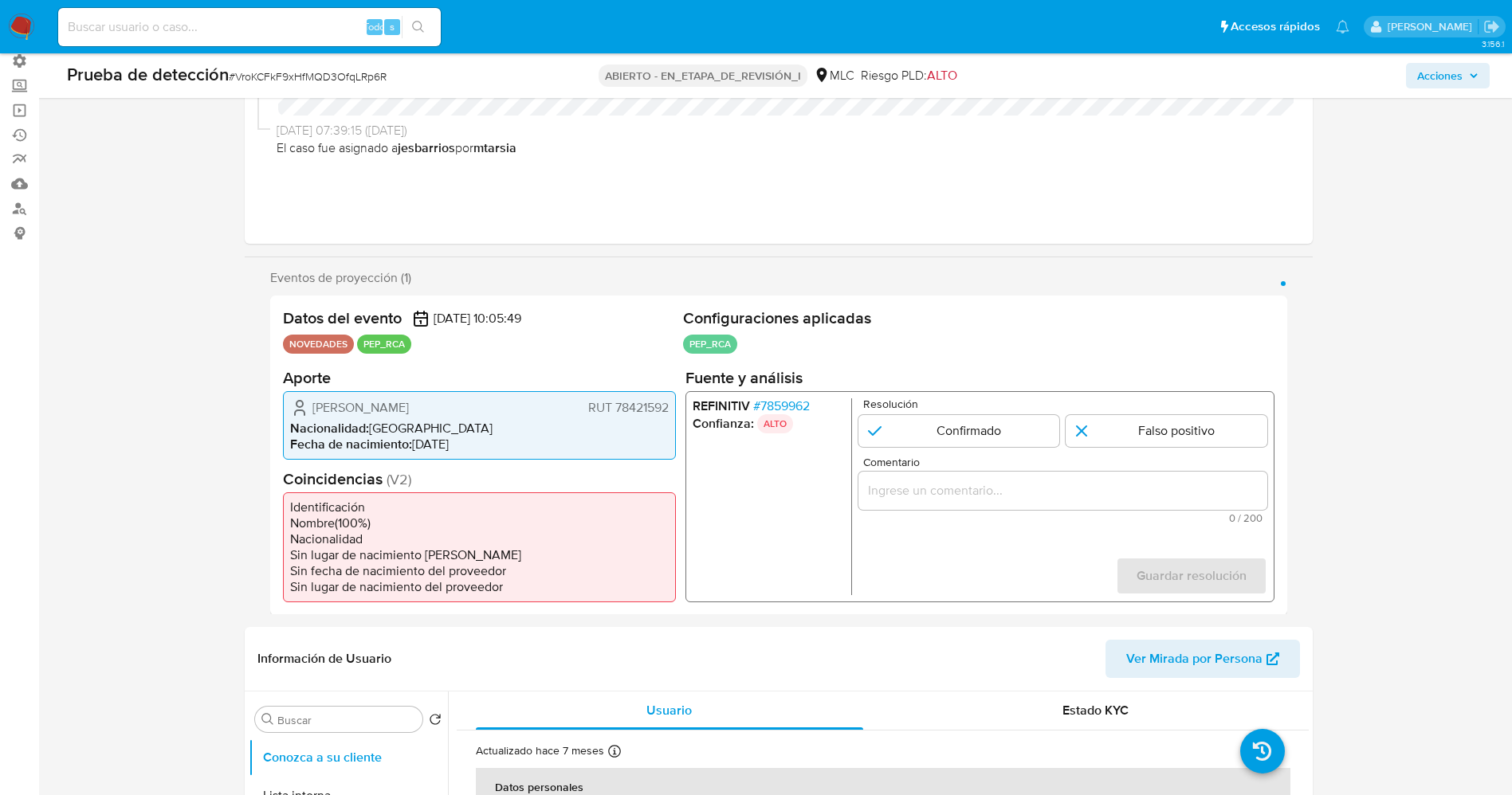
drag, startPoint x: 306, startPoint y: 406, endPoint x: 503, endPoint y: 414, distance: 197.2
click at [515, 415] on div "[PERSON_NAME] RUT 78421592" at bounding box center [480, 407] width 378 height 19
click at [781, 404] on font "7859962" at bounding box center [783, 405] width 49 height 18
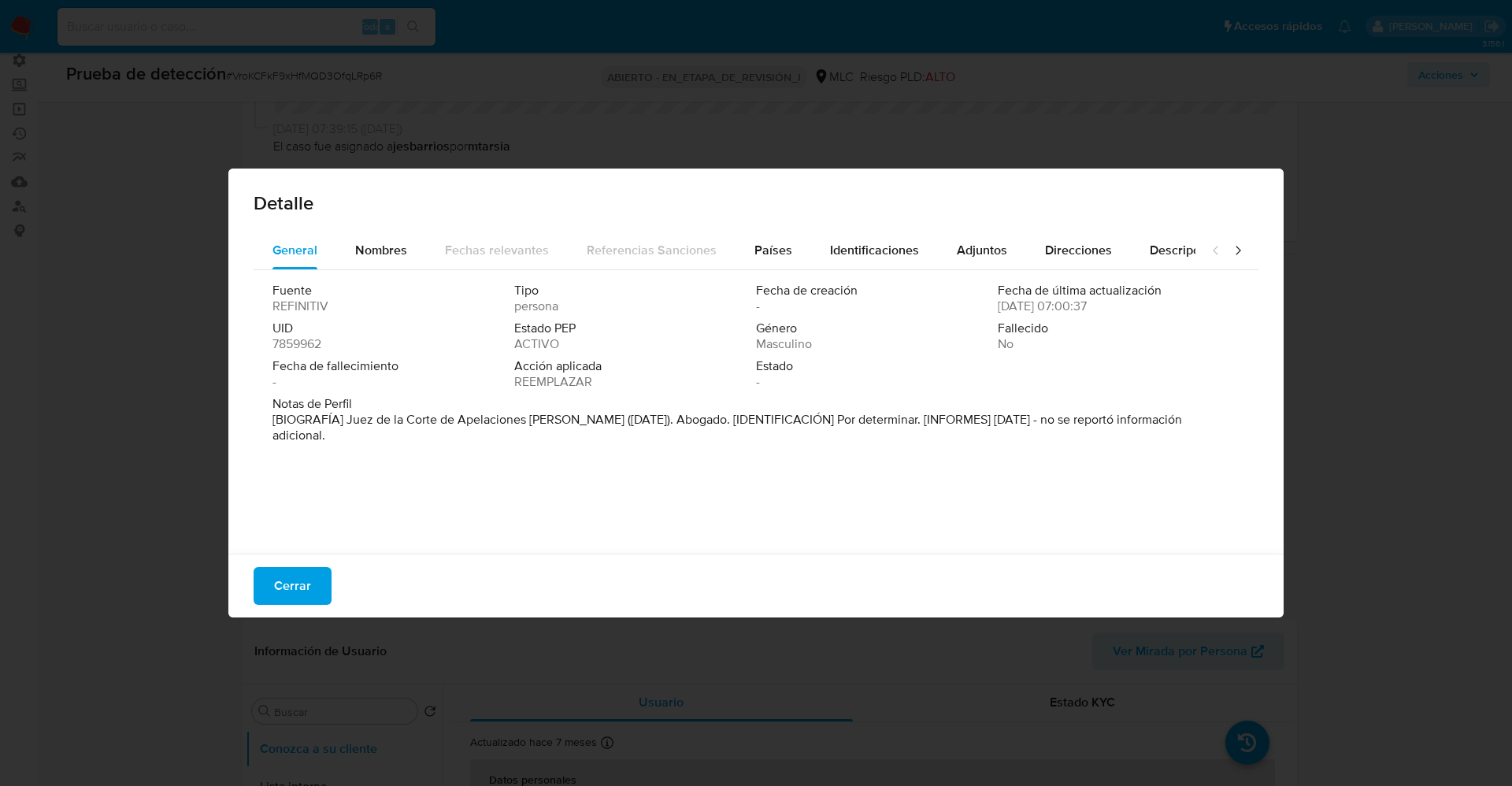
click at [385, 380] on div "Fecha de fallecimiento -" at bounding box center [393, 375] width 242 height 32
drag, startPoint x: 340, startPoint y: 419, endPoint x: 593, endPoint y: 424, distance: 253.0
click at [612, 420] on font "[BIOGRAFÍA] Juez de la Corte de Apelaciones de Concepción (abril de 2021). Abog…" at bounding box center [727, 427] width 910 height 34
click at [283, 580] on font "Cerrar" at bounding box center [292, 586] width 37 height 38
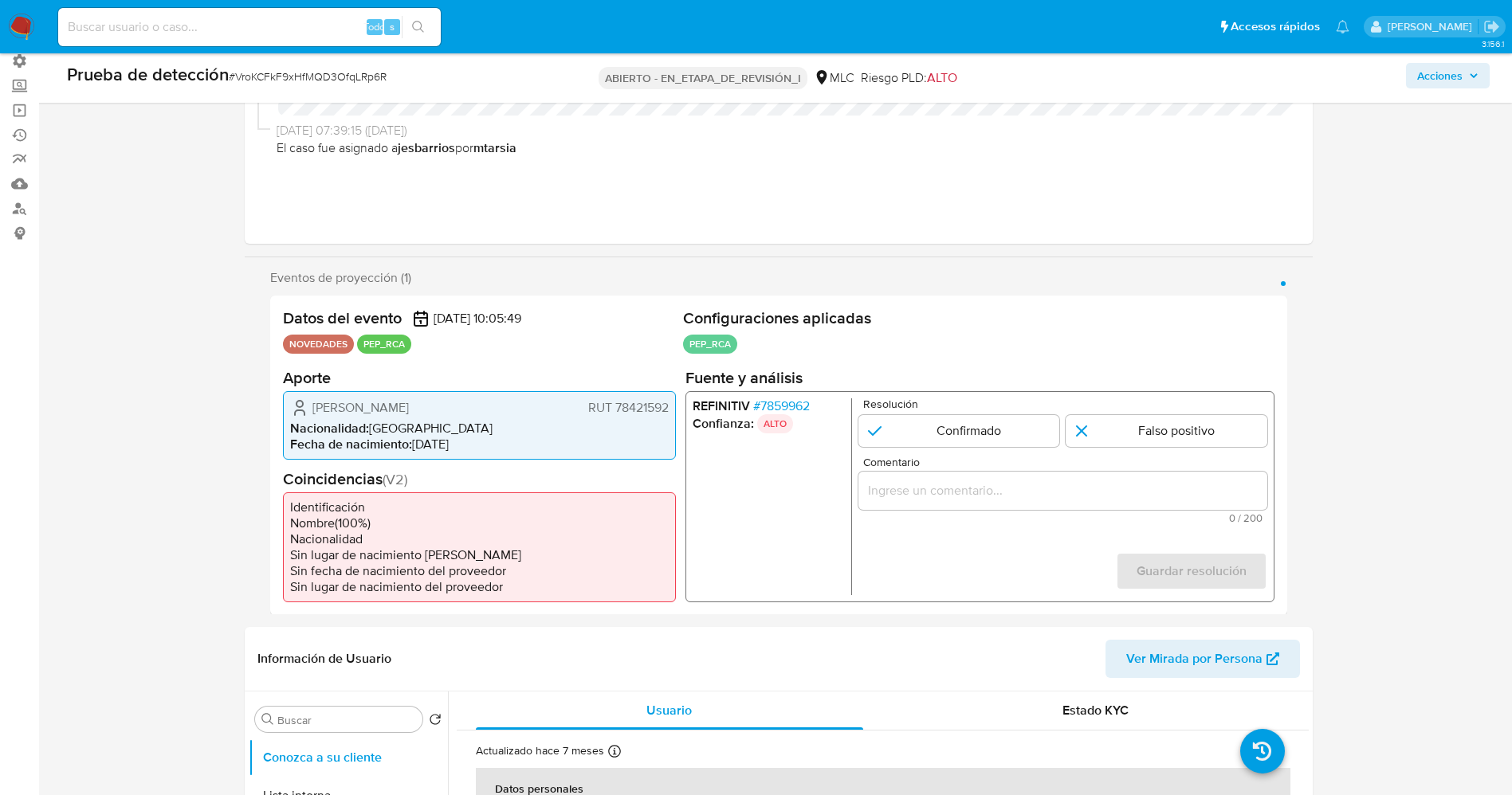
drag, startPoint x: 313, startPoint y: 402, endPoint x: 653, endPoint y: 407, distance: 340.0
click at [674, 407] on div "Rafael Leonidas Andrade Díaz RUT 78421592 Nacionalidad : Chile Fecha de nacimie…" at bounding box center [480, 425] width 393 height 68
click at [777, 404] on font "7859962" at bounding box center [783, 405] width 49 height 18
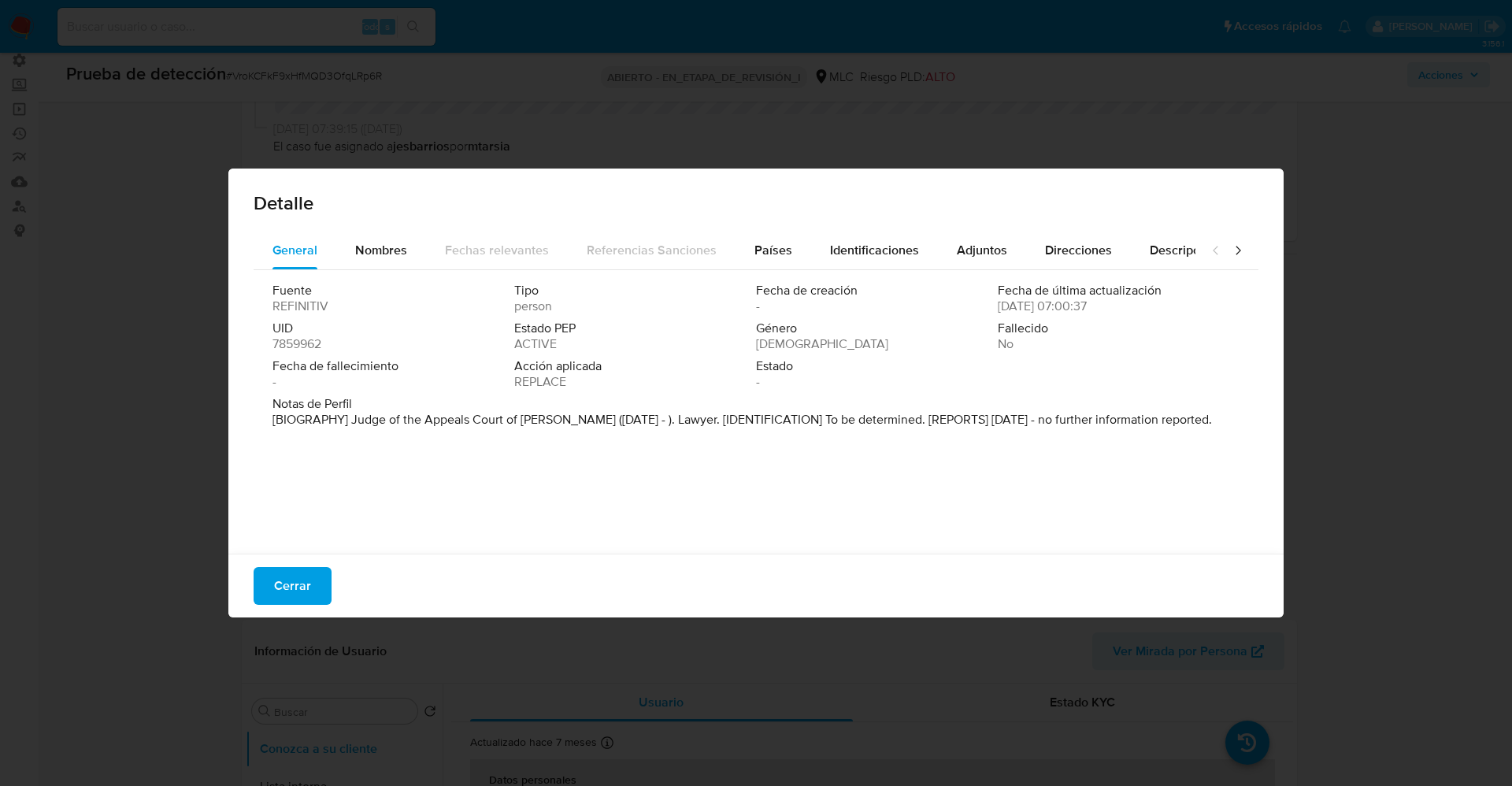
drag, startPoint x: 358, startPoint y: 417, endPoint x: 965, endPoint y: 426, distance: 607.1
click at [965, 426] on p "[BIOGRAPHY] Judge of the Appeals Court of Concepcion (Apr 2021 - ). Lawyer. [ID…" at bounding box center [742, 420] width 940 height 16
click at [398, 371] on span "Fecha de fallecimiento" at bounding box center [392, 367] width 238 height 16
drag, startPoint x: 348, startPoint y: 424, endPoint x: 611, endPoint y: 421, distance: 263.0
click at [611, 421] on font "[BIOGRAFÍA] Juez de la Corte de Apelaciones de Concepción (abril de 2021). Abog…" at bounding box center [727, 427] width 910 height 34
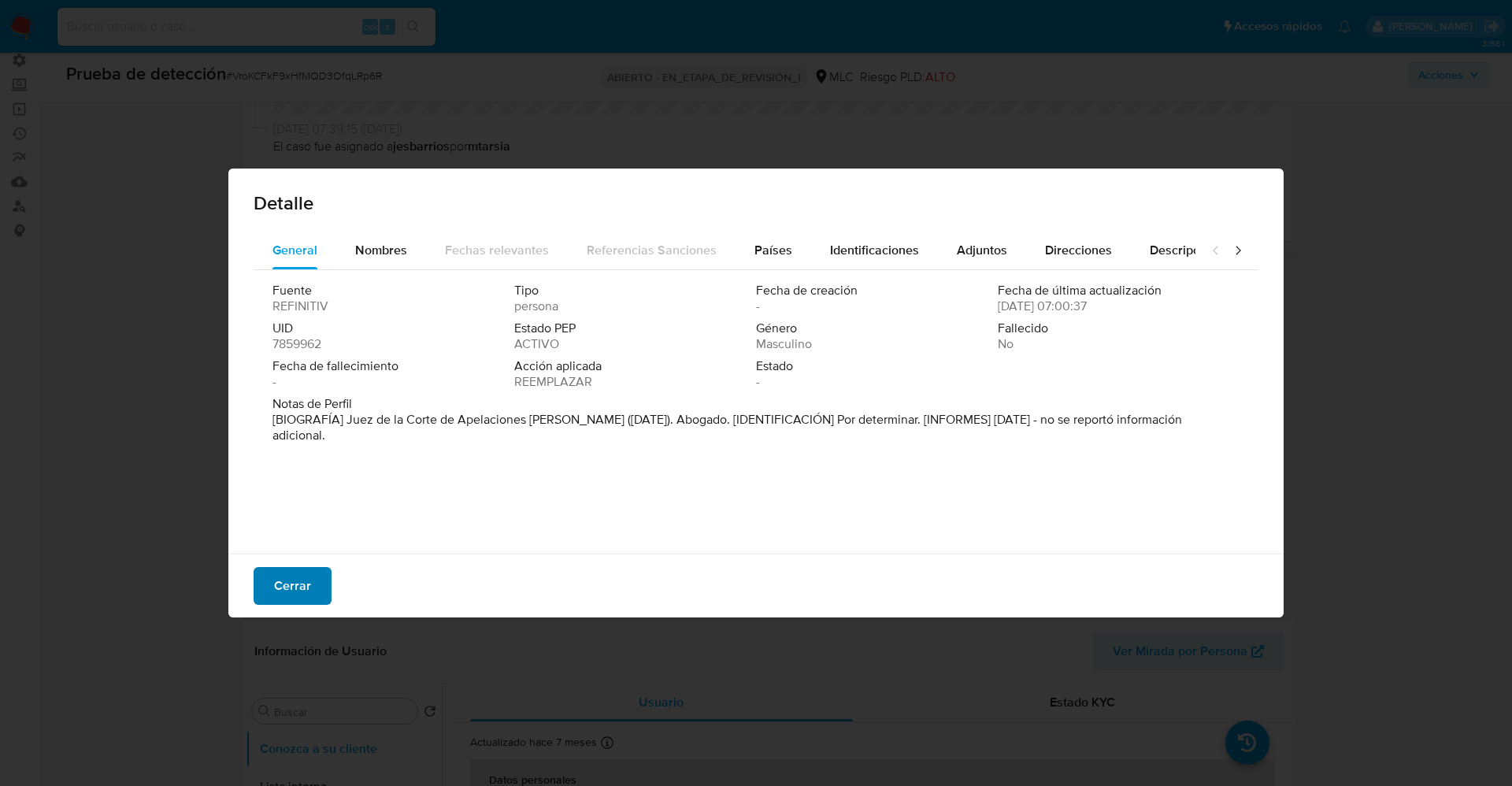
drag, startPoint x: 293, startPoint y: 601, endPoint x: 316, endPoint y: 593, distance: 24.4
click at [294, 600] on font "Cerrar" at bounding box center [292, 586] width 37 height 38
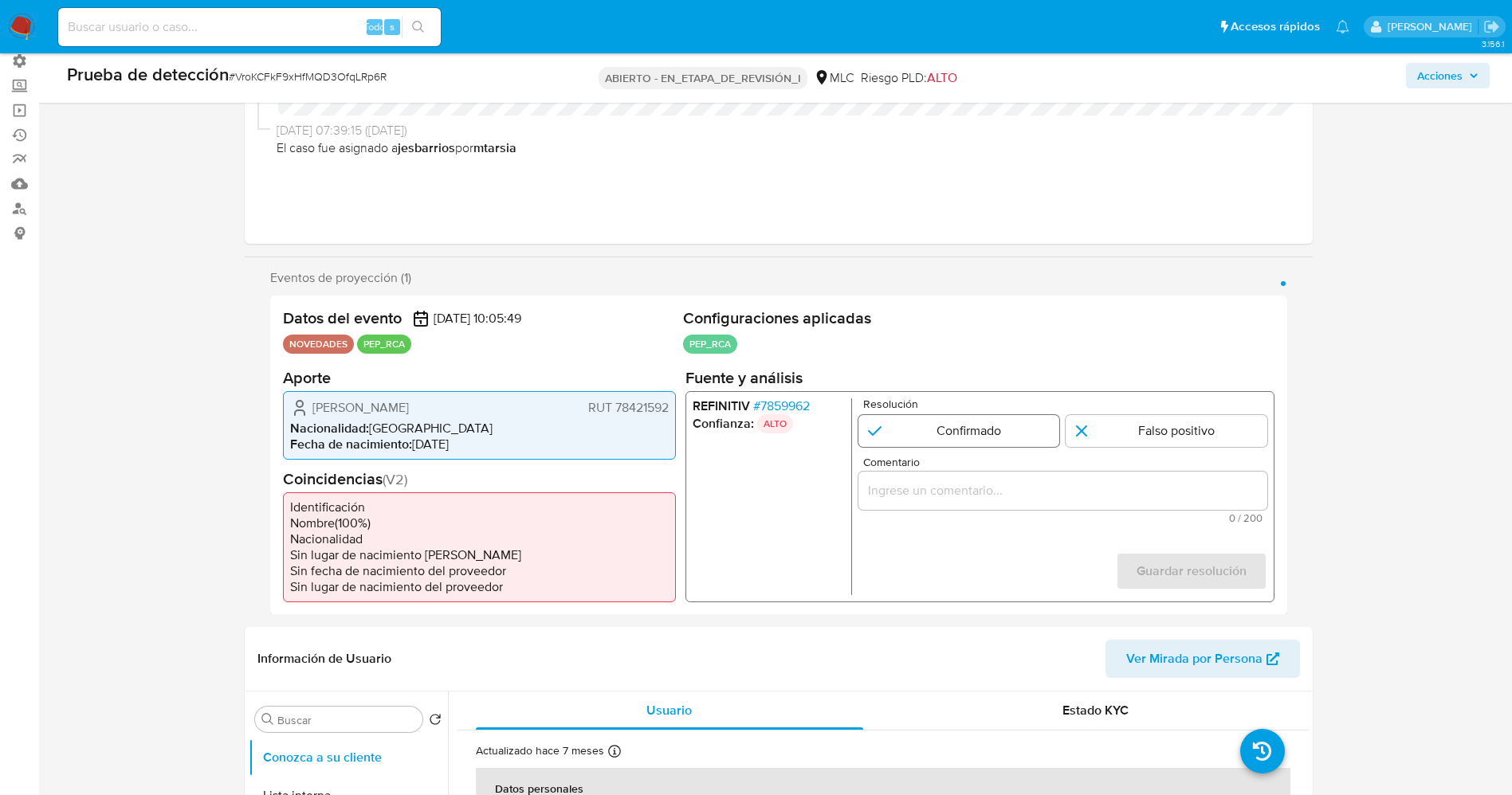
click at [897, 434] on input "1 de 1" at bounding box center [958, 430] width 202 height 32
radio input "true"
click at [897, 495] on input "Comentario" at bounding box center [1062, 489] width 409 height 21
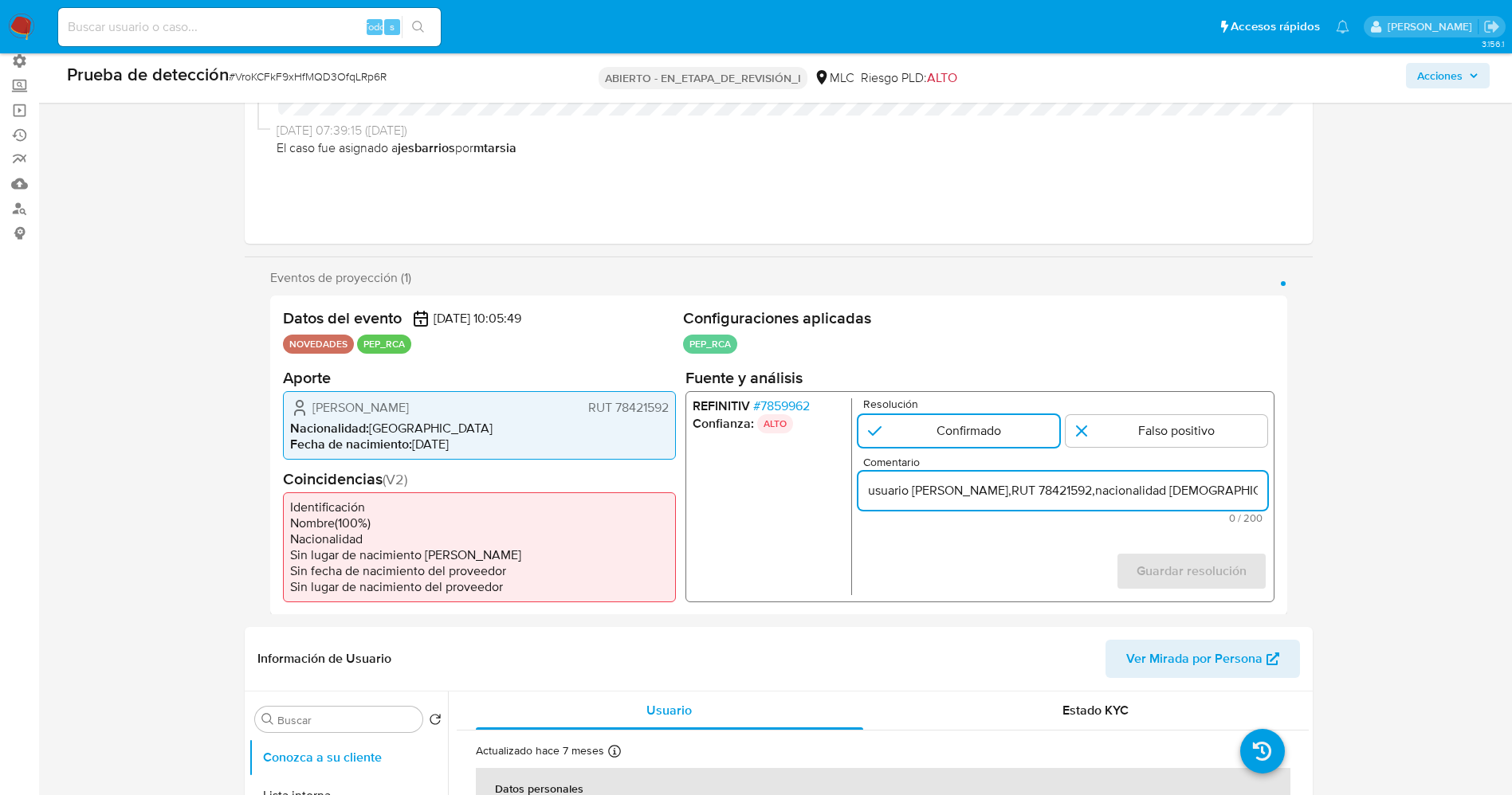
scroll to position [0, 759]
click at [908, 491] on input "usuario Rafael Leonidas Andrade Díaz,RUT 78421592,nacionalidad Chilena, por coi…" at bounding box center [1062, 489] width 409 height 21
click at [875, 486] on input "usuario Rafael Leonidas Andrade Díaz,RUT 78421592,nacionalidad Chilena, por coi…" at bounding box center [1062, 489] width 409 height 21
drag, startPoint x: 945, startPoint y: 493, endPoint x: 939, endPoint y: 500, distance: 9.2
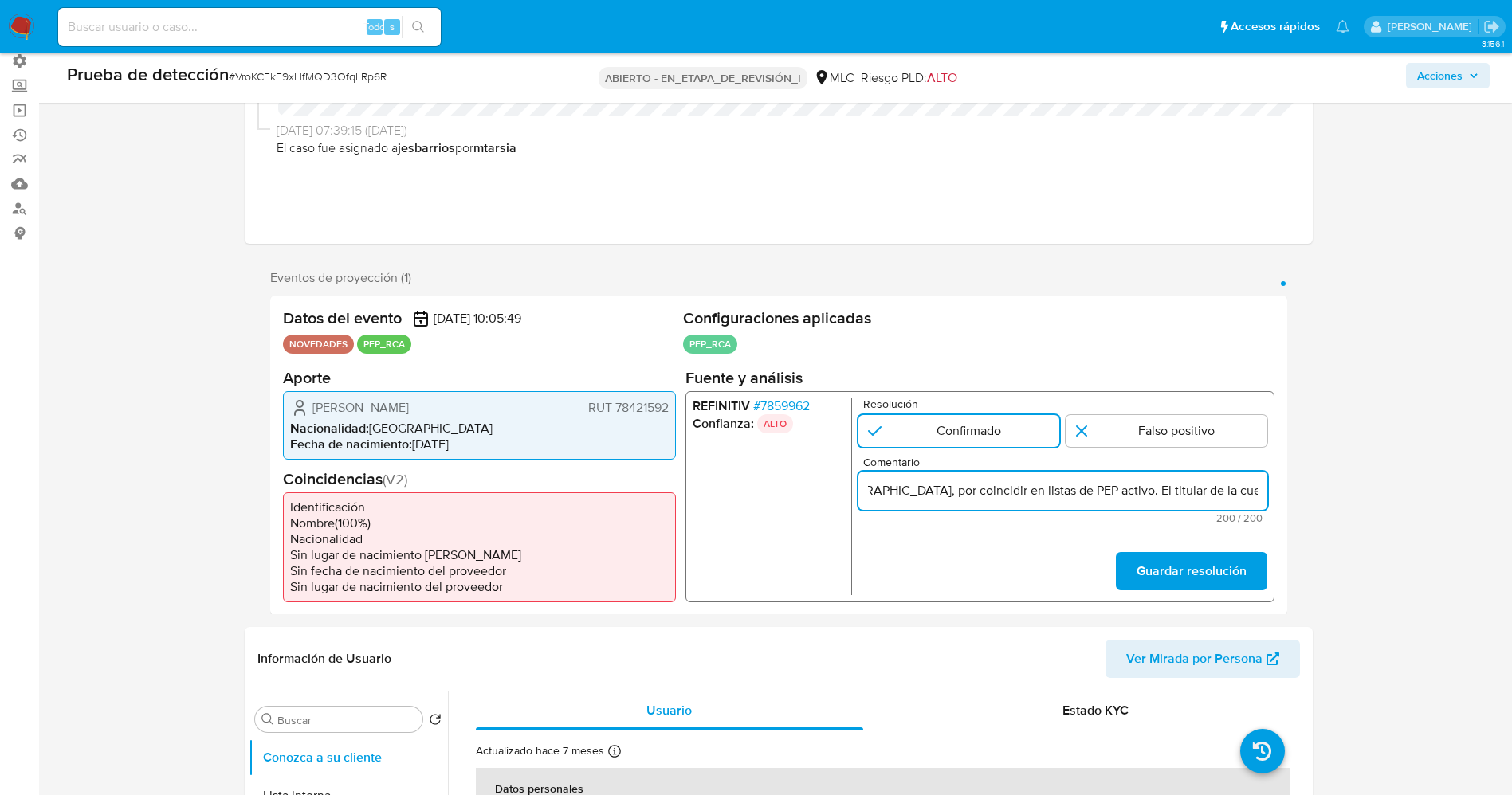
click at [939, 500] on input "usuario Rafael Leonidas Andrade Díaz,RUT 78421592,nacionalidad Chilena, por coi…" at bounding box center [1062, 489] width 409 height 21
click at [869, 486] on input "usuario Rafael Leonidas Andrade Díaz,RUT 78421592,nacionalidad Chilena.Se desem…" at bounding box center [1062, 489] width 409 height 21
type input "Usuario Rafael Leonidas Andrade Díaz,RUT 78421592,nacionalidad Chilena.Se desem…"
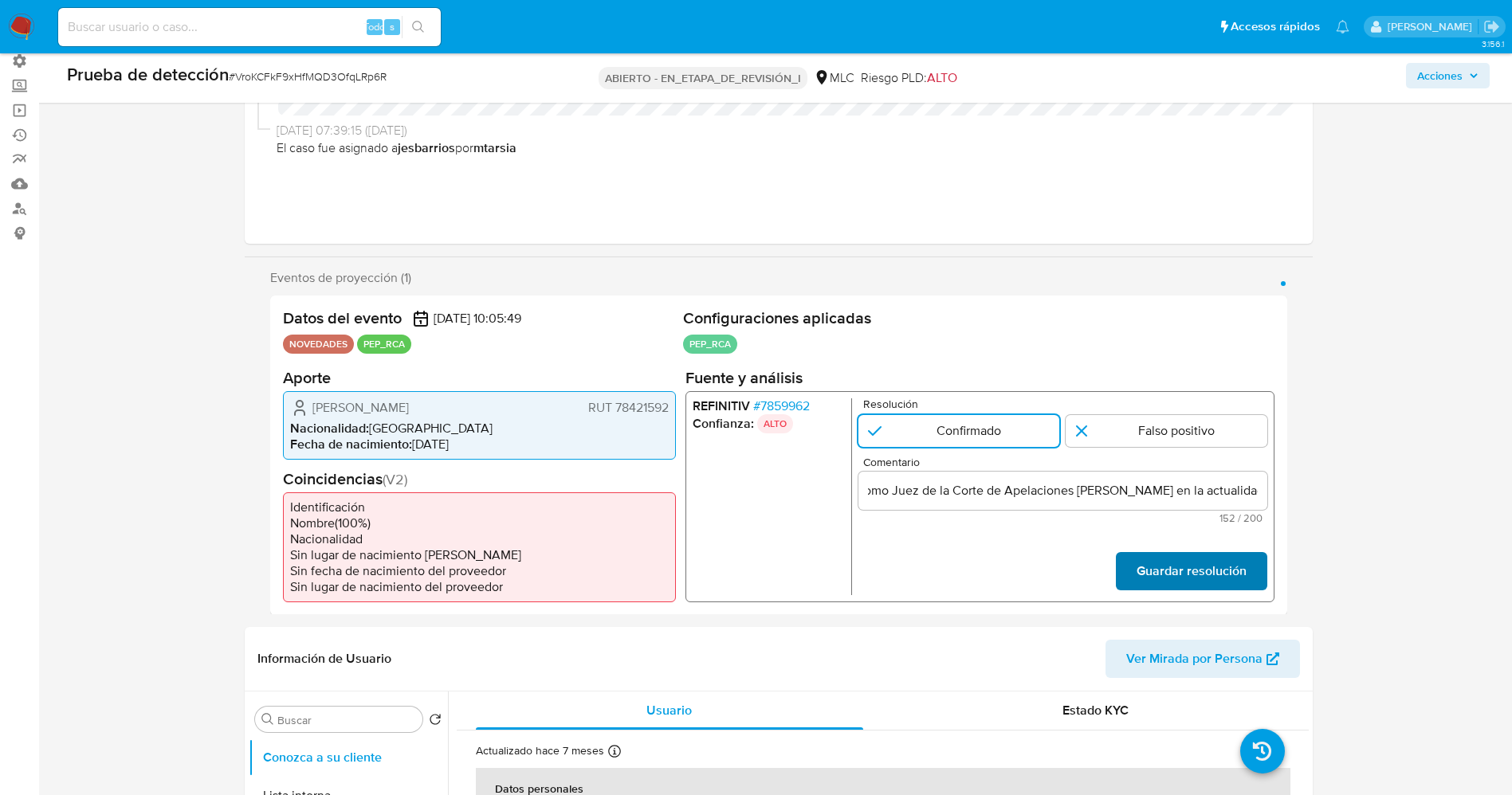
click at [1148, 566] on font "Guardar resolución" at bounding box center [1190, 571] width 110 height 39
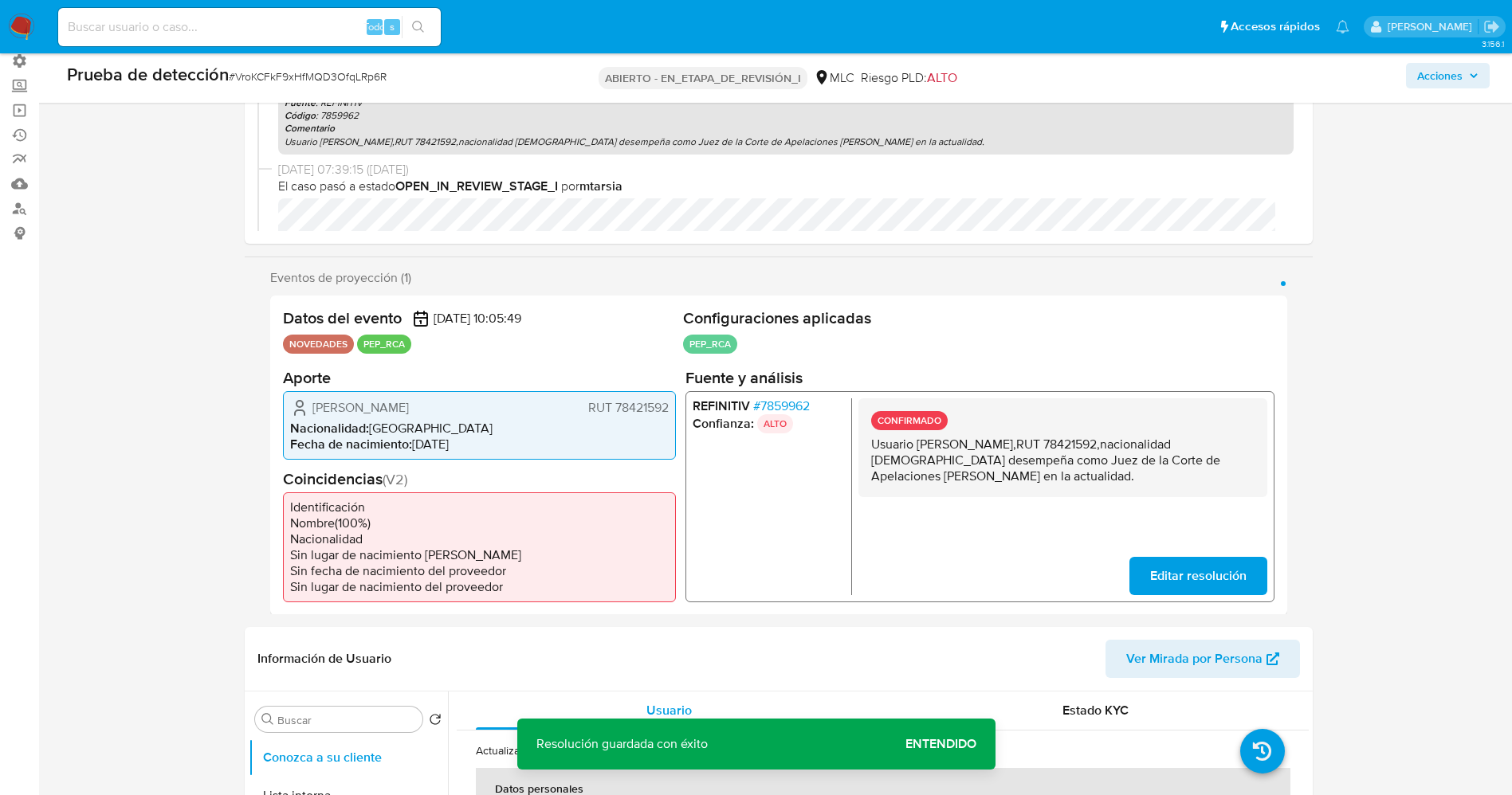
drag, startPoint x: 875, startPoint y: 443, endPoint x: 971, endPoint y: 480, distance: 102.9
click at [1079, 497] on div "CONFIRMADO Usuario Rafael Leonidas Andrade Díaz,RUT 78421592,nacionalidad Chile…" at bounding box center [1062, 447] width 409 height 99
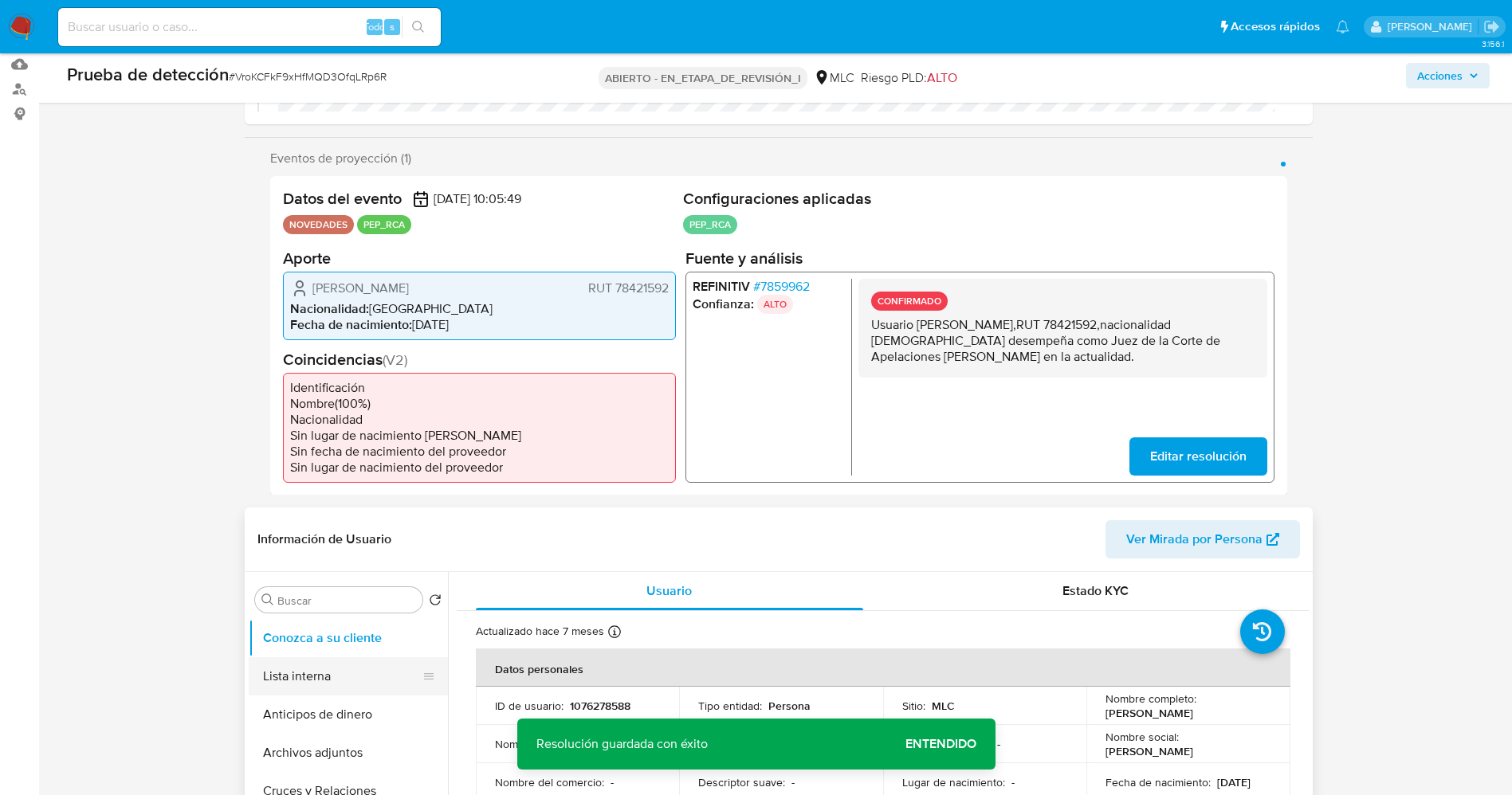
click at [341, 671] on button "Lista interna" at bounding box center [341, 677] width 186 height 39
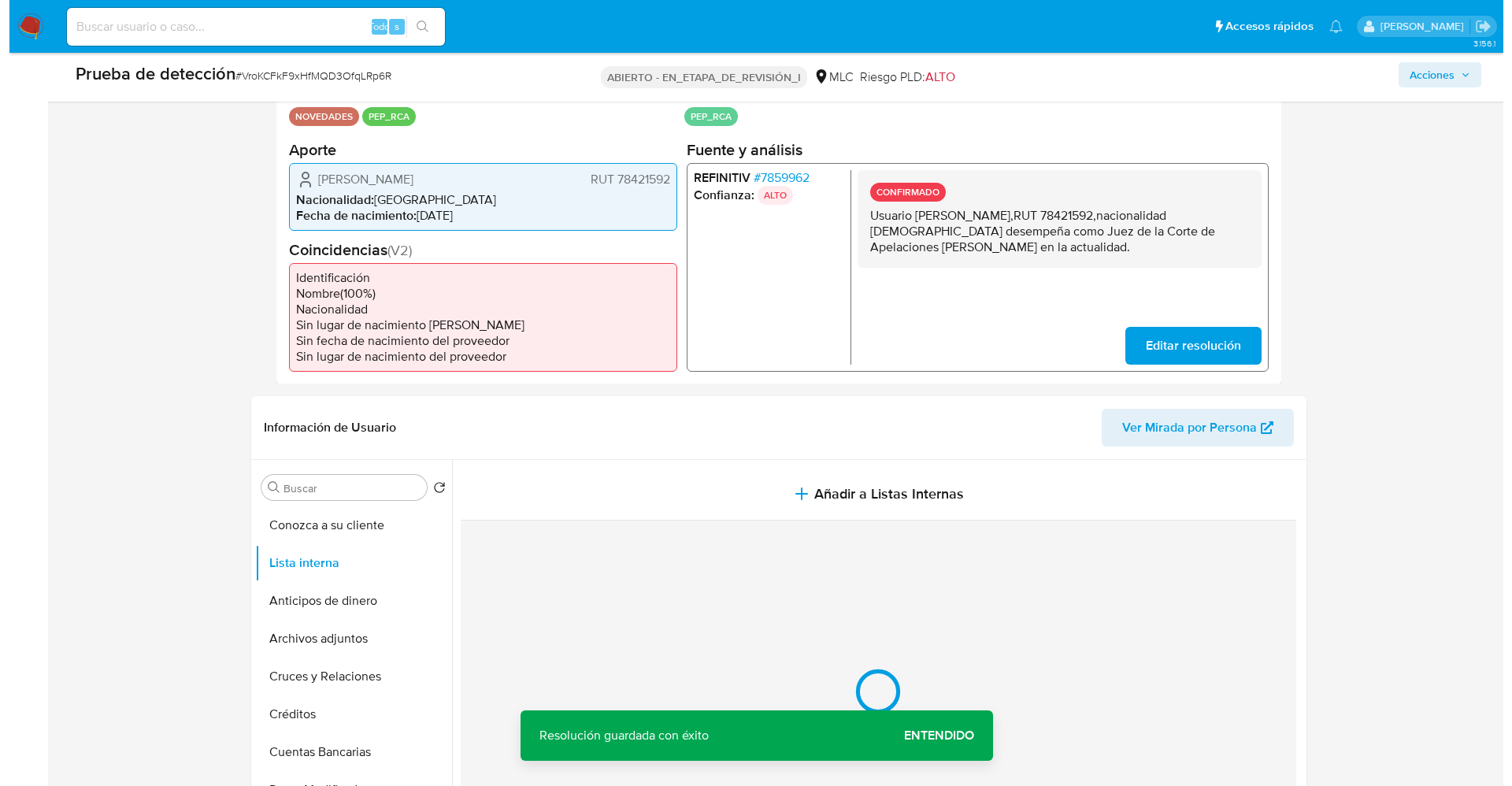
scroll to position [473, 0]
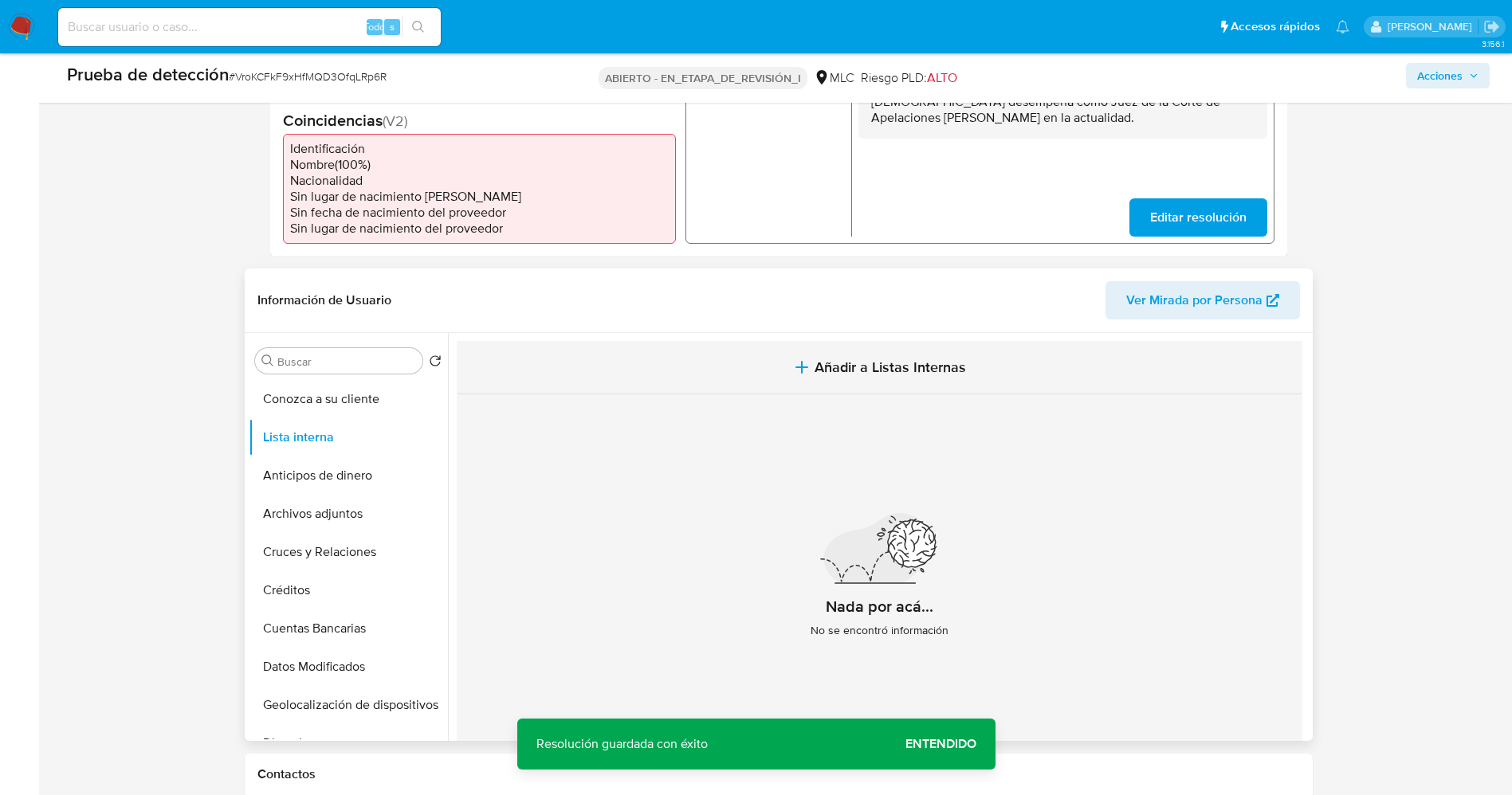
click at [823, 374] on span "Añadir a Listas Internas" at bounding box center [890, 367] width 151 height 18
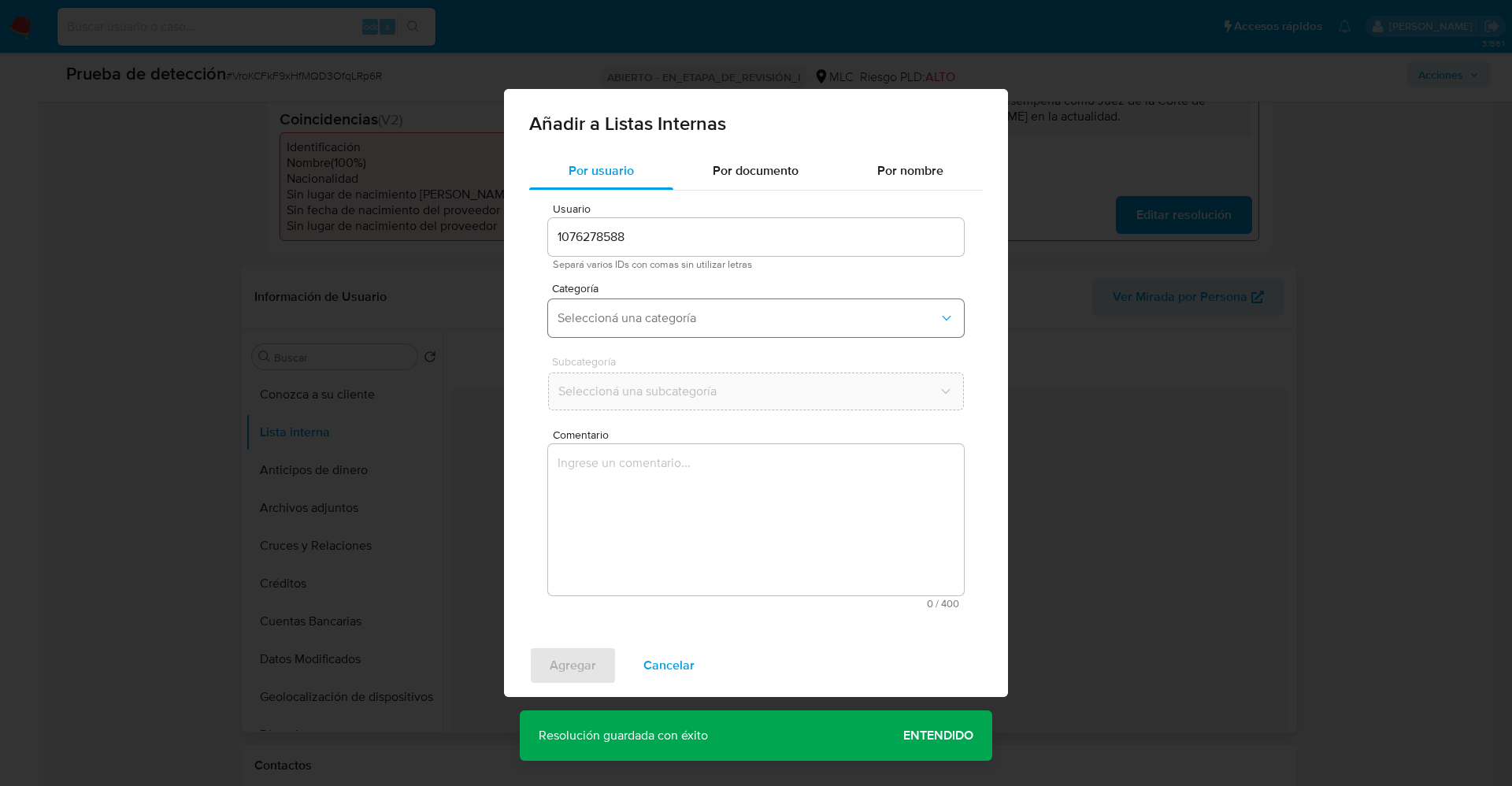
click at [651, 316] on span "Seleccioná una categoría" at bounding box center [748, 318] width 381 height 16
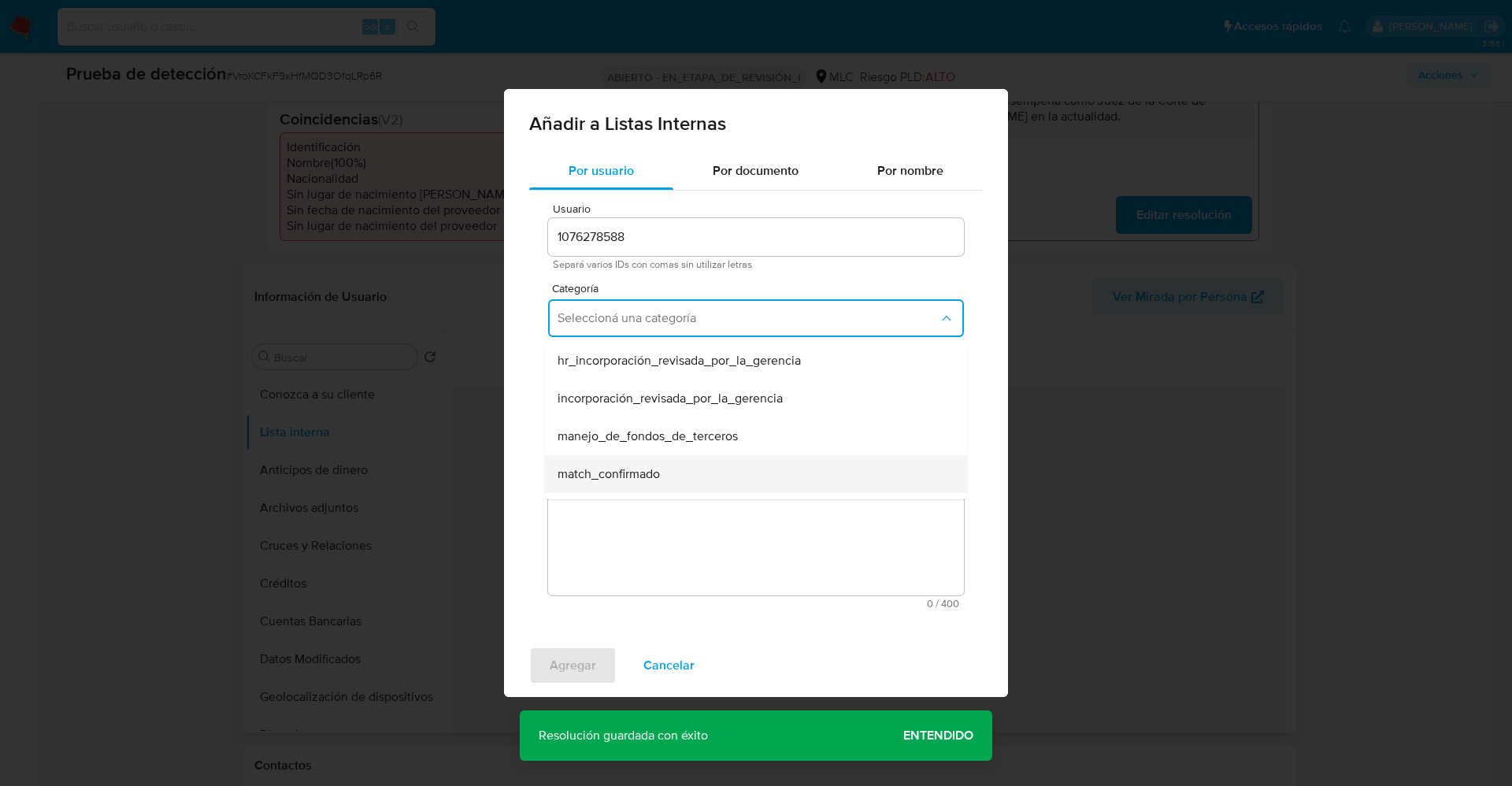
click at [630, 475] on span "match_confirmado" at bounding box center [609, 474] width 103 height 16
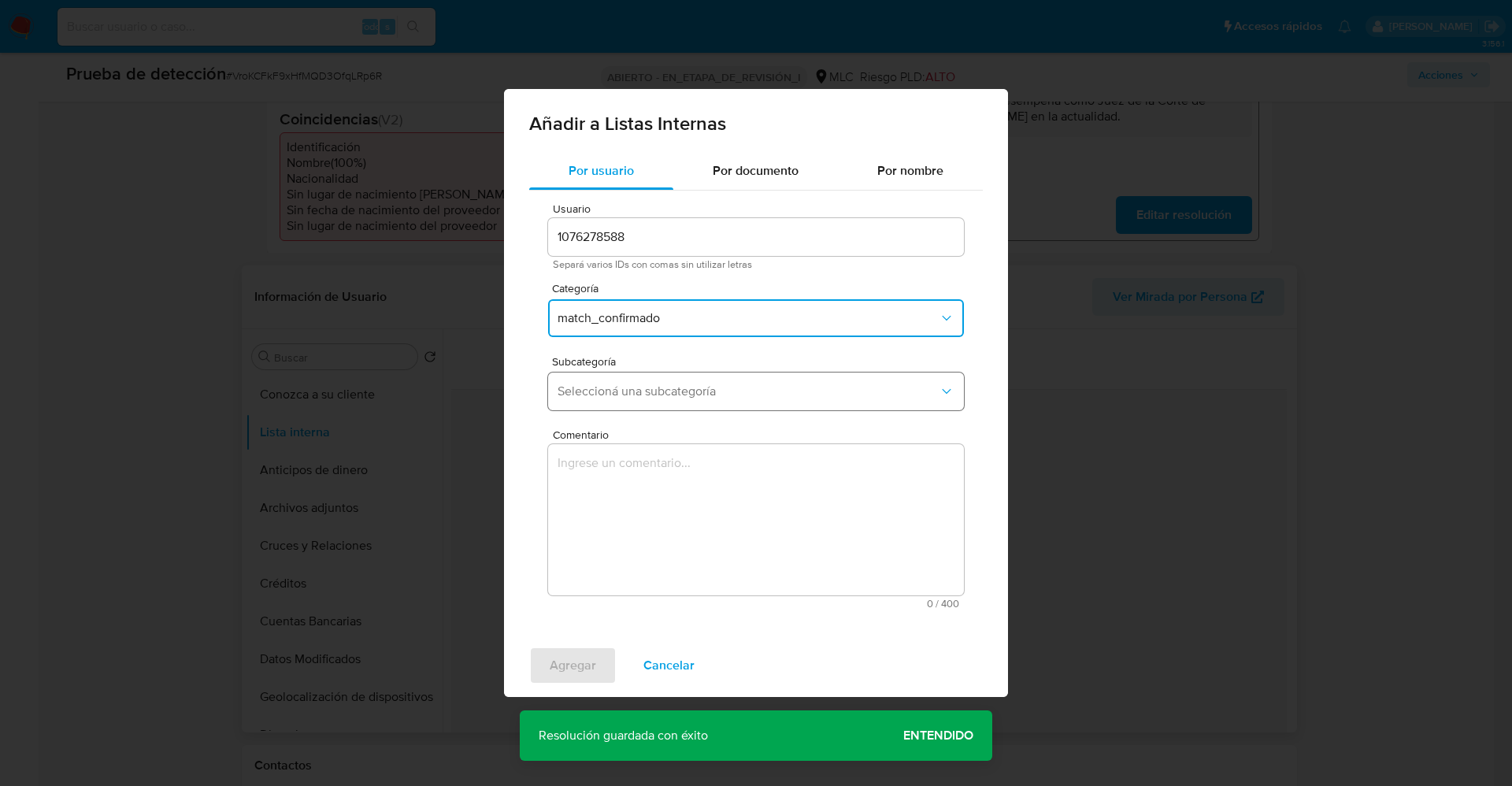
click at [637, 401] on button "Seleccioná una subcategoría" at bounding box center [756, 392] width 416 height 38
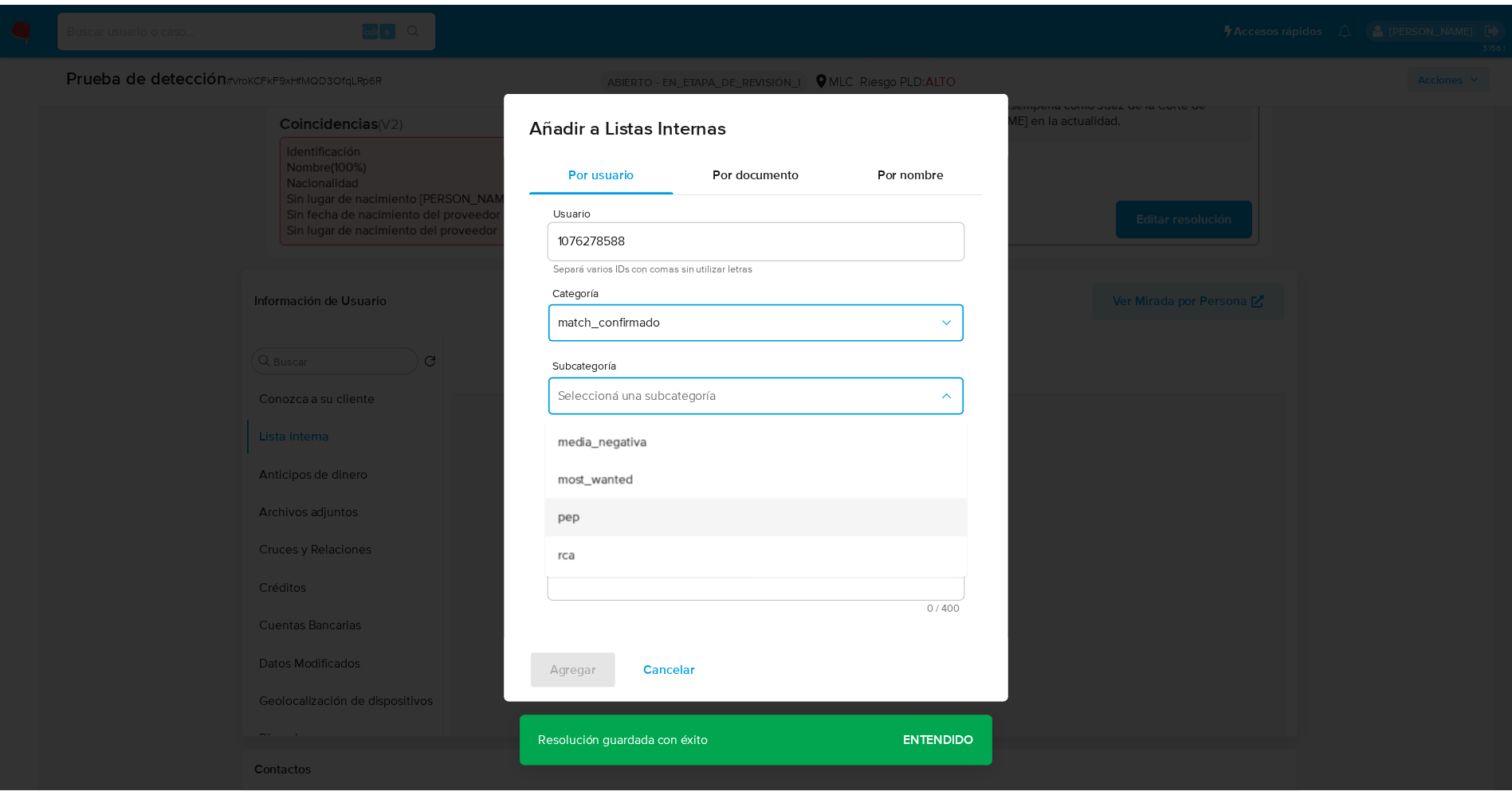
scroll to position [108, 0]
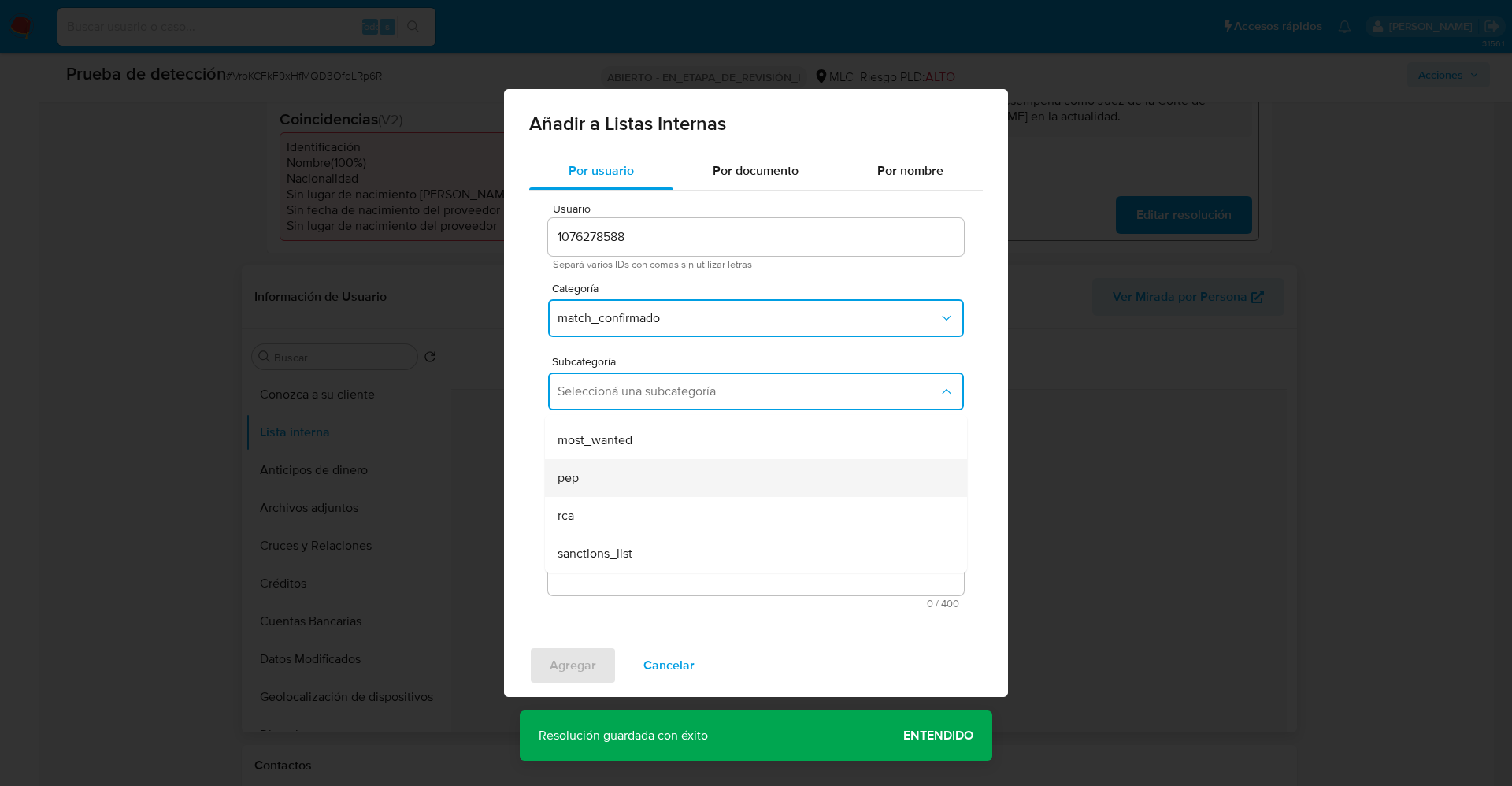
click at [612, 472] on div "pep" at bounding box center [752, 478] width 388 height 38
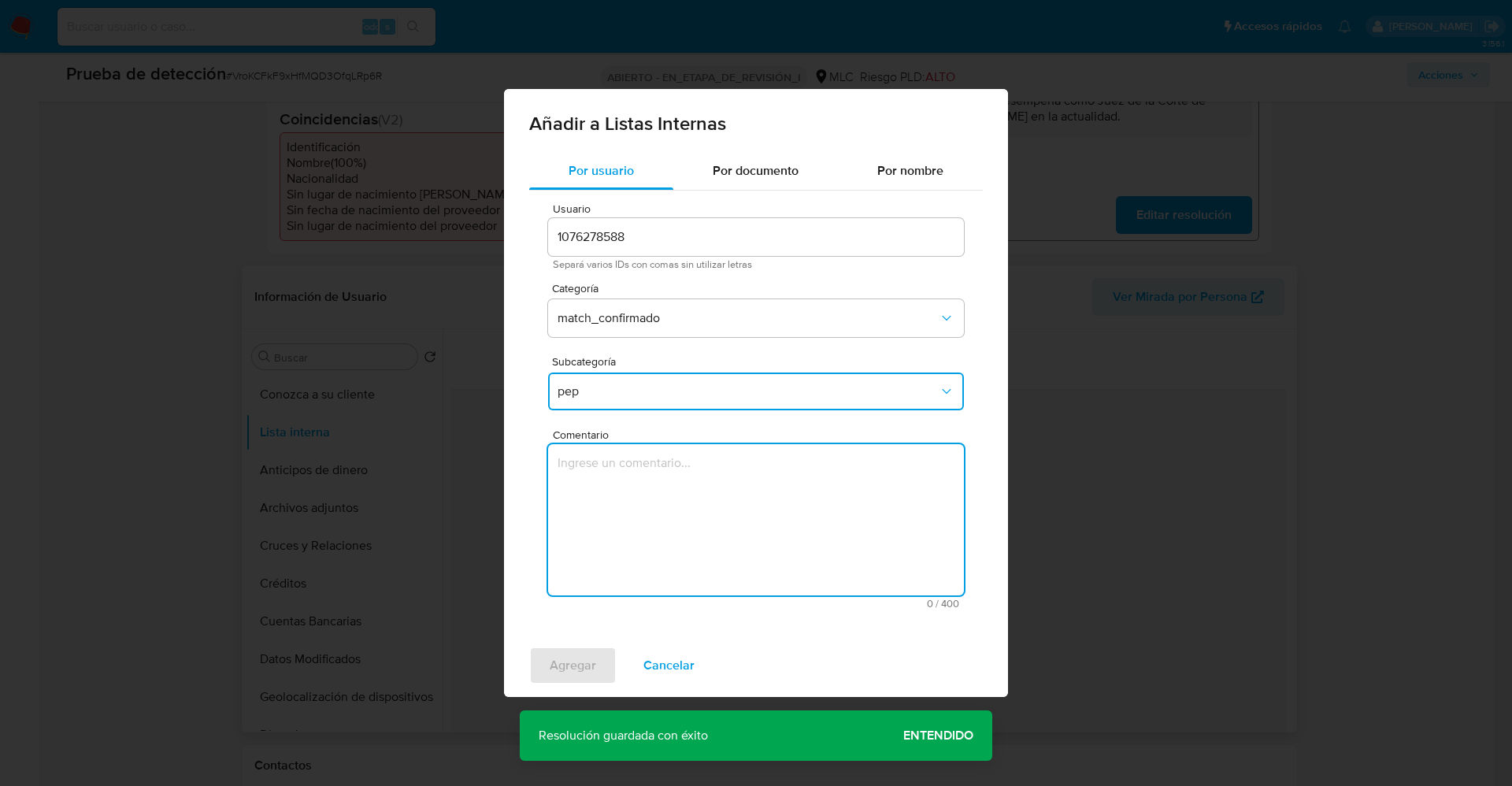
click at [610, 480] on textarea "Comentario" at bounding box center [756, 520] width 416 height 152
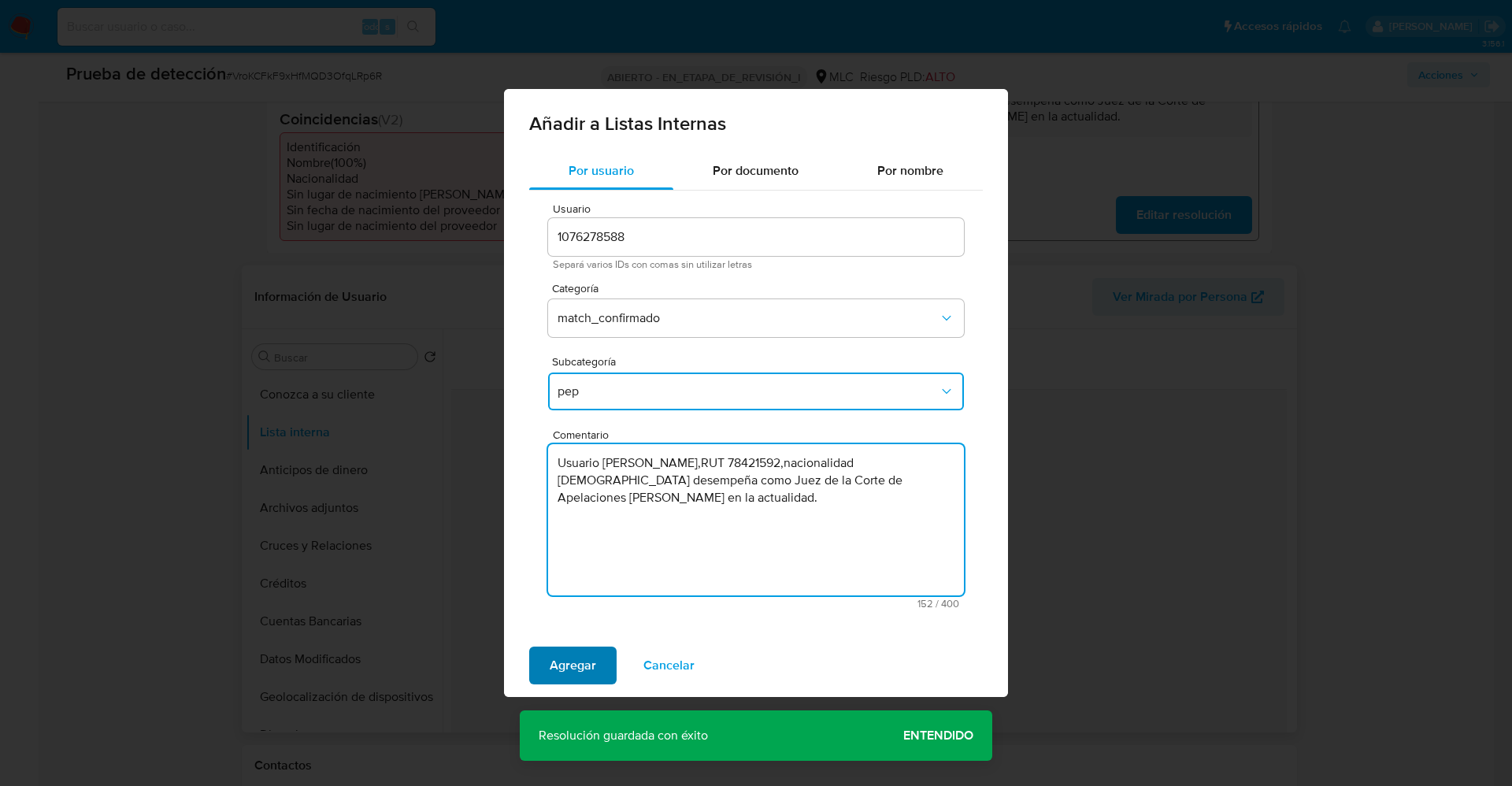
type textarea "Usuario Rafael Leonidas Andrade Díaz,RUT 78421592,nacionalidad Chilena.Se desem…"
click at [561, 670] on span "Agregar" at bounding box center [573, 665] width 46 height 35
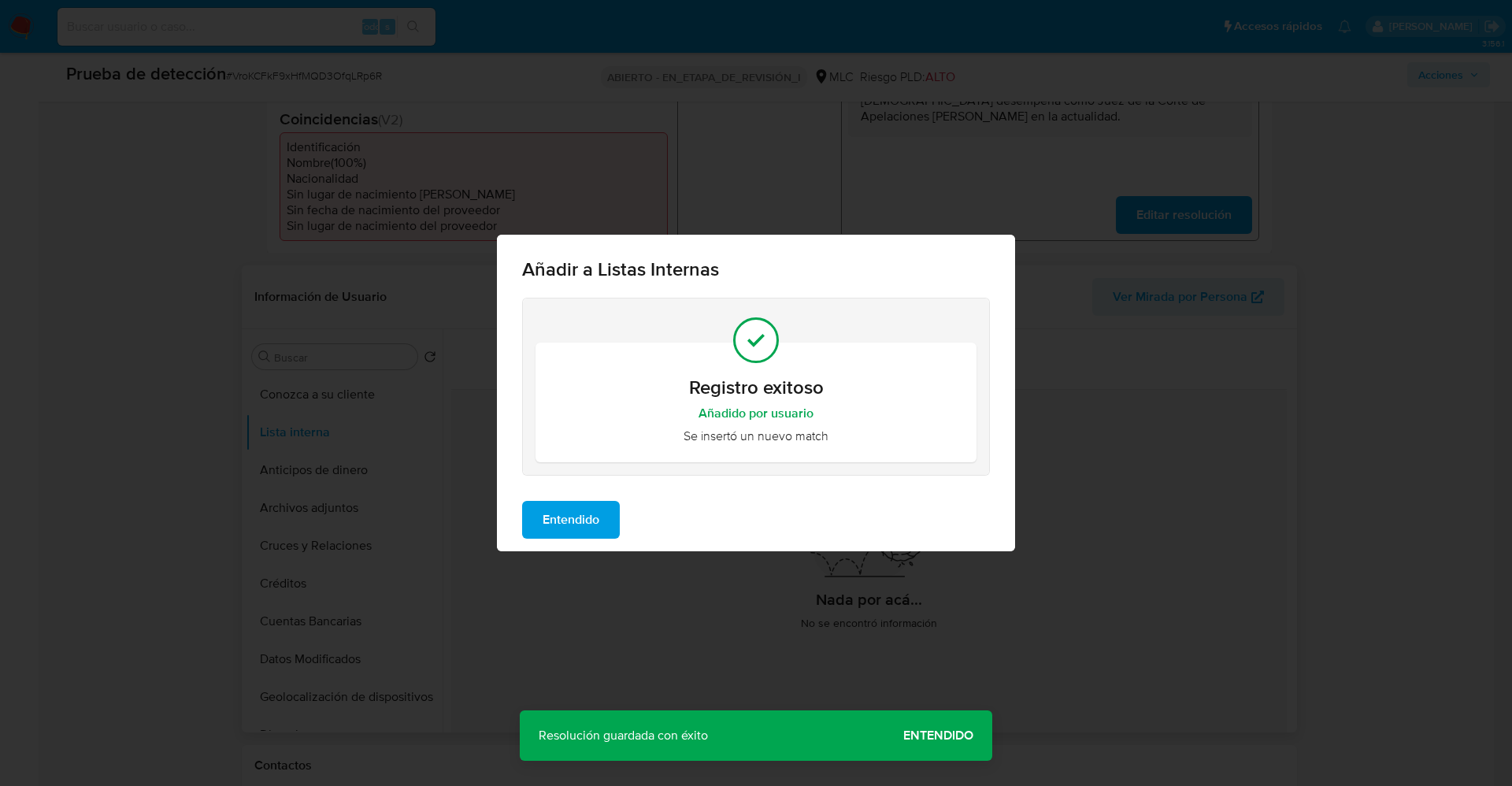
click at [569, 512] on span "Entendido" at bounding box center [571, 519] width 57 height 35
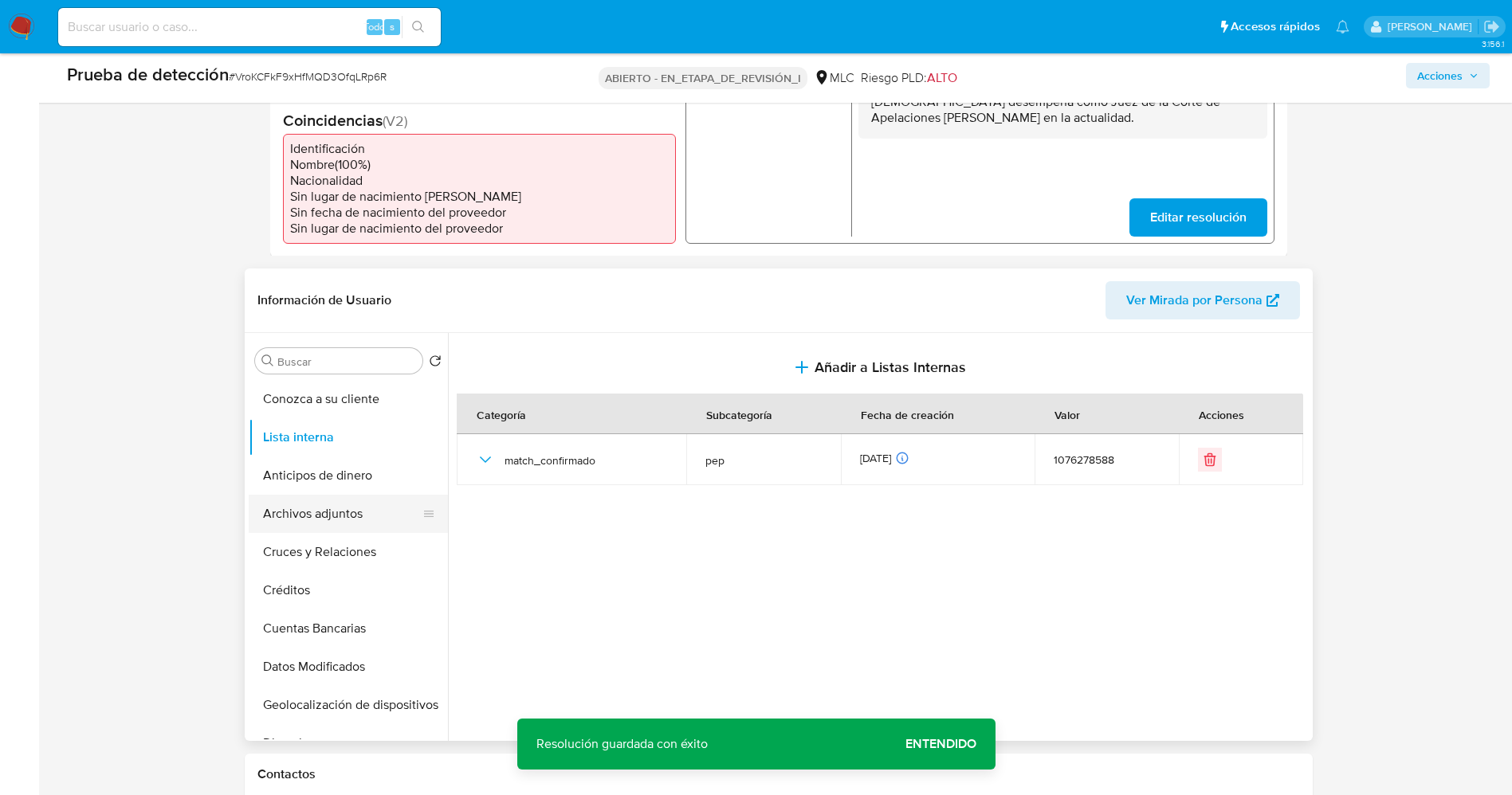
click at [339, 514] on button "Archivos adjuntos" at bounding box center [341, 514] width 186 height 39
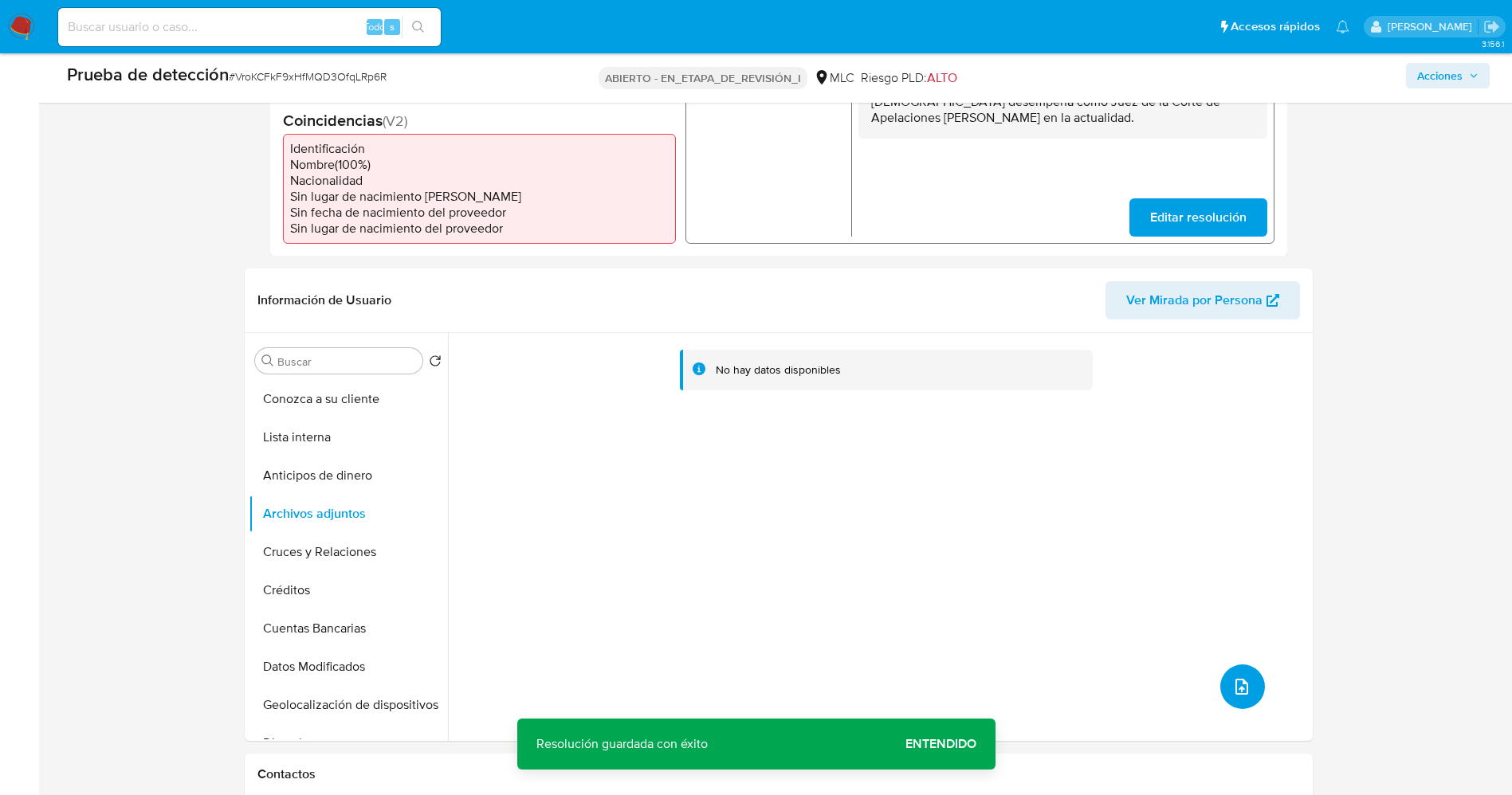
click at [1235, 681] on icon "subir archivo" at bounding box center [1241, 687] width 19 height 19
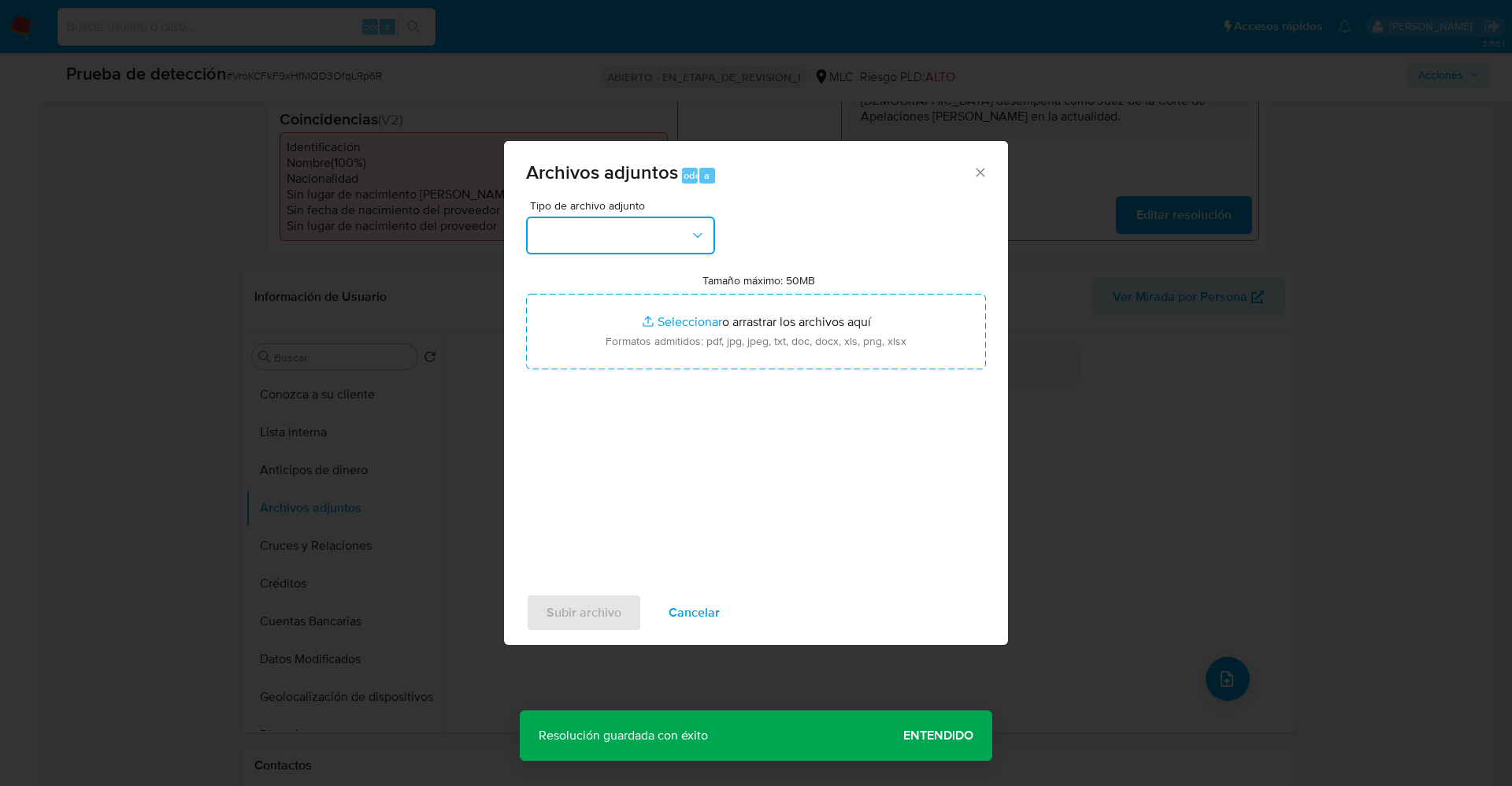
click at [618, 236] on button "button" at bounding box center [620, 236] width 189 height 38
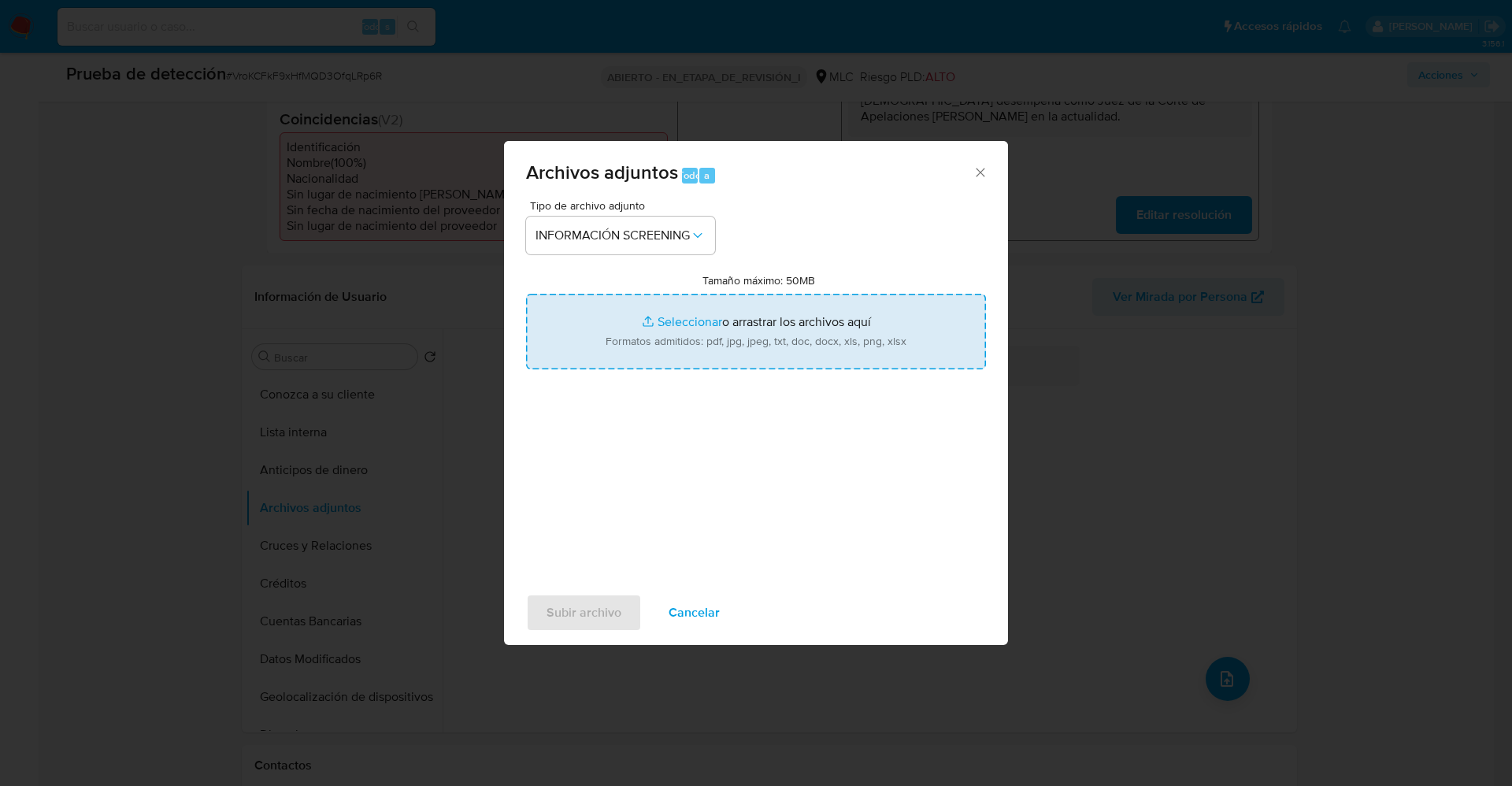
type input "C:\fakepath\_Rafael Leonidas Andrade Díaz_ lavado de dinero - Buscar con Google…"
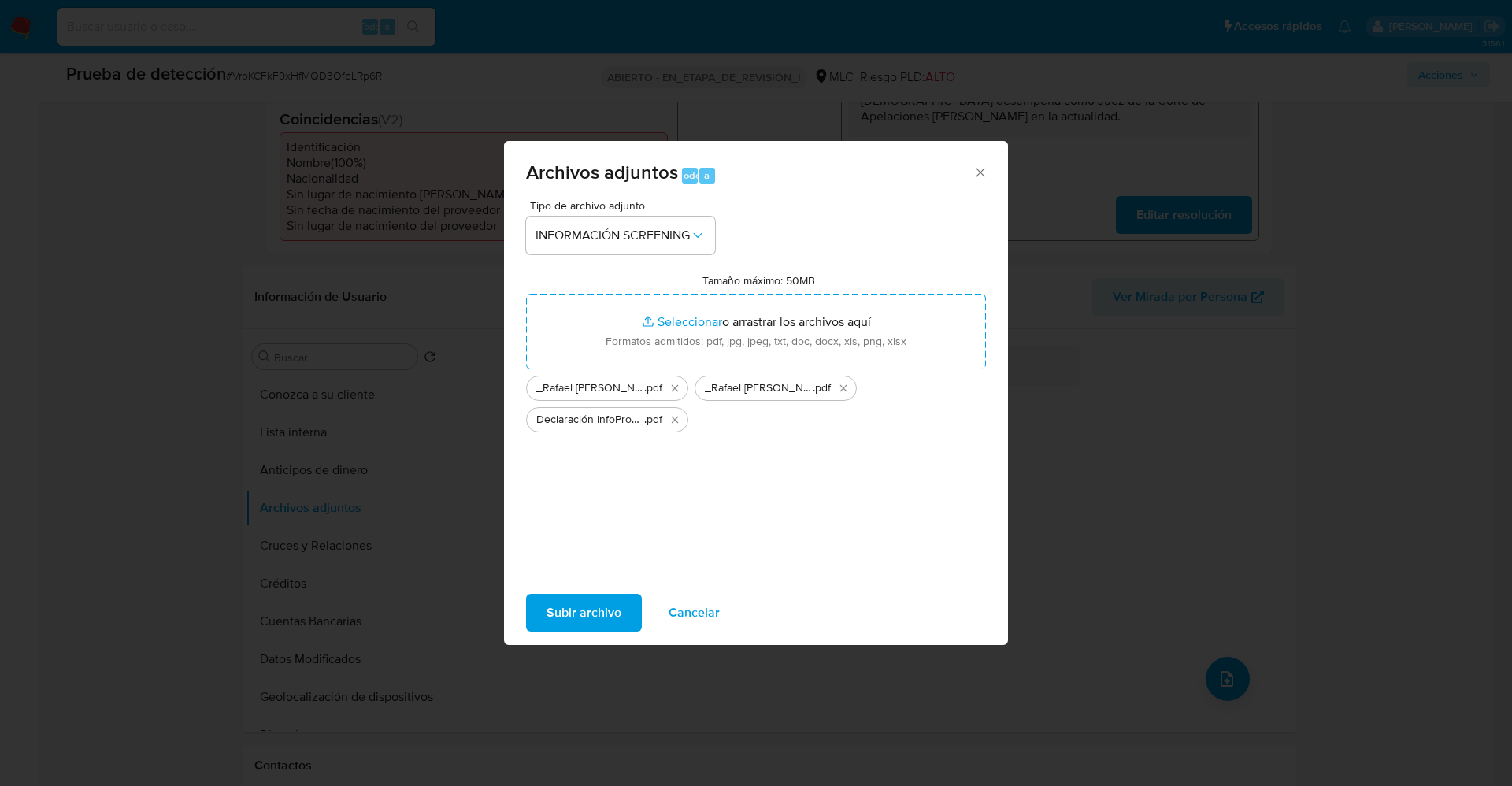
click at [583, 618] on span "Subir archivo" at bounding box center [584, 612] width 74 height 35
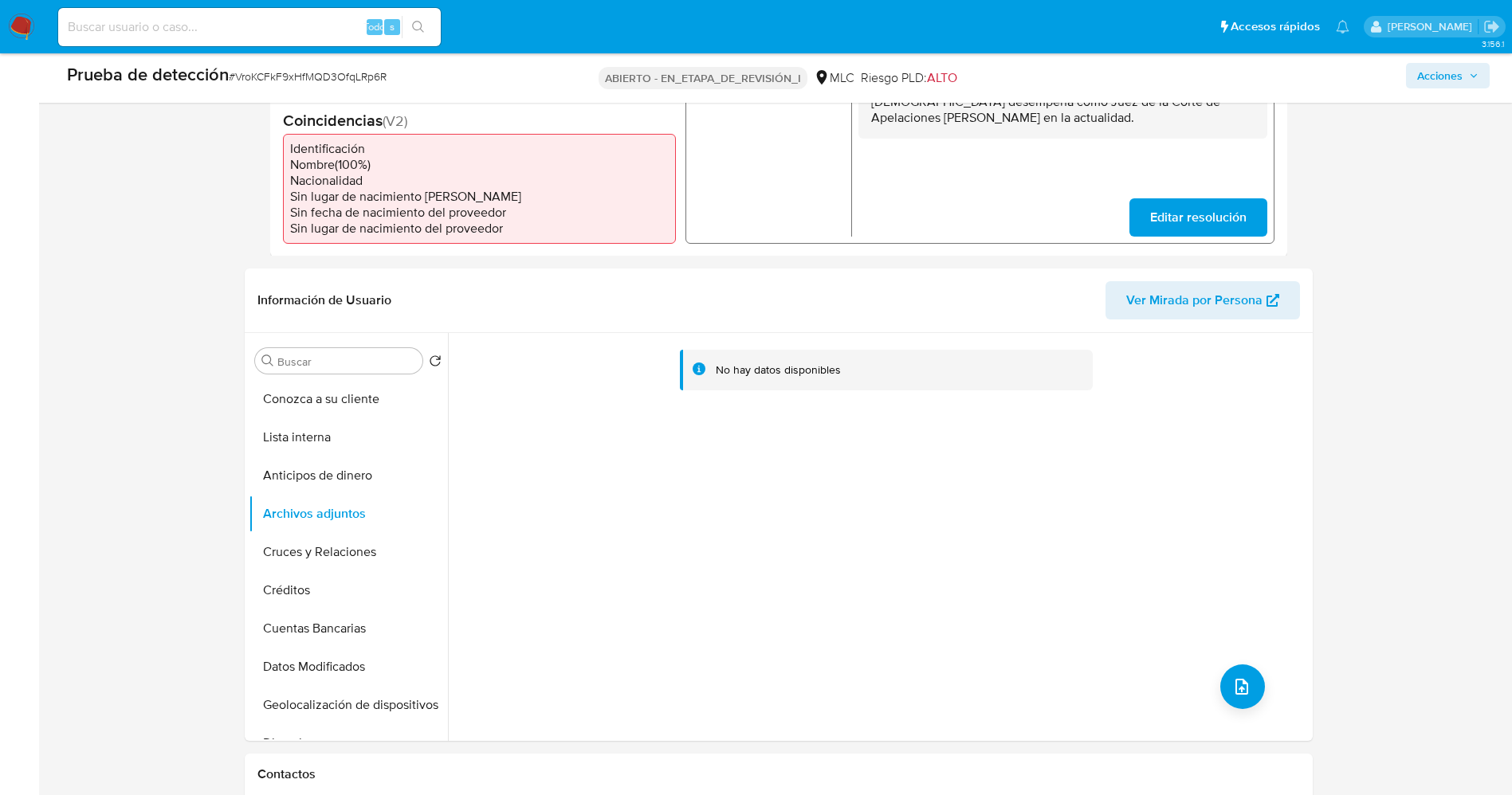
click at [330, 441] on button "Lista interna" at bounding box center [348, 437] width 199 height 39
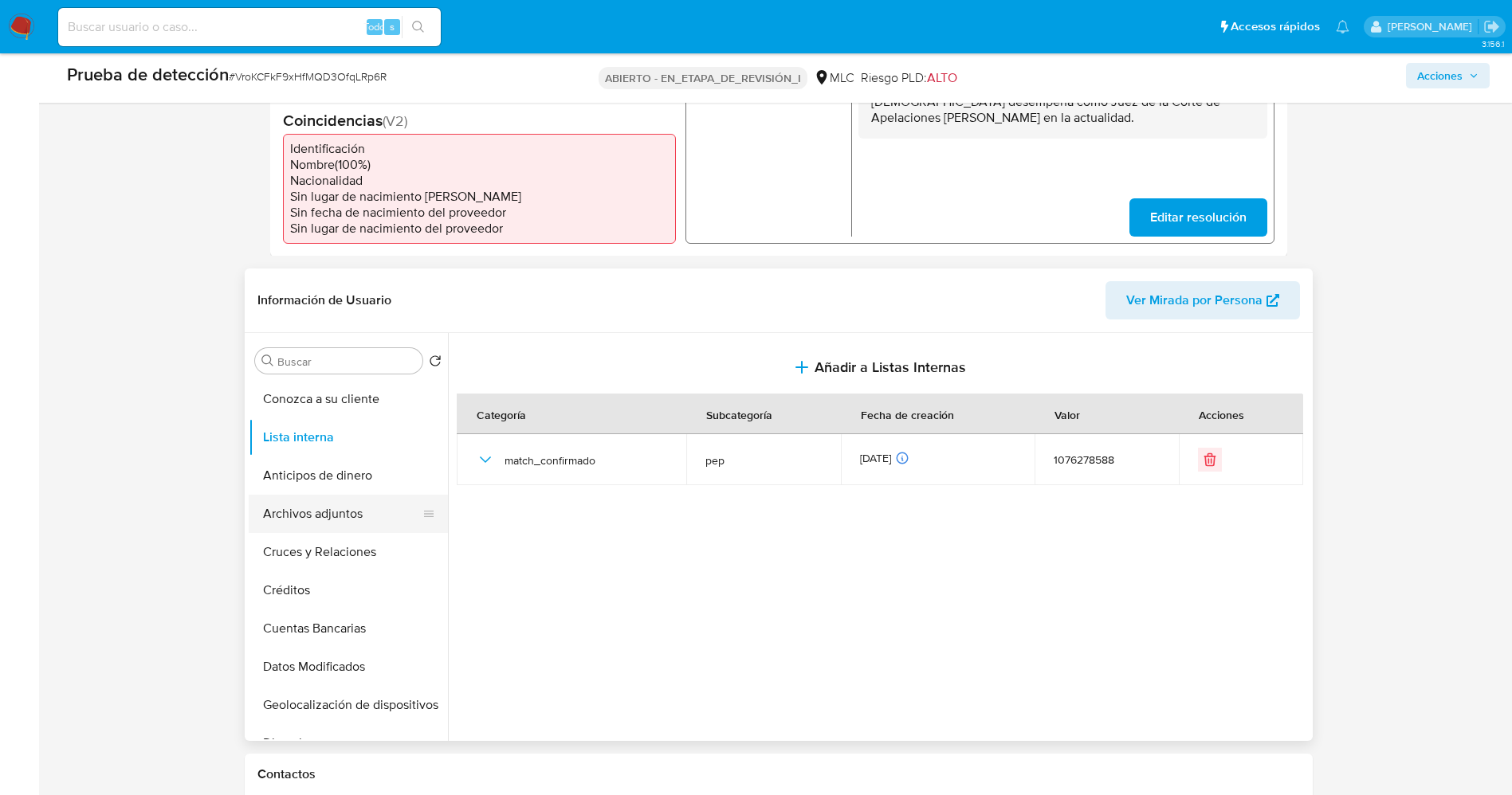
click at [307, 523] on button "Archivos adjuntos" at bounding box center [341, 514] width 186 height 39
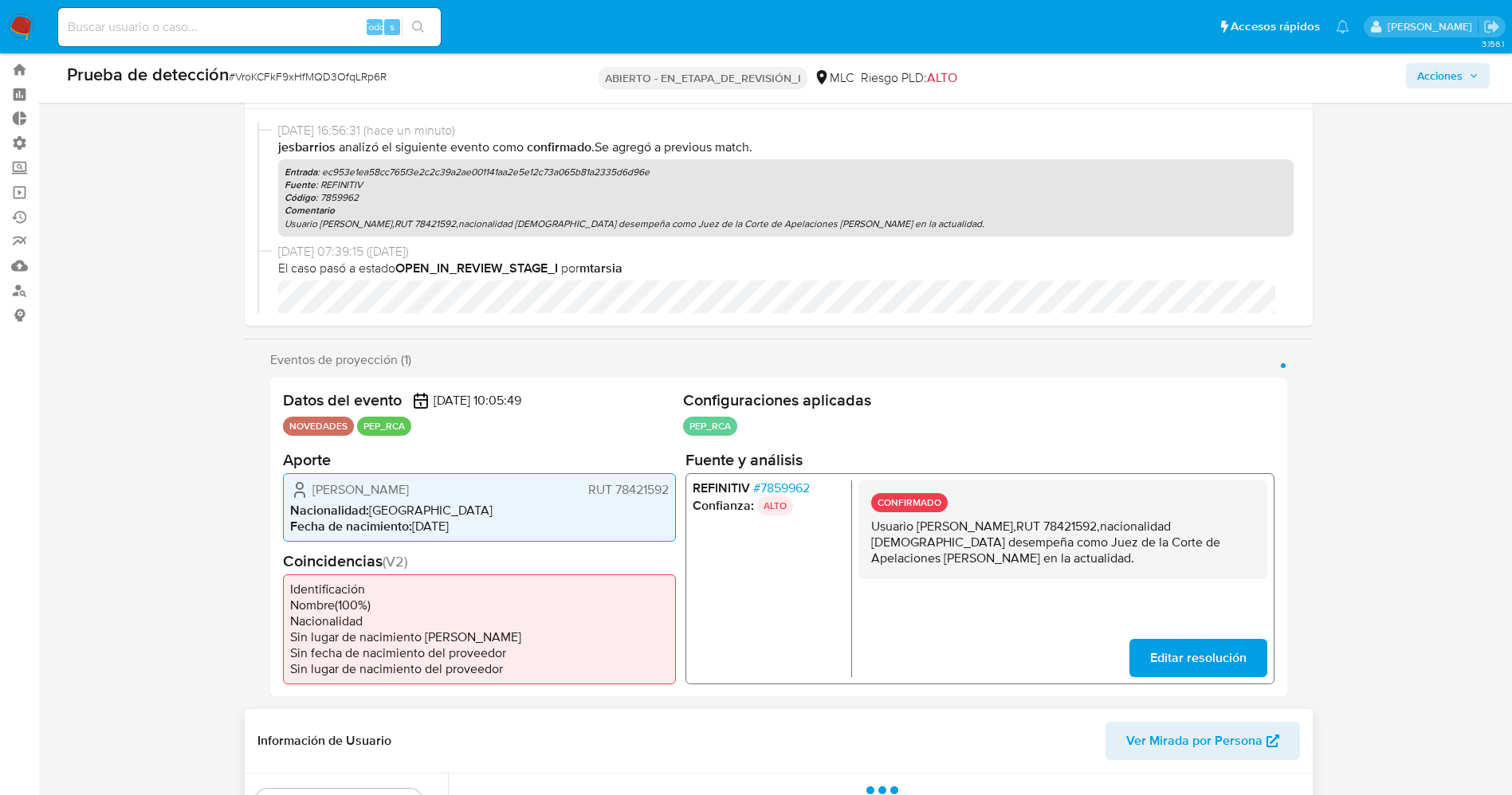
scroll to position [0, 0]
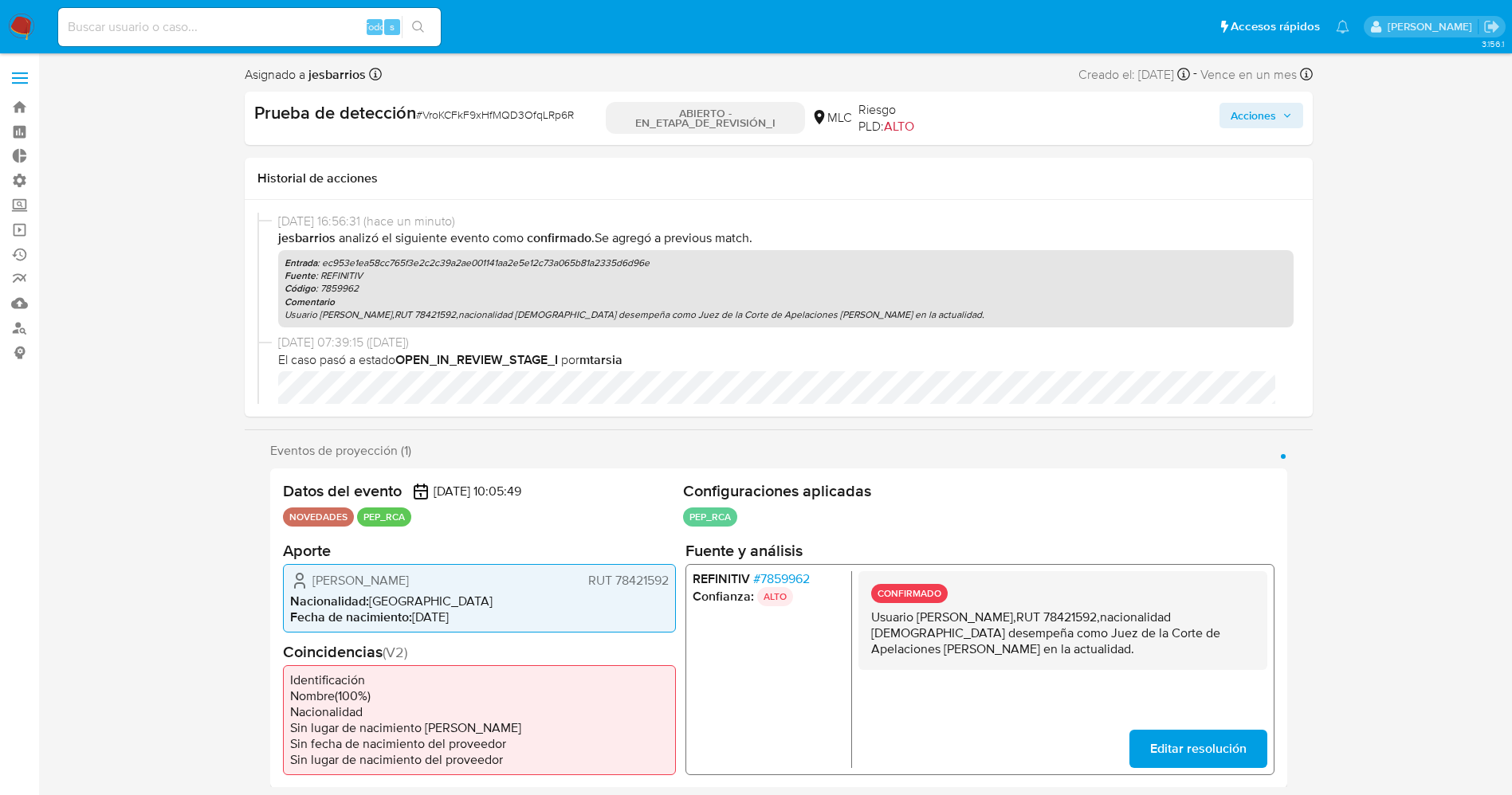
click at [1252, 121] on font "Acciones" at bounding box center [1253, 116] width 46 height 25
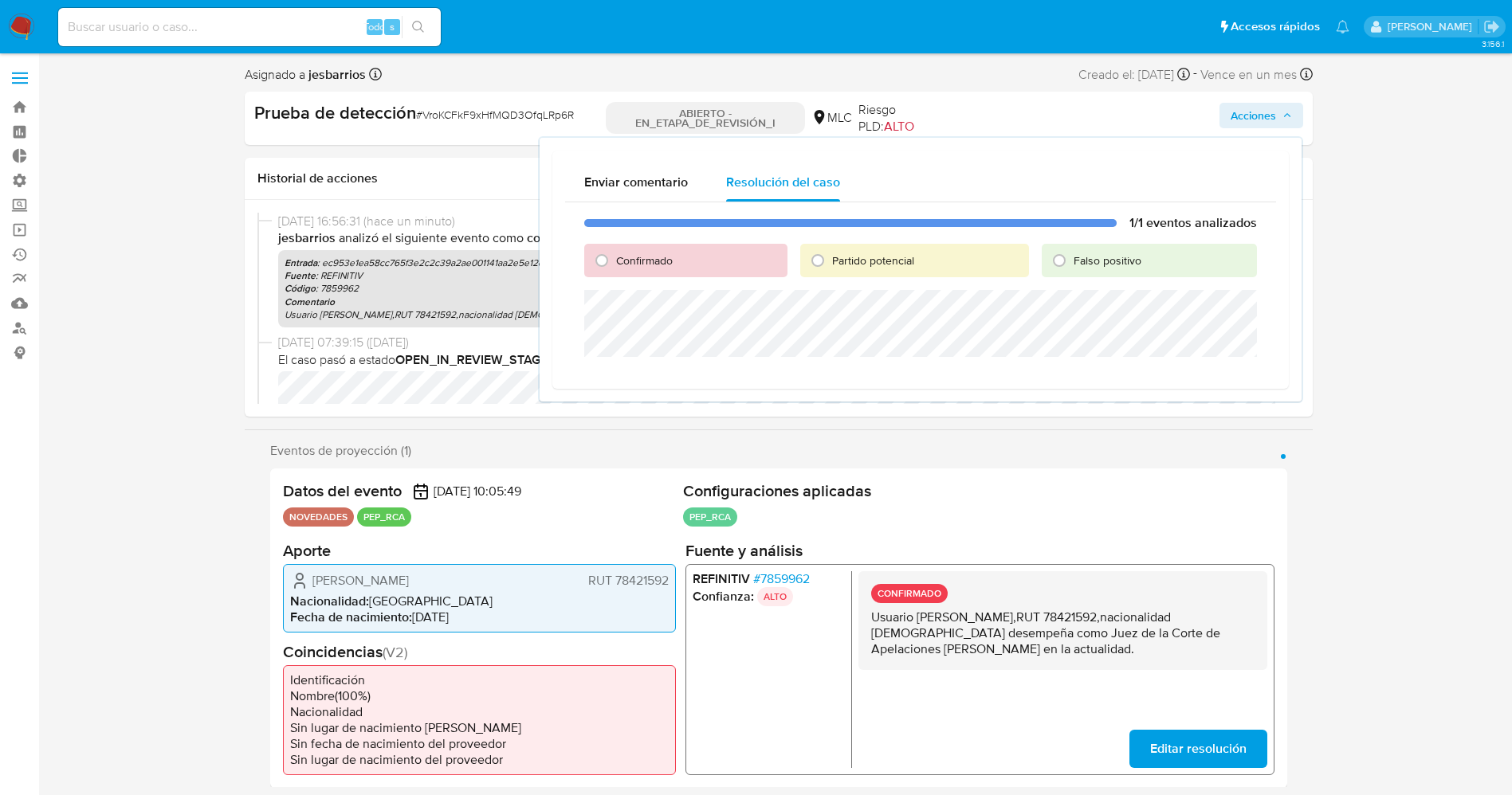
click at [652, 263] on font "Confirmado" at bounding box center [644, 261] width 56 height 16
click at [615, 263] on input "Confirmado" at bounding box center [601, 261] width 25 height 25
radio input "true"
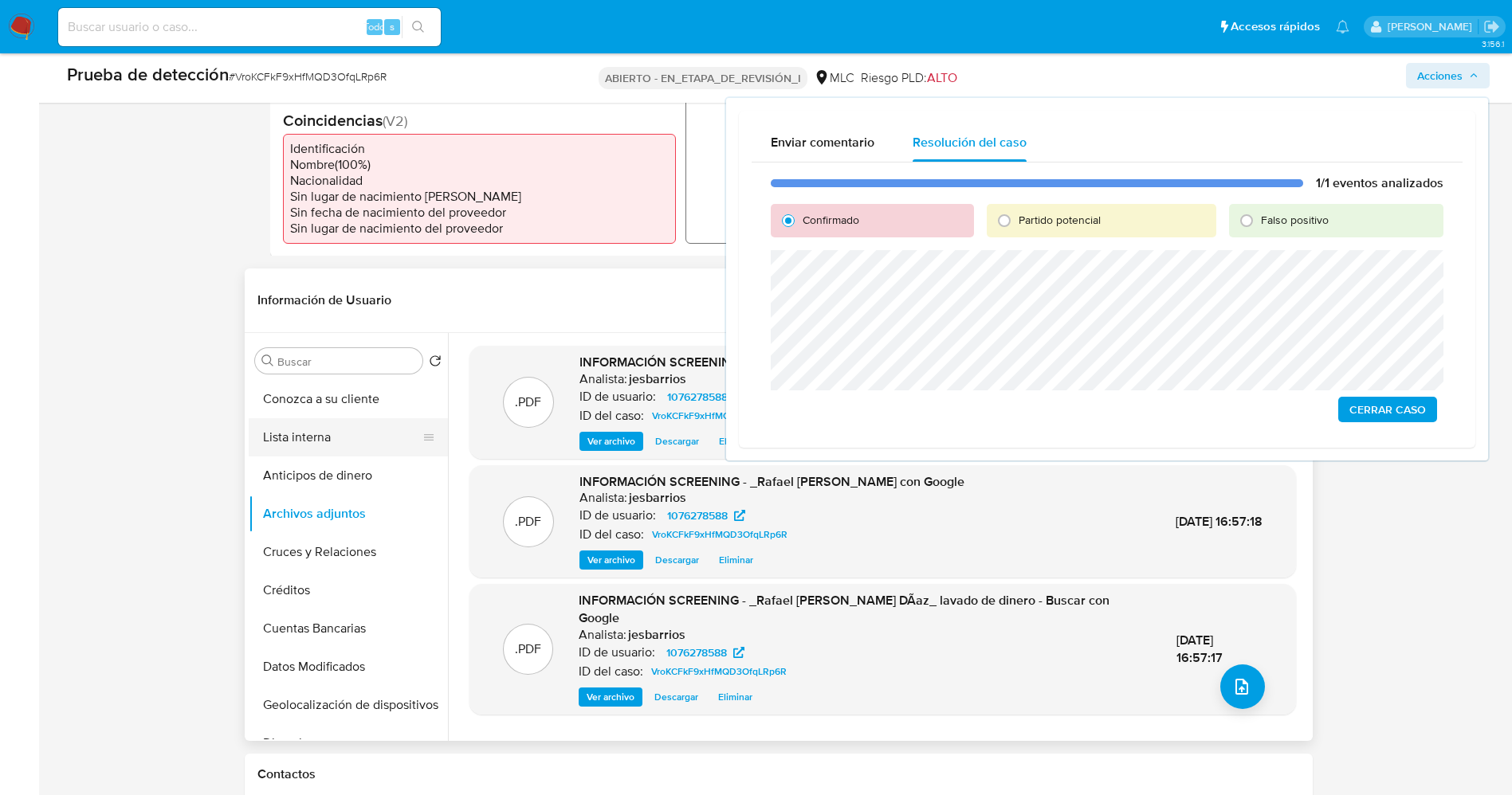
click at [301, 450] on button "Lista interna" at bounding box center [341, 437] width 186 height 39
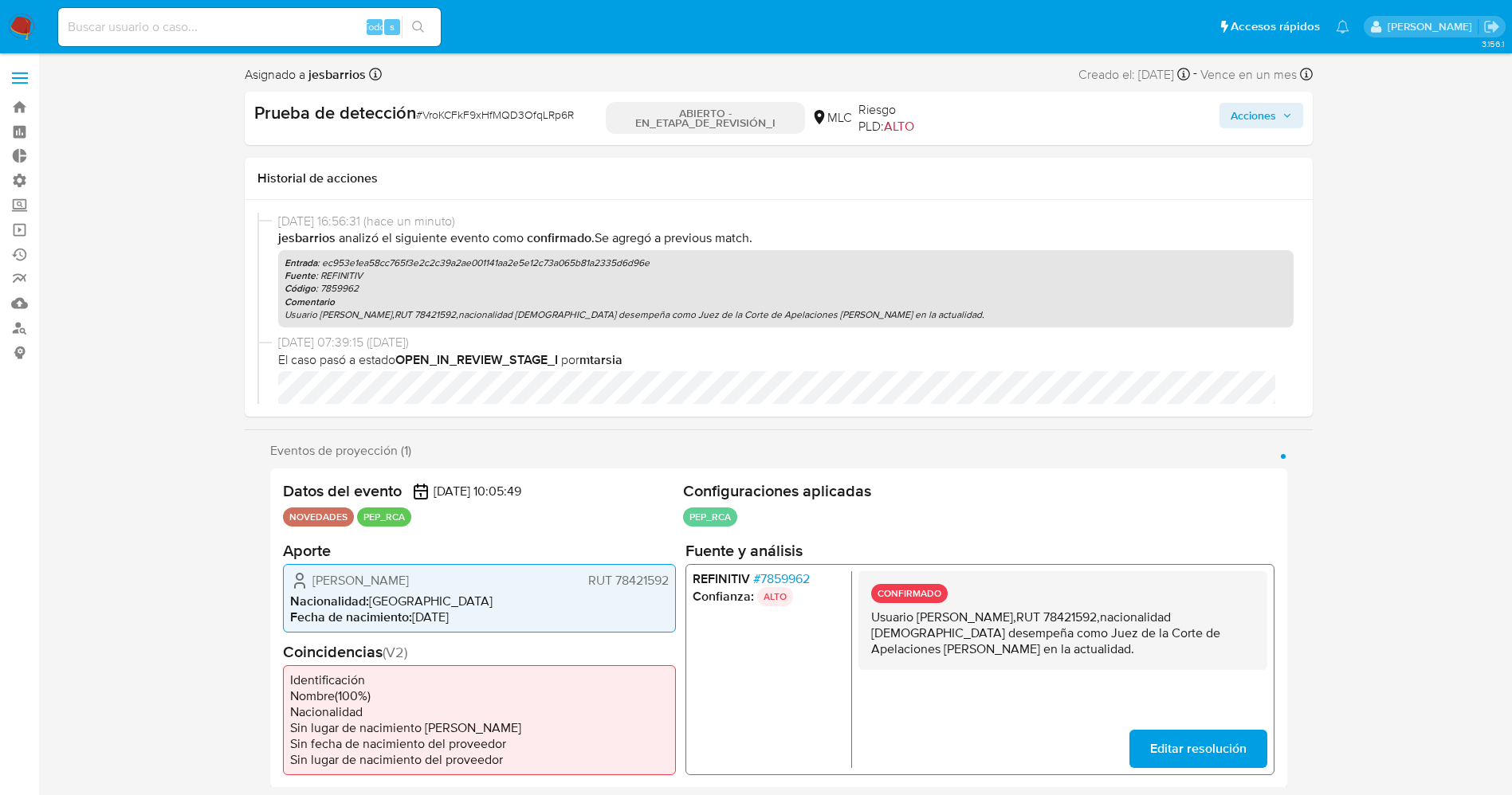
click at [1246, 106] on font "Acciones" at bounding box center [1253, 116] width 46 height 25
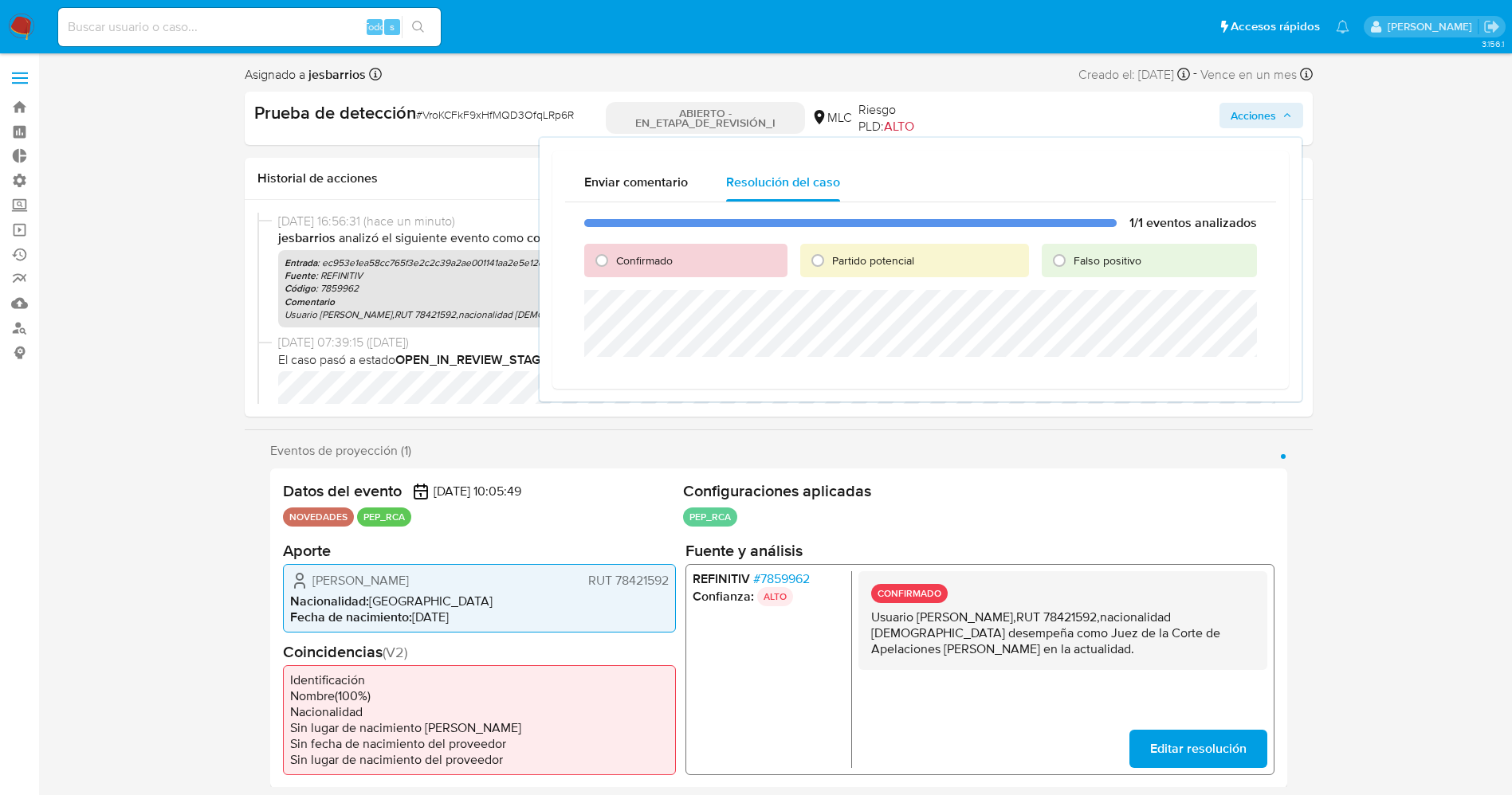
click at [669, 259] on font "Confirmado" at bounding box center [644, 261] width 56 height 16
click at [641, 260] on font "Confirmado" at bounding box center [644, 261] width 56 height 16
click at [615, 260] on input "Confirmado" at bounding box center [601, 261] width 25 height 25
radio input "true"
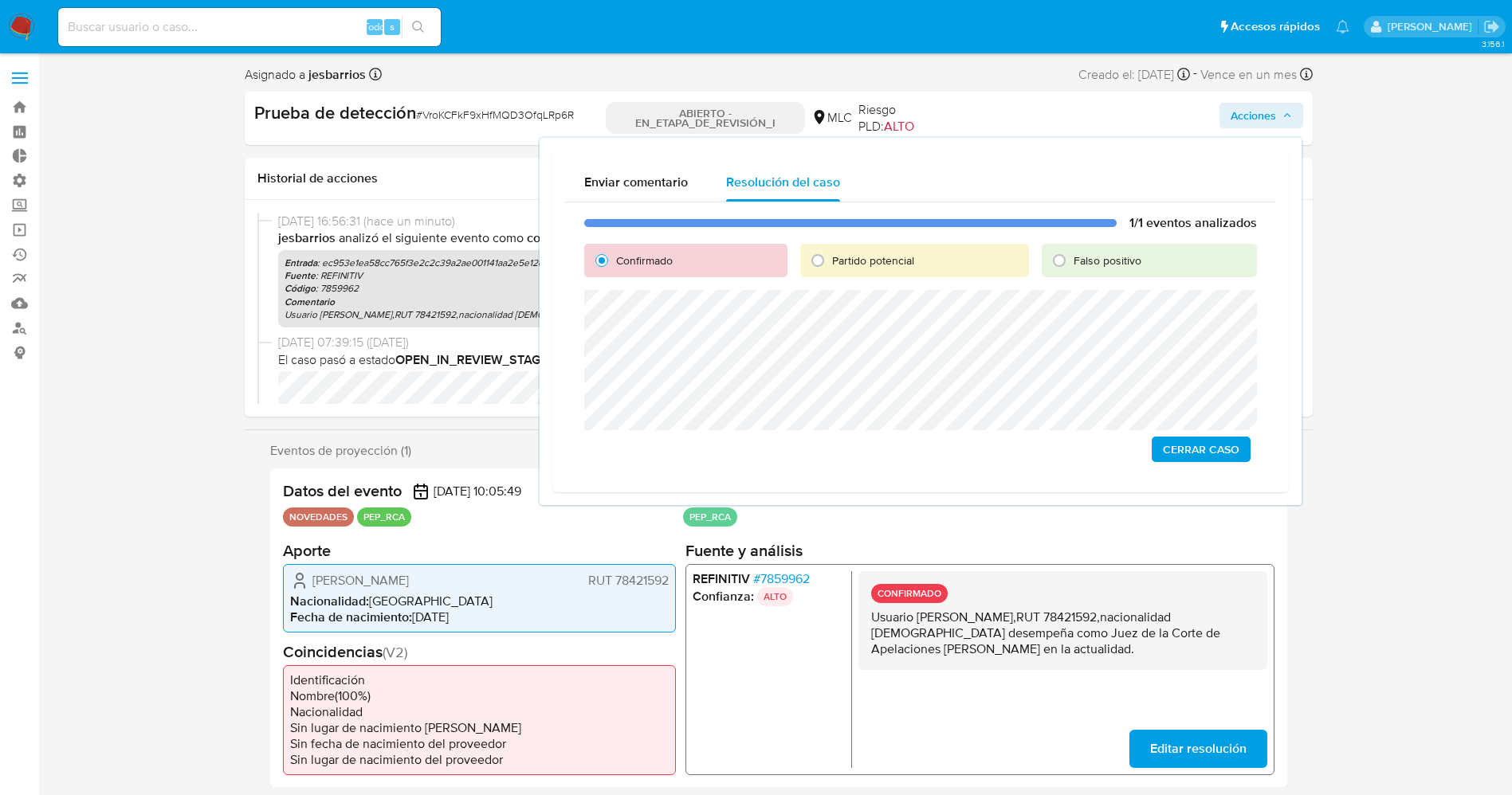
click at [1169, 448] on font "Cerrar Caso" at bounding box center [1200, 449] width 76 height 25
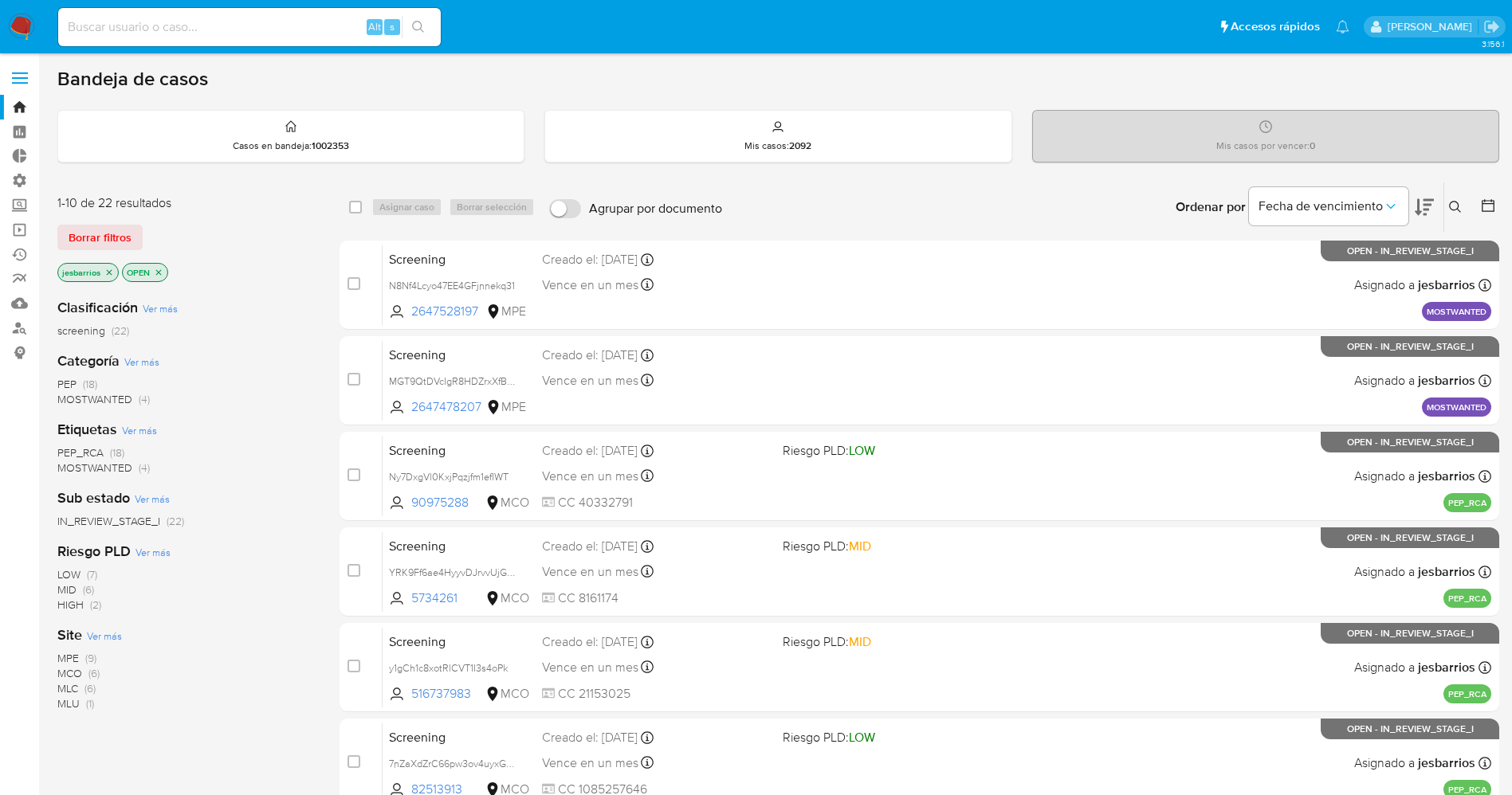
scroll to position [463, 0]
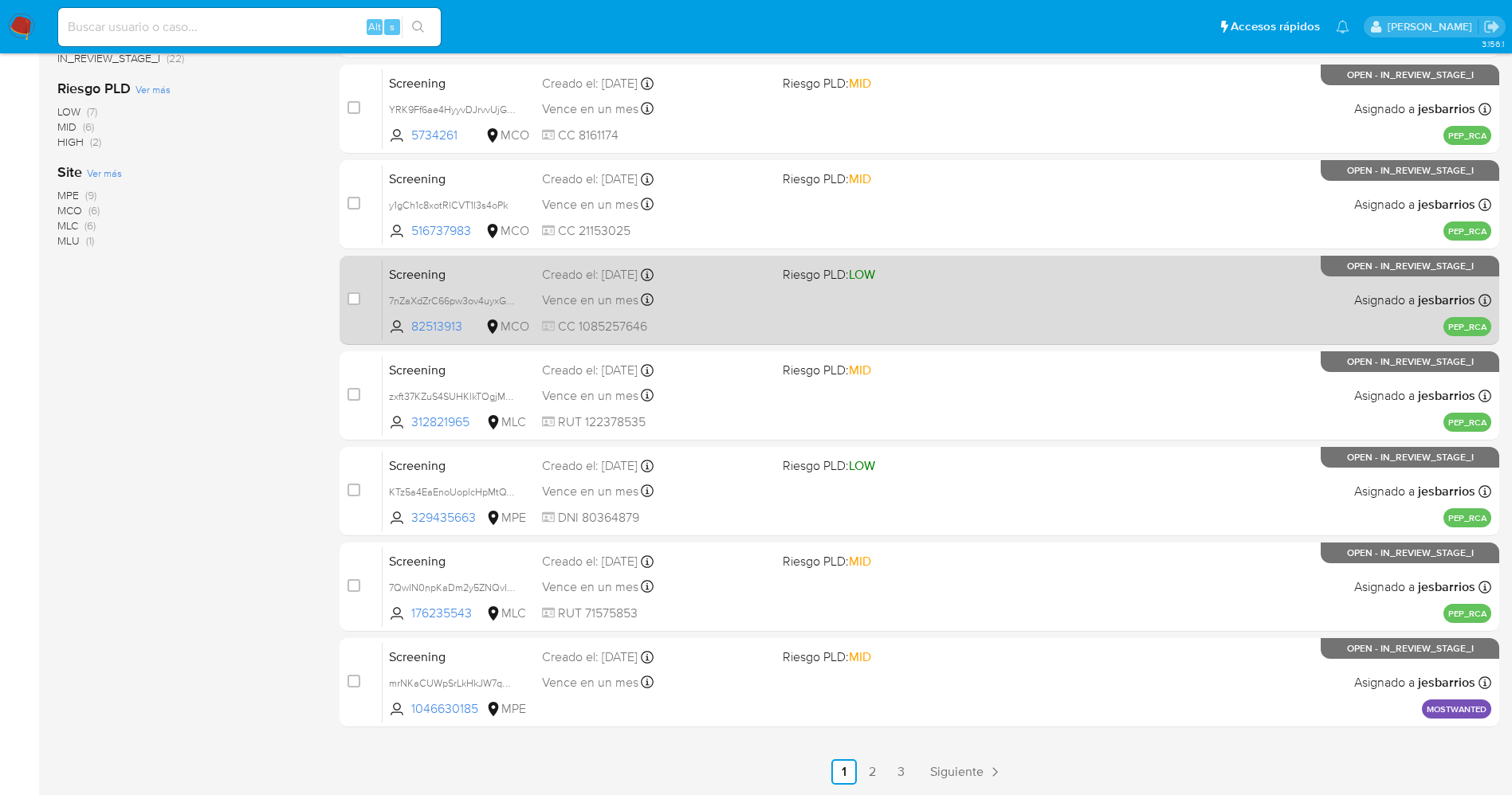
click at [908, 773] on link "3" at bounding box center [902, 772] width 25 height 25
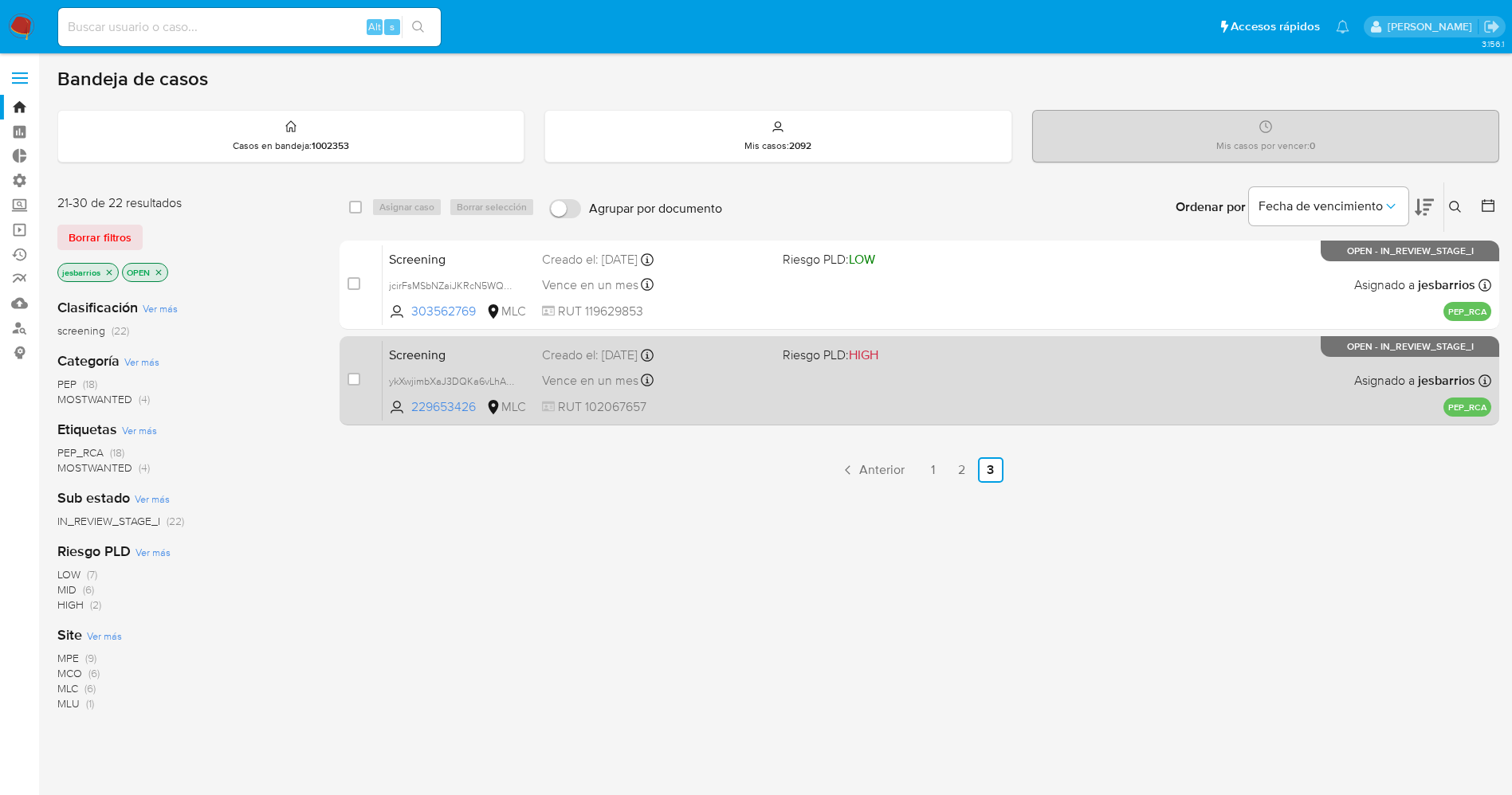
click at [780, 409] on div "Screening ykXwjimbXaJ3DQKa6vLhAE4Q 229653426 MLC Riesgo PLD: HIGH Creado el: [D…" at bounding box center [937, 381] width 1109 height 81
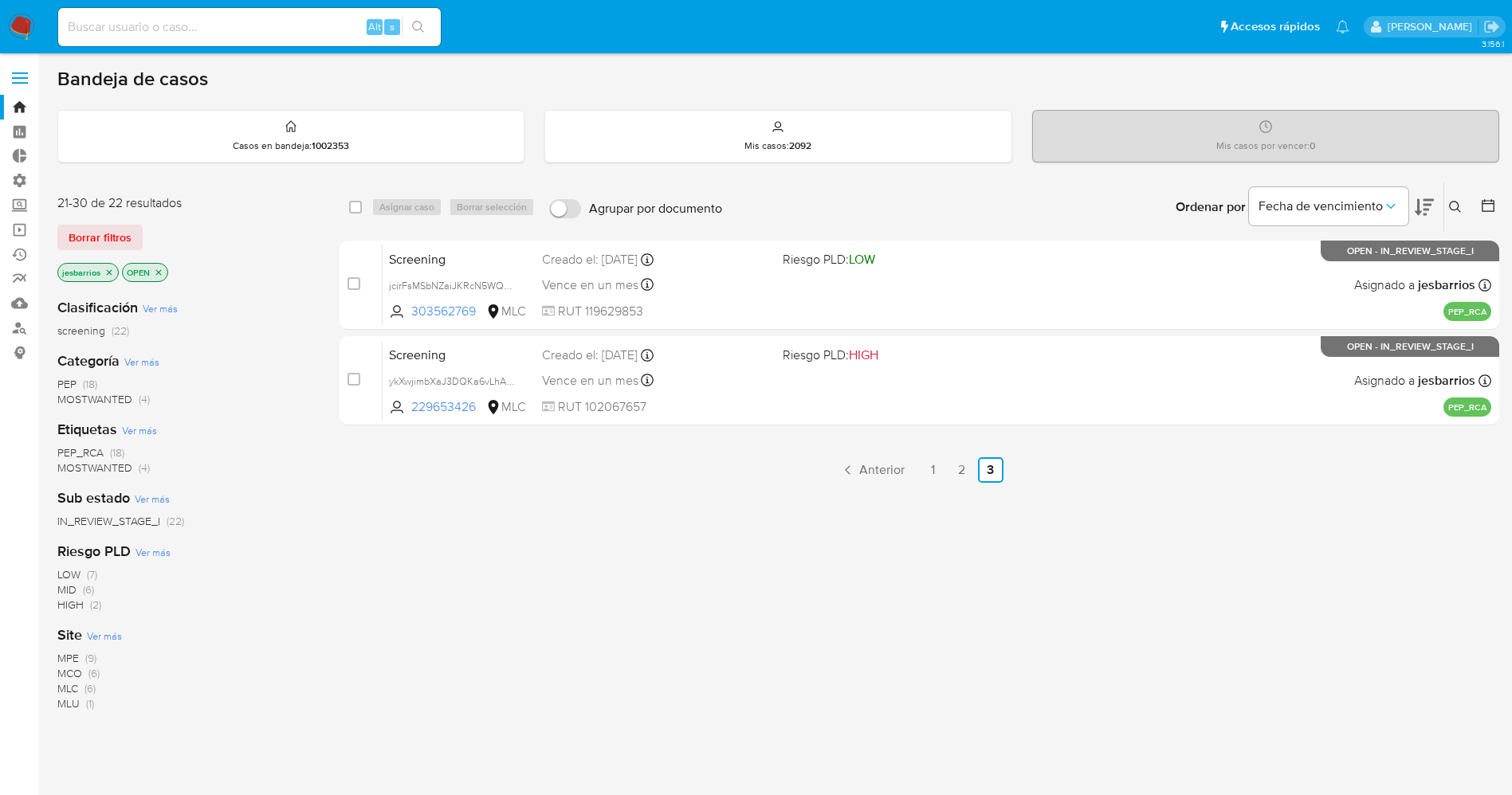
click at [157, 271] on icon "close-filter" at bounding box center [159, 272] width 10 height 10
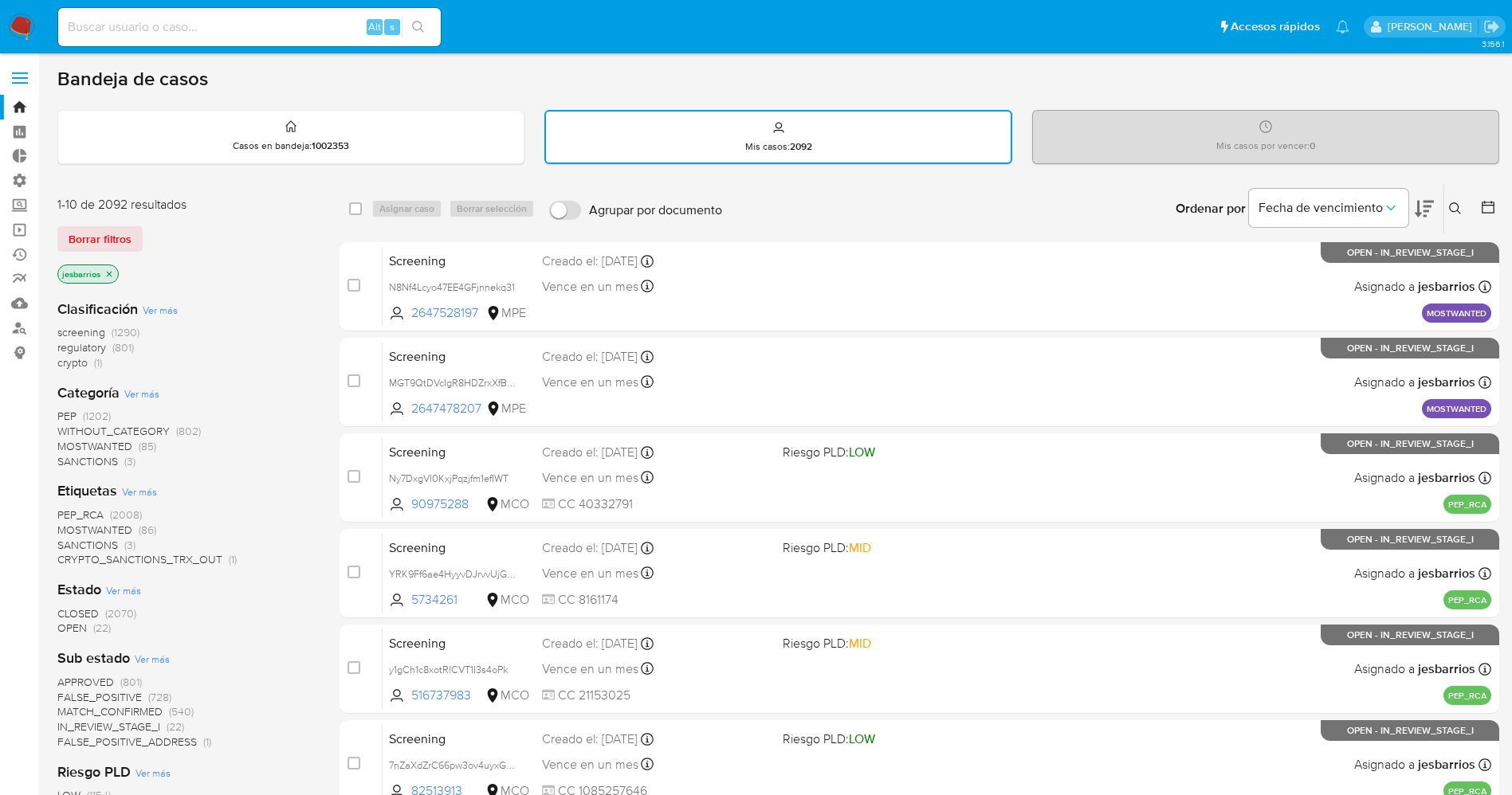
click at [1478, 204] on div at bounding box center [1485, 208] width 29 height 49
click at [1493, 205] on icon at bounding box center [1488, 207] width 13 height 13
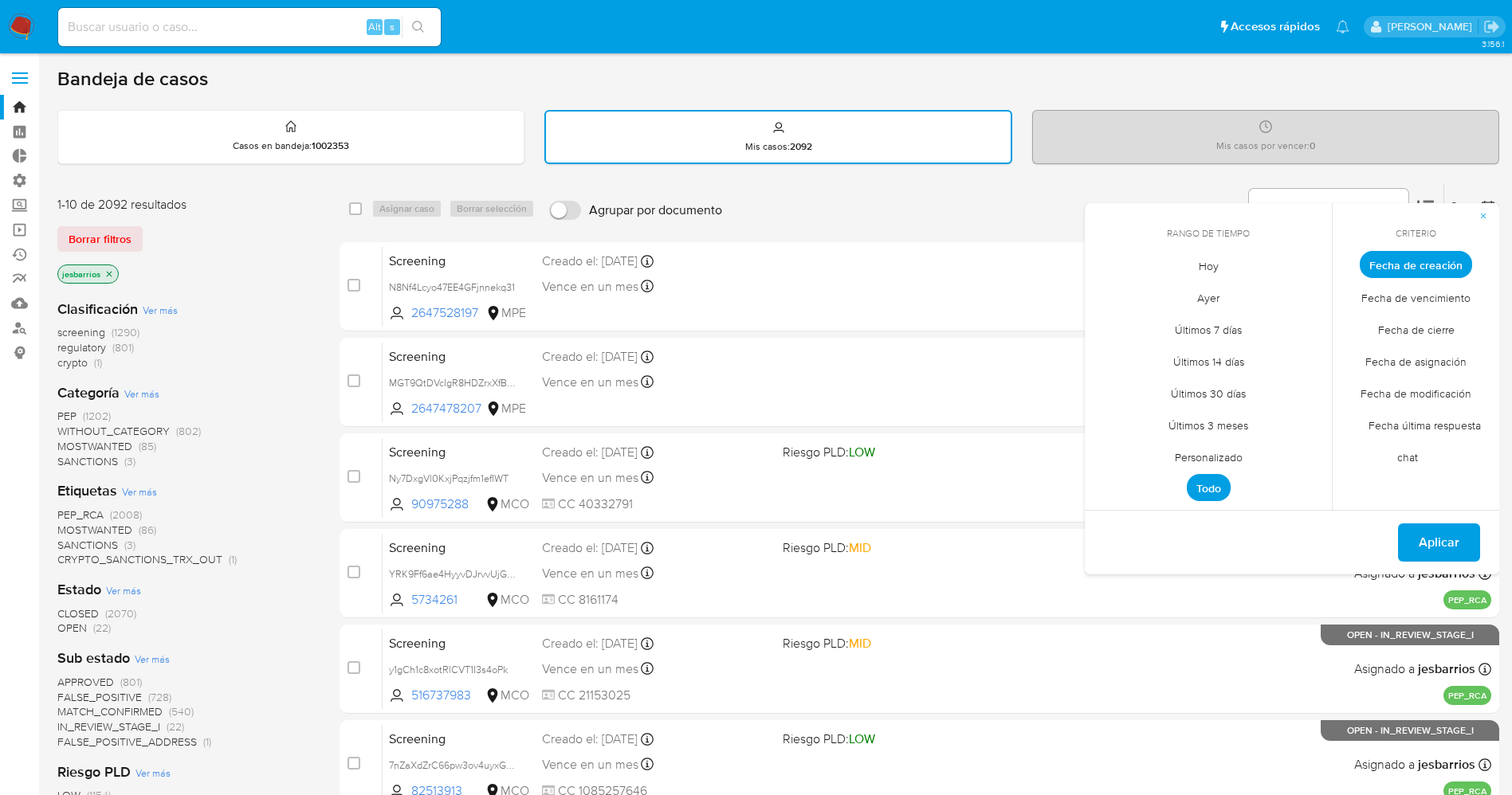
click at [1214, 275] on span "Hoy" at bounding box center [1209, 265] width 54 height 32
click at [1398, 324] on span "Fecha de cierre" at bounding box center [1416, 329] width 110 height 32
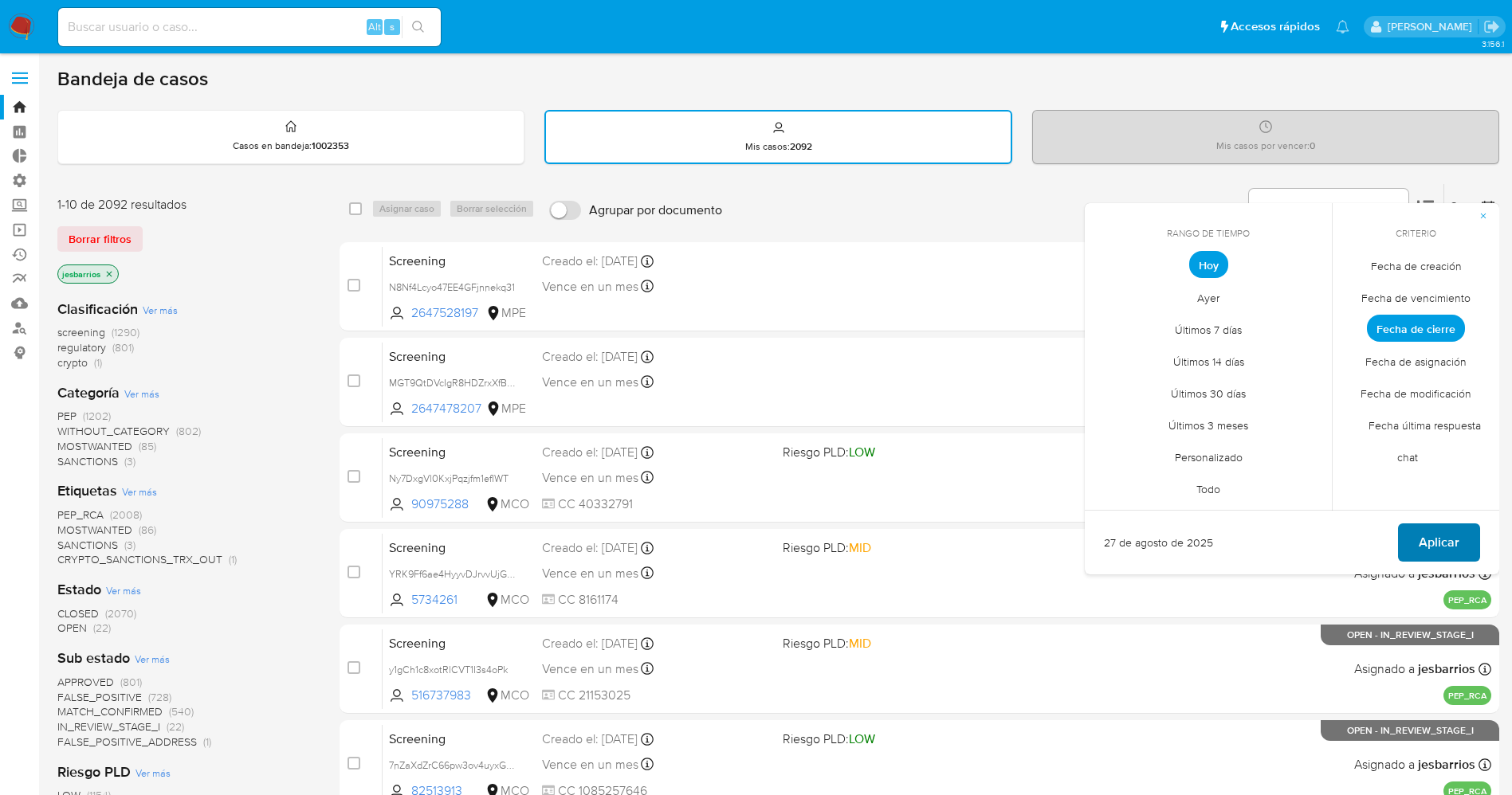
click at [1437, 533] on span "Aplicar" at bounding box center [1439, 542] width 40 height 35
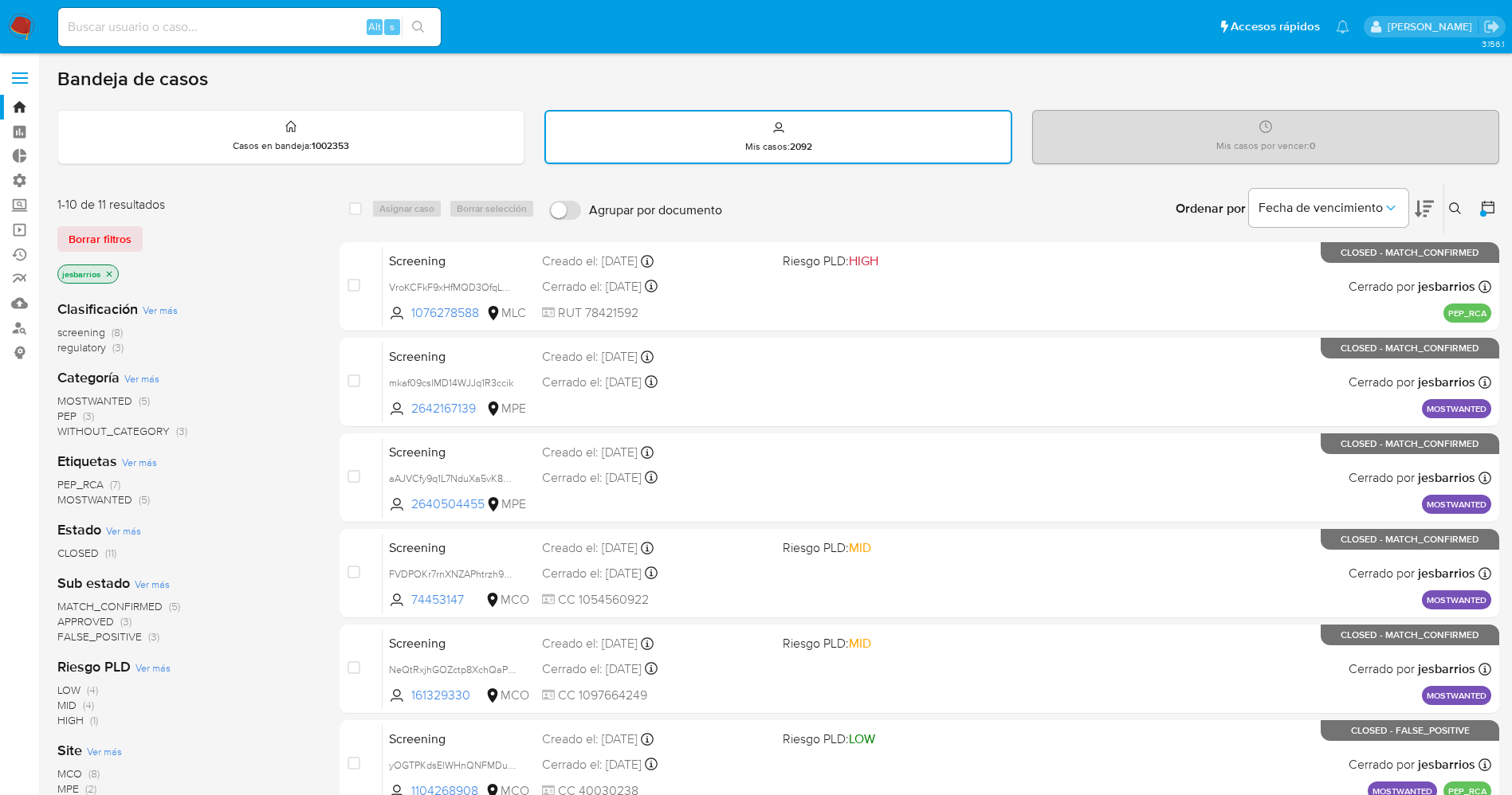
click at [16, 68] on label at bounding box center [20, 77] width 39 height 33
click at [0, 0] on input "checkbox" at bounding box center [0, 0] width 0 height 0
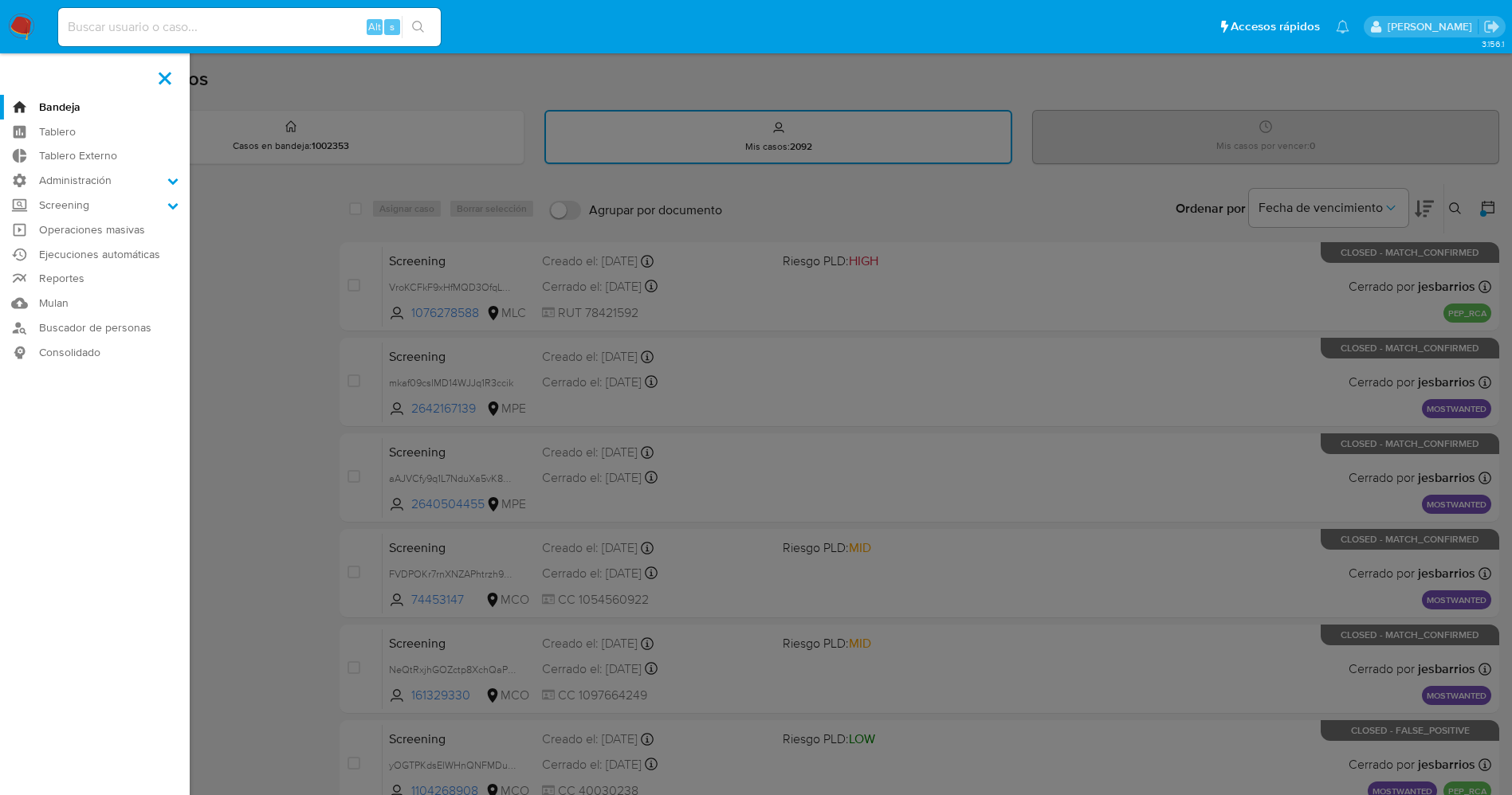
click at [273, 212] on label at bounding box center [756, 397] width 1512 height 795
click at [0, 0] on input "checkbox" at bounding box center [0, 0] width 0 height 0
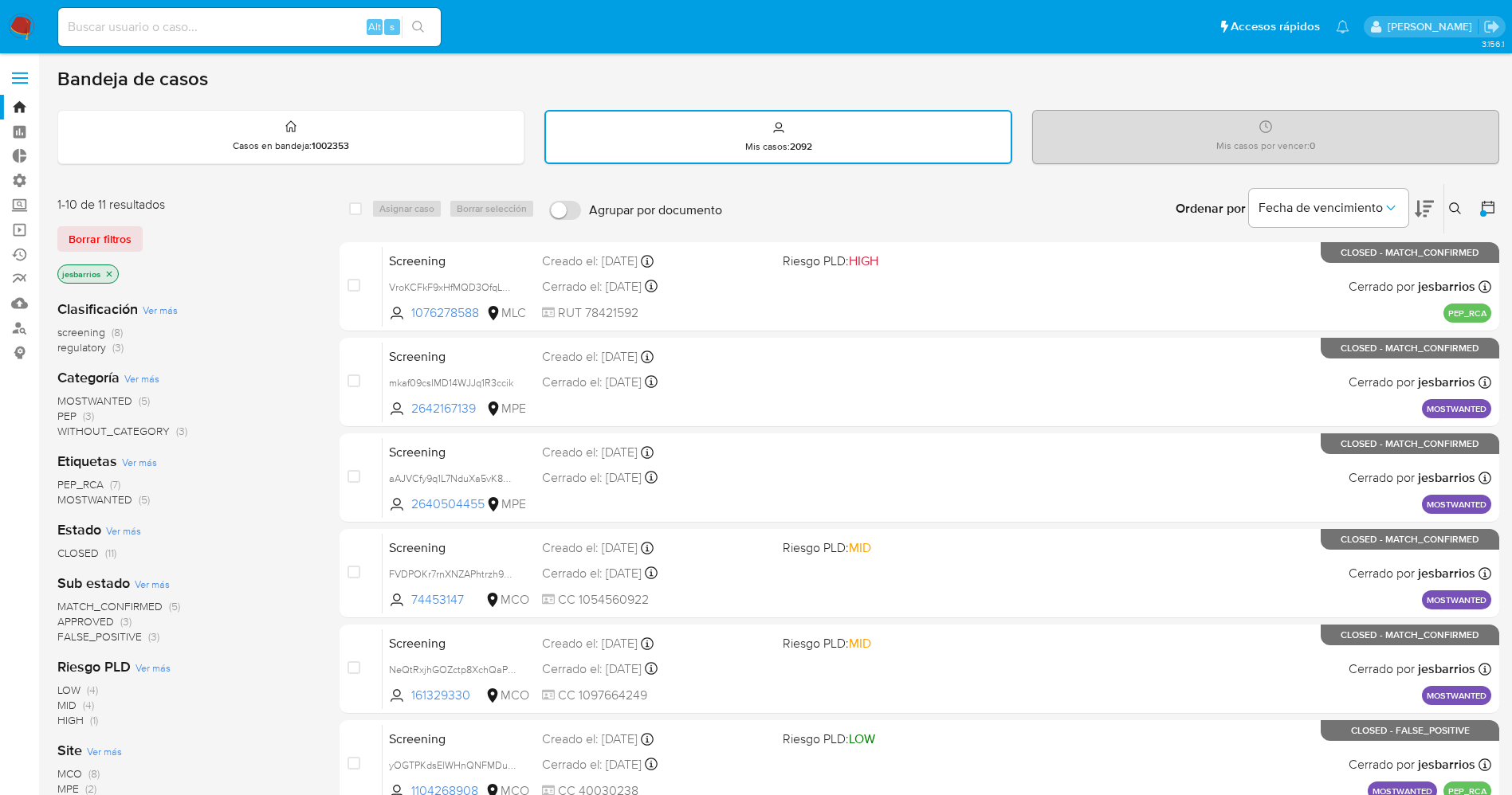
click at [29, 22] on img at bounding box center [22, 27] width 27 height 27
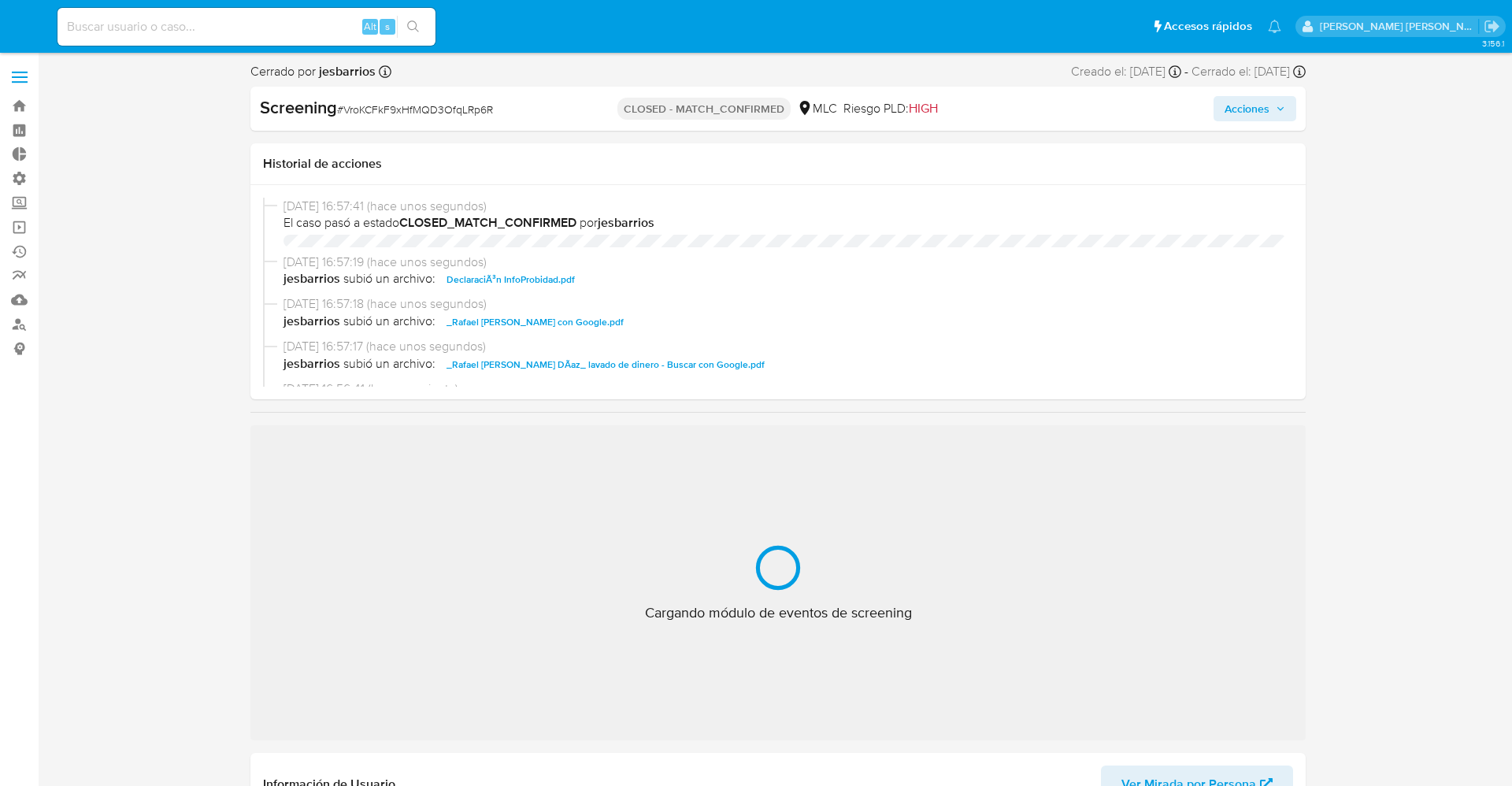
select select "10"
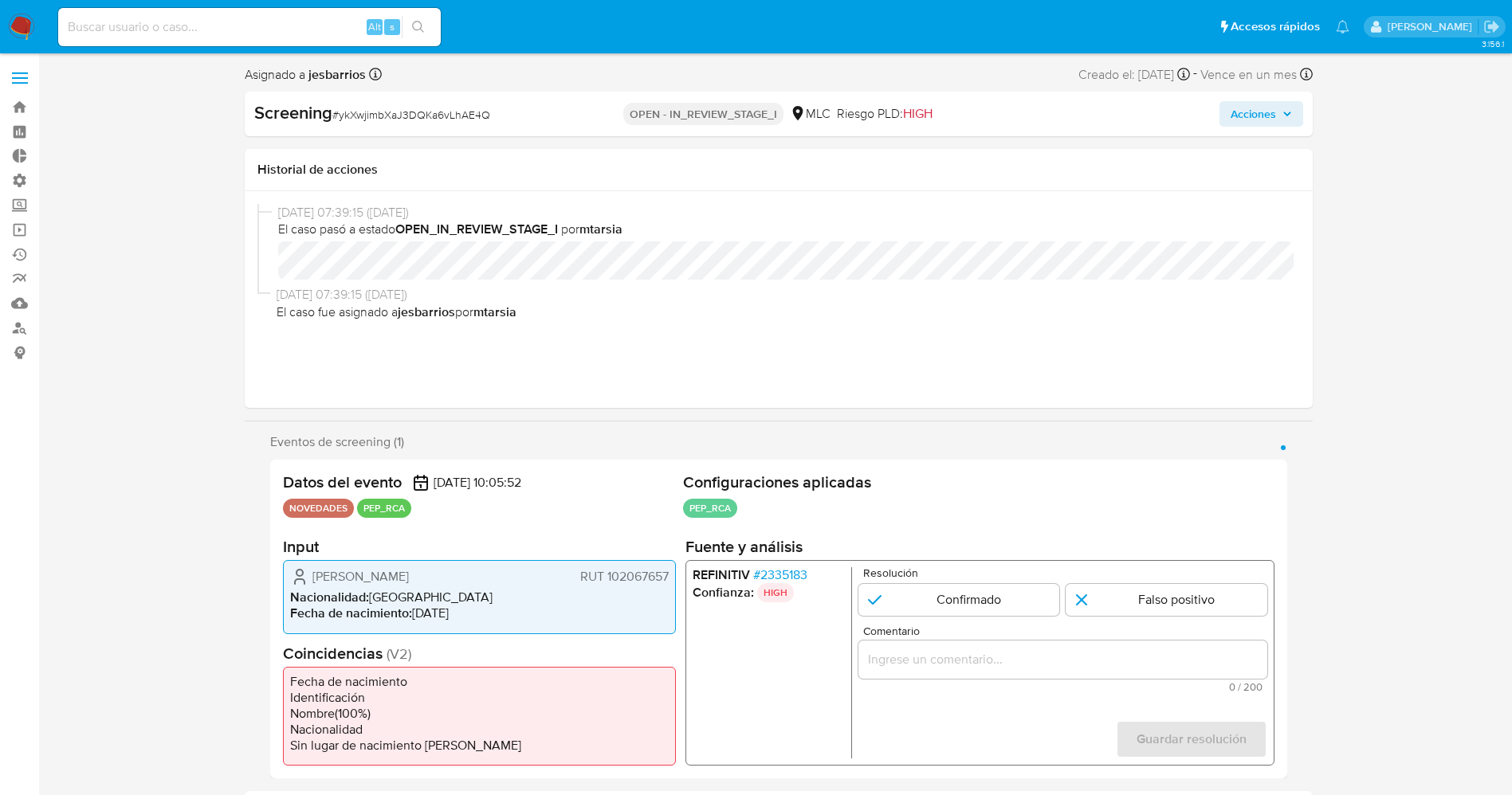
select select "10"
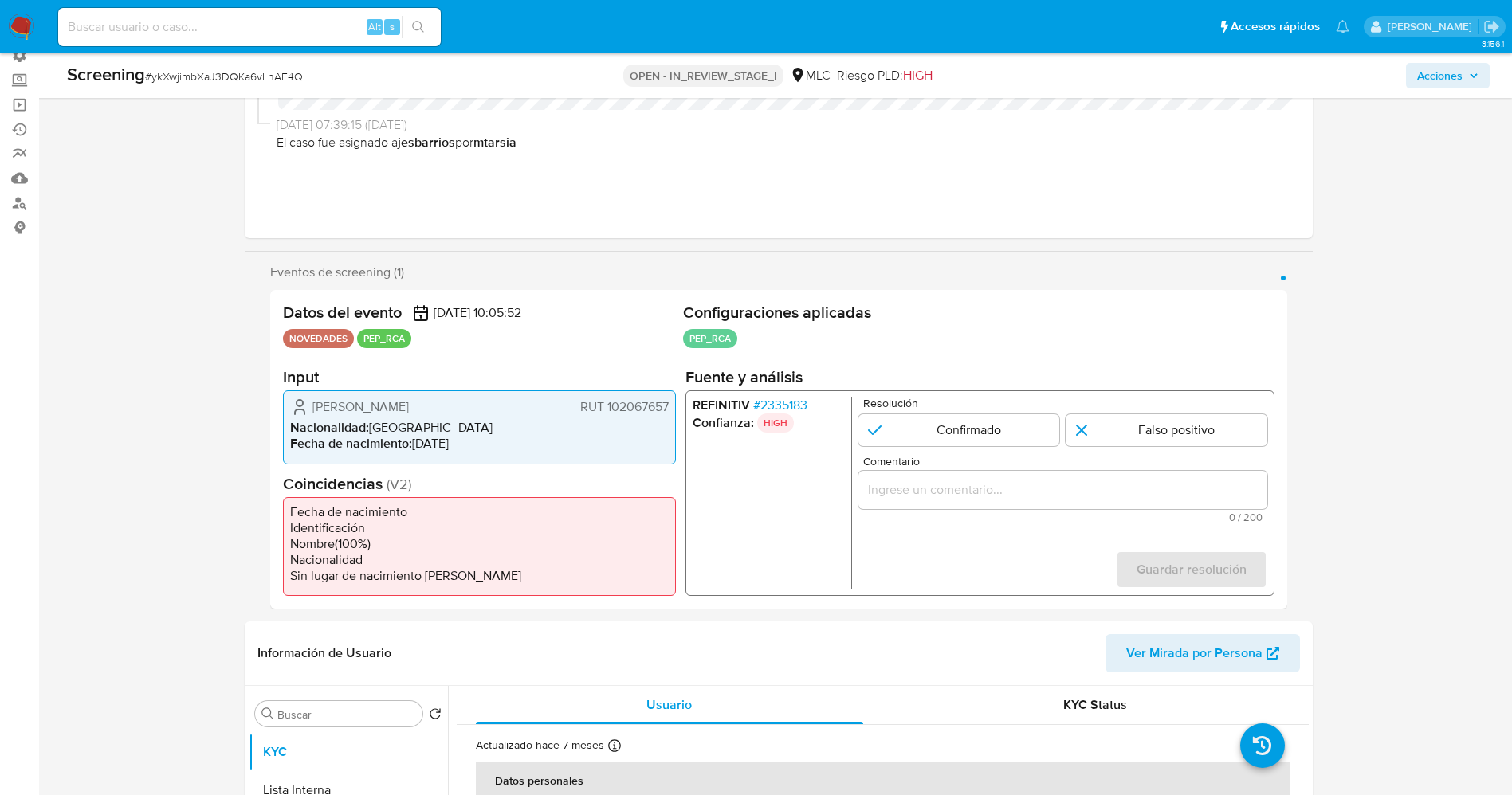
scroll to position [239, 0]
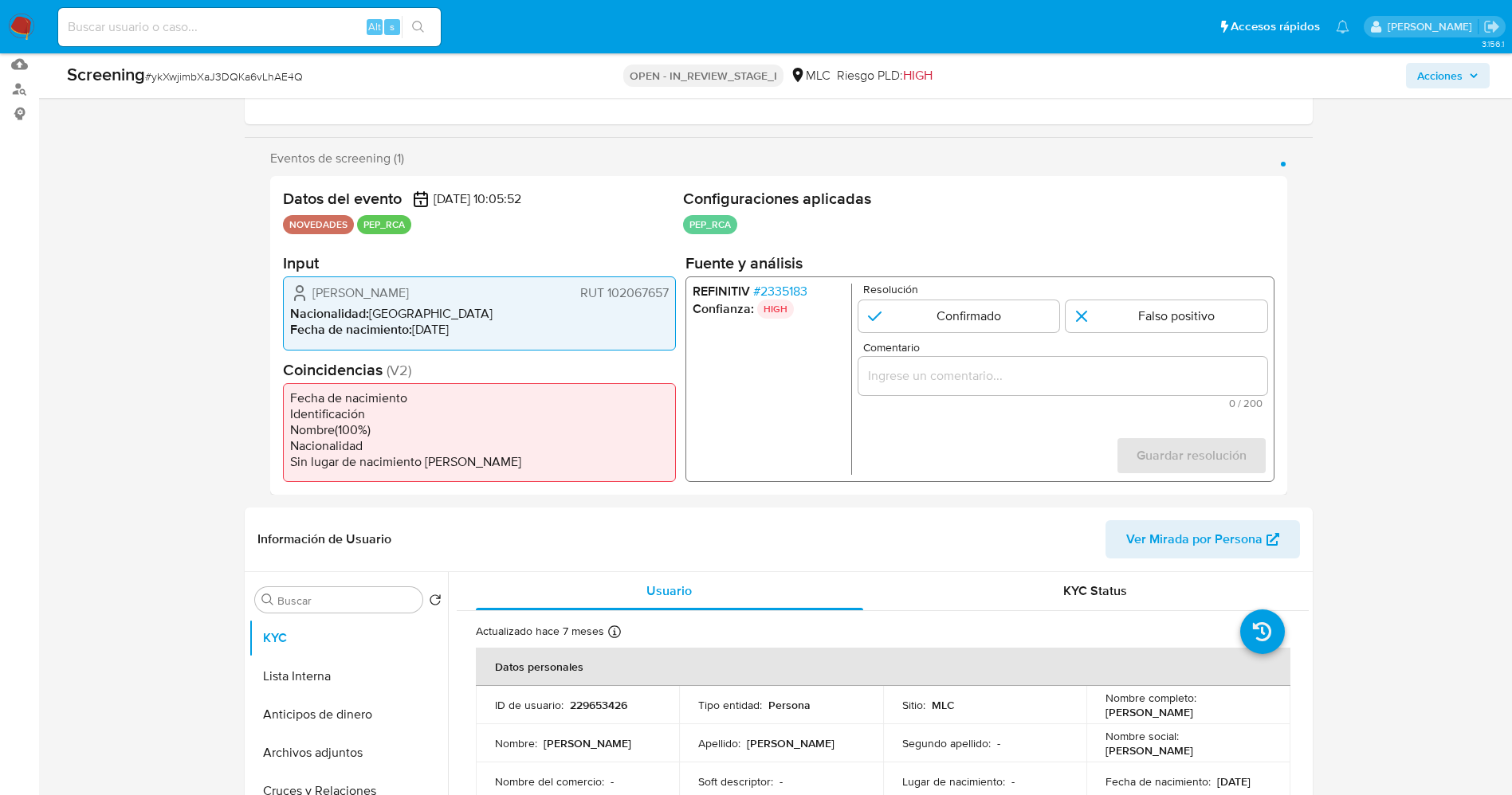
click at [773, 289] on span "# 2335183" at bounding box center [779, 292] width 54 height 16
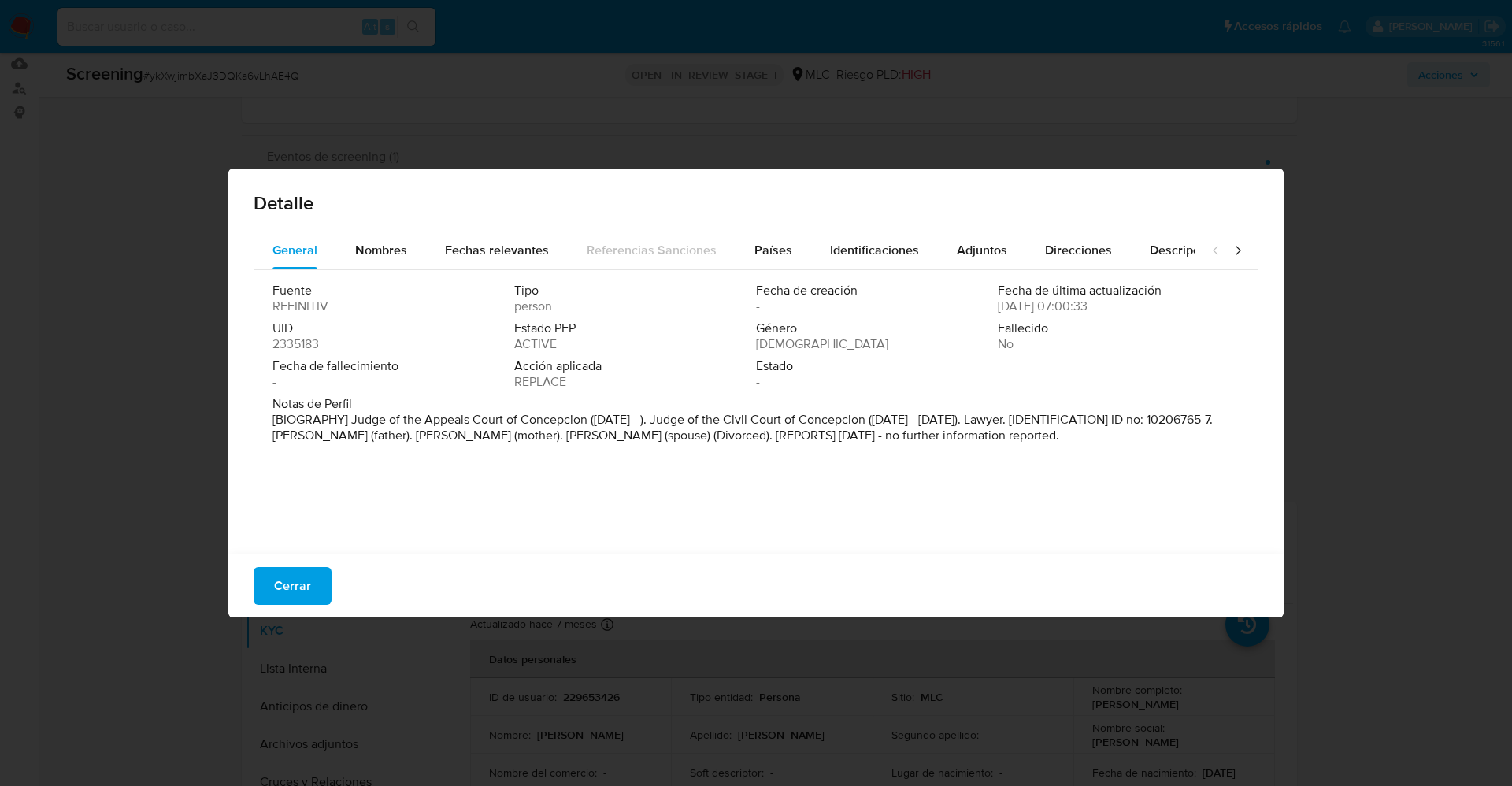
drag, startPoint x: 354, startPoint y: 415, endPoint x: 389, endPoint y: 441, distance: 43.6
click at [423, 450] on div "Notas de Perfil [BIOGRAPHY] Judge of the Appeals Court of [PERSON_NAME] ([DATE]…" at bounding box center [756, 423] width 967 height 53
click at [399, 253] on span "Nombres" at bounding box center [381, 250] width 52 height 18
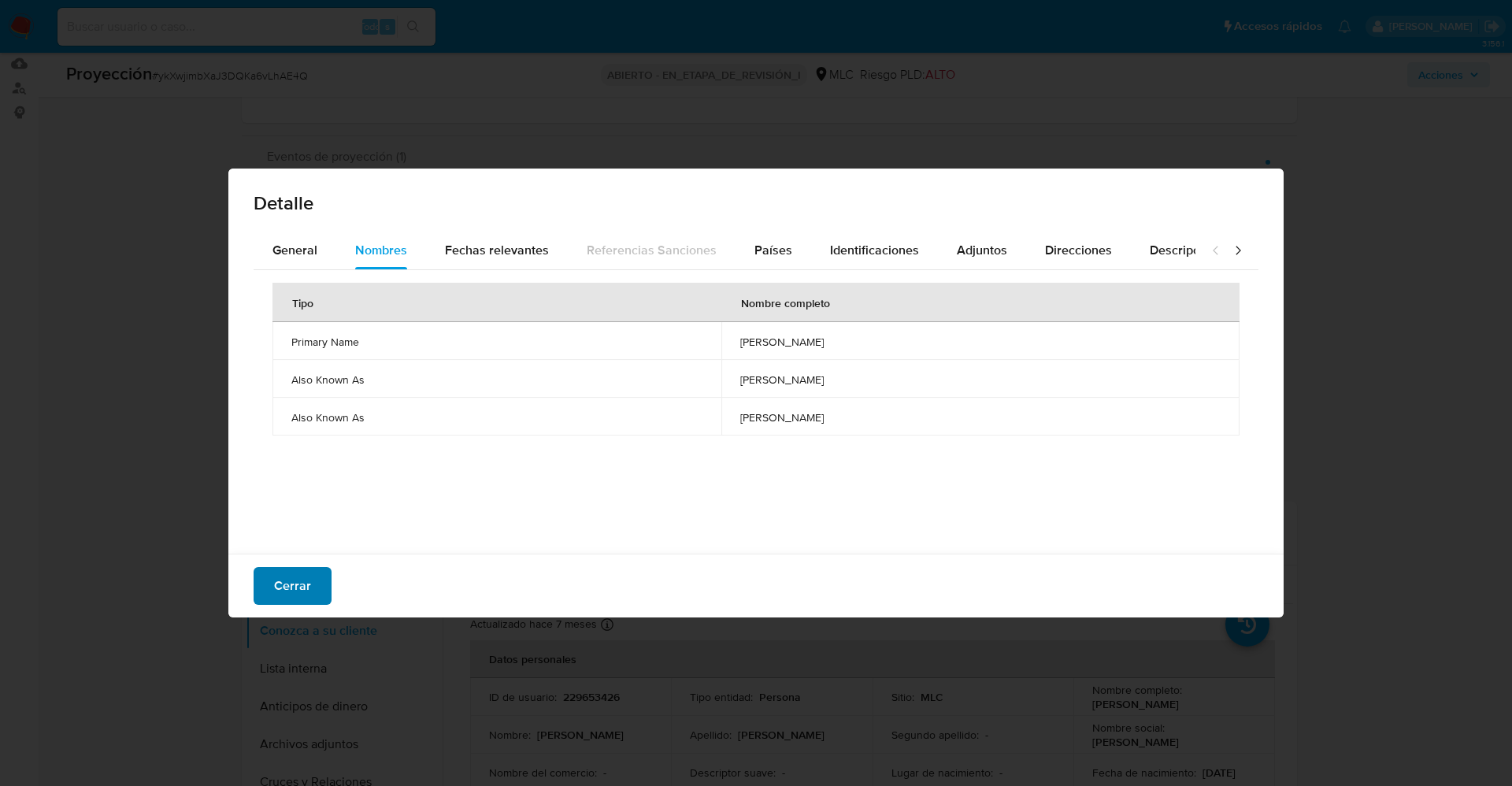
click at [290, 593] on span "Cerrar" at bounding box center [292, 586] width 37 height 35
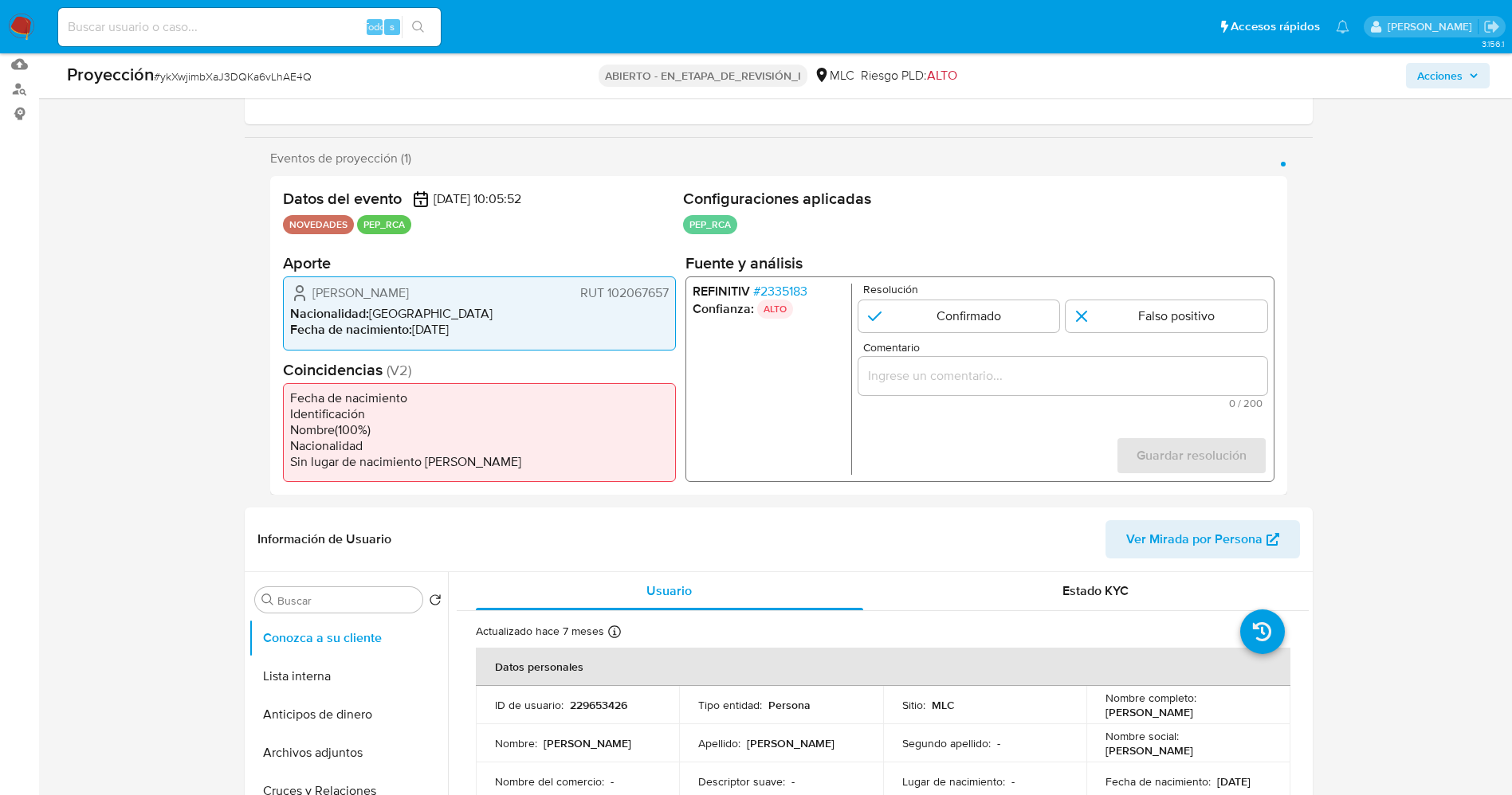
drag, startPoint x: 312, startPoint y: 291, endPoint x: 451, endPoint y: 292, distance: 139.0
click at [451, 292] on div "Carola Paz Rivas Vargas RUT 102067657" at bounding box center [480, 293] width 378 height 19
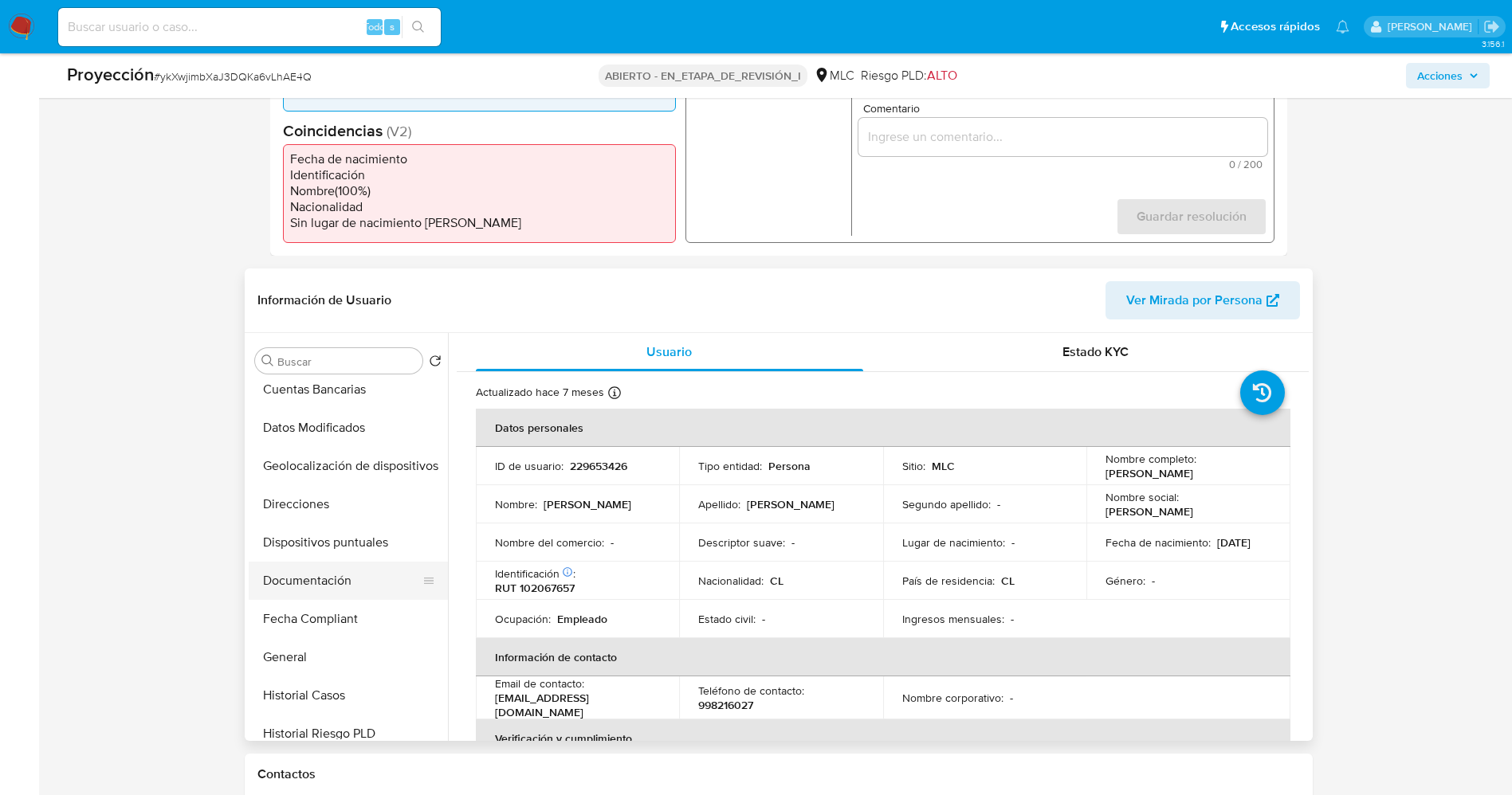
click at [317, 585] on button "Documentación" at bounding box center [341, 581] width 186 height 39
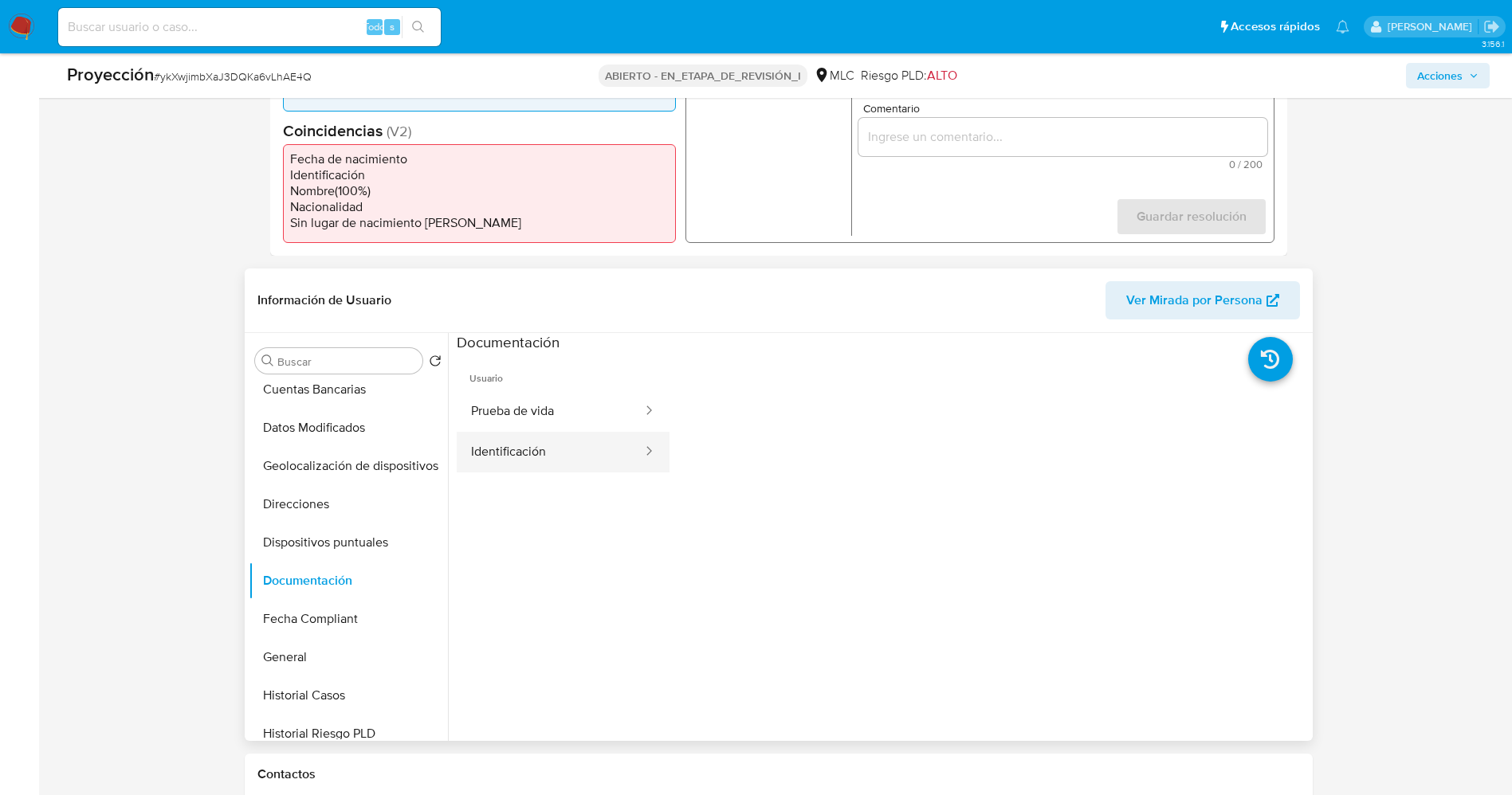
click at [569, 447] on button "Identificación" at bounding box center [550, 452] width 187 height 40
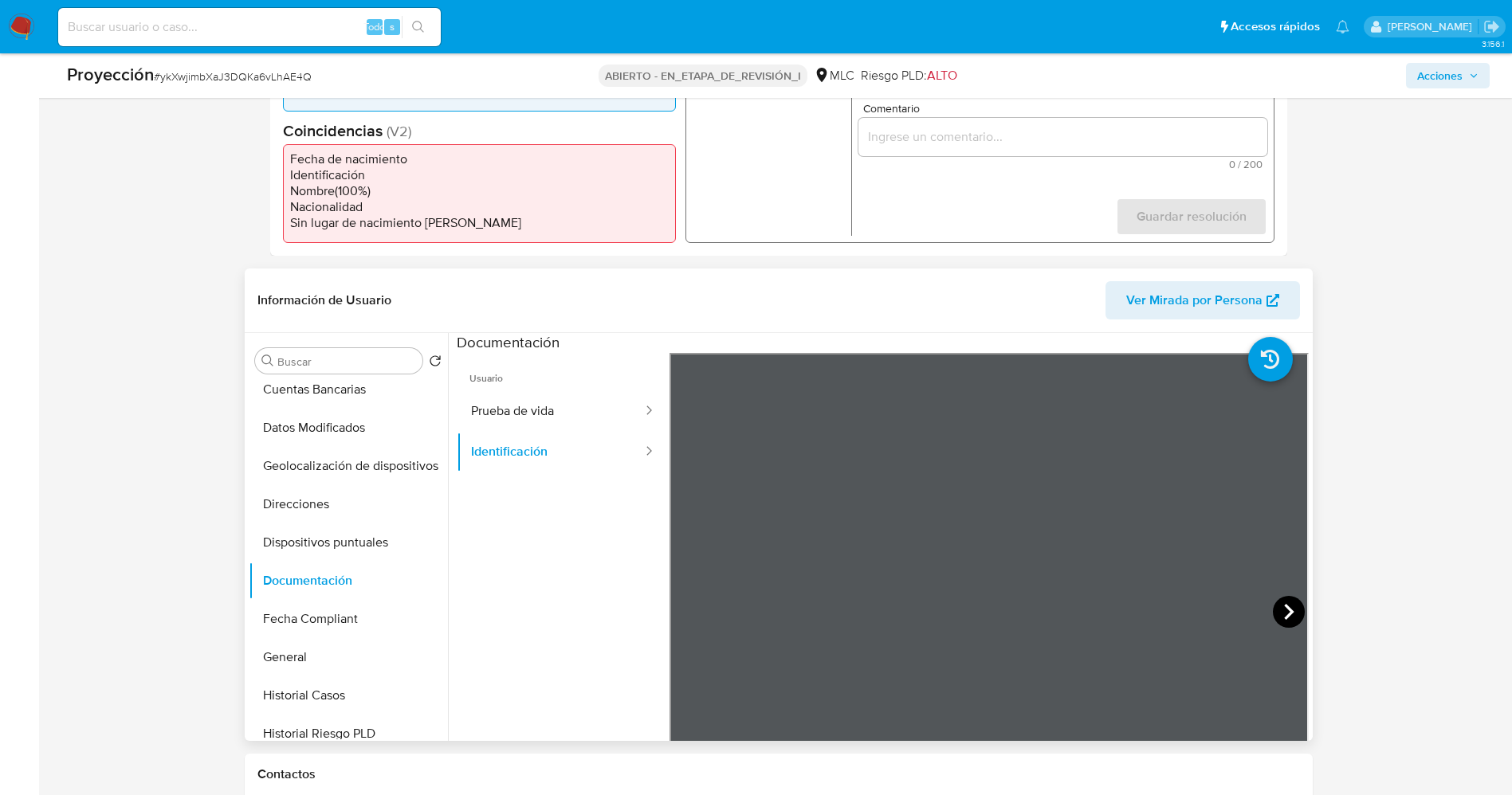
click at [1273, 606] on icon at bounding box center [1289, 612] width 32 height 32
click at [563, 414] on button "Prueba de vida" at bounding box center [550, 411] width 187 height 40
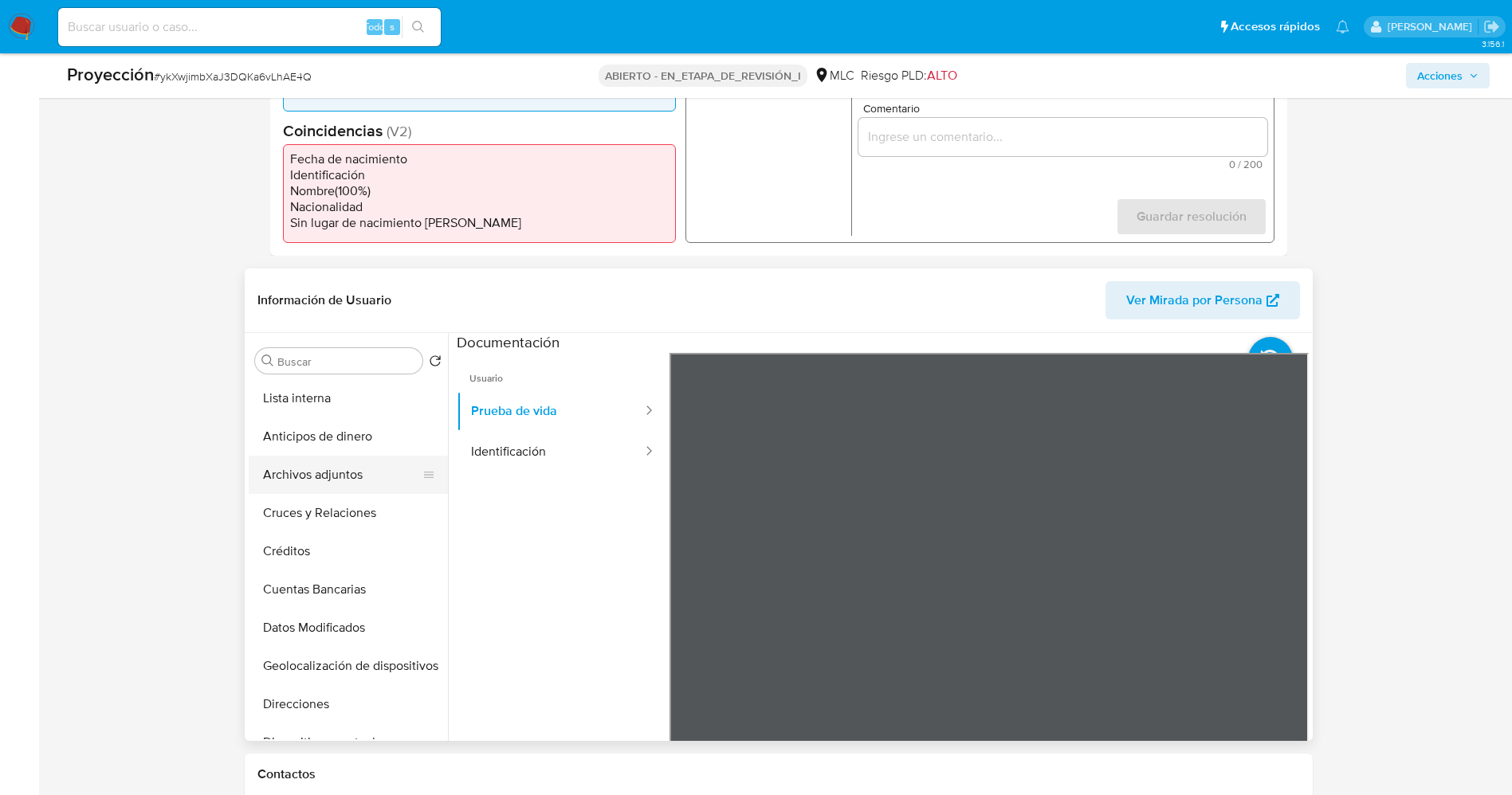
scroll to position [0, 0]
click at [333, 408] on button "Conozca a su cliente" at bounding box center [341, 399] width 186 height 39
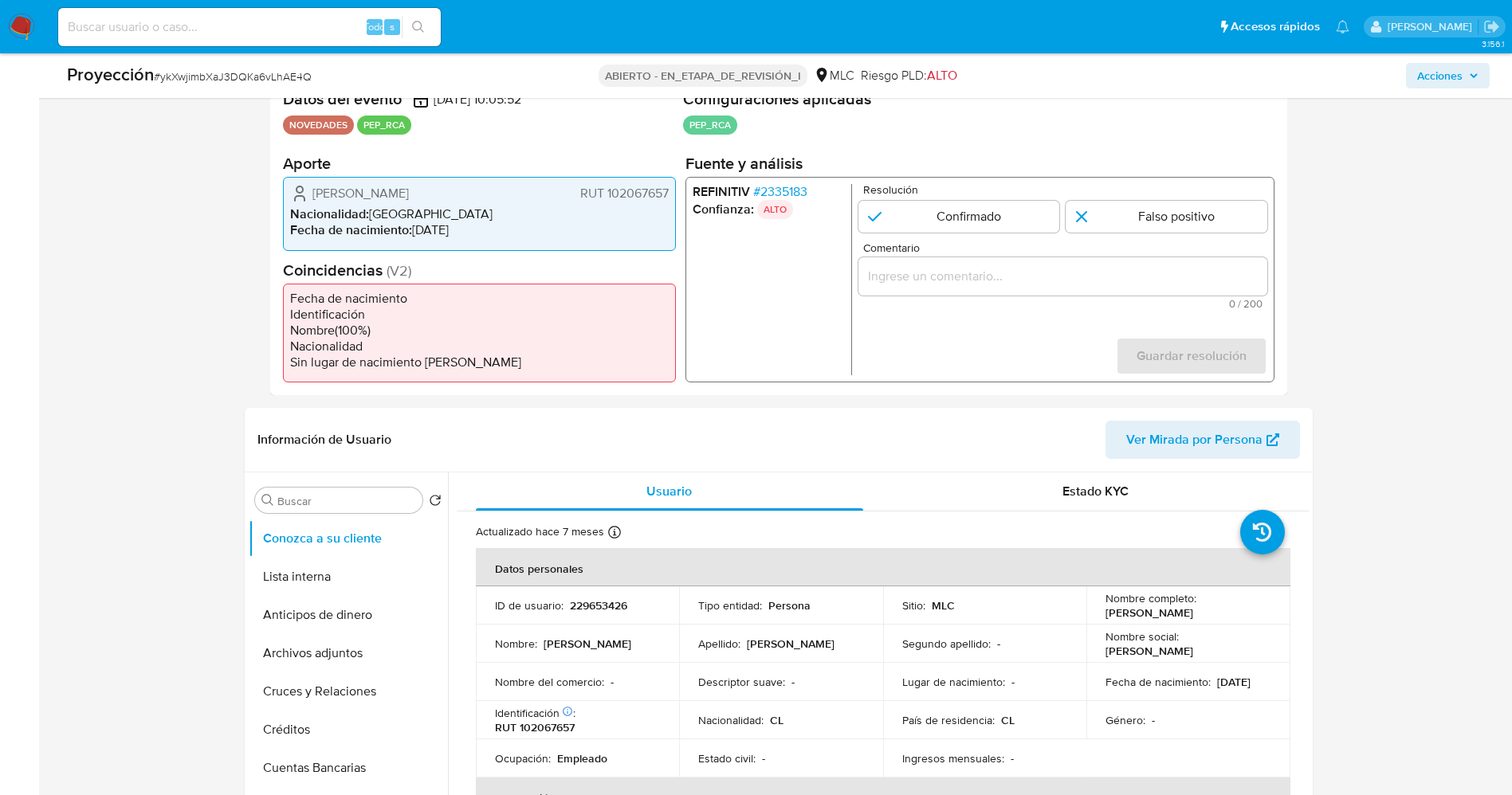
scroll to position [239, 0]
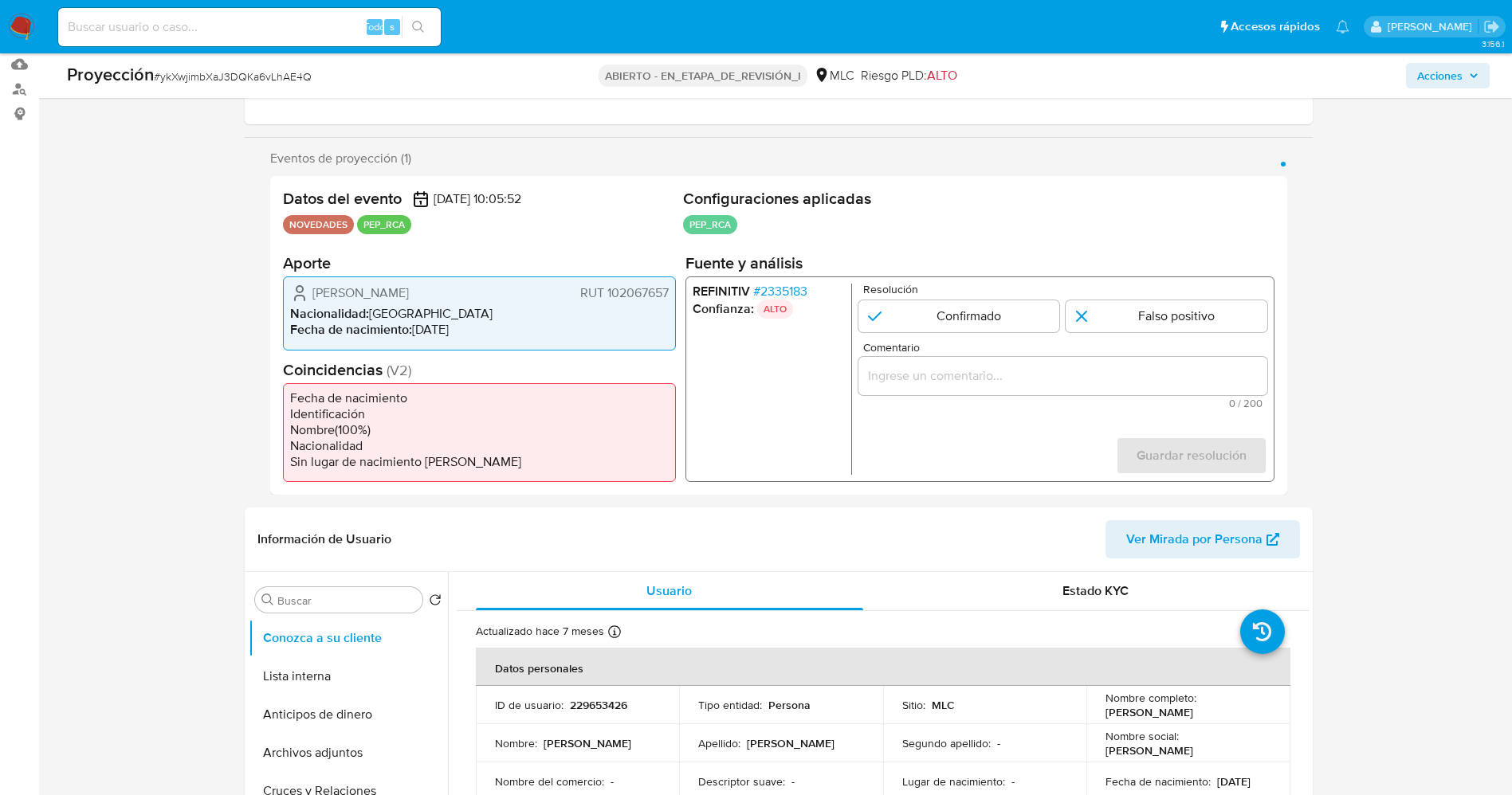
click at [373, 311] on li "Nacionalidad : Chile" at bounding box center [480, 314] width 378 height 16
drag, startPoint x: 310, startPoint y: 298, endPoint x: 632, endPoint y: 293, distance: 322.0
click at [668, 293] on div "Carola Paz Rivas Vargas RUT 102067657" at bounding box center [480, 293] width 378 height 19
click at [991, 315] on input "1 de 1" at bounding box center [958, 316] width 202 height 32
radio input "true"
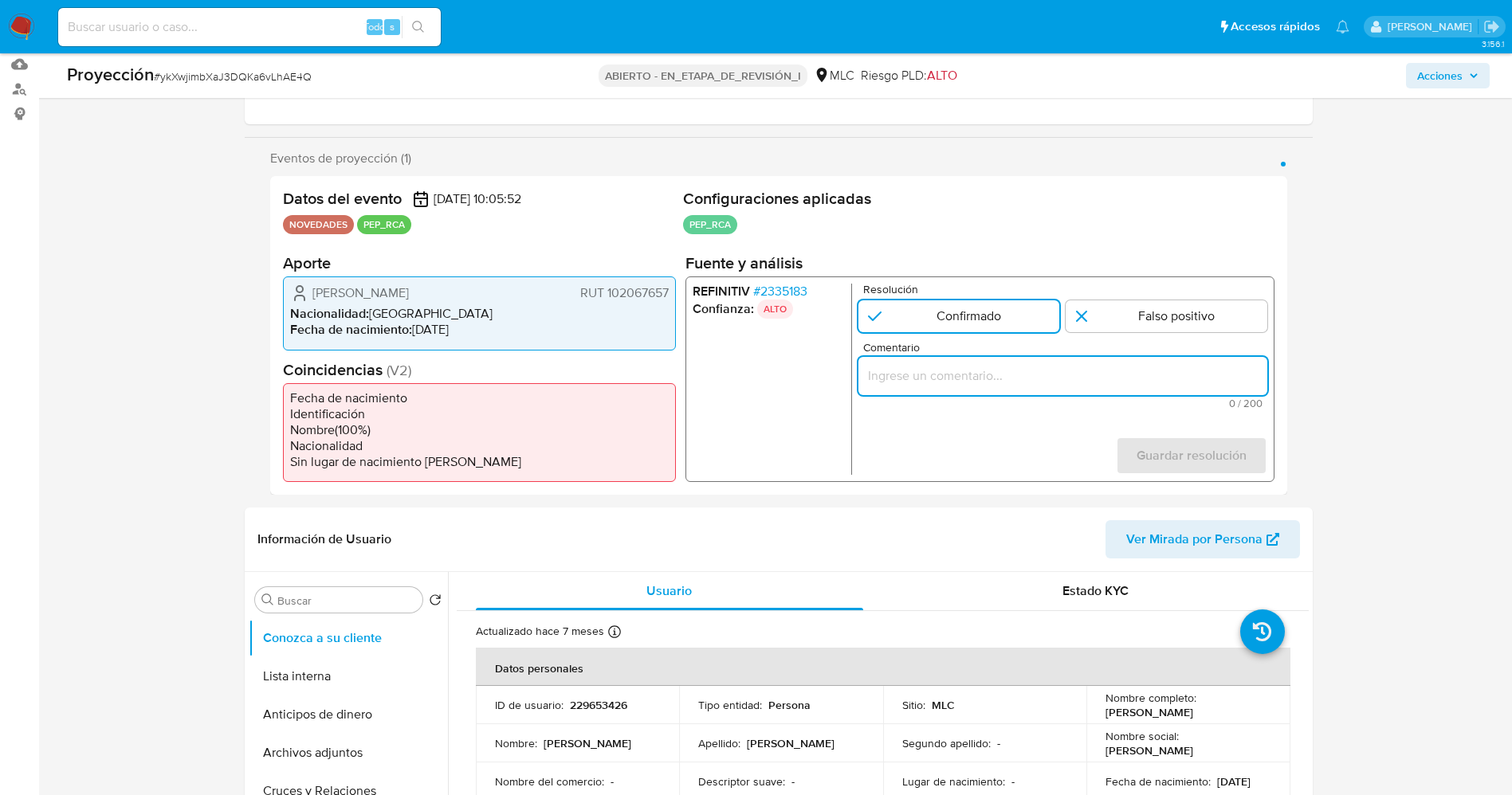
click at [975, 381] on input "Comentario" at bounding box center [1062, 376] width 409 height 21
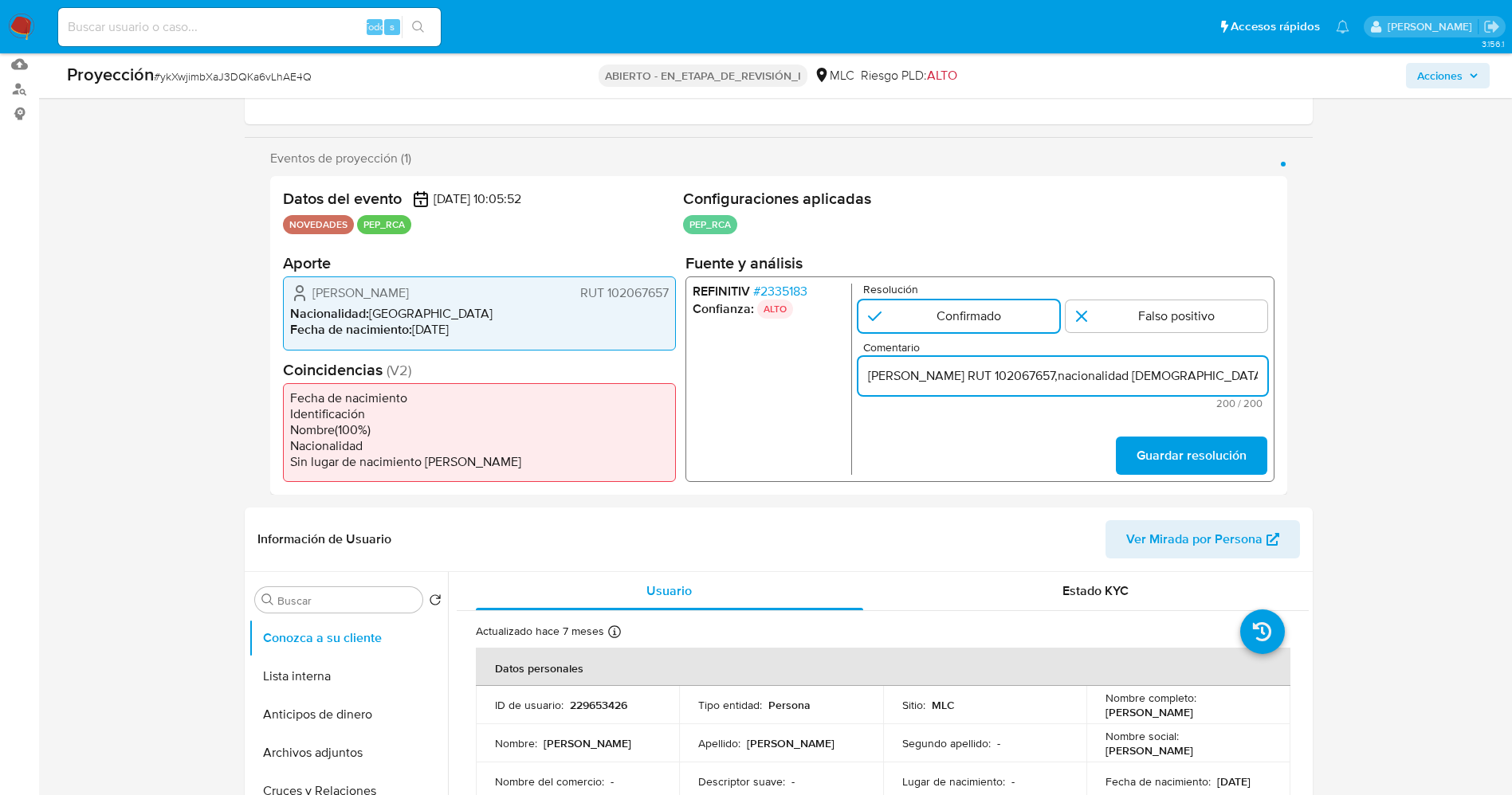
scroll to position [0, 752]
click at [1037, 378] on input "suario Carola Paz Rivas Vargas RUT 102067657,nacionalidad Chilena, por coincidi…" at bounding box center [1062, 376] width 409 height 21
click at [935, 377] on input "suario Carola Paz Rivas Vargas RUT 102067657,nacionalidad Chilena, por coincidi…" at bounding box center [1062, 376] width 409 height 21
drag, startPoint x: 1004, startPoint y: 377, endPoint x: 1108, endPoint y: 384, distance: 104.2
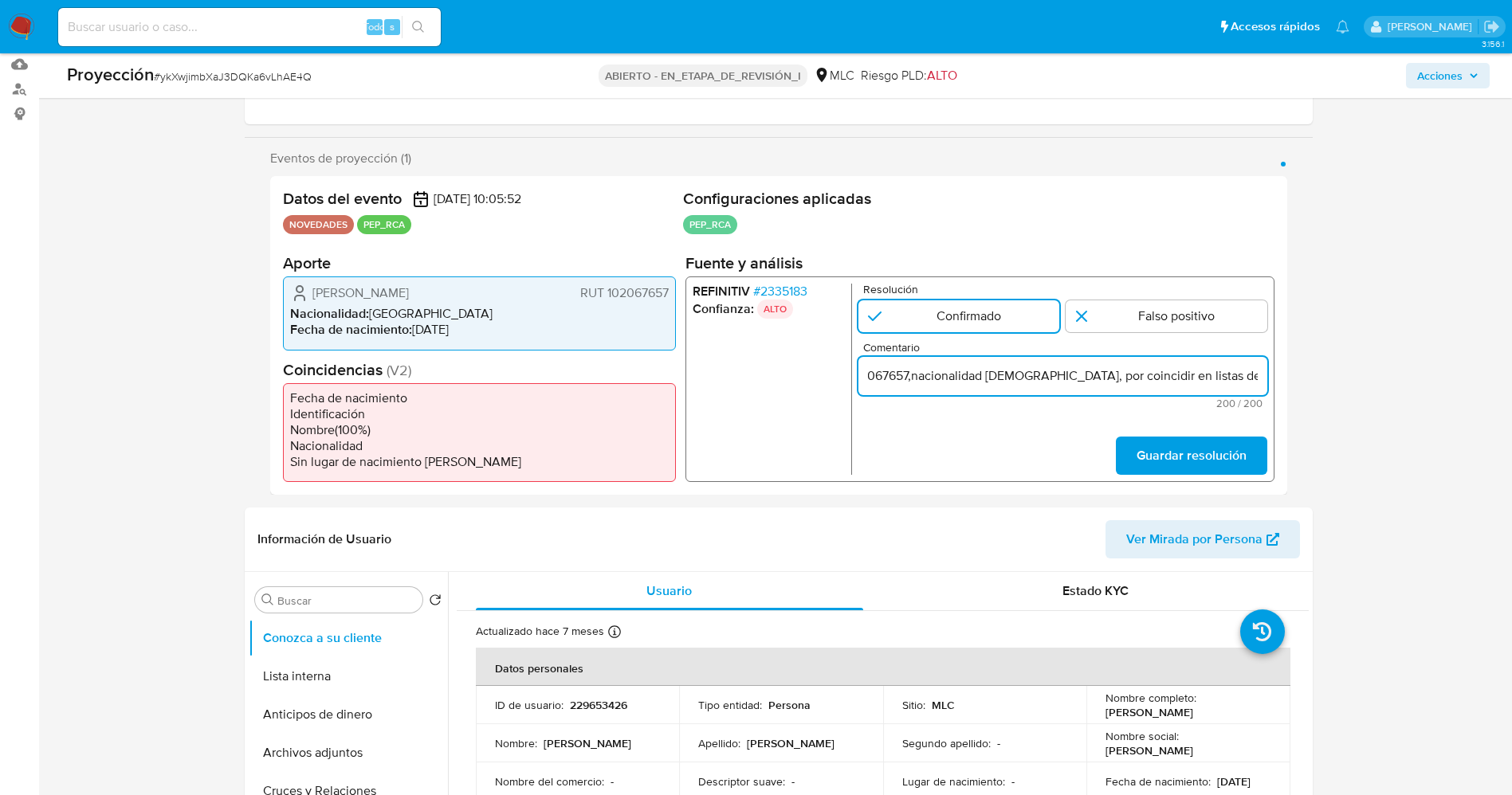
click at [1108, 384] on input "suario Carola Paz Rivas Vargas RUT 102067657,nacionalidad Chilena, por coincidi…" at bounding box center [1062, 376] width 409 height 21
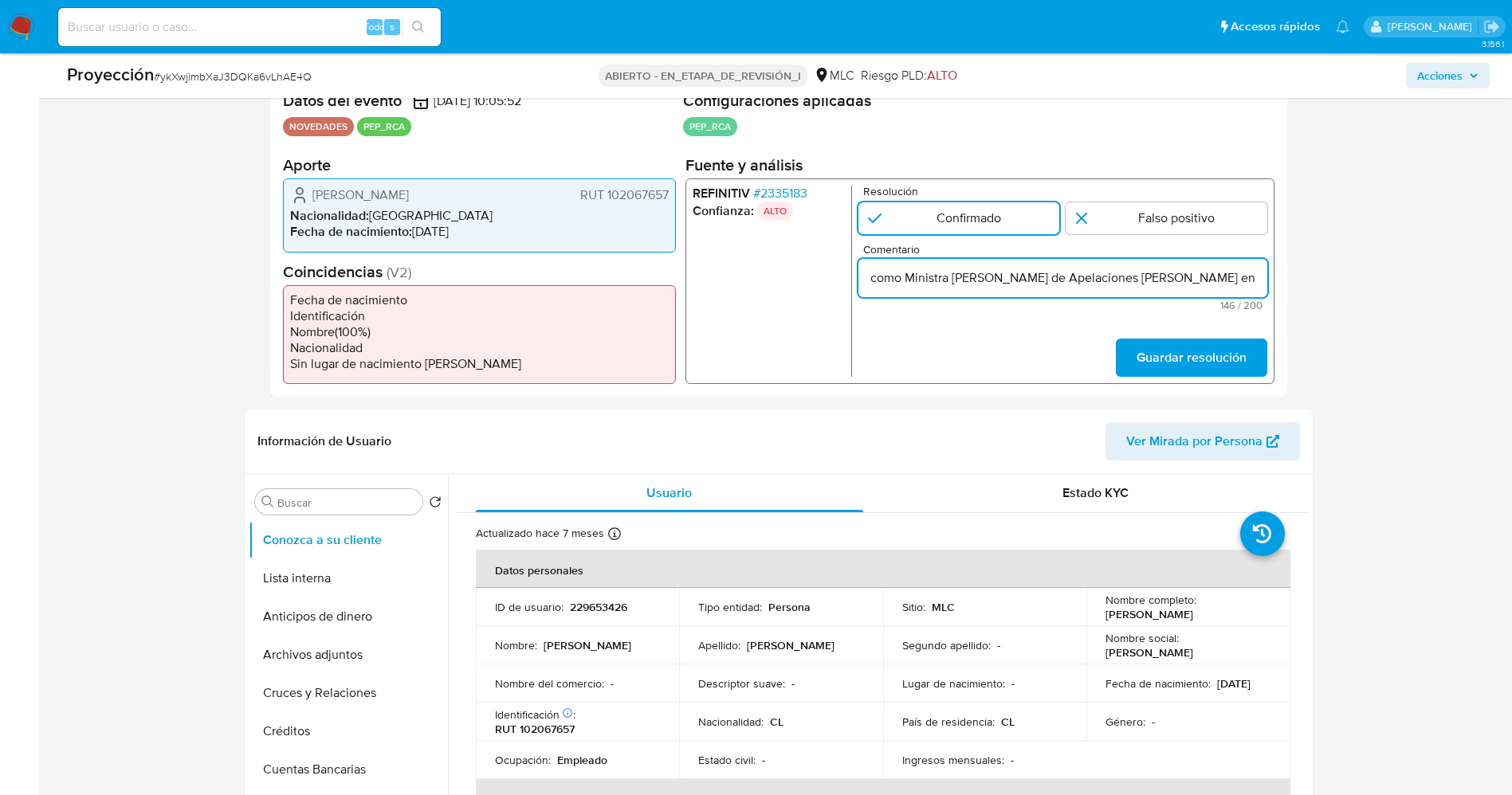
scroll to position [0, 486]
type input "suario Carola Paz Rivas Vargas RUT 102067657,nacionalidad Chilena se desempeña …"
click at [1141, 349] on span "Guardar resolución" at bounding box center [1190, 358] width 110 height 35
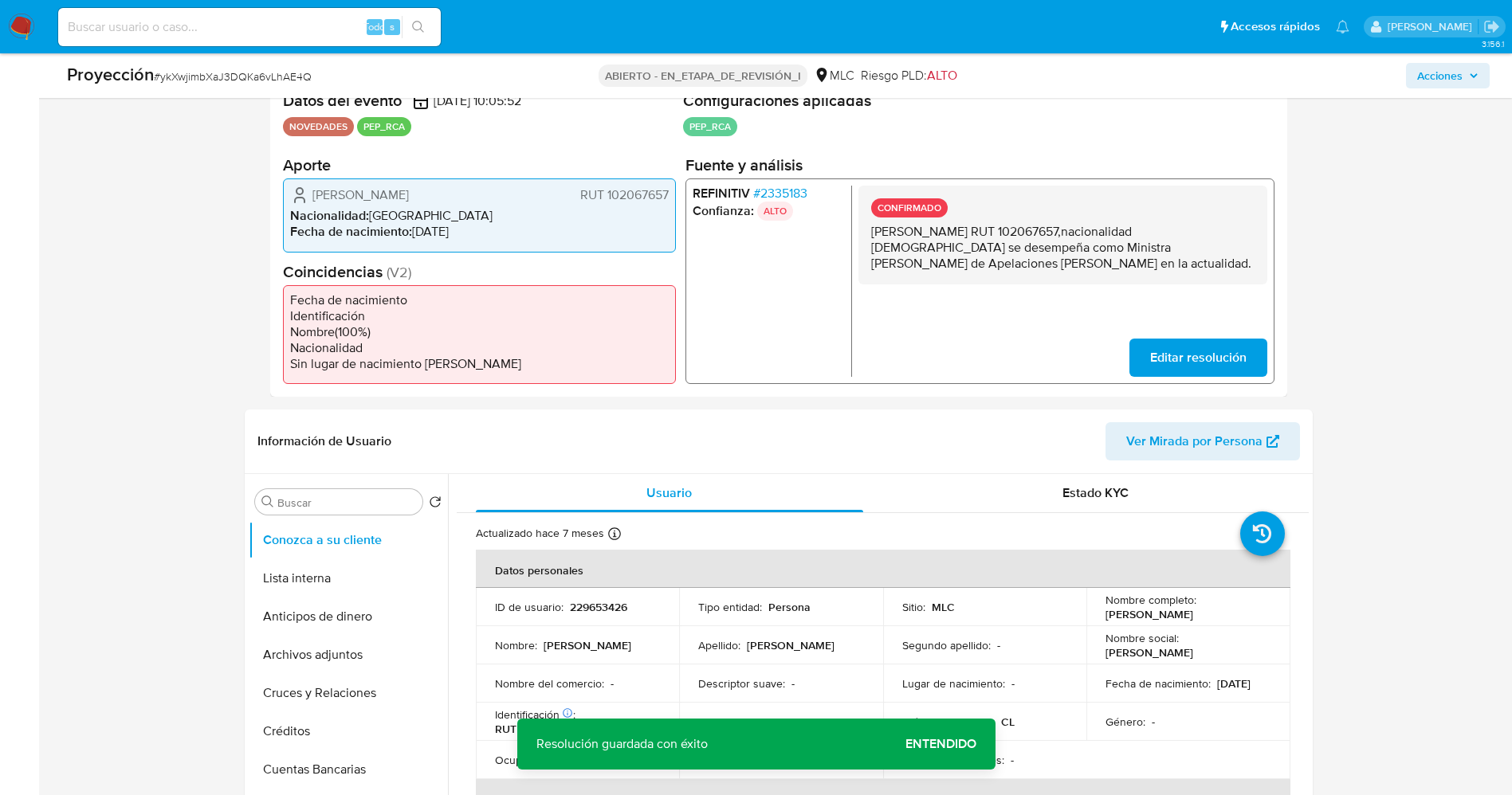
drag, startPoint x: 877, startPoint y: 236, endPoint x: 1080, endPoint y: 263, distance: 204.8
click at [1080, 263] on p "suario Carola Paz Rivas Vargas RUT 102067657,nacionalidad Chilena se desempeña …" at bounding box center [1062, 247] width 384 height 48
click at [320, 585] on button "Lista interna" at bounding box center [341, 578] width 186 height 39
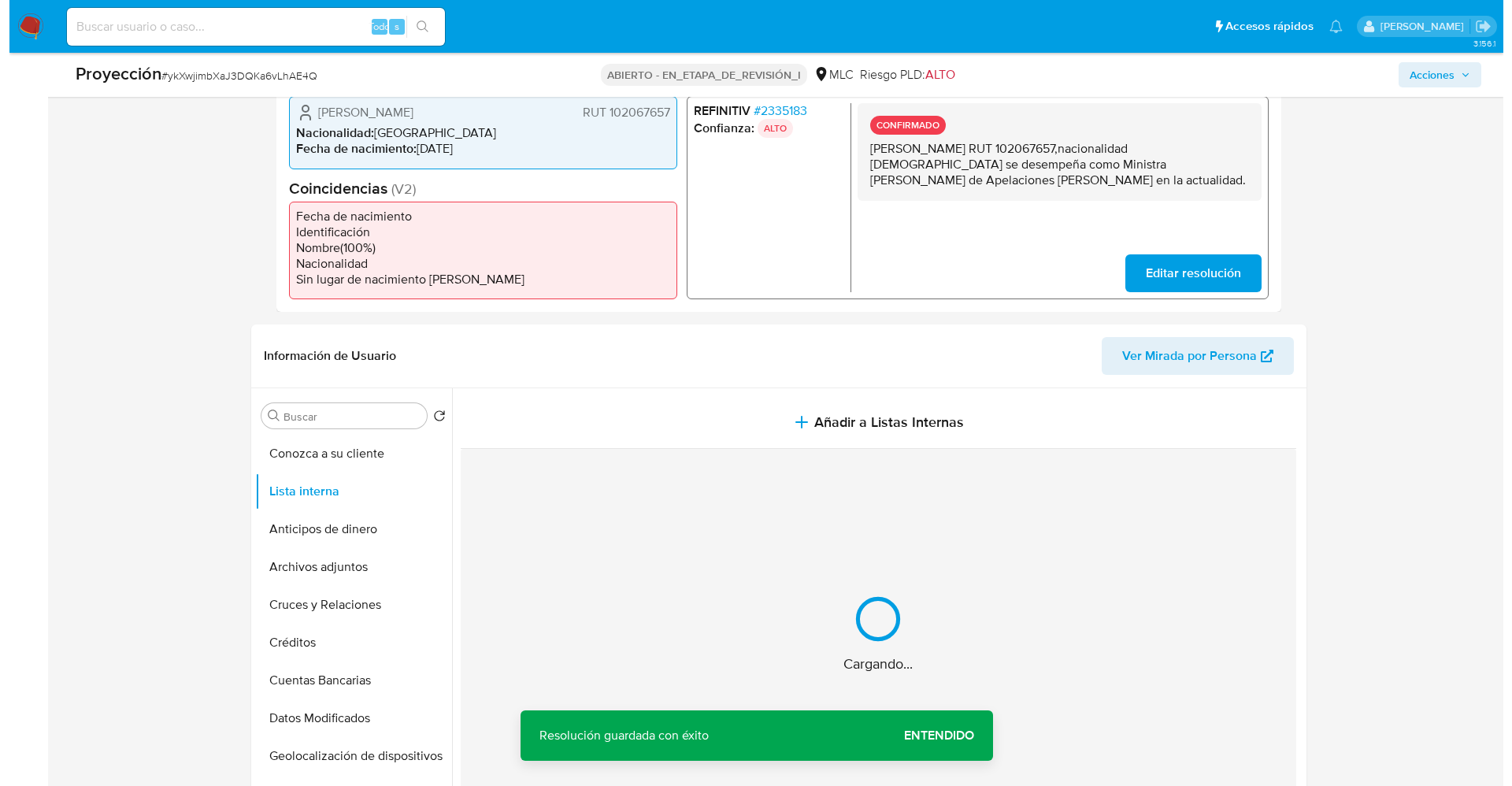
scroll to position [452, 0]
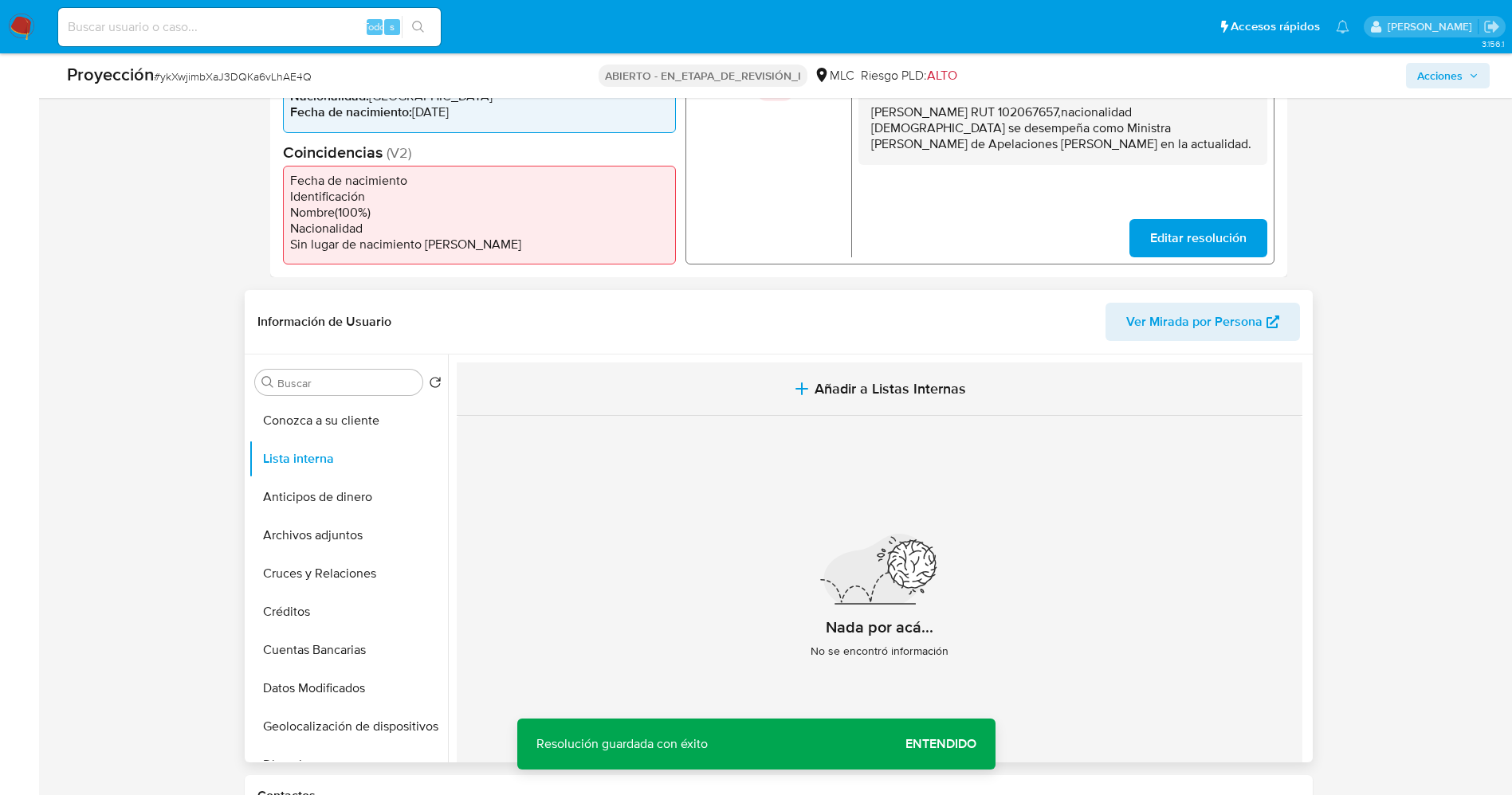
click at [860, 400] on button "Añadir a Listas Internas" at bounding box center [879, 390] width 845 height 54
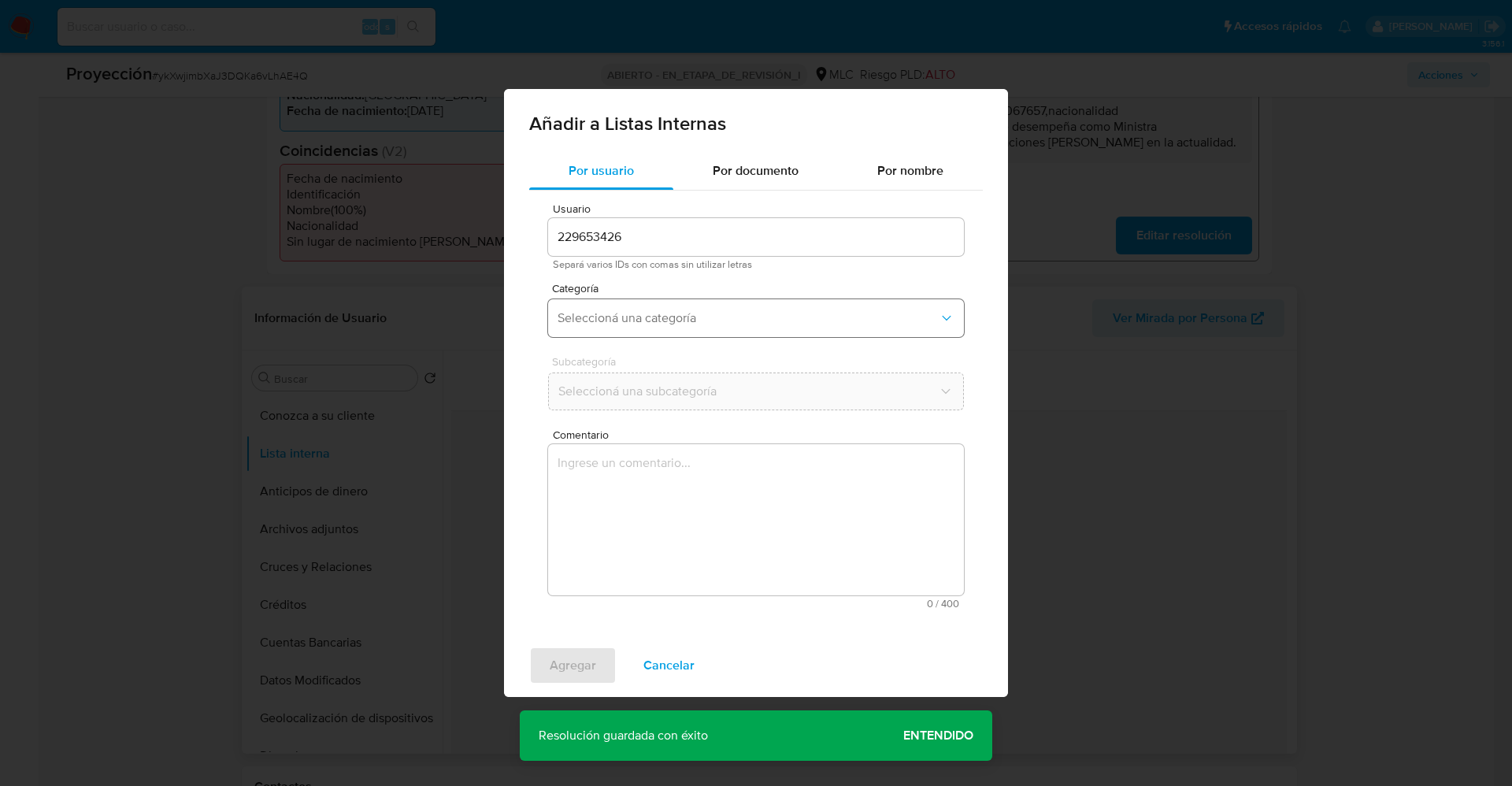
click at [708, 331] on button "Seleccioná una categoría" at bounding box center [756, 318] width 416 height 38
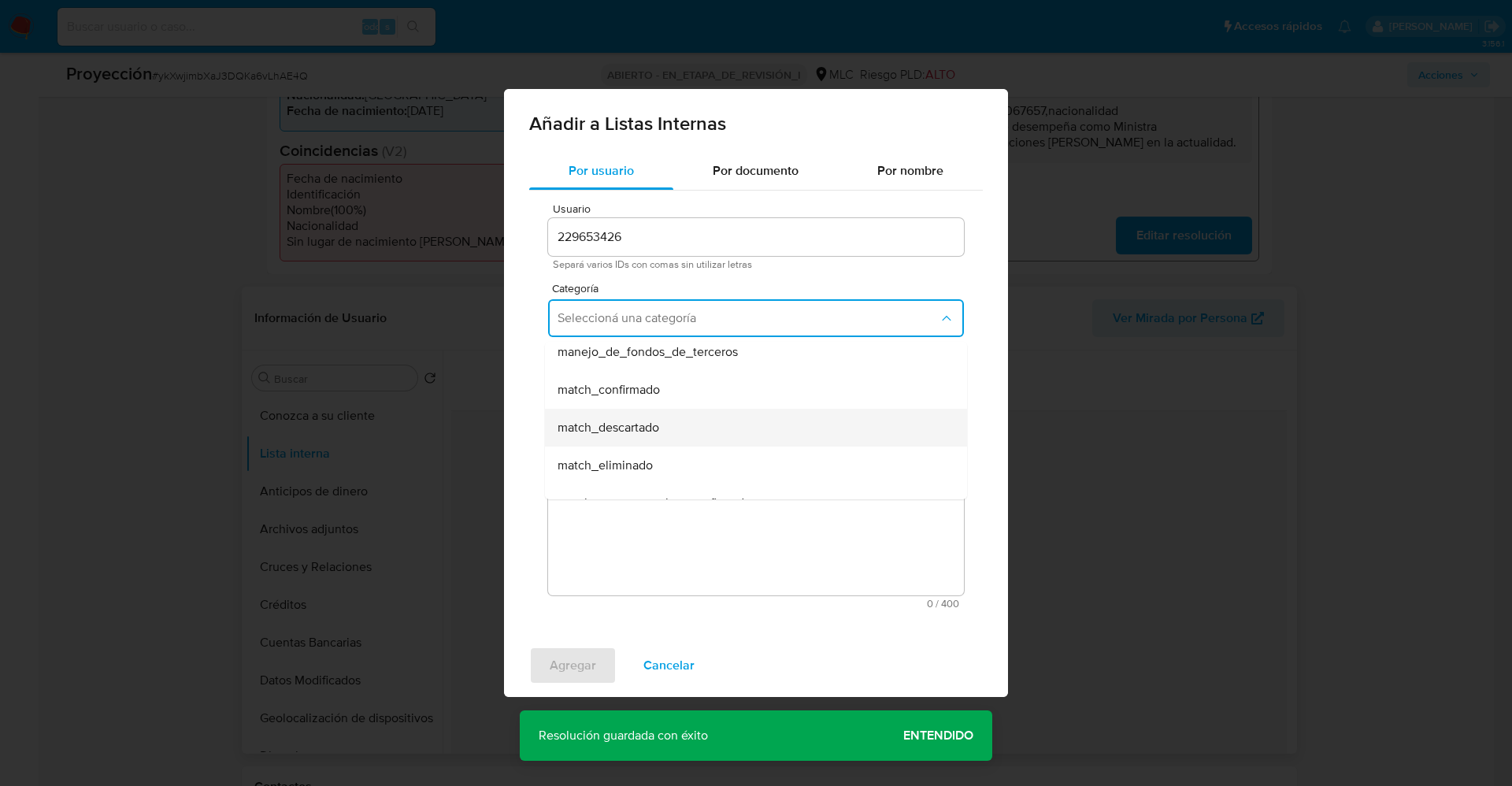
scroll to position [118, 0]
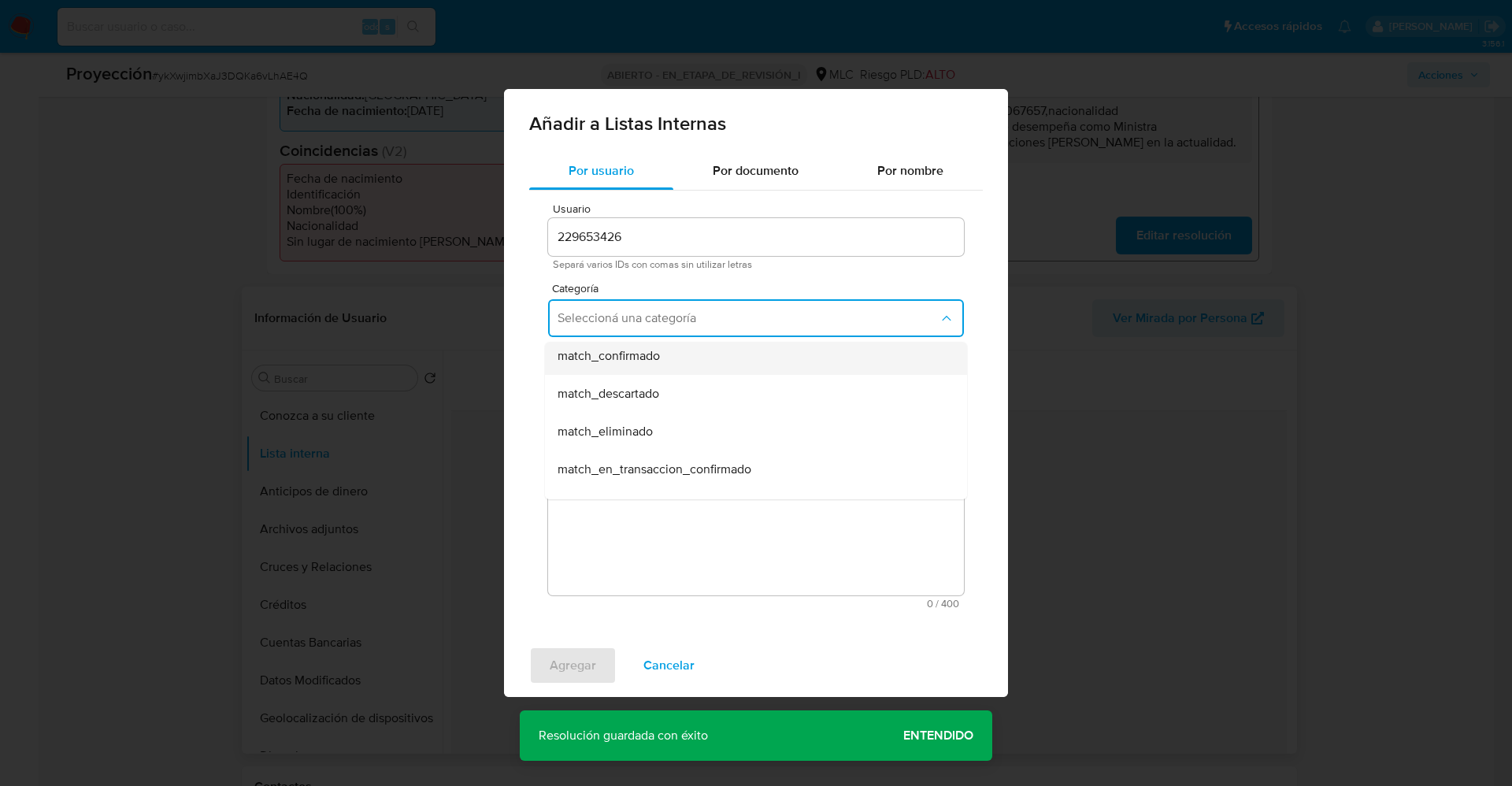
click at [686, 362] on div "match_confirmado" at bounding box center [752, 356] width 388 height 38
click at [686, 394] on span "Seleccioná una subcategoría" at bounding box center [748, 392] width 381 height 16
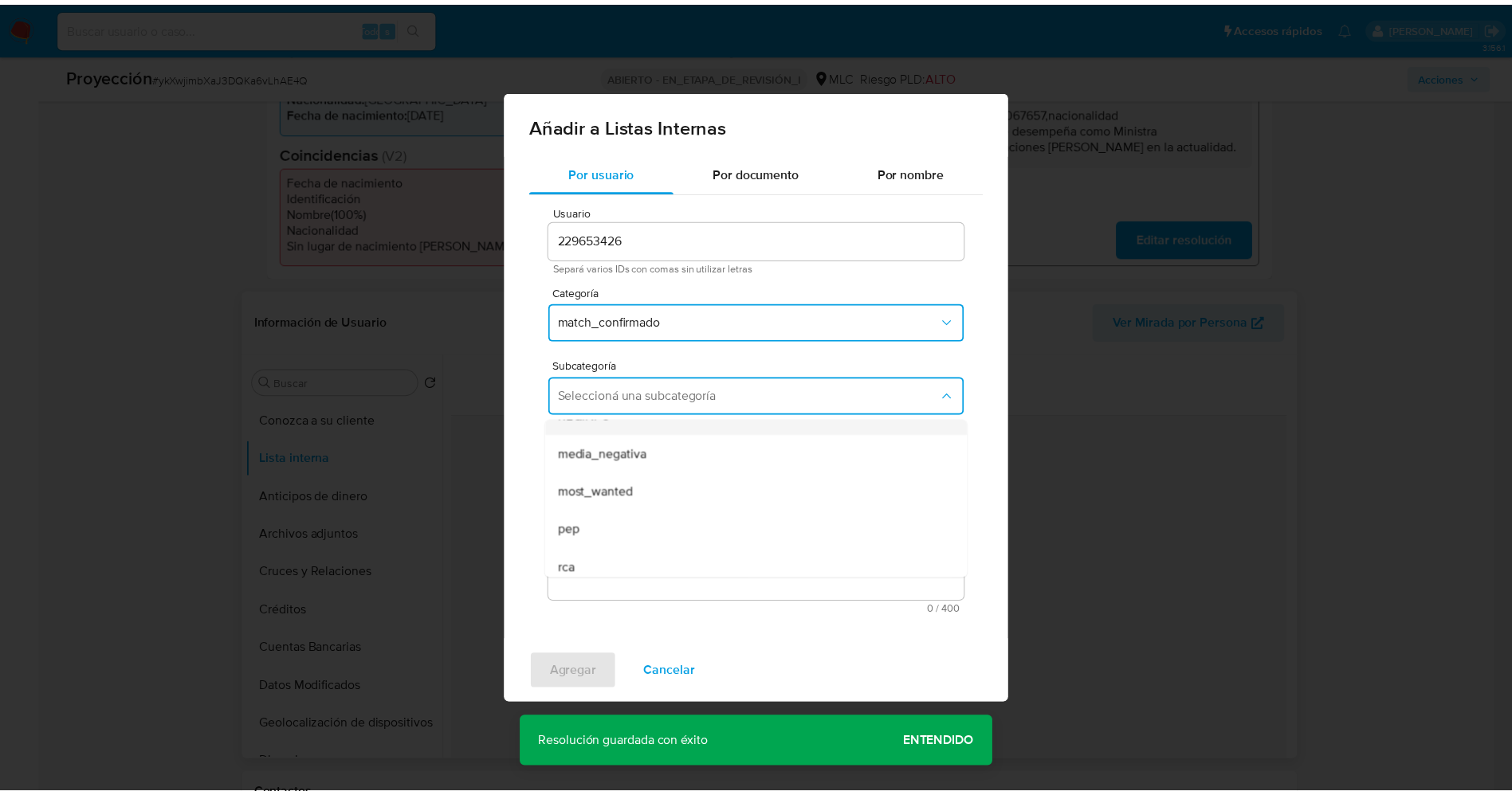
scroll to position [108, 0]
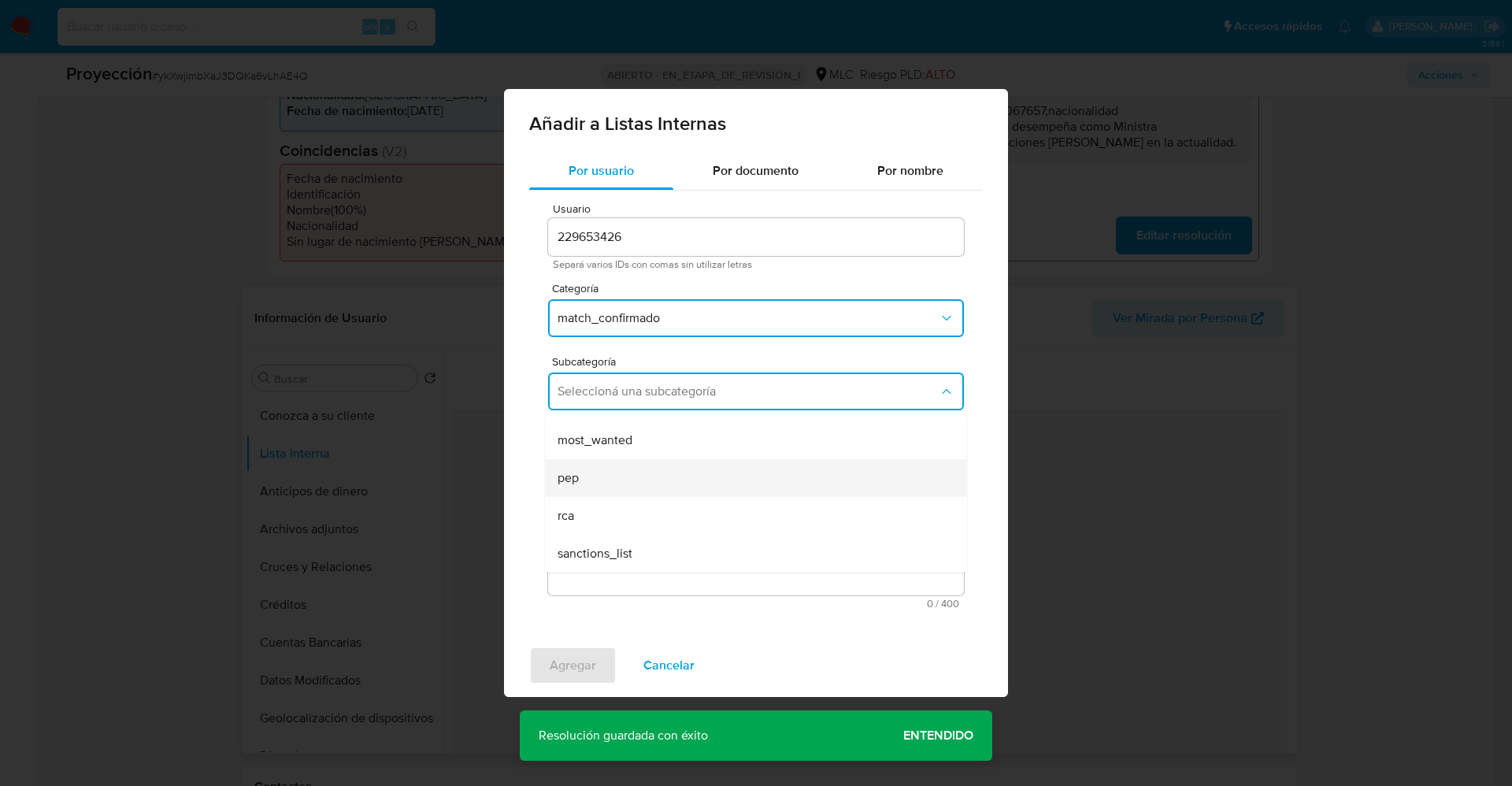
click at [634, 472] on div "pep" at bounding box center [752, 478] width 388 height 38
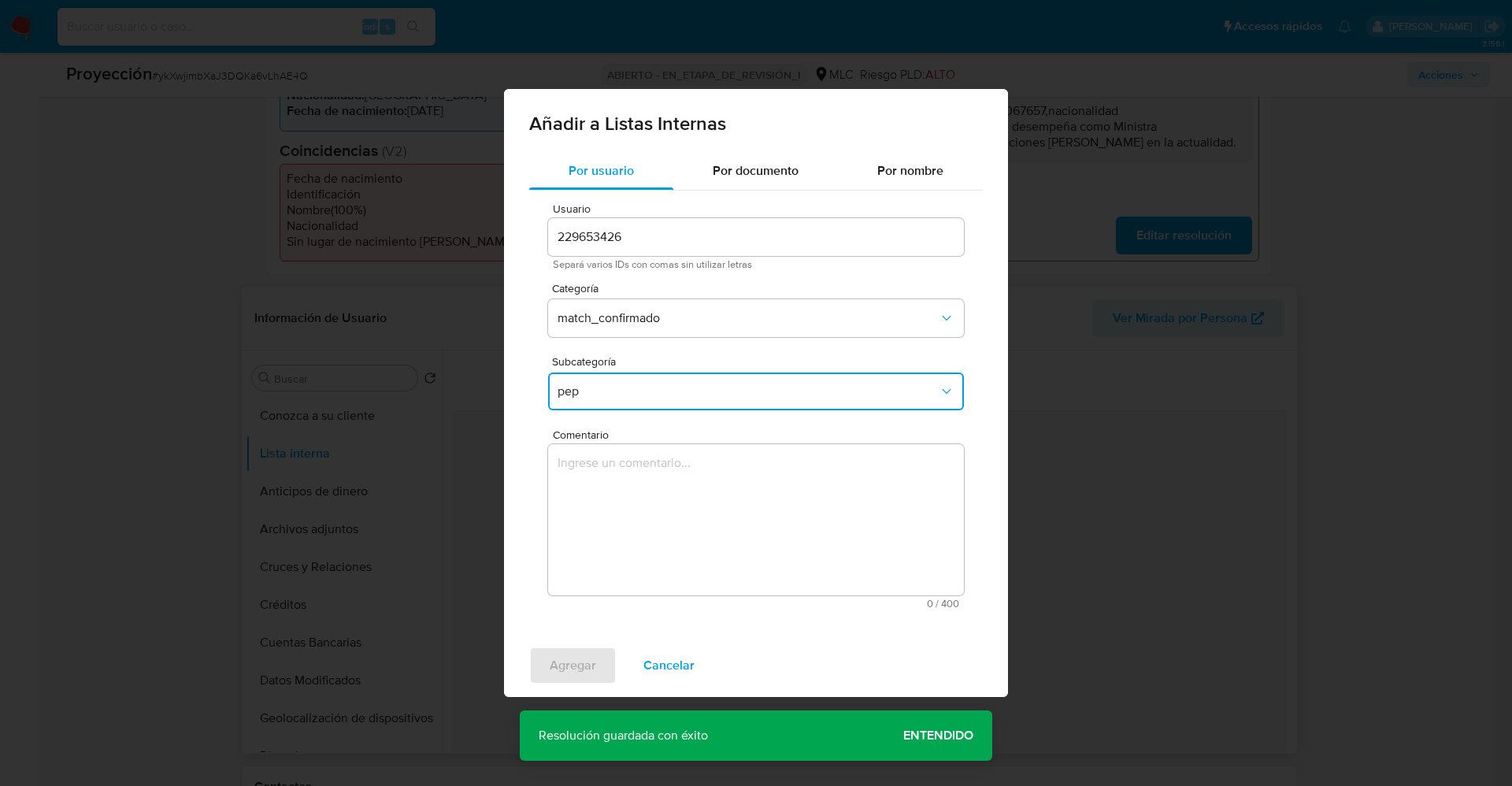
click at [616, 493] on textarea "Comentario" at bounding box center [756, 520] width 416 height 152
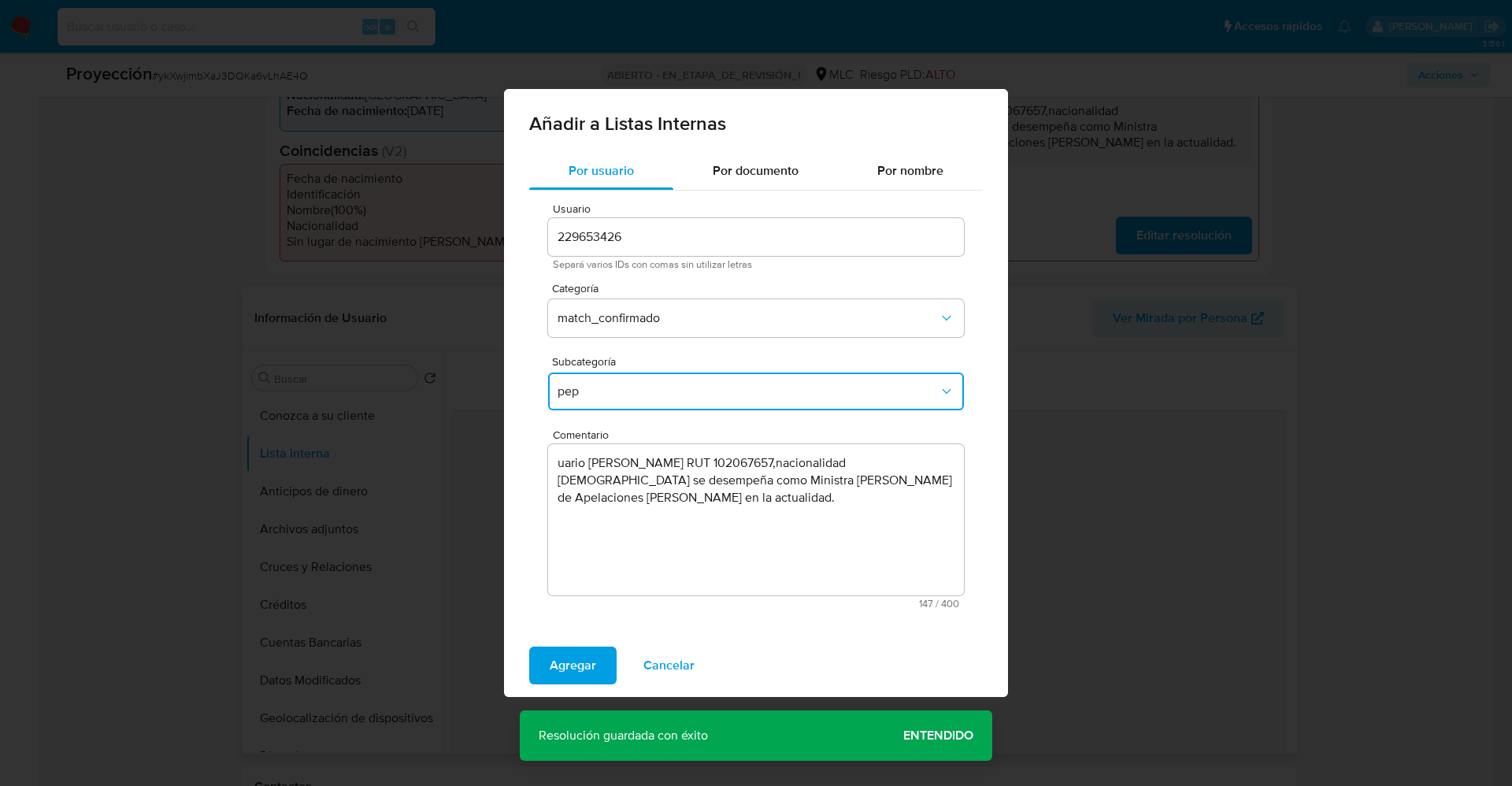
click at [547, 462] on div "Usuario 229653426 Separá varios IDs con comas sin utilizar letras Categoría mat…" at bounding box center [756, 406] width 454 height 431
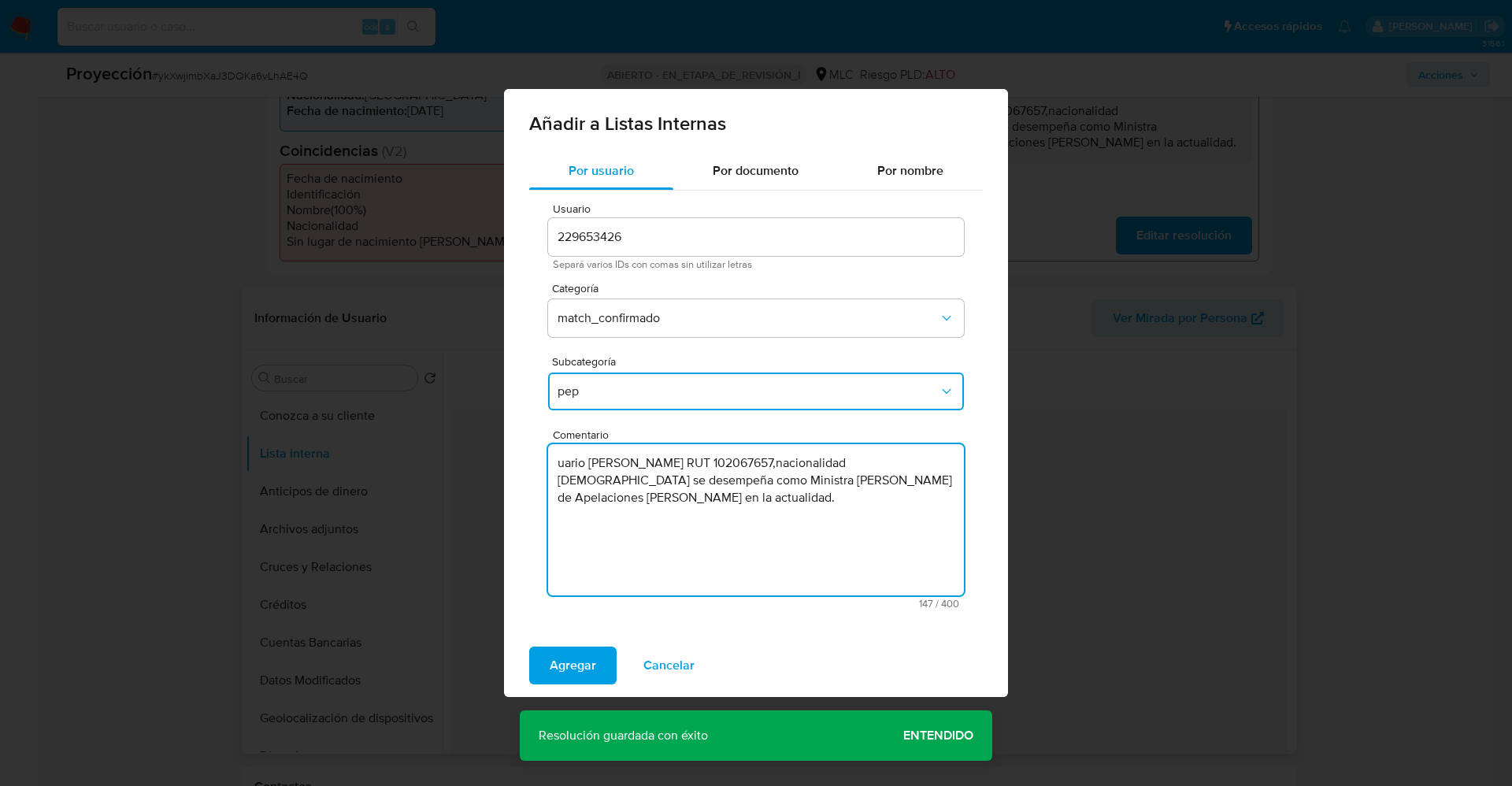
click at [555, 463] on textarea "uario Carola Paz Rivas Vargas RUT 102067657,nacionalidad Chilena se desempeña c…" at bounding box center [756, 520] width 416 height 152
type textarea "Usuario Carola Paz Rivas Vargas RUT 102067657,nacionalidad Chilena se desempeña…"
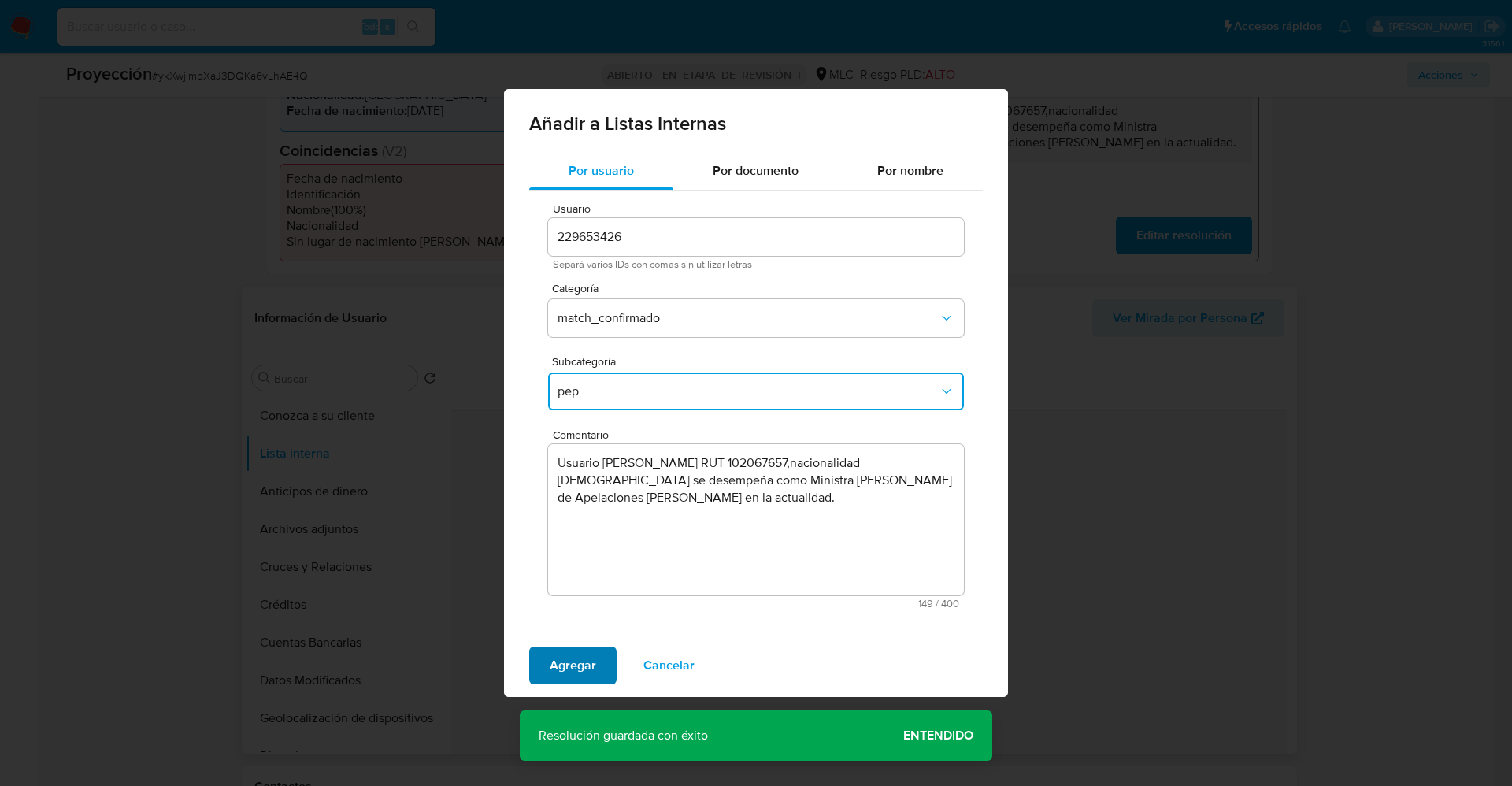
click at [602, 665] on button "Agregar" at bounding box center [573, 665] width 88 height 38
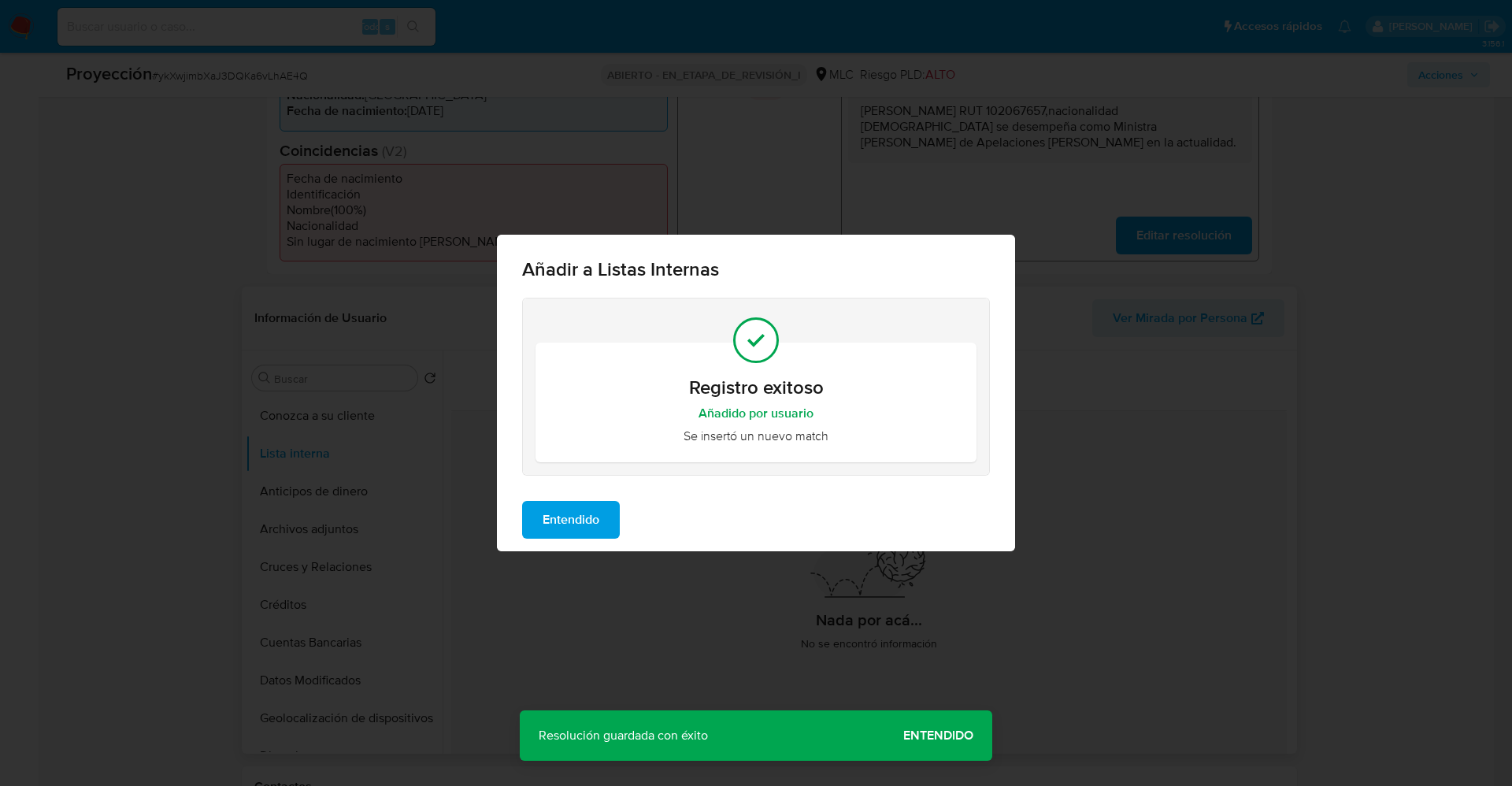
click at [595, 516] on span "Entendido" at bounding box center [571, 519] width 57 height 35
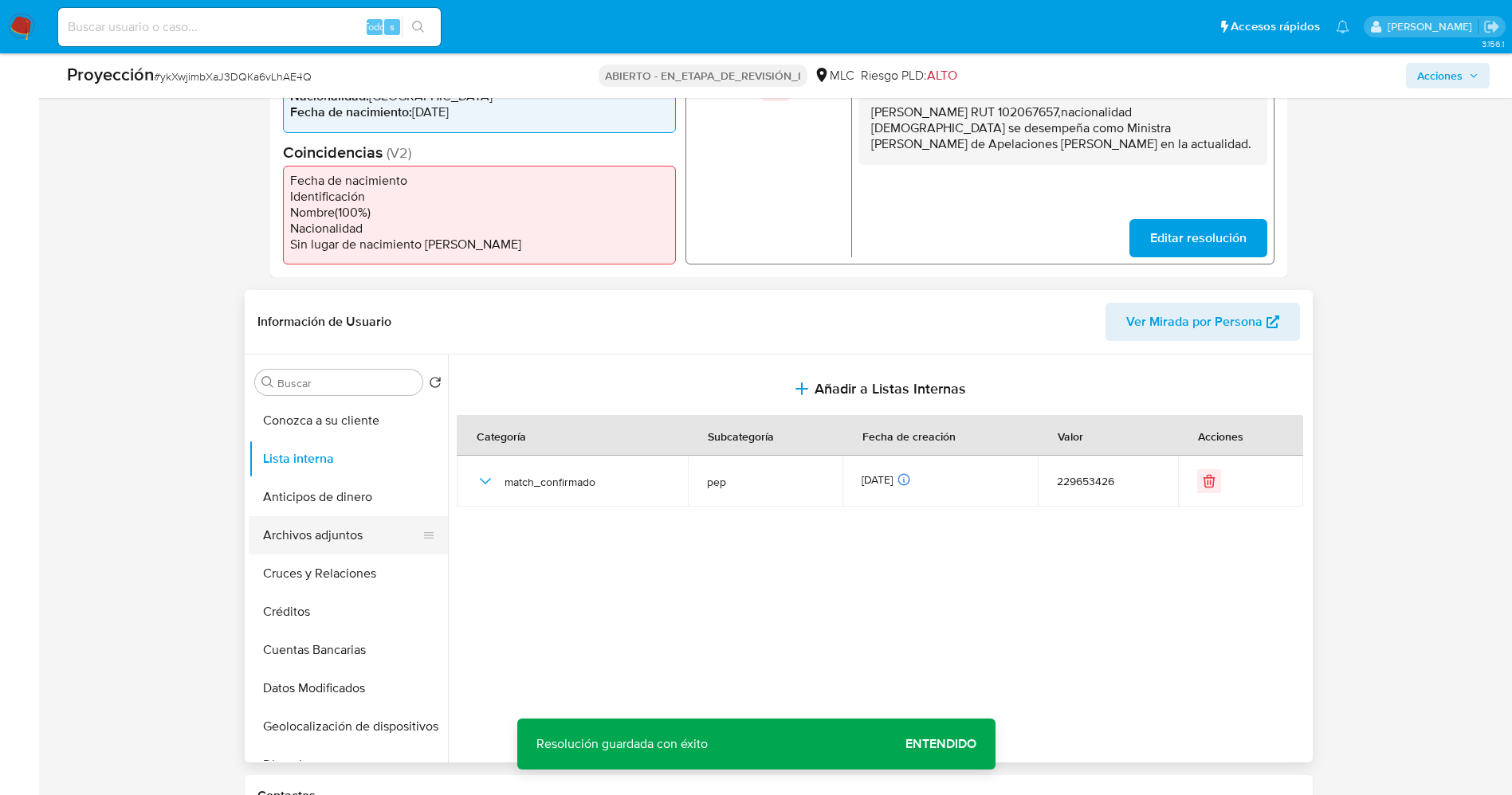
click at [308, 536] on button "Archivos adjuntos" at bounding box center [341, 535] width 186 height 39
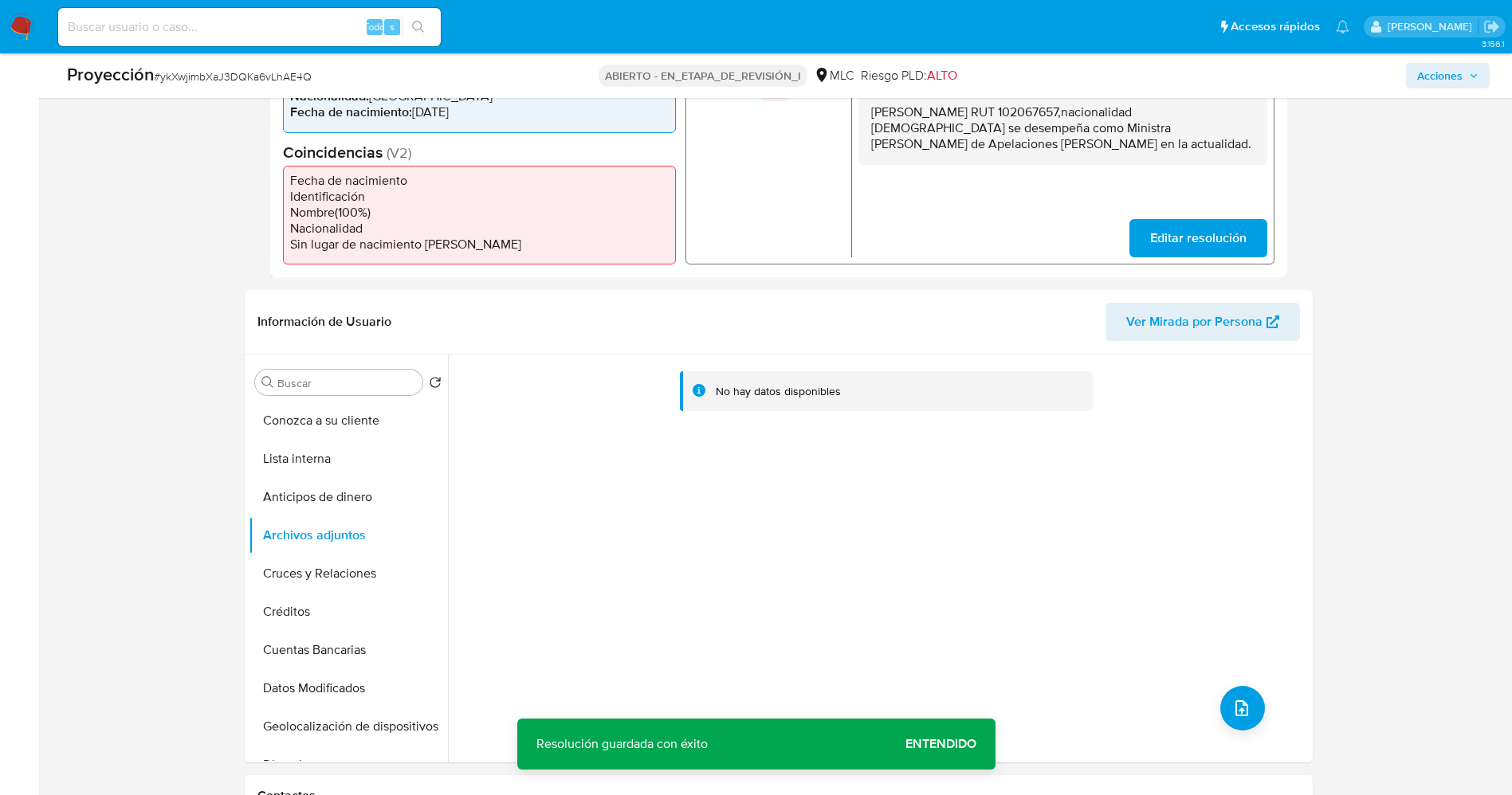
scroll to position [576, 0]
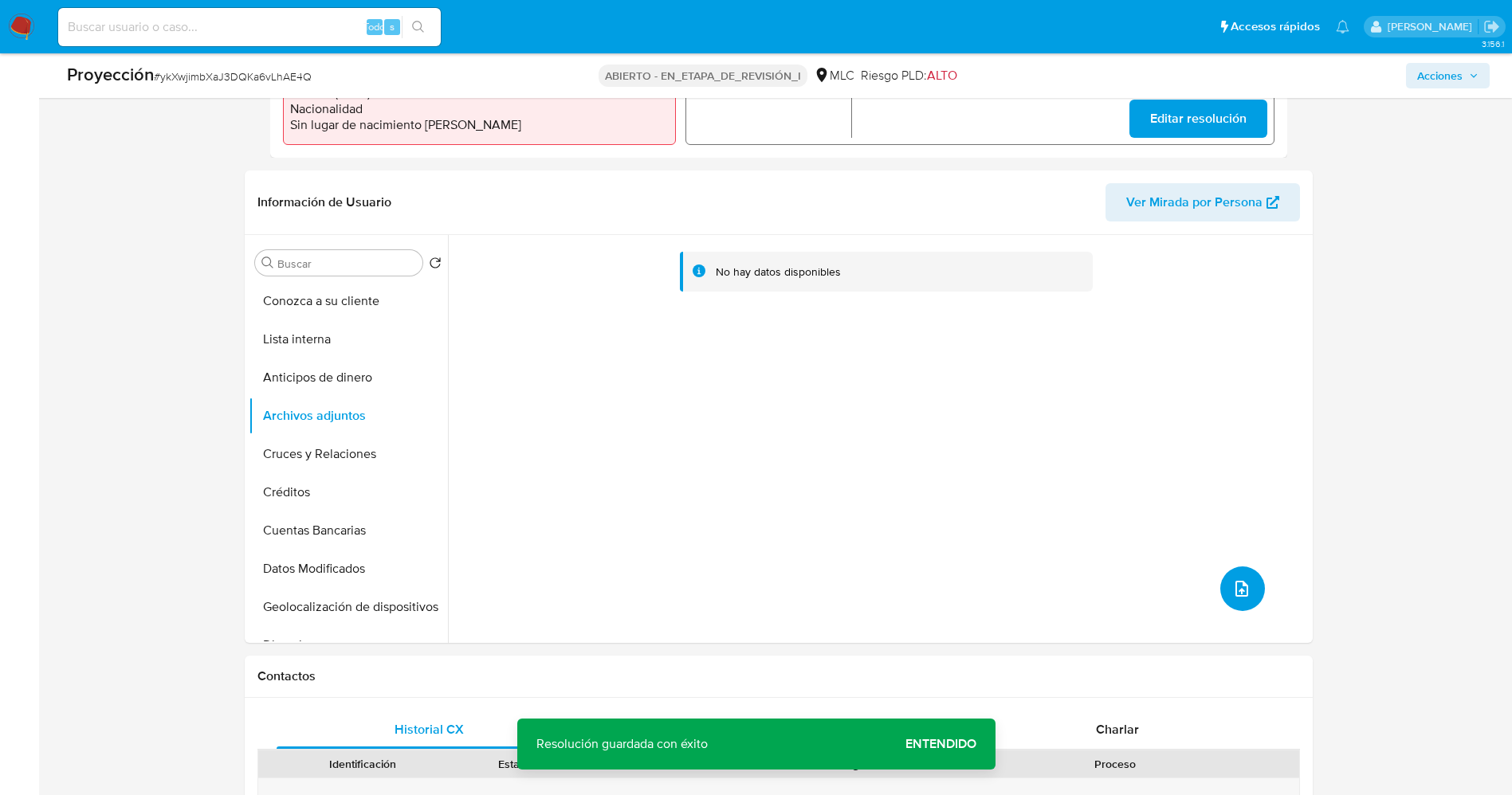
drag, startPoint x: 1242, startPoint y: 589, endPoint x: 1237, endPoint y: 595, distance: 7.8
click at [1237, 595] on icon "subir archivo" at bounding box center [1241, 588] width 19 height 19
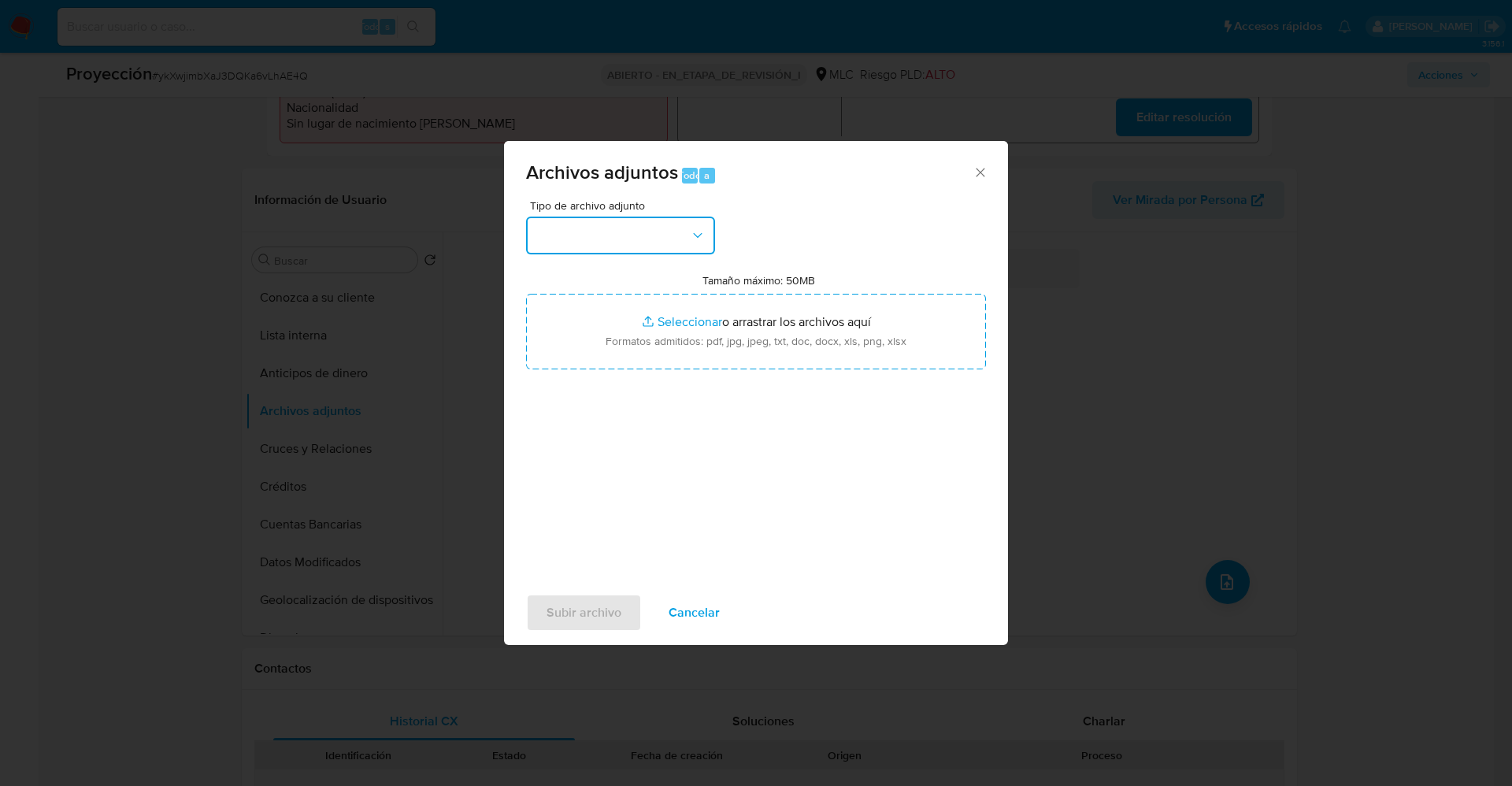
click at [631, 244] on button "button" at bounding box center [620, 236] width 189 height 38
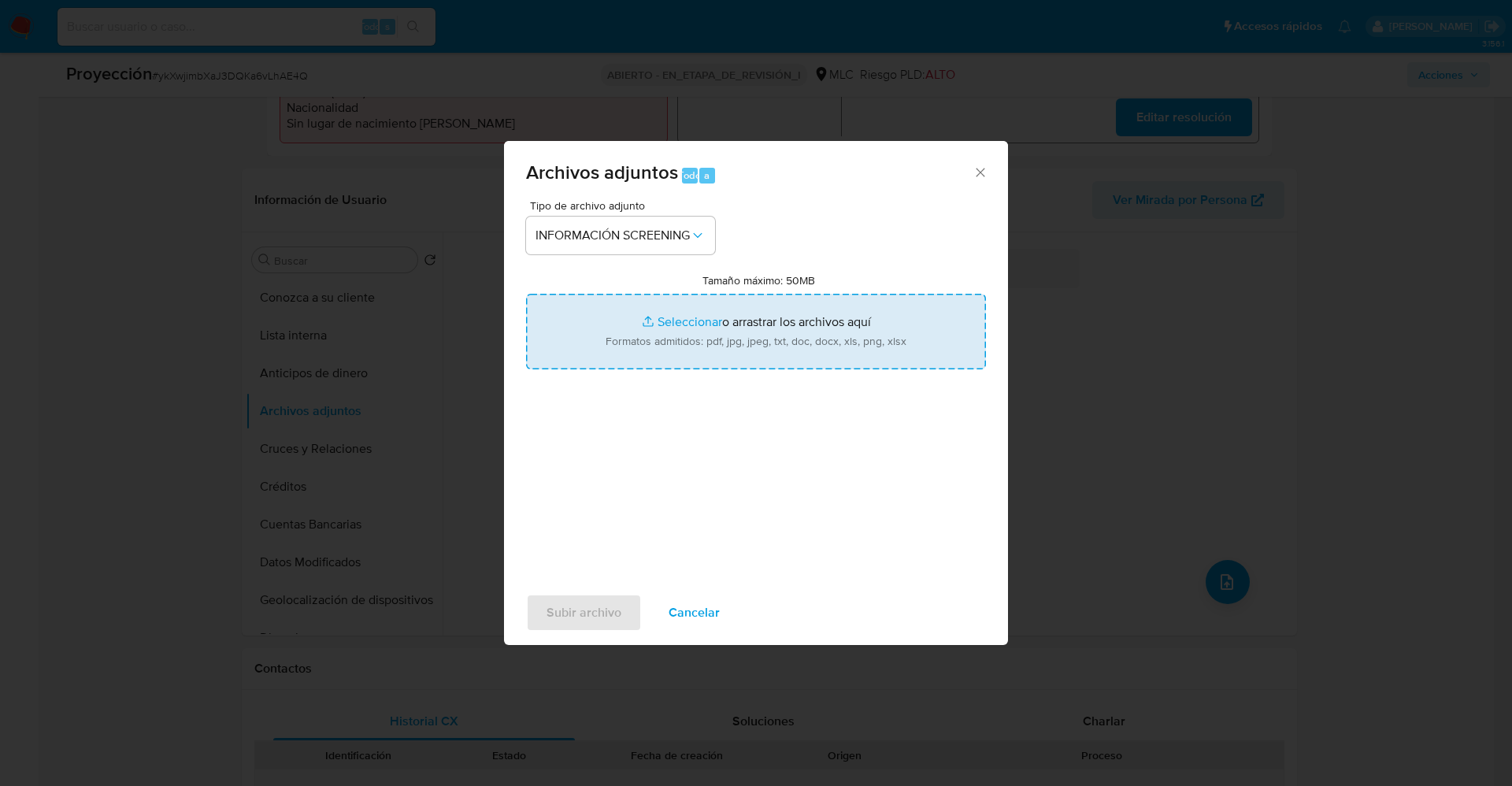
type input "C:\fakepath\_Carola Paz Rivas Vargas_ lavado de dinero - Buscar con Google.pdf"
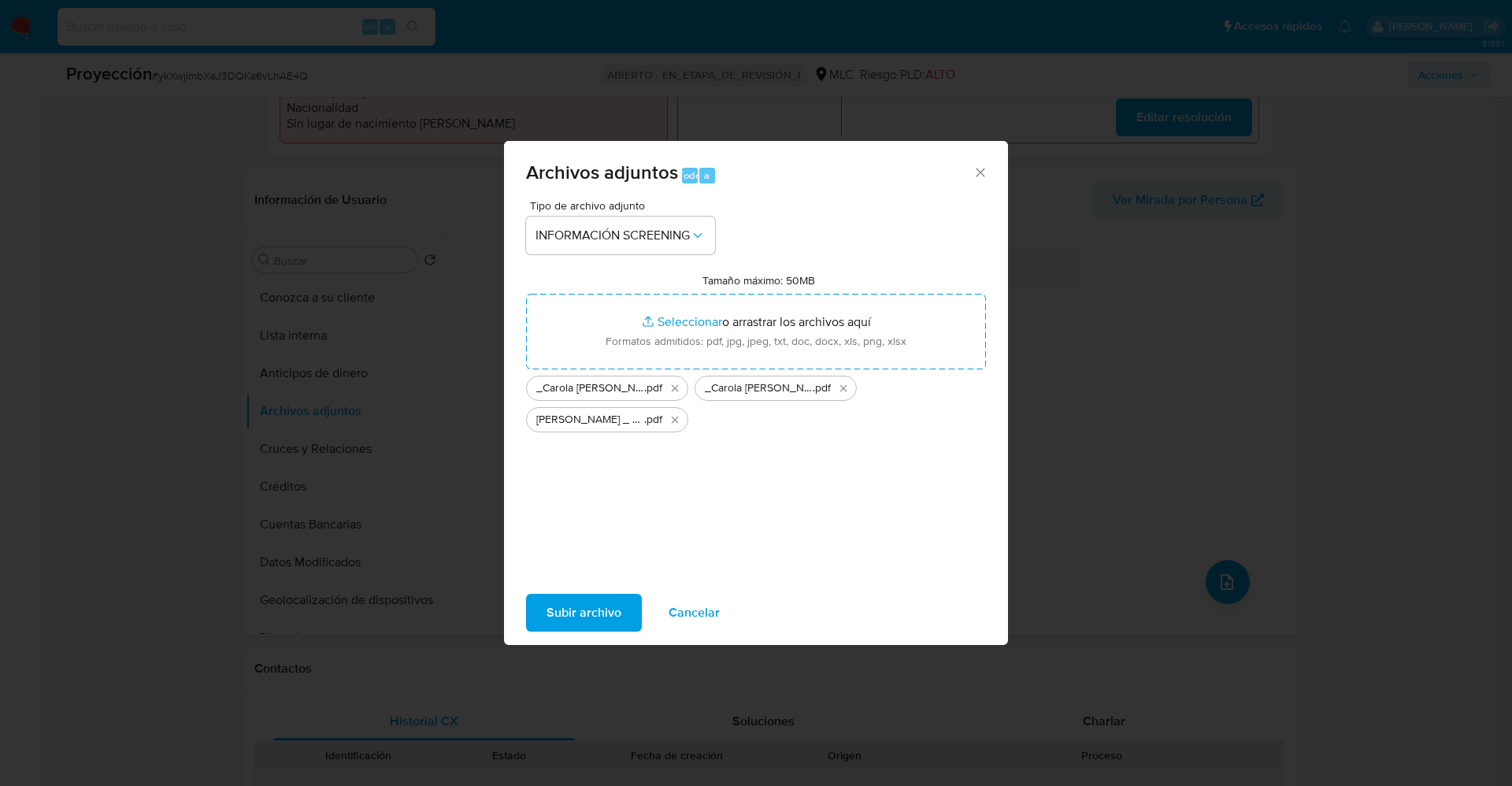
click at [579, 623] on span "Subir archivo" at bounding box center [584, 612] width 74 height 35
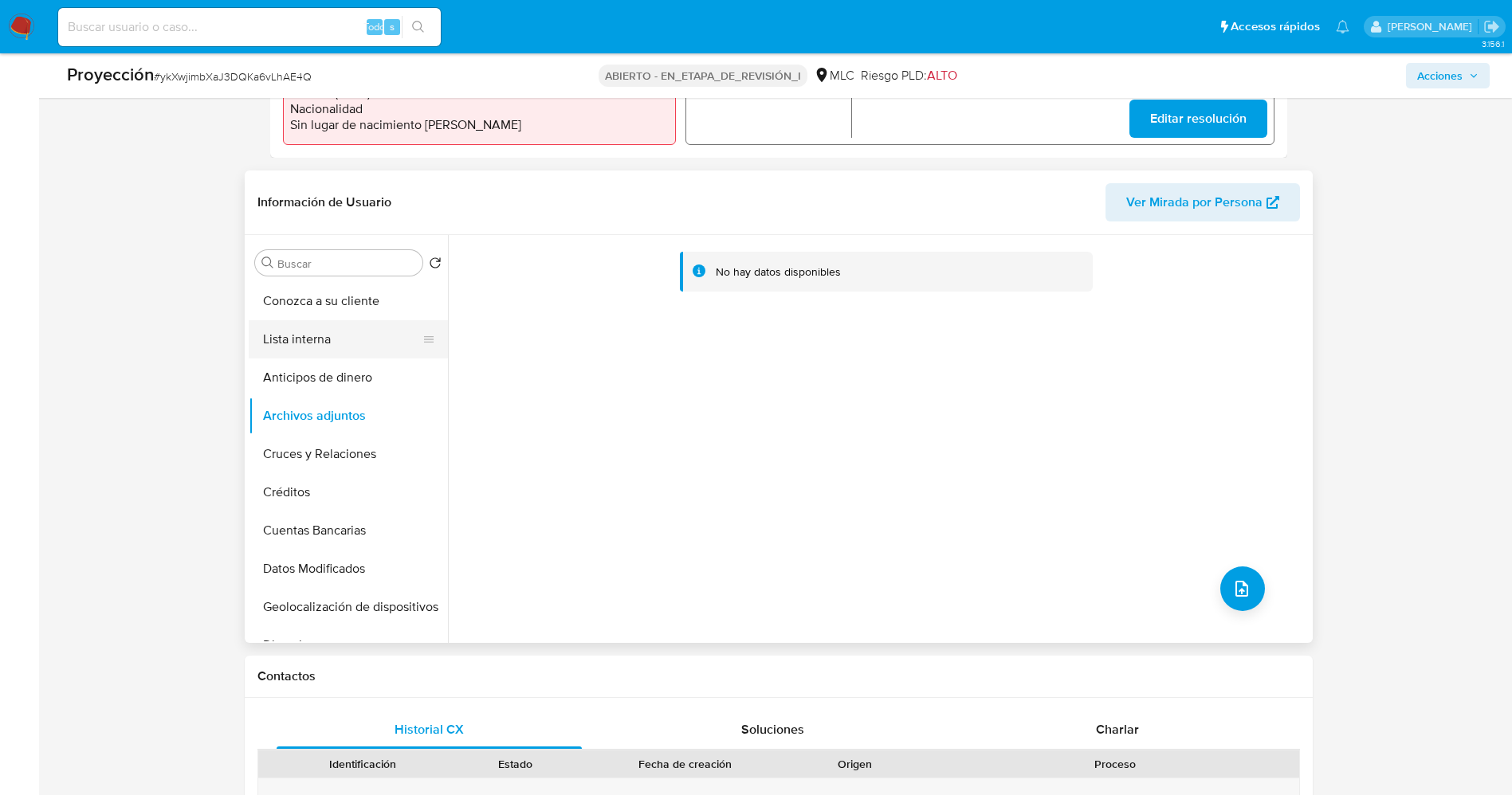
click at [324, 323] on button "Lista interna" at bounding box center [341, 339] width 186 height 39
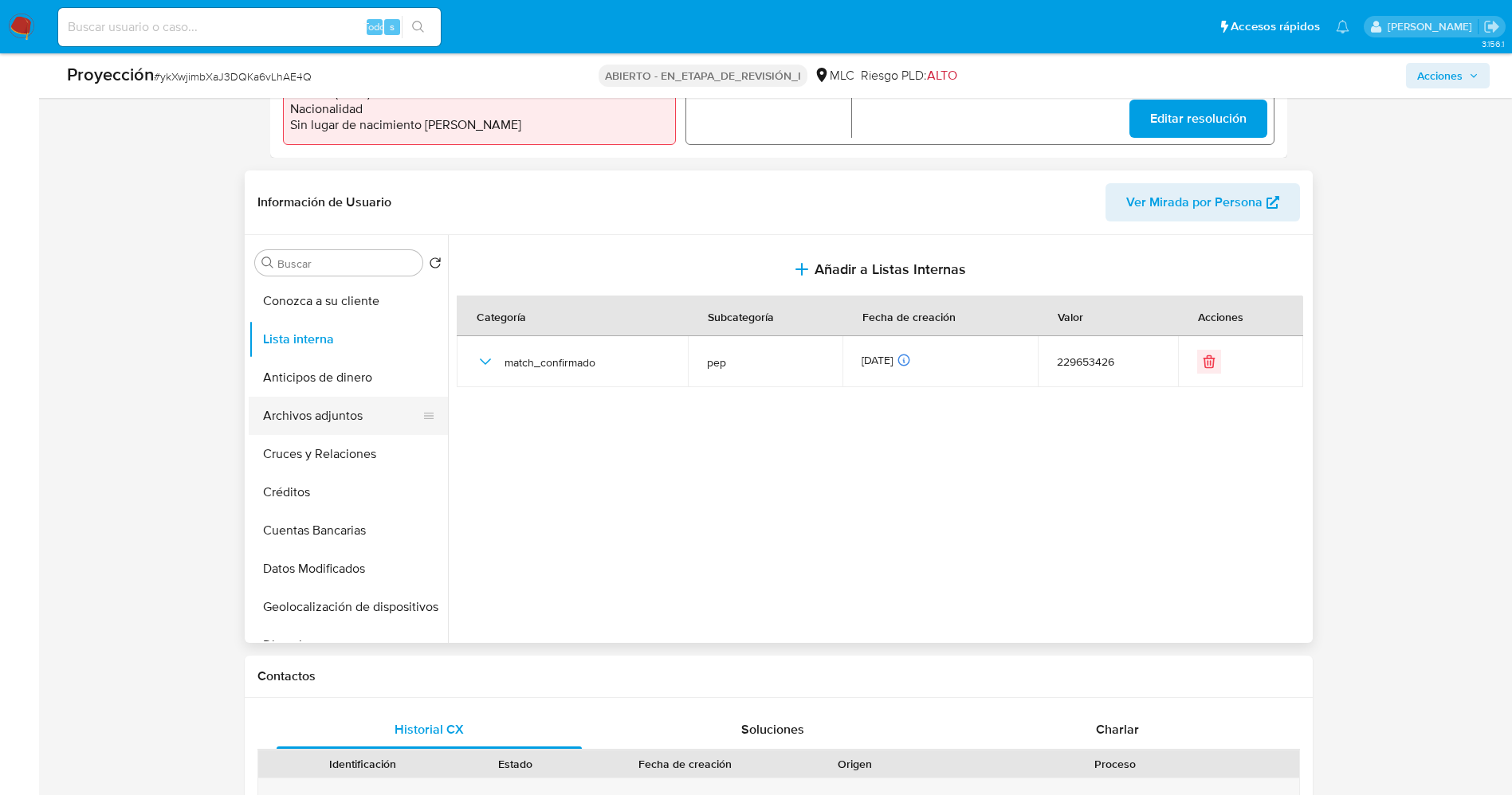
click at [350, 421] on button "Archivos adjuntos" at bounding box center [341, 416] width 186 height 39
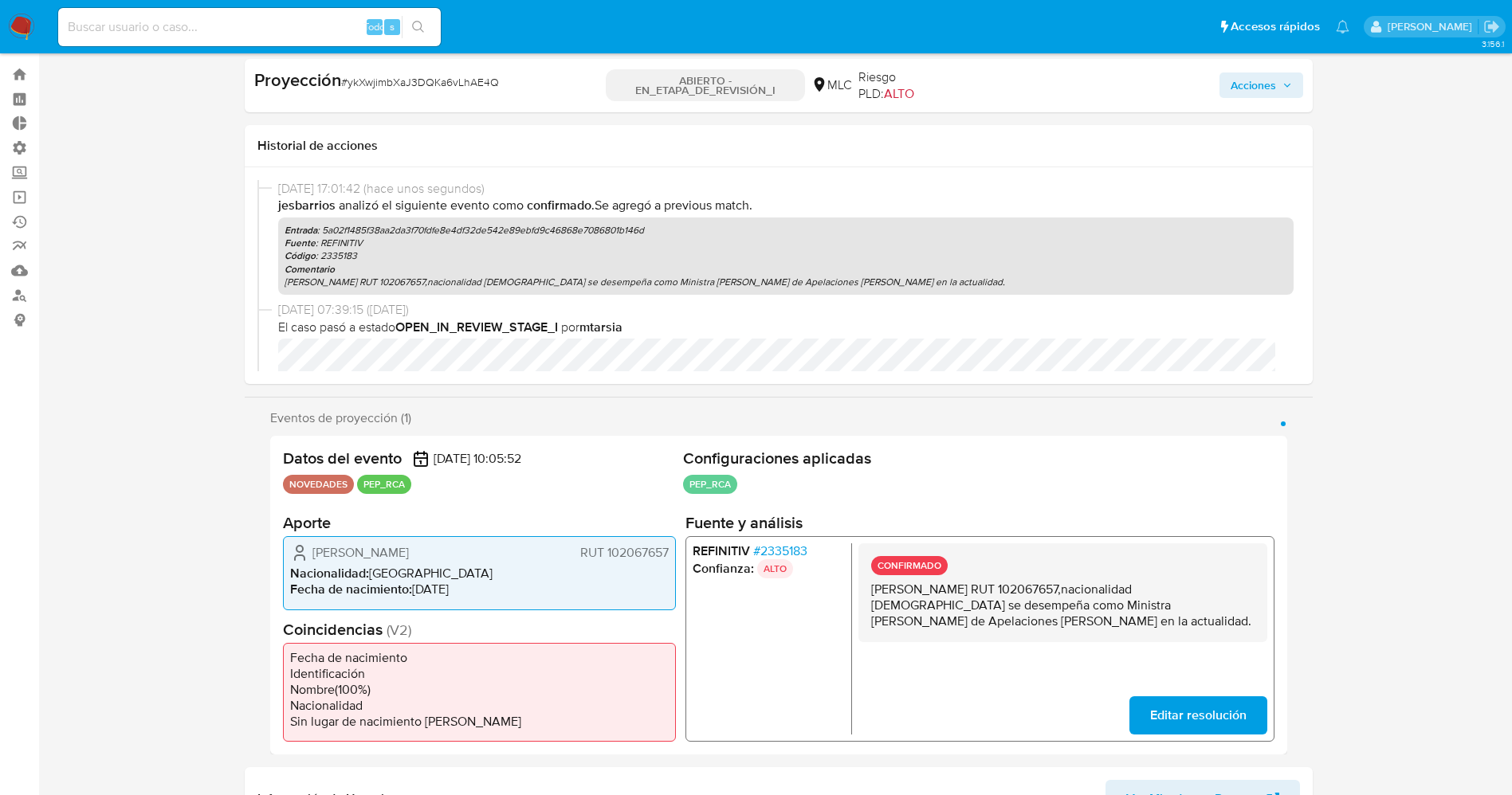
scroll to position [0, 0]
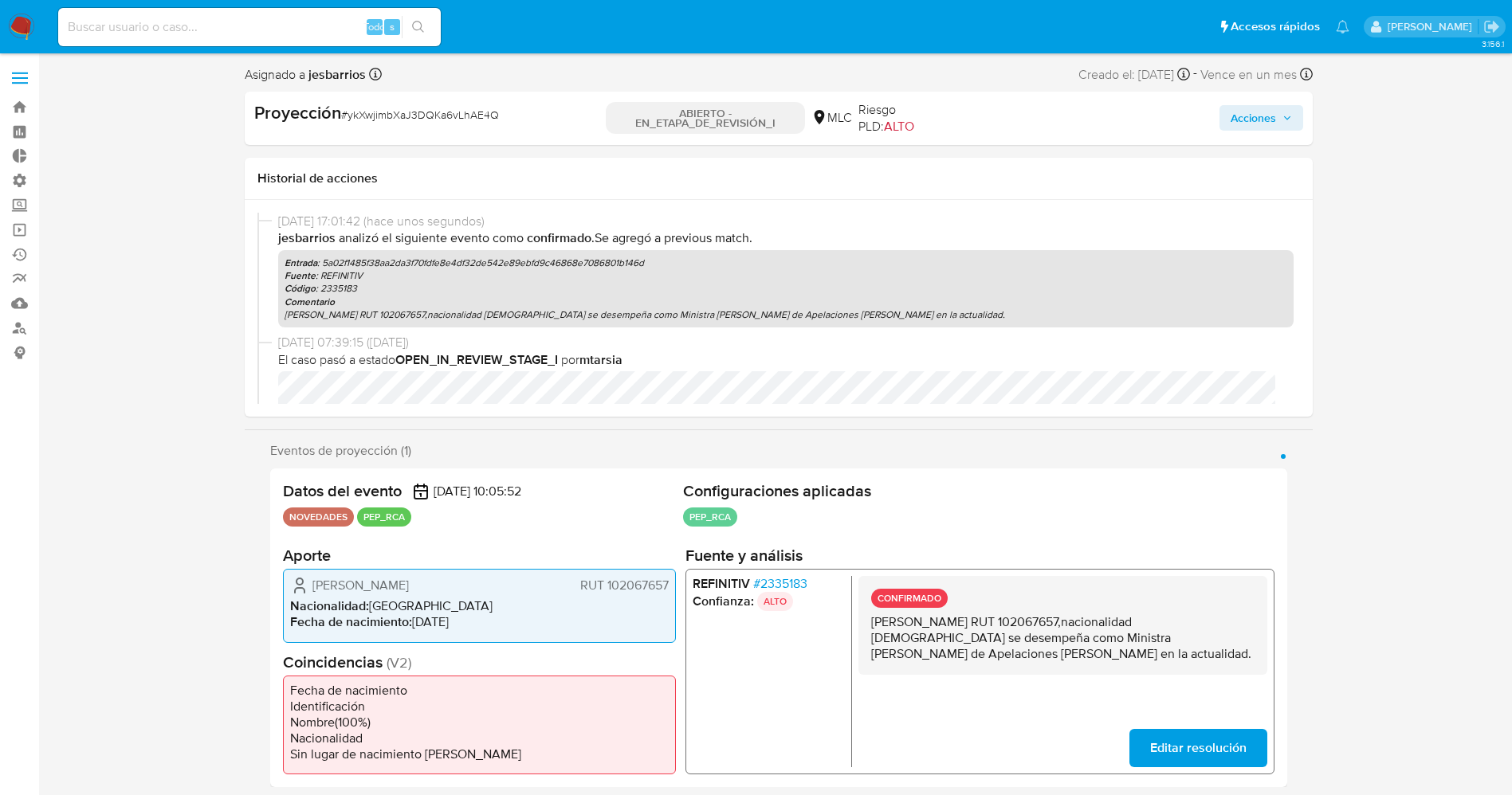
click at [1263, 127] on span "Acciones" at bounding box center [1253, 117] width 46 height 25
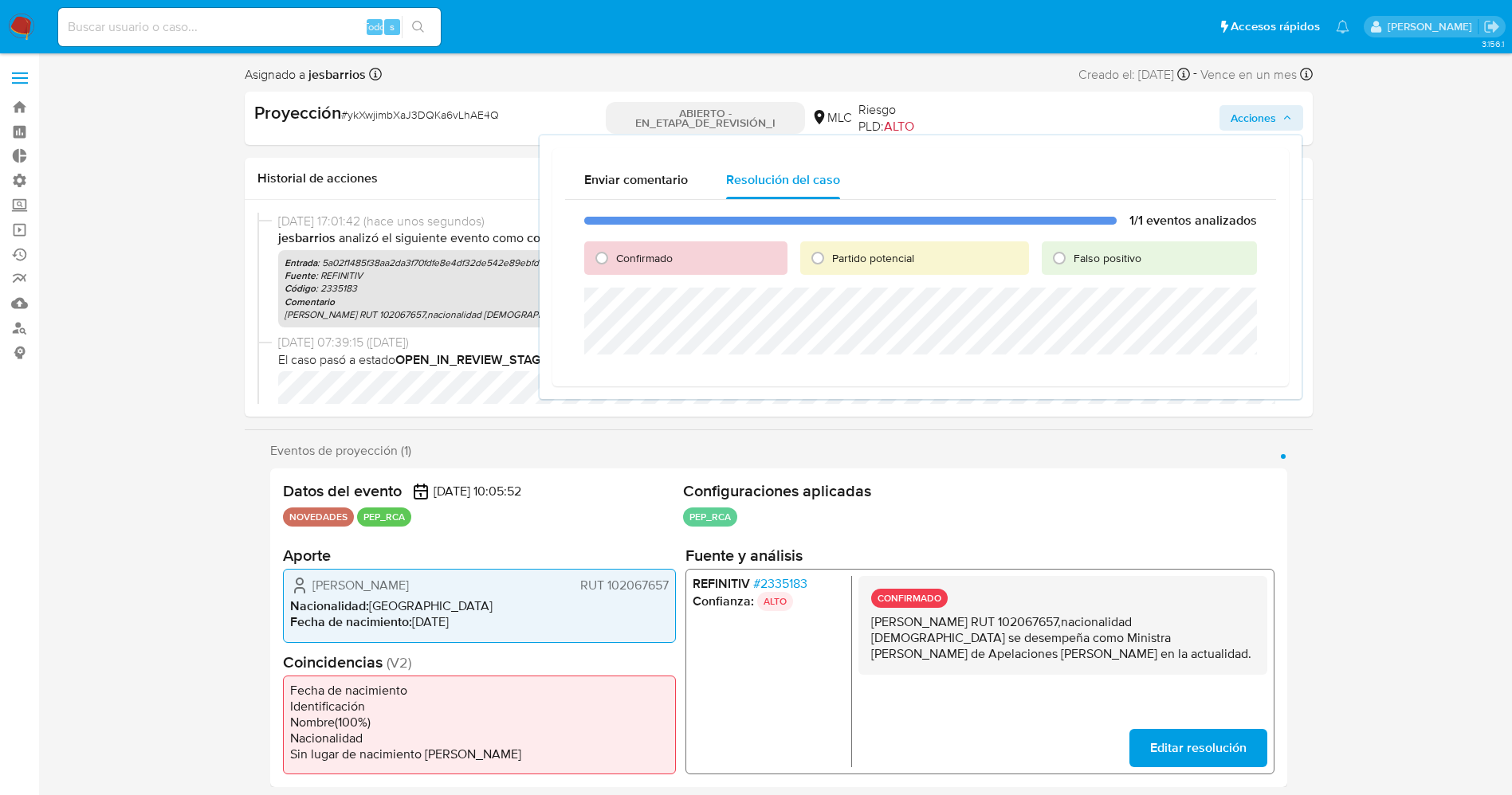
click at [672, 255] on font "Confirmado" at bounding box center [644, 258] width 56 height 16
click at [615, 255] on input "Confirmado" at bounding box center [601, 258] width 25 height 25
radio input "true"
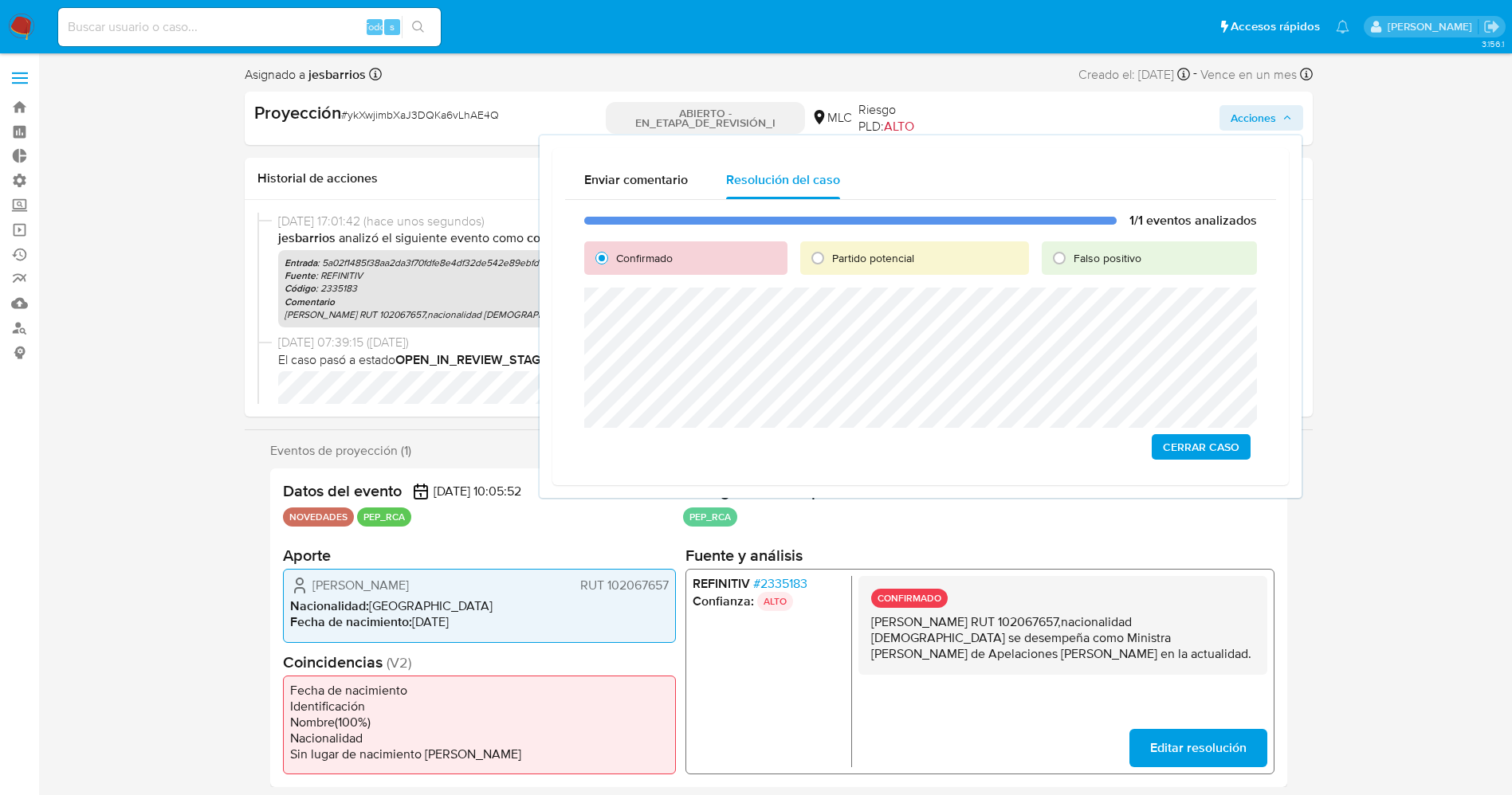
click at [1189, 445] on span "Cerrar Caso" at bounding box center [1200, 446] width 76 height 22
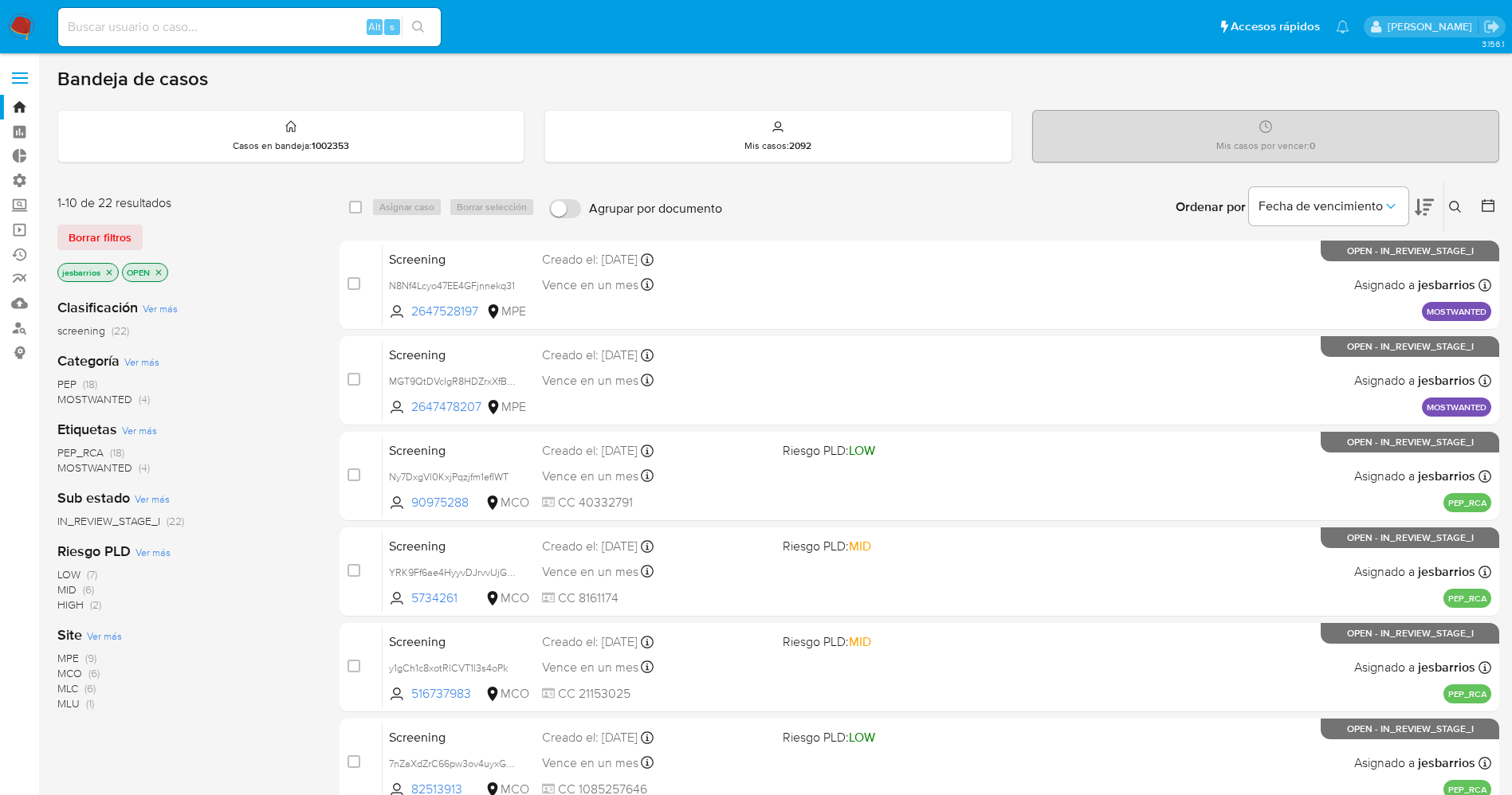
click at [26, 13] on img at bounding box center [22, 27] width 27 height 27
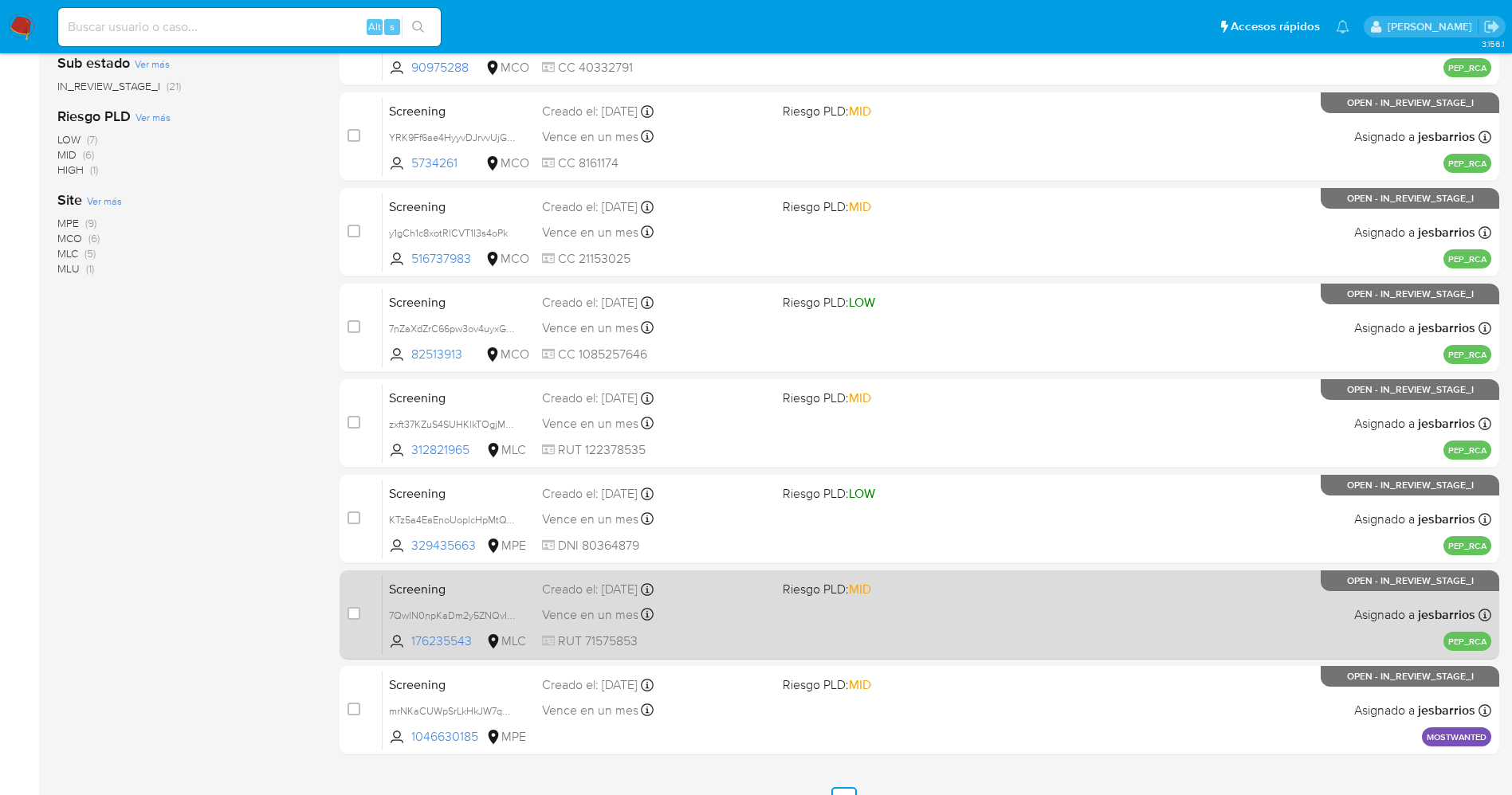
scroll to position [463, 0]
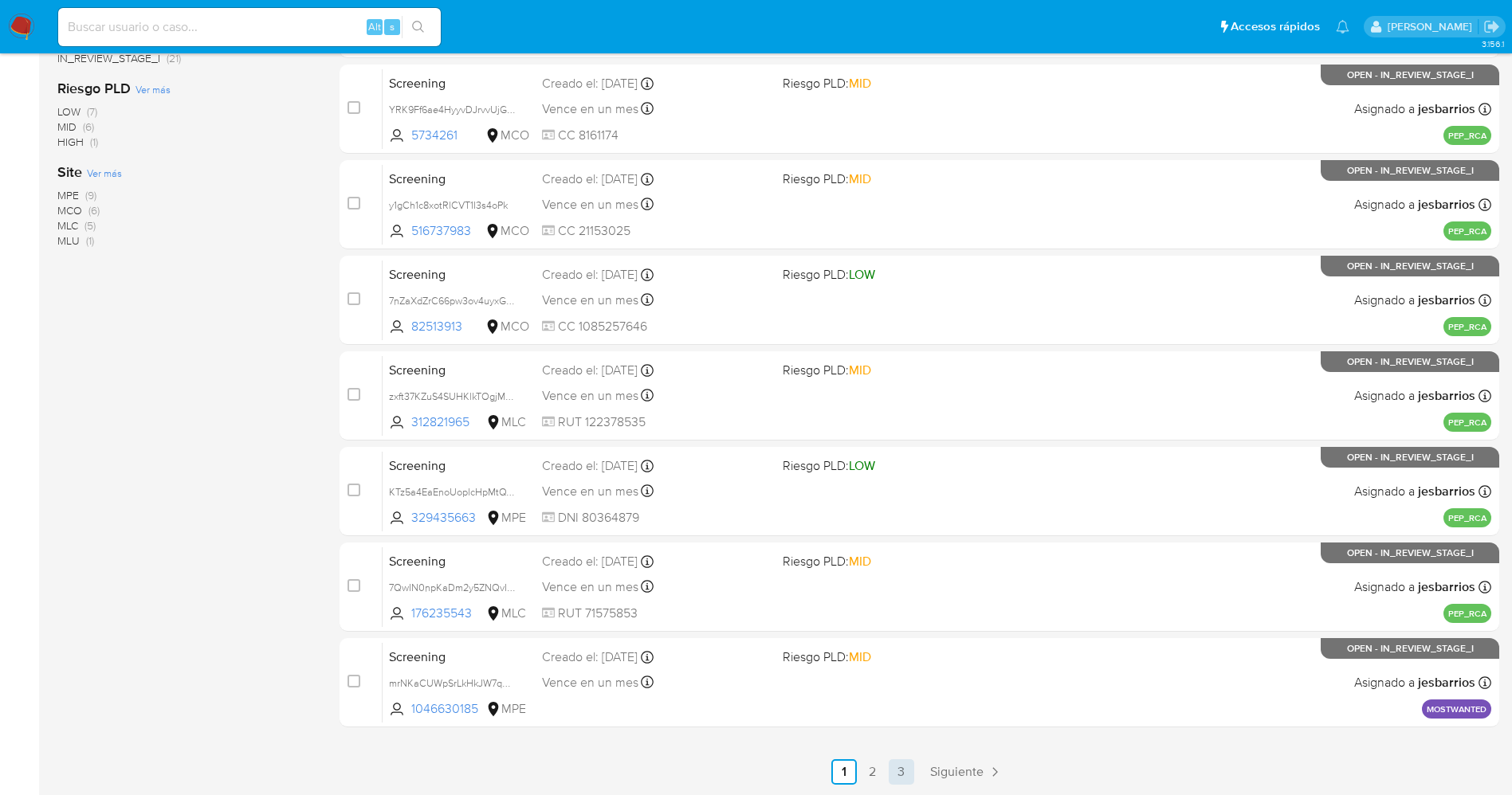
click at [901, 768] on link "3" at bounding box center [902, 772] width 25 height 25
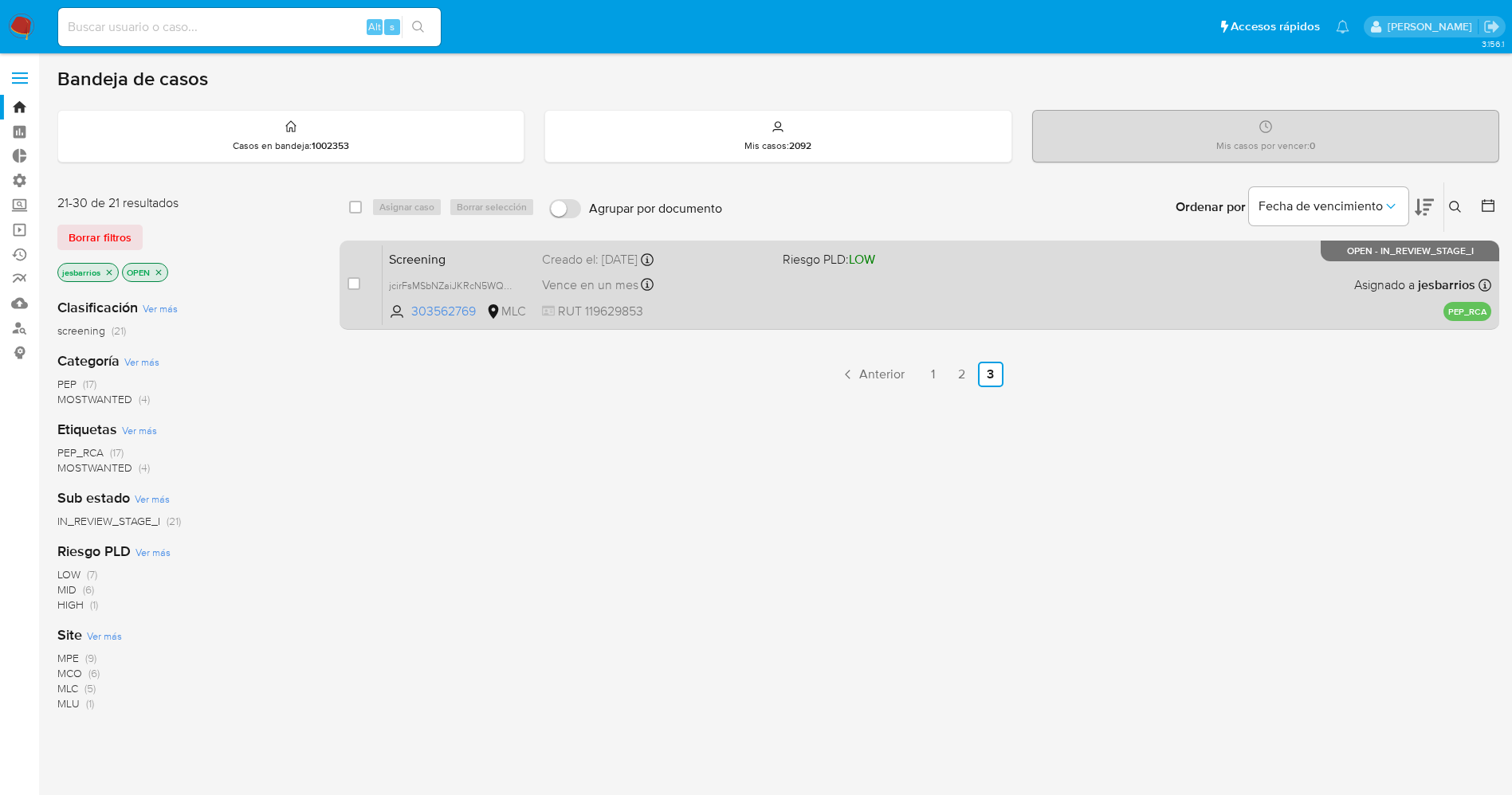
click at [739, 303] on span "RUT 119629853" at bounding box center [656, 312] width 228 height 18
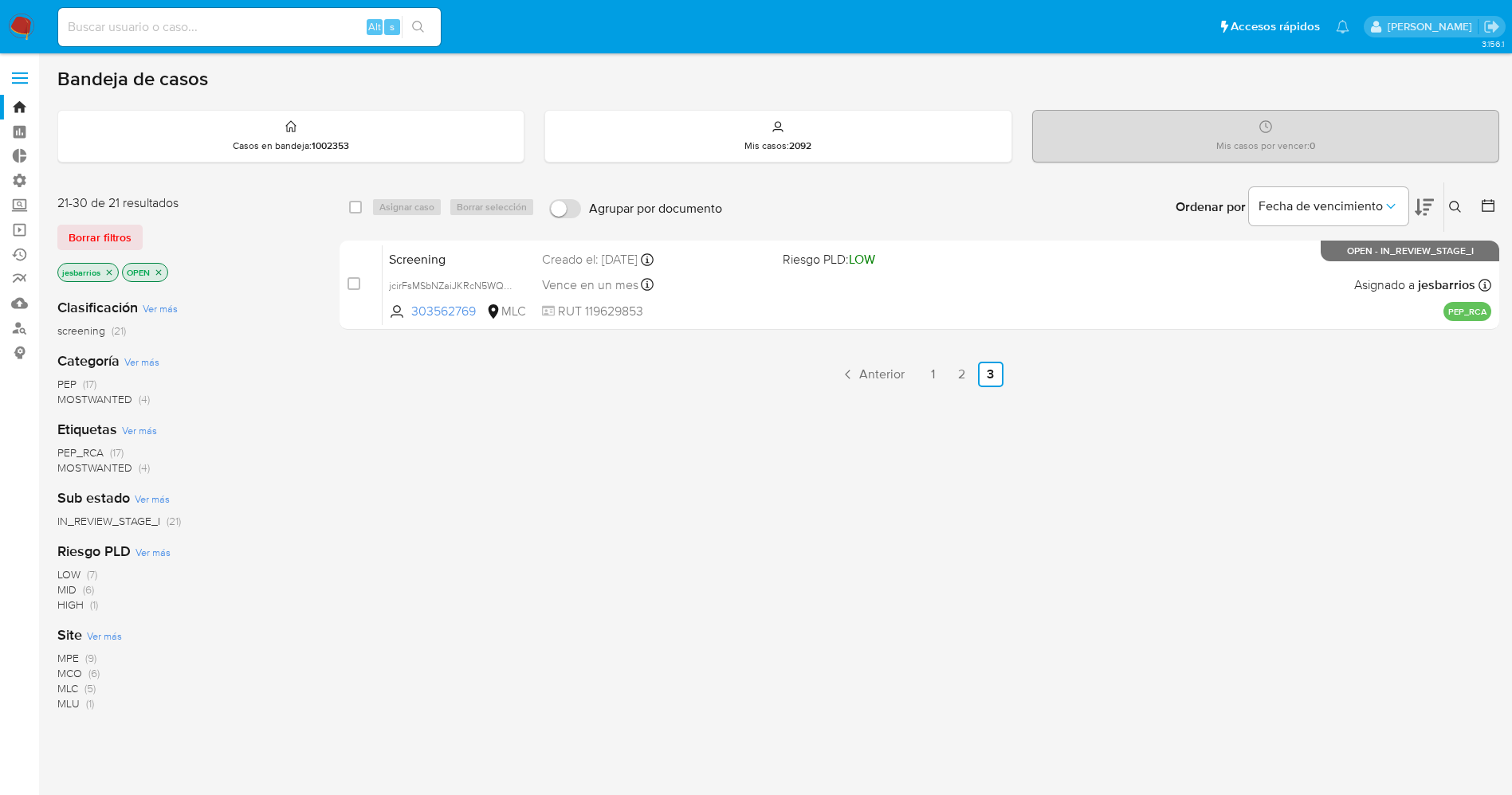
click at [13, 33] on img at bounding box center [22, 27] width 27 height 27
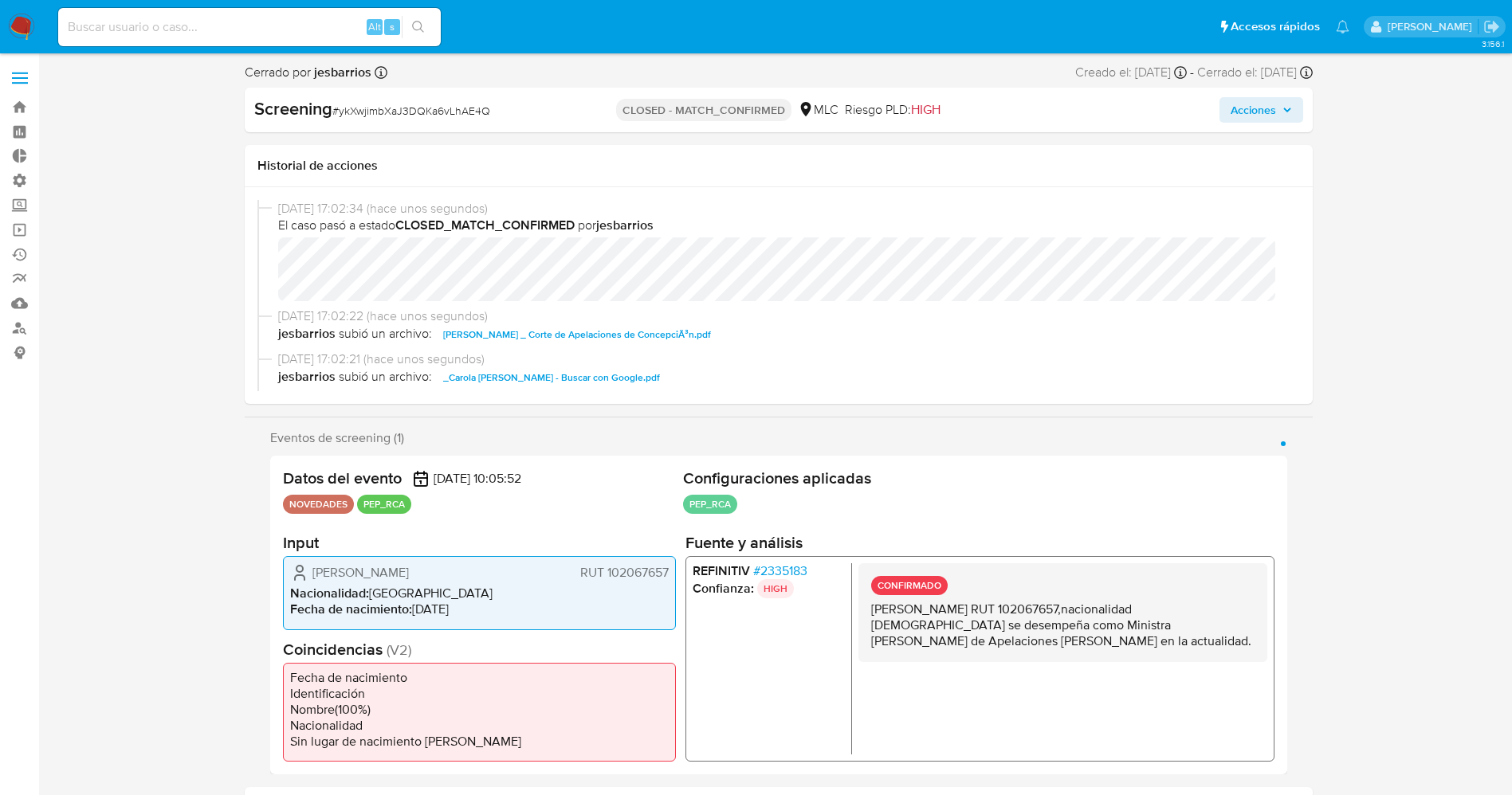
select select "10"
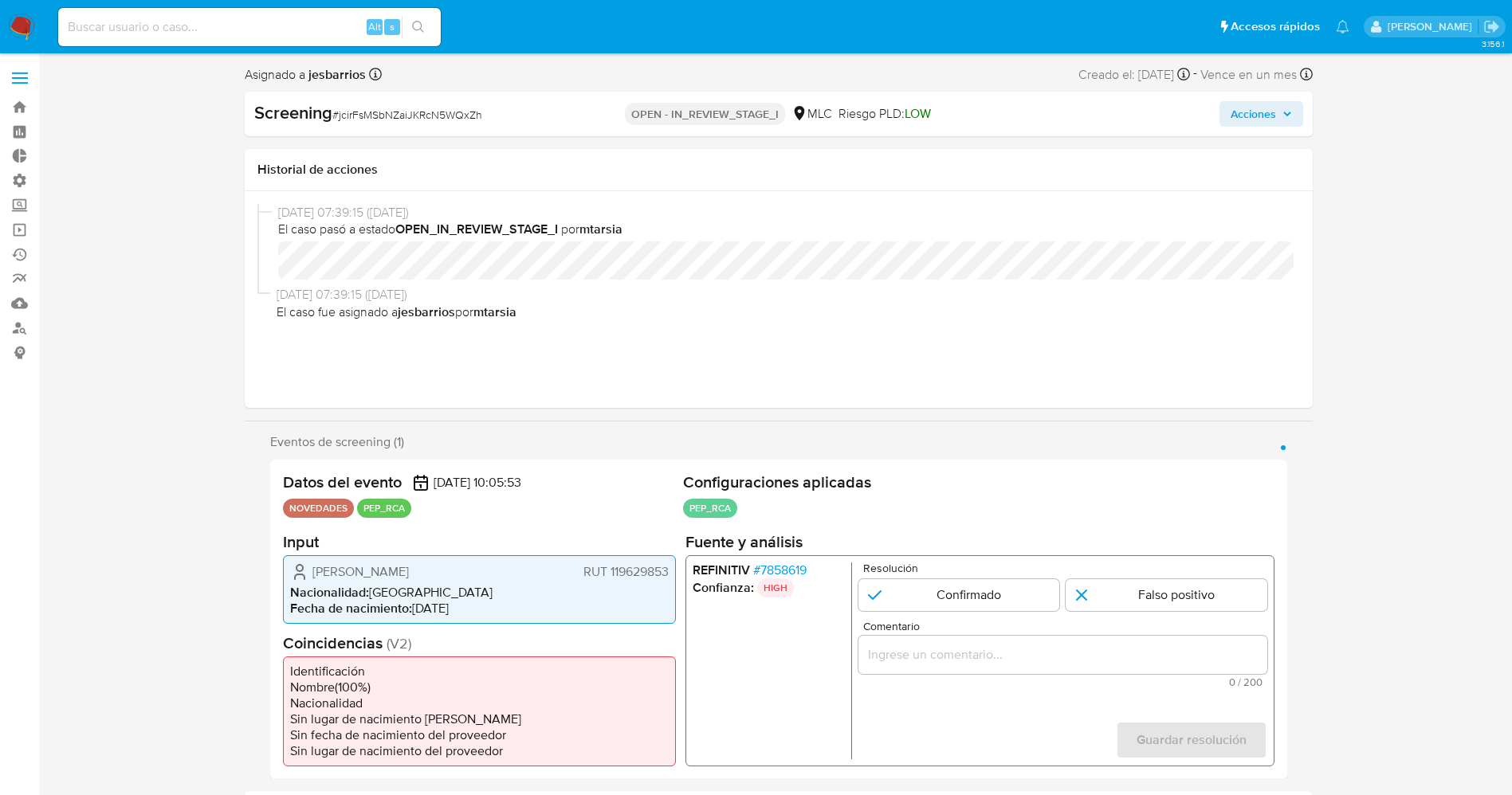
select select "10"
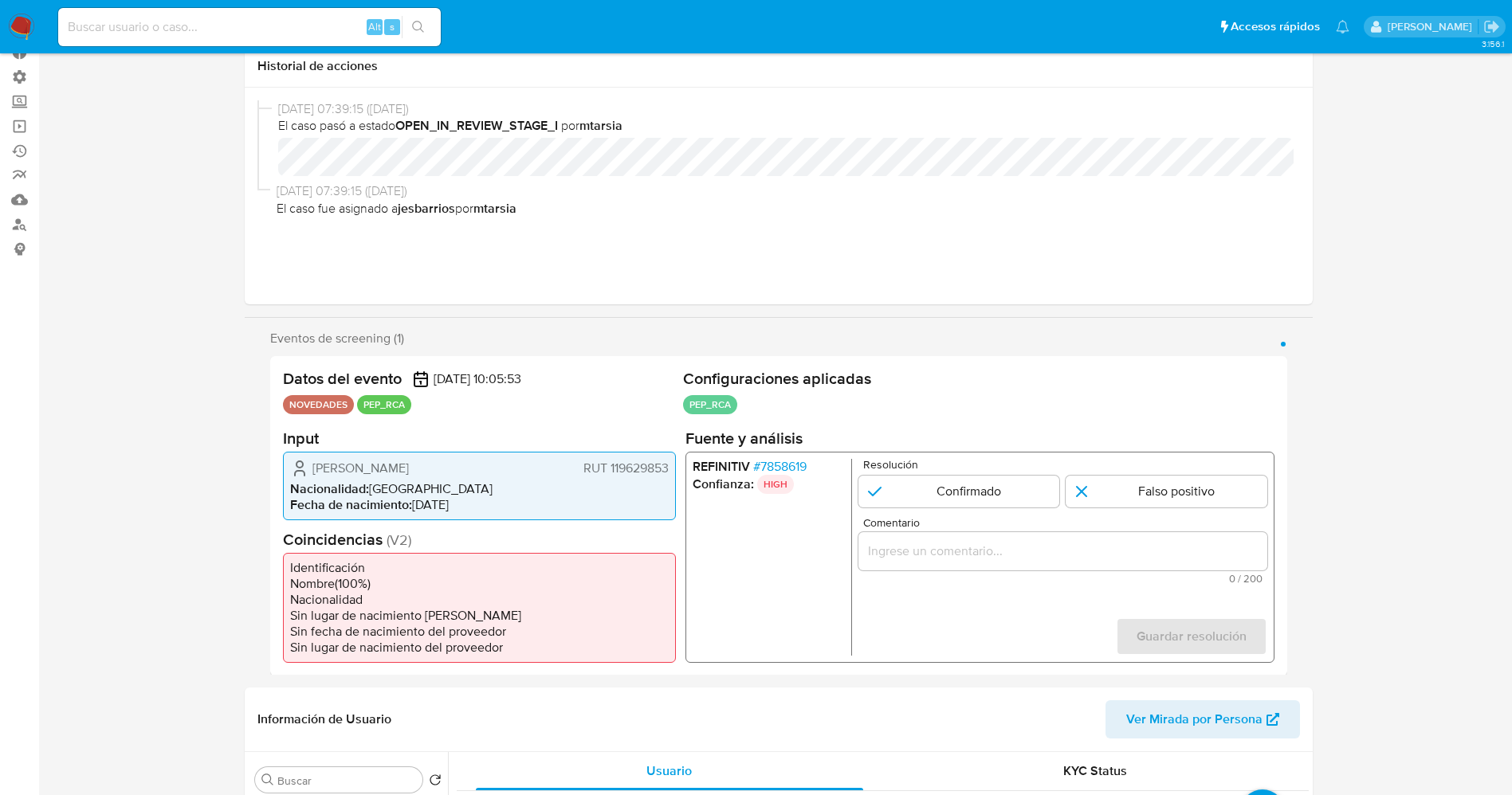
scroll to position [239, 0]
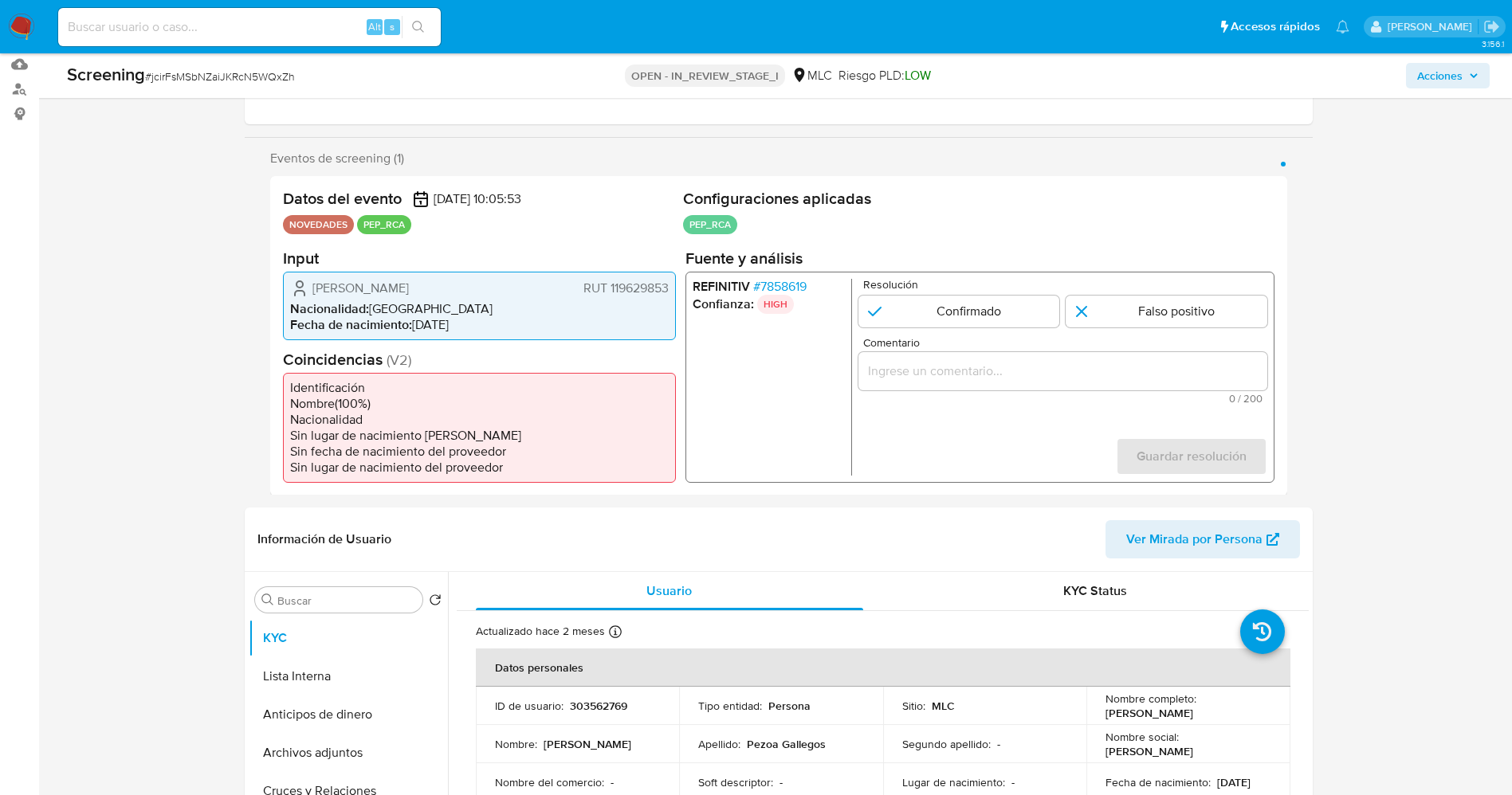
click at [781, 283] on span "# 7858619" at bounding box center [779, 286] width 54 height 16
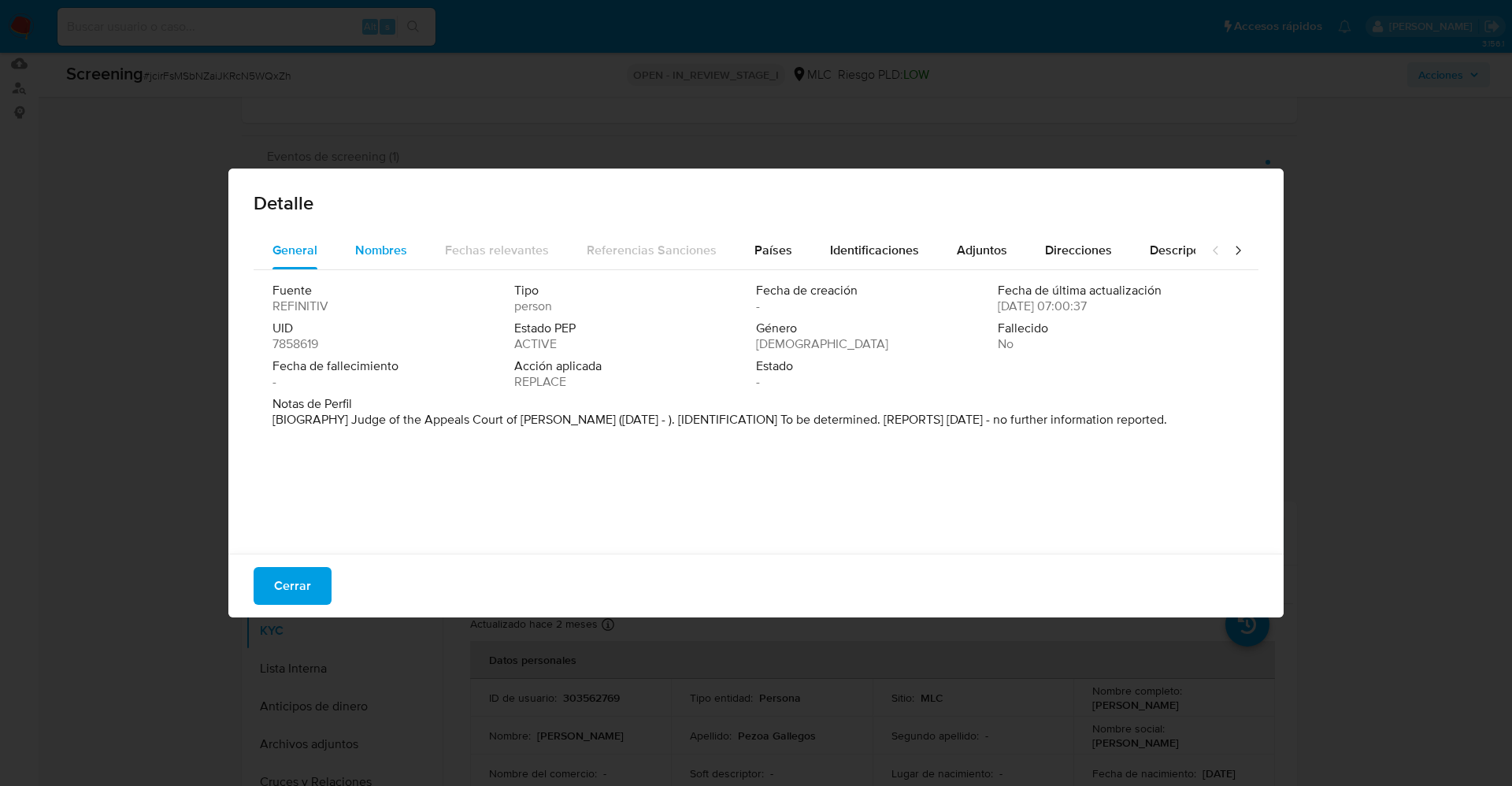
click at [368, 249] on span "Nombres" at bounding box center [381, 250] width 52 height 18
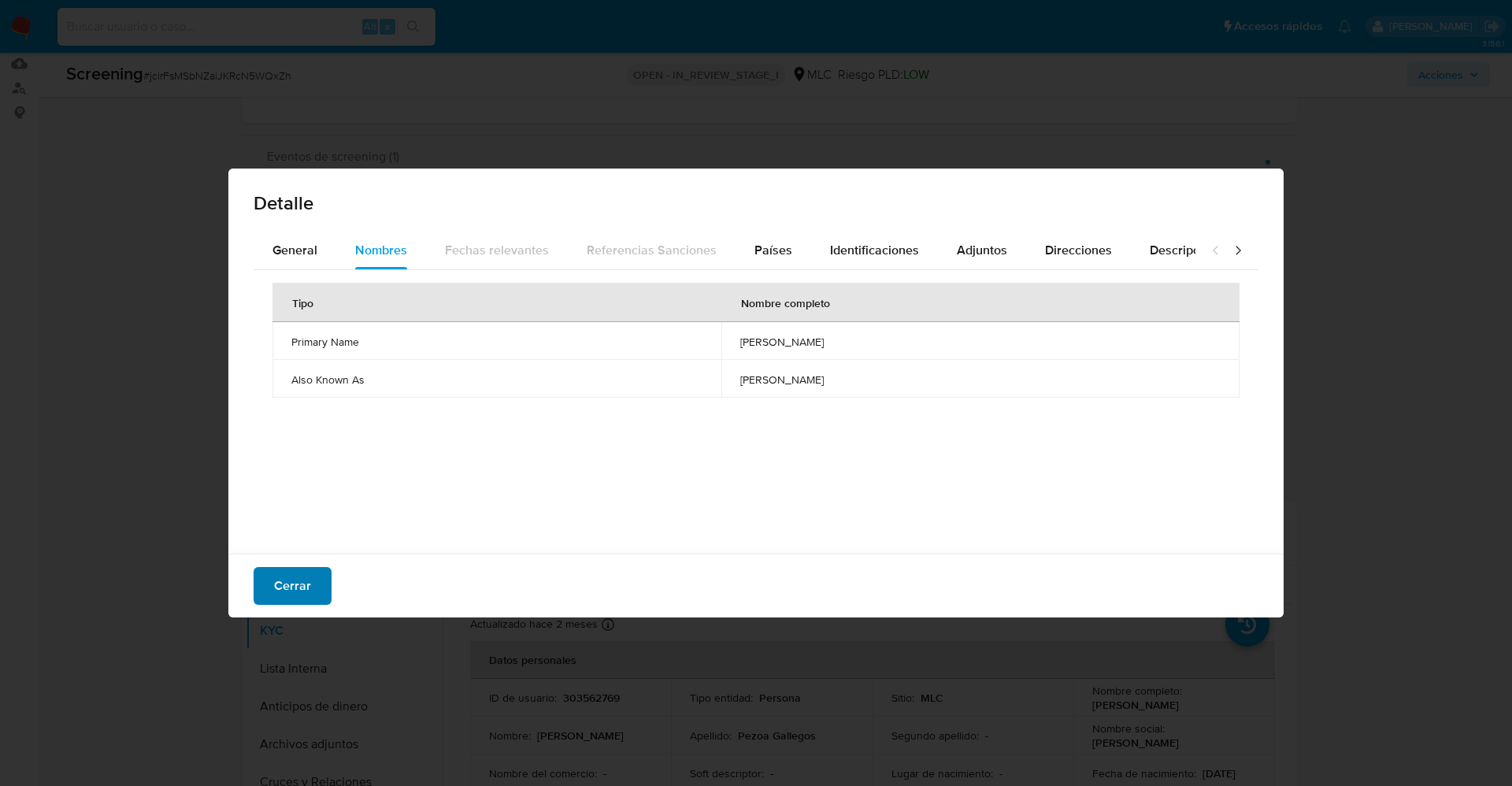
click at [280, 580] on span "Cerrar" at bounding box center [292, 586] width 37 height 35
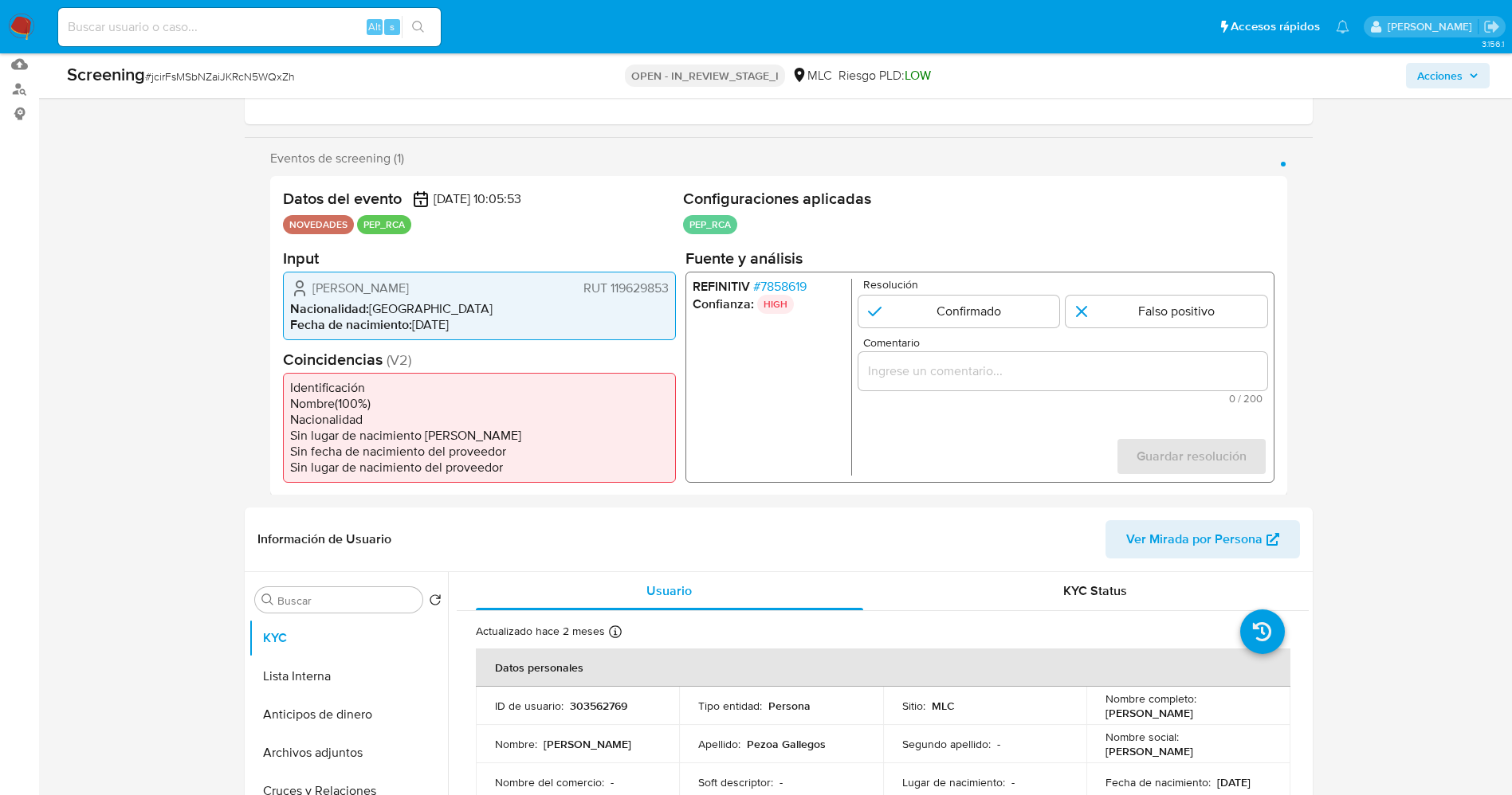
click at [779, 282] on span "# 7858619" at bounding box center [779, 286] width 54 height 16
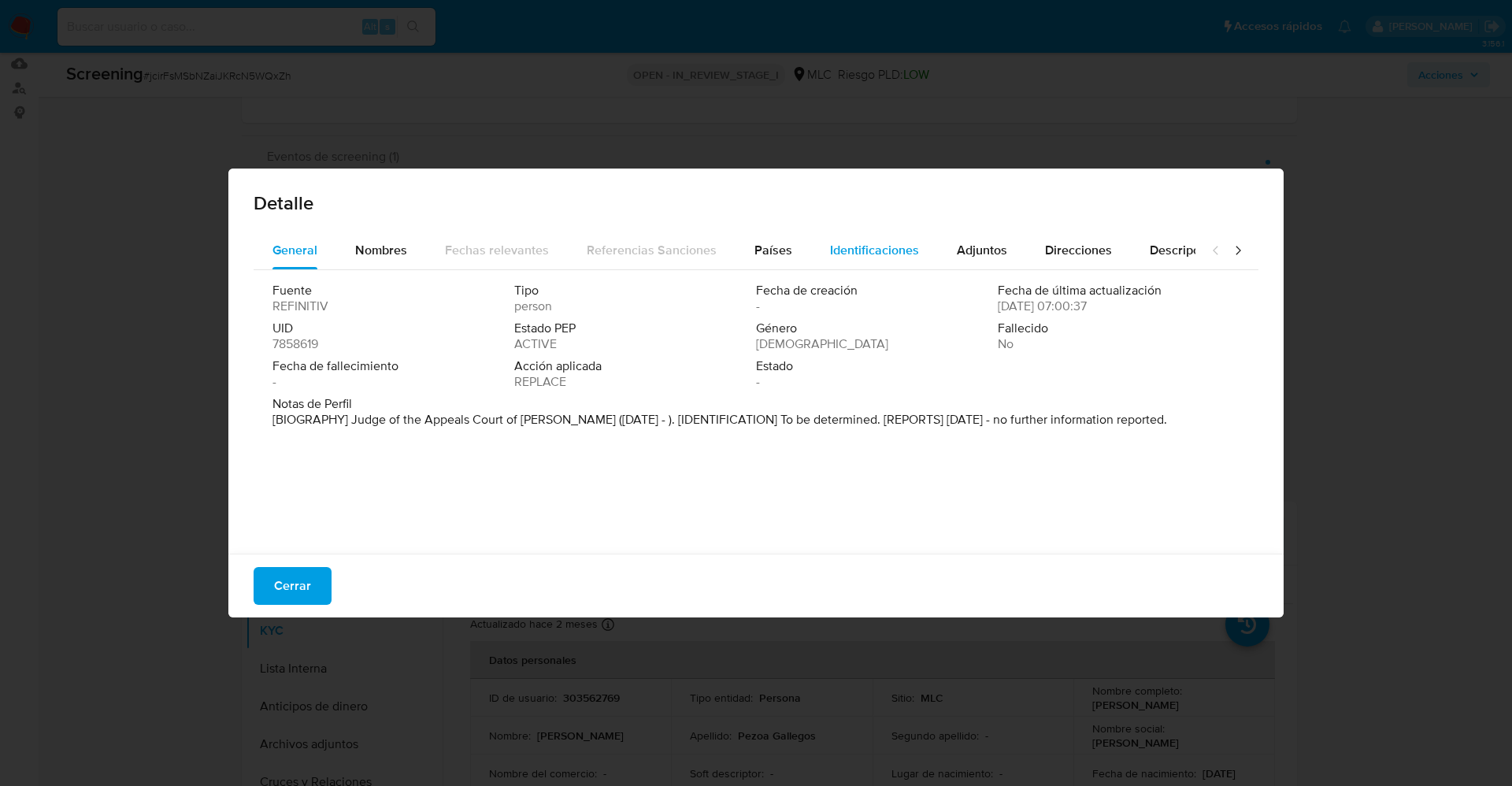
click at [835, 254] on span "Identificaciones" at bounding box center [874, 250] width 89 height 18
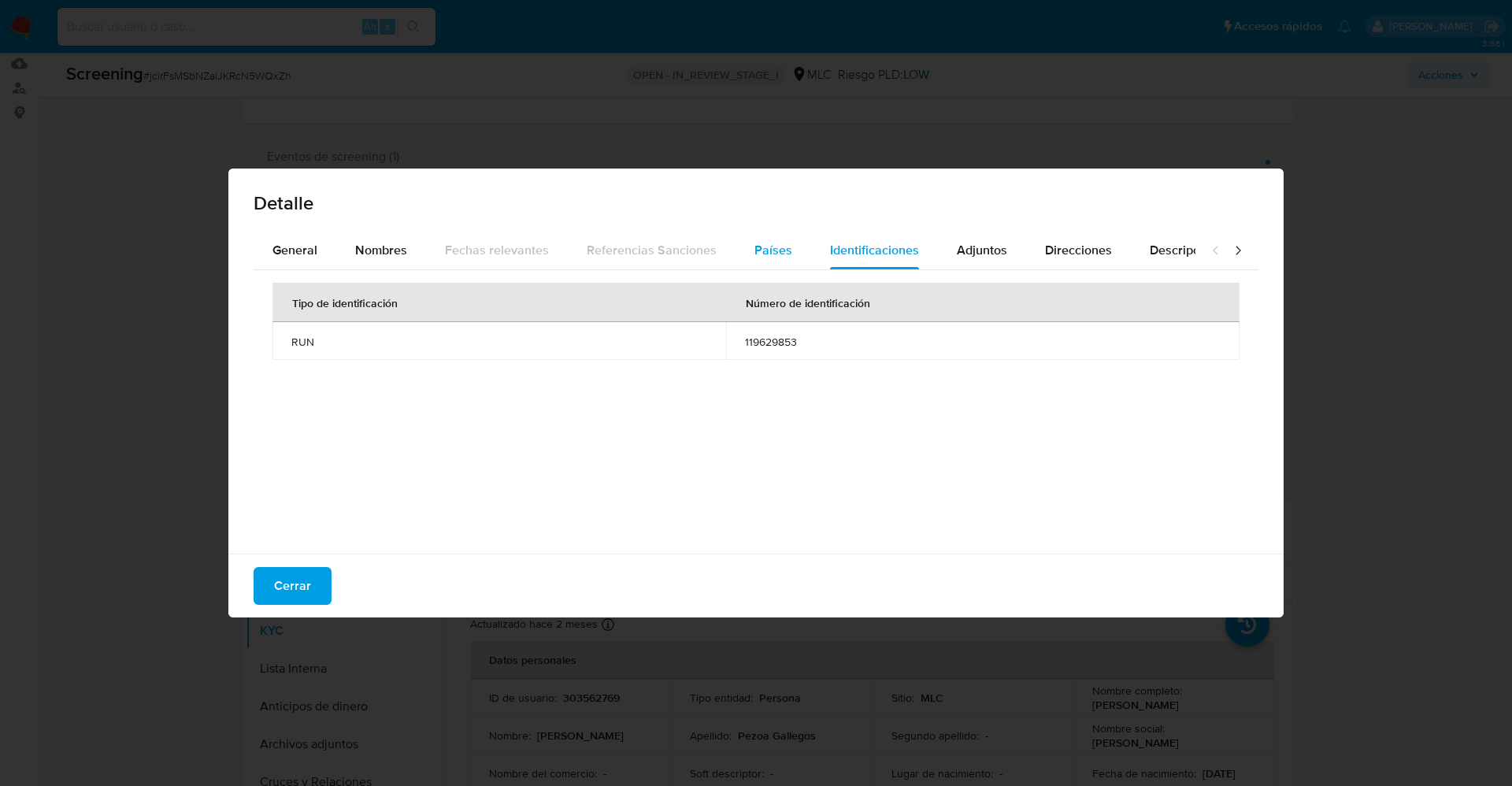
click at [781, 254] on span "Países" at bounding box center [773, 250] width 38 height 18
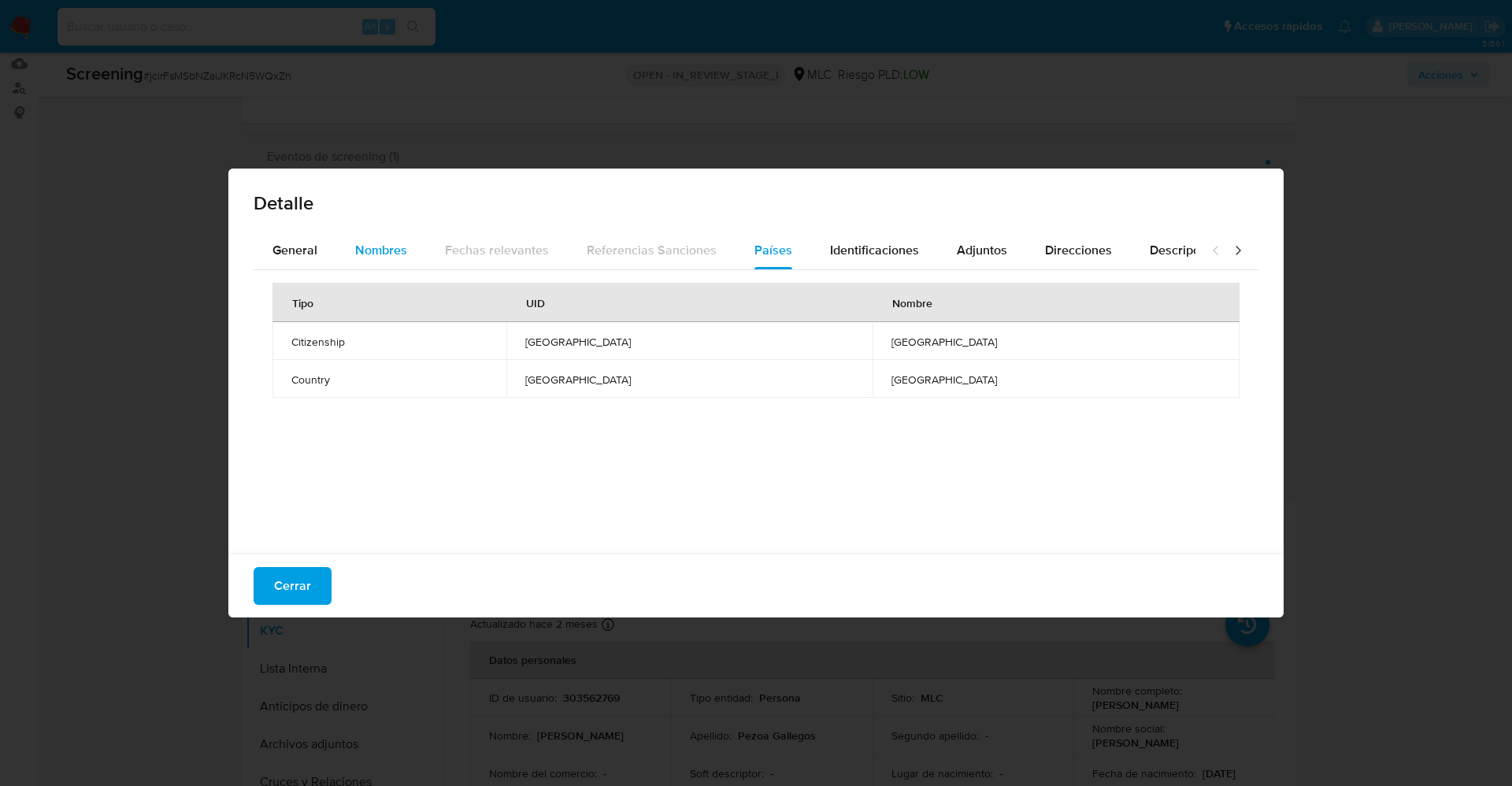
click at [390, 256] on span "Nombres" at bounding box center [381, 250] width 52 height 18
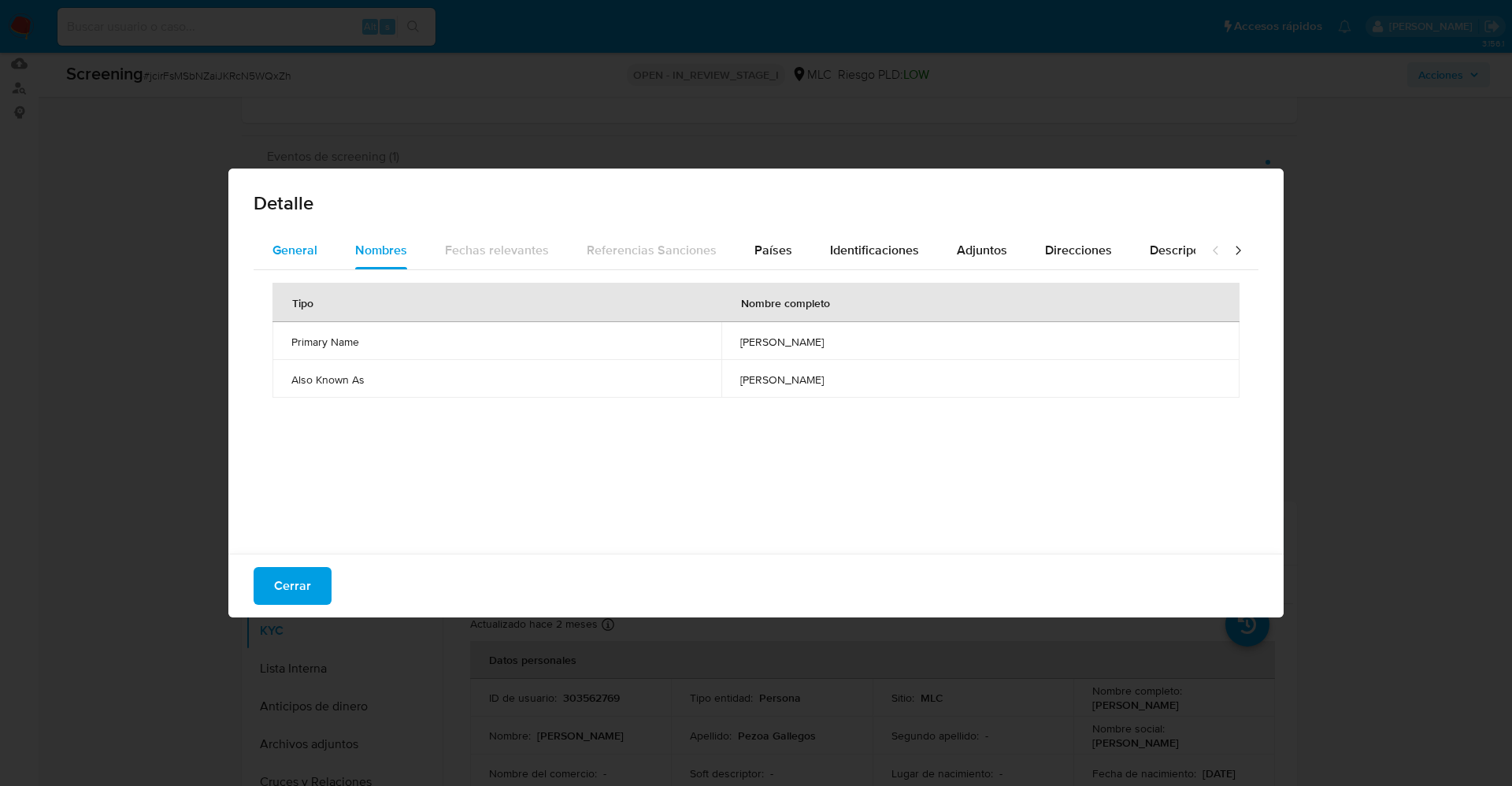
click at [295, 248] on span "General" at bounding box center [295, 250] width 45 height 18
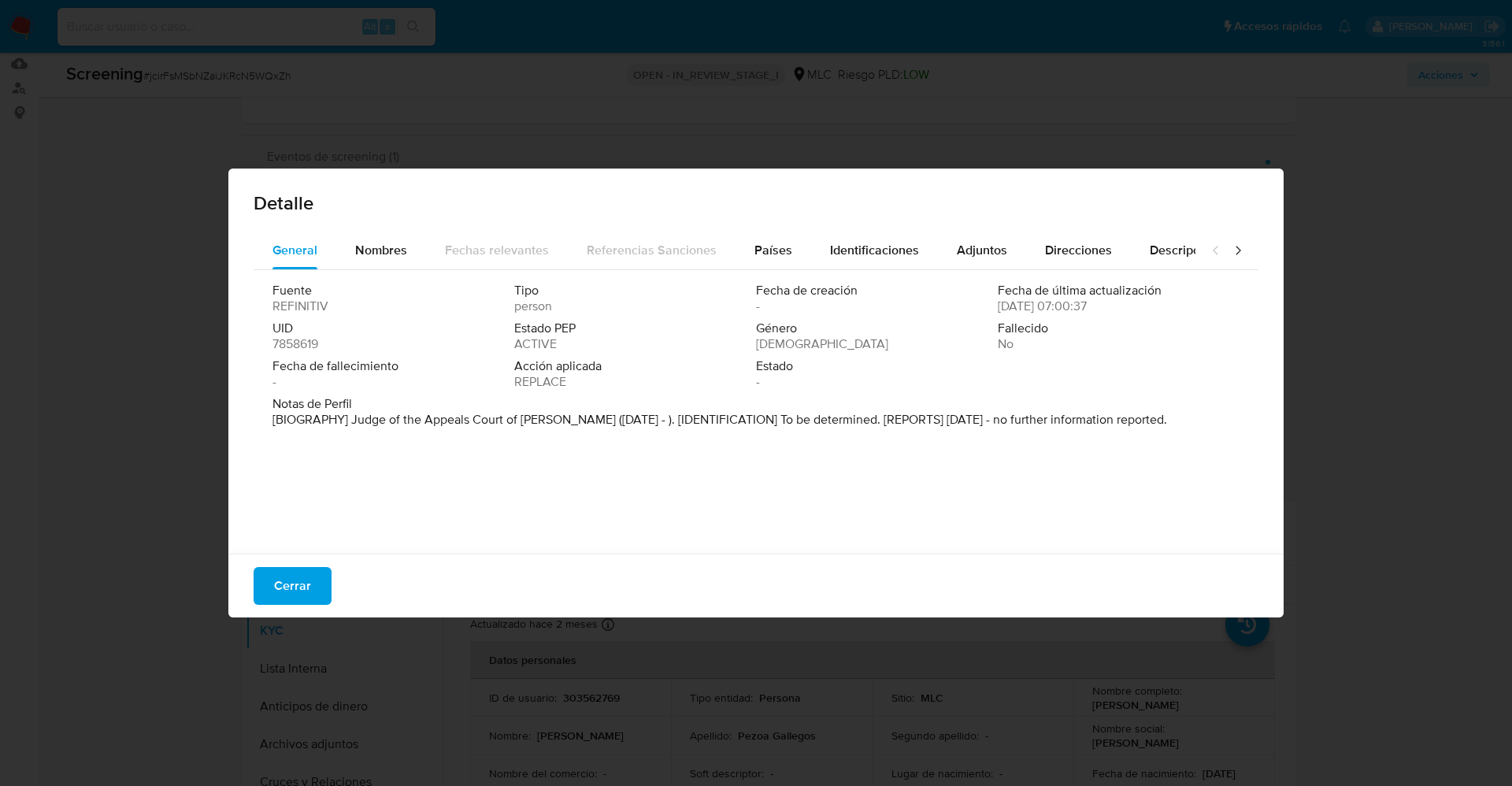
drag, startPoint x: 450, startPoint y: 422, endPoint x: 511, endPoint y: 424, distance: 61.0
click at [558, 423] on p "[BIOGRAPHY] Judge of the Appeals Court of Chillan (Mar 2022 - ). [IDENTIFICATIO…" at bounding box center [720, 420] width 895 height 16
click at [379, 243] on span "Nombres" at bounding box center [381, 250] width 52 height 18
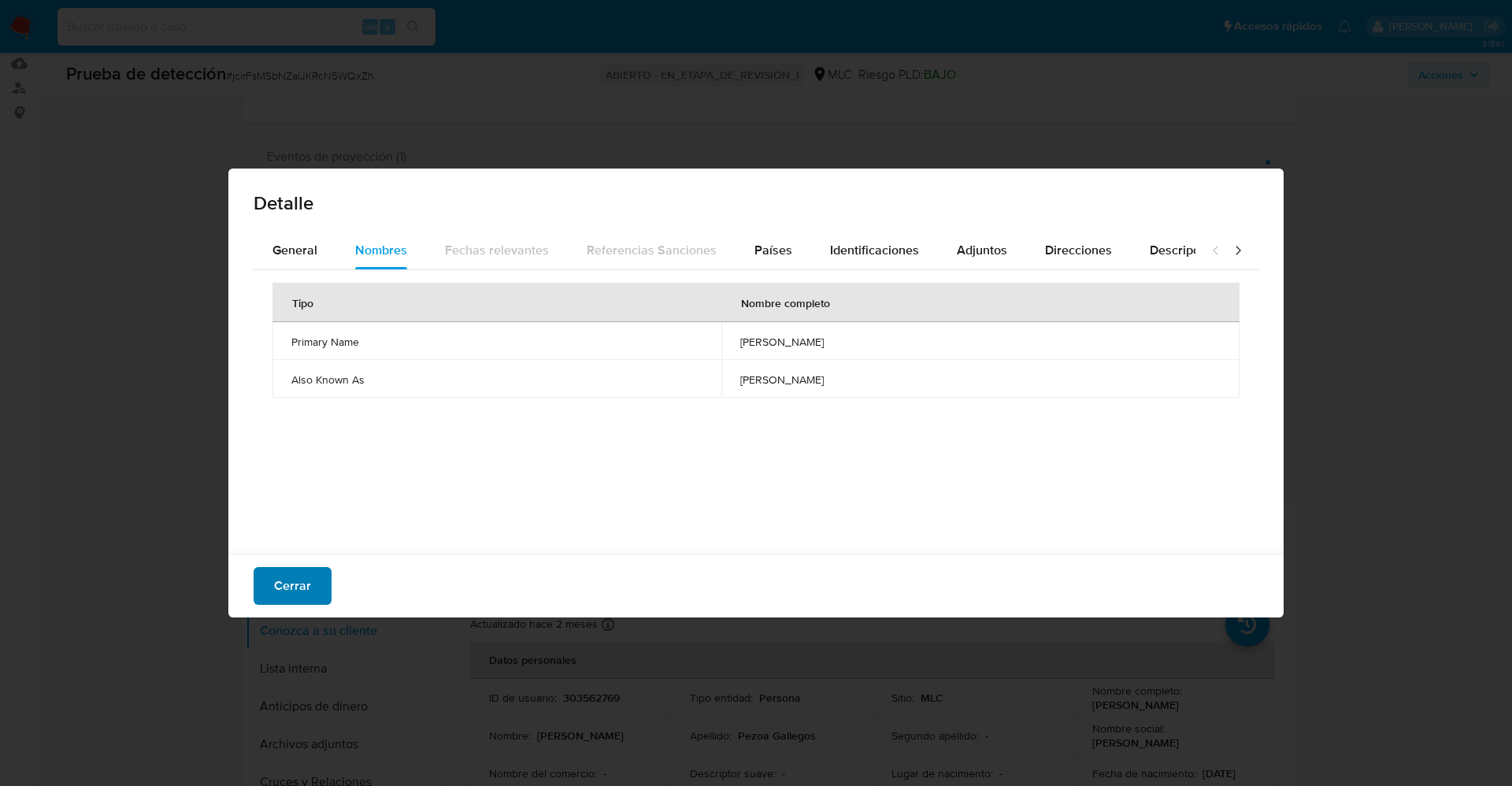
click at [275, 597] on span "Cerrar" at bounding box center [292, 586] width 37 height 35
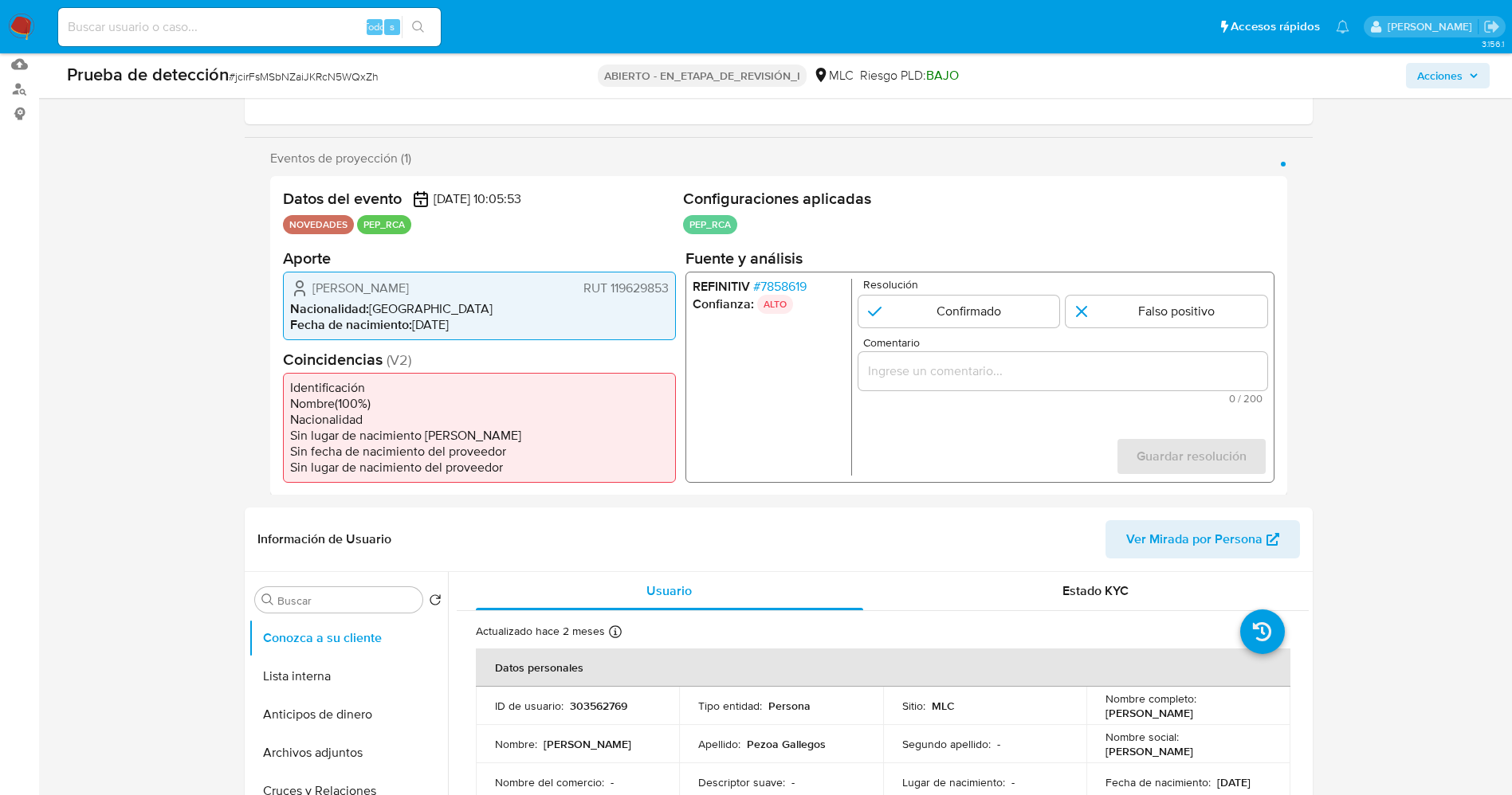
drag, startPoint x: 817, startPoint y: 281, endPoint x: 760, endPoint y: 285, distance: 57.1
click at [760, 285] on li "REFINITIV # 7858619" at bounding box center [768, 286] width 152 height 16
drag, startPoint x: 535, startPoint y: 308, endPoint x: 330, endPoint y: 295, distance: 205.4
click at [533, 308] on li "Nacionalidad : Chile" at bounding box center [480, 308] width 378 height 16
drag, startPoint x: 299, startPoint y: 289, endPoint x: 461, endPoint y: 284, distance: 162.1
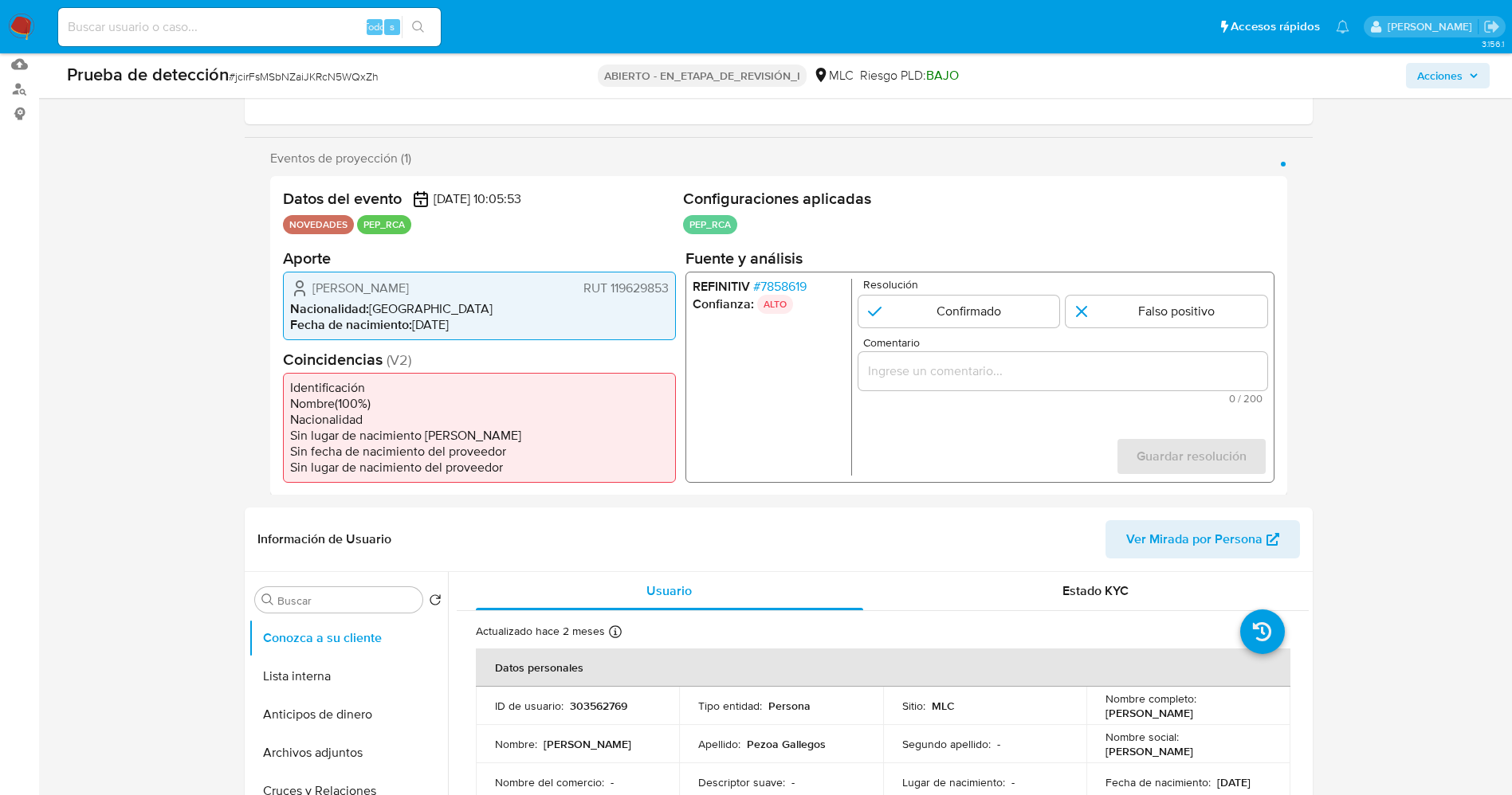
click at [461, 284] on div "Erica Livia Pezoa Gallegos RUT 119629853" at bounding box center [480, 287] width 378 height 19
drag, startPoint x: 399, startPoint y: 337, endPoint x: 393, endPoint y: 332, distance: 7.8
click at [399, 334] on div "Erica Livia Pezoa Gallegos RUT 119629853 Nacionalidad : Chile Fecha de nacimien…" at bounding box center [480, 305] width 393 height 68
drag, startPoint x: 306, startPoint y: 289, endPoint x: 668, endPoint y: 298, distance: 362.1
click at [668, 298] on div "Erica Livia Pezoa Gallegos RUT 119629853" at bounding box center [480, 287] width 378 height 19
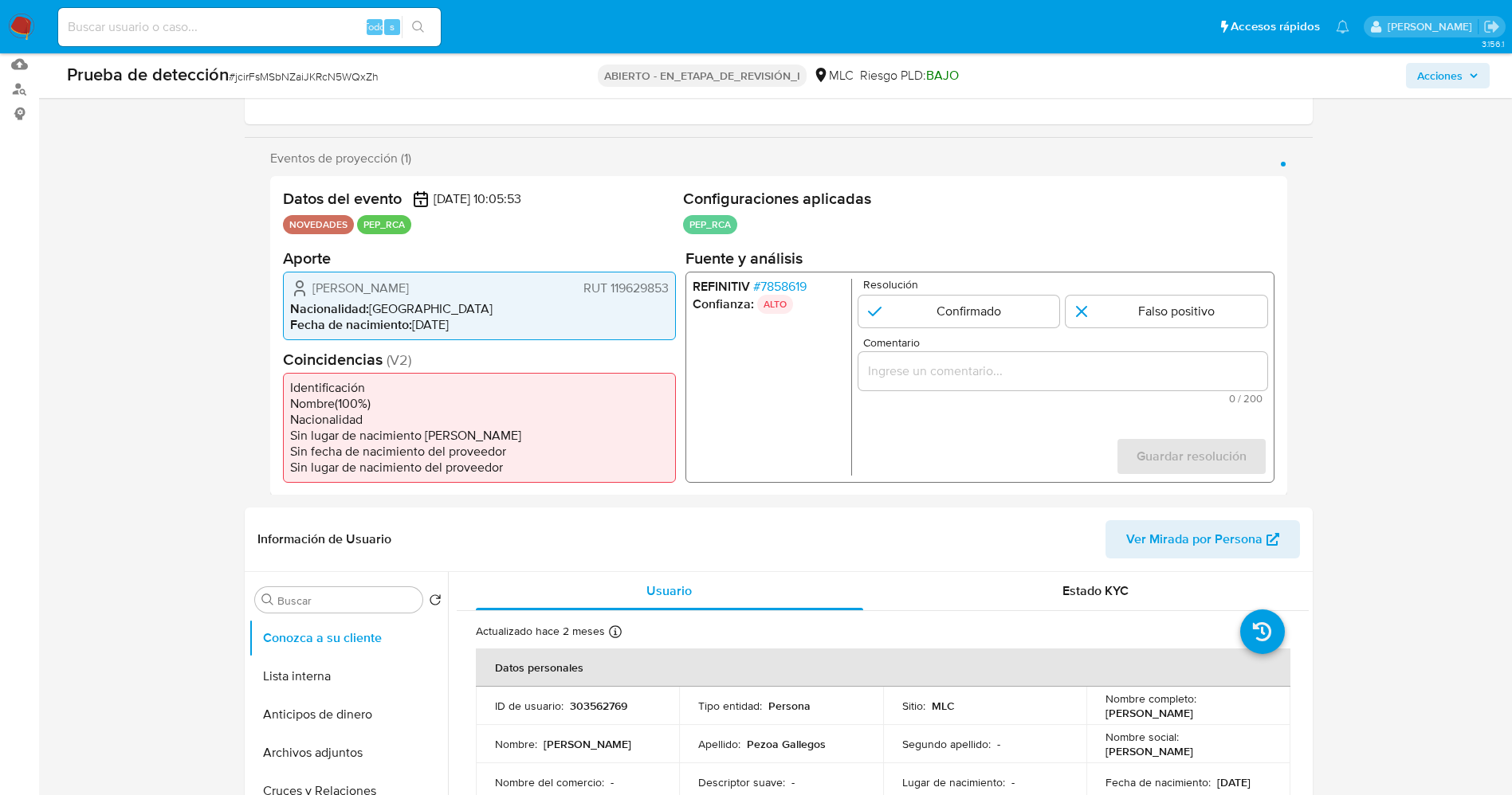
click at [796, 287] on font "7858619" at bounding box center [782, 286] width 47 height 18
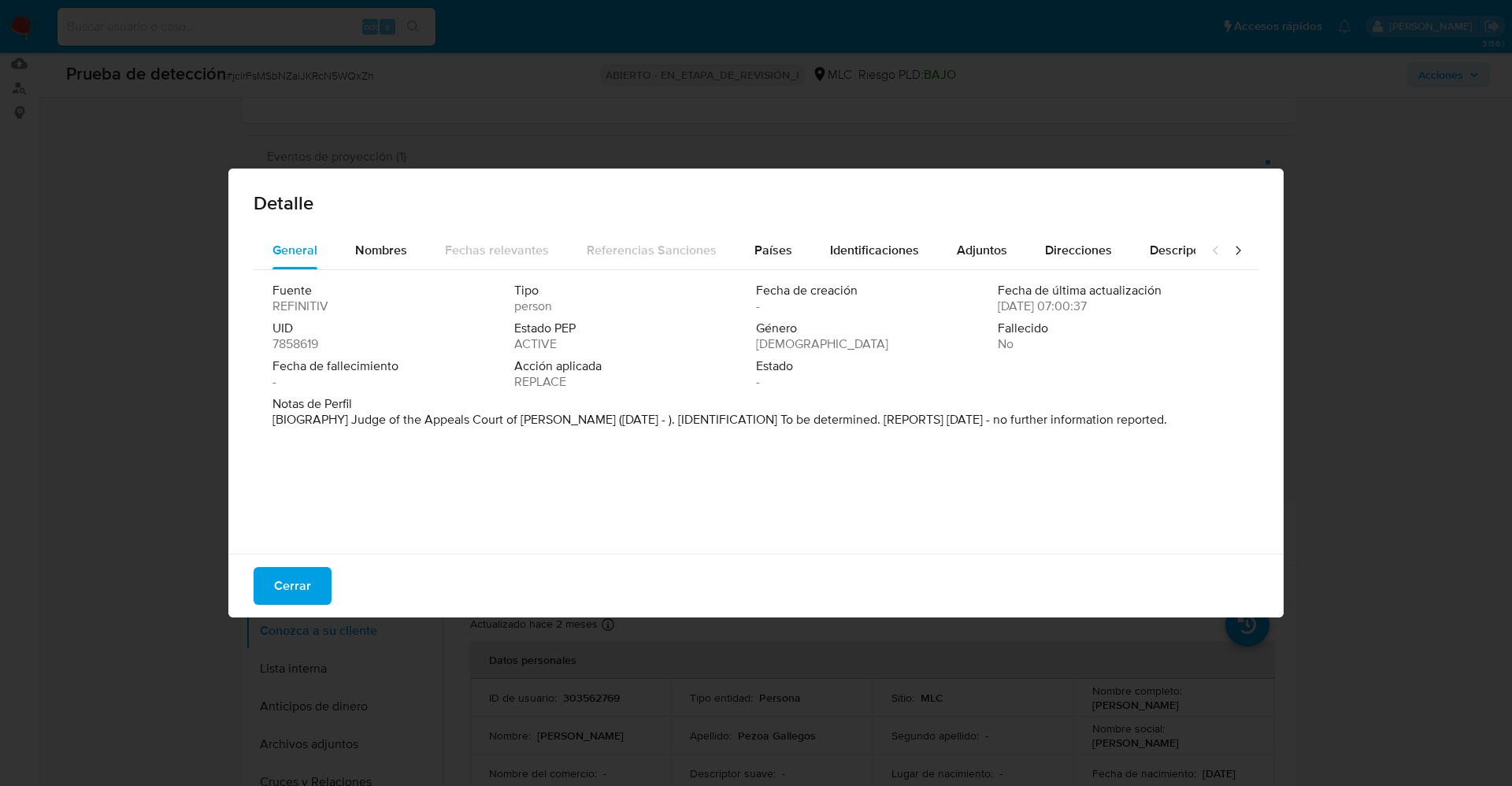
drag, startPoint x: 355, startPoint y: 419, endPoint x: 566, endPoint y: 422, distance: 211.0
click at [566, 422] on p "[BIOGRAPHY] Judge of the Appeals Court of Chillan (Mar 2022 - ). [IDENTIFICATIO…" at bounding box center [720, 420] width 895 height 16
click at [274, 608] on div "Cerrar" at bounding box center [756, 586] width 1056 height 64
click at [281, 600] on font "Cerrar" at bounding box center [292, 586] width 37 height 38
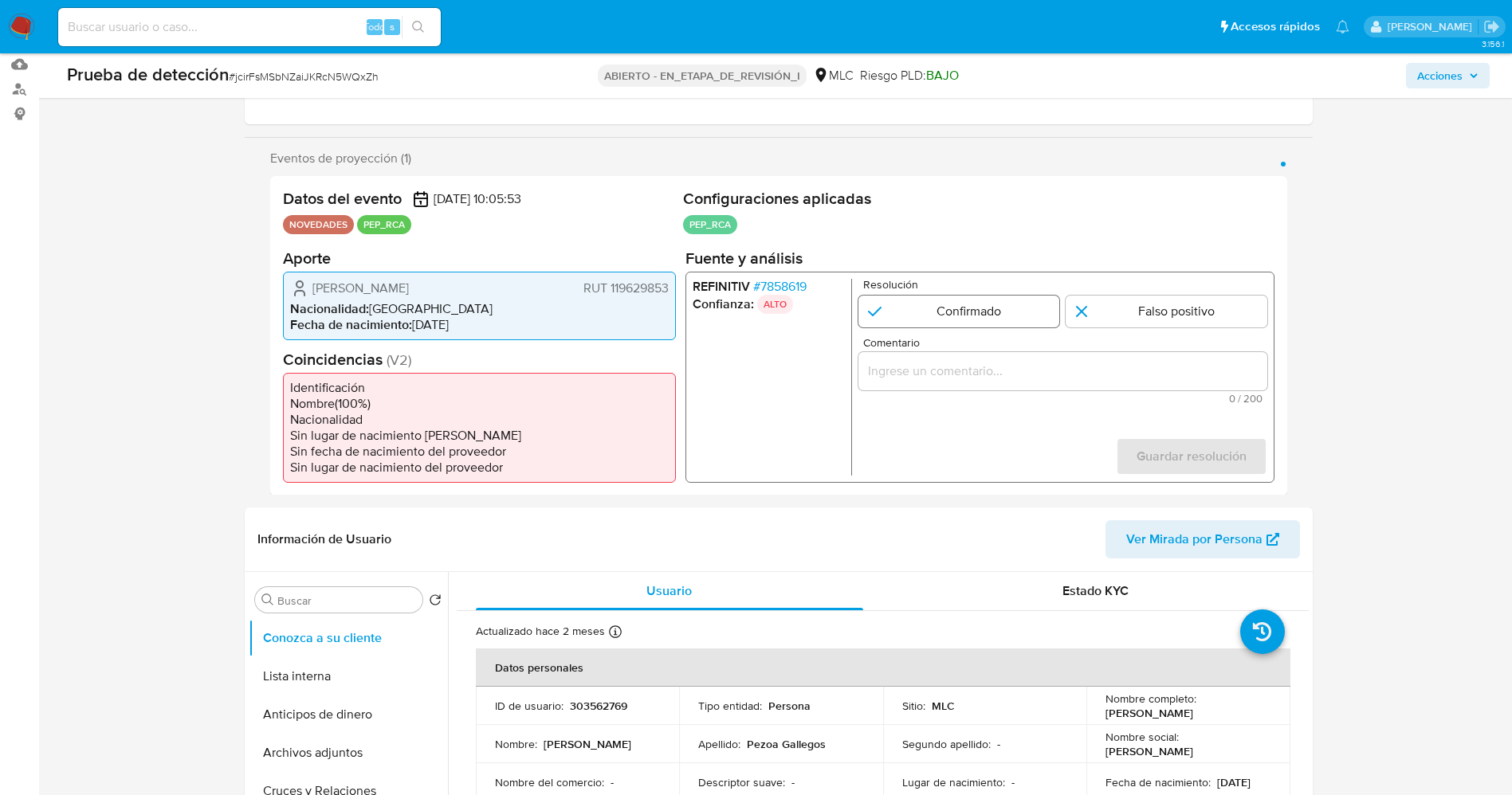
click at [947, 306] on input "1 de 1" at bounding box center [958, 311] width 202 height 32
radio input "true"
click at [924, 371] on input "Comentario" at bounding box center [1062, 370] width 409 height 21
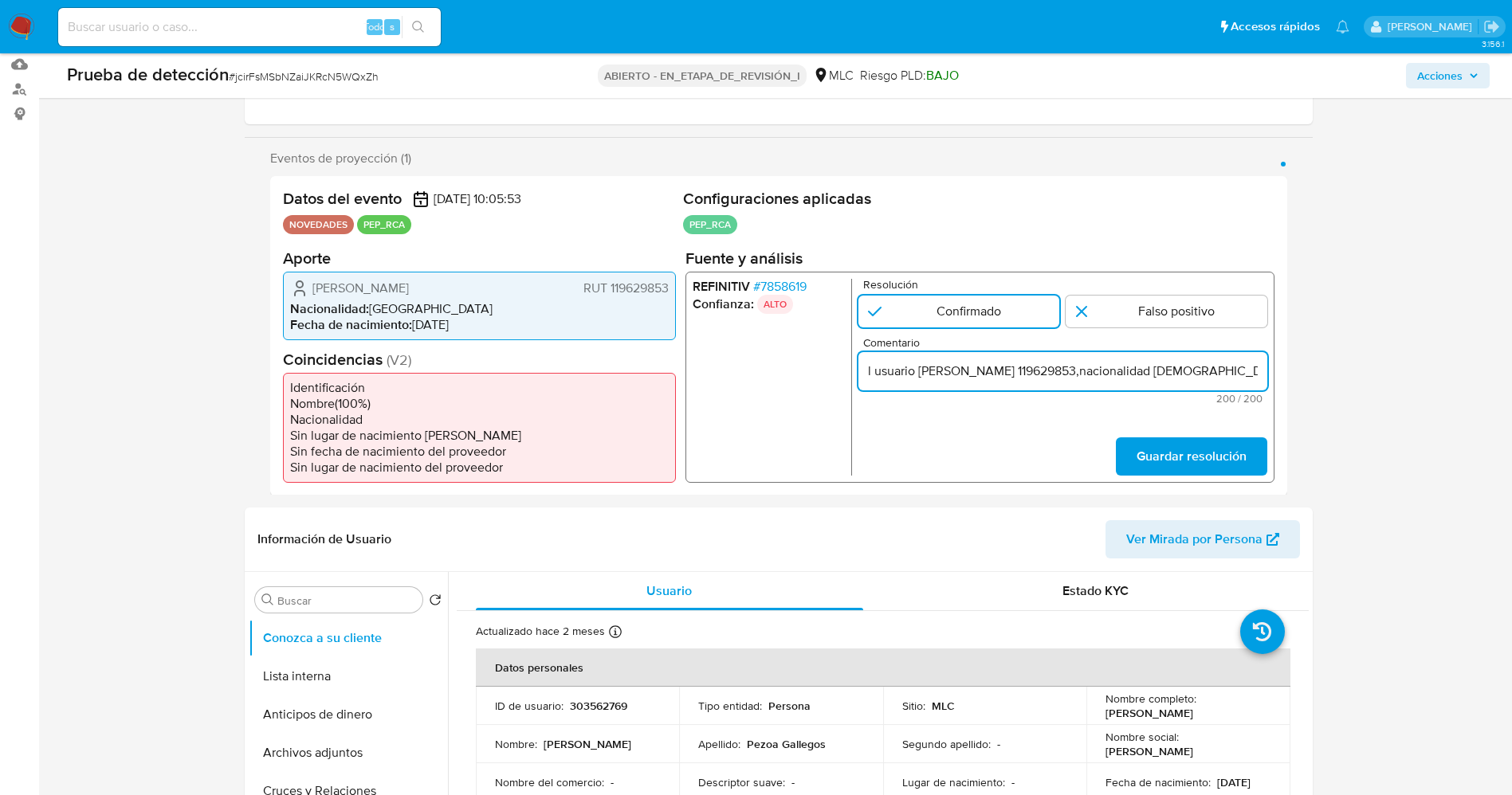
scroll to position [0, 730]
type input "l usuario Erica Livia Pezoa GallegosRUT 119629853,nacionalidad Chilena, por coi…"
click at [1208, 443] on span "Guardar resolución" at bounding box center [1190, 455] width 110 height 35
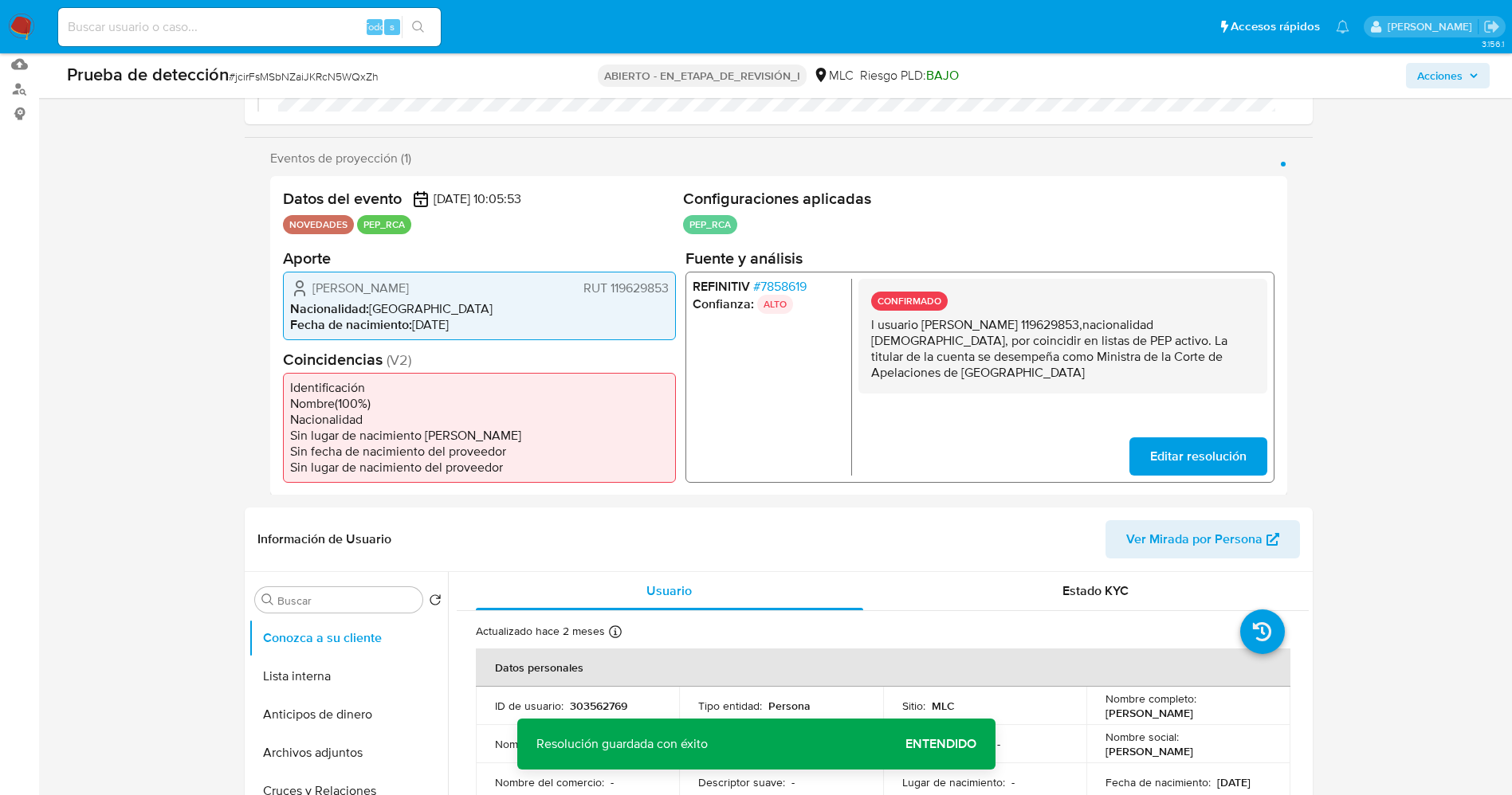
click at [1177, 450] on span "Editar resolución" at bounding box center [1197, 455] width 97 height 35
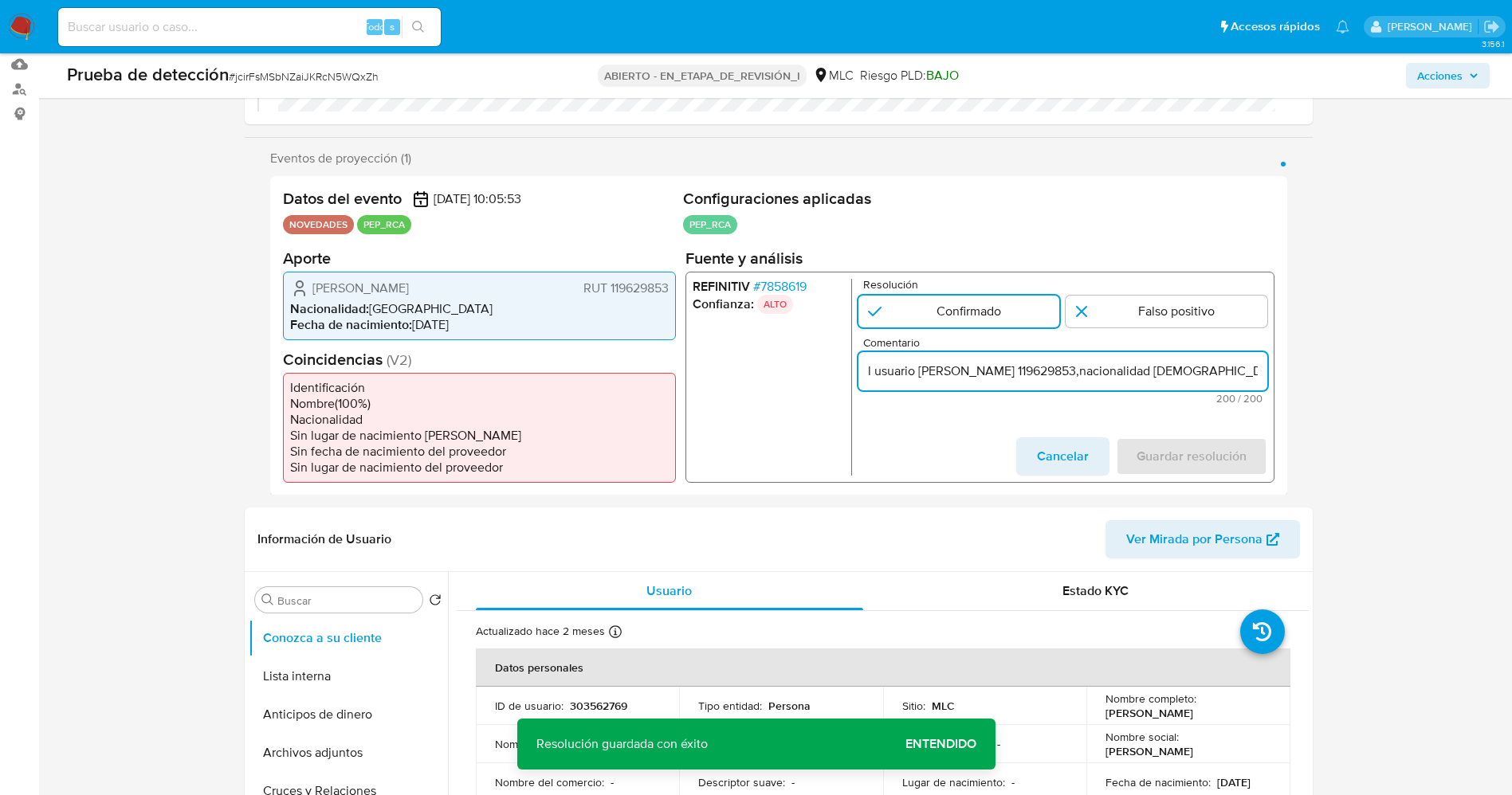
drag, startPoint x: 881, startPoint y: 371, endPoint x: 822, endPoint y: 374, distance: 59.1
click at [822, 374] on div "REFINITIV # 7858619 Confianza: ALTO Resolución Confirmado Falso positivo Coment…" at bounding box center [979, 376] width 589 height 212
type input "Usuario Erica Livia Pezoa GallegosRUT 119629853,nacionalidad Chilena, por coinc…"
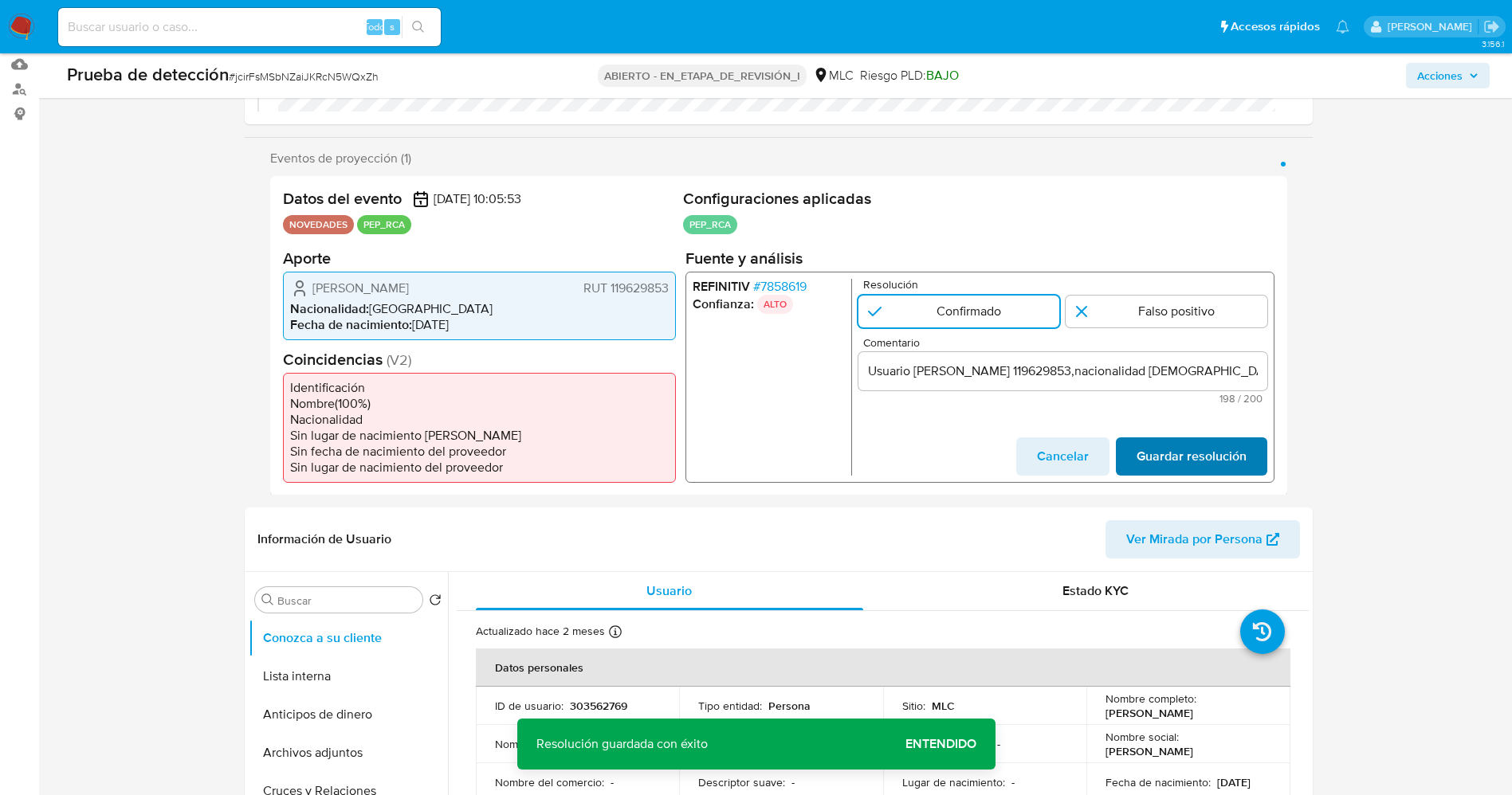
click at [1221, 460] on span "Guardar resolución" at bounding box center [1190, 455] width 110 height 35
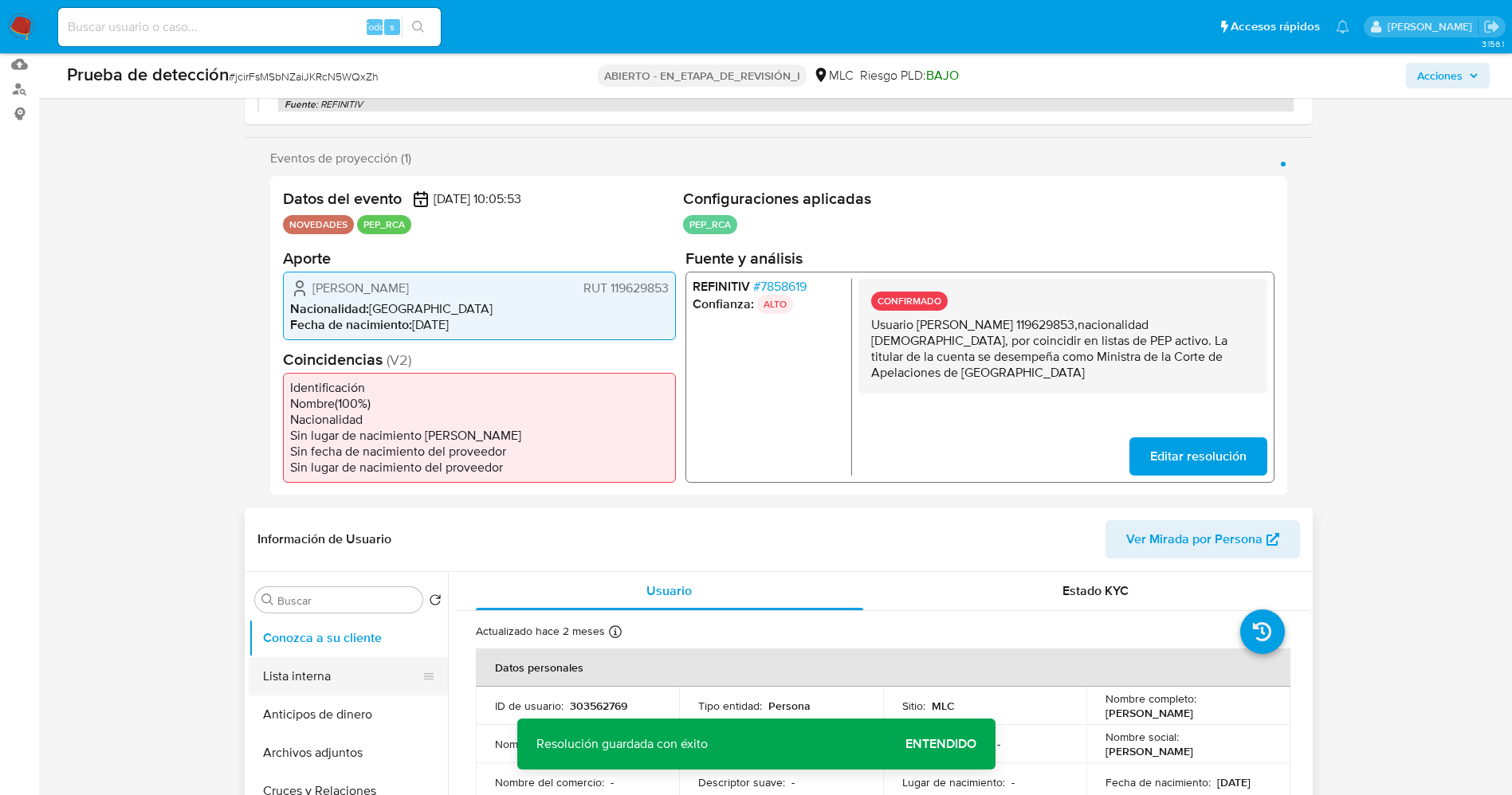
click at [291, 676] on button "Lista interna" at bounding box center [341, 677] width 186 height 39
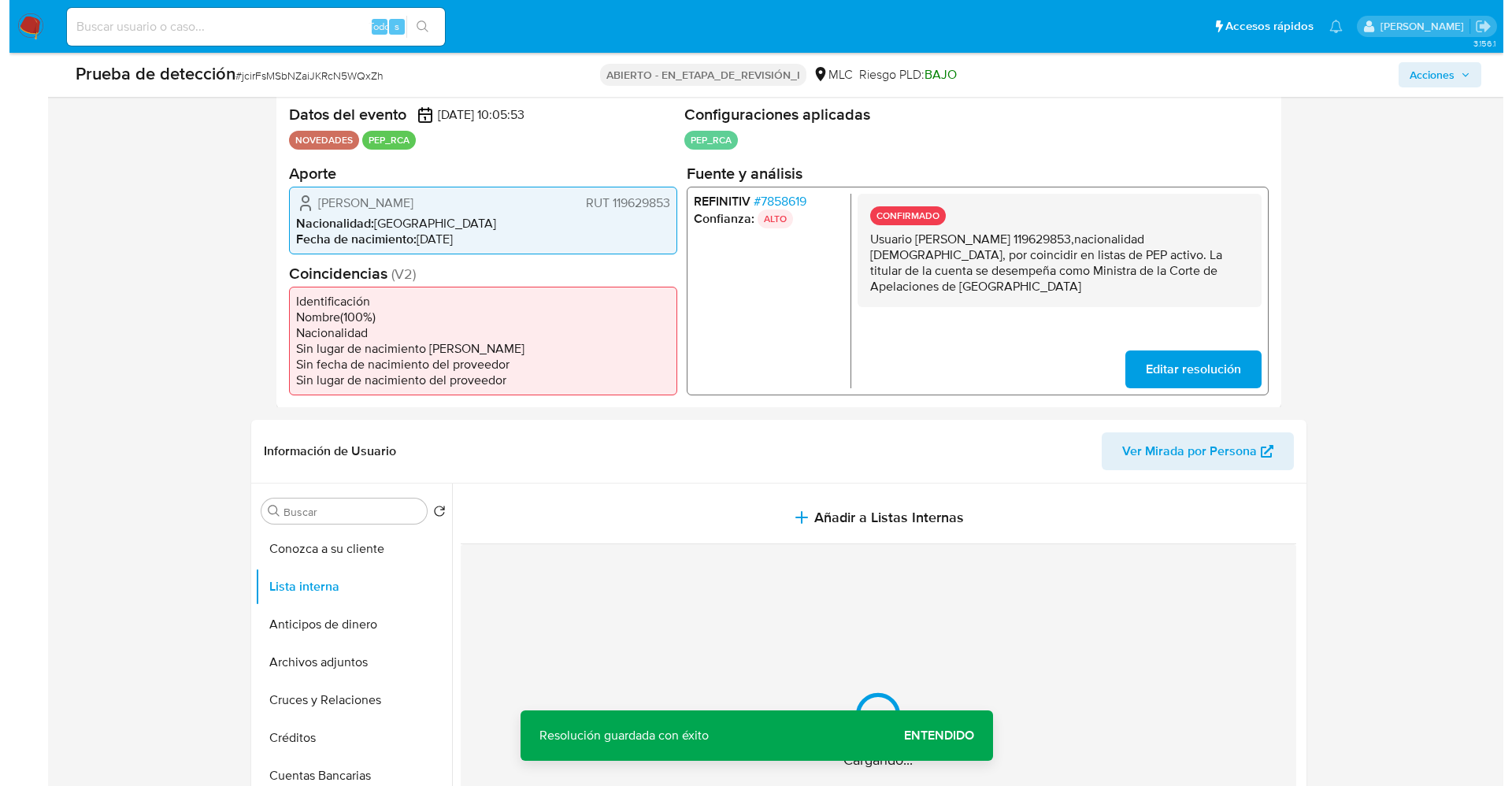
scroll to position [354, 0]
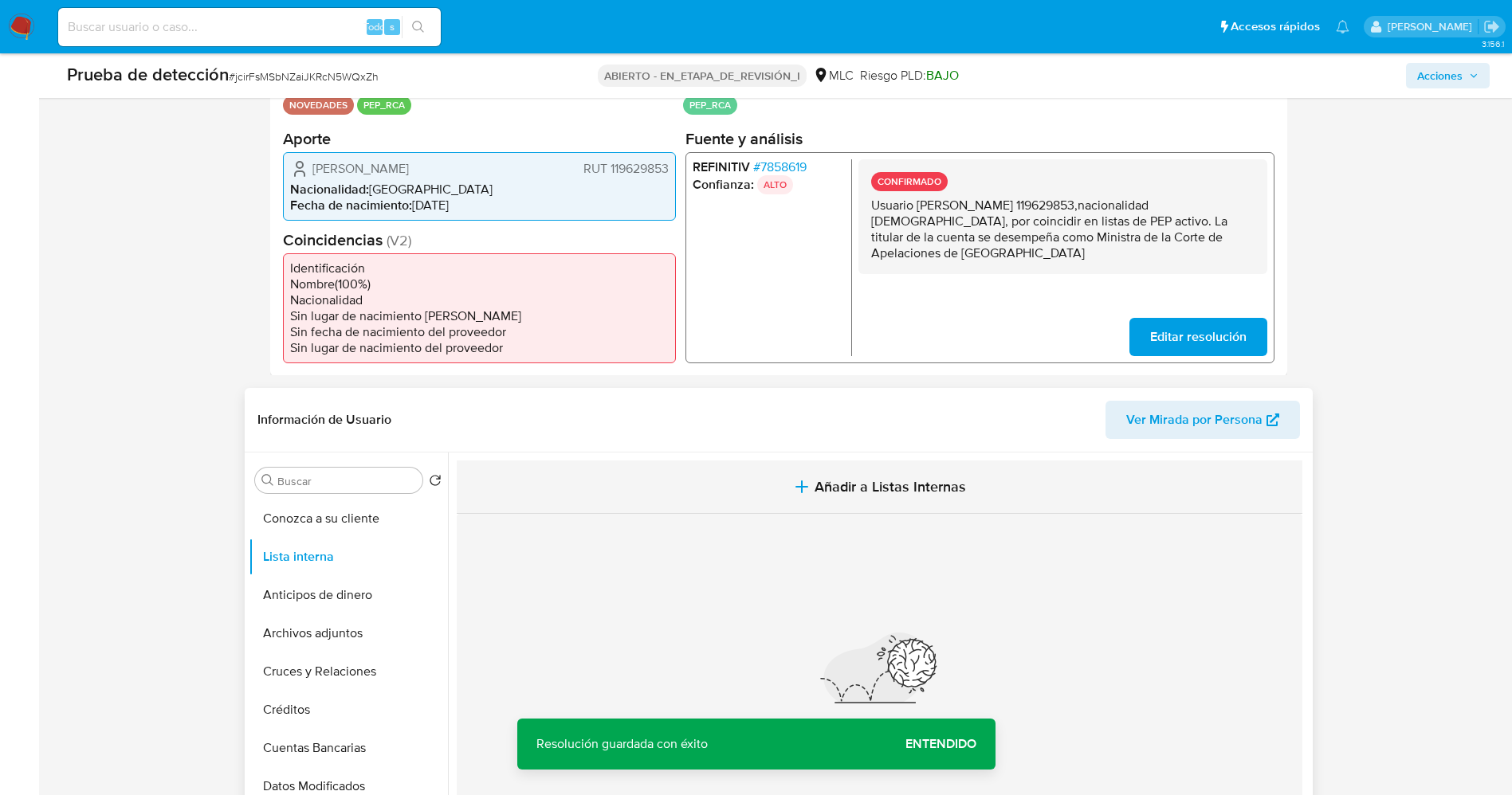
click at [826, 487] on span "Añadir a Listas Internas" at bounding box center [890, 488] width 151 height 18
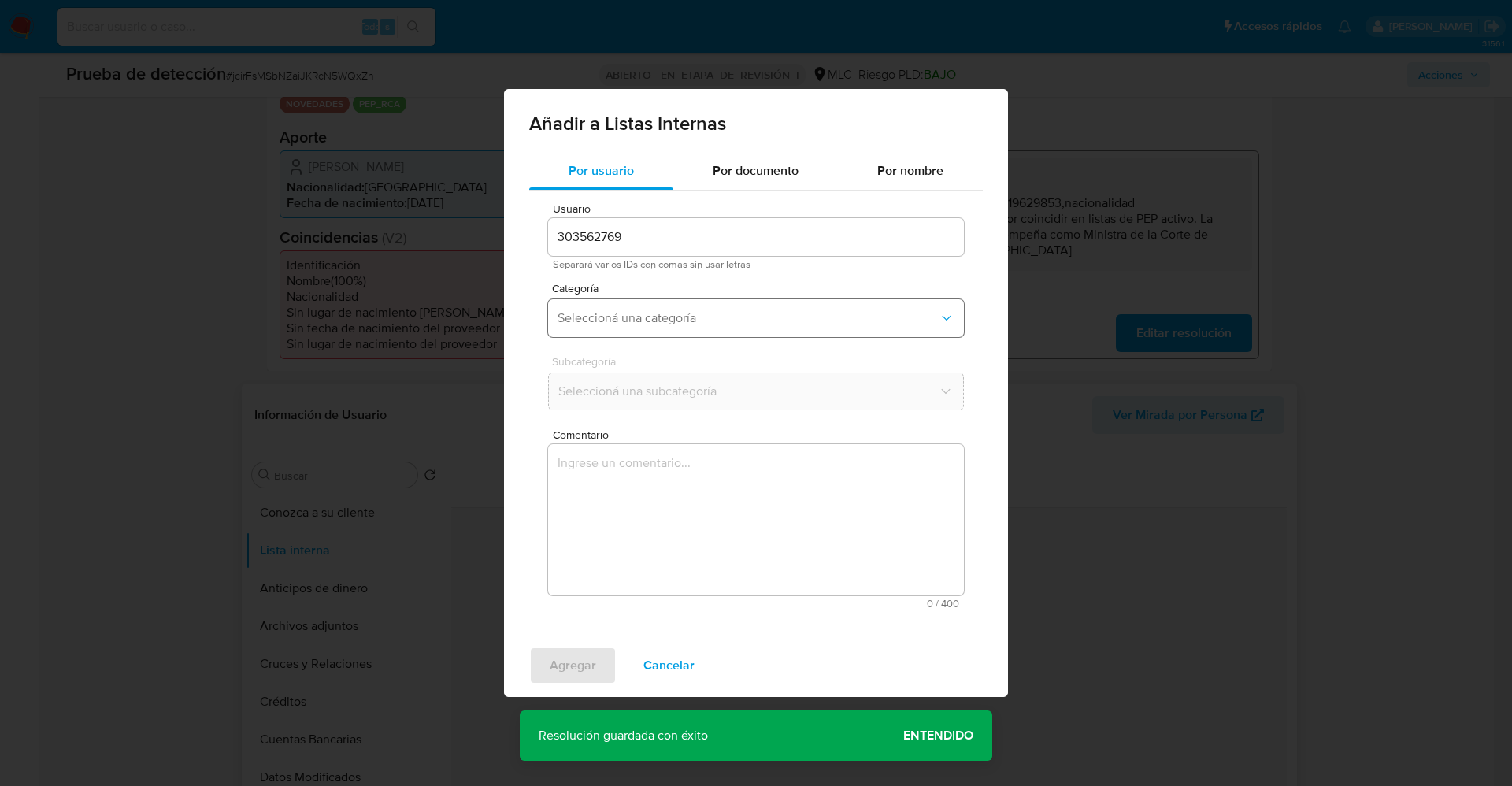
click at [671, 315] on span "Seleccioná una categoría" at bounding box center [748, 318] width 381 height 16
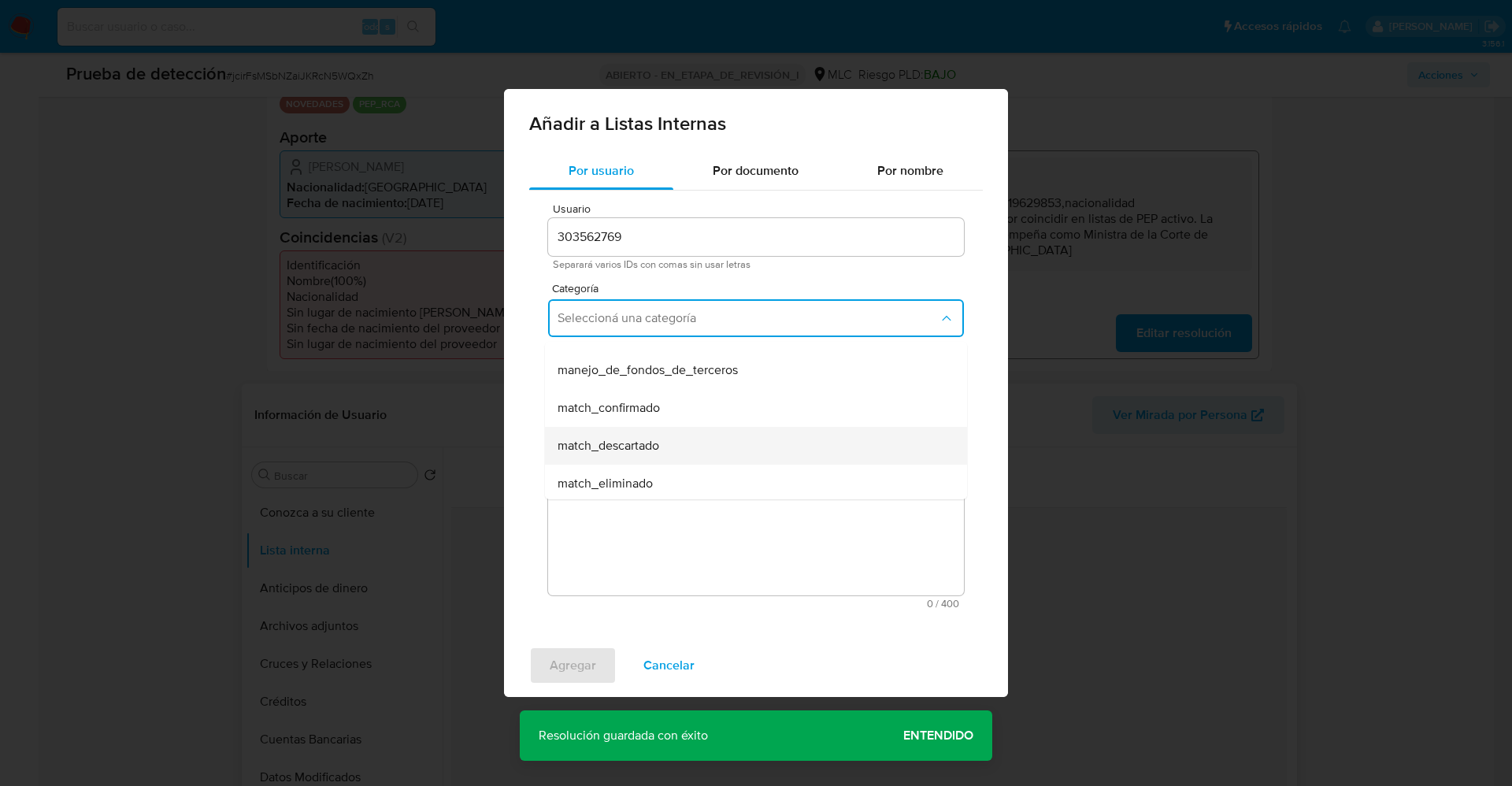
scroll to position [118, 0]
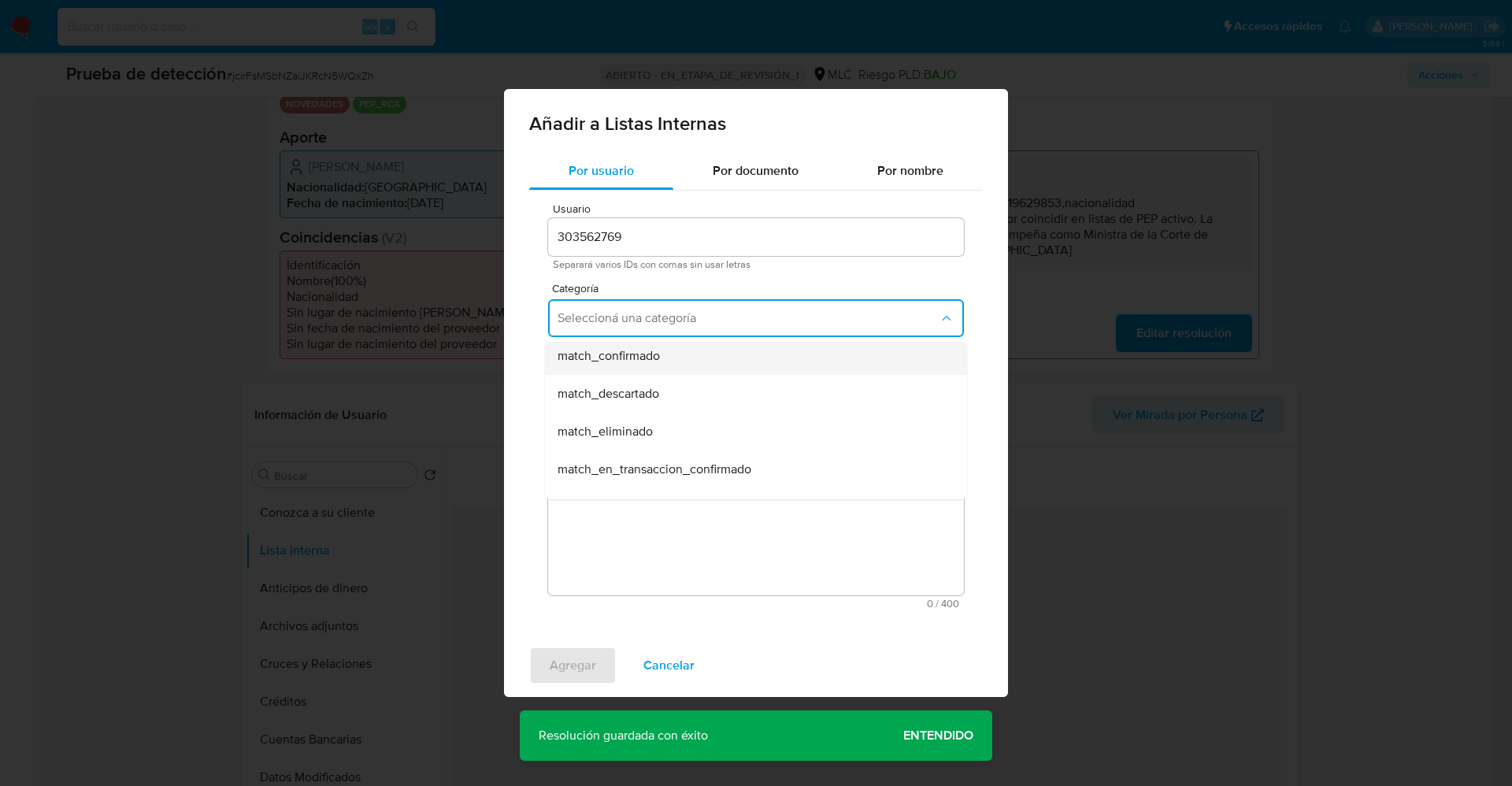
click at [661, 369] on div "match_confirmado" at bounding box center [752, 356] width 388 height 38
click at [663, 385] on span "Seleccioná una subcategoría" at bounding box center [748, 392] width 381 height 16
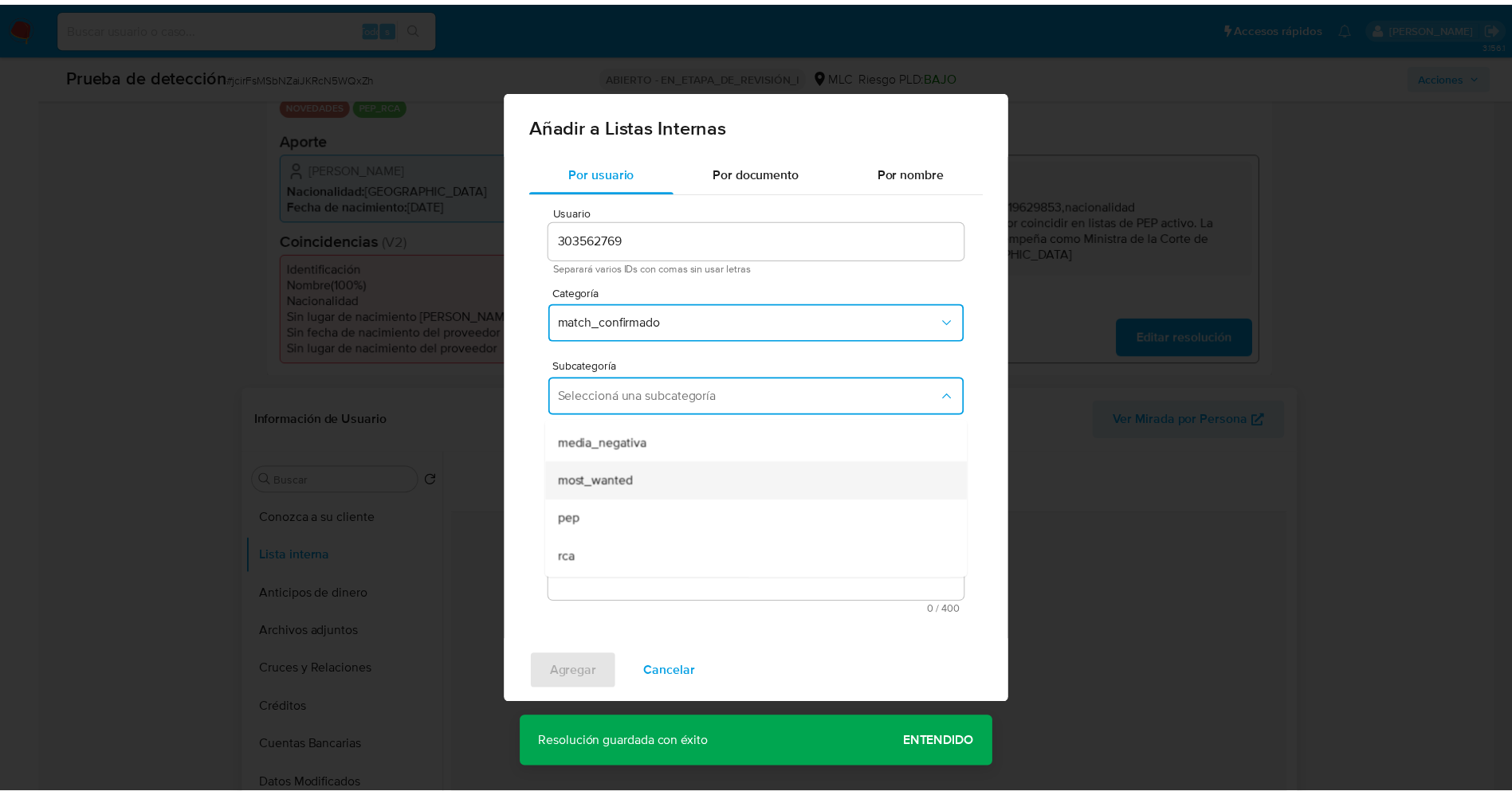
scroll to position [108, 0]
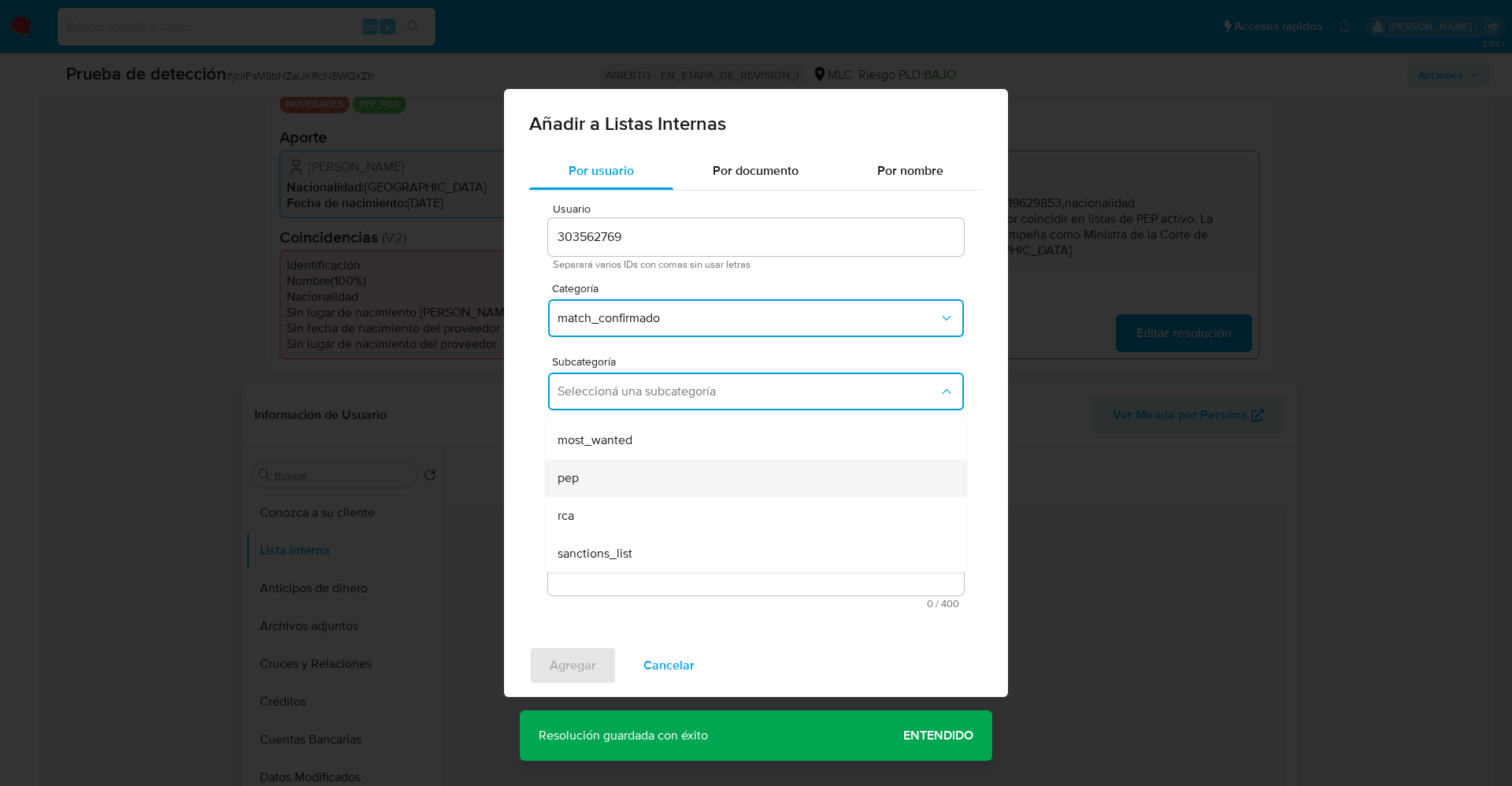
click at [618, 467] on div "pep" at bounding box center [752, 478] width 388 height 38
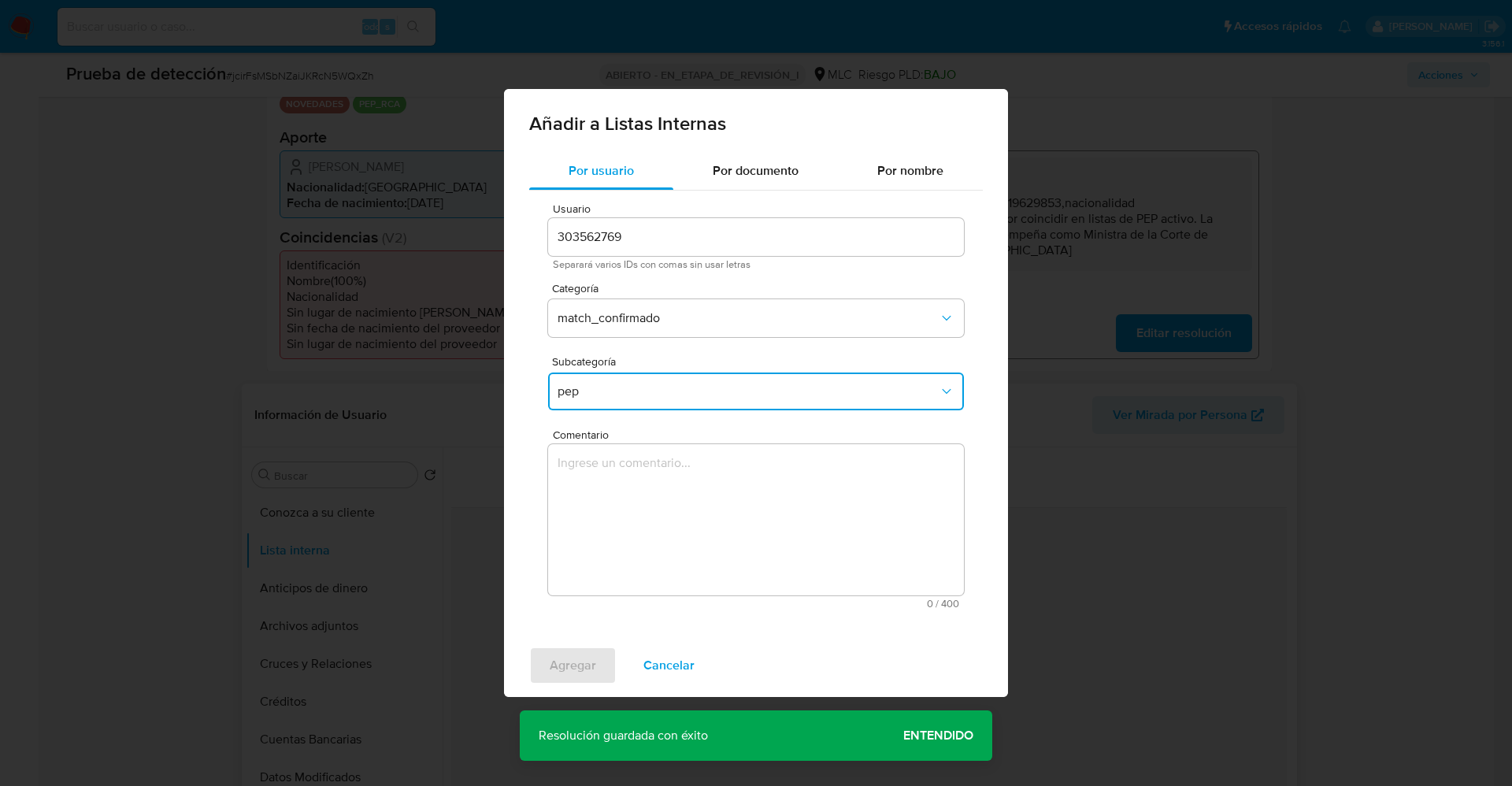
click at [618, 467] on textarea "Comentario" at bounding box center [756, 520] width 416 height 152
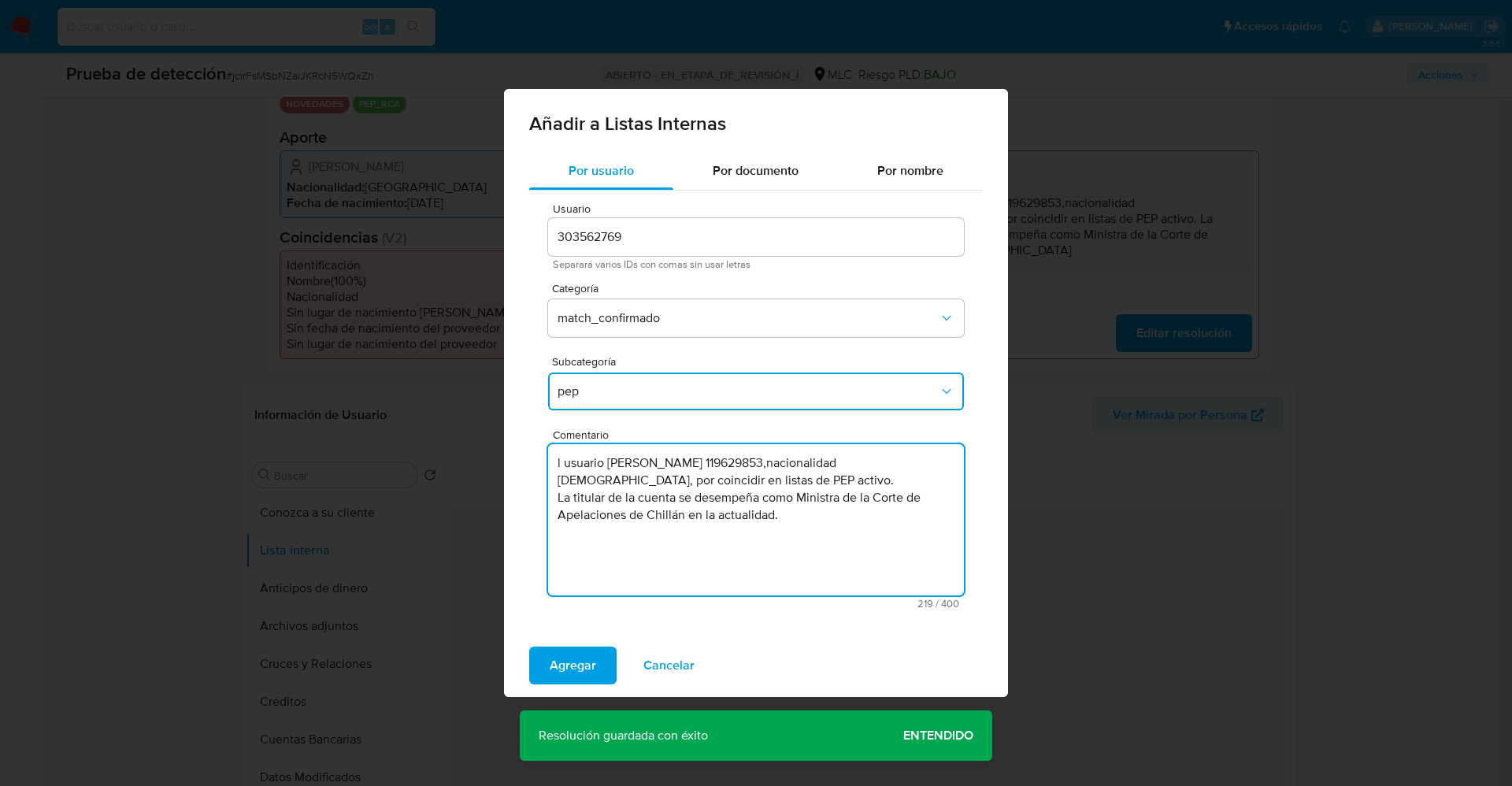
type textarea "l usuario Erica Livia Pezoa GallegosRUT 119629853,nacionalidad Chilena, por coi…"
click at [576, 675] on span "Agregar" at bounding box center [573, 665] width 46 height 35
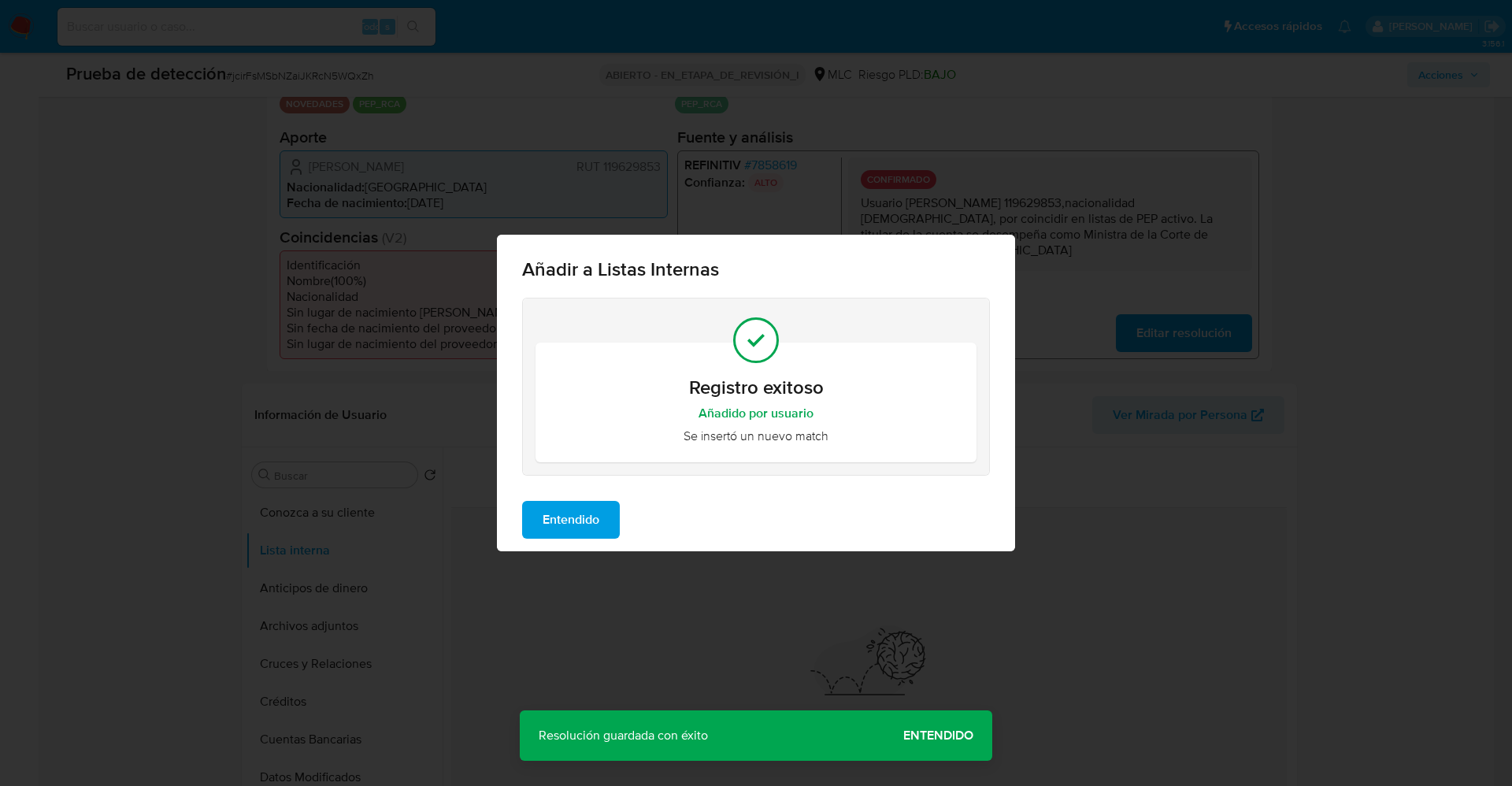
click at [588, 525] on span "Entendido" at bounding box center [571, 519] width 57 height 35
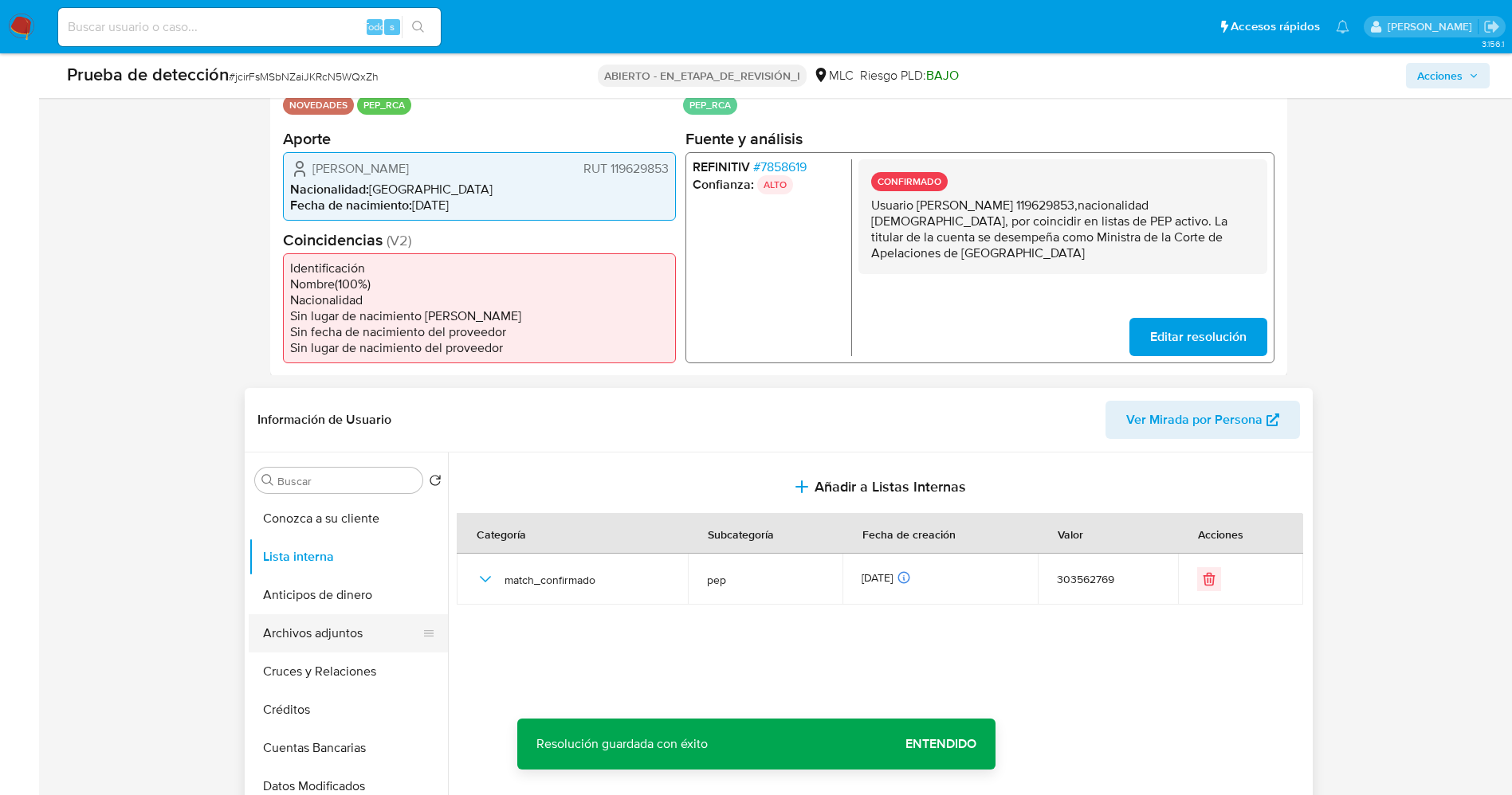
click at [324, 644] on button "Archivos adjuntos" at bounding box center [341, 634] width 186 height 39
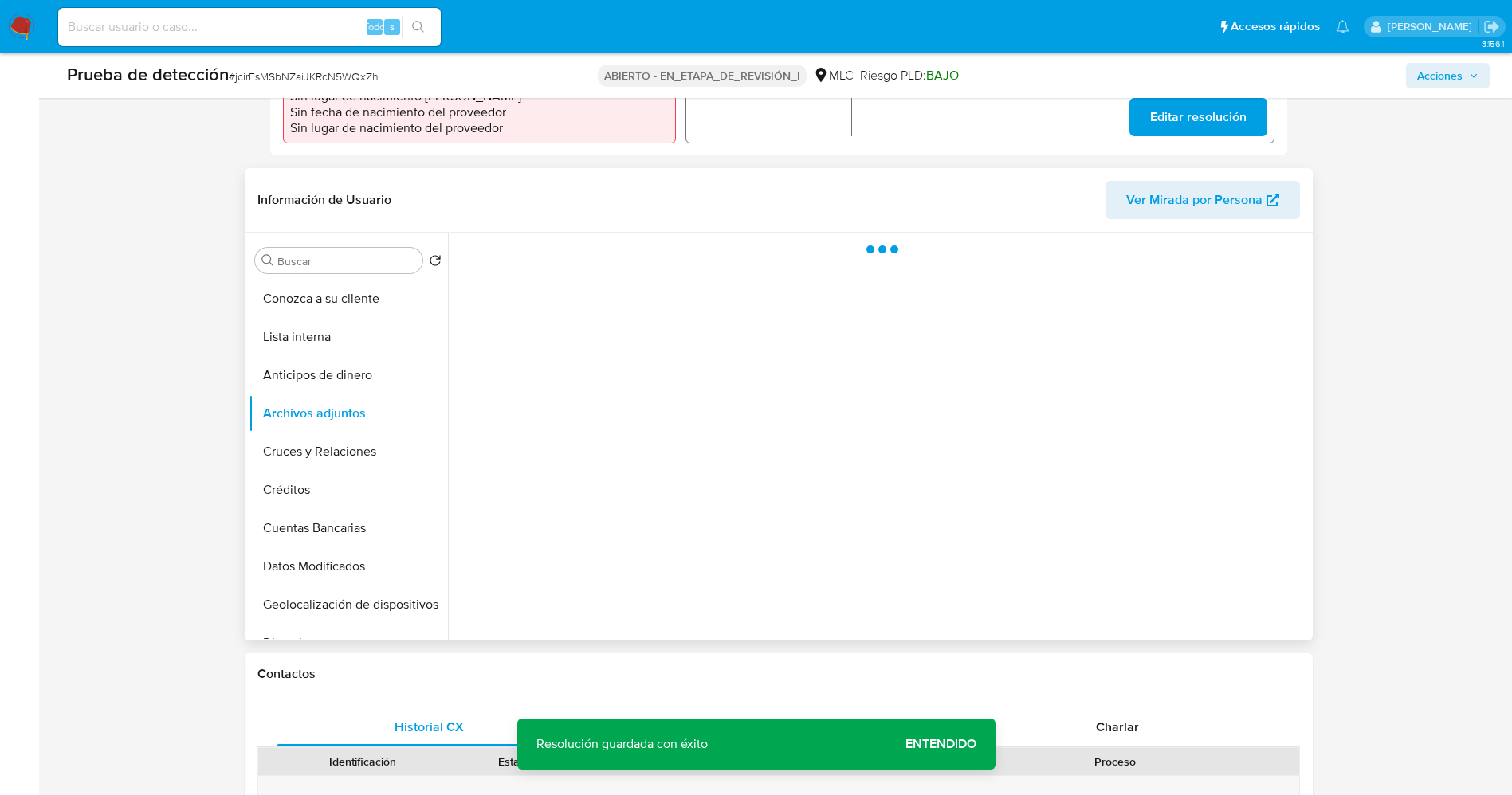
scroll to position [598, 0]
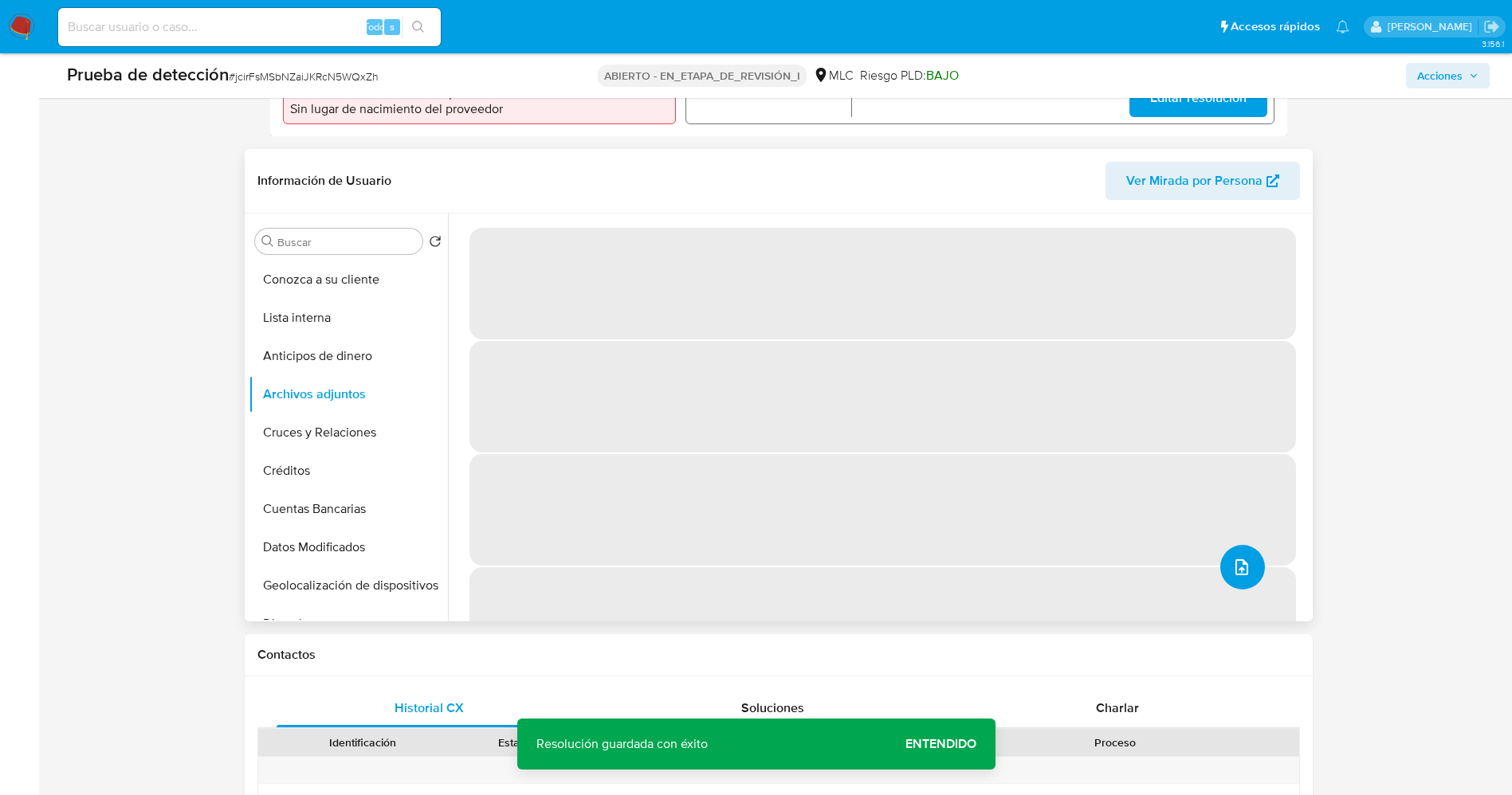
click at [1232, 561] on icon "subir archivo" at bounding box center [1241, 566] width 19 height 19
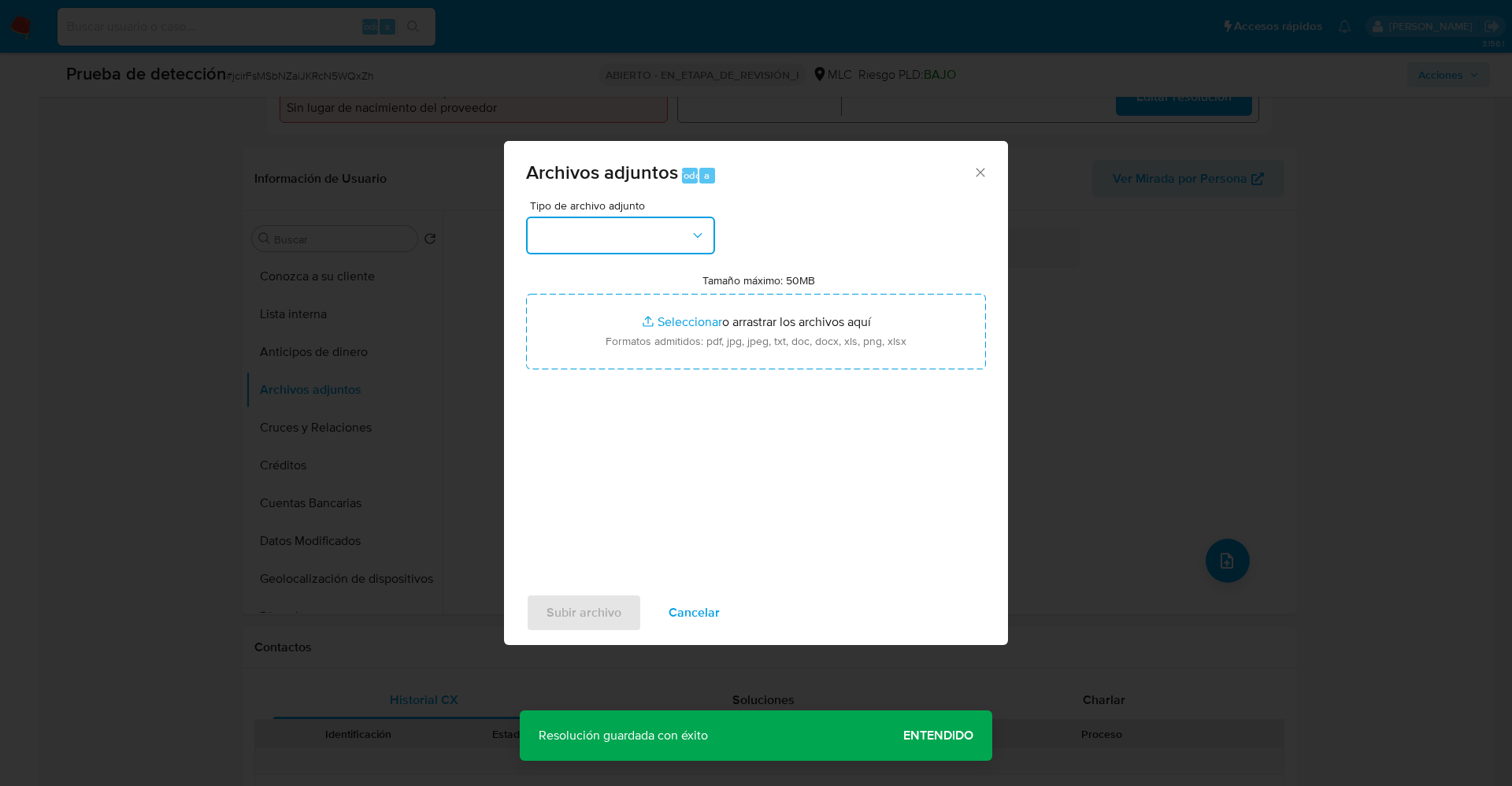
click at [591, 245] on button "button" at bounding box center [620, 236] width 189 height 38
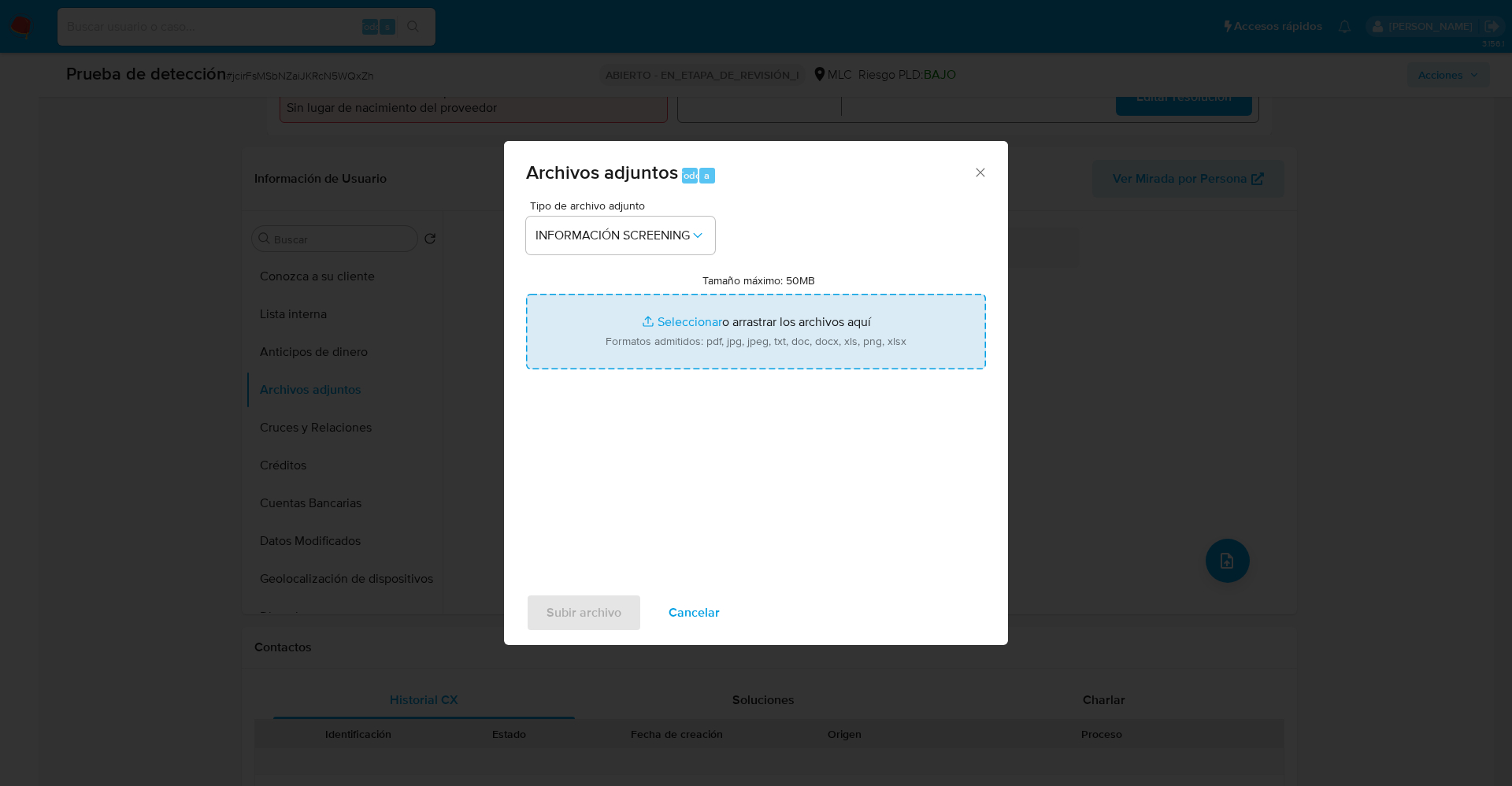
type input "C:\fakepath\_Erica Livia Pezoa Gallegos_ lavado de dinero - Buscar con Google.p…"
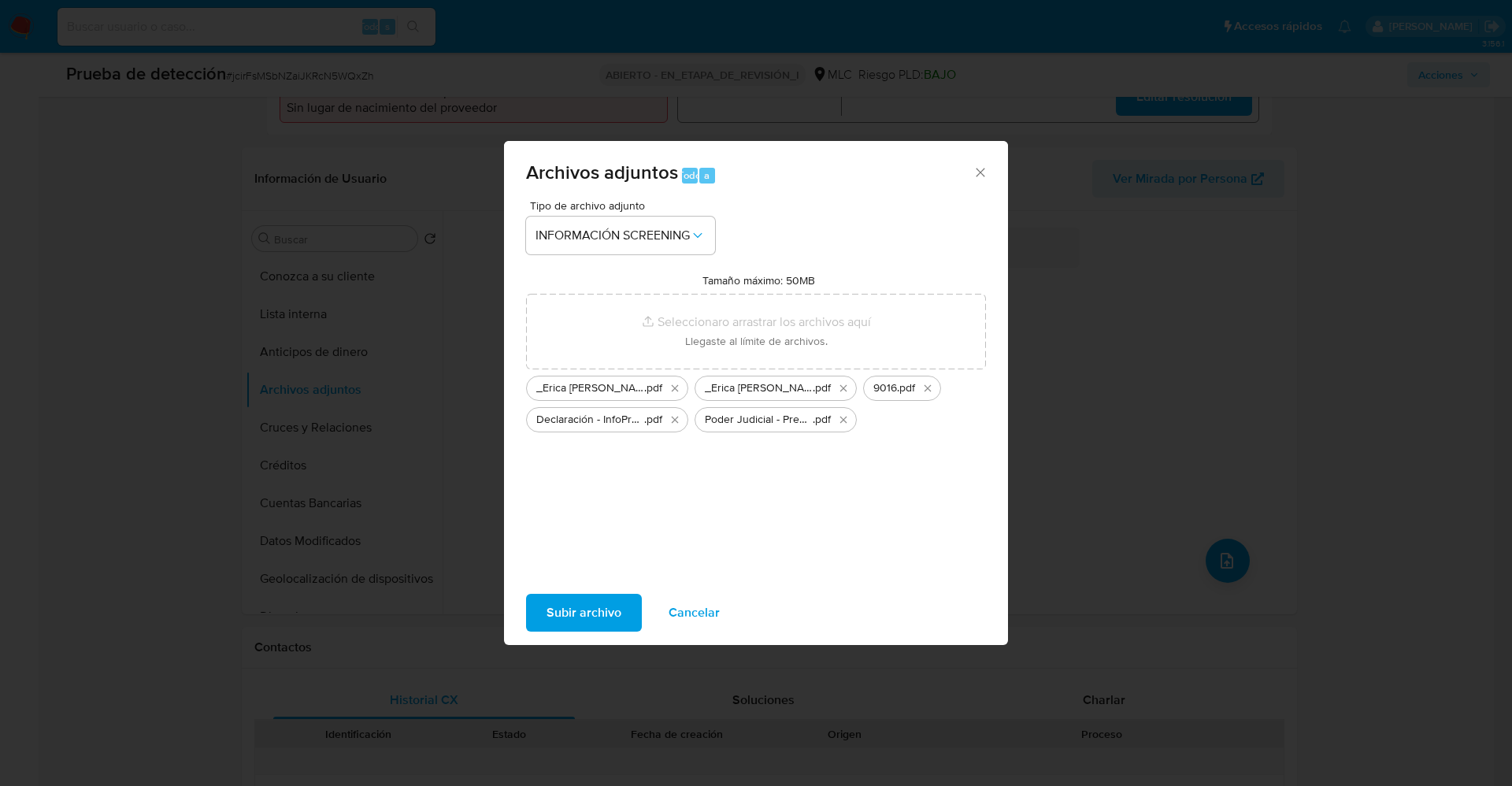
click at [613, 625] on span "Subir archivo" at bounding box center [584, 612] width 74 height 35
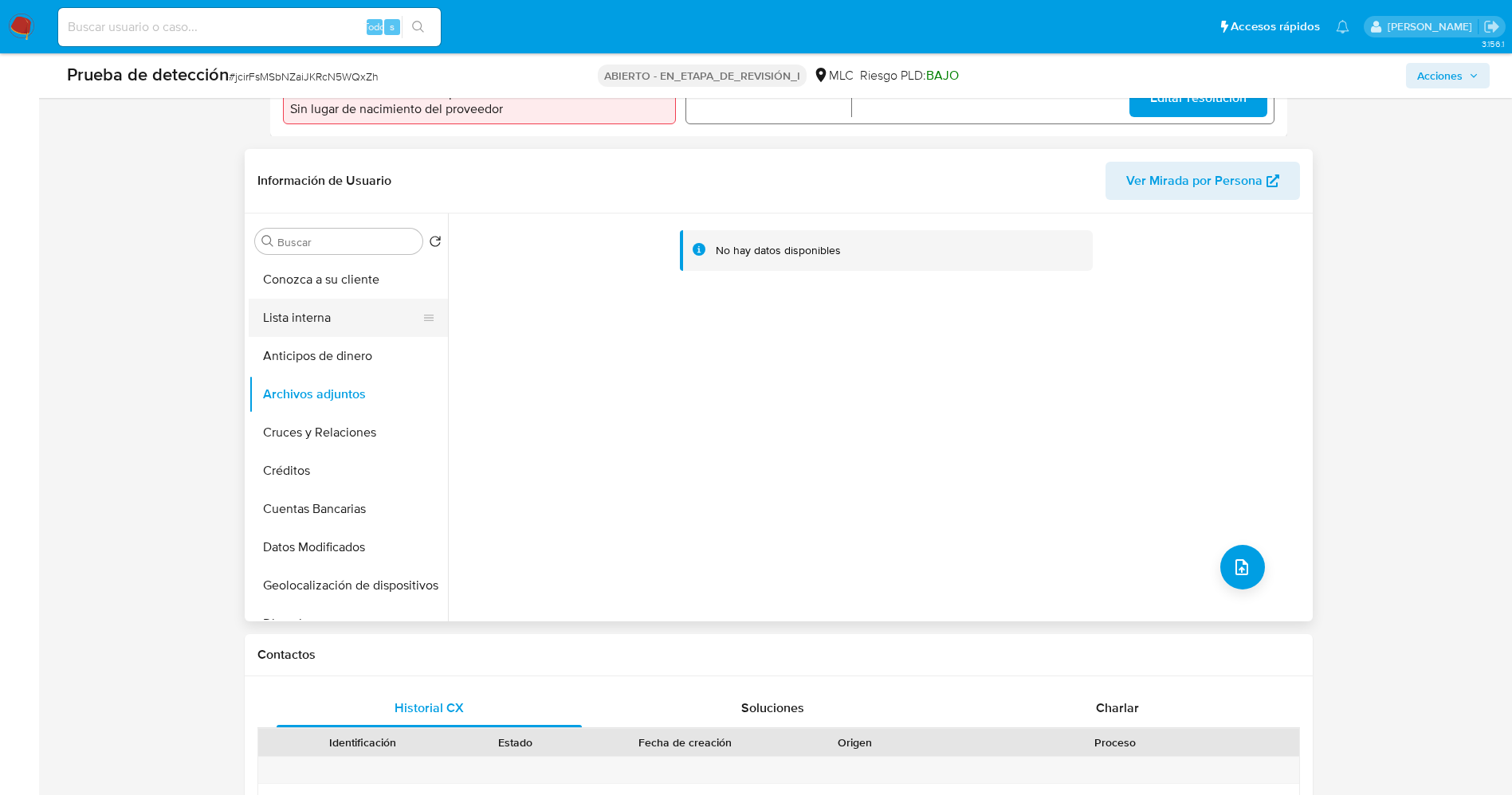
click at [277, 323] on button "Lista interna" at bounding box center [341, 317] width 186 height 39
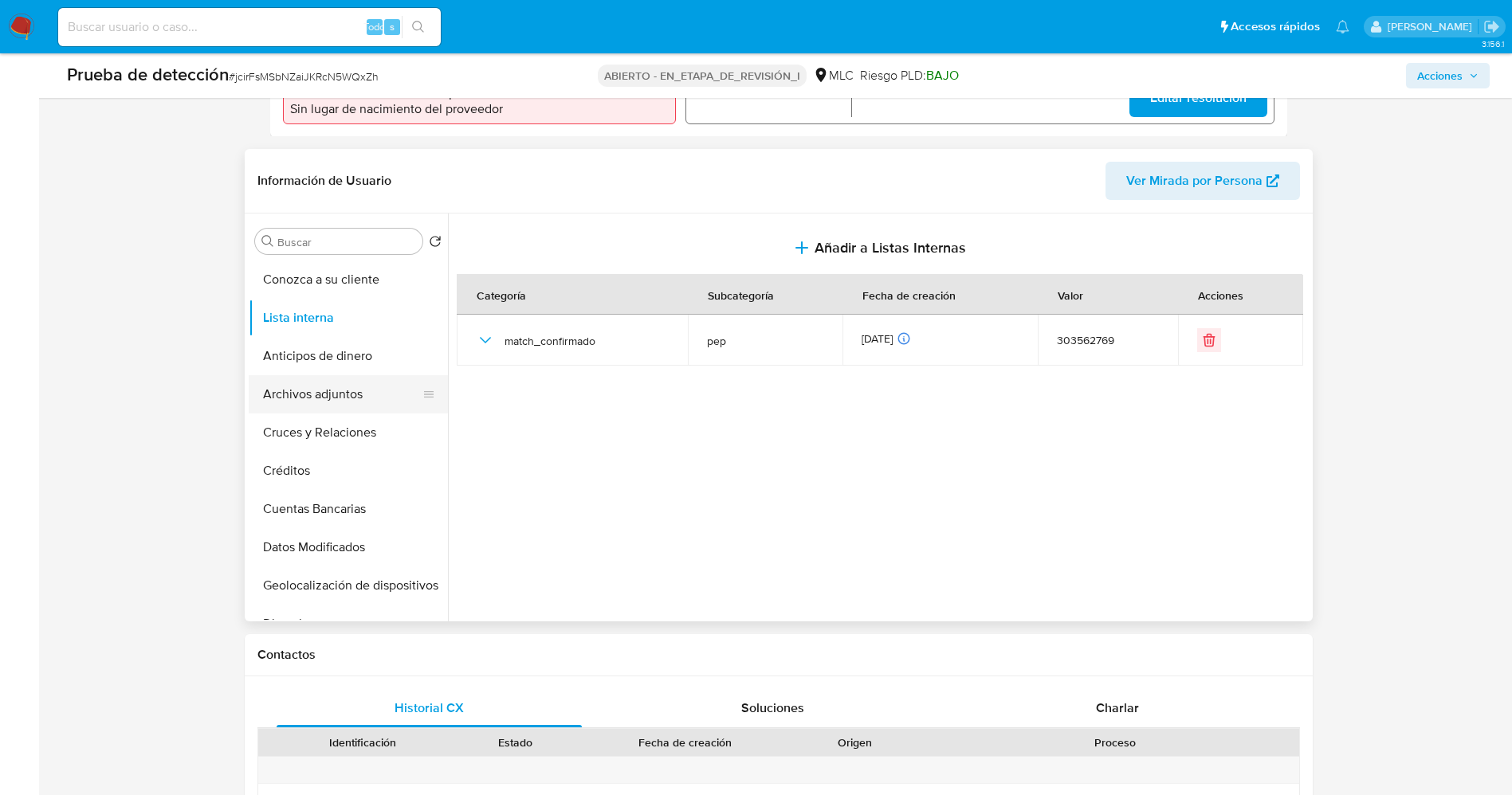
click at [291, 393] on button "Archivos adjuntos" at bounding box center [341, 394] width 186 height 39
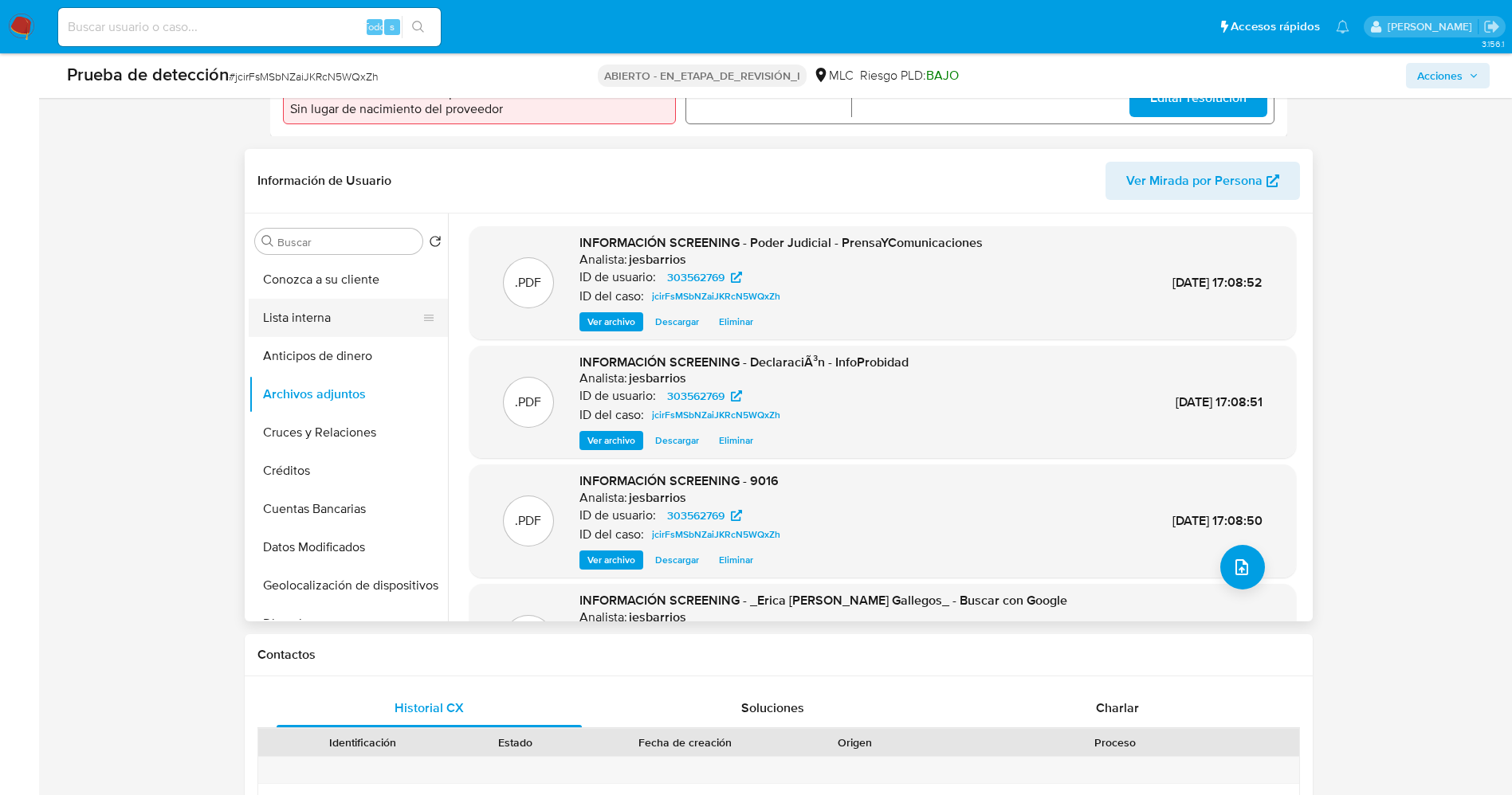
click at [317, 330] on button "Lista interna" at bounding box center [341, 317] width 186 height 39
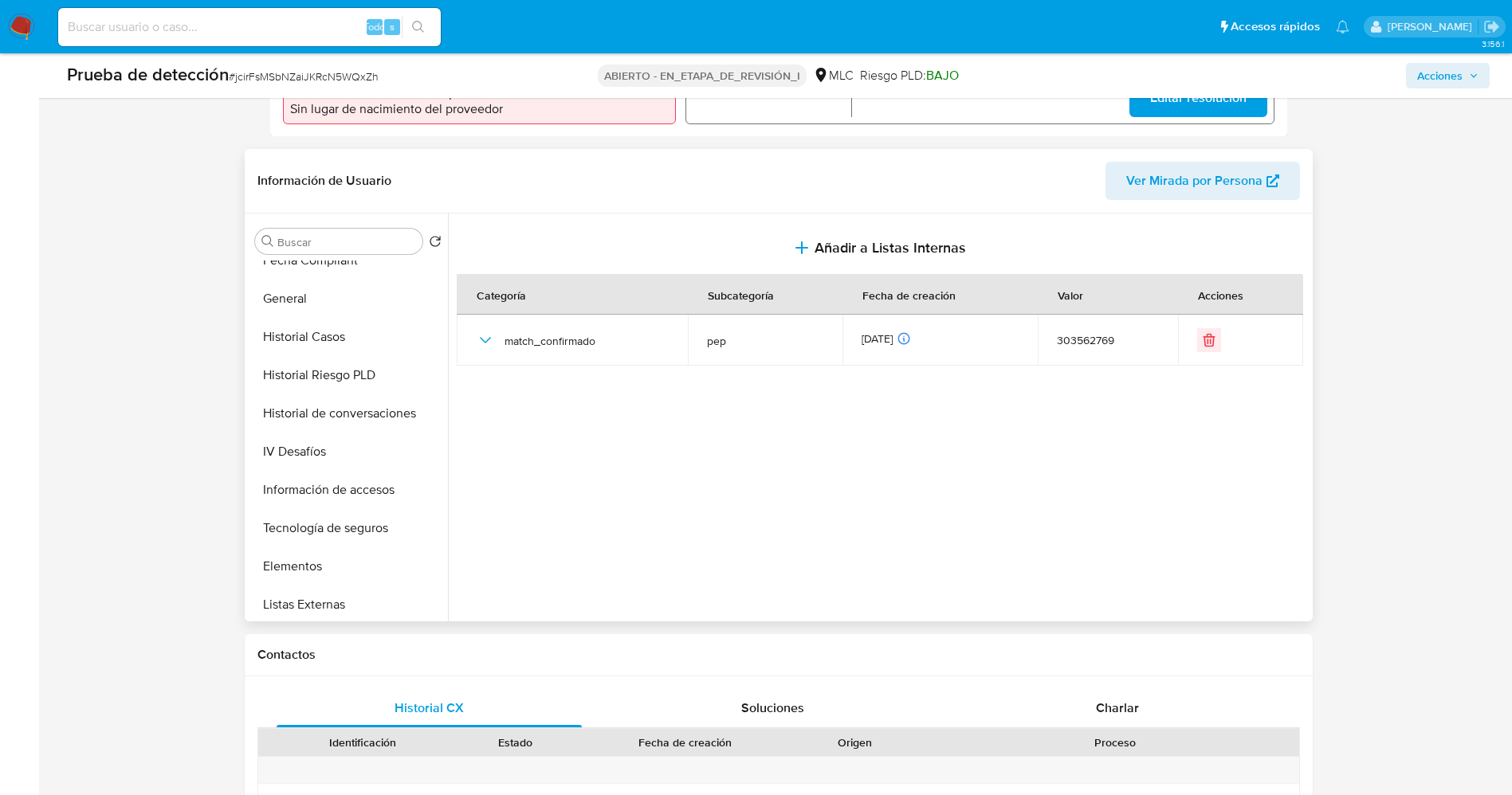
scroll to position [119, 0]
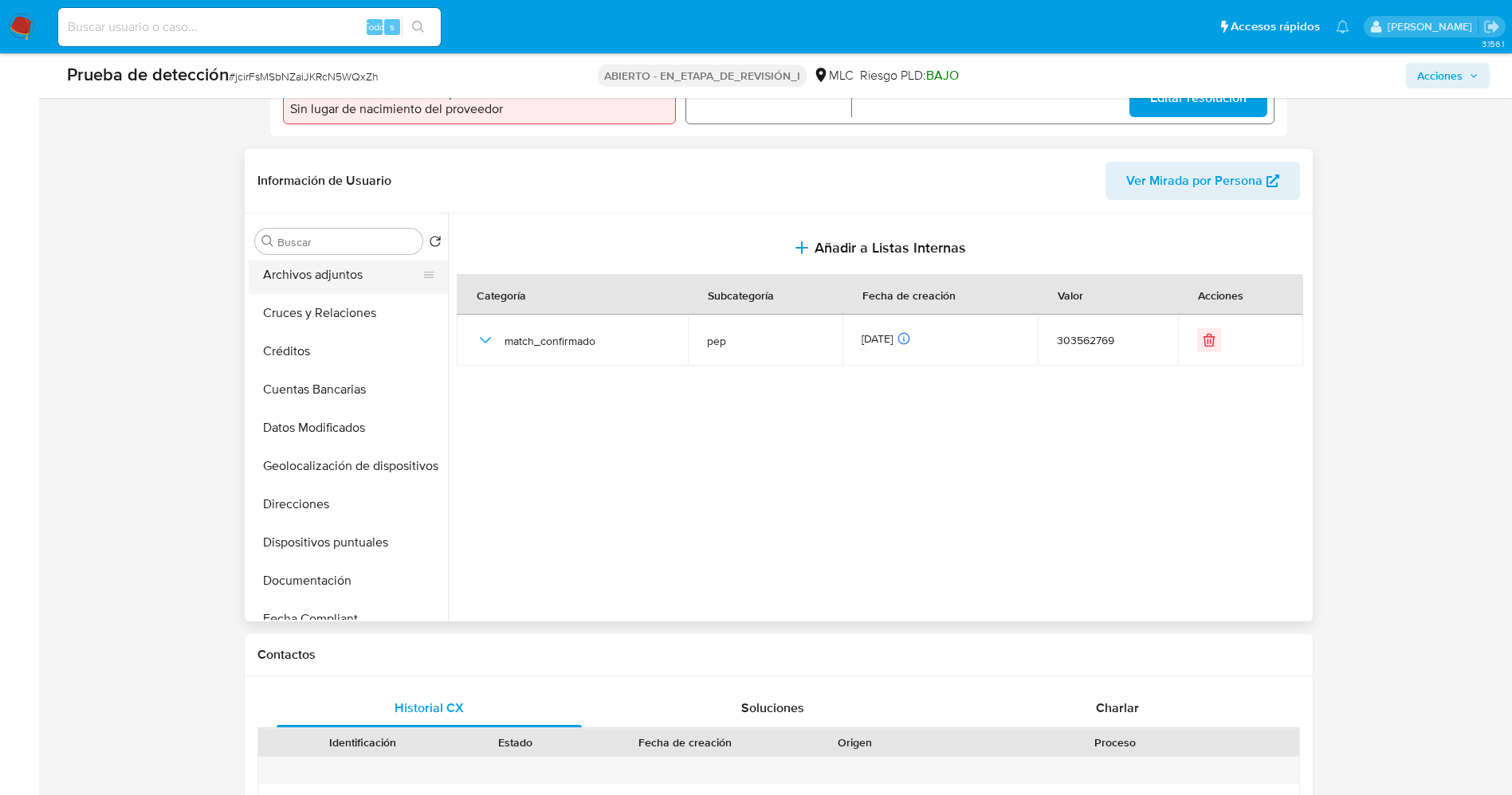
click at [327, 261] on button "Archivos adjuntos" at bounding box center [341, 274] width 186 height 39
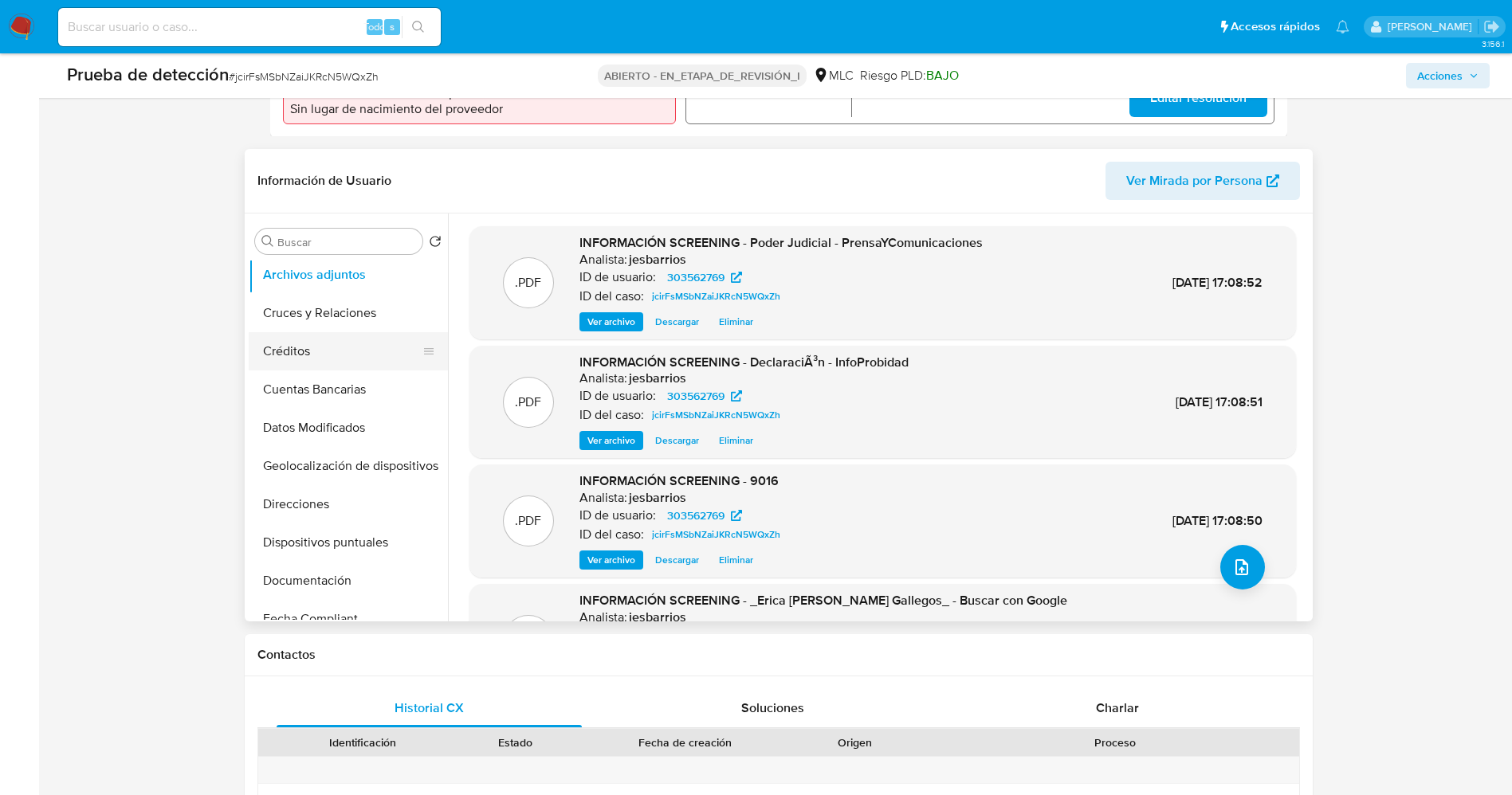
scroll to position [0, 0]
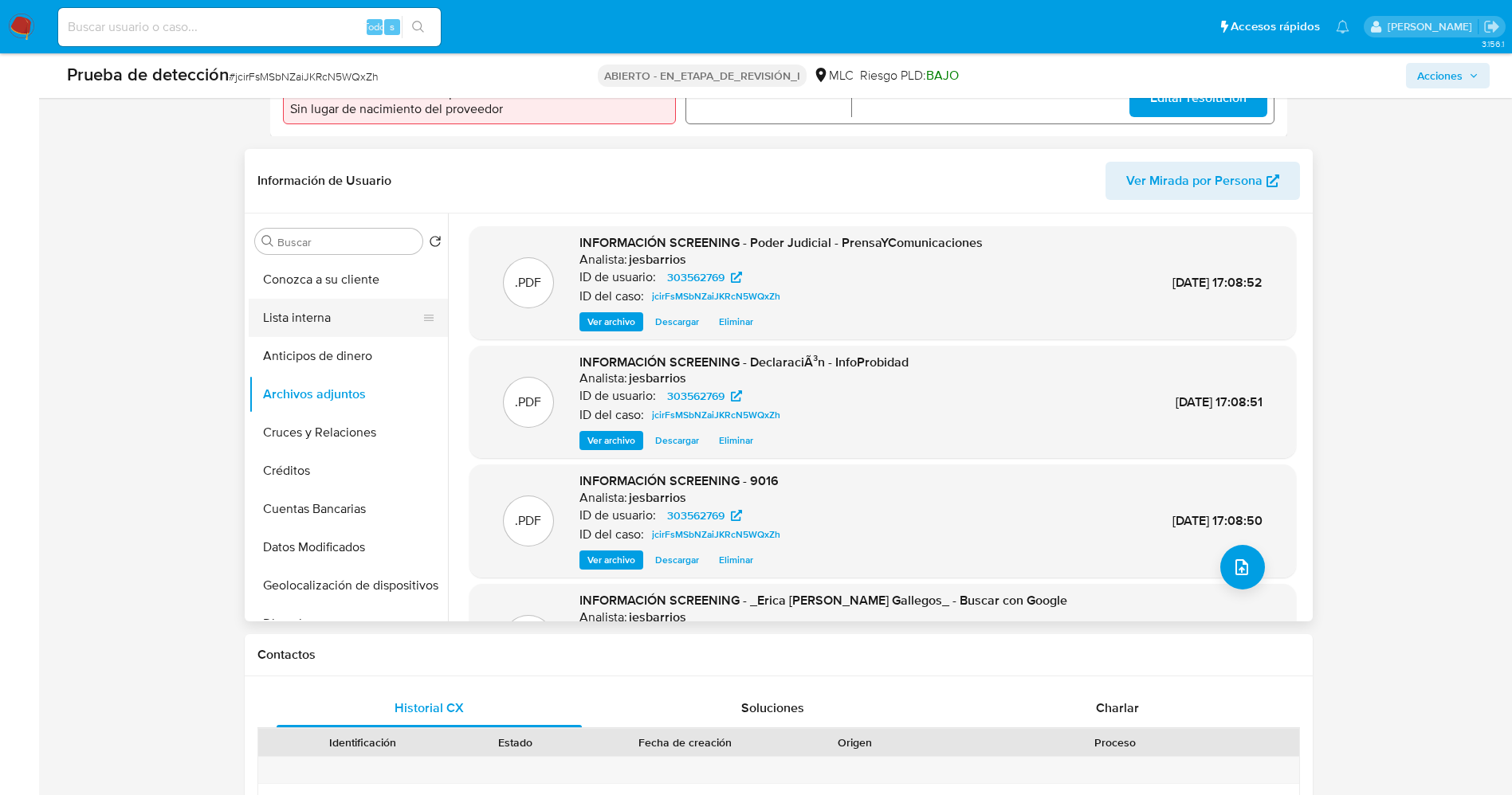
click at [314, 319] on button "Lista interna" at bounding box center [341, 317] width 186 height 39
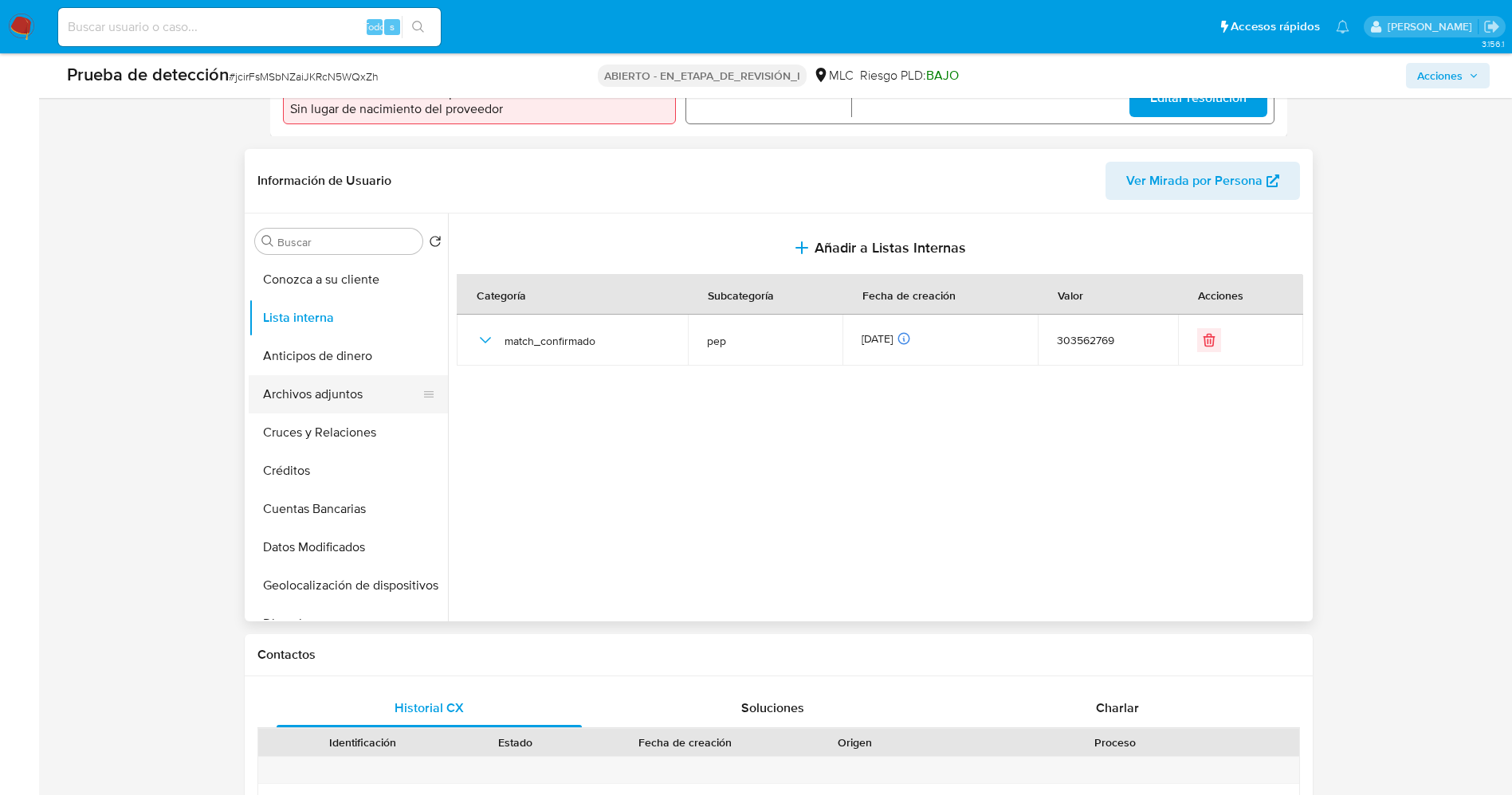
click at [321, 390] on button "Archivos adjuntos" at bounding box center [341, 394] width 186 height 39
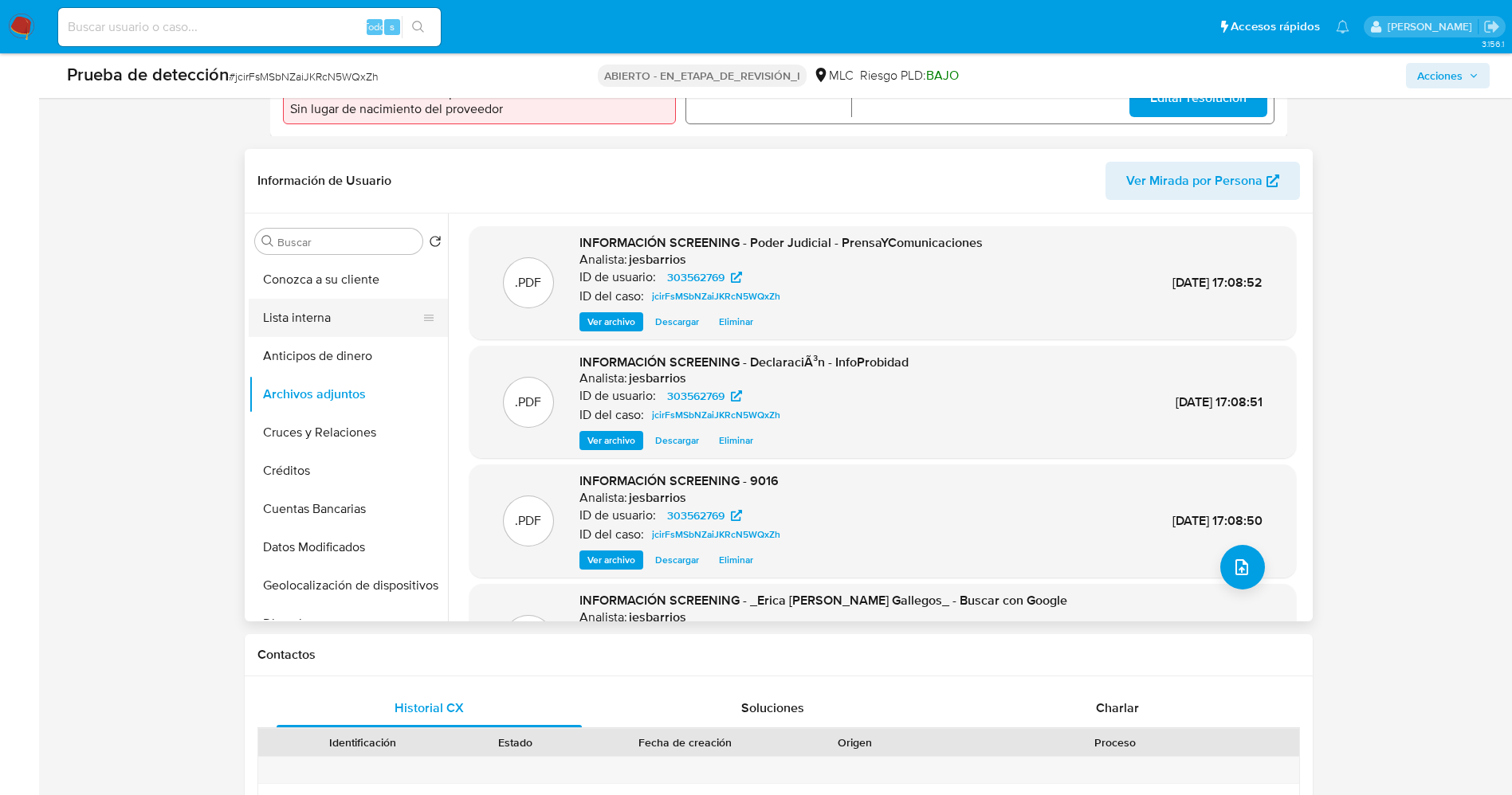
click at [294, 306] on button "Lista interna" at bounding box center [341, 317] width 186 height 39
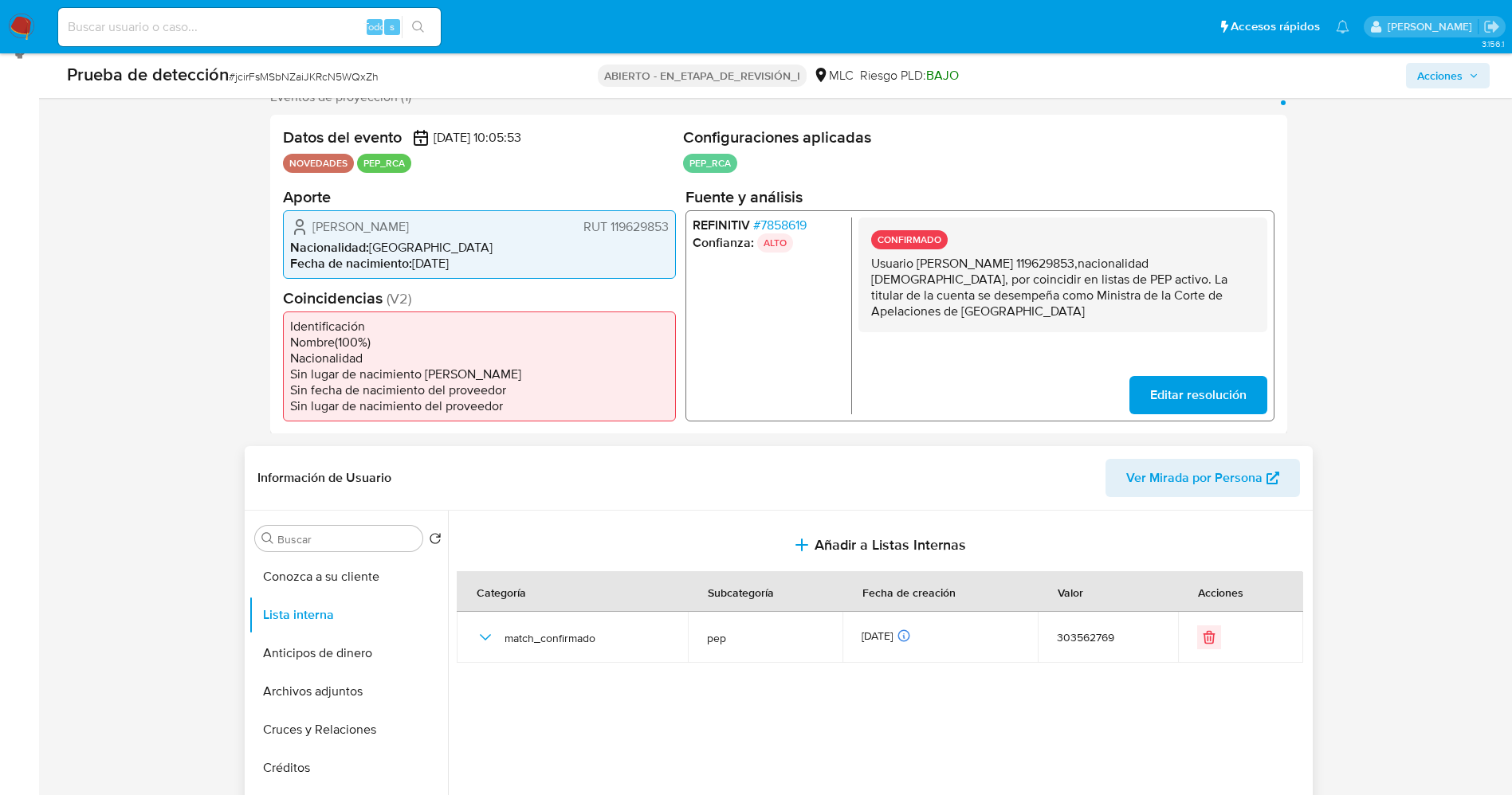
scroll to position [239, 0]
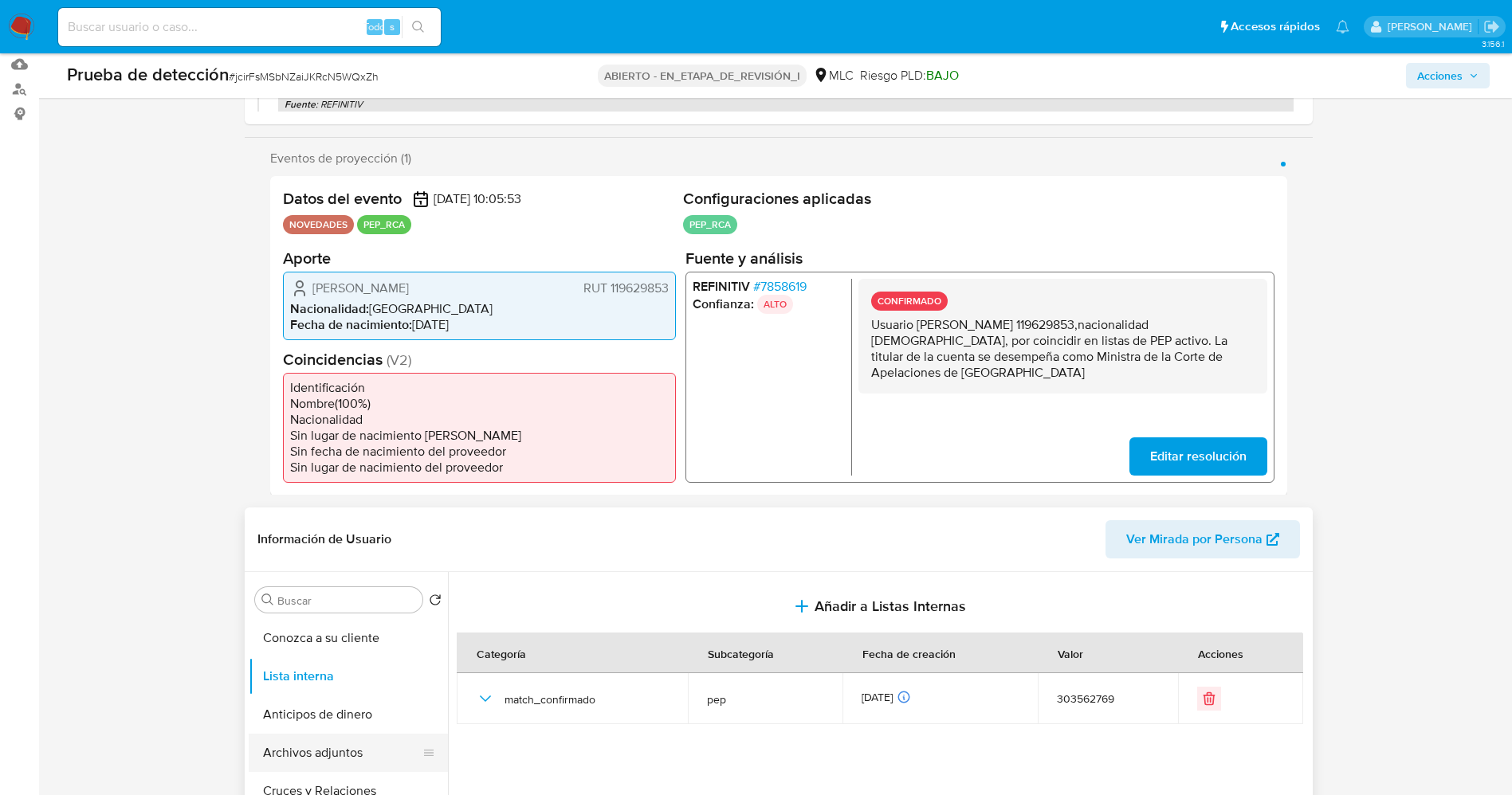
click at [346, 746] on button "Archivos adjuntos" at bounding box center [341, 753] width 186 height 39
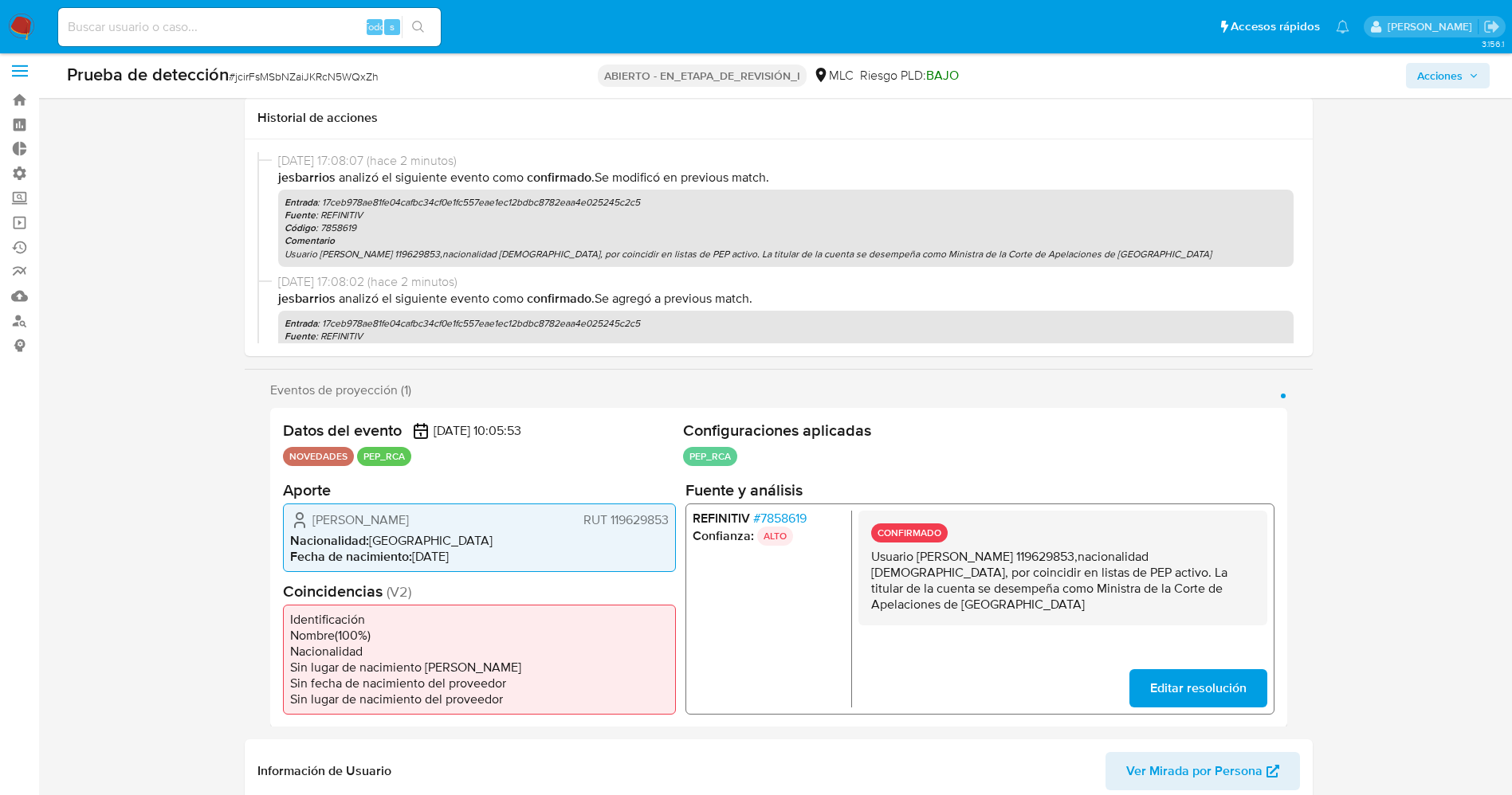
scroll to position [0, 0]
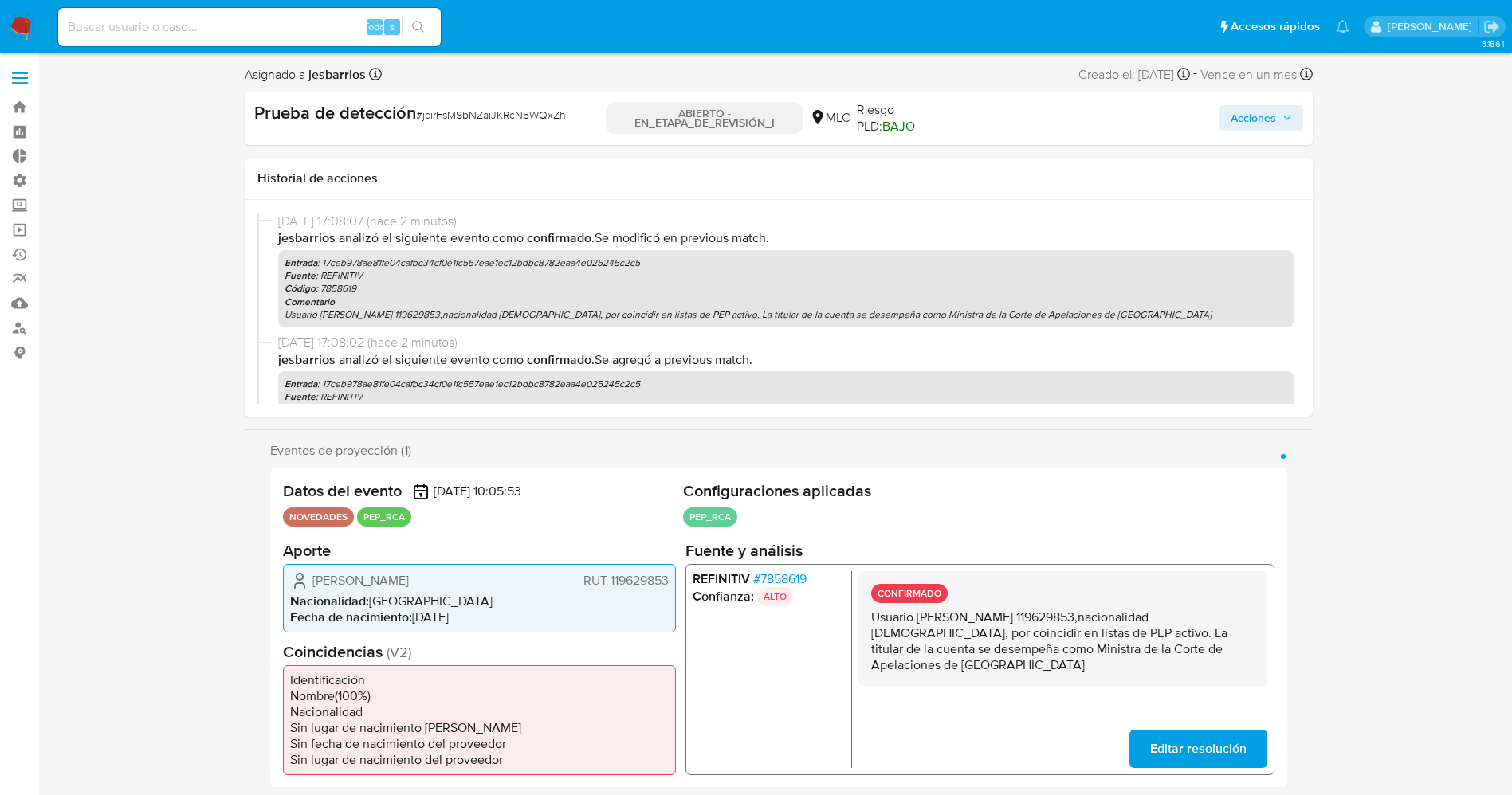
click at [1251, 117] on span "Acciones" at bounding box center [1253, 117] width 46 height 25
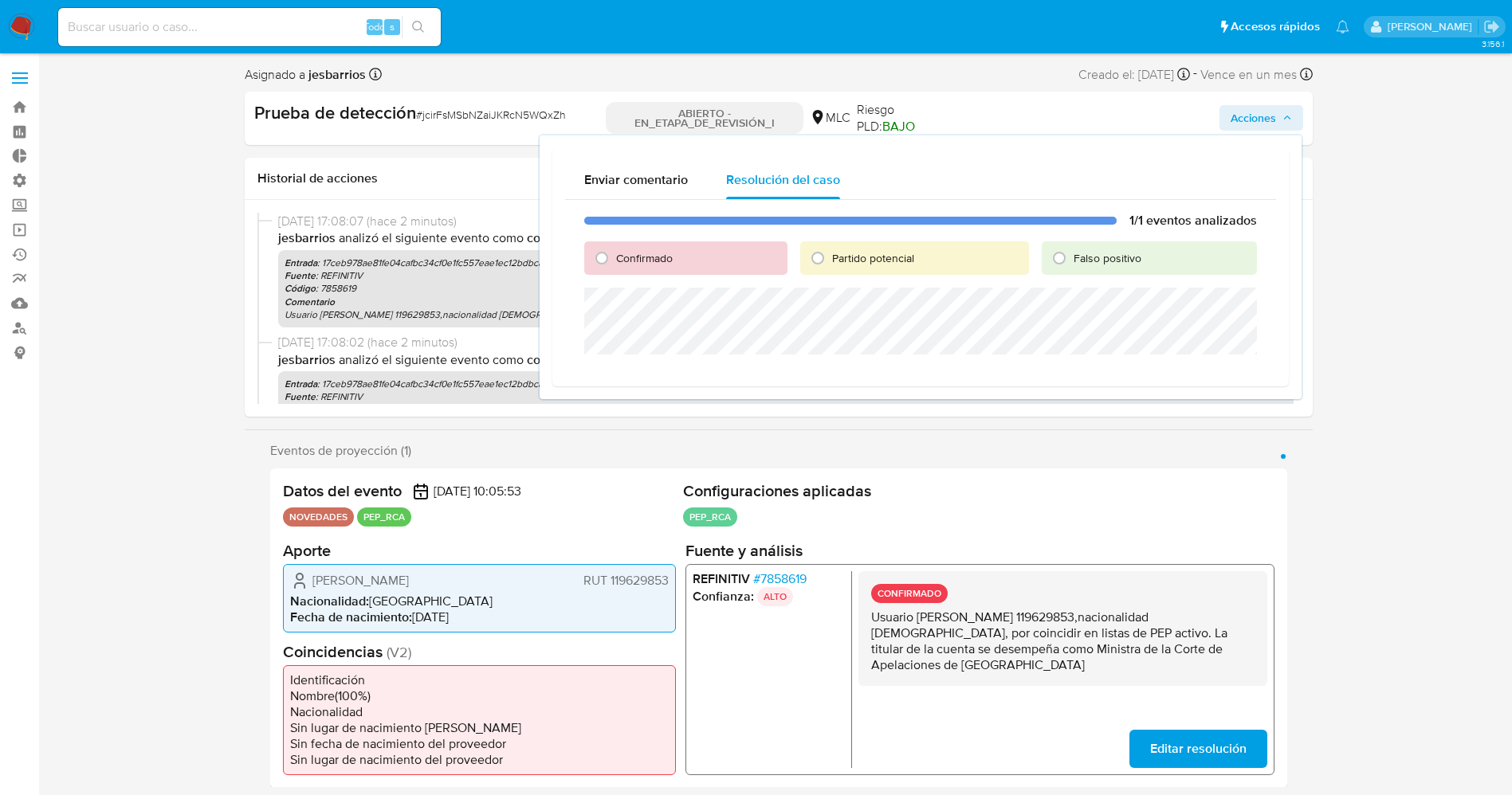
click at [637, 251] on font "Confirmado" at bounding box center [644, 258] width 56 height 16
click at [615, 251] on input "Confirmado" at bounding box center [601, 258] width 25 height 25
radio input "true"
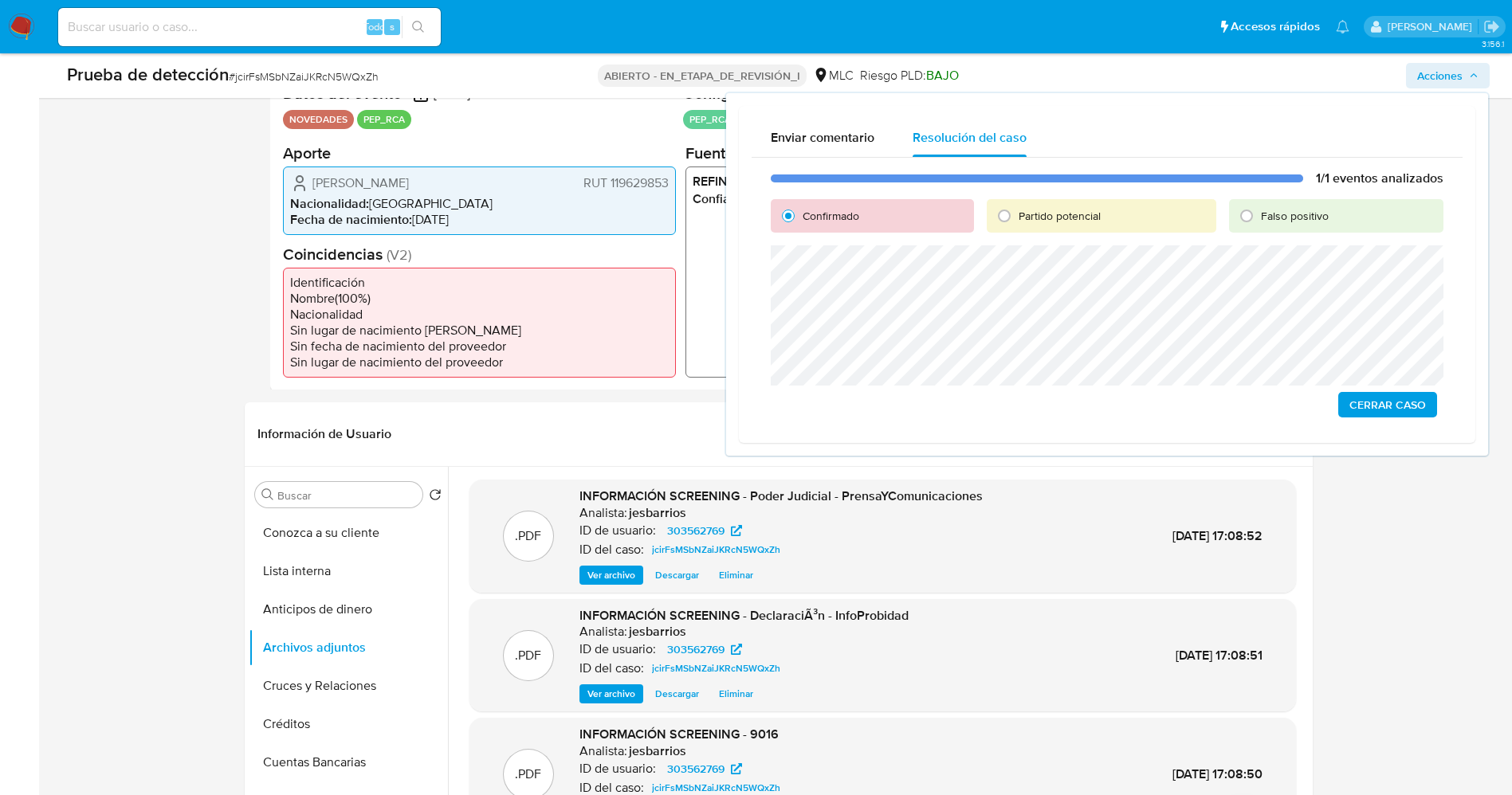
scroll to position [359, 0]
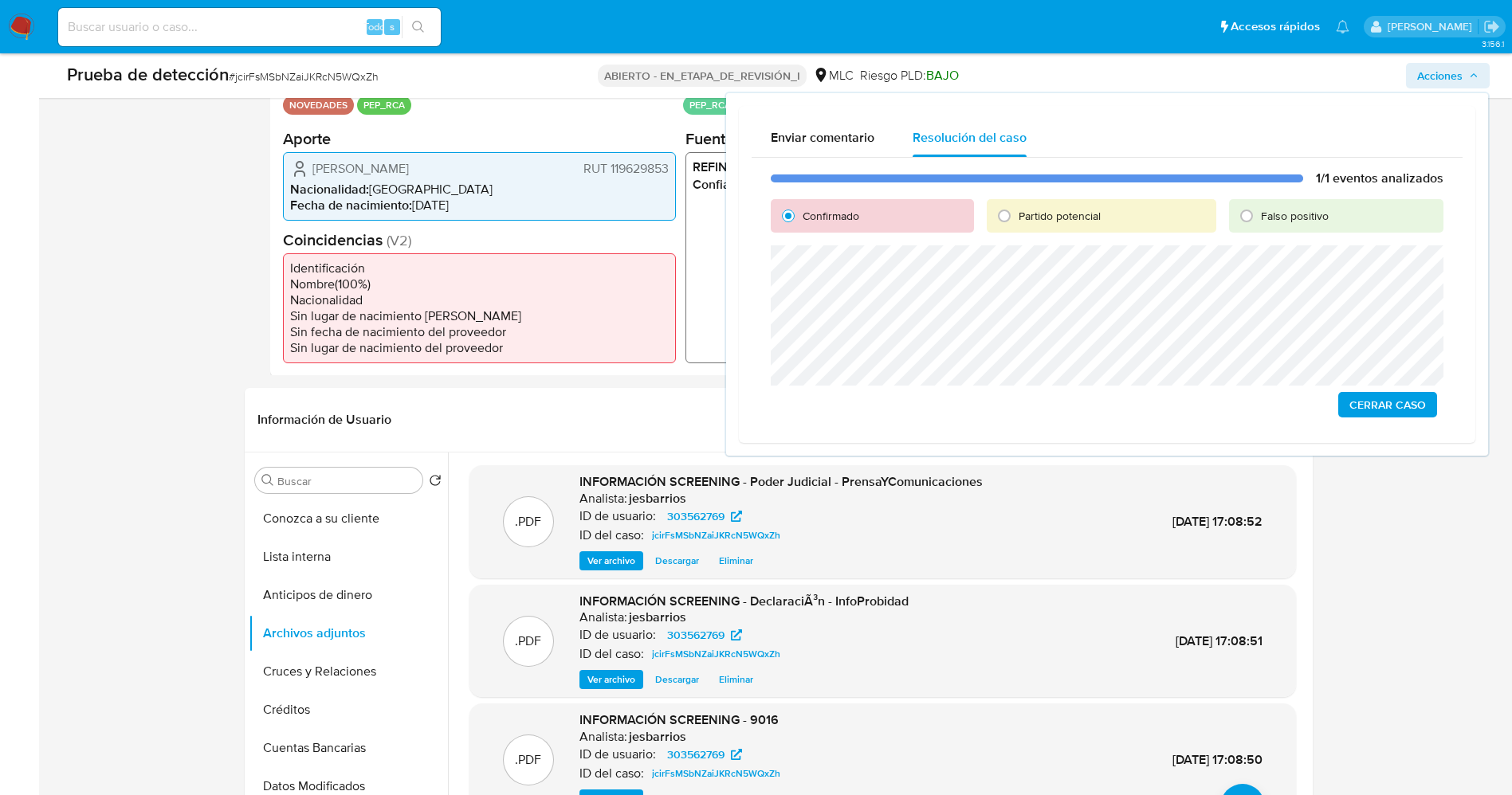
click at [1375, 405] on span "Cerrar Caso" at bounding box center [1387, 404] width 76 height 22
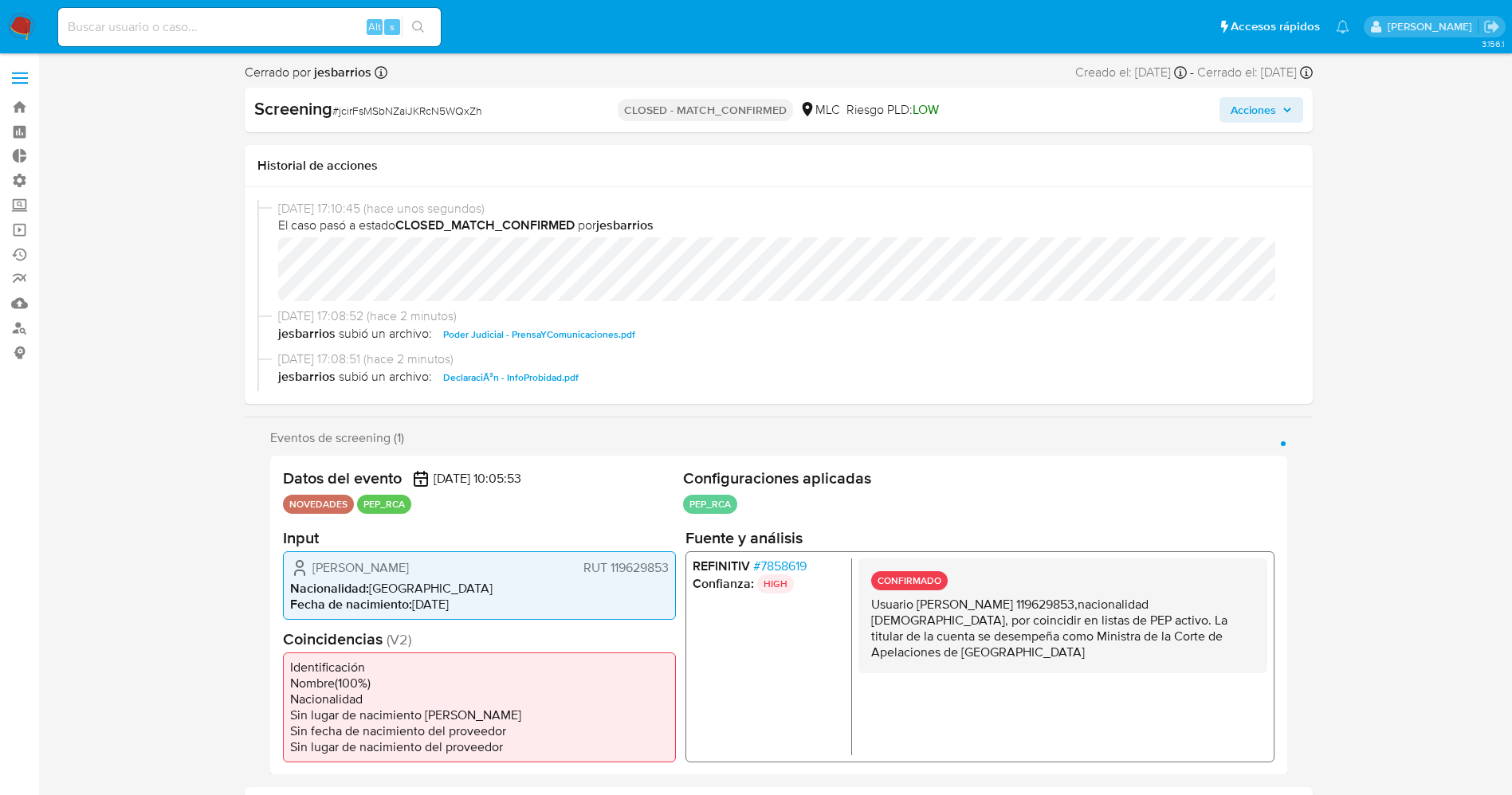
select select "10"
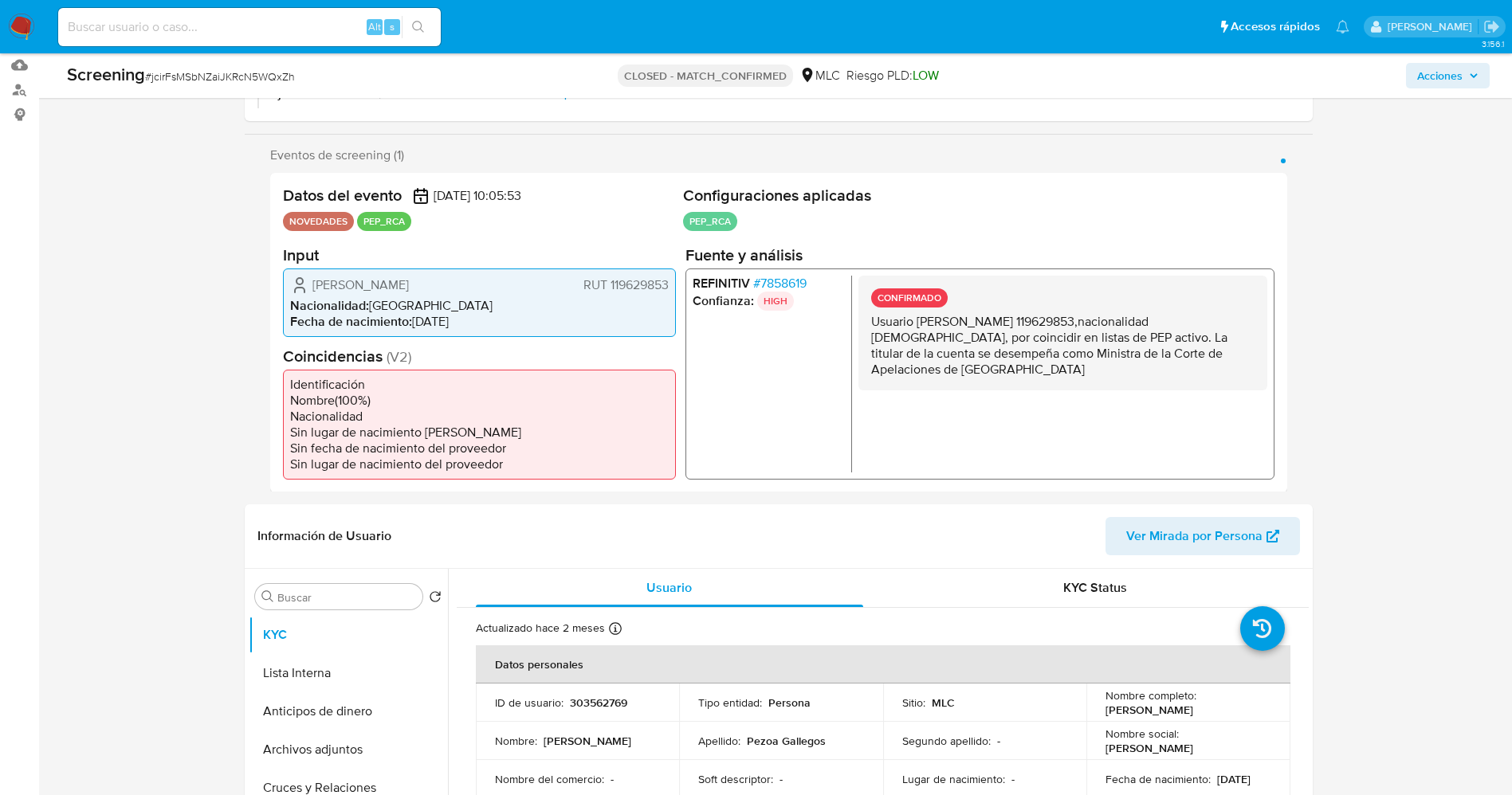
scroll to position [239, 0]
click at [304, 687] on button "Lista Interna" at bounding box center [341, 672] width 186 height 39
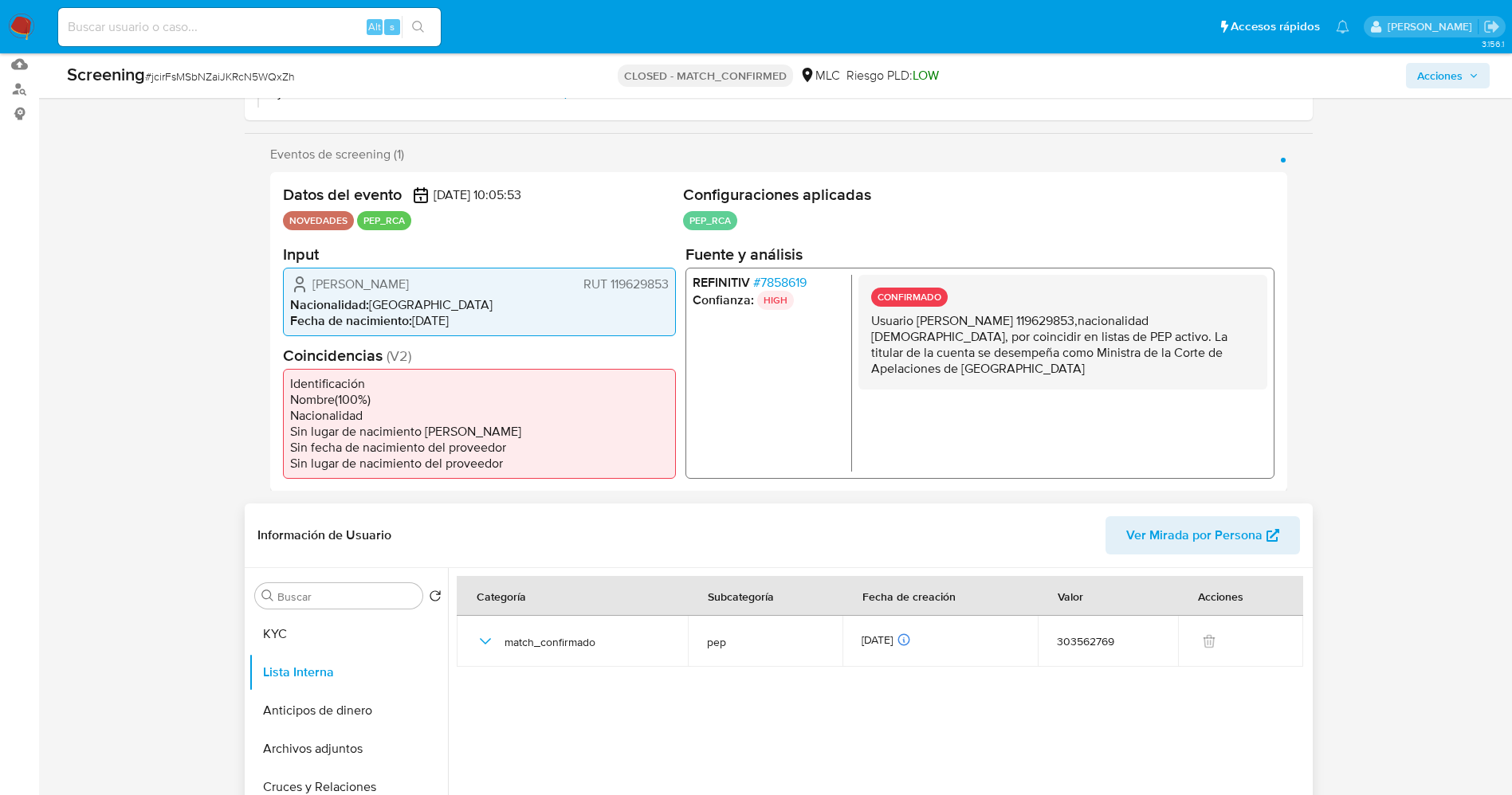
scroll to position [0, 0]
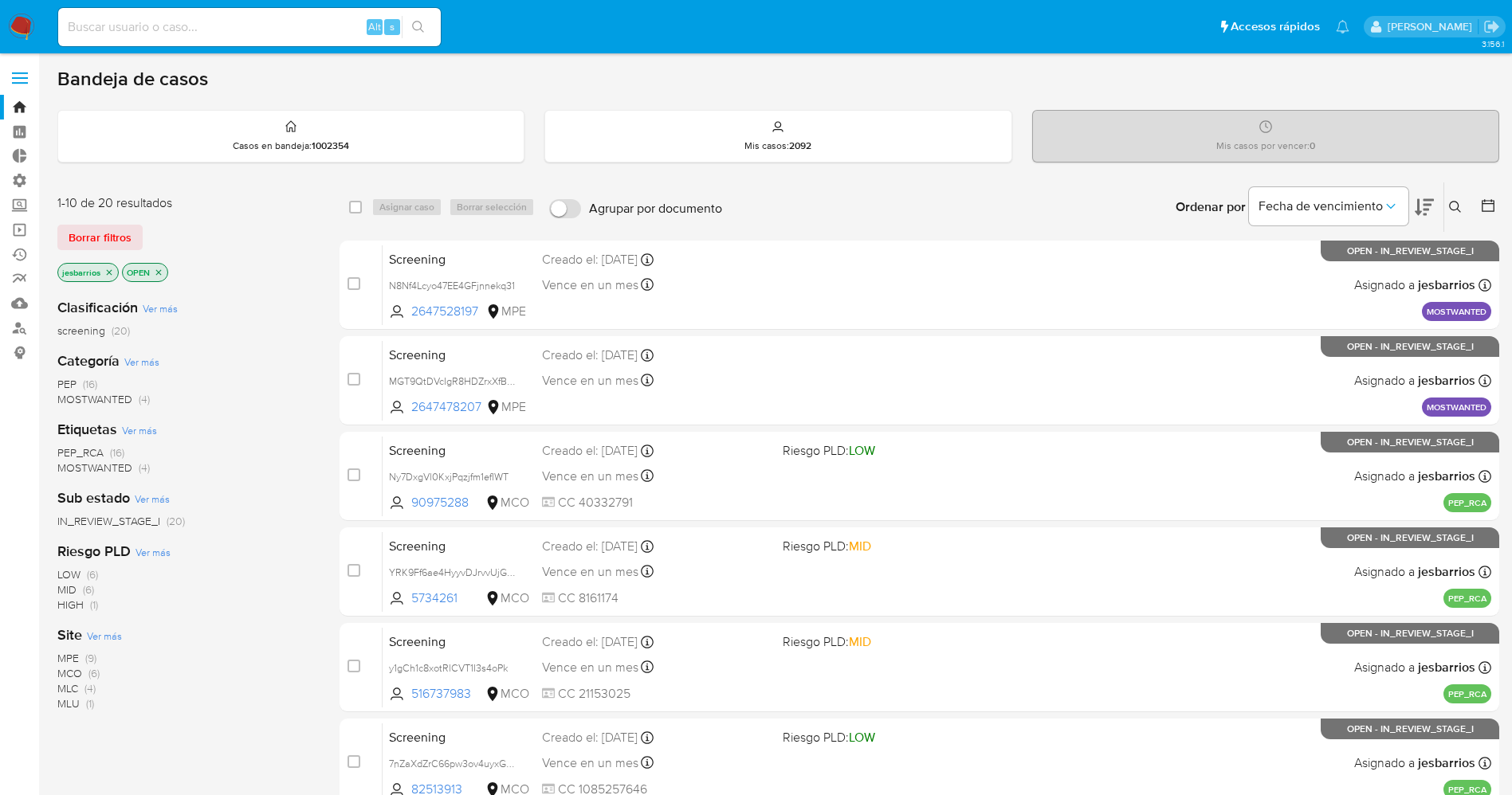
click at [28, 30] on img at bounding box center [22, 27] width 27 height 27
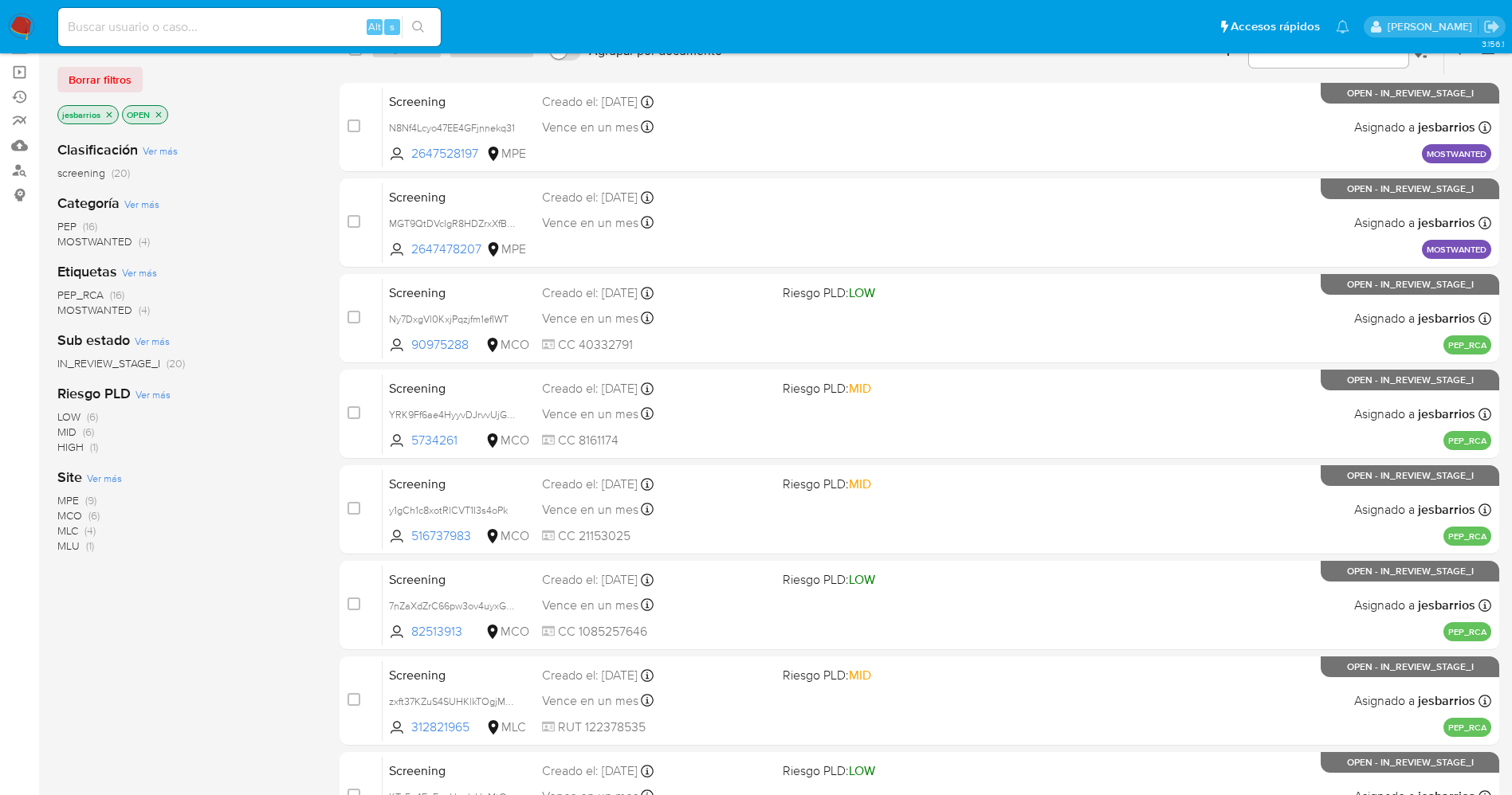
scroll to position [463, 0]
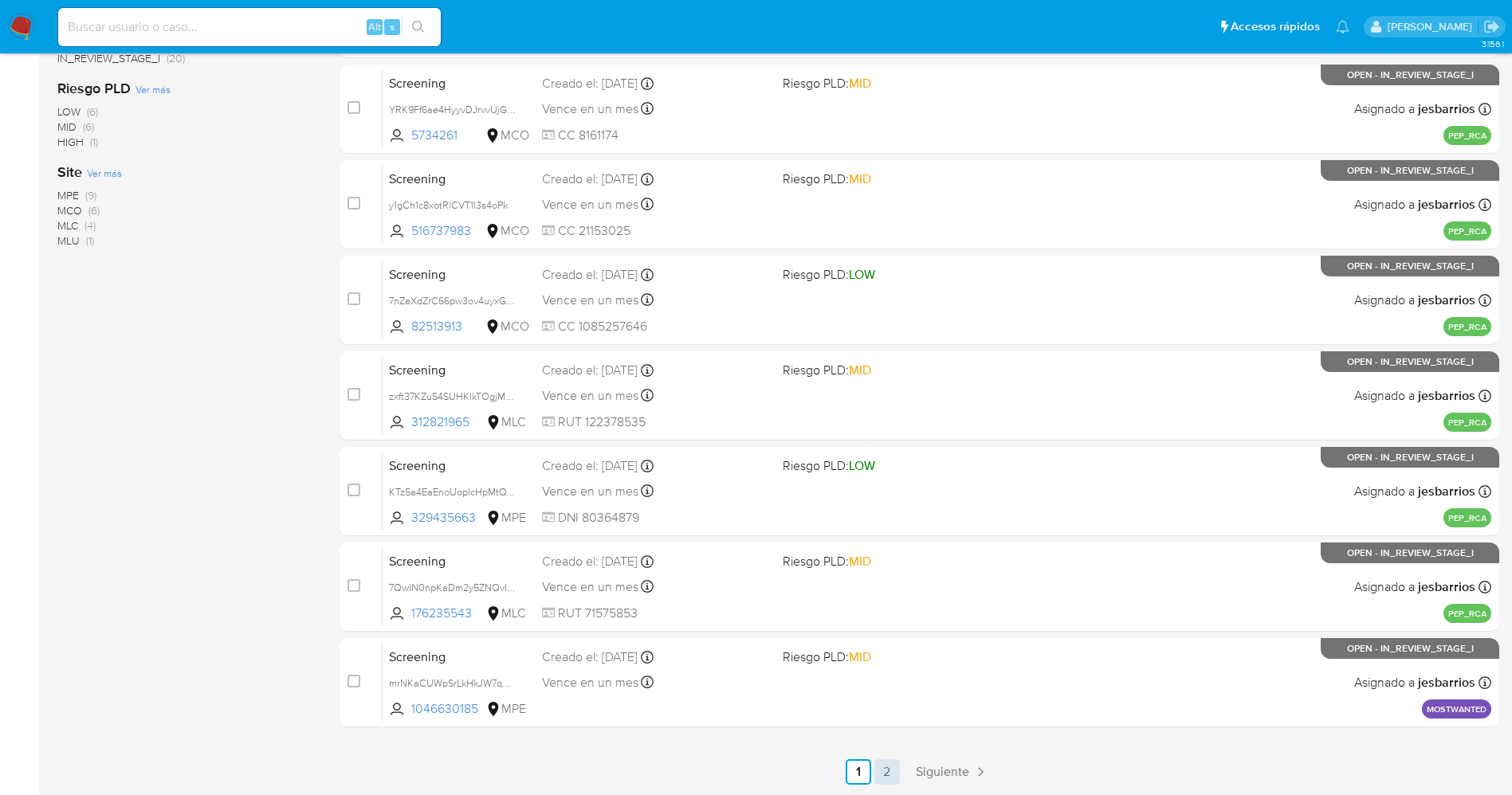
click at [891, 768] on link "2" at bounding box center [887, 772] width 25 height 25
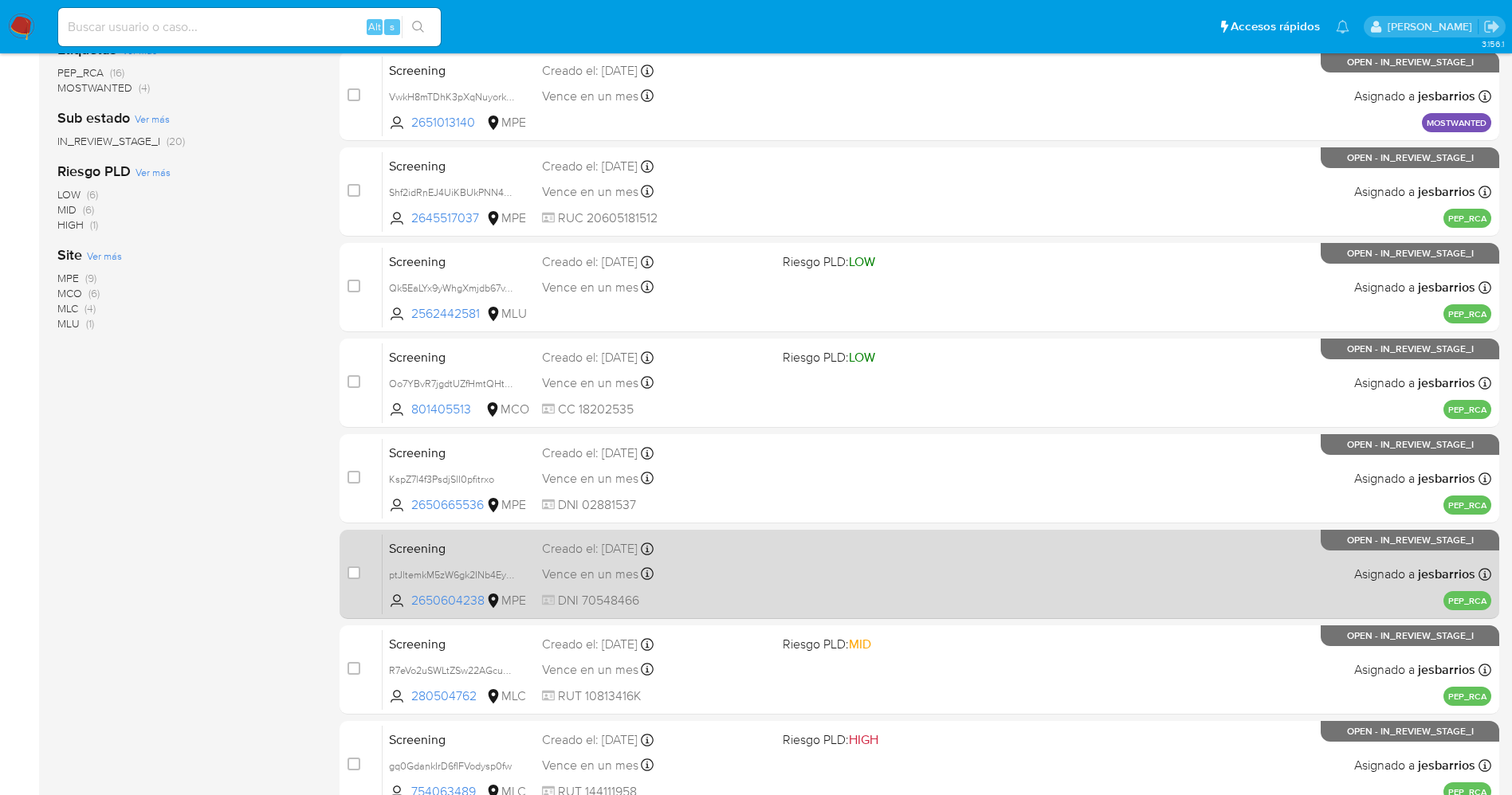
scroll to position [463, 0]
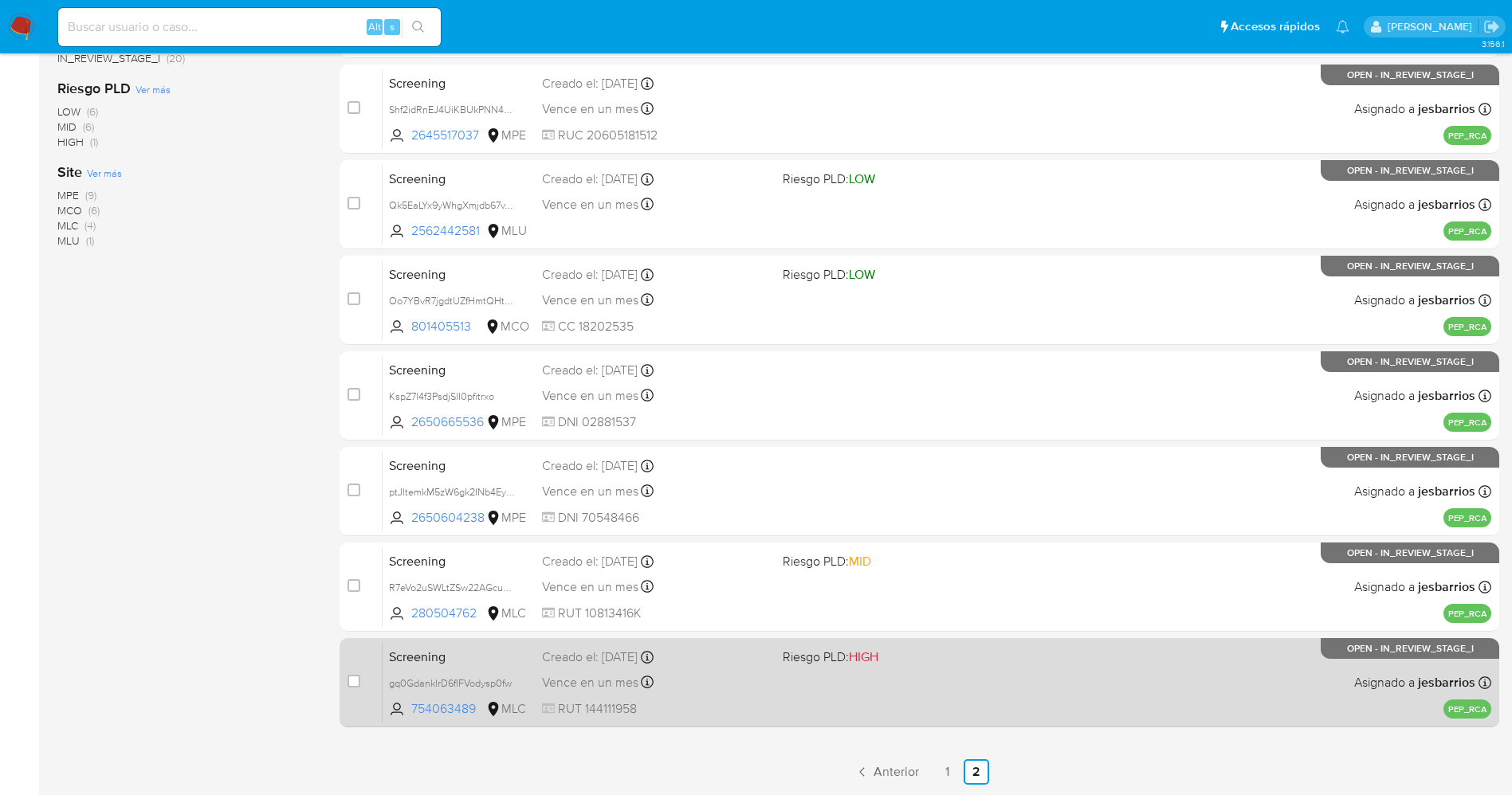
click at [795, 710] on div "Screening gq0GdankIrD6fIFVodysp0fw 754063489 MLC Riesgo PLD: HIGH Creado el: 25…" at bounding box center [937, 683] width 1109 height 81
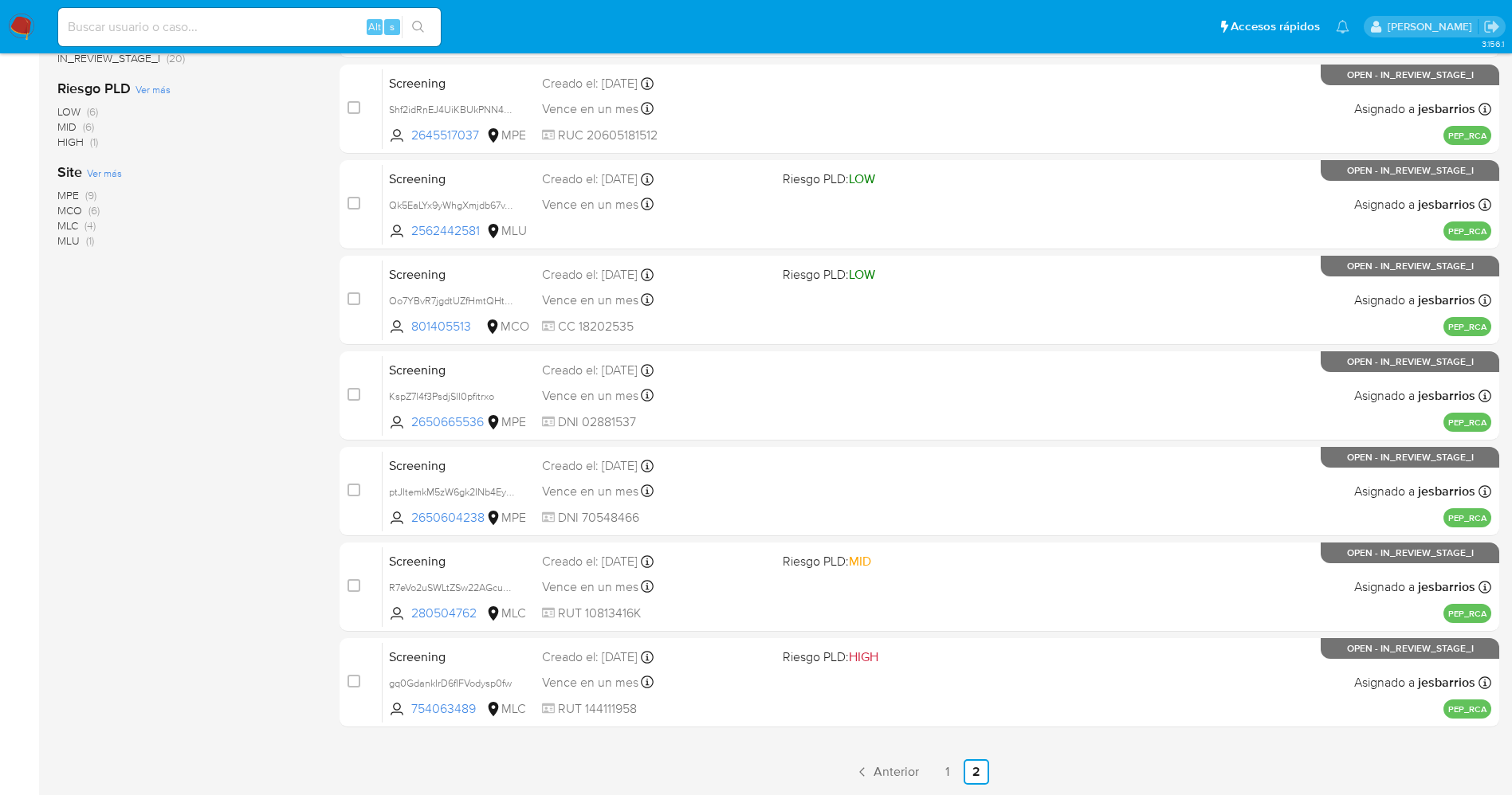
click at [24, 23] on img at bounding box center [22, 27] width 27 height 27
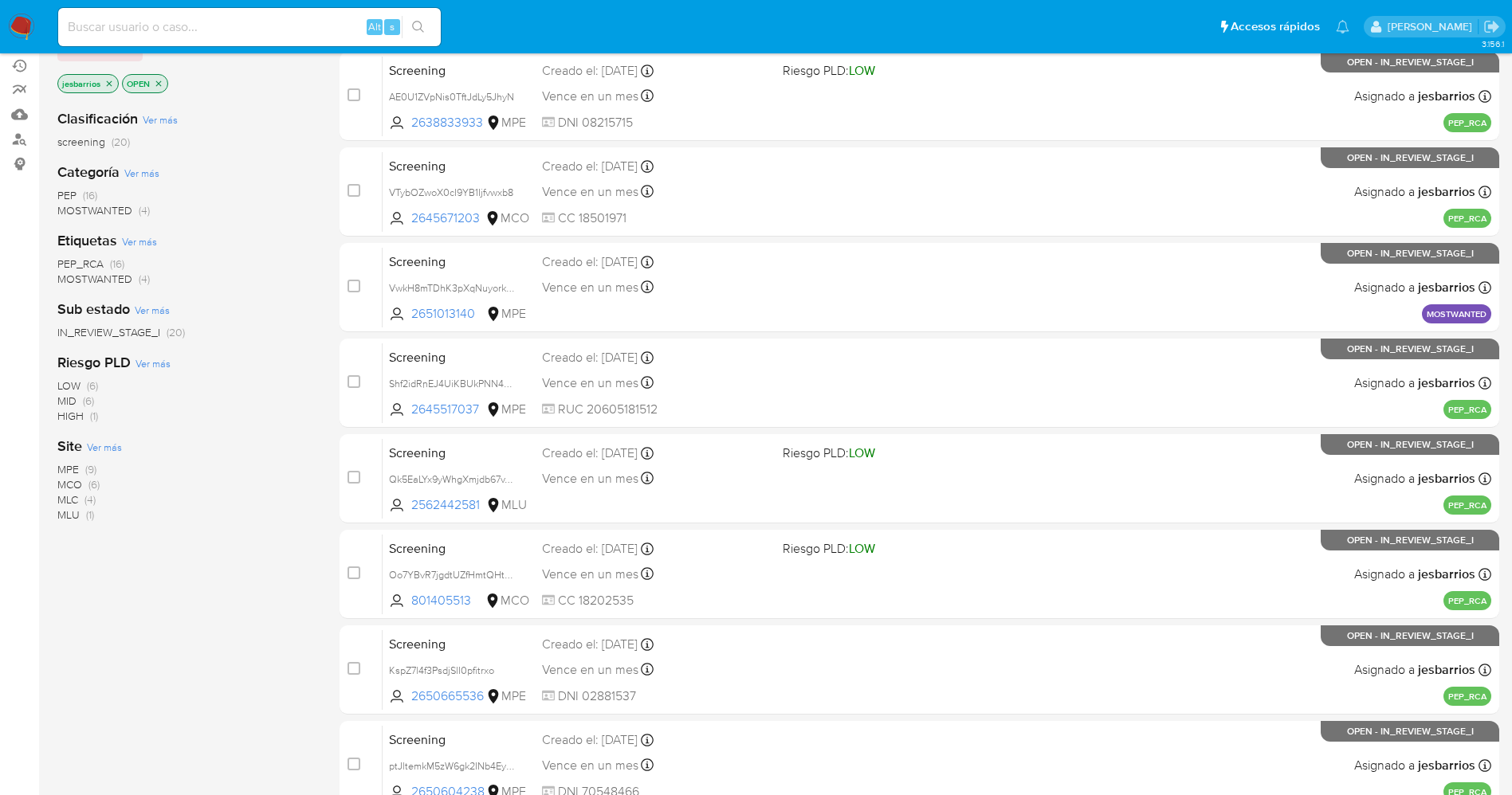
scroll to position [104, 0]
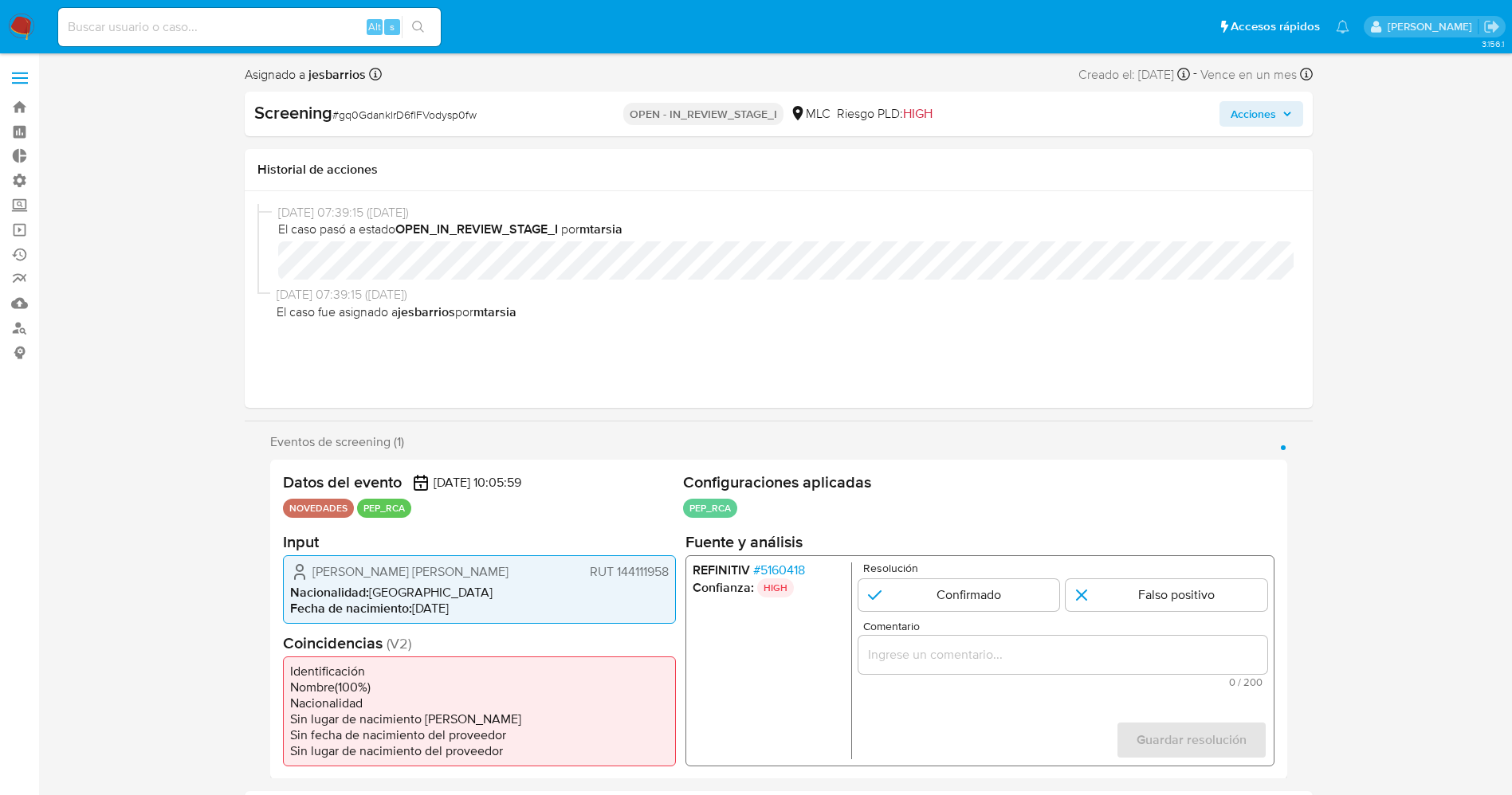
select select "10"
click at [794, 573] on span "# 5160418" at bounding box center [778, 570] width 52 height 16
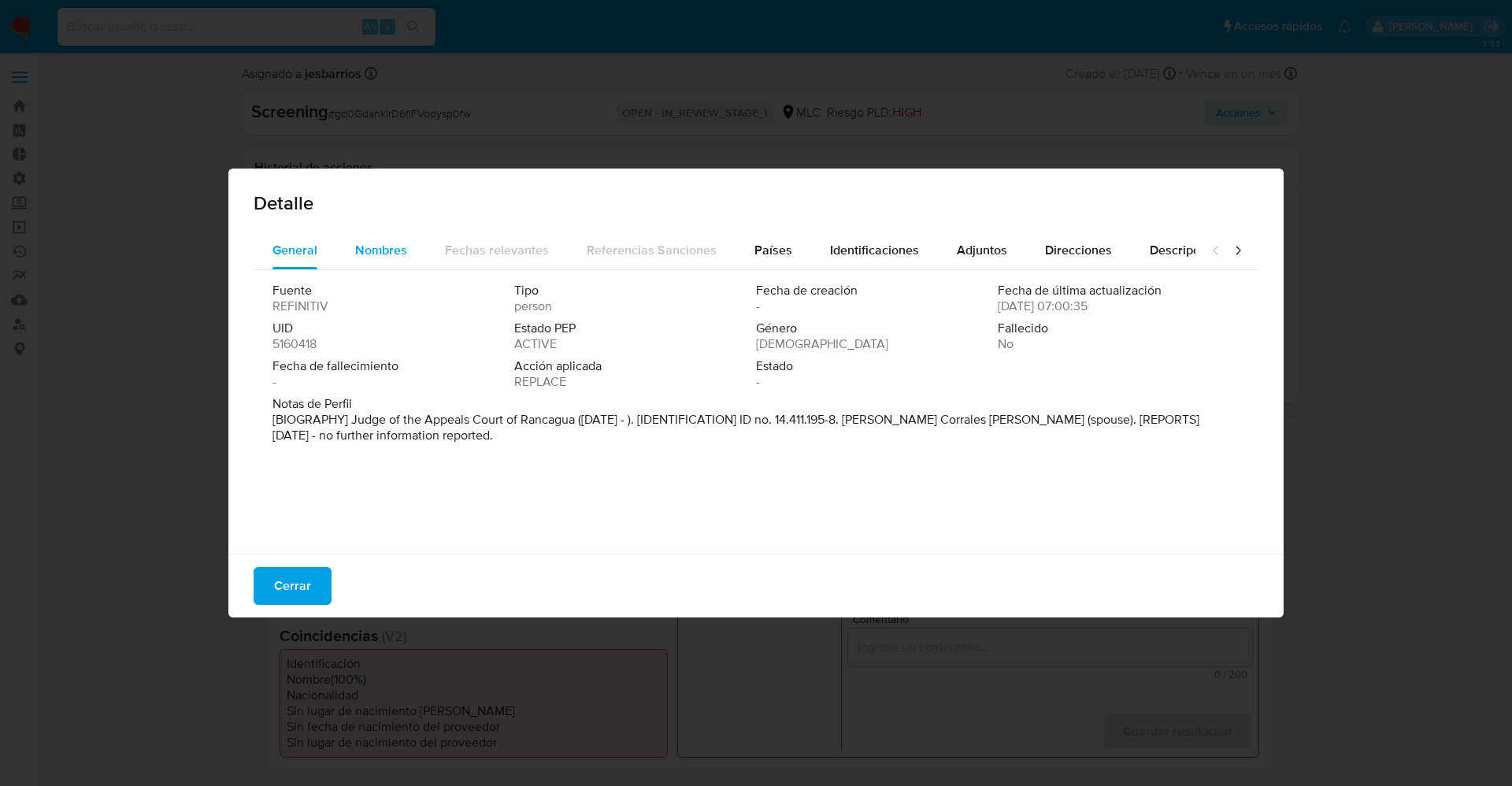
click at [357, 261] on div "Nombres" at bounding box center [381, 250] width 52 height 38
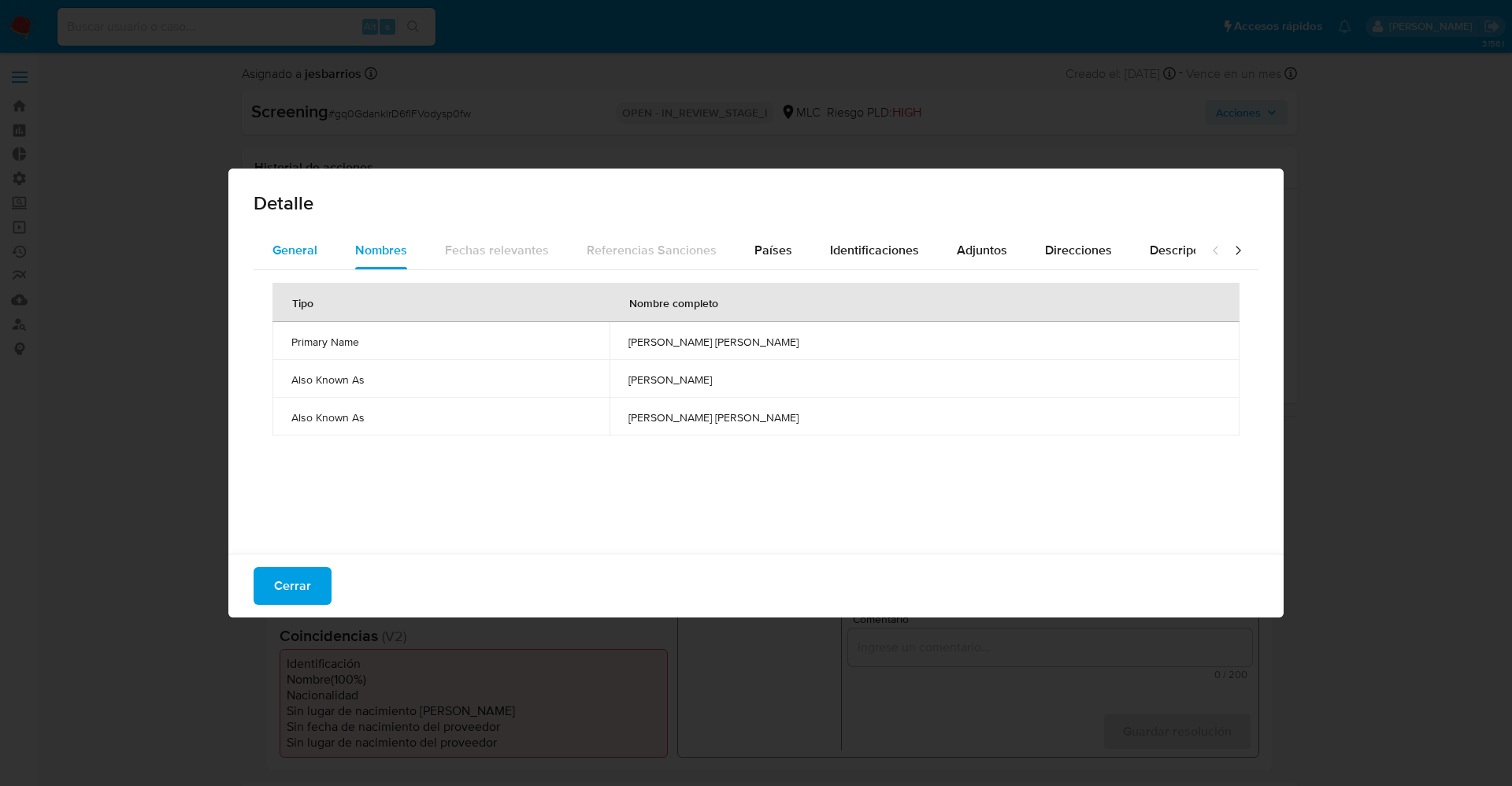
click at [286, 249] on span "General" at bounding box center [295, 250] width 45 height 18
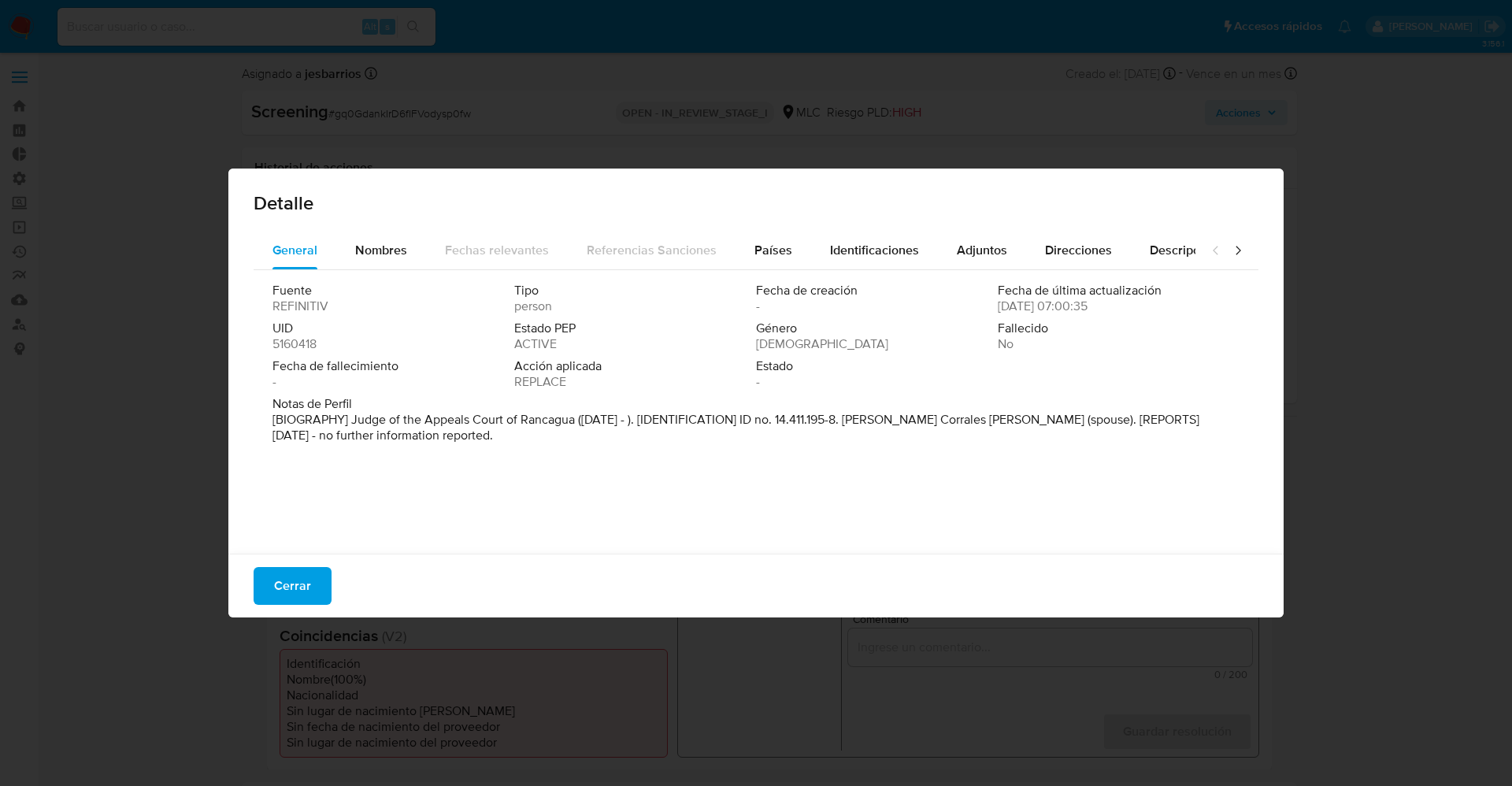
drag, startPoint x: 352, startPoint y: 422, endPoint x: 443, endPoint y: 459, distance: 98.2
click at [443, 459] on div "Fuente REFINITIV Tipo person Fecha de creación - Fecha de última actualización …" at bounding box center [756, 408] width 1005 height 276
click at [361, 239] on div "Nombres" at bounding box center [381, 250] width 52 height 38
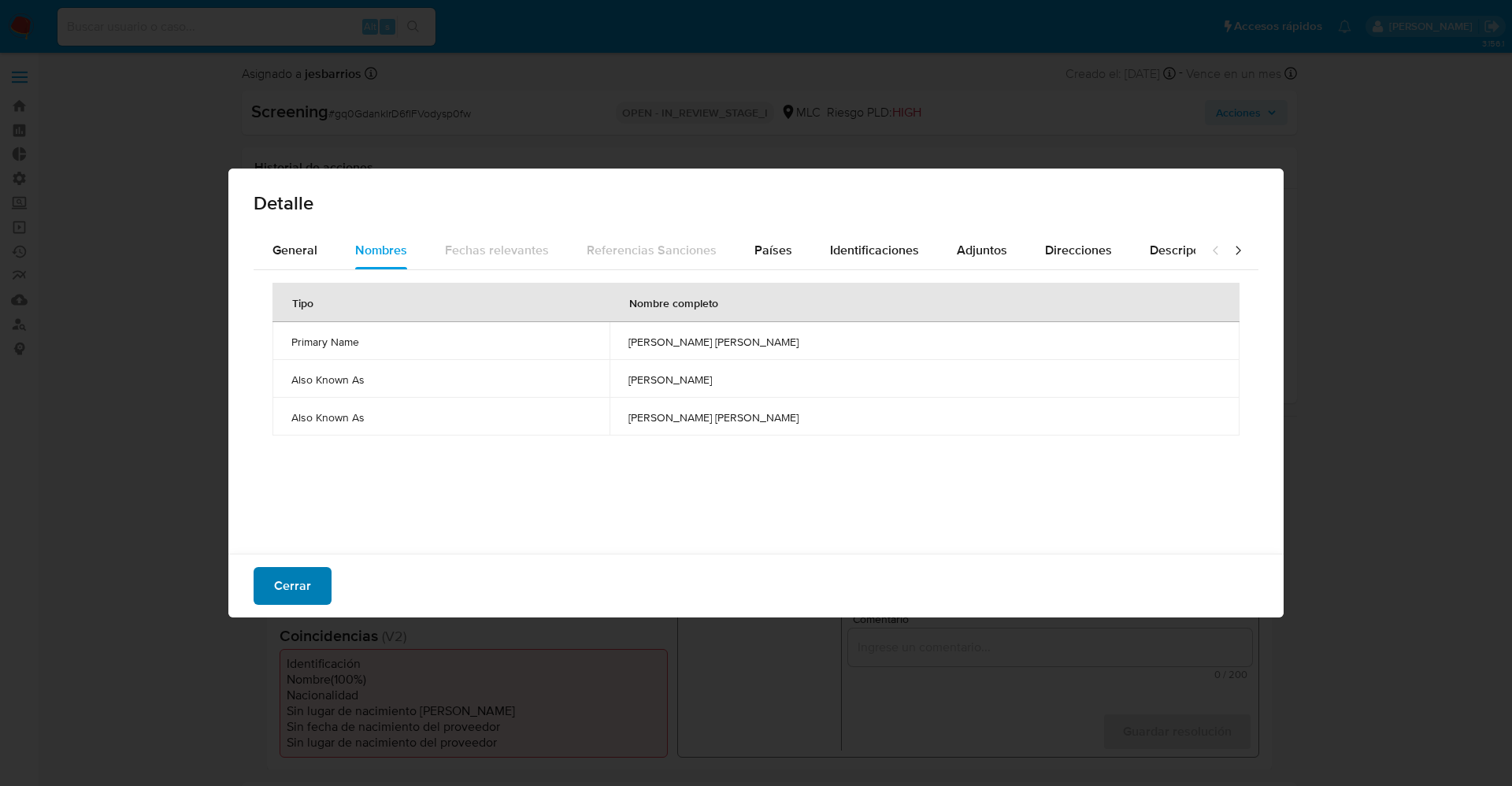
click at [291, 580] on span "Cerrar" at bounding box center [292, 586] width 37 height 35
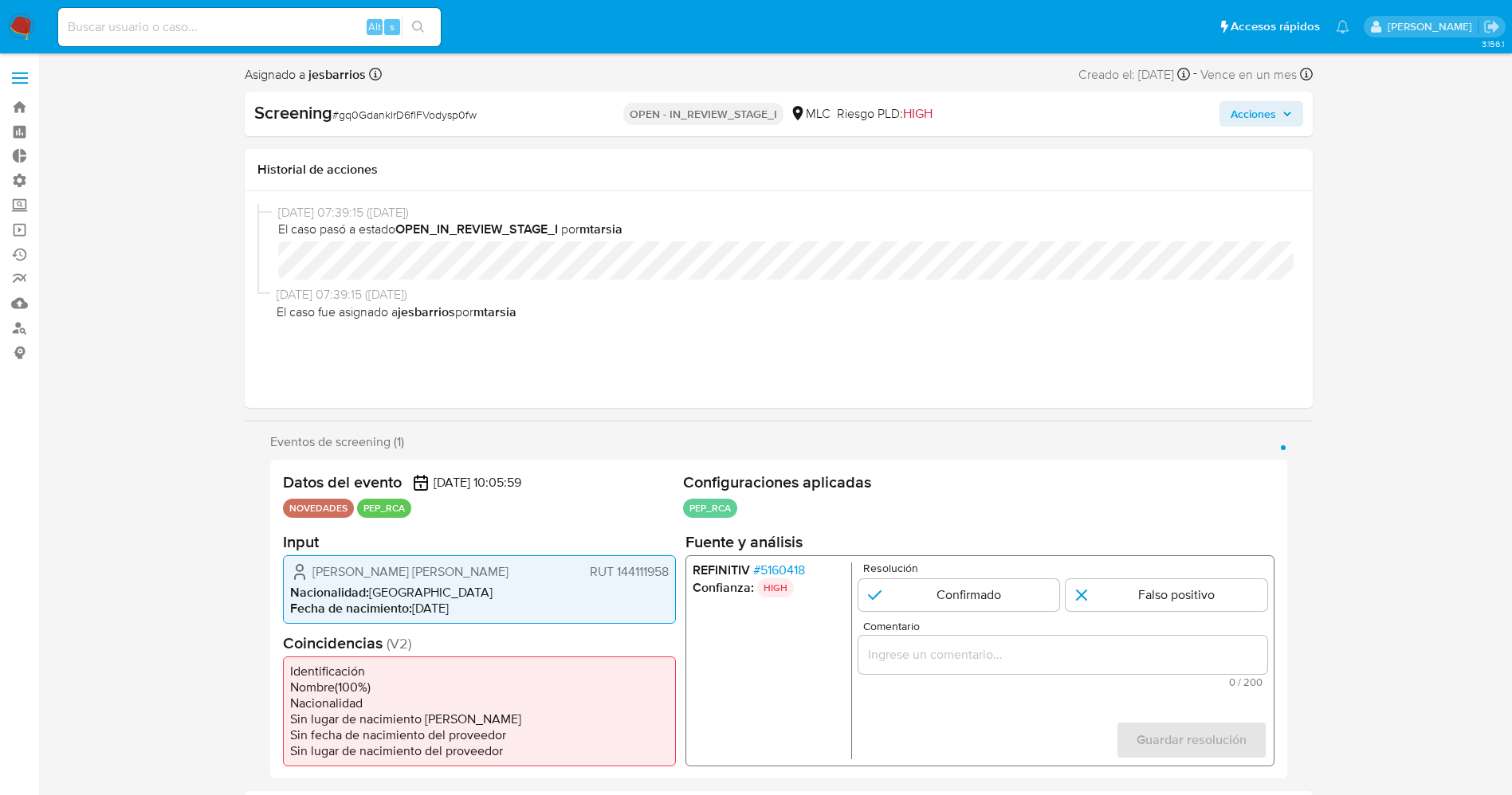
click at [786, 565] on span "# 5160418" at bounding box center [778, 570] width 52 height 16
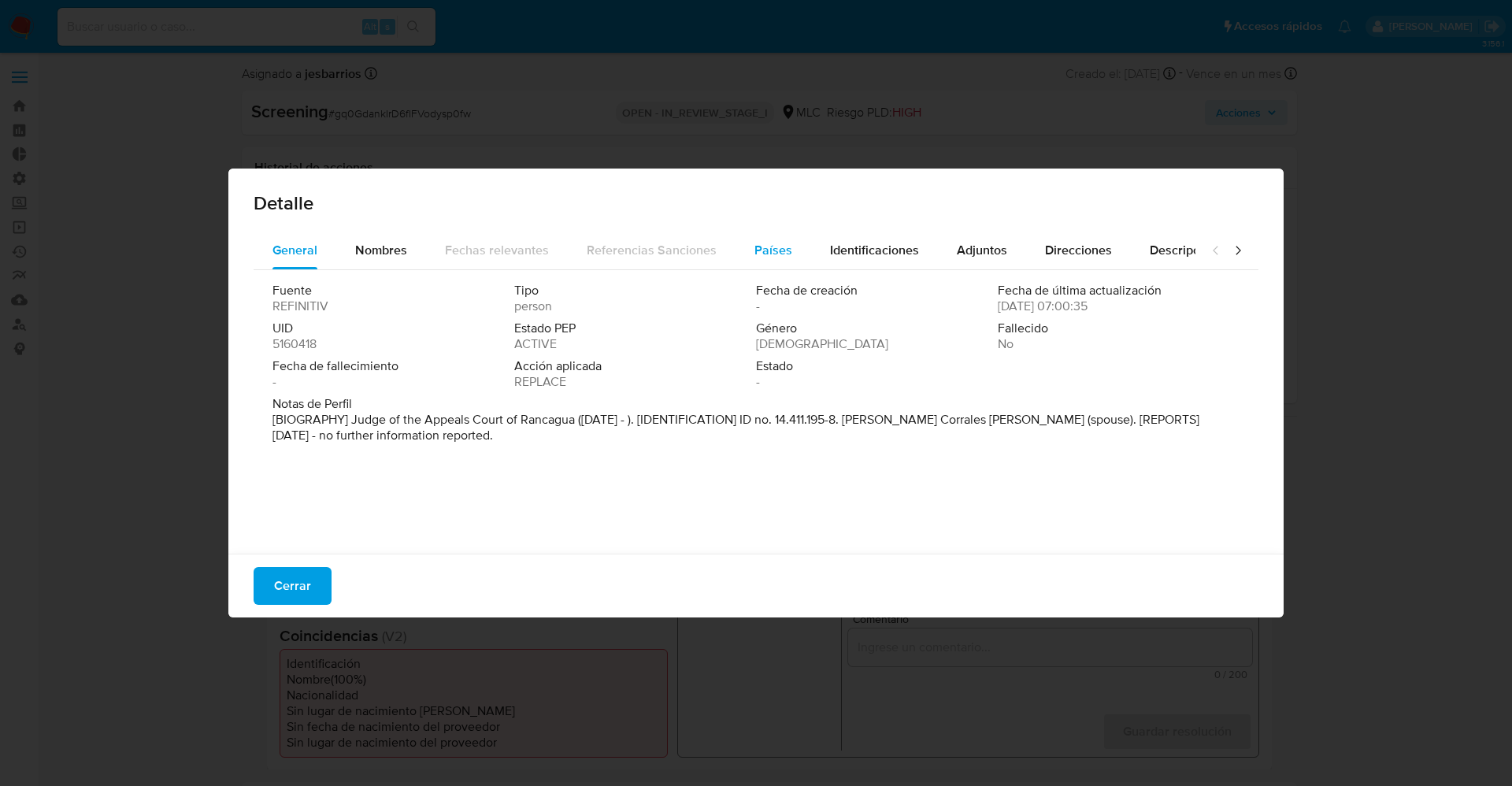
click at [779, 253] on span "Países" at bounding box center [773, 250] width 38 height 18
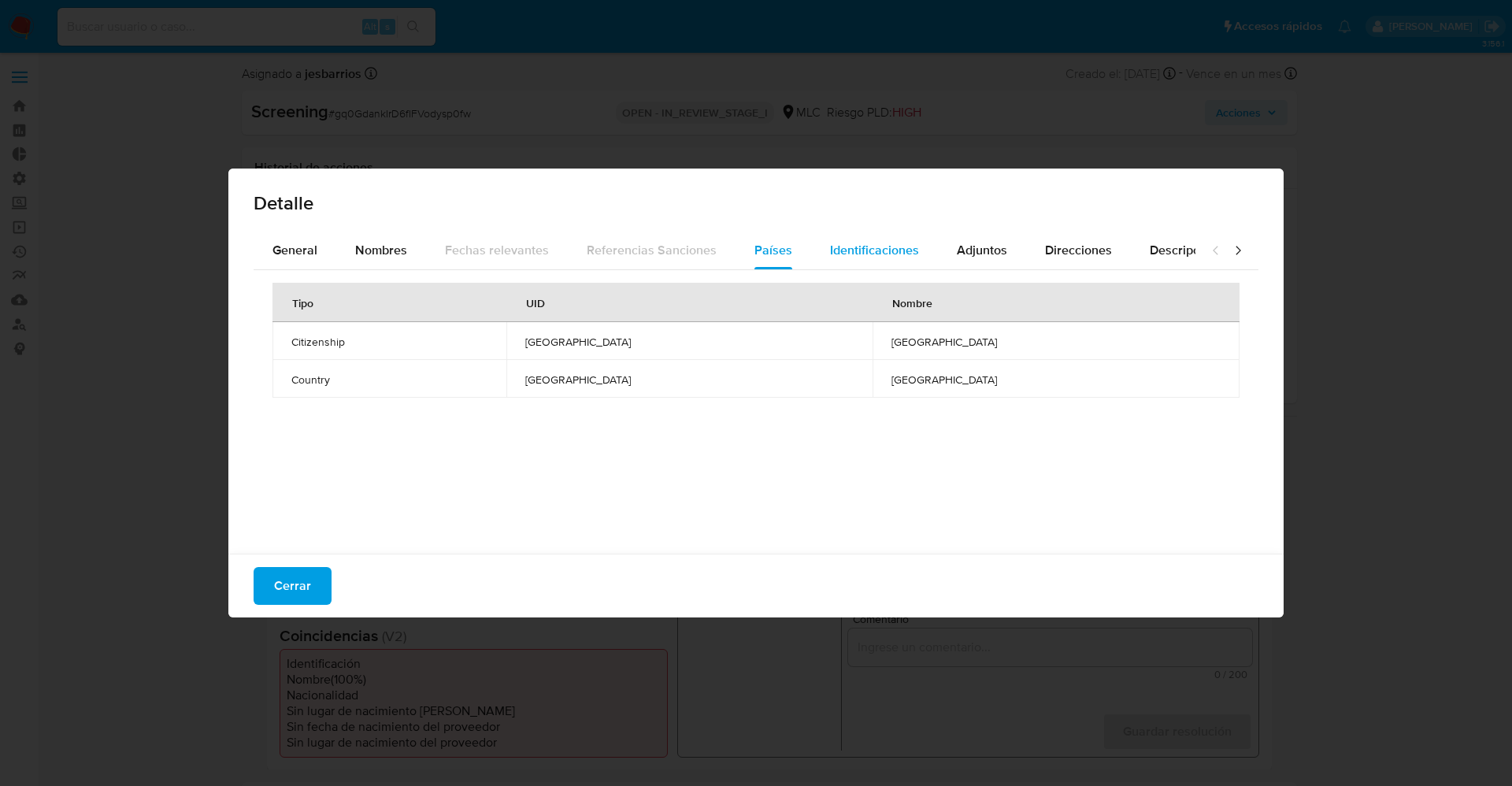
click at [837, 253] on span "Identificaciones" at bounding box center [874, 250] width 89 height 18
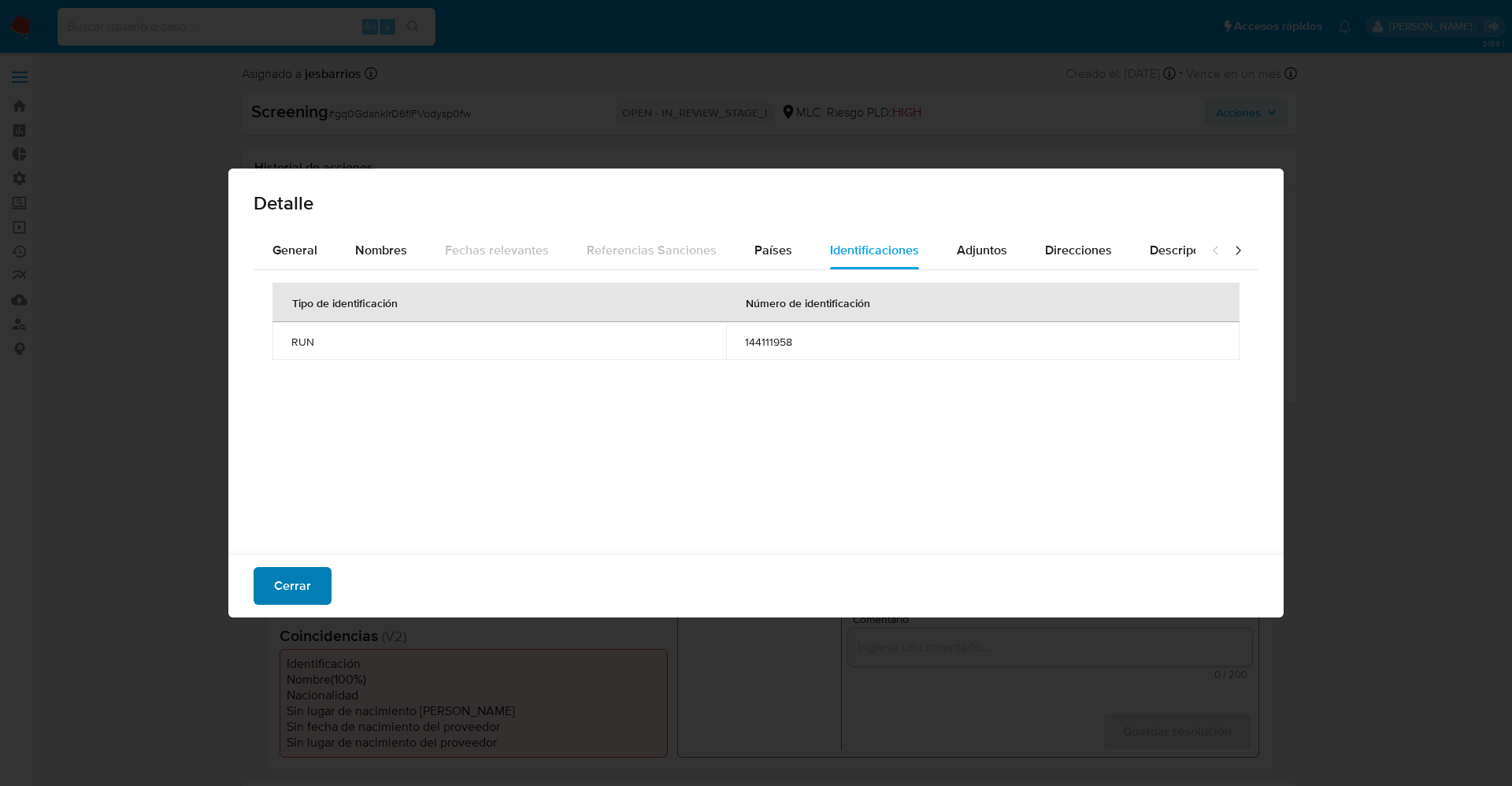
click at [312, 580] on button "Cerrar" at bounding box center [292, 586] width 78 height 38
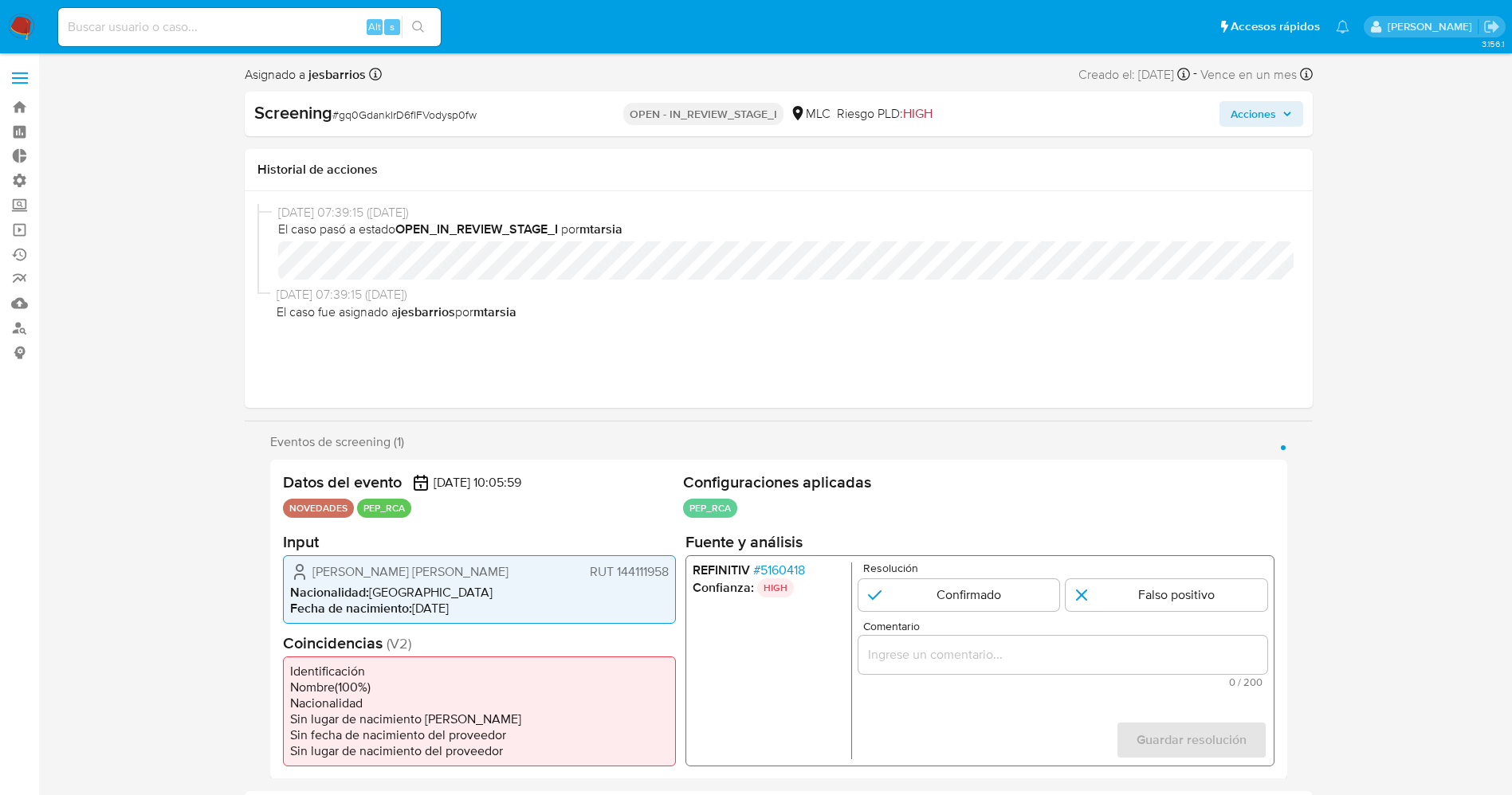
drag, startPoint x: 644, startPoint y: 567, endPoint x: 679, endPoint y: 567, distance: 35.0
click at [679, 567] on div "Datos del evento 25/08/2025 10:05:59 NOVEDADES PEP_RCA Configuraciones aplicada…" at bounding box center [778, 619] width 1017 height 320
click at [782, 562] on span "# 5160418" at bounding box center [778, 570] width 52 height 16
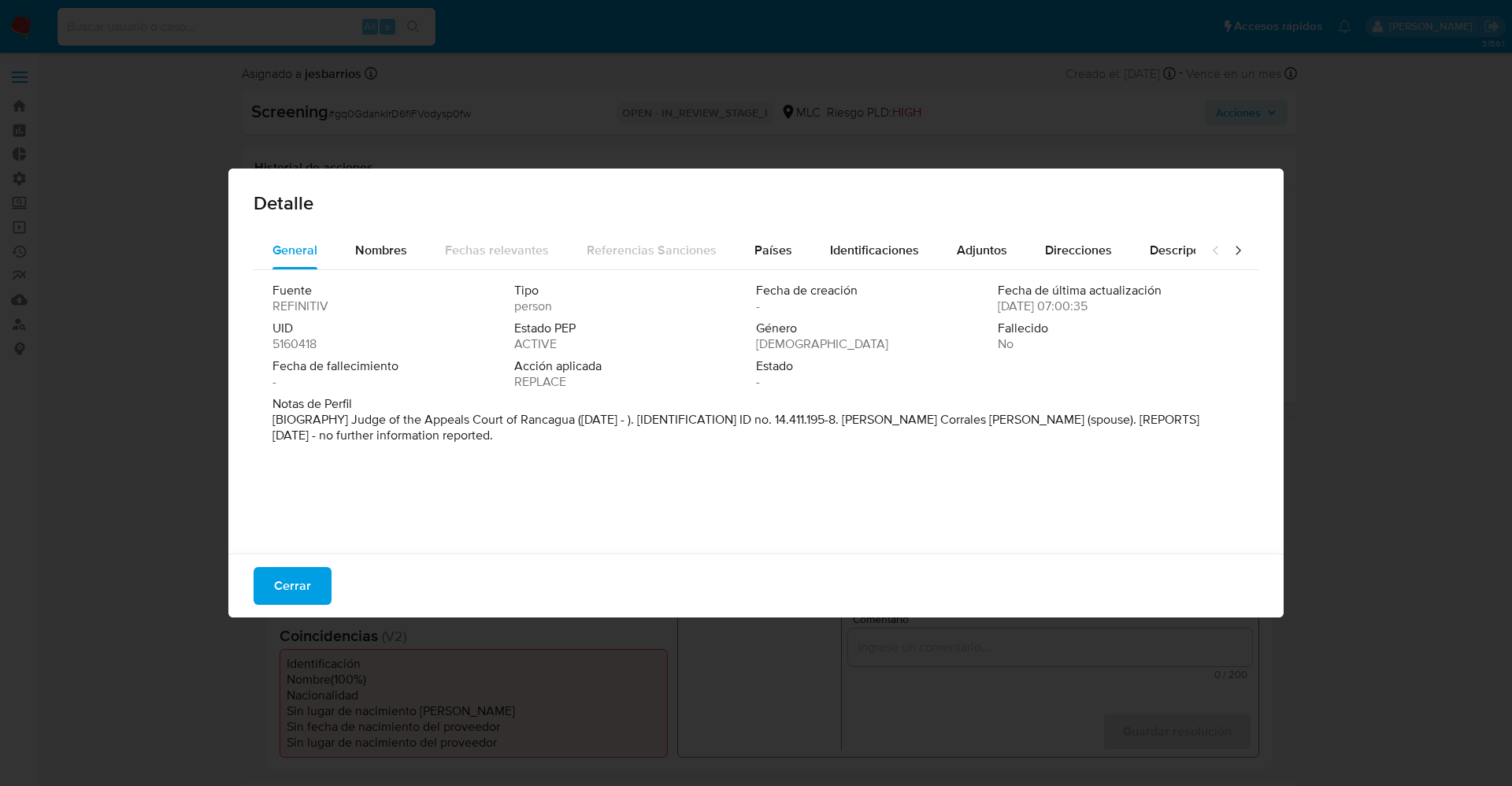
drag, startPoint x: 354, startPoint y: 419, endPoint x: 482, endPoint y: 446, distance: 130.8
click at [482, 446] on div "Notas de Perfil [BIOGRAPHY] Judge of the Appeals Court of Rancagua (Mar 2017 - …" at bounding box center [756, 423] width 967 height 53
click at [265, 572] on button "Cerrar" at bounding box center [292, 586] width 78 height 38
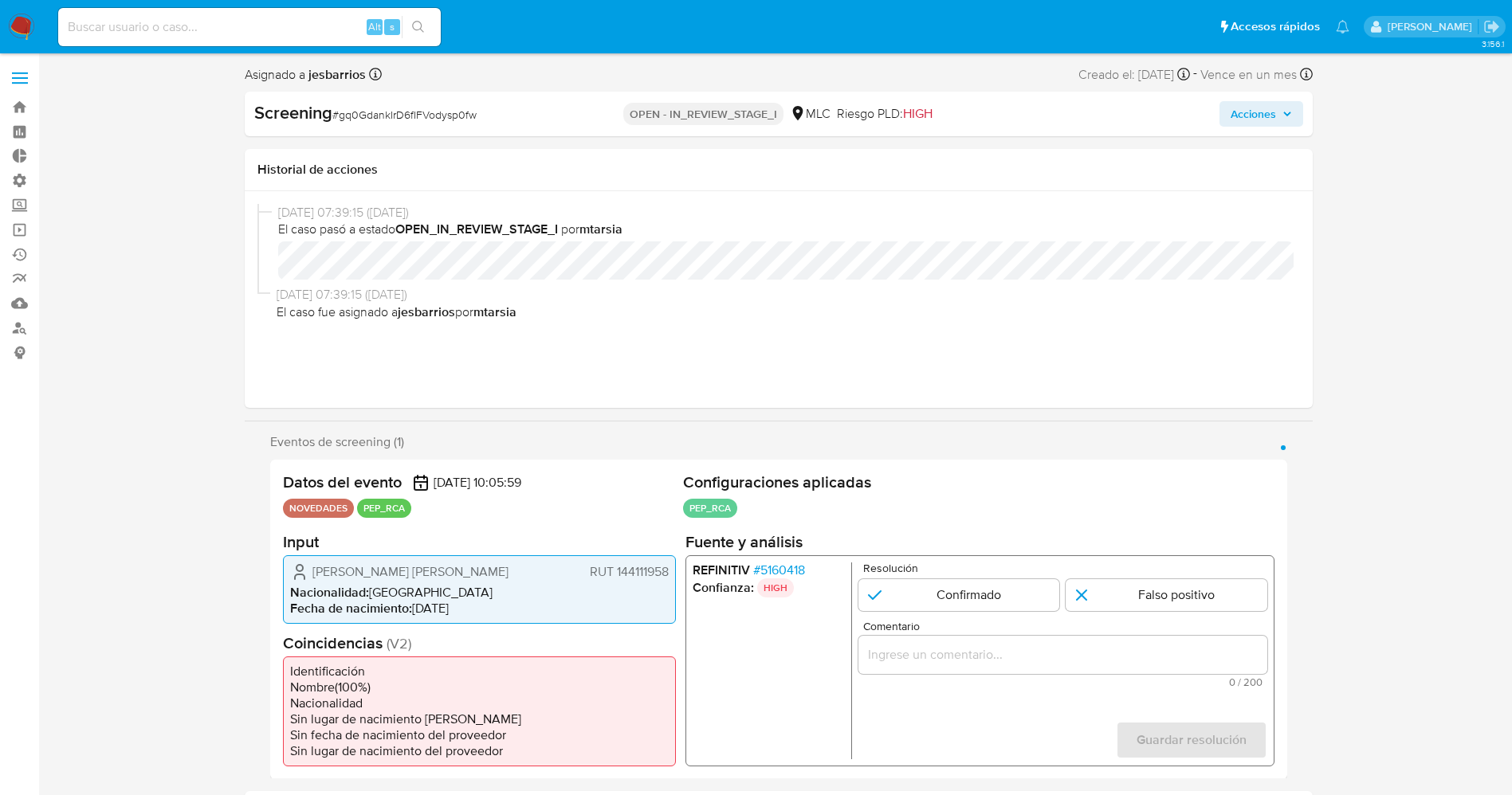
drag, startPoint x: 615, startPoint y: 571, endPoint x: 679, endPoint y: 572, distance: 64.0
click at [679, 572] on div "Datos del evento 25/08/2025 10:05:59 NOVEDADES PEP_RCA Configuraciones aplicada…" at bounding box center [778, 619] width 1017 height 320
drag, startPoint x: 313, startPoint y: 575, endPoint x: 509, endPoint y: 576, distance: 196.0
click at [509, 576] on div "Pedro Salvador Jesús Caro Romero RUT 144111958" at bounding box center [480, 571] width 378 height 19
click at [781, 573] on span "# 5160418" at bounding box center [778, 570] width 52 height 16
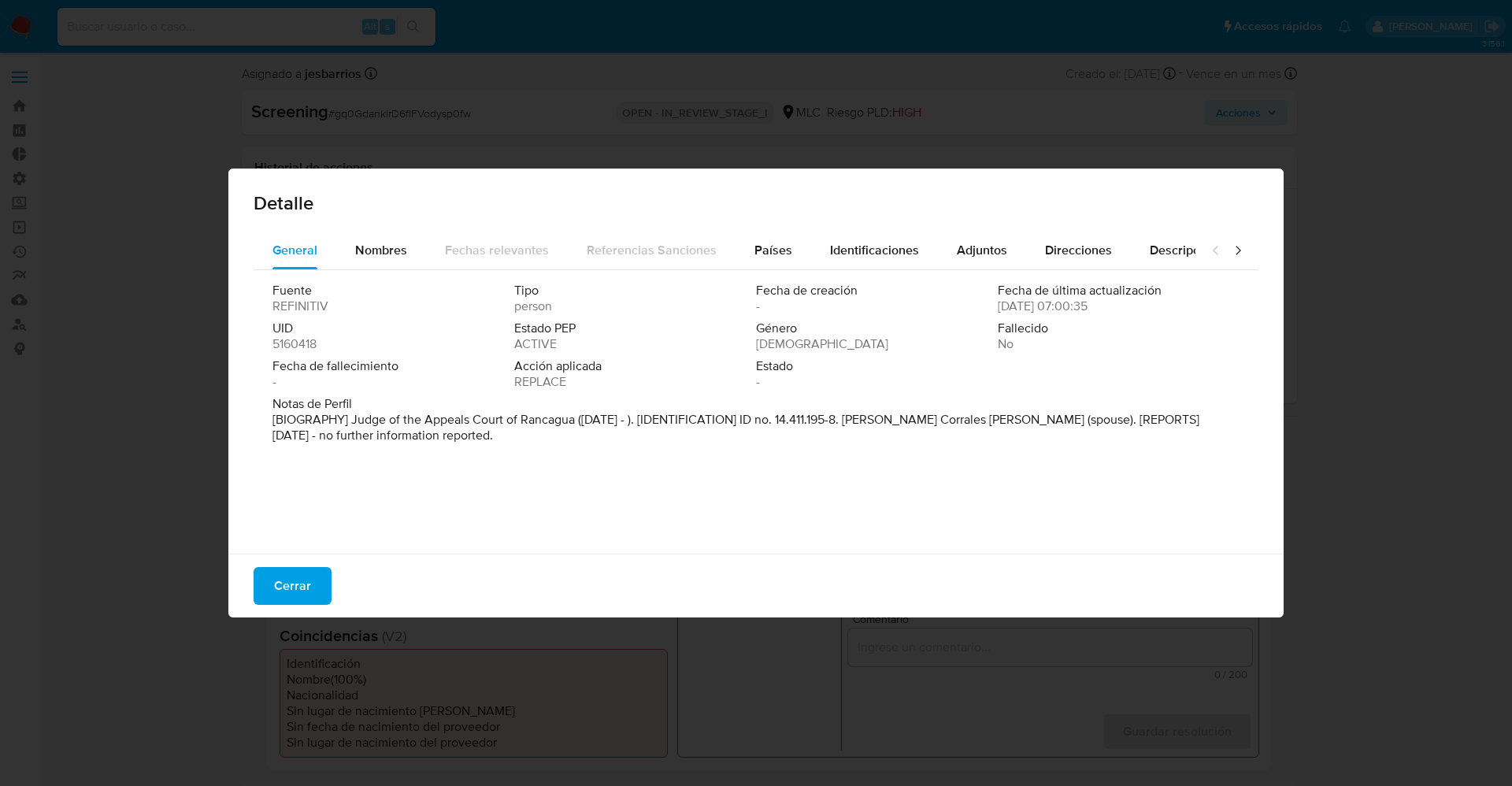
click at [283, 572] on span "Cerrar" at bounding box center [292, 586] width 37 height 35
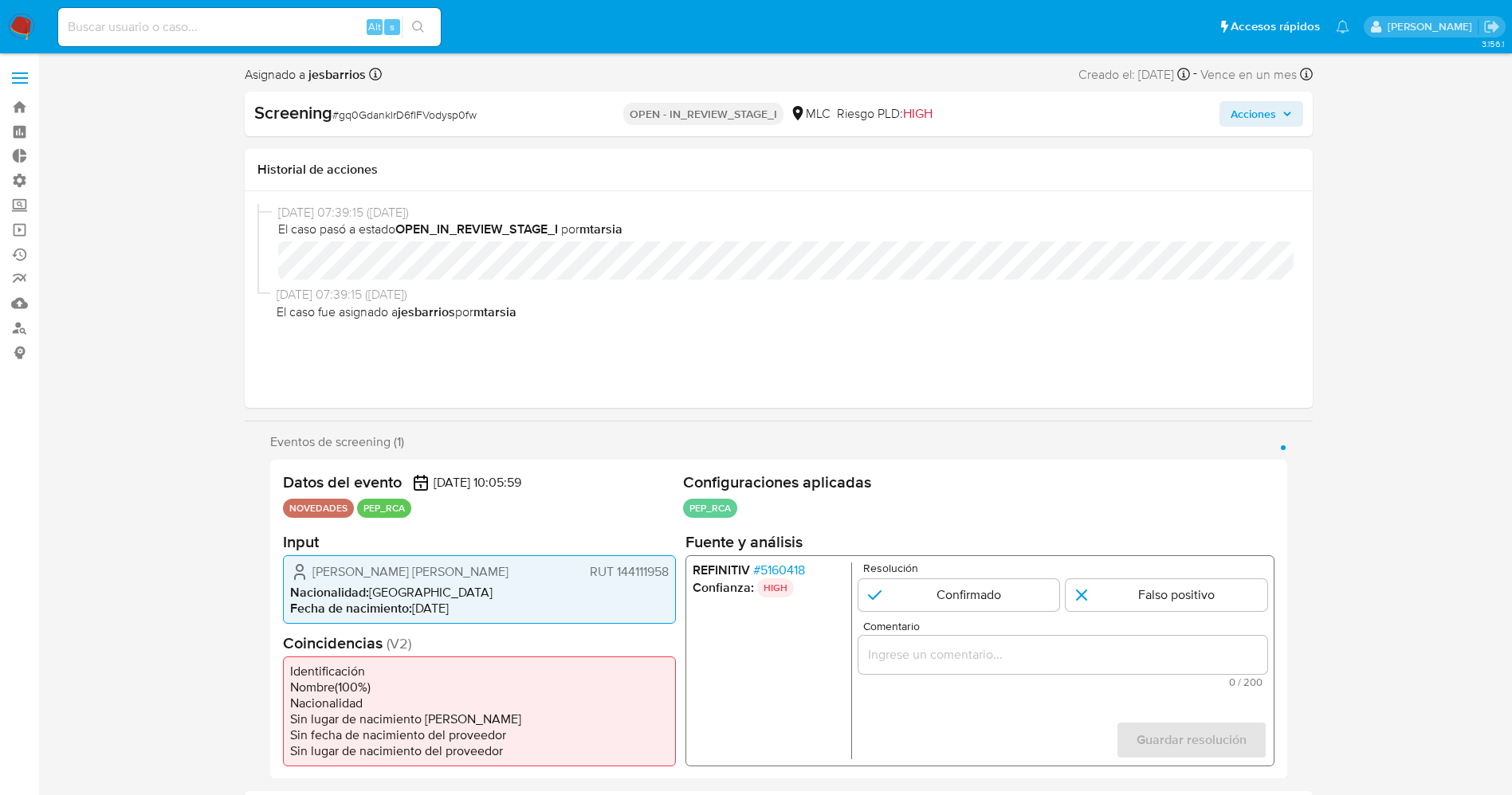
drag, startPoint x: 309, startPoint y: 567, endPoint x: 673, endPoint y: 567, distance: 364.0
click at [673, 567] on div "Pedro Salvador Jesús Caro Romero RUT 144111958 Nacionalidad : Chile Fecha de na…" at bounding box center [480, 589] width 393 height 68
click at [955, 597] on input "1 de 1" at bounding box center [958, 595] width 202 height 32
radio input "true"
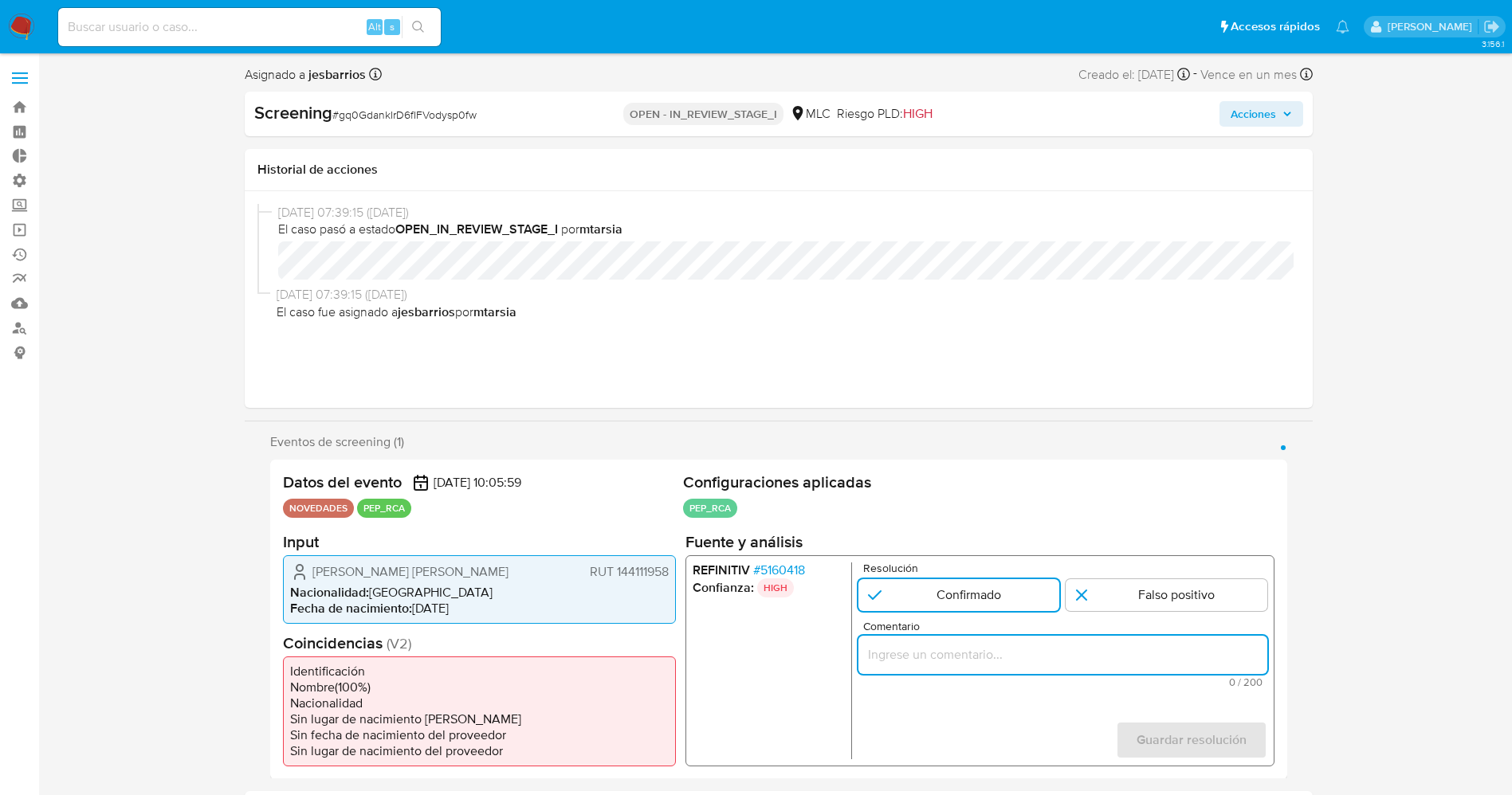
click at [968, 658] on input "Comentario" at bounding box center [1062, 654] width 409 height 21
click at [946, 669] on div "1 de 1" at bounding box center [1062, 654] width 409 height 39
click at [952, 657] on input "Comentario" at bounding box center [1062, 654] width 409 height 21
paste input "suario Pedro Salvador Jesús Caro Romero RUT 144111958,nacionalidad Chilena, por…"
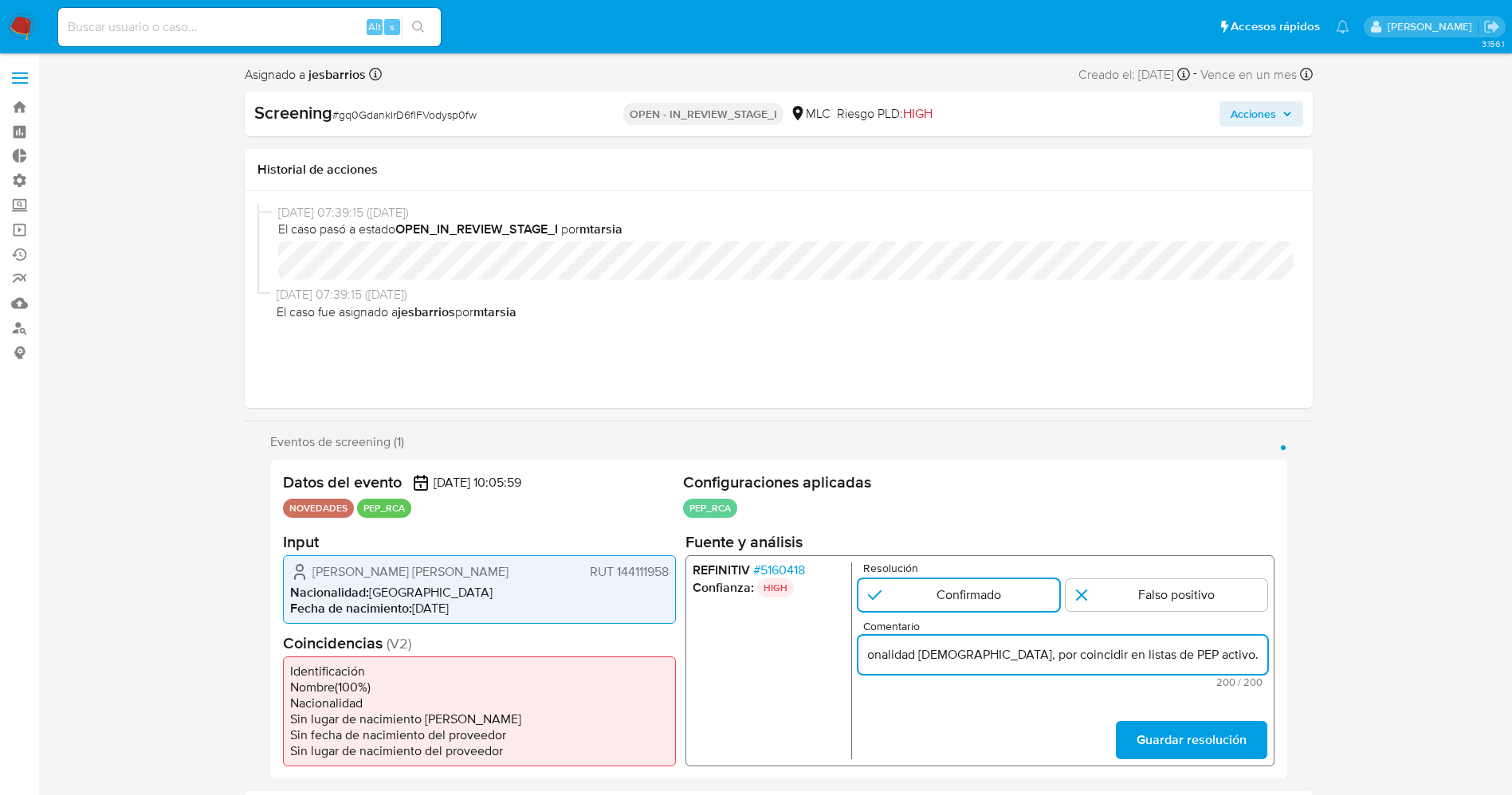
scroll to position [0, 315]
drag, startPoint x: 893, startPoint y: 655, endPoint x: 1014, endPoint y: 663, distance: 121.3
click at [1001, 655] on input "suario Pedro Salvador Jesús Caro Romero RUT 144111958,nacionalidad Chilena, por…" at bounding box center [1062, 654] width 409 height 21
type input "suario Pedro Salvador Jesús Caro Romero RUT 144111958,nacionalidad Chilena se d…"
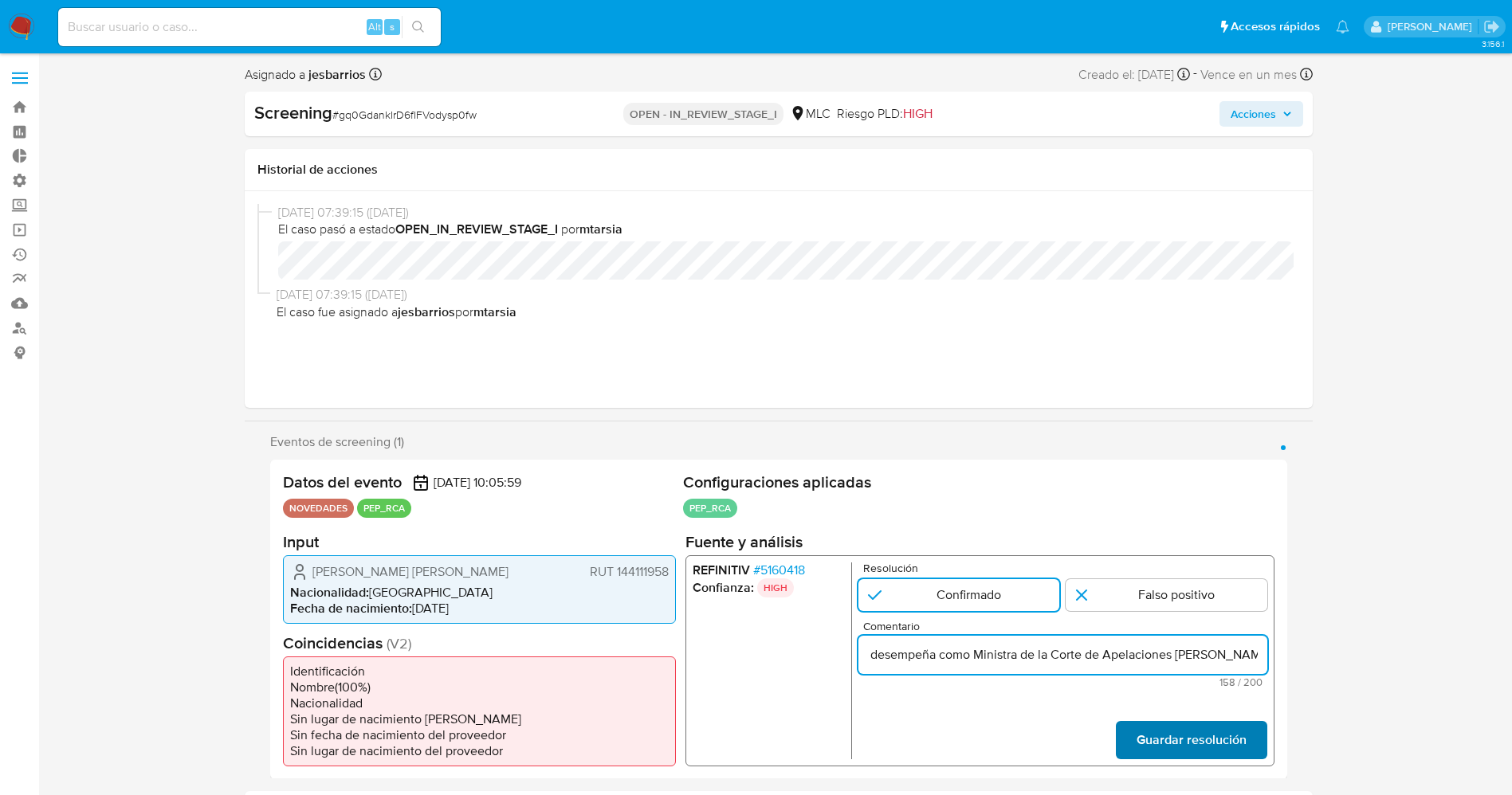
click at [1143, 739] on span "Guardar resolución" at bounding box center [1190, 739] width 110 height 35
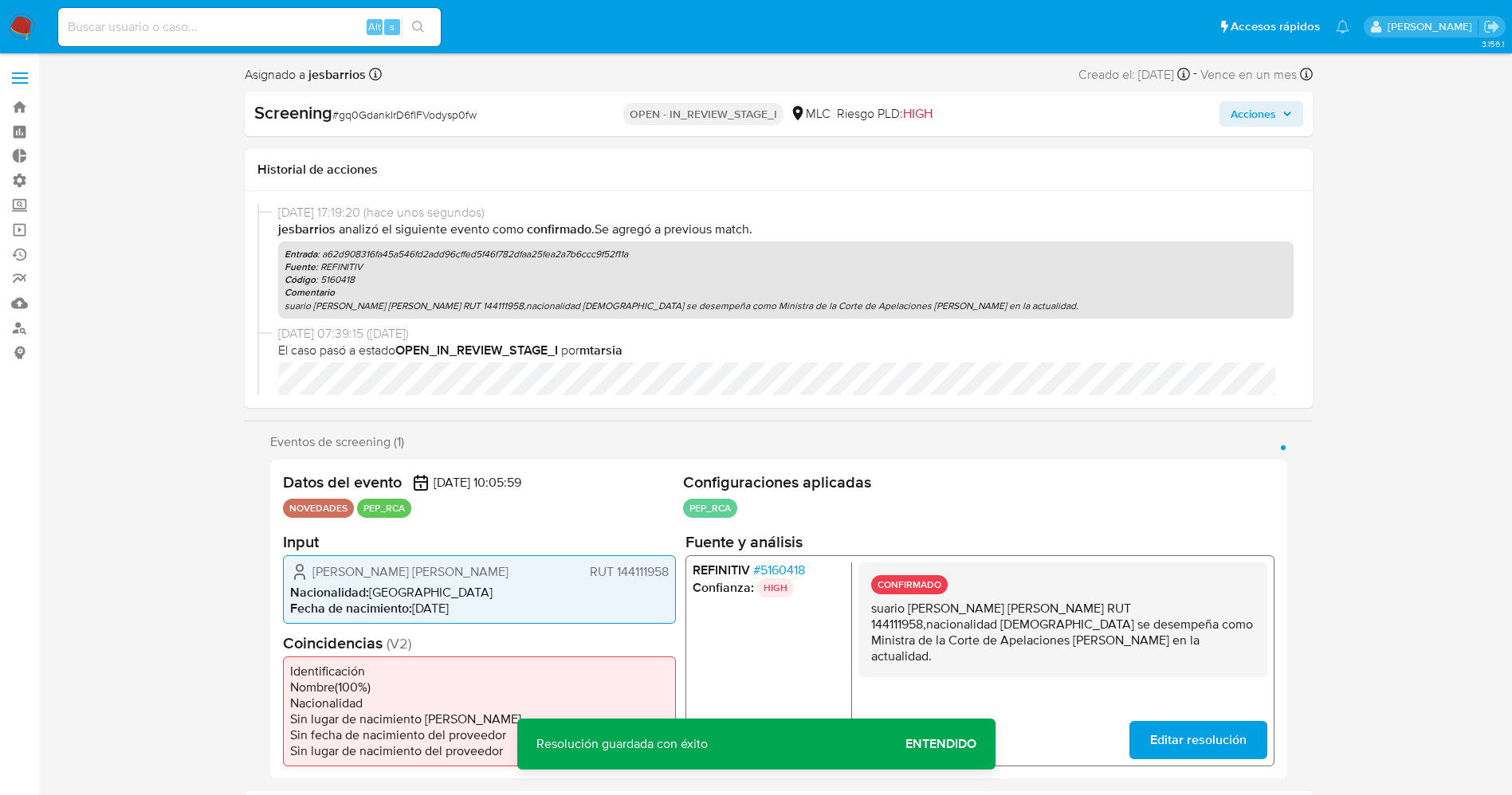
click at [878, 606] on div "CONFIRMADO suario Pedro Salvador Jesús Caro Romero RUT 144111958,nacionalidad C…" at bounding box center [1062, 619] width 409 height 115
click at [1169, 745] on span "Editar resolución" at bounding box center [1197, 739] width 97 height 35
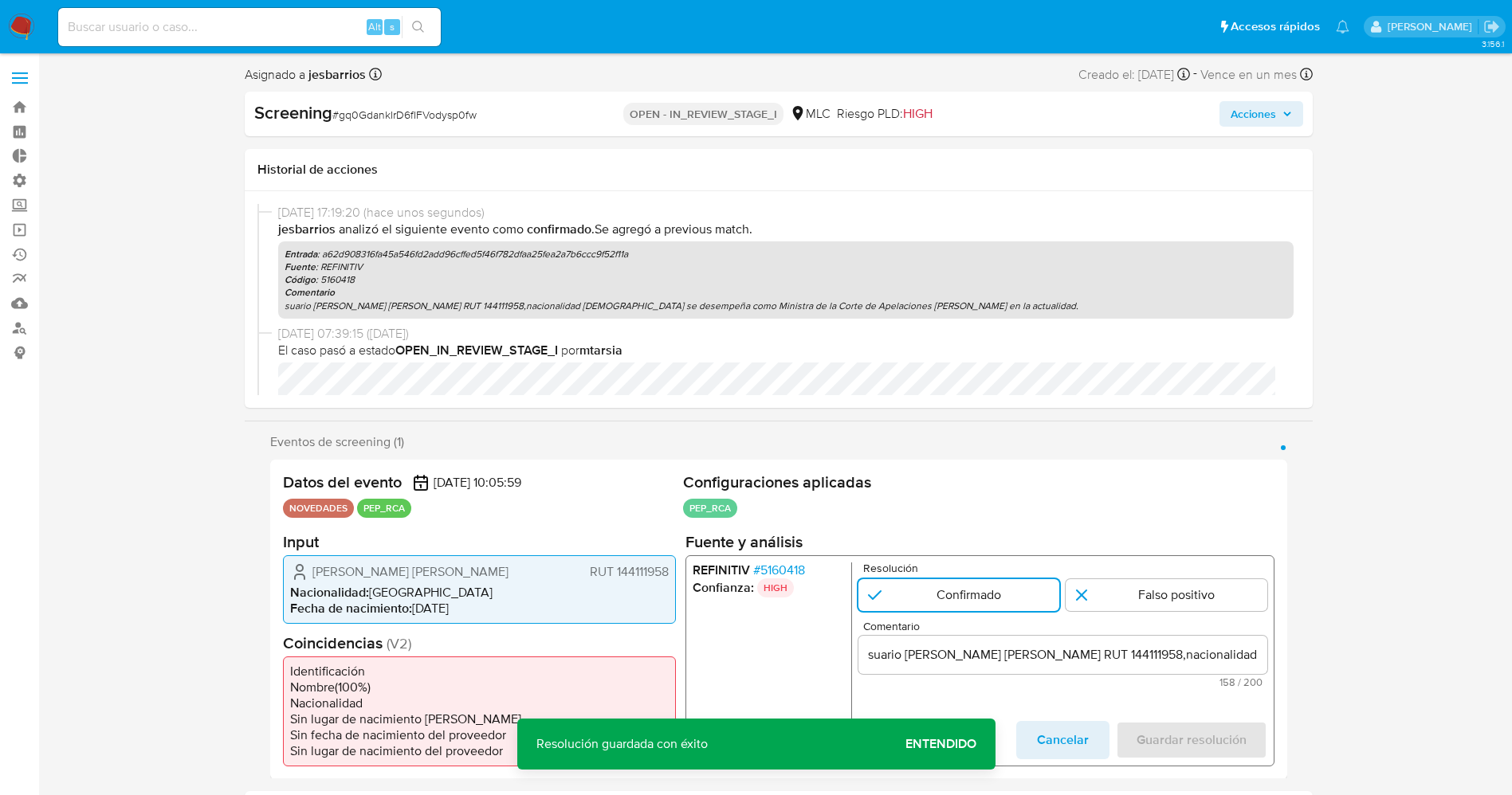
click at [865, 656] on input "suario Pedro Salvador Jesús Caro Romero RUT 144111958,nacionalidad Chilena se d…" at bounding box center [1062, 654] width 409 height 21
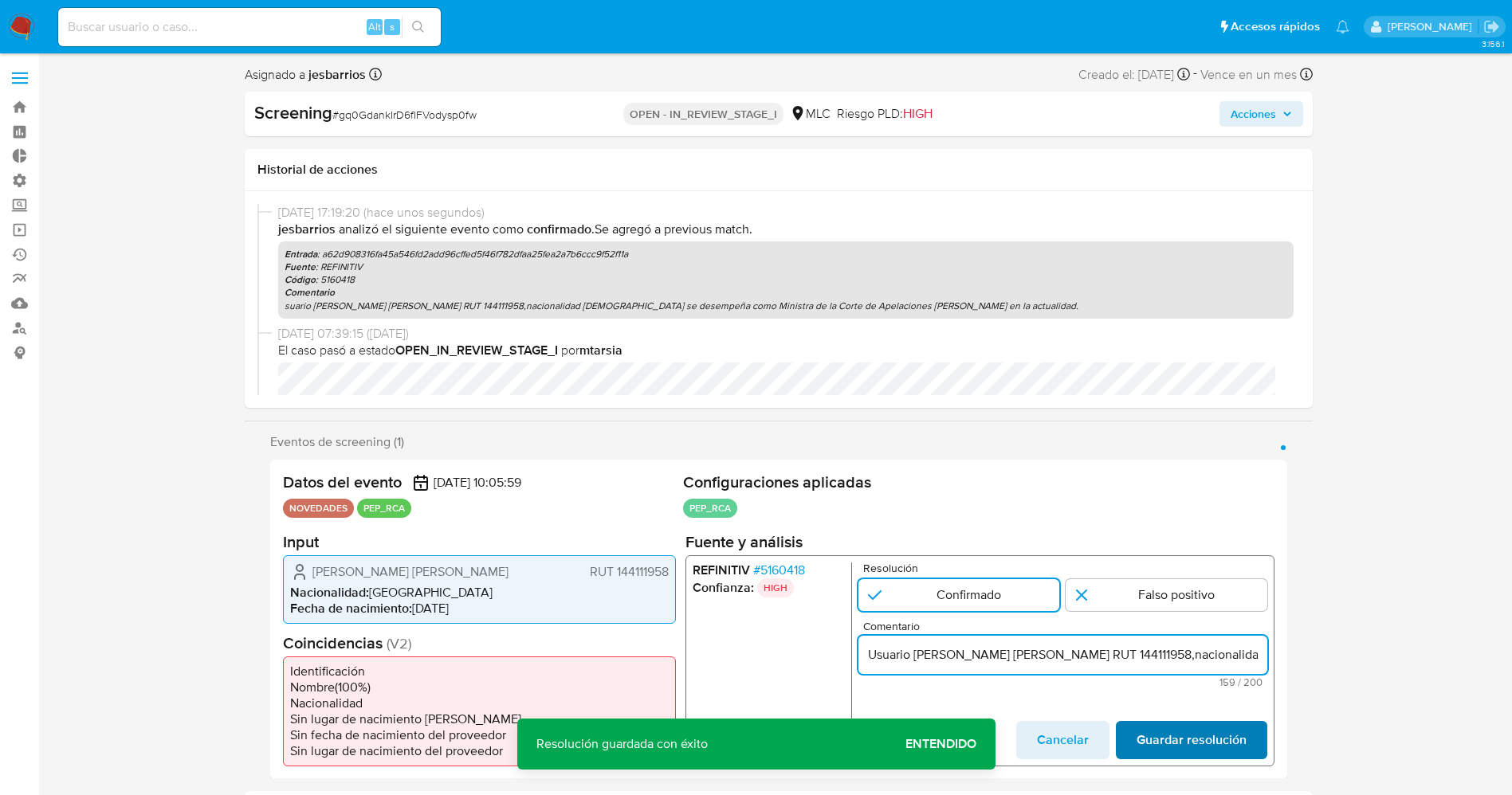
type input "Usuario Pedro Salvador Jesús Caro Romero RUT 144111958,nacionalidad Chilena se …"
click at [1215, 730] on span "Guardar resolución" at bounding box center [1190, 739] width 110 height 35
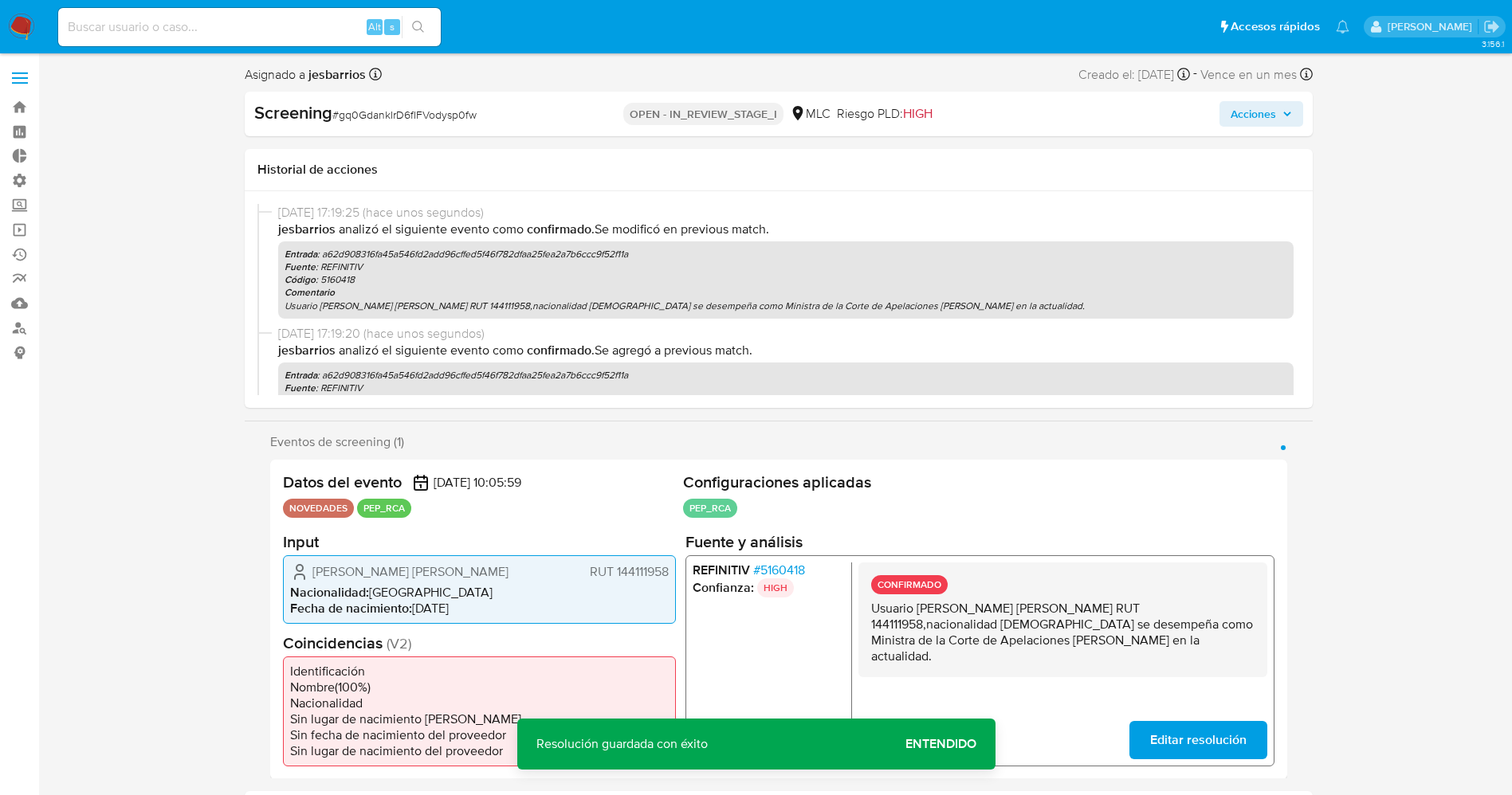
drag, startPoint x: 868, startPoint y: 601, endPoint x: 1074, endPoint y: 630, distance: 208.0
click at [1171, 652] on div "CONFIRMADO Usuario Pedro Salvador Jesús Caro Romero RUT 144111958,nacionalidad …" at bounding box center [1062, 619] width 409 height 115
drag, startPoint x: 1074, startPoint y: 630, endPoint x: 1065, endPoint y: 630, distance: 9.0
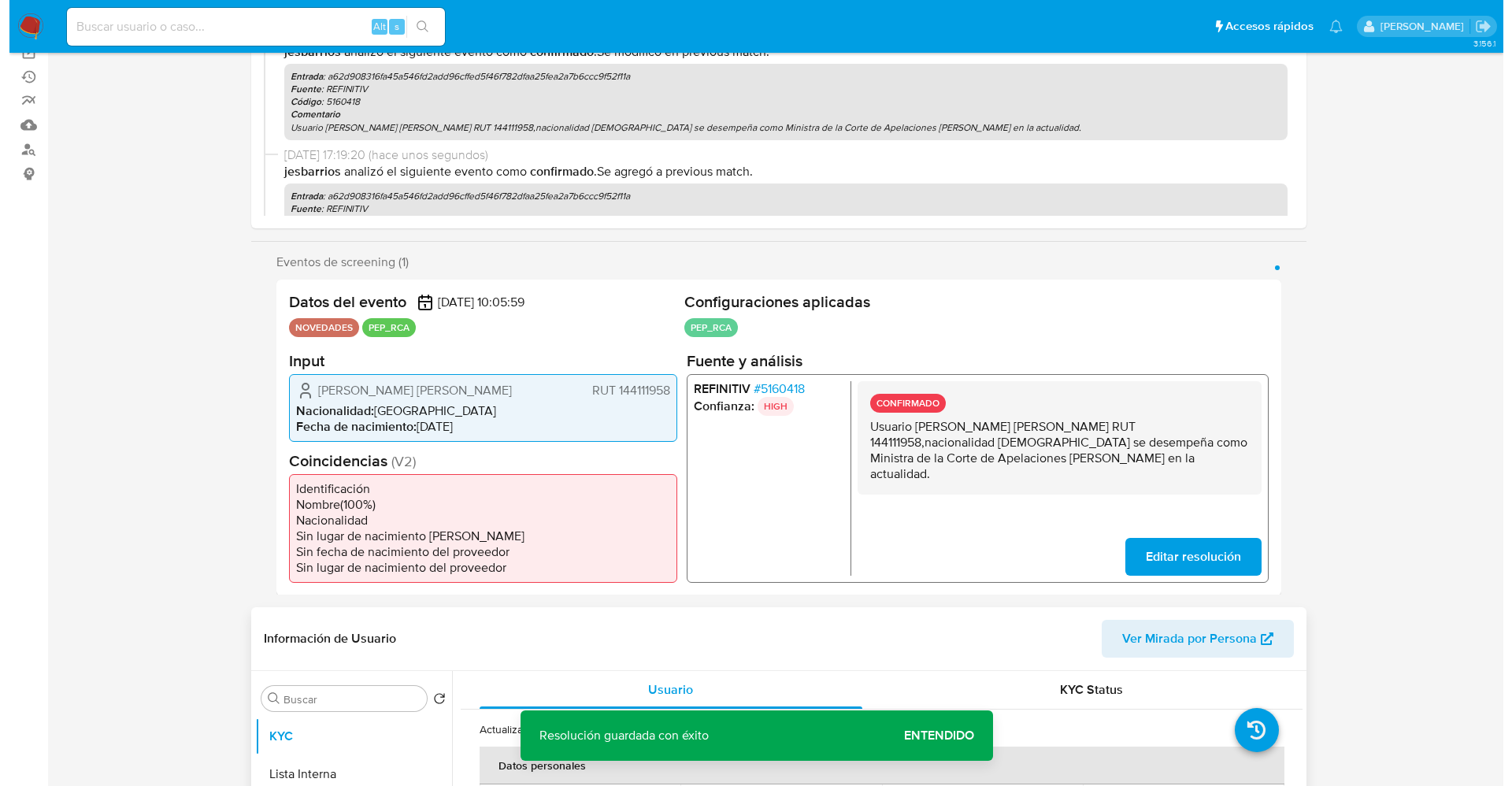
scroll to position [473, 0]
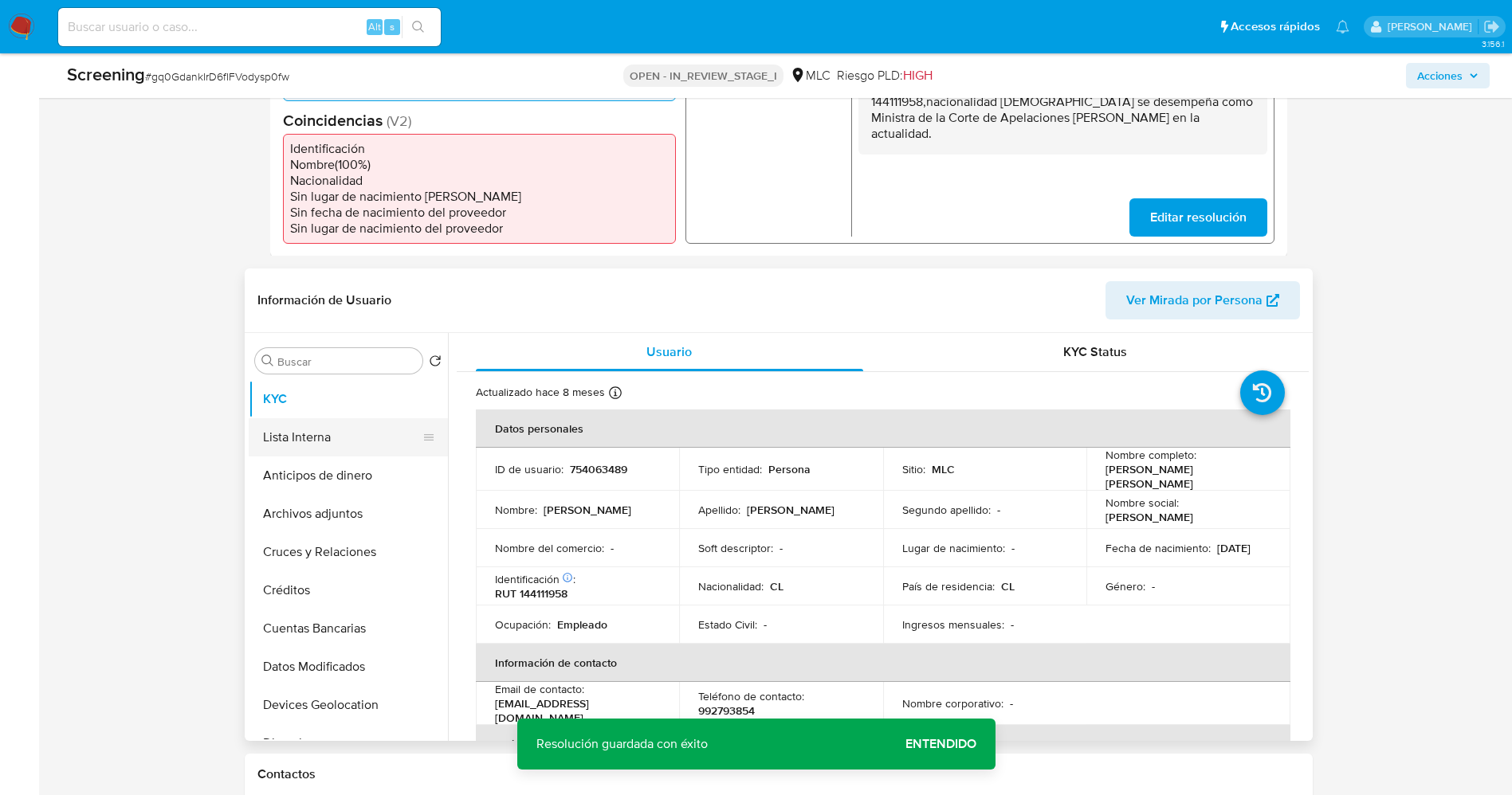
click at [318, 448] on button "Lista Interna" at bounding box center [341, 437] width 186 height 39
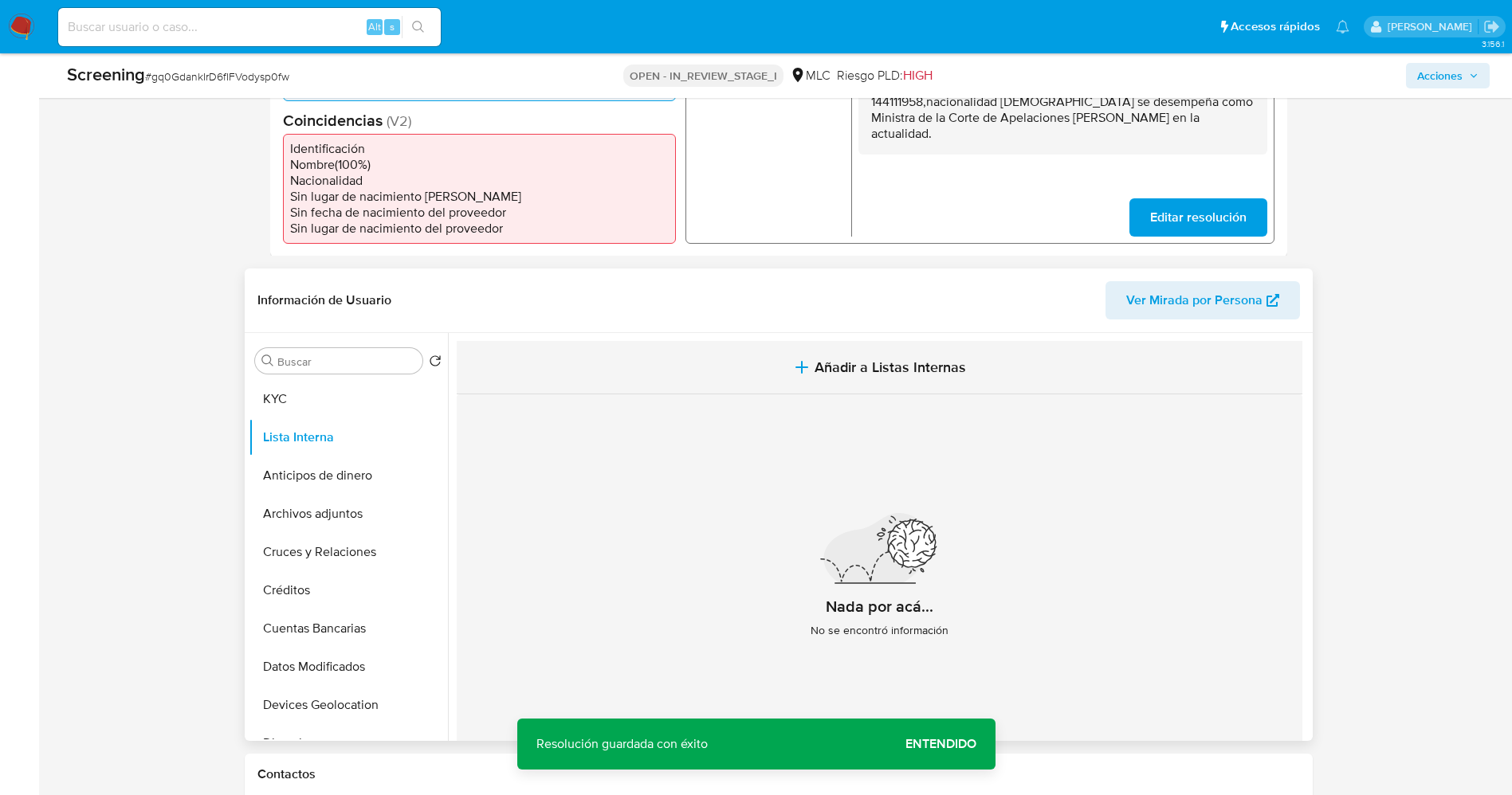
click at [842, 385] on button "Añadir a Listas Internas" at bounding box center [879, 368] width 845 height 54
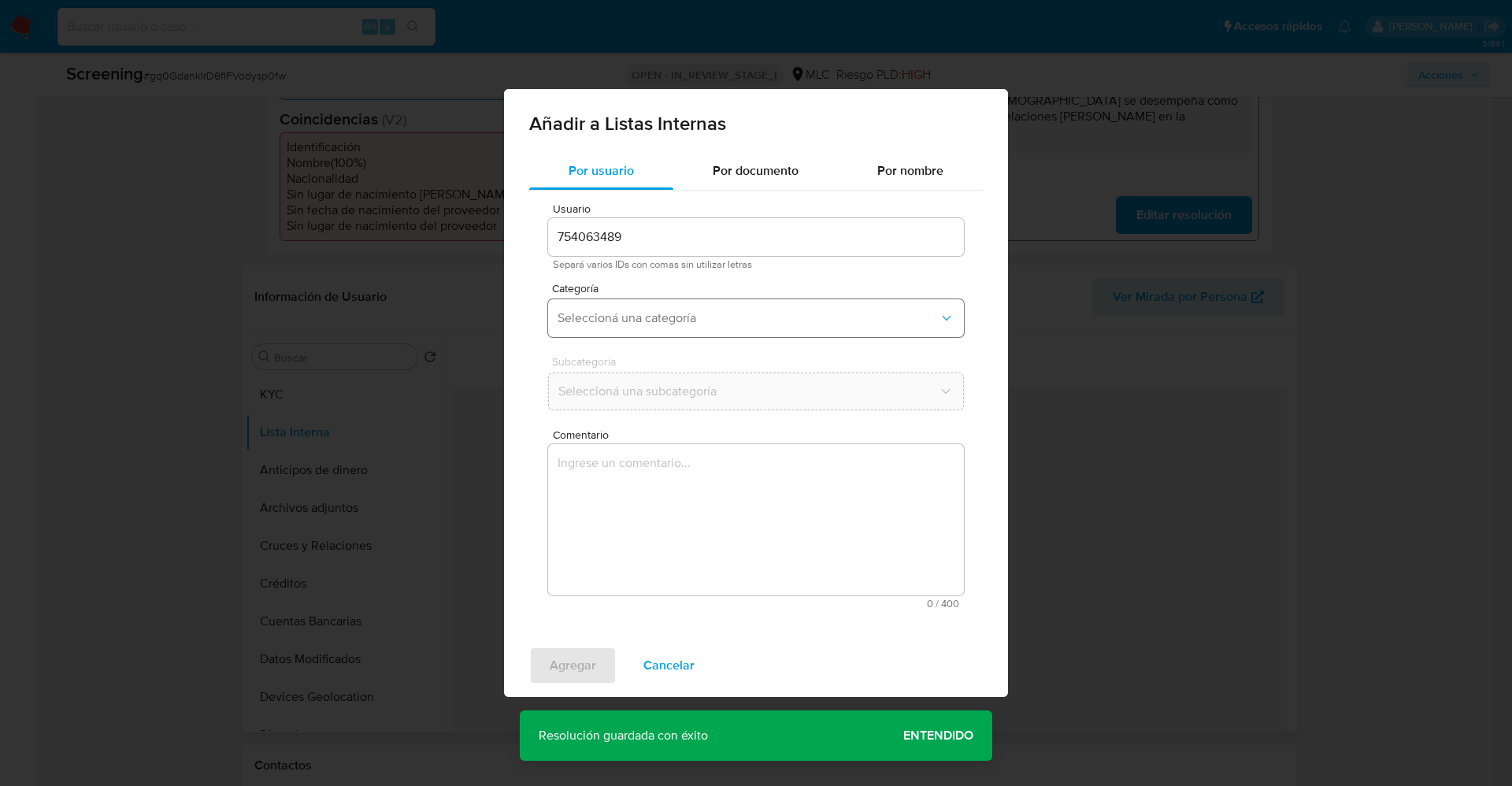
click at [683, 316] on span "Seleccioná una categoría" at bounding box center [748, 318] width 381 height 16
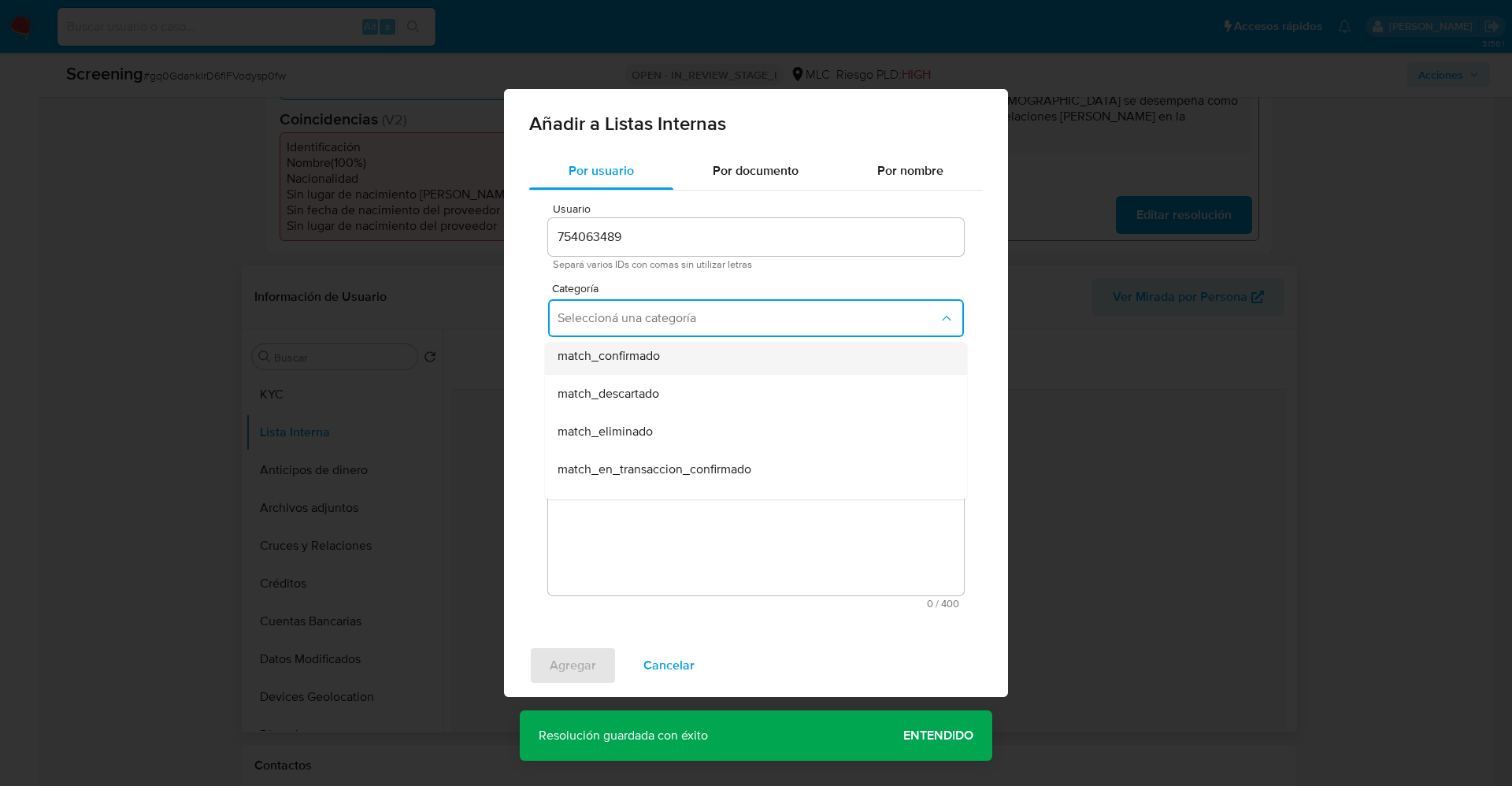
click at [659, 365] on div "match_confirmado" at bounding box center [752, 356] width 388 height 38
click at [664, 409] on button "Seleccioná una subcategoría" at bounding box center [756, 392] width 416 height 38
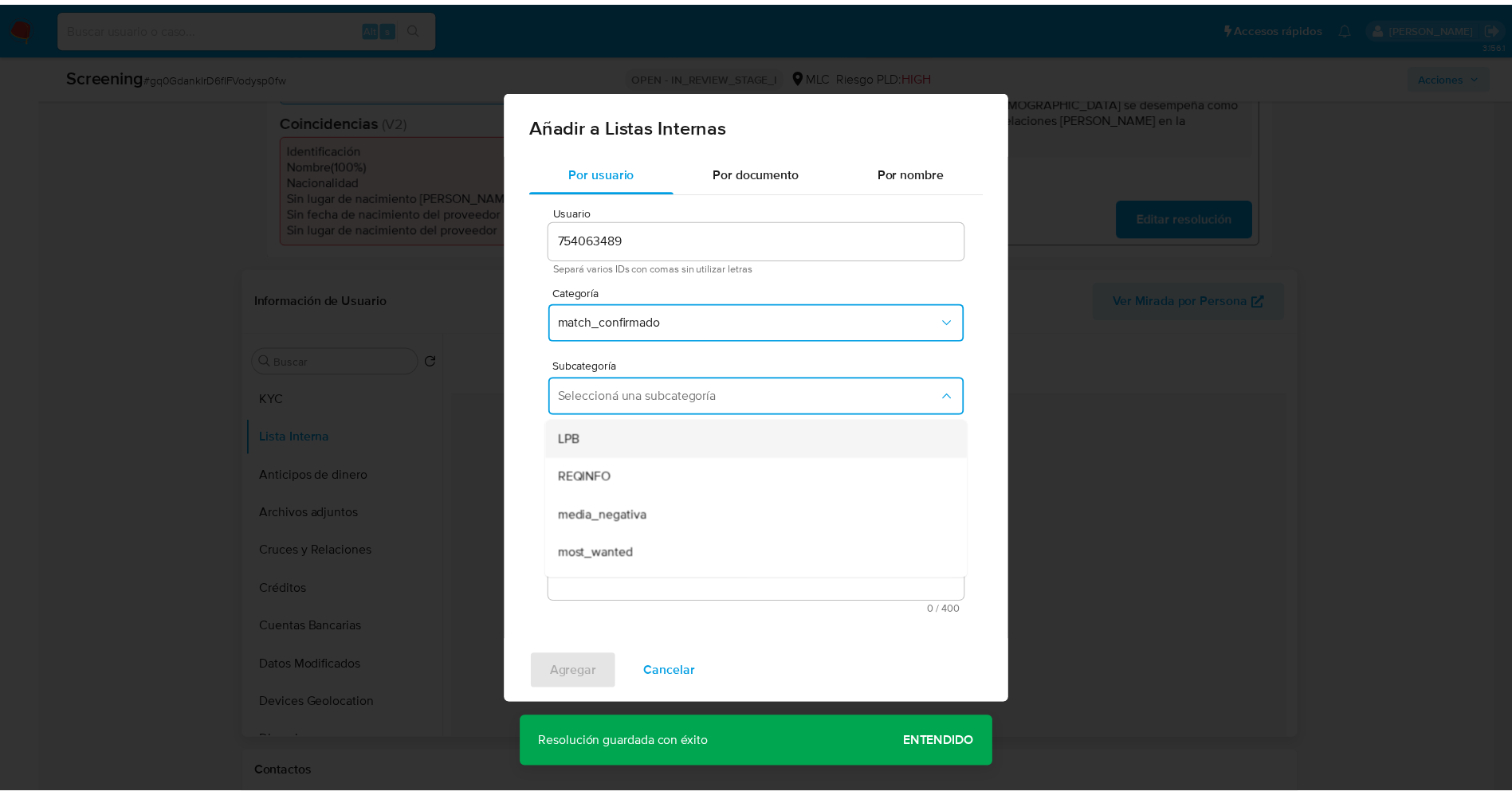
scroll to position [108, 0]
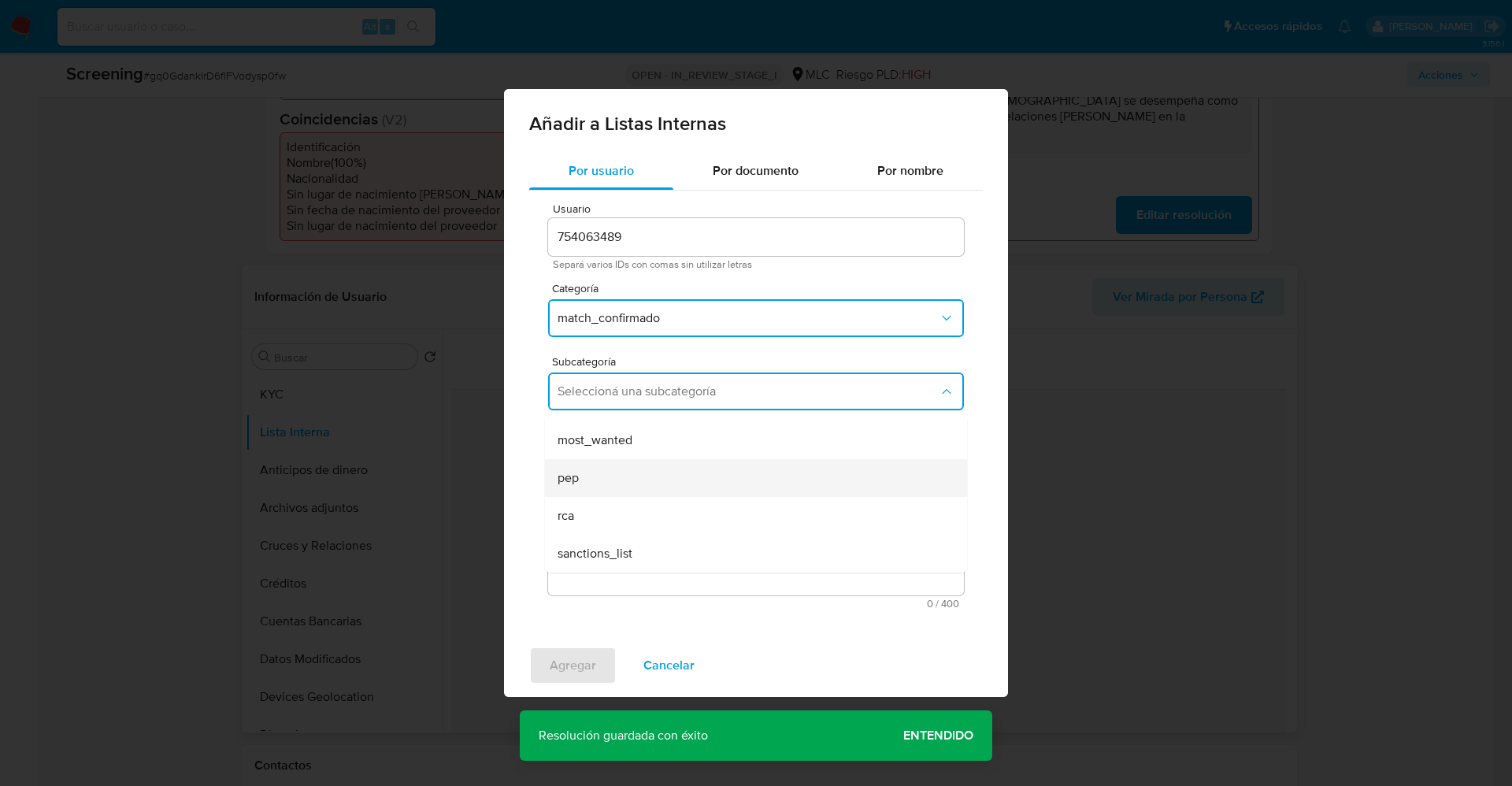
click at [624, 465] on div "pep" at bounding box center [752, 478] width 388 height 38
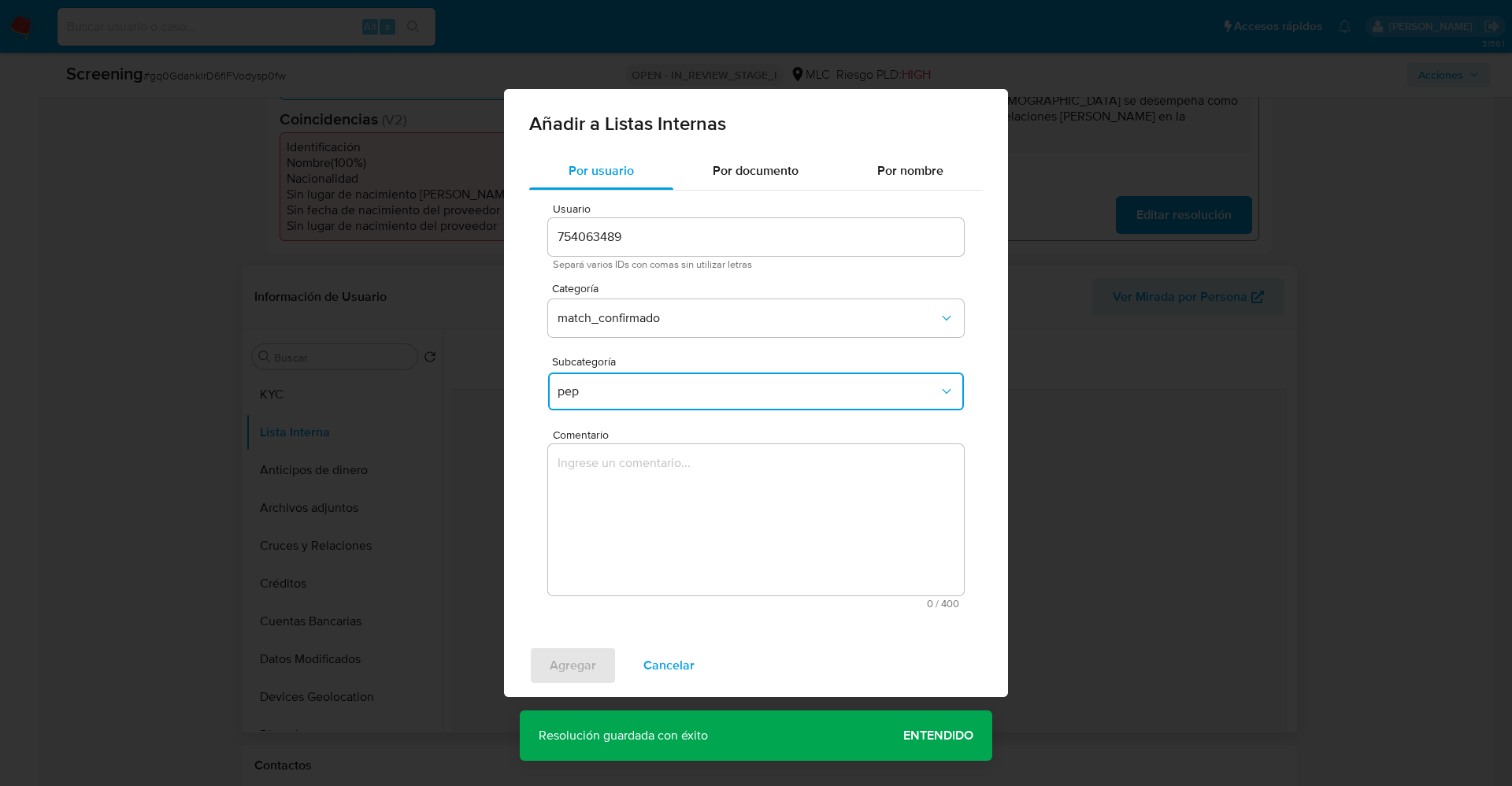
click at [620, 475] on textarea "Comentario" at bounding box center [756, 520] width 416 height 152
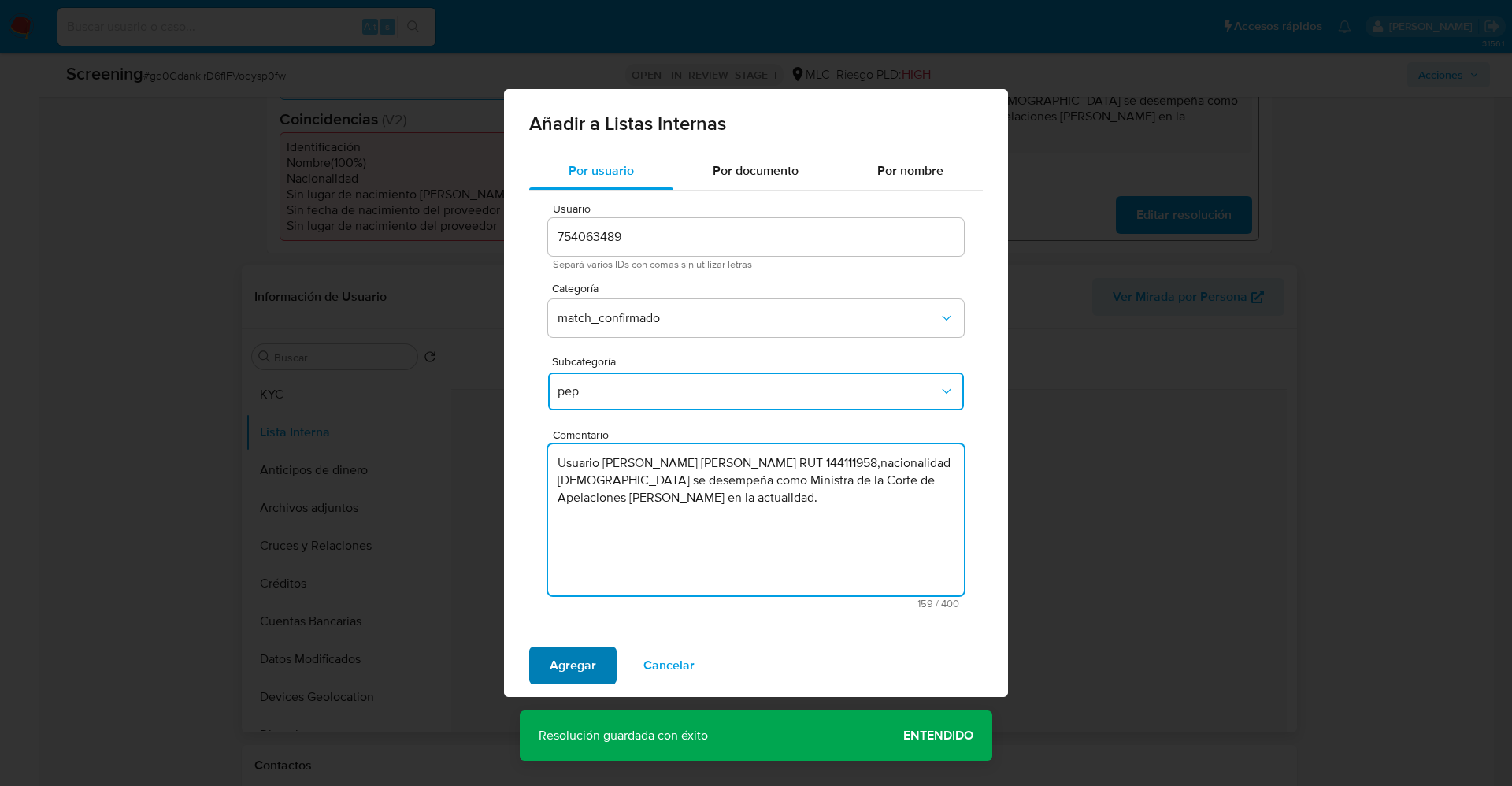
type textarea "Usuario Pedro Salvador Jesús Caro Romero RUT 144111958,nacionalidad Chilena se …"
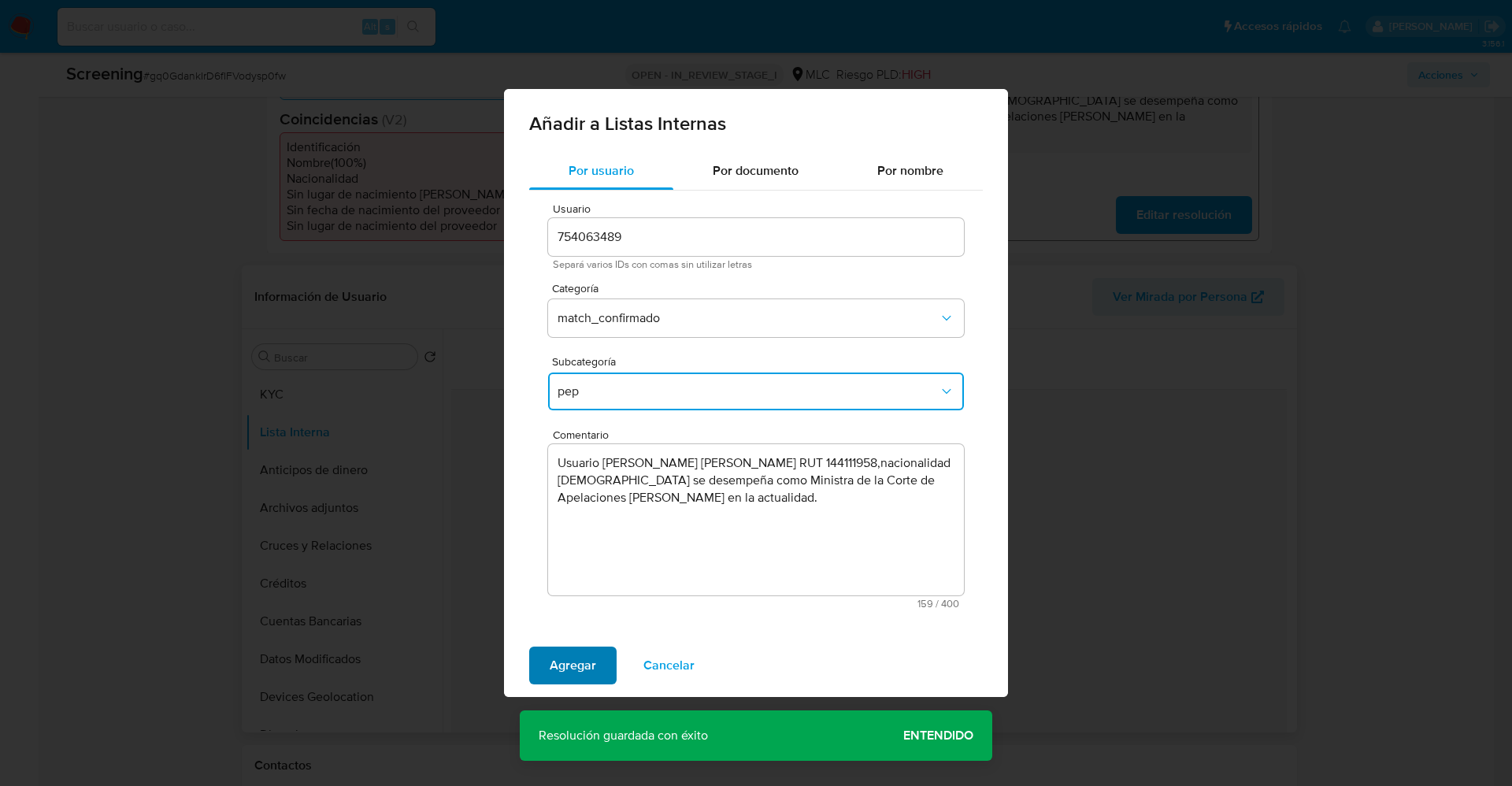
click at [554, 674] on span "Agregar" at bounding box center [573, 665] width 46 height 35
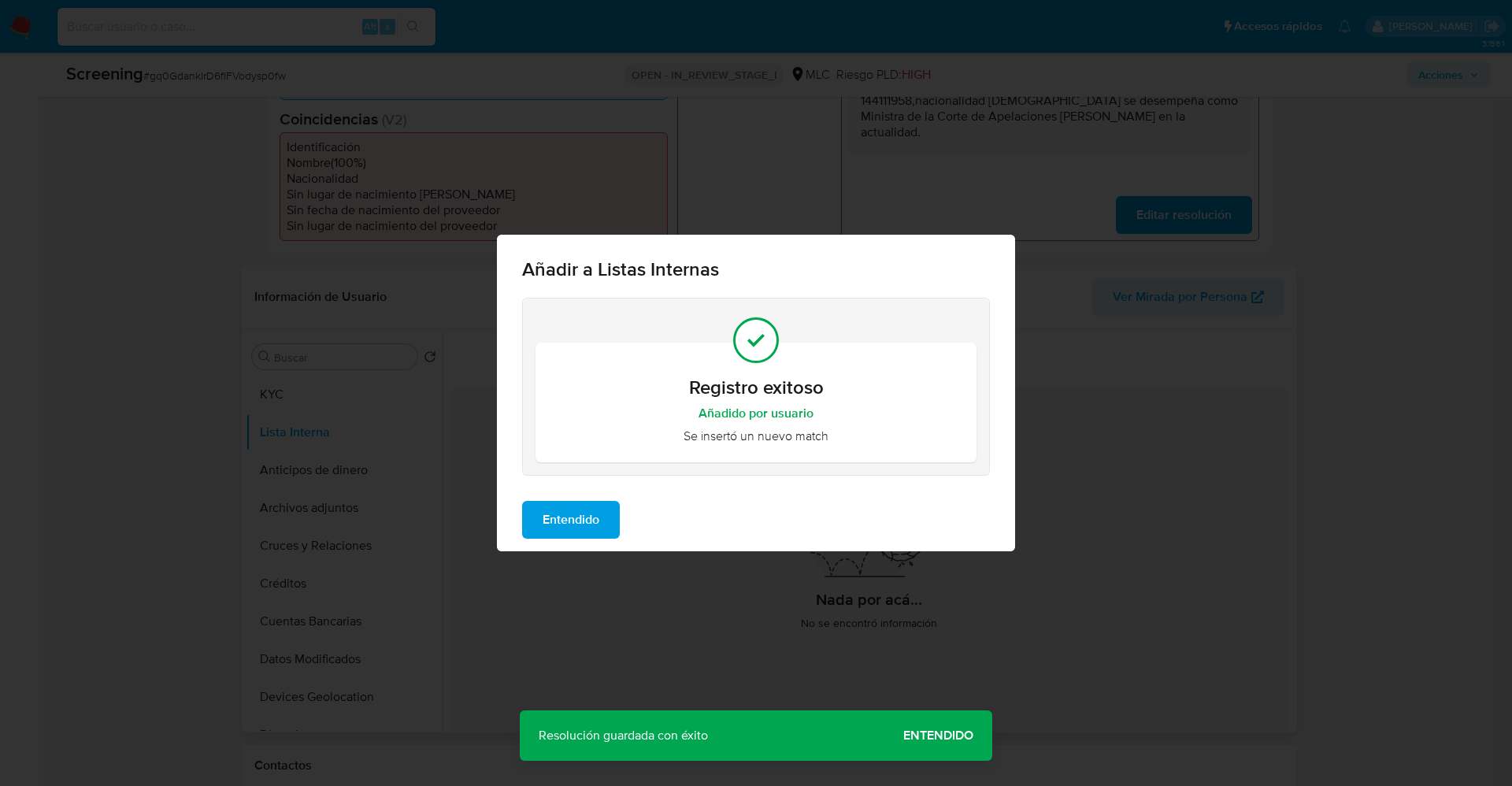
click at [558, 525] on span "Entendido" at bounding box center [571, 519] width 57 height 35
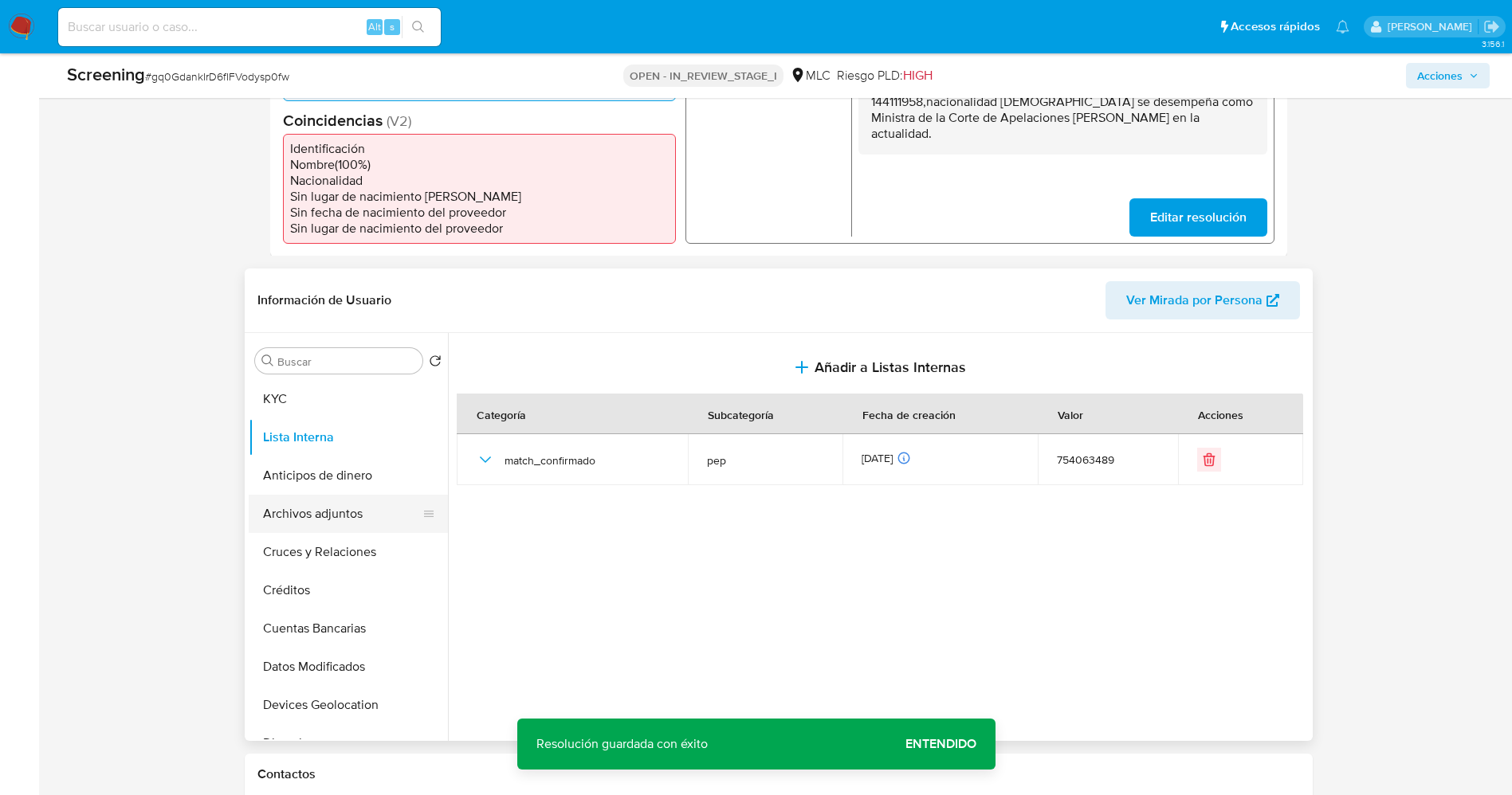
click at [350, 529] on button "Archivos adjuntos" at bounding box center [341, 514] width 186 height 39
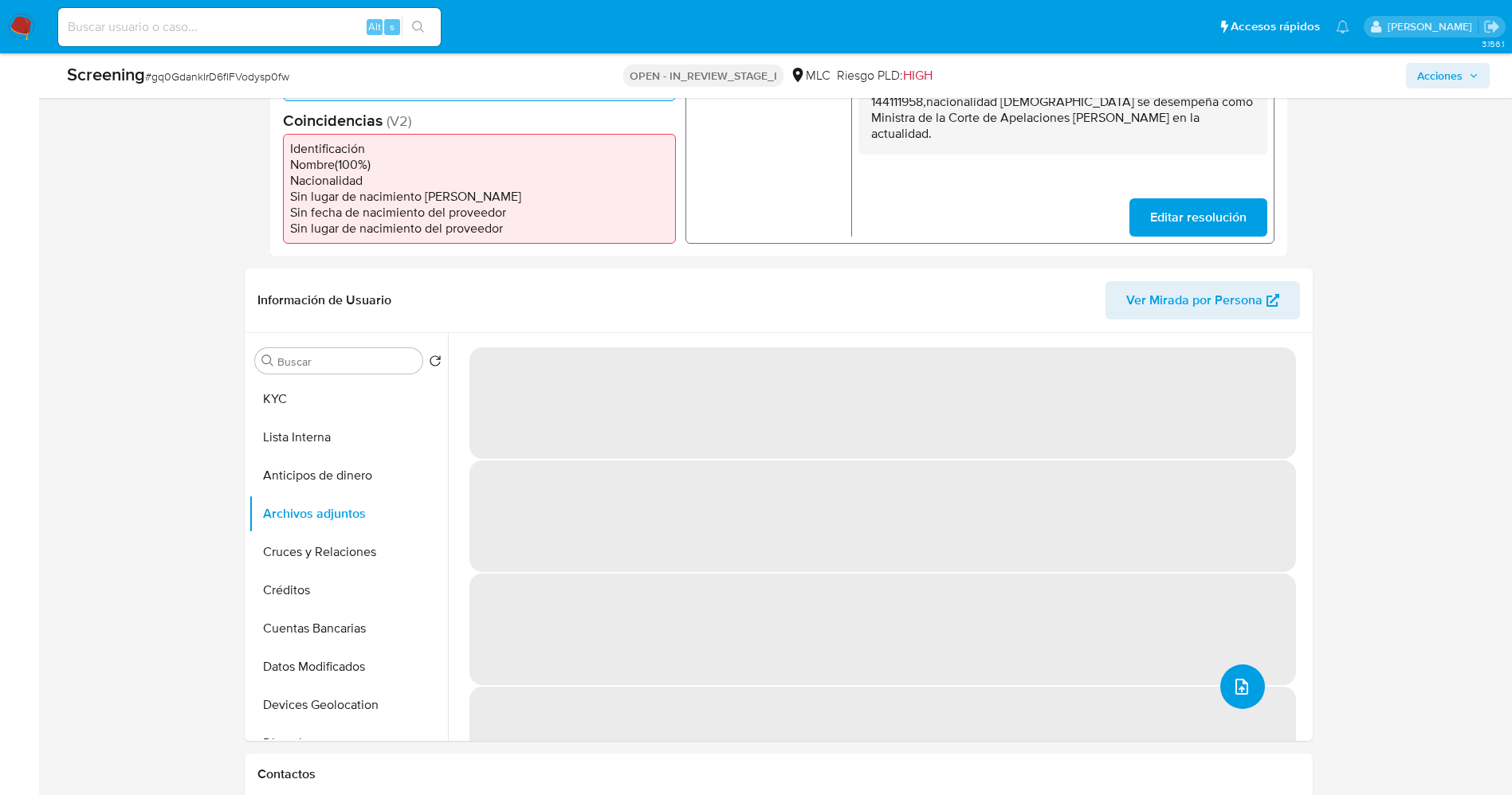
click at [1223, 678] on button "upload-file" at bounding box center [1242, 687] width 45 height 45
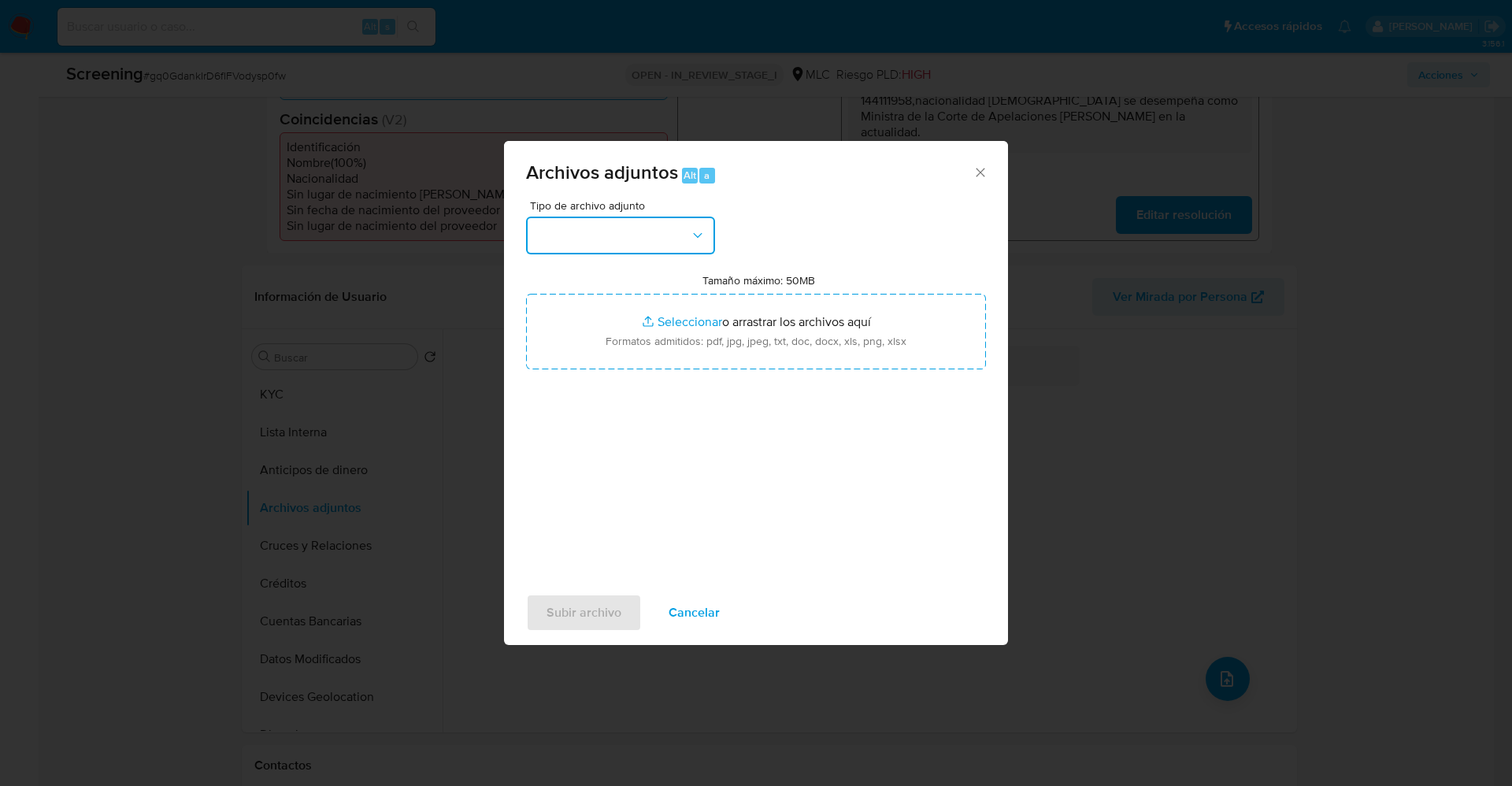
click at [608, 225] on button "button" at bounding box center [620, 236] width 189 height 38
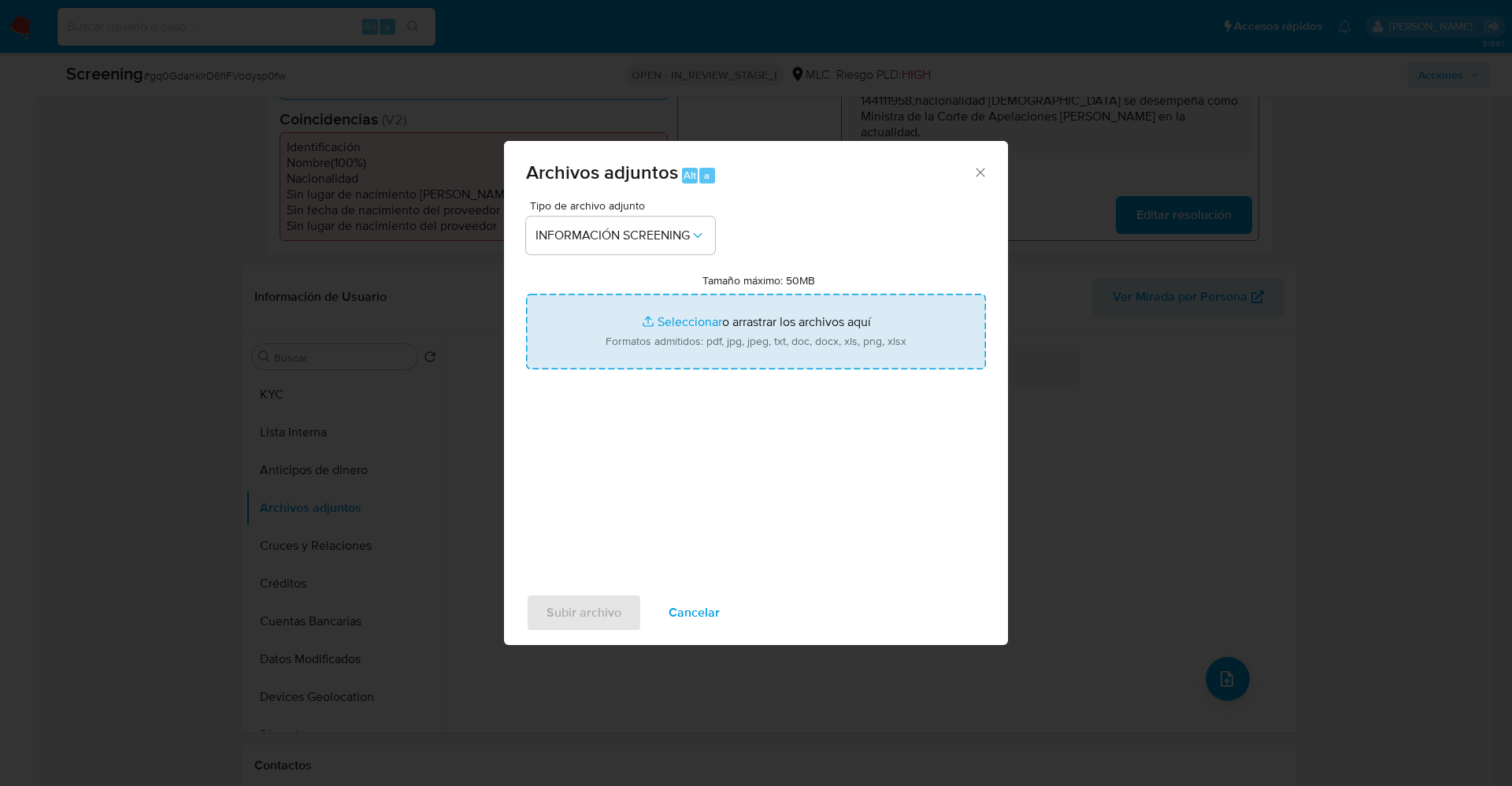
type input "C:\fakepath\5534_carta-adhesion.pdf"
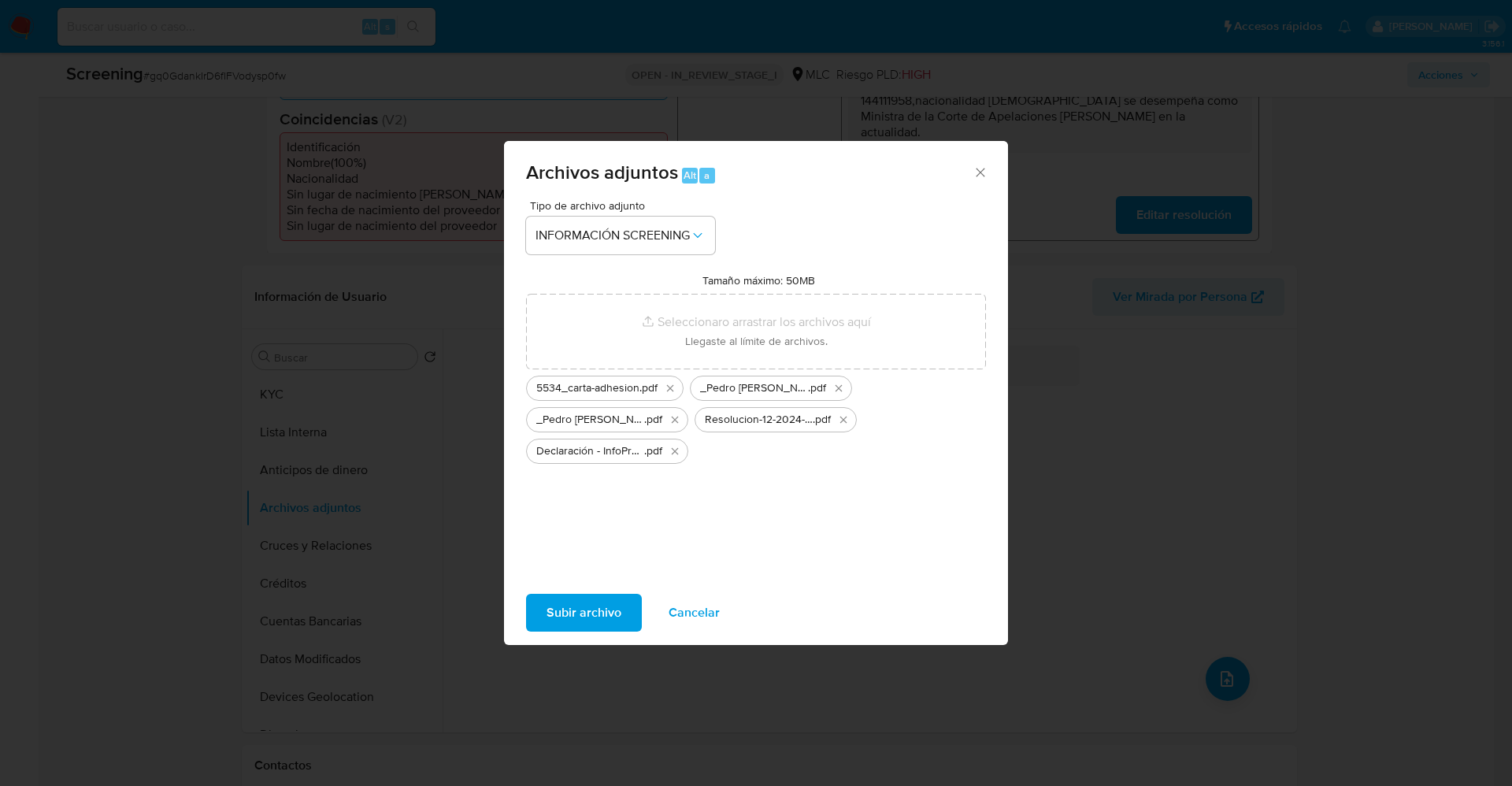
click at [603, 612] on span "Subir archivo" at bounding box center [584, 612] width 74 height 35
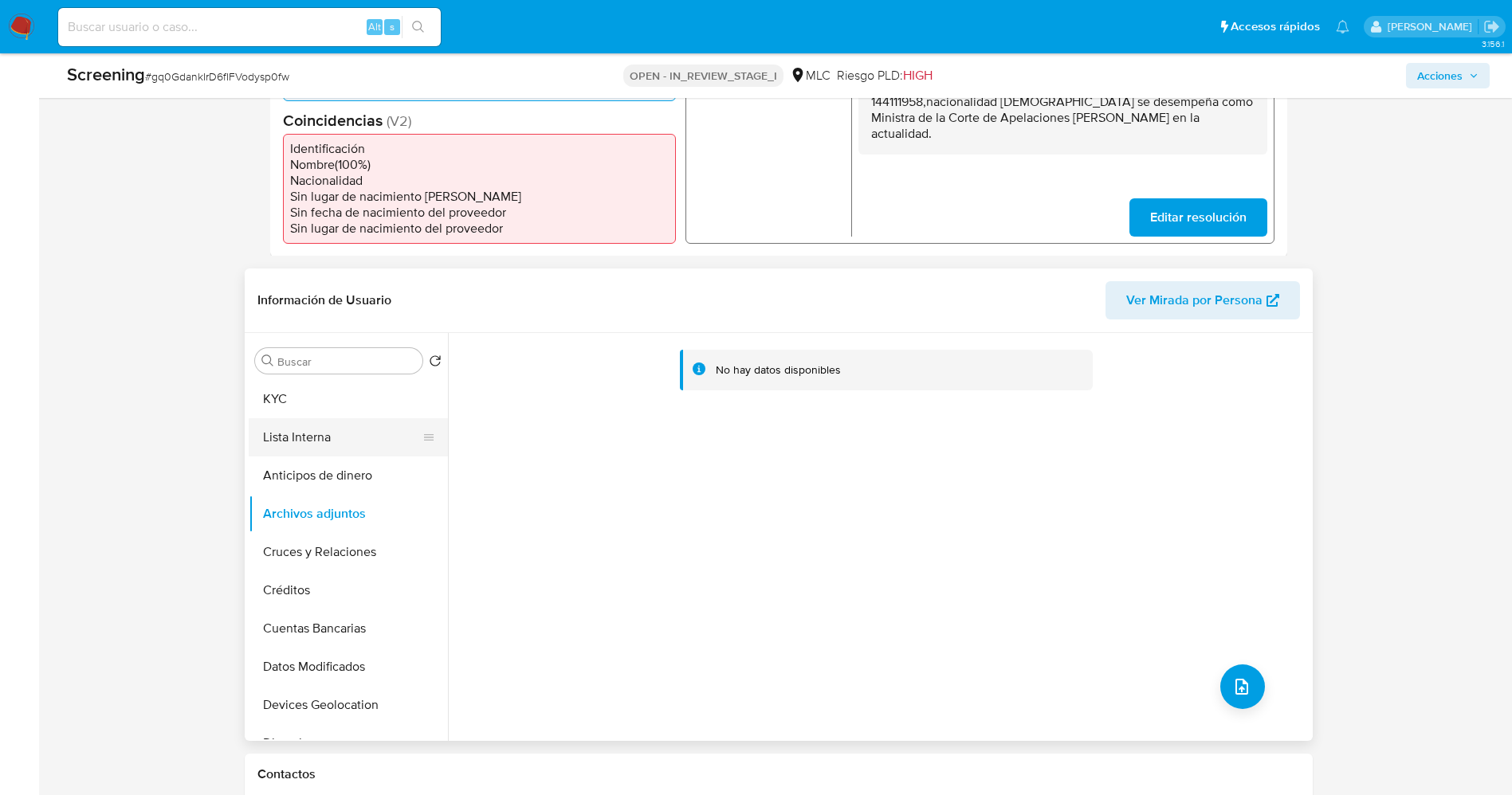
click at [287, 436] on button "Lista Interna" at bounding box center [341, 437] width 186 height 39
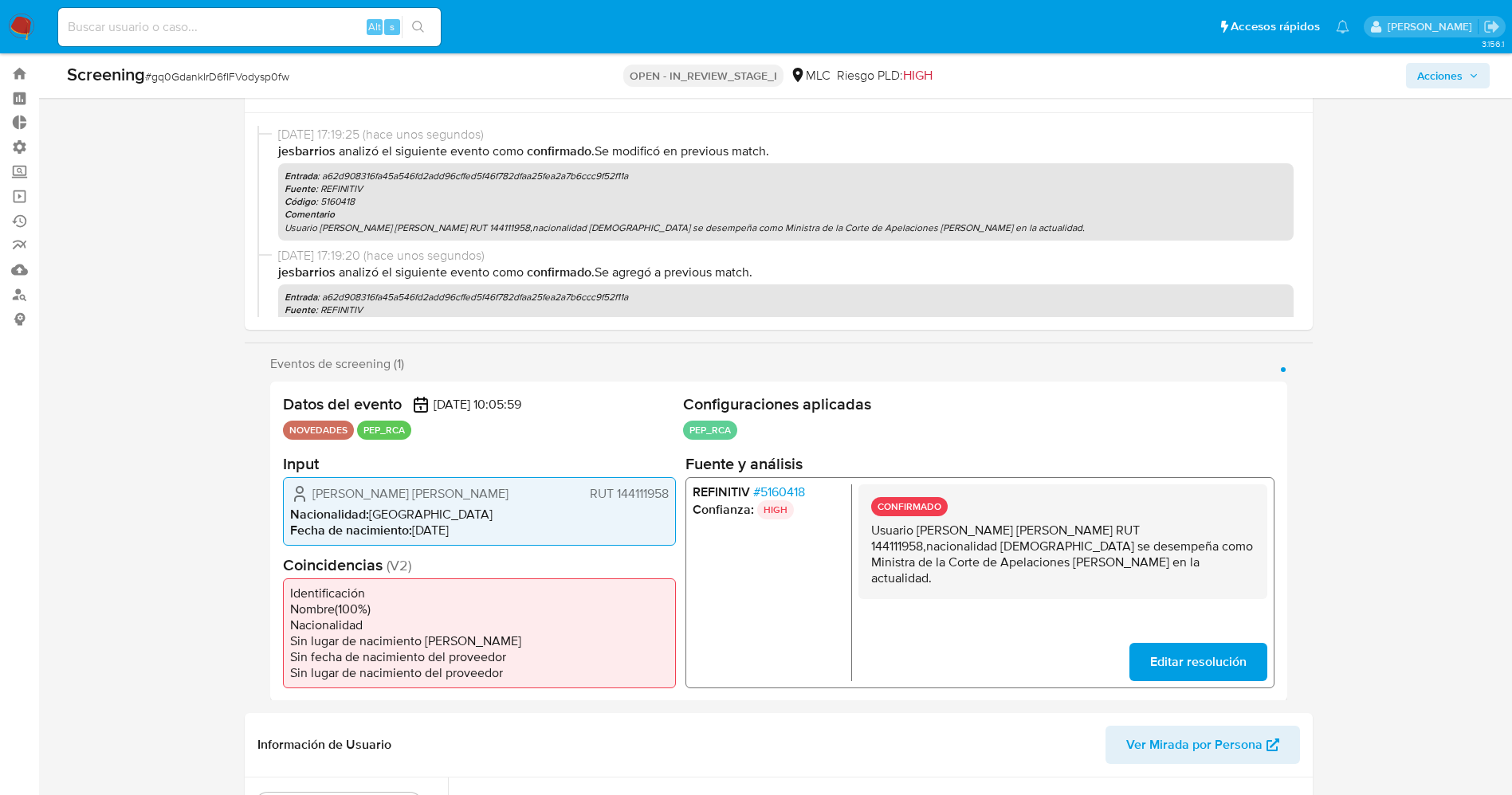
scroll to position [0, 0]
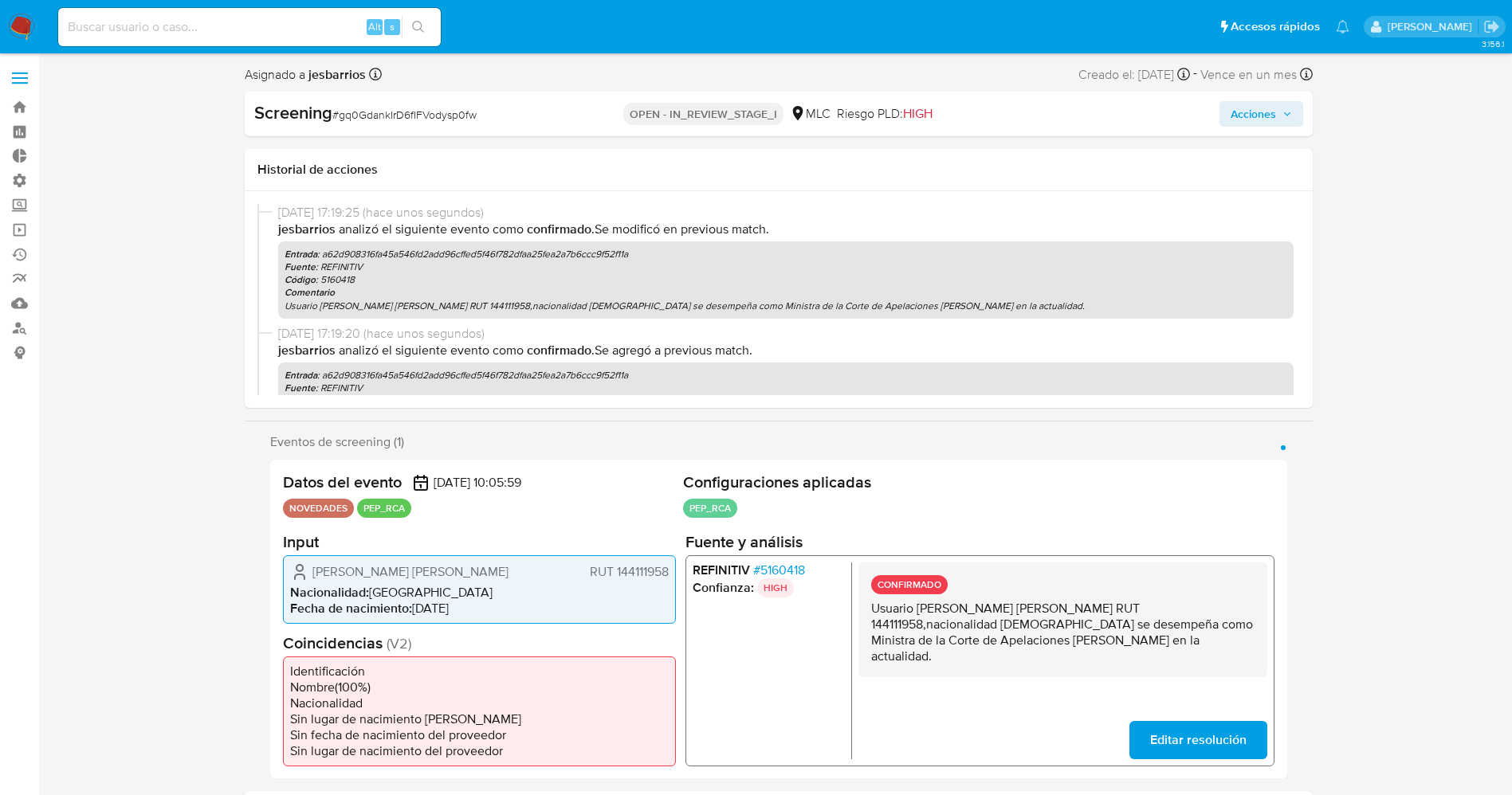
click at [1253, 117] on span "Acciones" at bounding box center [1253, 114] width 46 height 25
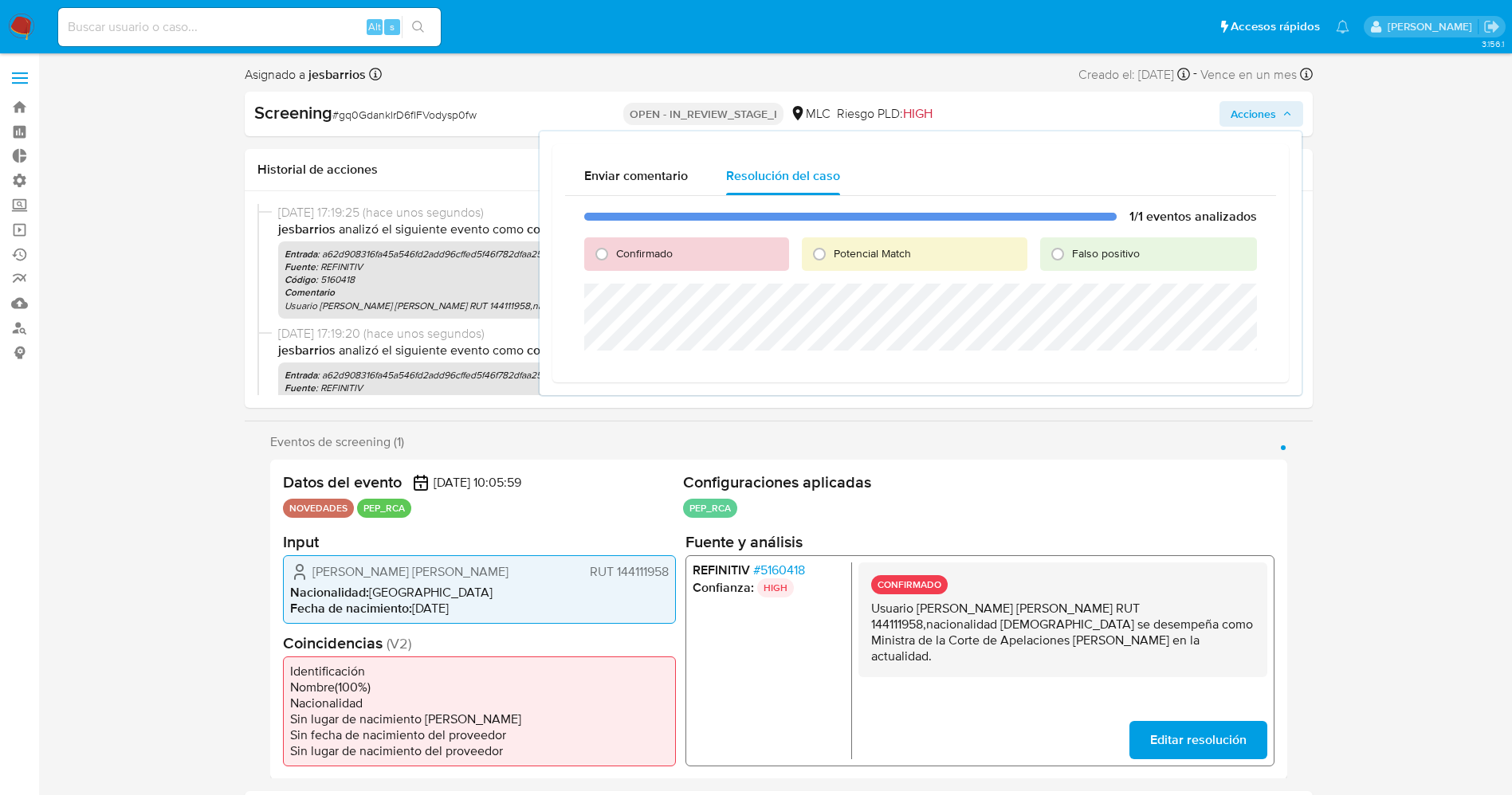
click at [640, 248] on span "Confirmado" at bounding box center [644, 254] width 56 height 16
click at [615, 248] on input "Confirmado" at bounding box center [601, 254] width 25 height 25
radio input "true"
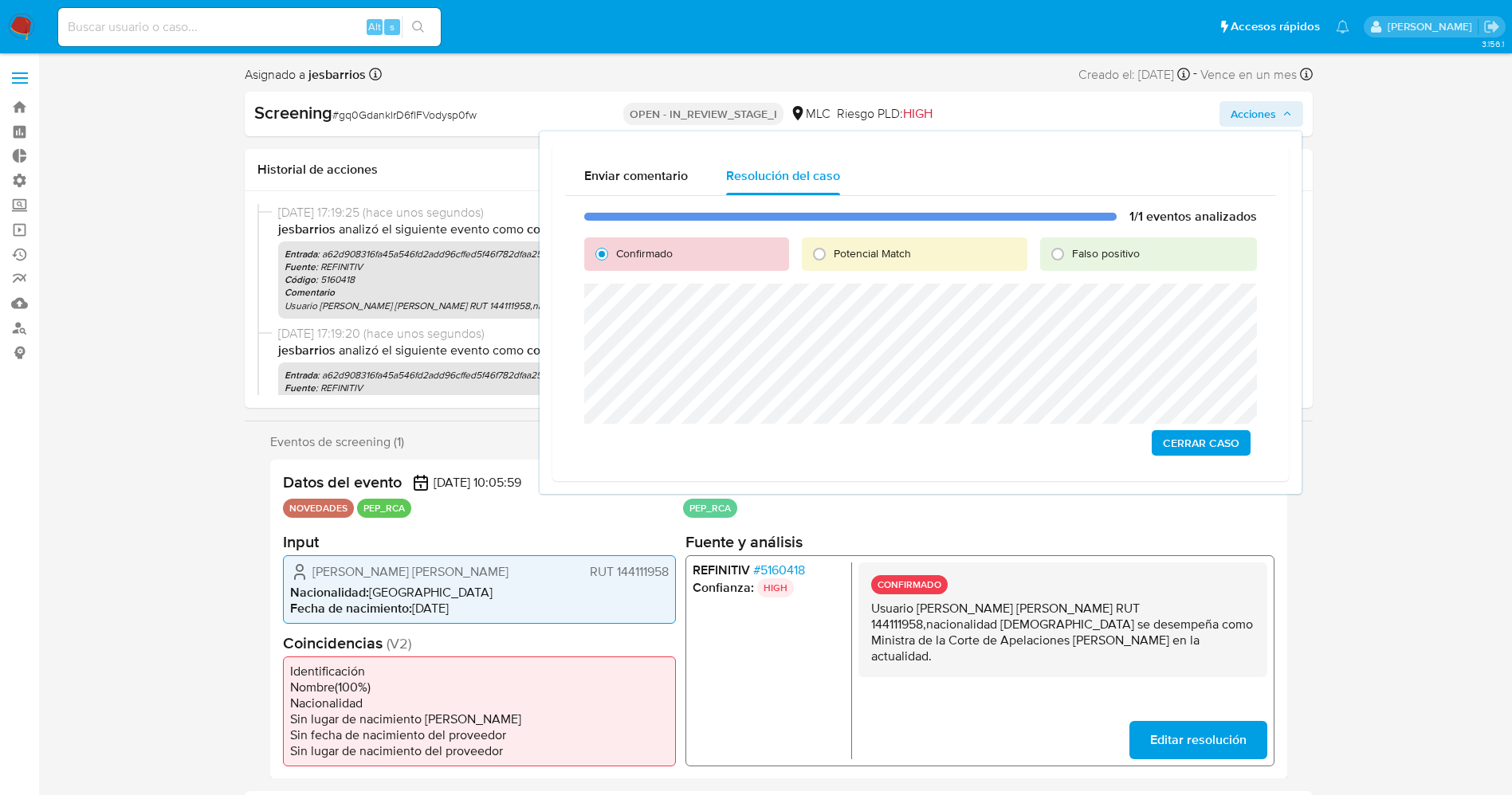
click at [1211, 461] on div "1/1 eventos analizados Confirmado Potencial Match Falso positivo Cerrar Caso" at bounding box center [920, 333] width 711 height 272
click at [1205, 449] on span "Cerrar Caso" at bounding box center [1200, 443] width 76 height 22
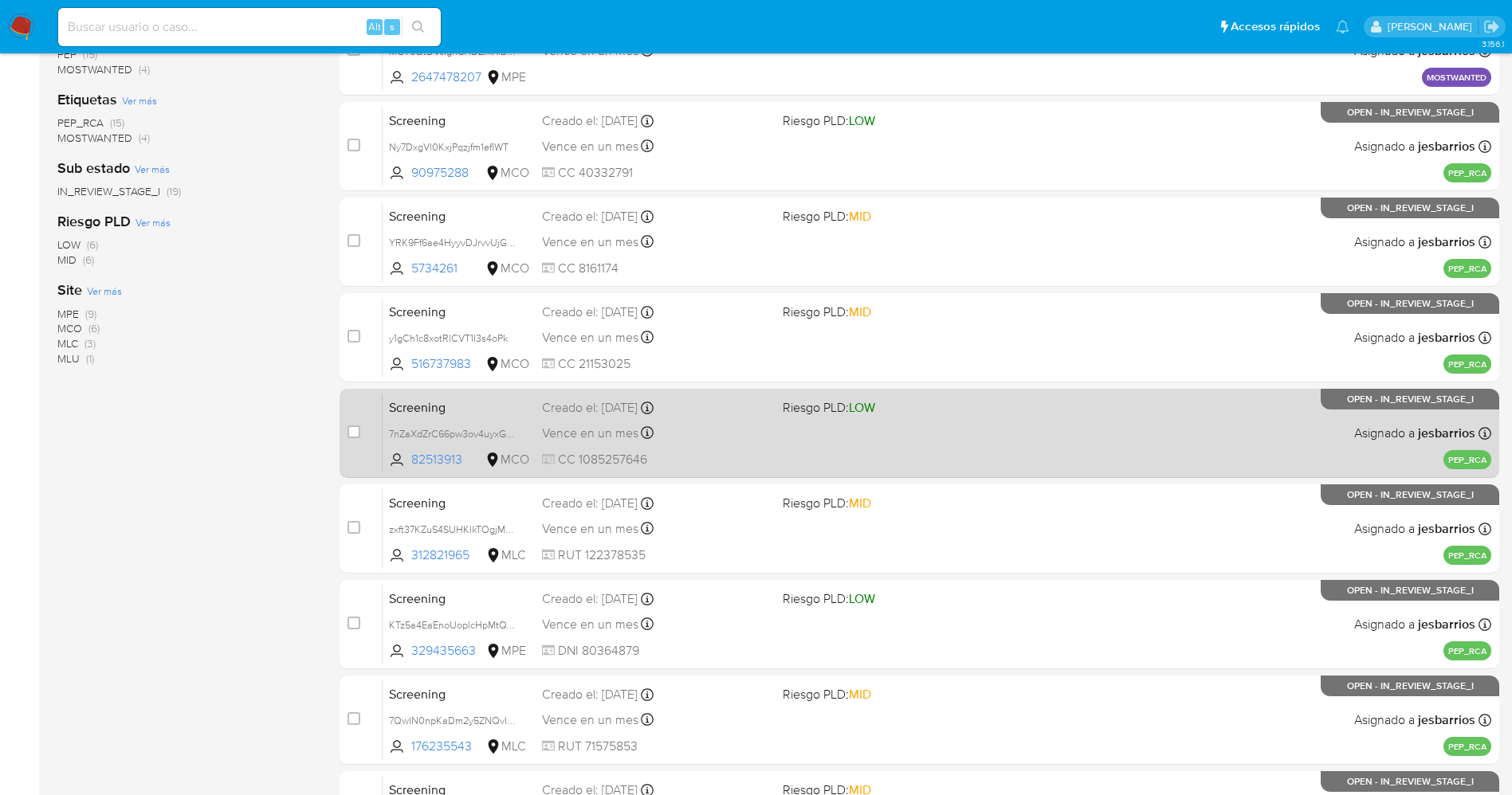
scroll to position [463, 0]
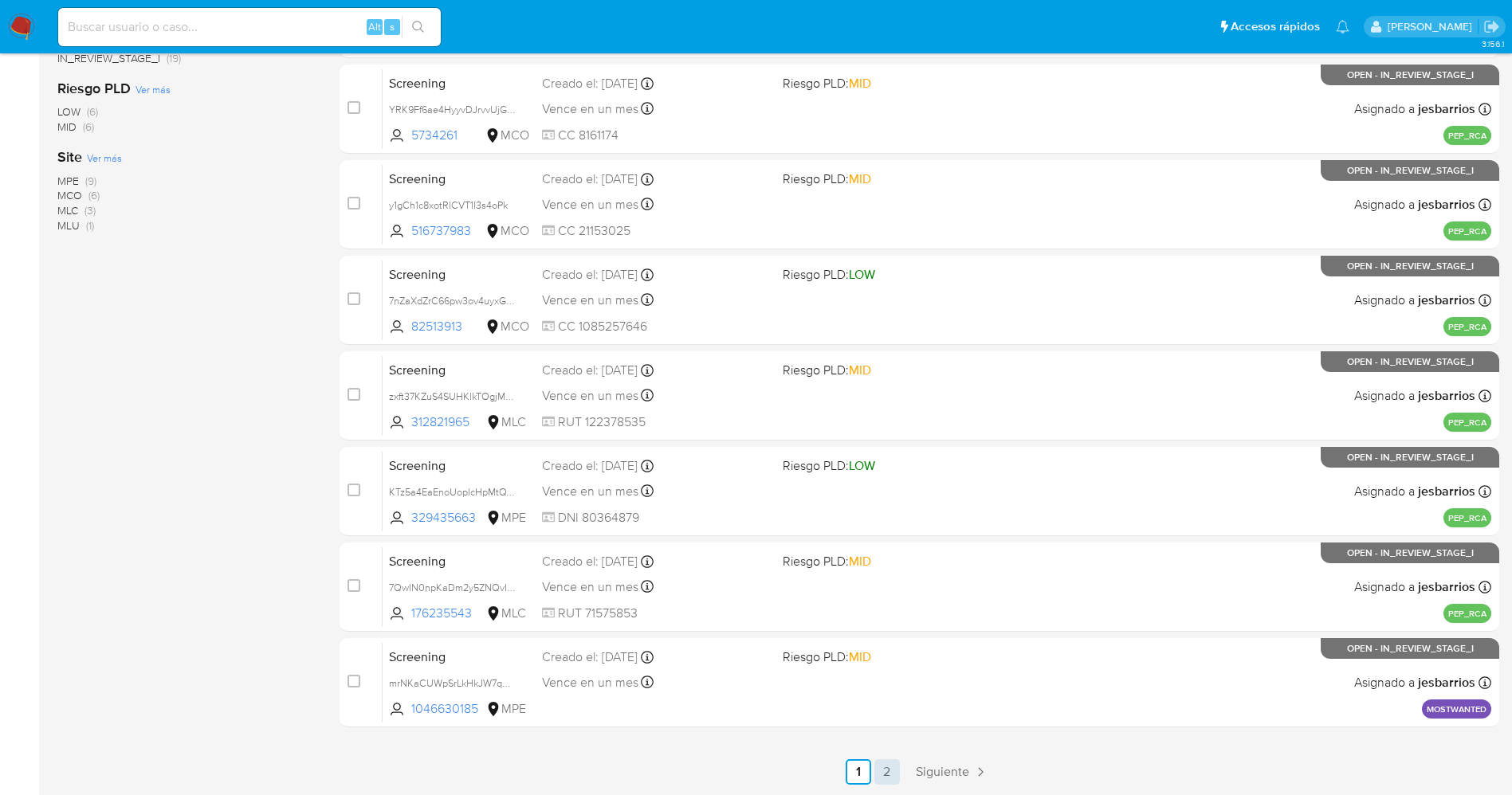
click at [891, 773] on link "2" at bounding box center [887, 772] width 25 height 25
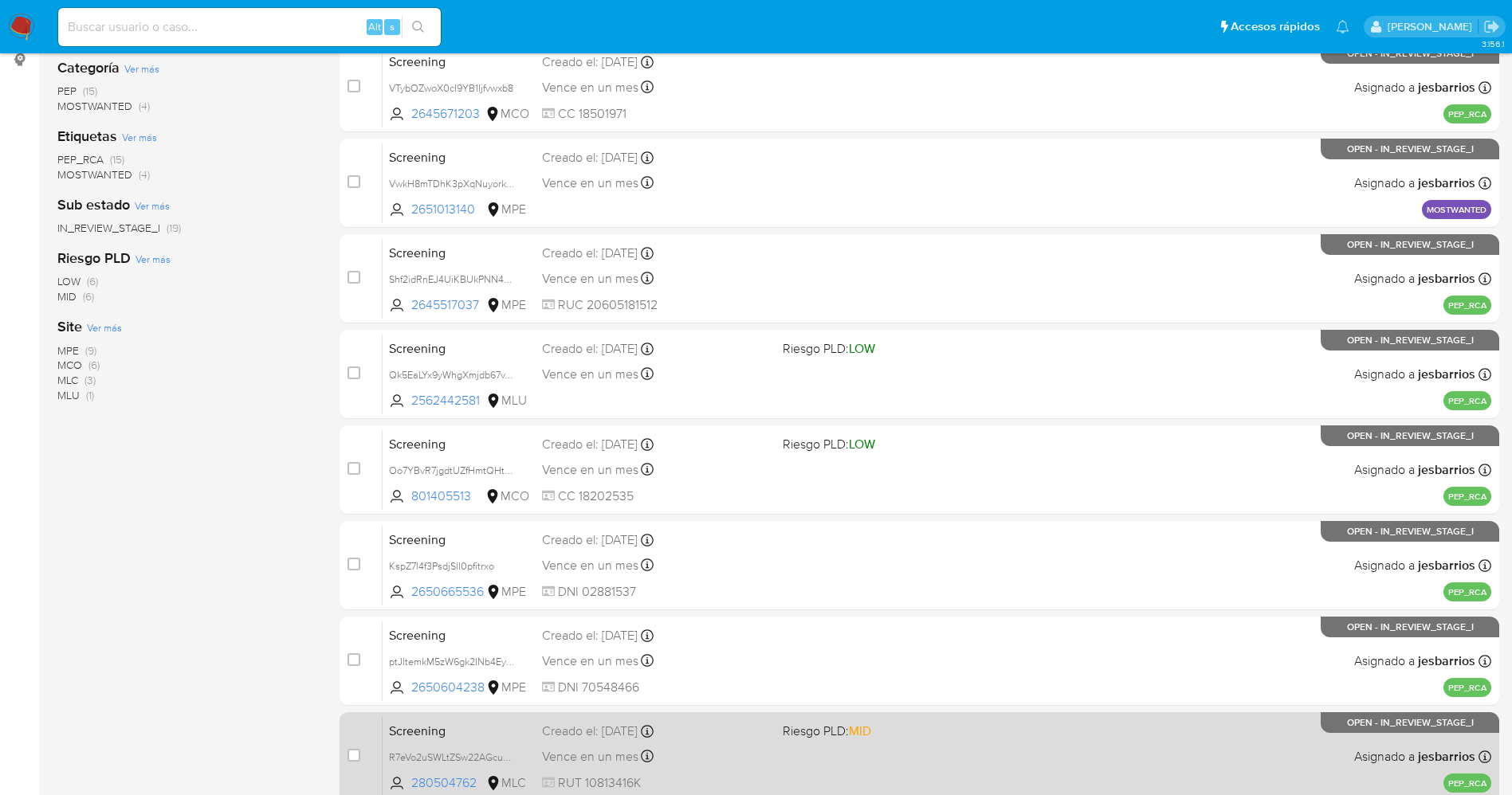
scroll to position [367, 0]
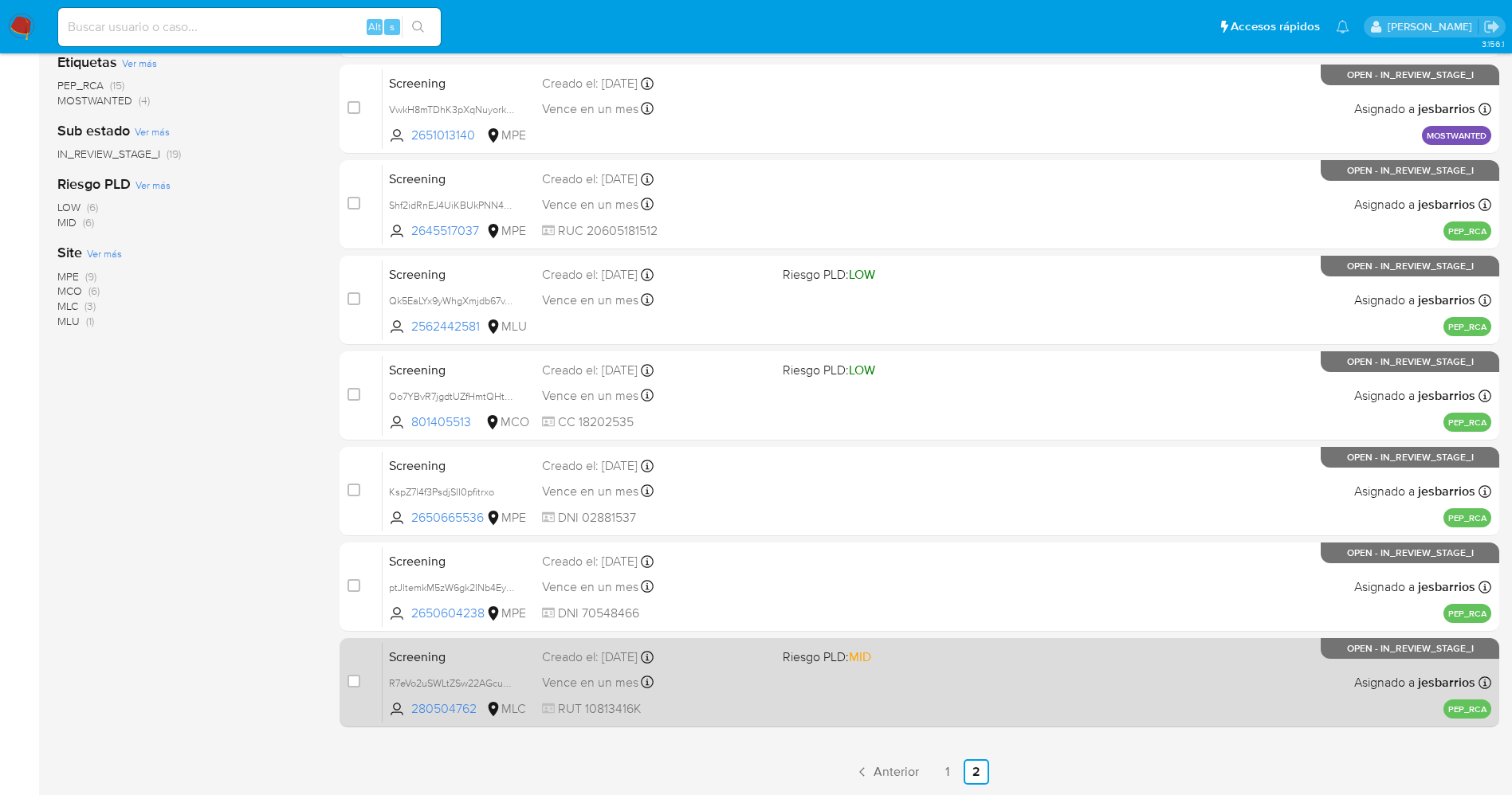
click at [807, 701] on div "Screening R7eVo2uSWLtZSw22AGcuHJZA 280504762 MLC Riesgo PLD: MID Creado el: [DA…" at bounding box center [937, 683] width 1109 height 81
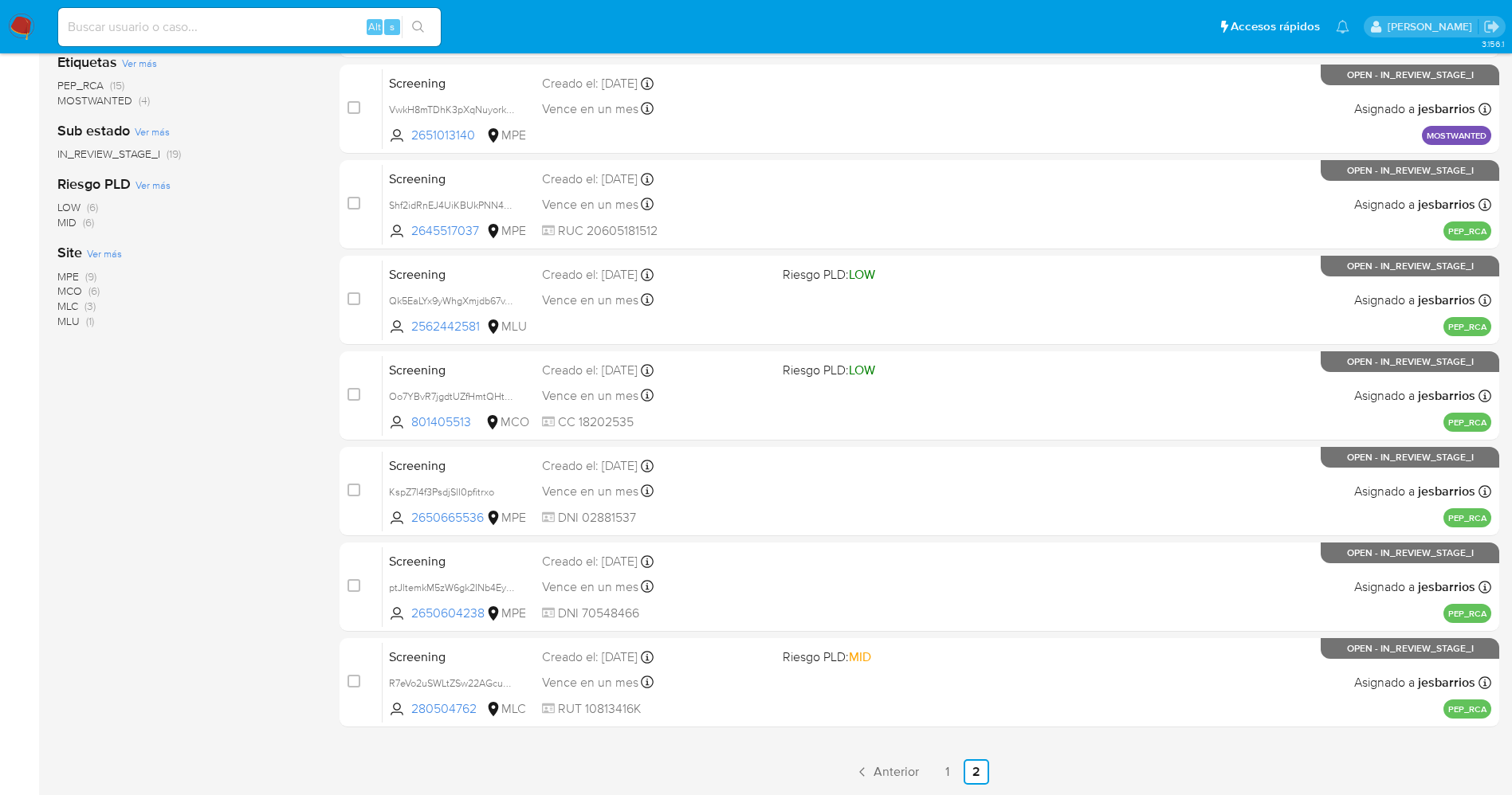
click at [12, 23] on img at bounding box center [22, 27] width 27 height 27
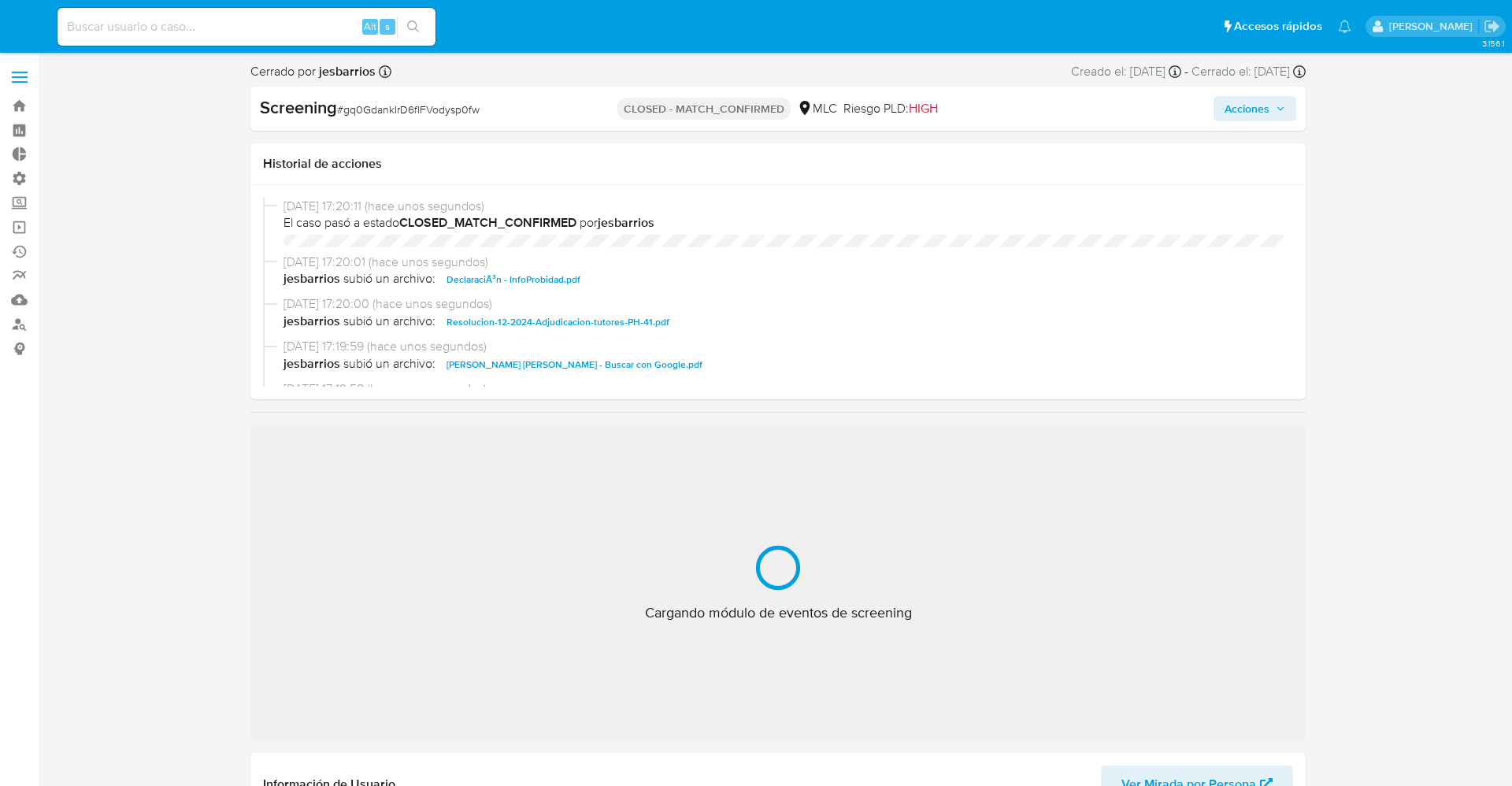
select select "10"
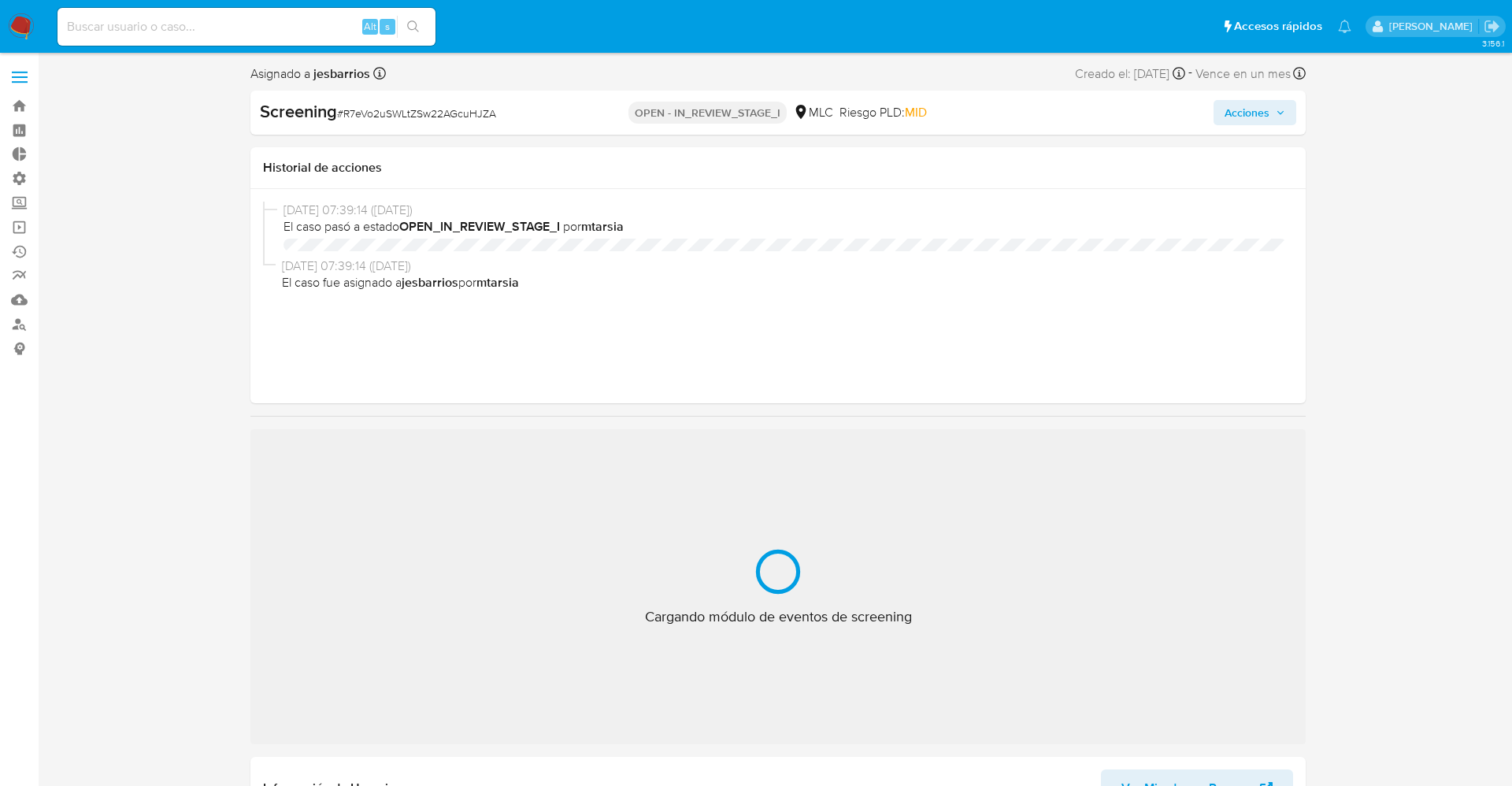
select select "10"
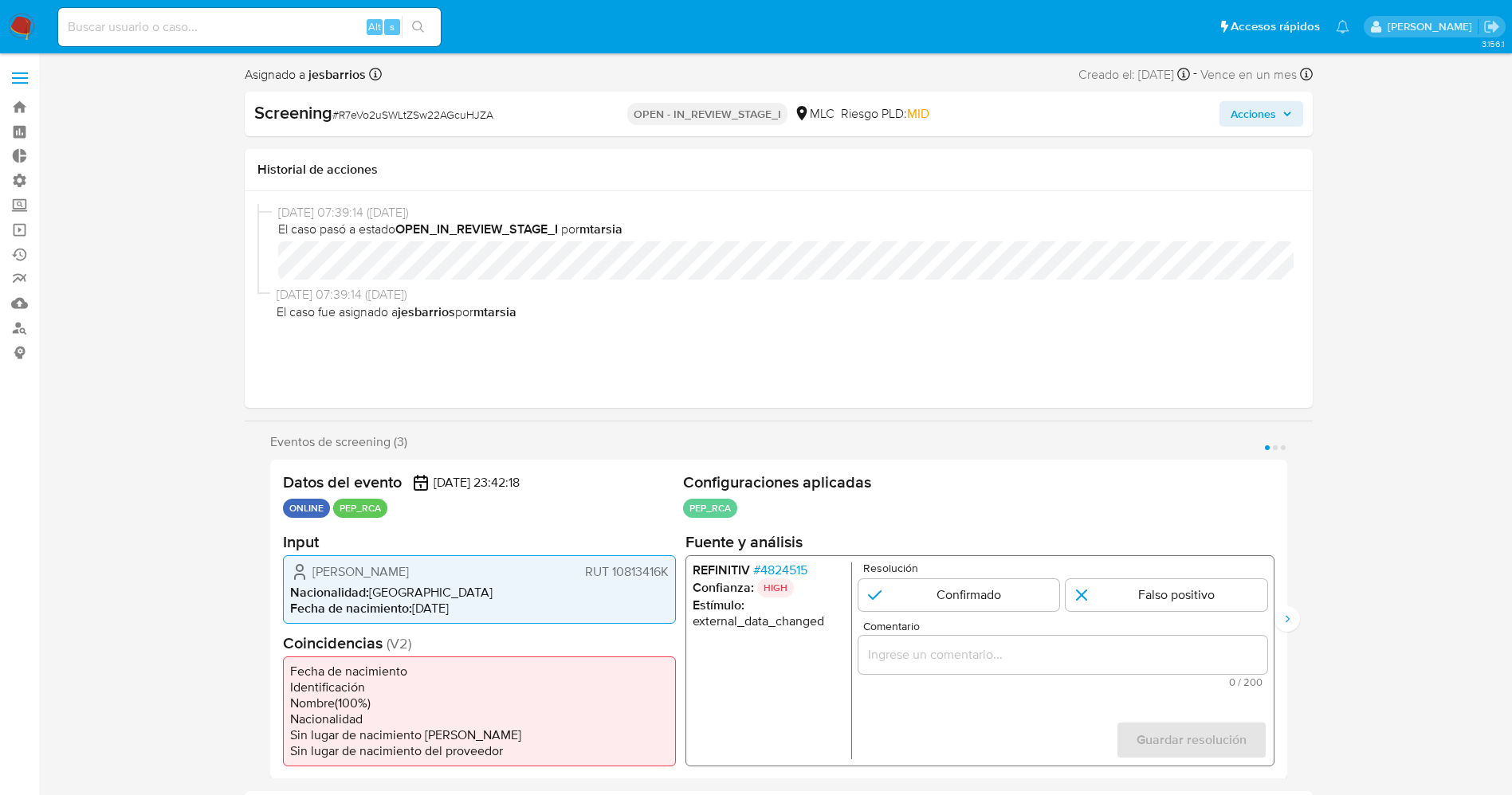
click at [787, 570] on span "# 4824515" at bounding box center [779, 570] width 54 height 16
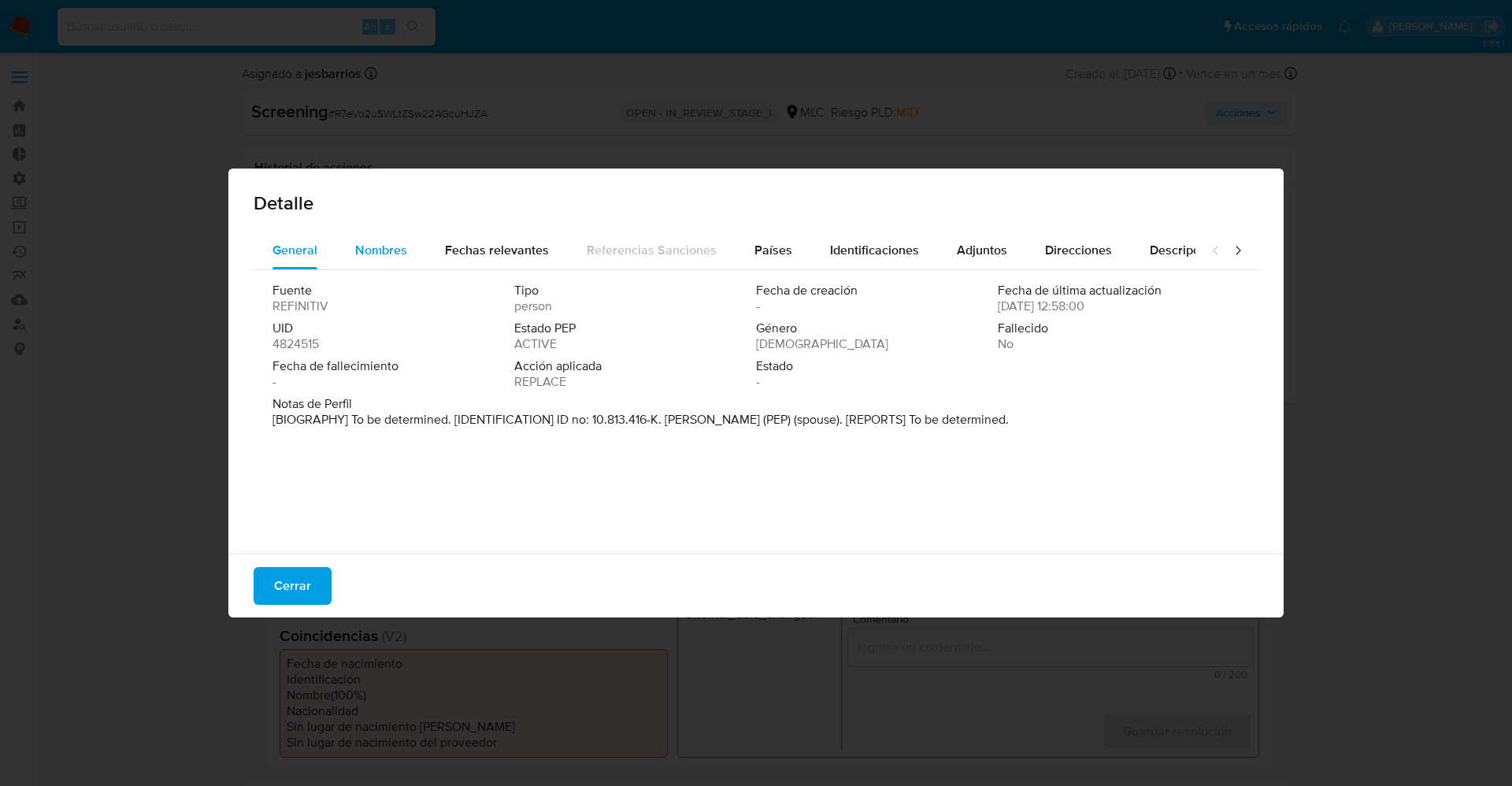
click at [399, 246] on span "Nombres" at bounding box center [381, 250] width 52 height 18
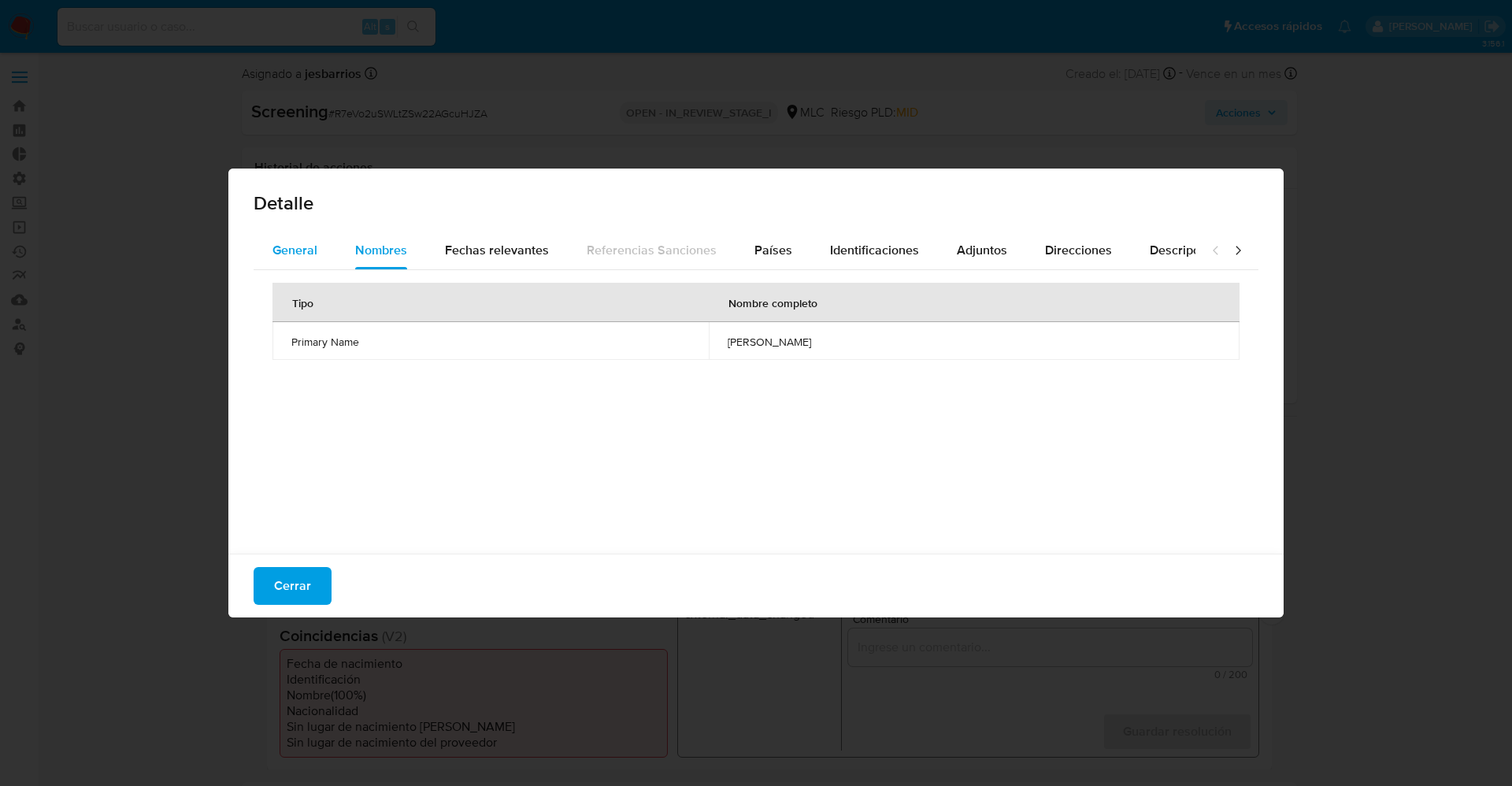
click at [303, 264] on div "General" at bounding box center [295, 250] width 45 height 38
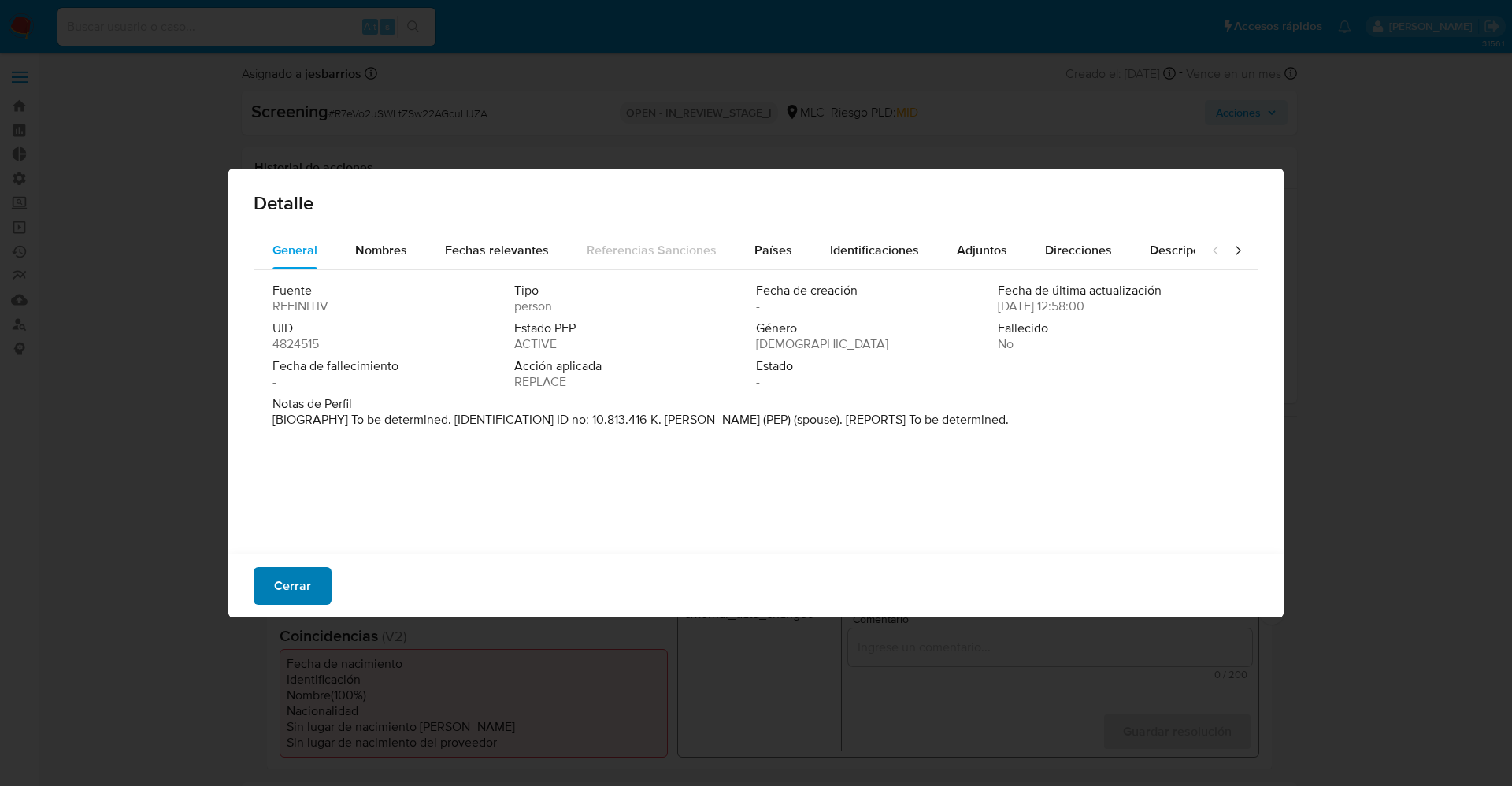
click at [316, 591] on button "Cerrar" at bounding box center [292, 586] width 78 height 38
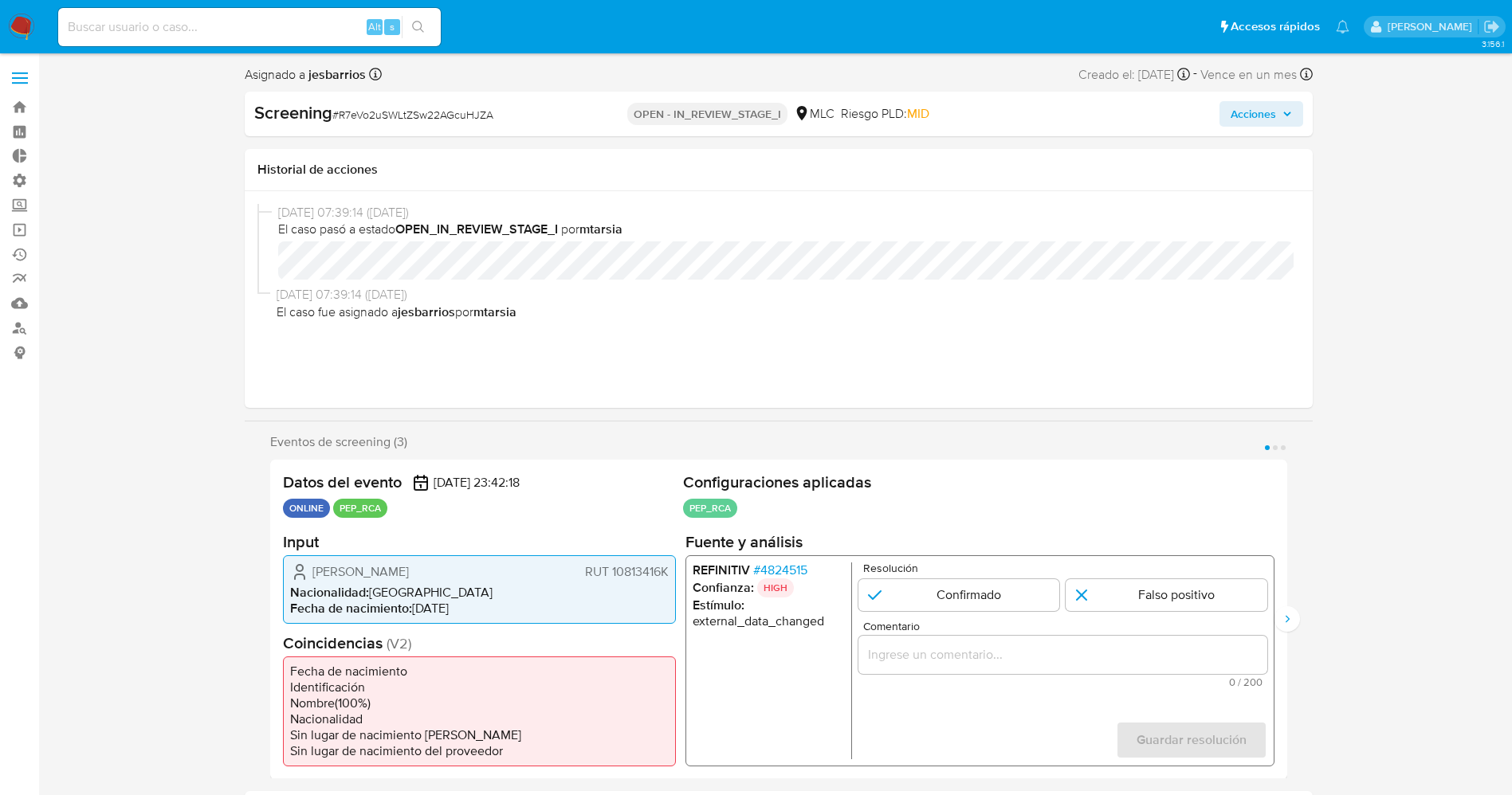
drag, startPoint x: 814, startPoint y: 571, endPoint x: 808, endPoint y: 578, distance: 9.2
click at [808, 578] on li "REFINITIV # 4824515" at bounding box center [768, 570] width 152 height 16
click at [792, 565] on span "# 4824515" at bounding box center [779, 570] width 54 height 16
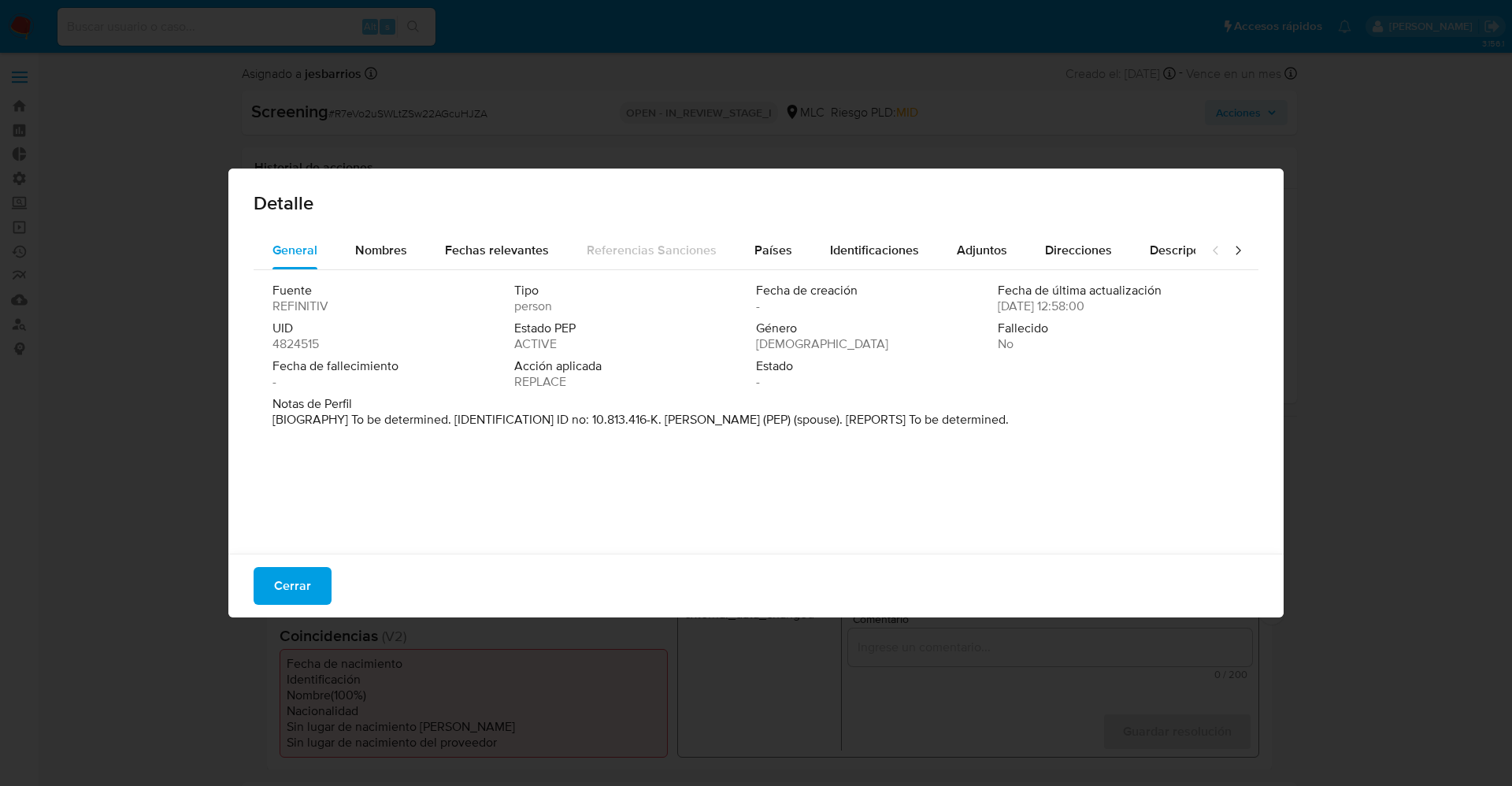
drag, startPoint x: 355, startPoint y: 419, endPoint x: 1129, endPoint y: 432, distance: 774.1
click at [1129, 432] on div "Notas de Perfil [BIOGRAPHY] To be determined. [IDENTIFICATION] ID no: 10.813.41…" at bounding box center [756, 415] width 967 height 38
click at [314, 589] on button "Cerrar" at bounding box center [292, 586] width 78 height 38
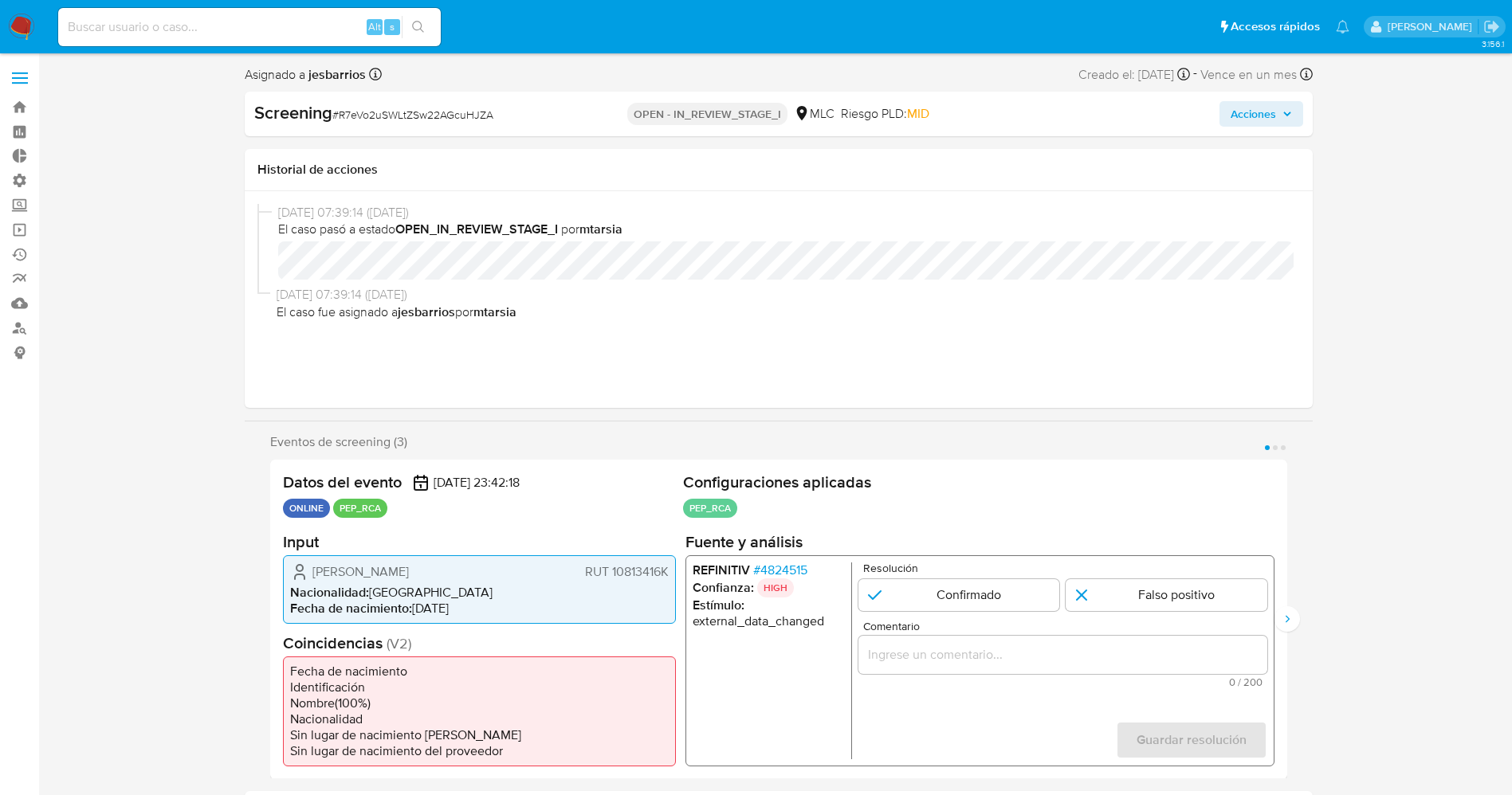
drag, startPoint x: 309, startPoint y: 569, endPoint x: 436, endPoint y: 575, distance: 127.1
click at [468, 576] on div "[PERSON_NAME] 10813416K" at bounding box center [480, 571] width 378 height 19
drag, startPoint x: 351, startPoint y: 562, endPoint x: 332, endPoint y: 568, distance: 19.9
click at [351, 564] on span "[PERSON_NAME]" at bounding box center [361, 572] width 97 height 16
drag, startPoint x: 581, startPoint y: 568, endPoint x: 263, endPoint y: 529, distance: 320.4
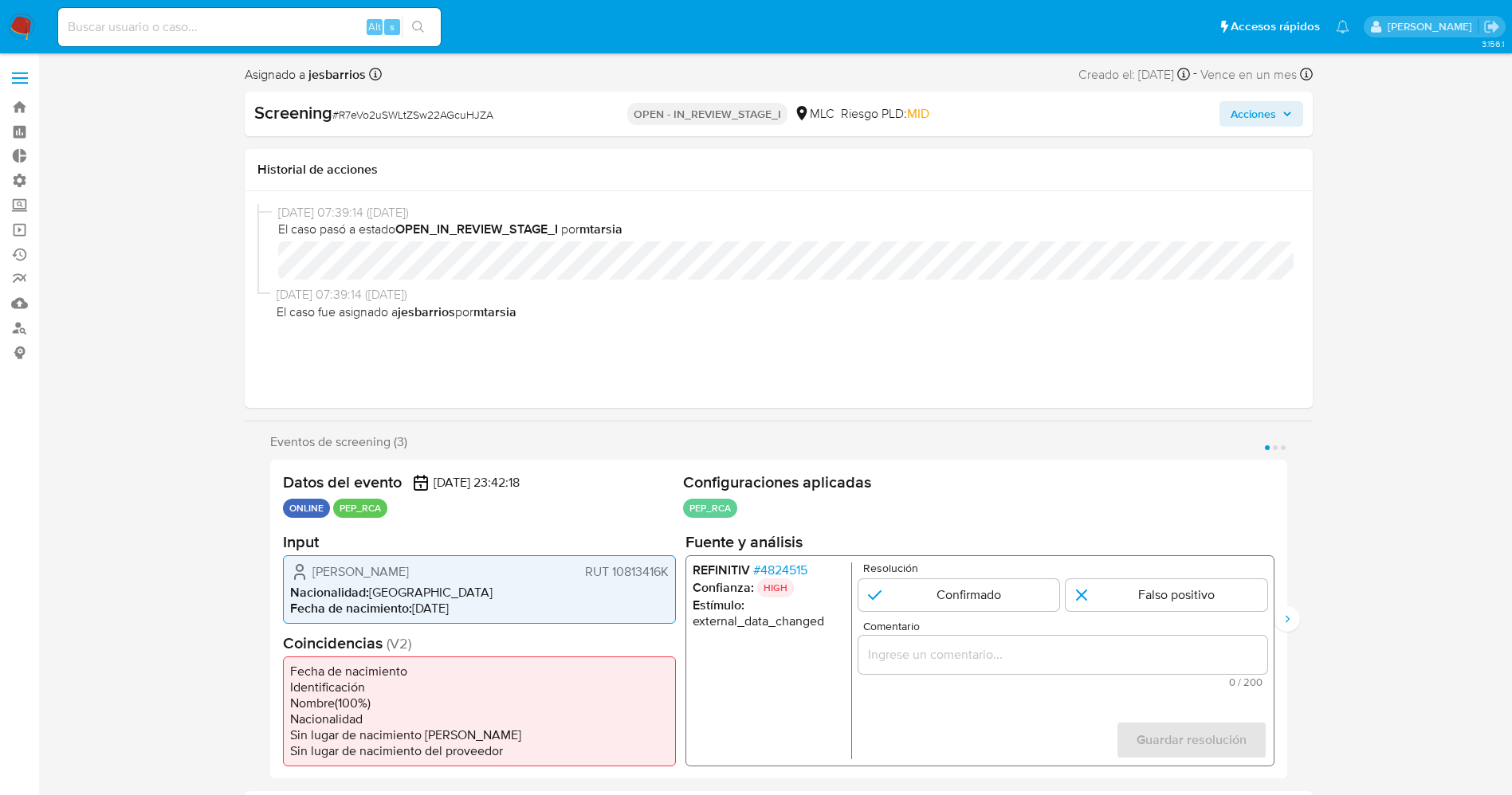
click at [557, 568] on div "[PERSON_NAME] 10813416K" at bounding box center [480, 571] width 378 height 19
drag, startPoint x: 507, startPoint y: 572, endPoint x: 679, endPoint y: 578, distance: 172.1
click at [679, 578] on div "Datos del evento [DATE] 23:42:18 ONLINE PEP_RCA Configuraciones aplicadas PEP_R…" at bounding box center [778, 619] width 1017 height 320
drag, startPoint x: 789, startPoint y: 561, endPoint x: 763, endPoint y: 558, distance: 26.2
click at [788, 559] on div "REFINITIV # 4824515 Confianza: HIGH Estímulo : external_data_changed Resolución…" at bounding box center [979, 661] width 589 height 212
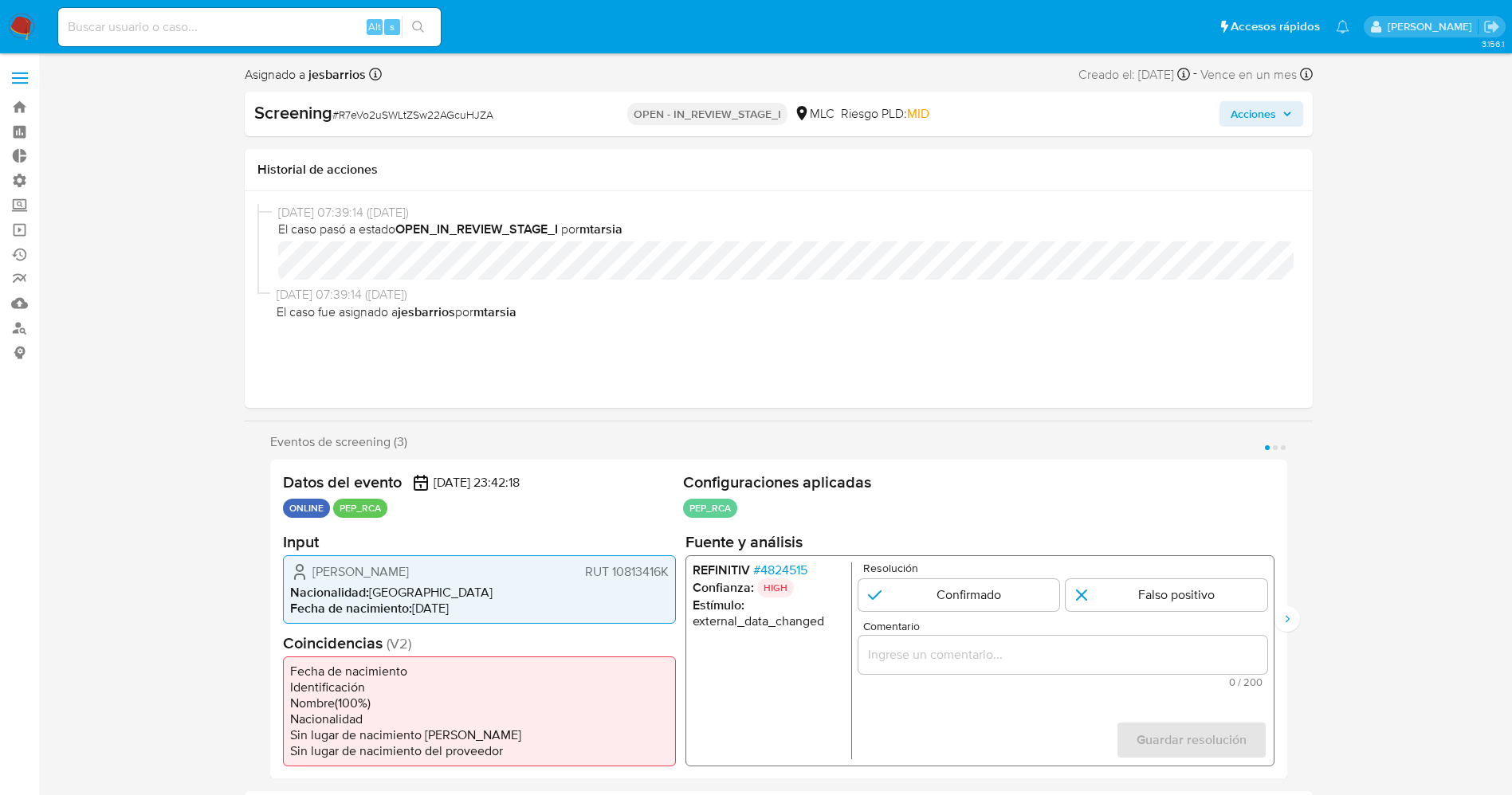
click at [777, 565] on span "# 4824515" at bounding box center [779, 570] width 54 height 16
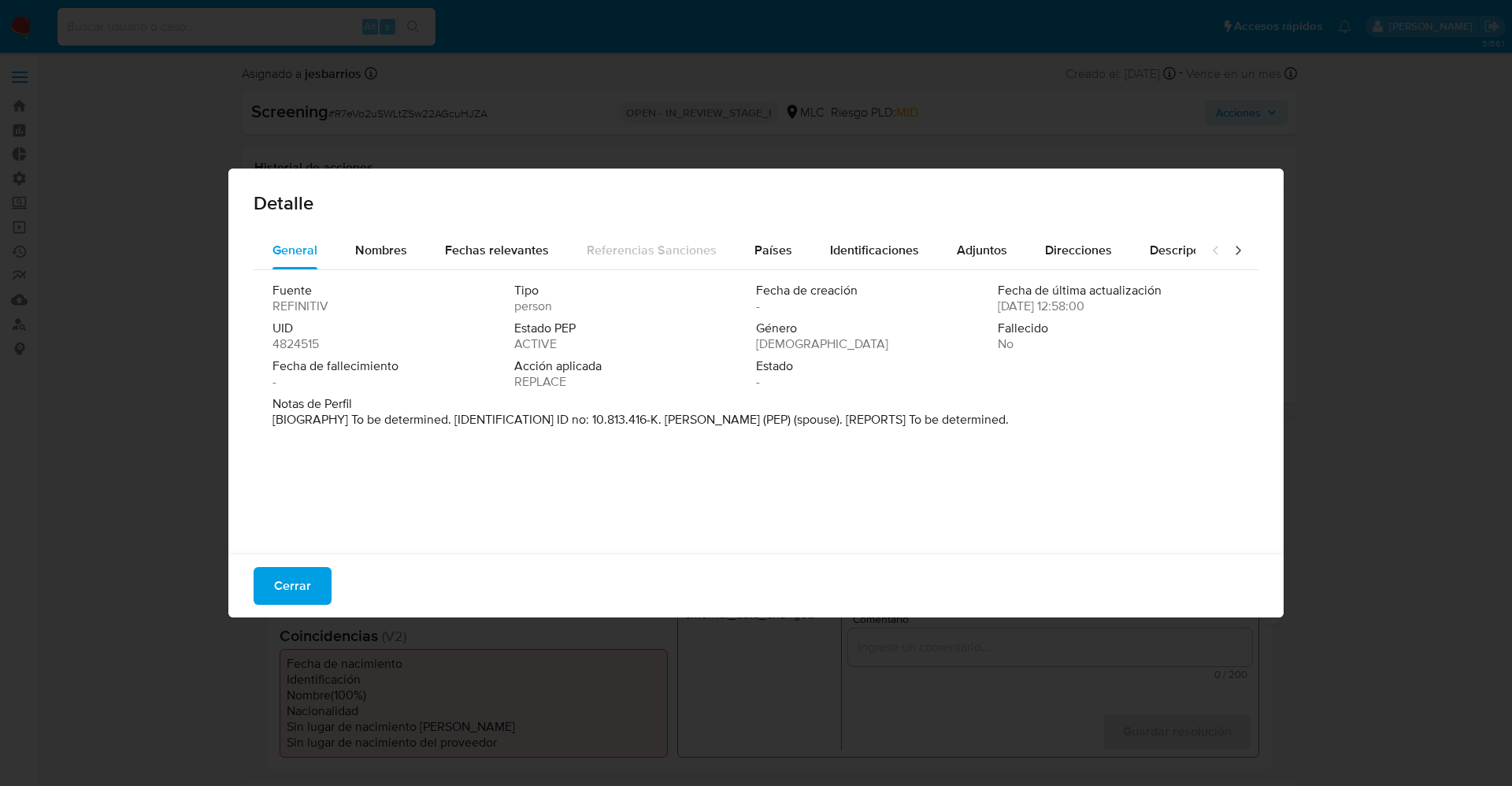
drag, startPoint x: 664, startPoint y: 413, endPoint x: 835, endPoint y: 416, distance: 171.0
click at [835, 416] on p "[BIOGRAPHY] To be determined. [IDENTIFICATION] ID no: 10.813.416-K. [PERSON_NAM…" at bounding box center [640, 420] width 736 height 16
click at [283, 587] on span "Cerrar" at bounding box center [292, 586] width 37 height 35
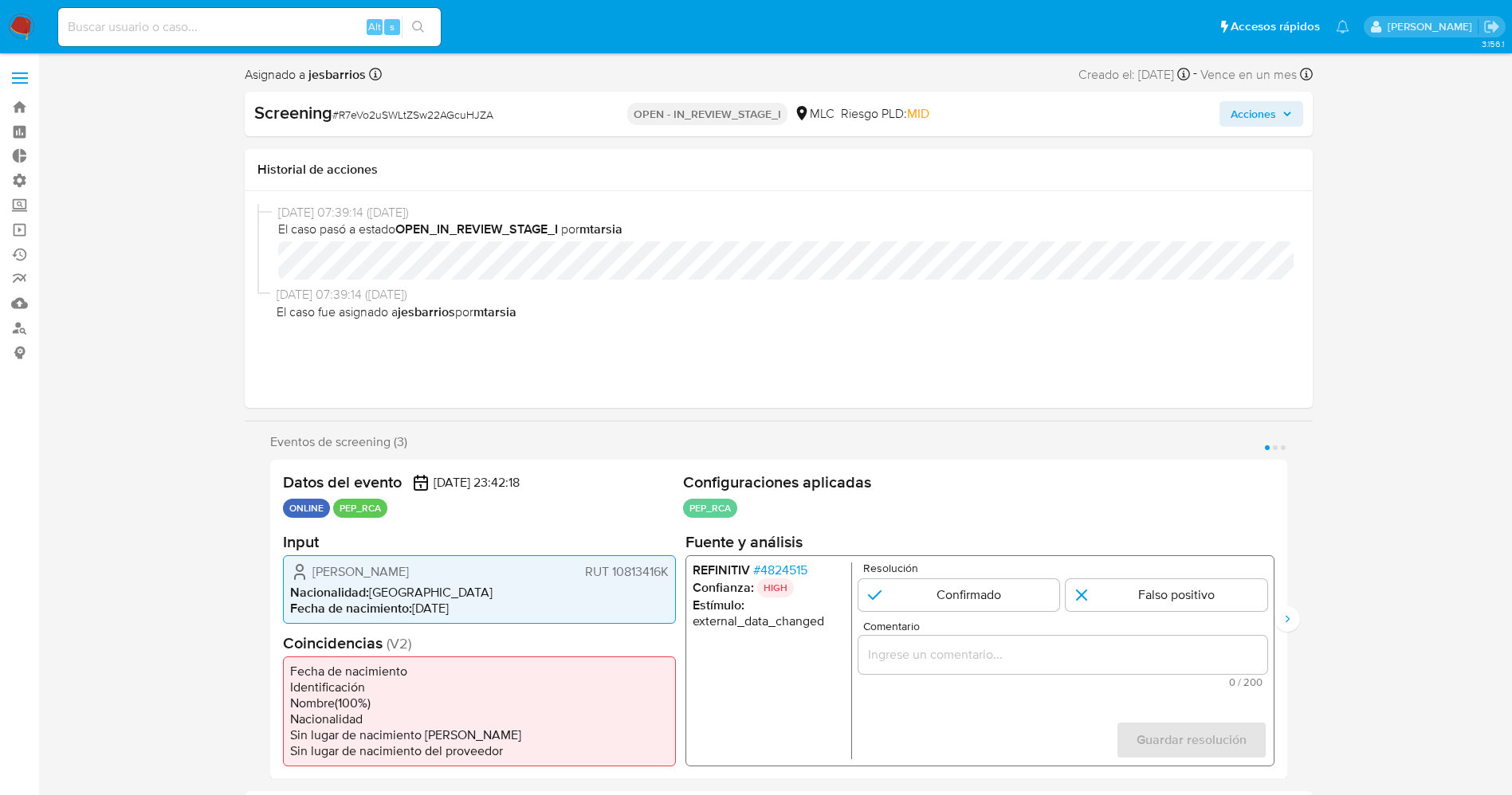
drag, startPoint x: 897, startPoint y: 608, endPoint x: 982, endPoint y: 467, distance: 164.6
click at [897, 608] on input "1 de 3" at bounding box center [958, 595] width 202 height 32
radio input "true"
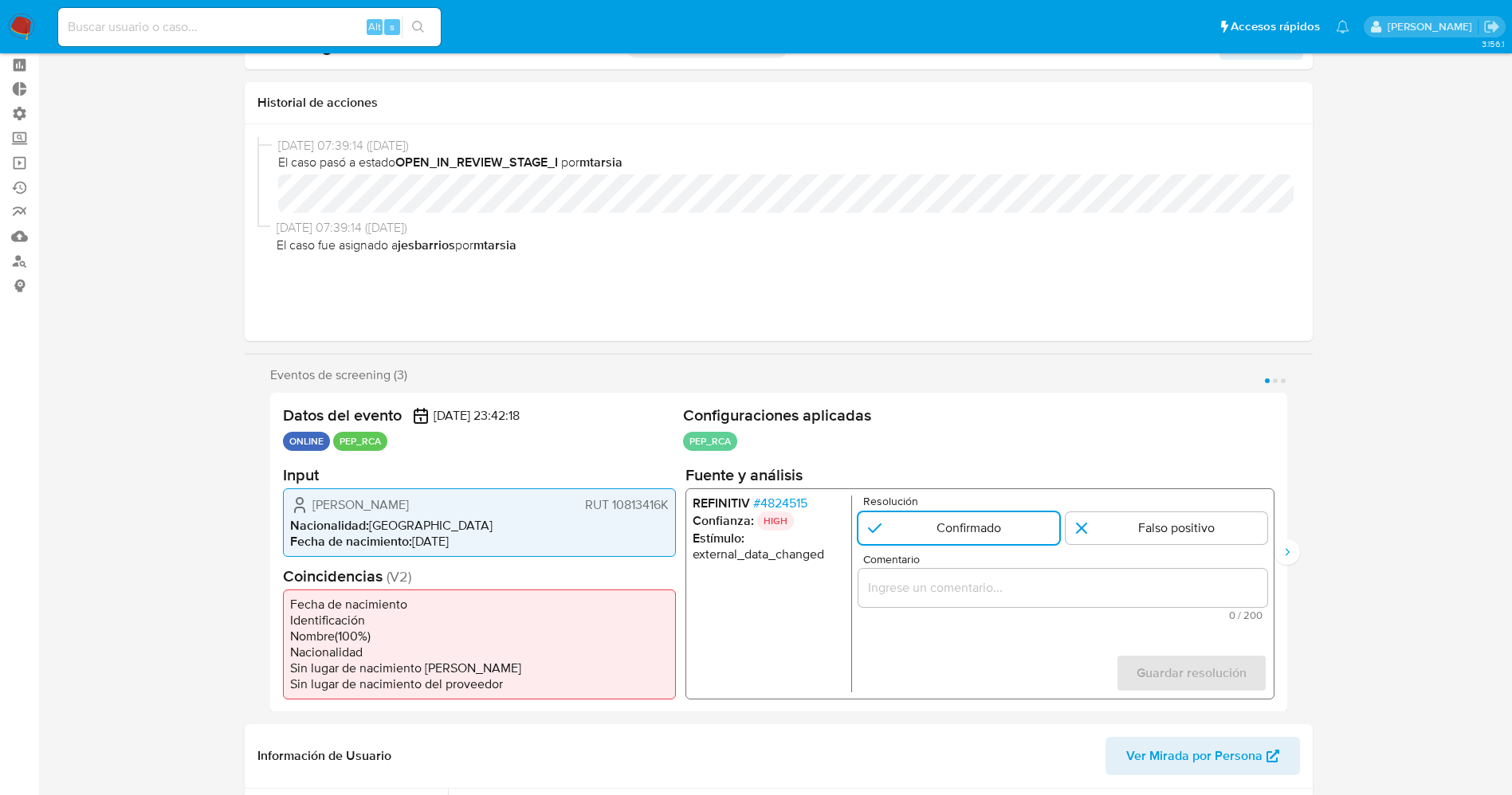
scroll to position [119, 0]
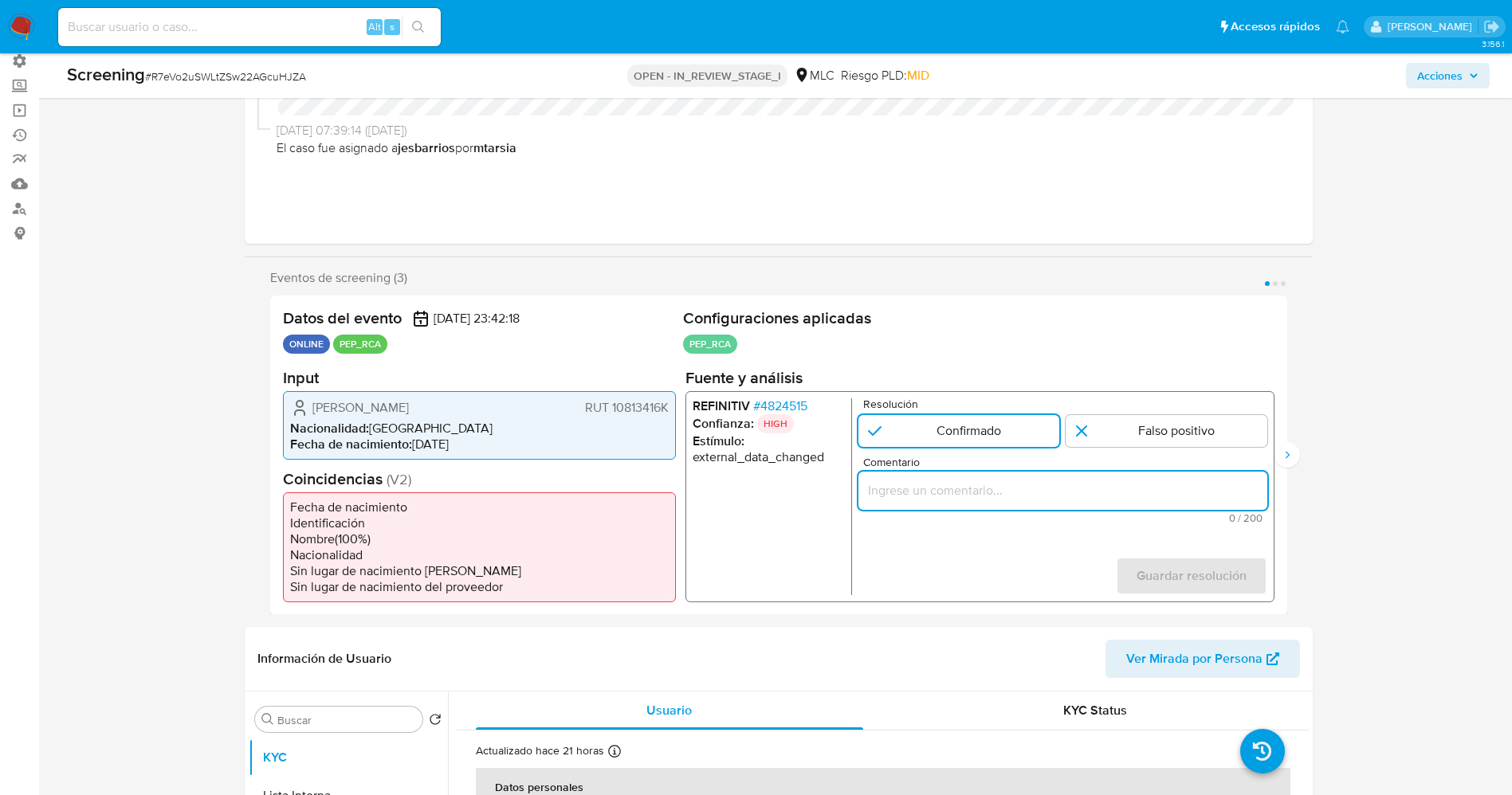
click at [982, 497] on input "Comentario" at bounding box center [1062, 489] width 409 height 21
click at [886, 490] on input "usuario [PERSON_NAME],RUT 10813416K,“nacionalidad [DEMOGRAPHIC_DATA] , por coin…" at bounding box center [1062, 489] width 409 height 21
drag, startPoint x: 972, startPoint y: 493, endPoint x: 997, endPoint y: 498, distance: 25.5
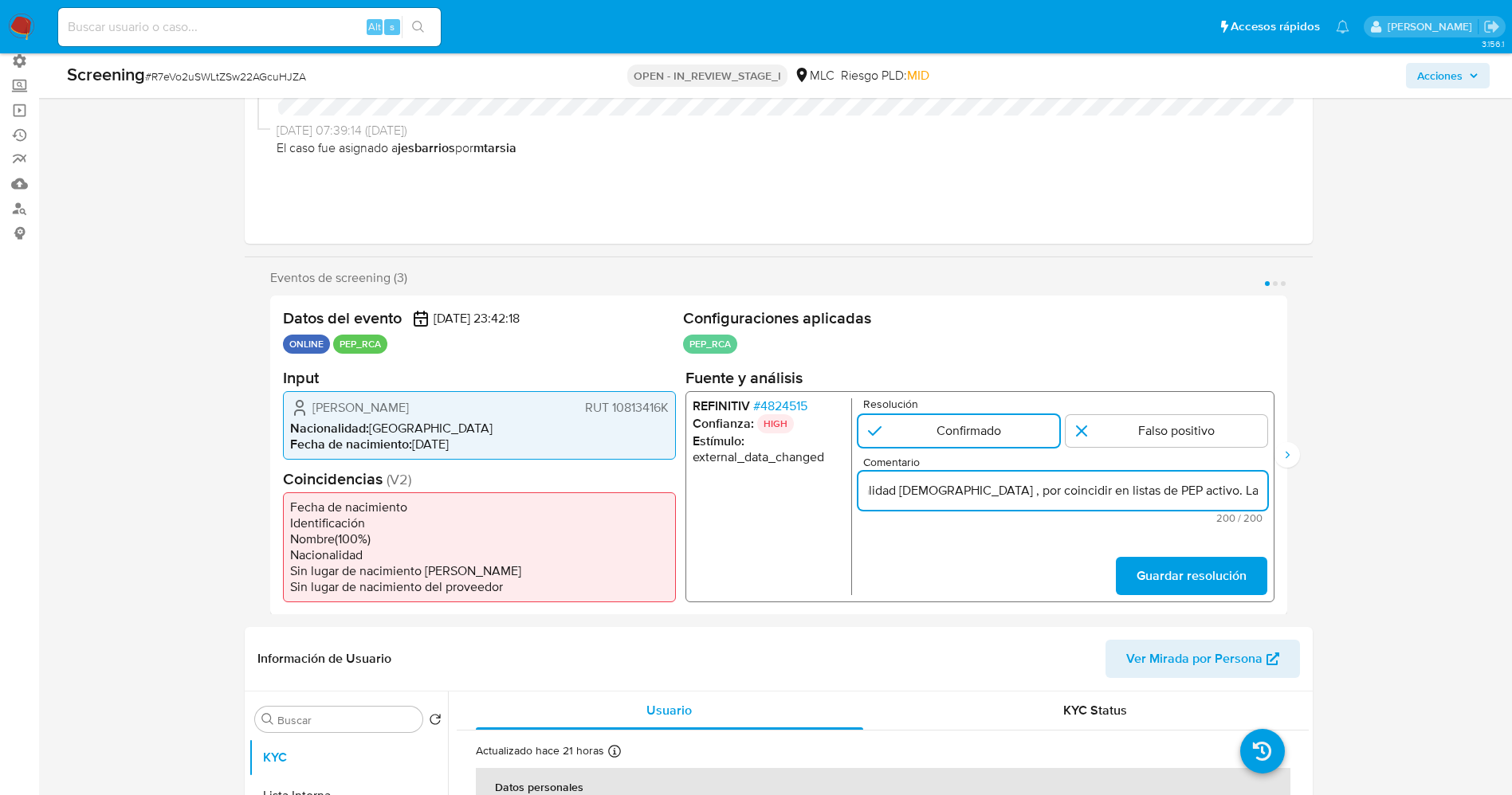
click at [997, 498] on input "usuario [PERSON_NAME],RUT 10813416K,“nacionalidad [DEMOGRAPHIC_DATA] , por coin…" at bounding box center [1062, 489] width 409 height 21
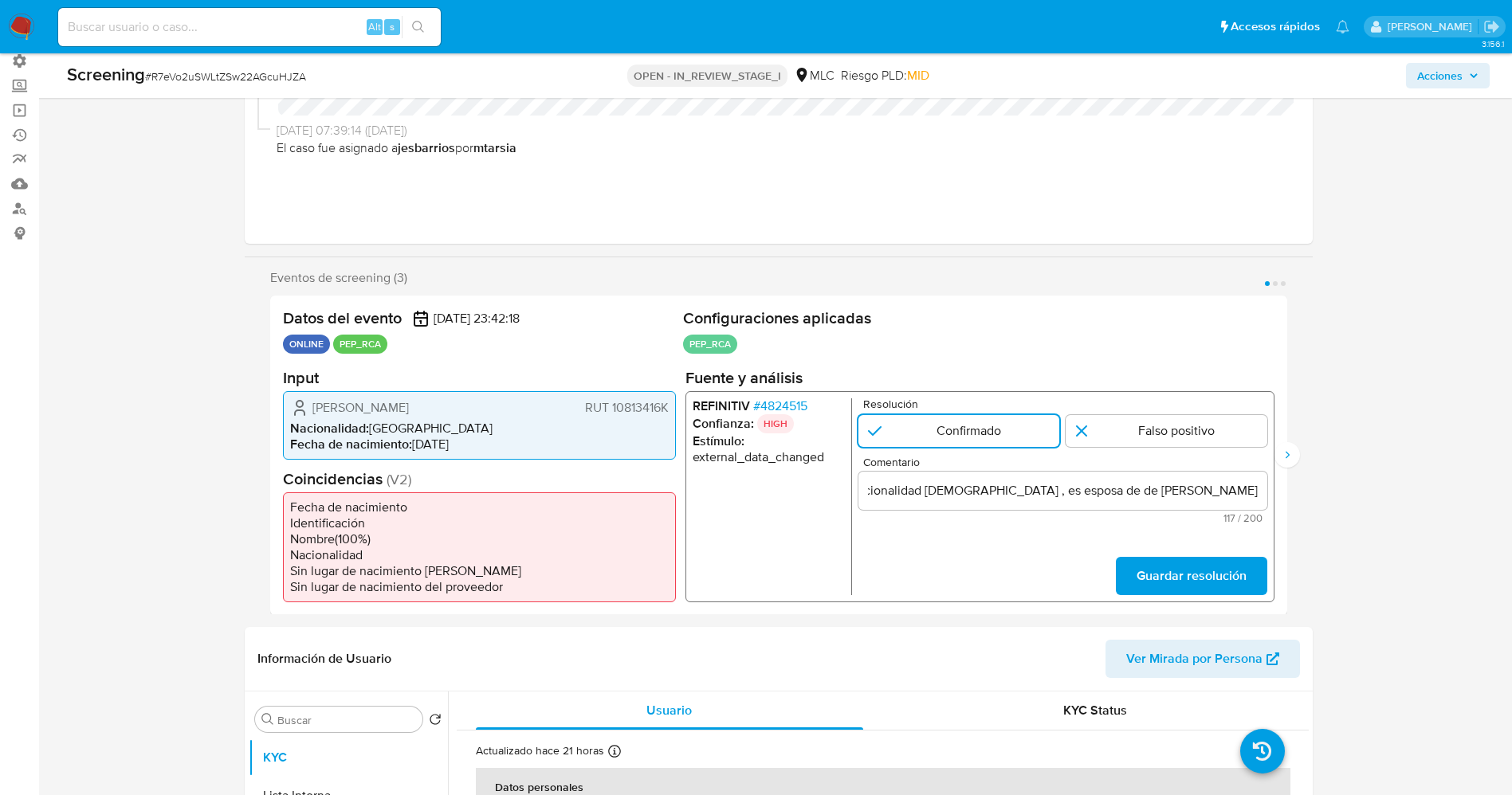
scroll to position [0, 0]
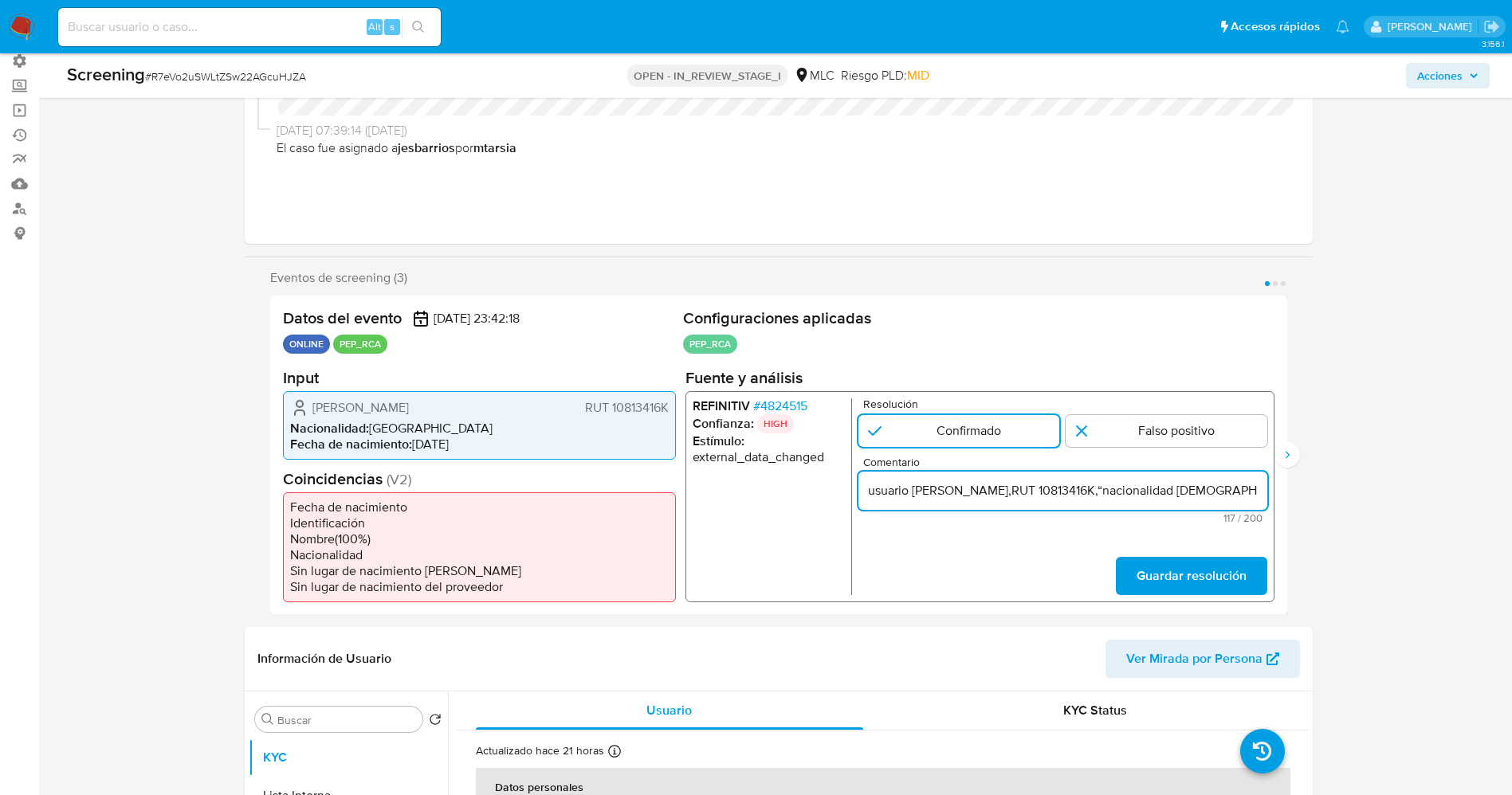
click at [878, 488] on input "usuario [PERSON_NAME],RUT 10813416K,“nacionalidad [DEMOGRAPHIC_DATA] , es espos…" at bounding box center [1062, 489] width 409 height 21
paste input "la , quien se desempeña comoConcejal de Porvenir desde [DATE]."
type input "Usuario [PERSON_NAME],RUT 10813416K,“nacionalidad [DEMOGRAPHIC_DATA] , es espos…"
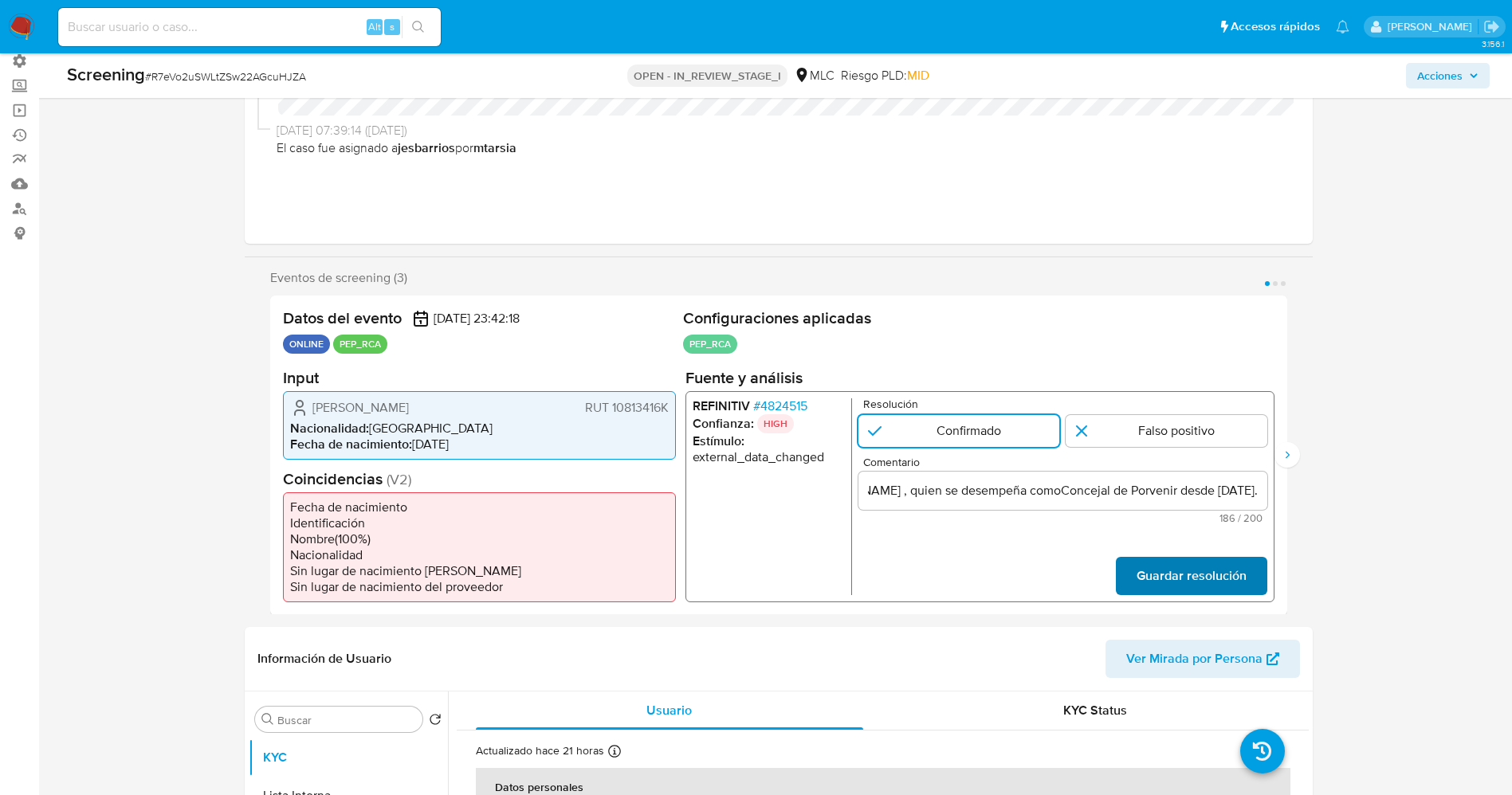
click at [1218, 573] on span "Guardar resolución" at bounding box center [1190, 575] width 110 height 35
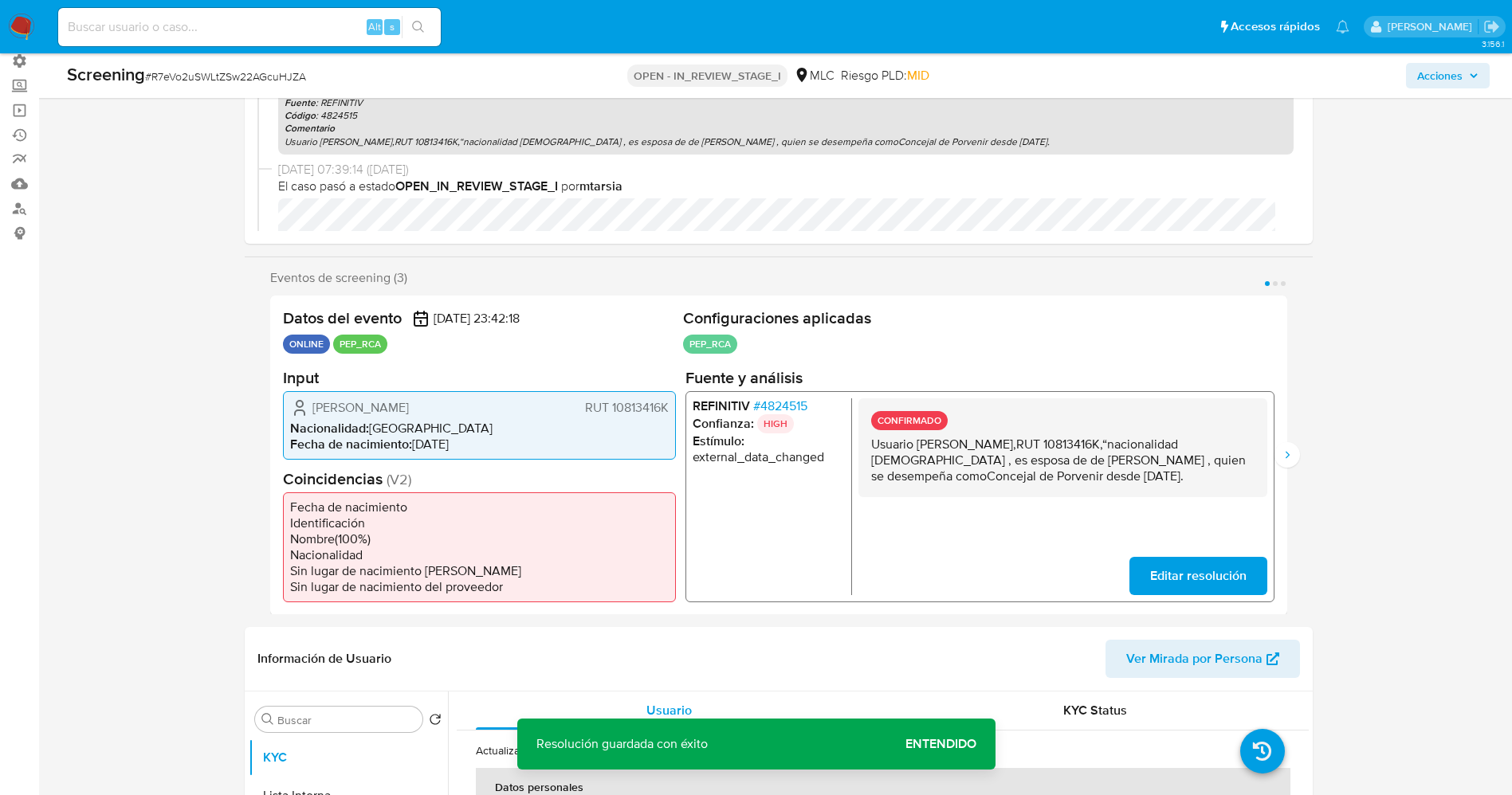
drag, startPoint x: 869, startPoint y: 449, endPoint x: 1248, endPoint y: 475, distance: 379.9
click at [1248, 475] on div "CONFIRMADO Usuario [PERSON_NAME],RUT 10813416K,“nacionalidad [DEMOGRAPHIC_DATA]…" at bounding box center [1062, 447] width 409 height 99
click at [1281, 460] on icon "Siguiente" at bounding box center [1287, 455] width 13 height 13
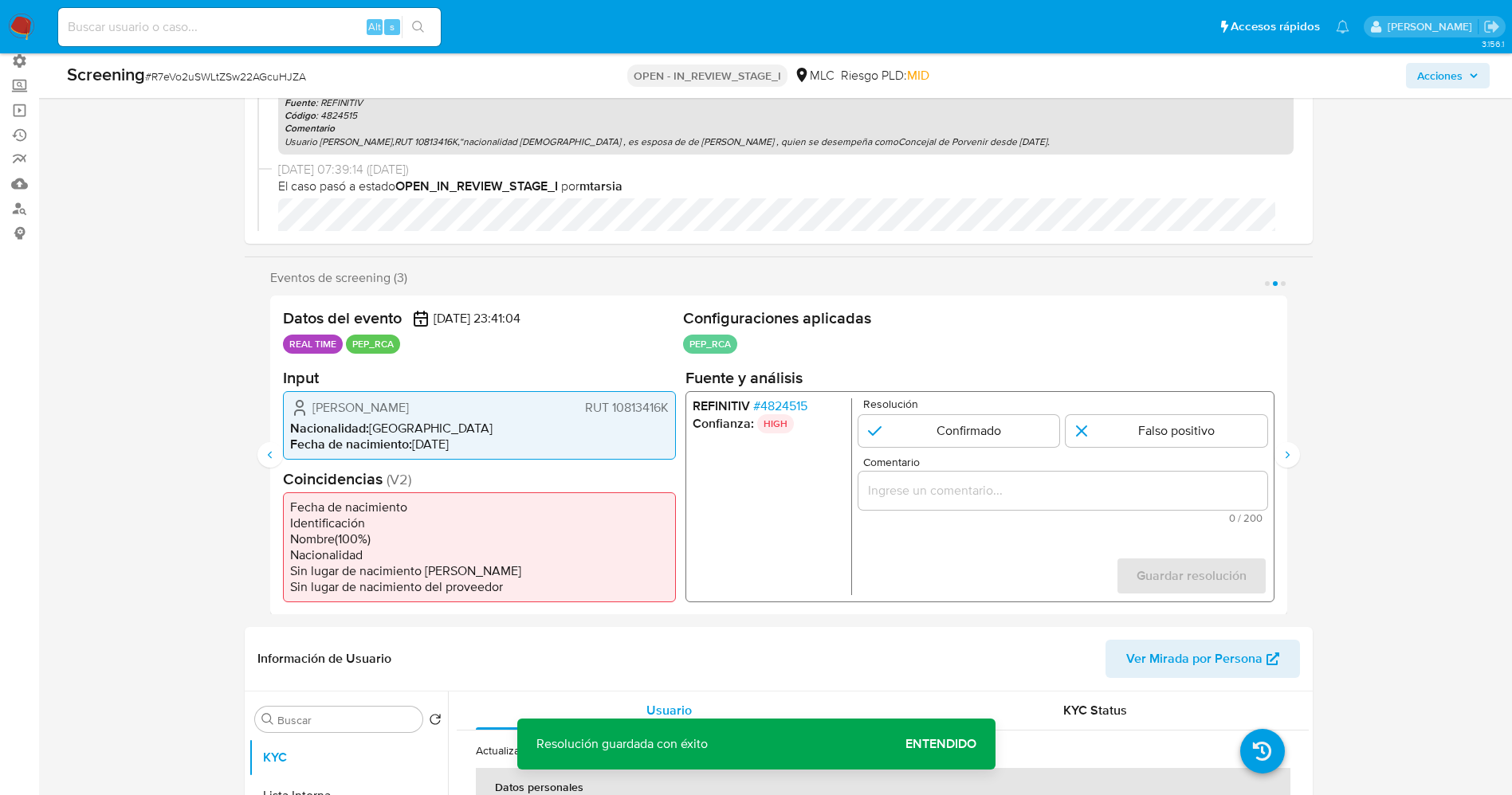
click at [781, 402] on span "# 4824515" at bounding box center [779, 406] width 54 height 16
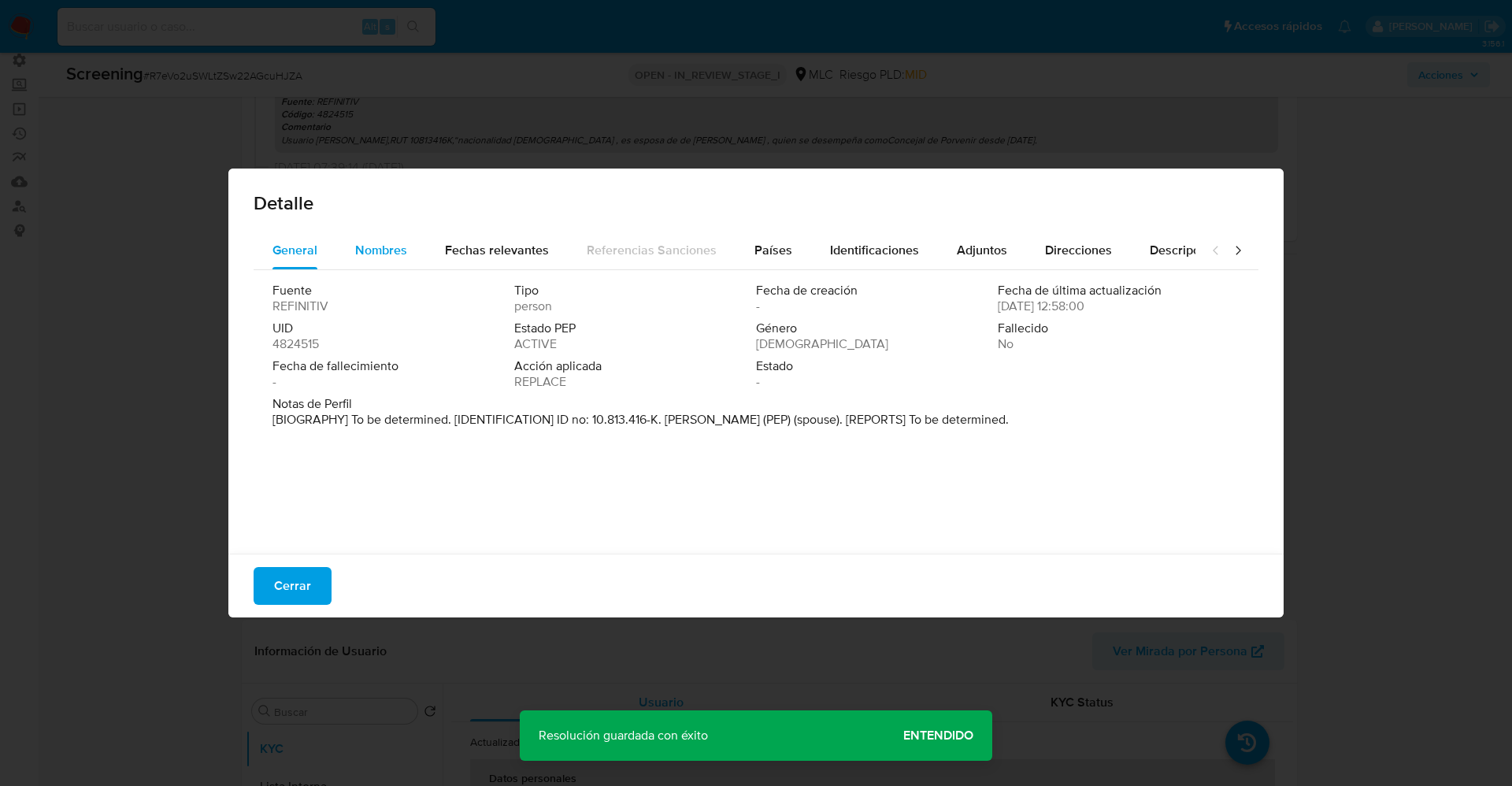
click at [394, 255] on span "Nombres" at bounding box center [381, 250] width 52 height 18
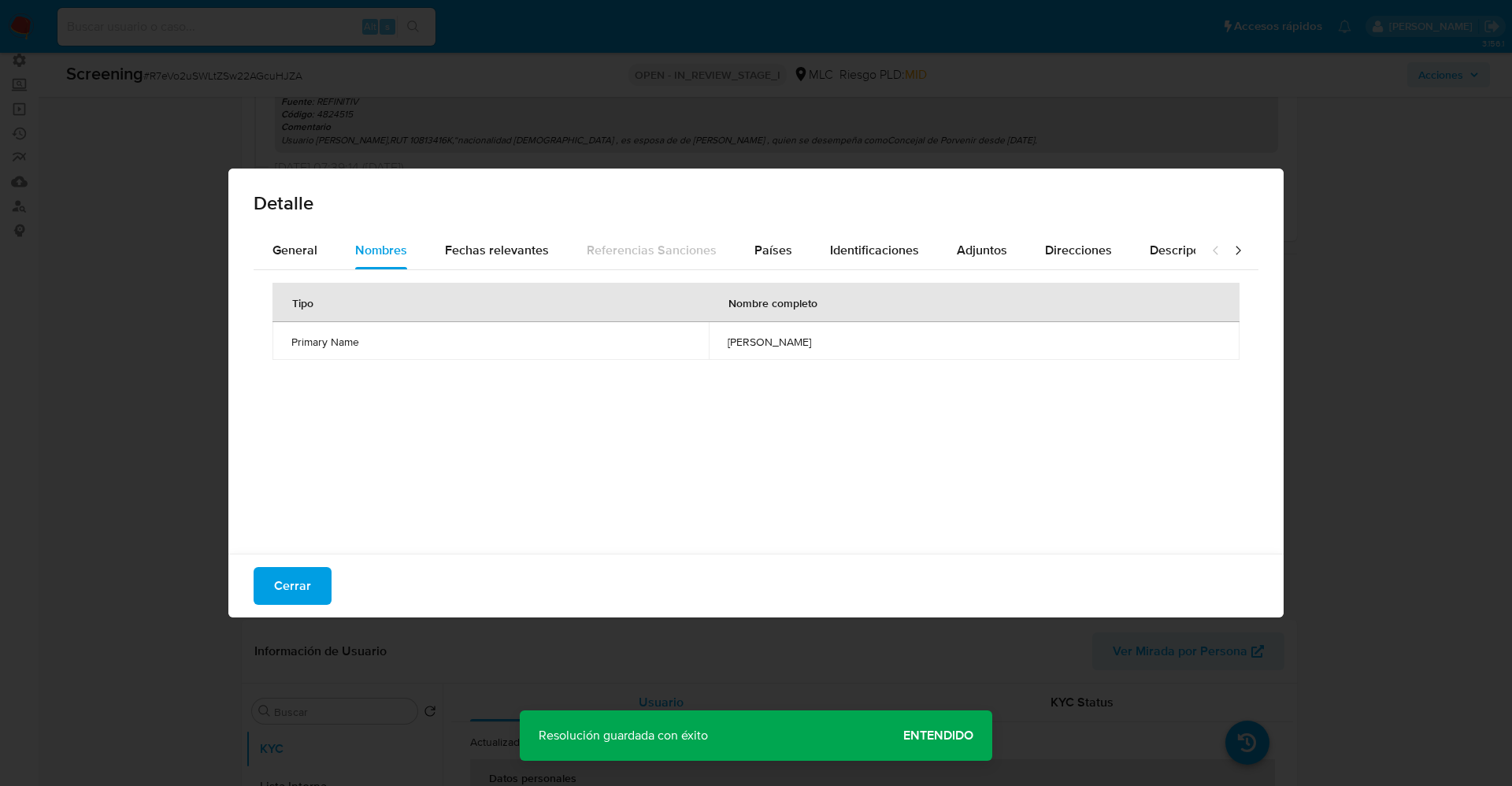
drag, startPoint x: 280, startPoint y: 581, endPoint x: 345, endPoint y: 553, distance: 70.8
click at [302, 574] on span "Cerrar" at bounding box center [292, 586] width 37 height 35
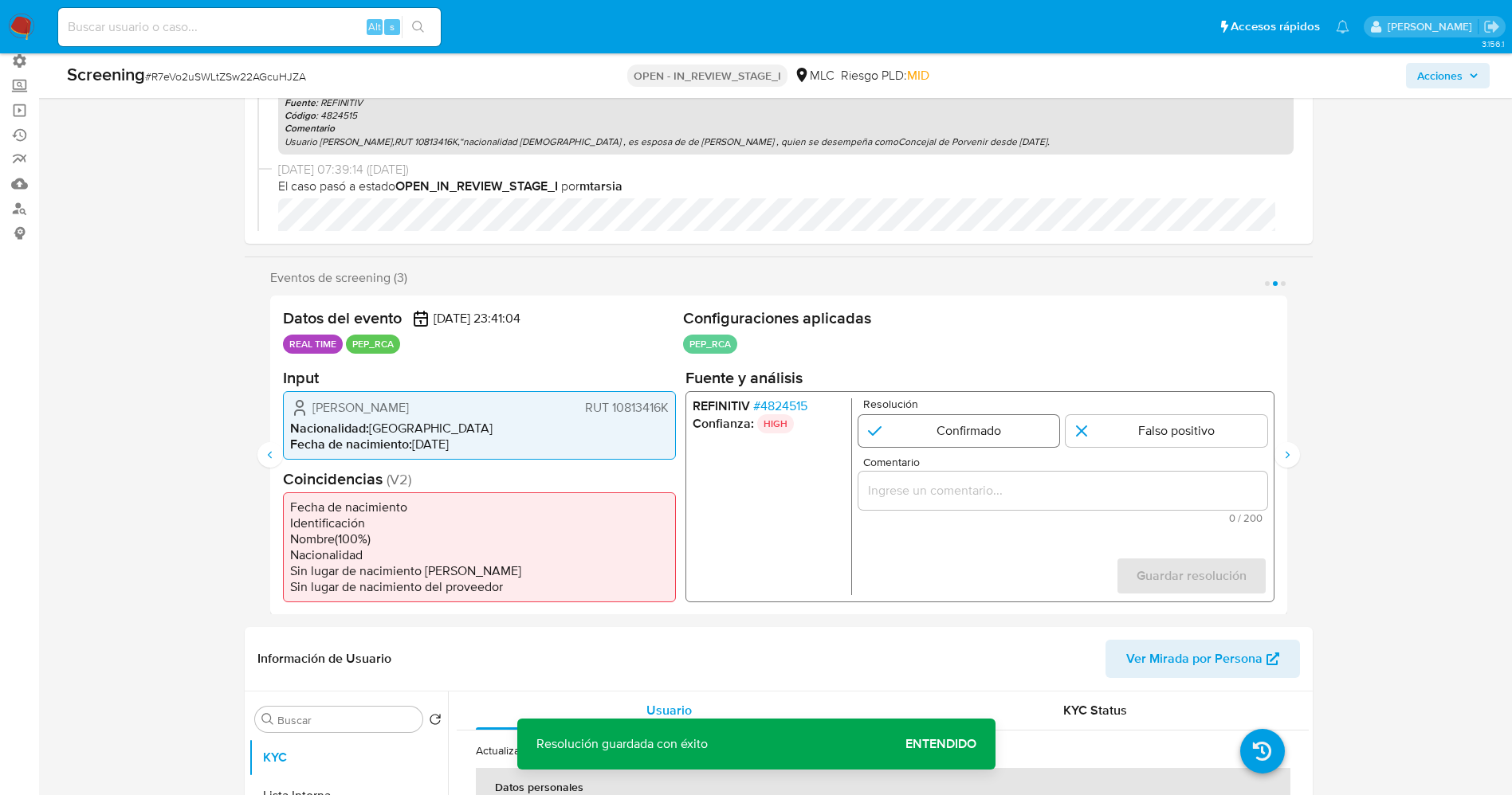
click at [1002, 432] on input "2 de 3" at bounding box center [958, 430] width 202 height 32
radio input "true"
click at [798, 402] on span "# 4824515" at bounding box center [779, 406] width 54 height 16
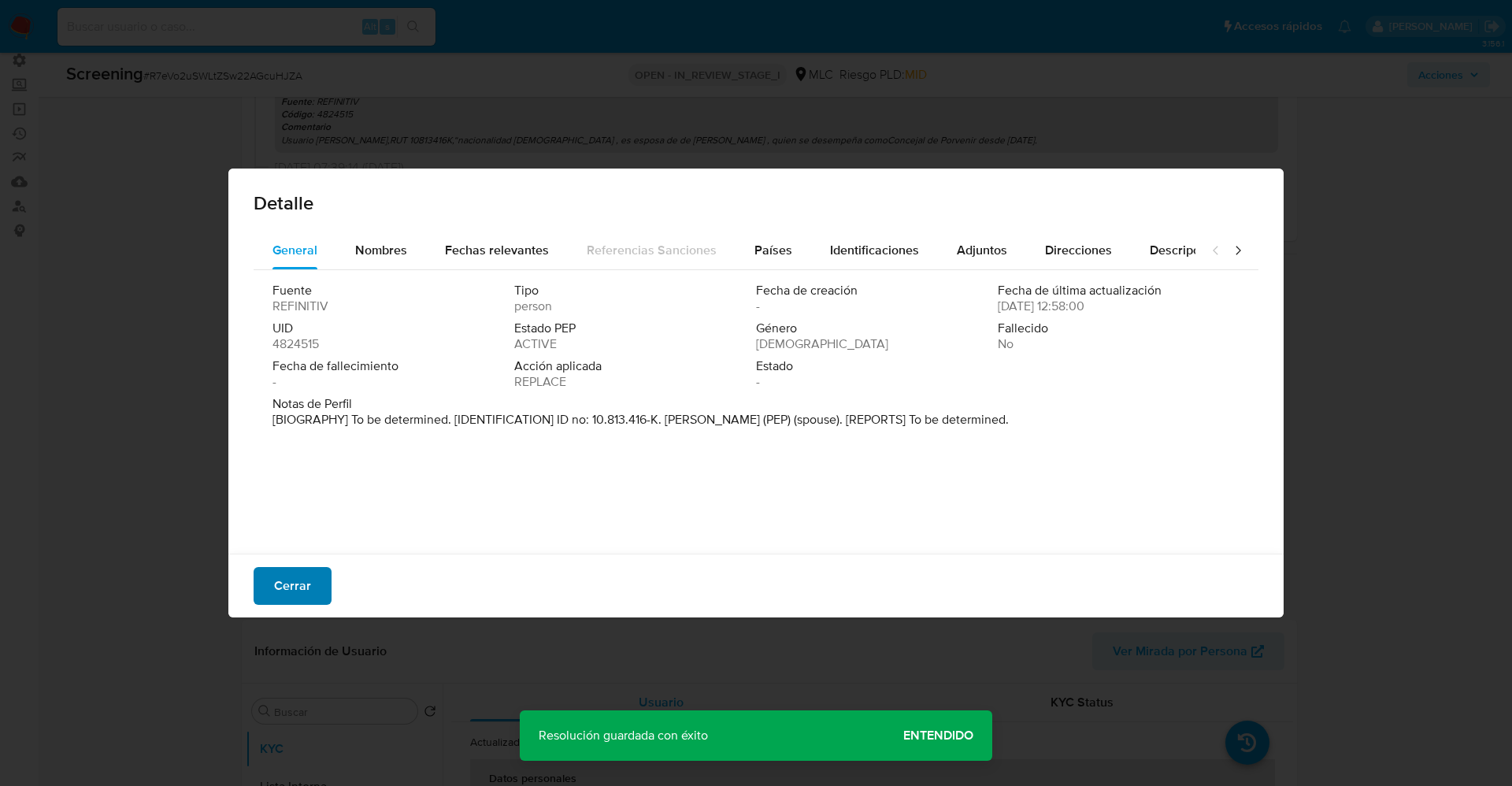
click at [302, 579] on span "Cerrar" at bounding box center [292, 586] width 37 height 35
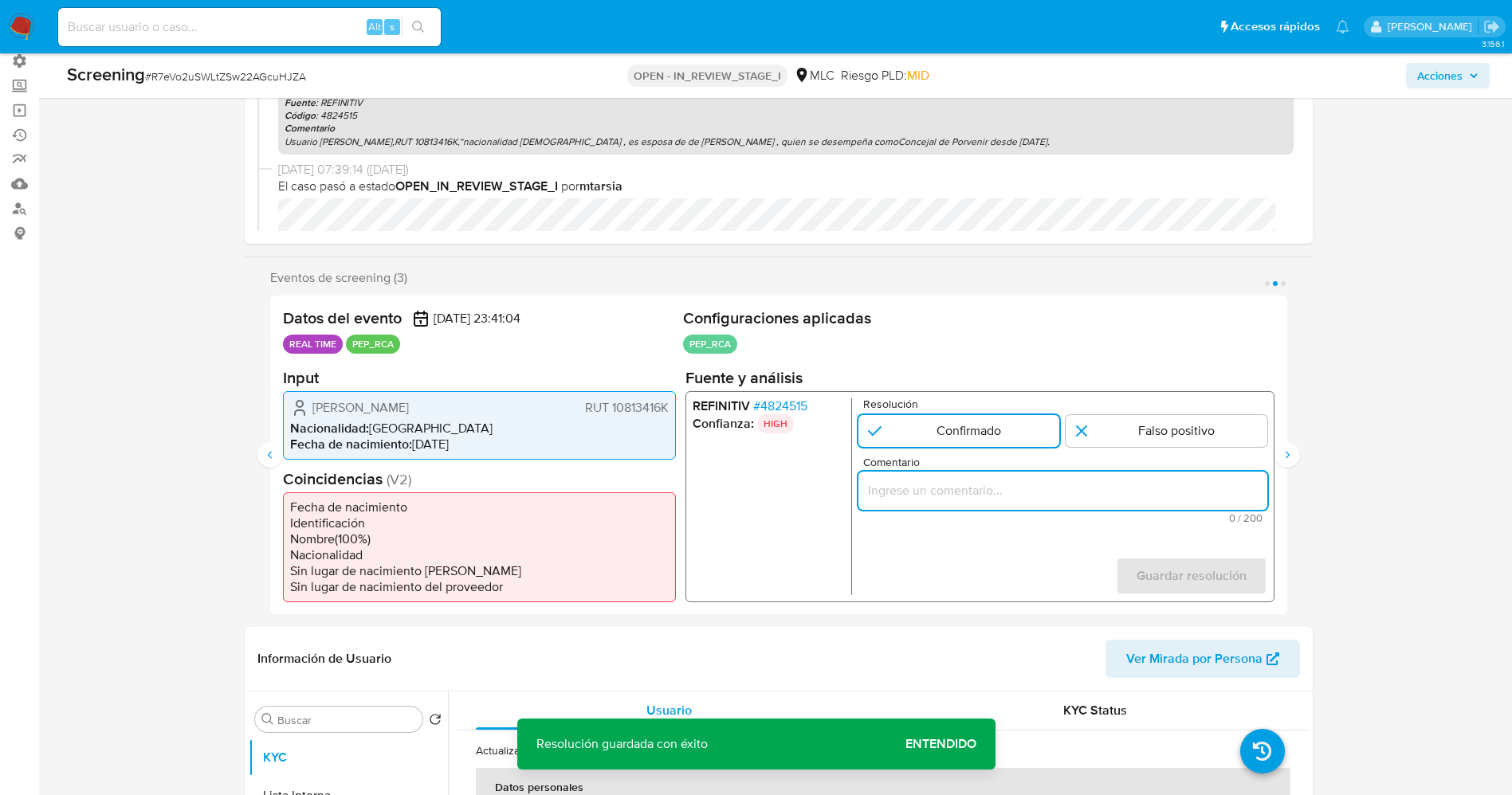
click at [1097, 487] on input "Comentario" at bounding box center [1062, 489] width 409 height 21
paste input "Usuario Nidia Otilia Silva Andrade,RUT 10813416K,“nacionalidad Chilena , es esp…"
type input "Usuario Nidia Otilia Silva Andrade,RUT 10813416K,“nacionalidad Chilena , es esp…"
click at [1225, 586] on span "Guardar resolución" at bounding box center [1190, 575] width 110 height 35
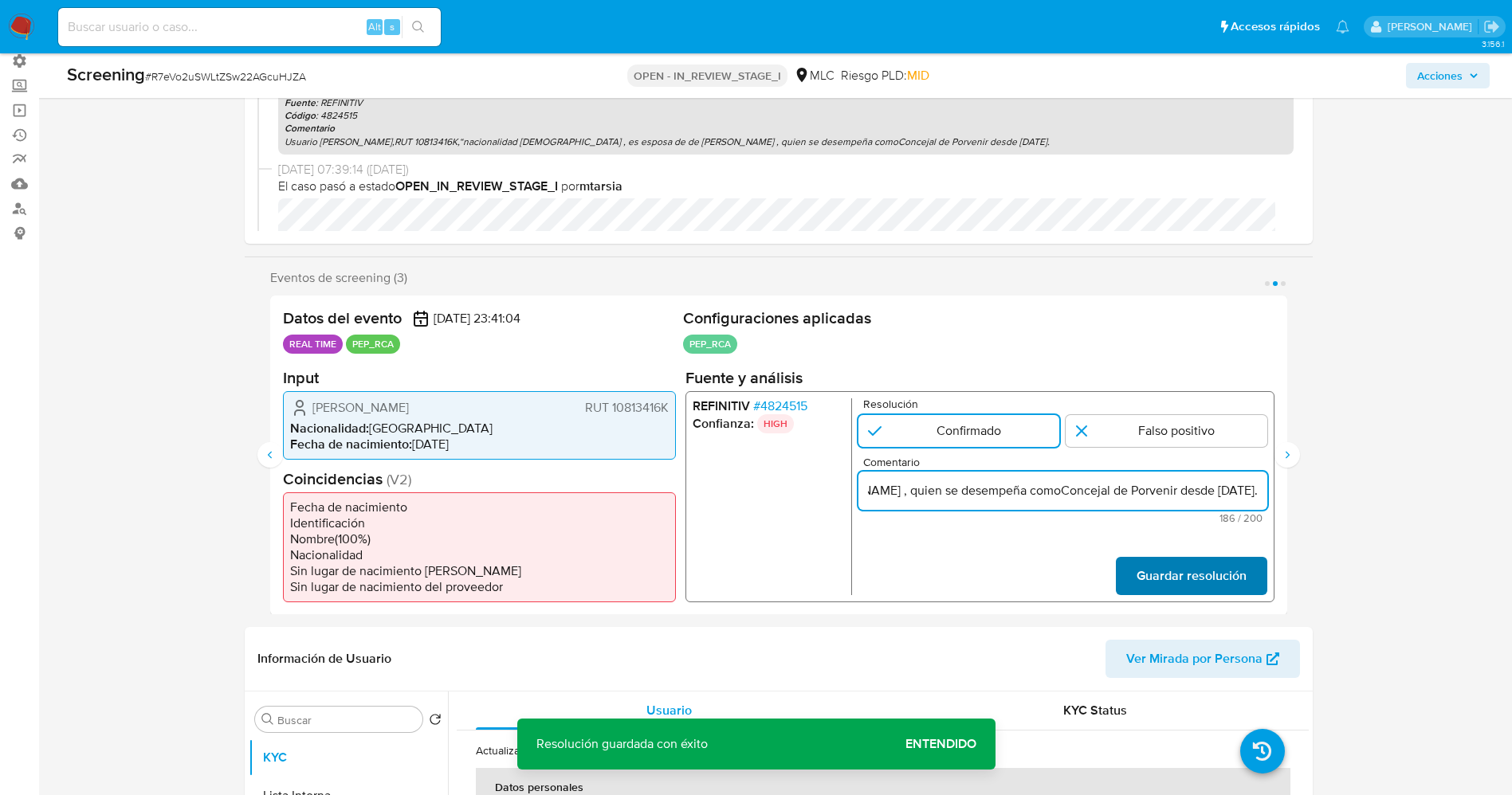
scroll to position [0, 0]
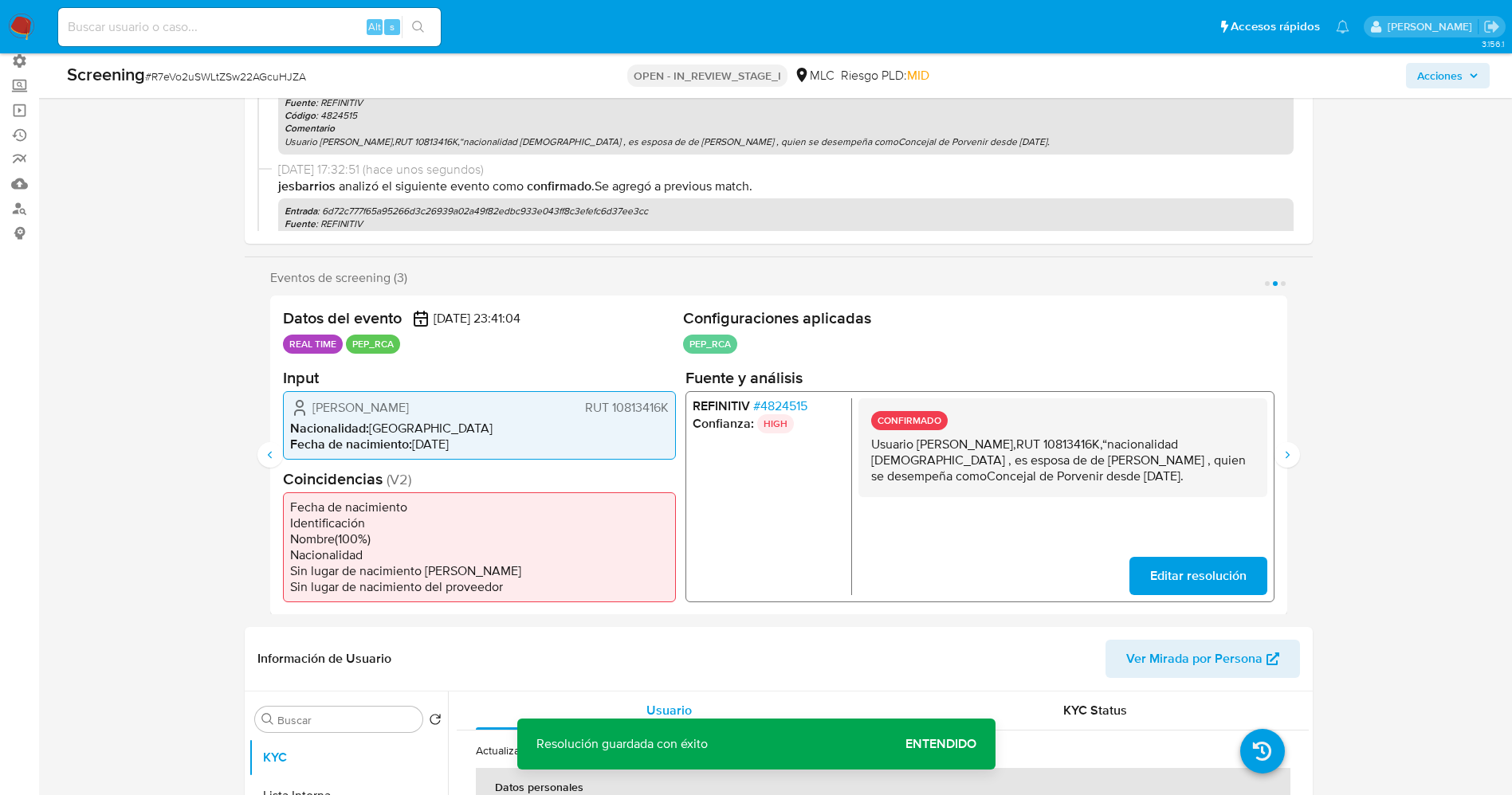
click at [1281, 438] on div "Datos del evento 26/08/2025 23:41:04 REAL TIME PEP_RCA Configuraciones aplicada…" at bounding box center [778, 455] width 1017 height 320
click at [1283, 447] on button "Siguiente" at bounding box center [1287, 455] width 25 height 25
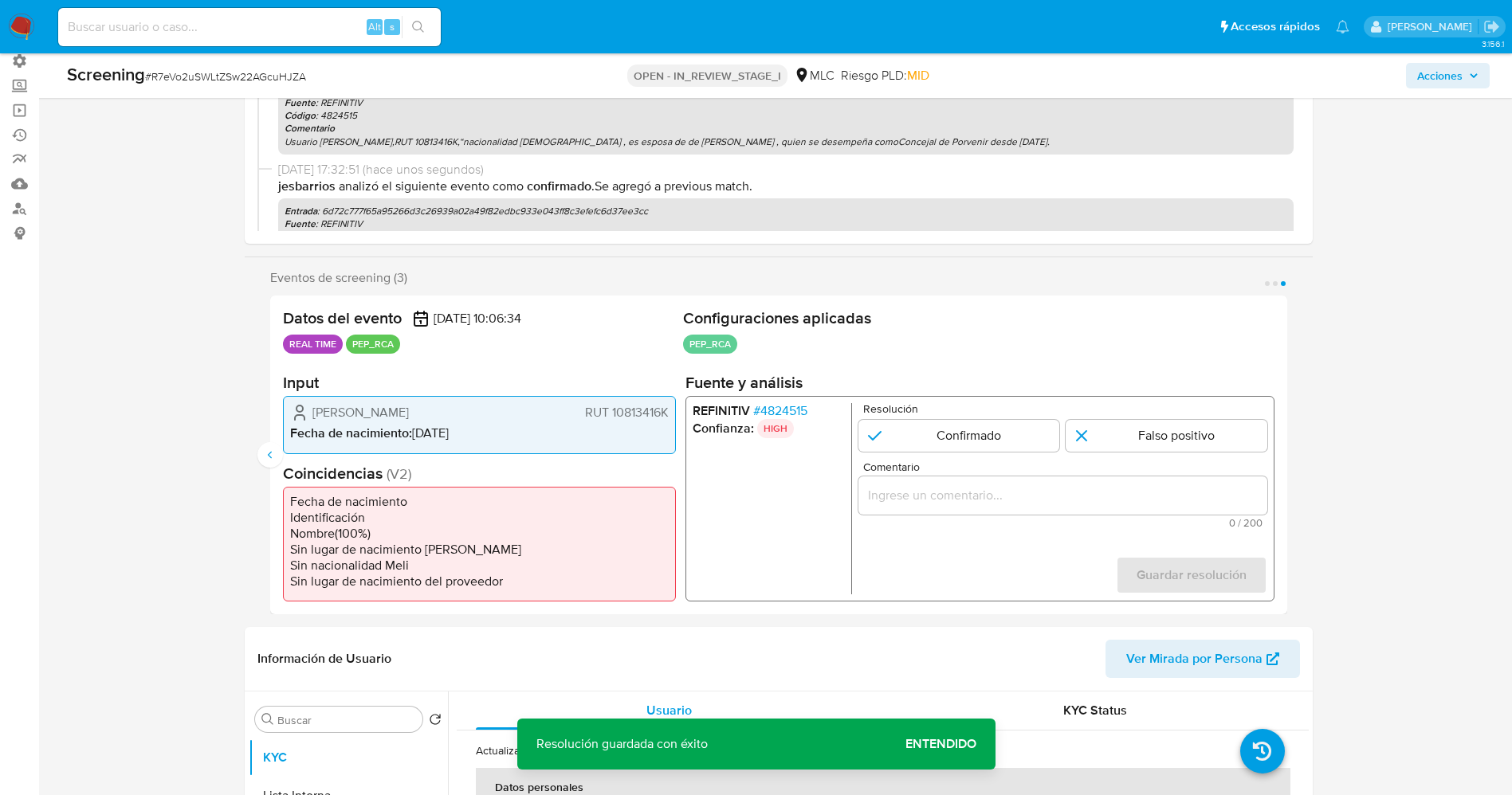
click at [773, 414] on span "# 4824515" at bounding box center [779, 411] width 54 height 16
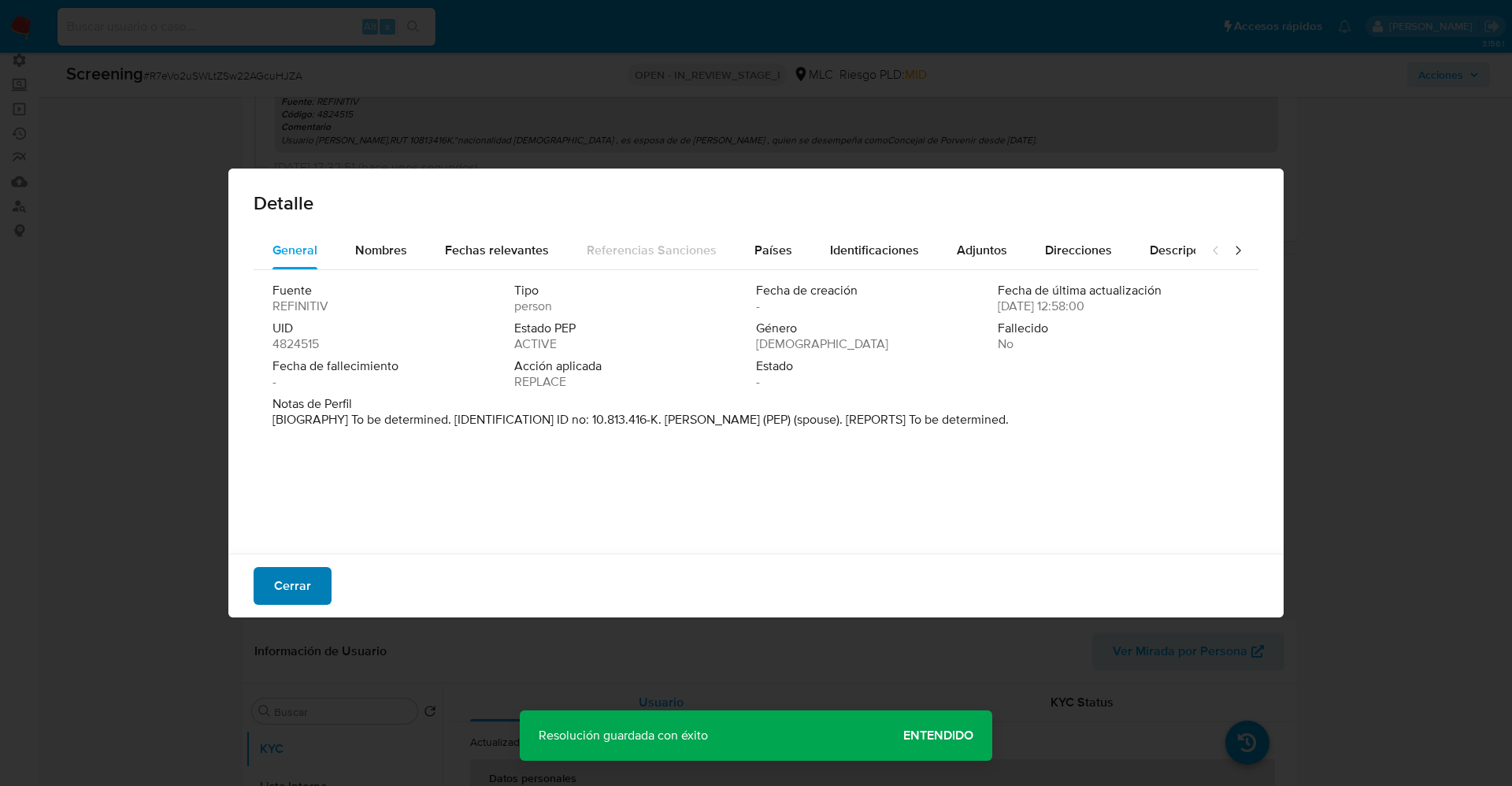
click at [305, 586] on span "Cerrar" at bounding box center [292, 586] width 37 height 35
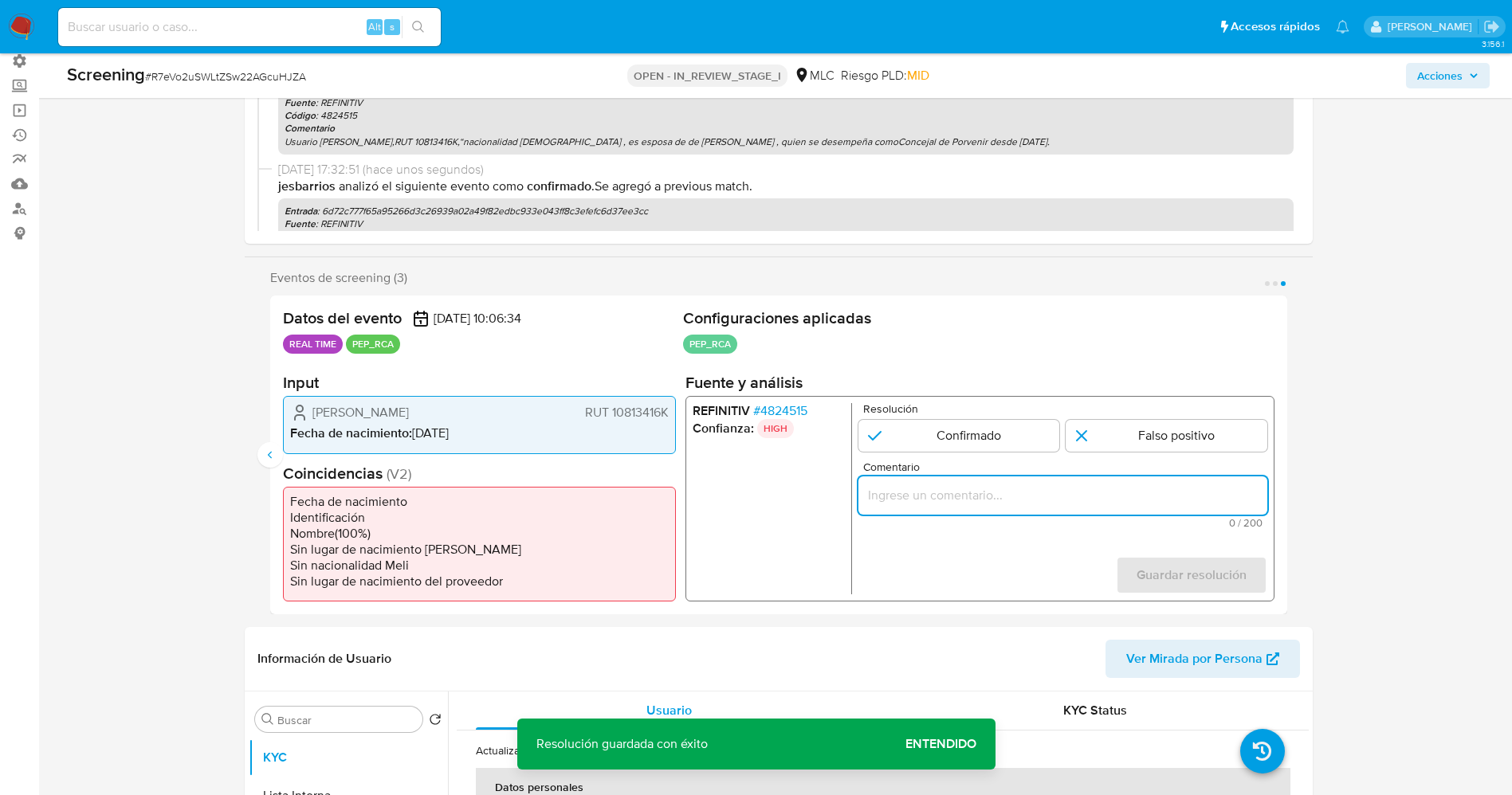
click at [1067, 493] on input "Comentario" at bounding box center [1062, 496] width 409 height 21
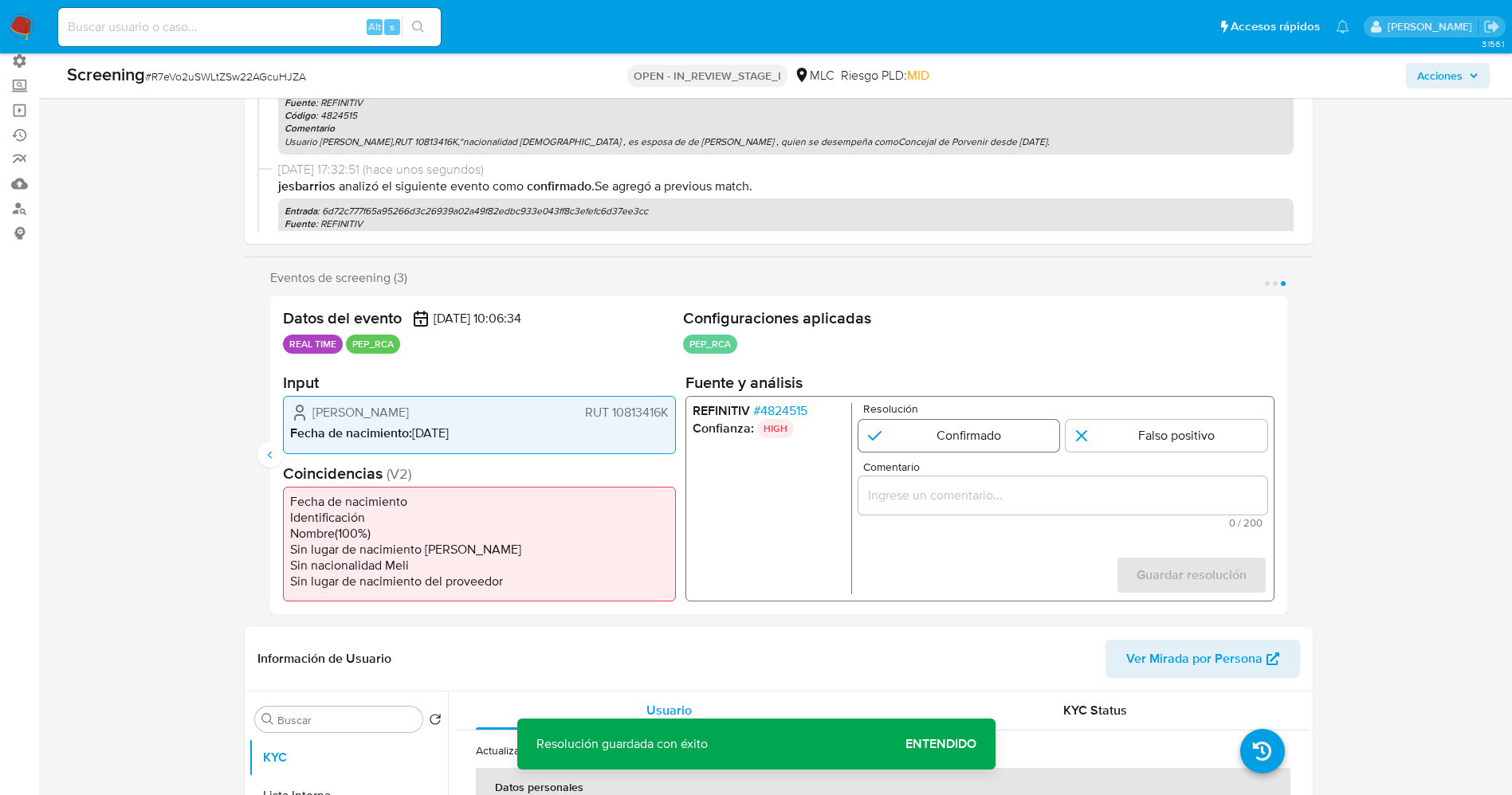
click at [971, 443] on input "3 de 3" at bounding box center [958, 436] width 202 height 32
radio input "true"
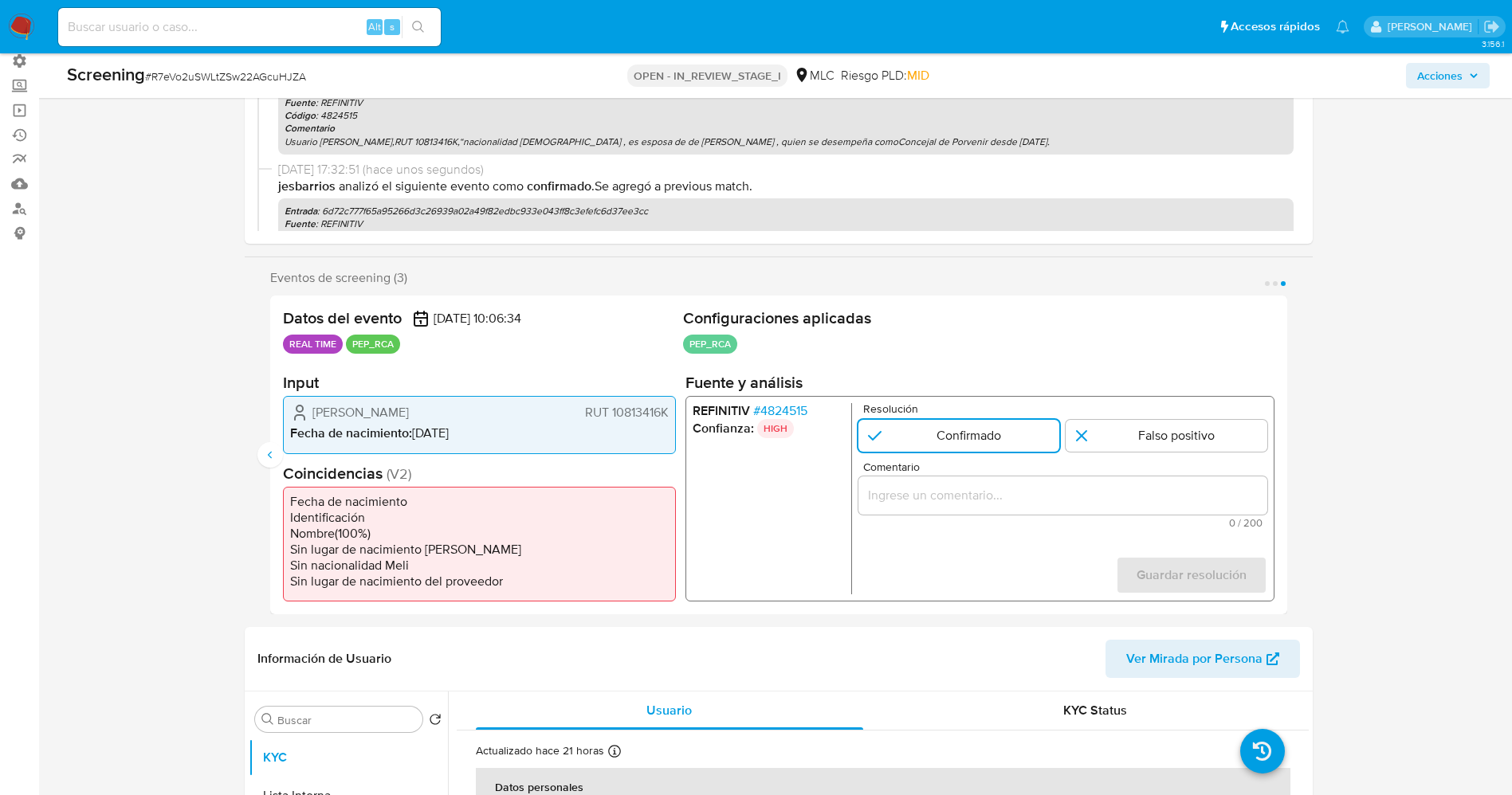
click at [966, 511] on div "3 de 3" at bounding box center [1062, 496] width 409 height 39
click at [955, 506] on input "Comentario" at bounding box center [1062, 496] width 409 height 21
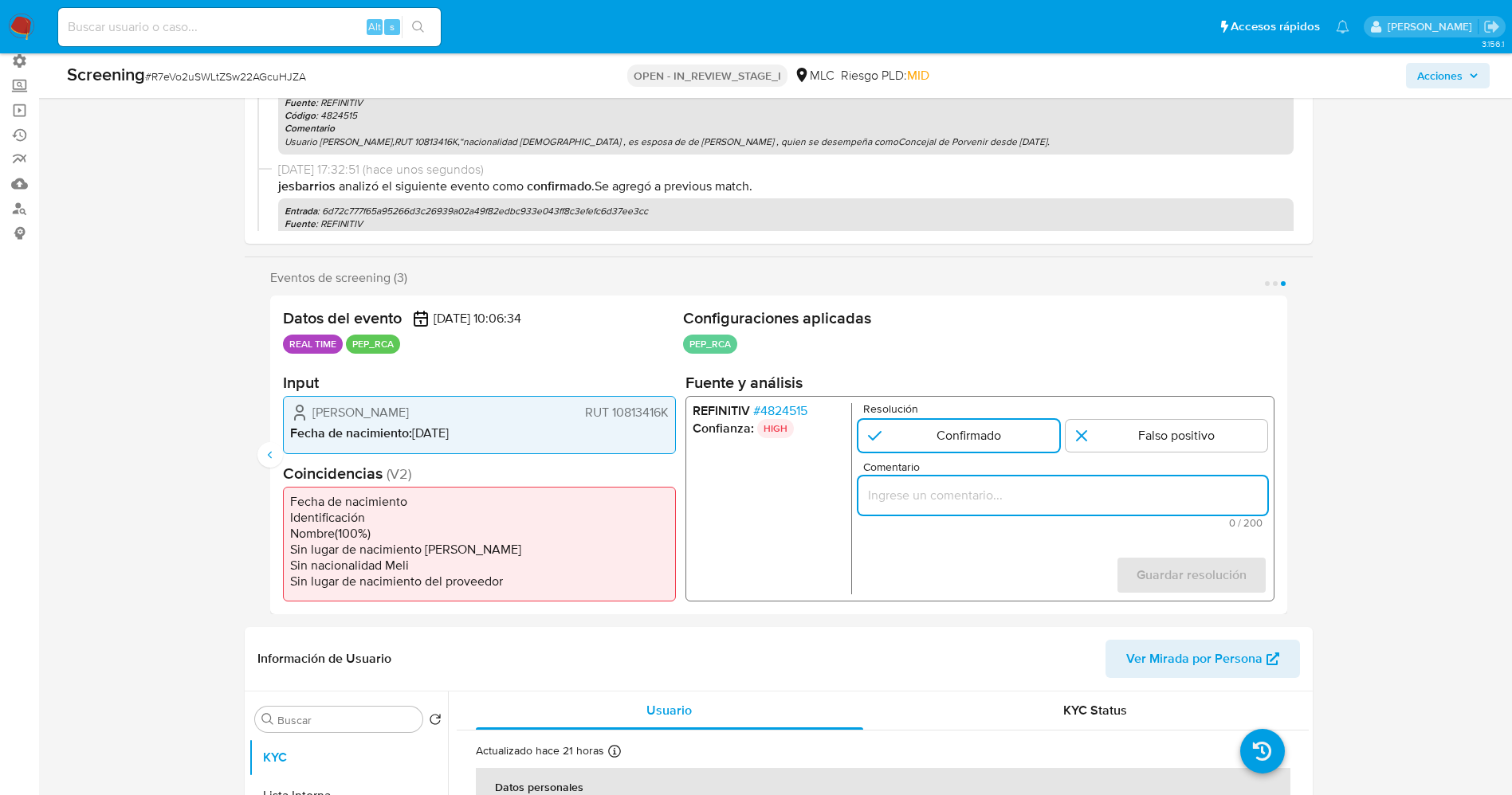
paste input "Usuario [PERSON_NAME],RUT 10813416K,“nacionalidad [DEMOGRAPHIC_DATA] , es espos…"
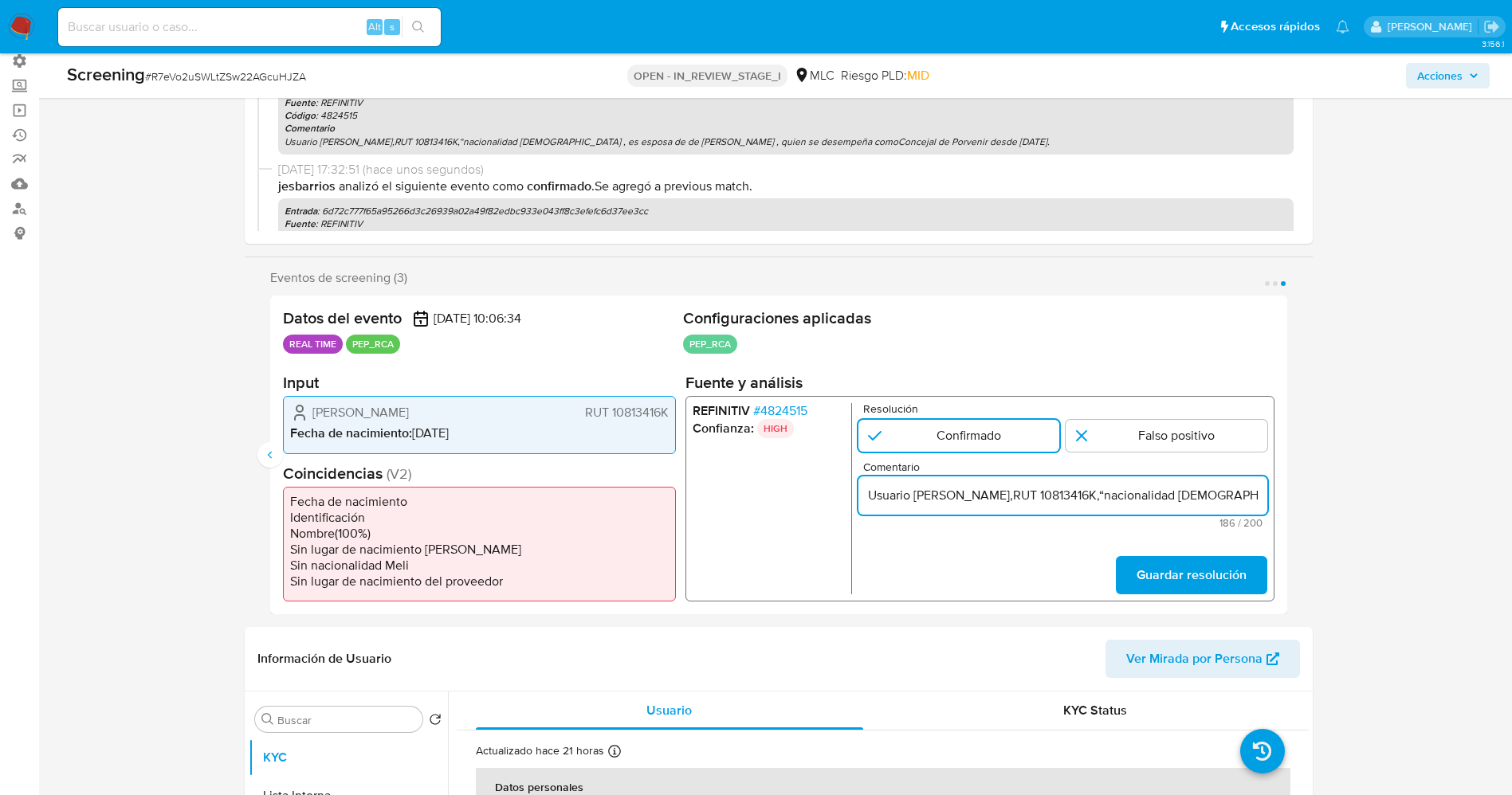
scroll to position [0, 701]
type input "Usuario [PERSON_NAME],RUT 10813416K,“nacionalidad [DEMOGRAPHIC_DATA] , es espos…"
click at [1196, 576] on span "Guardar resolución" at bounding box center [1190, 575] width 110 height 35
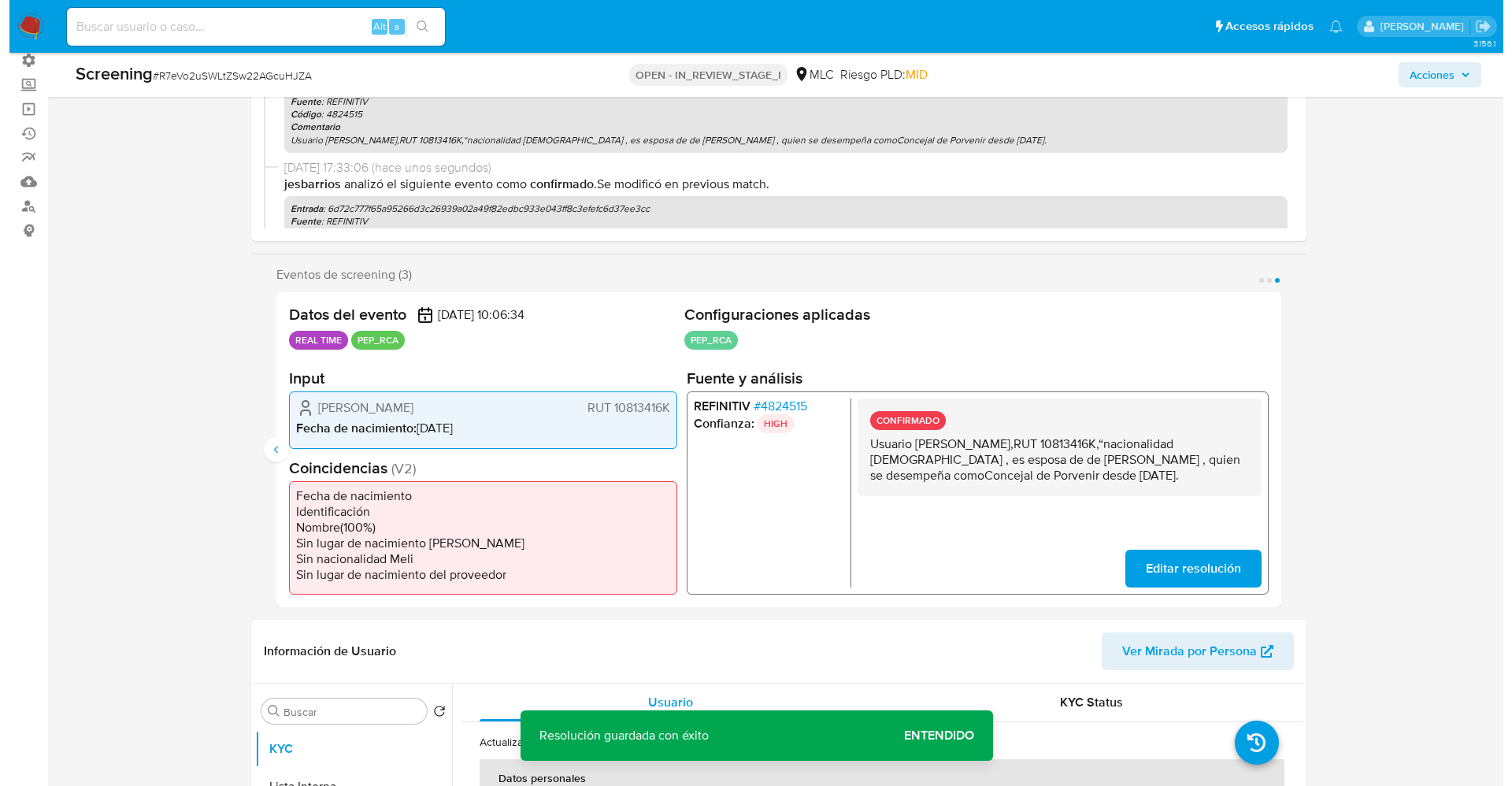
scroll to position [473, 0]
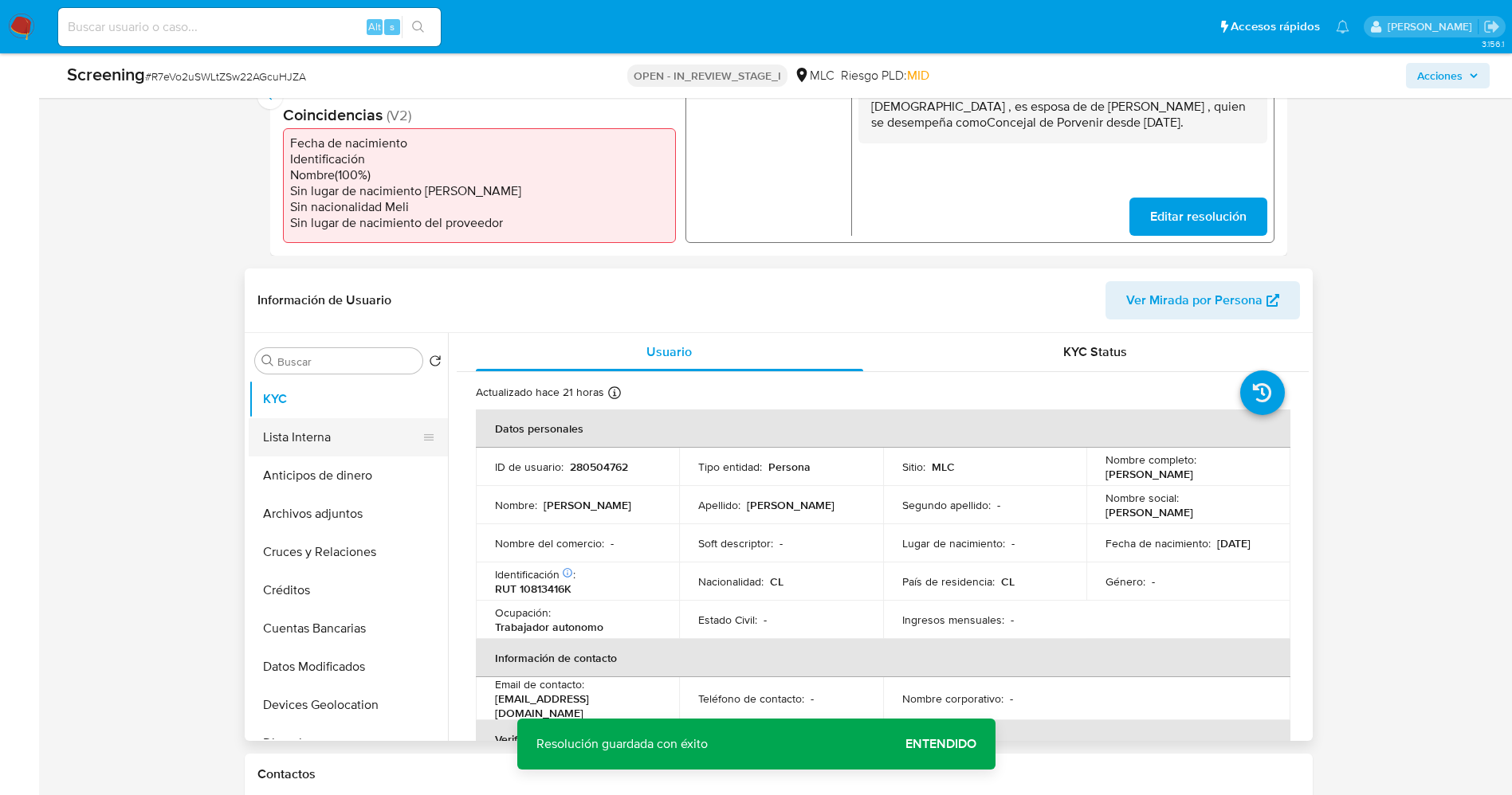
click at [318, 428] on button "Lista Interna" at bounding box center [341, 437] width 186 height 39
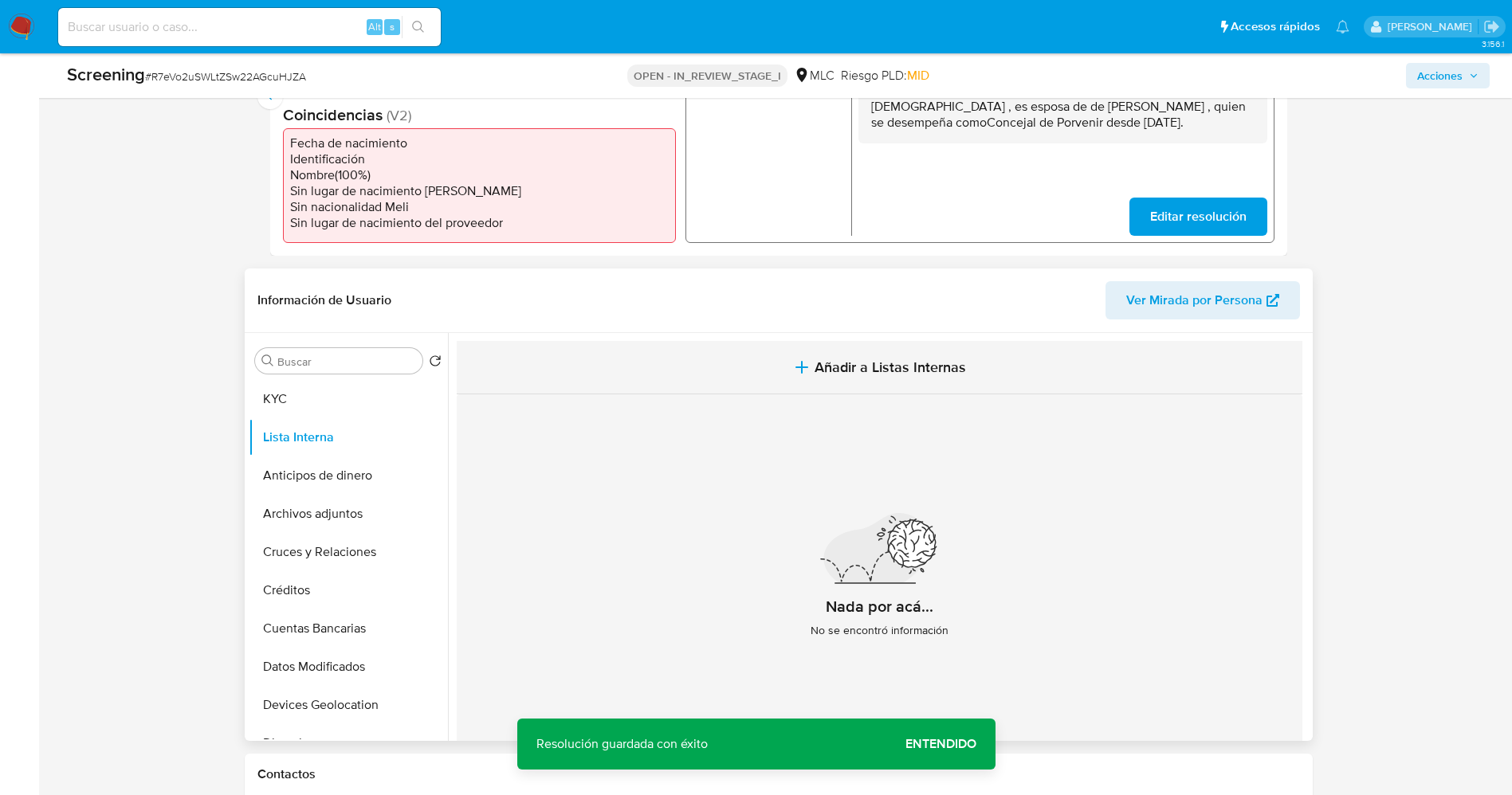
click at [778, 371] on button "Añadir a Listas Internas" at bounding box center [879, 368] width 845 height 54
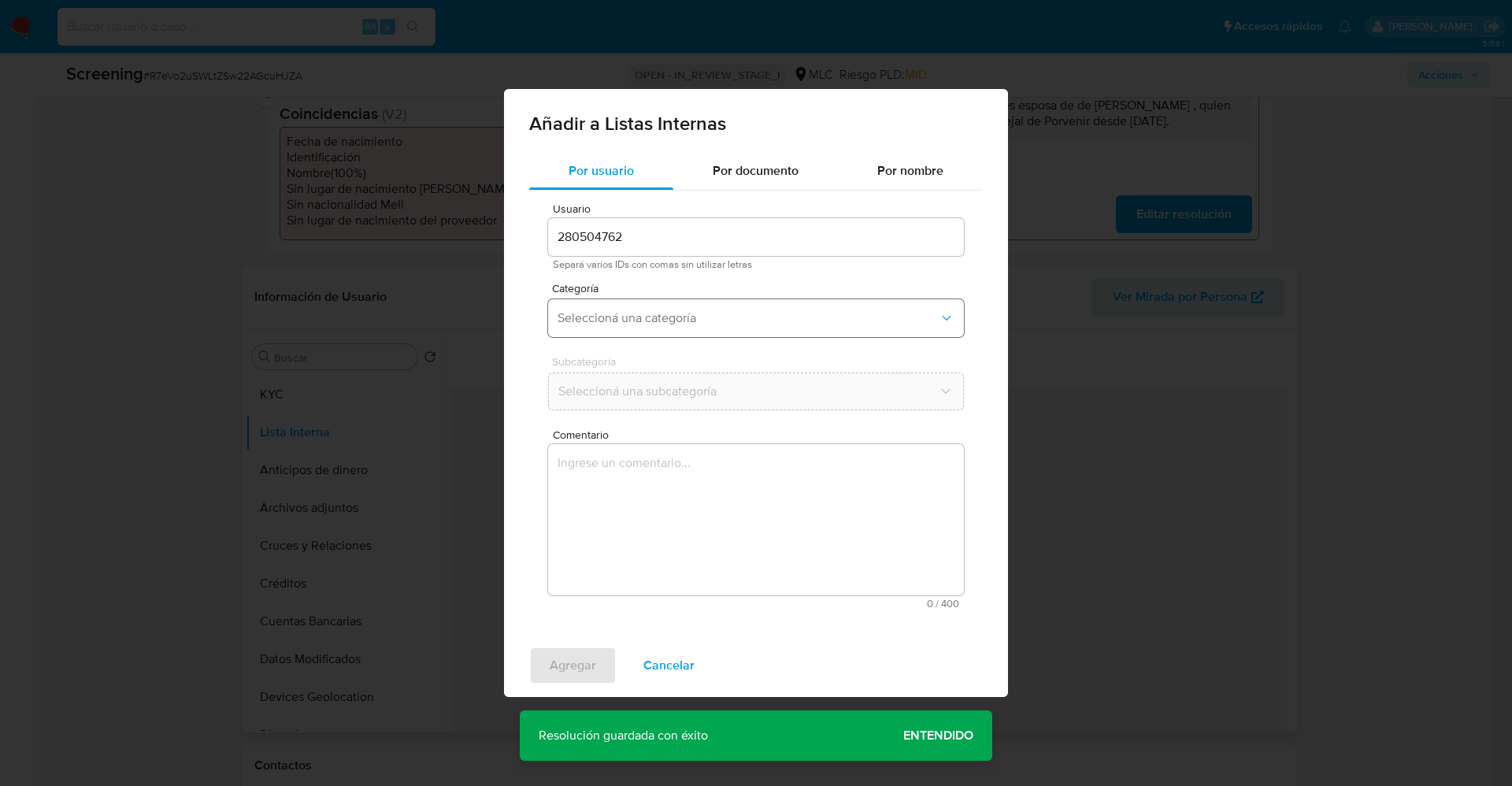
click at [672, 324] on span "Seleccioná una categoría" at bounding box center [748, 318] width 381 height 16
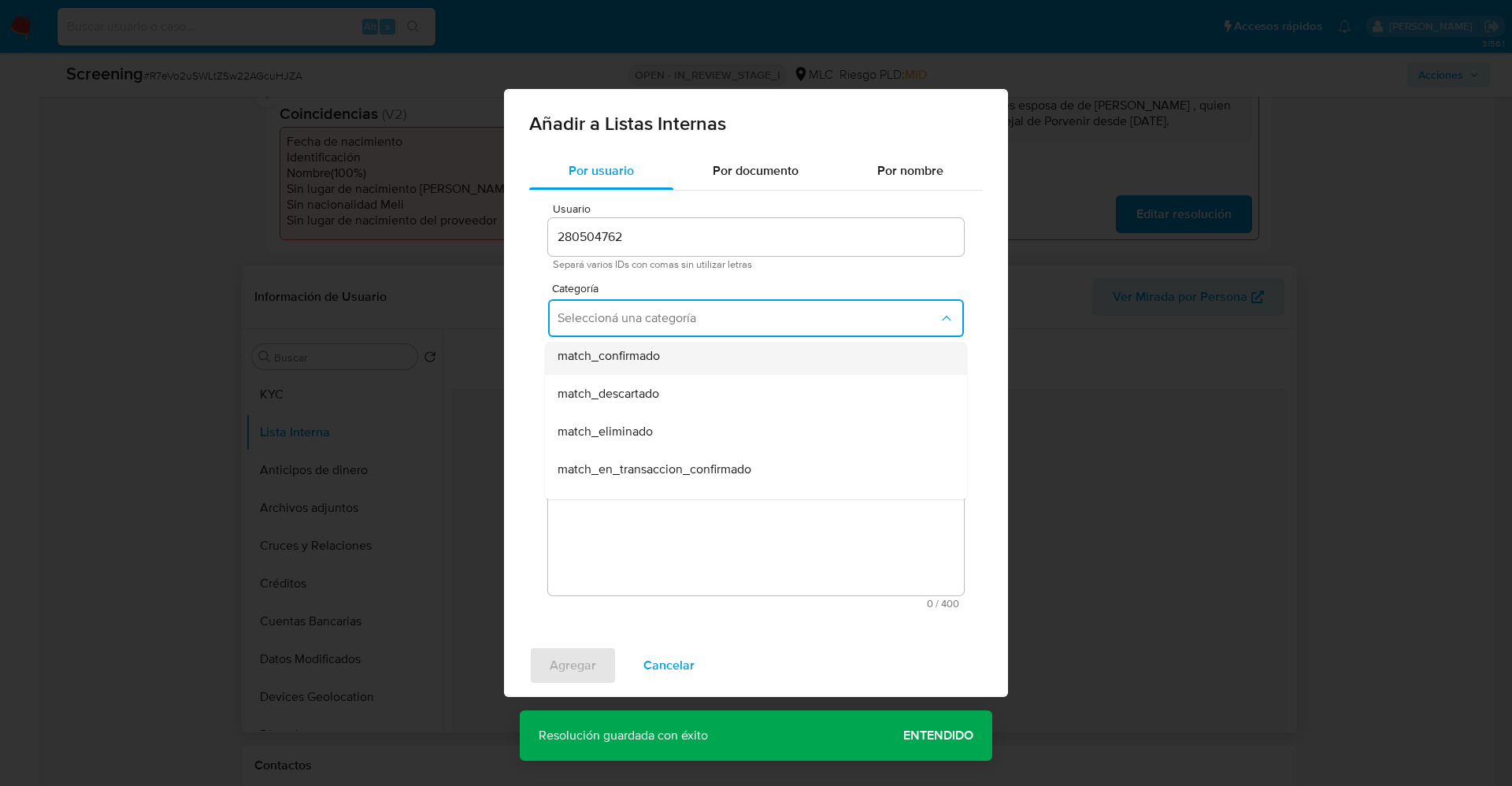
click at [641, 355] on span "match_confirmado" at bounding box center [609, 356] width 103 height 16
click at [632, 386] on span "Seleccioná una subcategoría" at bounding box center [748, 392] width 381 height 16
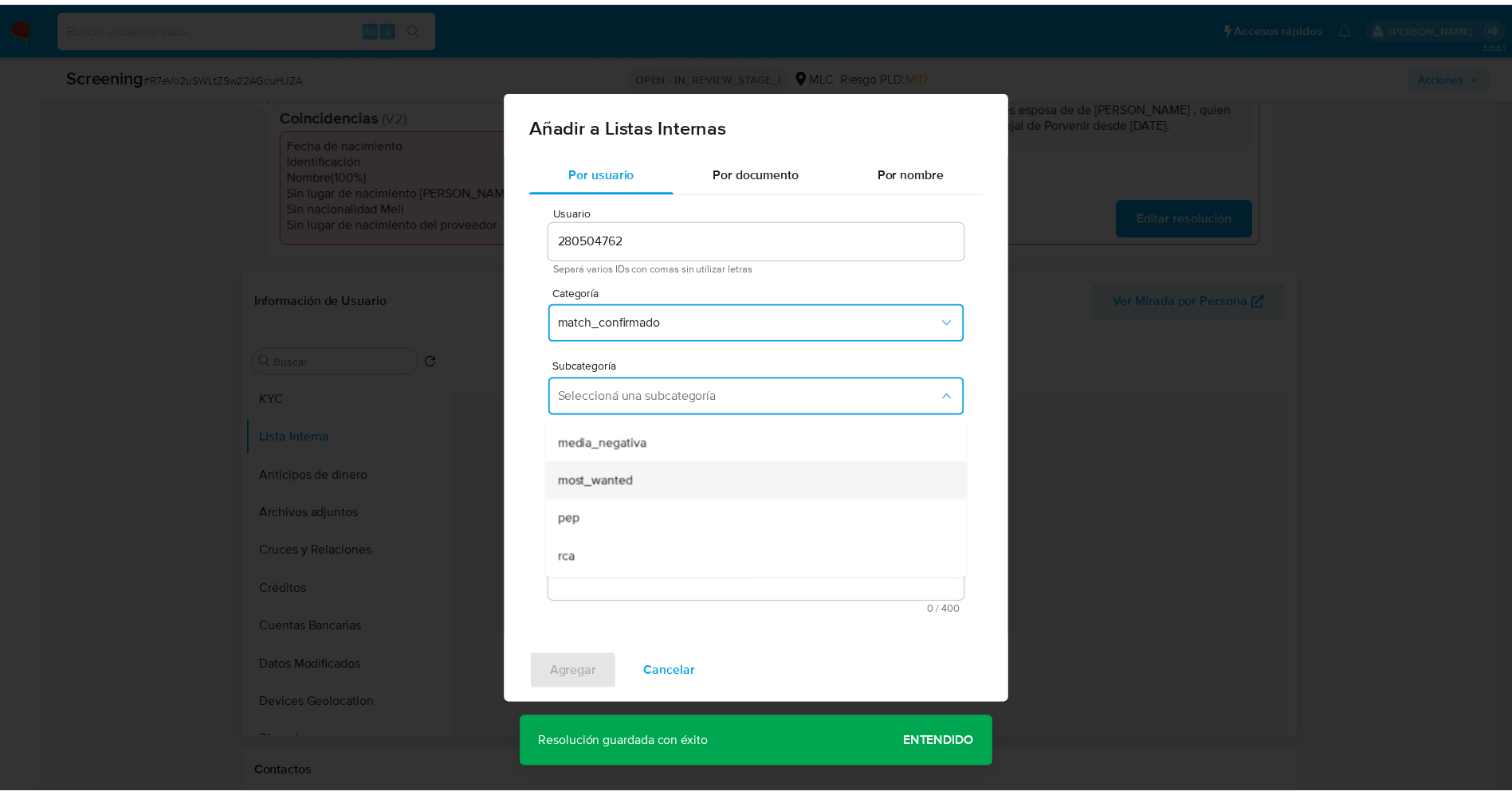
scroll to position [108, 0]
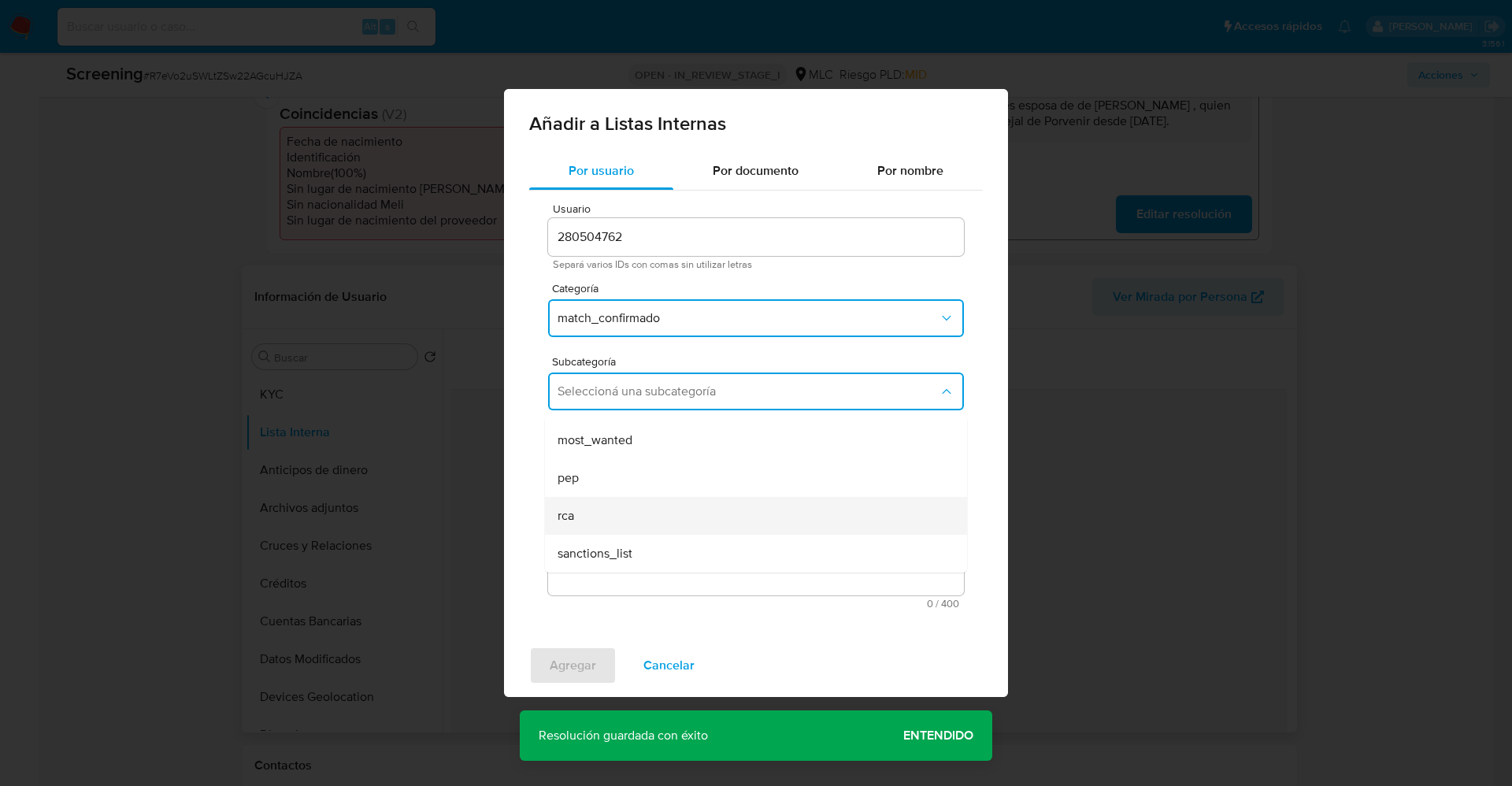
click at [598, 516] on div "rca" at bounding box center [752, 516] width 388 height 38
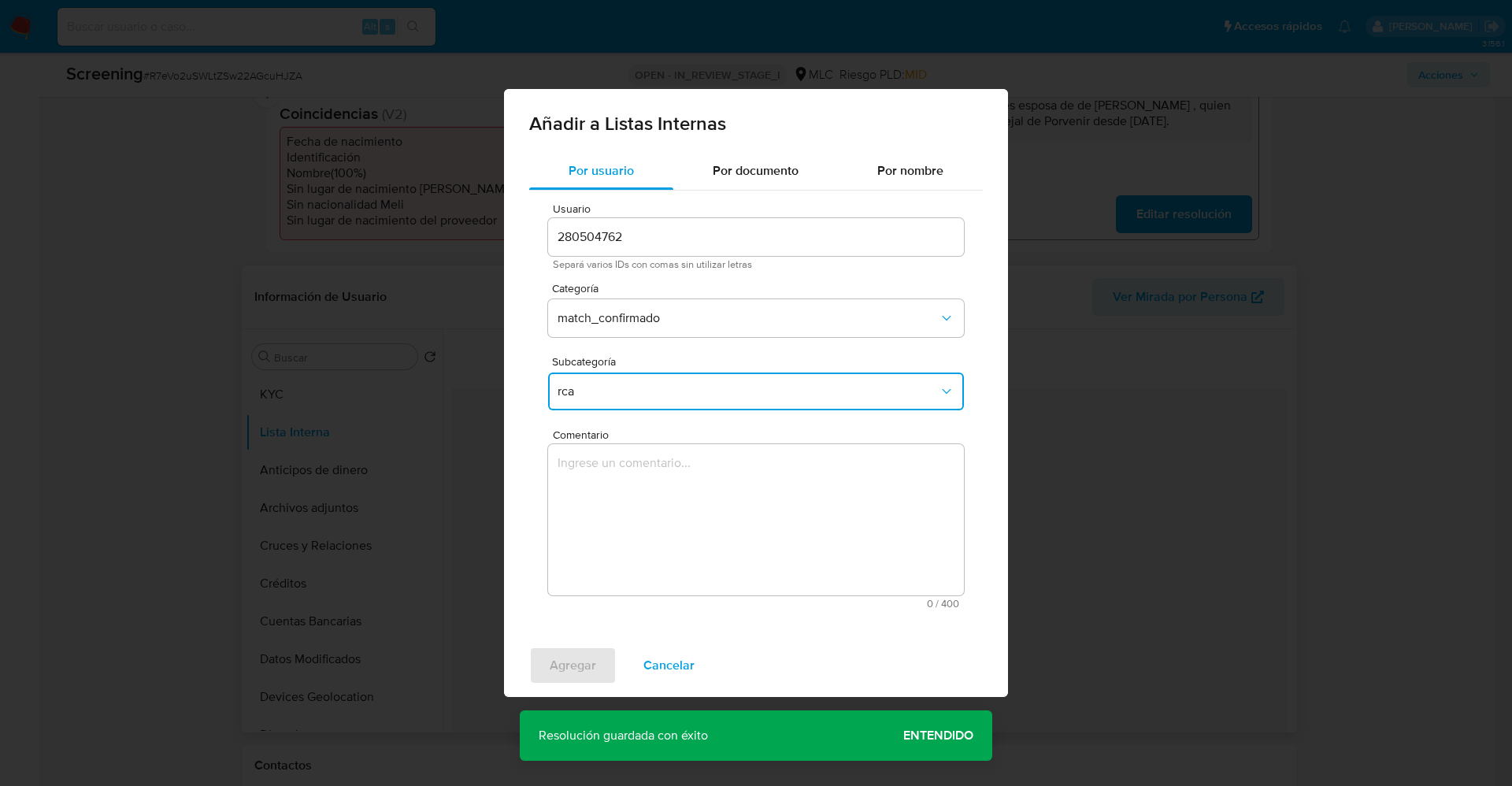
click at [598, 516] on textarea "Comentario" at bounding box center [756, 520] width 416 height 152
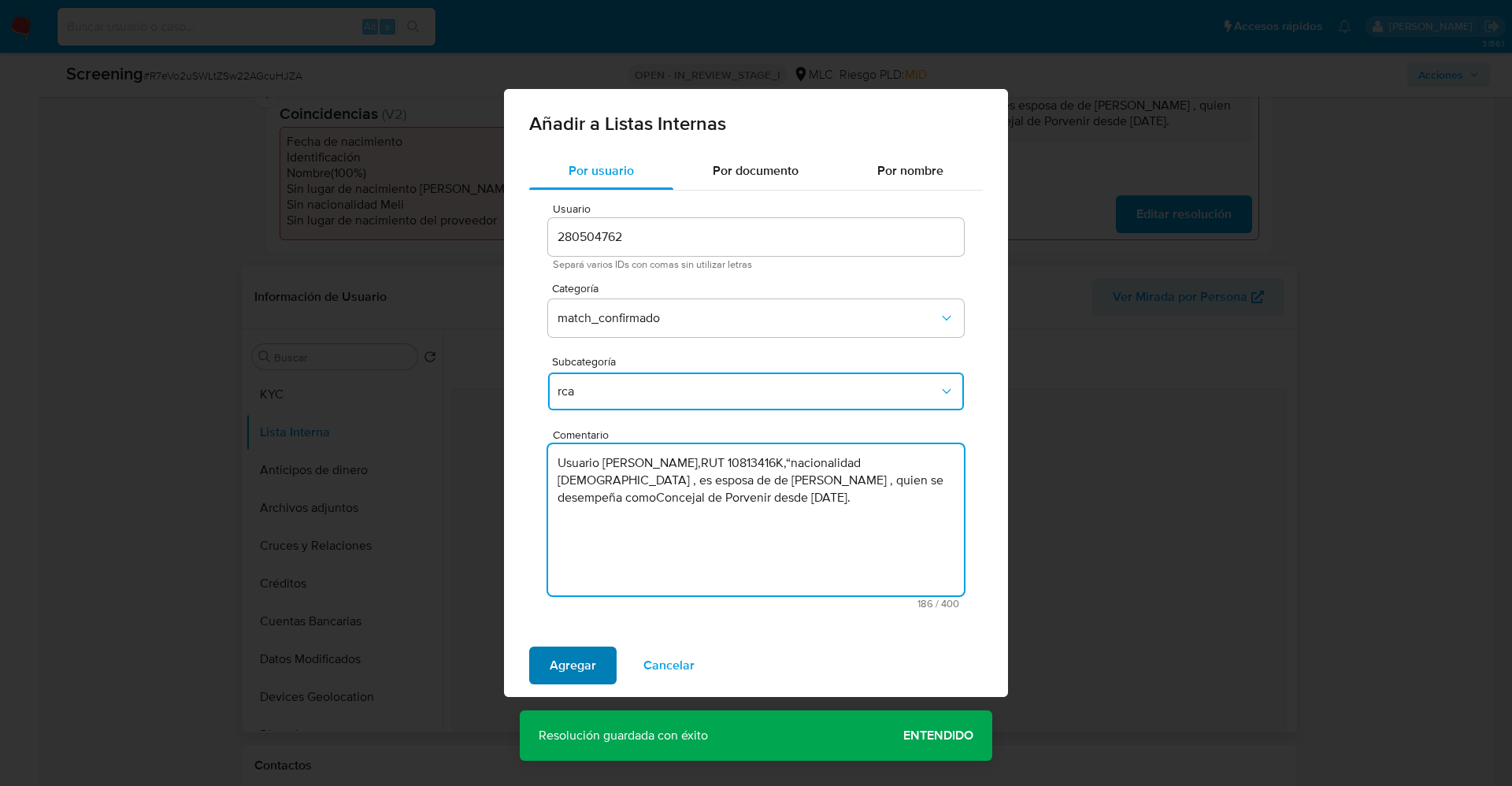
type textarea "Usuario Nidia Otilia Silva Andrade,RUT 10813416K,“nacionalidad Chilena , es esp…"
click at [586, 665] on span "Agregar" at bounding box center [573, 665] width 46 height 35
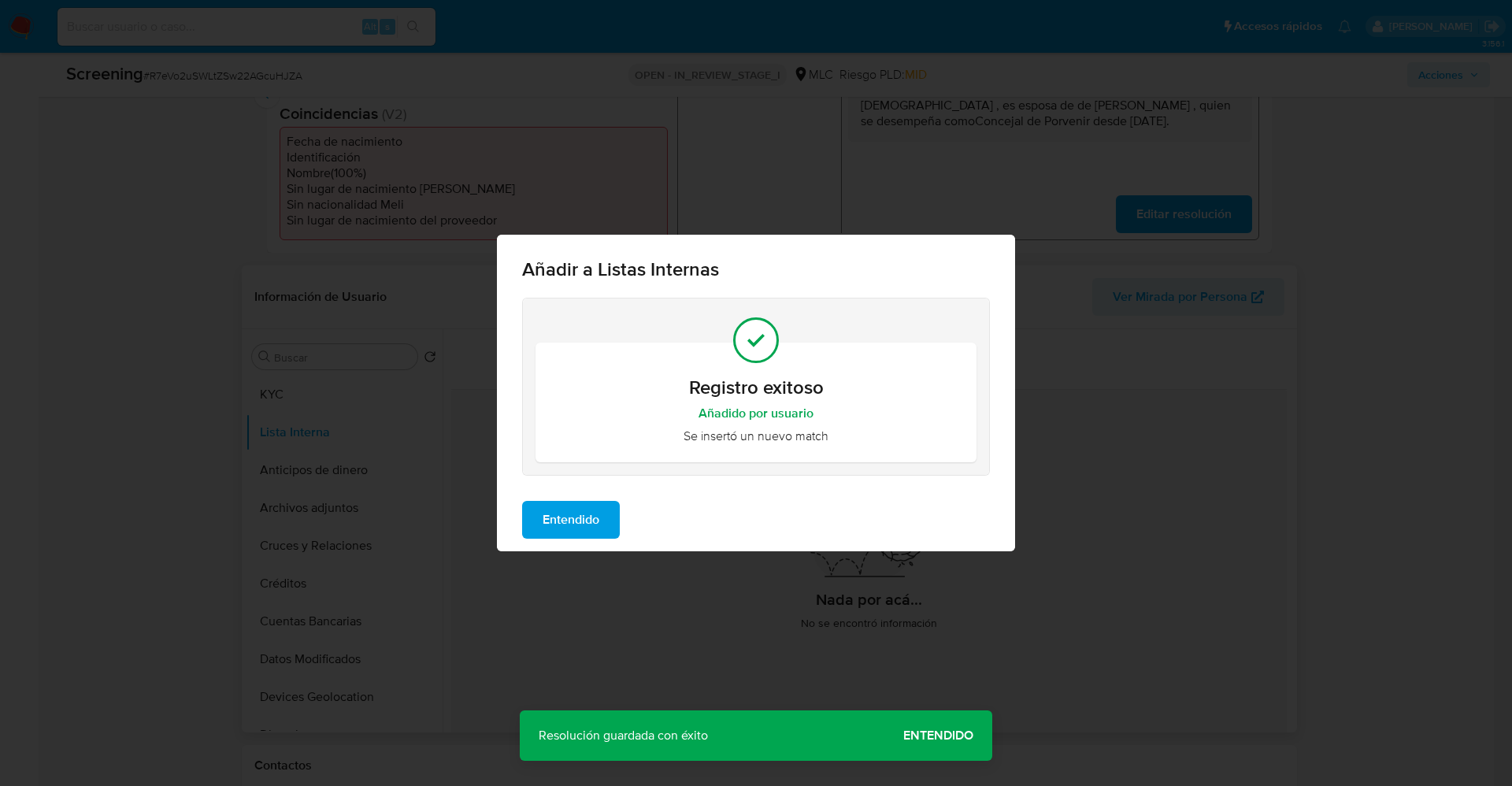
click at [568, 511] on span "Entendido" at bounding box center [571, 519] width 57 height 35
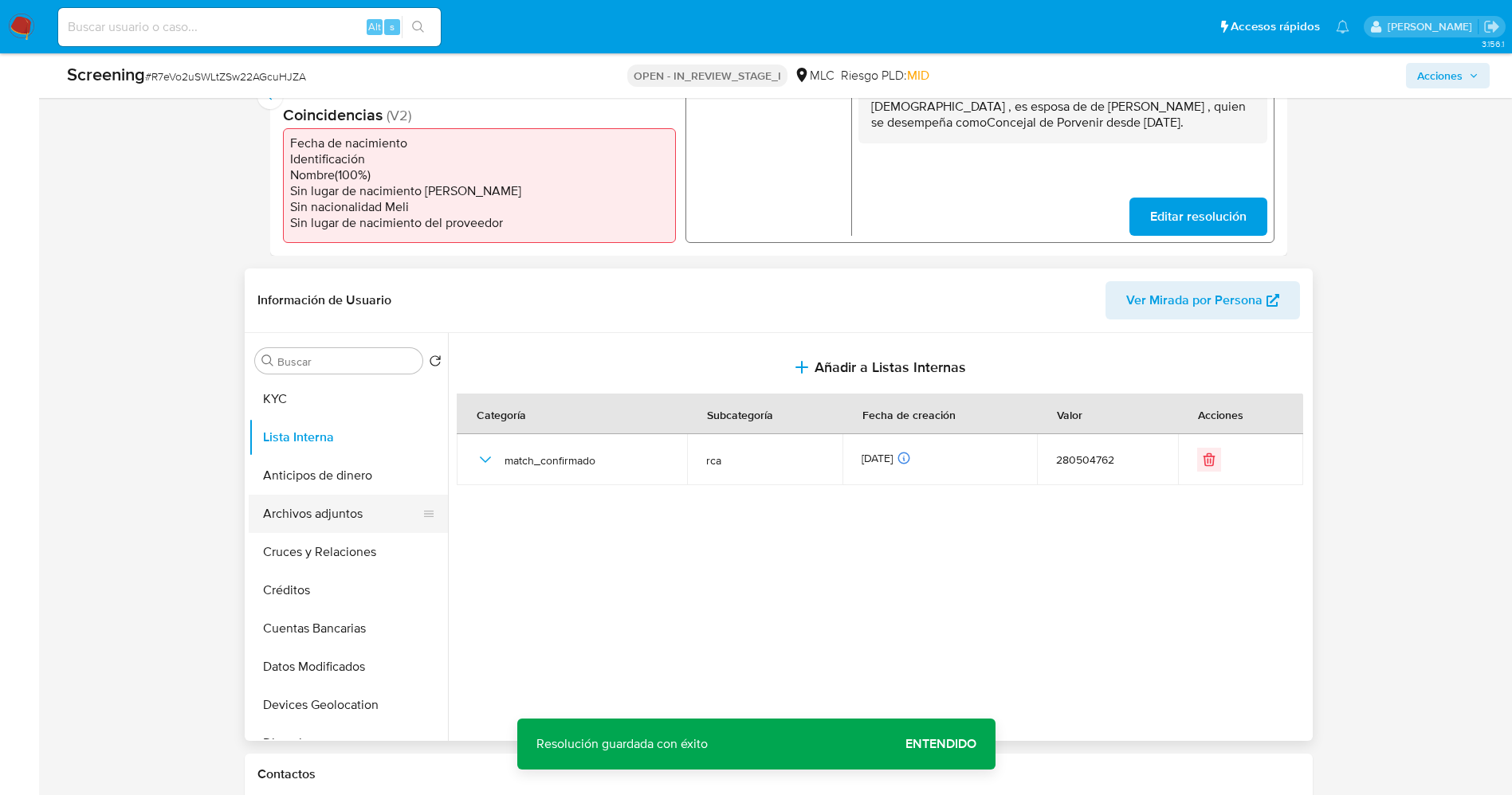
click at [303, 517] on button "Archivos adjuntos" at bounding box center [341, 514] width 186 height 39
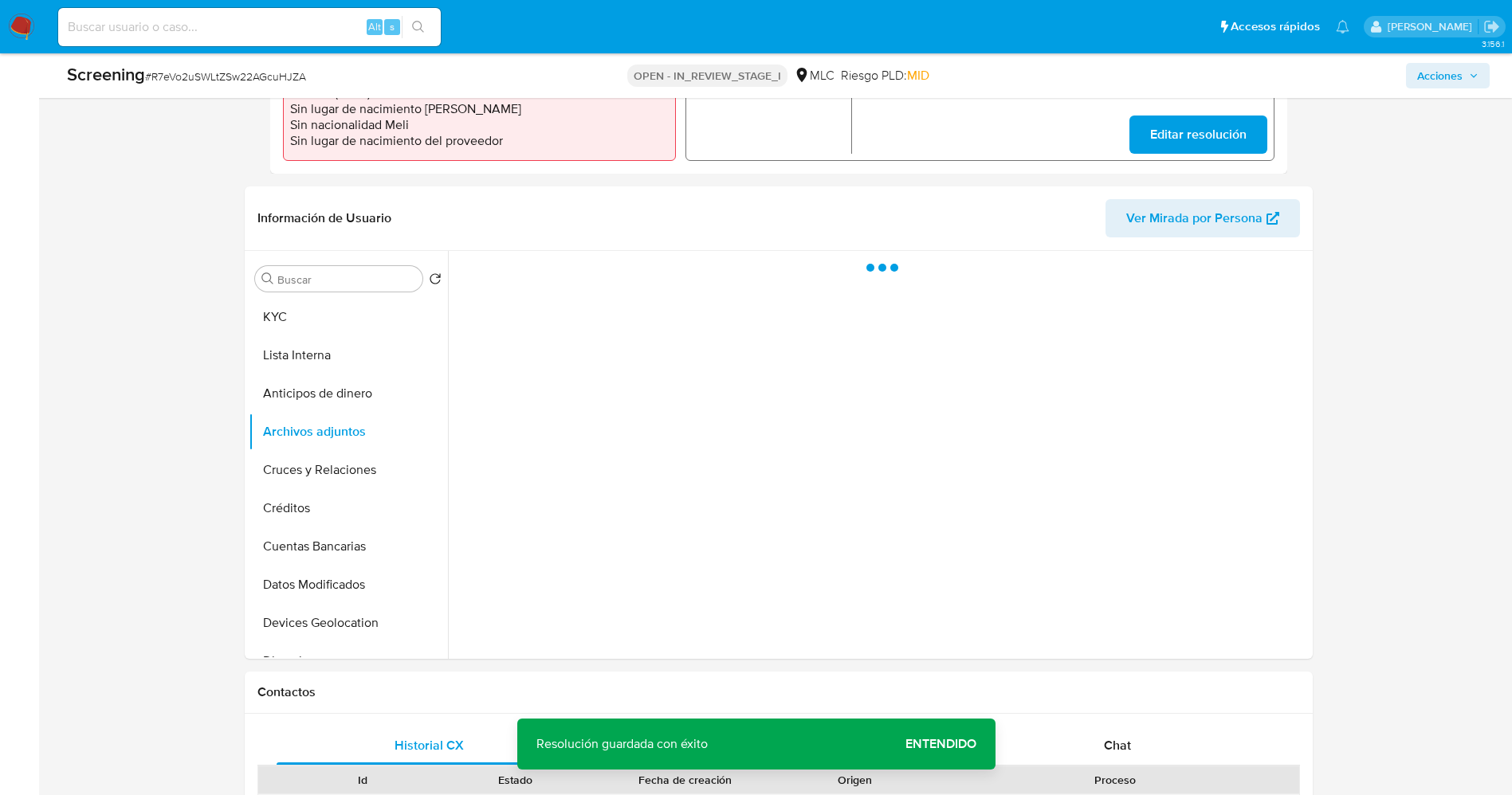
scroll to position [598, 0]
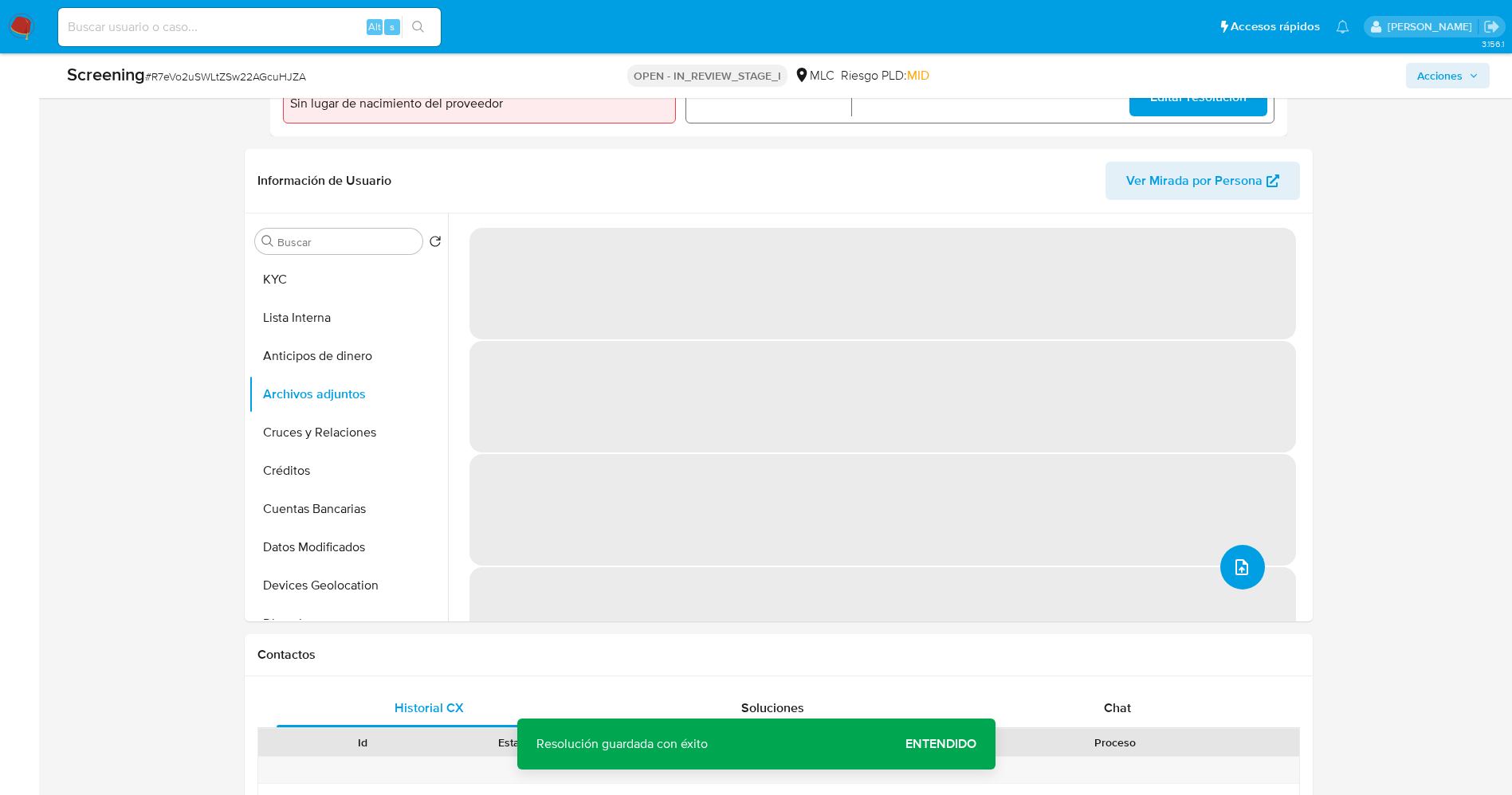
click at [1236, 571] on icon "upload-file" at bounding box center [1241, 566] width 19 height 19
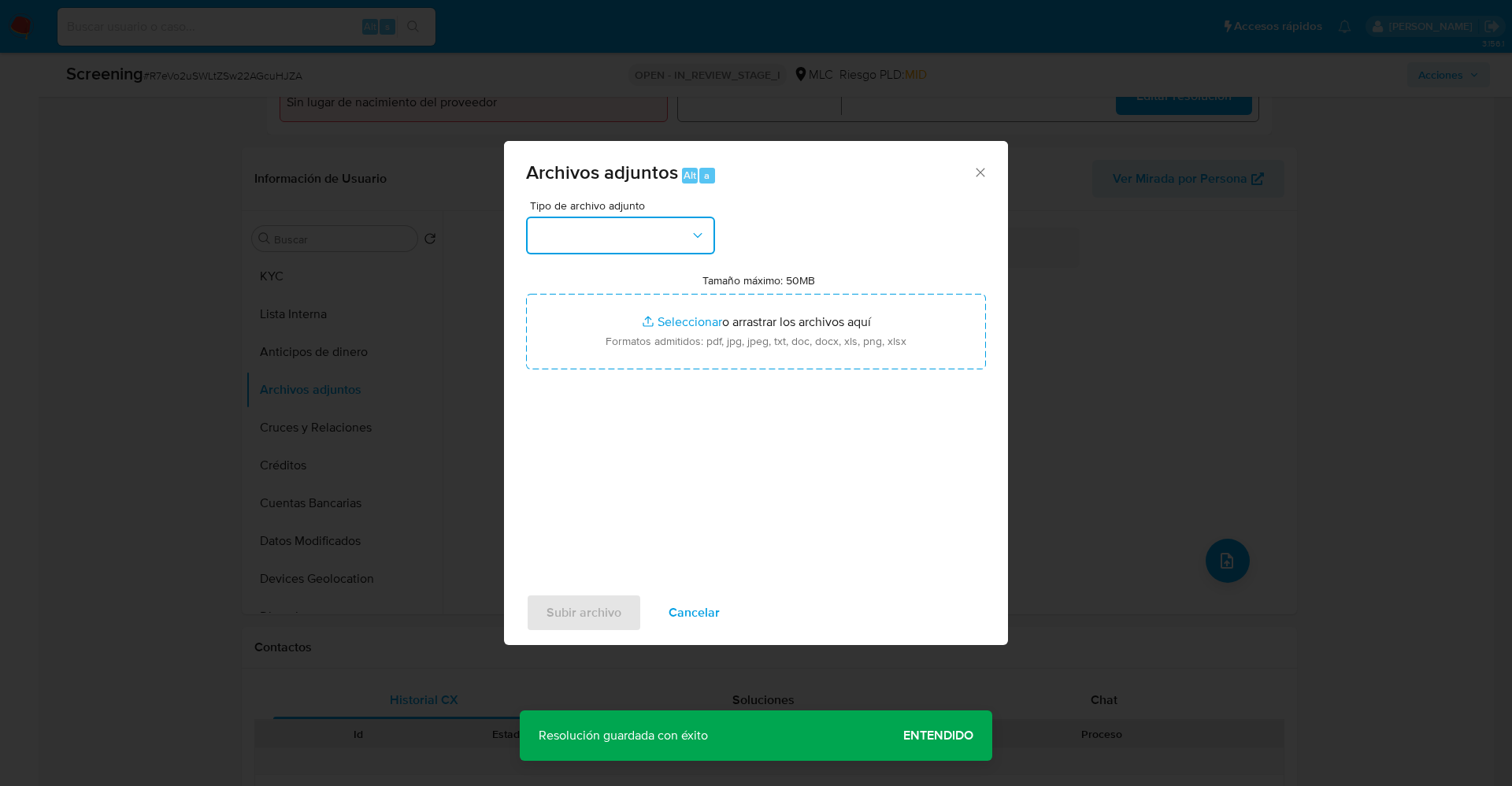
click at [593, 224] on button "button" at bounding box center [620, 236] width 189 height 38
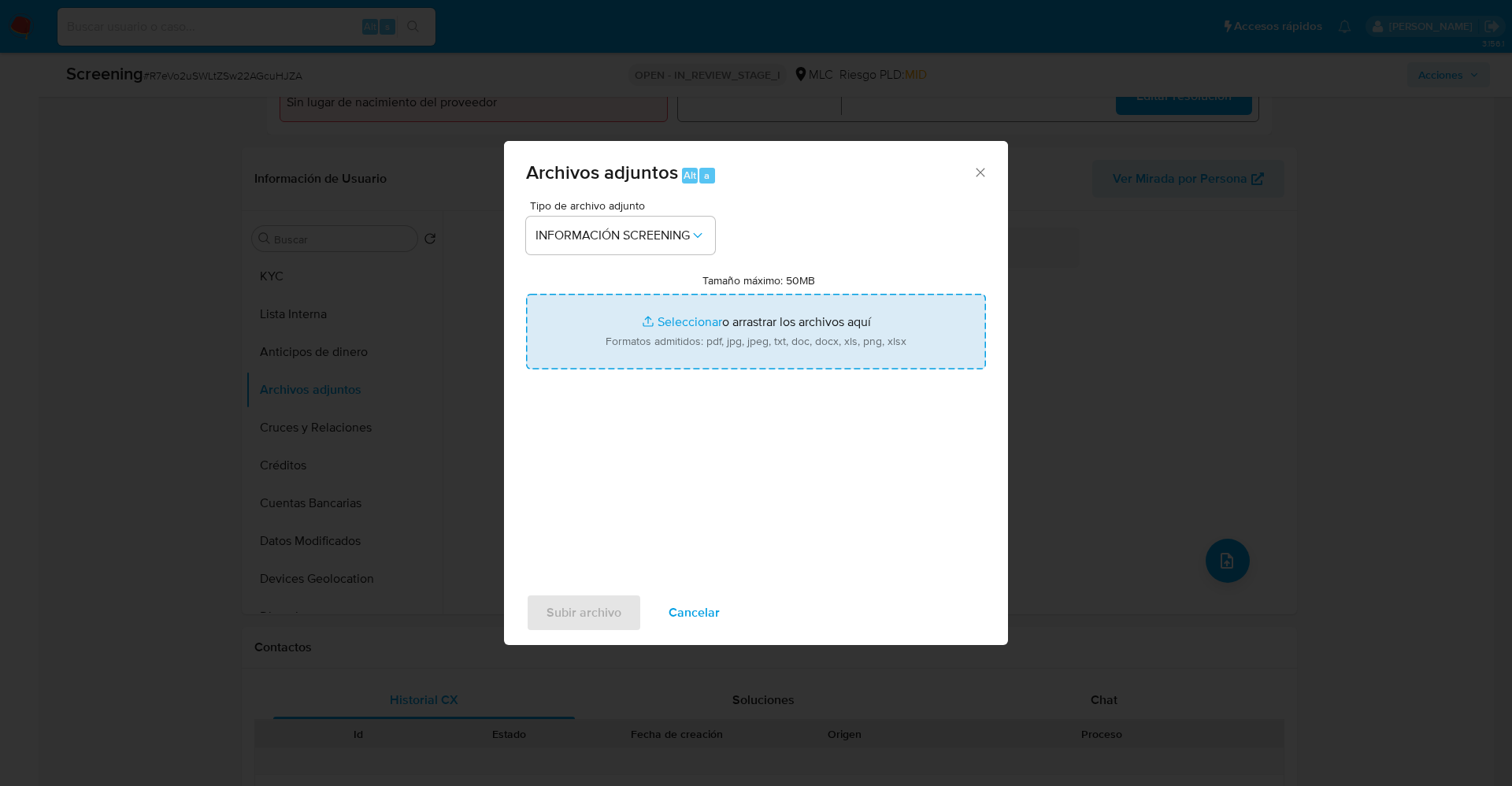
type input "C:\fakepath\_Nidia Otilia Silva Andrade_ lavado de dinero - Buscar con Google.p…"
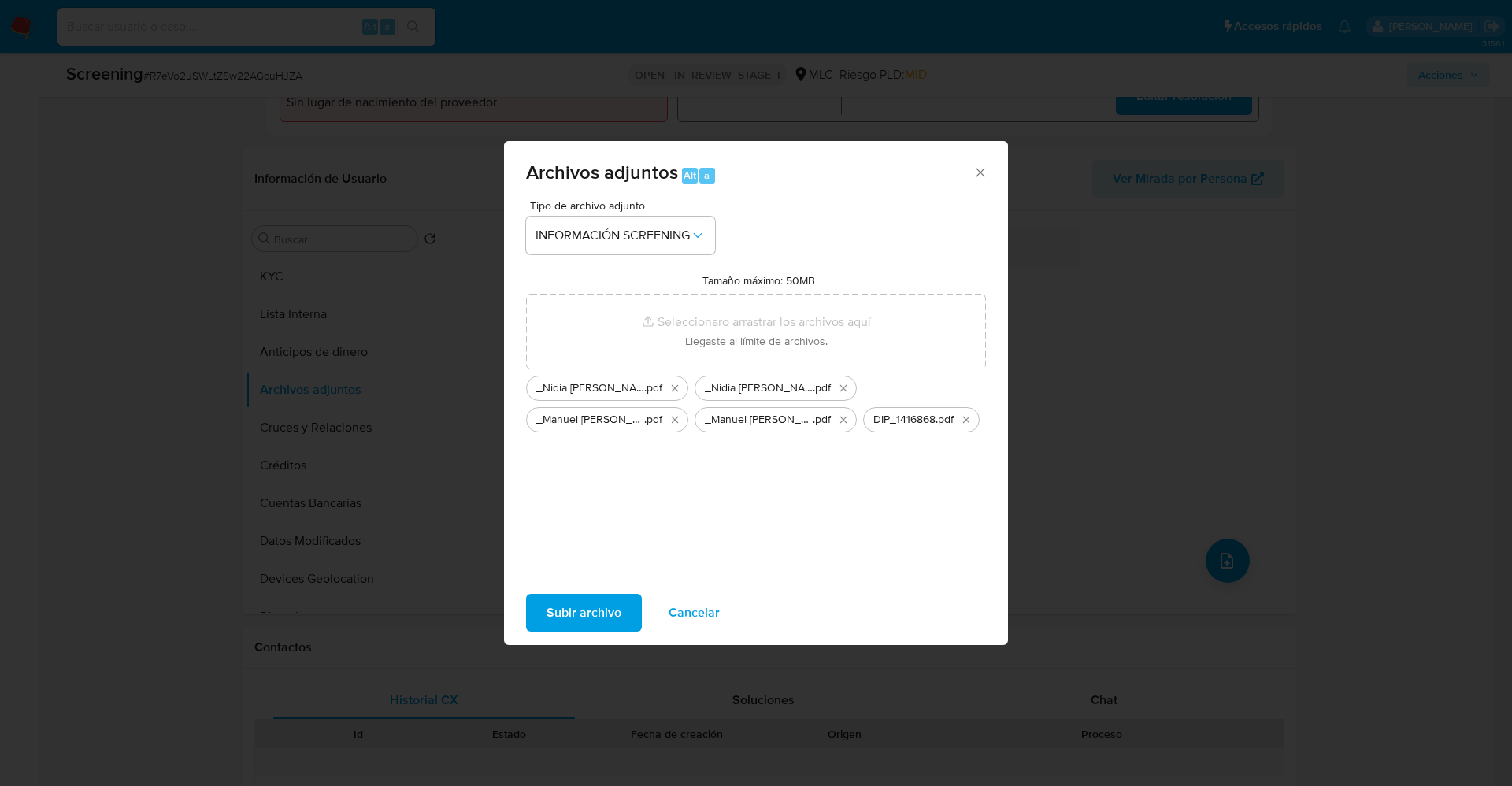
click at [608, 608] on span "Subir archivo" at bounding box center [584, 612] width 74 height 35
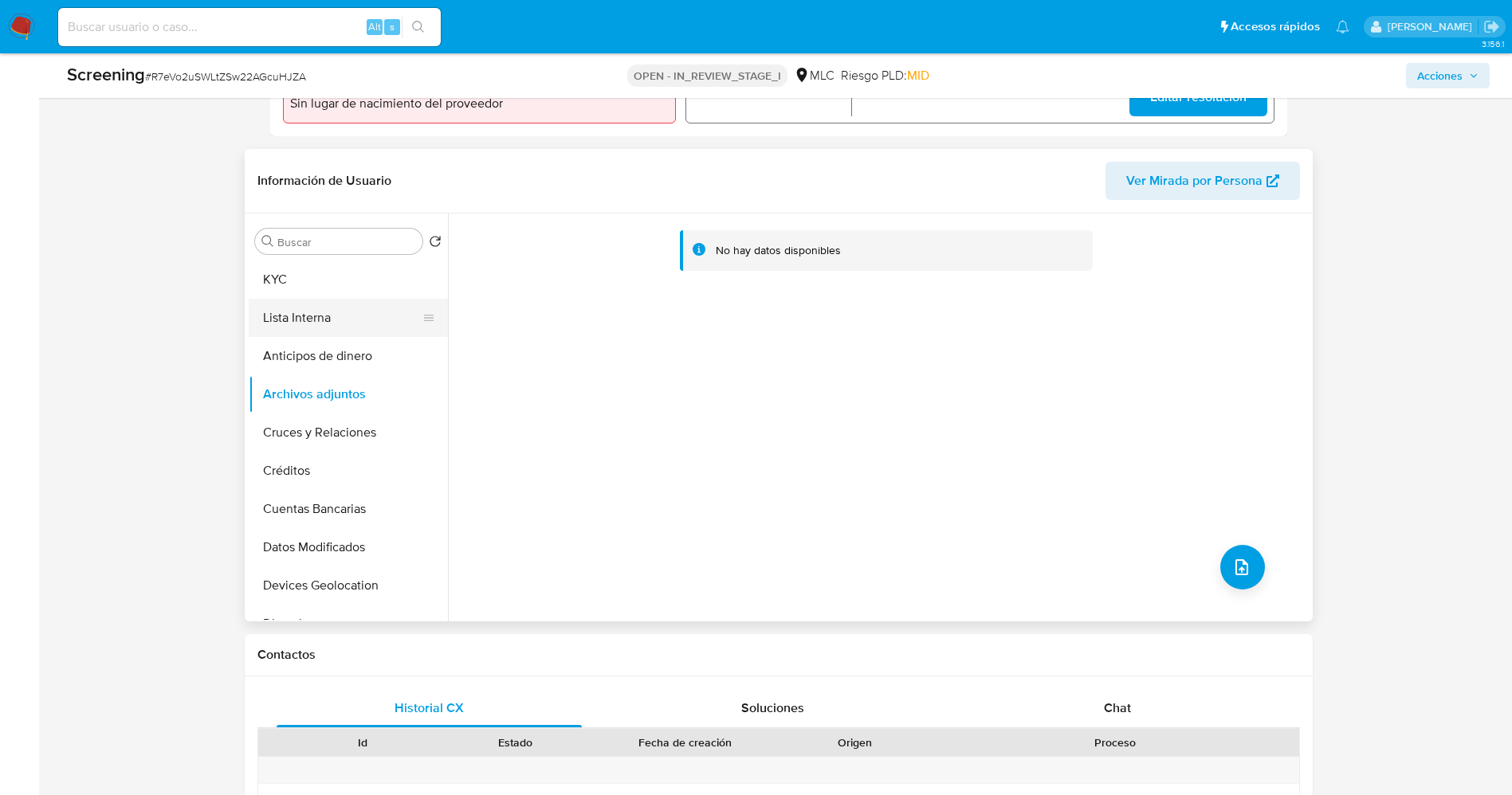
click at [311, 324] on button "Lista Interna" at bounding box center [341, 317] width 186 height 39
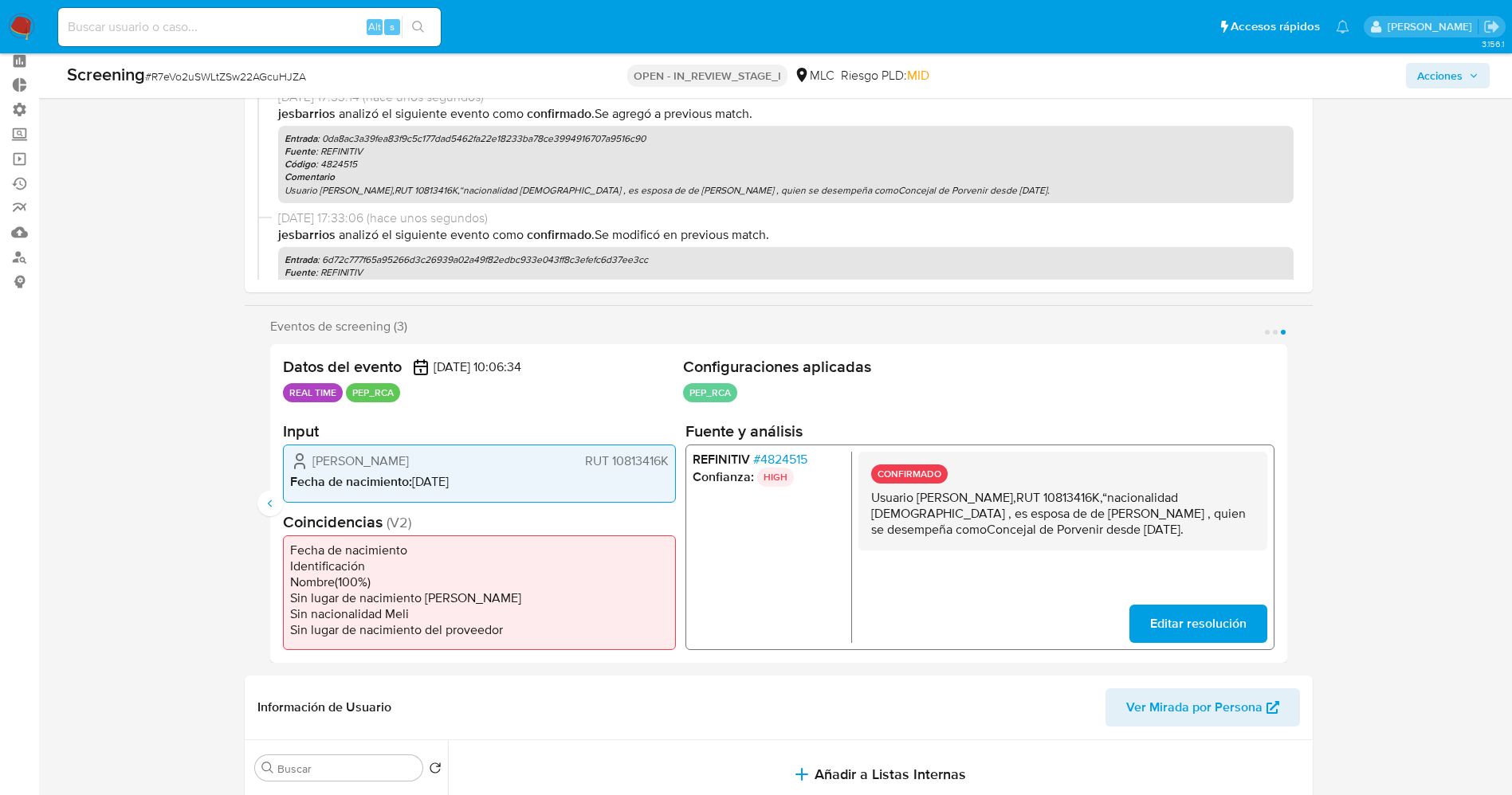
scroll to position [0, 0]
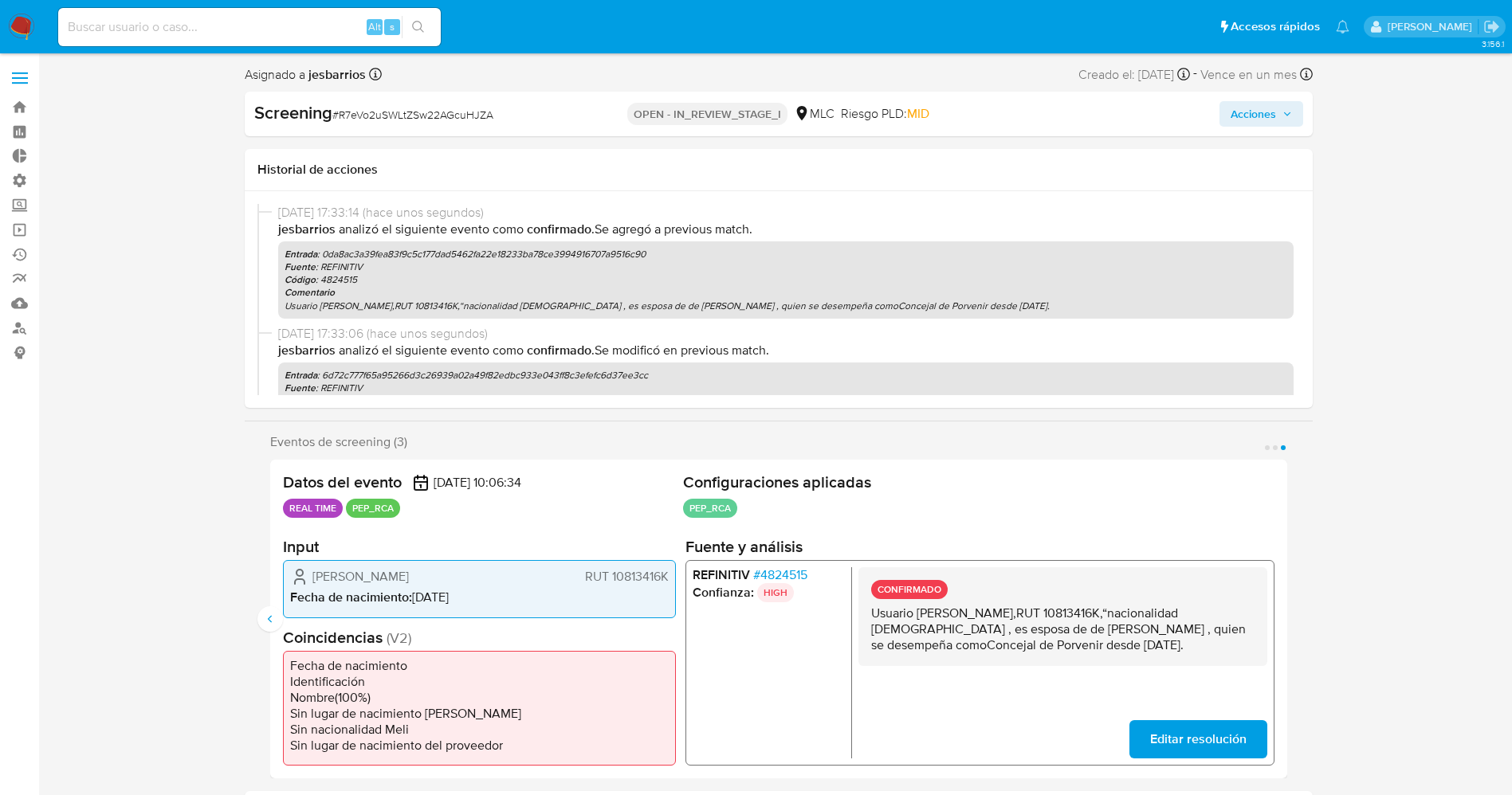
drag, startPoint x: 1262, startPoint y: 111, endPoint x: 1179, endPoint y: 123, distance: 83.9
click at [1257, 111] on span "Acciones" at bounding box center [1253, 114] width 46 height 25
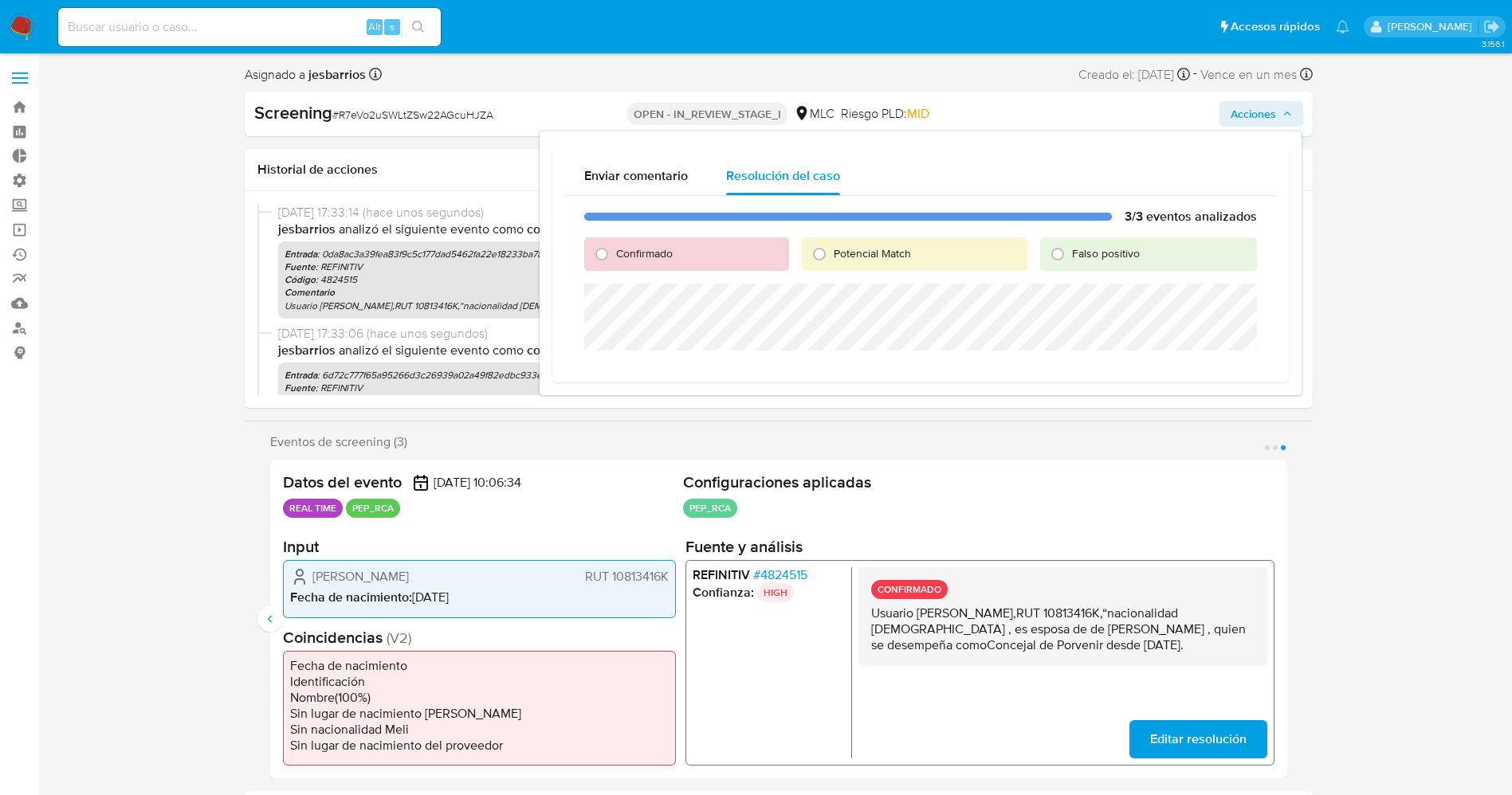
click at [657, 252] on span "Confirmado" at bounding box center [644, 254] width 56 height 16
click at [615, 252] on input "Confirmado" at bounding box center [601, 254] width 25 height 25
radio input "true"
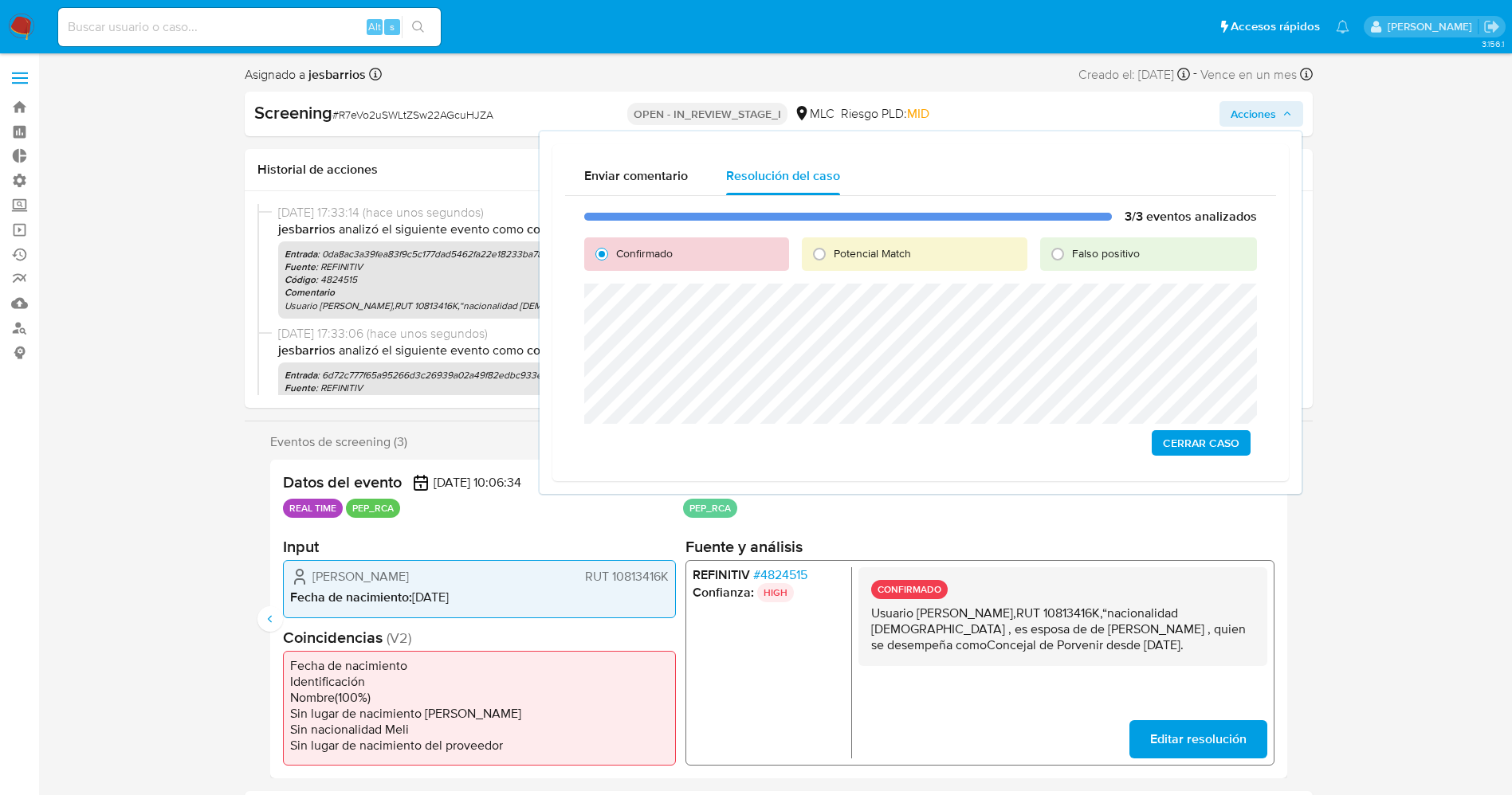
click at [1185, 439] on span "Cerrar Caso" at bounding box center [1200, 443] width 76 height 22
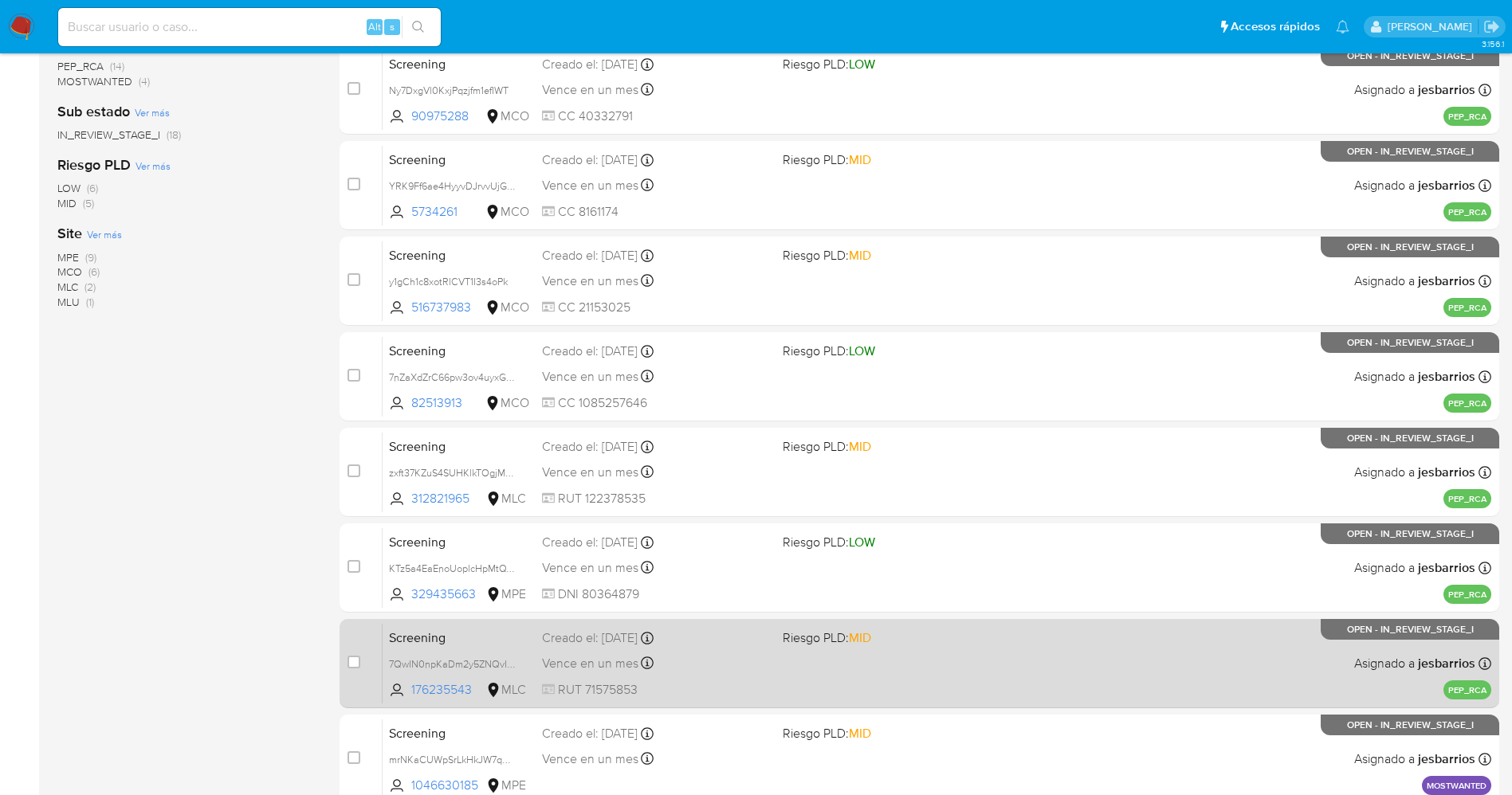
scroll to position [463, 0]
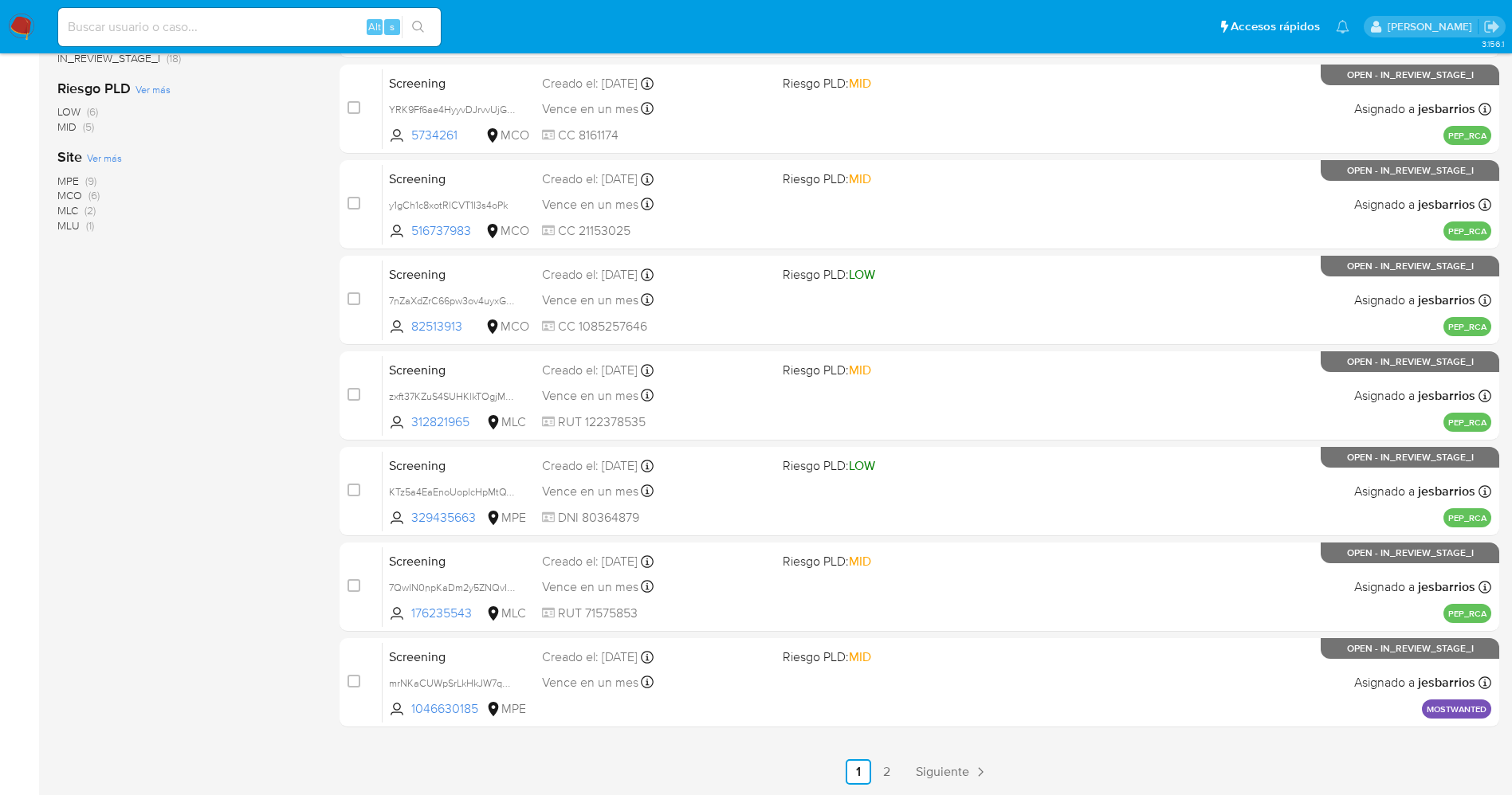
click at [886, 758] on div "select-all-cases-checkbox Asignar caso Borrar selección Agrupar por documento O…" at bounding box center [920, 252] width 1160 height 1067
click at [886, 762] on link "2" at bounding box center [887, 772] width 25 height 25
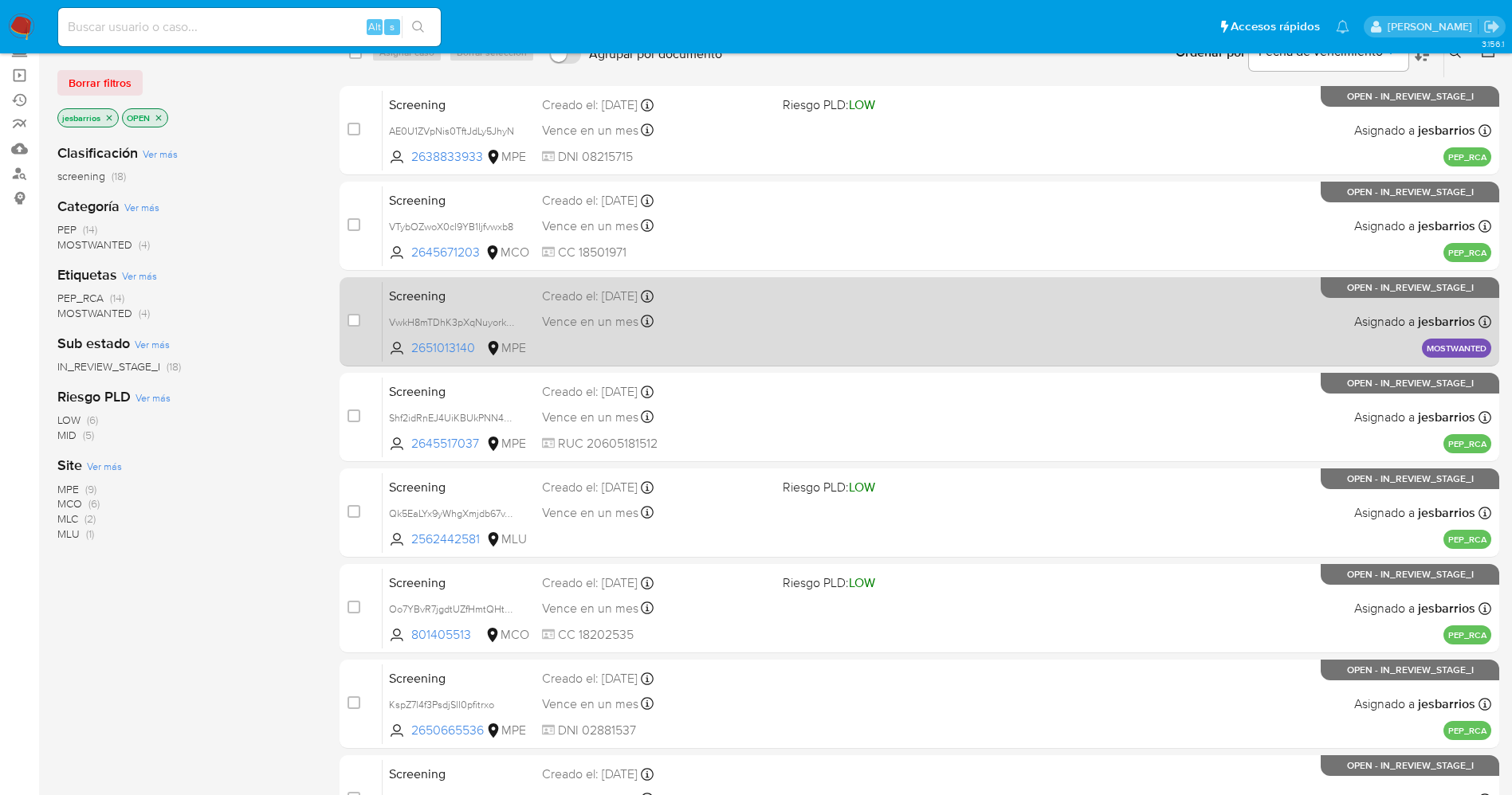
scroll to position [272, 0]
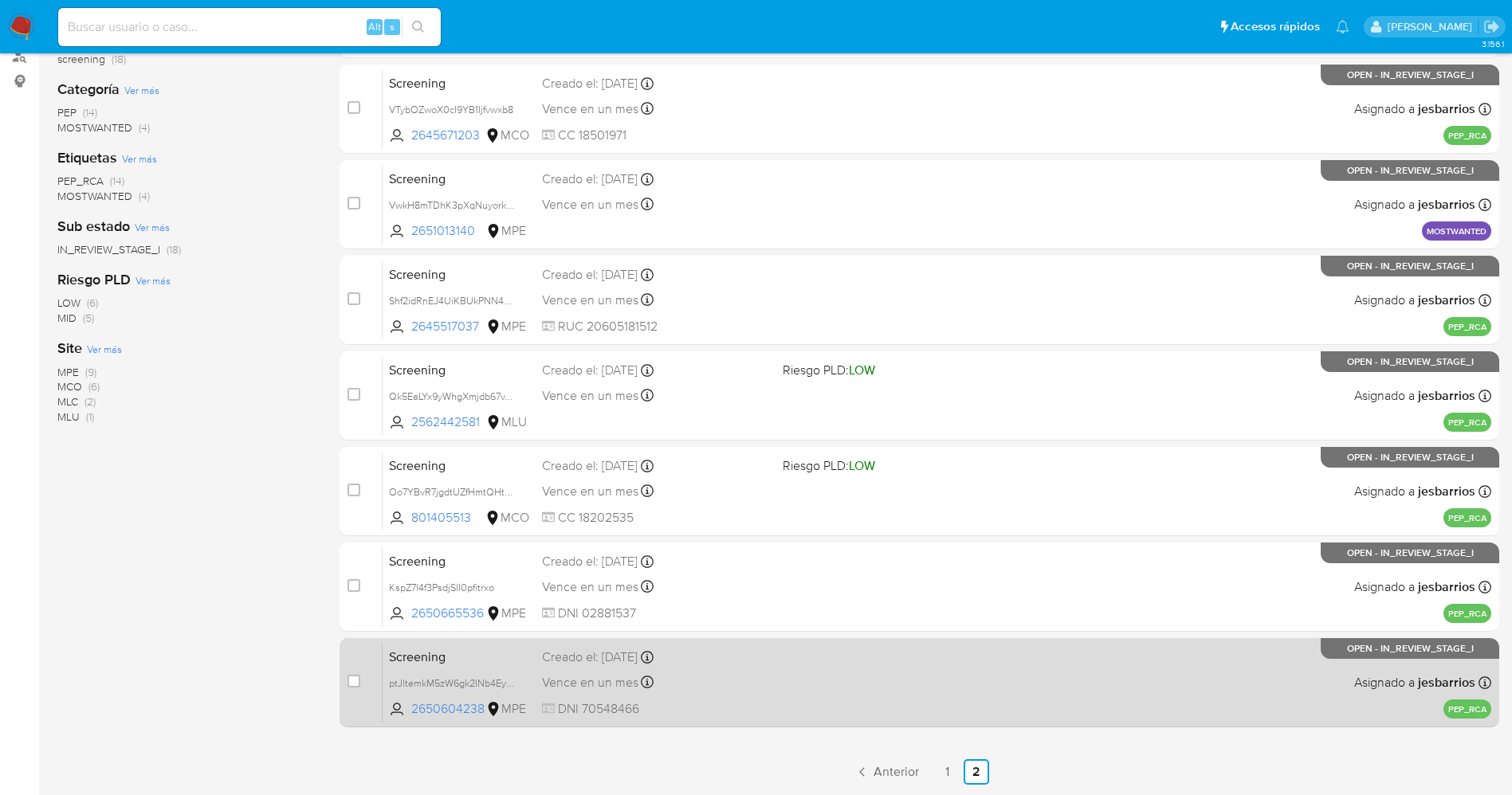
click at [776, 686] on div "Screening ptJltemkM5zW6gk2INb4EyeR 2650604238 MPE Creado el: [DATE] Creado el: …" at bounding box center [937, 683] width 1109 height 81
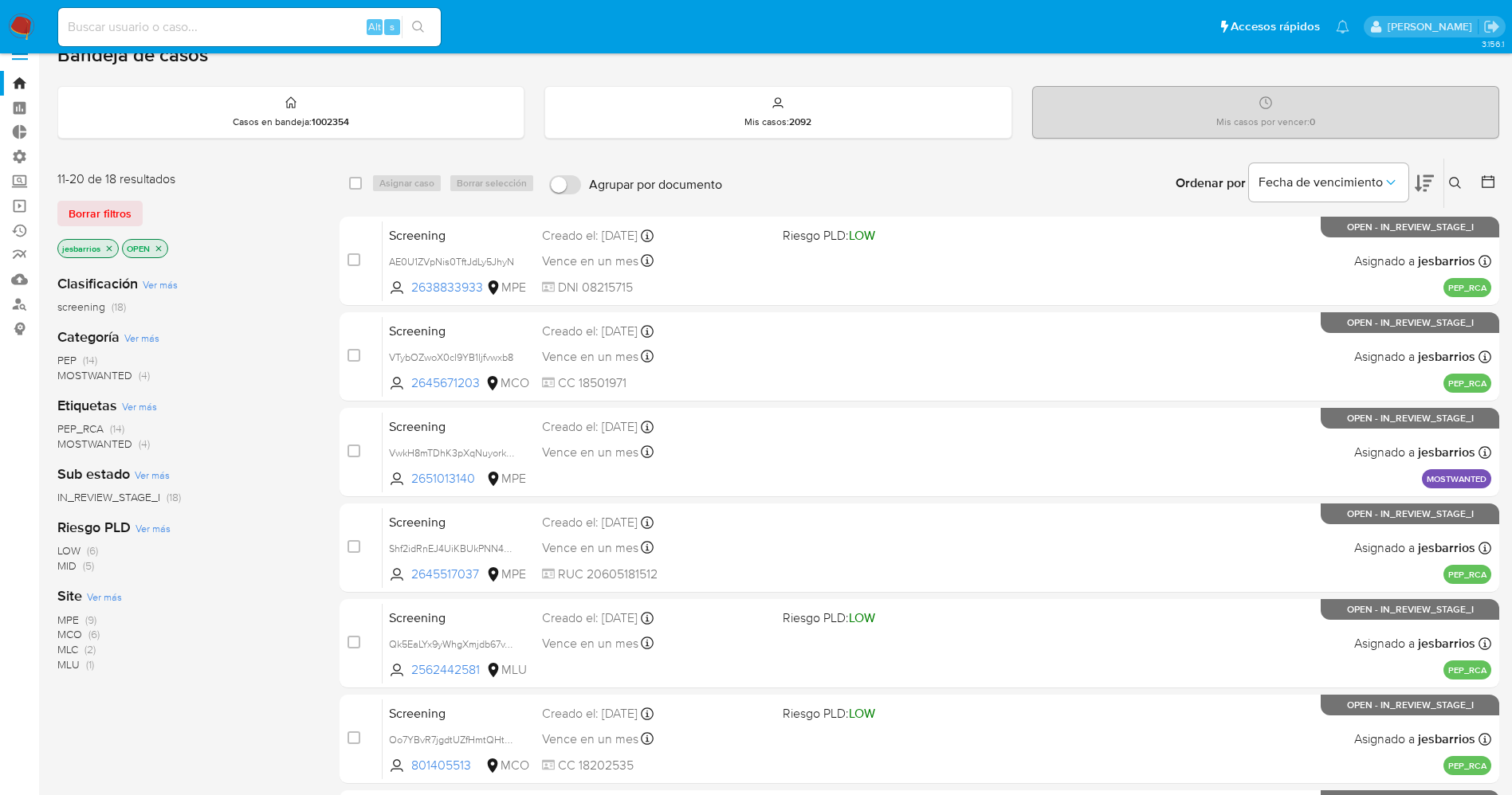
scroll to position [0, 0]
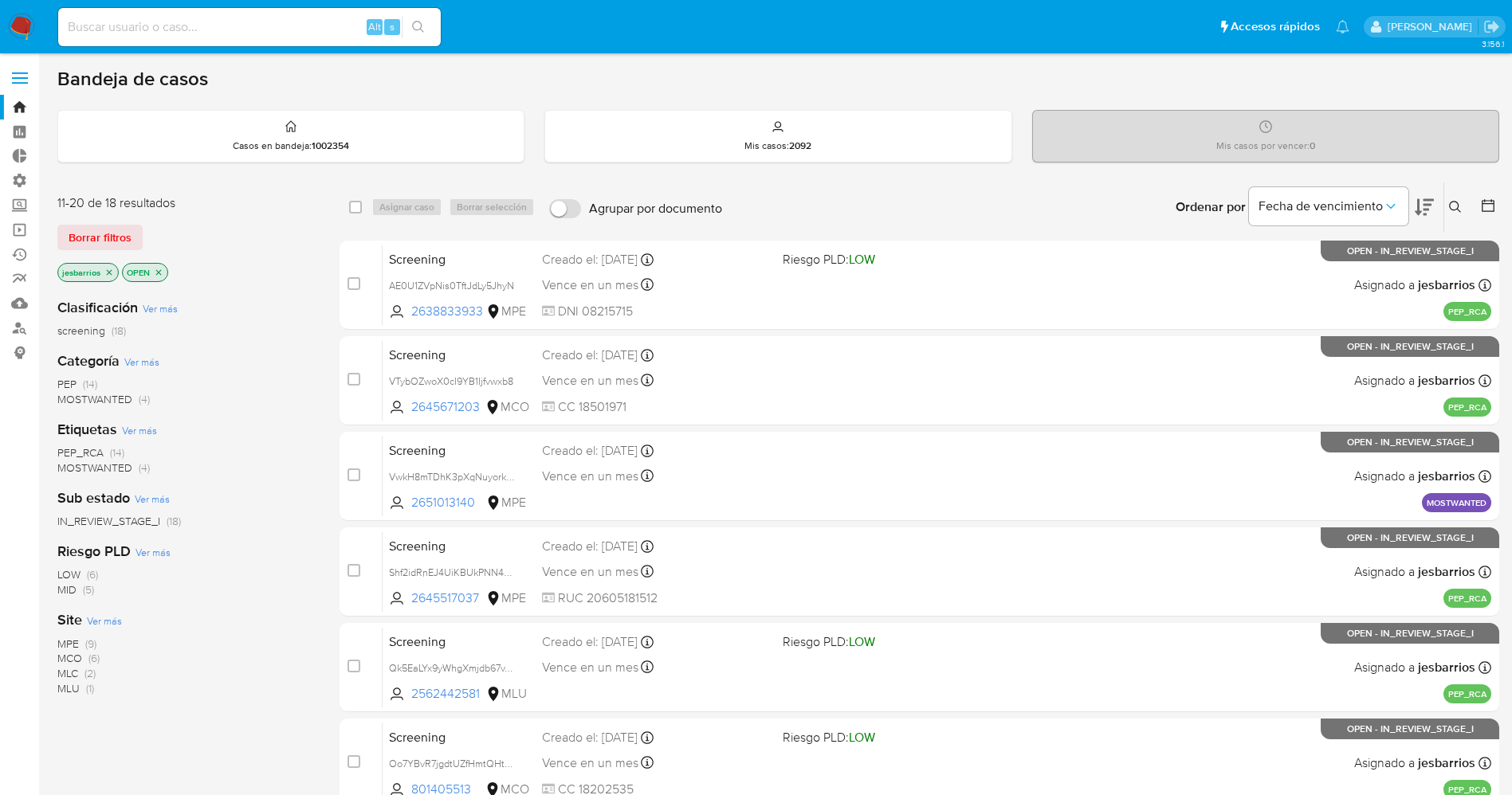
click at [17, 22] on img at bounding box center [22, 27] width 27 height 27
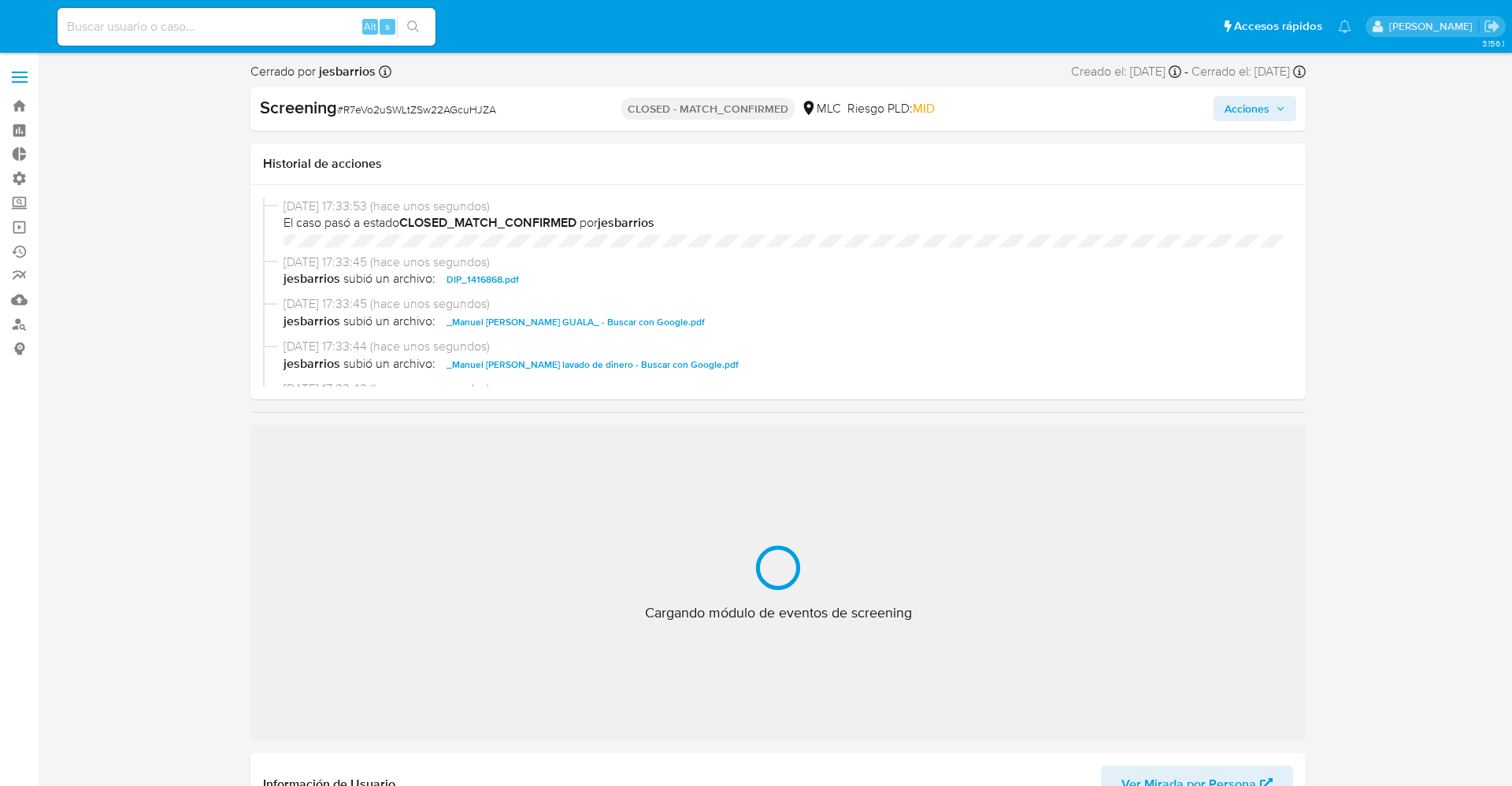
select select "10"
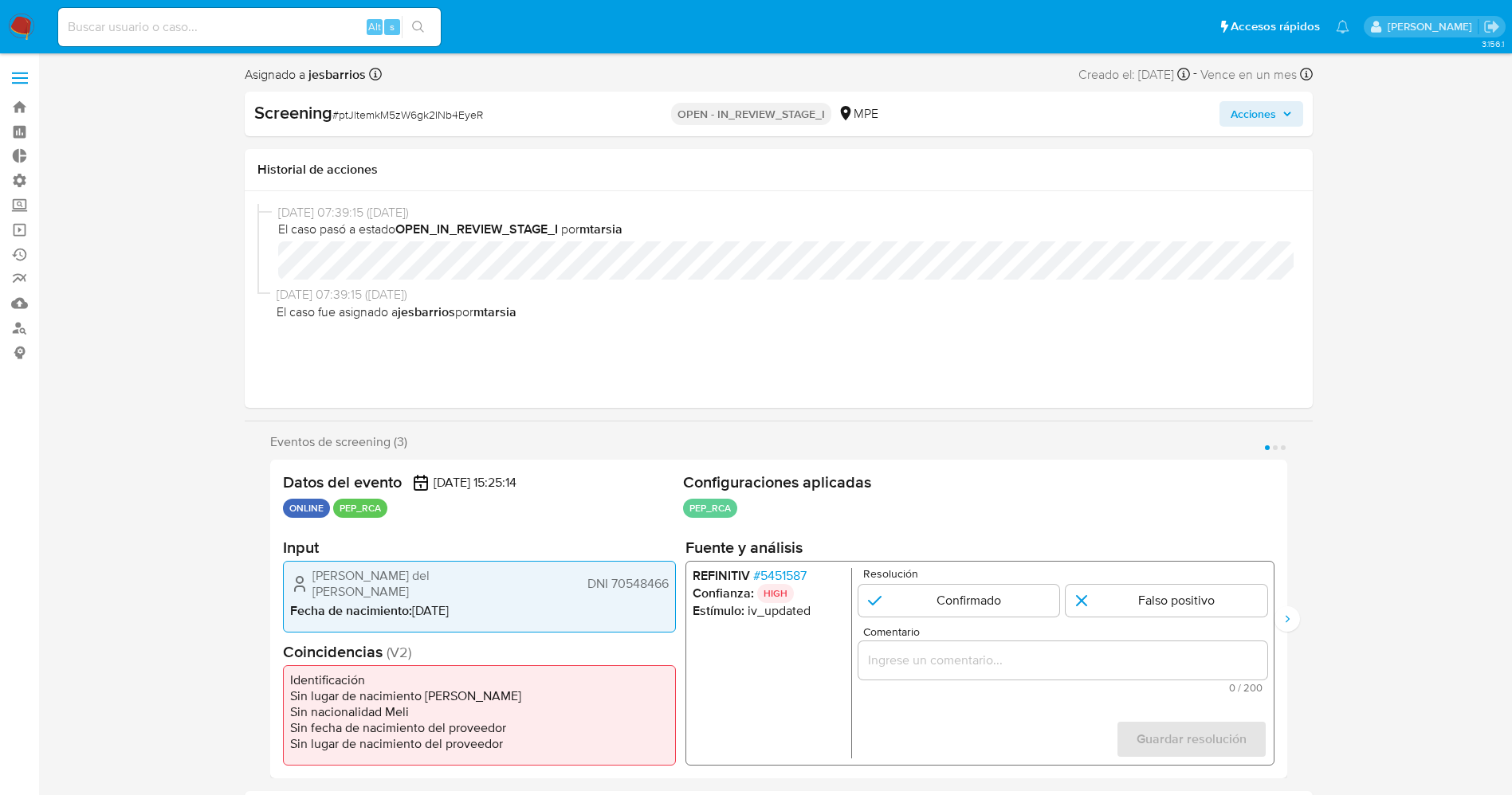
select select "10"
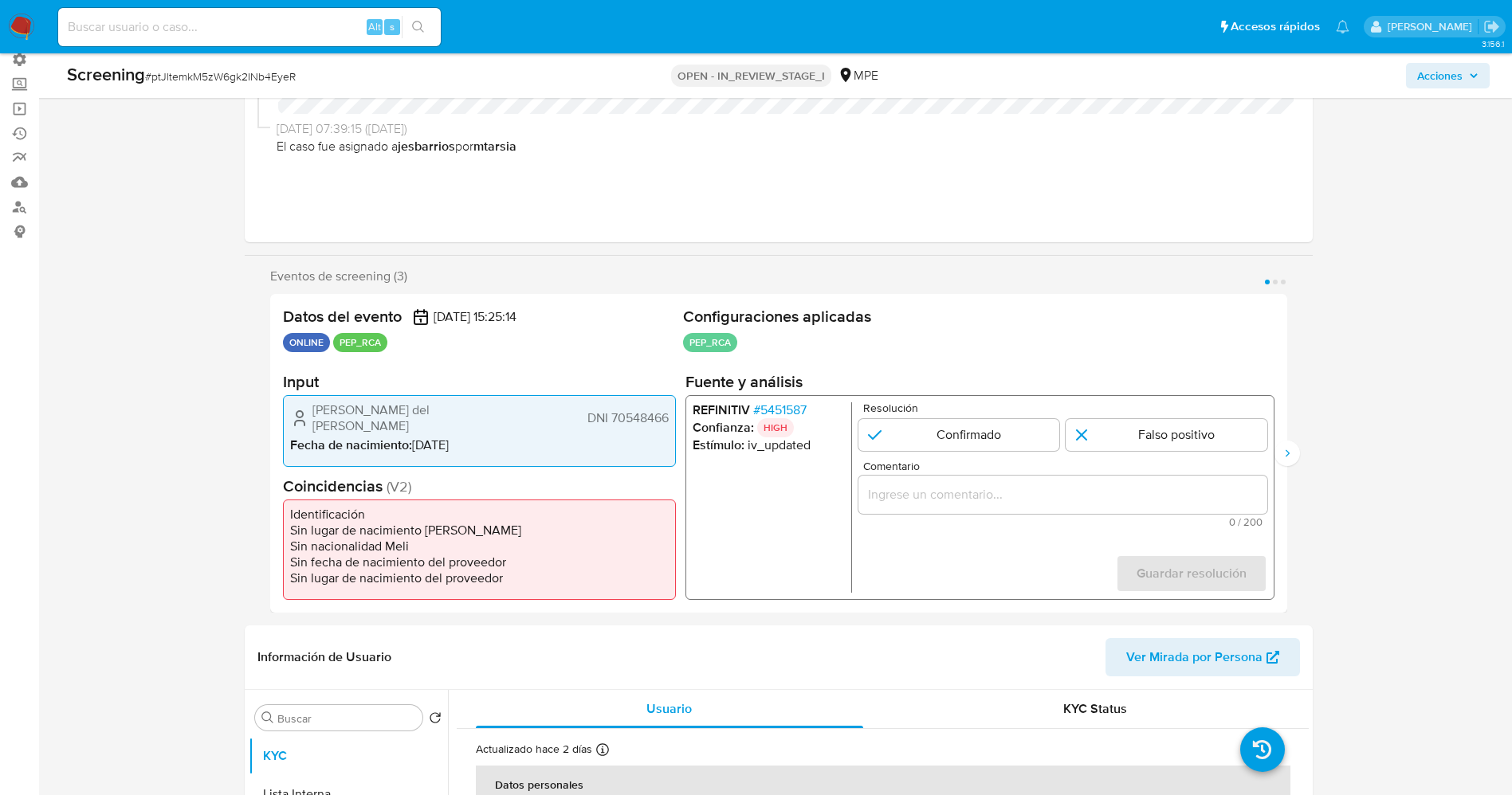
scroll to position [239, 0]
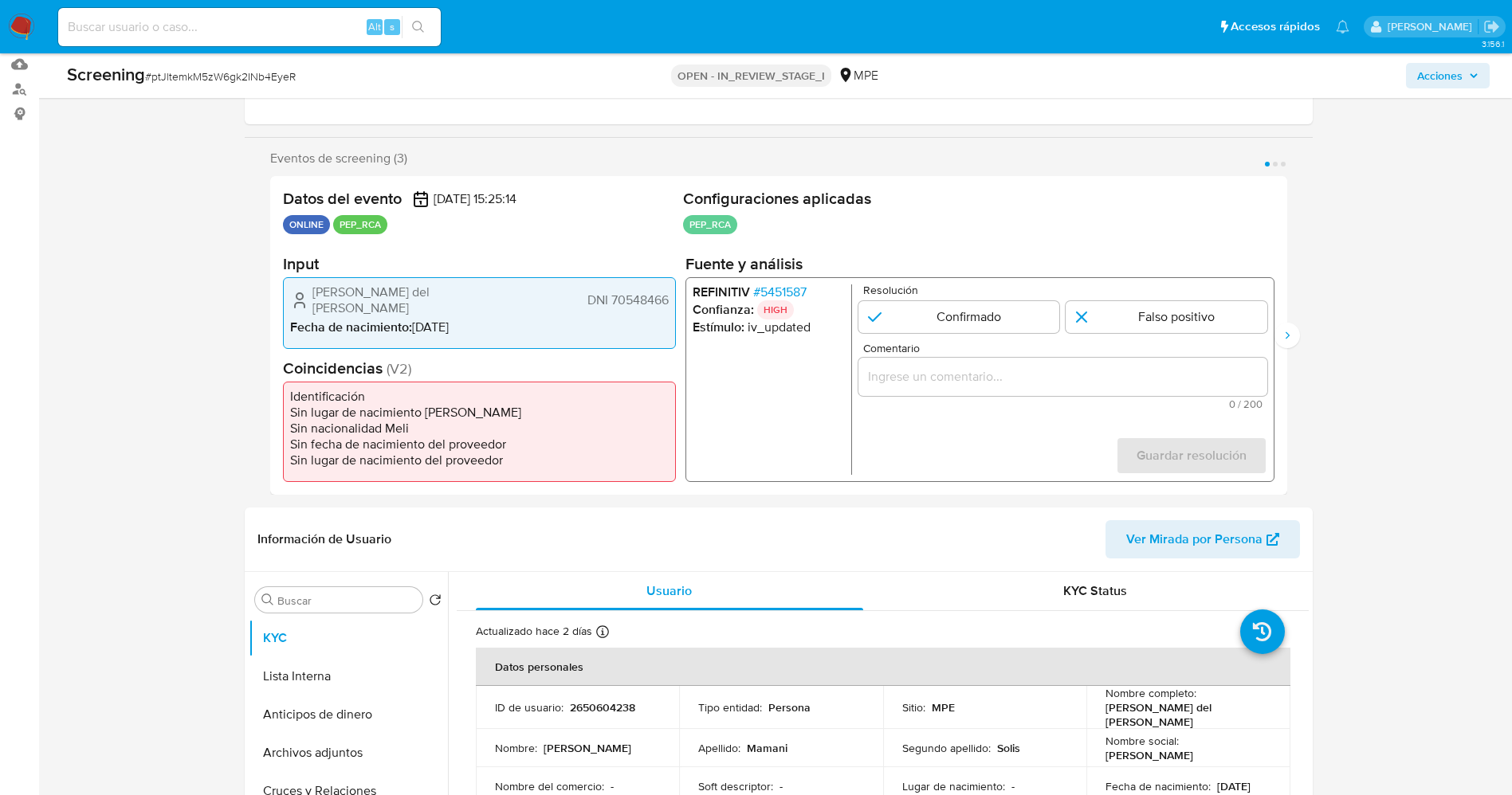
click at [780, 293] on span "# 5451587" at bounding box center [779, 292] width 54 height 16
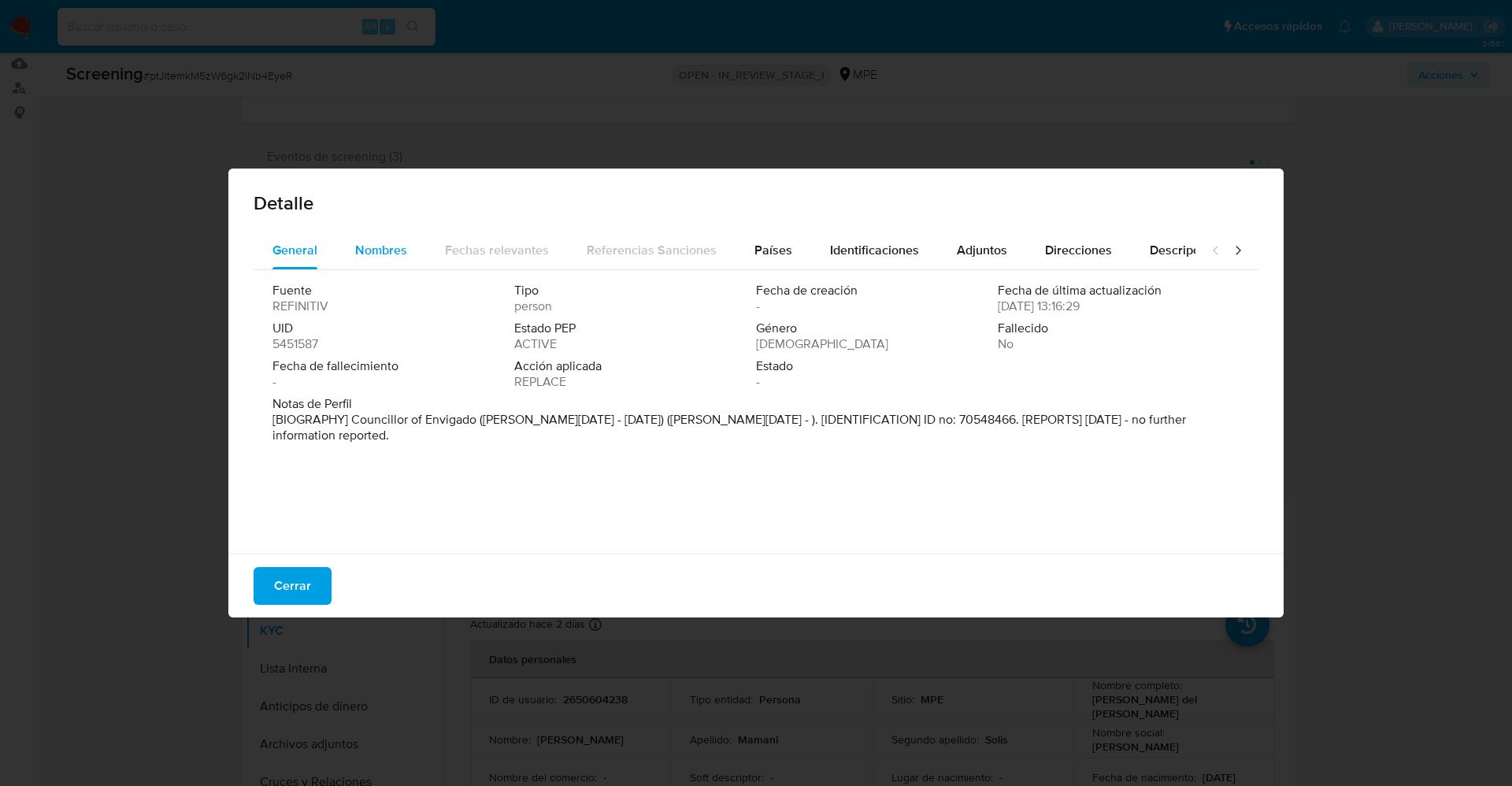
click at [353, 248] on button "Nombres" at bounding box center [381, 250] width 89 height 38
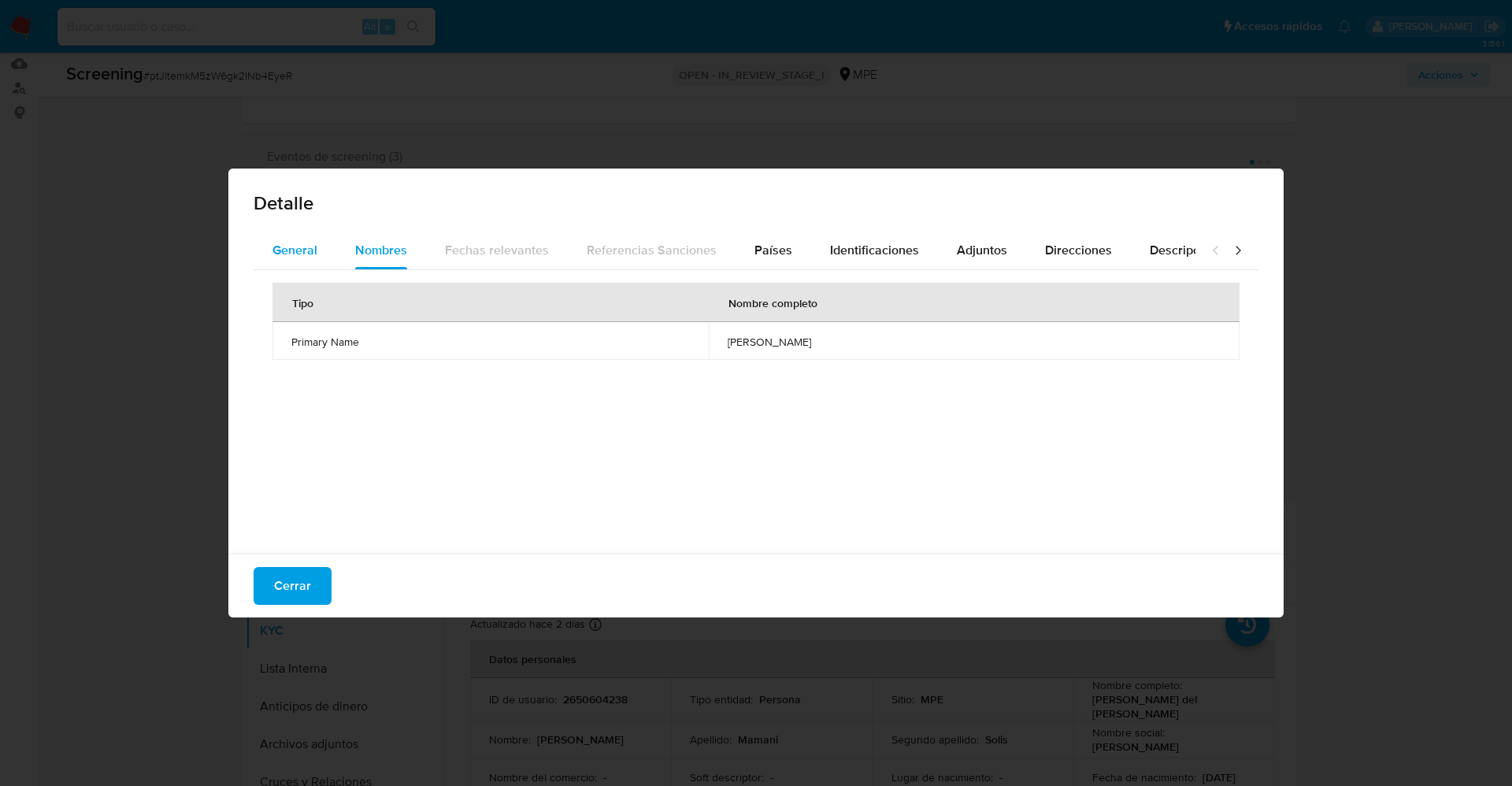
click at [309, 238] on div "General" at bounding box center [295, 250] width 45 height 38
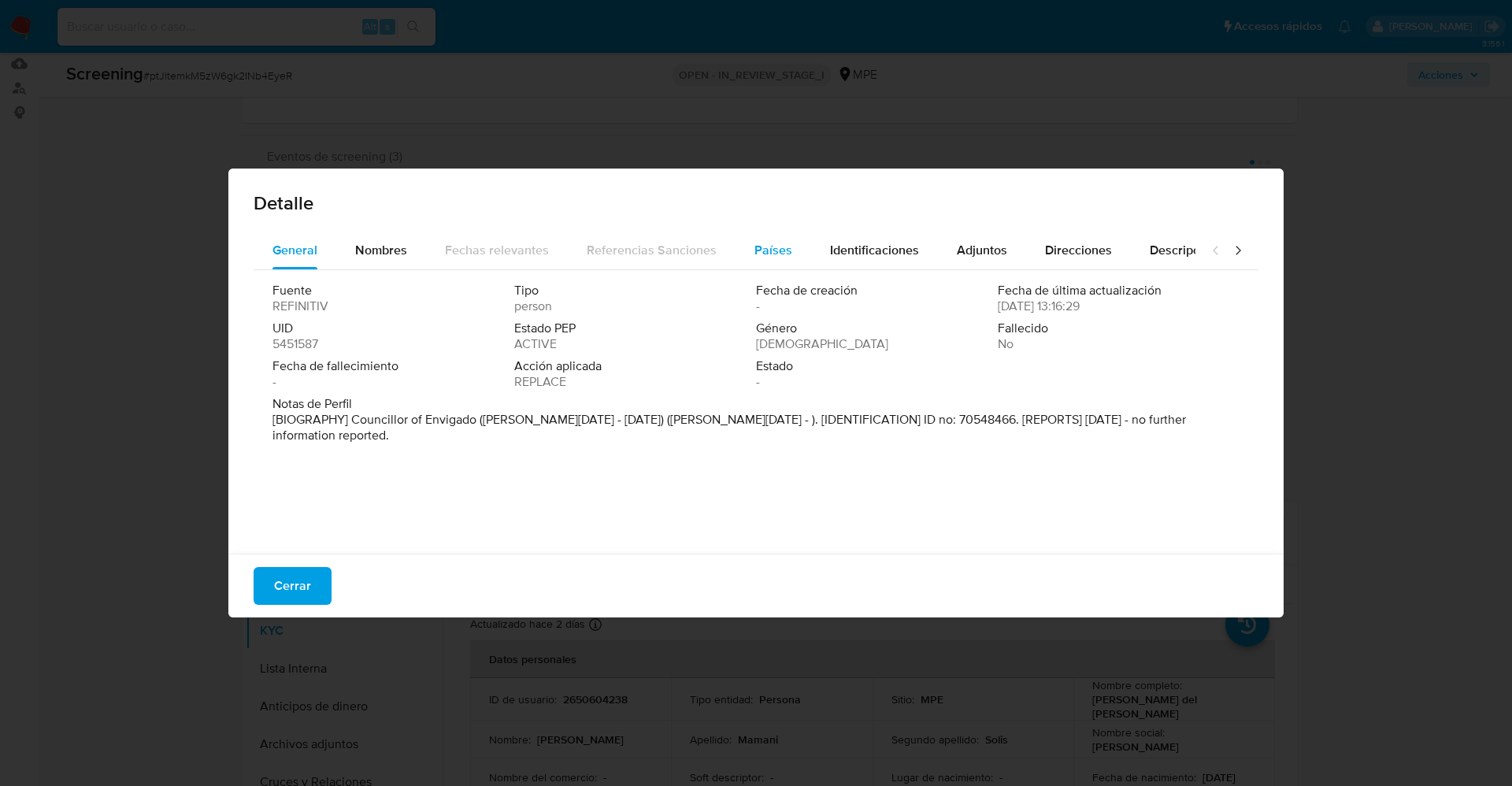
click at [781, 259] on span "Países" at bounding box center [773, 250] width 38 height 18
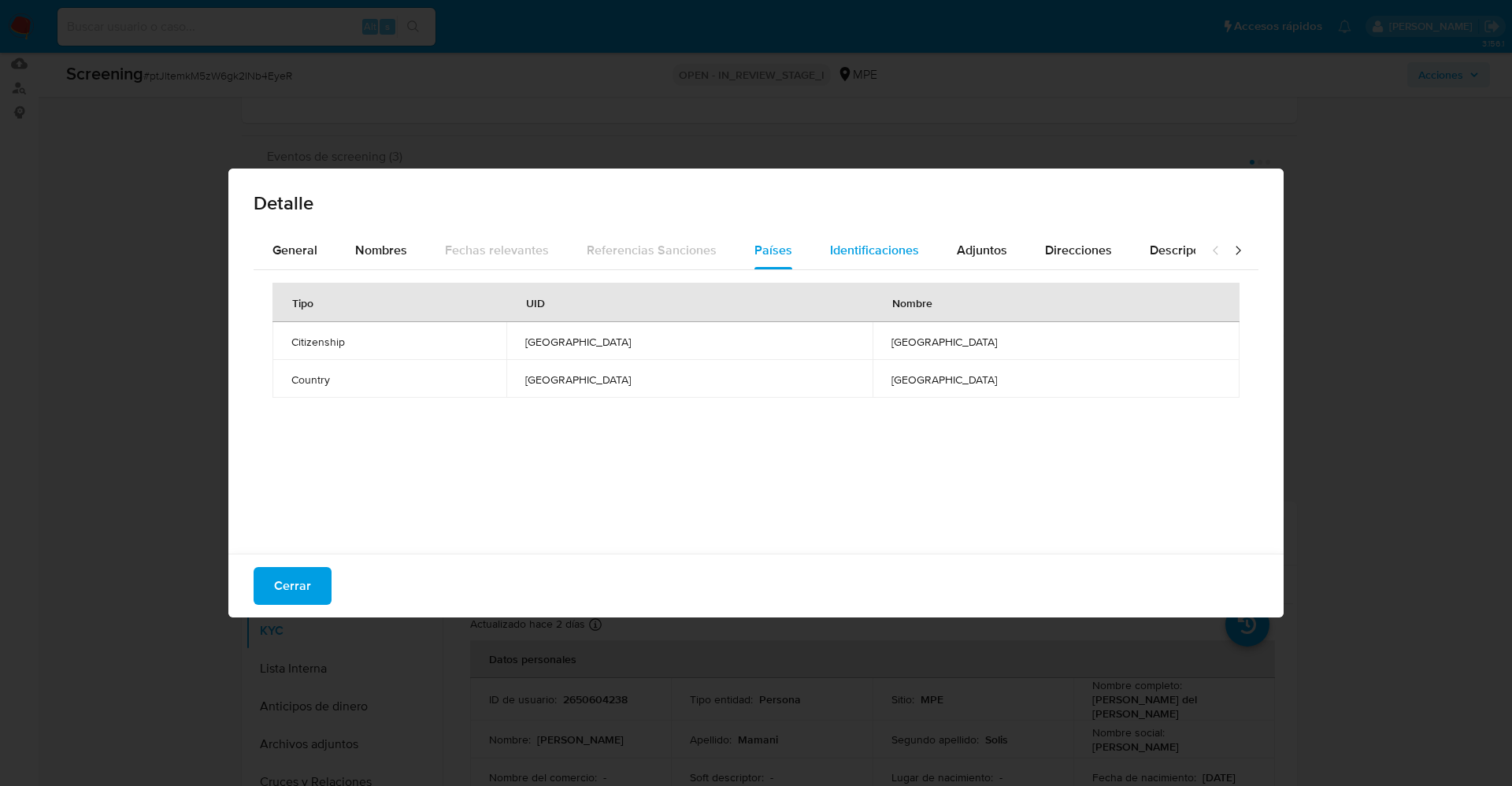
click at [862, 253] on span "Identificaciones" at bounding box center [874, 250] width 89 height 18
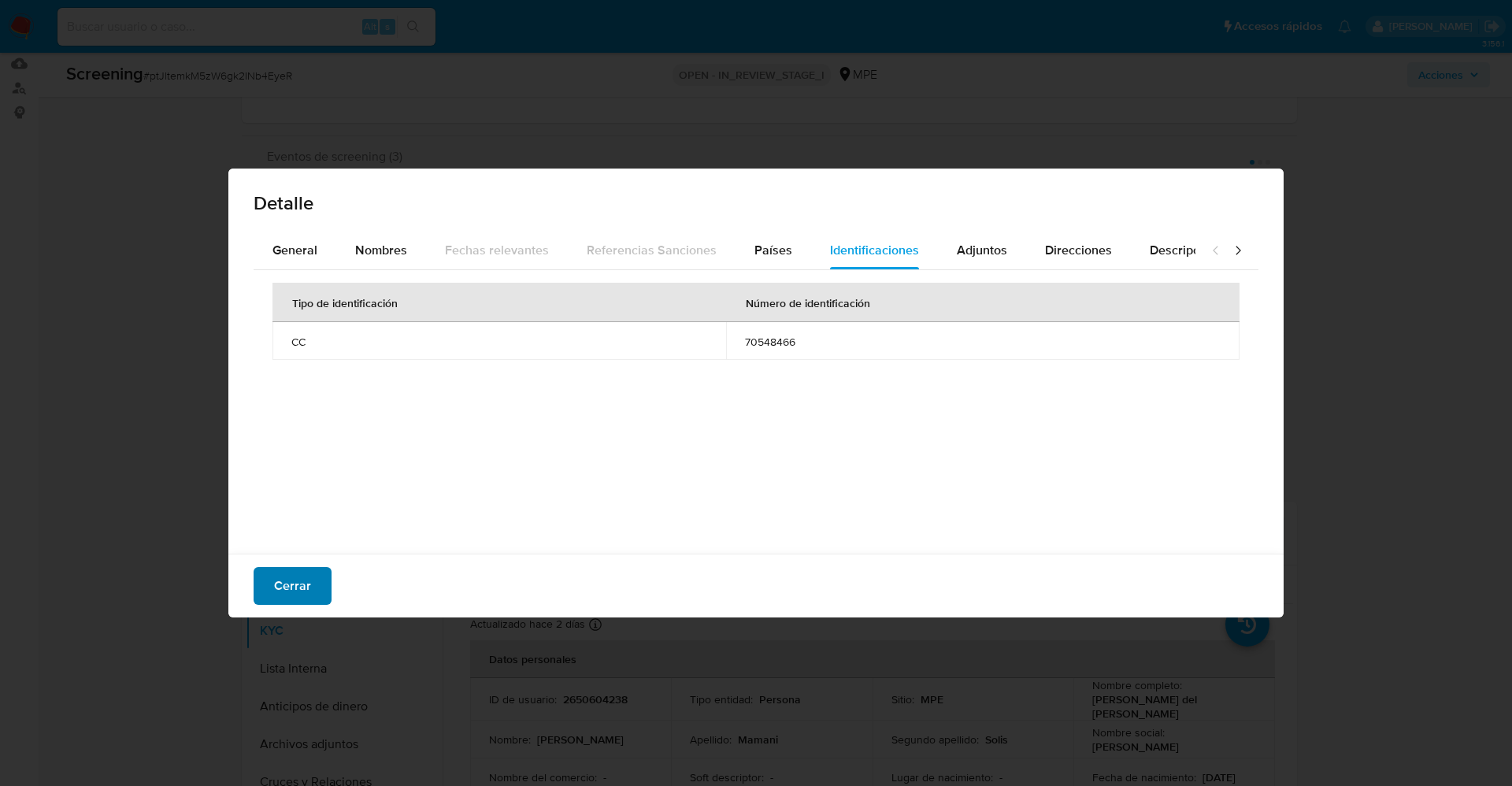
click at [305, 580] on span "Cerrar" at bounding box center [292, 586] width 37 height 35
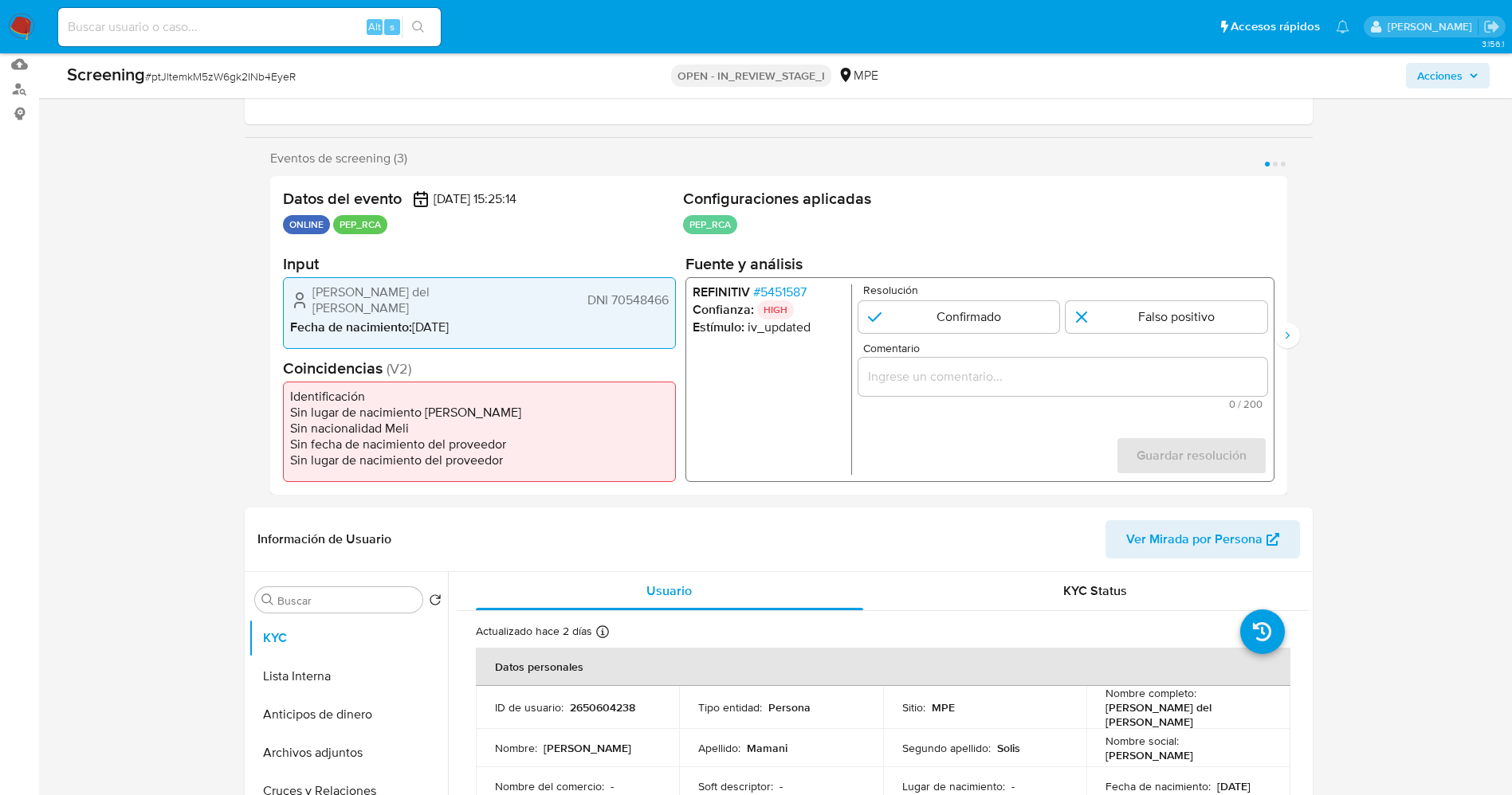
click at [433, 335] on div "[PERSON_NAME] del [PERSON_NAME] DNI 70548466 Fecha de nacimiento : [DEMOGRAPHIC…" at bounding box center [480, 313] width 393 height 72
drag, startPoint x: 300, startPoint y: 284, endPoint x: 644, endPoint y: 291, distance: 344.1
click at [668, 291] on div "[PERSON_NAME] del [PERSON_NAME] DNI 70548466 Fecha de nacimiento : [DEMOGRAPHIC…" at bounding box center [480, 313] width 393 height 72
click at [782, 286] on span "# 5451587" at bounding box center [779, 292] width 54 height 16
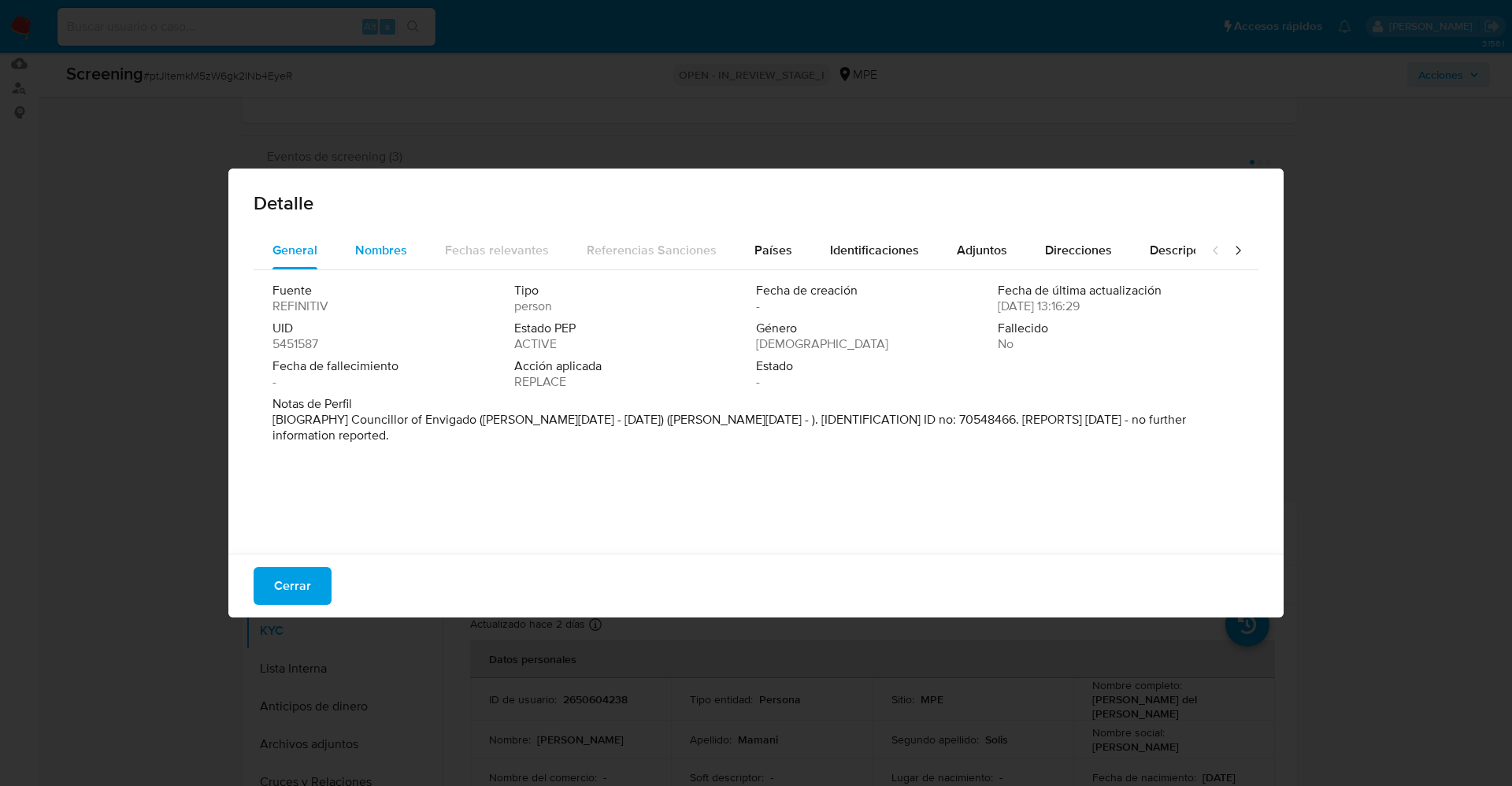
click at [383, 258] on span "Nombres" at bounding box center [381, 250] width 52 height 18
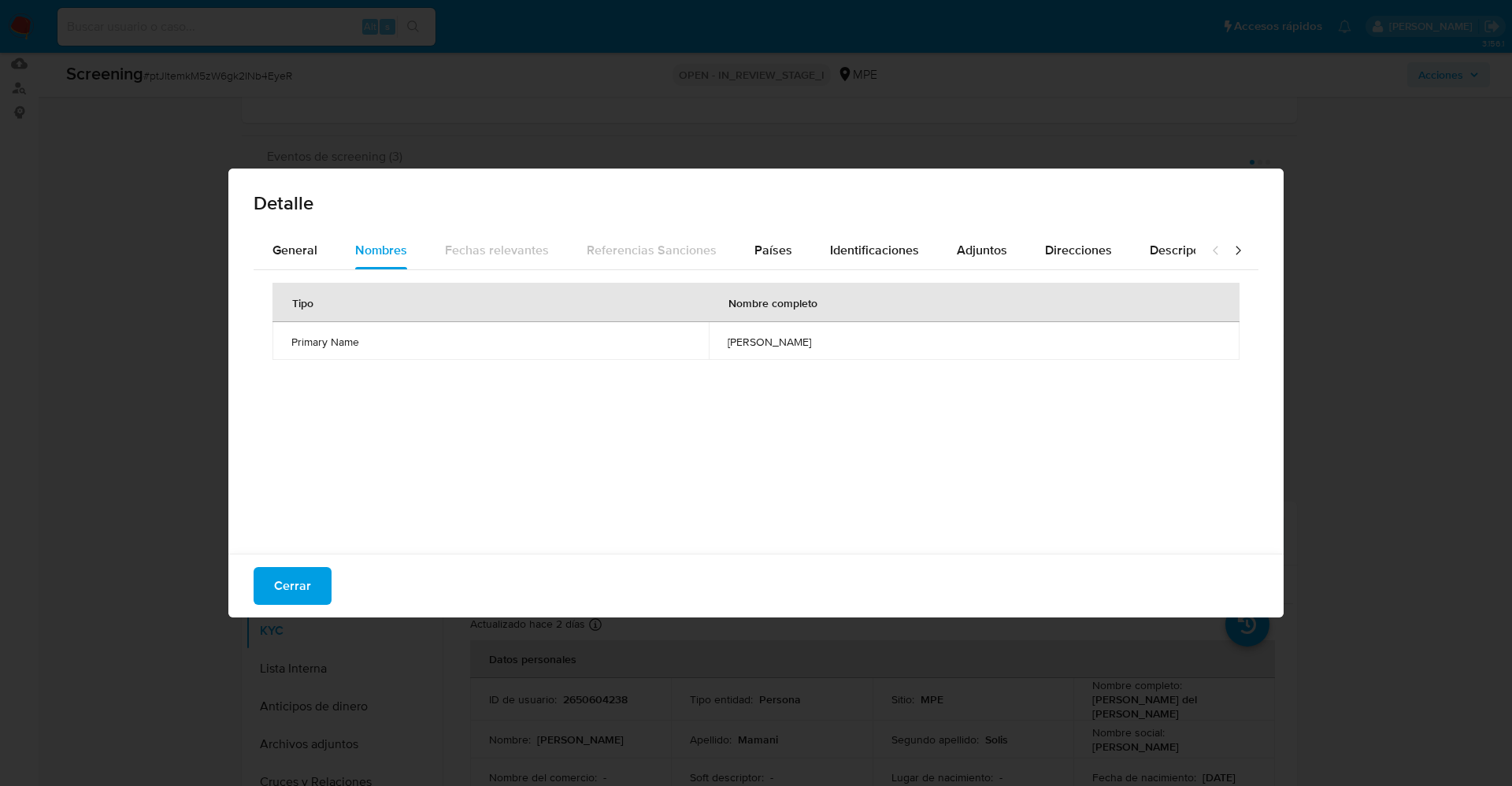
drag, startPoint x: 634, startPoint y: 342, endPoint x: 800, endPoint y: 352, distance: 166.3
click at [812, 355] on td "jhony oswaldo velez quintero" at bounding box center [973, 341] width 531 height 38
click at [854, 259] on span "Identificaciones" at bounding box center [874, 250] width 89 height 18
drag, startPoint x: 719, startPoint y: 345, endPoint x: 751, endPoint y: 336, distance: 33.2
click at [828, 336] on td "70548466" at bounding box center [983, 341] width 514 height 38
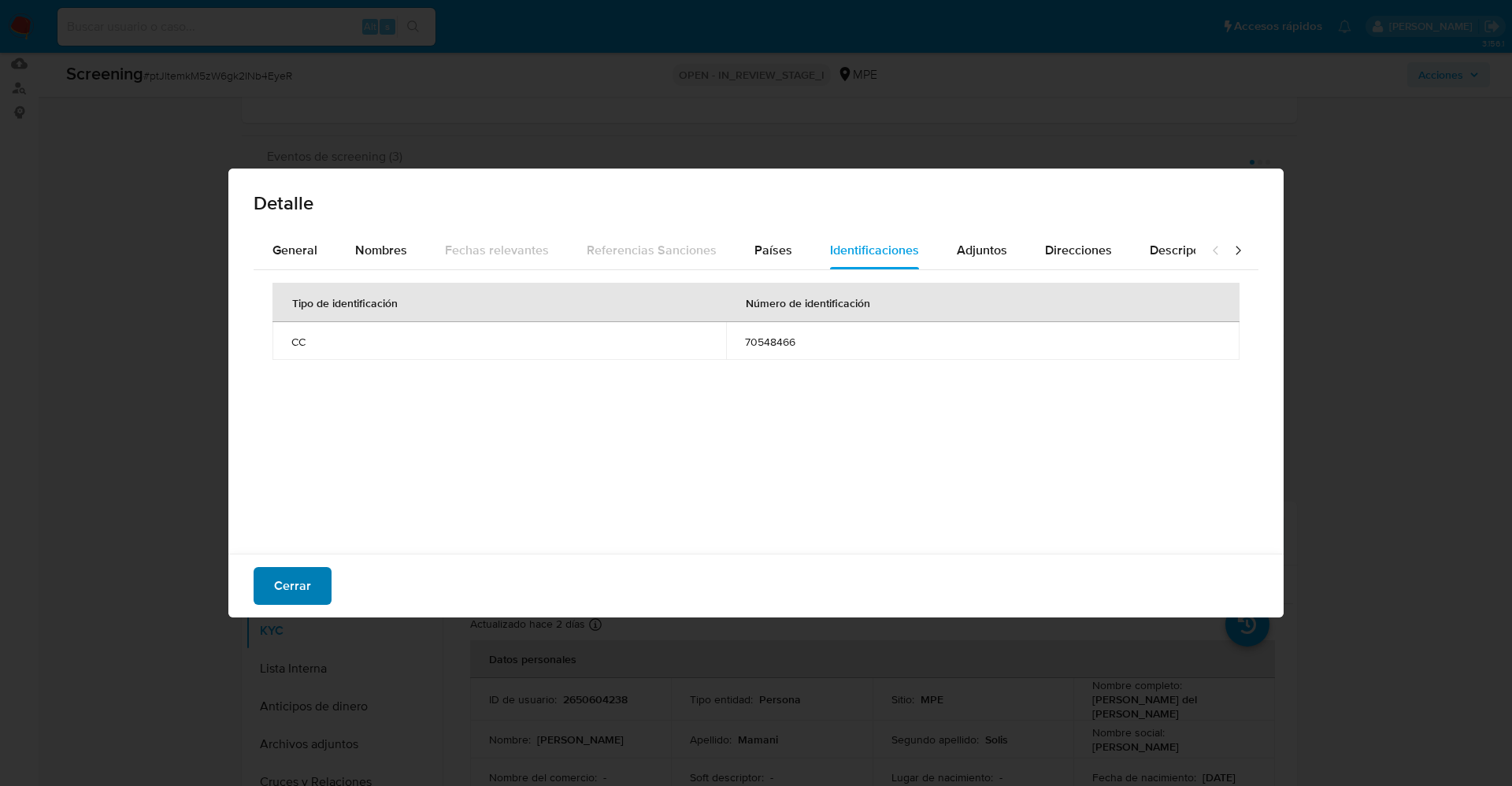
click at [292, 586] on span "Cerrar" at bounding box center [292, 586] width 37 height 35
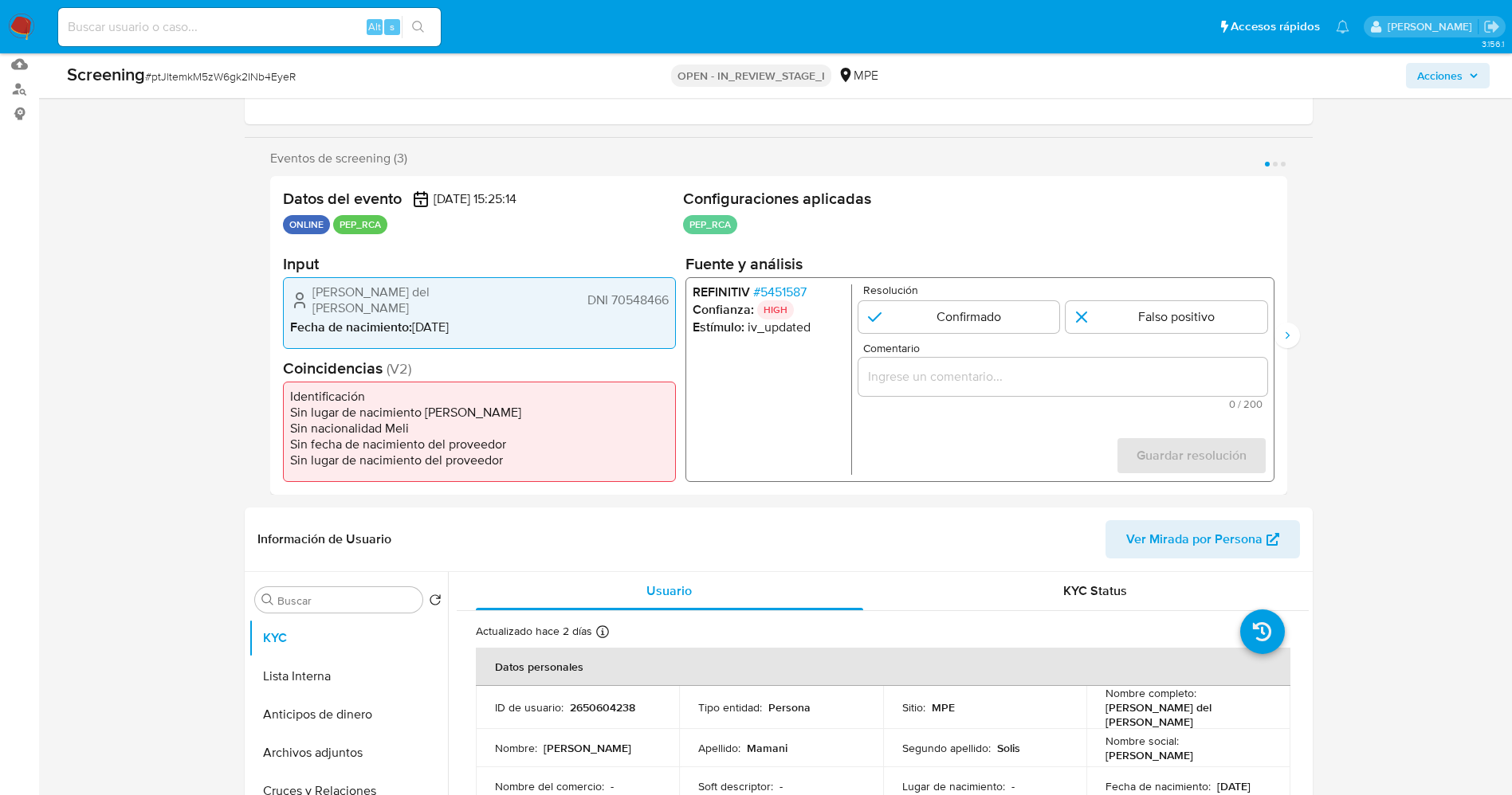
drag, startPoint x: 1197, startPoint y: 314, endPoint x: 1125, endPoint y: 362, distance: 86.5
click at [1191, 313] on input "1 de 3" at bounding box center [1166, 317] width 202 height 32
radio input "true"
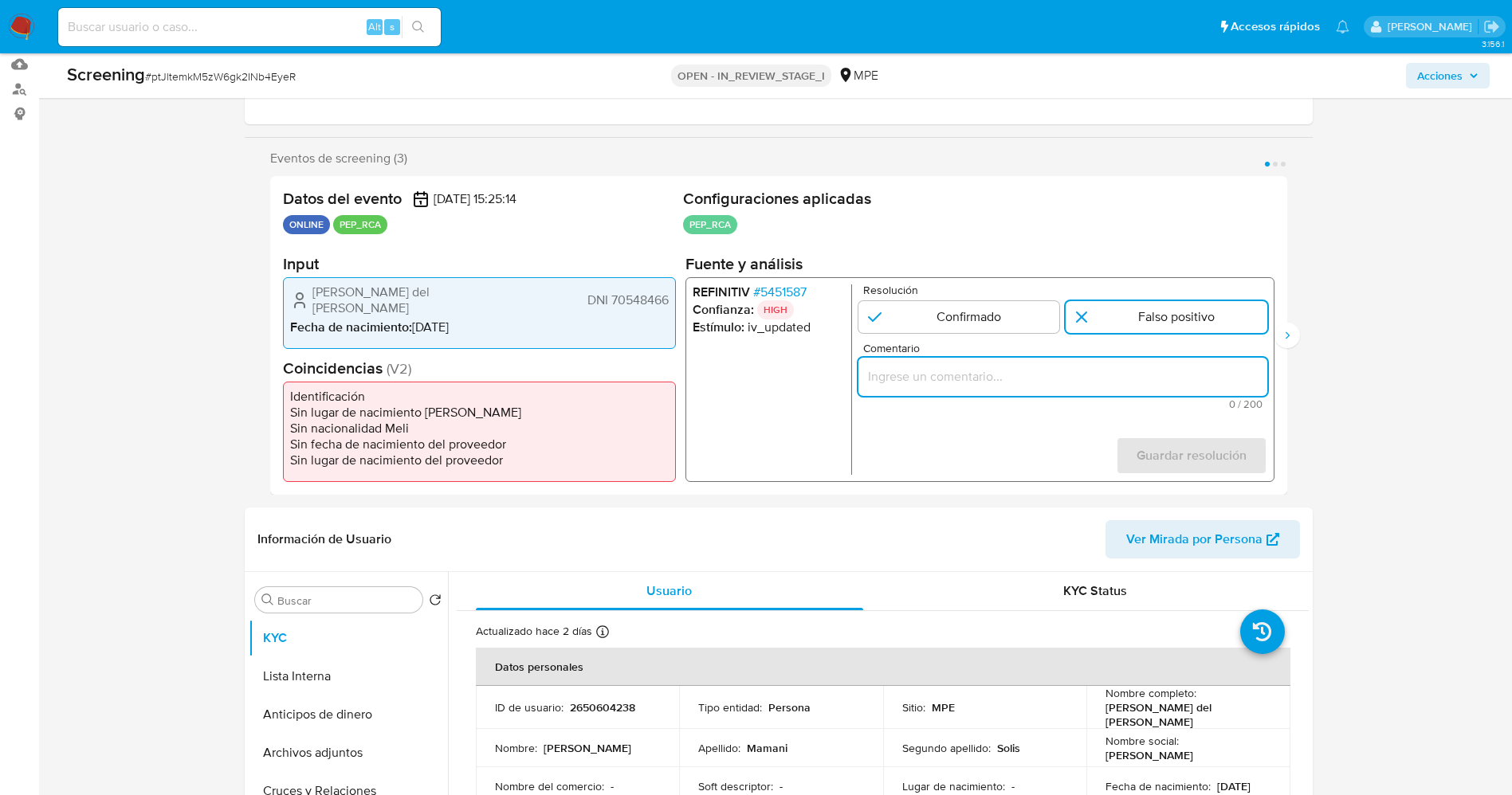
click at [1119, 376] on input "Comentario" at bounding box center [1062, 376] width 409 height 21
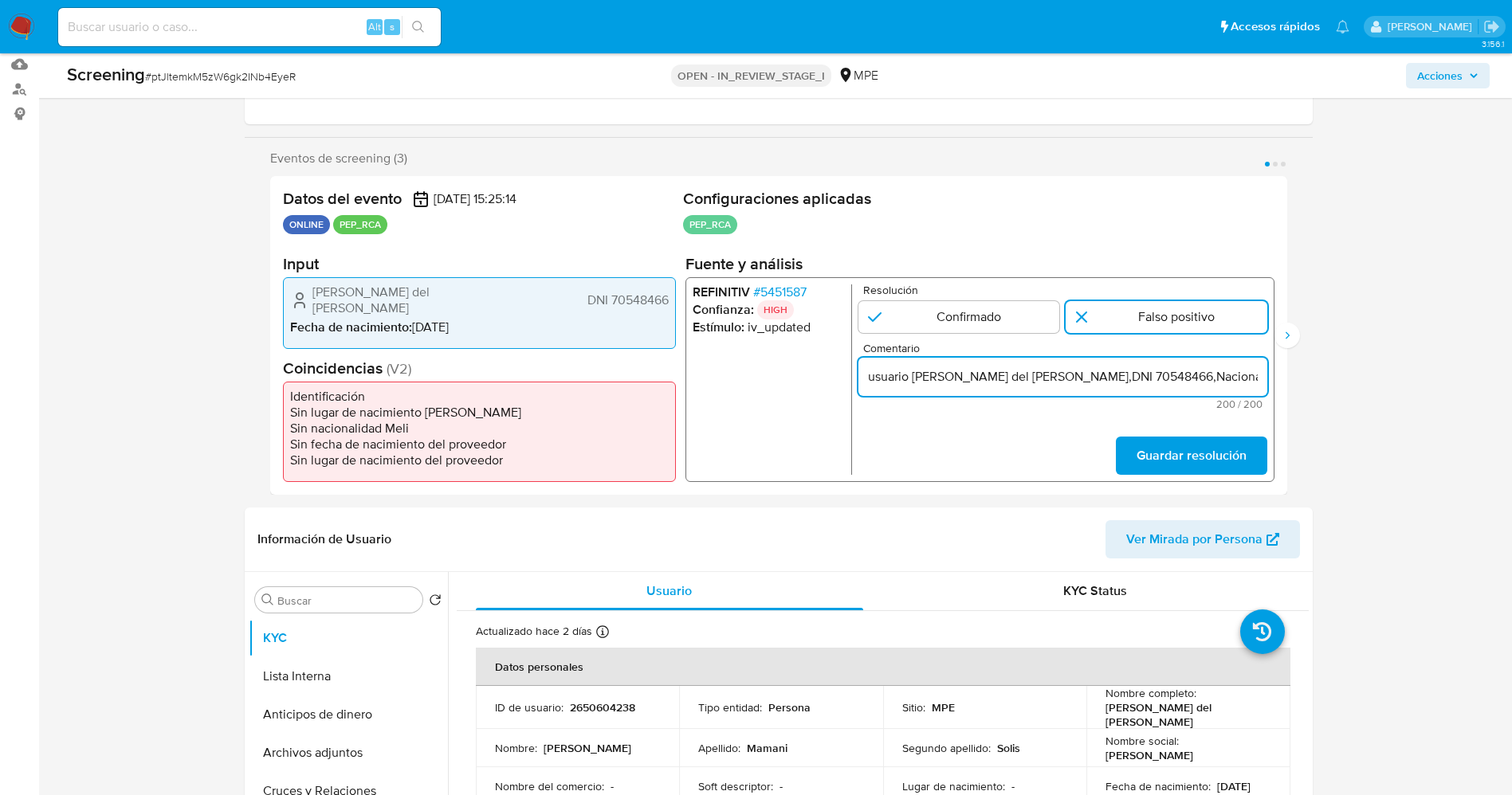
scroll to position [0, 777]
drag, startPoint x: 1187, startPoint y: 379, endPoint x: 1274, endPoint y: 361, distance: 88.8
click at [1274, 361] on div "REFINITIV # 5451587 Confianza: HIGH Estímulo : iv_updated Resolución Confirmado…" at bounding box center [979, 379] width 589 height 205
drag, startPoint x: 1134, startPoint y: 382, endPoint x: 971, endPoint y: 388, distance: 163.1
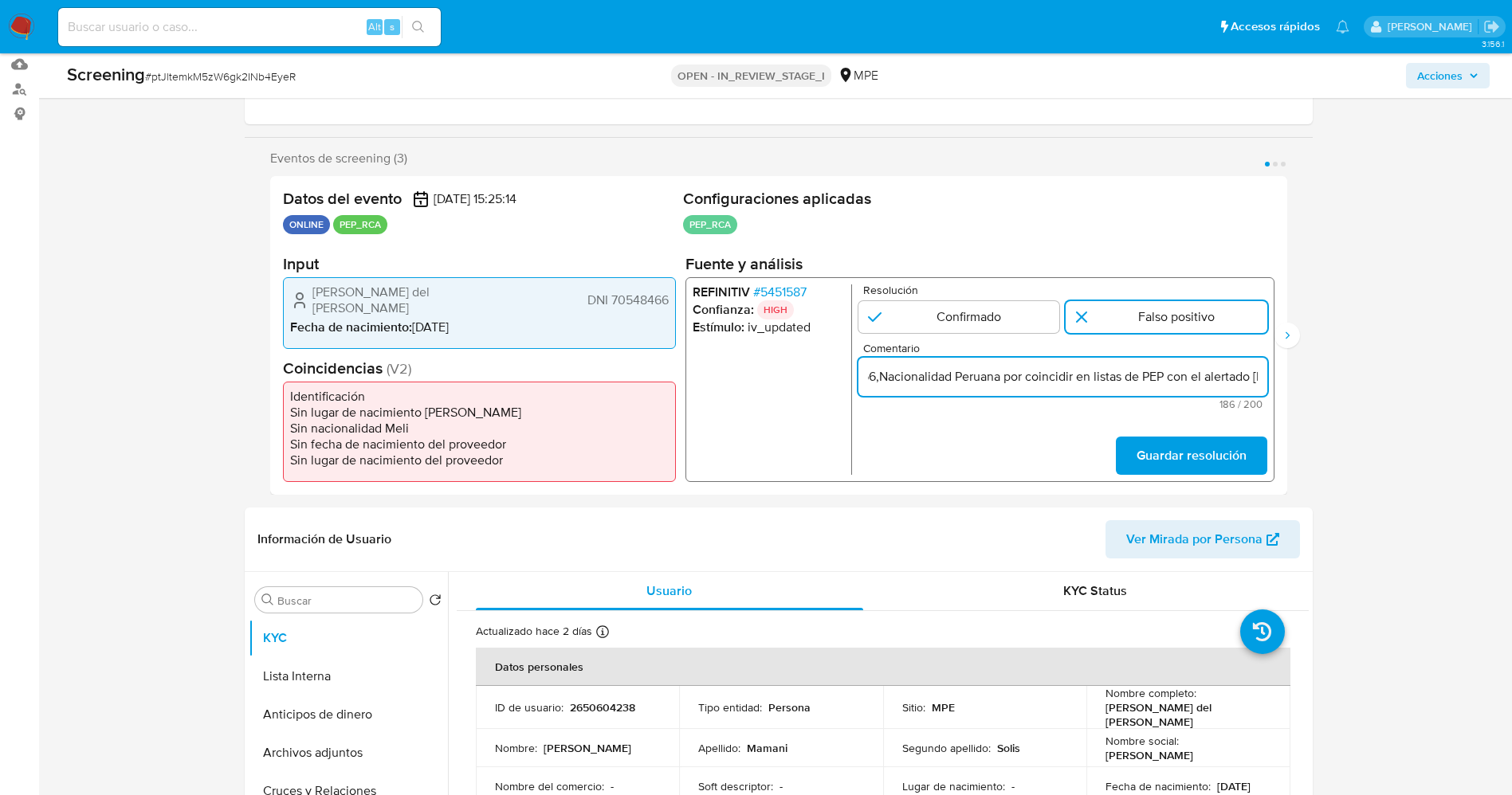
click at [971, 387] on input "usuario Magaly del Rosario Mamani Solis,DNI 70548466,Nacionalidad Peruana por c…" at bounding box center [1062, 376] width 409 height 21
type input "usuario Magaly del Rosario Mamani Solis,DNI 70548466,Nacionalidad Peruanase lo …"
click at [1220, 451] on span "Guardar resolución" at bounding box center [1190, 455] width 110 height 35
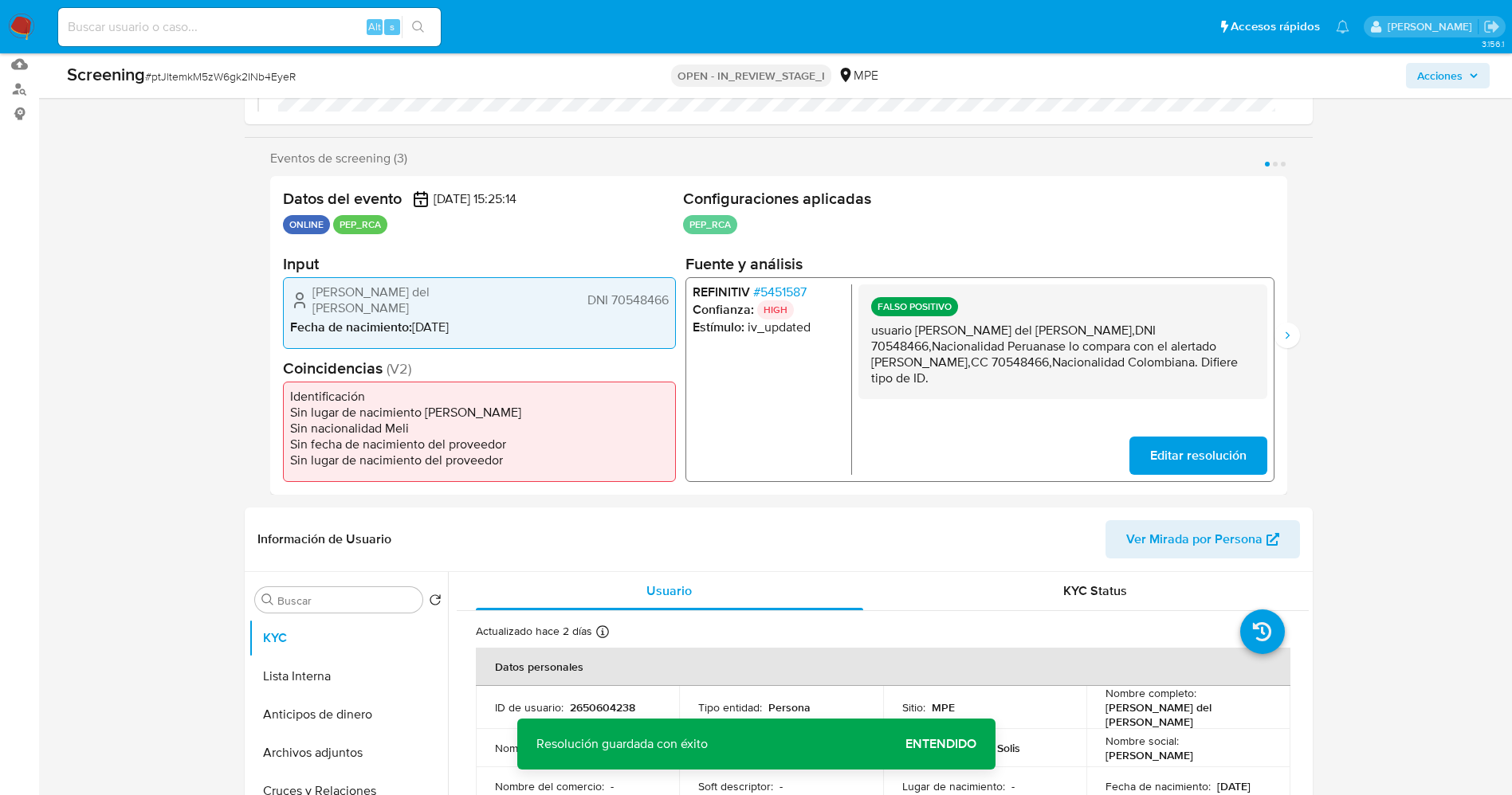
drag, startPoint x: 868, startPoint y: 337, endPoint x: 987, endPoint y: 393, distance: 131.5
click at [987, 393] on div "FALSO POSITIVO usuario Magaly del Rosario Mamani Solis,DNI 70548466,Nacionalida…" at bounding box center [1062, 341] width 409 height 115
click at [1282, 334] on icon "Siguiente" at bounding box center [1287, 335] width 13 height 13
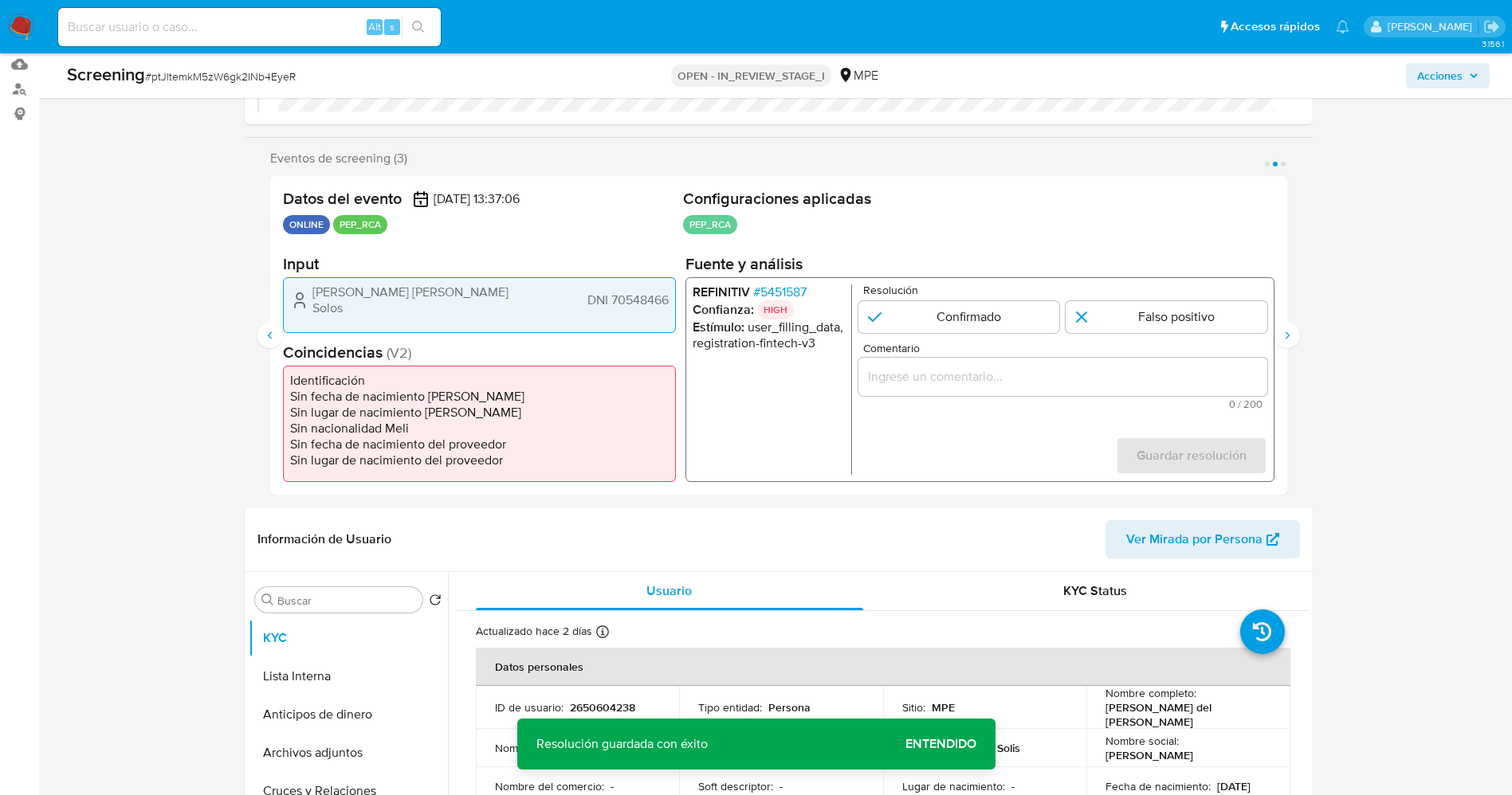
click at [783, 292] on span "# 5451587" at bounding box center [779, 292] width 54 height 16
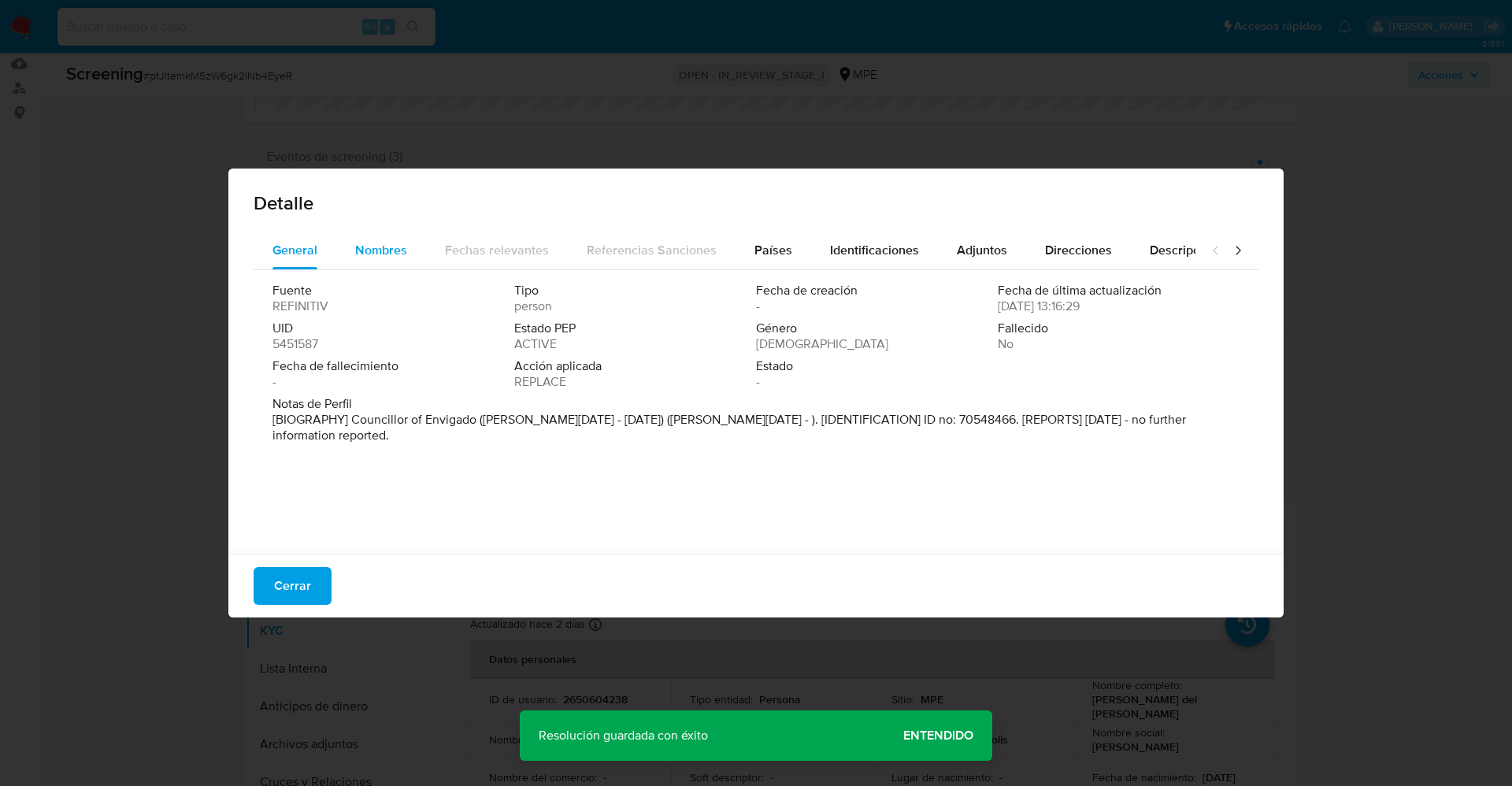
click at [363, 248] on span "Nombres" at bounding box center [381, 250] width 52 height 18
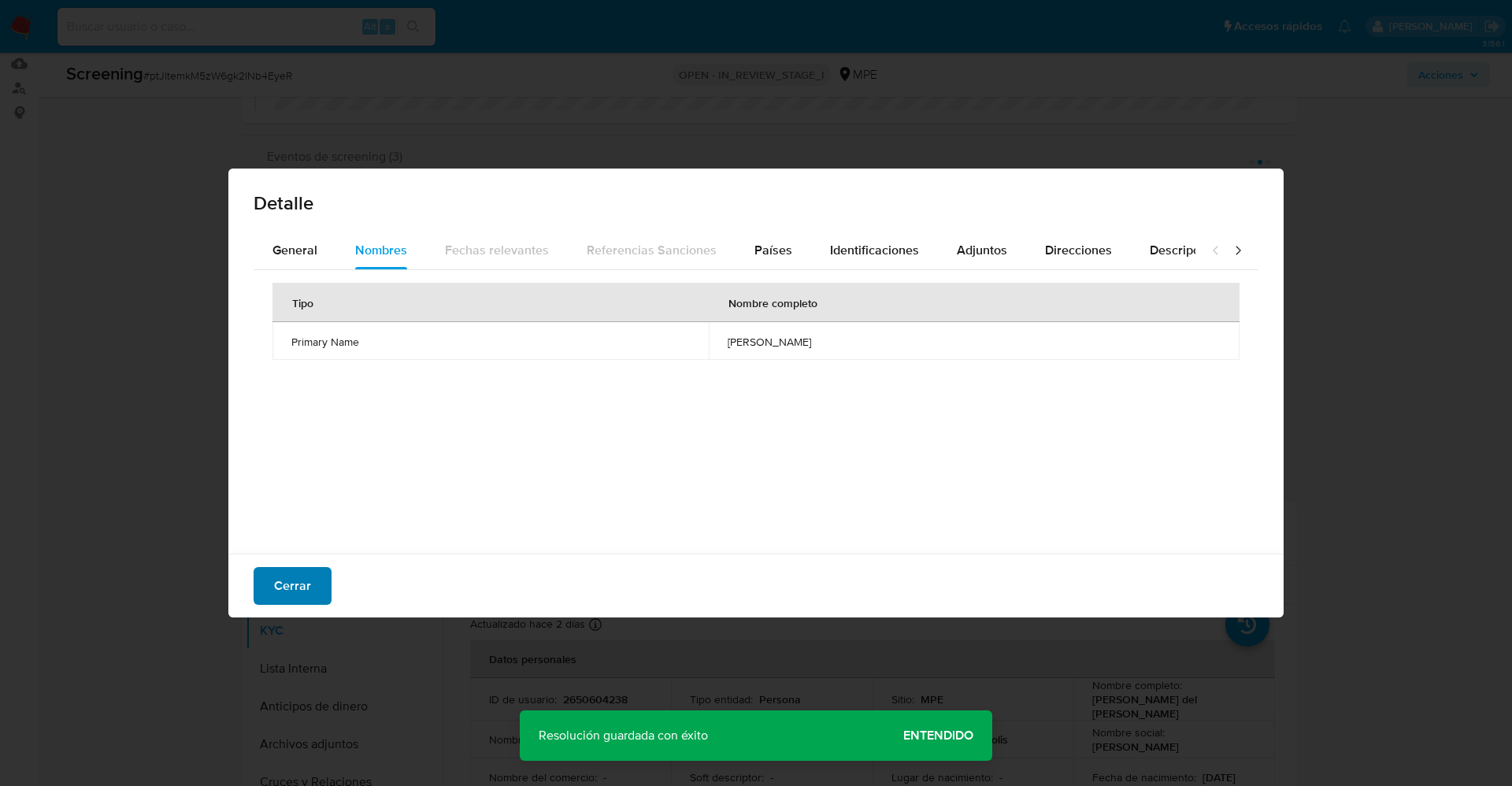
click at [281, 592] on span "Cerrar" at bounding box center [292, 586] width 37 height 35
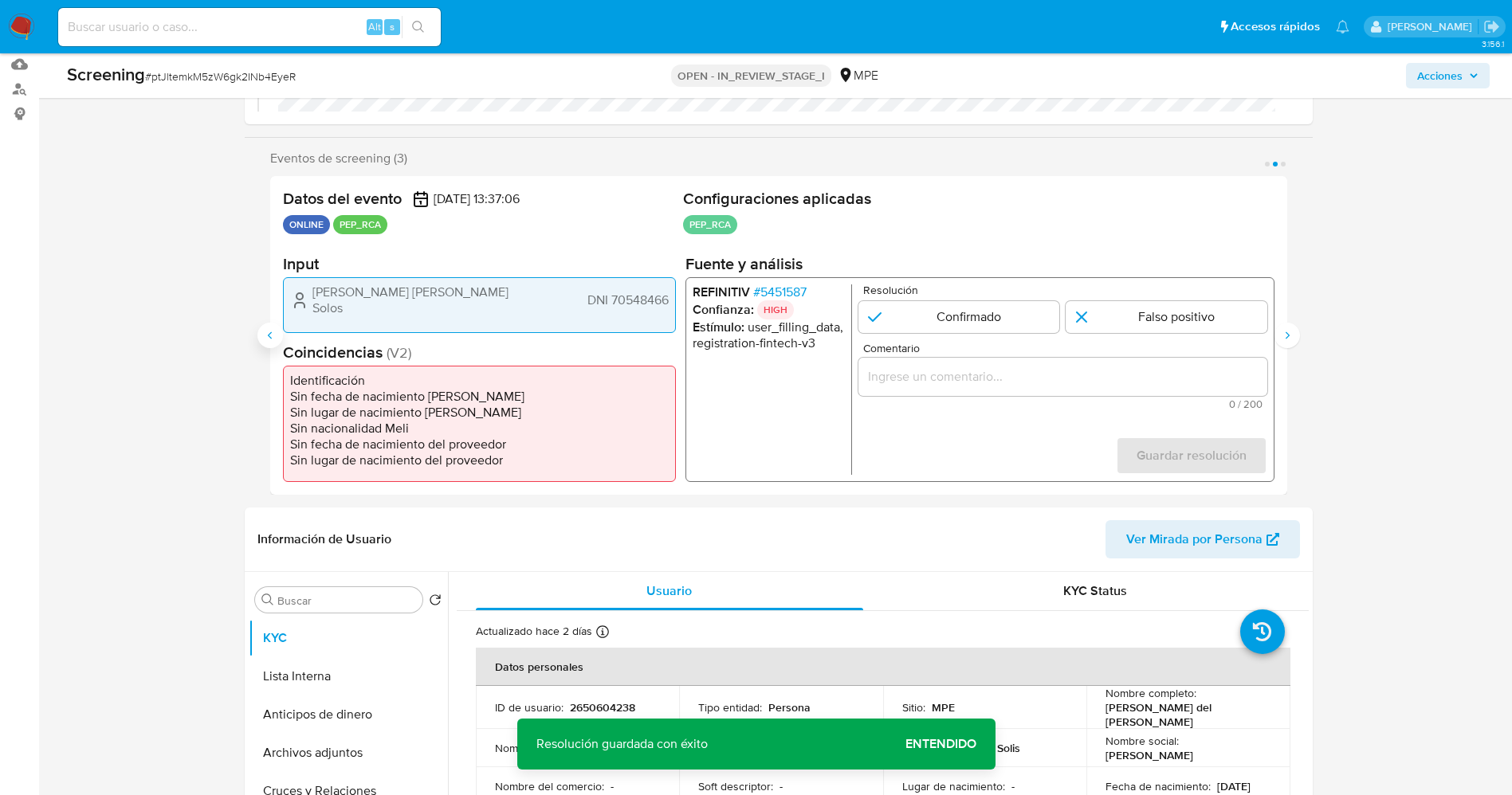
click at [264, 333] on icon "Anterior" at bounding box center [270, 335] width 13 height 13
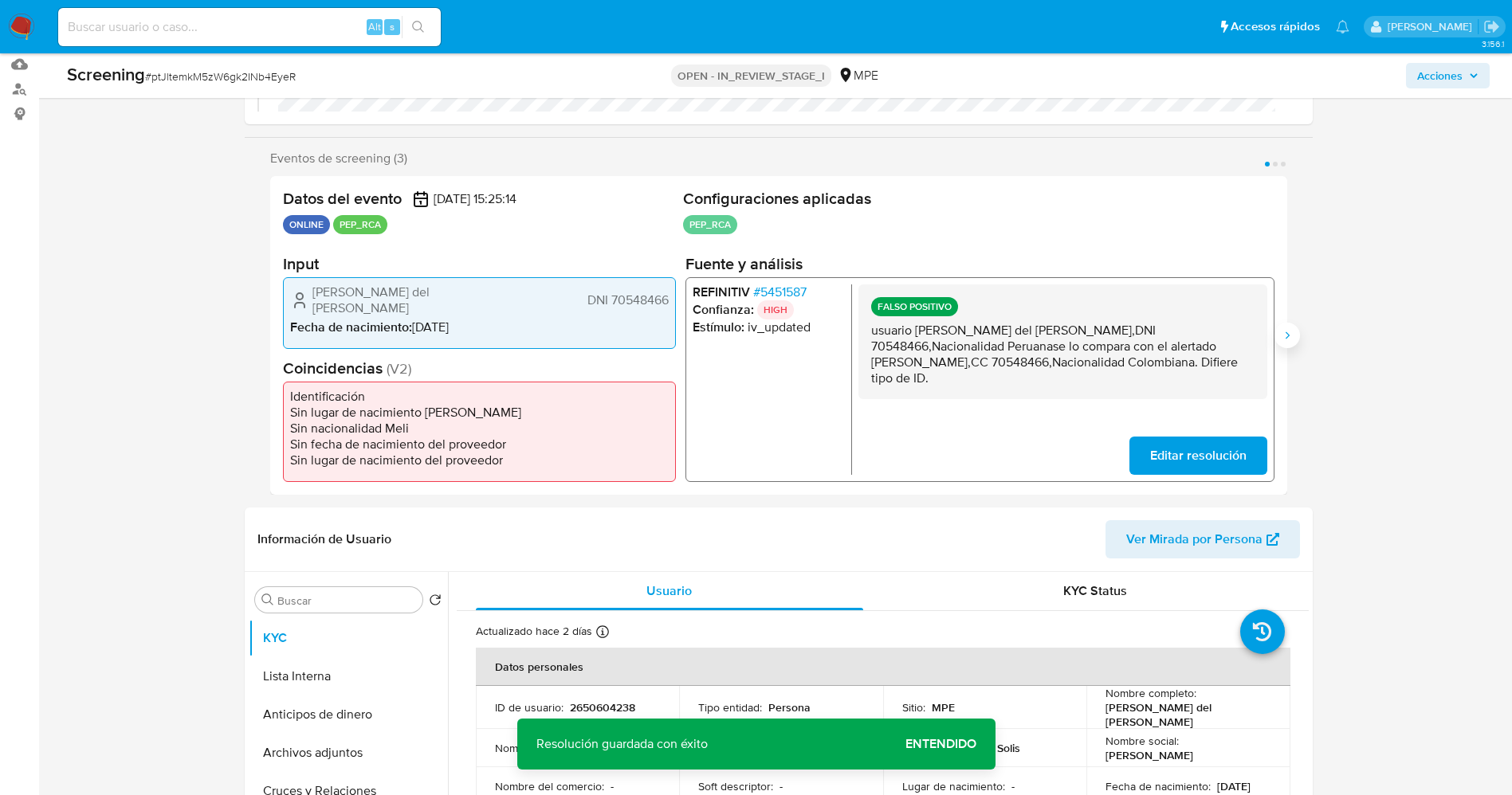
click at [1284, 336] on icon "Siguiente" at bounding box center [1287, 335] width 13 height 13
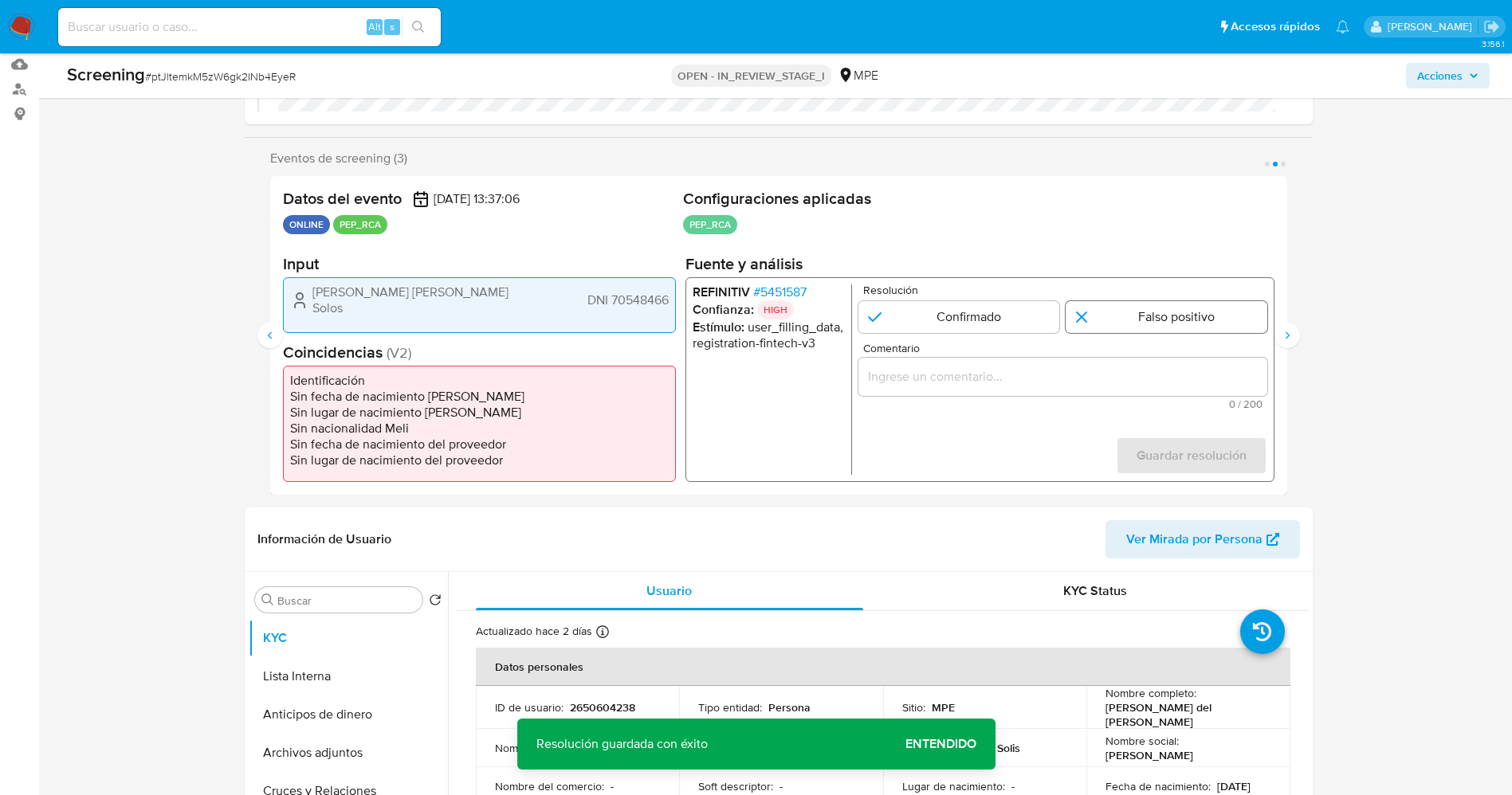
click at [1121, 322] on input "2 de 3" at bounding box center [1166, 317] width 202 height 32
radio input "true"
click at [1093, 385] on input "Comentario" at bounding box center [1062, 376] width 409 height 21
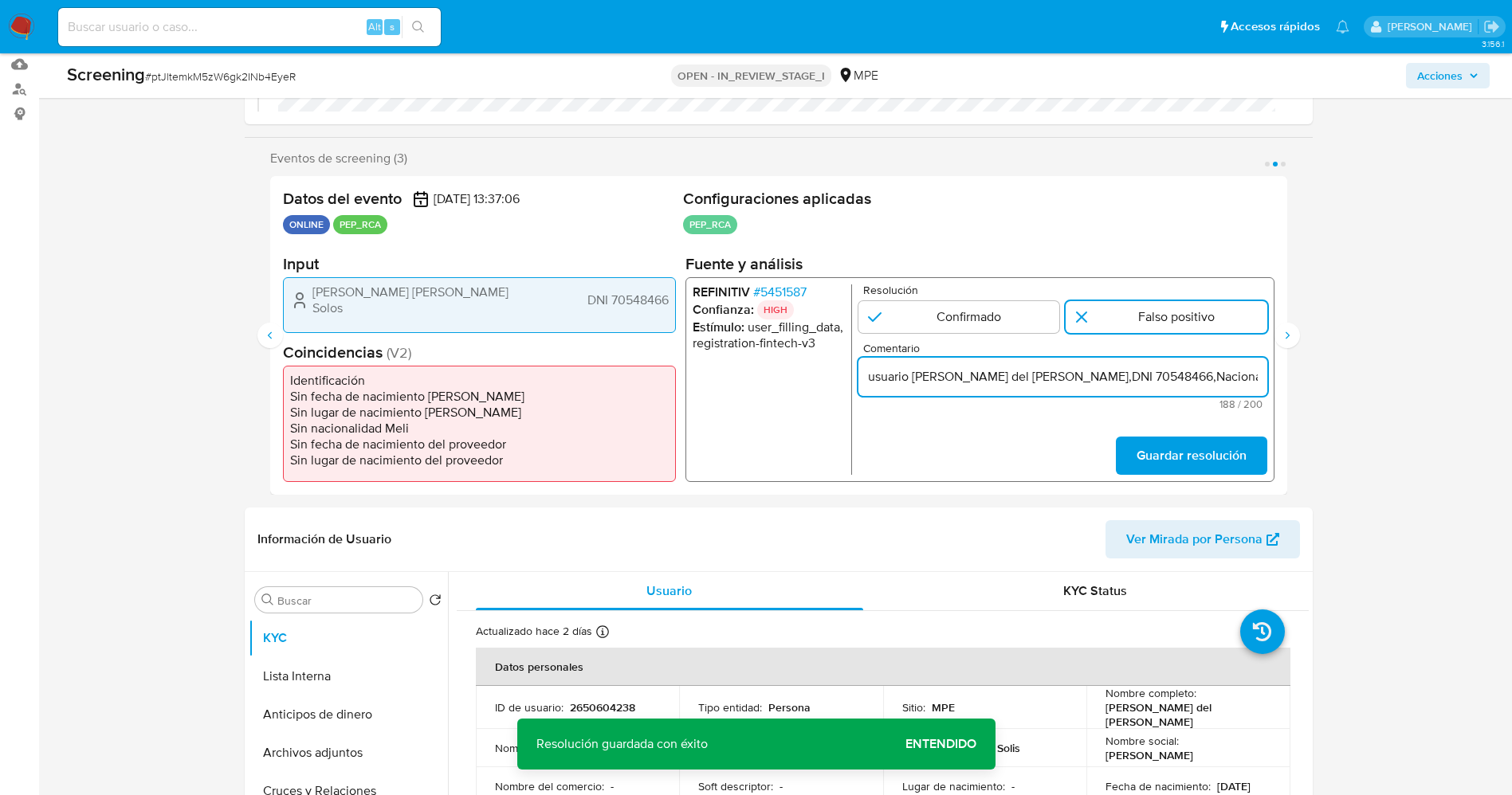
scroll to position [0, 713]
type input "usuario Magaly del Rosario Mamani Solis,DNI 70548466,Nacionalidad Peruanase lo …"
click at [1206, 466] on span "Guardar resolución" at bounding box center [1190, 455] width 110 height 35
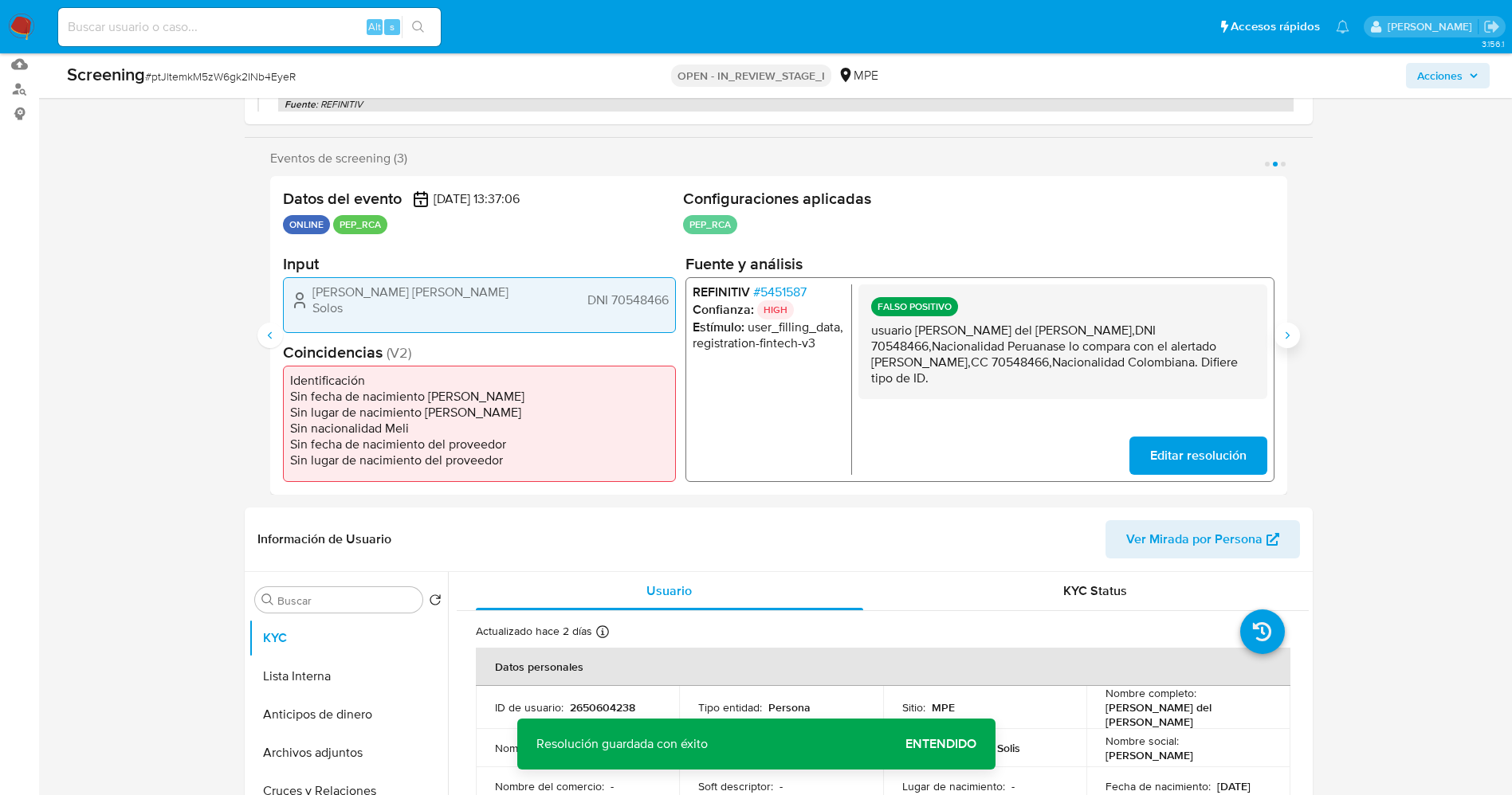
click at [1292, 333] on icon "Siguiente" at bounding box center [1287, 335] width 13 height 13
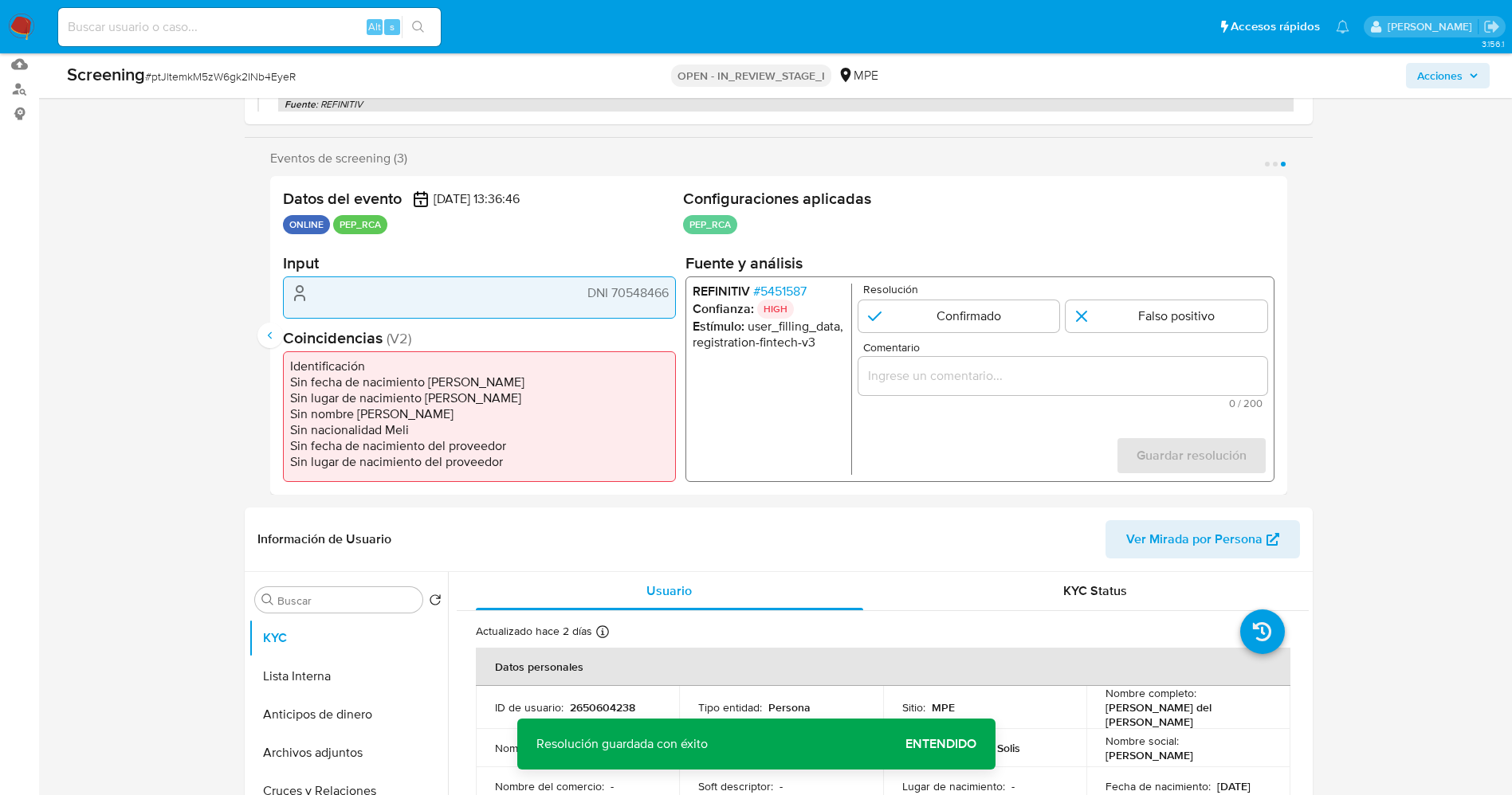
click at [794, 296] on span "# 5451587" at bounding box center [779, 292] width 54 height 16
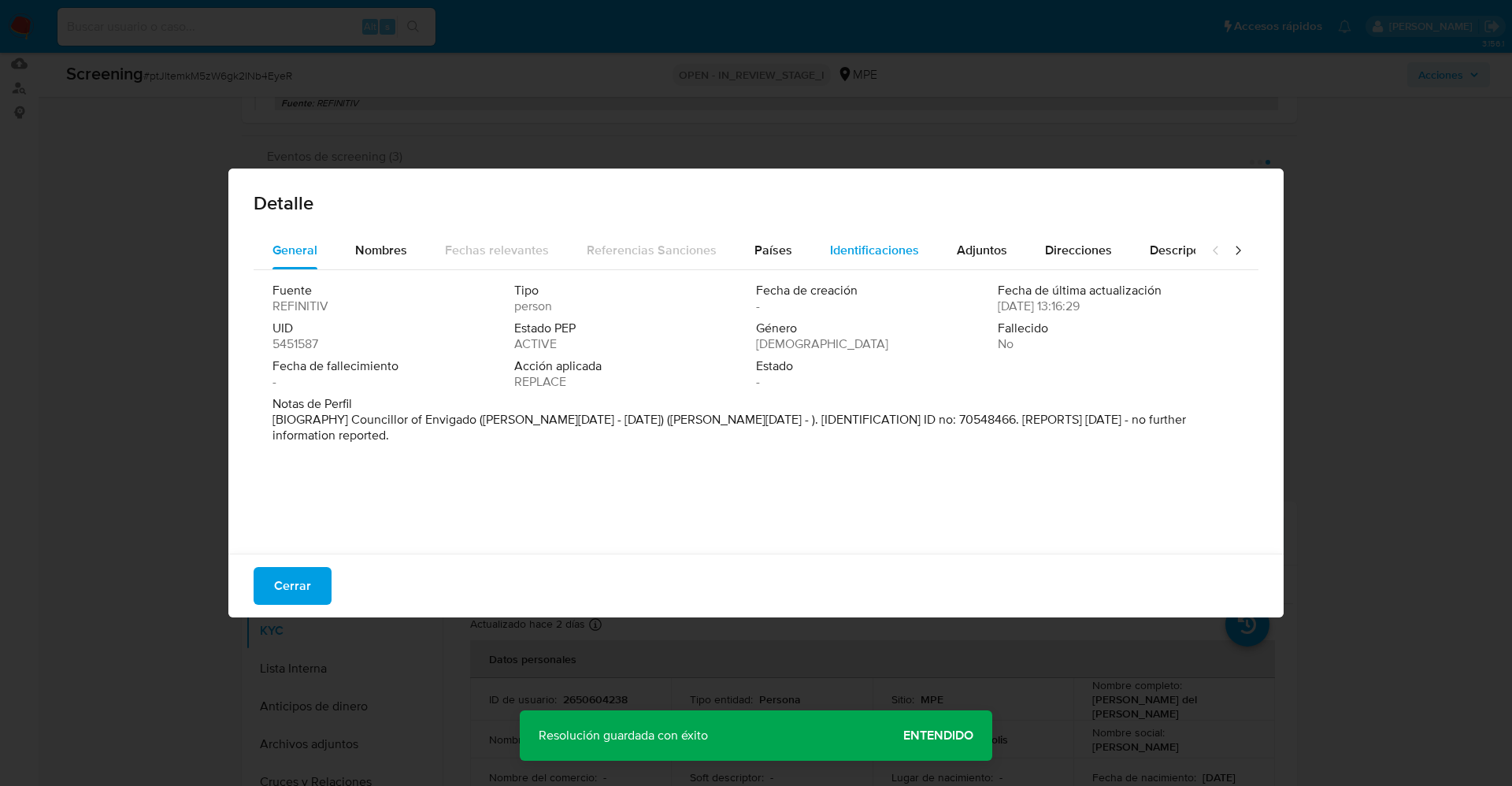
click at [888, 245] on span "Identificaciones" at bounding box center [874, 250] width 89 height 18
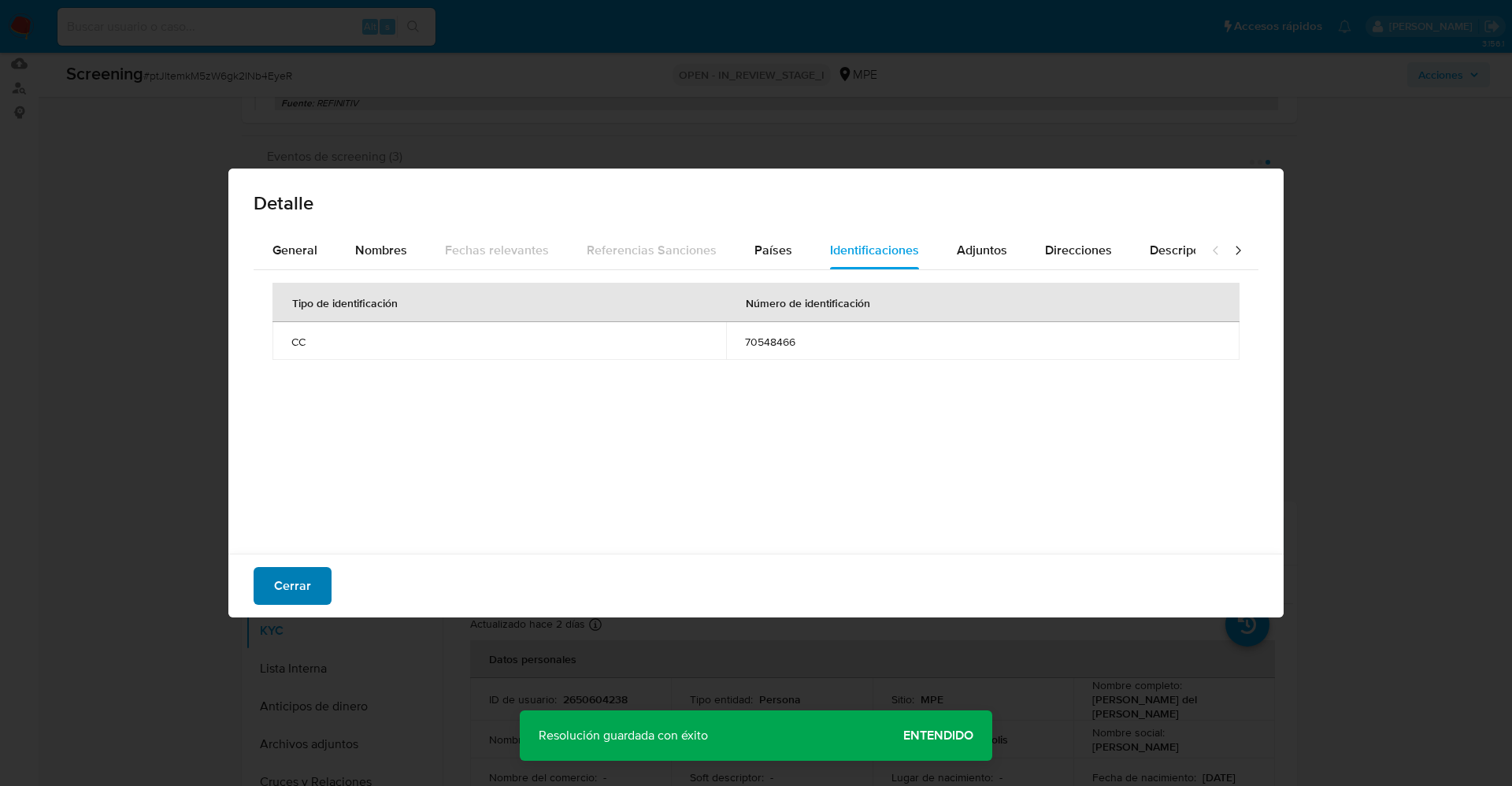
click at [289, 572] on span "Cerrar" at bounding box center [292, 586] width 37 height 35
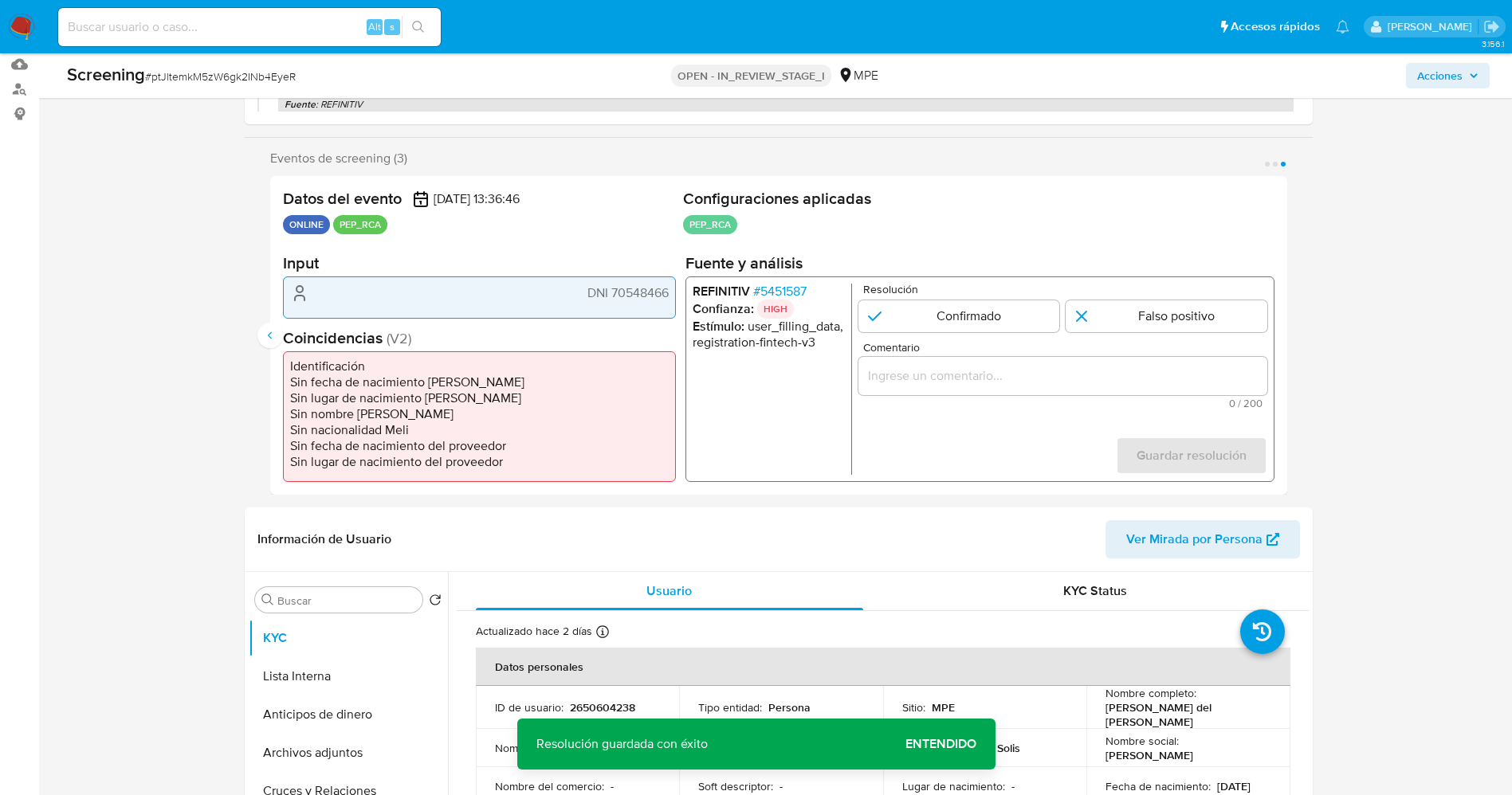
click at [773, 298] on span "# 5451587" at bounding box center [779, 292] width 54 height 16
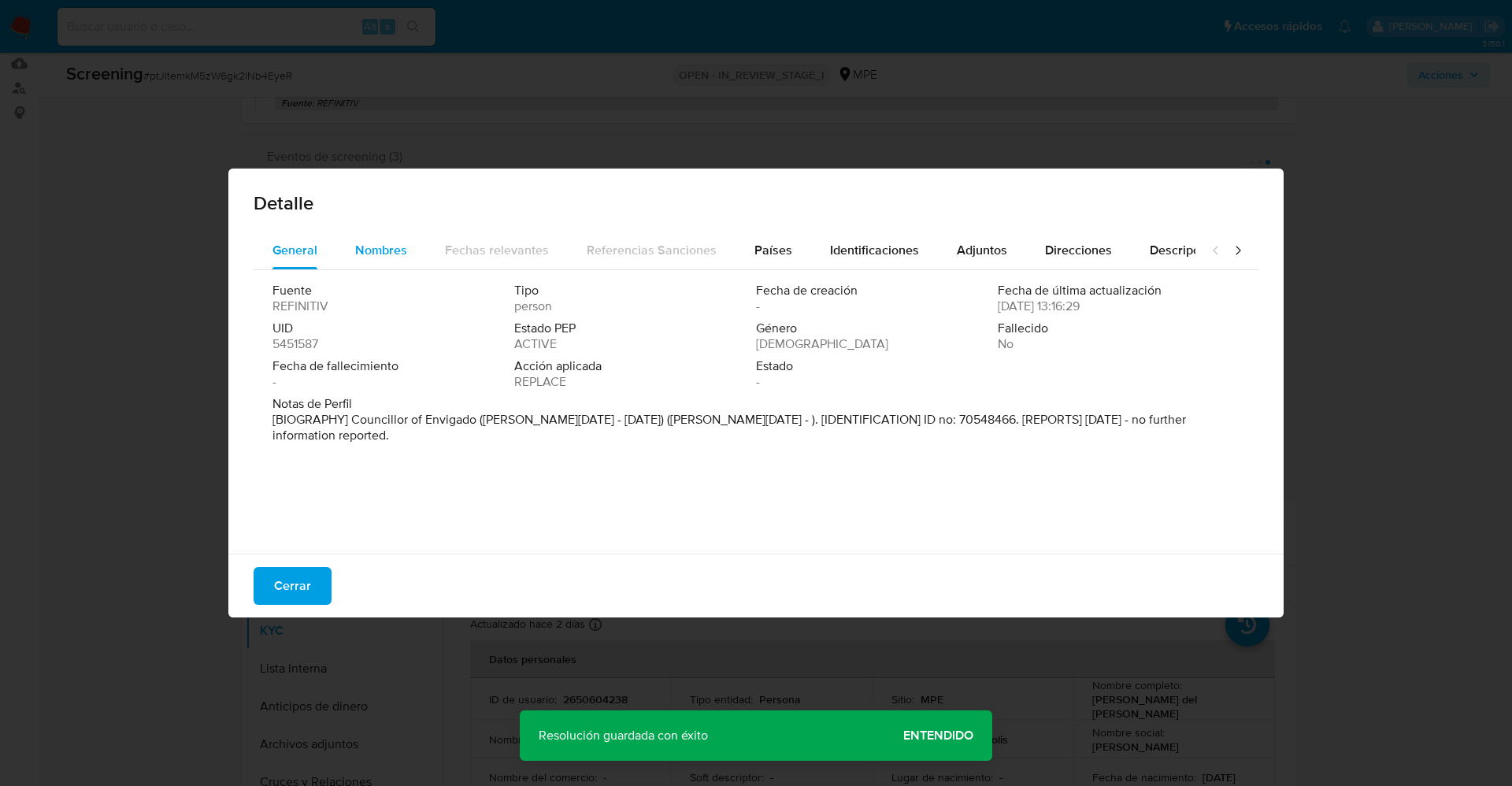
click at [384, 241] on span "Nombres" at bounding box center [381, 250] width 52 height 18
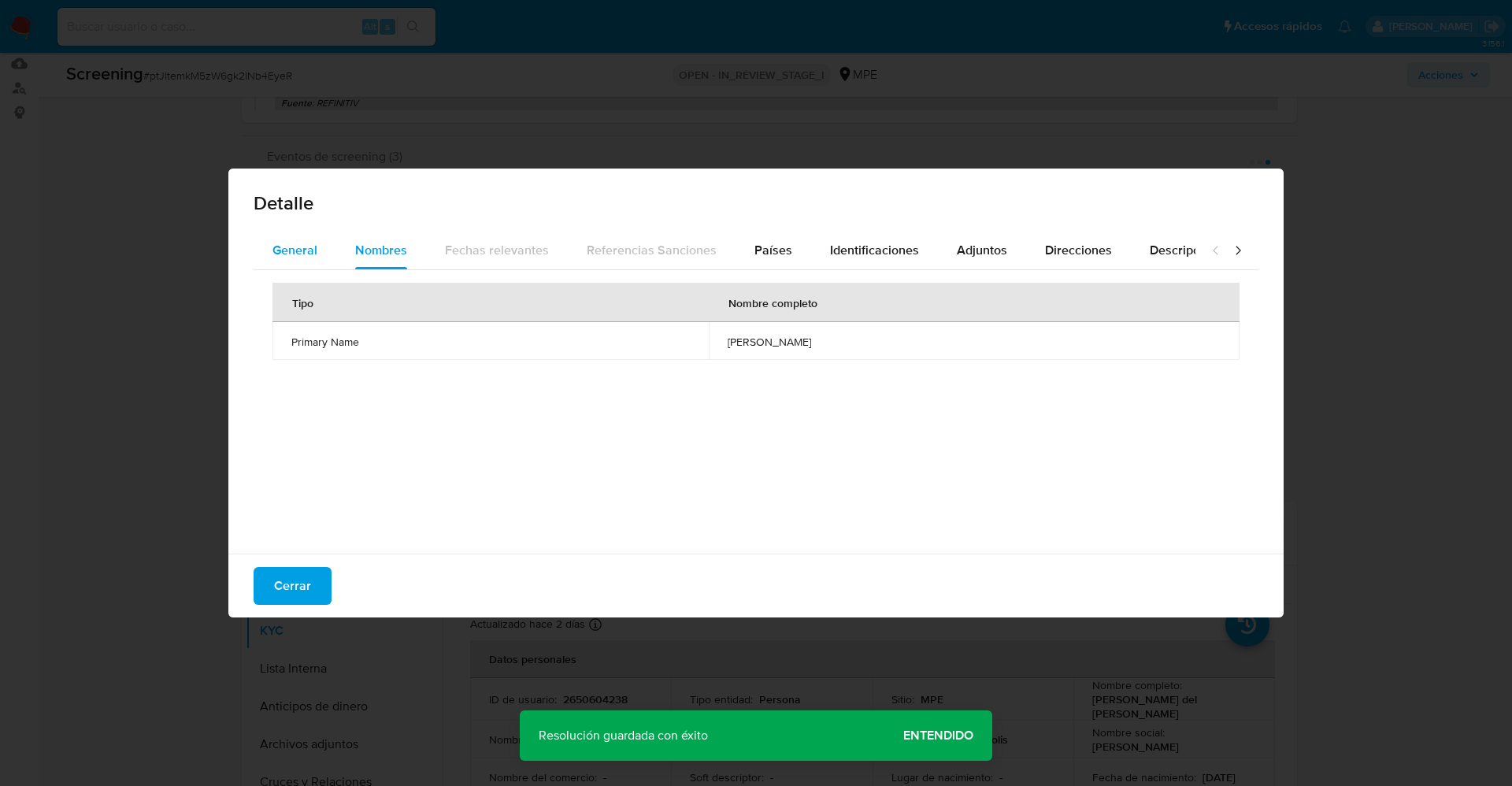
click at [330, 242] on button "General" at bounding box center [294, 250] width 82 height 38
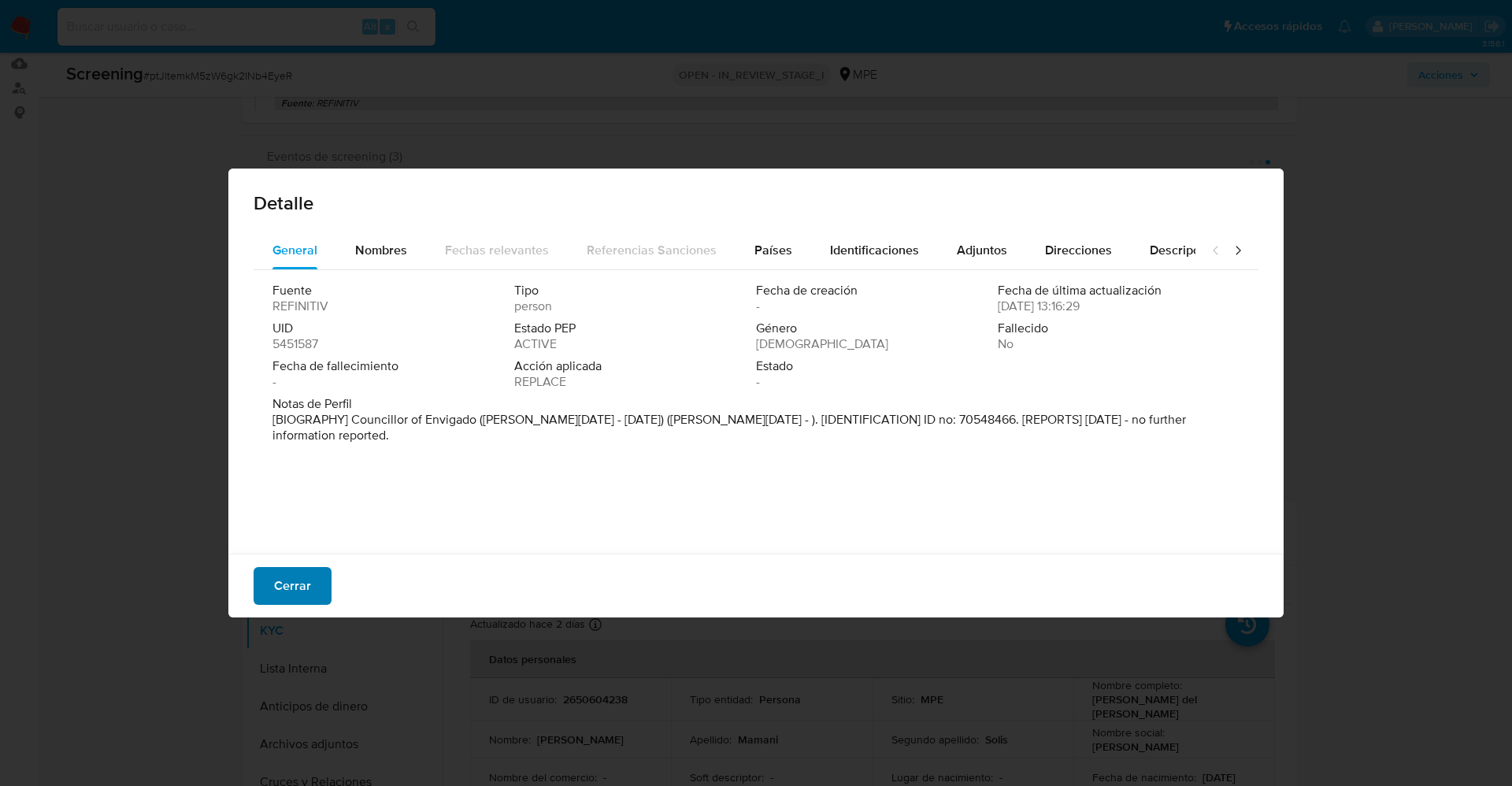
click at [291, 589] on span "Cerrar" at bounding box center [292, 586] width 37 height 35
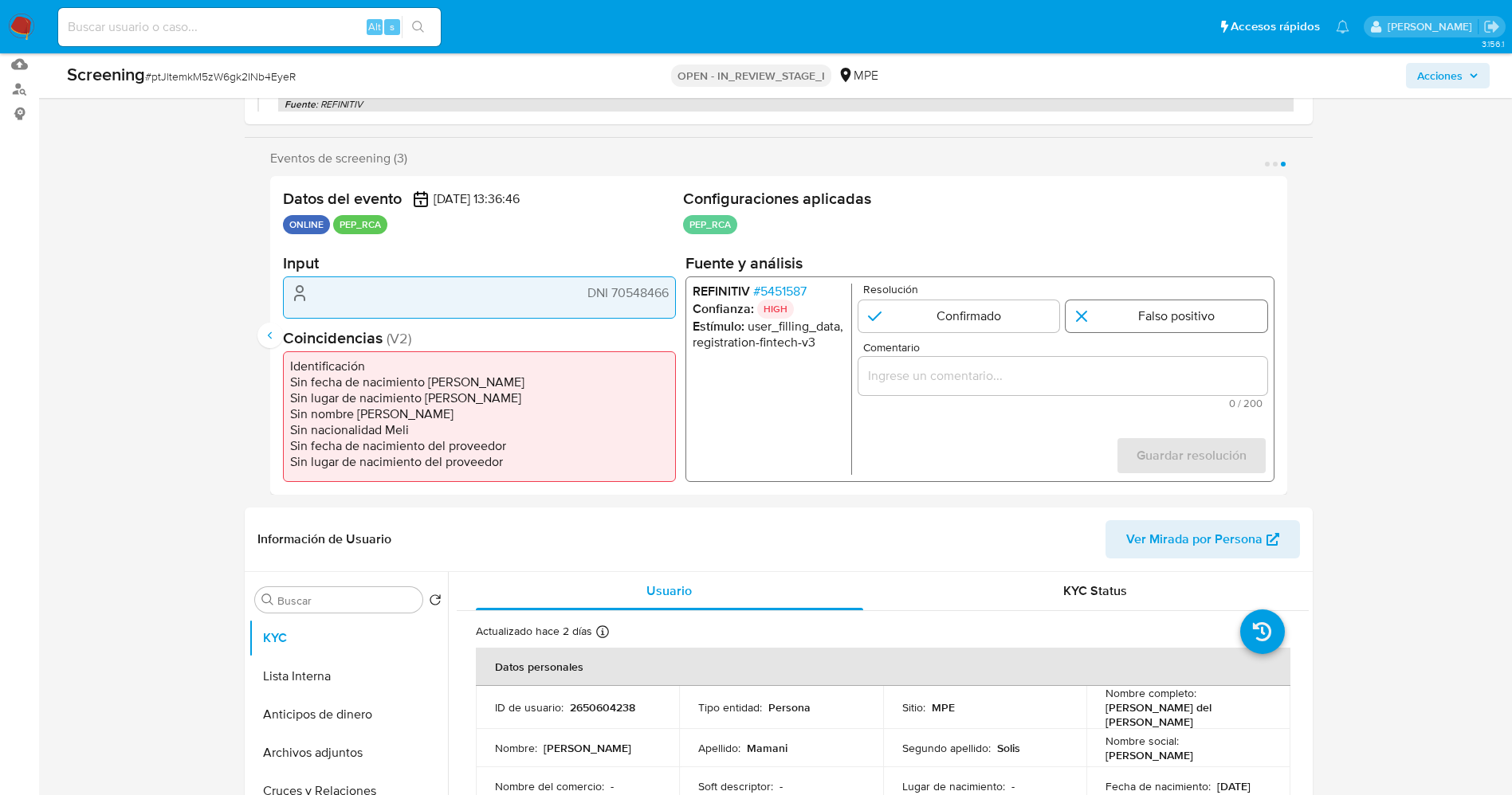
click at [1127, 315] on input "3 de 3" at bounding box center [1166, 316] width 202 height 32
radio input "true"
click at [1097, 382] on input "Comentario" at bounding box center [1062, 376] width 409 height 21
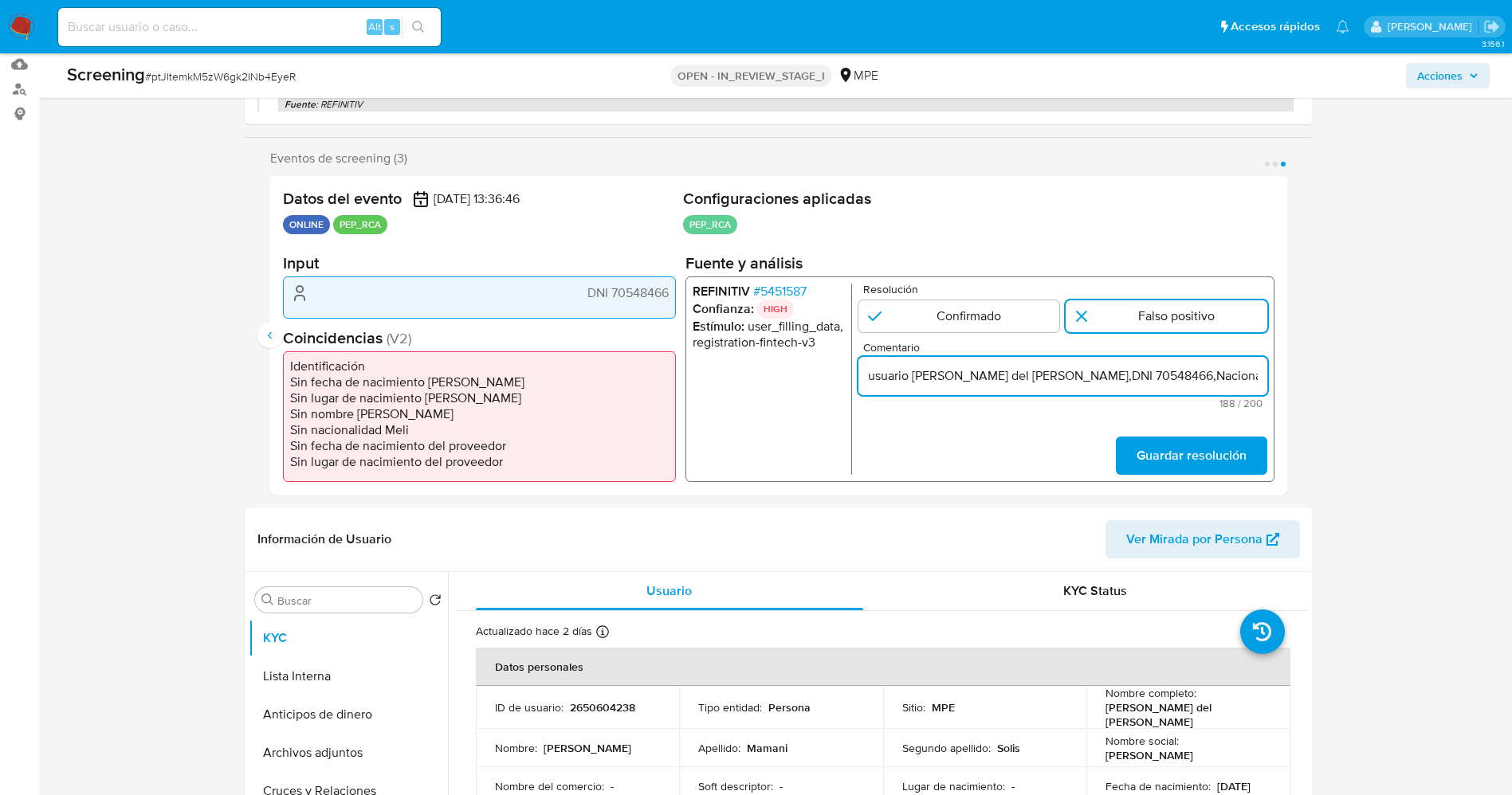
scroll to position [0, 713]
type input "usuario Magaly del Rosario Mamani Solis,DNI 70548466,Nacionalidad Peruanase lo …"
click at [1241, 459] on span "Guardar resolución" at bounding box center [1190, 455] width 110 height 35
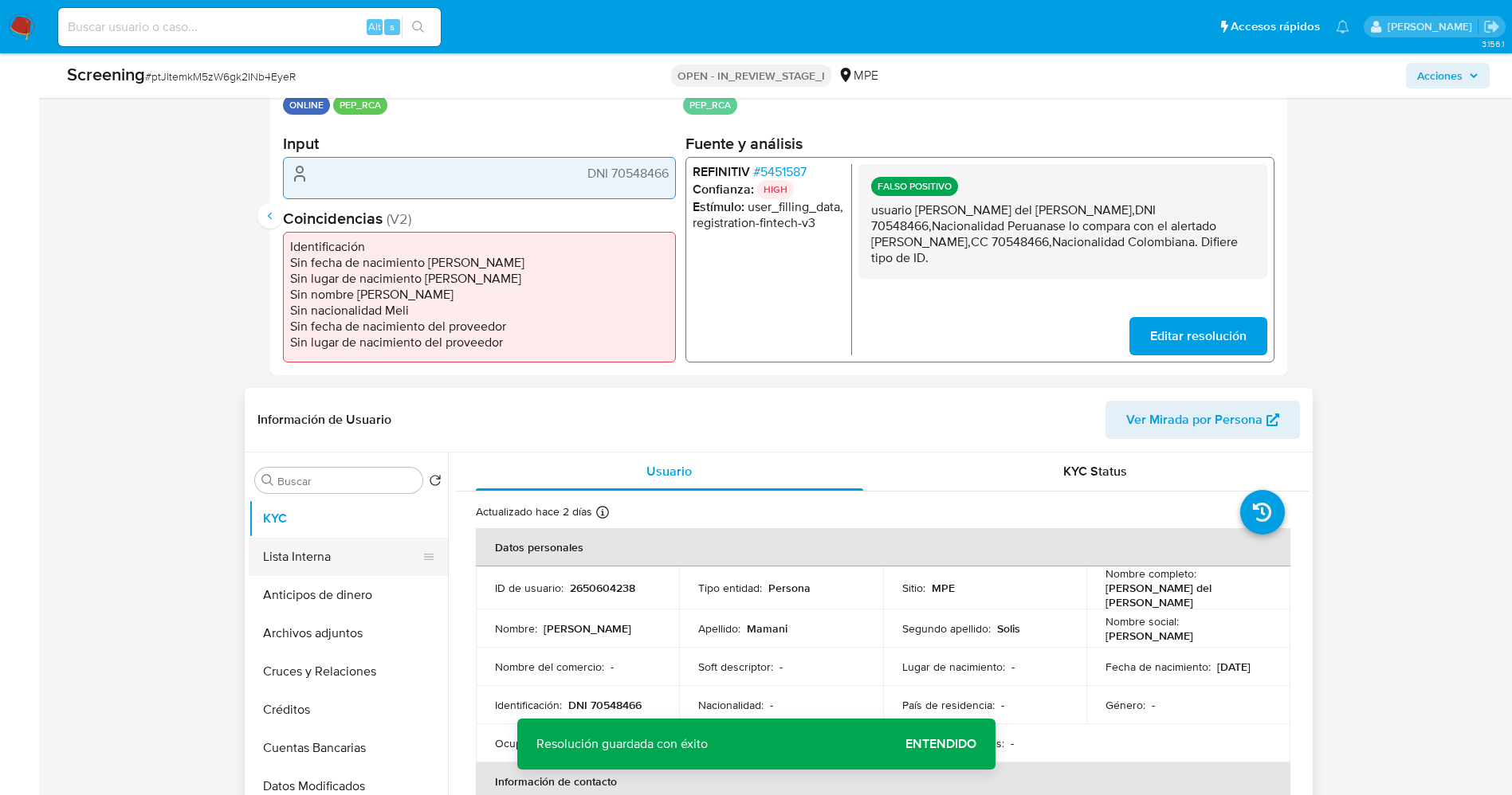
click at [308, 566] on button "Lista Interna" at bounding box center [341, 557] width 186 height 39
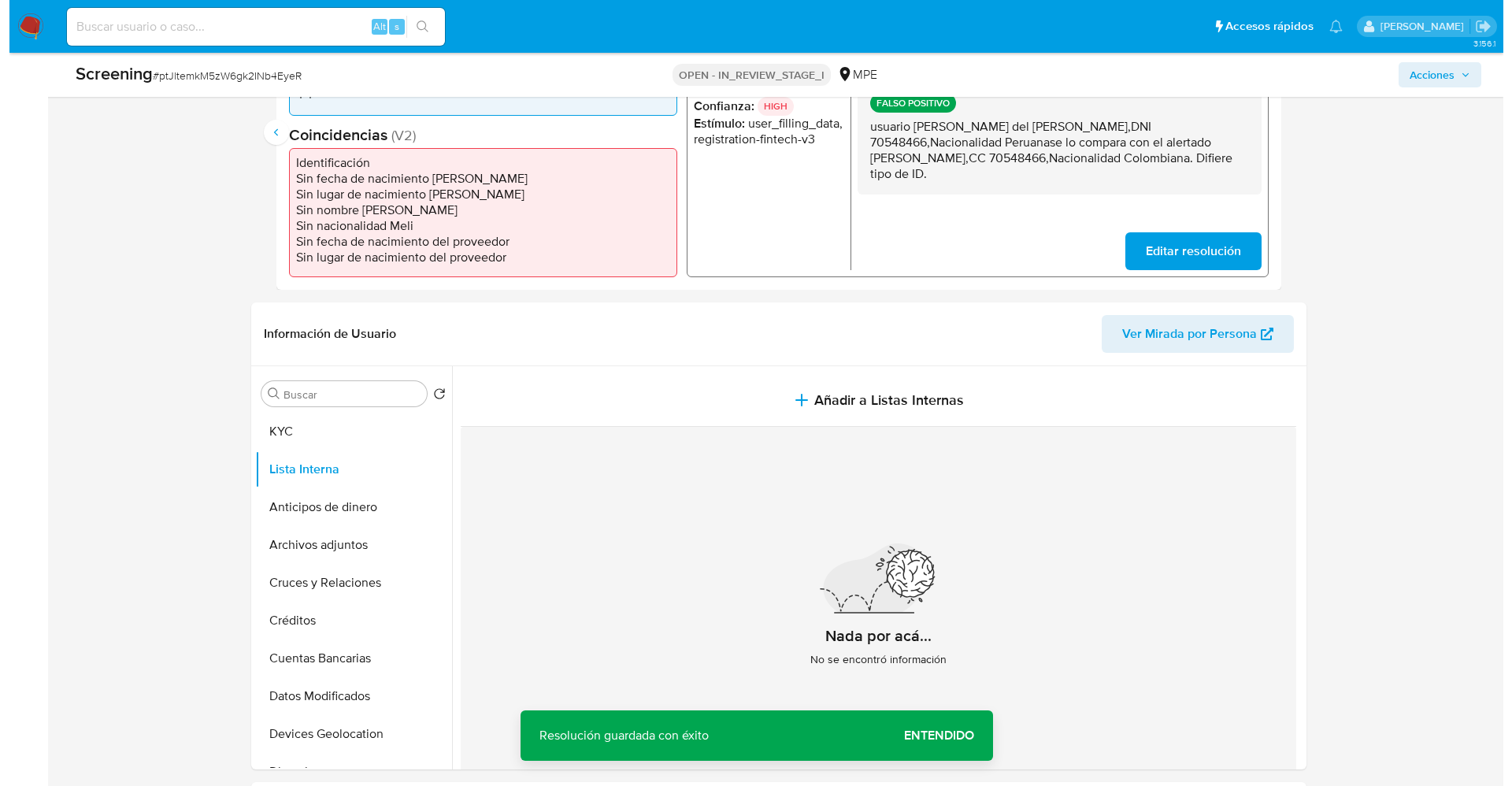
scroll to position [473, 0]
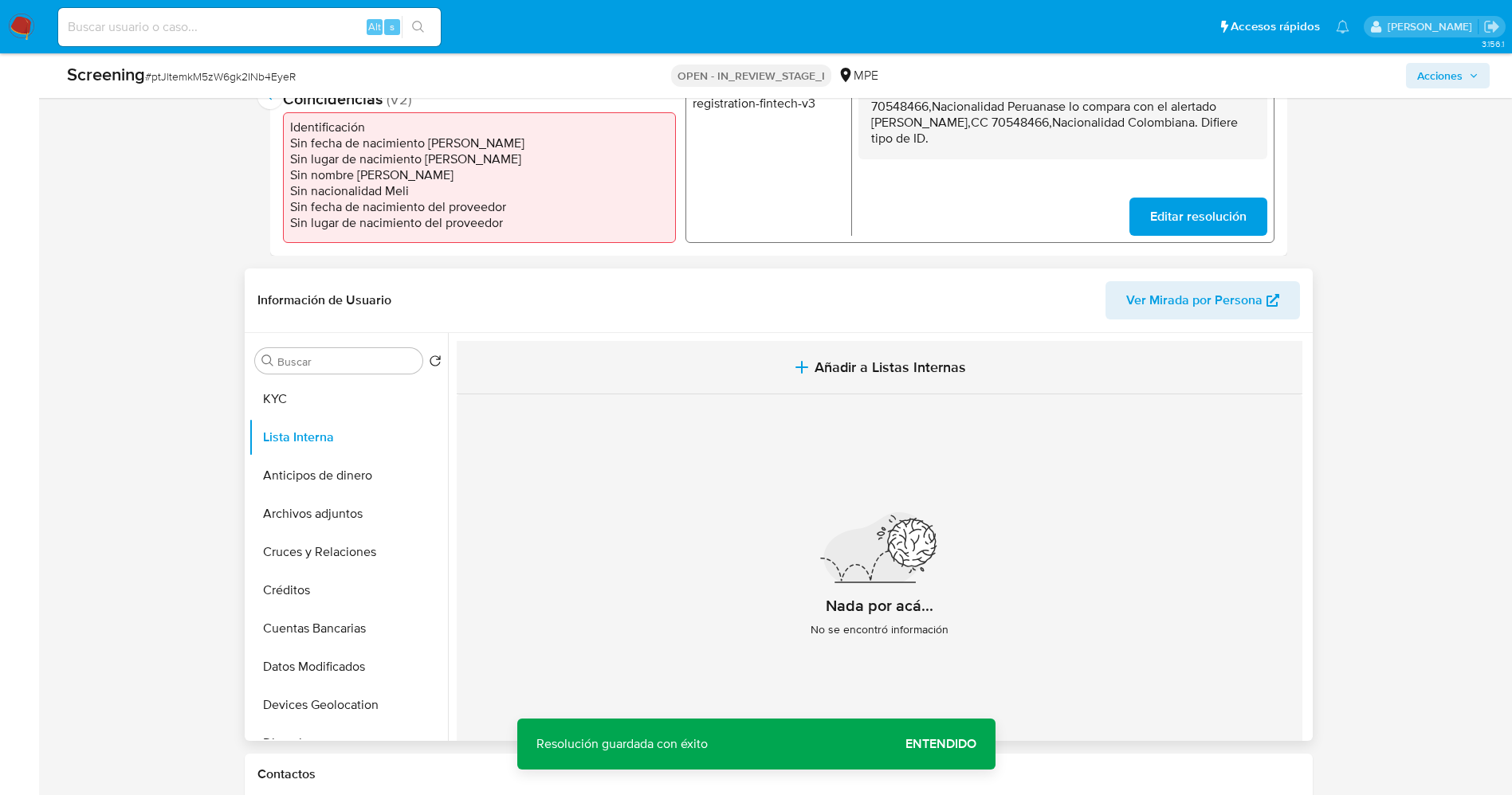
click at [768, 374] on button "Añadir a Listas Internas" at bounding box center [879, 368] width 845 height 54
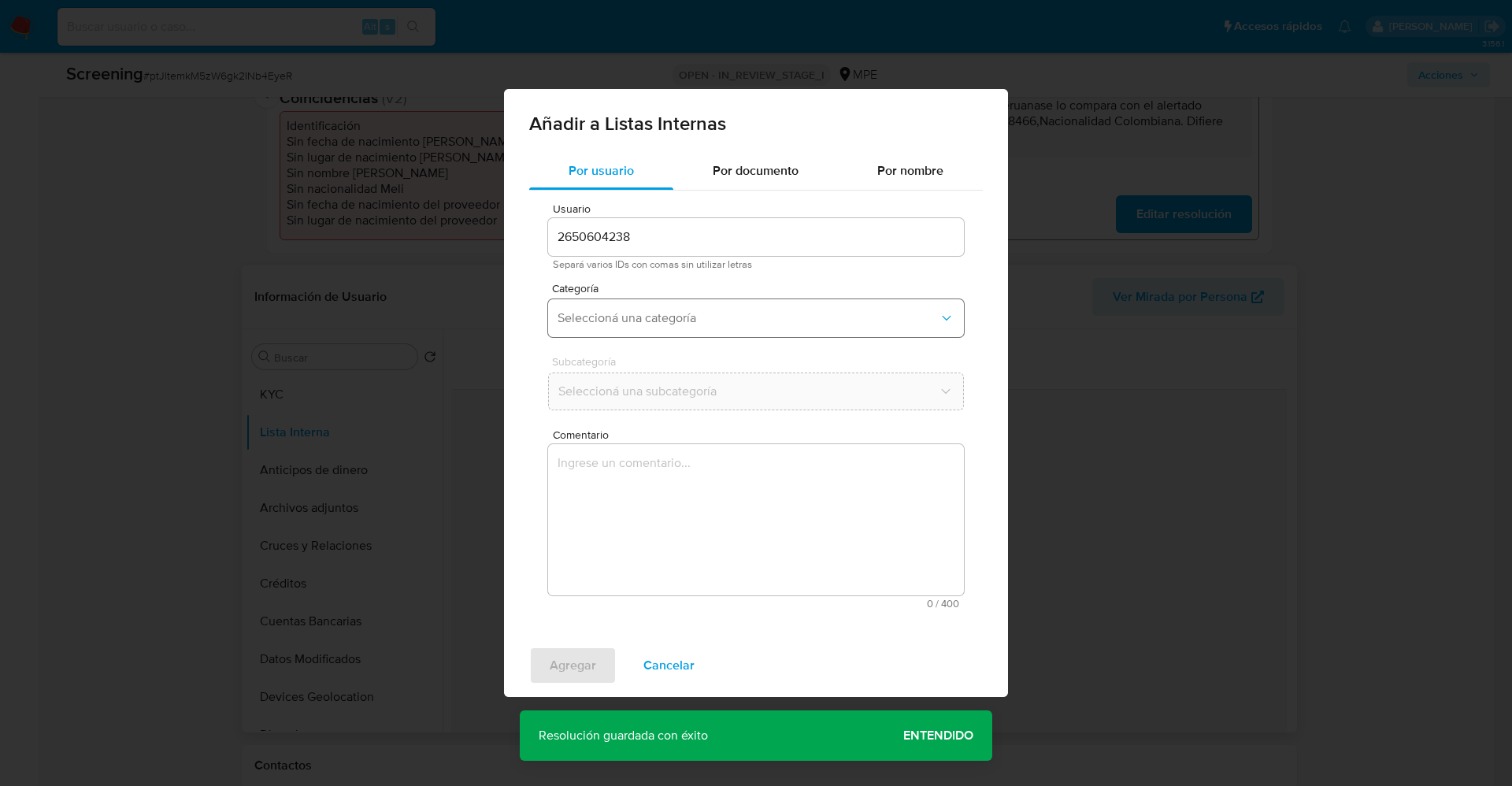
click at [637, 323] on span "Seleccioná una categoría" at bounding box center [748, 318] width 381 height 16
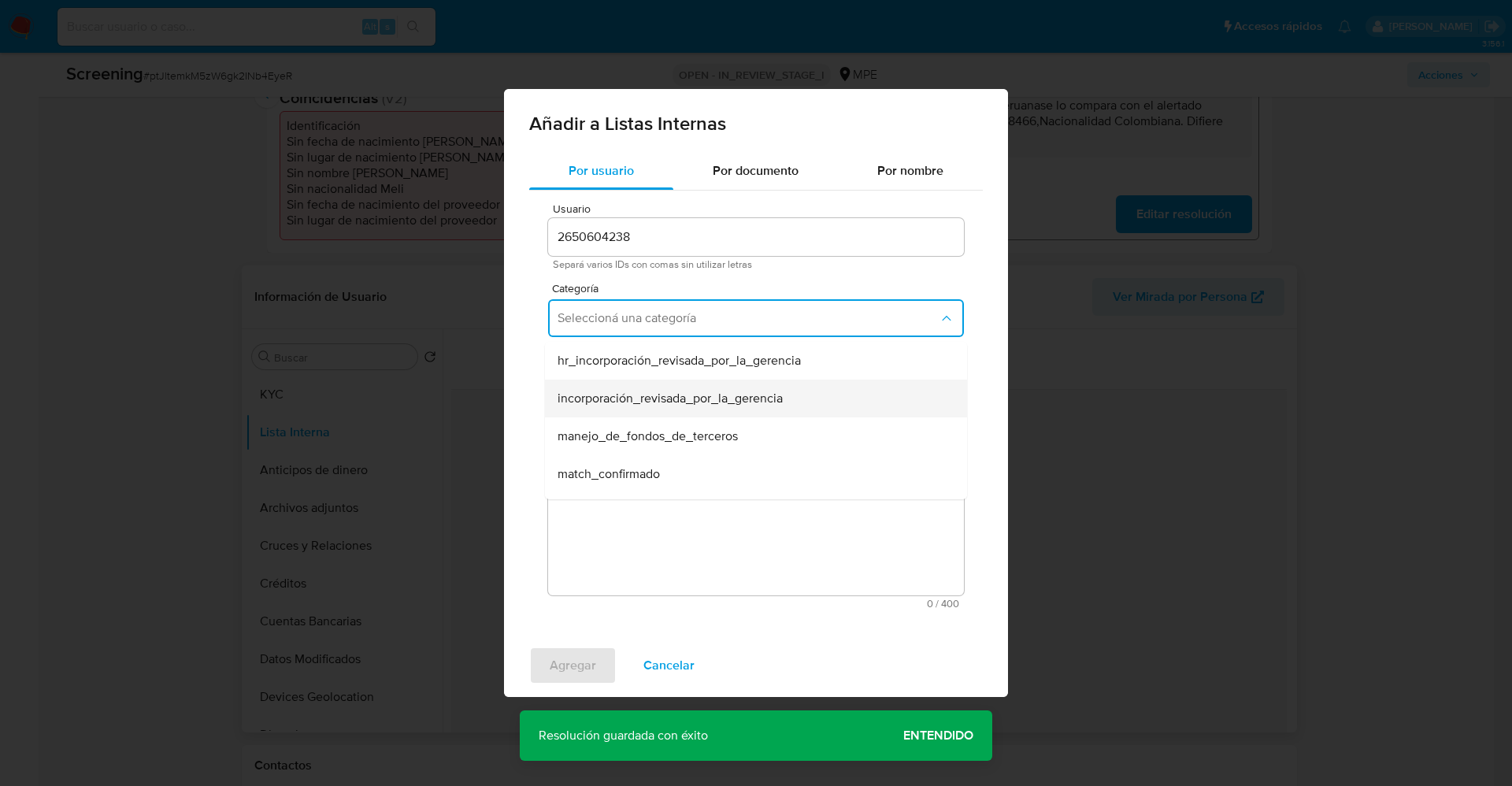
scroll to position [118, 0]
click at [635, 391] on span "match_descartado" at bounding box center [609, 394] width 102 height 16
click at [651, 384] on span "Seleccioná una subcategoría" at bounding box center [748, 392] width 381 height 16
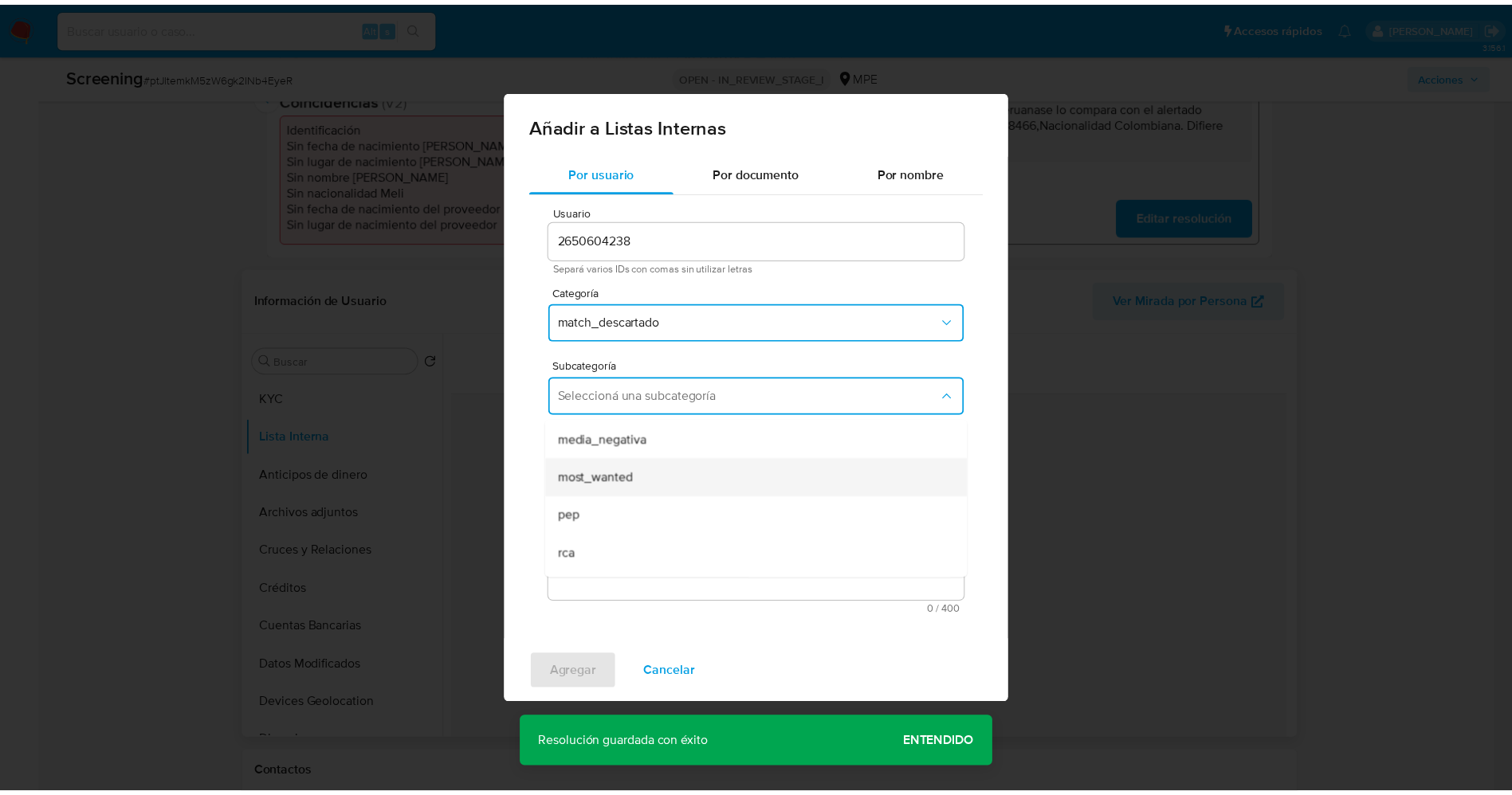
scroll to position [108, 0]
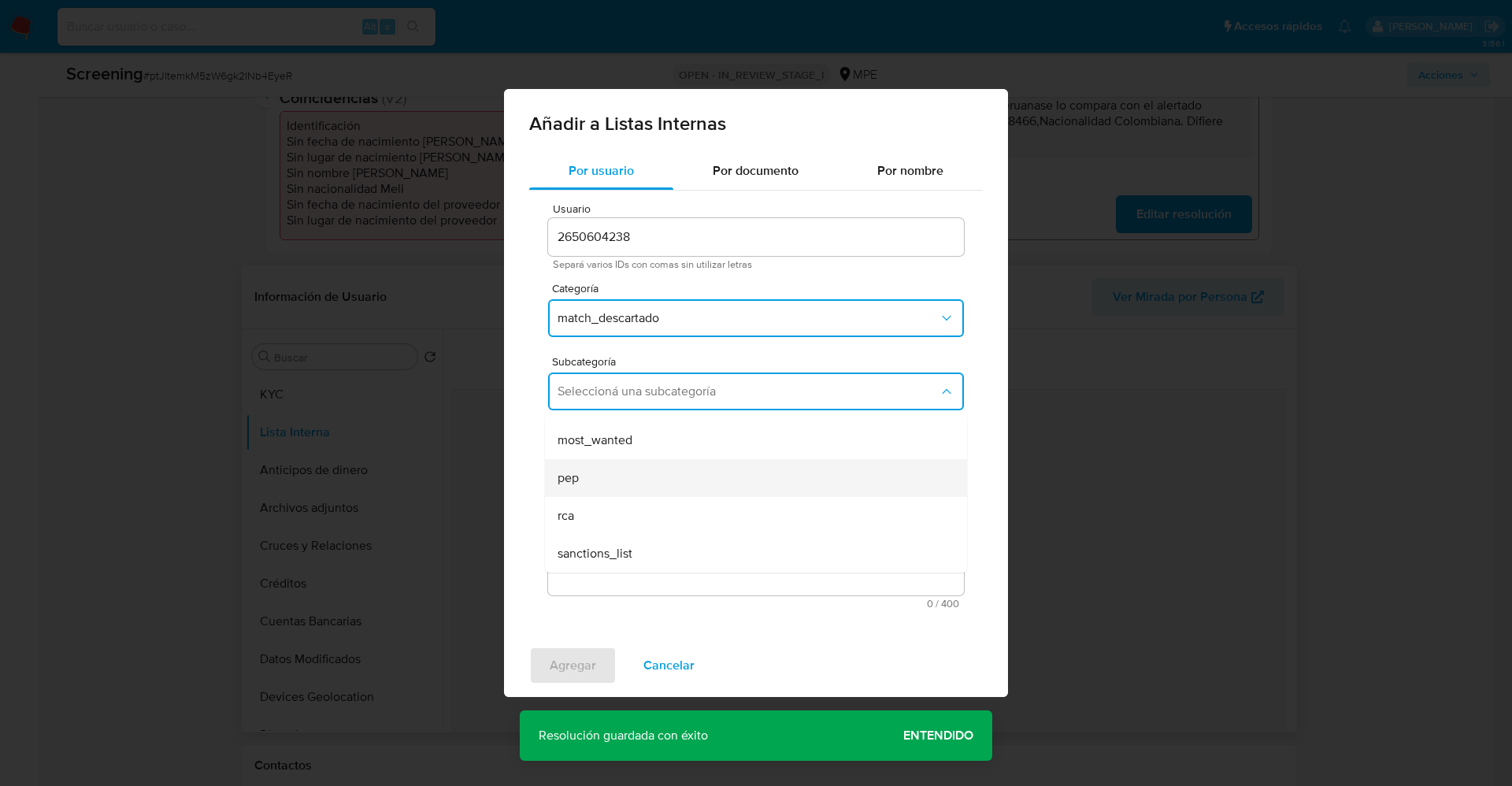
click at [620, 485] on div "pep" at bounding box center [752, 478] width 388 height 38
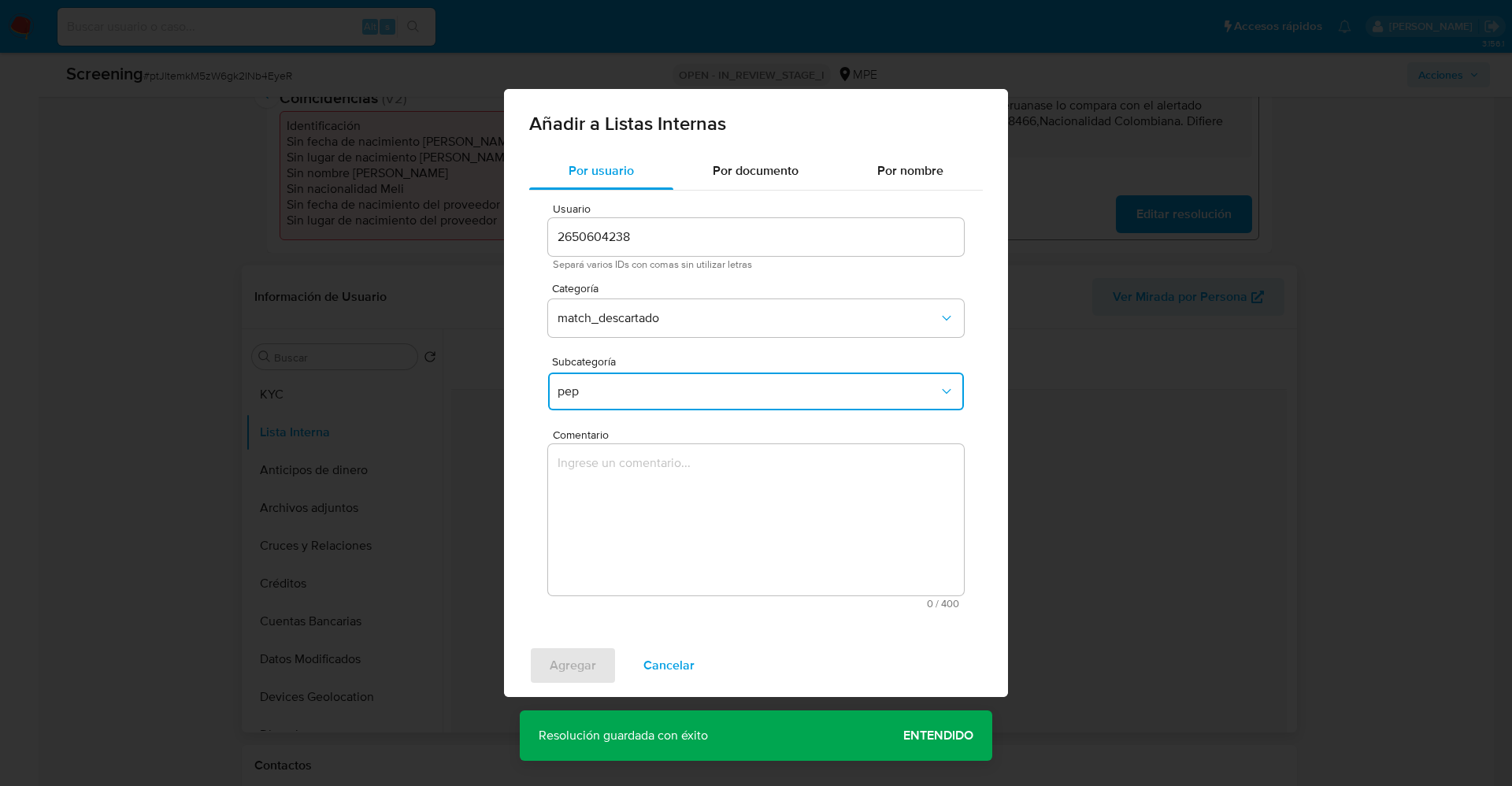
click at [620, 485] on textarea "Comentario" at bounding box center [756, 520] width 416 height 152
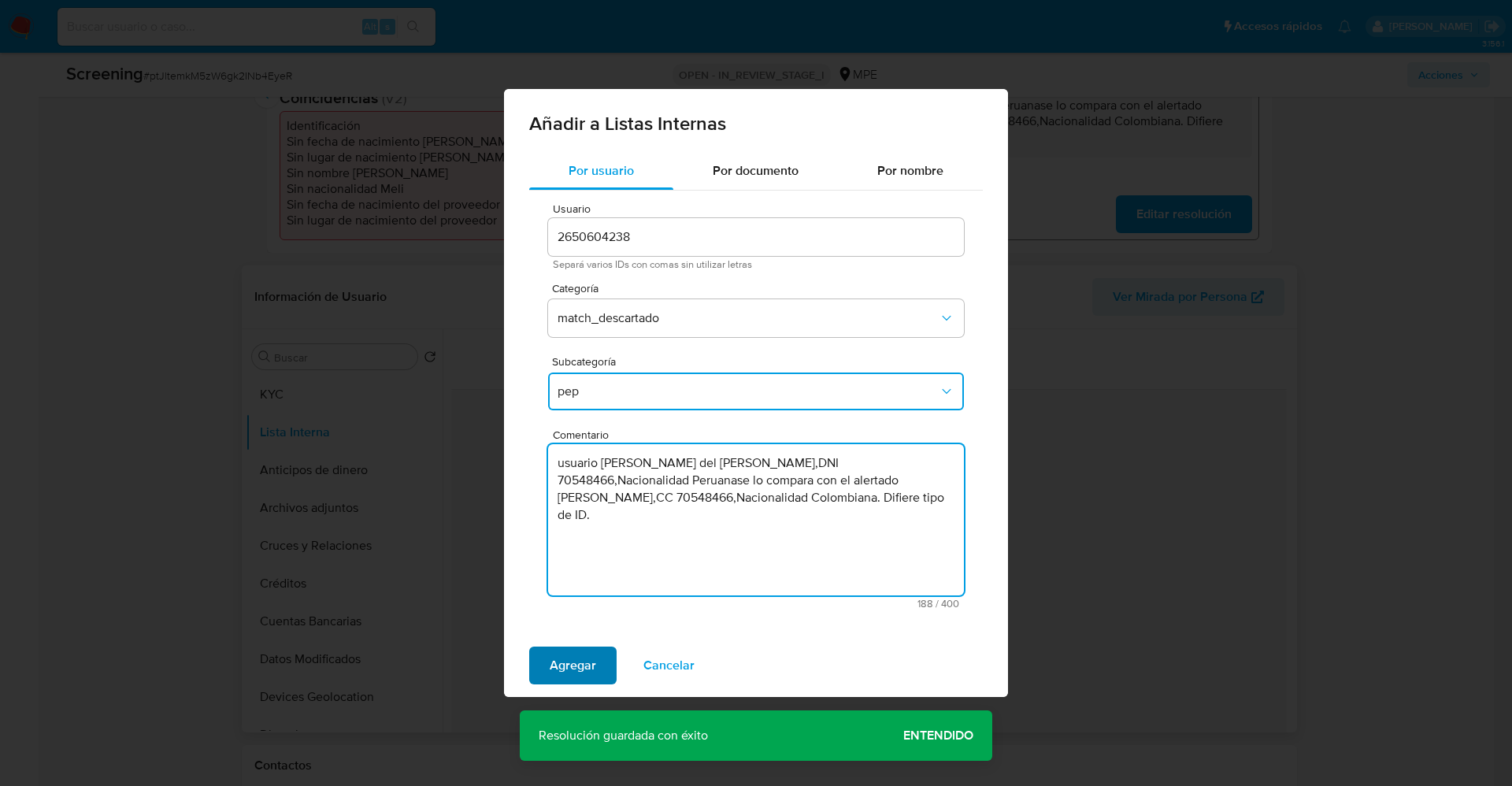
type textarea "usuario Magaly del Rosario Mamani Solis,DNI 70548466,Nacionalidad Peruanase lo …"
click at [582, 671] on span "Agregar" at bounding box center [573, 665] width 46 height 35
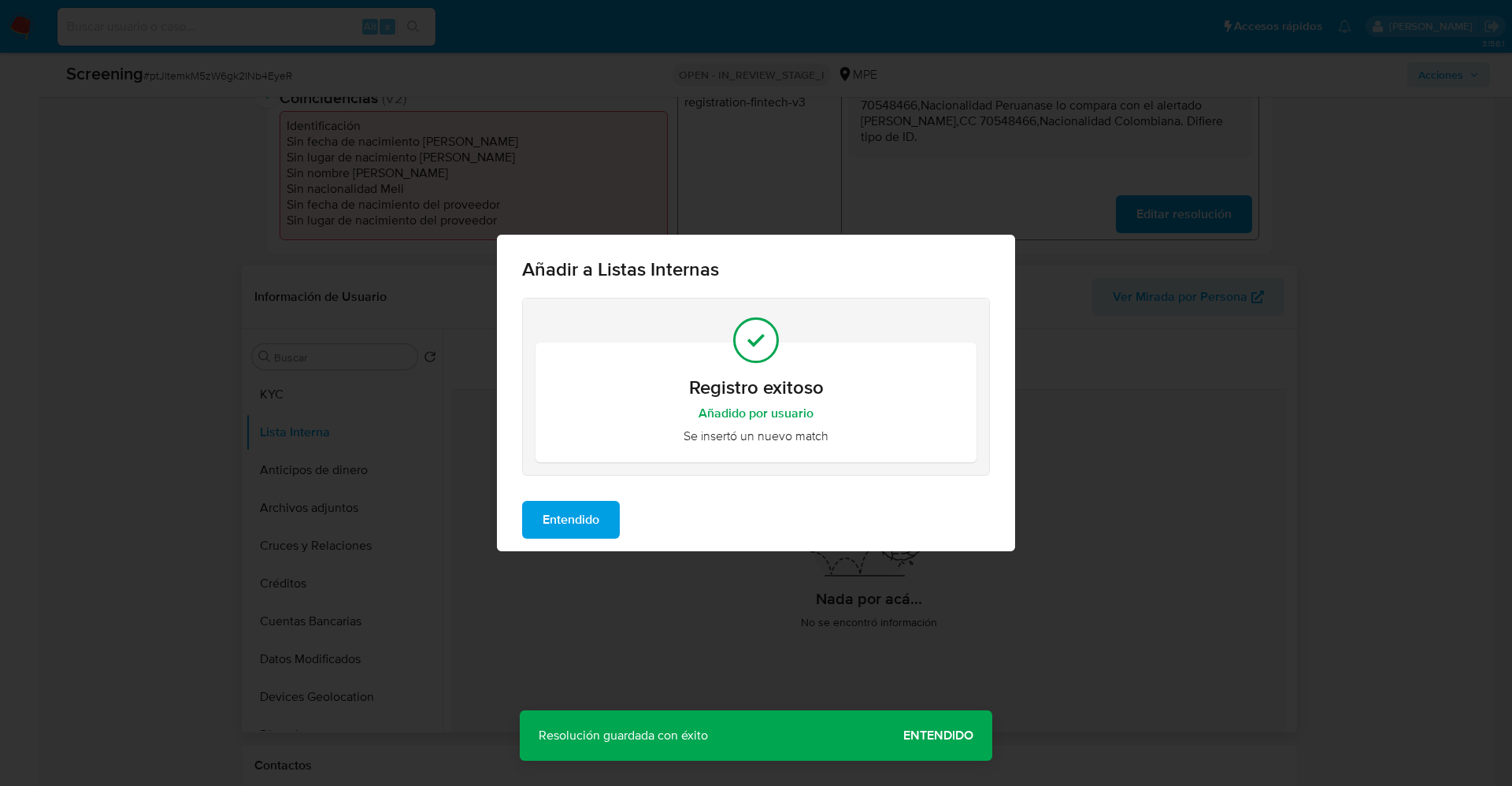
click at [555, 502] on span "Entendido" at bounding box center [571, 519] width 57 height 35
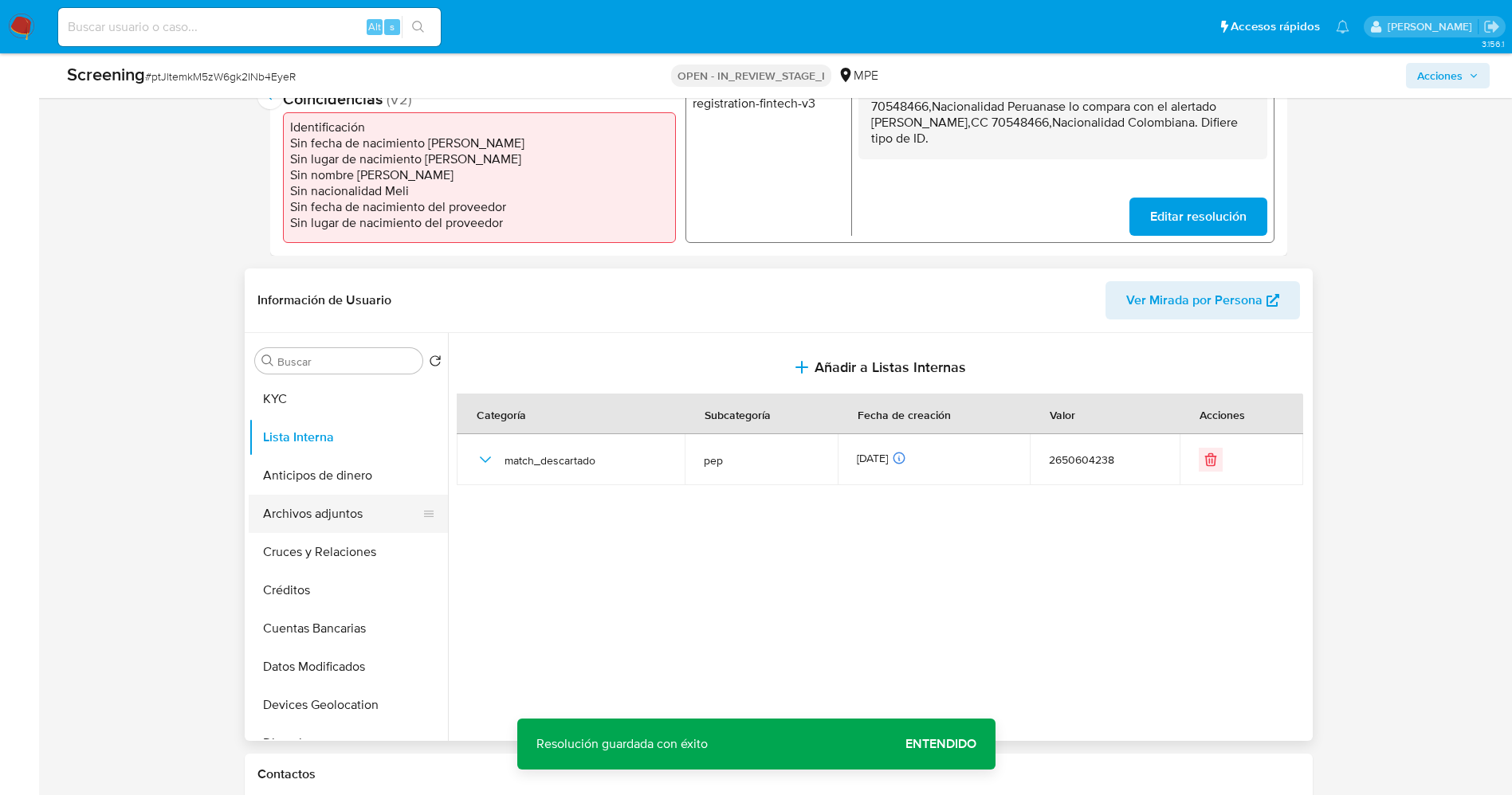
click at [315, 502] on button "Archivos adjuntos" at bounding box center [341, 514] width 186 height 39
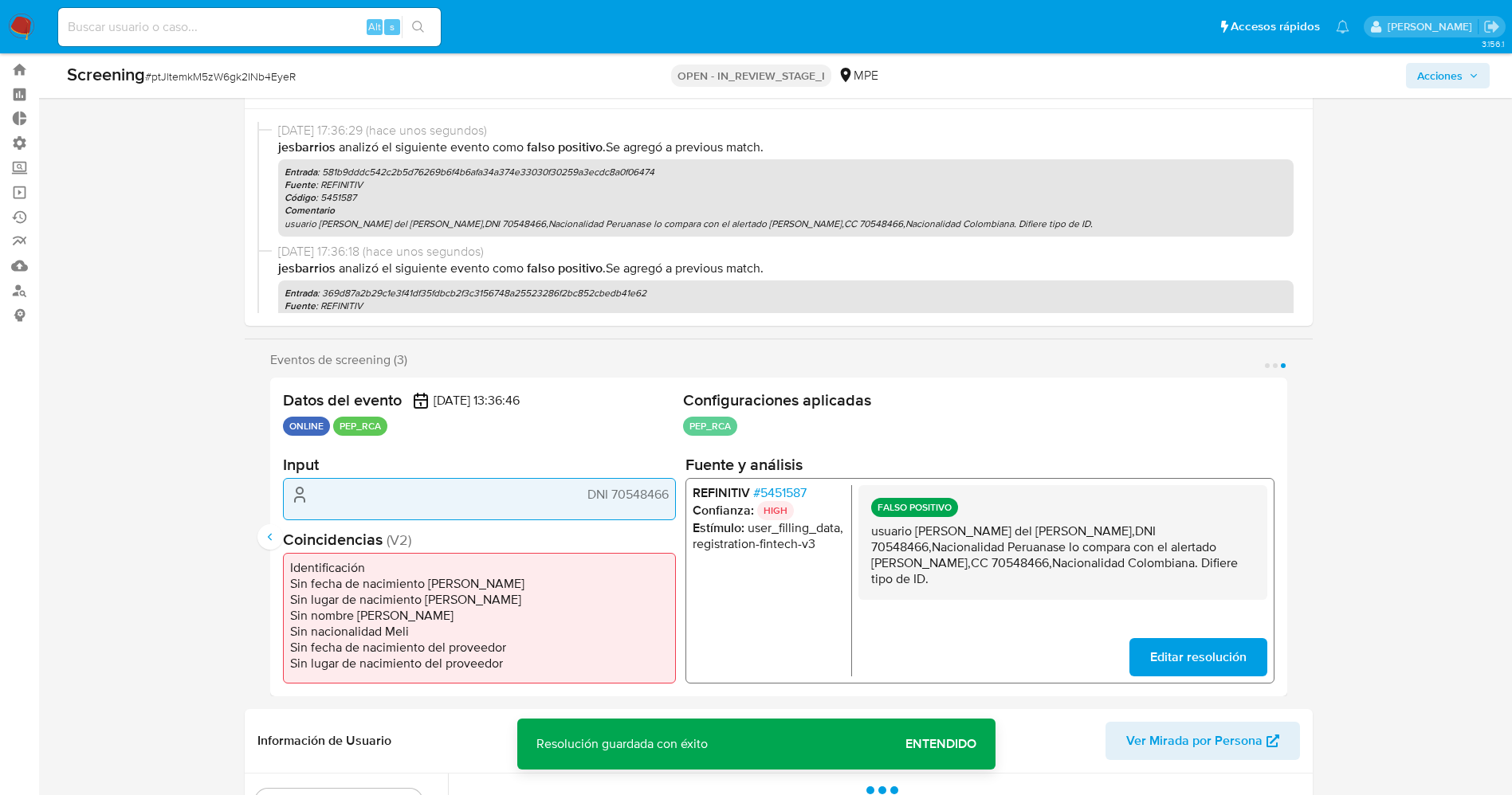
scroll to position [0, 0]
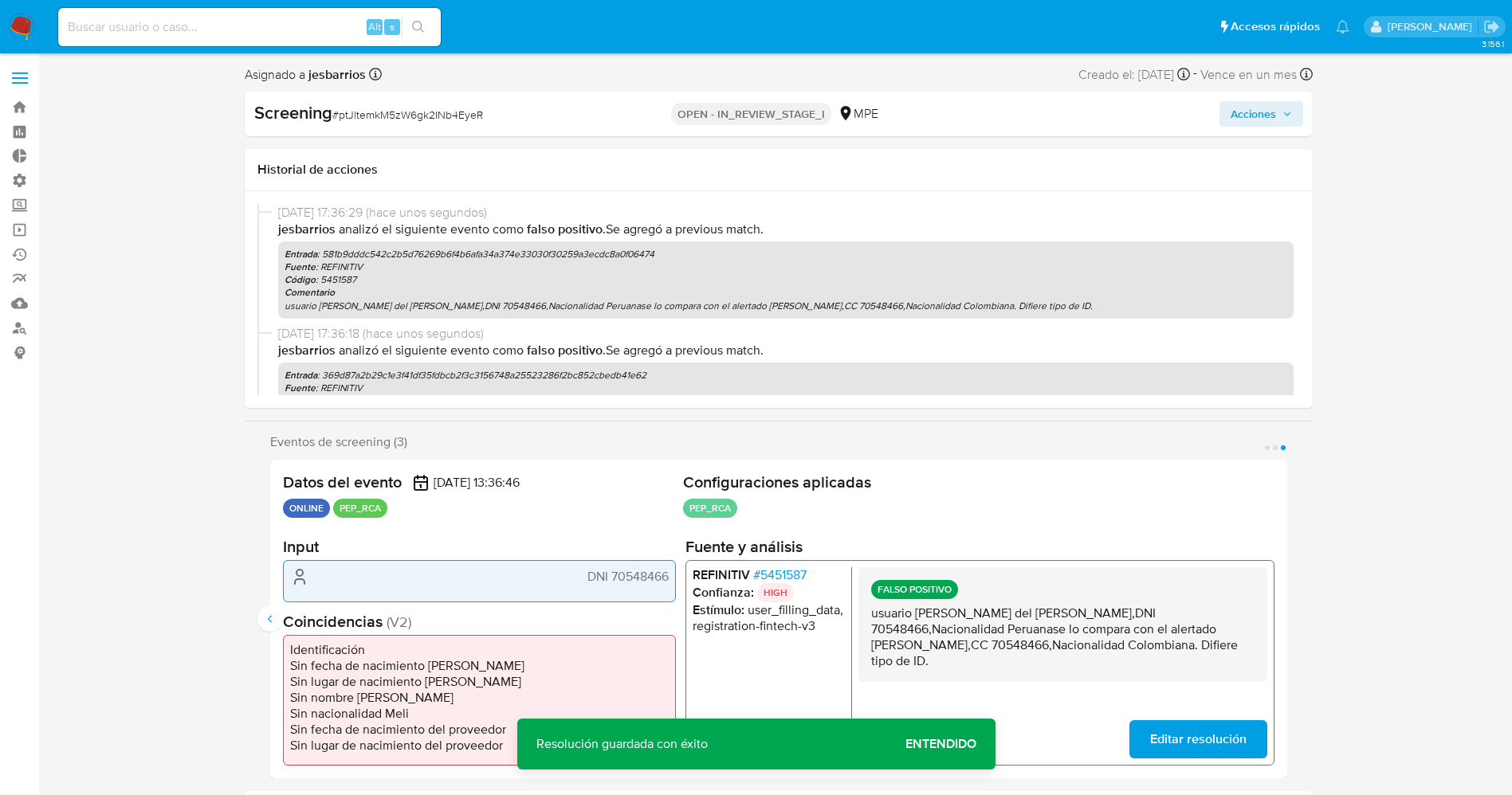
click at [1245, 93] on div "Screening # ptJltemkM5zW6gk2INb4EyeR OPEN - IN_REVIEW_STAGE_I MPE Acciones" at bounding box center [779, 114] width 1068 height 45
click at [1253, 98] on div "Screening # ptJltemkM5zW6gk2INb4EyeR OPEN - IN_REVIEW_STAGE_I MPE Acciones" at bounding box center [779, 114] width 1068 height 45
click at [1252, 106] on span "Acciones" at bounding box center [1253, 114] width 46 height 25
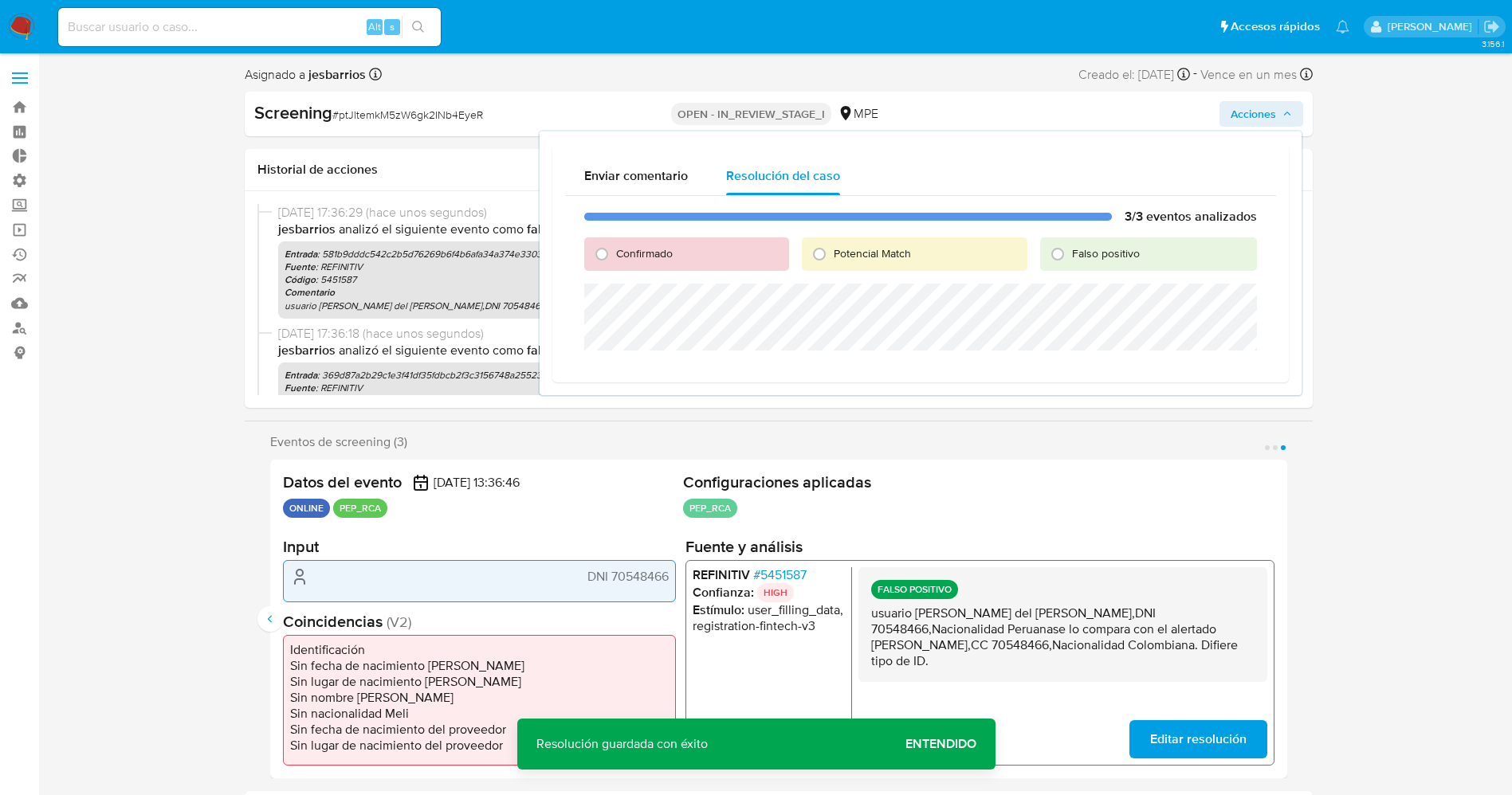
click at [1111, 251] on span "Falso positivo" at bounding box center [1106, 254] width 68 height 16
click at [1070, 251] on input "Falso positivo" at bounding box center [1058, 254] width 25 height 25
radio input "true"
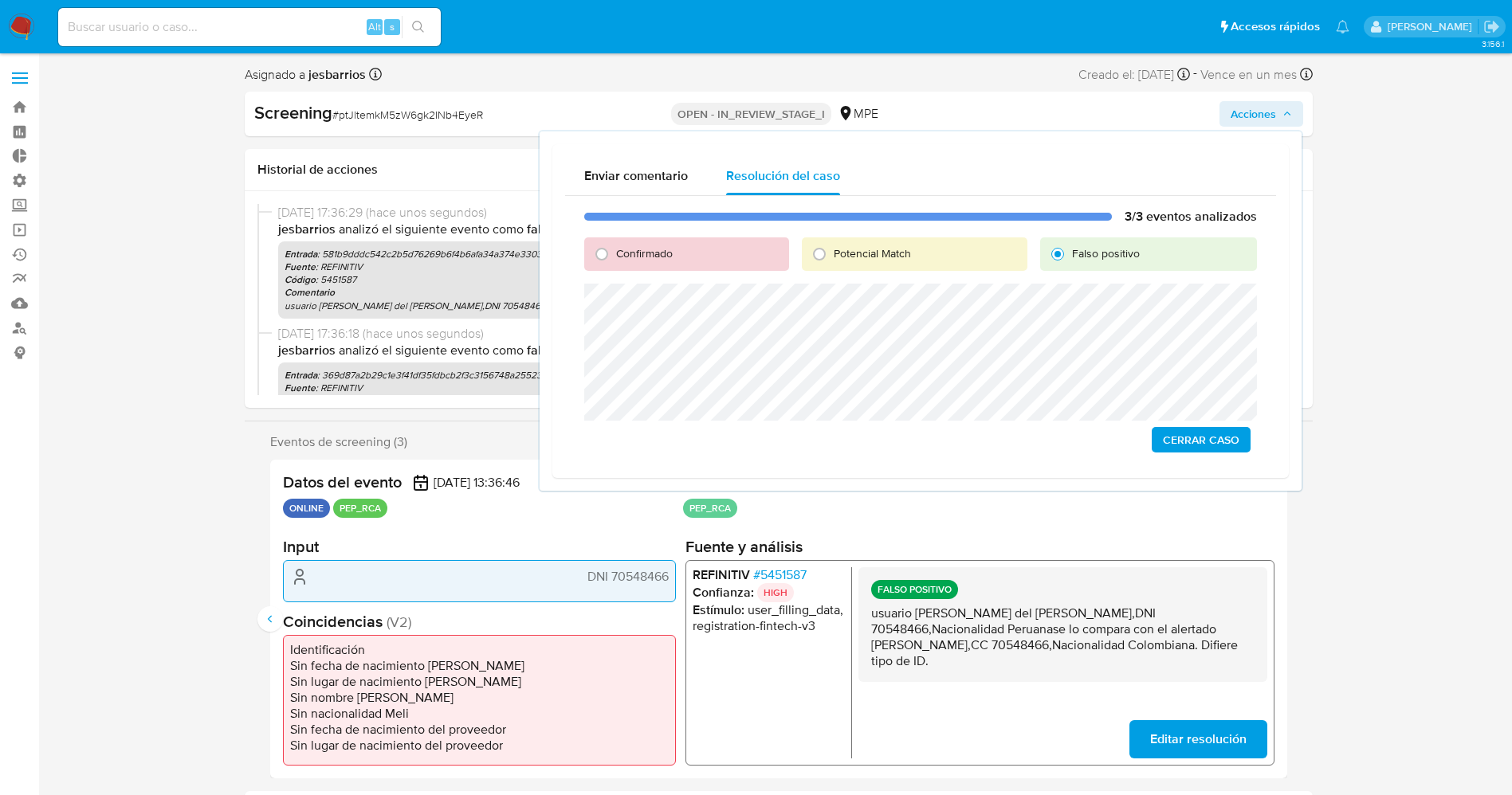
click at [1173, 428] on span "Cerrar Caso" at bounding box center [1200, 439] width 76 height 22
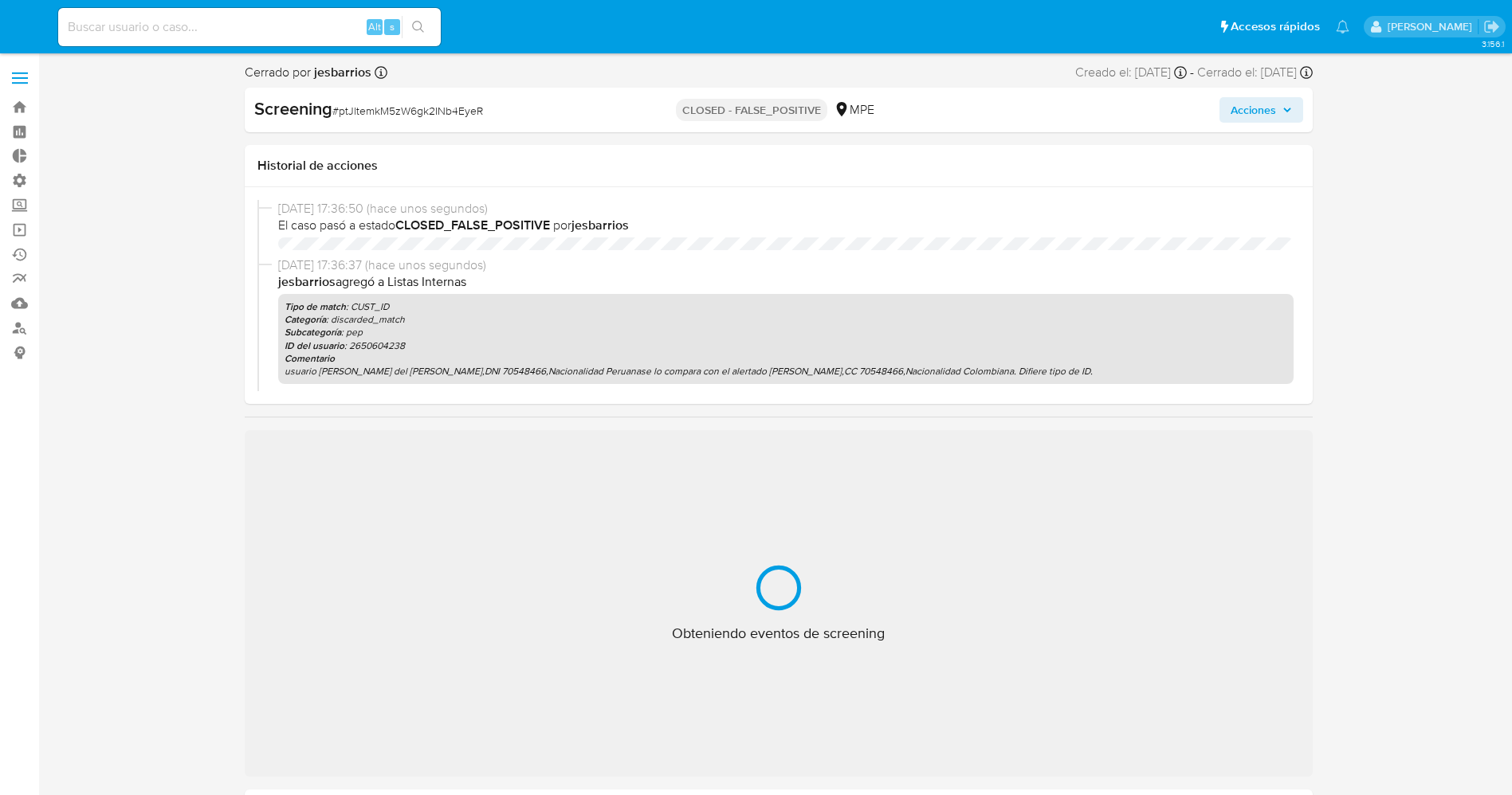
select select "10"
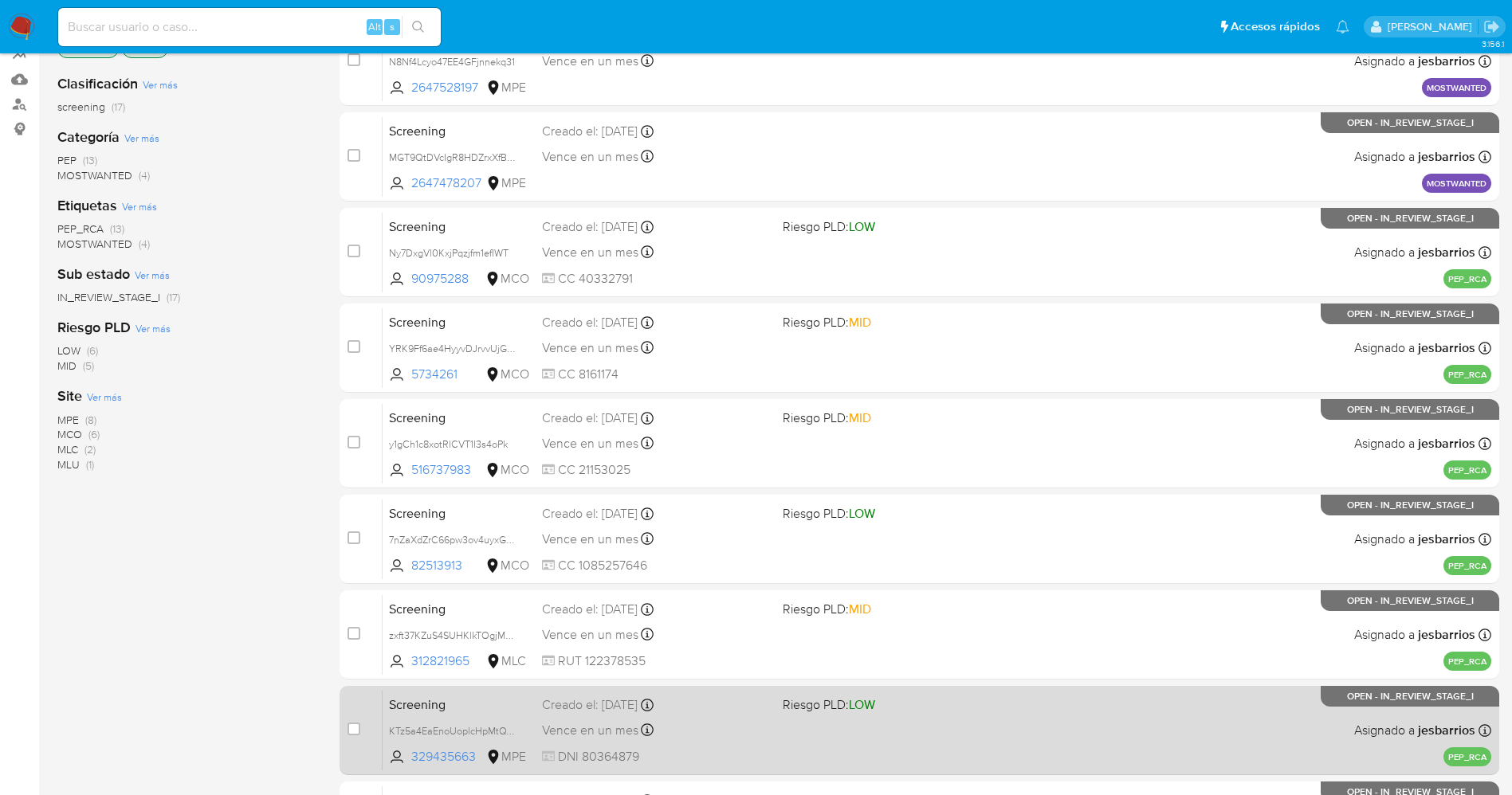
scroll to position [463, 0]
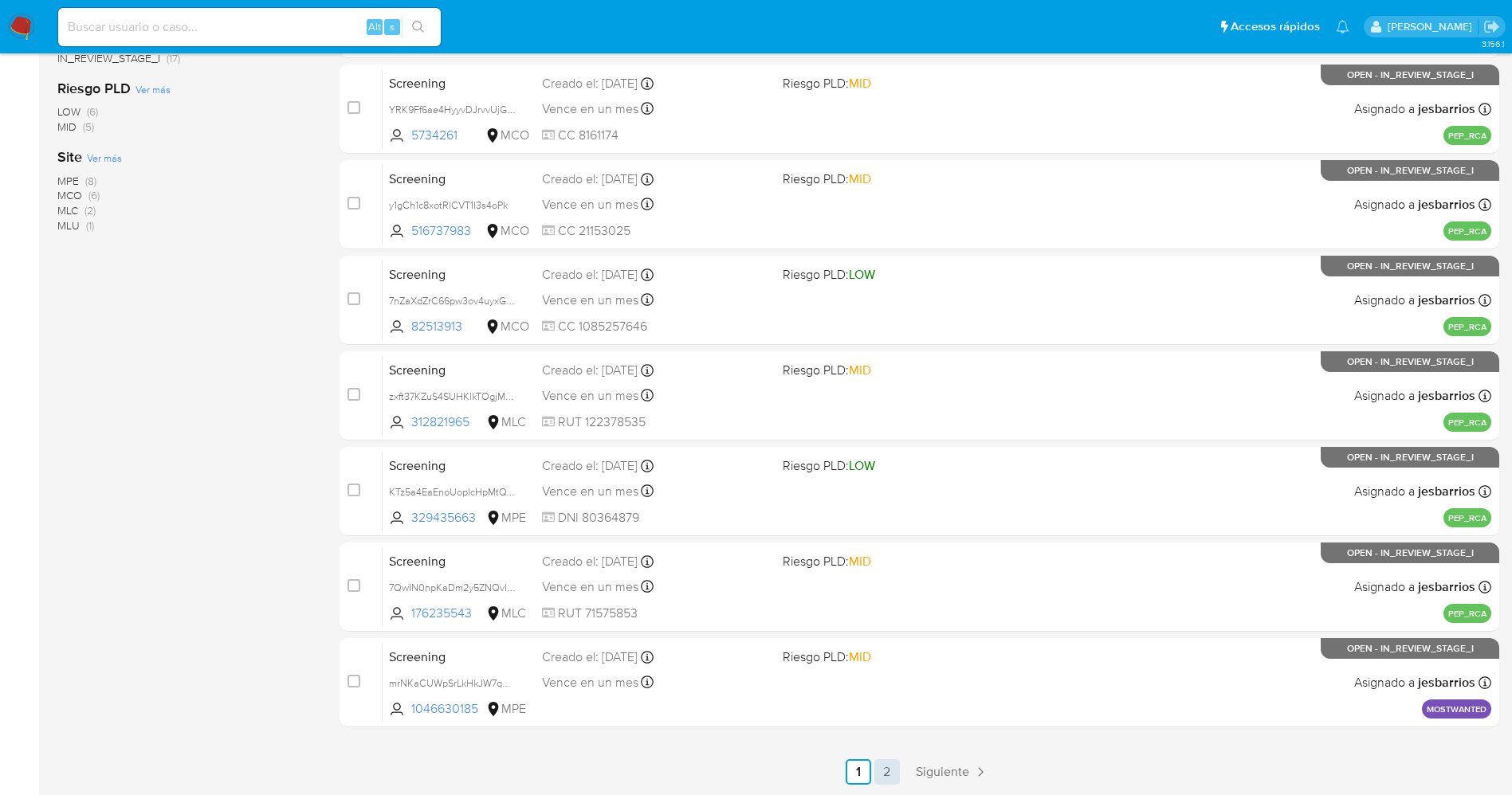
click at [895, 773] on link "2" at bounding box center [887, 772] width 25 height 25
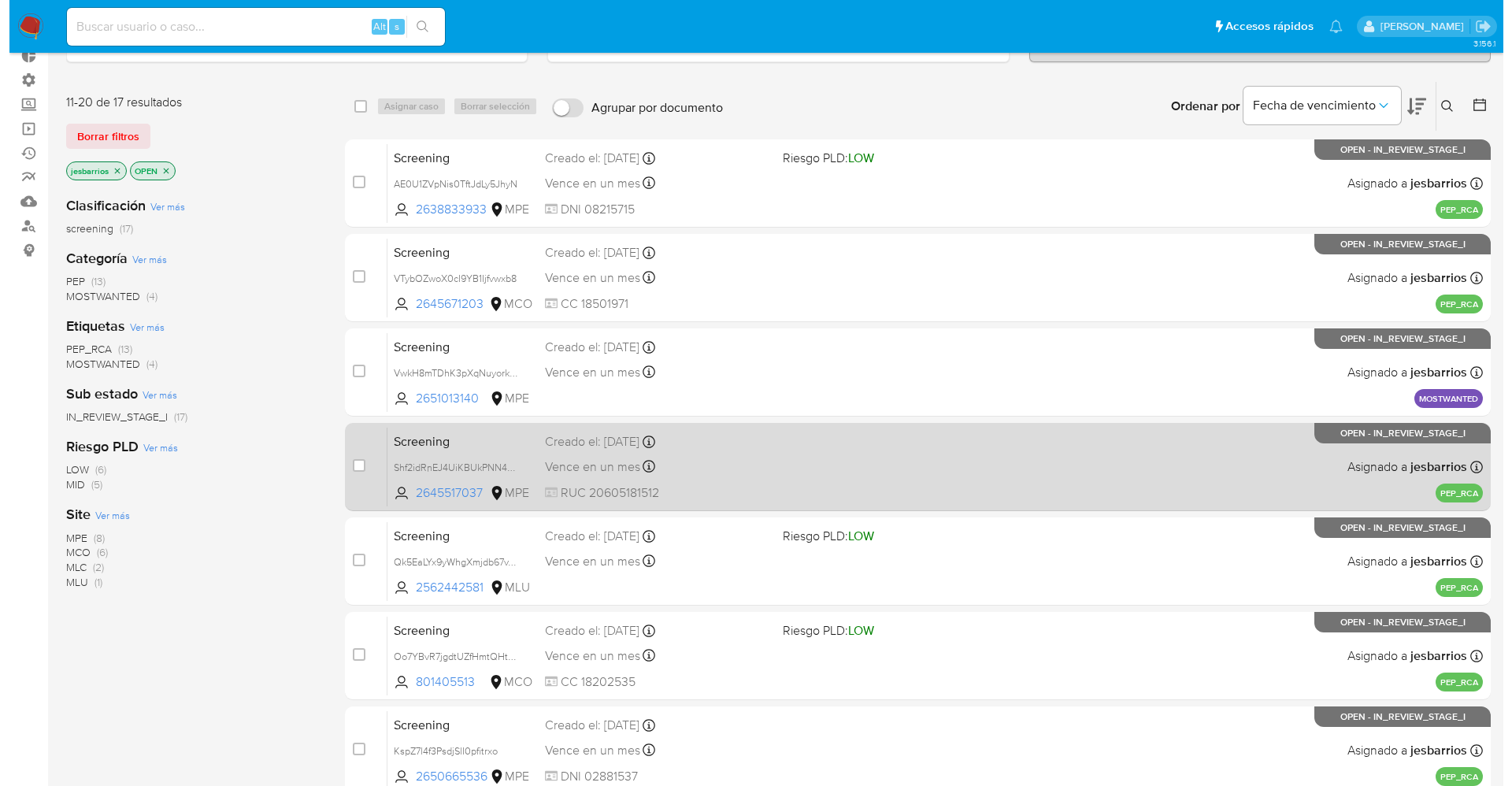
scroll to position [175, 0]
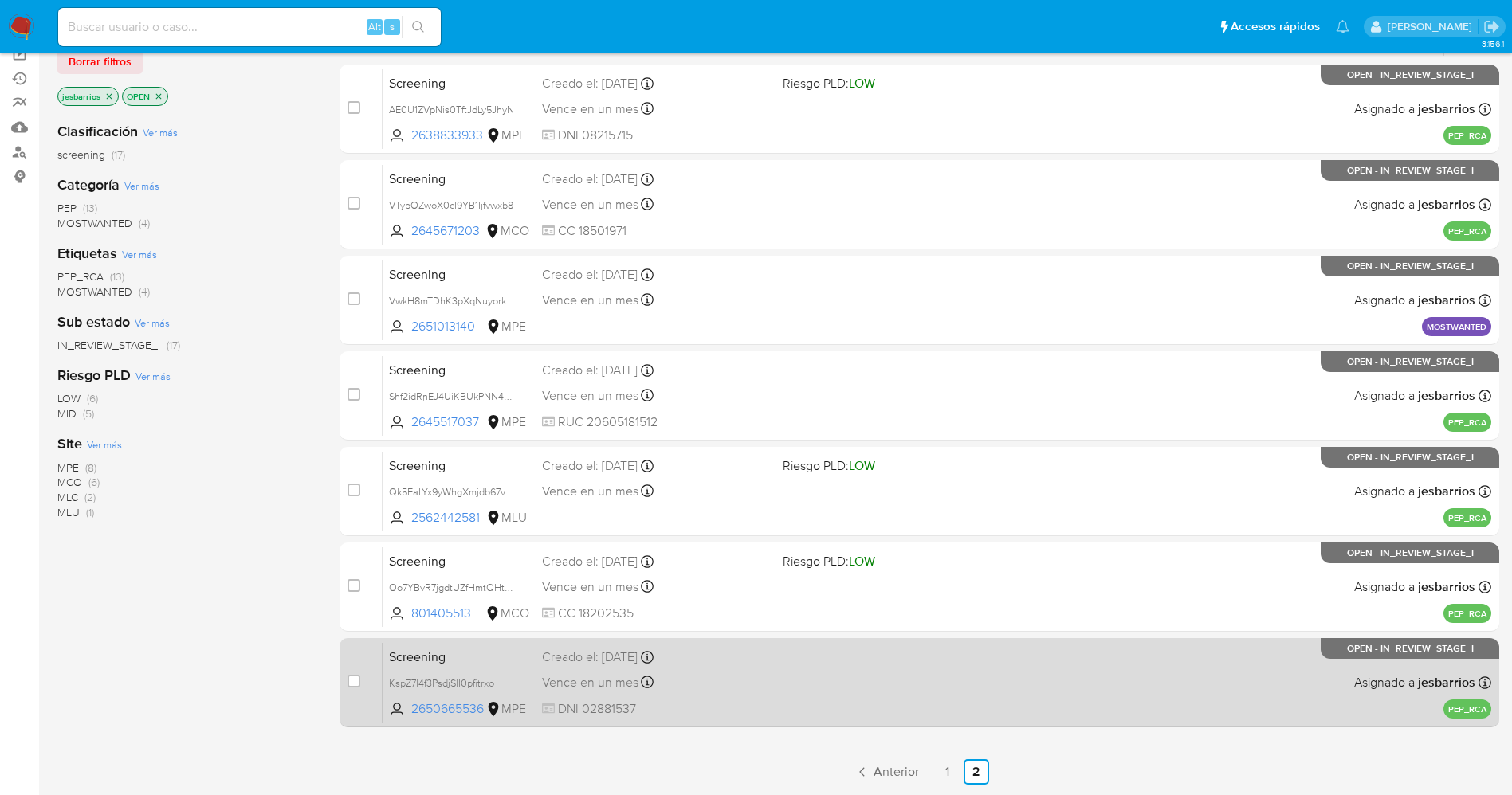
click at [794, 687] on div "Screening KspZ7l4f3PsdjSlI0pfitrxo 2650665536 MPE Creado el: [DATE] Creado el: …" at bounding box center [937, 683] width 1109 height 81
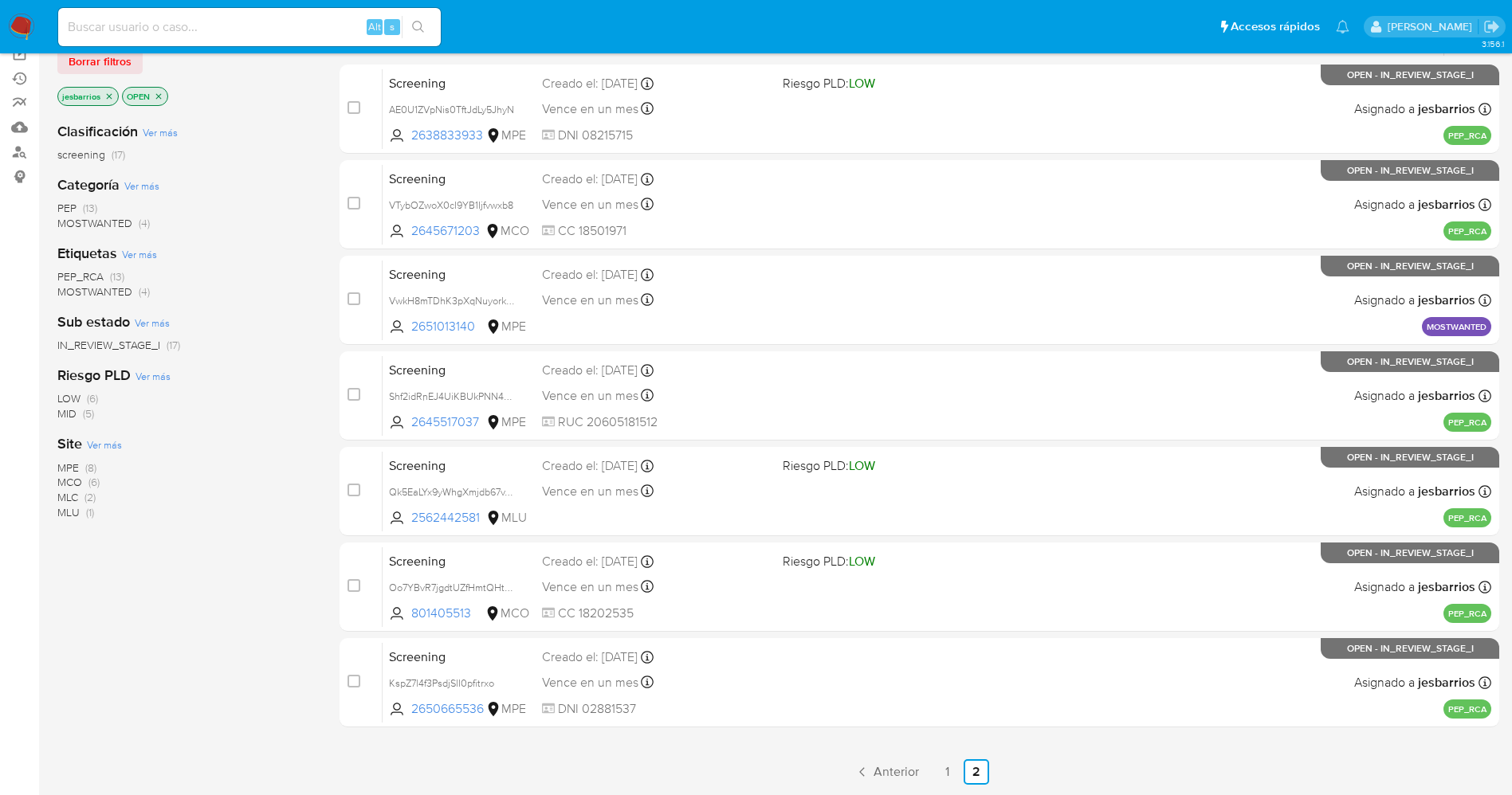
click at [108, 93] on icon "close-filter" at bounding box center [108, 96] width 10 height 10
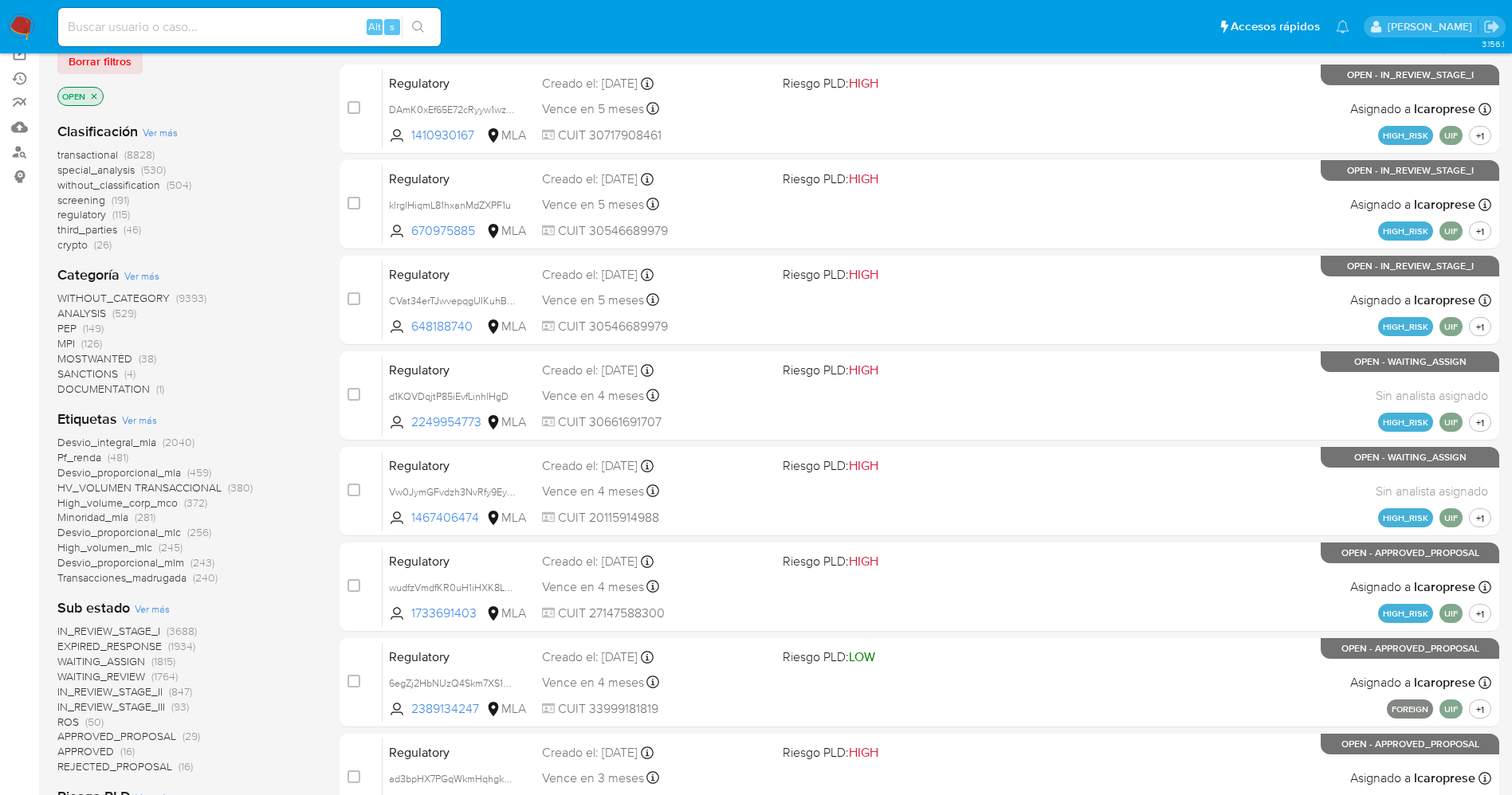
click at [138, 414] on span "Ver más" at bounding box center [139, 420] width 35 height 14
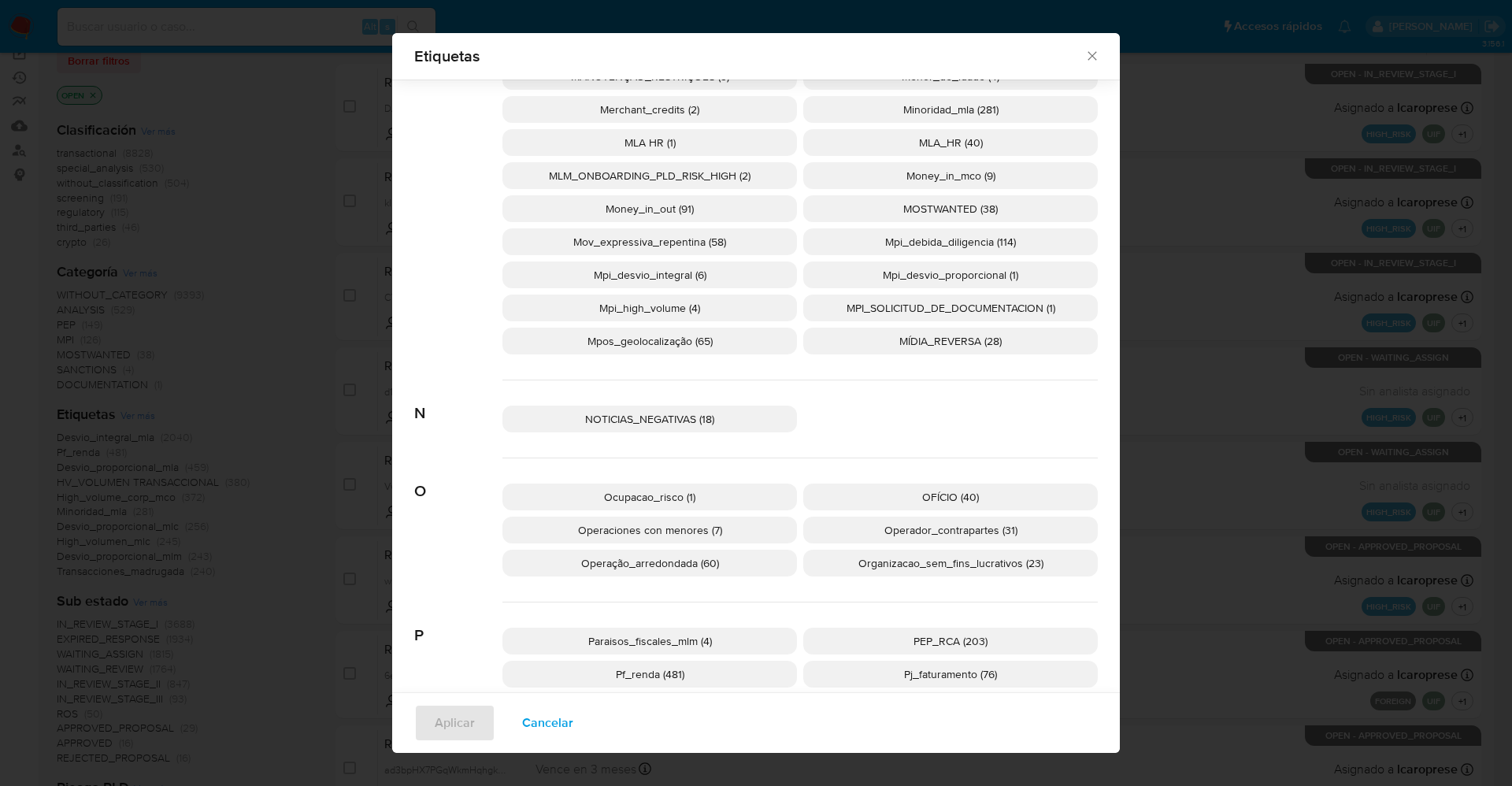
scroll to position [2353, 0]
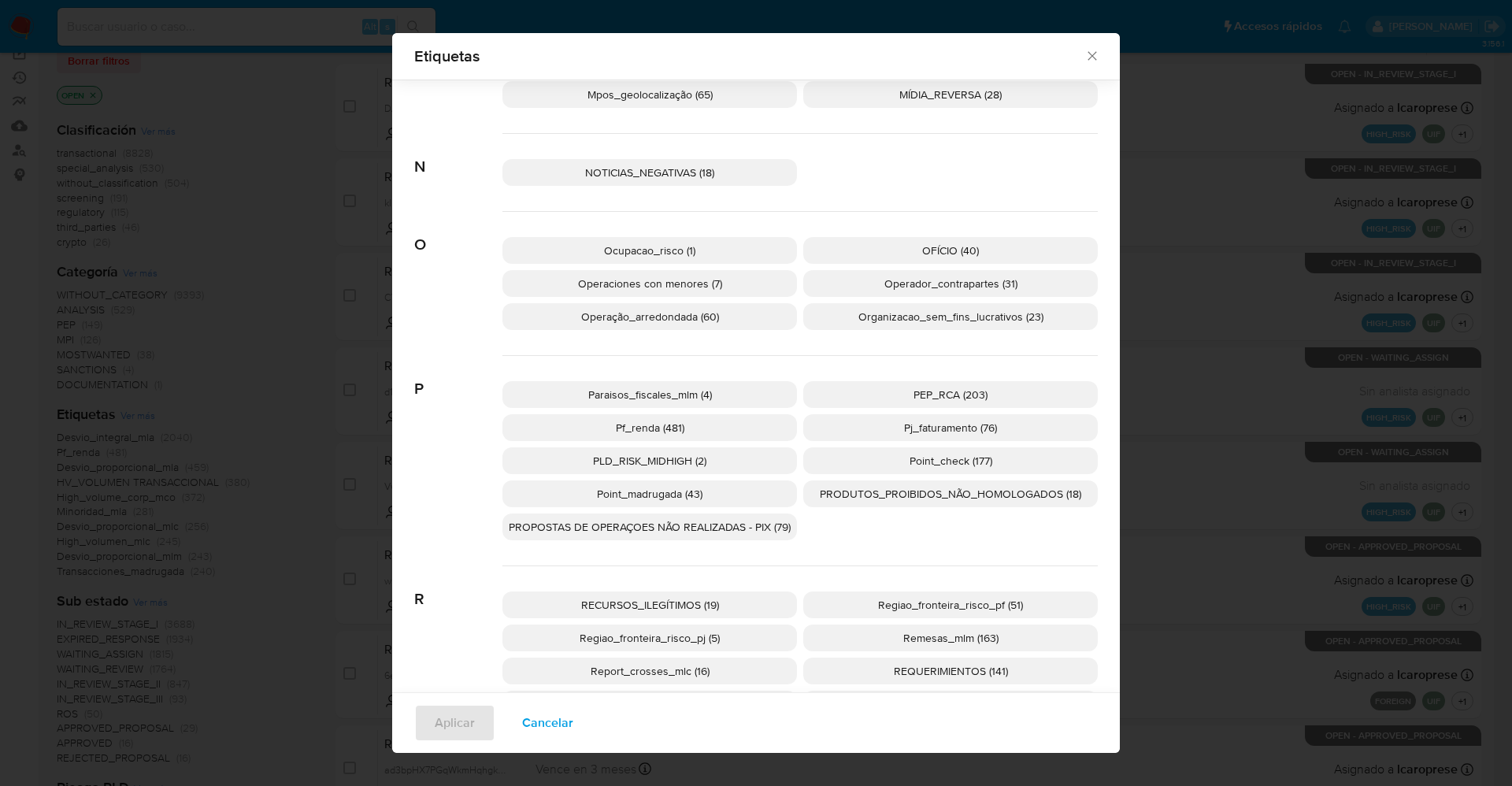
click at [916, 401] on span "PEP_RCA (203)" at bounding box center [951, 395] width 74 height 16
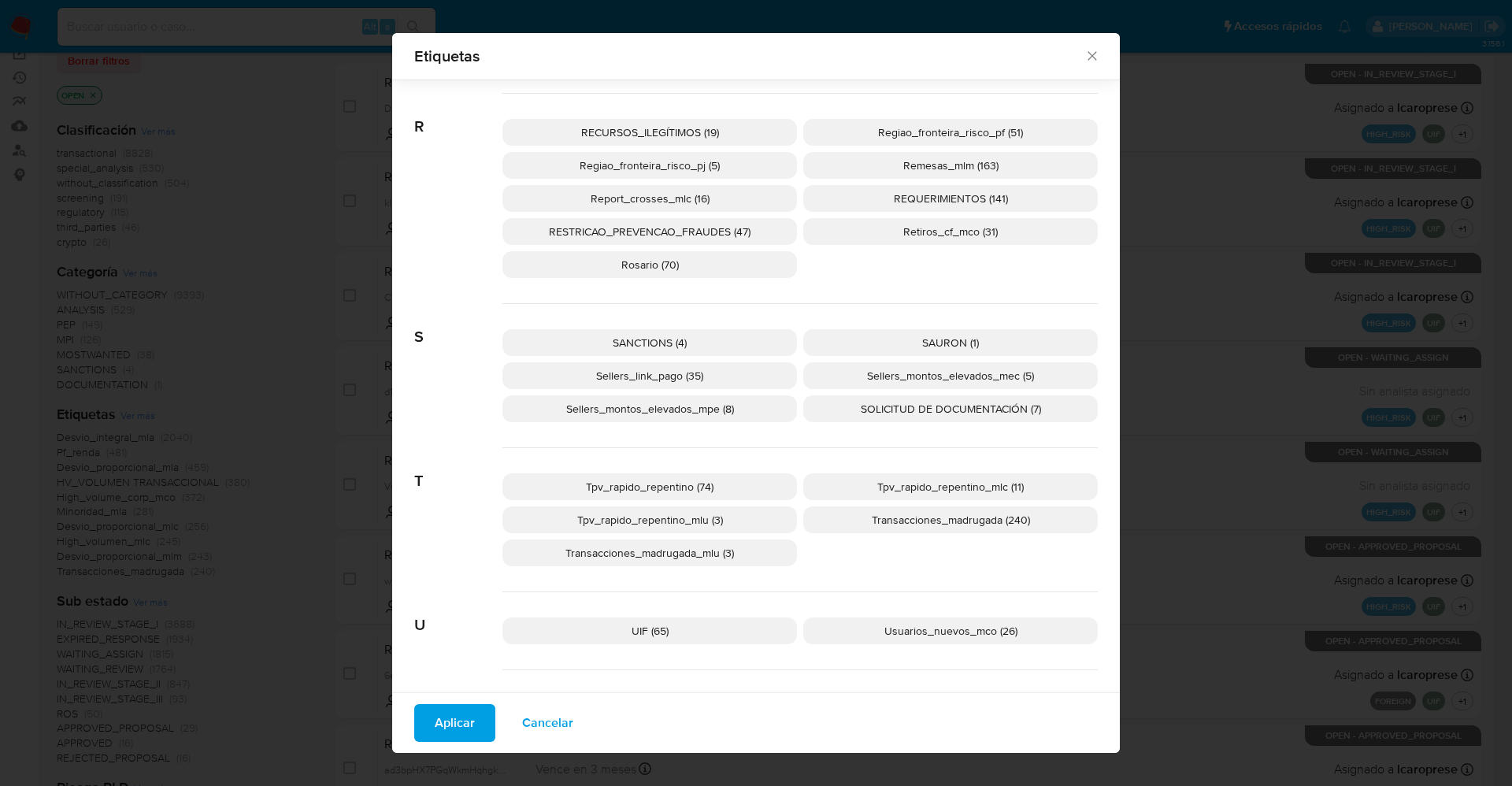
click at [671, 345] on span "SANCTIONS (4)" at bounding box center [650, 343] width 74 height 16
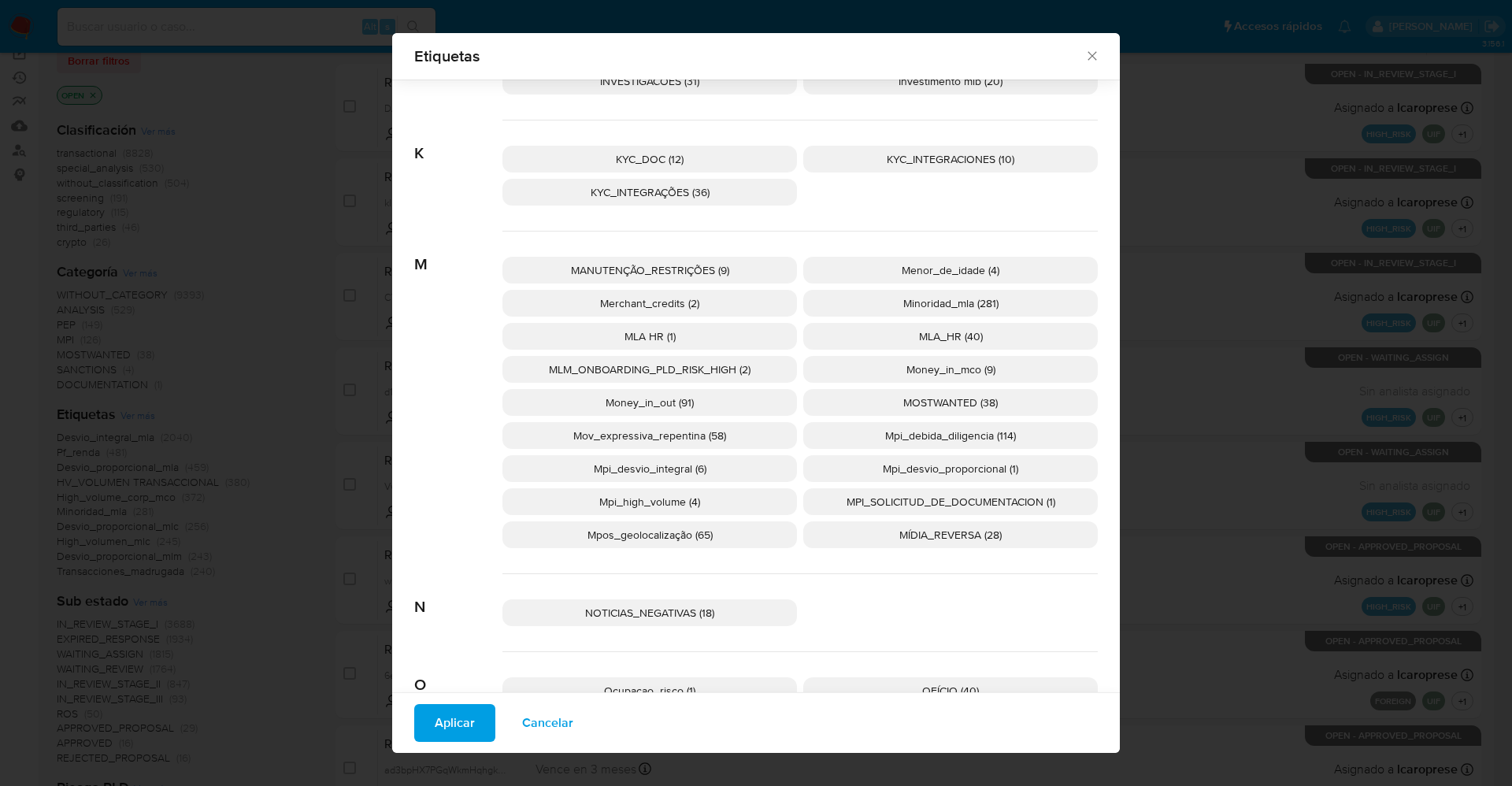
scroll to position [1883, 0]
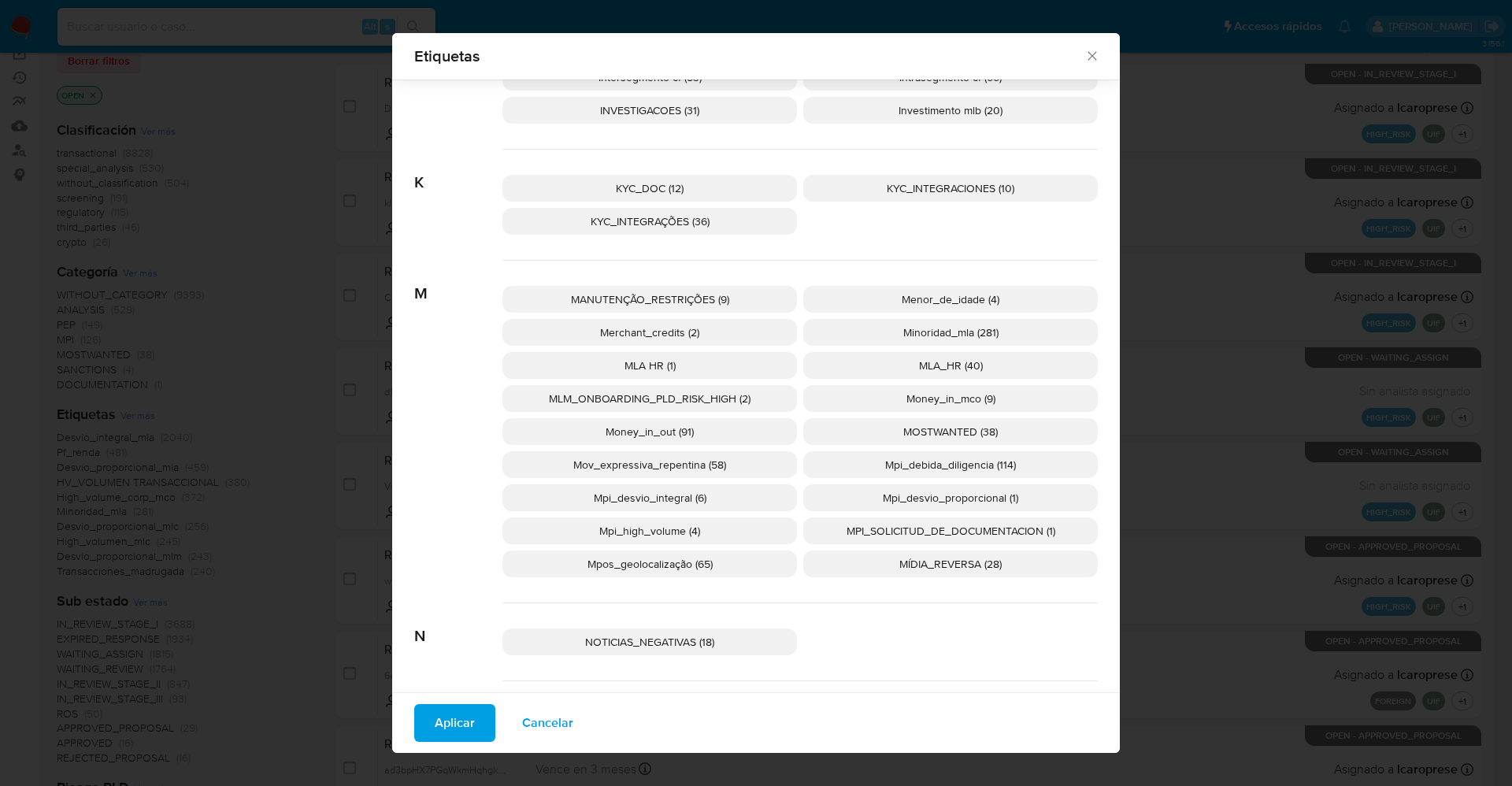
click at [934, 420] on p "MOSTWANTED (38)" at bounding box center [950, 432] width 295 height 27
click at [450, 718] on span "Aplicar" at bounding box center [454, 723] width 40 height 35
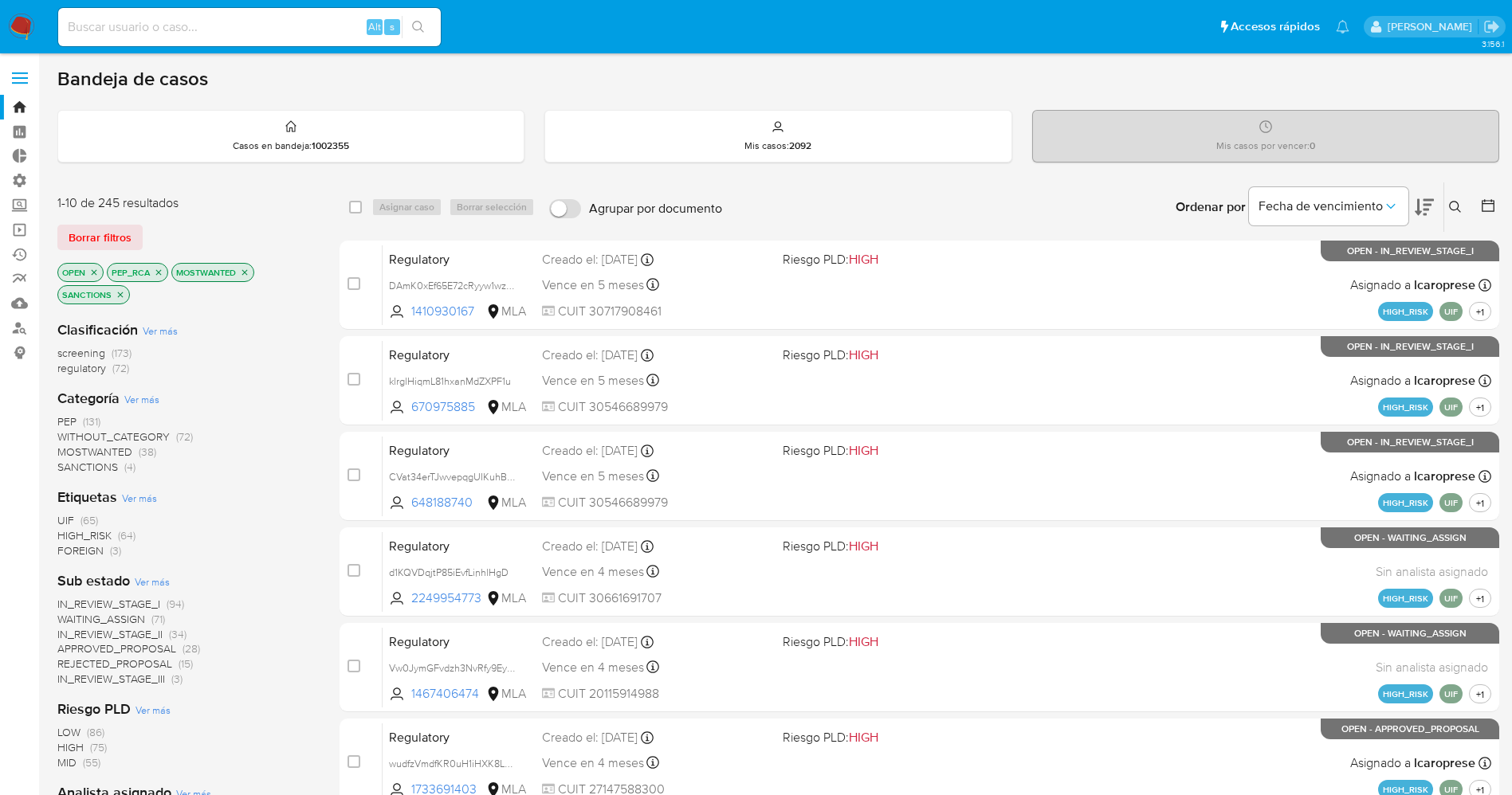
click at [125, 623] on span "WAITING_ASSIGN" at bounding box center [101, 619] width 88 height 16
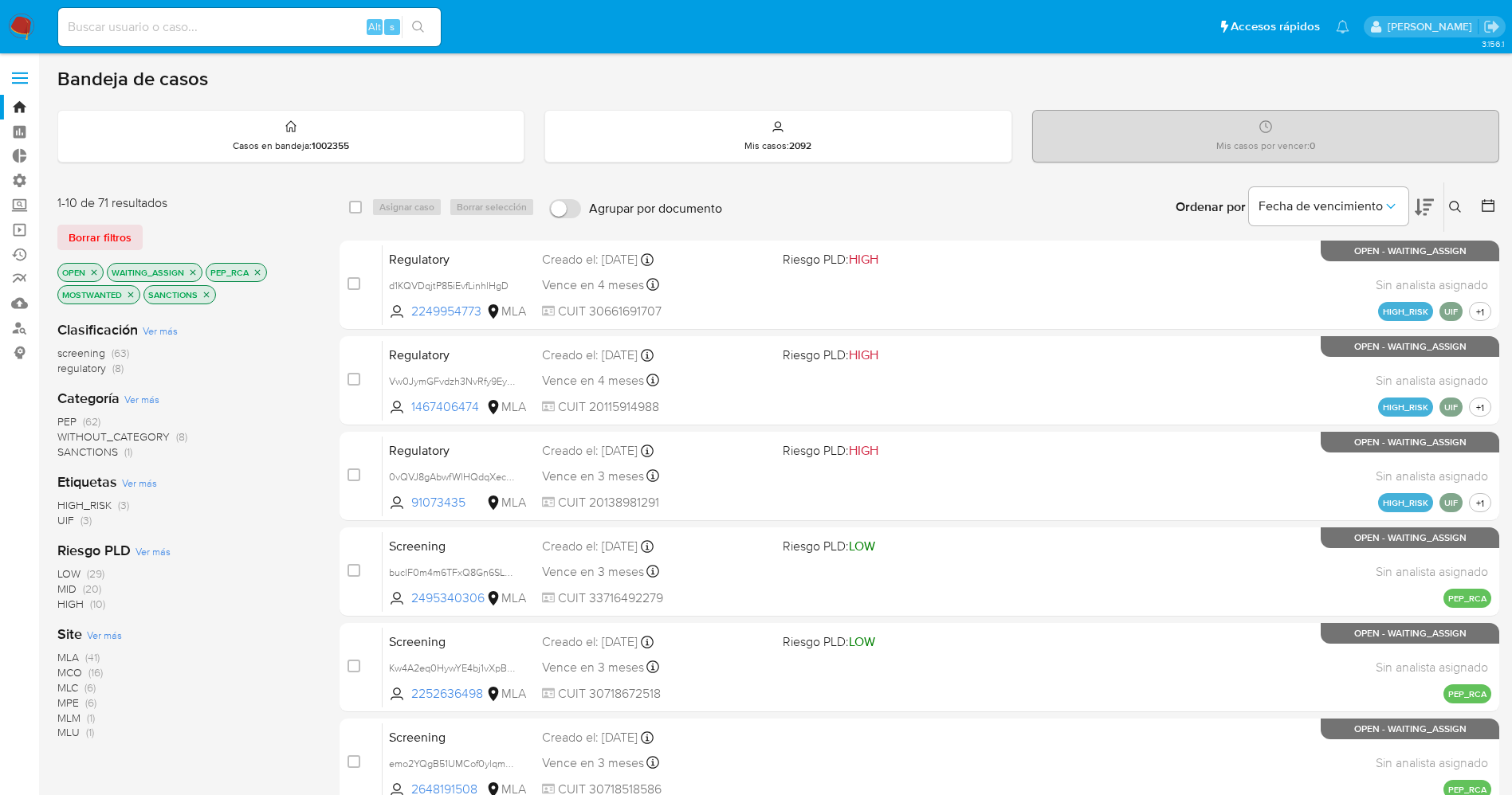
click at [113, 635] on span "Ver más" at bounding box center [104, 635] width 35 height 14
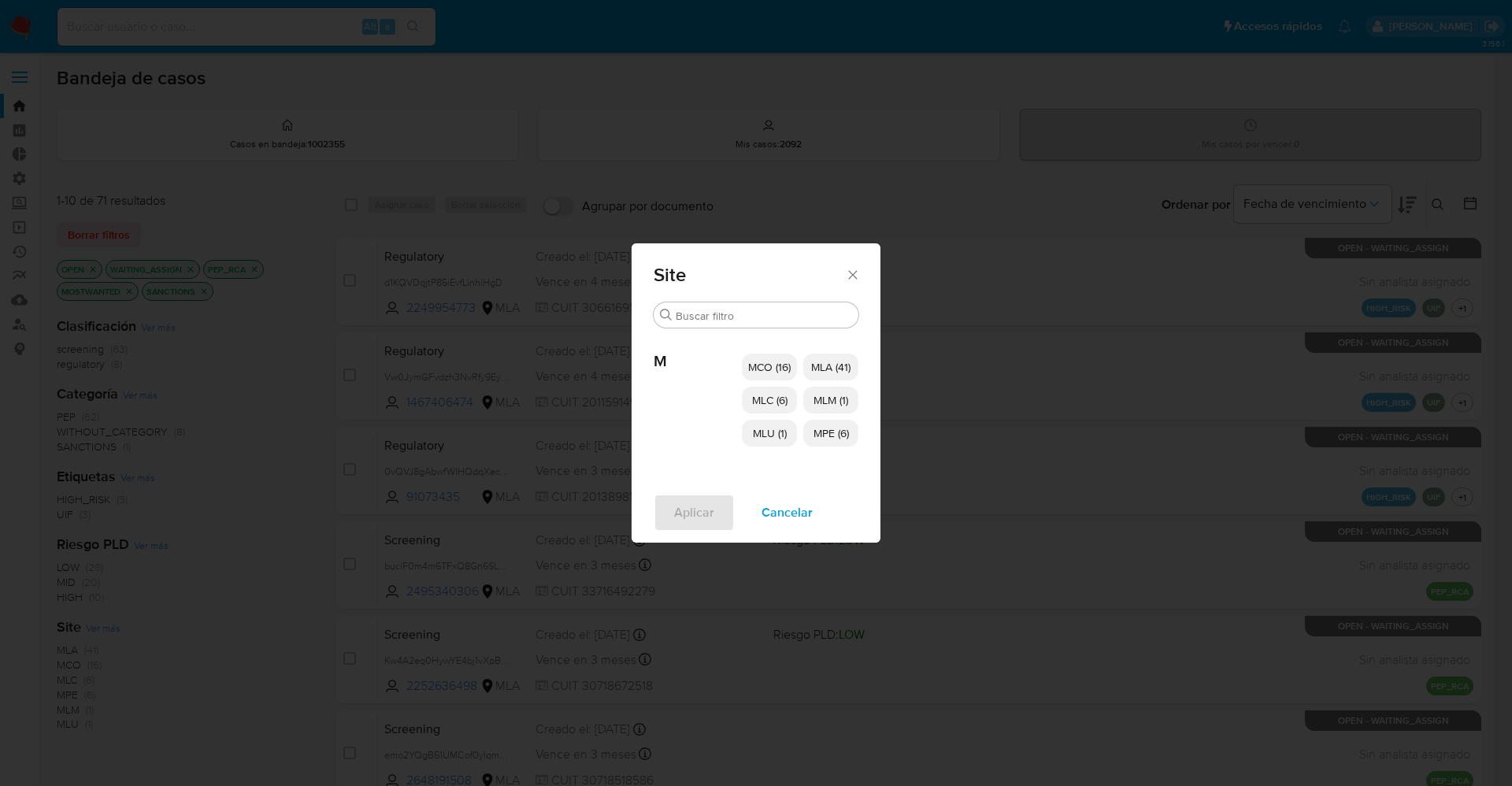
click at [787, 362] on span "MCO (16)" at bounding box center [770, 367] width 43 height 16
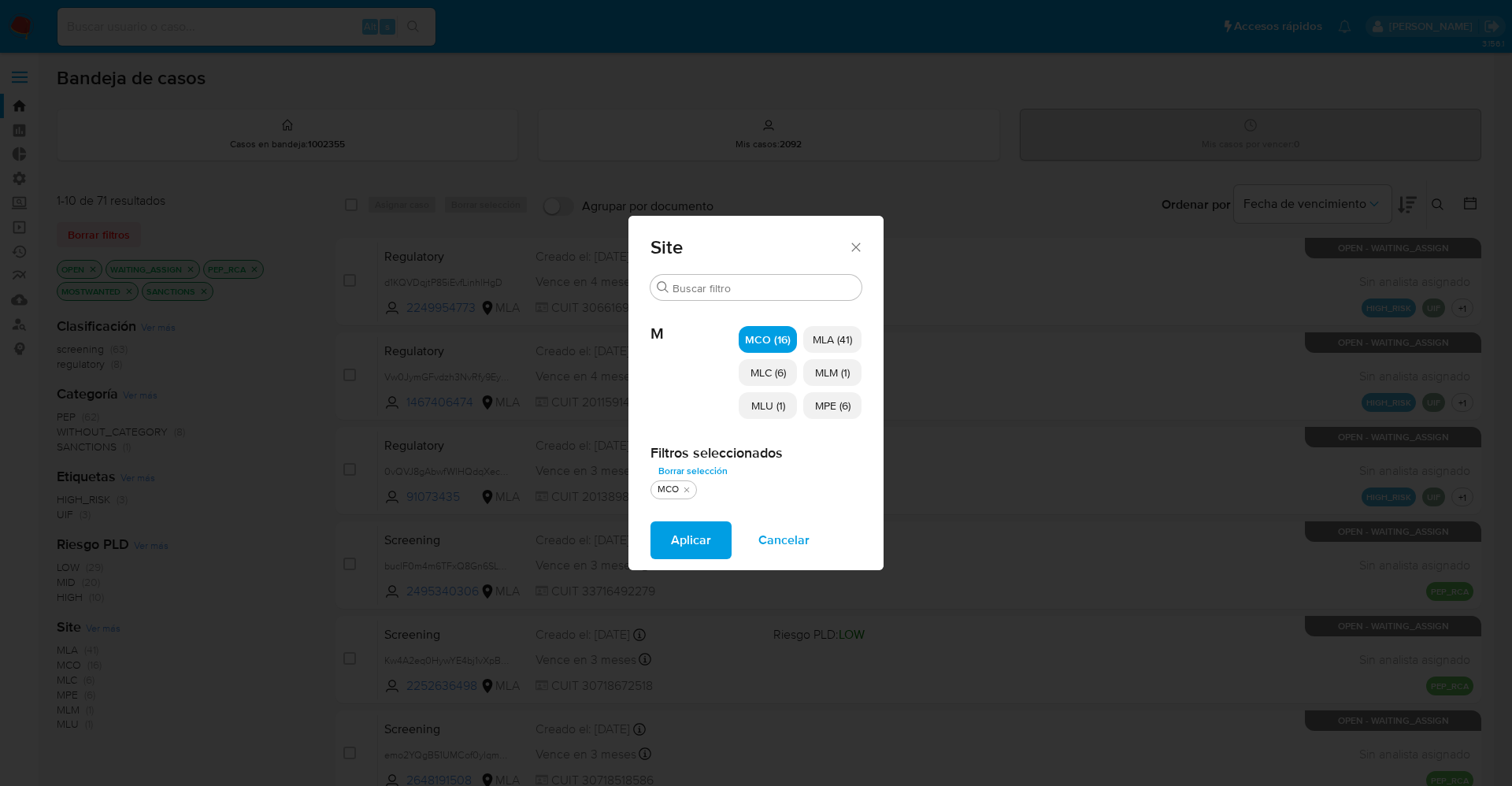
click at [778, 372] on span "MLC (6)" at bounding box center [768, 373] width 35 height 16
click at [775, 402] on span "MLU (1)" at bounding box center [768, 406] width 34 height 16
click at [817, 404] on span "MPE (6)" at bounding box center [833, 406] width 35 height 16
click at [815, 367] on span "MLM (1)" at bounding box center [832, 373] width 35 height 16
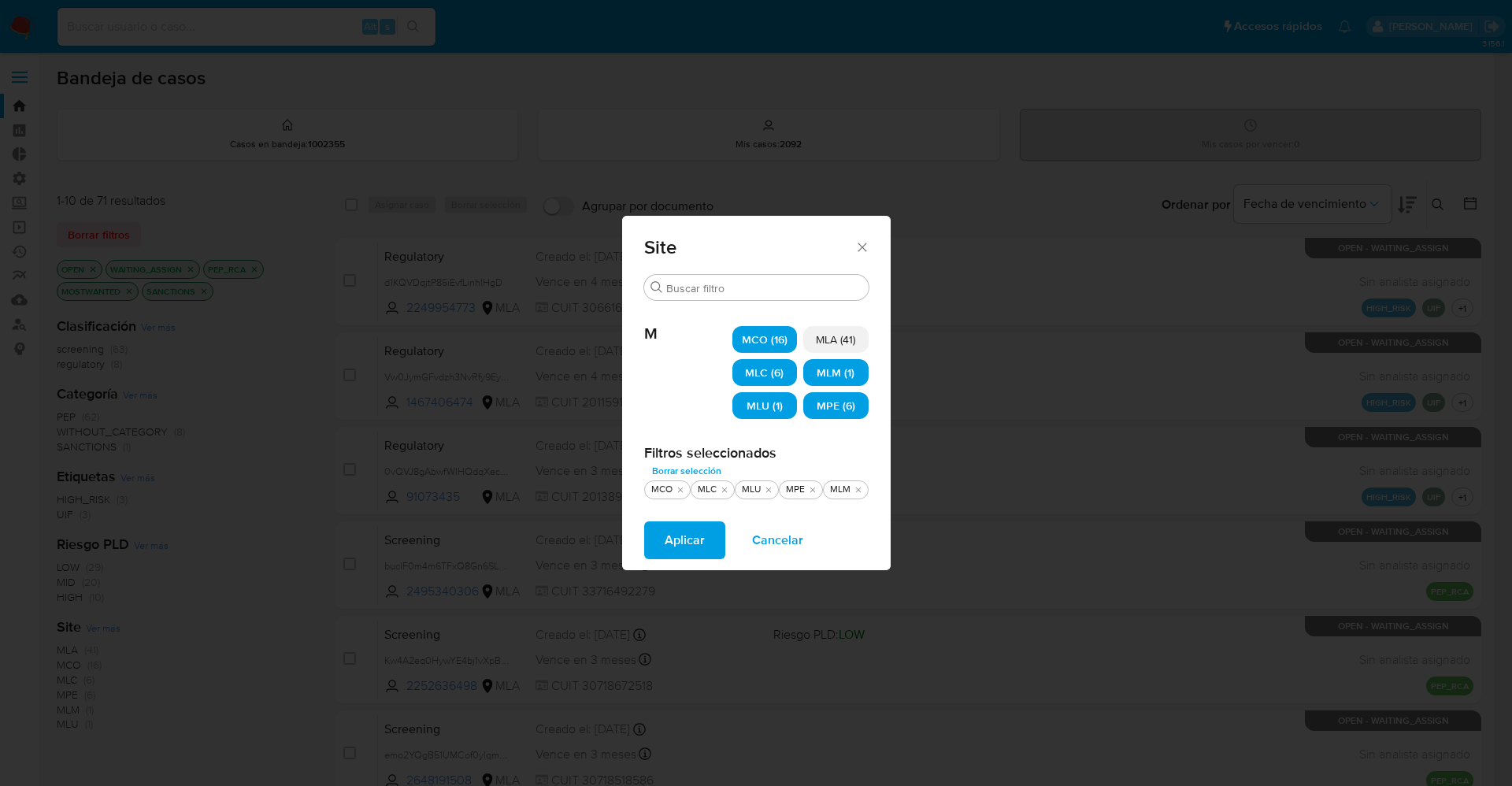
click at [686, 554] on span "Aplicar" at bounding box center [685, 540] width 40 height 35
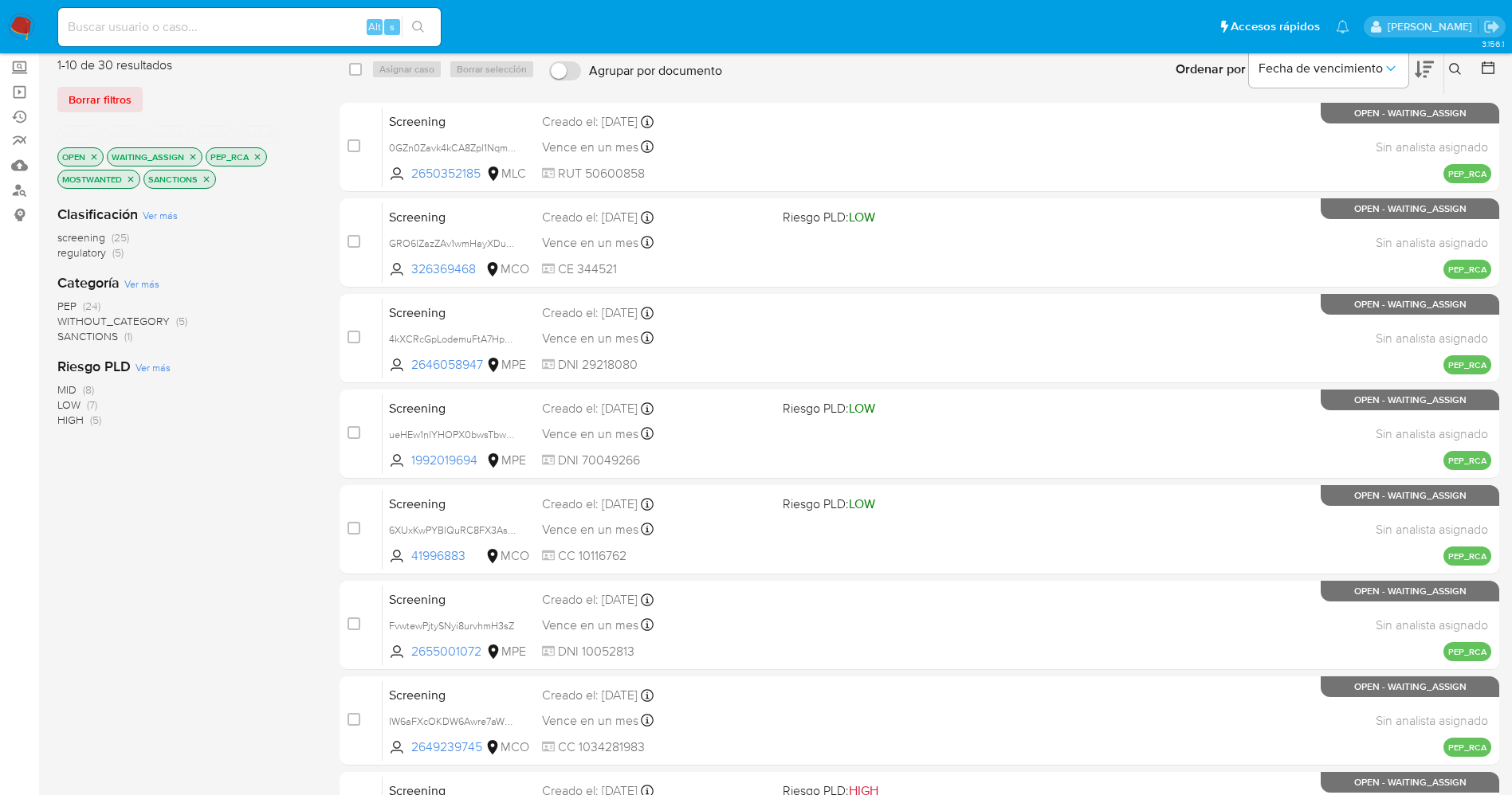
scroll to position [463, 0]
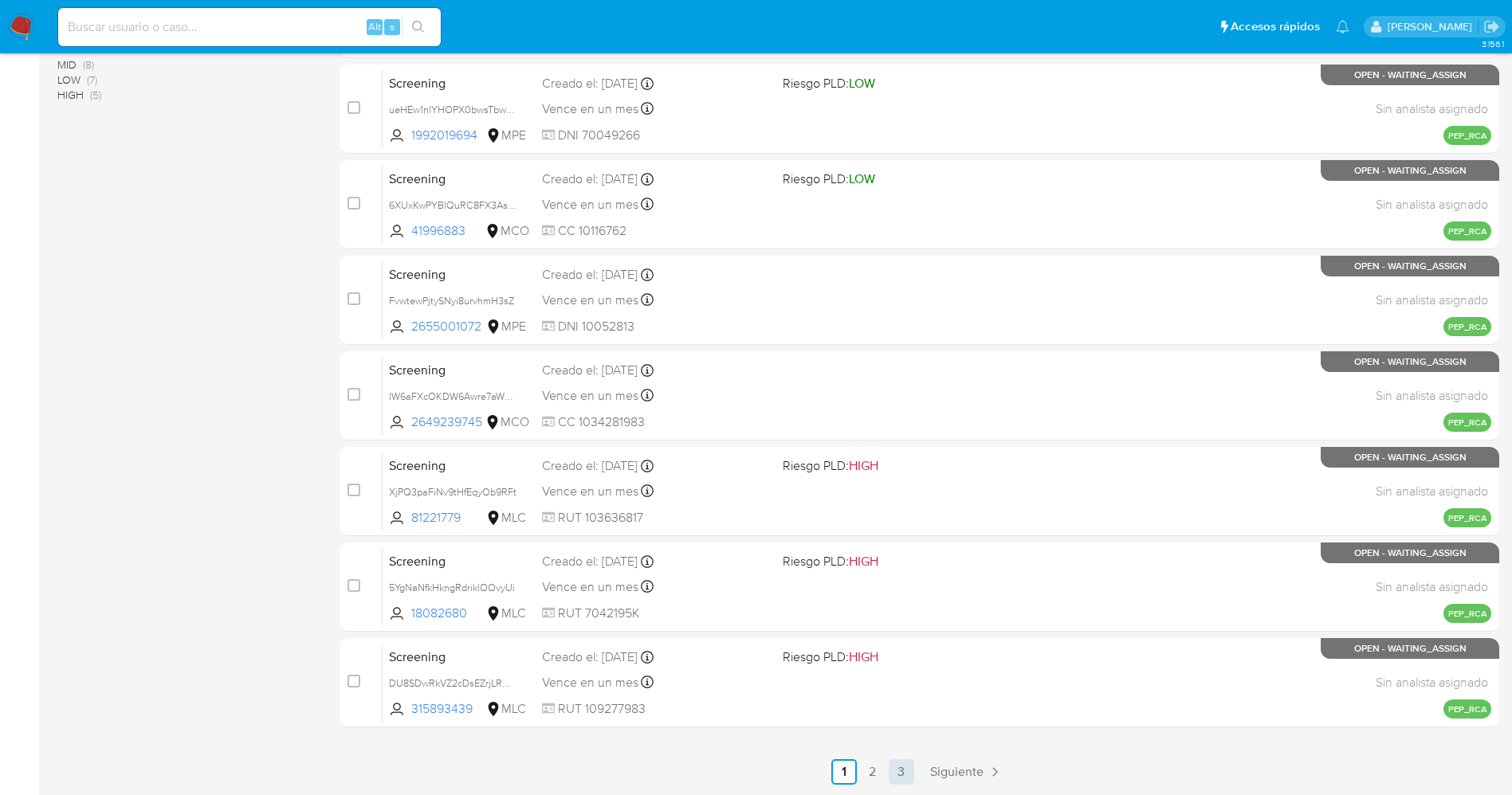
click at [899, 767] on link "3" at bounding box center [902, 772] width 25 height 25
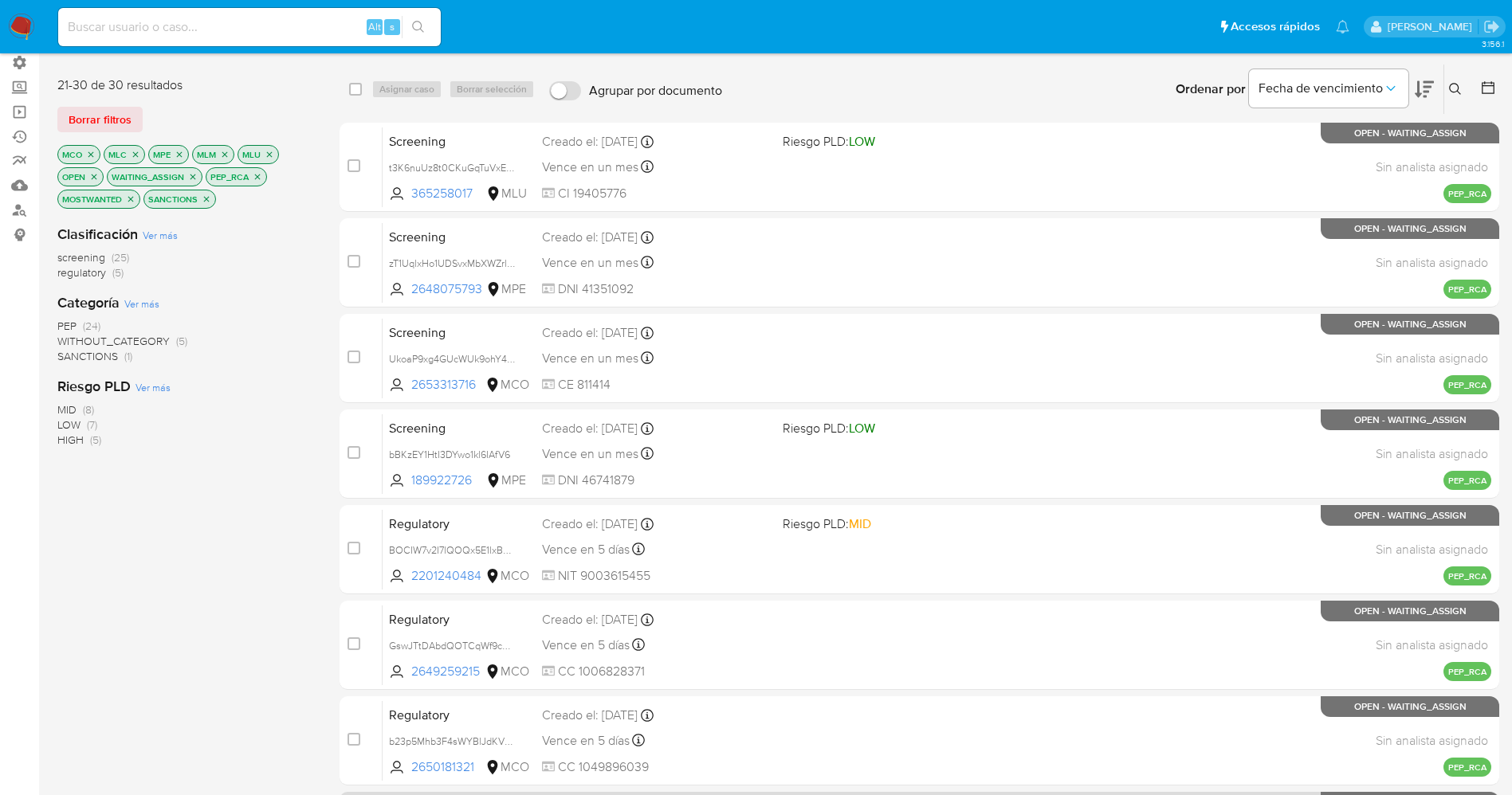
scroll to position [463, 0]
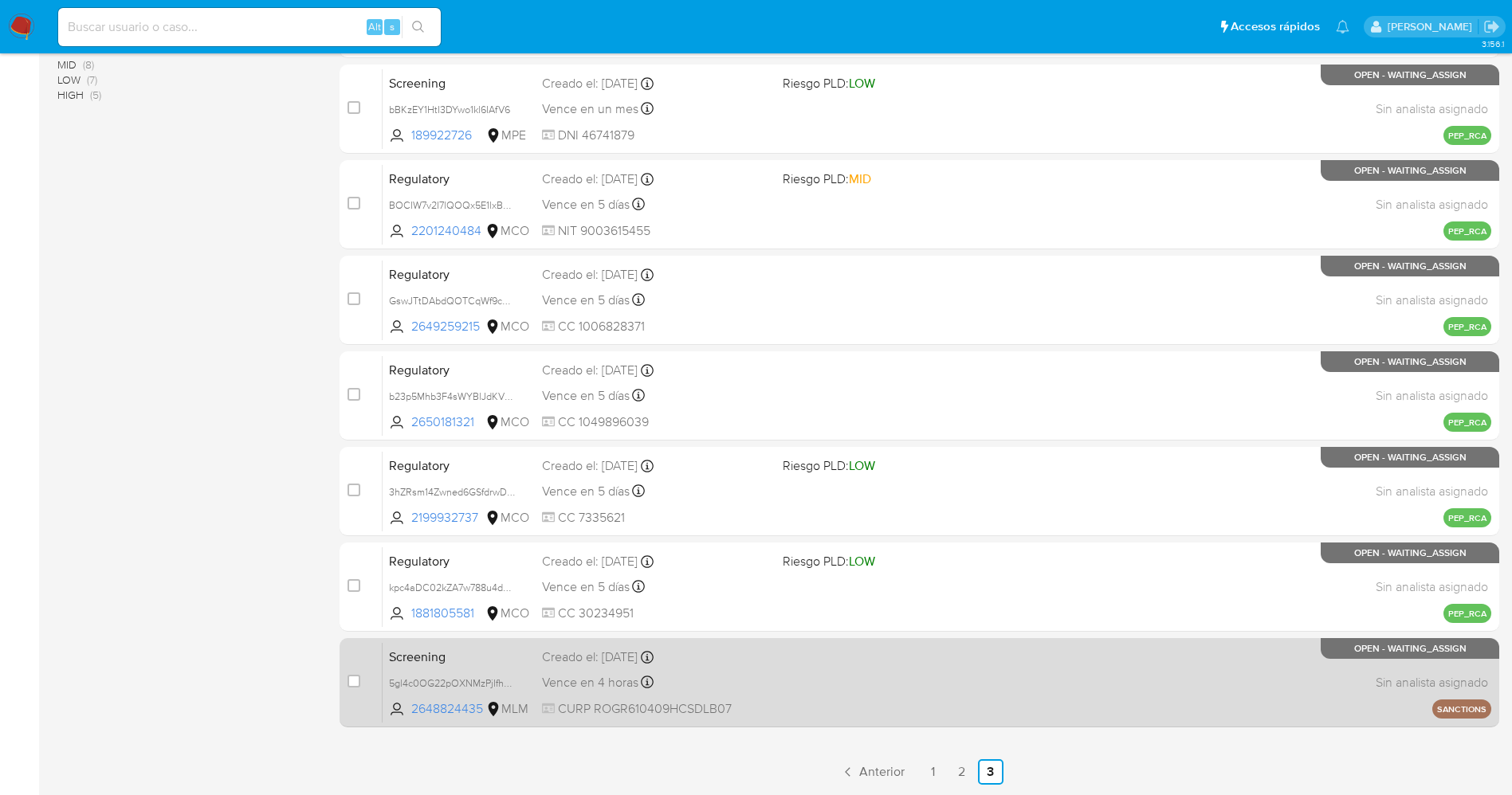
click at [750, 686] on div "Vence en 4 horas Vence el 27/08/2025 21:58:18" at bounding box center [656, 683] width 228 height 22
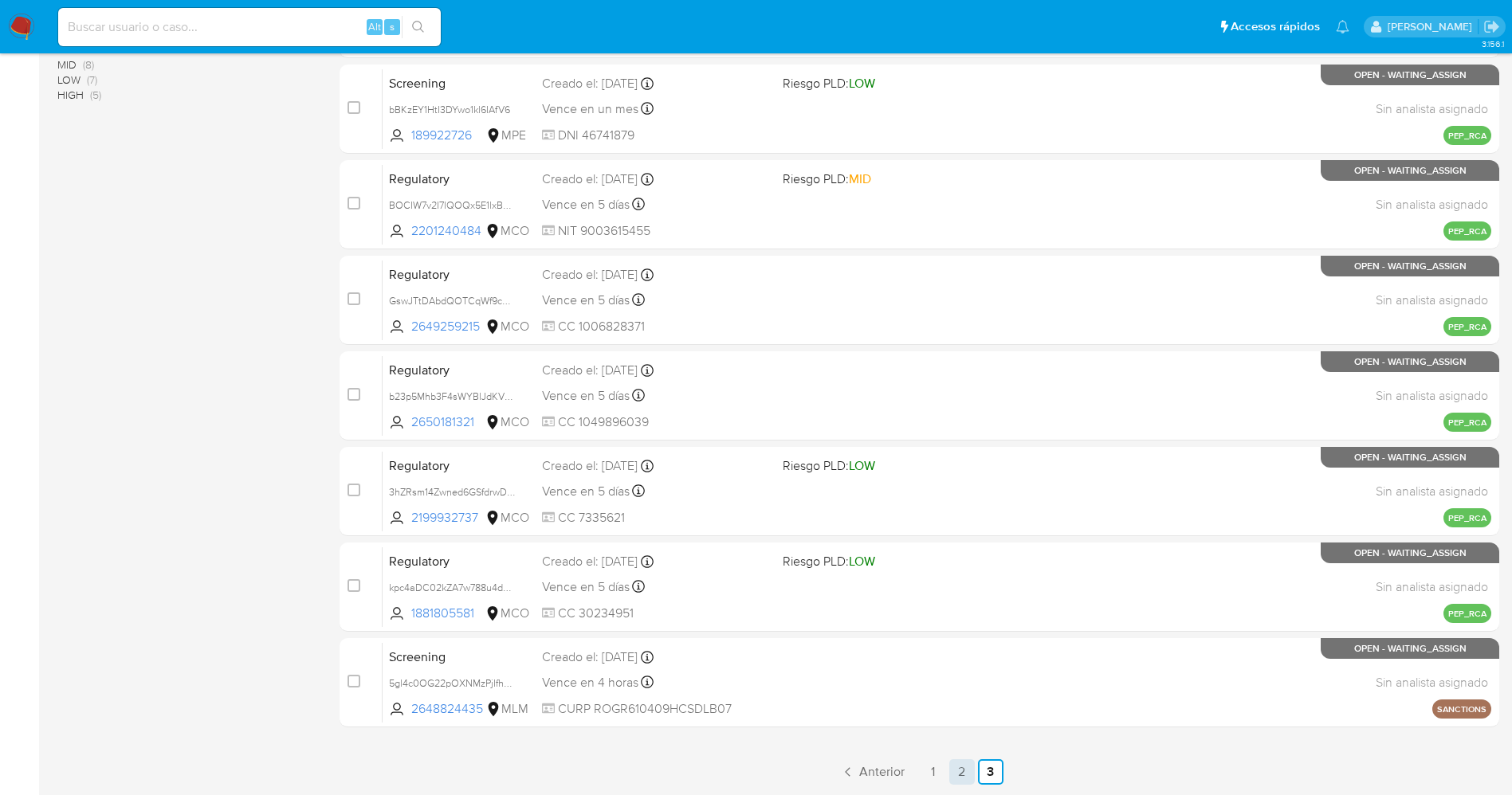
click at [950, 765] on link "2" at bounding box center [962, 772] width 25 height 25
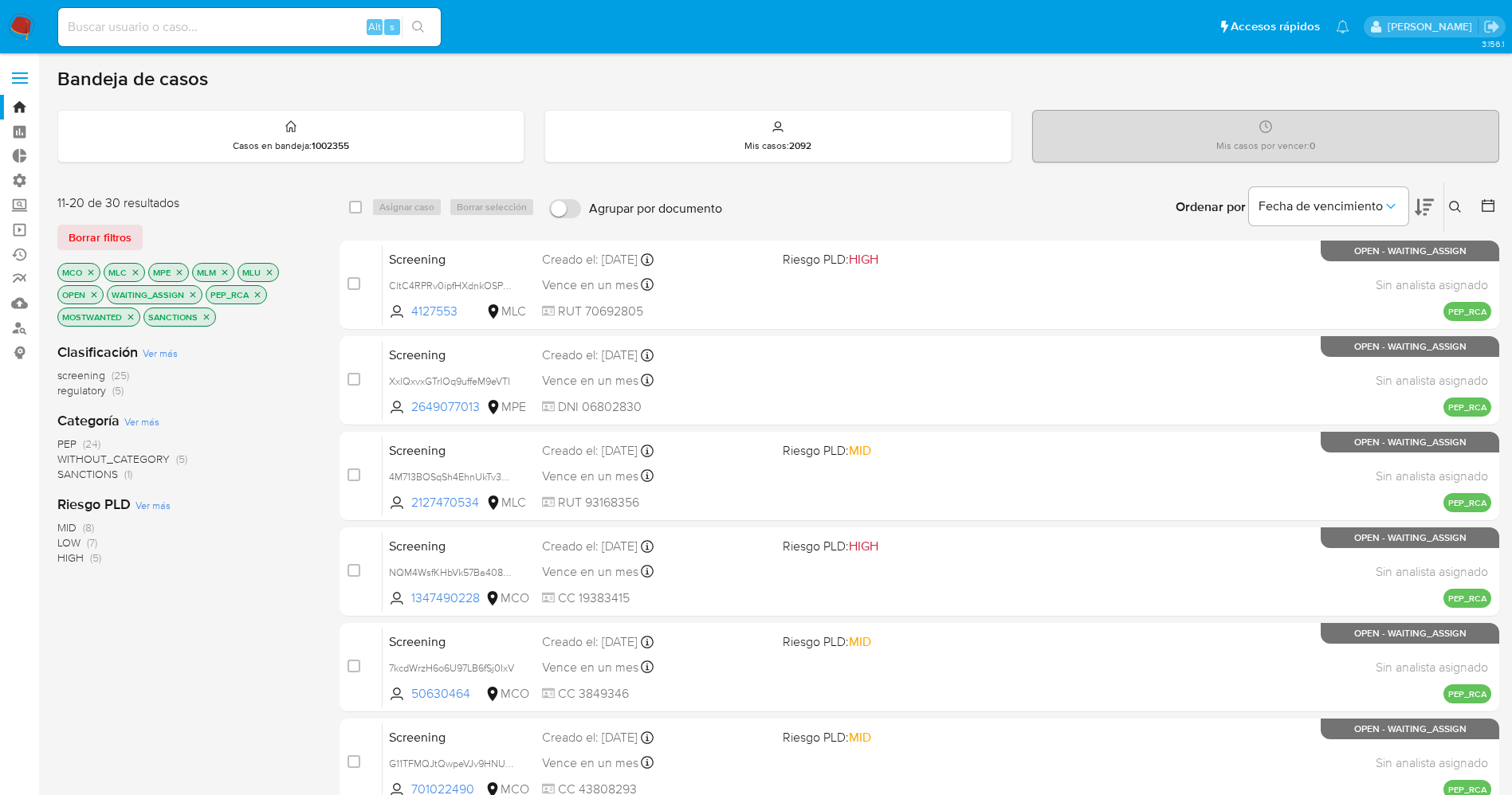
click at [31, 24] on img at bounding box center [22, 27] width 27 height 27
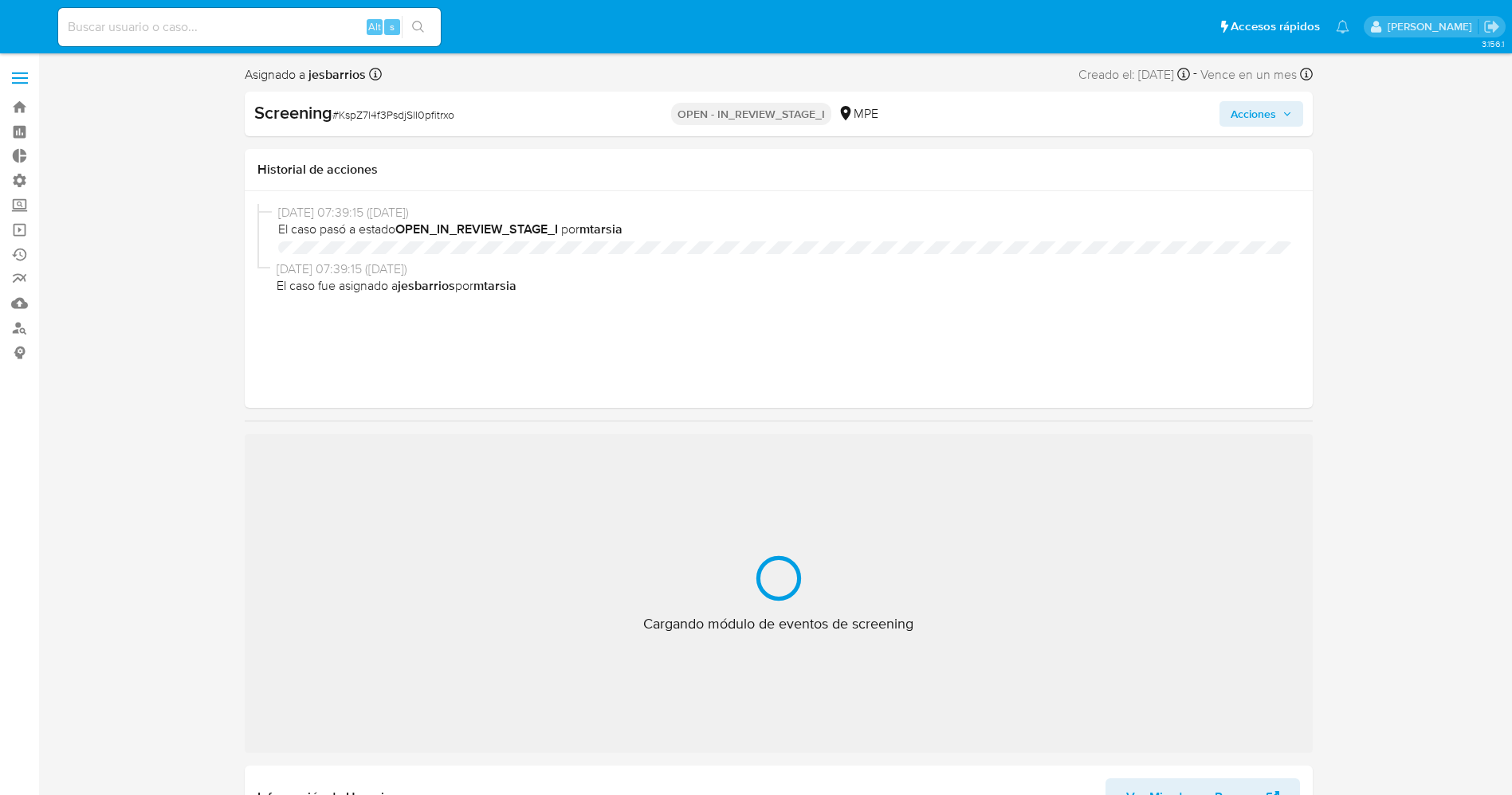
select select "10"
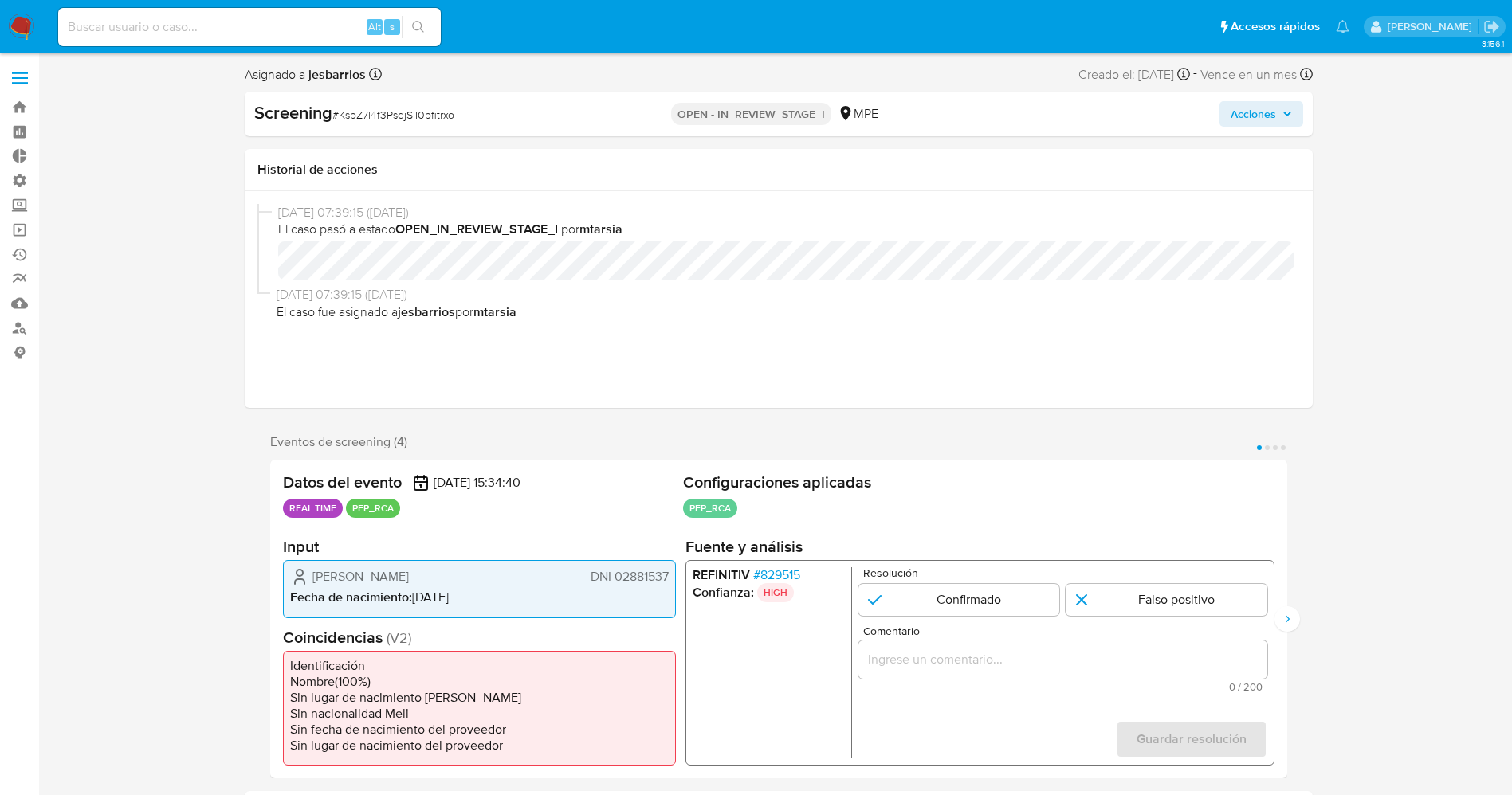
click at [773, 575] on span "# 829515" at bounding box center [775, 575] width 47 height 16
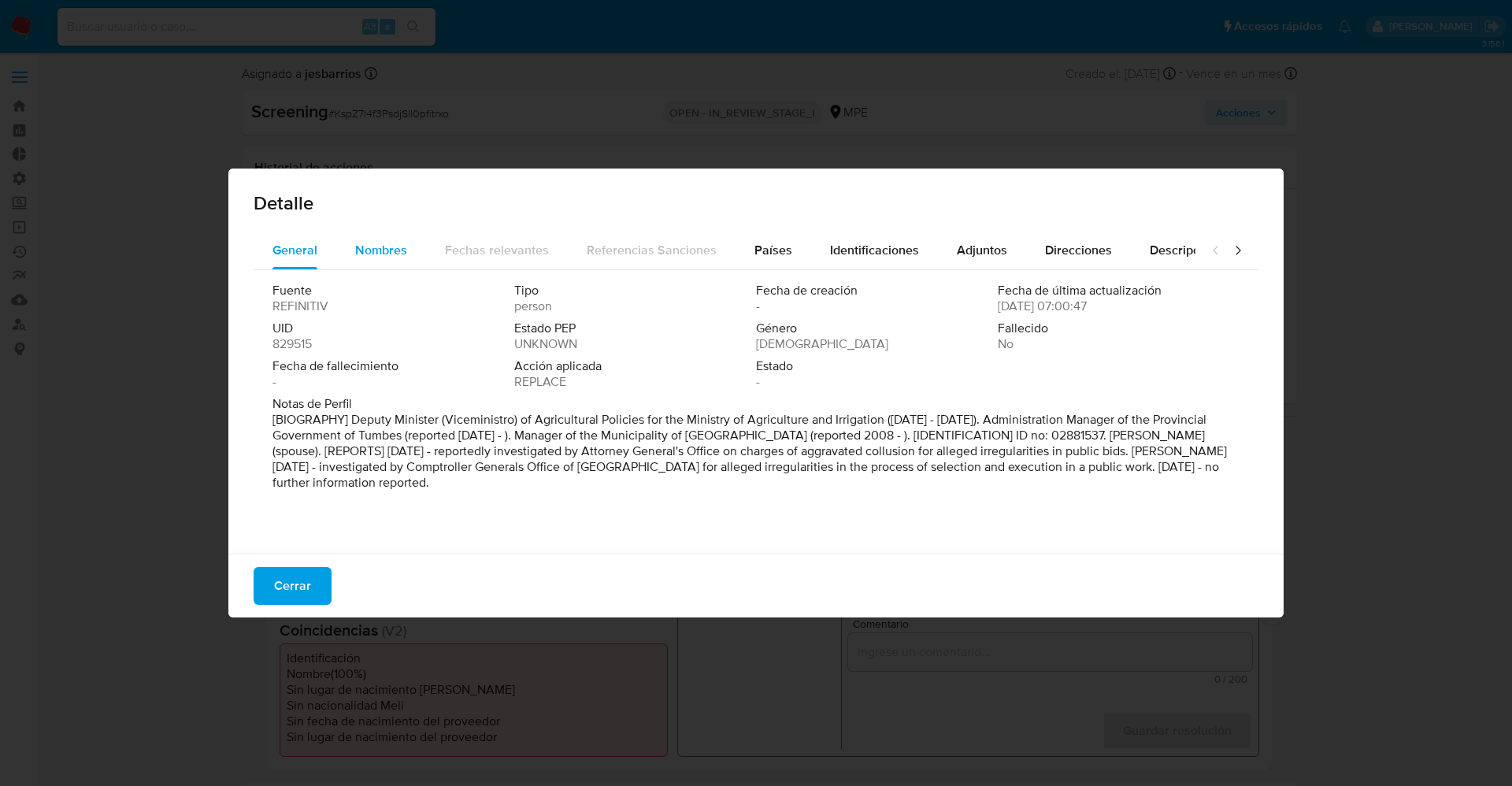
click at [364, 238] on div "Nombres" at bounding box center [381, 250] width 52 height 38
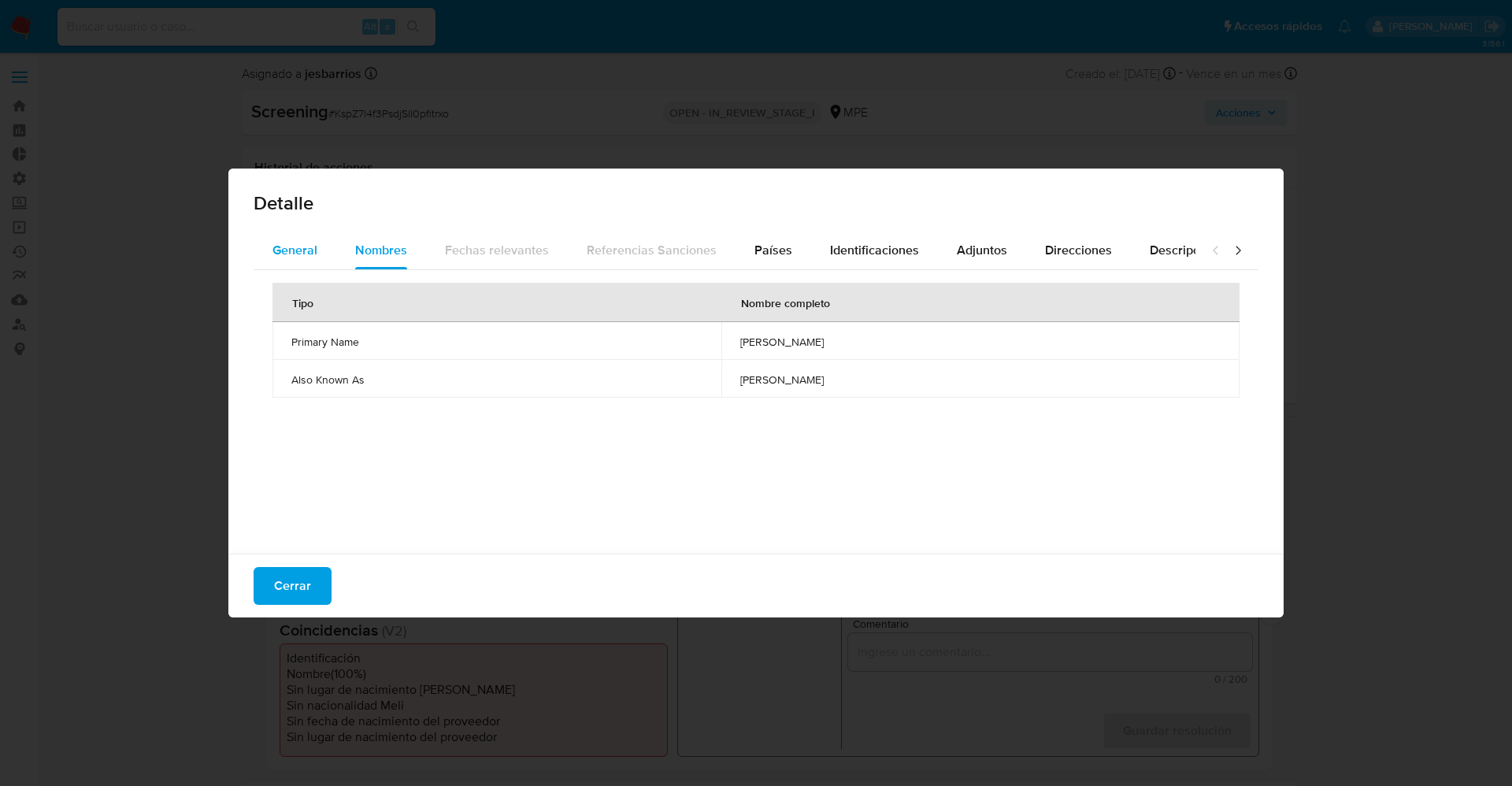
click at [302, 249] on span "General" at bounding box center [295, 250] width 45 height 18
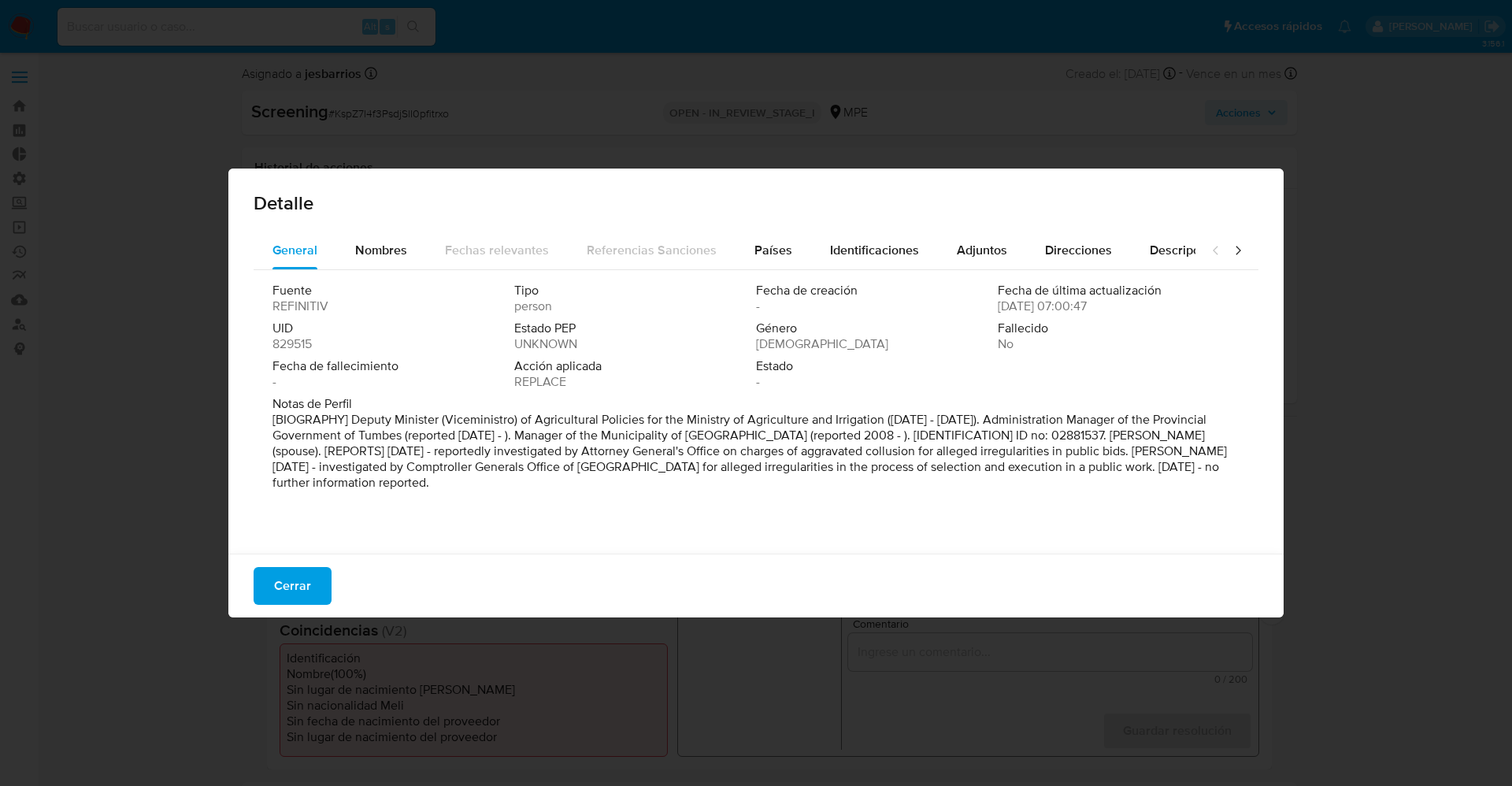
drag, startPoint x: 403, startPoint y: 438, endPoint x: 518, endPoint y: 509, distance: 135.2
click at [518, 509] on div "Fuente REFINITIV Tipo person Fecha de creación - Fecha de última actualización …" at bounding box center [756, 408] width 1005 height 276
drag, startPoint x: 353, startPoint y: 419, endPoint x: 459, endPoint y: 477, distance: 120.8
click at [459, 477] on p "[BIOGRAPHY] Deputy Minister (Viceministro) of Agricultural Policies for the Min…" at bounding box center [755, 451] width 964 height 79
click at [392, 255] on span "Nombres" at bounding box center [381, 250] width 52 height 18
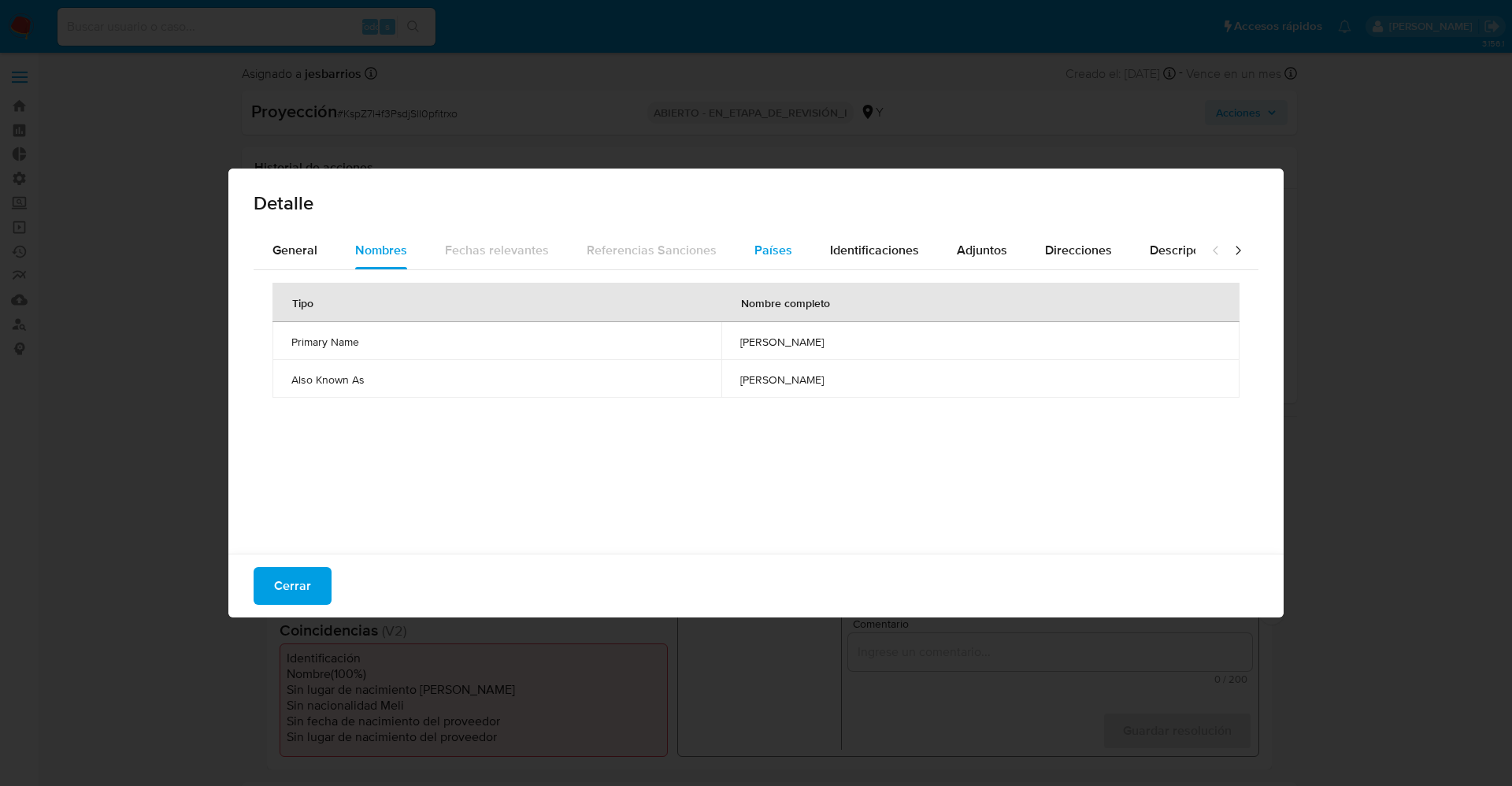
click at [757, 253] on span "Países" at bounding box center [773, 250] width 38 height 18
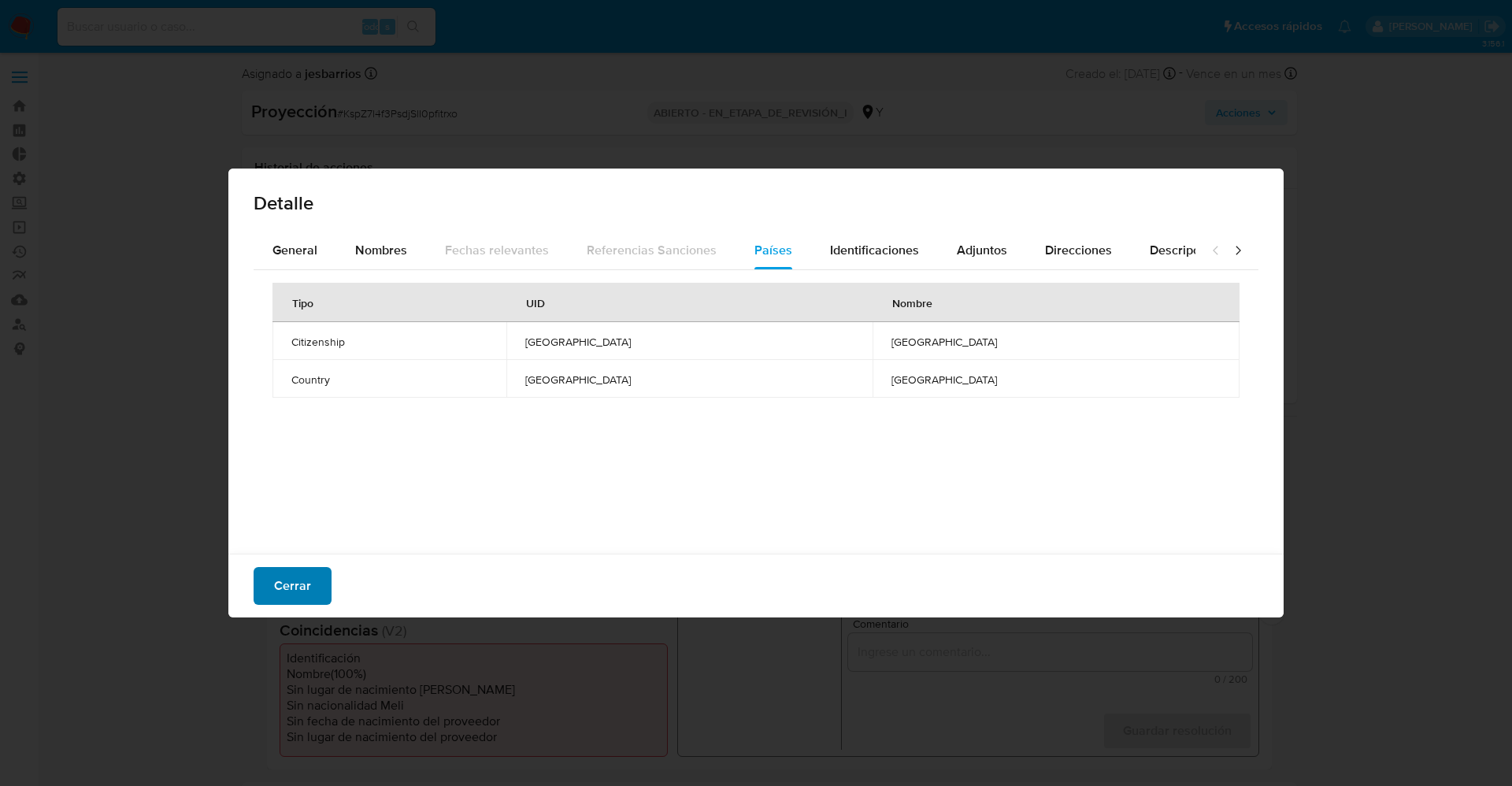
click at [310, 587] on button "Cerrar" at bounding box center [292, 586] width 78 height 38
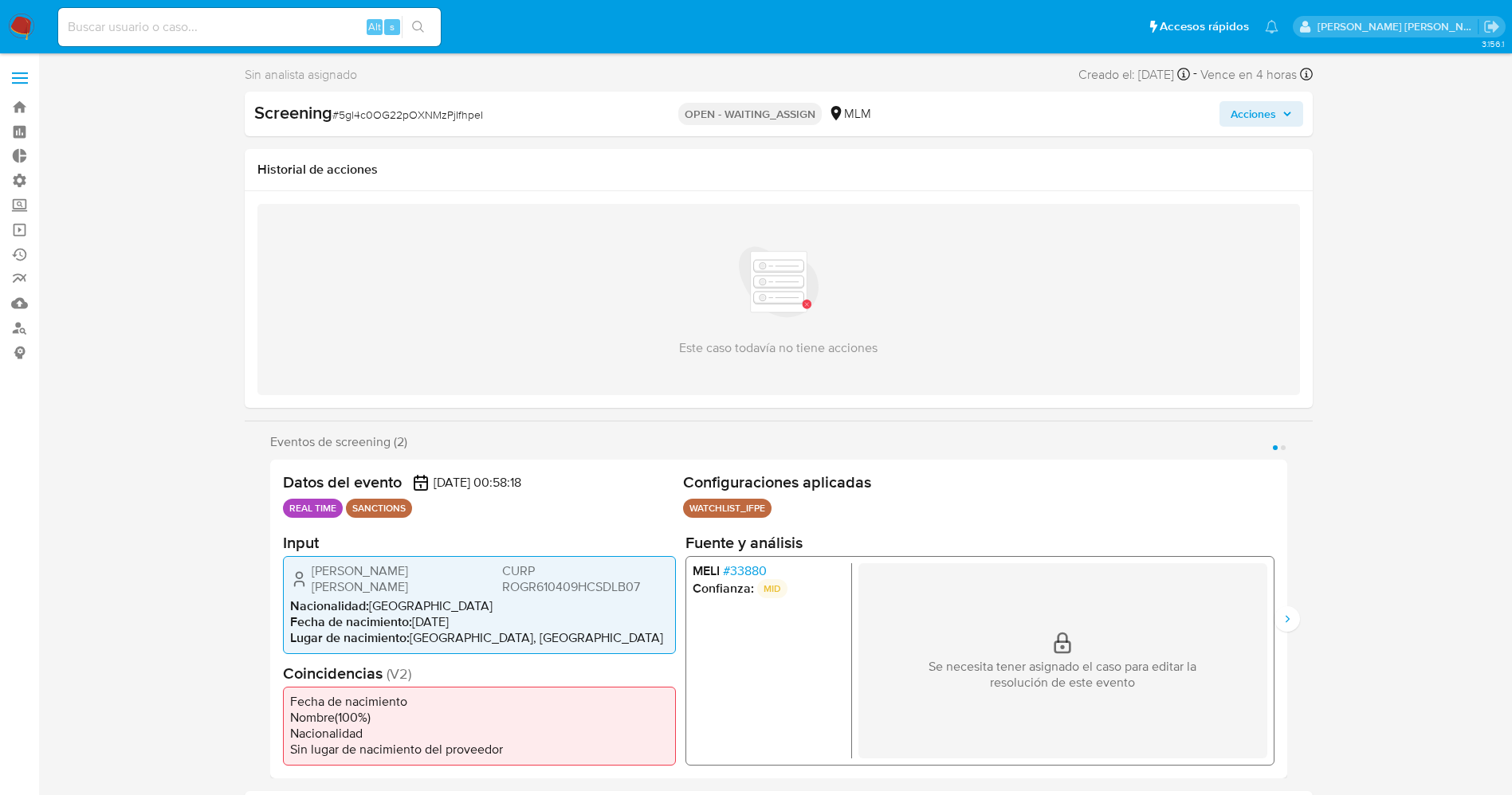
select select "10"
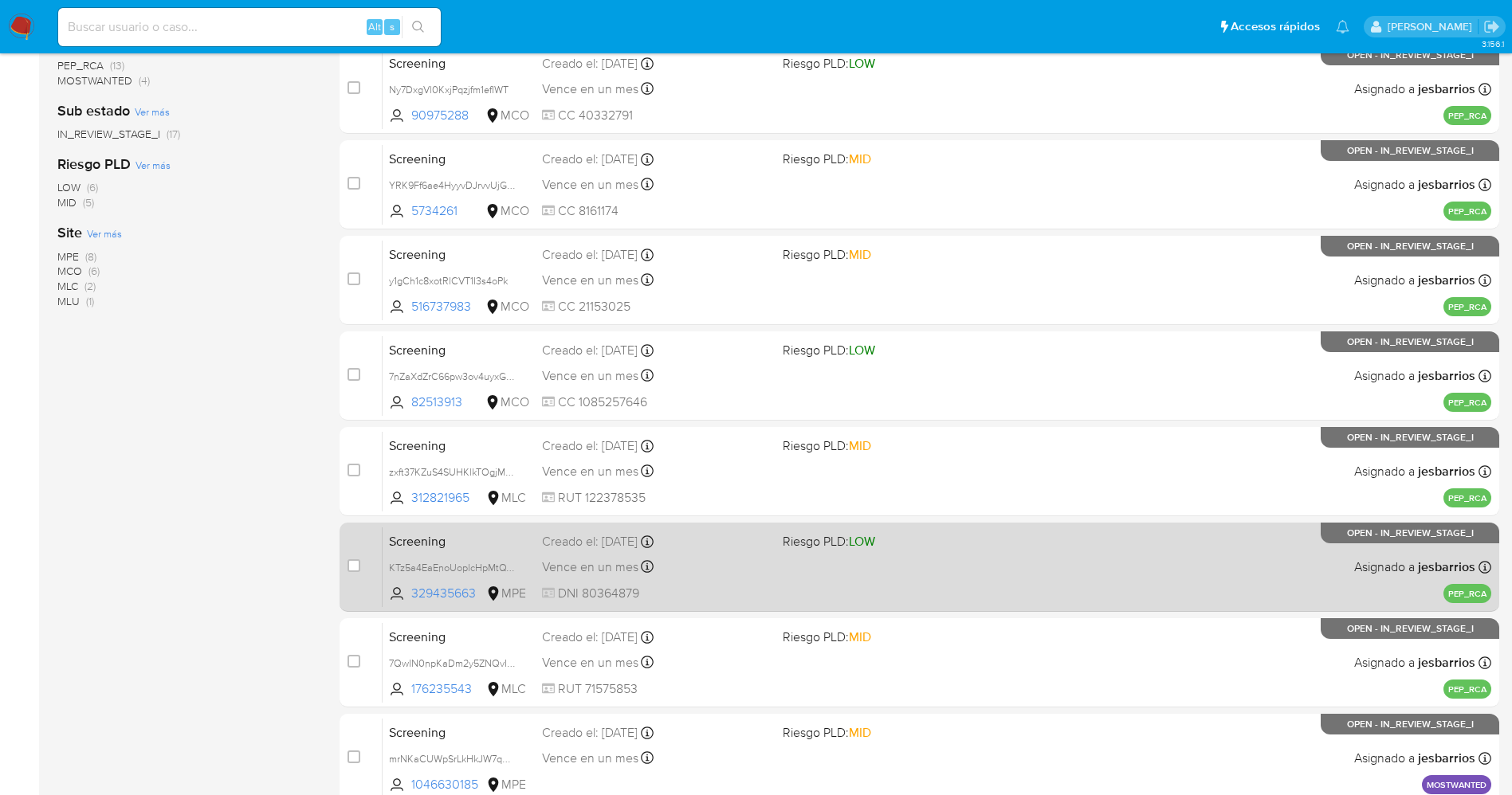
scroll to position [463, 0]
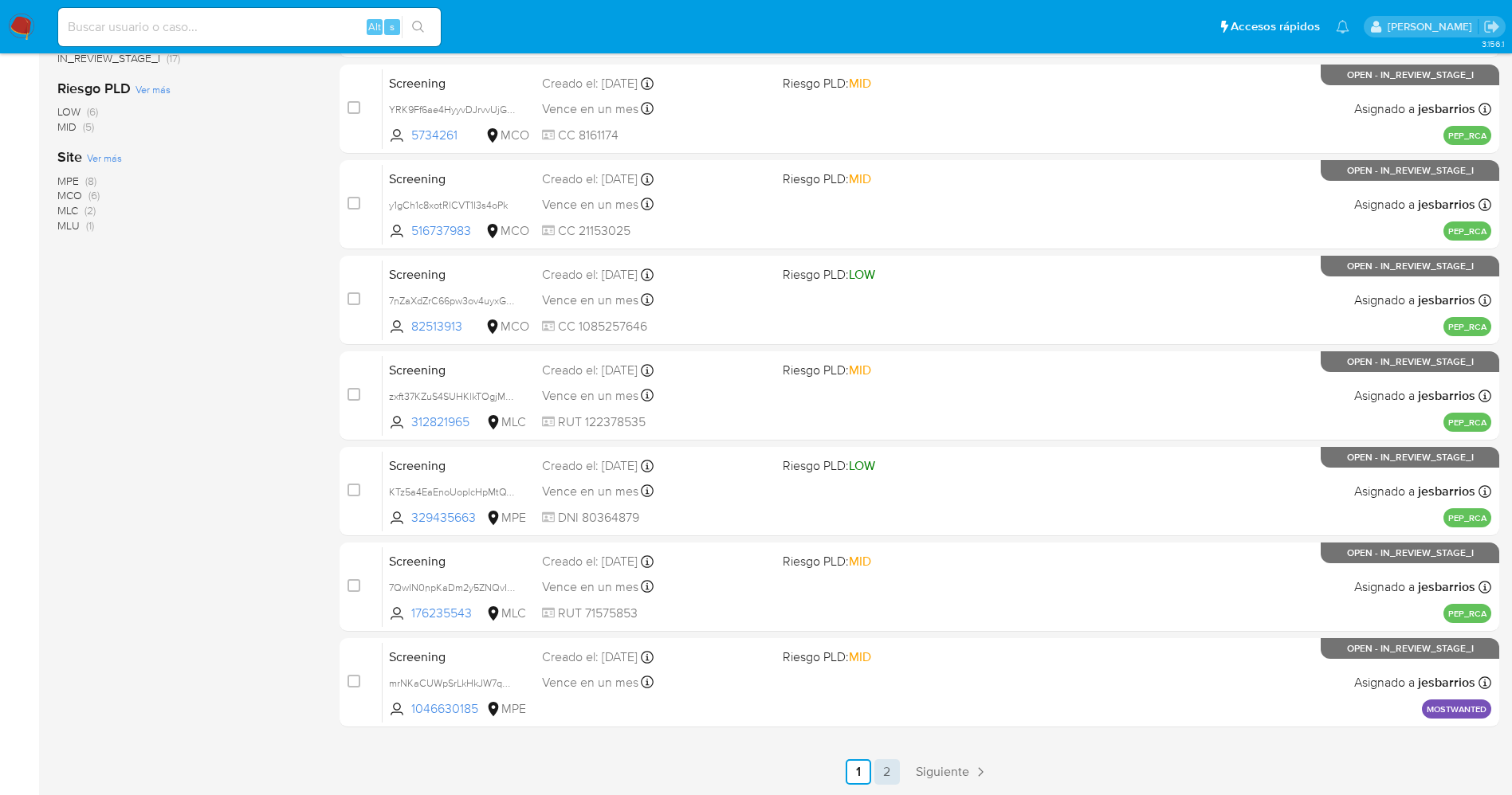
click at [889, 765] on link "2" at bounding box center [887, 772] width 25 height 25
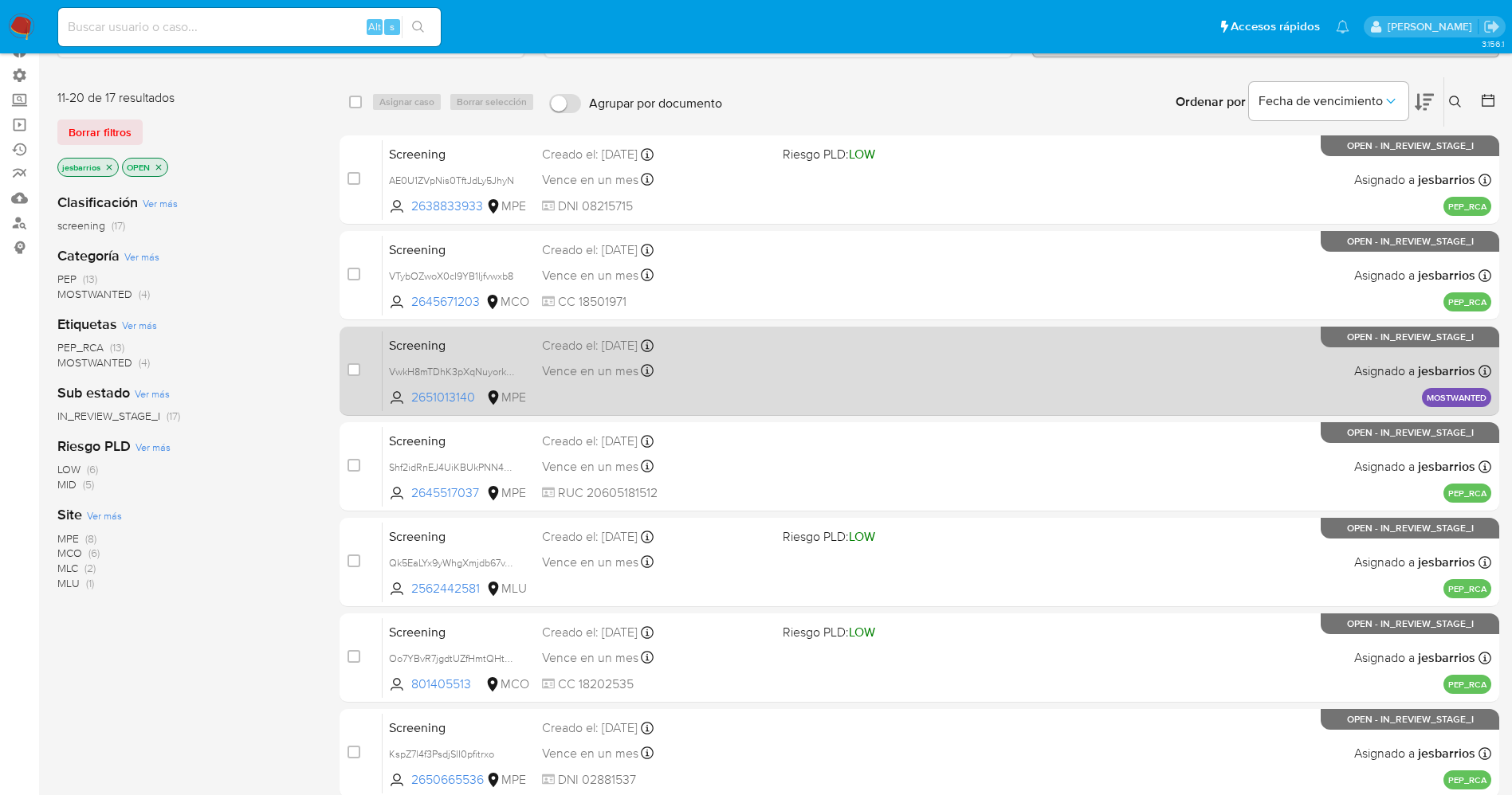
scroll to position [177, 0]
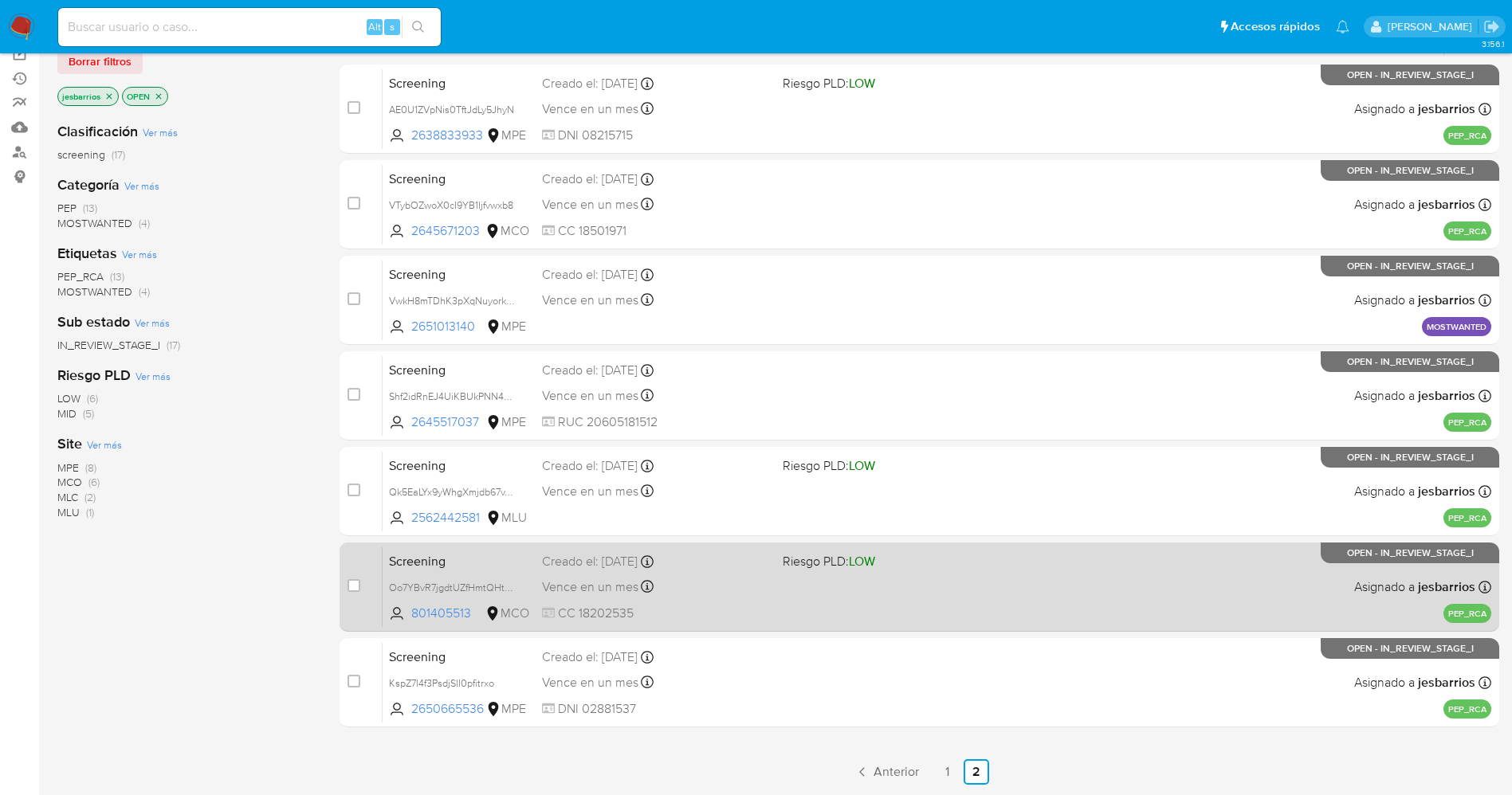
click at [770, 606] on div "Screening Oo7YBvR7jgdtUZfHmtQHtvl6 801405513 MCO Riesgo PLD: LOW Creado el: 25/…" at bounding box center [937, 587] width 1109 height 81
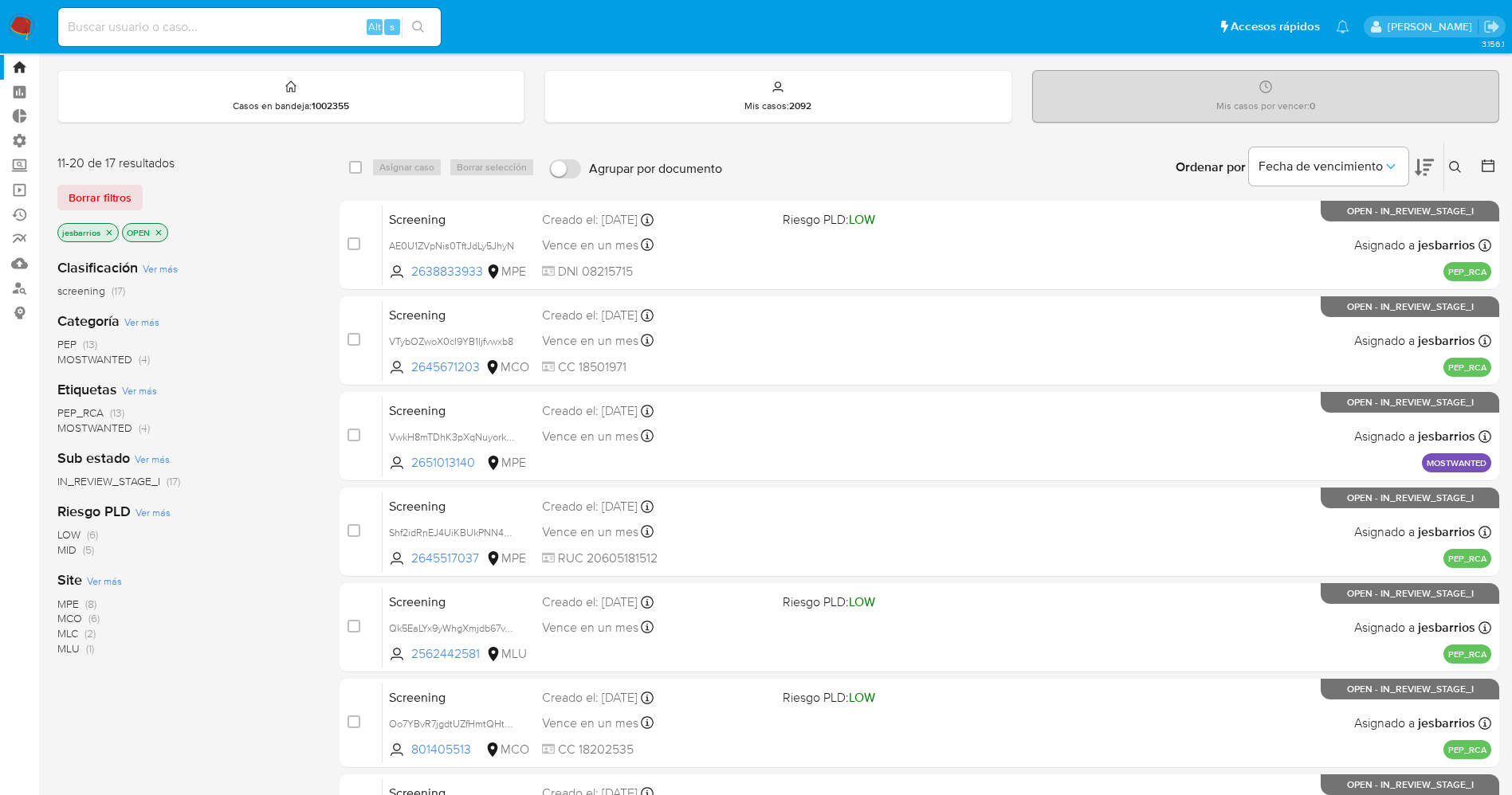
scroll to position [0, 0]
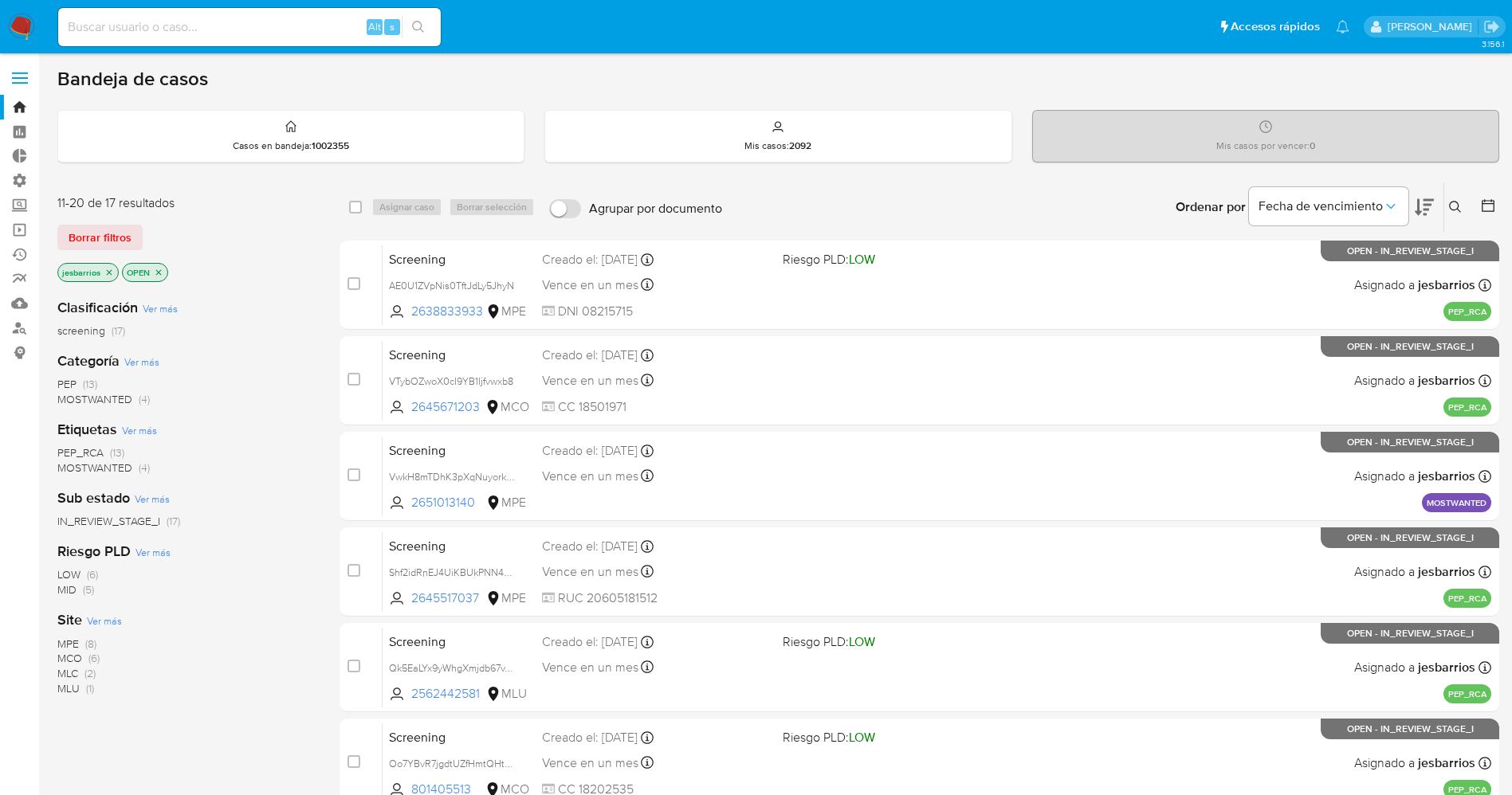
click at [108, 272] on icon "close-filter" at bounding box center [108, 272] width 10 height 10
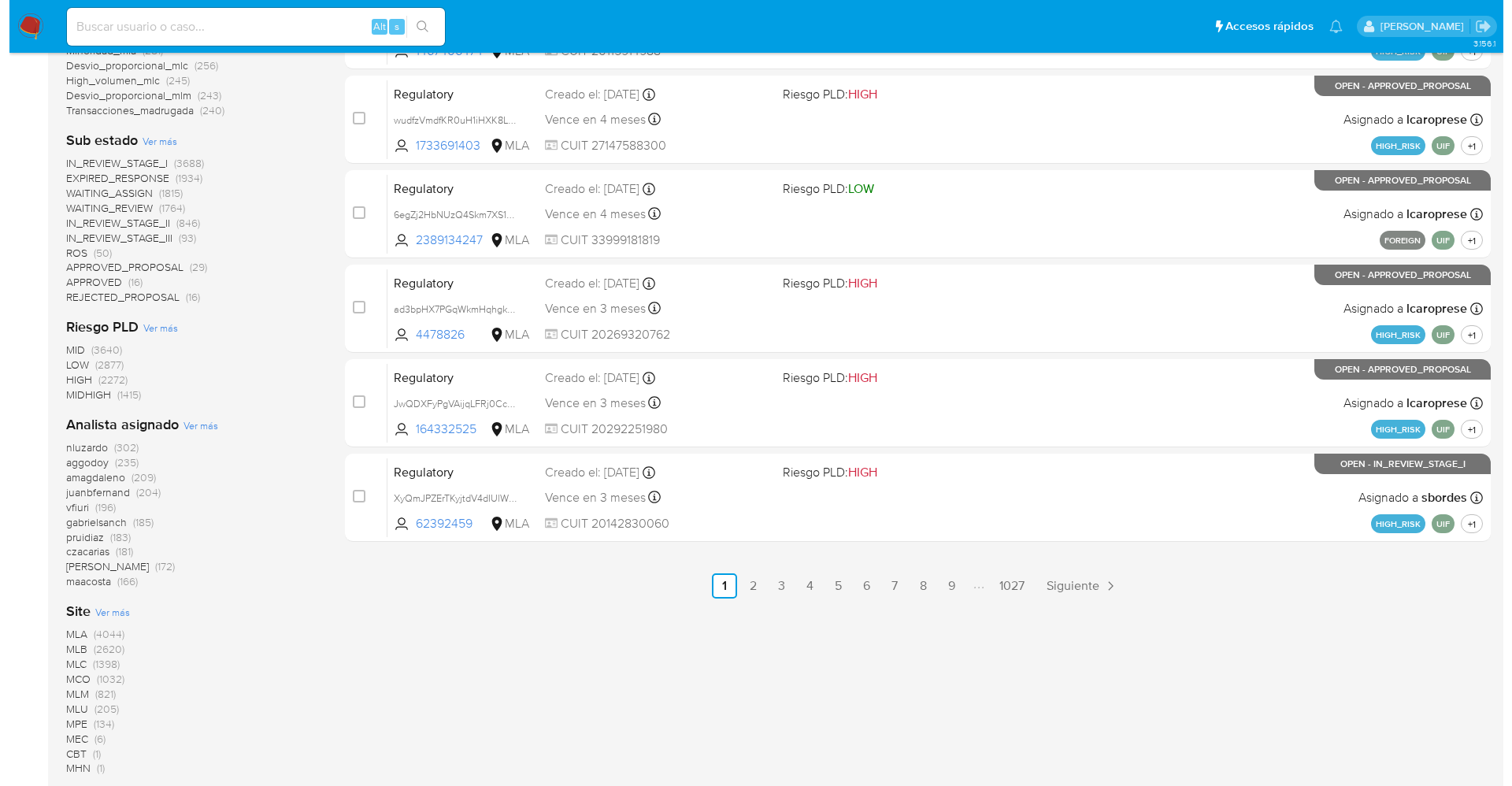
scroll to position [709, 0]
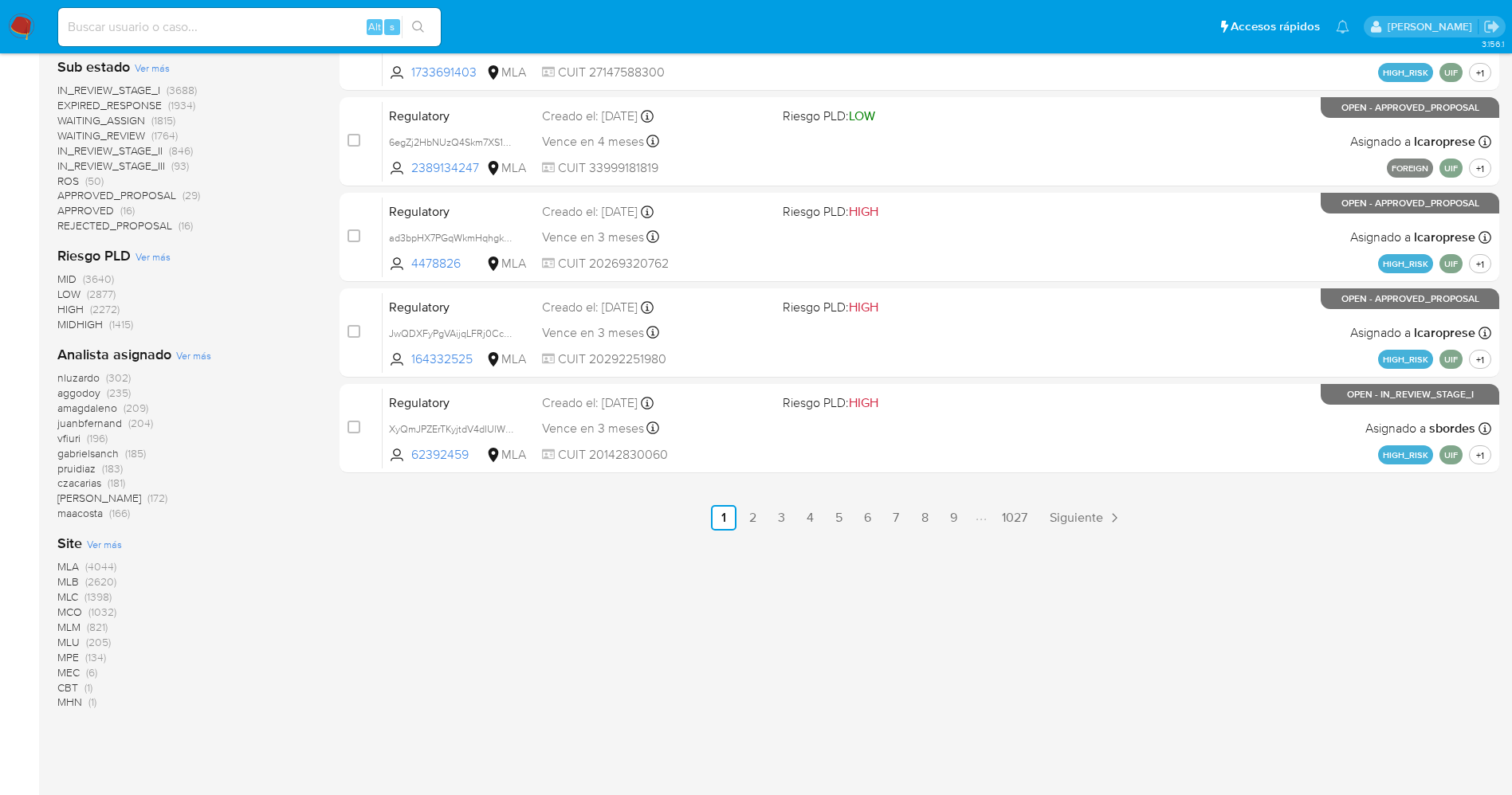
click at [194, 359] on span "Ver más" at bounding box center [194, 356] width 35 height 14
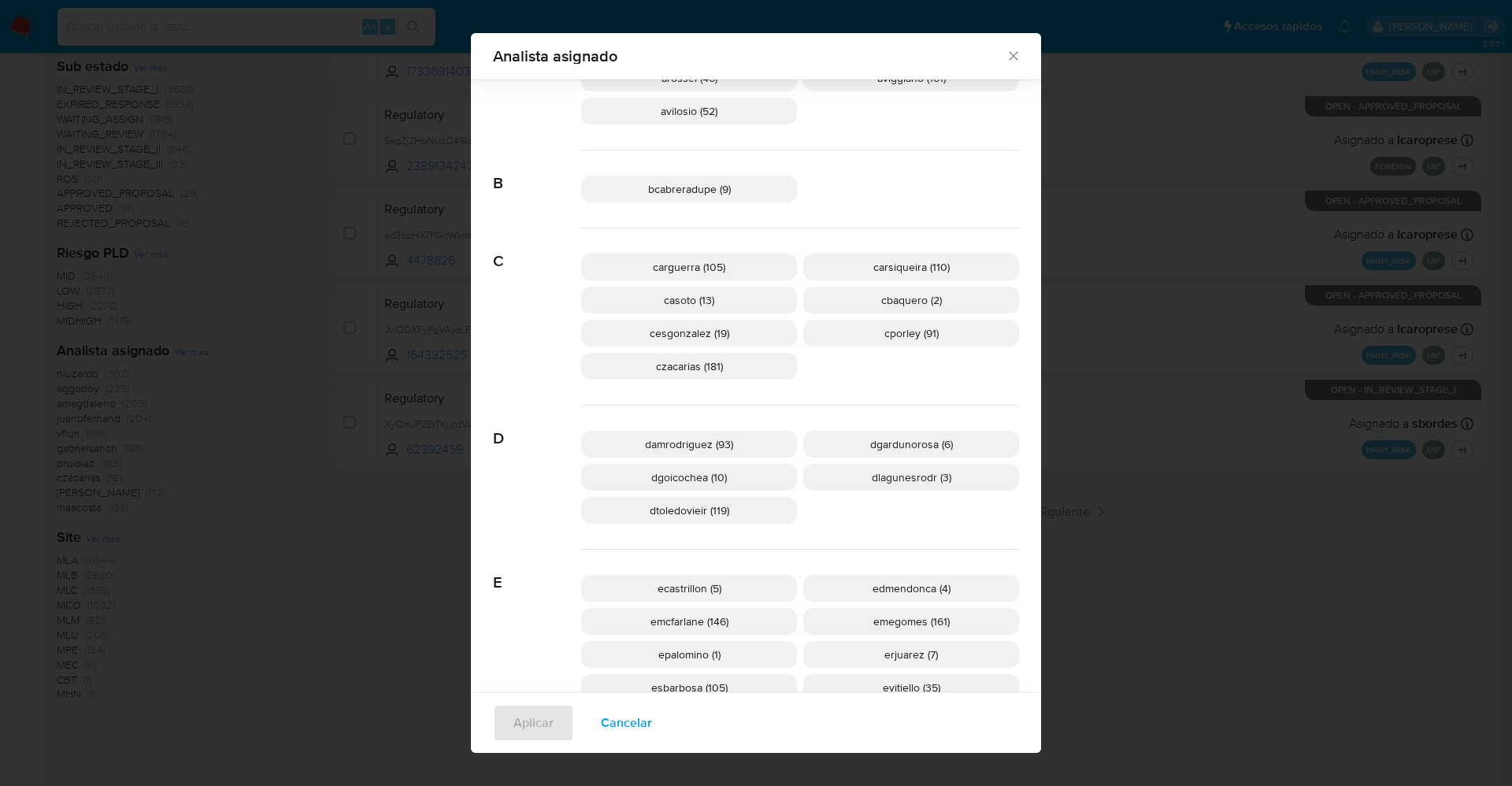
scroll to position [462, 0]
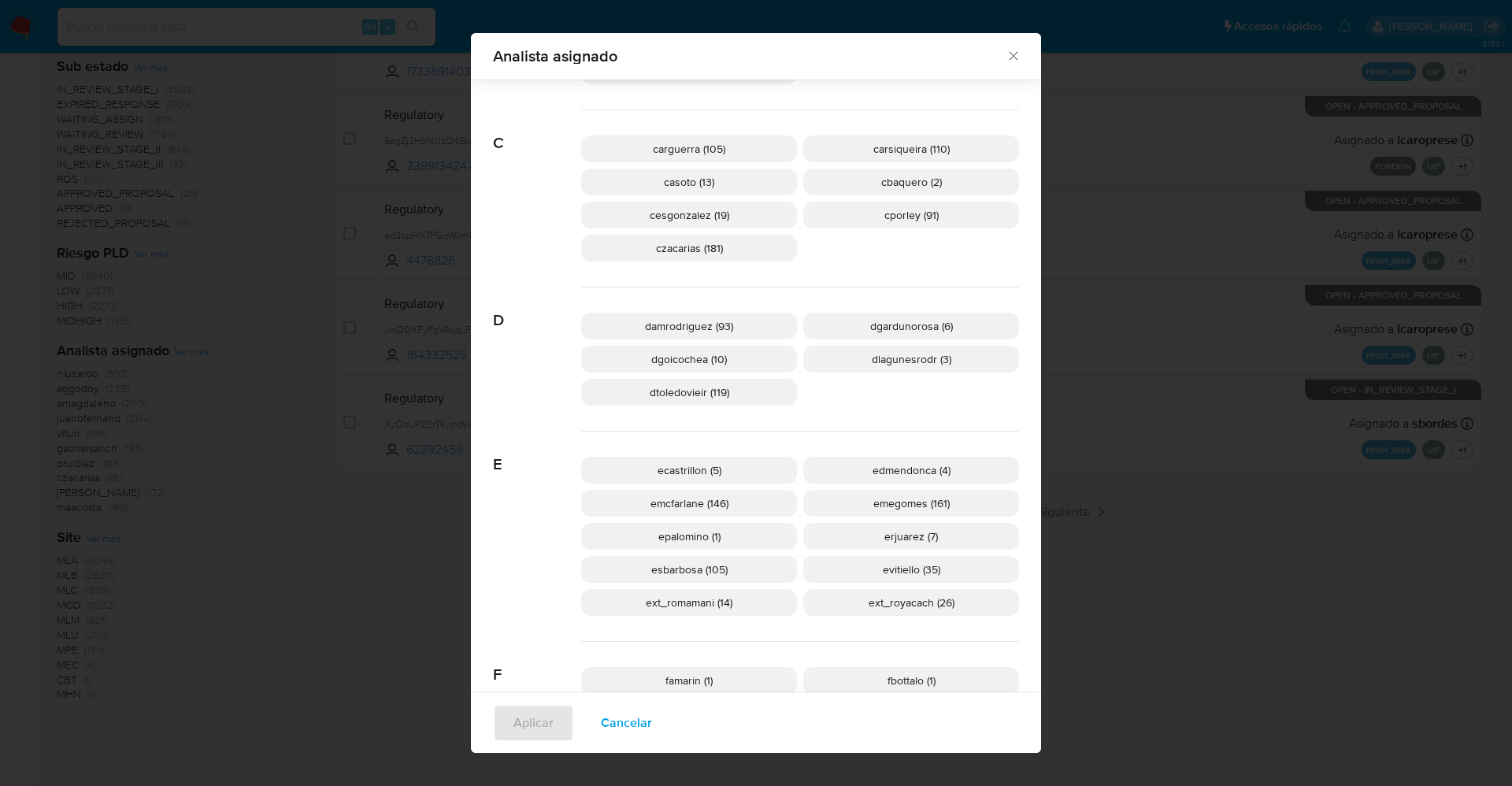
click at [610, 720] on span "Cancelar" at bounding box center [626, 723] width 51 height 35
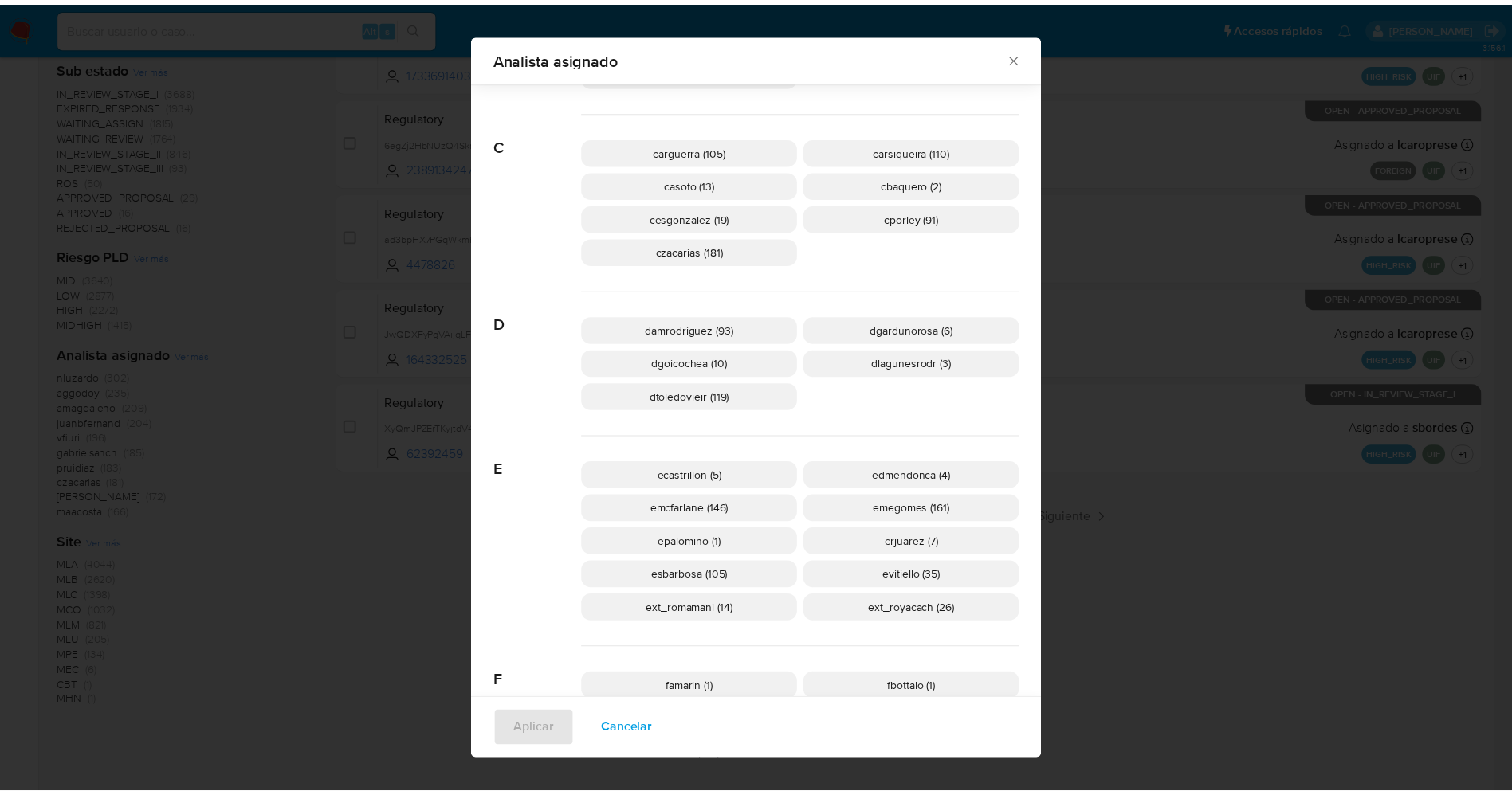
scroll to position [0, 0]
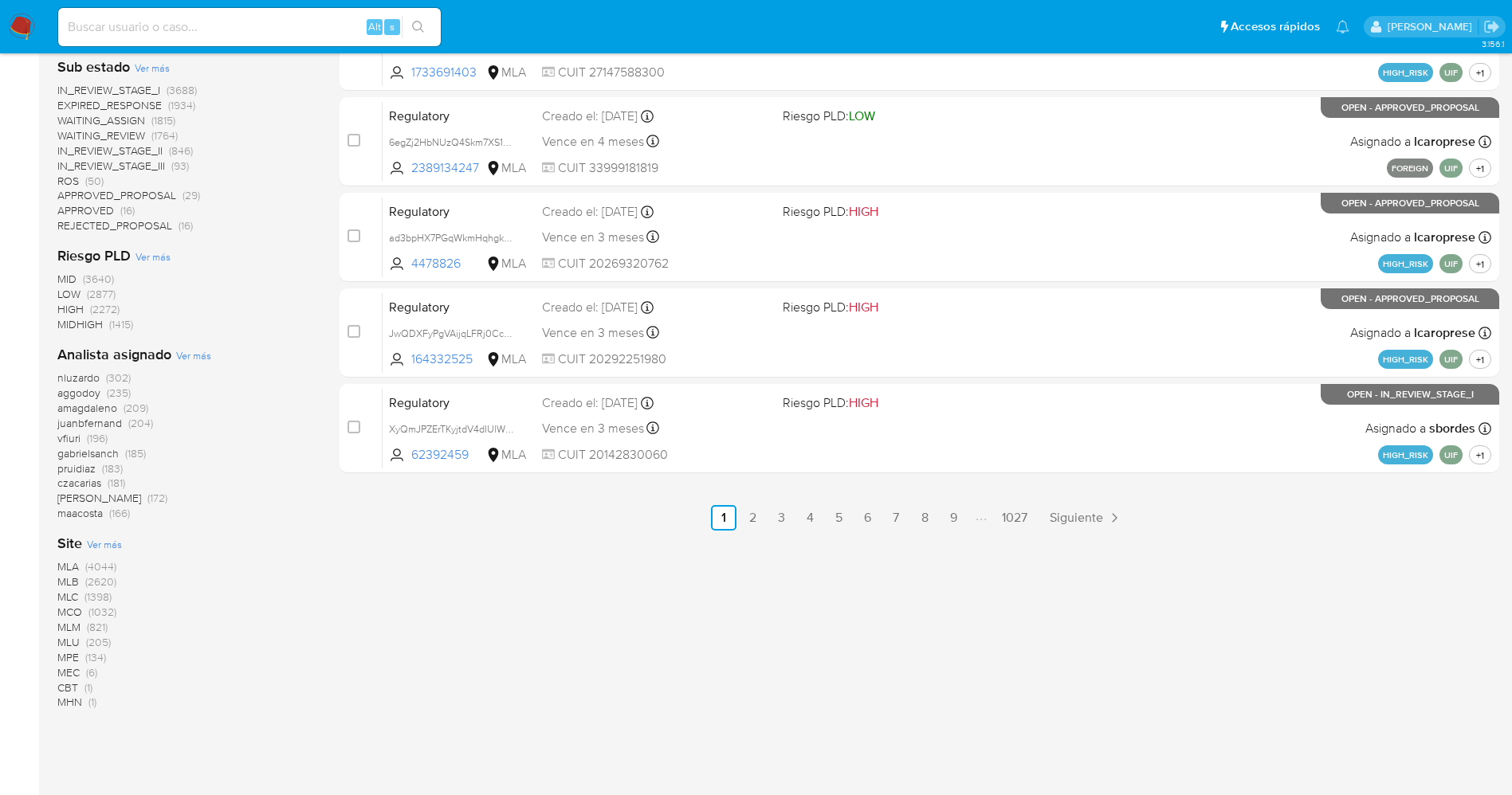
click at [18, 22] on img at bounding box center [22, 27] width 27 height 27
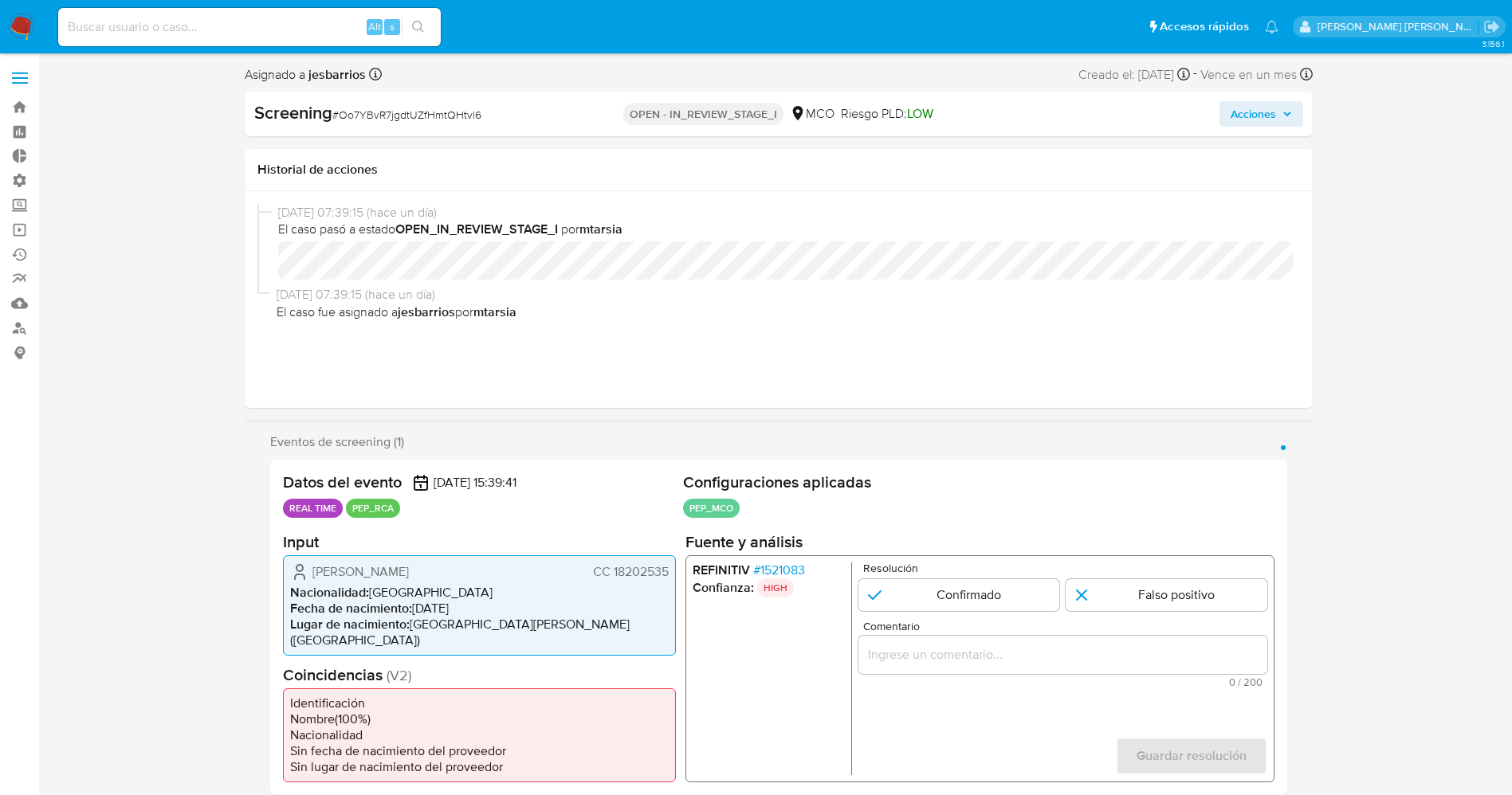
select select "10"
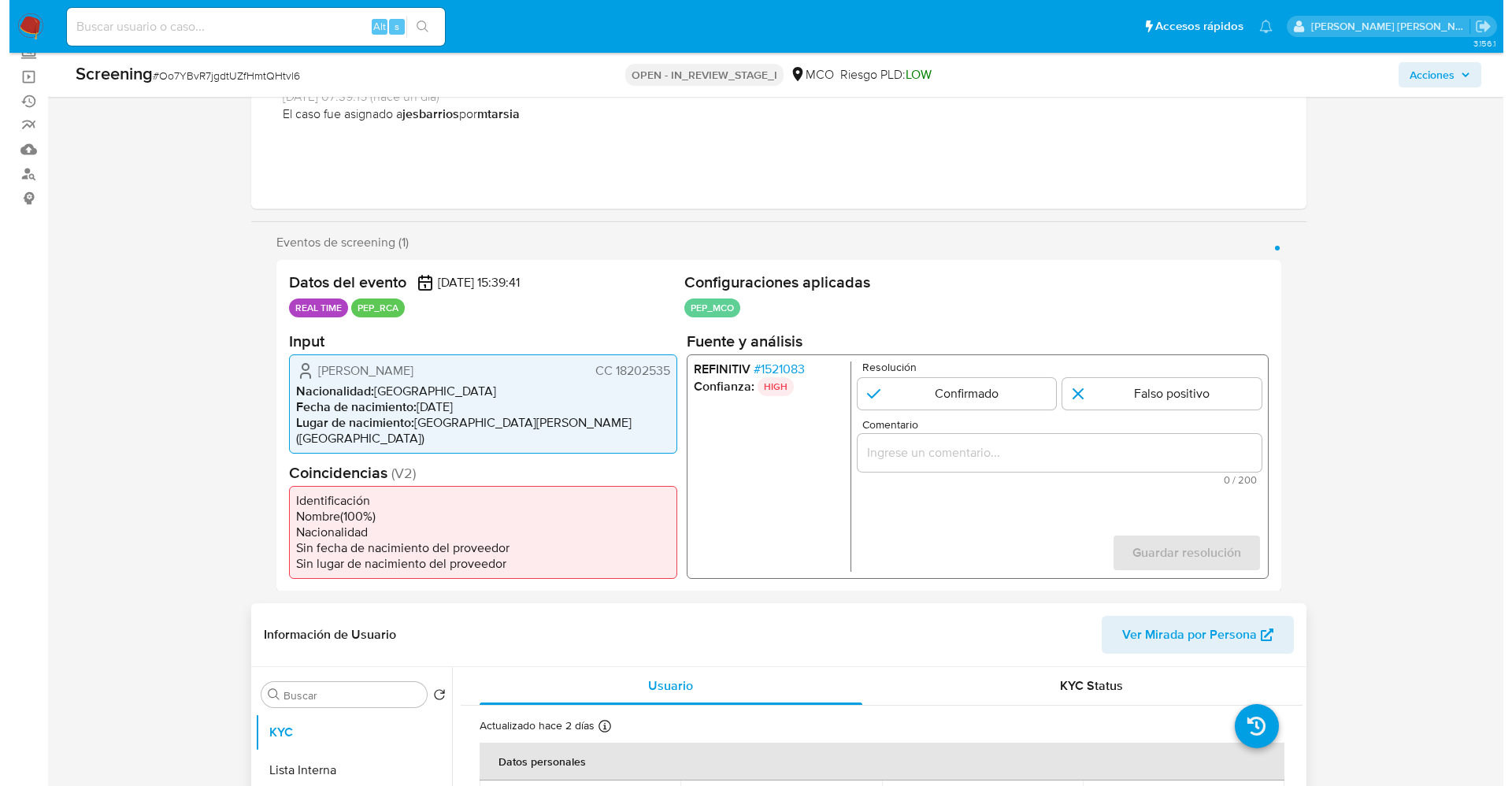
scroll to position [237, 0]
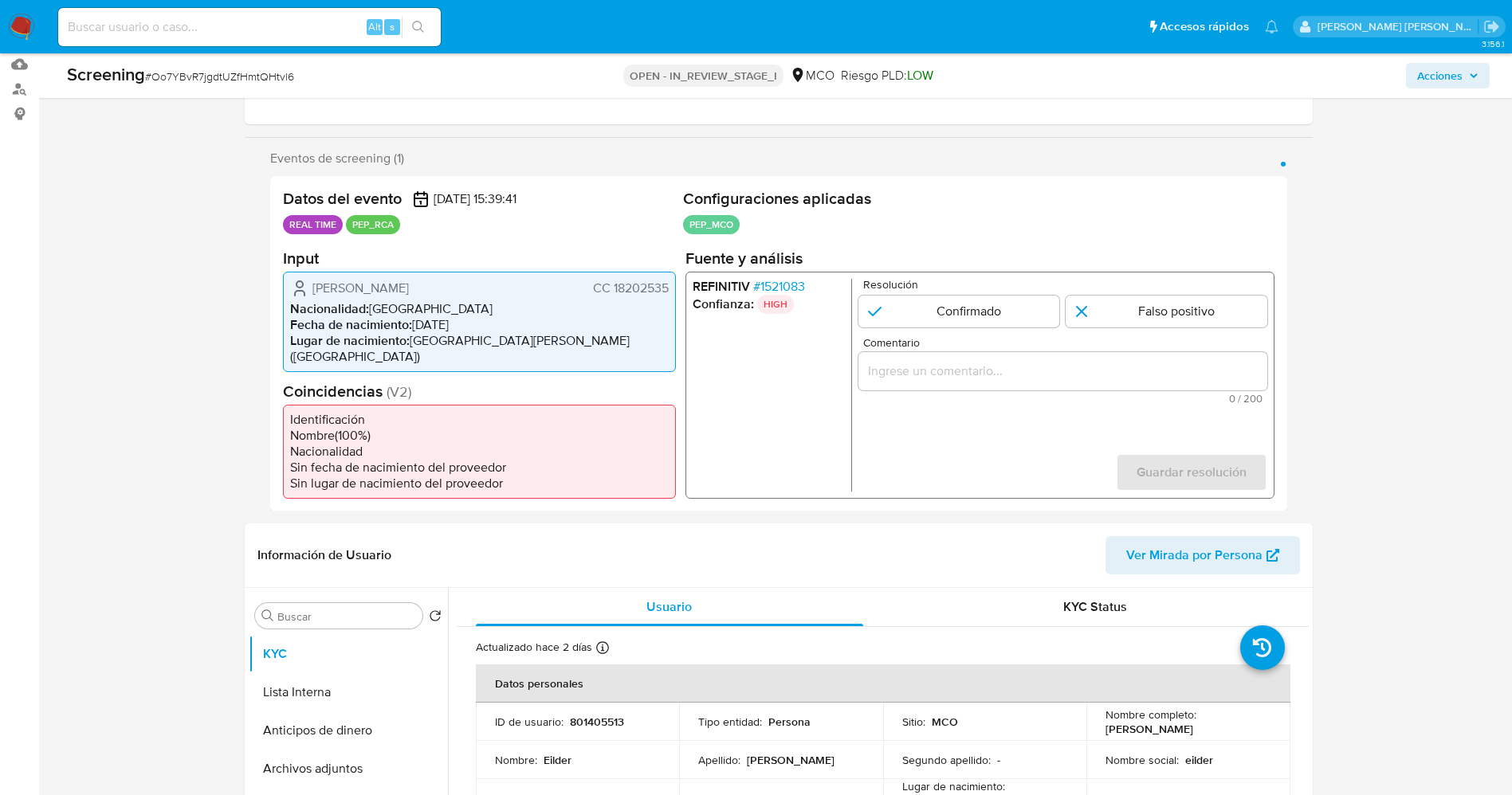
click at [765, 282] on span "# 1521083" at bounding box center [778, 286] width 52 height 16
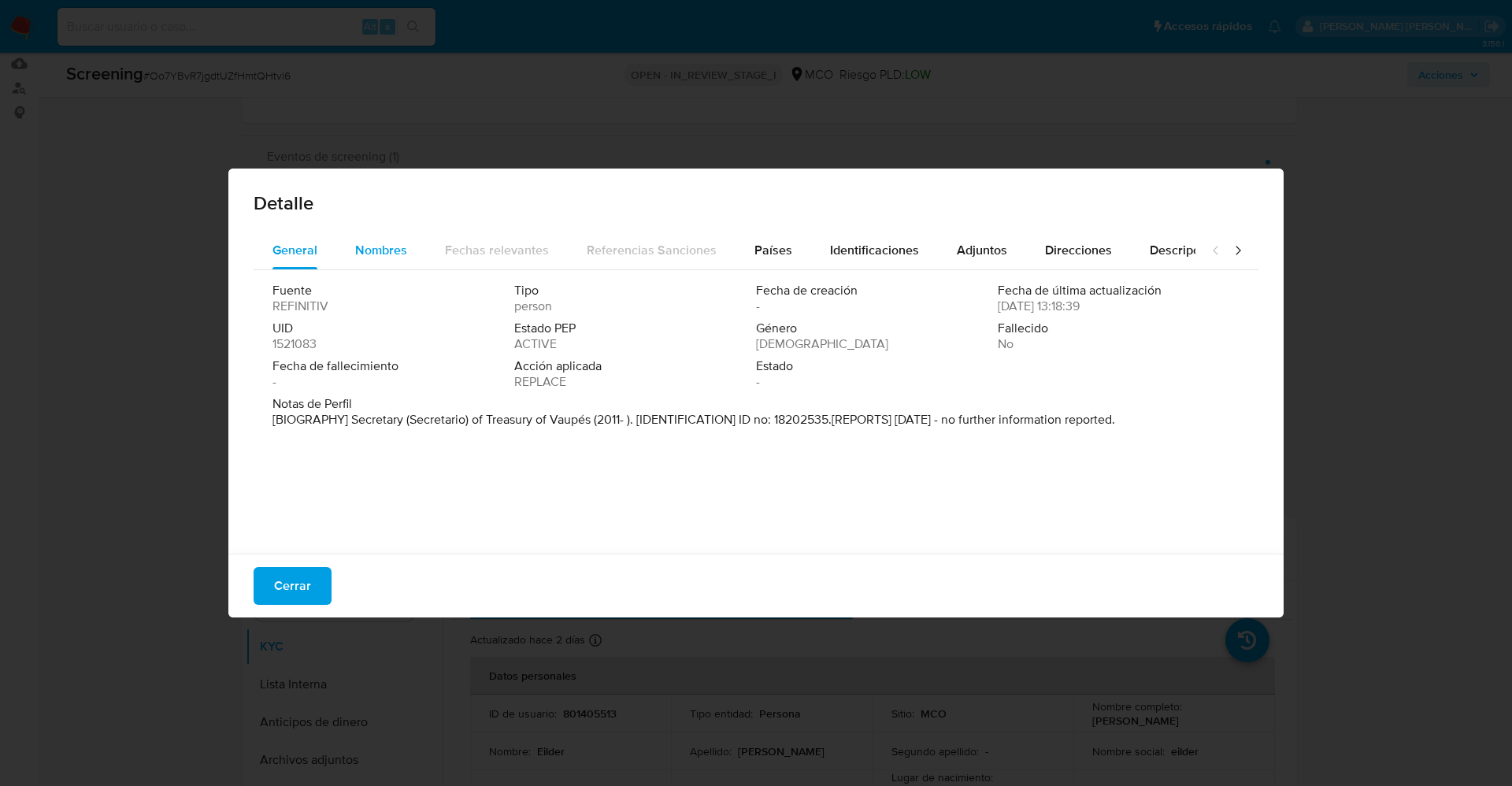
click at [381, 232] on div "Nombres" at bounding box center [381, 250] width 52 height 38
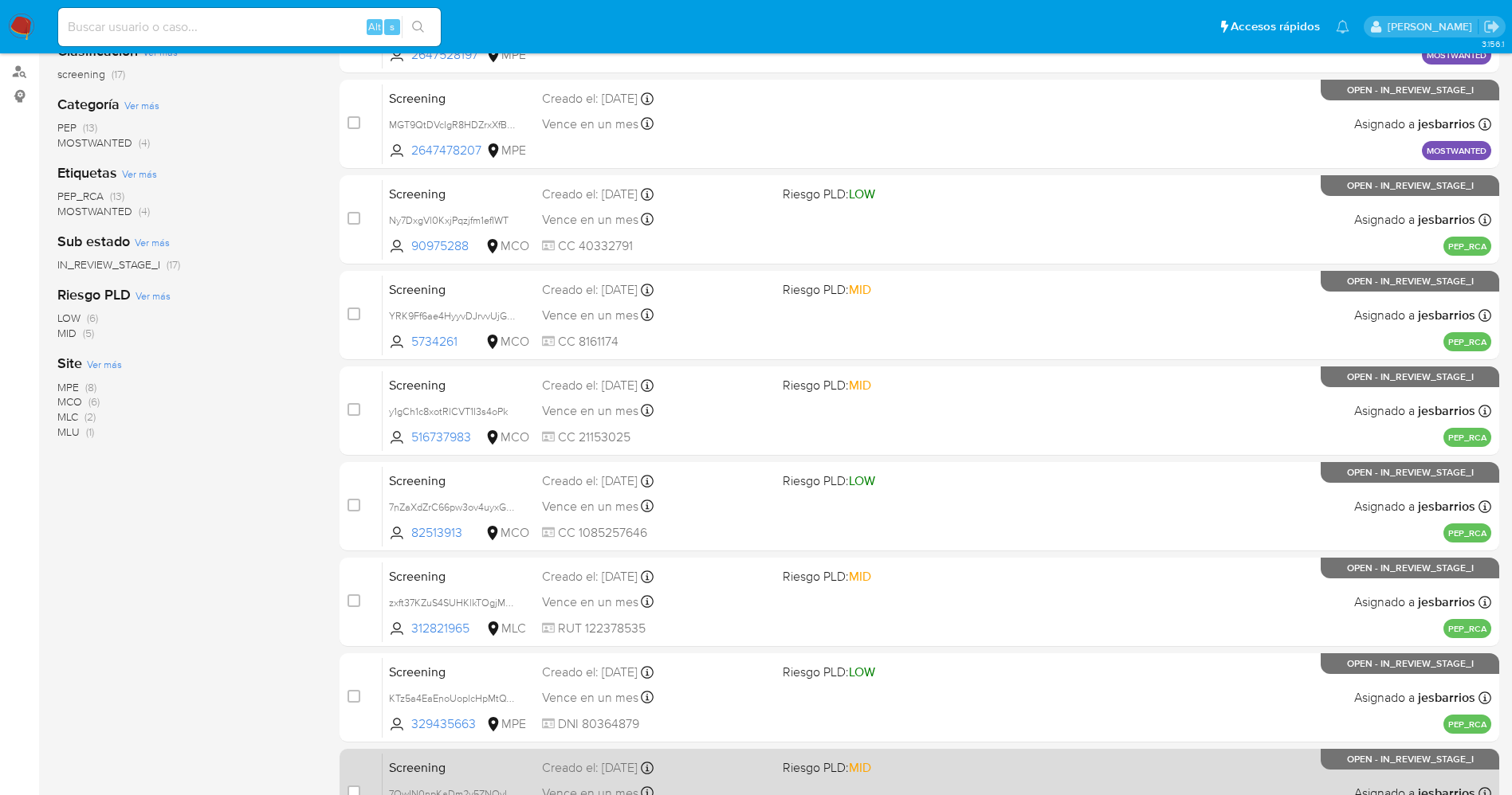
scroll to position [463, 0]
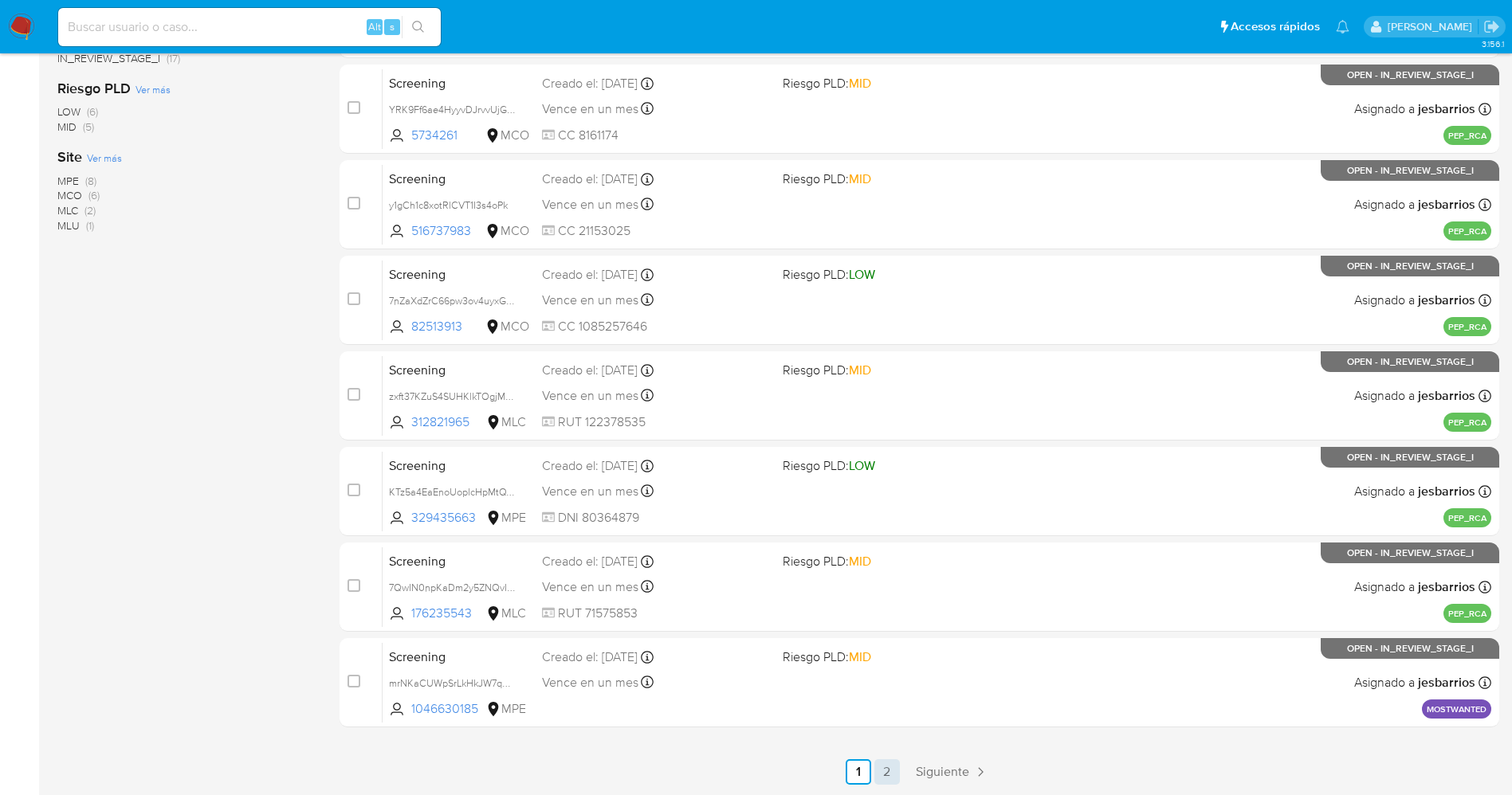
click at [878, 768] on link "2" at bounding box center [887, 772] width 25 height 25
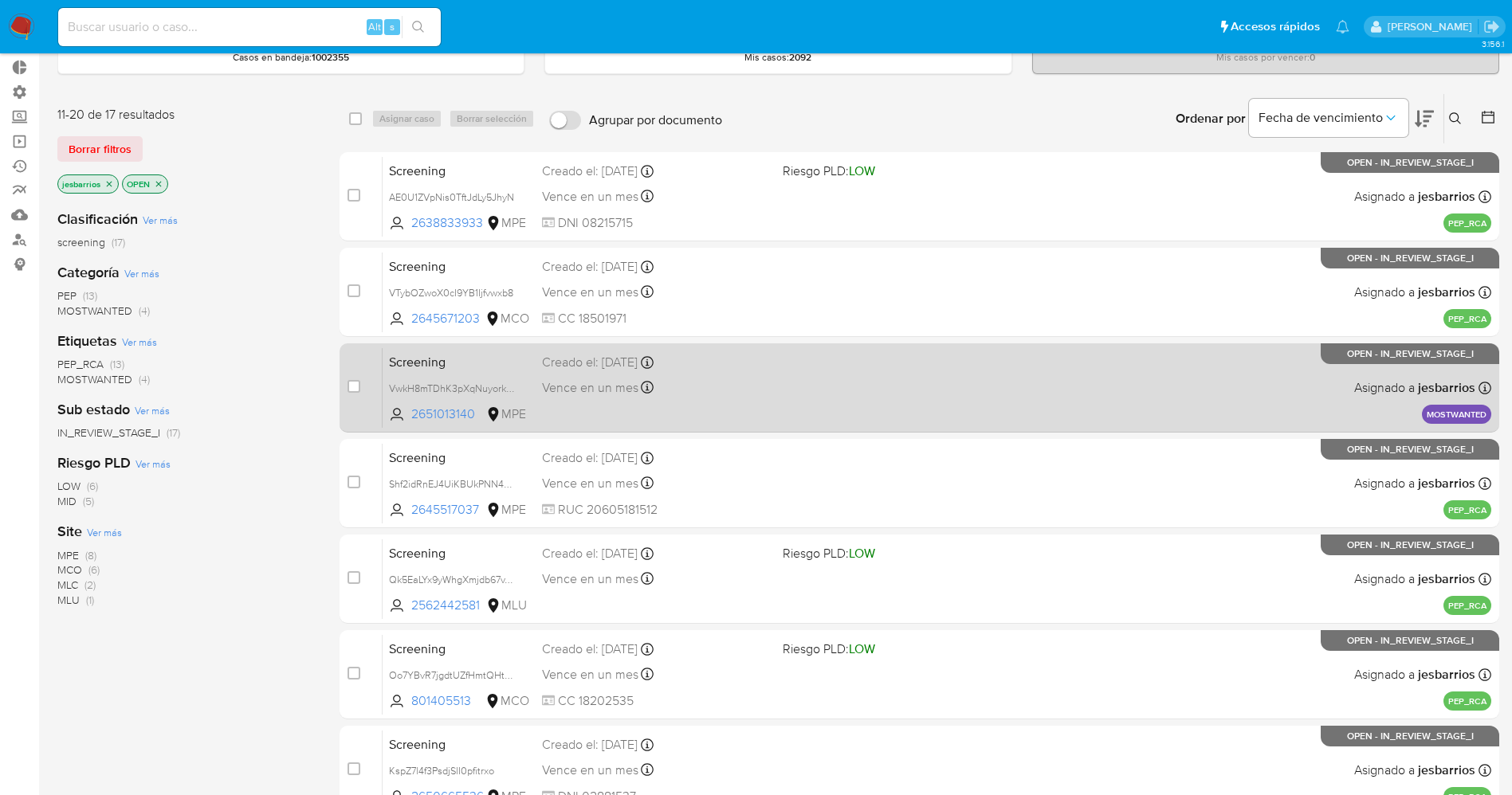
scroll to position [177, 0]
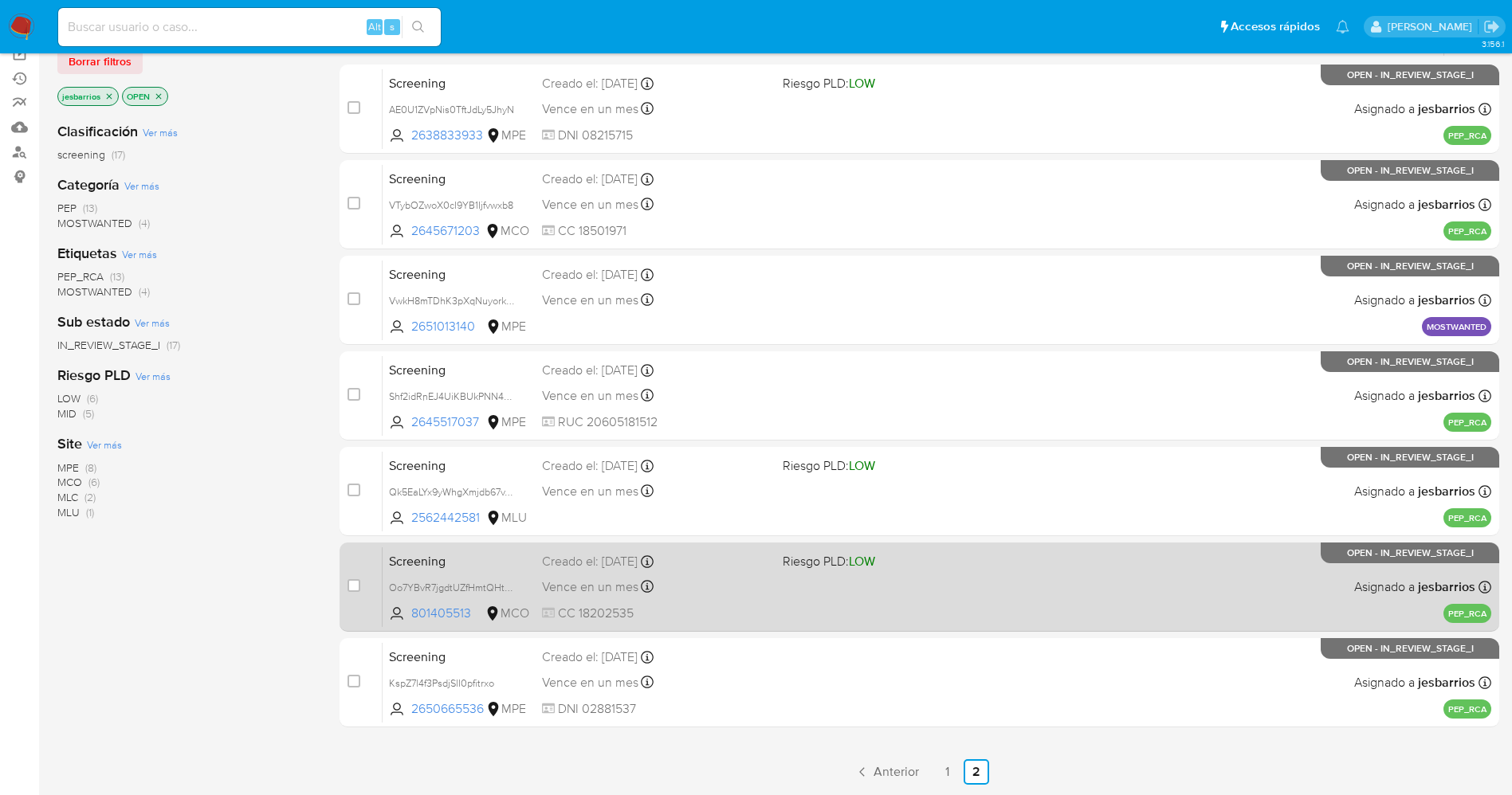
click at [759, 605] on span "CC 18202535" at bounding box center [656, 614] width 228 height 18
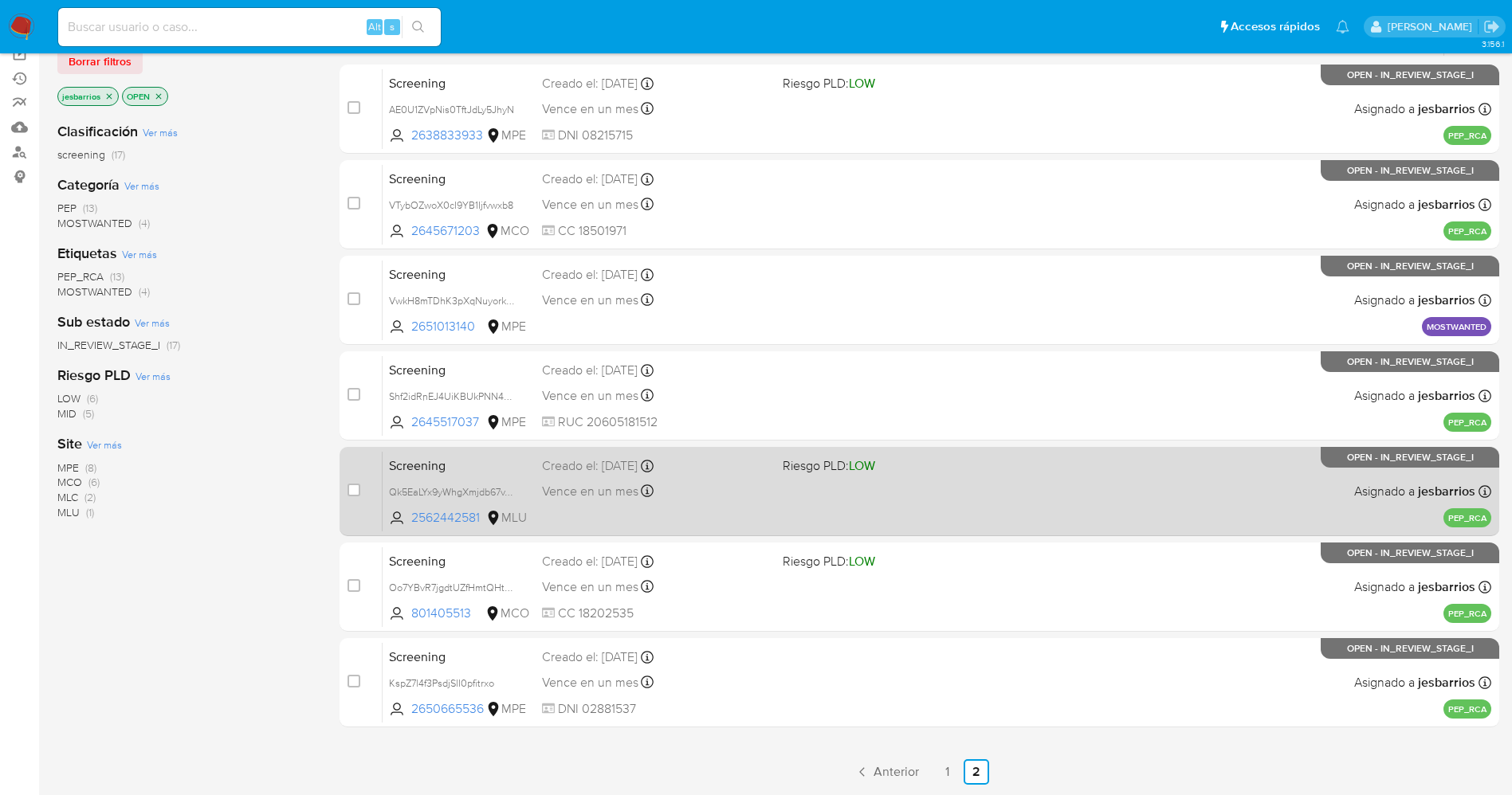
click at [737, 484] on div "Vence en un mes Vence el [DATE] 12:50:33" at bounding box center [656, 491] width 228 height 22
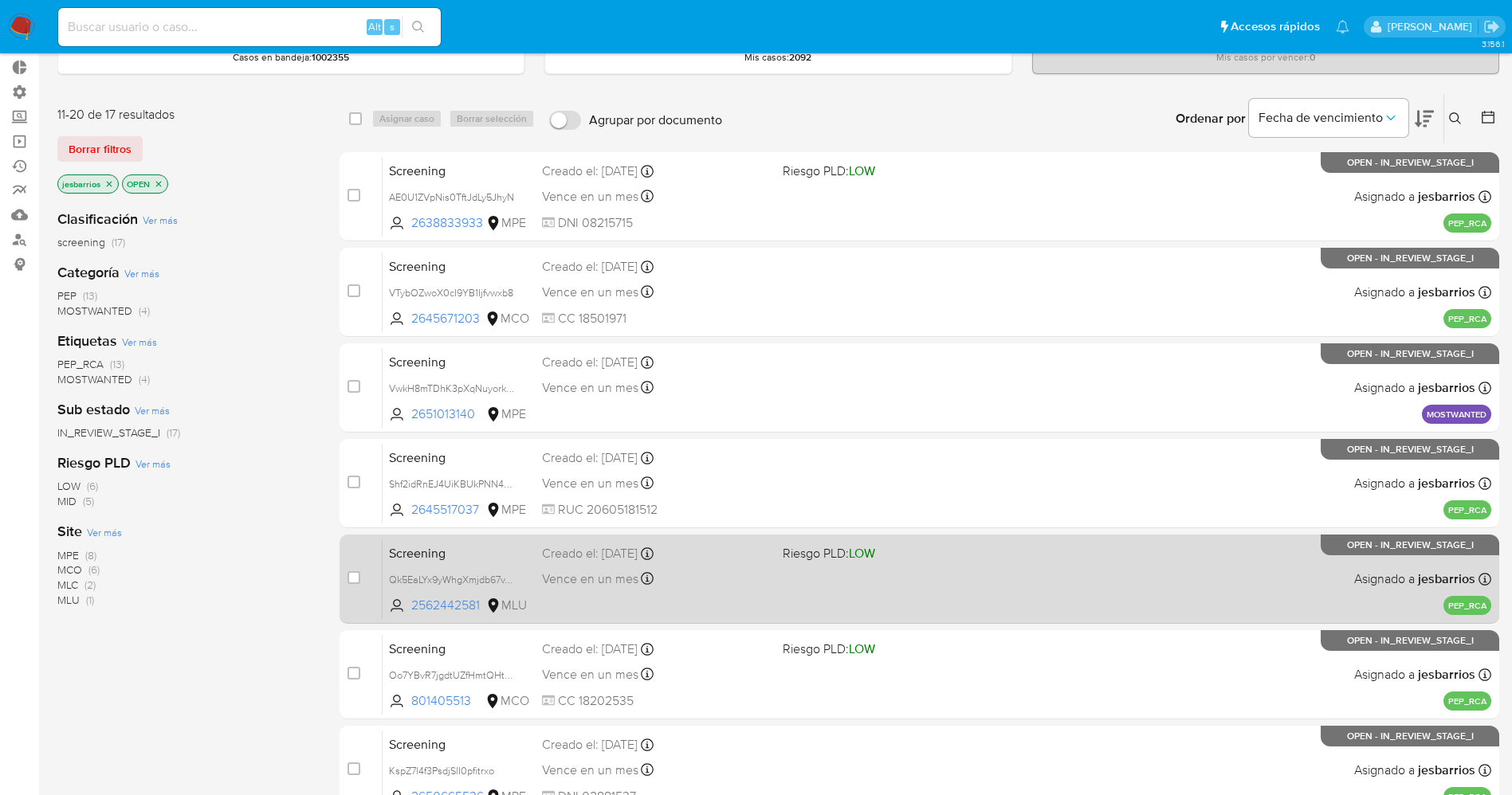
scroll to position [56, 0]
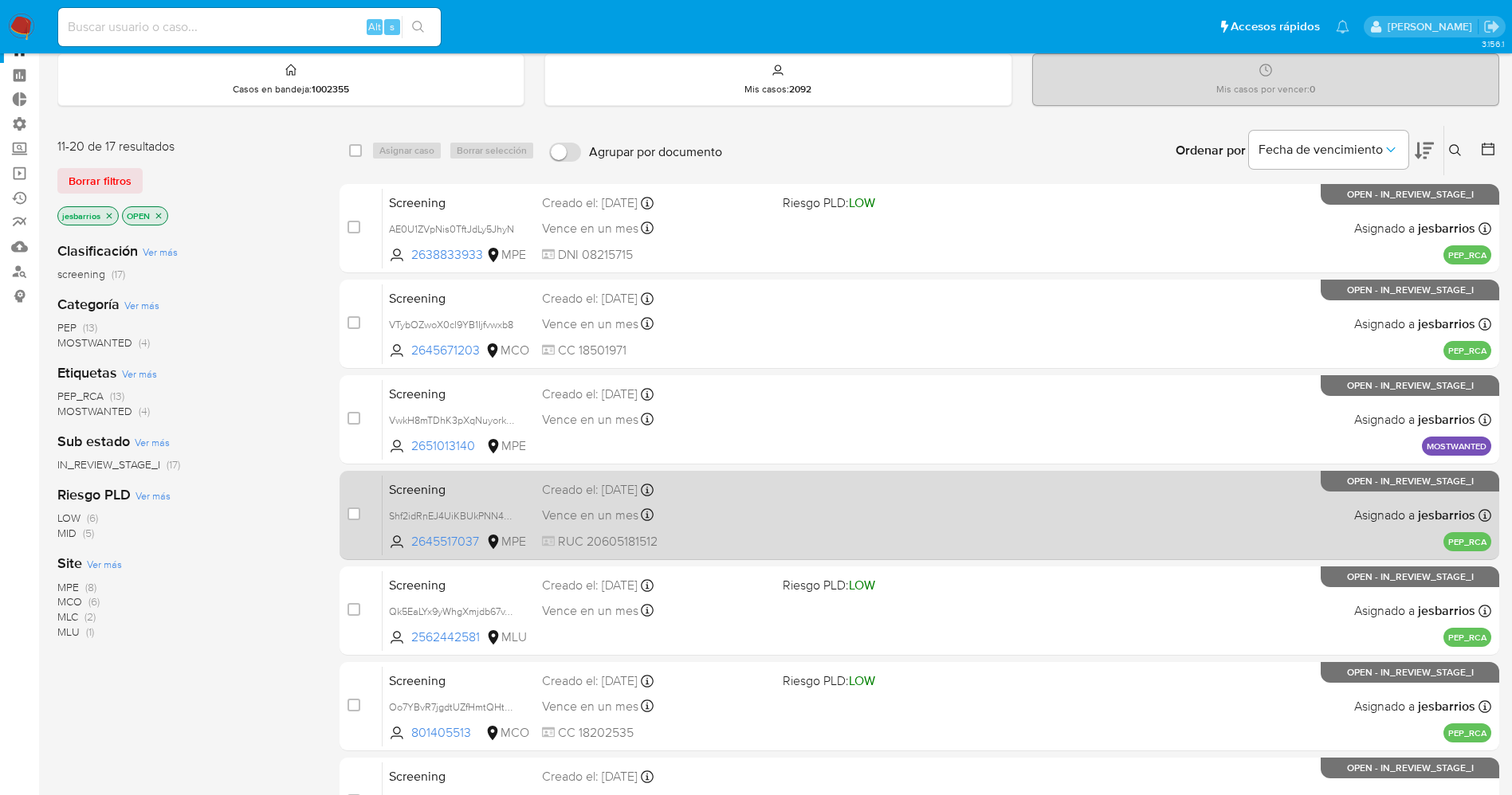
click at [753, 521] on div "Vence en un mes Vence el [DATE] 13:55:12" at bounding box center [656, 515] width 228 height 22
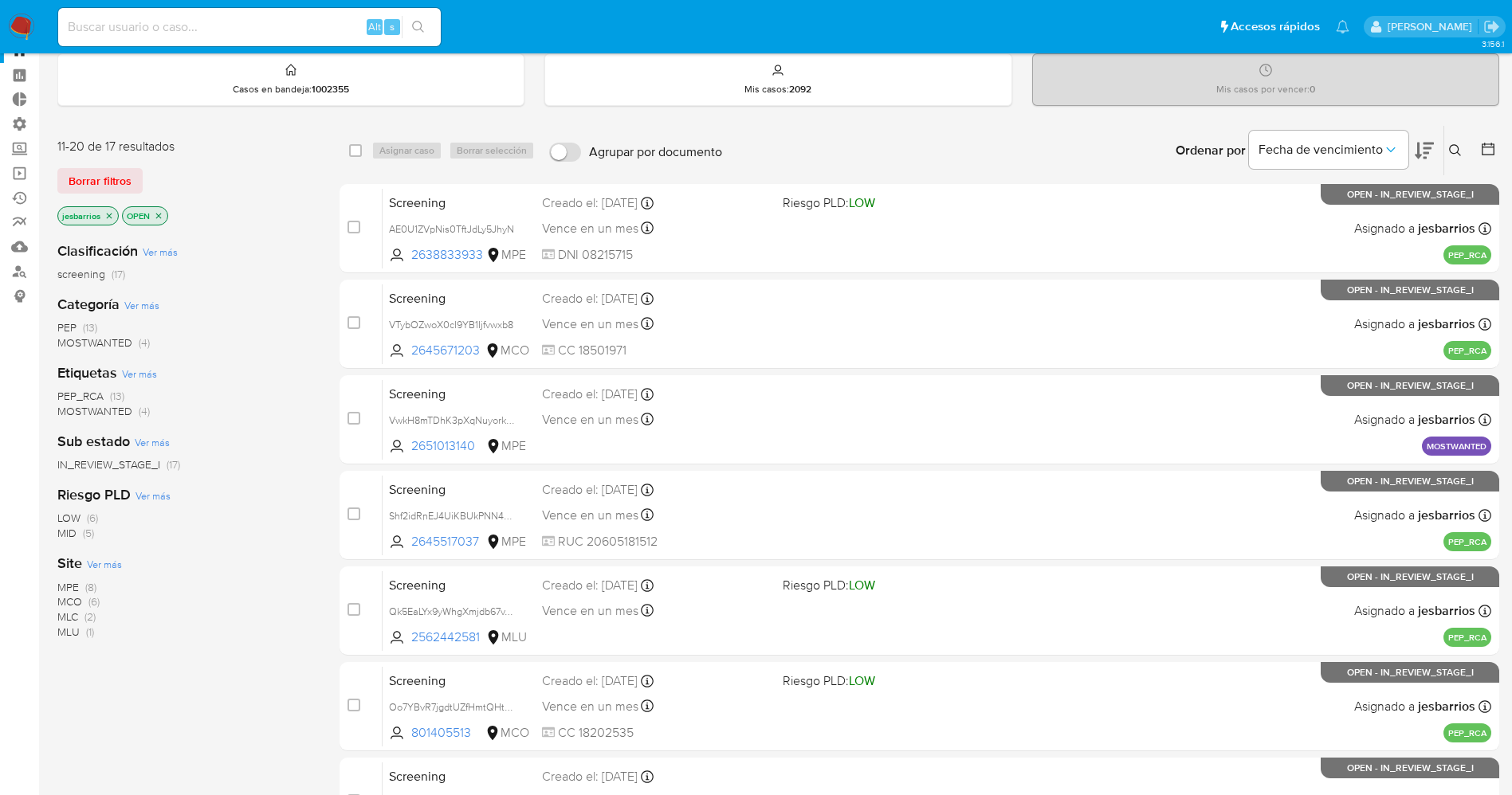
click at [11, 16] on img at bounding box center [22, 27] width 27 height 27
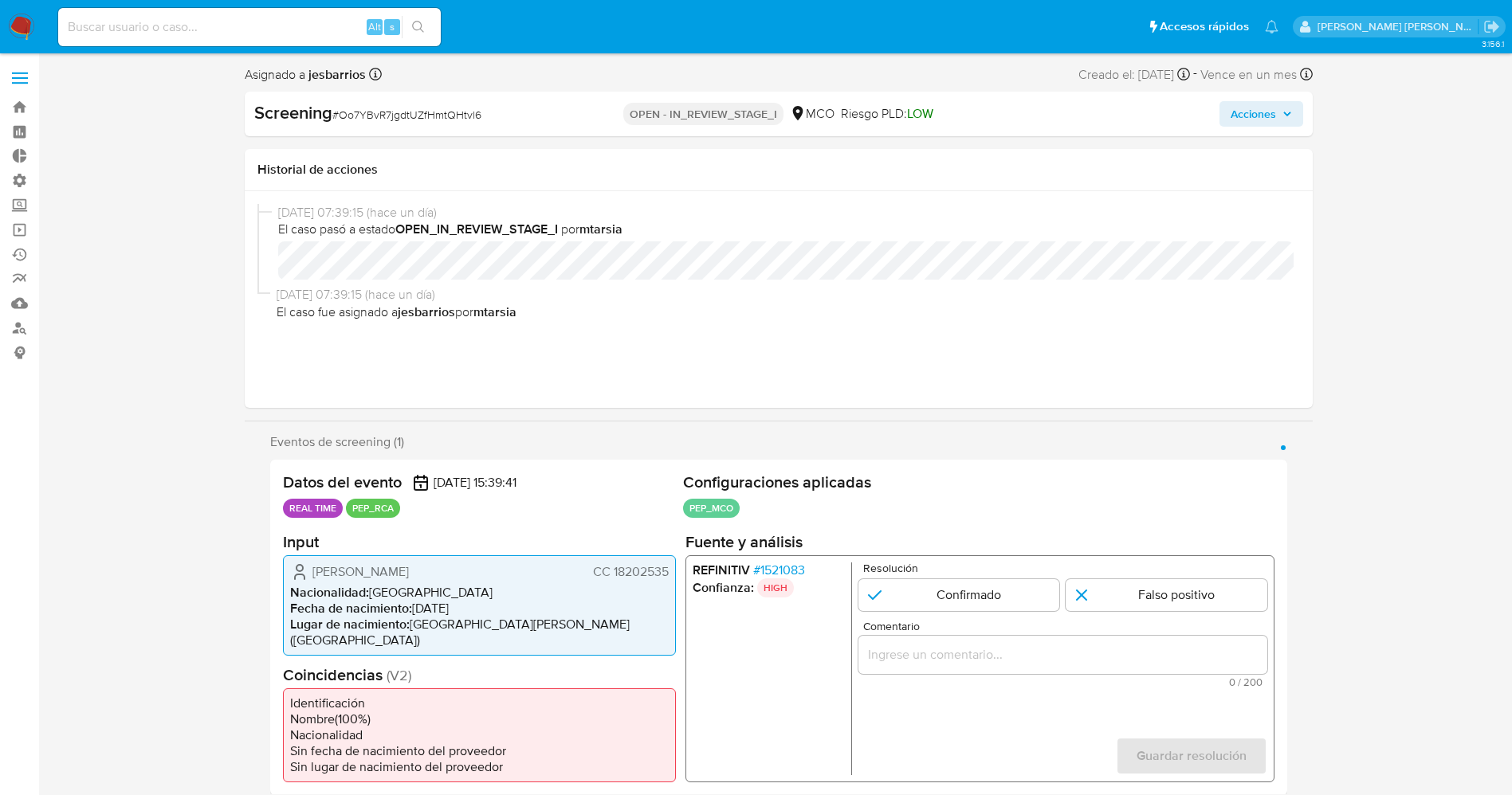
select select "10"
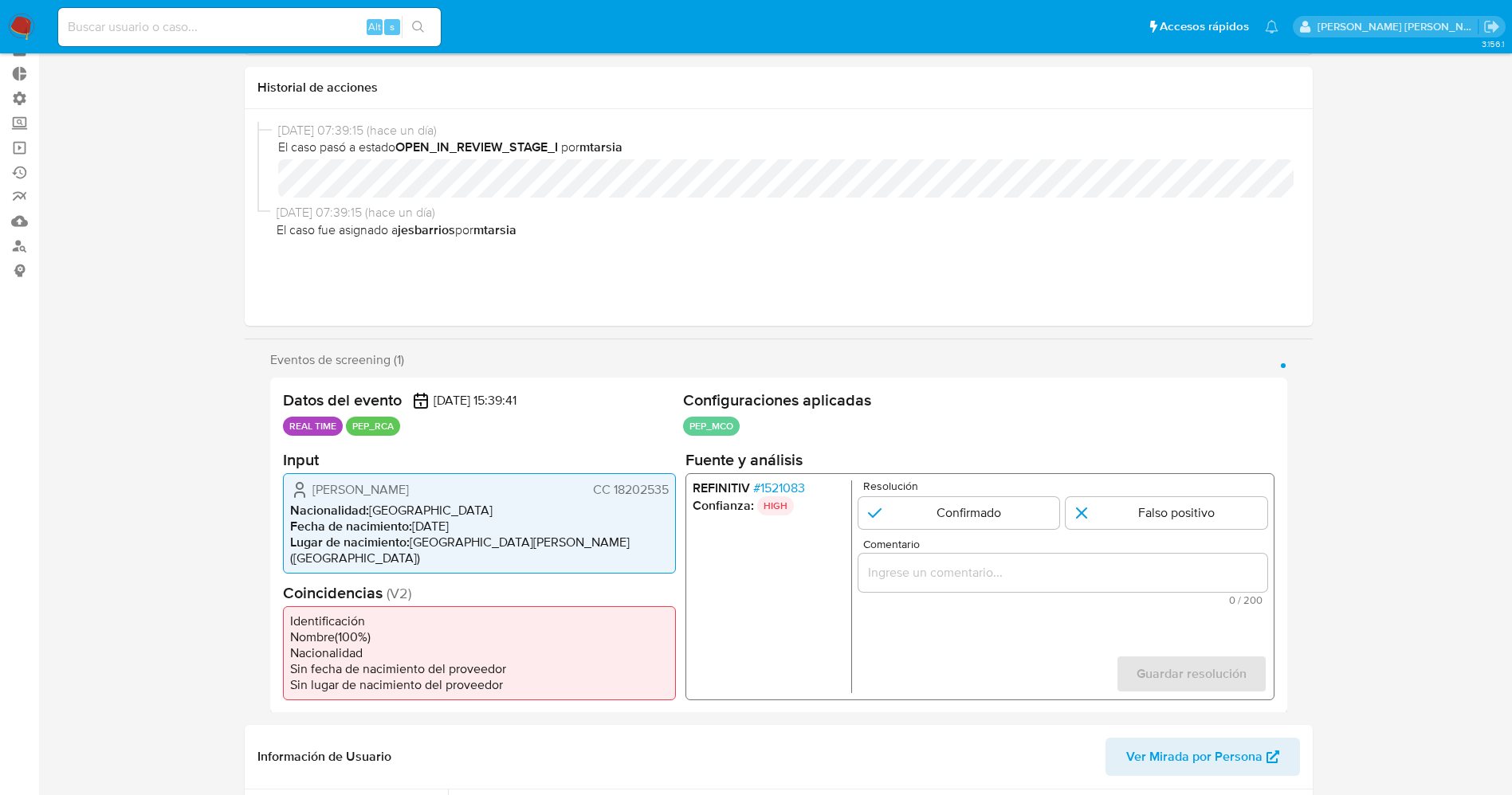
scroll to position [119, 0]
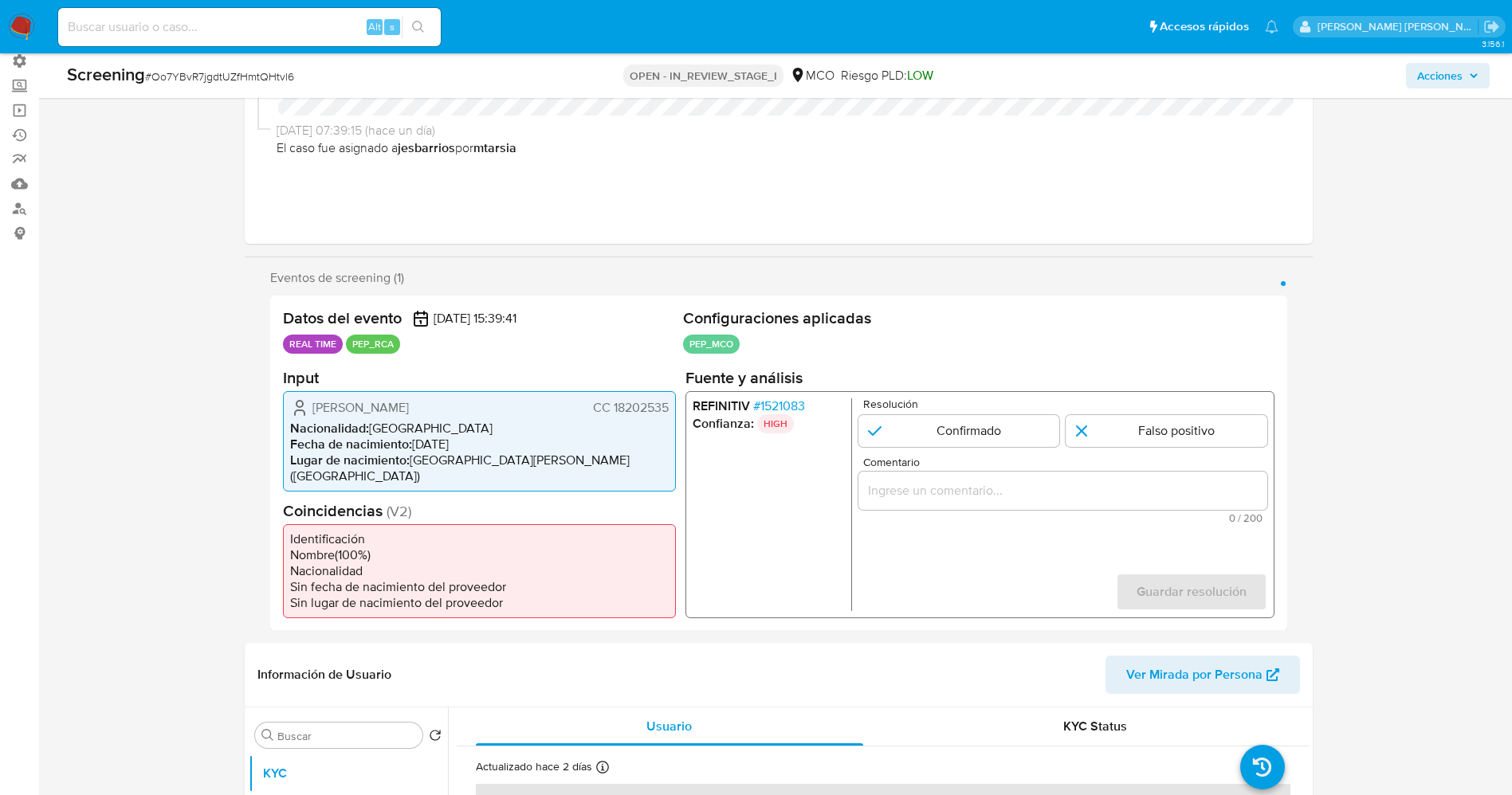
click at [781, 404] on span "# 1521083" at bounding box center [778, 406] width 52 height 16
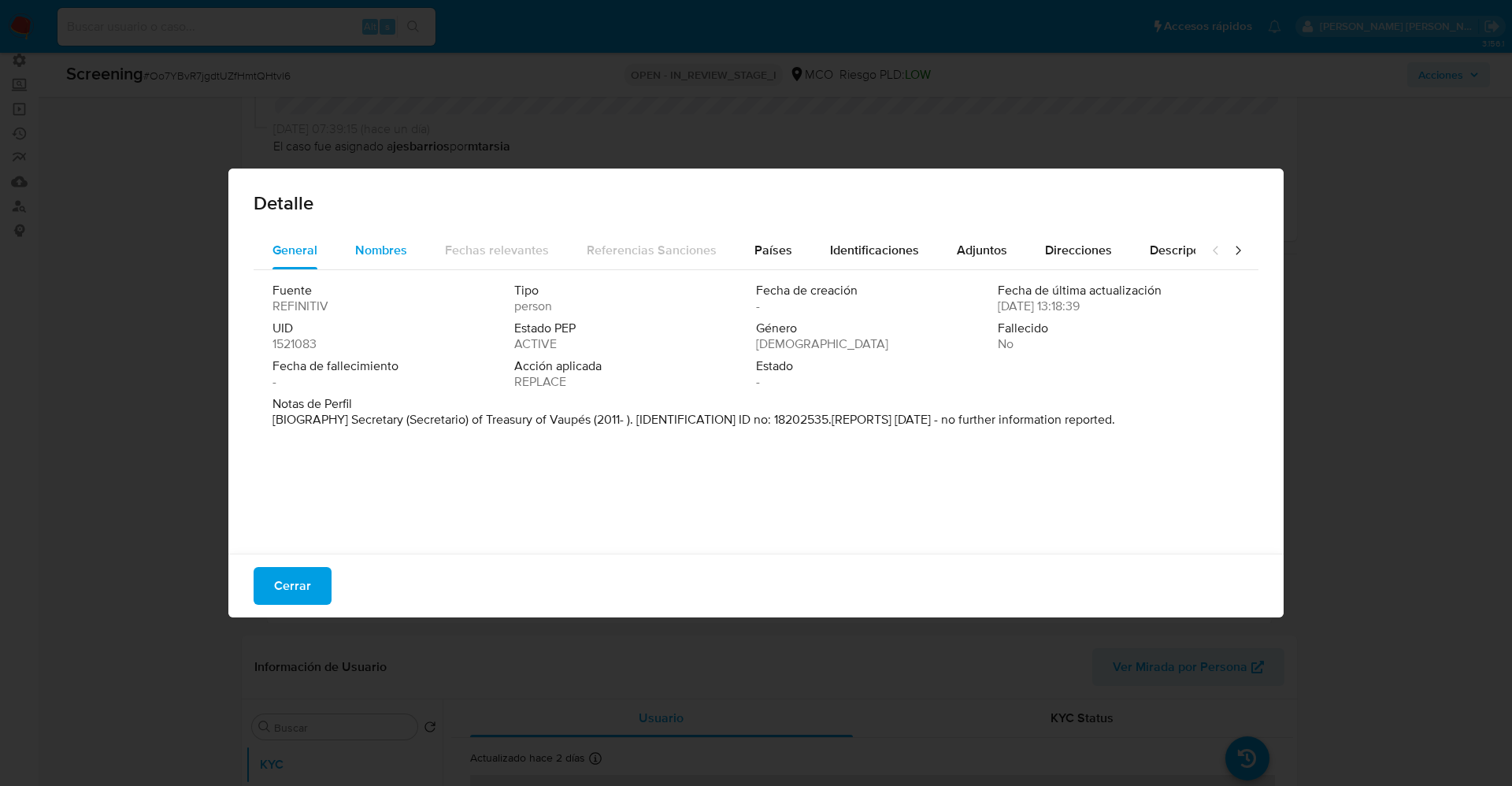
click at [353, 237] on button "Nombres" at bounding box center [381, 250] width 89 height 38
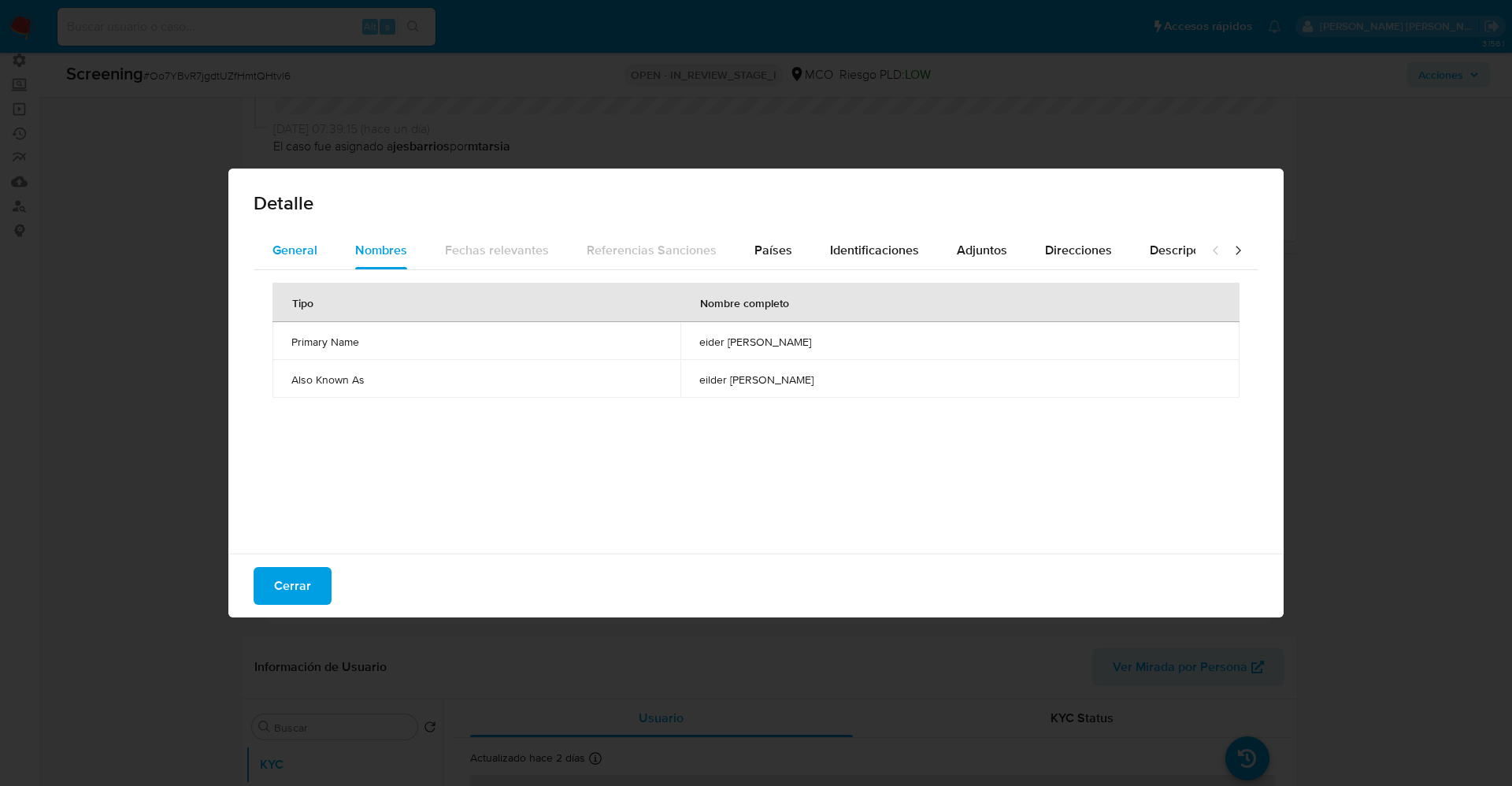
click at [312, 237] on div "General" at bounding box center [295, 250] width 45 height 38
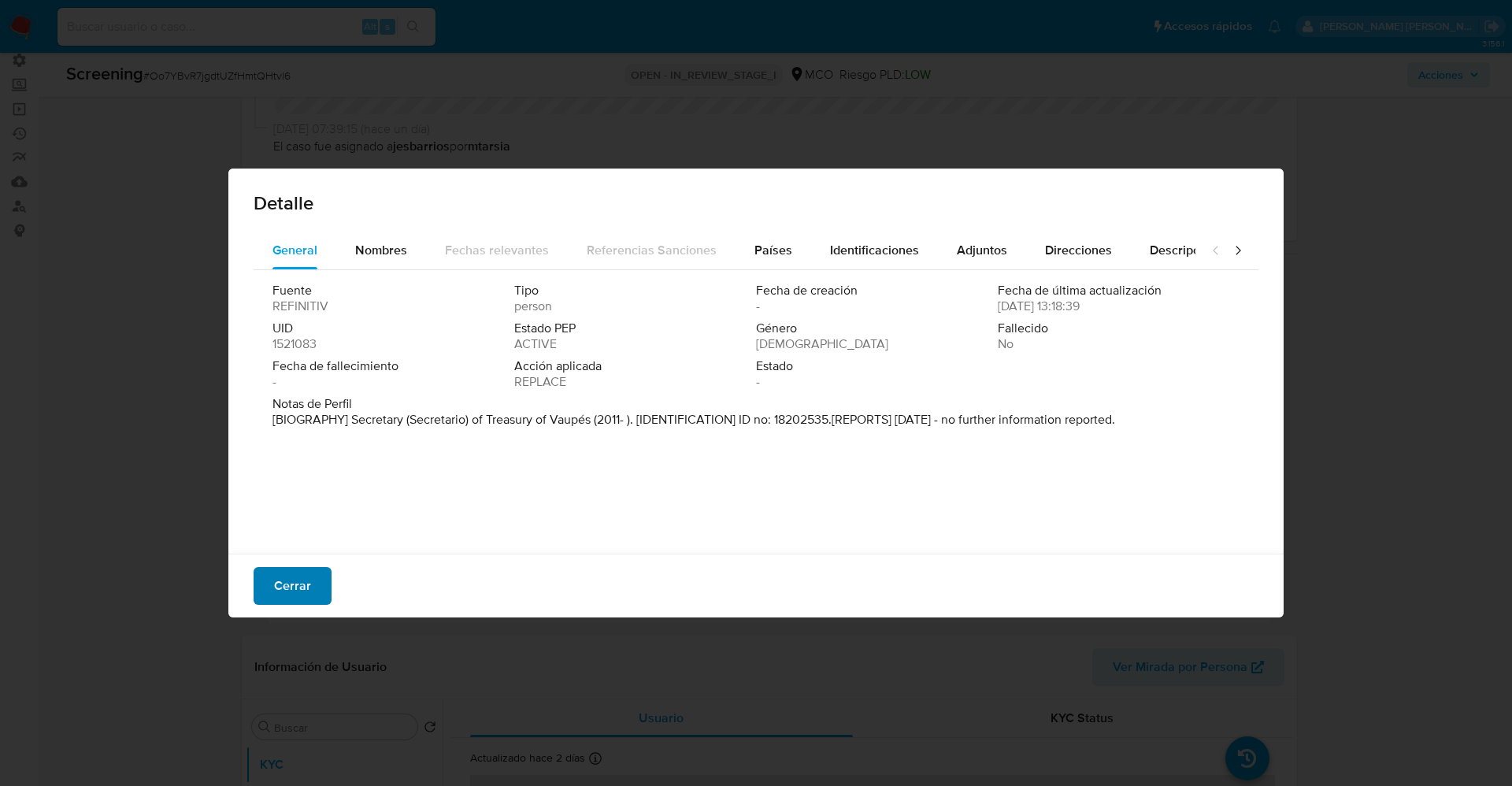
click at [306, 595] on span "Cerrar" at bounding box center [292, 586] width 37 height 35
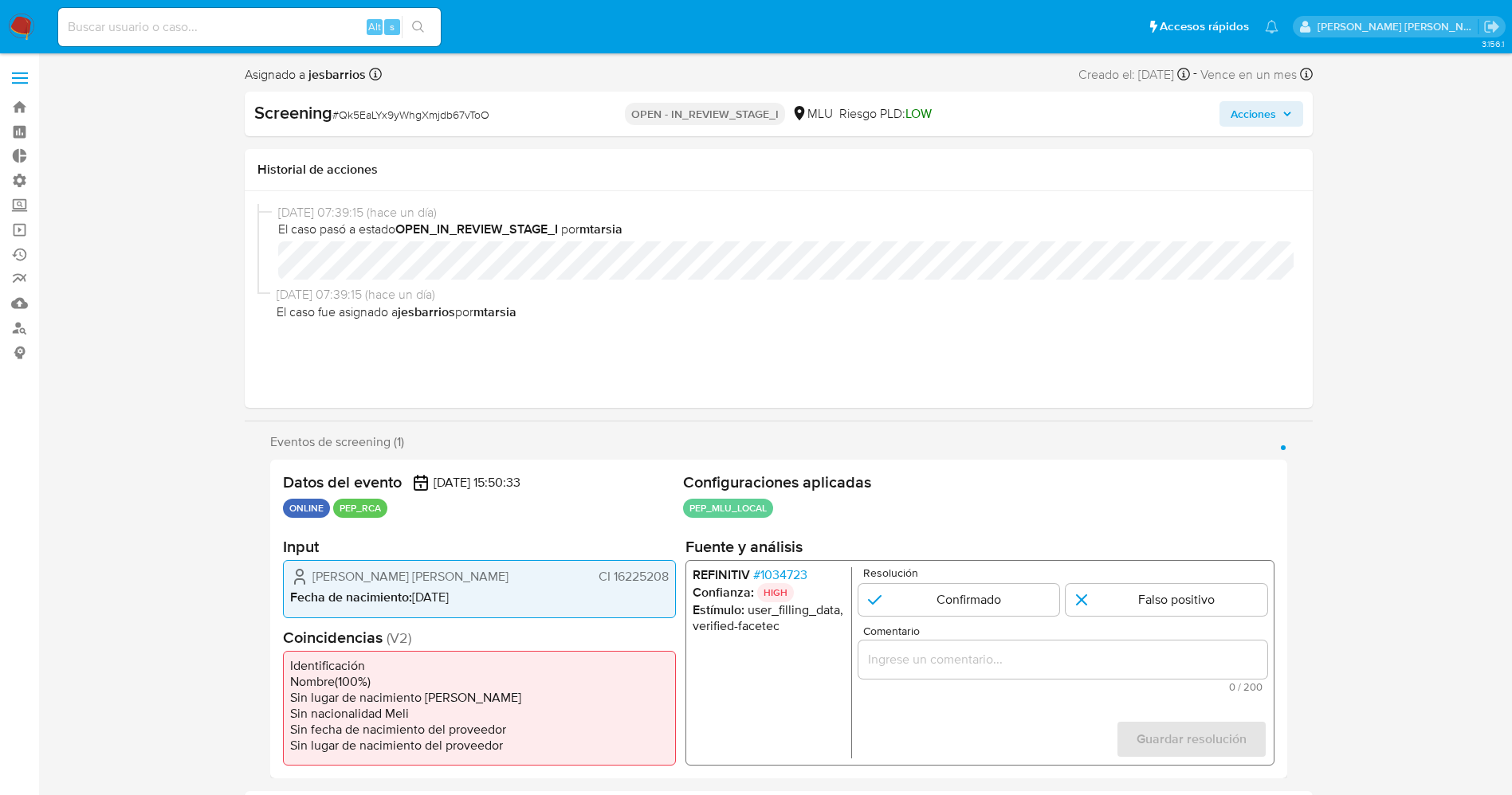
select select "10"
click at [778, 570] on span "# 1034723" at bounding box center [779, 575] width 54 height 16
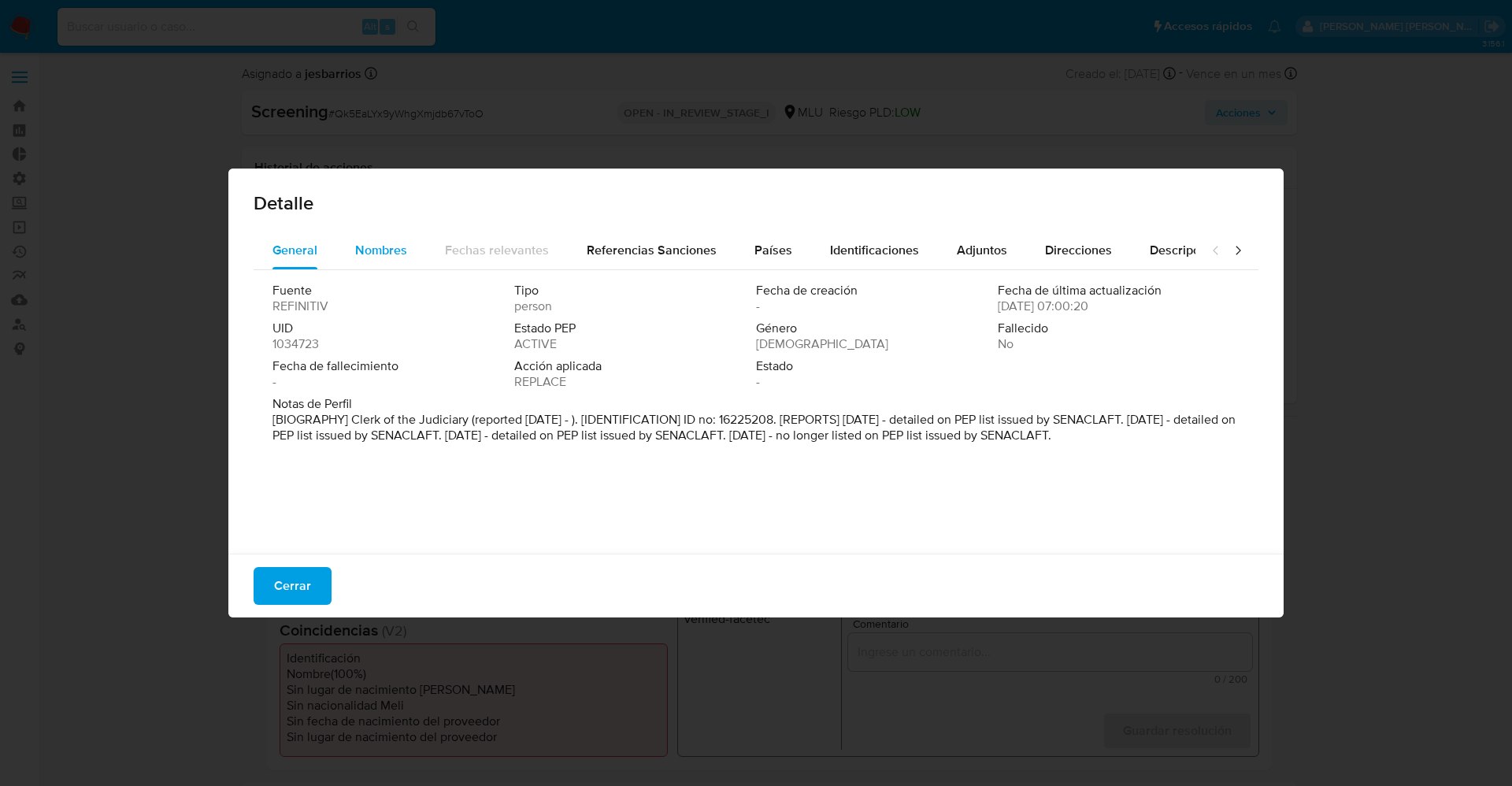
click at [362, 235] on div "Nombres" at bounding box center [381, 250] width 52 height 38
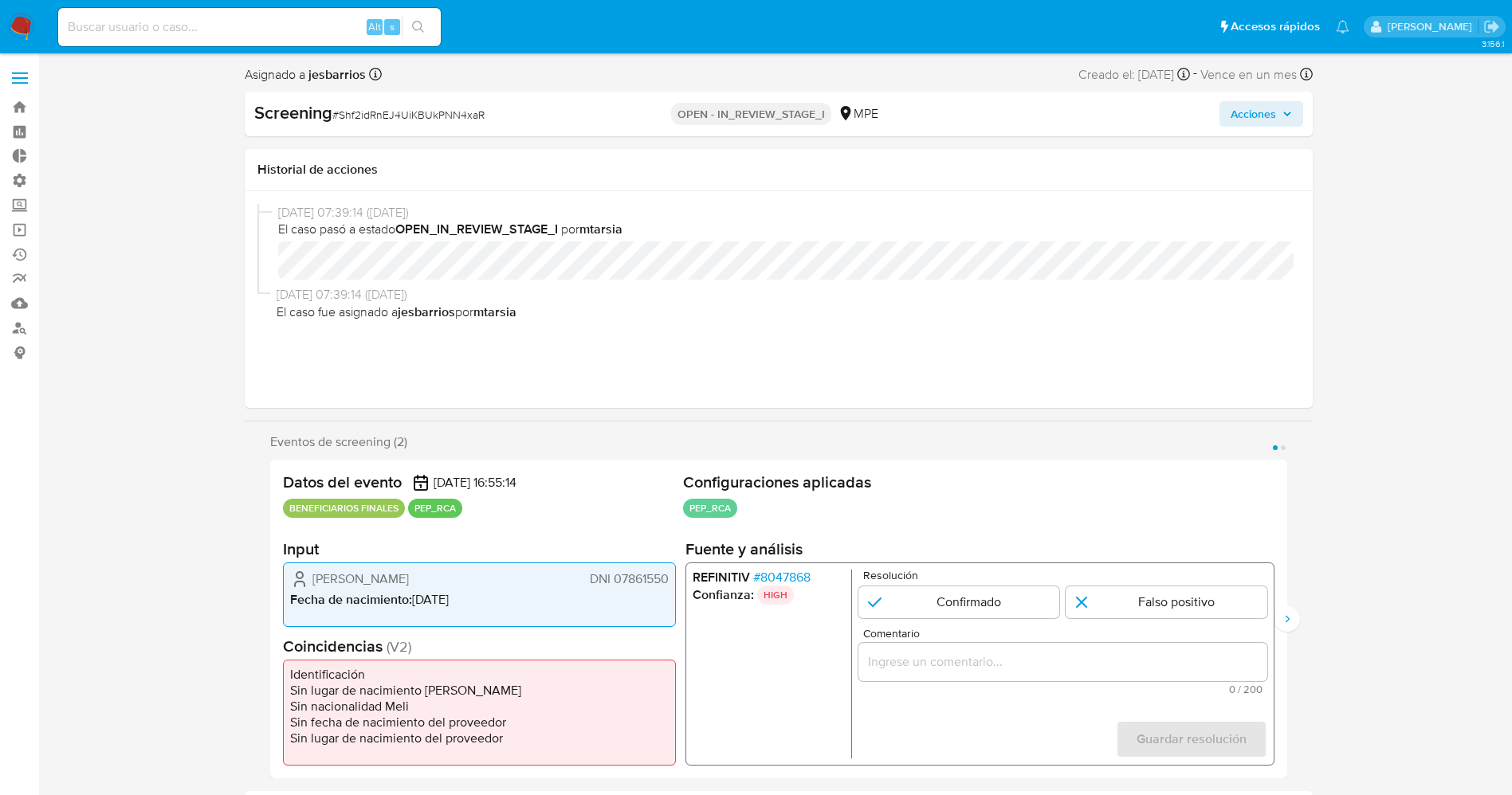
select select "10"
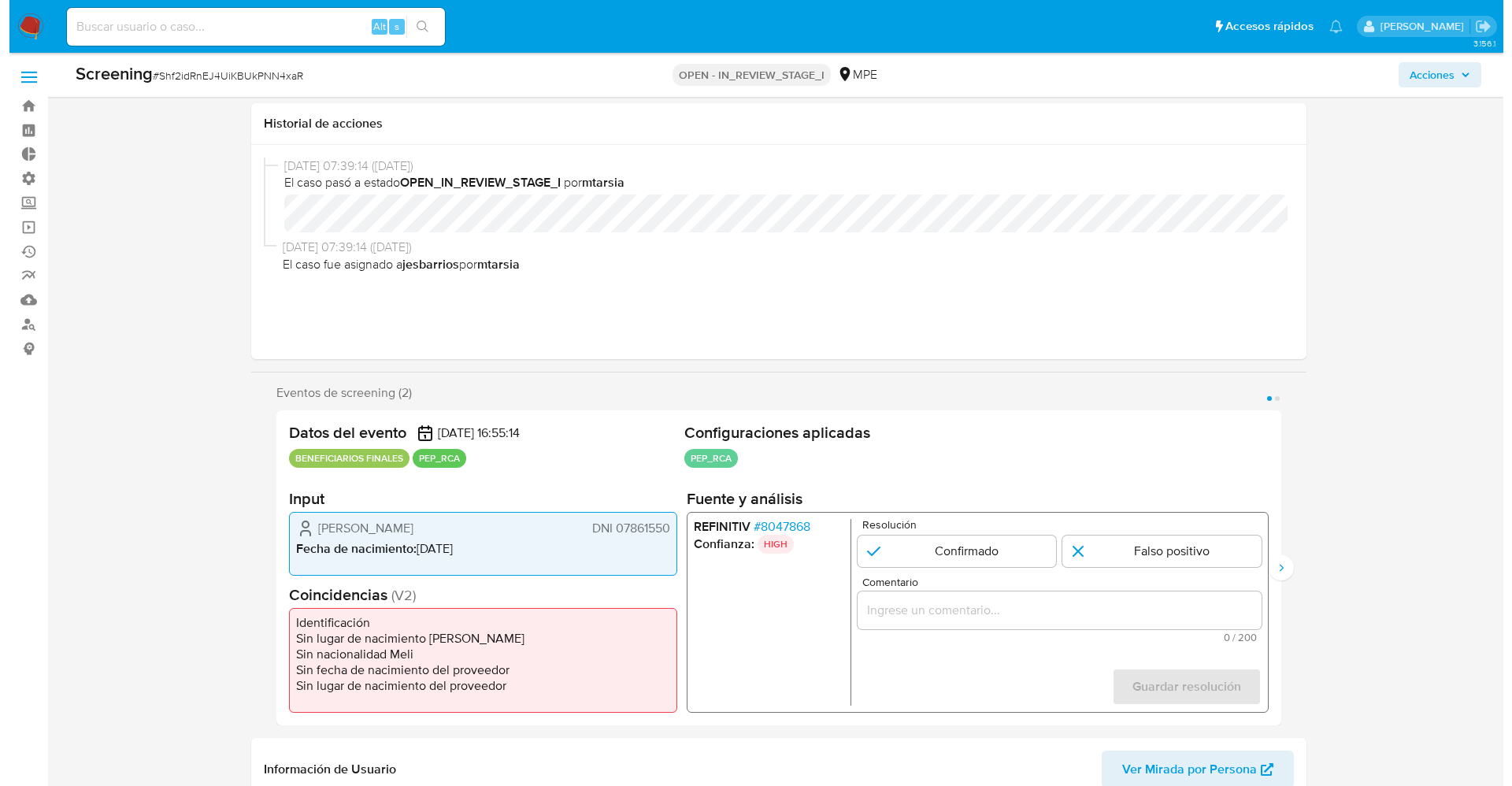
scroll to position [118, 0]
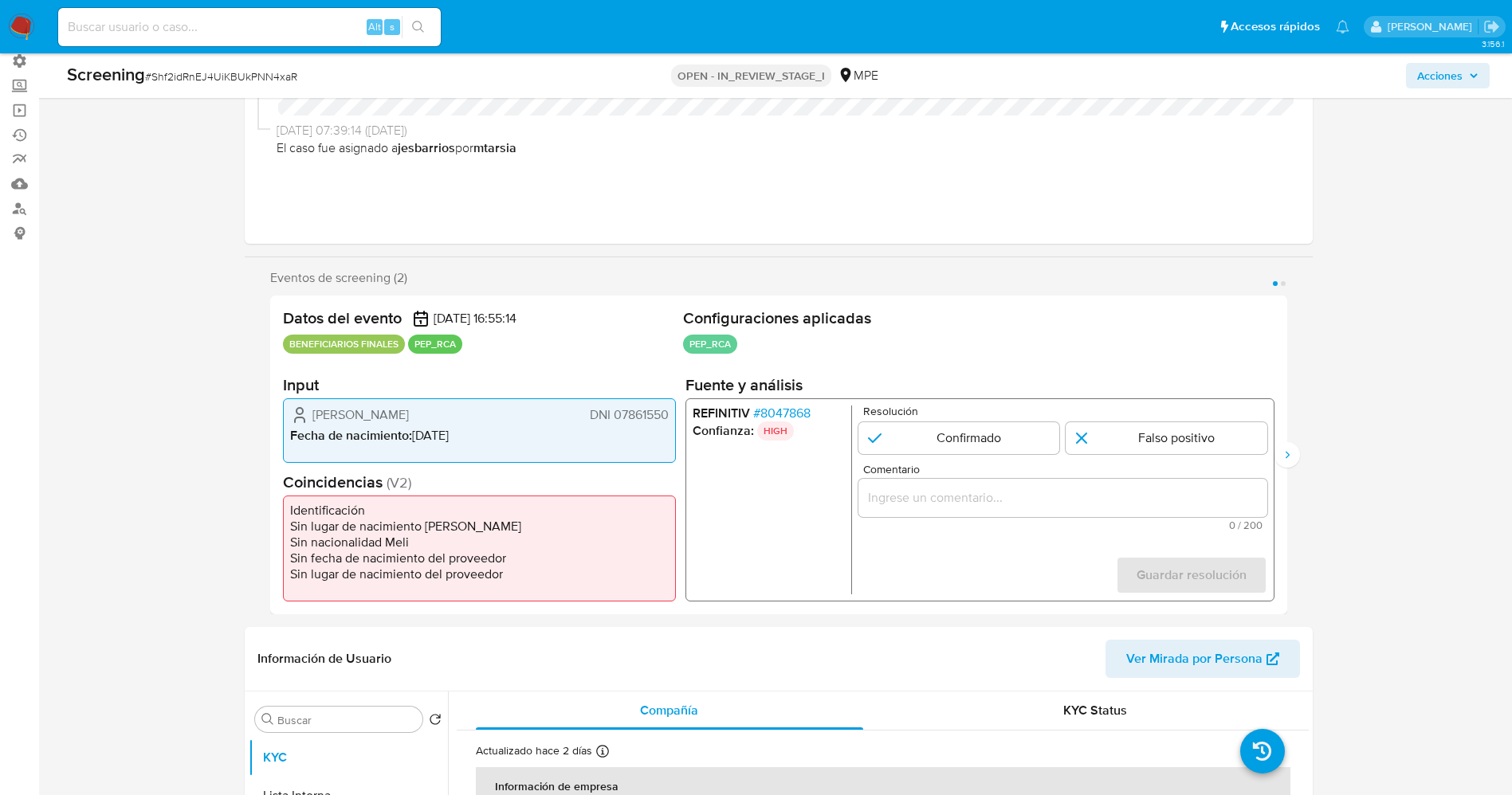
click at [788, 411] on span "# 8047868" at bounding box center [781, 414] width 57 height 16
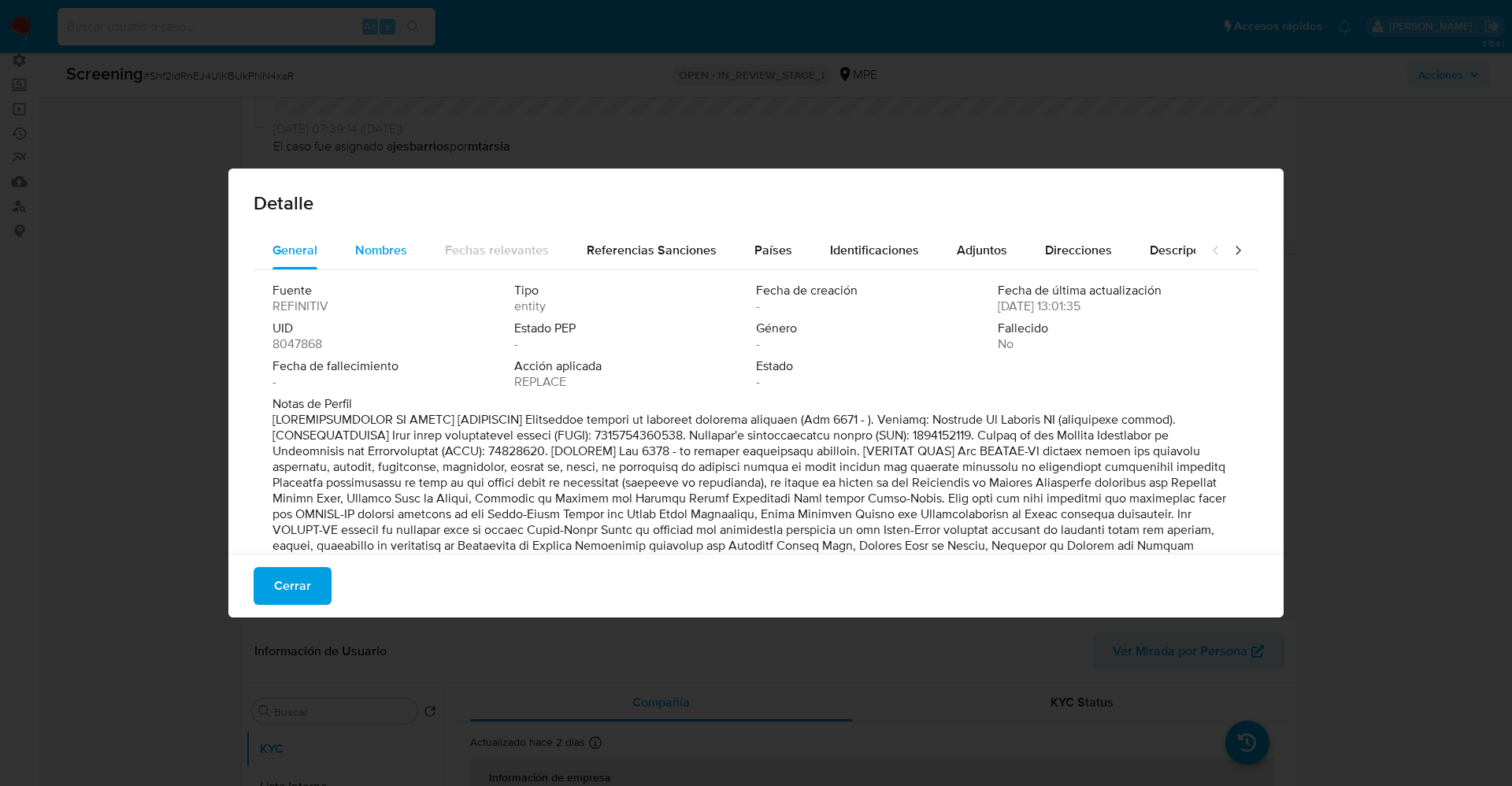
click at [376, 245] on span "Nombres" at bounding box center [381, 250] width 52 height 18
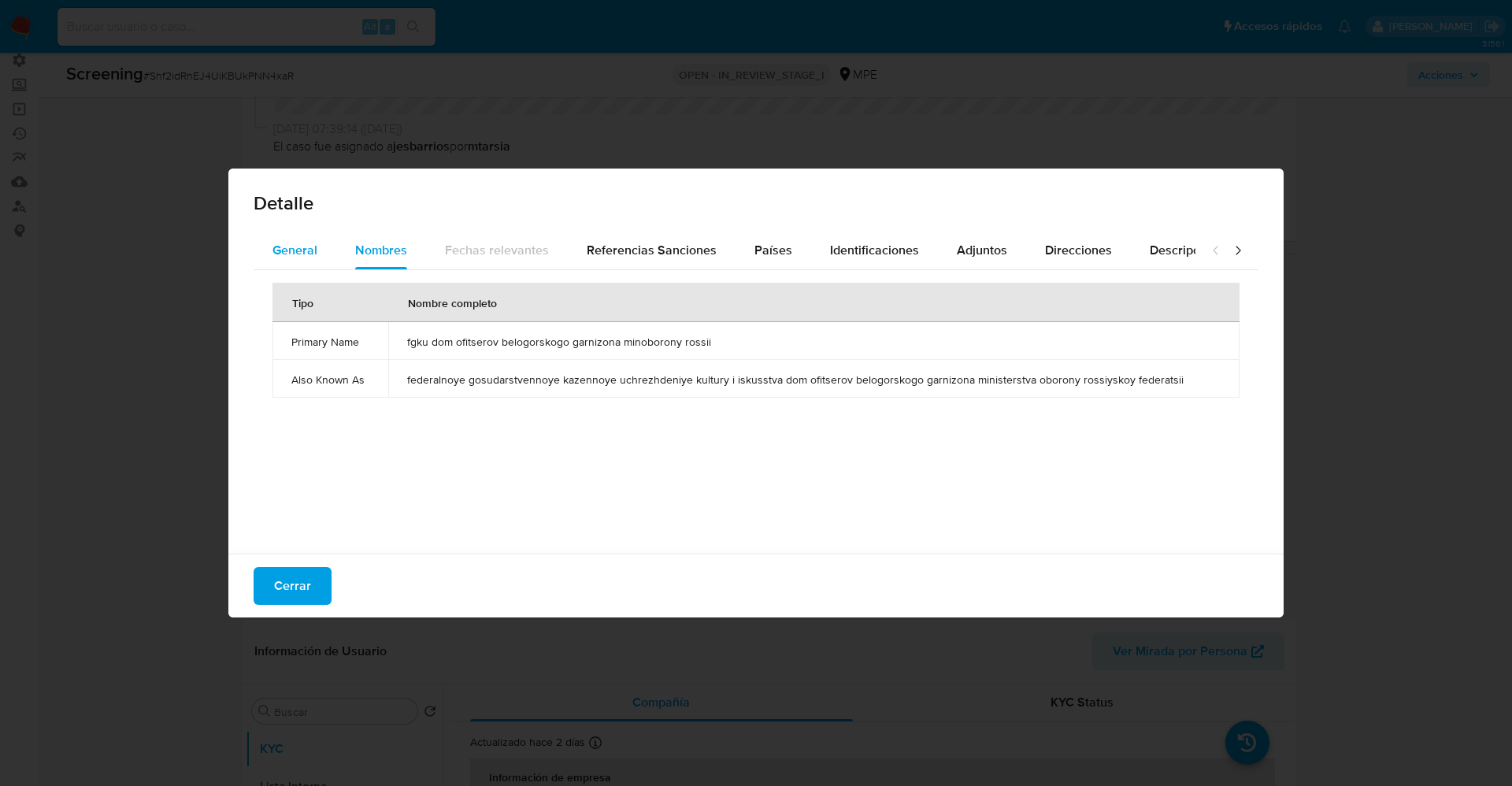
click at [306, 253] on span "General" at bounding box center [295, 250] width 45 height 18
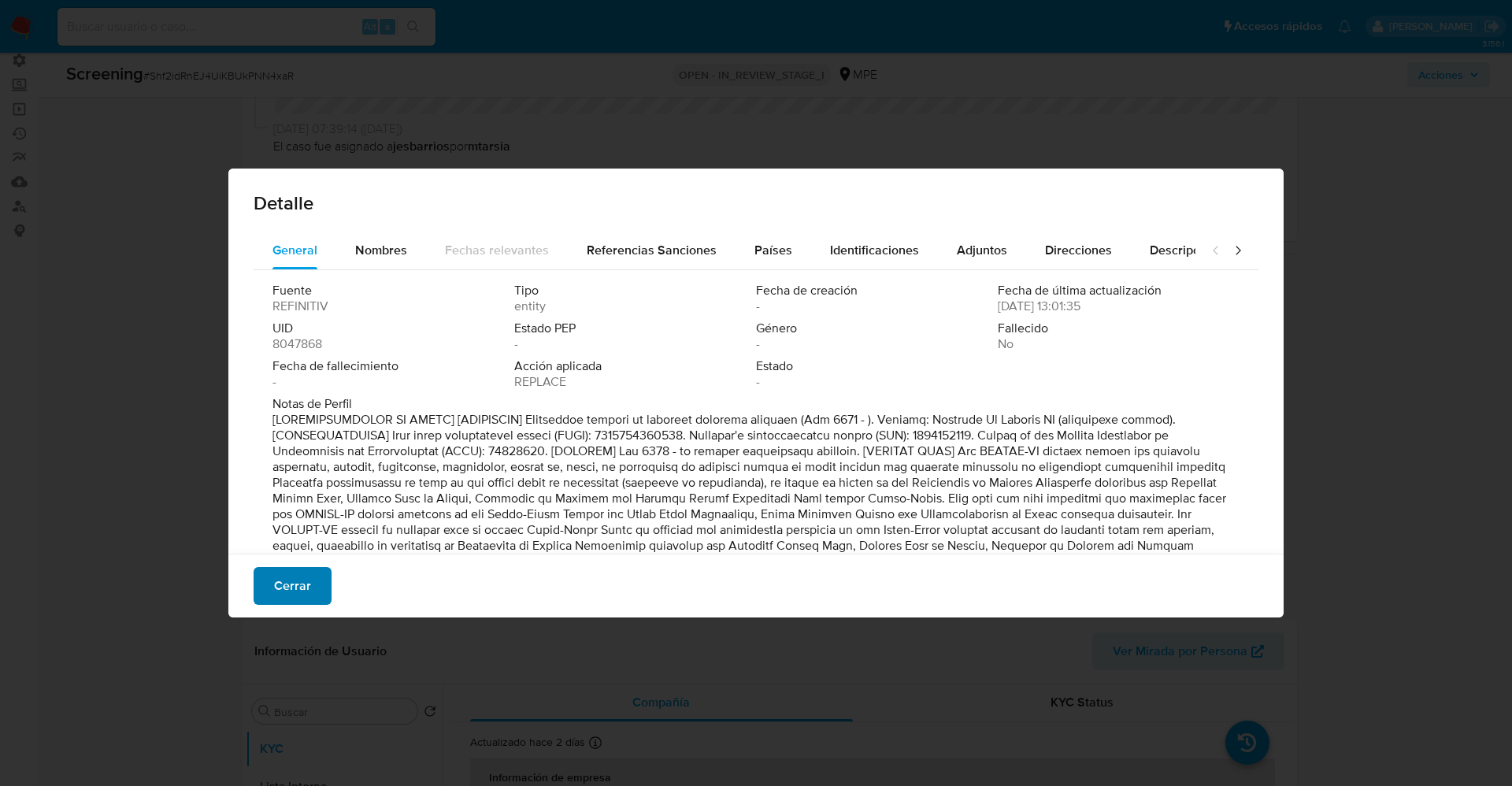
click at [299, 585] on span "Cerrar" at bounding box center [292, 586] width 37 height 35
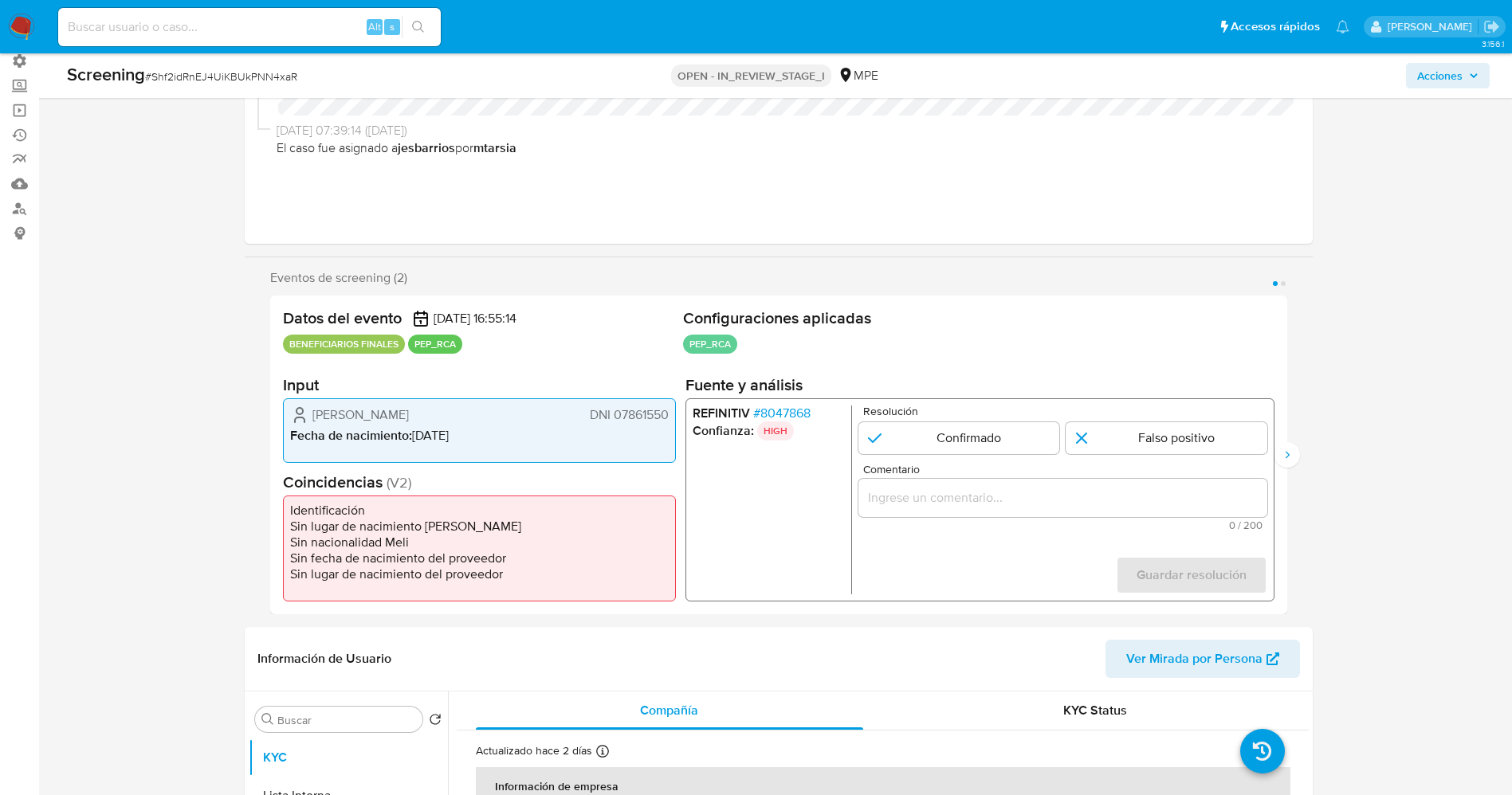
click at [794, 416] on span "# 8047868" at bounding box center [781, 414] width 57 height 16
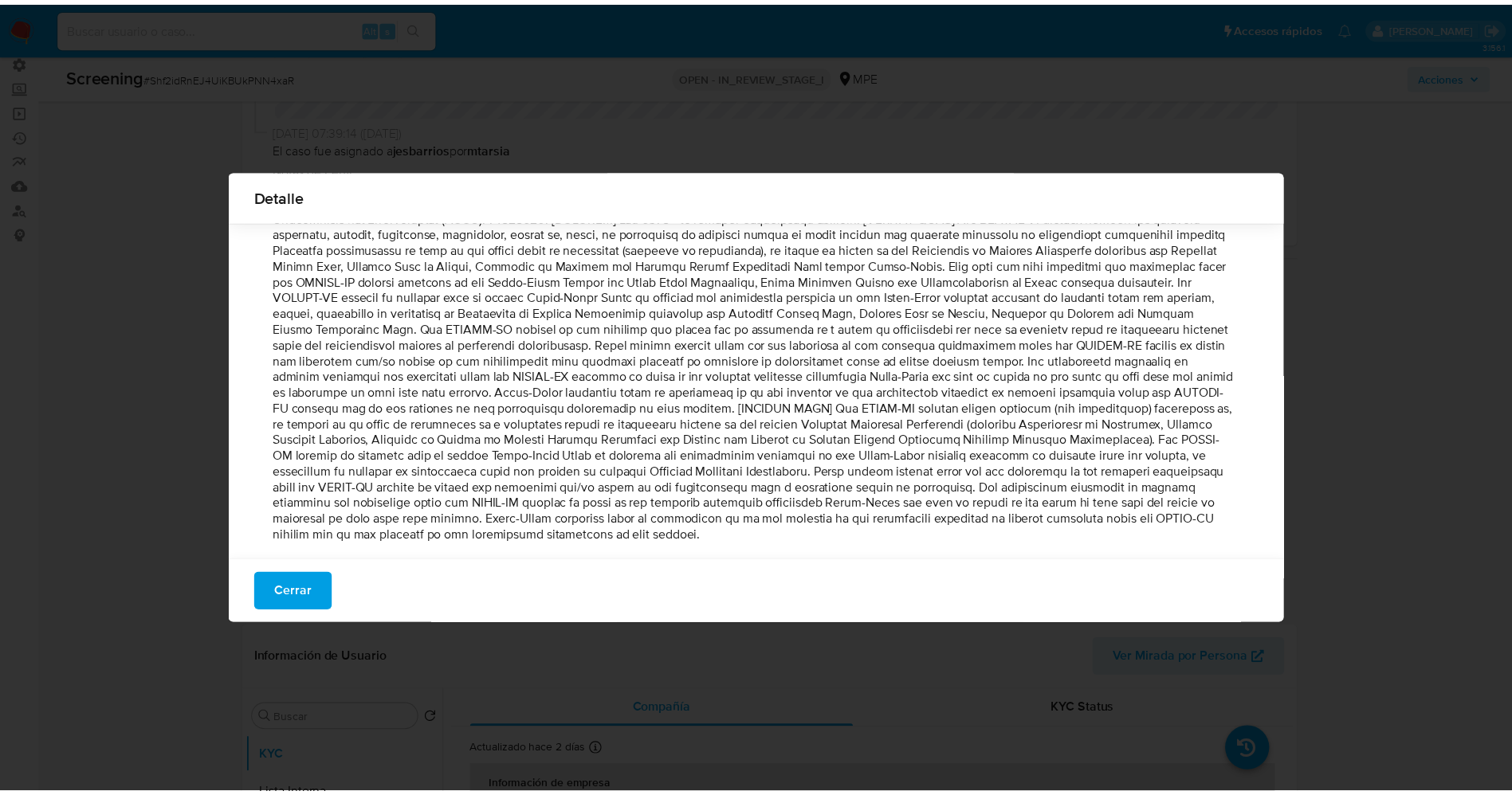
scroll to position [0, 0]
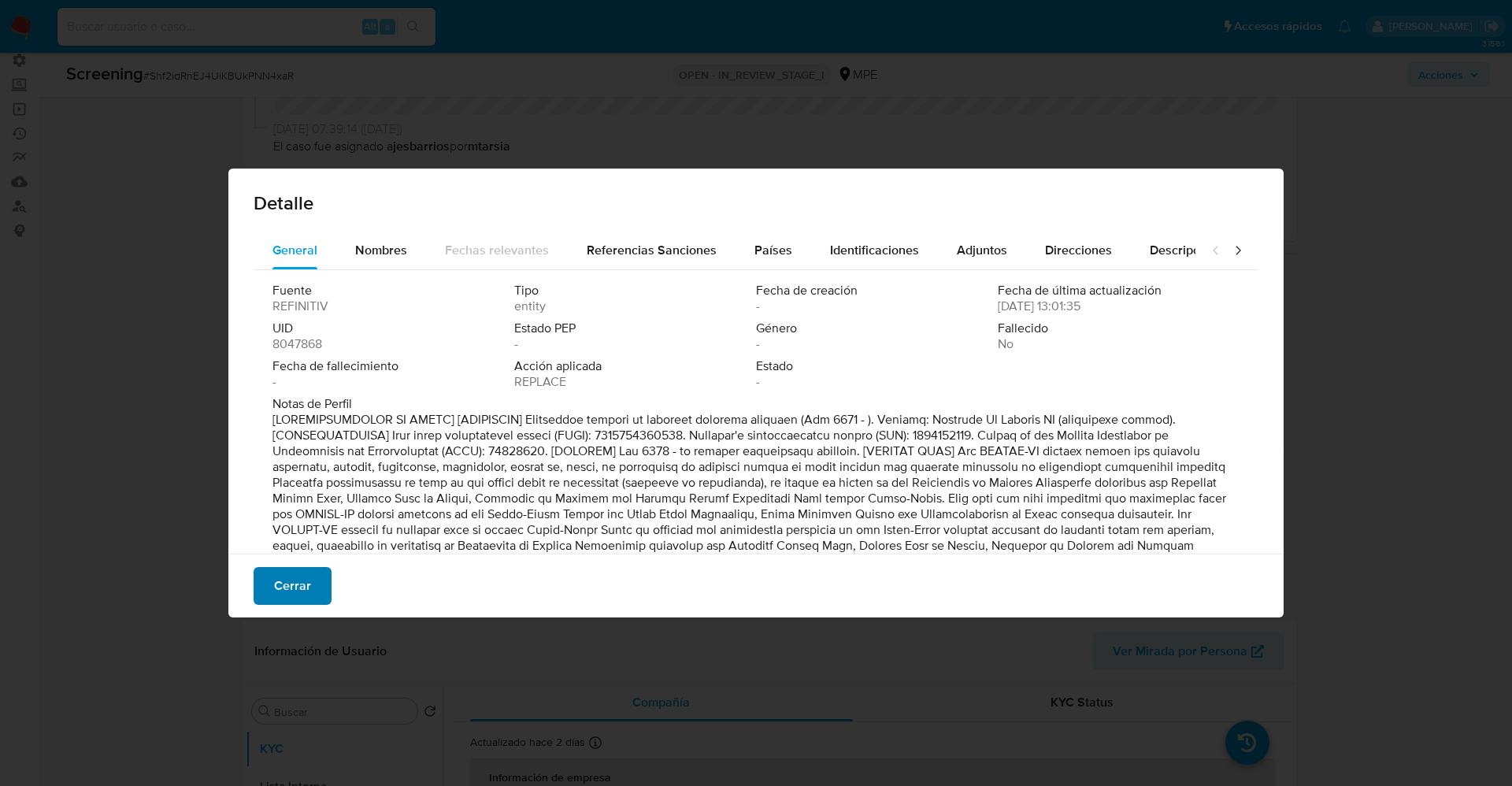
click at [289, 584] on span "Cerrar" at bounding box center [292, 586] width 37 height 35
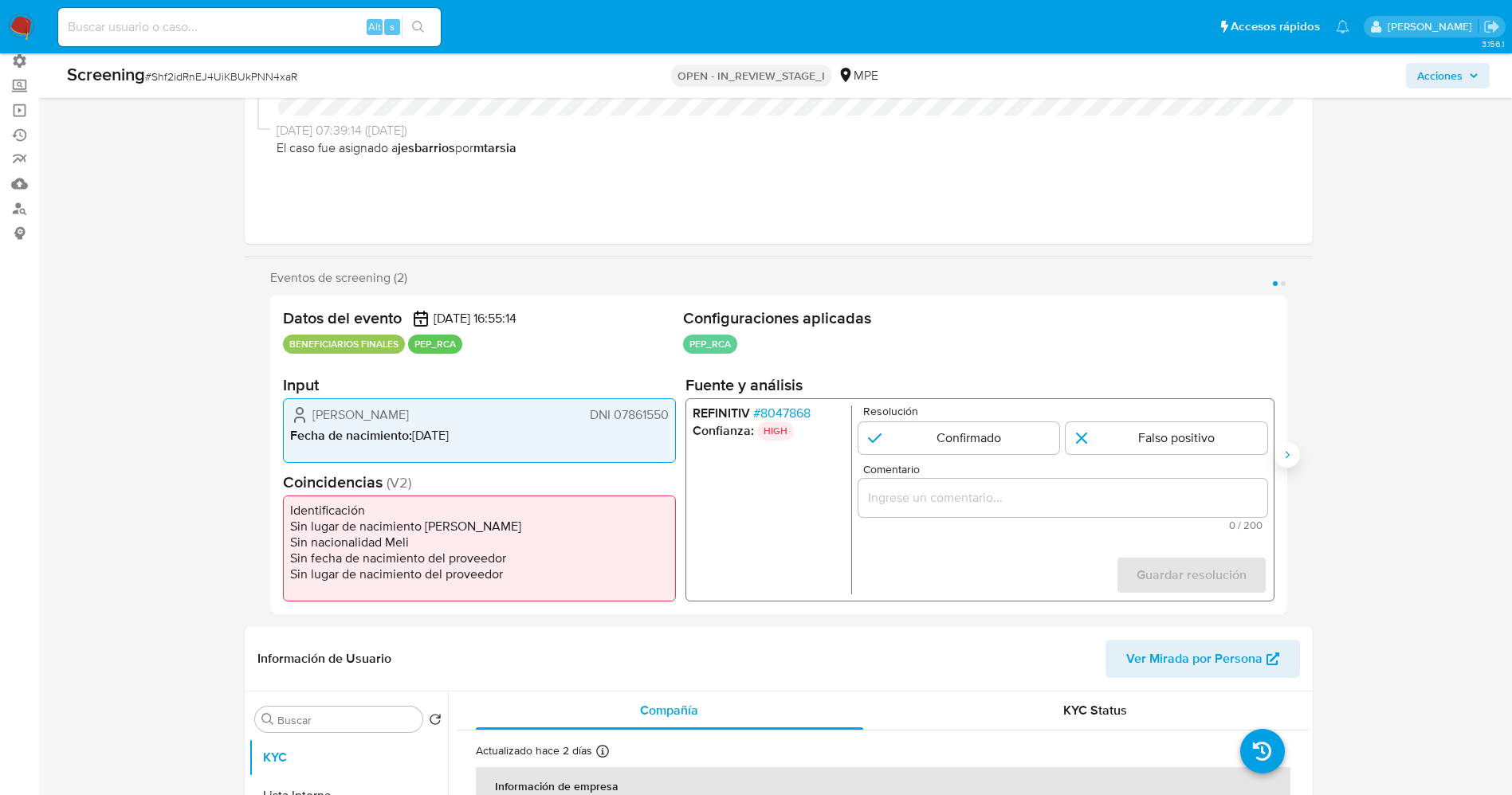
click at [1292, 454] on icon "Siguiente" at bounding box center [1287, 455] width 13 height 13
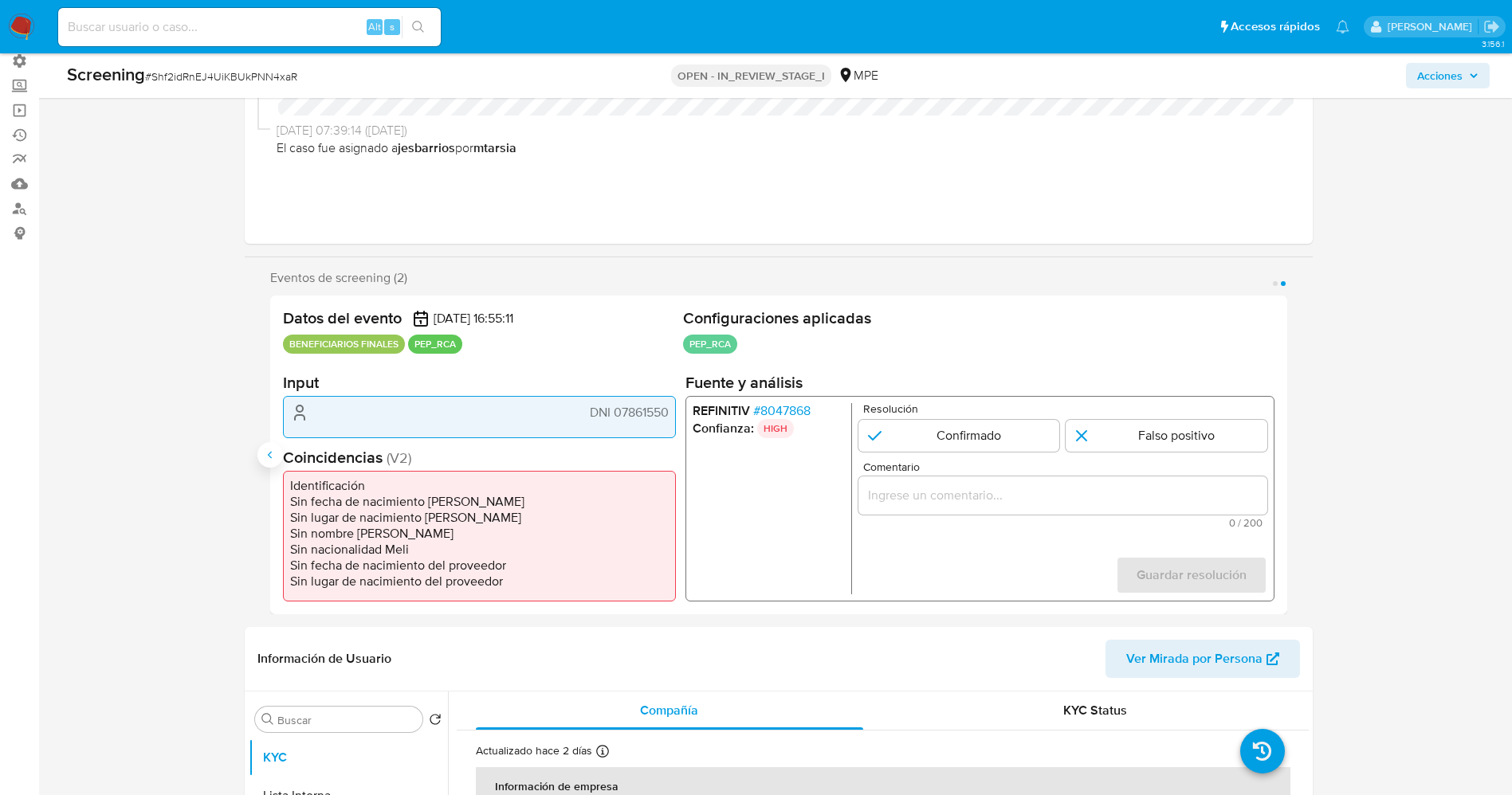
click at [268, 458] on icon "Anterior" at bounding box center [270, 455] width 13 height 13
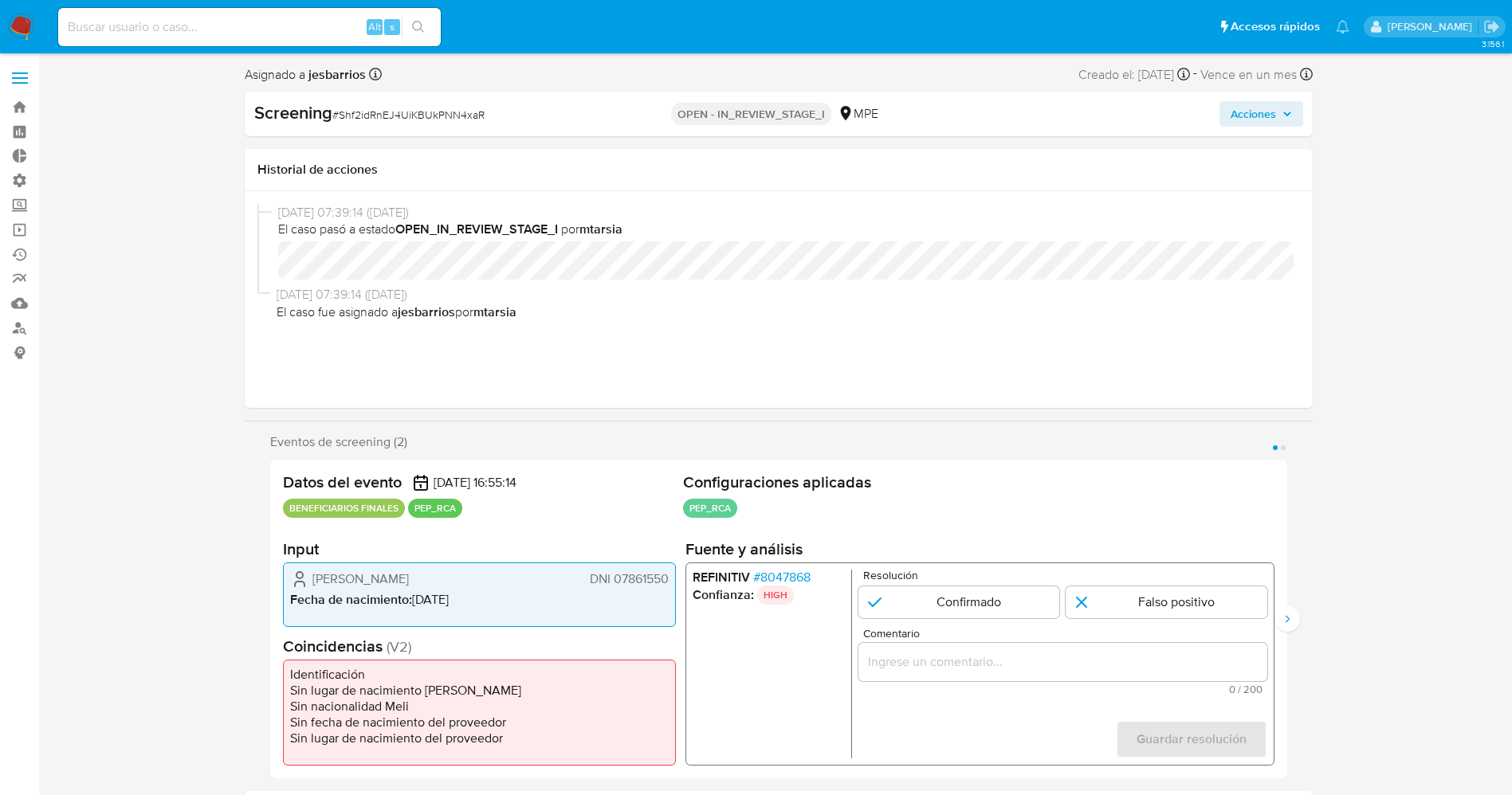
drag, startPoint x: 313, startPoint y: 579, endPoint x: 670, endPoint y: 577, distance: 357.0
click at [670, 577] on div "Juan Carlos Guerra Arriaran DNI 07861550 Fecha de nacimiento : 03/09/1966" at bounding box center [480, 595] width 393 height 65
click at [795, 563] on div "REFINITIV # 8047868 Confianza: HIGH Resolución Confirmado Falso positivo Coment…" at bounding box center [979, 664] width 589 height 203
click at [792, 572] on span "# 8047868" at bounding box center [781, 578] width 57 height 16
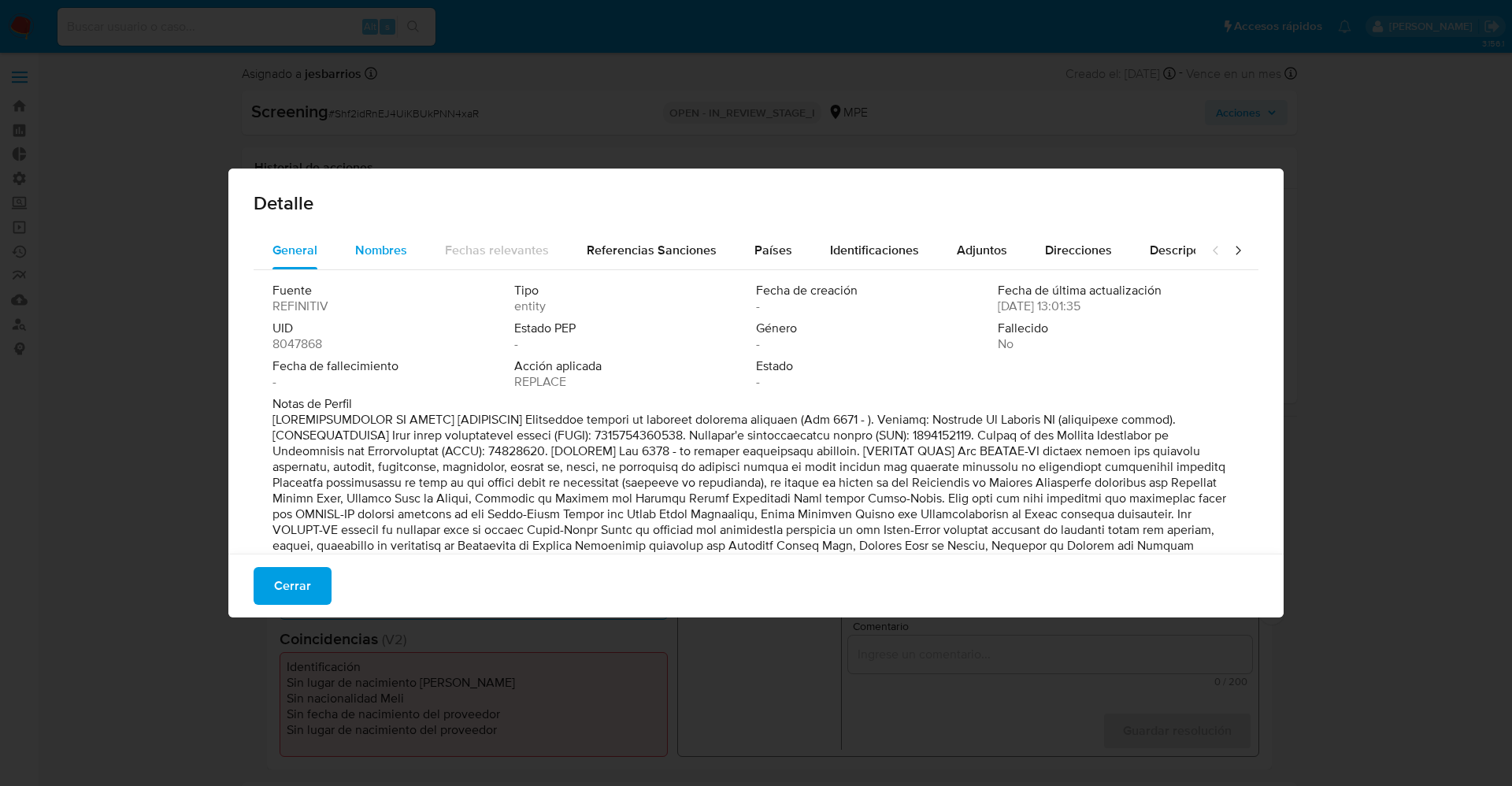
click at [376, 235] on div "Nombres" at bounding box center [381, 250] width 52 height 38
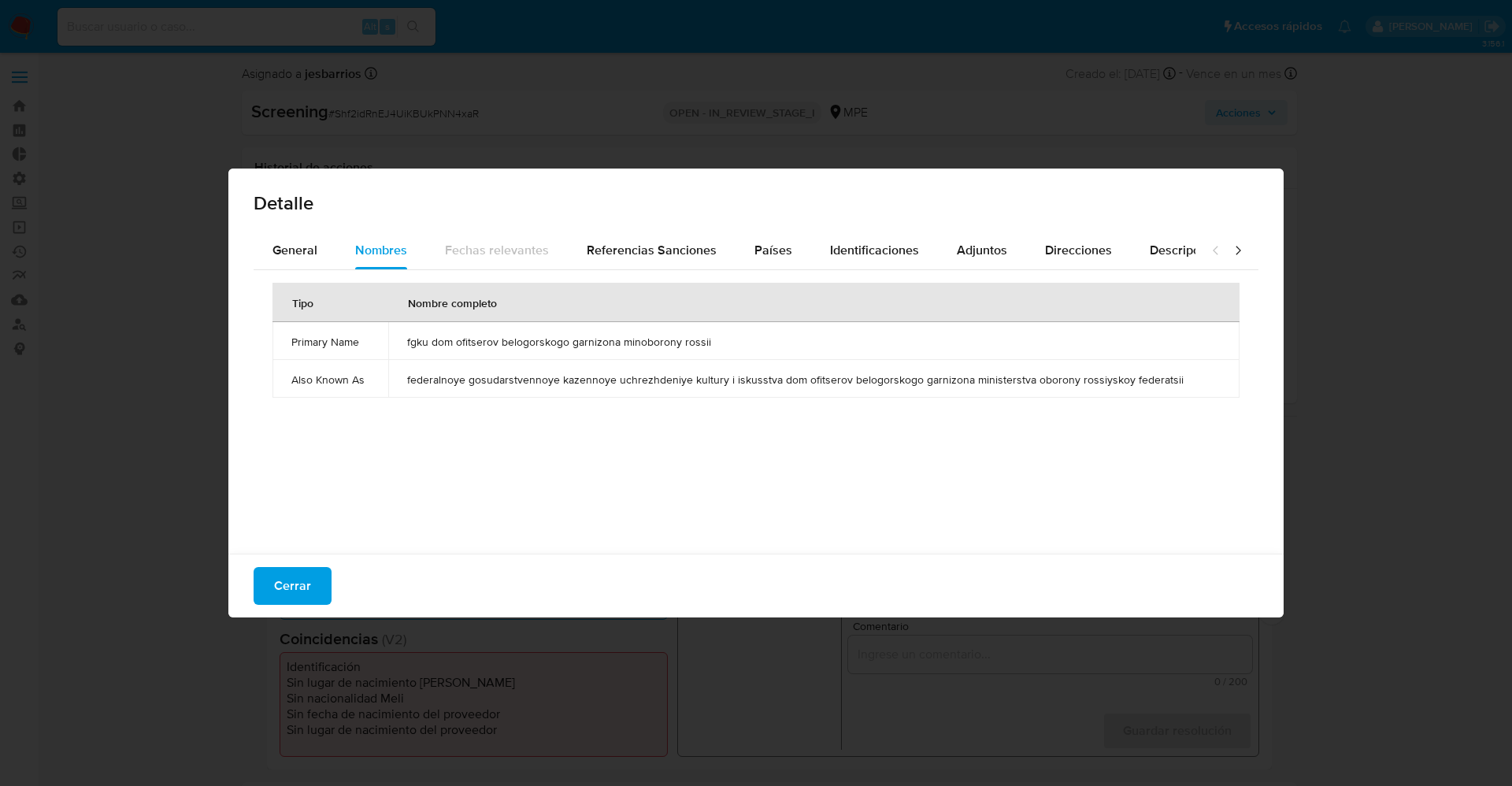
drag, startPoint x: 454, startPoint y: 336, endPoint x: 719, endPoint y: 332, distance: 265.0
click at [719, 332] on tr "Primary Name fgku dom ofitserov belogorskogo garnizona minoborony rossii" at bounding box center [756, 341] width 967 height 38
click at [886, 252] on span "Identificaciones" at bounding box center [874, 250] width 89 height 18
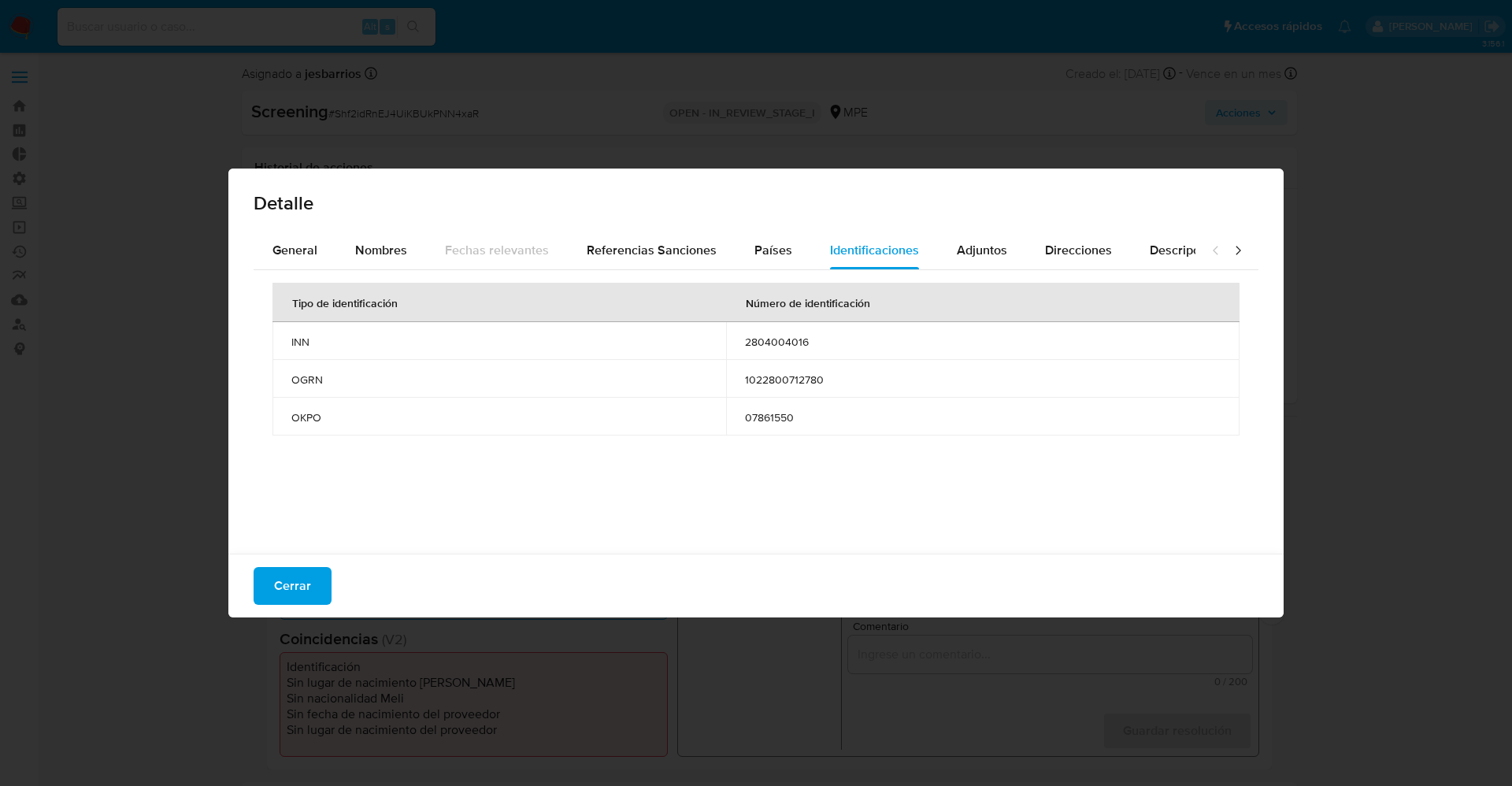
drag, startPoint x: 791, startPoint y: 416, endPoint x: 799, endPoint y: 415, distance: 8.1
click at [799, 415] on td "07861550" at bounding box center [983, 416] width 514 height 38
click at [306, 577] on span "Cerrar" at bounding box center [292, 586] width 37 height 35
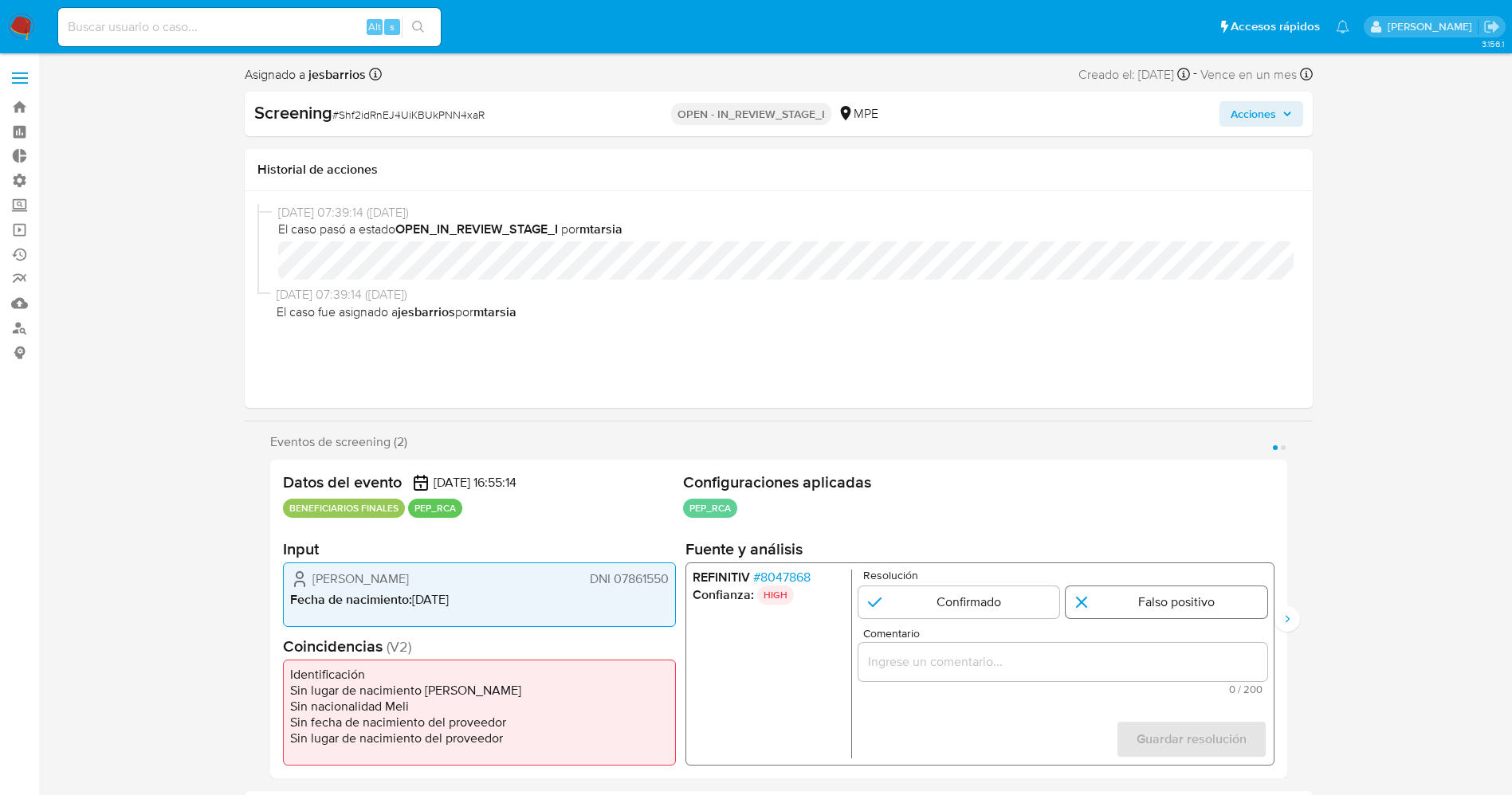
click at [1094, 616] on input "1 de 2" at bounding box center [1166, 602] width 202 height 32
radio input "true"
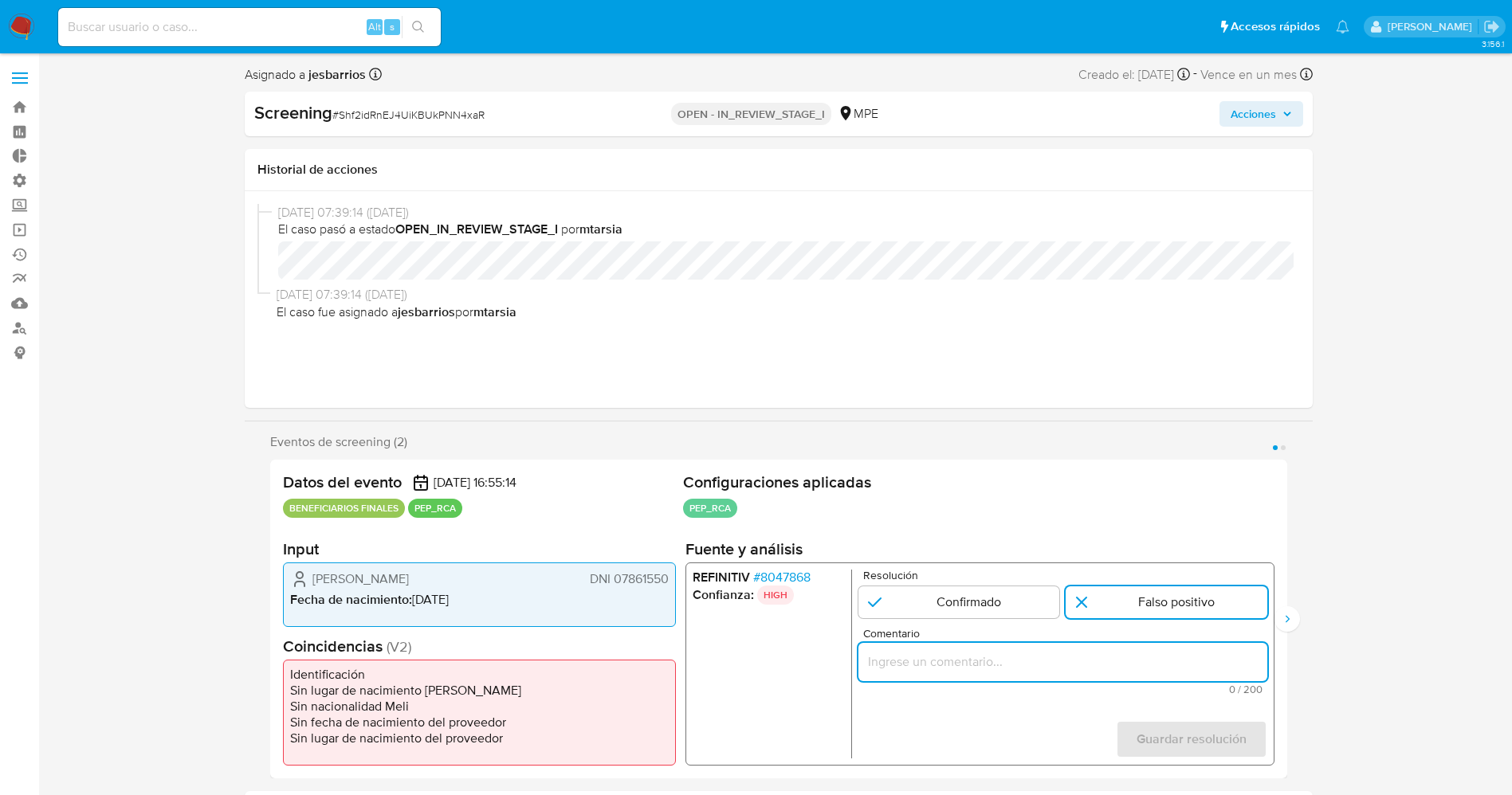
click at [1050, 657] on input "Comentario" at bounding box center [1062, 661] width 409 height 21
drag, startPoint x: 1177, startPoint y: 665, endPoint x: 1292, endPoint y: 661, distance: 115.1
click at [1292, 661] on div "Eventos de screening (2) Página 1 Página 2 Datos del evento 25/08/2025 16:55:14…" at bounding box center [779, 607] width 1068 height 344
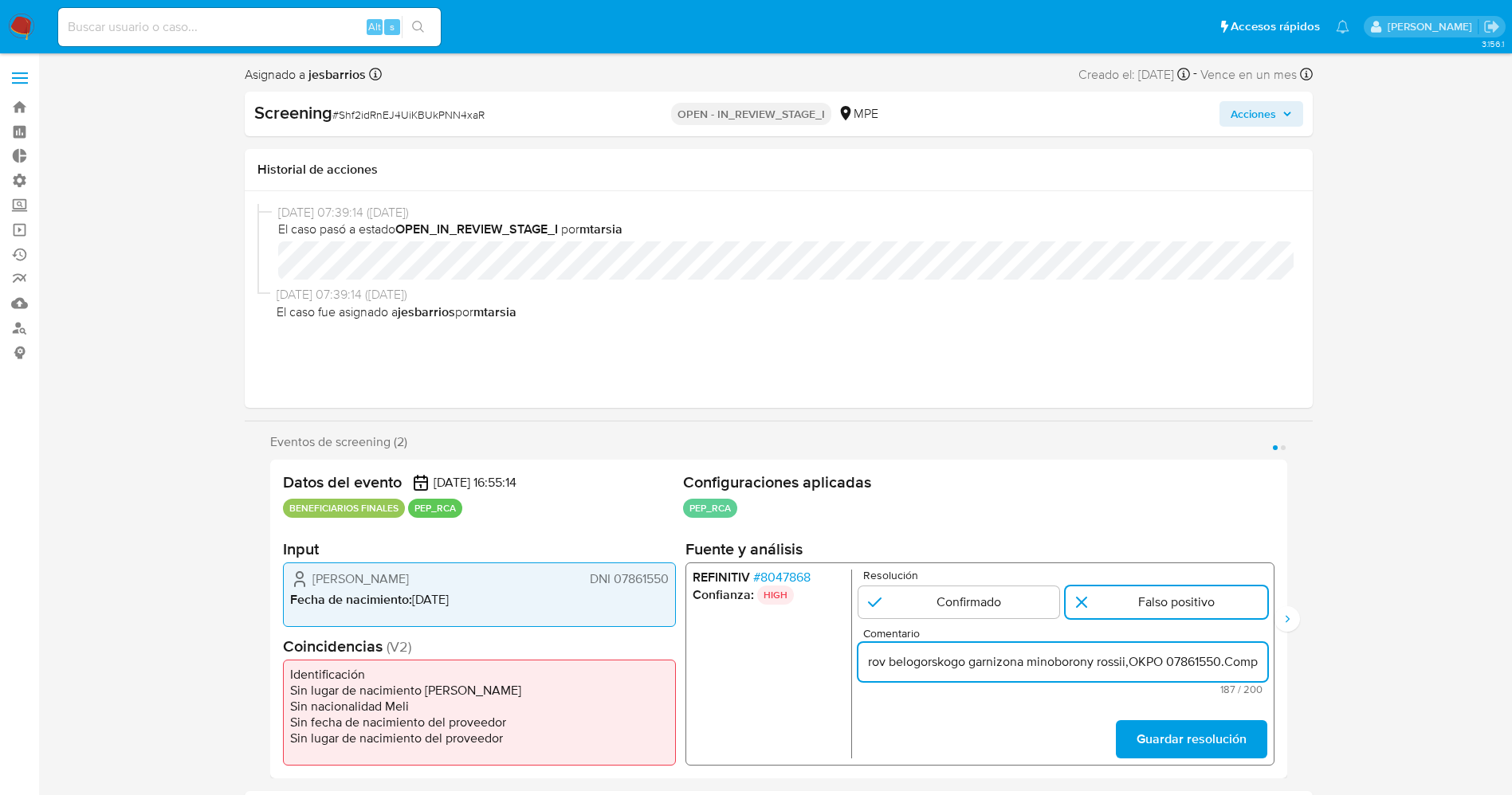
click at [1193, 656] on input "usuario Juan Carlos Guerra Arriaran,DNI 07861550,Nacionalidad Peruana por coinc…" at bounding box center [1062, 661] width 409 height 21
click at [1085, 658] on input "usuario Juan Carlos Guerra Arriaran,DNI 07861550,Nacionalidad Peruana por coinc…" at bounding box center [1062, 661] width 409 height 21
drag, startPoint x: 1030, startPoint y: 659, endPoint x: 1010, endPoint y: 675, distance: 25.6
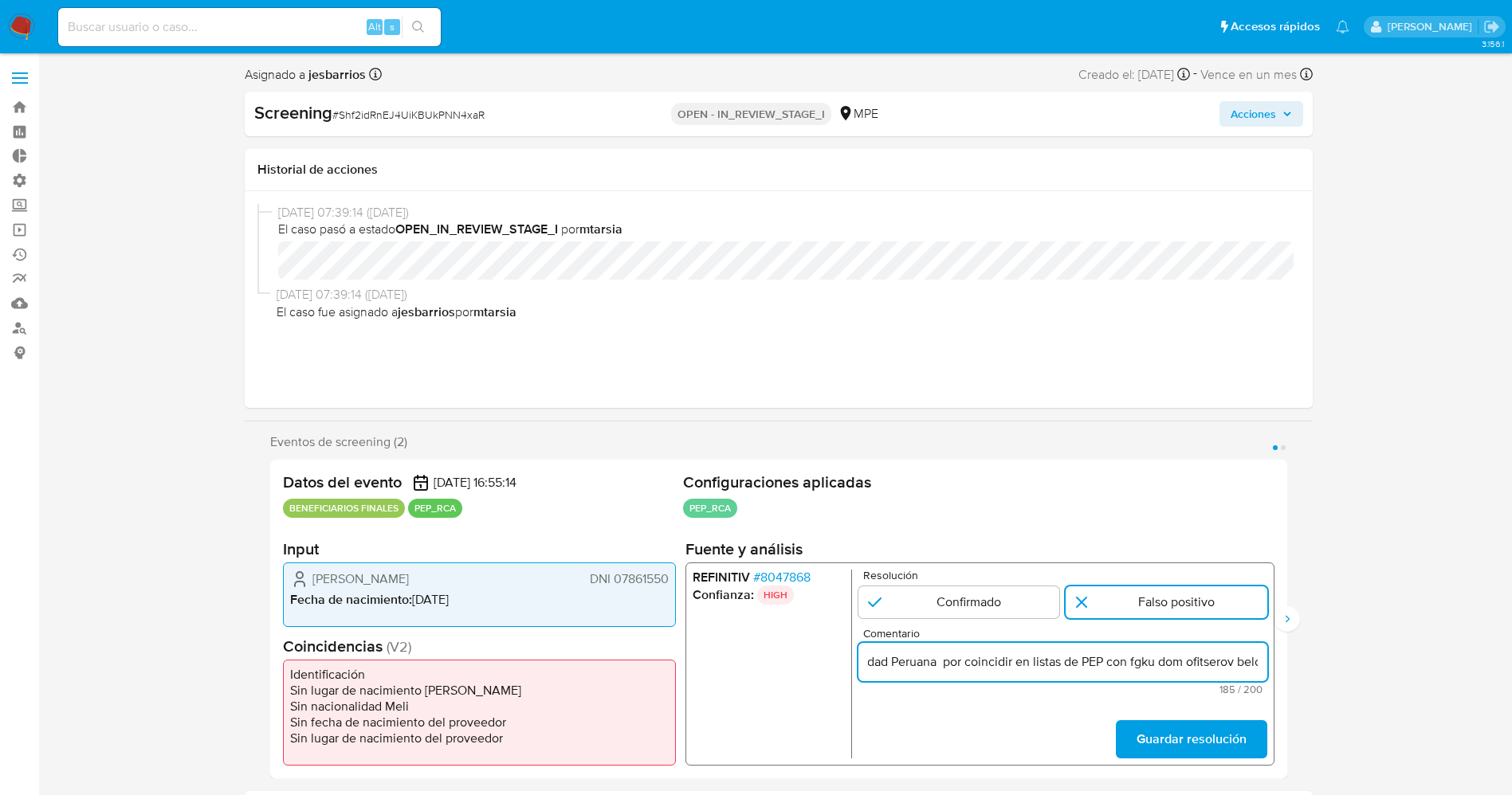
click at [1010, 675] on div "usuario Juan Carlos Guerra Arriaran,DNI 07861550,Nacionalidad Peruana por coinc…" at bounding box center [1062, 662] width 409 height 39
type input "usuario Juan Carlos Guerra Arriaran,DNI 07861550,Nacionalidad Peruana se lo com…"
click at [1240, 754] on span "Guardar resolución" at bounding box center [1190, 739] width 110 height 35
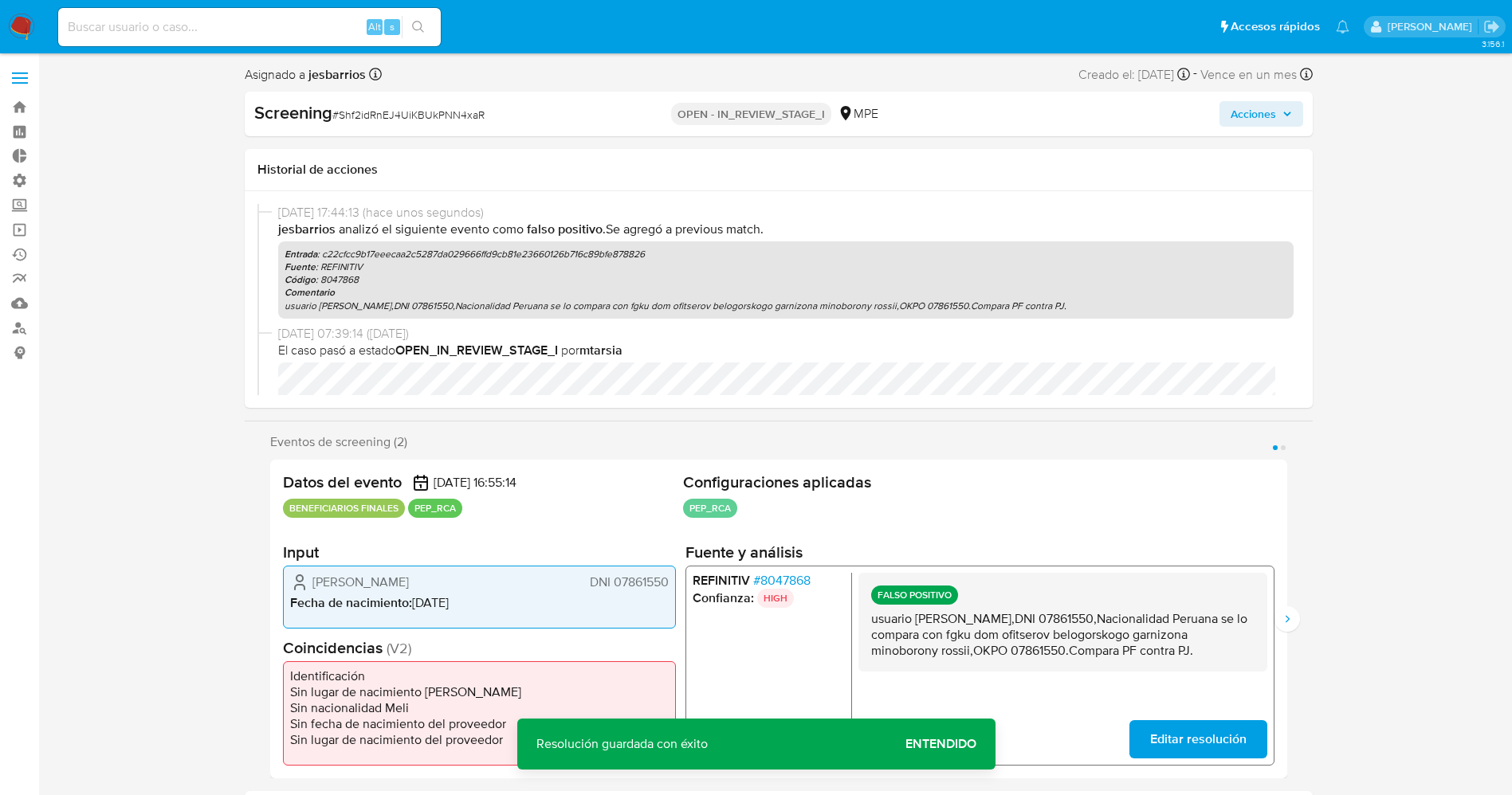
drag, startPoint x: 960, startPoint y: 612, endPoint x: 1257, endPoint y: 652, distance: 299.7
click at [1257, 652] on div "FALSO POSITIVO usuario Juan Carlos Guerra Arriaran,DNI 07861550,Nacionalidad Pe…" at bounding box center [1062, 621] width 409 height 99
click at [1287, 619] on icon "Siguiente" at bounding box center [1287, 619] width 13 height 13
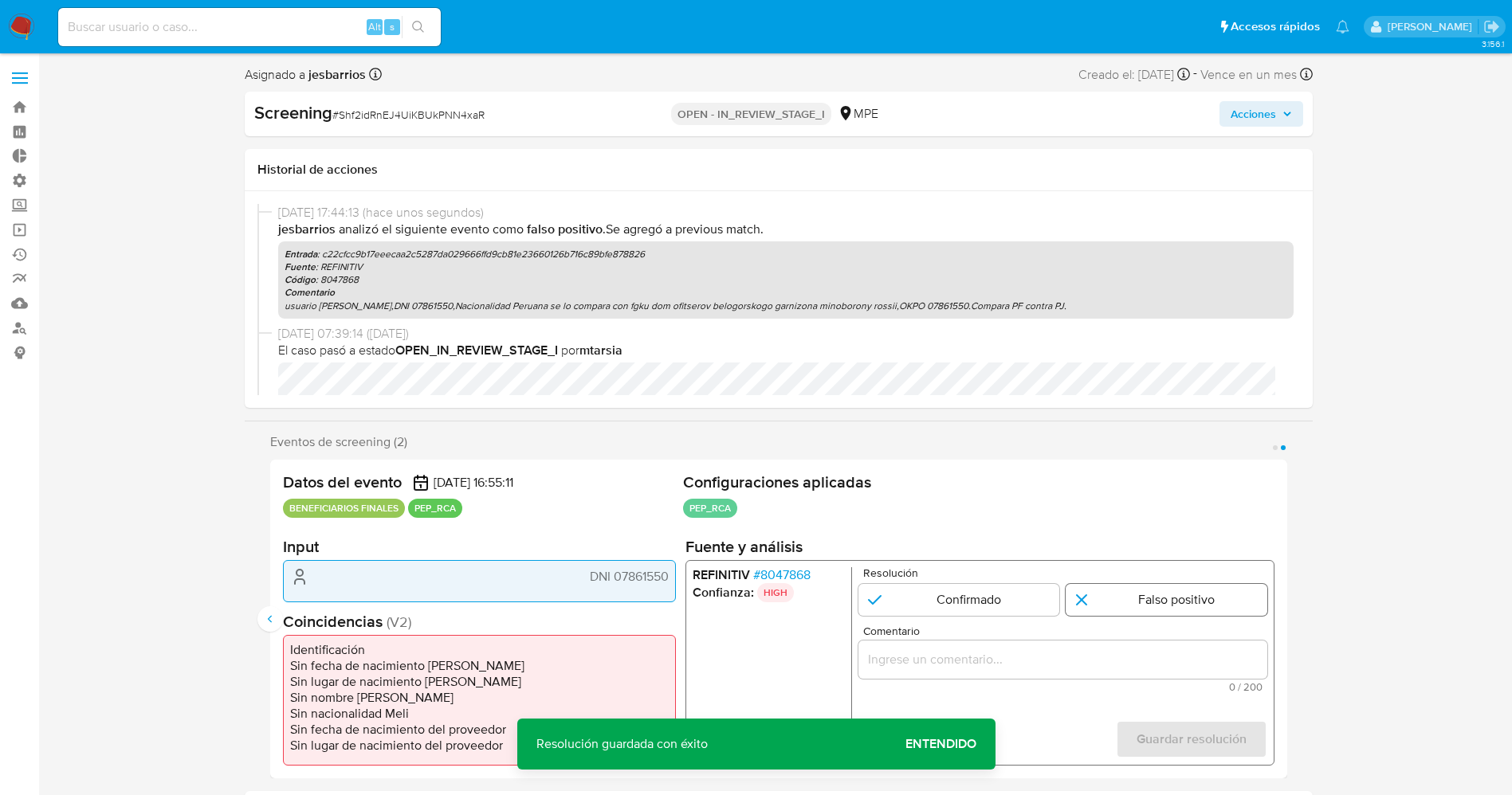
click at [1124, 608] on input "2 de 2" at bounding box center [1166, 601] width 202 height 32
radio input "true"
click at [1079, 658] on input "Comentario" at bounding box center [1062, 660] width 409 height 21
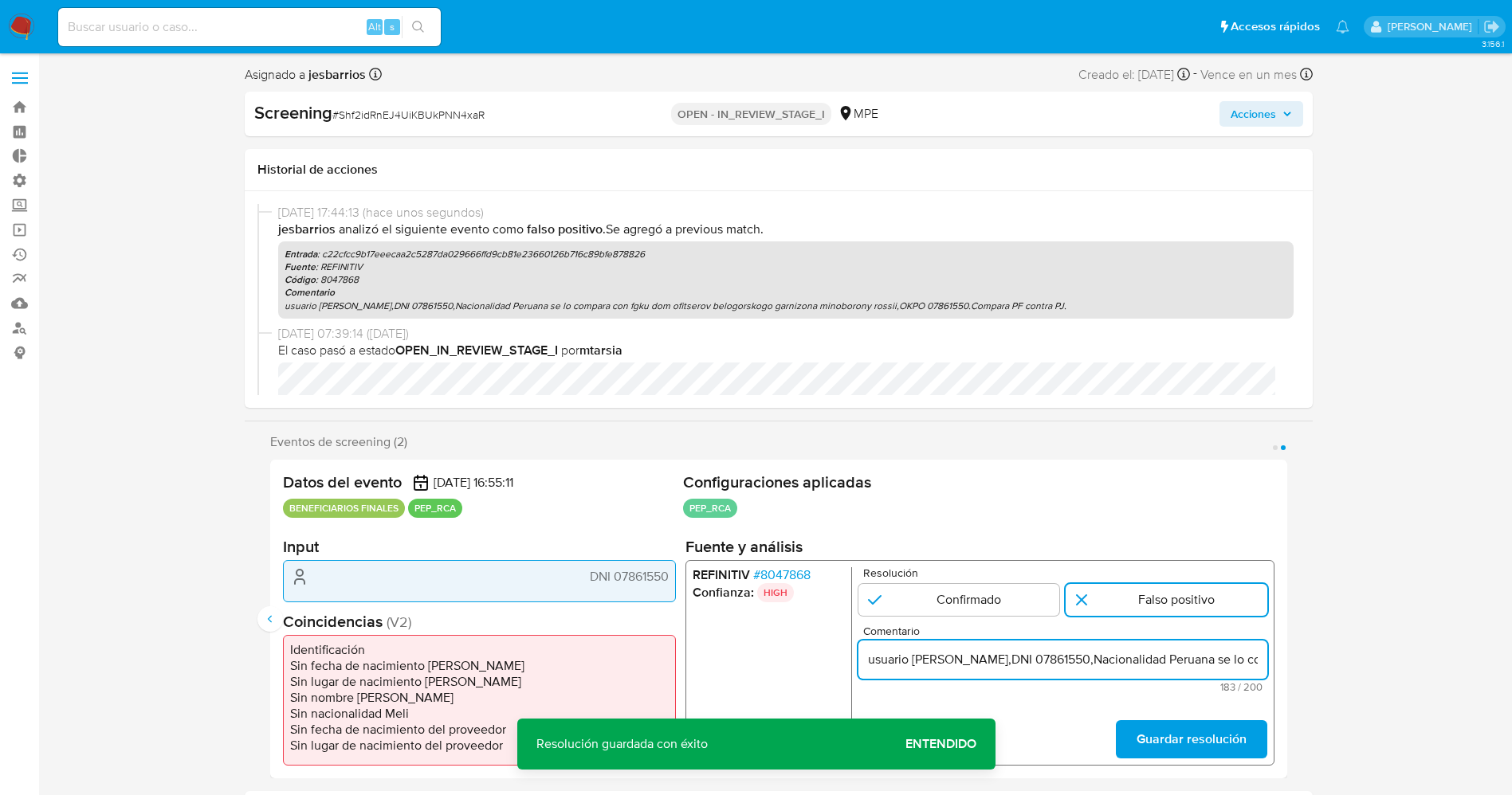
scroll to position [0, 700]
type input "usuario Juan Carlos Guerra Arriaran,DNI 07861550,Nacionalidad Peruana se lo com…"
click at [1142, 719] on form "Resolución Confirmado Falso positivo Comentario usuario Juan Carlos Guerra Arri…" at bounding box center [1062, 662] width 409 height 191
click at [1226, 747] on span "Guardar resolución" at bounding box center [1190, 739] width 110 height 35
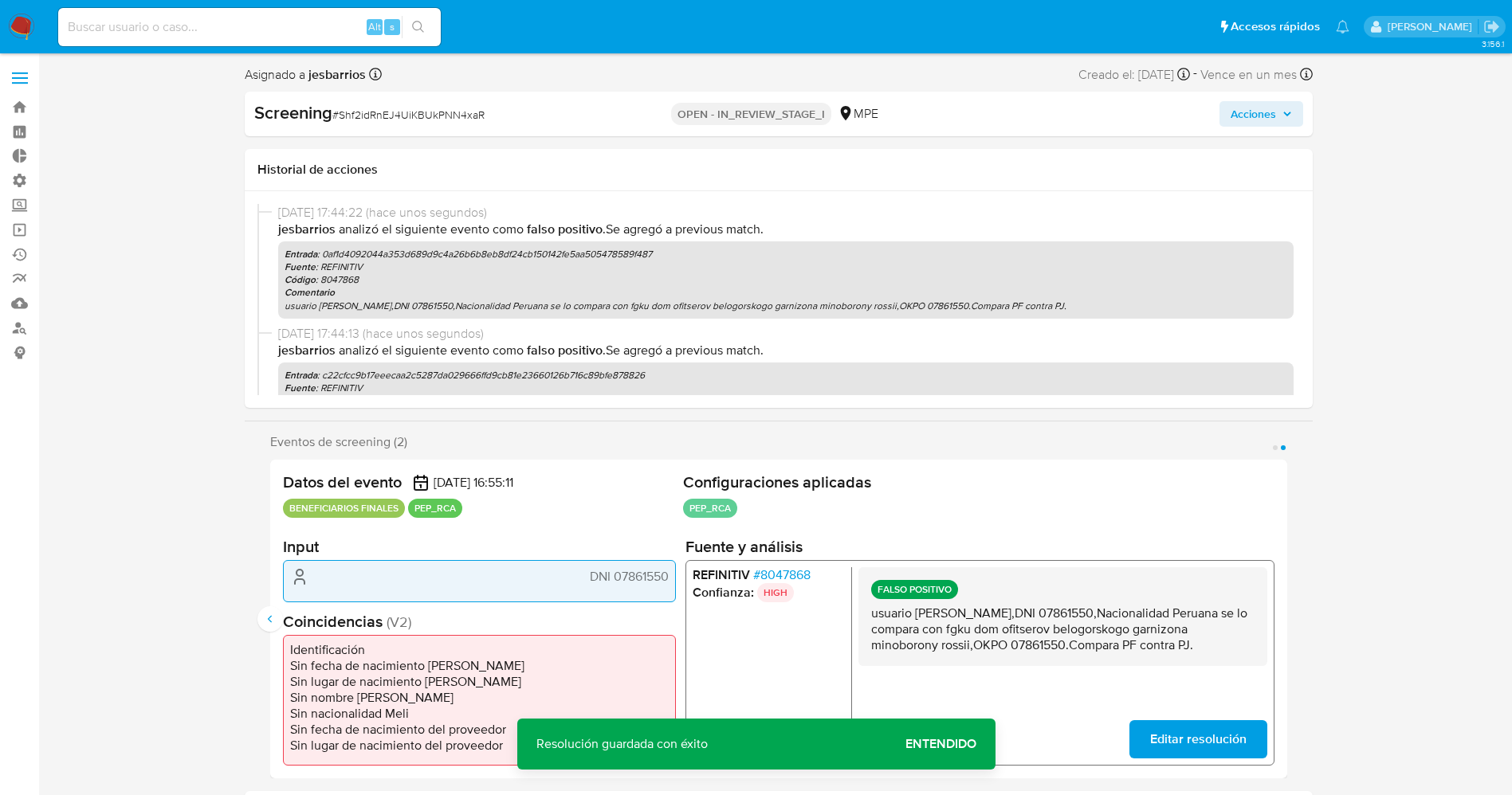
click at [770, 569] on span "# 8047868" at bounding box center [781, 575] width 57 height 16
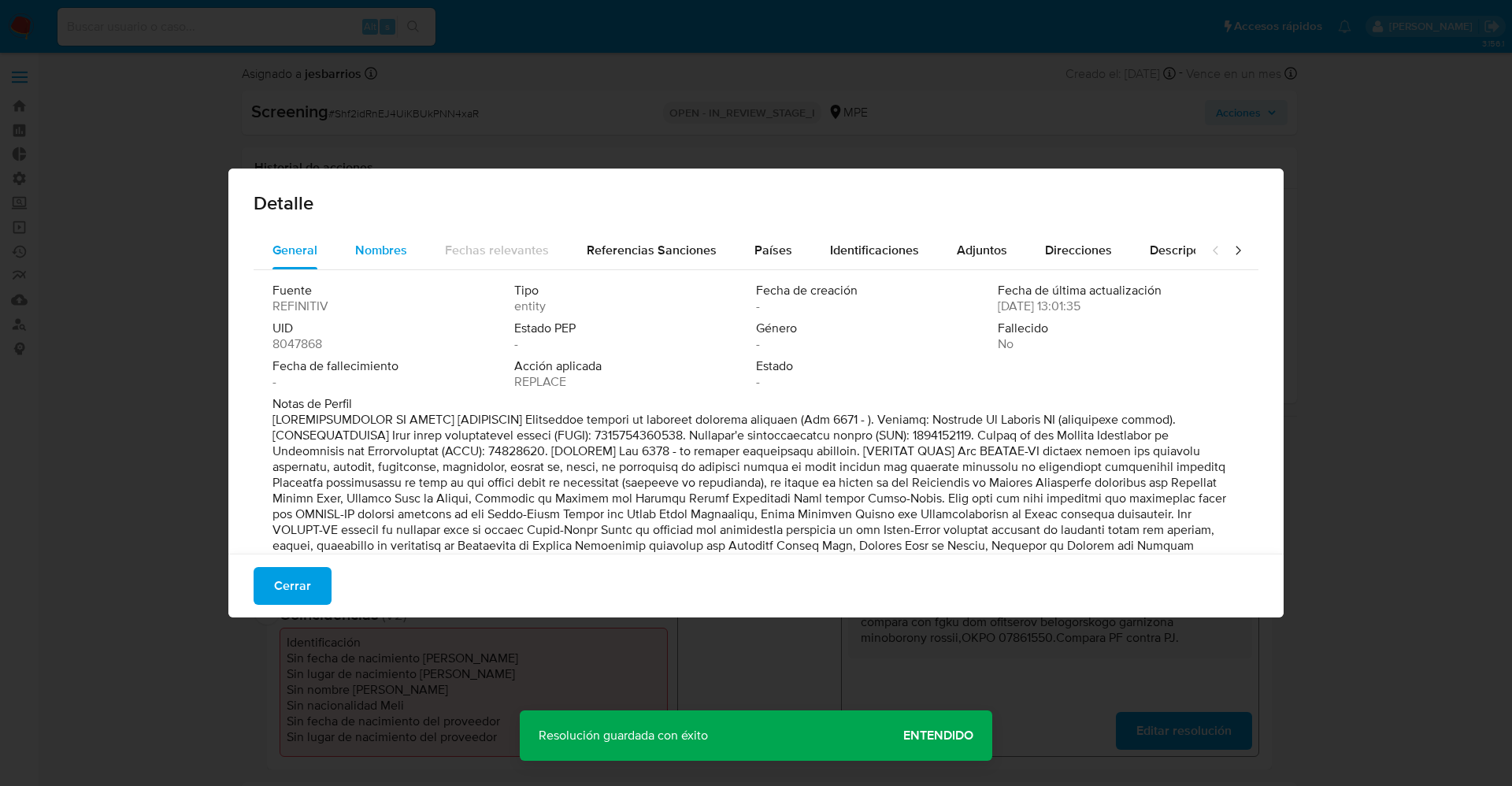
click at [360, 241] on span "Nombres" at bounding box center [381, 250] width 52 height 18
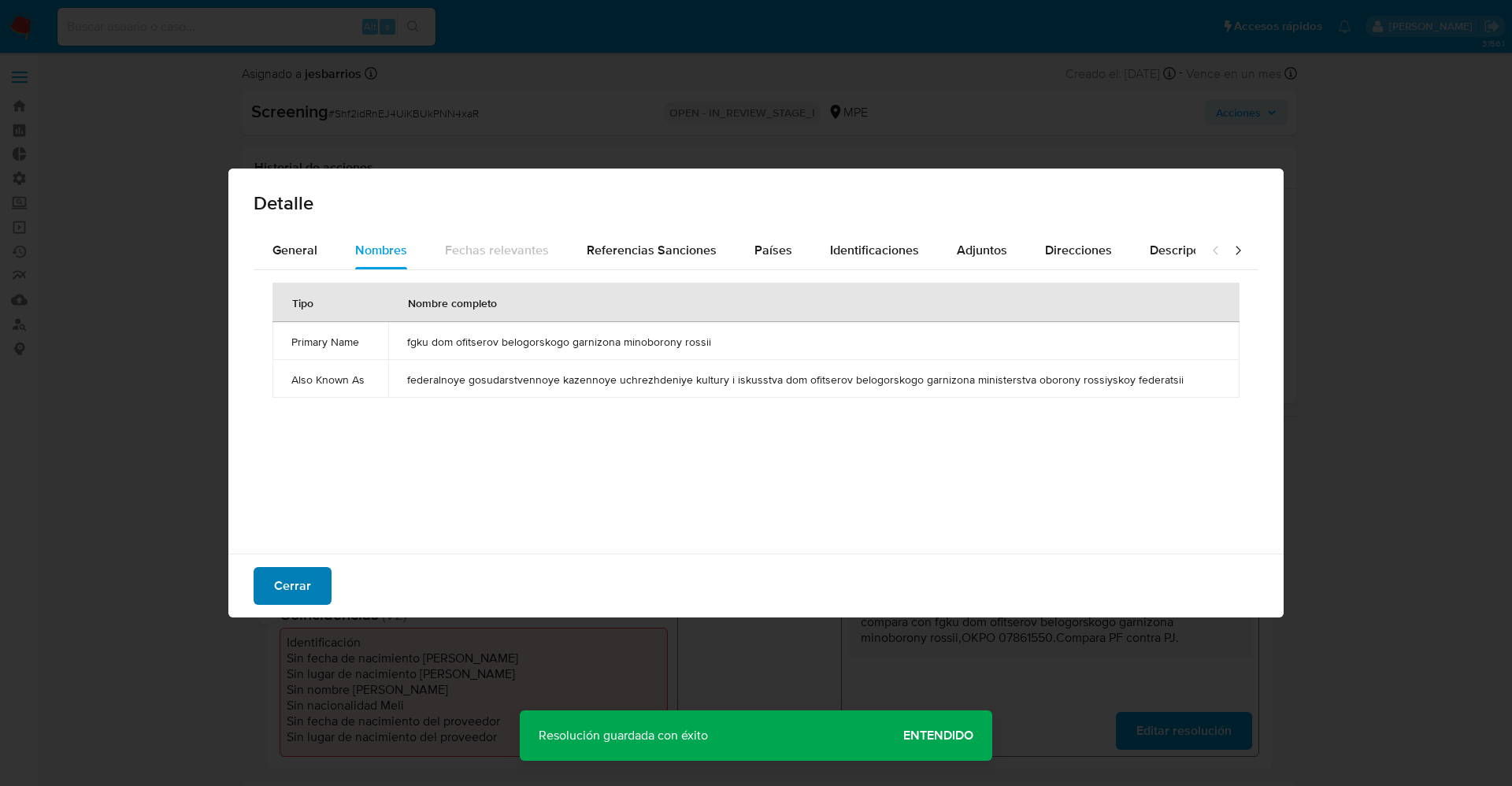
click at [298, 594] on span "Cerrar" at bounding box center [292, 586] width 37 height 35
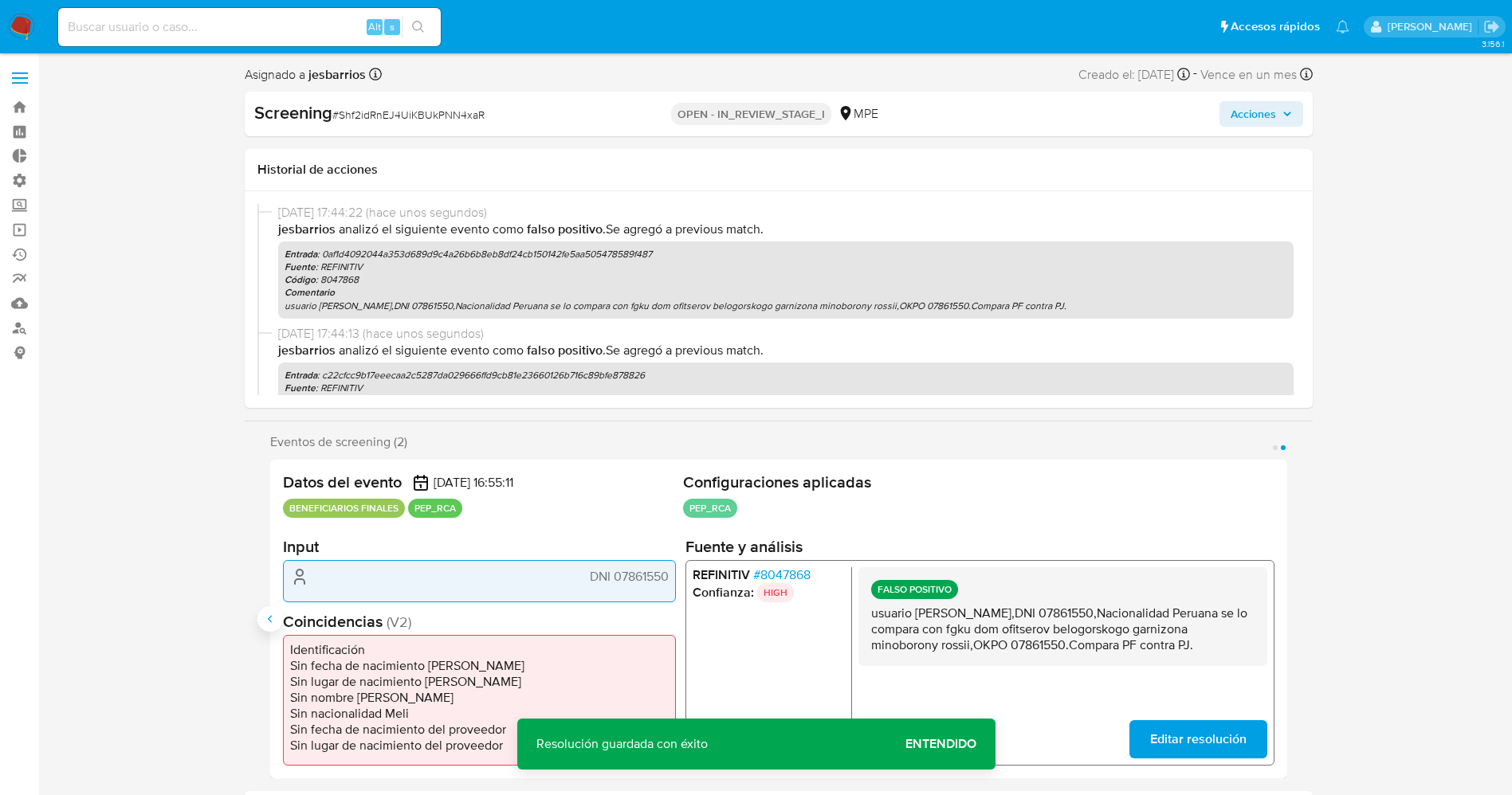
click at [279, 614] on button "Anterior" at bounding box center [270, 619] width 25 height 25
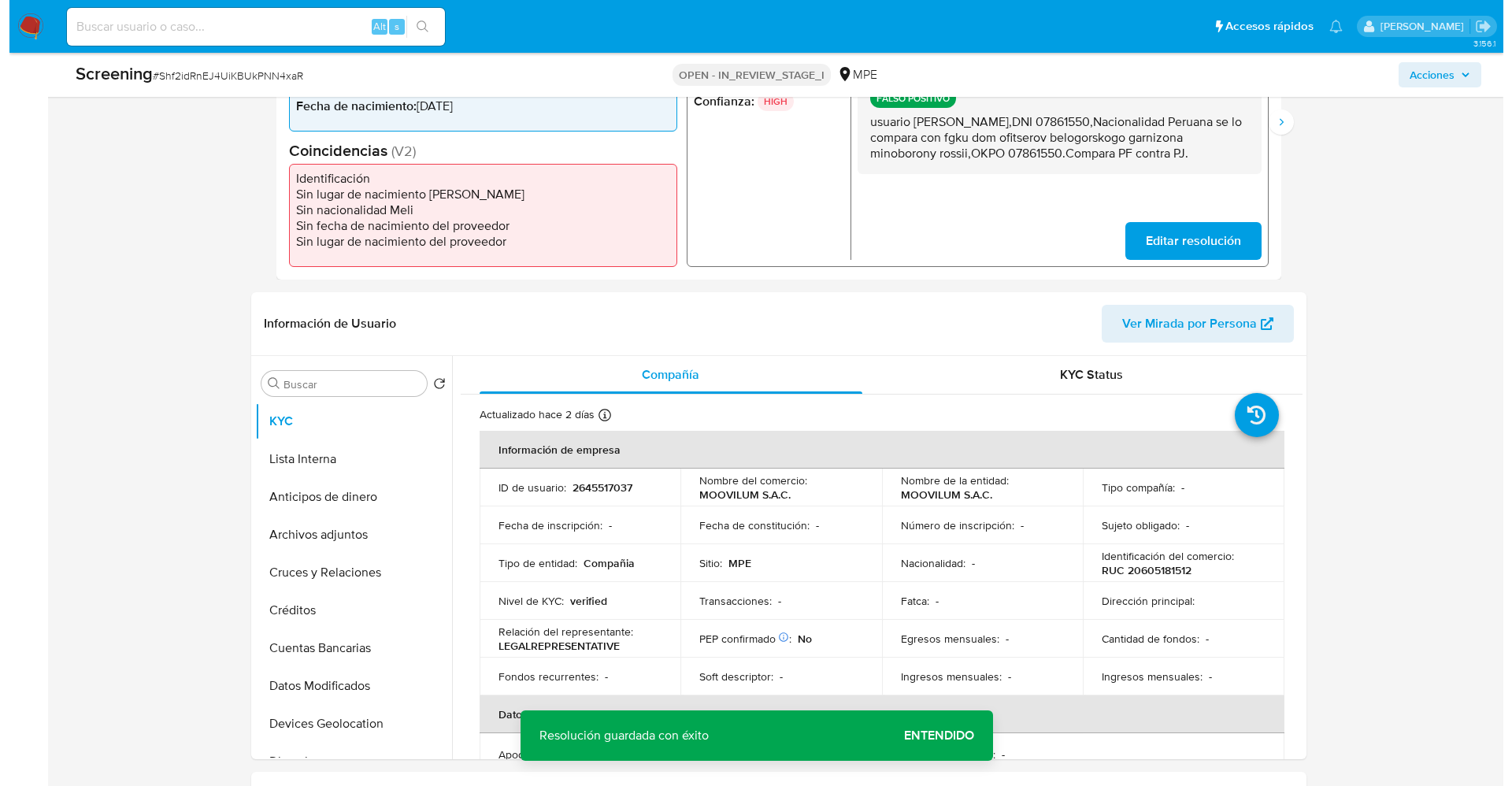
scroll to position [473, 0]
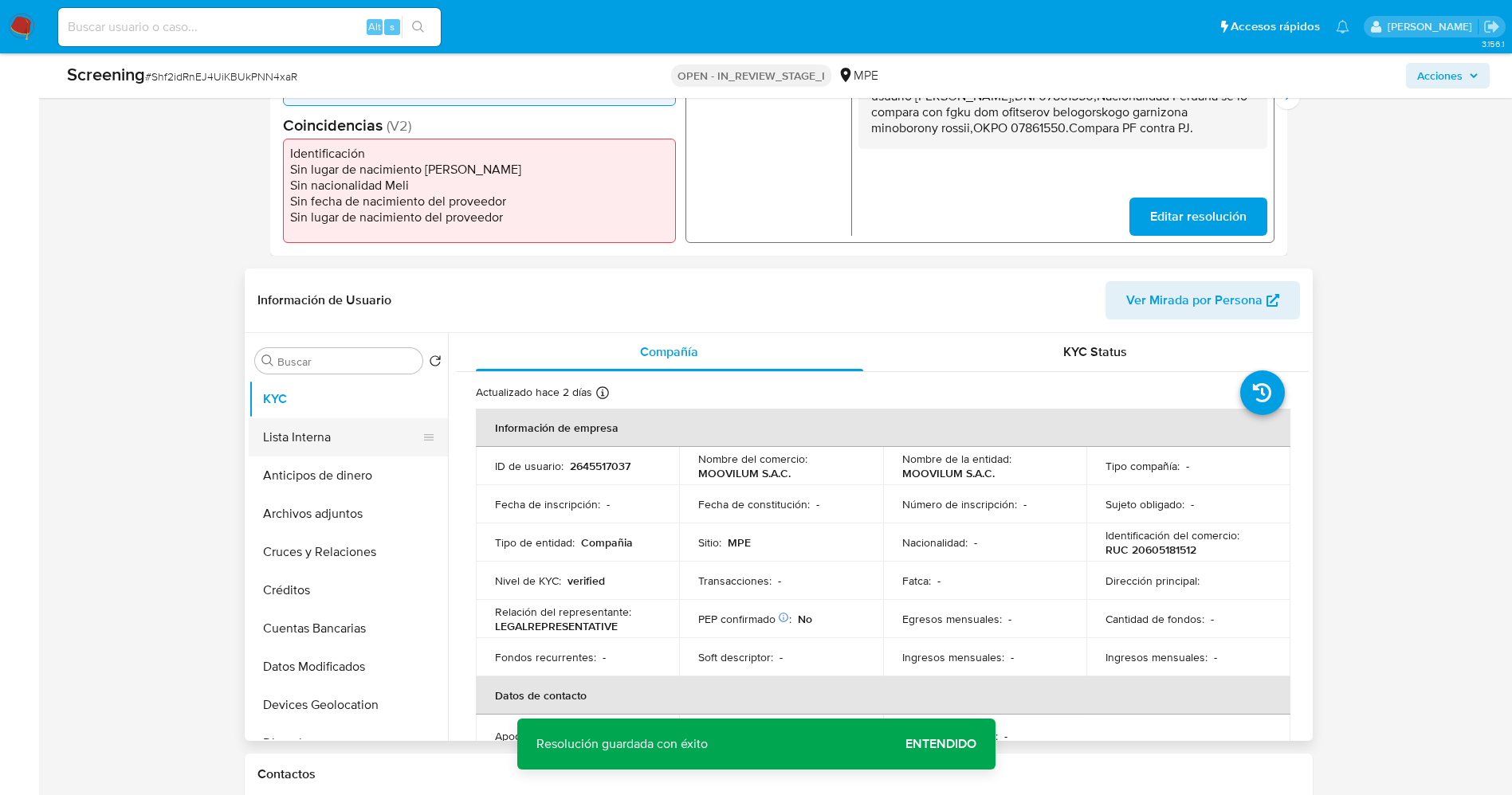
click at [298, 448] on button "Lista Interna" at bounding box center [341, 437] width 186 height 39
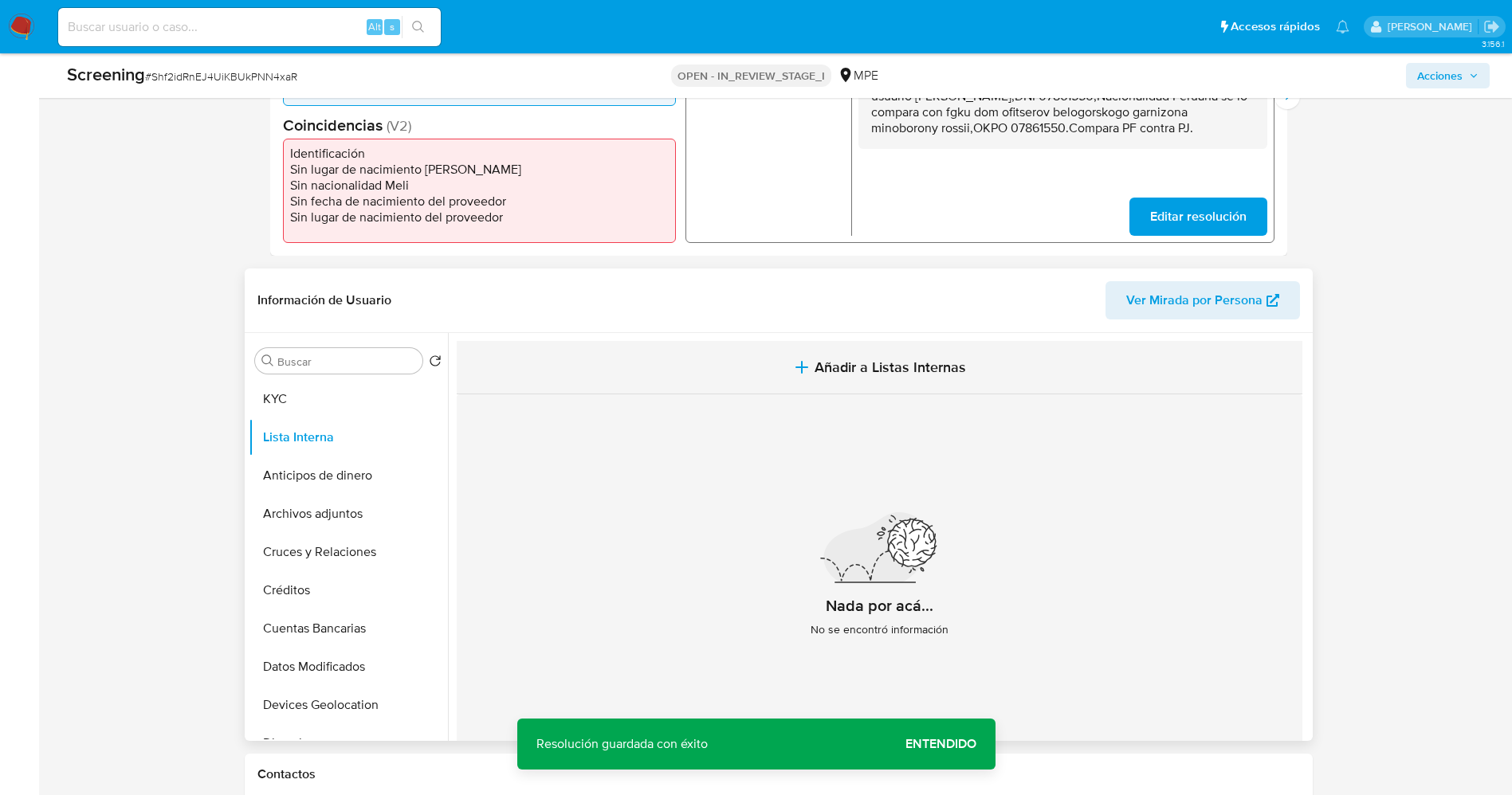
click at [833, 359] on span "Añadir a Listas Internas" at bounding box center [890, 367] width 151 height 18
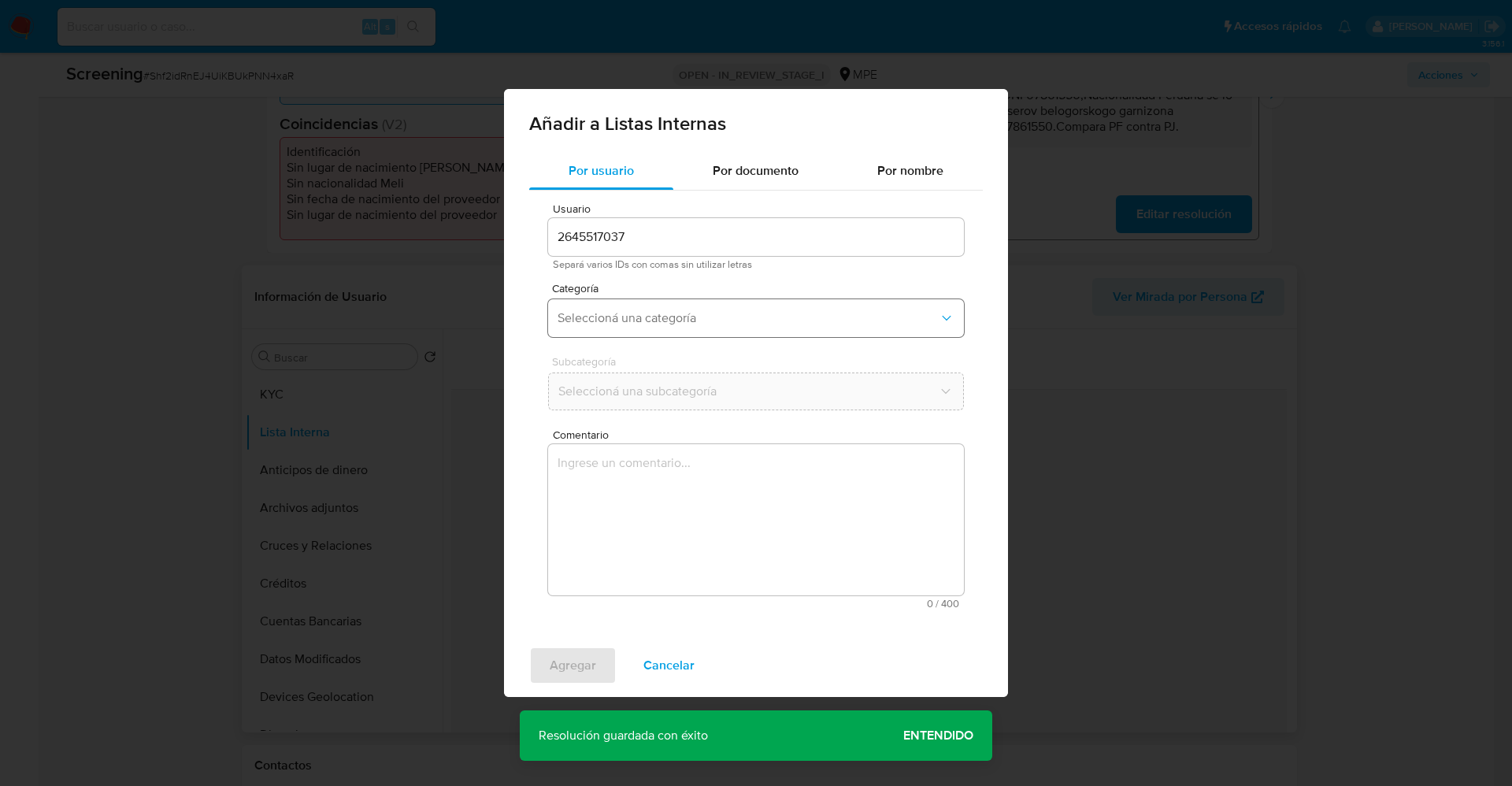
click at [730, 311] on span "Seleccioná una categoría" at bounding box center [748, 318] width 381 height 16
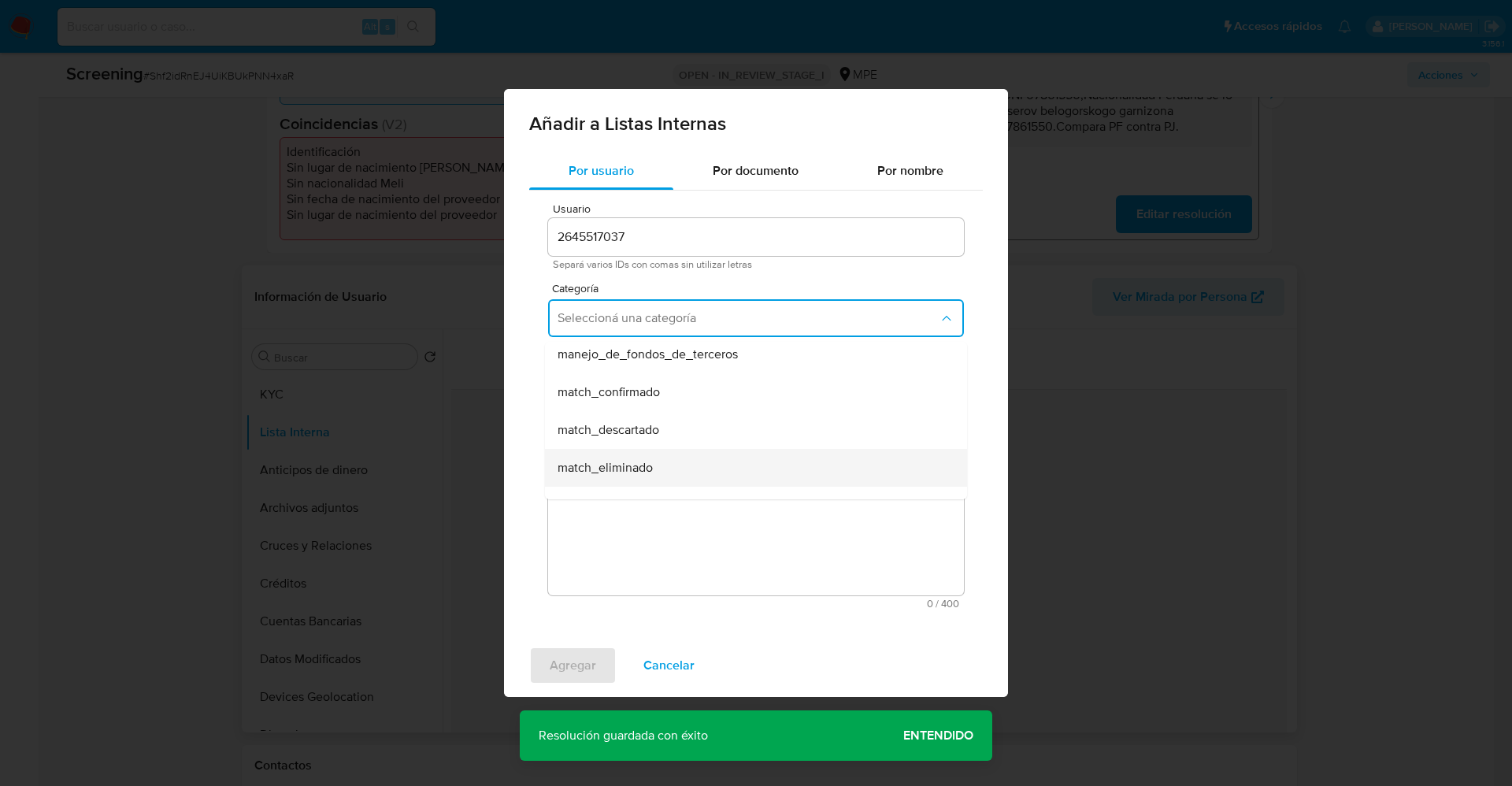
scroll to position [118, 0]
click at [687, 397] on div "match_descartado" at bounding box center [752, 393] width 388 height 38
click at [679, 400] on button "Seleccioná una subcategoría" at bounding box center [756, 392] width 416 height 38
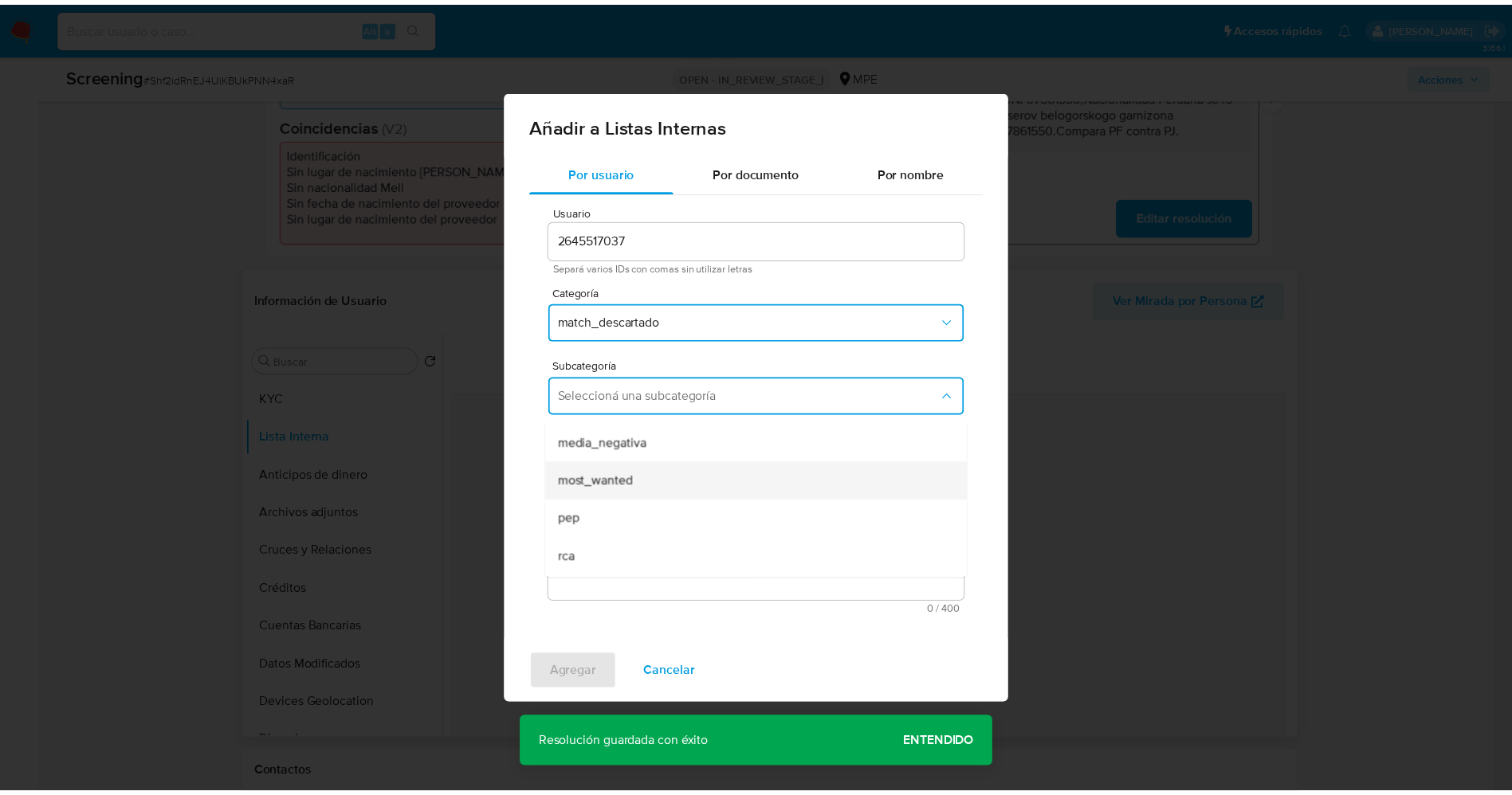
scroll to position [108, 0]
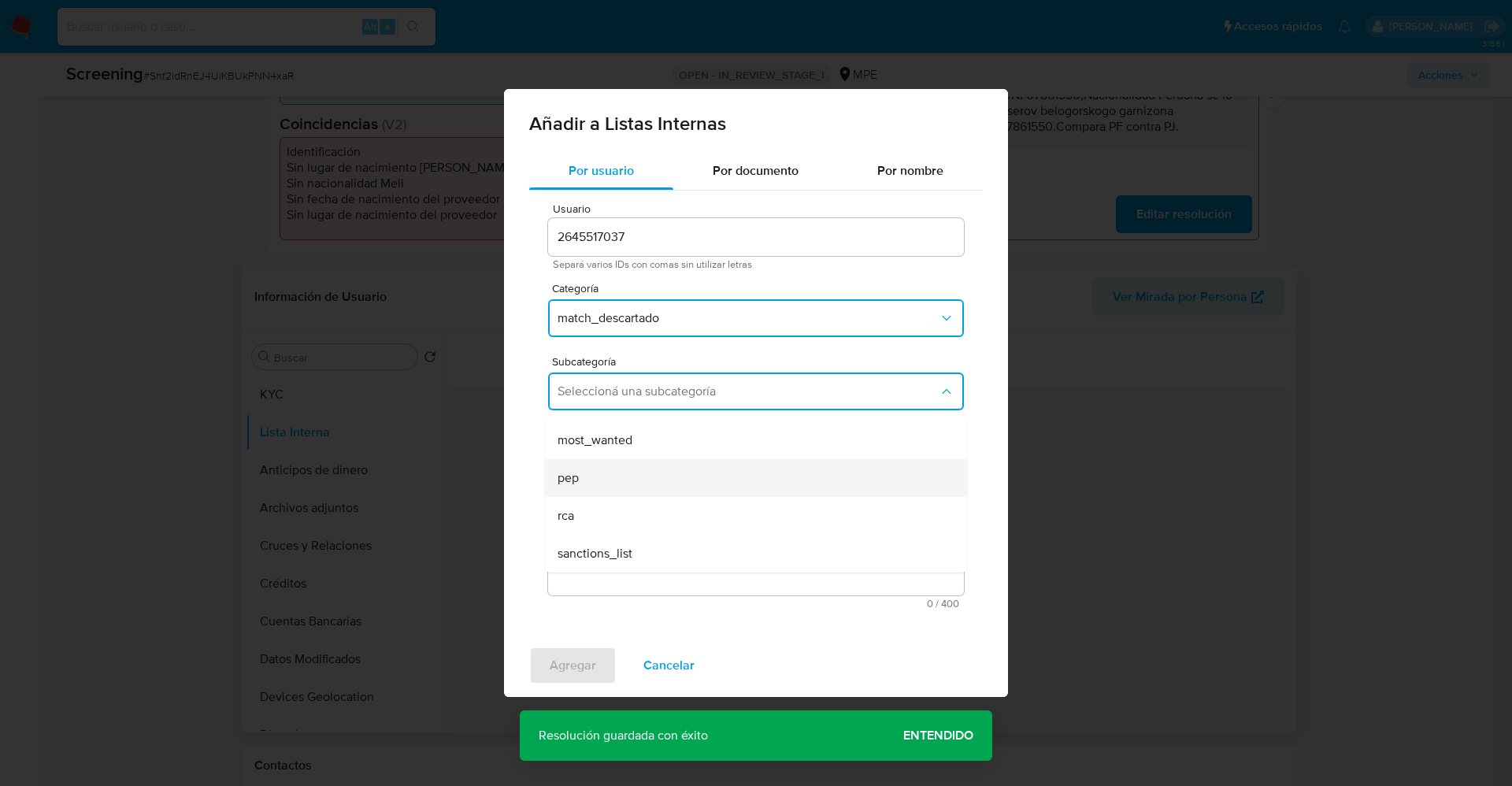
click at [586, 478] on div "pep" at bounding box center [752, 478] width 388 height 38
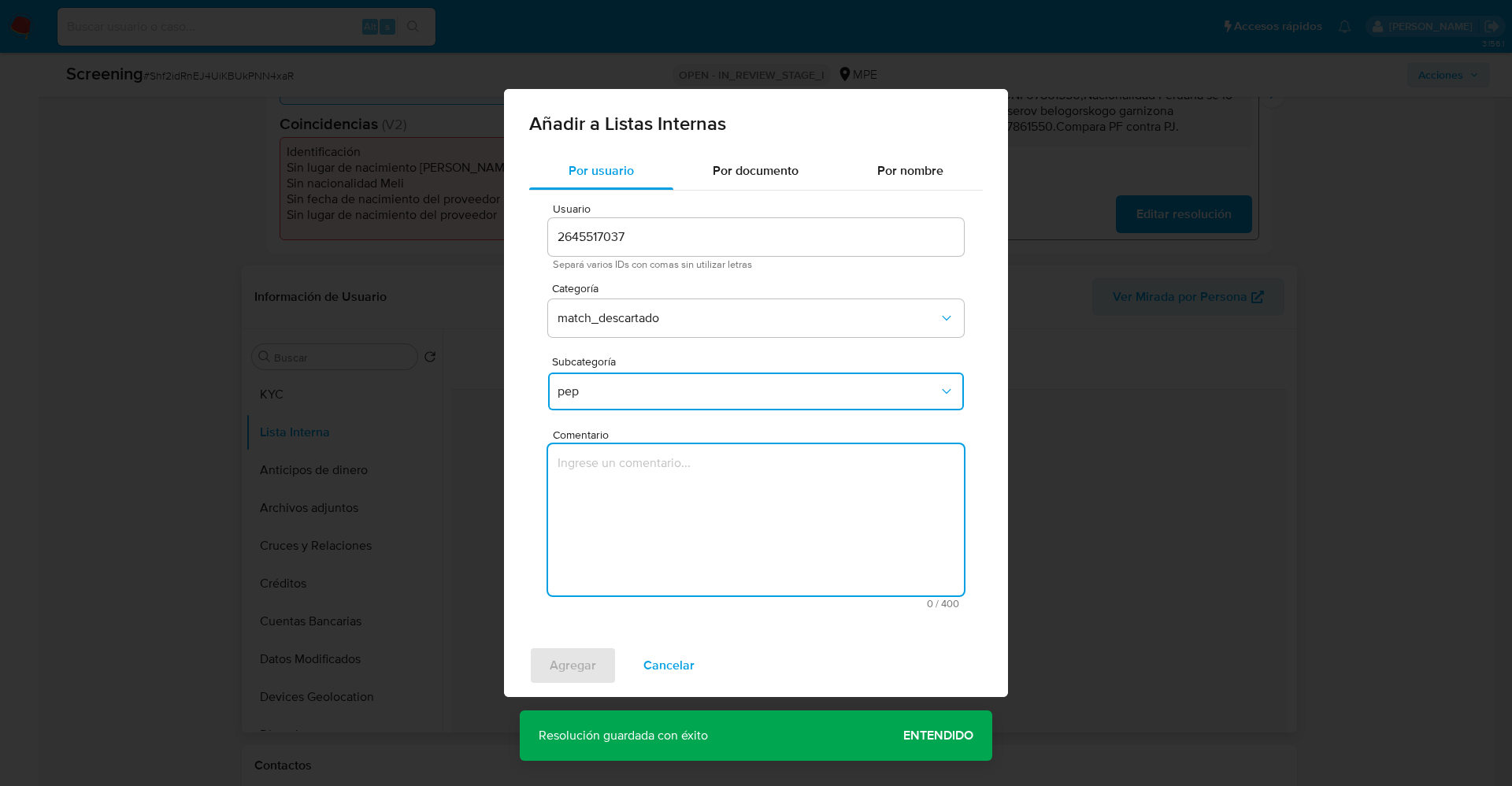
click at [626, 515] on textarea "Comentario" at bounding box center [756, 520] width 416 height 152
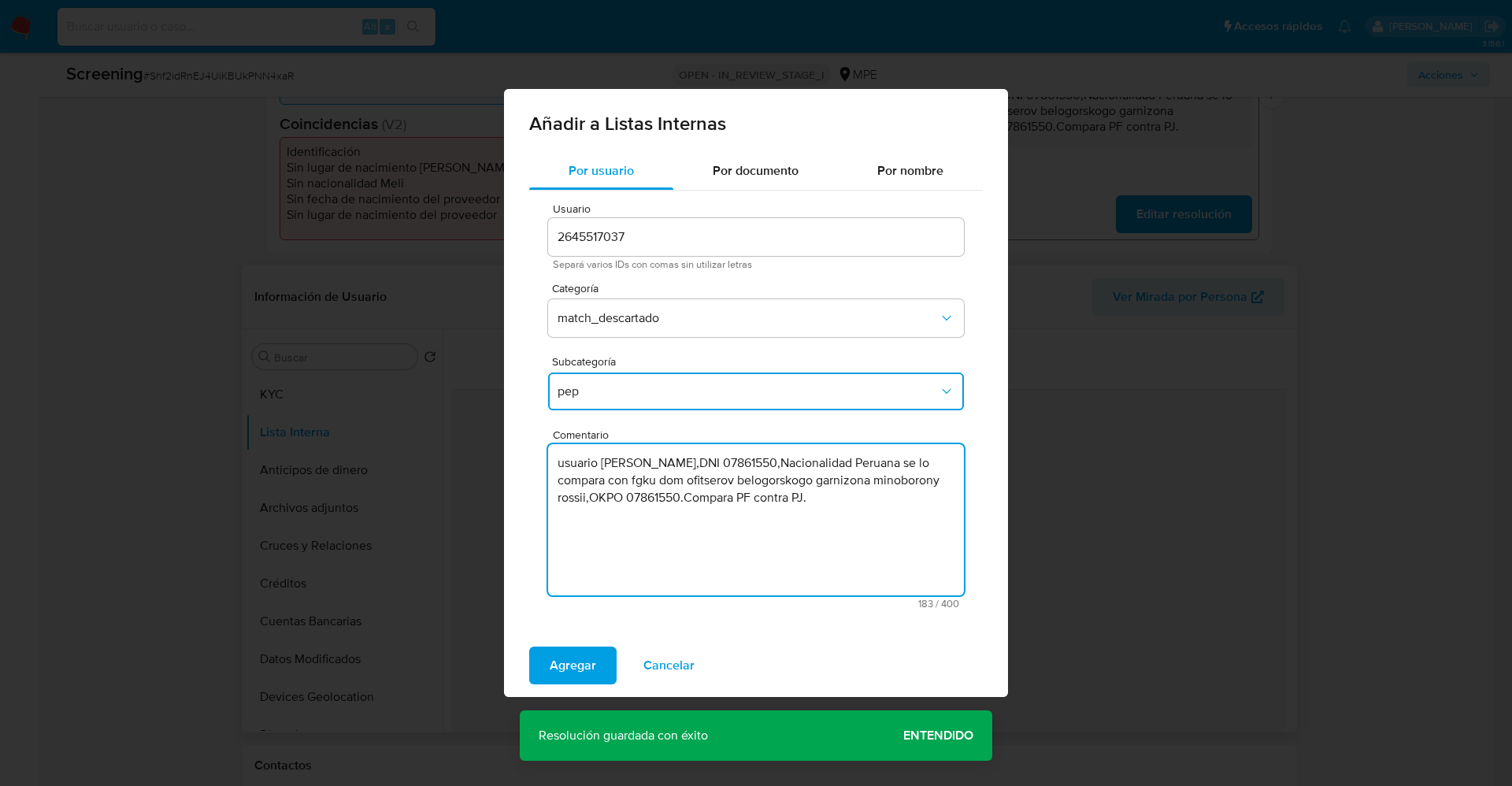
click at [563, 464] on textarea "usuario Juan Carlos Guerra Arriaran,DNI 07861550,Nacionalidad Peruana se lo com…" at bounding box center [756, 520] width 416 height 152
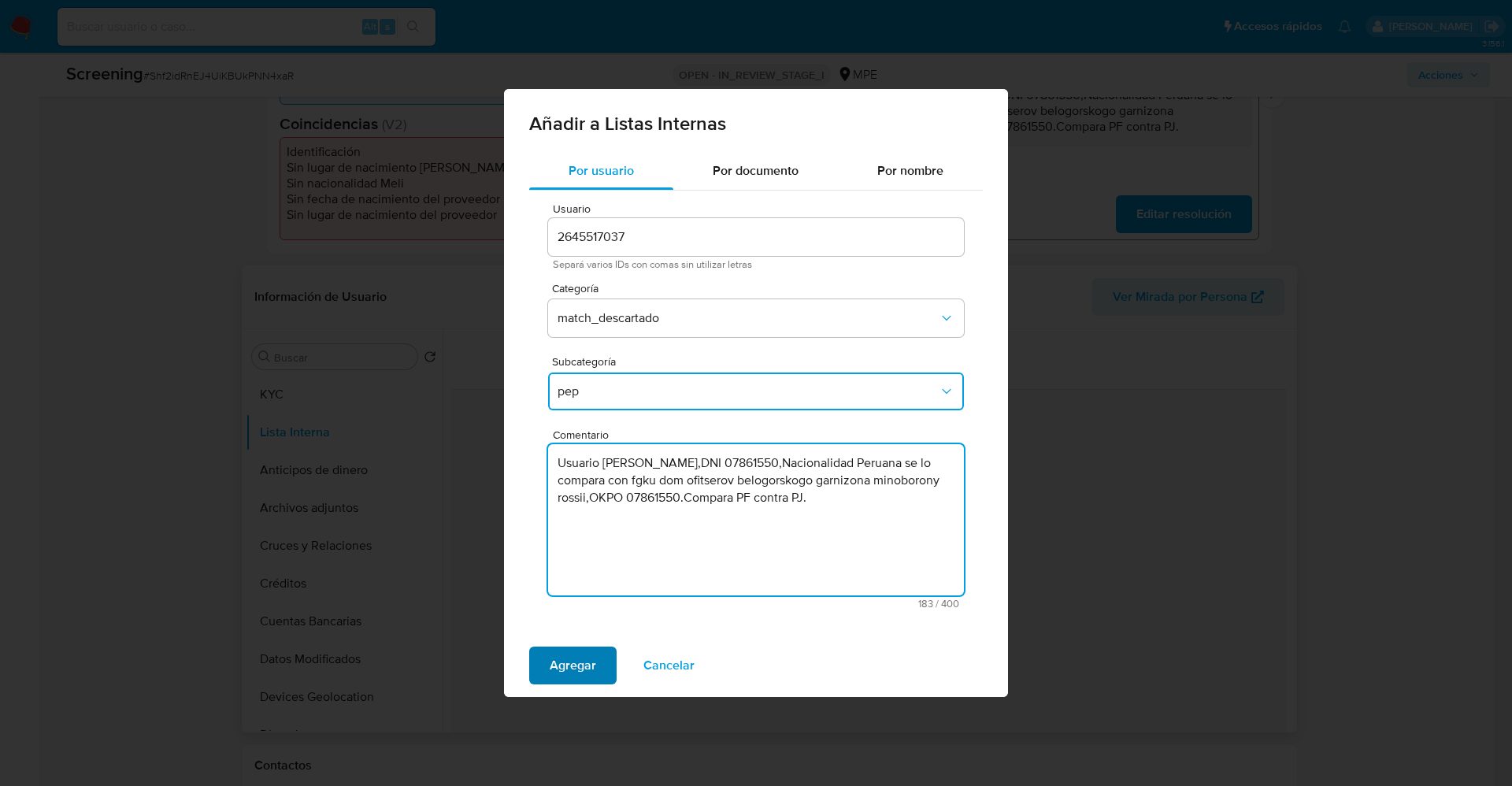
type textarea "Usuario Juan Carlos Guerra Arriaran,DNI 07861550,Nacionalidad Peruana se lo com…"
click at [549, 662] on button "Agregar" at bounding box center [573, 665] width 88 height 38
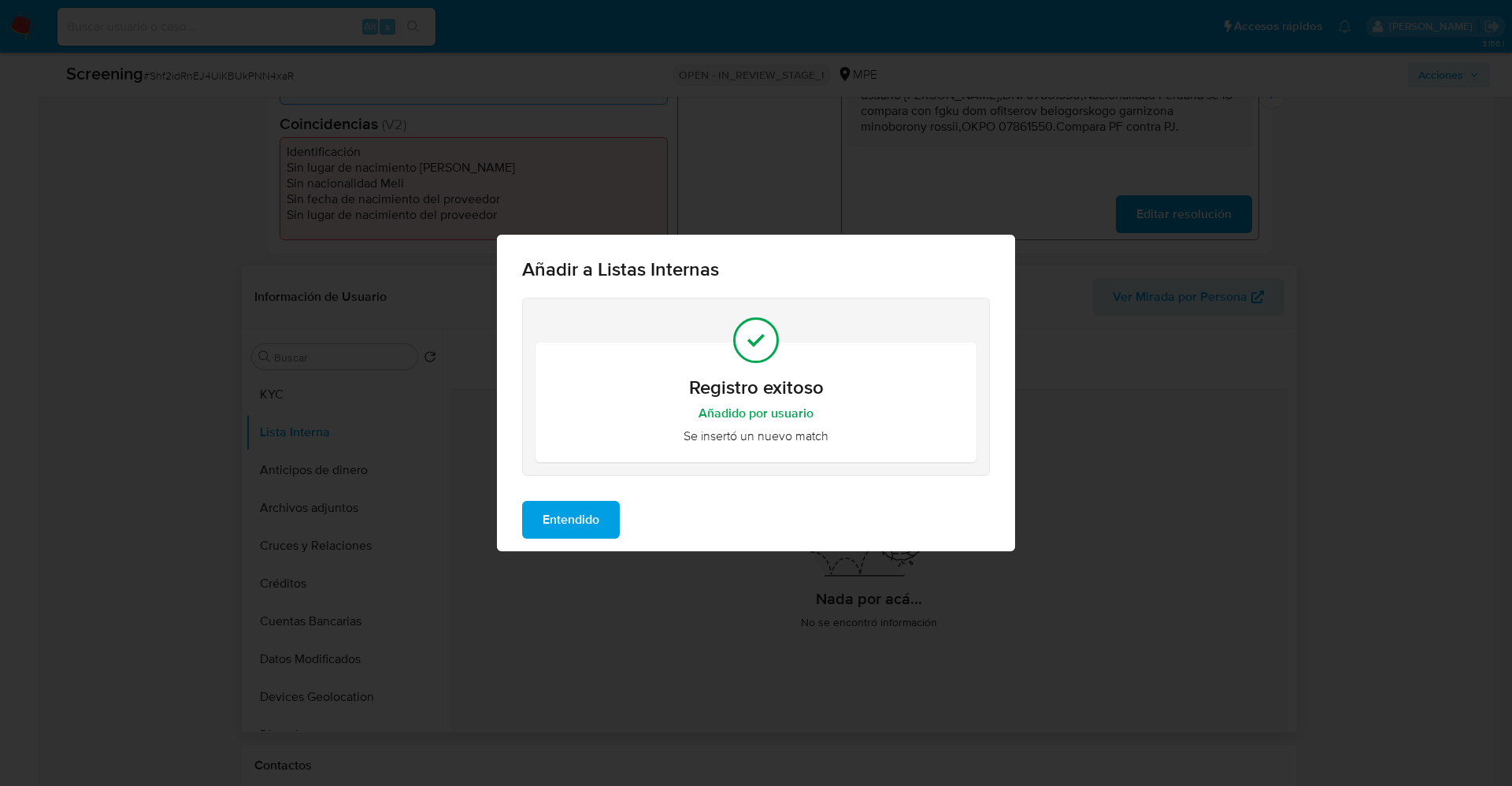
click at [562, 519] on span "Entendido" at bounding box center [571, 519] width 57 height 35
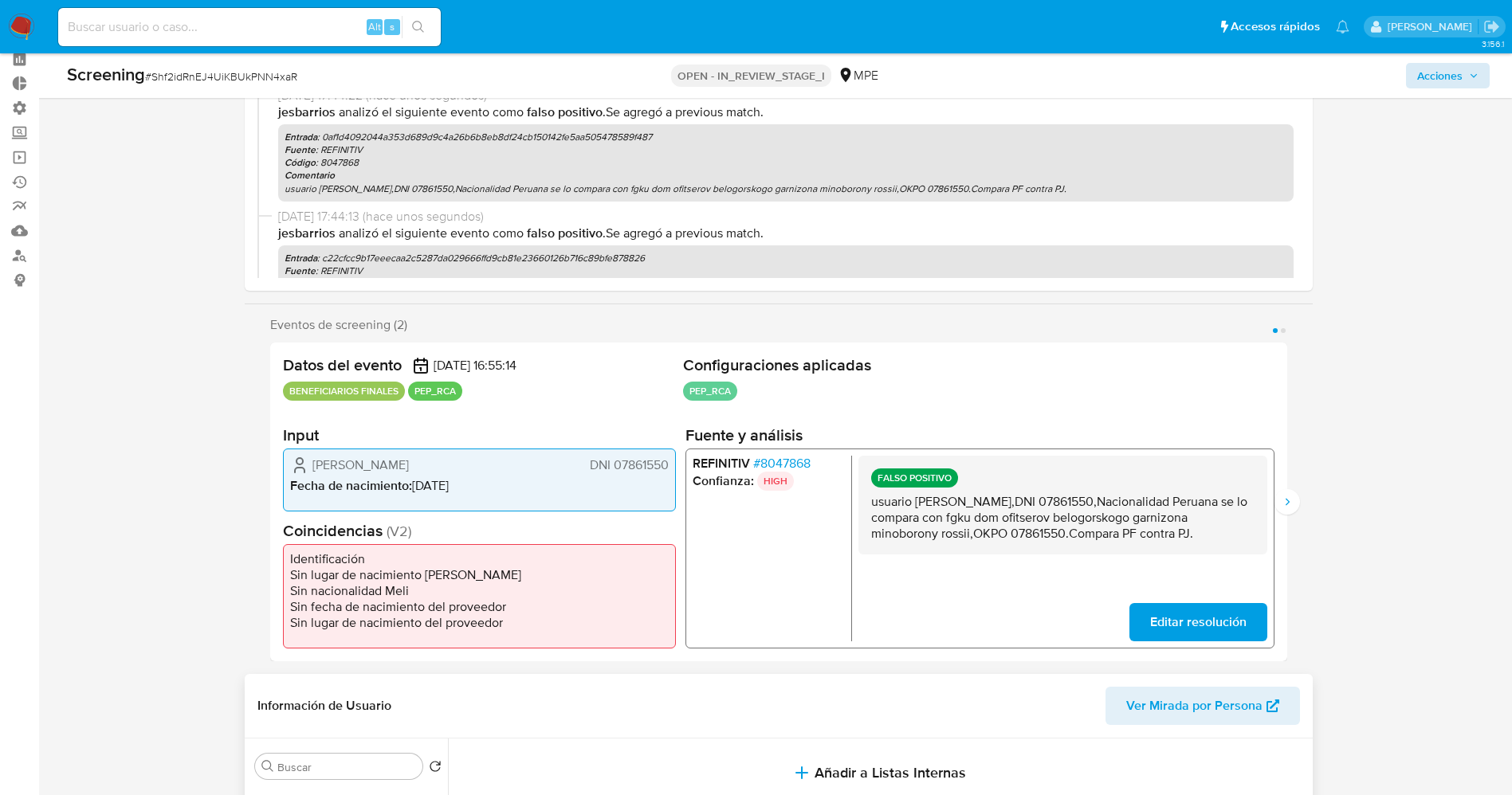
scroll to position [0, 0]
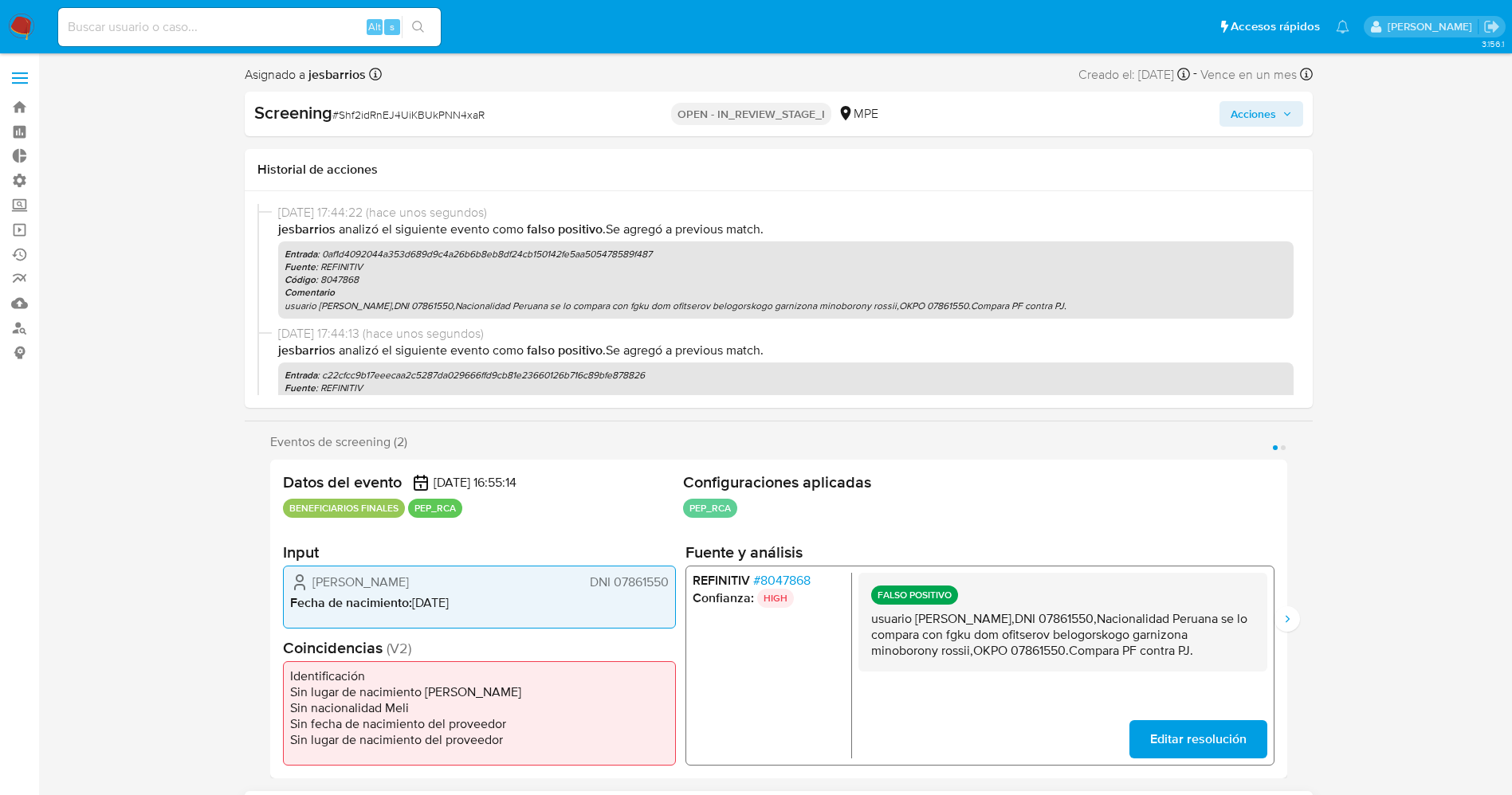
click at [1288, 111] on icon "button" at bounding box center [1287, 114] width 10 height 10
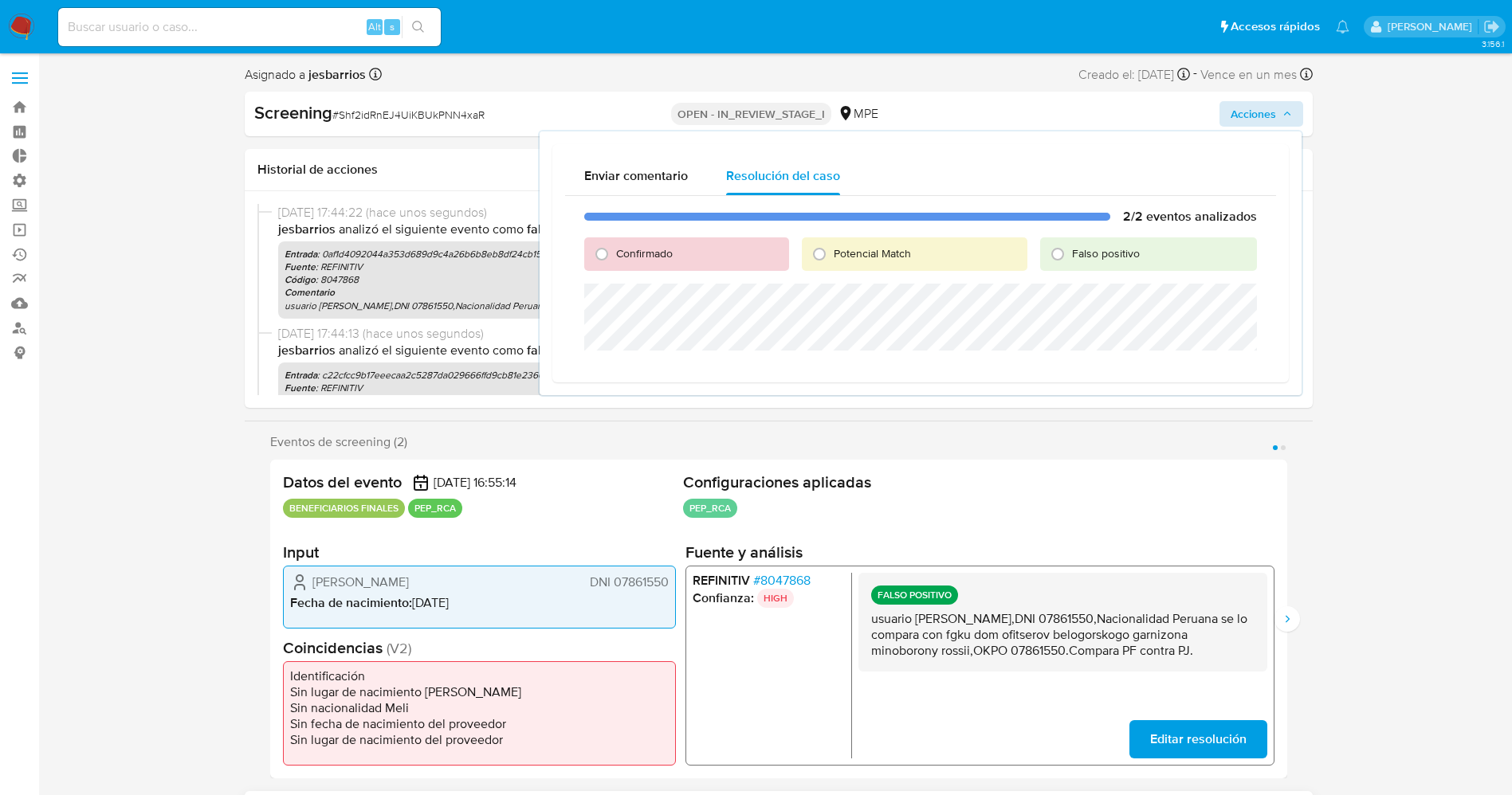
click at [1121, 244] on div "Falso positivo" at bounding box center [1147, 254] width 216 height 33
click at [1120, 252] on span "Falso positivo" at bounding box center [1106, 254] width 68 height 16
click at [1070, 252] on input "Falso positivo" at bounding box center [1058, 254] width 25 height 25
radio input "true"
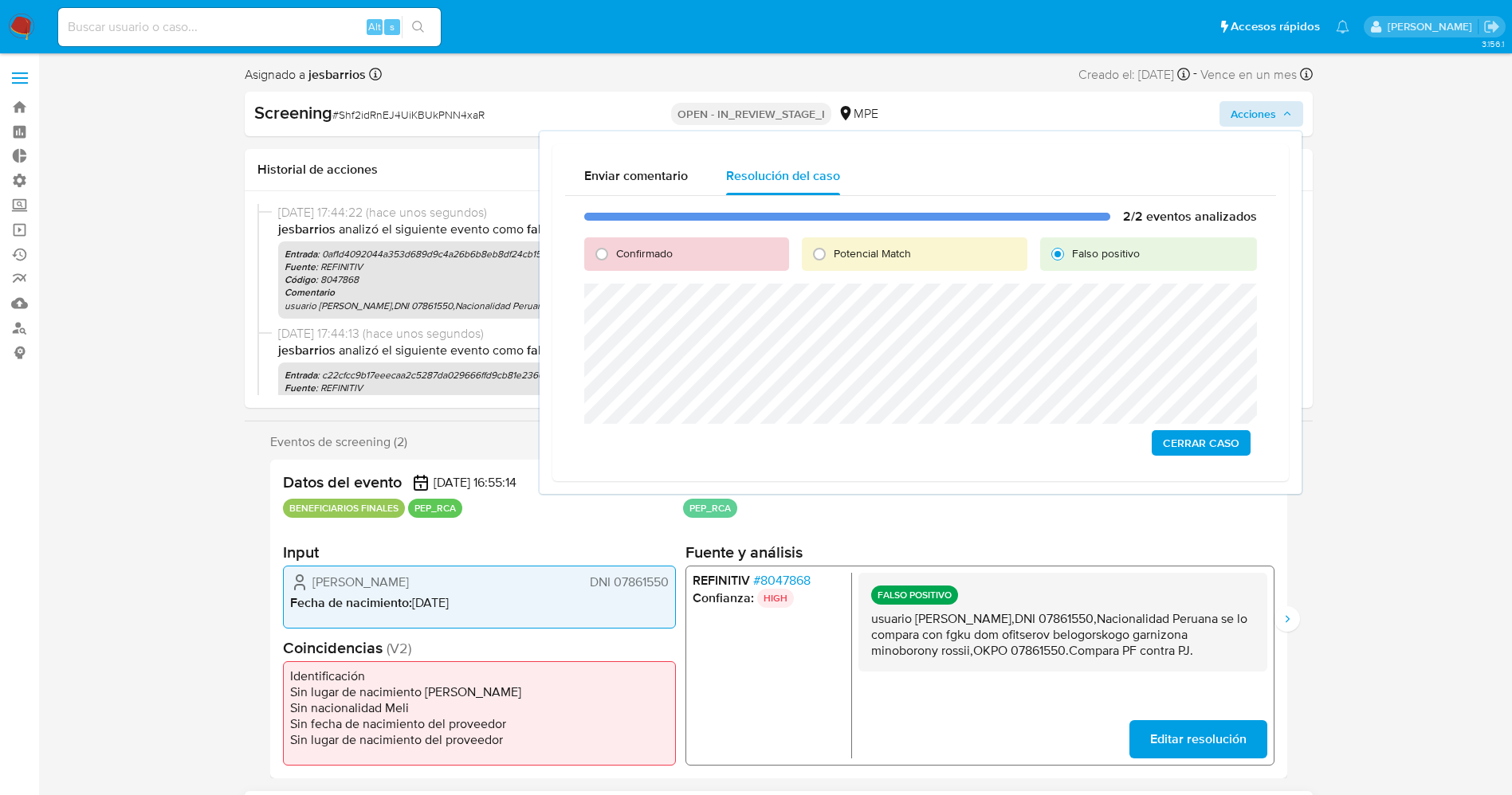
click at [1221, 447] on span "Cerrar Caso" at bounding box center [1200, 443] width 76 height 22
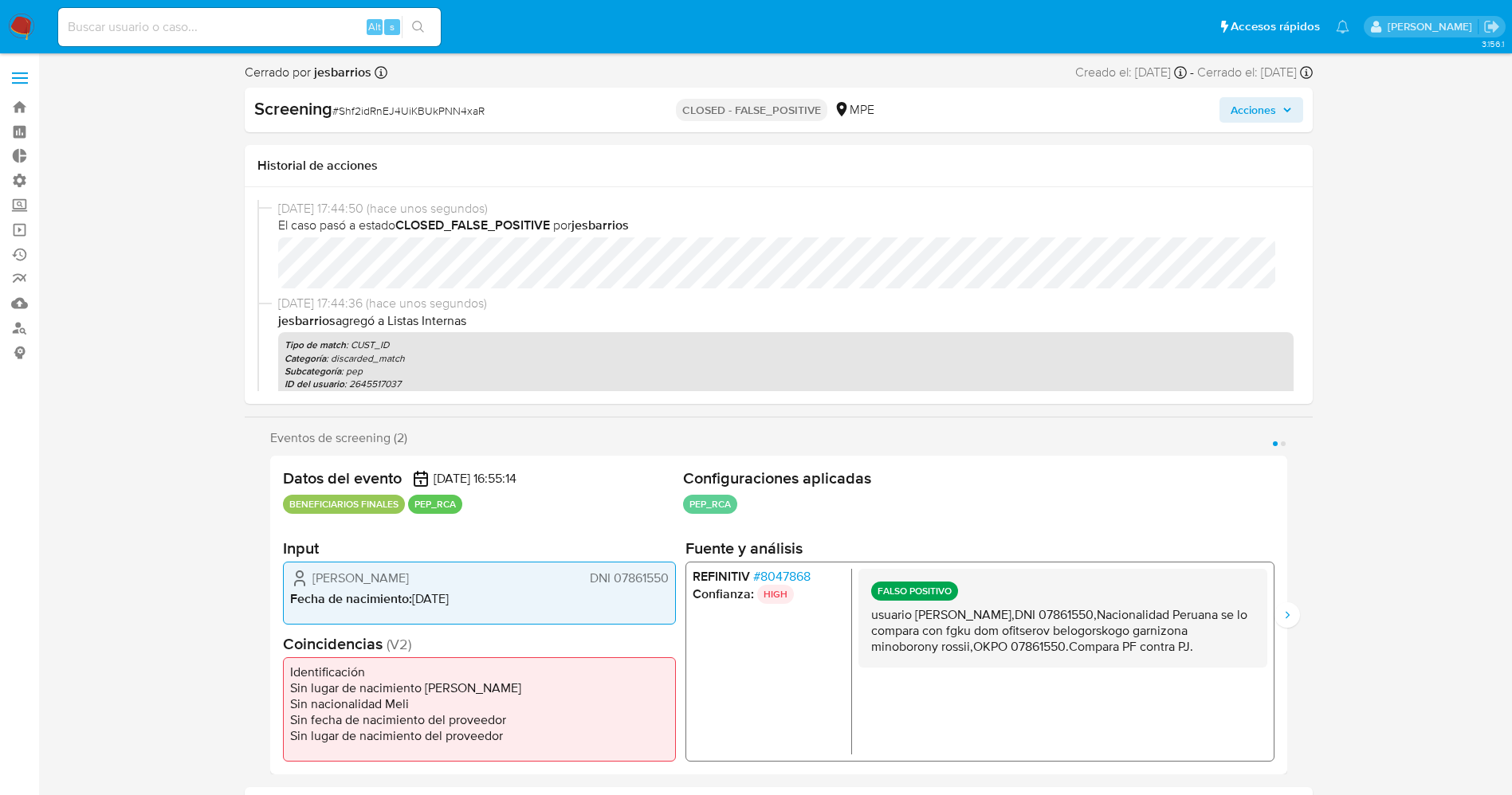
select select "10"
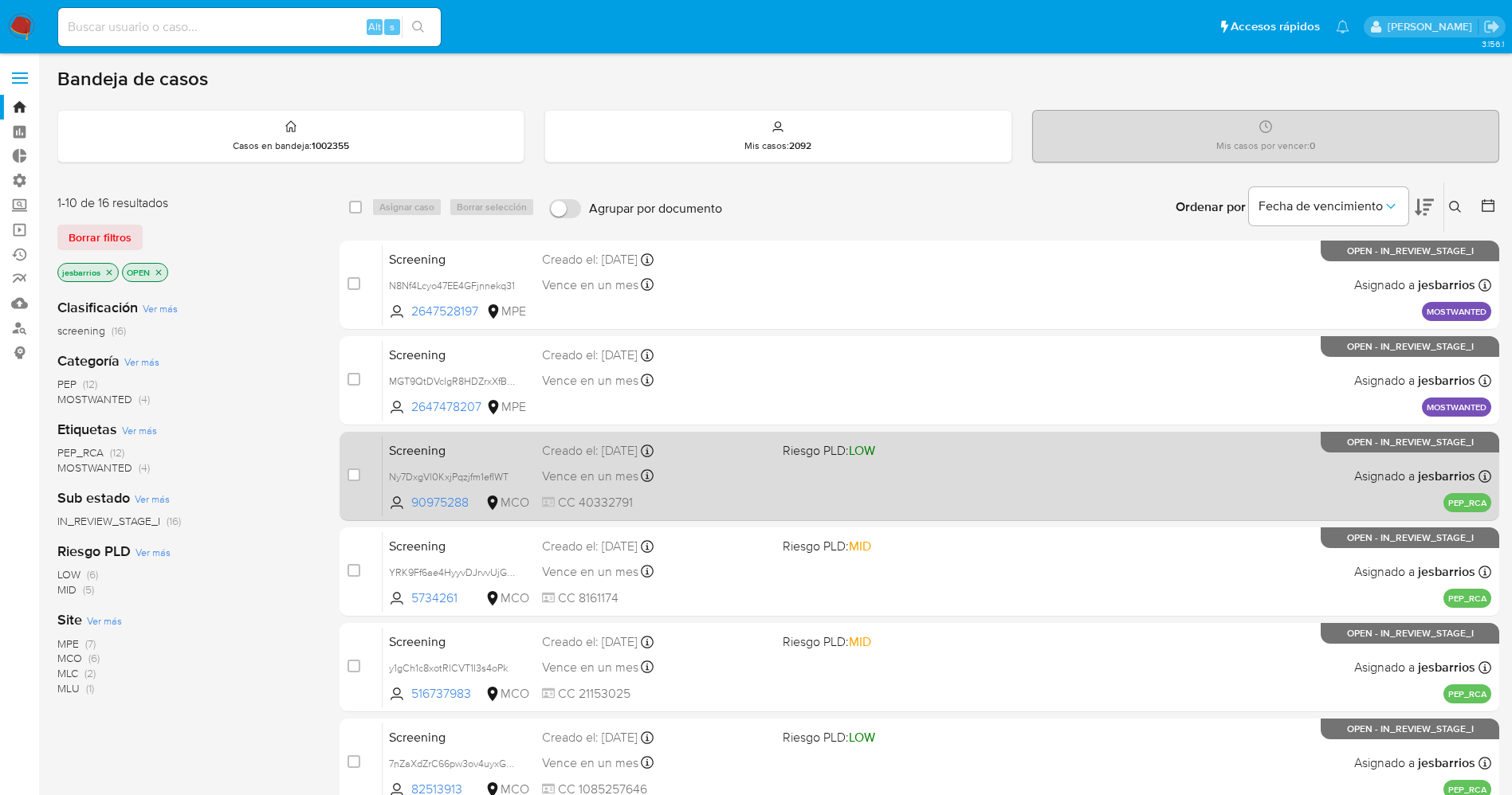
scroll to position [463, 0]
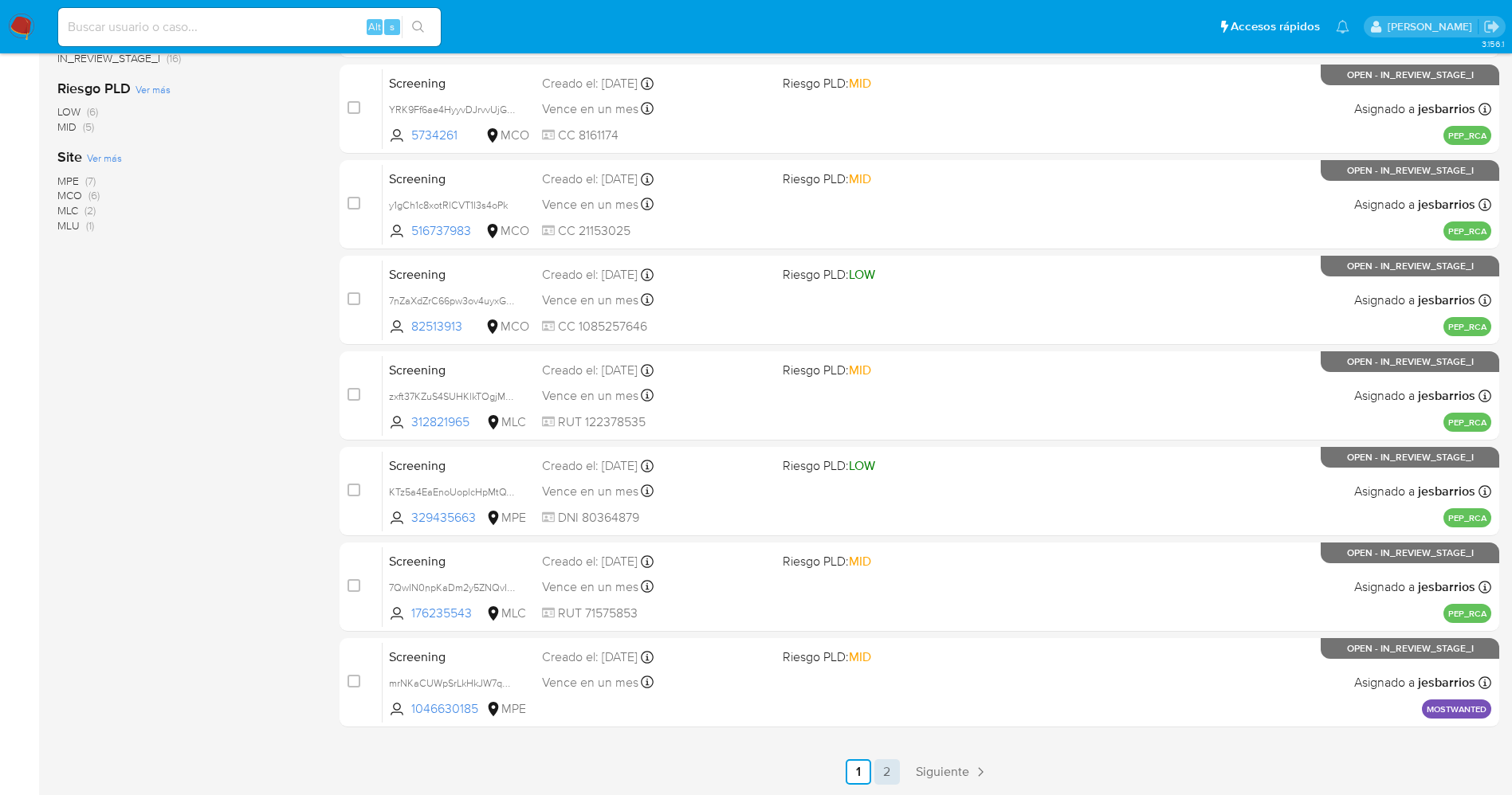
click at [903, 765] on ul "Anterior 1 2 Siguiente" at bounding box center [920, 772] width 1160 height 25
click at [893, 768] on link "2" at bounding box center [887, 772] width 25 height 25
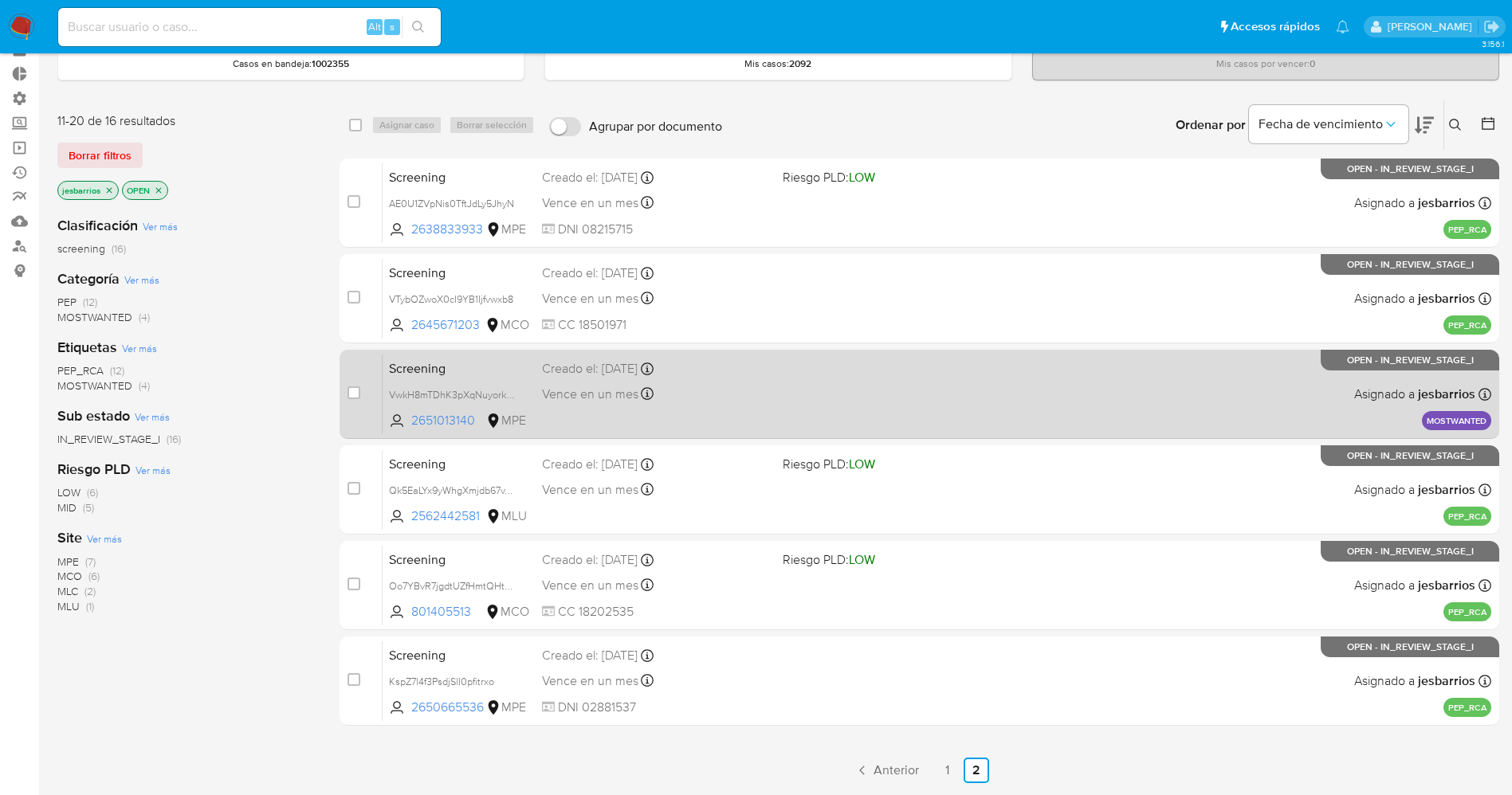
scroll to position [118, 0]
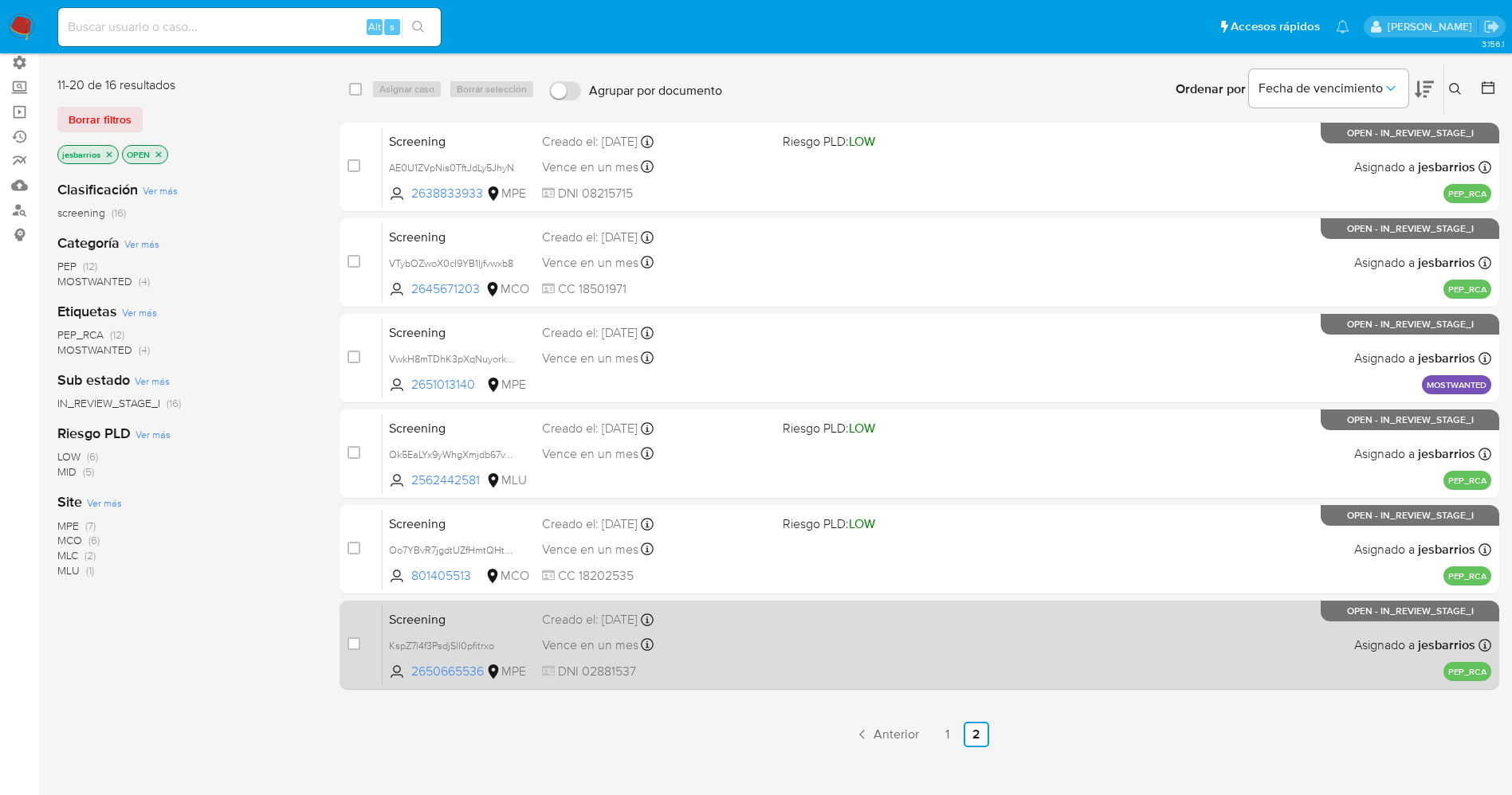
click at [848, 665] on div "Screening KspZ7l4f3PsdjSlI0pfitrxo 2650665536 MPE Creado el: 25/08/2025 Creado …" at bounding box center [937, 645] width 1109 height 81
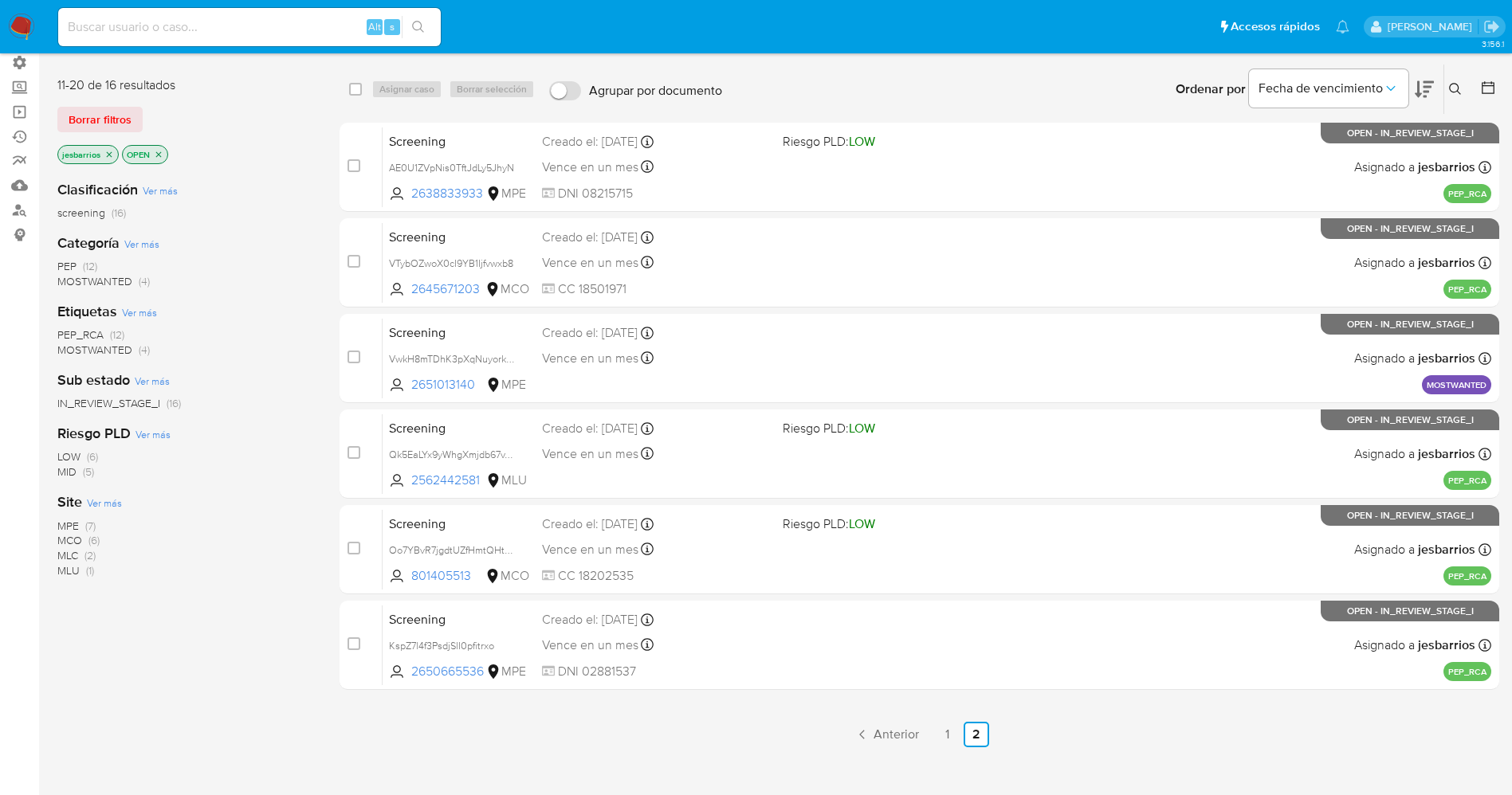
drag, startPoint x: 22, startPoint y: 30, endPoint x: 120, endPoint y: 2, distance: 101.9
click at [21, 31] on img at bounding box center [22, 27] width 27 height 27
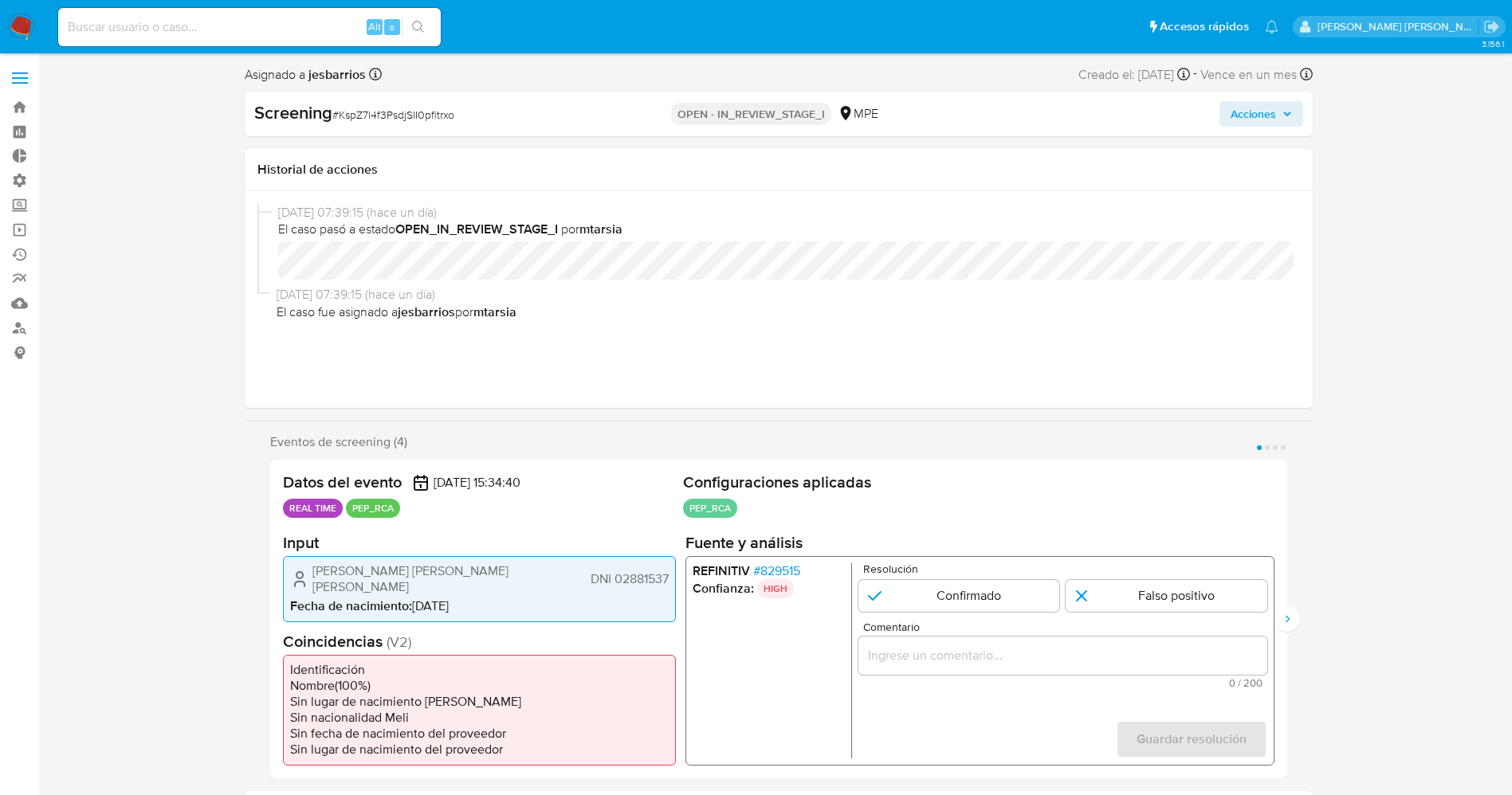
select select "10"
click at [777, 575] on span "# 829515" at bounding box center [775, 571] width 47 height 16
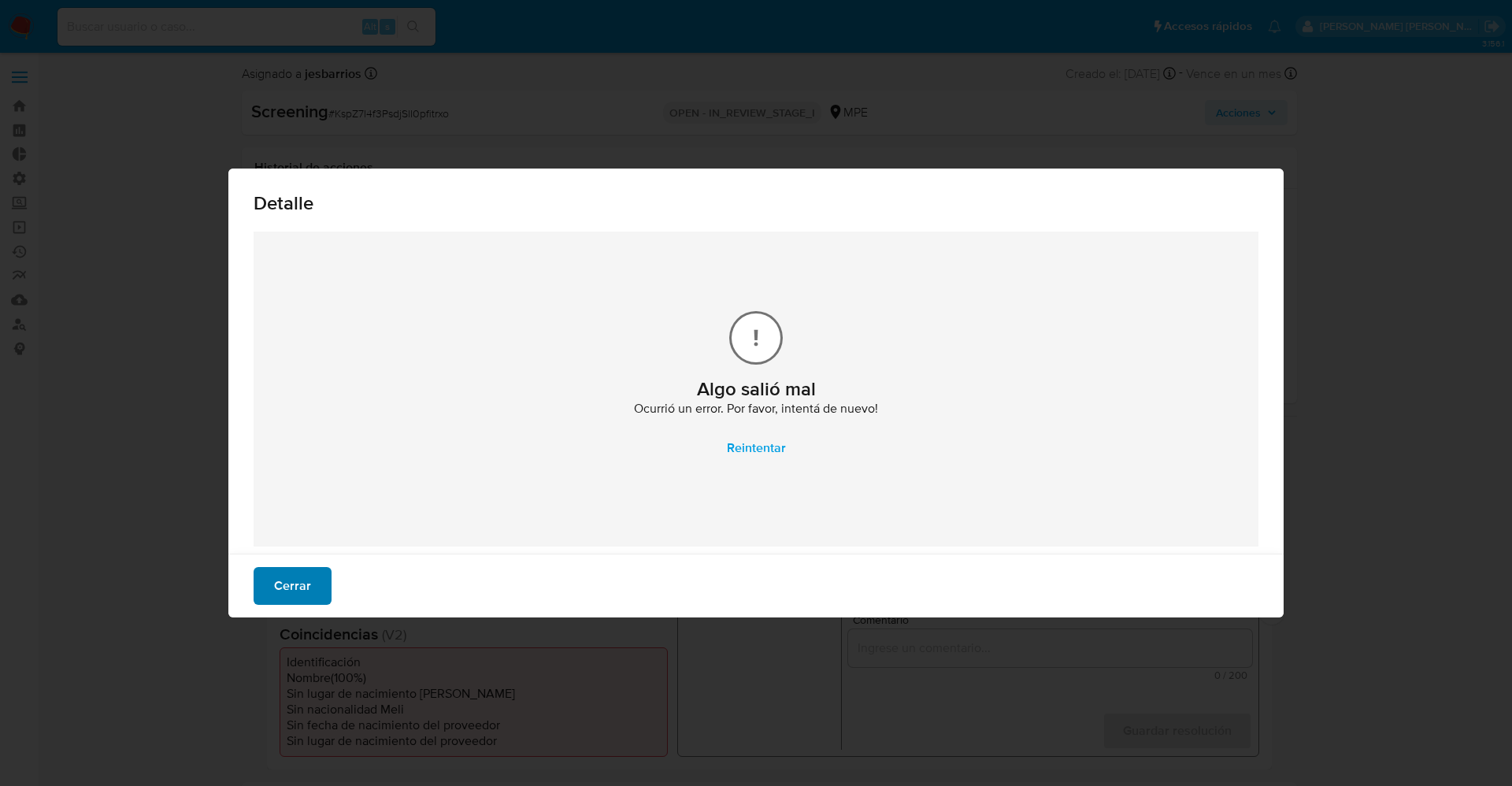
drag, startPoint x: 291, startPoint y: 565, endPoint x: 290, endPoint y: 580, distance: 15.0
click at [291, 566] on div "Cerrar" at bounding box center [756, 586] width 1056 height 64
click at [290, 587] on span "Cerrar" at bounding box center [292, 586] width 37 height 35
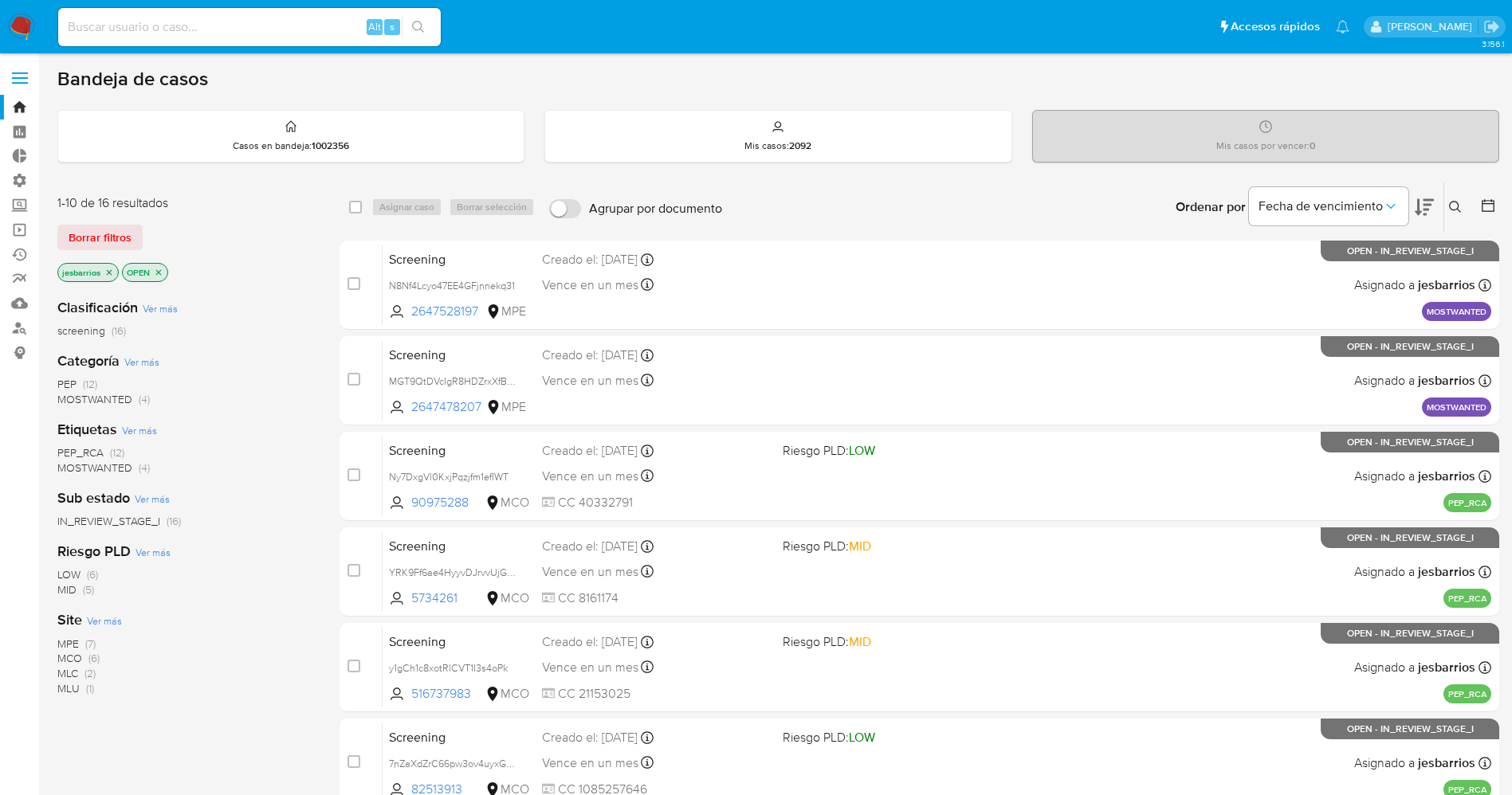
click at [272, 207] on div "1-10 de 16 resultados" at bounding box center [185, 203] width 255 height 18
click at [1323, 86] on div "Bandeja de casos" at bounding box center [778, 79] width 1442 height 24
click at [709, 76] on div "Bandeja de casos" at bounding box center [778, 79] width 1442 height 24
click at [735, 191] on div "Ordenar por Fecha de vencimiento No es posible ordenar los resultados mientras …" at bounding box center [1115, 207] width 769 height 49
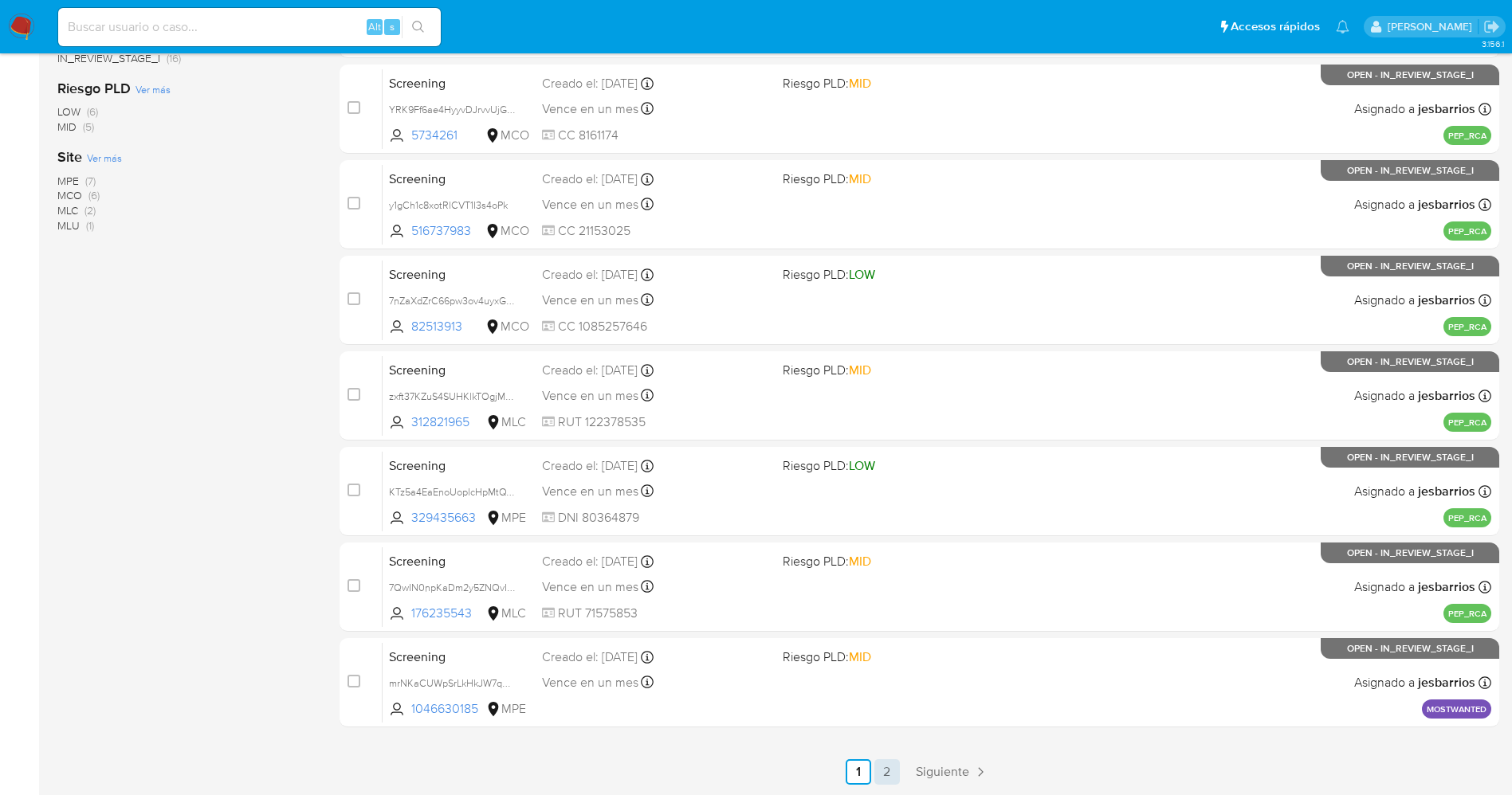
click at [896, 776] on link "2" at bounding box center [887, 772] width 25 height 25
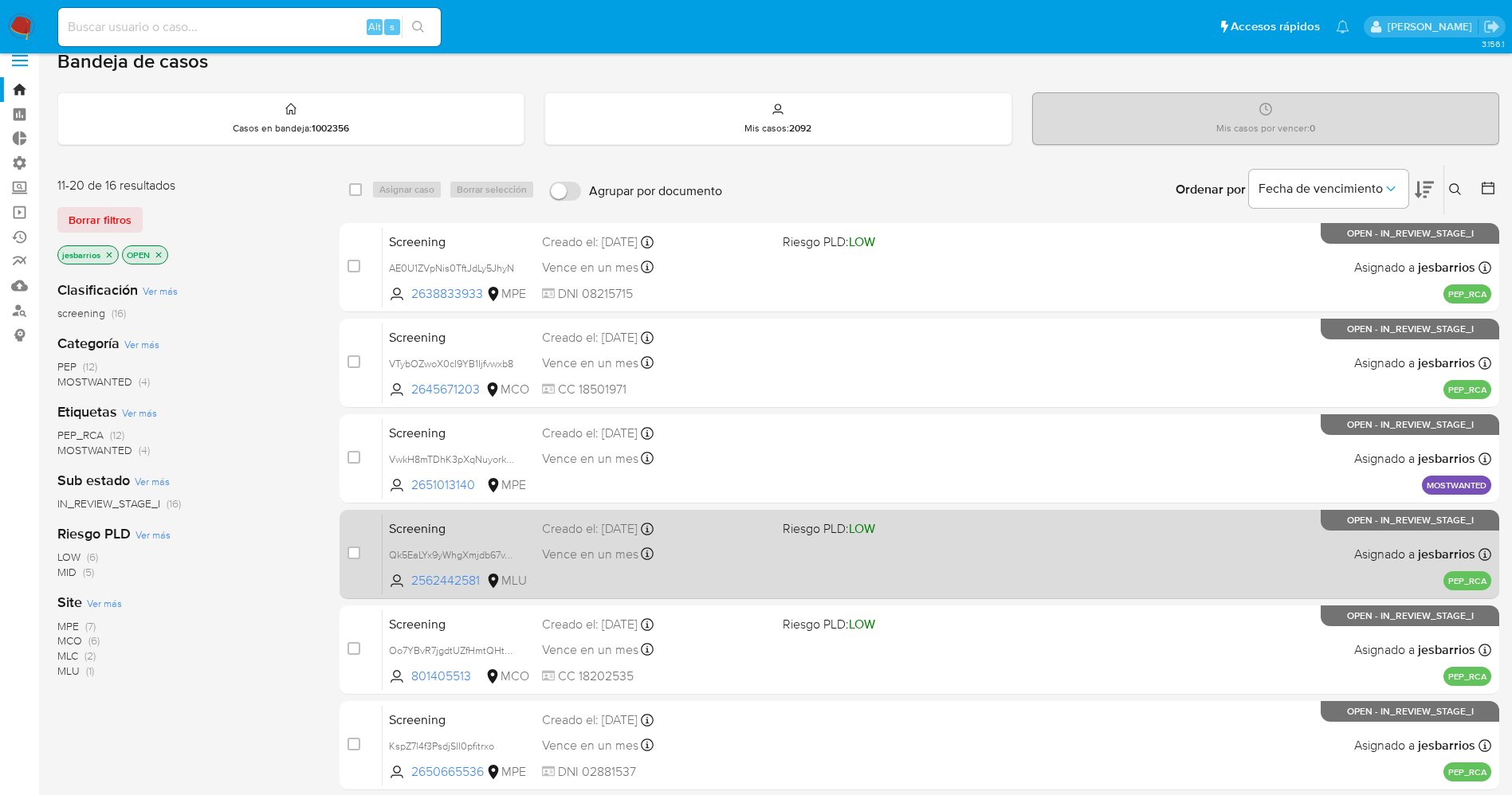
scroll to position [118, 0]
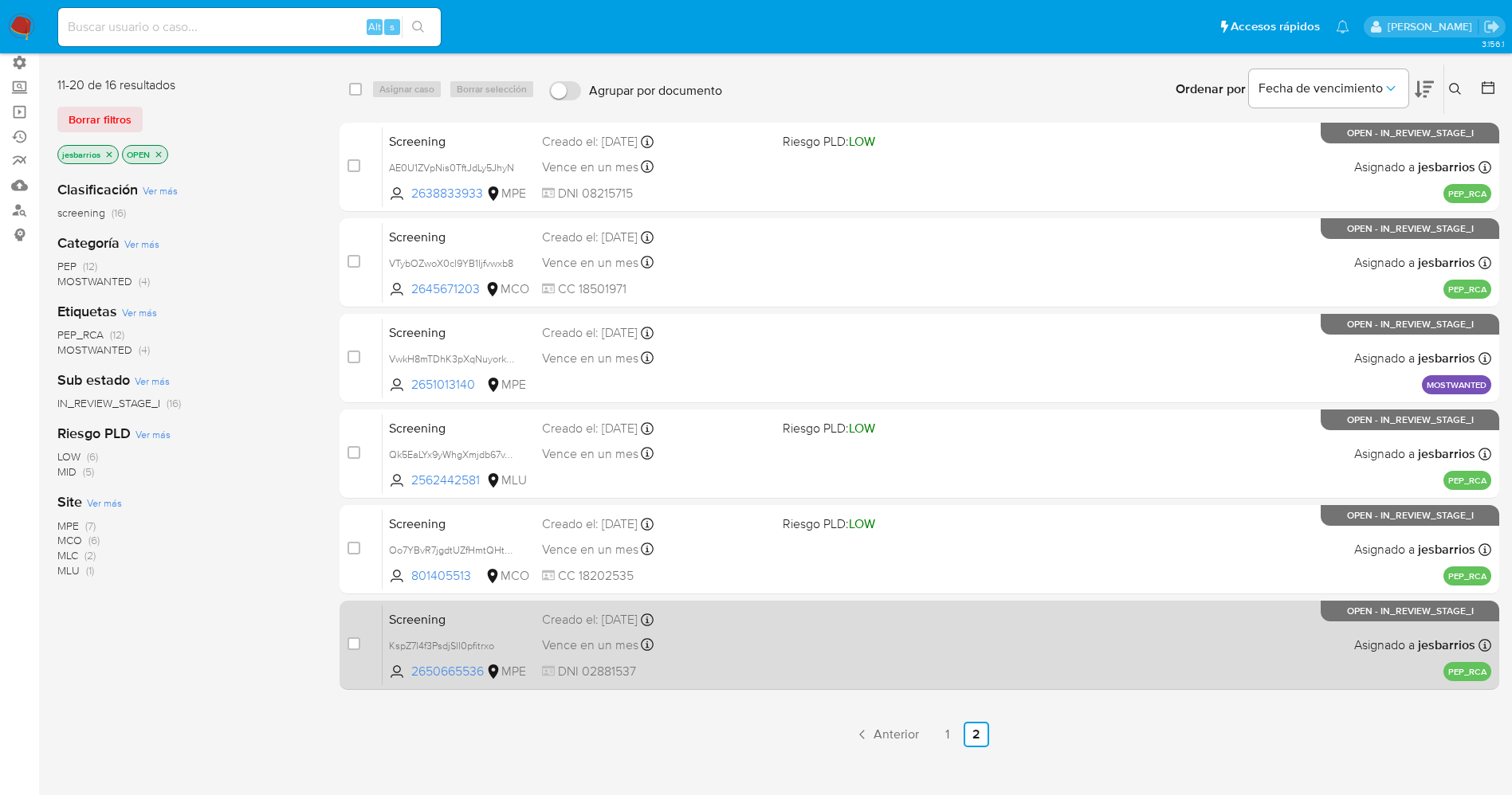
click at [742, 651] on div "Vence en un mes Vence el 24/09/2025 11:10:10" at bounding box center [656, 645] width 228 height 22
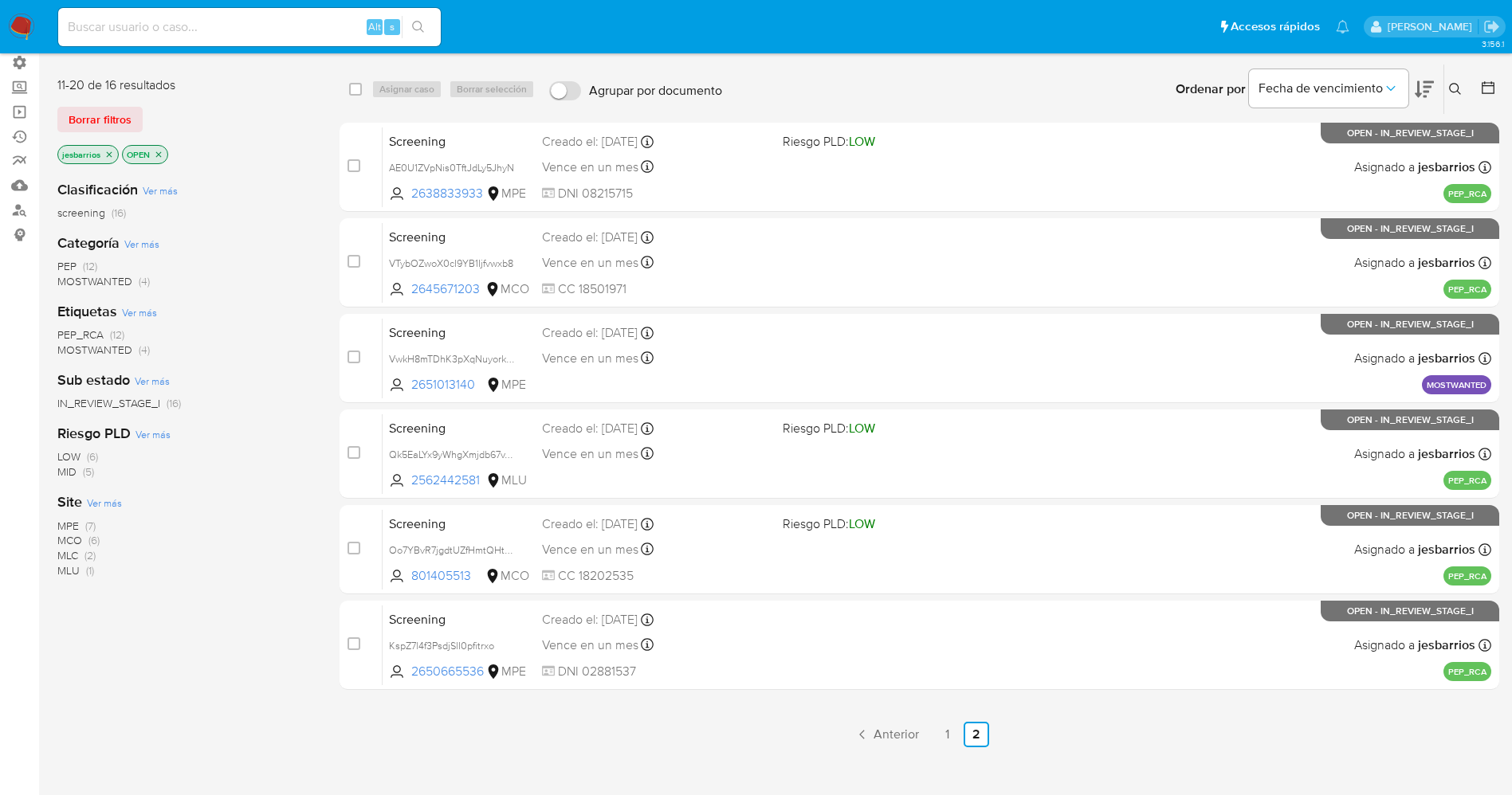
click at [61, 526] on span "MPE" at bounding box center [68, 526] width 22 height 16
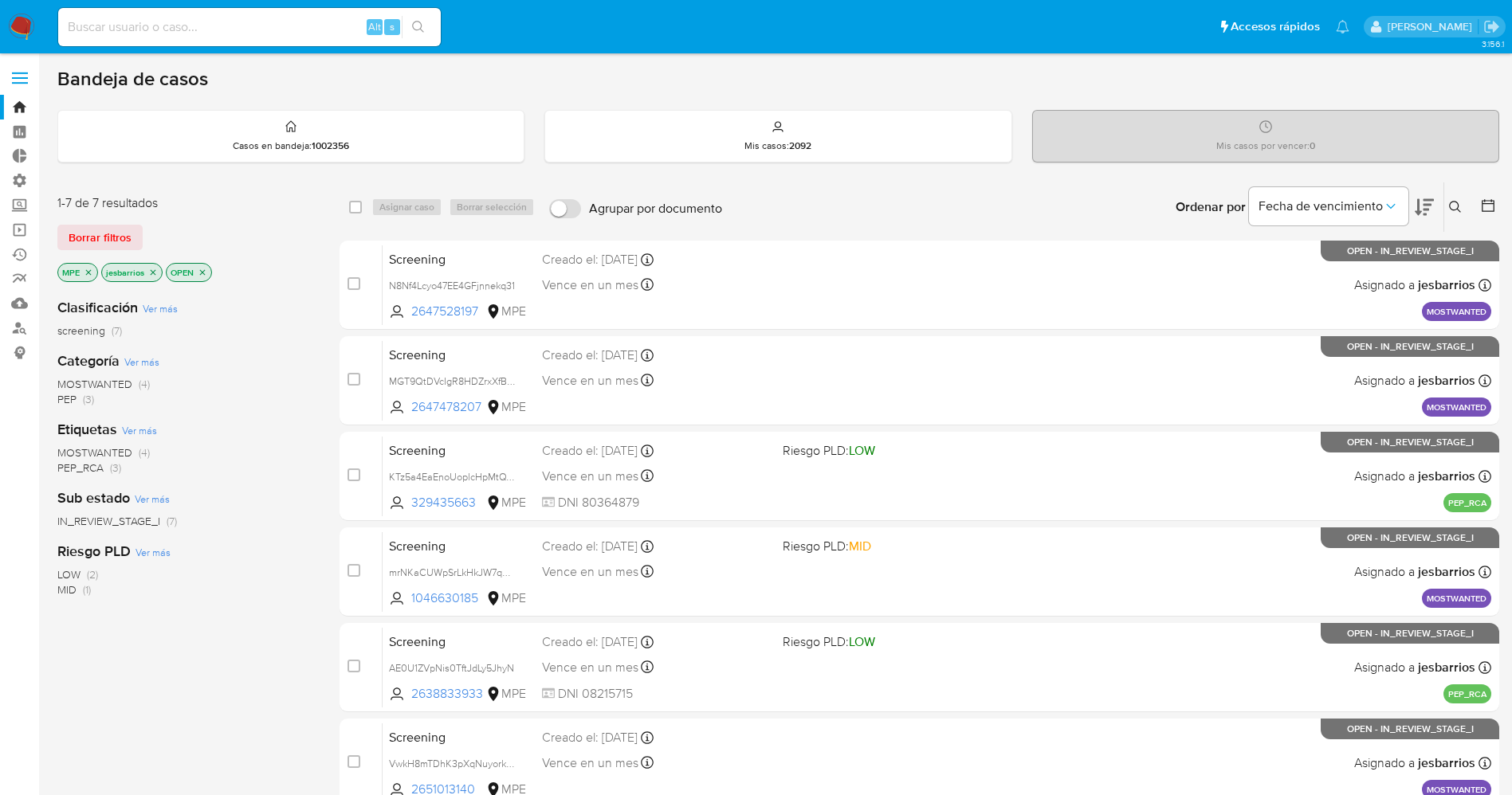
click at [90, 270] on icon "close-filter" at bounding box center [88, 272] width 10 height 10
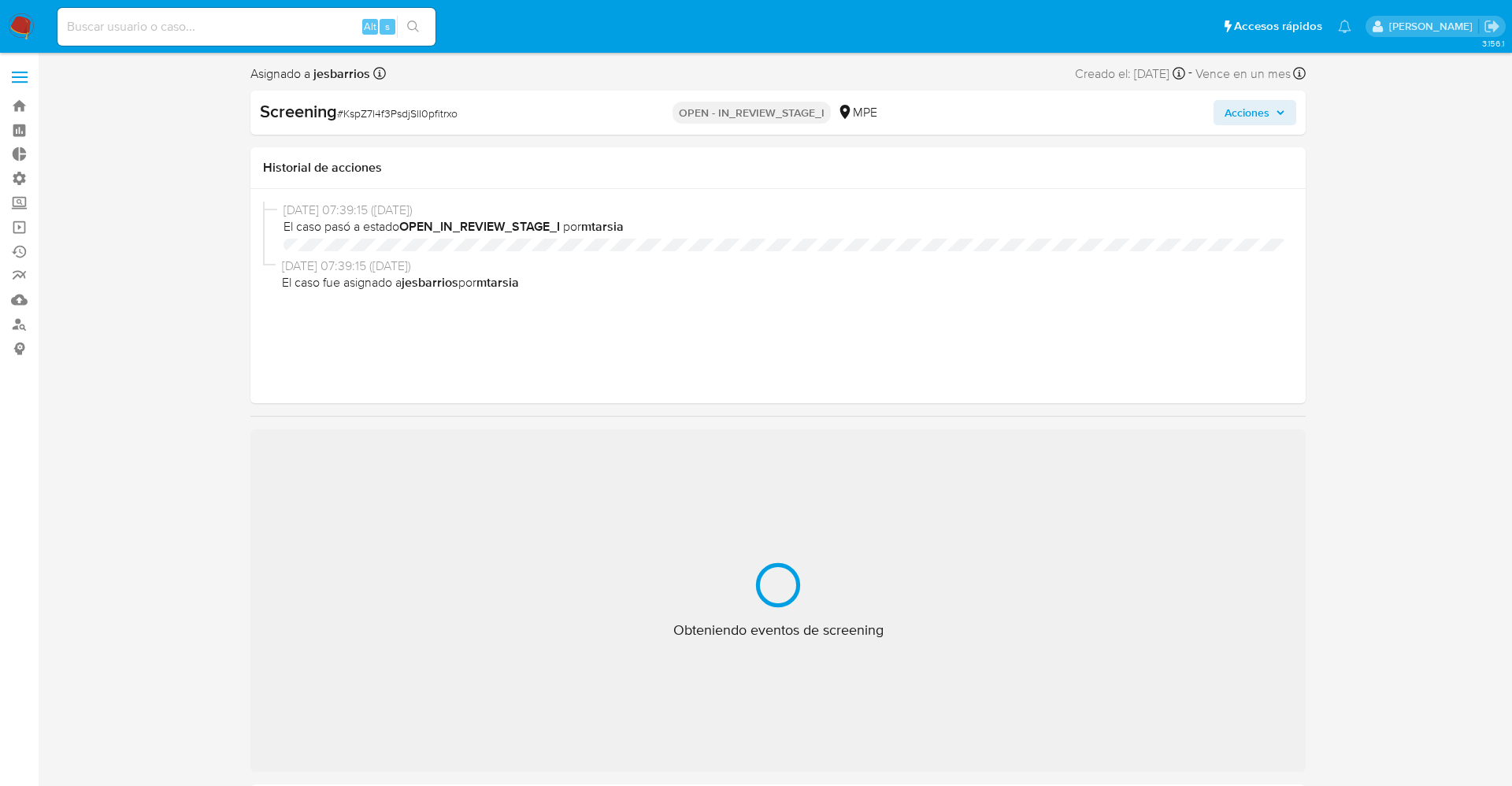
select select "10"
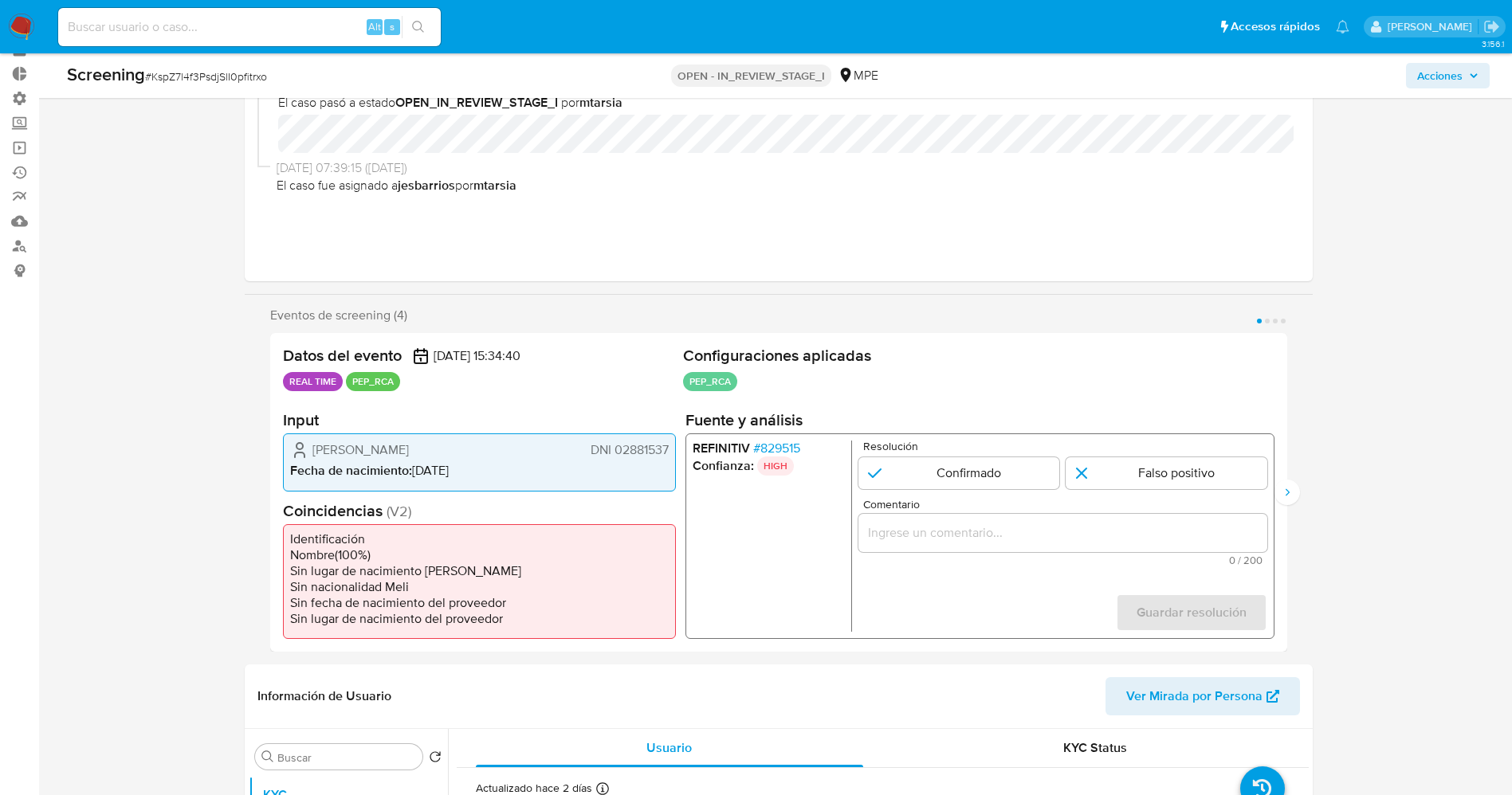
scroll to position [119, 0]
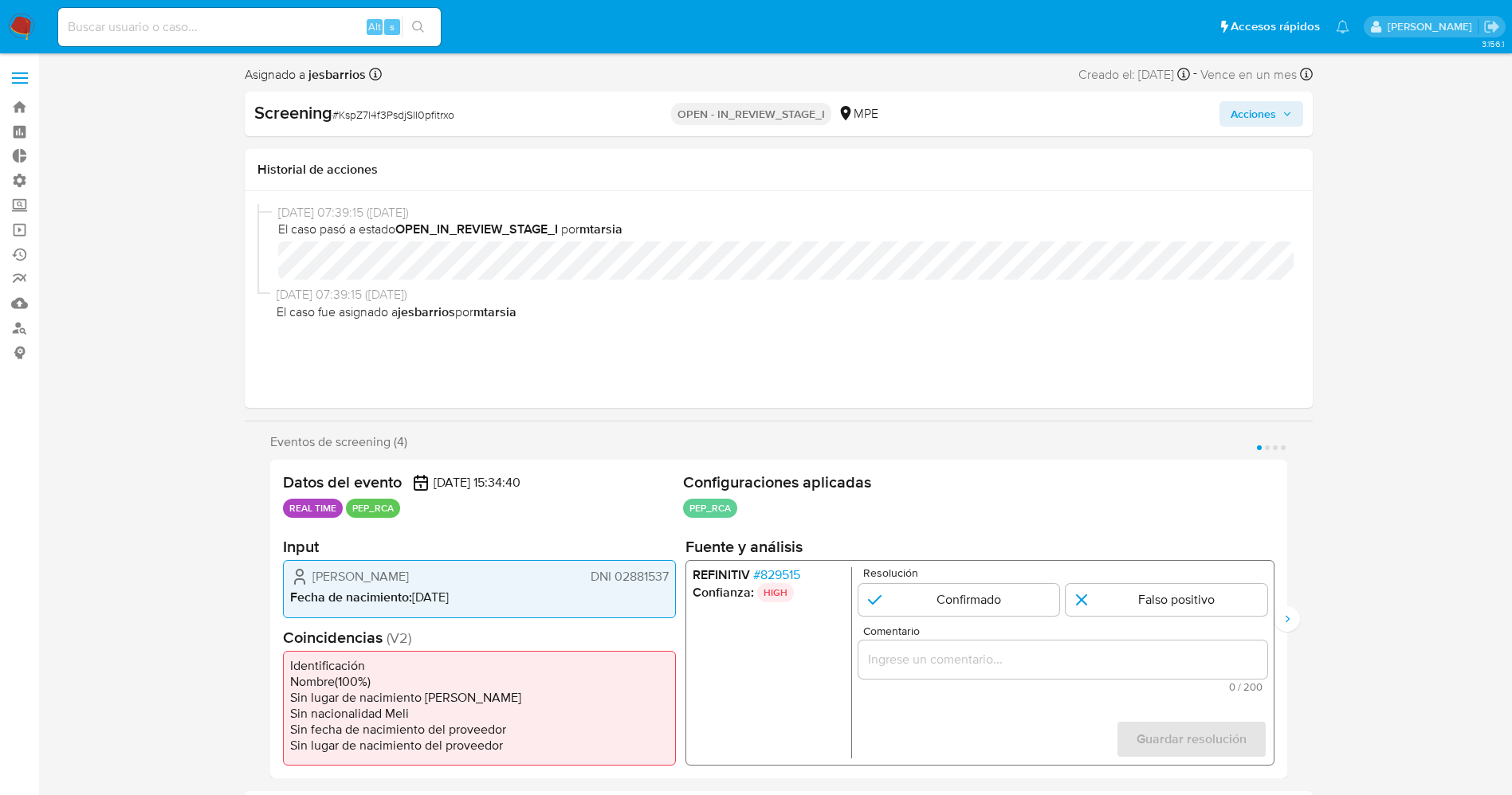
select select "10"
click at [1285, 617] on icon "Siguiente" at bounding box center [1287, 619] width 13 height 13
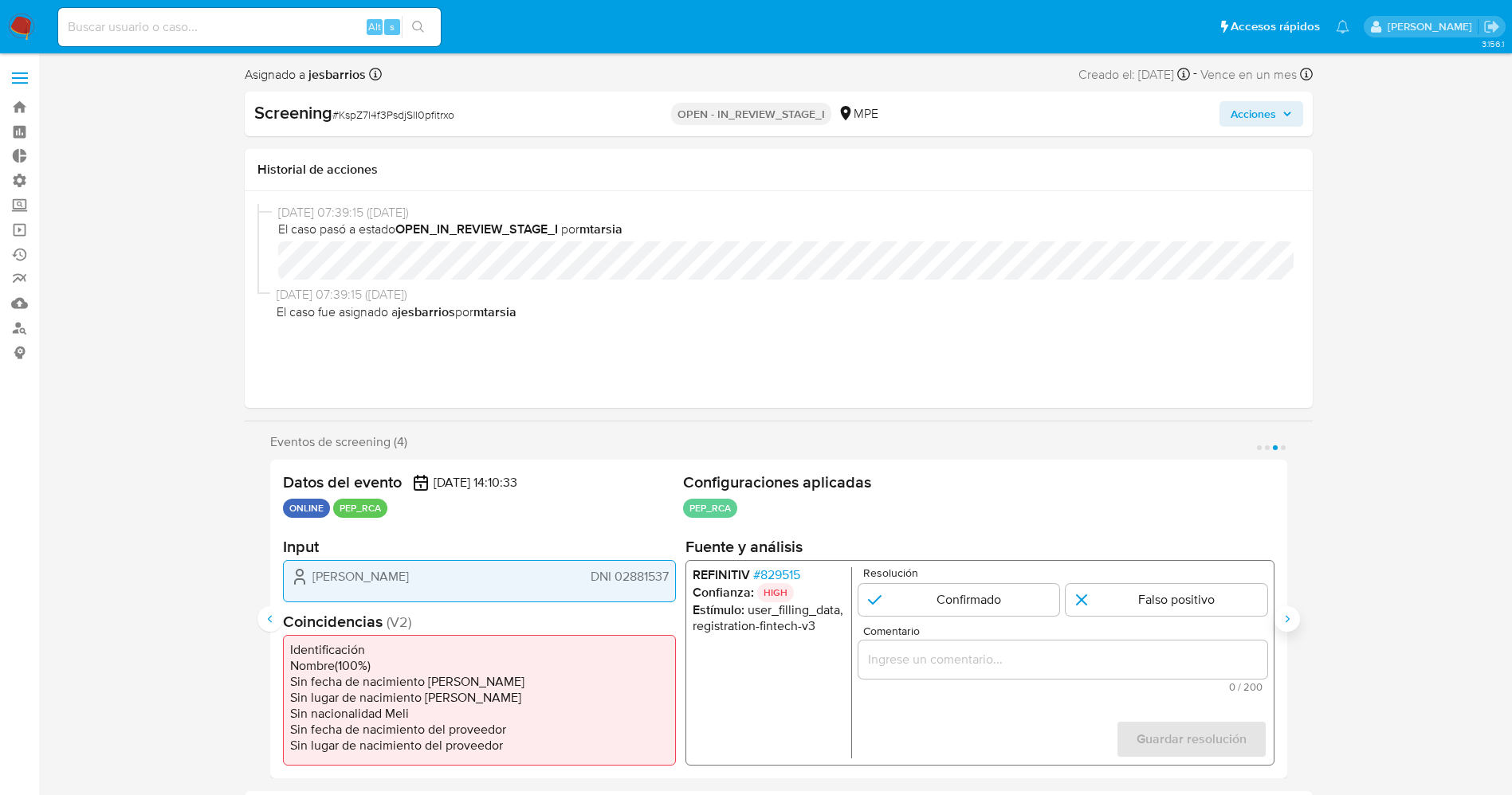
click at [1285, 617] on icon "Siguiente" at bounding box center [1287, 619] width 13 height 13
